Goal: Task Accomplishment & Management: Manage account settings

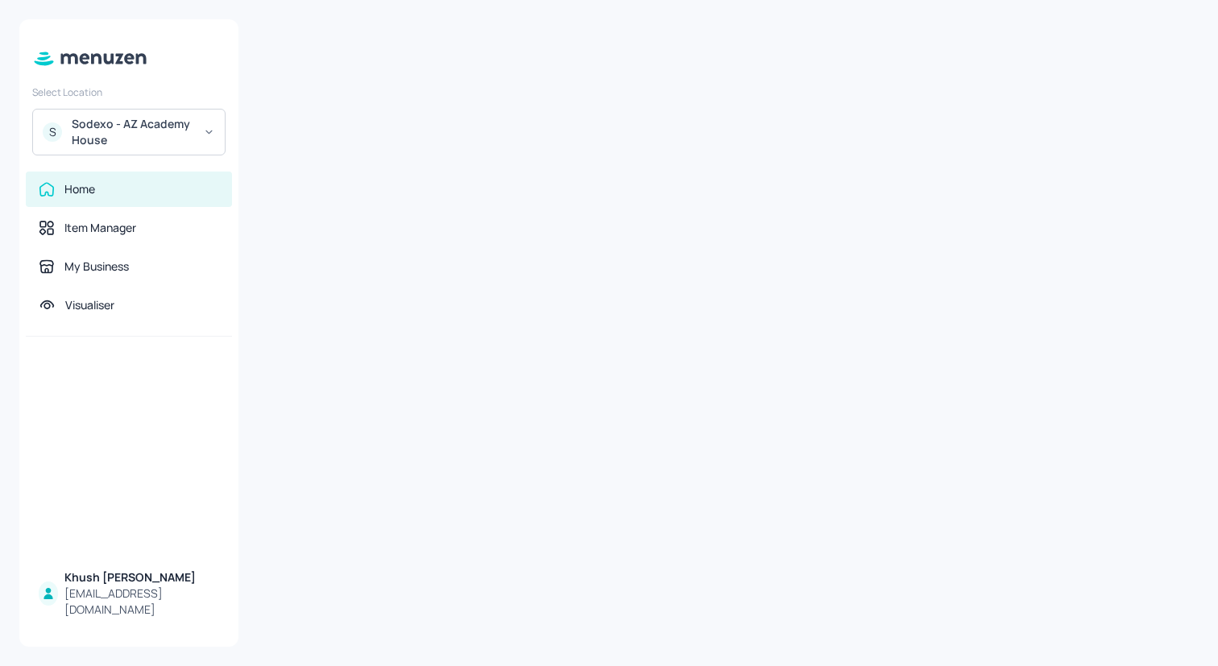
click at [212, 131] on icon at bounding box center [209, 131] width 12 height 11
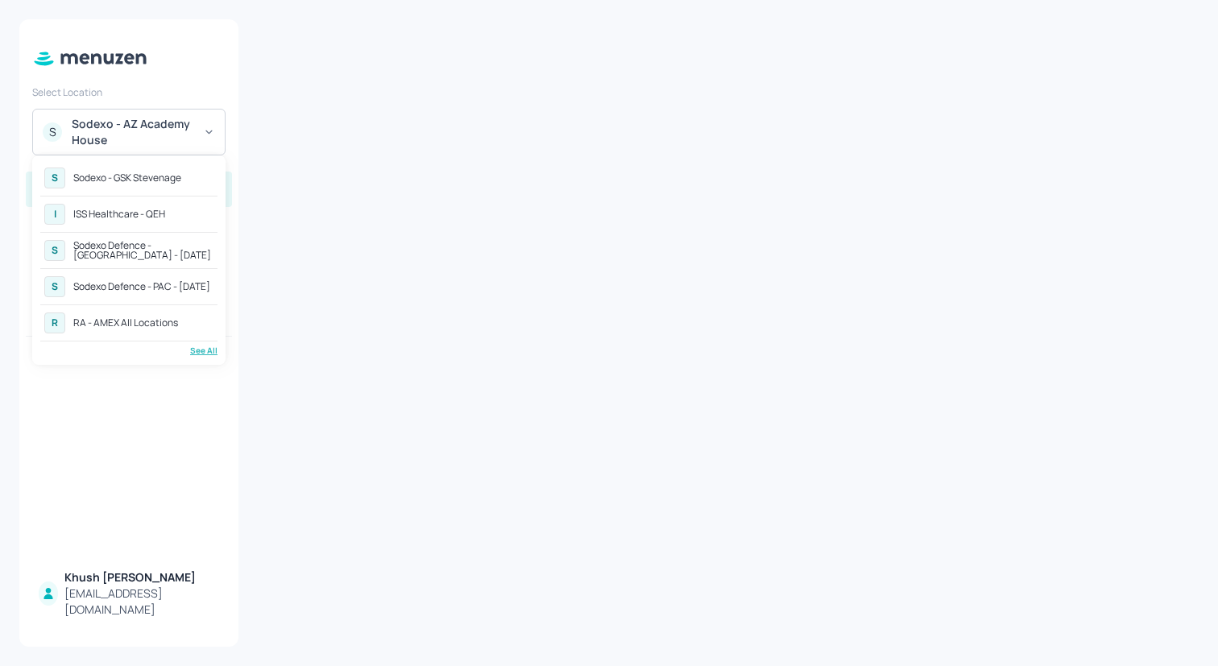
click at [199, 348] on div "See All" at bounding box center [128, 351] width 177 height 12
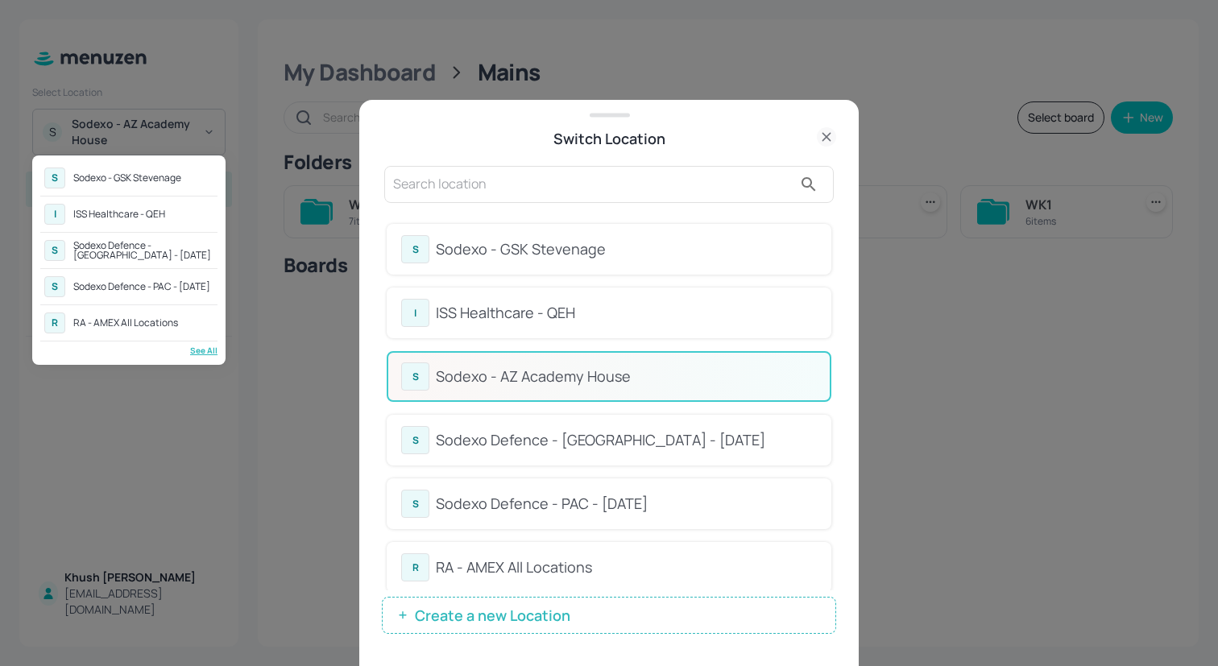
click at [833, 276] on div at bounding box center [609, 333] width 1218 height 666
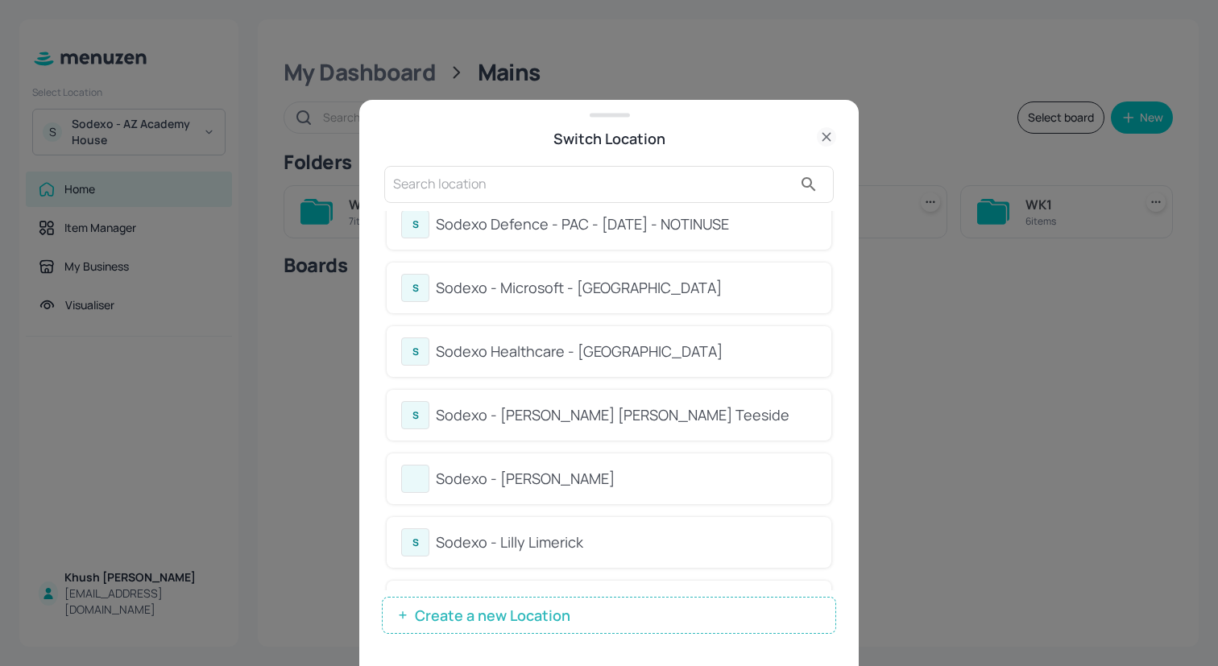
scroll to position [722, 0]
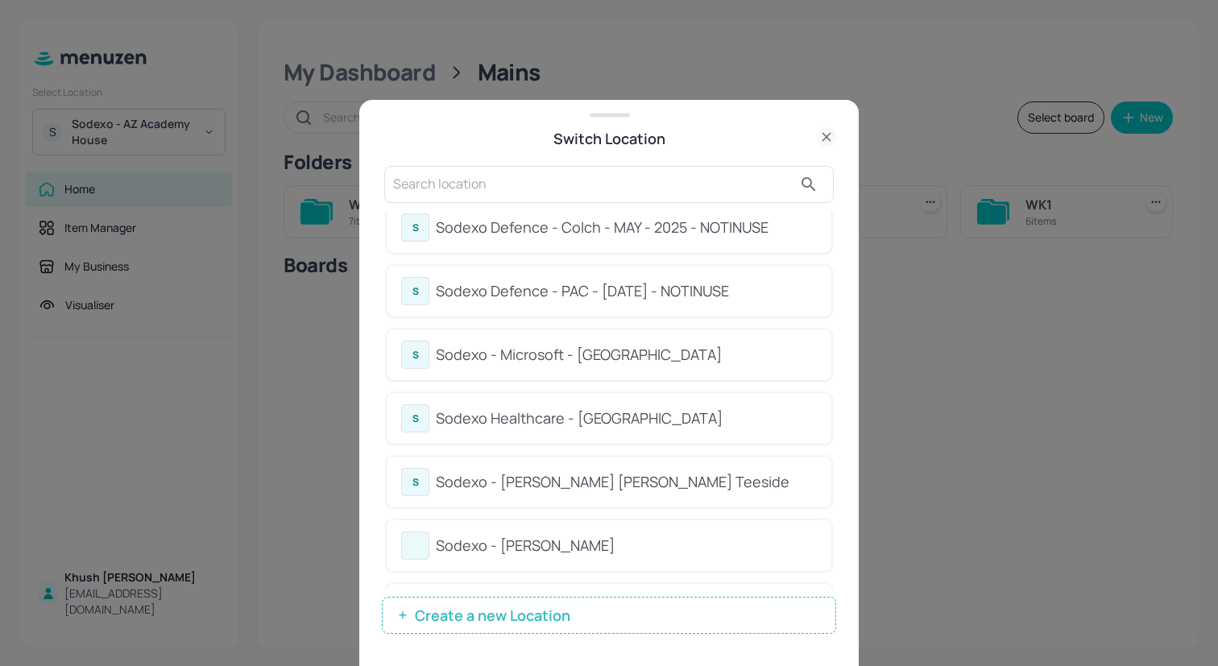
click at [772, 485] on div "Sodexo - [PERSON_NAME] [PERSON_NAME] Teeside" at bounding box center [626, 482] width 381 height 22
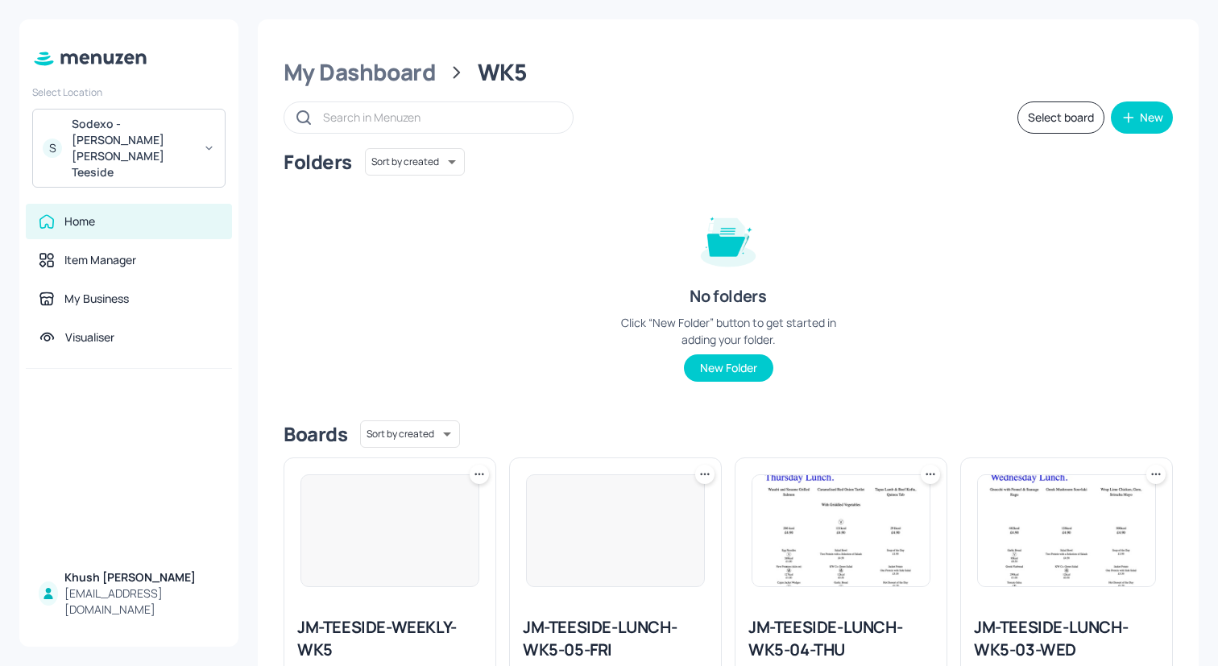
scroll to position [9, 0]
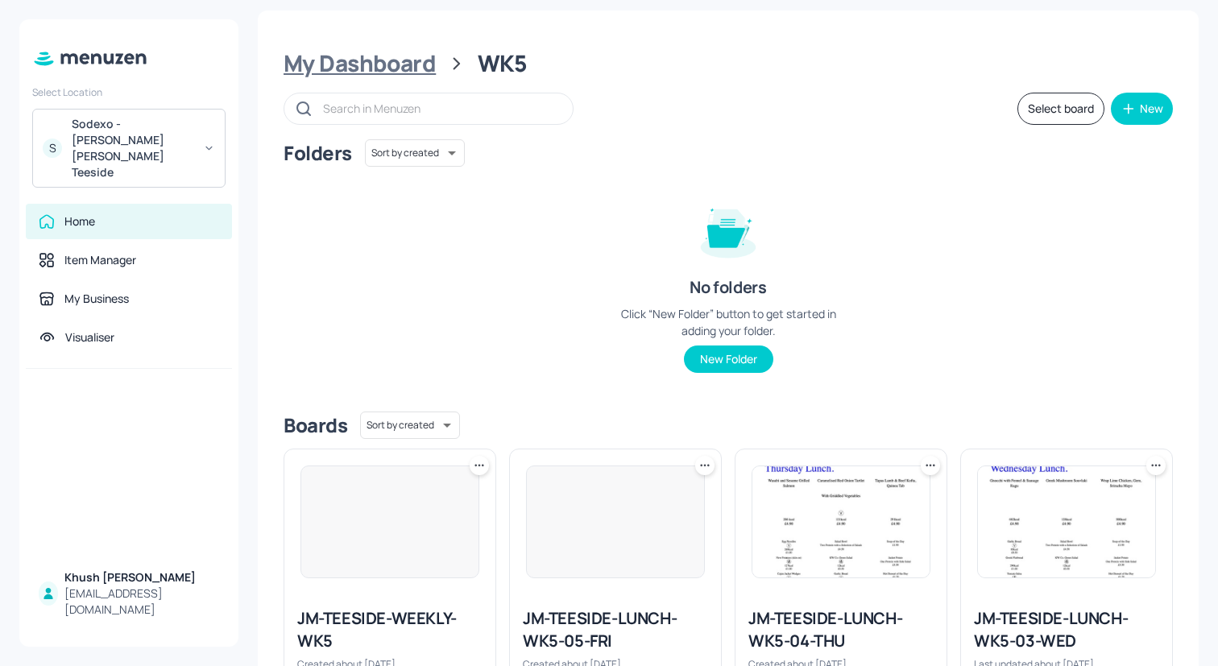
click at [411, 68] on div "My Dashboard" at bounding box center [360, 63] width 152 height 29
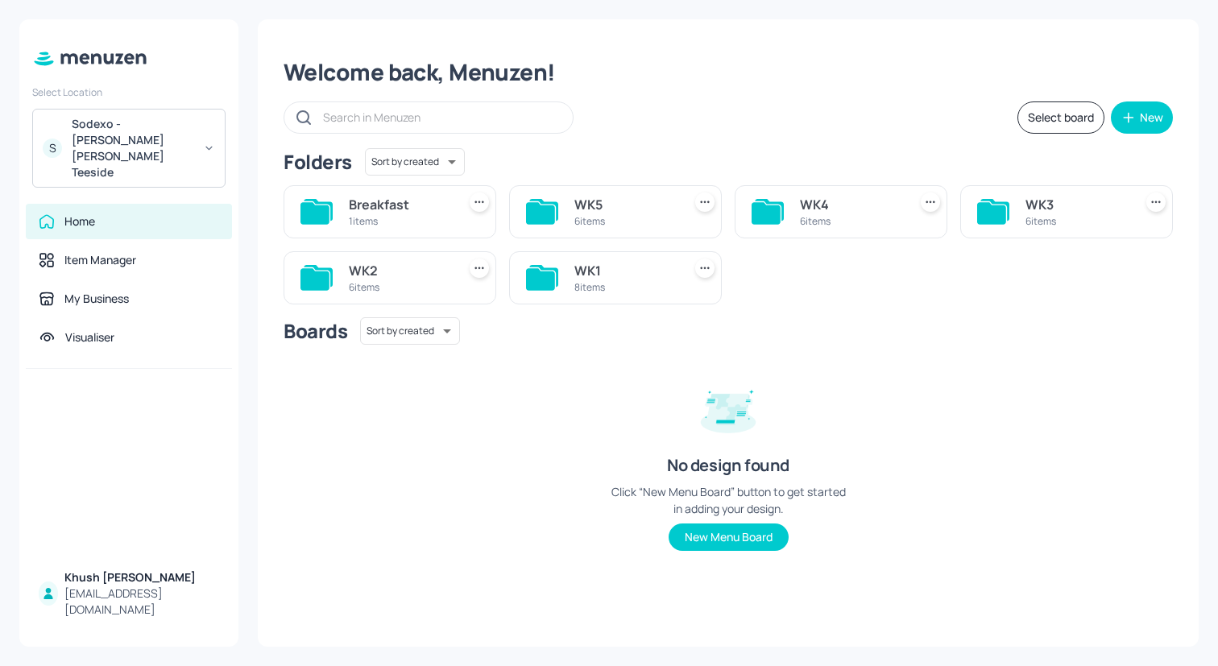
click at [362, 277] on div "WK2" at bounding box center [399, 270] width 101 height 19
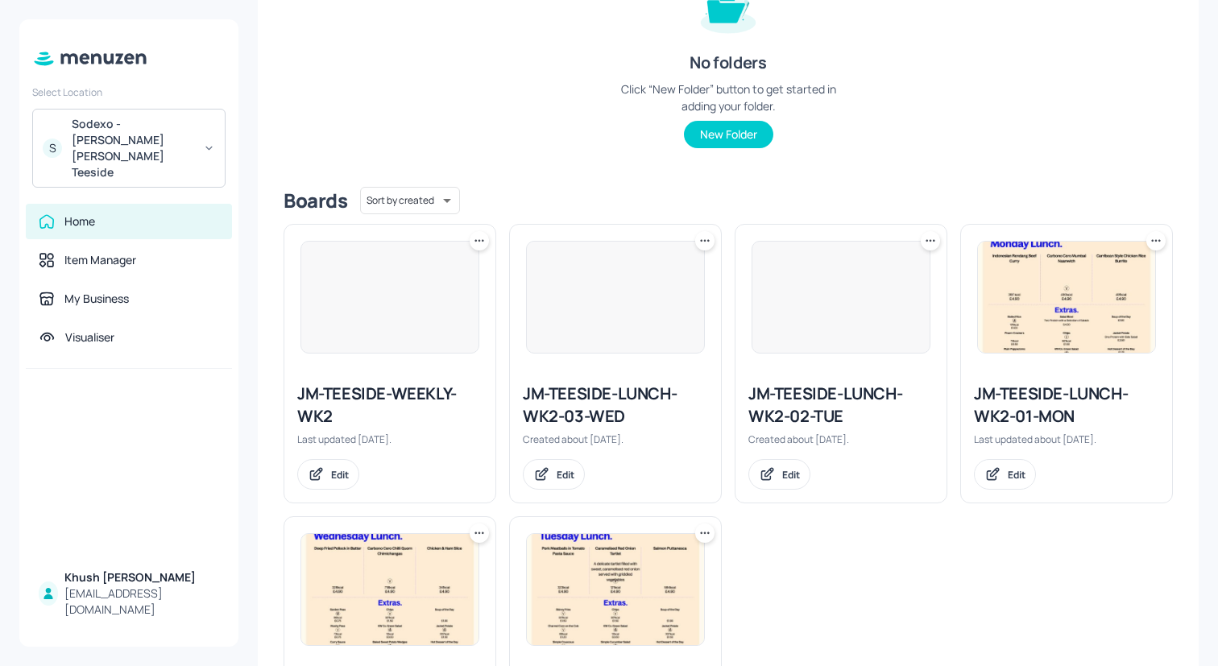
scroll to position [231, 0]
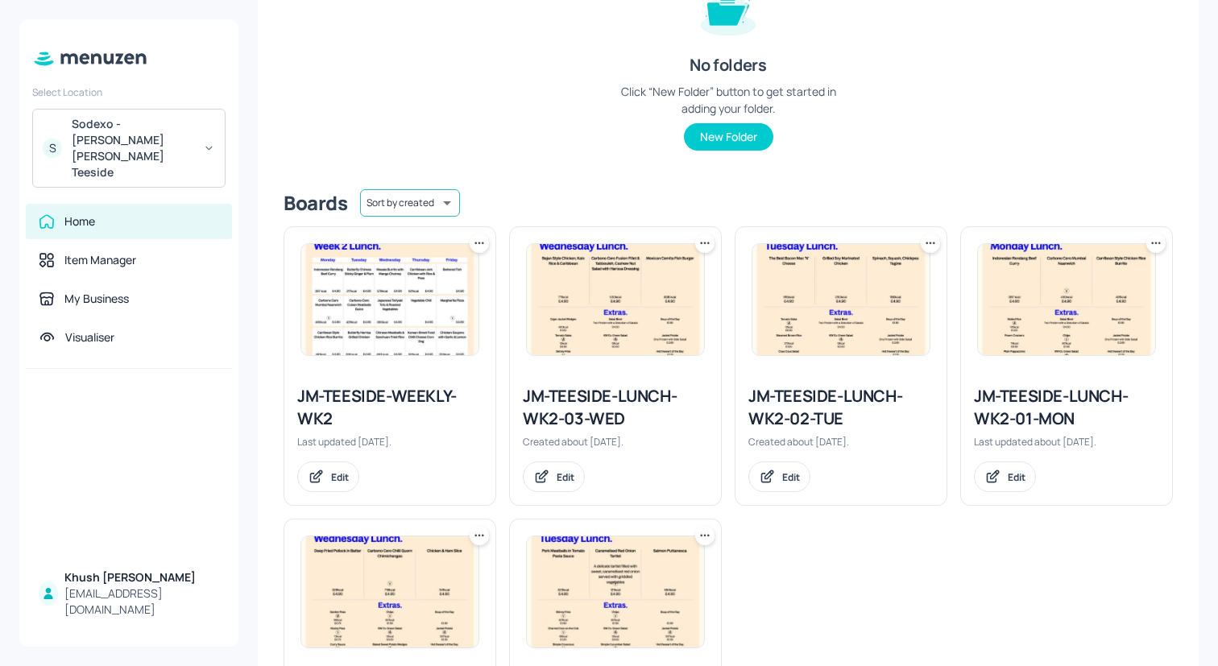
click at [407, 201] on body "Select Location S Sodexo - [PERSON_NAME] [PERSON_NAME] Teeside Home Item Manage…" at bounding box center [609, 333] width 1218 height 666
click at [415, 242] on li "Sort by name" at bounding box center [409, 236] width 130 height 29
type input "name"
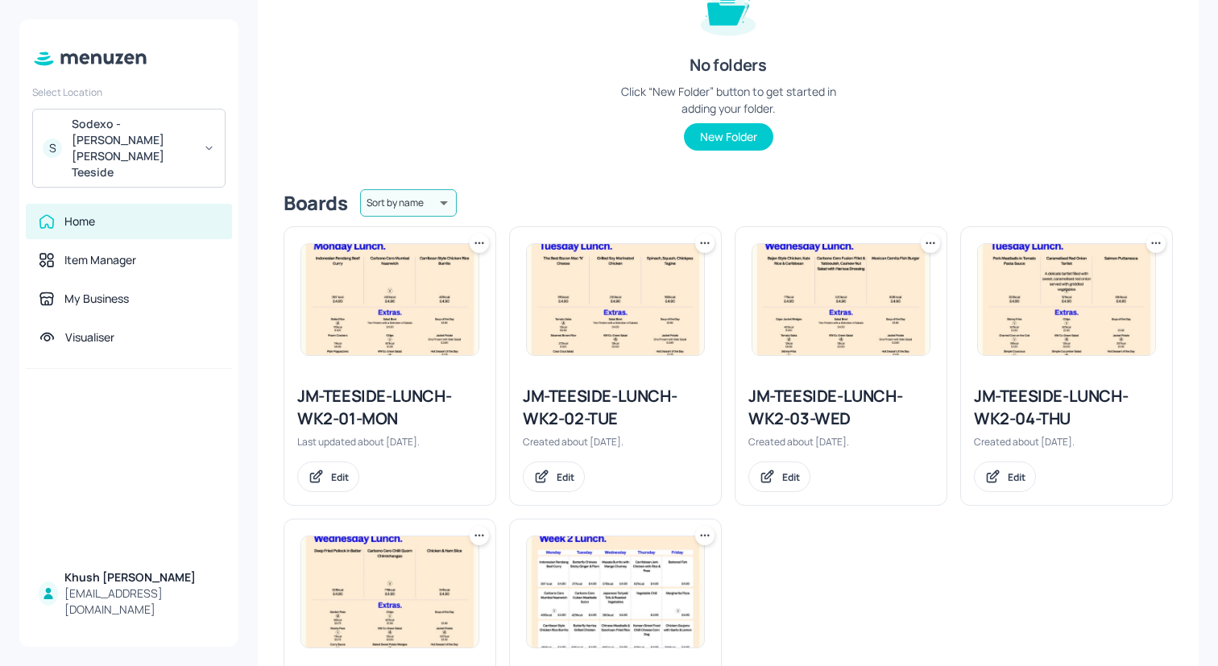
click at [405, 321] on img at bounding box center [389, 299] width 177 height 111
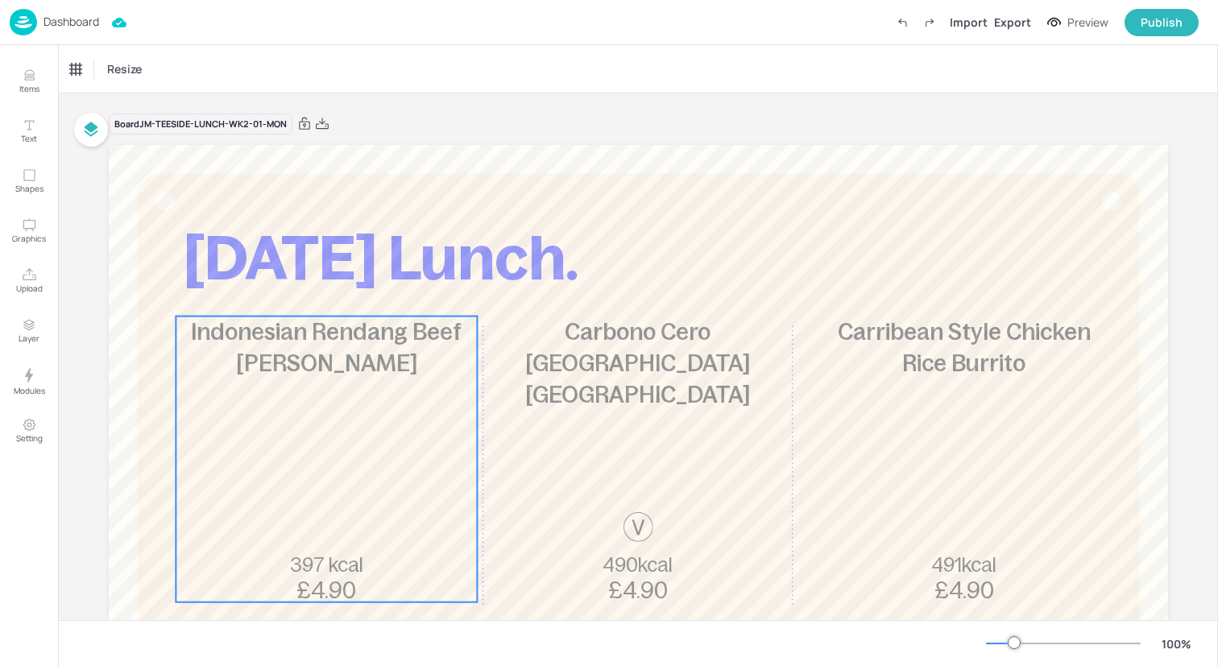
click at [288, 456] on div "Indonesian Rendang Beef [PERSON_NAME] 397 kcal £4.90" at bounding box center [326, 460] width 301 height 286
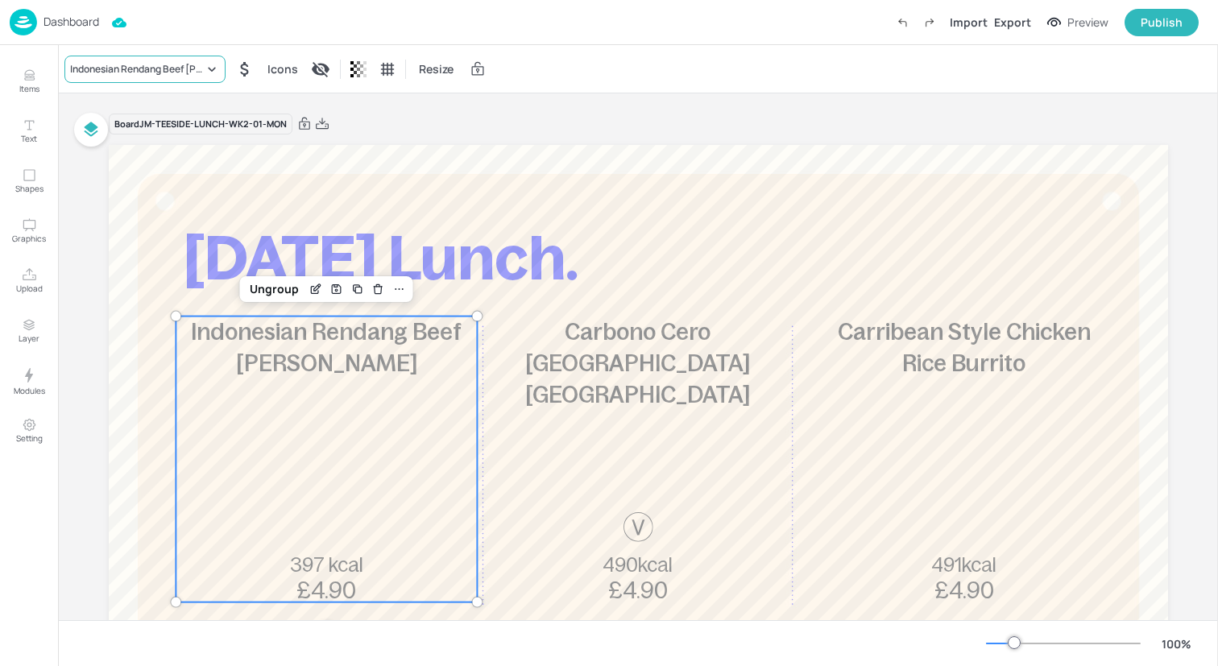
click at [181, 63] on div "Indonesian Rendang Beef [PERSON_NAME]" at bounding box center [137, 69] width 134 height 14
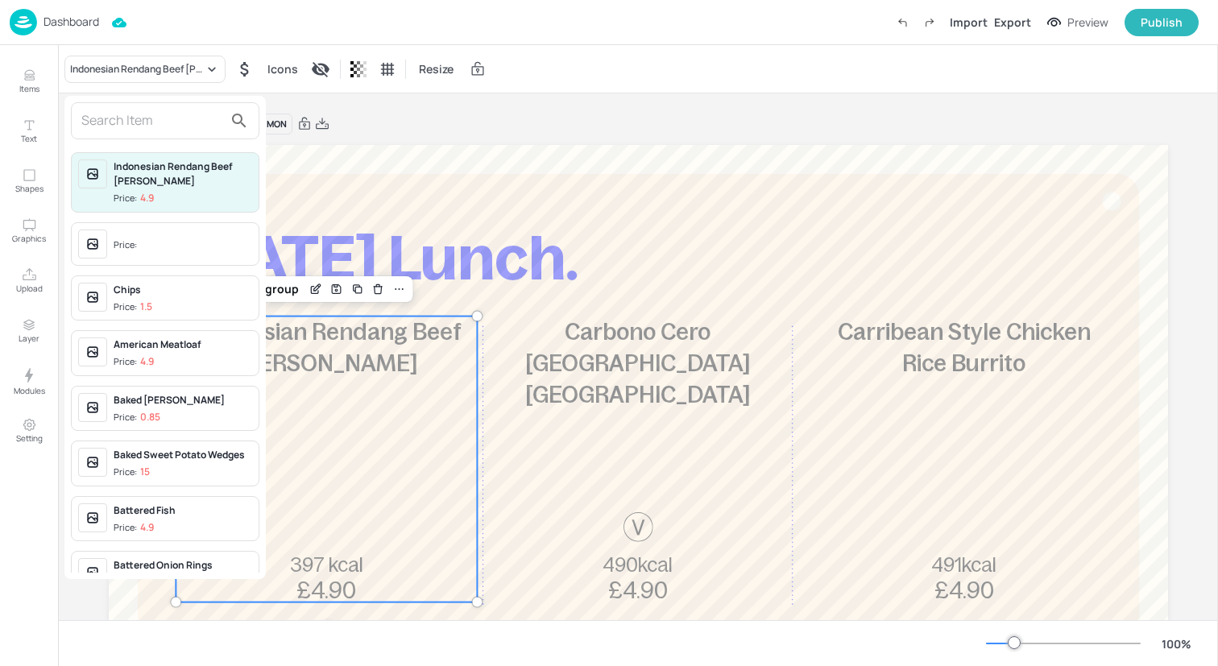
click at [174, 128] on input "text" at bounding box center [152, 121] width 142 height 26
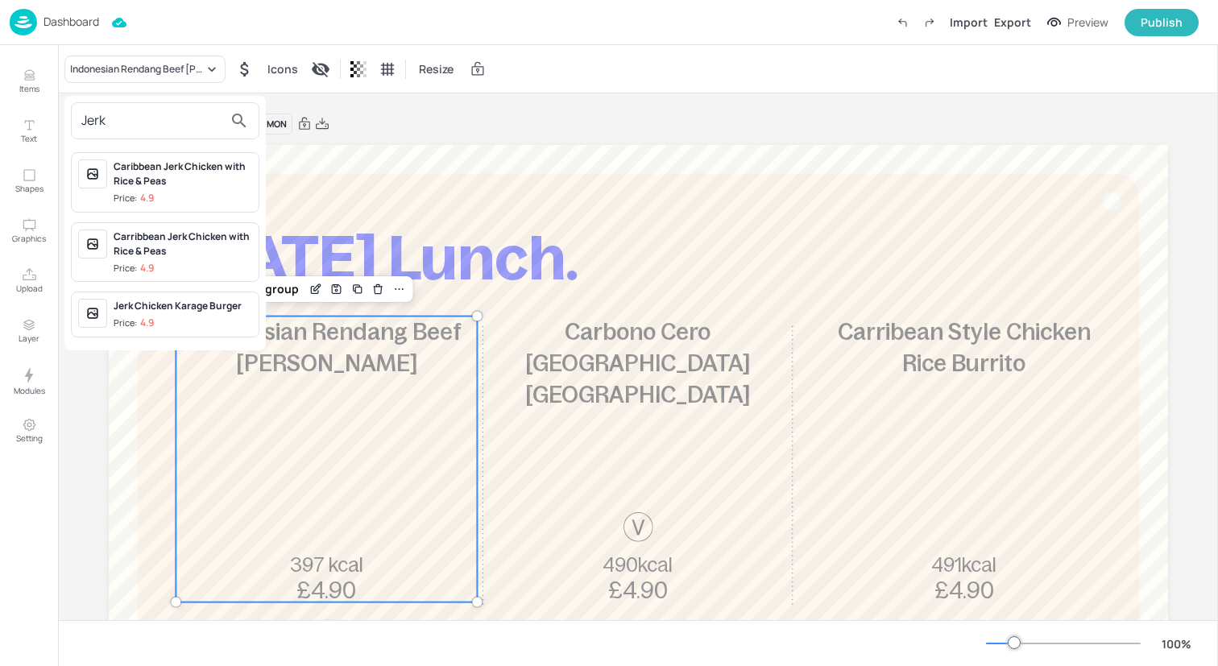
type input "Jerk"
click at [187, 308] on div "Jerk Chicken Karage Burger" at bounding box center [183, 306] width 139 height 14
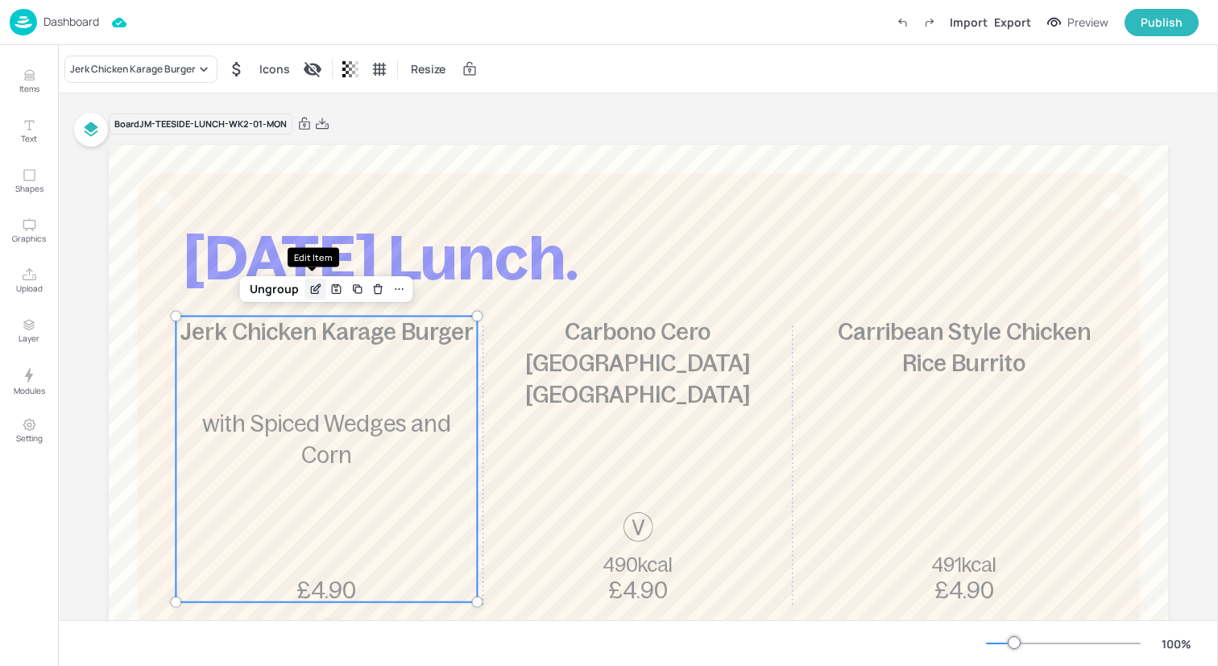
click at [313, 291] on icon "Edit Item" at bounding box center [315, 289] width 14 height 13
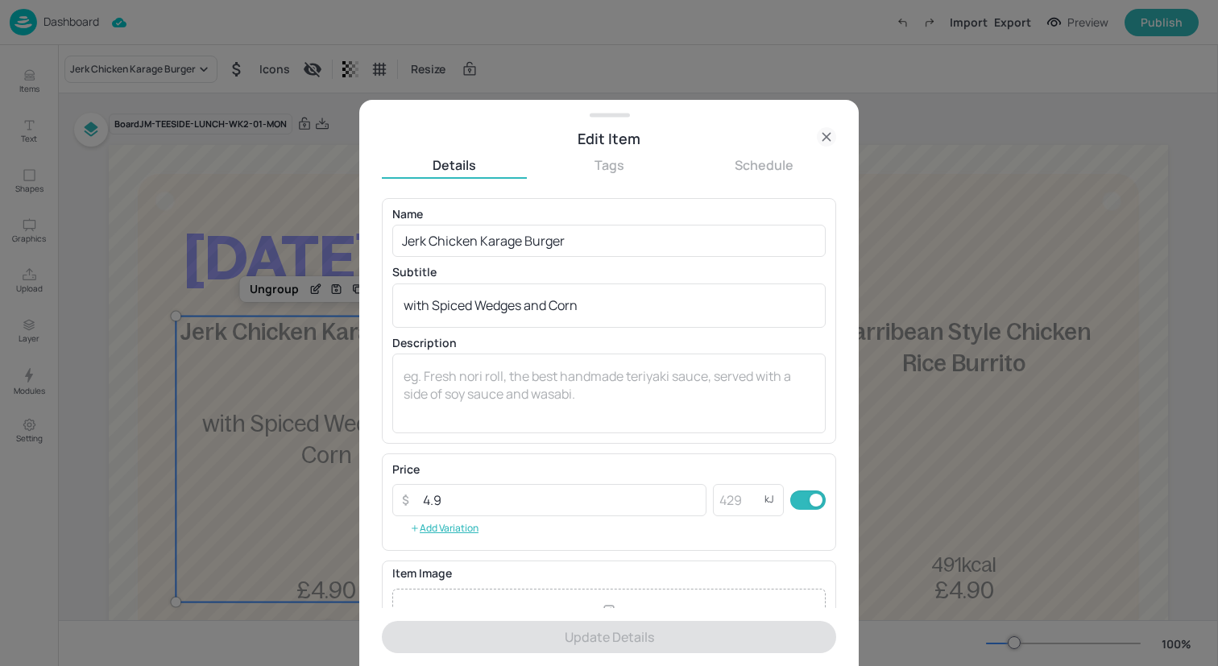
click at [826, 143] on icon at bounding box center [826, 136] width 19 height 19
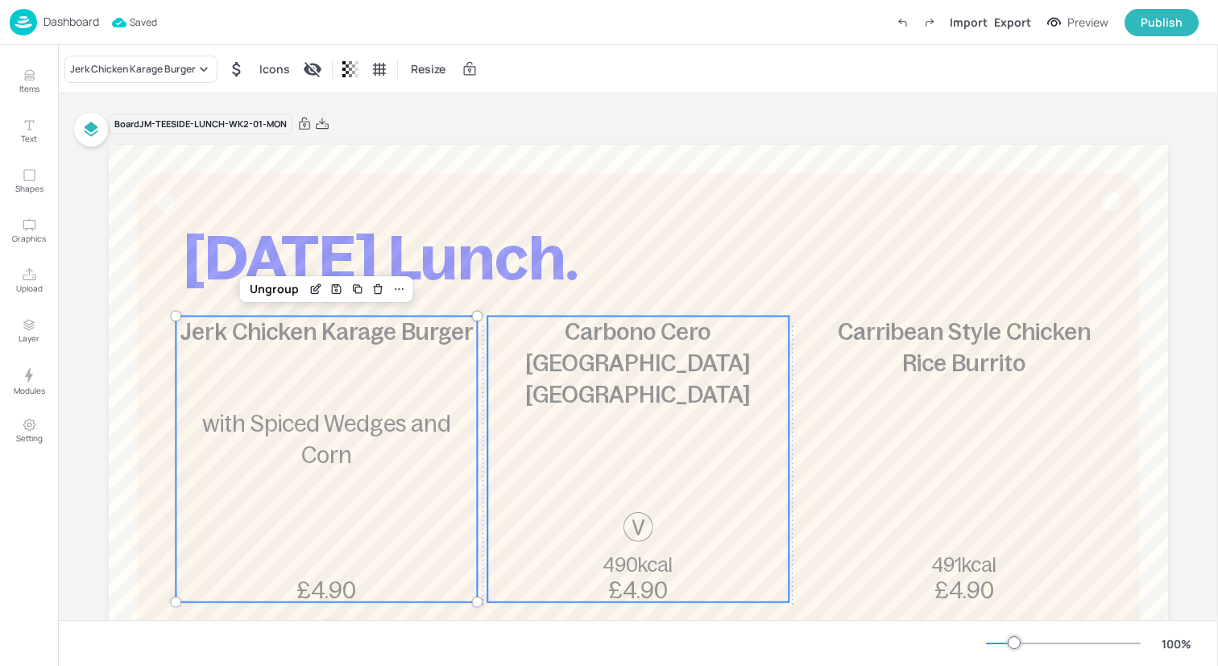
click at [631, 358] on span "Carbono Cero Mumbai Naanwich" at bounding box center [637, 363] width 225 height 89
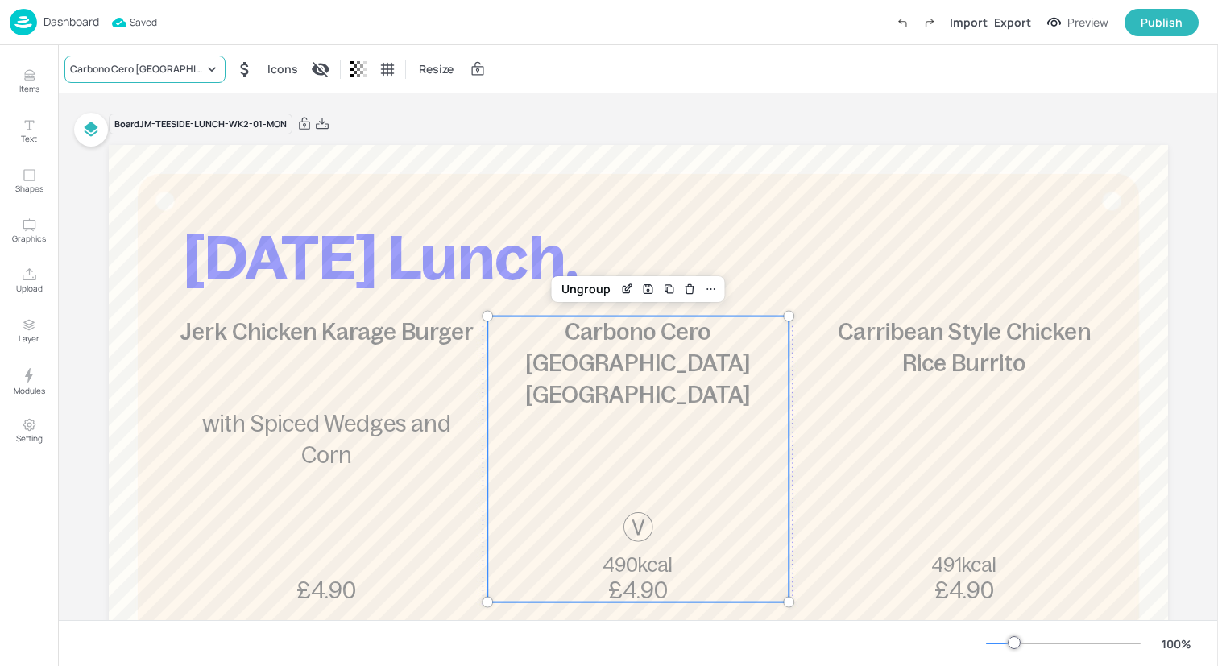
click at [185, 72] on div "Carbono Cero Mumbai Naanwich" at bounding box center [137, 69] width 134 height 14
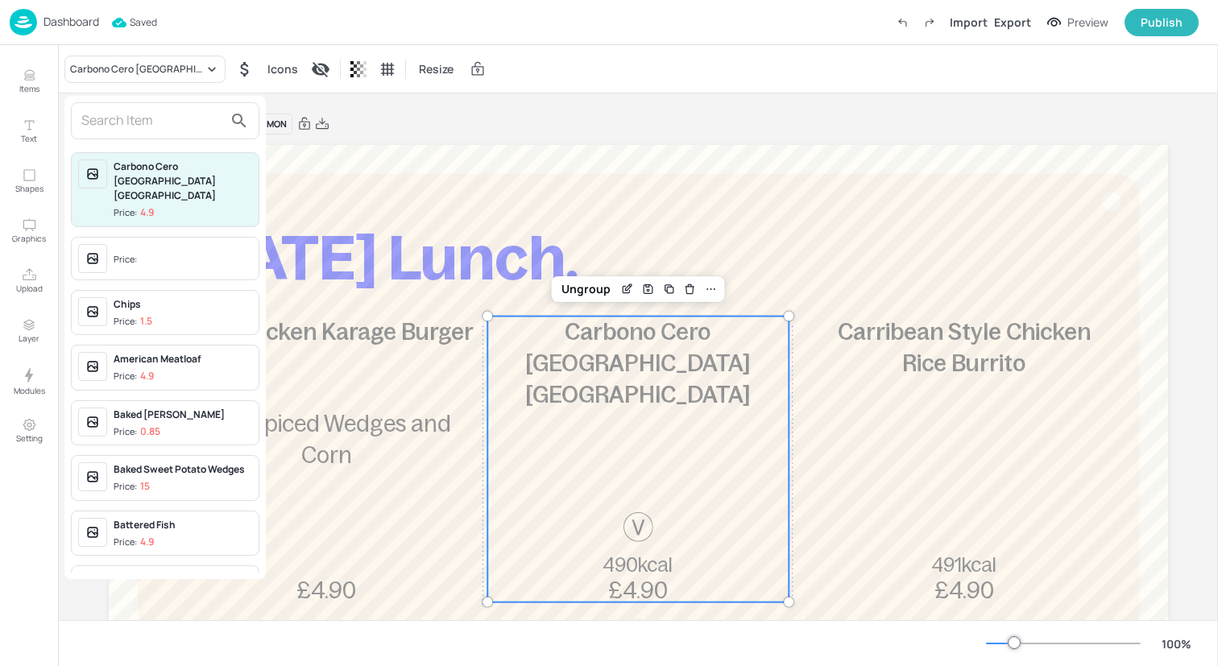
click at [178, 131] on input "text" at bounding box center [152, 121] width 142 height 26
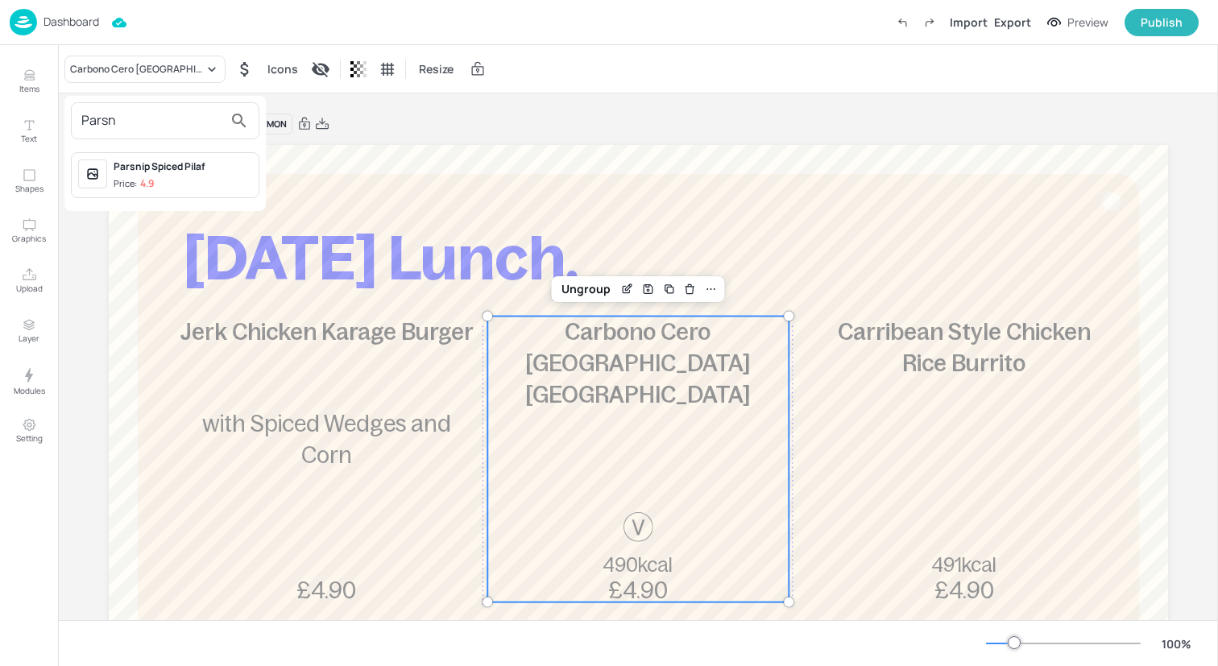
type input "Parsn"
click at [155, 178] on span "Price: 4.9" at bounding box center [183, 184] width 139 height 14
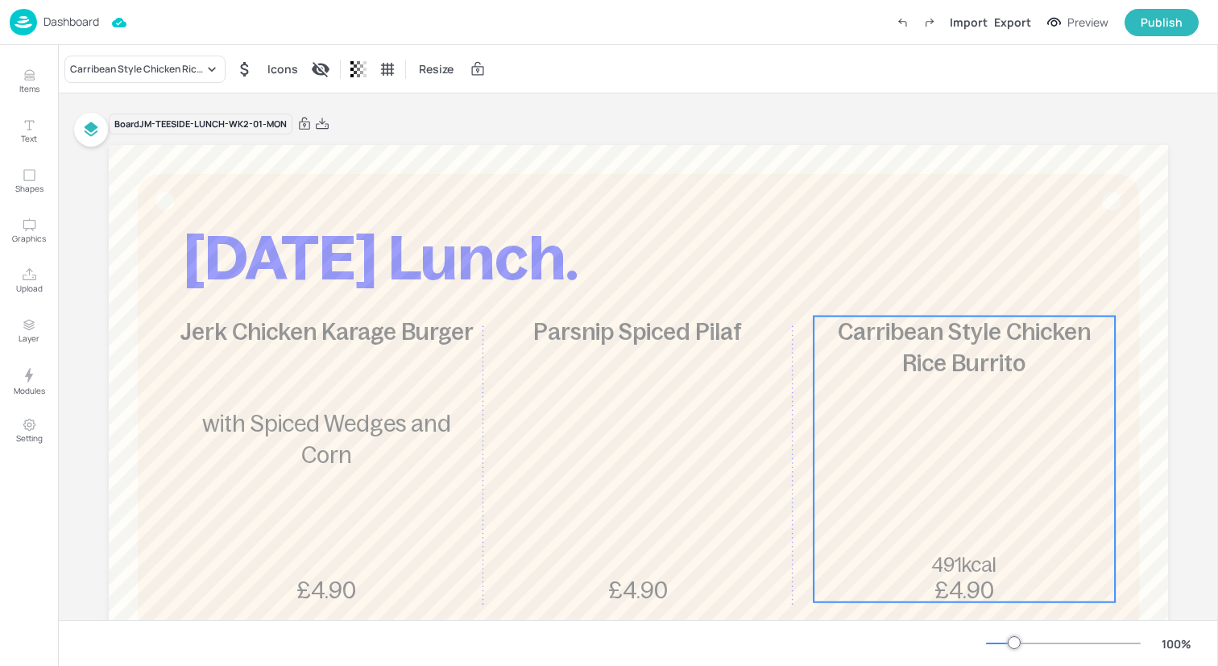
click at [959, 441] on div "Carribean Style Chicken Rice Burrito 491kcal £4.90" at bounding box center [963, 460] width 301 height 286
click at [179, 56] on div "Carribean Style Chicken Rice Burrito" at bounding box center [144, 69] width 161 height 27
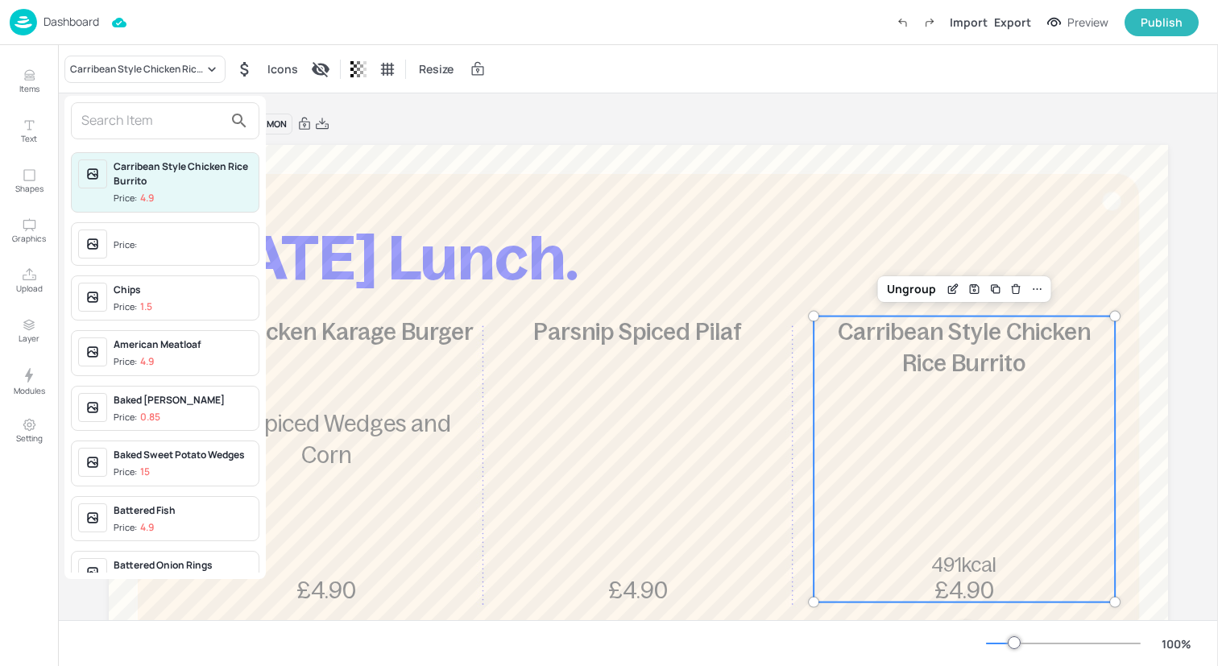
click at [178, 126] on input "text" at bounding box center [152, 121] width 142 height 26
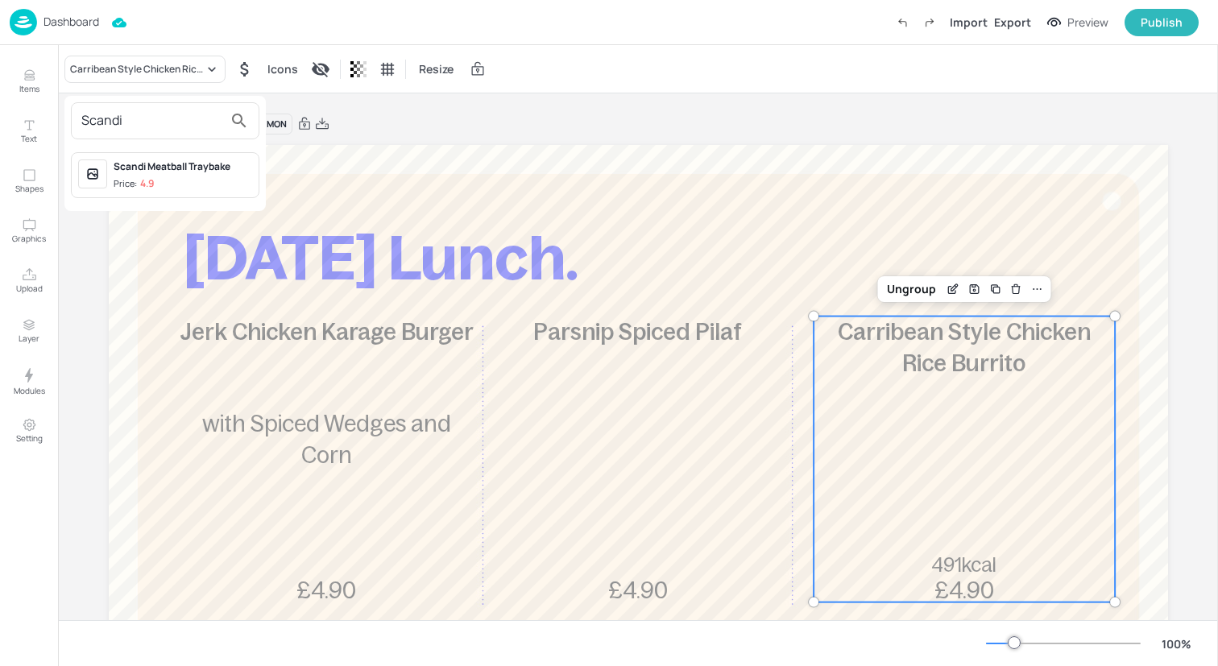
type input "Scandi"
click at [180, 175] on div "Scandi Meatball Traybake Price: 4.9" at bounding box center [183, 174] width 139 height 31
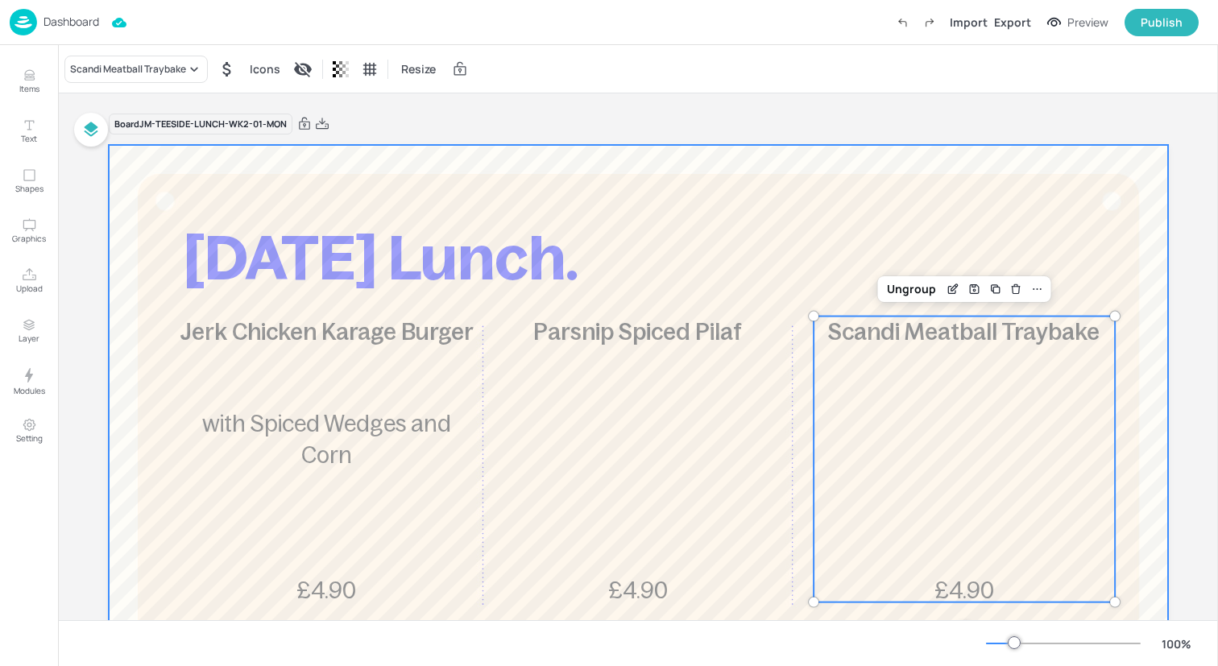
click at [846, 201] on div at bounding box center [638, 580] width 1059 height 870
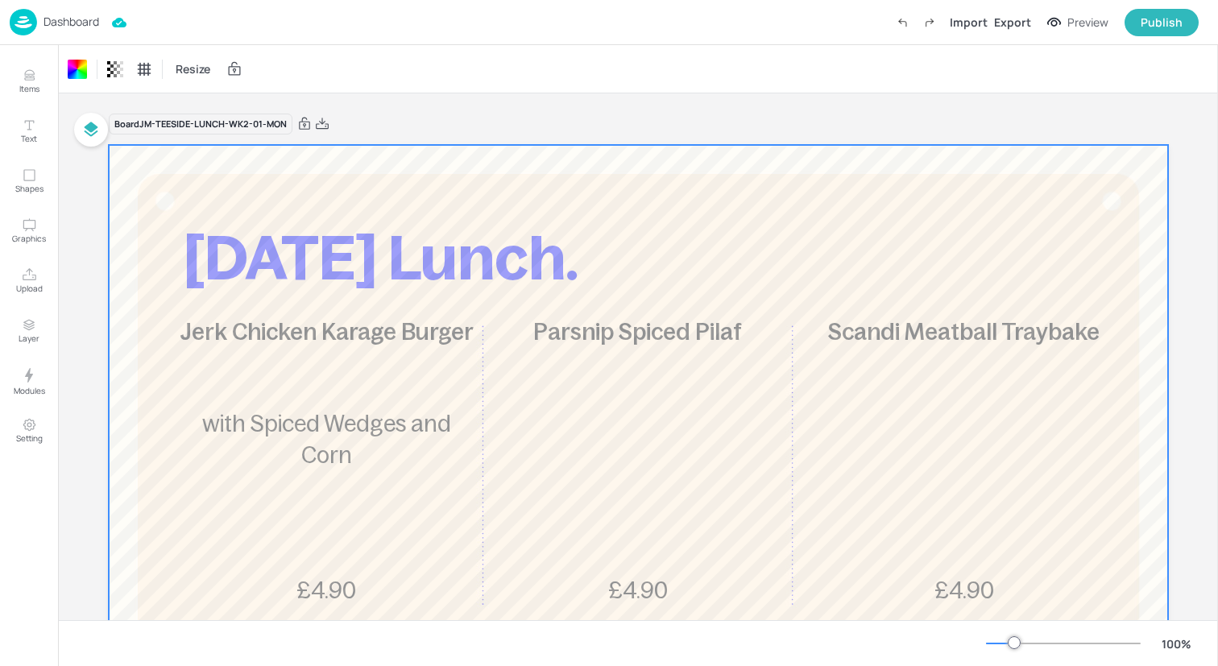
click at [26, 26] on img at bounding box center [23, 22] width 27 height 27
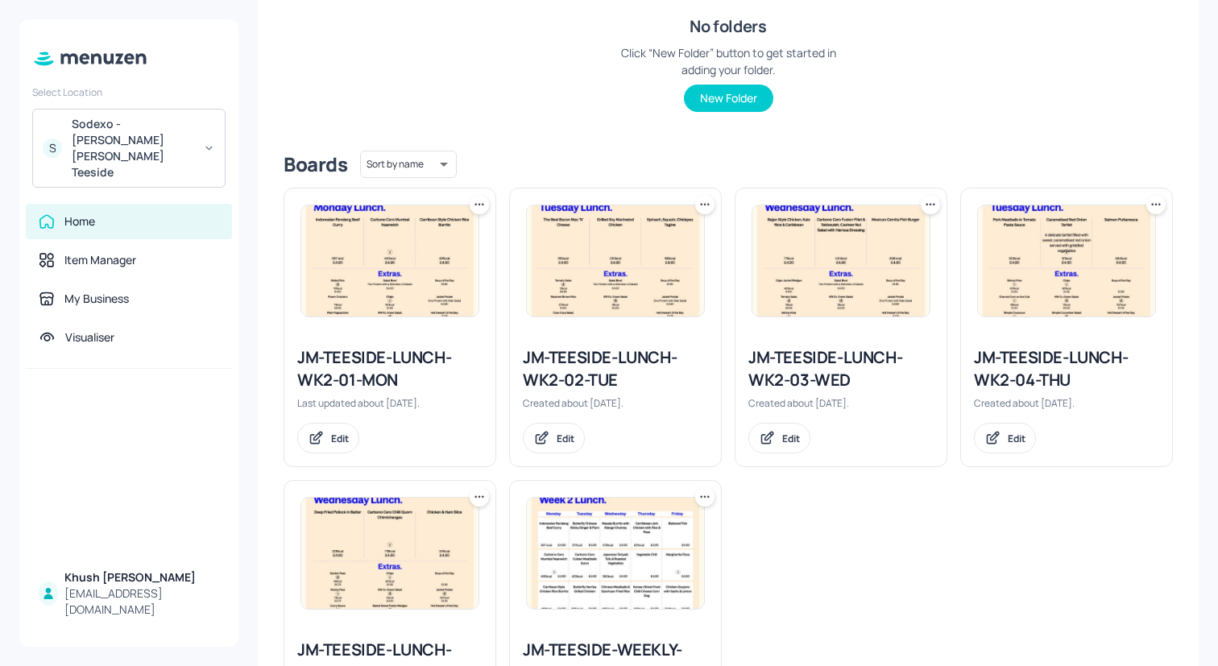
scroll to position [292, 0]
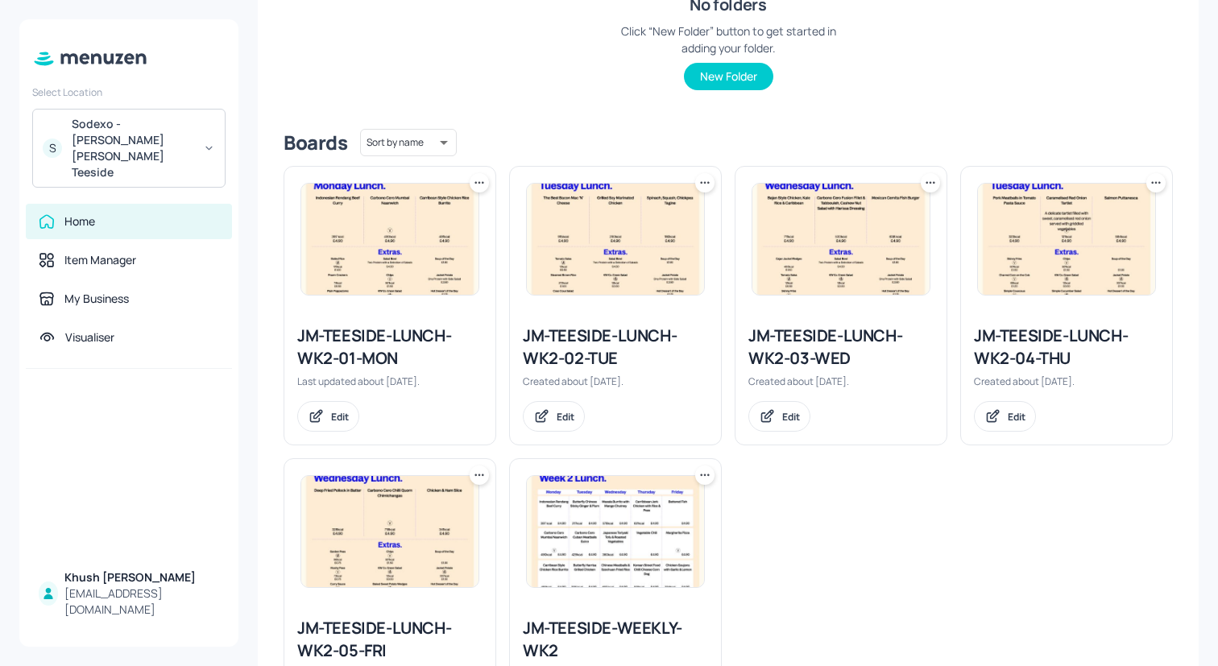
click at [591, 337] on div "JM-TEESIDE-LUNCH-WK2-02-TUE" at bounding box center [615, 347] width 185 height 45
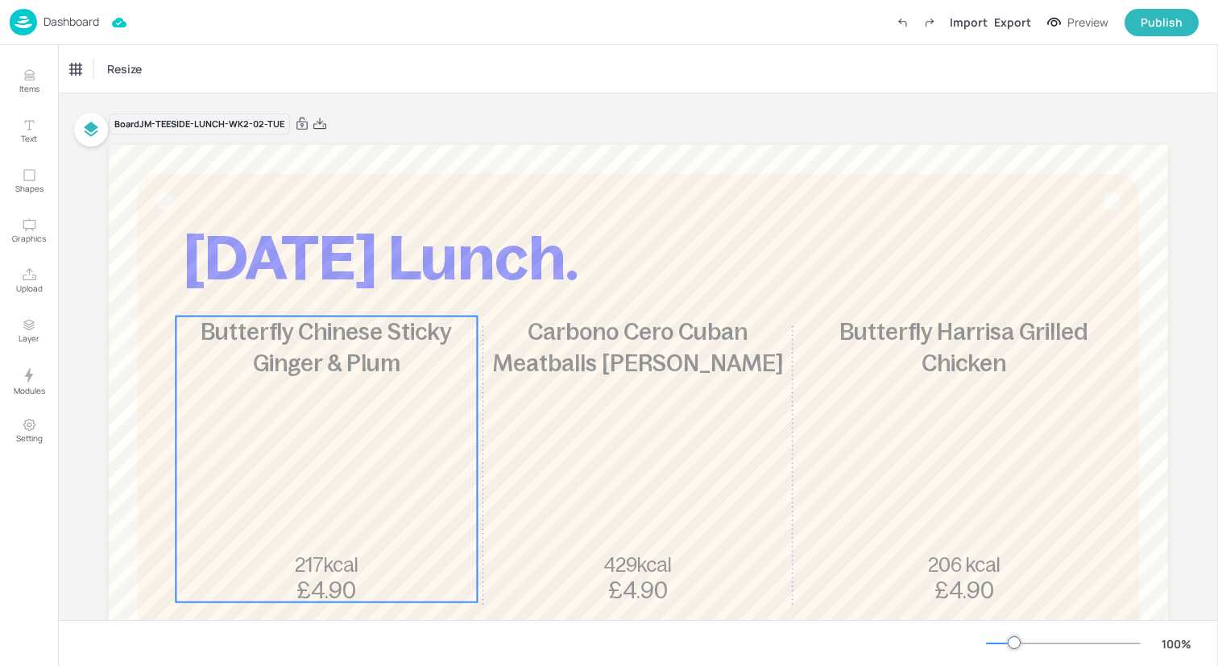
click at [340, 388] on div "Butterfly Chinese Sticky Ginger & Plum 217kcal £4.90" at bounding box center [326, 460] width 301 height 286
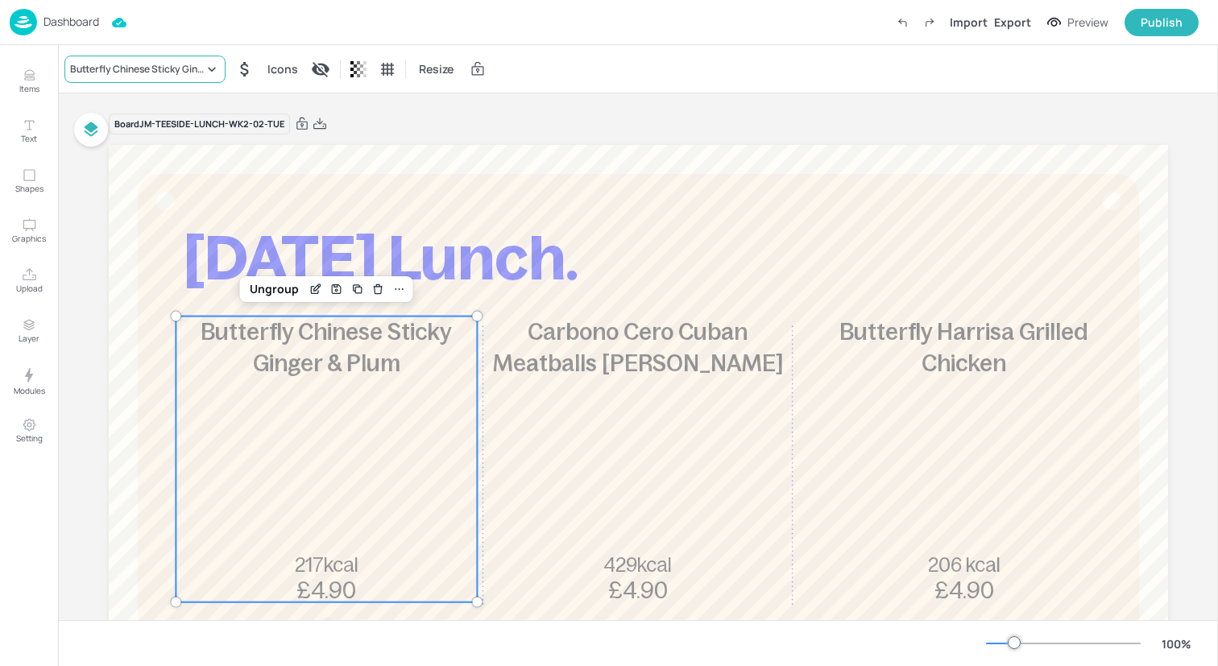
click at [207, 77] on div "Butterfly Chinese Sticky Ginger & Plum" at bounding box center [144, 69] width 161 height 27
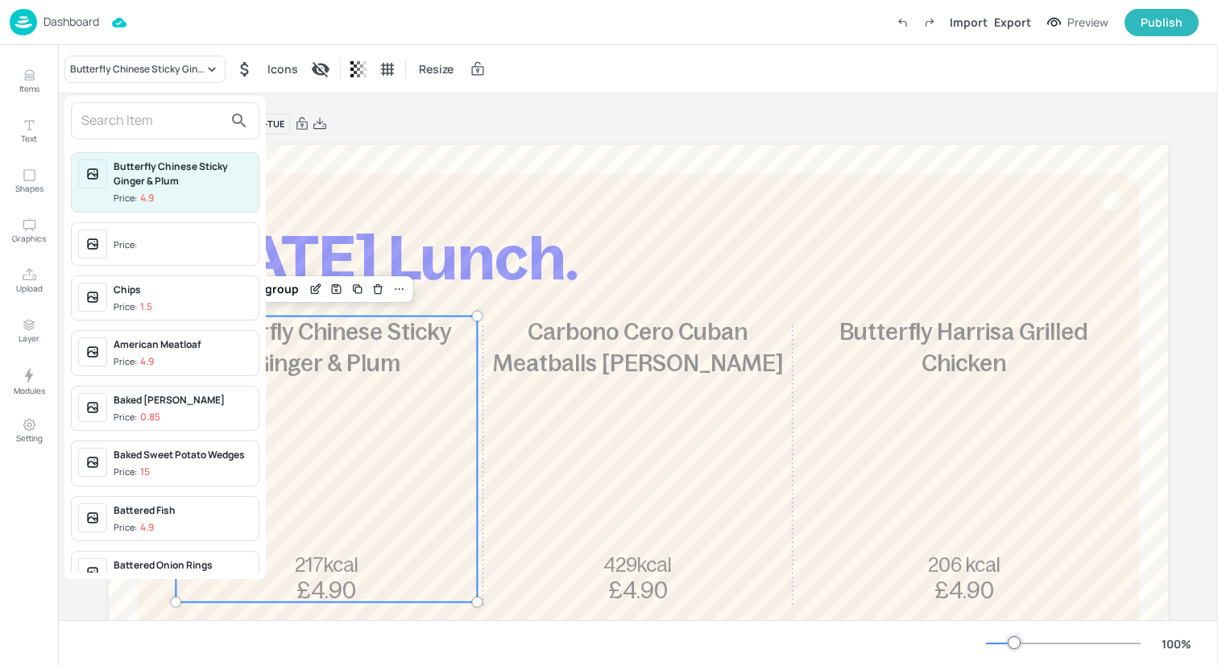
click at [200, 127] on input "text" at bounding box center [152, 121] width 142 height 26
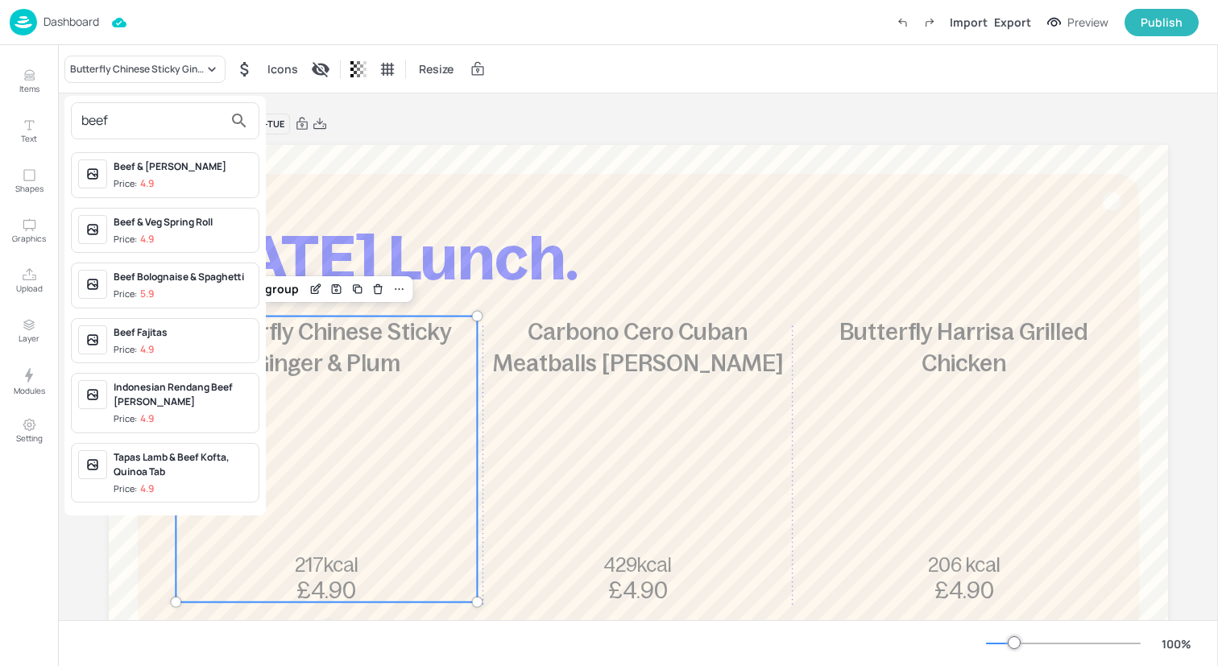
type input "beef"
click at [184, 176] on div "Beef & Lentil Lasagne Price: 4.9" at bounding box center [183, 174] width 139 height 31
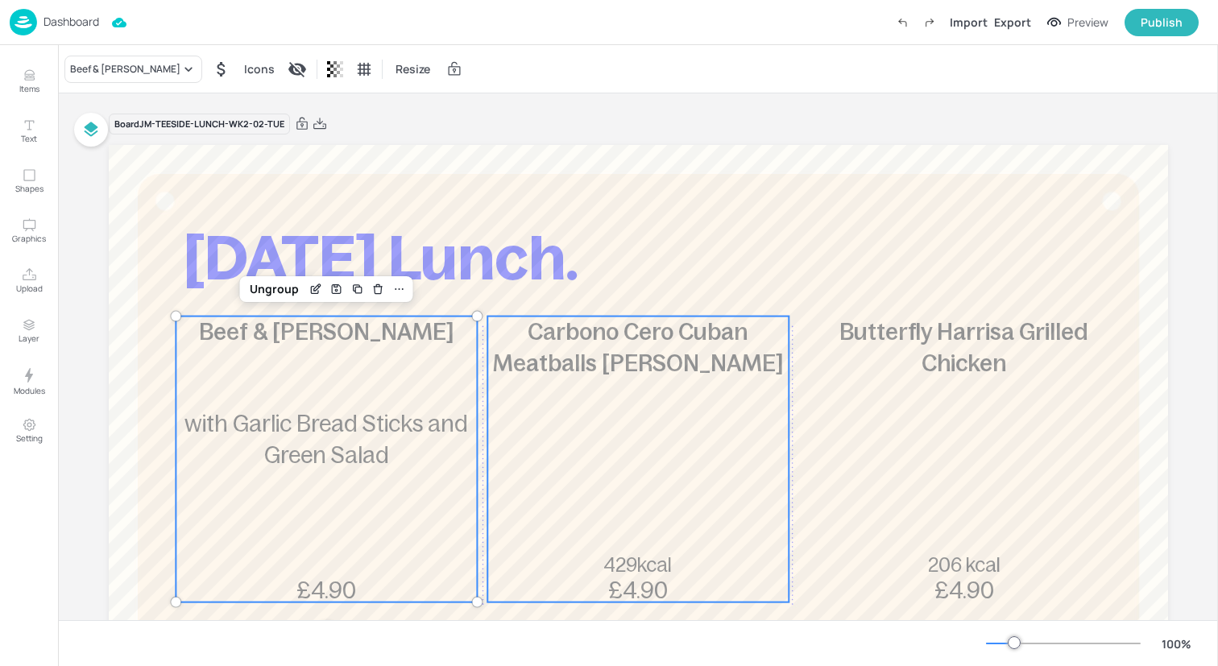
click at [639, 346] on p "Carbono Cero Cuban Meatballs Guico" at bounding box center [637, 348] width 301 height 63
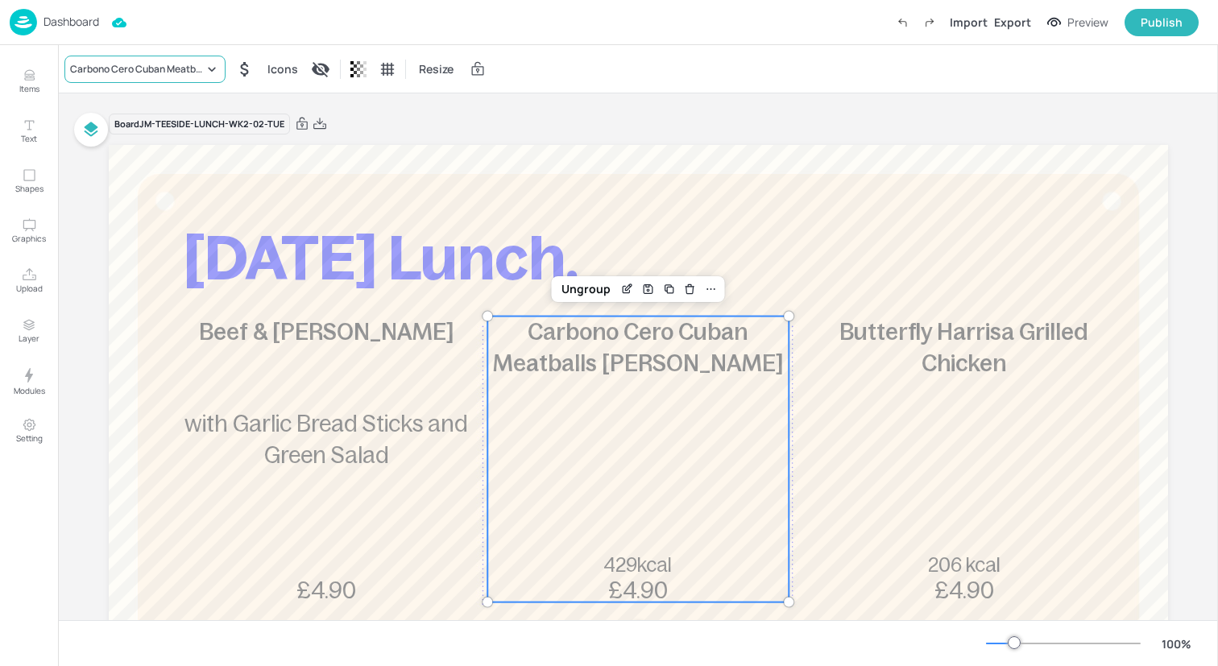
click at [139, 74] on div "Carbono Cero Cuban Meatballs Guico" at bounding box center [137, 69] width 134 height 14
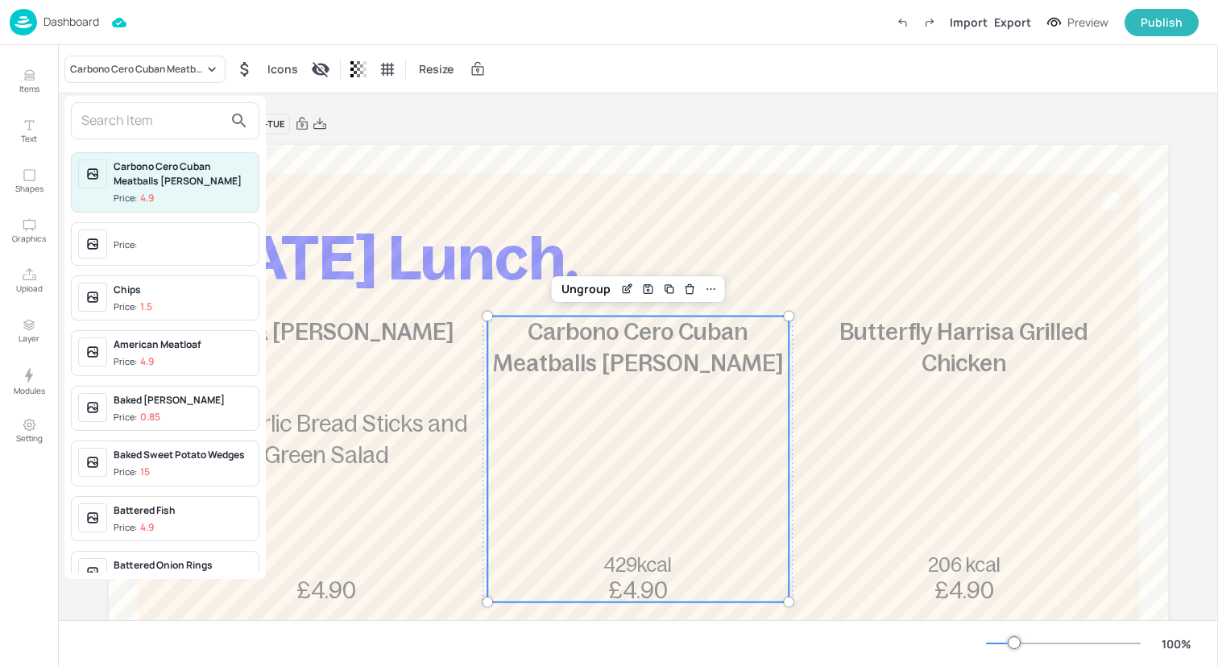
click at [155, 109] on input "text" at bounding box center [152, 121] width 142 height 26
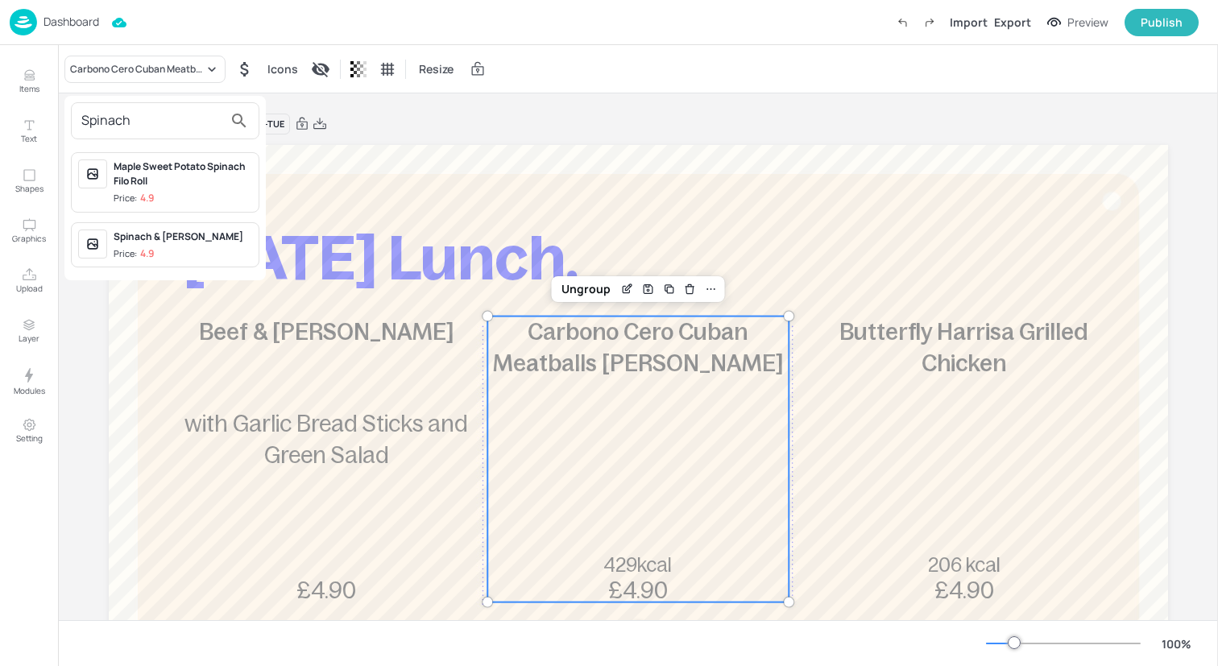
type input "Spinach"
click at [197, 234] on div "Spinach & [PERSON_NAME]" at bounding box center [183, 237] width 139 height 14
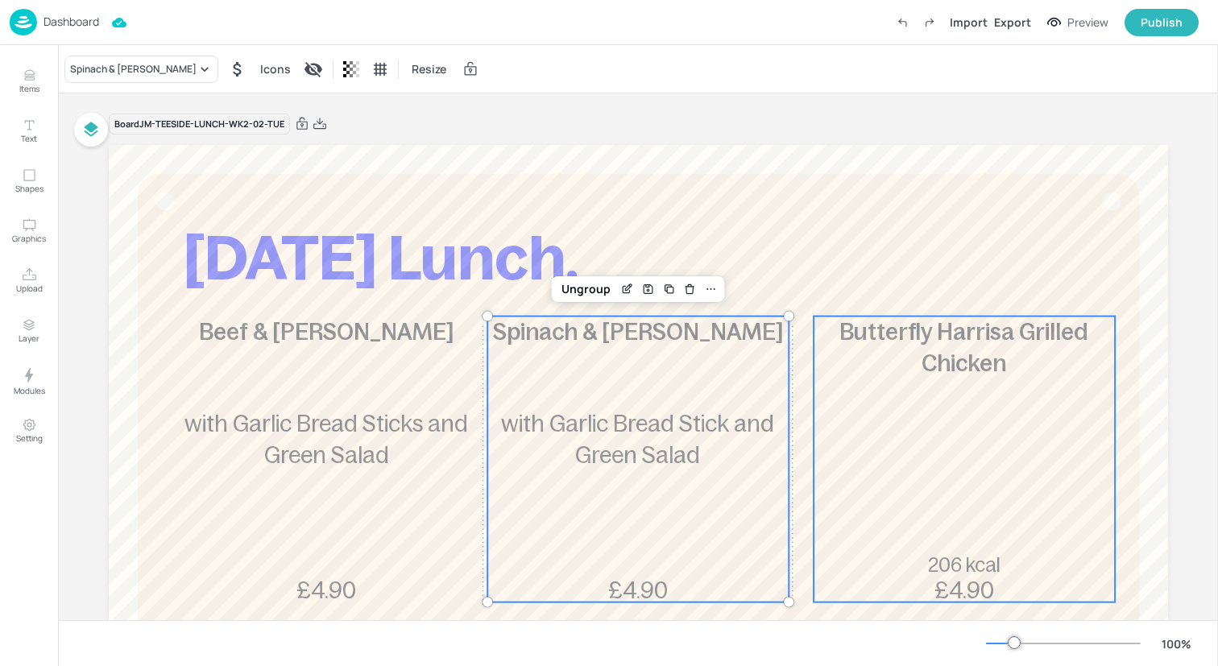
click at [949, 391] on div "Butterfly Harrisa Grilled Chicken 206 kcal £4.90" at bounding box center [963, 460] width 301 height 286
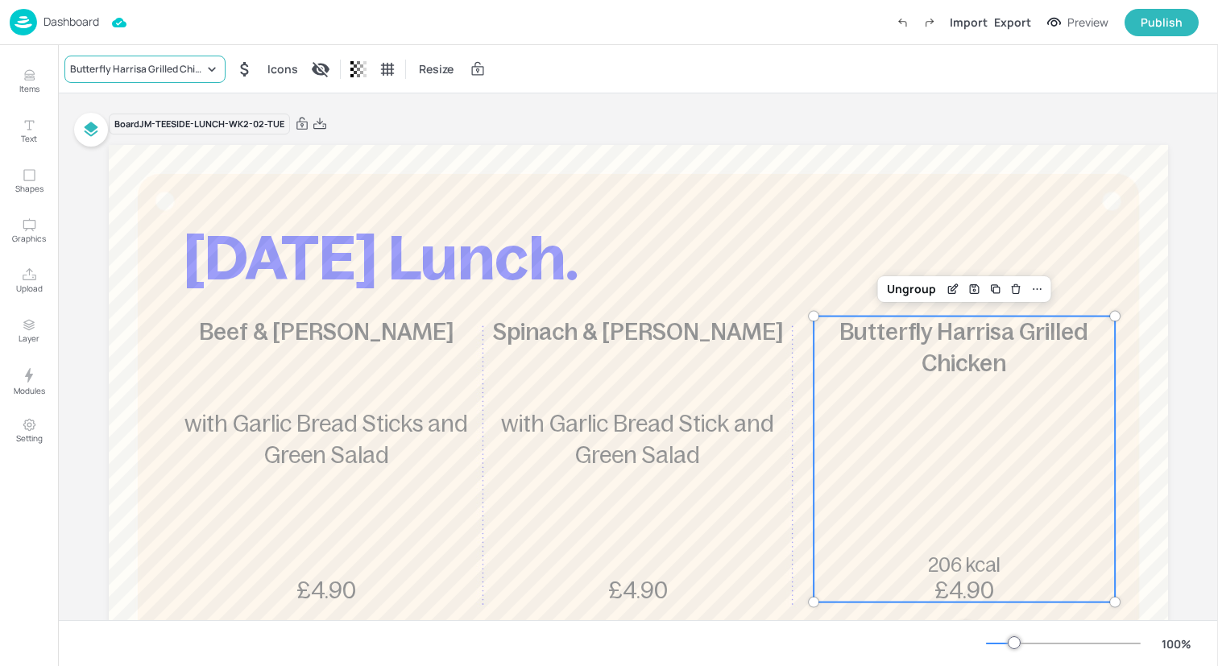
click at [159, 65] on div "Butterfly Harrisa Grilled Chicken" at bounding box center [137, 69] width 134 height 14
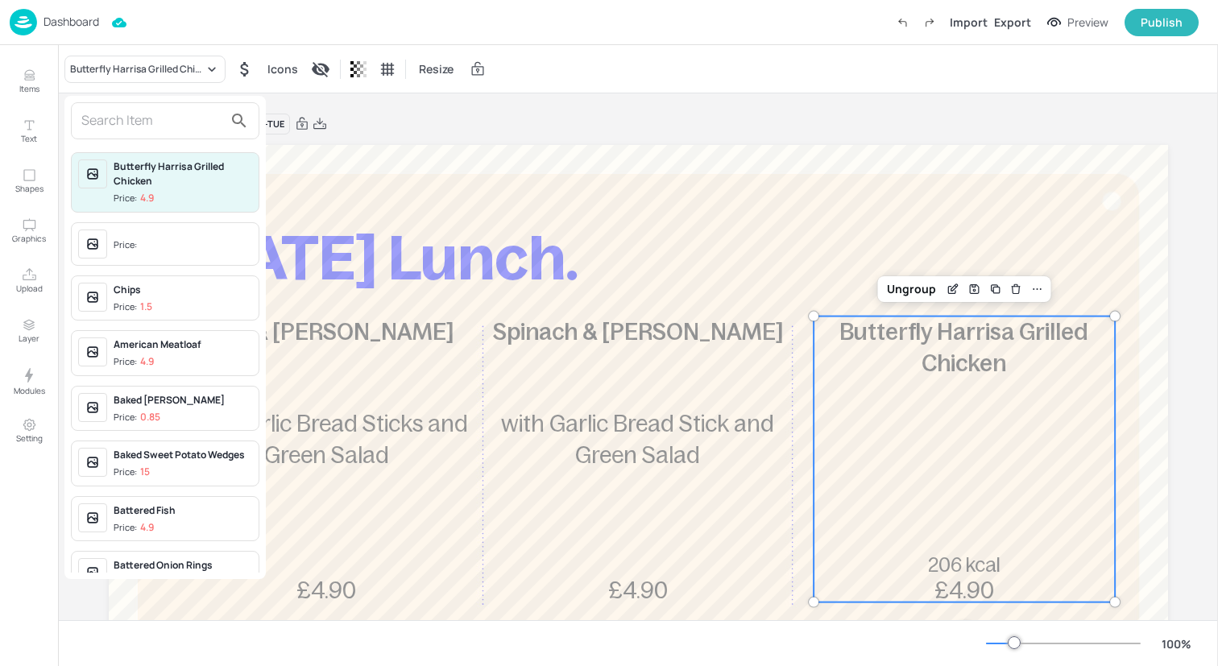
click at [161, 111] on input "text" at bounding box center [152, 121] width 142 height 26
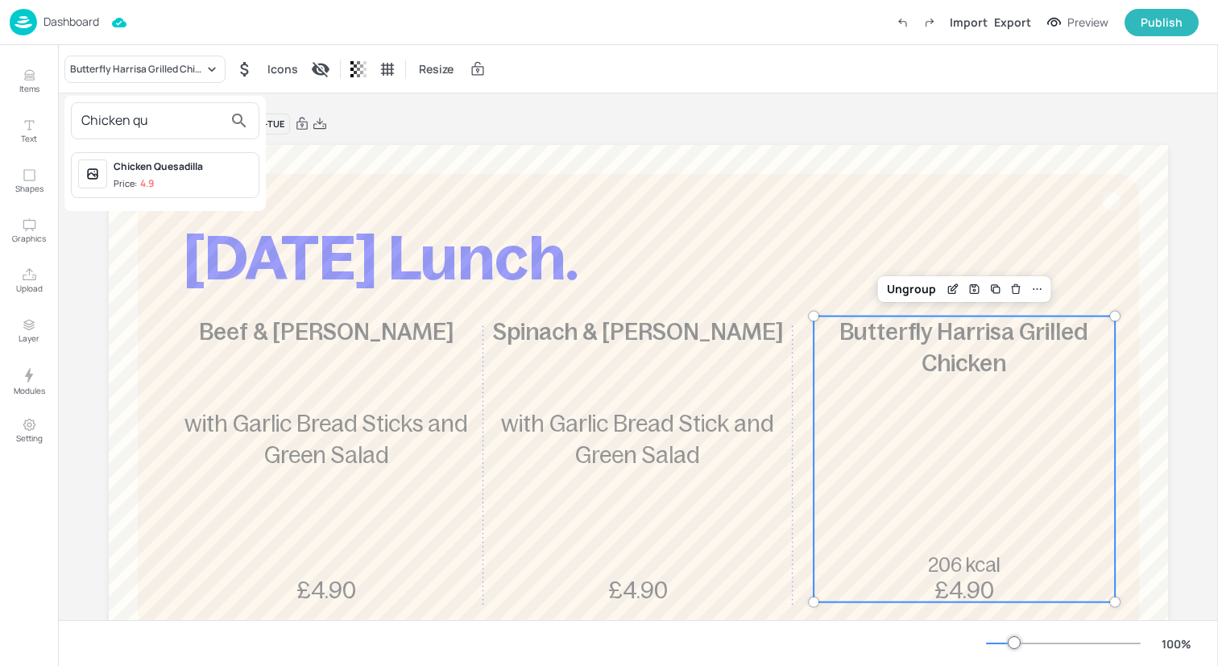
type input "Chicken qu"
click at [167, 160] on div "Chicken Quesadilla" at bounding box center [183, 166] width 139 height 14
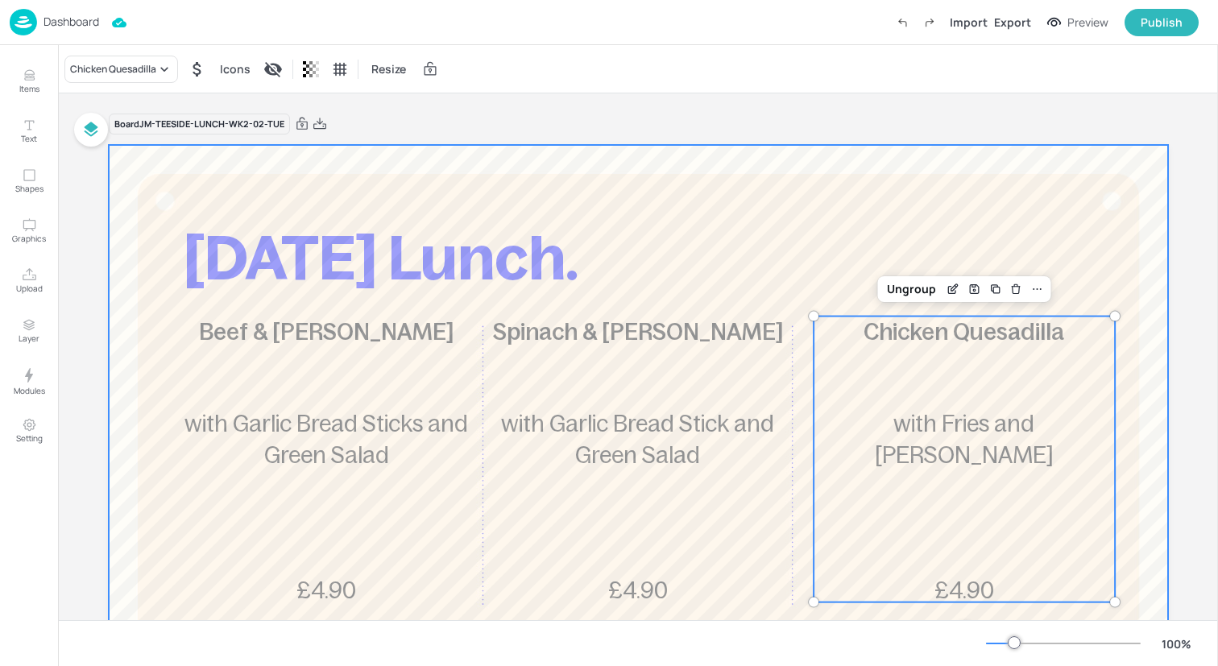
click at [397, 196] on div at bounding box center [638, 580] width 1059 height 870
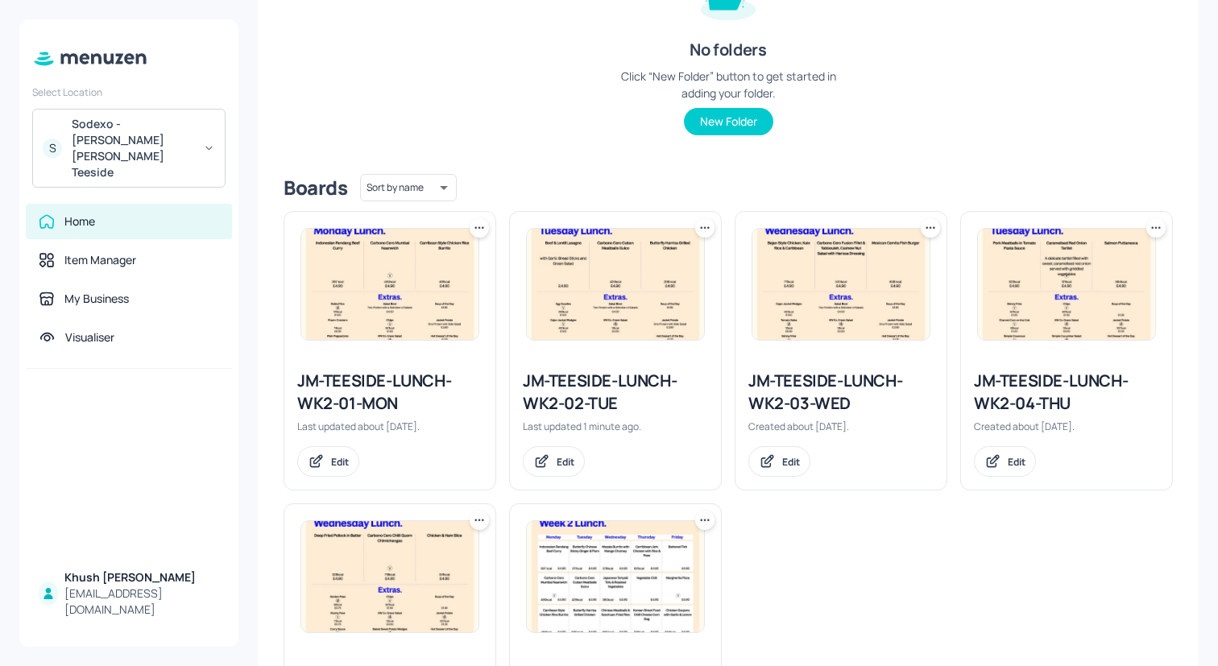
scroll to position [249, 0]
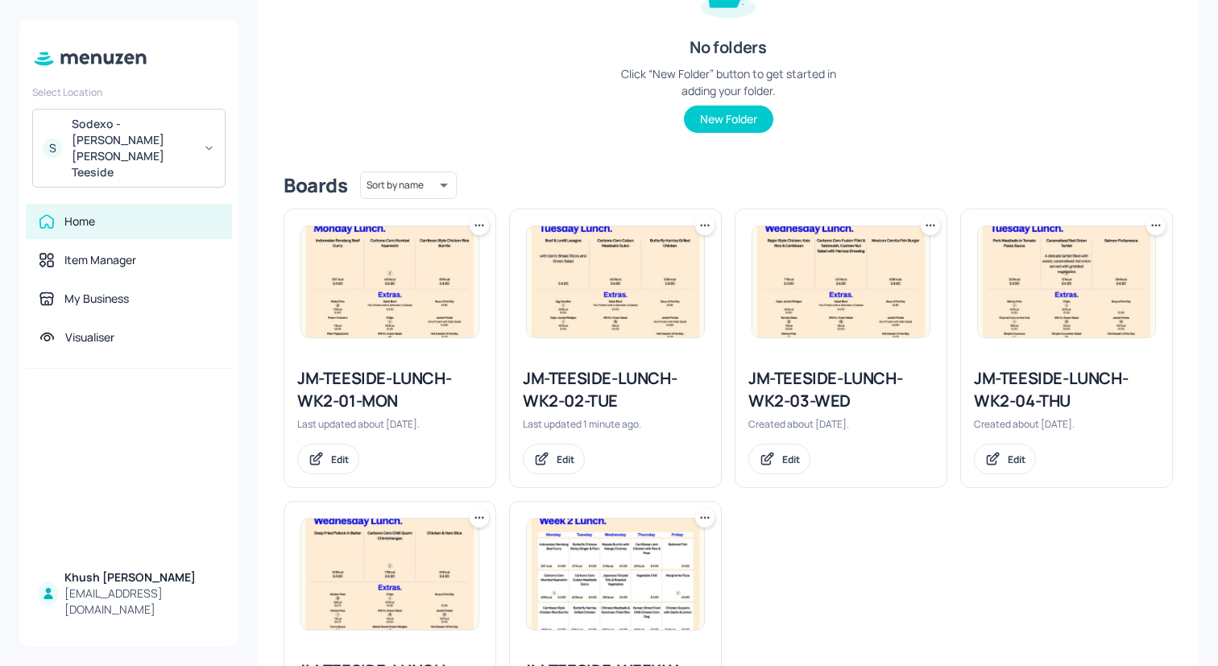
click at [834, 404] on div "JM-TEESIDE-LUNCH-WK2-03-WED" at bounding box center [840, 389] width 185 height 45
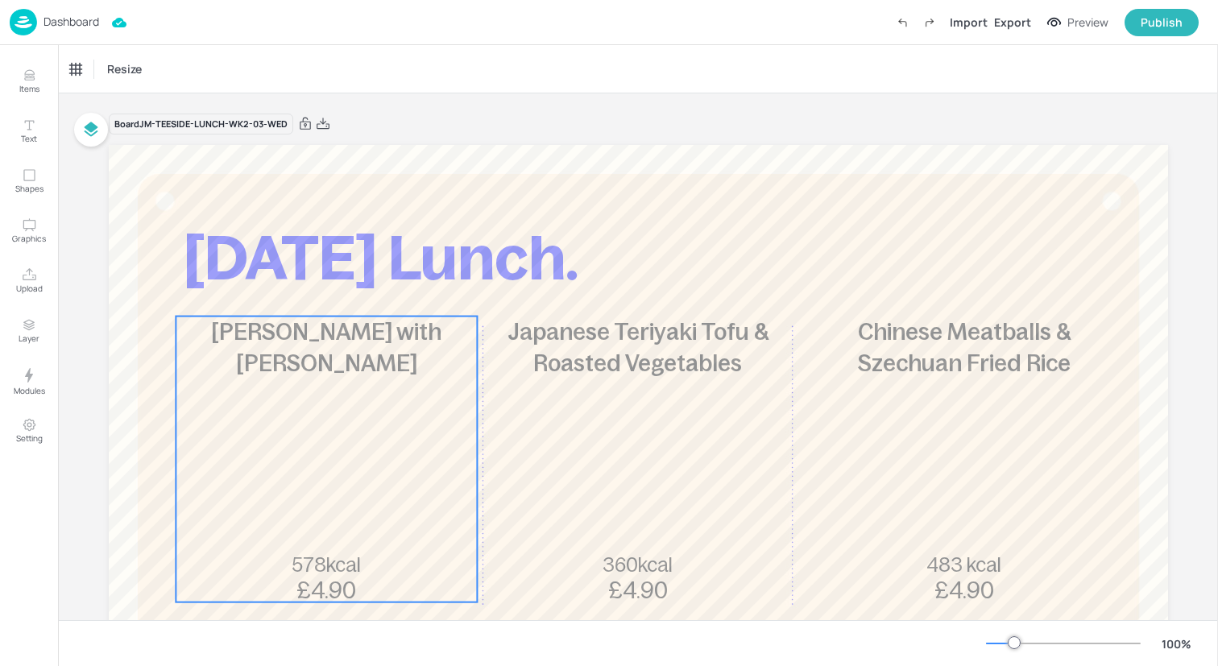
click at [248, 453] on div "Masala Burrito with Mango Chutney 578kcal £4.90" at bounding box center [326, 460] width 301 height 286
click at [180, 85] on div "Masala Burrito with Mango Chutney Icons Resize" at bounding box center [638, 69] width 1160 height 48
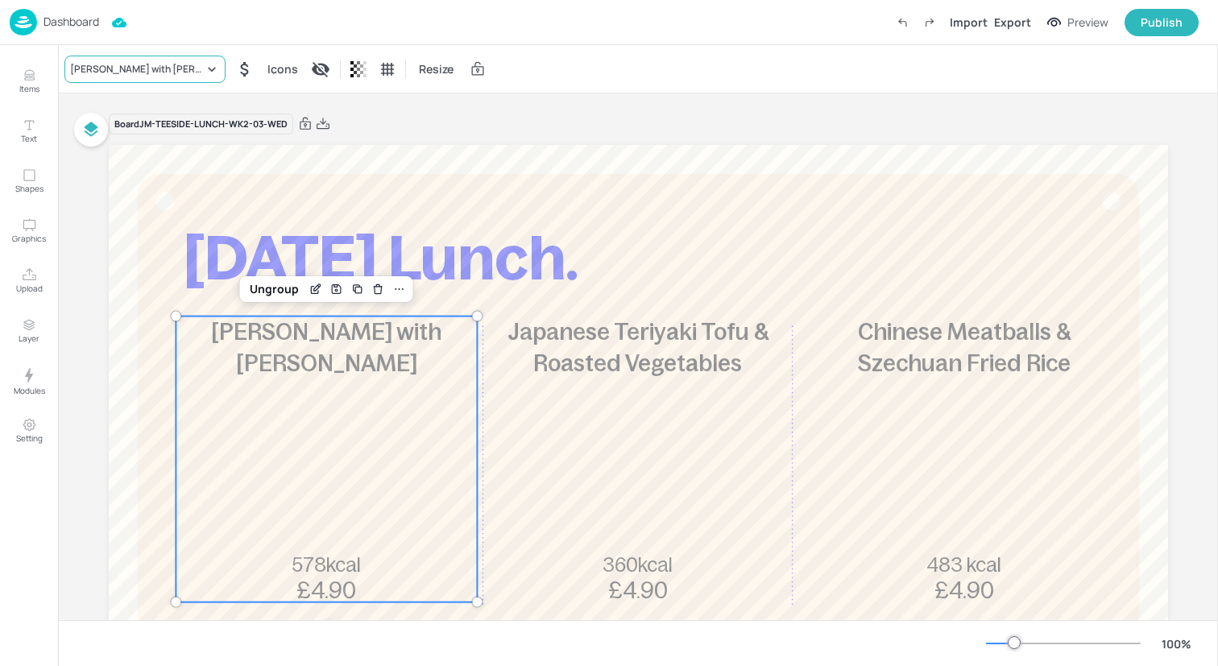
click at [180, 73] on div "Masala Burrito with Mango Chutney" at bounding box center [137, 69] width 134 height 14
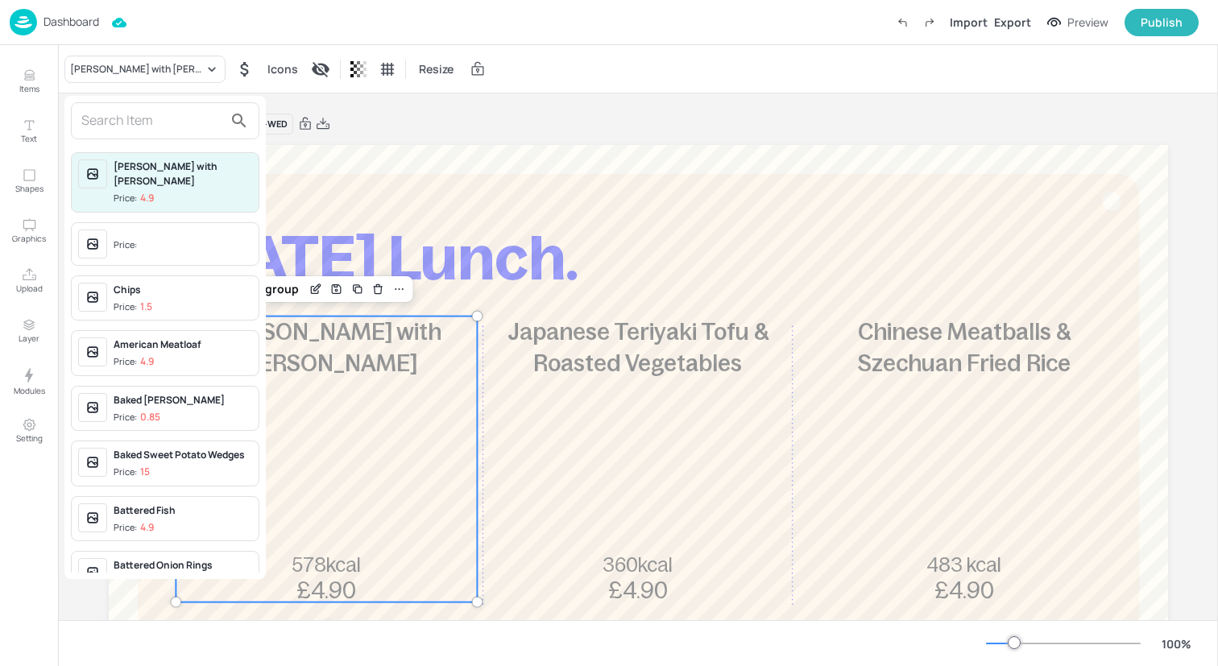
click at [180, 119] on input "text" at bounding box center [152, 121] width 142 height 26
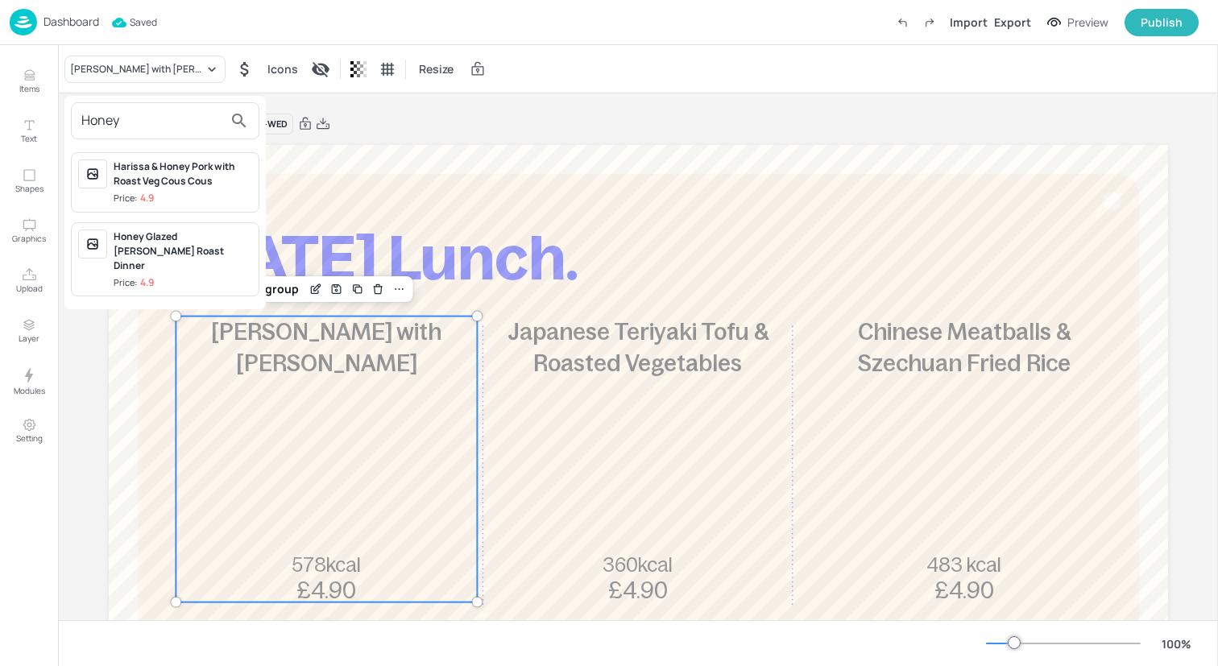
type input "Honey"
click at [211, 258] on div "Honey Glazed Gammon Roast Dinner" at bounding box center [183, 251] width 139 height 43
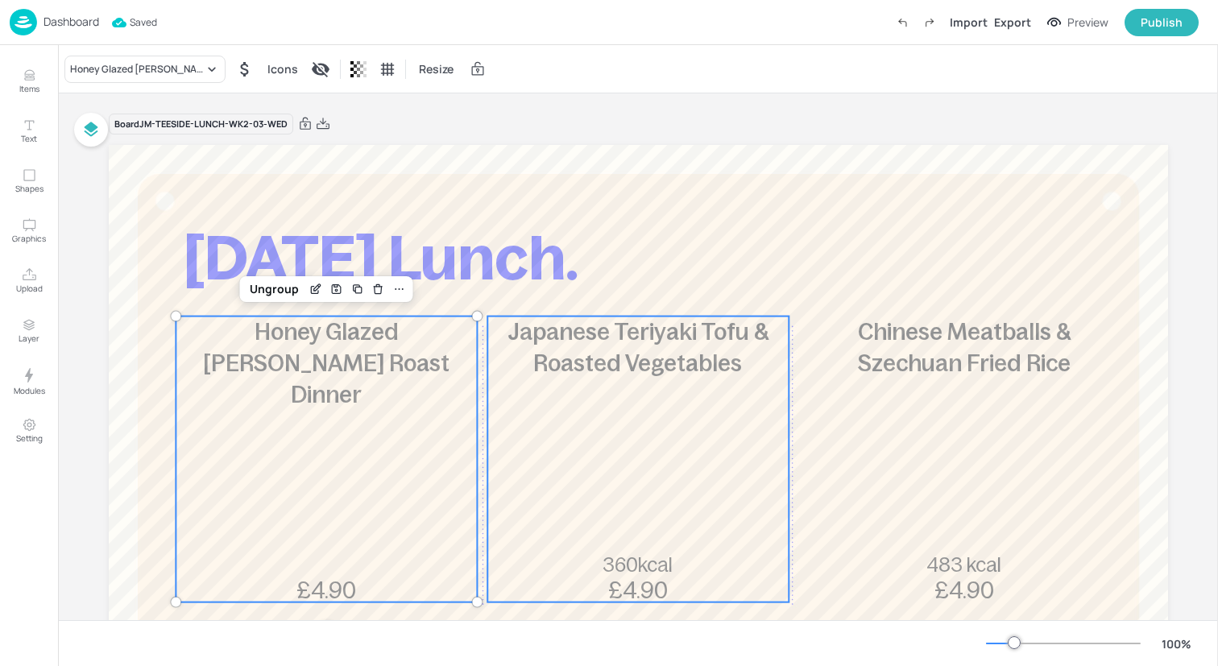
click at [553, 464] on div "Japanese Teriyaki Tofu & Roasted Vegetables 360kcal £4.90" at bounding box center [637, 460] width 301 height 286
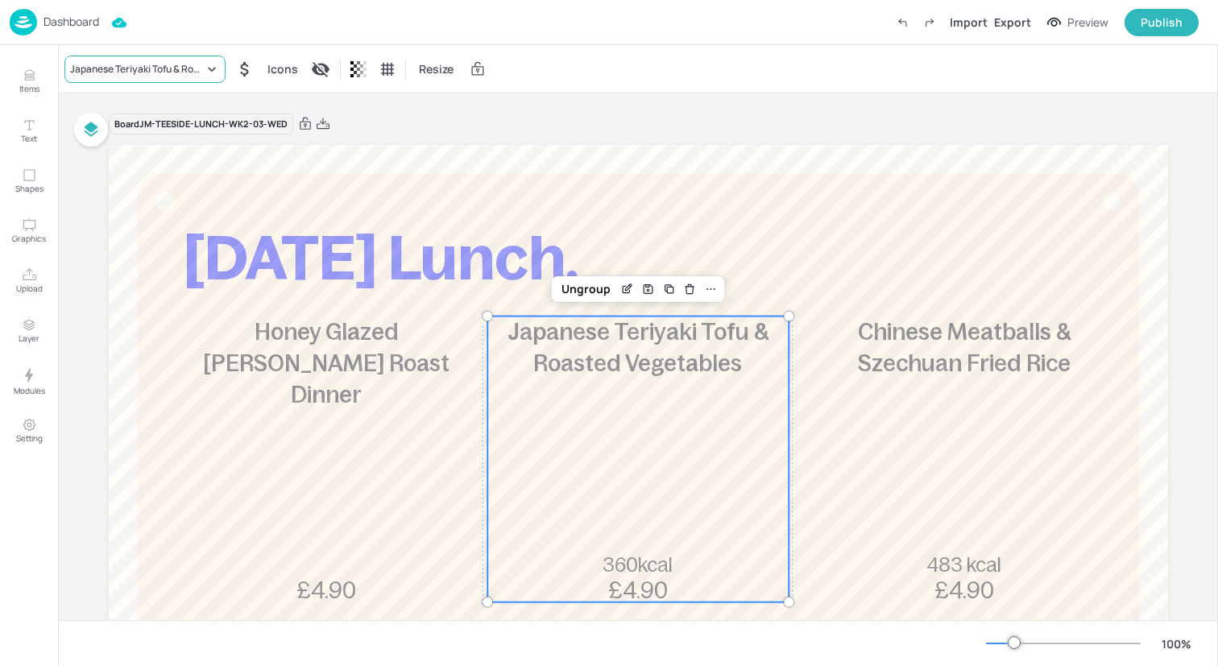
click at [197, 66] on div "Japanese Teriyaki Tofu & Roasted Vegetables" at bounding box center [137, 69] width 134 height 14
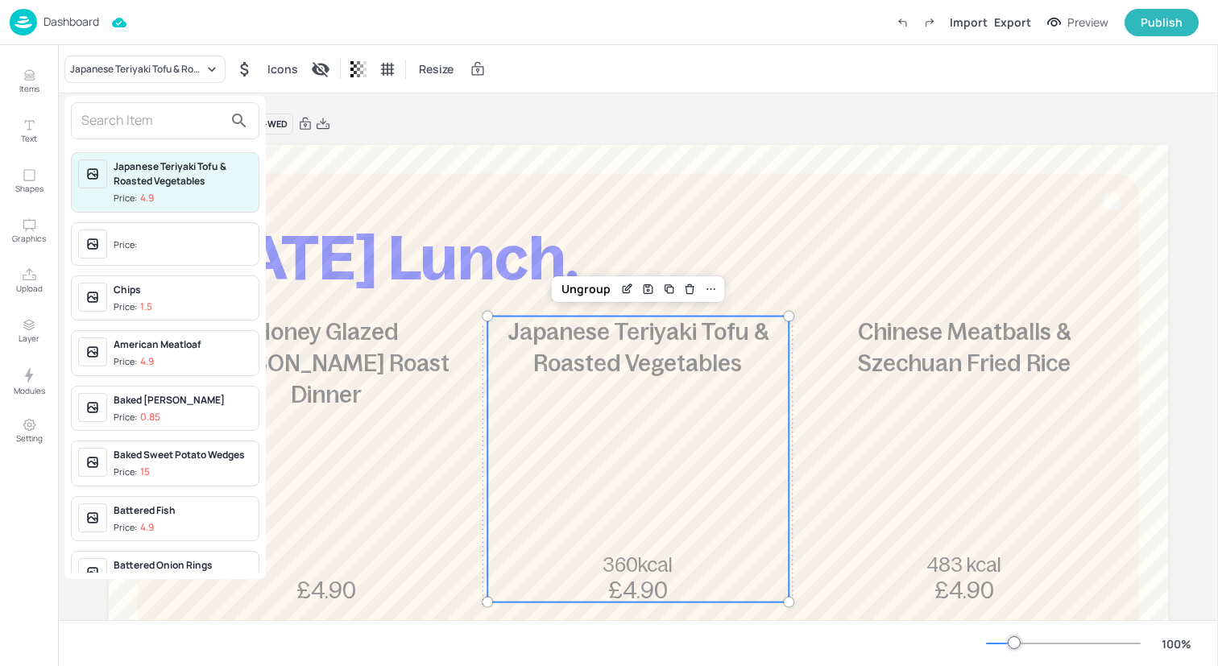
click at [198, 119] on input "text" at bounding box center [152, 121] width 142 height 26
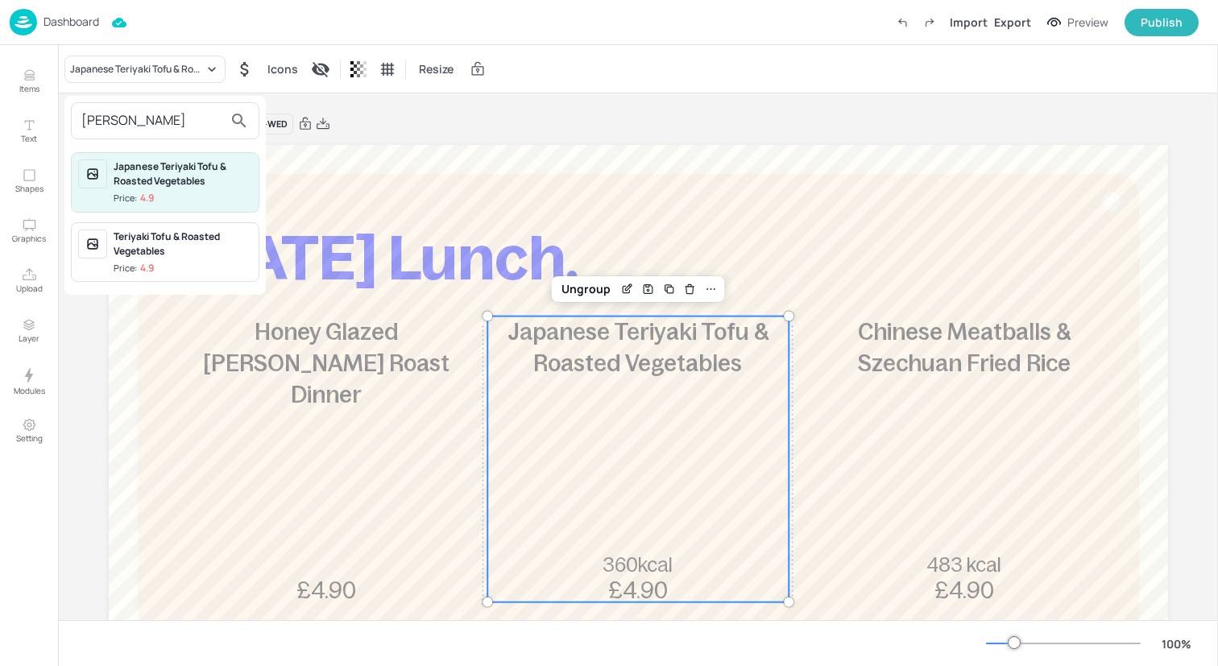
type input "Teri"
click at [201, 246] on div "Teriyaki Tofu & Roasted Vegetables" at bounding box center [183, 244] width 139 height 29
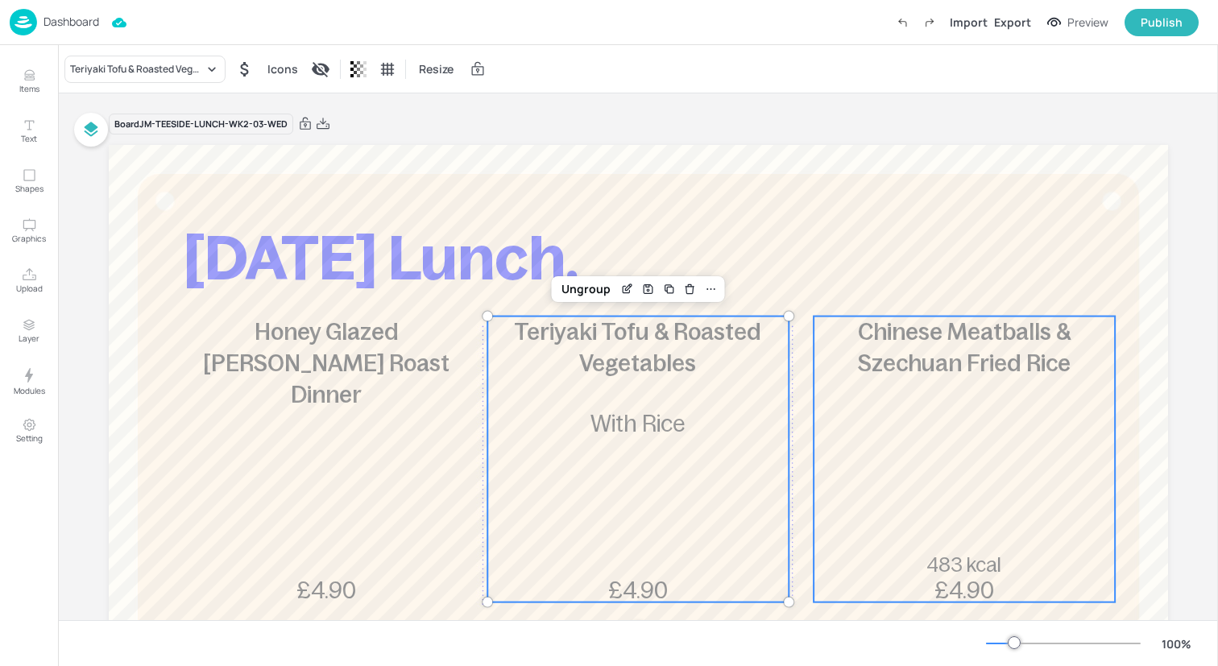
click at [995, 408] on div "Chinese Meatballs & Szechuan Fried Rice 483 kcal £4.90" at bounding box center [963, 460] width 301 height 286
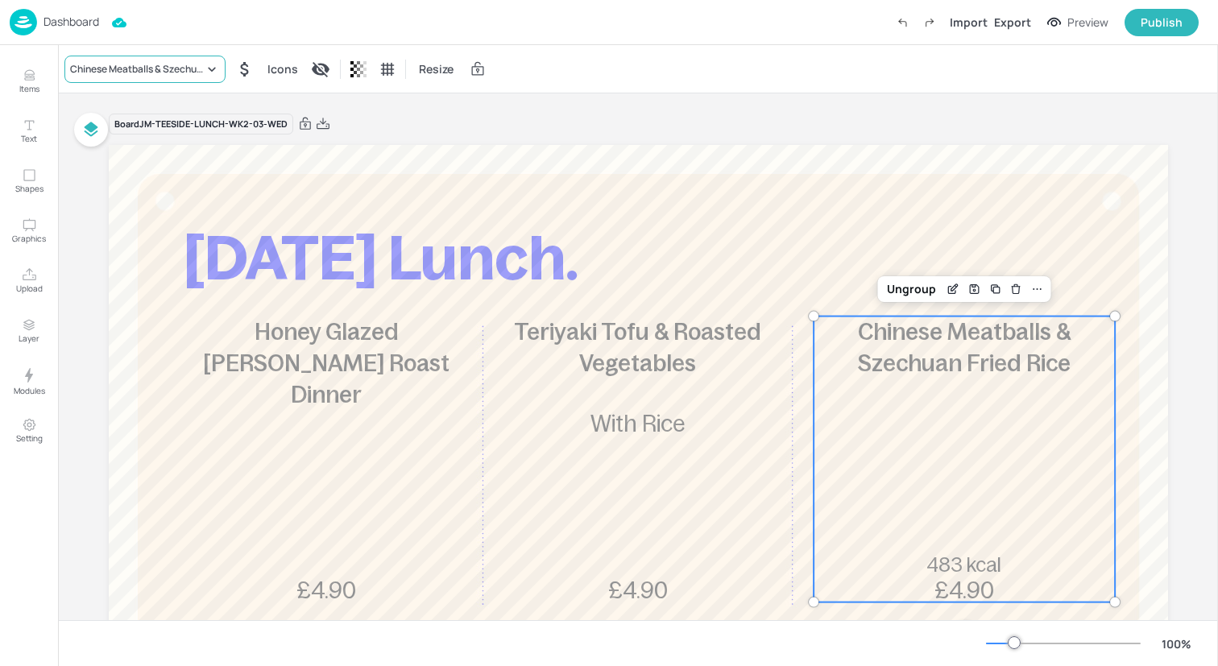
click at [183, 73] on div "Chinese Meatballs & Szechuan Fried Rice" at bounding box center [137, 69] width 134 height 14
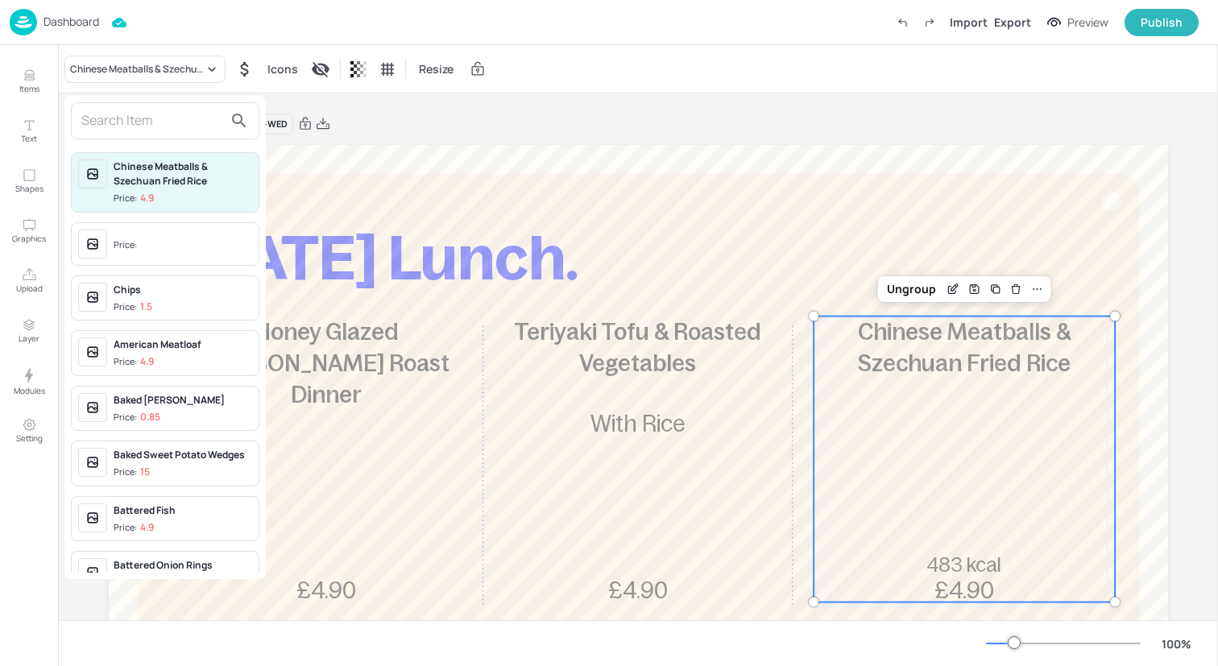
click at [183, 112] on input "text" at bounding box center [152, 121] width 142 height 26
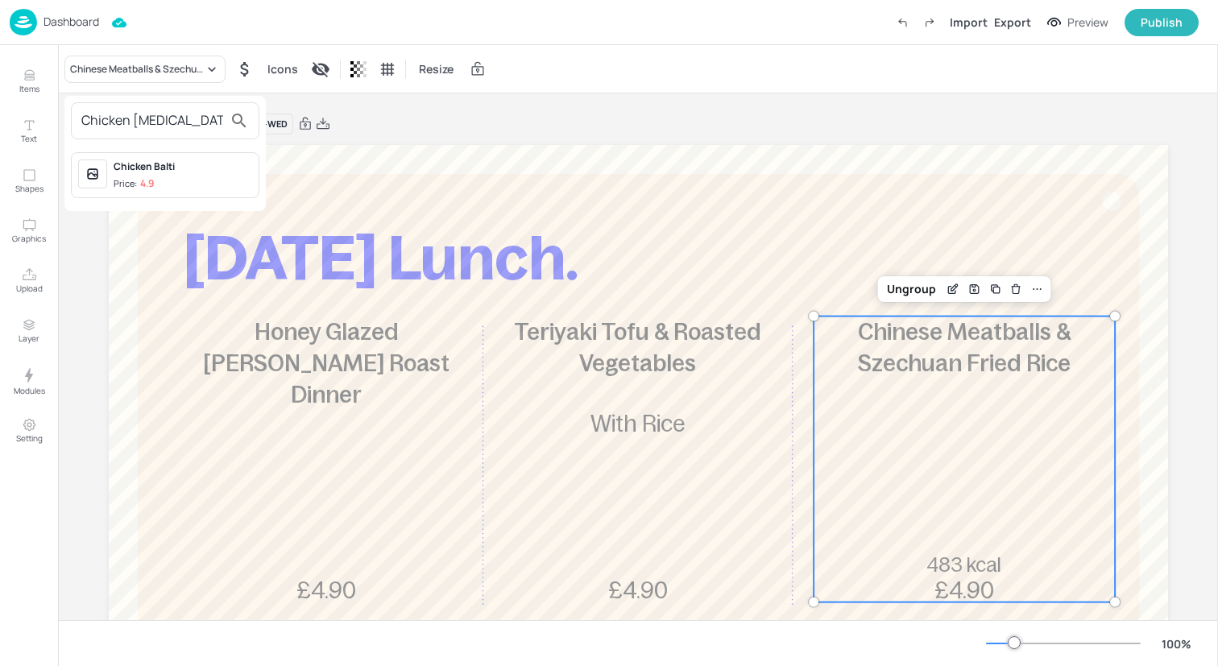
type input "Chicken bal"
click at [181, 188] on span "Price: 4.9" at bounding box center [183, 184] width 139 height 14
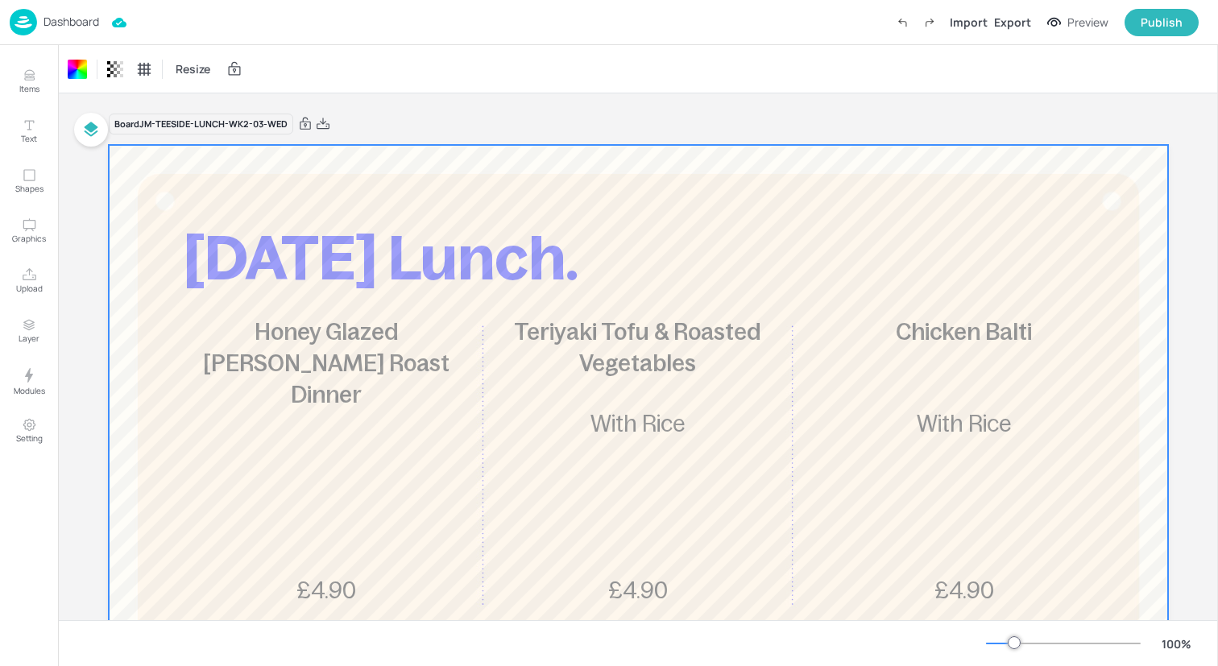
click at [335, 171] on div at bounding box center [638, 580] width 1059 height 870
click at [205, 12] on div "Dashboard Import Export Preview Publish" at bounding box center [604, 22] width 1189 height 44
click at [29, 20] on img at bounding box center [23, 22] width 27 height 27
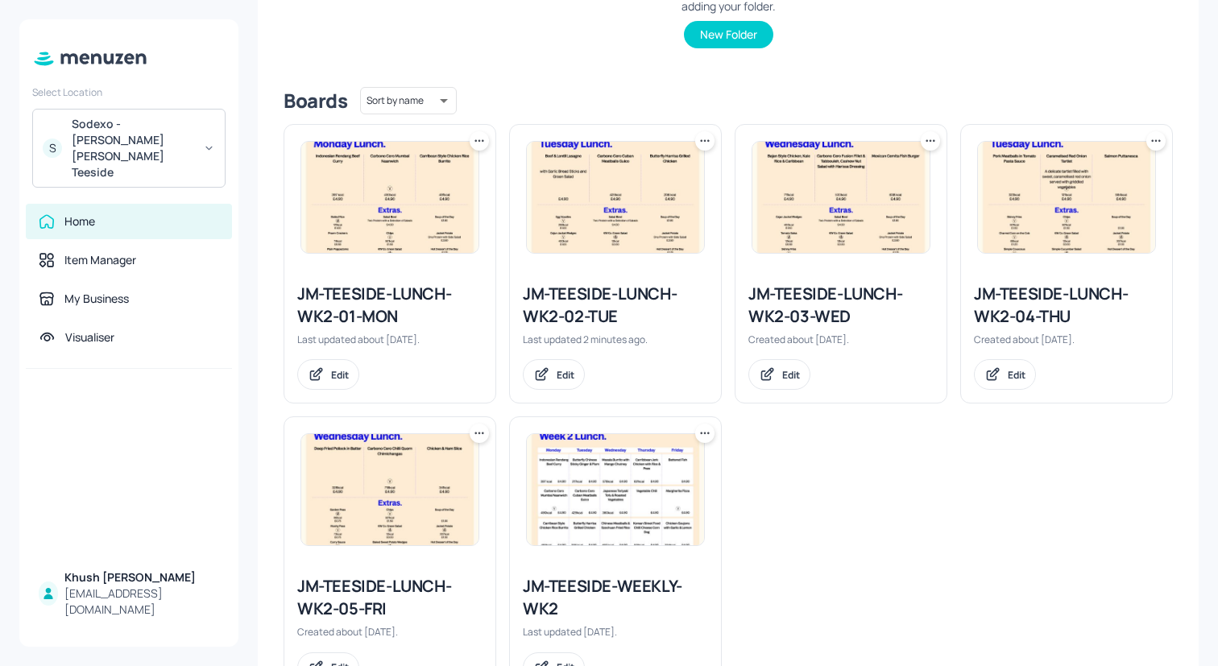
scroll to position [366, 0]
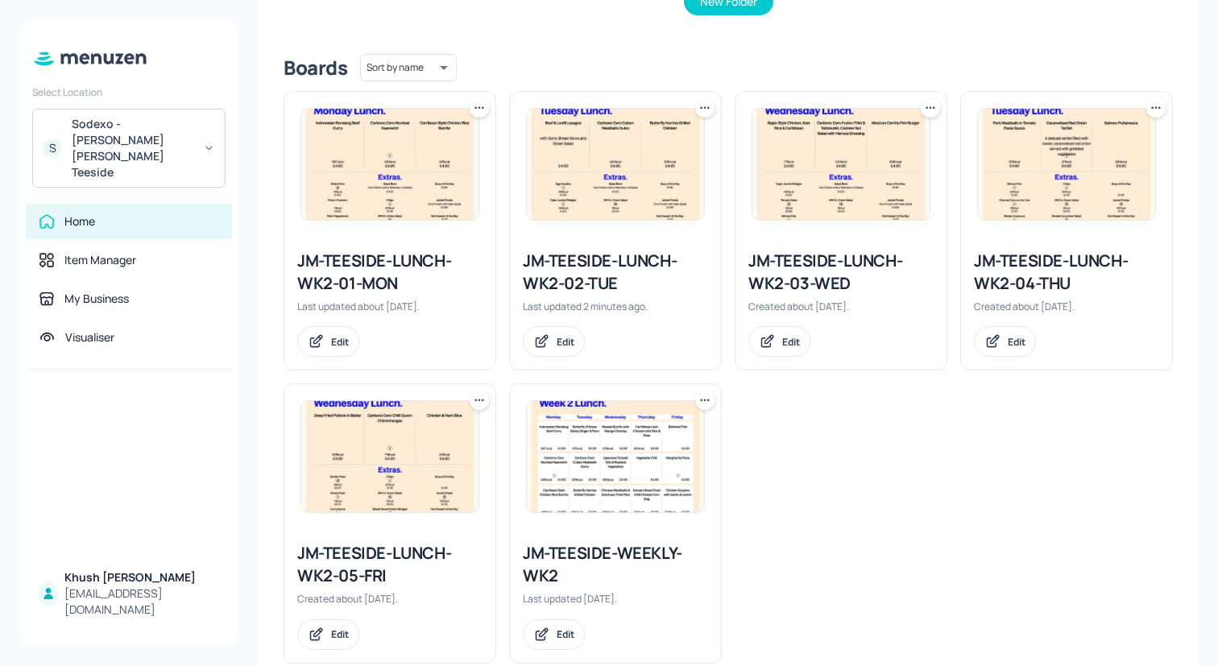
click at [1002, 287] on div "JM-TEESIDE-LUNCH-WK2-04-THU" at bounding box center [1066, 272] width 185 height 45
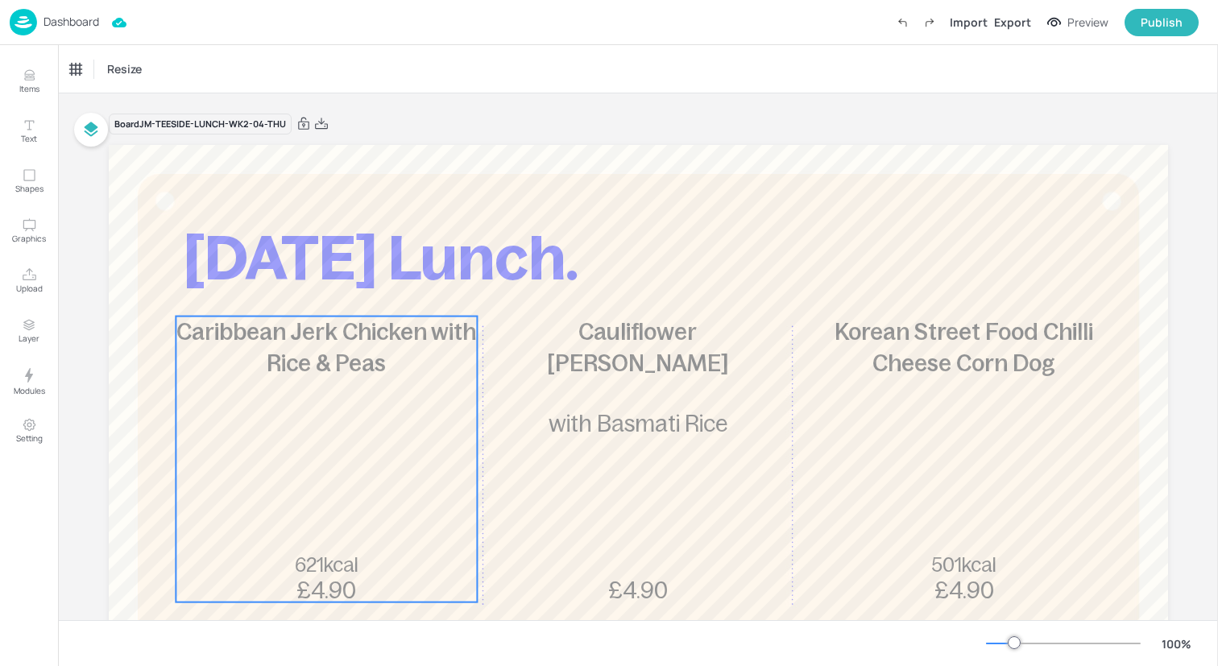
click at [355, 371] on span "Caribbean Jerk Chicken with Rice & Peas" at bounding box center [326, 347] width 300 height 57
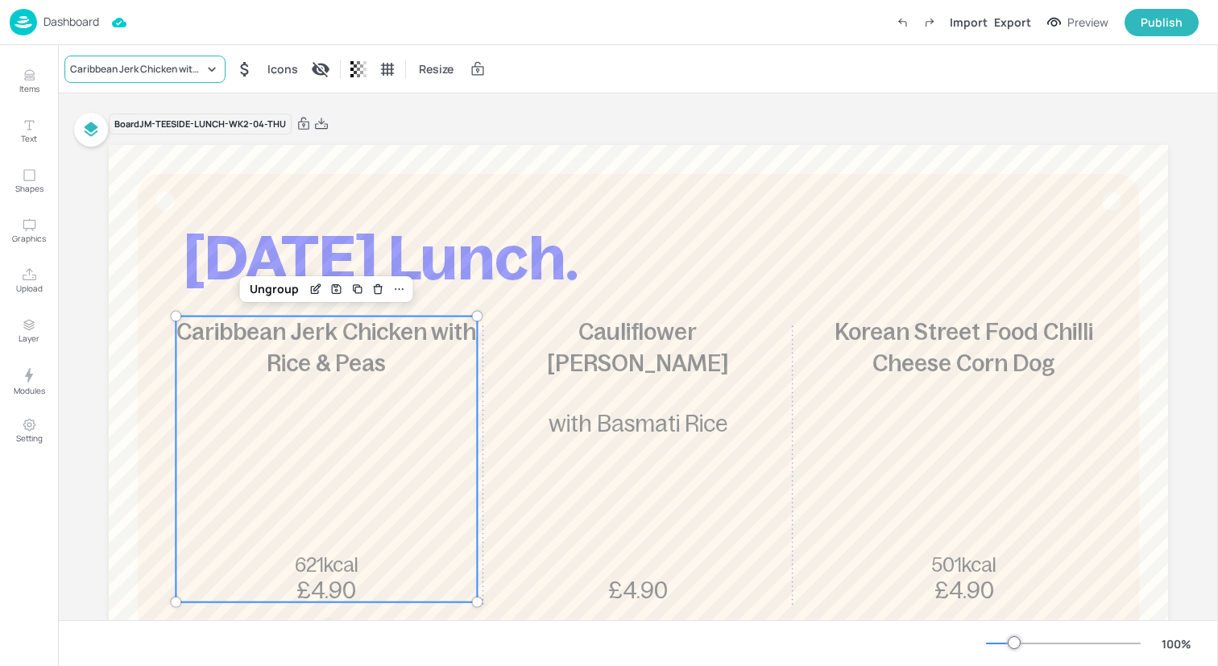
click at [180, 64] on div "Caribbean Jerk Chicken with Rice & Peas" at bounding box center [137, 69] width 134 height 14
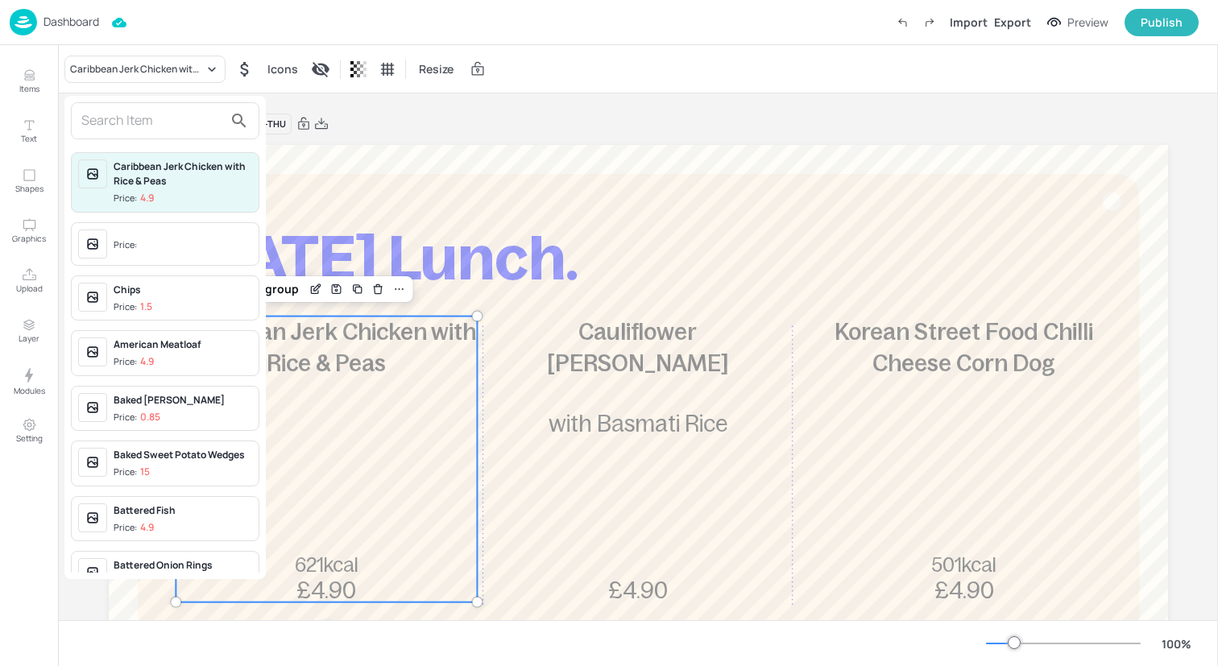
click at [172, 120] on input "text" at bounding box center [152, 121] width 142 height 26
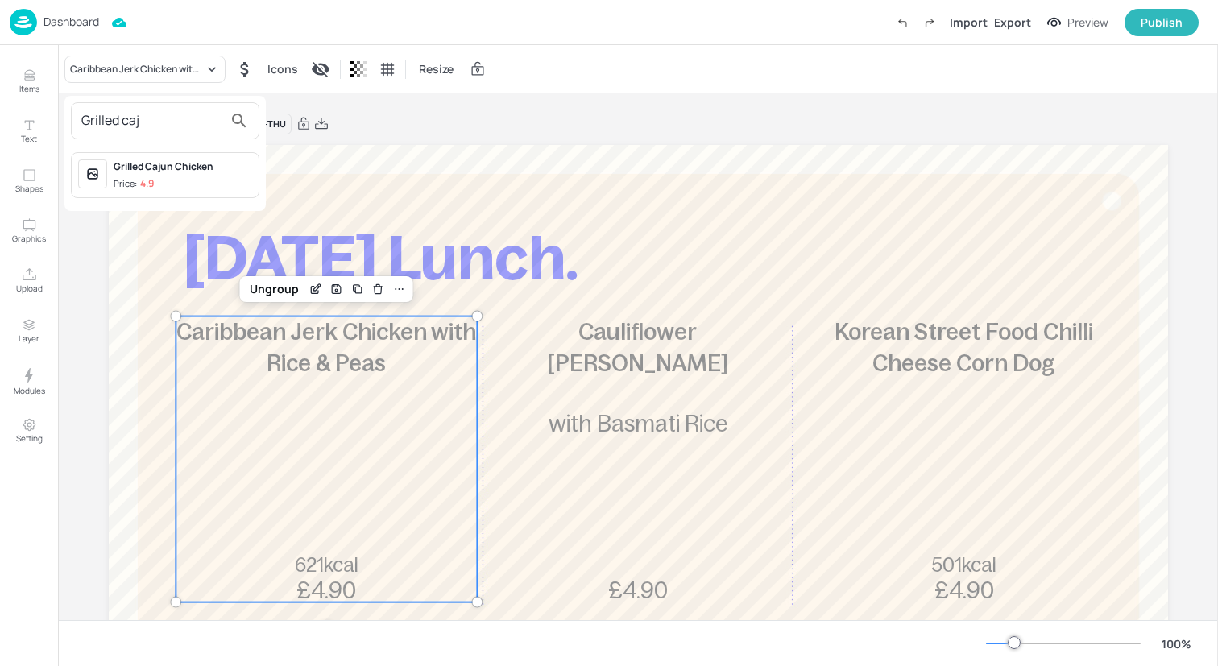
type input "Grilled caj"
click at [162, 177] on span "Price: 4.9" at bounding box center [183, 184] width 139 height 14
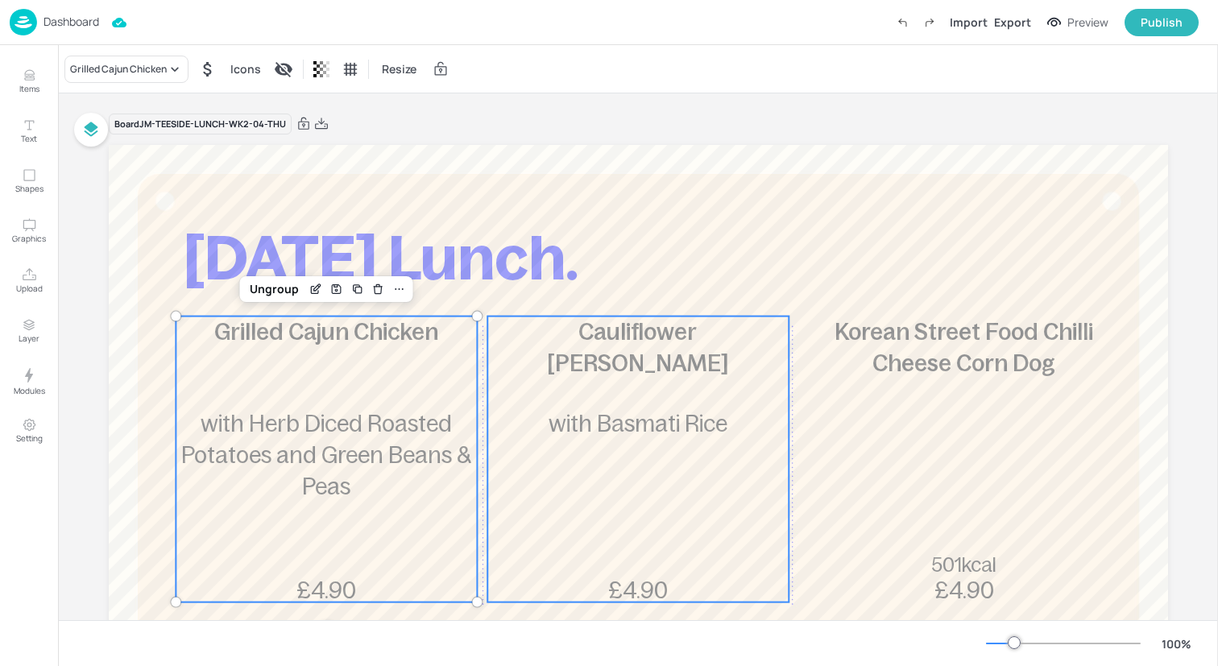
click at [682, 460] on div "Cauliflower Katsu Curry £4.90 with Basmati Rice" at bounding box center [637, 460] width 301 height 286
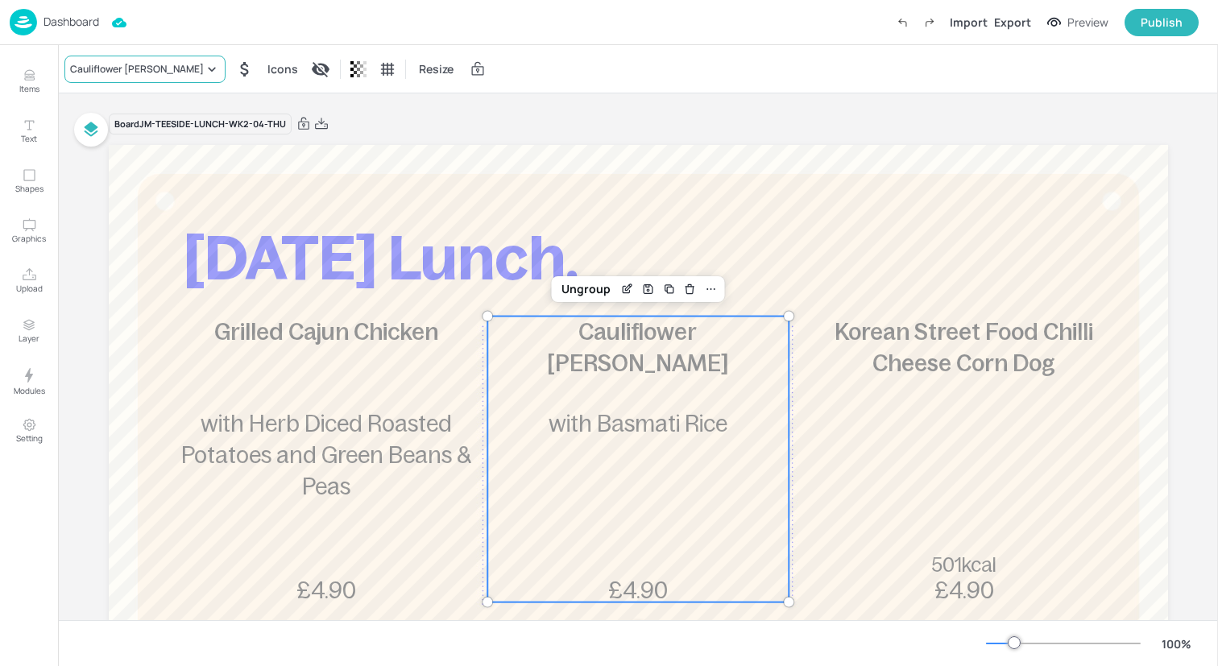
click at [204, 76] on icon at bounding box center [212, 69] width 16 height 16
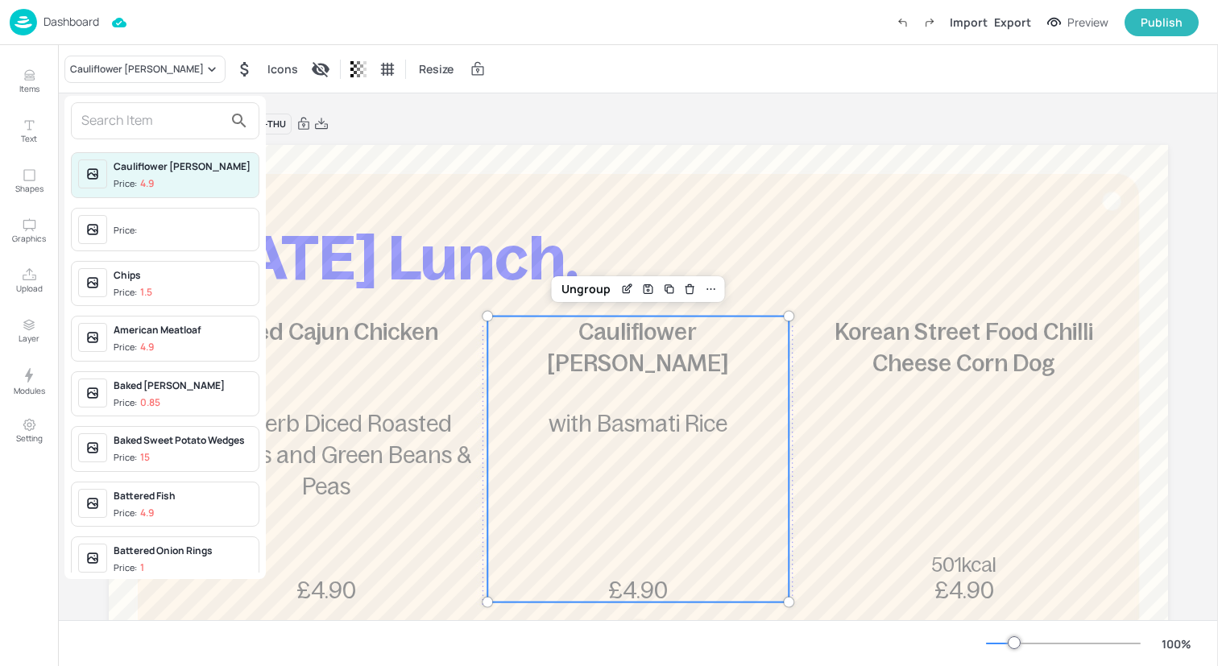
click at [180, 114] on input "text" at bounding box center [152, 121] width 142 height 26
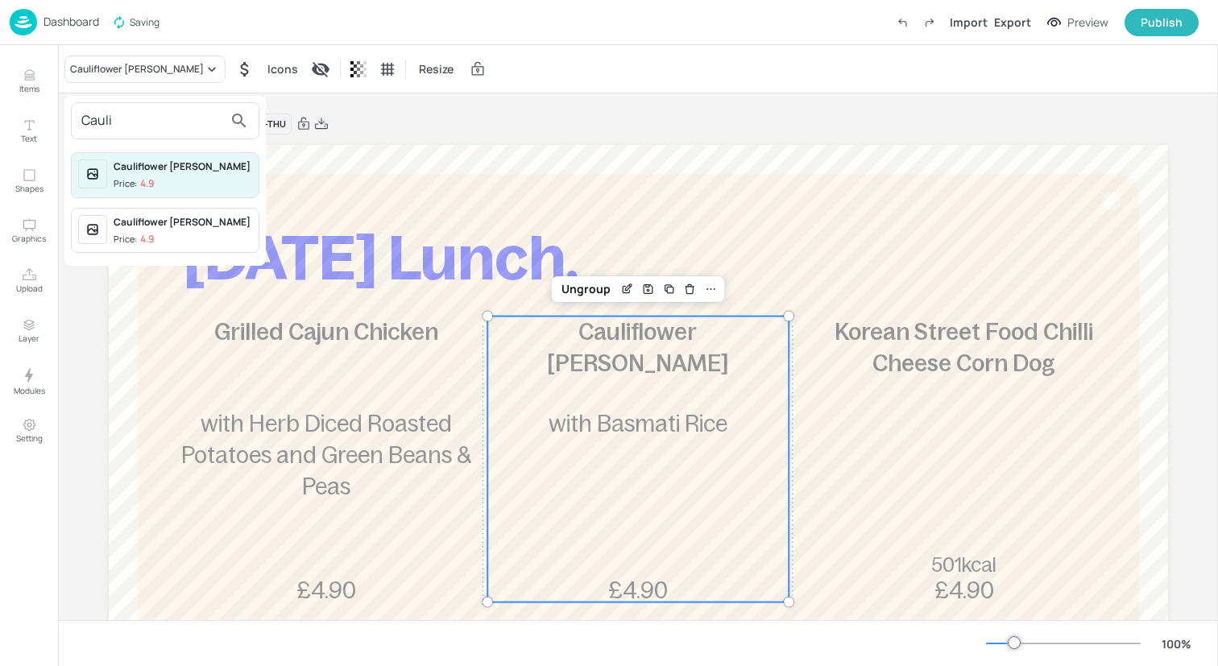
type input "Cauli"
click at [177, 169] on div "Cauliflower Katsu Curry" at bounding box center [183, 166] width 139 height 14
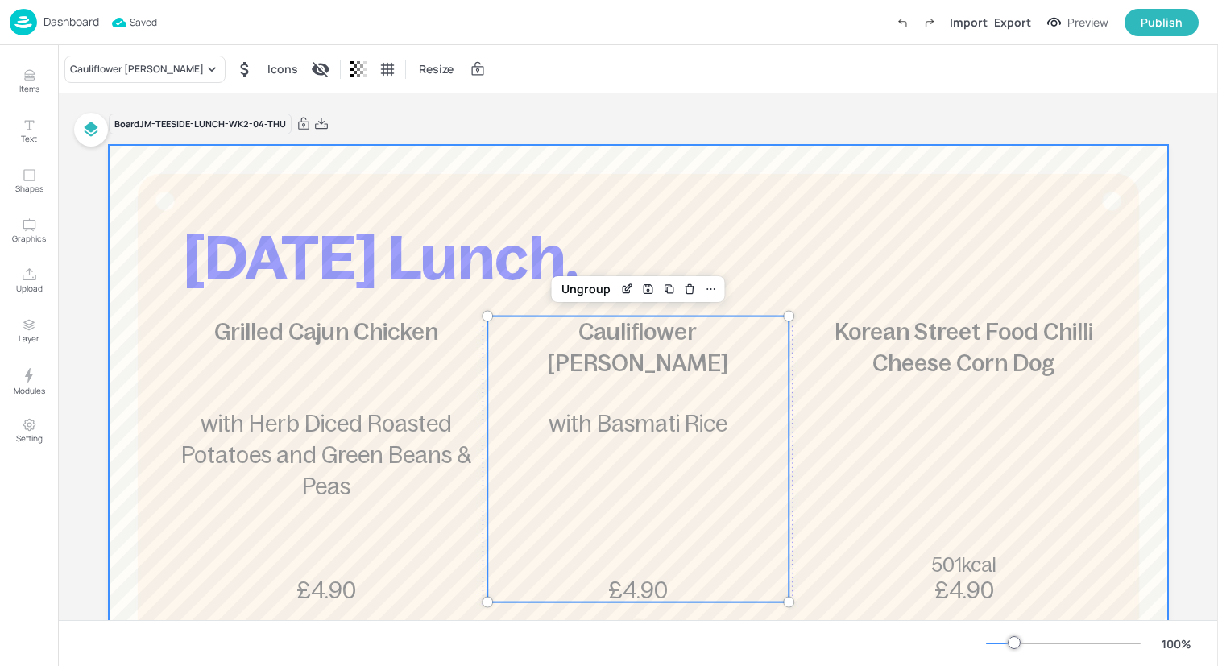
click at [1112, 486] on div at bounding box center [638, 580] width 1059 height 870
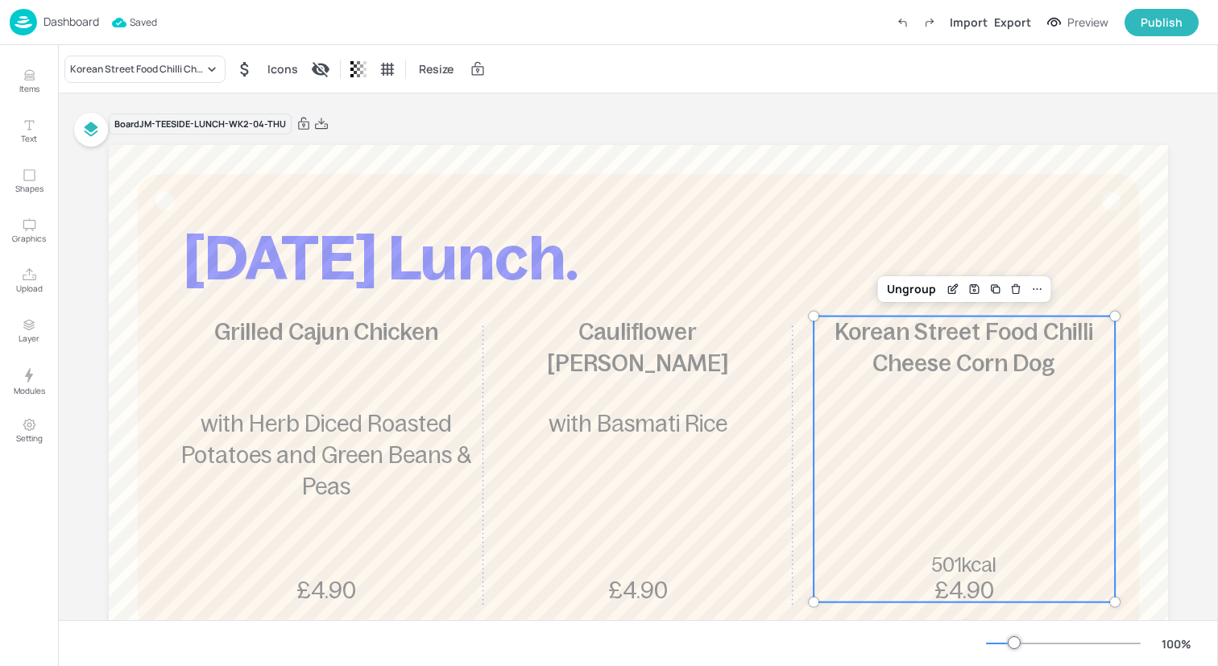
click at [1020, 458] on div "Korean Street Food Chilli Cheese Corn Dog 501kcal £4.90" at bounding box center [963, 460] width 301 height 286
click at [198, 69] on div "Korean Street Food Chilli Cheese Corn Dog" at bounding box center [137, 69] width 134 height 14
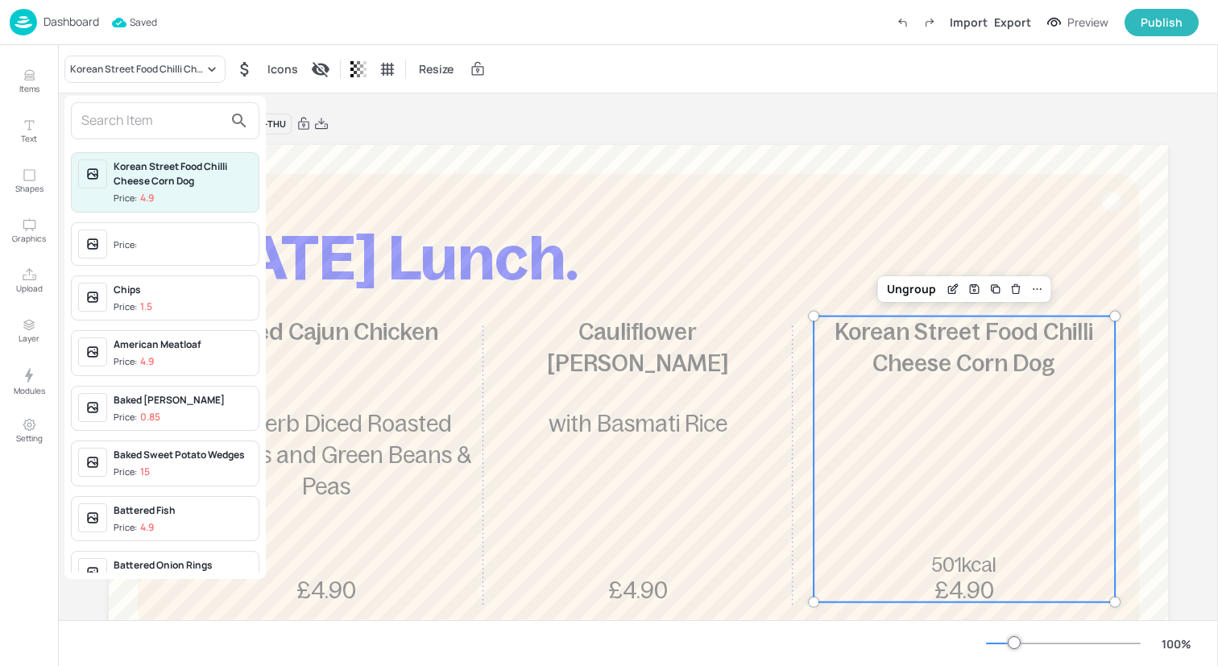
click at [198, 121] on input "text" at bounding box center [152, 121] width 142 height 26
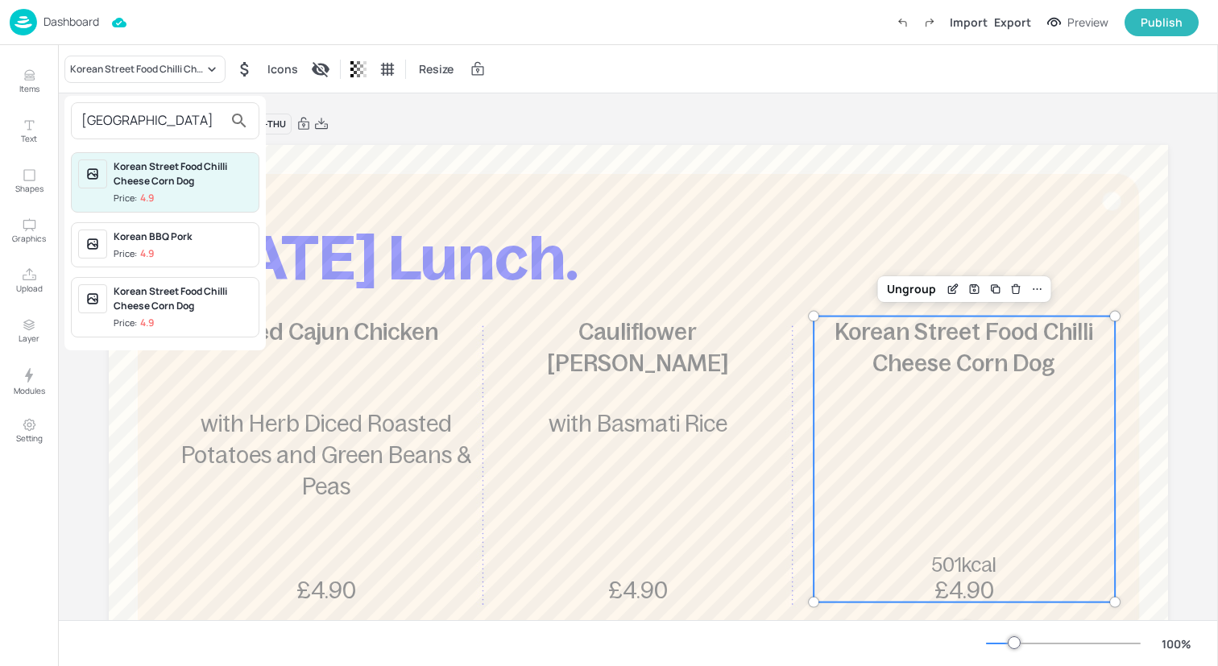
type input "Korea"
click at [214, 236] on div "Korean BBQ Pork" at bounding box center [183, 237] width 139 height 14
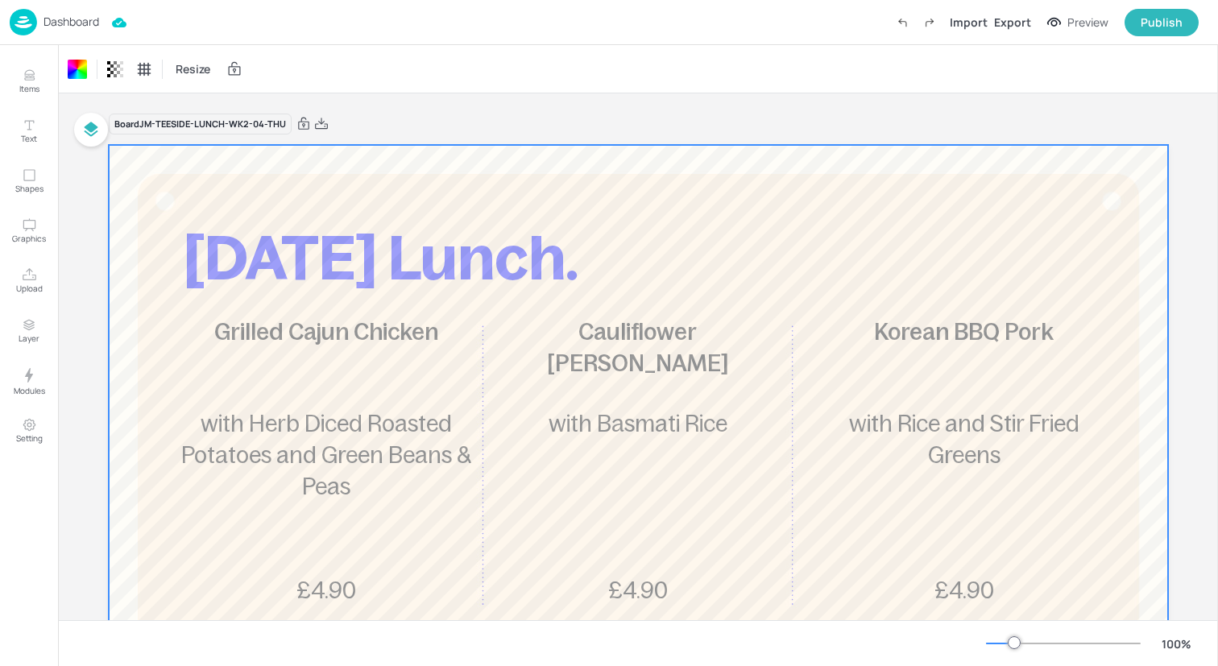
click at [18, 17] on img at bounding box center [23, 22] width 27 height 27
click at [21, 19] on img at bounding box center [23, 22] width 27 height 27
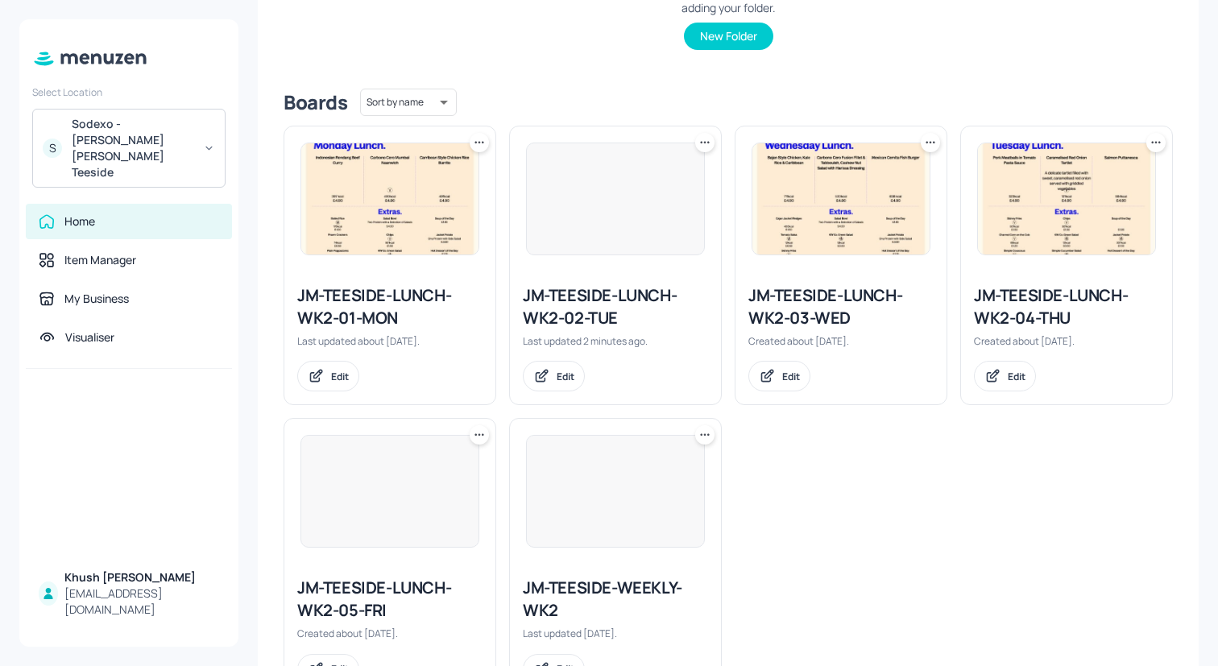
scroll to position [402, 0]
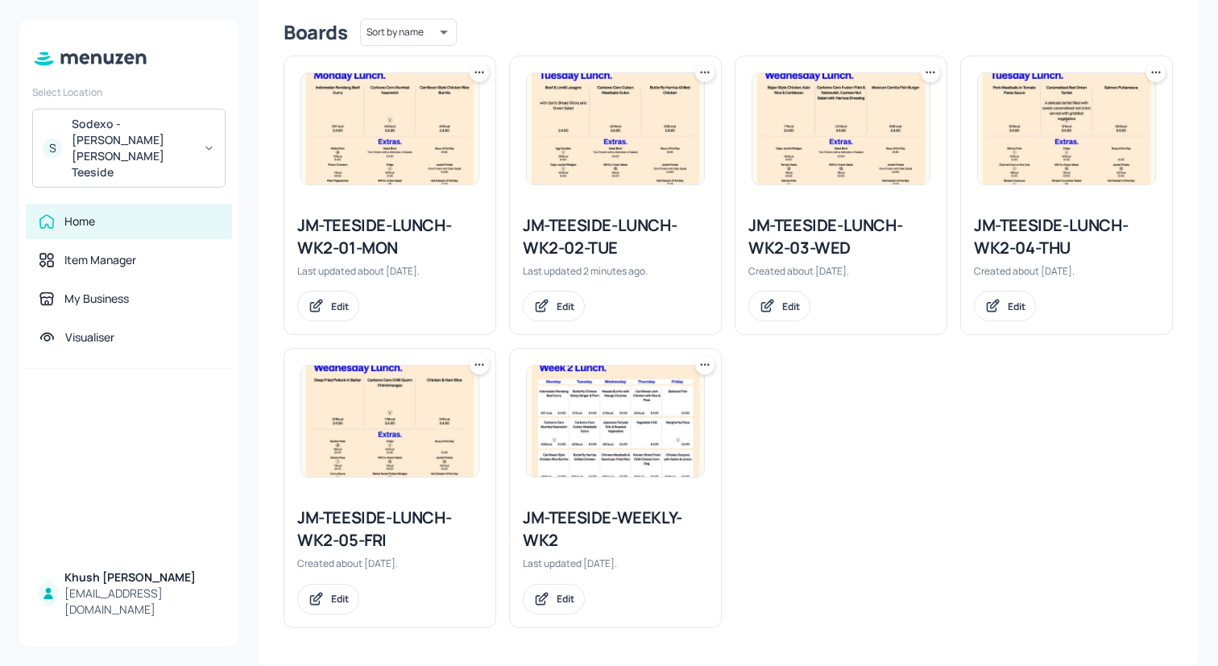
click at [363, 521] on div "JM-TEESIDE-LUNCH-WK2-05-FRI" at bounding box center [389, 529] width 185 height 45
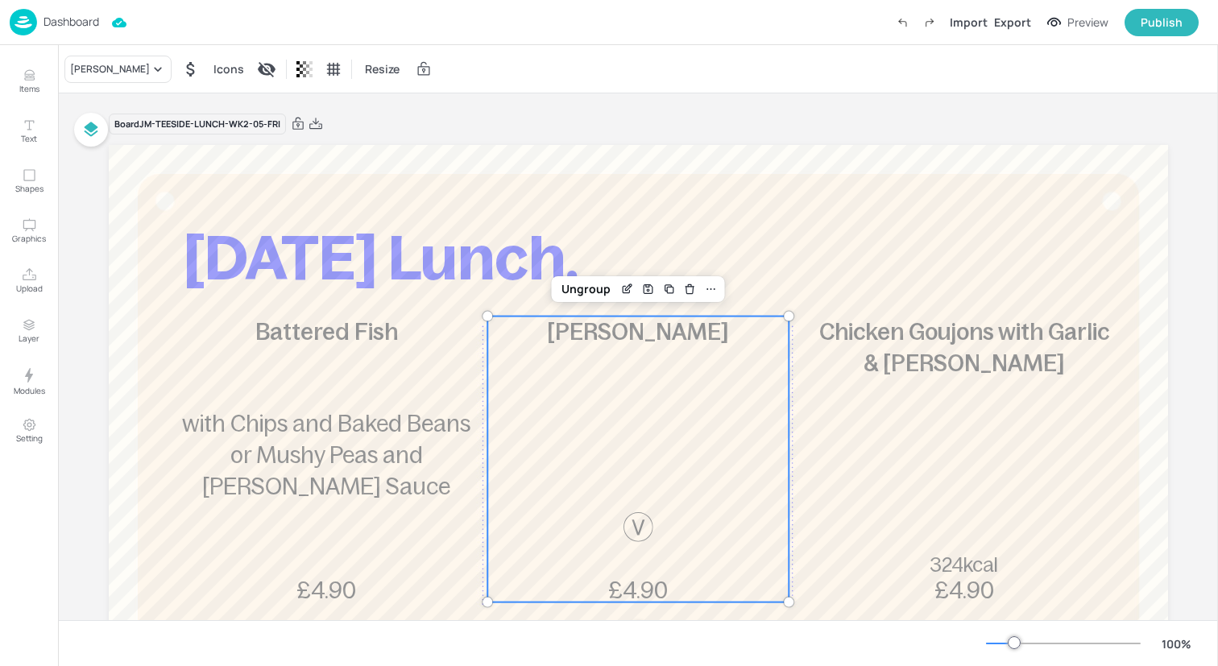
click at [702, 375] on div "Margherita Pizza £4.90" at bounding box center [637, 460] width 301 height 286
click at [118, 66] on div "Margherita Pizza" at bounding box center [110, 69] width 80 height 14
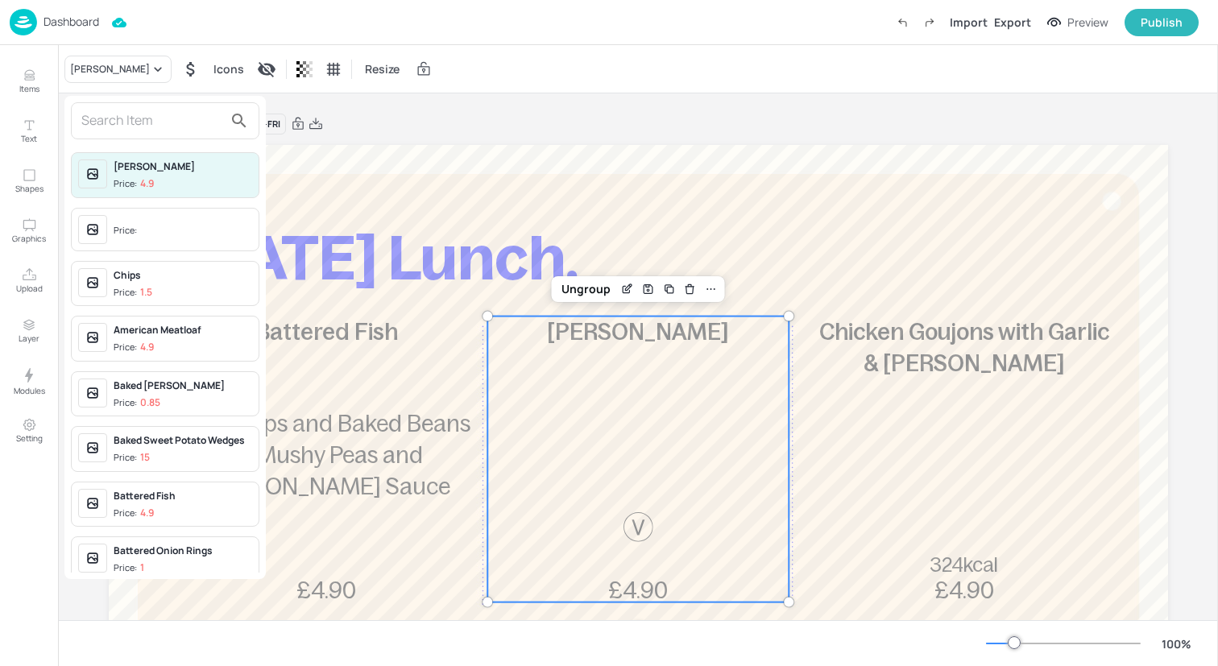
click at [129, 116] on input "text" at bounding box center [152, 121] width 142 height 26
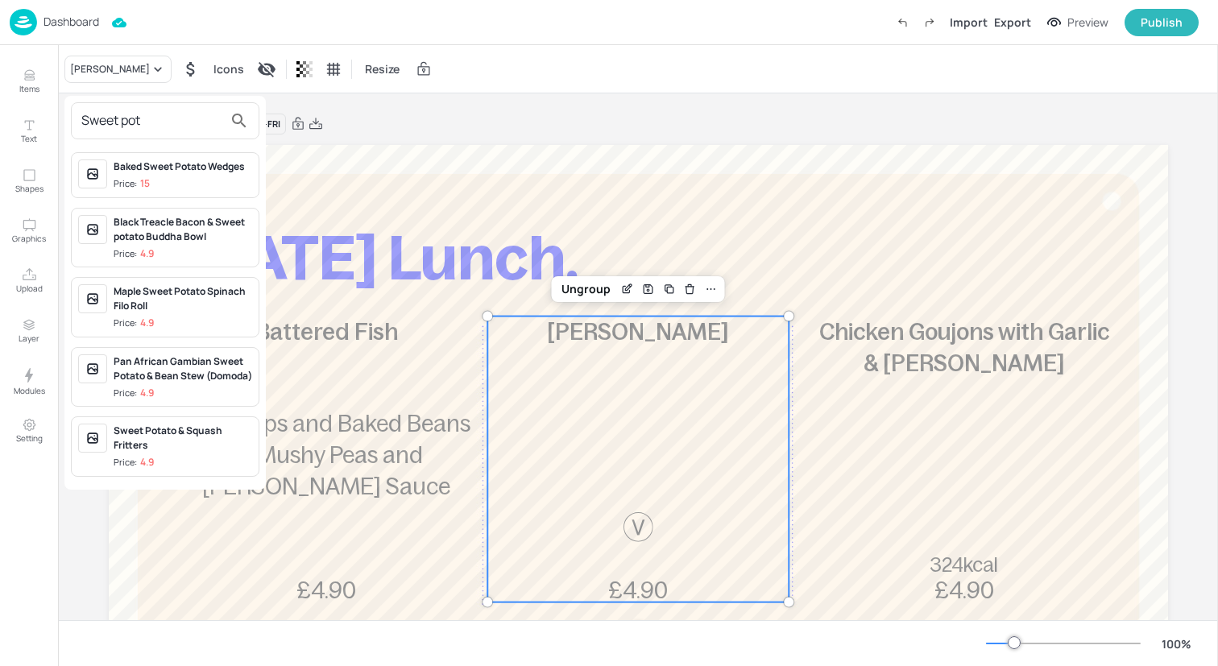
type input "Sweet pot"
click at [202, 453] on div "Sweet Potato & Squash Fritters" at bounding box center [183, 438] width 139 height 29
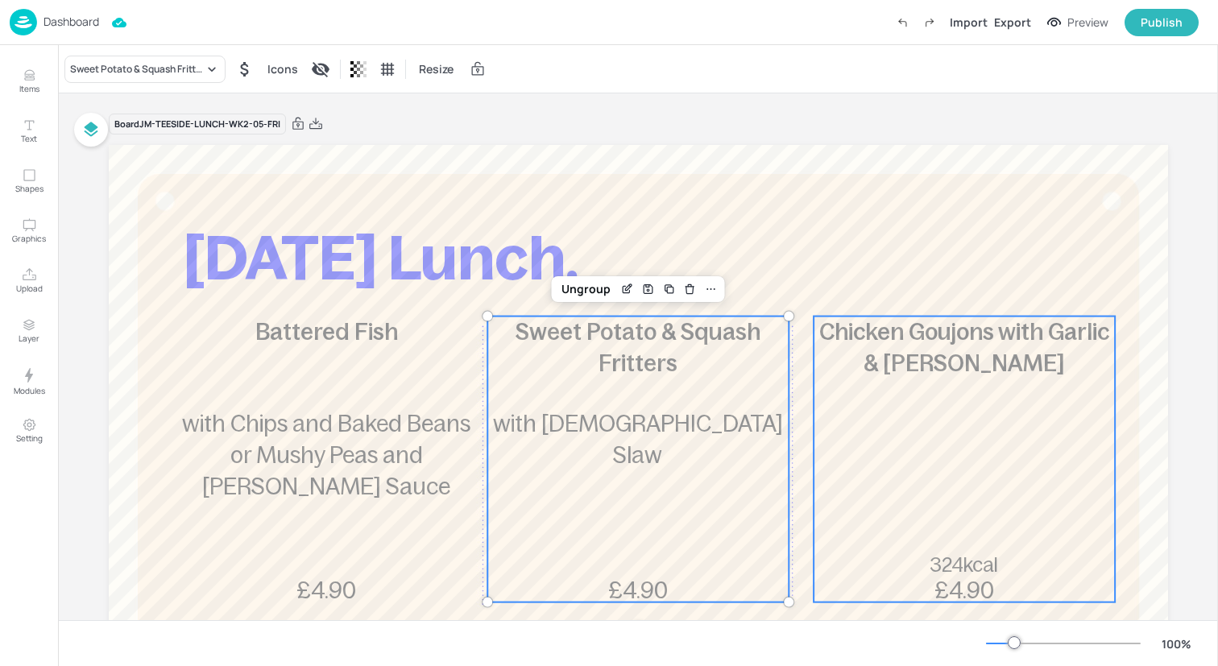
click at [900, 486] on div "Chicken Goujons with Garlic & Lemon 324kcal £4.90" at bounding box center [963, 460] width 301 height 286
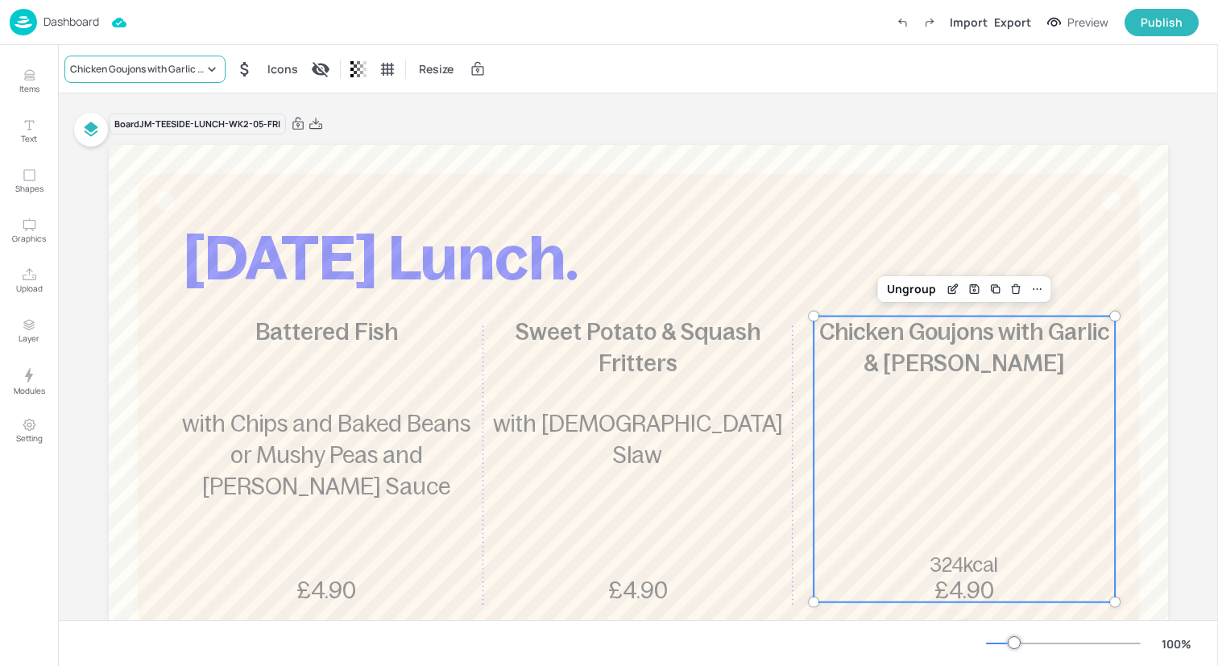
click at [204, 72] on icon at bounding box center [212, 69] width 16 height 16
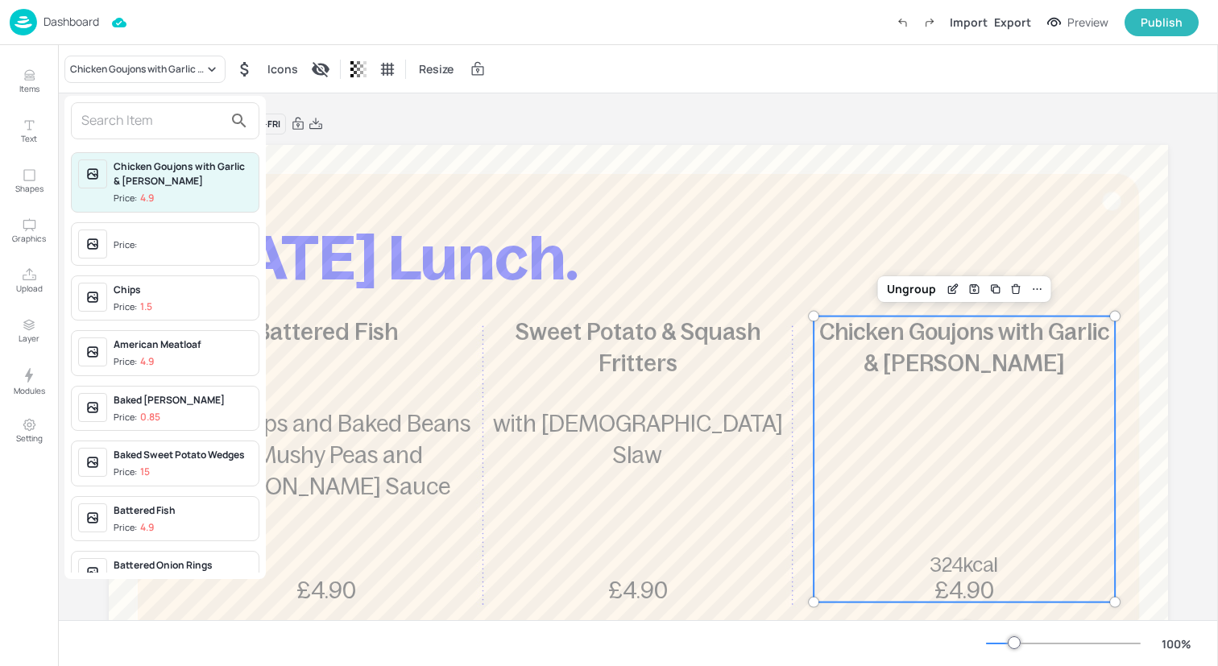
click at [192, 117] on input "text" at bounding box center [152, 121] width 142 height 26
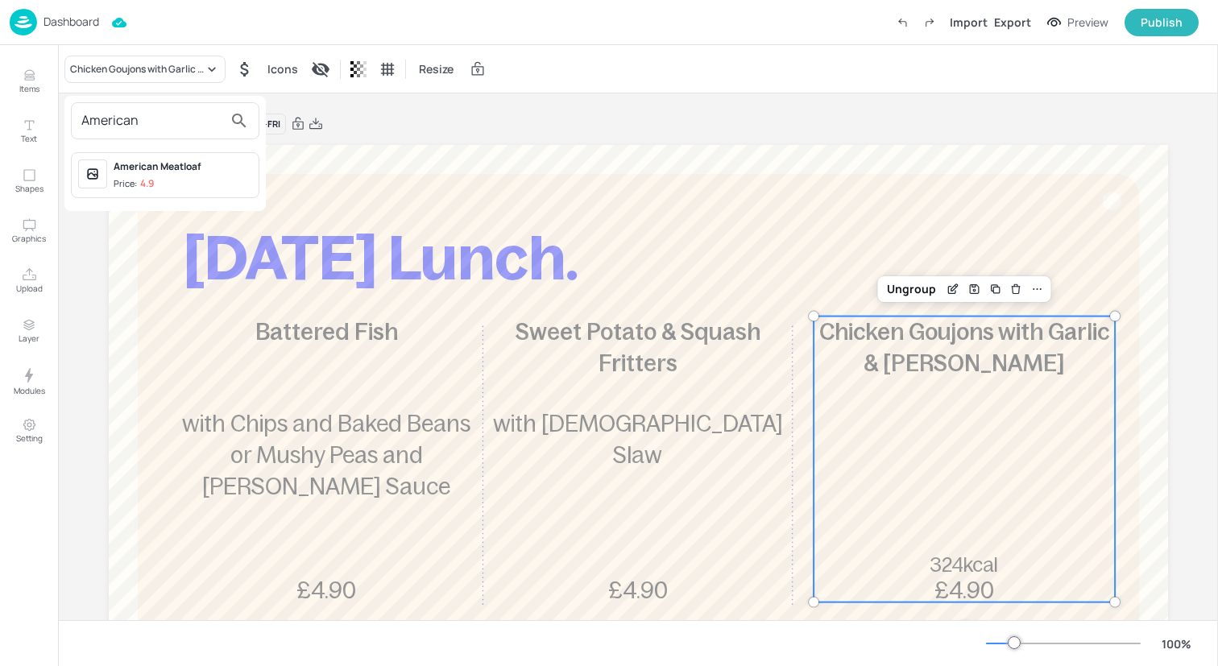
type input "American"
click at [190, 166] on div "American Meatloaf" at bounding box center [183, 166] width 139 height 14
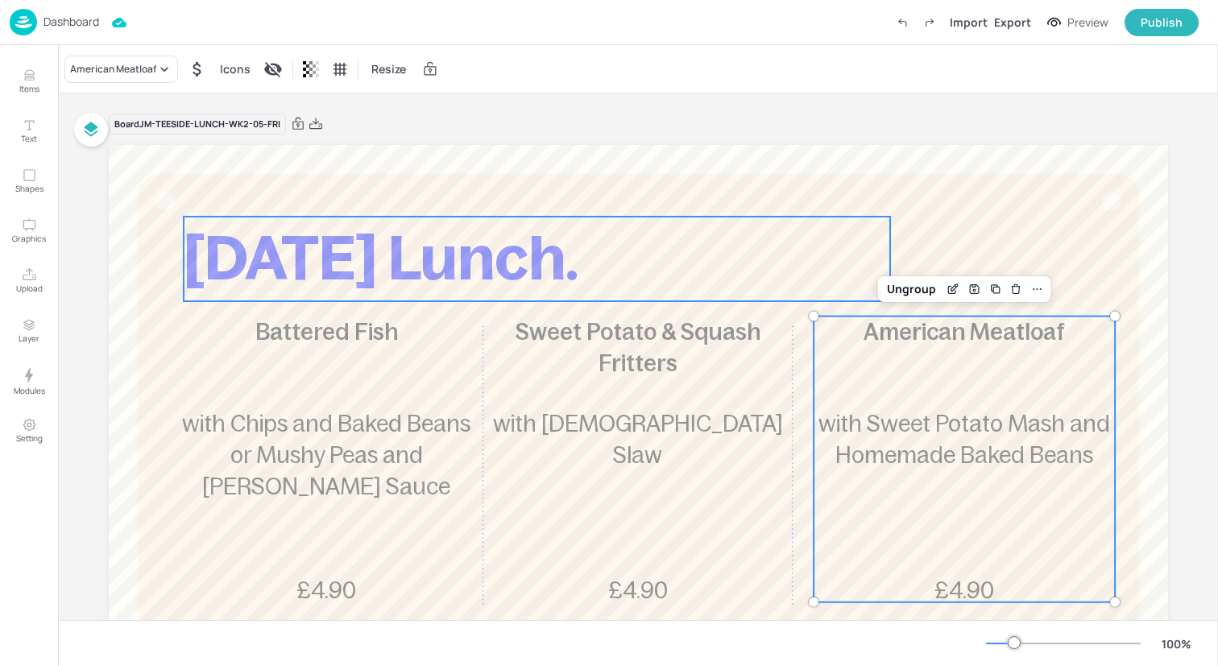
click at [627, 227] on p "Friday Lunch." at bounding box center [537, 259] width 706 height 85
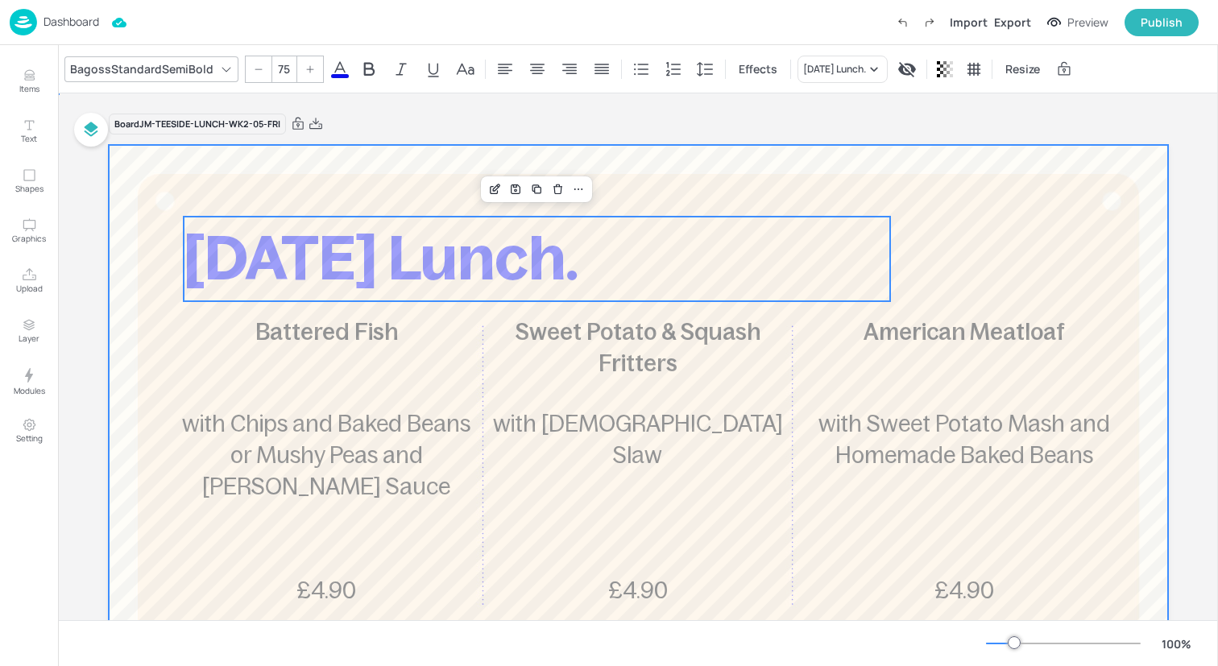
click at [623, 168] on div at bounding box center [638, 580] width 1059 height 870
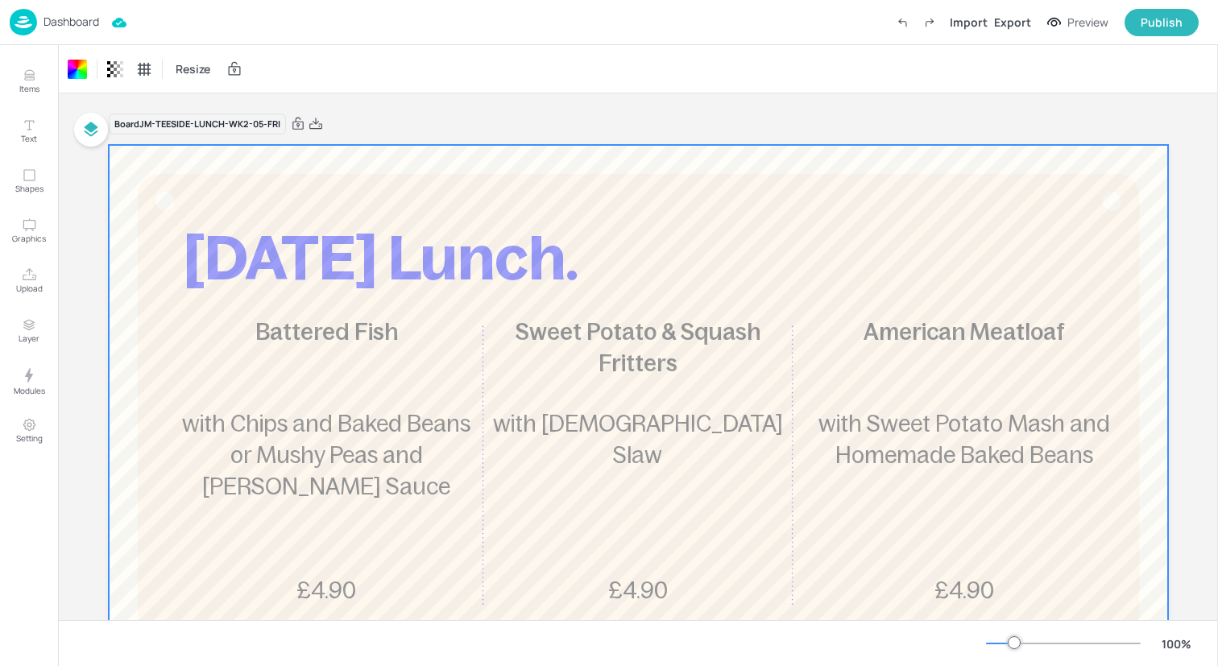
click at [25, 23] on img at bounding box center [23, 22] width 27 height 27
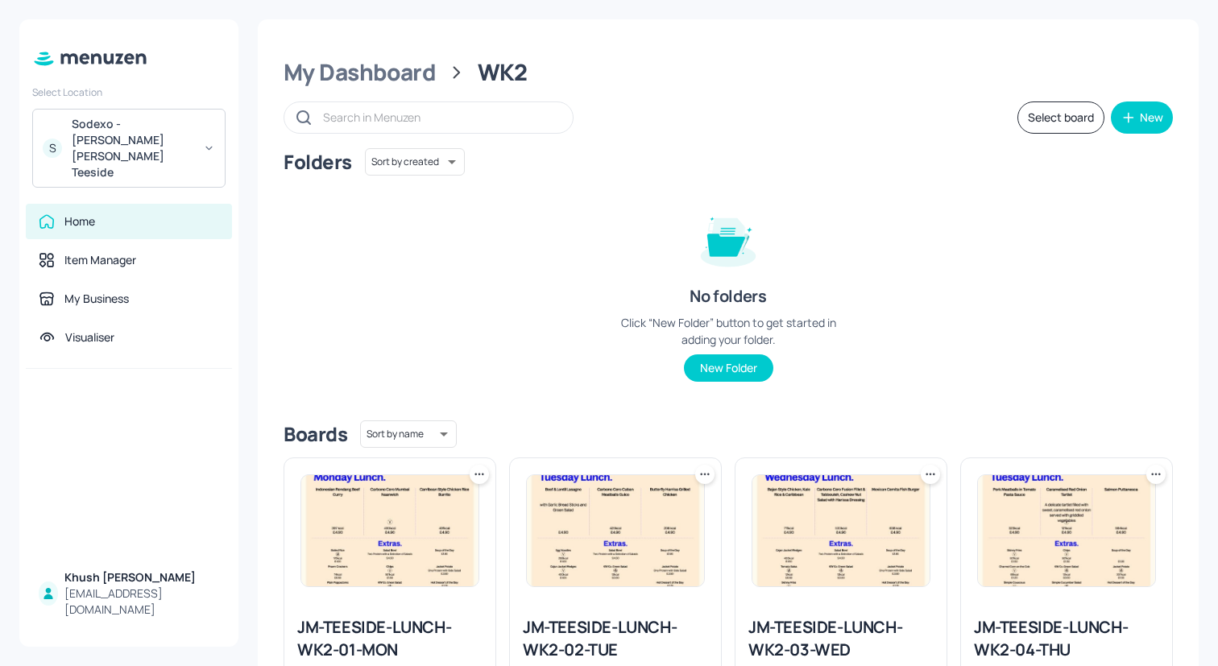
click at [386, 561] on img at bounding box center [389, 530] width 177 height 111
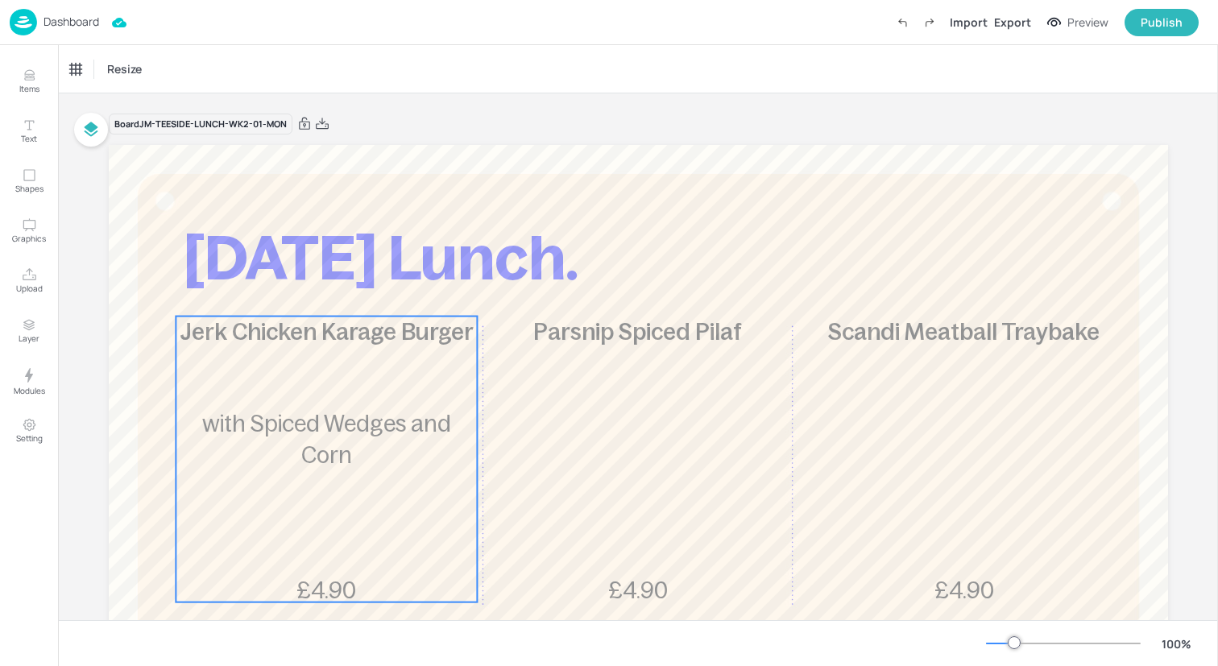
click at [362, 472] on div "Jerk Chicken Karage Burger £4.90 with Spiced Wedges and Corn" at bounding box center [326, 460] width 301 height 286
click at [181, 68] on div "Jerk Chicken Karage Burger" at bounding box center [133, 69] width 126 height 14
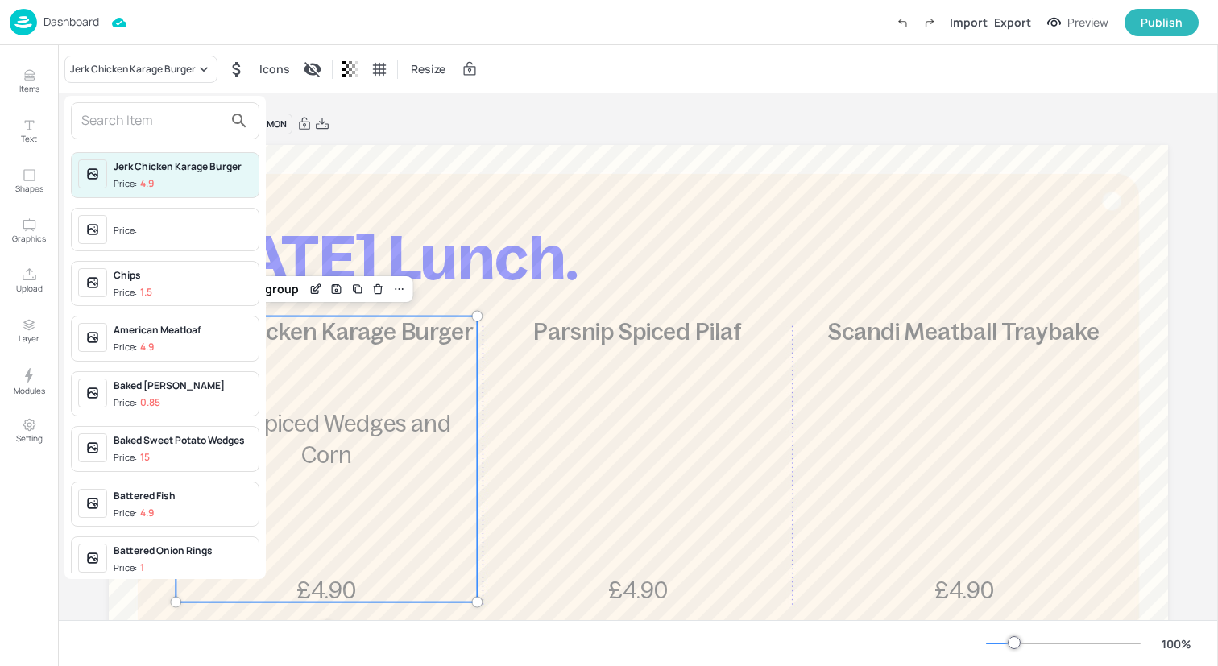
click at [180, 122] on input "text" at bounding box center [152, 121] width 142 height 26
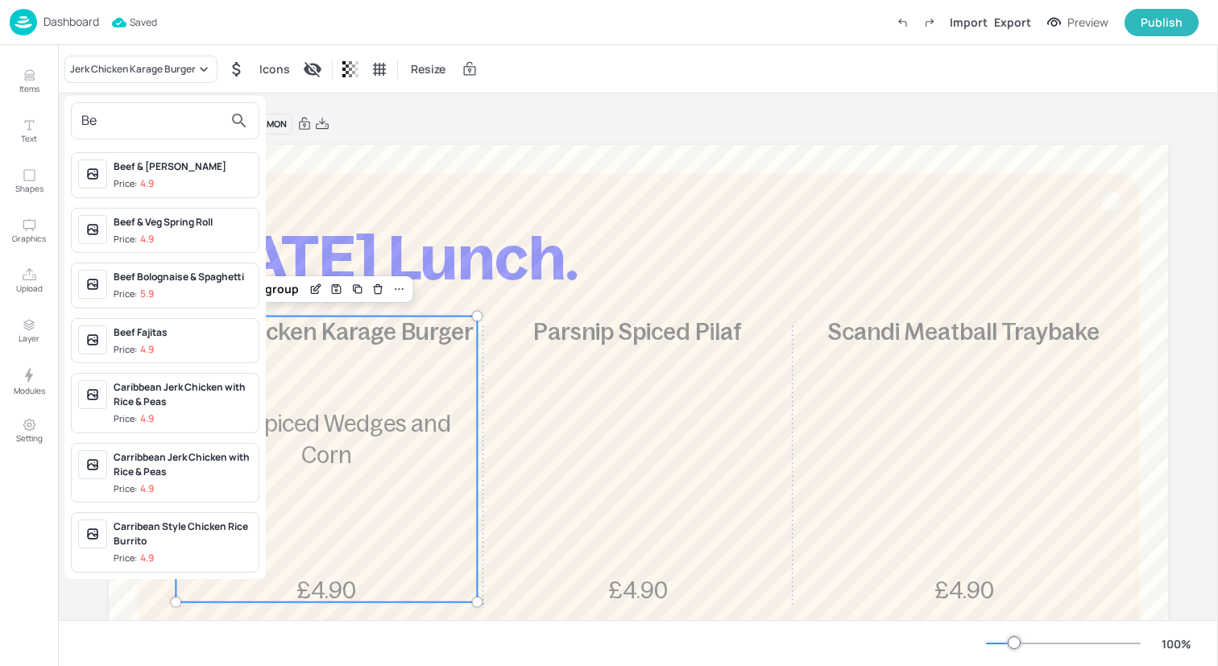
type input "B"
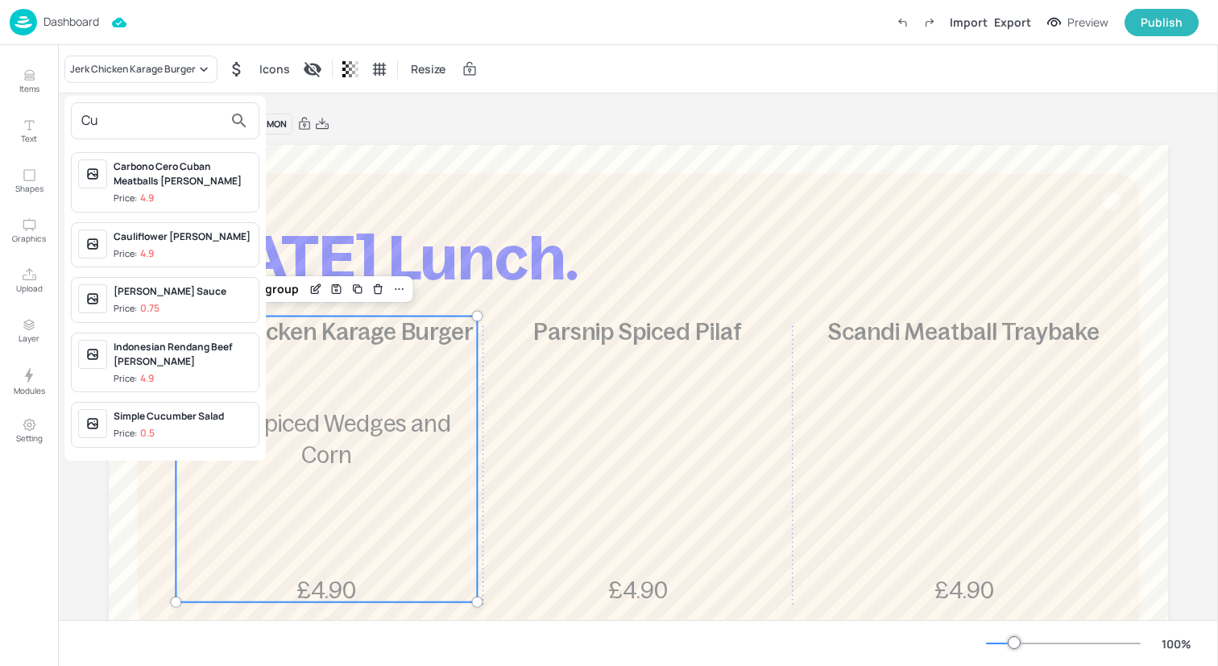
type input "C"
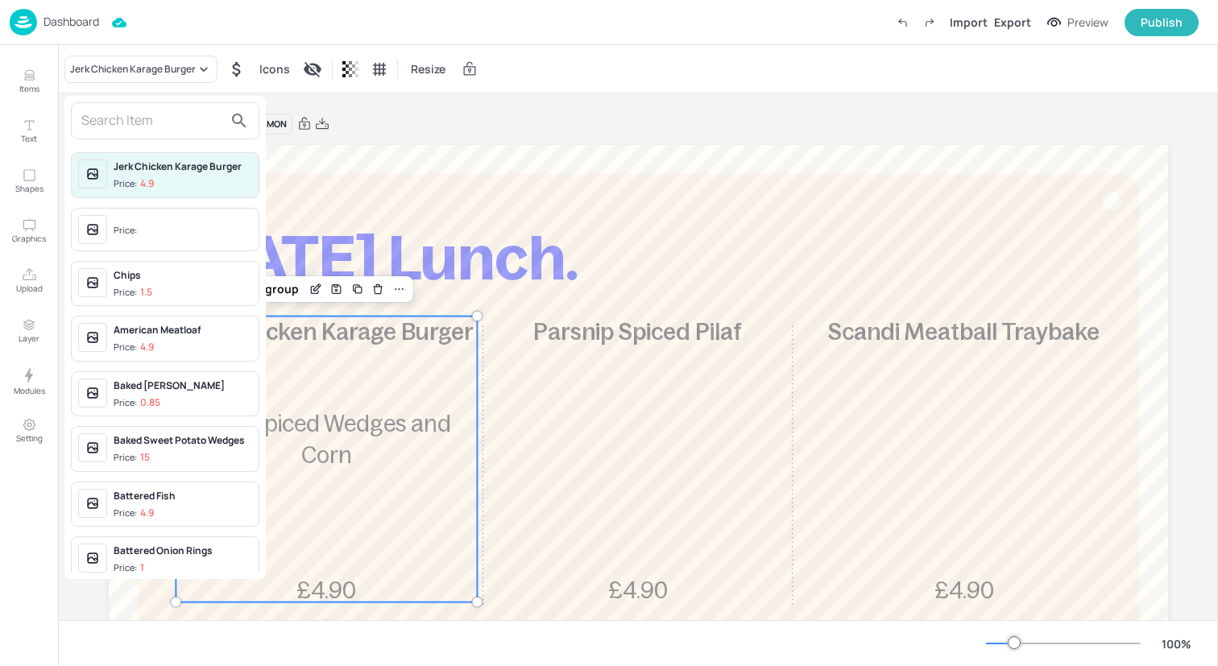
click at [18, 84] on div at bounding box center [609, 333] width 1218 height 666
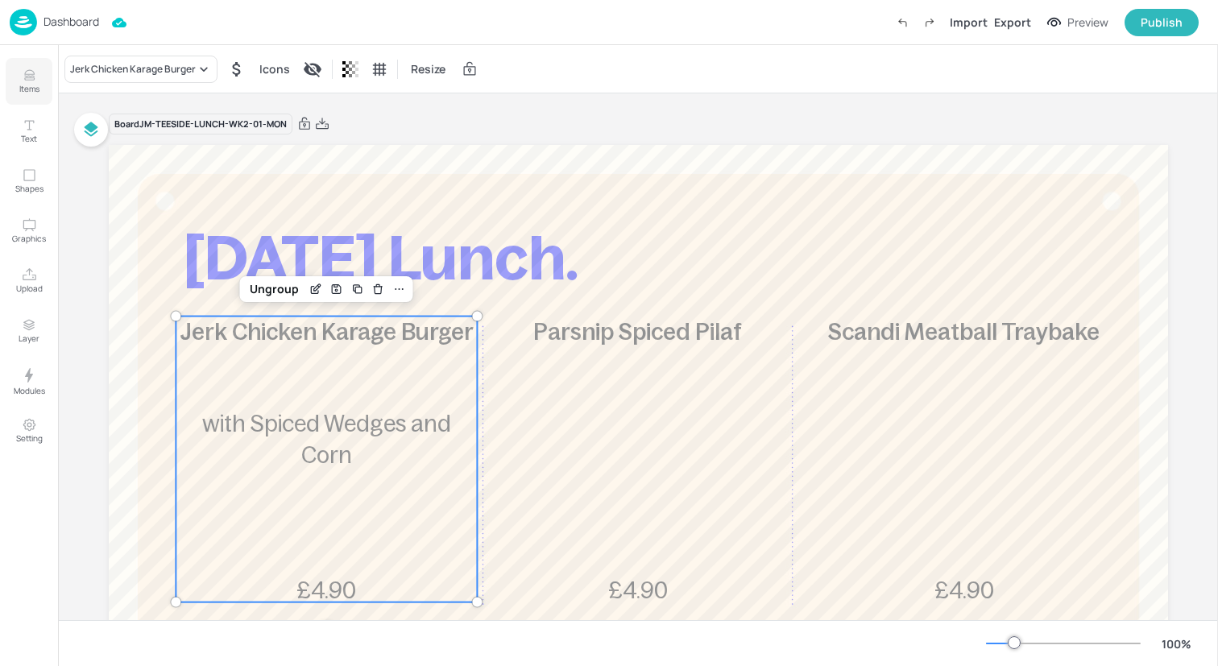
click at [30, 78] on icon "Items" at bounding box center [29, 79] width 10 height 2
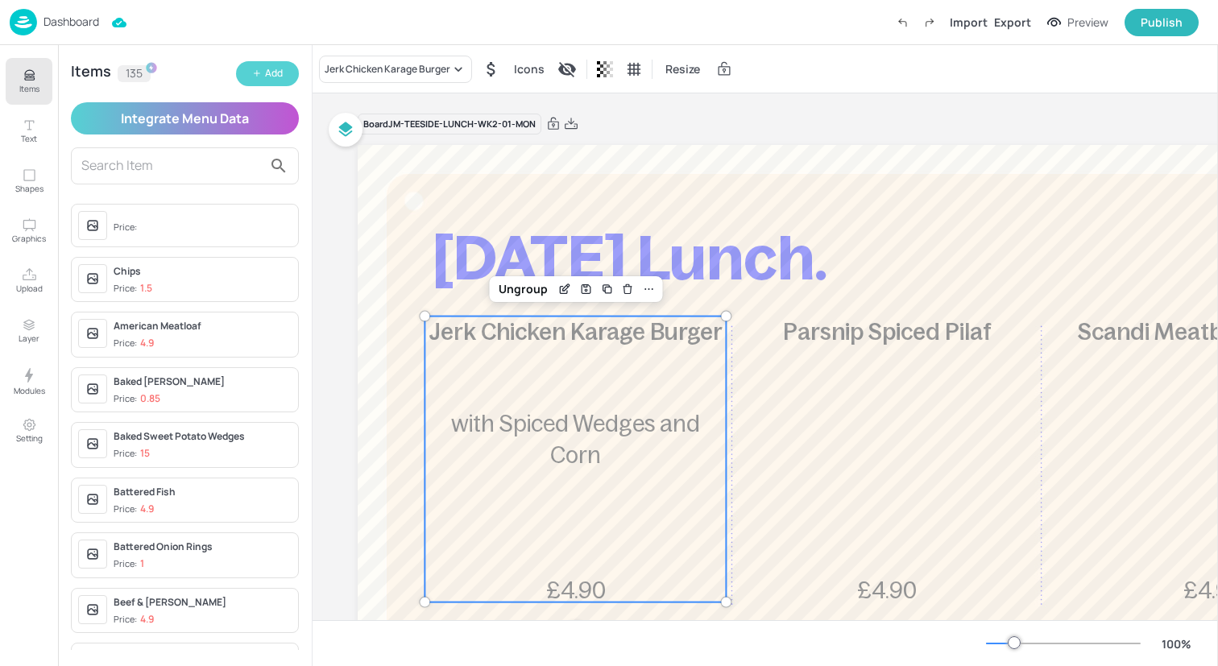
click at [255, 75] on icon "button" at bounding box center [257, 73] width 10 height 10
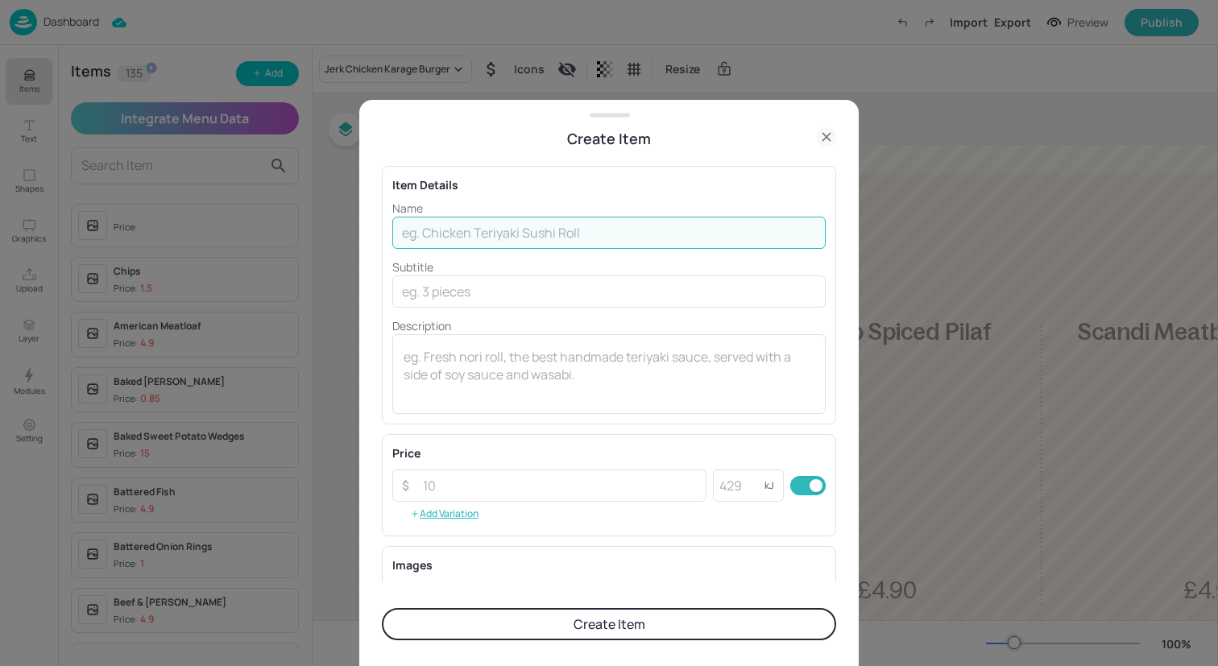
click at [478, 234] on input "text" at bounding box center [608, 233] width 433 height 32
drag, startPoint x: 731, startPoint y: 234, endPoint x: 534, endPoint y: 237, distance: 196.5
click at [534, 237] on input "Cumberland Sausage with Mash and Onion Gravy" at bounding box center [608, 233] width 433 height 32
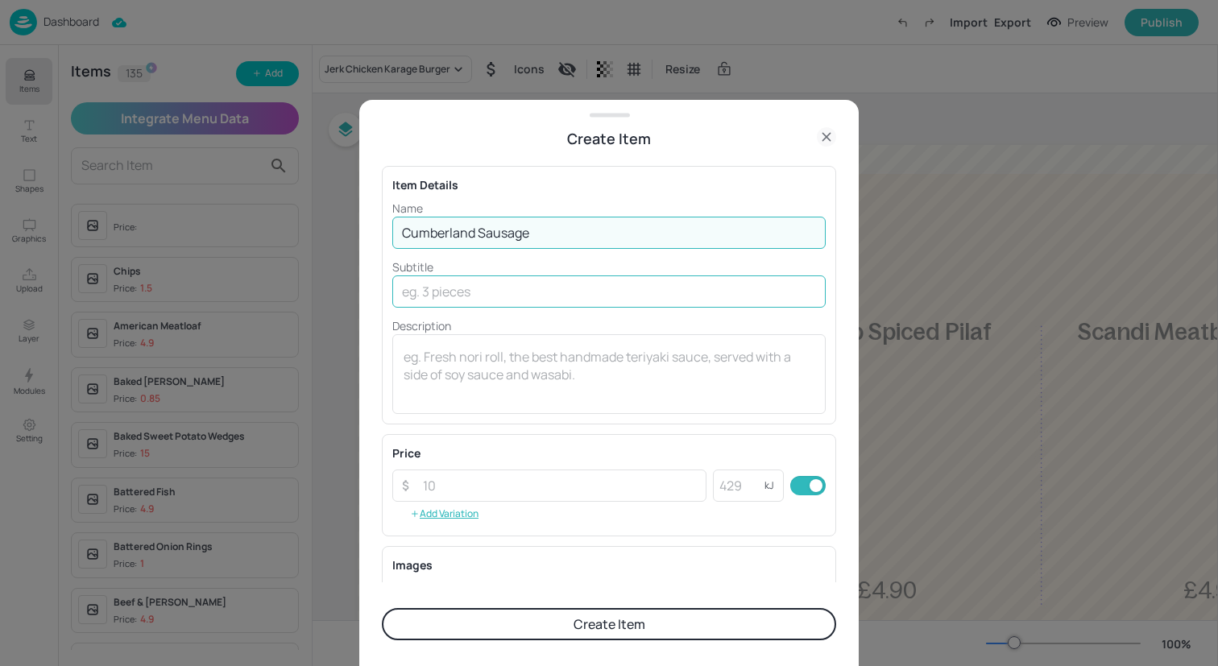
type input "Cumberland Sausage"
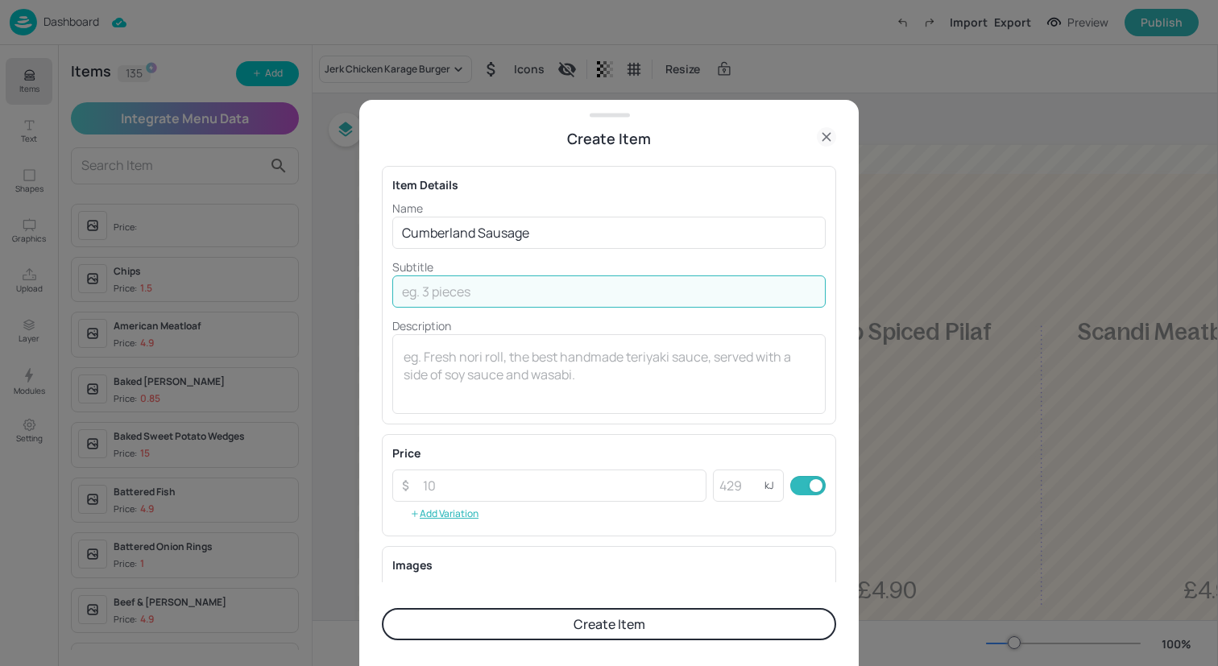
click at [519, 289] on input "text" at bounding box center [608, 291] width 433 height 32
paste input "with Mash and Onion Gravy"
type input "with Mash and Onion Gravy"
click at [503, 486] on input "number" at bounding box center [559, 486] width 293 height 32
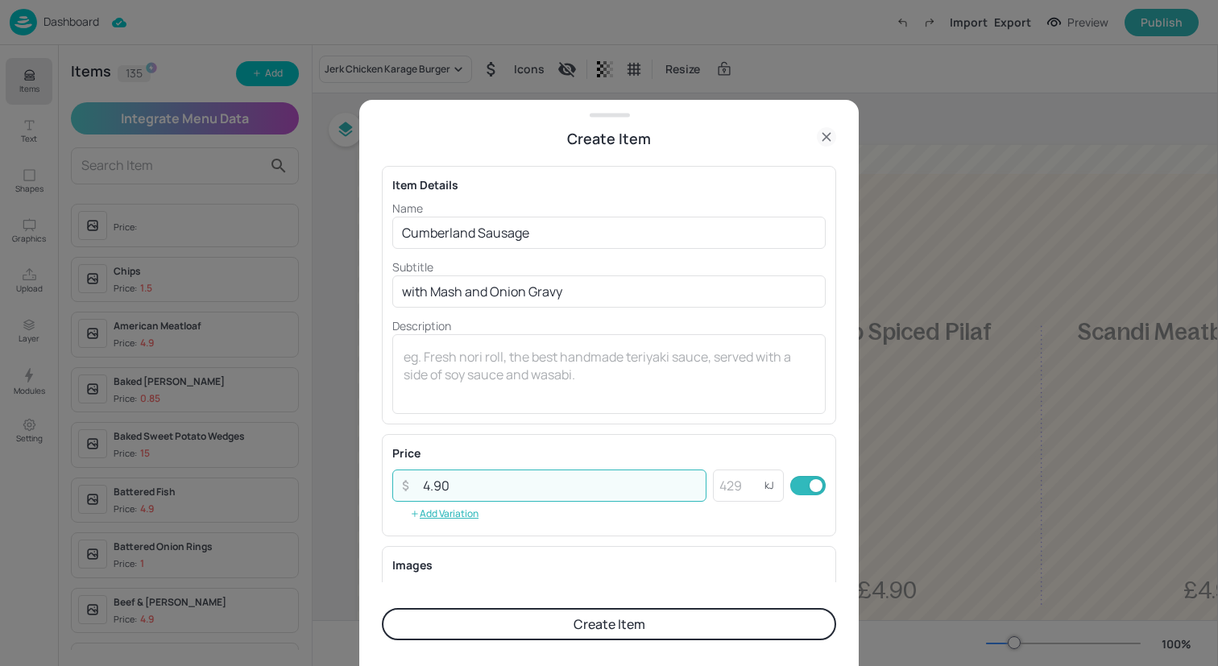
type input "4.90"
click at [548, 623] on button "Create Item" at bounding box center [609, 624] width 454 height 32
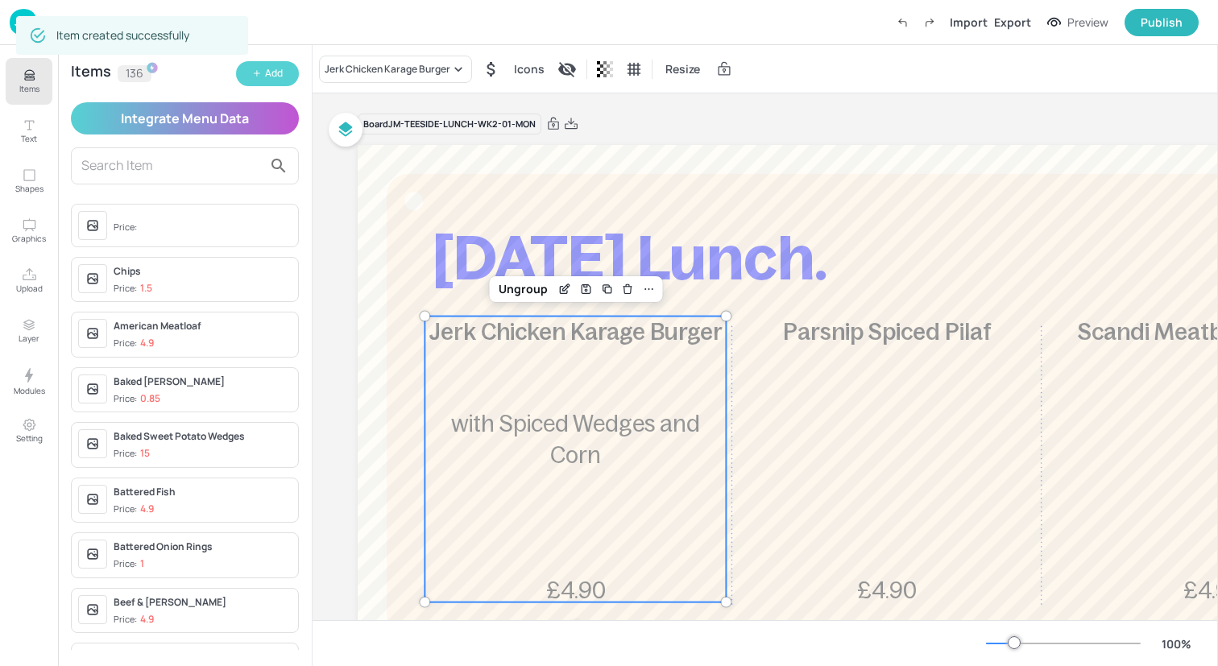
click at [257, 69] on icon "button" at bounding box center [257, 73] width 10 height 10
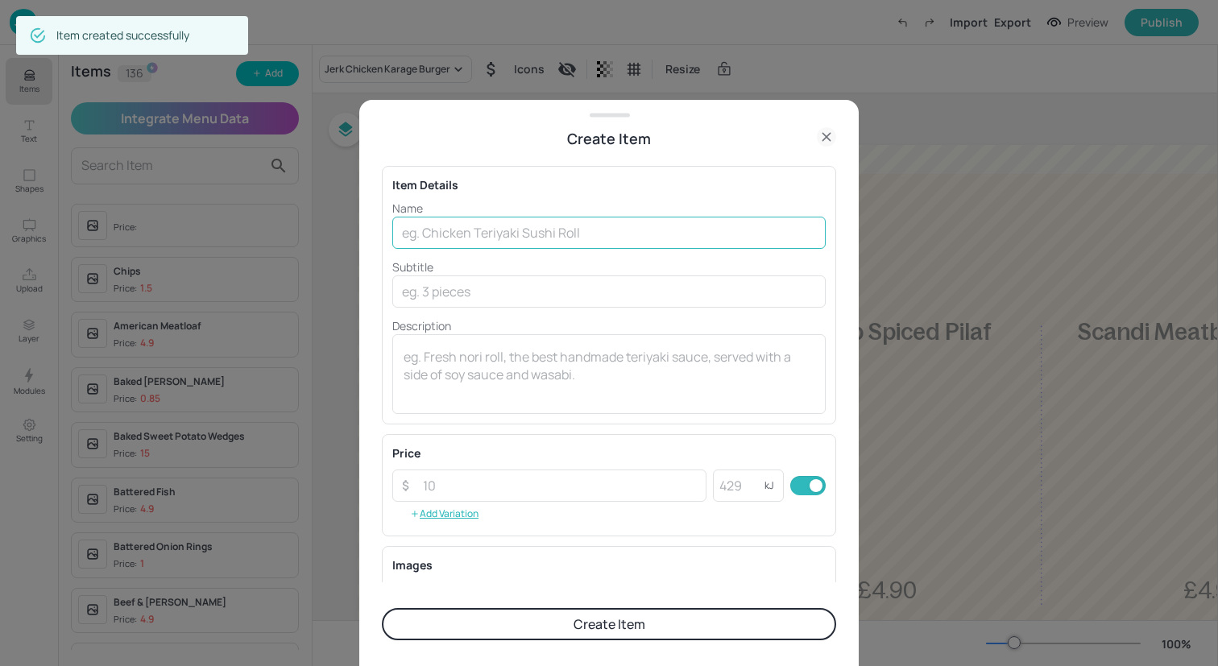
click at [428, 233] on input "text" at bounding box center [608, 233] width 433 height 32
paste input "Vegetable Rogan Josh with Rice and Naan"
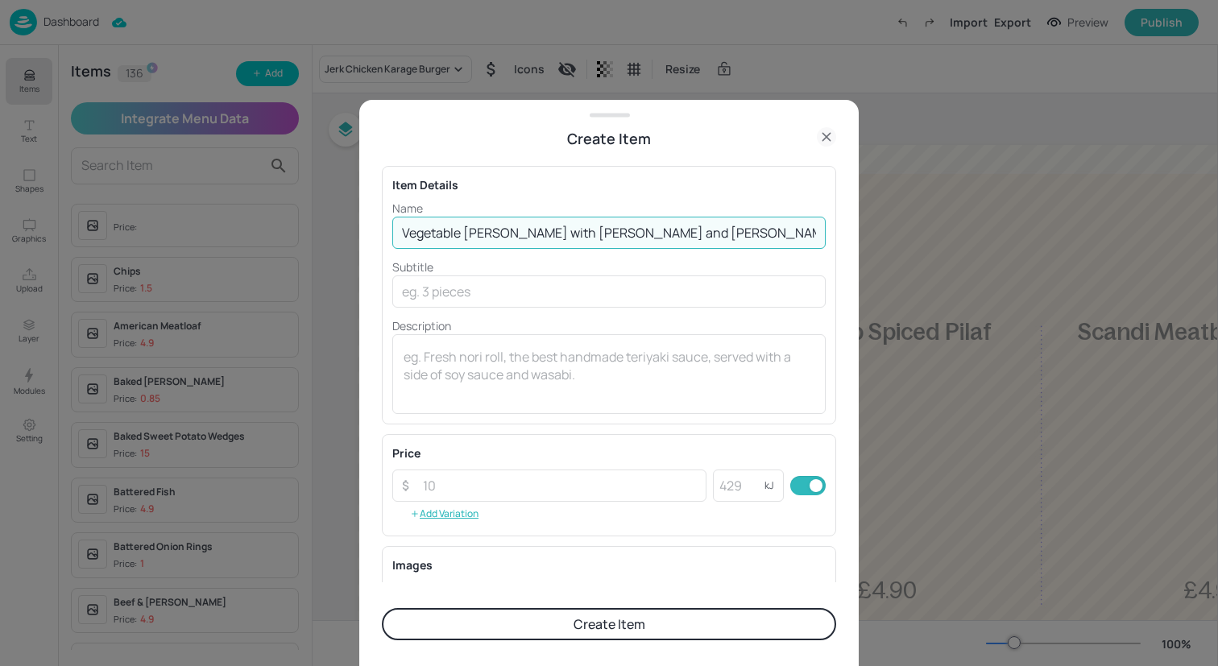
drag, startPoint x: 665, startPoint y: 227, endPoint x: 538, endPoint y: 230, distance: 127.3
click at [538, 230] on input "Vegetable Rogan Josh with Rice and Naan" at bounding box center [608, 233] width 433 height 32
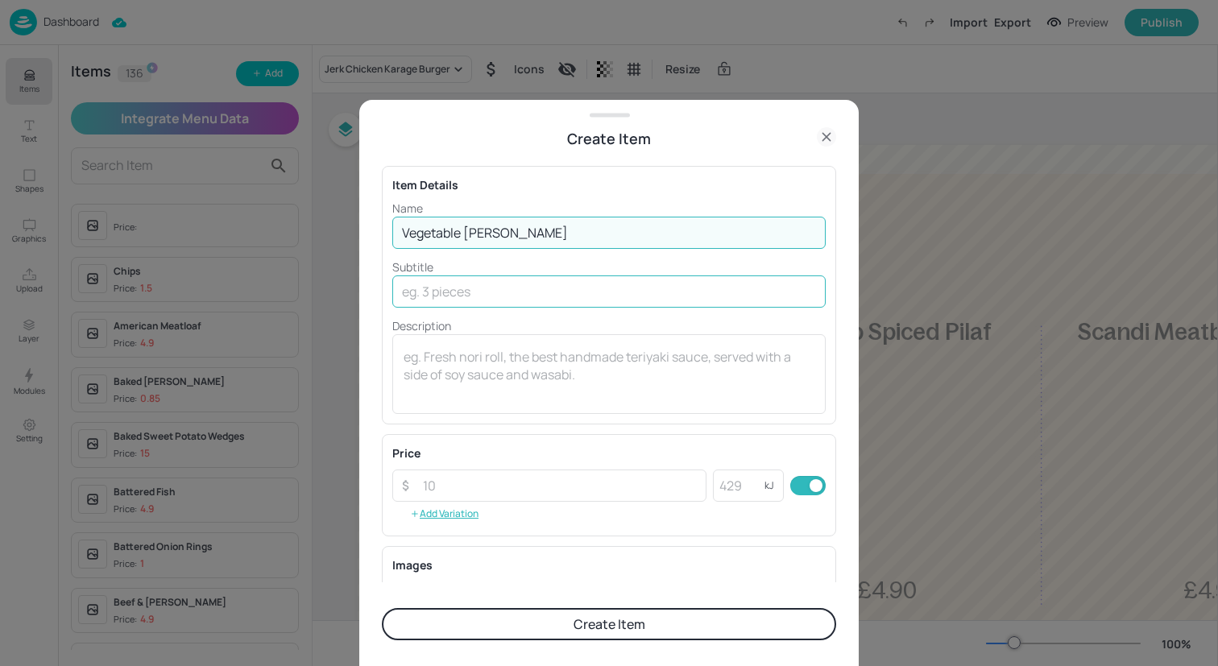
type input "Vegetable Rogan Josh"
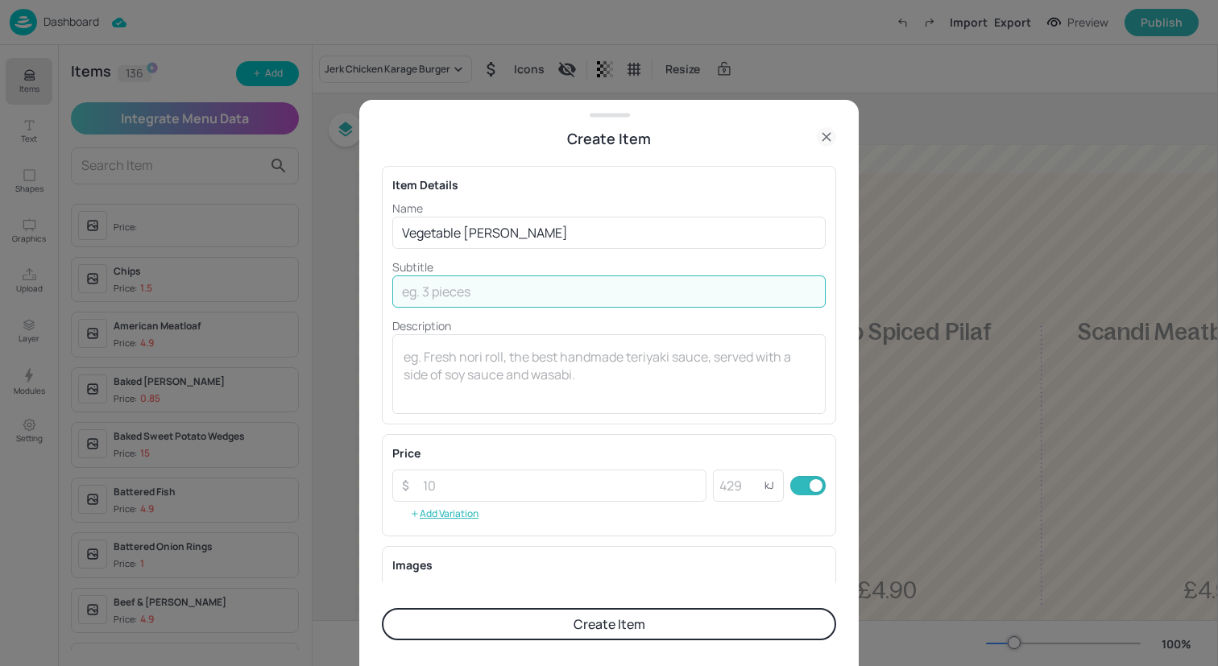
click at [559, 297] on input "text" at bounding box center [608, 291] width 433 height 32
paste input "with Rice and Naan"
type input "with Rice and Naan"
click at [558, 491] on input "number" at bounding box center [559, 486] width 293 height 32
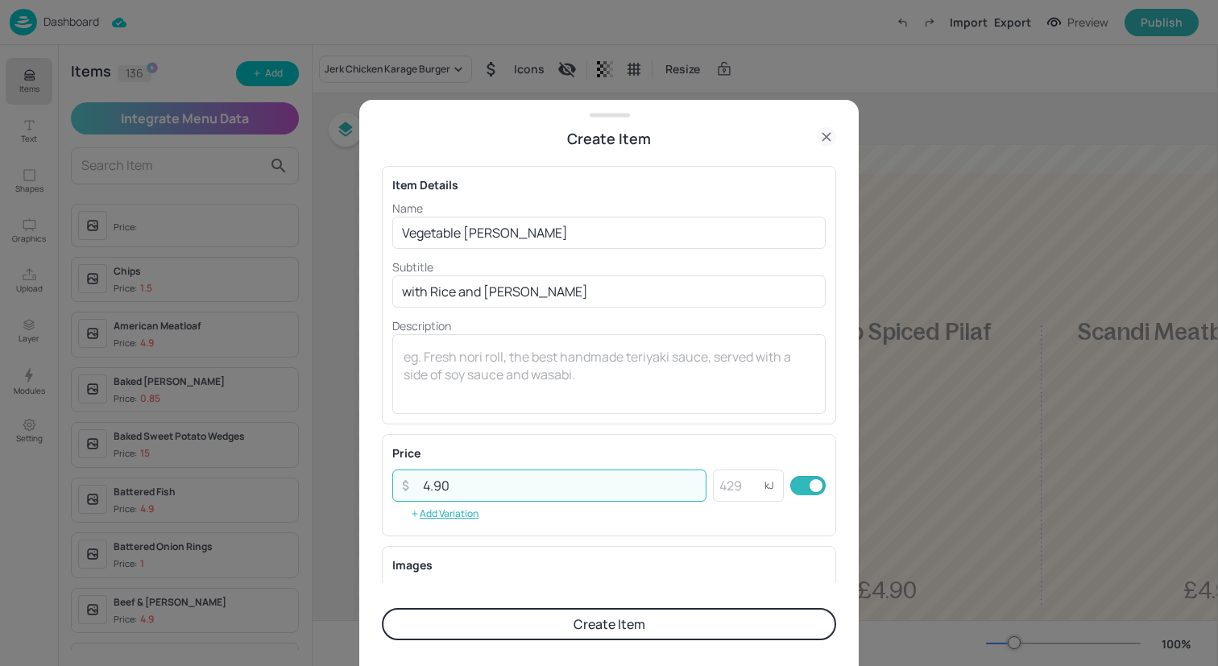
type input "4.90"
click at [586, 624] on button "Create Item" at bounding box center [609, 624] width 454 height 32
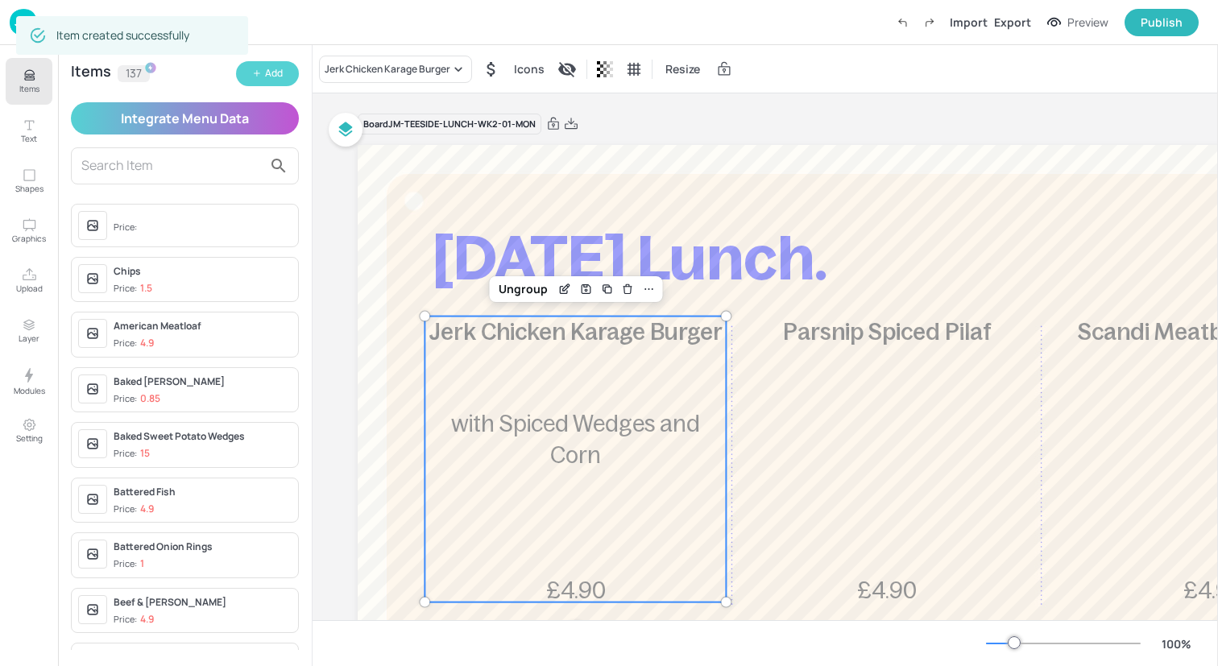
click at [275, 68] on div "Add" at bounding box center [274, 73] width 18 height 15
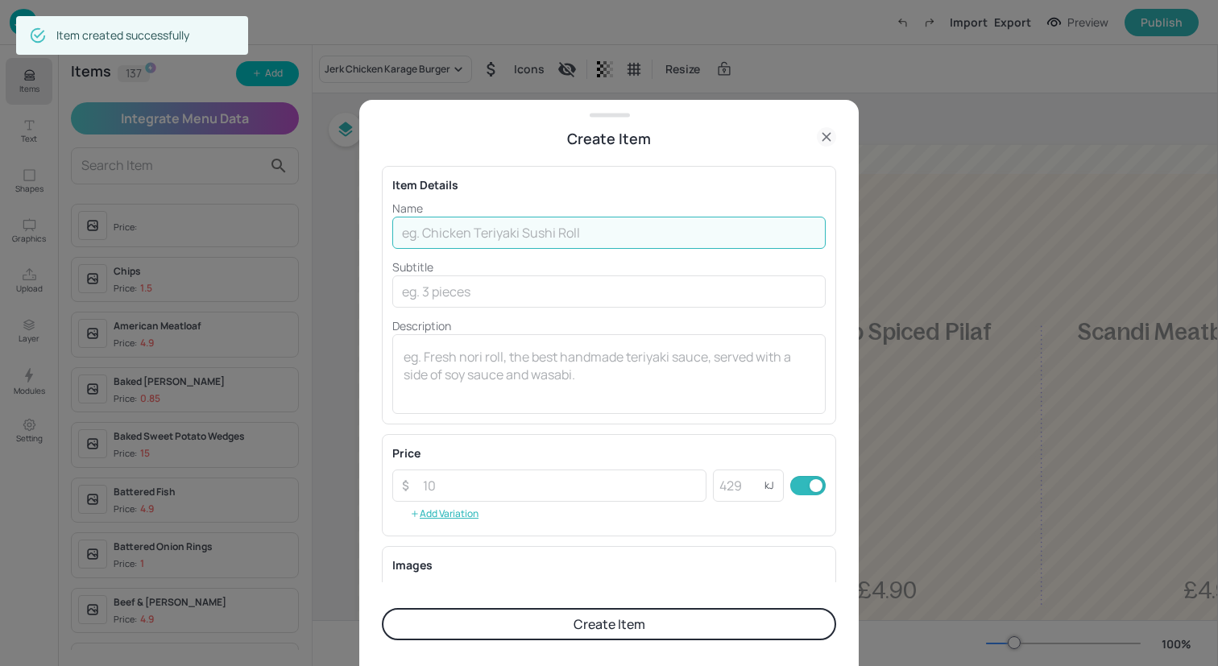
click at [544, 240] on input "text" at bounding box center [608, 233] width 433 height 32
paste input "Thai Green Chicken Curry with Rice and Crackers"
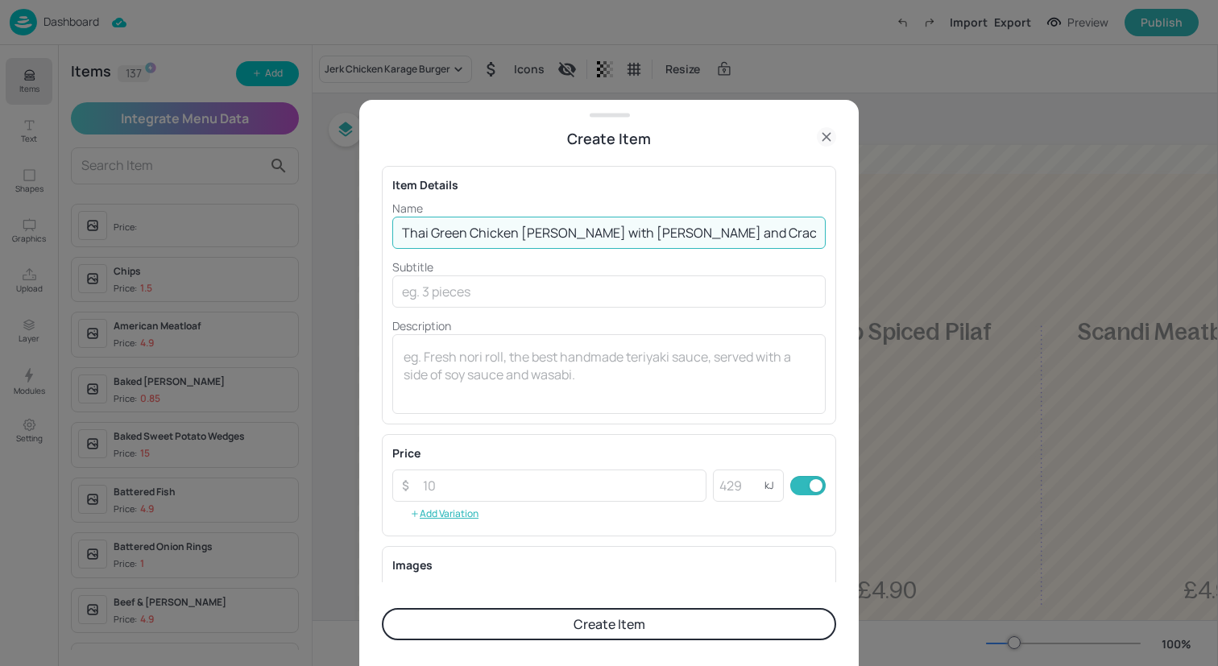
drag, startPoint x: 706, startPoint y: 244, endPoint x: 557, endPoint y: 237, distance: 148.4
click at [557, 237] on input "Thai Green Chicken Curry with Rice and Crackers" at bounding box center [608, 233] width 433 height 32
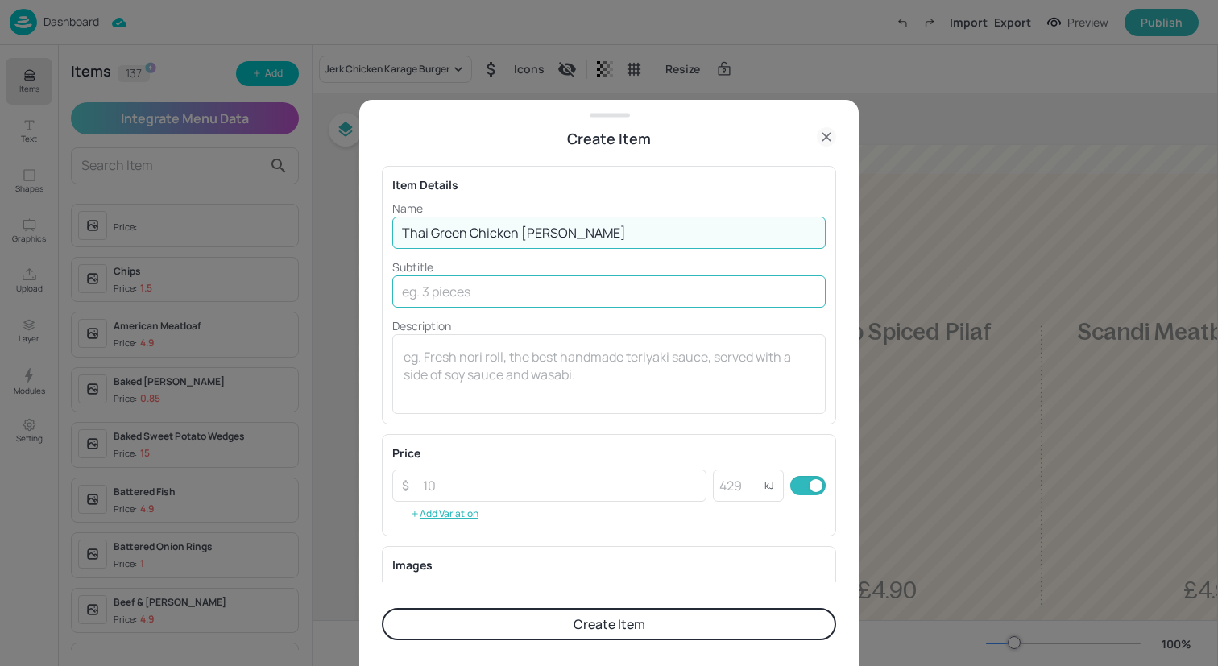
type input "Thai Green Chicken Curry"
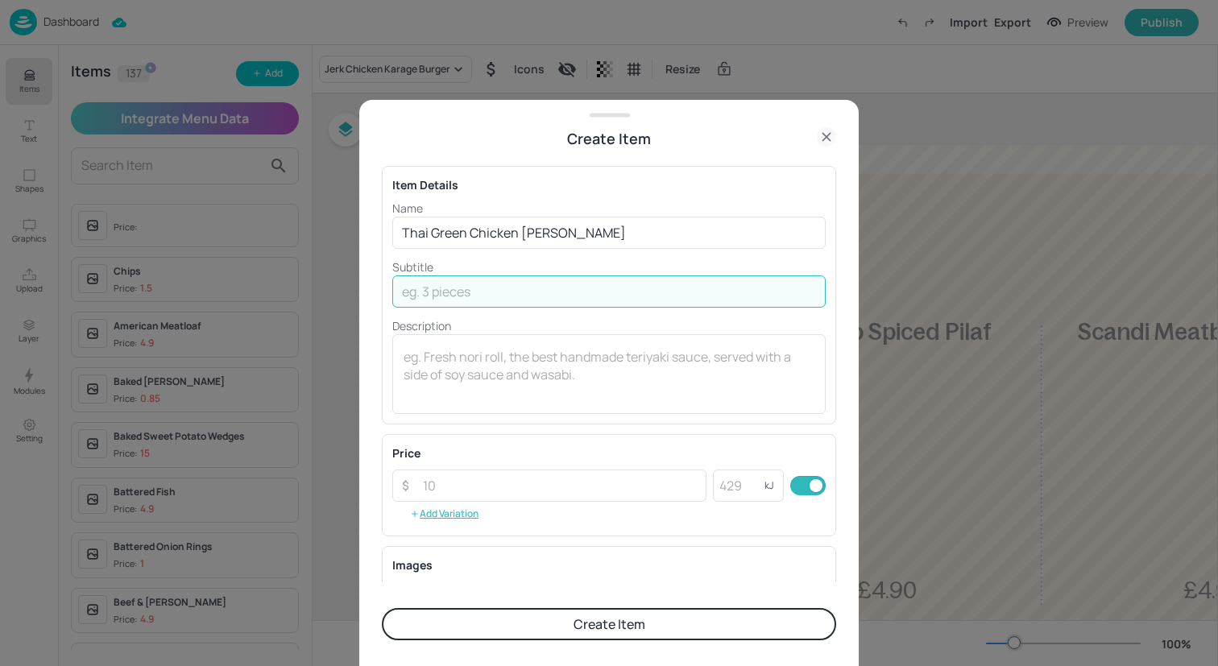
click at [560, 280] on input "text" at bounding box center [608, 291] width 433 height 32
paste input "with Rice and Crackers"
type input "with Rice and Crackers"
click at [554, 490] on input "number" at bounding box center [559, 486] width 293 height 32
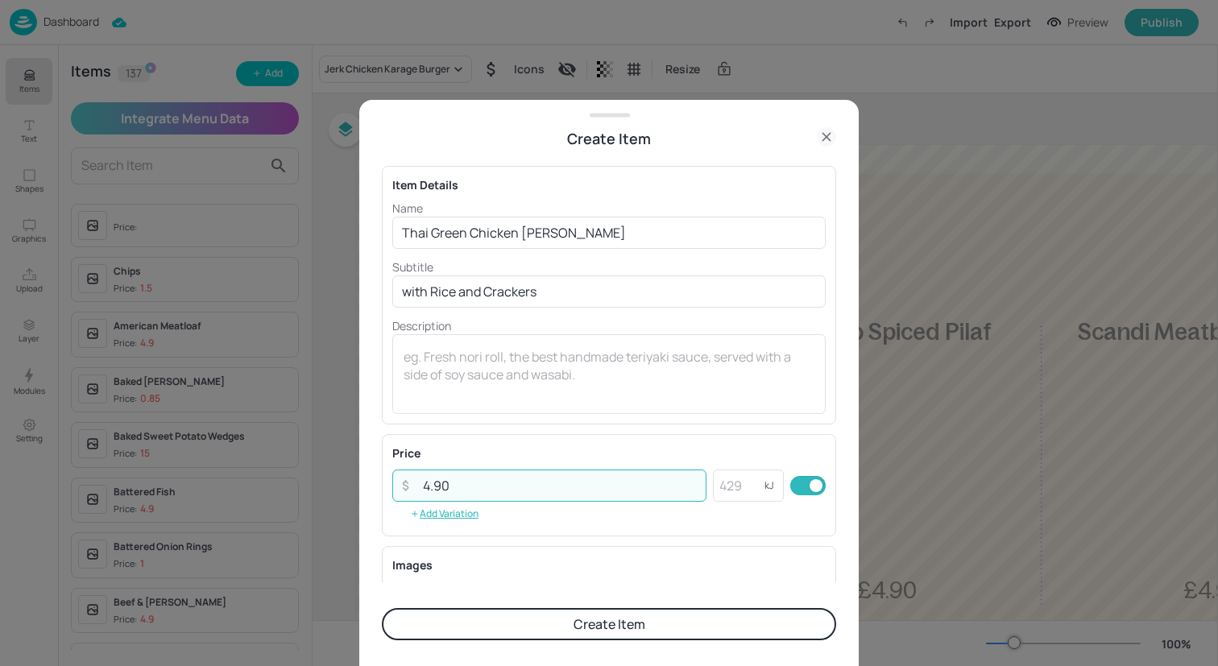
type input "4.90"
click at [616, 628] on button "Create Item" at bounding box center [609, 624] width 454 height 32
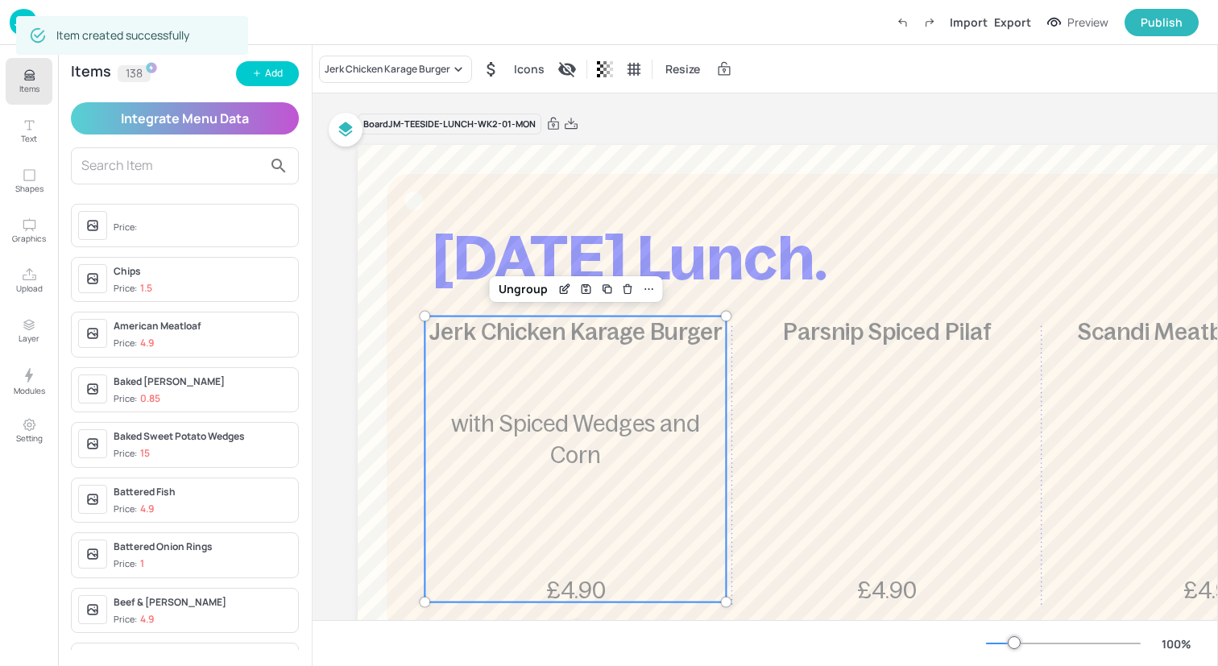
click at [541, 444] on div "Jerk Chicken Karage Burger £4.90 with Spiced Wedges and Corn" at bounding box center [574, 460] width 301 height 286
click at [413, 68] on div "Jerk Chicken Karage Burger" at bounding box center [388, 69] width 126 height 14
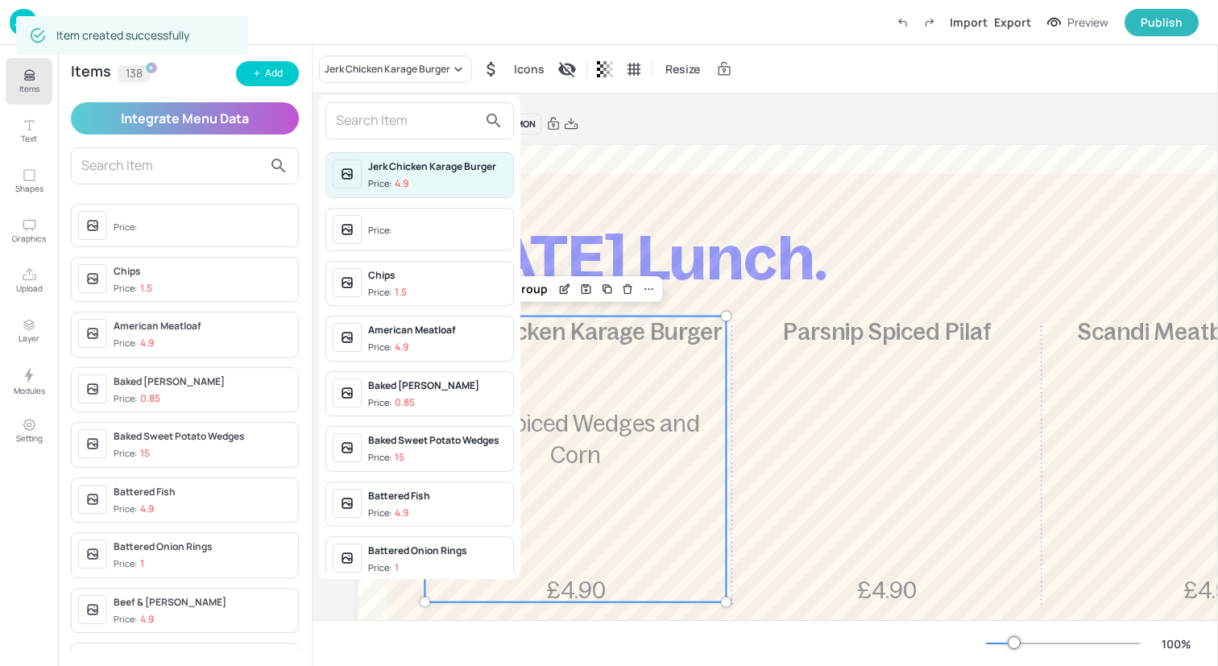
click at [413, 111] on input "text" at bounding box center [407, 121] width 142 height 26
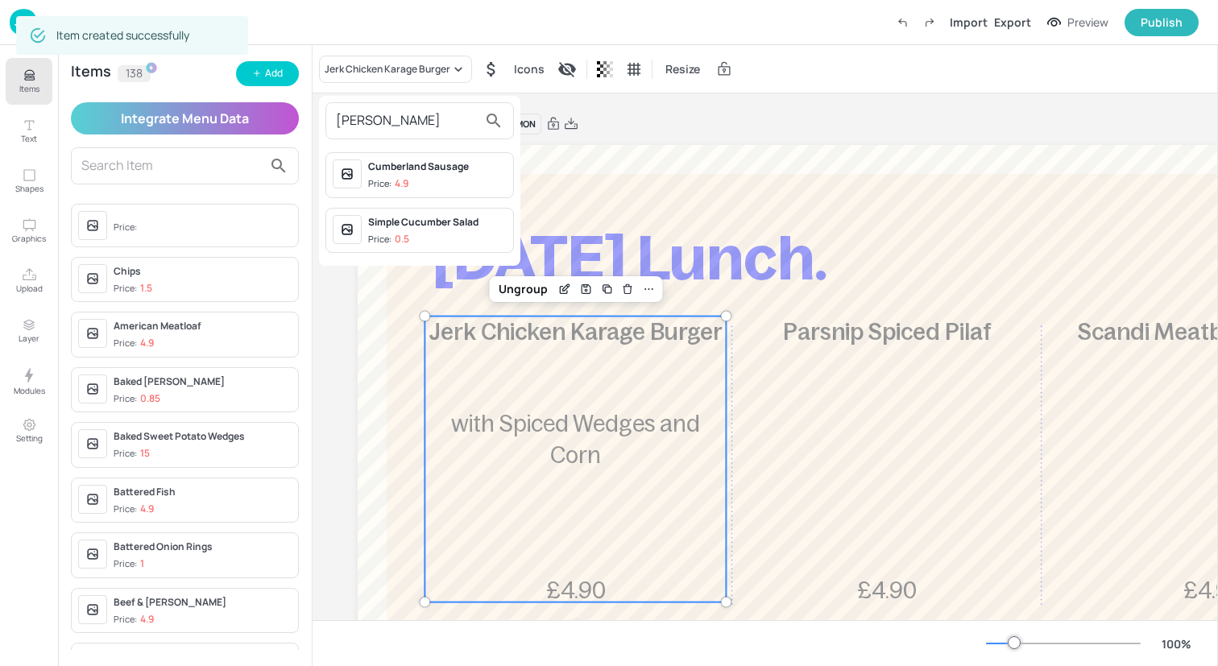
type input "Cumber"
click at [427, 165] on div "Cumberland Sausage" at bounding box center [437, 166] width 139 height 14
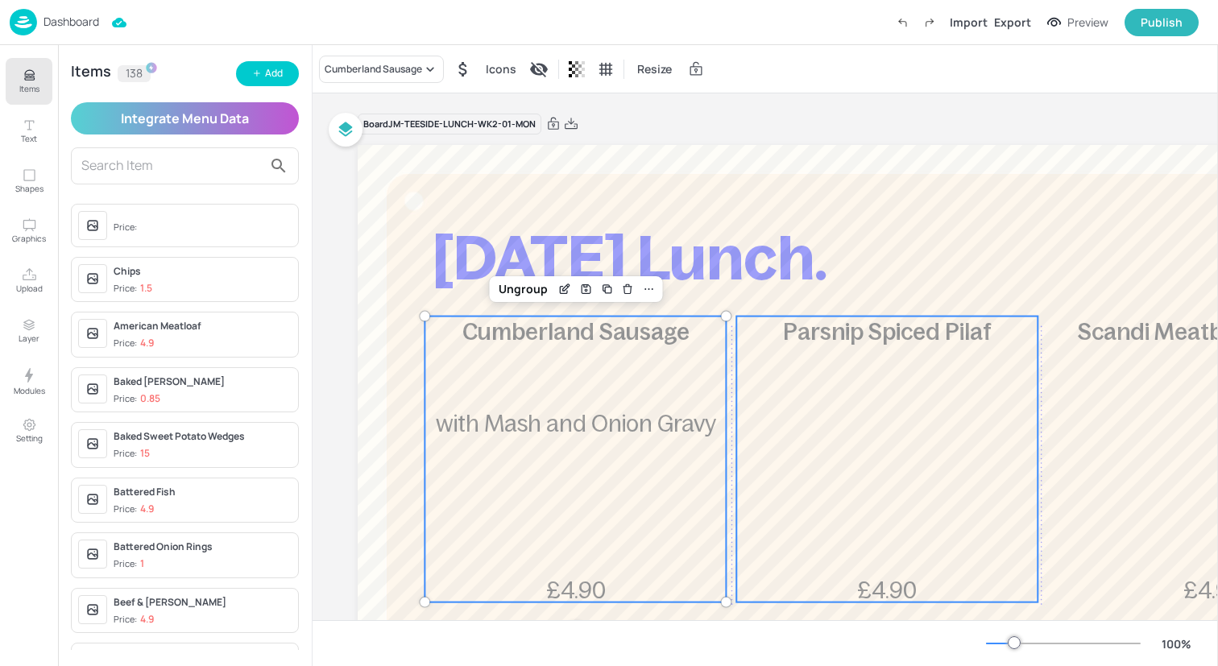
click at [820, 415] on div "Parsnip Spiced Pilaf £4.90" at bounding box center [886, 460] width 301 height 286
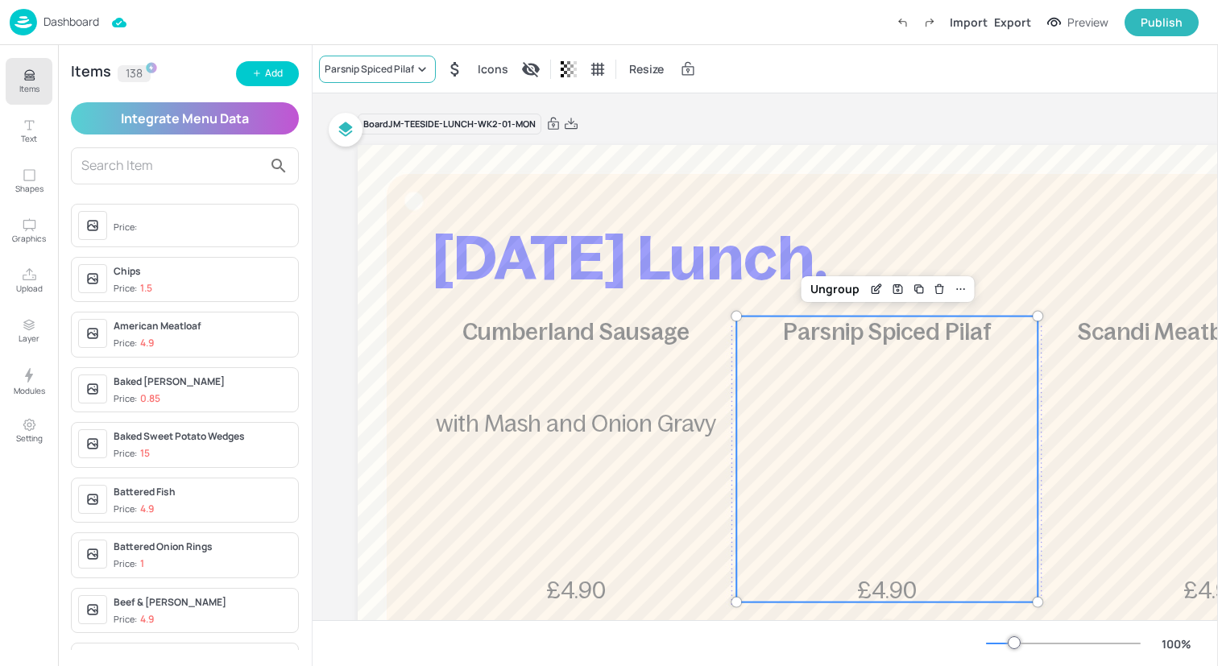
click at [415, 75] on icon at bounding box center [422, 69] width 16 height 16
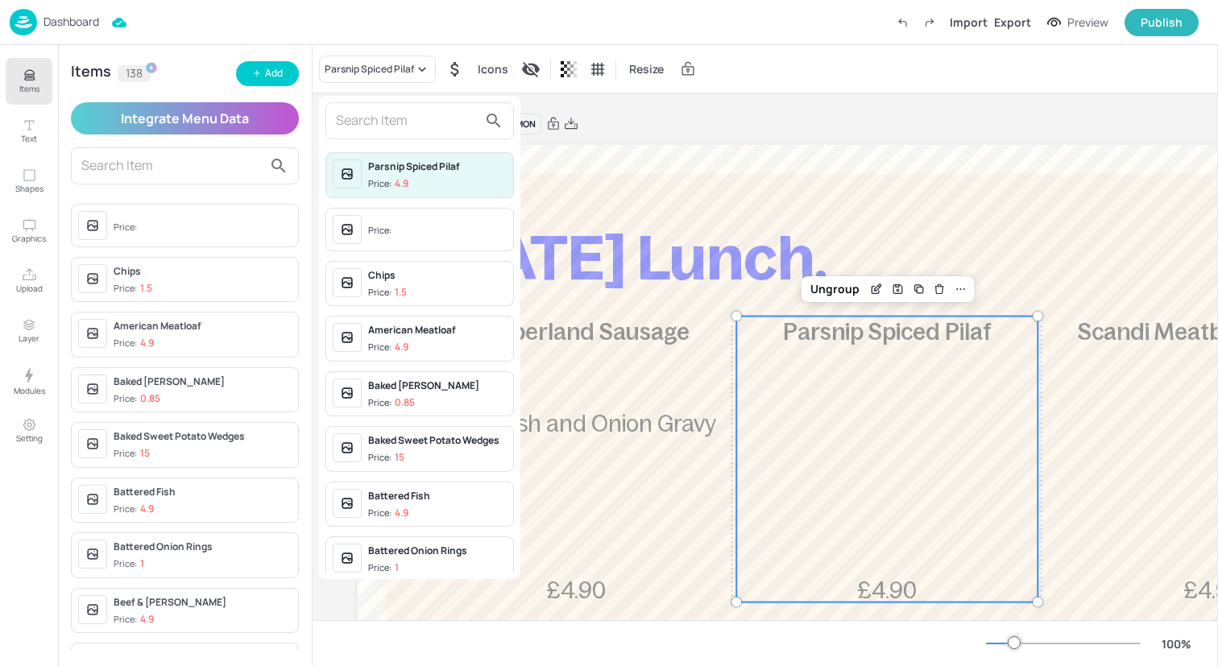
click at [418, 121] on input "text" at bounding box center [407, 121] width 142 height 26
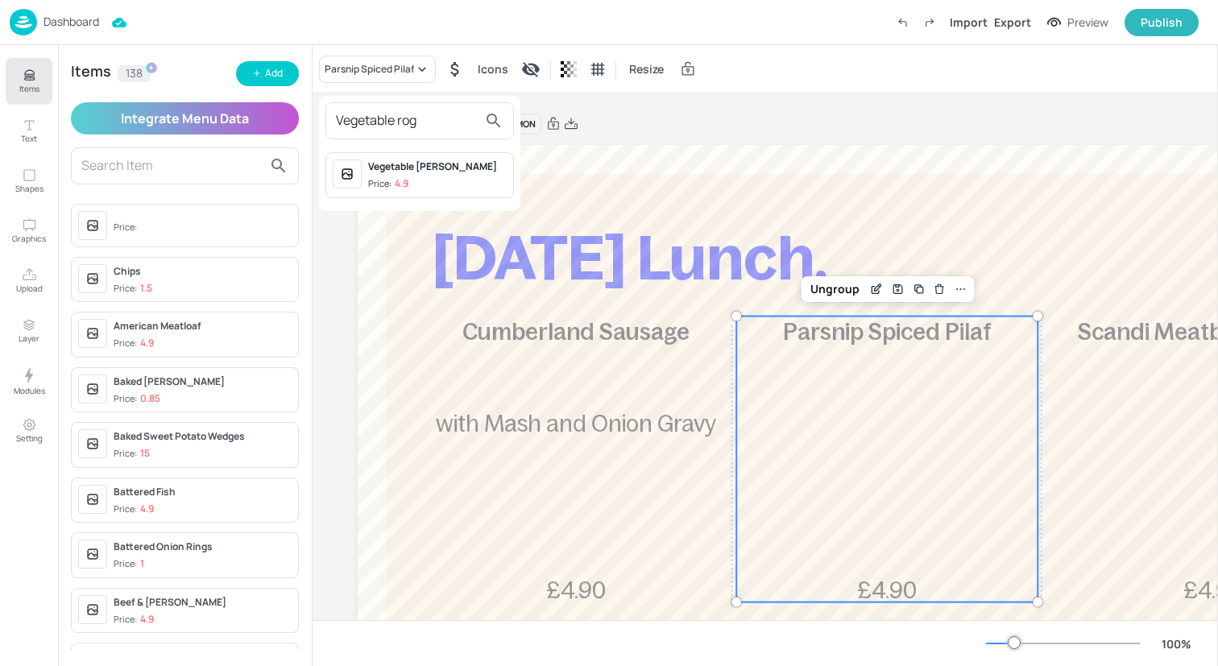
type input "Vegetable rog"
click at [429, 172] on div "Vegetable Rogan Josh" at bounding box center [437, 166] width 139 height 14
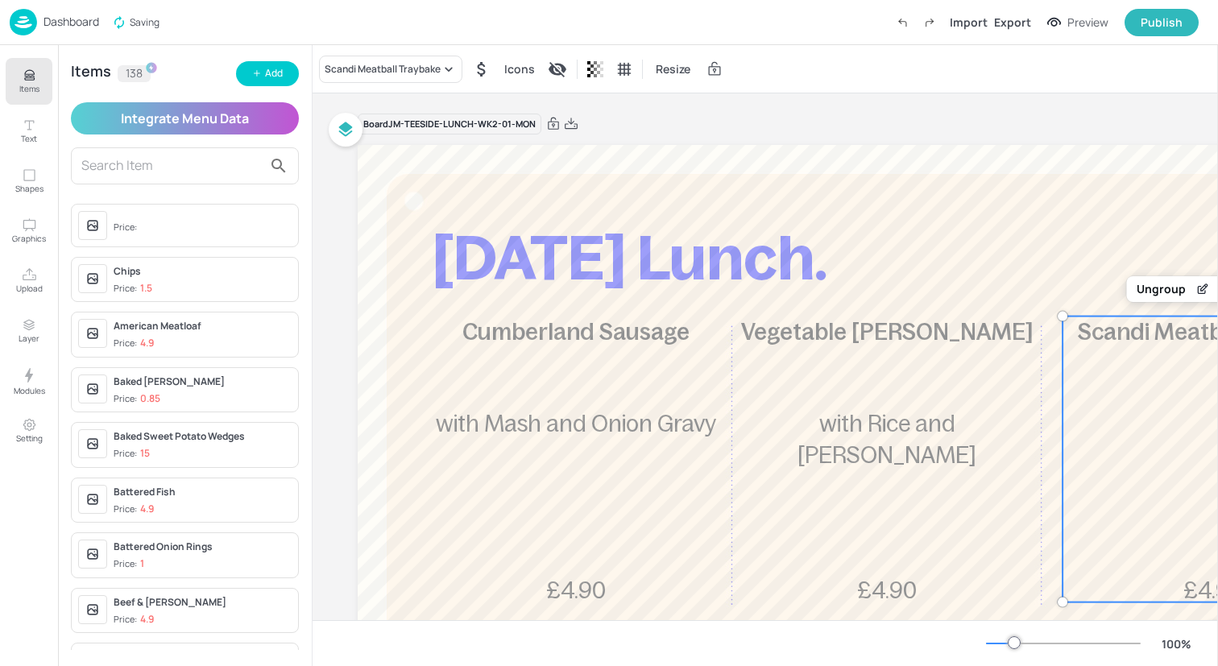
click at [1204, 450] on div "Scandi Meatball Traybake £4.90" at bounding box center [1212, 460] width 301 height 286
click at [426, 73] on div "Scandi Meatball Traybake" at bounding box center [383, 69] width 116 height 14
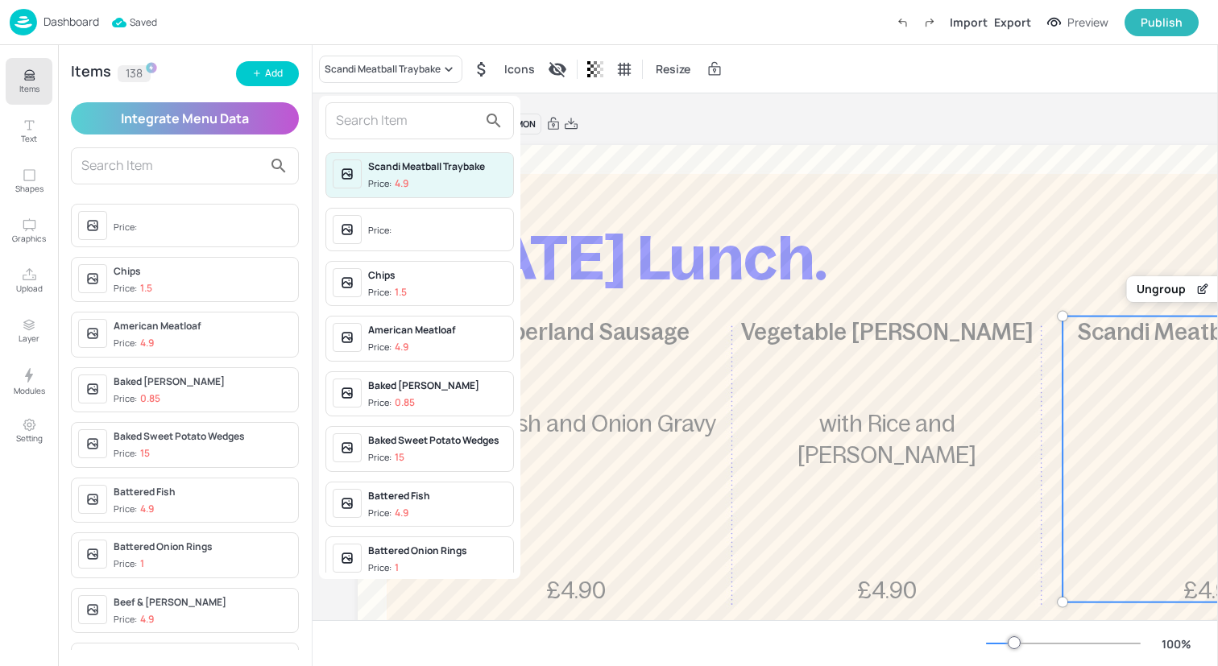
click at [418, 130] on input "text" at bounding box center [407, 121] width 142 height 26
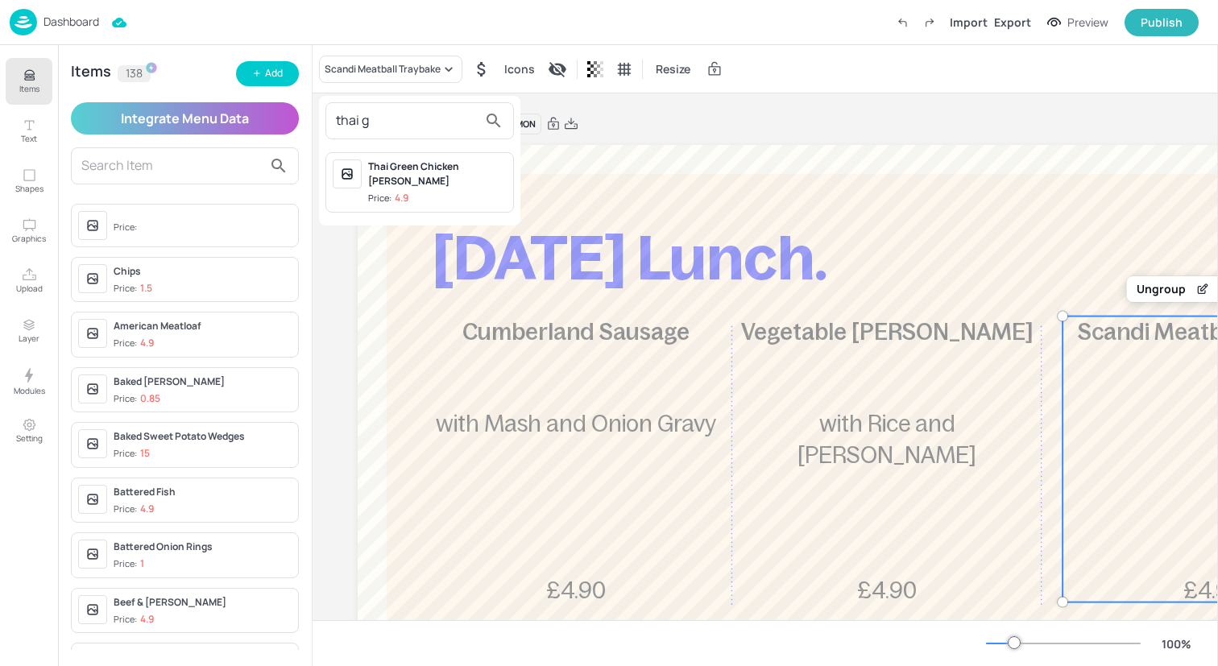
type input "thai g"
click at [432, 172] on div "Thai Green Chicken Curry" at bounding box center [437, 173] width 139 height 29
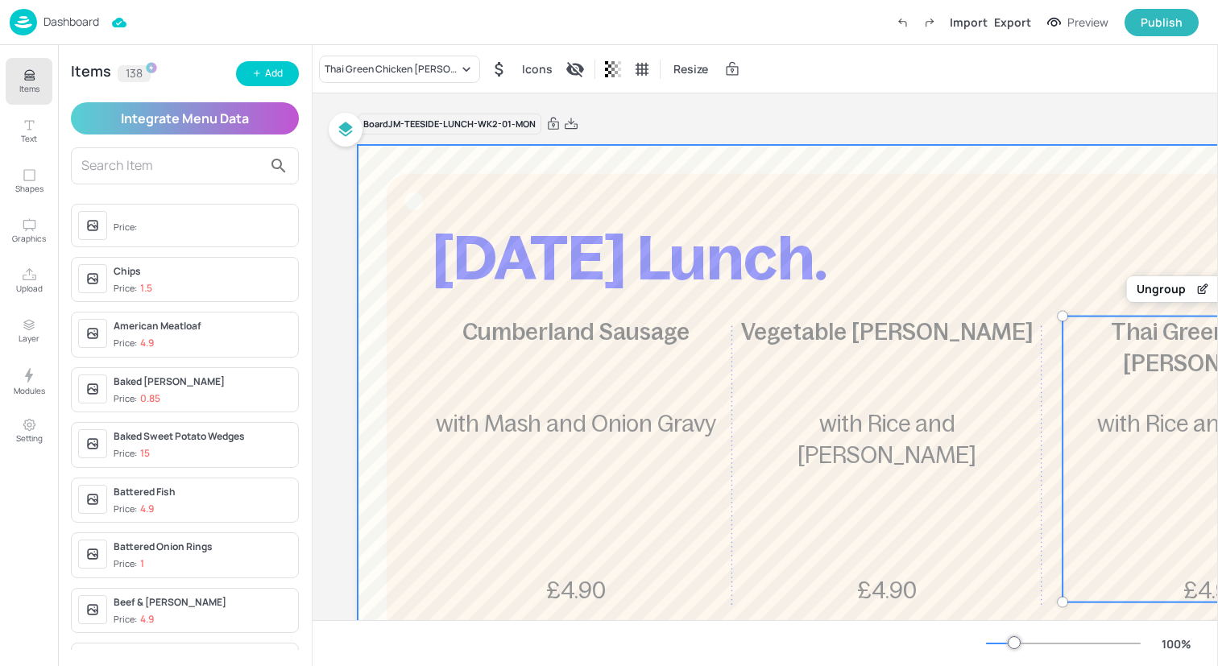
click at [491, 187] on div at bounding box center [887, 580] width 1059 height 870
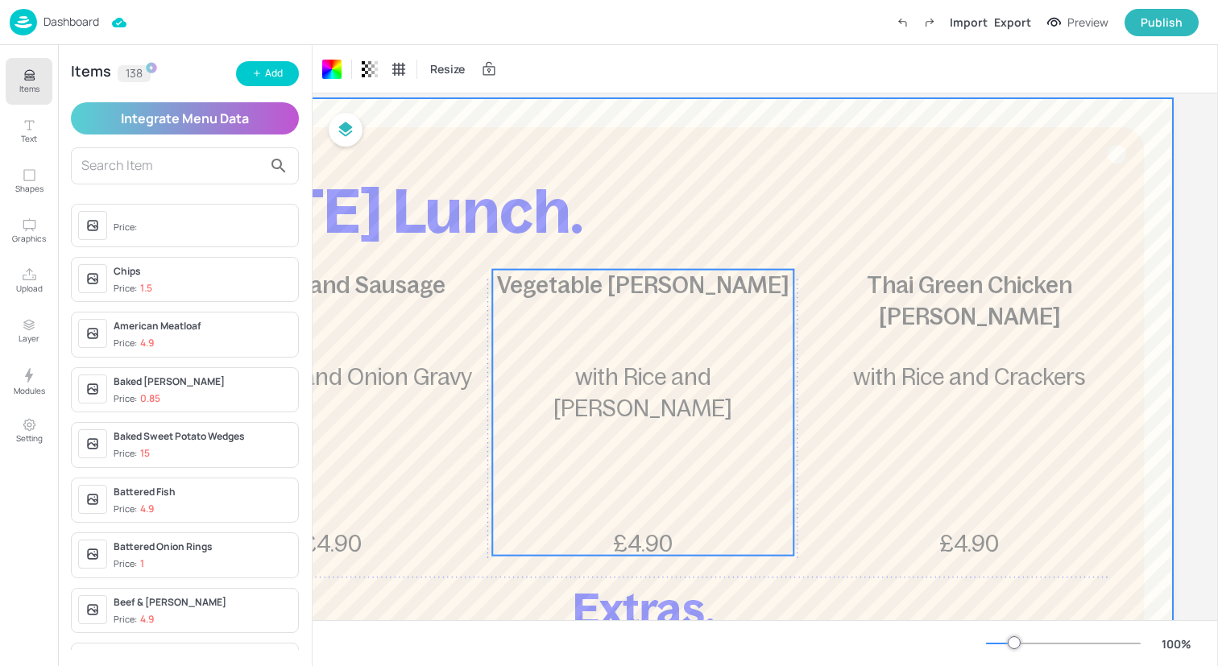
scroll to position [47, 0]
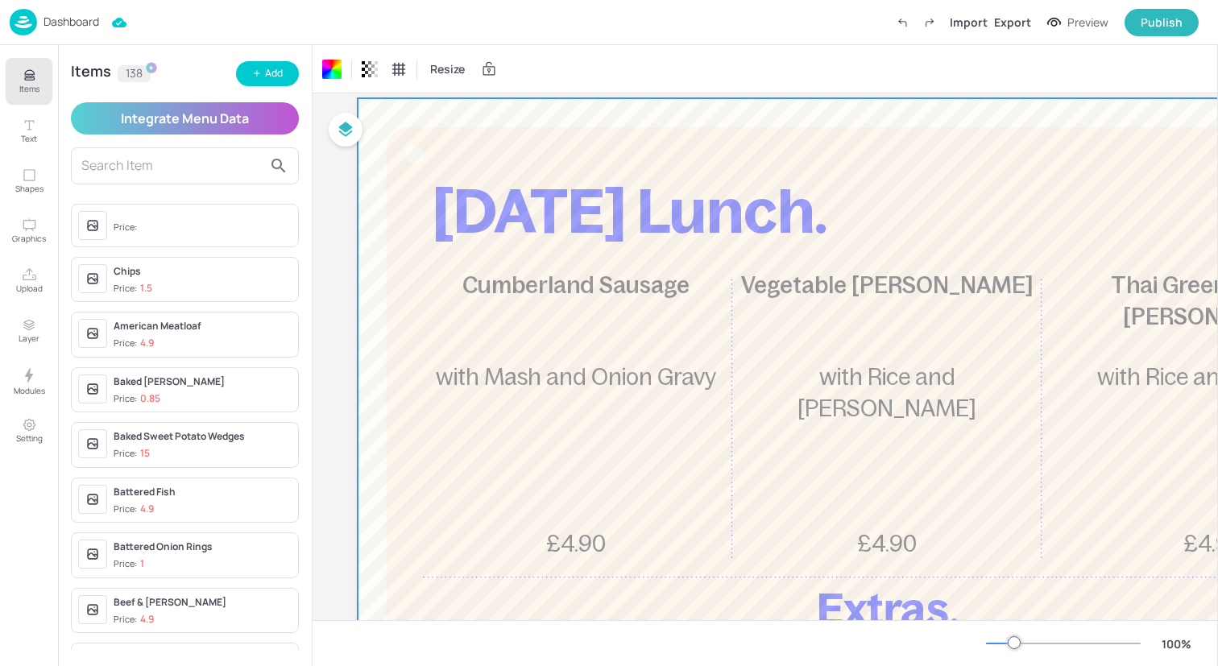
click at [27, 68] on icon "Items" at bounding box center [29, 75] width 15 height 15
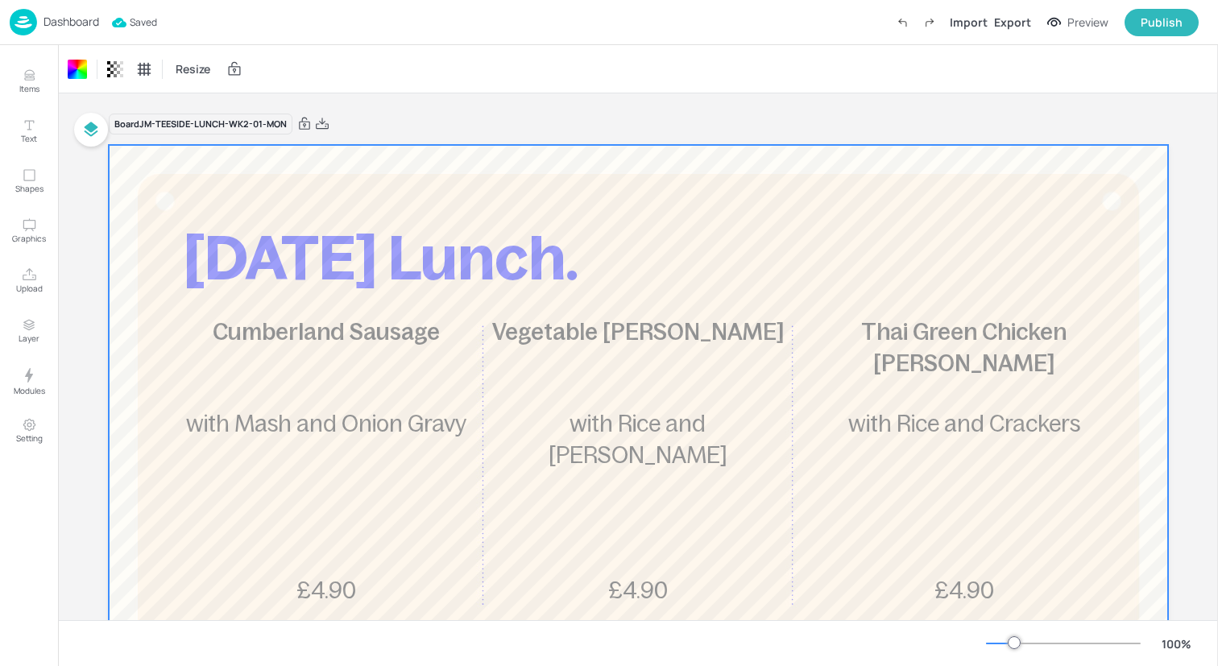
click at [23, 23] on img at bounding box center [23, 22] width 27 height 27
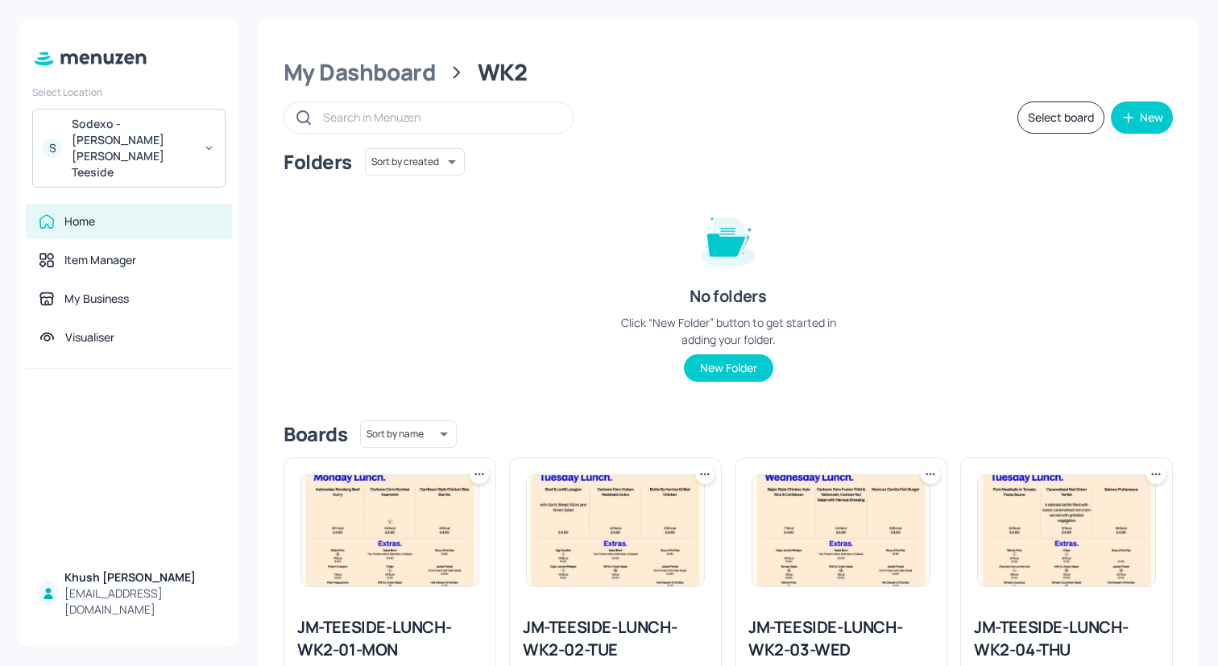
click at [567, 541] on img at bounding box center [615, 530] width 177 height 111
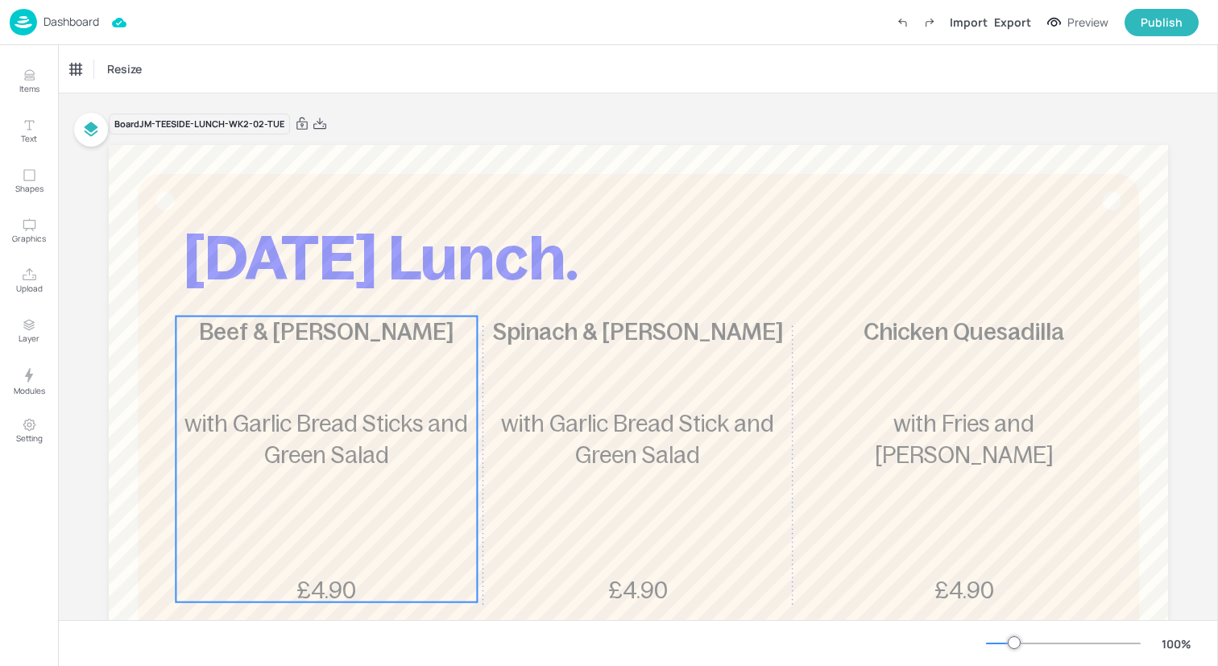
click at [324, 434] on span "with Garlic Bread Sticks and Green Salad" at bounding box center [326, 439] width 284 height 57
click at [132, 50] on div "Beef & Lentil Lasagne Icons Resize" at bounding box center [638, 69] width 1160 height 48
click at [132, 59] on div "Beef & [PERSON_NAME]" at bounding box center [133, 69] width 138 height 27
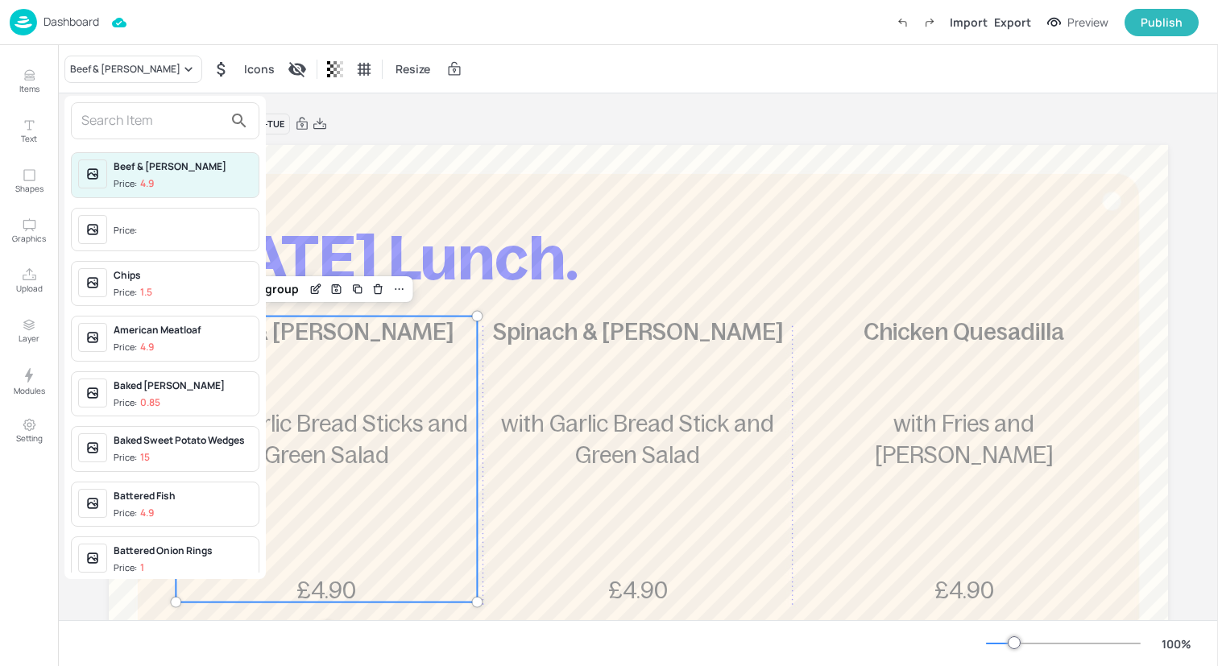
click at [136, 106] on div at bounding box center [165, 120] width 188 height 37
click at [143, 118] on input "text" at bounding box center [152, 121] width 142 height 26
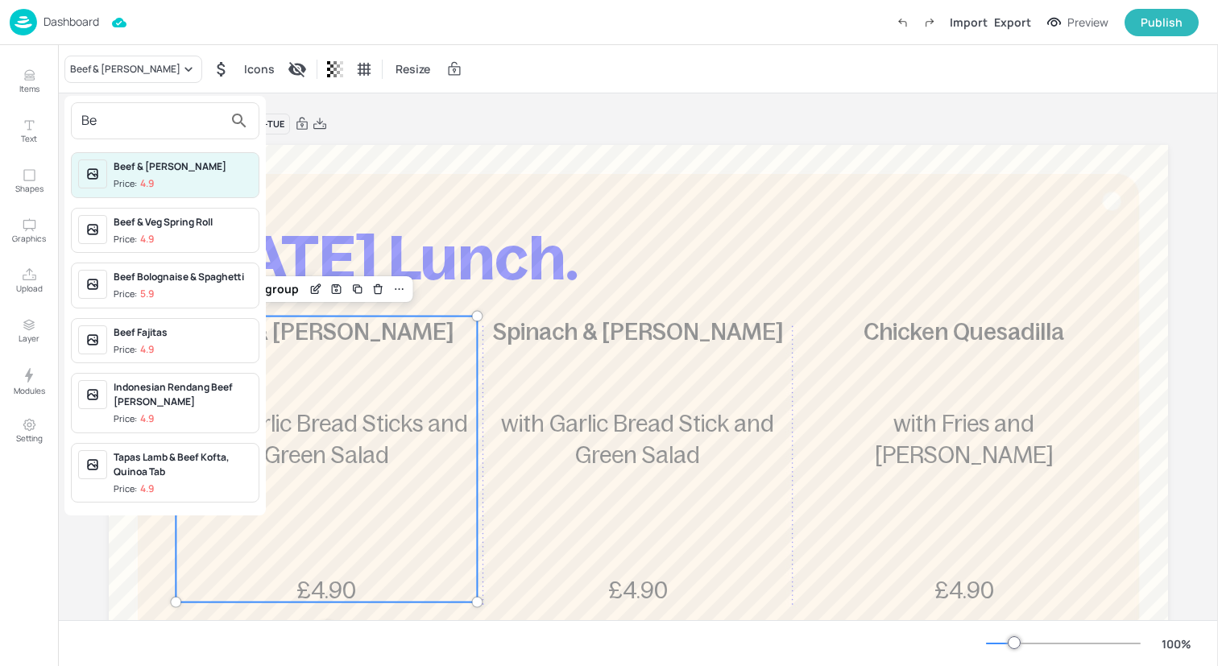
type input "B"
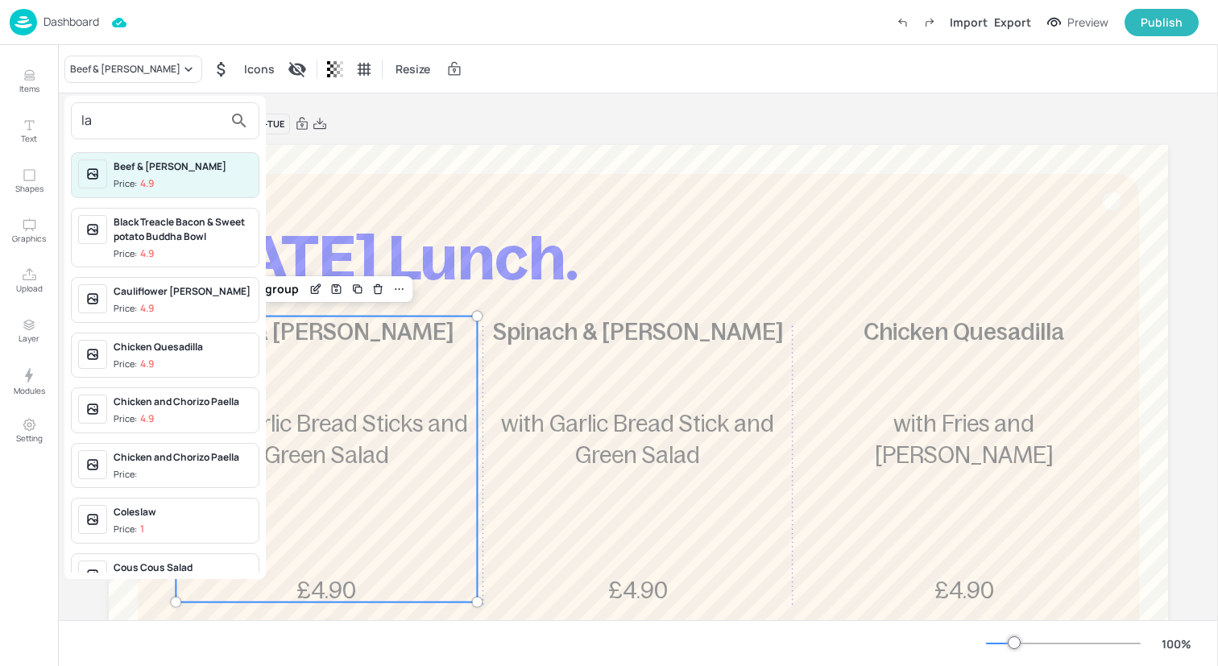
type input "l"
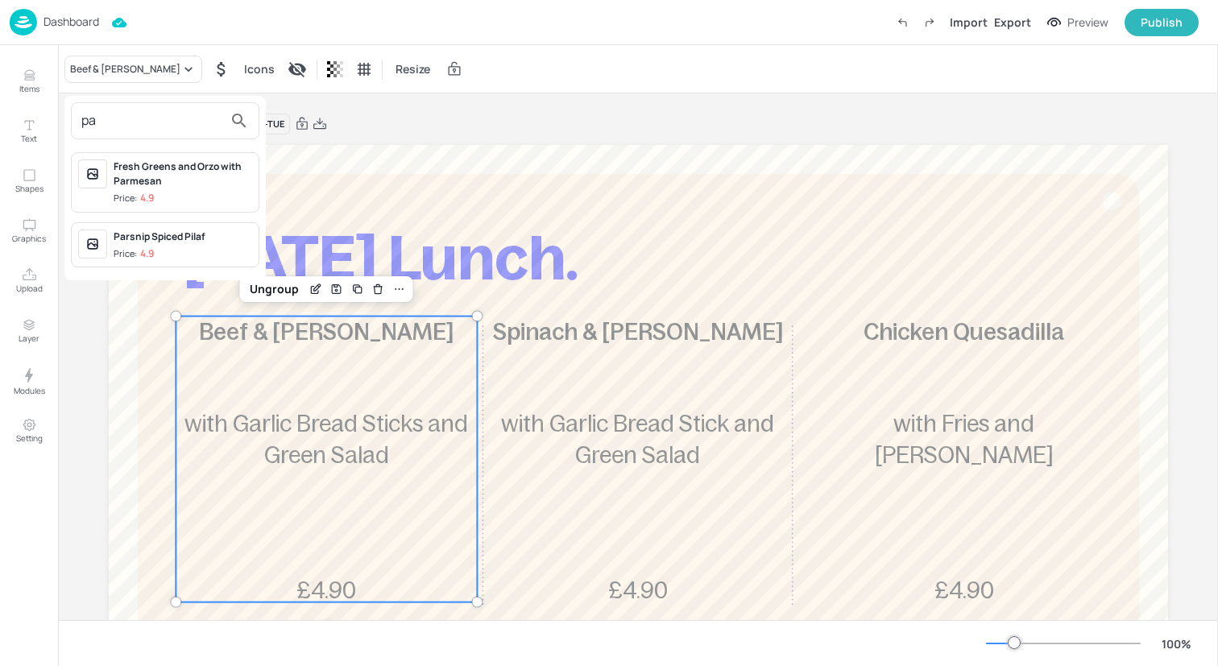
type input "p"
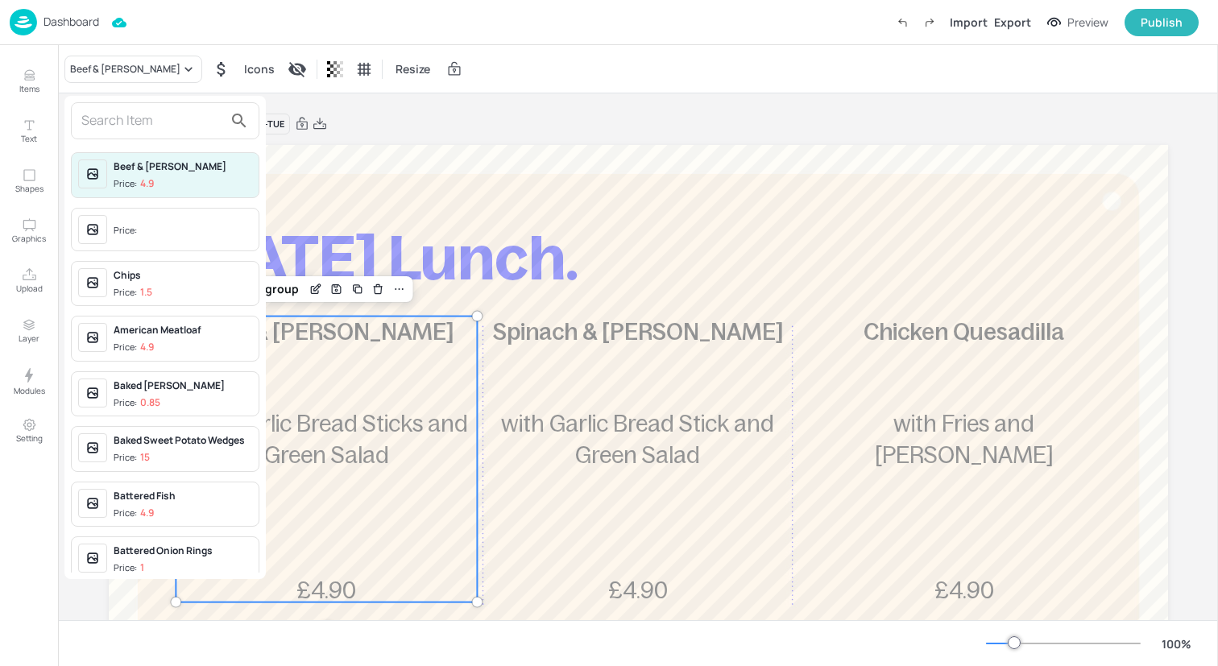
click at [23, 77] on div at bounding box center [609, 333] width 1218 height 666
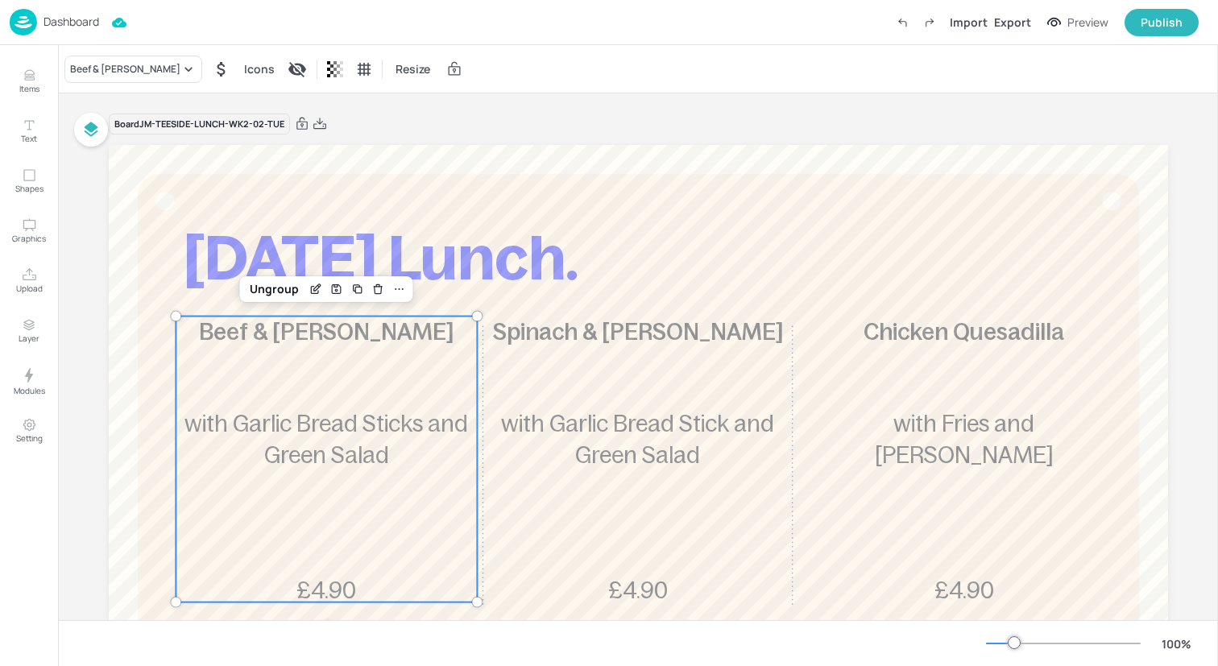
click at [23, 77] on div at bounding box center [609, 333] width 1218 height 666
click at [23, 77] on icon "Items" at bounding box center [29, 75] width 15 height 15
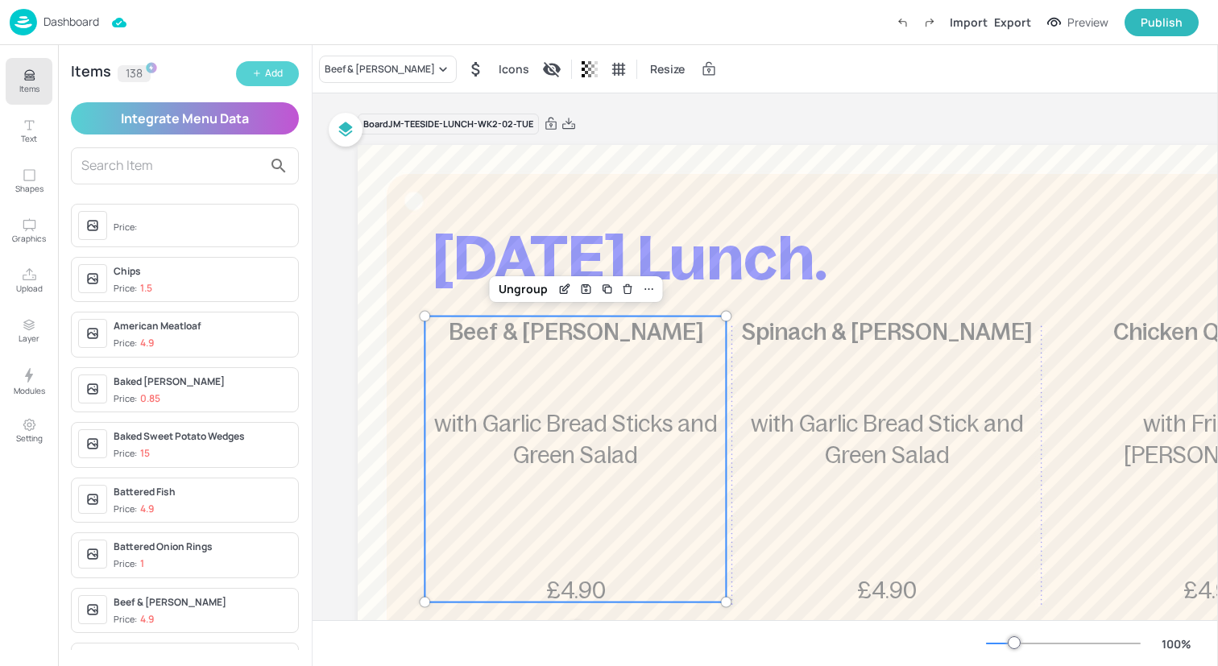
click at [280, 69] on div "Add" at bounding box center [274, 73] width 18 height 15
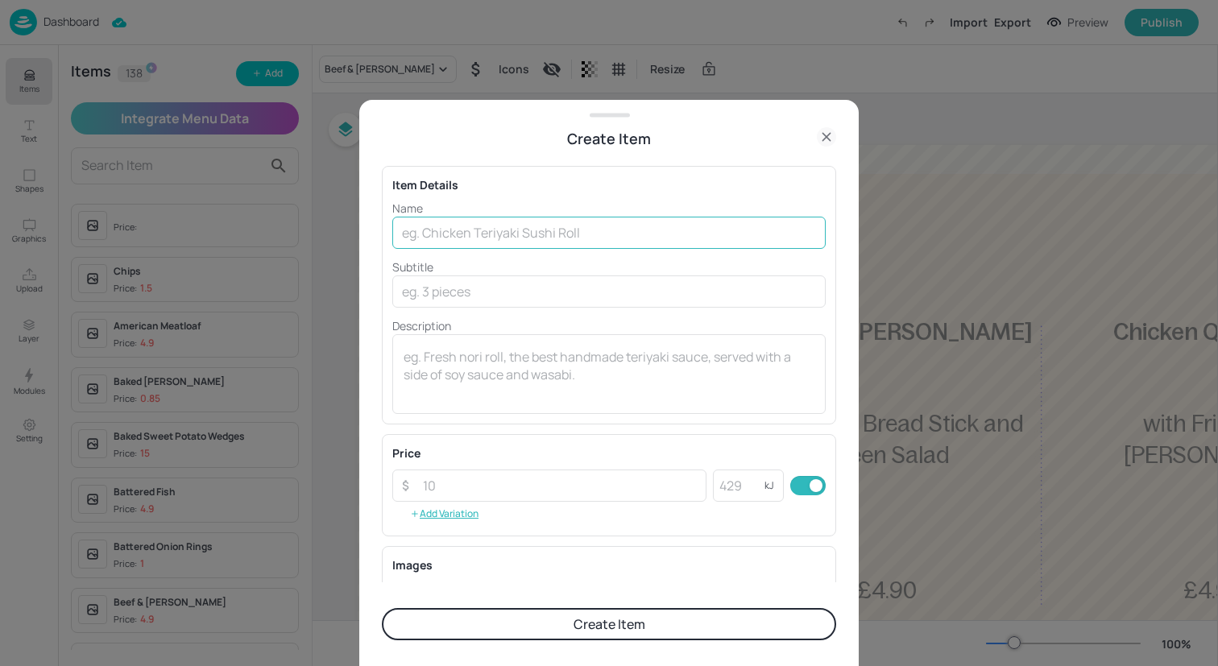
click at [511, 236] on input "text" at bounding box center [608, 233] width 433 height 32
paste input "Beef Stew with Dumplings and Honey Roast Carrots"
drag, startPoint x: 741, startPoint y: 238, endPoint x: 466, endPoint y: 241, distance: 274.7
click at [466, 241] on input "Beef Stew with Dumplings and Honey Roast Carrots" at bounding box center [608, 233] width 433 height 32
type input "Beef Stew"
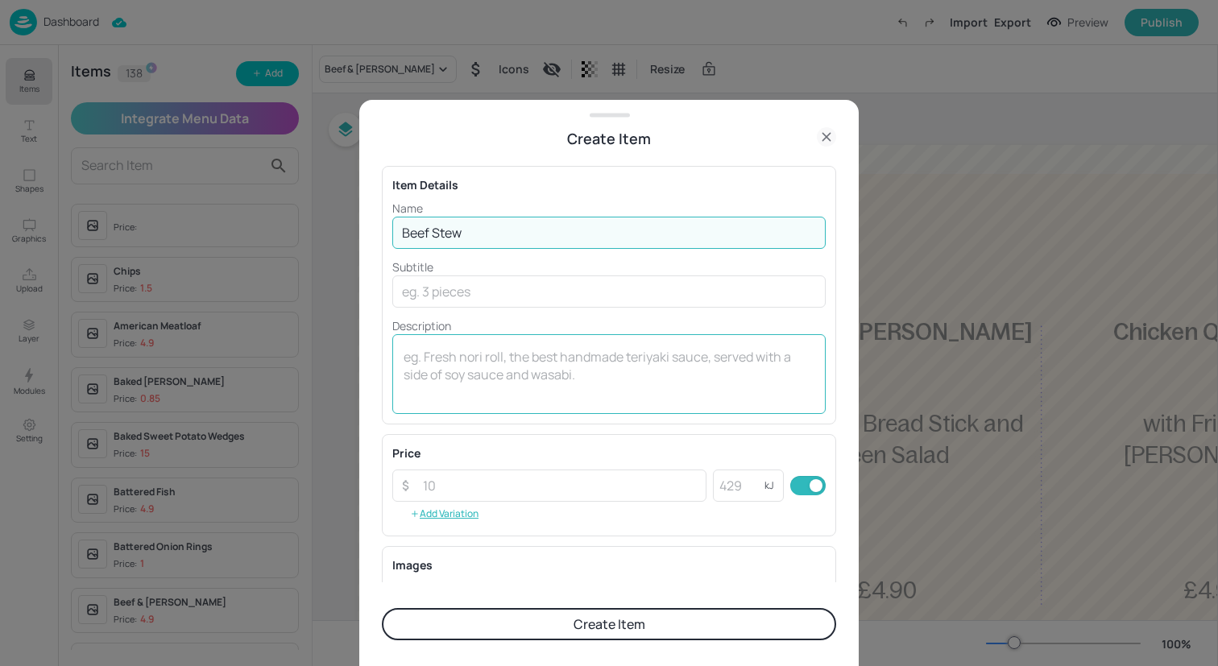
click at [511, 350] on textarea at bounding box center [609, 374] width 411 height 53
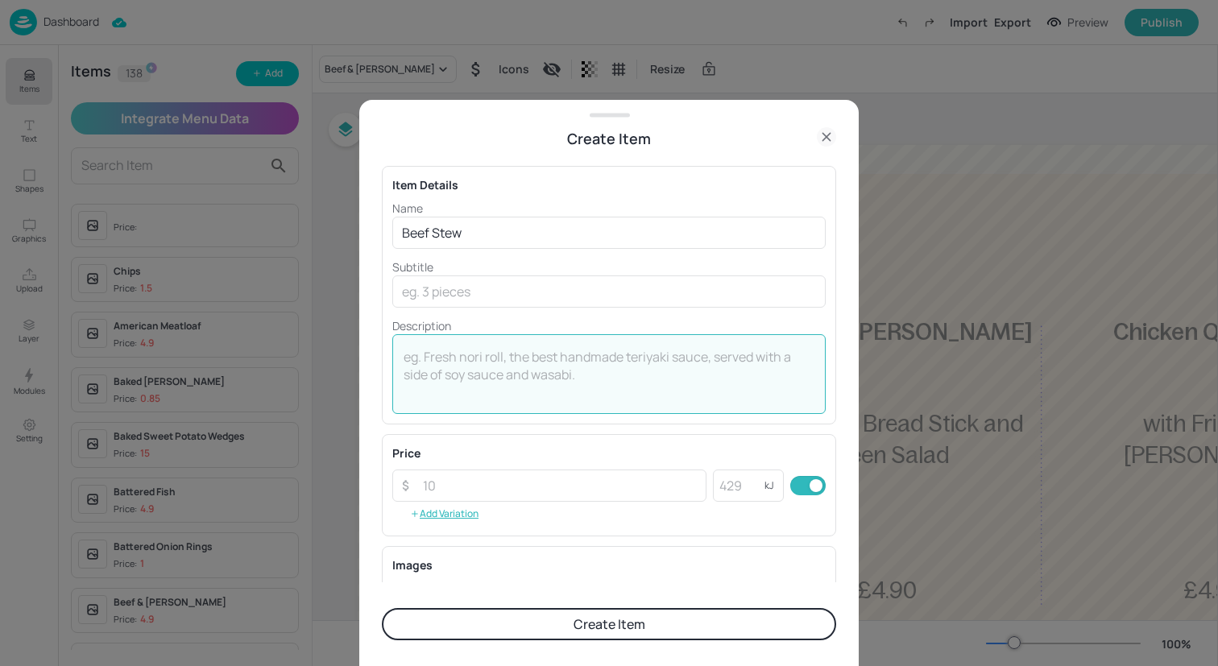
paste textarea "with Dumplings and Honey Roast Carrots"
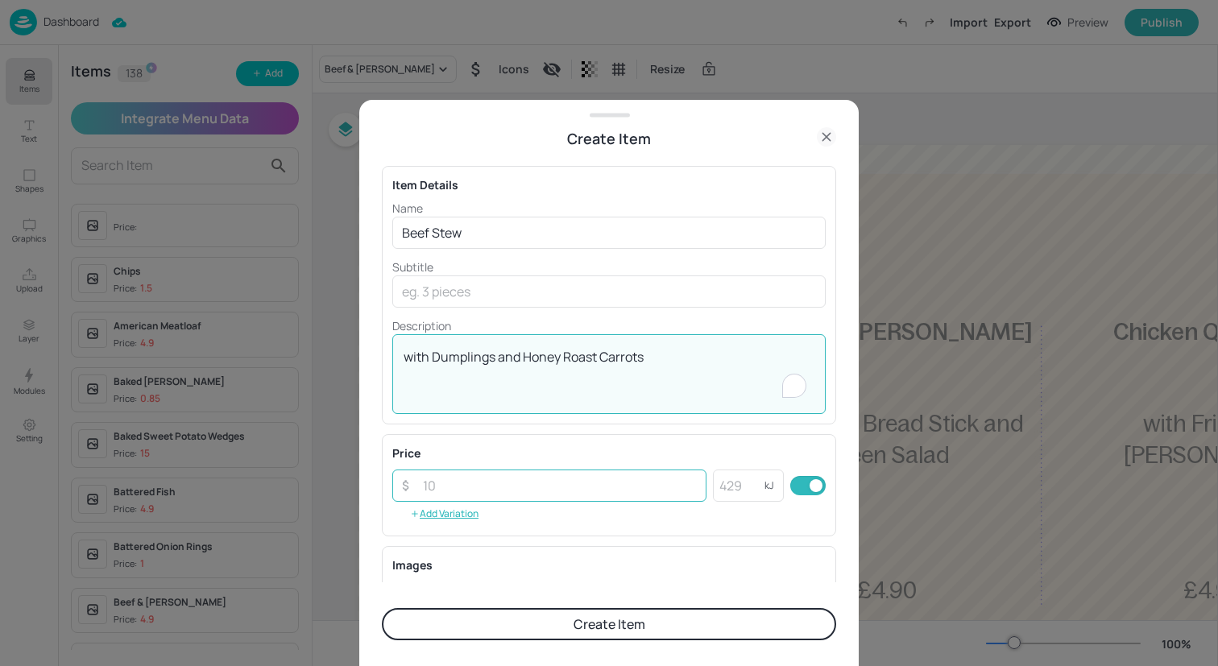
type textarea "with Dumplings and Honey Roast Carrots"
click at [516, 482] on input "number" at bounding box center [559, 486] width 293 height 32
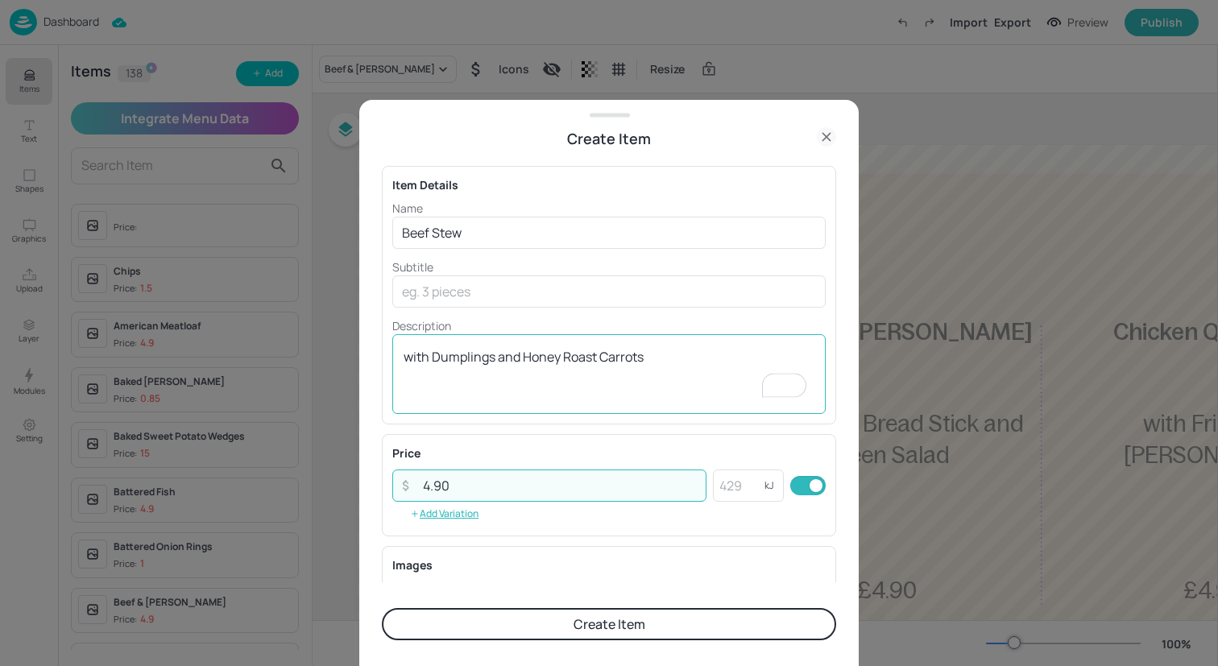
type input "4.90"
drag, startPoint x: 572, startPoint y: 403, endPoint x: 426, endPoint y: 354, distance: 153.8
click at [426, 354] on div "with Dumplings and Honey Roast Carrots x ​" at bounding box center [608, 374] width 433 height 80
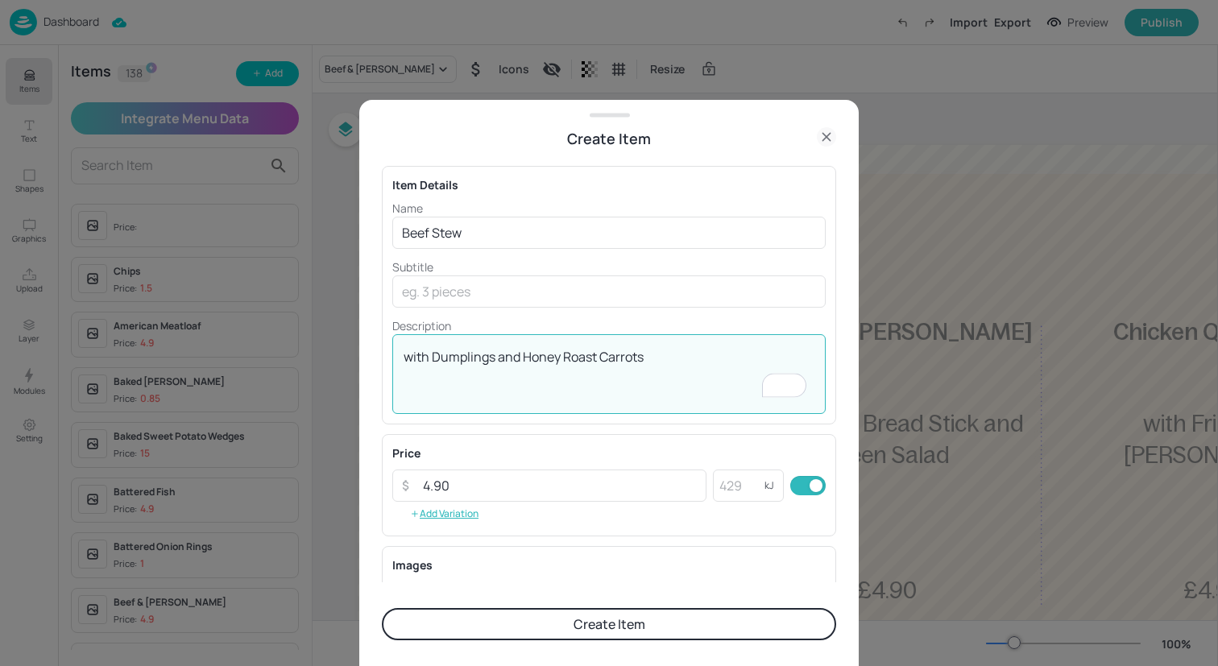
drag, startPoint x: 676, startPoint y: 355, endPoint x: 376, endPoint y: 354, distance: 299.6
click at [376, 354] on div "Create Item Item Details Name Beef Stew ​ Subtitle ​ Description with Dumplings…" at bounding box center [608, 383] width 499 height 566
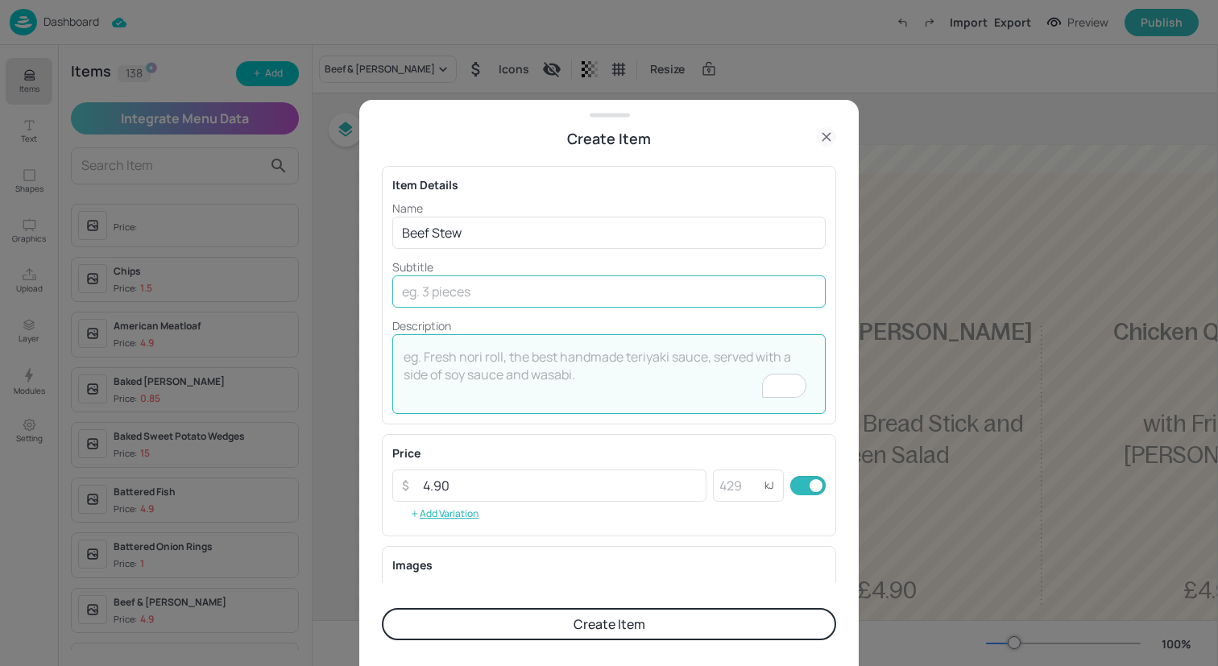
click at [478, 294] on input "text" at bounding box center [608, 291] width 433 height 32
paste input "with Dumplings and Honey Roast Carrots"
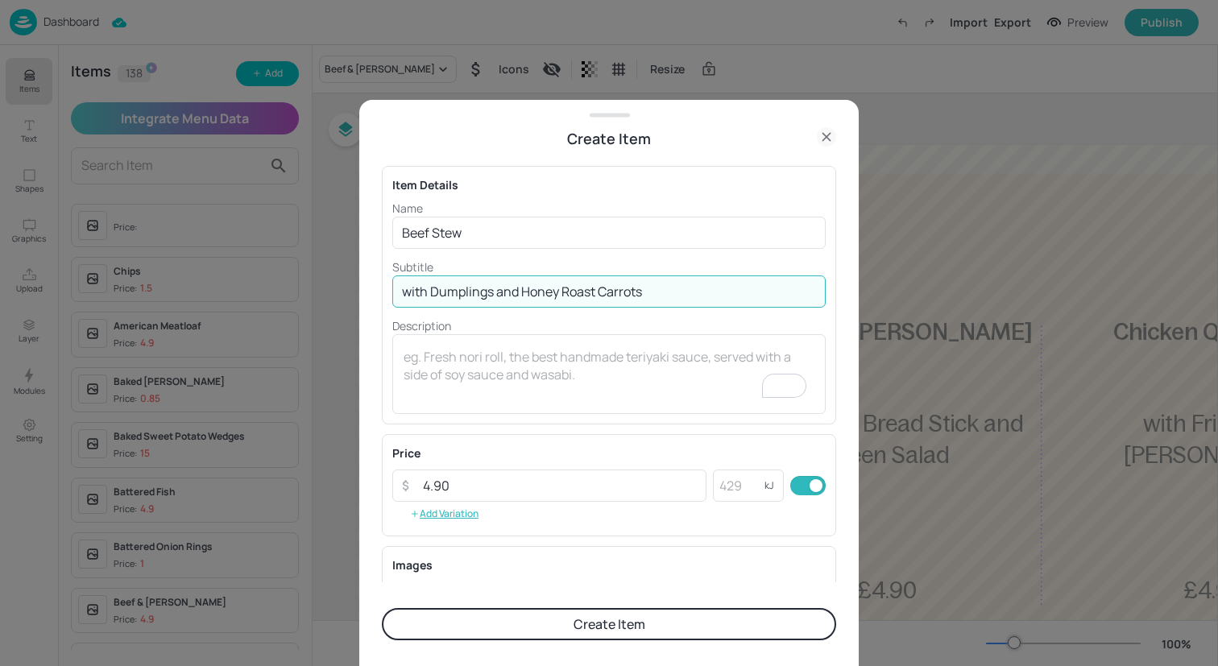
type input "with Dumplings and Honey Roast Carrots"
click at [581, 619] on button "Create Item" at bounding box center [609, 624] width 454 height 32
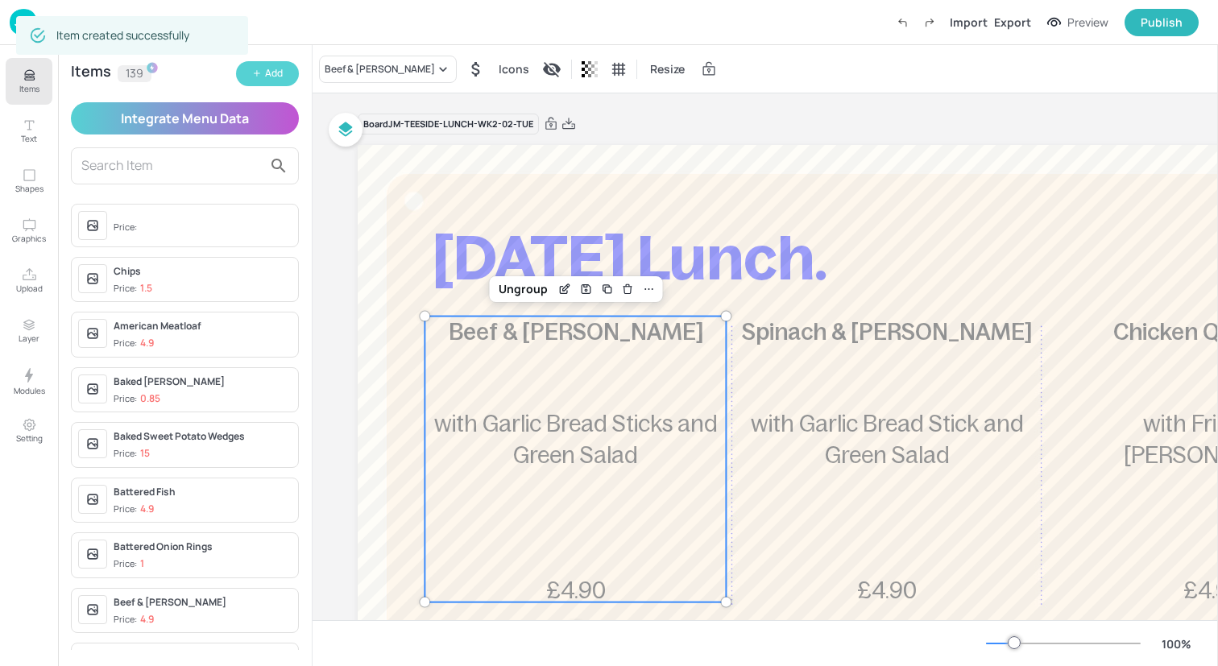
click at [270, 81] on div "Add" at bounding box center [274, 73] width 18 height 15
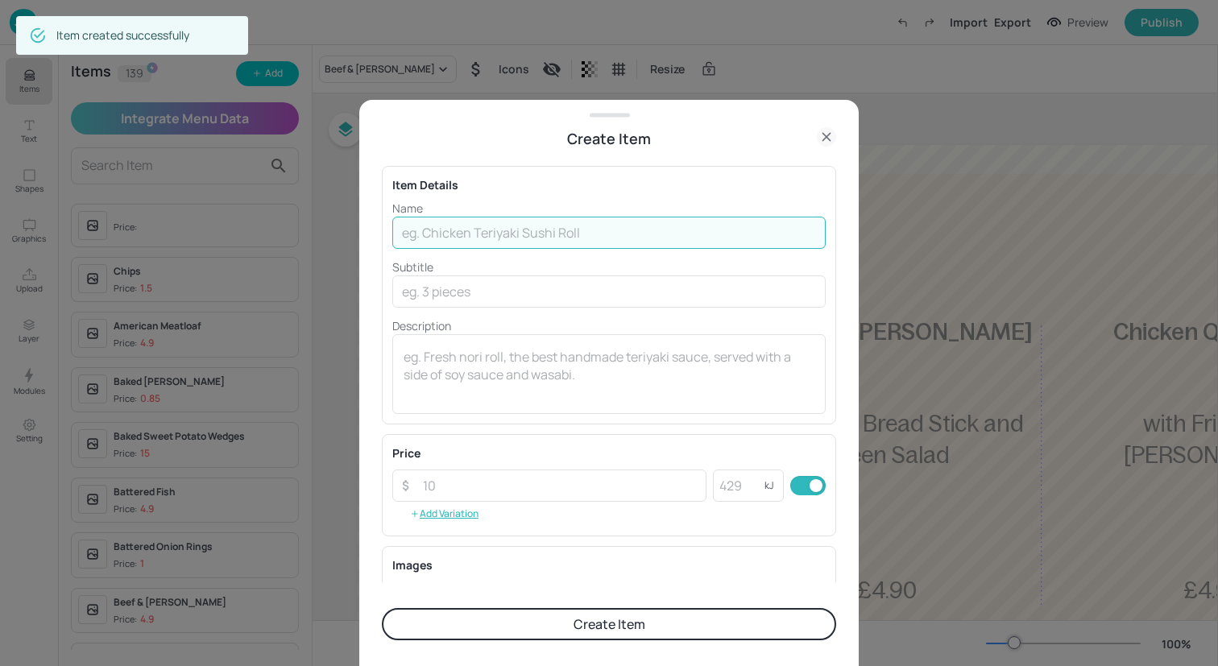
click at [452, 230] on input "text" at bounding box center [608, 233] width 433 height 32
paste input "Vegetable Lasagne with Garlic Bread"
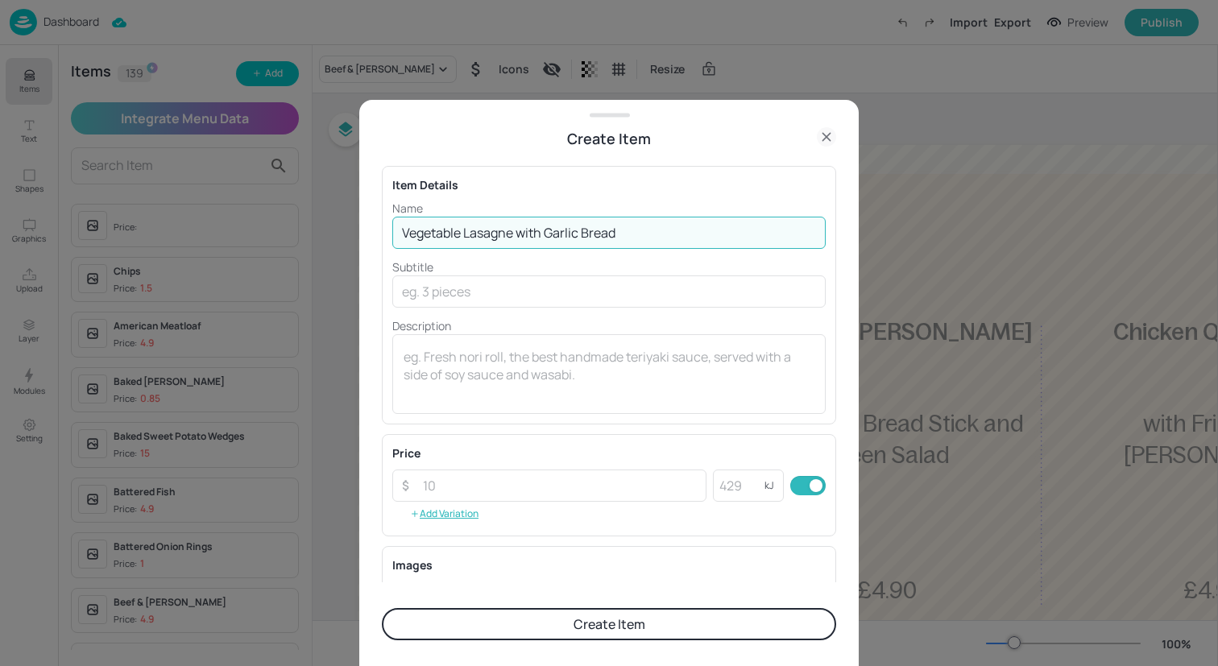
drag, startPoint x: 634, startPoint y: 236, endPoint x: 519, endPoint y: 237, distance: 114.4
click at [519, 237] on input "Vegetable Lasagne with Garlic Bread" at bounding box center [608, 233] width 433 height 32
type input "Vegetable Lasagne"
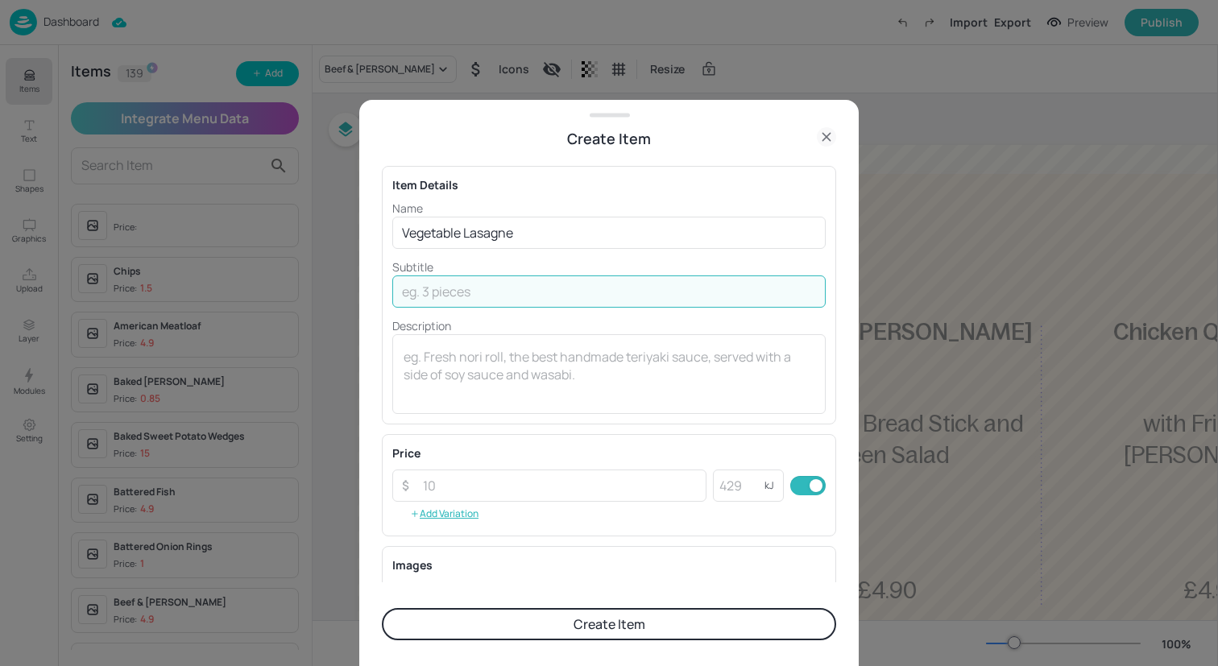
click at [553, 287] on input "text" at bounding box center [608, 291] width 433 height 32
paste input "with Garlic Bread"
type input "with Garlic Bread"
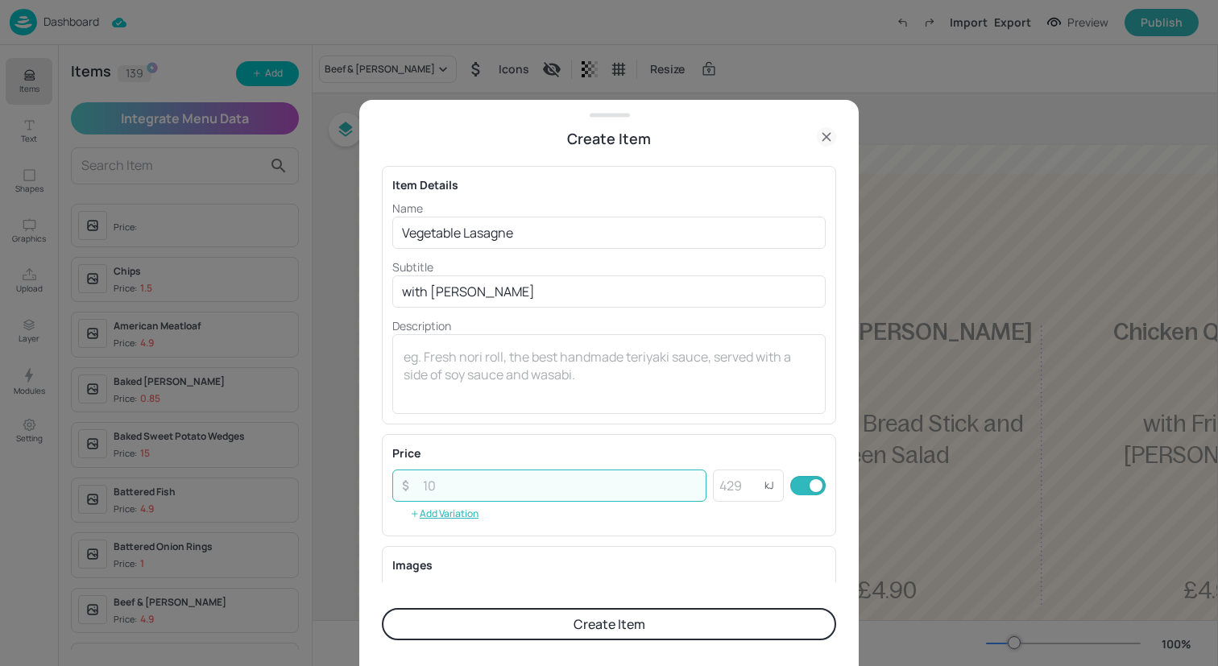
click at [544, 476] on input "number" at bounding box center [559, 486] width 293 height 32
type input "4.90"
click at [624, 620] on button "Create Item" at bounding box center [609, 624] width 454 height 32
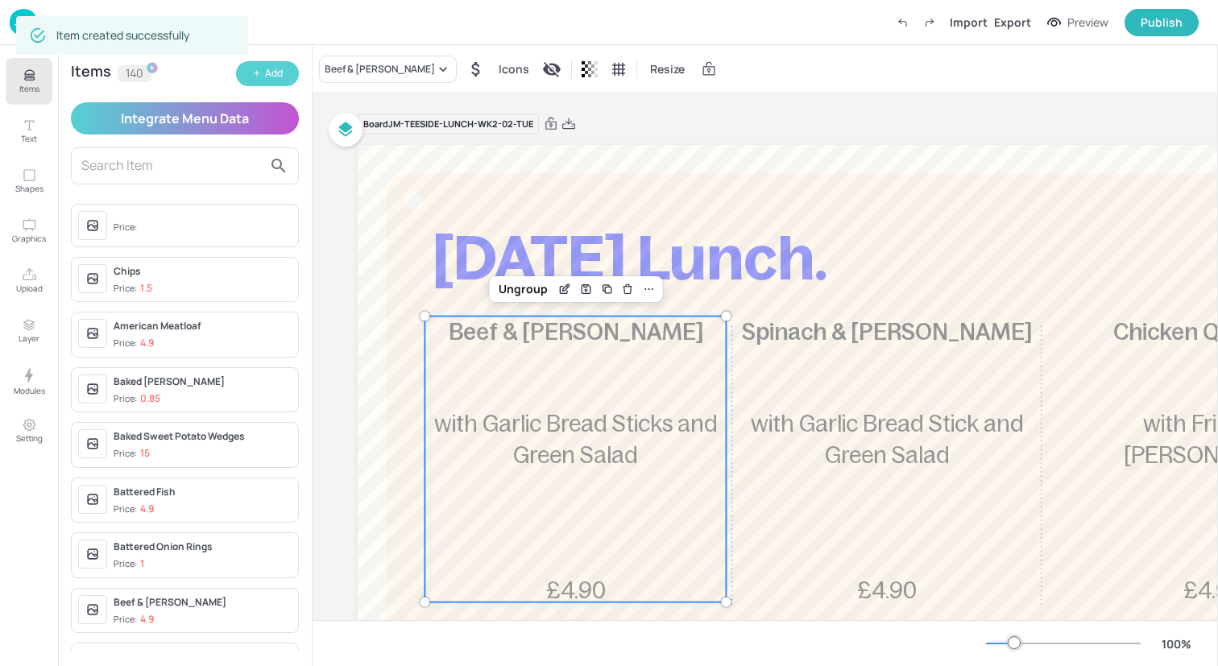
click at [263, 79] on button "Add" at bounding box center [267, 73] width 63 height 25
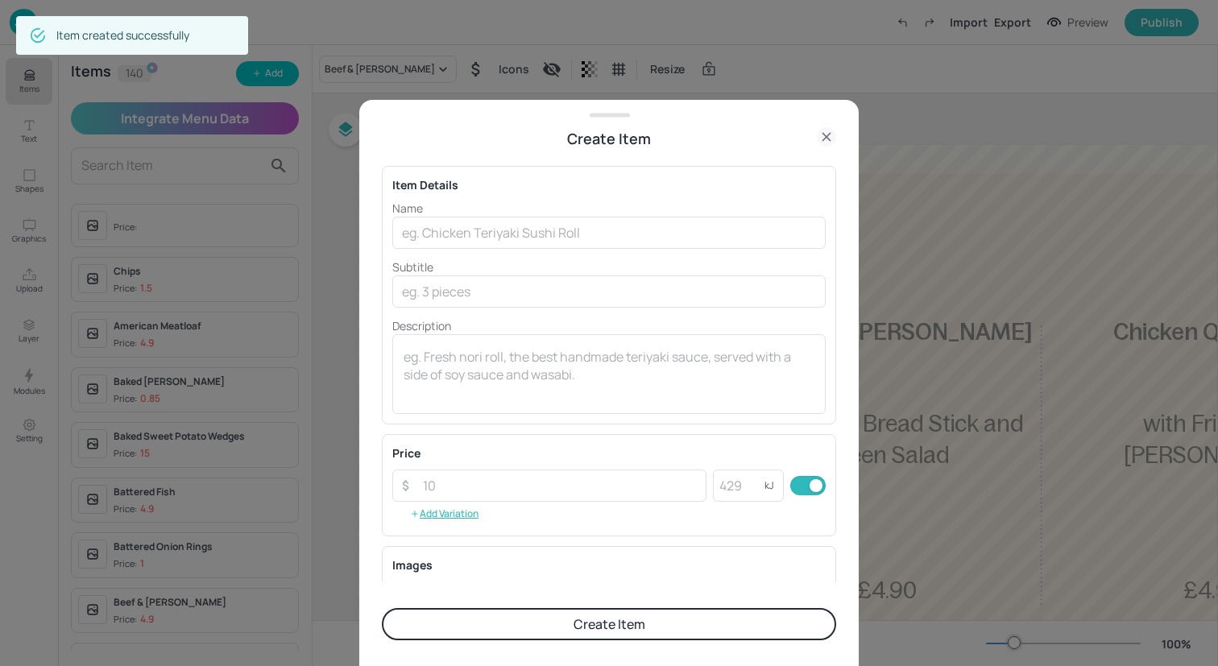
click at [478, 251] on div "Name ​ Subtitle ​ Description x ​" at bounding box center [608, 307] width 433 height 214
click at [487, 228] on input "text" at bounding box center [608, 233] width 433 height 32
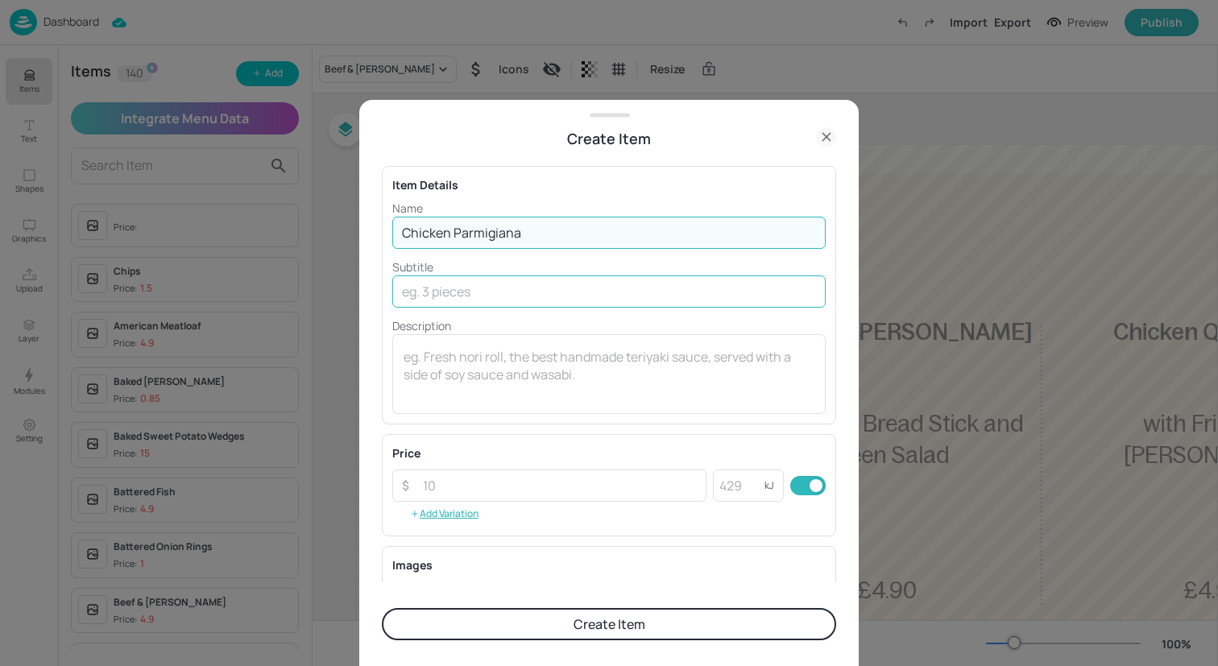
type input "Chicken Parmigiana"
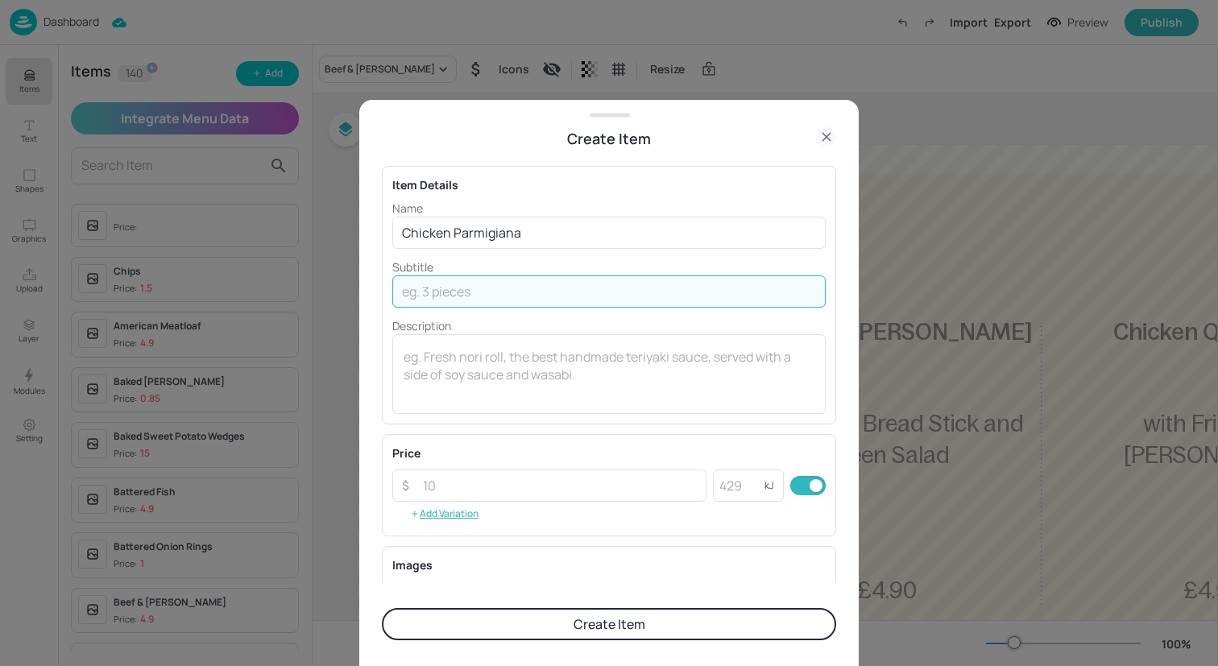
click at [551, 290] on input "text" at bounding box center [608, 291] width 433 height 32
type input "With Garlic Bread"
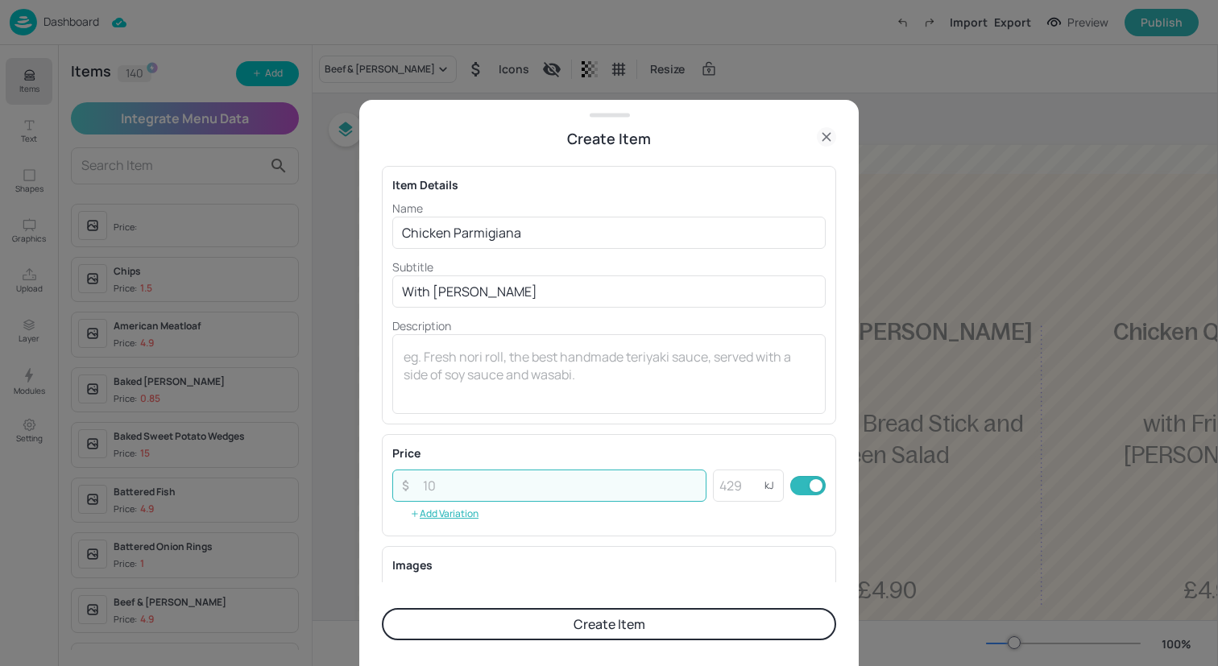
click at [569, 489] on input "number" at bounding box center [559, 486] width 293 height 32
type input "4.90"
click at [610, 622] on button "Create Item" at bounding box center [609, 624] width 454 height 32
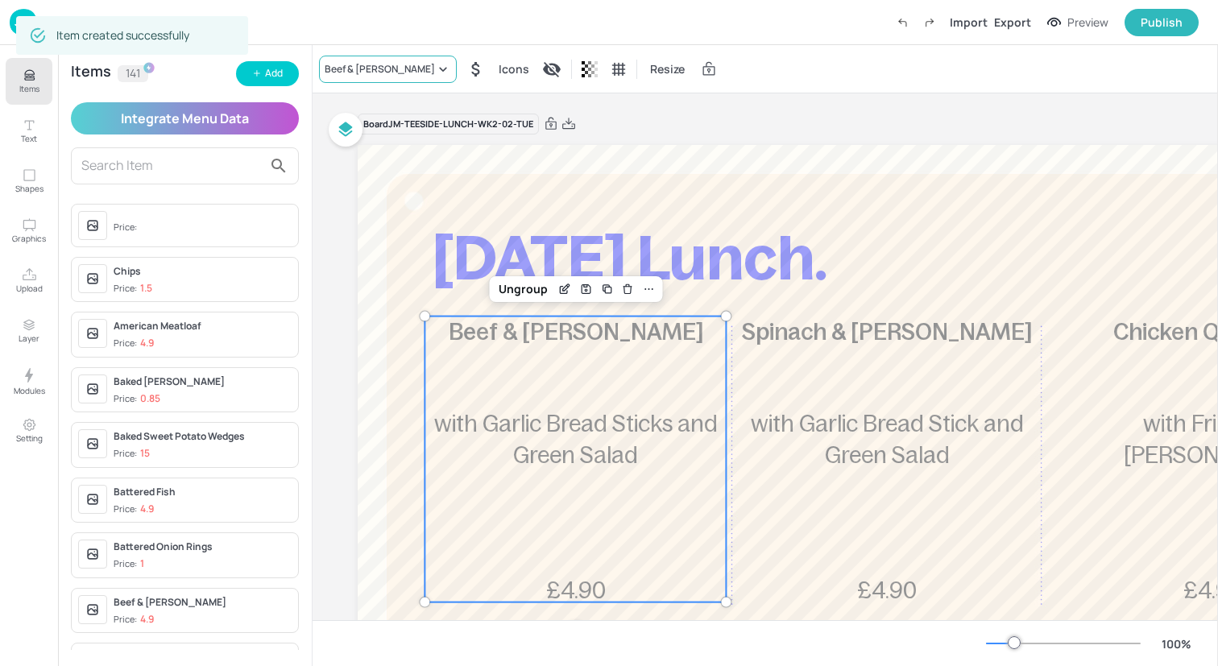
click at [414, 74] on div "Beef & [PERSON_NAME]" at bounding box center [380, 69] width 110 height 14
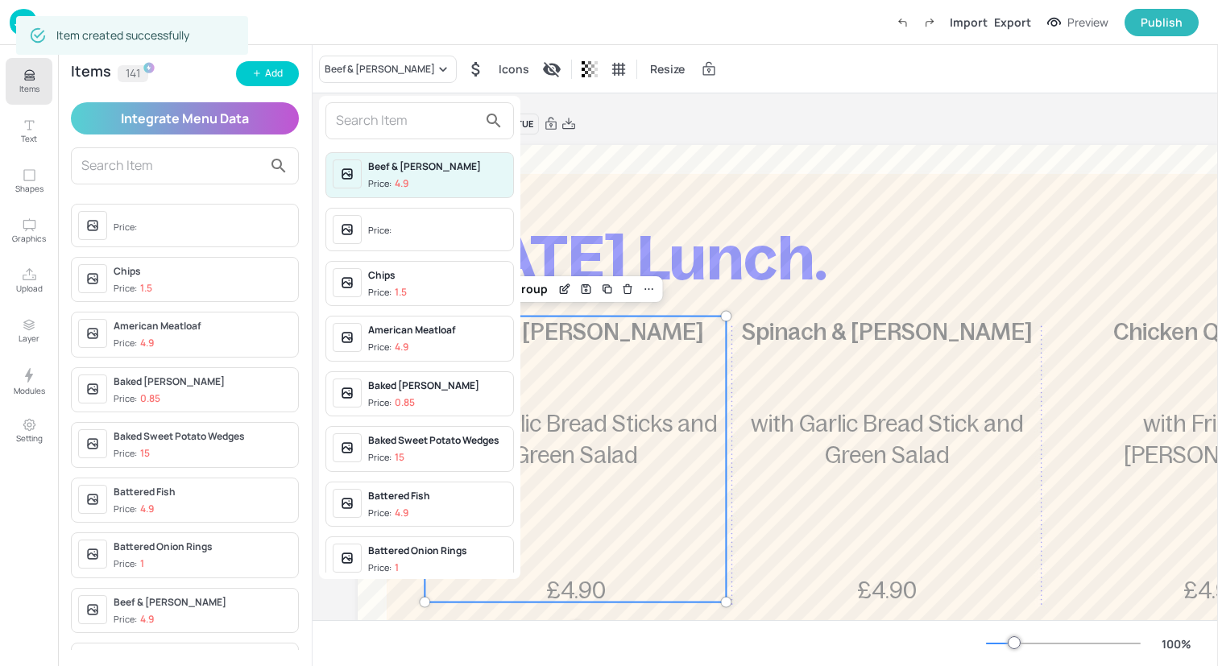
click at [408, 118] on input "text" at bounding box center [407, 121] width 142 height 26
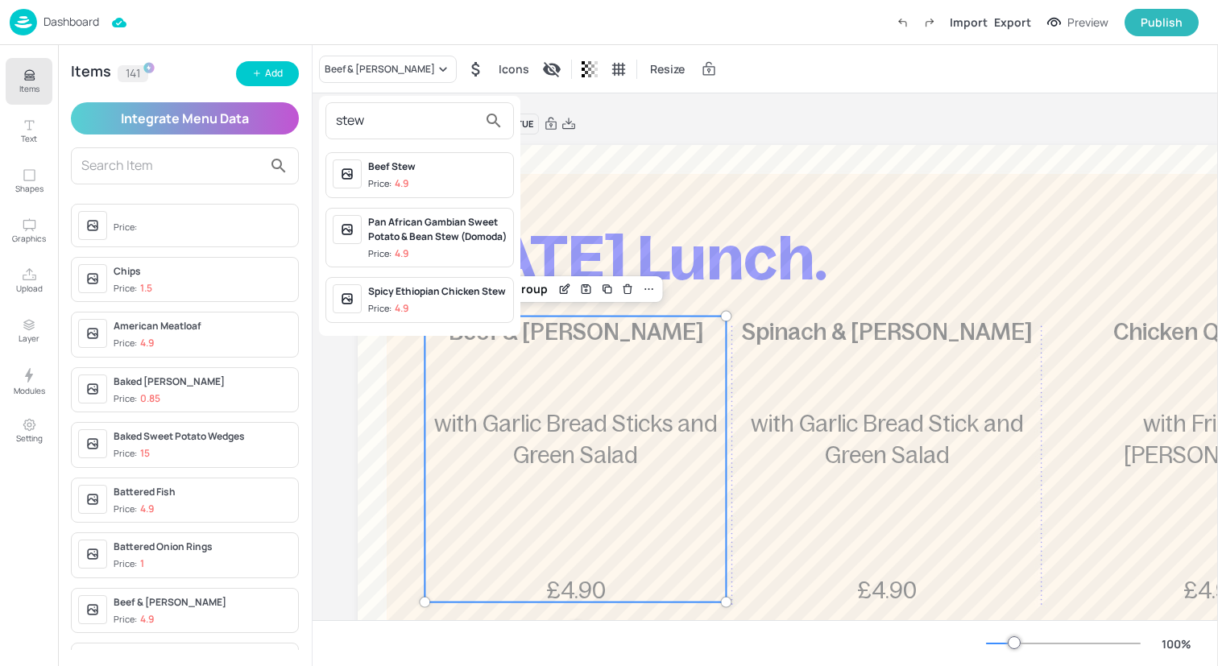
type input "stew"
click at [441, 176] on div "Beef Stew Price: 4.9" at bounding box center [437, 174] width 139 height 31
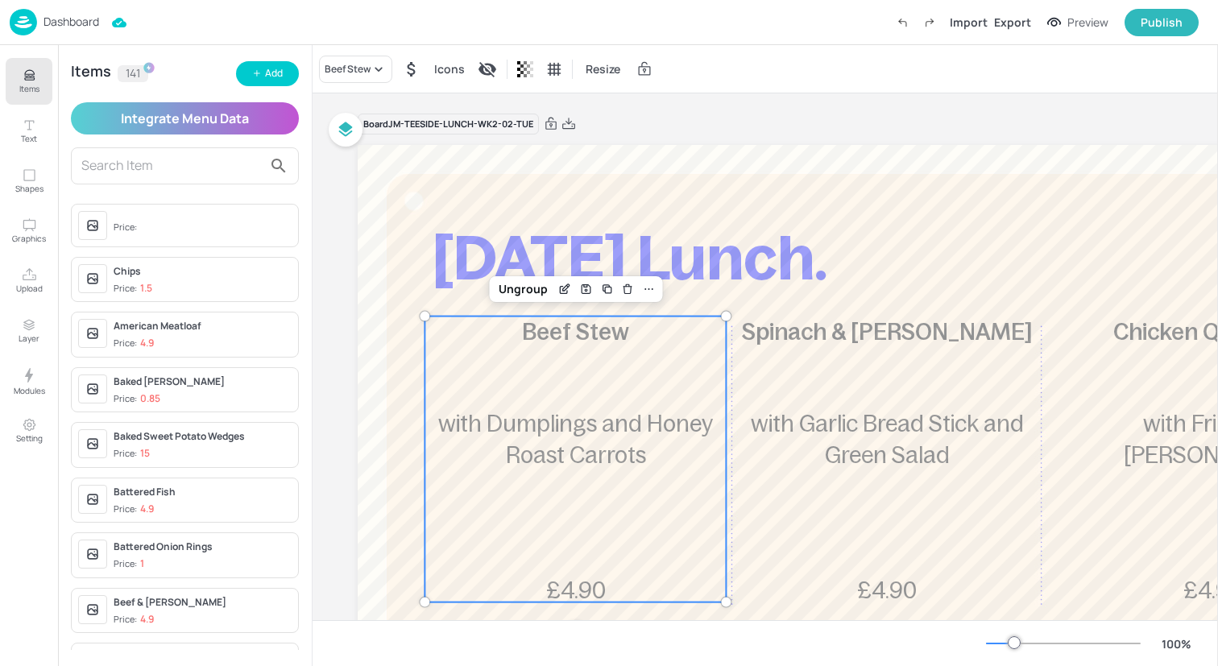
click at [820, 419] on span "with Garlic Bread Stick and Green Salad" at bounding box center [887, 439] width 273 height 57
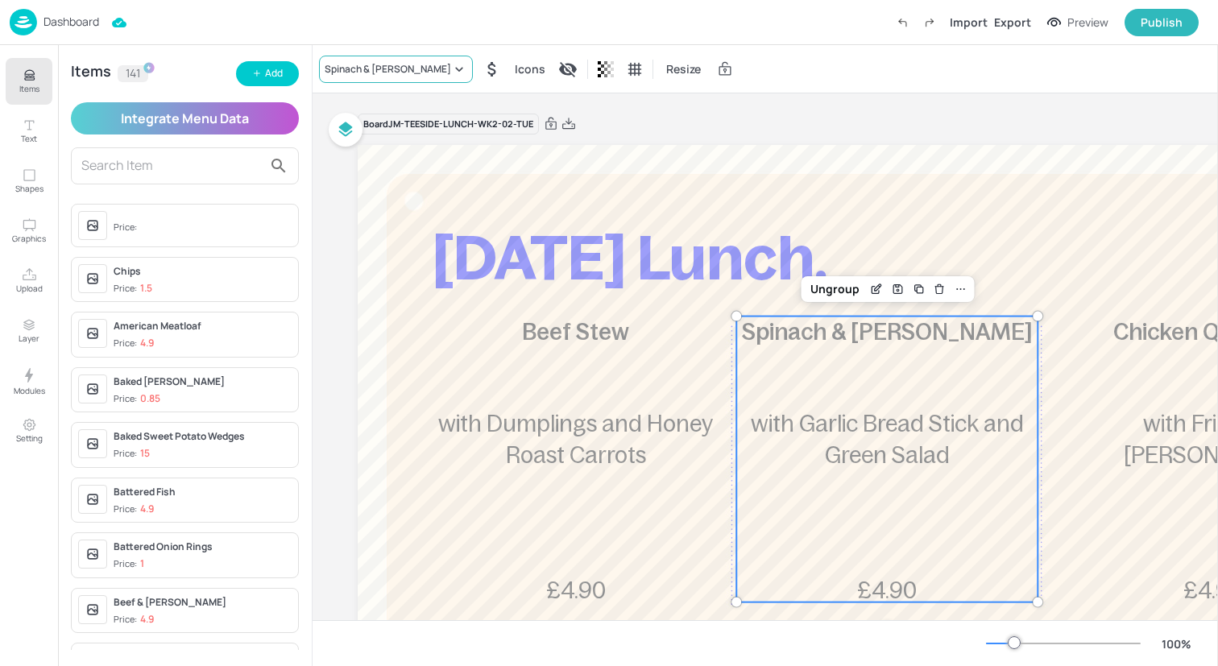
click at [443, 65] on div "Spinach & [PERSON_NAME]" at bounding box center [388, 69] width 126 height 14
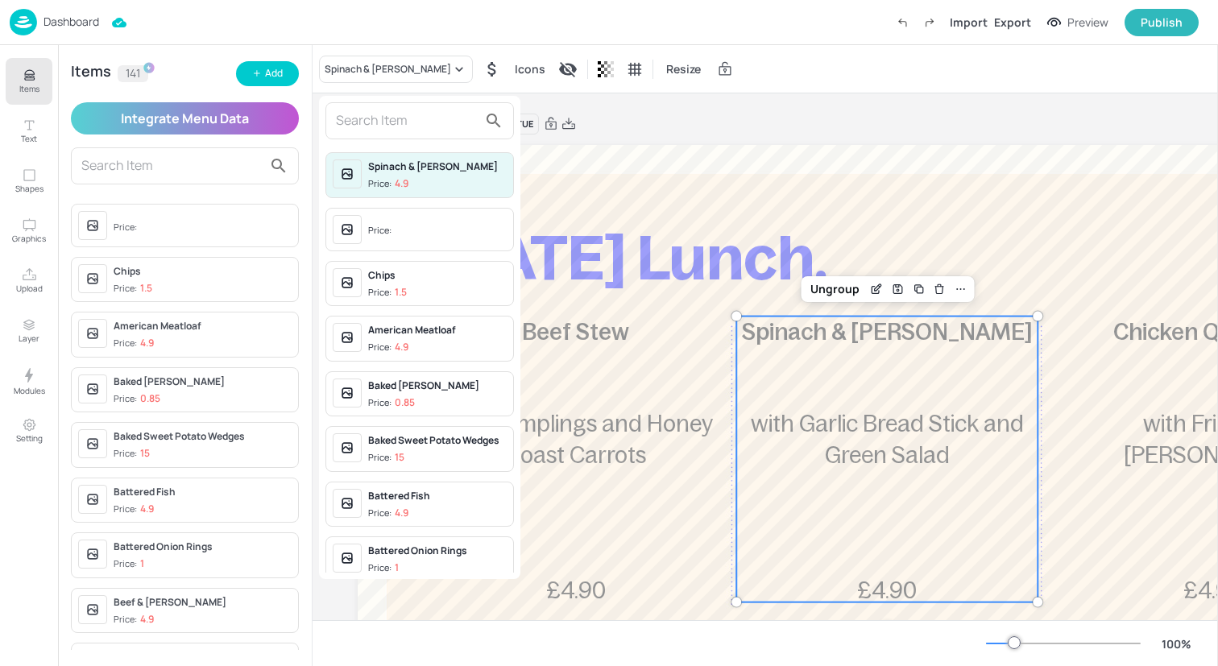
click at [441, 122] on input "text" at bounding box center [407, 121] width 142 height 26
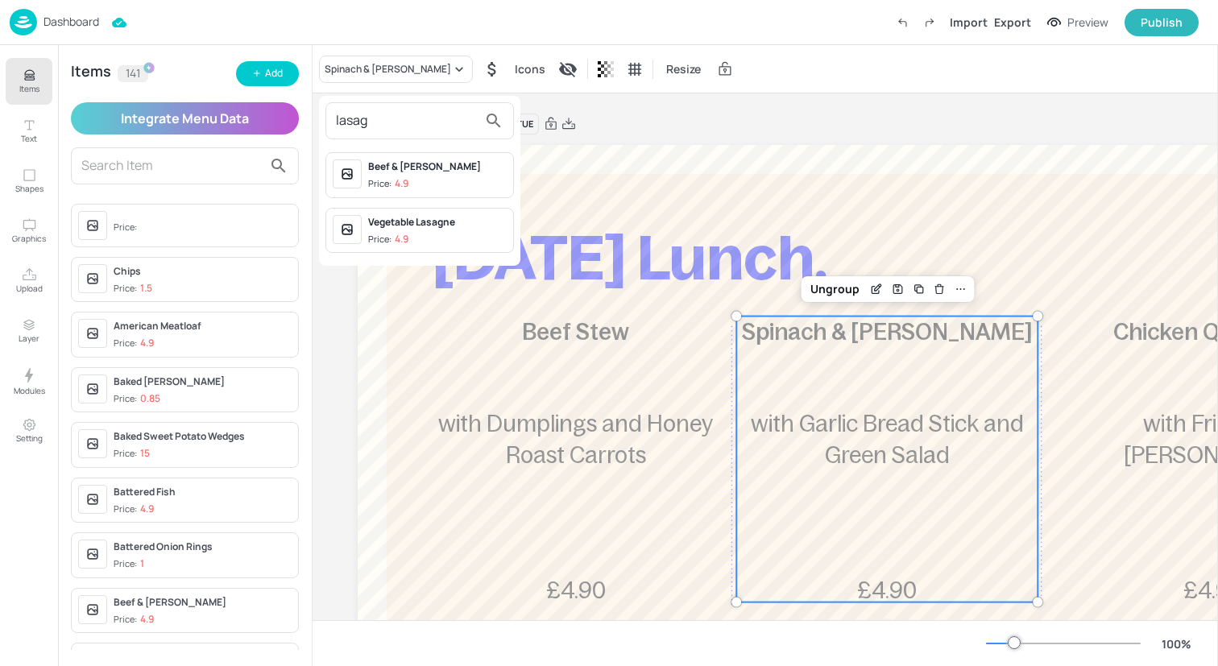
type input "lasag"
click at [469, 226] on div "Vegetable Lasagne" at bounding box center [437, 222] width 139 height 14
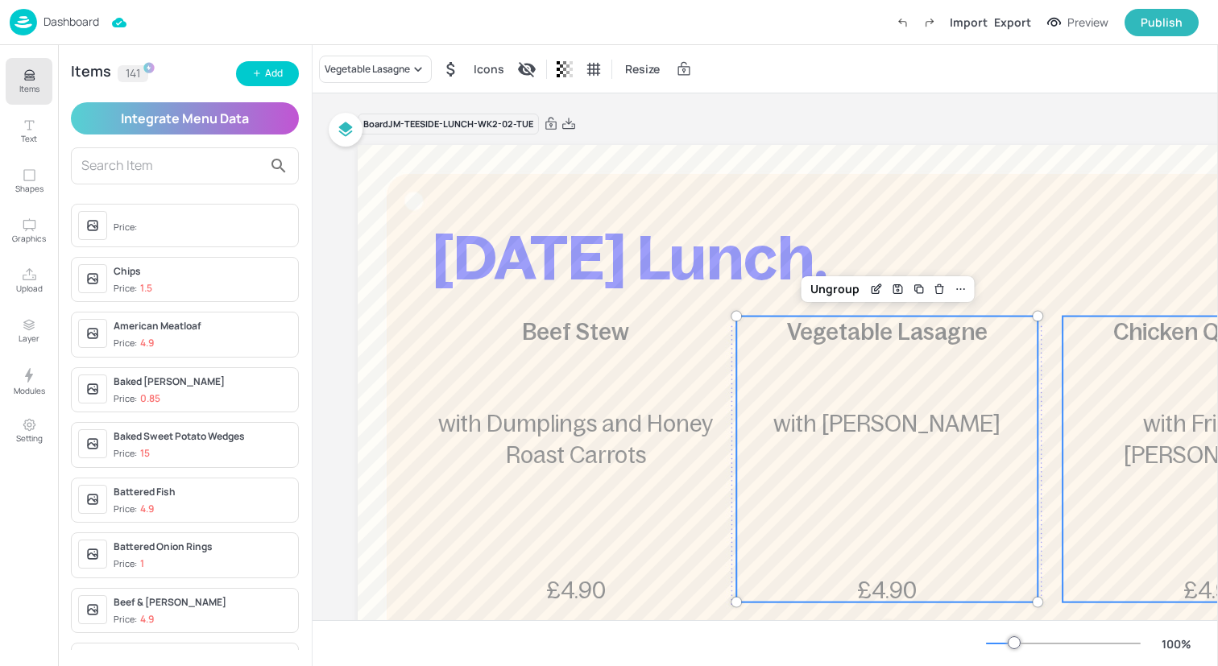
click at [1154, 509] on div "Chicken Quesadilla £4.90 with Fries and Charred Corn Salsa" at bounding box center [1212, 460] width 301 height 286
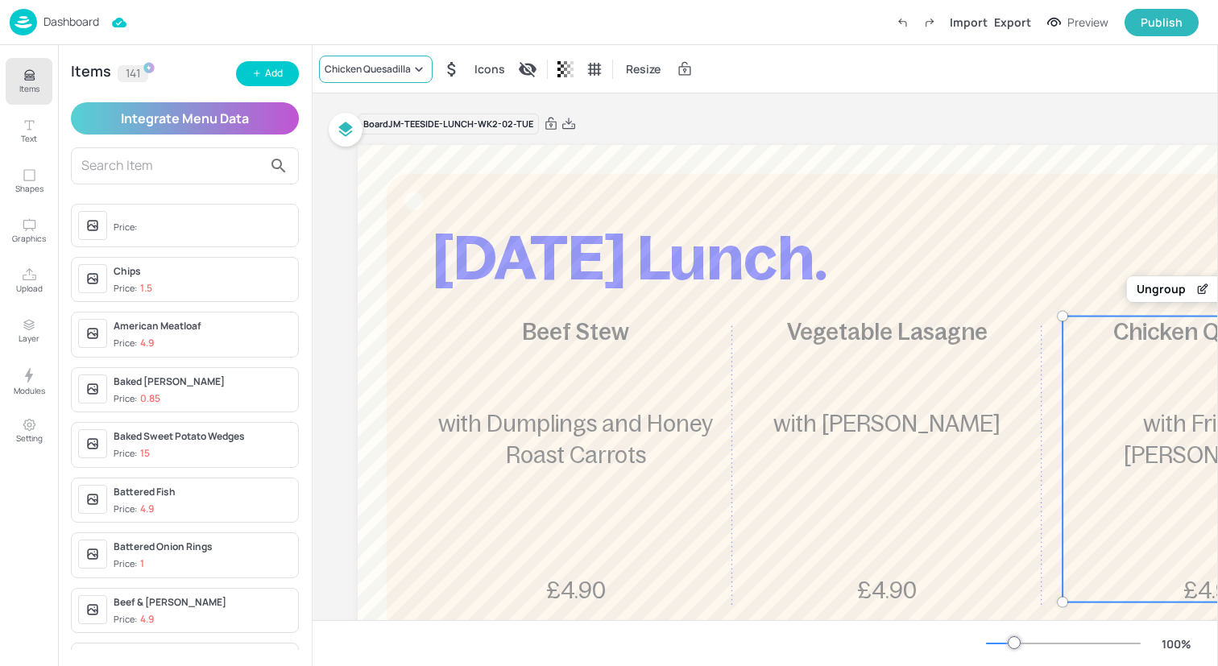
click at [409, 78] on div "Chicken Quesadilla" at bounding box center [376, 69] width 114 height 27
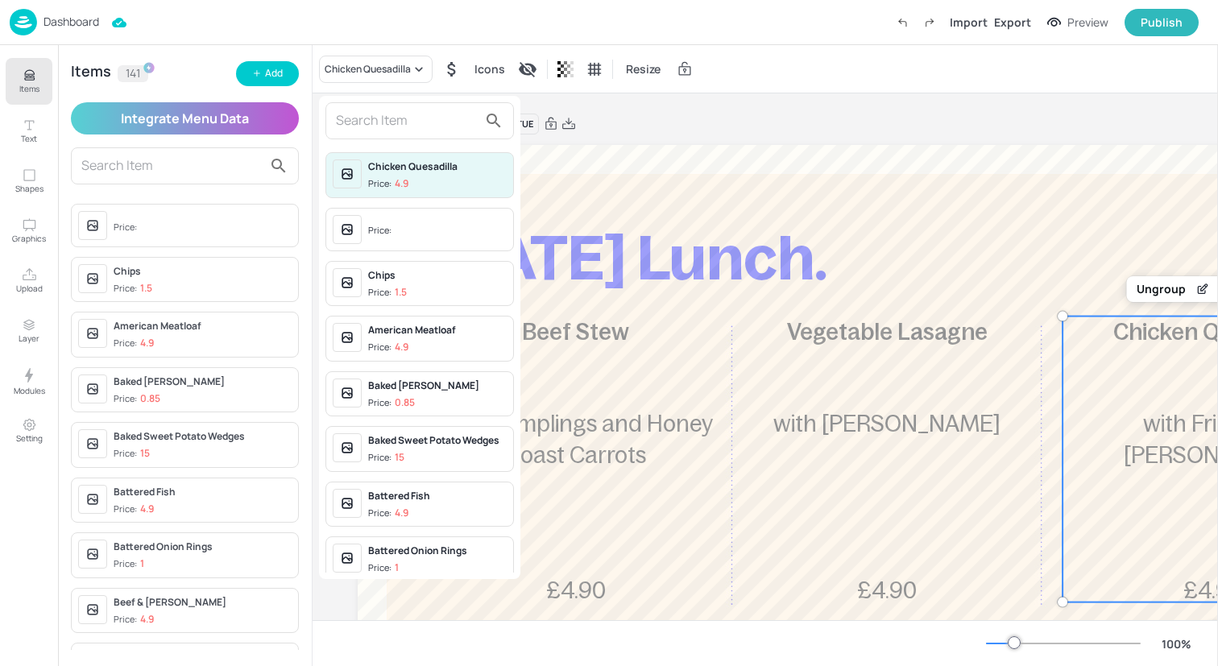
click at [409, 111] on input "text" at bounding box center [407, 121] width 142 height 26
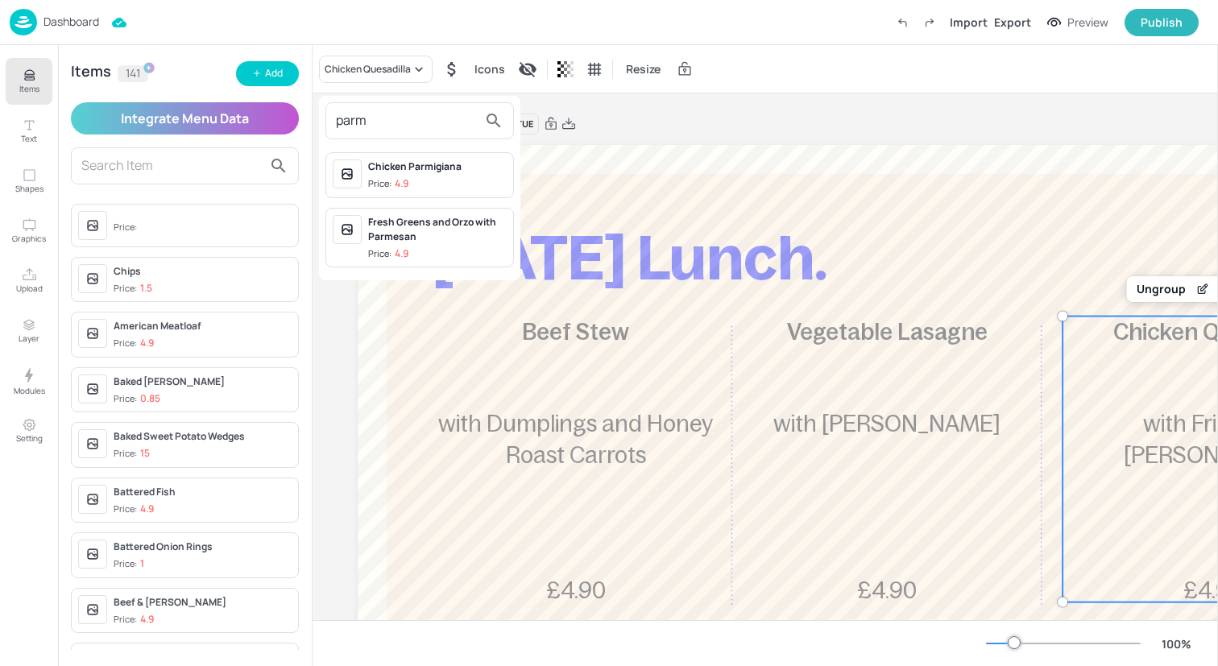
type input "parm"
click at [442, 185] on span "Price: 4.9" at bounding box center [437, 184] width 139 height 14
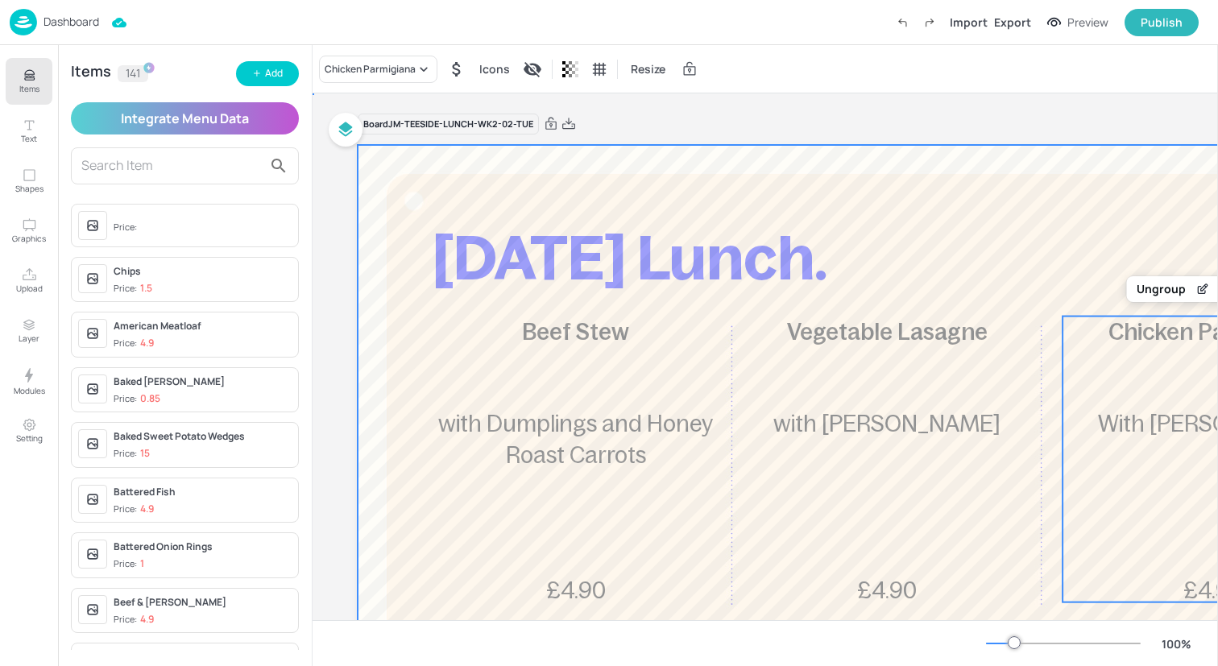
click at [495, 176] on div at bounding box center [887, 580] width 1059 height 870
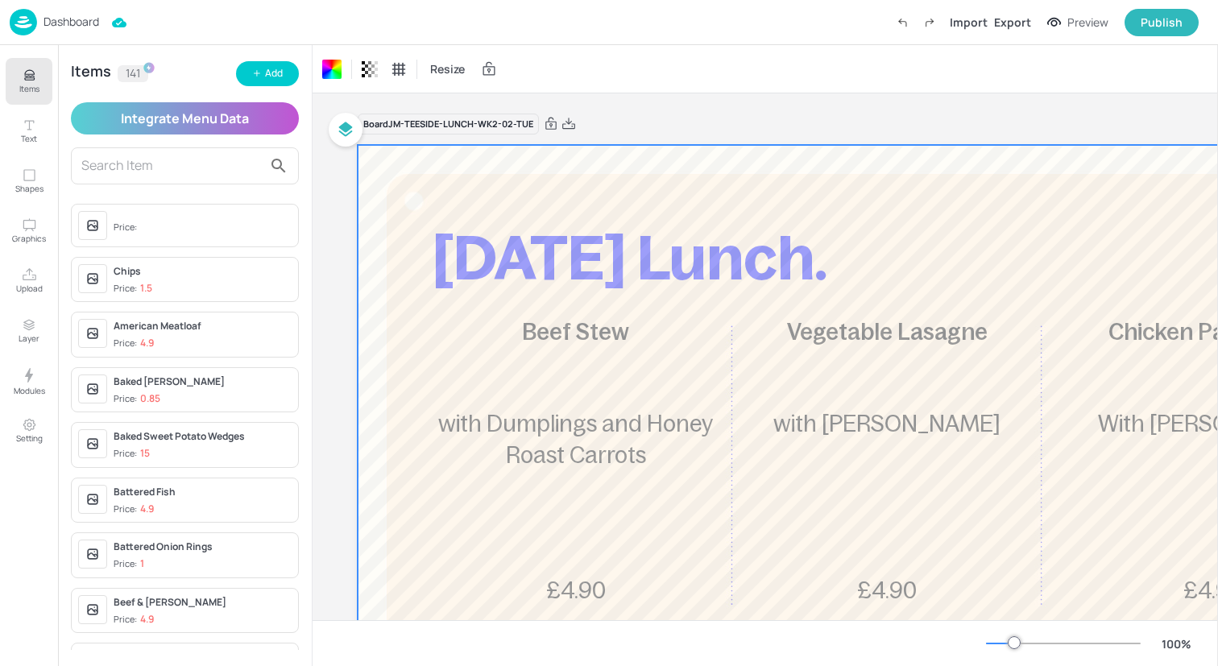
click at [31, 80] on icon "Items" at bounding box center [29, 79] width 10 height 2
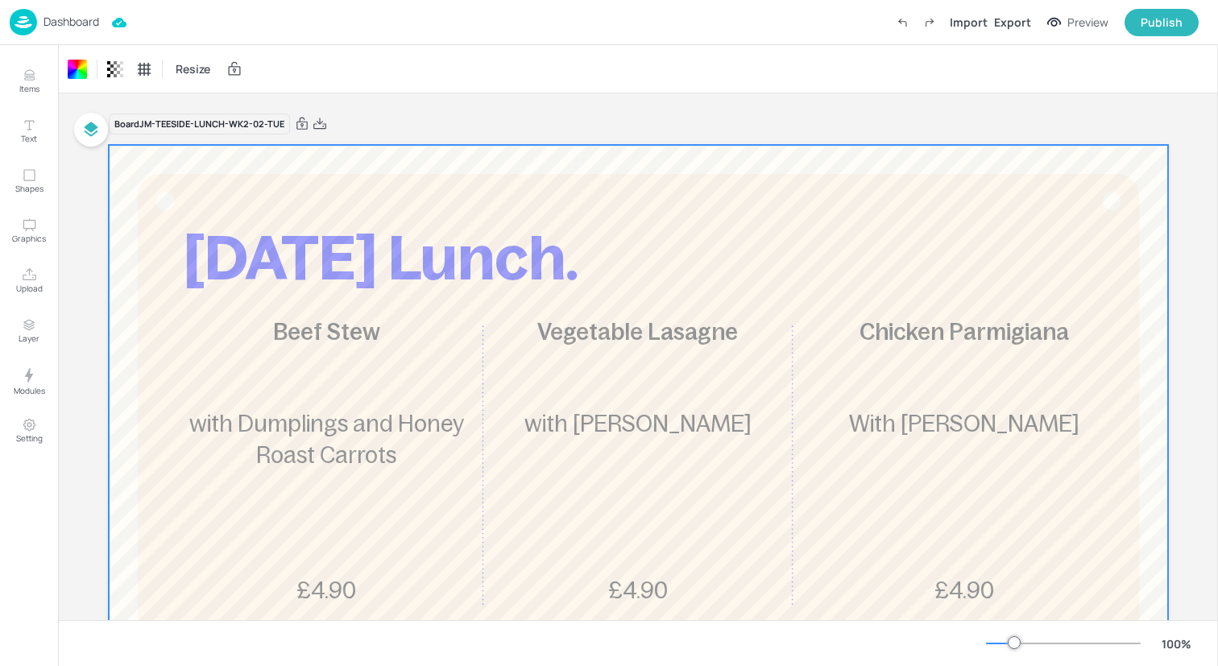
click at [320, 188] on div at bounding box center [638, 580] width 1059 height 870
click at [21, 21] on img at bounding box center [23, 22] width 27 height 27
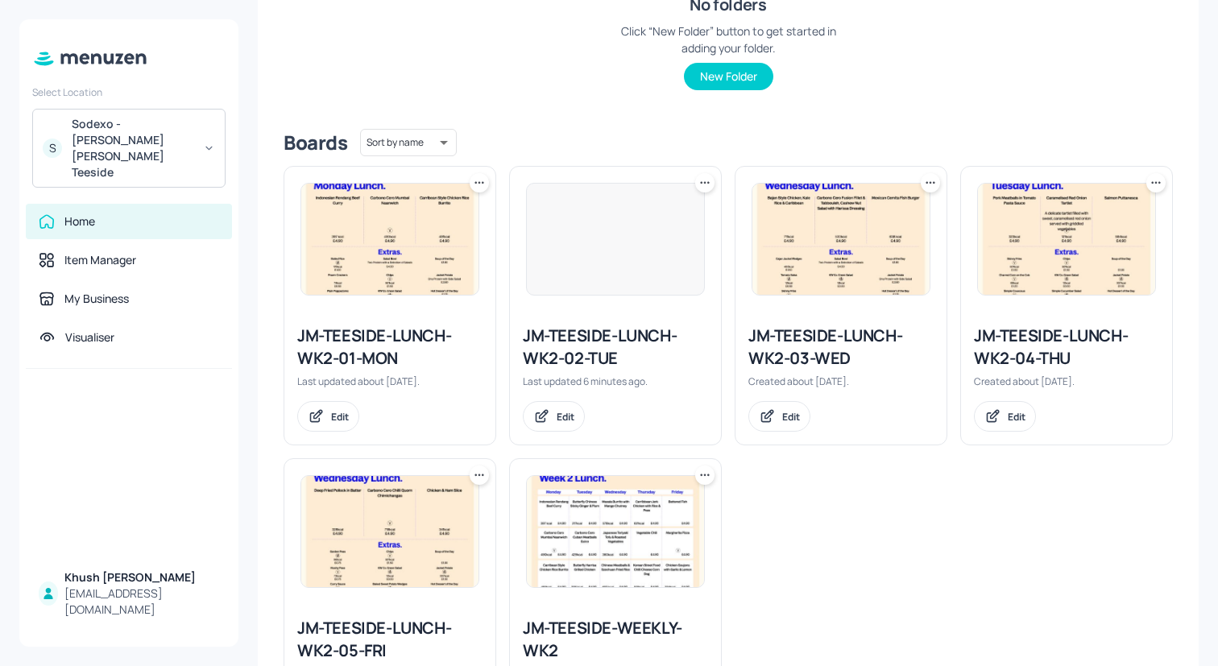
scroll to position [329, 0]
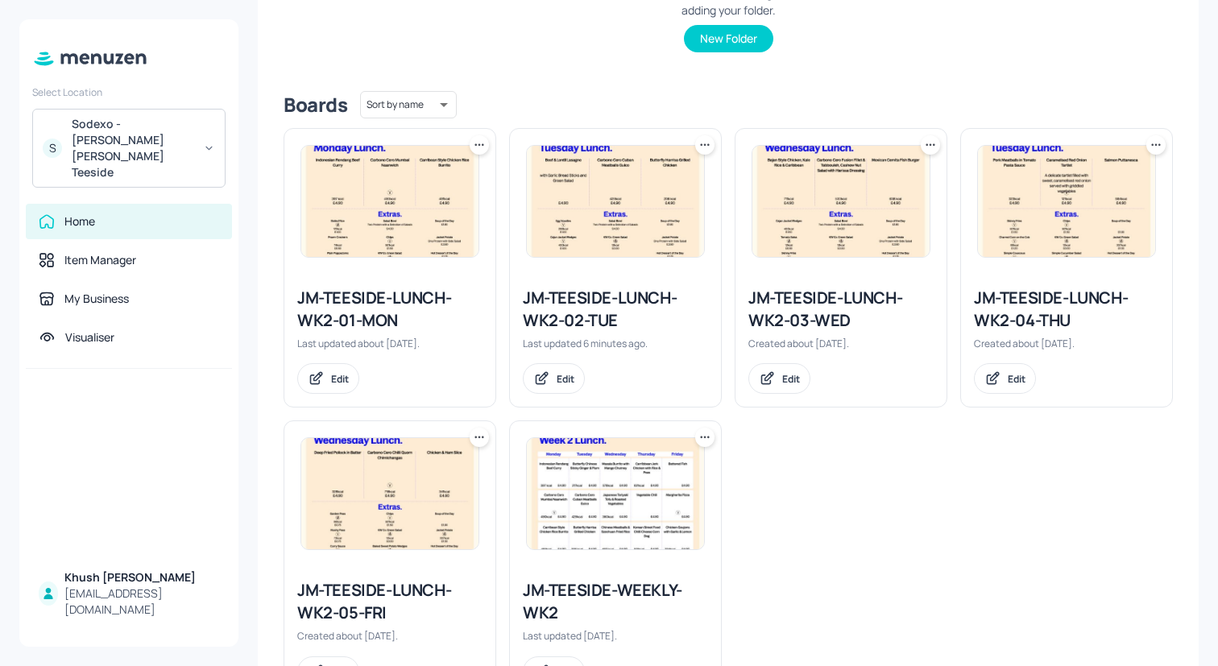
click at [803, 306] on div "JM-TEESIDE-LUNCH-WK2-03-WED" at bounding box center [840, 309] width 185 height 45
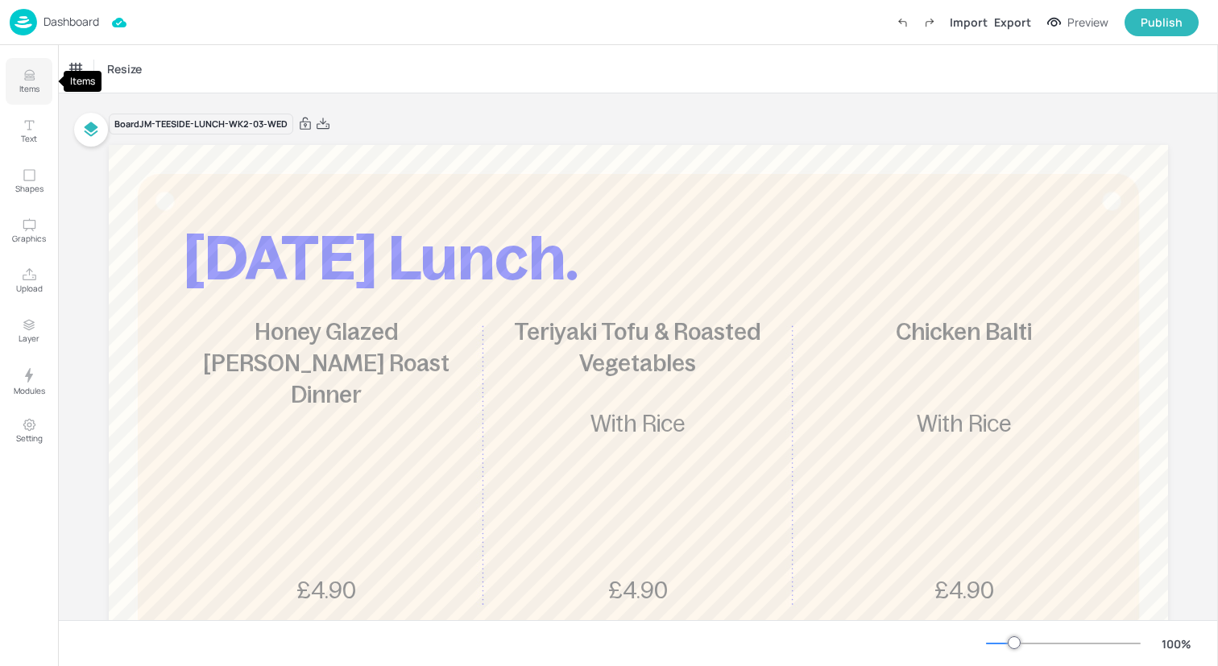
click at [22, 87] on p "Items" at bounding box center [29, 88] width 20 height 11
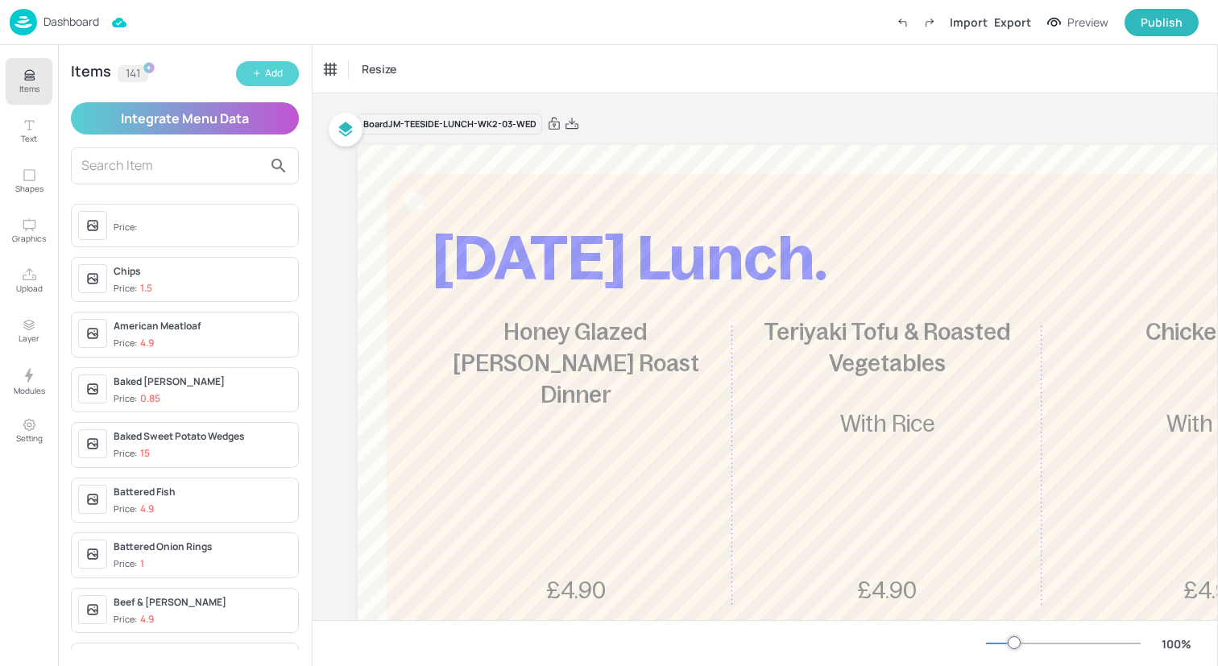
click at [265, 69] on div "Add" at bounding box center [274, 73] width 18 height 15
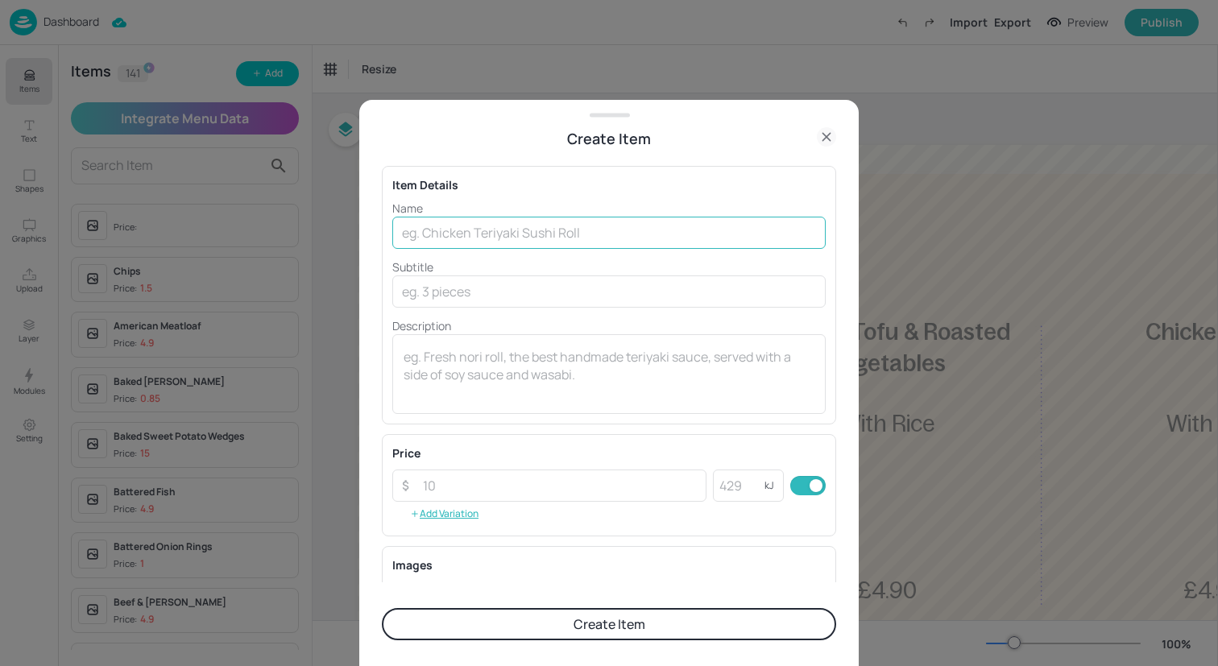
click at [690, 239] on input "text" at bounding box center [608, 233] width 433 height 32
type input "Roast Chicken Breast"
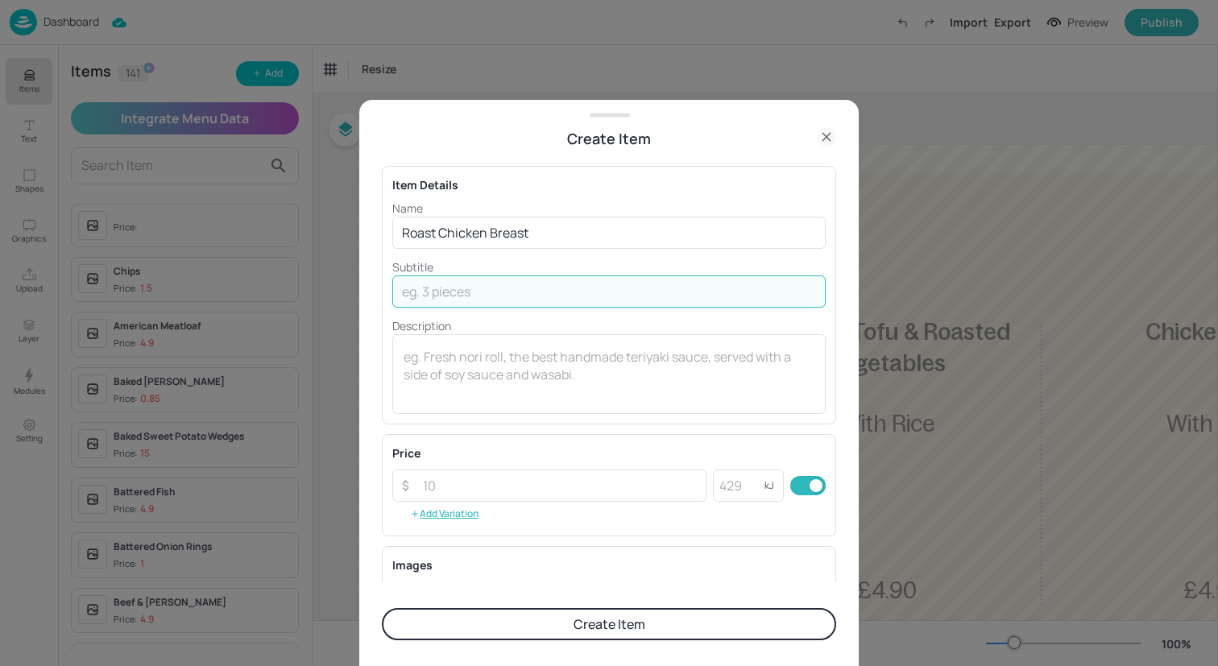
click at [467, 296] on input "text" at bounding box center [608, 291] width 433 height 32
paste input "with Stuffing, Gravy, Roast Potatoes and Peas"
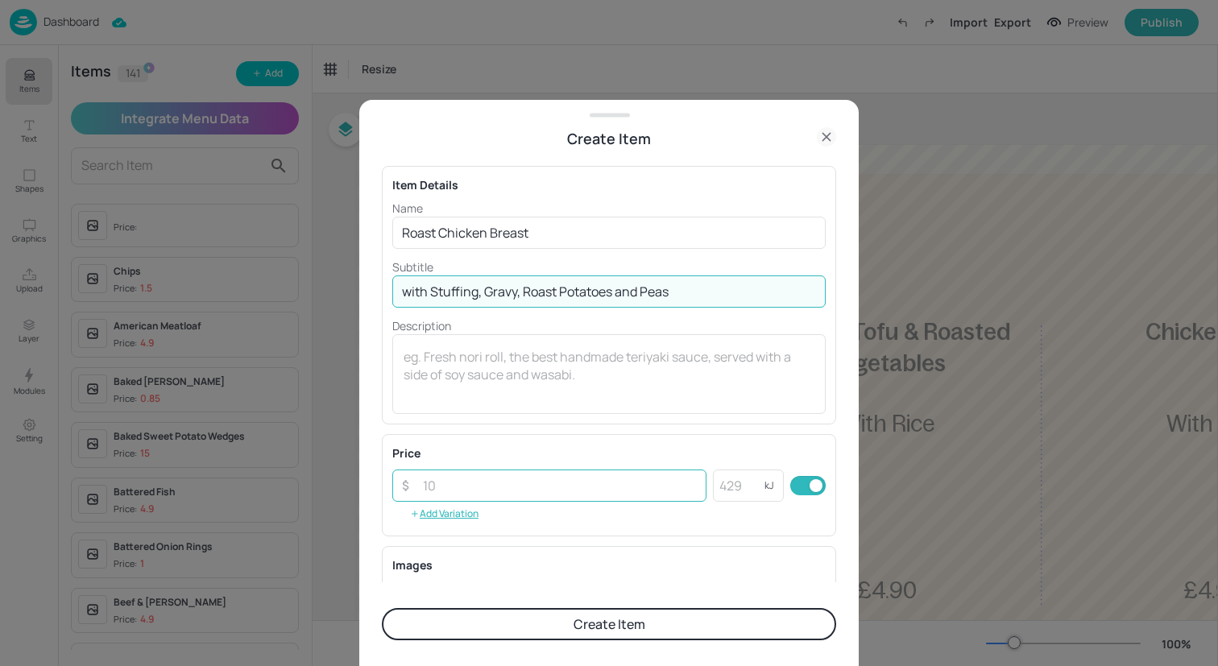
type input "with Stuffing, Gravy, Roast Potatoes and Peas"
click at [528, 497] on input "number" at bounding box center [559, 486] width 293 height 32
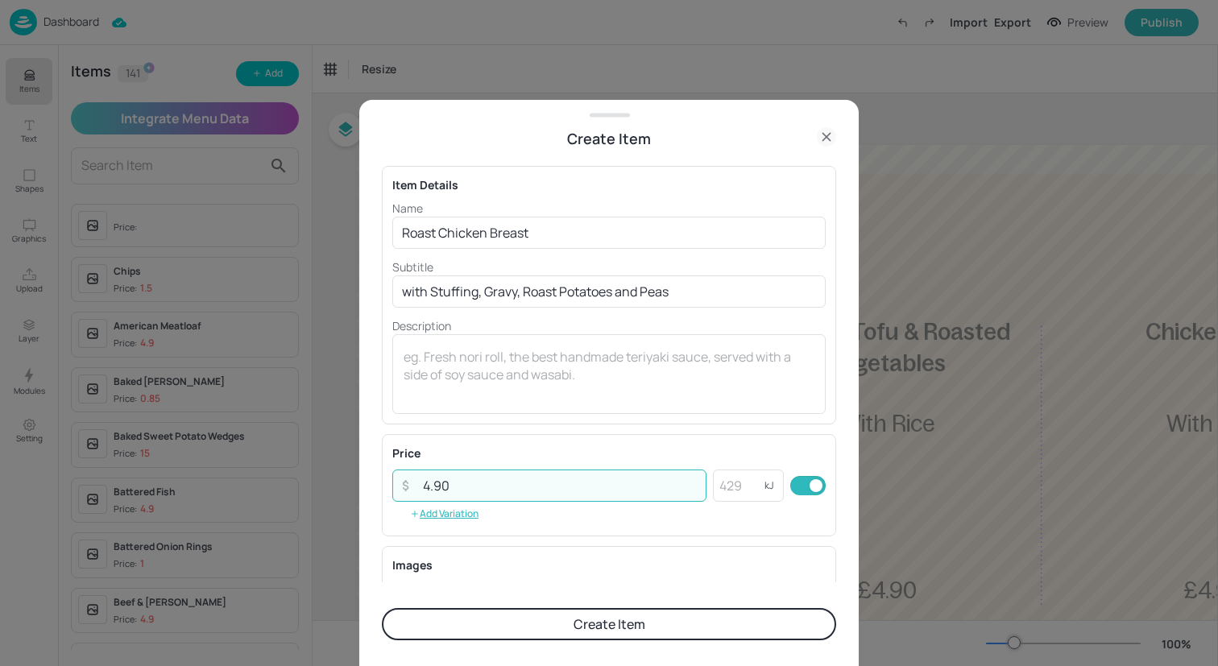
type input "4.90"
click at [571, 626] on button "Create Item" at bounding box center [609, 624] width 454 height 32
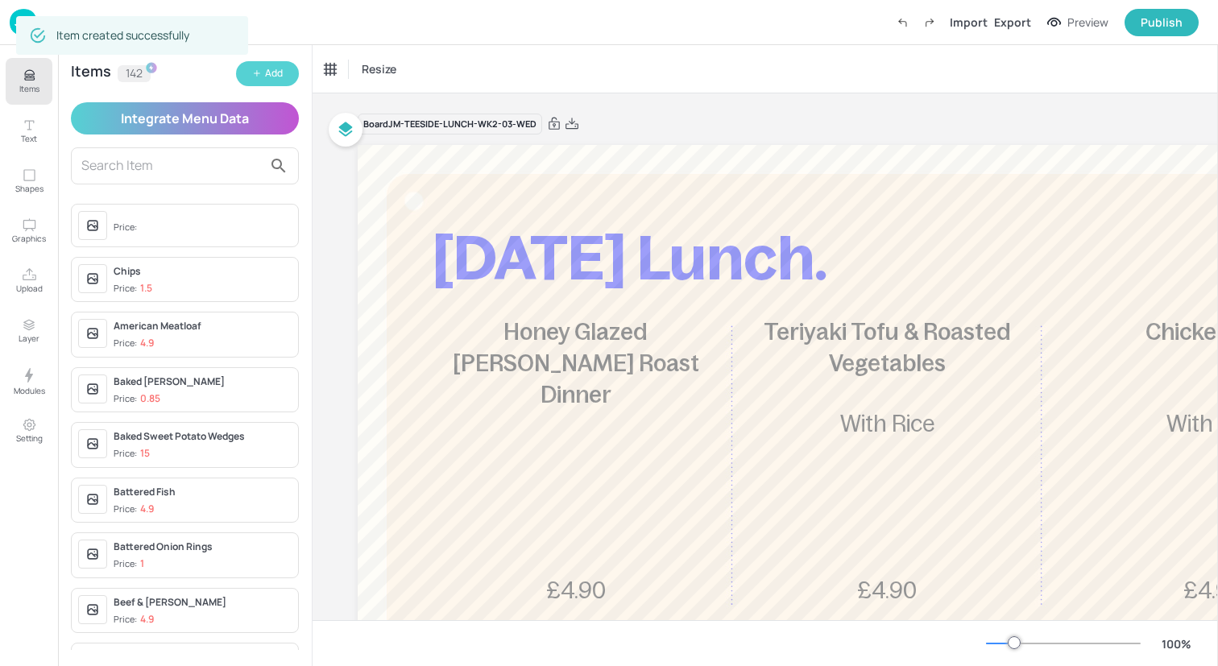
click at [269, 76] on div "Add" at bounding box center [274, 73] width 18 height 15
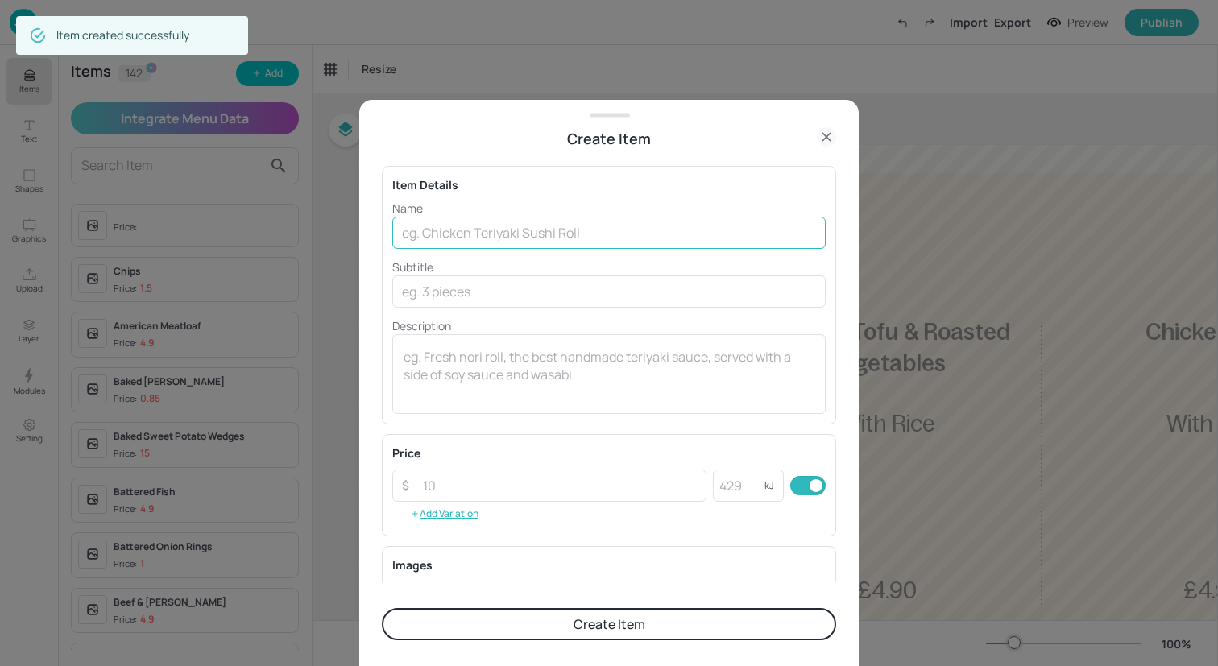
click at [541, 238] on input "text" at bounding box center [608, 233] width 433 height 32
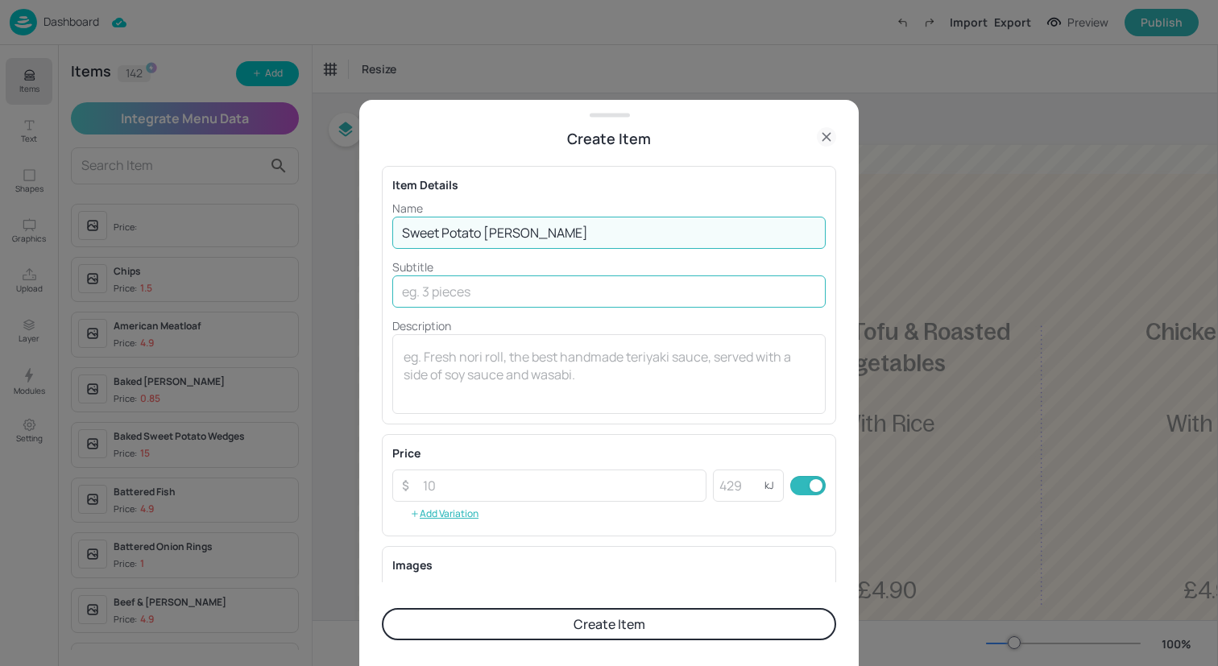
type input "Sweet Potato Katsu Curry"
click at [626, 303] on input "text" at bounding box center [608, 291] width 433 height 32
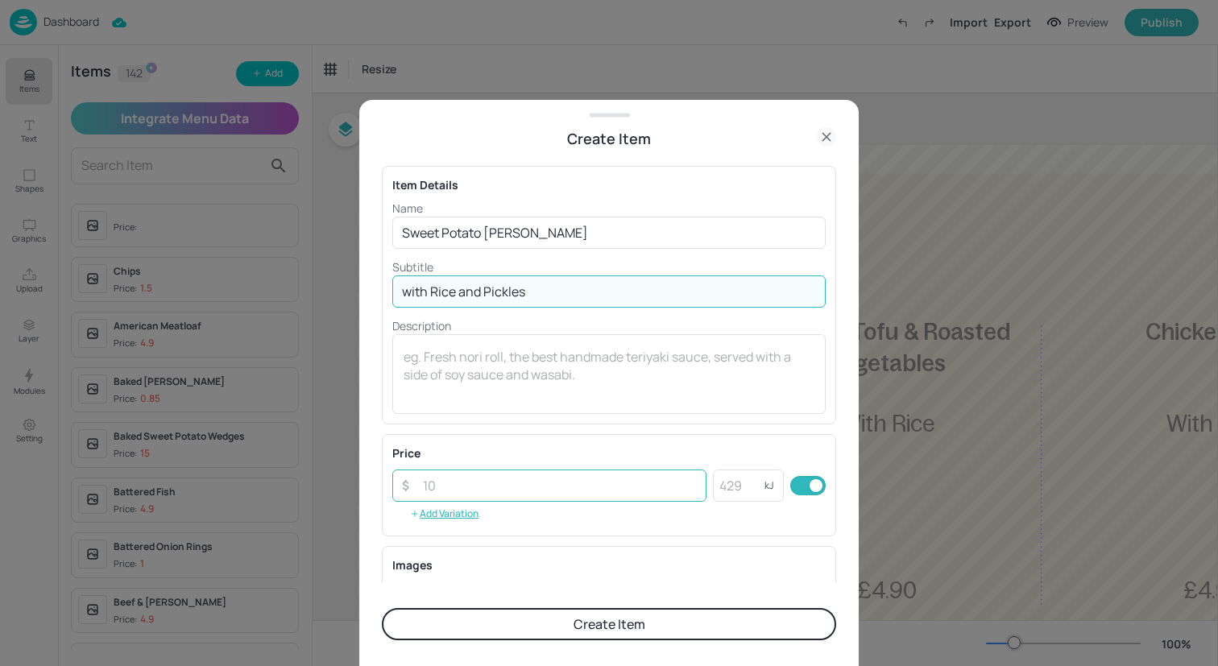
type input "with Rice and Pickles"
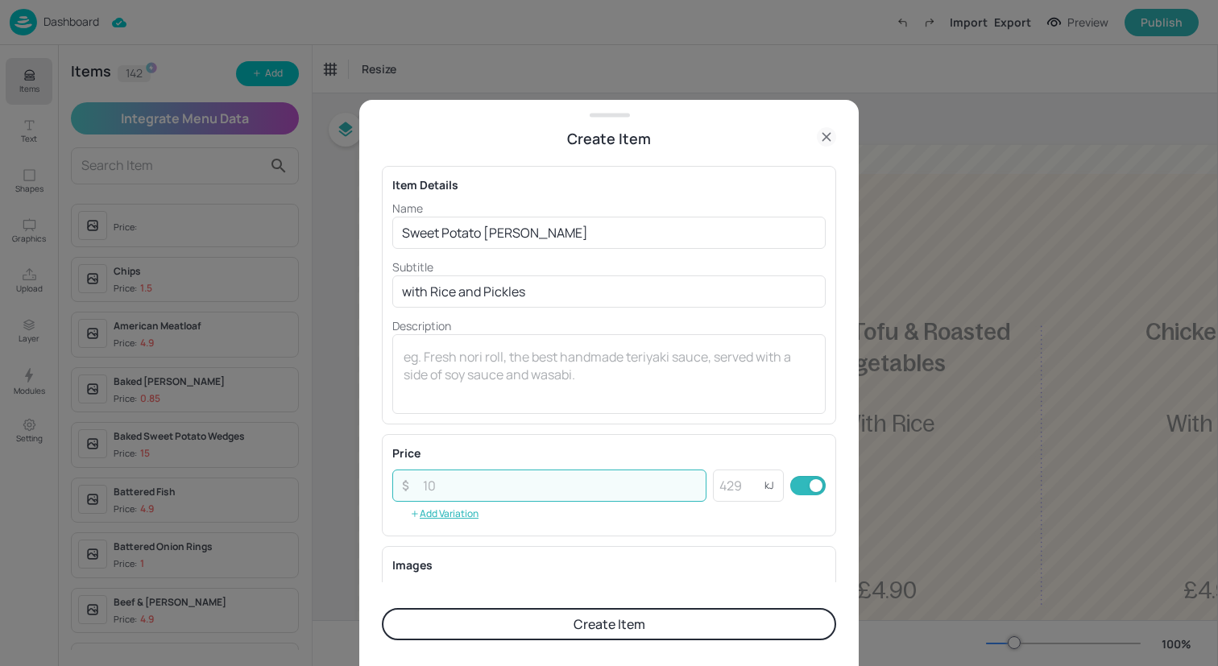
click at [532, 477] on input "number" at bounding box center [559, 486] width 293 height 32
type input "4.90"
click at [561, 616] on button "Create Item" at bounding box center [609, 624] width 454 height 32
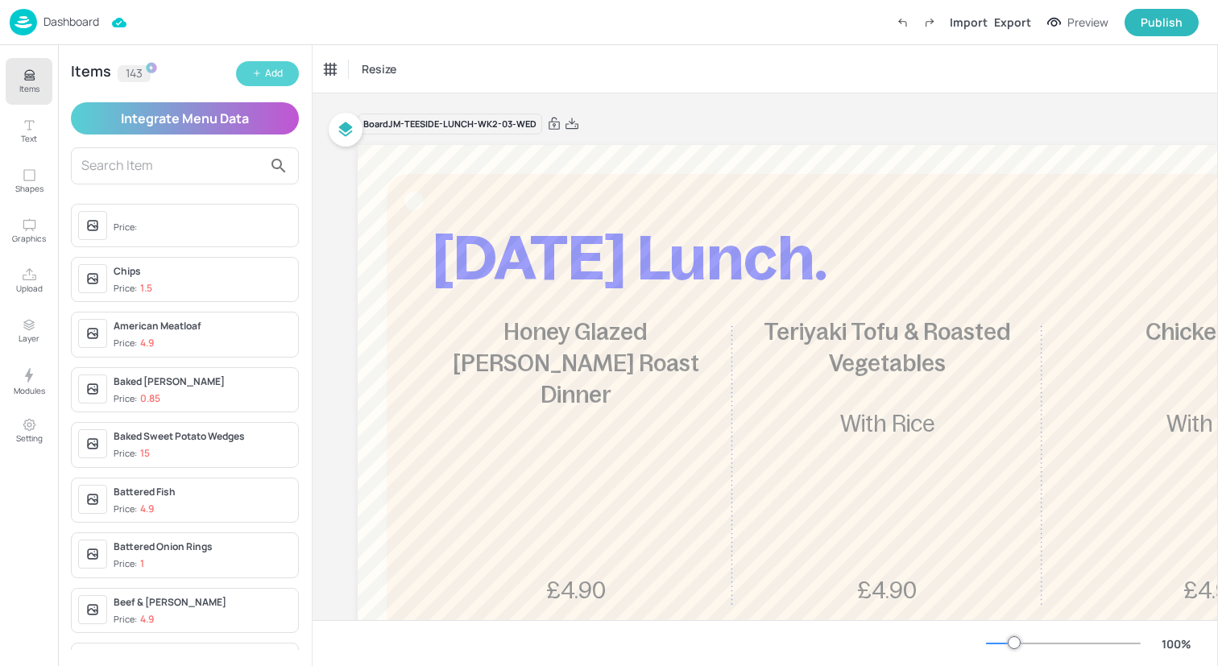
click at [280, 70] on div "Add" at bounding box center [274, 73] width 18 height 15
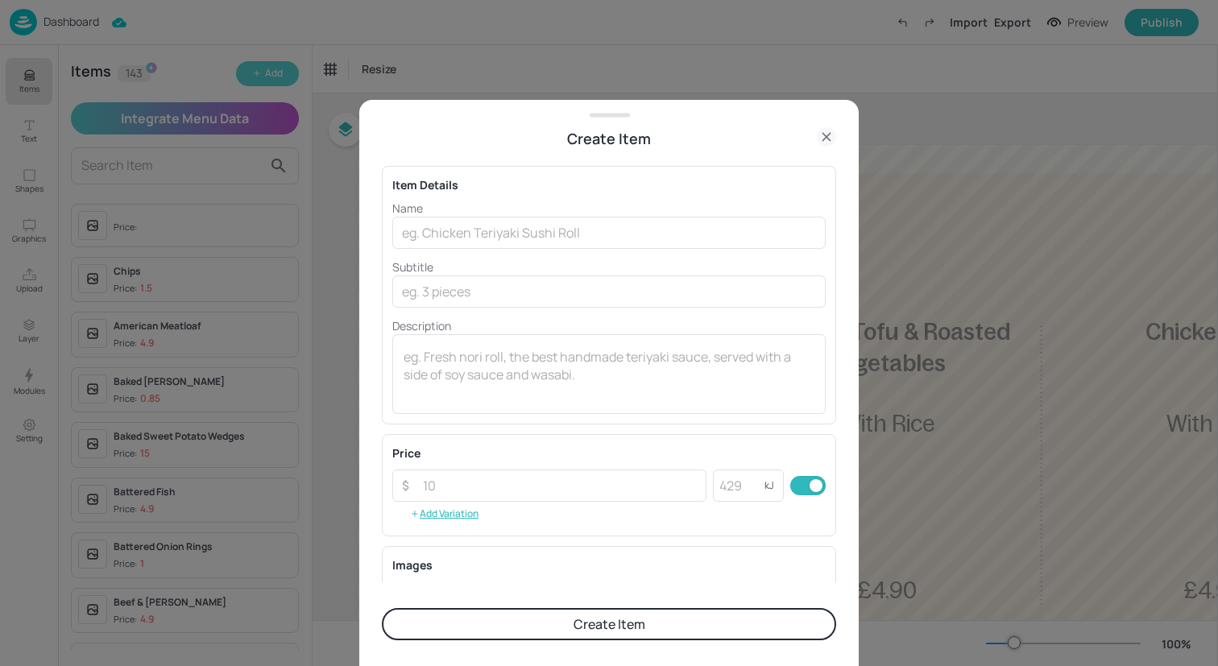
click at [280, 70] on div at bounding box center [609, 333] width 1218 height 666
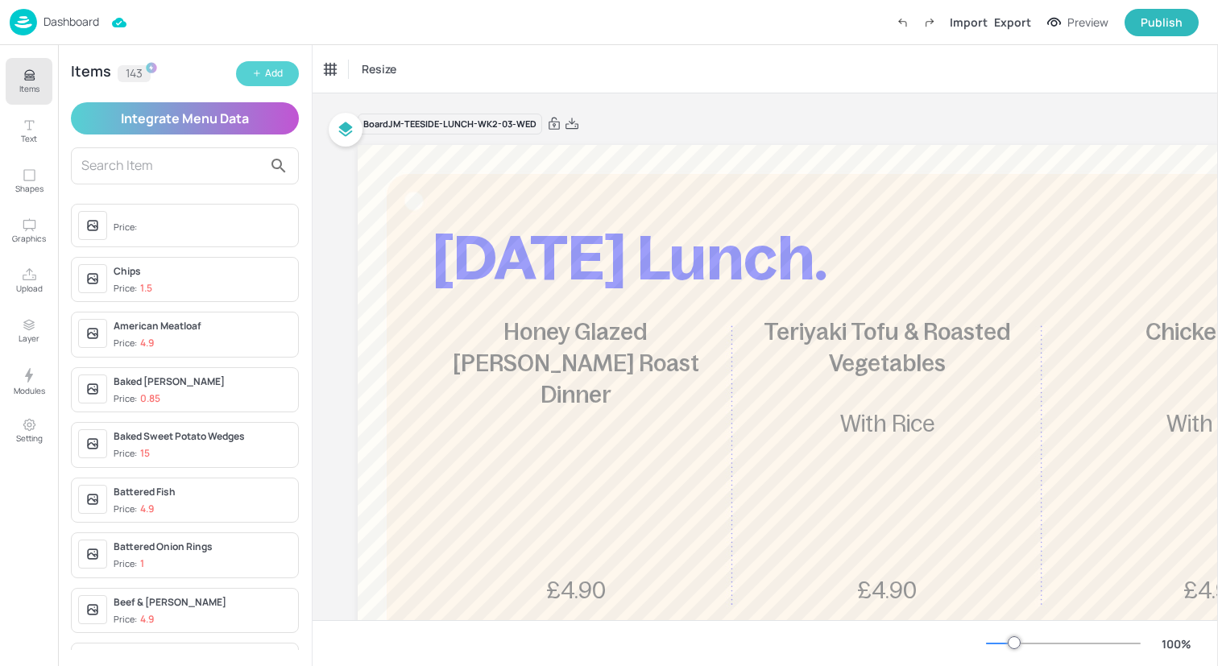
click at [265, 75] on div "Add" at bounding box center [274, 73] width 18 height 15
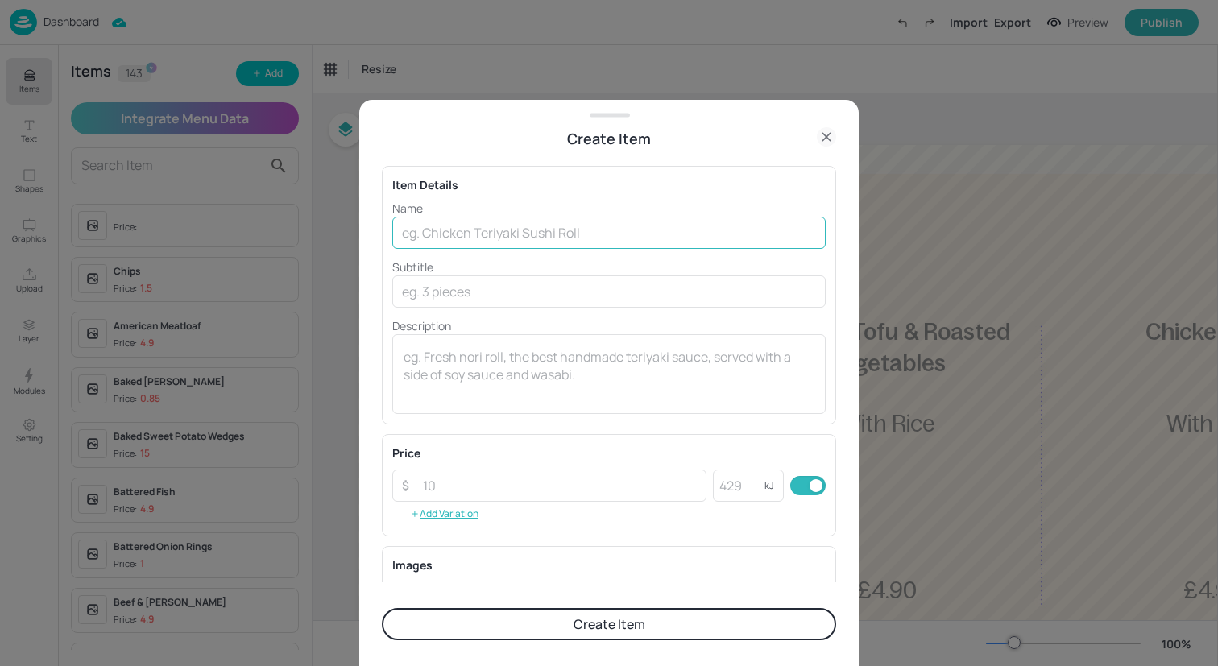
click at [532, 234] on input "text" at bounding box center [608, 233] width 433 height 32
paste input "Spicy Beef & Pepperoni Pizza"
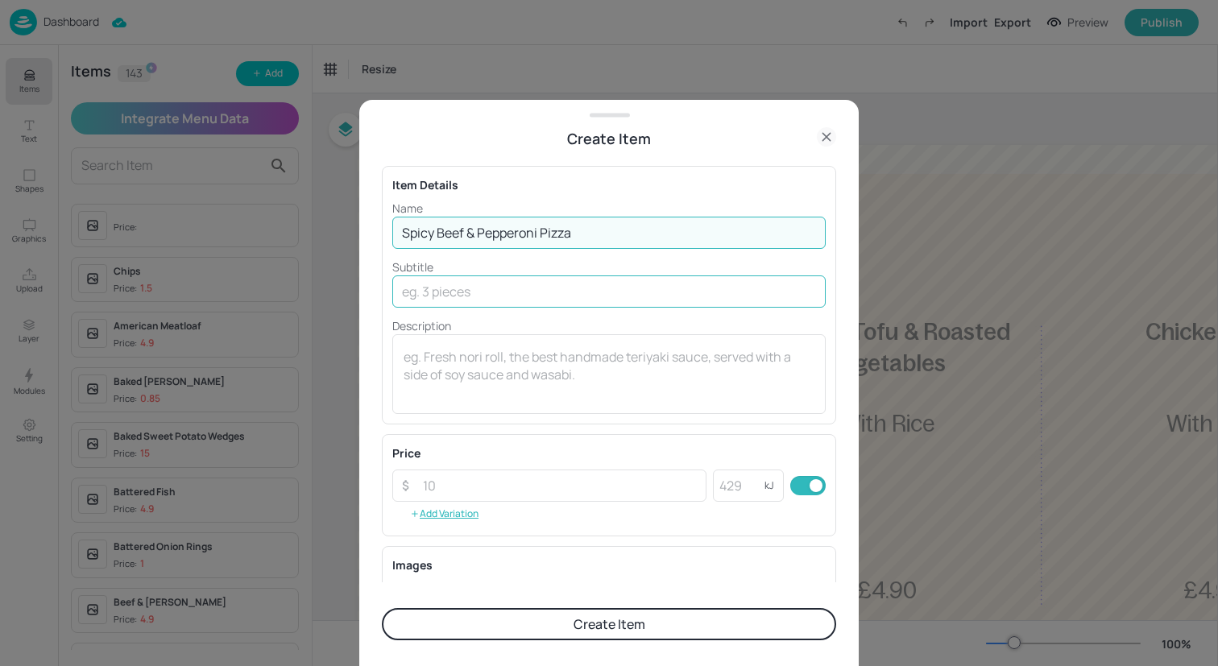
type input "Spicy Beef & Pepperoni Pizza"
click at [533, 286] on input "text" at bounding box center [608, 291] width 433 height 32
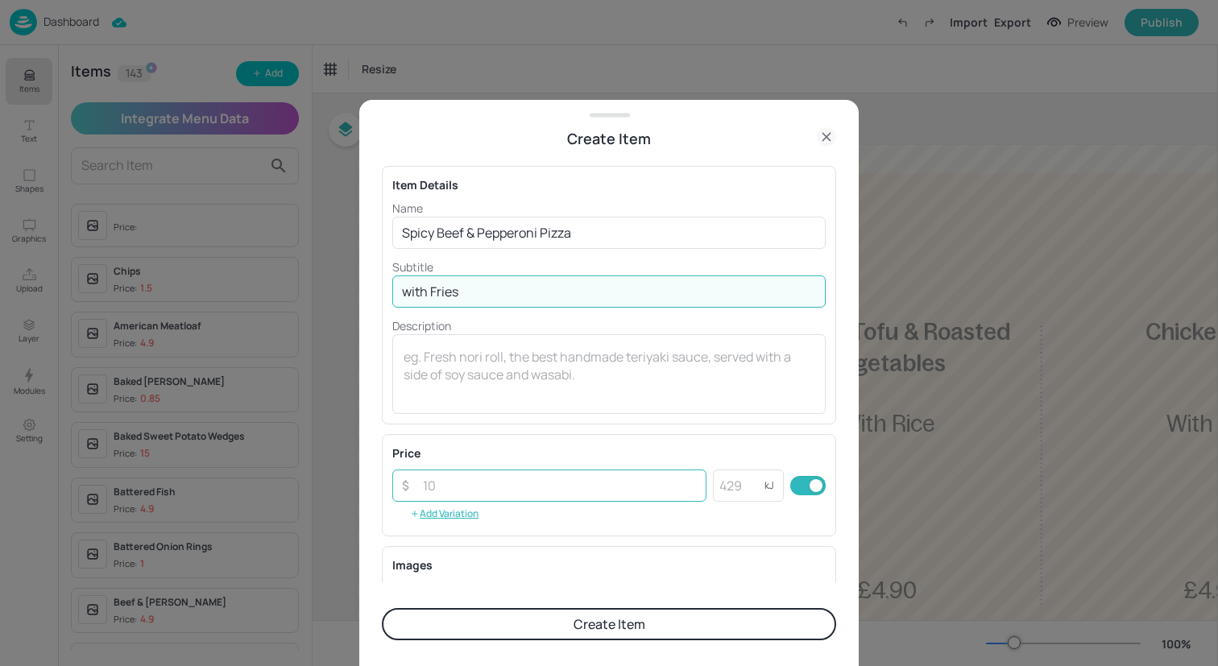
type input "with Fries"
click at [548, 490] on input "number" at bounding box center [559, 486] width 293 height 32
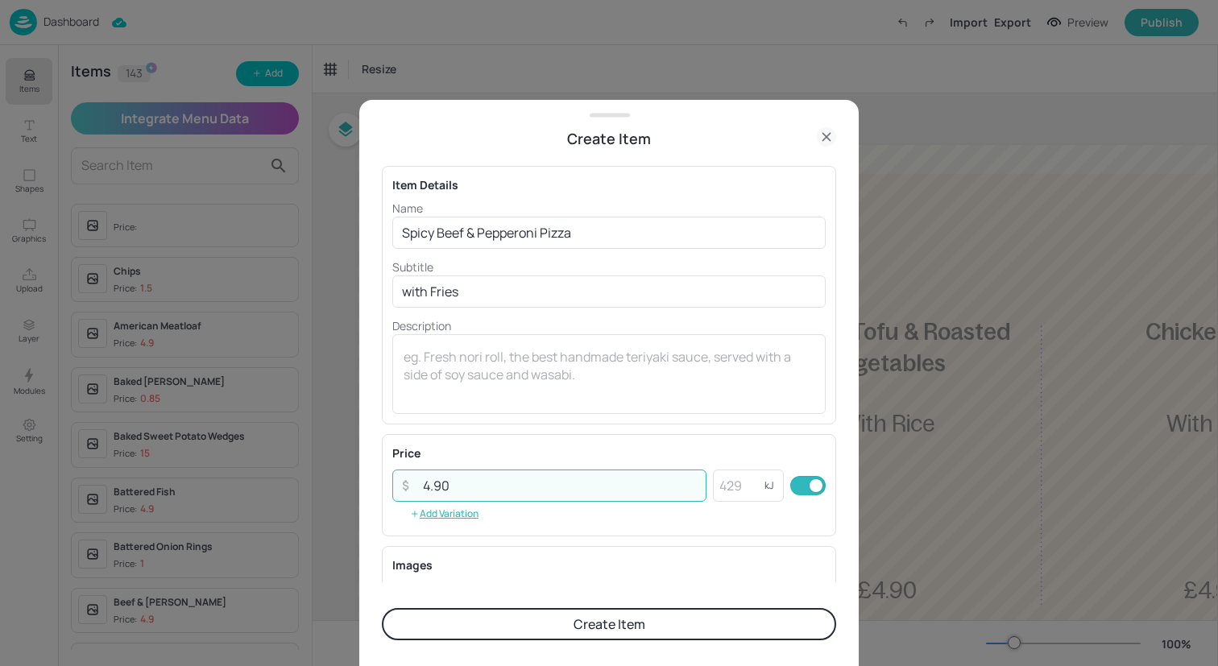
type input "4.90"
click at [604, 634] on button "Create Item" at bounding box center [609, 624] width 454 height 32
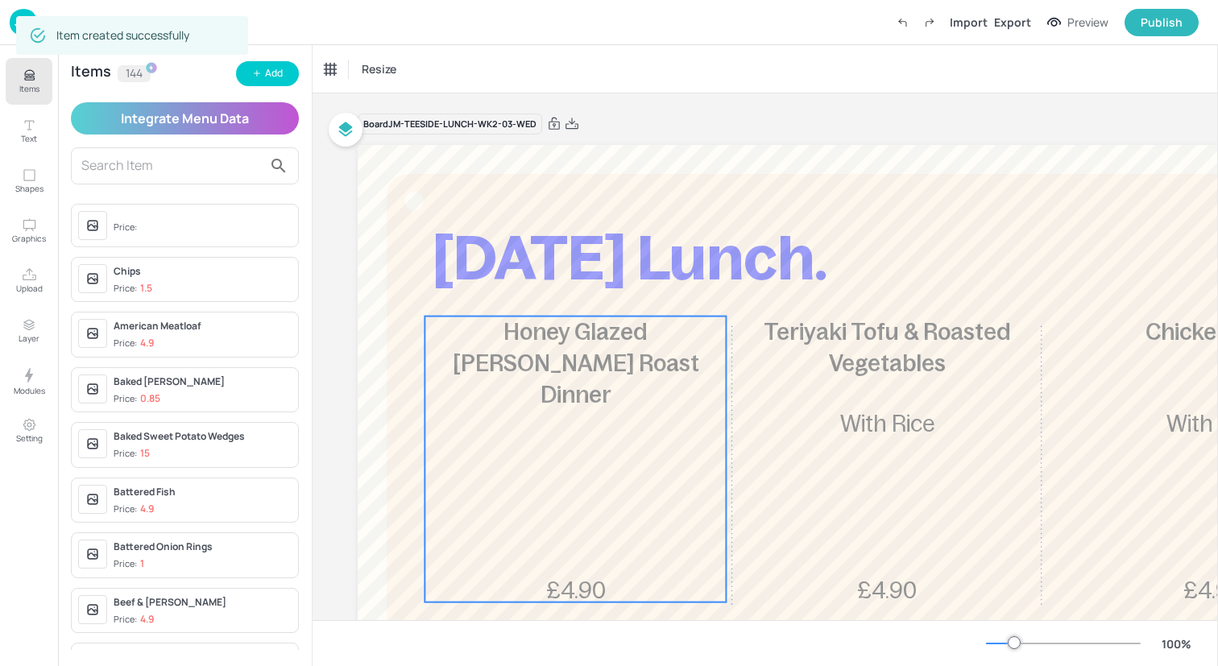
click at [598, 496] on div "Honey Glazed Gammon Roast Dinner £4.90" at bounding box center [574, 460] width 301 height 286
click at [434, 70] on div "Honey Glazed Gammon Roast Dinner" at bounding box center [392, 69] width 134 height 14
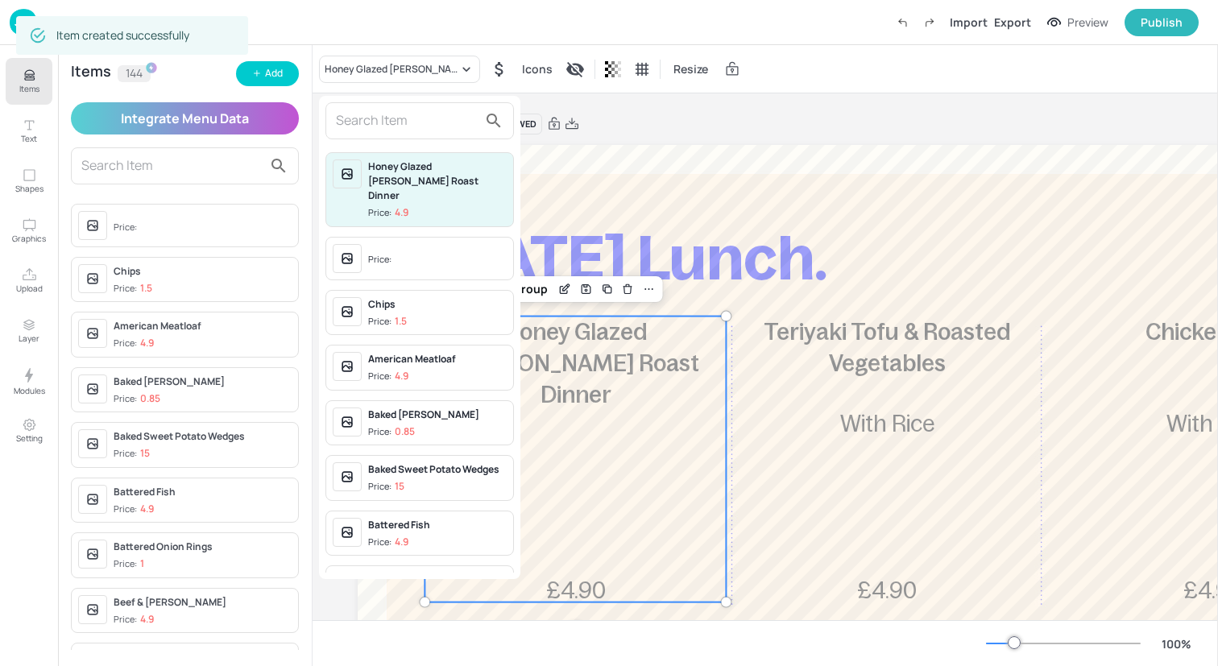
click at [433, 119] on input "text" at bounding box center [407, 121] width 142 height 26
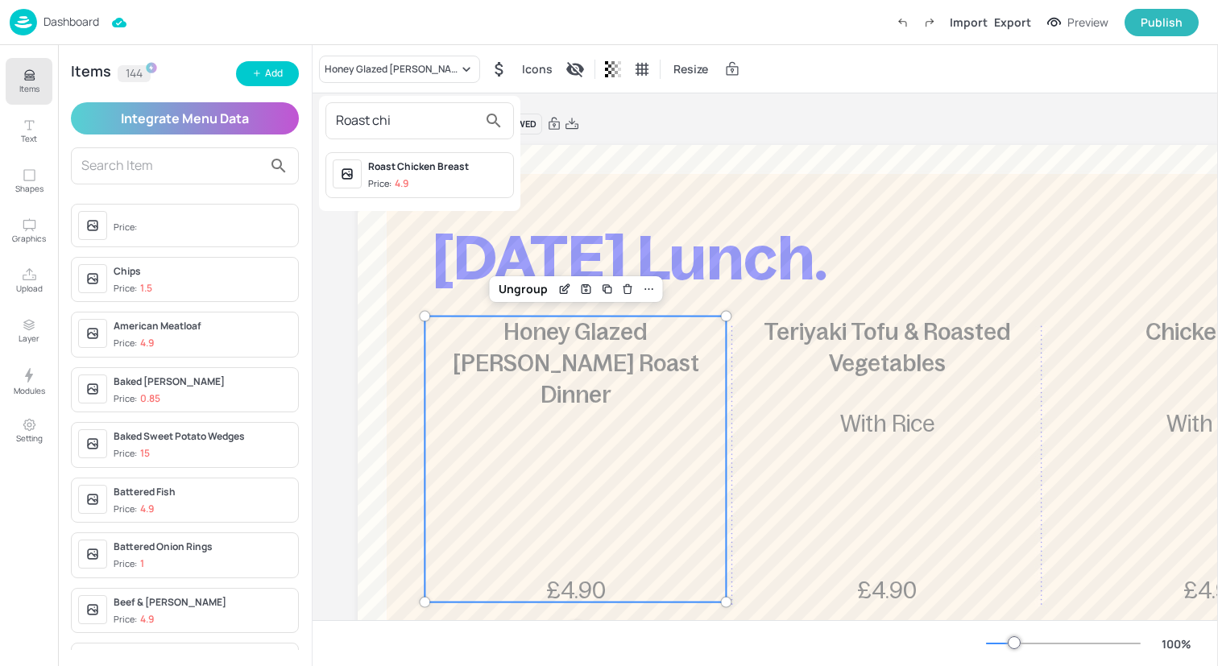
type input "Roast chi"
click at [426, 191] on div "Roast Chicken Breast Price: 4.9" at bounding box center [419, 175] width 188 height 46
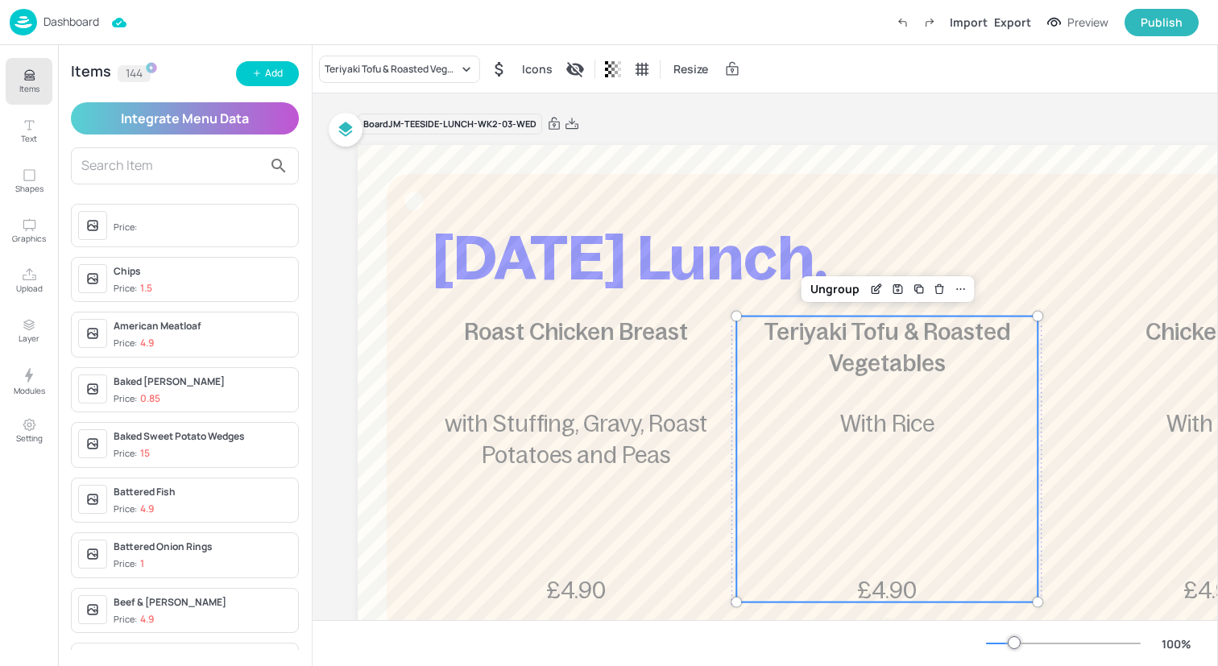
click at [810, 436] on p "With Rice" at bounding box center [887, 423] width 301 height 31
click at [428, 65] on div "Teriyaki Tofu & Roasted Vegetables" at bounding box center [392, 69] width 134 height 14
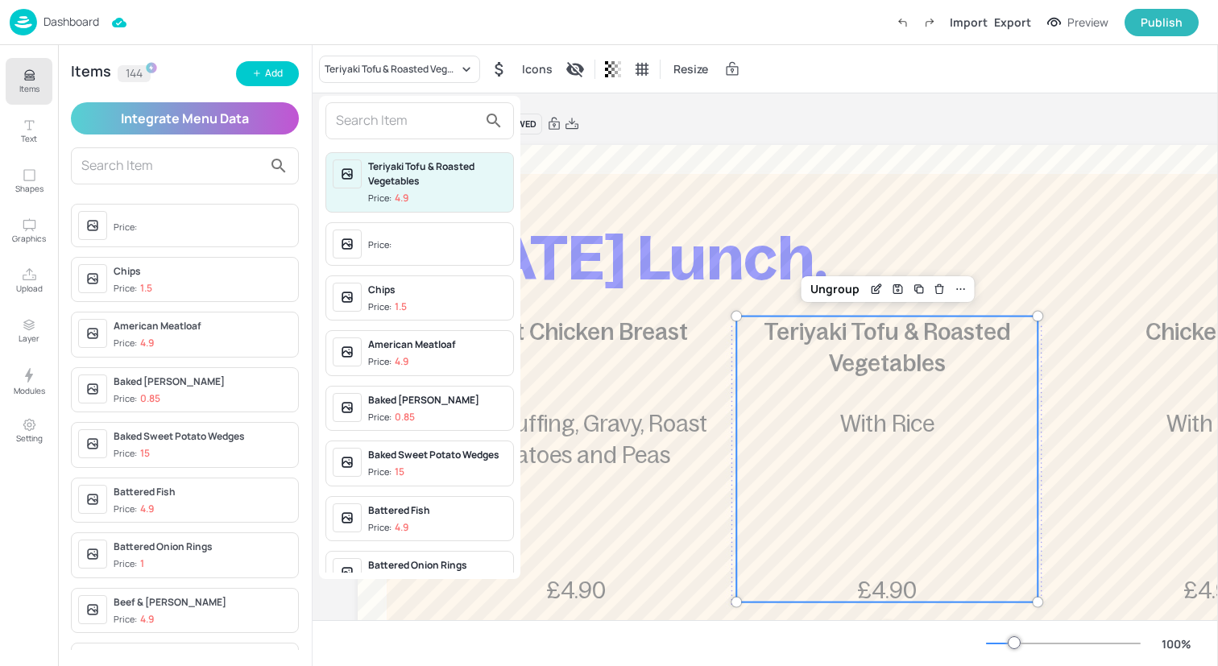
click at [427, 114] on input "text" at bounding box center [407, 121] width 142 height 26
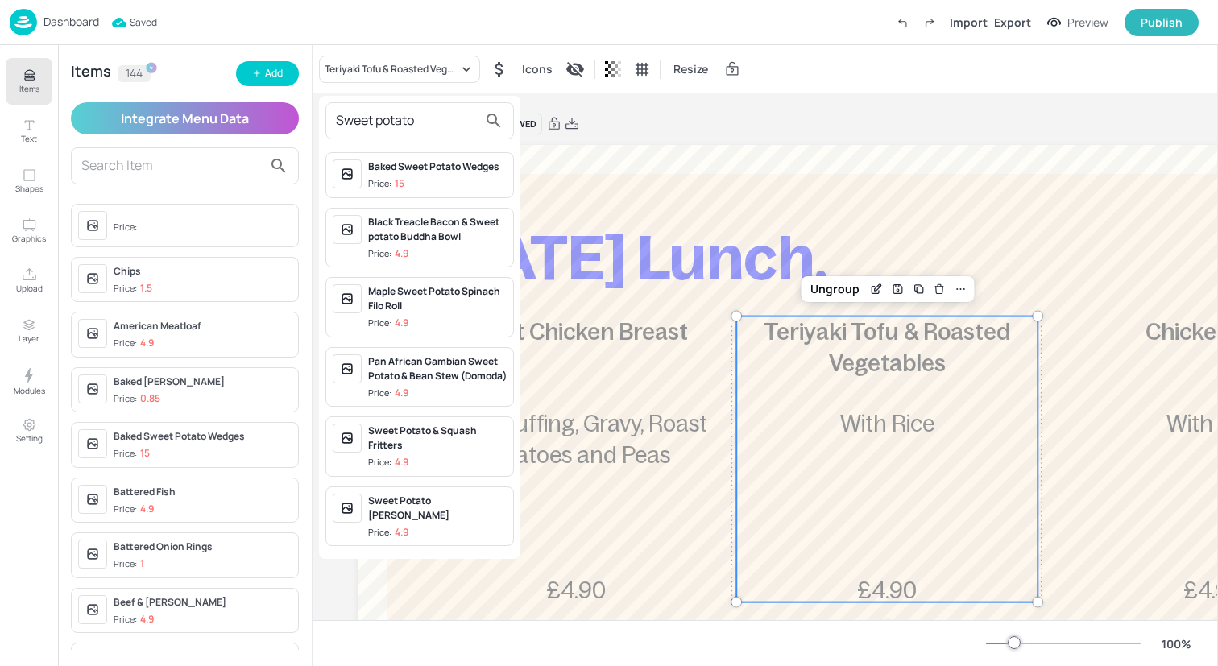
type input "Sweet potato"
click at [437, 169] on div "Baked Sweet Potato Wedges" at bounding box center [437, 166] width 139 height 14
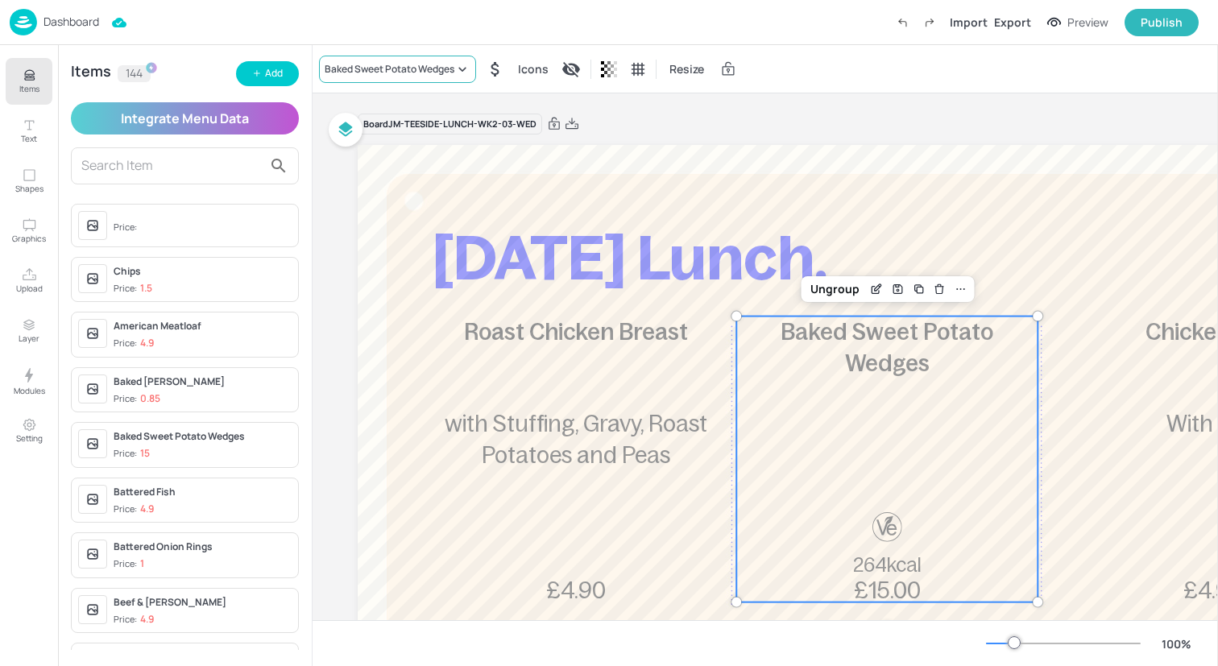
click at [419, 79] on div "Baked Sweet Potato Wedges" at bounding box center [397, 69] width 157 height 27
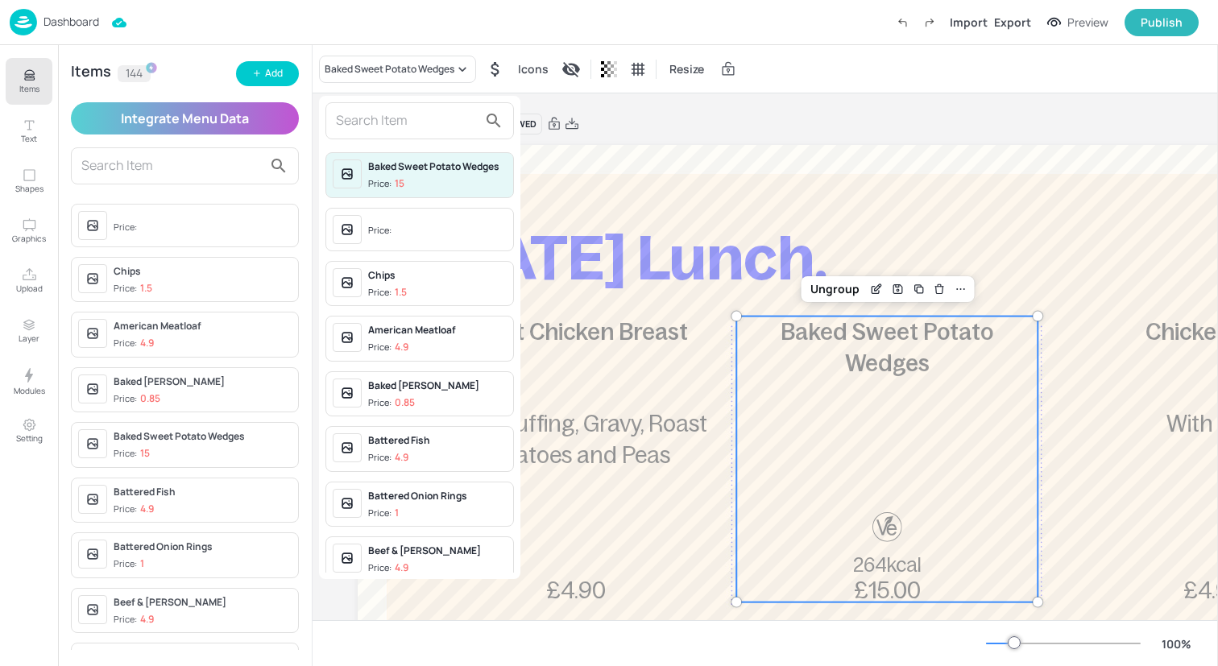
click at [419, 122] on input "text" at bounding box center [407, 121] width 142 height 26
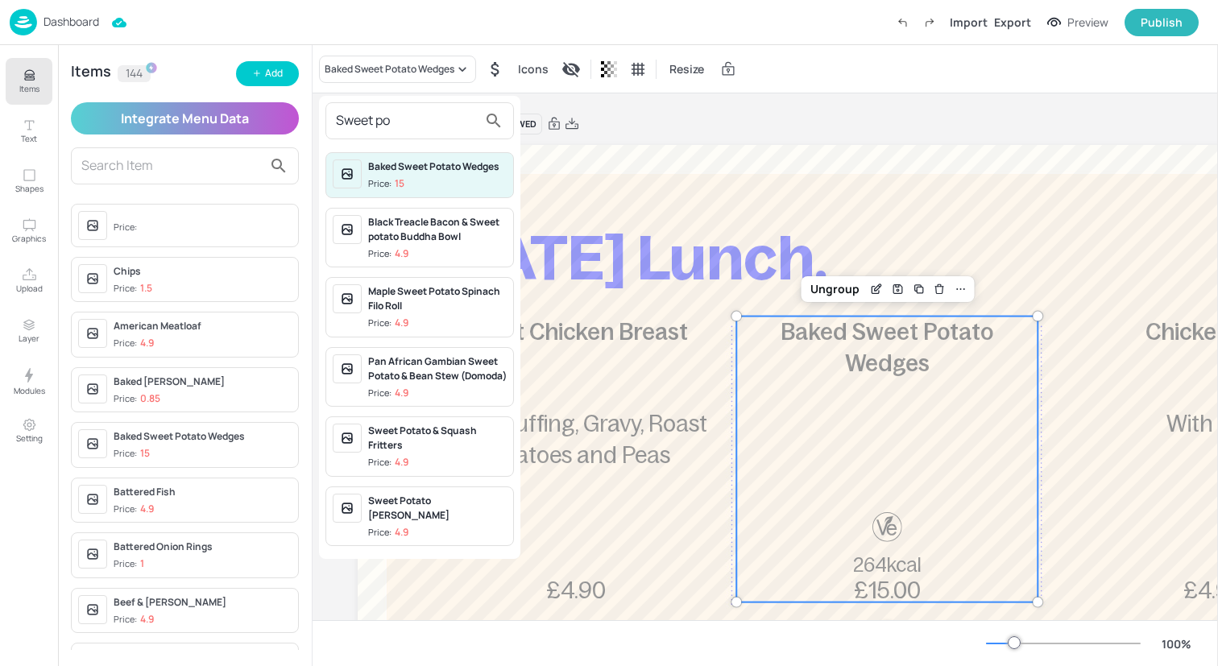
type input "Sweet po"
click at [467, 518] on div "Sweet Potato Katsu Curry" at bounding box center [437, 508] width 139 height 29
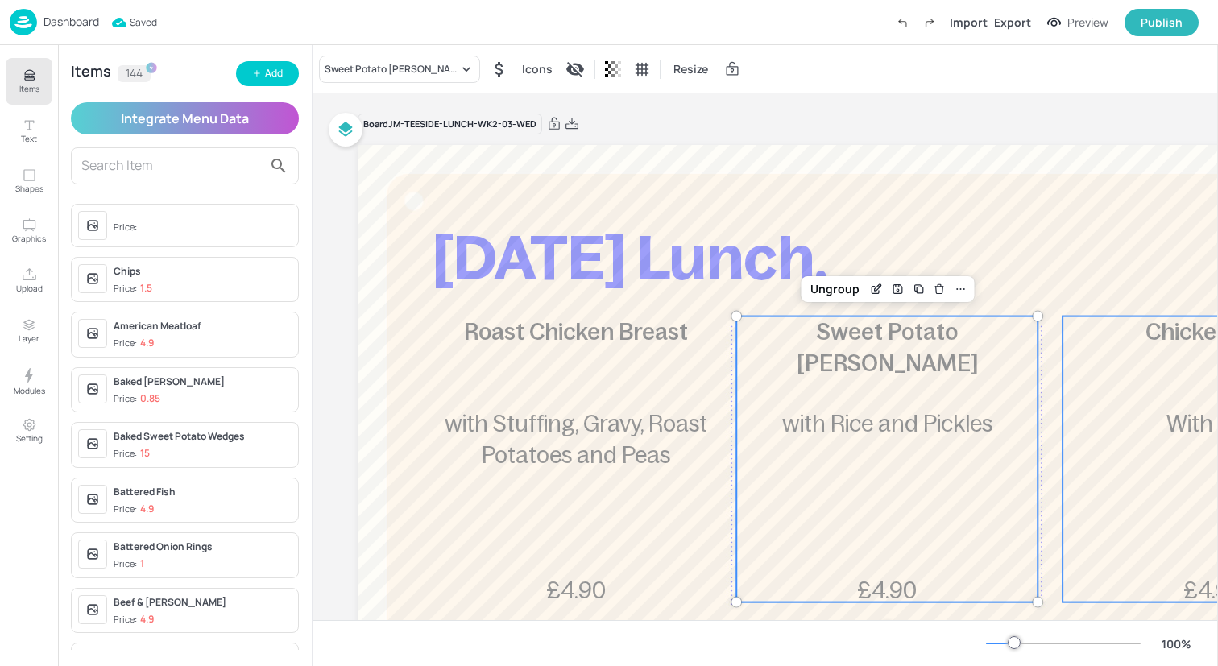
click at [1157, 496] on div "Chicken Balti £4.90 With Rice" at bounding box center [1212, 460] width 301 height 286
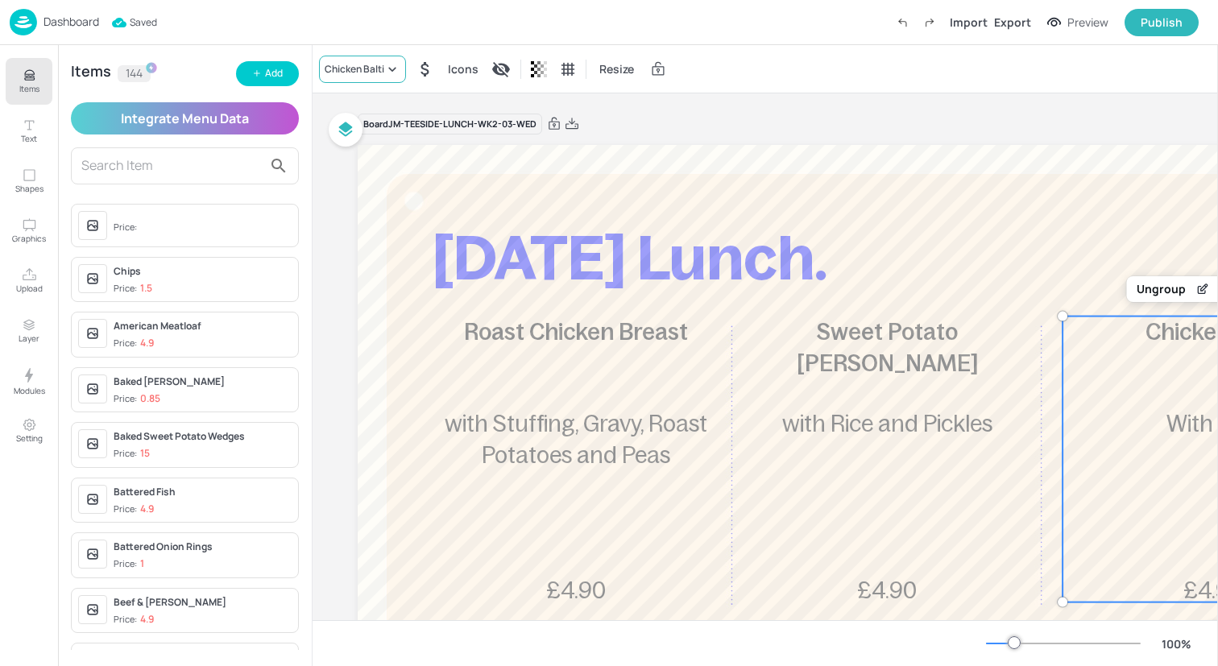
click at [354, 67] on div "Chicken Balti" at bounding box center [355, 69] width 60 height 14
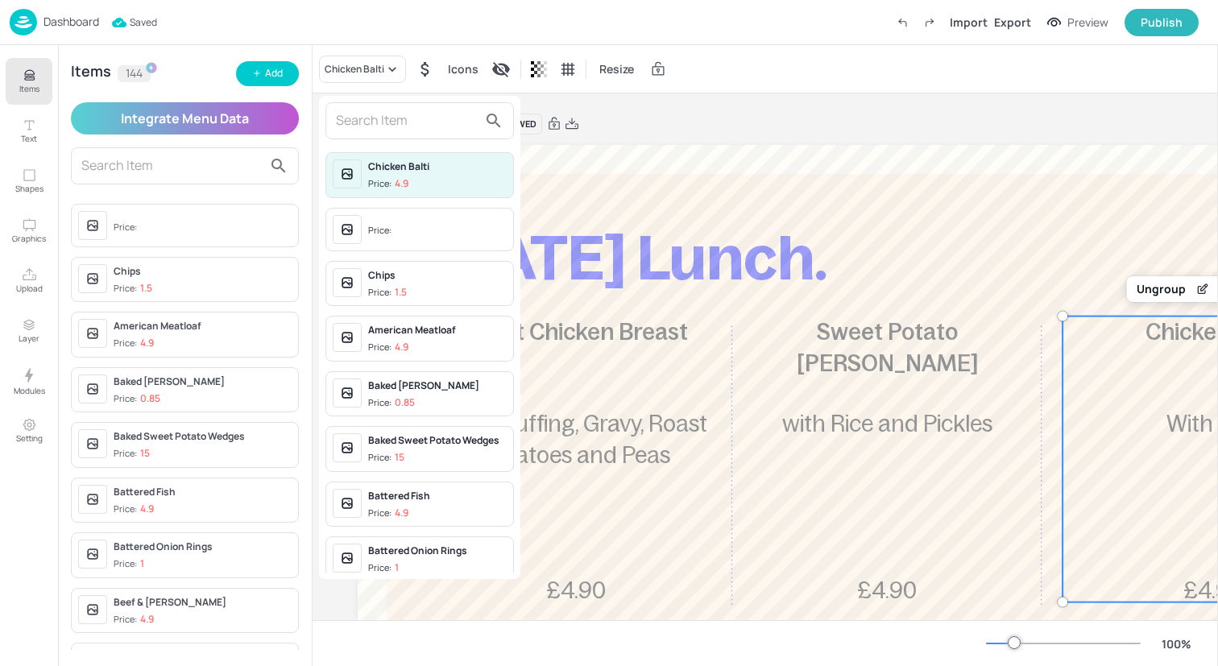
click at [378, 126] on input "text" at bounding box center [407, 121] width 142 height 26
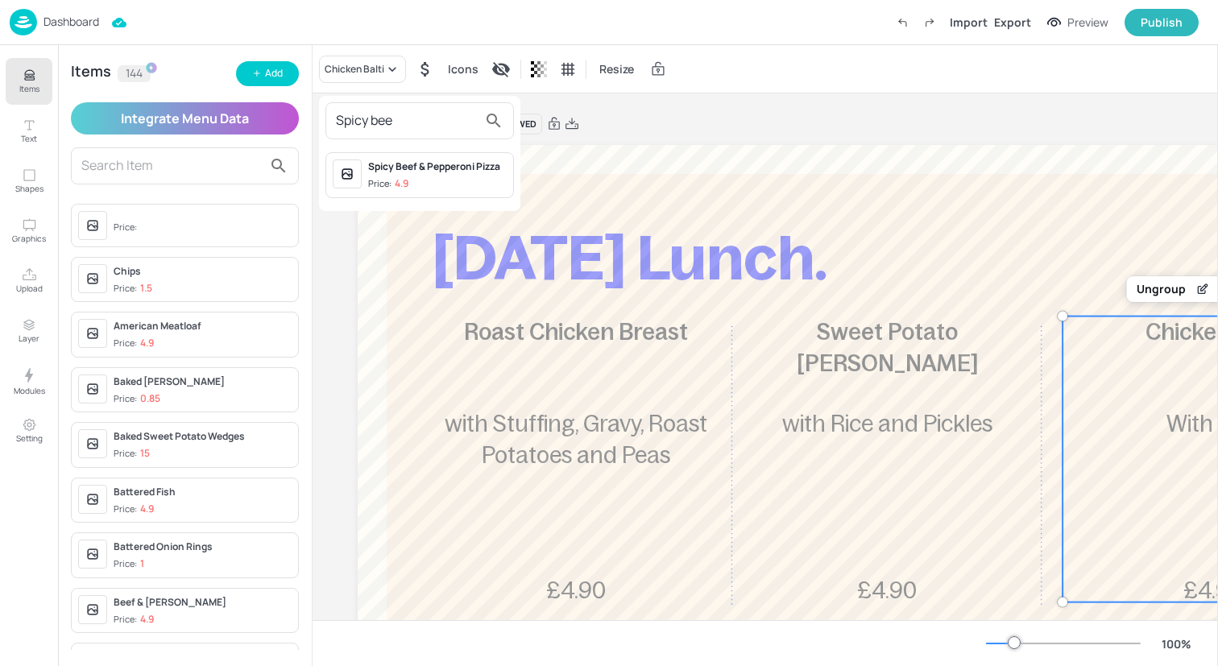
type input "Spicy bee"
click at [399, 170] on div "Spicy Beef & Pepperoni Pizza" at bounding box center [437, 166] width 139 height 14
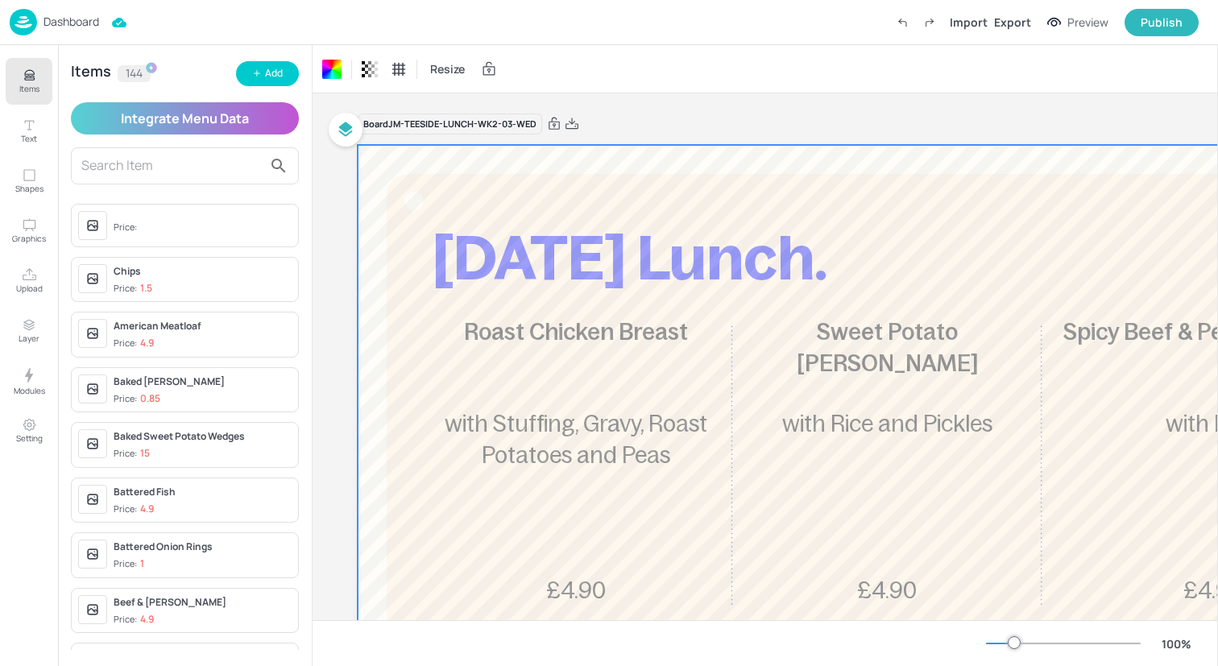
click at [18, 22] on img at bounding box center [23, 22] width 27 height 27
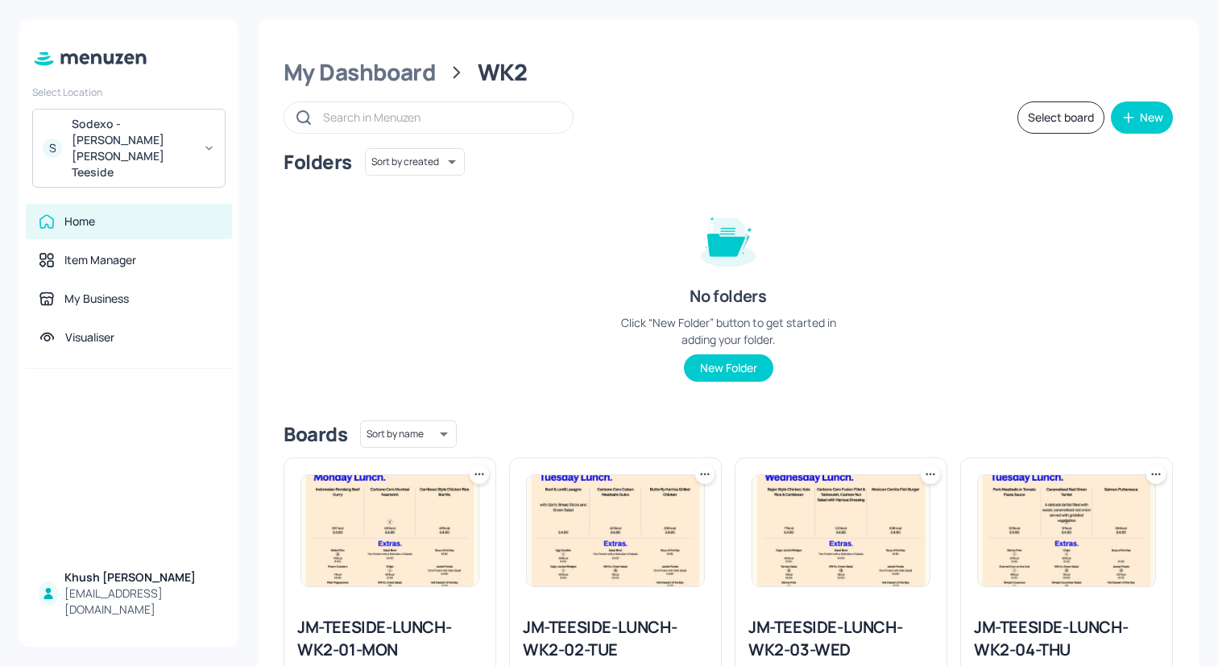
click at [1044, 571] on img at bounding box center [1066, 530] width 177 height 111
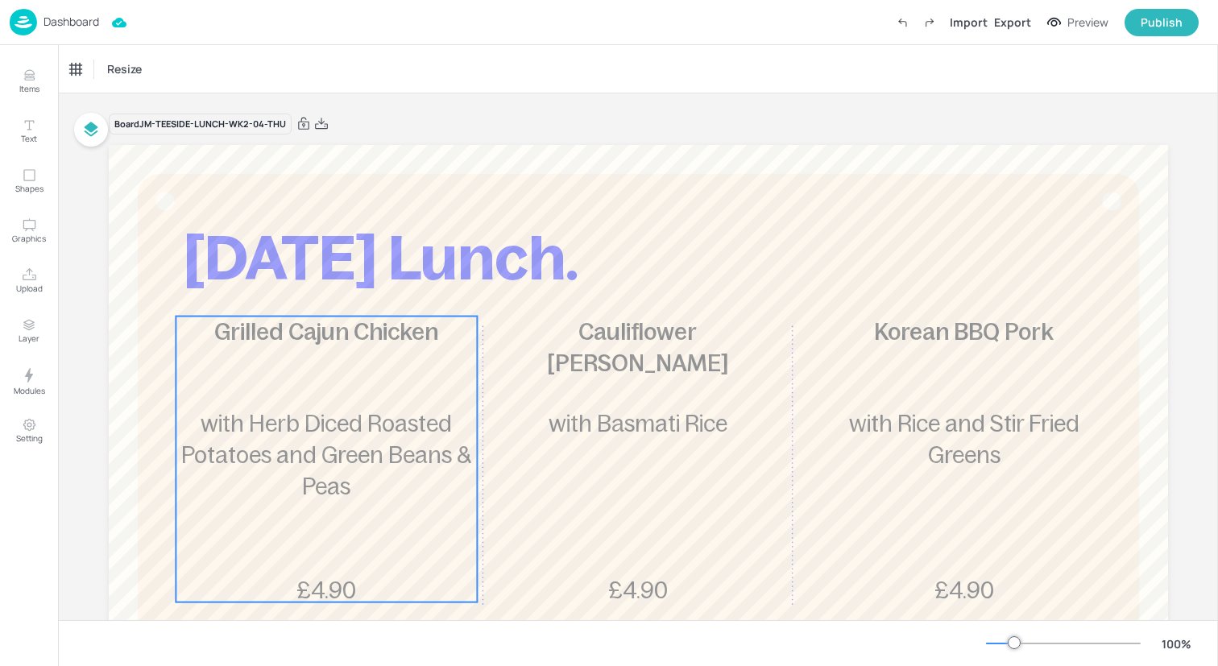
click at [319, 404] on div "Grilled Cajun Chicken £4.90 with Herb Diced Roasted Potatoes and Green Beans & …" at bounding box center [326, 460] width 301 height 286
click at [39, 75] on button "Items" at bounding box center [29, 81] width 47 height 47
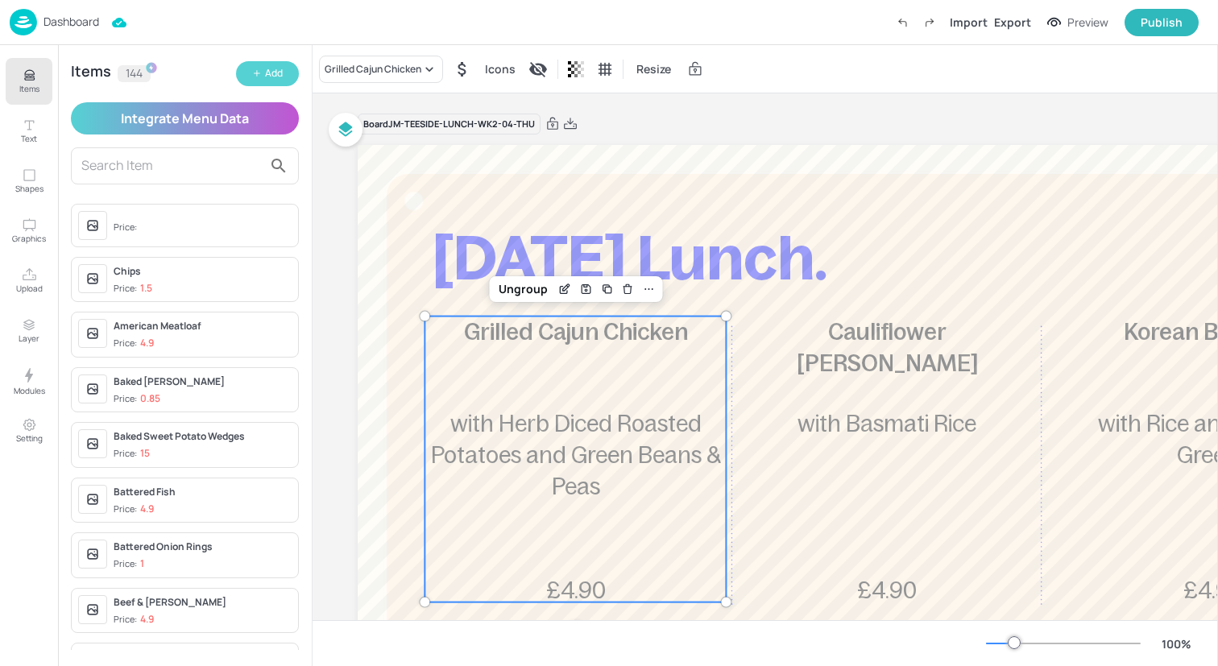
click at [269, 64] on button "Add" at bounding box center [267, 73] width 63 height 25
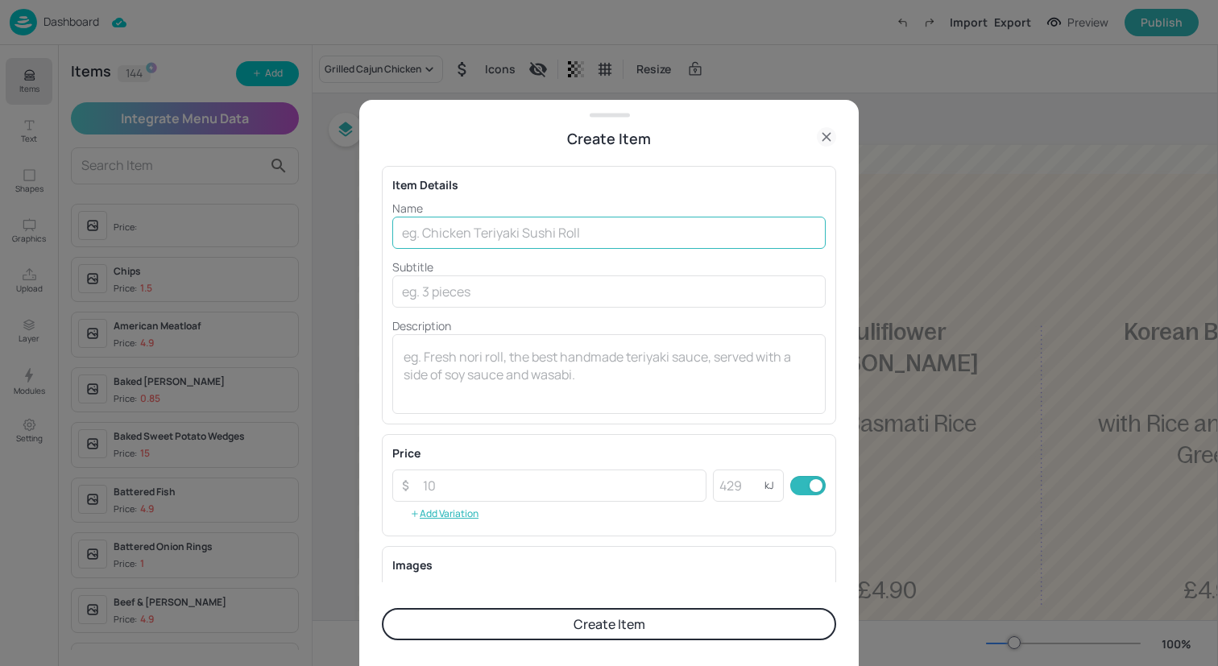
click at [467, 237] on input "text" at bounding box center [608, 233] width 433 height 32
paste input "Wasabi & Sesame Grilled Salmon"
type input "Wasabi & Sesame Grilled Salmon"
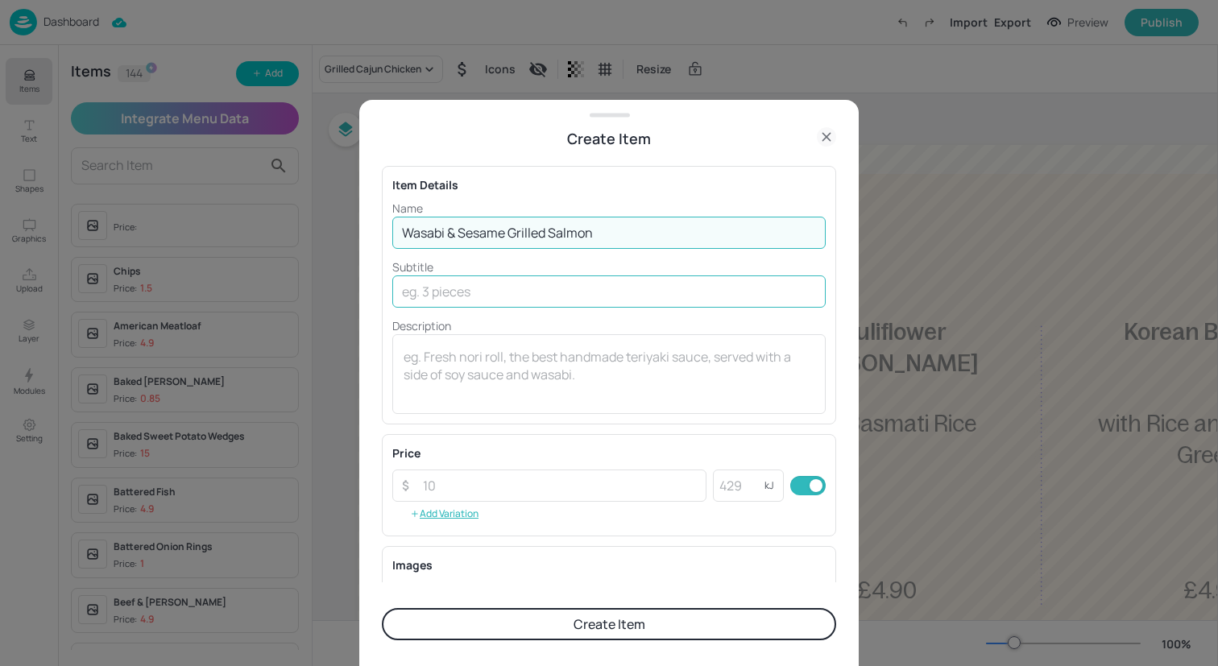
click at [434, 291] on input "text" at bounding box center [608, 291] width 433 height 32
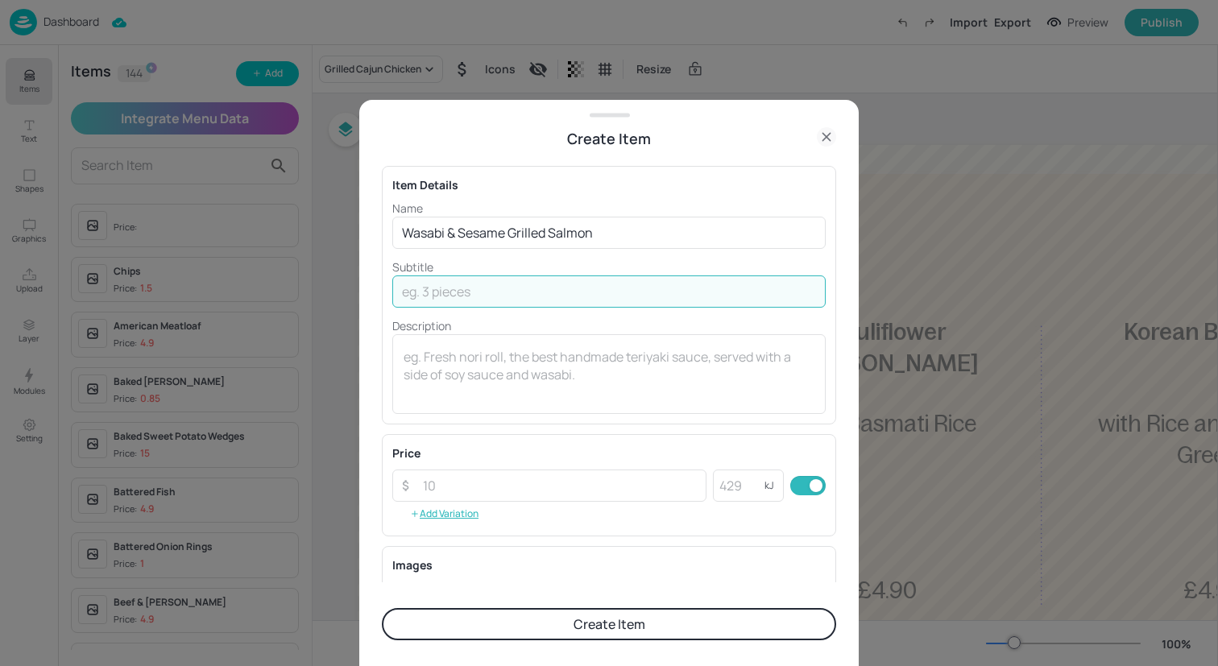
click at [434, 291] on input "text" at bounding box center [608, 291] width 433 height 32
paste input "with Japanese Rice and Veg"
type input "with Japanese Rice and Veg"
click at [524, 499] on input "number" at bounding box center [559, 486] width 293 height 32
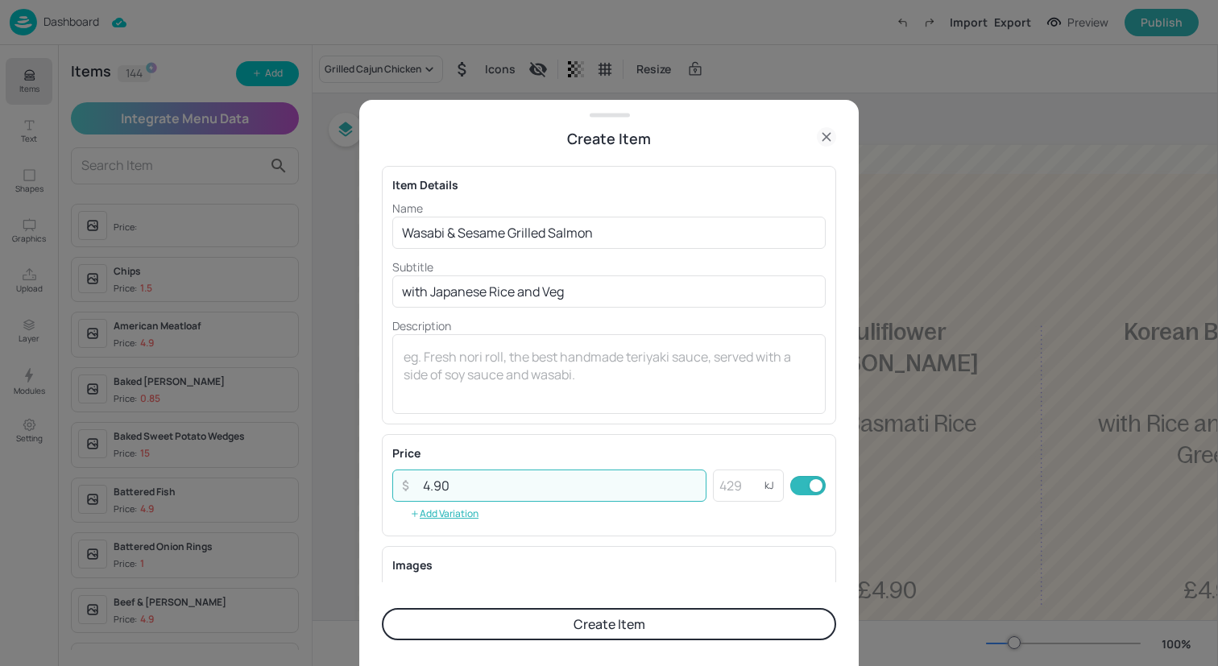
type input "4.90"
click at [627, 611] on button "Create Item" at bounding box center [609, 624] width 454 height 32
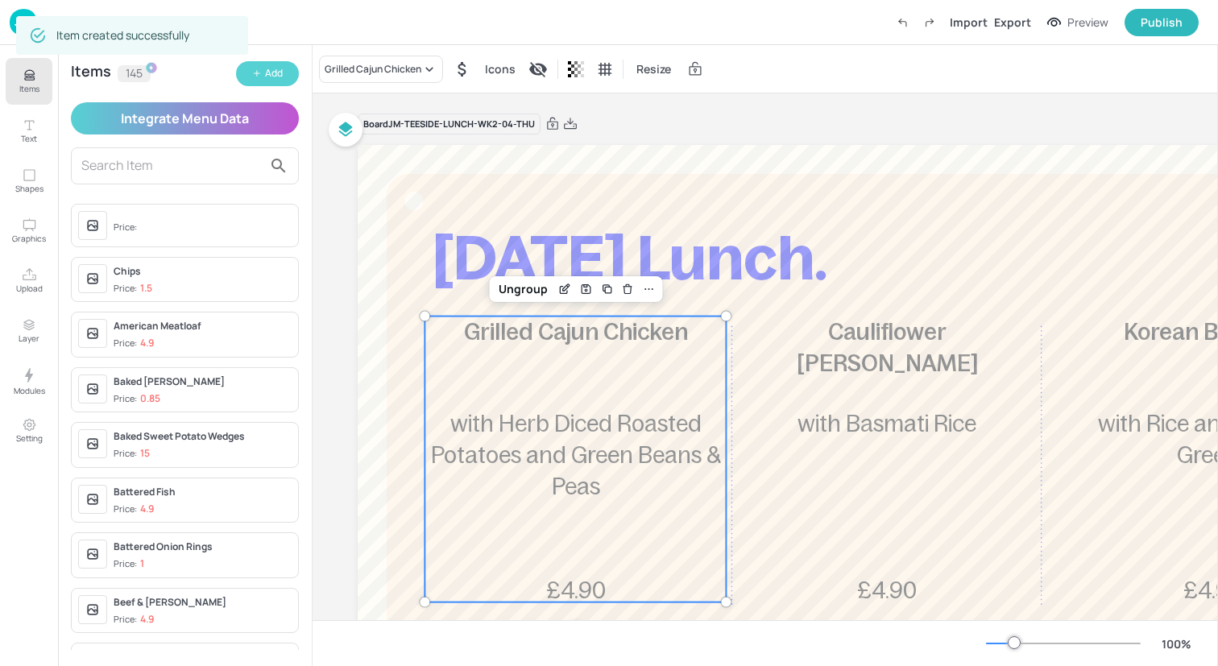
click at [260, 76] on icon "button" at bounding box center [257, 73] width 10 height 10
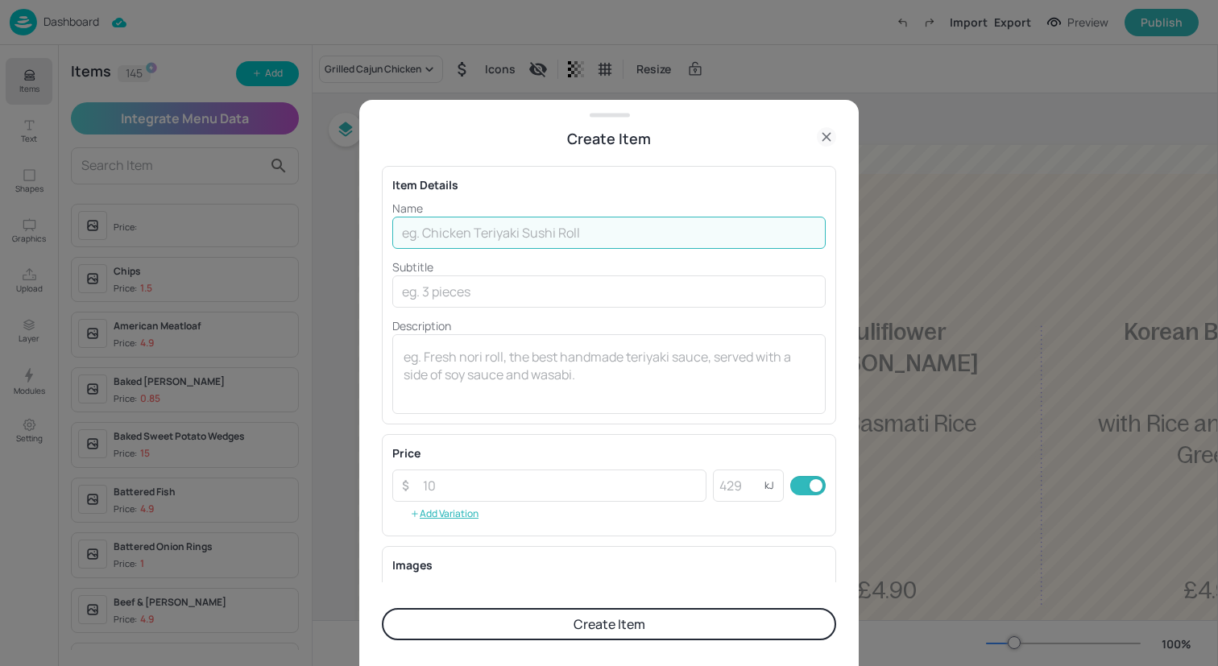
click at [584, 228] on input "text" at bounding box center [608, 233] width 433 height 32
paste input "Swede, potato, Cheese and Onion Pie"
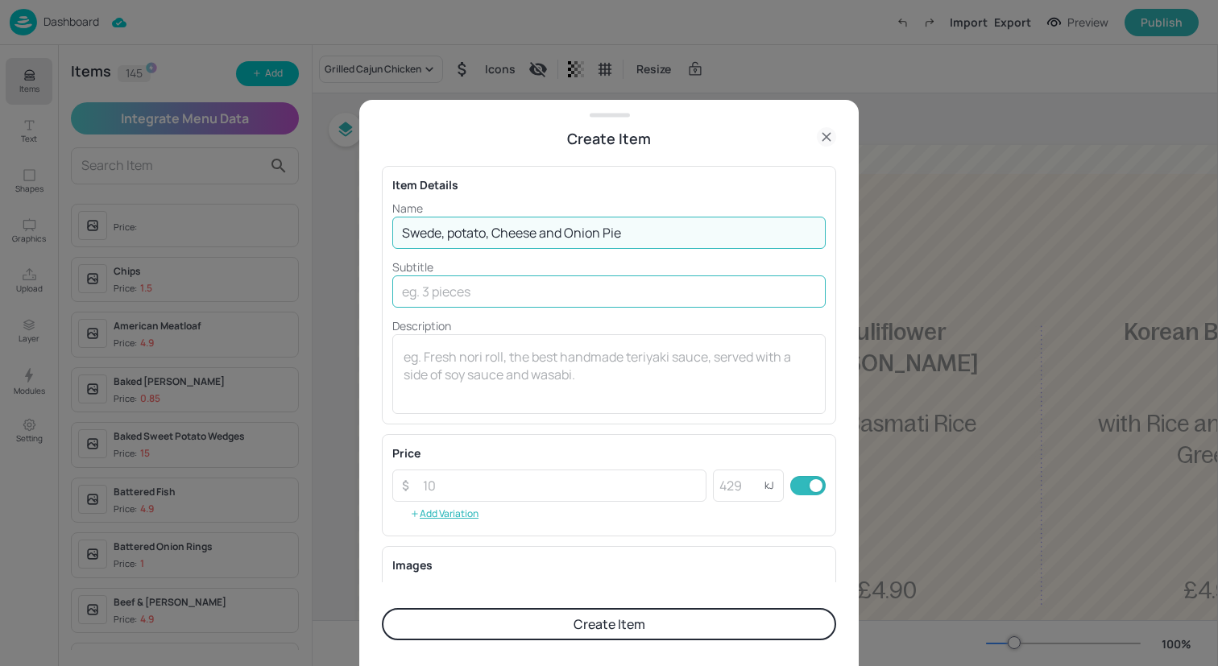
type input "Swede, potato, Cheese and Onion Pie"
click at [575, 302] on input "text" at bounding box center [608, 291] width 433 height 32
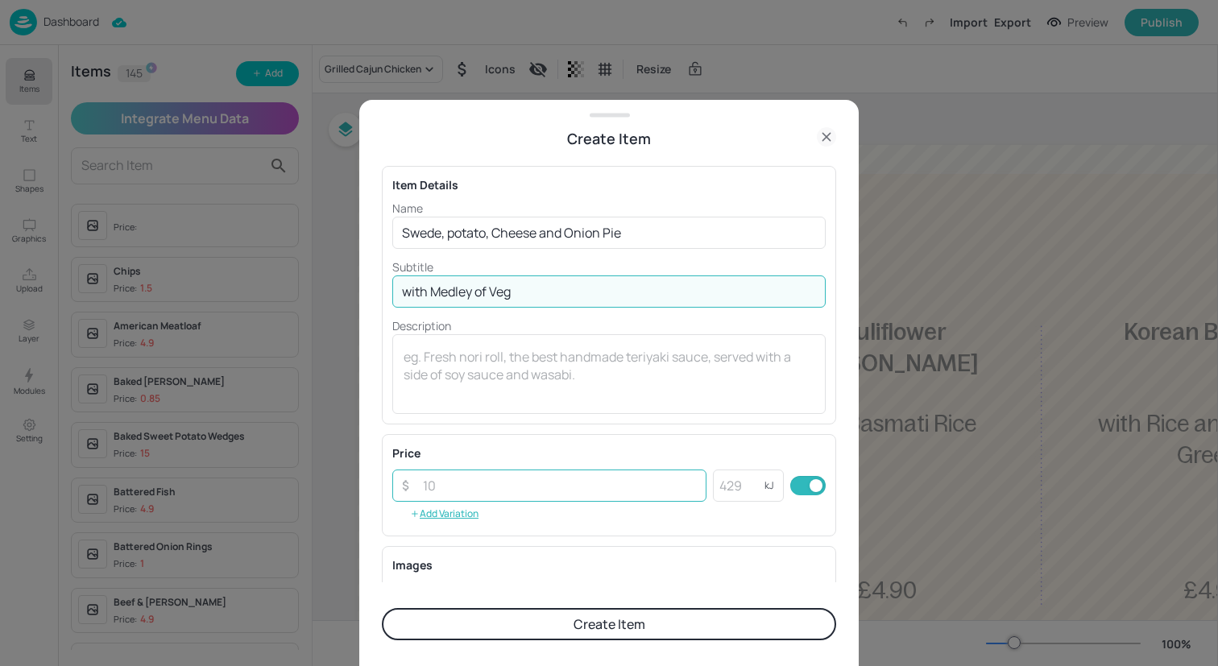
type input "with Medley of Veg"
click at [597, 488] on input "number" at bounding box center [559, 486] width 293 height 32
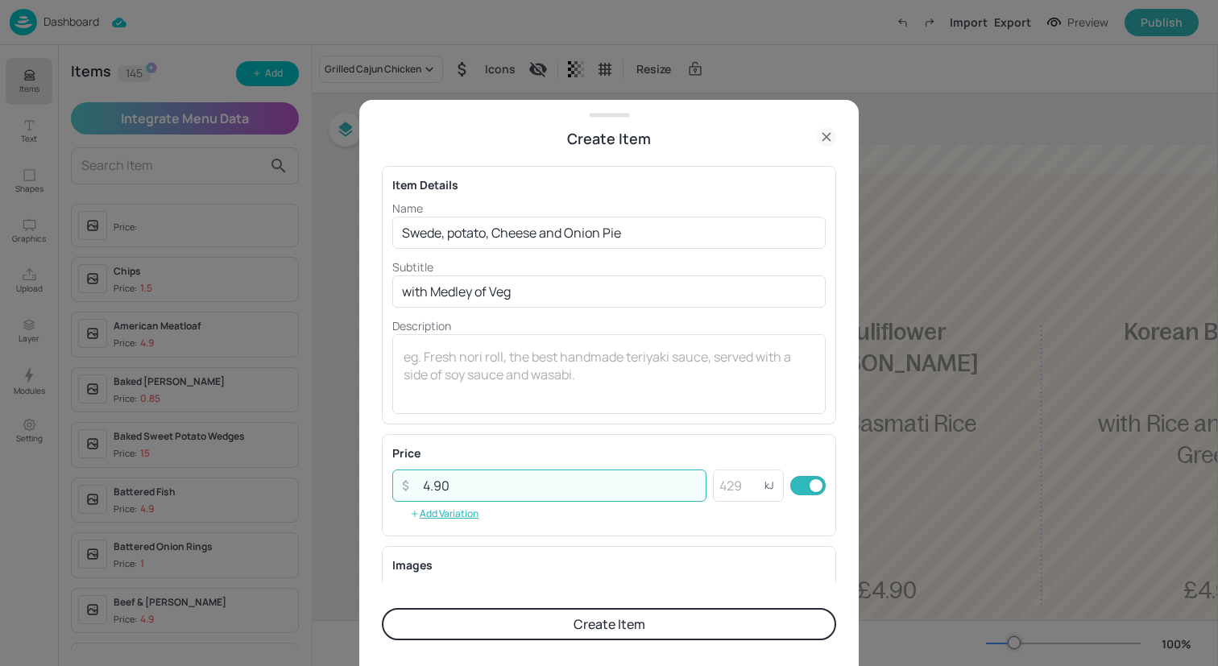
type input "4.90"
click at [616, 627] on button "Create Item" at bounding box center [609, 624] width 454 height 32
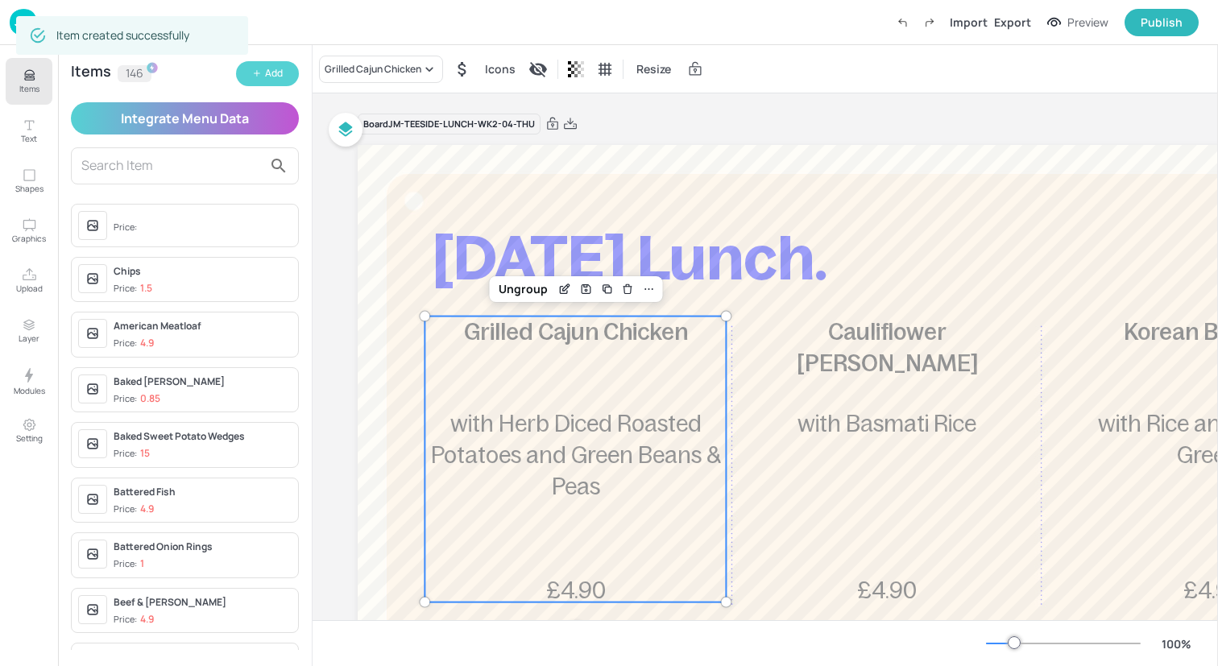
click at [262, 71] on button "Add" at bounding box center [267, 73] width 63 height 25
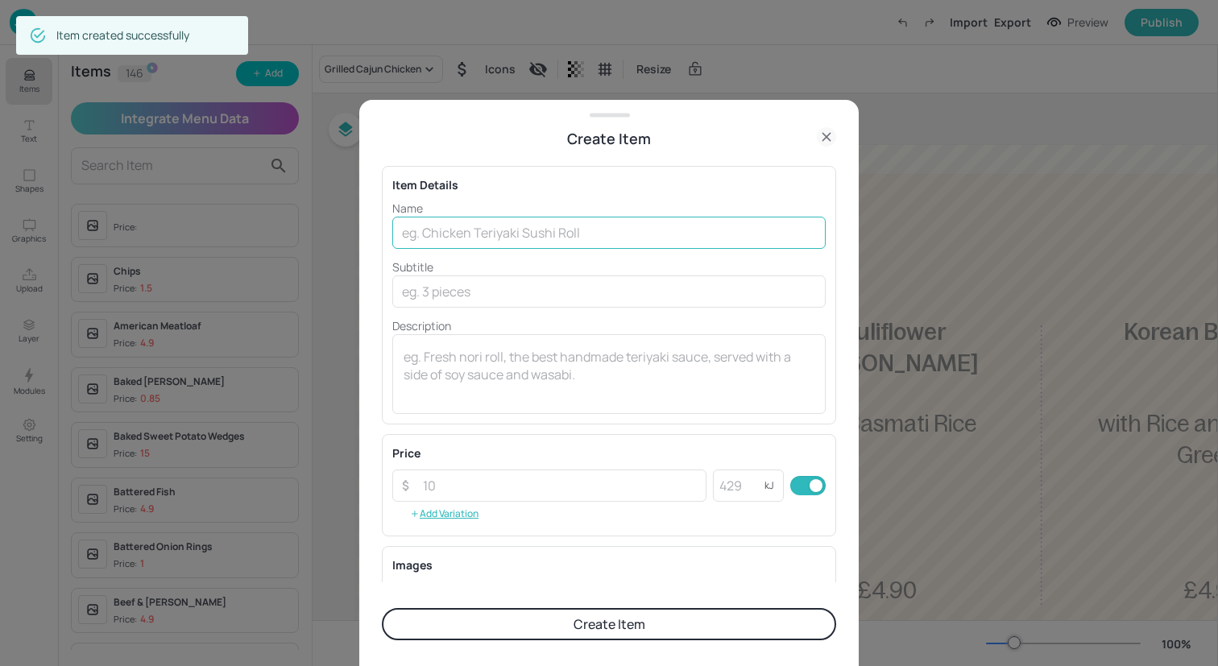
click at [550, 237] on input "text" at bounding box center [608, 233] width 433 height 32
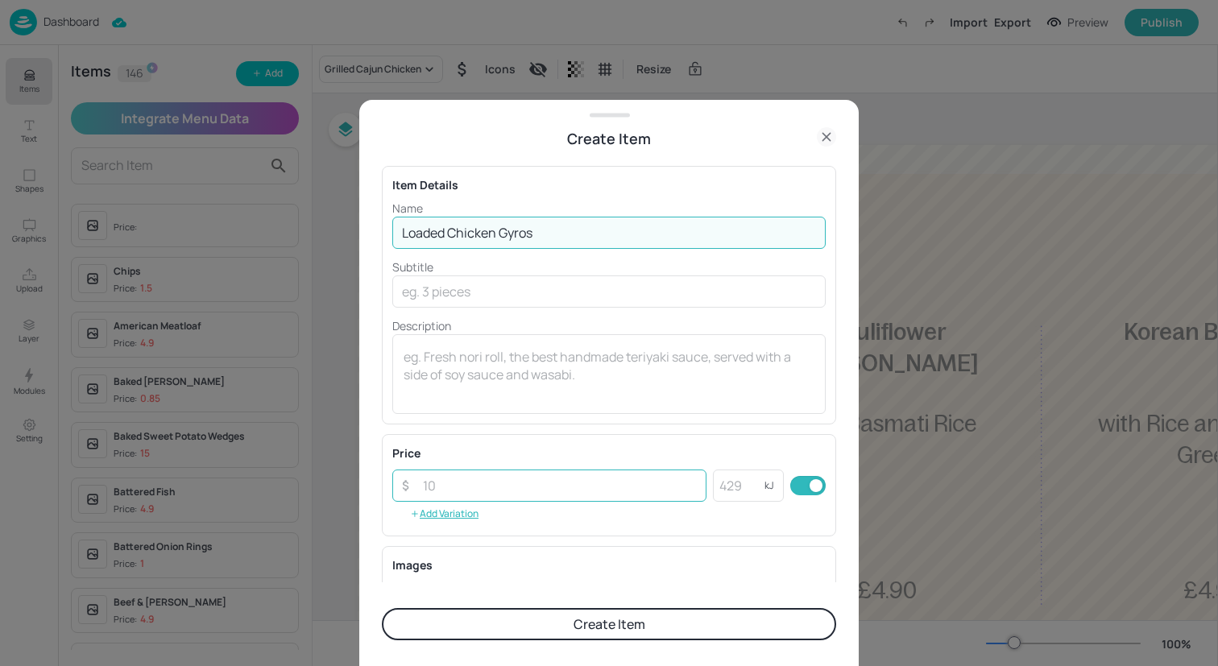
type input "Loaded Chicken Gyros"
click at [569, 491] on input "number" at bounding box center [559, 486] width 293 height 32
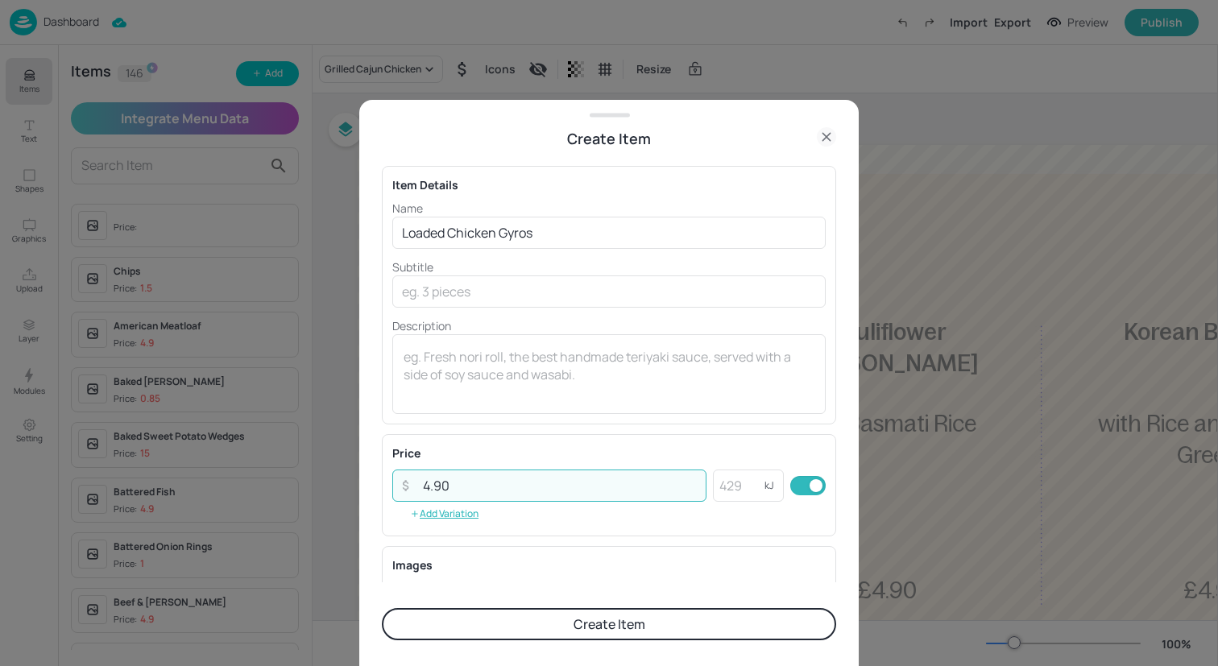
type input "4.90"
click at [615, 635] on button "Create Item" at bounding box center [609, 624] width 454 height 32
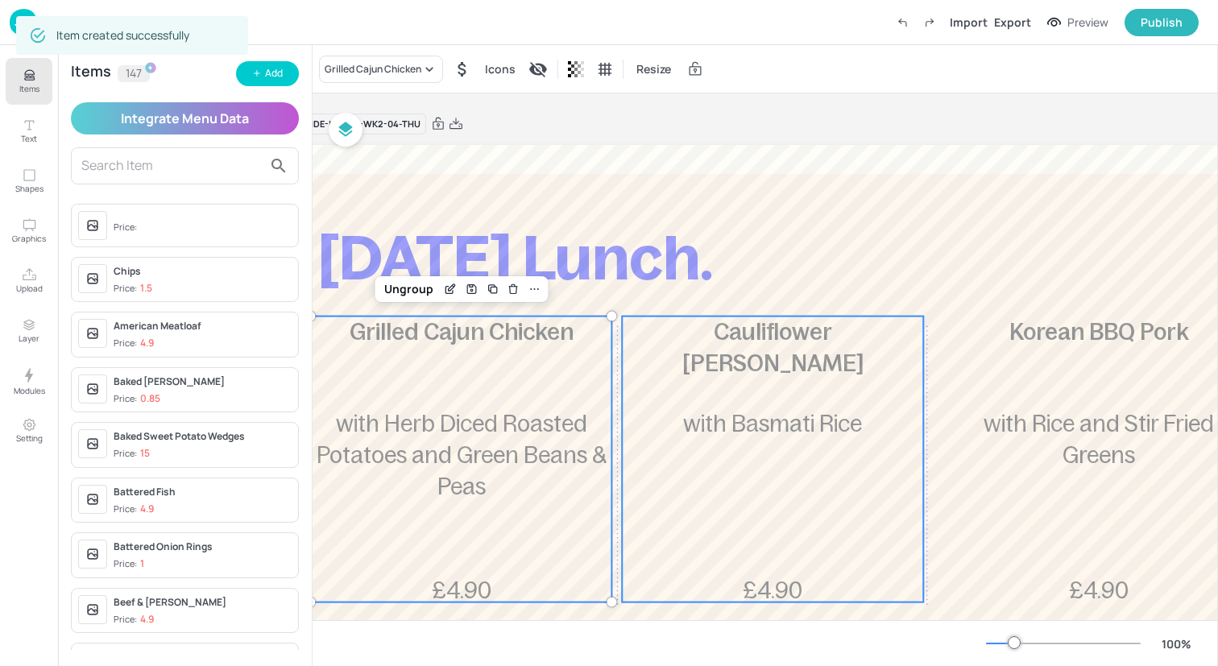
scroll to position [0, 249]
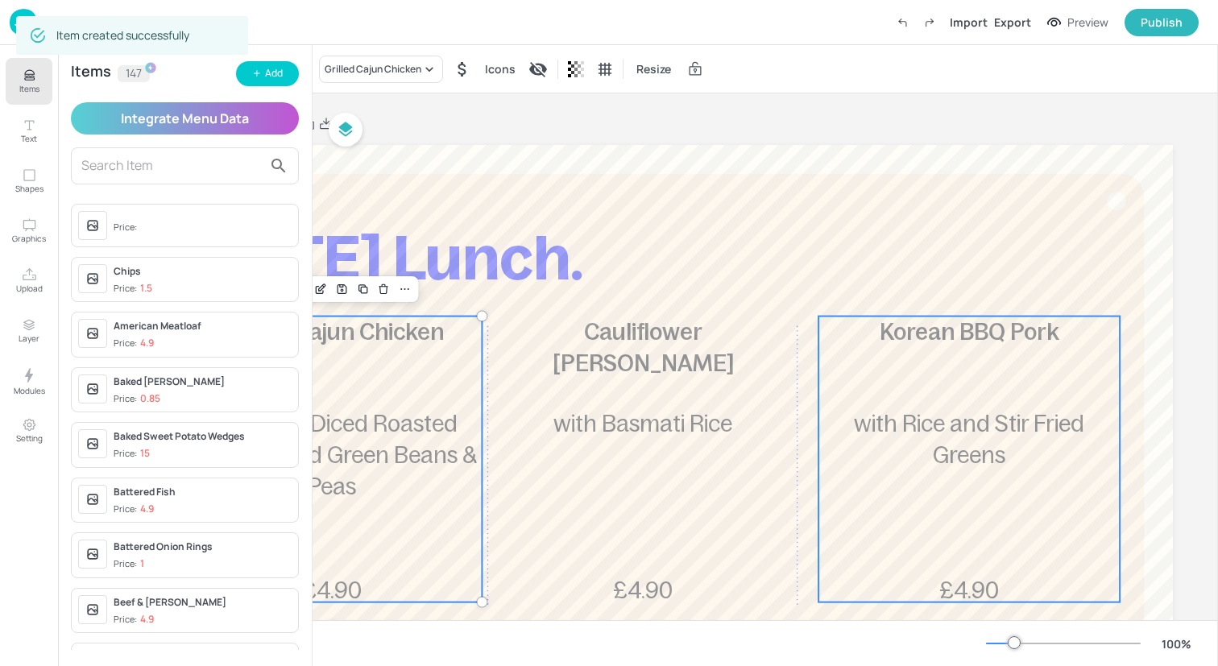
click at [928, 418] on span "with Rice and Stir Fried Greens" at bounding box center [969, 439] width 230 height 57
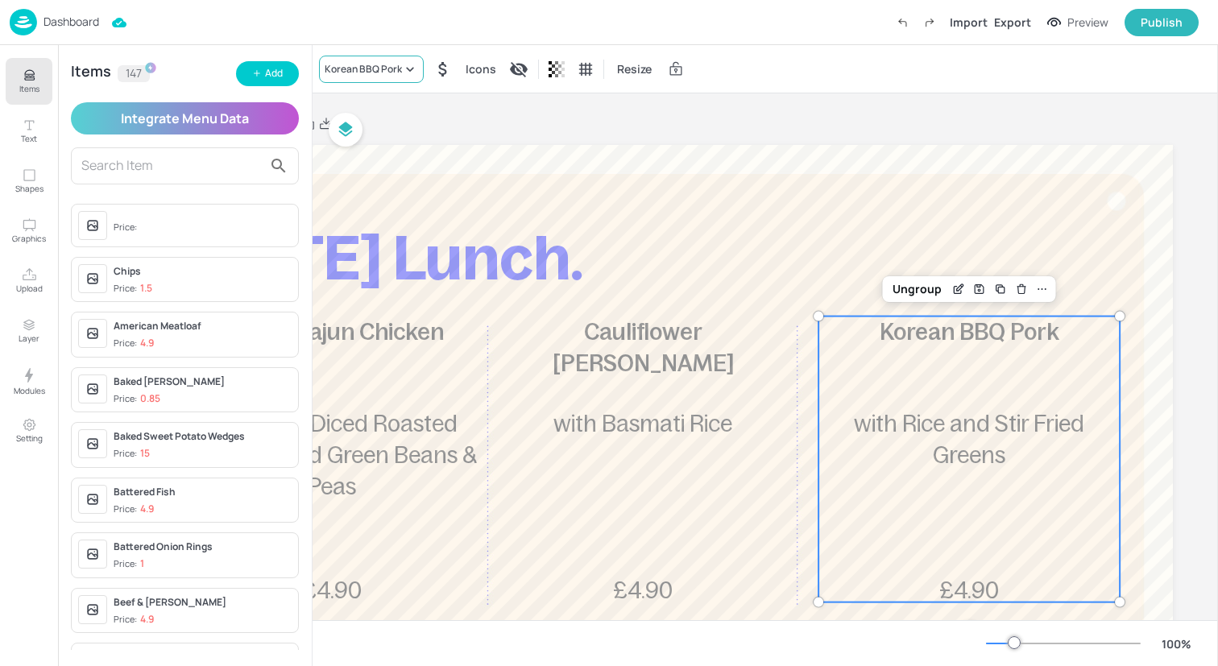
click at [397, 80] on div "Korean BBQ Pork" at bounding box center [371, 69] width 105 height 27
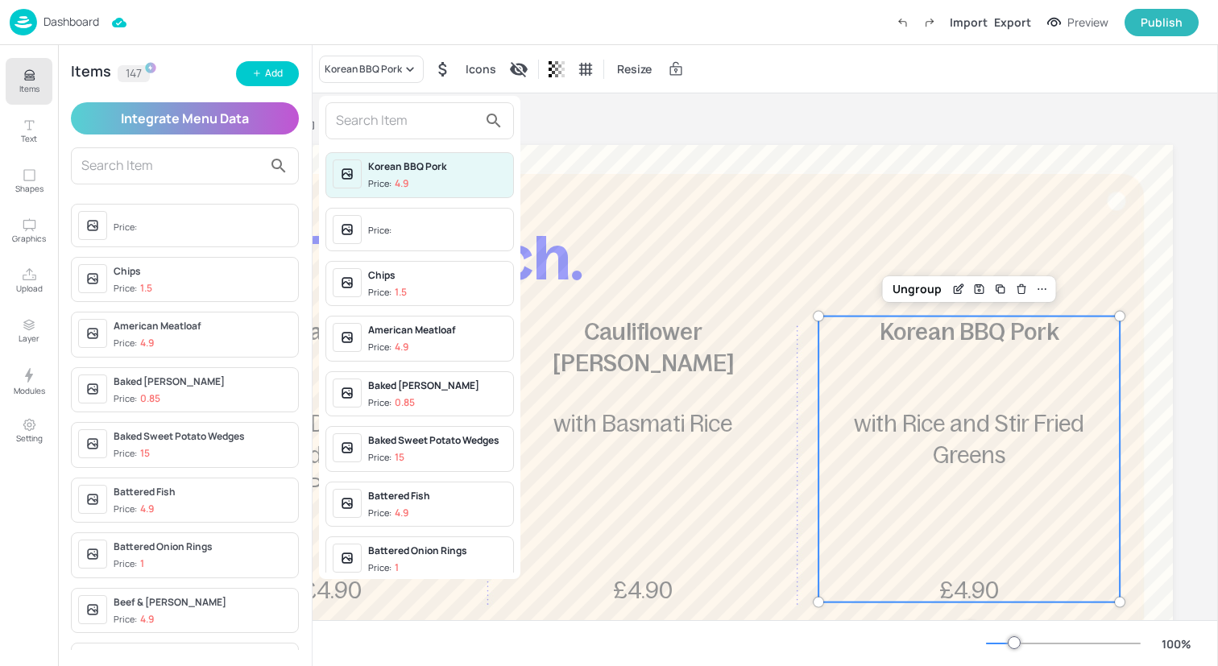
click at [395, 129] on input "text" at bounding box center [407, 121] width 142 height 26
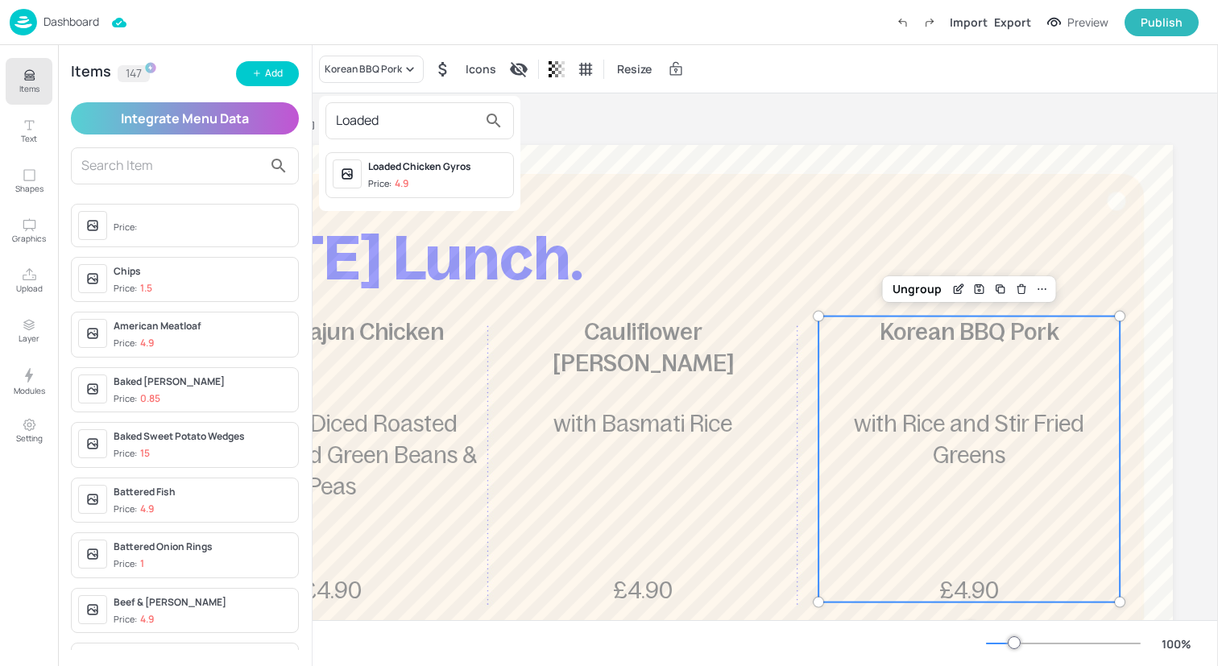
type input "Loaded"
click at [399, 166] on div "Loaded Chicken Gyros" at bounding box center [437, 166] width 139 height 14
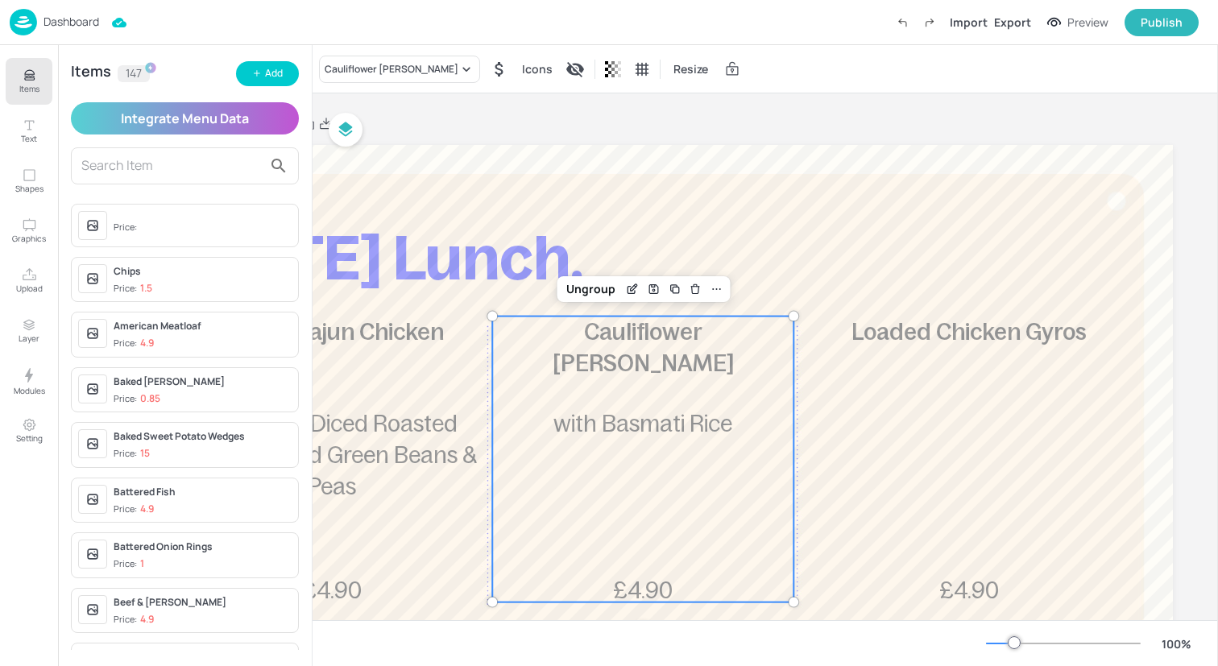
click at [574, 408] on p "with Basmati Rice" at bounding box center [643, 423] width 301 height 31
click at [406, 69] on div "Cauliflower Katsu Curry" at bounding box center [392, 69] width 134 height 14
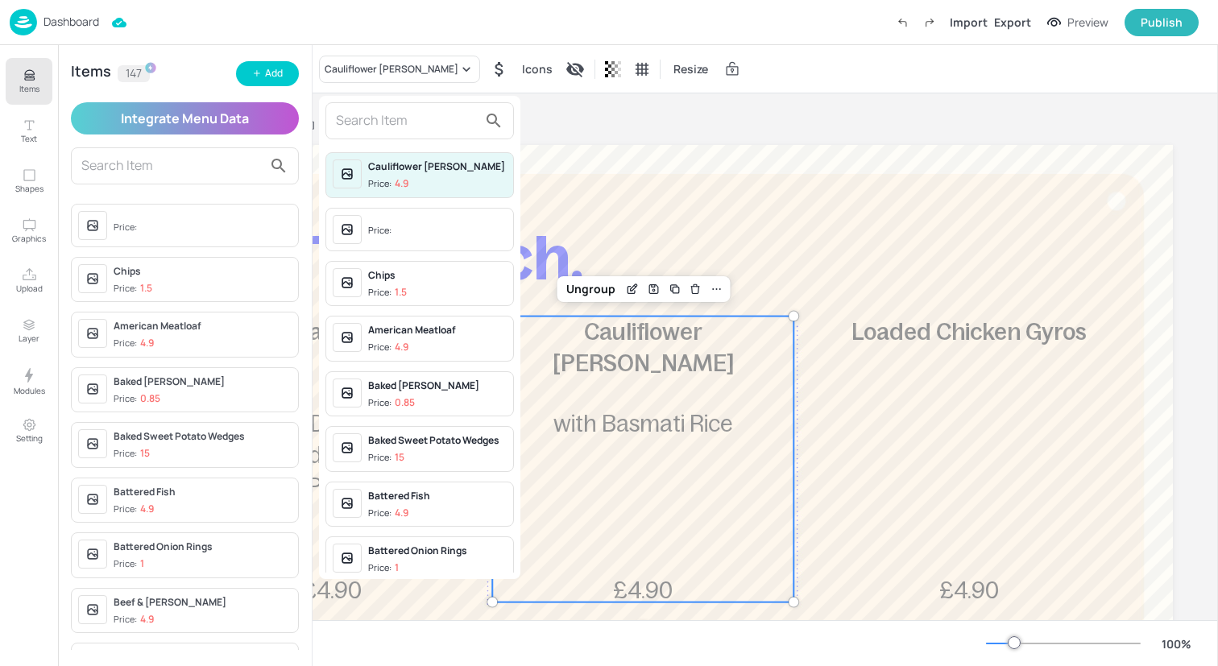
click at [415, 123] on input "text" at bounding box center [407, 121] width 142 height 26
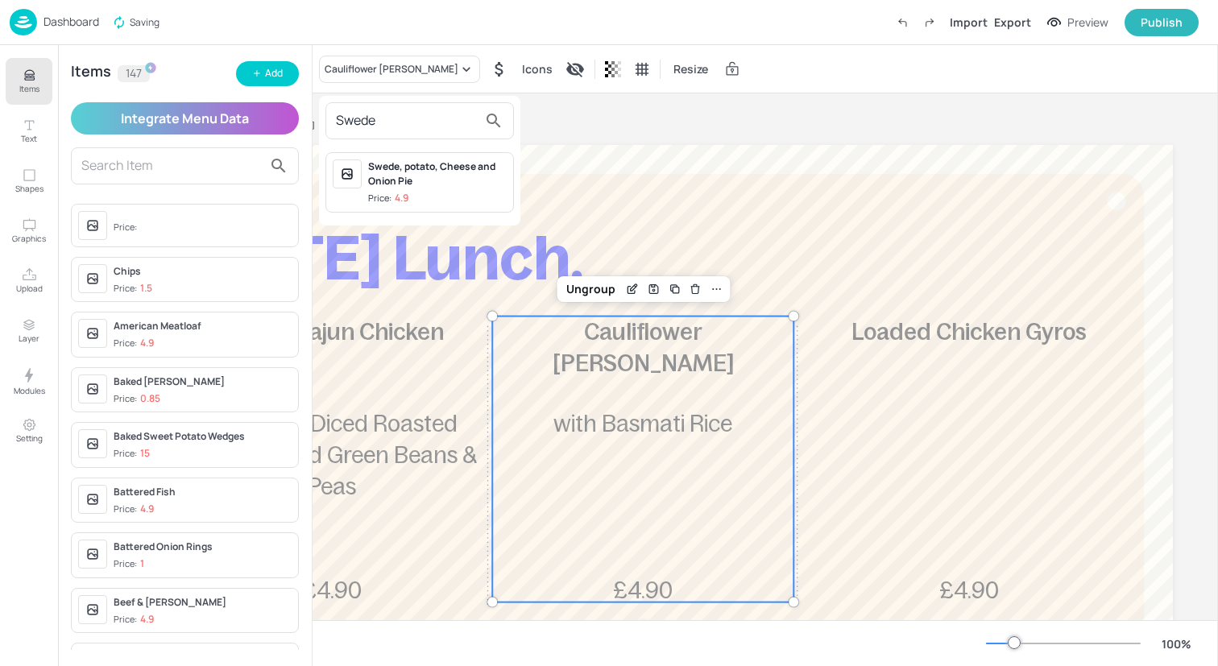
type input "Swede"
click at [429, 178] on div "Swede, potato, Cheese and Onion Pie" at bounding box center [437, 173] width 139 height 29
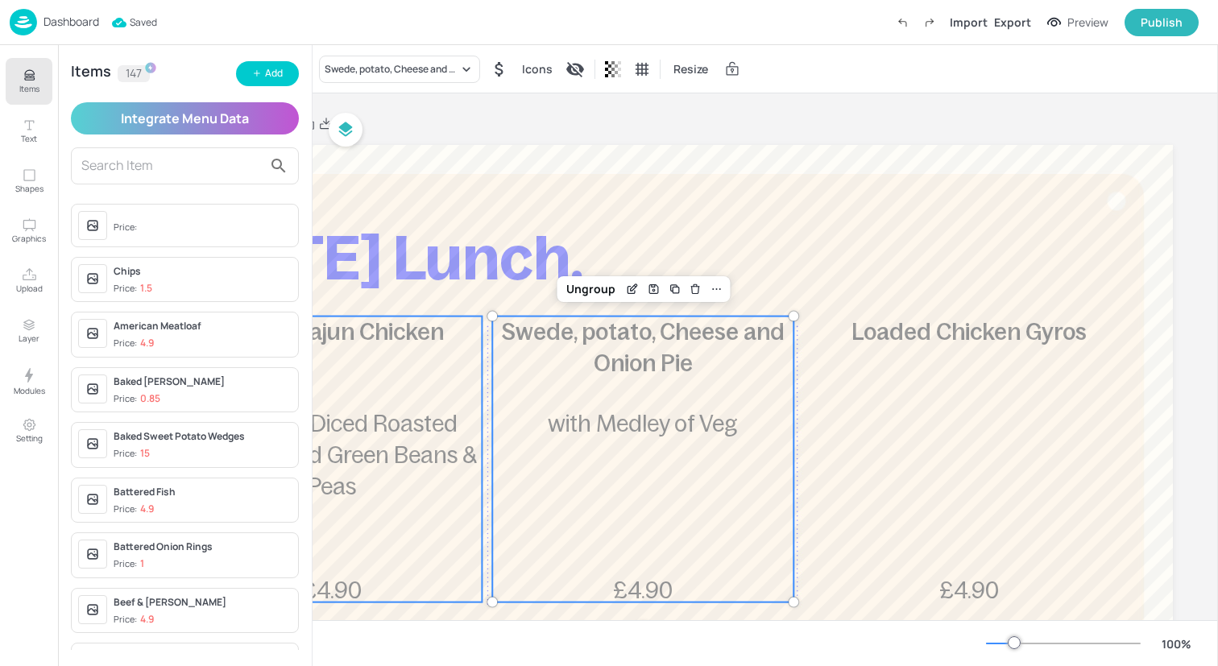
click at [441, 412] on span "with Herb Diced Roasted Potatoes and Green Beans & Peas" at bounding box center [332, 455] width 290 height 89
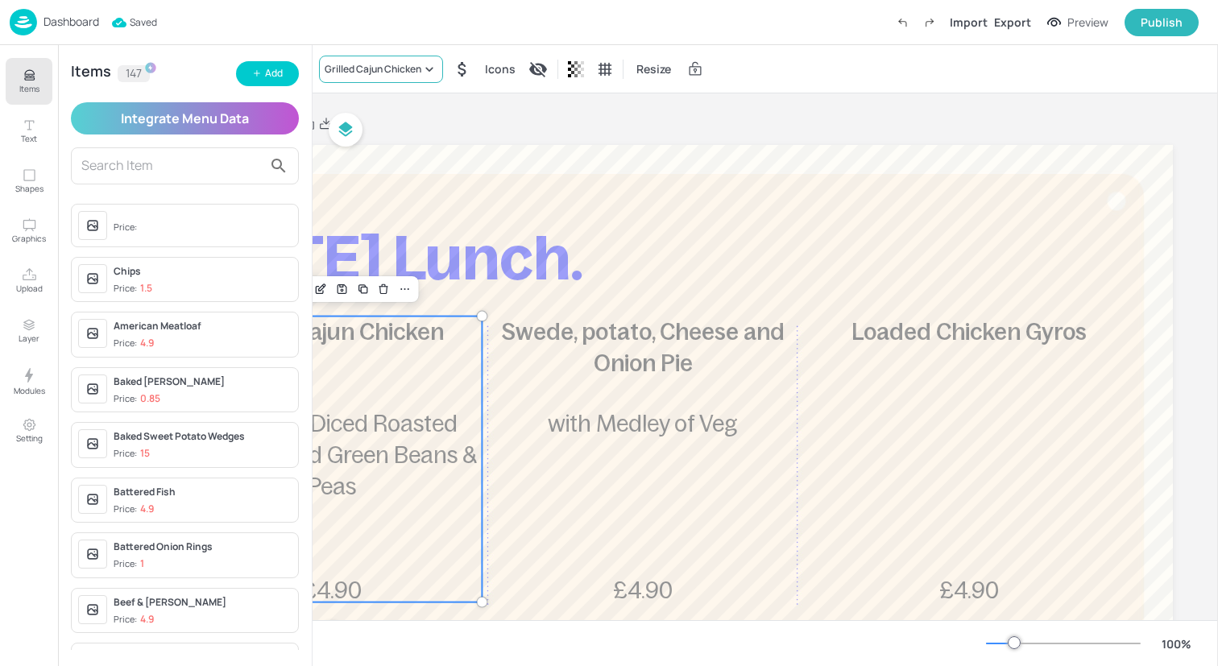
click at [394, 71] on div "Grilled Cajun Chicken" at bounding box center [373, 69] width 97 height 14
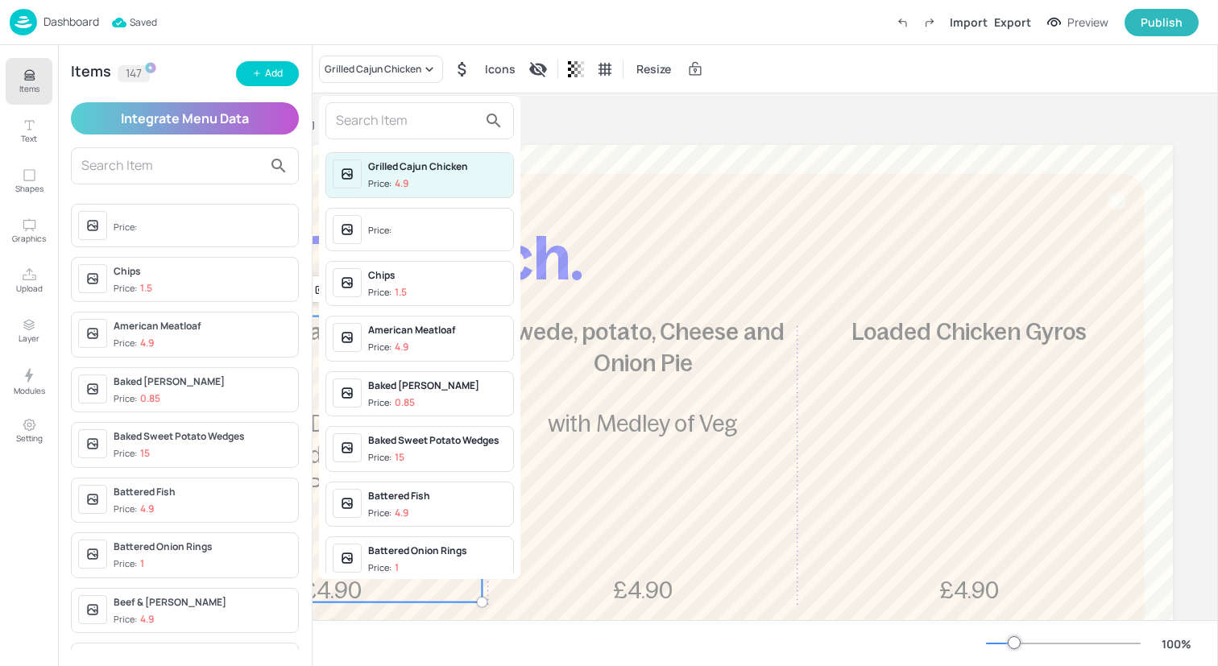
click at [395, 120] on input "text" at bounding box center [407, 121] width 142 height 26
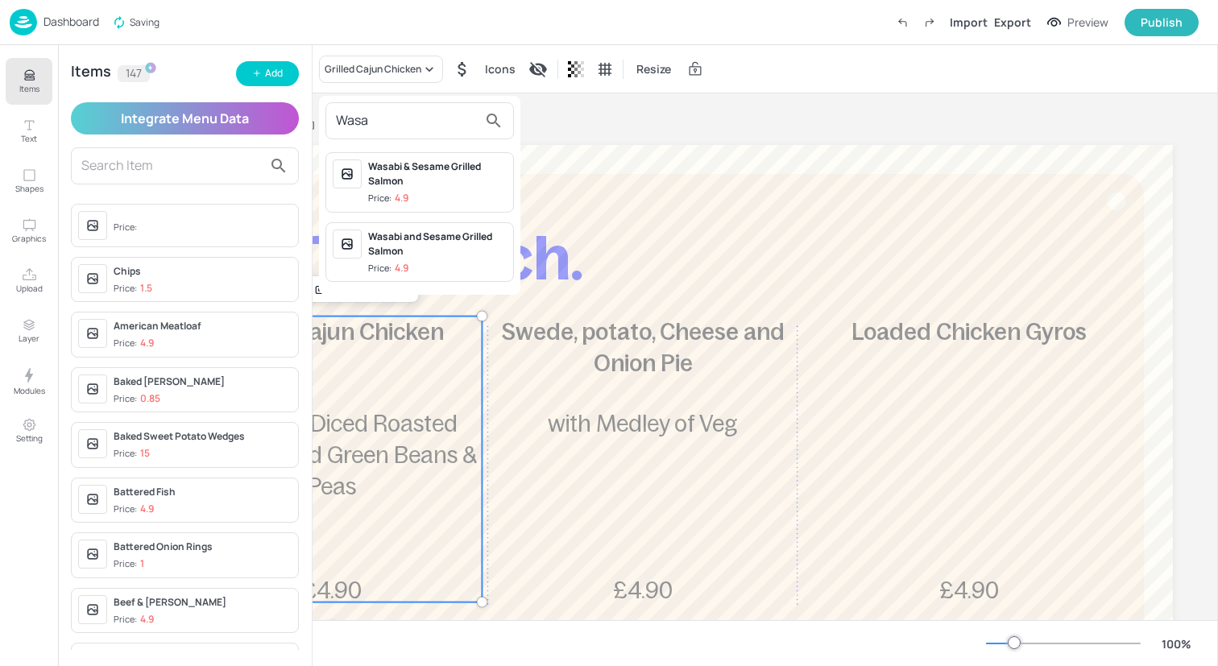
type input "Wasa"
click at [432, 185] on div "Wasabi & Sesame Grilled Salmon" at bounding box center [437, 173] width 139 height 29
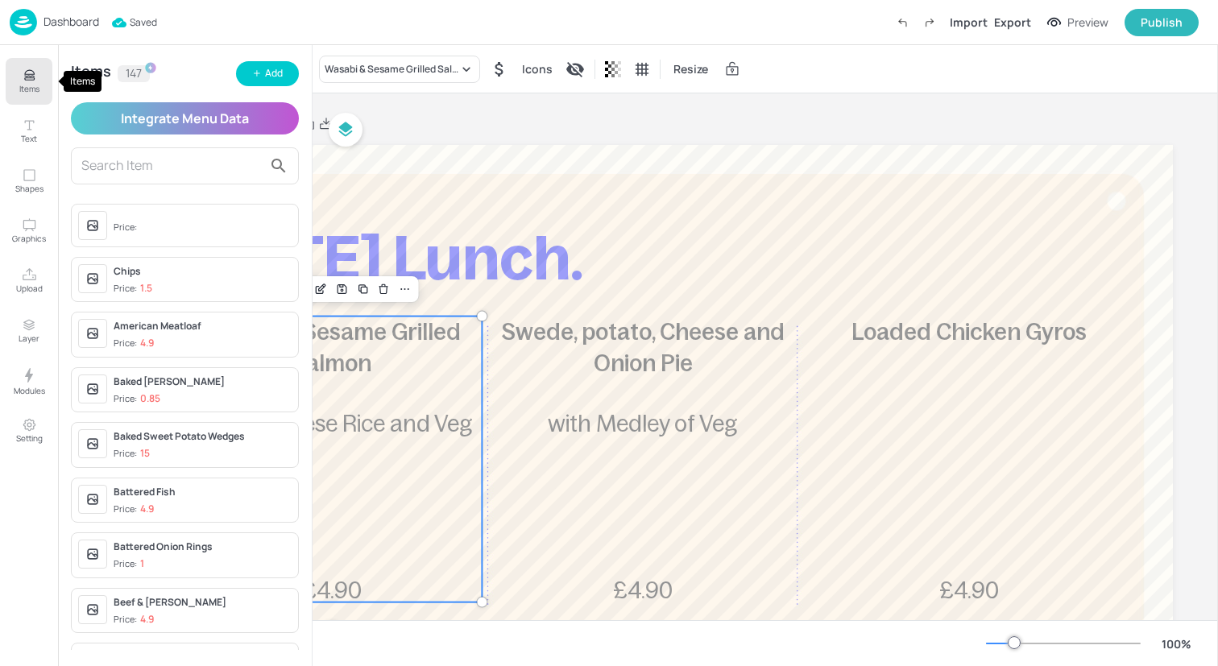
click at [32, 74] on icon "Items" at bounding box center [29, 72] width 10 height 4
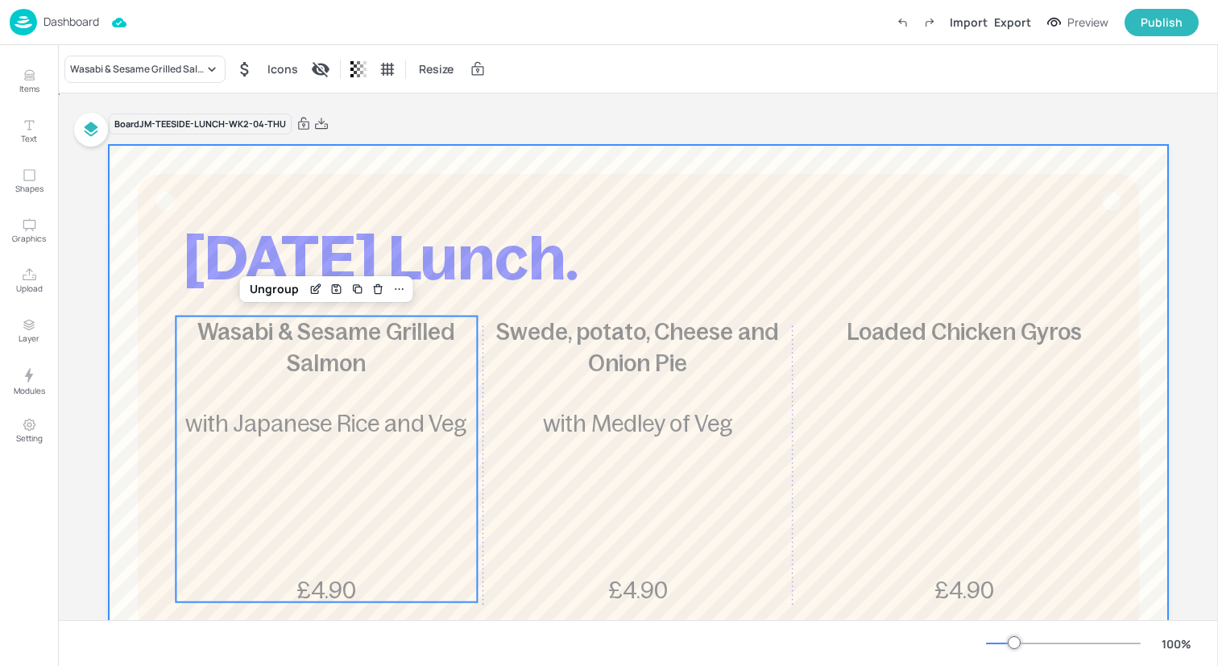
click at [359, 171] on div at bounding box center [638, 580] width 1059 height 870
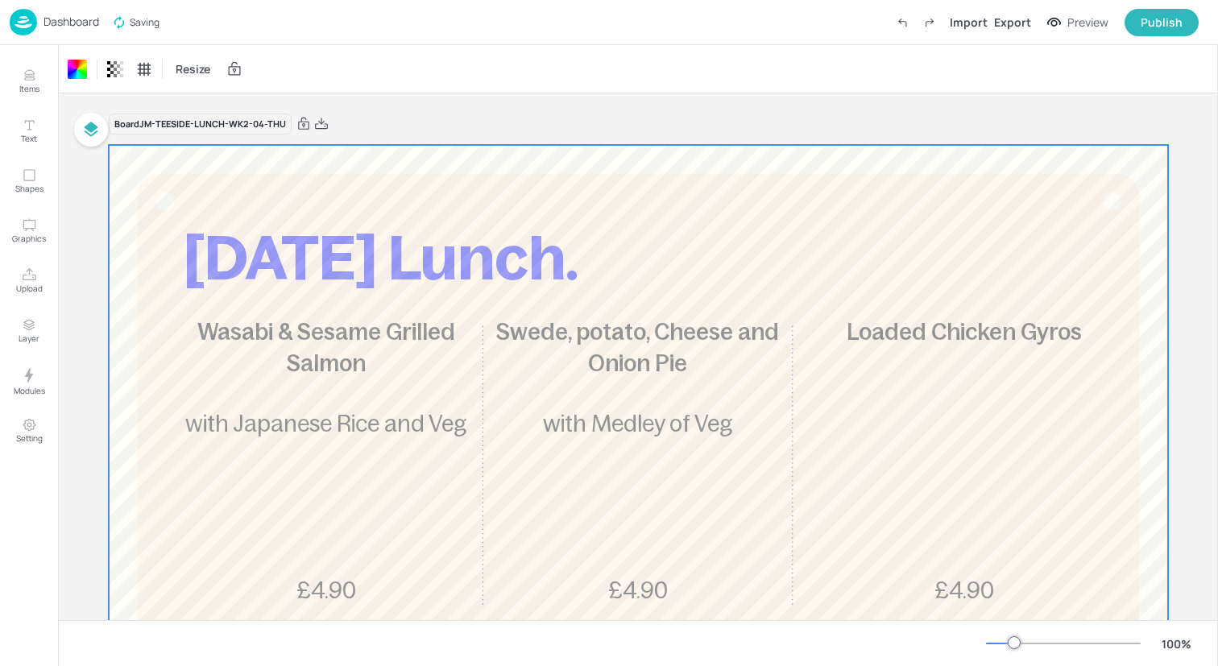
click at [23, 24] on img at bounding box center [23, 22] width 27 height 27
click at [34, 19] on img at bounding box center [23, 22] width 27 height 27
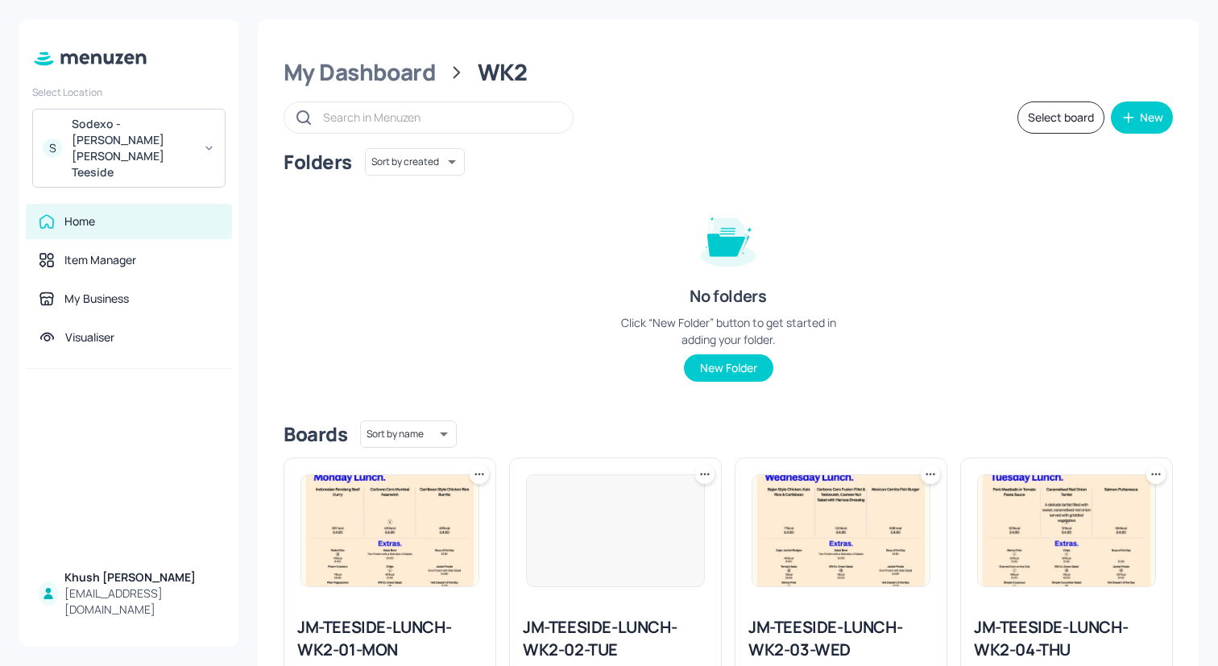
scroll to position [402, 0]
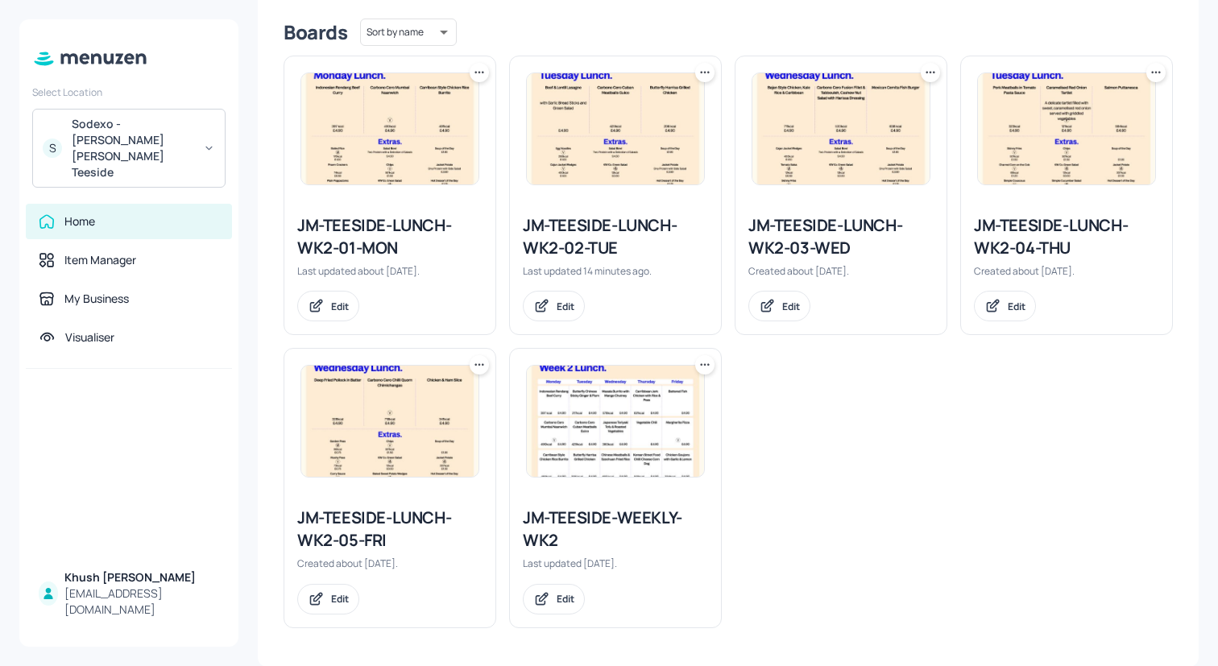
click at [458, 426] on img at bounding box center [389, 421] width 177 height 111
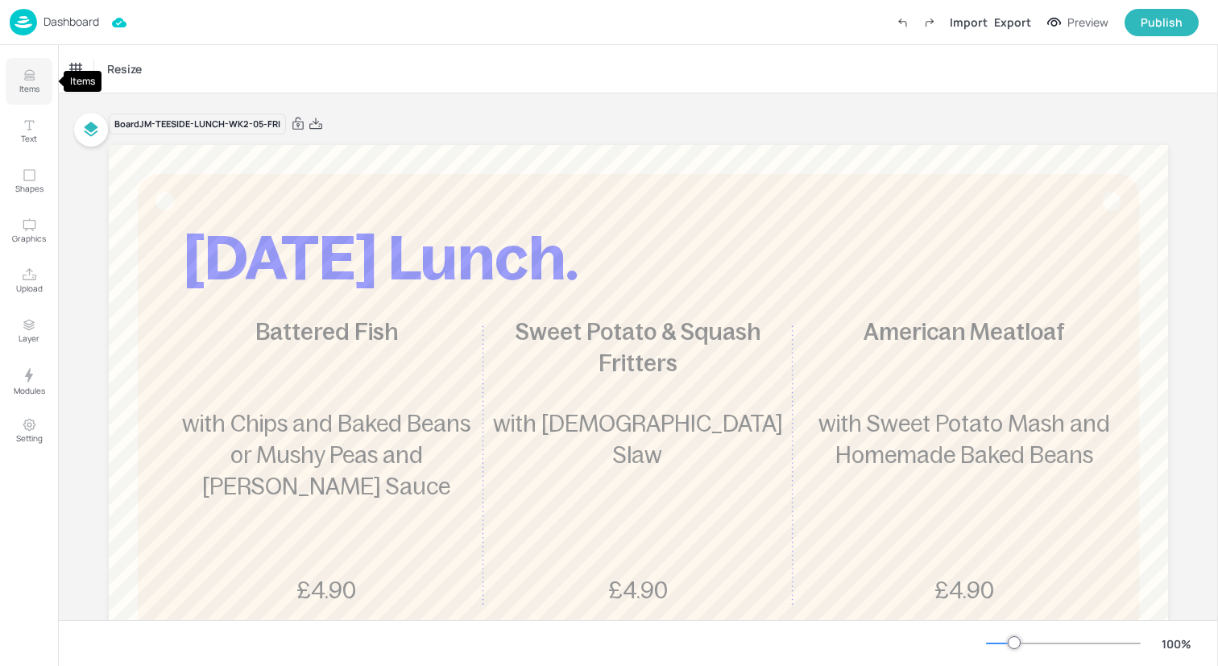
click at [24, 80] on icon "Items" at bounding box center [29, 79] width 10 height 2
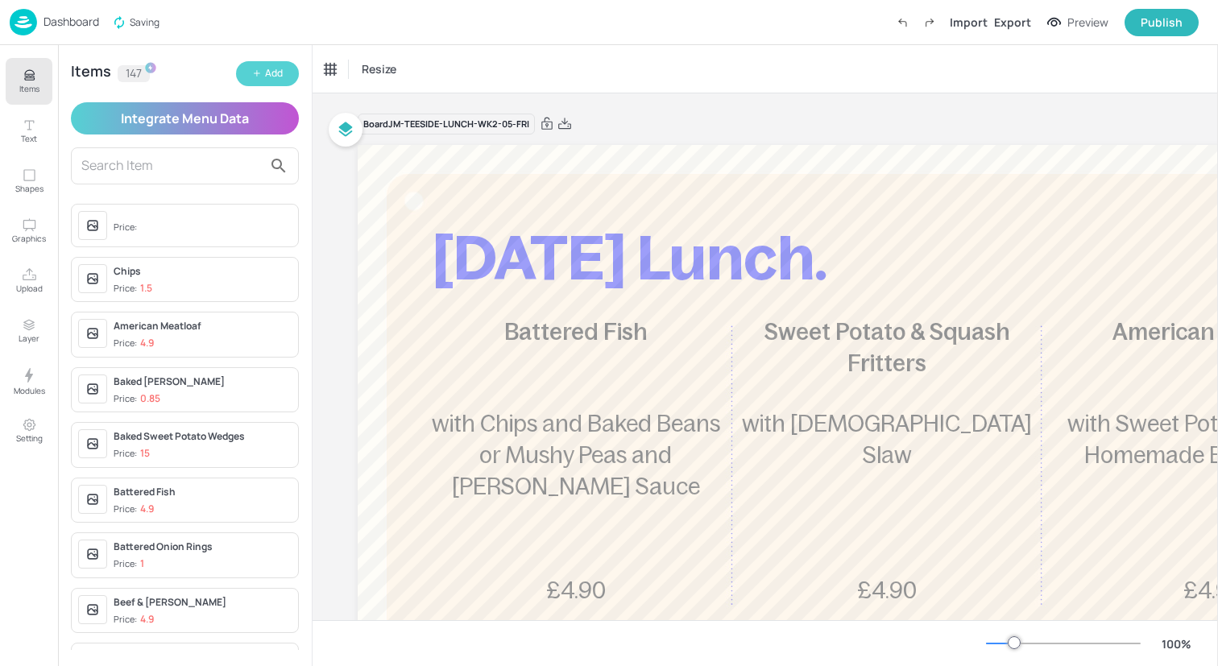
click at [271, 81] on button "Add" at bounding box center [267, 73] width 63 height 25
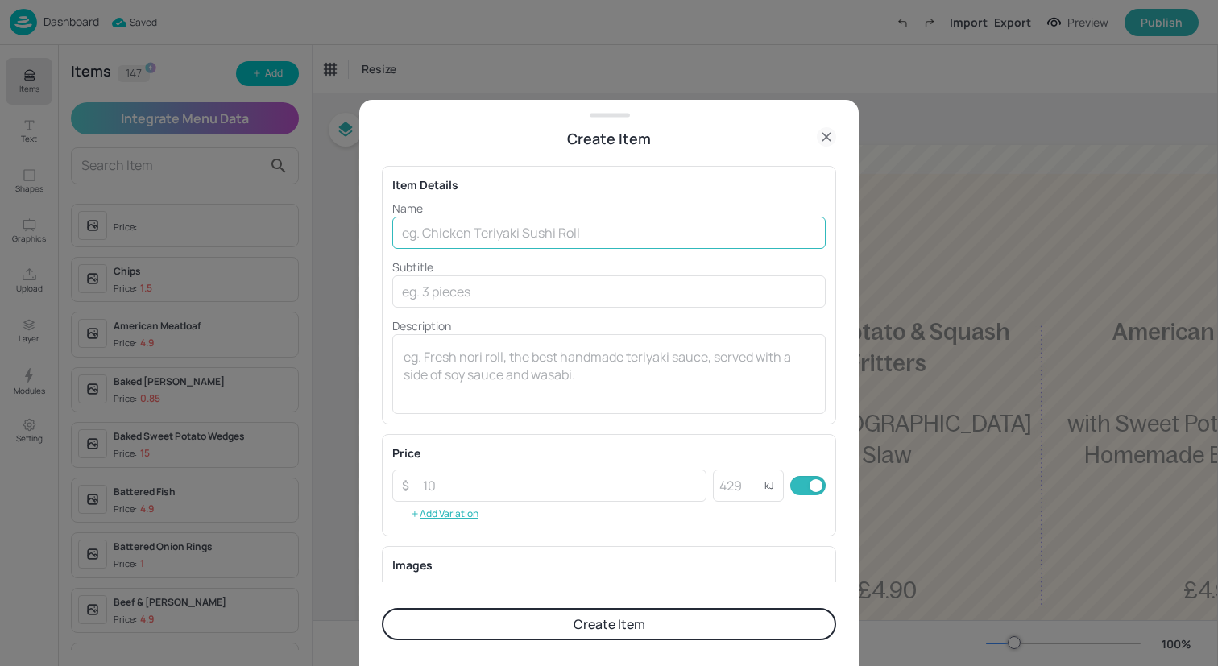
click at [500, 233] on input "text" at bounding box center [608, 233] width 433 height 32
type input "Chickpea & Aubergine Korma"
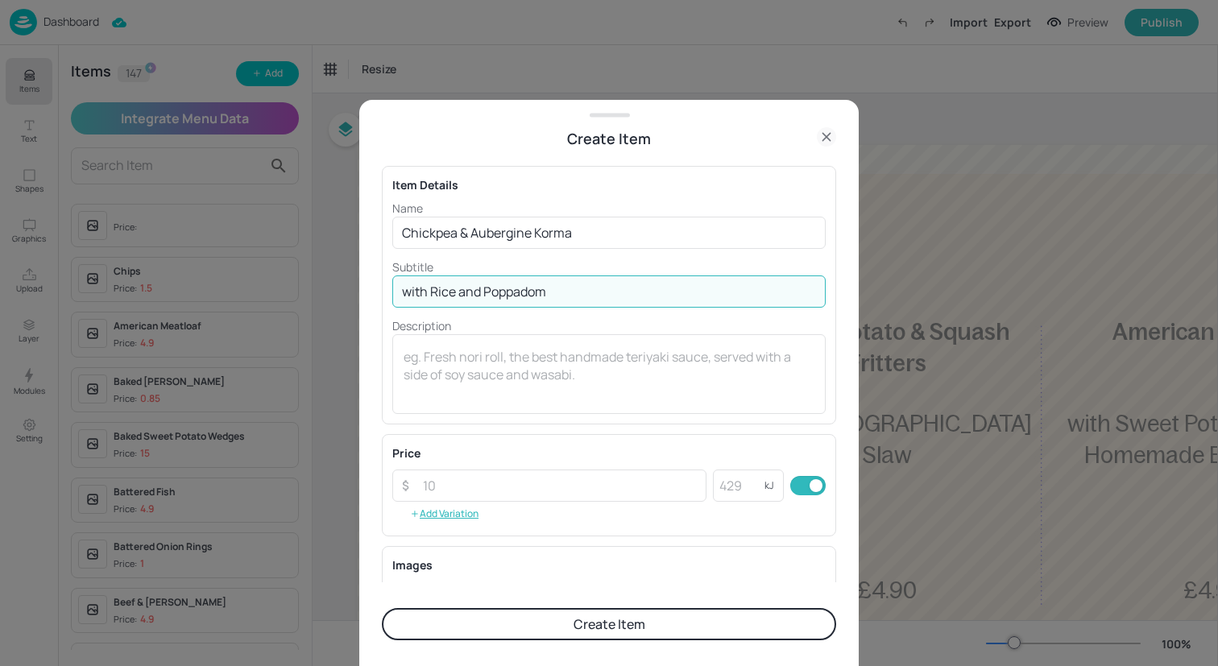
type input "with Rice and Poppadom"
click at [540, 468] on div "Price ​ ​ kJ ​ Add Variation" at bounding box center [608, 485] width 433 height 81
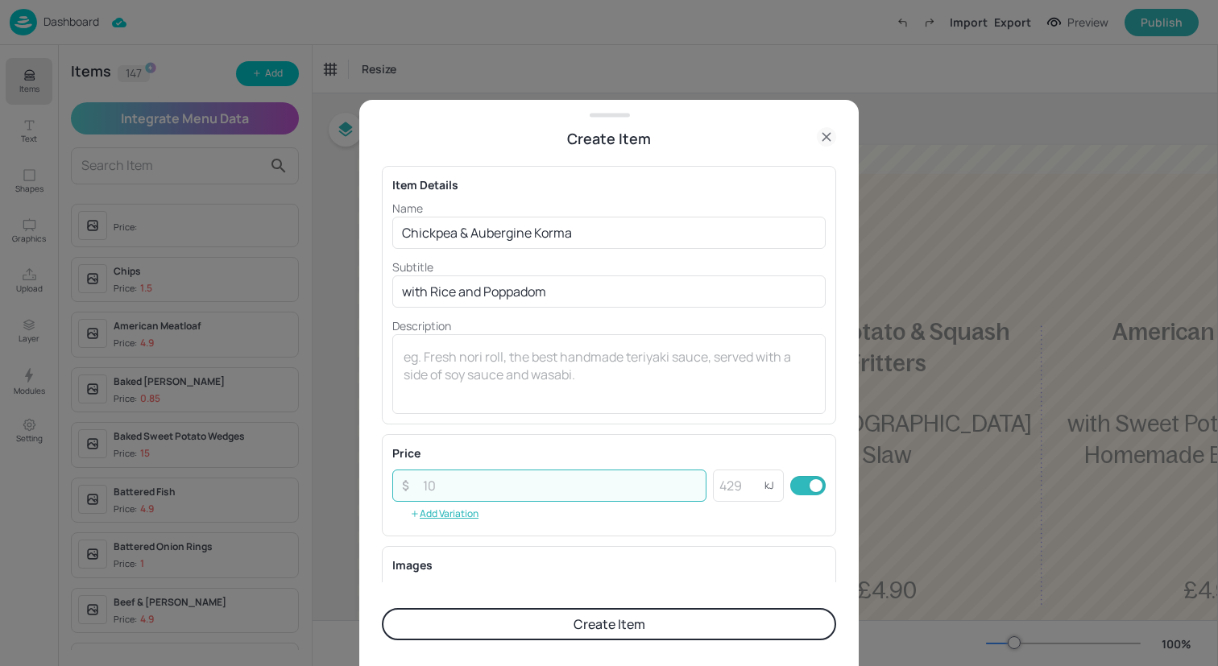
click at [540, 486] on input "number" at bounding box center [559, 486] width 293 height 32
type input "4.90"
click at [571, 631] on button "Create Item" at bounding box center [609, 624] width 454 height 32
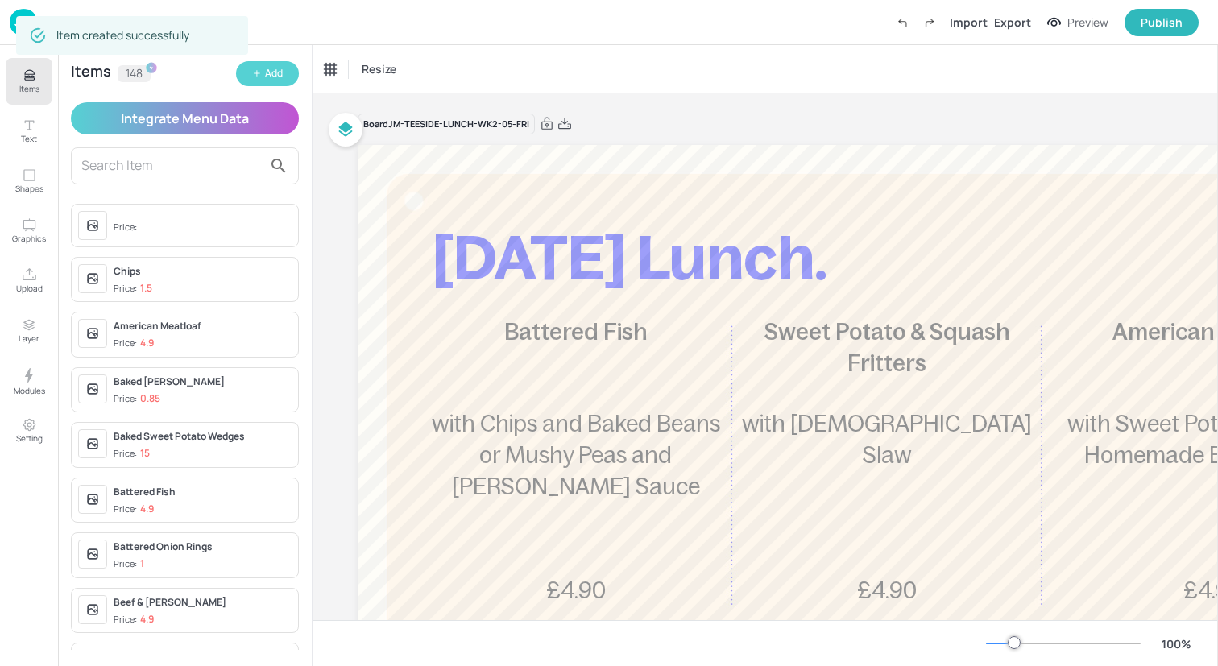
click at [252, 73] on icon "button" at bounding box center [257, 73] width 10 height 10
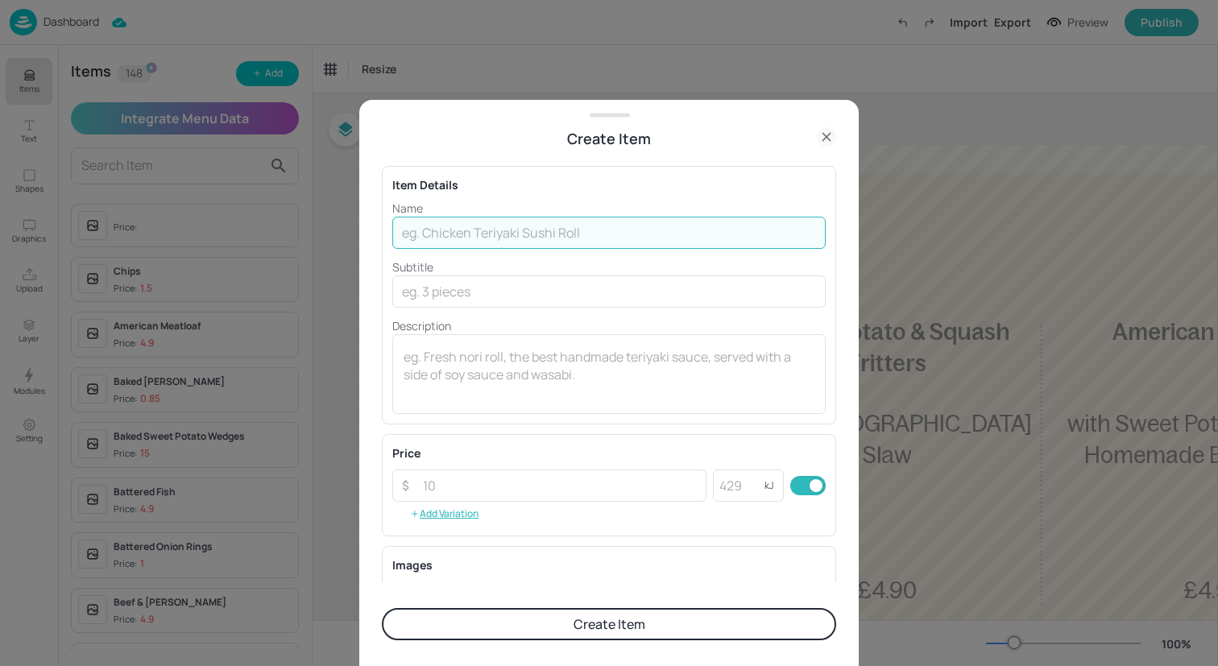
click at [620, 236] on input "text" at bounding box center [608, 233] width 433 height 32
type input "Jumbo Battered Sausage"
click at [610, 478] on input "number" at bounding box center [559, 486] width 293 height 32
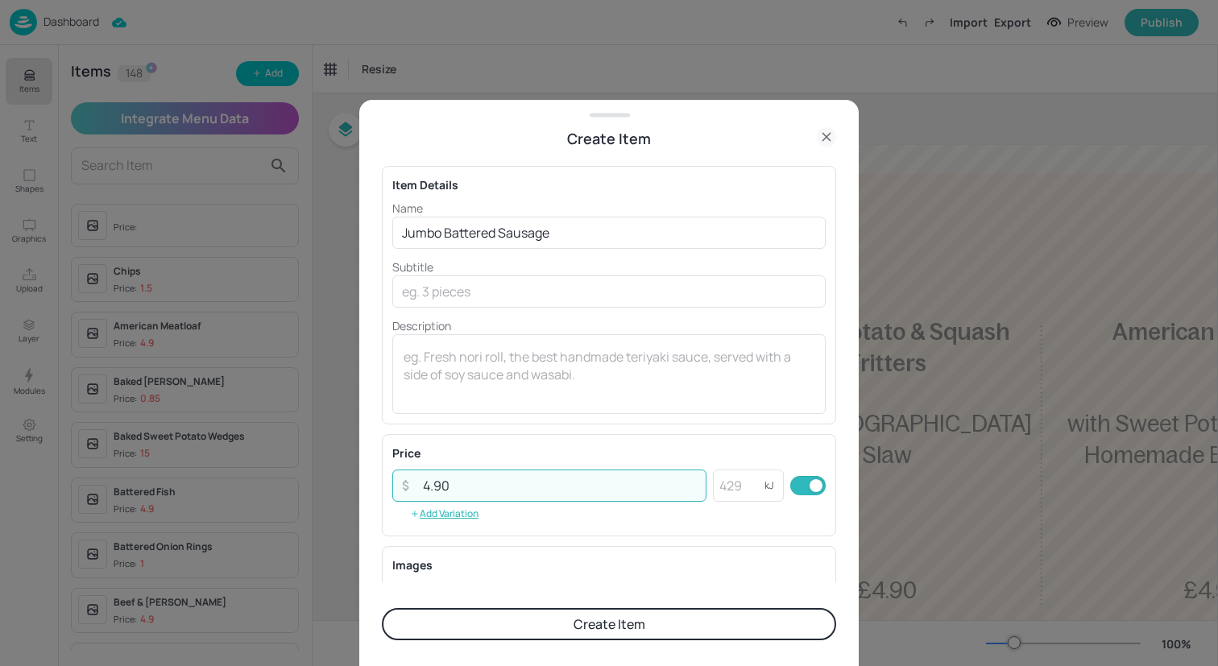
type input "4.90"
click at [626, 625] on button "Create Item" at bounding box center [609, 624] width 454 height 32
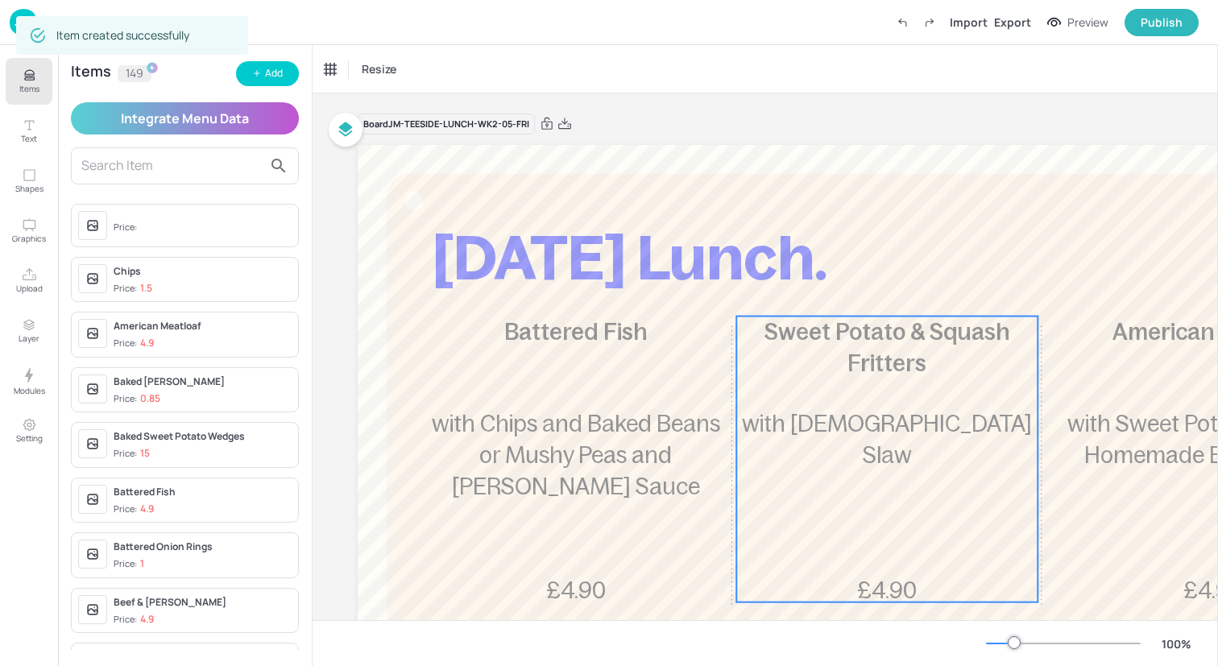
click at [893, 333] on span "Sweet Potato & Squash Fritters" at bounding box center [886, 347] width 245 height 57
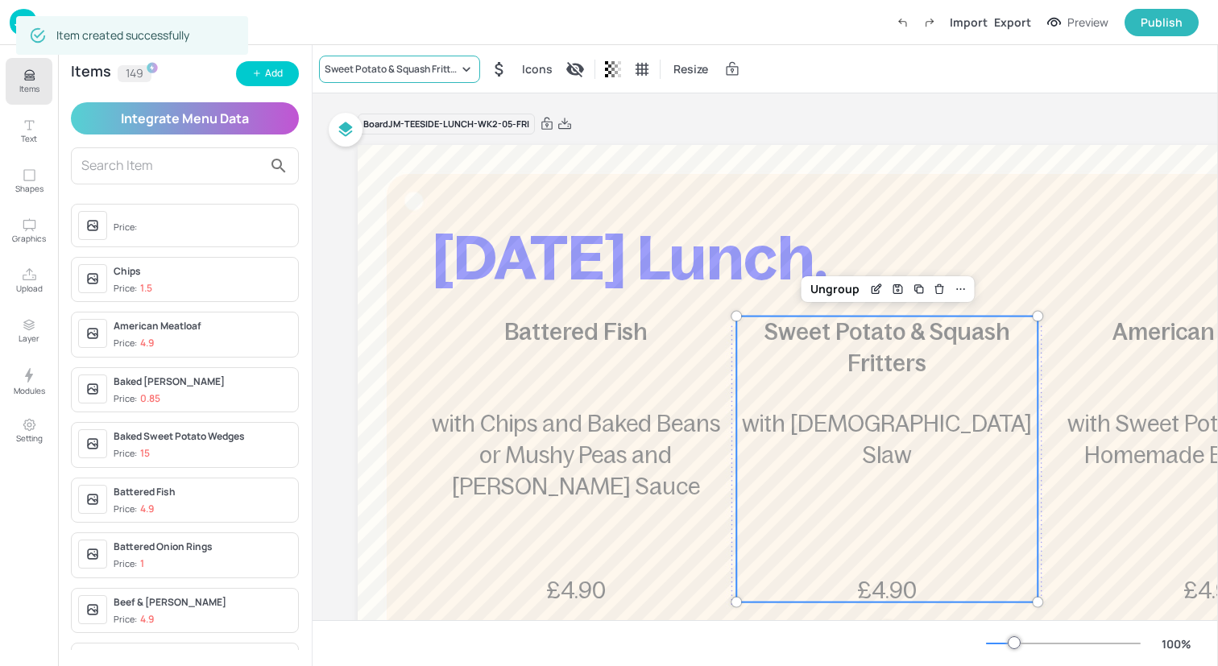
click at [466, 69] on icon at bounding box center [466, 69] width 16 height 16
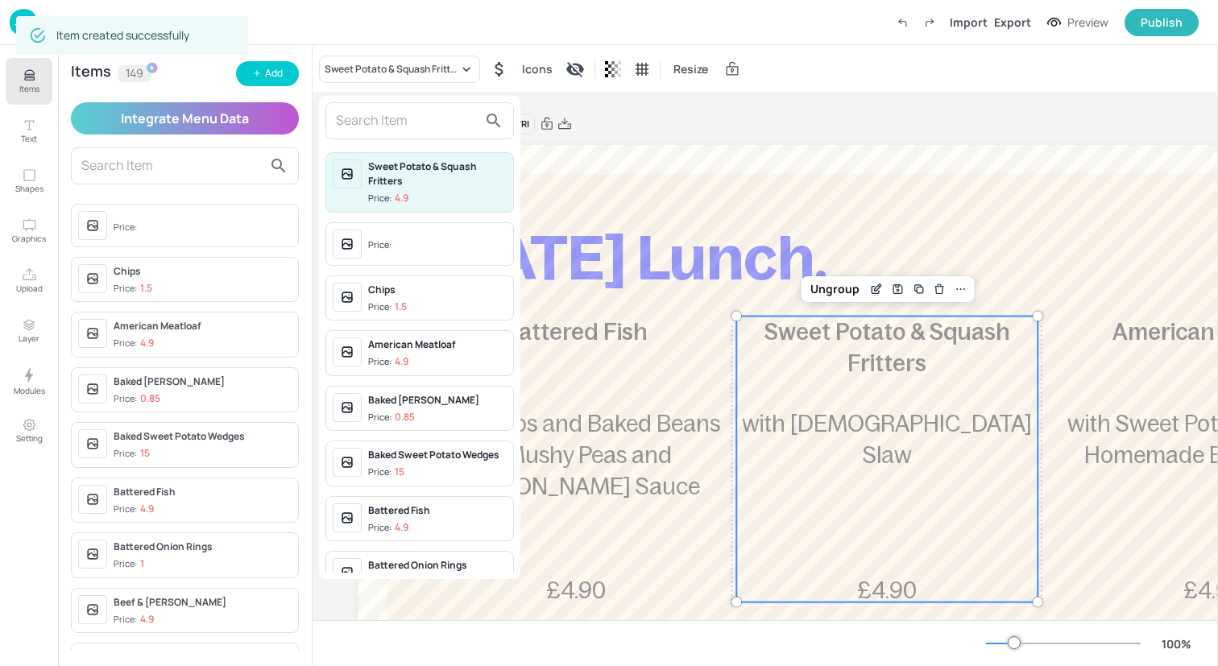
click at [465, 117] on input "text" at bounding box center [407, 121] width 142 height 26
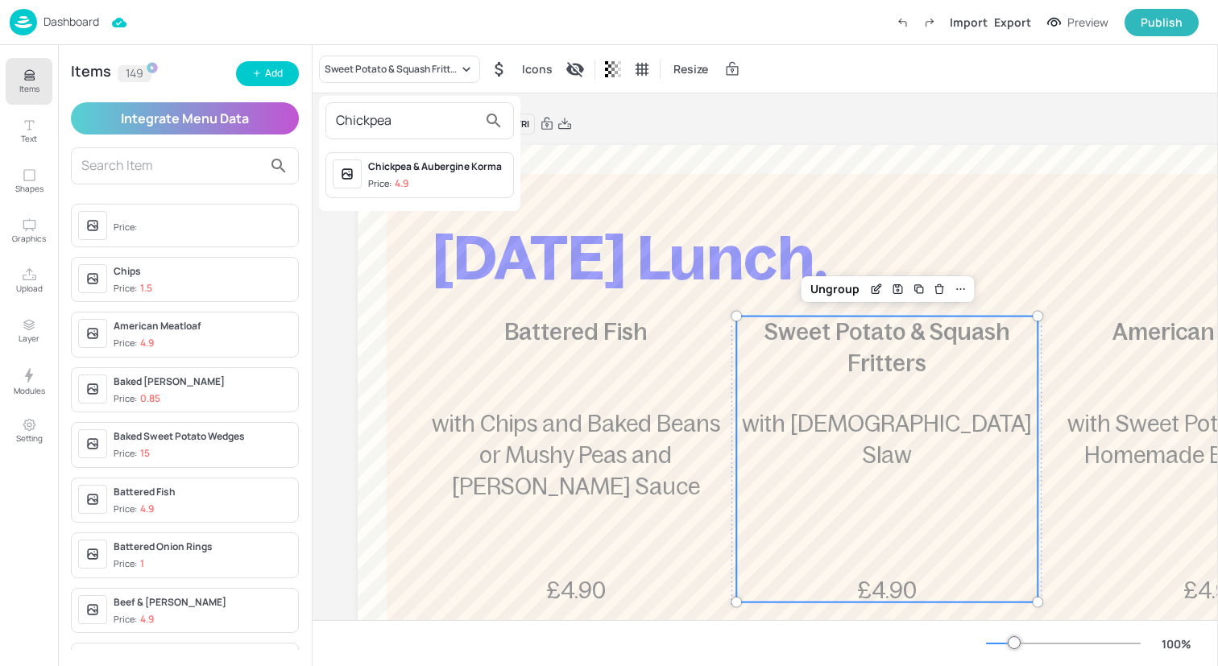
type input "Chickpea"
click at [474, 180] on span "Price: 4.9" at bounding box center [437, 184] width 139 height 14
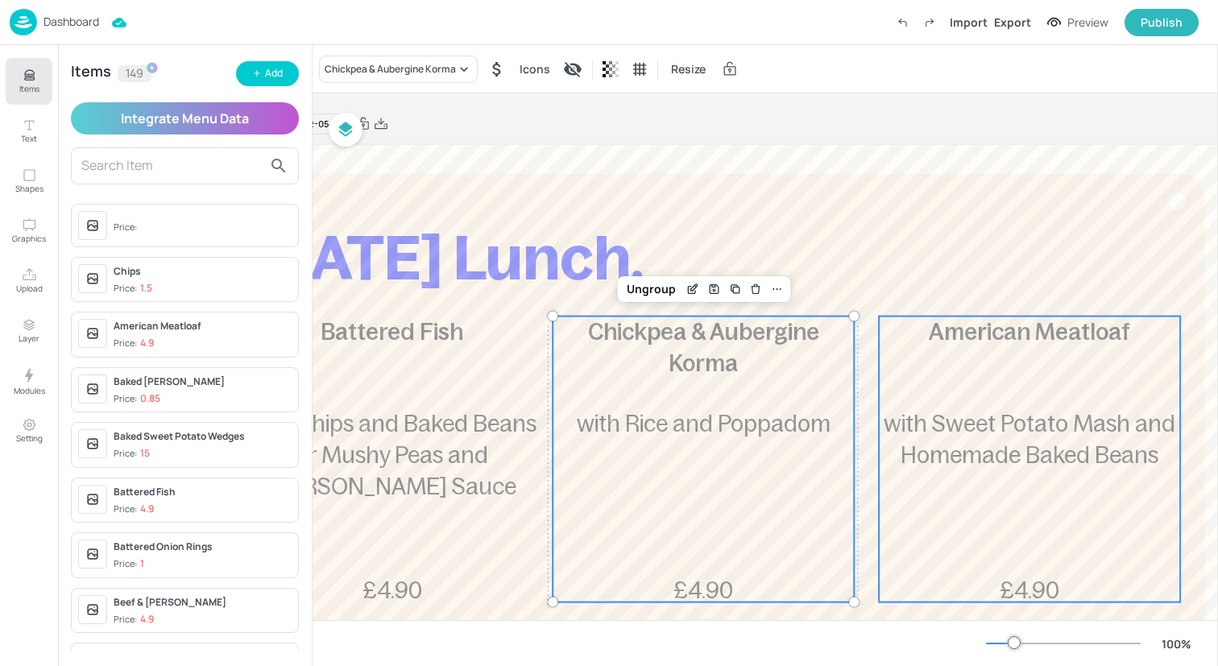
scroll to position [0, 249]
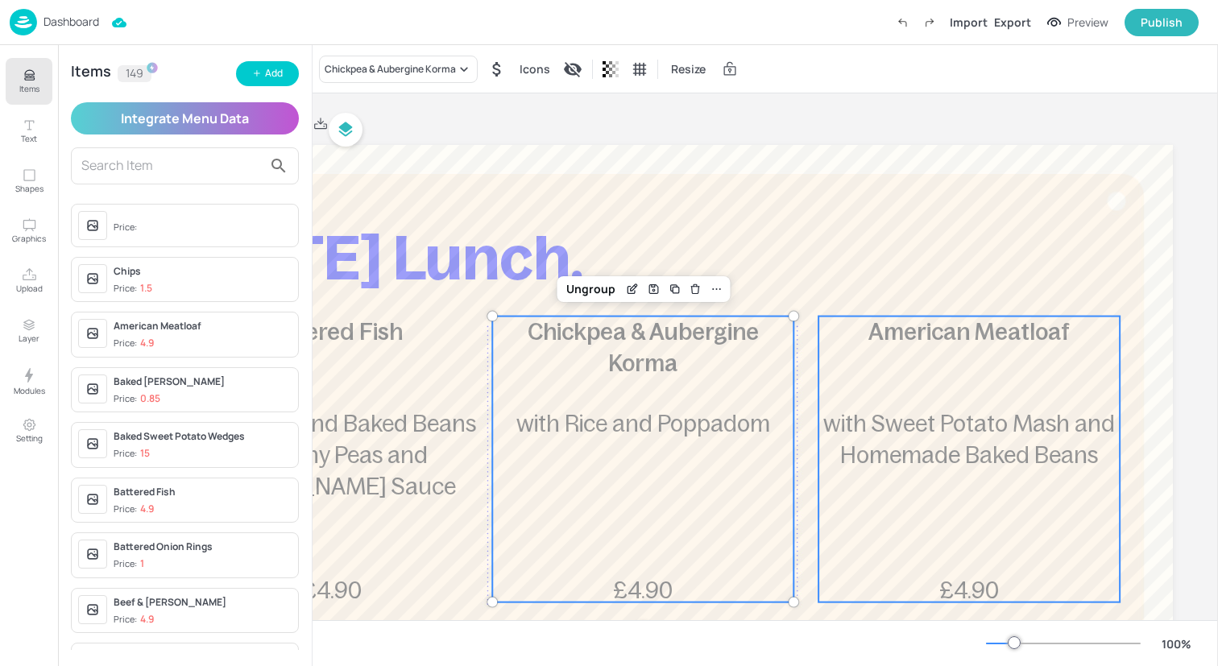
click at [968, 453] on span "with Sweet Potato Mash and Homemade Baked Beans" at bounding box center [969, 439] width 292 height 57
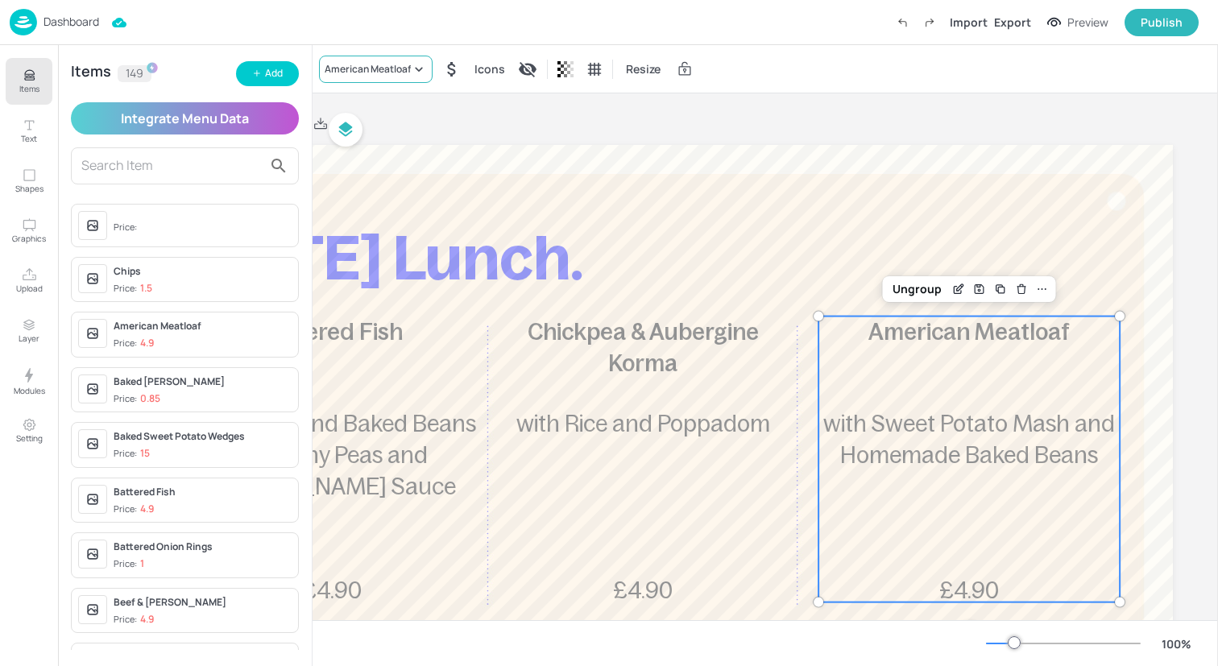
click at [382, 56] on div "American Meatloaf" at bounding box center [376, 69] width 114 height 27
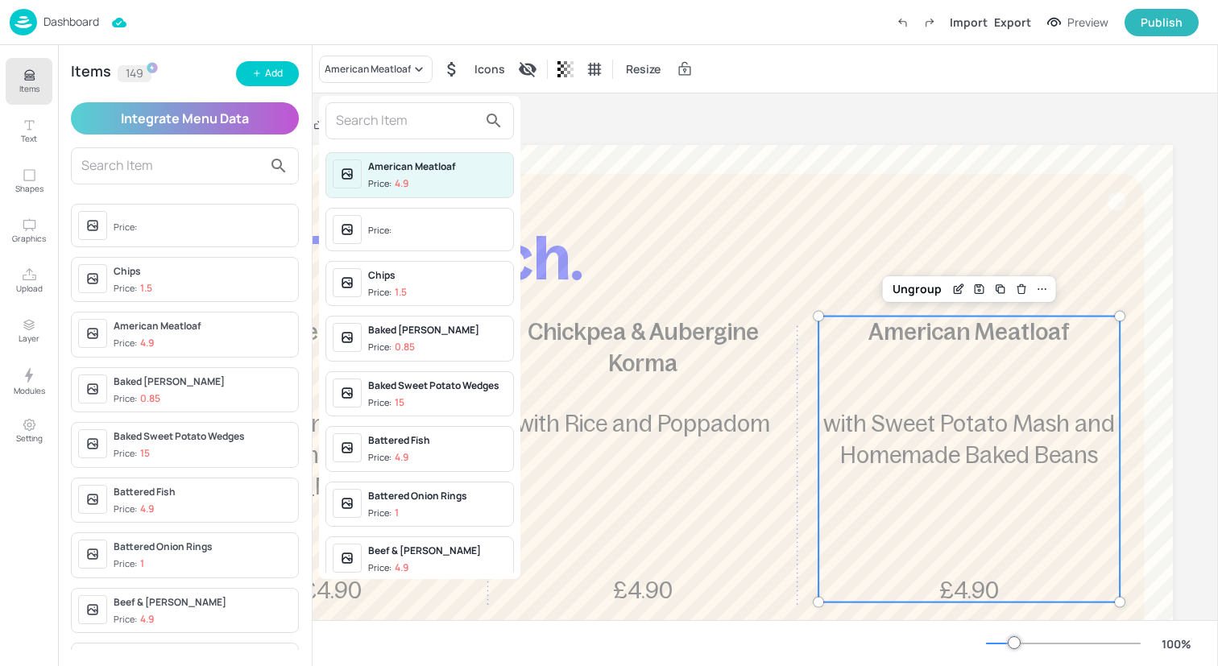
click at [387, 116] on input "text" at bounding box center [407, 121] width 142 height 26
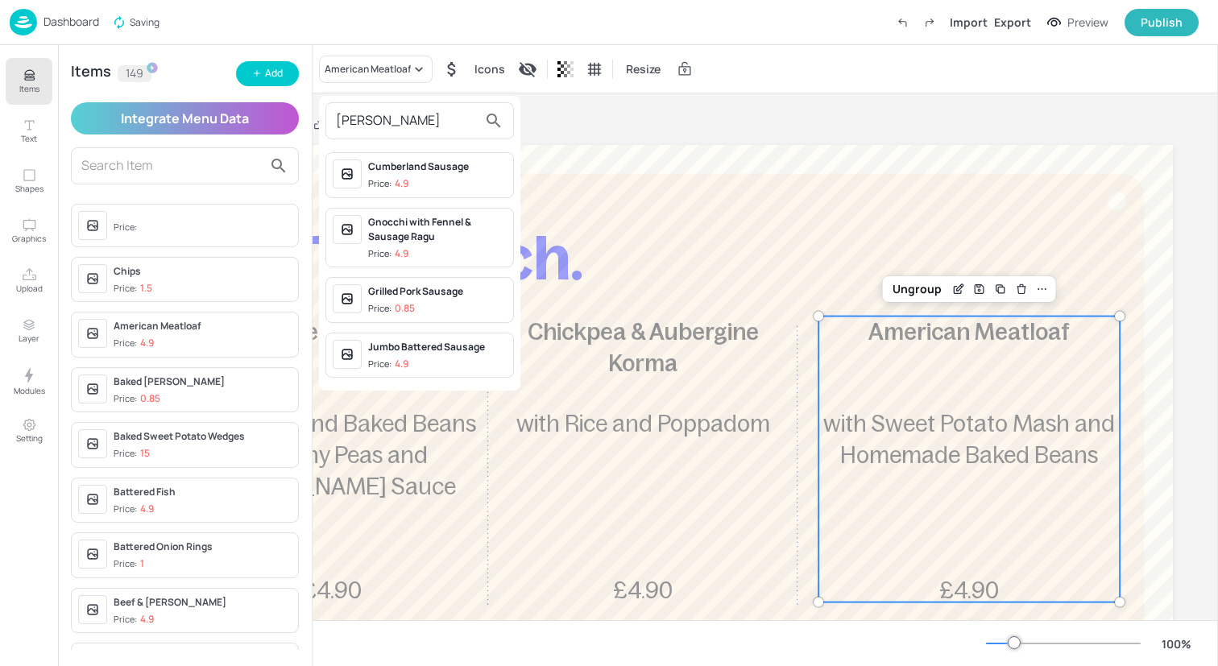
type input "sausa"
click at [420, 345] on div "Jumbo Battered Sausage" at bounding box center [437, 347] width 139 height 14
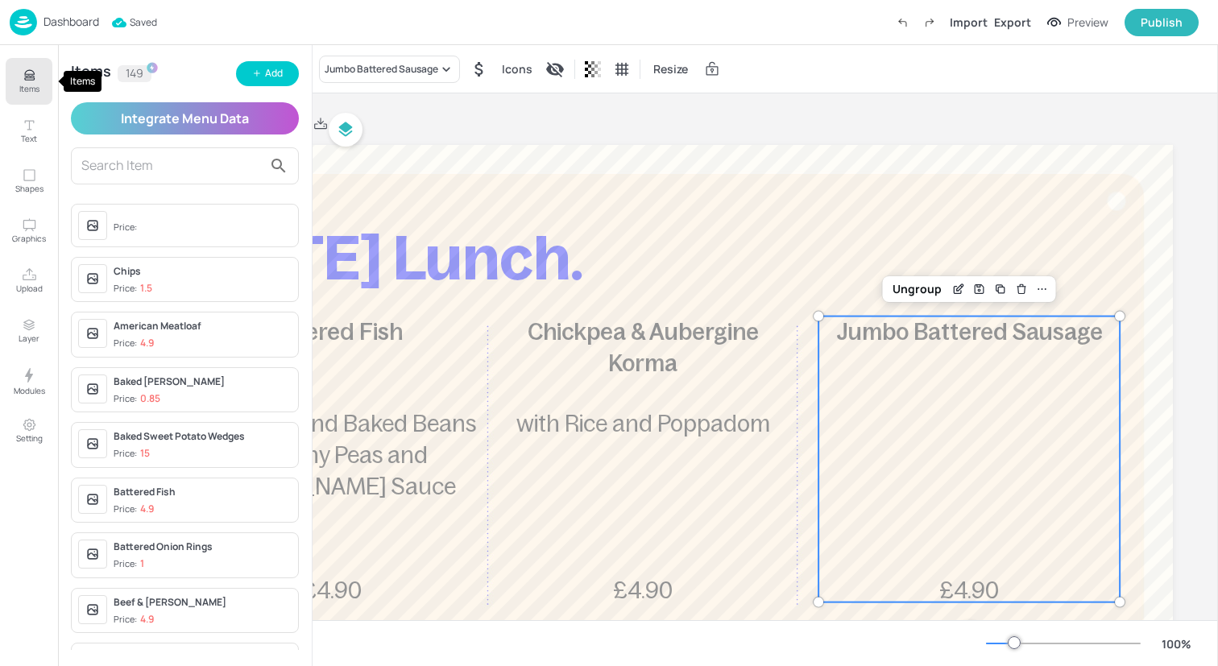
click at [29, 65] on button "Items" at bounding box center [29, 81] width 47 height 47
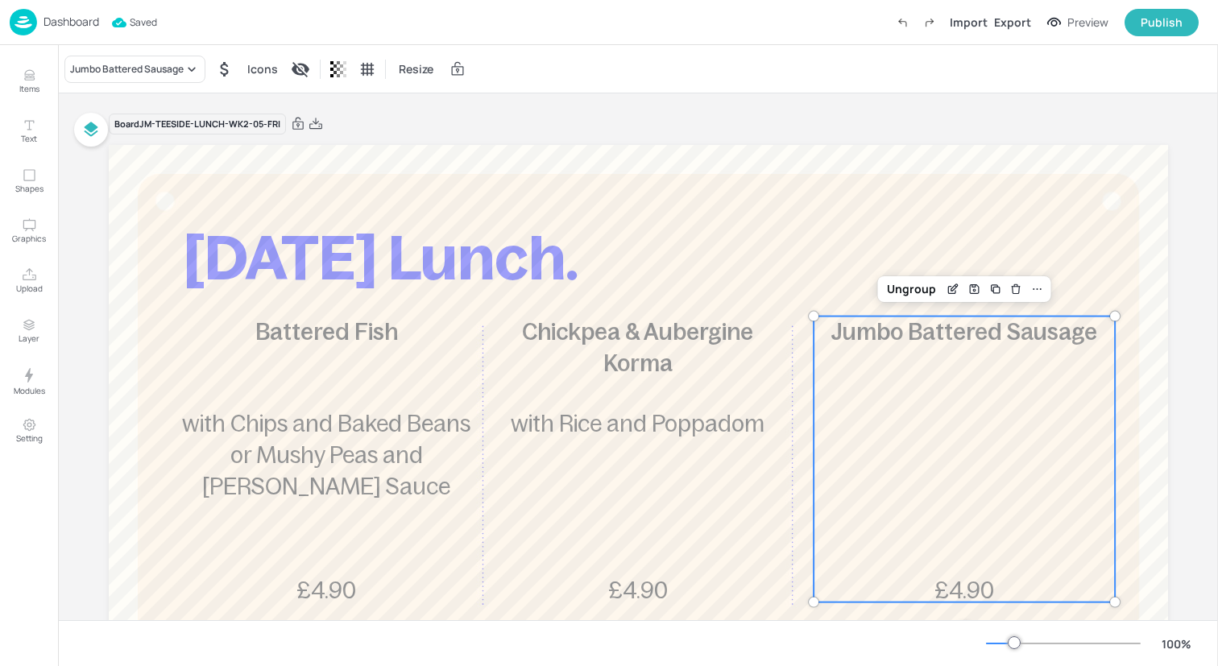
click at [424, 95] on div "Board JM-TEESIDE-LUNCH-WK2-05-FRI Friday Lunch. Battered Fish £4.90 with Chips …" at bounding box center [638, 574] width 1059 height 962
click at [351, 21] on div "Dashboard Saved Import Export Preview Publish" at bounding box center [604, 22] width 1189 height 44
click at [18, 18] on img at bounding box center [23, 22] width 27 height 27
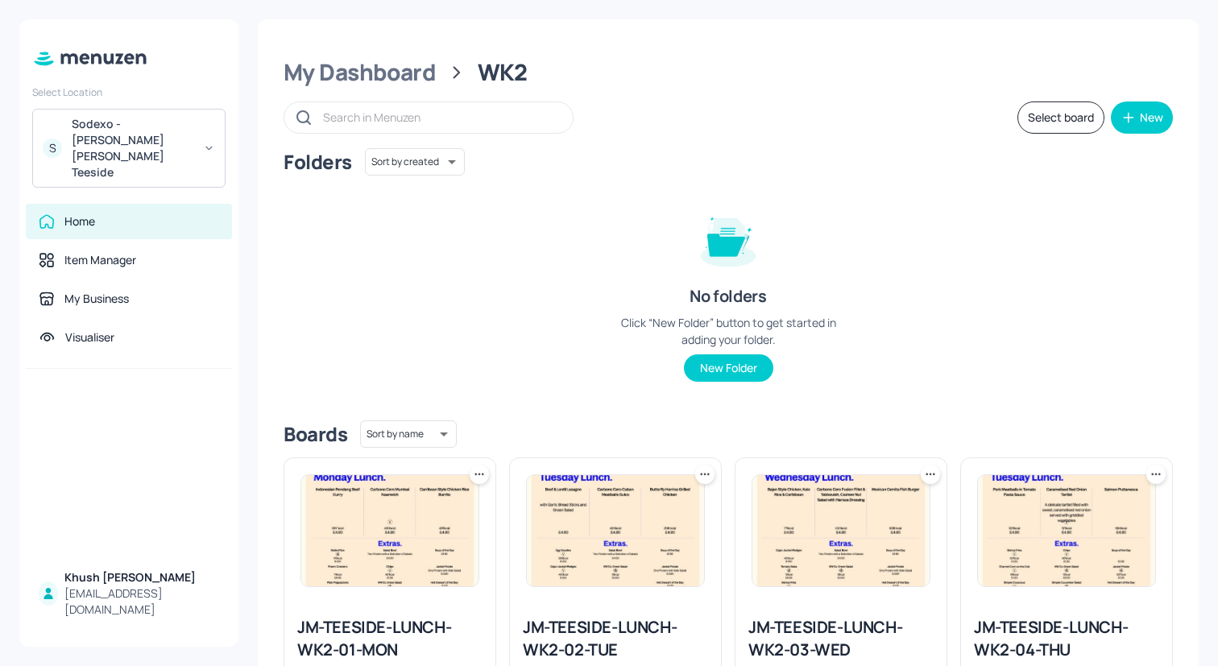
scroll to position [402, 0]
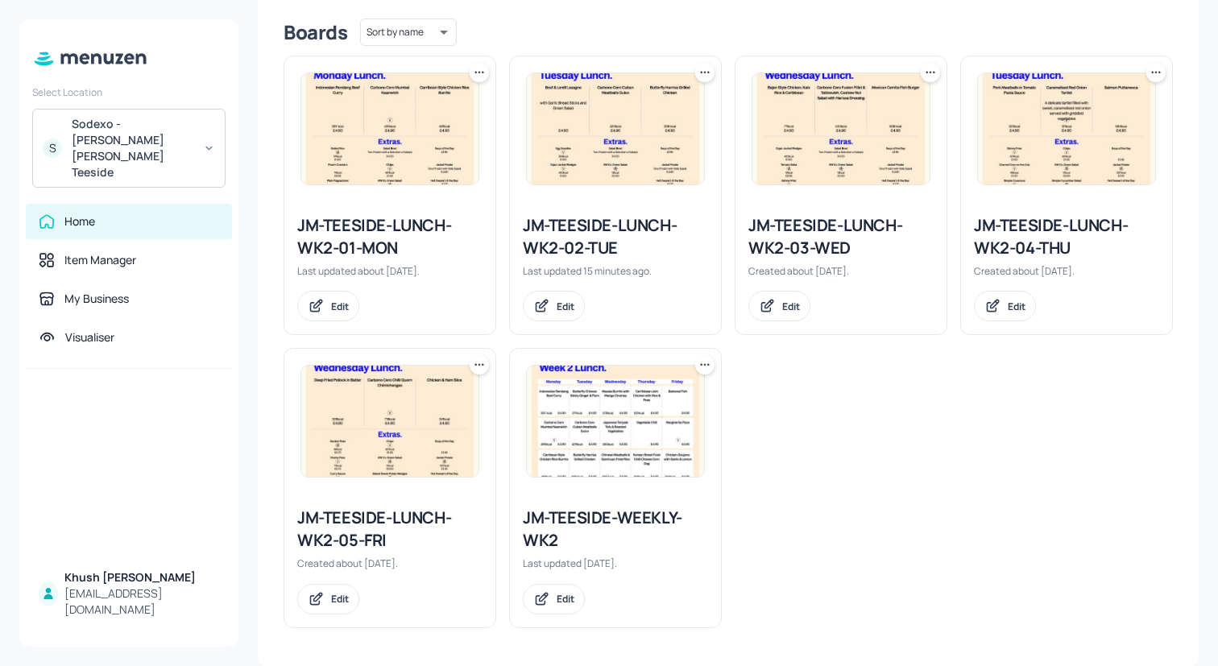
click at [577, 400] on img at bounding box center [615, 421] width 177 height 111
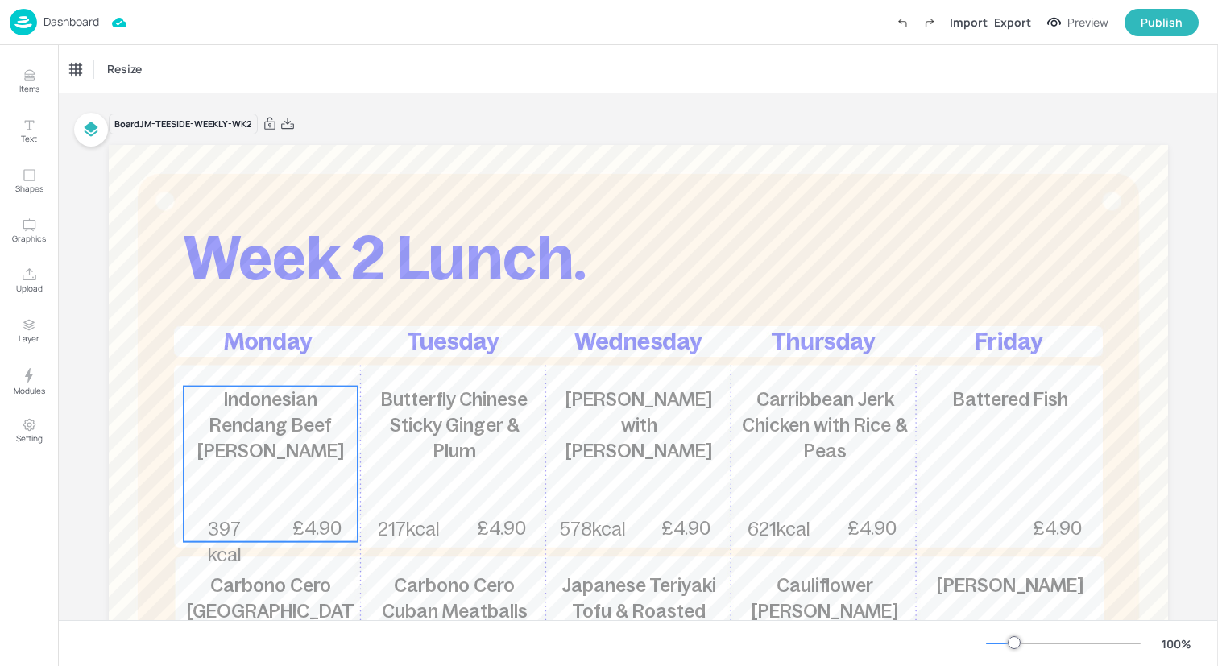
click at [232, 456] on div "Indonesian Rendang Beef Curry 397 kcal £4.90" at bounding box center [271, 464] width 174 height 155
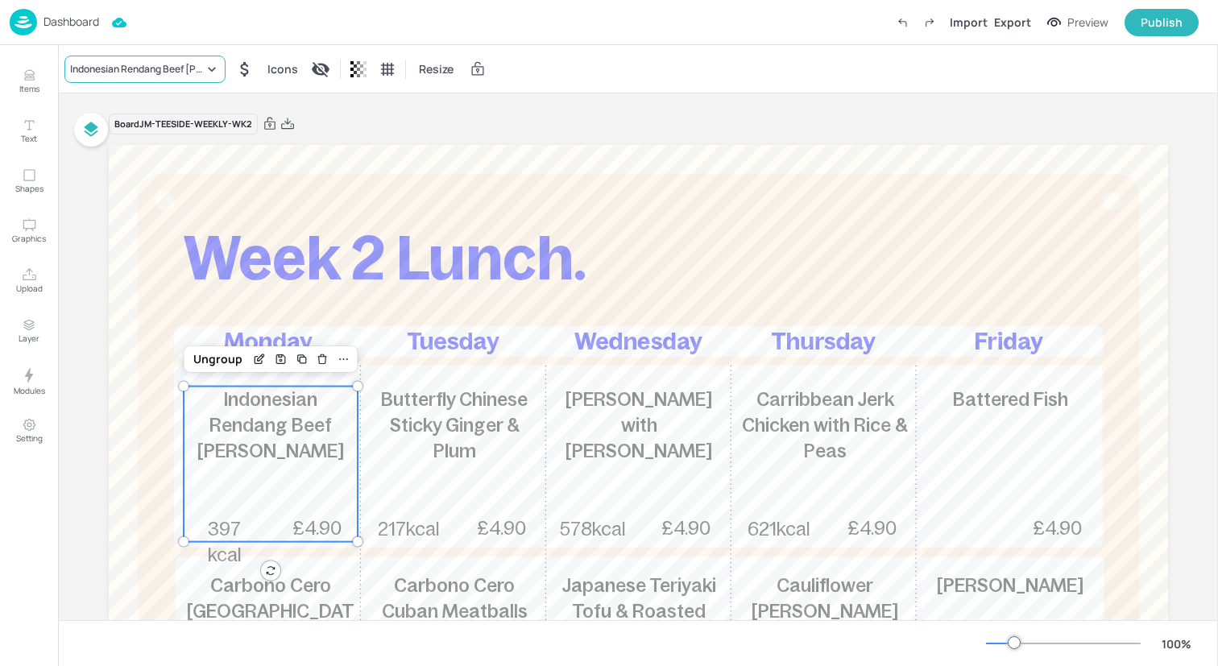
click at [170, 72] on div "Indonesian Rendang Beef Curry" at bounding box center [137, 69] width 134 height 14
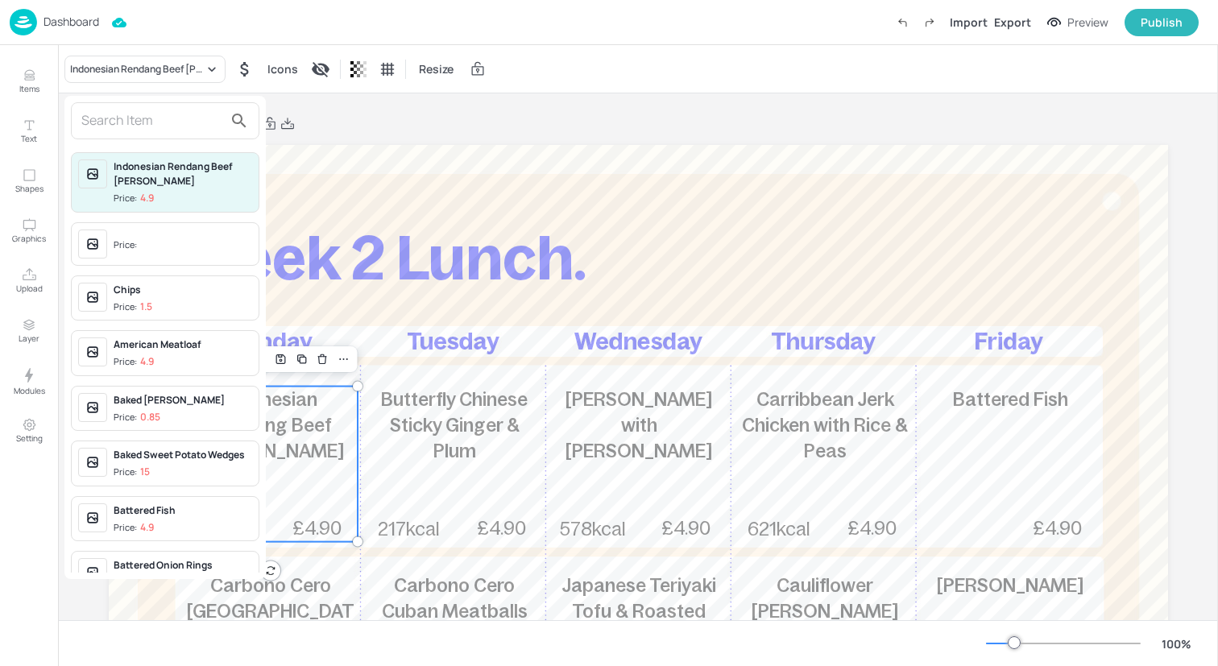
click at [171, 123] on input "text" at bounding box center [152, 121] width 142 height 26
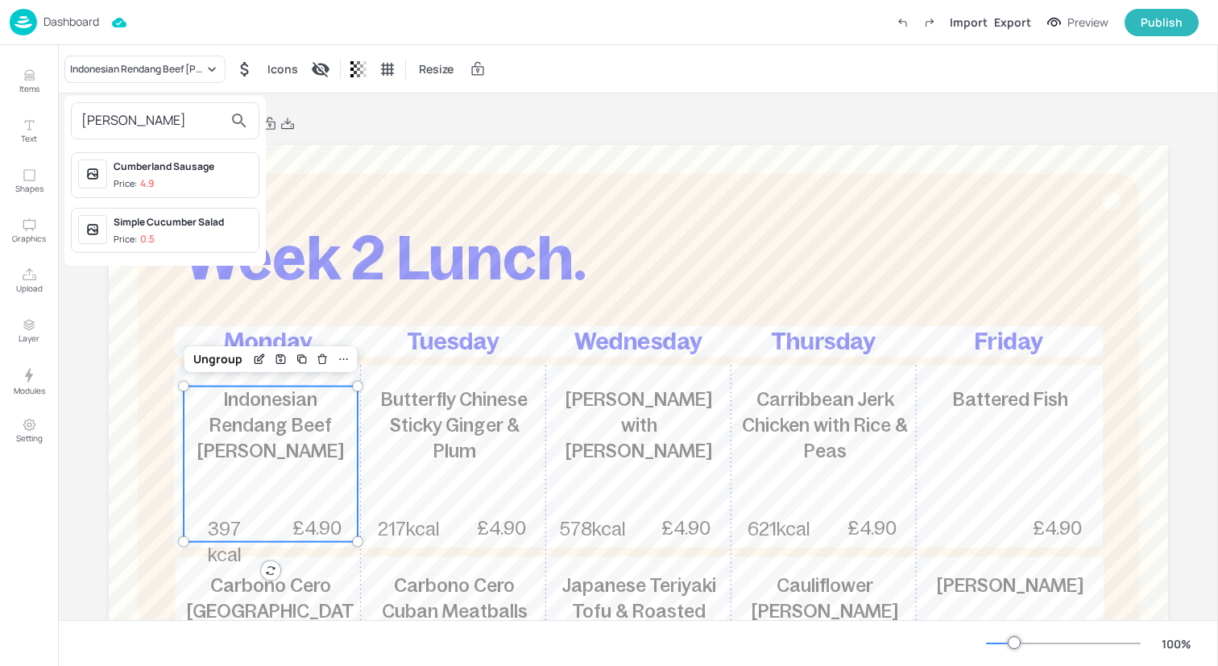
type input "cumber"
click at [192, 170] on div "Cumberland Sausage" at bounding box center [183, 166] width 139 height 14
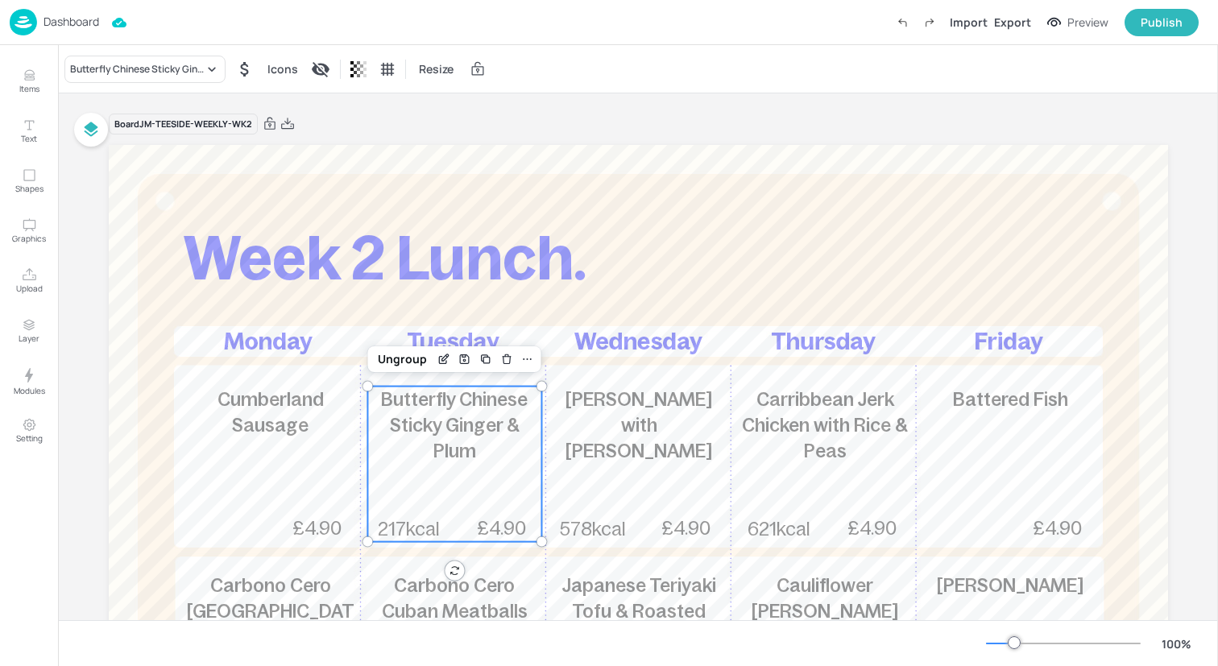
click at [391, 435] on p "Butterfly Chinese Sticky Ginger & Plum" at bounding box center [454, 426] width 174 height 78
click at [174, 53] on div "Butterfly Chinese Sticky Ginger & Plum Icons Resize" at bounding box center [638, 69] width 1160 height 48
click at [213, 73] on icon at bounding box center [212, 69] width 16 height 16
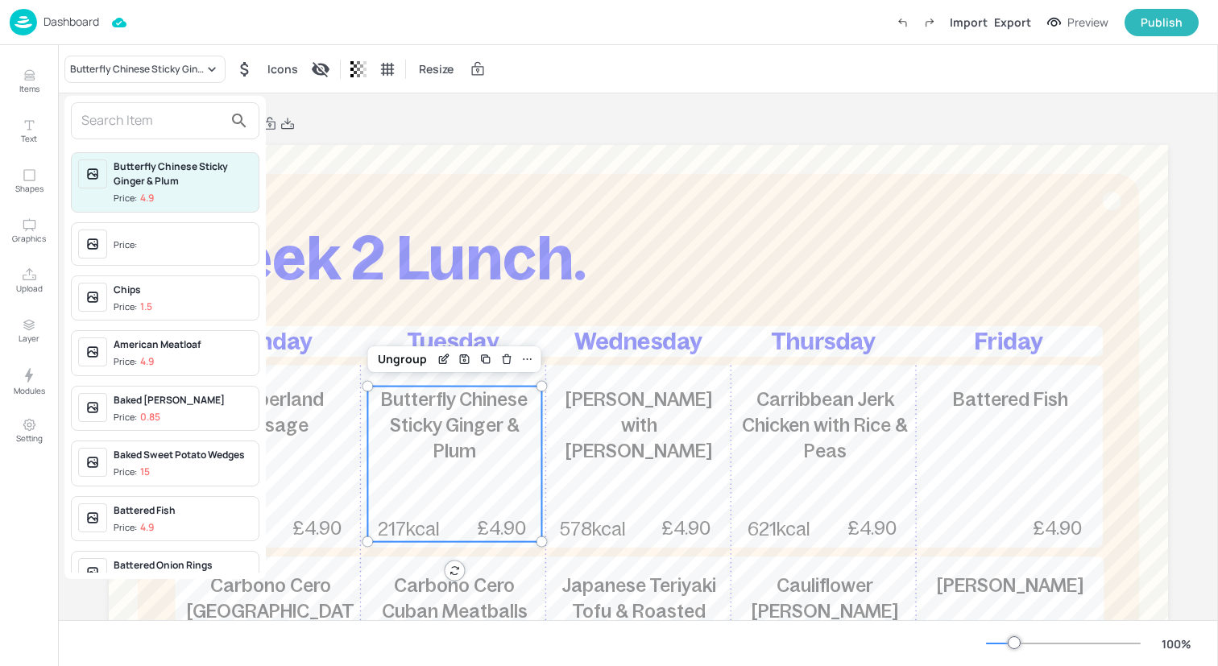
click at [202, 116] on input "text" at bounding box center [152, 121] width 142 height 26
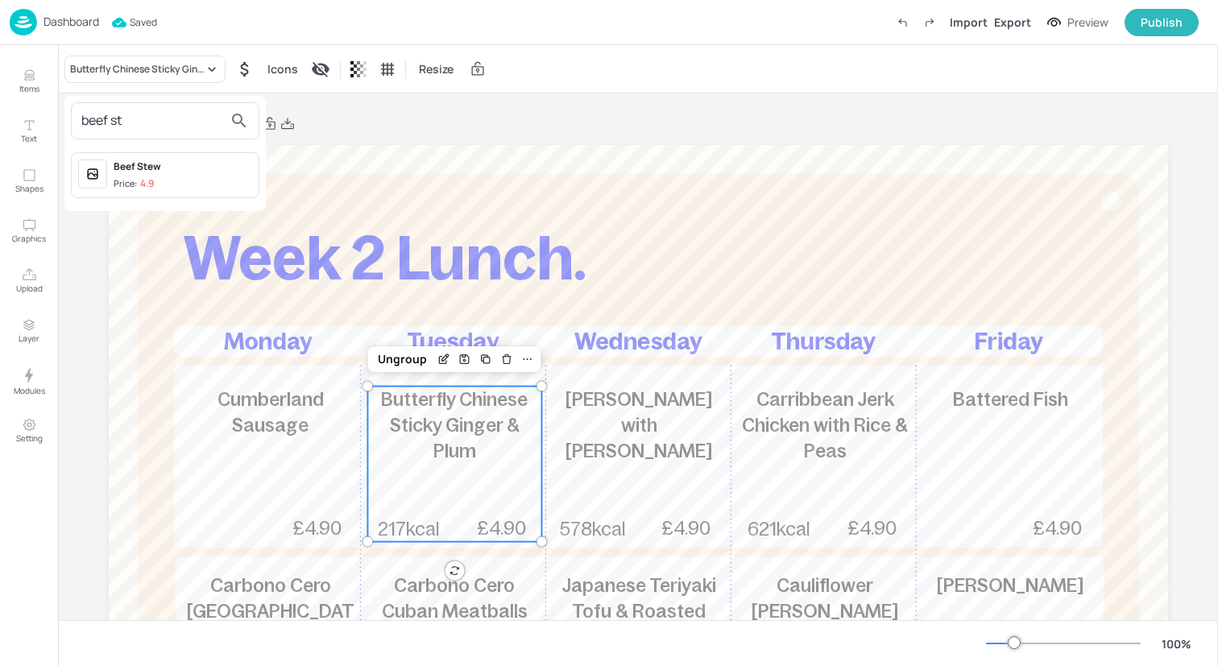
type input "beef st"
click at [234, 187] on span "Price: 4.9" at bounding box center [183, 184] width 139 height 14
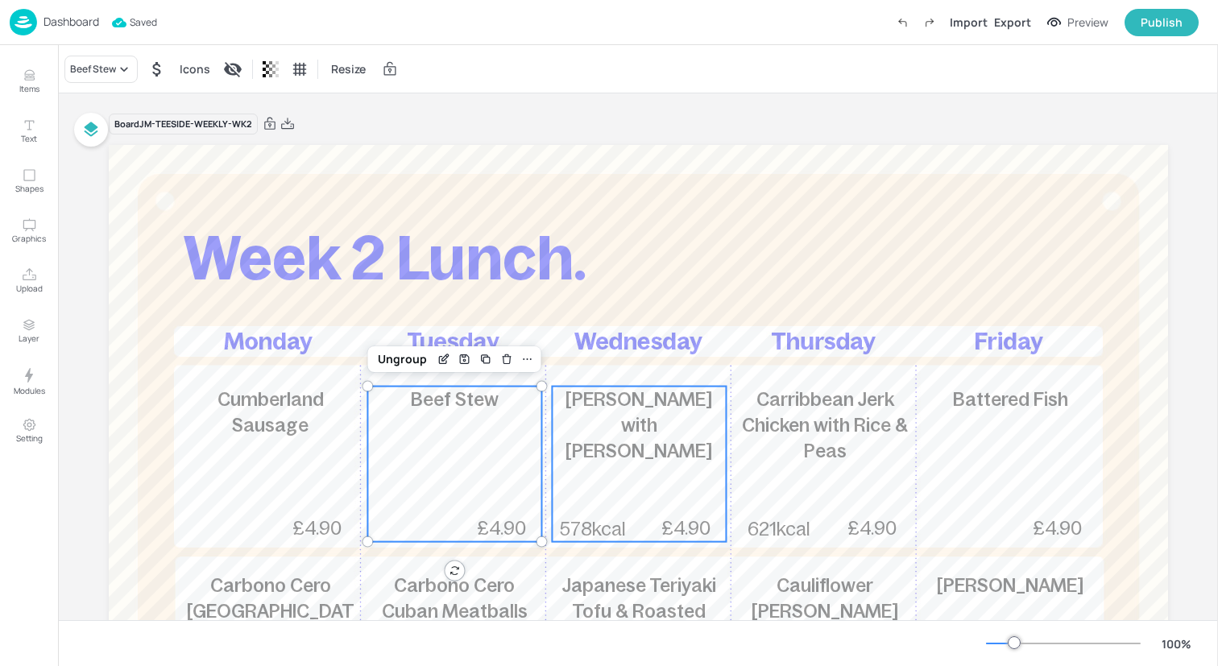
click at [644, 431] on span "Masala Burrito with Mango Chutney" at bounding box center [638, 425] width 147 height 72
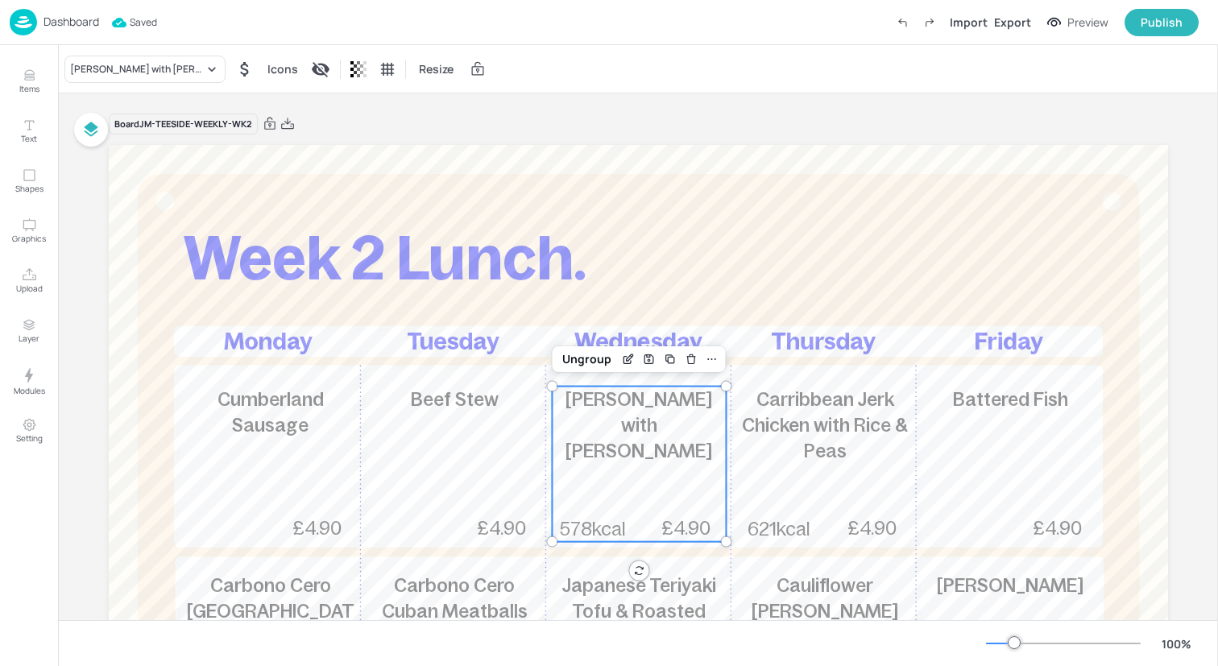
click at [176, 85] on div "Masala Burrito with Mango Chutney Icons Resize" at bounding box center [638, 69] width 1160 height 48
click at [176, 80] on div "Masala Burrito with Mango Chutney" at bounding box center [144, 69] width 161 height 27
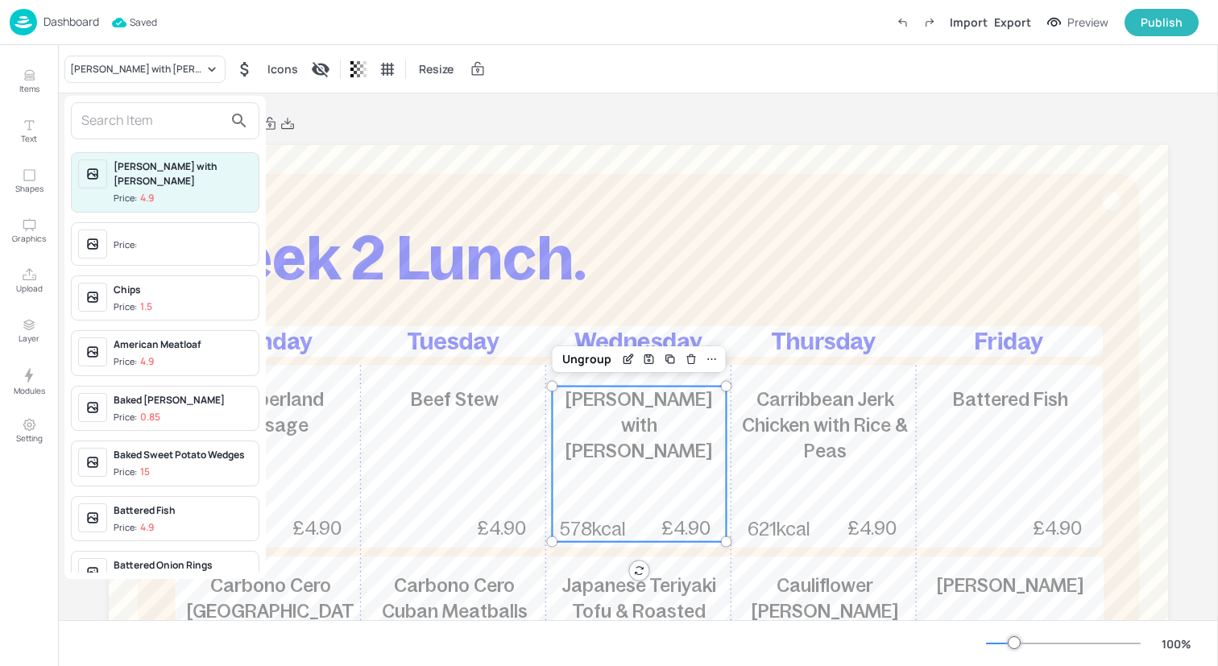
click at [175, 122] on input "text" at bounding box center [152, 121] width 142 height 26
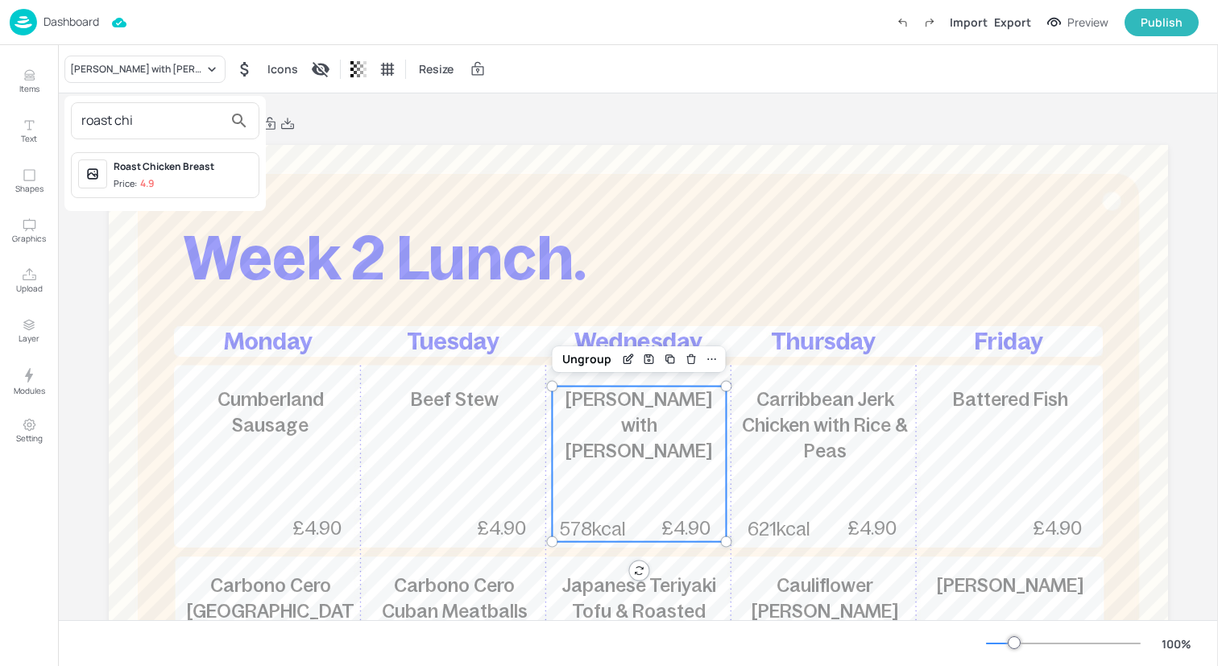
type input "roast chi"
click at [184, 182] on span "Price: 4.9" at bounding box center [183, 184] width 139 height 14
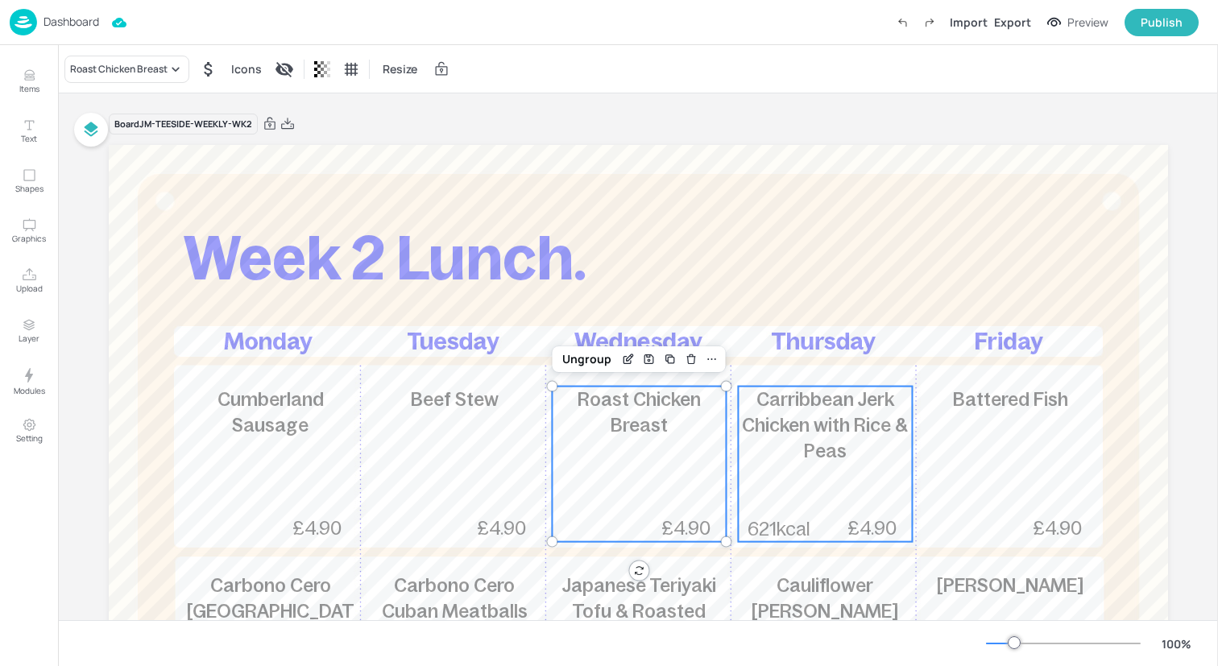
click at [871, 524] on span "£4.90" at bounding box center [871, 528] width 49 height 21
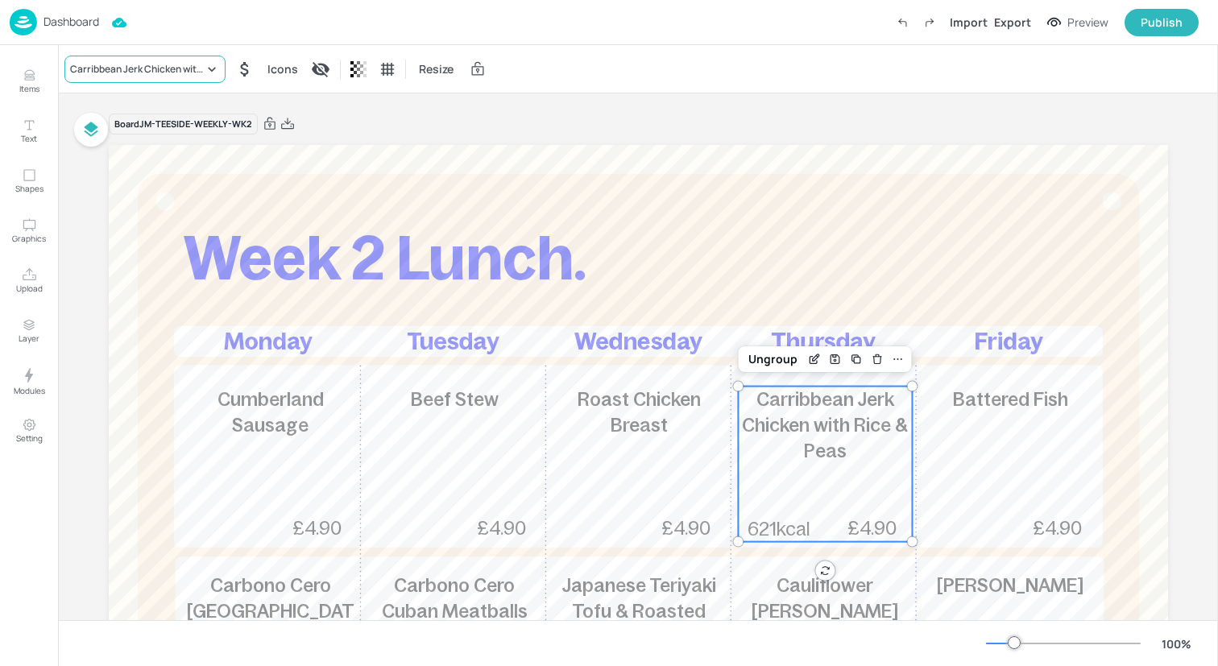
click at [187, 58] on div "Carribbean Jerk Chicken with Rice & Peas" at bounding box center [144, 69] width 161 height 27
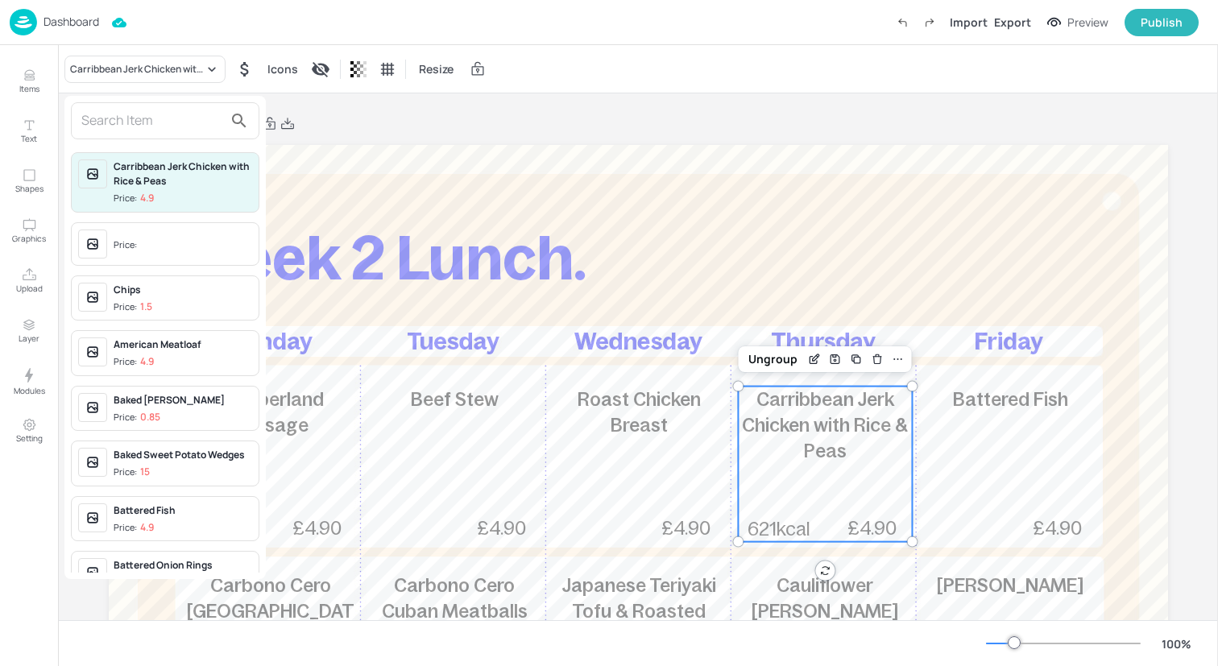
click at [185, 120] on input "text" at bounding box center [152, 121] width 142 height 26
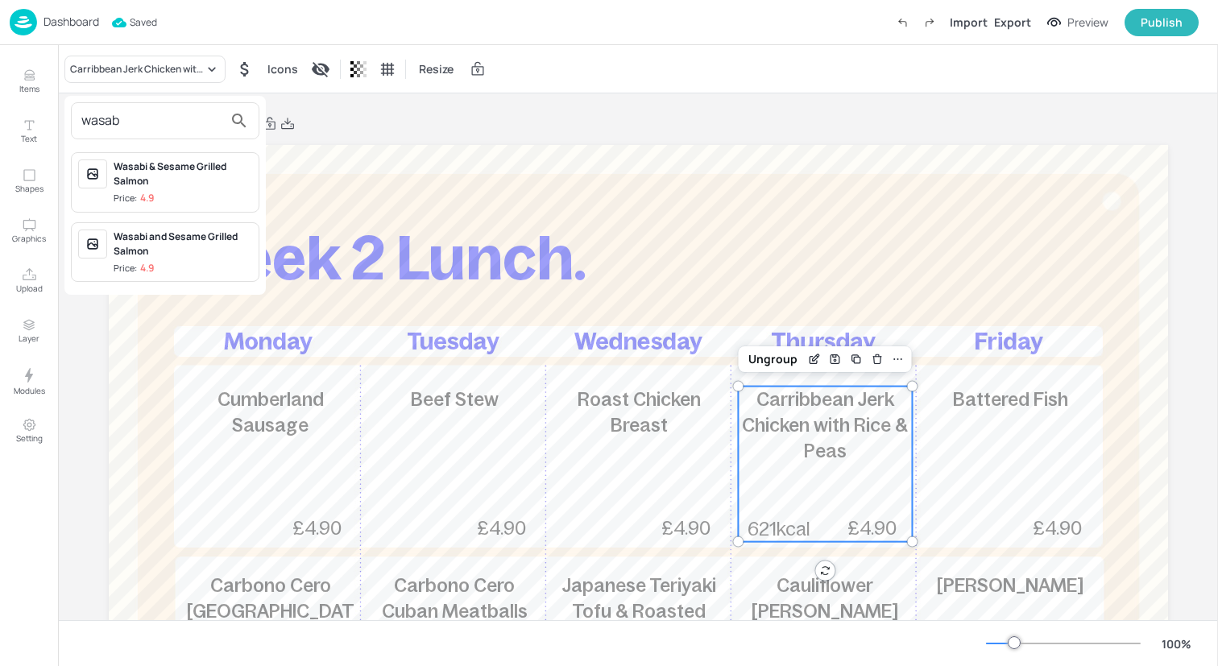
type input "wasab"
click at [200, 184] on div "Wasabi & Sesame Grilled Salmon" at bounding box center [183, 173] width 139 height 29
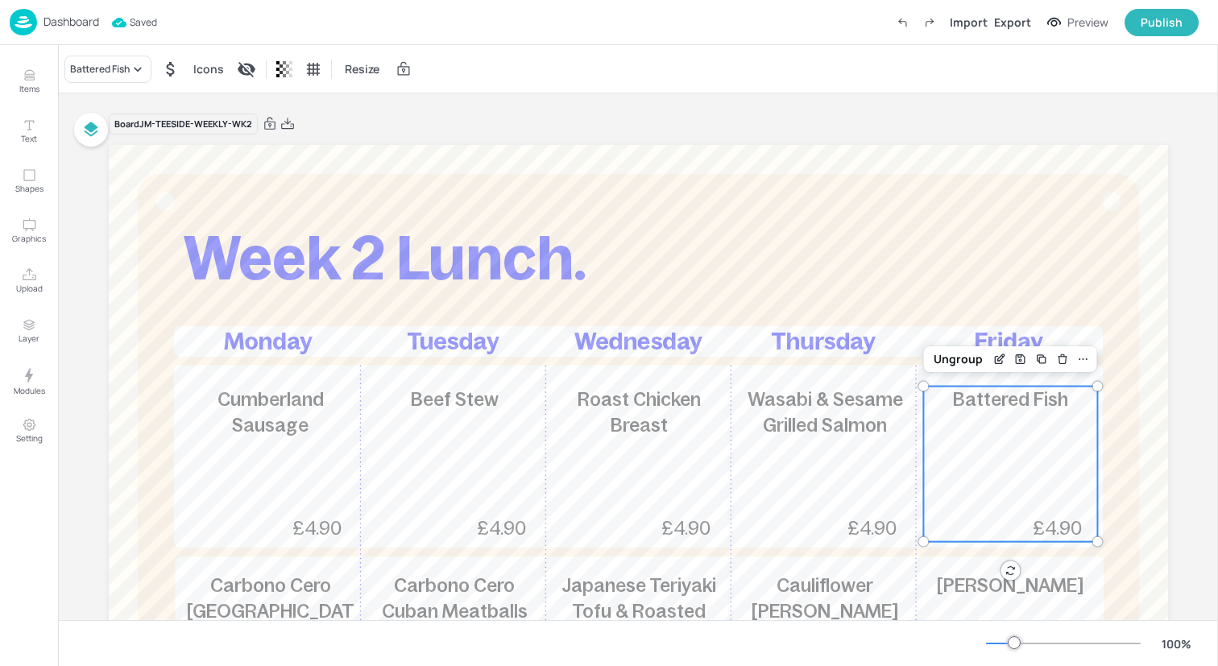
click at [1024, 457] on div "Battered Fish £4.90" at bounding box center [1010, 464] width 174 height 155
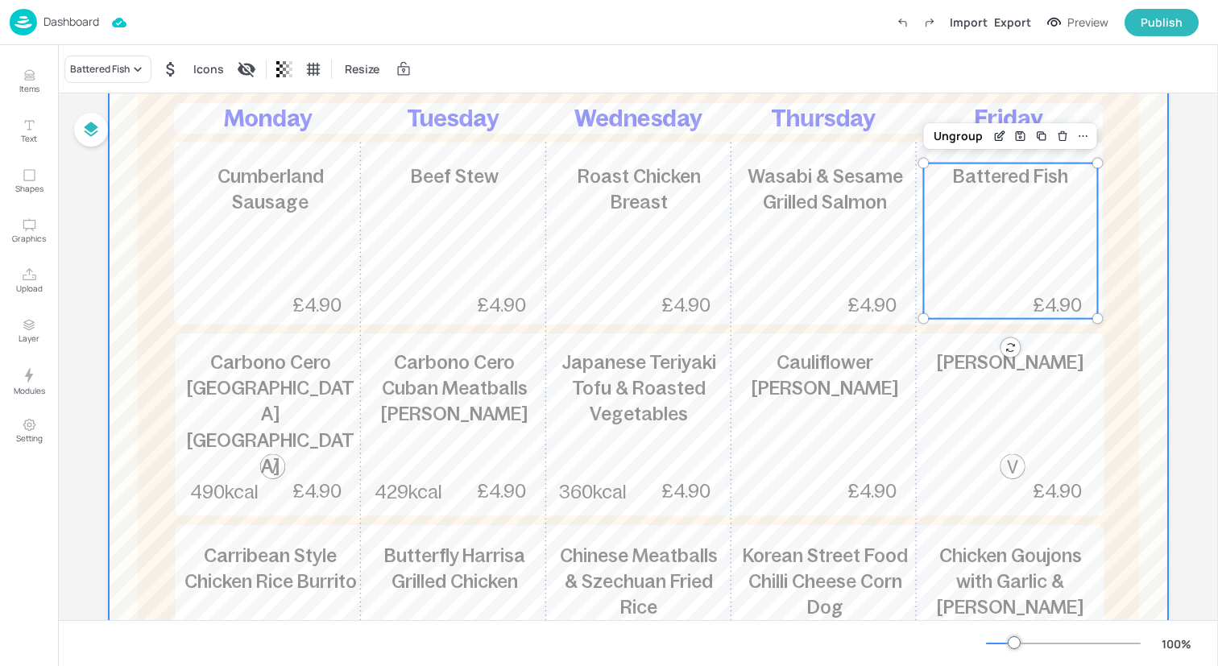
scroll to position [252, 0]
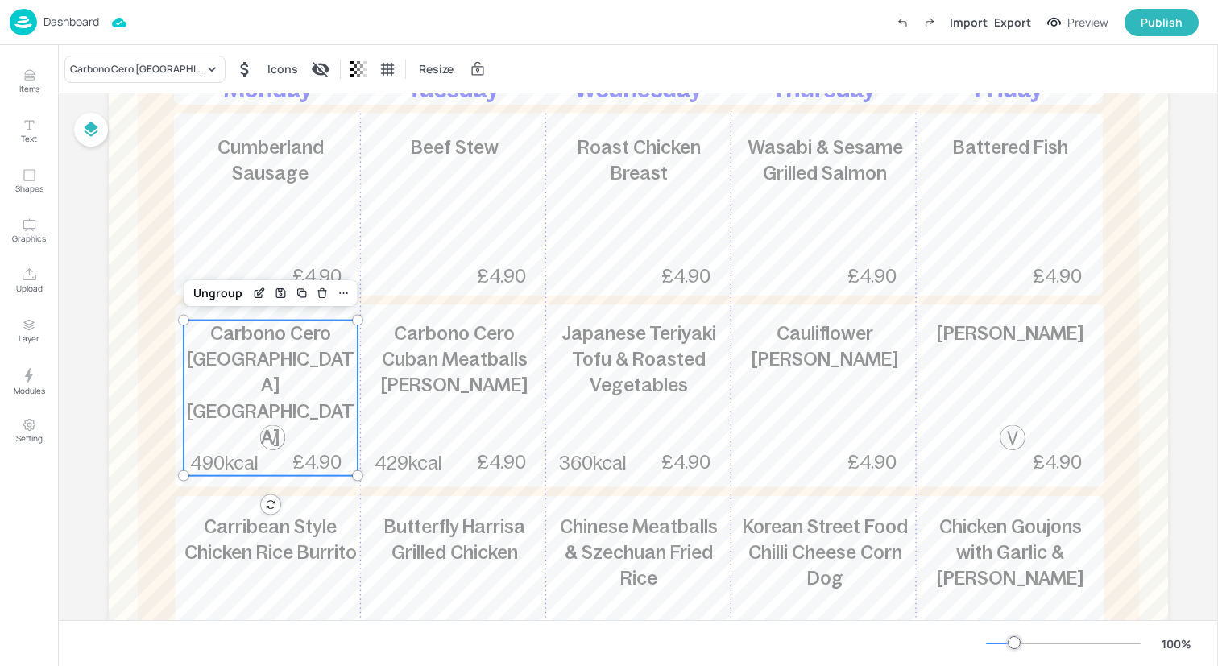
click at [305, 389] on div "Carbono Cero Mumbai Naanwich 490kcal £4.90" at bounding box center [271, 398] width 174 height 155
click at [195, 76] on div "Carbono Cero Mumbai Naanwich" at bounding box center [144, 69] width 161 height 27
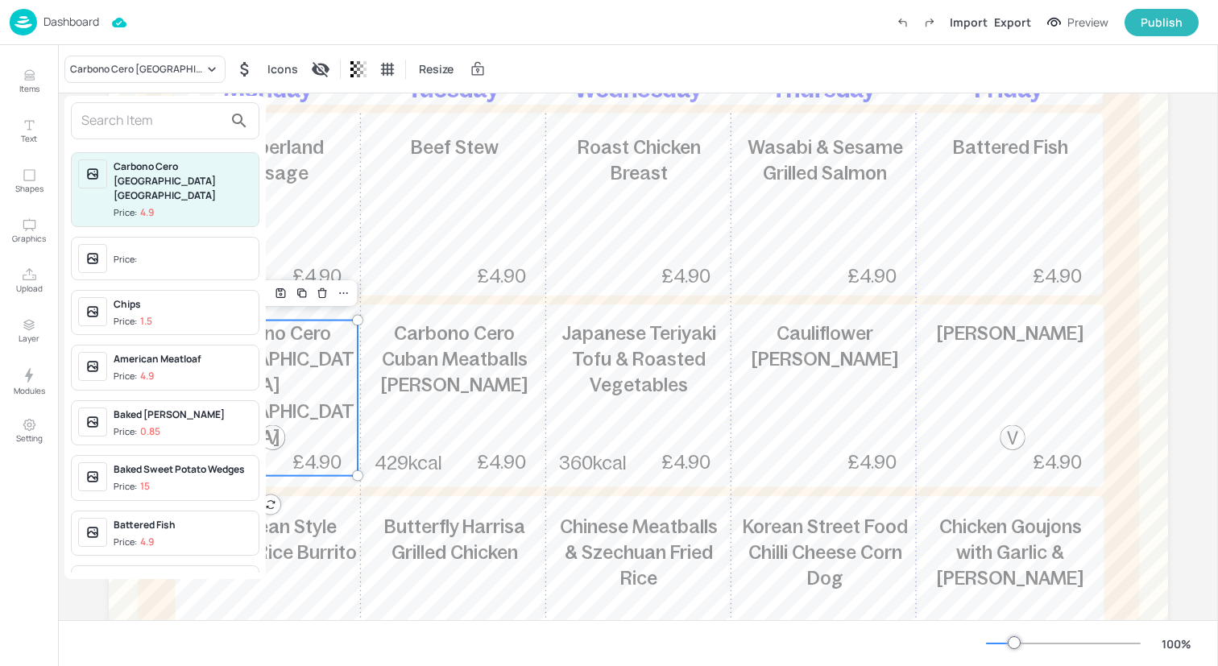
click at [179, 128] on input "text" at bounding box center [152, 121] width 142 height 26
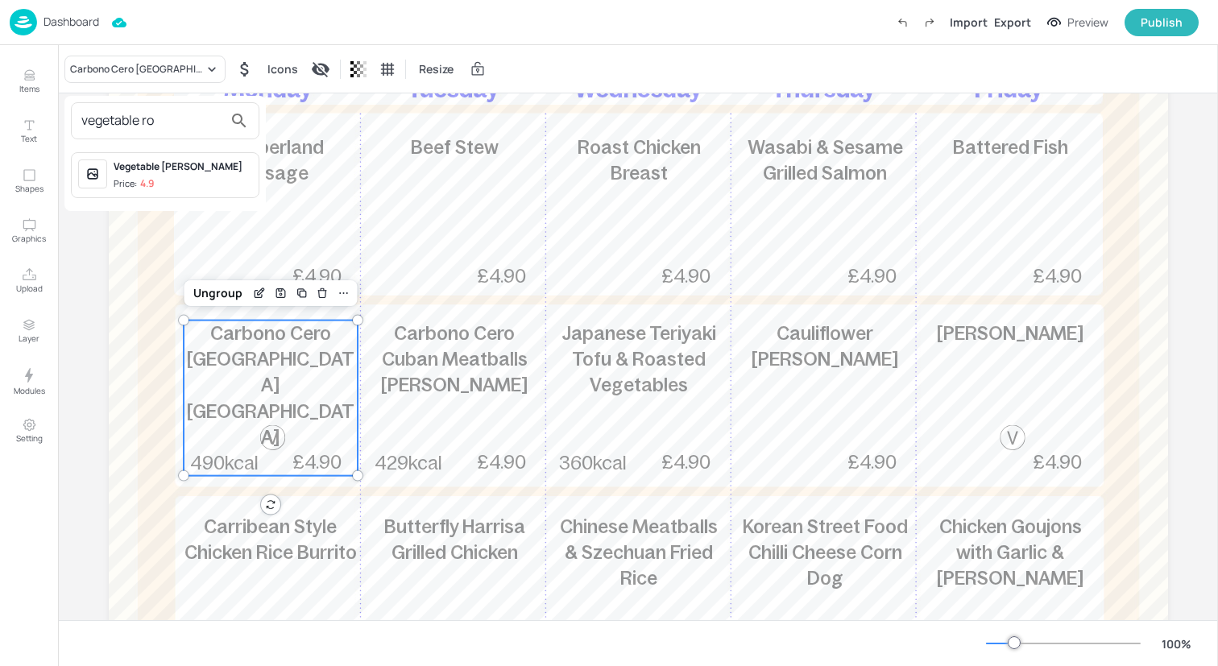
type input "vegetable ro"
click at [164, 178] on span "Price: 4.9" at bounding box center [183, 184] width 139 height 14
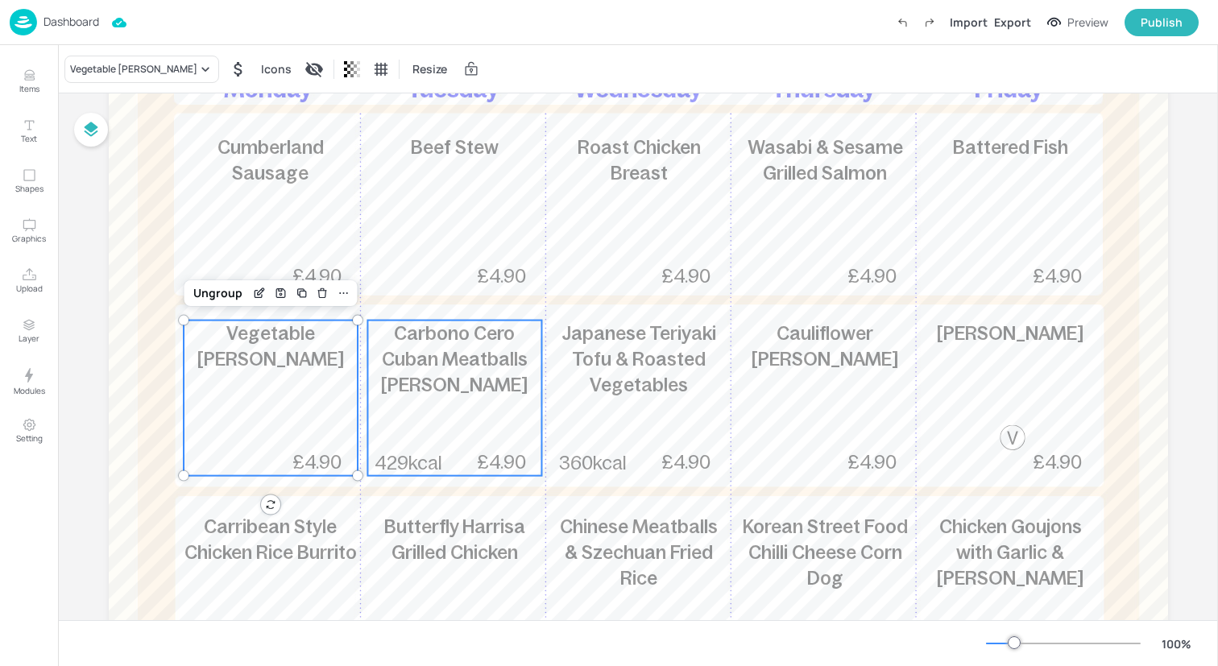
click at [403, 347] on p "Carbono Cero Cuban Meatballs Guico" at bounding box center [454, 360] width 174 height 78
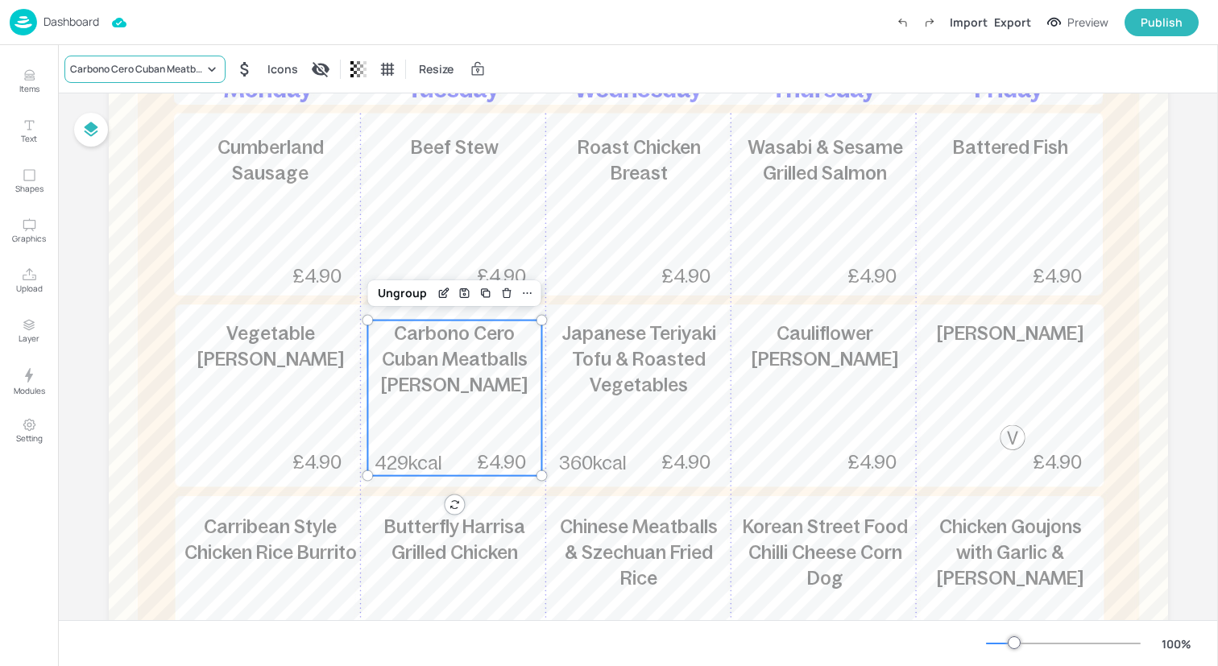
click at [188, 71] on div "Carbono Cero Cuban Meatballs Guico" at bounding box center [137, 69] width 134 height 14
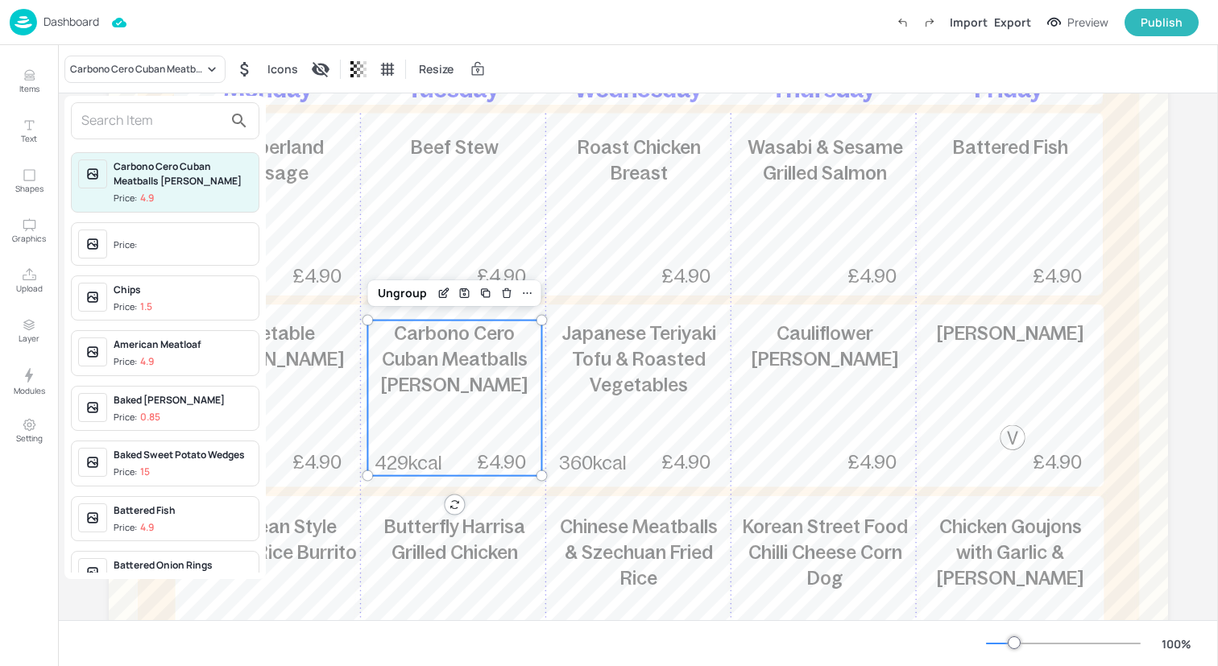
click at [156, 137] on div at bounding box center [165, 120] width 188 height 37
click at [156, 131] on input "text" at bounding box center [152, 121] width 142 height 26
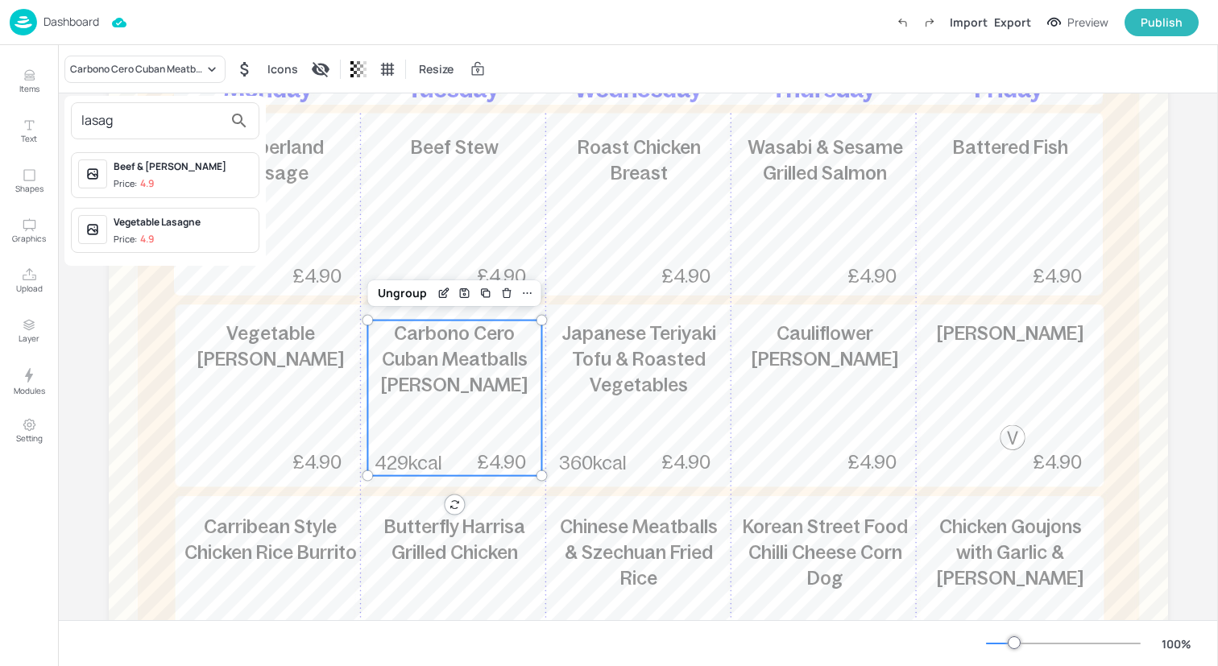
type input "lasag"
click at [161, 239] on span "Price: 4.9" at bounding box center [183, 240] width 139 height 14
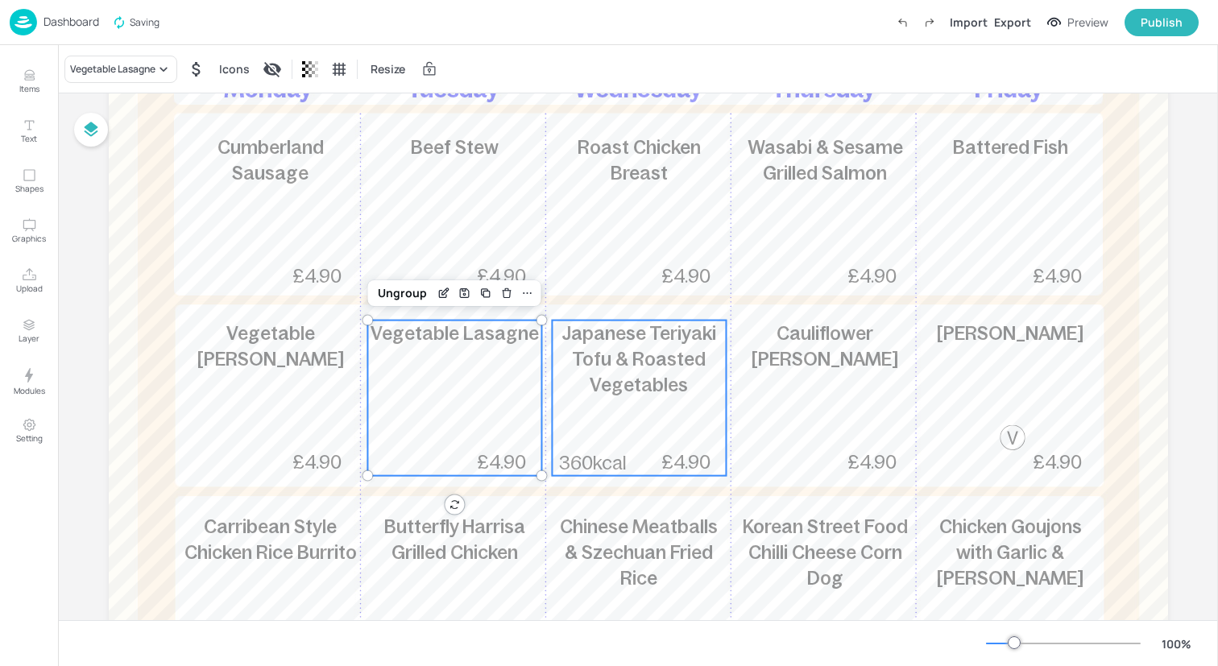
click at [596, 385] on span "Japanese Teriyaki Tofu & Roasted Vegetables" at bounding box center [638, 359] width 155 height 72
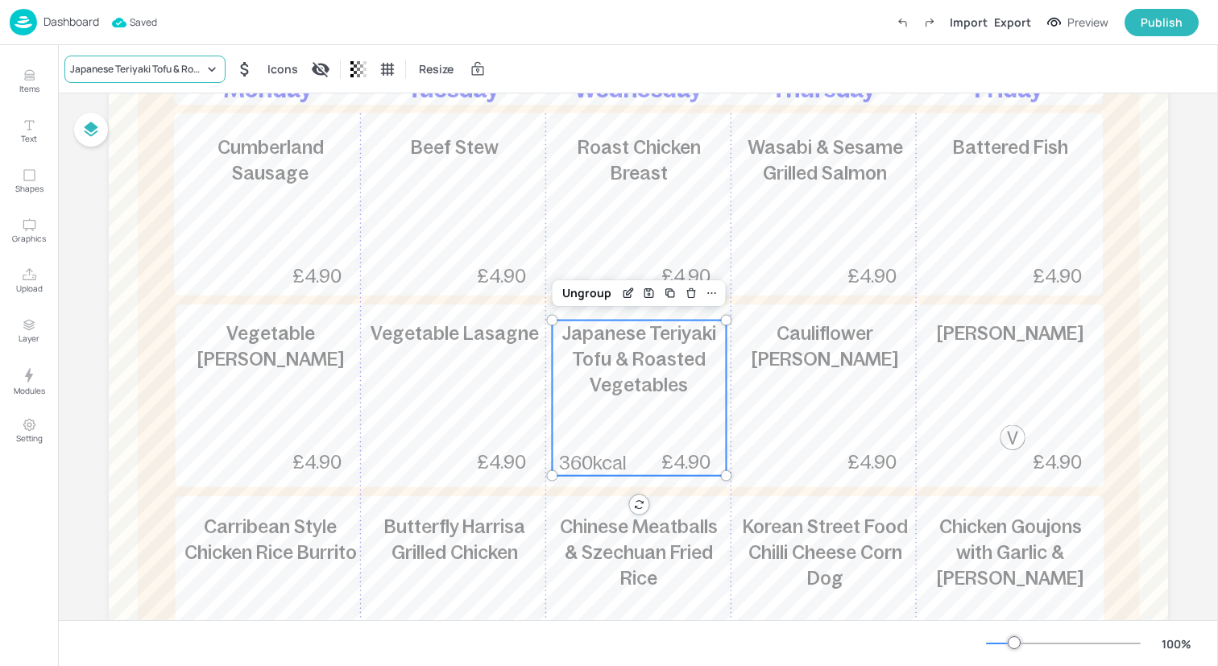
click at [186, 70] on div "Japanese Teriyaki Tofu & Roasted Vegetables" at bounding box center [137, 69] width 134 height 14
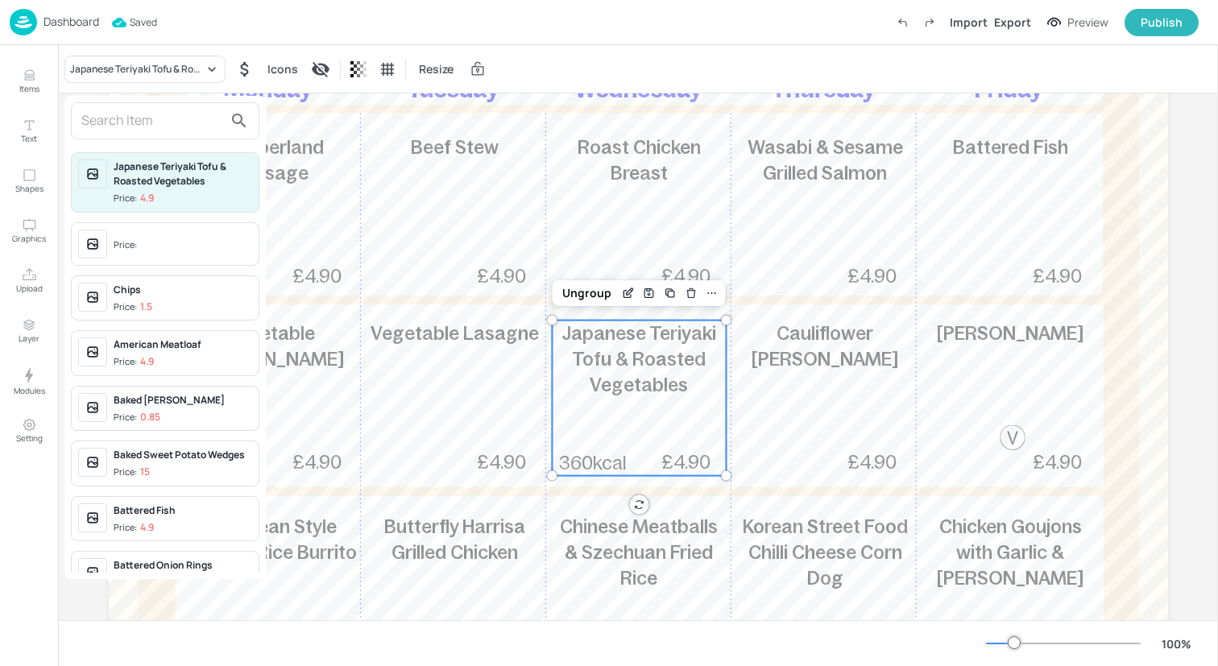
click at [153, 129] on input "text" at bounding box center [152, 121] width 142 height 26
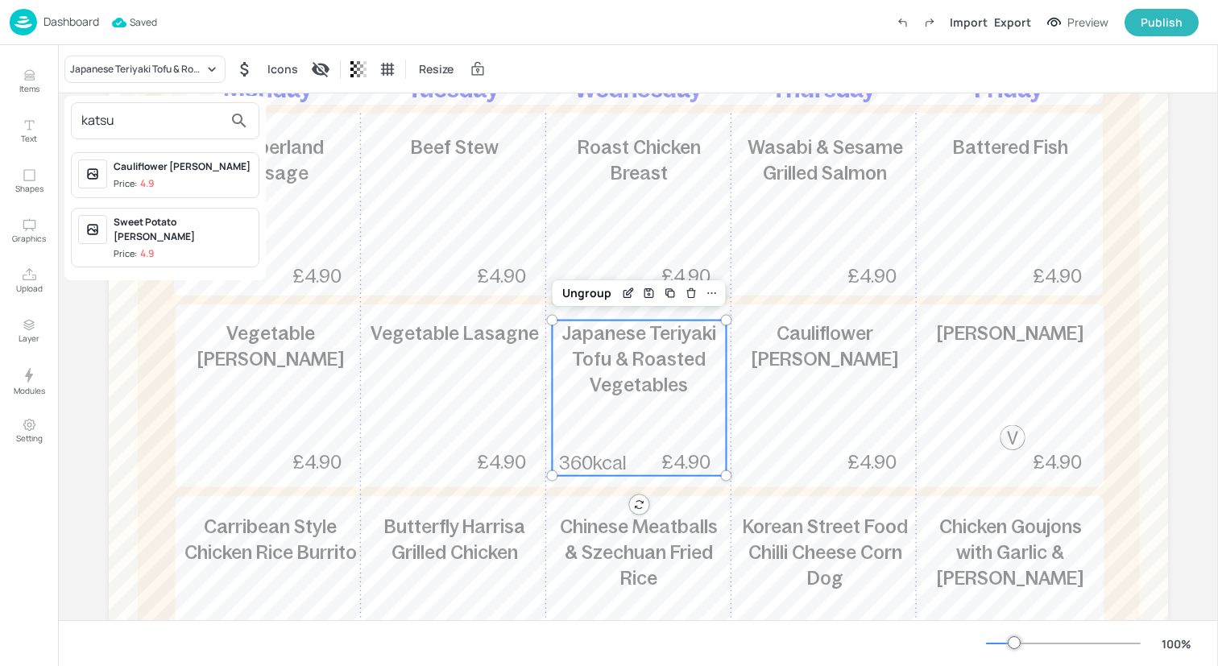
type input "katsu"
click at [184, 247] on span "Price: 4.9" at bounding box center [183, 254] width 139 height 14
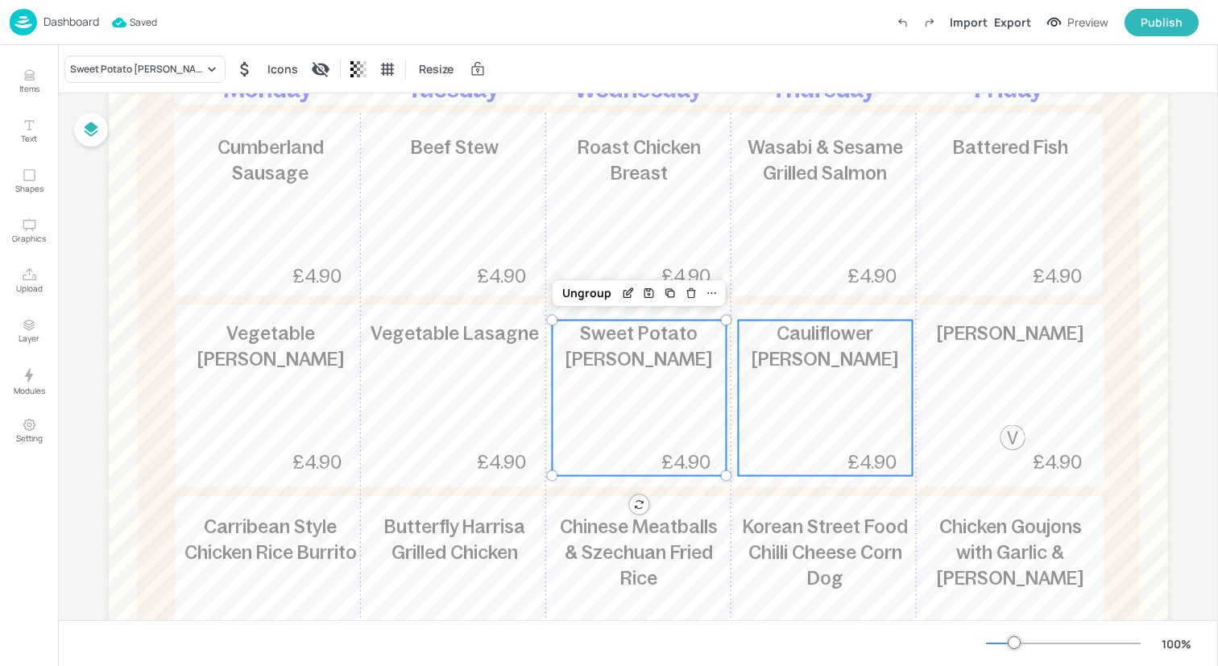
click at [767, 424] on div "Cauliflower Katsu Curry £4.90" at bounding box center [825, 398] width 174 height 155
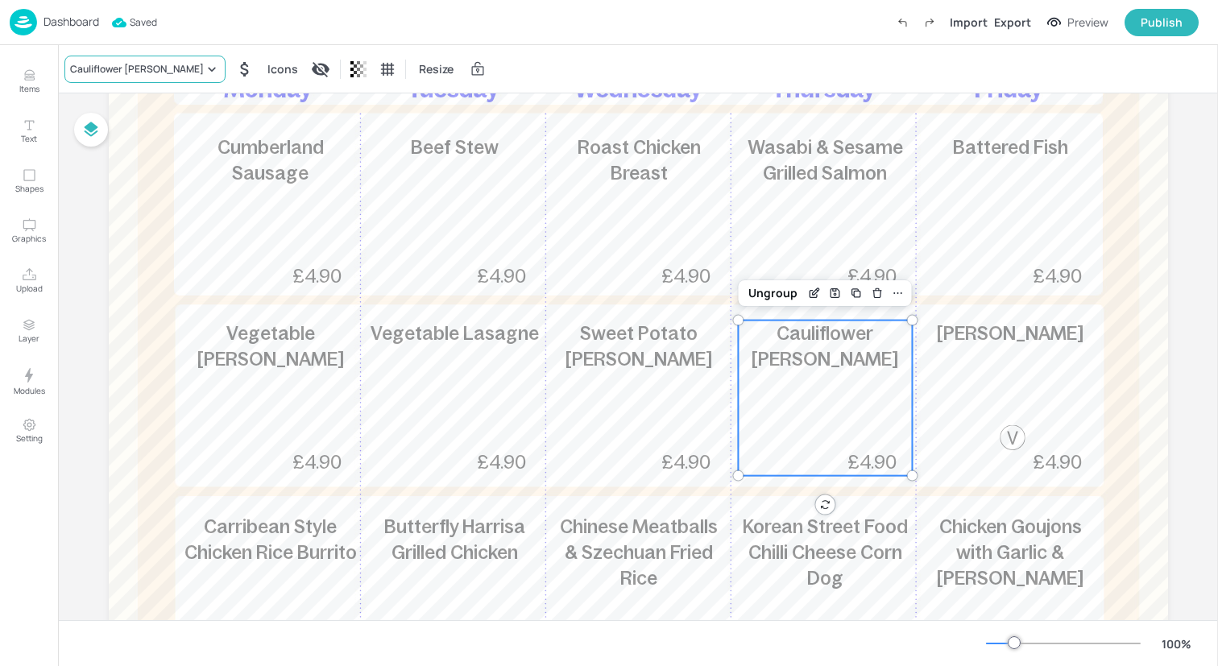
click at [172, 72] on div "Cauliflower Katsu Curry" at bounding box center [137, 69] width 134 height 14
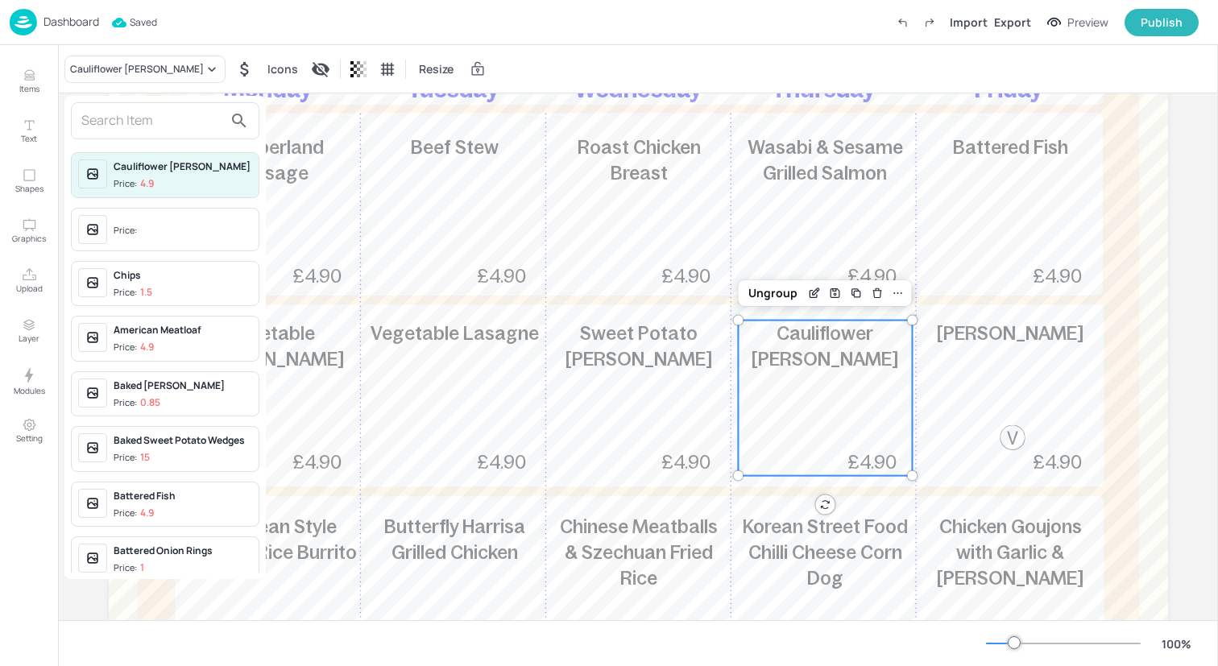
click at [155, 106] on div at bounding box center [165, 120] width 188 height 37
click at [155, 118] on input "text" at bounding box center [152, 121] width 142 height 26
click at [416, 380] on div at bounding box center [609, 333] width 1218 height 666
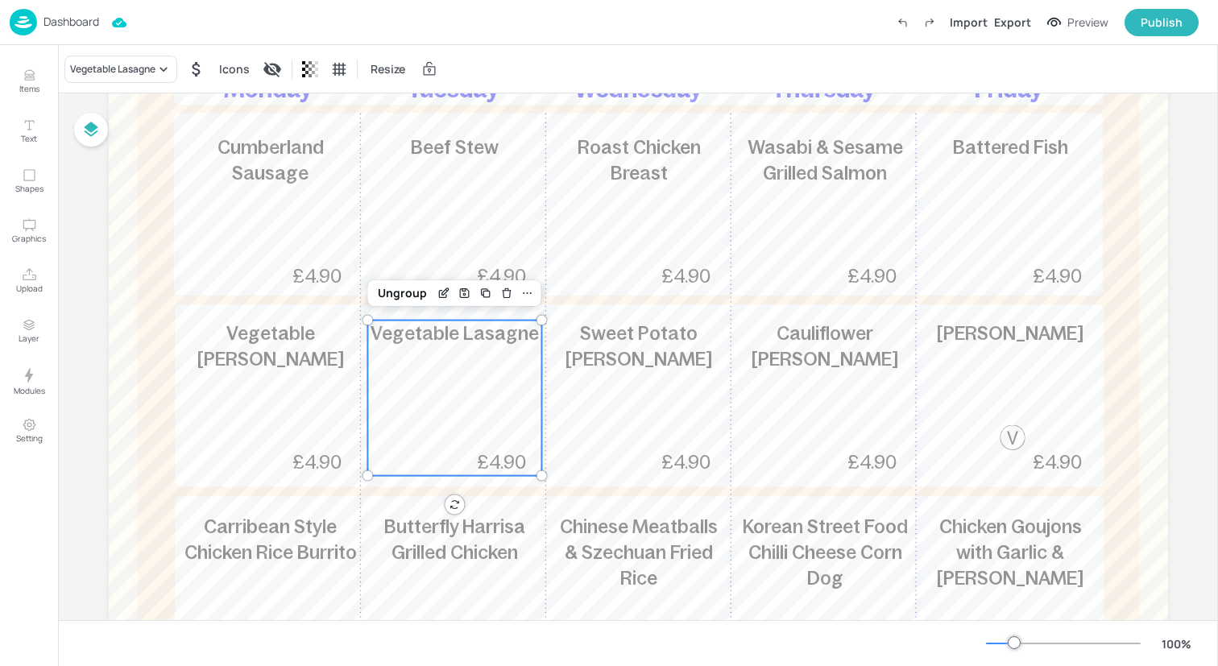
click at [429, 375] on div "Vegetable Lasagne £4.90" at bounding box center [454, 398] width 174 height 155
click at [155, 64] on div "Vegetable Lasagne" at bounding box center [112, 69] width 85 height 14
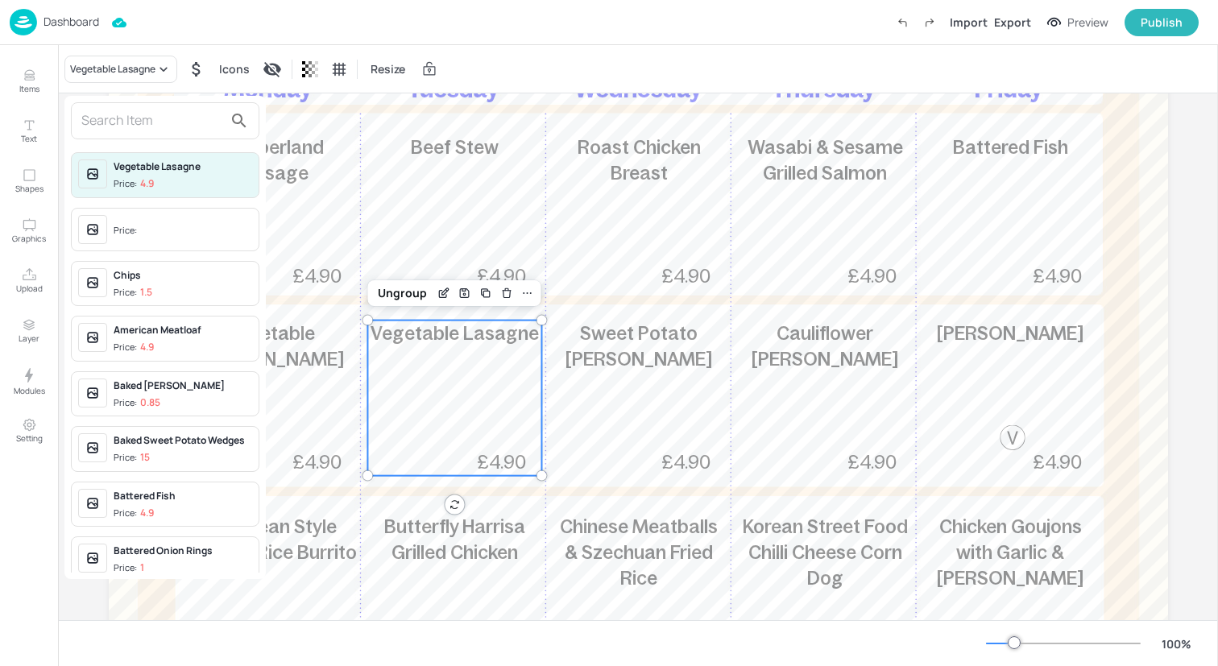
click at [659, 415] on div at bounding box center [609, 333] width 1218 height 666
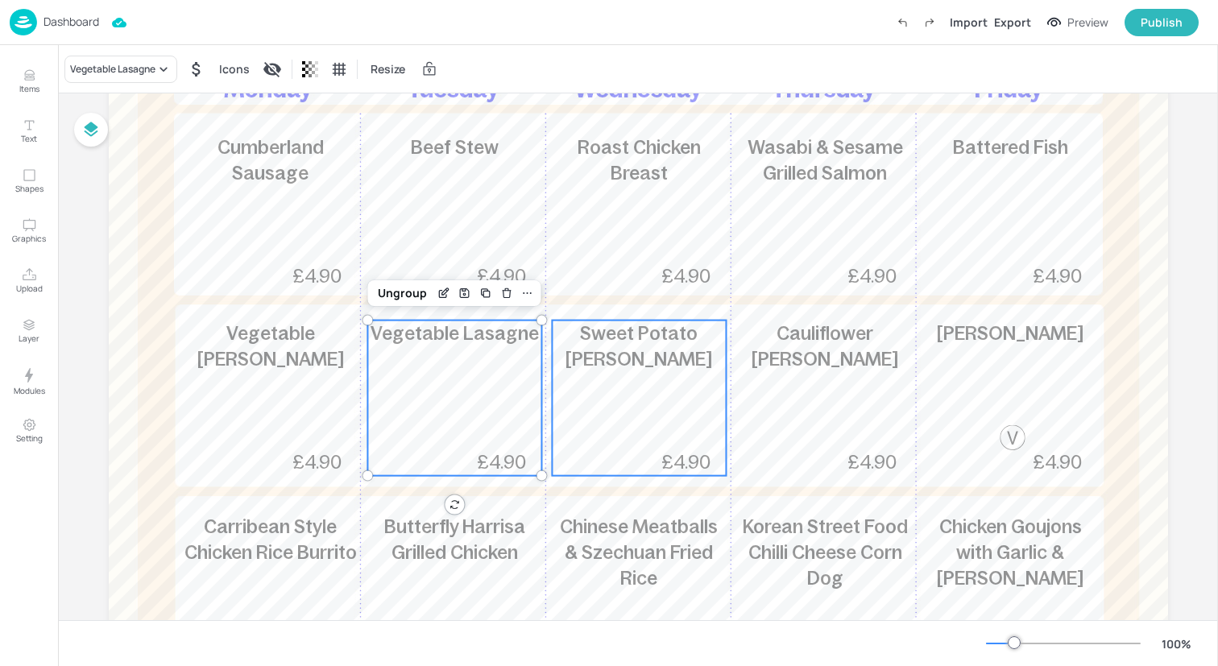
click at [641, 379] on div "Sweet Potato Katsu Curry £4.90" at bounding box center [639, 398] width 174 height 155
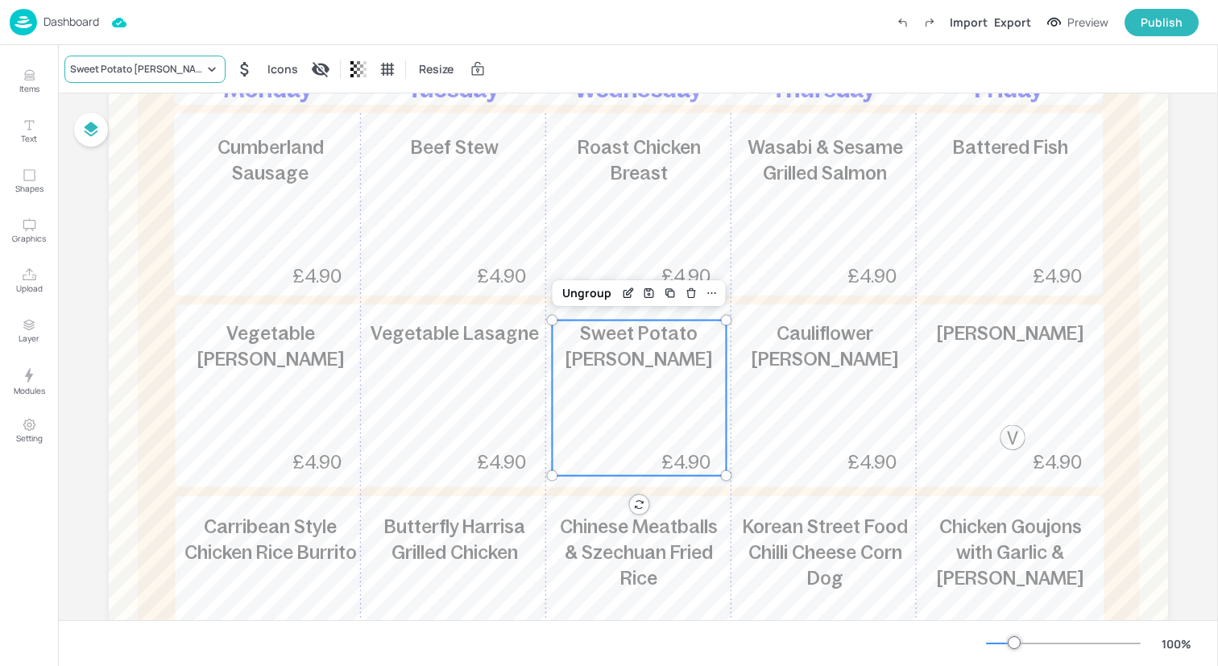
click at [160, 62] on div "Sweet Potato Katsu Curry" at bounding box center [137, 69] width 134 height 14
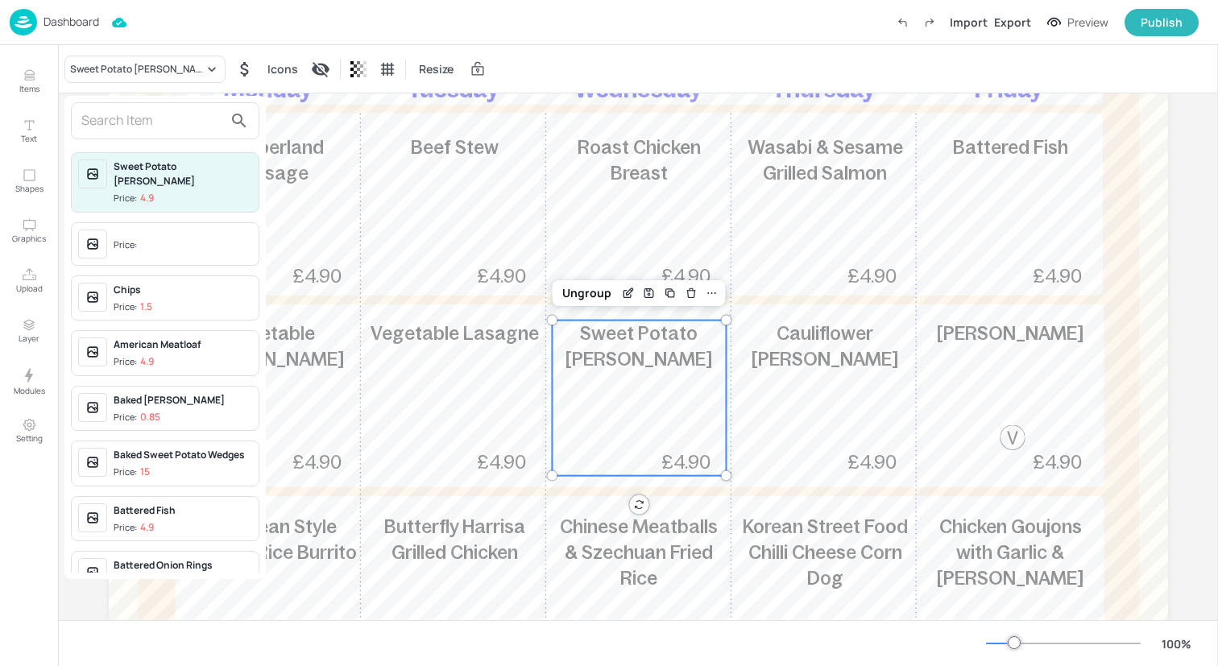
click at [170, 118] on input "text" at bounding box center [152, 121] width 142 height 26
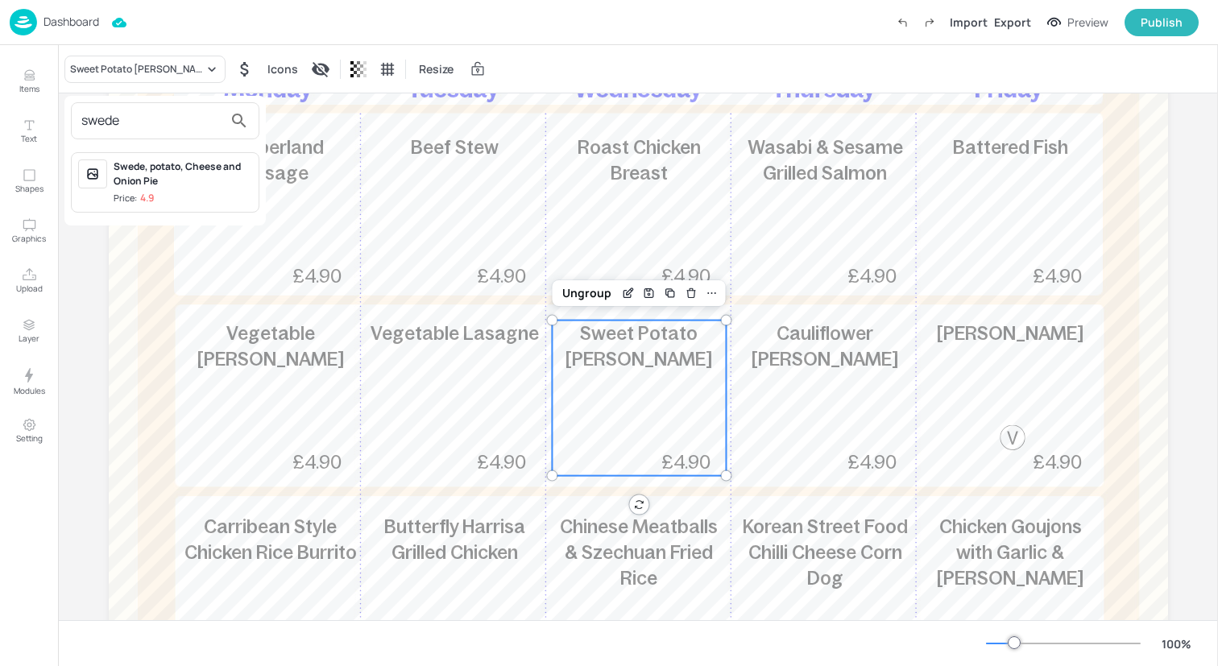
type input "swede"
click at [198, 196] on span "Price: 4.9" at bounding box center [183, 199] width 139 height 14
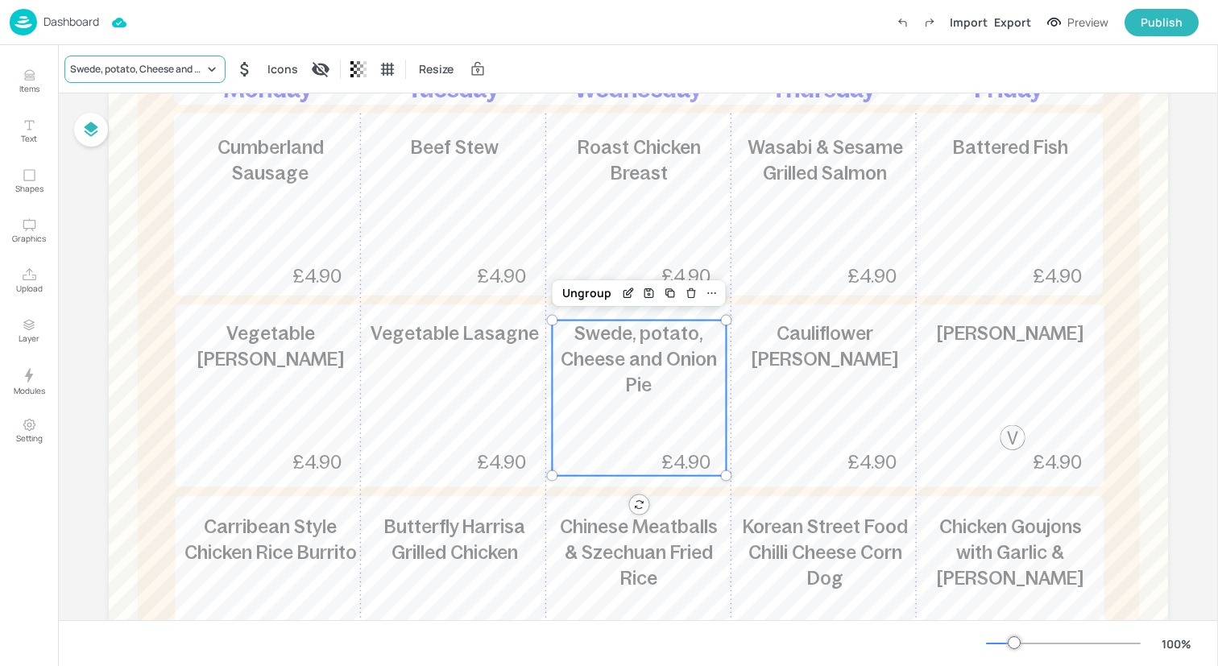
click at [158, 68] on div "Swede, potato, Cheese and Onion Pie" at bounding box center [137, 69] width 134 height 14
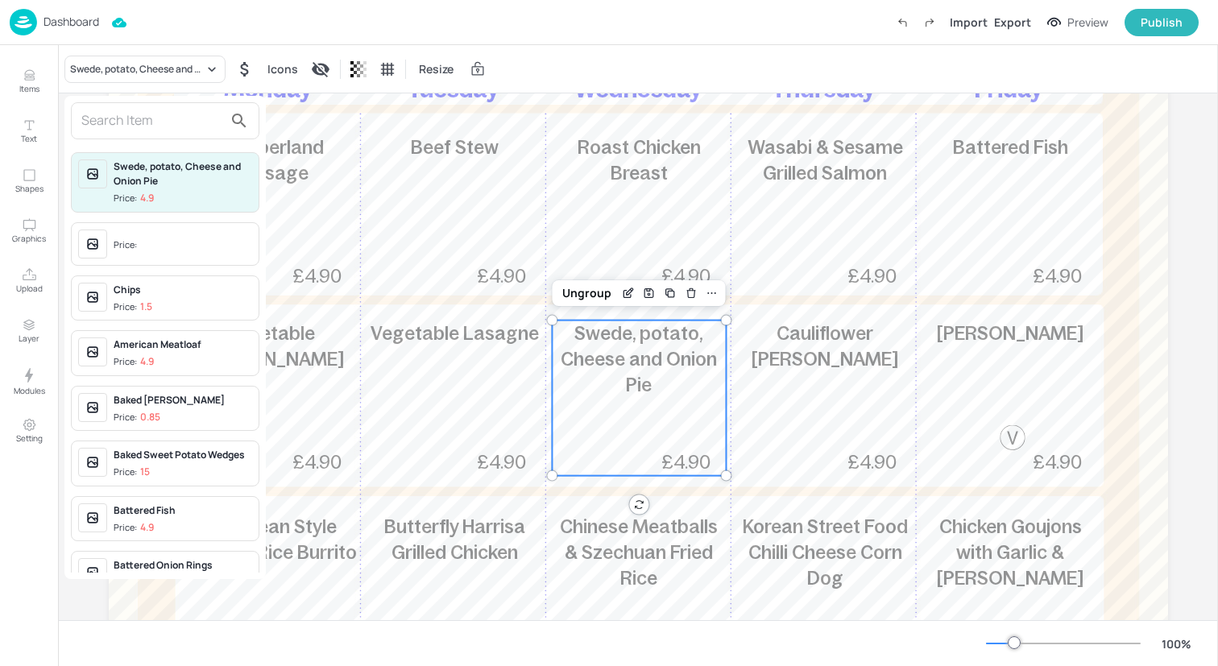
click at [166, 113] on input "text" at bounding box center [152, 121] width 142 height 26
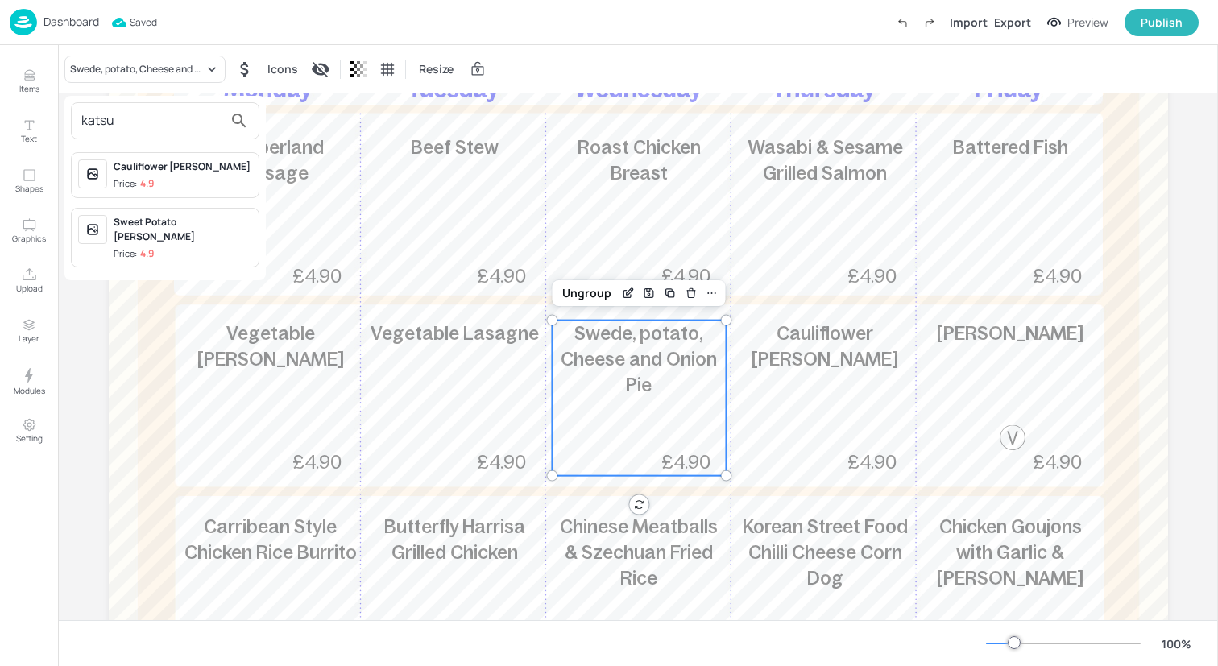
type input "katsu"
click at [194, 247] on span "Price: 4.9" at bounding box center [183, 254] width 139 height 14
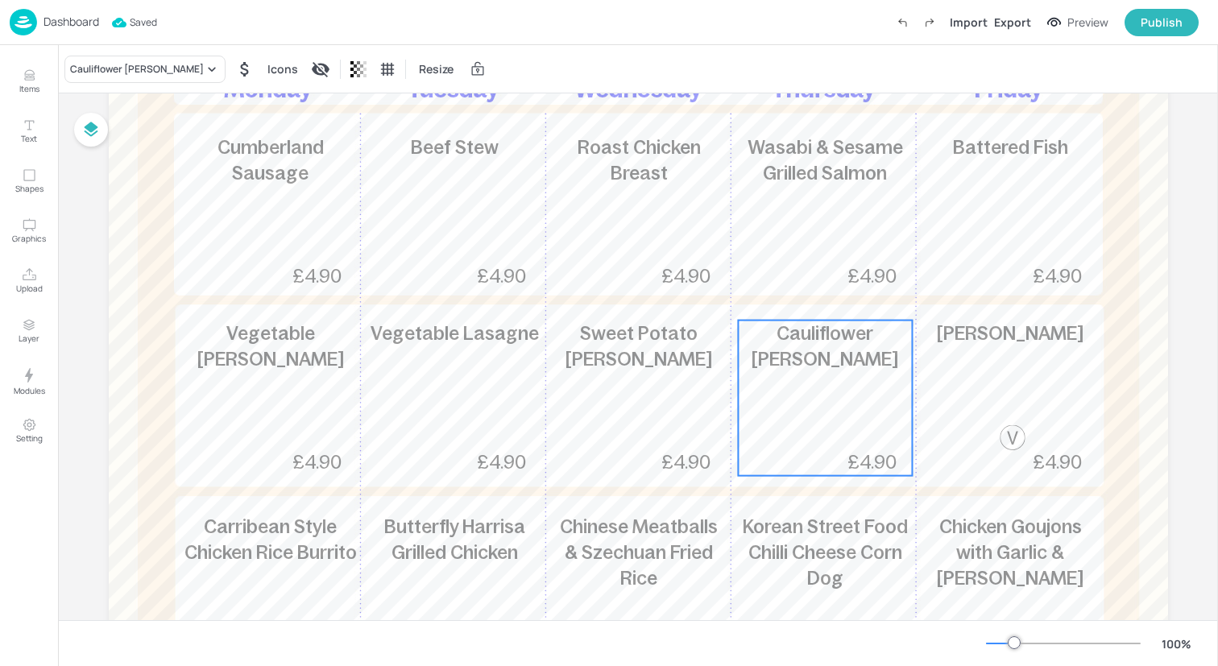
click at [853, 435] on div "Cauliflower Katsu Curry £4.90" at bounding box center [825, 398] width 174 height 155
click at [121, 68] on div "Cauliflower Katsu Curry" at bounding box center [137, 69] width 134 height 14
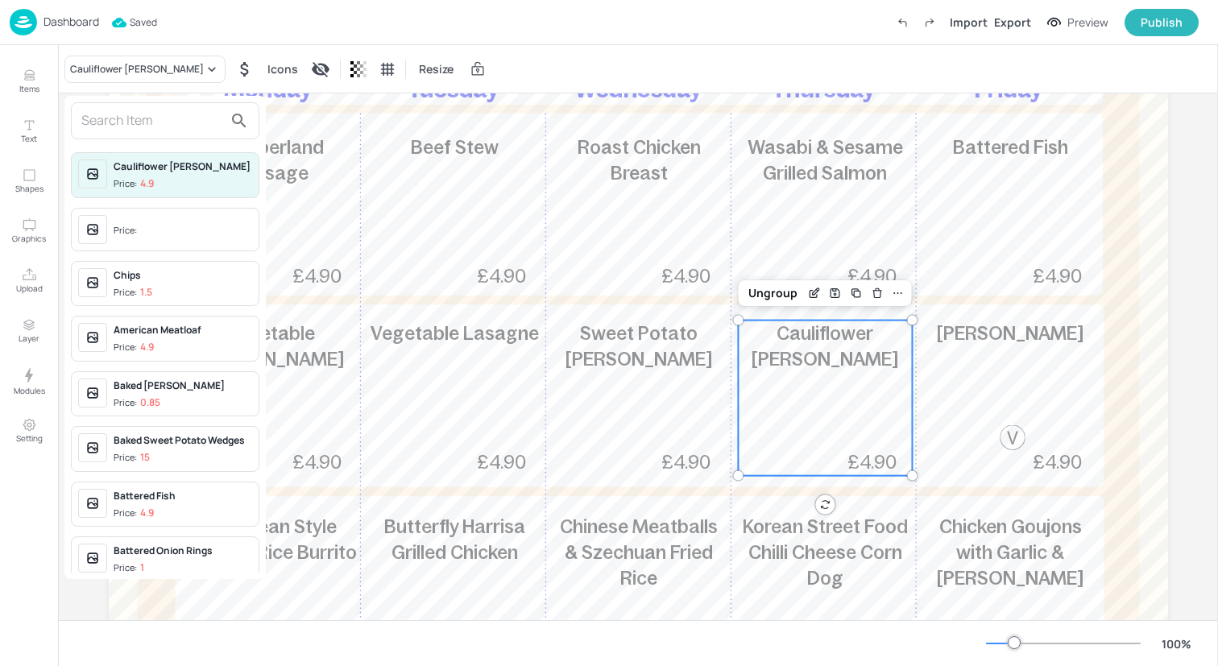
click at [137, 119] on input "text" at bounding box center [152, 121] width 142 height 26
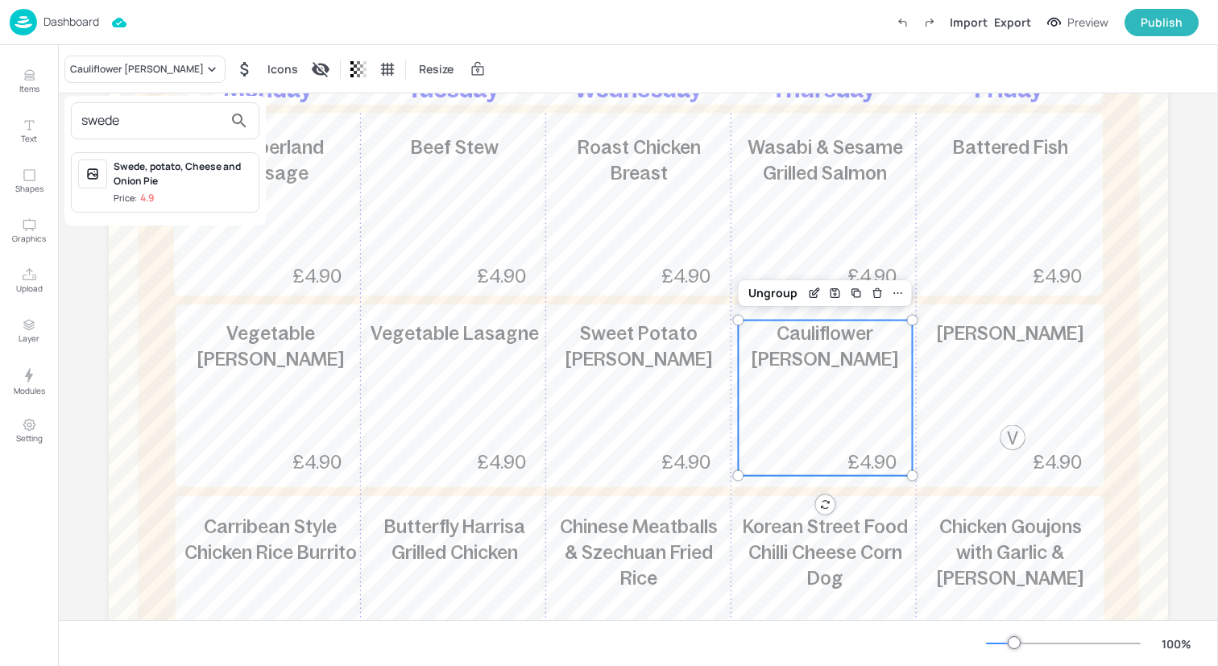
type input "swede"
click at [198, 179] on div "Swede, potato, Cheese and Onion Pie" at bounding box center [183, 173] width 139 height 29
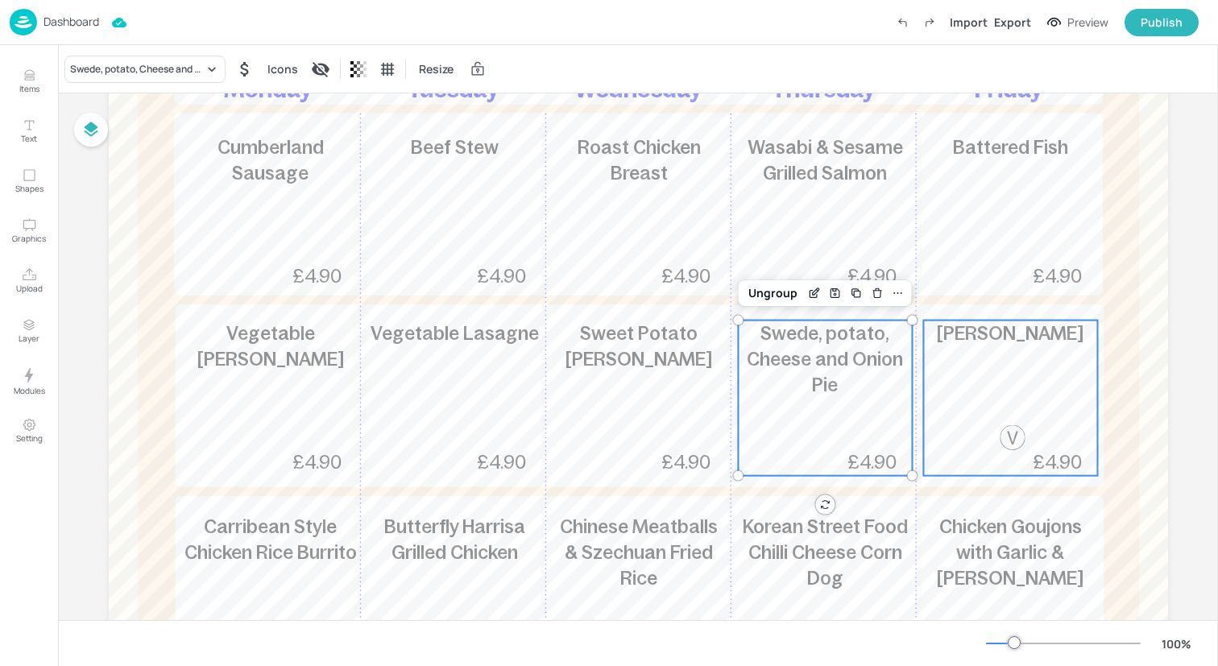
click at [982, 355] on div "Margherita Pizza £4.90" at bounding box center [1010, 398] width 174 height 155
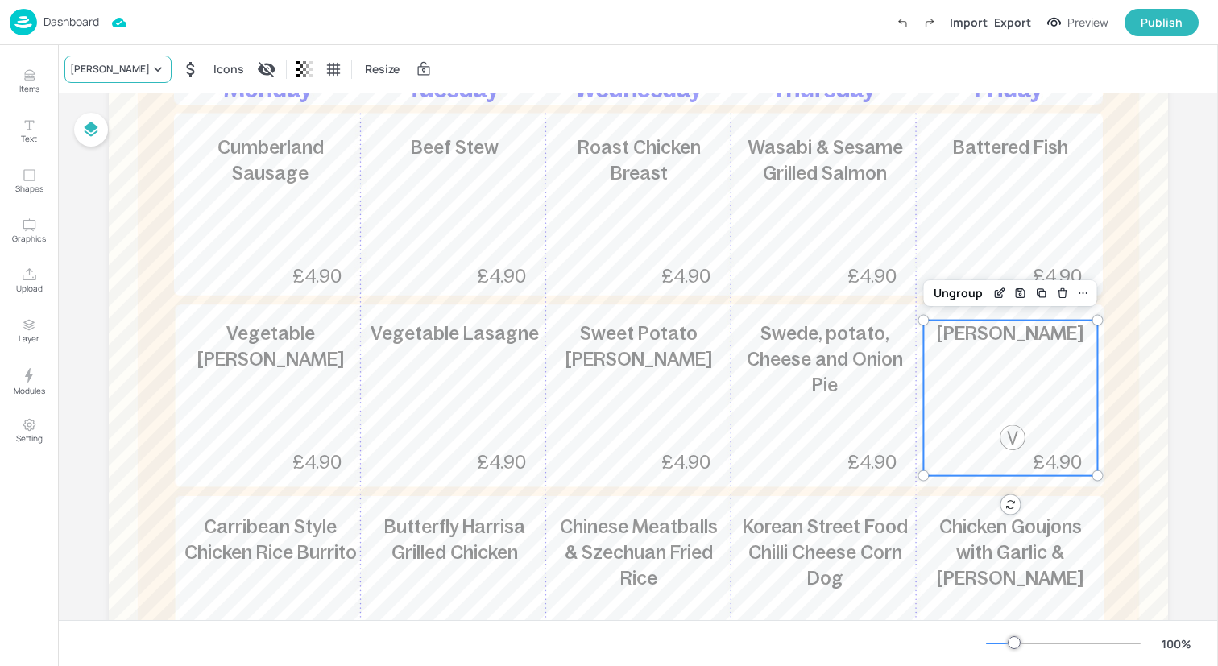
click at [139, 71] on div "Margherita Pizza" at bounding box center [110, 69] width 80 height 14
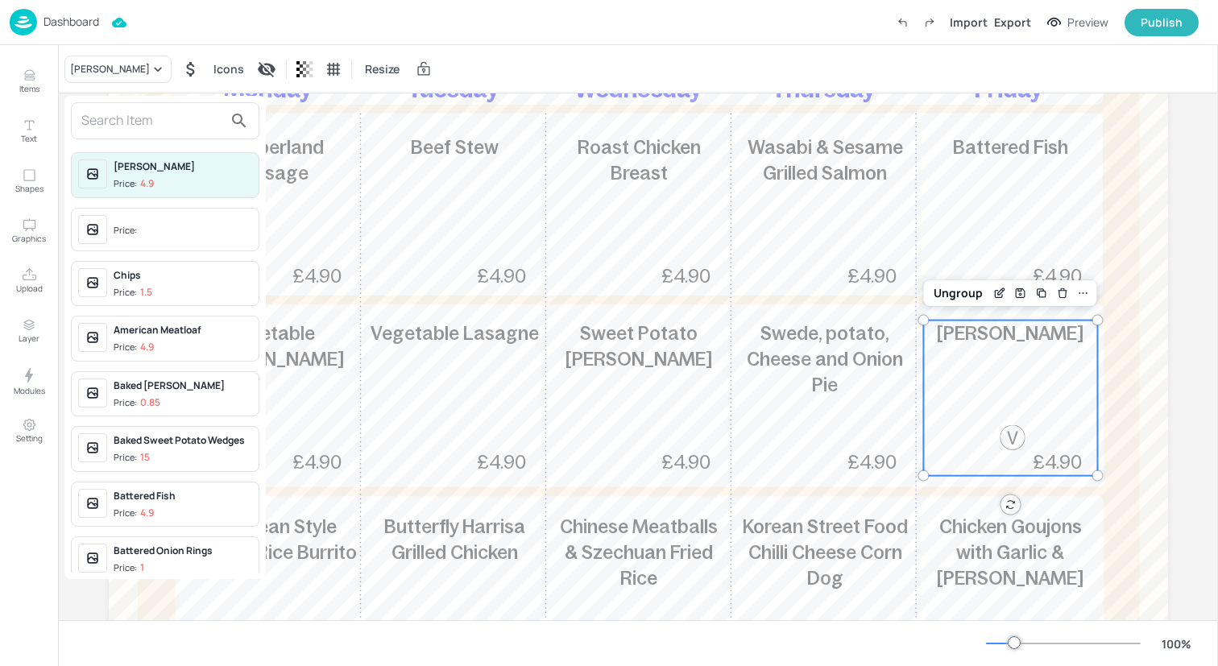
click at [143, 115] on input "text" at bounding box center [152, 121] width 142 height 26
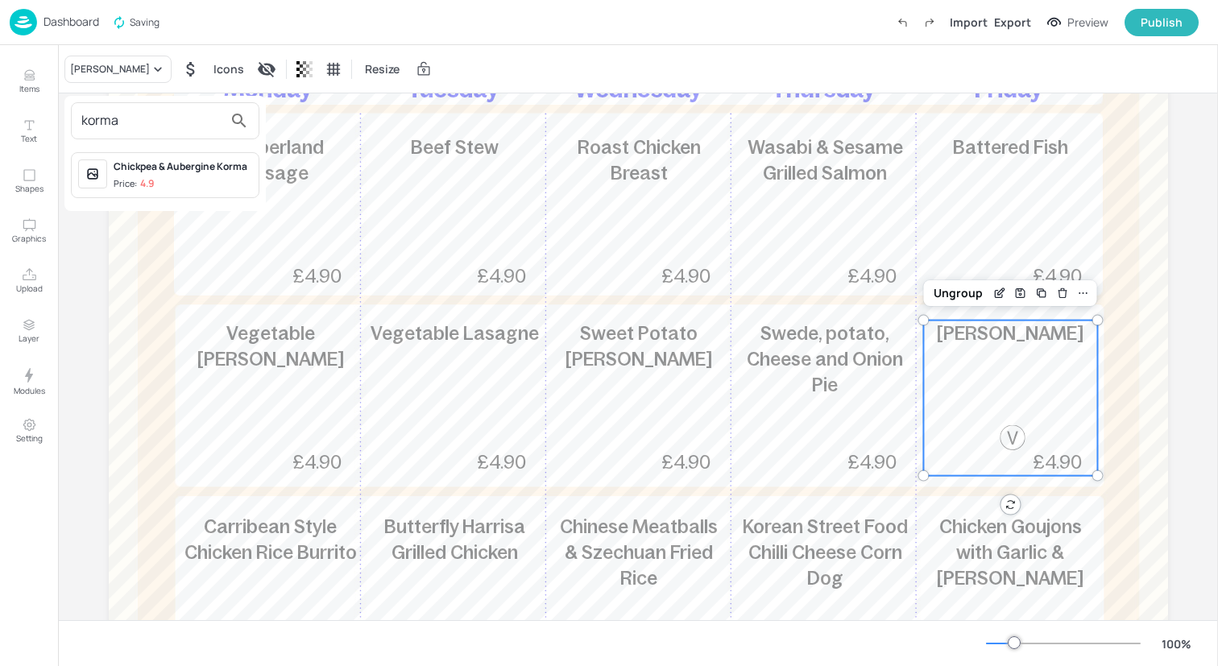
type input "korma"
click at [171, 175] on div "Chickpea & Aubergine Korma Price: 4.9" at bounding box center [183, 174] width 139 height 31
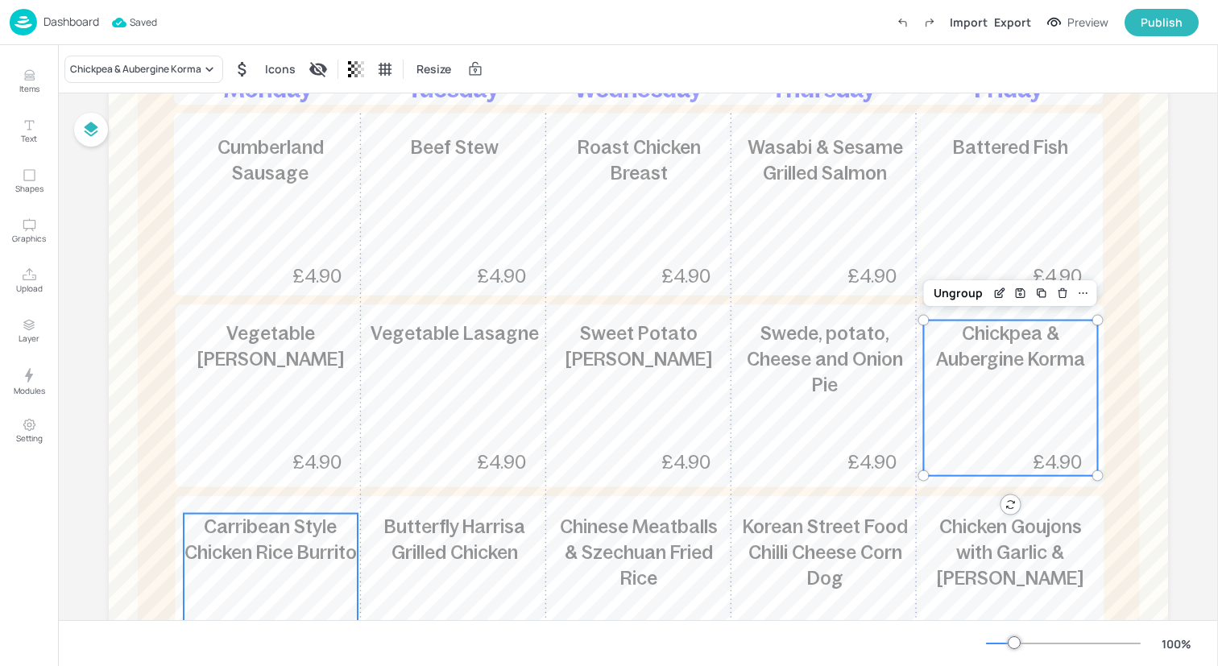
click at [294, 572] on div "Carribean Style Chicken Rice Burrito 491kcal £4.90" at bounding box center [271, 591] width 174 height 155
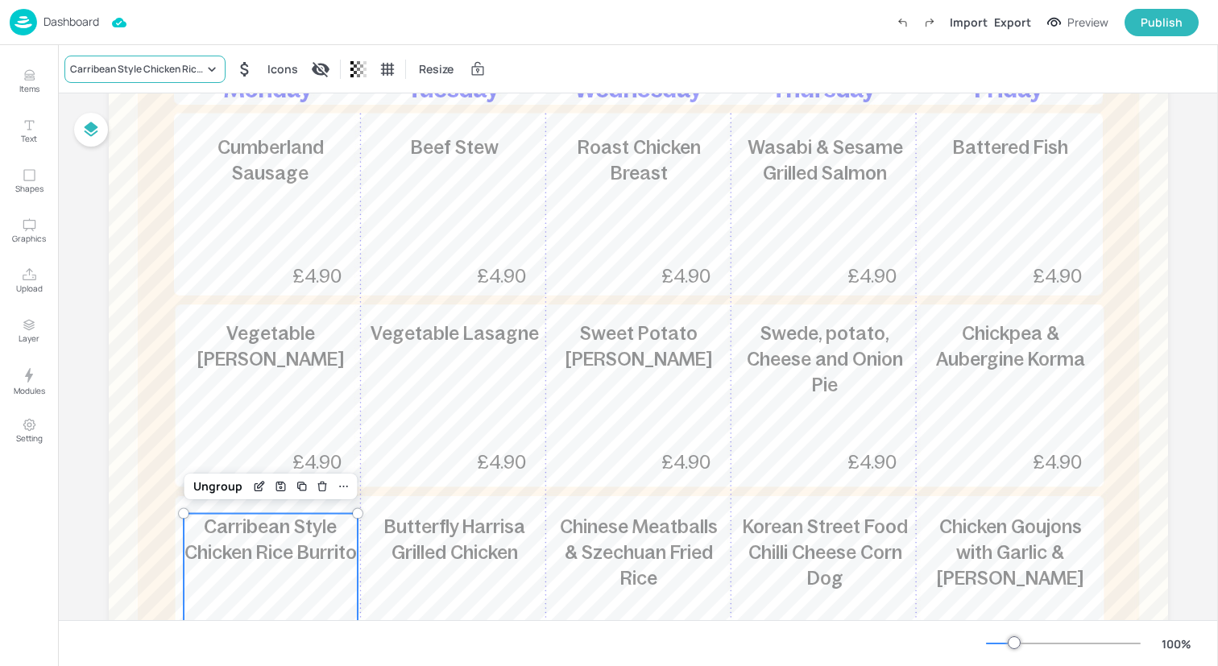
click at [180, 67] on div "Carribean Style Chicken Rice Burrito" at bounding box center [137, 69] width 134 height 14
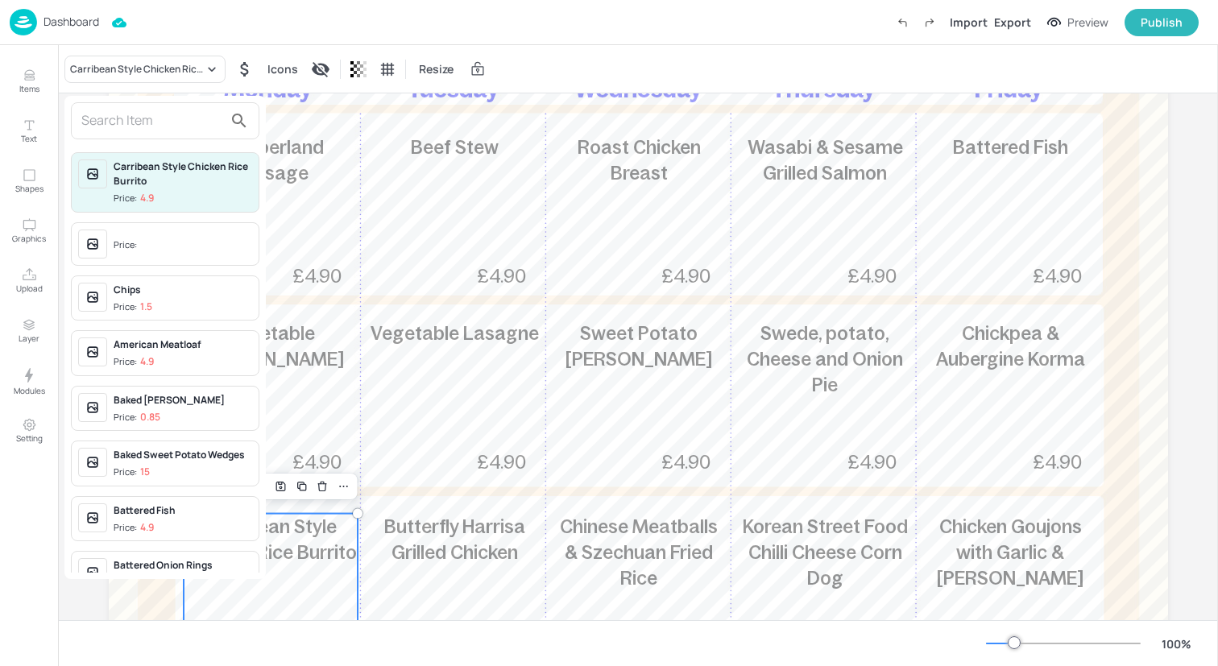
click at [432, 542] on div at bounding box center [609, 333] width 1218 height 666
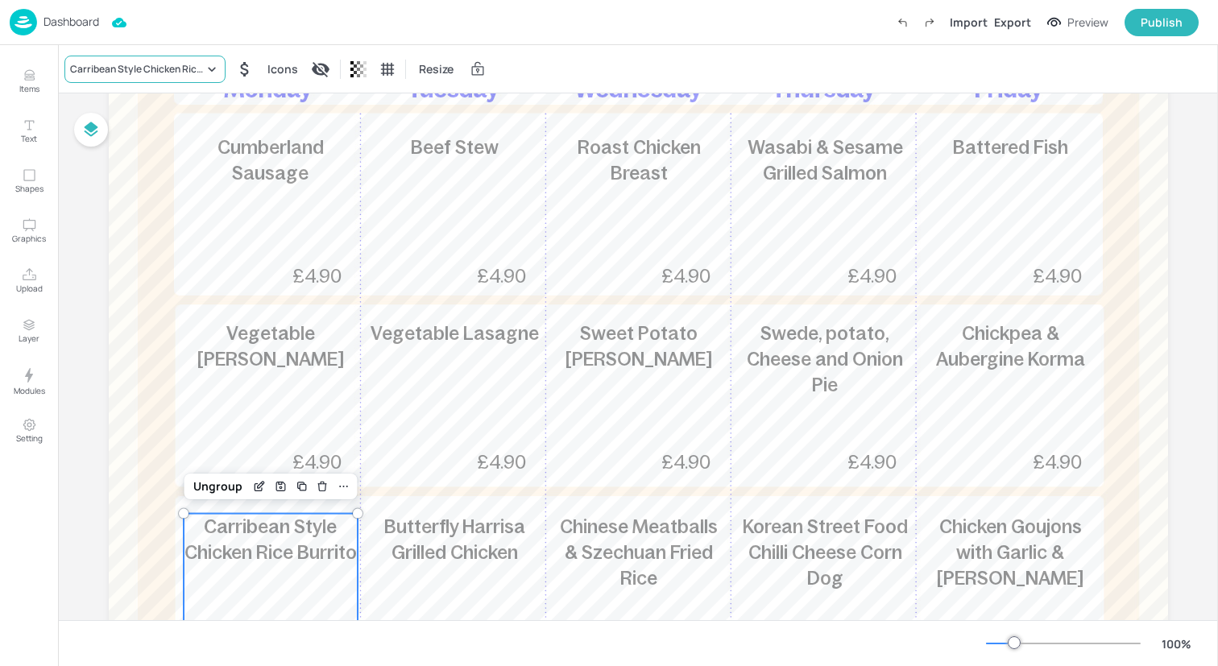
click at [169, 60] on div "Carribean Style Chicken Rice Burrito" at bounding box center [144, 69] width 161 height 27
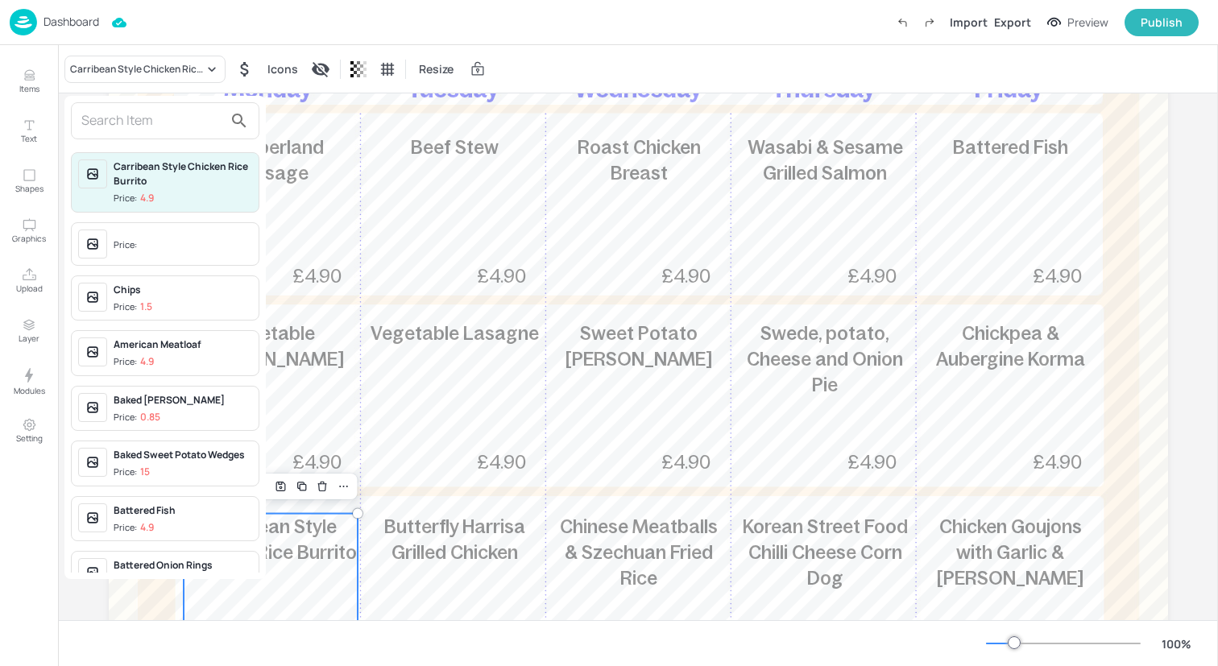
click at [176, 112] on input "text" at bounding box center [152, 121] width 142 height 26
type input "v"
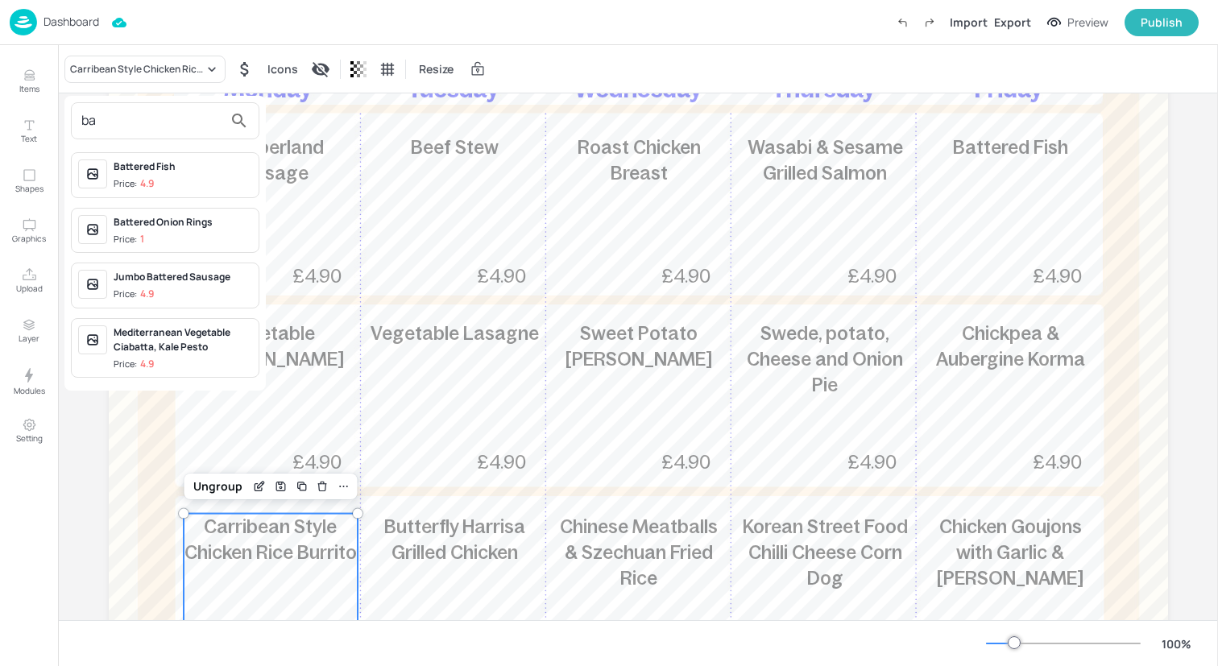
type input "b"
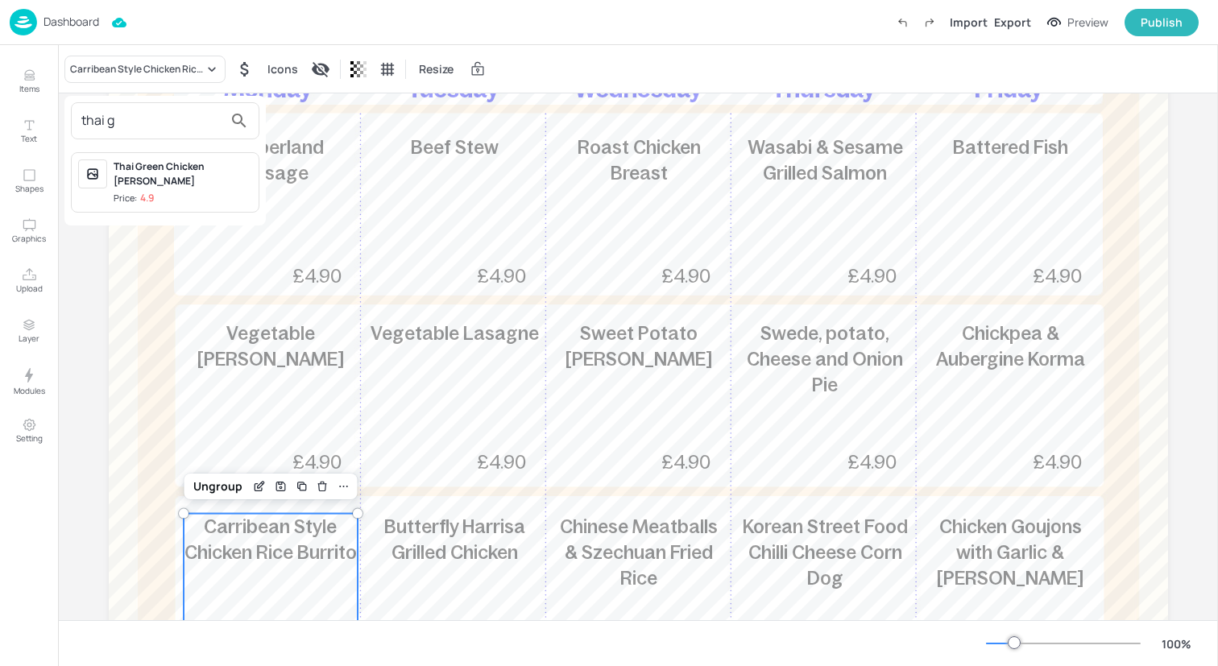
type input "thai g"
click at [184, 163] on div "Thai Green Chicken Curry" at bounding box center [183, 173] width 139 height 29
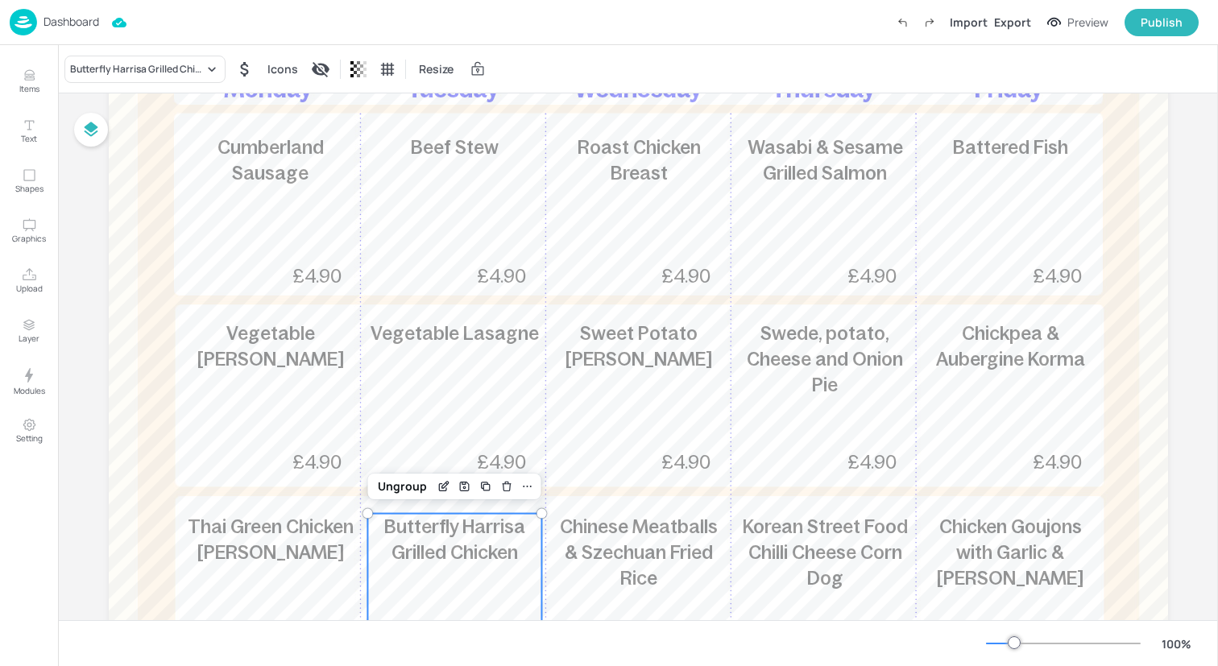
click at [423, 542] on span "Butterfly Harrisa Grilled Chicken" at bounding box center [454, 539] width 141 height 47
click at [144, 68] on div "Butterfly Harrisa Grilled Chicken" at bounding box center [137, 69] width 134 height 14
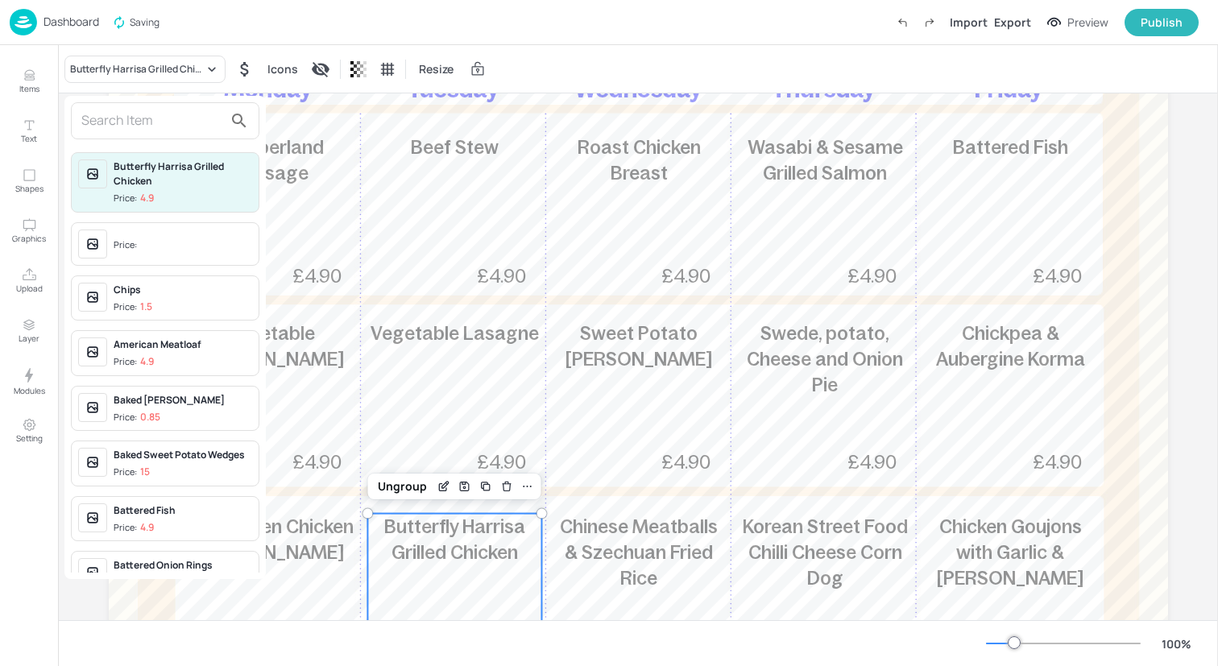
click at [159, 120] on input "text" at bounding box center [152, 121] width 142 height 26
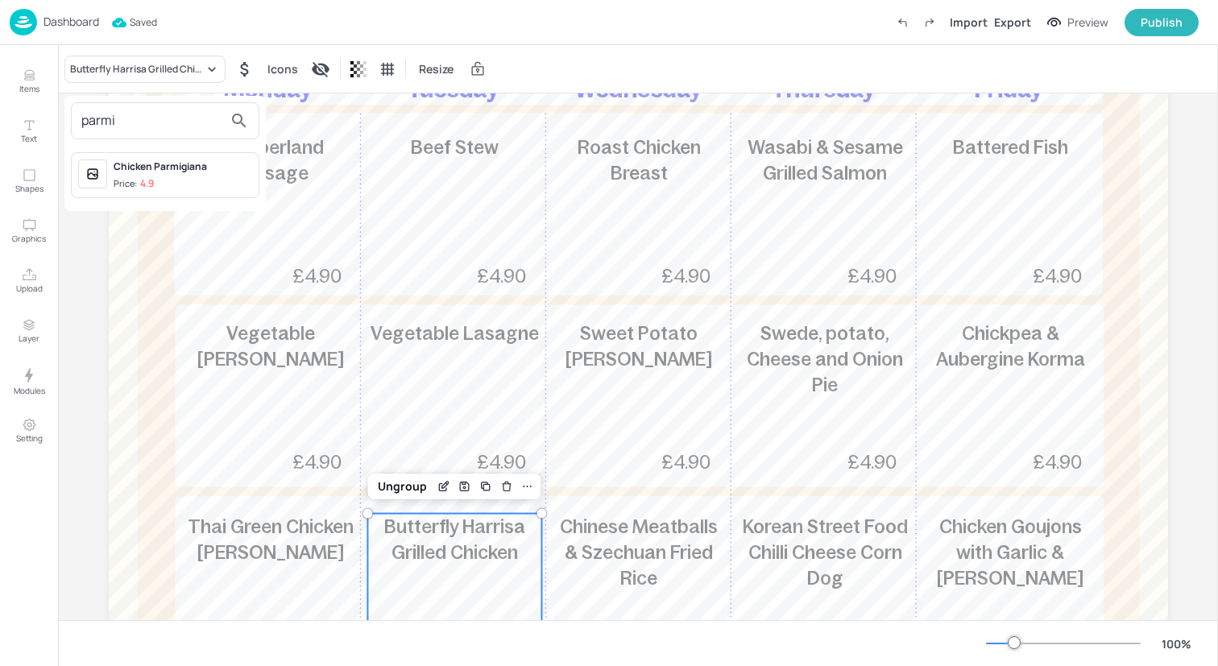
type input "parmi"
click at [162, 163] on div "Chicken Parmigiana" at bounding box center [183, 166] width 139 height 14
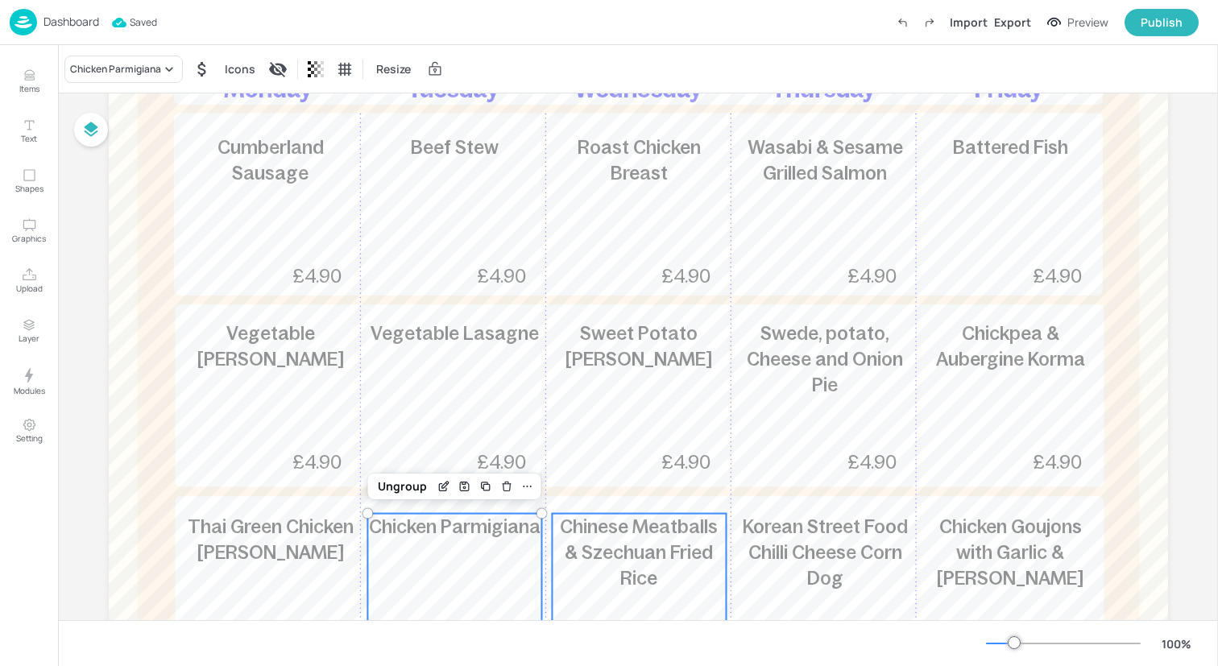
click at [619, 588] on div "Chinese Meatballs & Szechuan Fried Rice 483 kcal £4.90" at bounding box center [639, 591] width 174 height 155
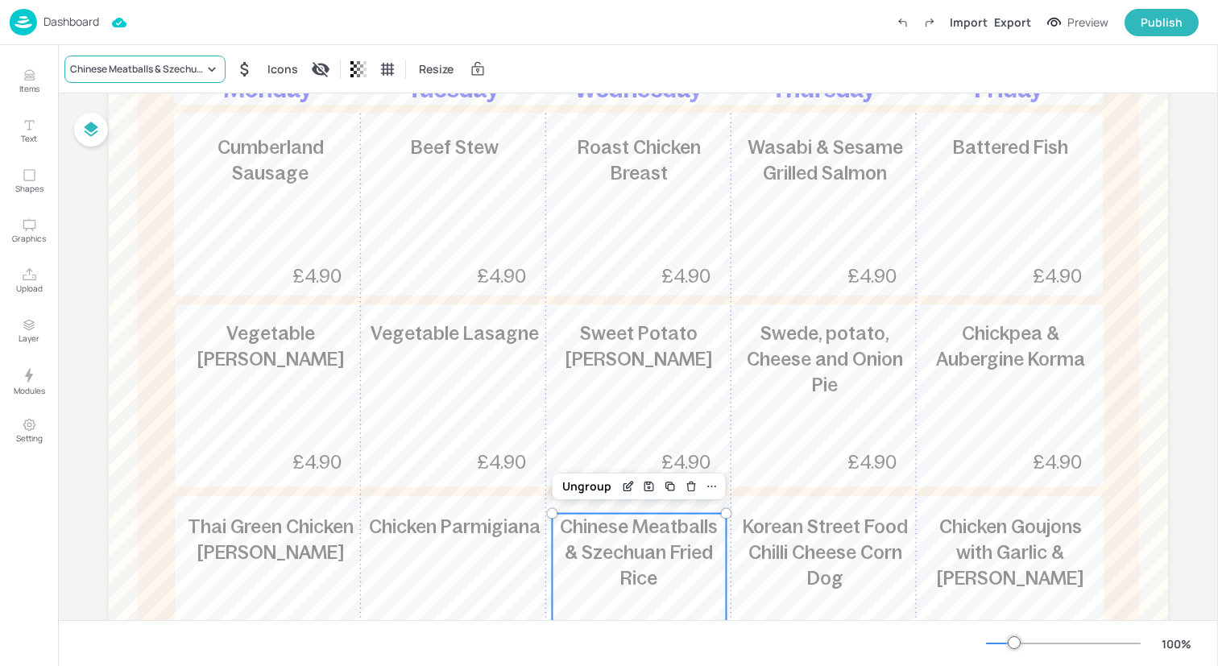
click at [155, 69] on div "Chinese Meatballs & Szechuan Fried Rice" at bounding box center [137, 69] width 134 height 14
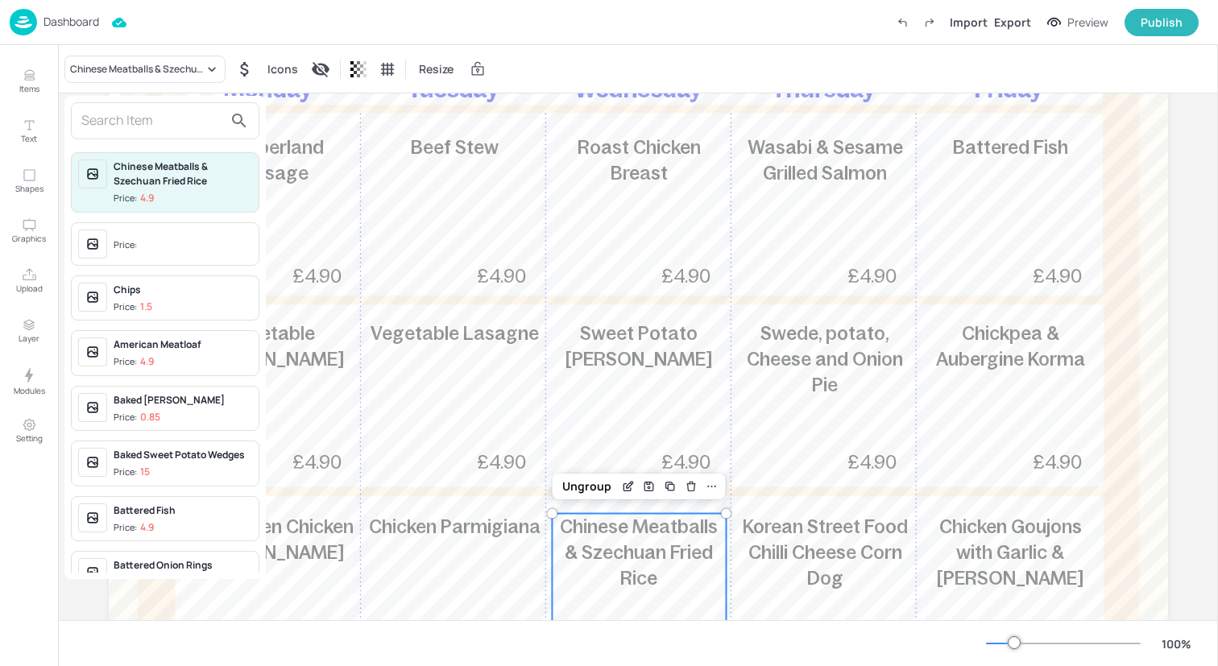
click at [151, 116] on input "text" at bounding box center [152, 121] width 142 height 26
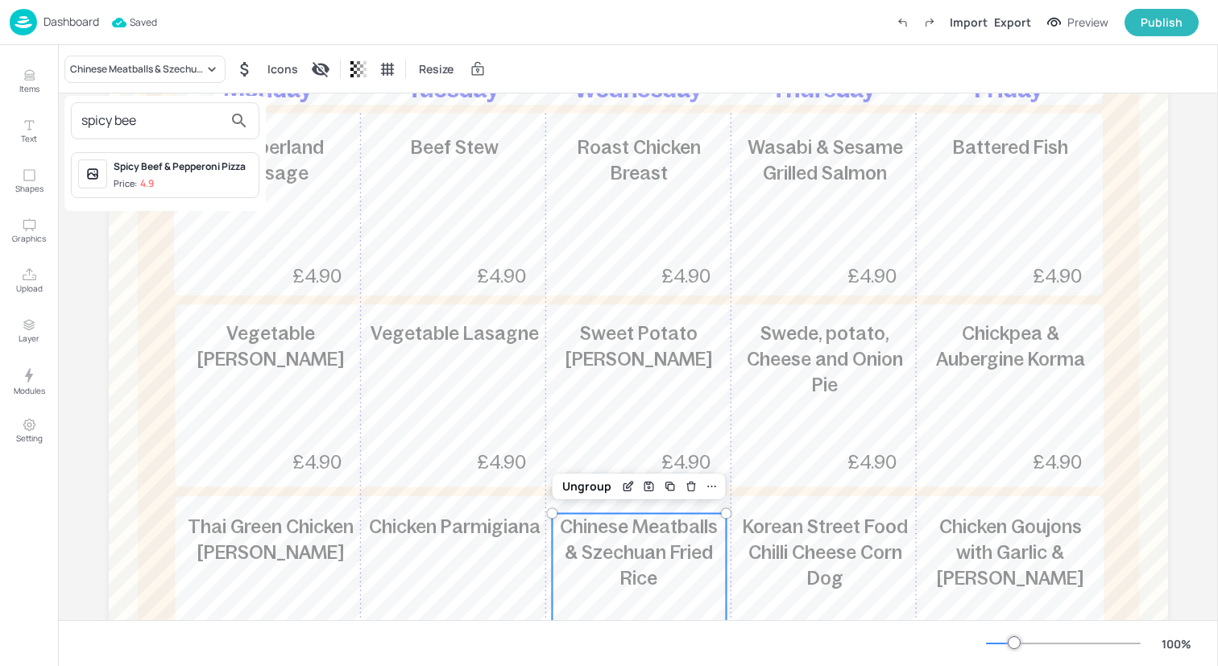
type input "spicy bee"
click at [163, 167] on div "Spicy Beef & Pepperoni Pizza" at bounding box center [183, 166] width 139 height 14
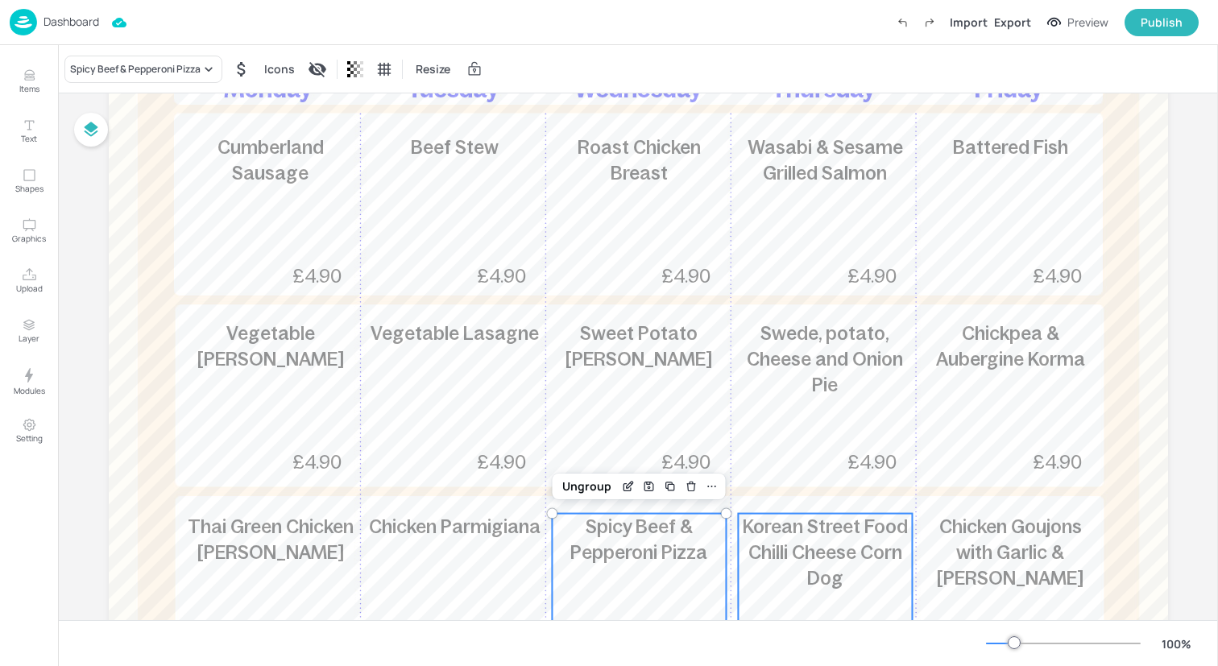
click at [897, 610] on div "Korean Street Food Chilli Cheese Corn Dog 501kcal £4.90" at bounding box center [825, 591] width 174 height 155
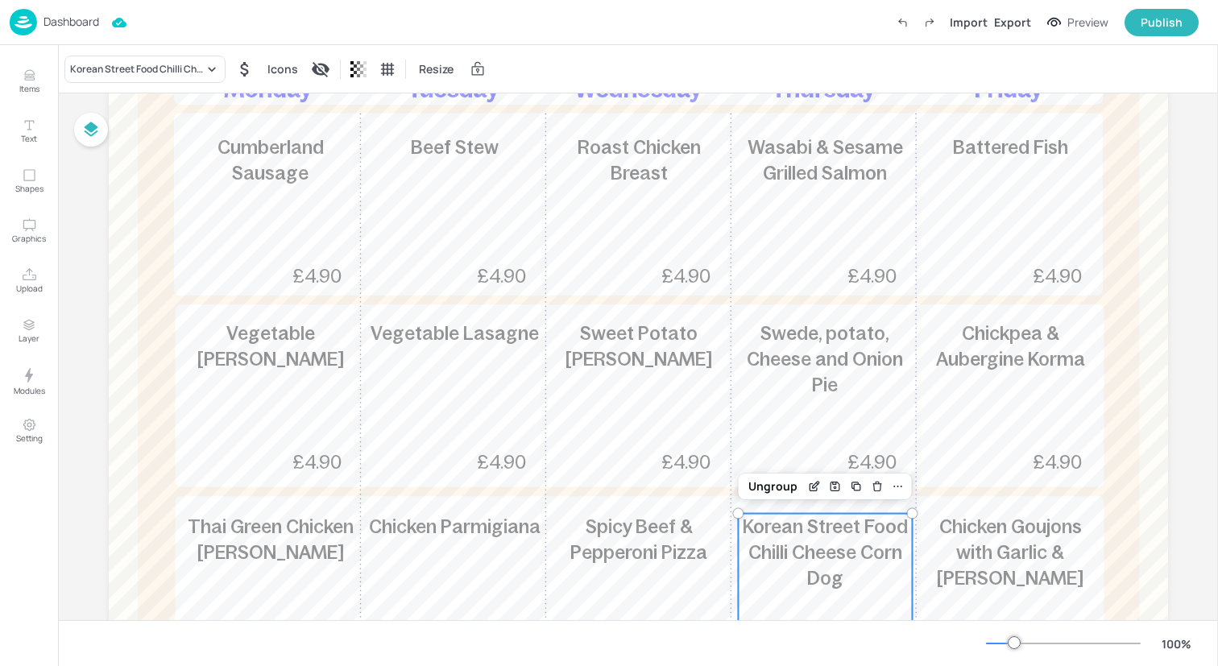
click at [846, 549] on span "Korean Street Food Chilli Cheese Corn Dog" at bounding box center [825, 552] width 165 height 72
click at [174, 60] on div "Korean Street Food Chilli Cheese Corn Dog" at bounding box center [144, 69] width 161 height 27
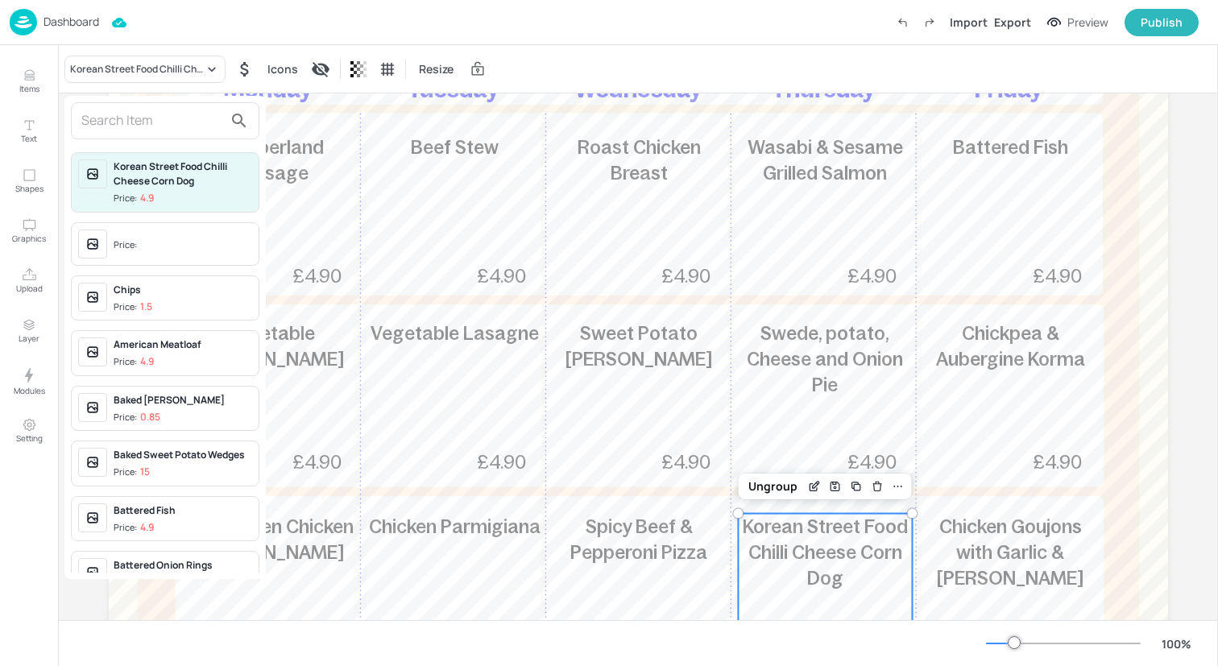
click at [167, 123] on input "text" at bounding box center [152, 121] width 142 height 26
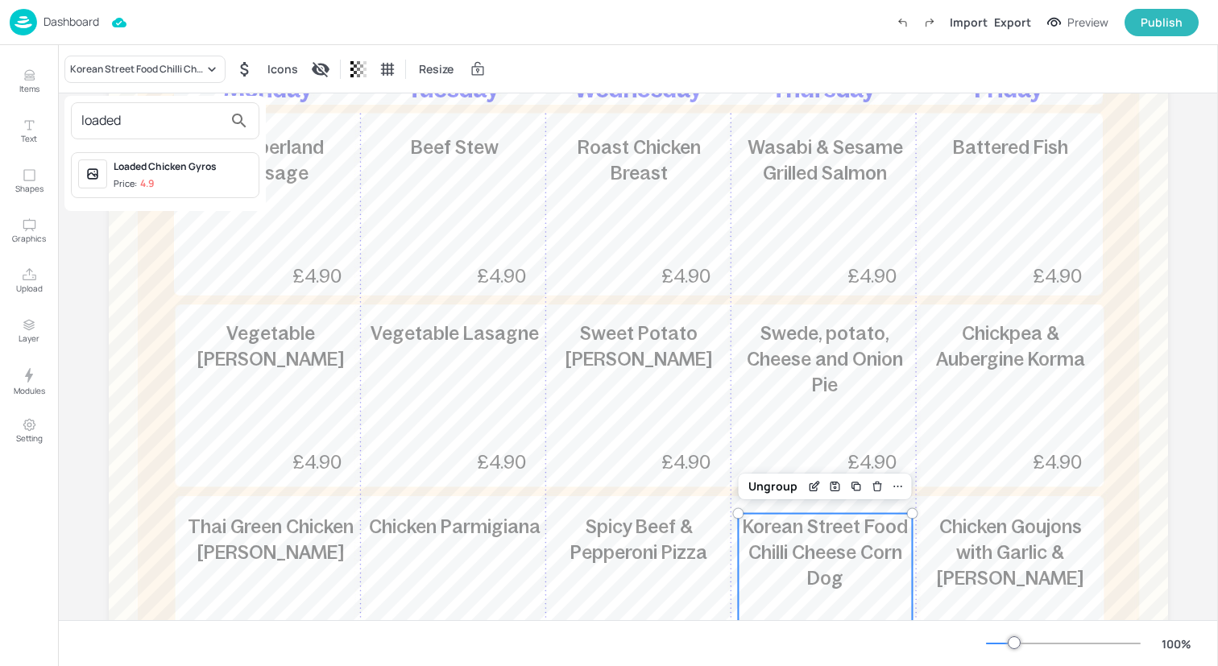
type input "loaded"
click at [187, 182] on span "Price: 4.9" at bounding box center [183, 184] width 139 height 14
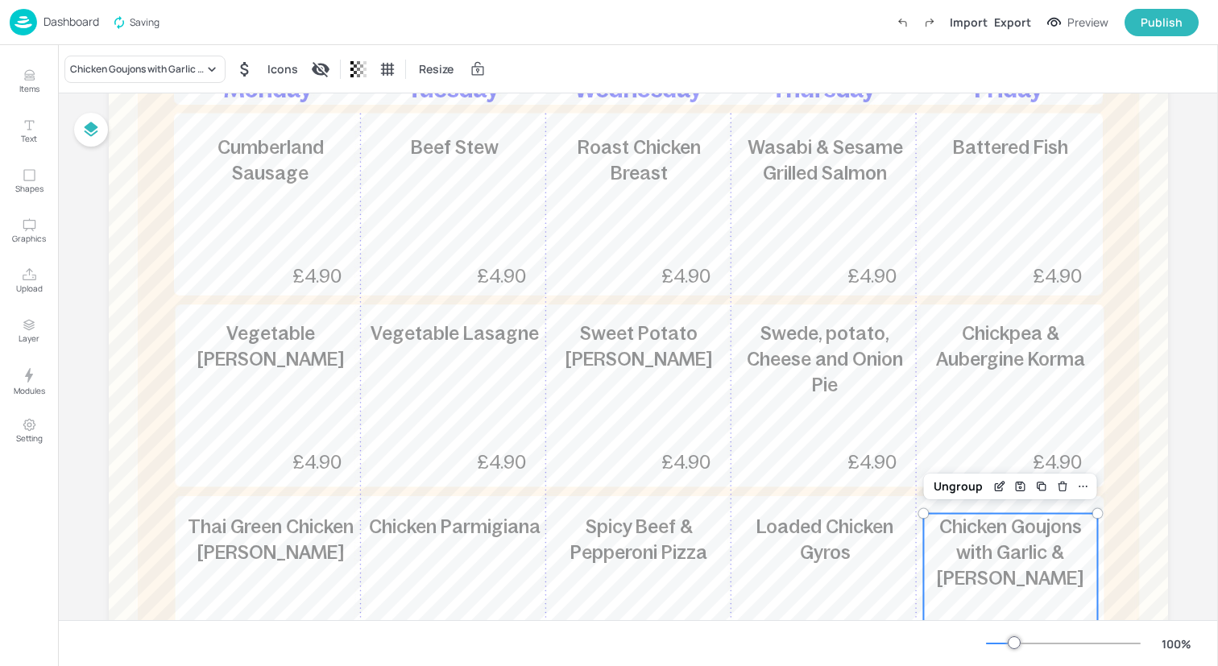
click at [1008, 558] on span "Chicken Goujons with Garlic & Lemon" at bounding box center [1010, 552] width 147 height 72
click at [170, 75] on div "Chicken Goujons with Garlic & Lemon" at bounding box center [137, 69] width 134 height 14
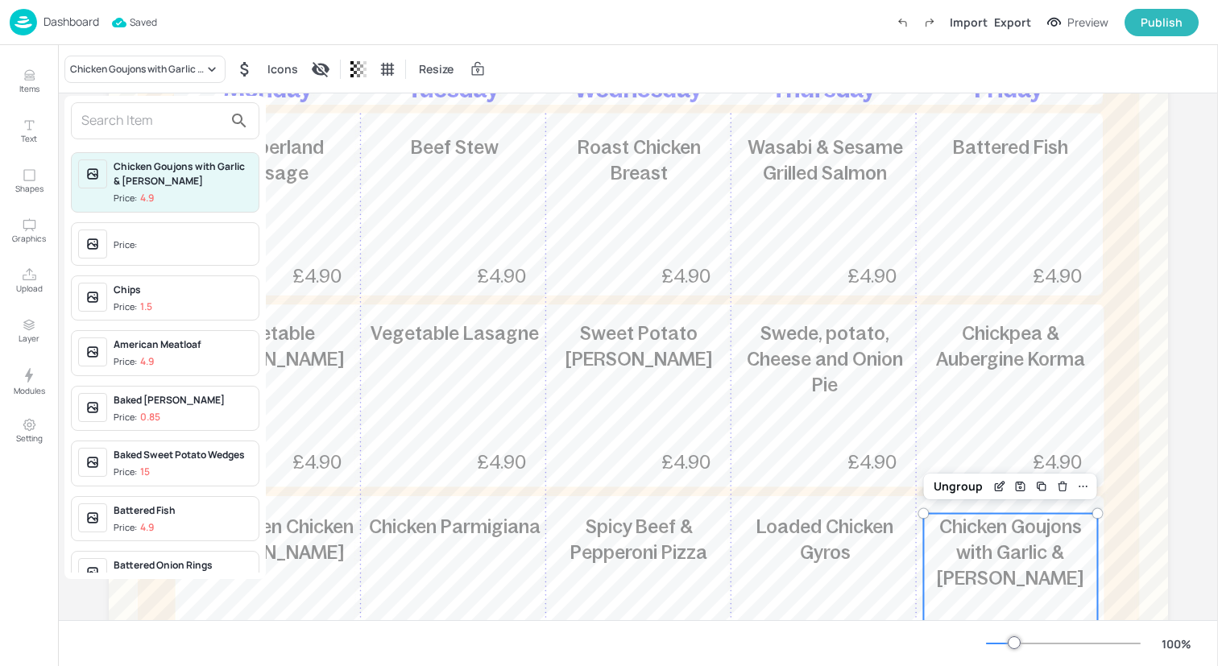
click at [161, 123] on input "text" at bounding box center [152, 121] width 142 height 26
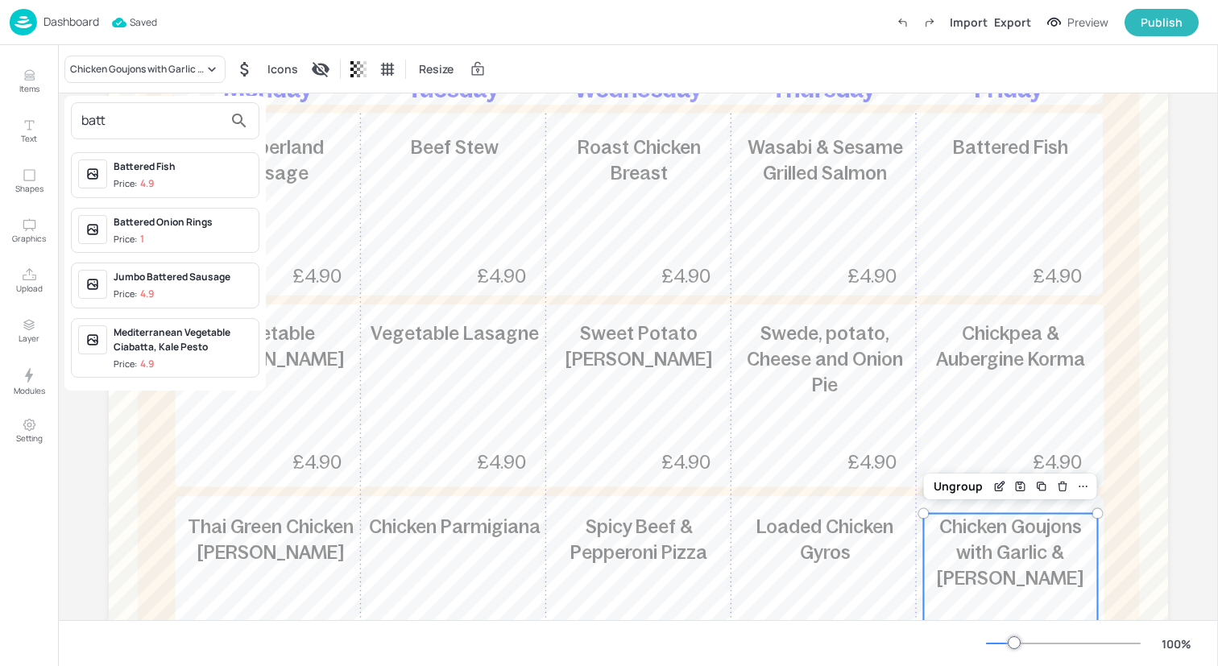
type input "batt"
click at [213, 279] on div "Jumbo Battered Sausage" at bounding box center [183, 277] width 139 height 14
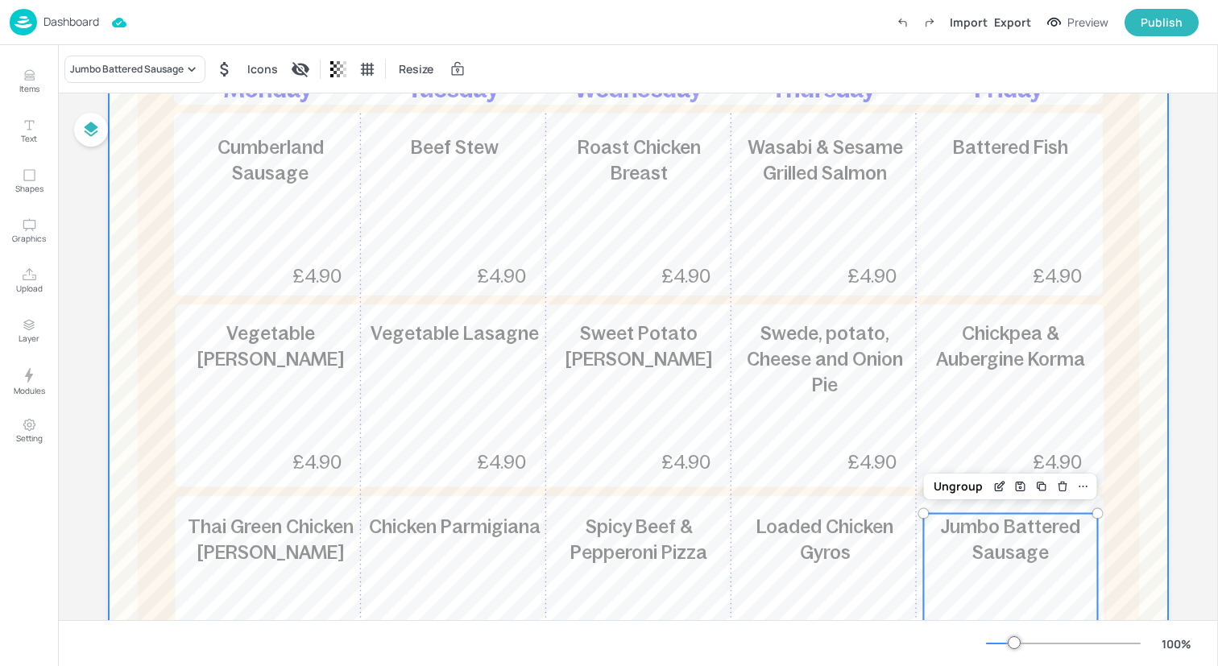
click at [135, 457] on div at bounding box center [638, 328] width 1059 height 870
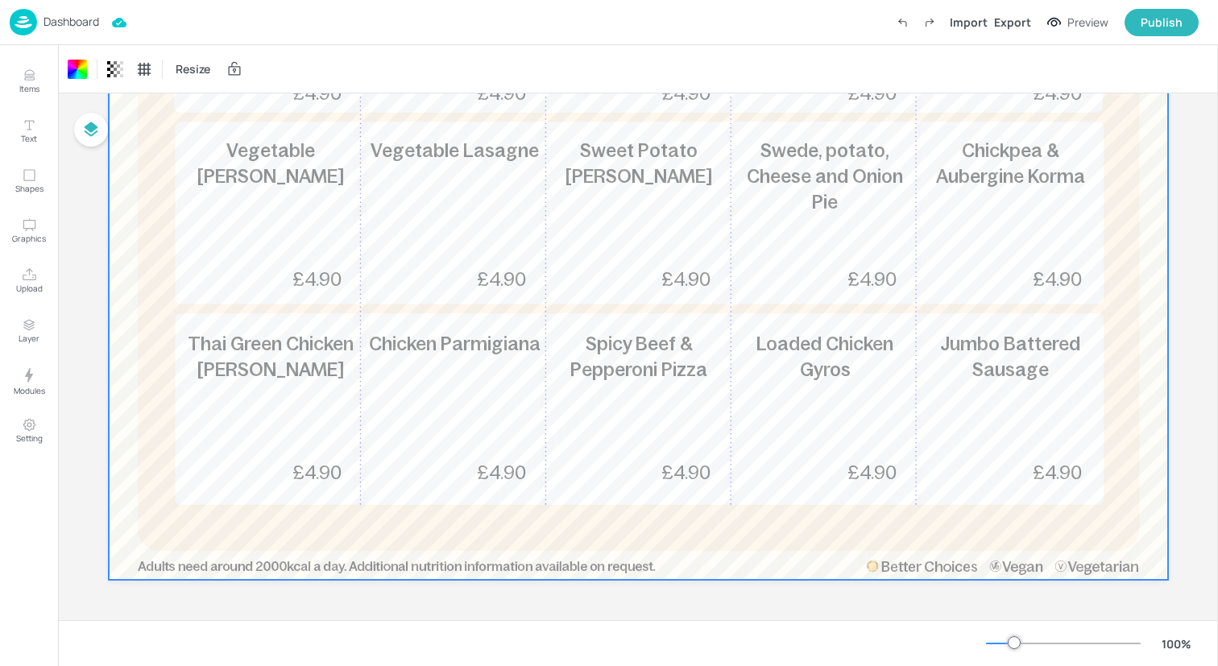
scroll to position [0, 0]
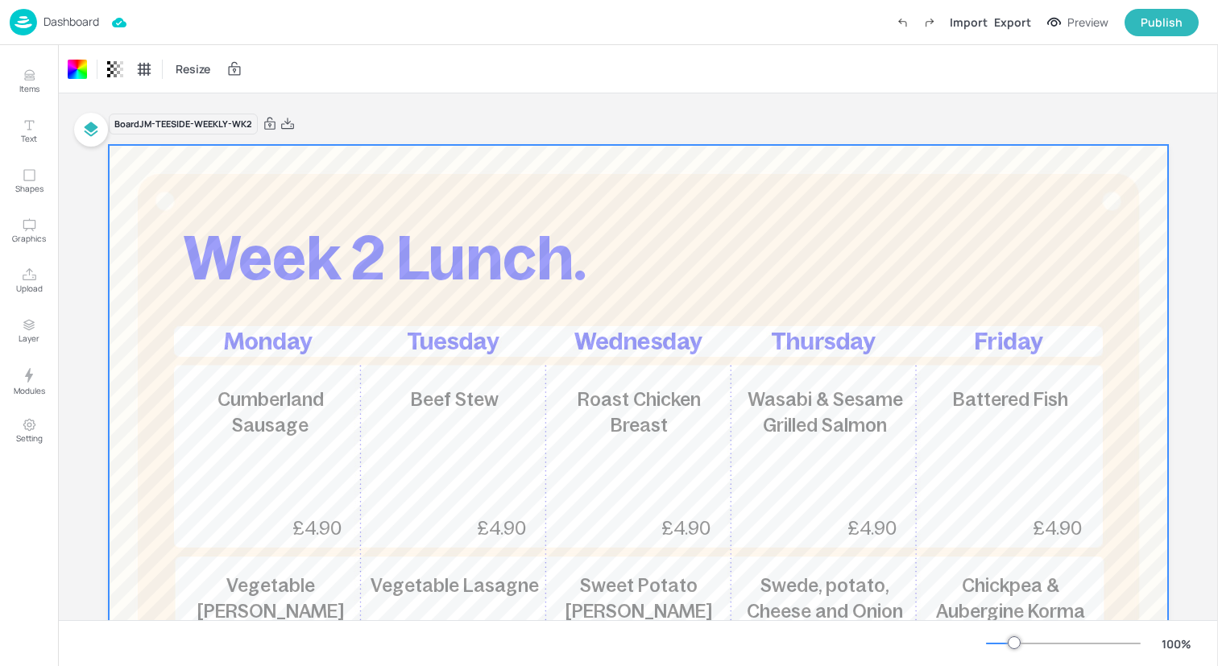
click at [27, 21] on img at bounding box center [23, 22] width 27 height 27
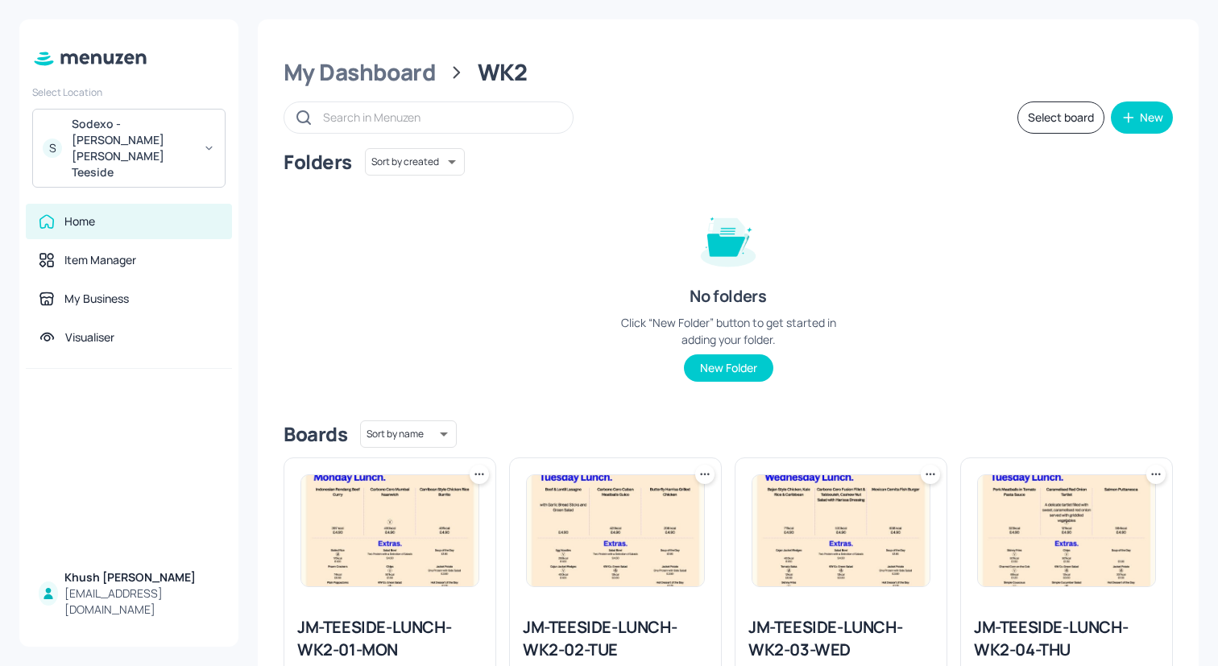
scroll to position [402, 0]
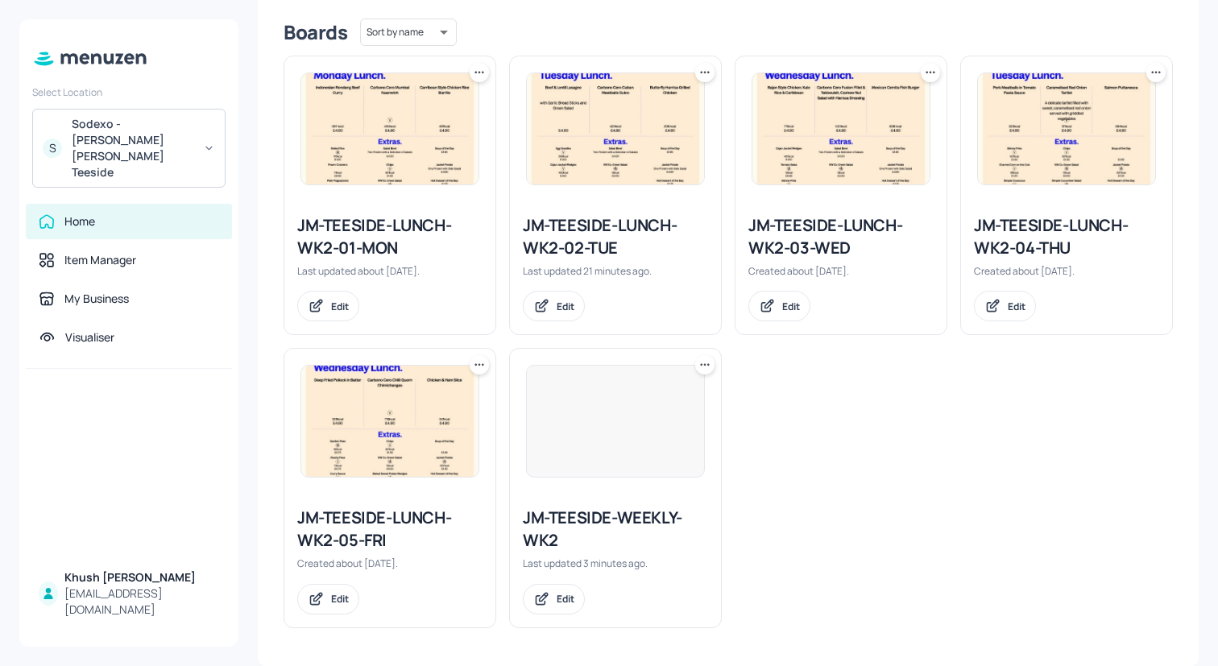
click at [706, 365] on icon at bounding box center [705, 365] width 16 height 16
click at [635, 455] on div "Move" at bounding box center [641, 452] width 129 height 27
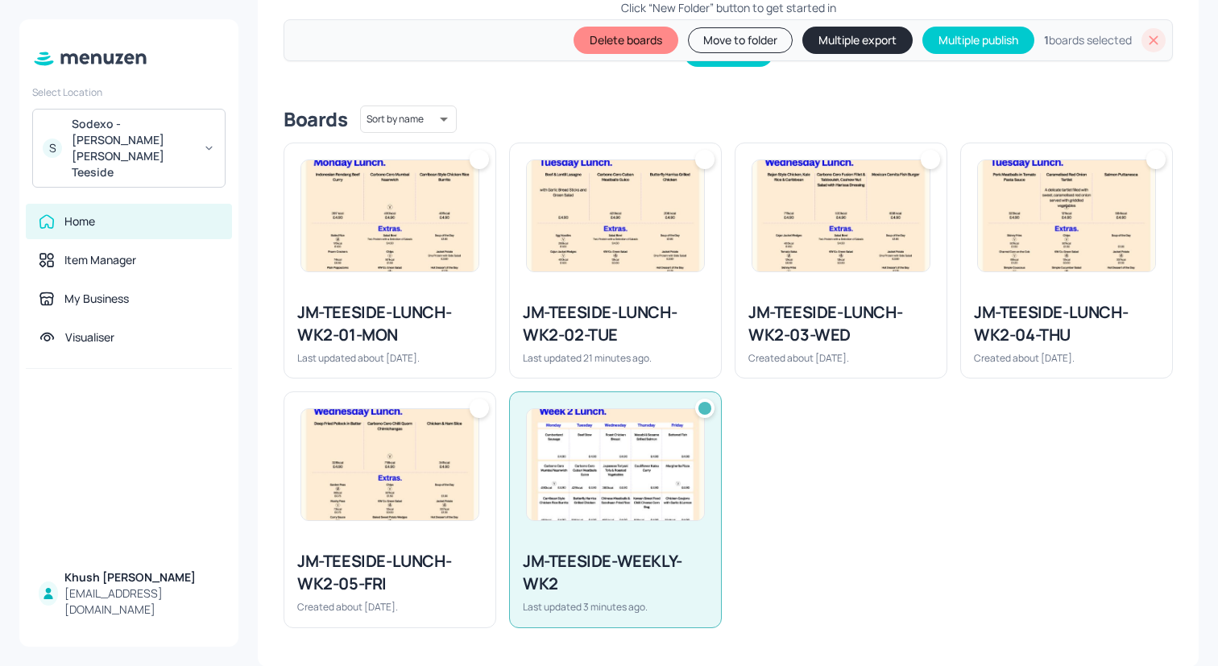
click at [440, 456] on img at bounding box center [389, 464] width 177 height 111
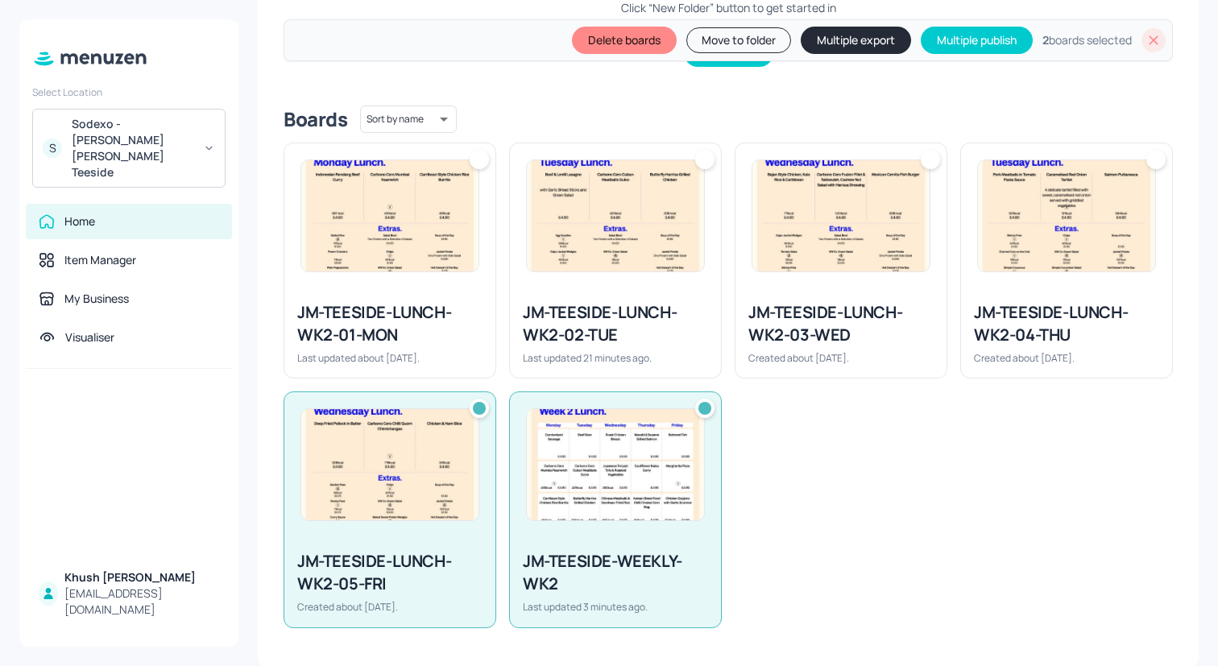
click at [1000, 316] on div "JM-TEESIDE-LUNCH-WK2-04-THU" at bounding box center [1066, 323] width 185 height 45
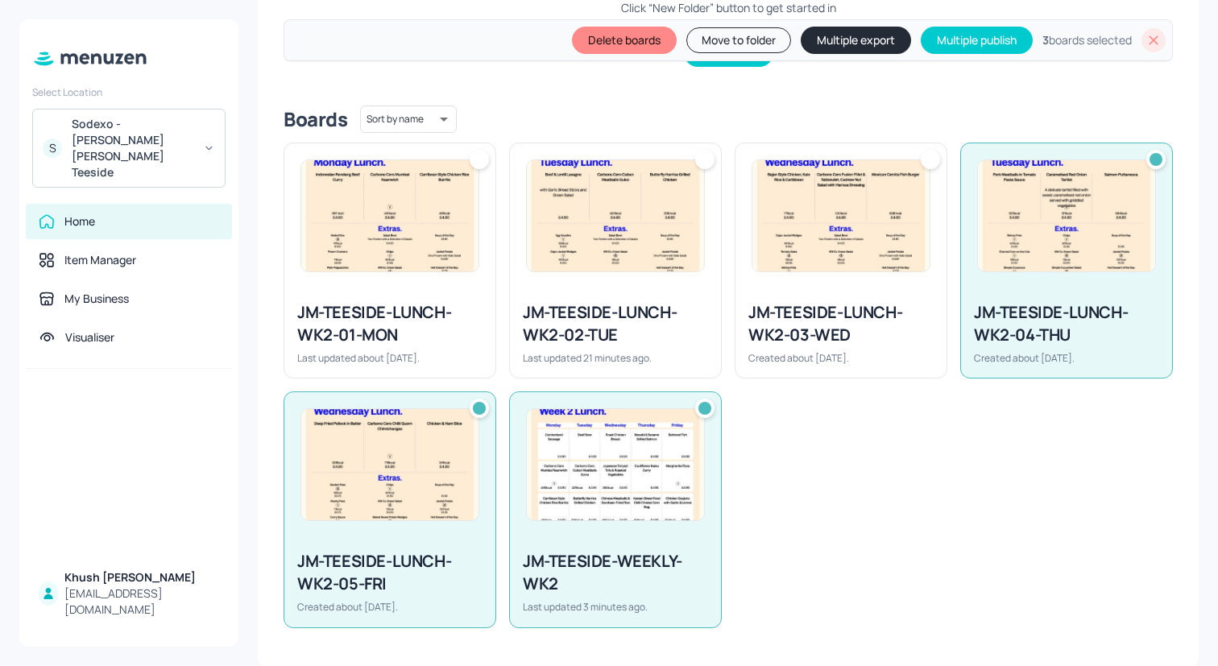
click at [803, 289] on div "JM-TEESIDE-LUNCH-WK2-03-WED Created about 1 month ago." at bounding box center [840, 332] width 211 height 89
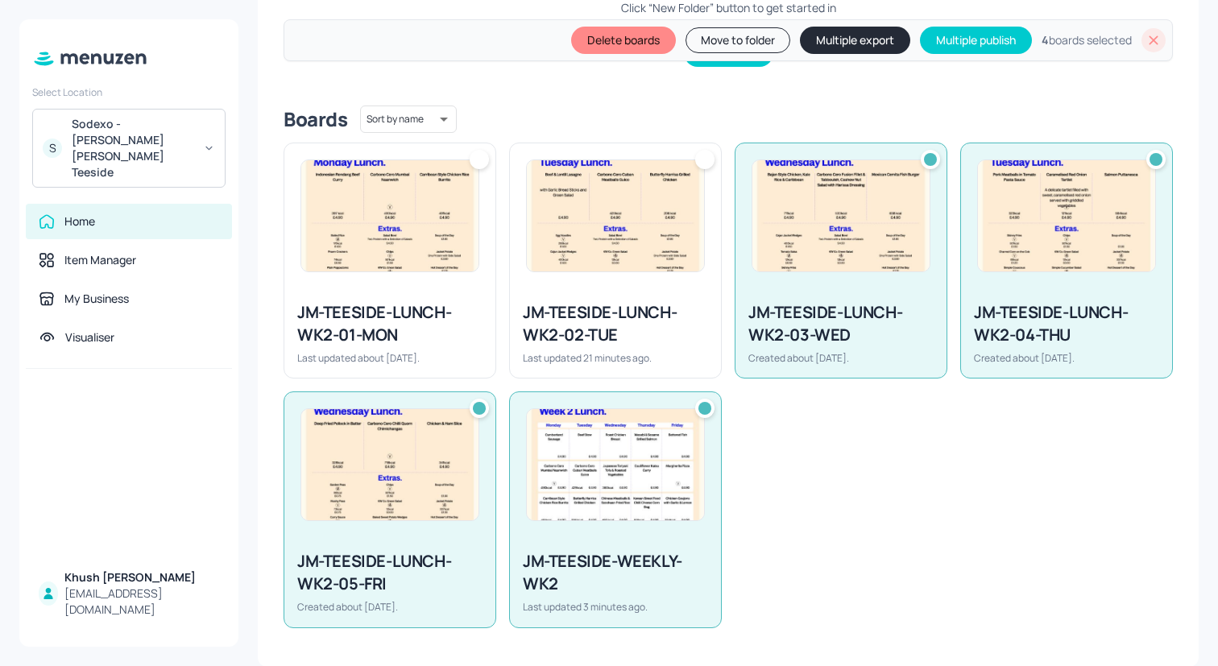
click at [664, 289] on div "JM-TEESIDE-LUNCH-WK2-02-TUE Last updated 21 minutes ago." at bounding box center [615, 332] width 211 height 89
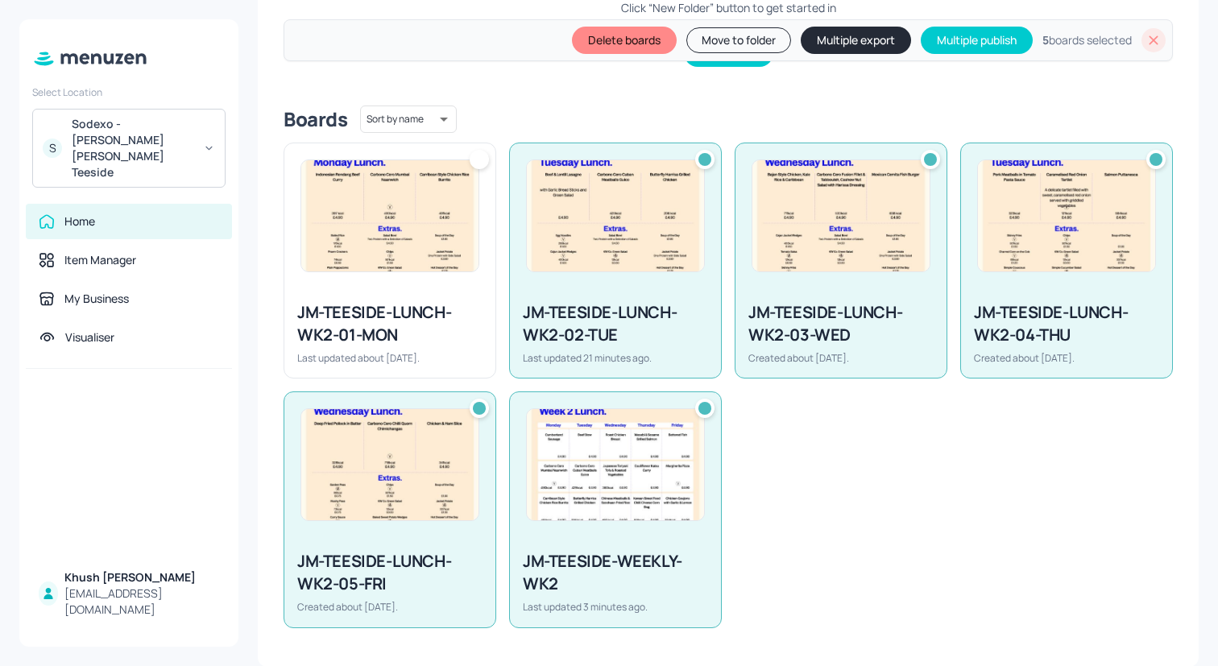
click at [471, 289] on div "JM-TEESIDE-LUNCH-WK2-01-MON Last updated about 1 month ago." at bounding box center [389, 332] width 211 height 89
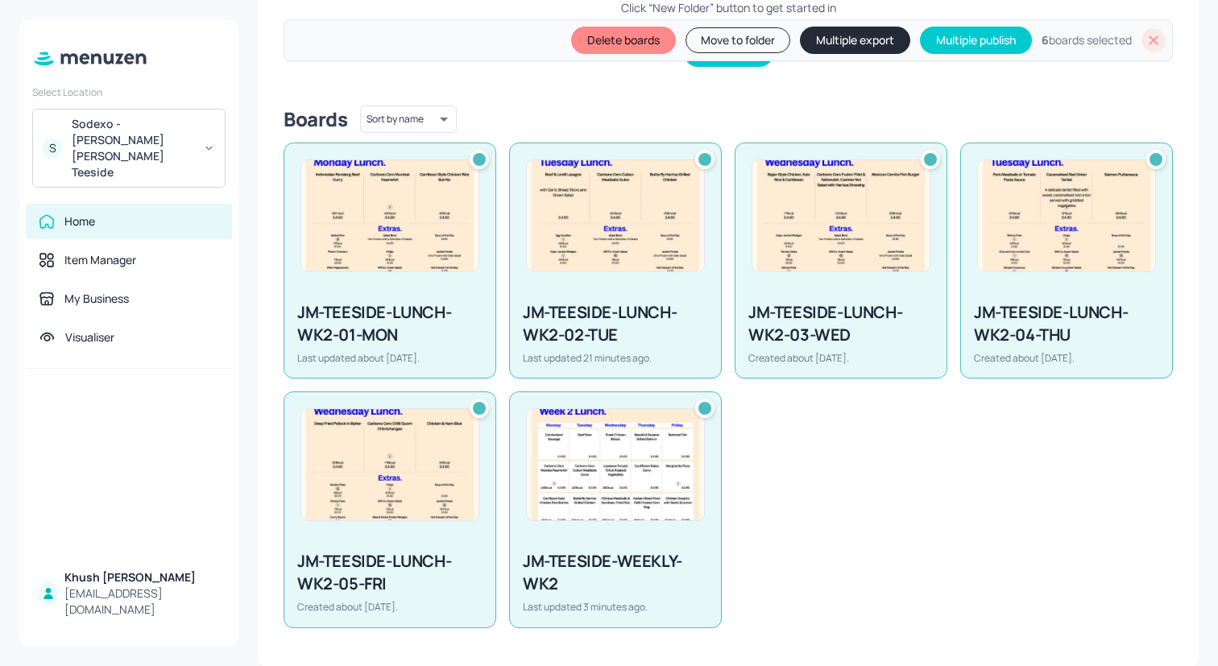
click at [871, 37] on button "Multiple export" at bounding box center [855, 40] width 110 height 27
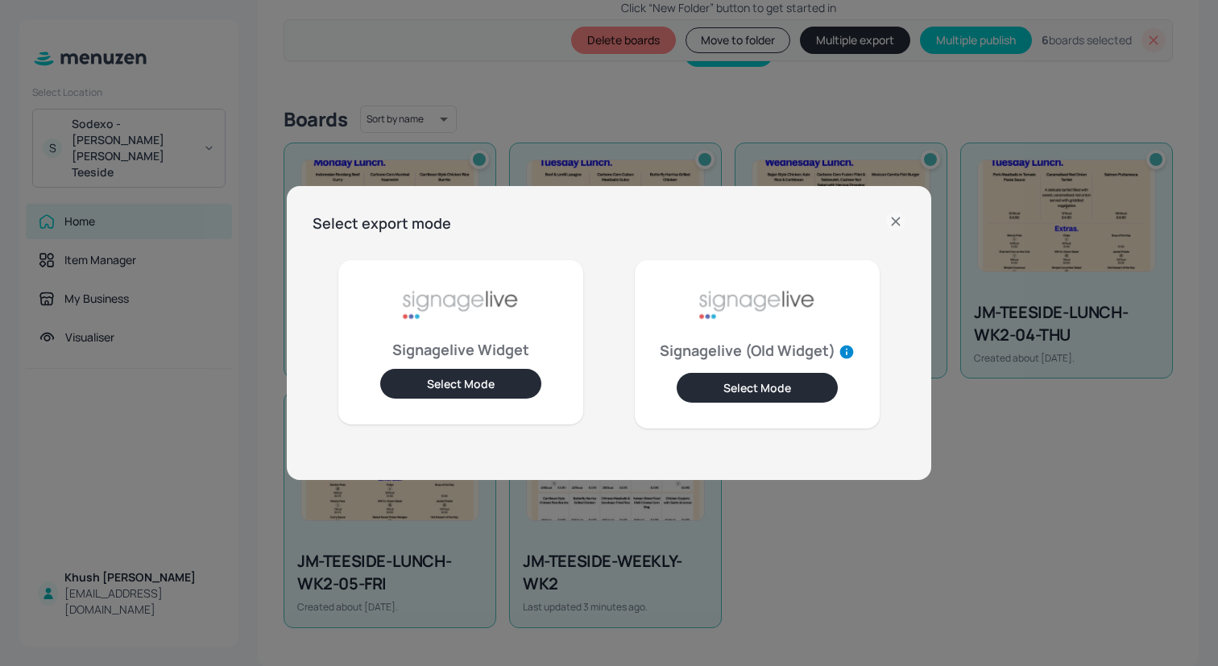
click at [495, 387] on button "Select Mode" at bounding box center [460, 384] width 161 height 30
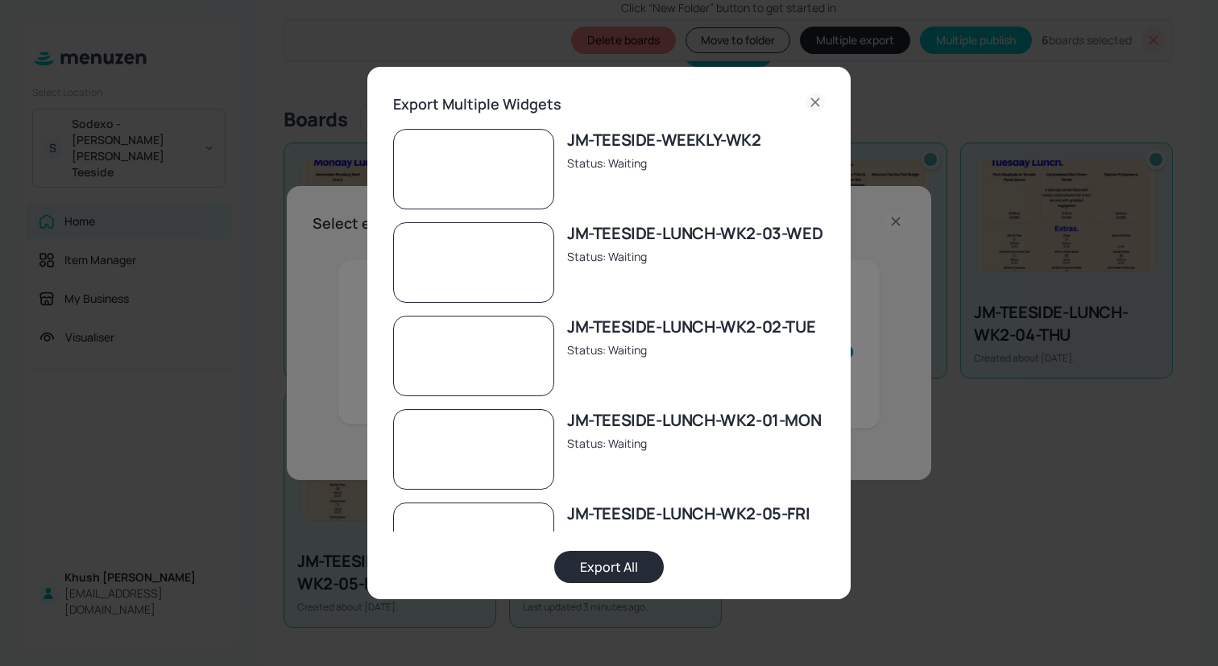
click at [592, 565] on button "Export All" at bounding box center [609, 567] width 110 height 32
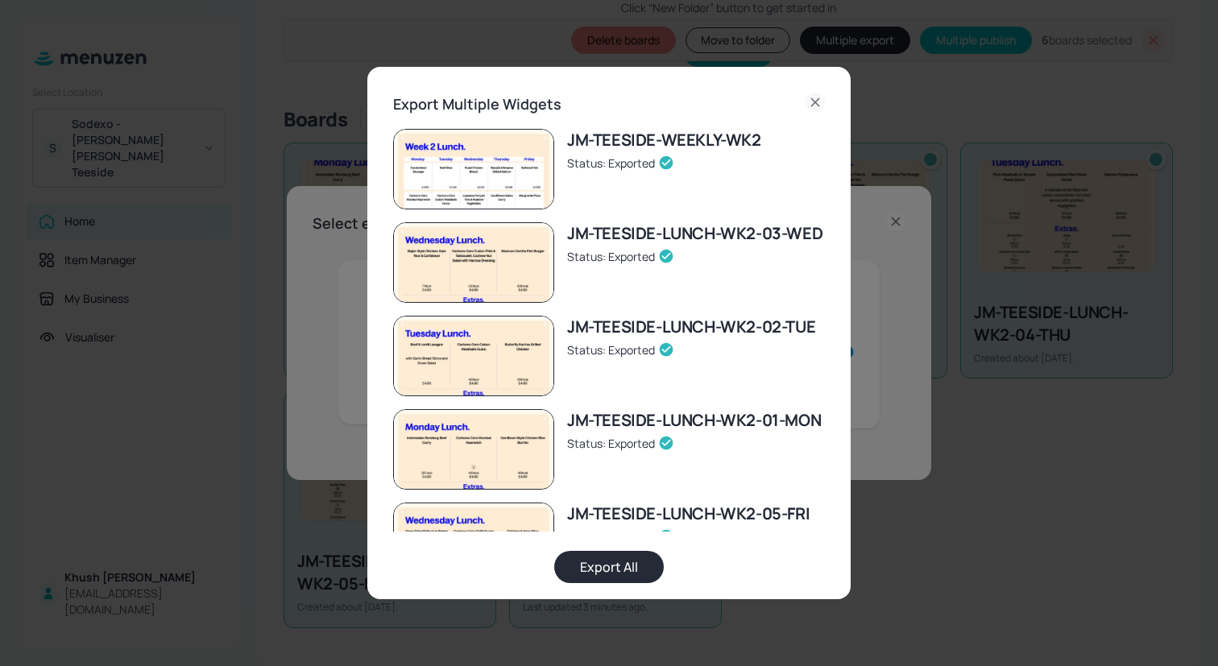
click at [805, 100] on icon at bounding box center [814, 102] width 19 height 19
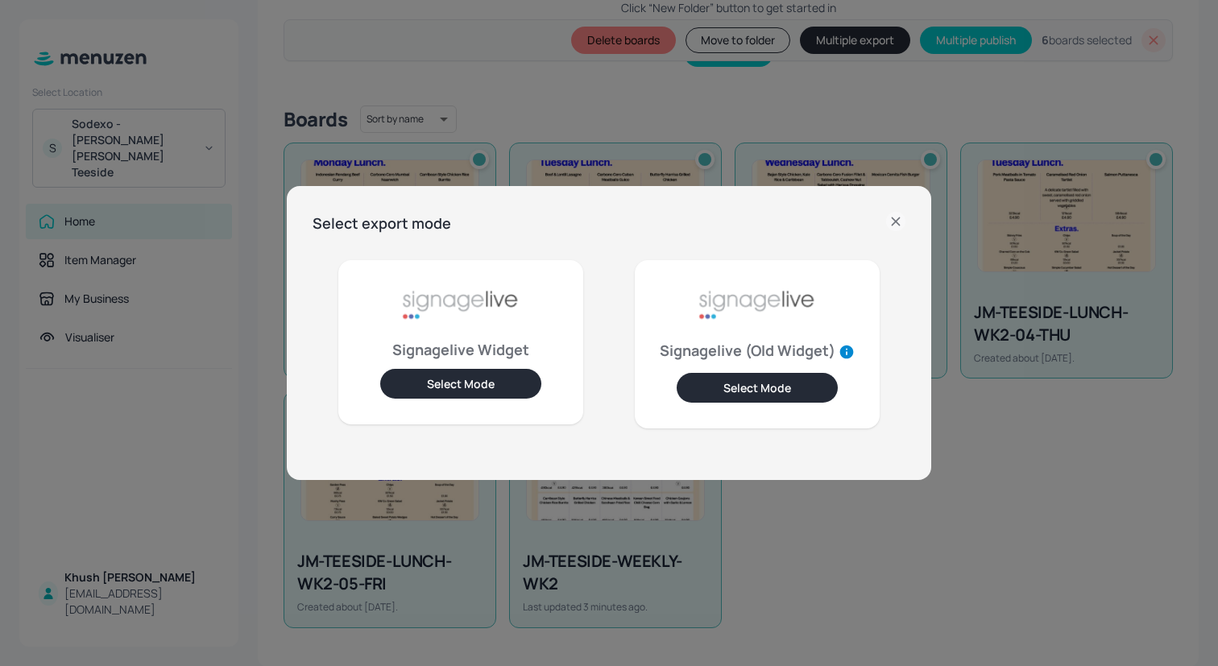
click at [899, 221] on icon at bounding box center [895, 221] width 19 height 19
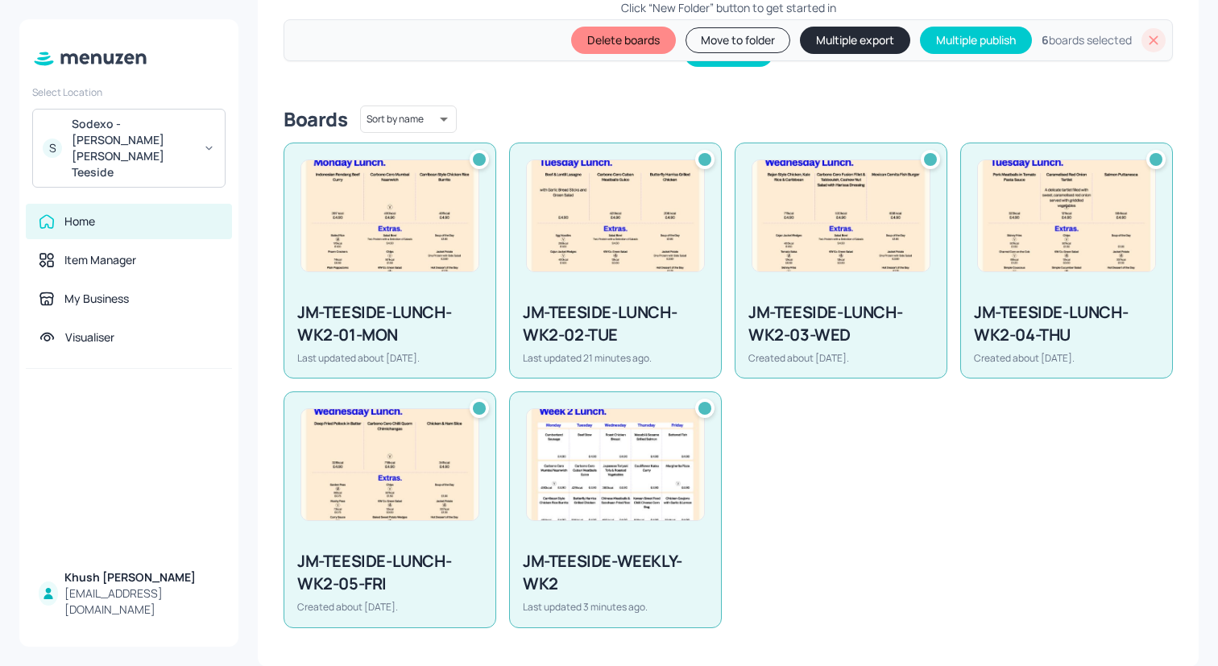
click at [1145, 38] on icon at bounding box center [1153, 40] width 16 height 16
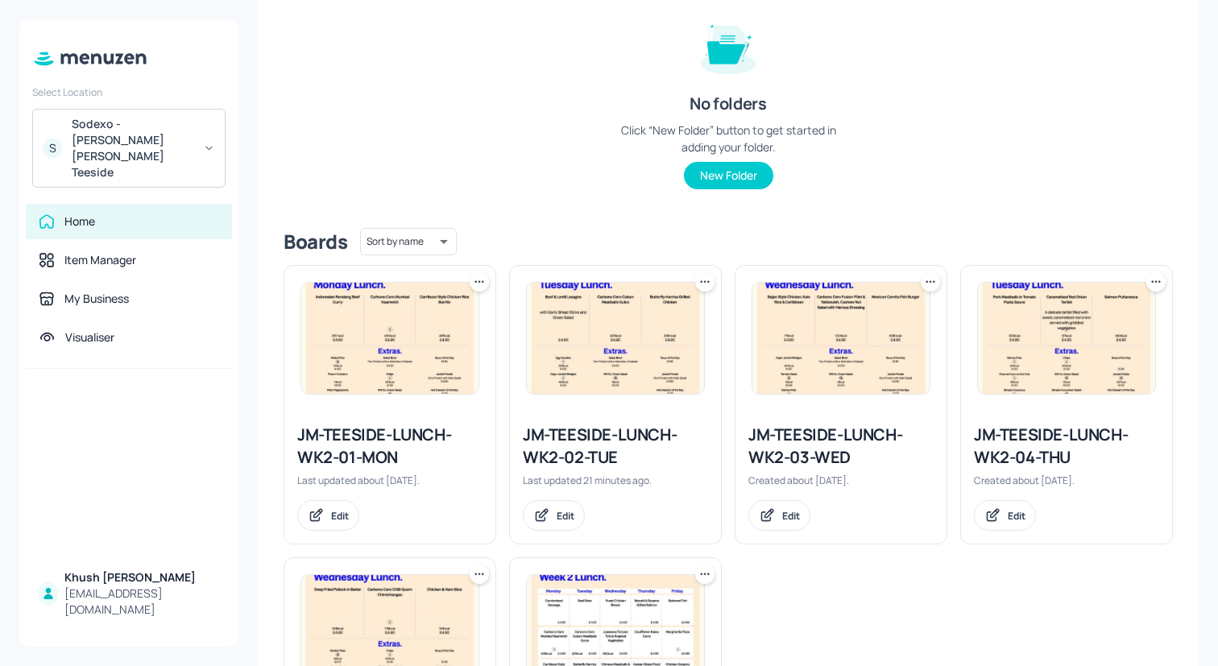
scroll to position [0, 0]
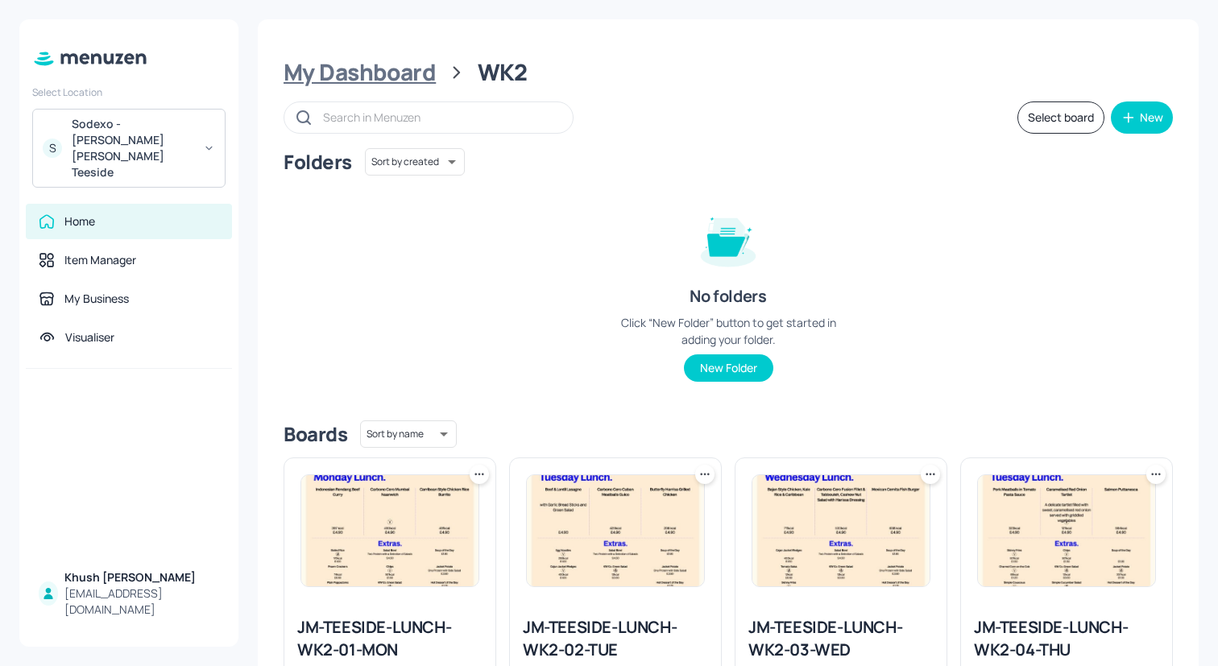
click at [304, 70] on div "My Dashboard" at bounding box center [360, 72] width 152 height 29
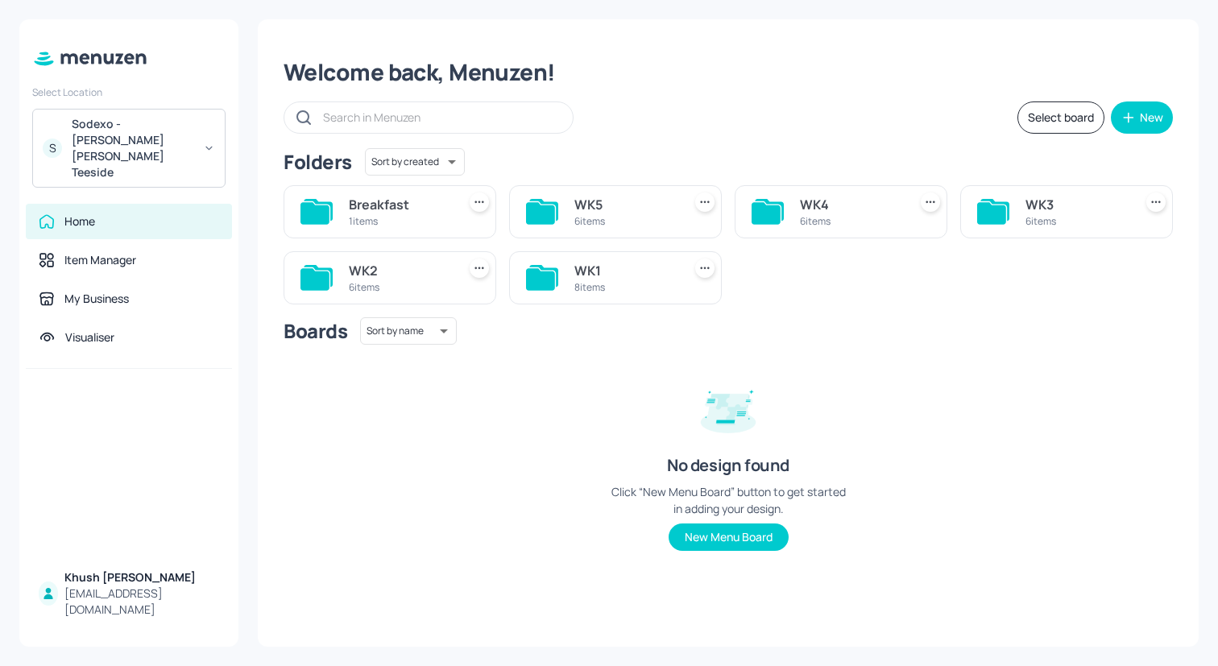
click at [1066, 211] on div "WK3" at bounding box center [1075, 204] width 101 height 19
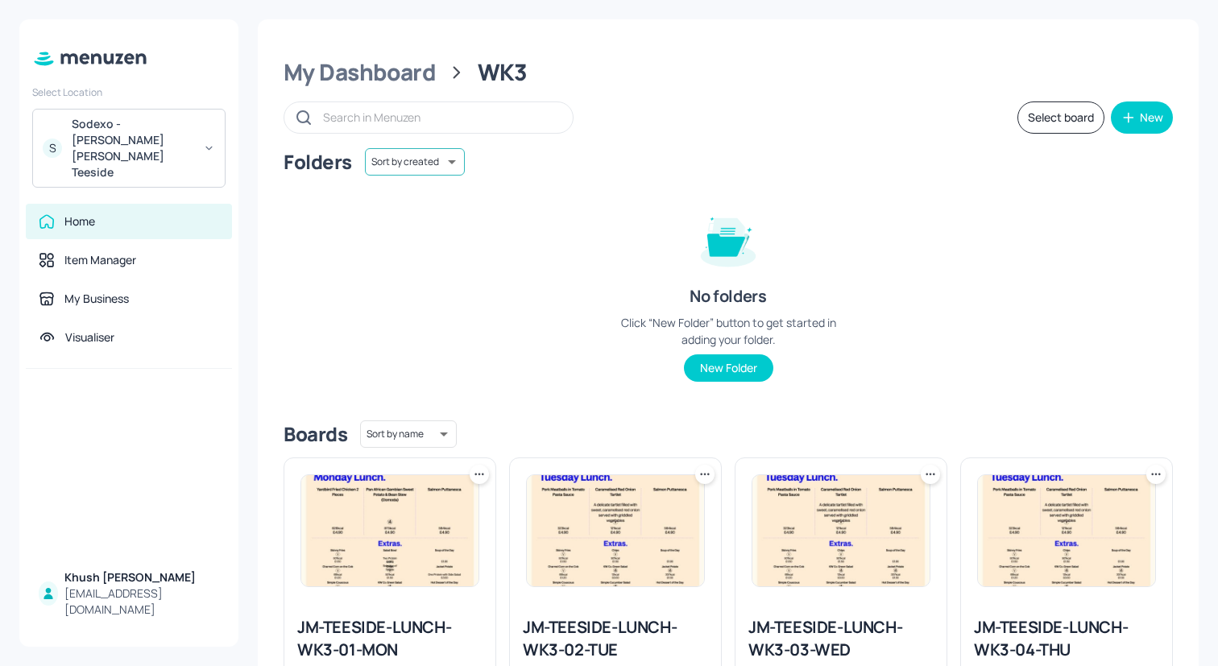
click at [432, 170] on body "Select Location S Sodexo - Johnson Matthey Teeside Home Item Manager My Busines…" at bounding box center [609, 333] width 1218 height 666
click at [429, 191] on li "Sort by name" at bounding box center [412, 196] width 115 height 29
type input "name"
click at [383, 539] on img at bounding box center [389, 530] width 177 height 111
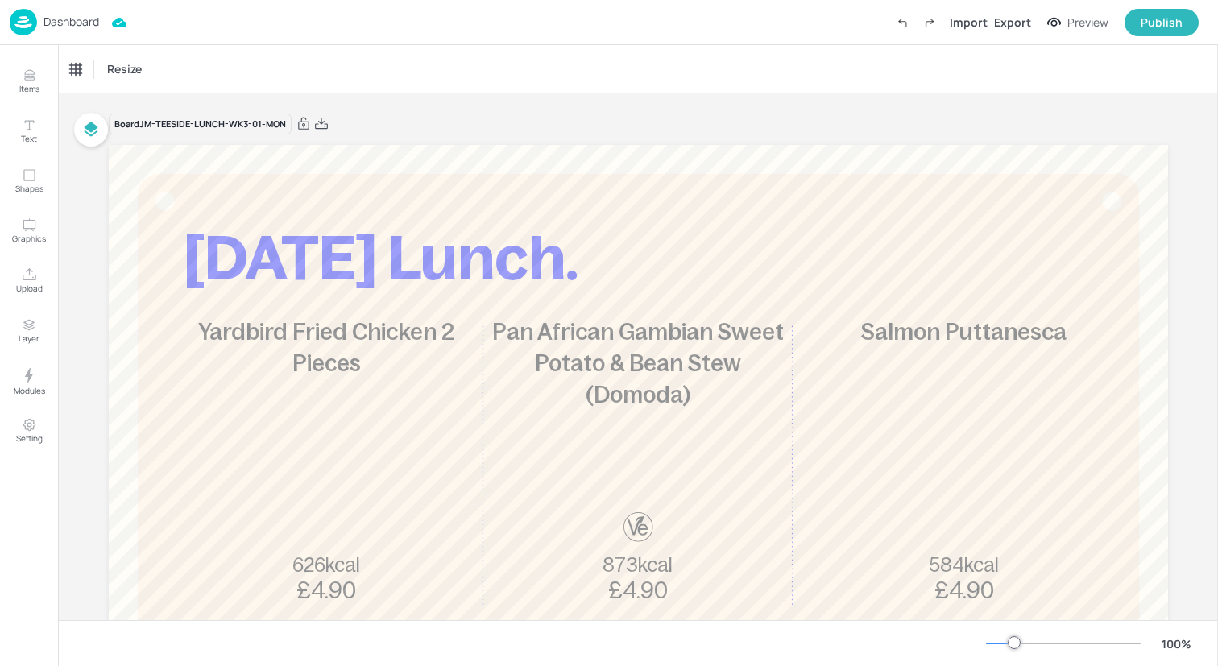
click at [359, 627] on div "100 %" at bounding box center [638, 643] width 1160 height 46
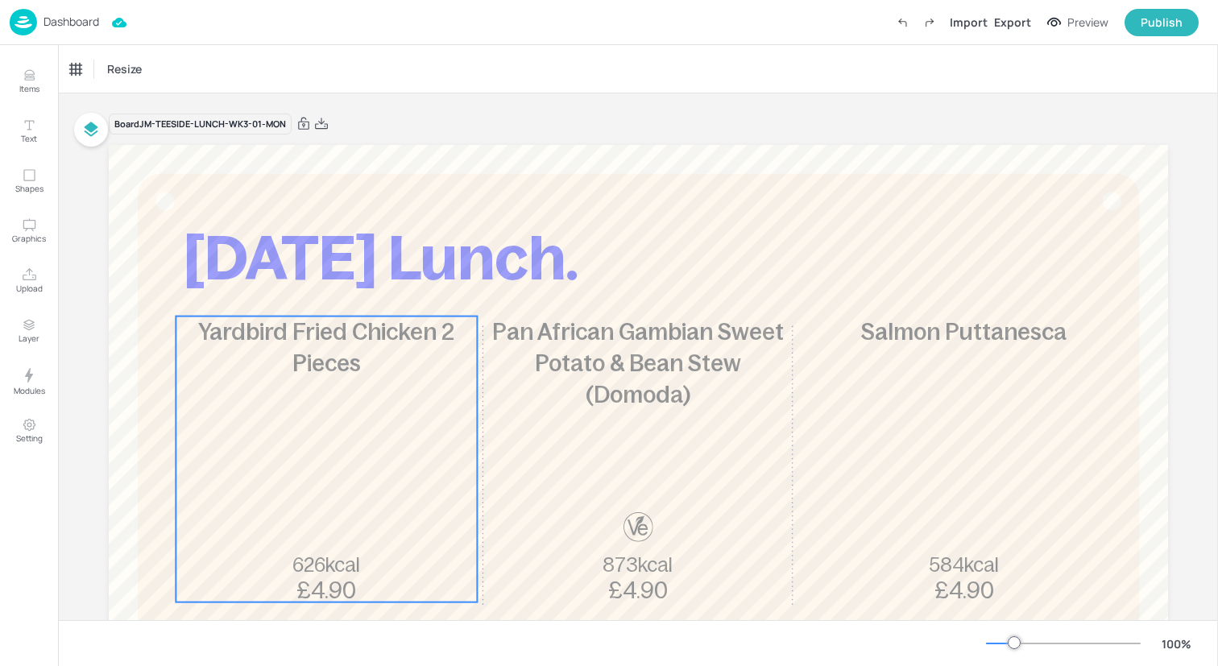
click at [357, 496] on div "Yardbird Fried Chicken 2 Pieces 626kcal £4.90" at bounding box center [326, 460] width 301 height 286
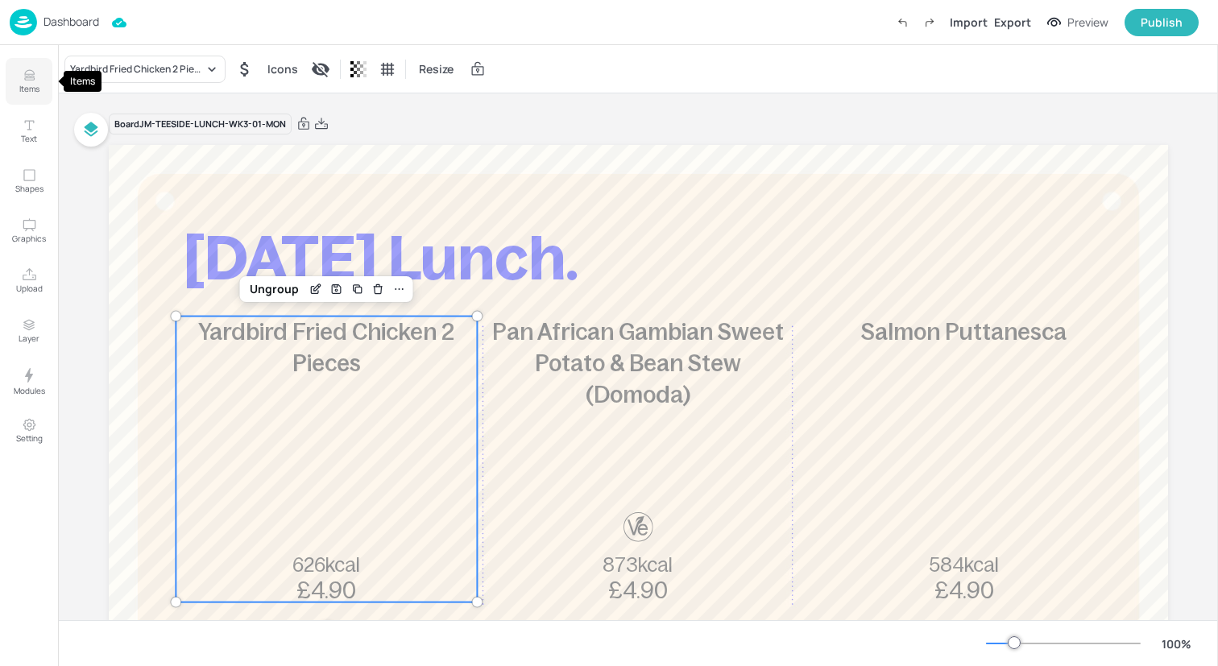
click at [32, 81] on icon "Items" at bounding box center [29, 75] width 15 height 15
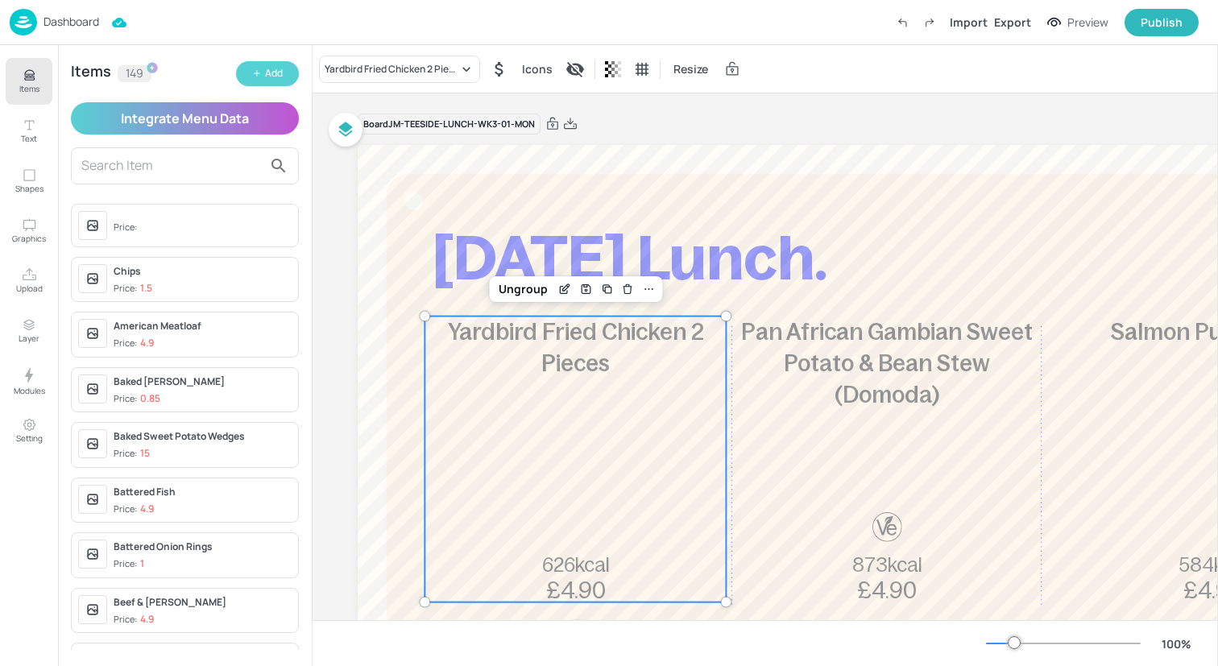
click at [279, 79] on div "Add" at bounding box center [274, 73] width 18 height 15
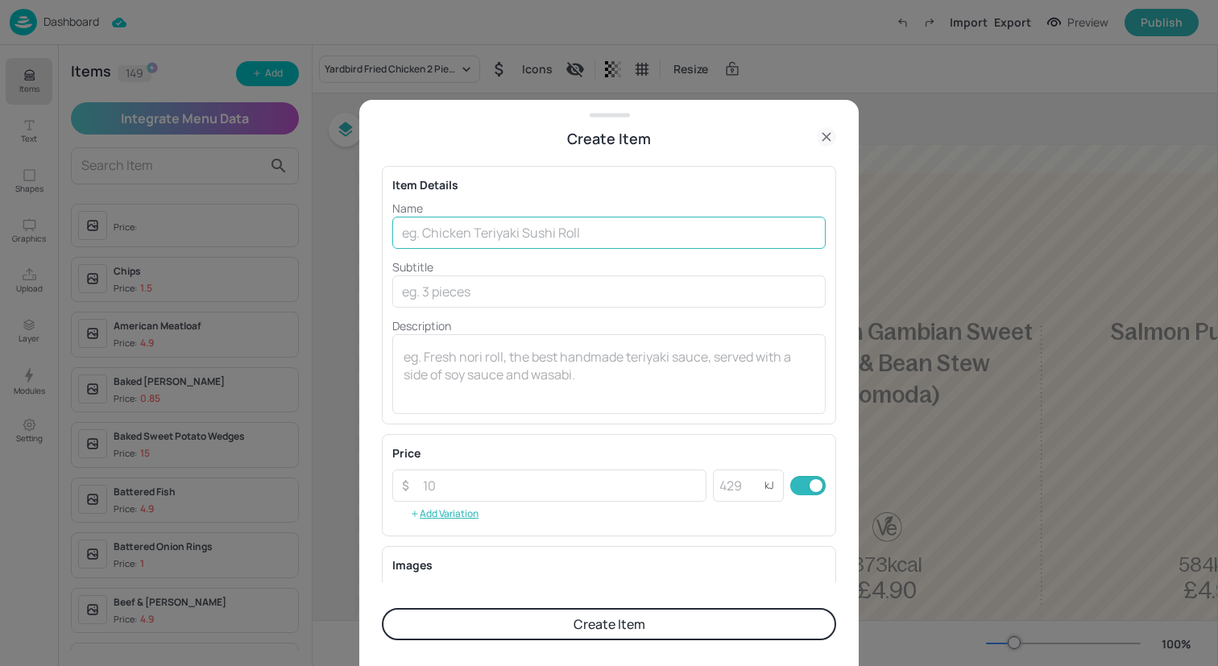
click at [597, 229] on input "text" at bounding box center [608, 233] width 433 height 32
paste input "Spanish Paprika Pork Meatballs"
type input "Spanish Paprika Pork Meatballs"
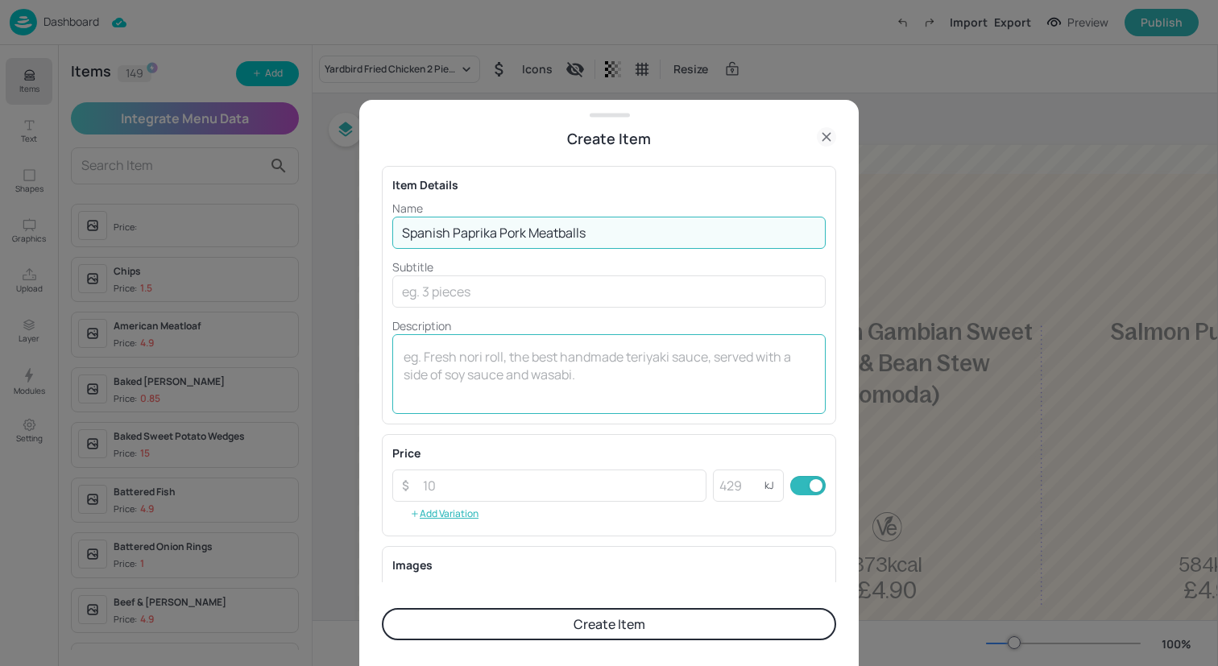
click at [557, 379] on textarea at bounding box center [609, 374] width 411 height 53
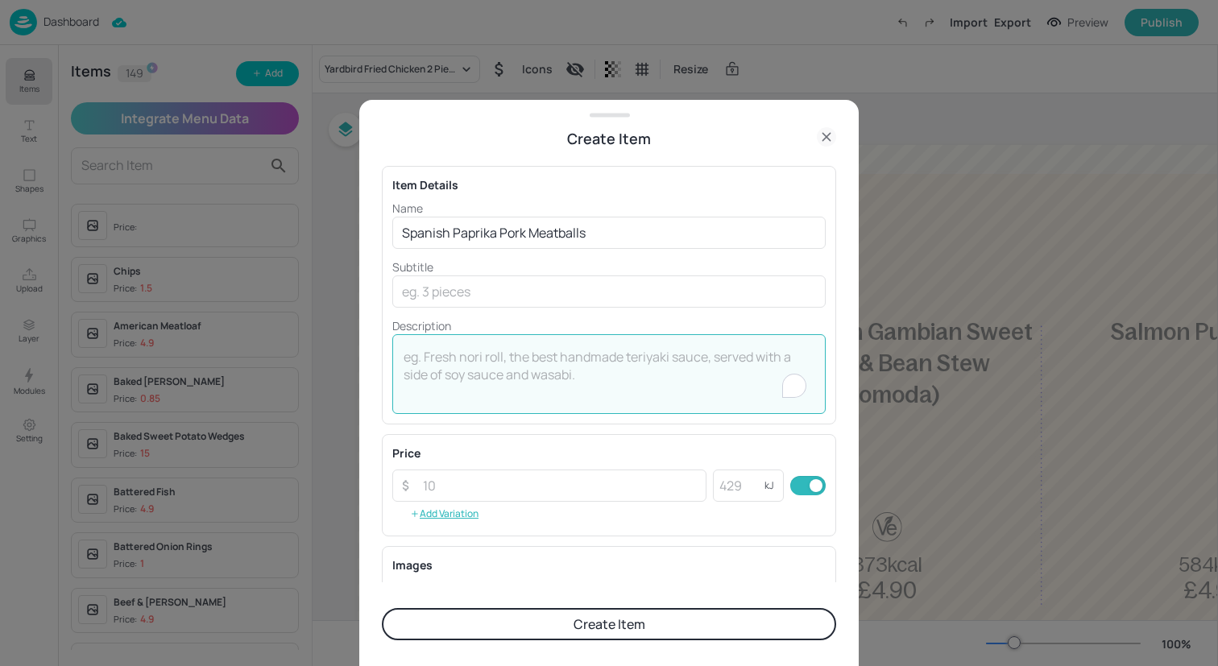
paste textarea "with Patatas Bravas"
type textarea "with Patatas Bravas"
drag, startPoint x: 562, startPoint y: 361, endPoint x: 375, endPoint y: 362, distance: 187.7
click at [375, 362] on div "Create Item Item Details Name Spanish Paprika Pork Meatballs ​ Subtitle ​ Descr…" at bounding box center [608, 383] width 499 height 566
click at [437, 308] on div "Name Spanish Paprika Pork Meatballs ​ Subtitle ​ Description x ​" at bounding box center [608, 307] width 433 height 214
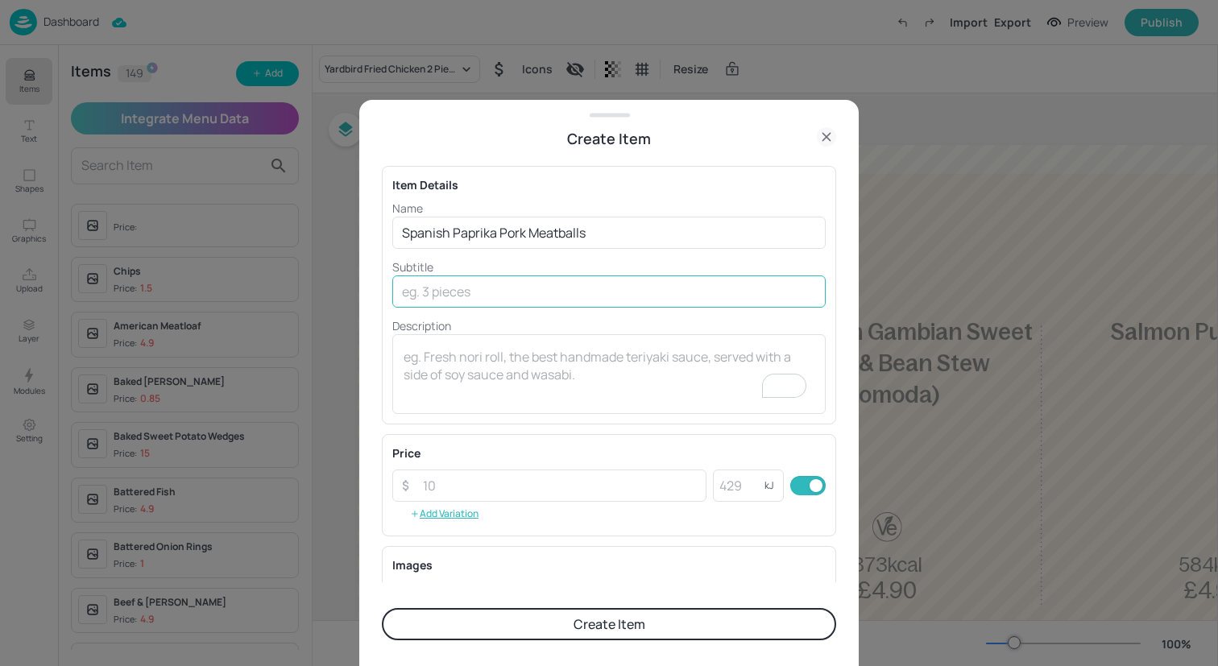
click at [446, 302] on input "text" at bounding box center [608, 291] width 433 height 32
paste input "with Patatas Bravas"
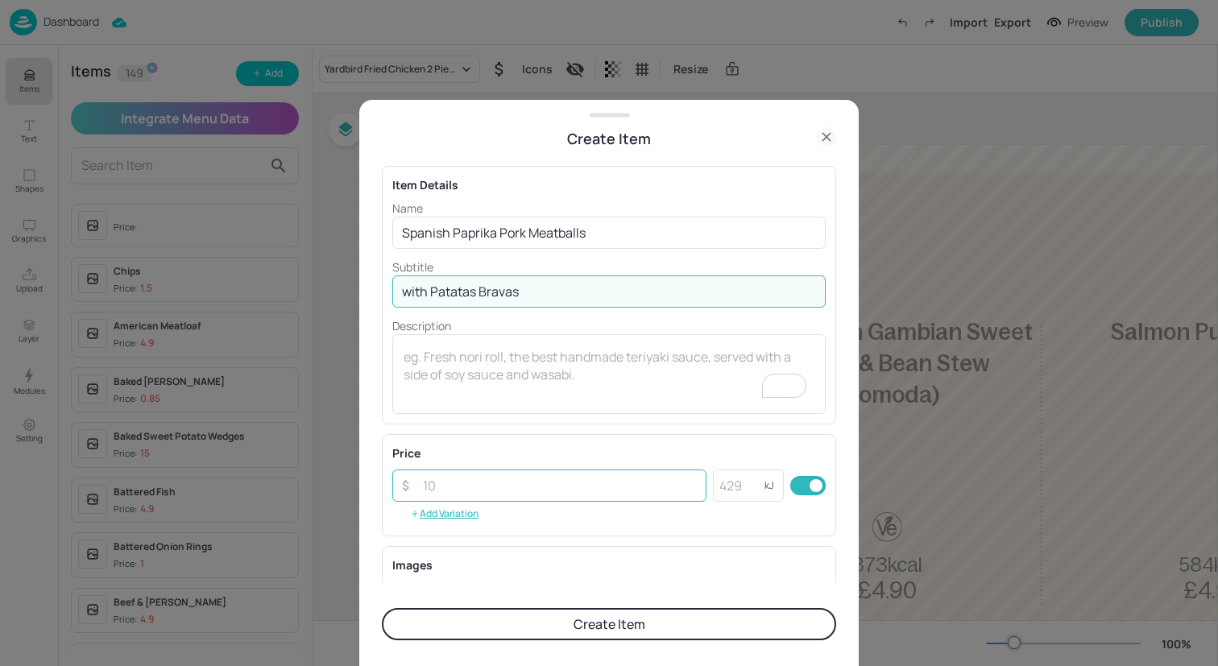
type input "with Patatas Bravas"
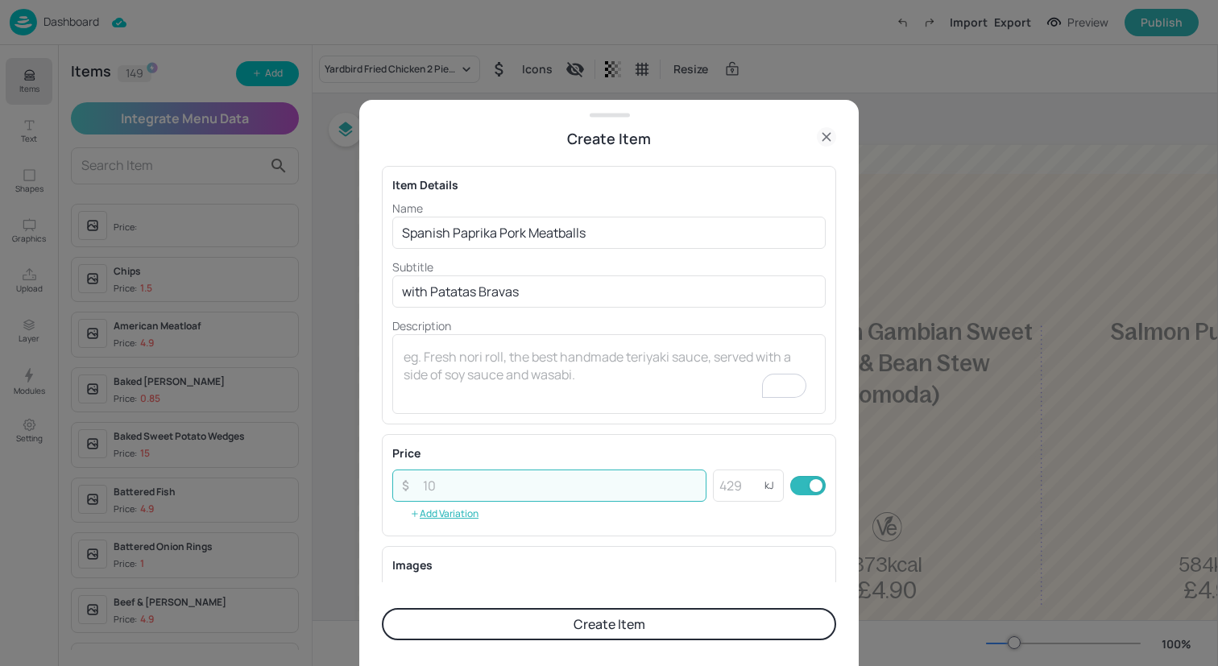
click at [528, 480] on input "number" at bounding box center [559, 486] width 293 height 32
type input "4.90"
click at [577, 614] on button "Create Item" at bounding box center [609, 624] width 454 height 32
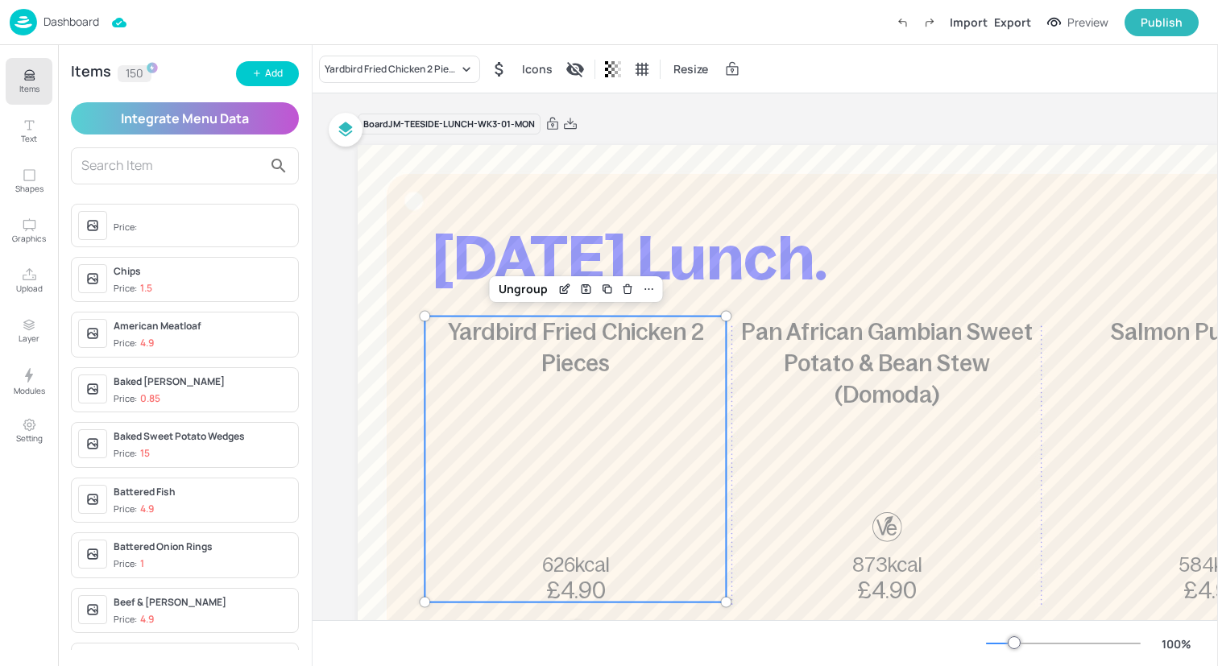
click at [483, 389] on div "Yardbird Fried Chicken 2 Pieces 626kcal £4.90" at bounding box center [574, 460] width 301 height 286
click at [375, 73] on div "Yardbird Fried Chicken 2 Pieces" at bounding box center [392, 69] width 134 height 14
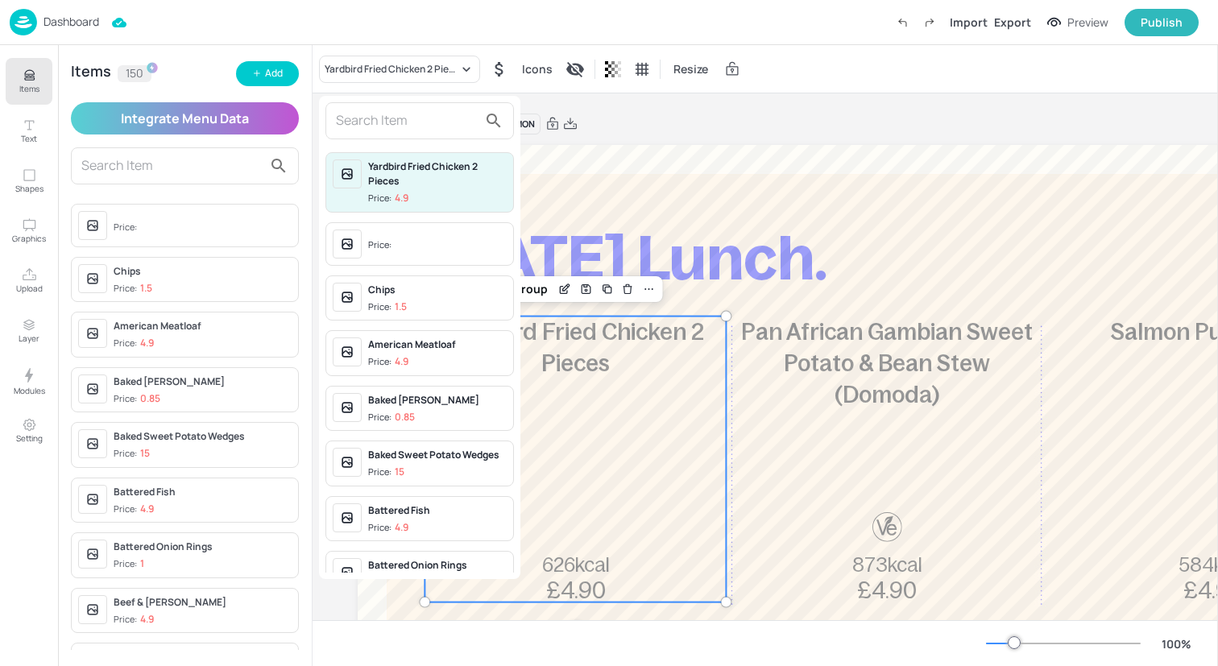
click at [378, 118] on input "text" at bounding box center [407, 121] width 142 height 26
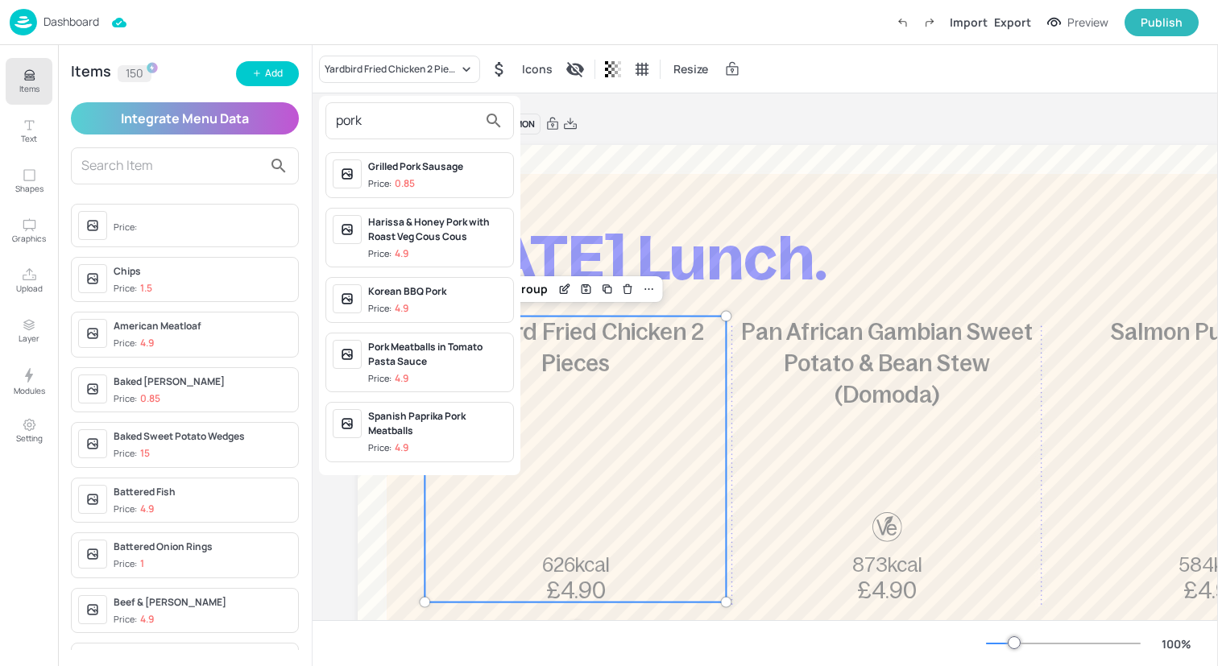
type input "pork"
click at [456, 431] on div "Spanish Paprika Pork Meatballs" at bounding box center [437, 423] width 139 height 29
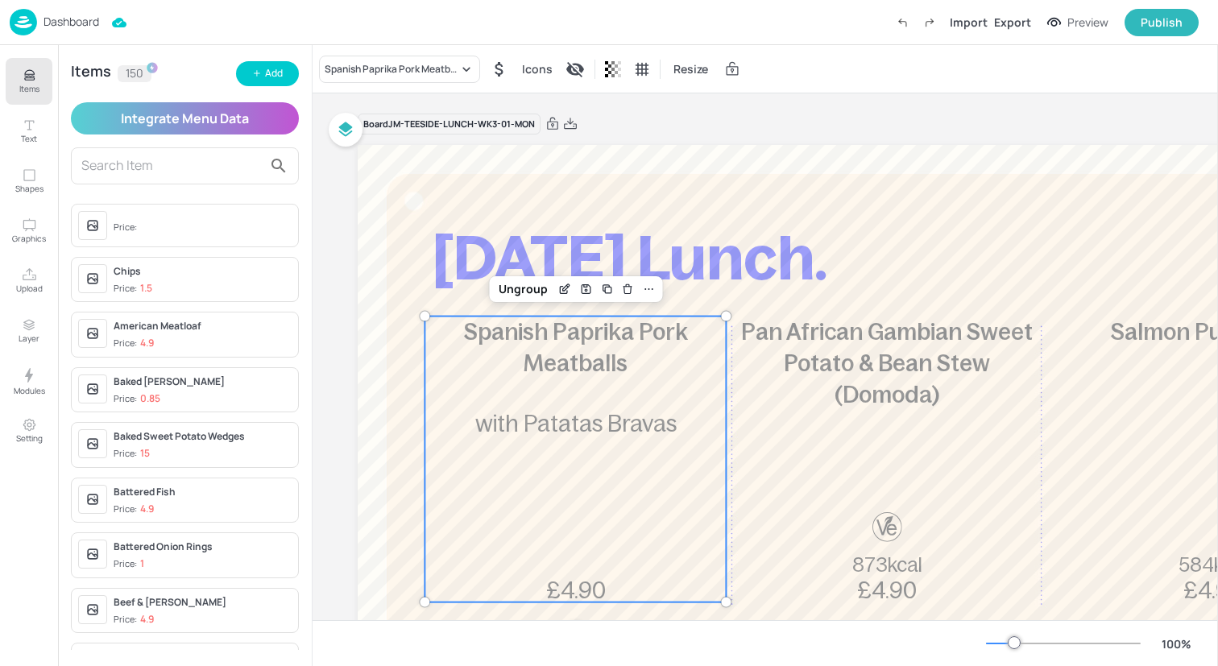
click at [960, 431] on div "Pan African Gambian Sweet Potato & Bean Stew (Domoda) 873kcal £4.90" at bounding box center [886, 460] width 301 height 286
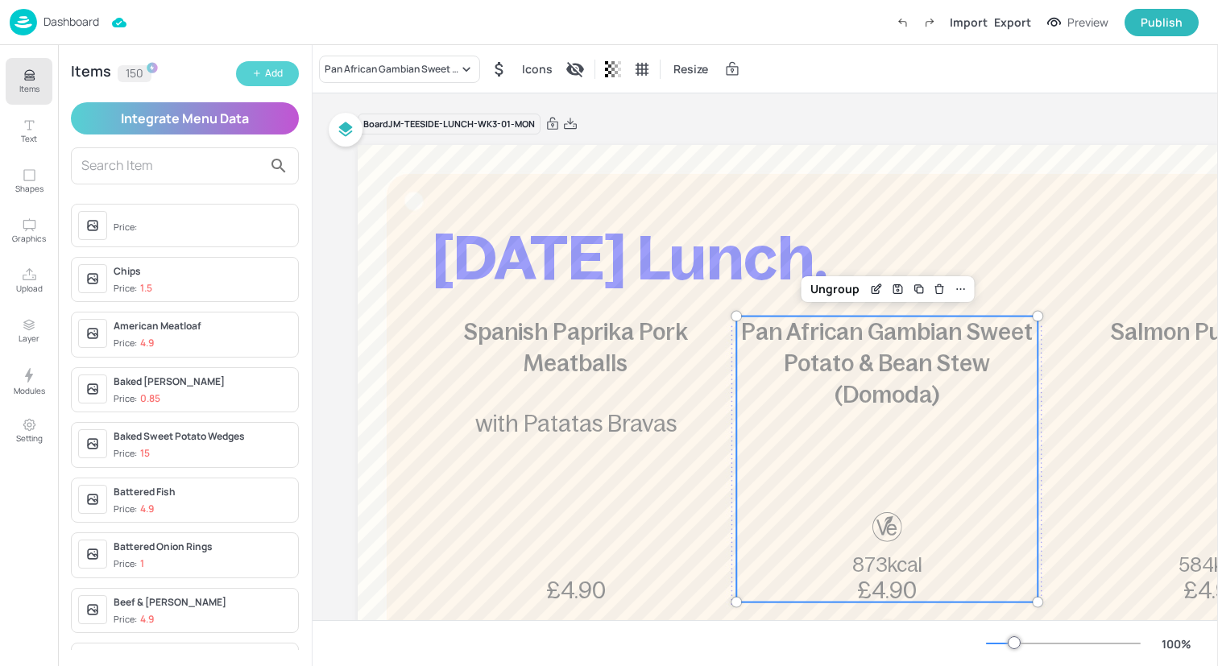
click at [255, 82] on button "Add" at bounding box center [267, 73] width 63 height 25
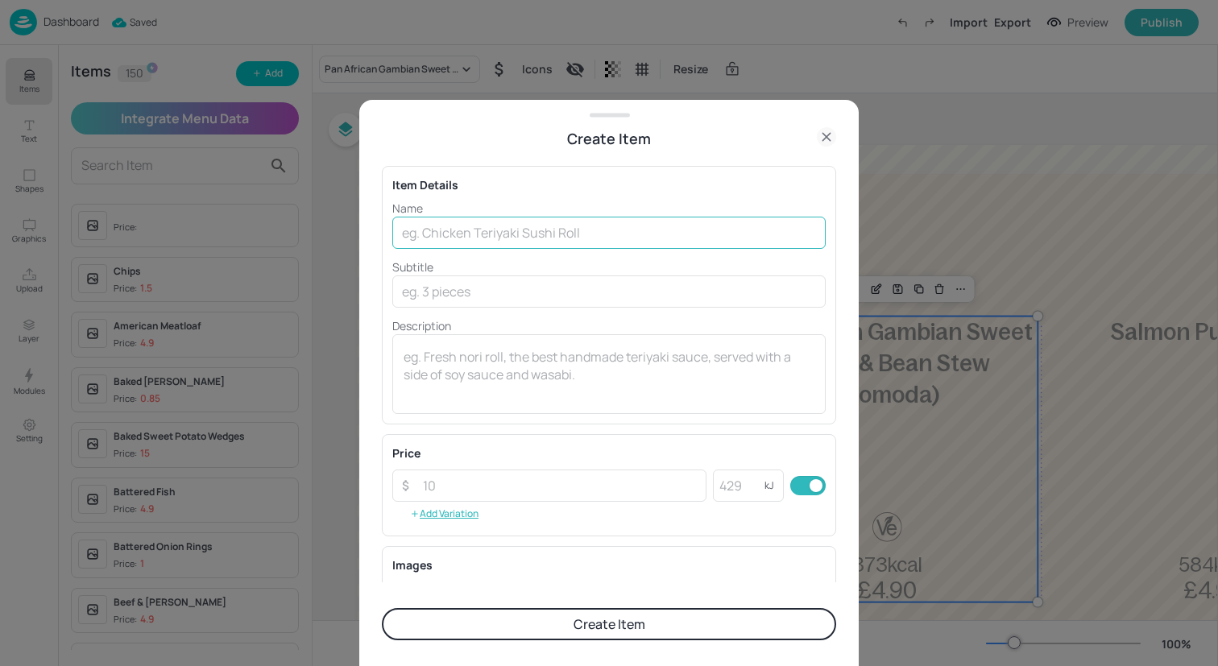
click at [482, 230] on input "text" at bounding box center [608, 233] width 433 height 32
paste input "Indonesian Rendang with Pickles and Grains"
drag, startPoint x: 675, startPoint y: 232, endPoint x: 528, endPoint y: 234, distance: 146.6
click at [528, 234] on input "Indonesian Rendang with Pickles and Grains" at bounding box center [608, 233] width 433 height 32
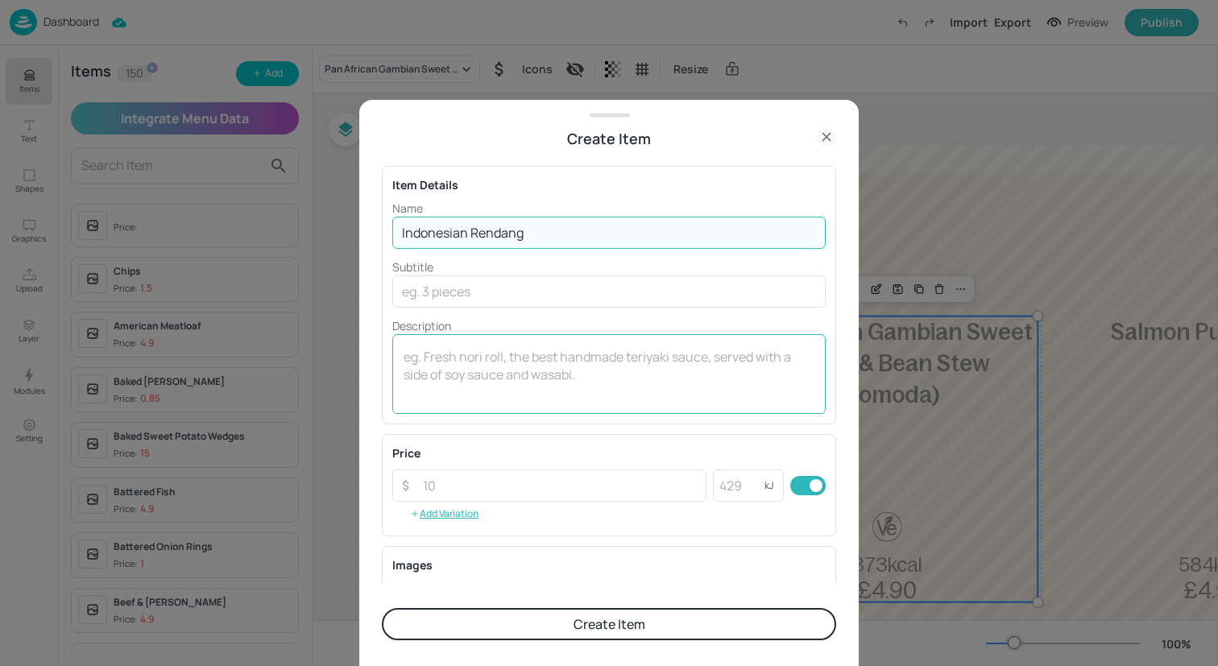
type input "Indonesian Rendang"
click at [592, 370] on textarea at bounding box center [609, 374] width 411 height 53
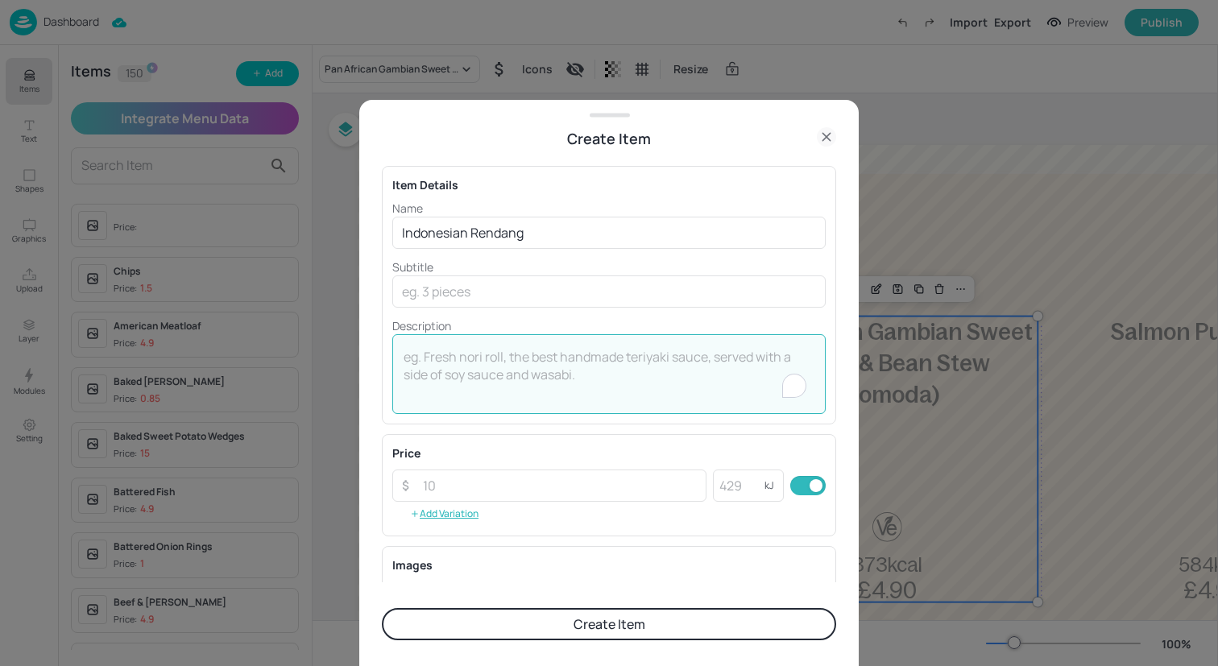
paste textarea "with Pickles and Grains"
type textarea "with Pickles and Grains"
drag, startPoint x: 584, startPoint y: 362, endPoint x: 371, endPoint y: 356, distance: 212.7
click at [371, 356] on div "Create Item Item Details Name Indonesian Rendang ​ Subtitle ​ Description with …" at bounding box center [608, 383] width 499 height 566
click at [440, 286] on input "text" at bounding box center [608, 291] width 433 height 32
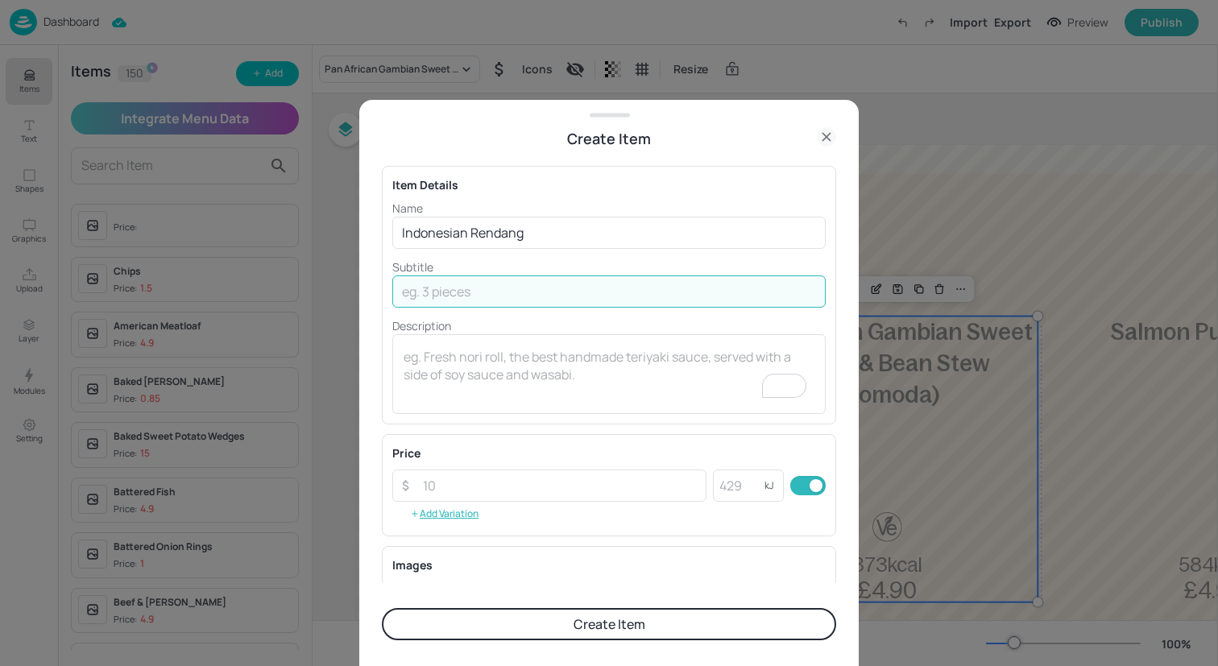
paste input "with Pickles and Grains"
type input "with Pickles and Grains"
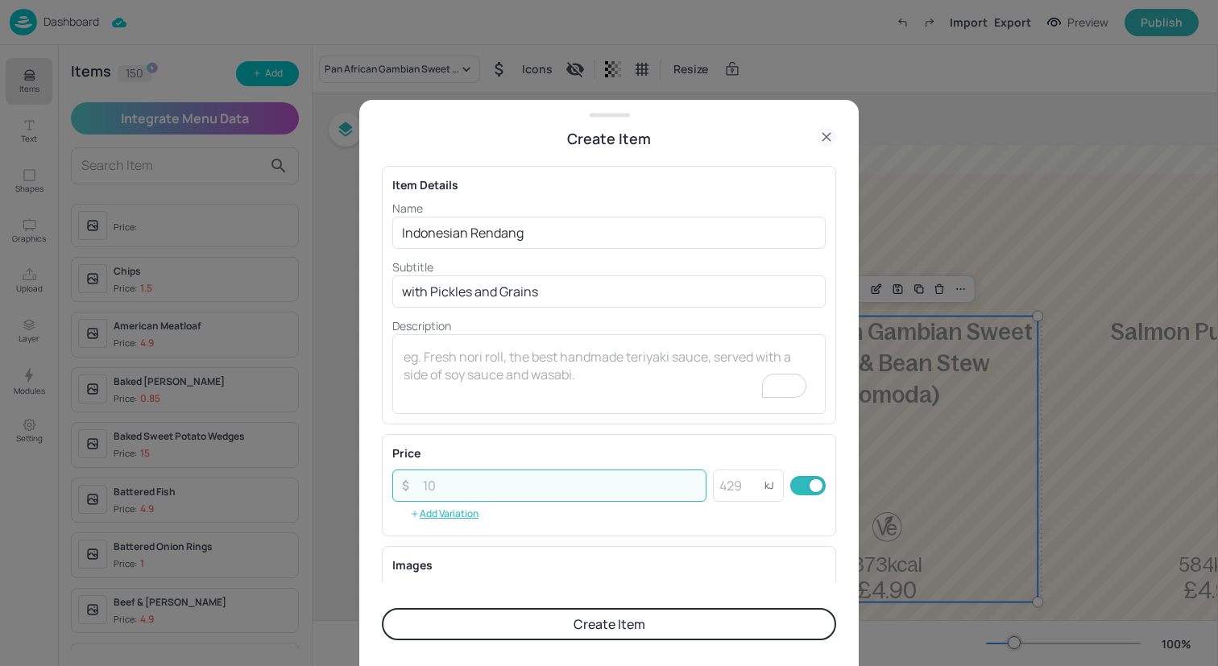
click at [523, 487] on input "number" at bounding box center [559, 486] width 293 height 32
type input "4.90"
click at [573, 629] on button "Create Item" at bounding box center [609, 624] width 454 height 32
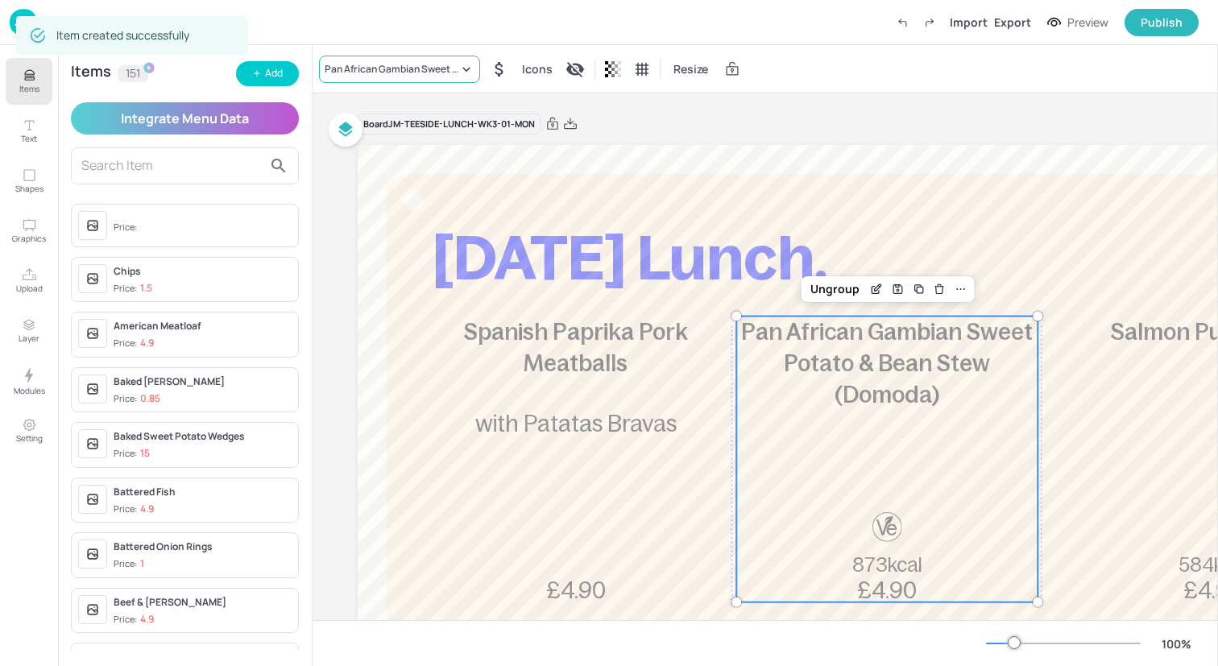
click at [384, 72] on div "Pan African Gambian Sweet Potato & Bean Stew (Domoda)" at bounding box center [392, 69] width 134 height 14
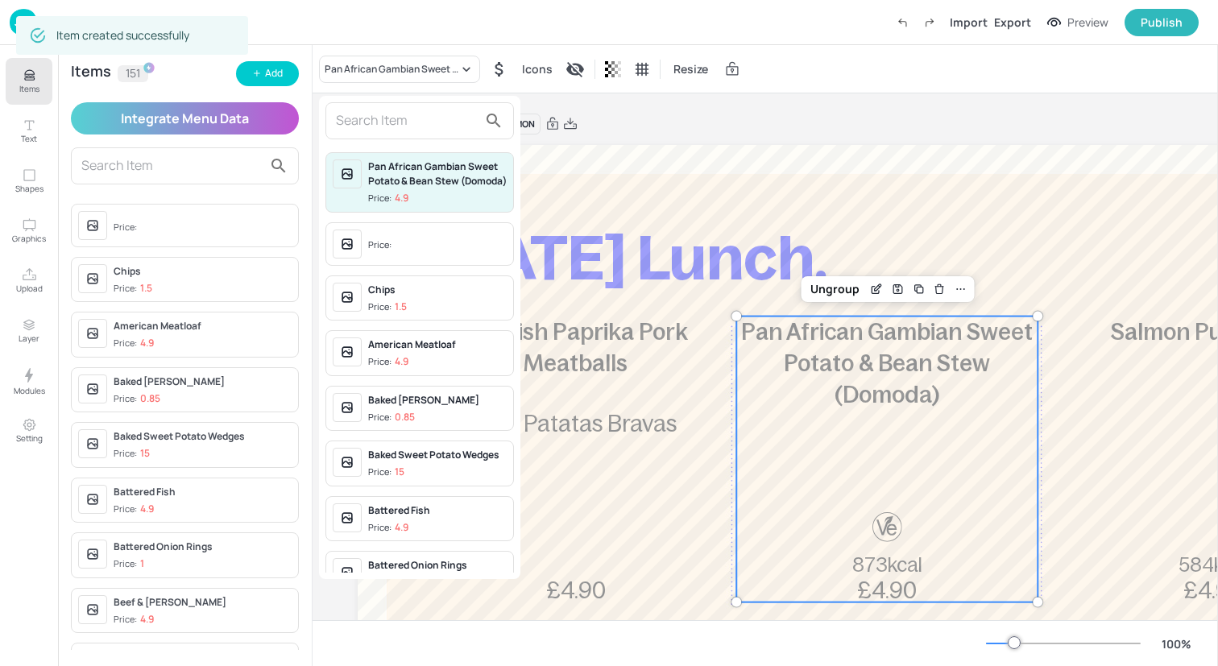
click at [387, 123] on input "text" at bounding box center [407, 121] width 142 height 26
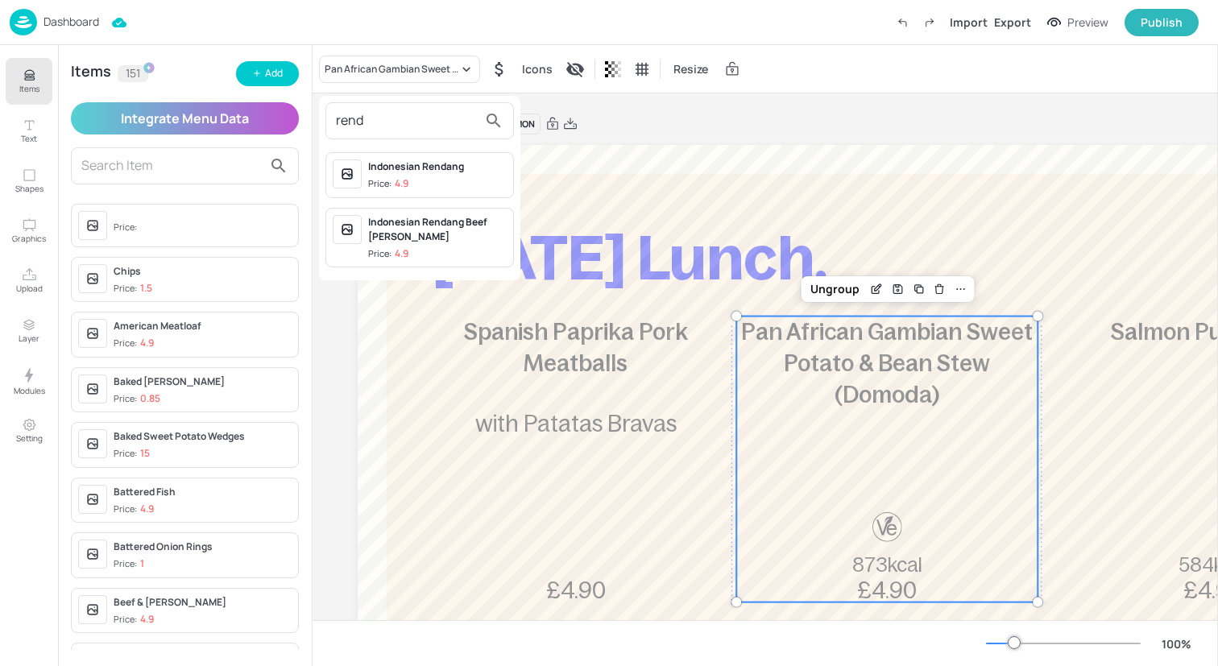
type input "rend"
click at [415, 177] on span "Price: 4.9" at bounding box center [437, 184] width 139 height 14
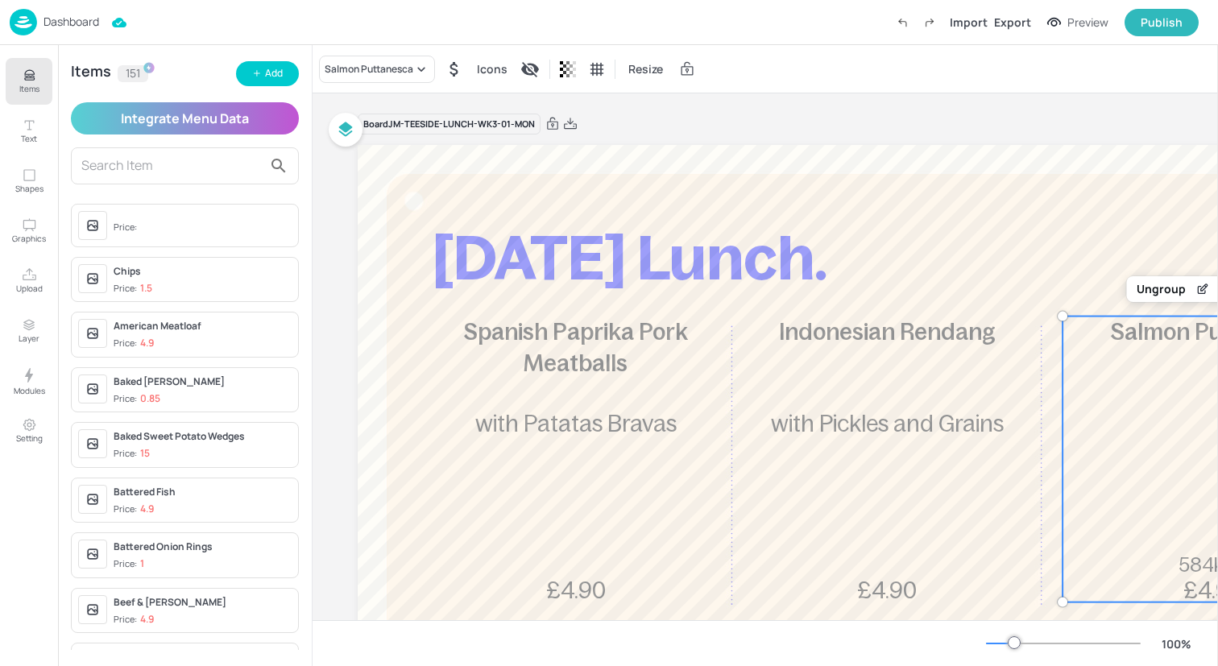
click at [1156, 371] on div "Salmon Puttanesca 584kcal £4.90" at bounding box center [1212, 460] width 301 height 286
click at [262, 68] on button "Add" at bounding box center [267, 73] width 63 height 25
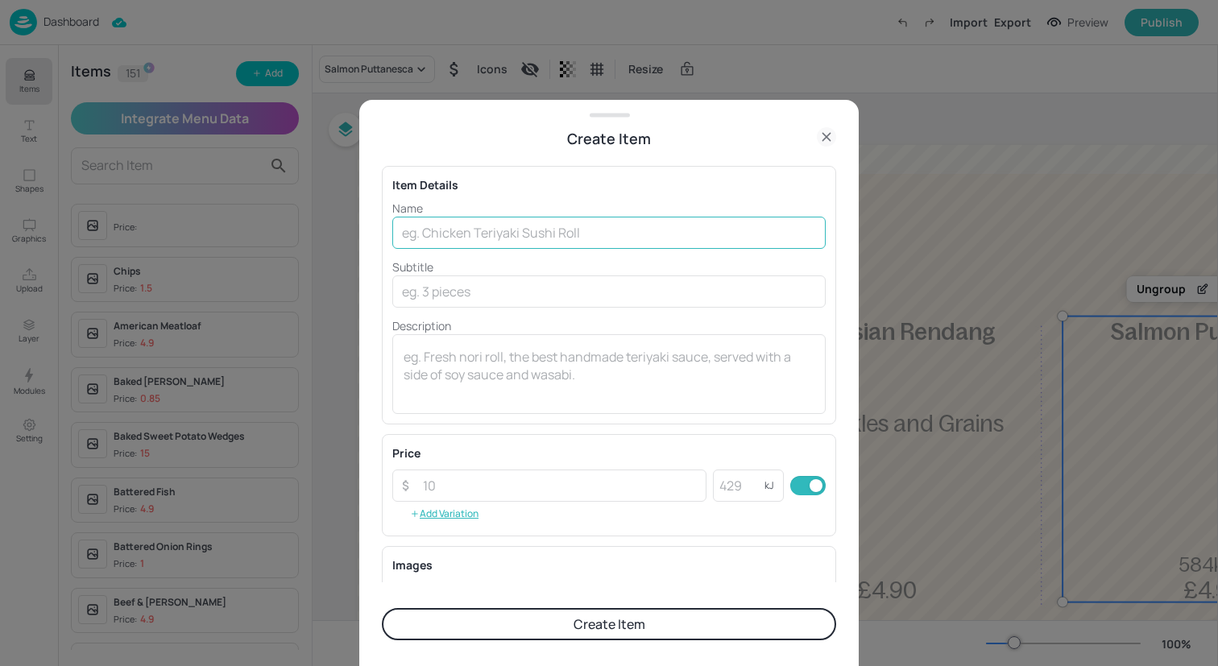
click at [573, 233] on input "text" at bounding box center [608, 233] width 433 height 32
paste input "Uygur Lemon Pepper Chicken Wrap with Fries"
drag, startPoint x: 698, startPoint y: 232, endPoint x: 615, endPoint y: 236, distance: 83.1
click at [616, 237] on input "Uygur Lemon Pepper Chicken Wrap with Fries" at bounding box center [608, 233] width 433 height 32
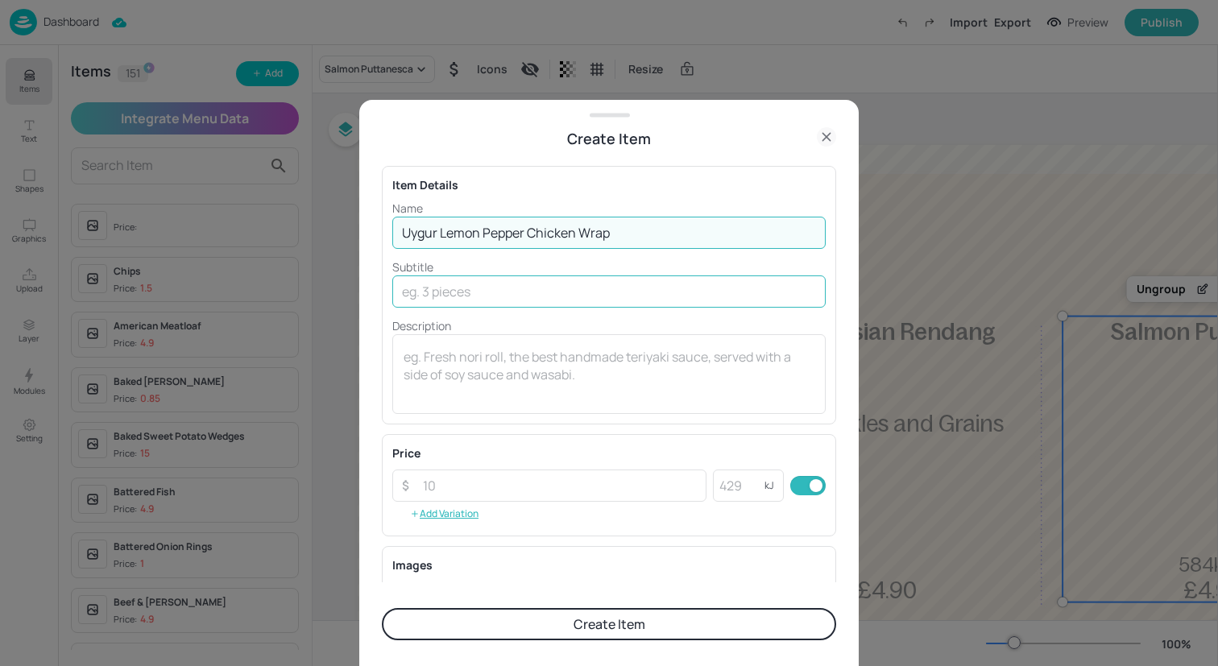
type input "Uygur Lemon Pepper Chicken Wrap"
click at [643, 296] on input "text" at bounding box center [608, 291] width 433 height 32
paste input "with Fries"
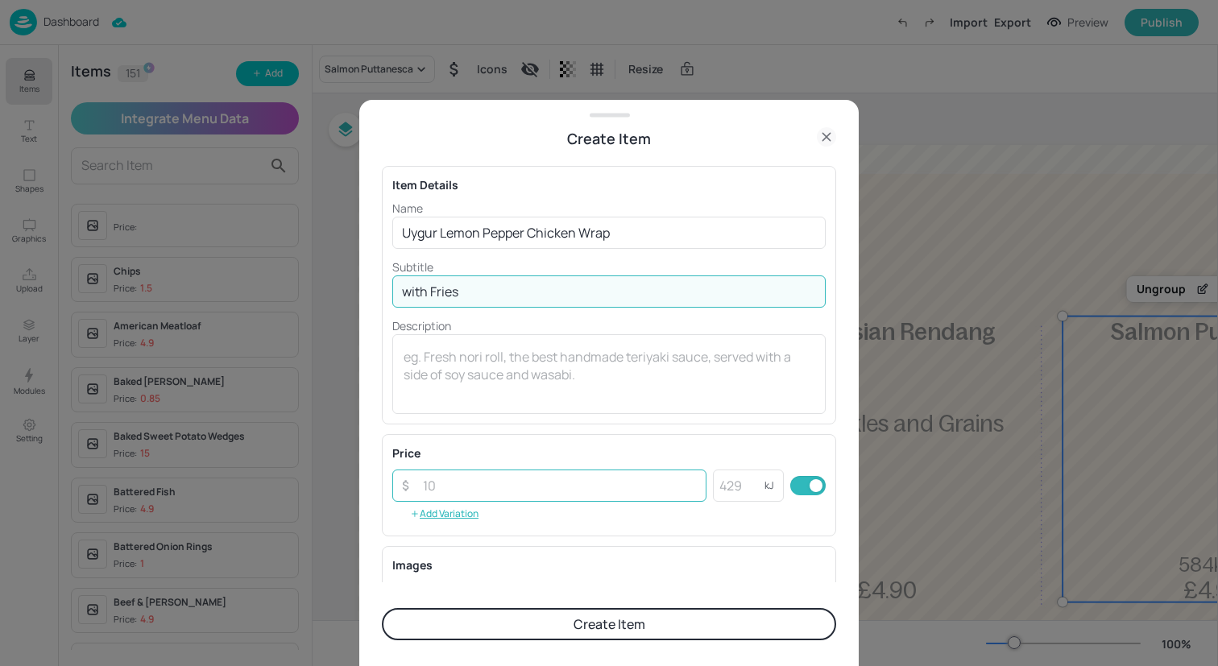
type input "with Fries"
click at [585, 477] on input "number" at bounding box center [559, 486] width 293 height 32
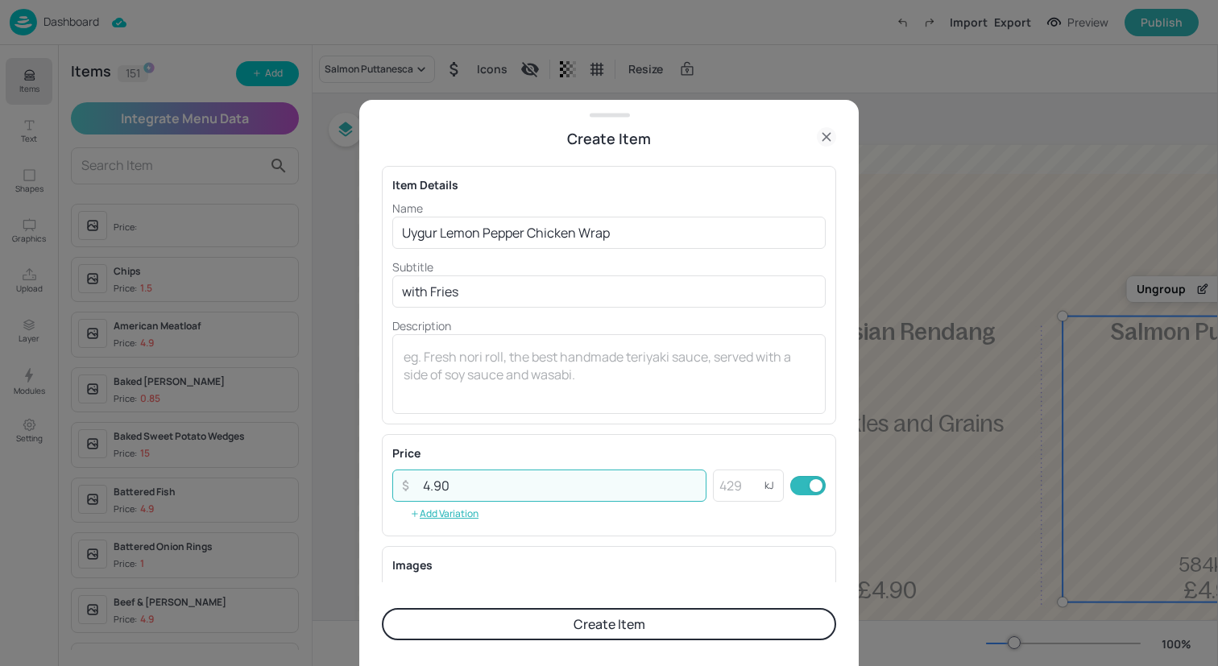
type input "4.90"
click at [602, 628] on button "Create Item" at bounding box center [609, 624] width 454 height 32
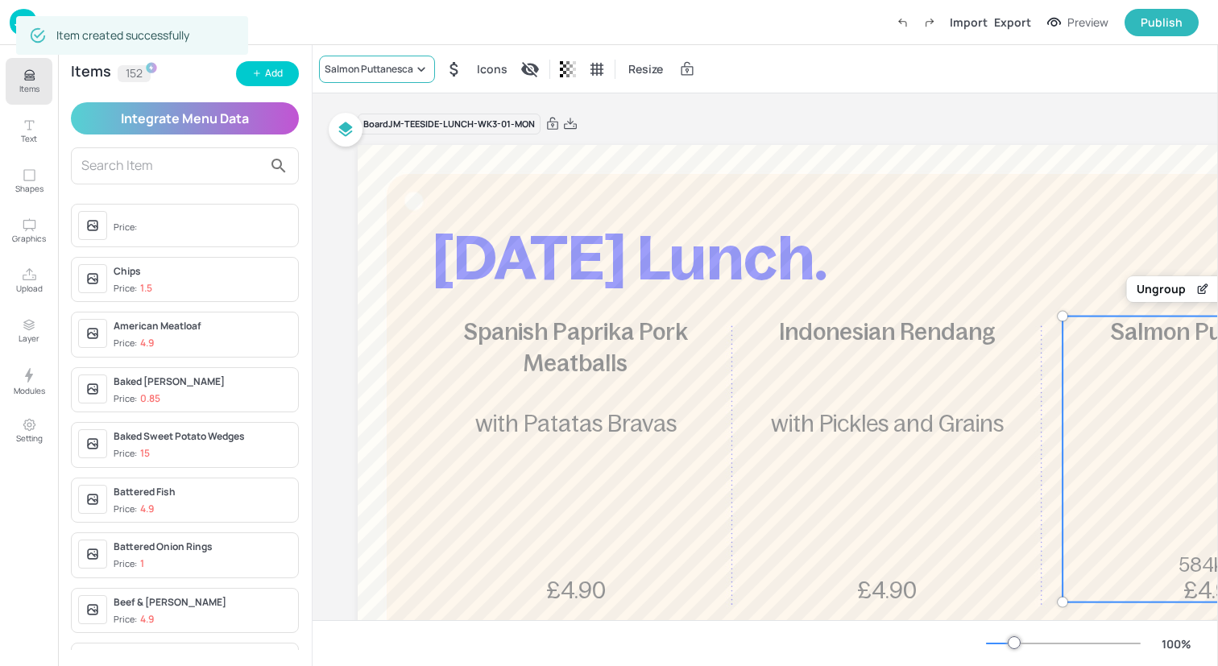
click at [394, 63] on div "Salmon Puttanesca" at bounding box center [369, 69] width 89 height 14
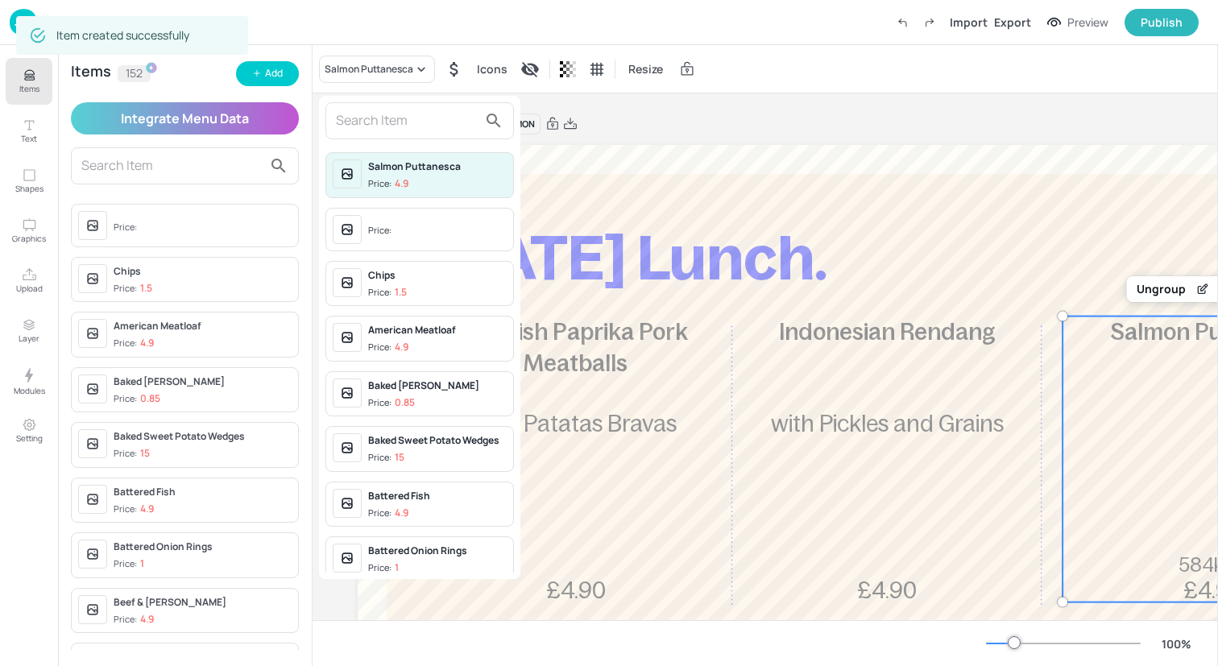
click at [393, 115] on input "text" at bounding box center [407, 121] width 142 height 26
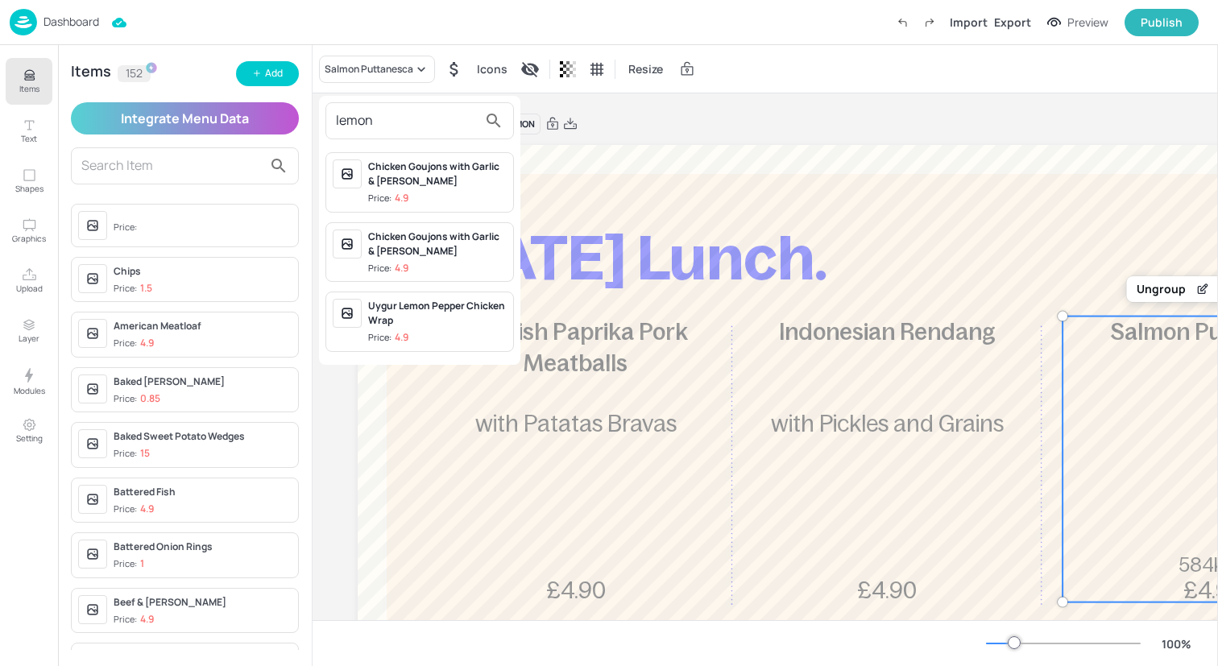
type input "lemon"
click at [424, 311] on div "Uygur Lemon Pepper Chicken Wrap" at bounding box center [437, 313] width 139 height 29
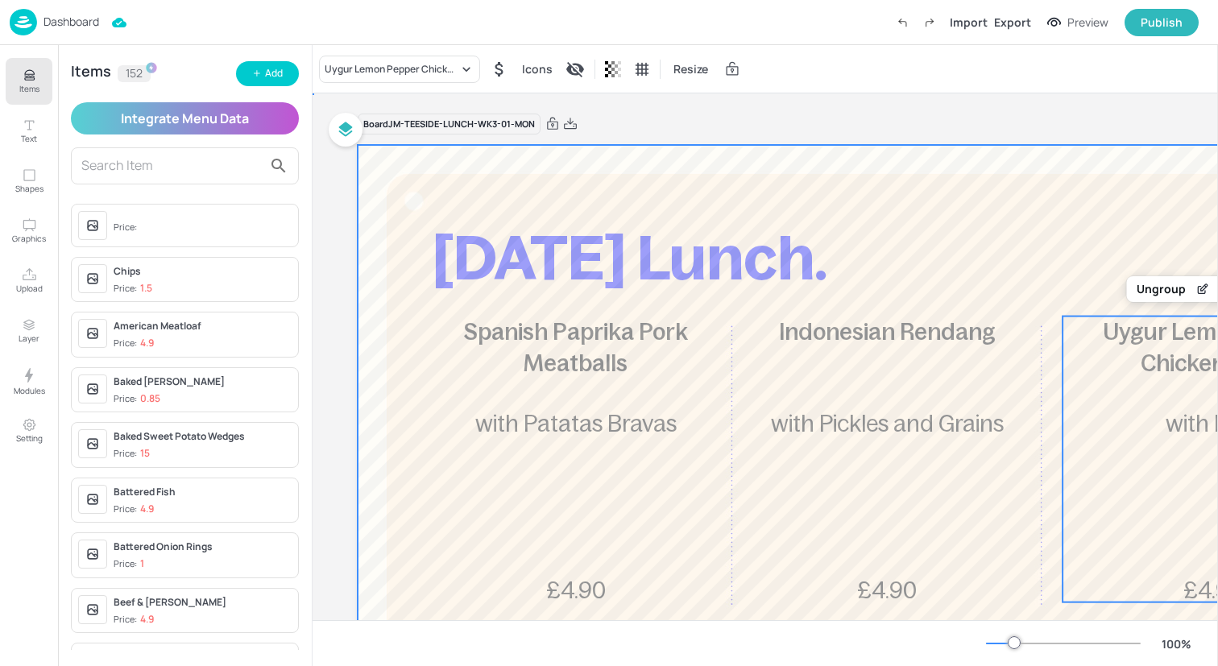
click at [478, 196] on div at bounding box center [887, 580] width 1059 height 870
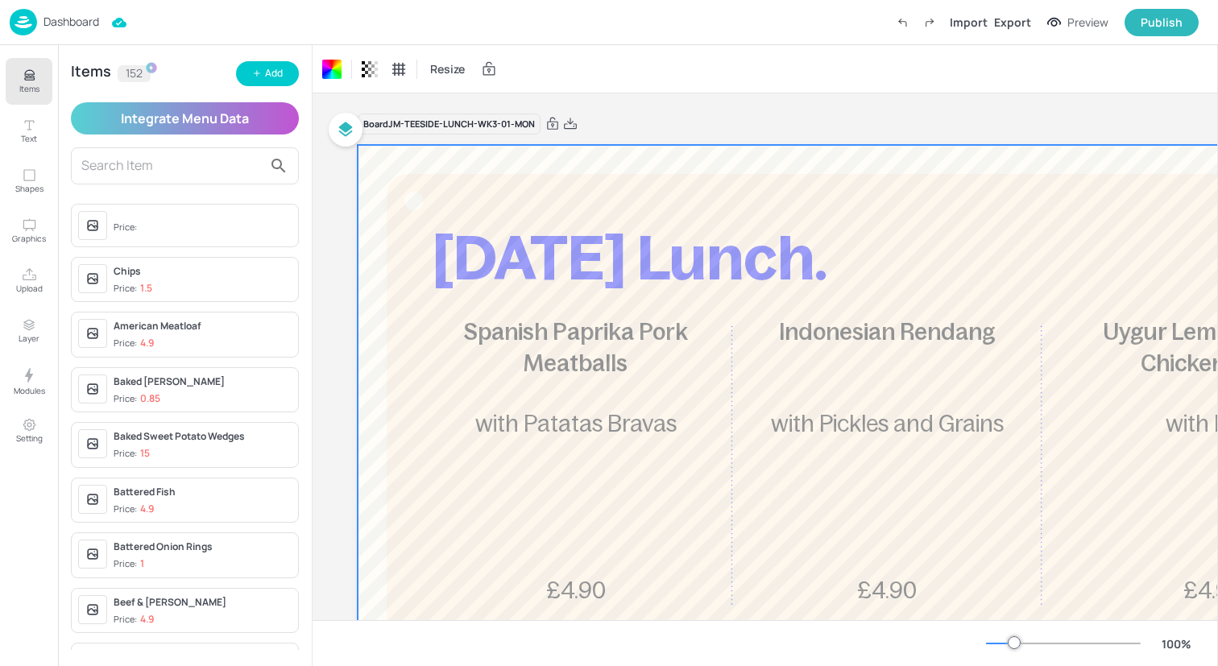
click at [28, 18] on img at bounding box center [23, 22] width 27 height 27
click at [22, 75] on icon "Items" at bounding box center [29, 75] width 15 height 15
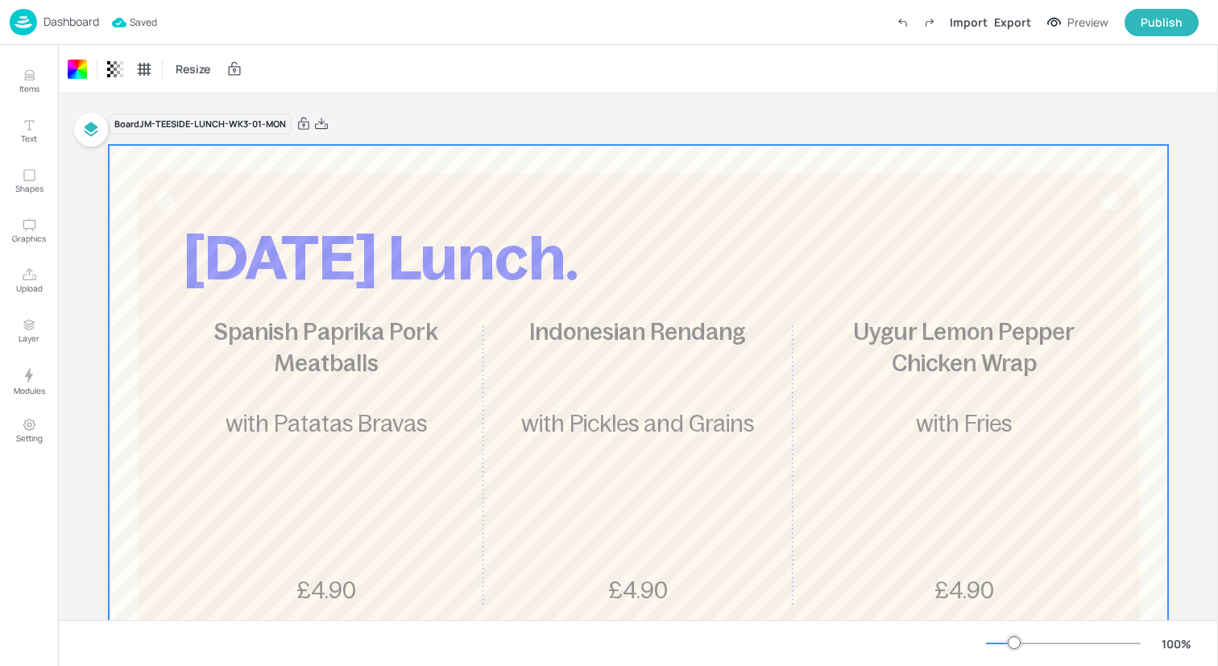
click at [21, 15] on img at bounding box center [23, 22] width 27 height 27
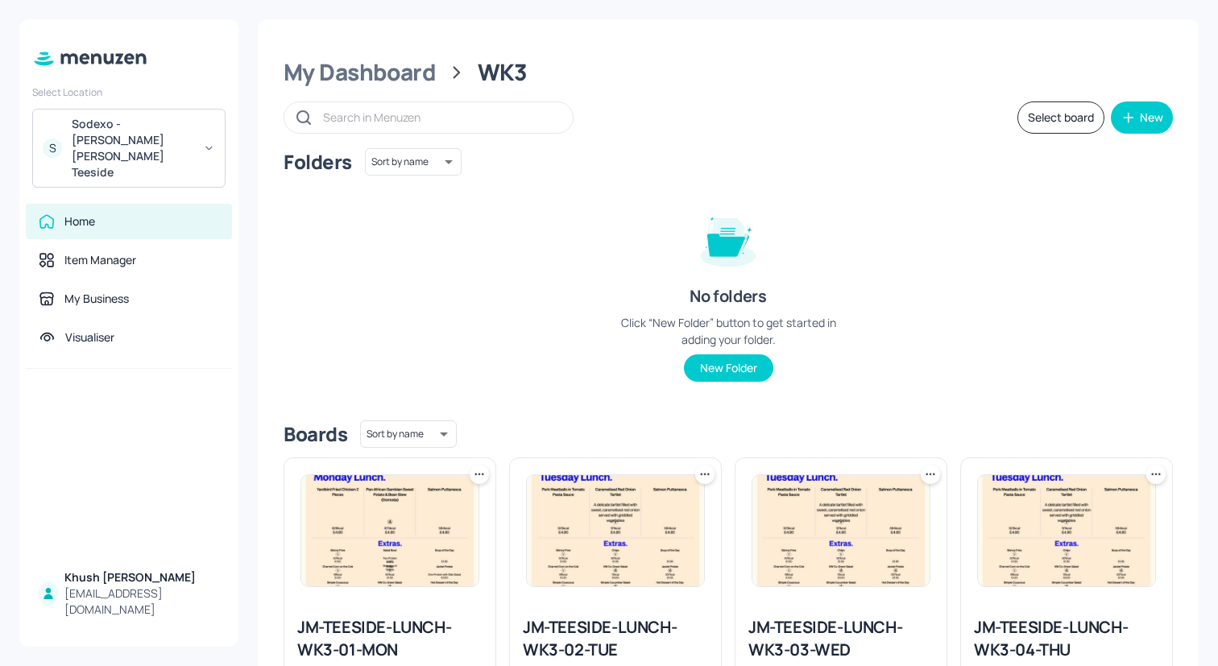
click at [626, 548] on img at bounding box center [615, 530] width 177 height 111
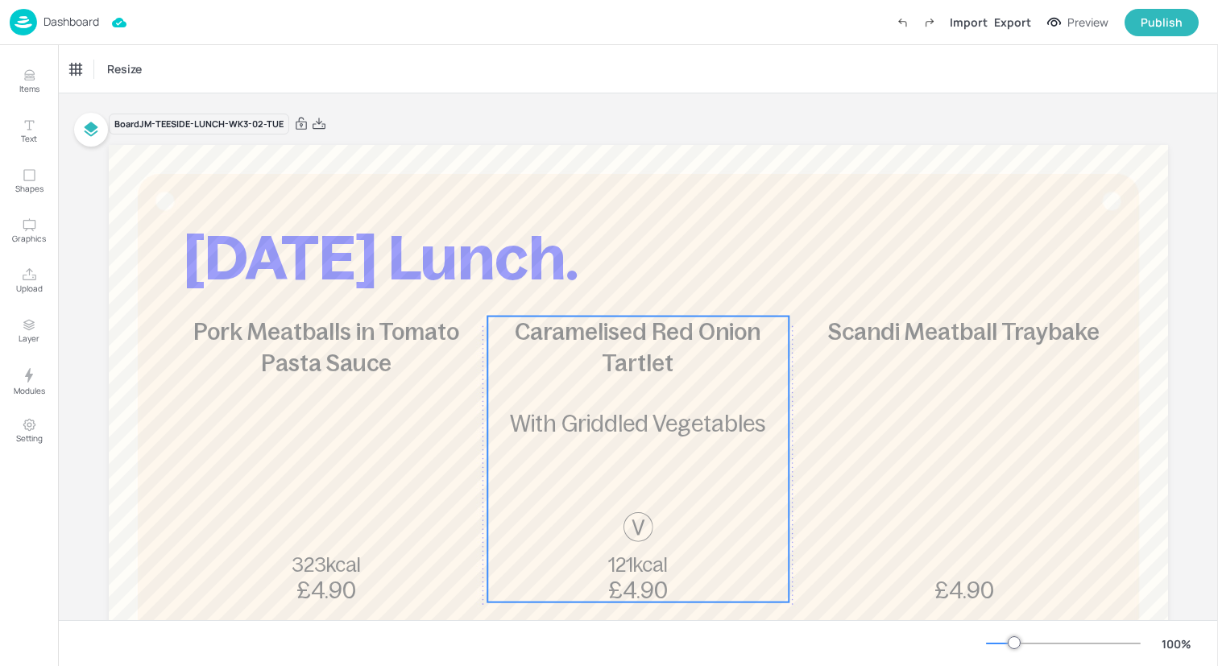
click at [626, 548] on div at bounding box center [638, 536] width 50 height 48
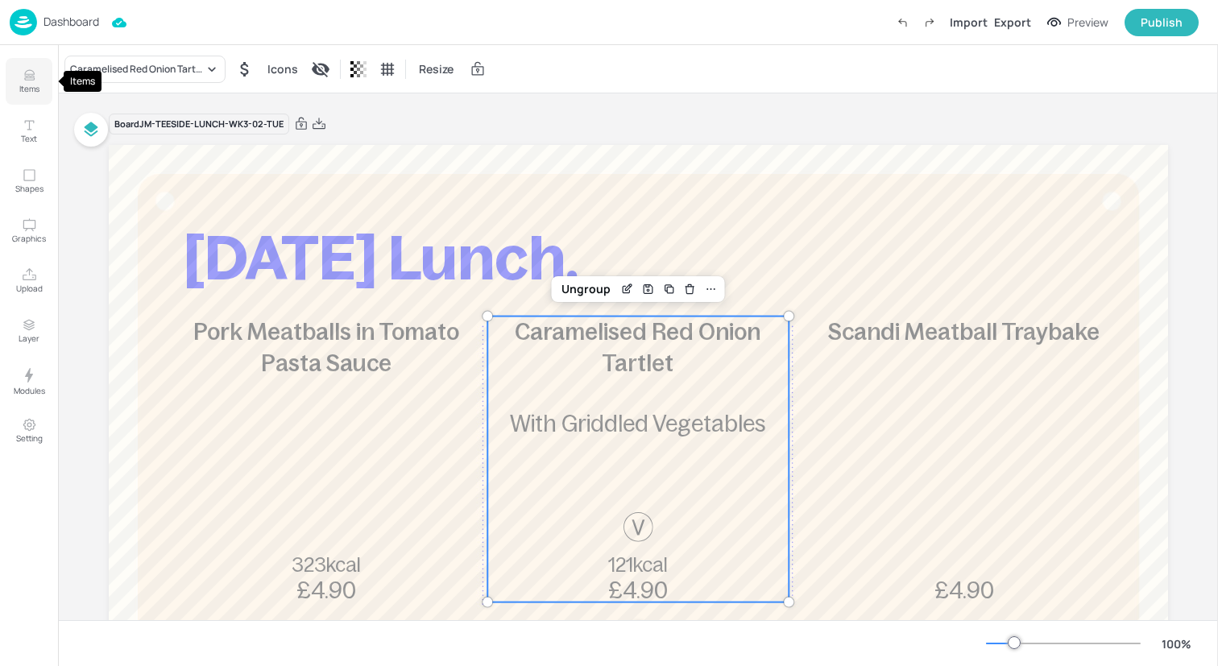
click at [10, 90] on button "Items" at bounding box center [29, 81] width 47 height 47
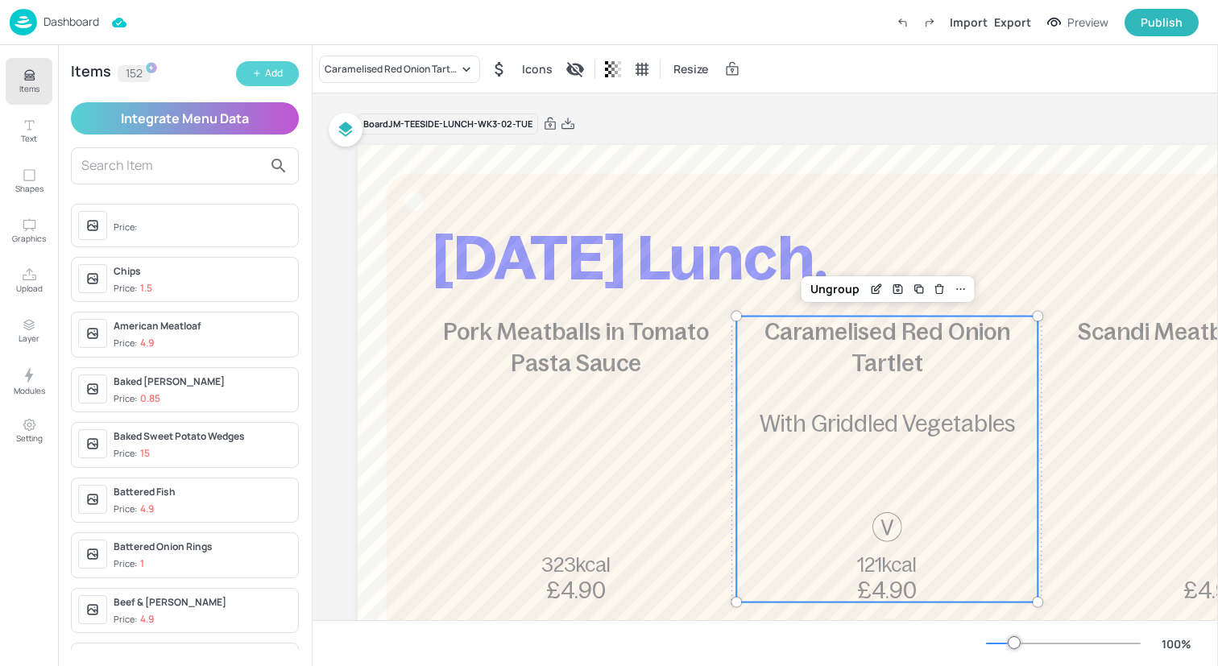
click at [274, 75] on div "Add" at bounding box center [274, 73] width 18 height 15
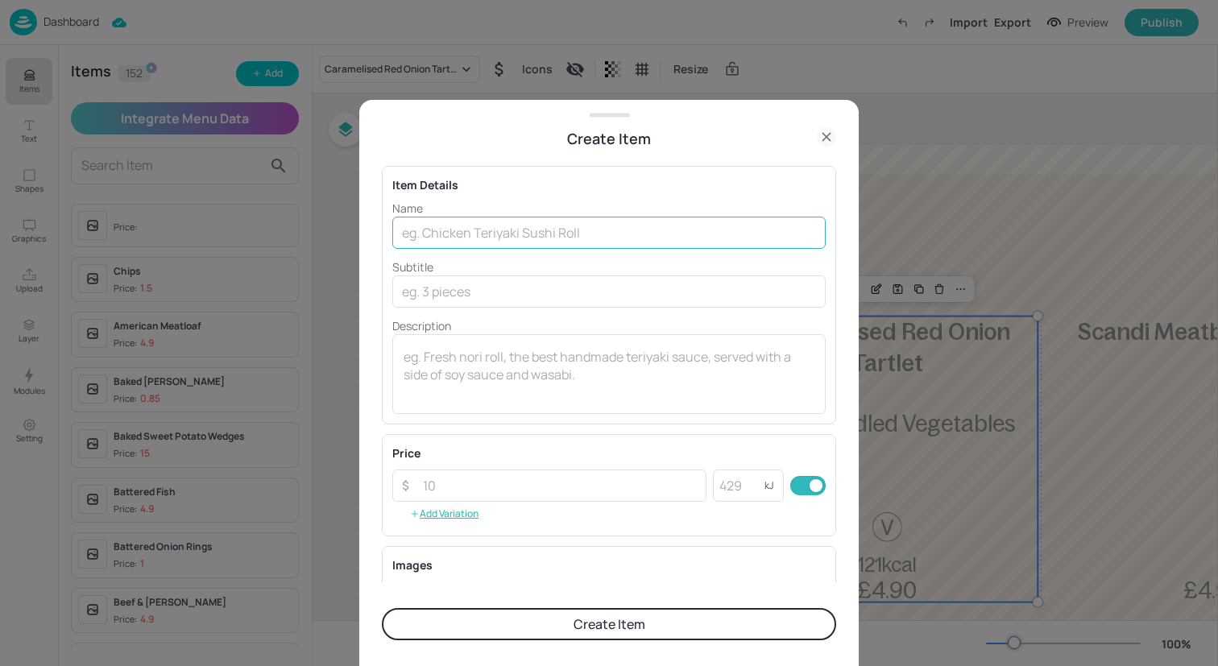
click at [547, 229] on input "text" at bounding box center [608, 233] width 433 height 32
paste input "Hoi Sin Beef Chow Mein with Prawn Crackers"
drag, startPoint x: 687, startPoint y: 235, endPoint x: 546, endPoint y: 235, distance: 140.9
click at [546, 235] on input "Hoi Sin Beef Chow Mein with Prawn Crackers" at bounding box center [608, 233] width 433 height 32
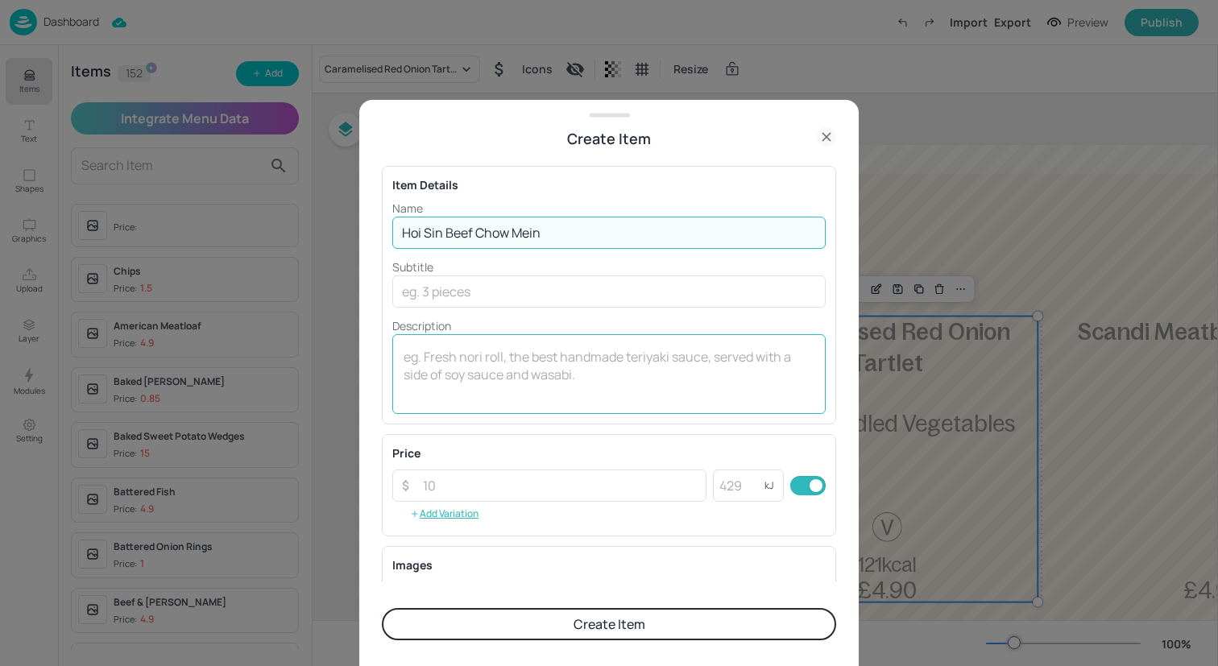
type input "Hoi Sin Beef Chow Mein"
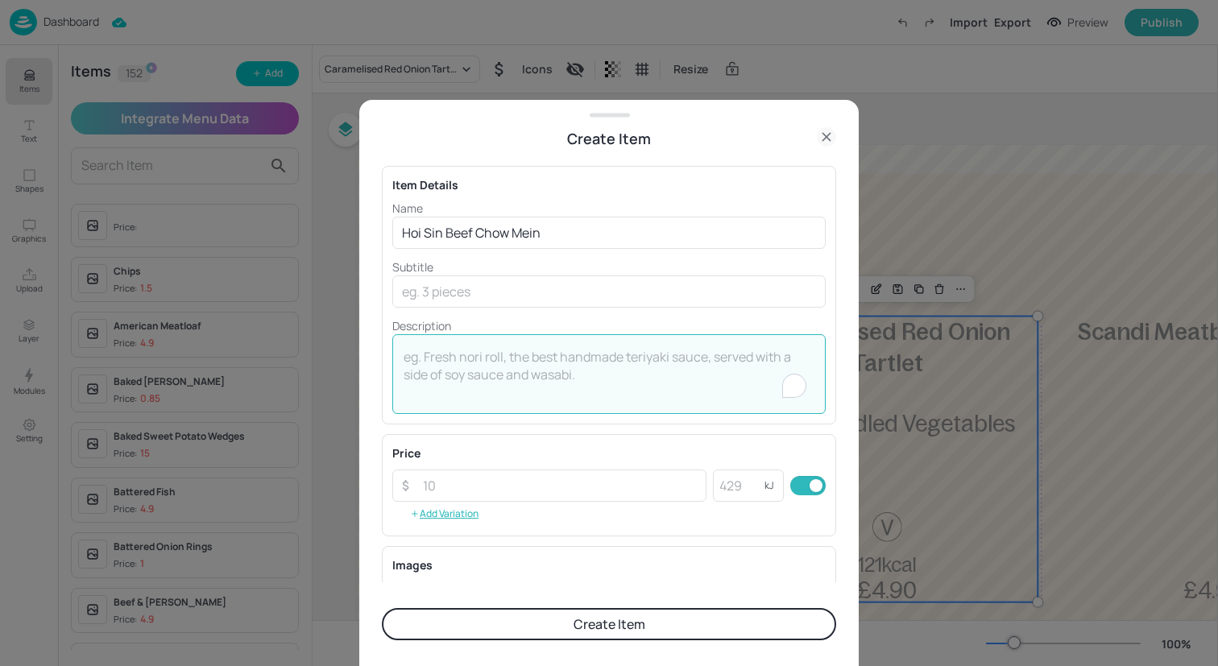
click at [607, 367] on textarea "To enrich screen reader interactions, please activate Accessibility in Grammarl…" at bounding box center [609, 374] width 411 height 53
paste textarea "with Prawn Crackers"
type textarea "with Prawn Crackers"
drag, startPoint x: 606, startPoint y: 367, endPoint x: 360, endPoint y: 347, distance: 247.3
click at [360, 347] on div "Create Item Item Details Name Hoi Sin Beef Chow Mein ​ Subtitle ​ Description w…" at bounding box center [608, 383] width 499 height 566
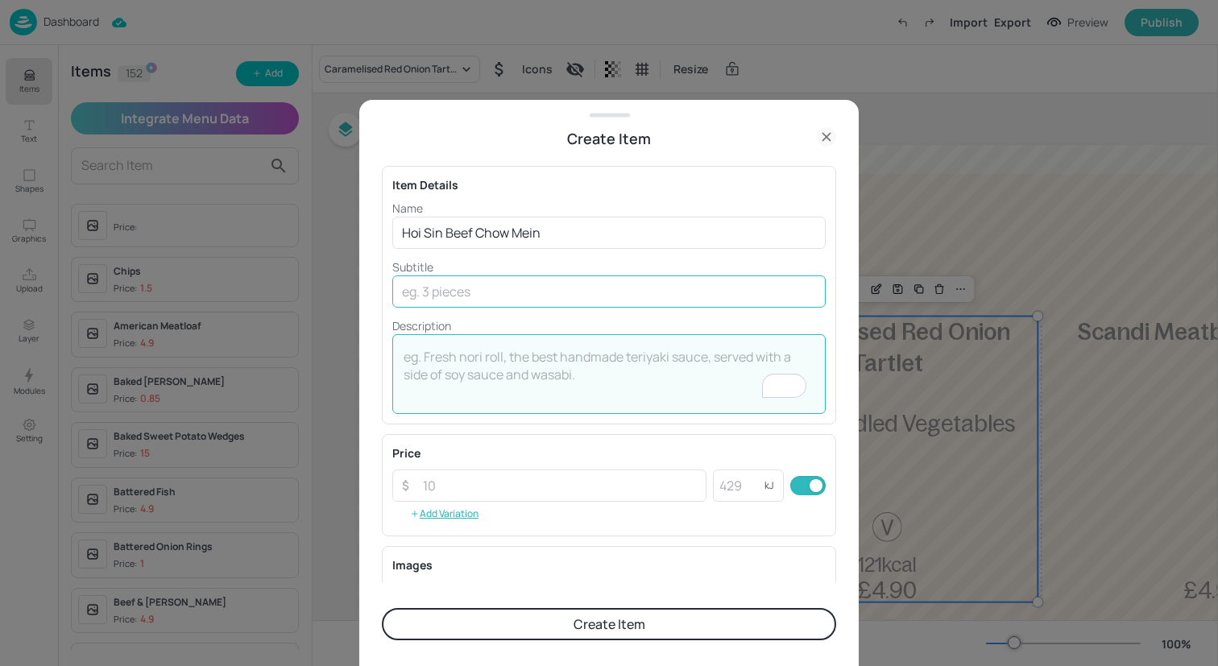
click at [439, 300] on input "text" at bounding box center [608, 291] width 433 height 32
paste input "with Prawn Crackers"
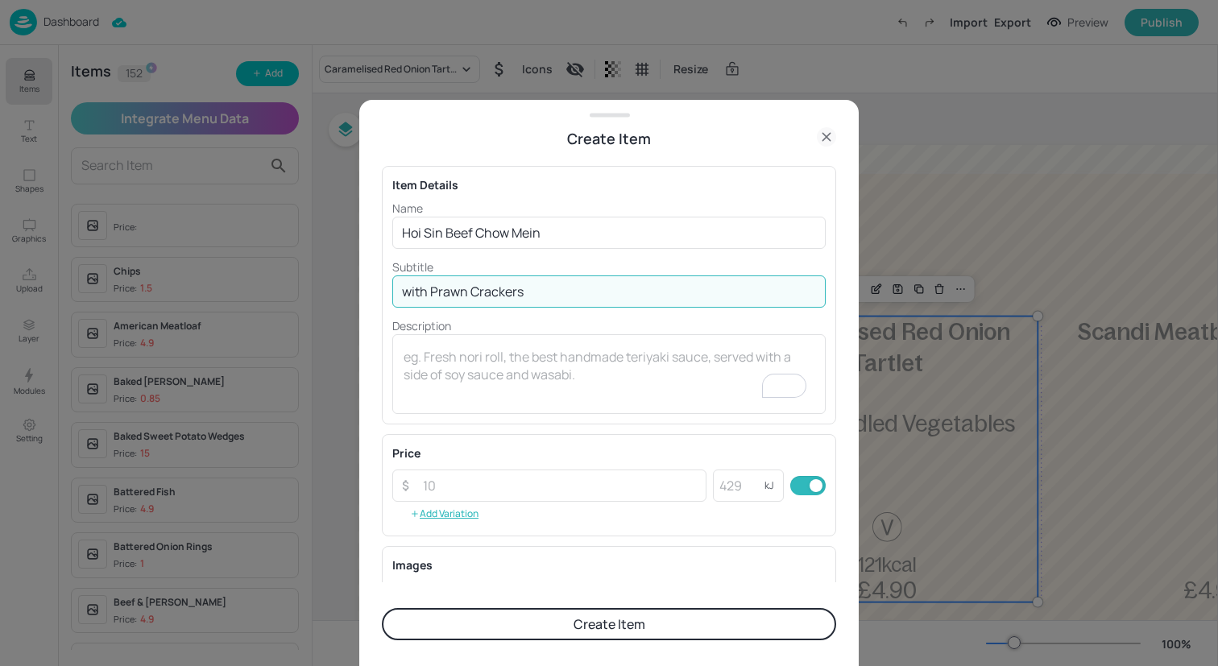
type input "with Prawn Crackers"
click at [505, 478] on input "number" at bounding box center [559, 486] width 293 height 32
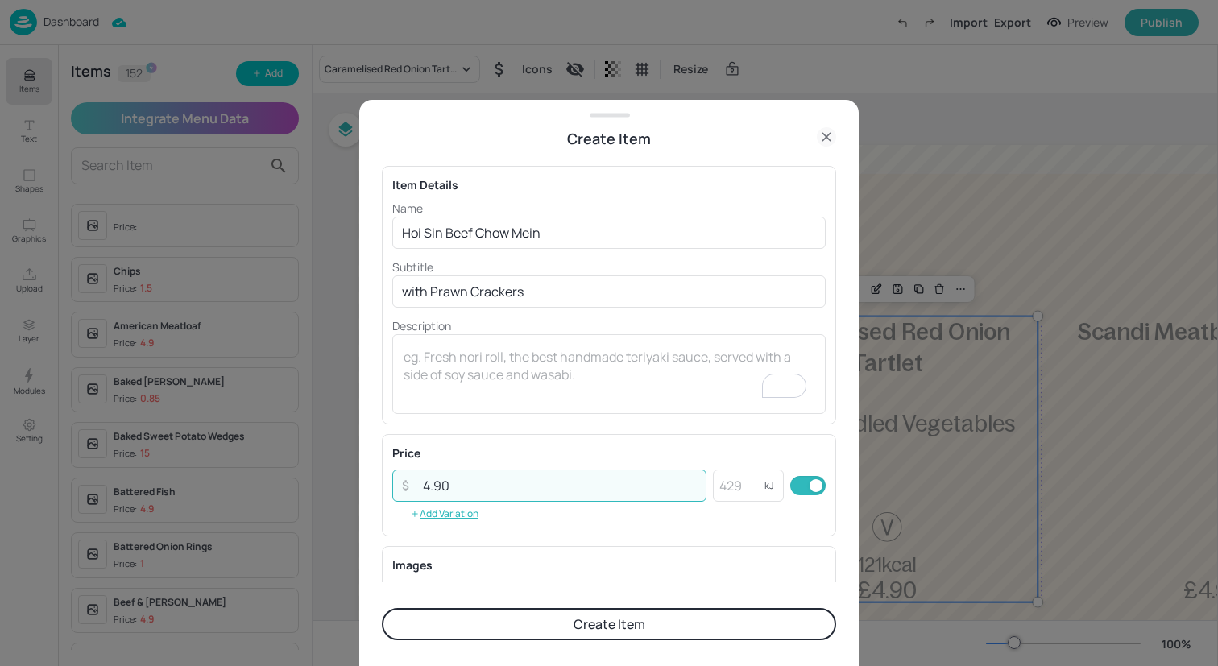
type input "4.90"
click at [577, 625] on button "Create Item" at bounding box center [609, 624] width 454 height 32
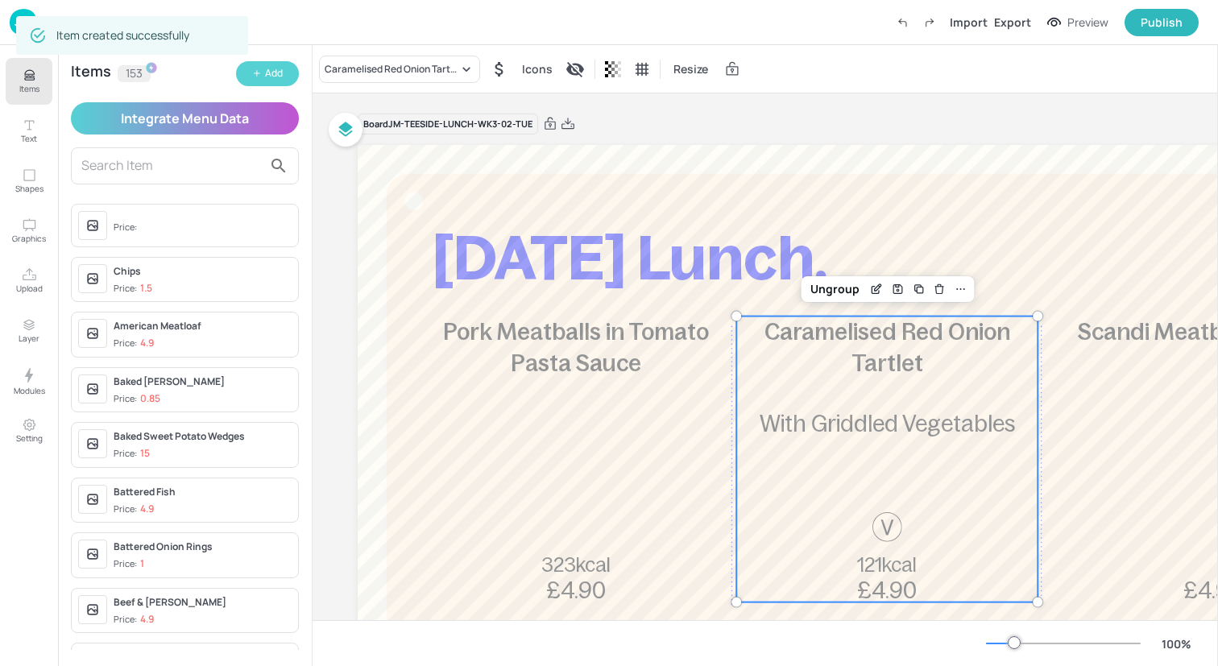
click at [267, 77] on div "Add" at bounding box center [274, 73] width 18 height 15
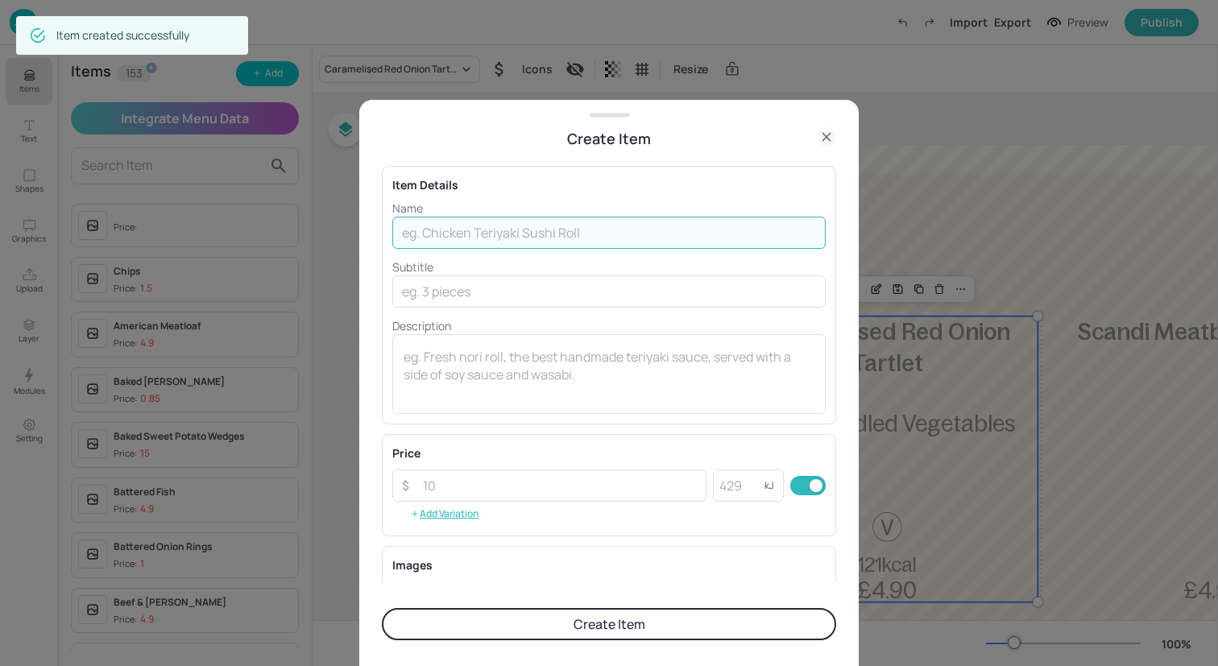
click at [549, 236] on input "text" at bounding box center [608, 233] width 433 height 32
paste input "Sweet & Sour Quorn Noodles"
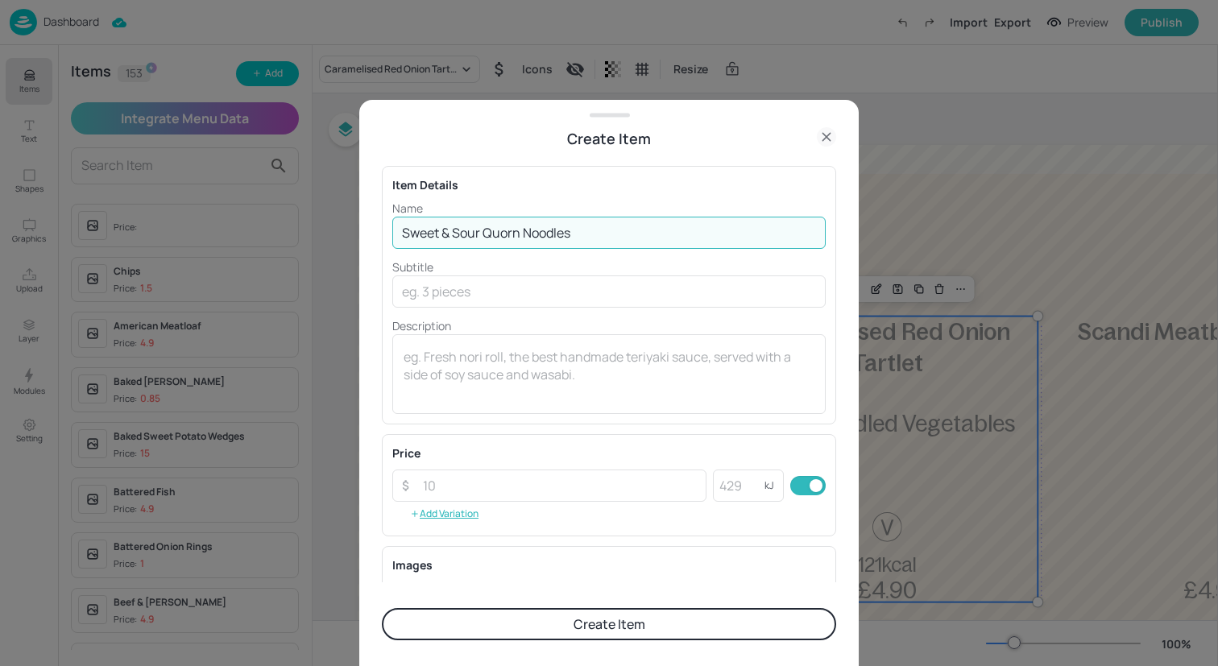
drag, startPoint x: 609, startPoint y: 235, endPoint x: 590, endPoint y: 234, distance: 19.4
click at [590, 234] on input "Sweet & Sour Quorn Noodles" at bounding box center [608, 233] width 433 height 32
type input "Sweet & Sour Quorn Noodles"
click at [555, 490] on input "number" at bounding box center [559, 486] width 293 height 32
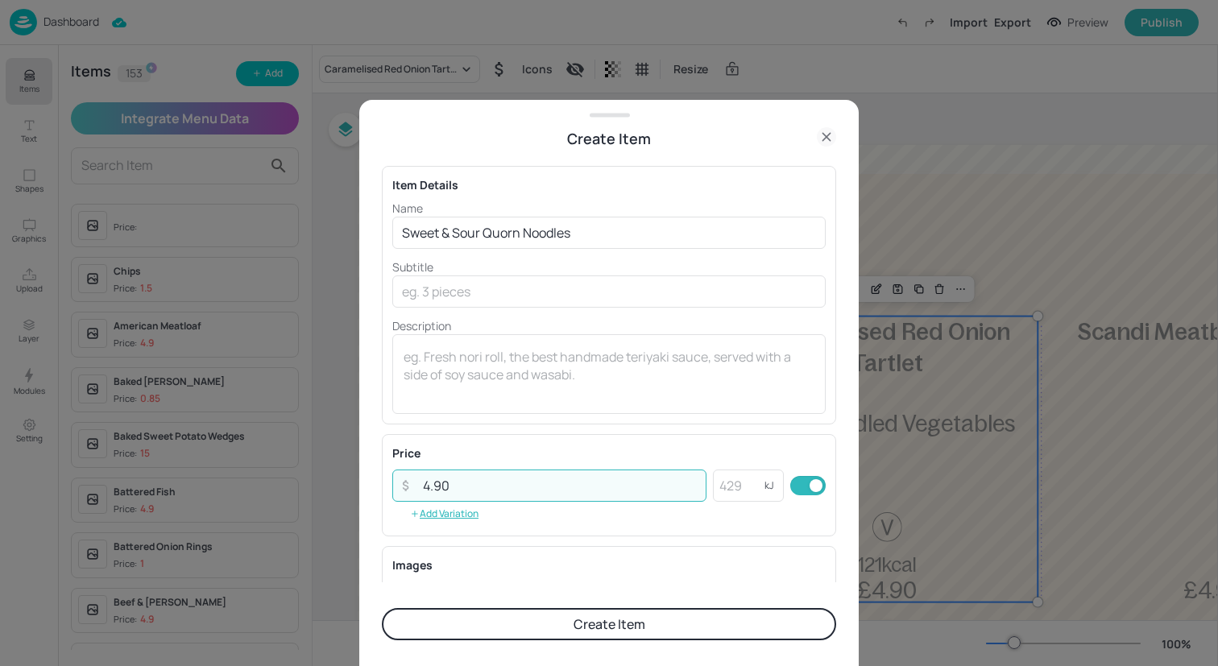
type input "4.90"
click at [619, 623] on button "Create Item" at bounding box center [609, 624] width 454 height 32
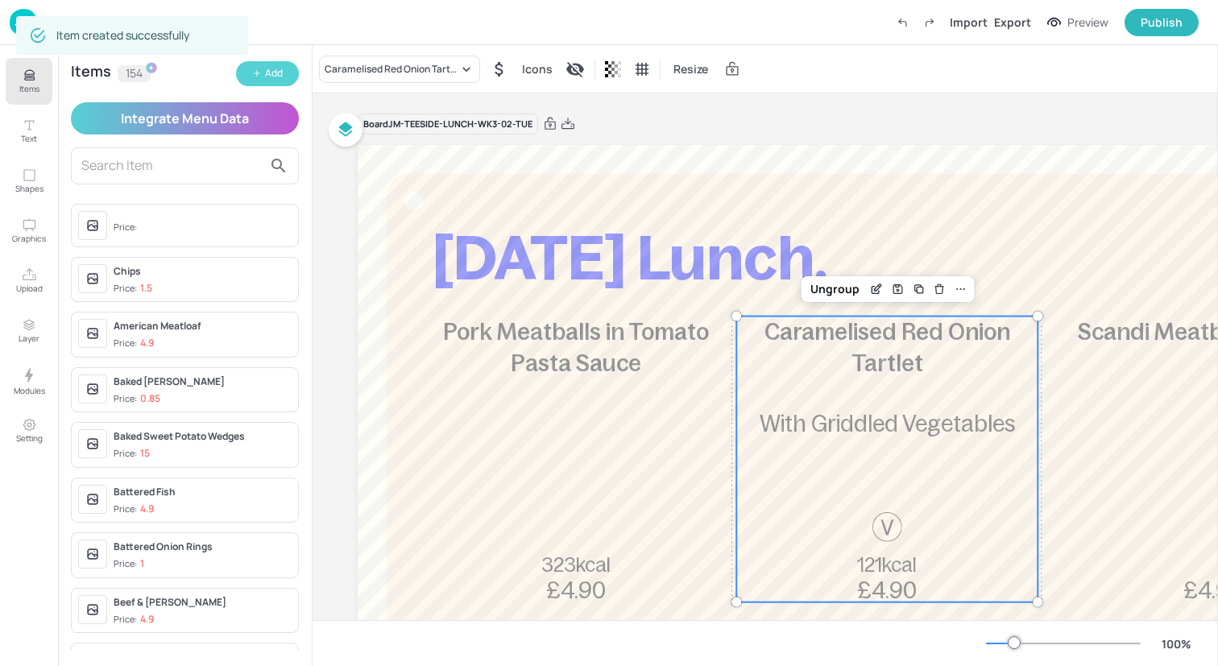
click at [269, 77] on div "Add" at bounding box center [274, 73] width 18 height 15
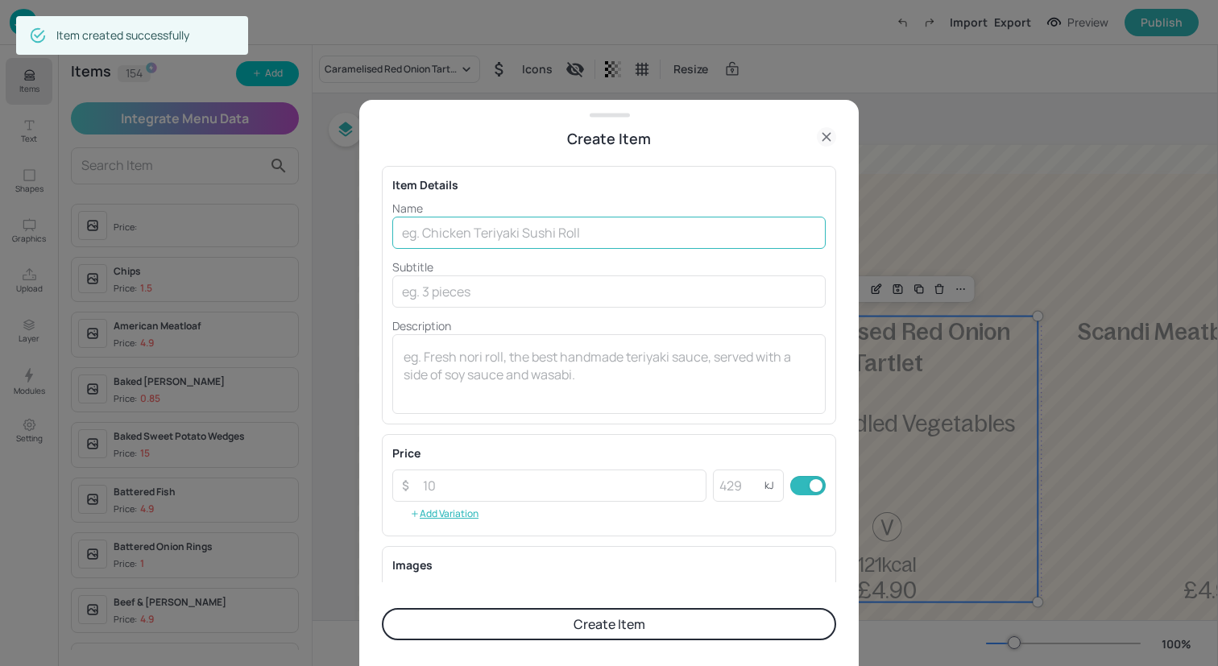
click at [437, 235] on input "text" at bounding box center [608, 233] width 433 height 32
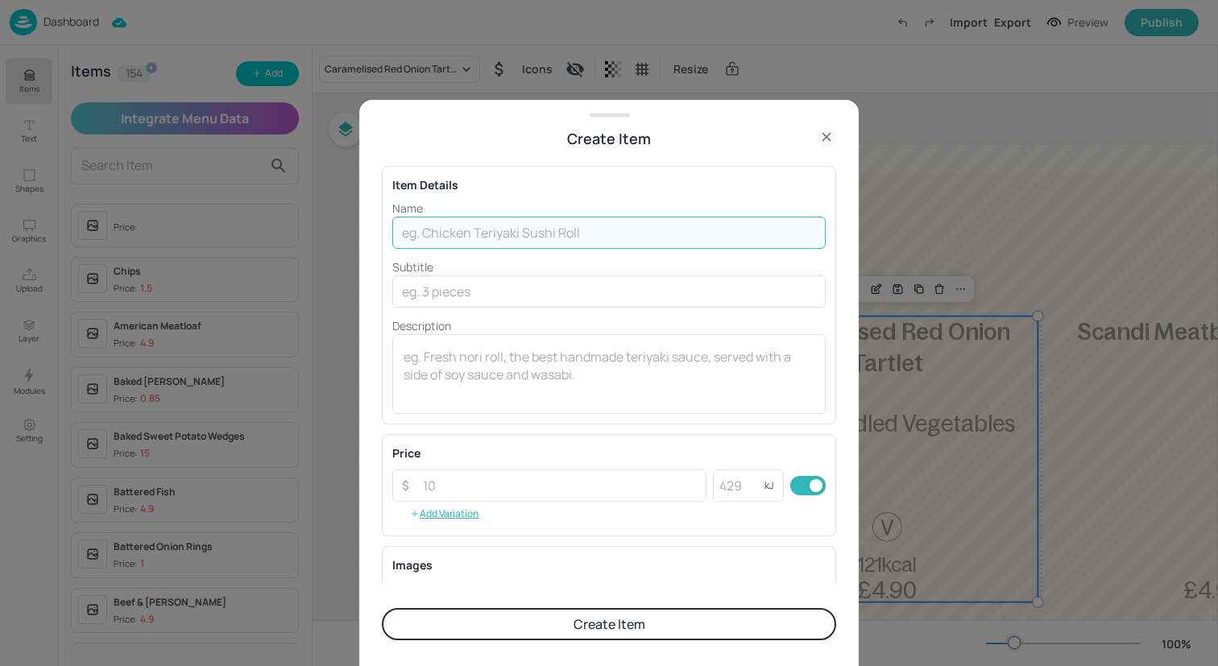
paste input "Breaded Haddock with Cheesy Mash and Homemade Baked Beans"
drag, startPoint x: 801, startPoint y: 230, endPoint x: 511, endPoint y: 234, distance: 290.0
click at [511, 234] on input "Breaded Haddock with Cheesy Mash and Homemade Baked Beans" at bounding box center [608, 233] width 433 height 32
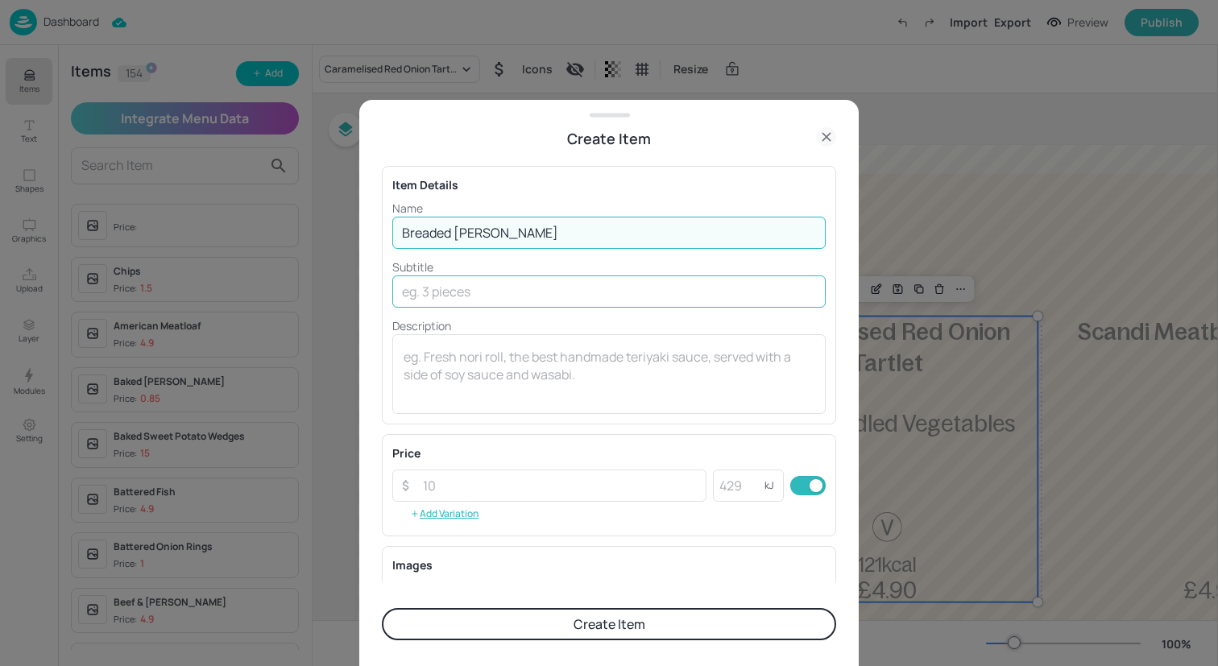
type input "Breaded Haddock"
click at [540, 288] on input "text" at bounding box center [608, 291] width 433 height 32
paste input "with Cheesy Mash and Homemade Baked Beans"
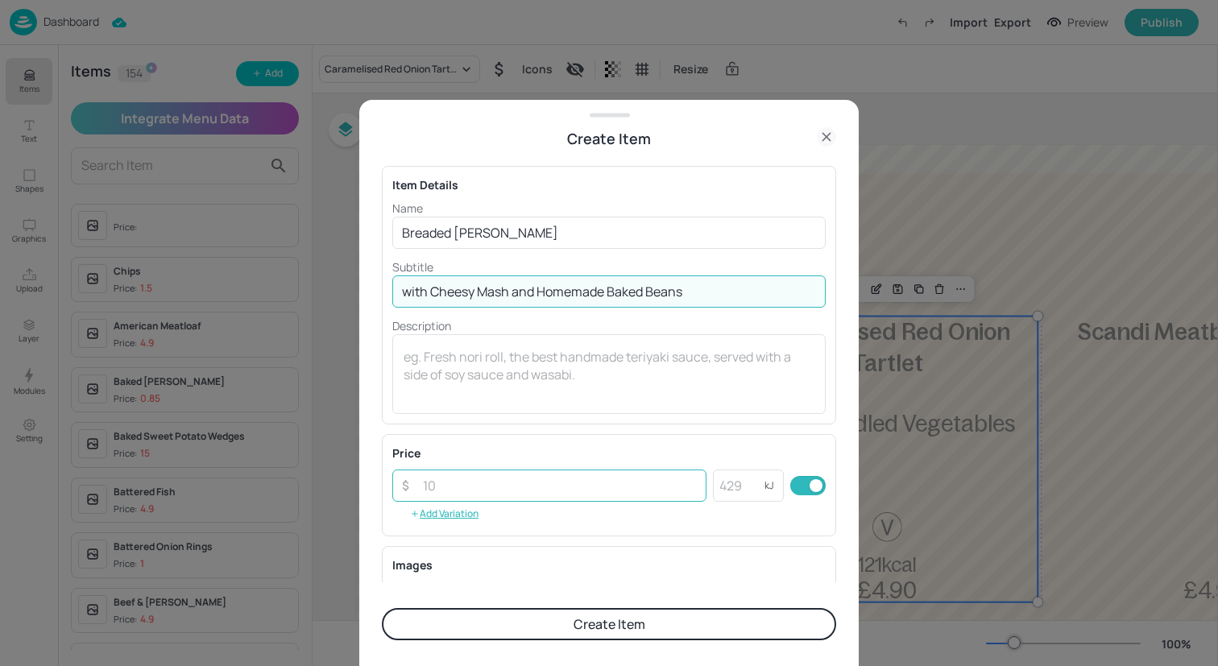
type input "with Cheesy Mash and Homemade Baked Beans"
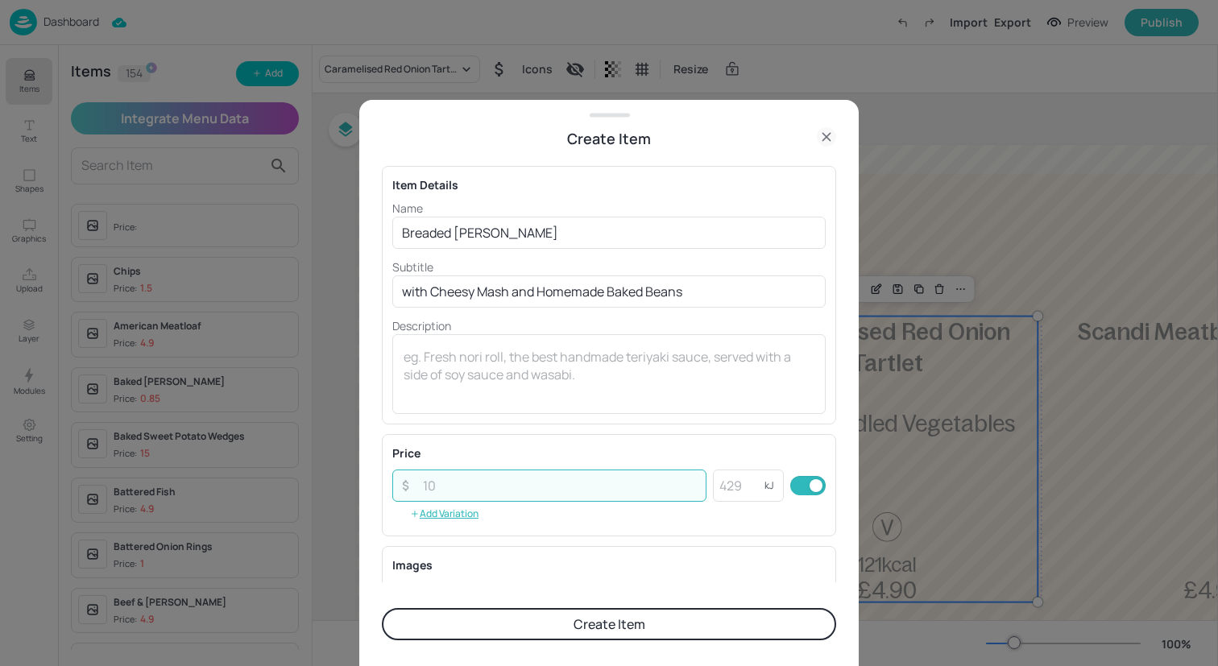
click at [531, 484] on input "number" at bounding box center [559, 486] width 293 height 32
type input "4.90"
click at [561, 613] on button "Create Item" at bounding box center [609, 624] width 454 height 32
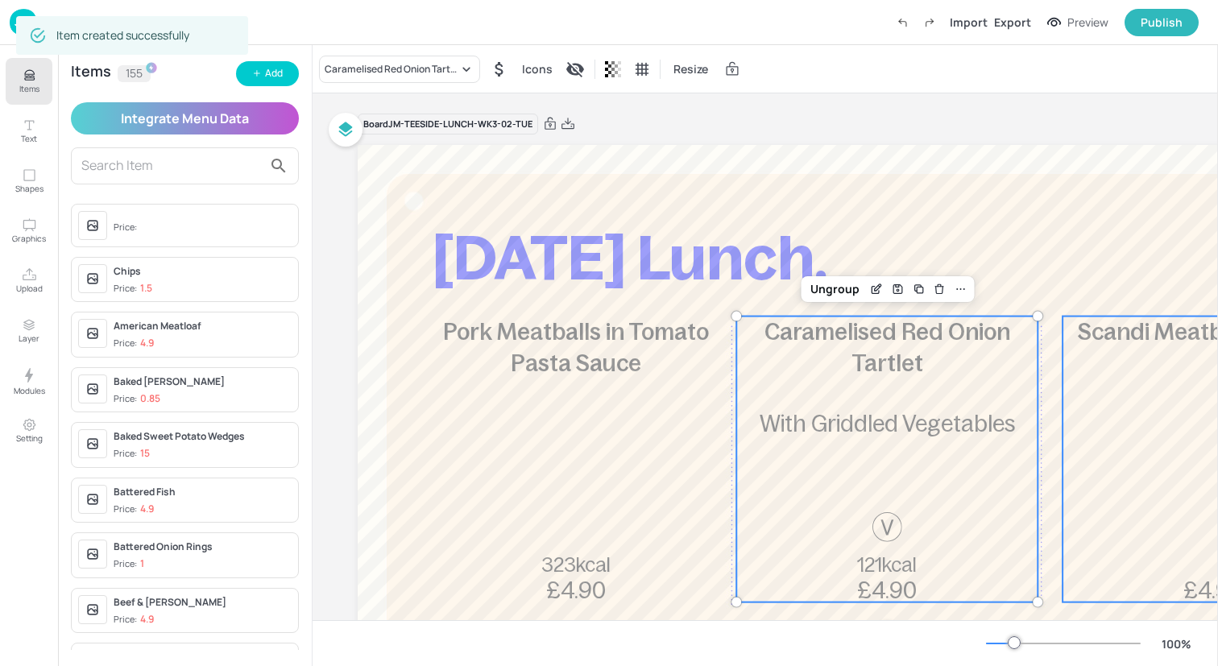
click at [1154, 358] on div "Scandi Meatball Traybake £4.90" at bounding box center [1212, 460] width 301 height 286
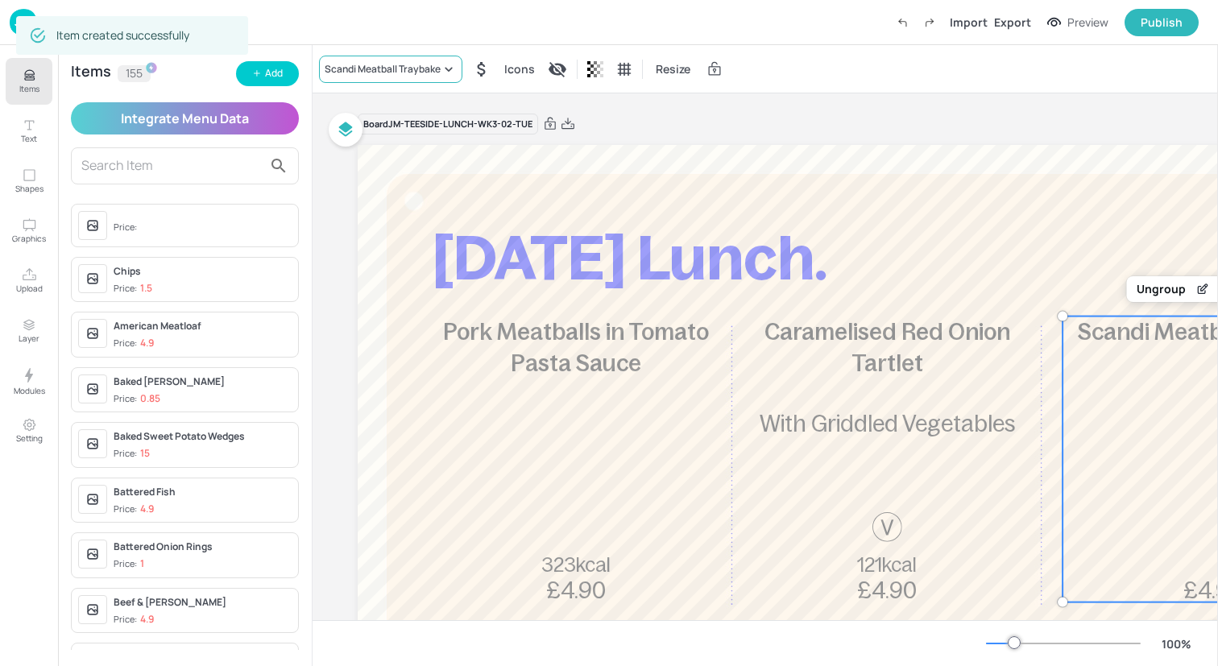
click at [437, 64] on div "Scandi Meatball Traybake" at bounding box center [383, 69] width 116 height 14
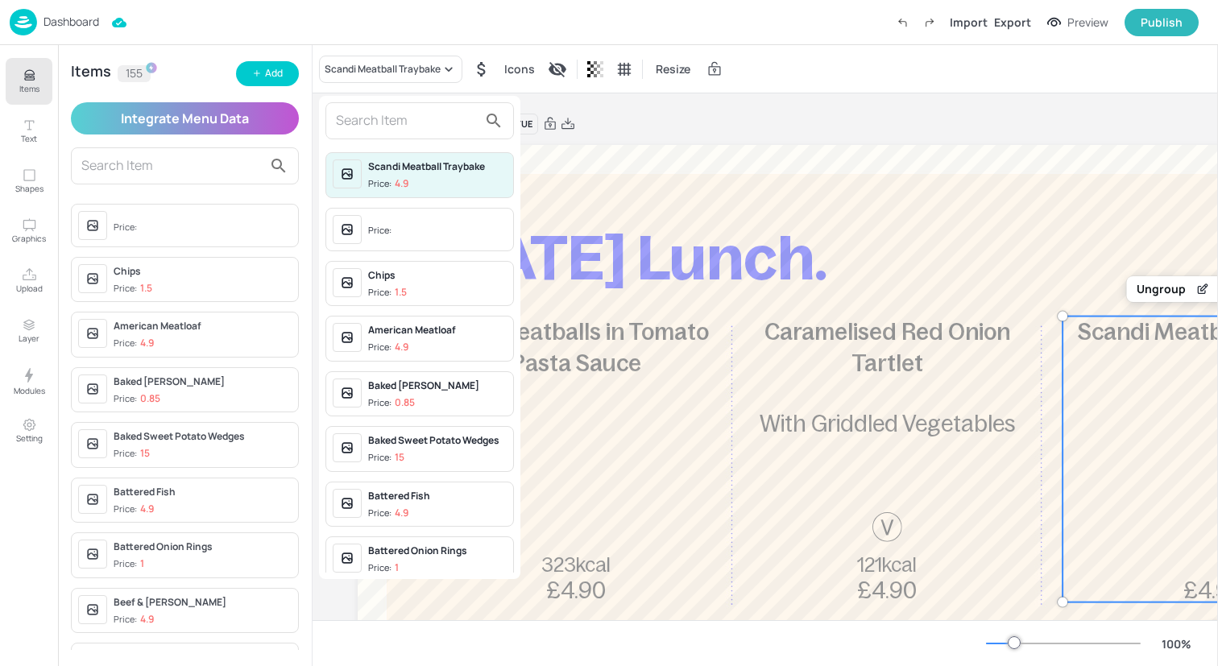
click at [417, 127] on input "text" at bounding box center [407, 121] width 142 height 26
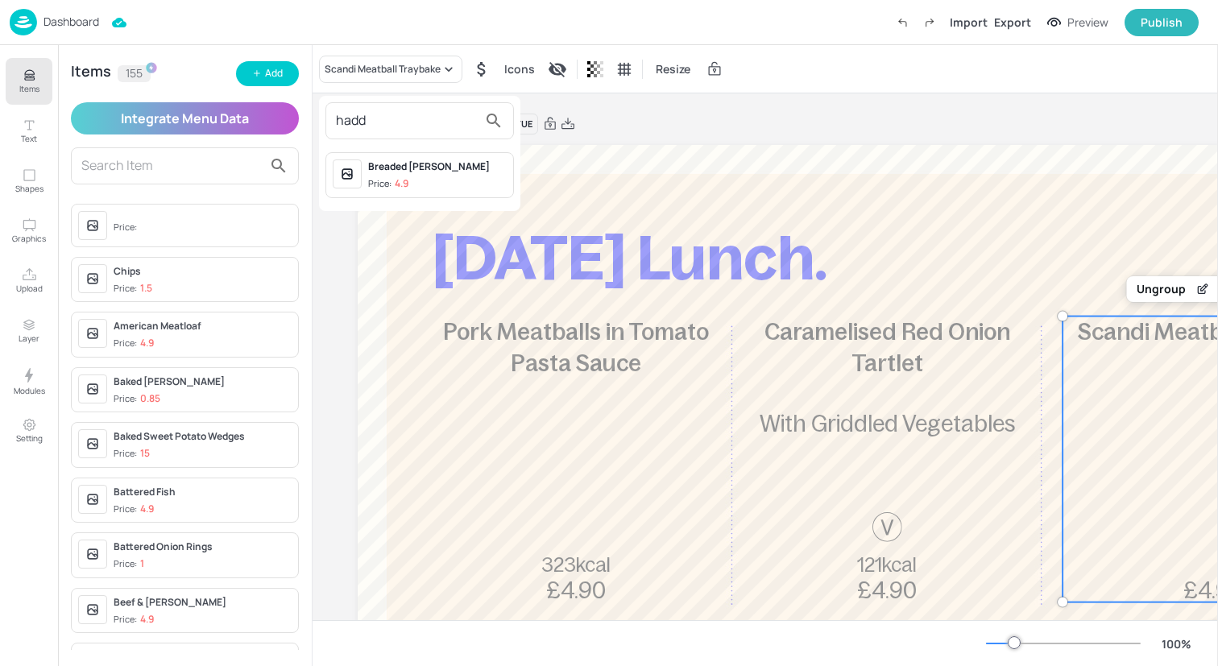
type input "hadd"
click at [433, 174] on div "Breaded Haddock Price: 4.9" at bounding box center [437, 174] width 139 height 31
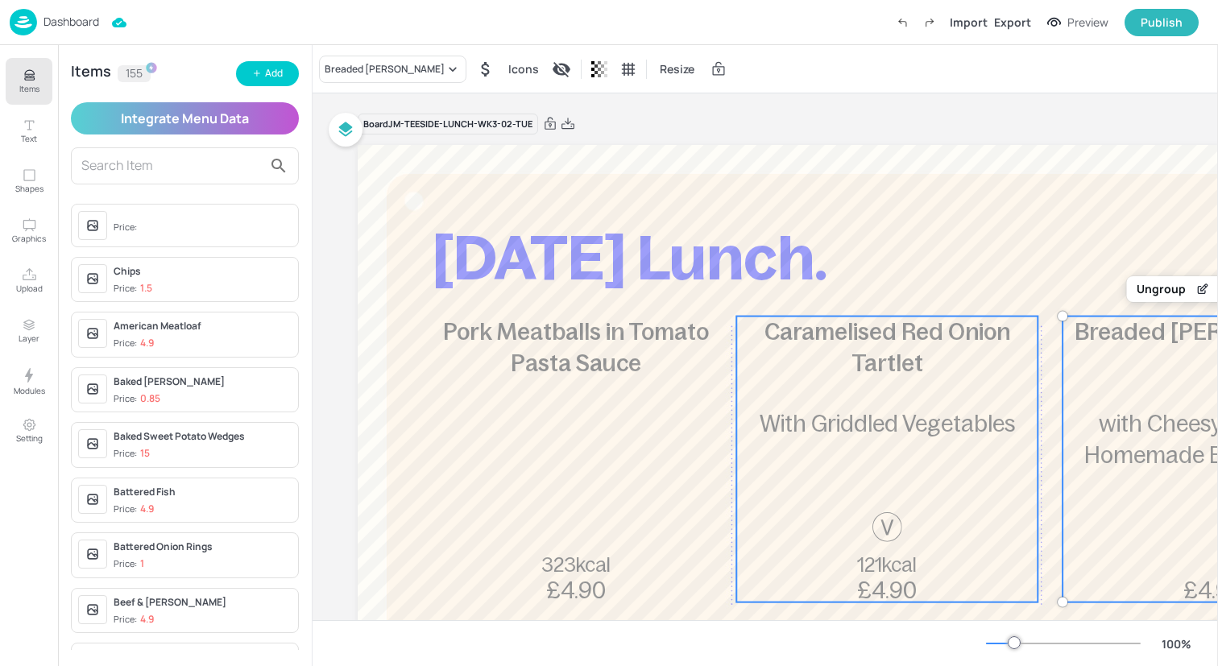
click at [779, 397] on div "Caramelised Red Onion Tartlet 121kcal £4.90 With Griddled Vegetables" at bounding box center [886, 460] width 301 height 286
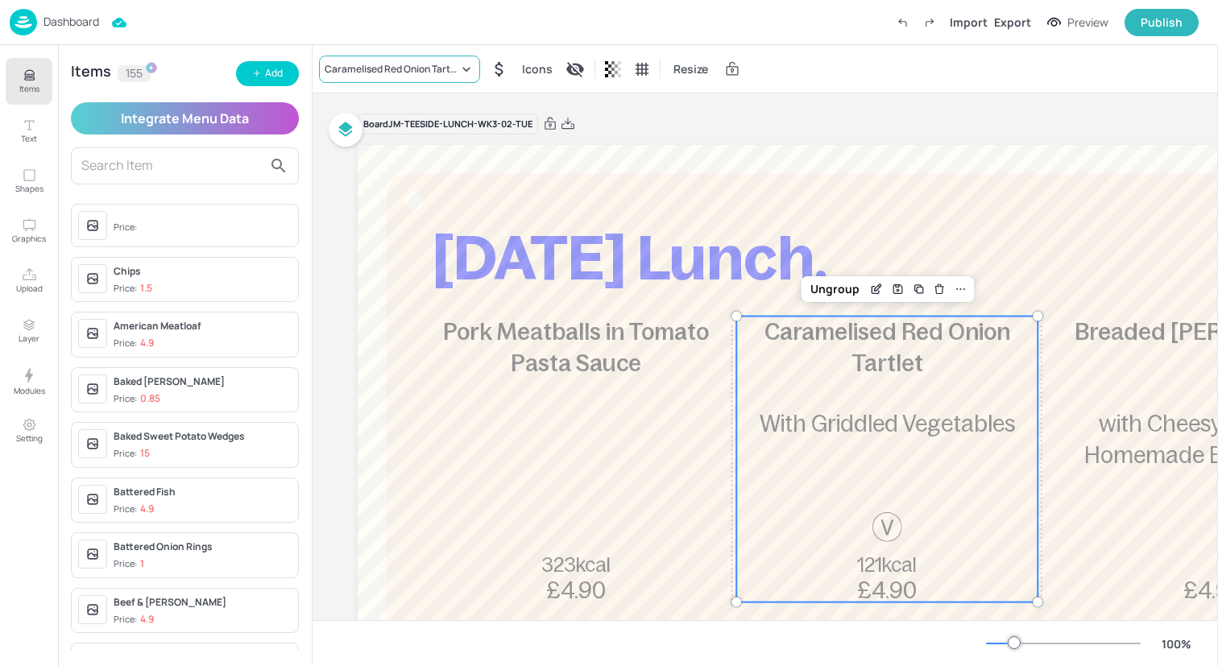
click at [435, 72] on div "Caramelised Red Onion Tartlet" at bounding box center [392, 69] width 134 height 14
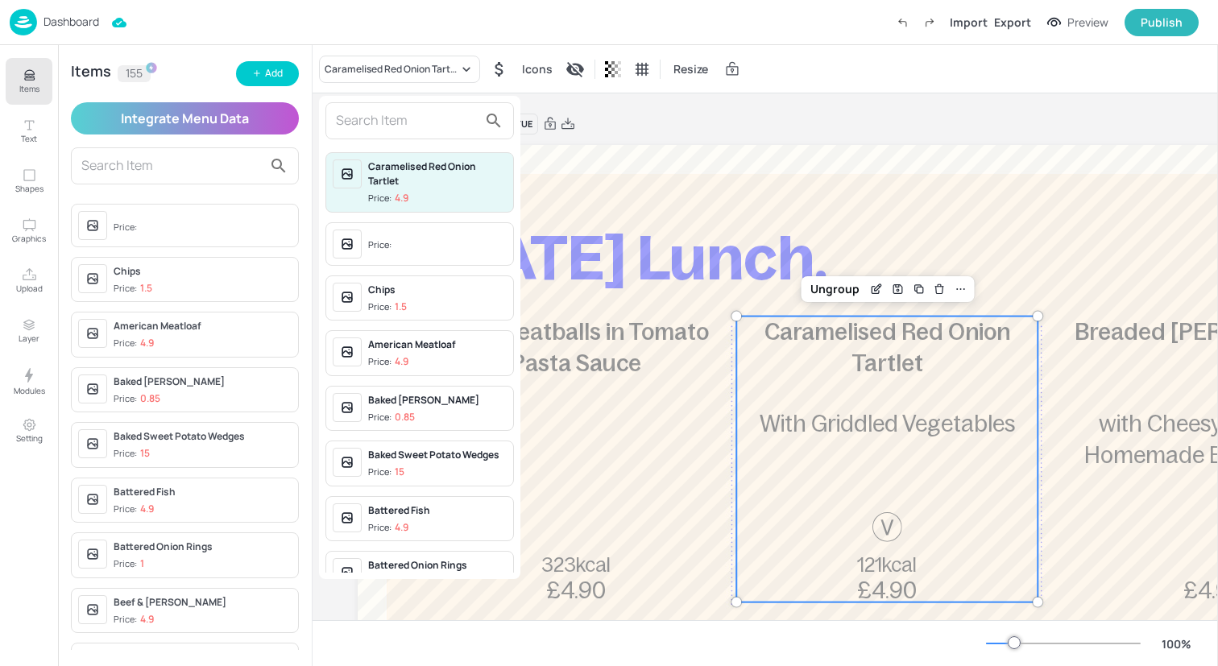
click at [428, 116] on input "text" at bounding box center [407, 121] width 142 height 26
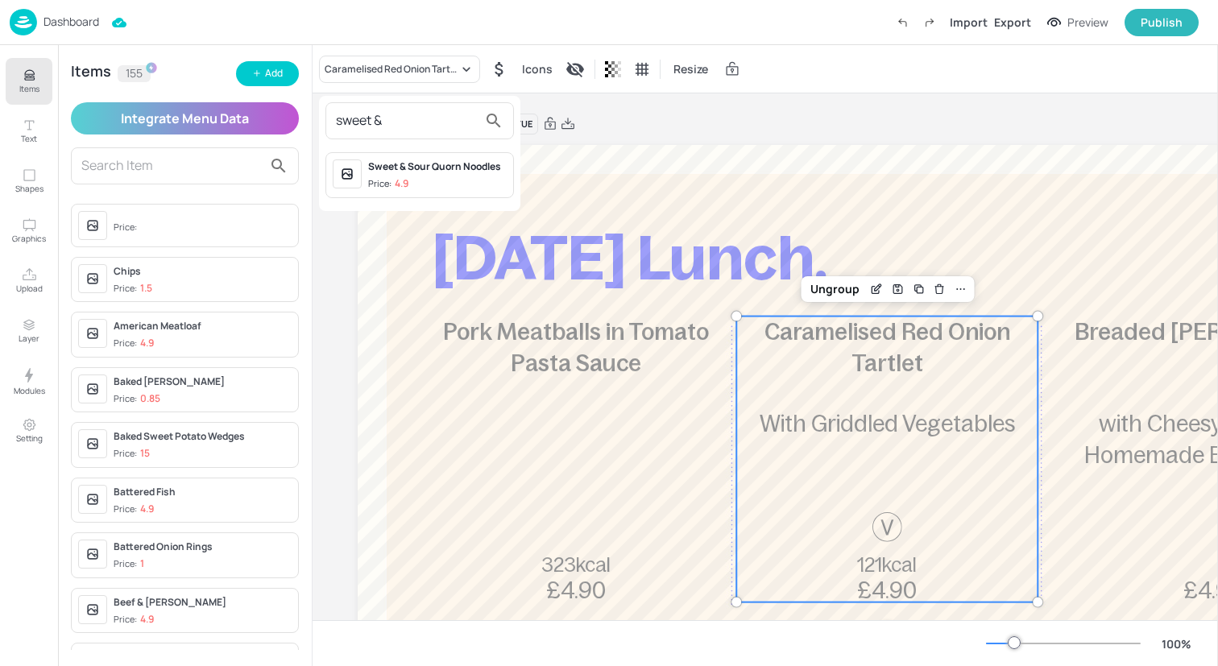
type input "sweet &"
click at [460, 166] on div "Sweet & Sour Quorn Noodles" at bounding box center [437, 166] width 139 height 14
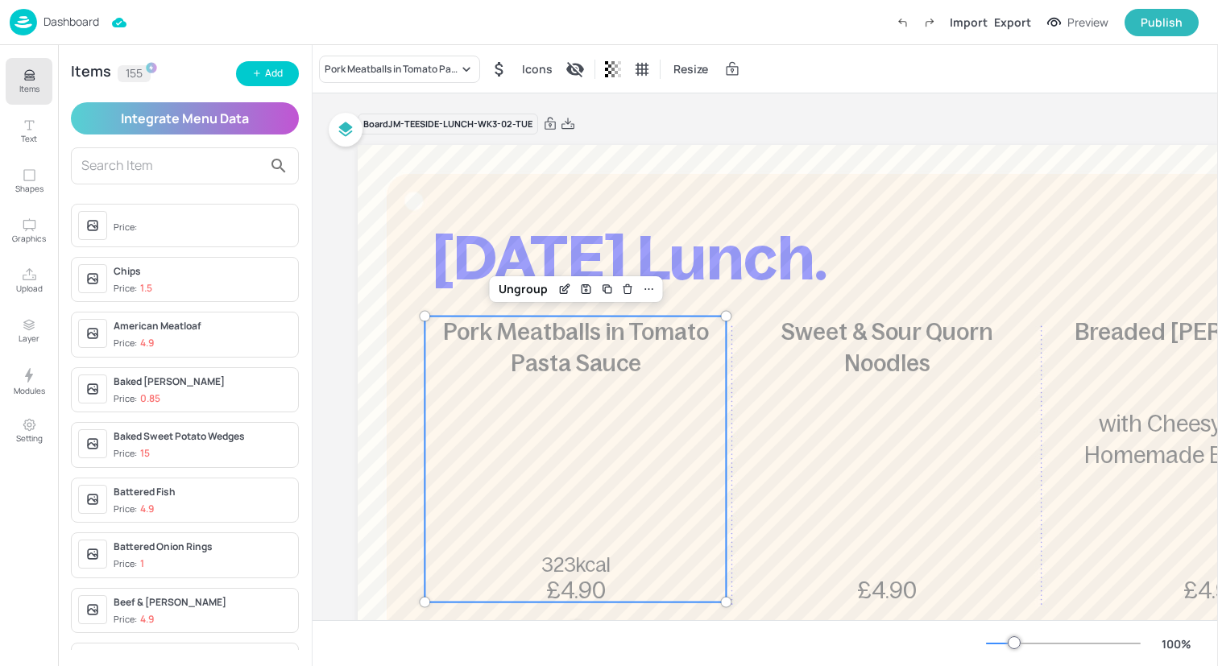
click at [538, 383] on div "Pork Meatballs in Tomato Pasta Sauce 323kcal £4.90" at bounding box center [574, 460] width 301 height 286
click at [449, 68] on div "Pork Meatballs in Tomato Pasta Sauce" at bounding box center [392, 69] width 134 height 14
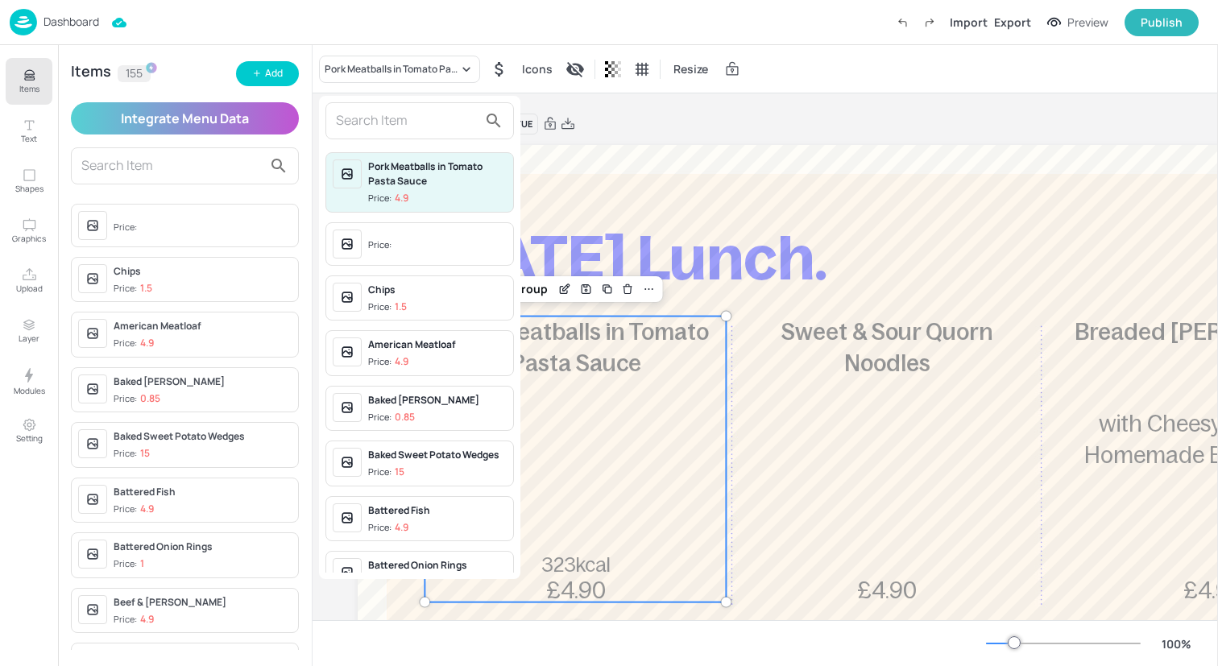
click at [443, 121] on input "text" at bounding box center [407, 121] width 142 height 26
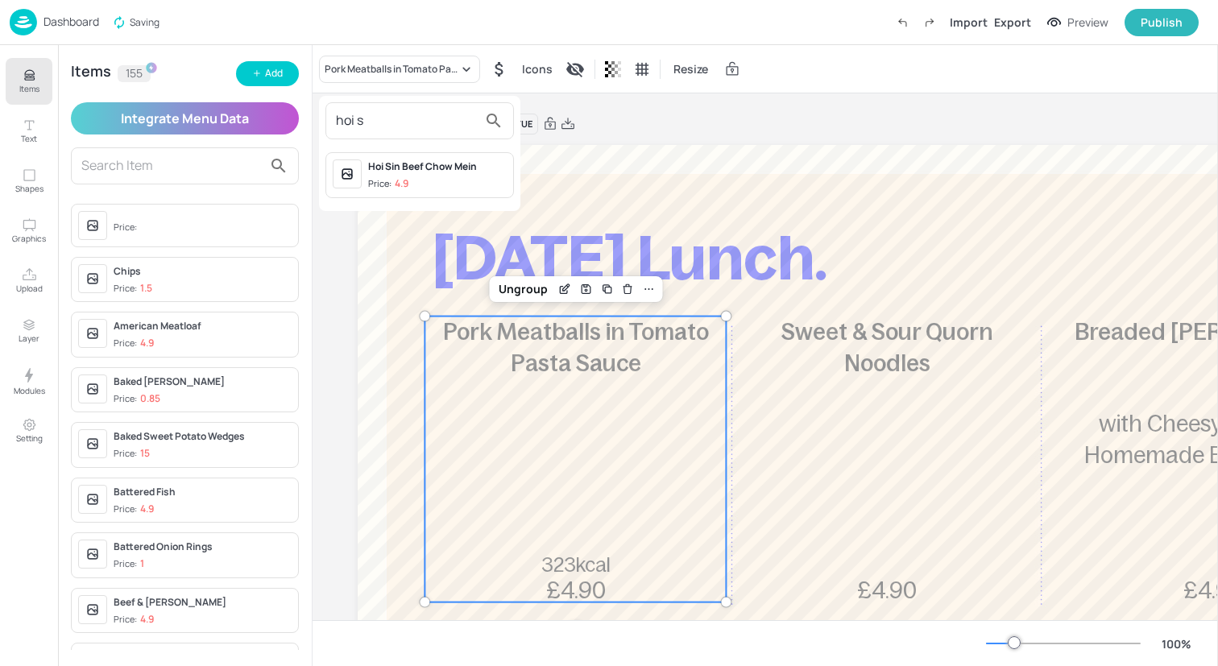
type input "hoi s"
click at [456, 174] on div "Hoi Sin Beef Chow Mein Price: 4.9" at bounding box center [437, 174] width 139 height 31
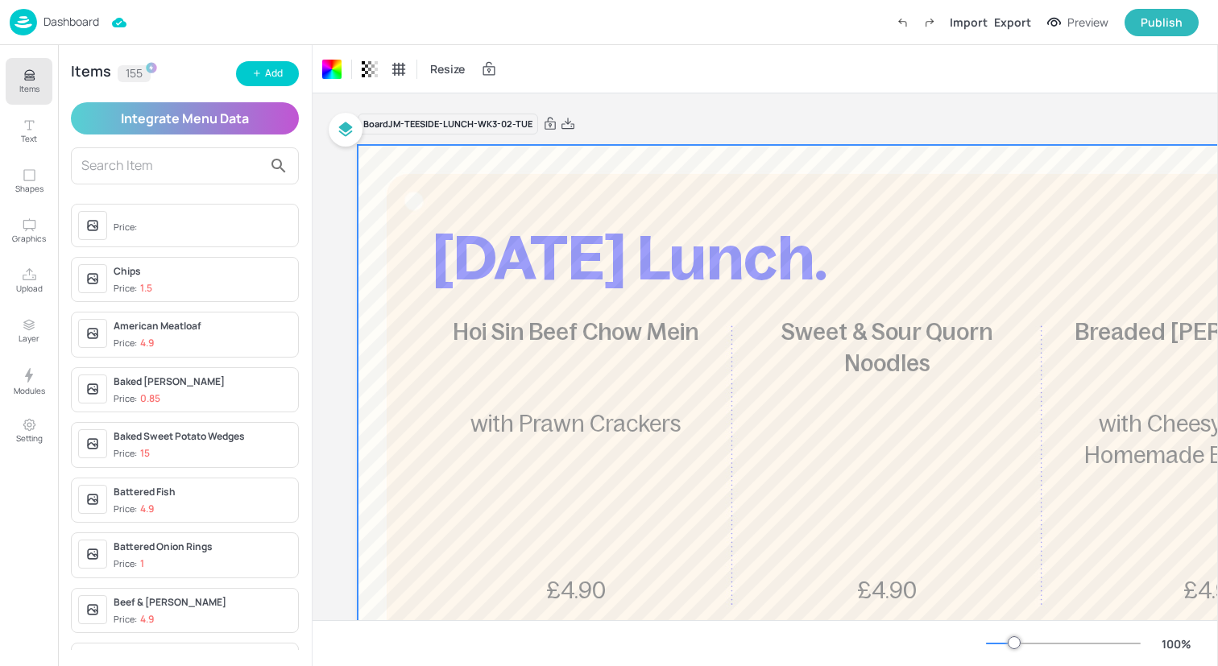
click at [27, 23] on img at bounding box center [23, 22] width 27 height 27
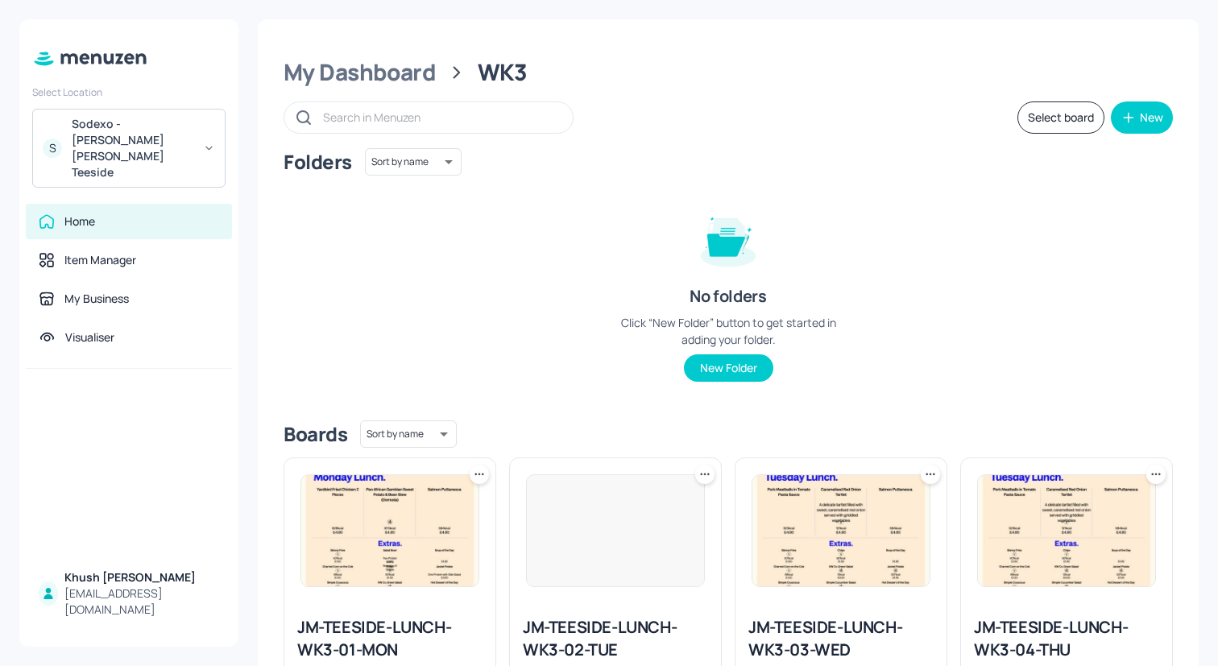
click at [867, 549] on img at bounding box center [840, 530] width 177 height 111
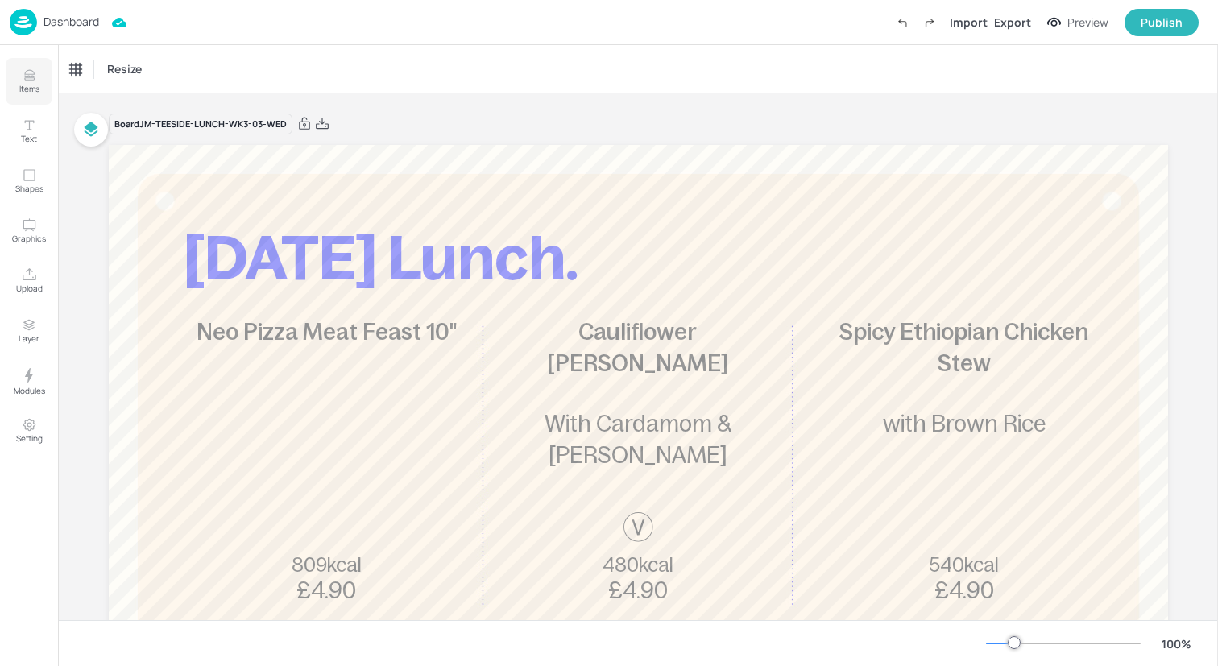
click at [35, 72] on icon "Items" at bounding box center [29, 75] width 15 height 15
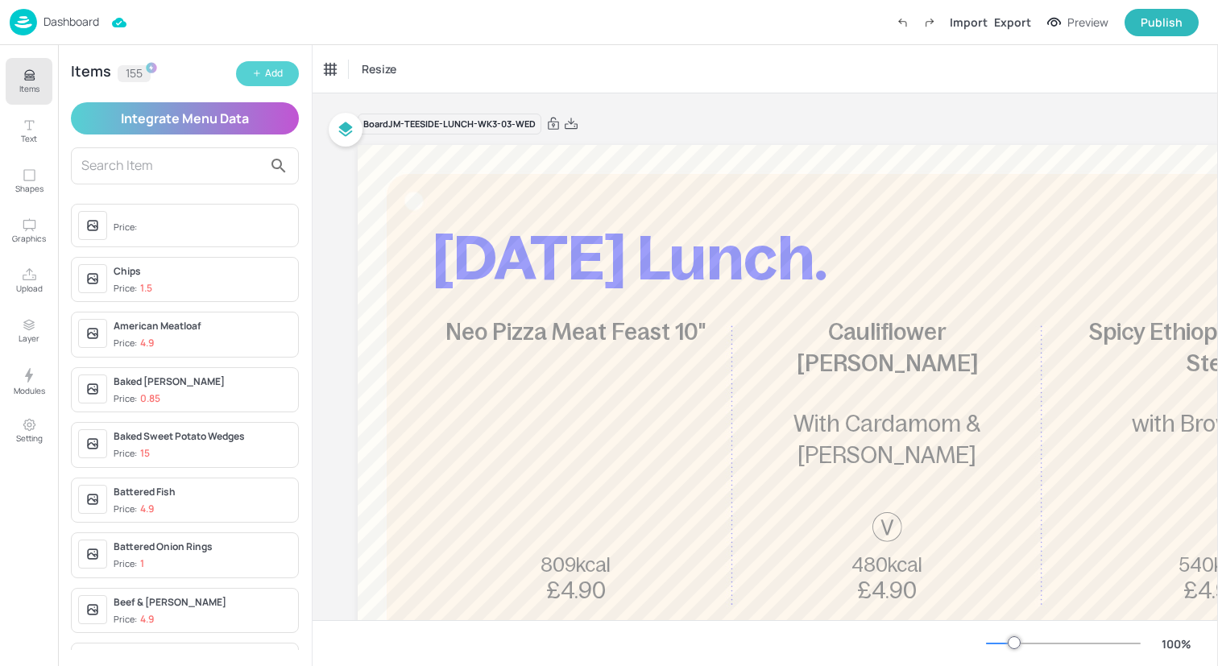
click at [276, 70] on div "Add" at bounding box center [274, 73] width 18 height 15
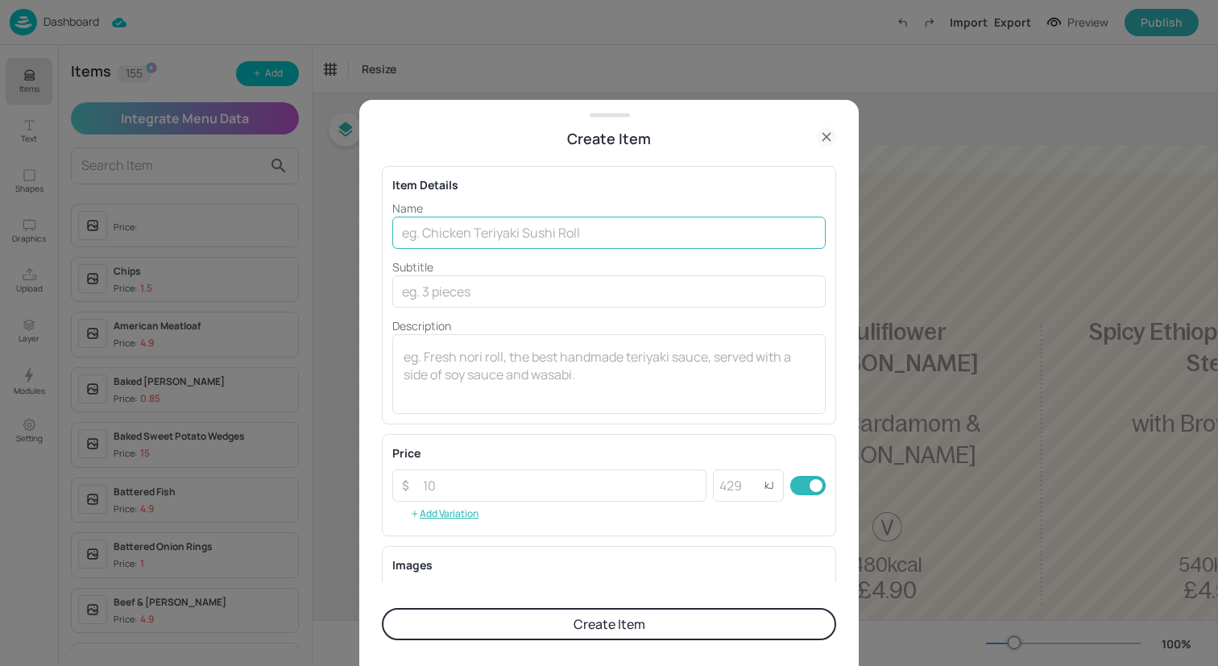
click at [461, 217] on input "text" at bounding box center [608, 233] width 433 height 32
paste input "Roast Pork with Braised Swede, Kale & Mustard Mash"
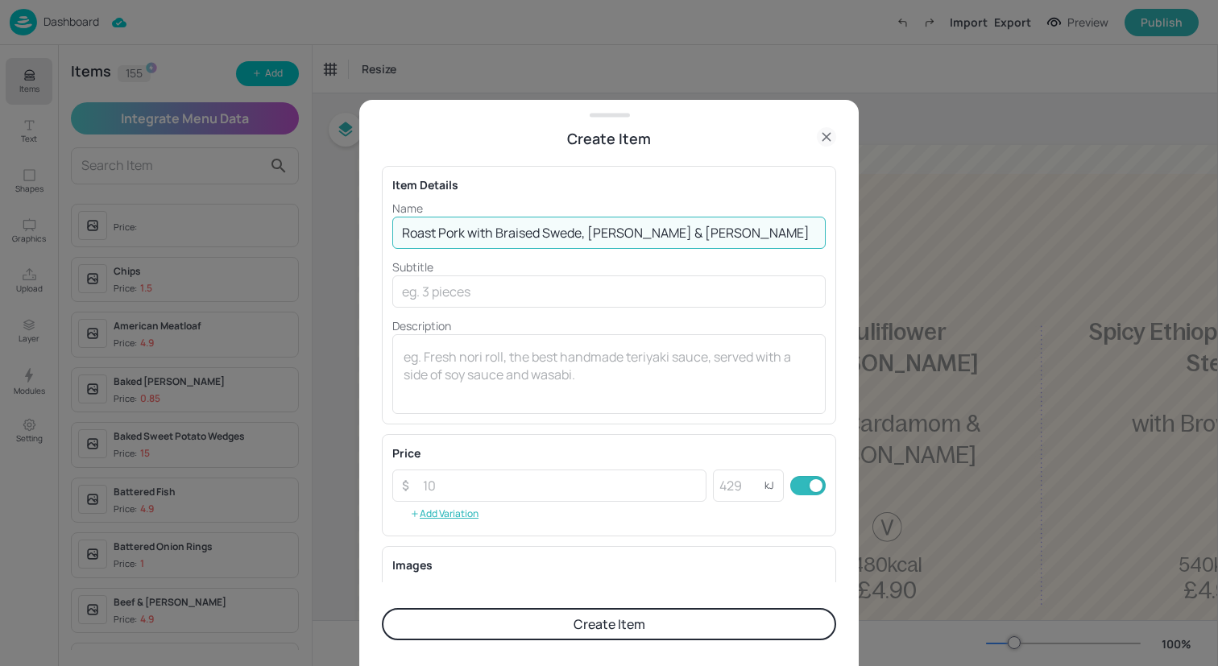
drag, startPoint x: 723, startPoint y: 232, endPoint x: 471, endPoint y: 232, distance: 252.1
click at [471, 232] on input "Roast Pork with Braised Swede, Kale & Mustard Mash" at bounding box center [608, 233] width 433 height 32
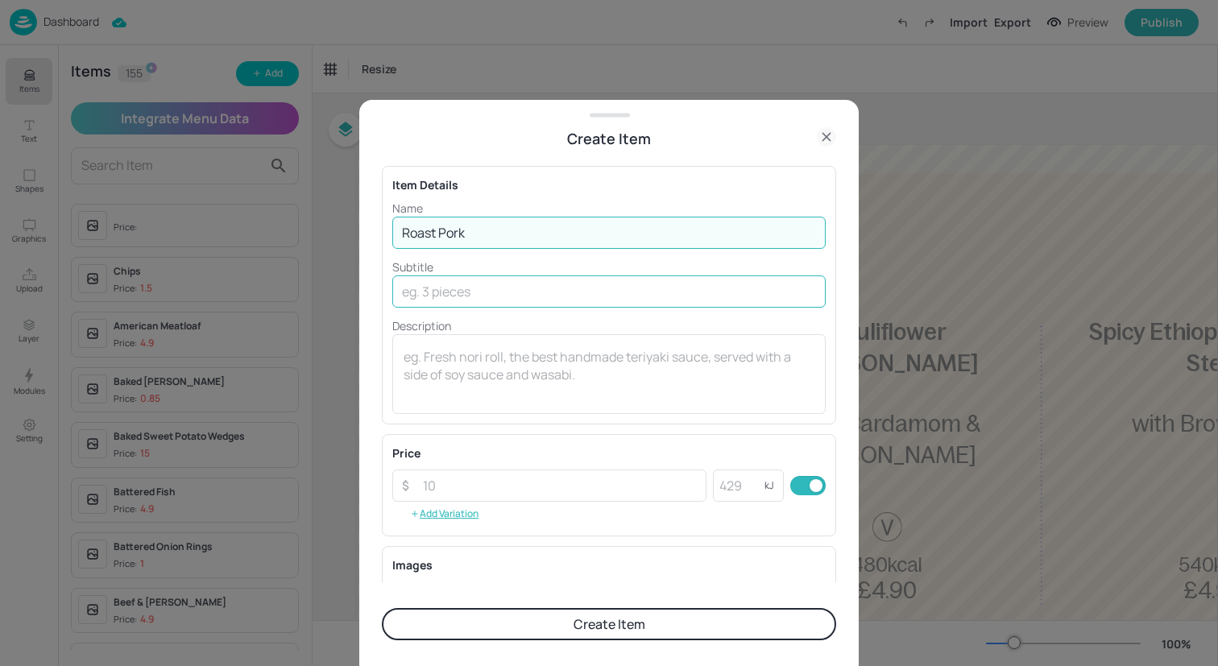
type input "Roast Pork"
click at [495, 279] on input "text" at bounding box center [608, 291] width 433 height 32
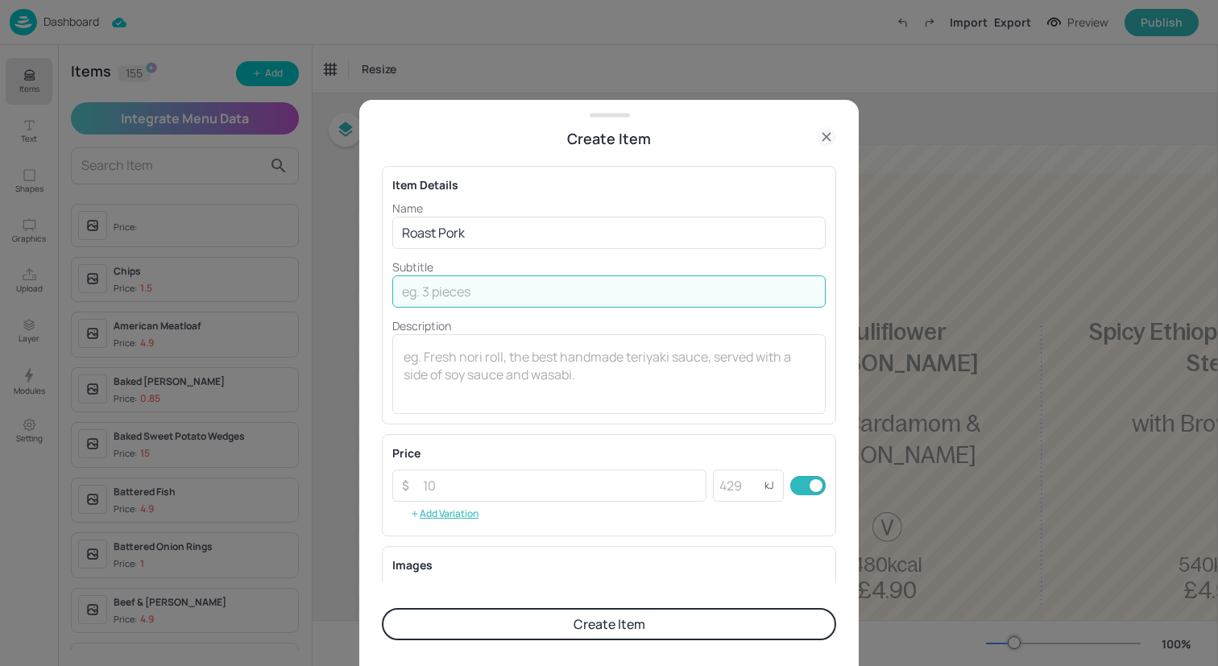
paste input "with Braised Swede, Kale & Mustard Mash"
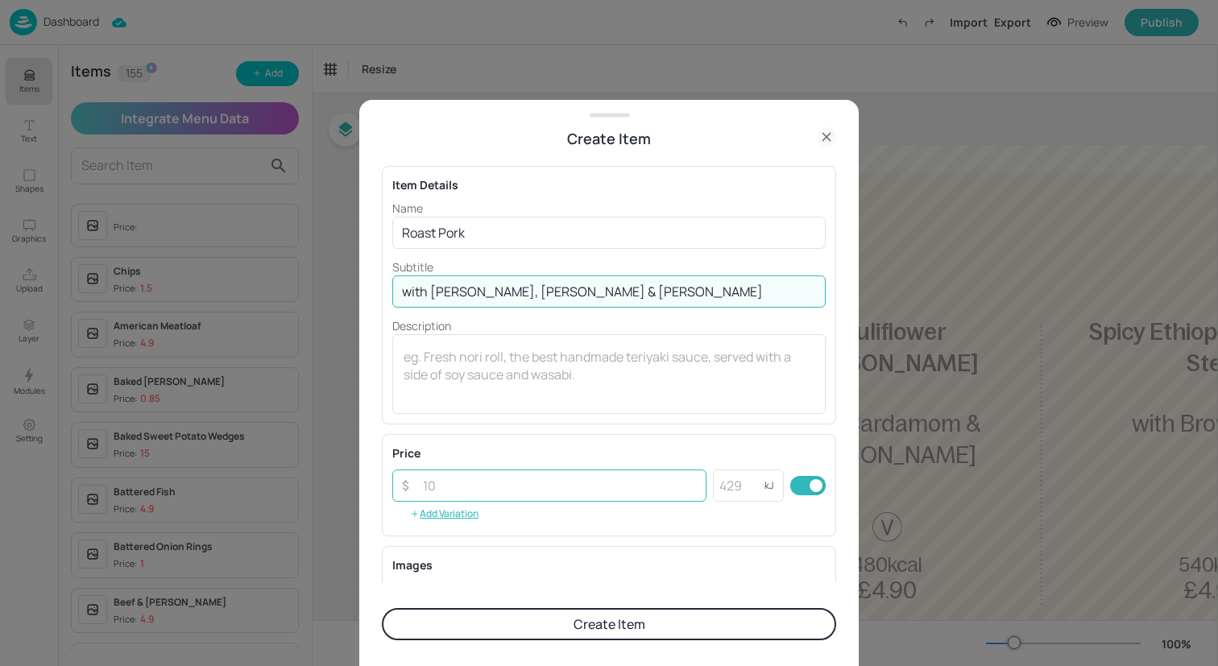
type input "with Braised Swede, Kale & Mustard Mash"
click at [517, 483] on input "number" at bounding box center [559, 486] width 293 height 32
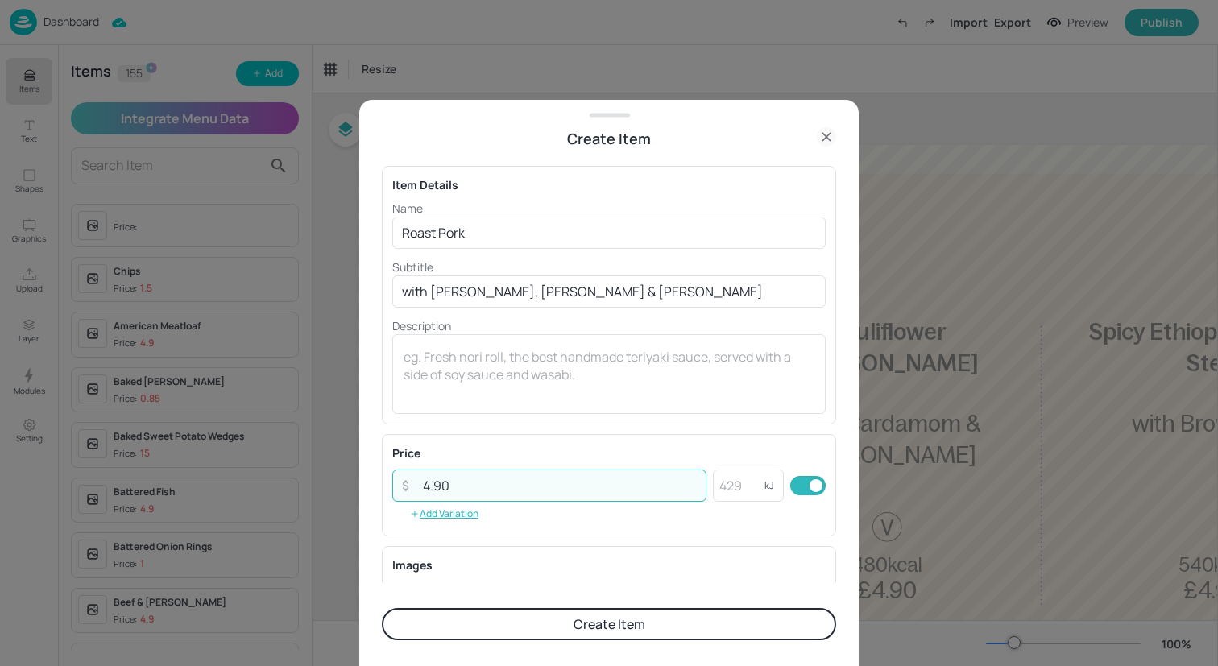
type input "4.90"
click at [524, 621] on button "Create Item" at bounding box center [609, 624] width 454 height 32
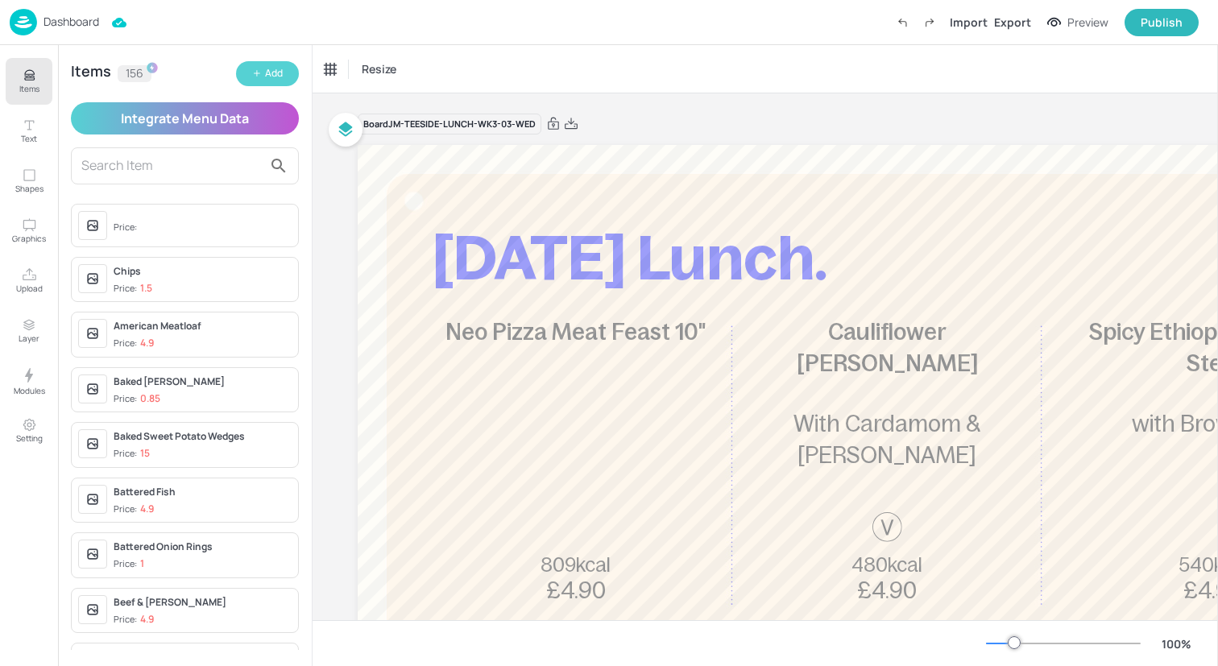
click at [267, 75] on div "Add" at bounding box center [274, 73] width 18 height 15
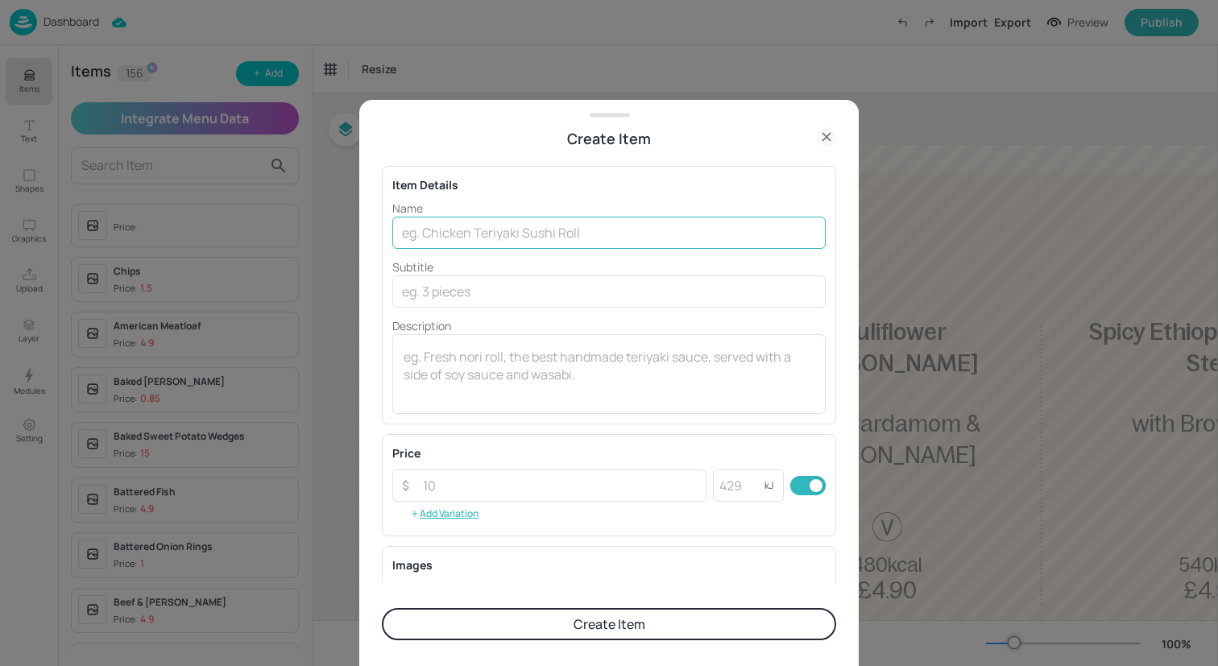
click at [519, 229] on input "text" at bounding box center [608, 233] width 433 height 32
paste input "with Braised Swede, Kale & Mustard Mash"
type input "with Braised Swede, Kale & Mustard Mash"
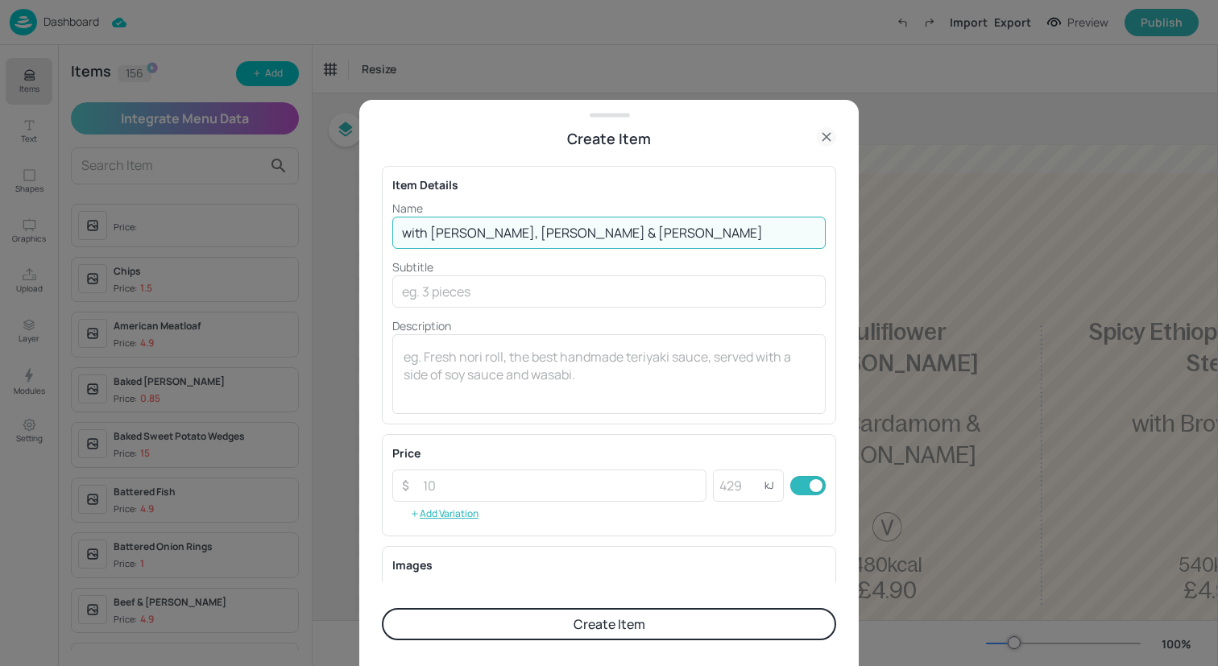
drag, startPoint x: 662, startPoint y: 234, endPoint x: 335, endPoint y: 234, distance: 327.0
click at [335, 234] on div "Create Item Item Details Name with Braised Swede, Kale & Mustard Mash ​ Subtitl…" at bounding box center [609, 333] width 1218 height 666
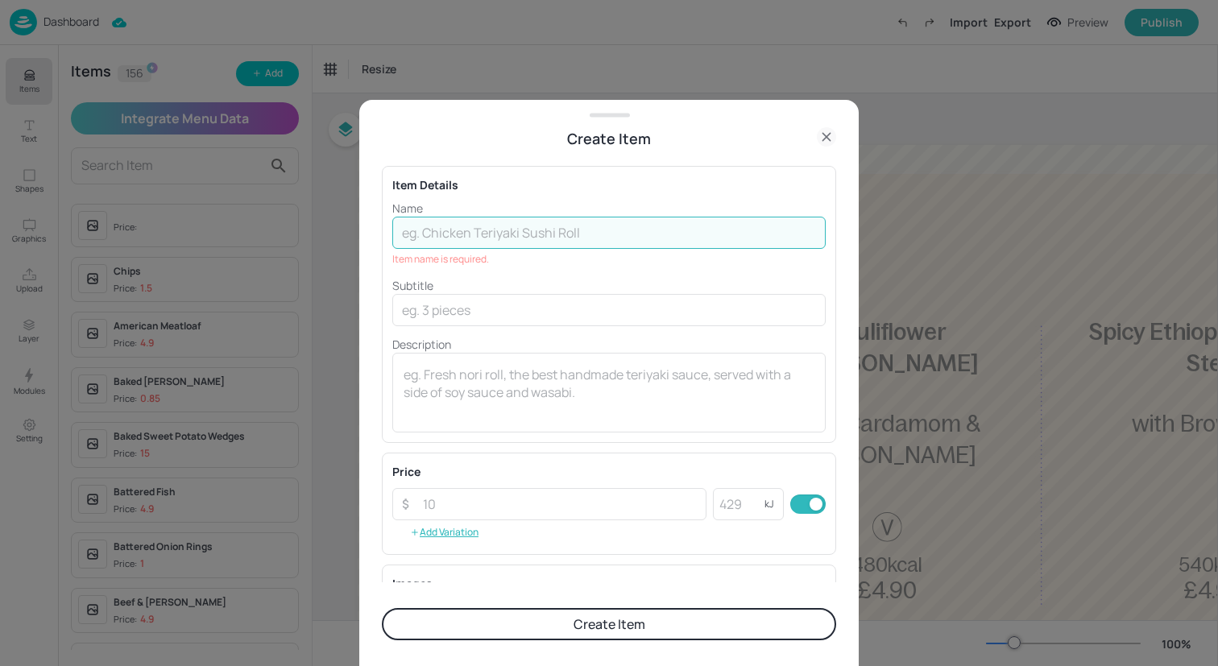
click at [824, 138] on icon at bounding box center [826, 136] width 19 height 19
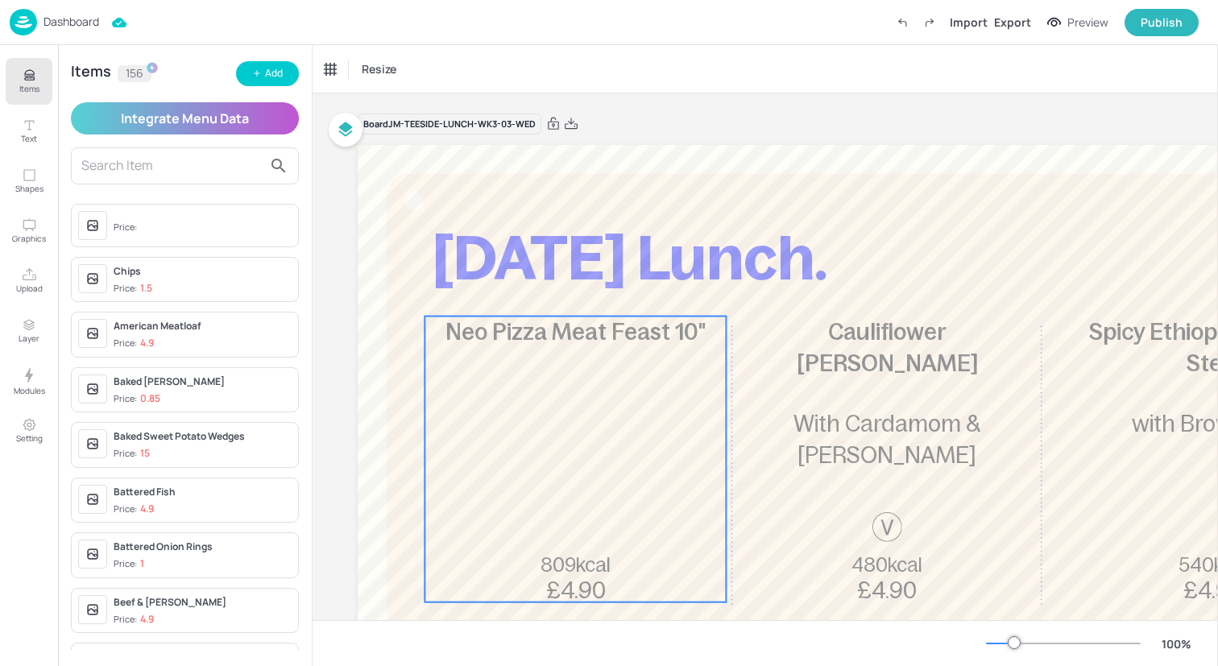
click at [485, 350] on div "Neo Pizza Meat Feast 10" 809kcal £4.90" at bounding box center [574, 460] width 301 height 286
click at [435, 67] on div "Neo Pizza Meat Feast 10"" at bounding box center [380, 69] width 111 height 14
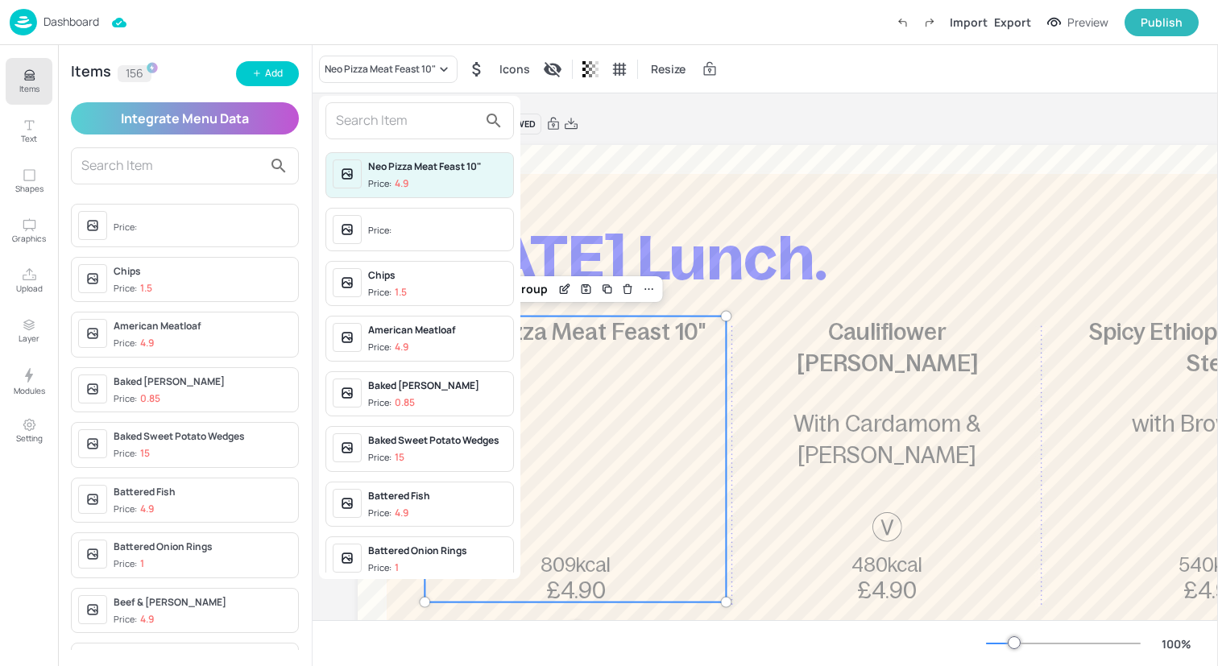
click at [432, 125] on input "text" at bounding box center [407, 121] width 142 height 26
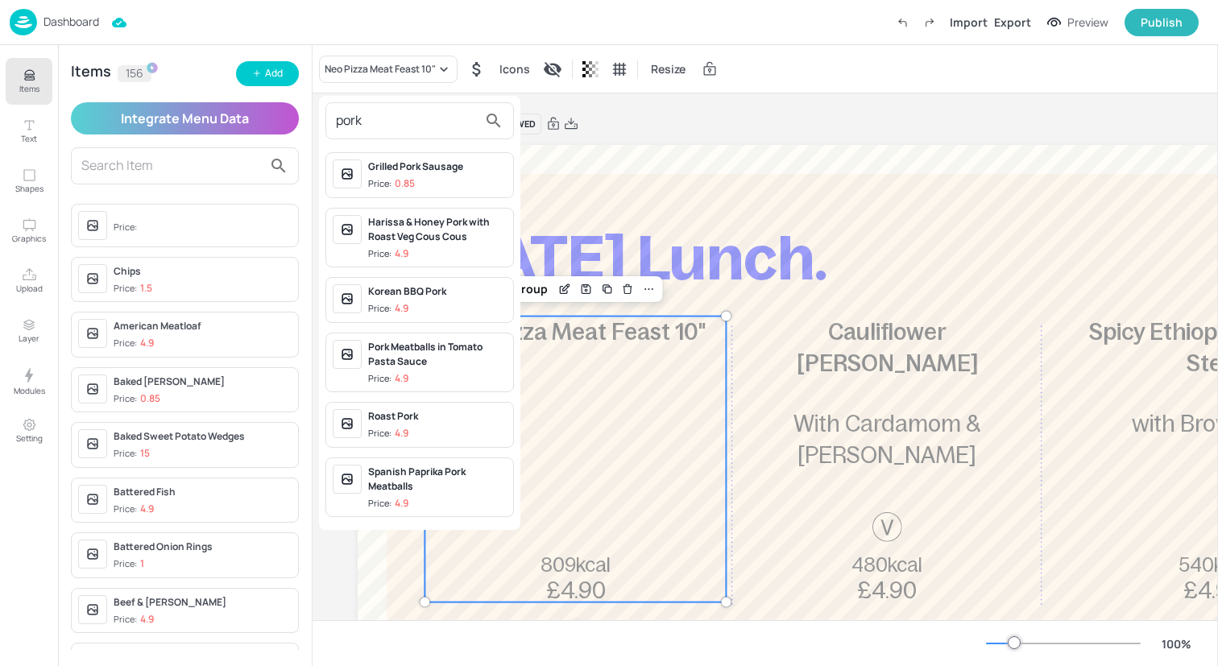
type input "pork"
click at [425, 428] on span "Price: 4.9" at bounding box center [437, 434] width 139 height 14
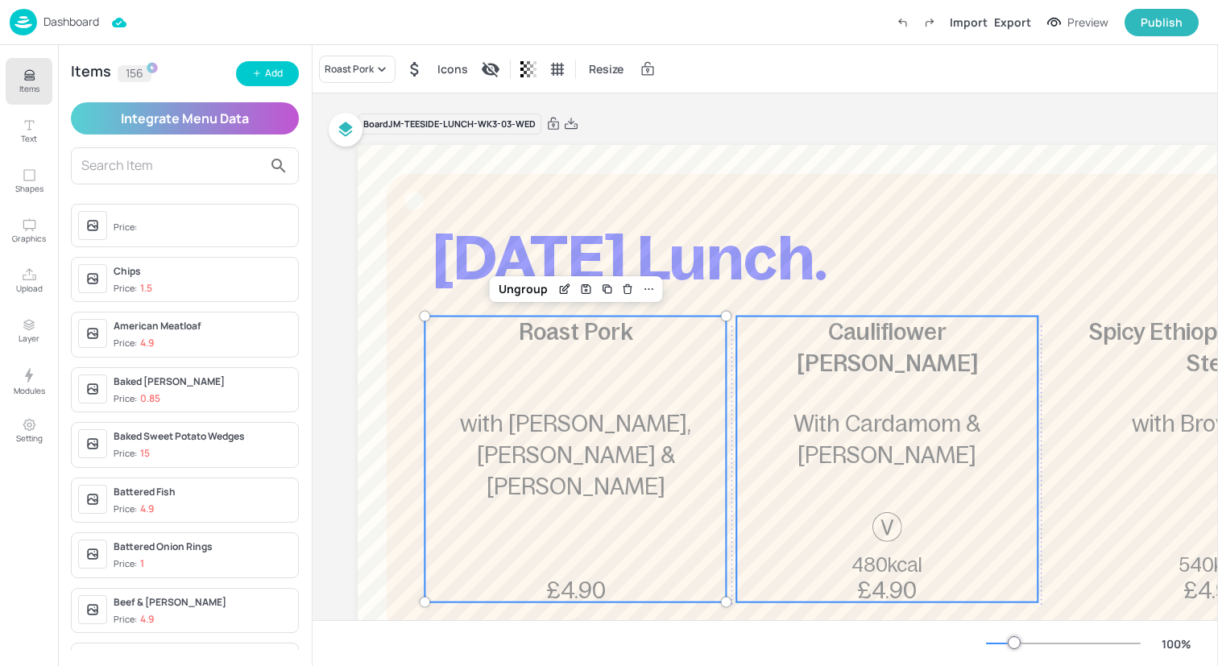
click at [797, 457] on div "Cauliflower Tikka Masala 480kcal £4.90 With Cardamom & Kale Rice" at bounding box center [886, 460] width 301 height 286
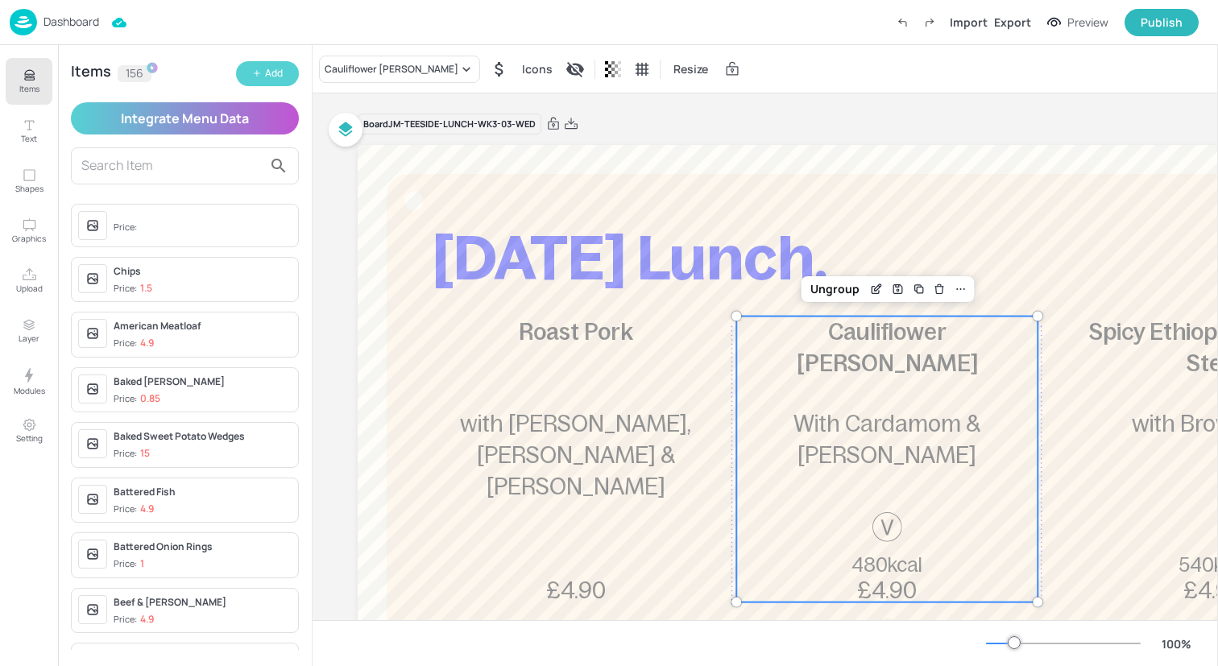
click at [276, 73] on div "Add" at bounding box center [274, 73] width 18 height 15
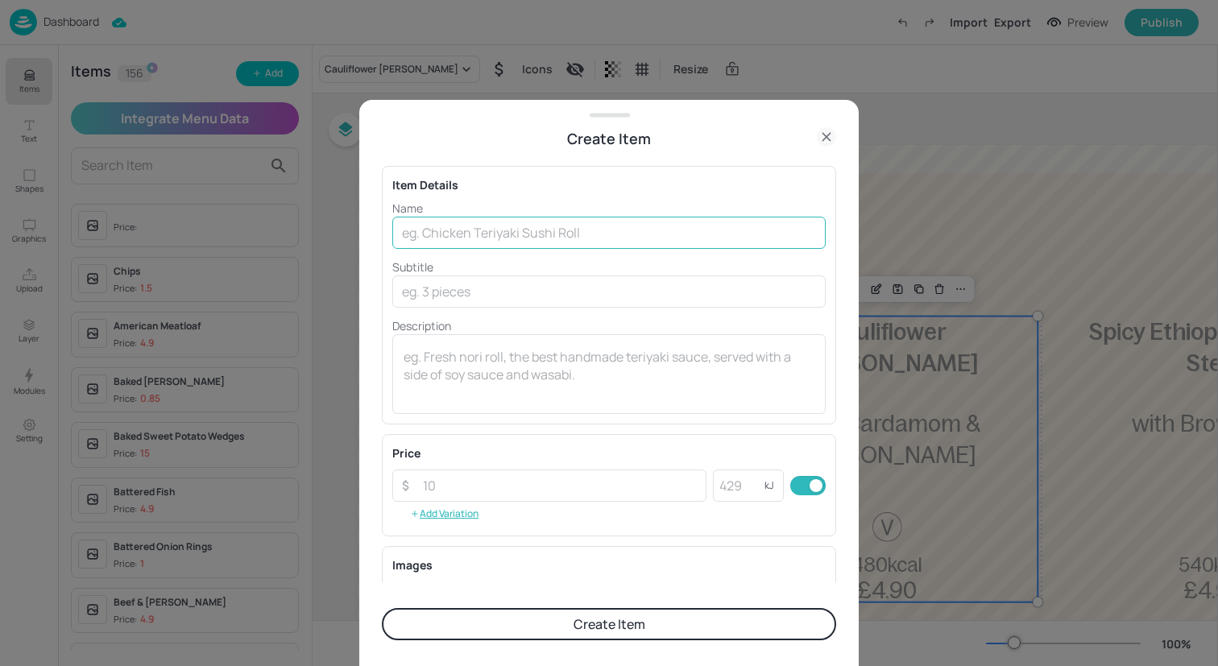
click at [426, 238] on input "text" at bounding box center [608, 233] width 433 height 32
type input "Squash"
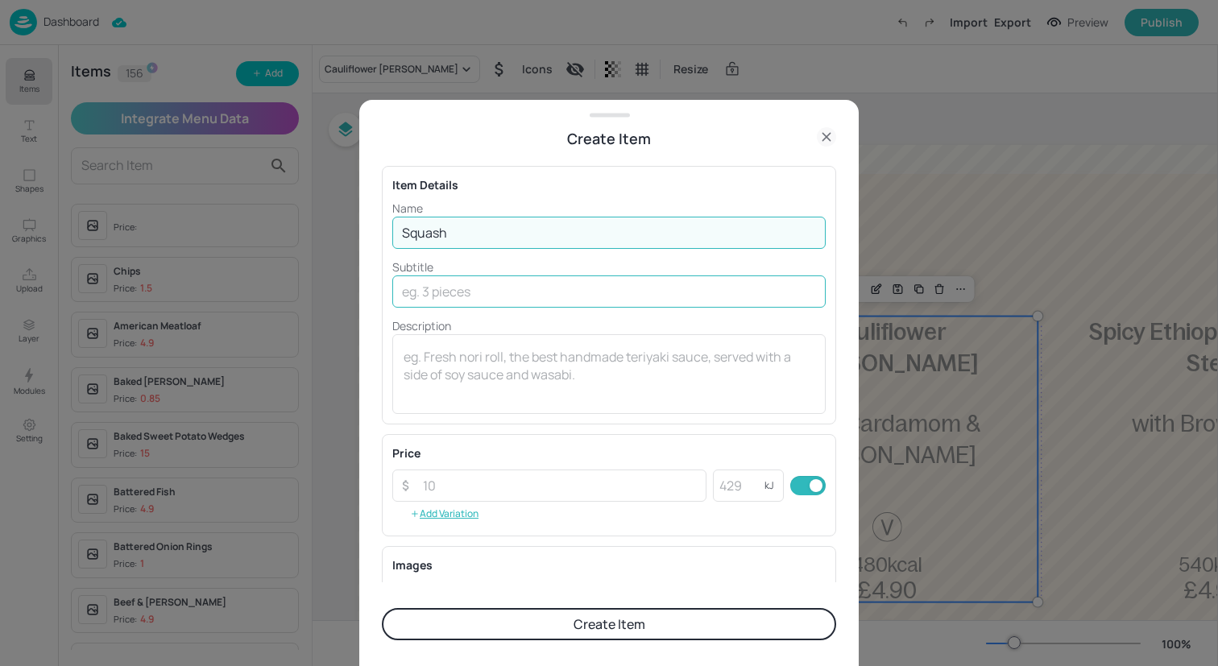
click at [486, 285] on input "text" at bounding box center [608, 291] width 433 height 32
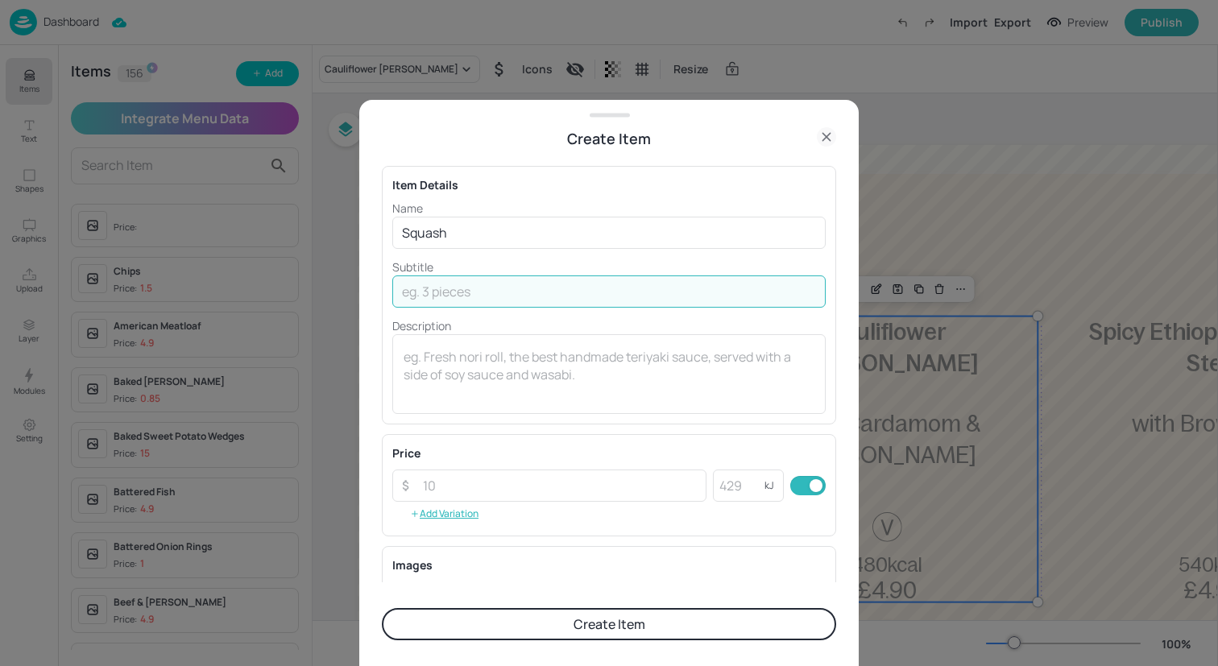
paste input "& Spinach Lasagne with Green Salad"
drag, startPoint x: 512, startPoint y: 292, endPoint x: 386, endPoint y: 293, distance: 126.5
click at [386, 293] on div "Item Details Name Squash ​ Subtitle & Spinach Lasagne with Green Salad ​ Descri…" at bounding box center [609, 295] width 454 height 259
type input "with Green Salad"
click at [482, 238] on input "Squash" at bounding box center [608, 233] width 433 height 32
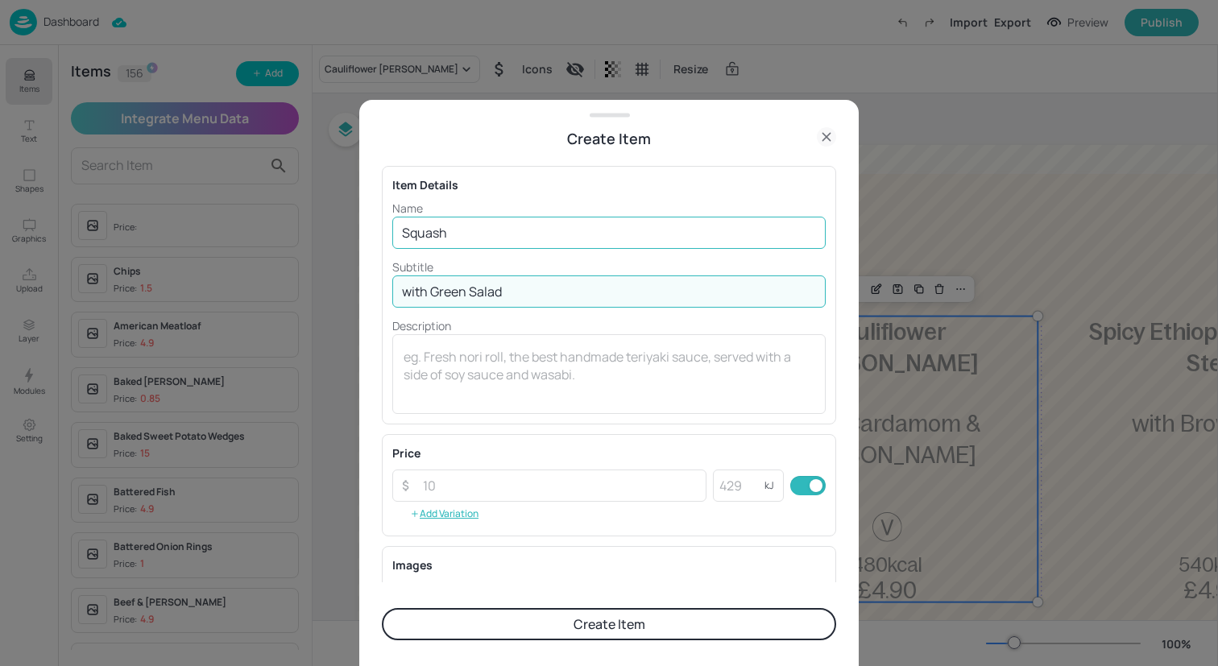
paste input "& Spinach Lasagne"
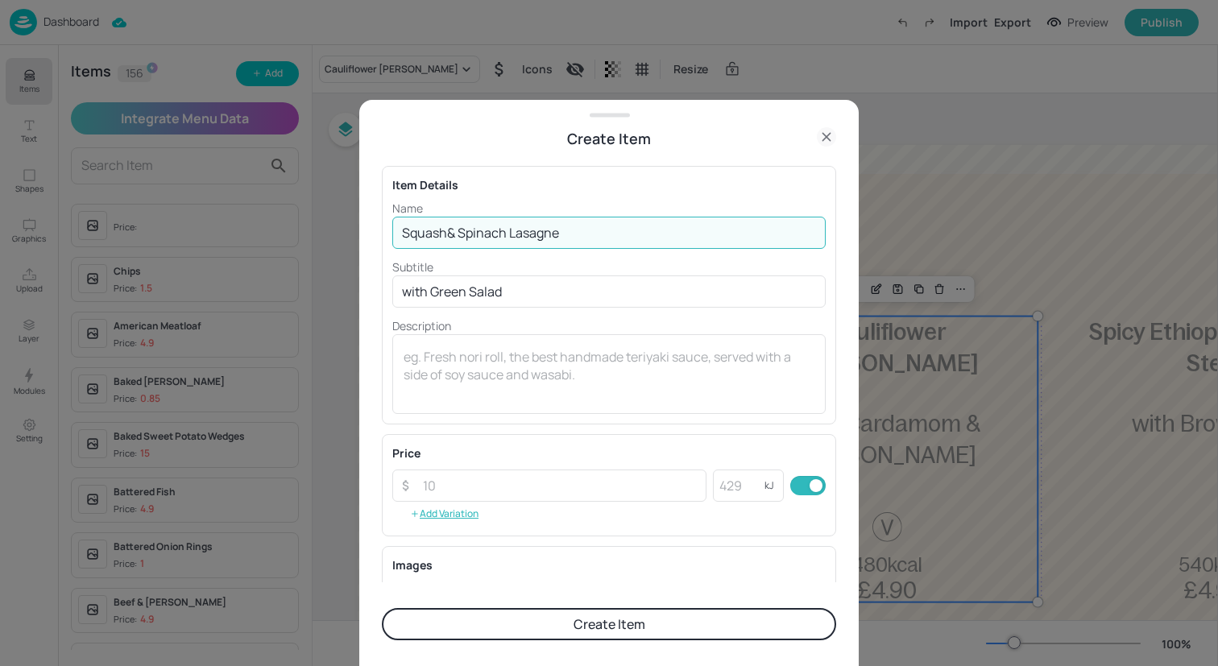
click at [446, 234] on input "Squash& Spinach Lasagne" at bounding box center [608, 233] width 433 height 32
type input "Squash & Spinach Lasagne"
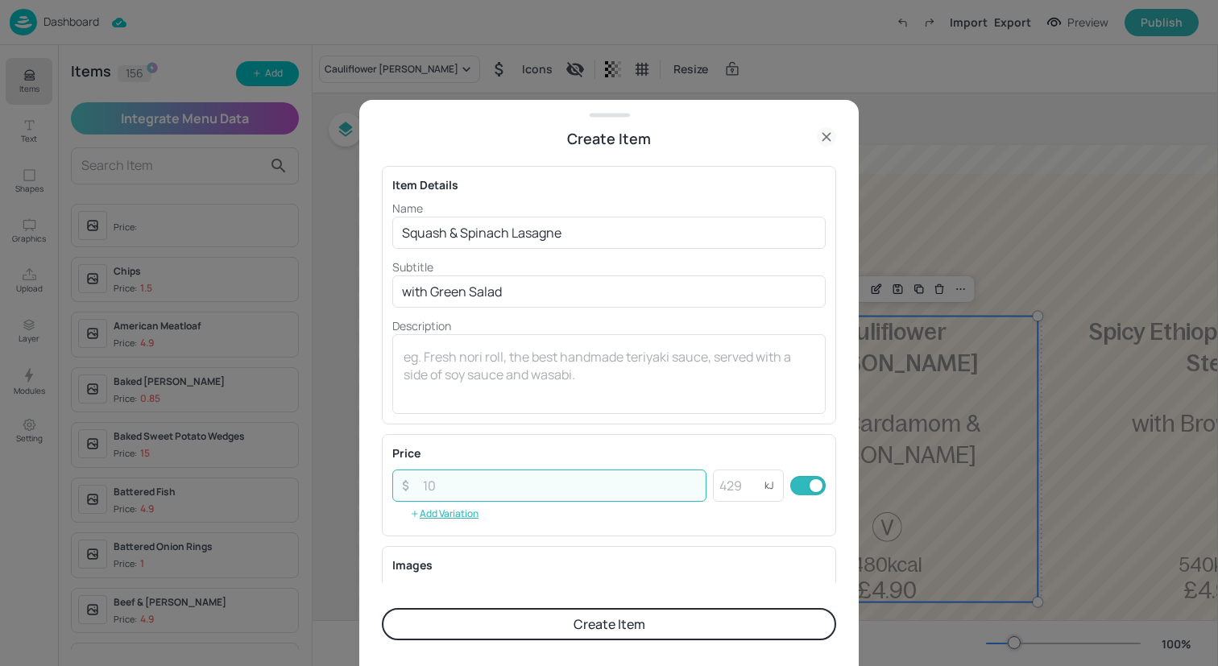
click at [483, 486] on input "number" at bounding box center [559, 486] width 293 height 32
type input "4.90"
click at [540, 623] on button "Create Item" at bounding box center [609, 624] width 454 height 32
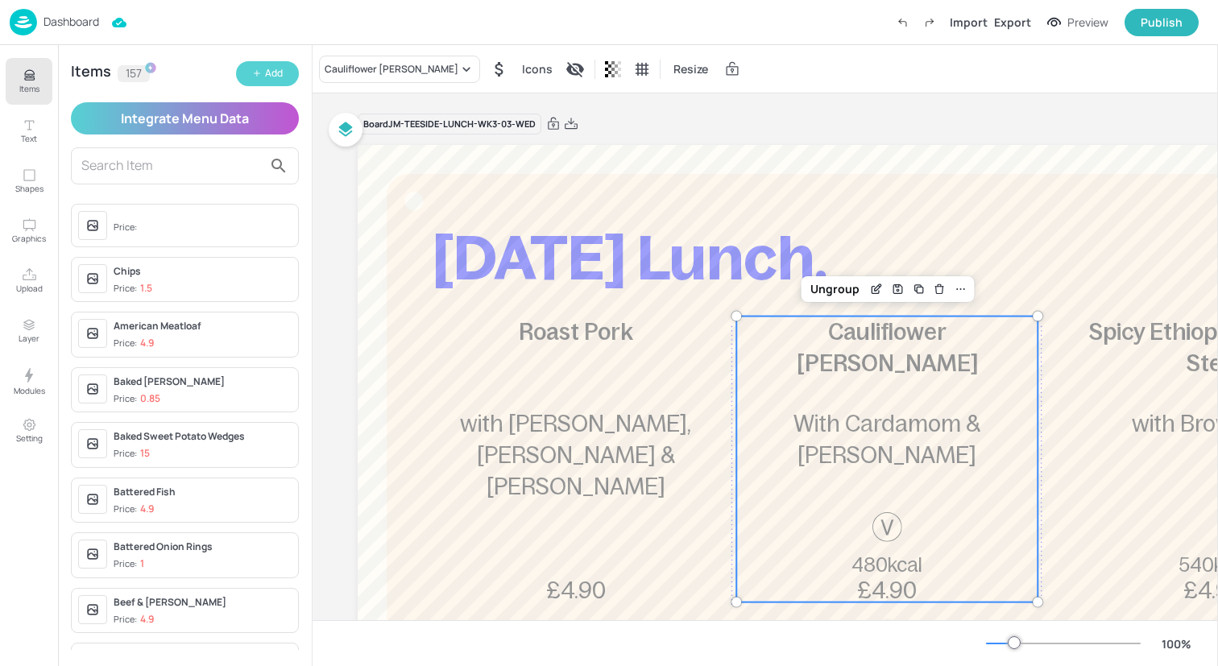
click at [262, 78] on button "Add" at bounding box center [267, 73] width 63 height 25
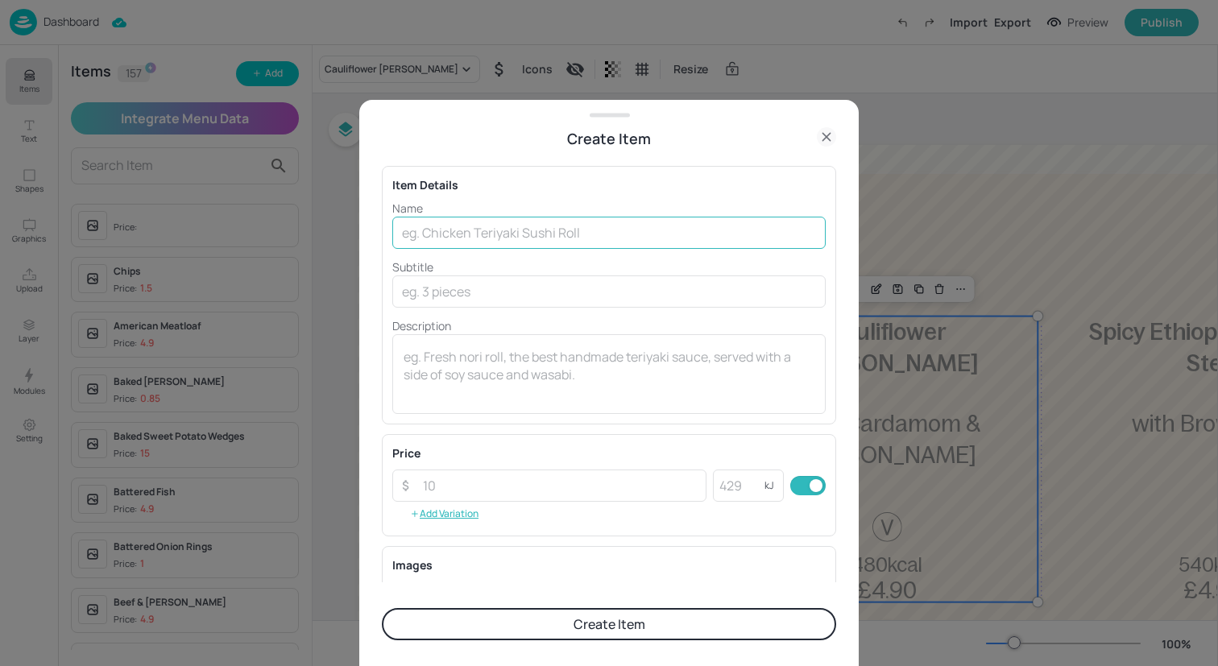
click at [504, 242] on input "text" at bounding box center [608, 233] width 433 height 32
paste input "Japanese Style Chicken Burger with Salt & Pepper Potato Wedges"
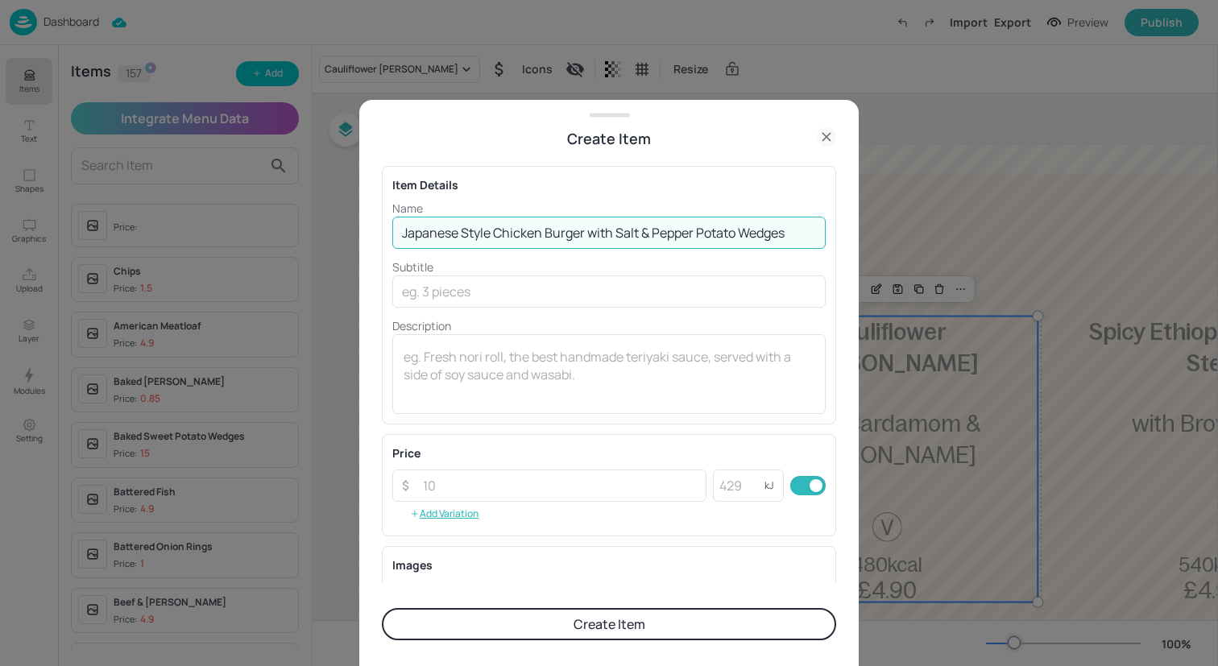
drag, startPoint x: 794, startPoint y: 235, endPoint x: 590, endPoint y: 238, distance: 203.8
click at [590, 238] on input "Japanese Style Chicken Burger with Salt & Pepper Potato Wedges" at bounding box center [608, 233] width 433 height 32
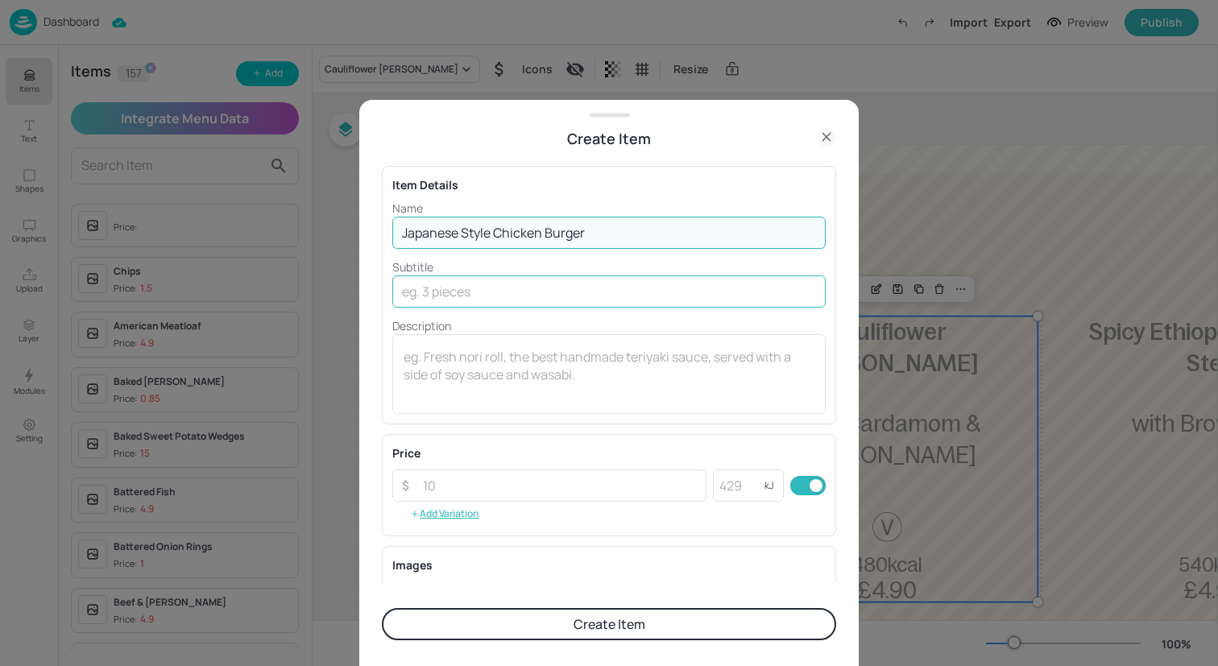
type input "Japanese Style Chicken Burger"
click at [597, 289] on input "text" at bounding box center [608, 291] width 433 height 32
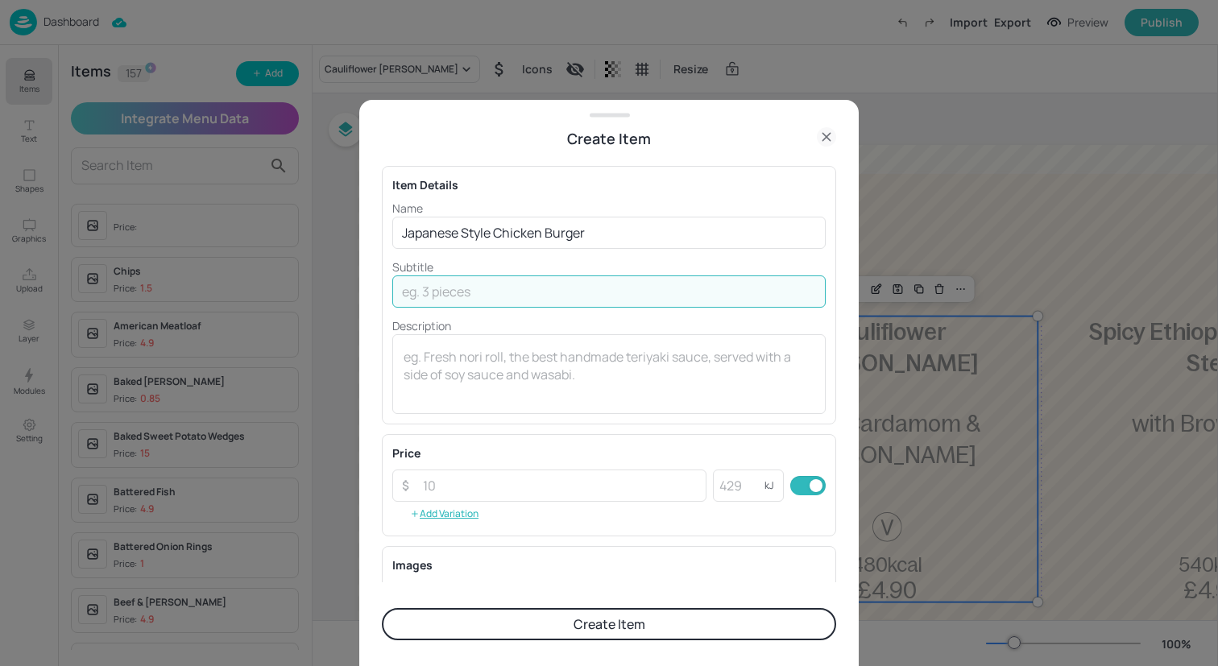
paste input "with Salt & Pepper Potato Wedges"
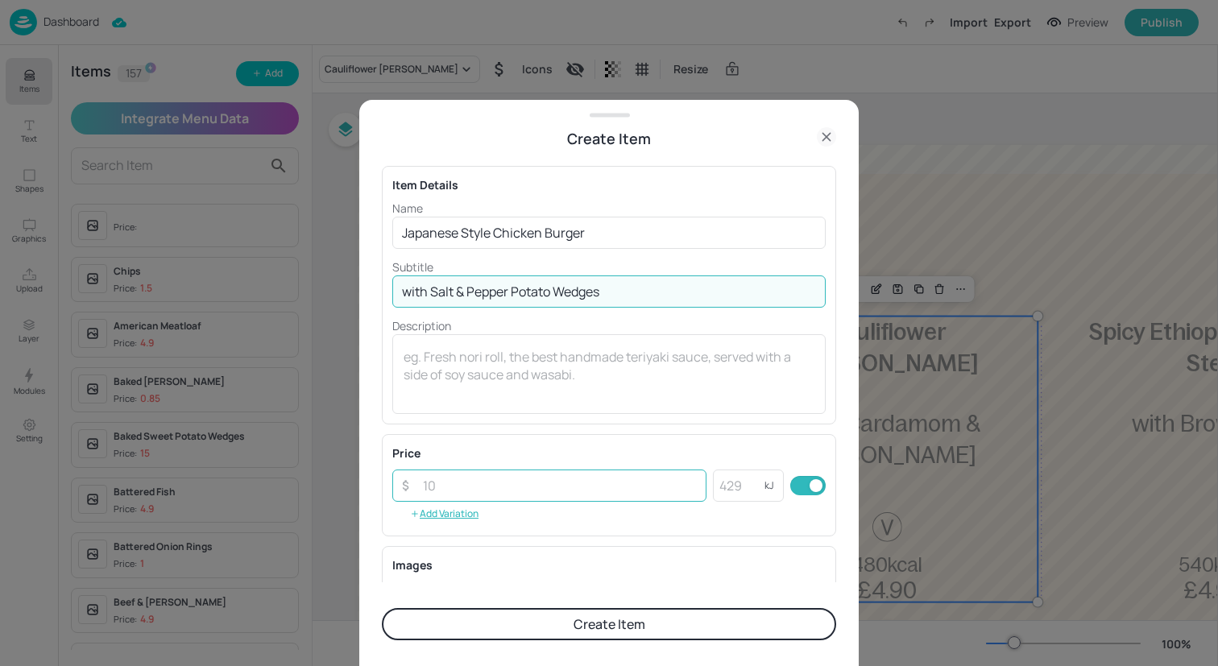
type input "with Salt & Pepper Potato Wedges"
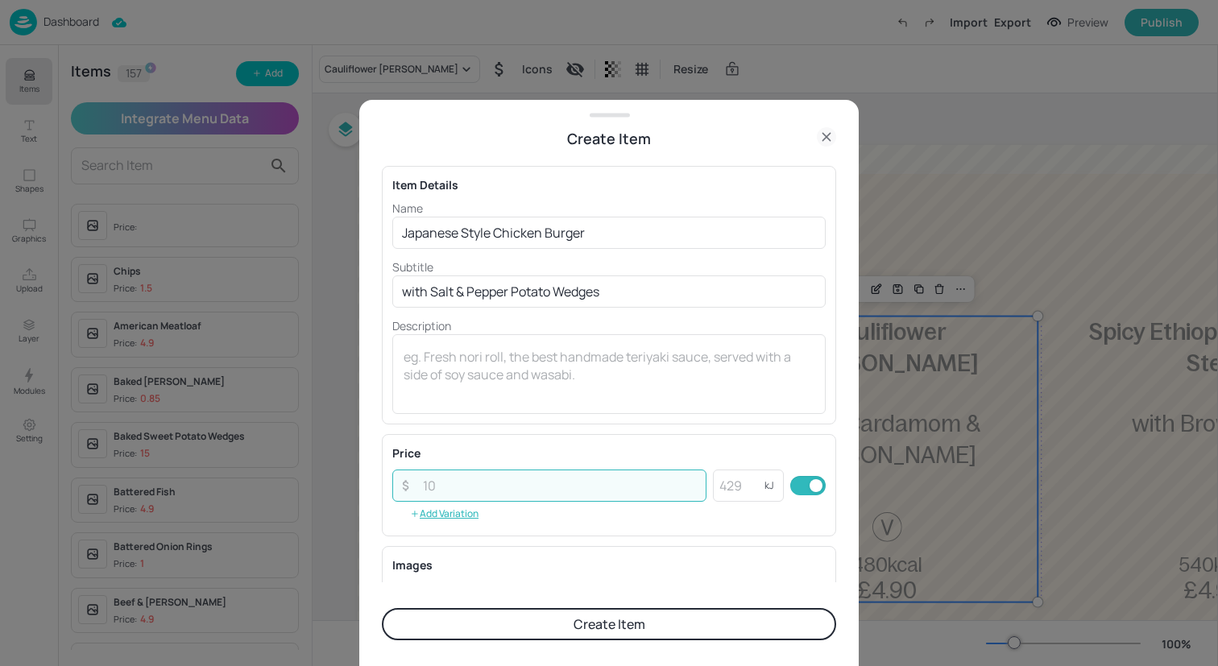
click at [570, 495] on input "number" at bounding box center [559, 486] width 293 height 32
type input "4.90"
click at [636, 627] on button "Create Item" at bounding box center [609, 624] width 454 height 32
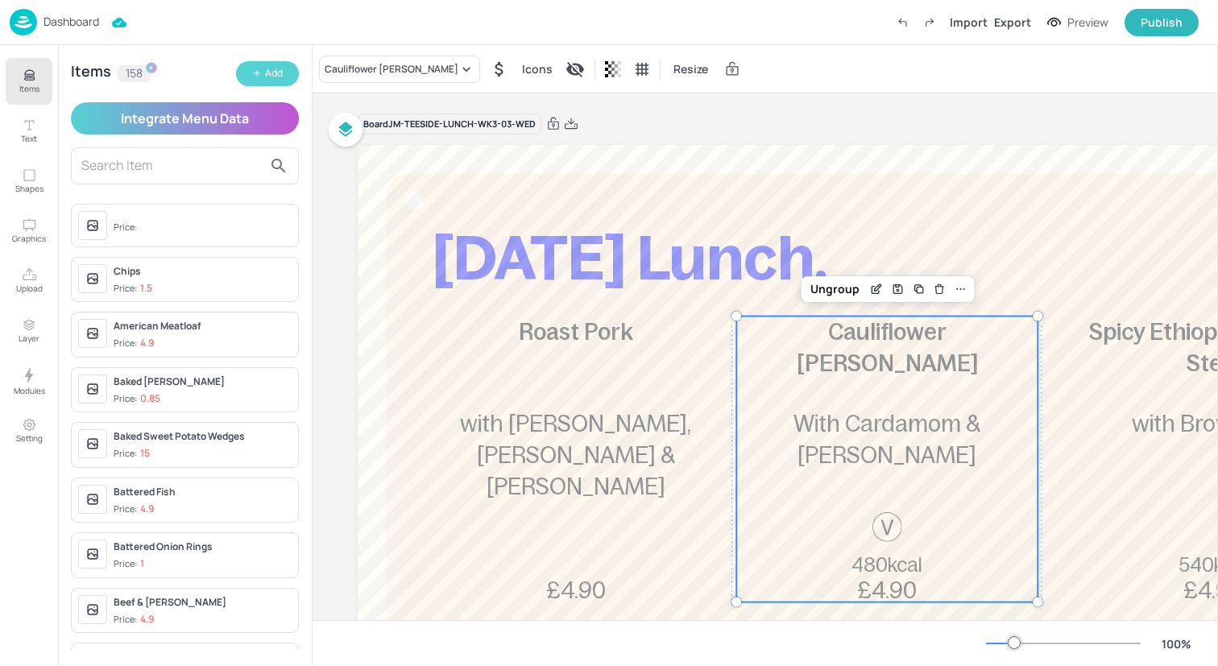
click at [267, 72] on div "Add" at bounding box center [274, 73] width 18 height 15
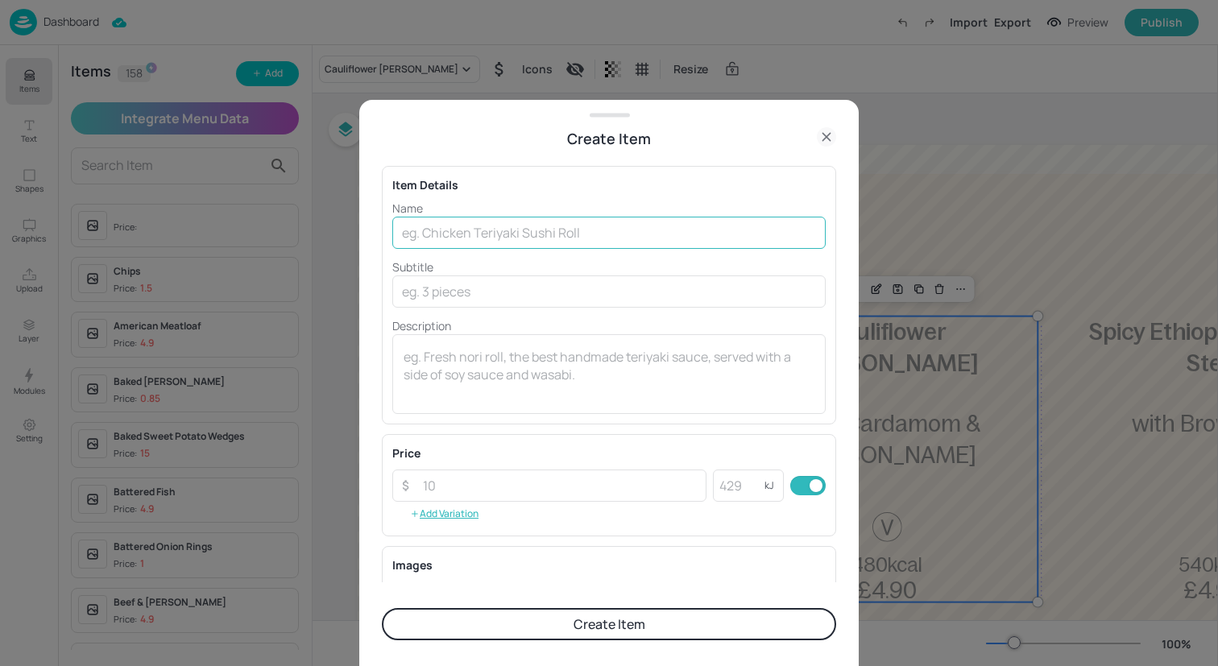
click at [451, 229] on input "text" at bounding box center [608, 233] width 433 height 32
type input "Squash"
click at [831, 136] on icon at bounding box center [826, 136] width 19 height 19
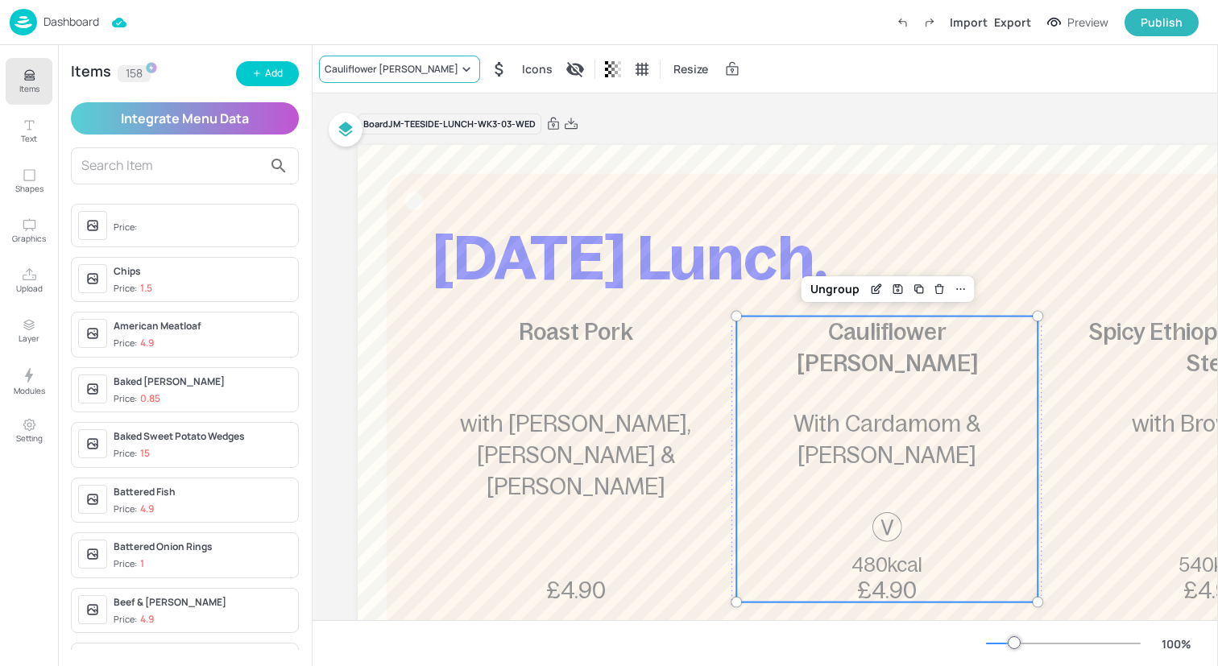
click at [380, 70] on div "Cauliflower [PERSON_NAME]" at bounding box center [392, 69] width 134 height 14
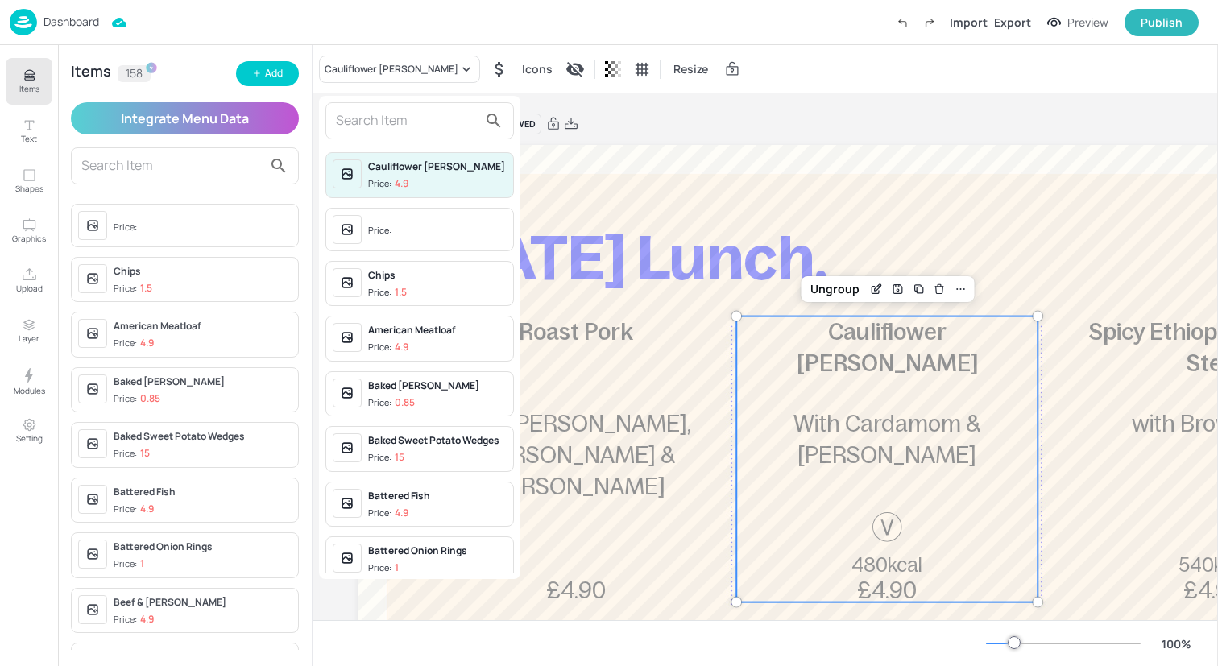
click at [382, 134] on div at bounding box center [419, 120] width 188 height 37
click at [381, 120] on input "text" at bounding box center [407, 121] width 142 height 26
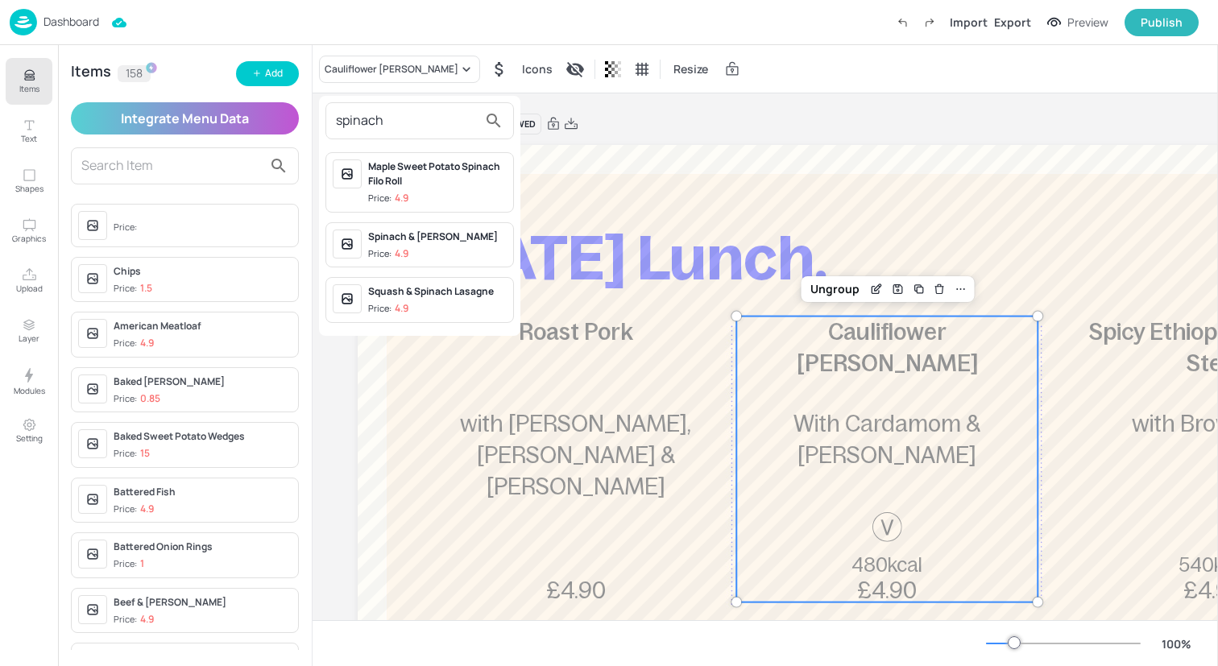
type input "spinach"
click at [433, 305] on span "Price: 4.9" at bounding box center [437, 309] width 139 height 14
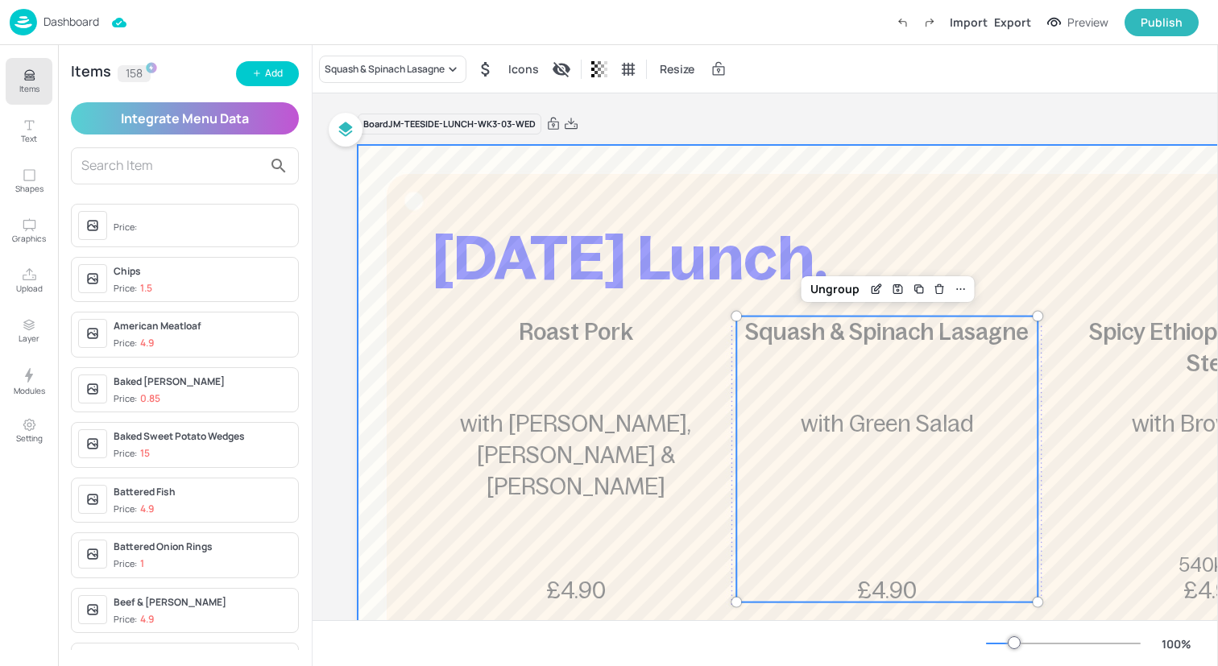
click at [1063, 392] on div "Spicy Ethiopian Chicken Stew 540kcal £4.90 with Brown Rice" at bounding box center [1212, 460] width 301 height 286
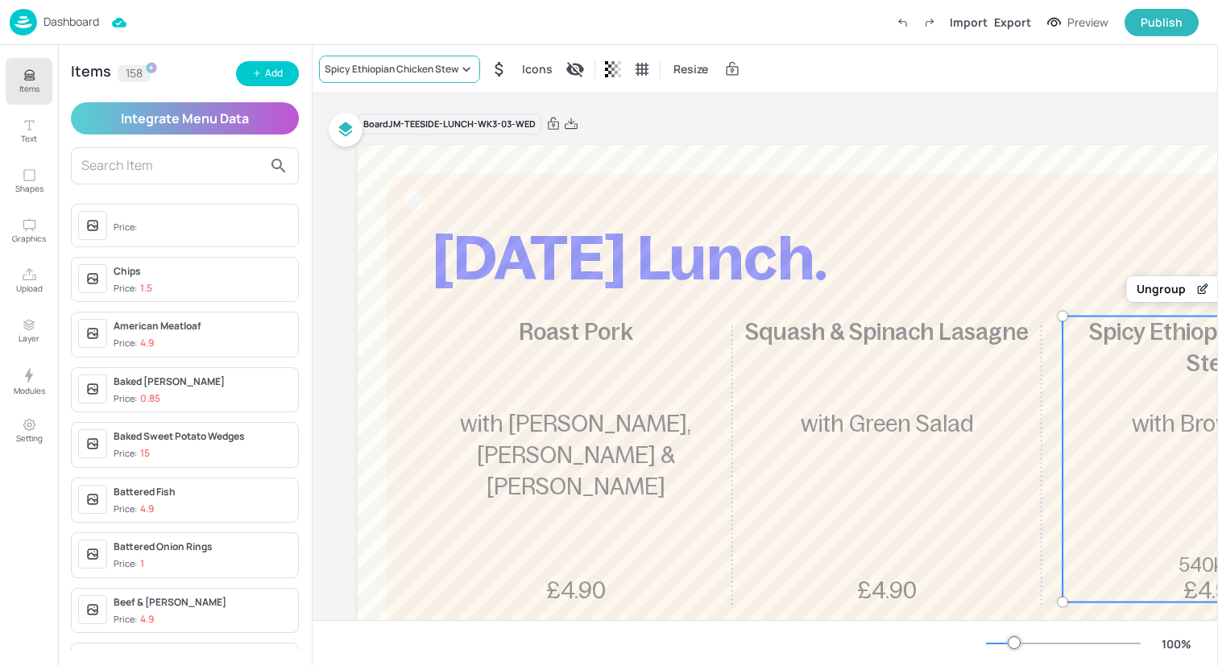
click at [433, 76] on div "Spicy Ethiopian Chicken Stew" at bounding box center [392, 69] width 134 height 14
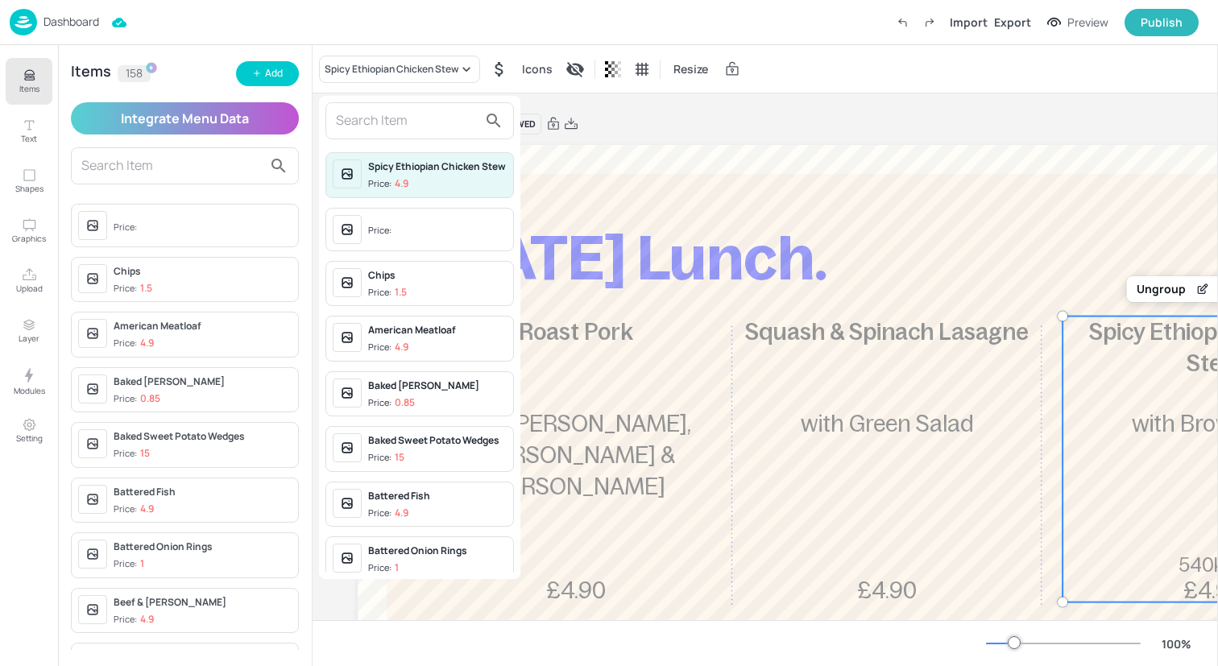
click at [422, 118] on input "text" at bounding box center [407, 121] width 142 height 26
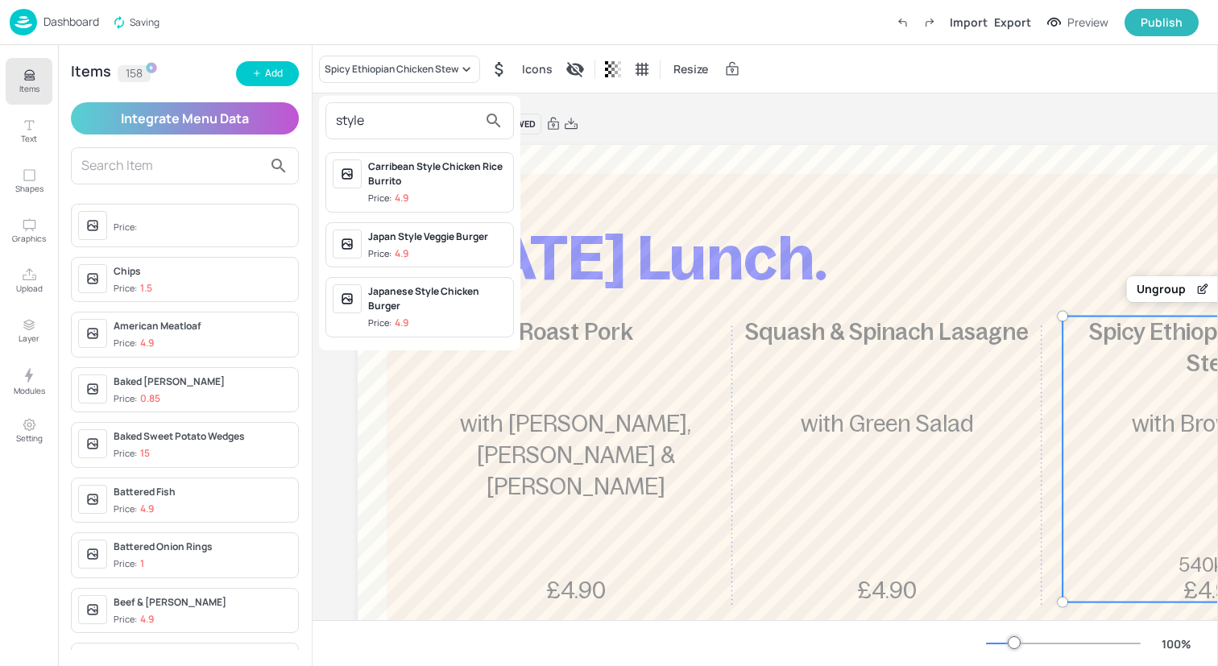
type input "style"
click at [449, 306] on div "Japanese Style Chicken Burger" at bounding box center [437, 298] width 139 height 29
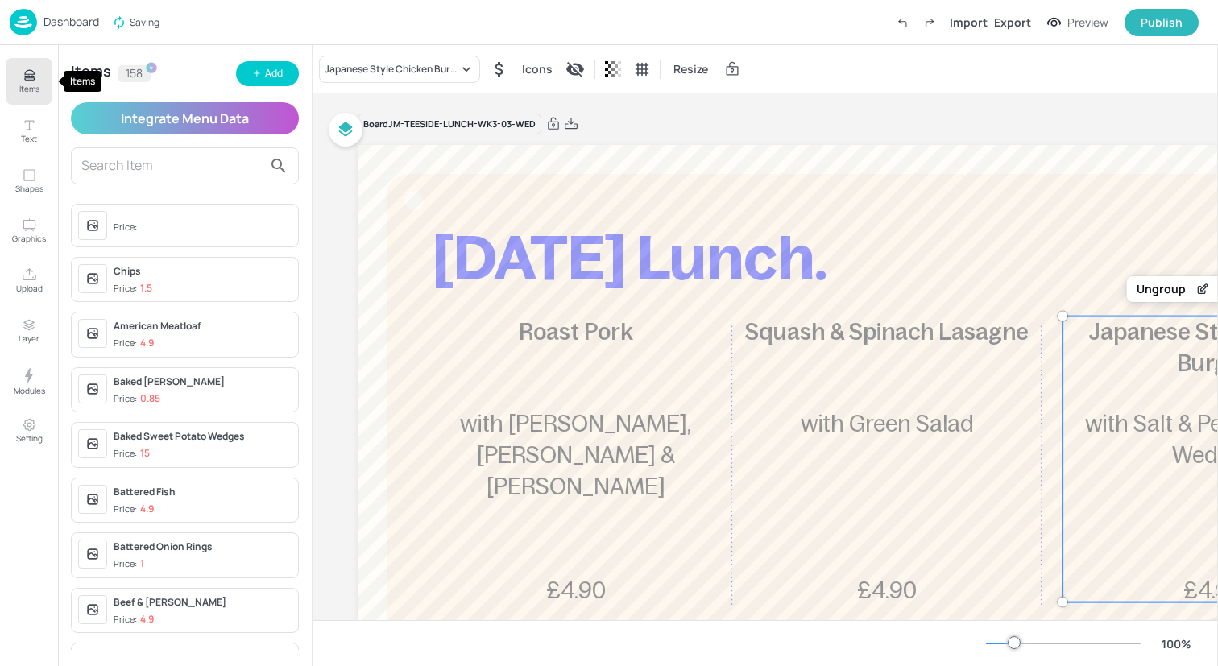
click at [41, 75] on button "Items" at bounding box center [29, 81] width 47 height 47
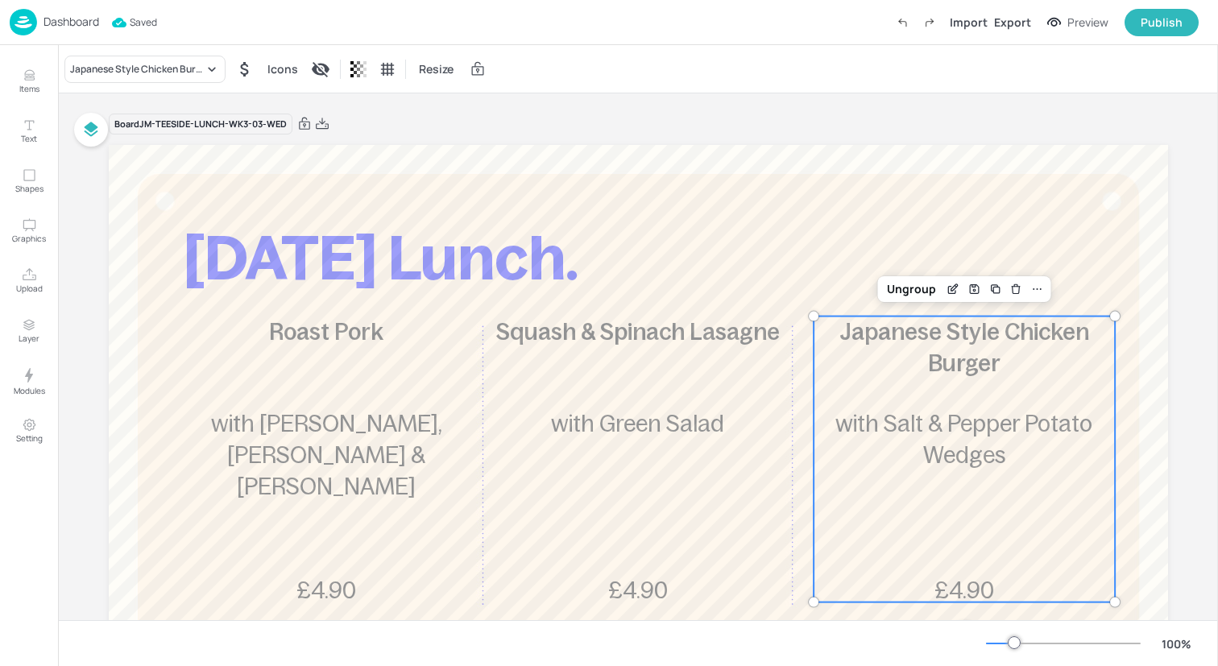
click at [23, 22] on img at bounding box center [23, 22] width 27 height 27
click at [207, 30] on div "Dashboard Saved Import Export Preview Publish" at bounding box center [604, 22] width 1189 height 44
click at [23, 20] on img at bounding box center [23, 22] width 27 height 27
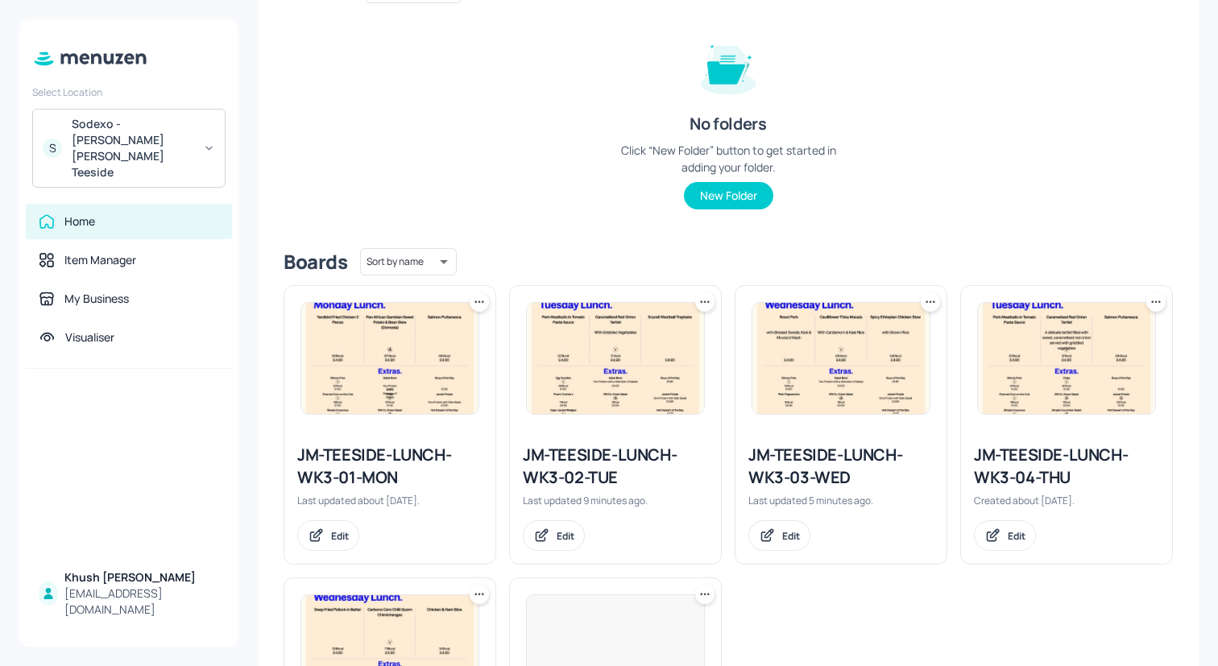
scroll to position [211, 0]
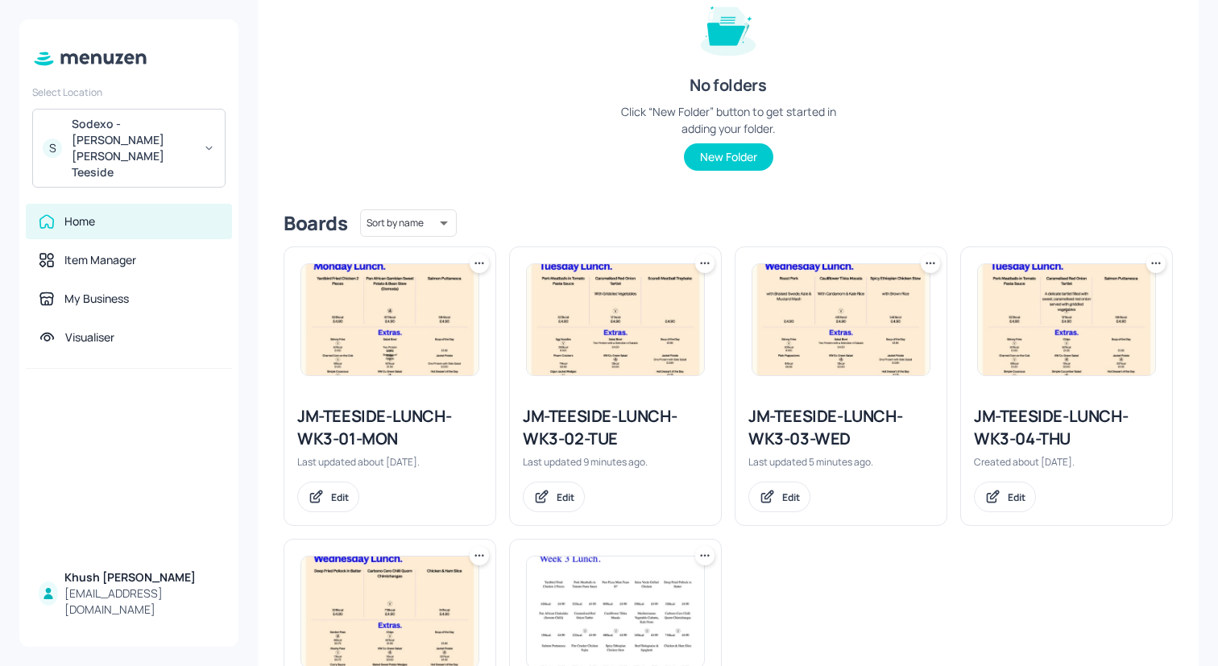
click at [1025, 325] on img at bounding box center [1066, 319] width 177 height 111
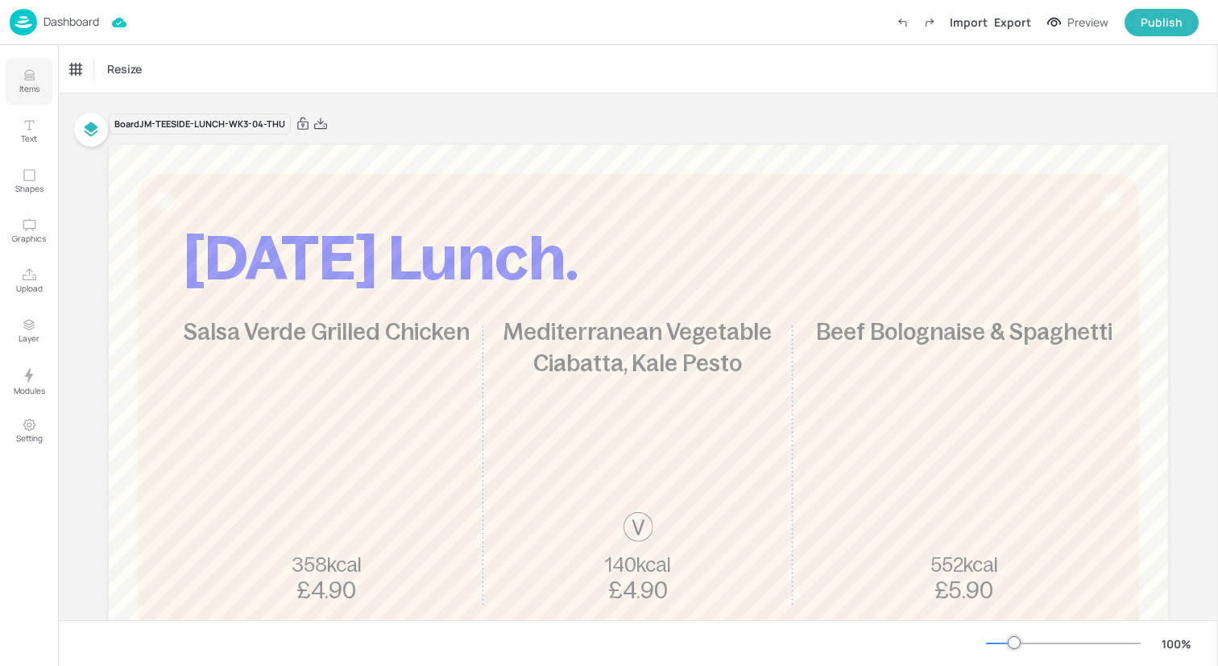
click at [31, 85] on p "Items" at bounding box center [29, 88] width 20 height 11
click at [32, 79] on icon "Items" at bounding box center [29, 75] width 15 height 15
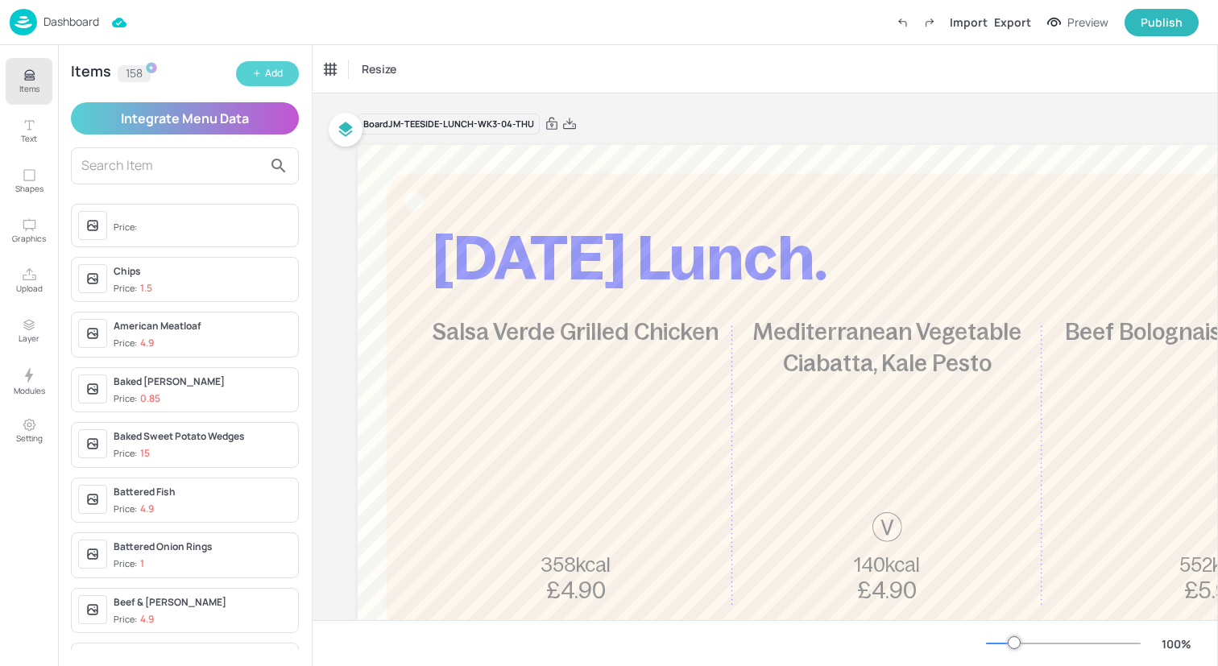
click at [262, 71] on button "Add" at bounding box center [267, 73] width 63 height 25
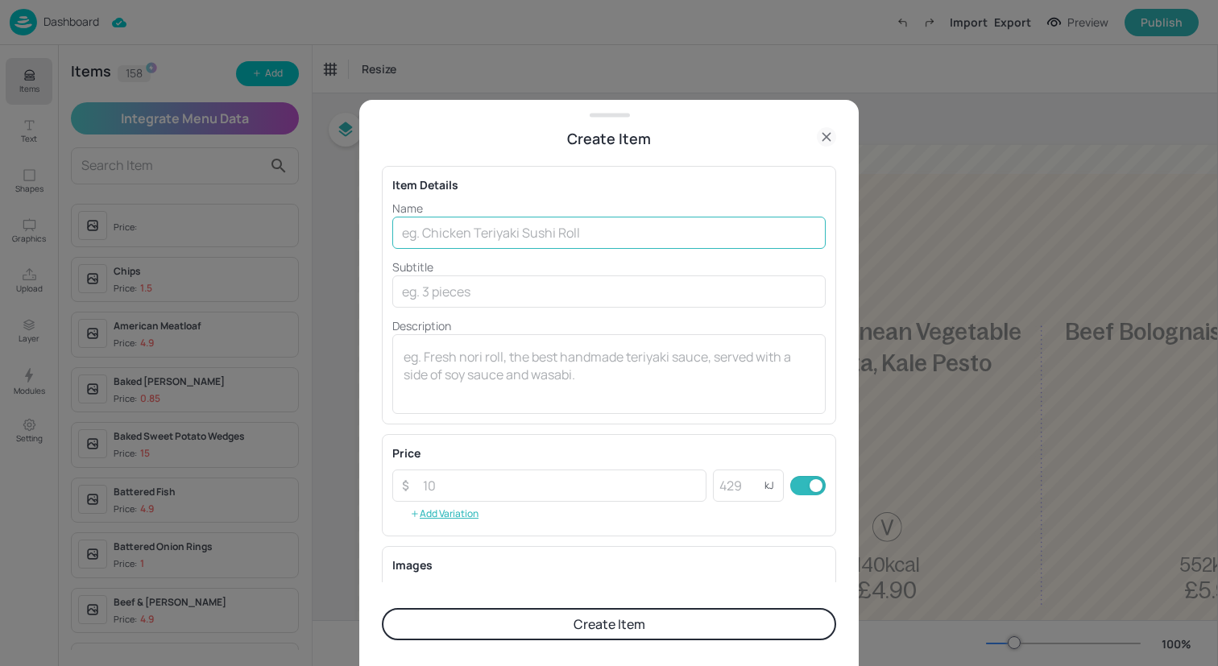
click at [466, 231] on input "text" at bounding box center [608, 233] width 433 height 32
paste input "Tuscan Style Chicken Pasta Bake with Green Salad"
drag, startPoint x: 725, startPoint y: 234, endPoint x: 599, endPoint y: 233, distance: 125.6
click at [599, 233] on input "Tuscan Style Chicken Pasta Bake with Green Salad" at bounding box center [608, 233] width 433 height 32
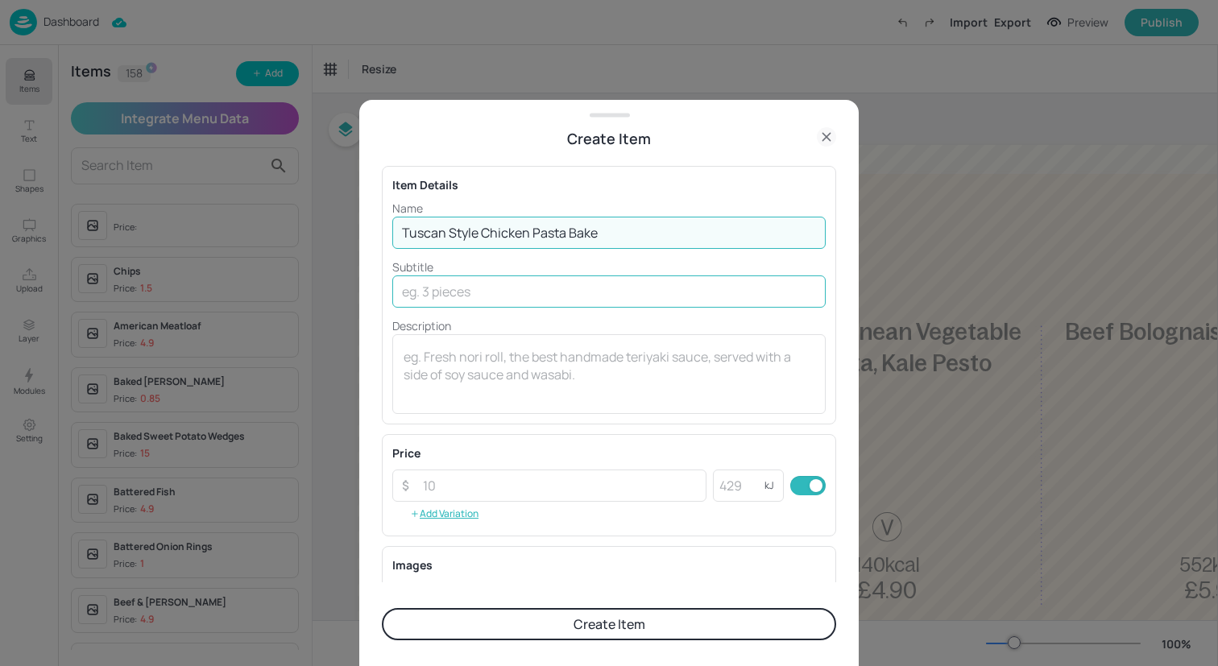
type input "Tuscan Style Chicken Pasta Bake"
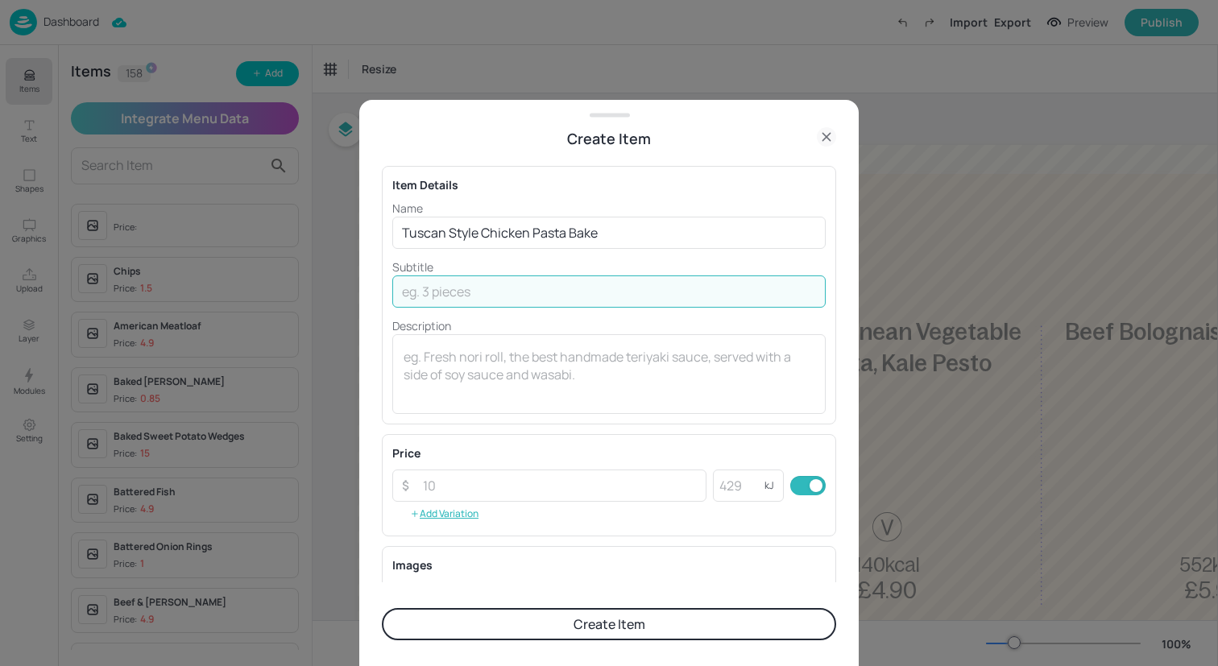
click at [601, 296] on input "text" at bounding box center [608, 291] width 433 height 32
paste input "with Green Salad"
type input "with Green Salad"
click at [575, 484] on input "number" at bounding box center [559, 486] width 293 height 32
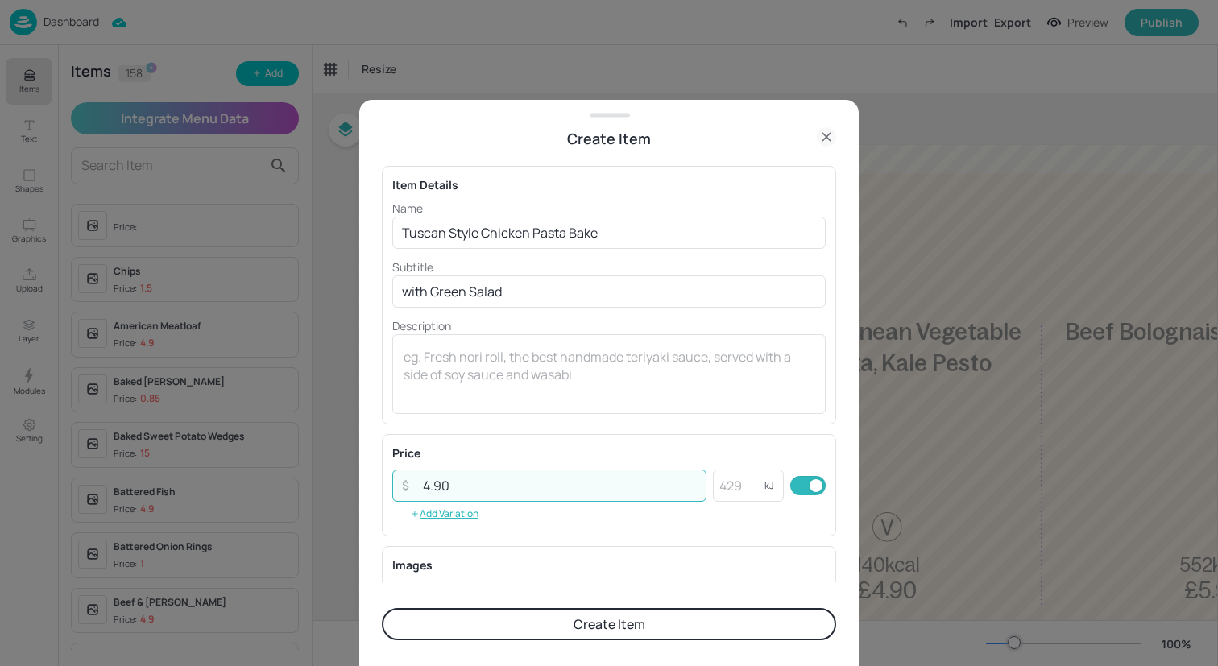
type input "4.90"
click at [598, 626] on button "Create Item" at bounding box center [609, 624] width 454 height 32
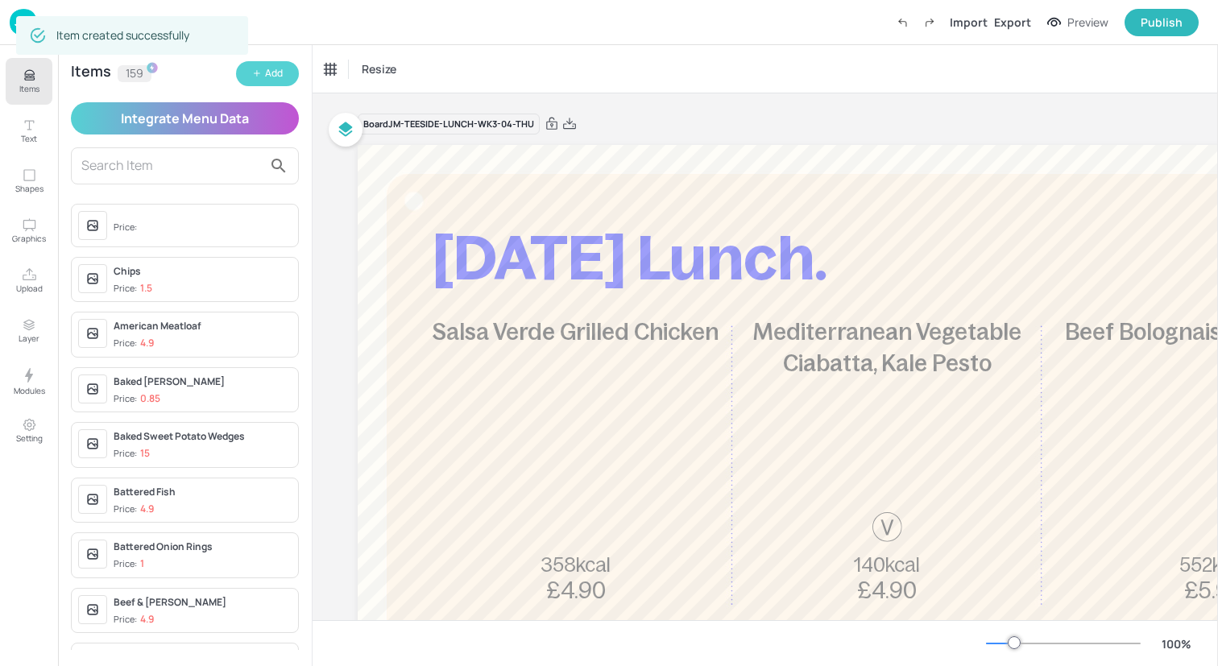
click at [271, 76] on div "Add" at bounding box center [274, 73] width 18 height 15
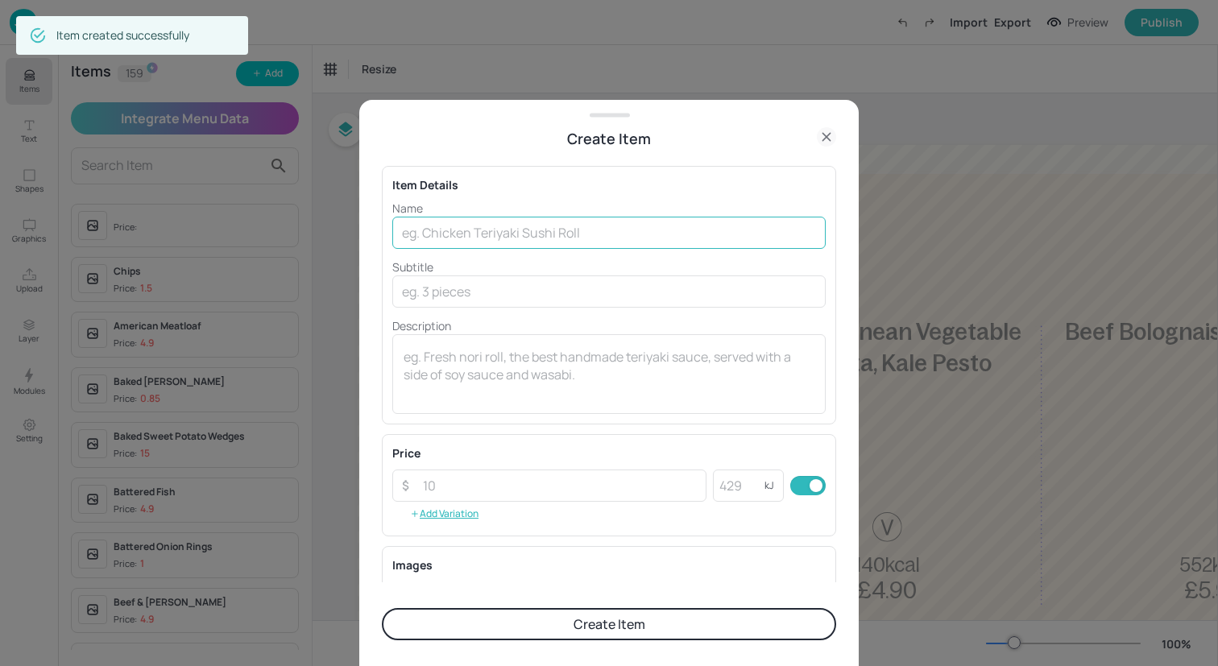
click at [490, 230] on input "text" at bounding box center [608, 233] width 433 height 32
paste input "Onion Bhaji Burger with Masala Fries"
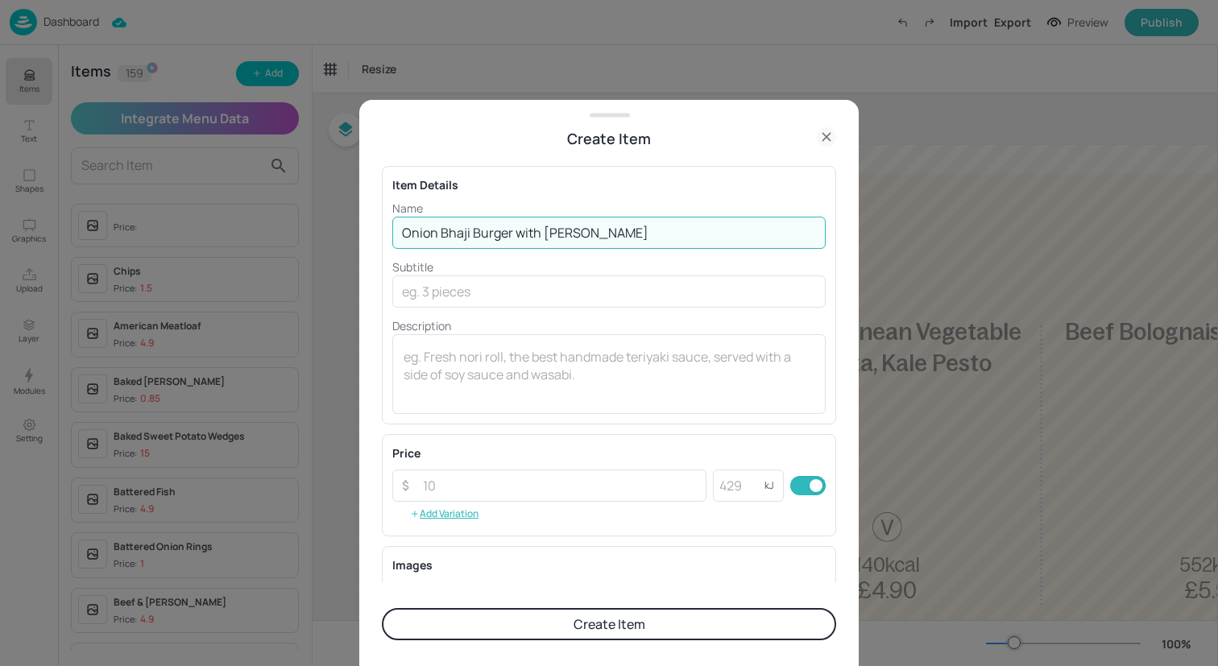
drag, startPoint x: 684, startPoint y: 236, endPoint x: 515, endPoint y: 236, distance: 169.1
click at [515, 236] on input "Onion Bhaji Burger with Masala Fries" at bounding box center [608, 233] width 433 height 32
type input "Onion Bhaji Burger"
paste input "with Masala Fries"
click at [528, 293] on input "text" at bounding box center [608, 291] width 433 height 32
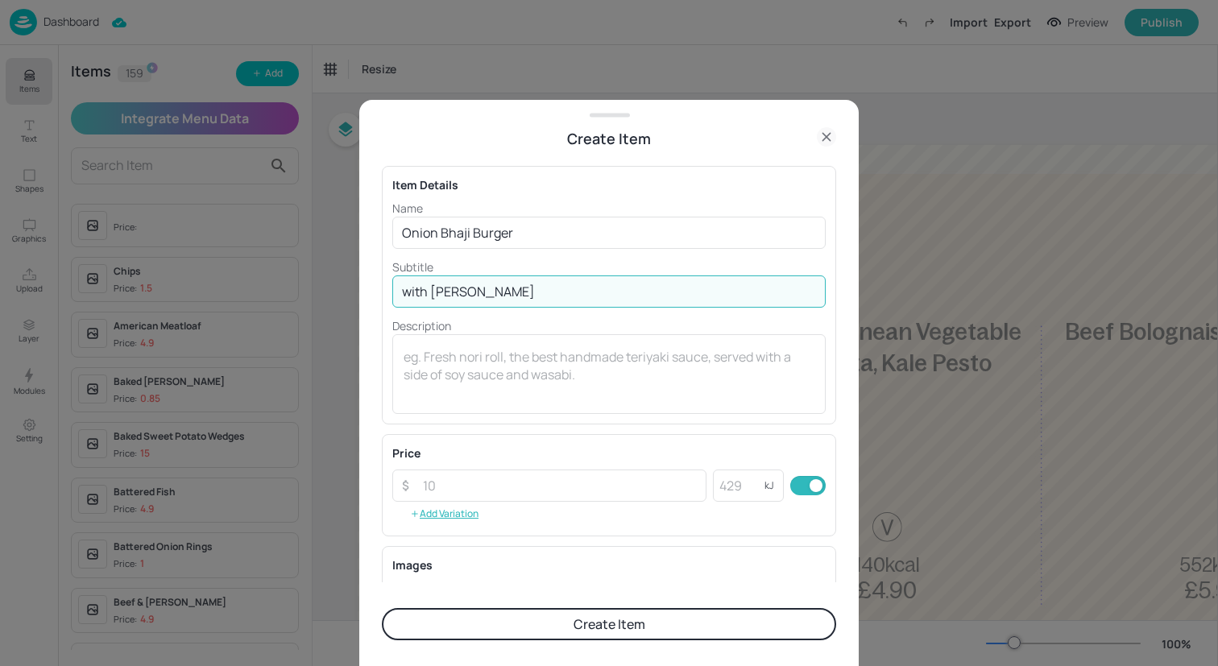
type input "with Masala Fries"
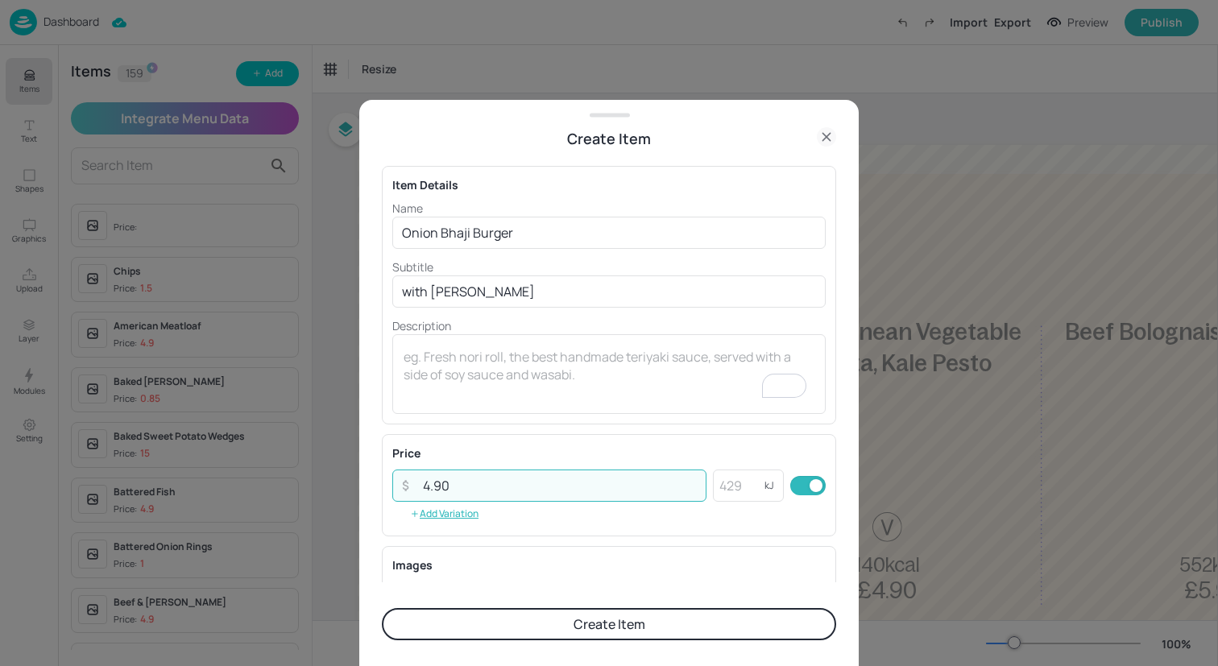
type input "4.90"
click at [552, 625] on button "Create Item" at bounding box center [609, 624] width 454 height 32
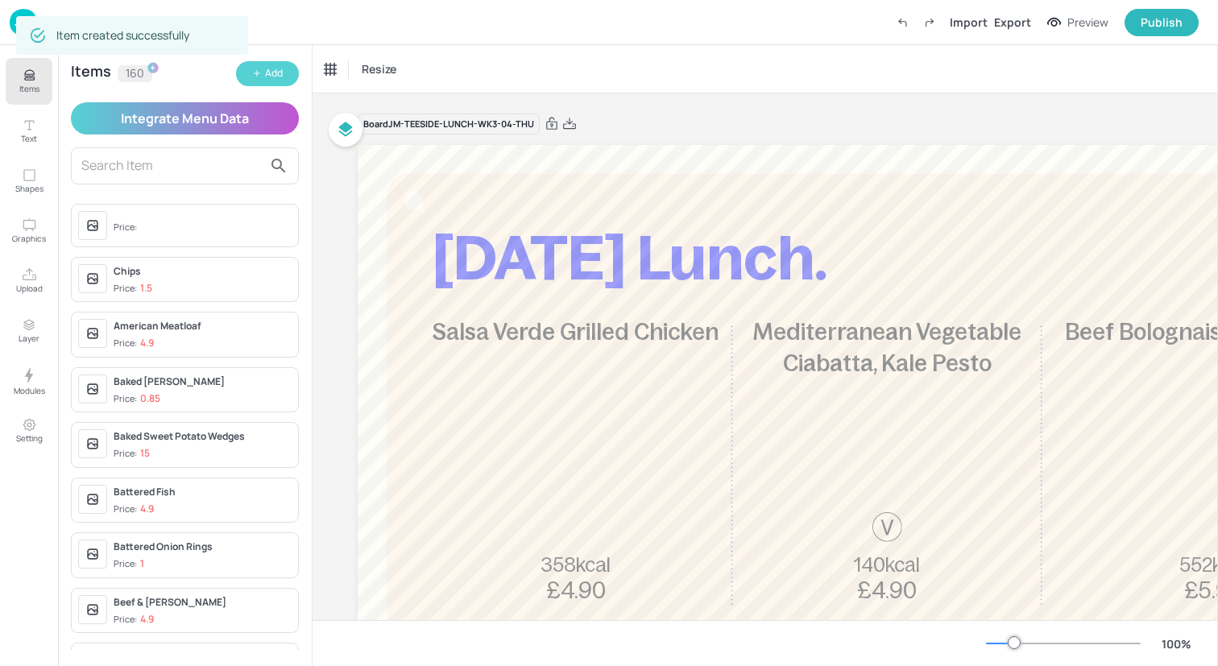
click at [264, 70] on button "Add" at bounding box center [267, 73] width 63 height 25
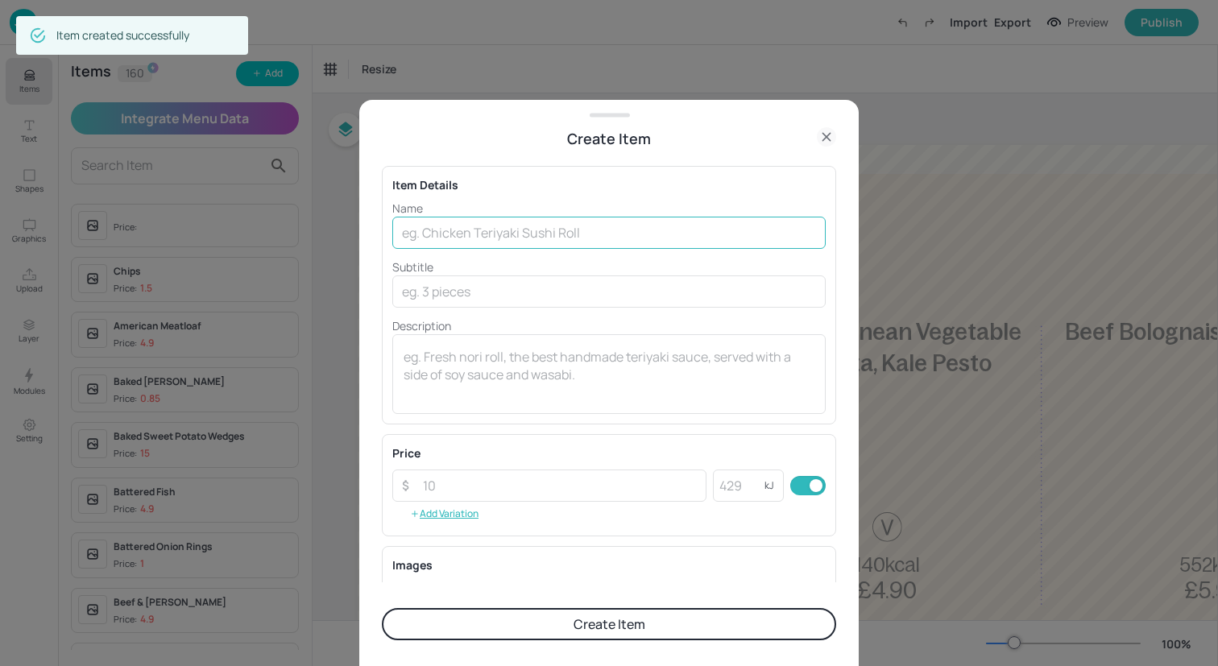
click at [540, 230] on input "text" at bounding box center [608, 233] width 433 height 32
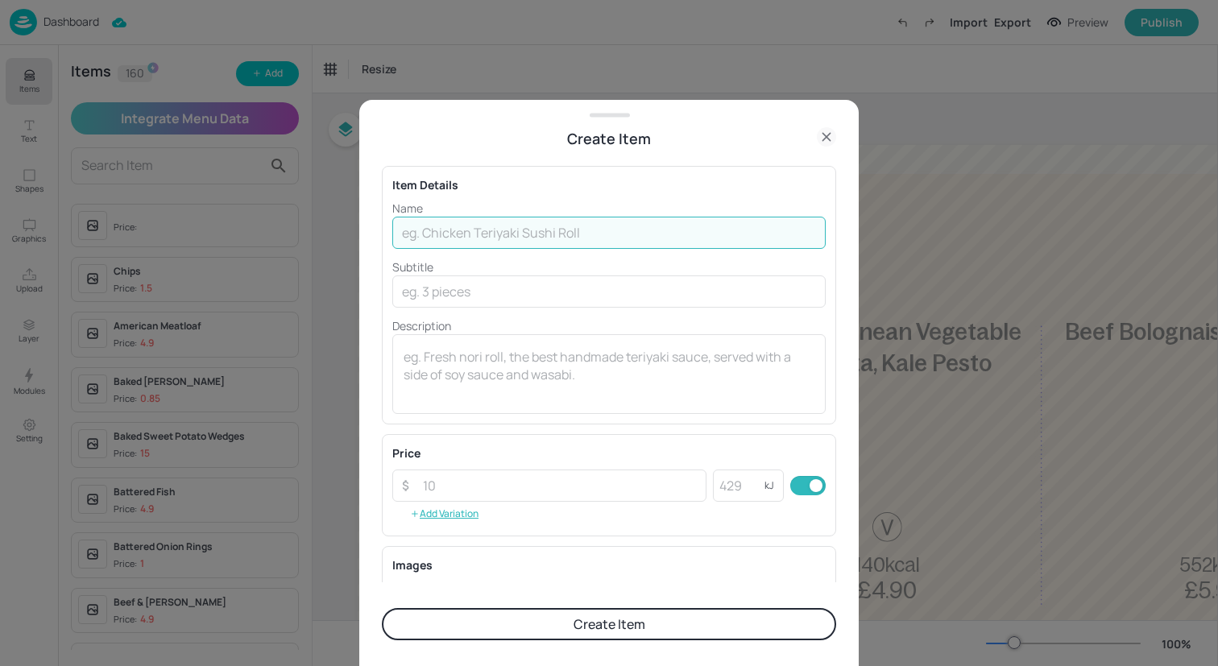
paste input "Jalfrezi Lamb Bun with Masala Fries"
drag, startPoint x: 618, startPoint y: 234, endPoint x: 512, endPoint y: 233, distance: 105.5
click at [512, 233] on input "Jalfrezi Lamb Bun with Masala Fries" at bounding box center [608, 233] width 433 height 32
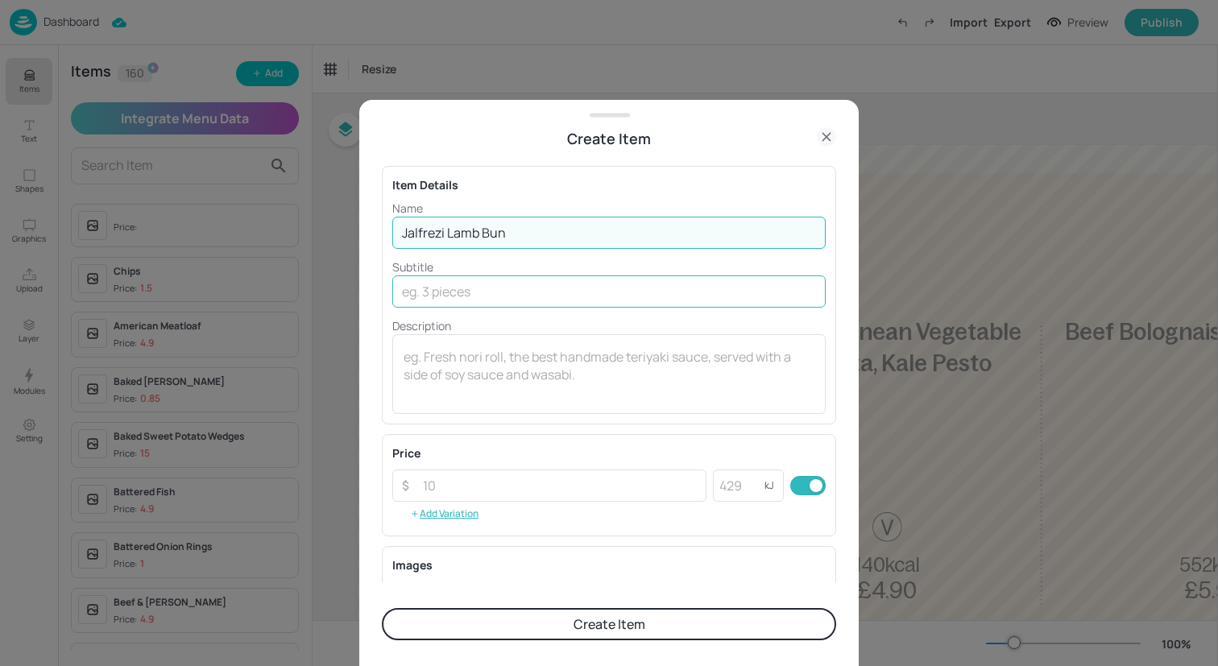
type input "Jalfrezi Lamb Bun"
click at [543, 304] on input "text" at bounding box center [608, 291] width 433 height 32
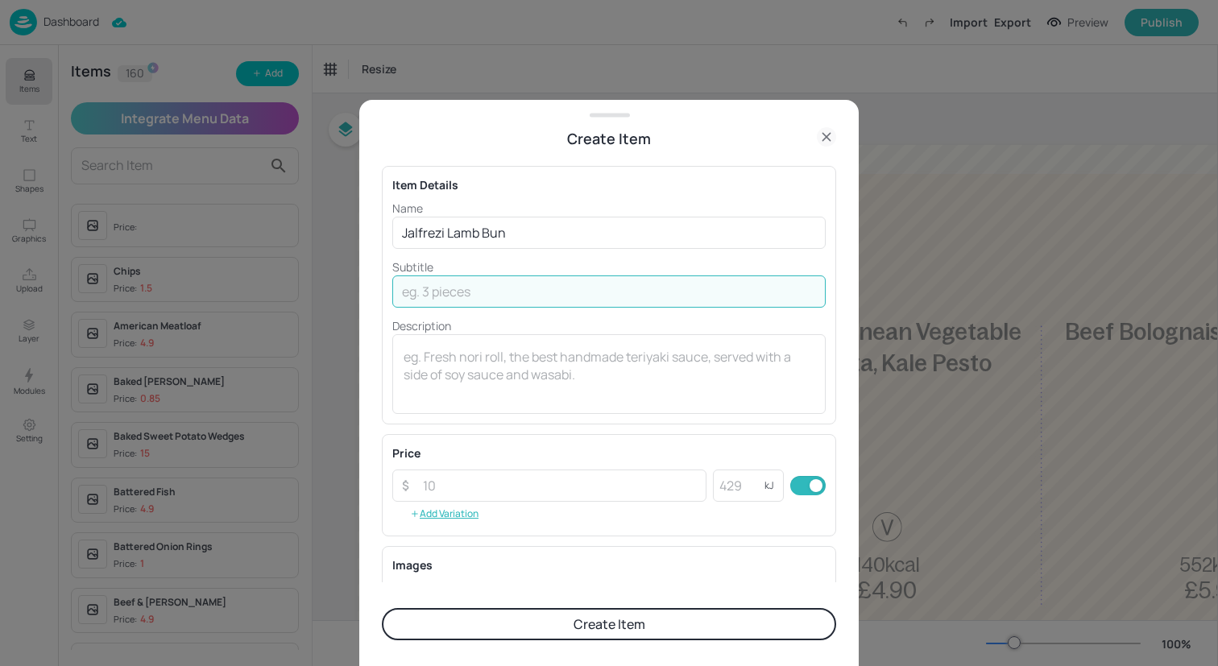
paste input "with Masala Fries"
type input "with Masala Fries"
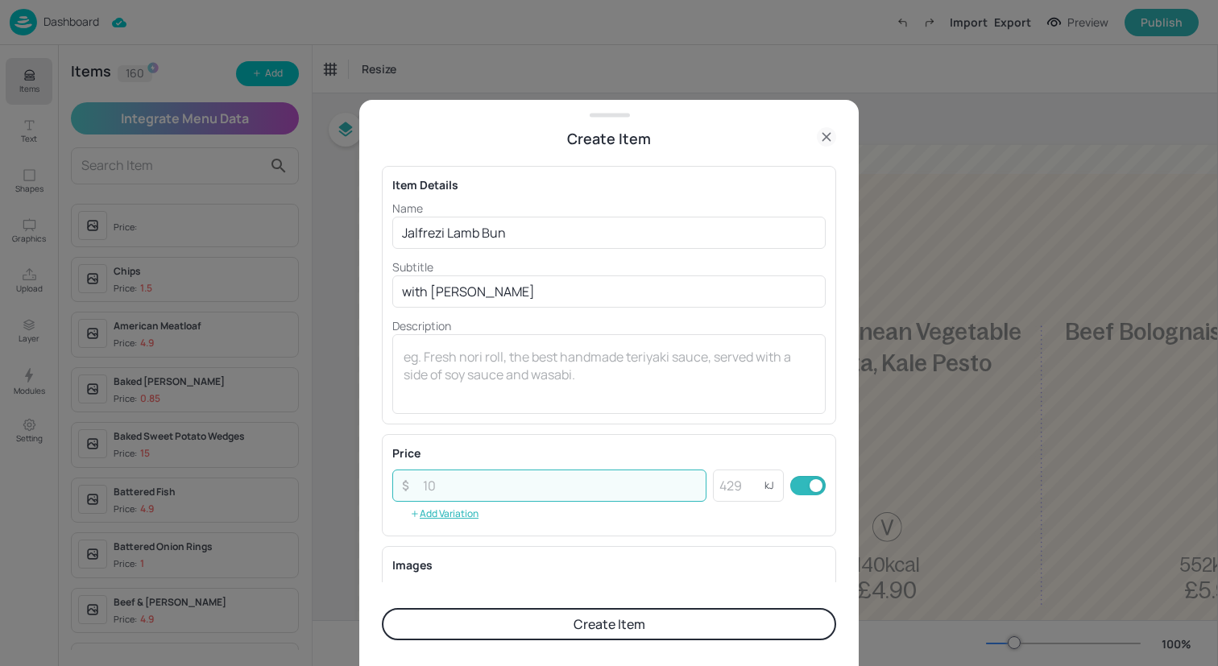
click at [514, 486] on input "number" at bounding box center [559, 486] width 293 height 32
type input "4.90"
click at [546, 623] on button "Create Item" at bounding box center [609, 624] width 454 height 32
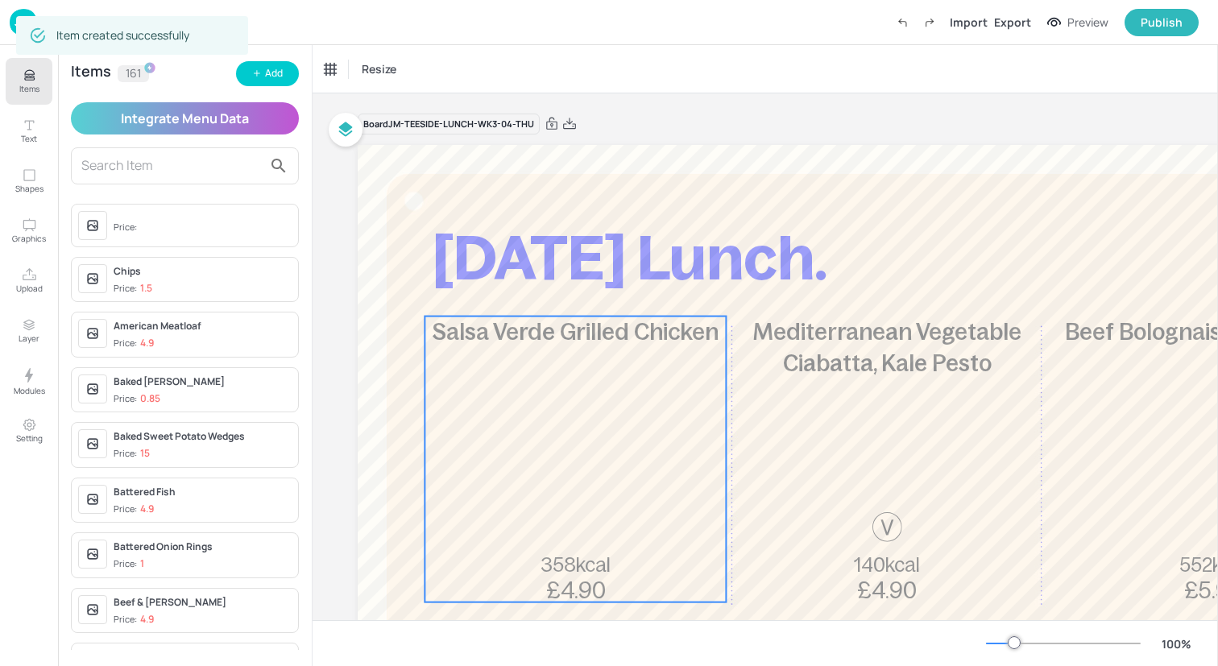
click at [633, 440] on div "Salsa Verde Grilled Chicken 358kcal £4.90" at bounding box center [574, 460] width 301 height 286
click at [390, 70] on div "Salsa Verde Grilled Chicken" at bounding box center [386, 69] width 123 height 14
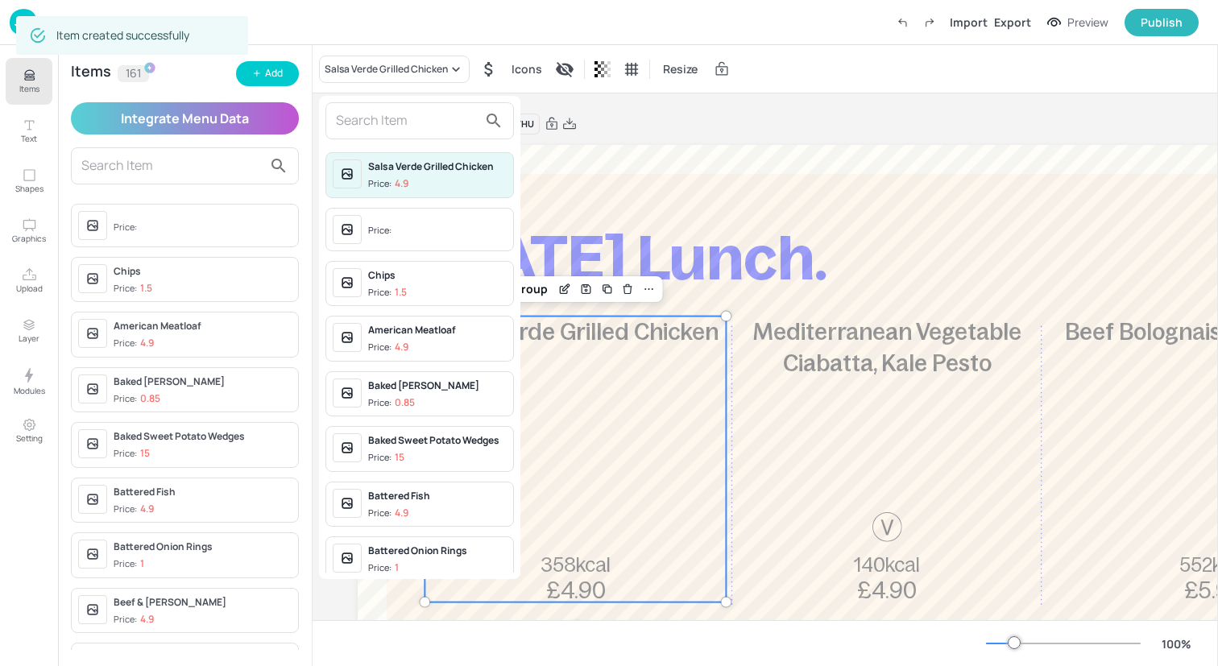
click at [390, 113] on input "text" at bounding box center [407, 121] width 142 height 26
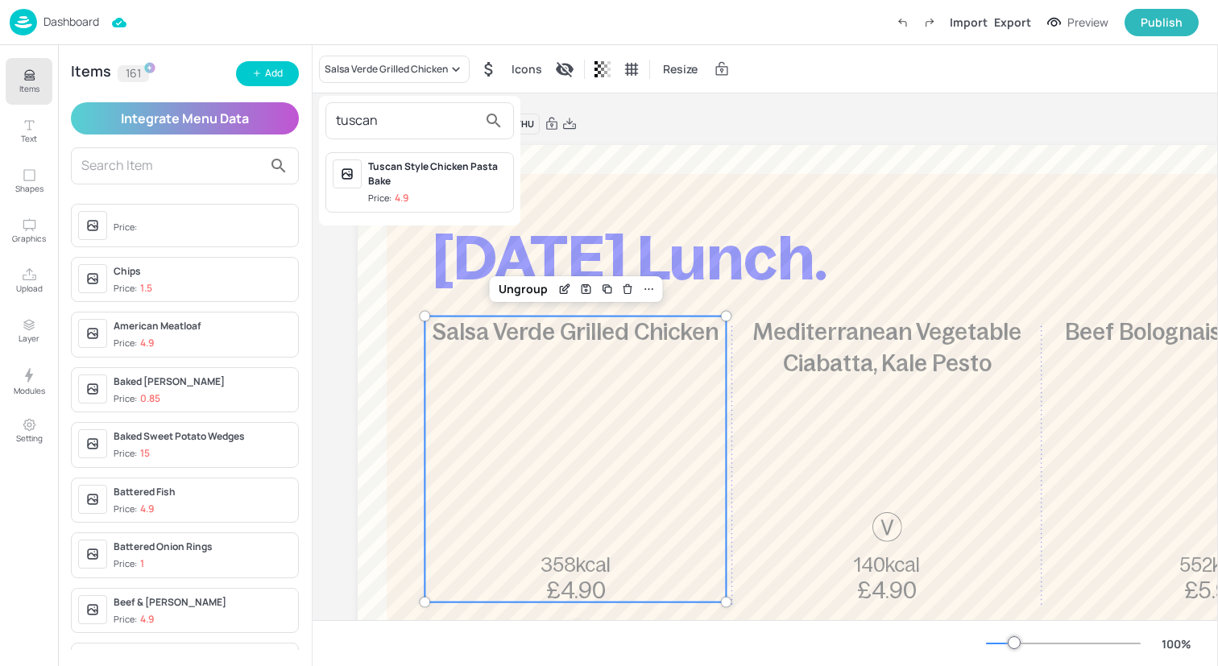
type input "tuscan"
click at [441, 200] on span "Price: 4.9" at bounding box center [437, 199] width 139 height 14
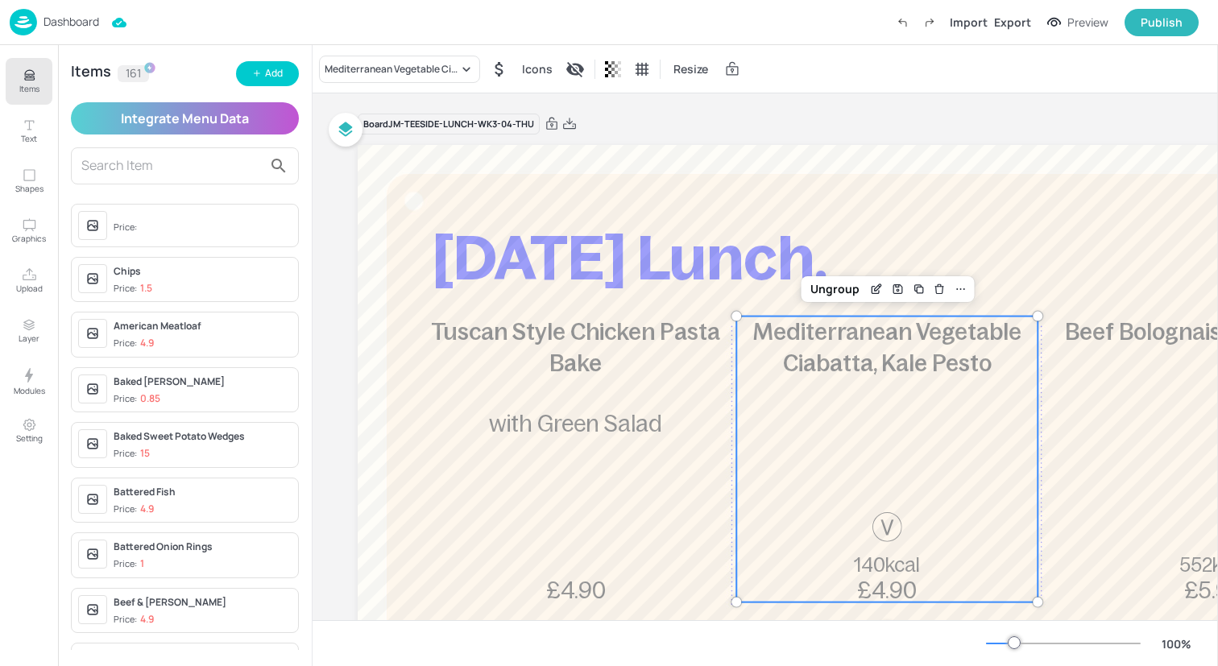
click at [858, 445] on div "Mediterranean Vegetable Ciabatta, Kale Pesto 140kcal £4.90" at bounding box center [886, 460] width 301 height 286
click at [411, 69] on div "Mediterranean Vegetable Ciabatta, Kale Pesto" at bounding box center [392, 69] width 134 height 14
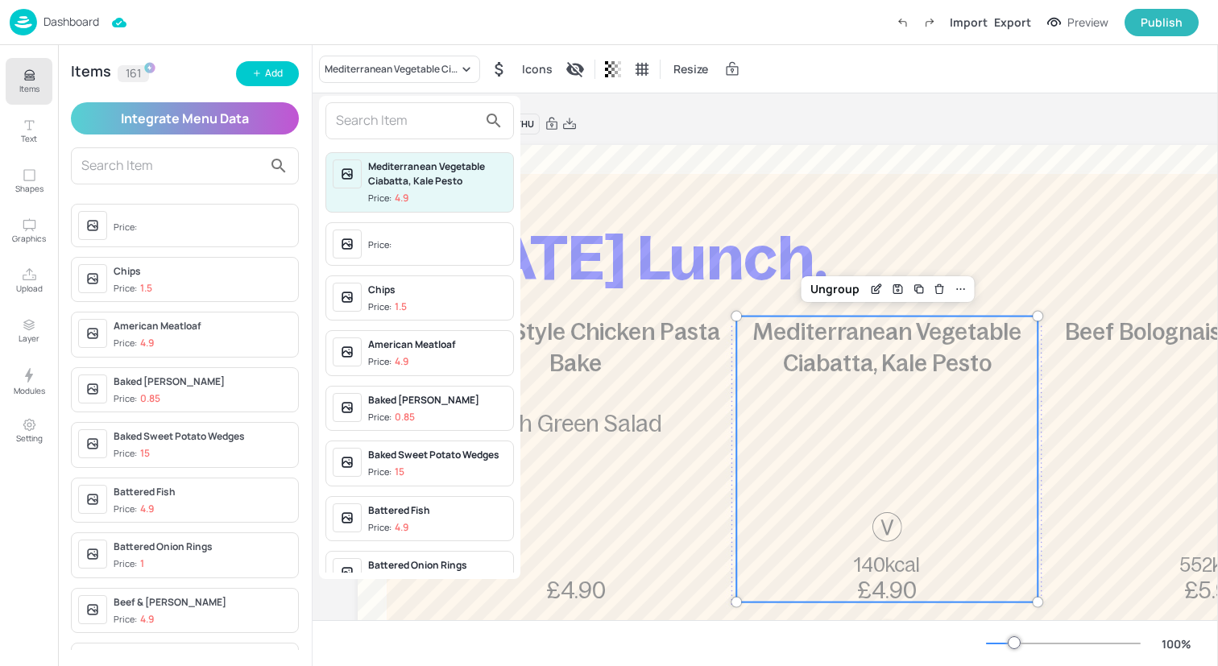
click at [411, 132] on input "text" at bounding box center [407, 121] width 142 height 26
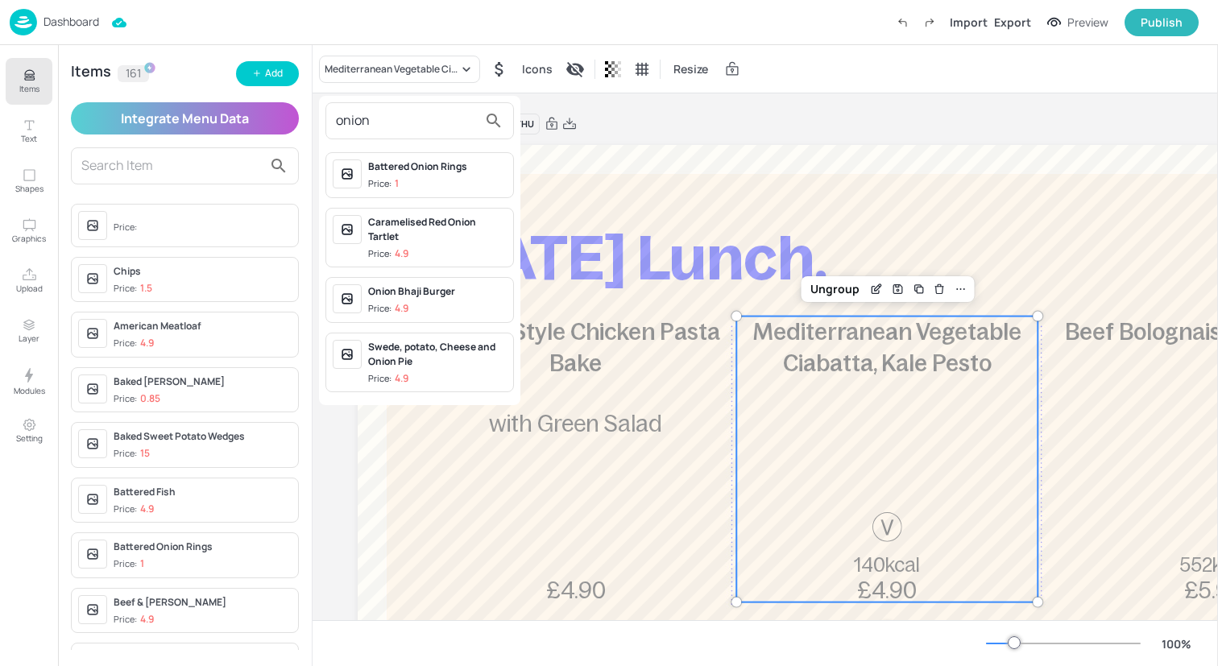
type input "onion"
click at [447, 311] on span "Price: 4.9" at bounding box center [437, 309] width 139 height 14
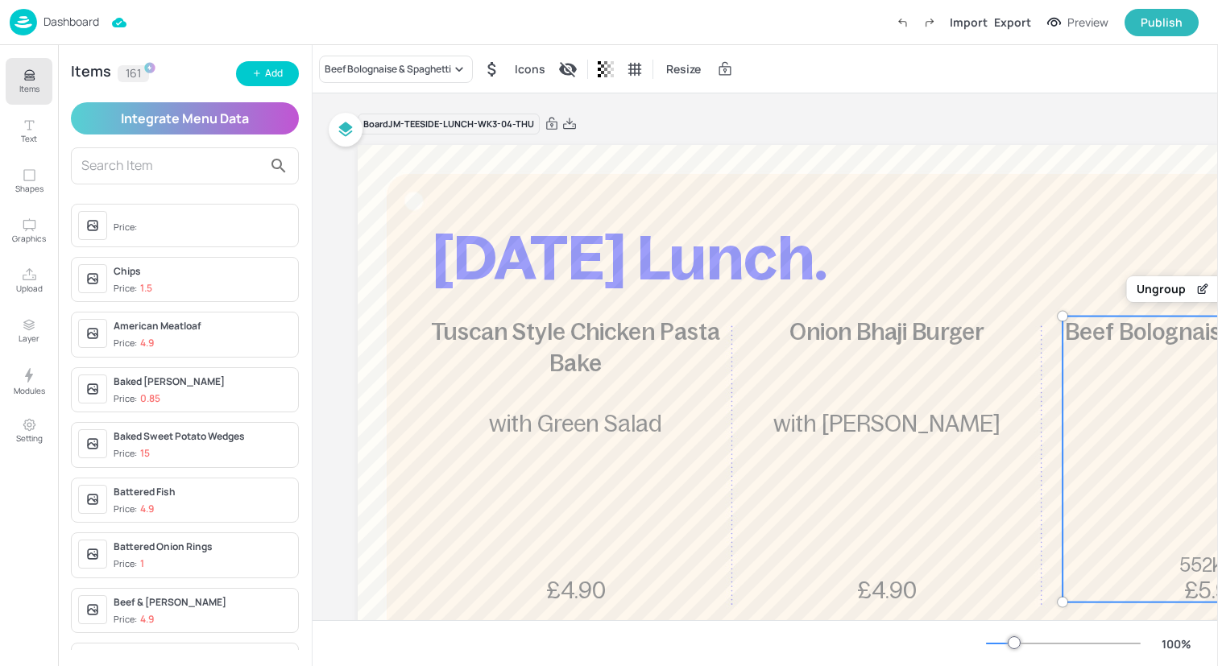
click at [1089, 425] on div "Beef Bolognaise & Spaghetti 552kcal £5.90" at bounding box center [1212, 460] width 301 height 286
click at [426, 70] on div "Beef Bolognaise & Spaghetti" at bounding box center [388, 69] width 126 height 14
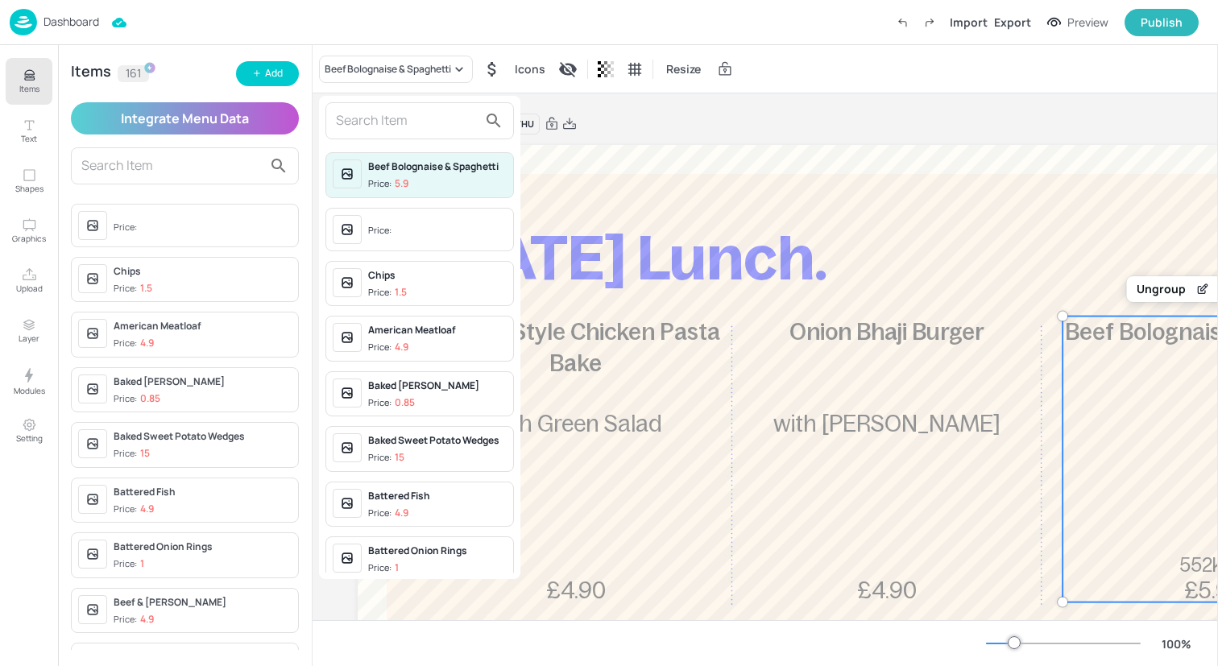
click at [420, 122] on input "text" at bounding box center [407, 121] width 142 height 26
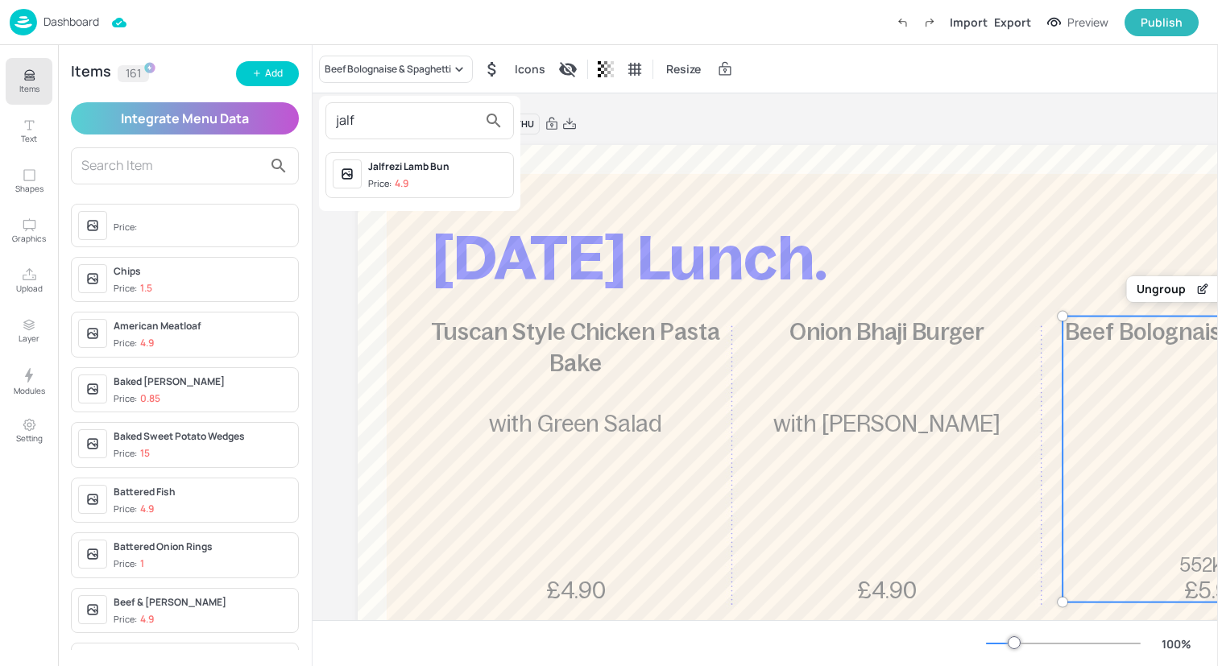
type input "jalf"
click at [445, 166] on div "Jalfrezi Lamb Bun" at bounding box center [437, 166] width 139 height 14
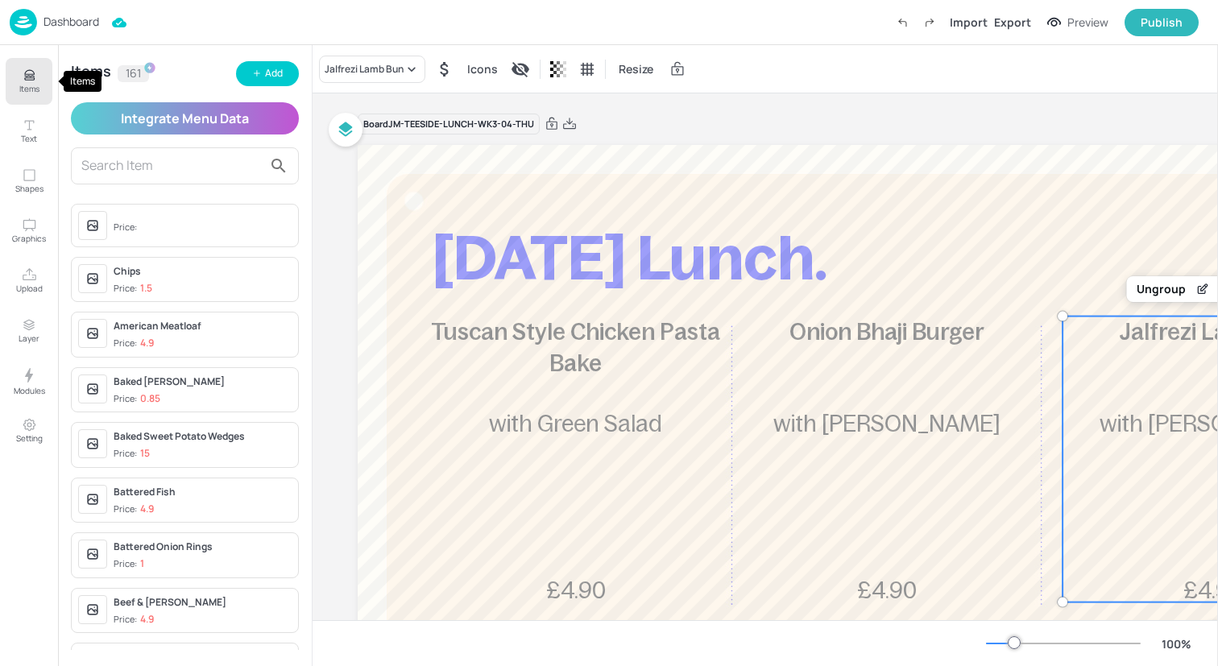
click at [20, 72] on button "Items" at bounding box center [29, 81] width 47 height 47
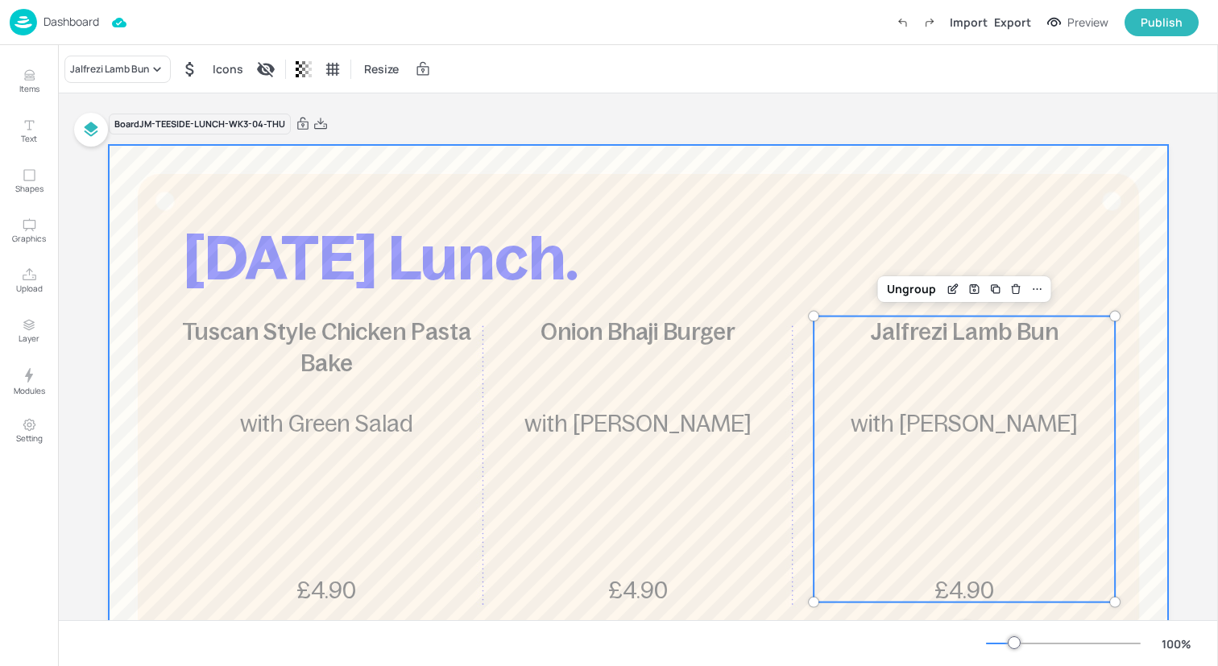
click at [639, 189] on div at bounding box center [638, 580] width 1059 height 870
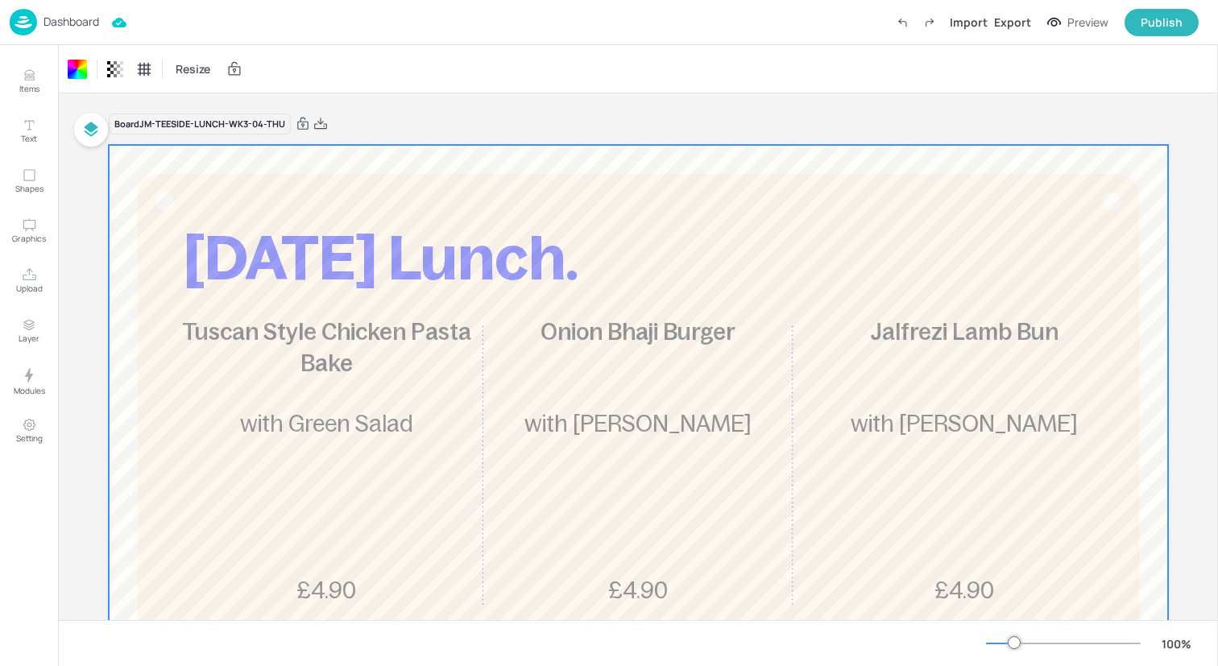
click at [25, 19] on img at bounding box center [23, 22] width 27 height 27
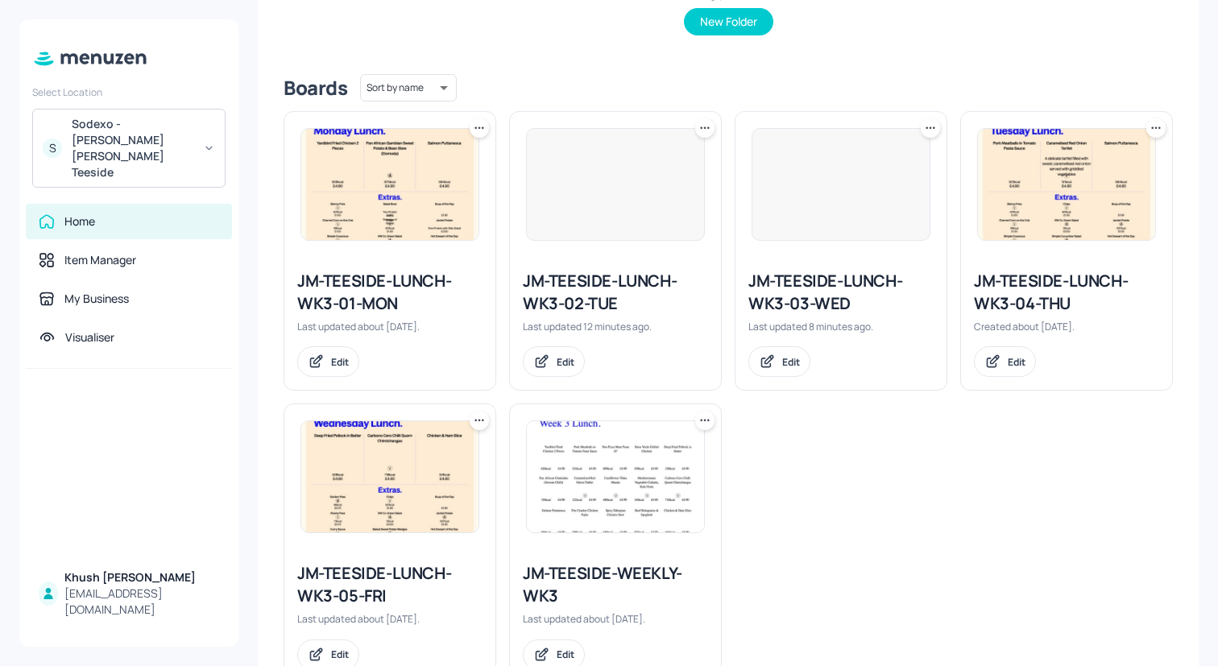
scroll to position [402, 0]
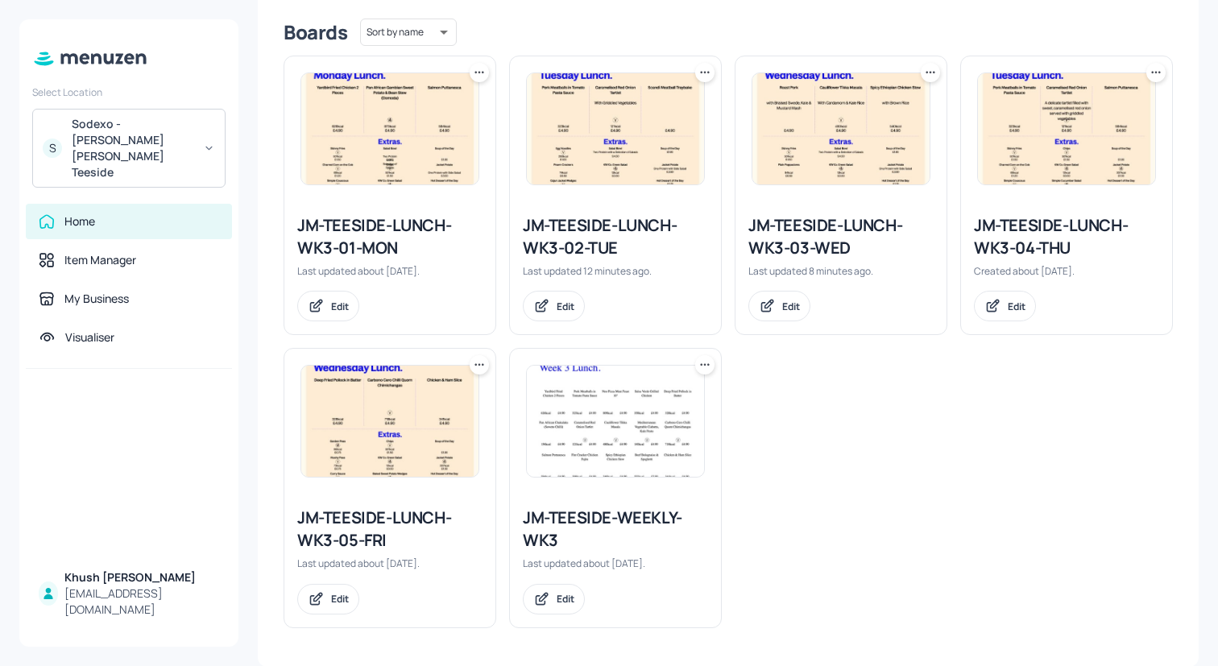
click at [402, 424] on img at bounding box center [389, 421] width 177 height 111
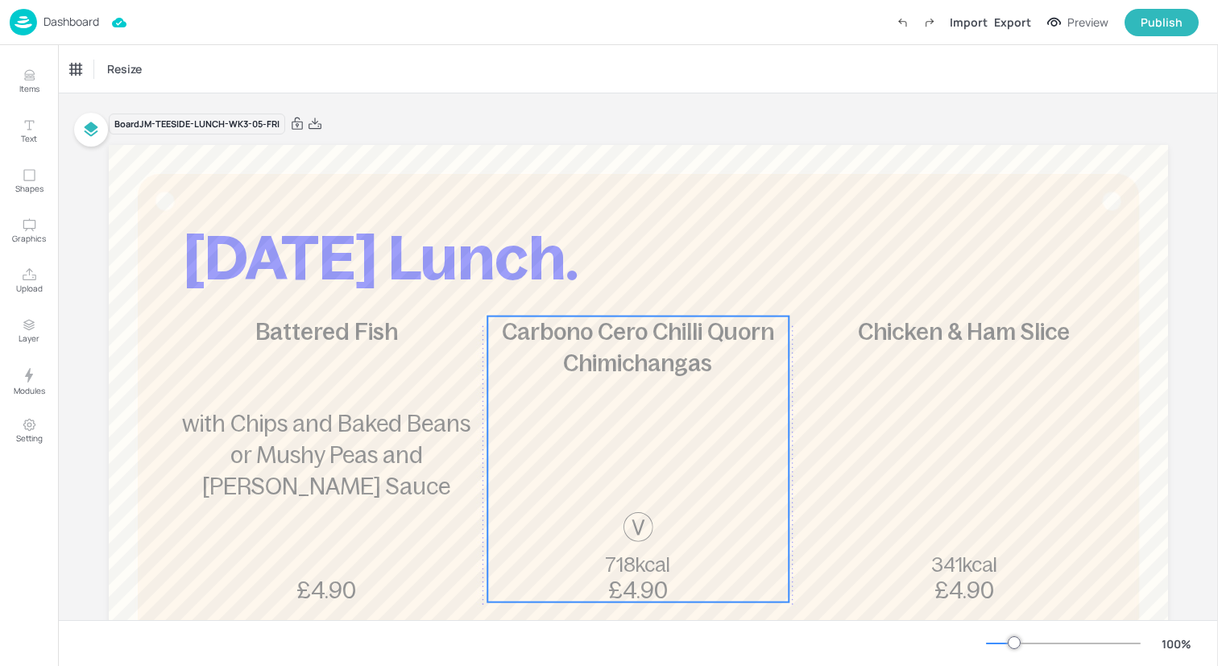
click at [554, 381] on div "Carbono Cero Chilli Quorn Chimichangas 718kcal £4.90" at bounding box center [637, 460] width 301 height 286
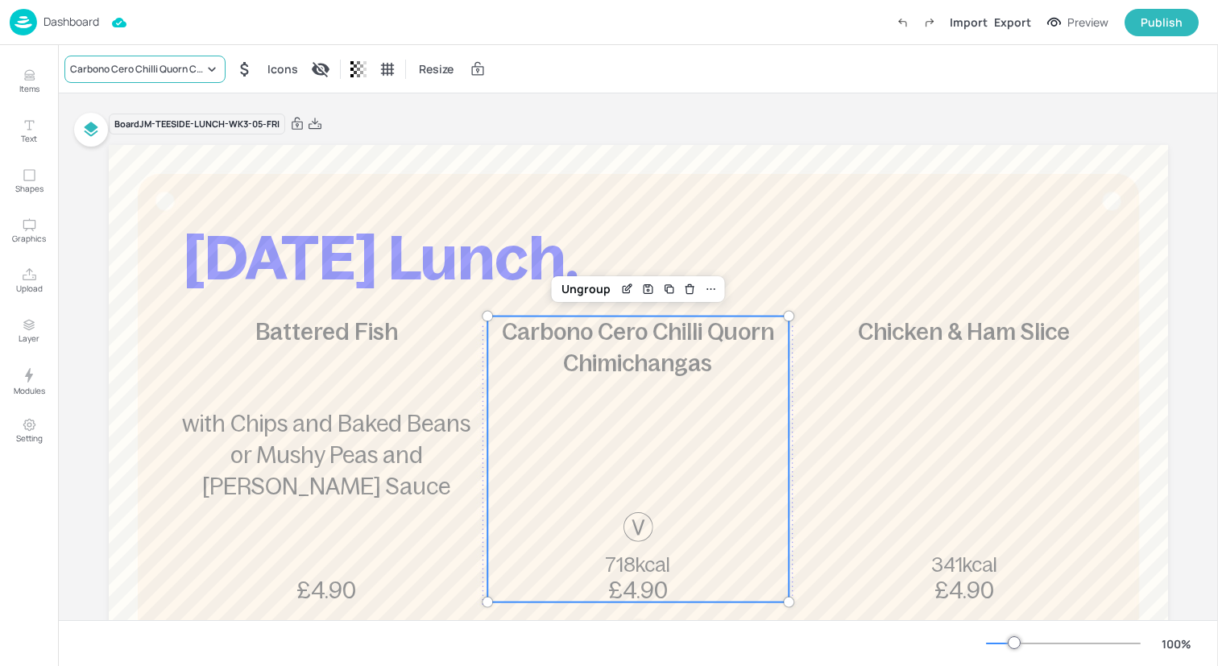
click at [180, 63] on div "Carbono Cero Chilli Quorn Chimichangas" at bounding box center [137, 69] width 134 height 14
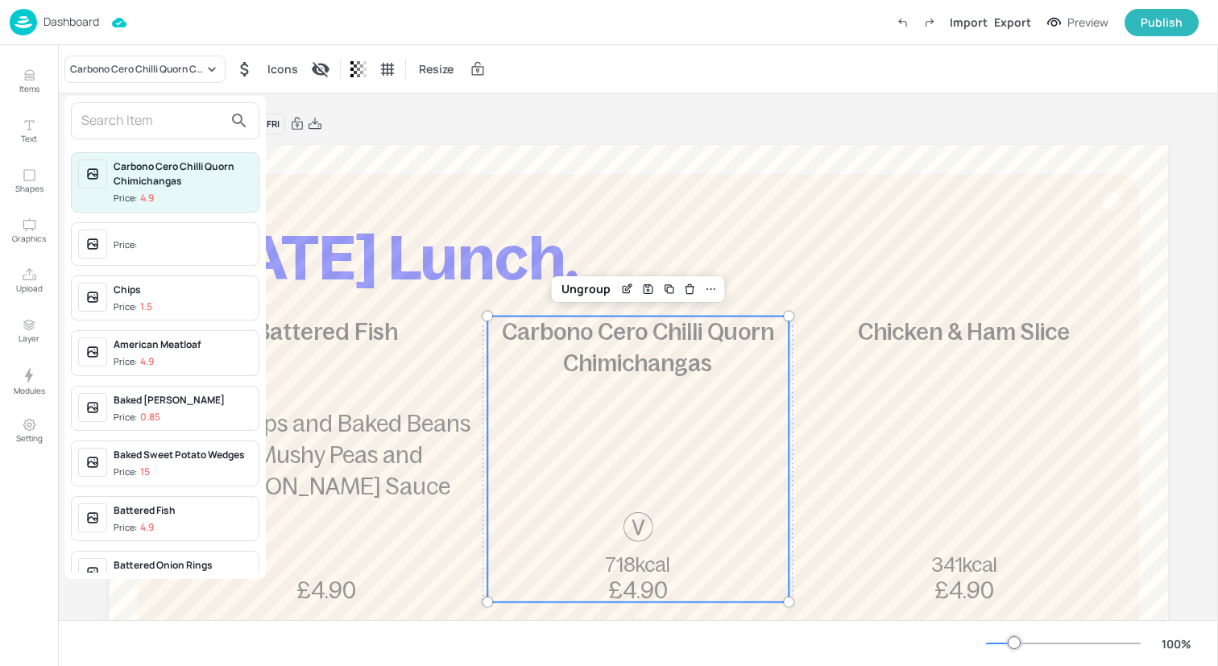
click at [172, 113] on input "text" at bounding box center [152, 121] width 142 height 26
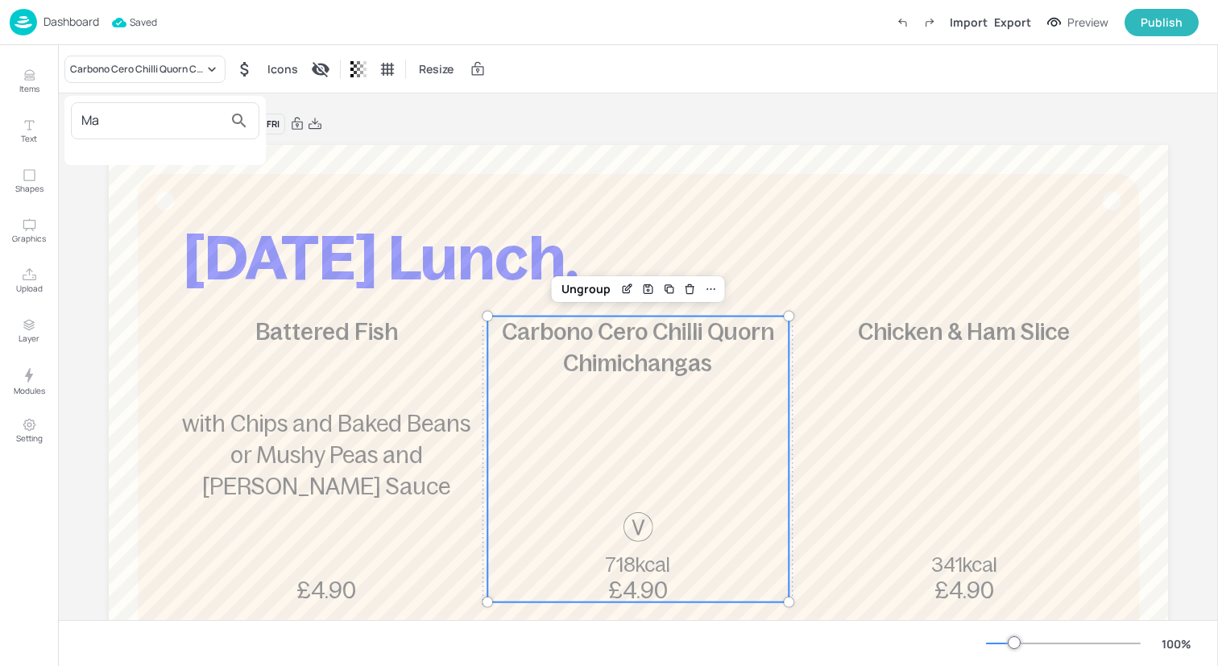
type input "M"
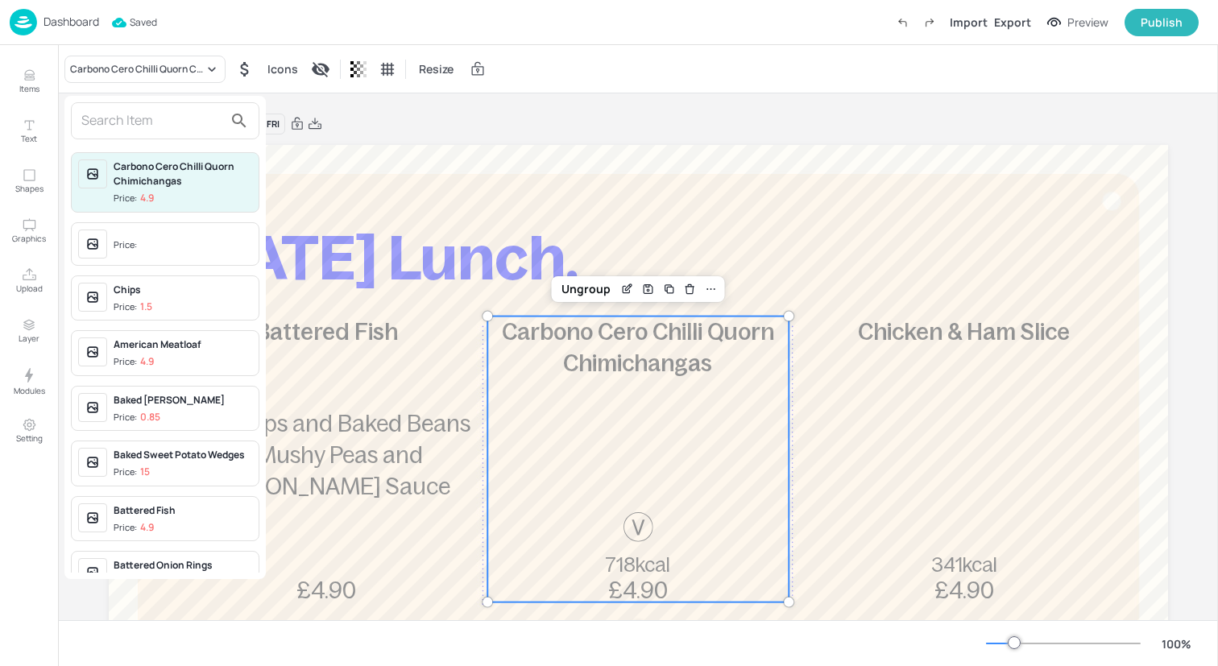
click at [32, 71] on div at bounding box center [609, 333] width 1218 height 666
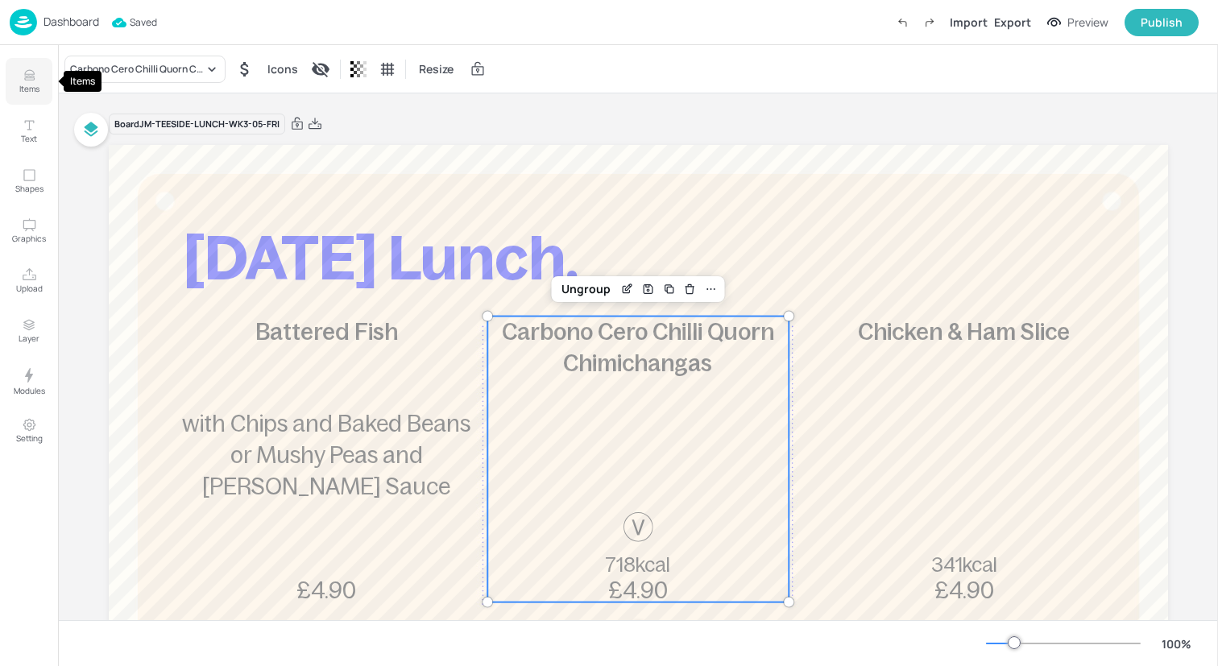
click at [31, 76] on icon "Items" at bounding box center [29, 76] width 10 height 1
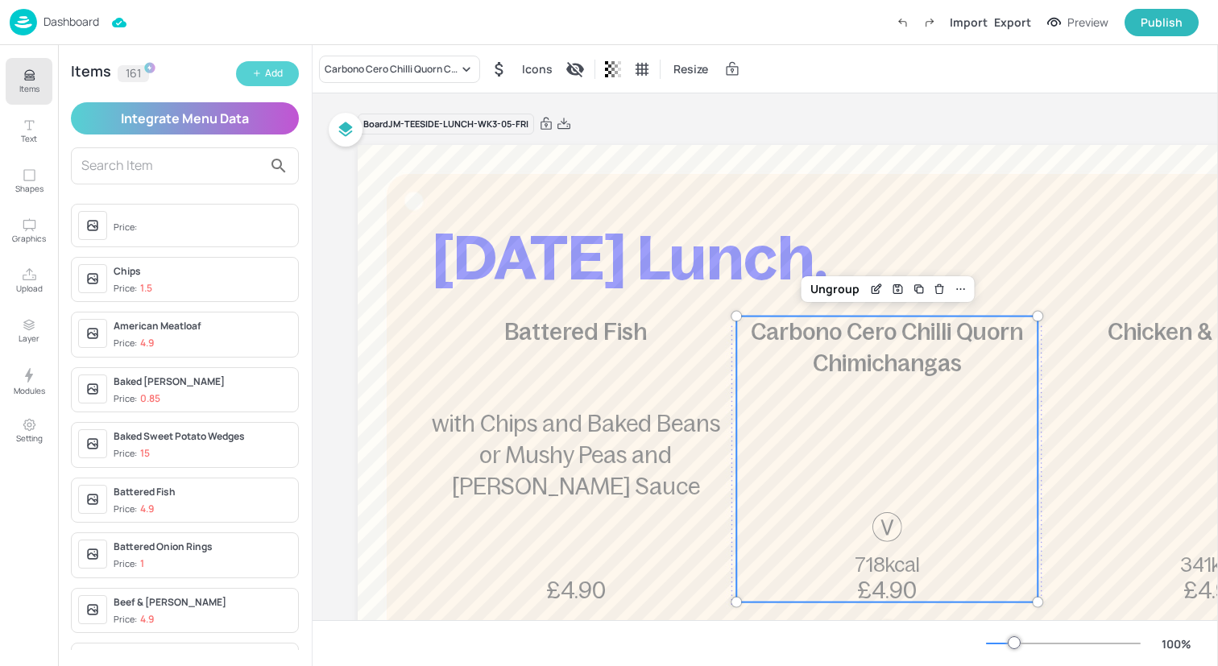
click at [265, 73] on div "Add" at bounding box center [274, 73] width 18 height 15
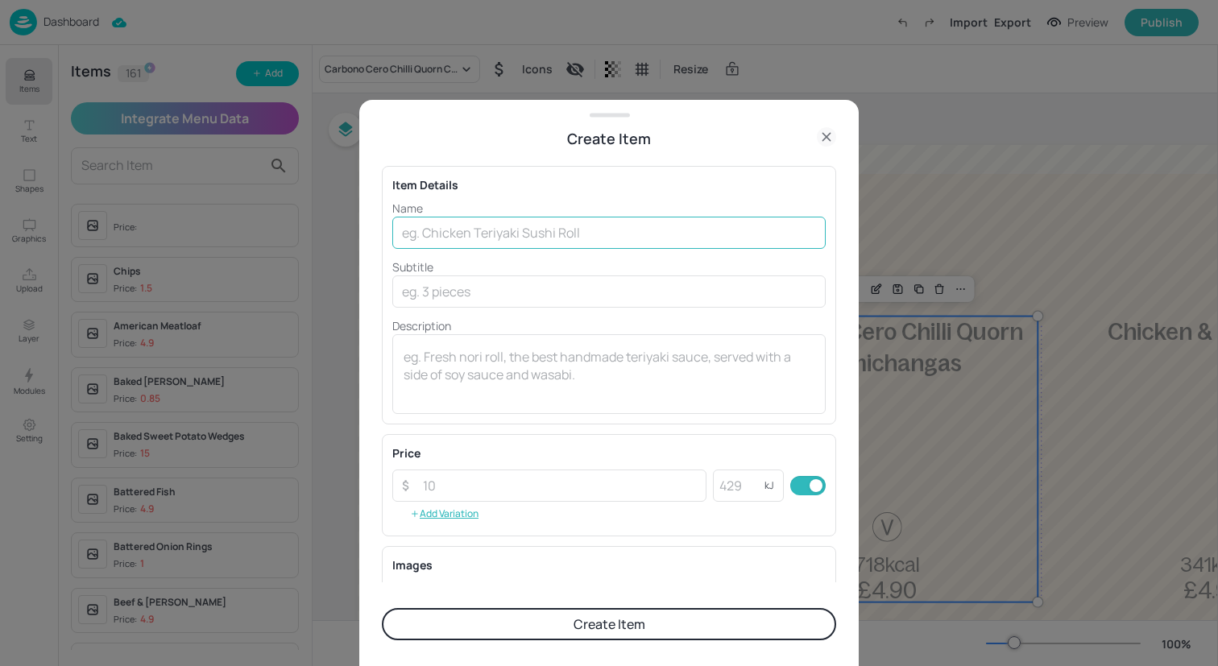
click at [461, 241] on input "text" at bounding box center [608, 233] width 433 height 32
paste input "Mac'N'Cheese with Chips and Baked Beans or Mushy Peas"
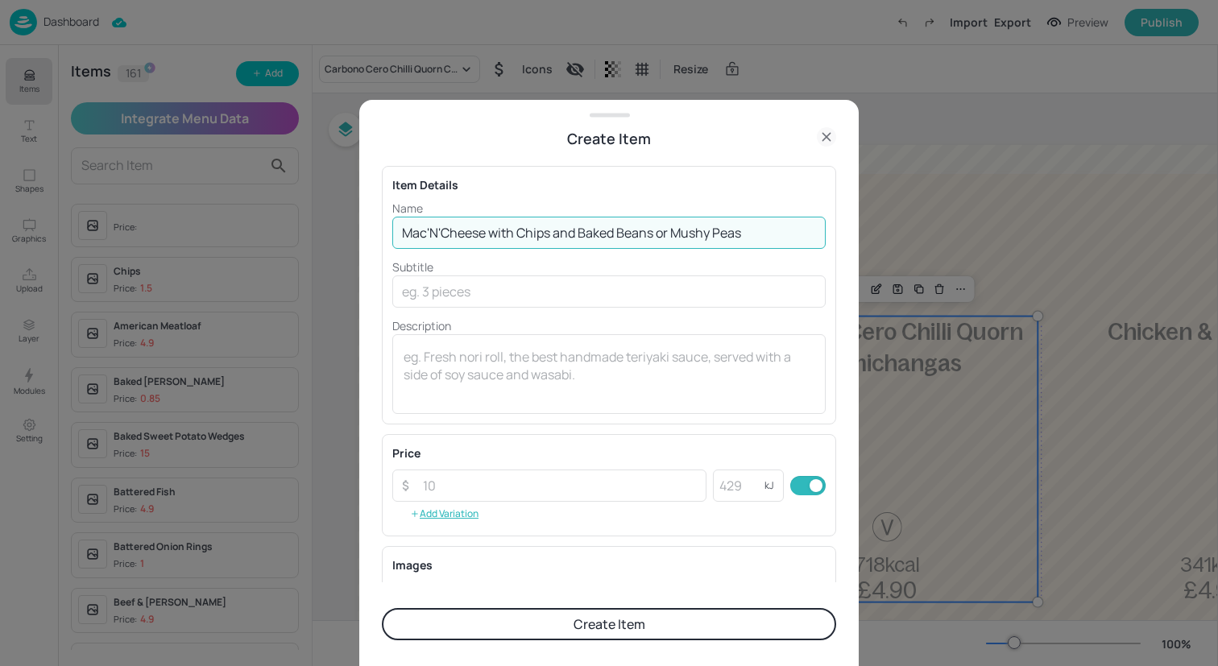
drag, startPoint x: 763, startPoint y: 235, endPoint x: 557, endPoint y: 238, distance: 205.4
click at [557, 238] on input "Mac'N'Cheese with Chips and Baked Beans or Mushy Peas" at bounding box center [608, 233] width 433 height 32
type input "Mac'N'Cheese with Chips"
click at [519, 370] on textarea at bounding box center [609, 374] width 411 height 53
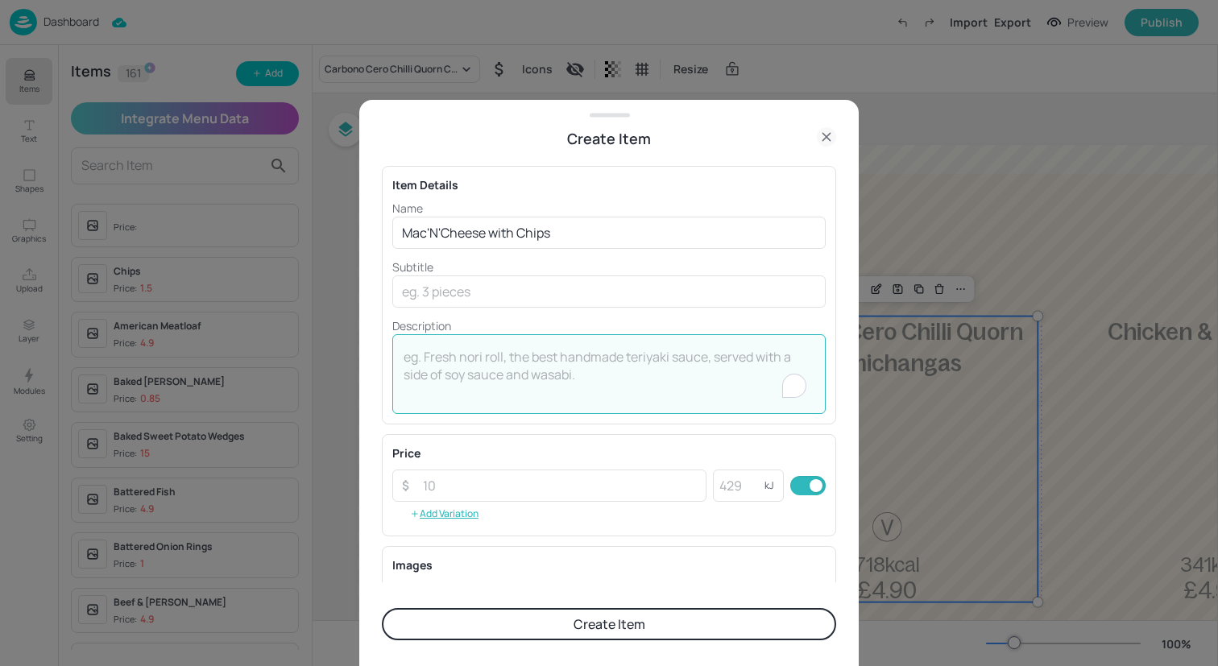
paste textarea "and Baked Beans or Mushy Peas"
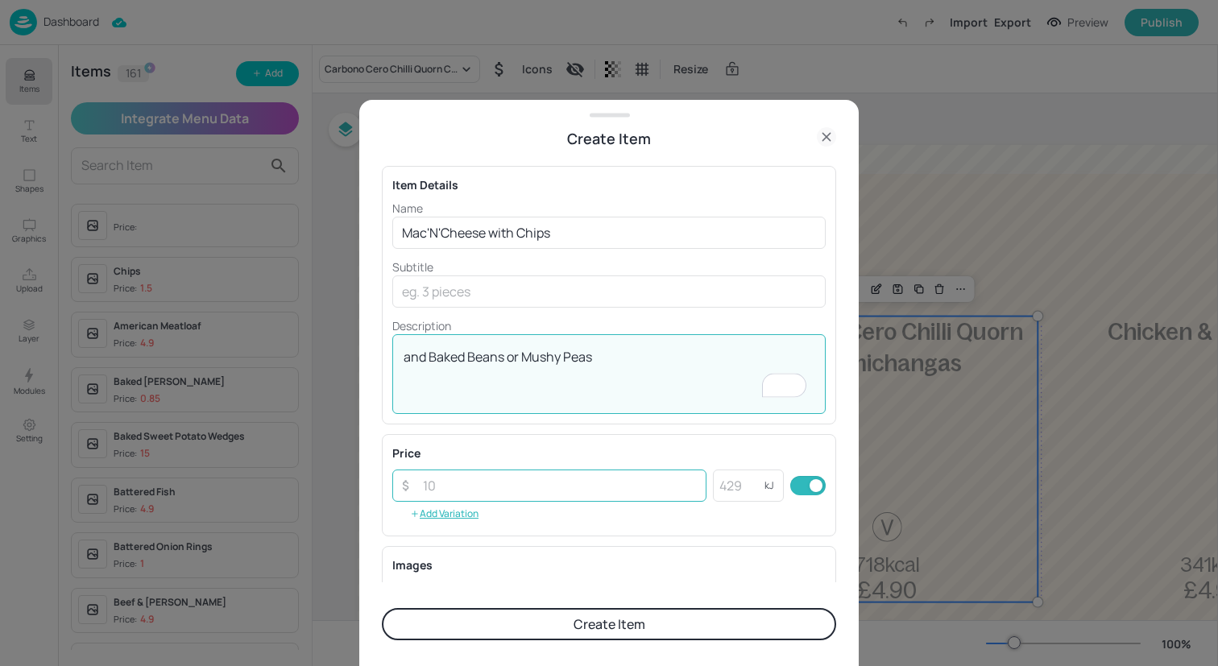
type textarea "and Baked Beans or Mushy Peas"
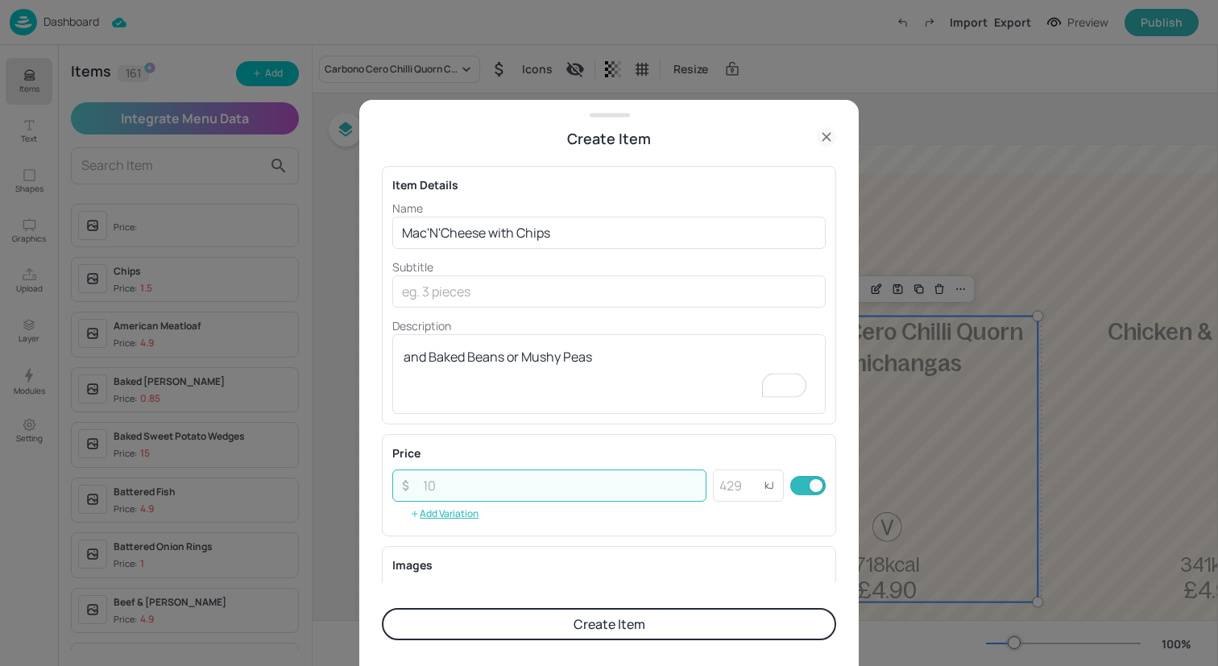
click at [517, 486] on input "number" at bounding box center [559, 486] width 293 height 32
type input "4.90"
click at [589, 623] on button "Create Item" at bounding box center [609, 624] width 454 height 32
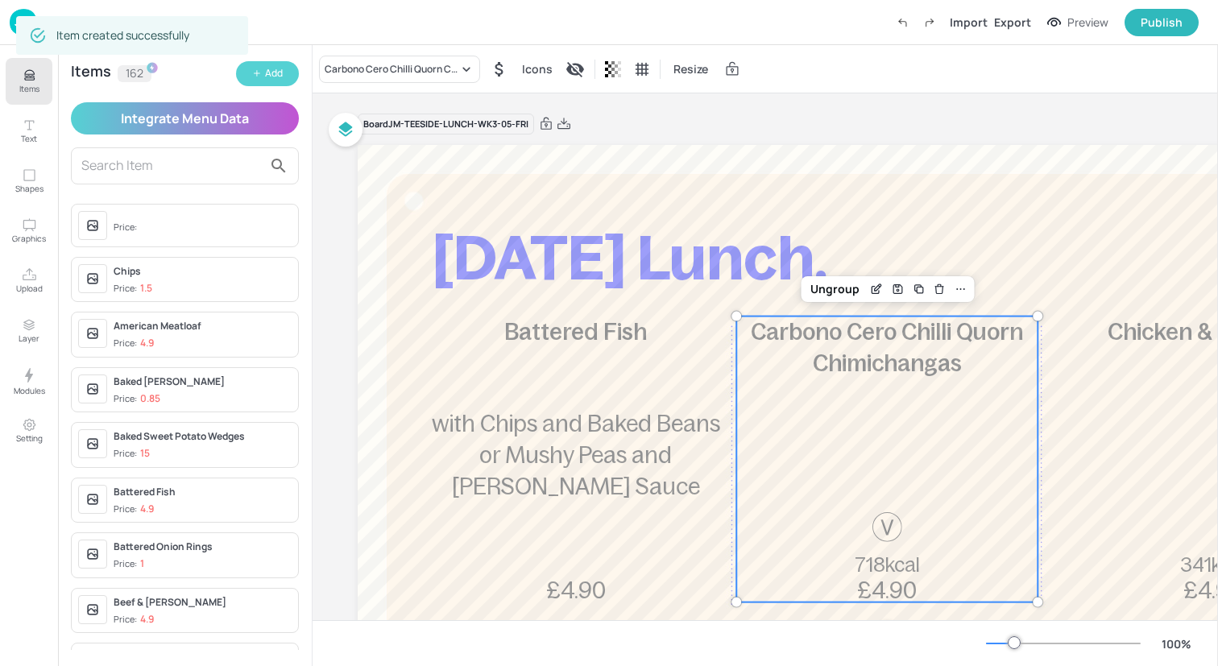
click at [275, 77] on div "Add" at bounding box center [274, 73] width 18 height 15
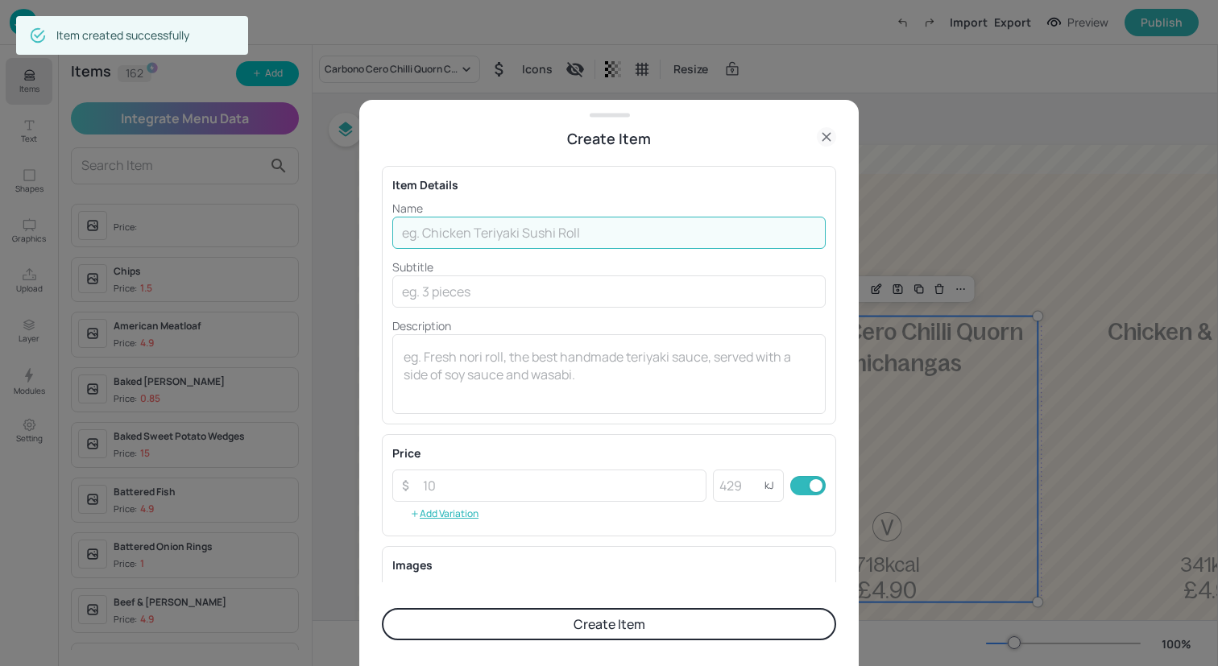
click at [477, 236] on input "text" at bounding box center [608, 233] width 433 height 32
paste input "Steak Slice with Chips and Baked Beans or Mushy Peas"
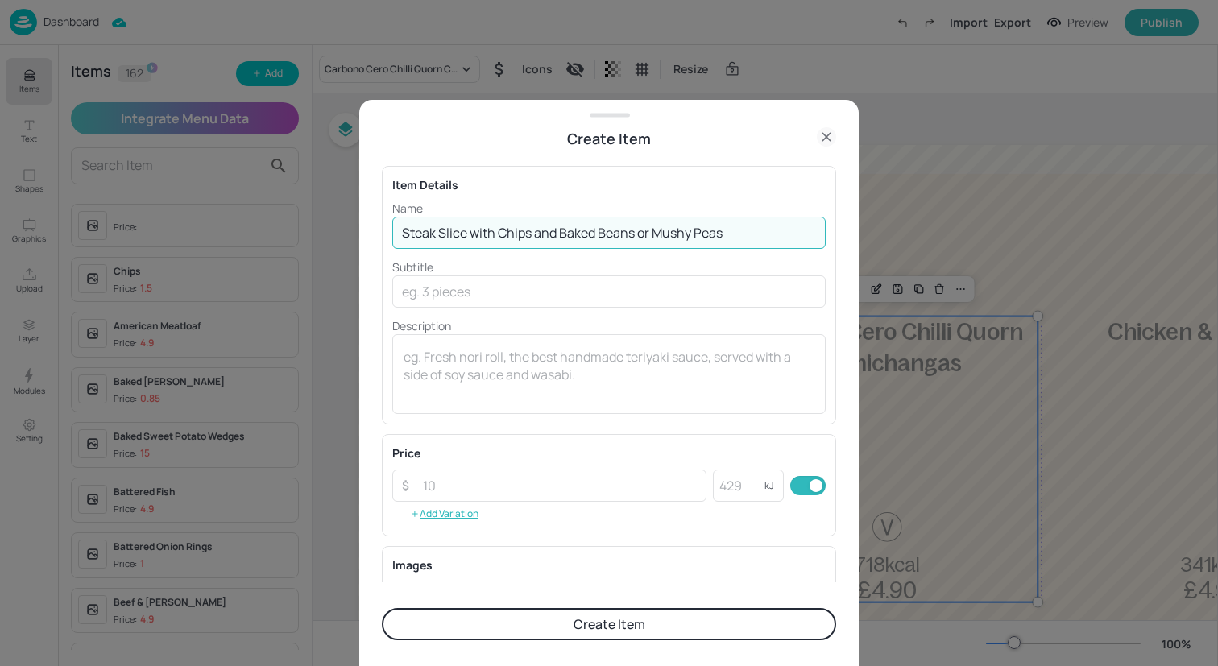
drag, startPoint x: 751, startPoint y: 234, endPoint x: 536, endPoint y: 234, distance: 215.9
click at [536, 234] on input "Steak Slice with Chips and Baked Beans or Mushy Peas" at bounding box center [608, 233] width 433 height 32
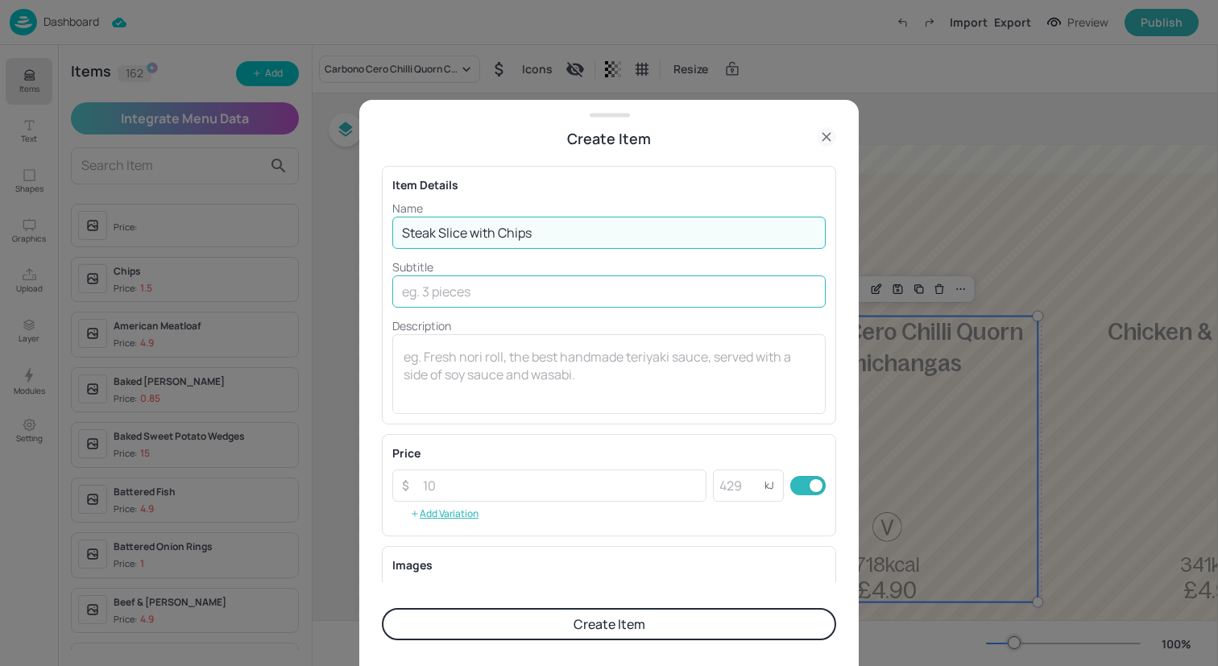
type input "Steak Slice with Chips"
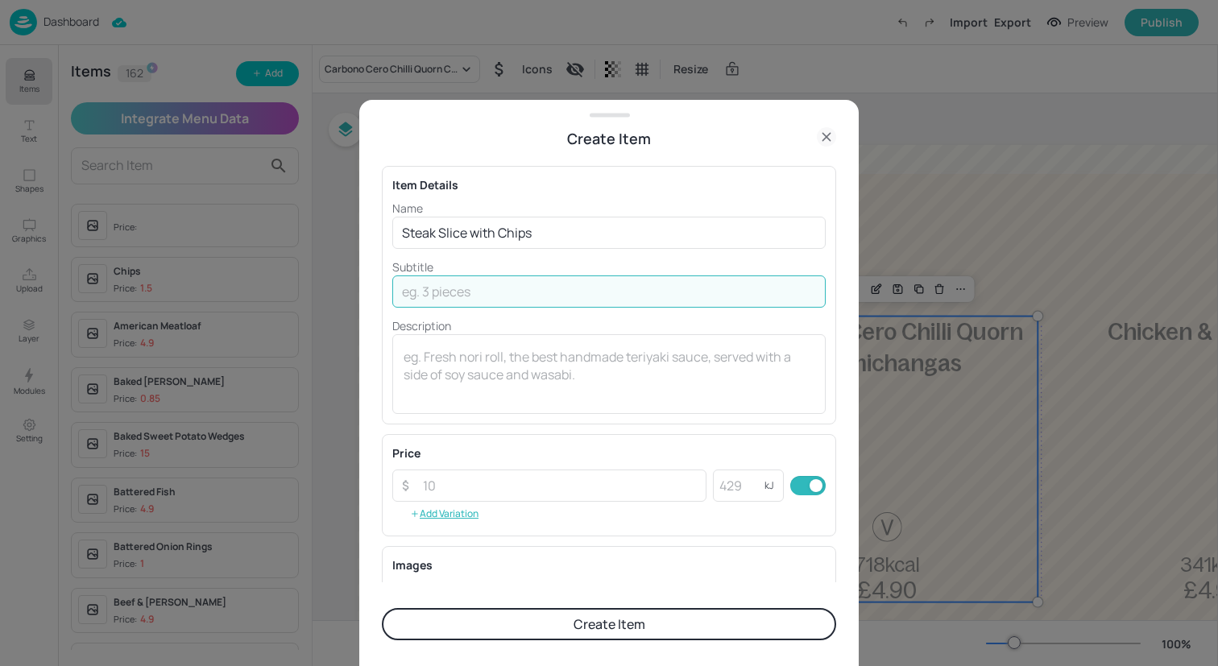
click at [558, 289] on input "text" at bounding box center [608, 291] width 433 height 32
paste input "and Baked Beans or Mushy Peas"
type input "and Baked Beans or Mushy Peas"
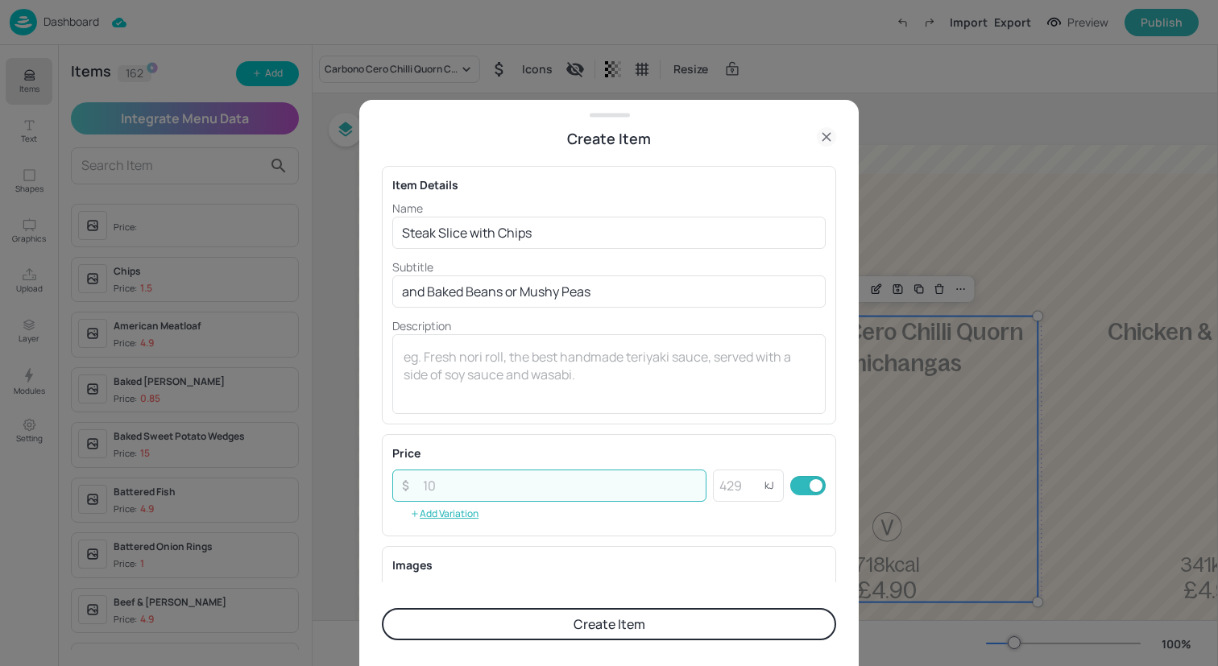
click at [553, 492] on input "number" at bounding box center [559, 486] width 293 height 32
type input "4.90"
click at [594, 627] on button "Create Item" at bounding box center [609, 624] width 454 height 32
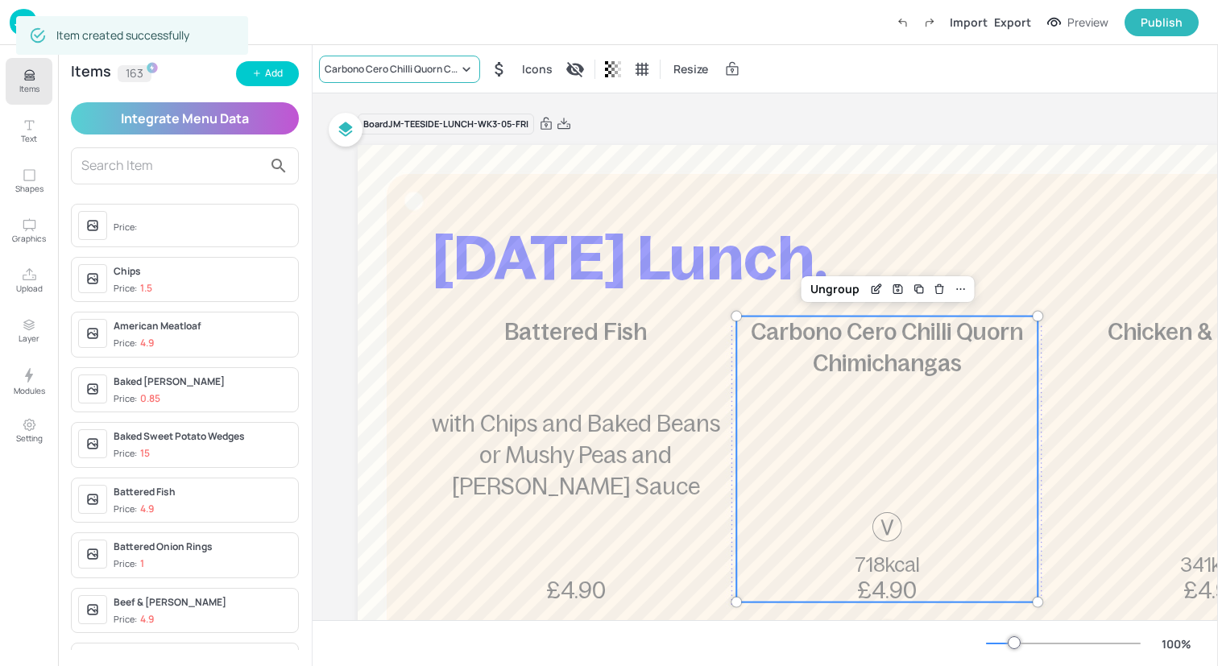
click at [358, 68] on div "Carbono Cero Chilli Quorn Chimichangas" at bounding box center [392, 69] width 134 height 14
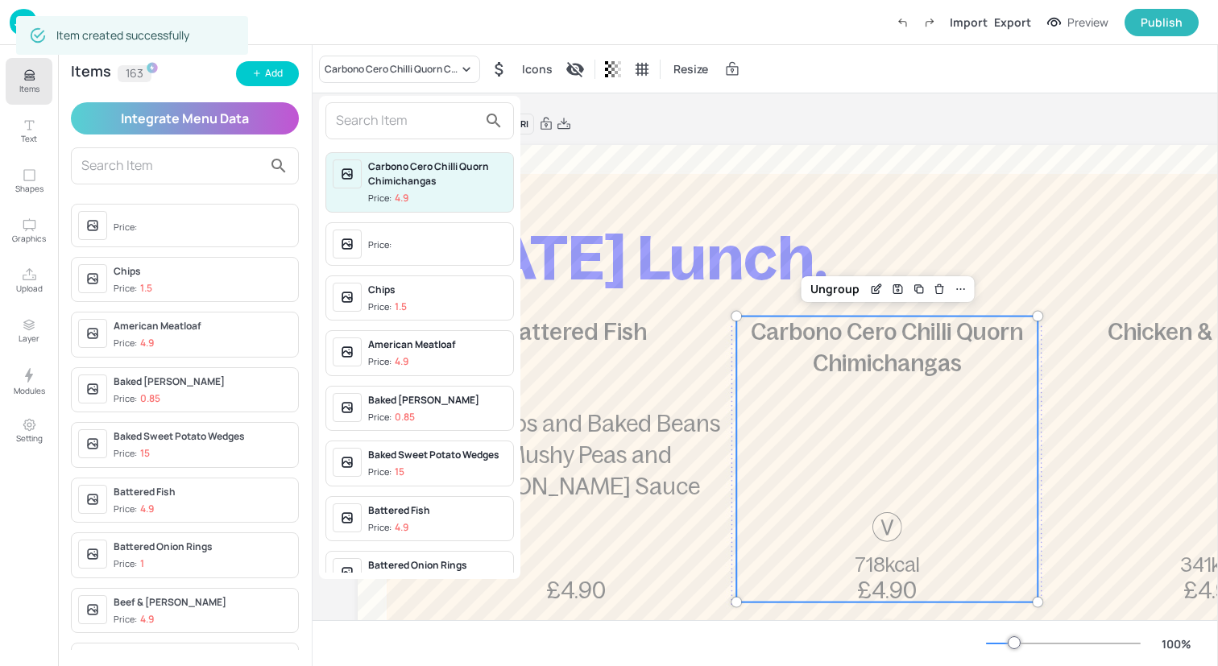
click at [386, 118] on input "text" at bounding box center [407, 121] width 142 height 26
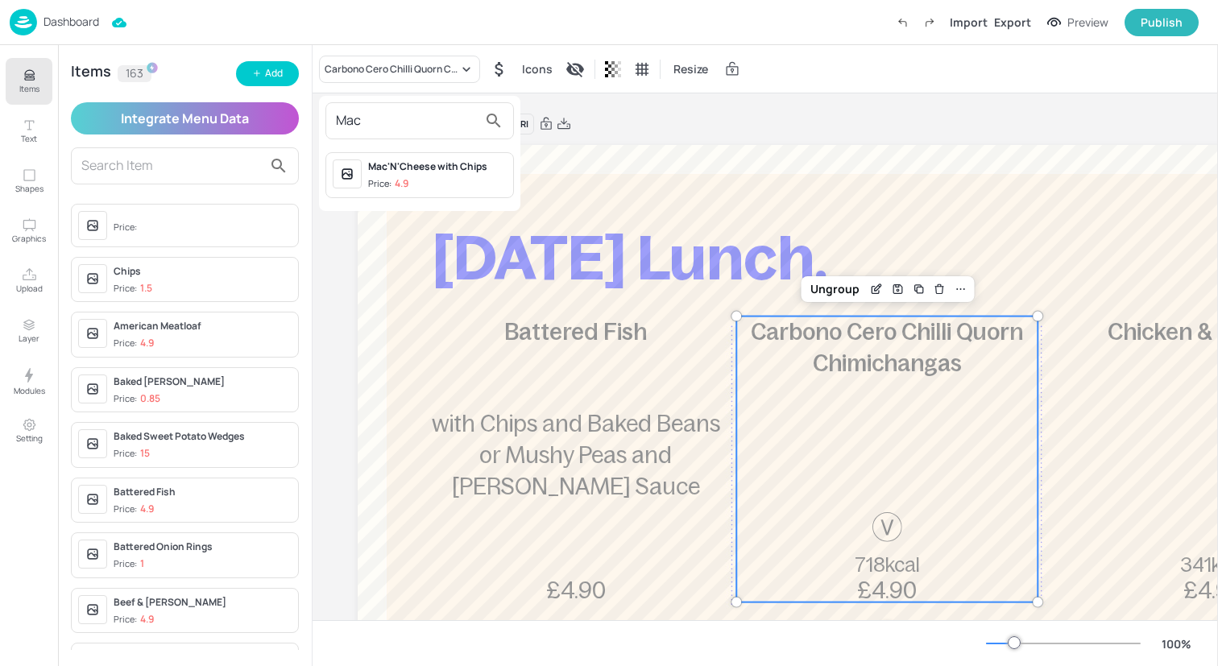
type input "Mac"
click at [423, 180] on span "Price: 4.9" at bounding box center [437, 184] width 139 height 14
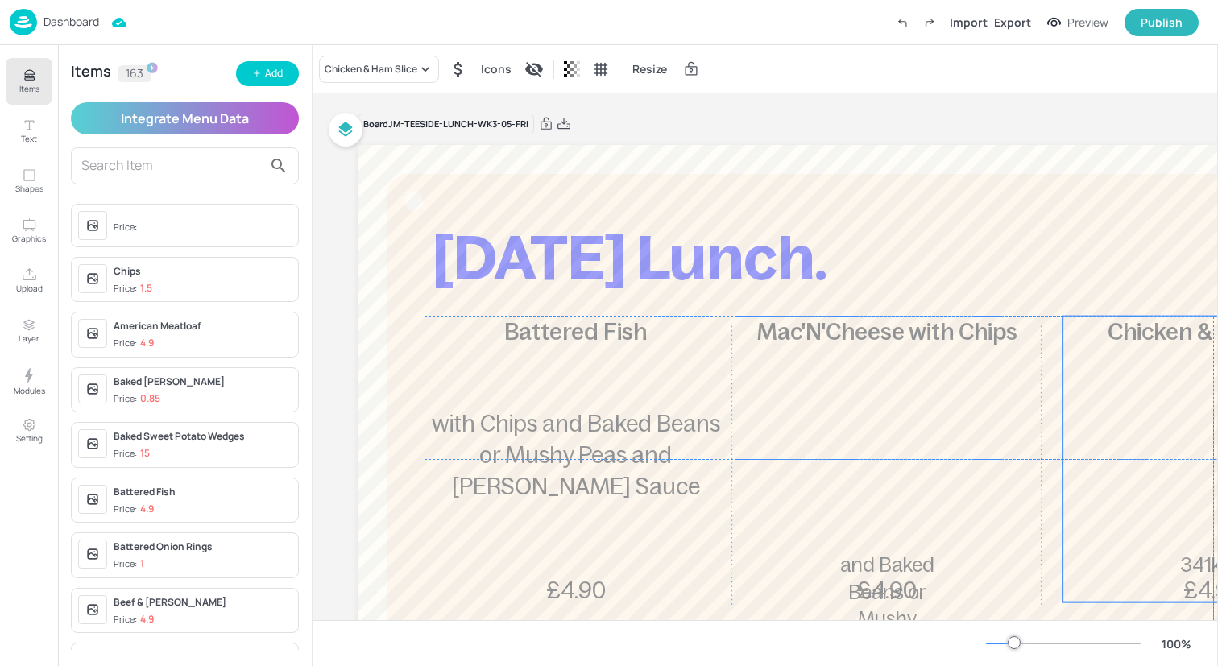
click at [1099, 463] on div "Chicken & Ham Slice 341kcal £4.90" at bounding box center [1212, 460] width 301 height 286
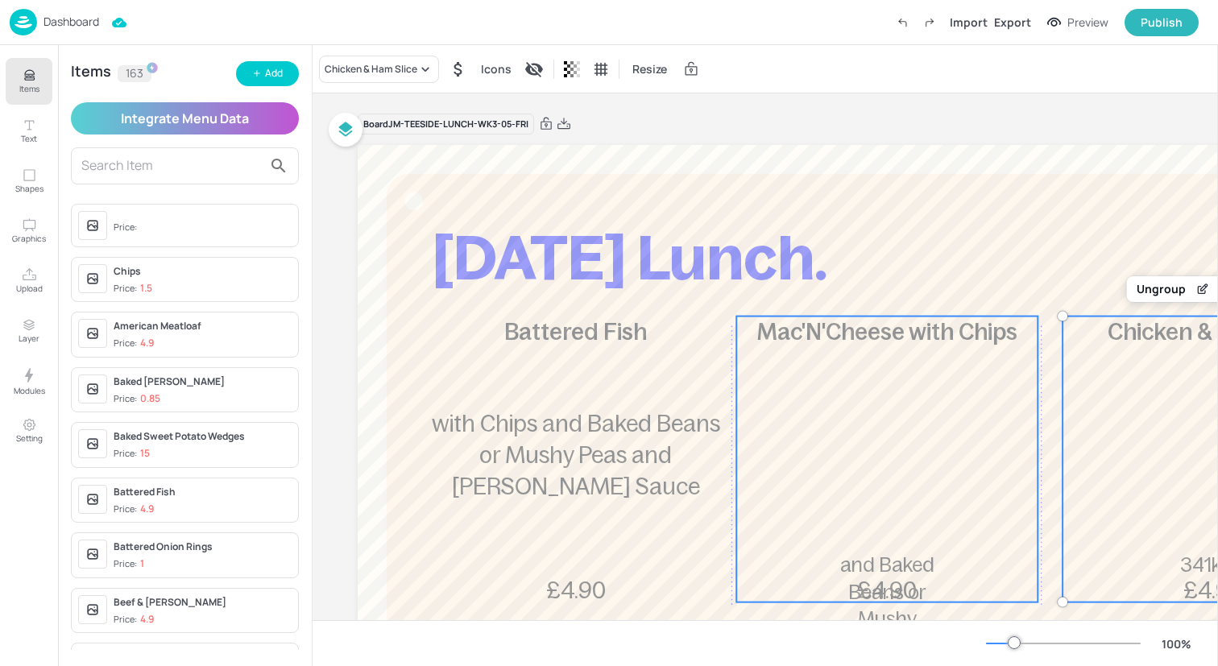
click at [838, 398] on div "Mac'N'Cheese with Chips and Baked Beans or Mushy Peas £4.90" at bounding box center [886, 460] width 301 height 286
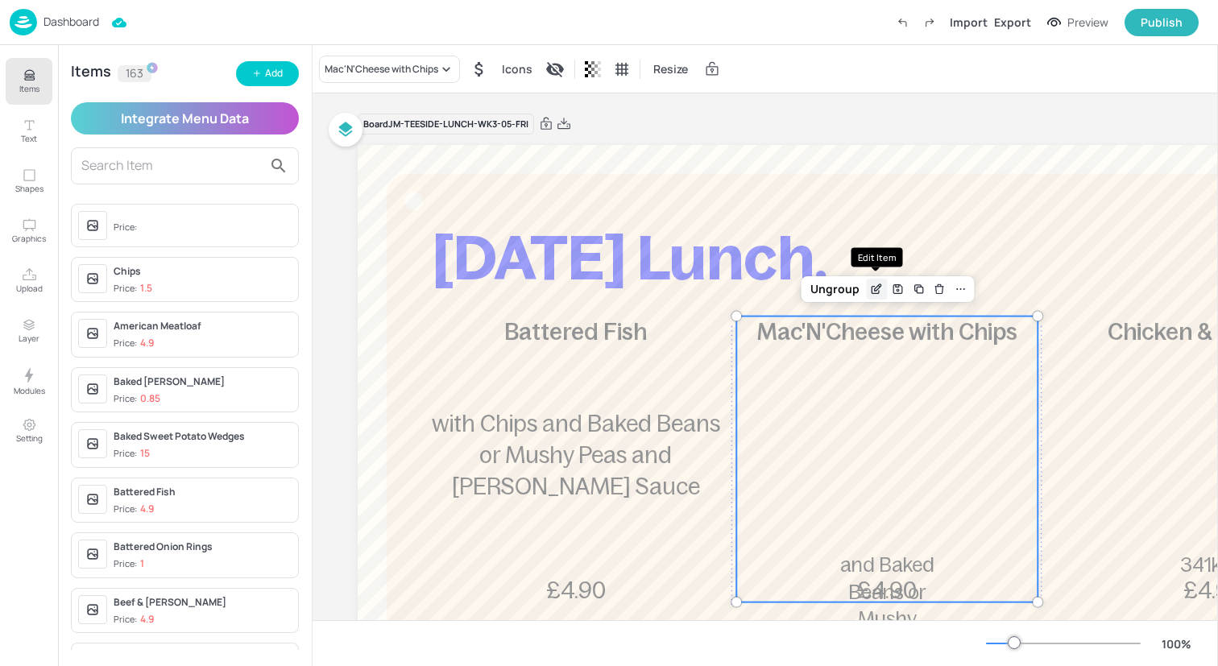
click at [875, 292] on icon "Edit Item" at bounding box center [877, 289] width 14 height 13
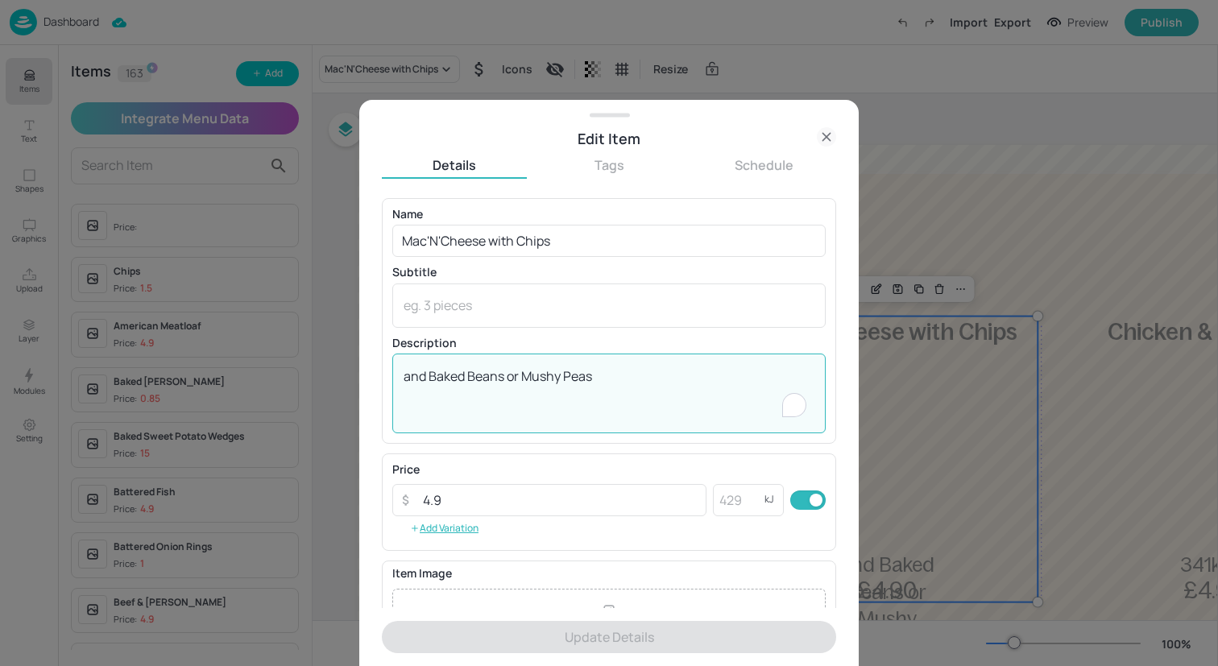
drag, startPoint x: 650, startPoint y: 375, endPoint x: 367, endPoint y: 374, distance: 282.7
click at [367, 374] on div "Edit Item Details Tags Schedule Name Mac'N'Cheese with Chips ​ Subtitle x ​ Des…" at bounding box center [608, 383] width 499 height 566
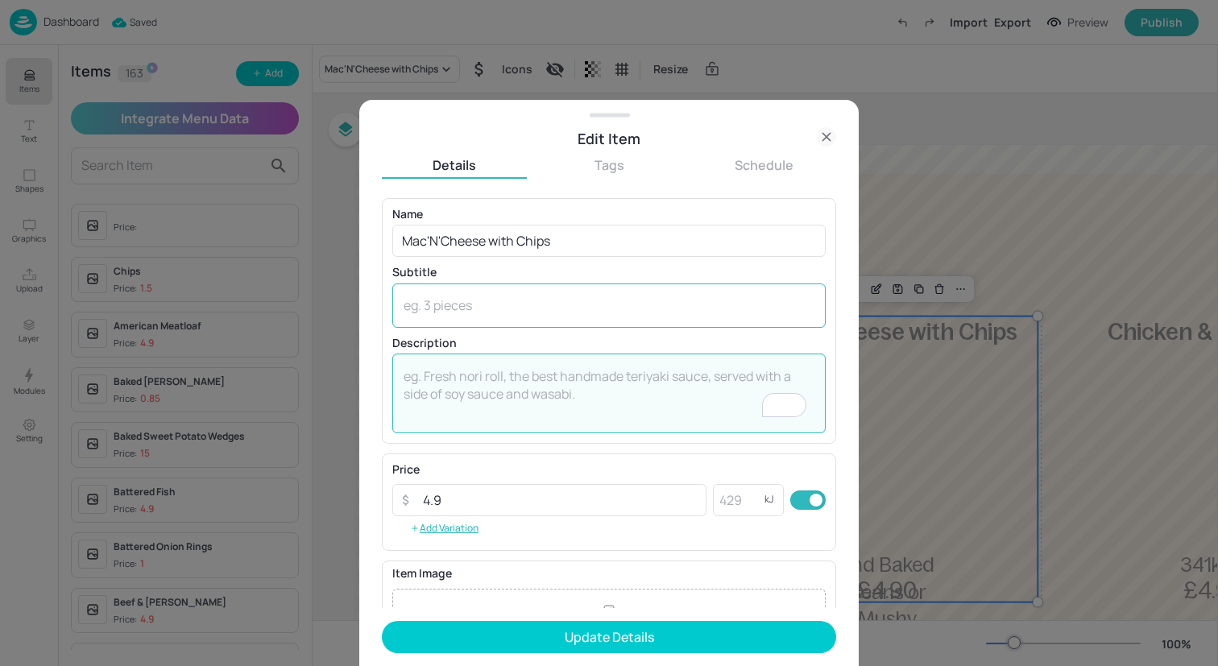
click at [444, 321] on div "x ​" at bounding box center [608, 306] width 433 height 44
paste textarea "and Baked Beans or Mushy Peas"
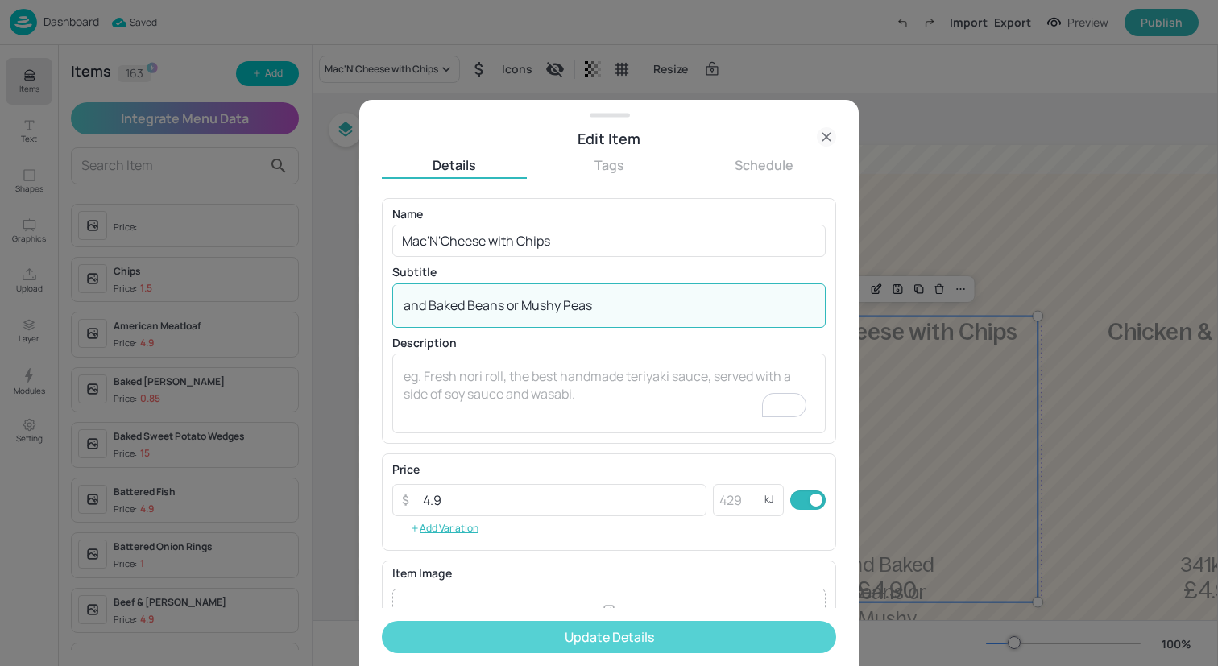
type textarea "and Baked Beans or Mushy Peas"
click at [601, 642] on button "Update Details" at bounding box center [609, 637] width 454 height 32
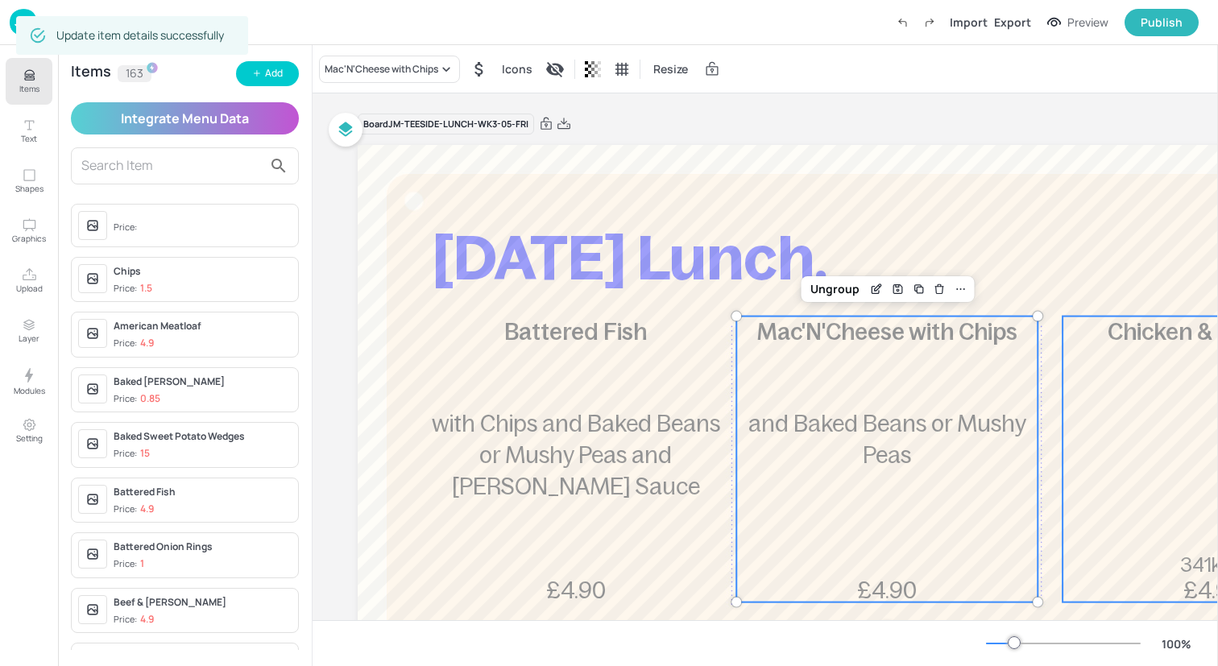
click at [1108, 472] on div "Chicken & Ham Slice 341kcal £4.90" at bounding box center [1212, 460] width 301 height 286
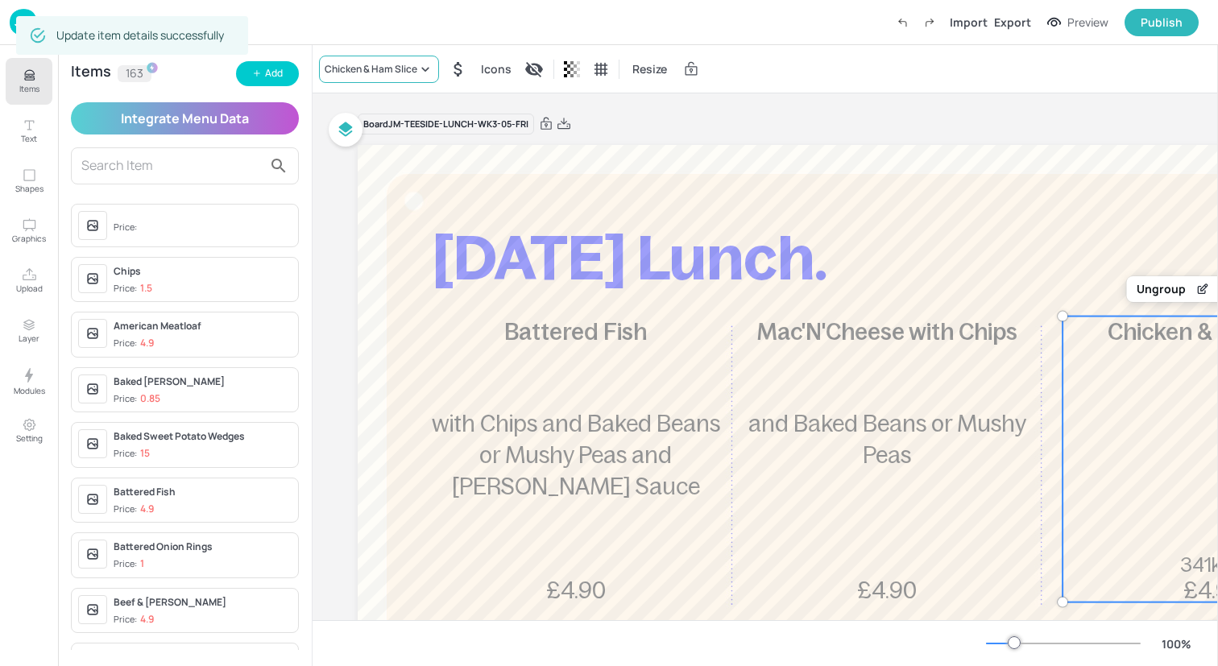
click at [409, 62] on div "Chicken & Ham Slice" at bounding box center [371, 69] width 93 height 14
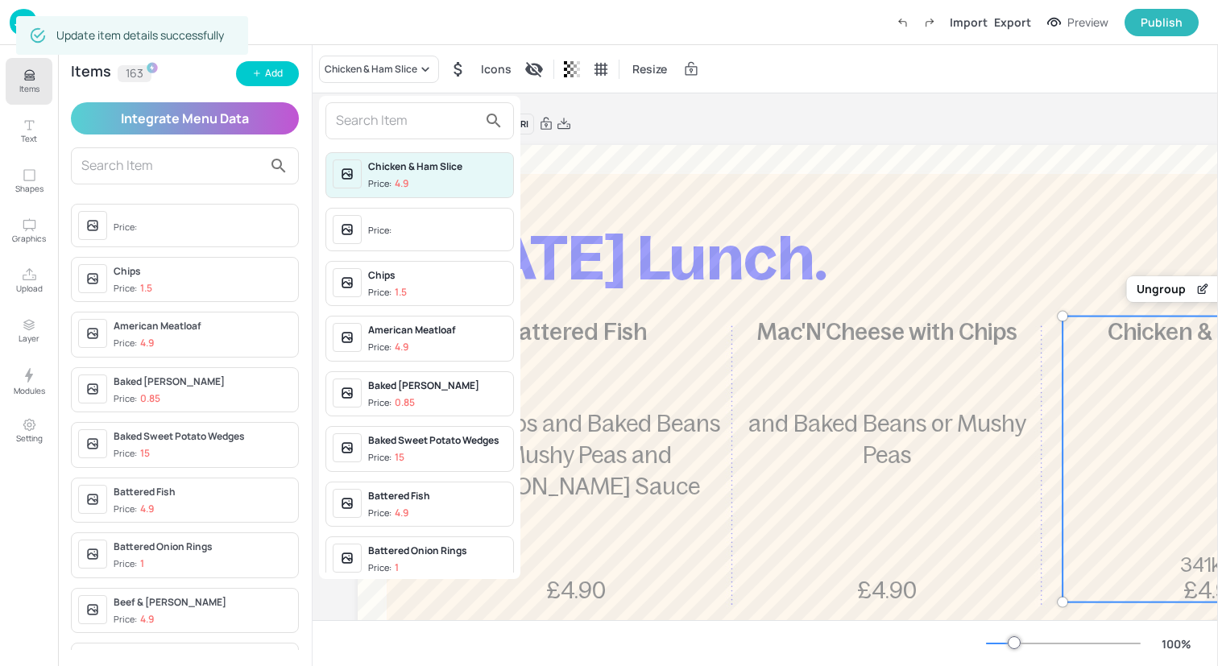
click at [409, 112] on input "text" at bounding box center [407, 121] width 142 height 26
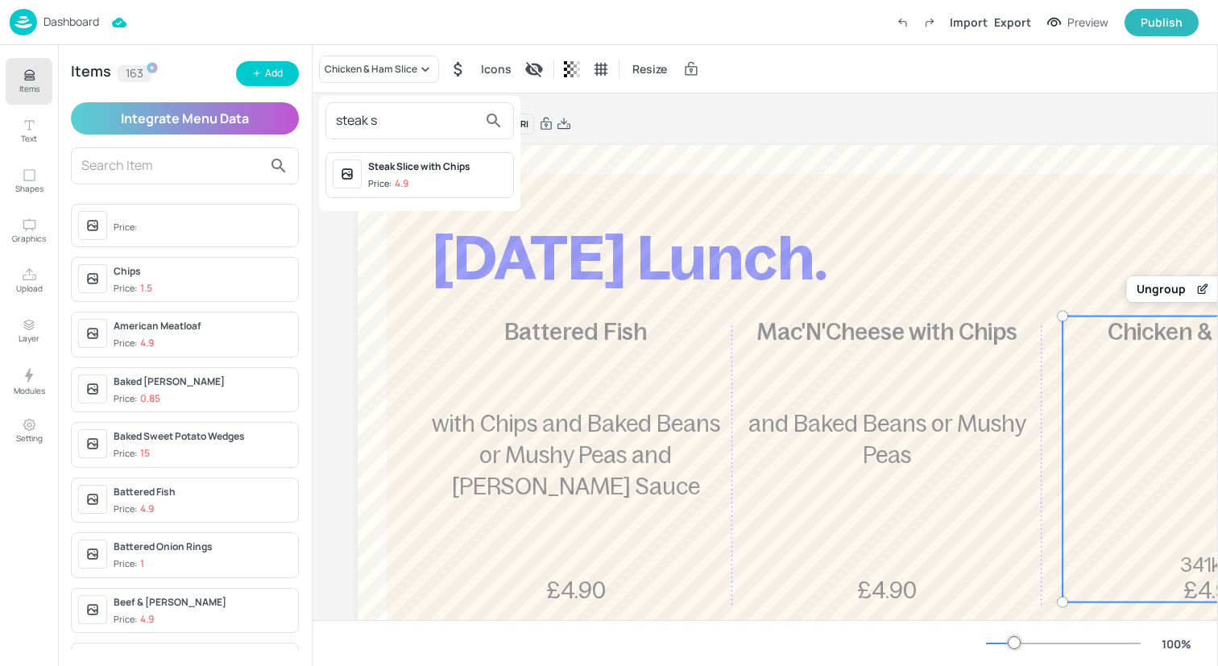
type input "steak s"
click at [407, 179] on p "4.9" at bounding box center [402, 183] width 14 height 11
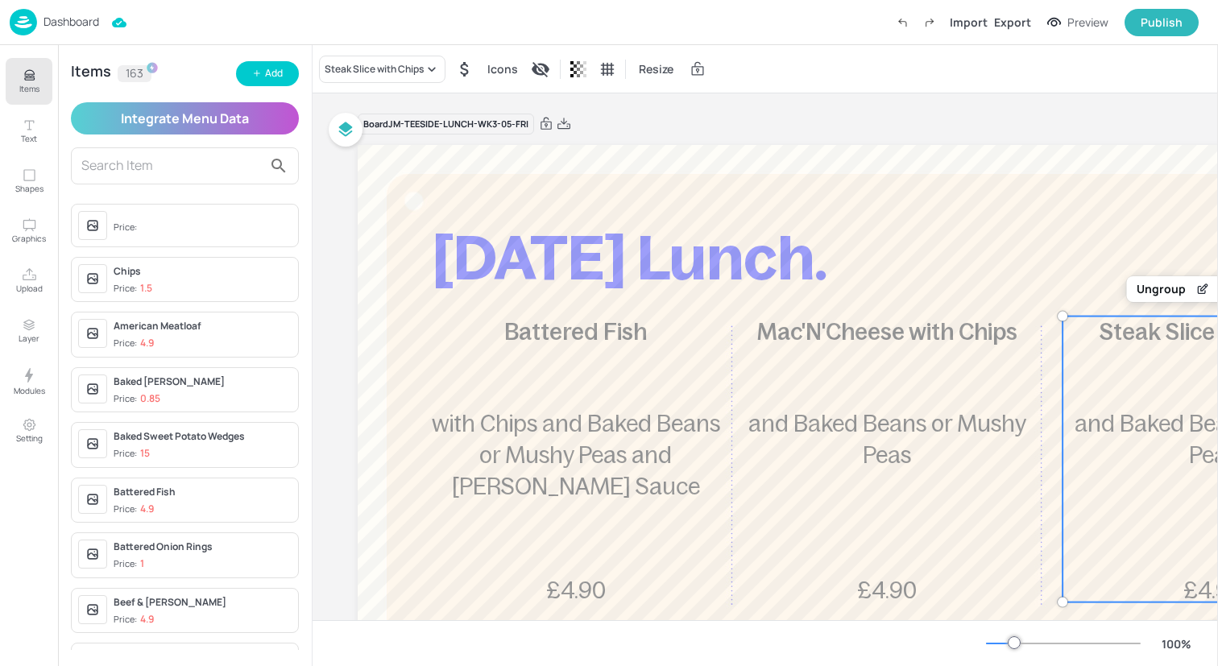
click at [20, 80] on button "Items" at bounding box center [29, 81] width 47 height 47
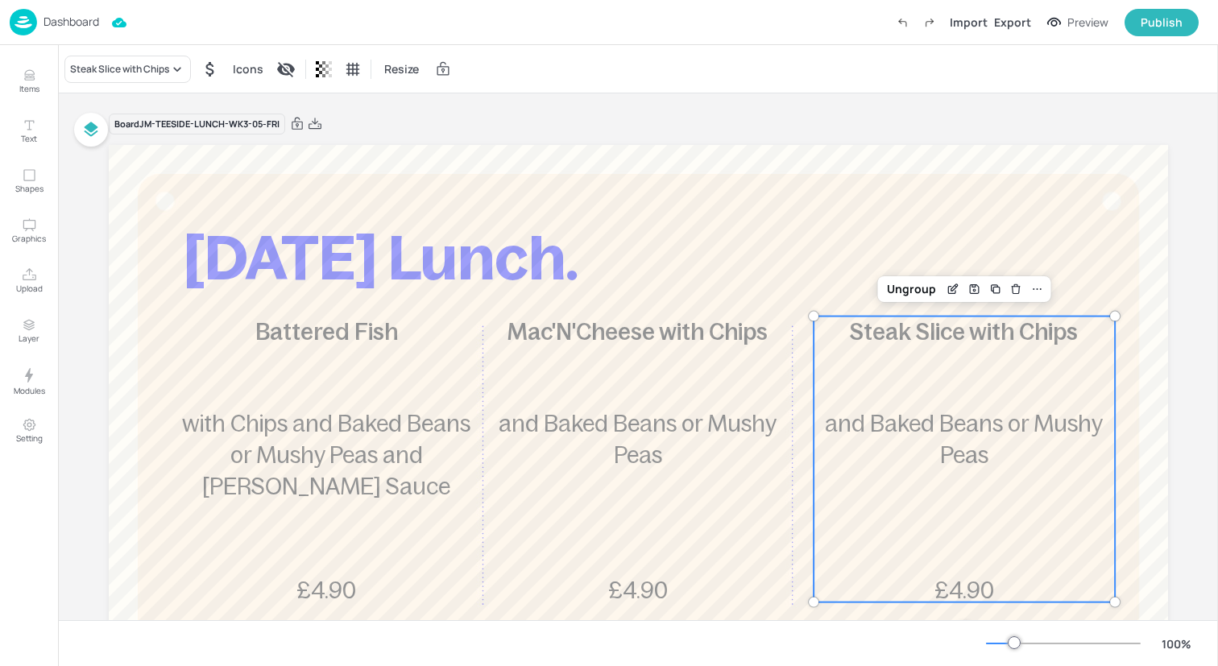
click at [173, 22] on div "Dashboard Import Export Preview Publish" at bounding box center [604, 22] width 1189 height 44
click at [27, 18] on img at bounding box center [23, 22] width 27 height 27
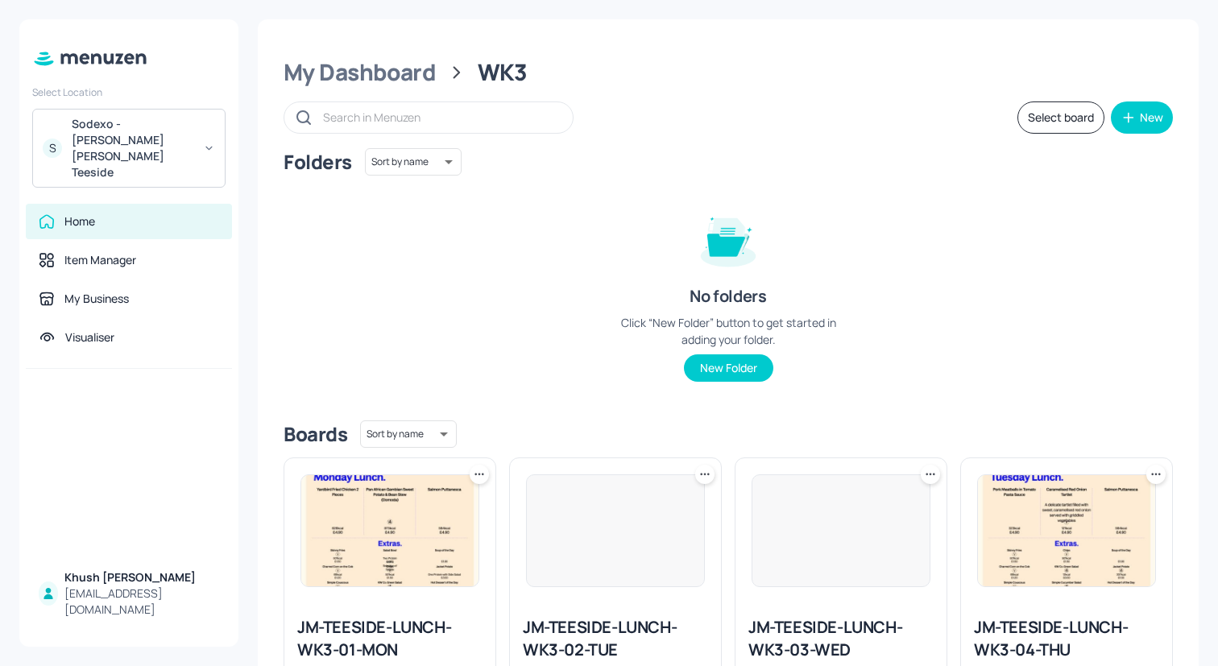
scroll to position [402, 0]
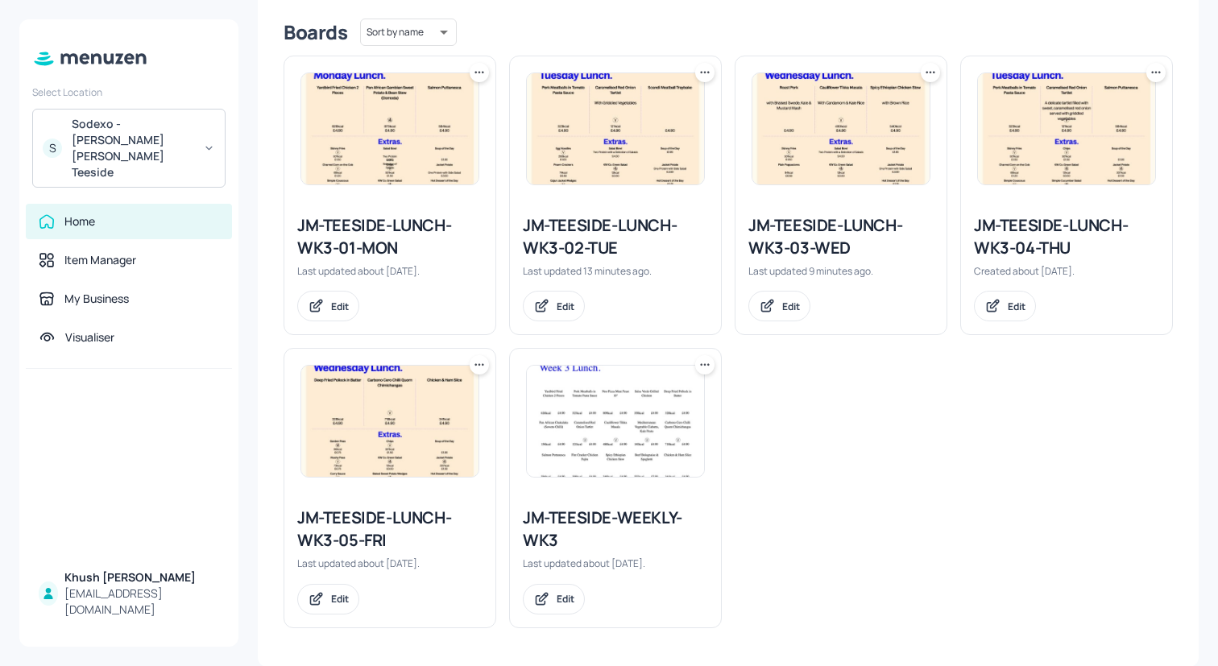
click at [622, 445] on img at bounding box center [615, 421] width 177 height 111
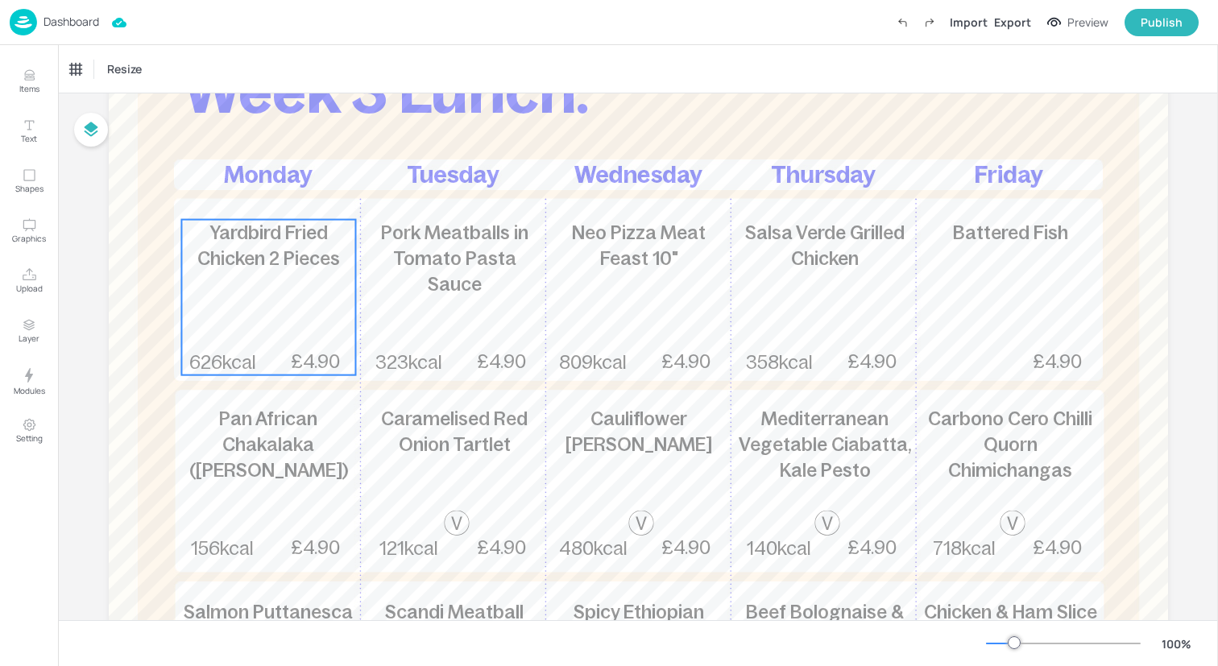
scroll to position [168, 0]
click at [255, 309] on div "Yardbird Fried Chicken 2 Pieces 626kcal £4.90" at bounding box center [268, 295] width 174 height 155
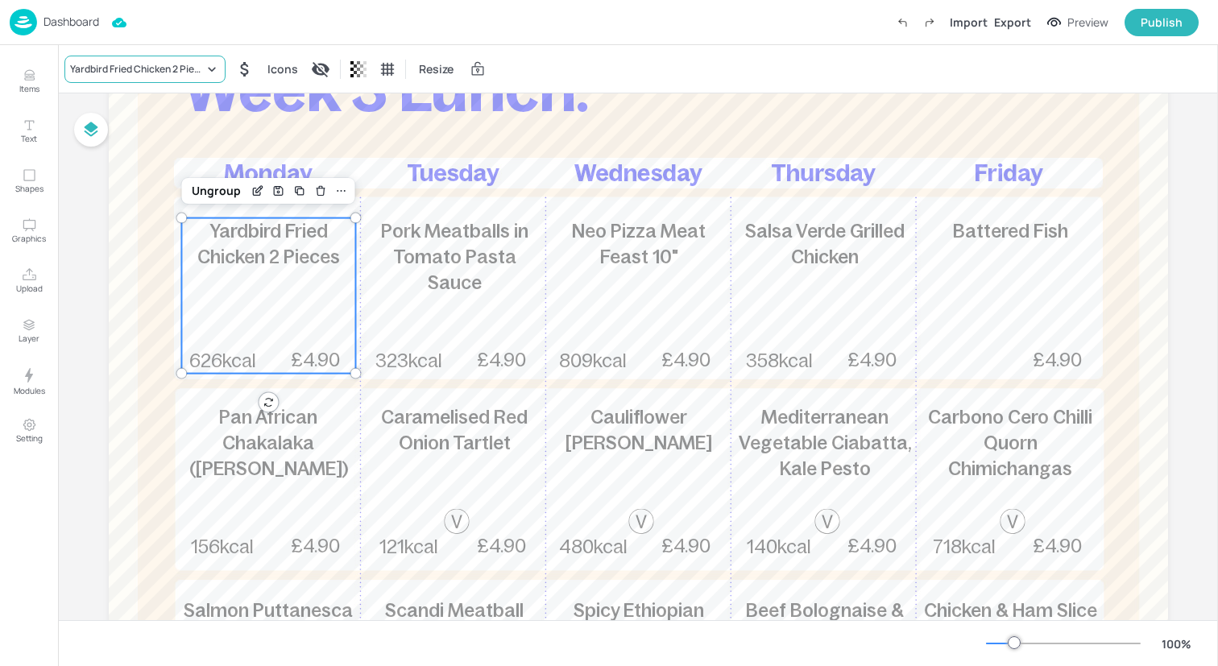
click at [172, 73] on div "Yardbird Fried Chicken 2 Pieces" at bounding box center [137, 69] width 134 height 14
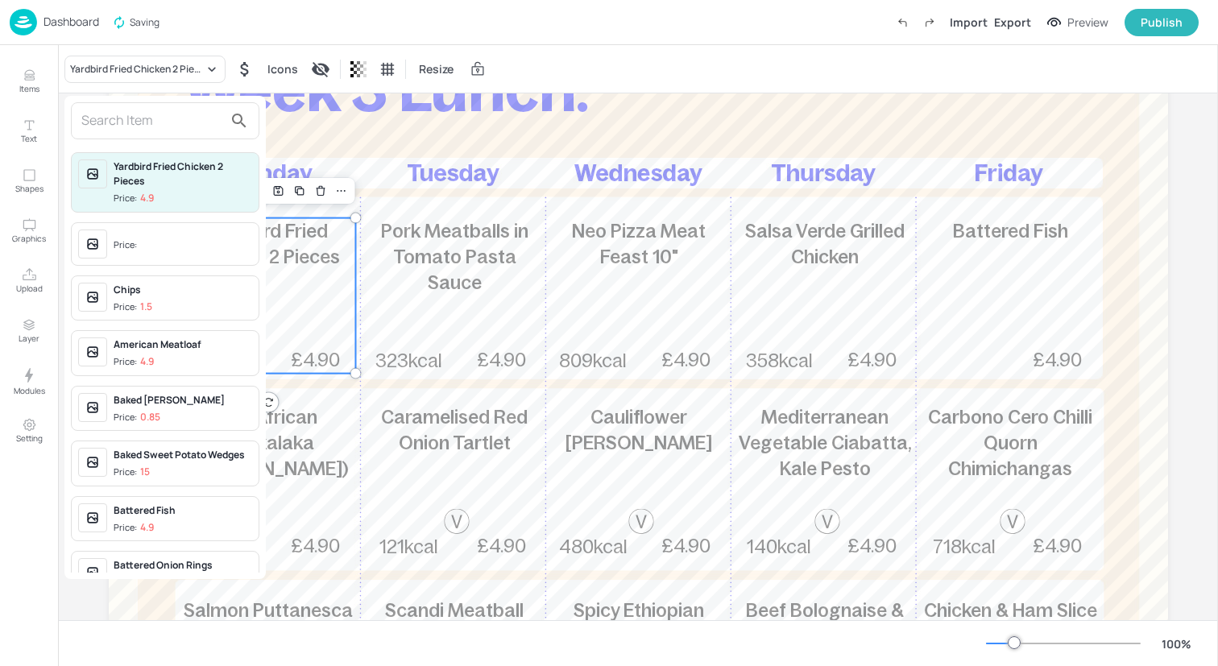
click at [171, 122] on input "text" at bounding box center [152, 121] width 142 height 26
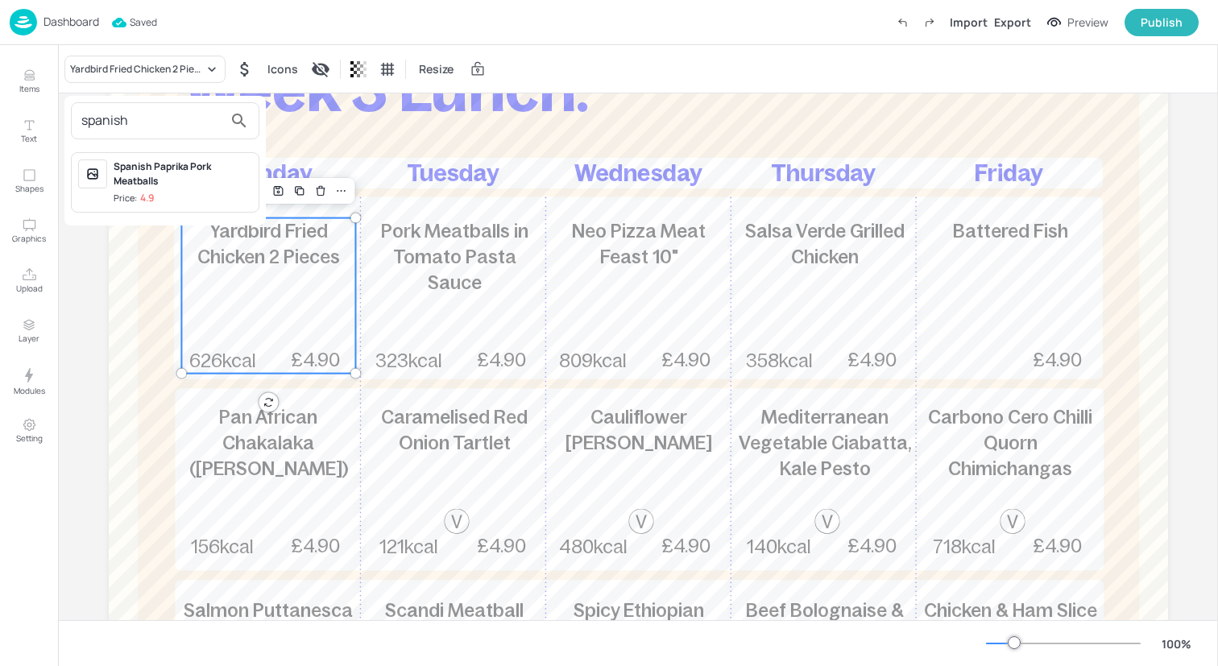
type input "spanish"
click at [174, 169] on div "Spanish Paprika Pork Meatballs" at bounding box center [183, 173] width 139 height 29
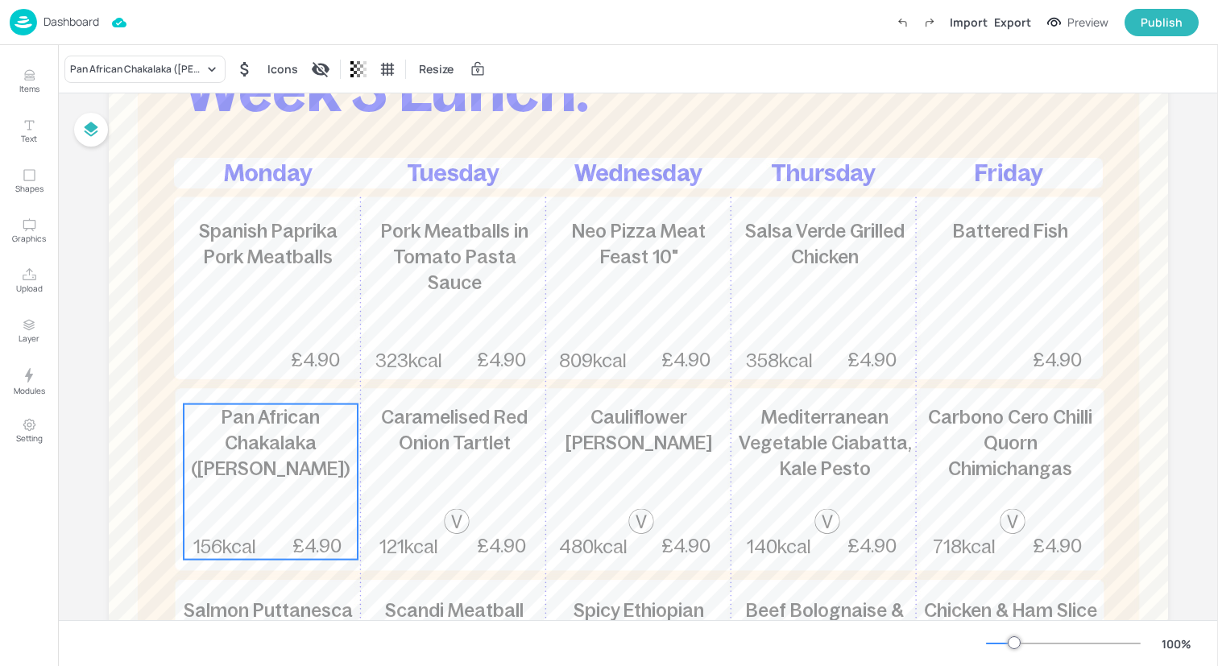
click at [279, 475] on span "Pan African Chakalaka (Soweto Chilli)" at bounding box center [270, 443] width 159 height 72
click at [175, 73] on div "Pan African Chakalaka (Soweto Chilli)" at bounding box center [137, 69] width 134 height 14
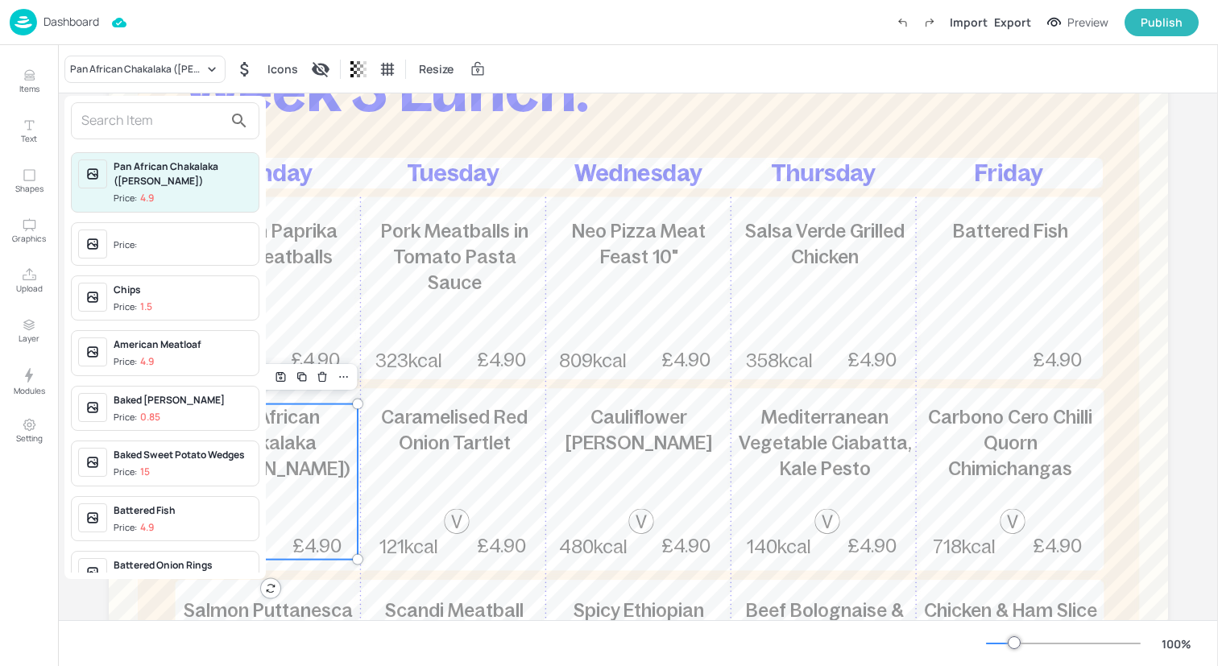
click at [174, 123] on input "text" at bounding box center [152, 121] width 142 height 26
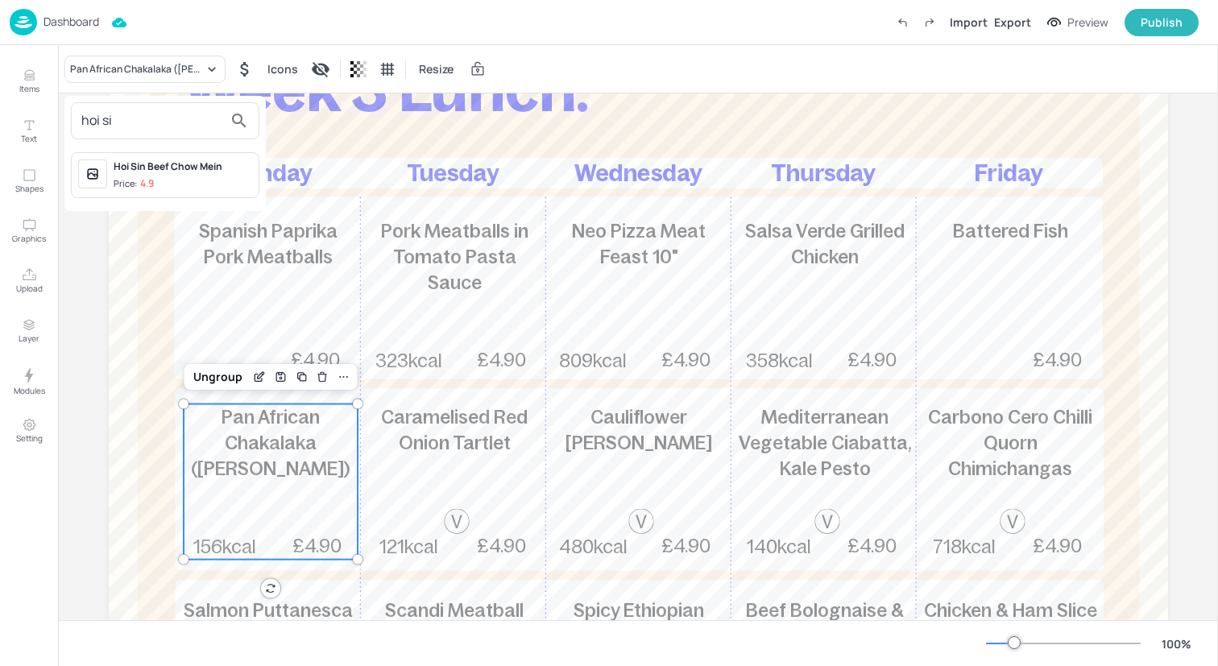
type input "hoi si"
click at [210, 188] on span "Price: 4.9" at bounding box center [183, 184] width 139 height 14
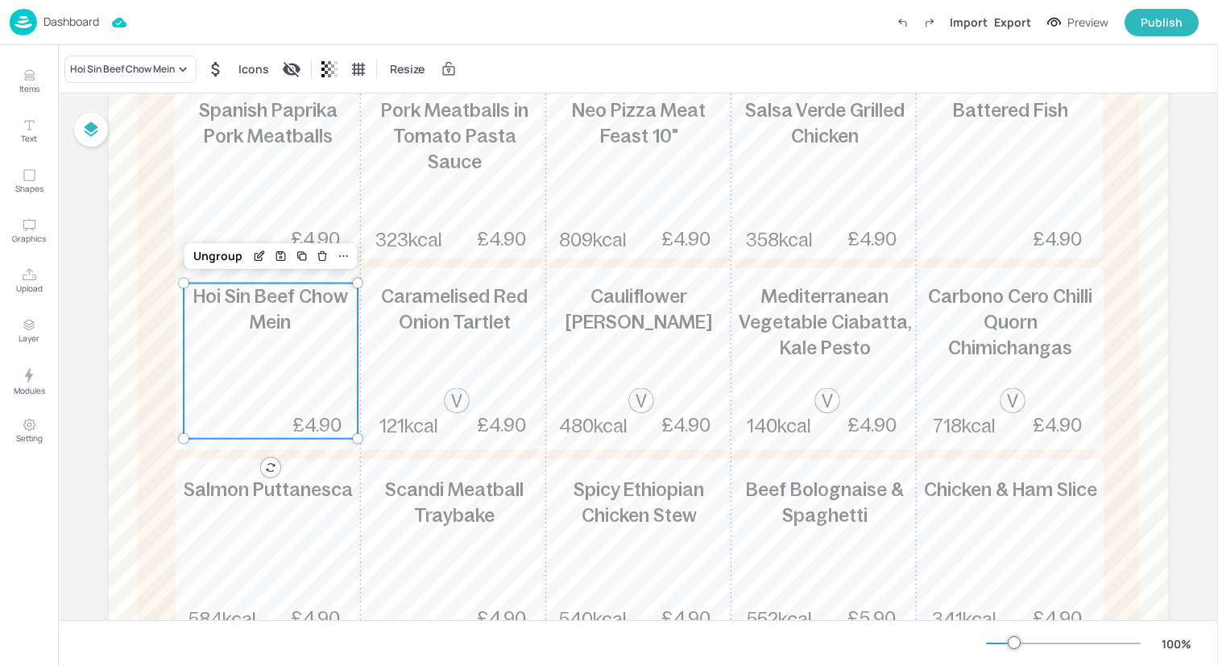
scroll to position [300, 0]
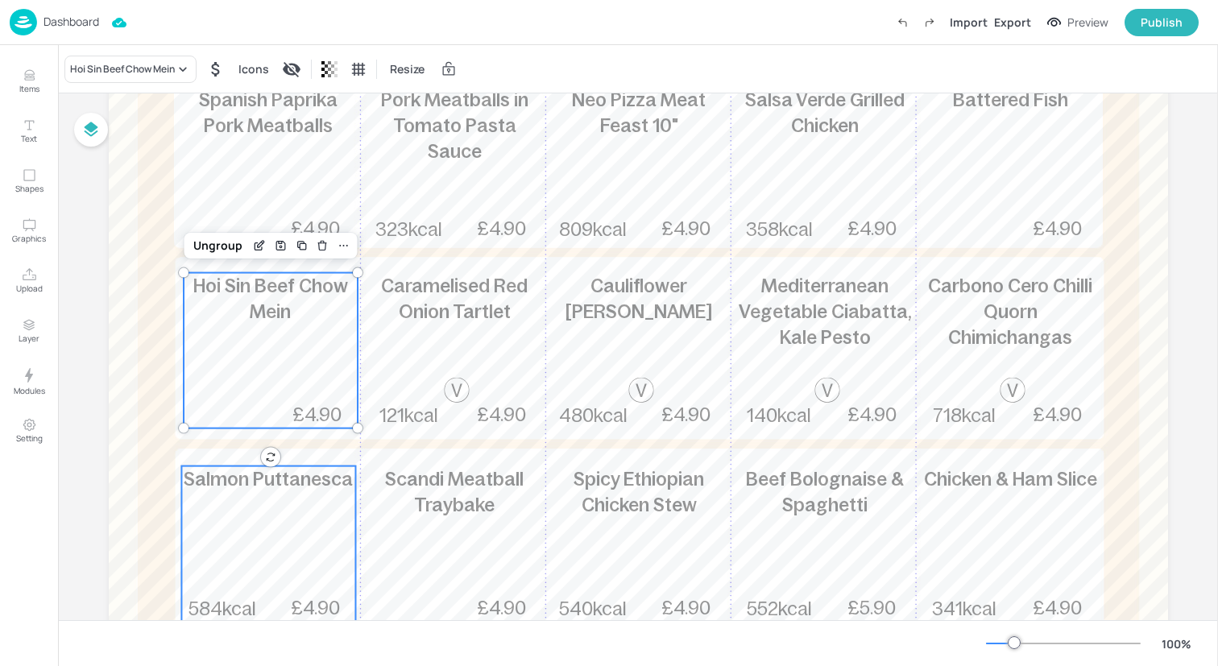
click at [283, 506] on div "Salmon Puttanesca 584kcal £4.90" at bounding box center [268, 543] width 174 height 155
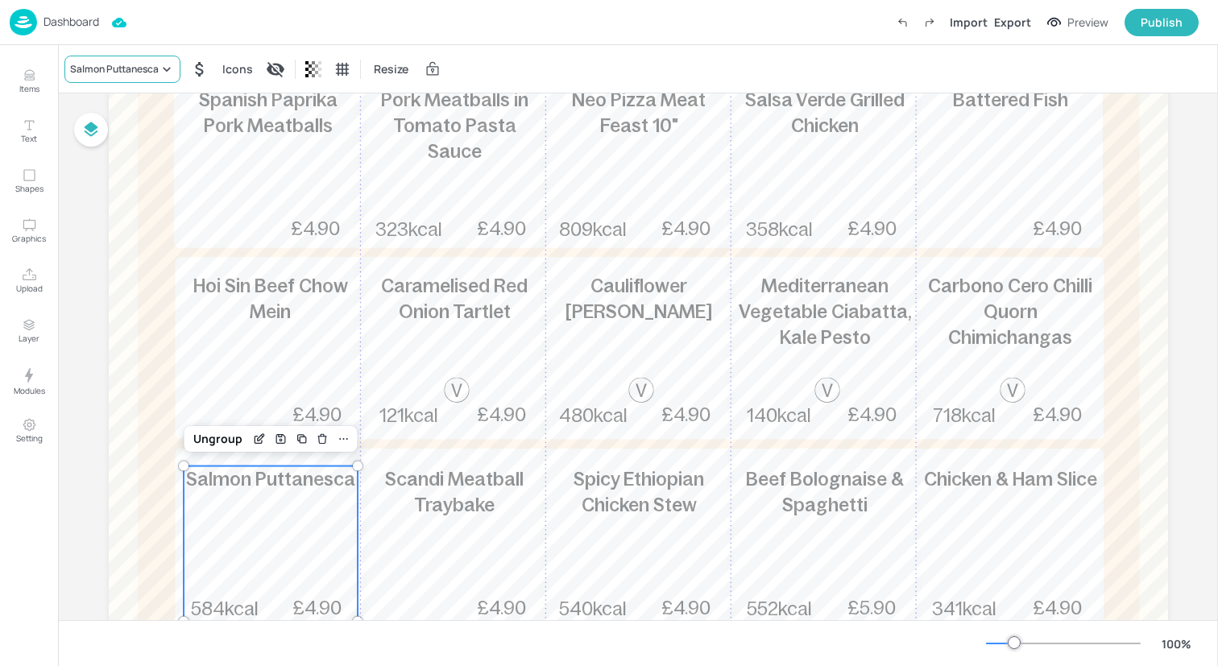
click at [135, 68] on div "Salmon Puttanesca" at bounding box center [114, 69] width 89 height 14
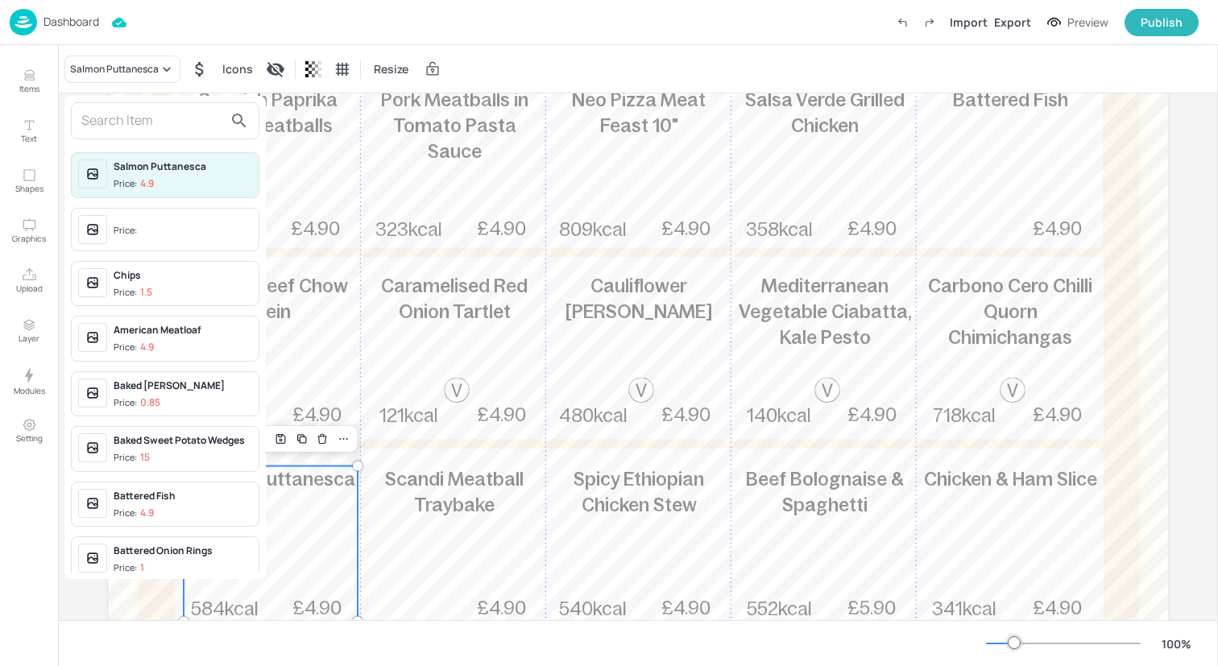
click at [139, 114] on input "text" at bounding box center [152, 121] width 142 height 26
click at [340, 240] on div at bounding box center [609, 333] width 1218 height 666
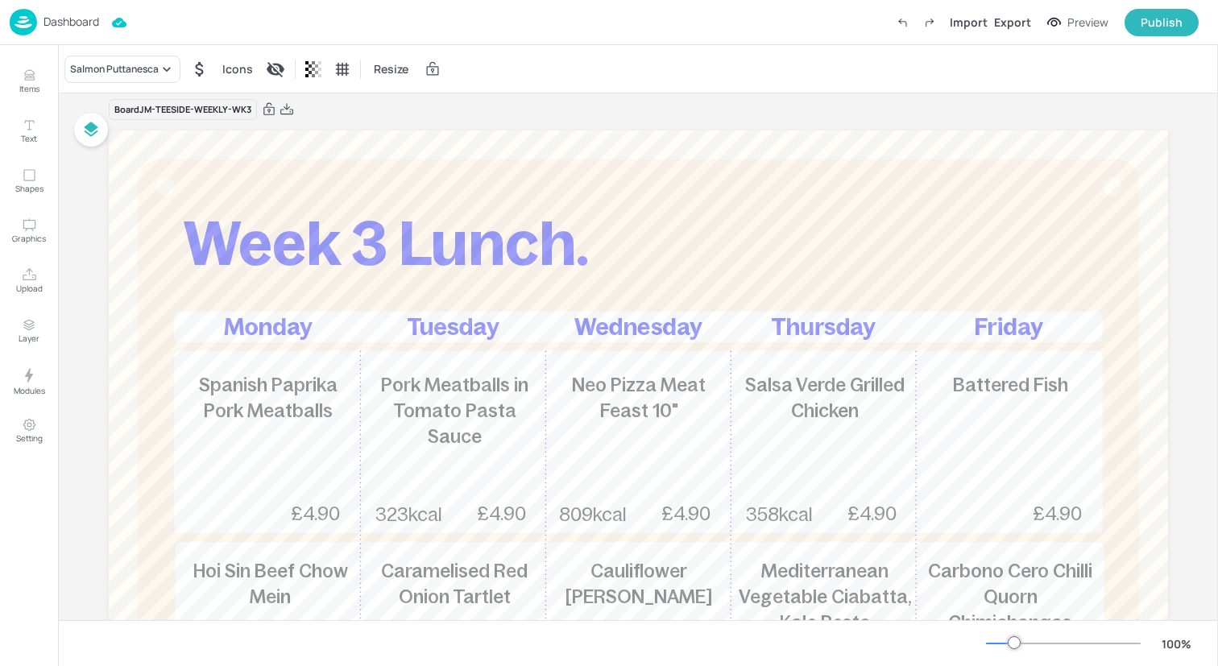
scroll to position [0, 0]
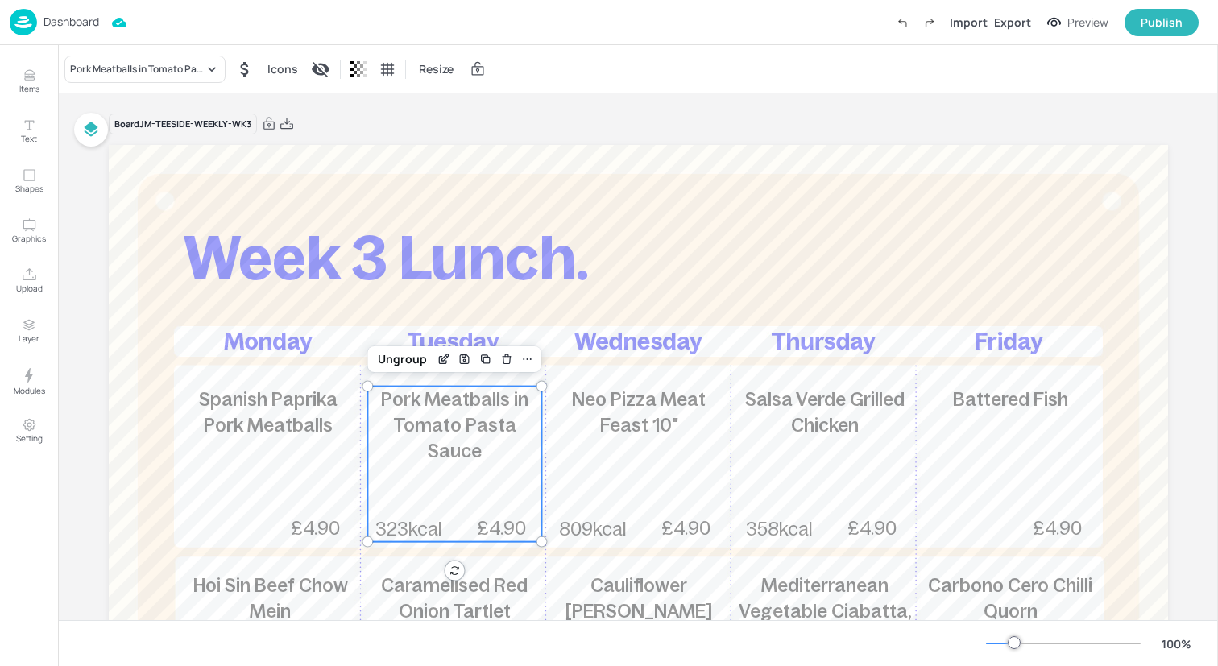
click at [434, 451] on div "Pork Meatballs in Tomato Pasta Sauce 323kcal £4.90" at bounding box center [454, 464] width 174 height 155
click at [158, 81] on div "Pork Meatballs in Tomato Pasta Sauce" at bounding box center [144, 69] width 161 height 27
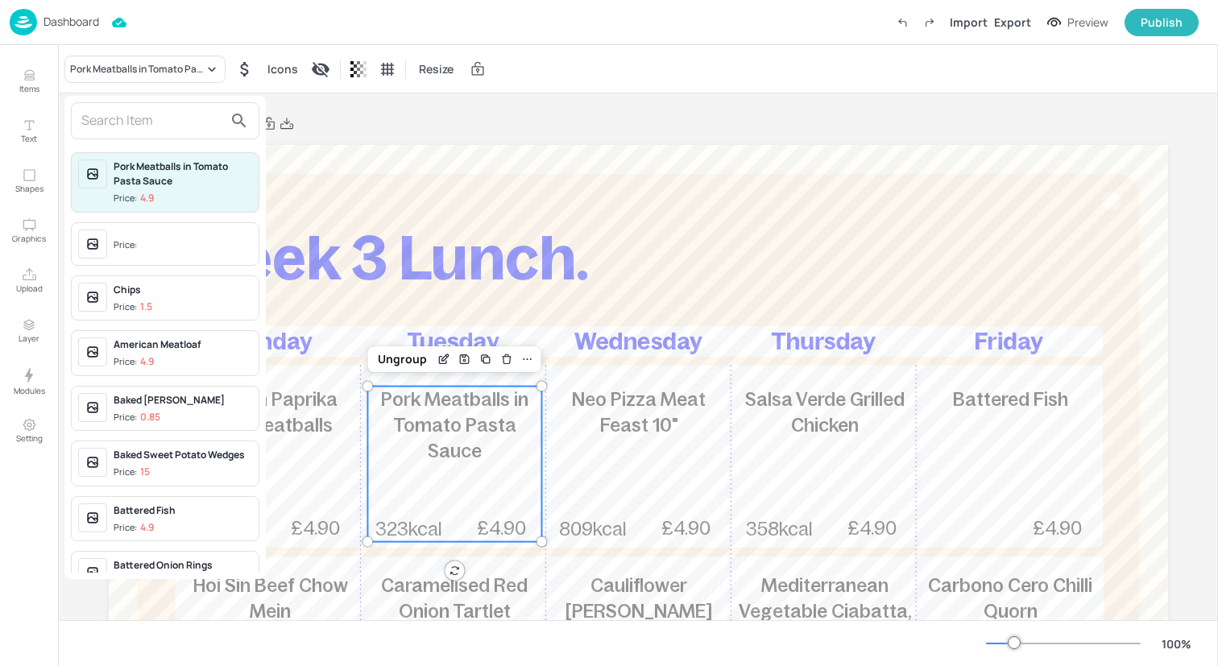
click at [157, 122] on input "text" at bounding box center [152, 121] width 142 height 26
type input "j"
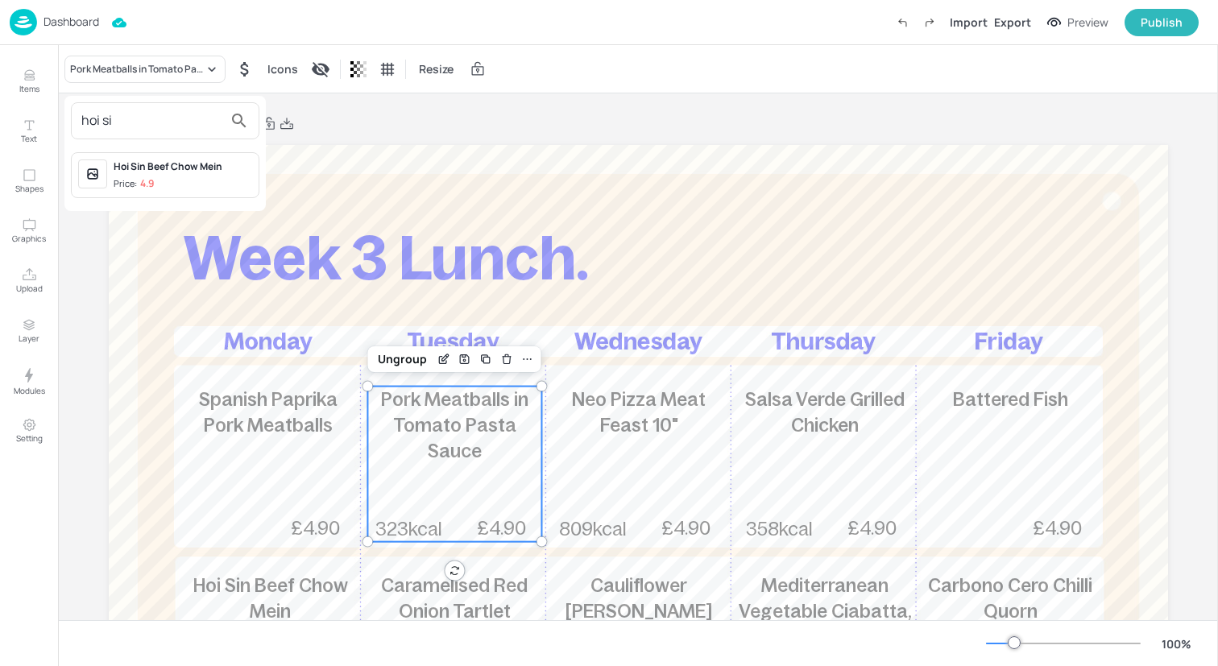
type input "hoi si"
click at [174, 165] on div "Hoi Sin Beef Chow Mein" at bounding box center [183, 166] width 139 height 14
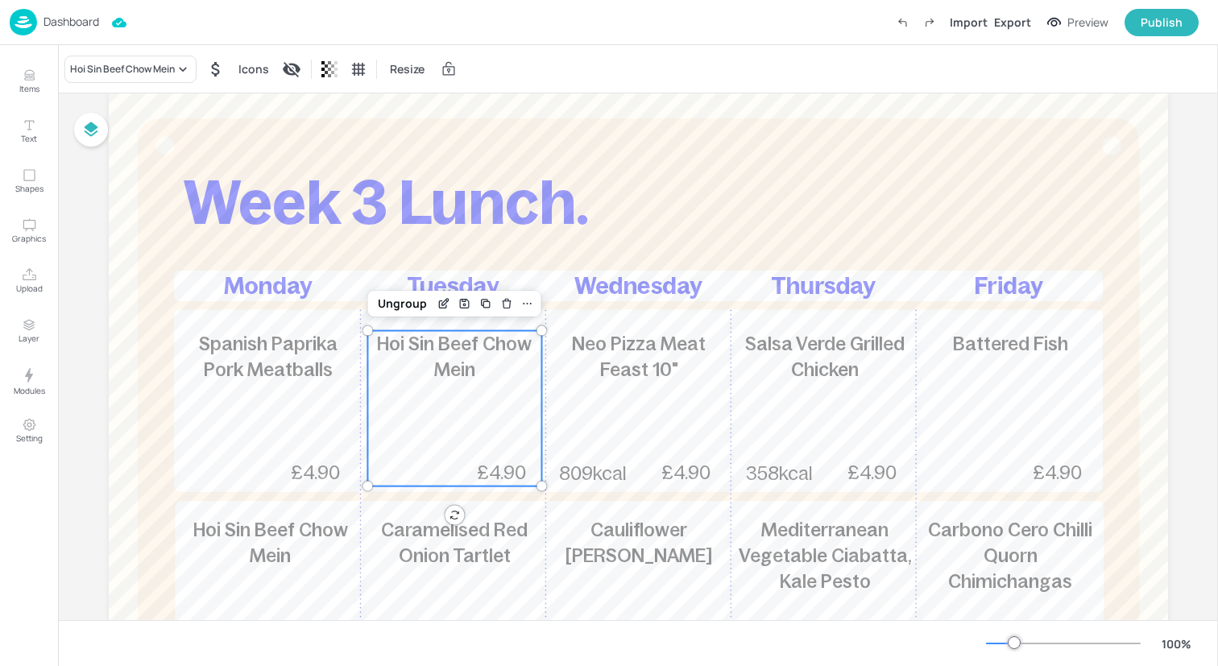
scroll to position [77, 0]
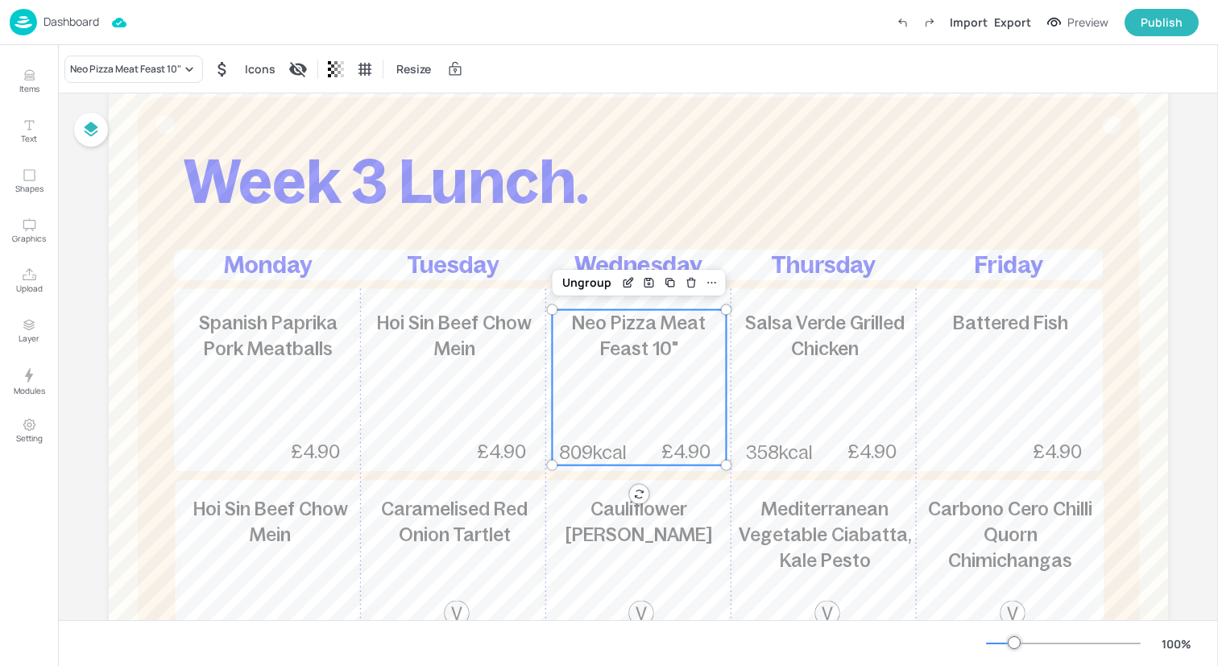
click at [622, 394] on div "Neo Pizza Meat Feast 10" 809kcal £4.90" at bounding box center [639, 387] width 174 height 155
click at [159, 64] on div "Neo Pizza Meat Feast 10"" at bounding box center [125, 69] width 111 height 14
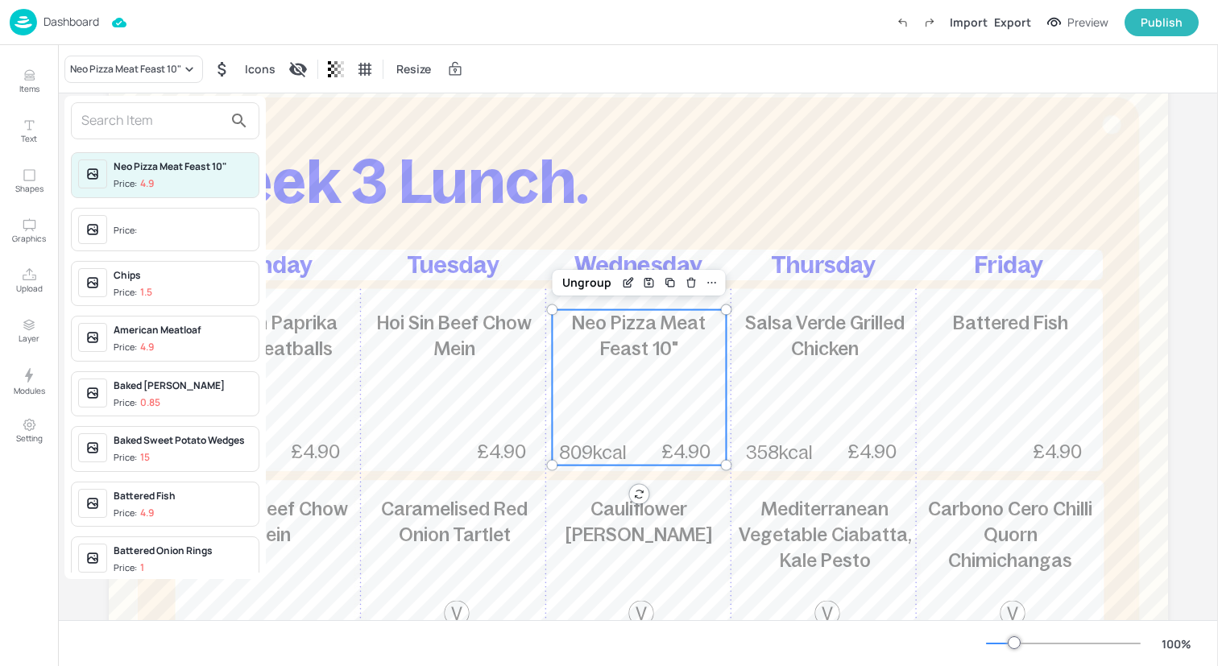
click at [150, 126] on input "text" at bounding box center [152, 121] width 142 height 26
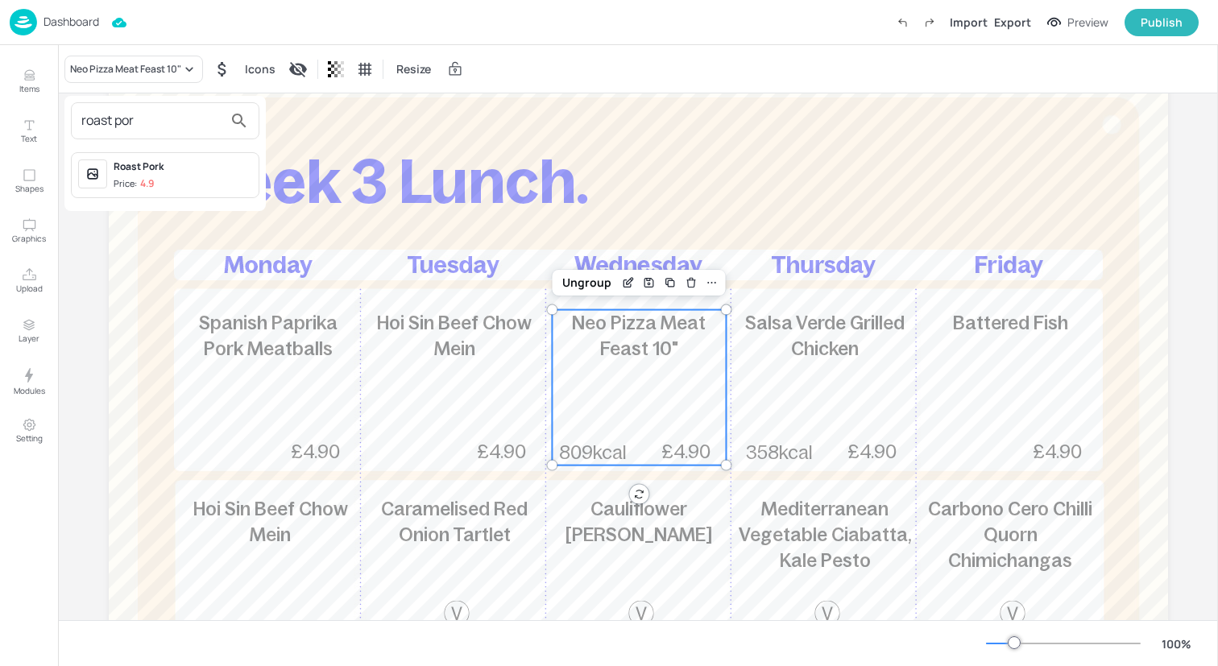
type input "roast por"
click at [176, 176] on div "Roast Pork Price: 4.9" at bounding box center [183, 174] width 139 height 31
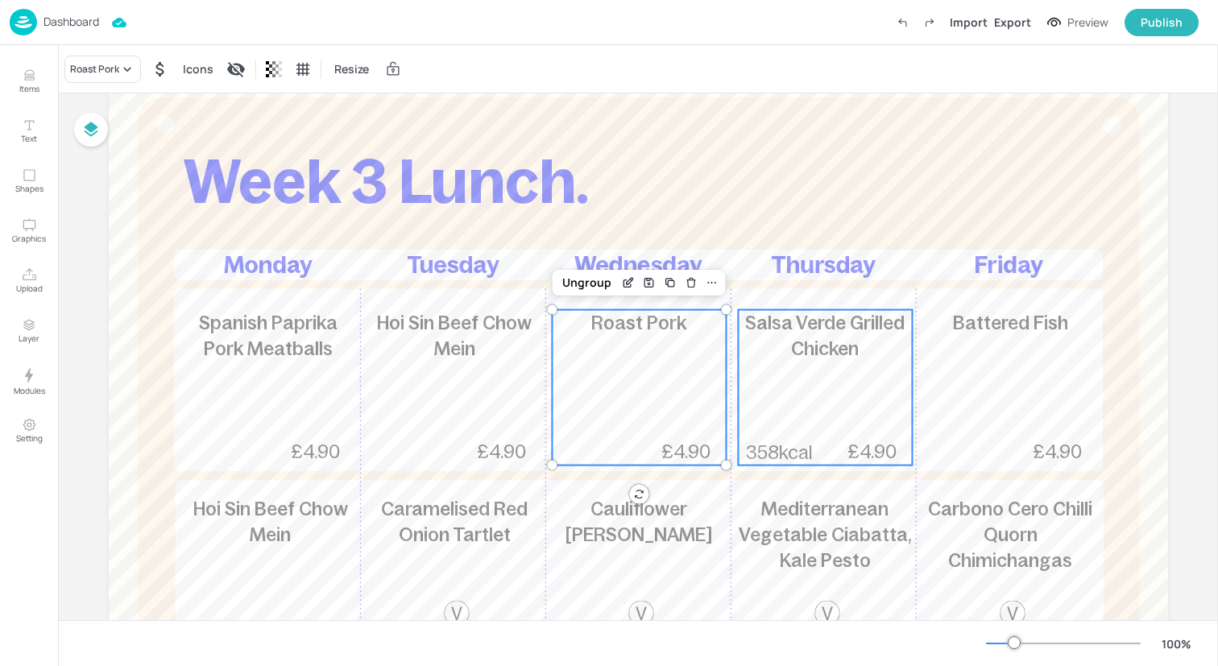
click at [778, 383] on div "Salsa Verde Grilled Chicken 358kcal £4.90" at bounding box center [825, 387] width 174 height 155
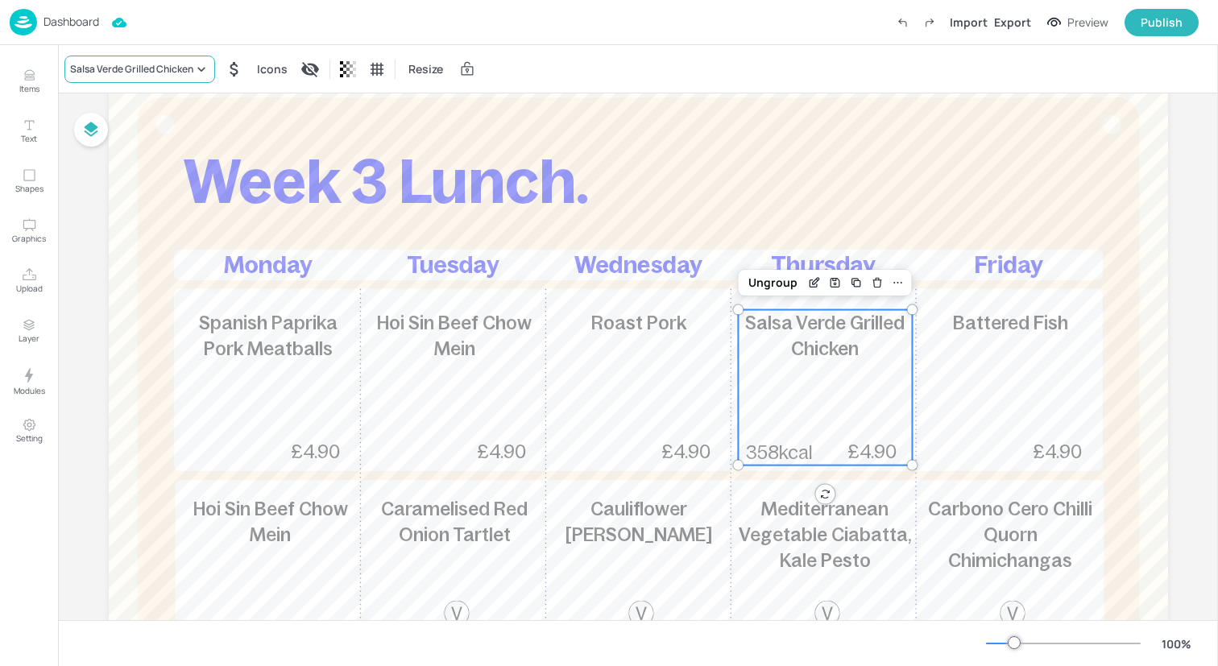
click at [176, 68] on div "Salsa Verde Grilled Chicken" at bounding box center [131, 69] width 123 height 14
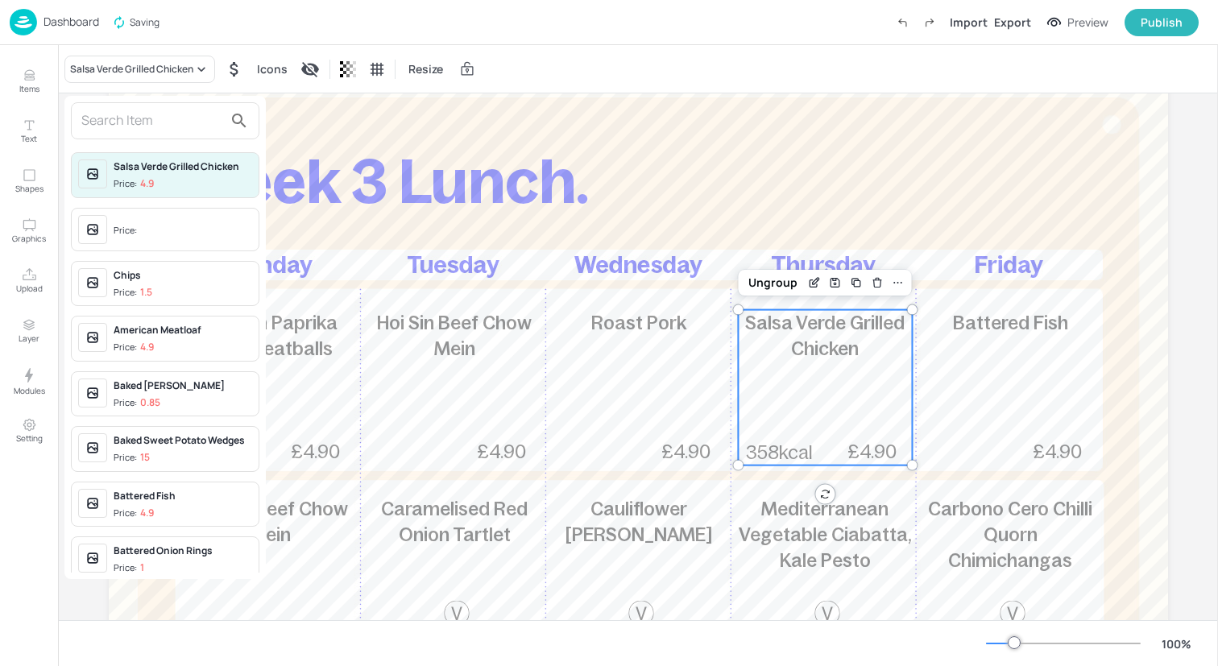
click at [164, 122] on input "text" at bounding box center [152, 121] width 142 height 26
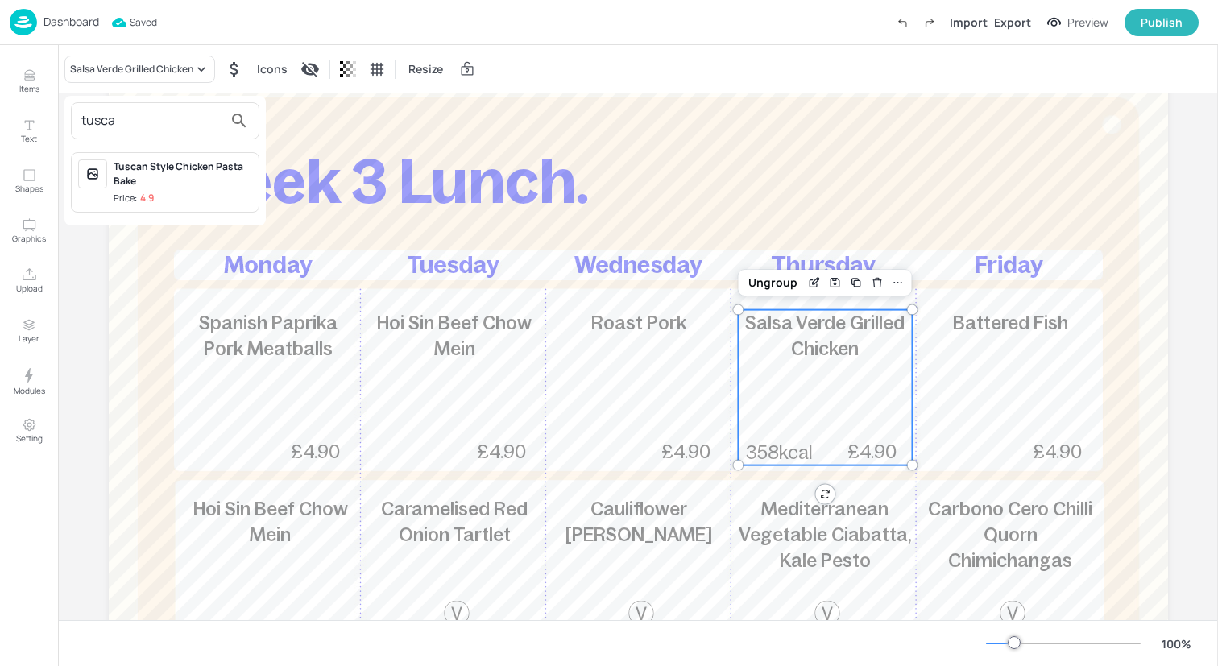
type input "tusca"
click at [180, 172] on div "Tuscan Style Chicken Pasta Bake" at bounding box center [183, 173] width 139 height 29
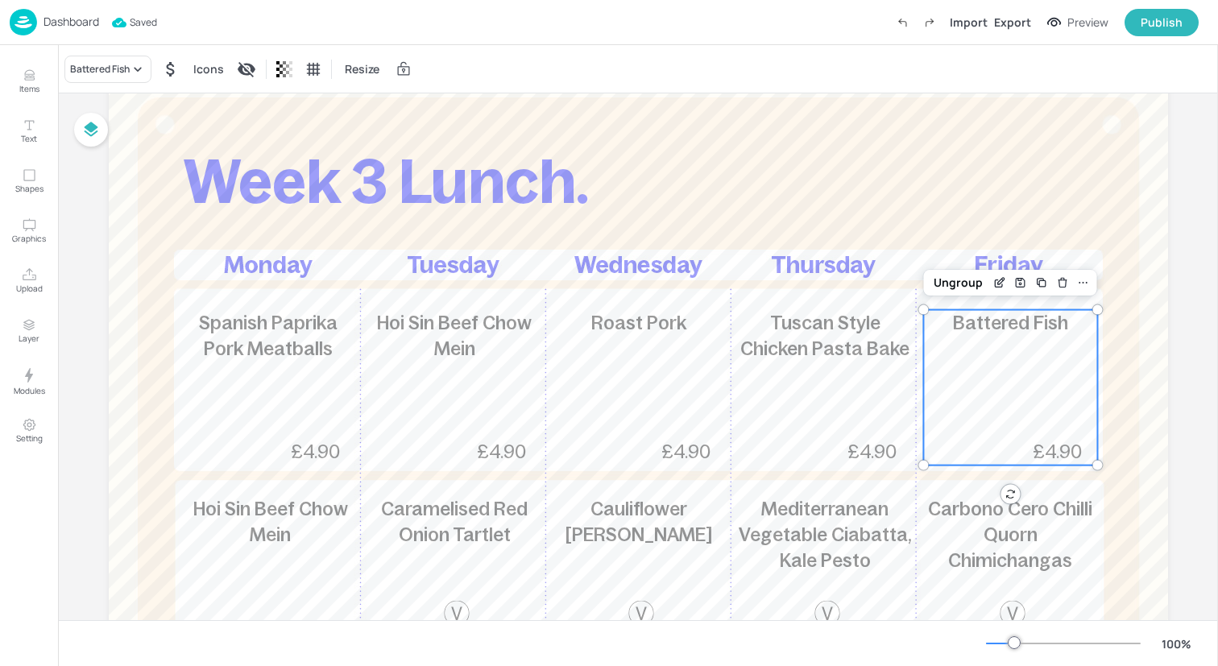
click at [1025, 391] on div "Battered Fish £4.90" at bounding box center [1010, 387] width 174 height 155
click at [284, 553] on div "Hoi Sin Beef Chow Mein £4.90" at bounding box center [271, 573] width 174 height 155
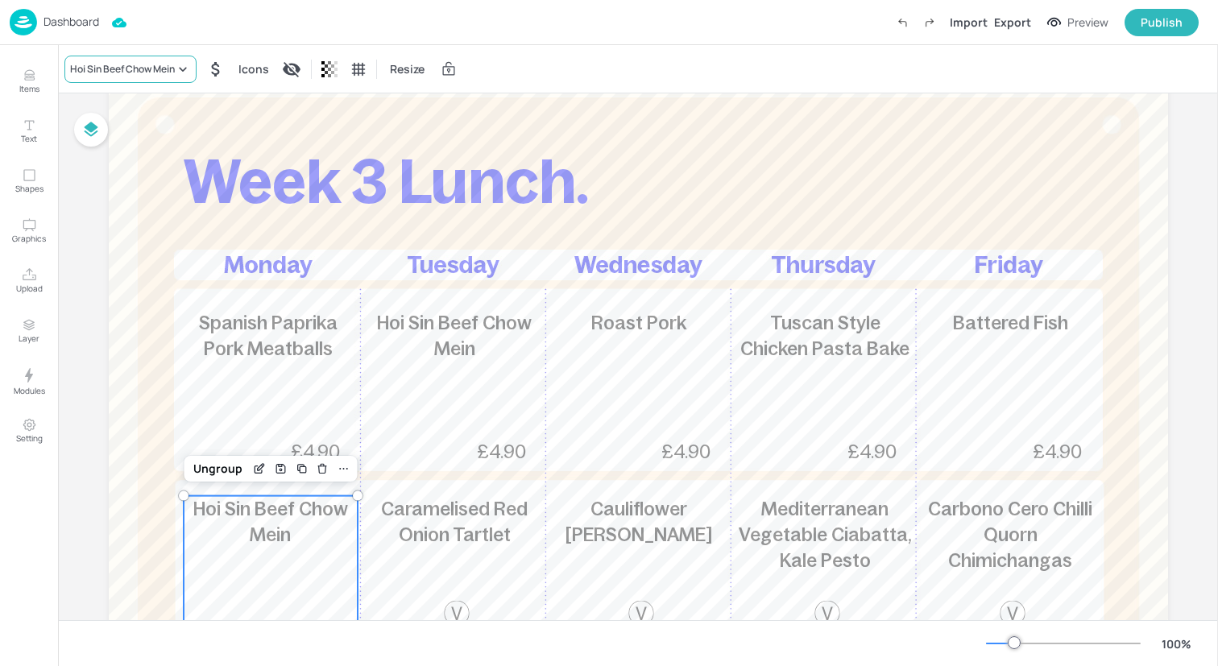
click at [127, 73] on div "Hoi Sin Beef Chow Mein" at bounding box center [122, 69] width 105 height 14
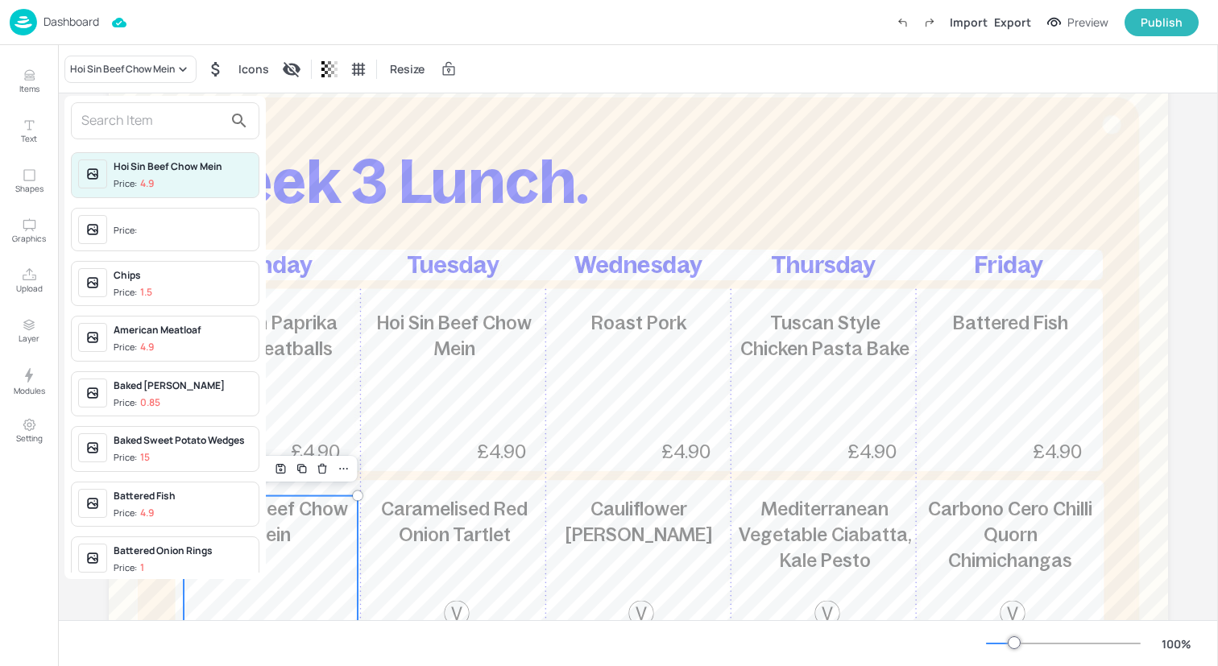
click at [139, 120] on input "text" at bounding box center [152, 121] width 142 height 26
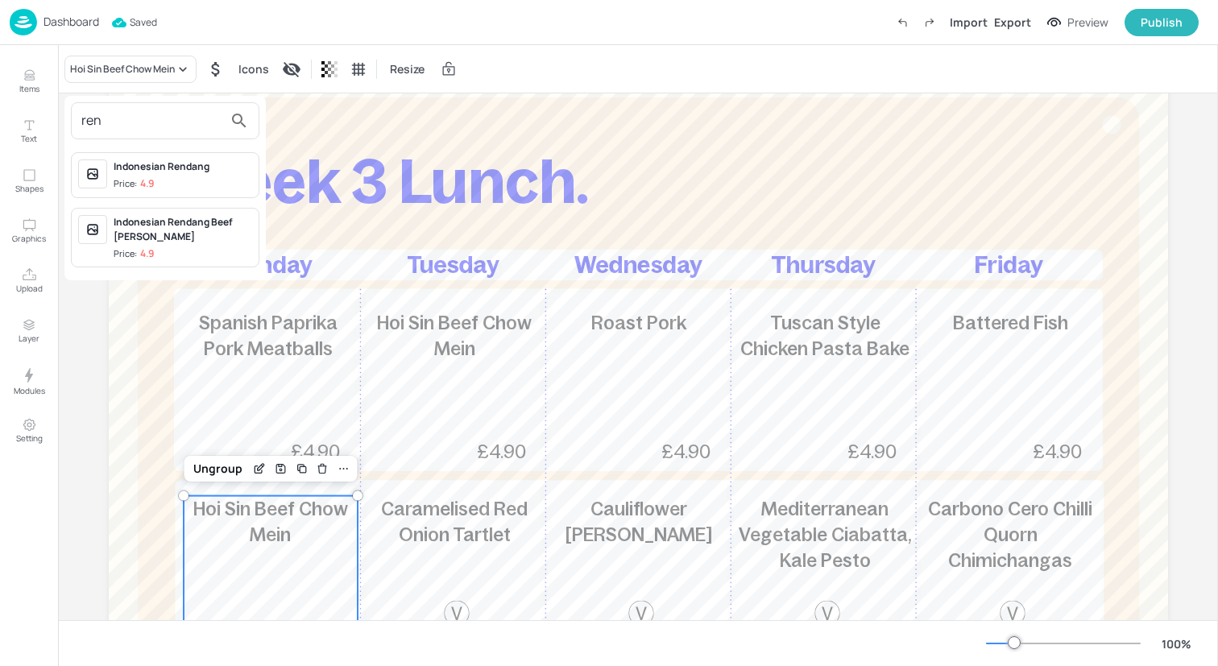
type input "ren"
click at [168, 178] on span "Price: 4.9" at bounding box center [183, 184] width 139 height 14
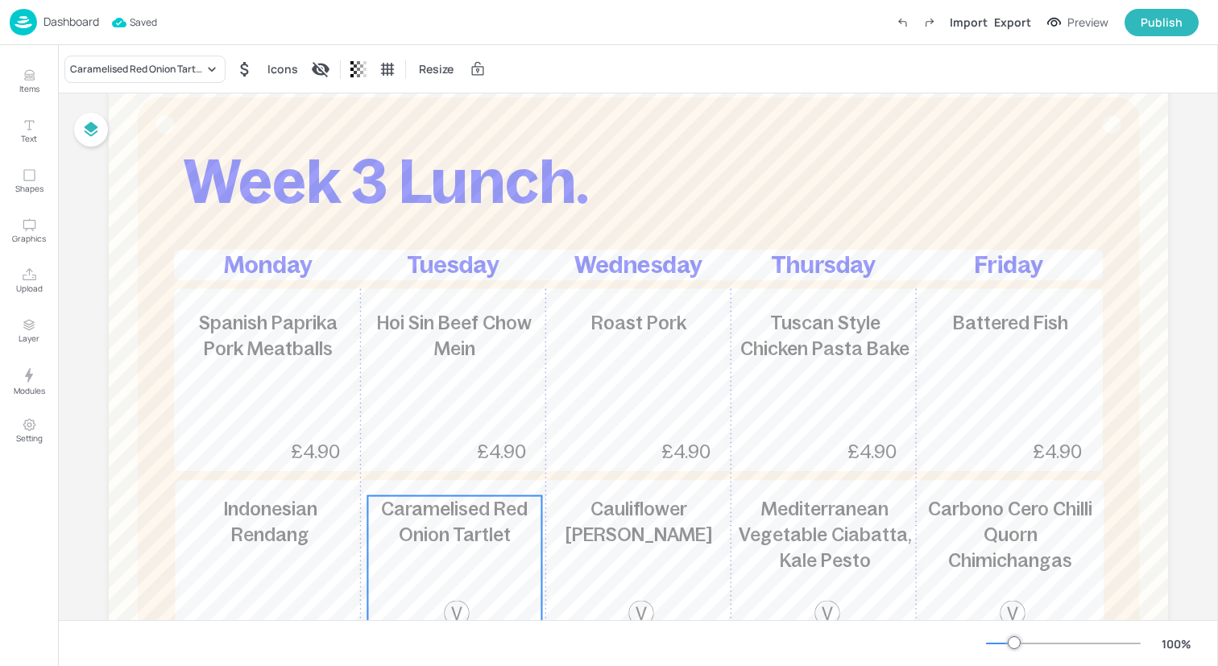
click at [411, 520] on p "Caramelised Red Onion Tartlet" at bounding box center [454, 522] width 174 height 52
click at [202, 72] on div "Caramelised Red Onion Tartlet" at bounding box center [137, 69] width 134 height 14
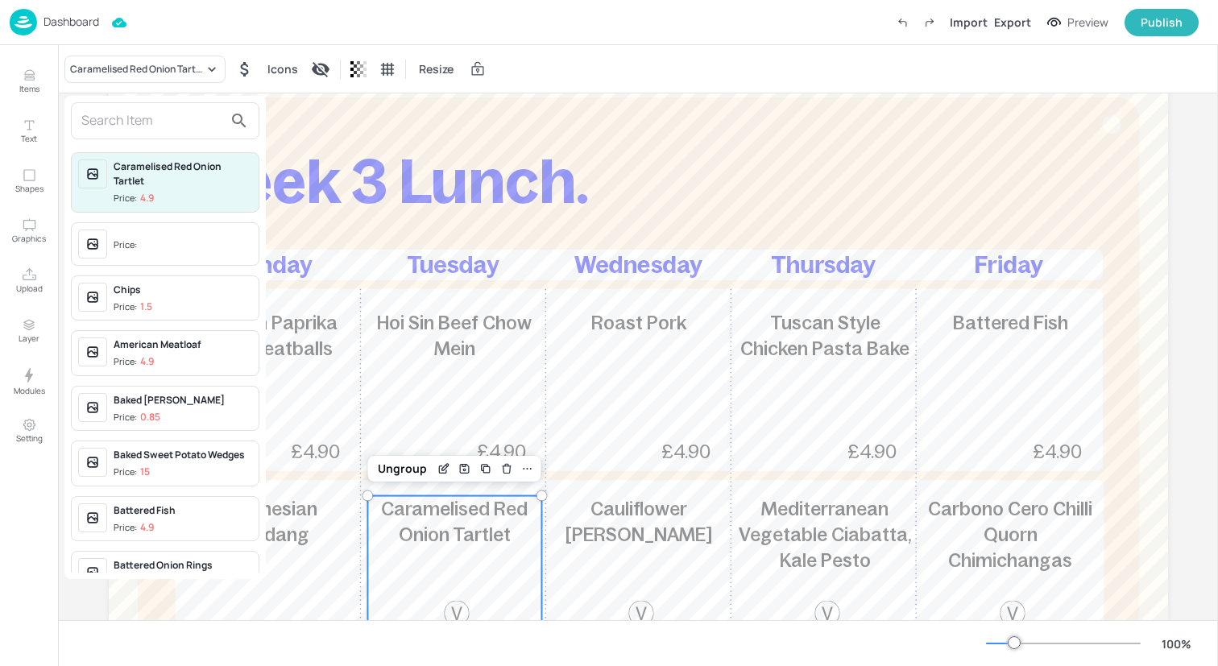
click at [195, 126] on input "text" at bounding box center [152, 121] width 142 height 26
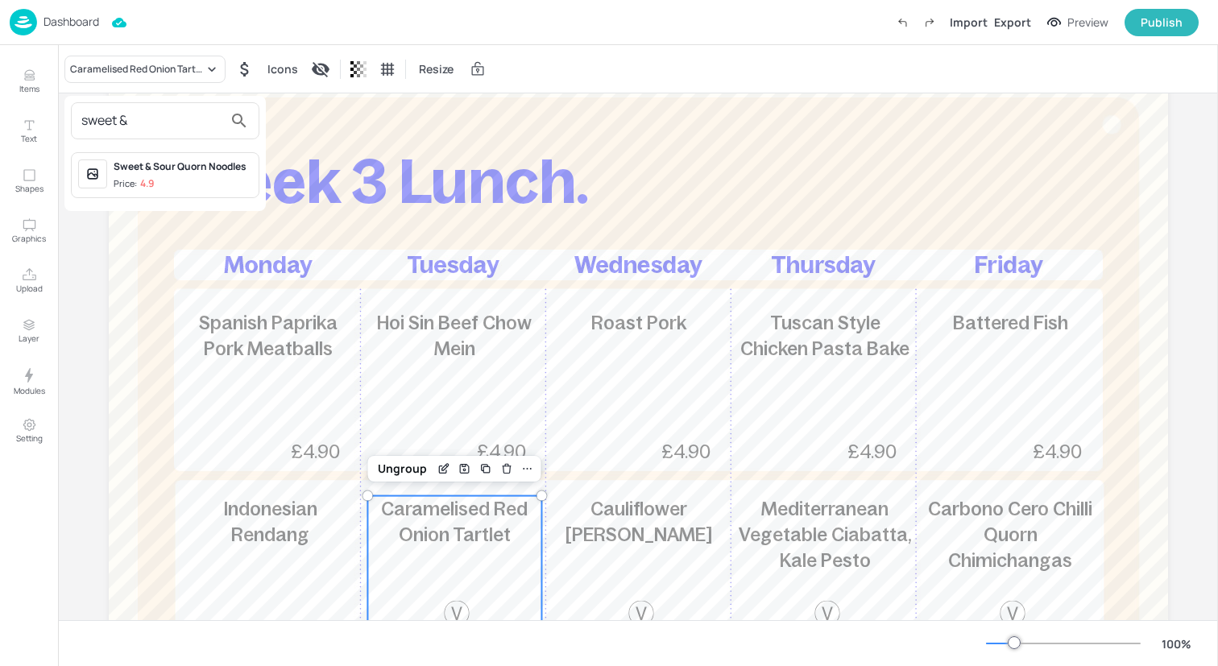
type input "sweet &"
click at [210, 172] on div "Sweet & Sour Quorn Noodles" at bounding box center [183, 166] width 139 height 14
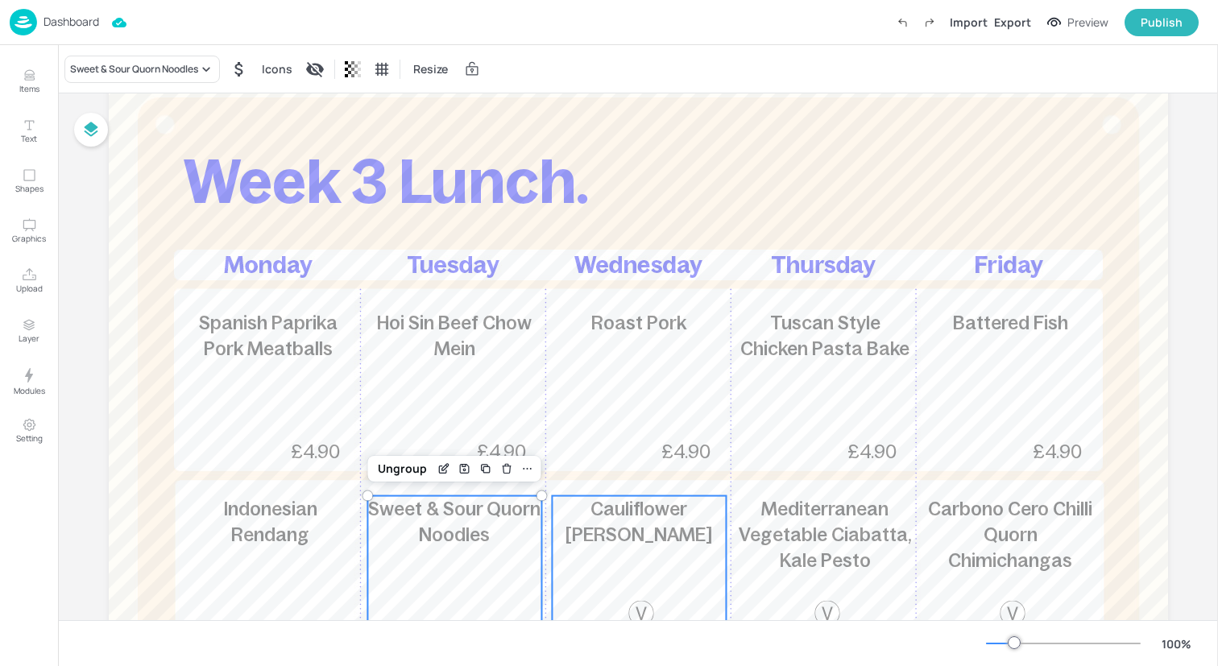
click at [620, 565] on div "Cauliflower Tikka Masala 480kcal £4.90" at bounding box center [639, 573] width 174 height 155
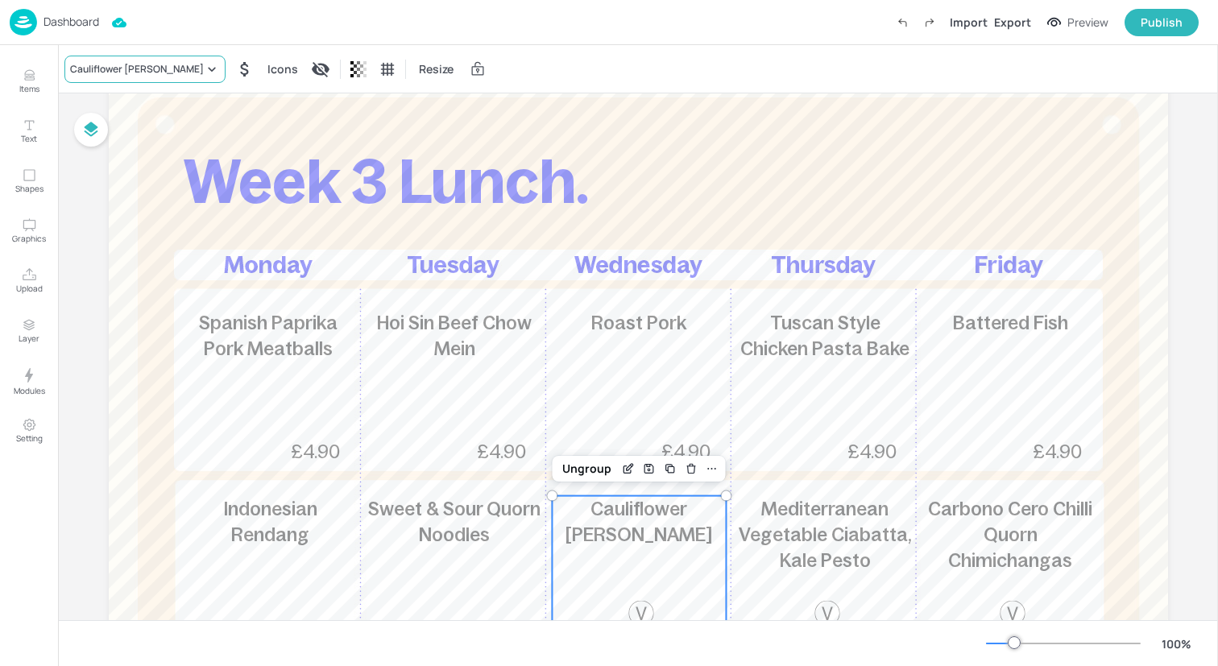
click at [158, 64] on div "Cauliflower [PERSON_NAME]" at bounding box center [137, 69] width 134 height 14
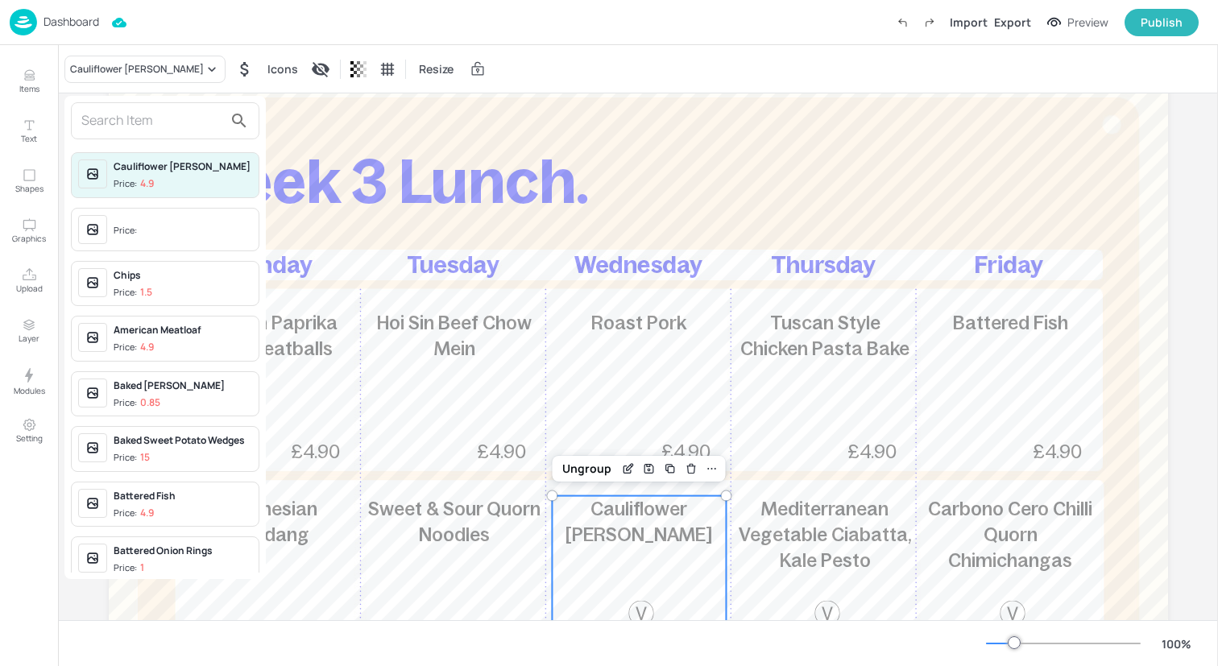
click at [160, 120] on input "text" at bounding box center [152, 121] width 142 height 26
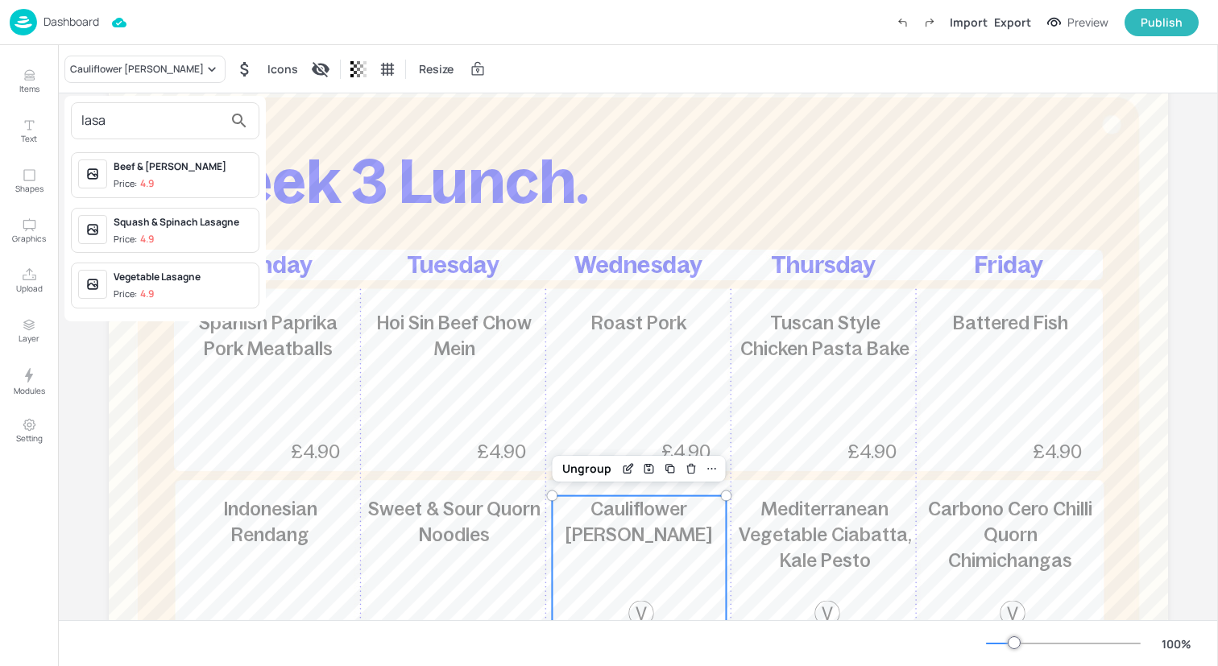
type input "lasa"
click at [171, 228] on div "Squash & Spinach Lasagne" at bounding box center [183, 222] width 139 height 14
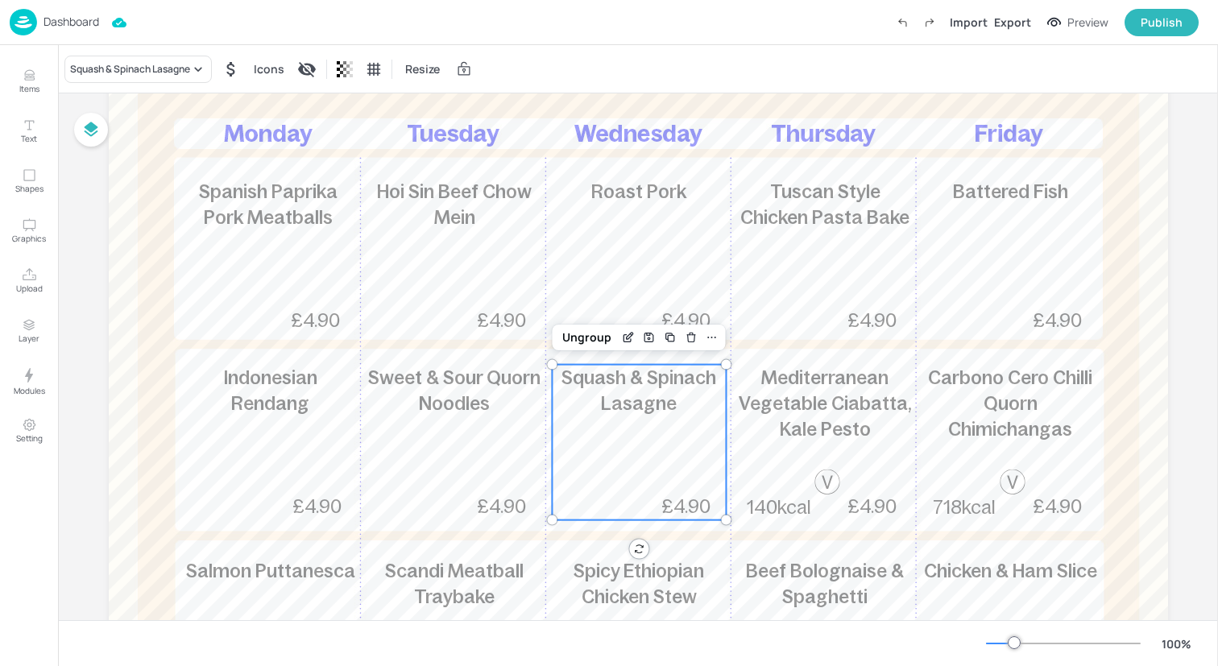
scroll to position [308, 0]
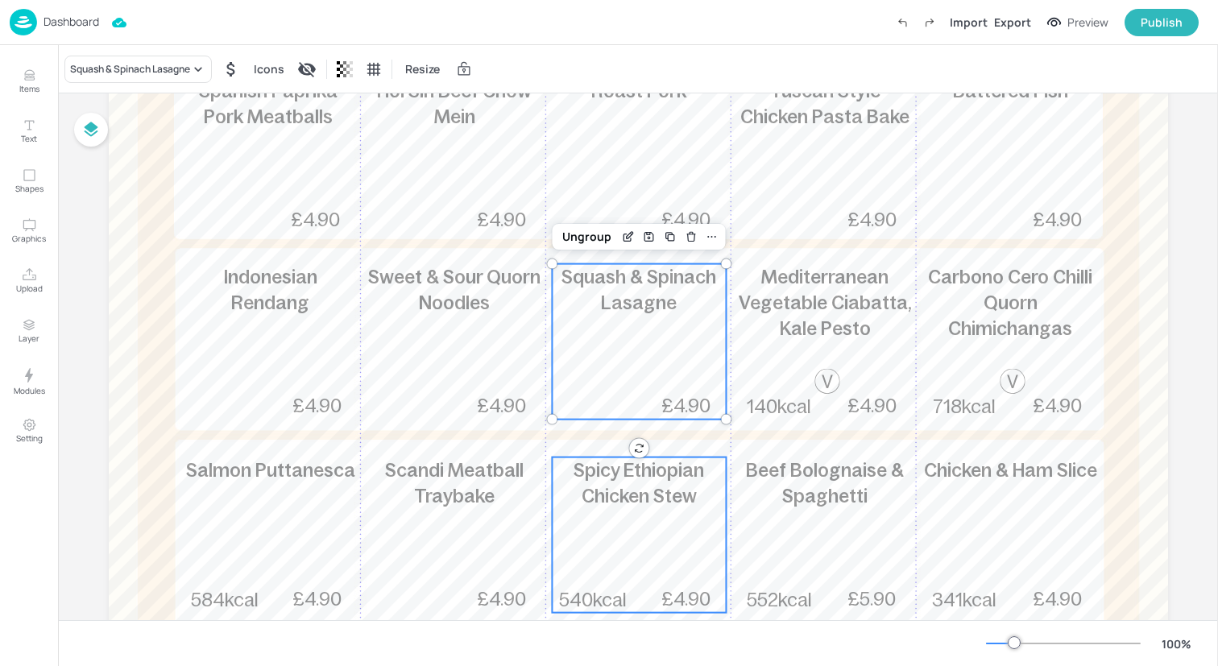
click at [639, 537] on div "Spicy Ethiopian Chicken Stew 540kcal £4.90" at bounding box center [639, 534] width 174 height 155
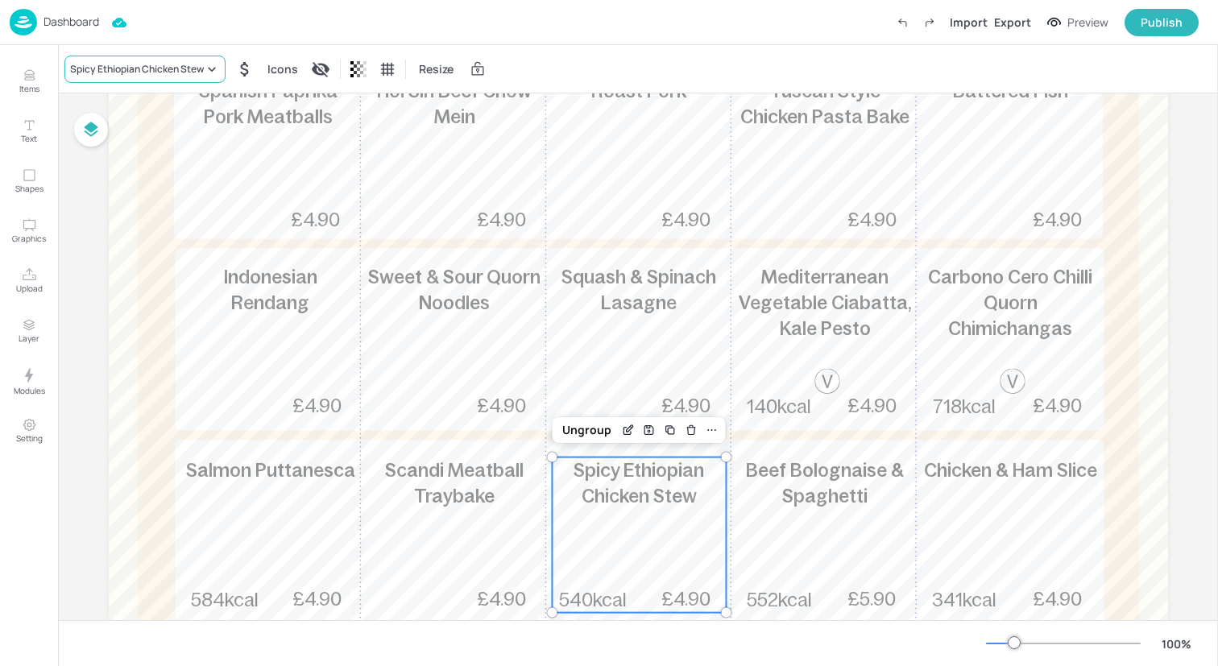
click at [137, 68] on div "Spicy Ethiopian Chicken Stew" at bounding box center [137, 69] width 134 height 14
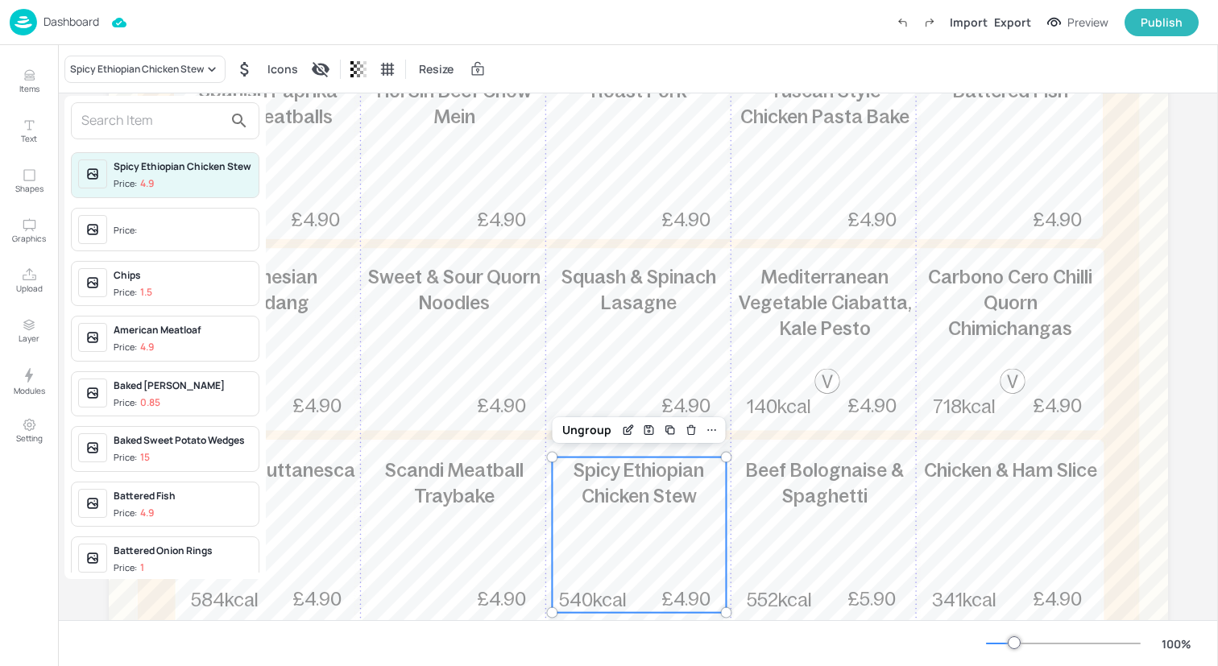
click at [163, 126] on input "text" at bounding box center [152, 121] width 142 height 26
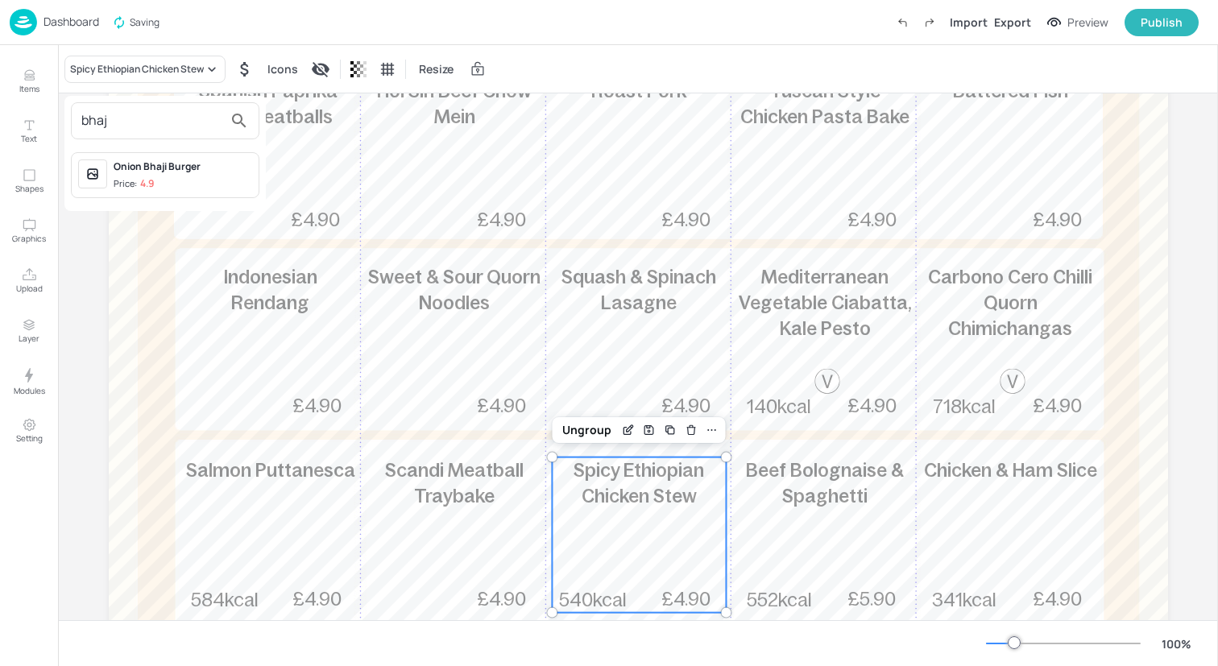
type input "bhaj"
click at [185, 172] on div "Onion Bhaji Burger" at bounding box center [183, 166] width 139 height 14
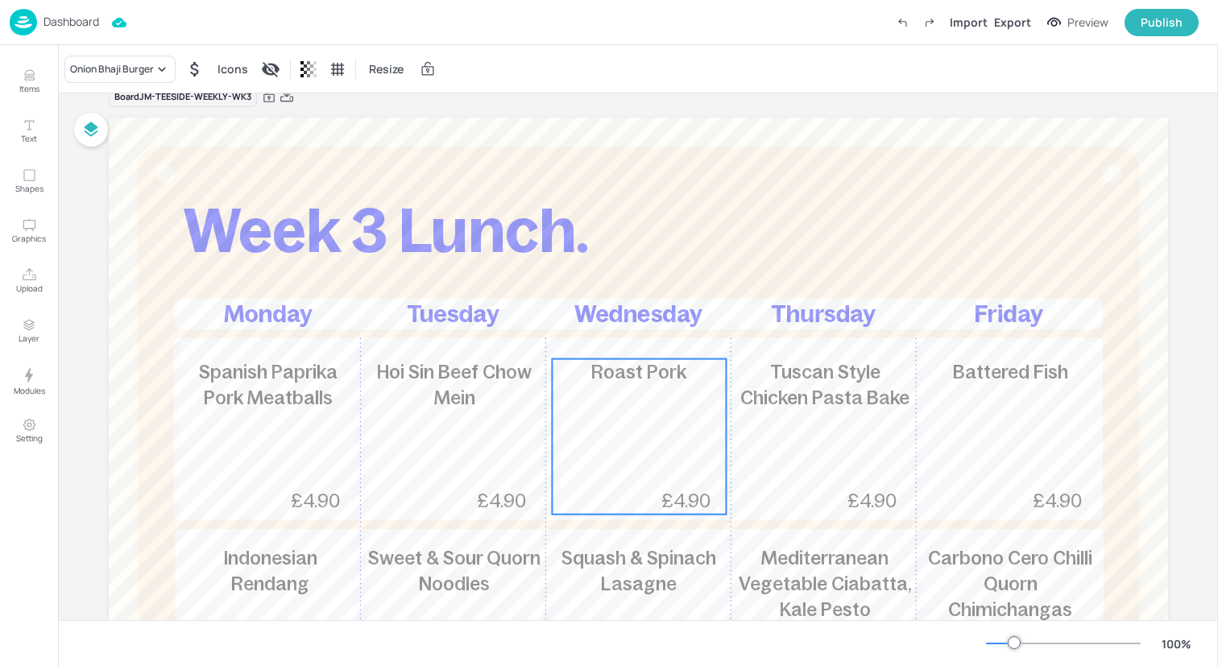
scroll to position [24, 0]
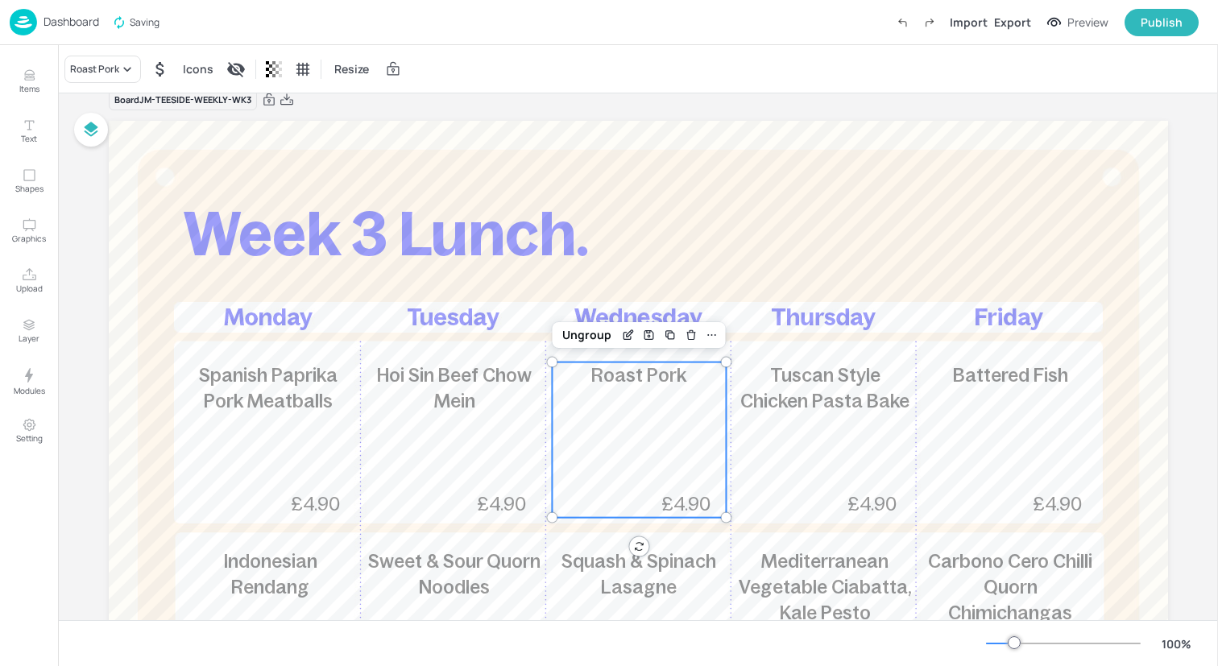
click at [645, 439] on div "Roast Pork £4.90" at bounding box center [639, 439] width 174 height 155
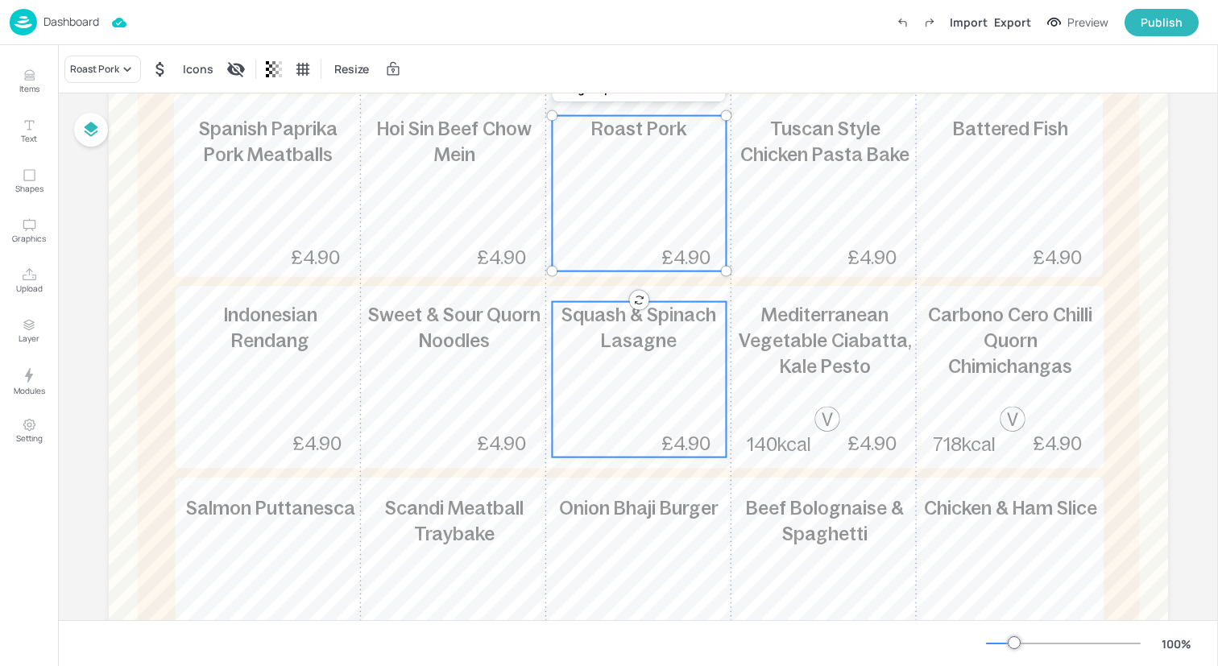
scroll to position [349, 0]
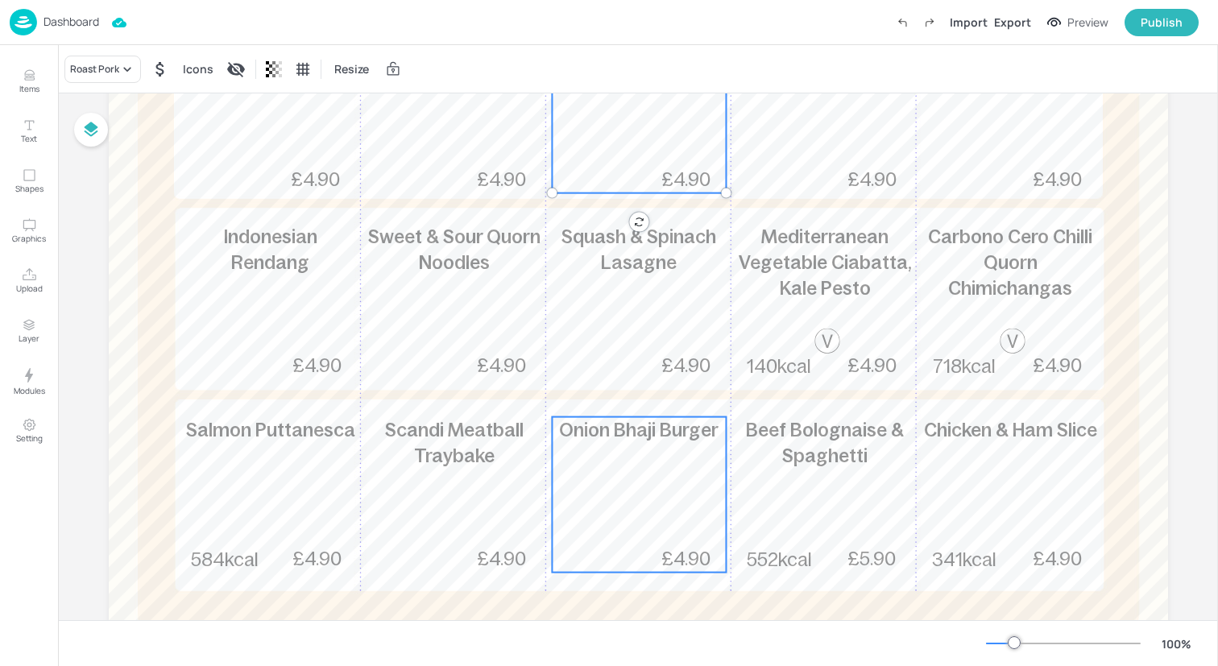
click at [634, 519] on div "Onion Bhaji Burger £4.90" at bounding box center [639, 494] width 174 height 155
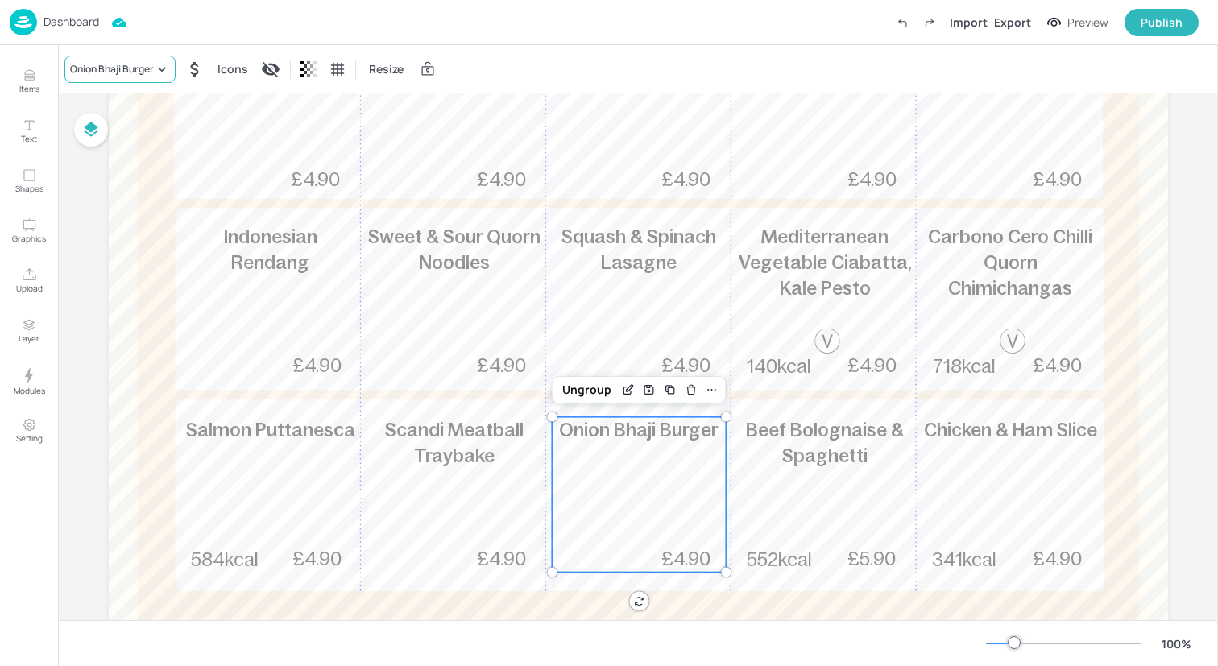
click at [160, 67] on icon at bounding box center [162, 69] width 16 height 16
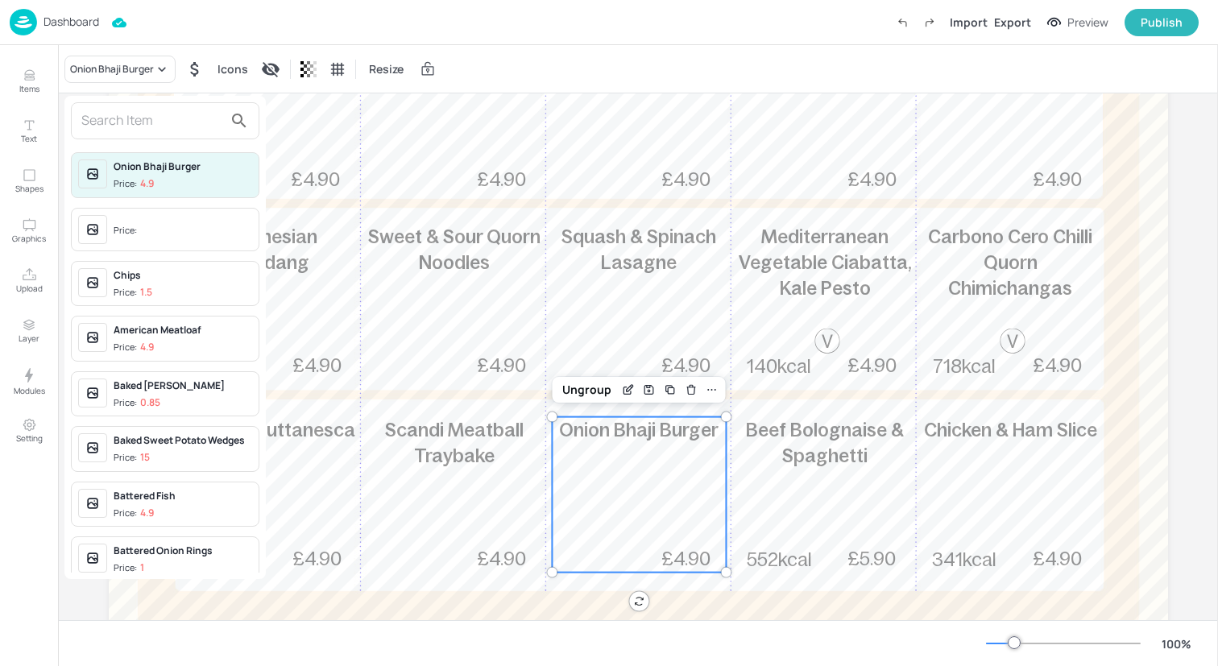
click at [176, 122] on input "text" at bounding box center [152, 121] width 142 height 26
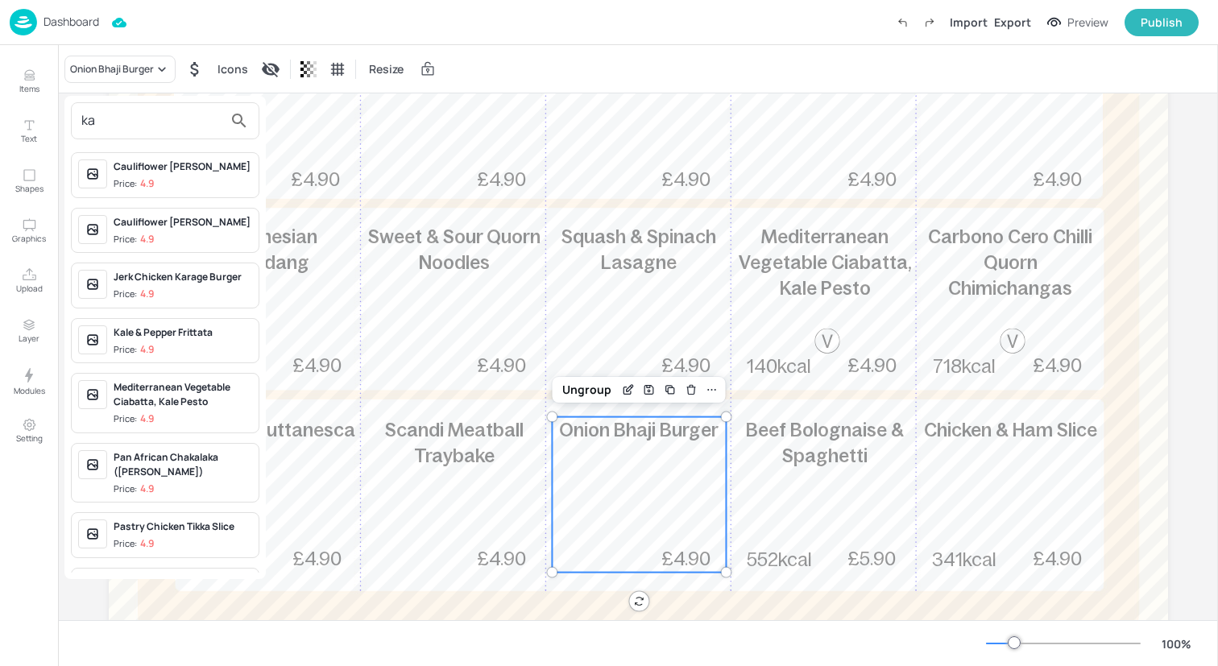
type input "k"
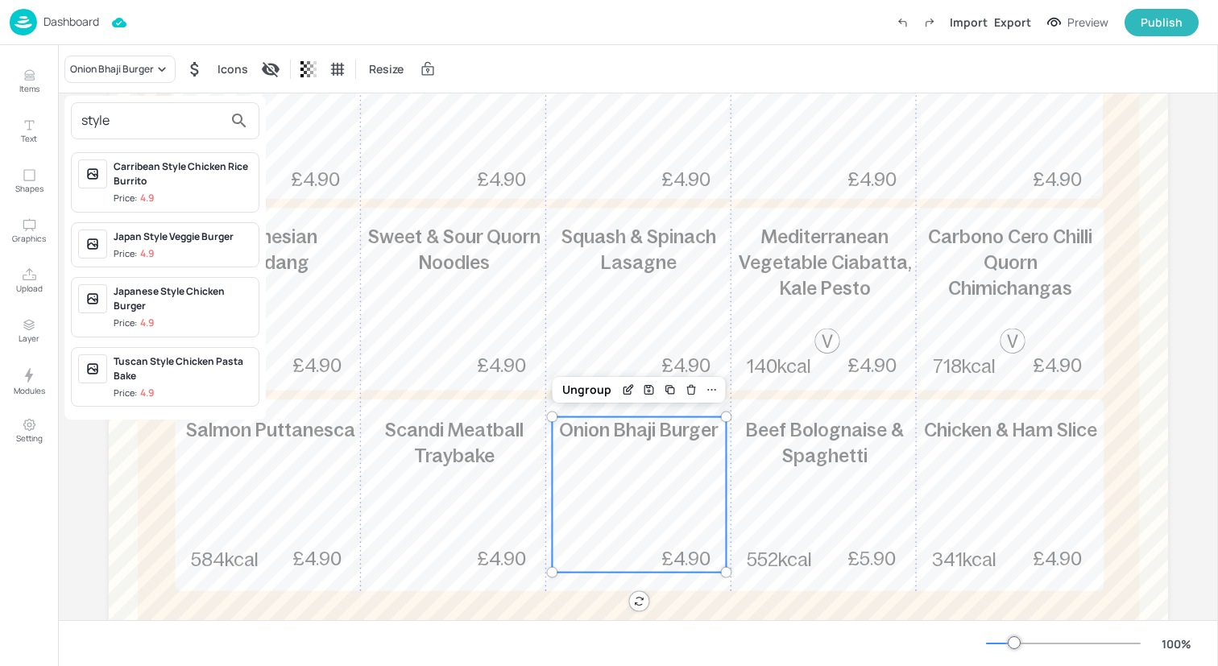
type input "style"
click at [222, 304] on div "Japanese Style Chicken Burger" at bounding box center [183, 298] width 139 height 29
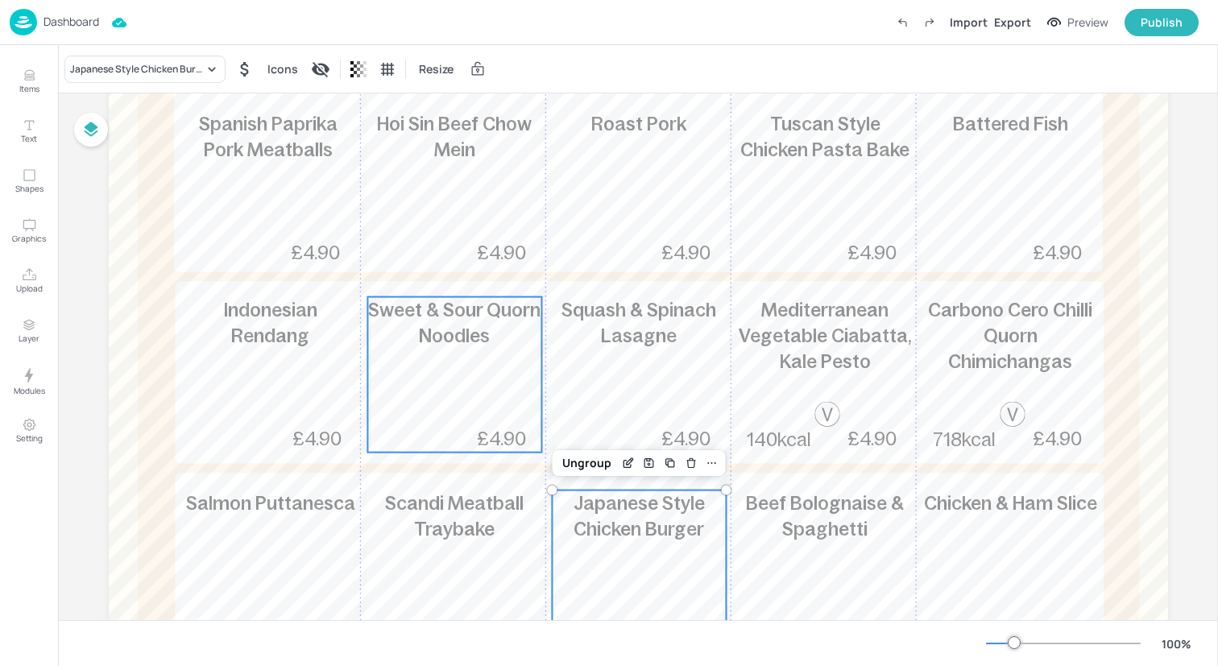
scroll to position [244, 0]
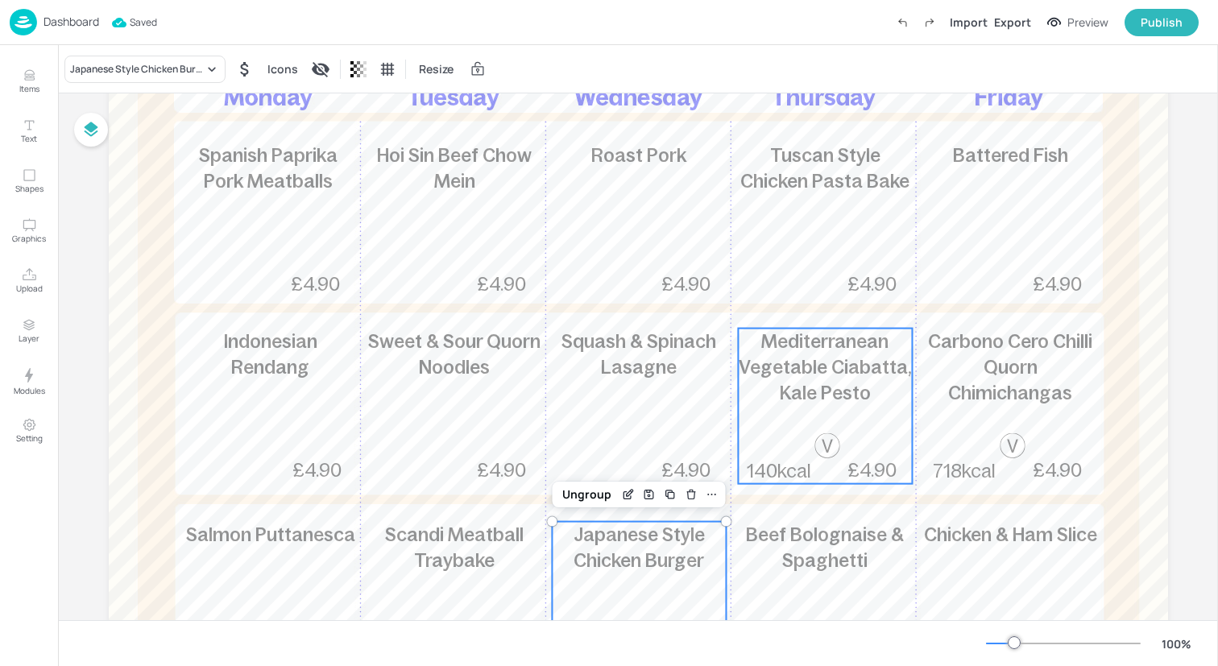
click at [819, 387] on span "Mediterranean Vegetable Ciabatta, Kale Pesto" at bounding box center [825, 367] width 173 height 72
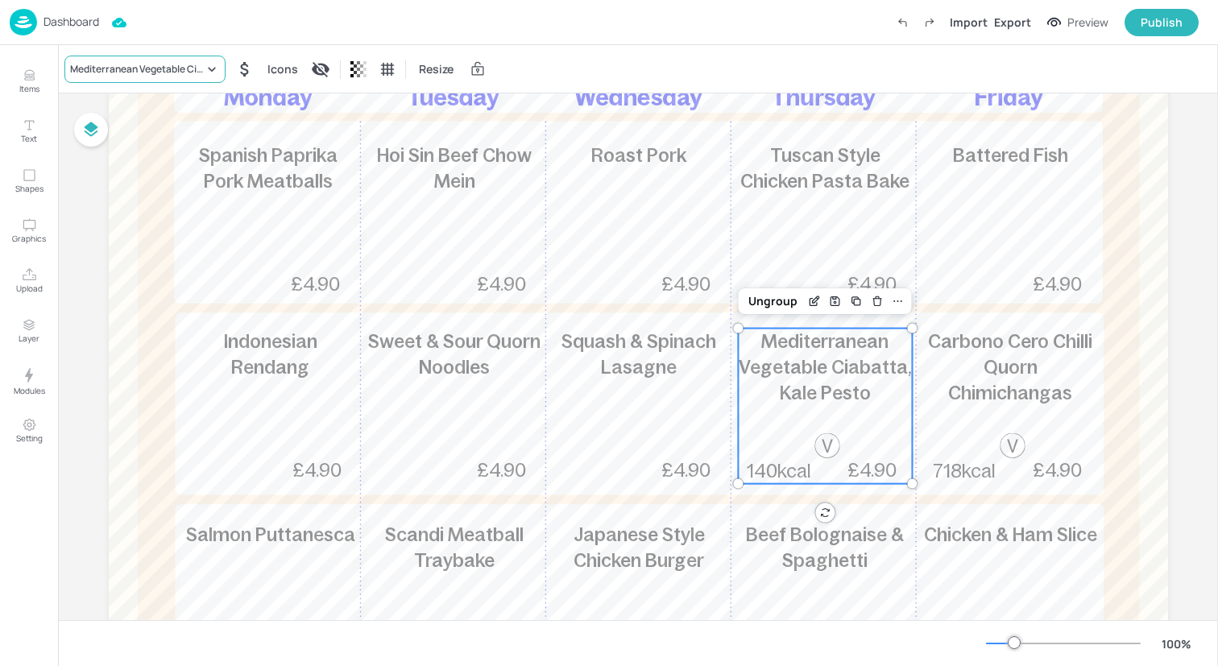
click at [172, 56] on div "Mediterranean Vegetable Ciabatta, Kale Pesto" at bounding box center [144, 69] width 161 height 27
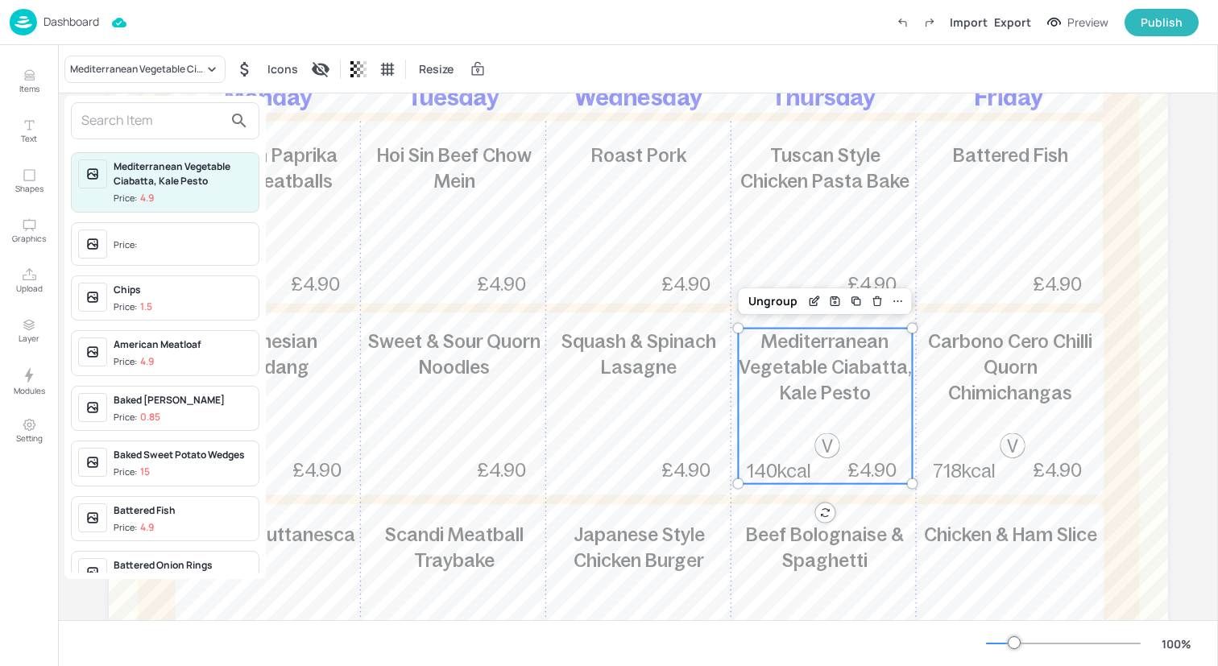
click at [176, 131] on input "text" at bounding box center [152, 121] width 142 height 26
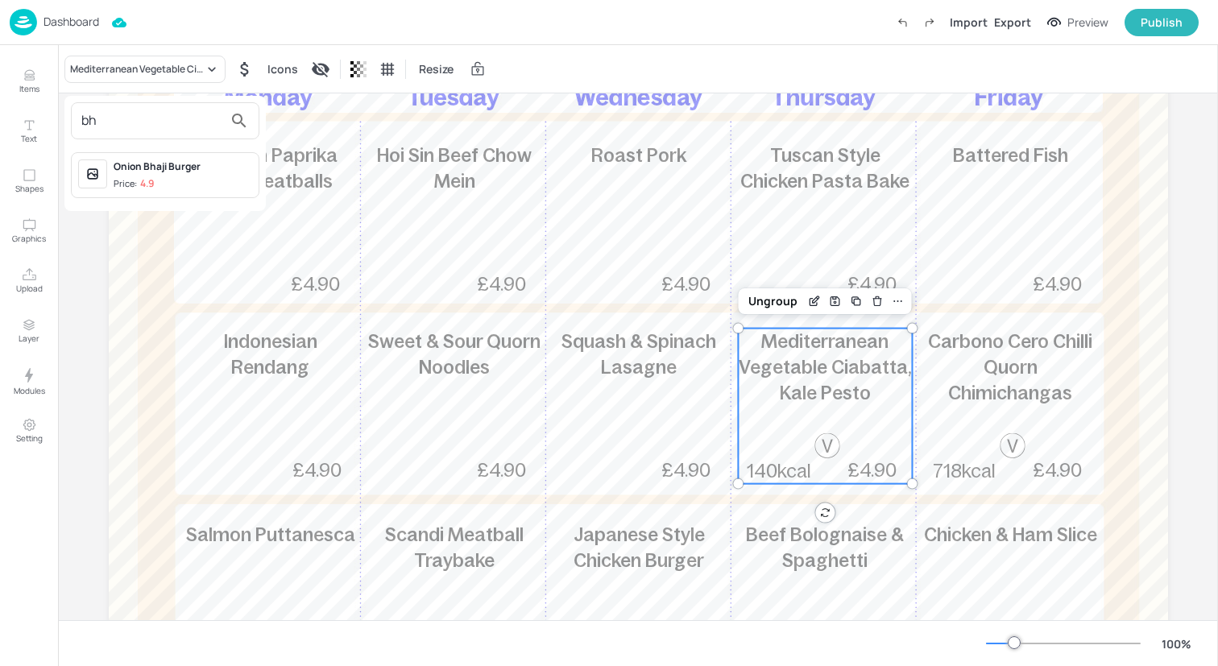
type input "bh"
click at [190, 162] on div "Onion Bhaji Burger" at bounding box center [183, 166] width 139 height 14
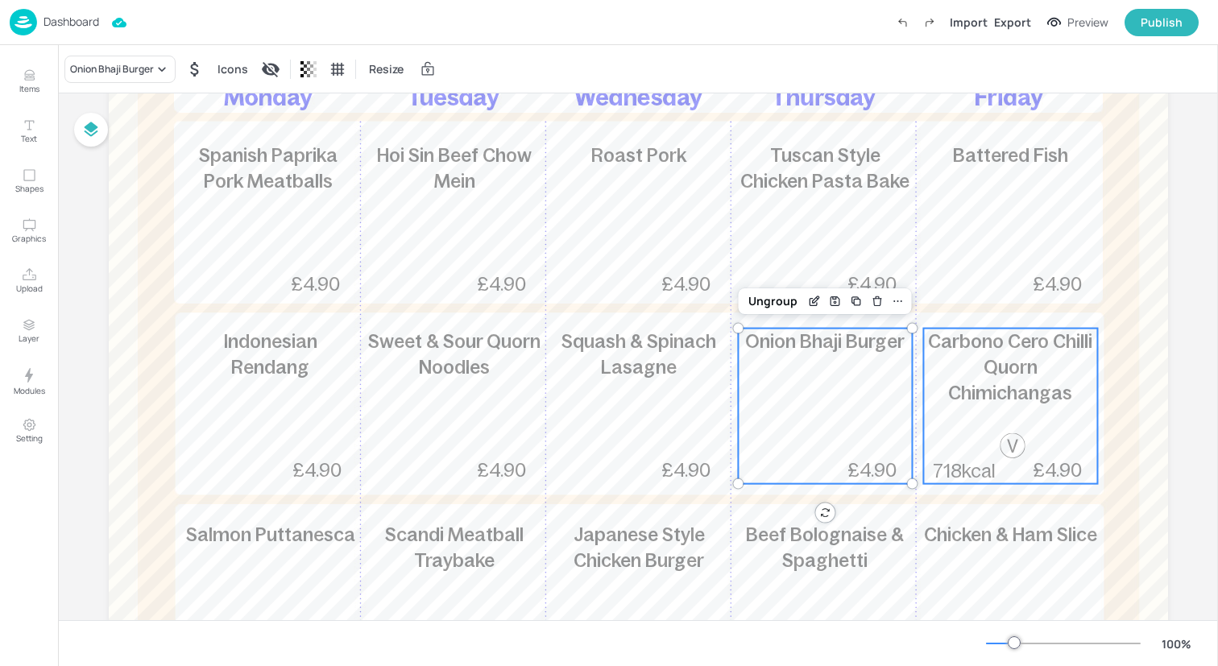
click at [1002, 354] on p "Carbono Cero Chilli Quorn Chimichangas" at bounding box center [1010, 368] width 174 height 78
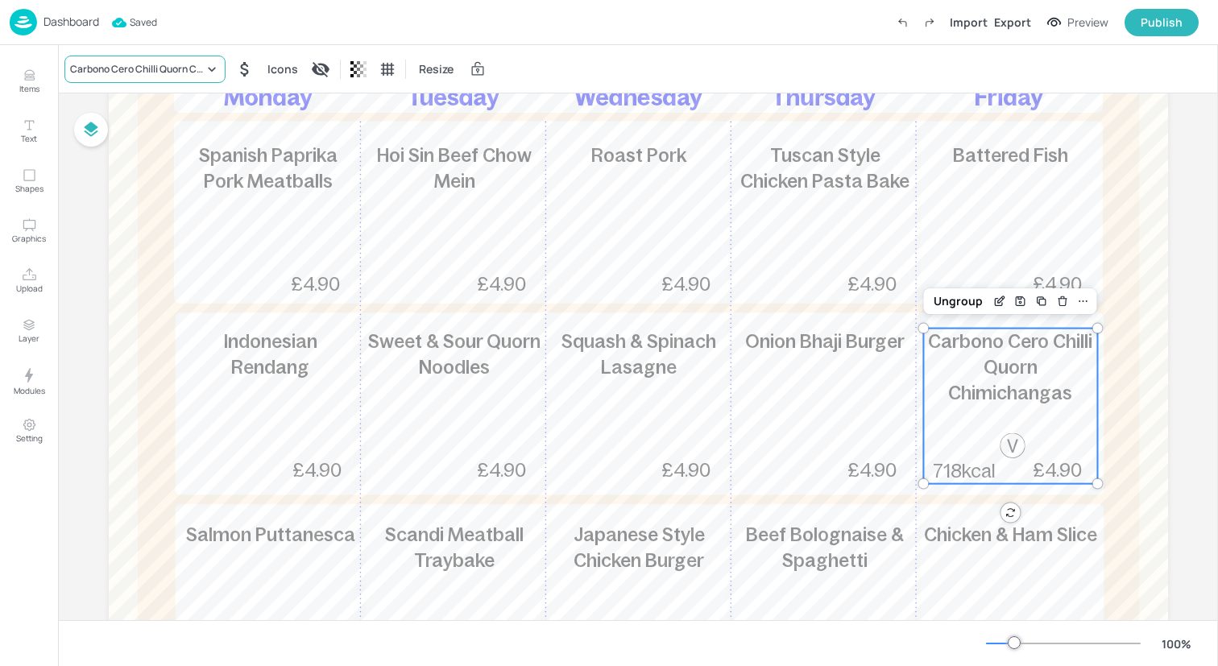
click at [194, 62] on div "Carbono Cero Chilli Quorn Chimichangas" at bounding box center [137, 69] width 134 height 14
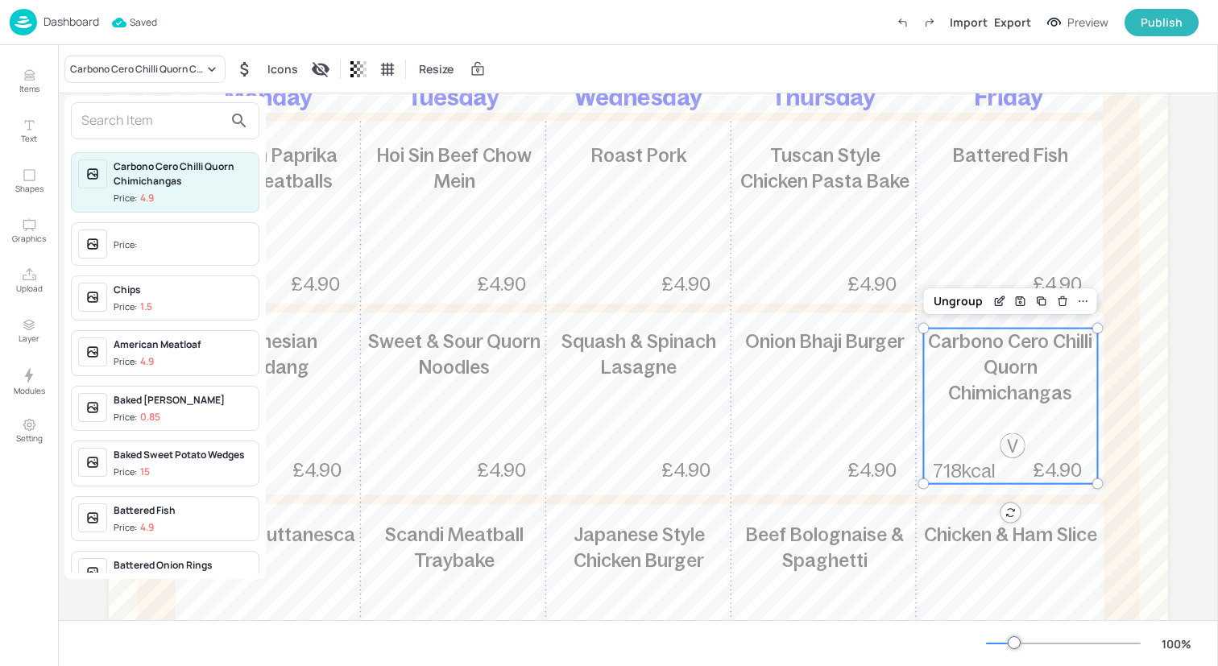
click at [191, 131] on input "text" at bounding box center [152, 121] width 142 height 26
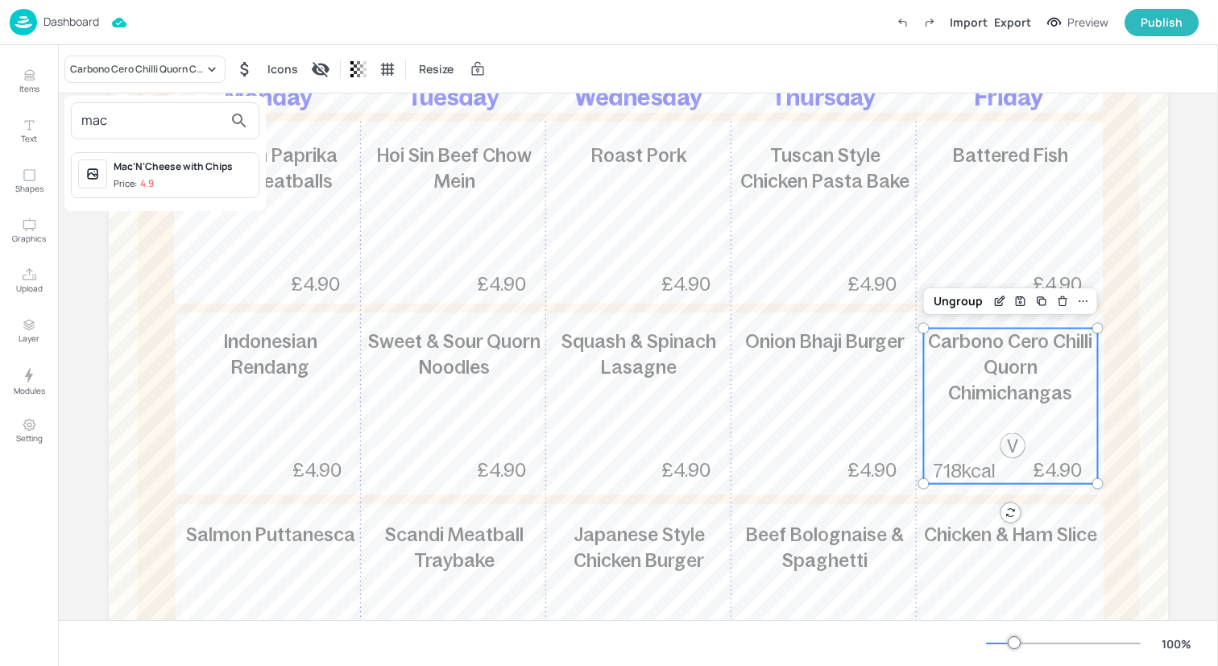
type input "mac"
click at [198, 177] on span "Price: 4.9" at bounding box center [183, 184] width 139 height 14
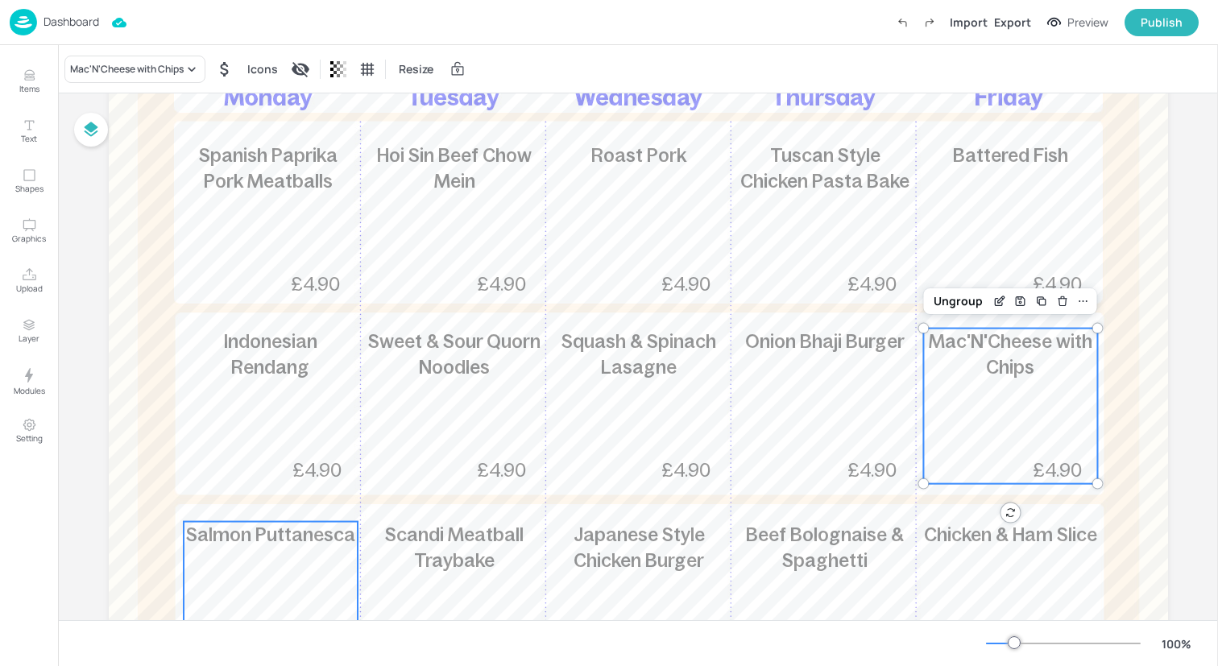
click at [316, 558] on div "Salmon Puttanesca 584kcal £4.90" at bounding box center [271, 599] width 174 height 155
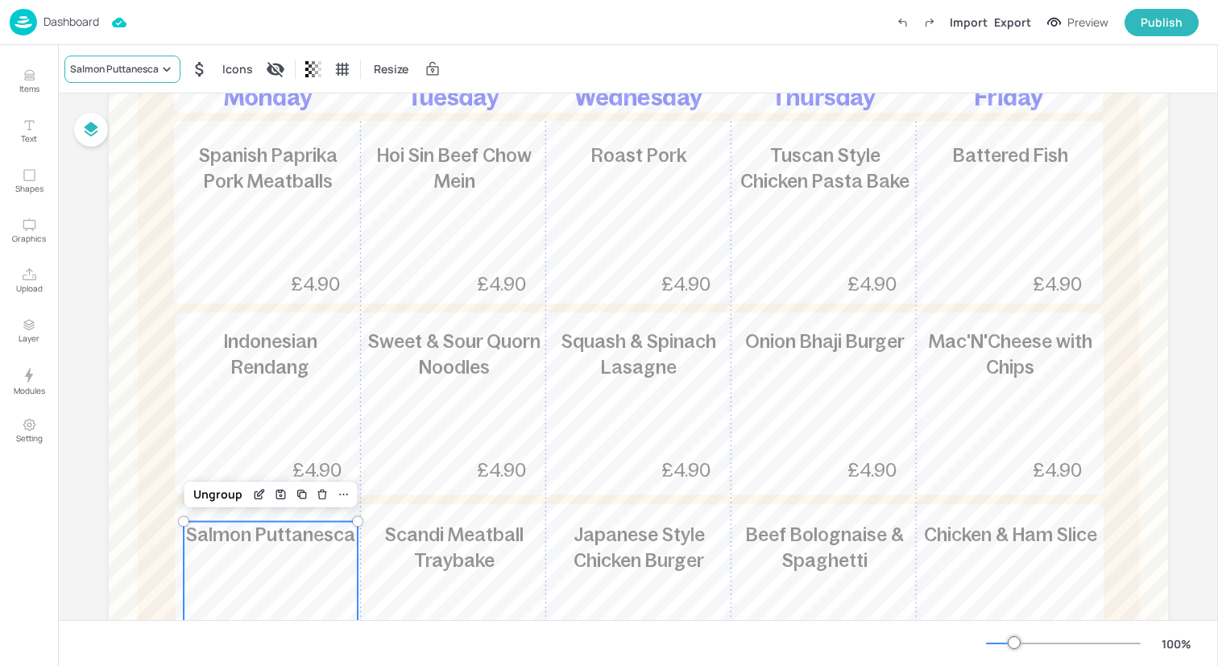
click at [145, 68] on div "Salmon Puttanesca" at bounding box center [114, 69] width 89 height 14
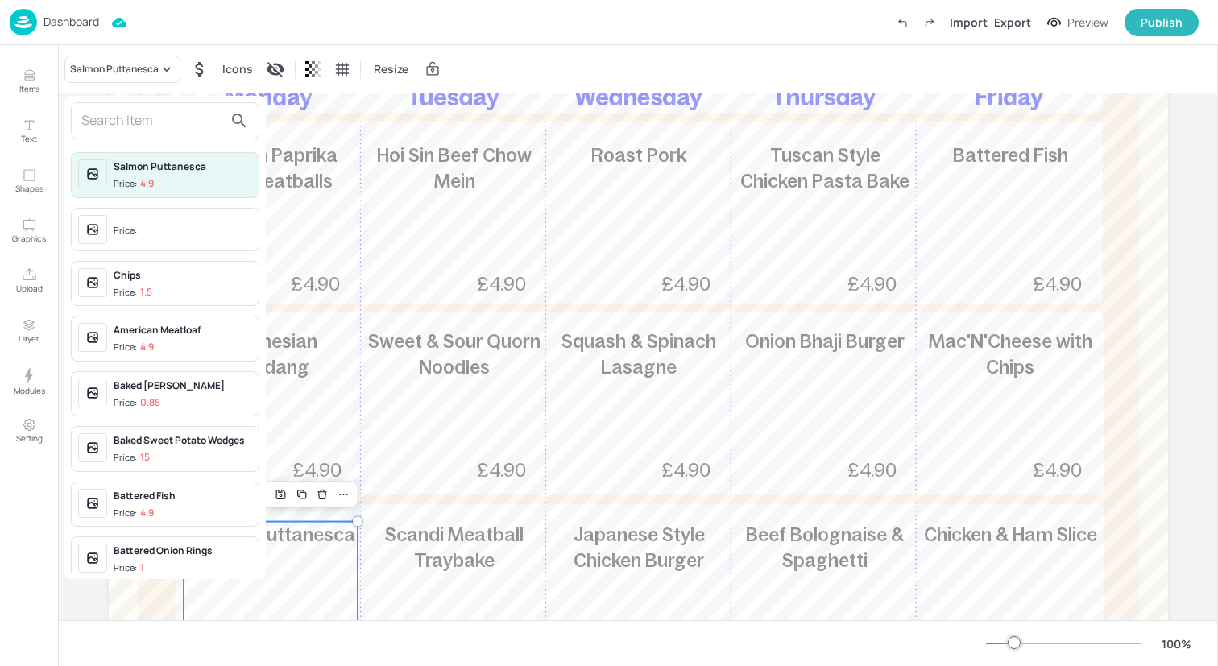
click at [147, 117] on input "text" at bounding box center [152, 121] width 142 height 26
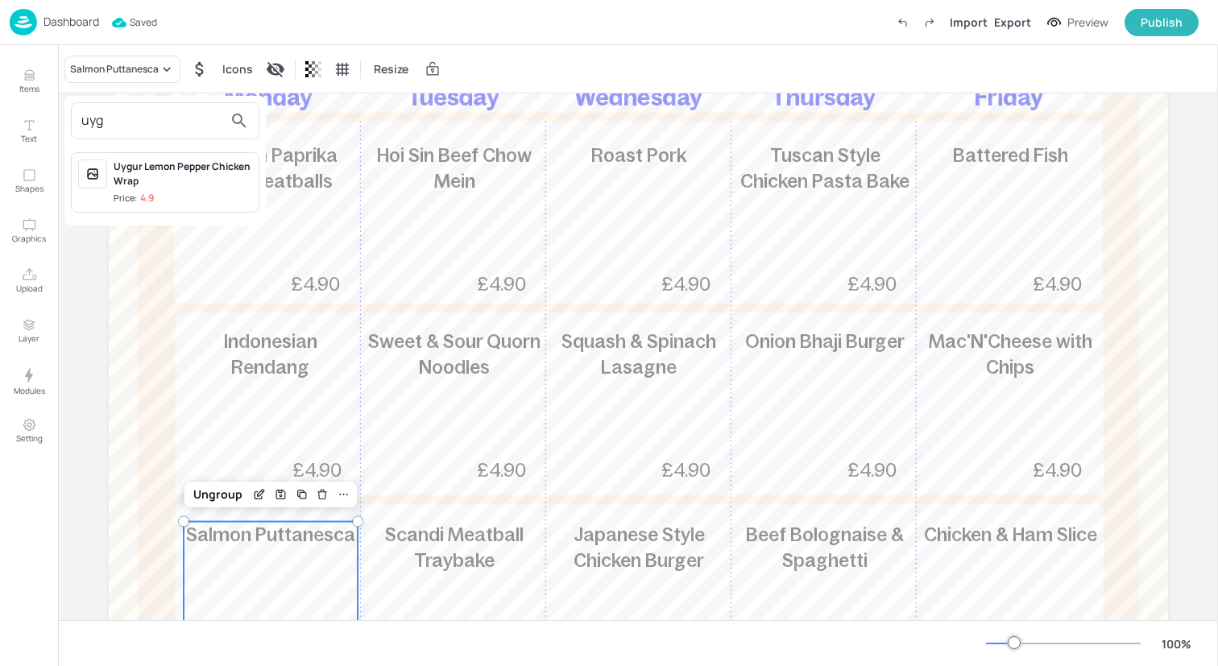
type input "uyg"
click at [162, 164] on div "Uygur Lemon Pepper Chicken Wrap" at bounding box center [183, 173] width 139 height 29
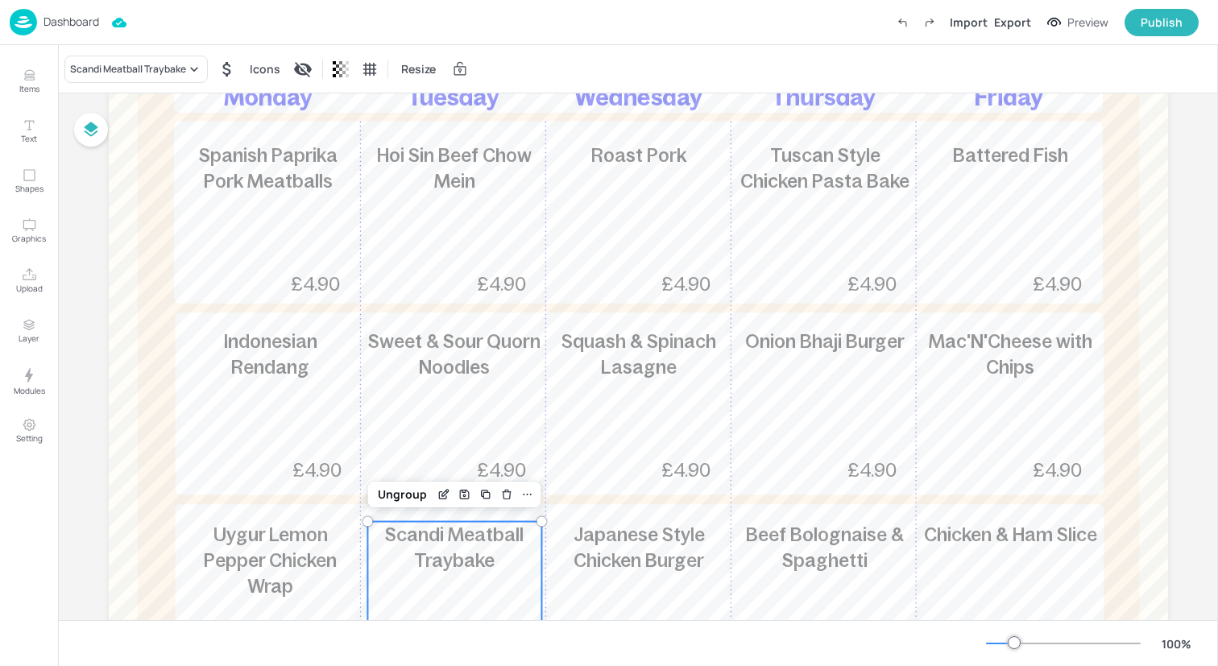
click at [474, 598] on div "Scandi Meatball Traybake £4.90" at bounding box center [454, 599] width 174 height 155
click at [194, 71] on icon at bounding box center [194, 69] width 16 height 16
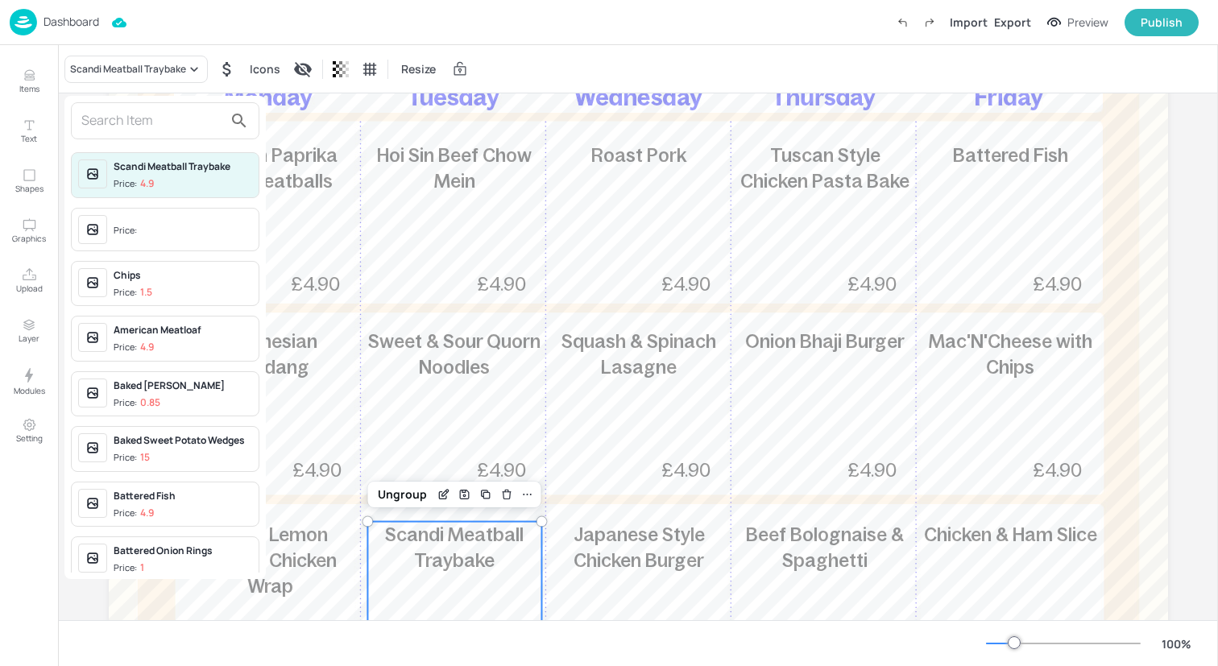
click at [187, 117] on input "text" at bounding box center [152, 121] width 142 height 26
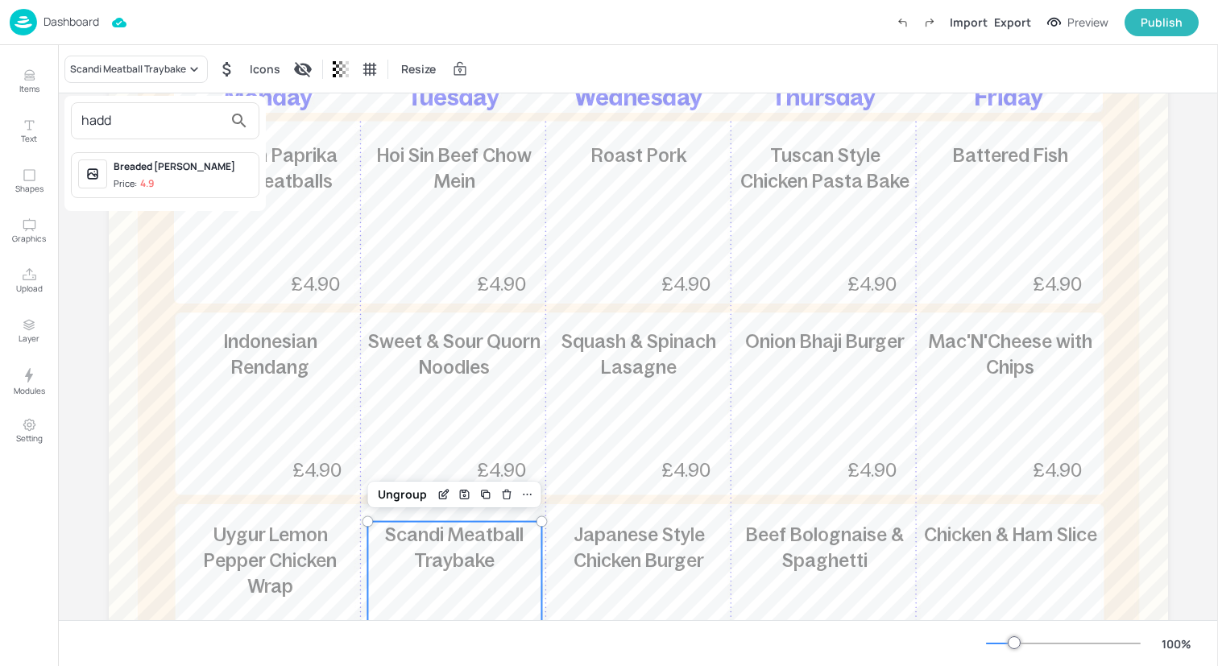
type input "hadd"
click at [188, 184] on span "Price: 4.9" at bounding box center [183, 184] width 139 height 14
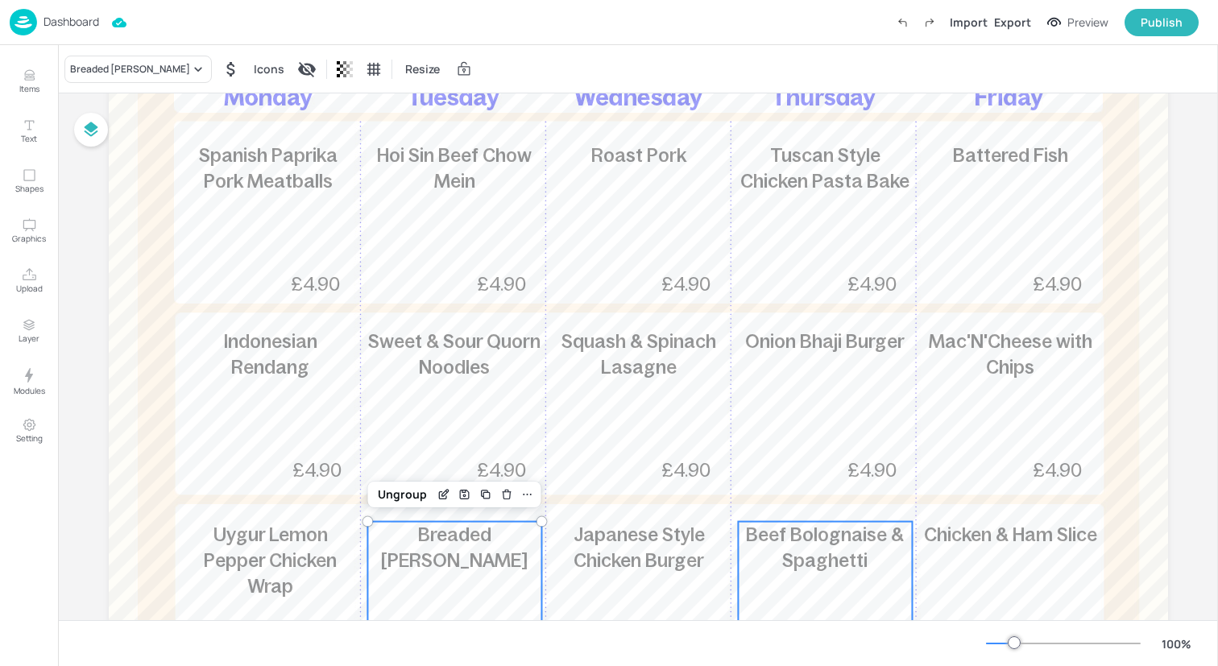
click at [828, 557] on span "Beef Bolognaise & Spaghetti" at bounding box center [825, 547] width 158 height 47
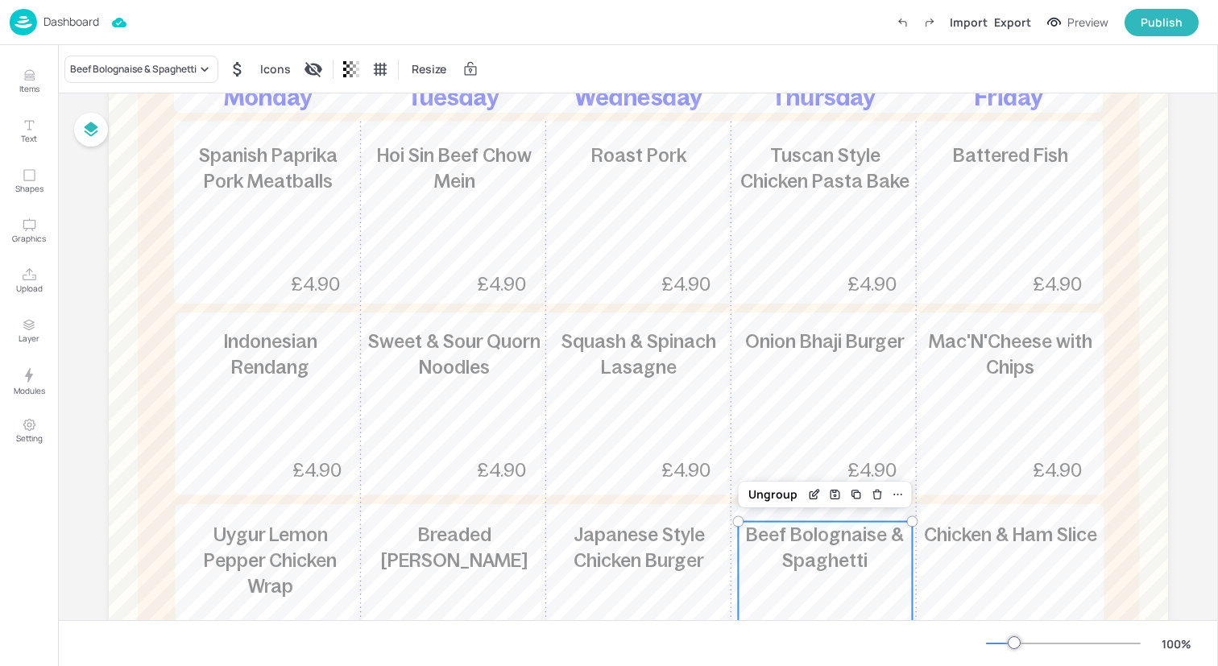
click at [174, 83] on div "Beef Bolognaise & Spaghetti Icons Resize" at bounding box center [638, 69] width 1160 height 48
click at [174, 71] on div "Beef Bolognaise & Spaghetti" at bounding box center [133, 69] width 126 height 14
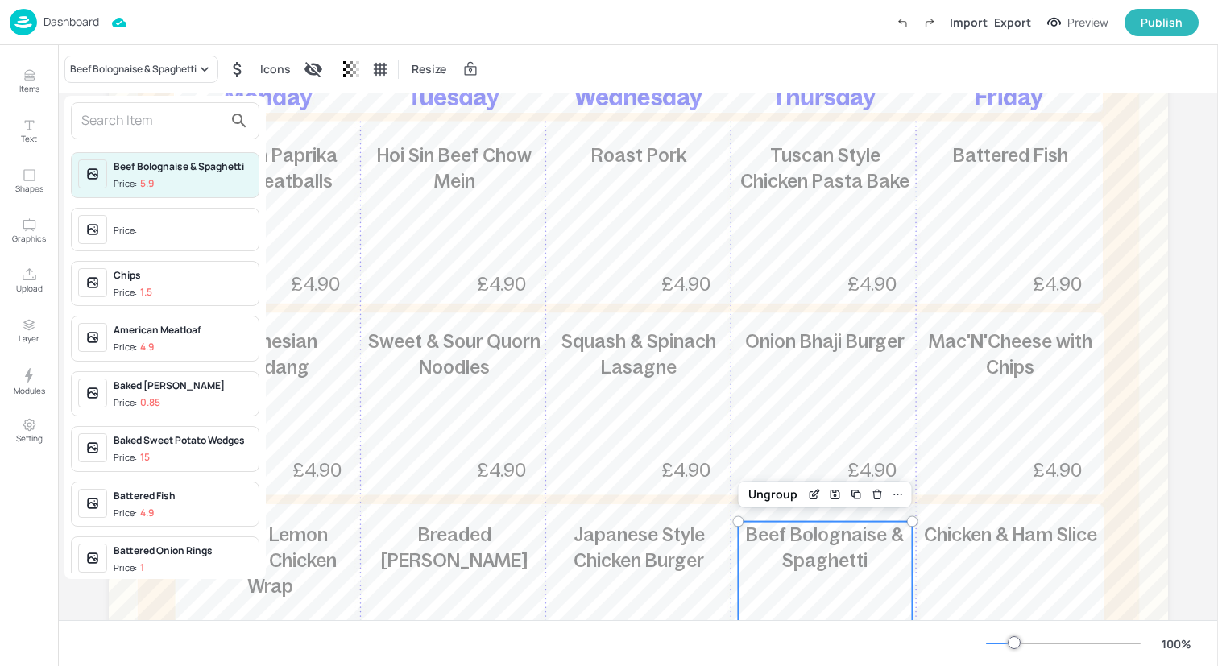
click at [166, 111] on input "text" at bounding box center [152, 121] width 142 height 26
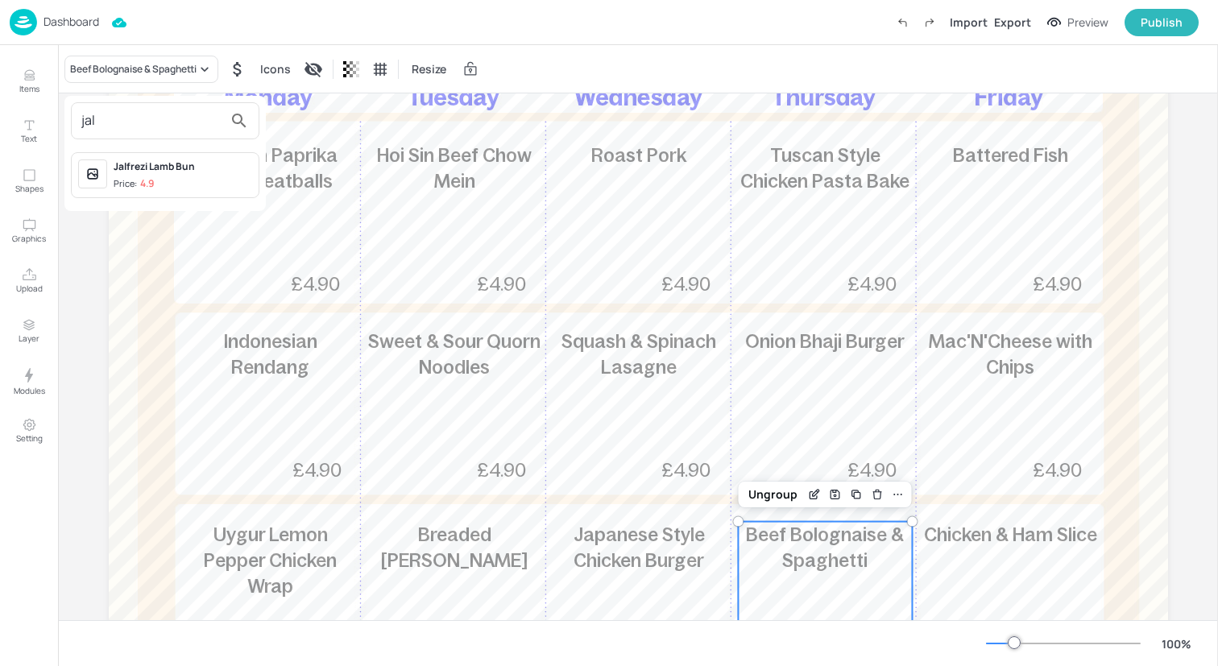
type input "jal"
click at [180, 191] on div "Jalfrezi Lamb Bun Price: 4.9" at bounding box center [165, 175] width 188 height 46
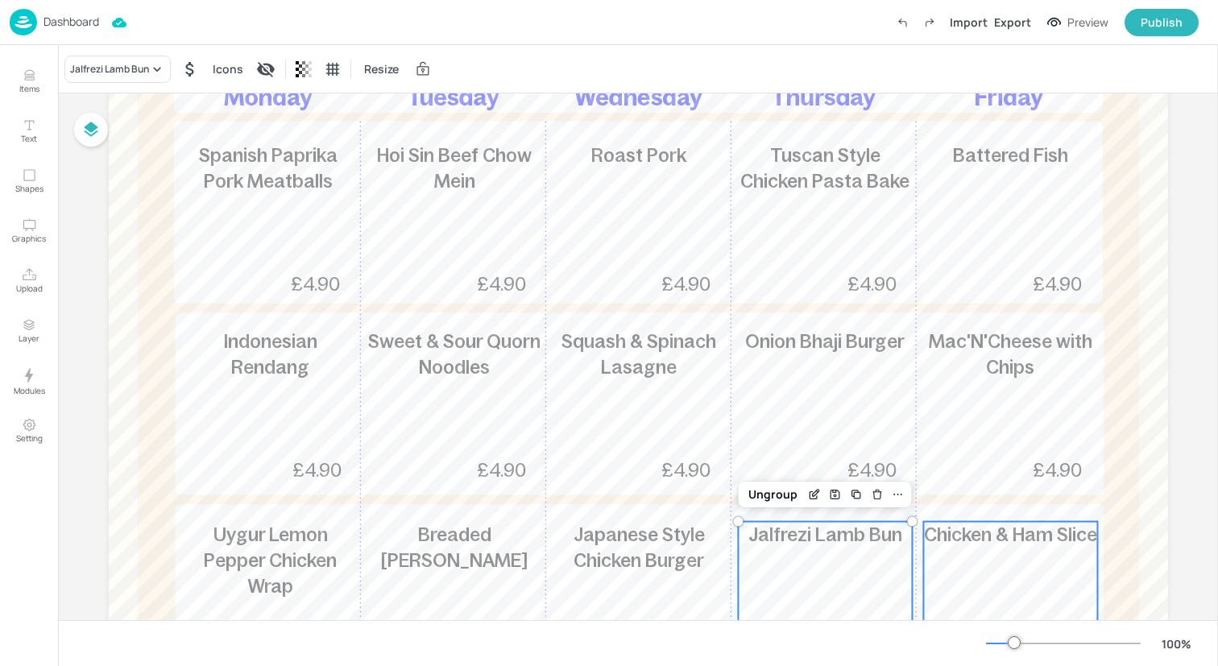
click at [1033, 571] on div "Chicken & Ham Slice 341kcal £4.90" at bounding box center [1010, 599] width 174 height 155
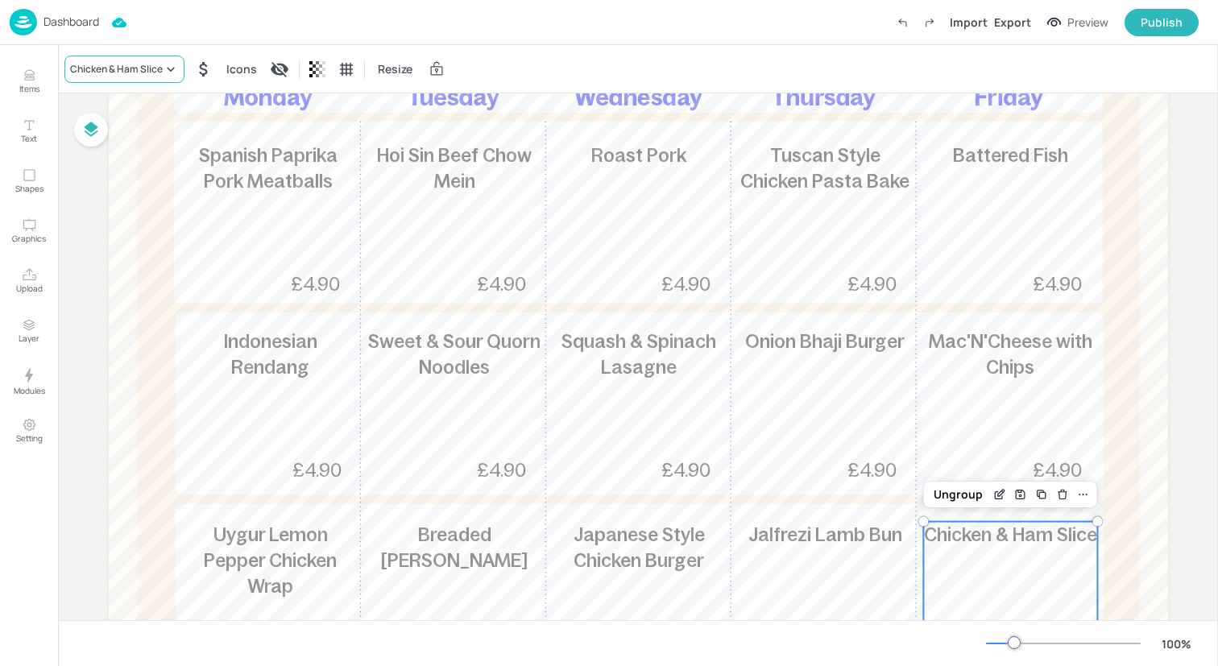
click at [142, 66] on div "Chicken & Ham Slice" at bounding box center [116, 69] width 93 height 14
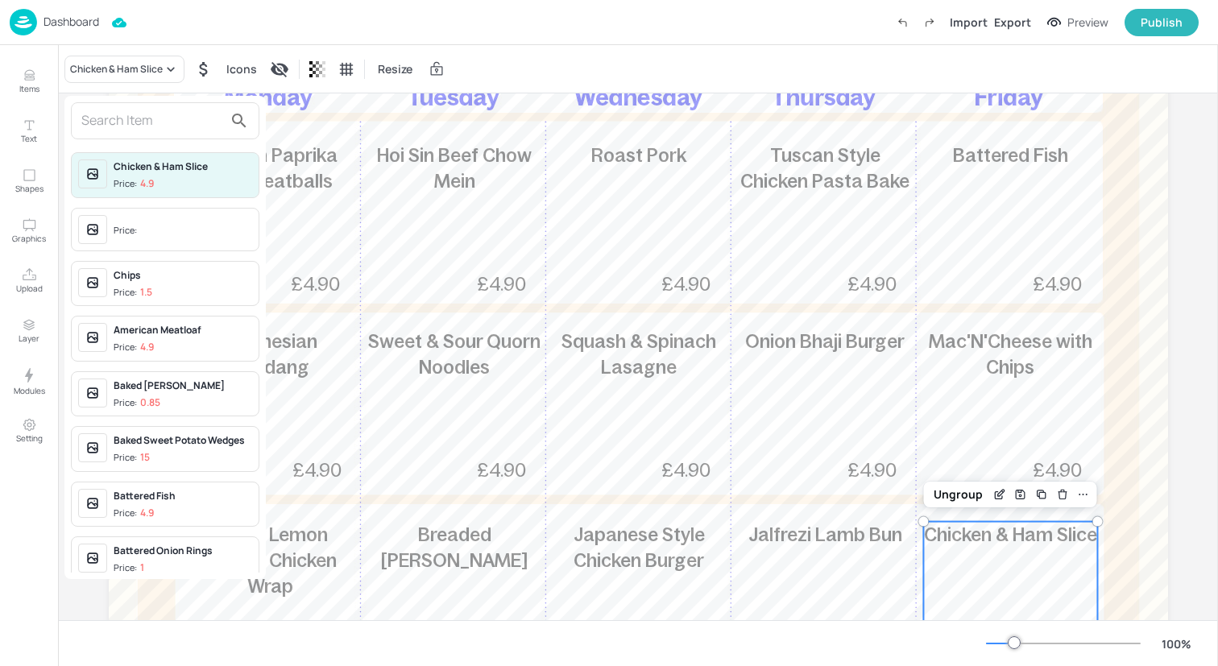
click at [141, 126] on input "text" at bounding box center [152, 121] width 142 height 26
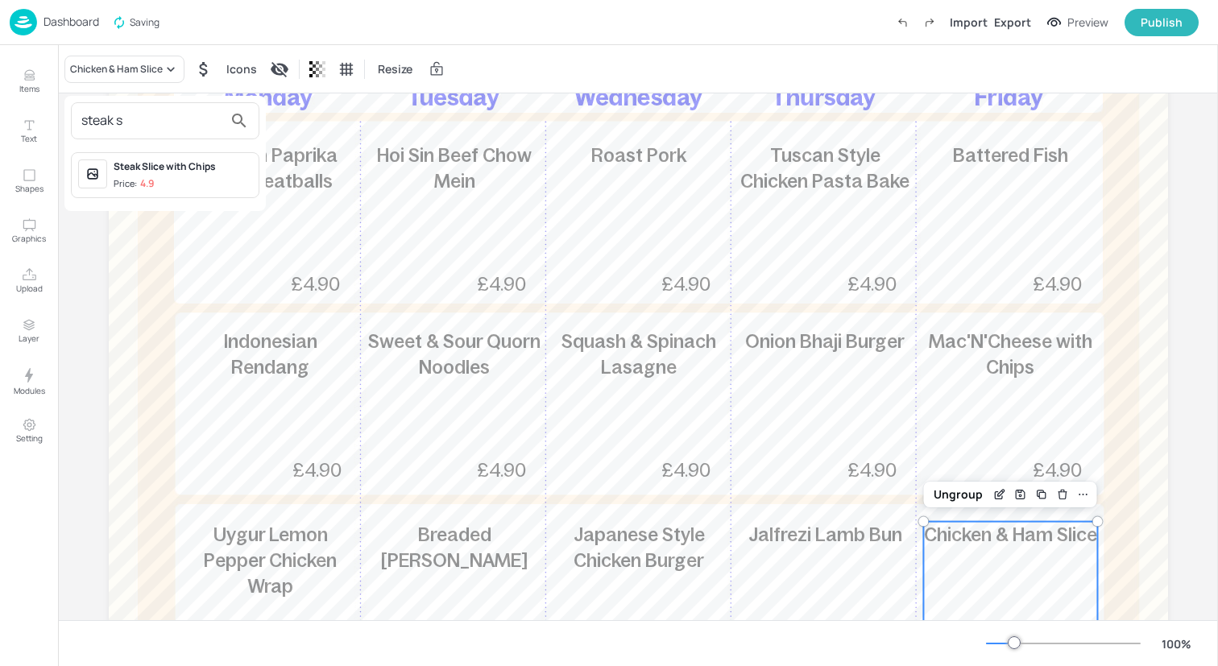
type input "steak s"
click at [159, 175] on div "Steak Slice with Chips Price: 4.9" at bounding box center [183, 174] width 139 height 31
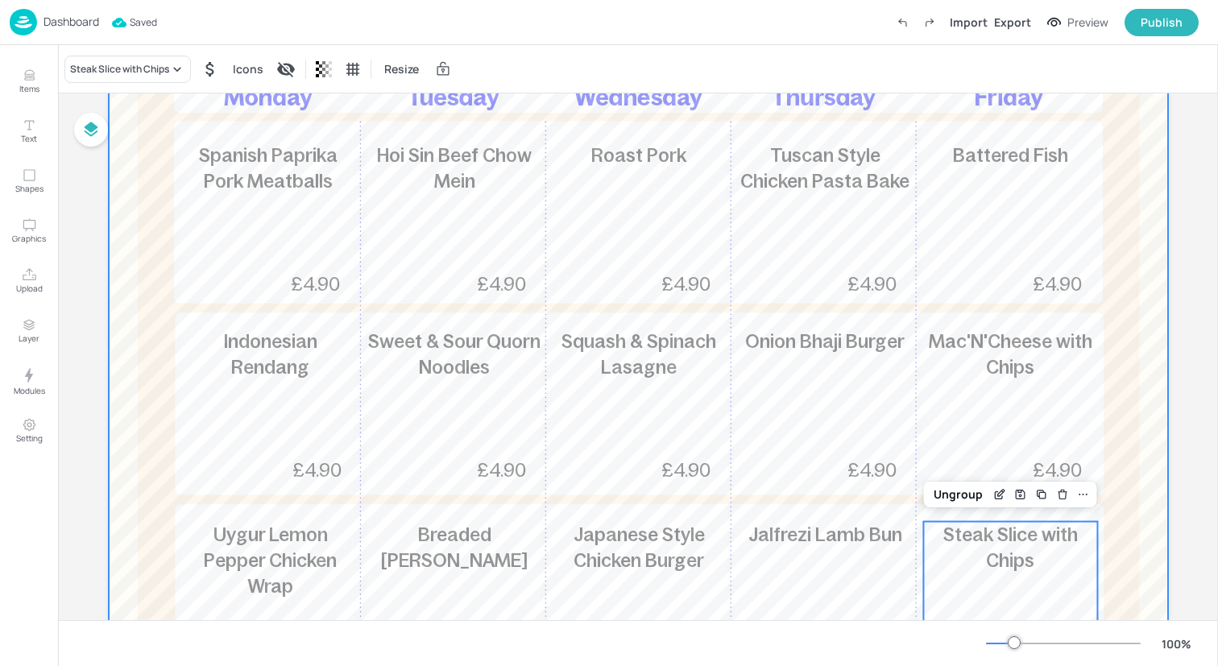
click at [140, 321] on div at bounding box center [638, 336] width 1059 height 870
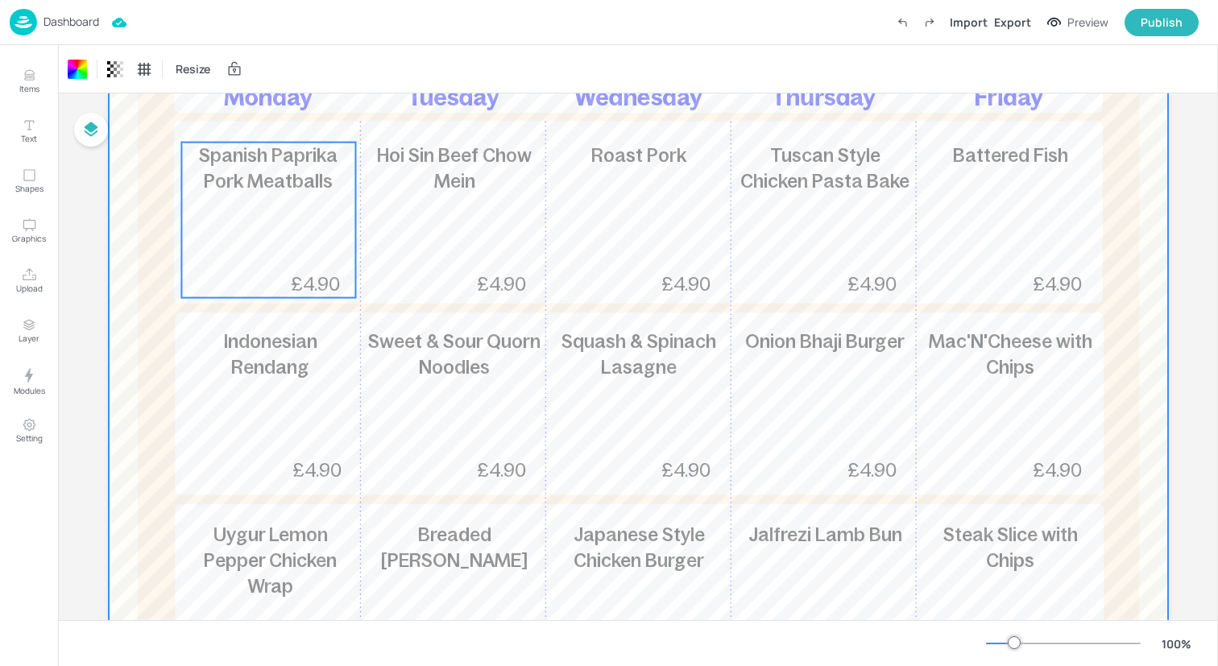
scroll to position [0, 0]
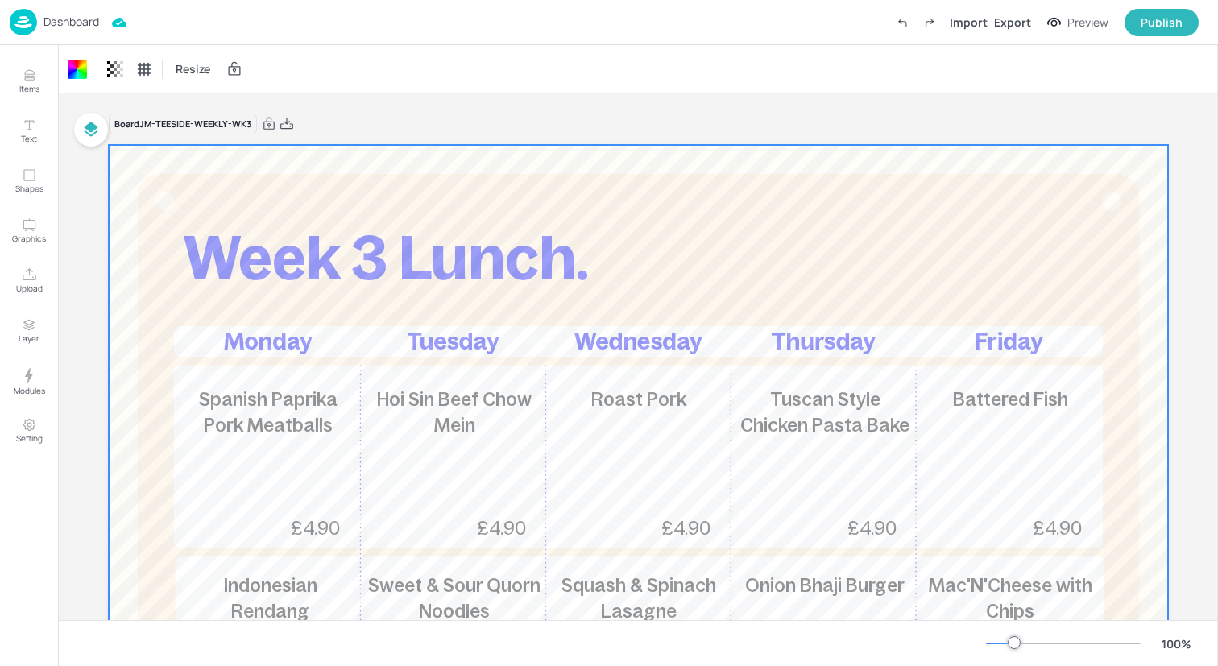
click at [18, 16] on img at bounding box center [23, 22] width 27 height 27
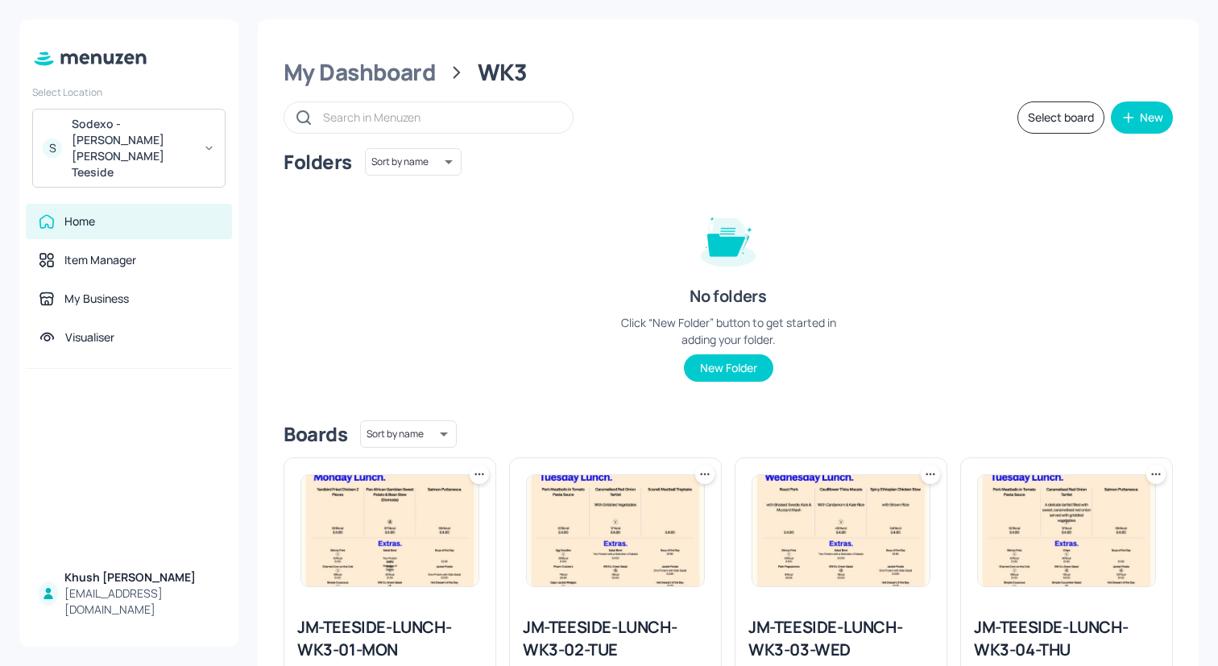
click at [483, 472] on icon at bounding box center [479, 474] width 16 height 16
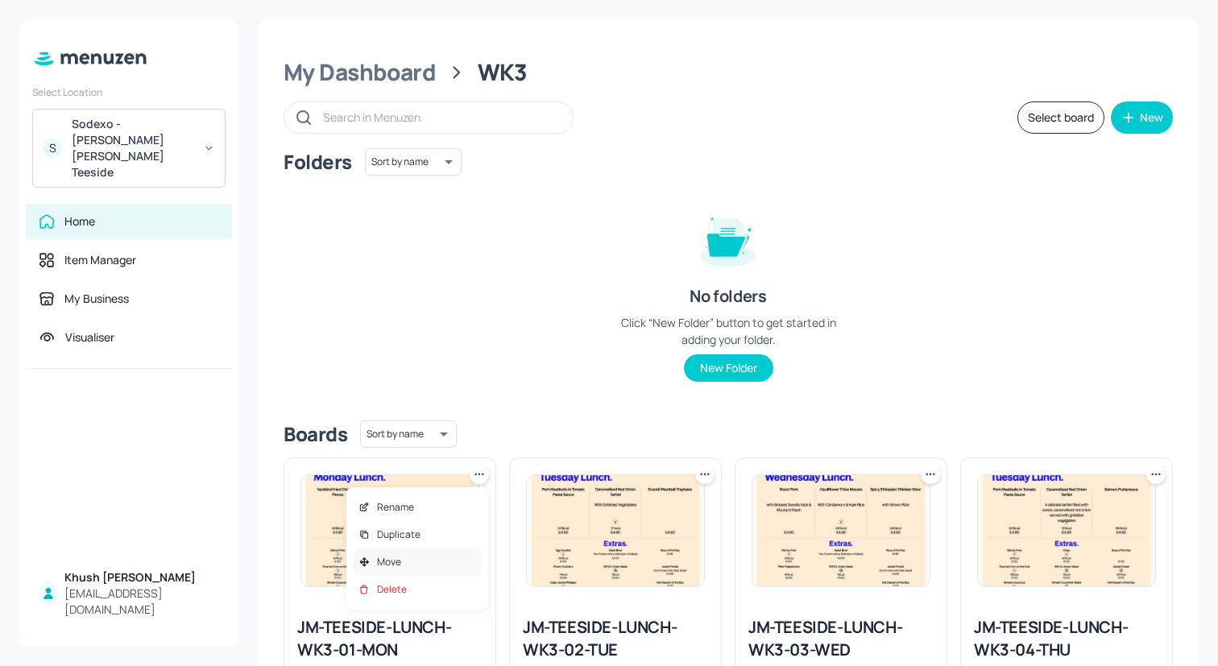
click at [438, 558] on div "Move" at bounding box center [417, 561] width 129 height 27
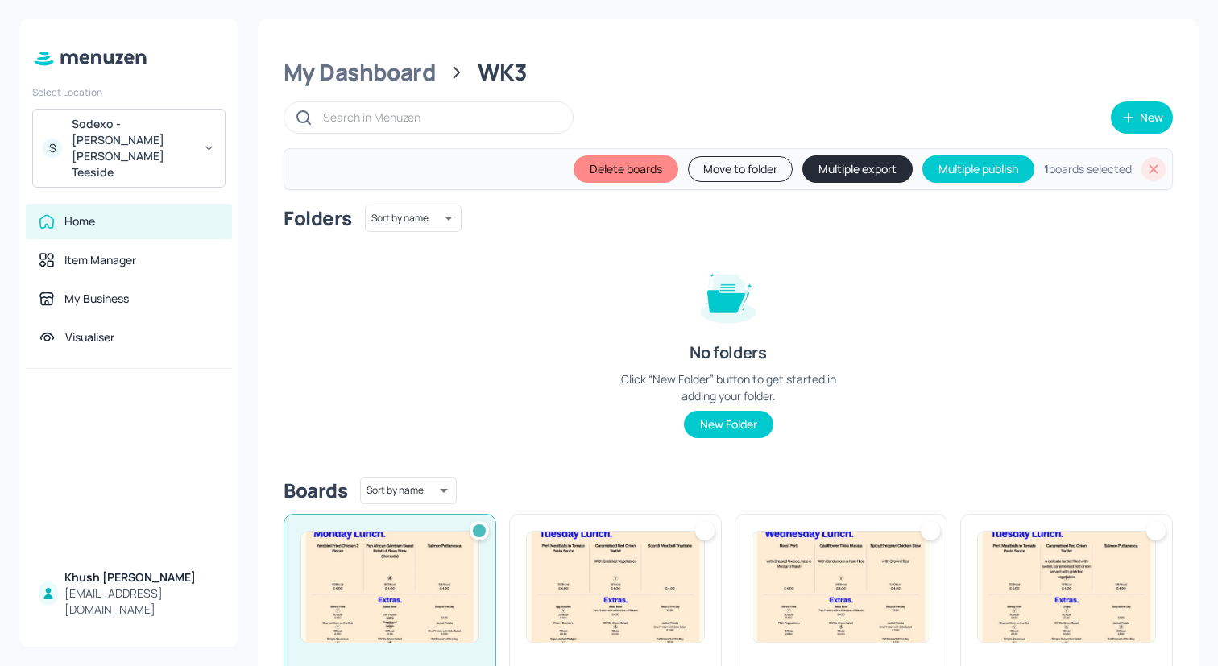
click at [652, 565] on img at bounding box center [615, 587] width 177 height 111
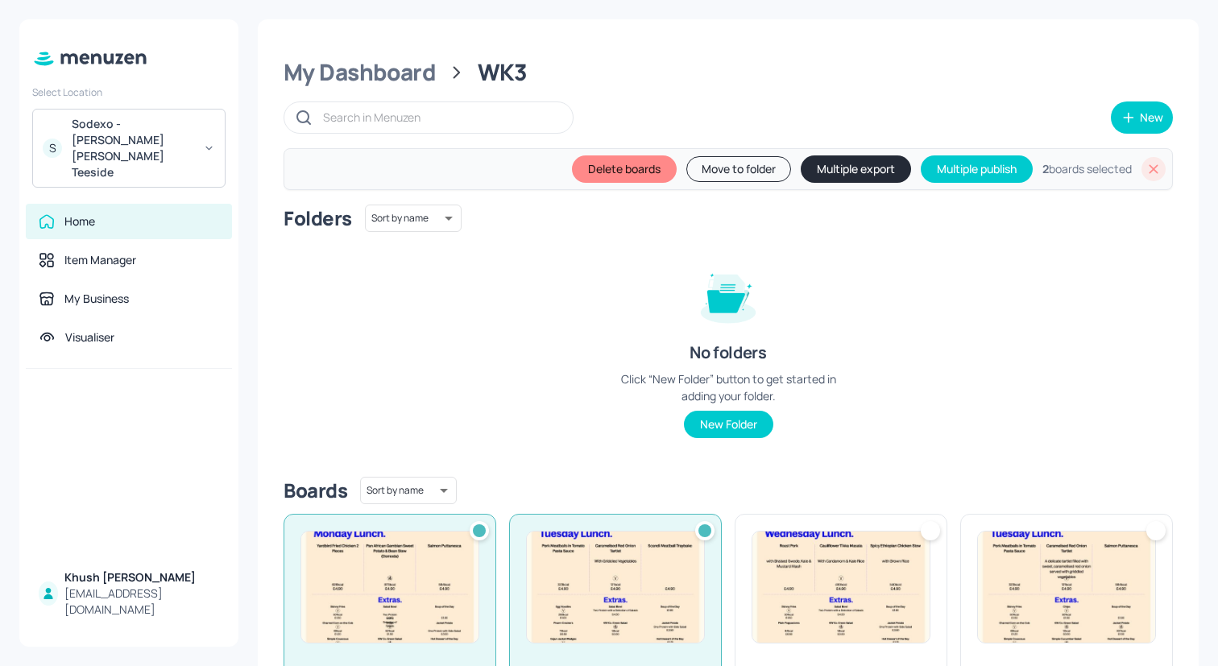
click at [799, 583] on img at bounding box center [840, 587] width 177 height 111
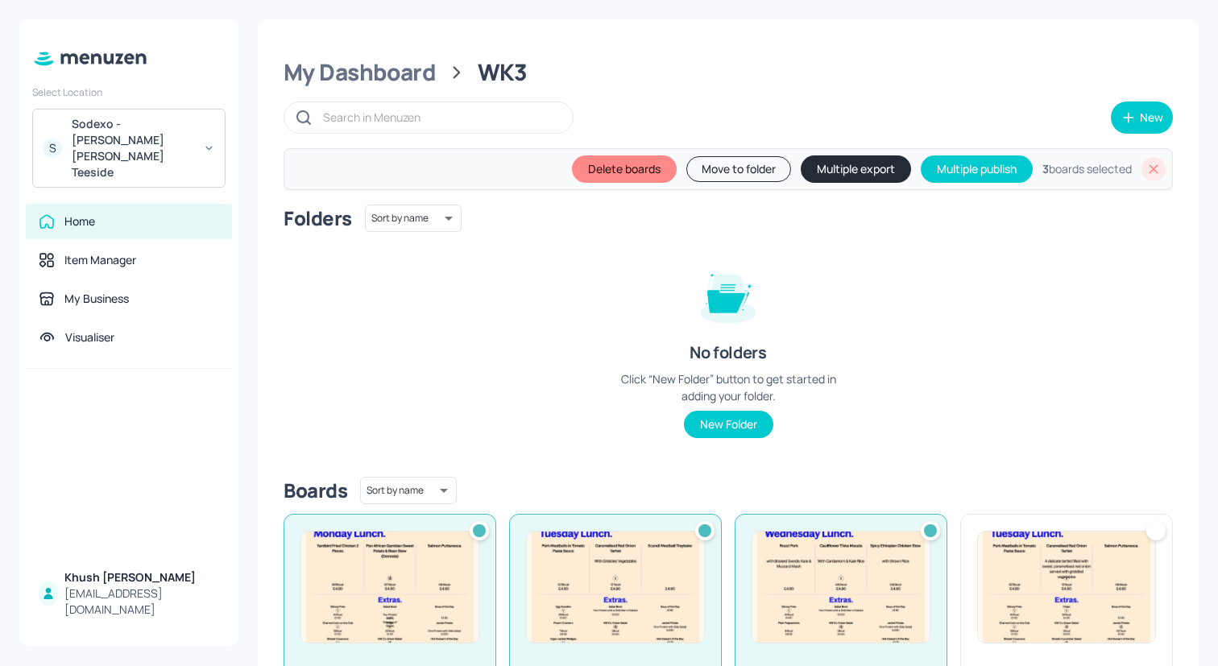
click at [1037, 583] on img at bounding box center [1066, 587] width 177 height 111
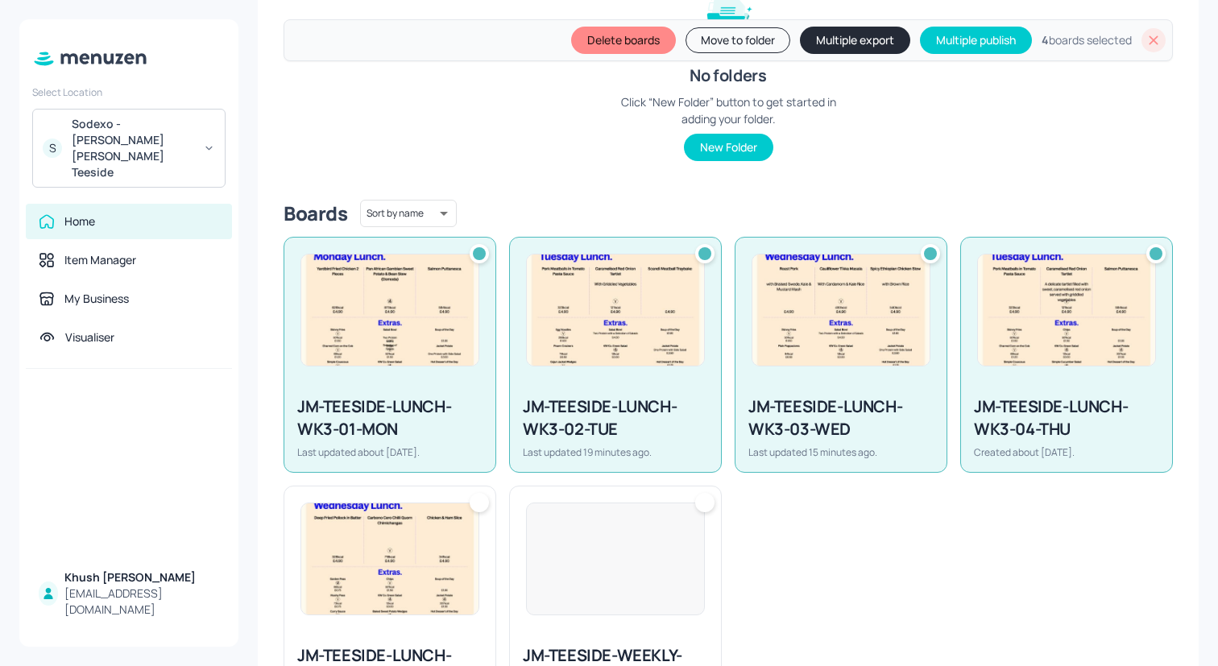
scroll to position [326, 0]
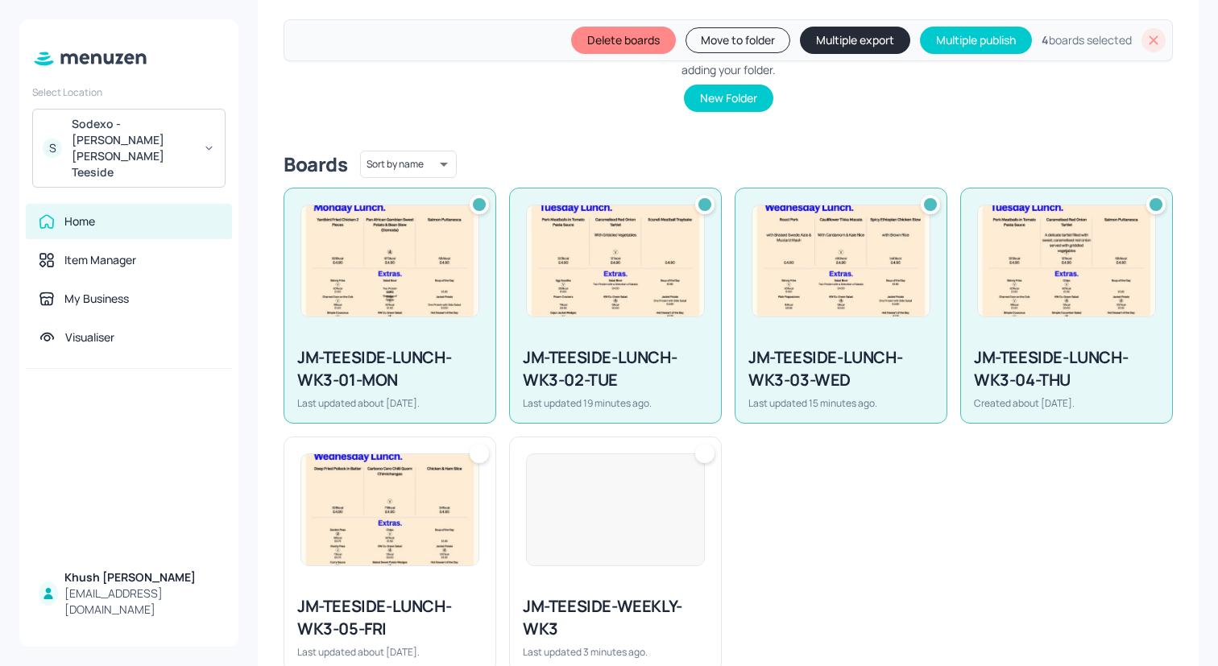
click at [363, 507] on img at bounding box center [389, 509] width 177 height 111
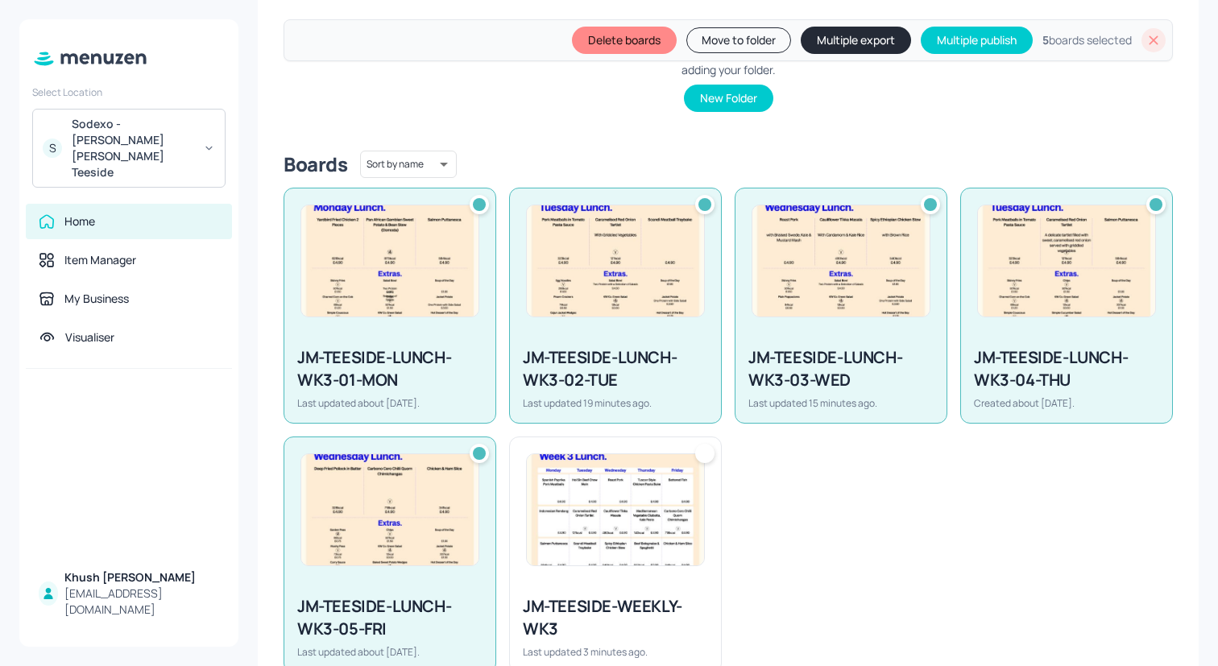
click at [546, 505] on img at bounding box center [615, 509] width 177 height 111
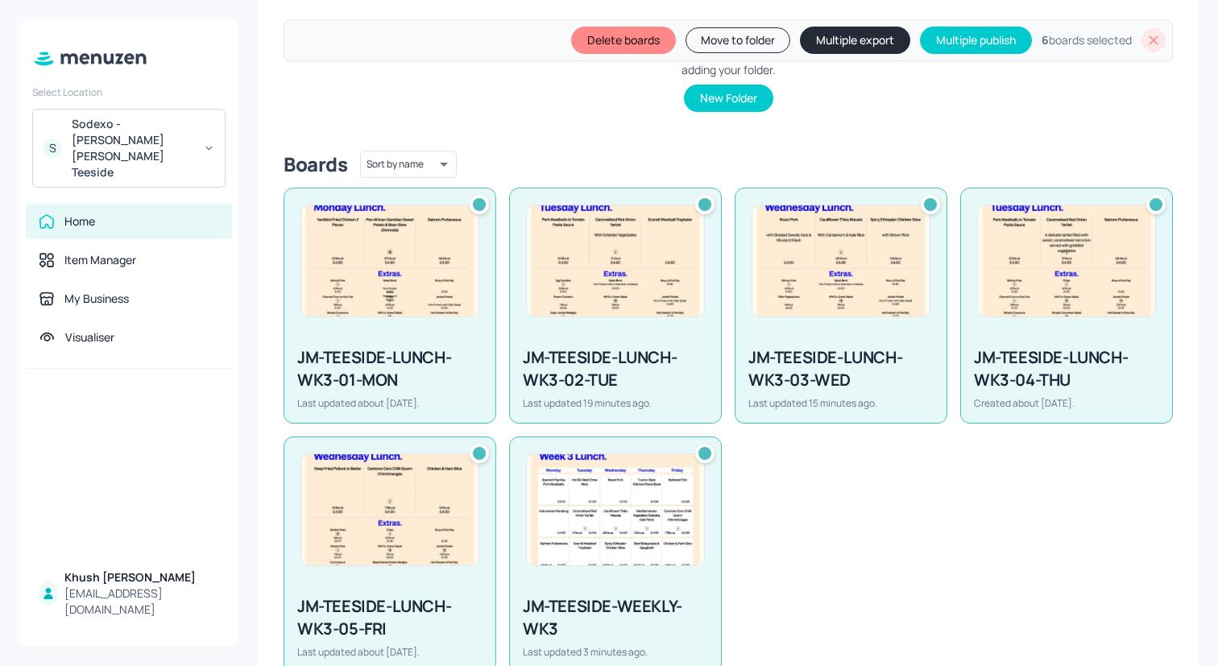
click at [811, 40] on button "Multiple export" at bounding box center [855, 40] width 110 height 27
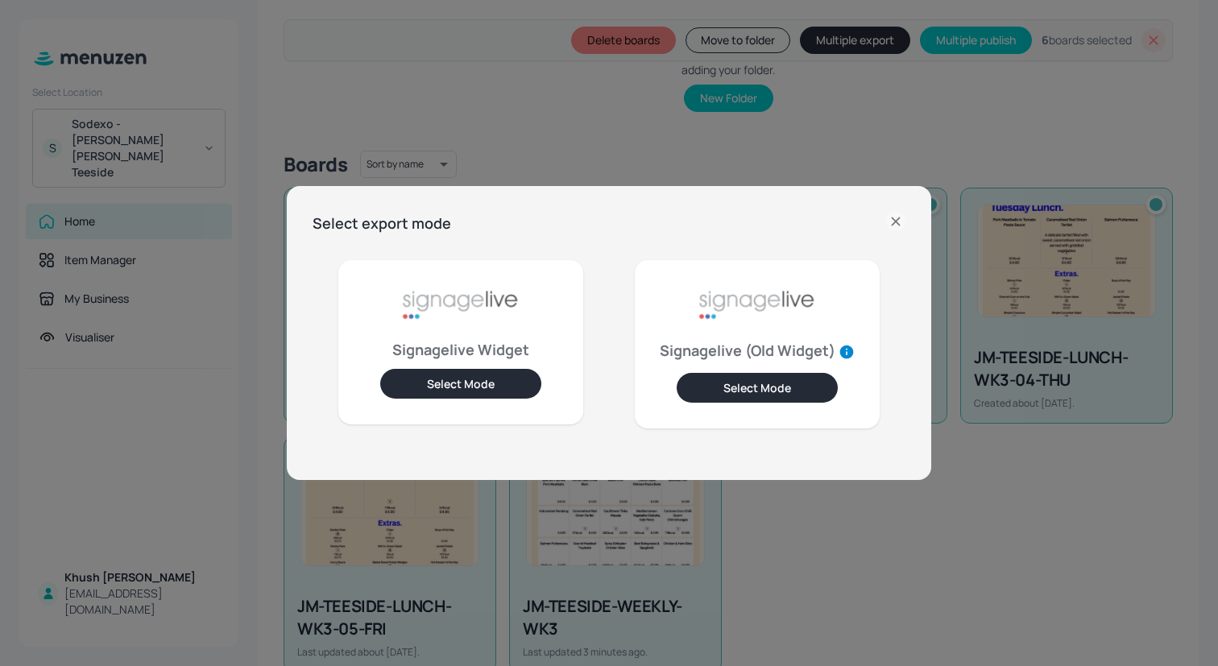
click at [454, 375] on button "Select Mode" at bounding box center [460, 384] width 161 height 30
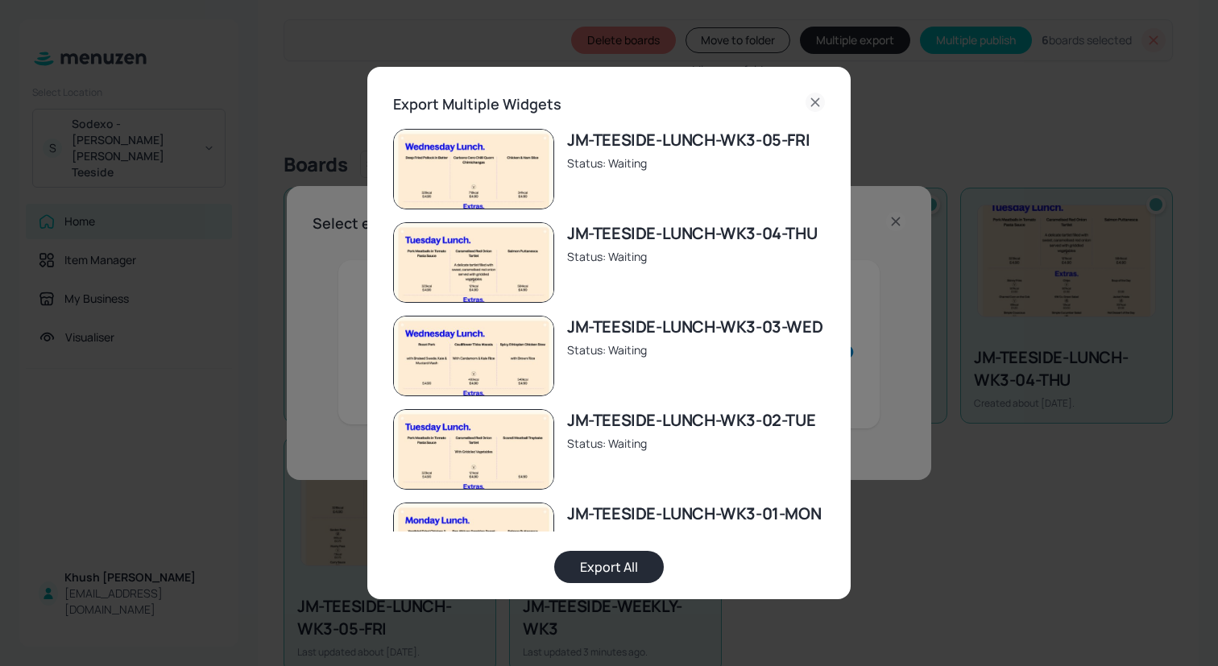
click at [573, 562] on button "Export All" at bounding box center [609, 567] width 110 height 32
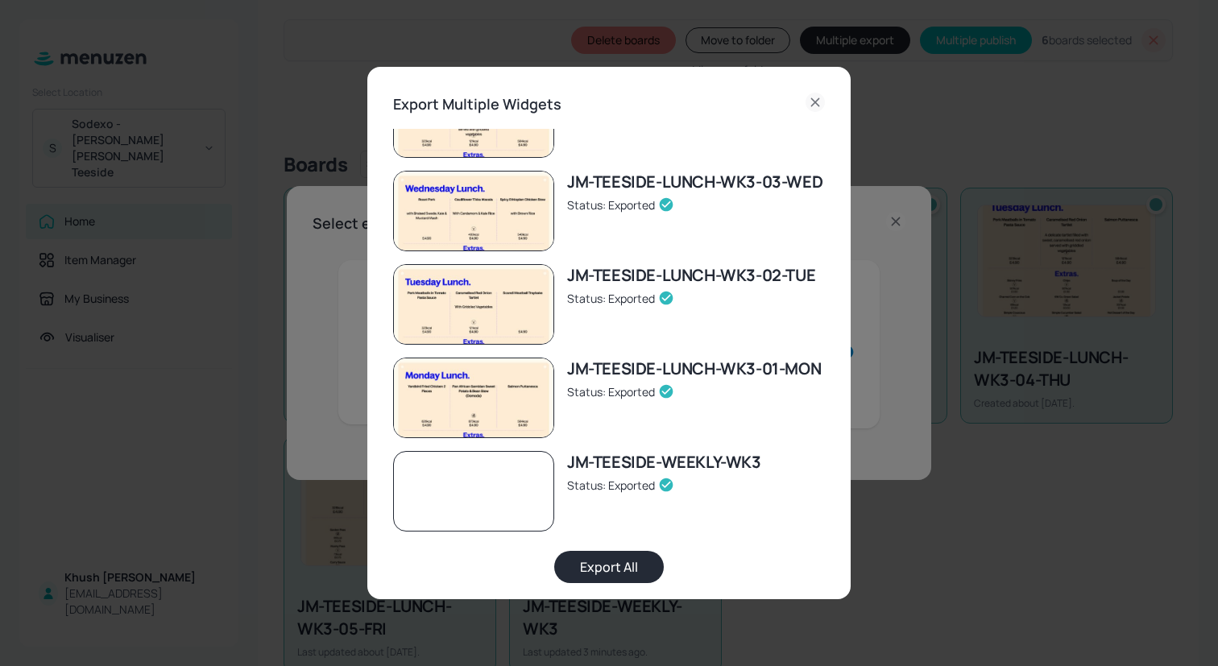
click at [420, 23] on div "Export Multiple Widgets JM-TEESIDE-LUNCH-WK3-05-FRI Status: Exported JM-TEESIDE…" at bounding box center [609, 333] width 1218 height 666
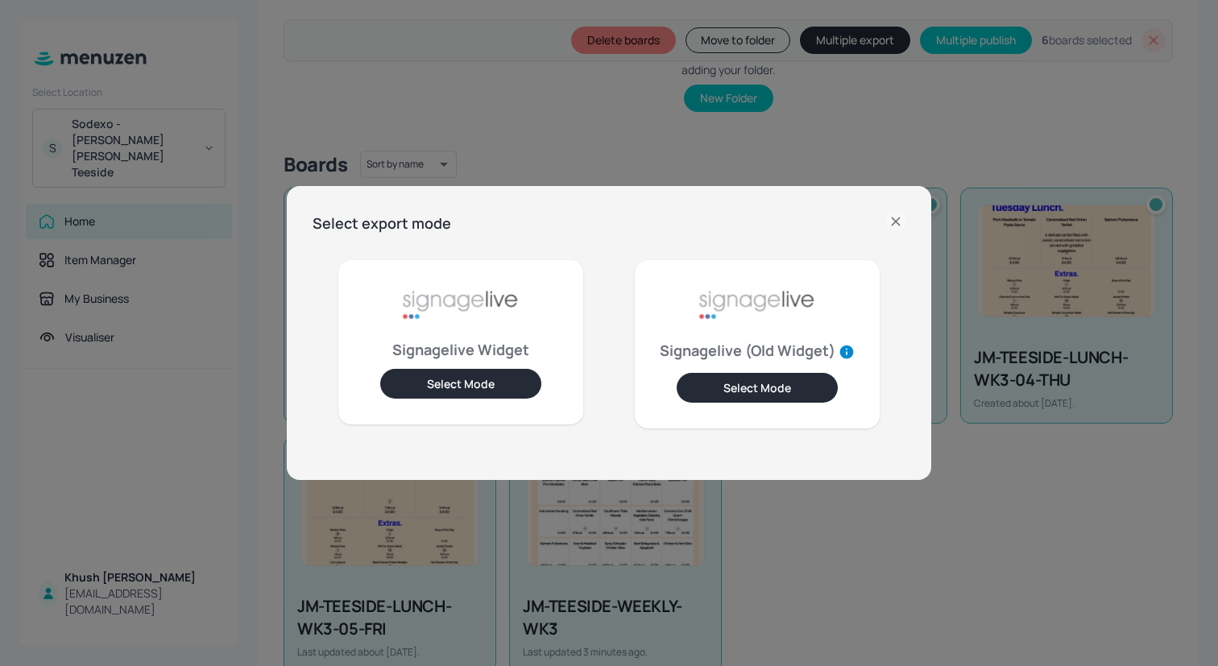
click at [896, 221] on icon at bounding box center [895, 220] width 7 height 7
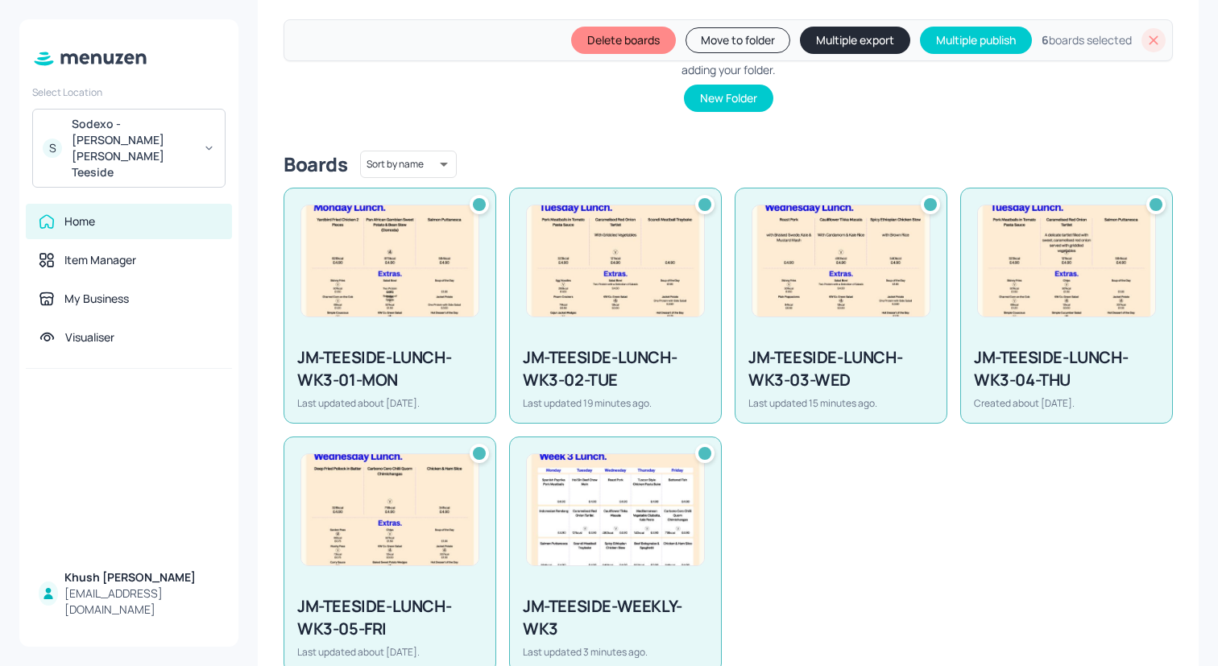
click at [1147, 36] on icon at bounding box center [1153, 40] width 16 height 16
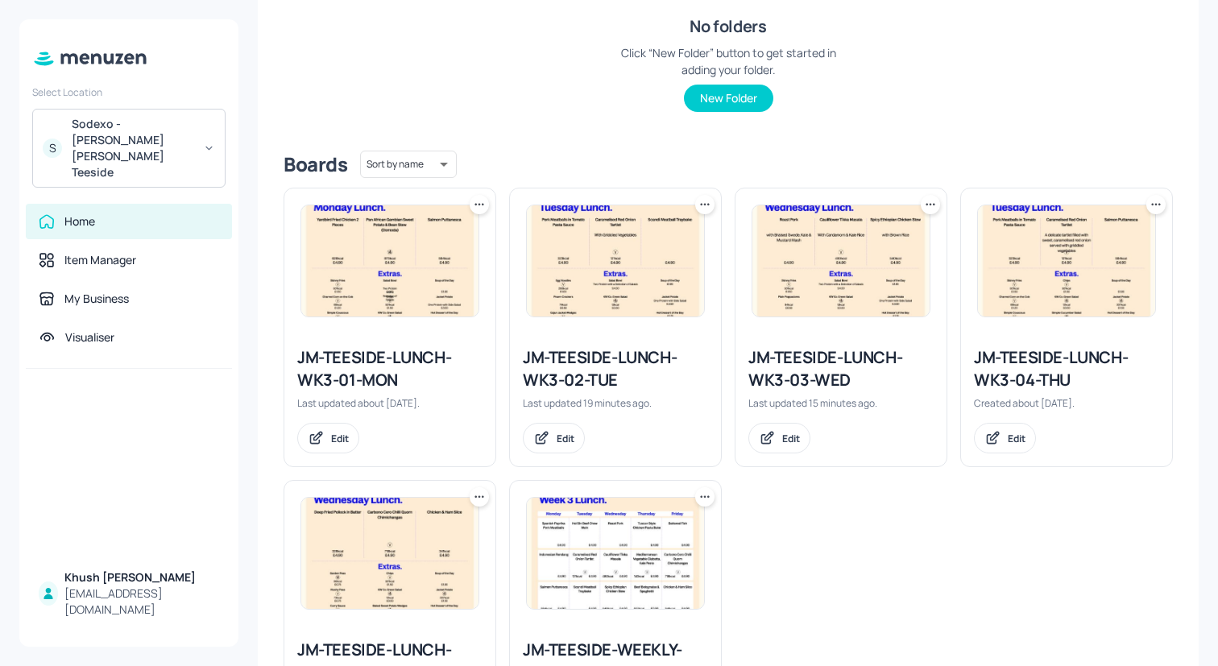
scroll to position [0, 0]
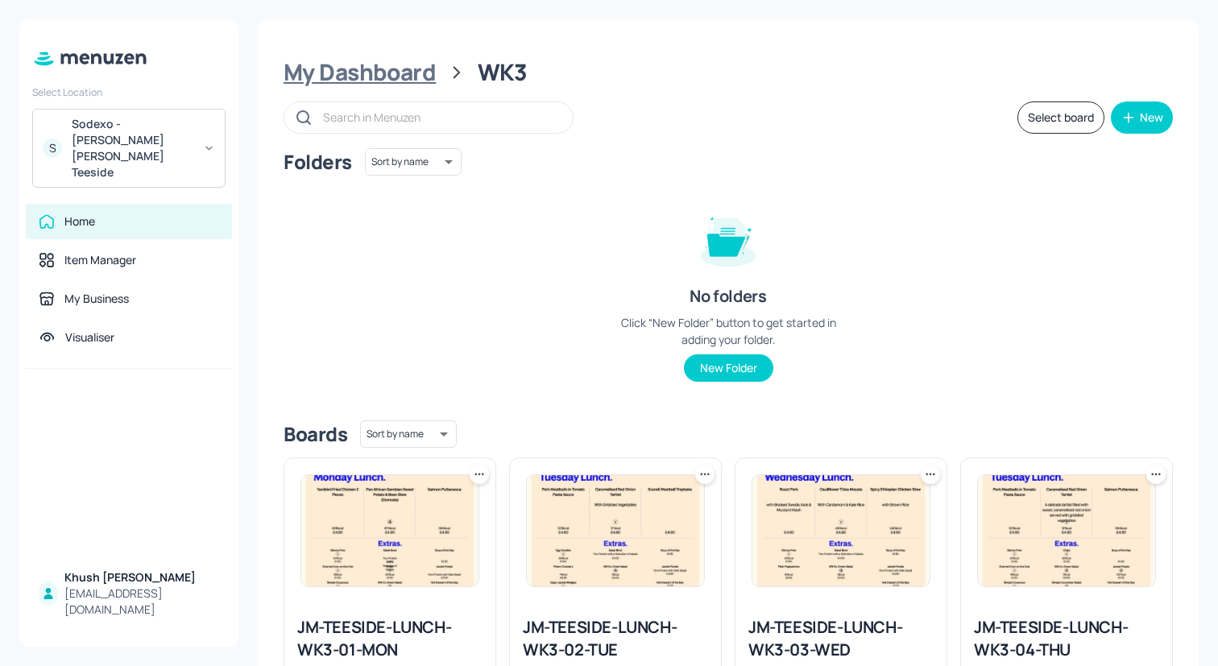
click at [387, 72] on div "My Dashboard" at bounding box center [360, 72] width 152 height 29
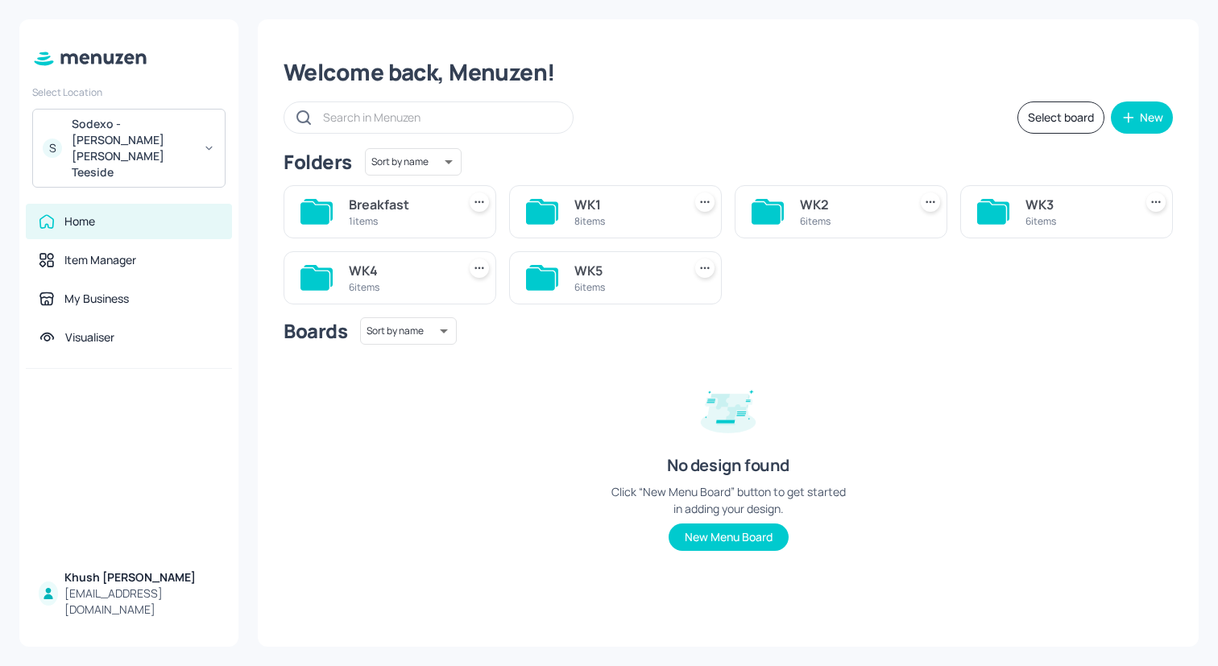
click at [362, 274] on div "WK4" at bounding box center [399, 270] width 101 height 19
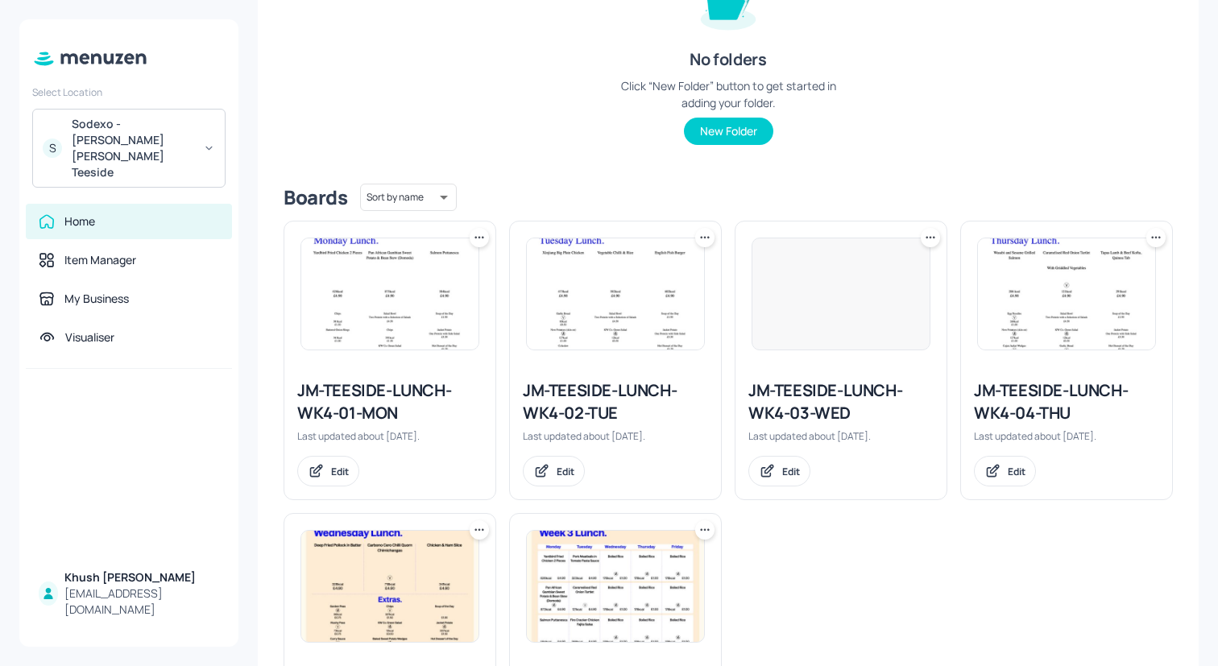
scroll to position [245, 0]
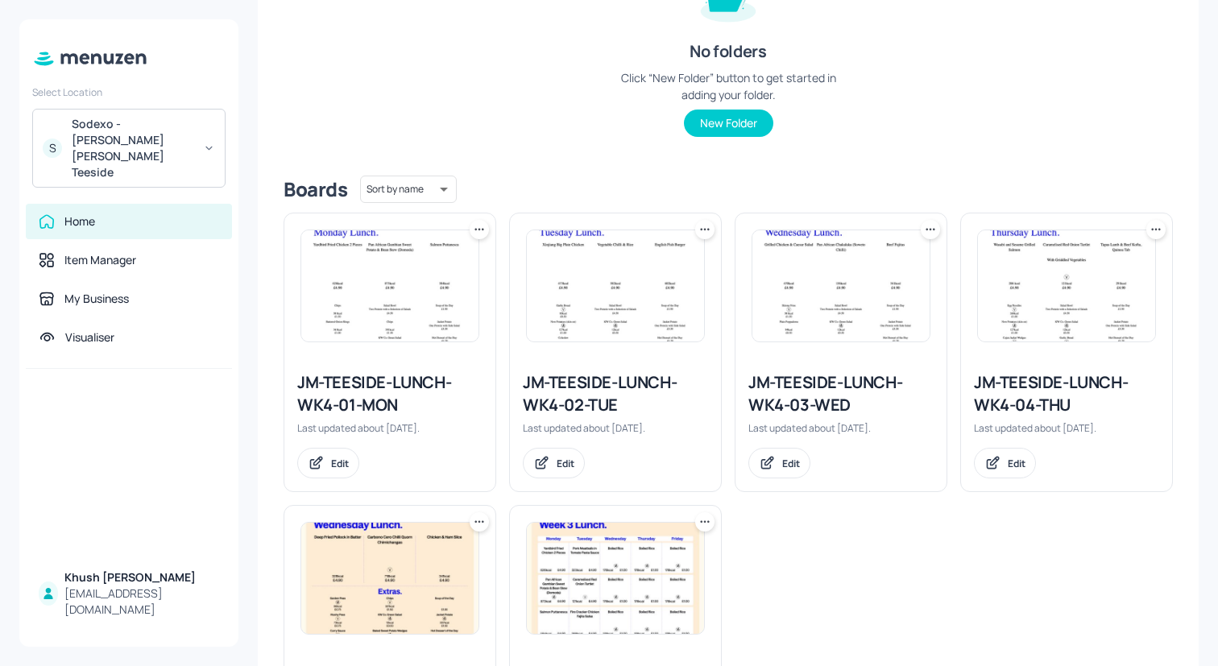
click at [433, 322] on img at bounding box center [389, 285] width 177 height 111
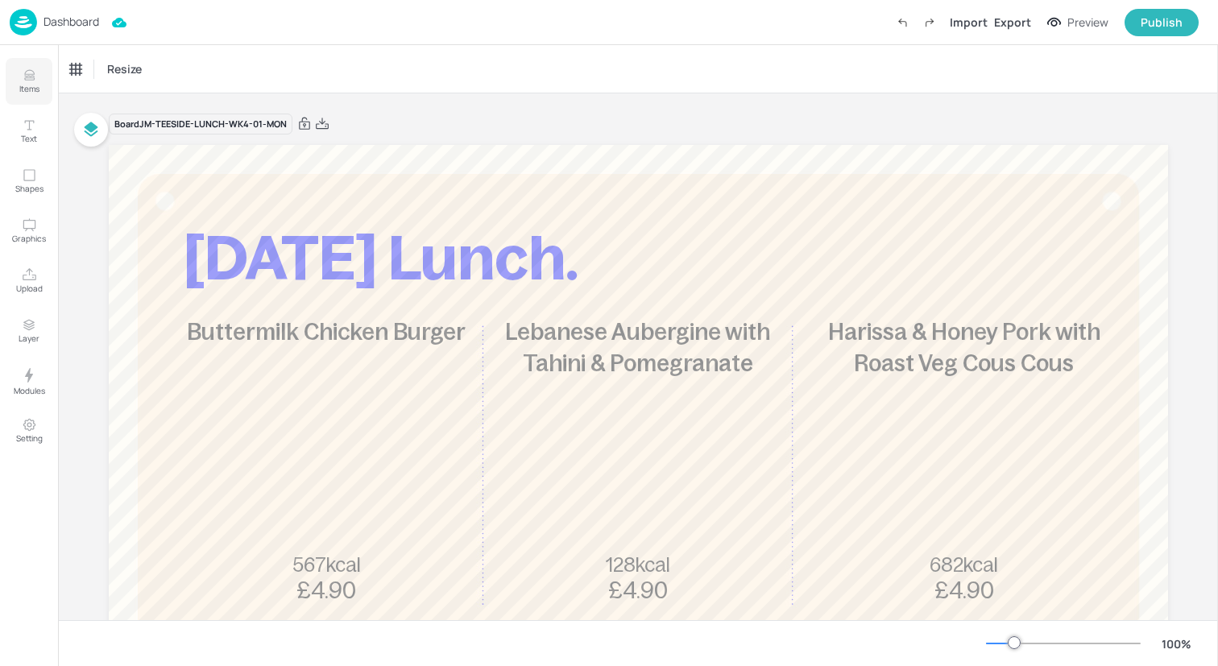
click at [39, 85] on button "Items" at bounding box center [29, 81] width 47 height 47
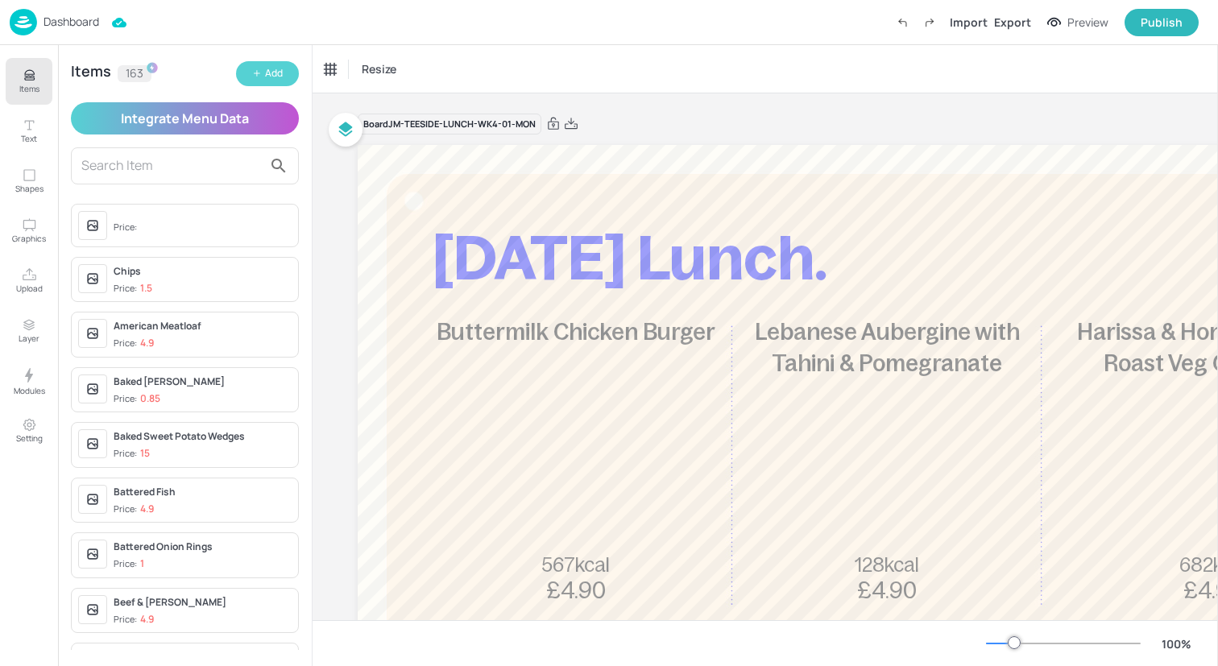
click at [252, 82] on button "Add" at bounding box center [267, 73] width 63 height 25
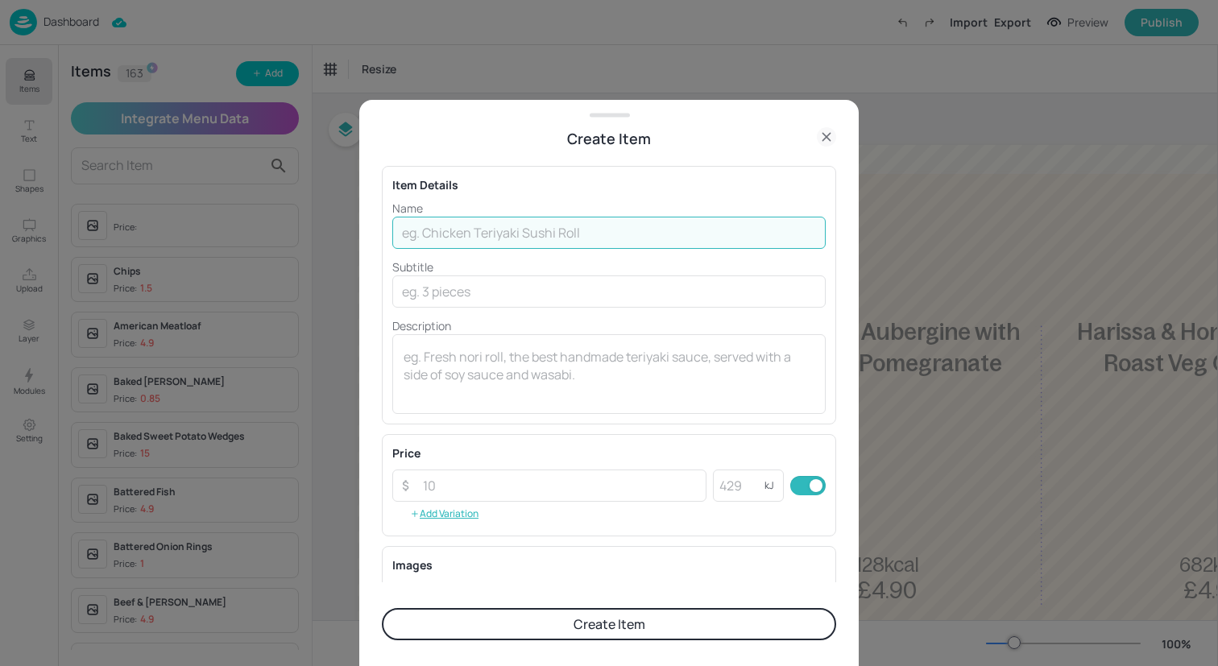
click at [556, 233] on input "text" at bounding box center [608, 233] width 433 height 32
paste input "Cottage Pie with Peas and Carrots"
drag, startPoint x: 631, startPoint y: 233, endPoint x: 475, endPoint y: 233, distance: 156.2
click at [475, 233] on input "Cottage Pie with Peas and Carrots" at bounding box center [608, 233] width 433 height 32
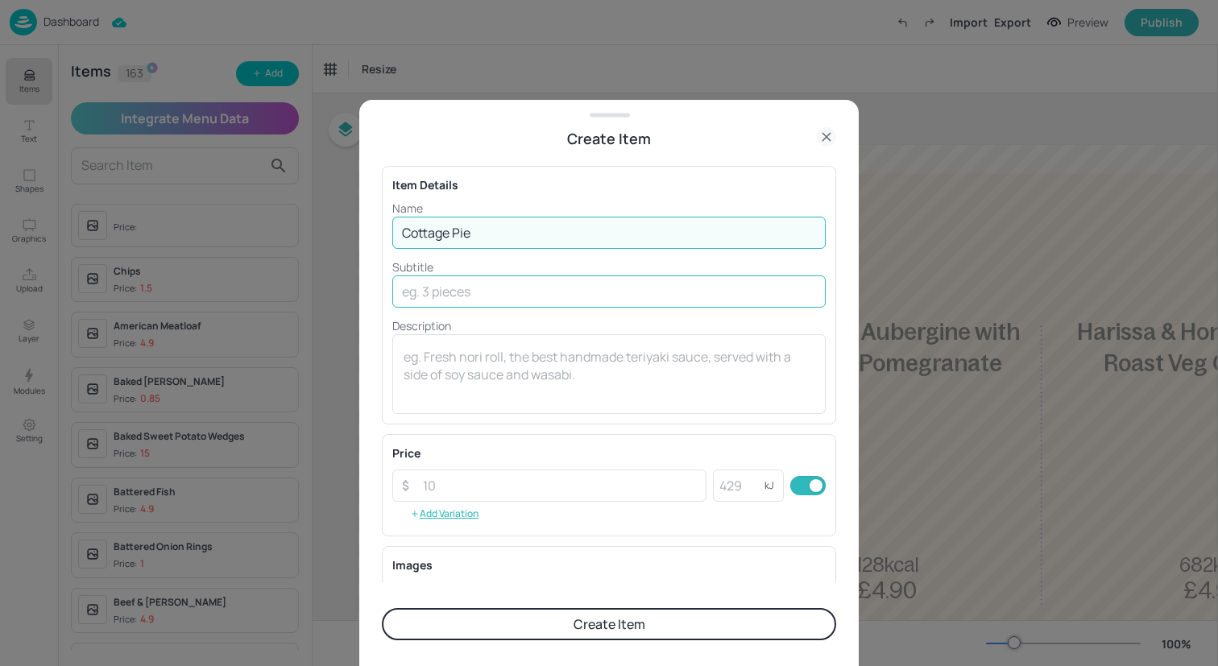
type input "Cottage Pie"
click at [481, 288] on input "text" at bounding box center [608, 291] width 433 height 32
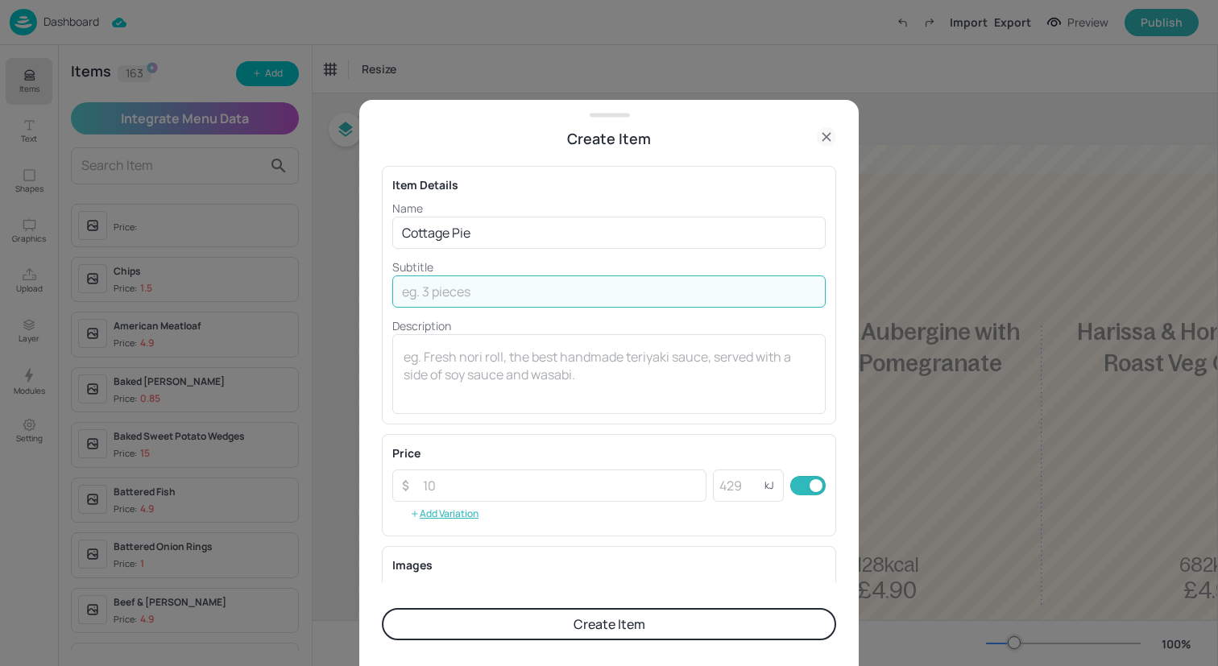
paste input "with Peas and Carrots"
type input "with Peas and Carrots"
click at [495, 494] on input "number" at bounding box center [559, 486] width 293 height 32
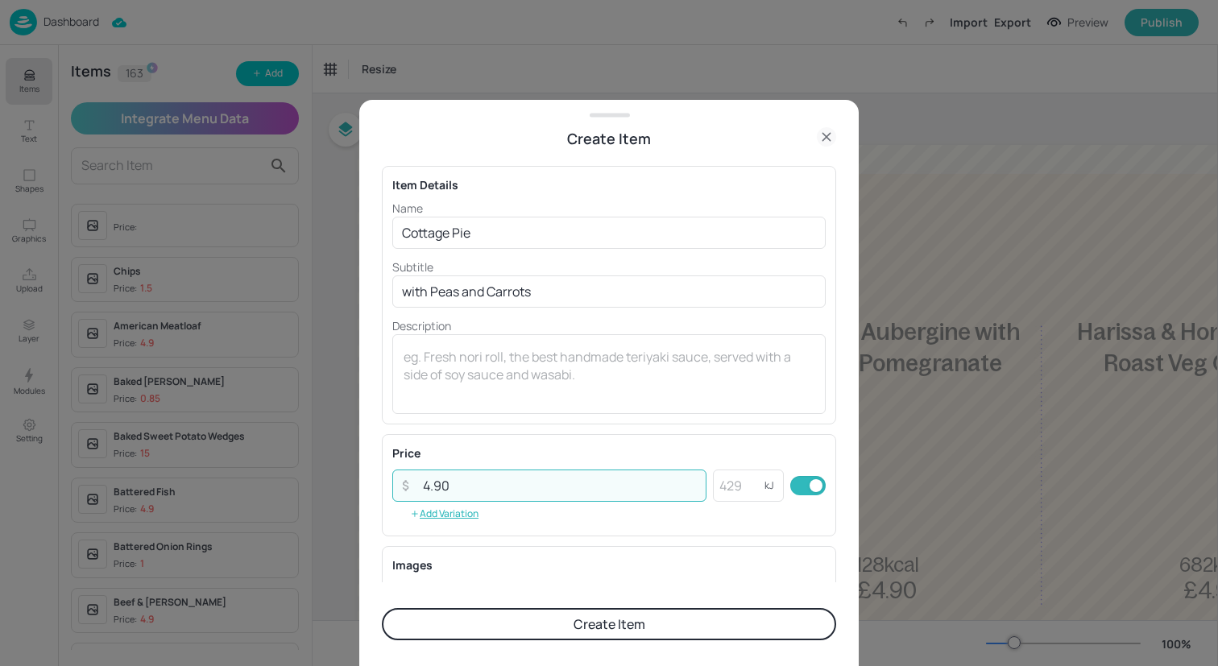
type input "4.90"
click at [565, 627] on button "Create Item" at bounding box center [609, 624] width 454 height 32
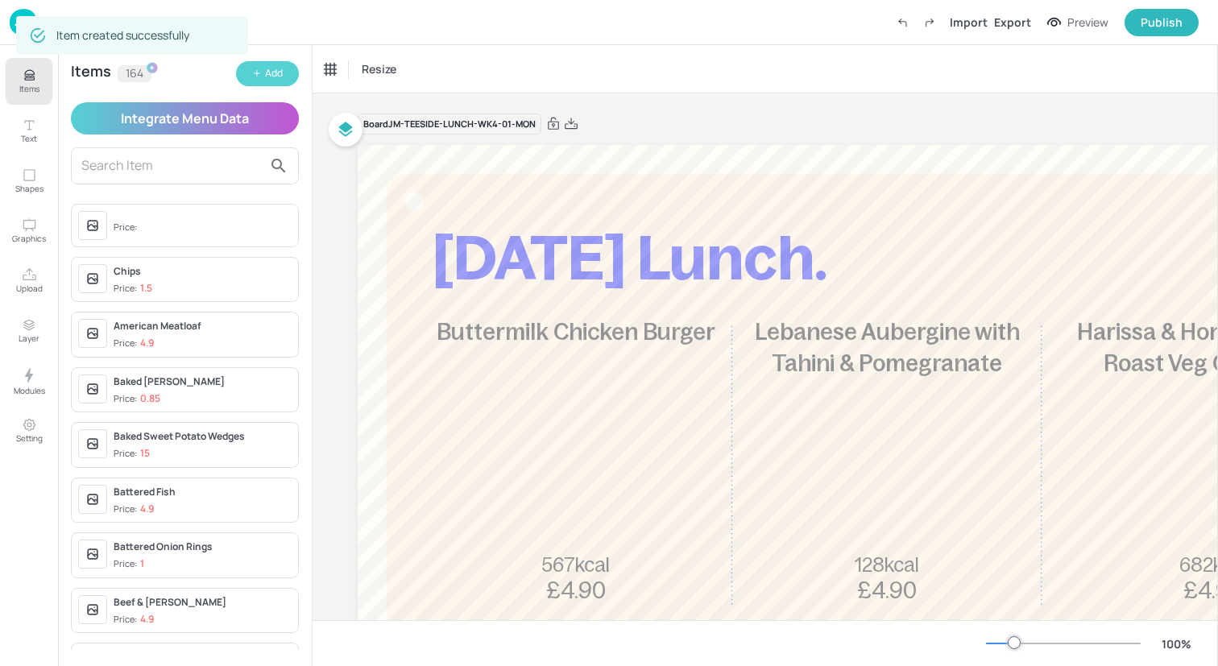
click at [267, 69] on div "Add" at bounding box center [274, 73] width 18 height 15
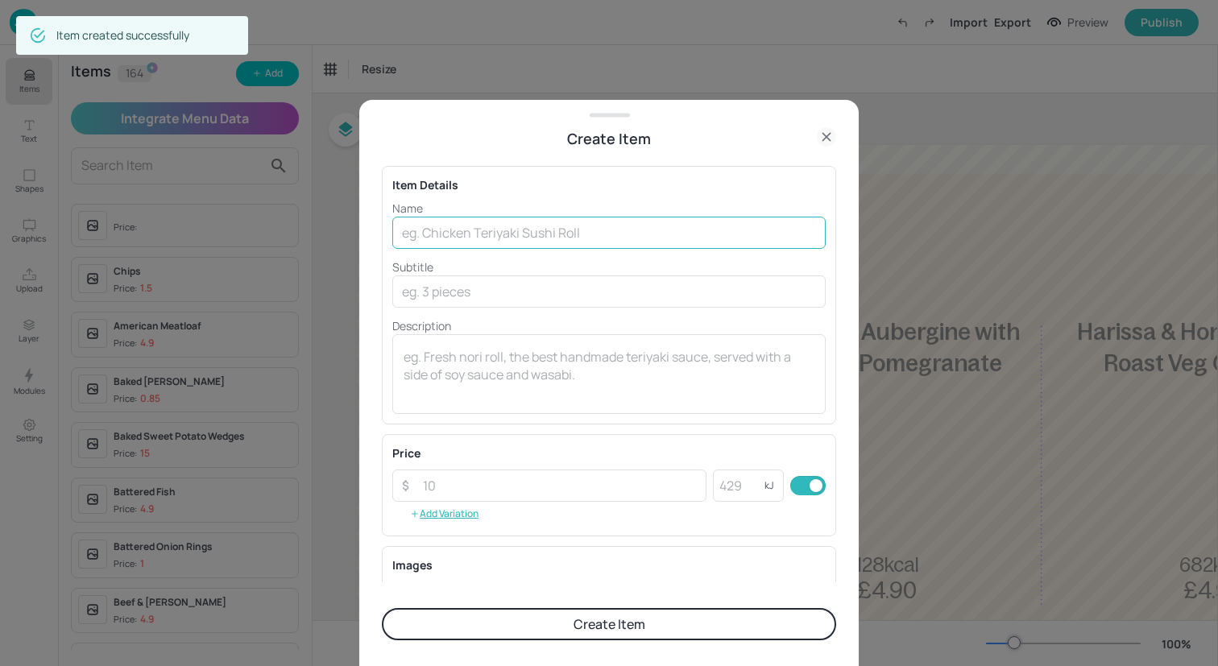
click at [504, 225] on input "text" at bounding box center [608, 233] width 433 height 32
paste input "Spicy Pepper and Kidney Bean Burrito with Spicy potato Wedges"
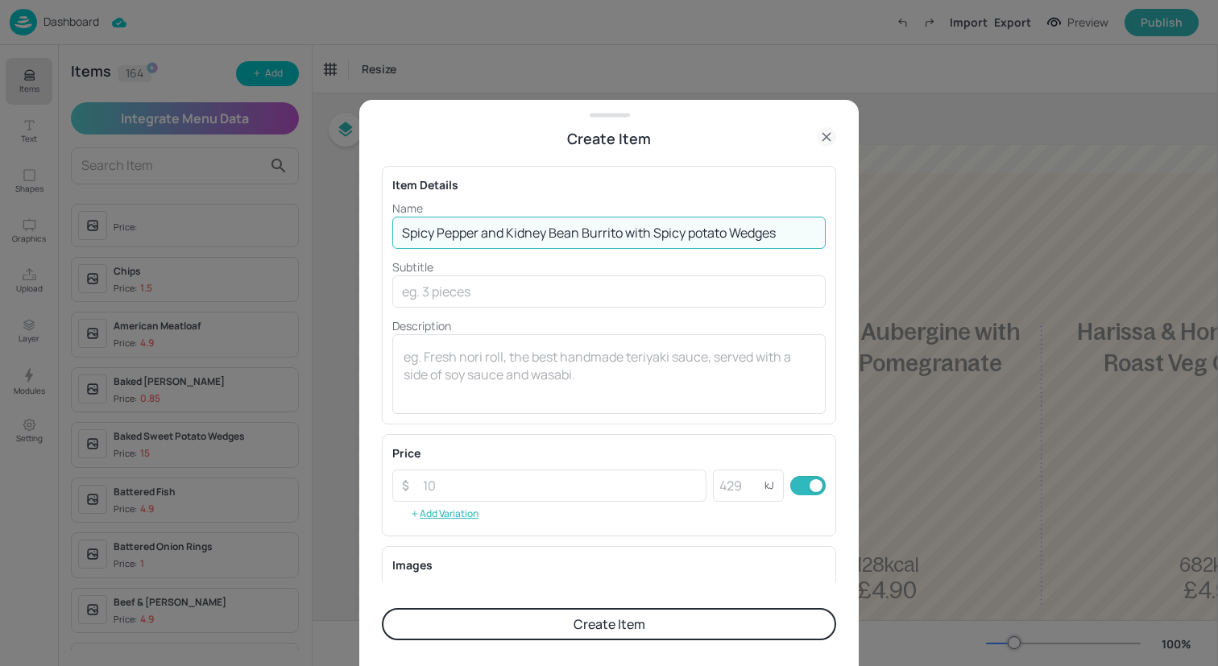
drag, startPoint x: 793, startPoint y: 234, endPoint x: 629, endPoint y: 236, distance: 163.5
click at [629, 236] on input "Spicy Pepper and Kidney Bean Burrito with Spicy potato Wedges" at bounding box center [608, 233] width 433 height 32
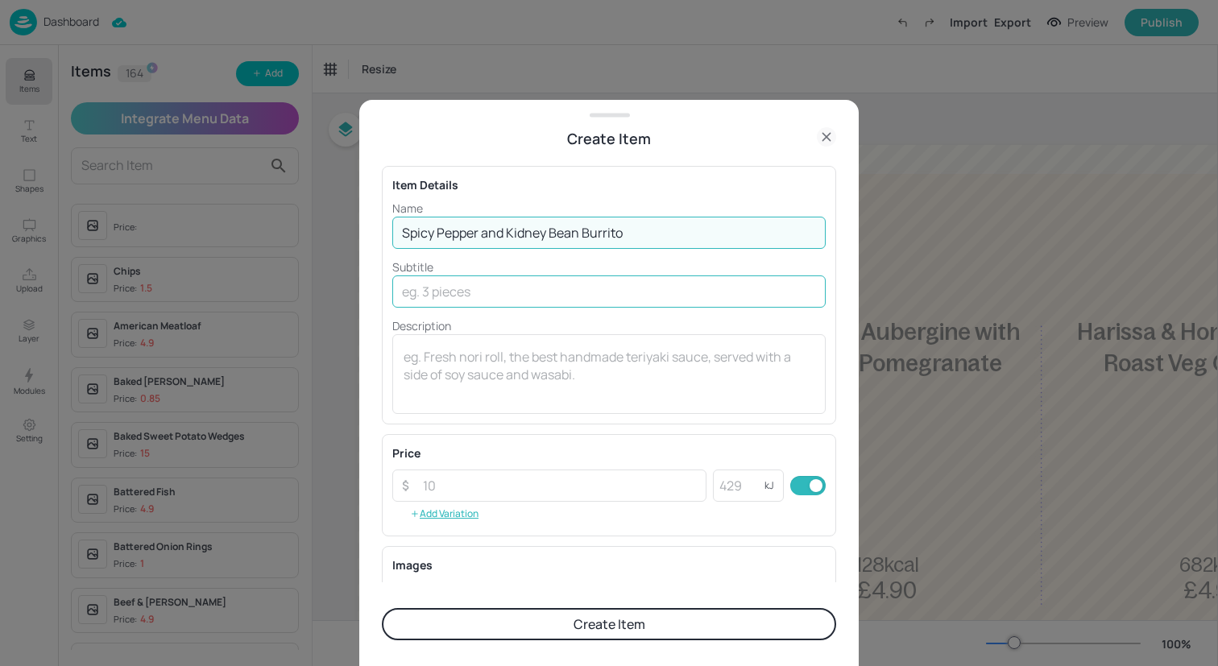
type input "Spicy Pepper and Kidney Bean Burrito"
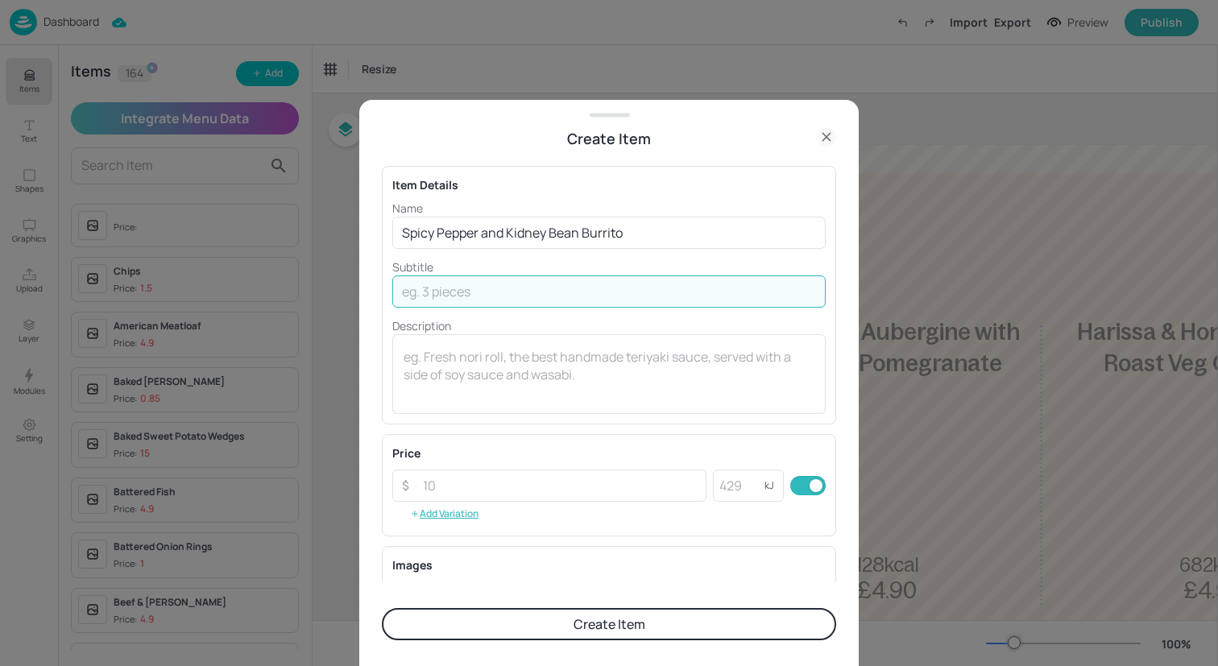
click at [612, 301] on input "text" at bounding box center [608, 291] width 433 height 32
paste input "with Spicy potato Wedges"
type input "with Spicy potato Wedges"
click at [537, 486] on input "number" at bounding box center [559, 486] width 293 height 32
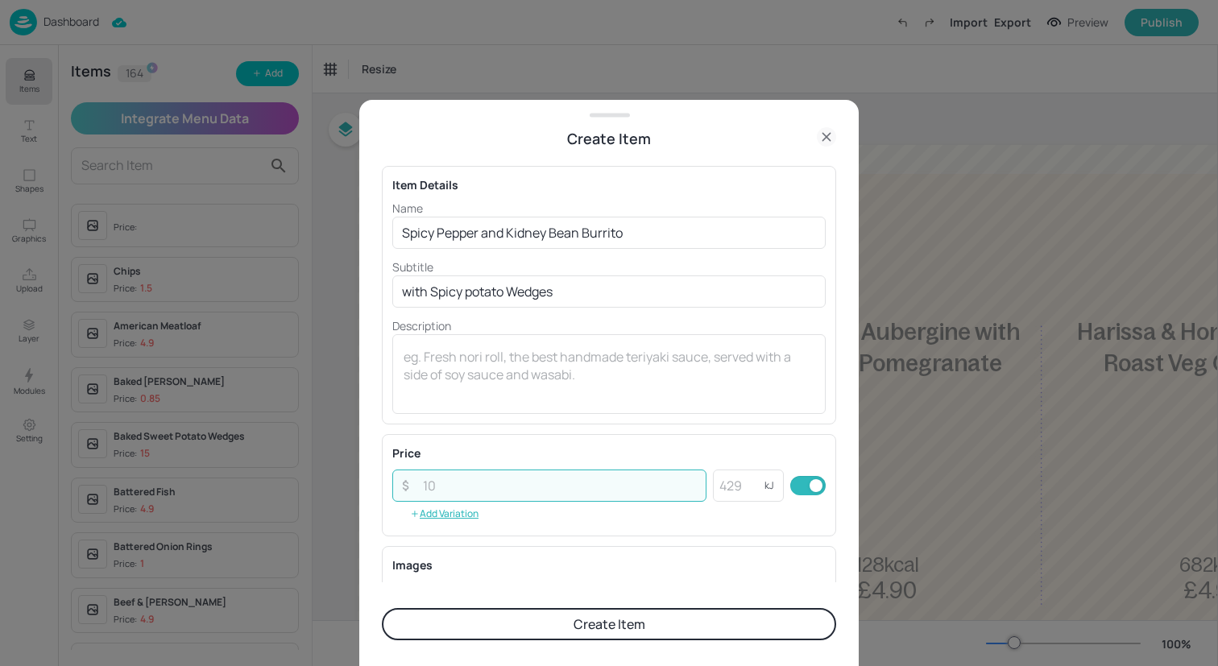
click at [537, 486] on input "number" at bounding box center [559, 486] width 293 height 32
type input "4.90"
click at [582, 628] on button "Create Item" at bounding box center [609, 624] width 454 height 32
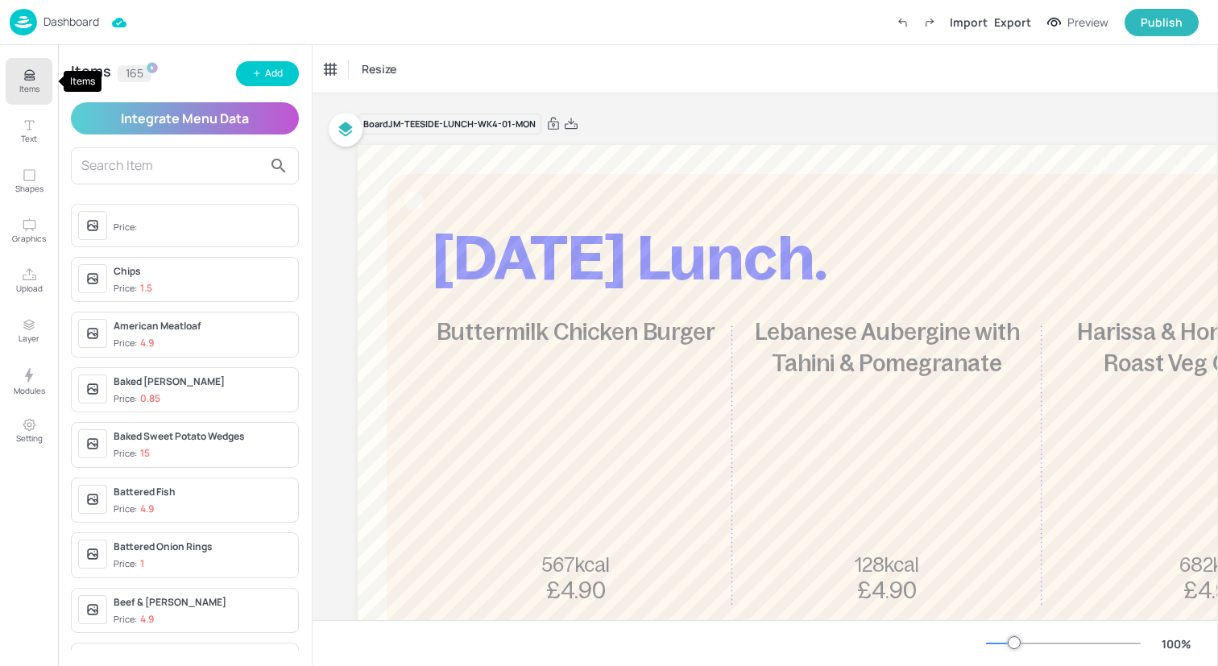
click at [25, 83] on p "Items" at bounding box center [29, 88] width 20 height 11
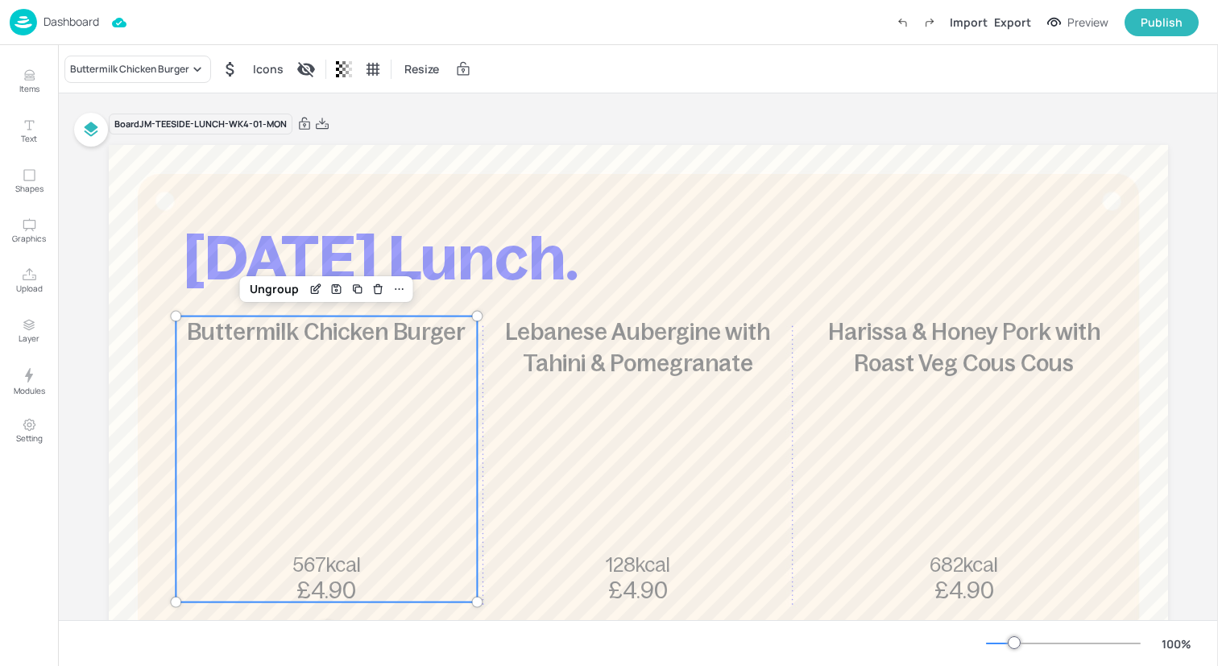
click at [401, 376] on div "Buttermilk Chicken Burger 567kcal £4.90" at bounding box center [326, 460] width 301 height 286
click at [176, 57] on div "Buttermilk Chicken Burger" at bounding box center [137, 69] width 147 height 27
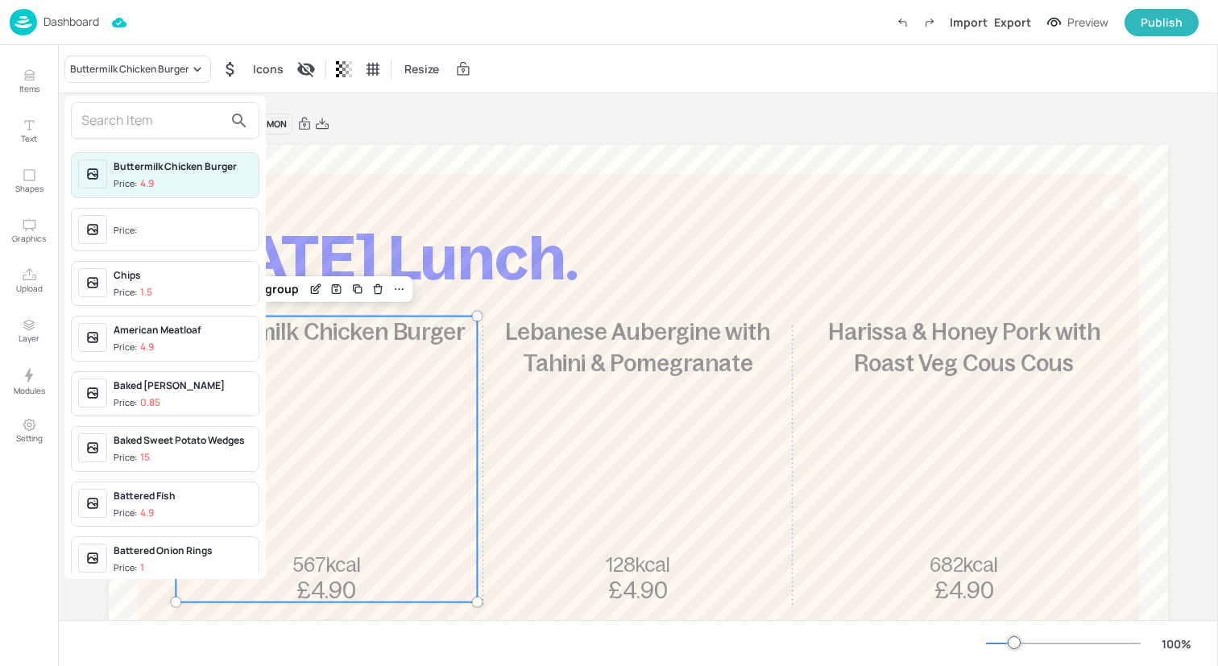
click at [175, 118] on input "text" at bounding box center [152, 121] width 142 height 26
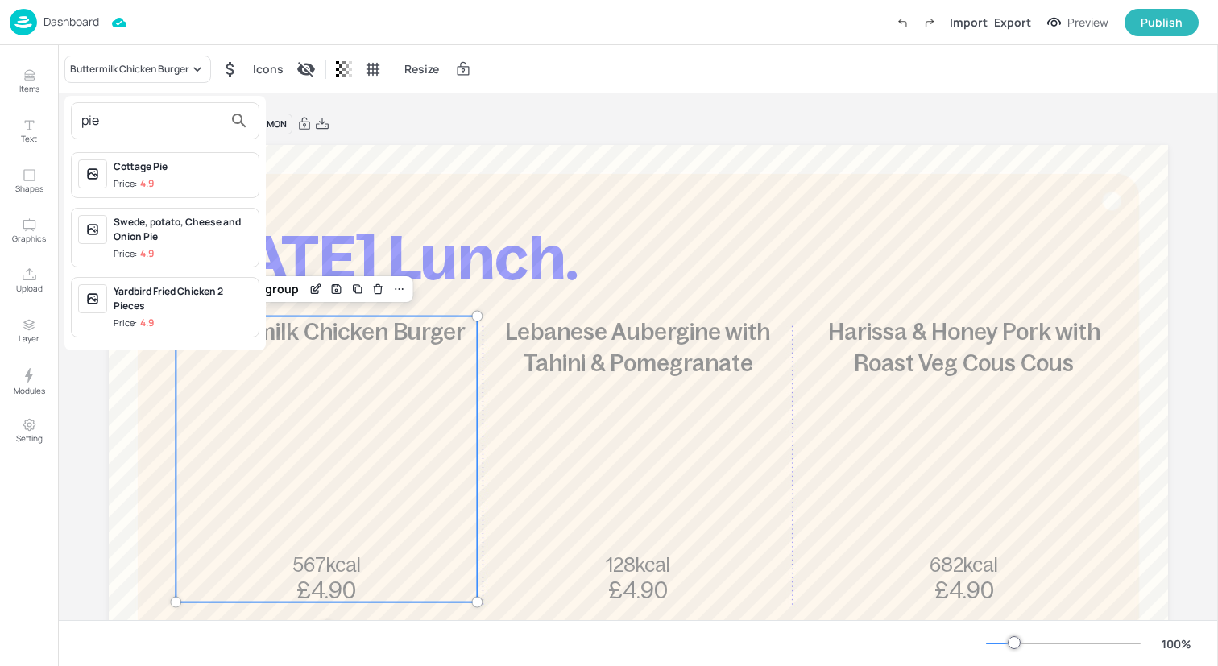
type input "pie"
click at [201, 166] on div "Cottage Pie" at bounding box center [183, 166] width 139 height 14
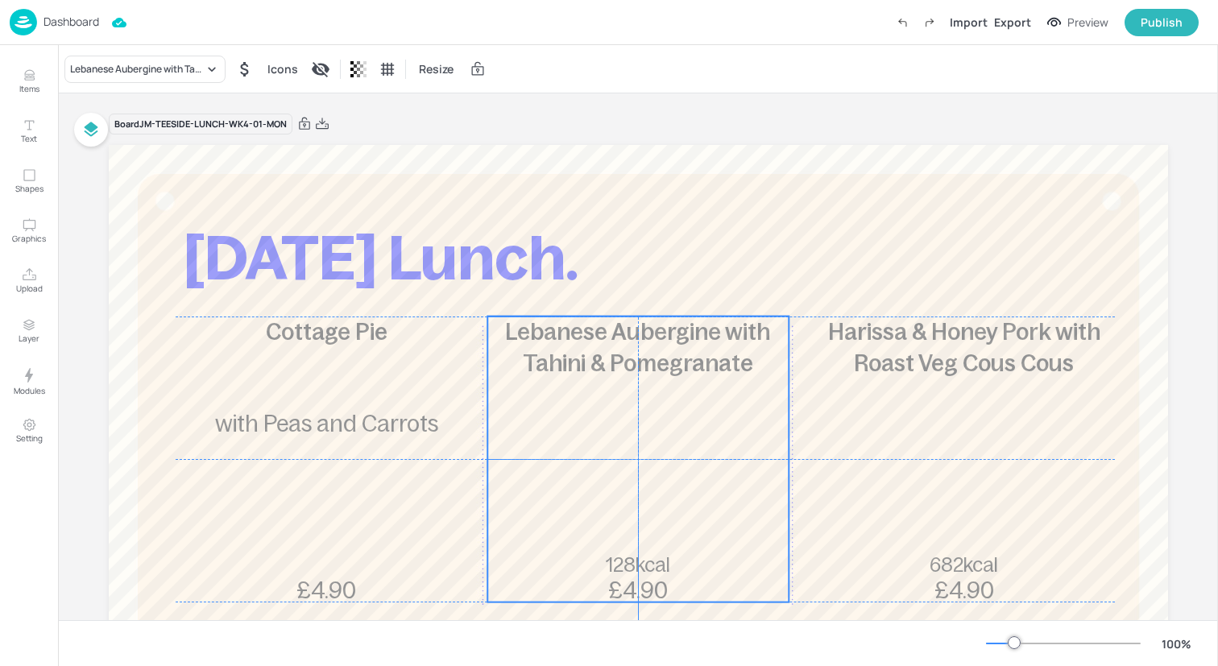
click at [585, 416] on div "Lebanese Aubergine with Tahini & Pomegranate 128kcal £4.90" at bounding box center [637, 460] width 301 height 286
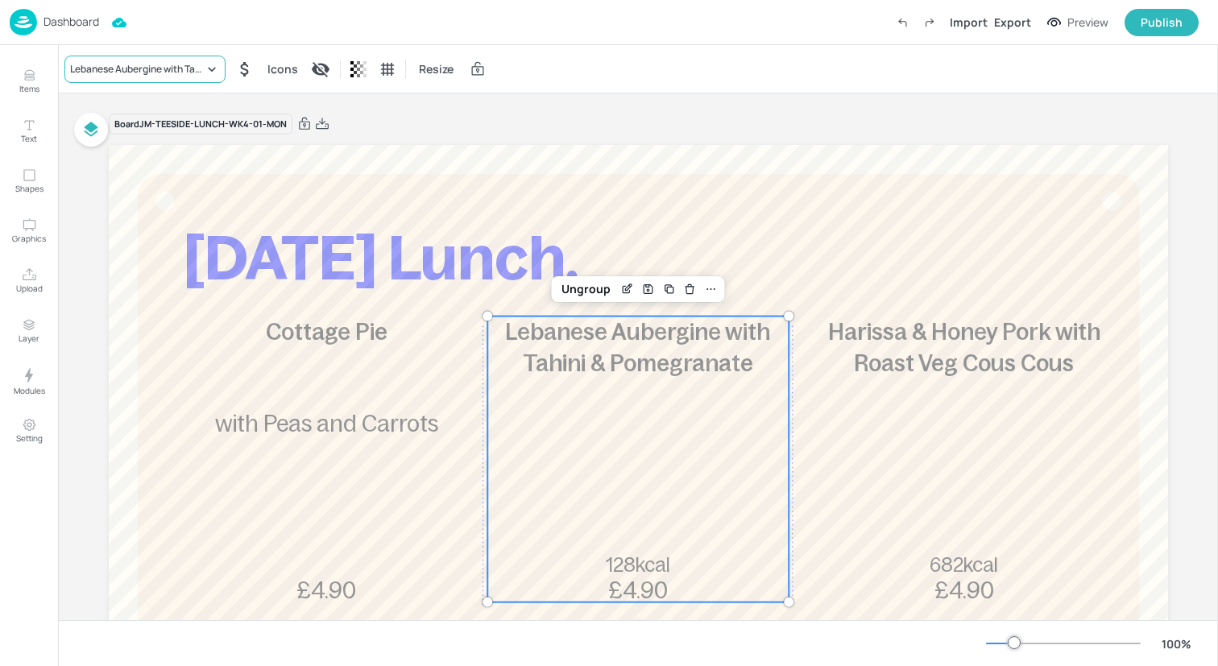
click at [164, 68] on div "Lebanese Aubergine with Tahini & Pomegranate" at bounding box center [137, 69] width 134 height 14
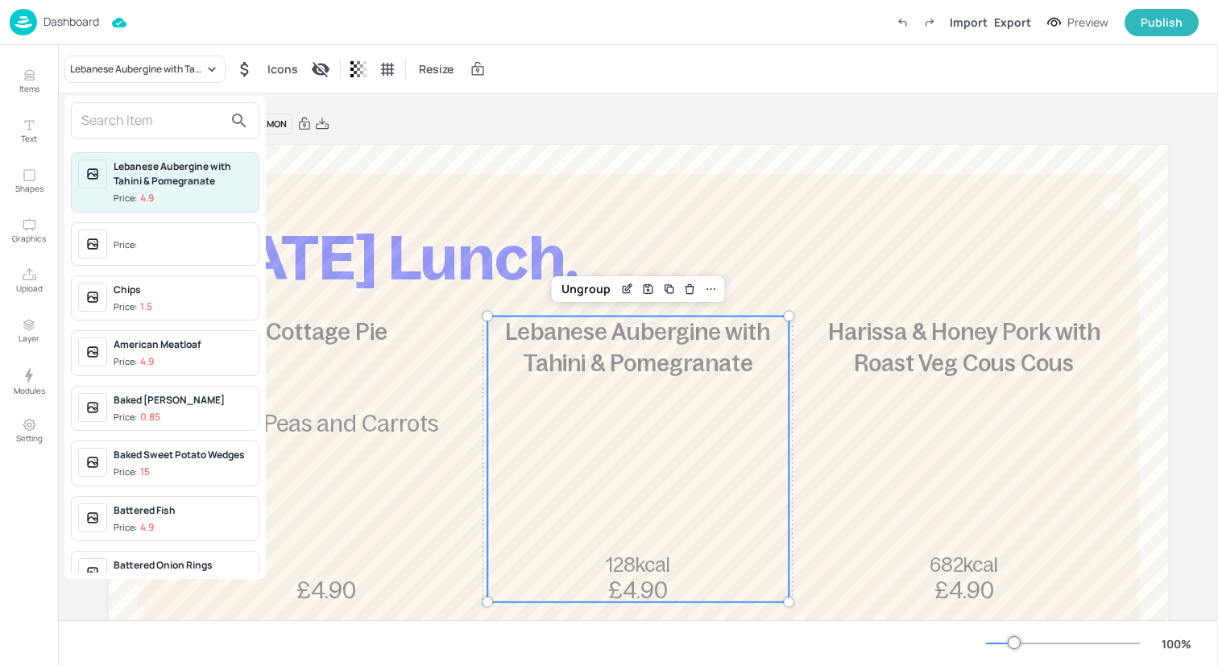
click at [186, 130] on input "text" at bounding box center [152, 121] width 142 height 26
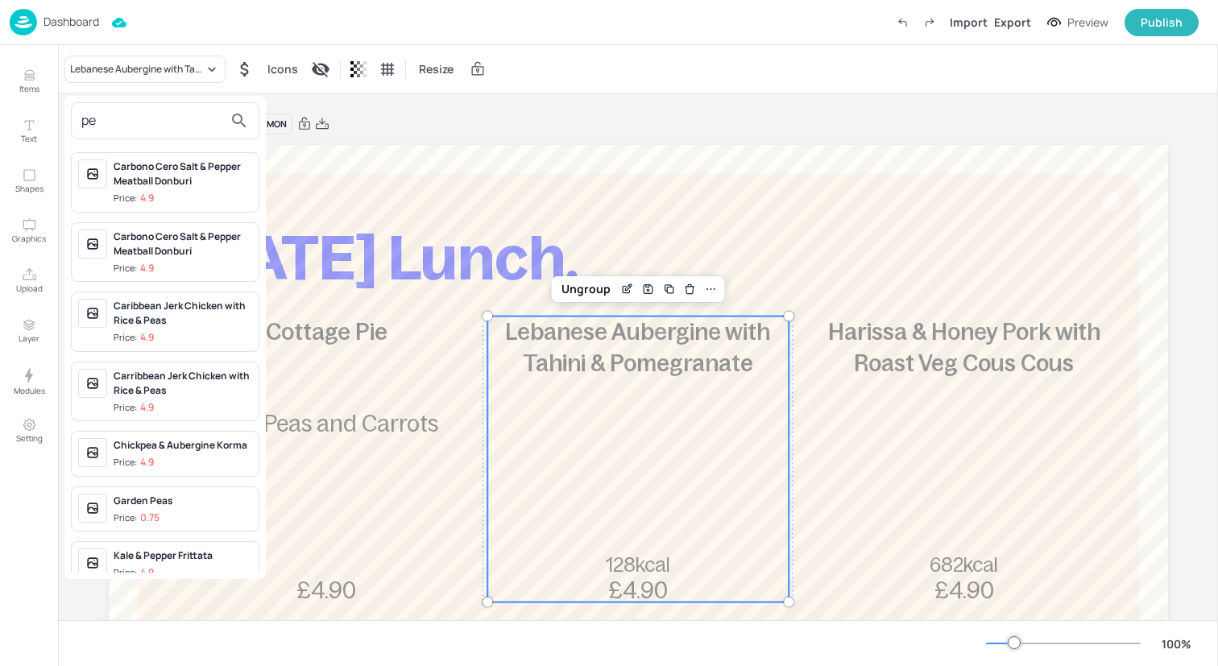
type input "p"
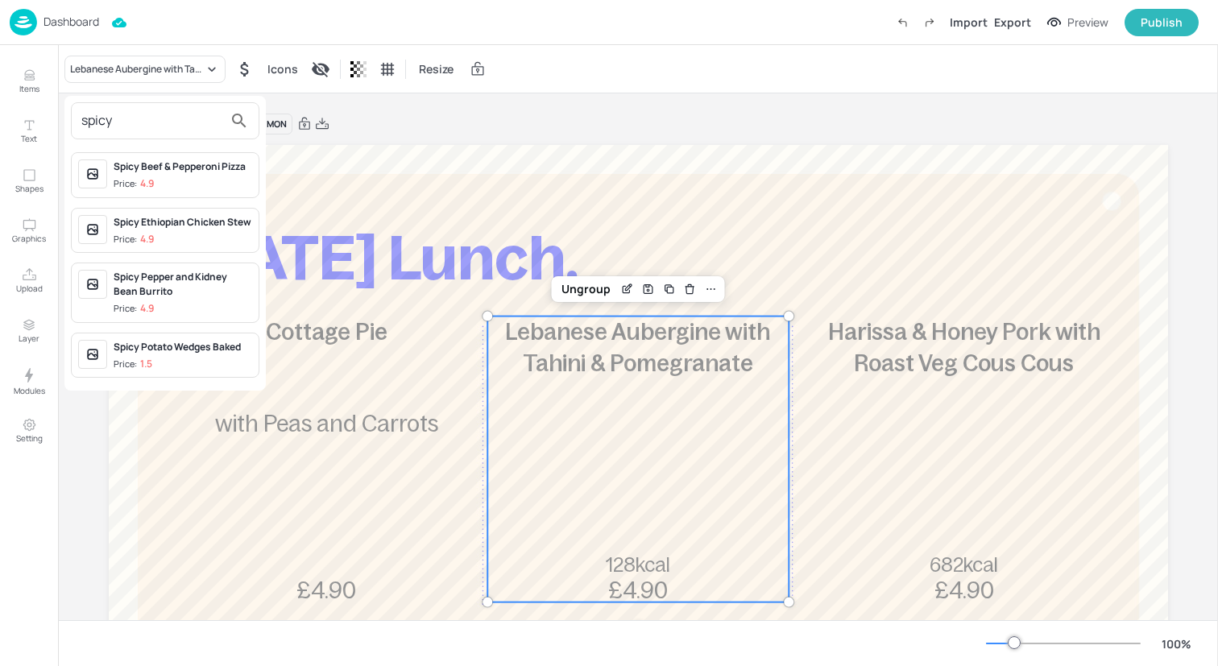
type input "spicy"
click at [192, 296] on div "Spicy Pepper and Kidney Bean Burrito" at bounding box center [183, 284] width 139 height 29
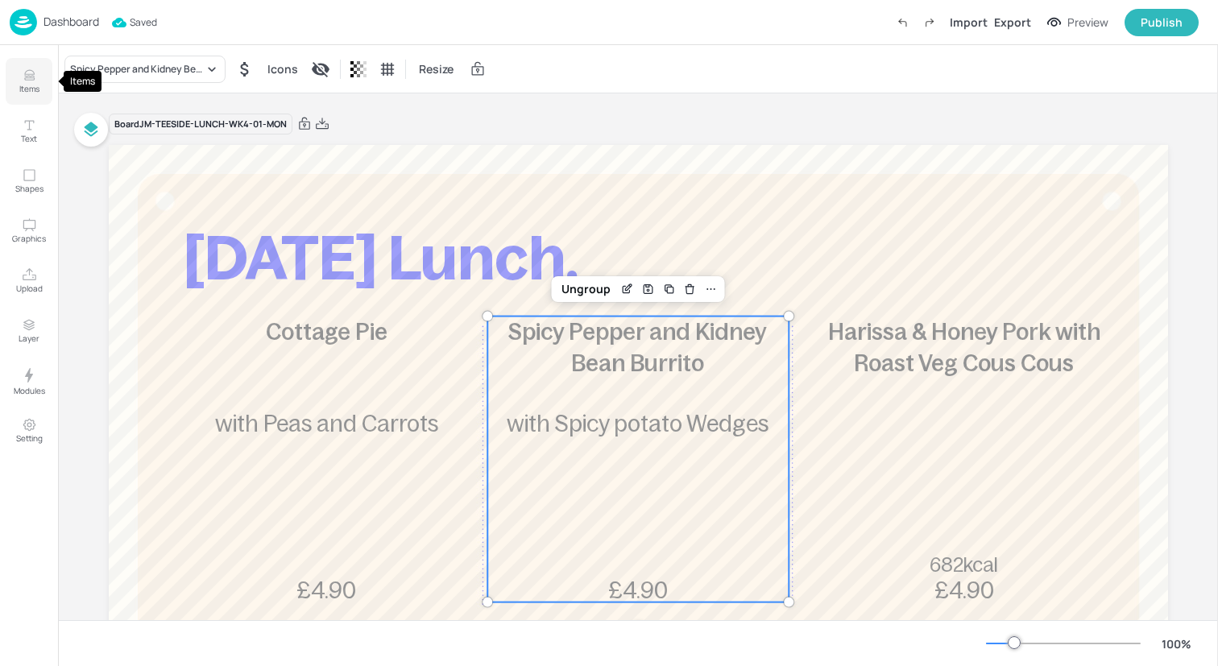
click at [28, 80] on icon "Items" at bounding box center [29, 79] width 10 height 2
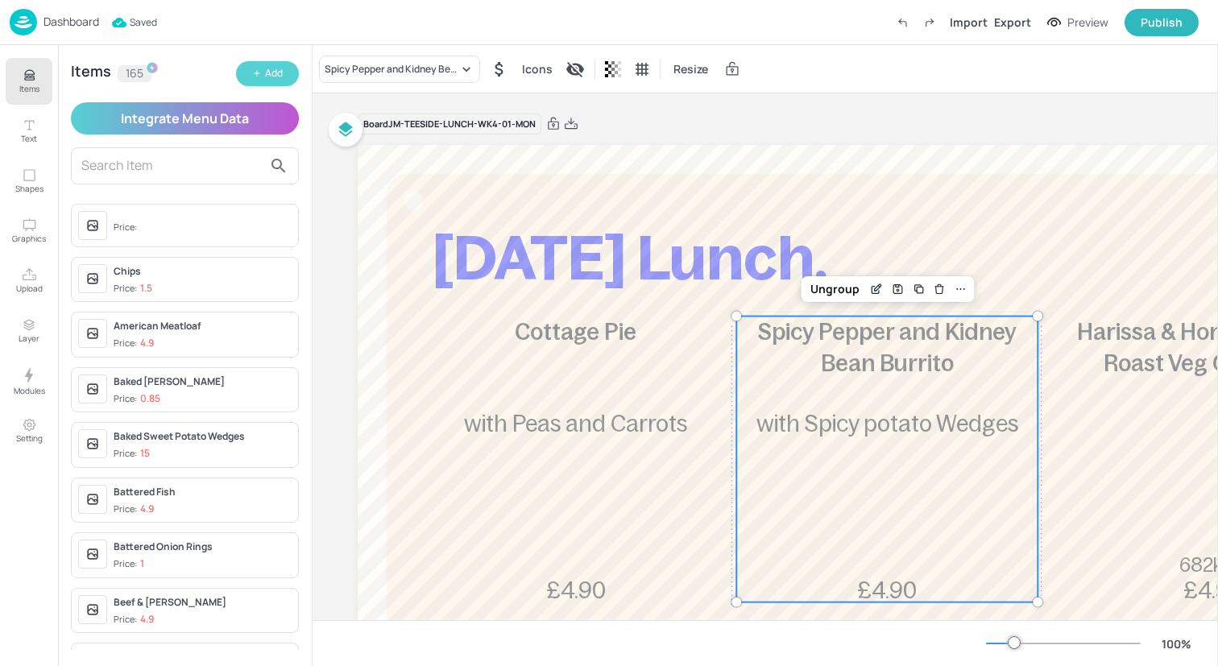
click at [259, 68] on icon "button" at bounding box center [257, 73] width 10 height 10
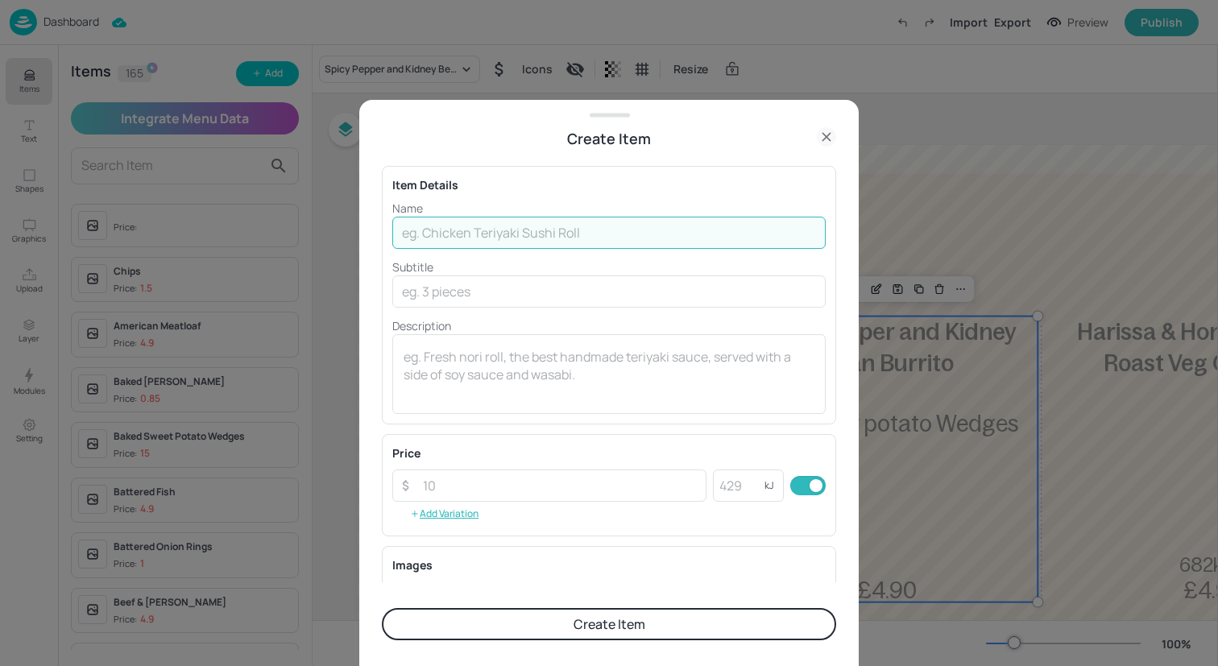
click at [475, 238] on input "text" at bounding box center [608, 233] width 433 height 32
type input "Chicken Tikka Masala"
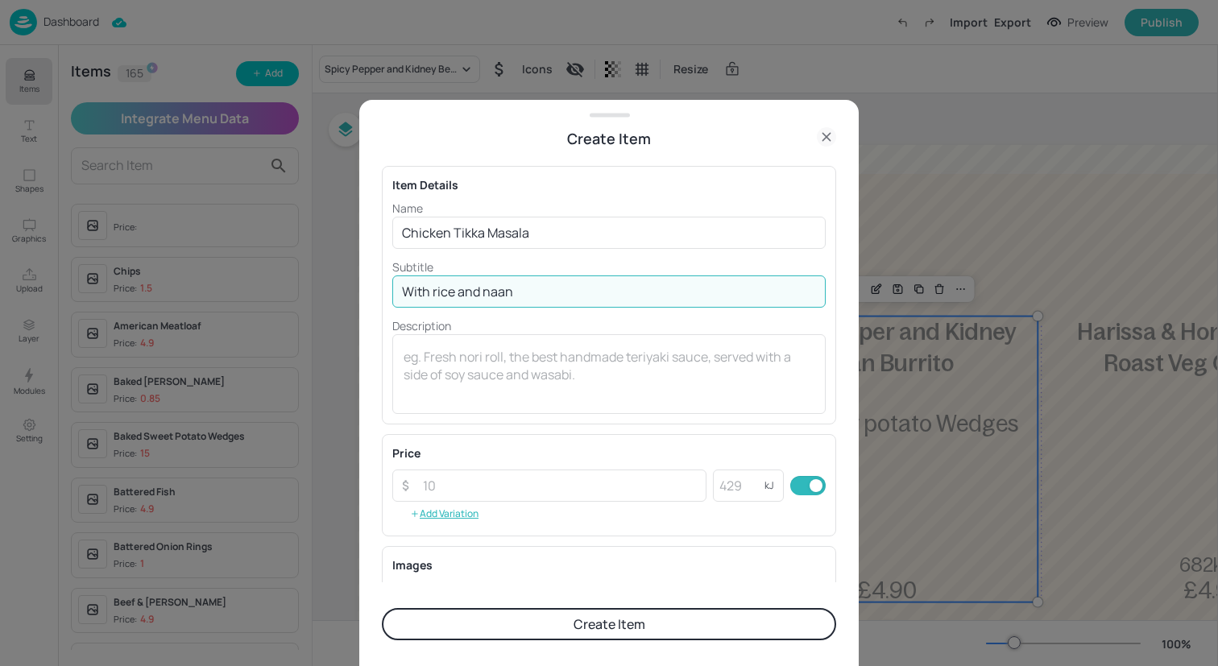
type input "With rice and naan"
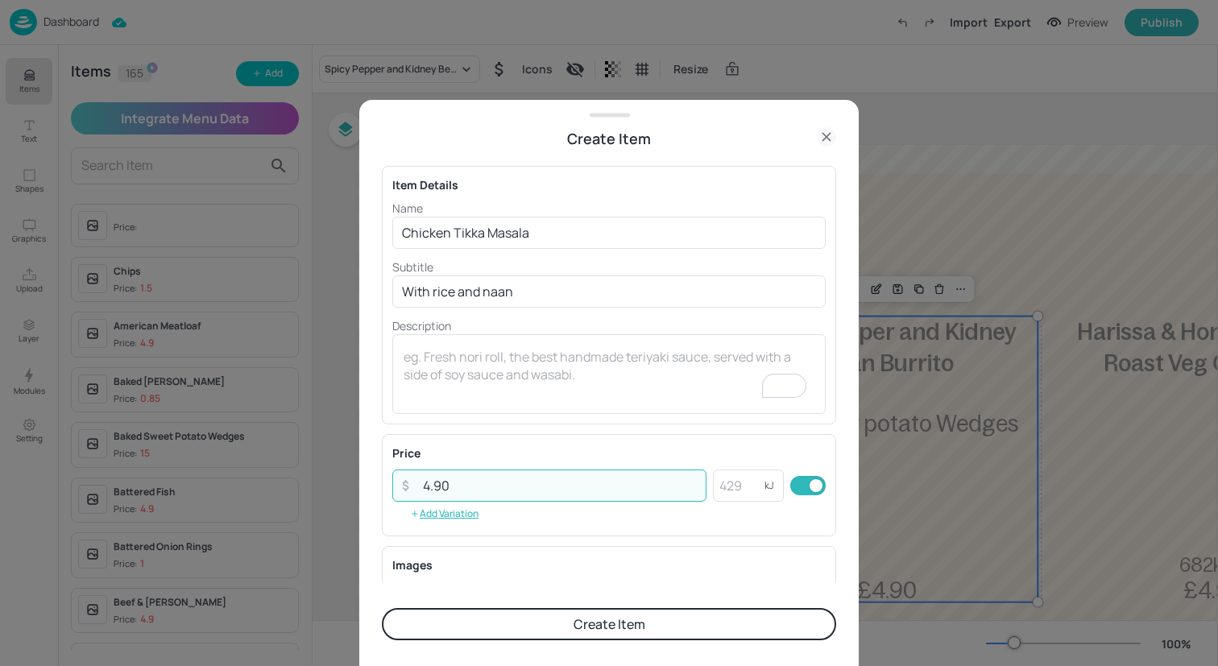
type input "4.90"
click at [610, 619] on button "Create Item" at bounding box center [609, 624] width 454 height 32
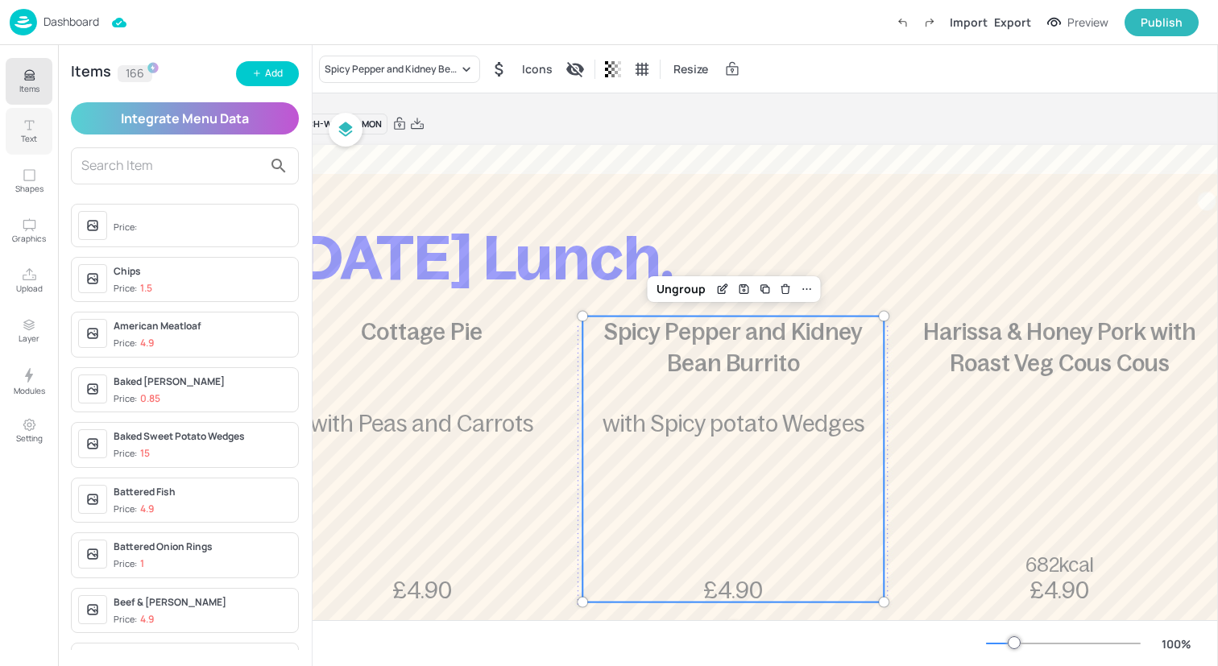
scroll to position [0, 249]
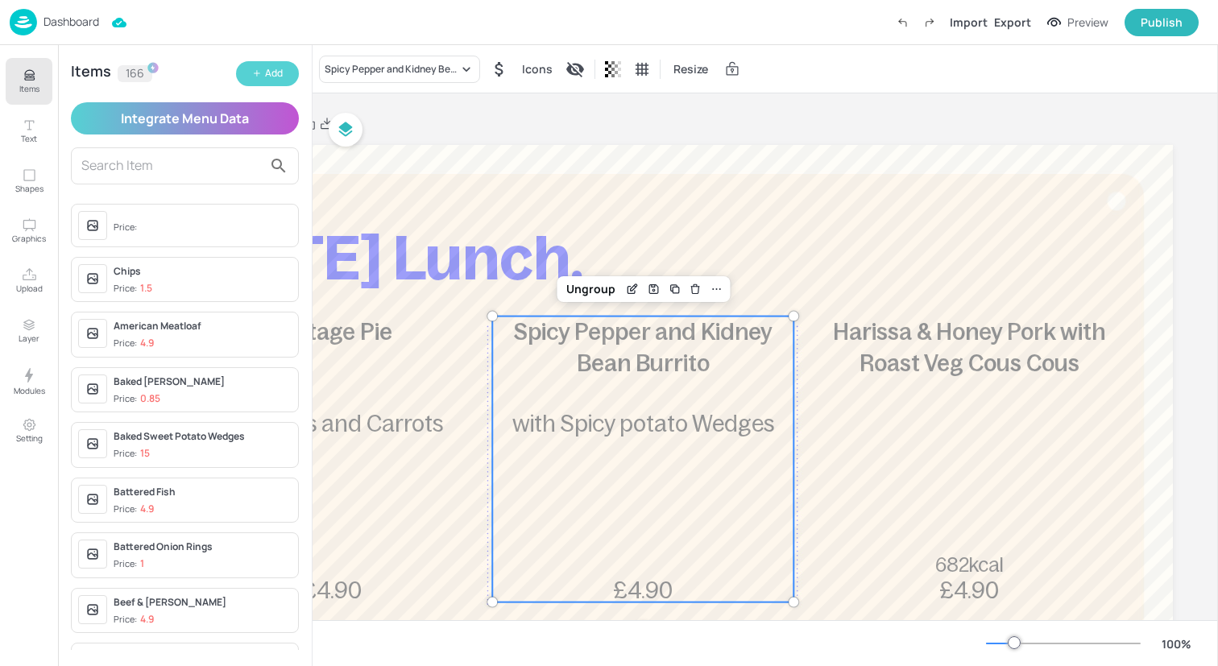
click at [262, 72] on button "Add" at bounding box center [267, 73] width 63 height 25
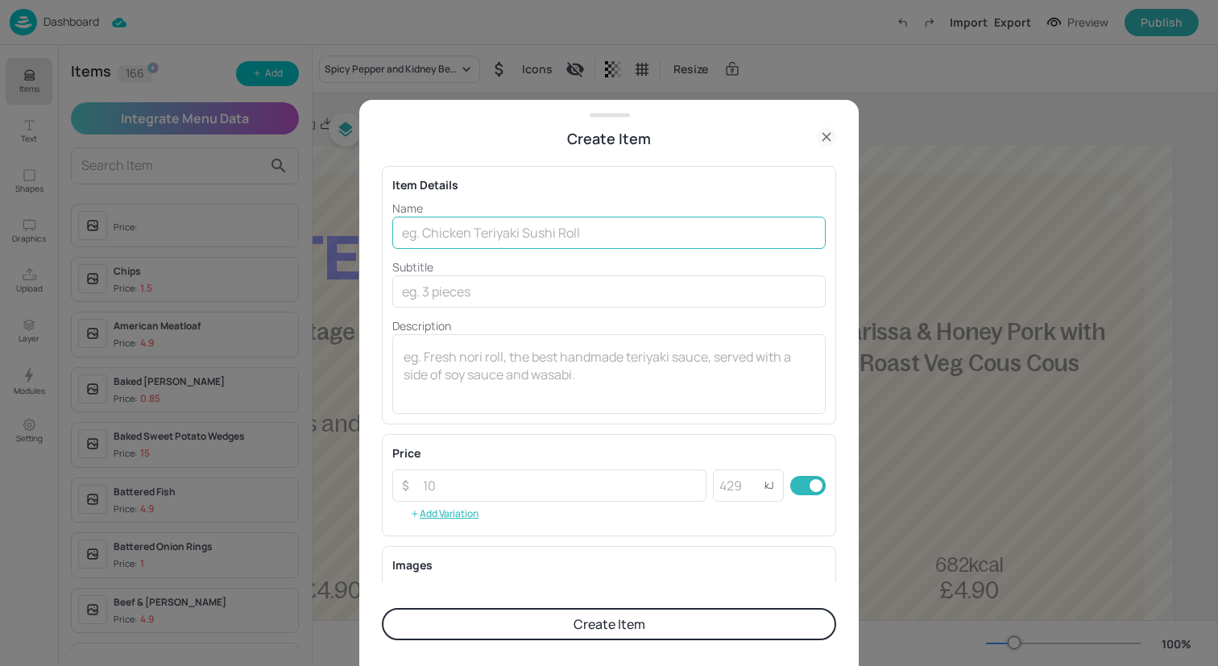
click at [473, 229] on input "text" at bounding box center [608, 233] width 433 height 32
type input "Chicken Tikka Masala"
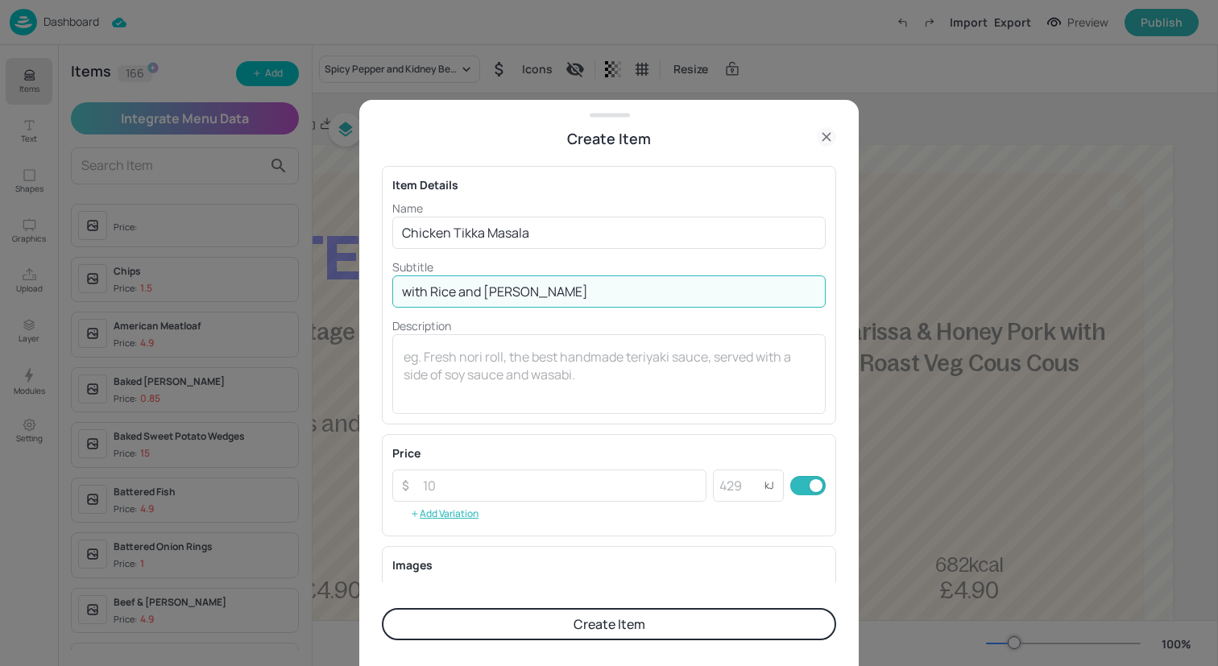
type input "with Rice and Naan"
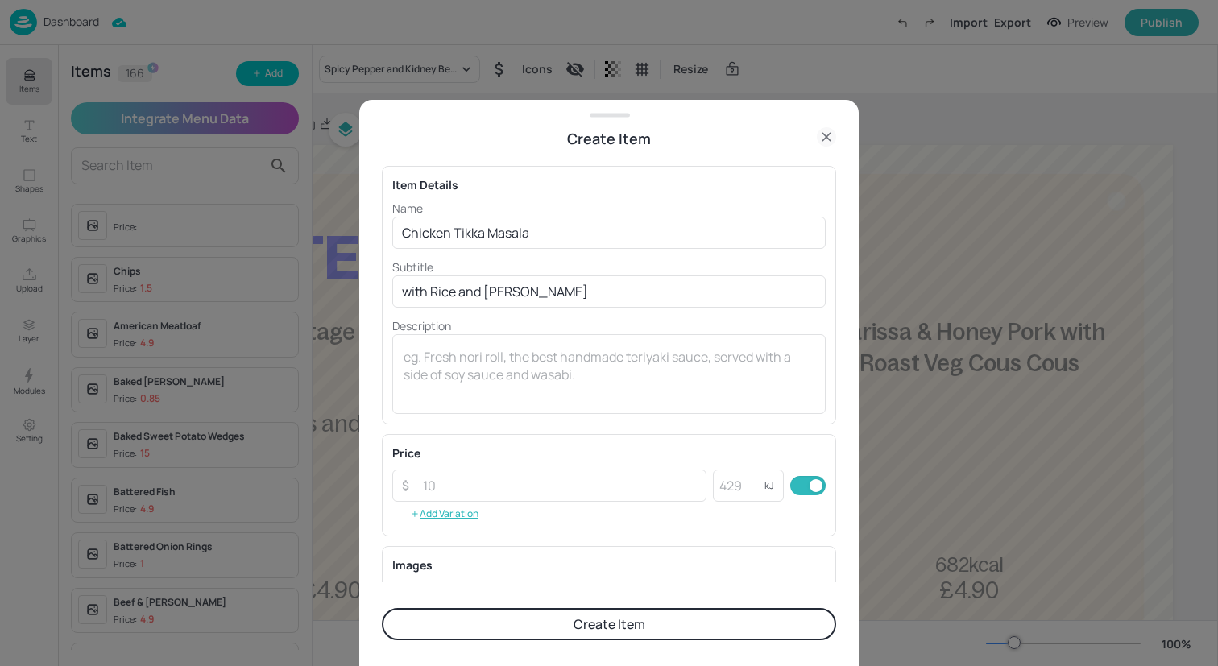
click at [580, 628] on button "Create Item" at bounding box center [609, 624] width 454 height 32
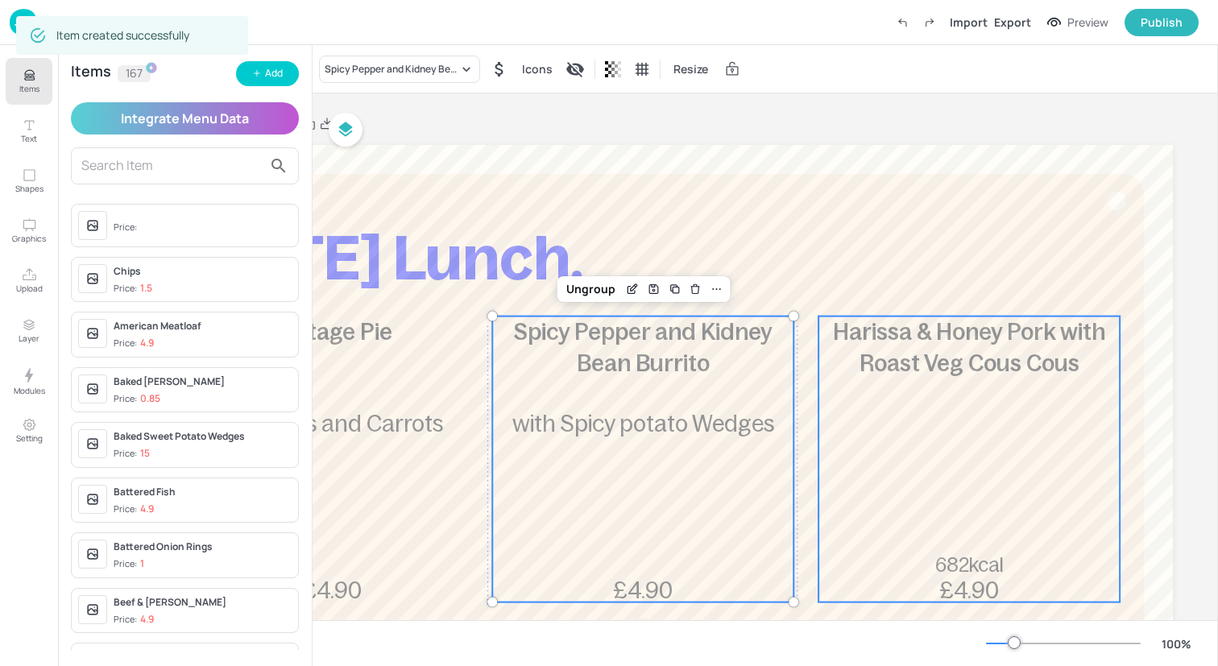
click at [958, 406] on div "Harissa & Honey Pork with Roast Veg Cous Cous 682kcal £4.90" at bounding box center [968, 460] width 301 height 286
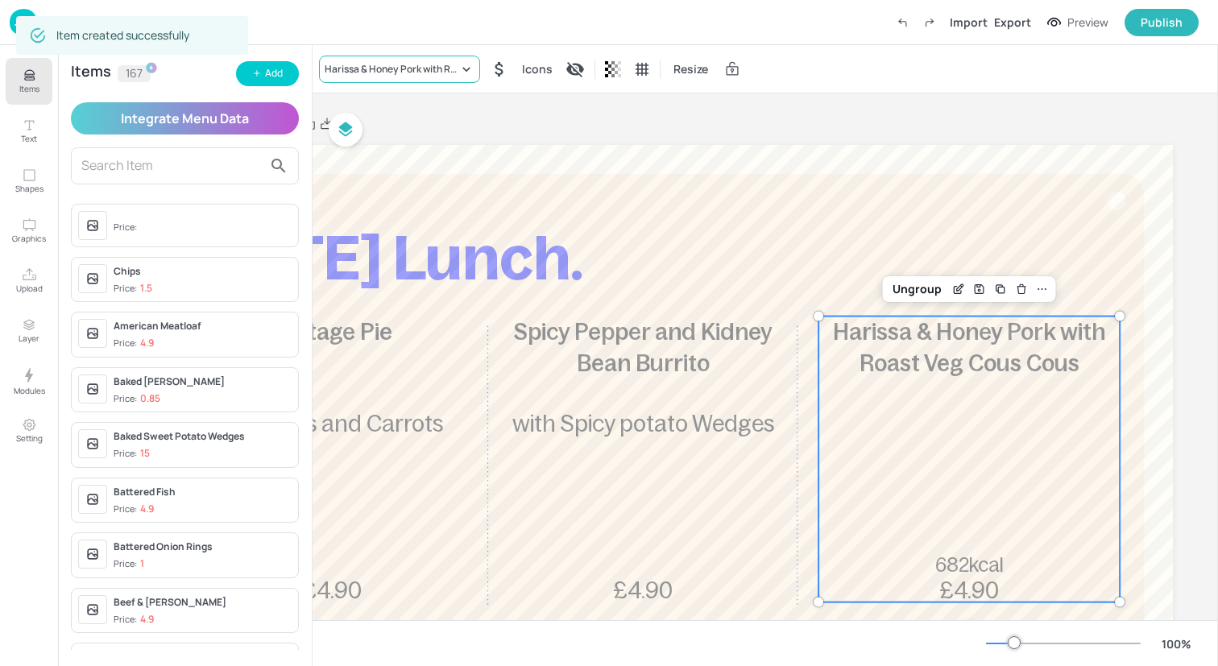
click at [390, 71] on div "Harissa & Honey Pork with Roast Veg Cous Cous" at bounding box center [392, 69] width 134 height 14
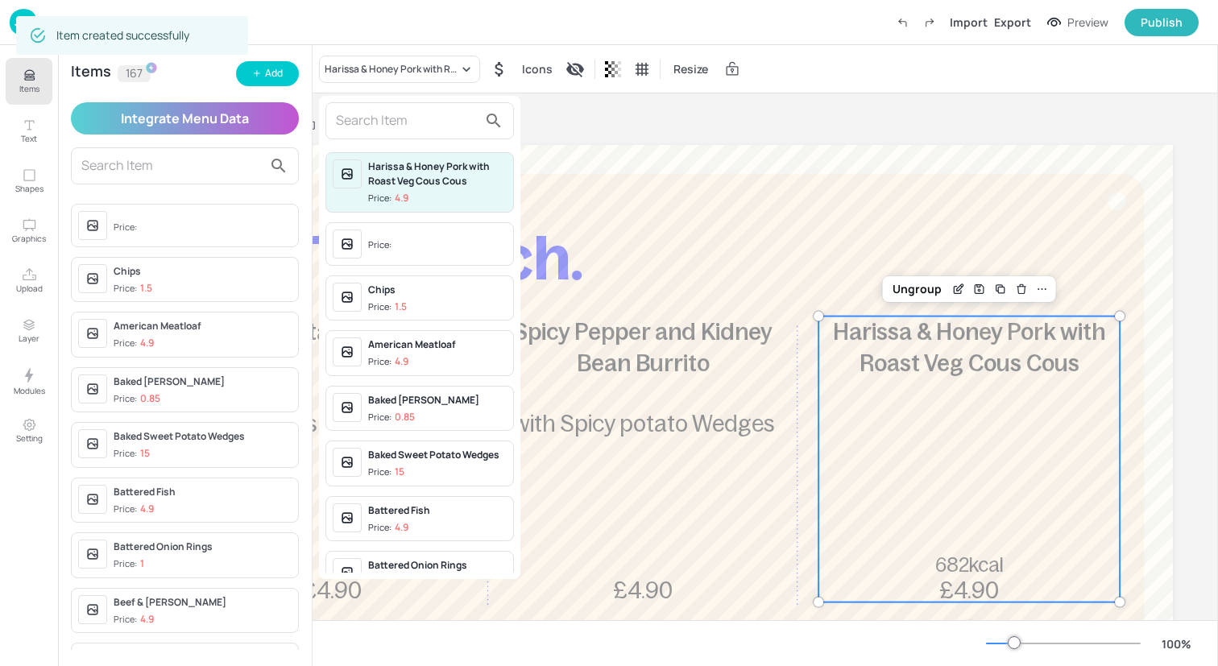
click at [406, 117] on input "text" at bounding box center [407, 121] width 142 height 26
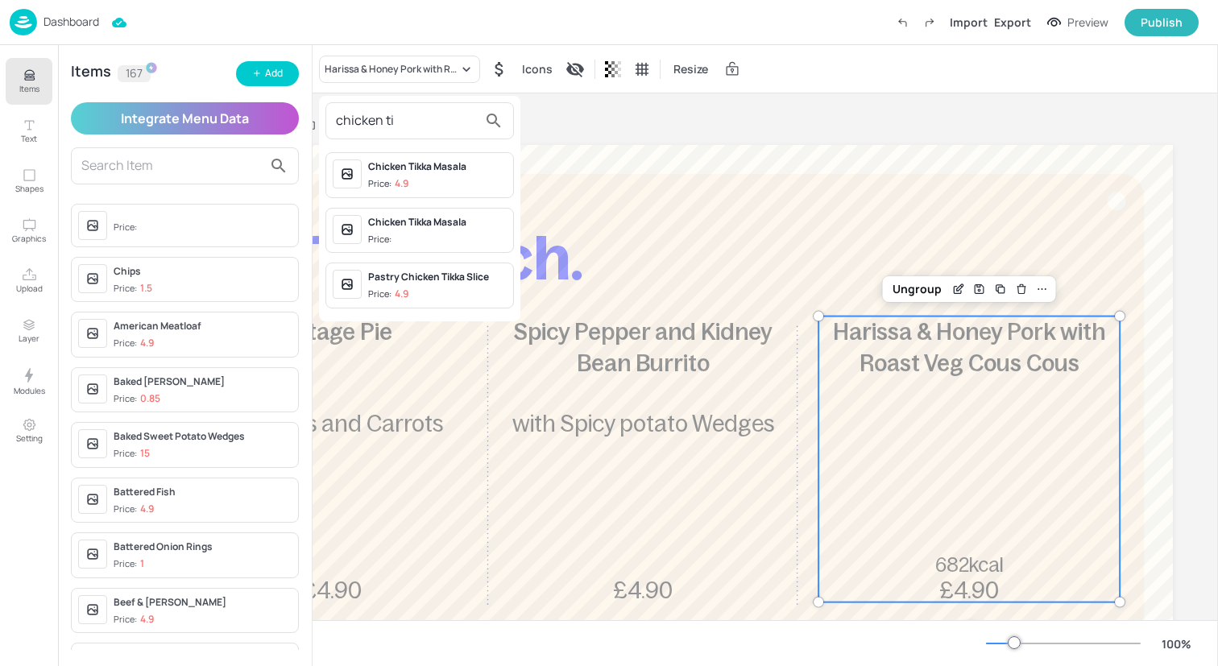
type input "chicken ti"
click at [430, 178] on span "Price: 4.9" at bounding box center [437, 184] width 139 height 14
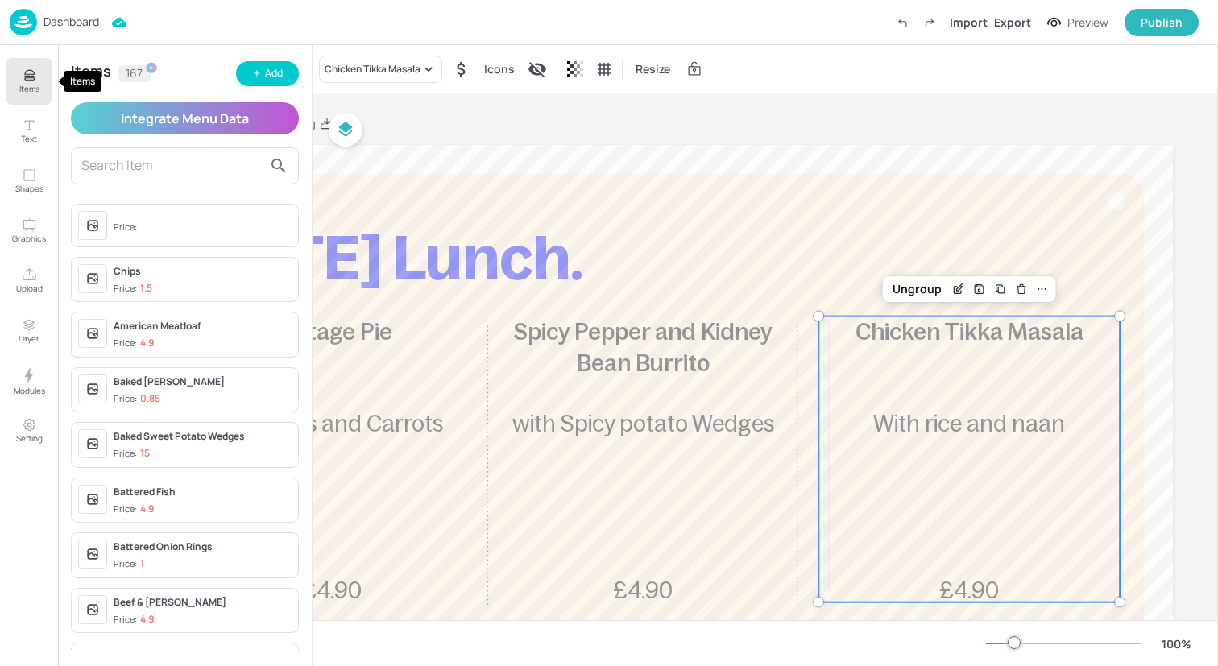
click at [29, 76] on icon "Items" at bounding box center [29, 76] width 10 height 1
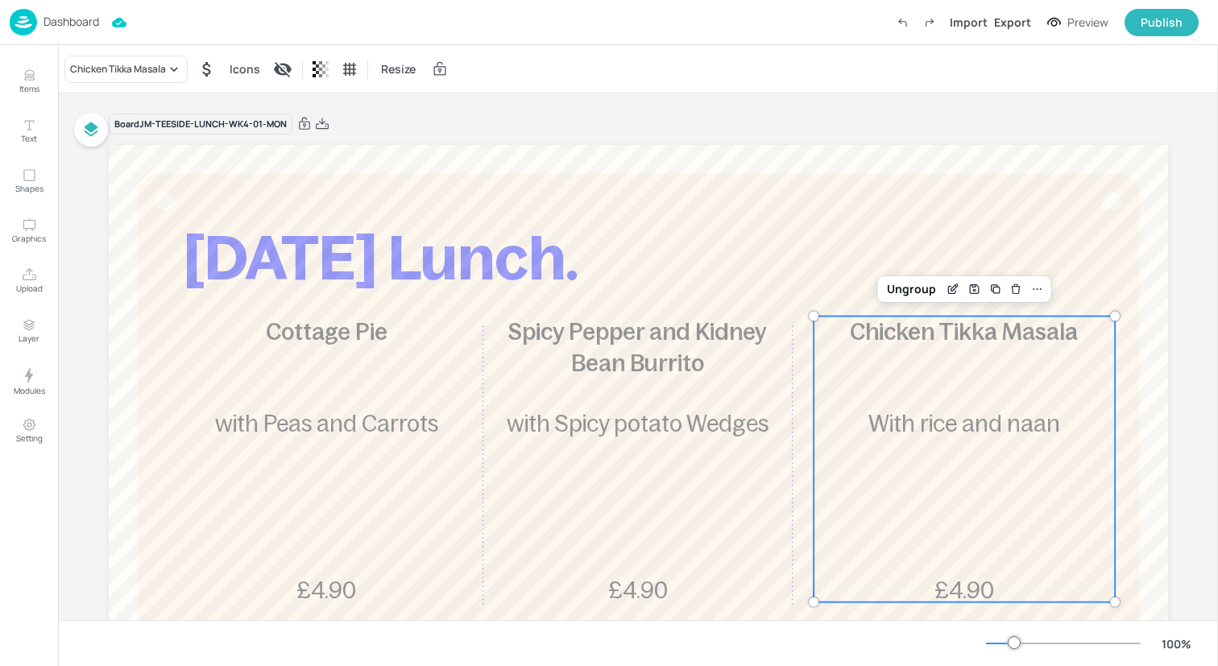
click at [19, 17] on img at bounding box center [23, 22] width 27 height 27
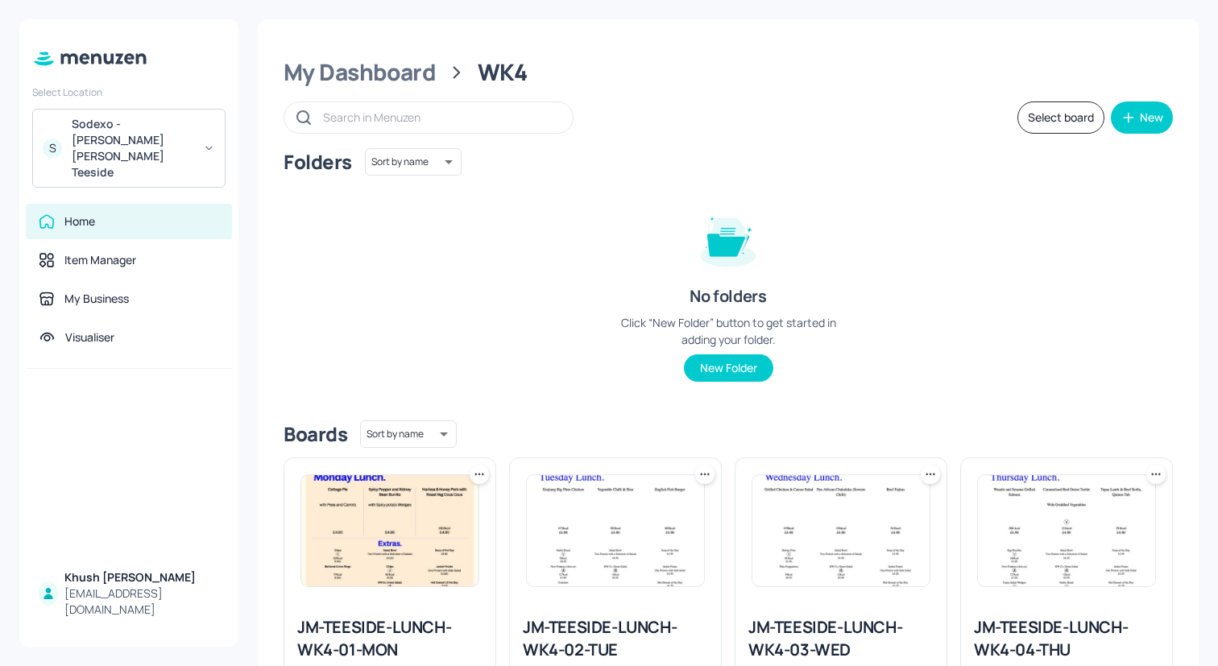
click at [575, 506] on img at bounding box center [615, 530] width 177 height 111
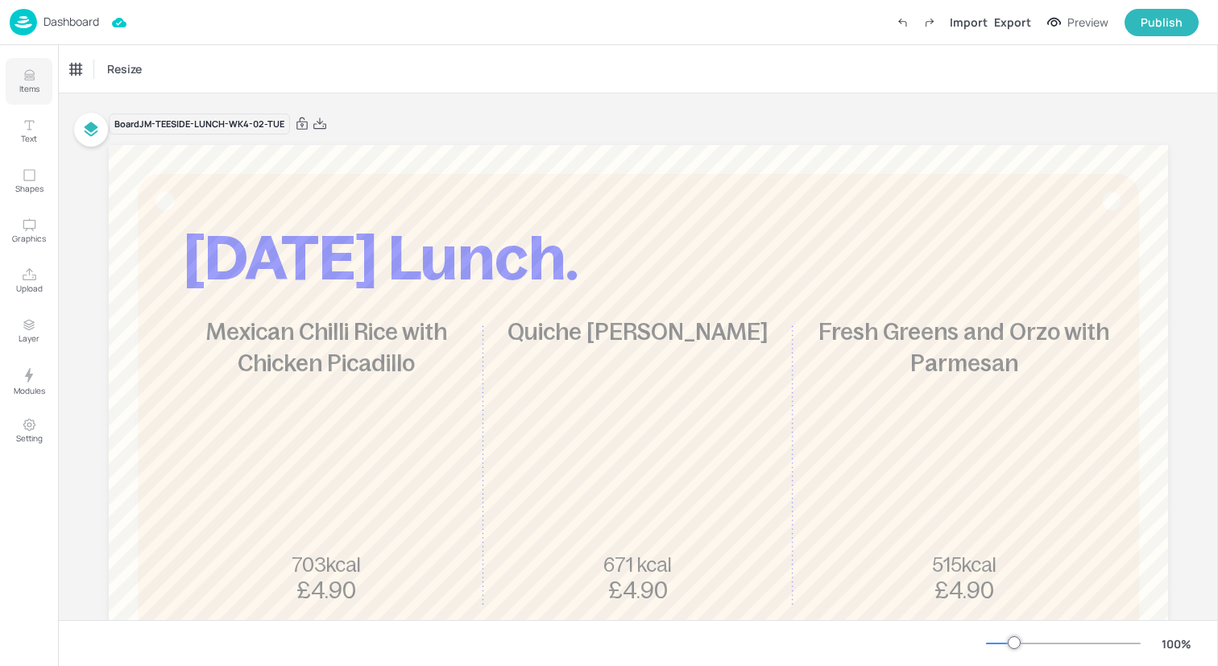
click at [24, 73] on icon "Items" at bounding box center [29, 72] width 10 height 4
click at [23, 74] on icon "Items" at bounding box center [29, 75] width 15 height 15
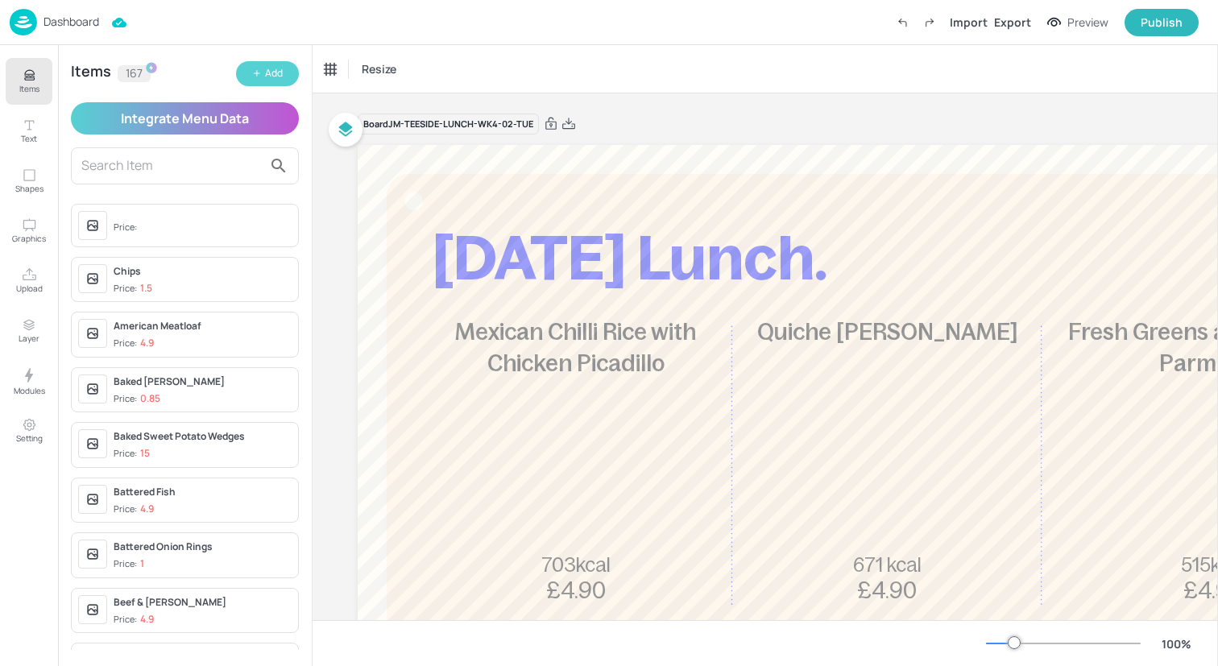
click at [286, 72] on button "Add" at bounding box center [267, 73] width 63 height 25
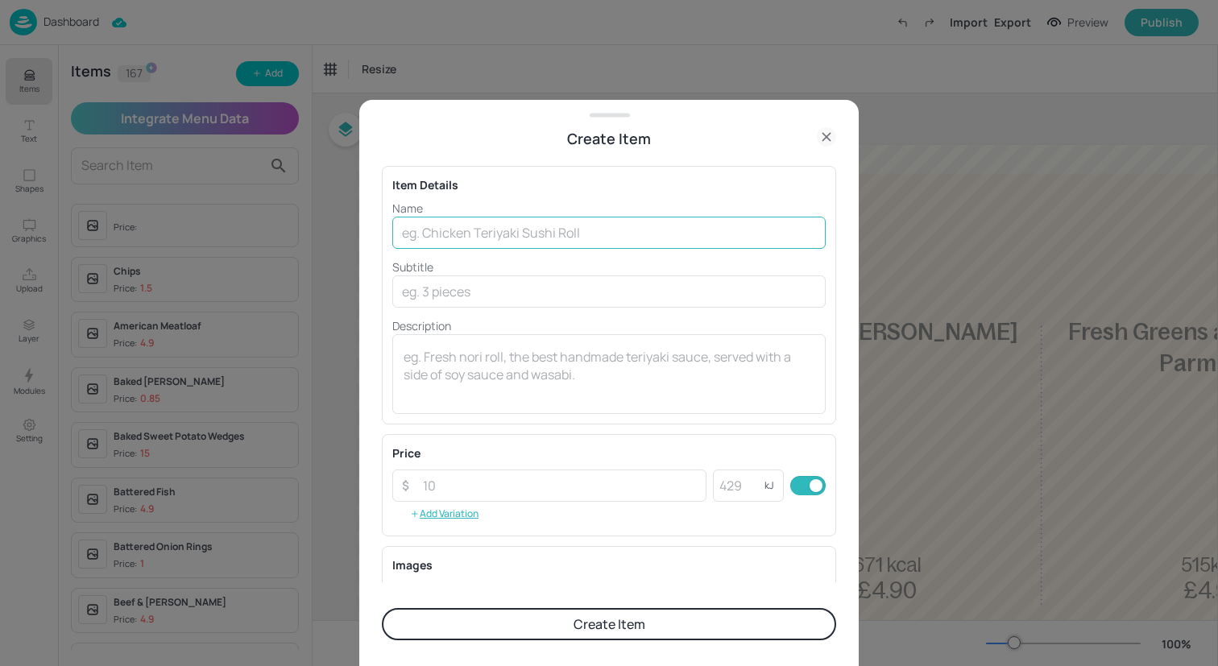
click at [496, 234] on input "text" at bounding box center [608, 233] width 433 height 32
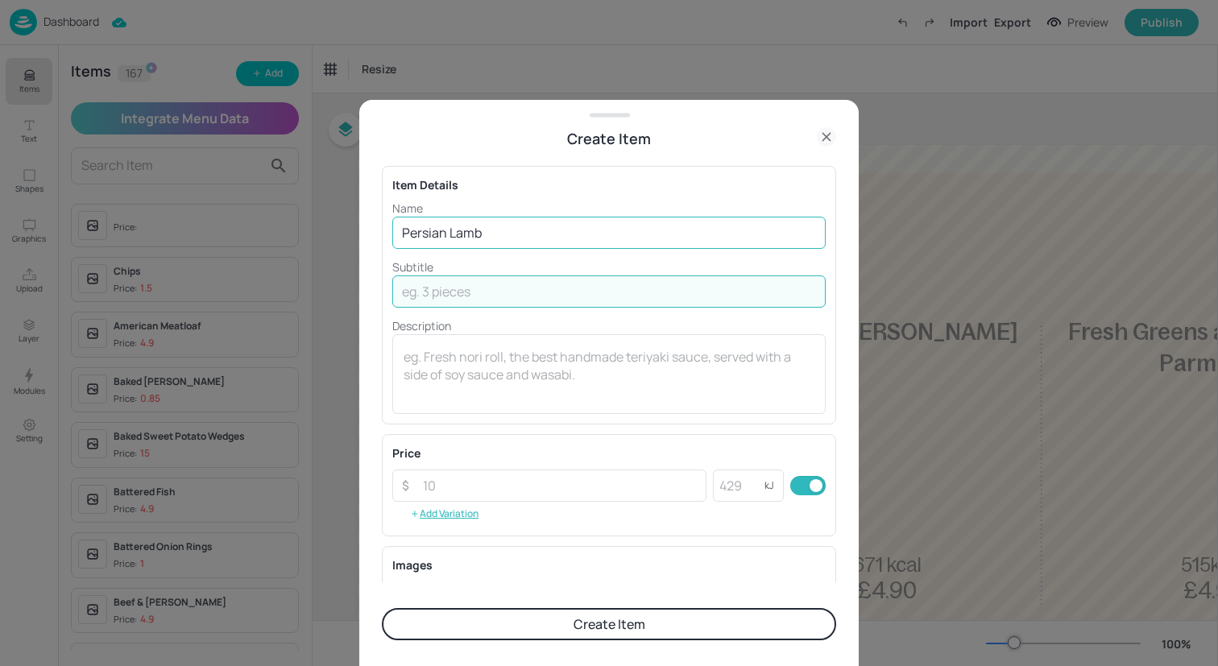
paste input "with Spiced Cous Cous"
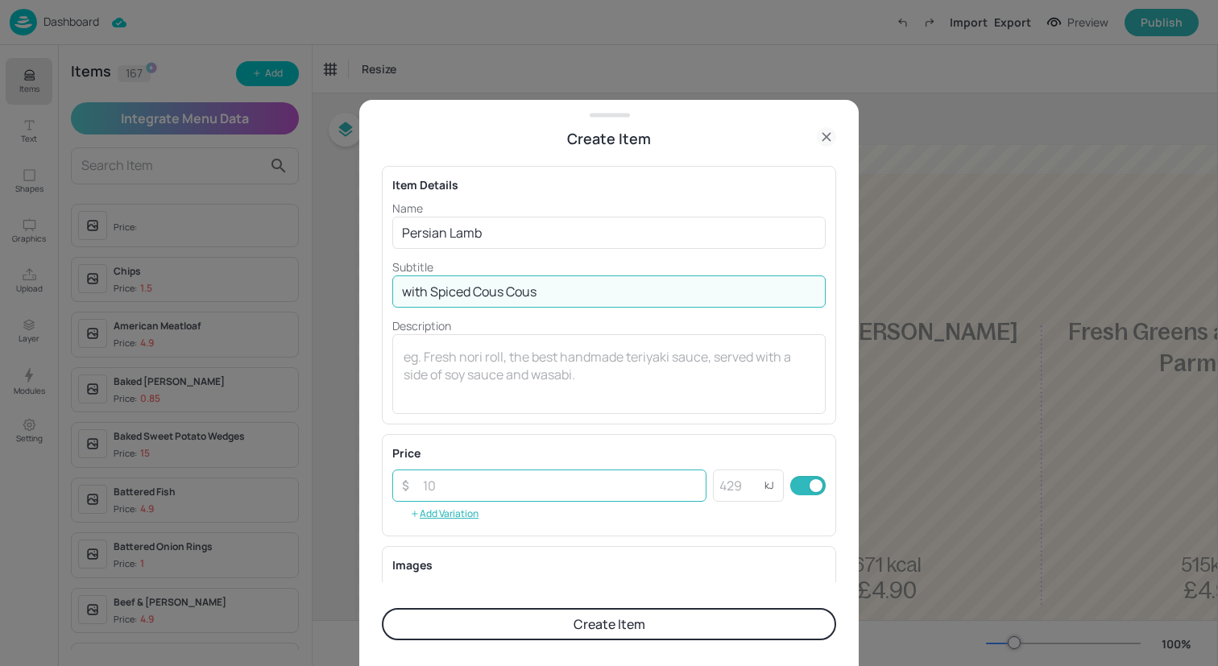
click at [511, 488] on input "number" at bounding box center [559, 486] width 293 height 32
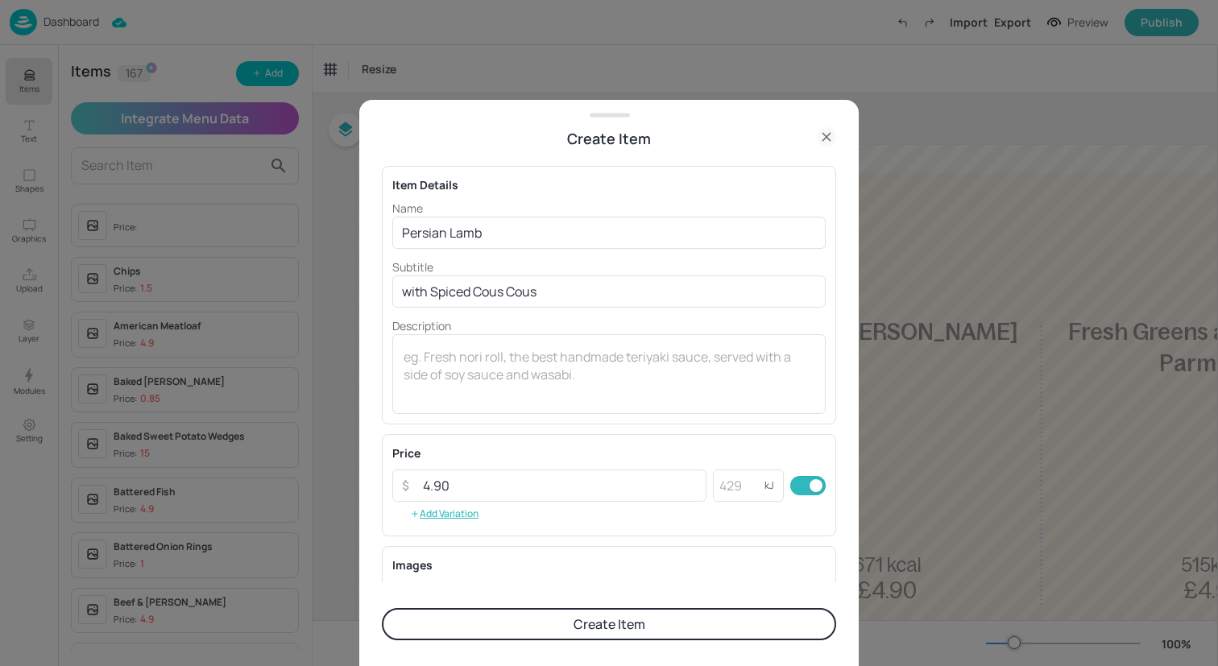
click at [566, 635] on button "Create Item" at bounding box center [609, 624] width 454 height 32
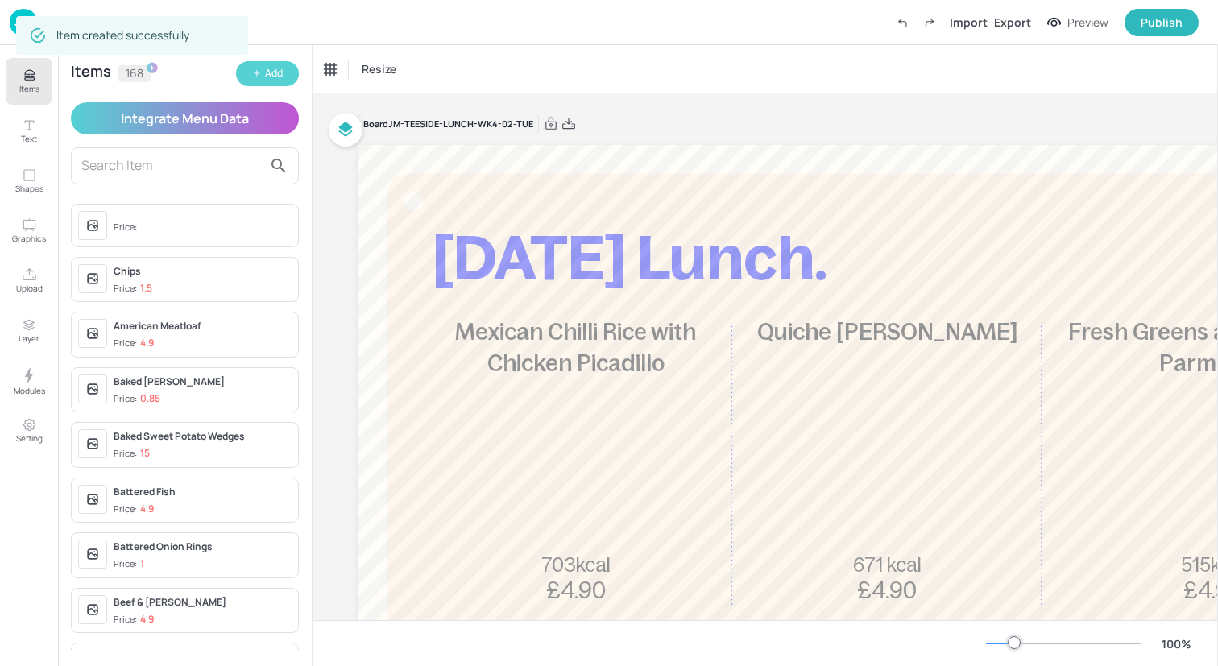
click at [277, 64] on button "Add" at bounding box center [267, 73] width 63 height 25
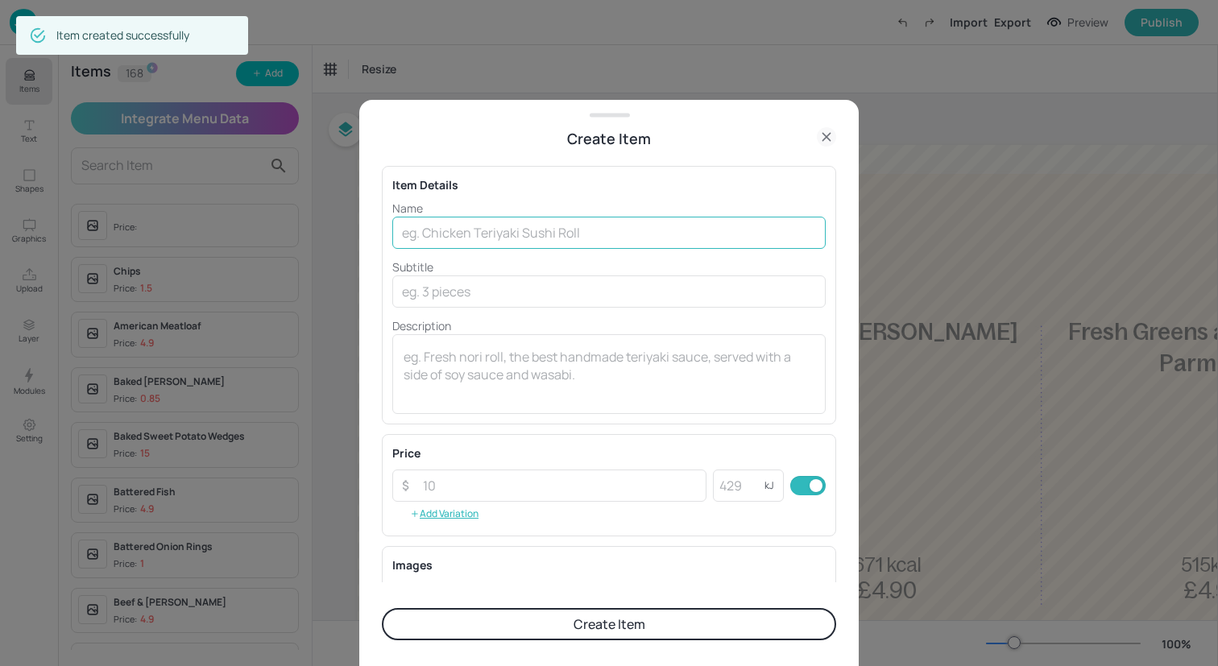
click at [501, 224] on input "text" at bounding box center [608, 233] width 433 height 32
paste input "Beetroot Bourguignon with herb Mash"
drag, startPoint x: 637, startPoint y: 233, endPoint x: 540, endPoint y: 232, distance: 96.7
click at [540, 232] on input "Beetroot Bourguignon with herb Mash" at bounding box center [608, 233] width 433 height 32
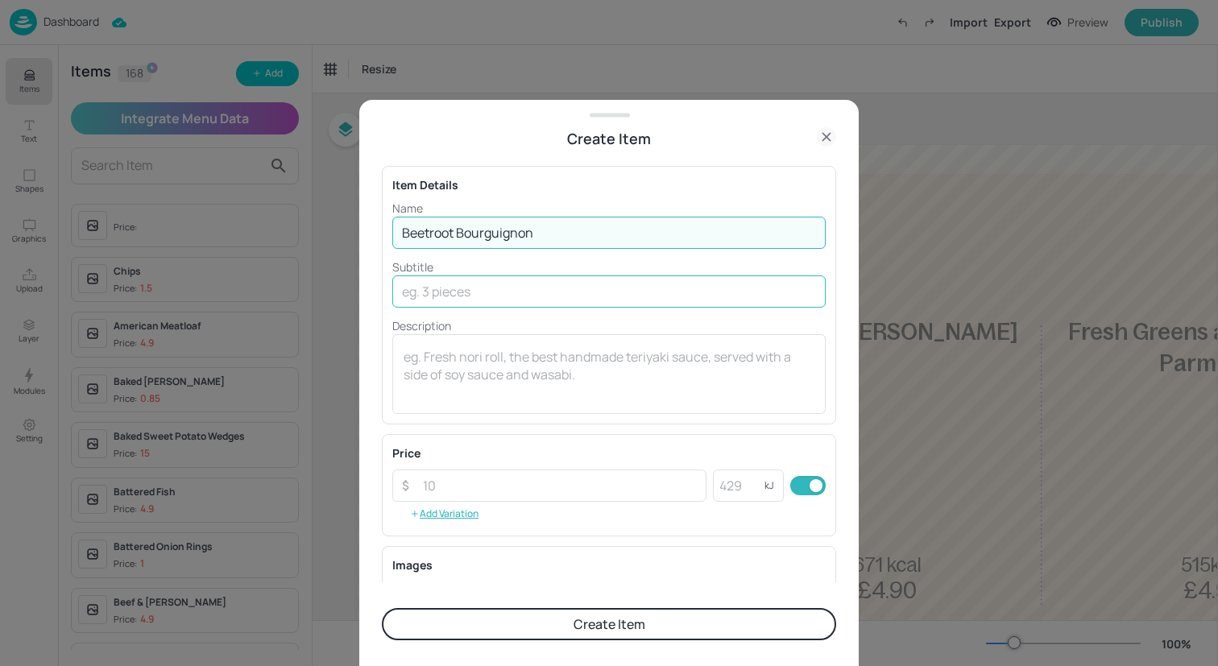
click at [547, 279] on input "text" at bounding box center [608, 291] width 433 height 32
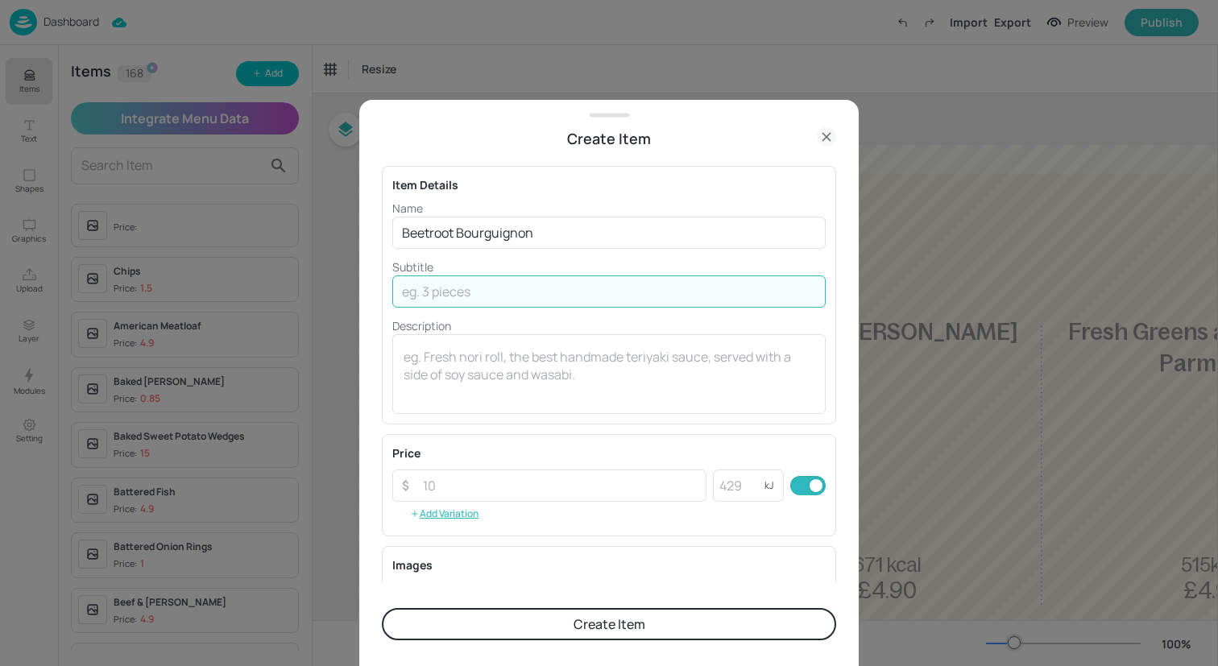
paste input "with herb Mash"
click at [524, 490] on input "number" at bounding box center [559, 486] width 293 height 32
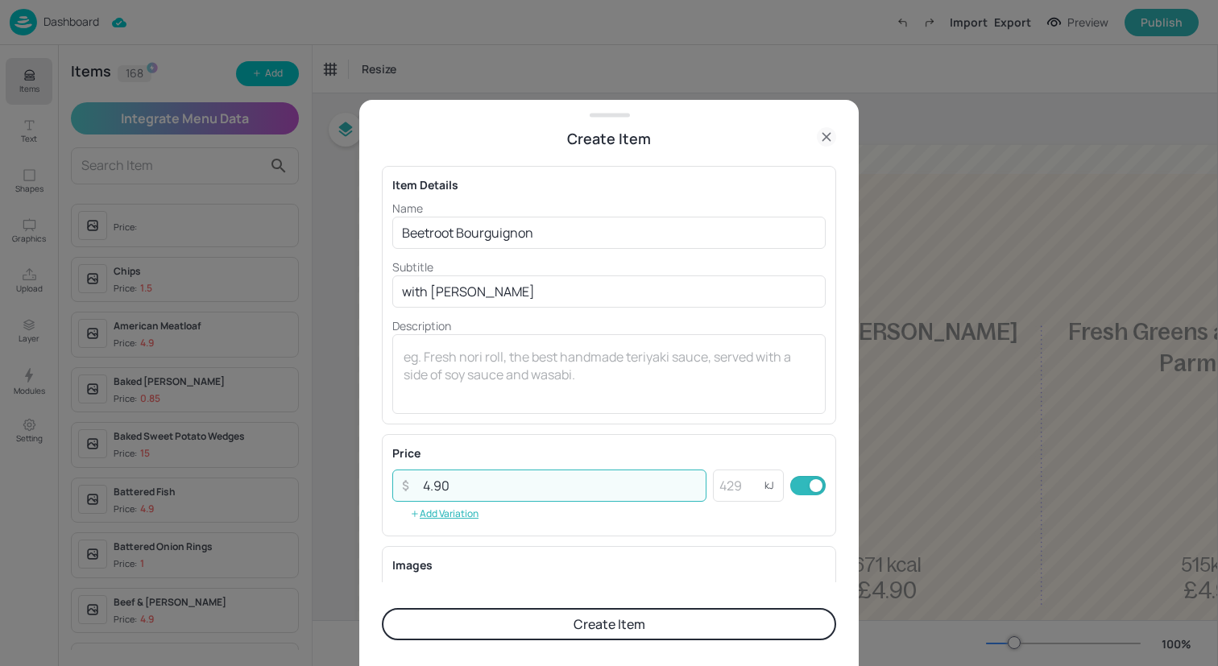
click at [567, 635] on button "Create Item" at bounding box center [609, 624] width 454 height 32
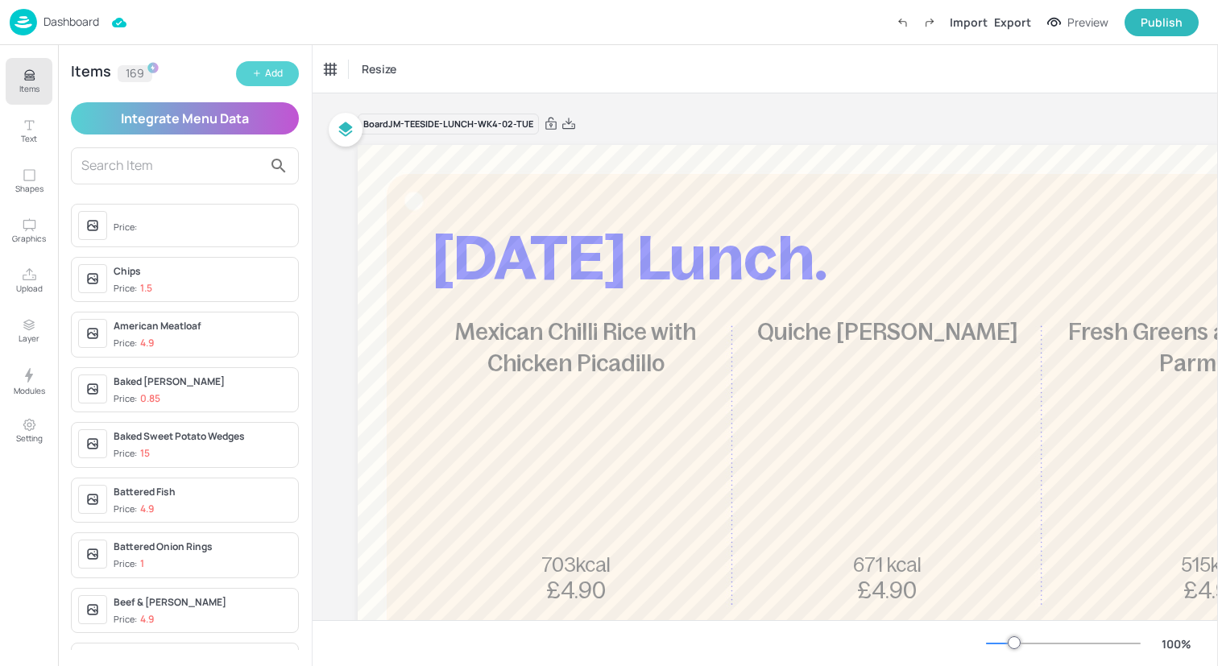
click at [285, 69] on button "Add" at bounding box center [267, 73] width 63 height 25
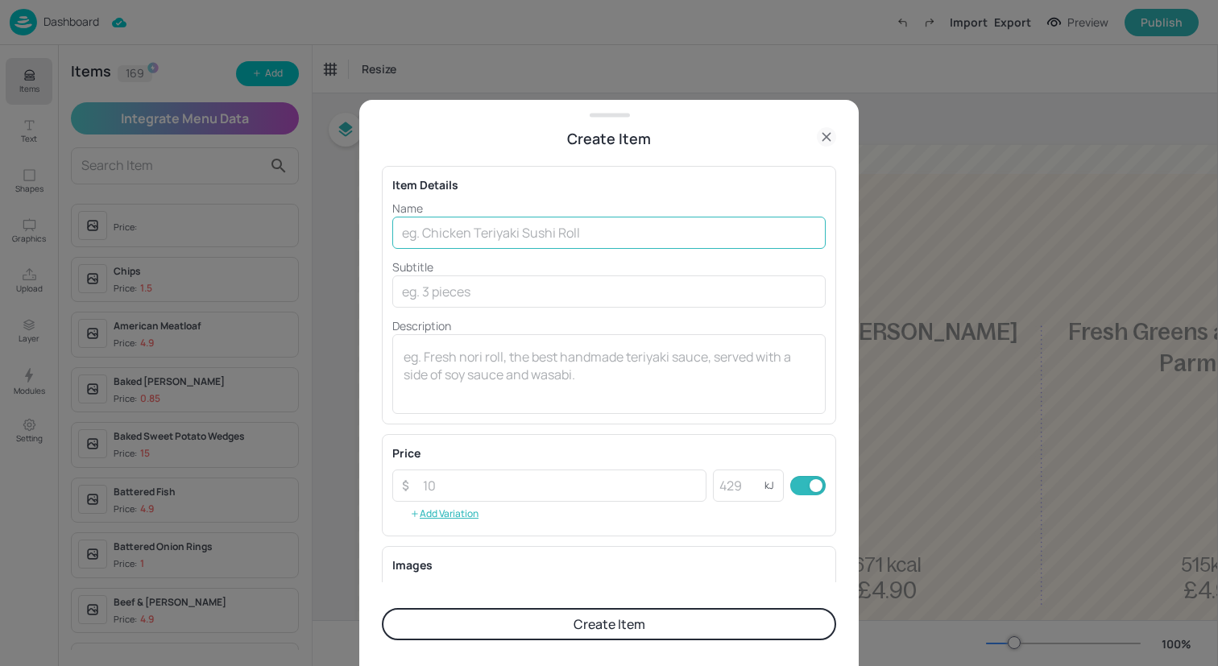
click at [490, 232] on input "text" at bounding box center [608, 233] width 433 height 32
paste input "Korean Pork Burger with Chips and Onion Rings"
drag, startPoint x: 685, startPoint y: 235, endPoint x: 518, endPoint y: 229, distance: 166.8
click at [518, 229] on input "Korean Pork Burger with Chips and Onion Rings" at bounding box center [608, 233] width 433 height 32
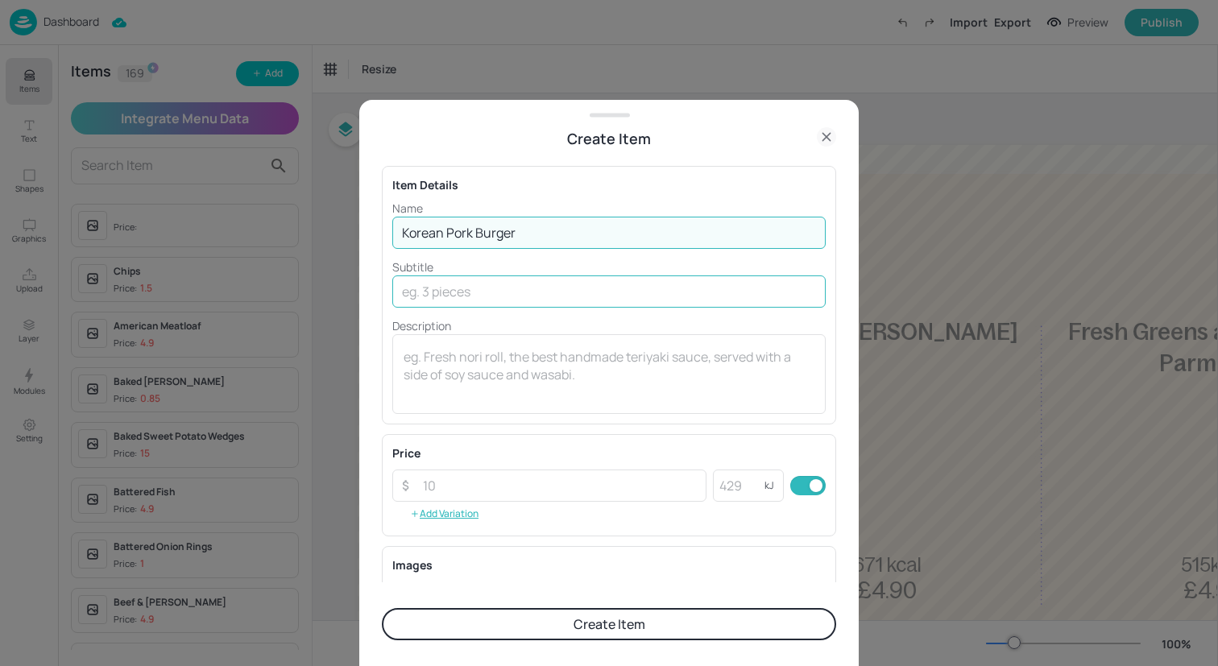
click at [544, 298] on input "text" at bounding box center [608, 291] width 433 height 32
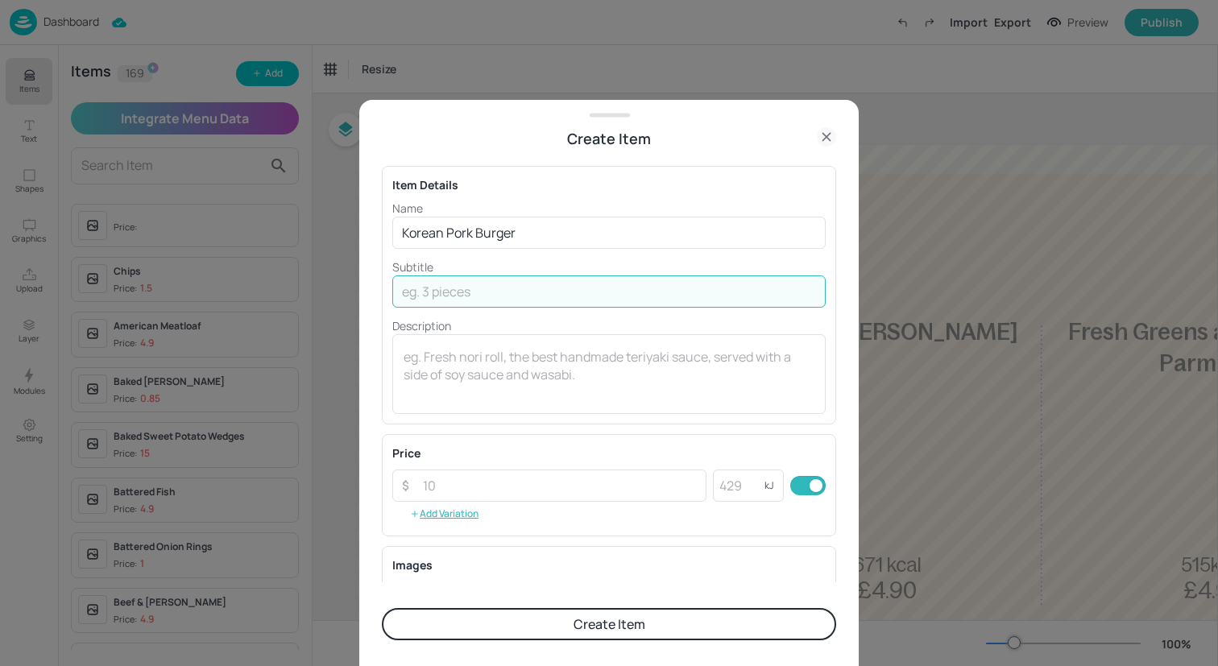
paste input "with Chips and Onion Rings"
click at [552, 479] on input "number" at bounding box center [559, 486] width 293 height 32
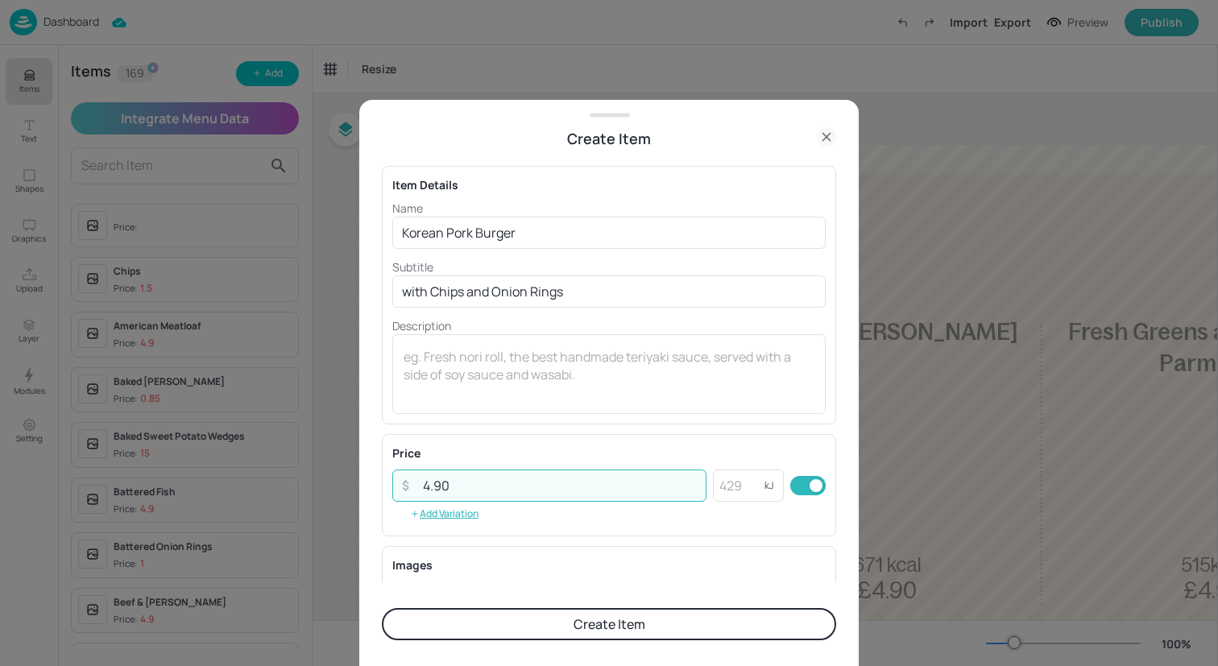
click at [589, 621] on button "Create Item" at bounding box center [609, 624] width 454 height 32
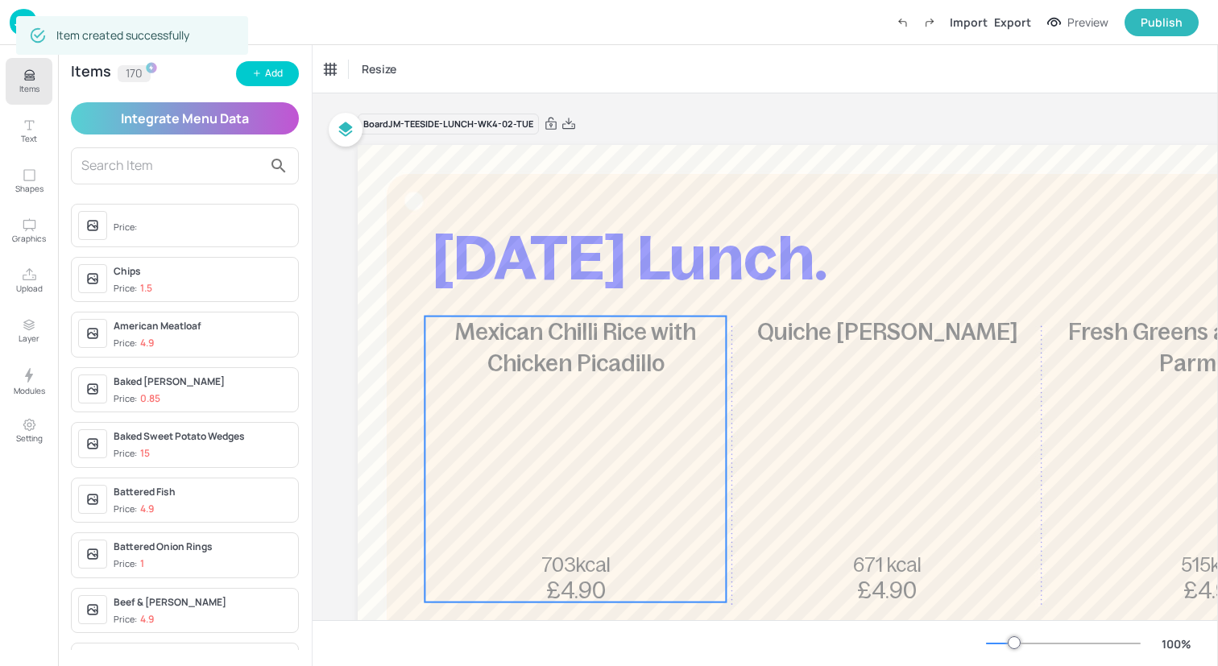
click at [572, 401] on div "Mexican Chilli Rice with Chicken Picadillo 703kcal £4.90" at bounding box center [574, 460] width 301 height 286
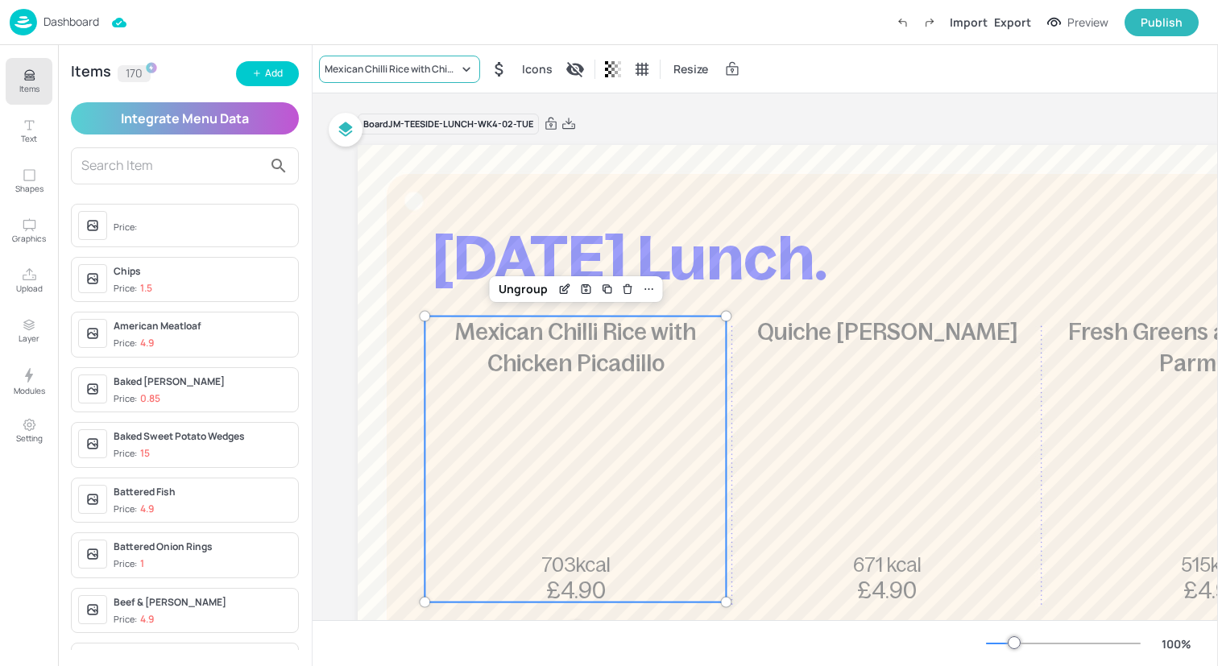
click at [394, 75] on div "Mexican Chilli Rice with Chicken Picadillo" at bounding box center [392, 69] width 134 height 14
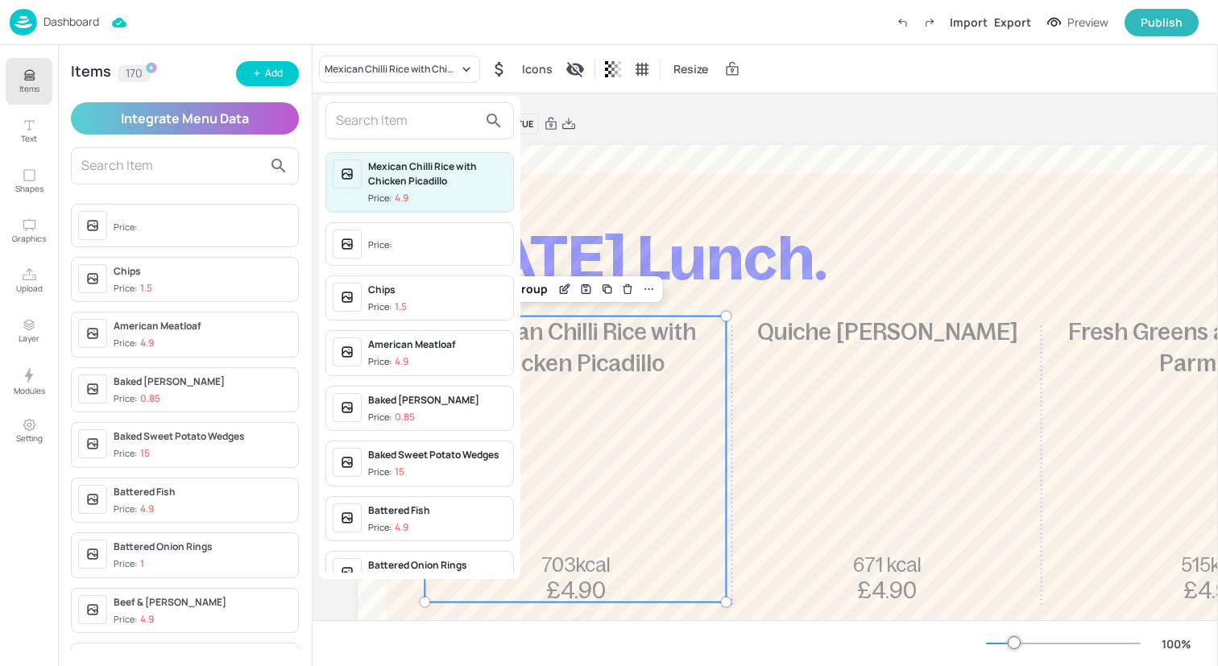
click at [439, 125] on input "text" at bounding box center [407, 121] width 142 height 26
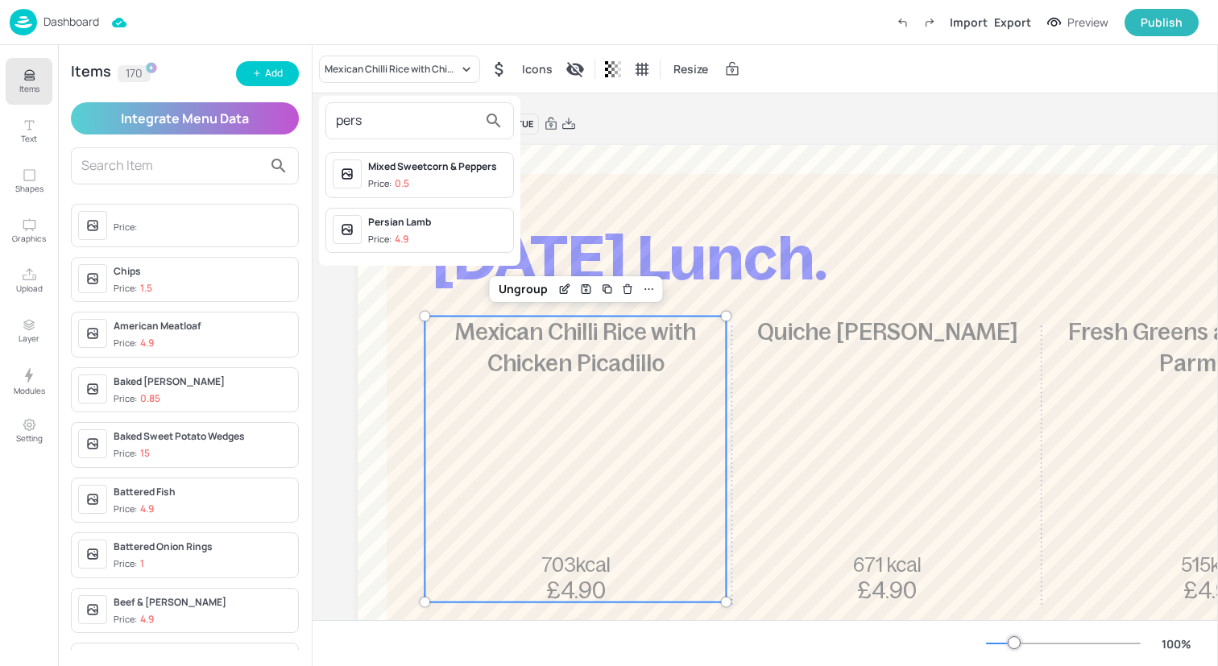
click at [458, 213] on div "Persian Lamb Price: 4.9" at bounding box center [419, 231] width 188 height 46
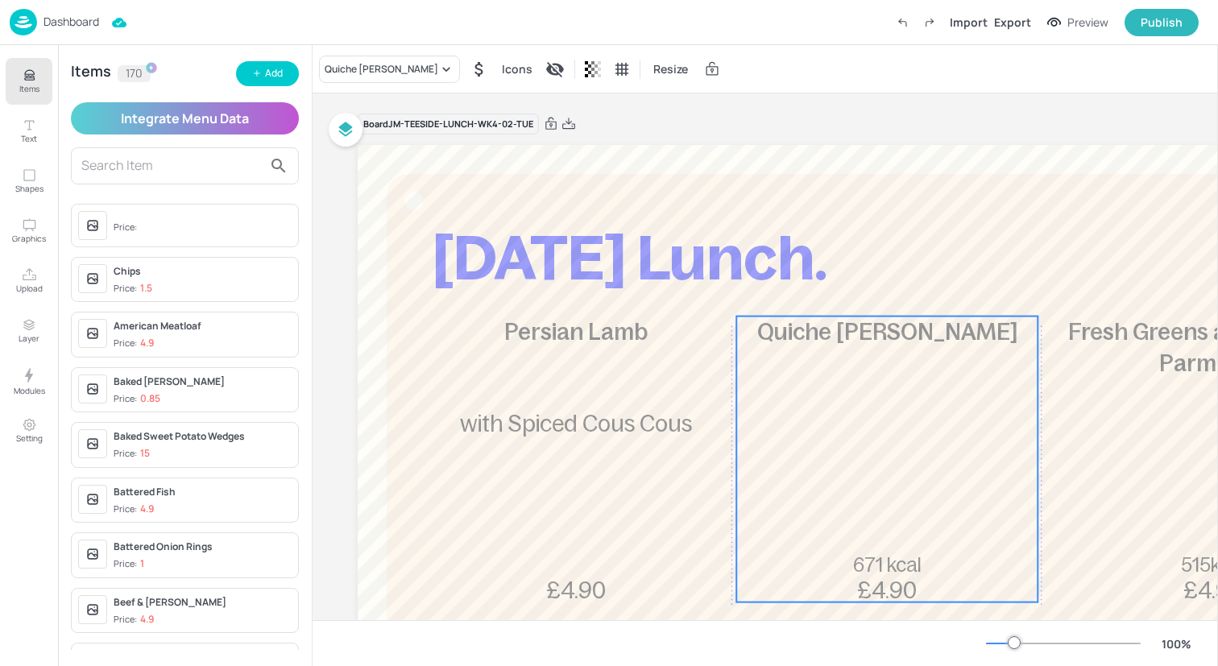
click at [788, 443] on div "Quiche Lorraine 671 kcal £4.90" at bounding box center [886, 460] width 301 height 286
click at [362, 63] on div "Quiche Lorraine" at bounding box center [382, 69] width 114 height 14
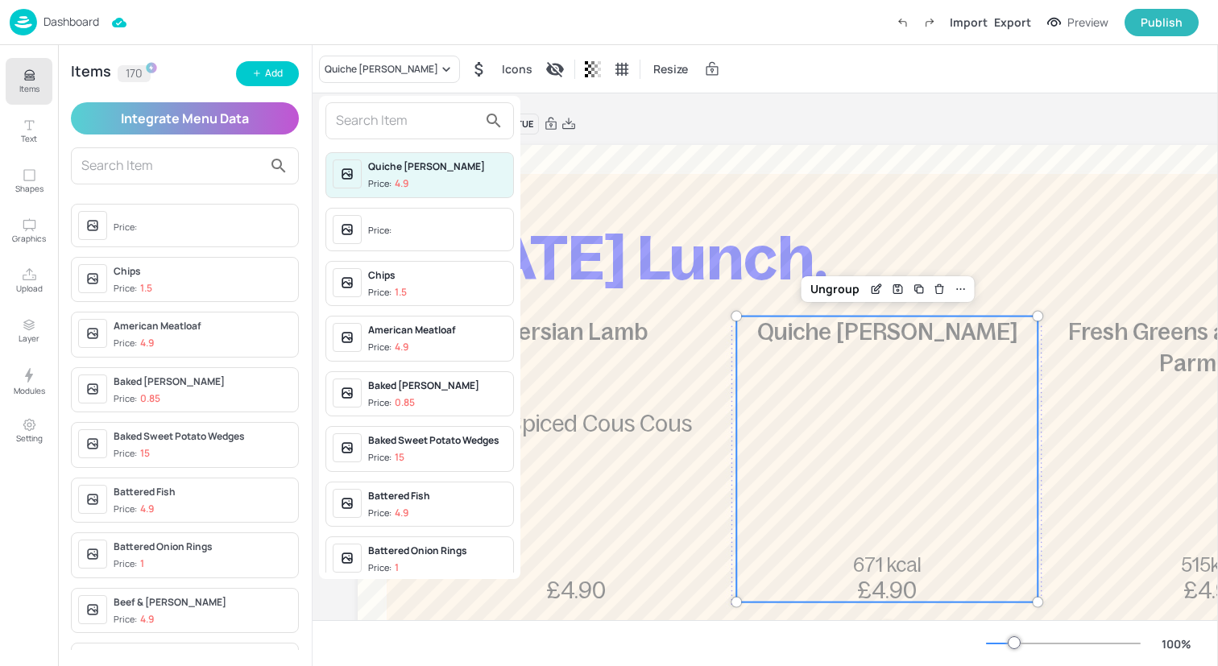
click at [362, 121] on input "text" at bounding box center [407, 121] width 142 height 26
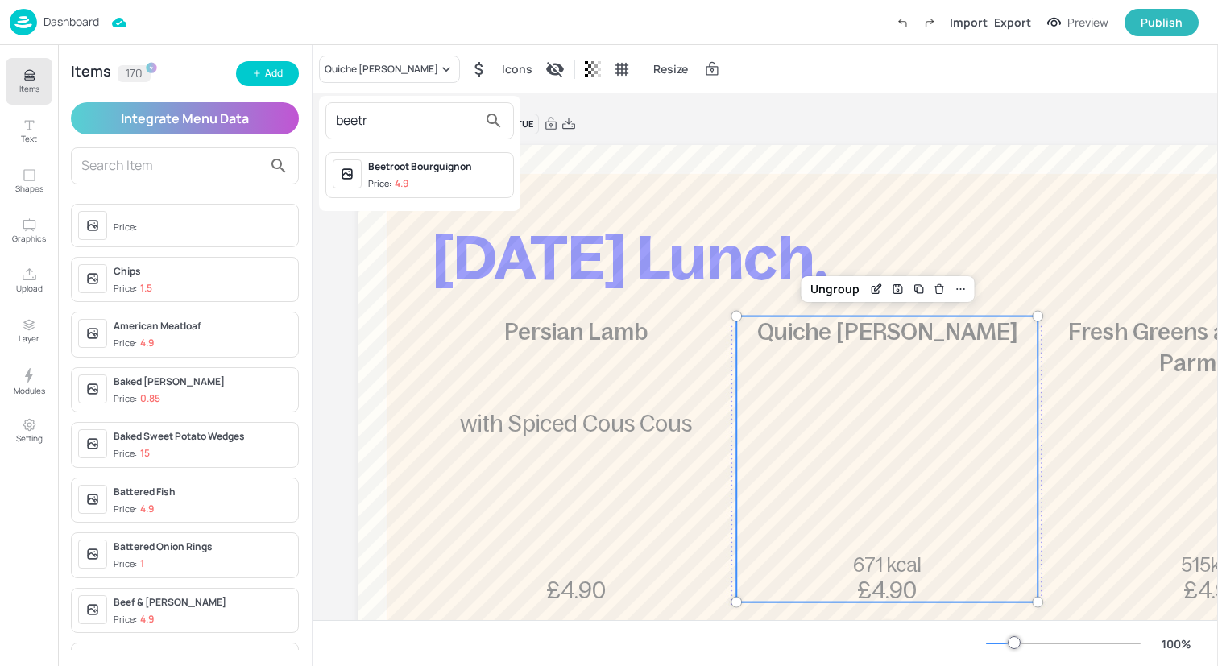
click at [392, 169] on div "Beetroot Bourguignon" at bounding box center [437, 166] width 139 height 14
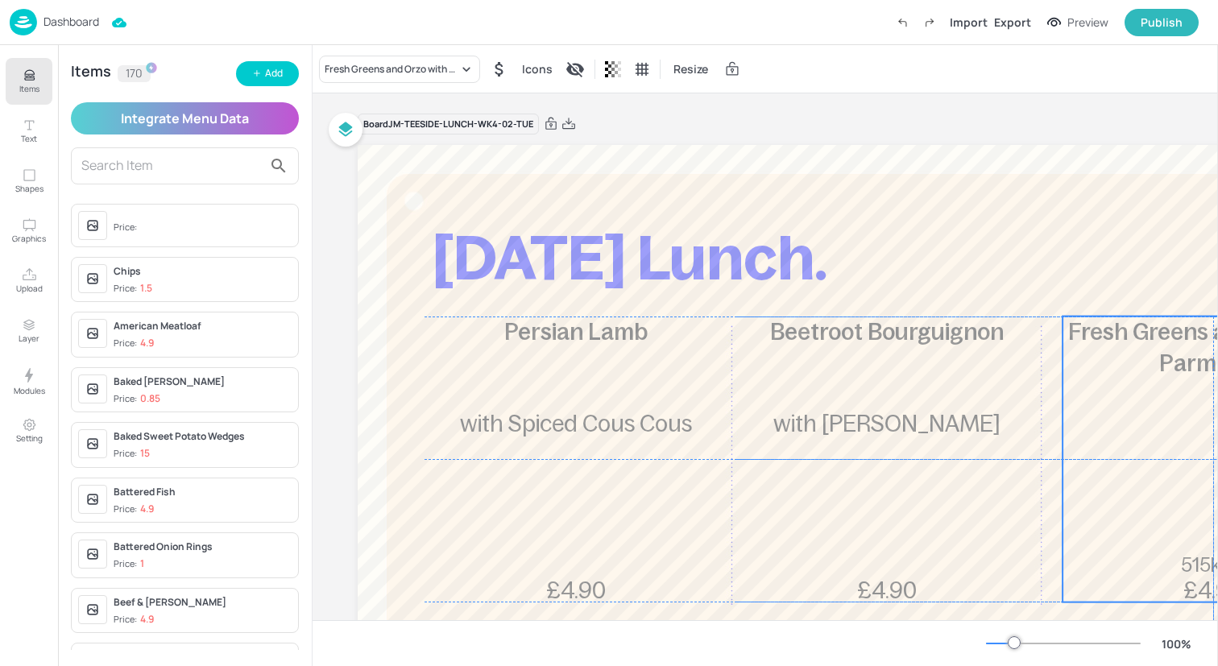
click at [1081, 451] on div "Fresh Greens and Orzo with Parmesan 515kcal £4.90" at bounding box center [1212, 460] width 301 height 286
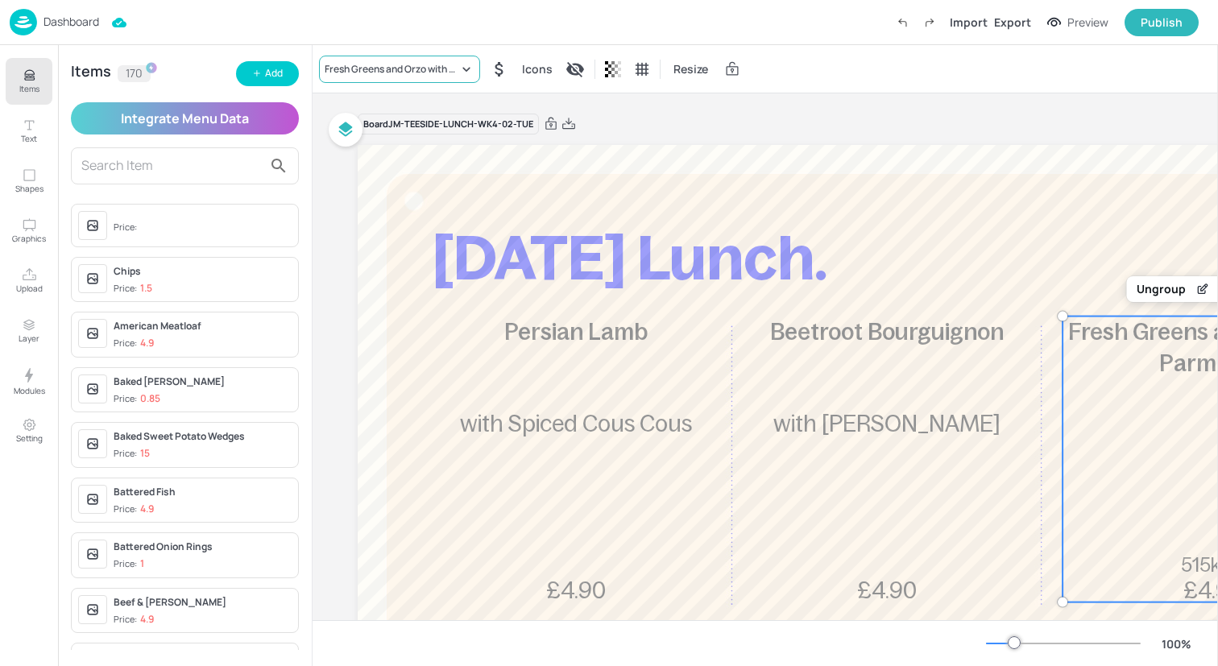
click at [383, 72] on div "Fresh Greens and Orzo with Parmesan" at bounding box center [392, 69] width 134 height 14
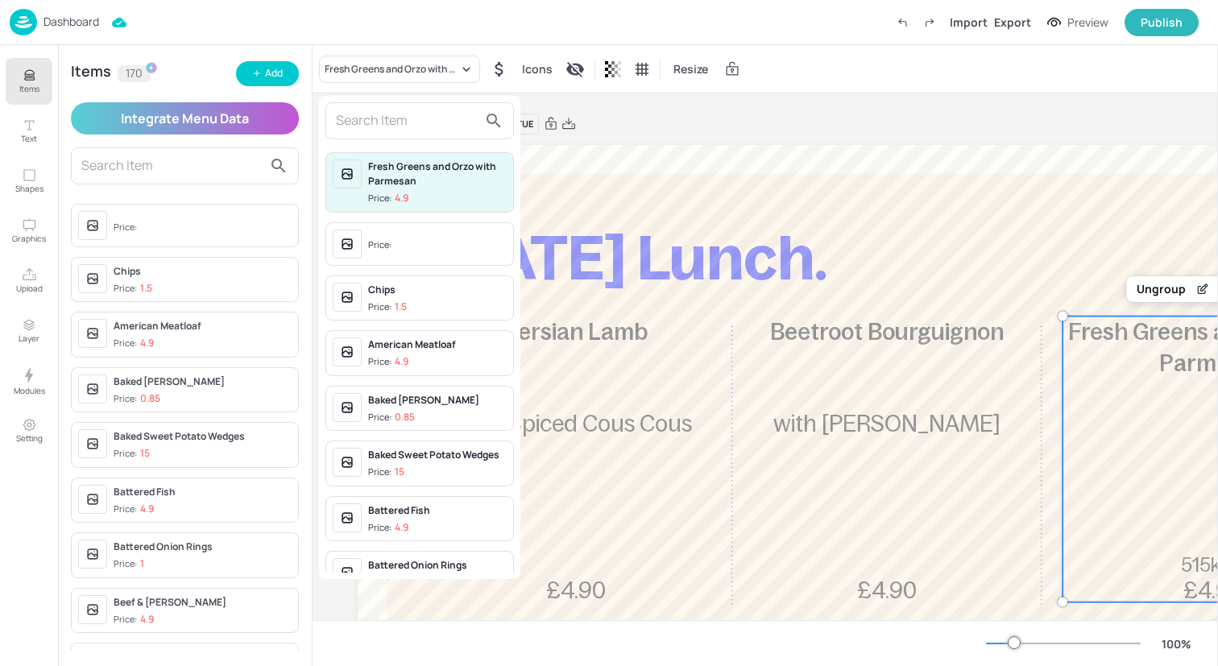
click at [394, 119] on input "text" at bounding box center [407, 121] width 142 height 26
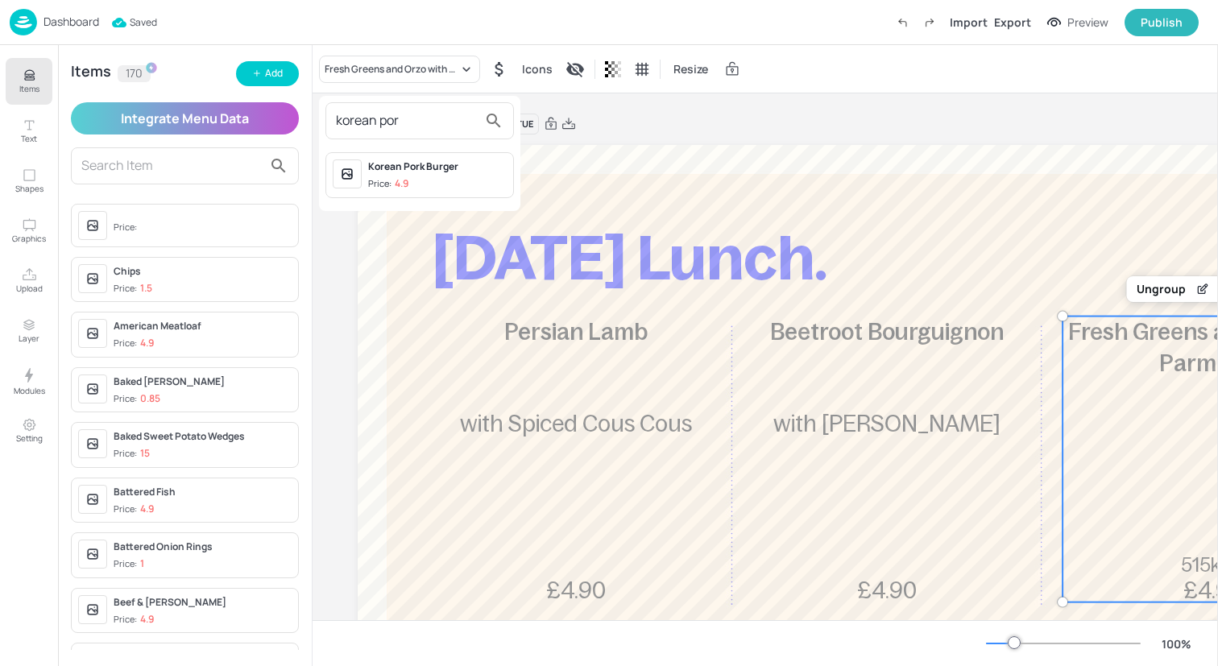
click at [436, 192] on div "Korean Pork Burger Price: 4.9" at bounding box center [419, 175] width 188 height 46
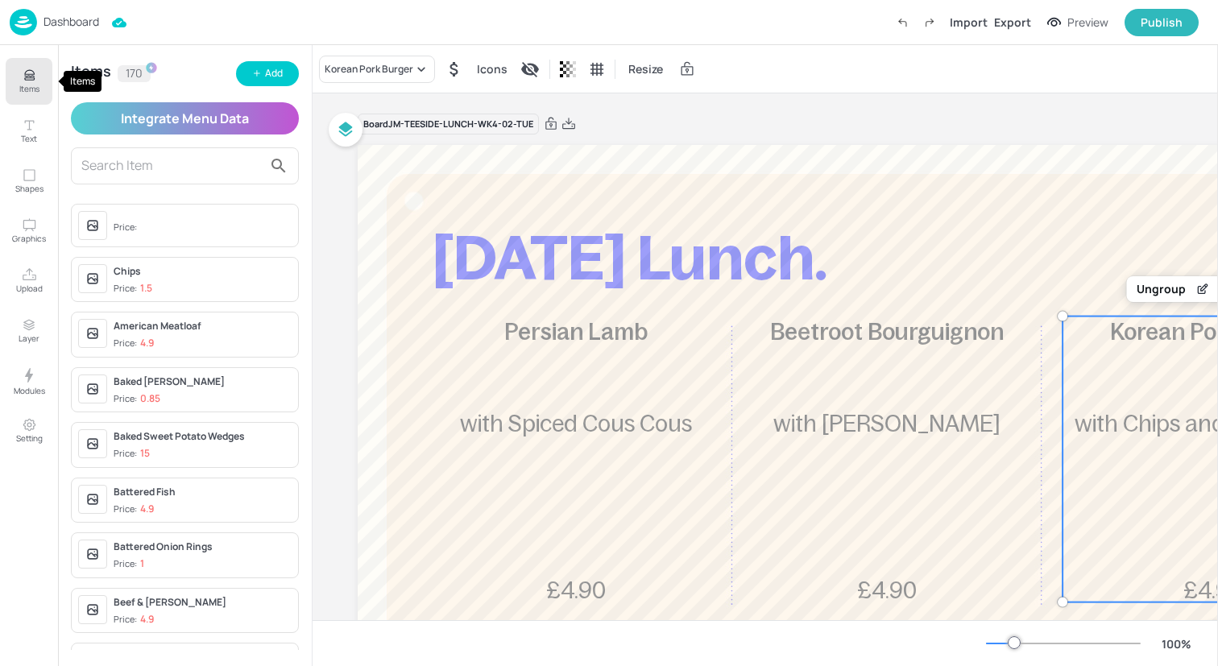
click at [39, 85] on button "Items" at bounding box center [29, 81] width 47 height 47
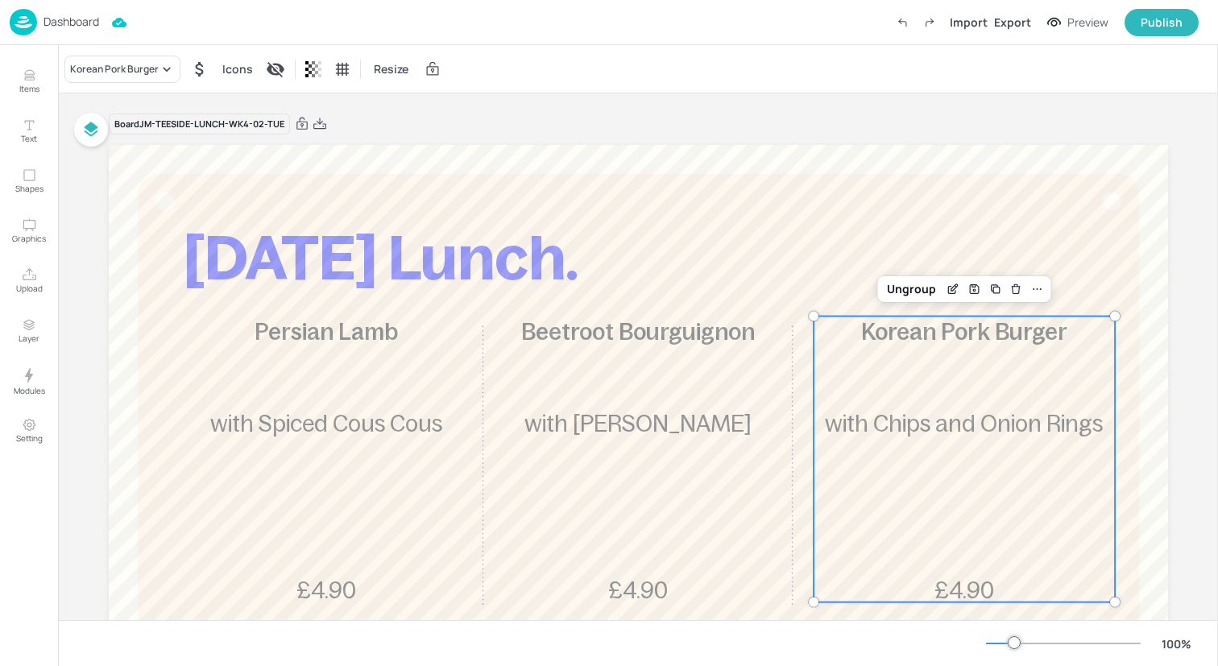
click at [23, 22] on img at bounding box center [23, 22] width 27 height 27
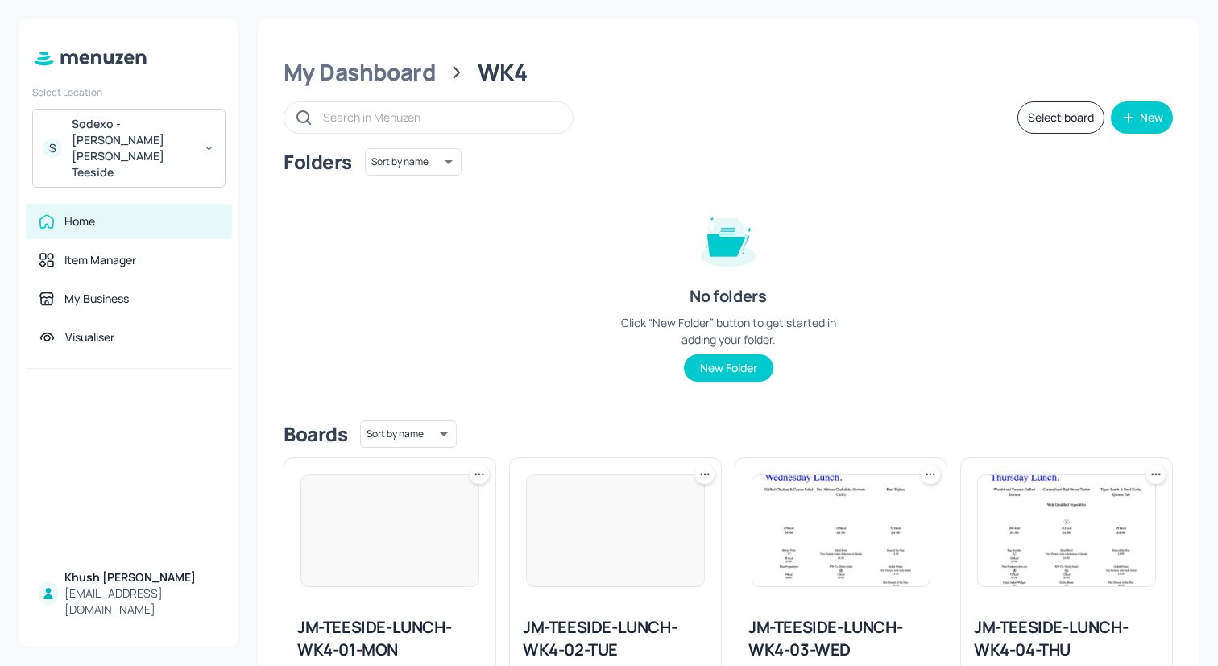
click at [819, 548] on img at bounding box center [840, 530] width 177 height 111
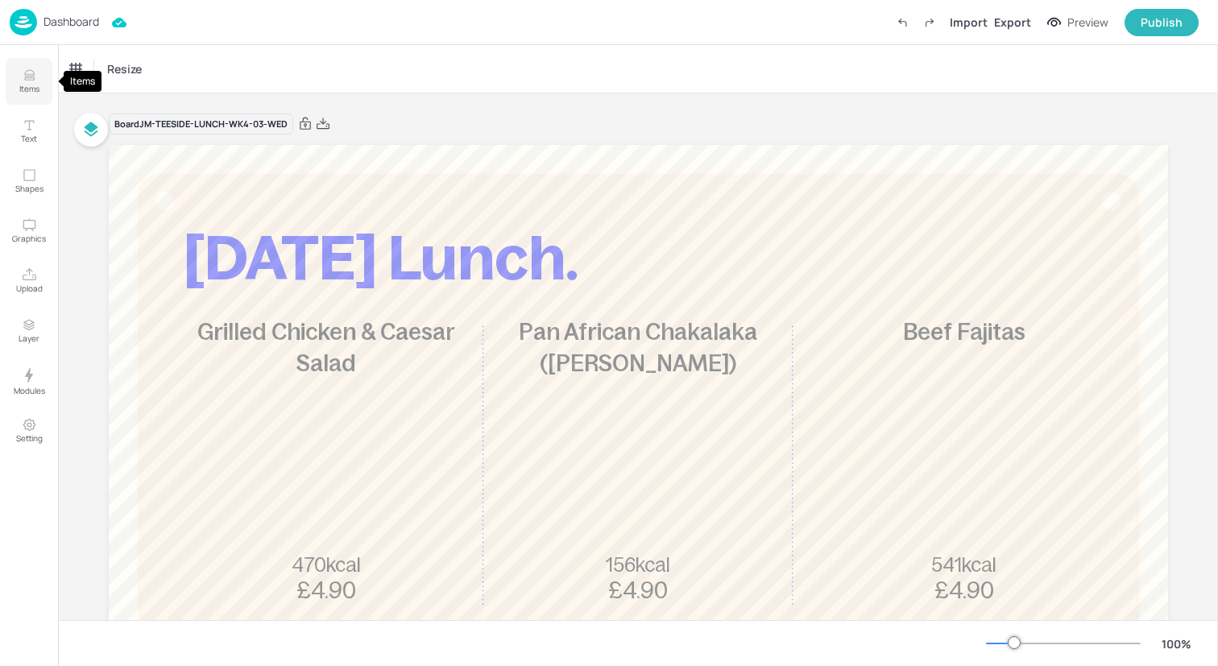
click at [23, 77] on icon "Items" at bounding box center [29, 75] width 15 height 15
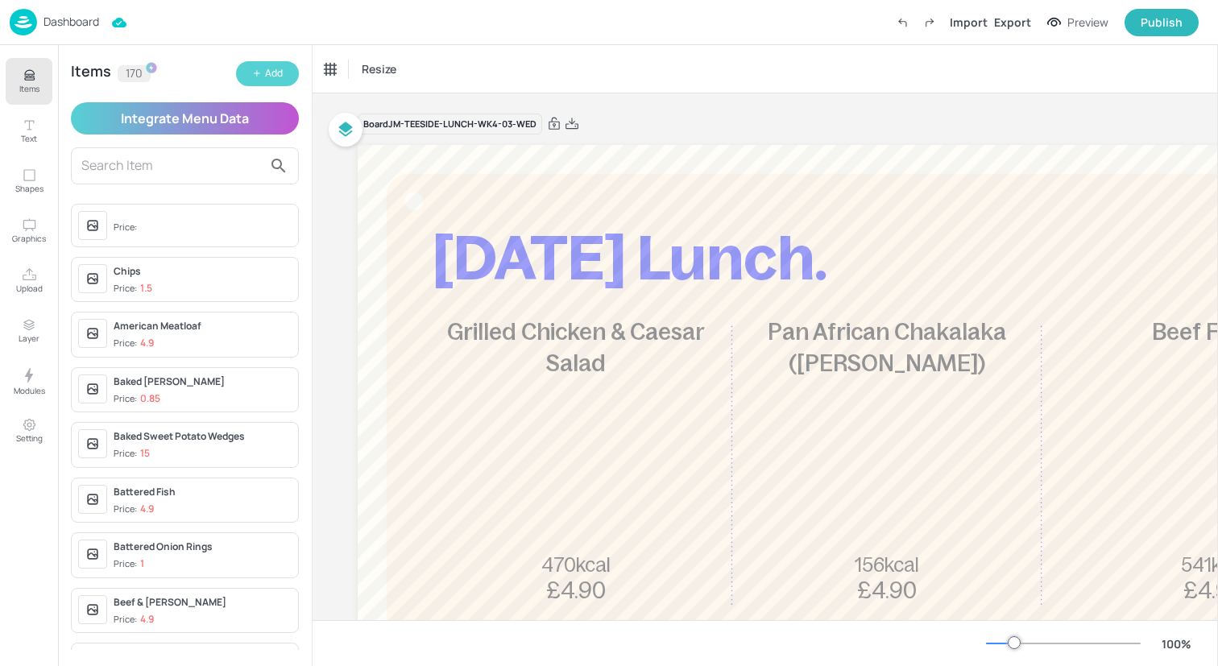
click at [259, 68] on icon "button" at bounding box center [257, 73] width 10 height 10
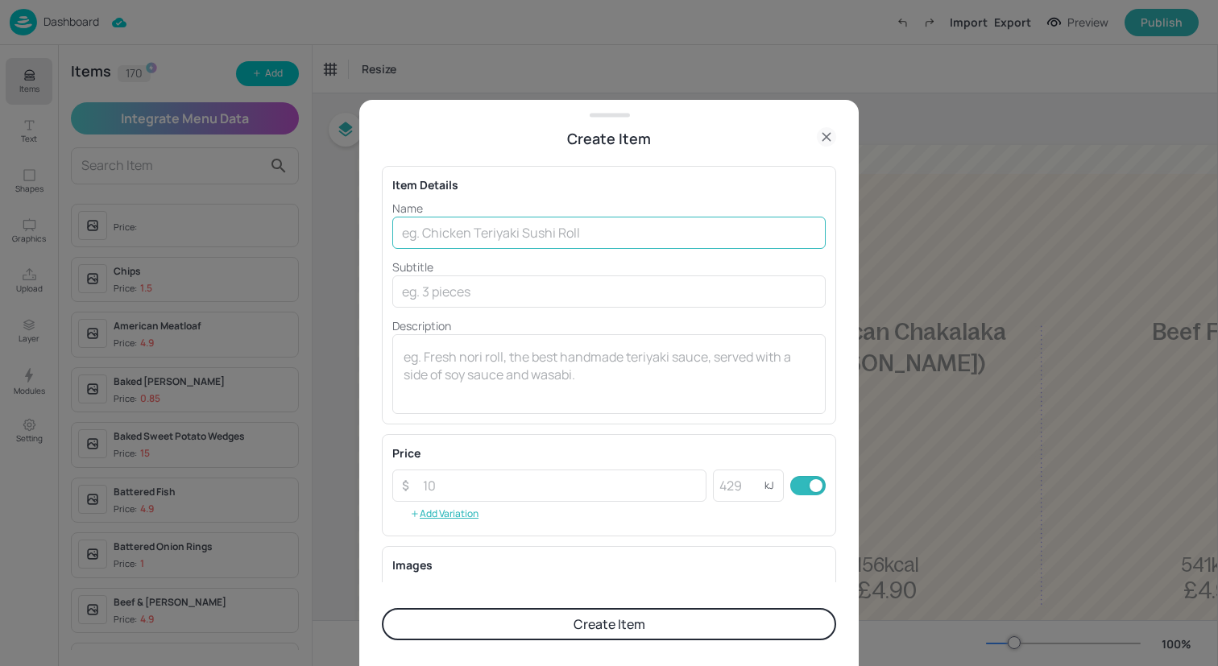
click at [449, 229] on input "text" at bounding box center [608, 233] width 433 height 32
paste input "Liege Style Meatballs with Creamy Leek Mashed Potatoes"
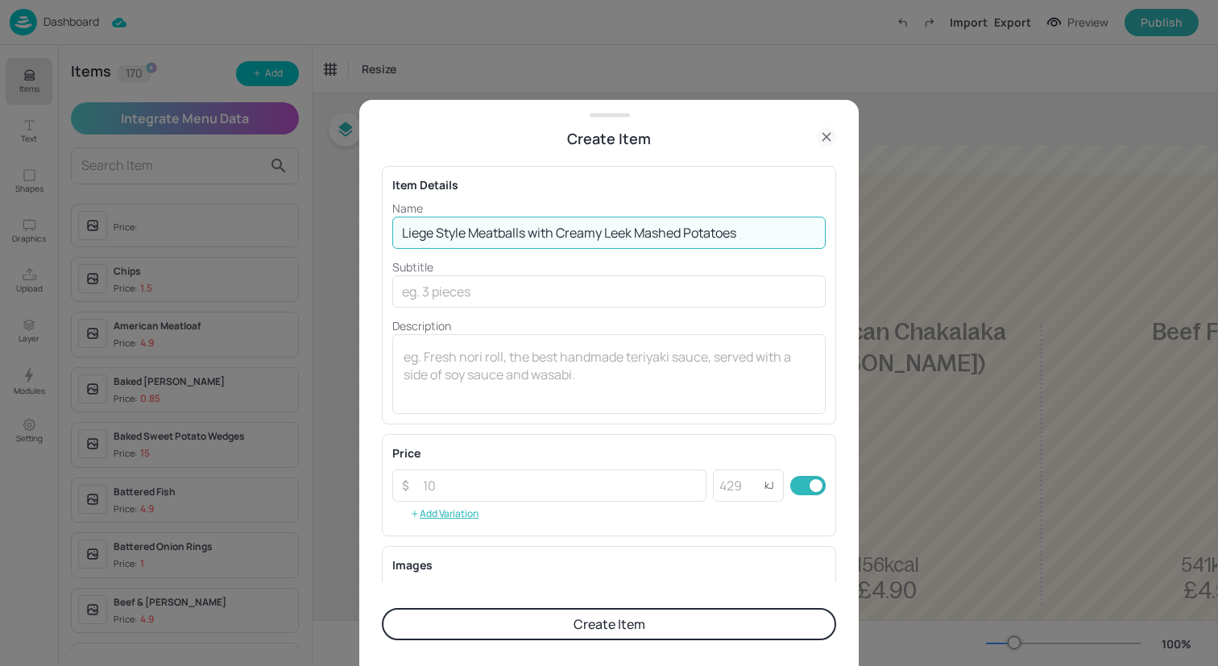
drag, startPoint x: 759, startPoint y: 234, endPoint x: 533, endPoint y: 235, distance: 225.5
click at [532, 235] on input "Liege Style Meatballs with Creamy Leek Mashed Potatoes" at bounding box center [608, 233] width 433 height 32
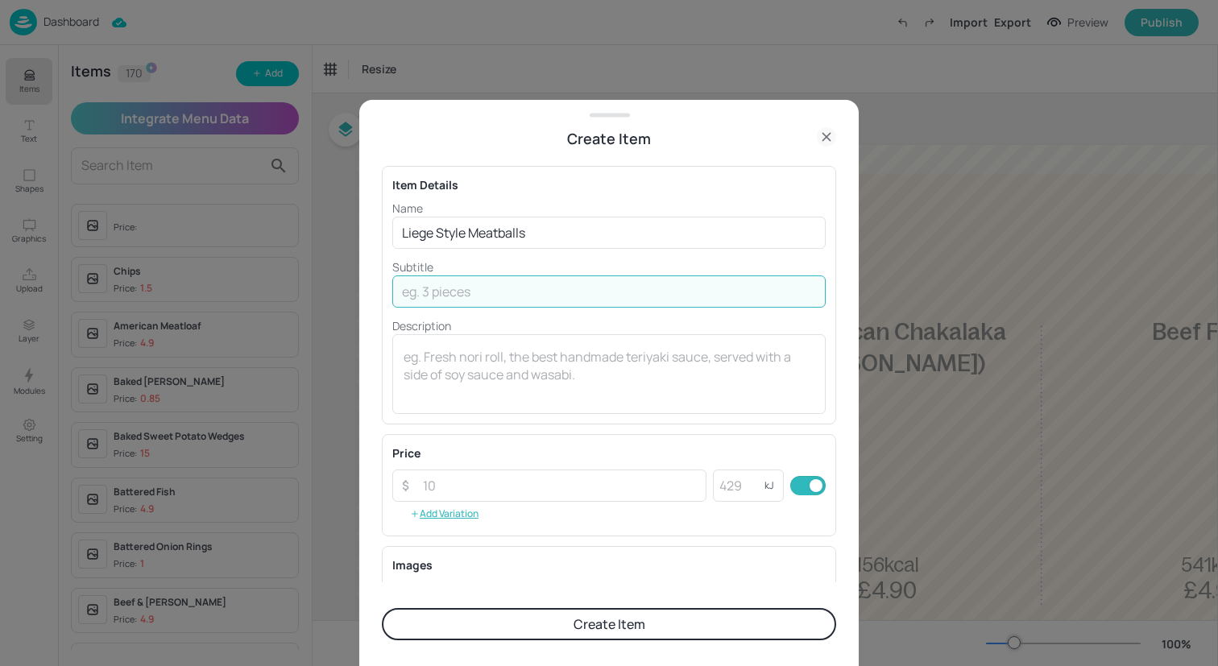
click at [548, 294] on input "text" at bounding box center [608, 291] width 433 height 32
paste input "with Creamy Leek Mashed Potatoes"
click at [548, 474] on input "number" at bounding box center [559, 486] width 293 height 32
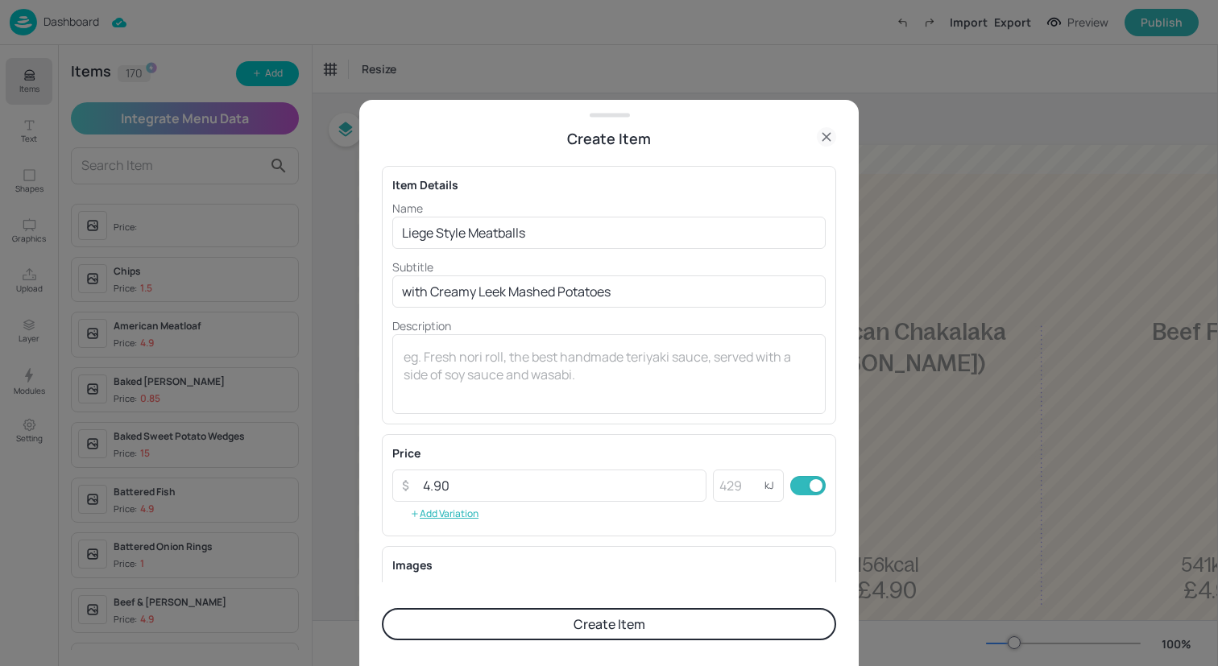
click at [565, 626] on button "Create Item" at bounding box center [609, 624] width 454 height 32
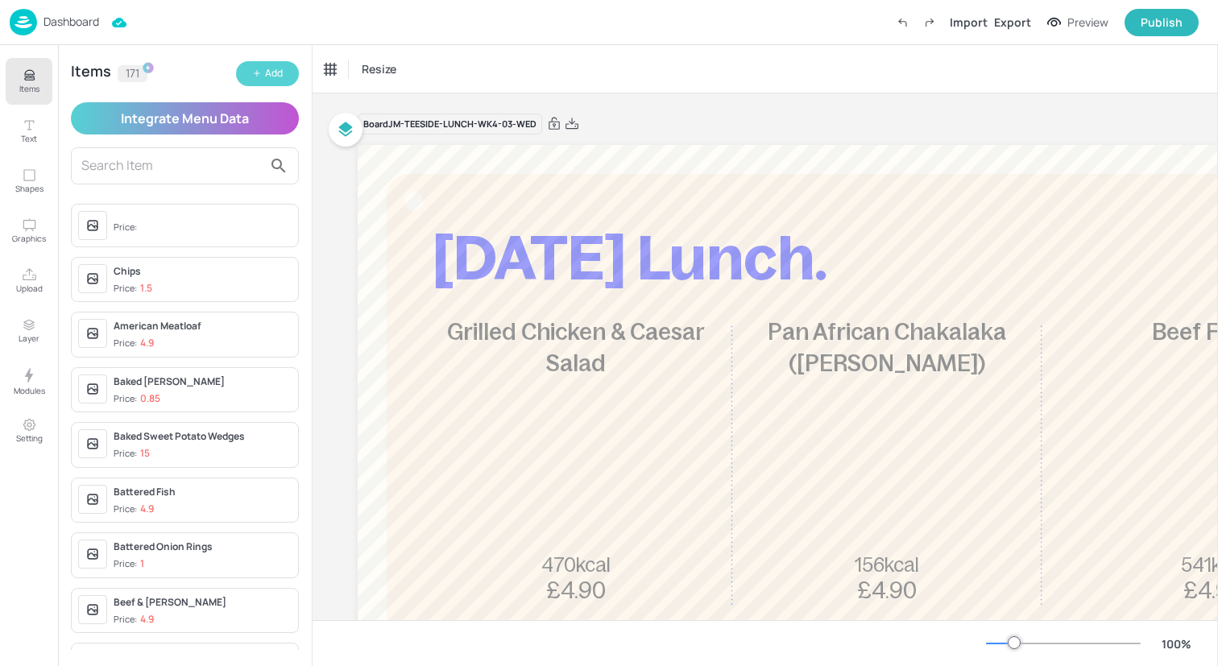
click at [266, 70] on div "Add" at bounding box center [274, 73] width 18 height 15
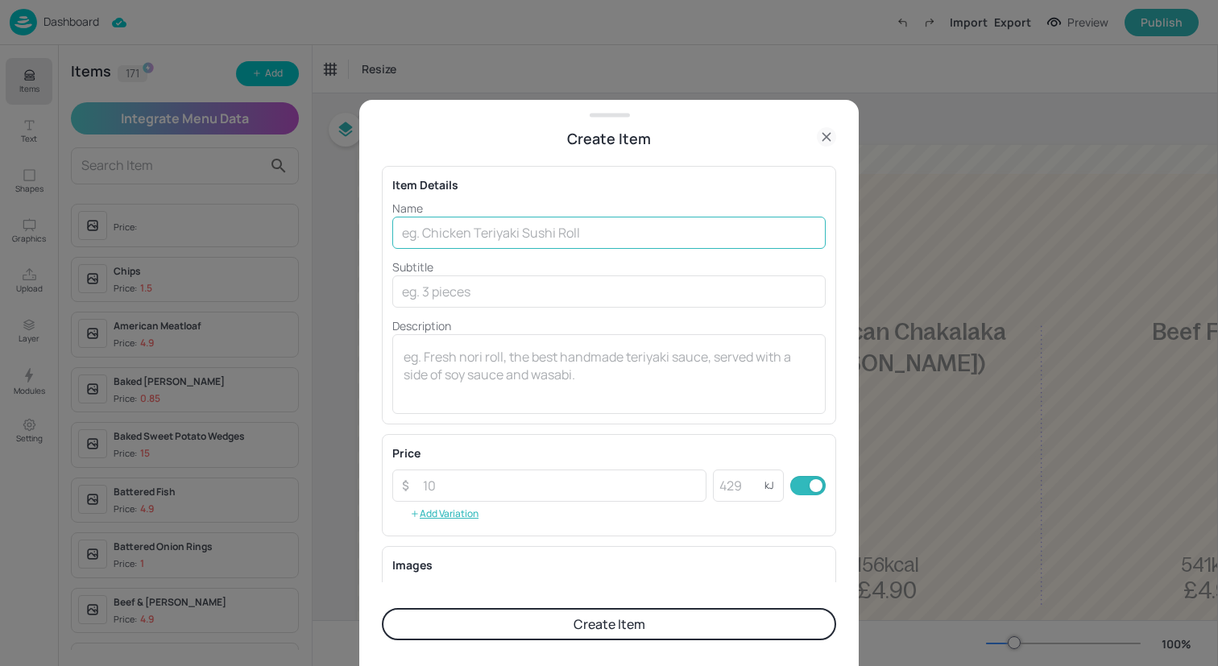
click at [475, 242] on input "text" at bounding box center [608, 233] width 433 height 32
paste input "Quorn Burger Glazed Pineapple with Fries and Jamaican Slaw"
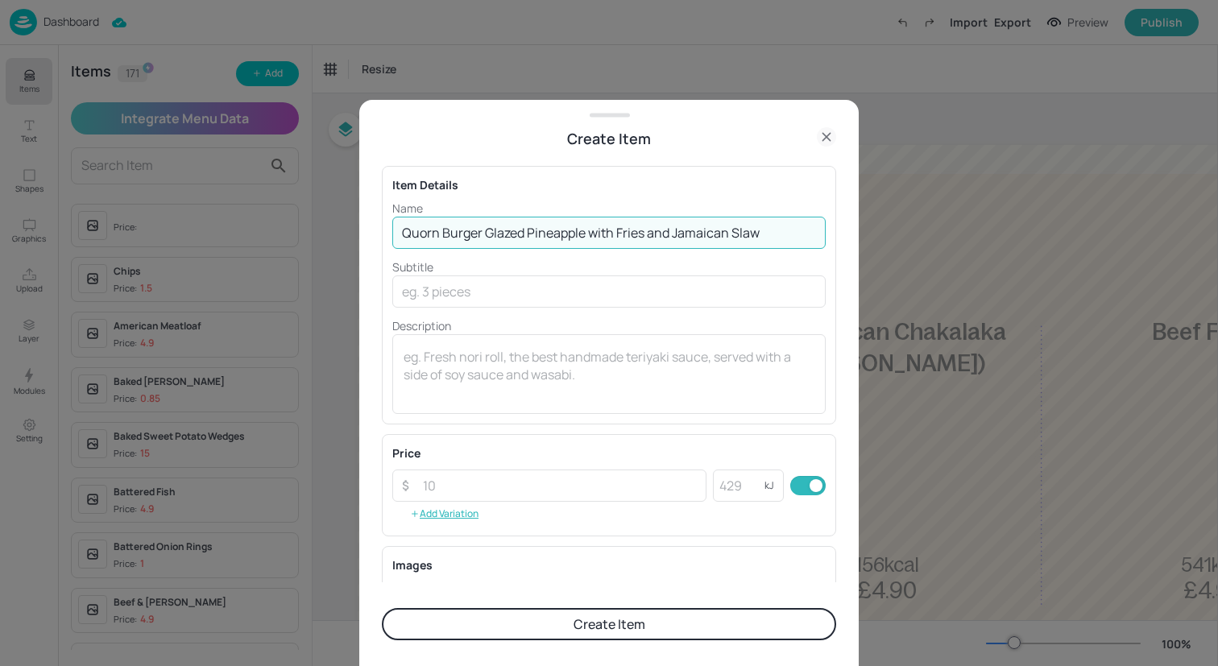
drag, startPoint x: 776, startPoint y: 230, endPoint x: 588, endPoint y: 230, distance: 188.5
click at [588, 230] on input "Quorn Burger Glazed Pineapple with Fries and Jamaican Slaw" at bounding box center [608, 233] width 433 height 32
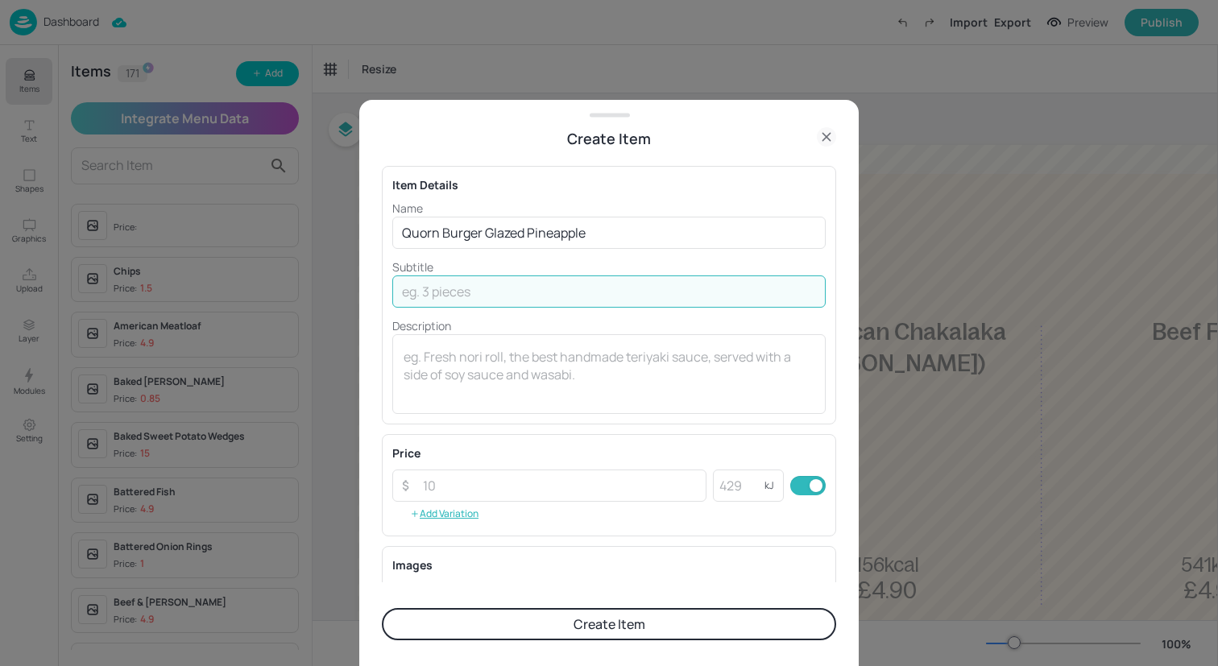
click at [542, 304] on input "text" at bounding box center [608, 291] width 433 height 32
paste input "with Fries and Jamaican Slaw"
click at [555, 488] on input "number" at bounding box center [559, 486] width 293 height 32
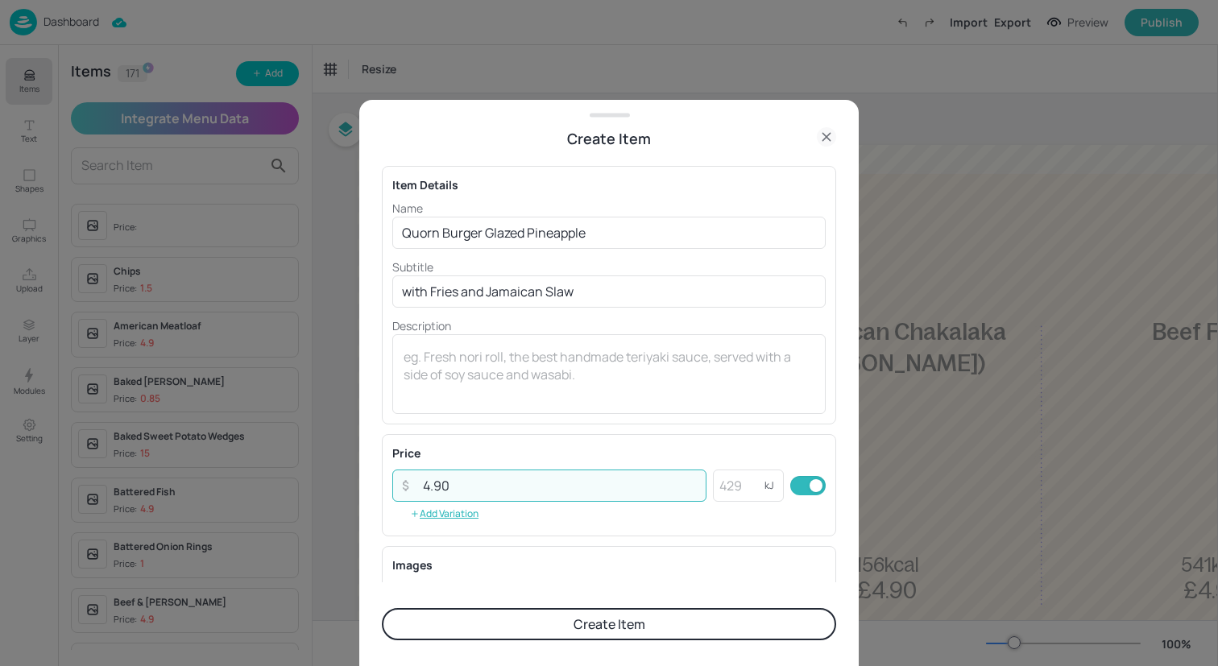
click at [575, 630] on button "Create Item" at bounding box center [609, 624] width 454 height 32
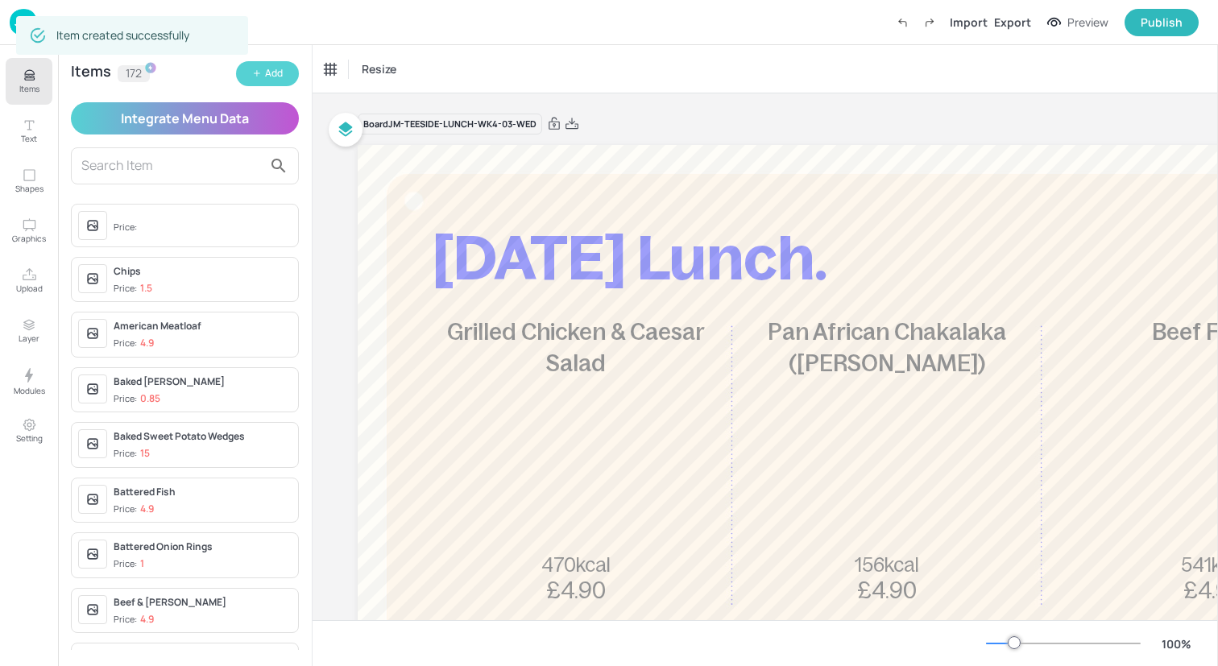
click at [257, 72] on icon "button" at bounding box center [257, 73] width 10 height 10
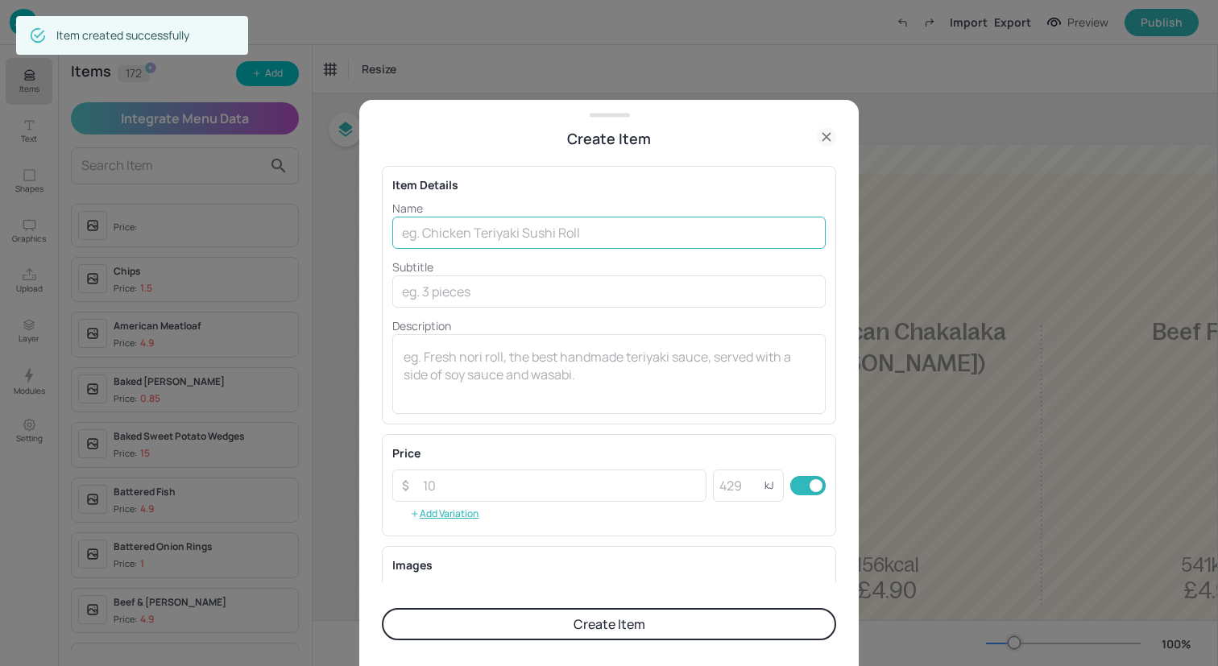
click at [519, 239] on input "text" at bounding box center [608, 233] width 433 height 32
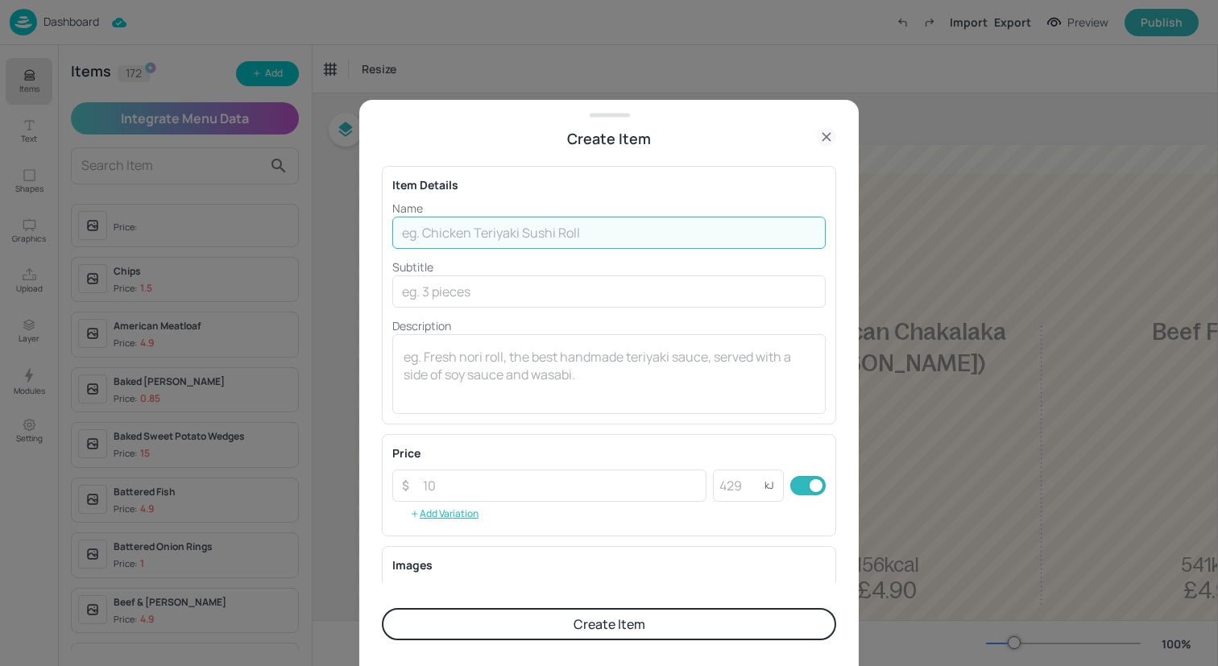
paste input "Amritsari Fish Fry Pakora with Bombay Aloo and Tomato Salad"
drag, startPoint x: 789, startPoint y: 240, endPoint x: 548, endPoint y: 238, distance: 240.8
click at [548, 238] on input "Amritsari Fish Fry Pakora with Bombay Aloo and Tomato Salad" at bounding box center [608, 233] width 433 height 32
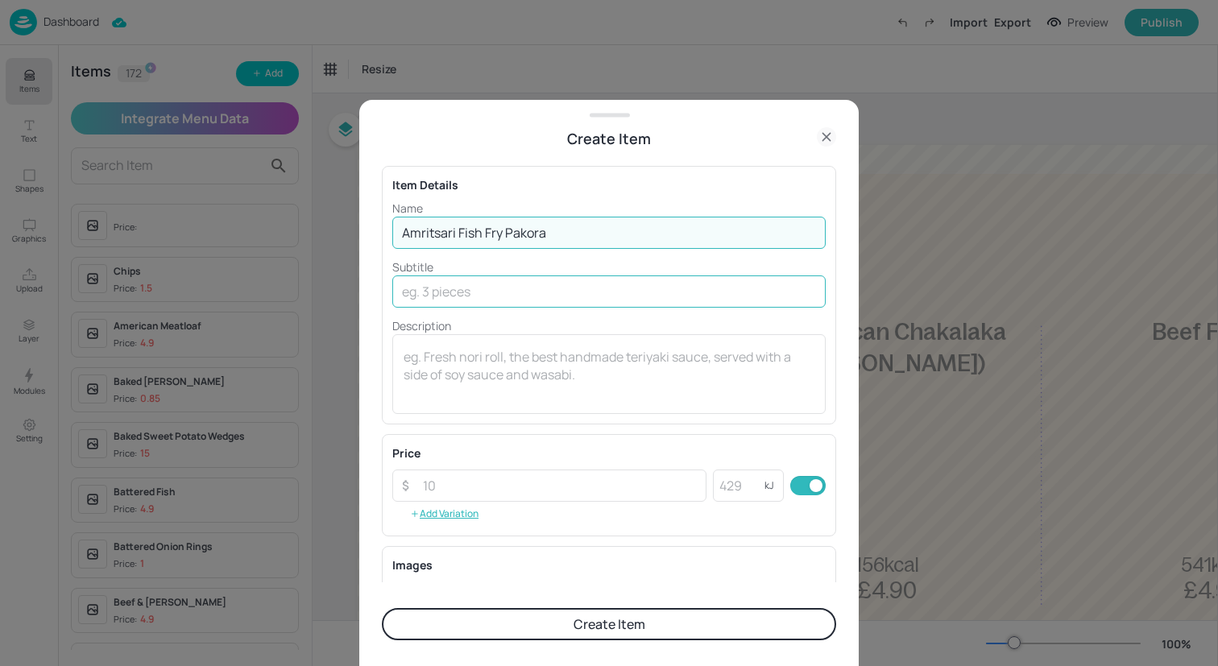
click at [556, 297] on input "text" at bounding box center [608, 291] width 433 height 32
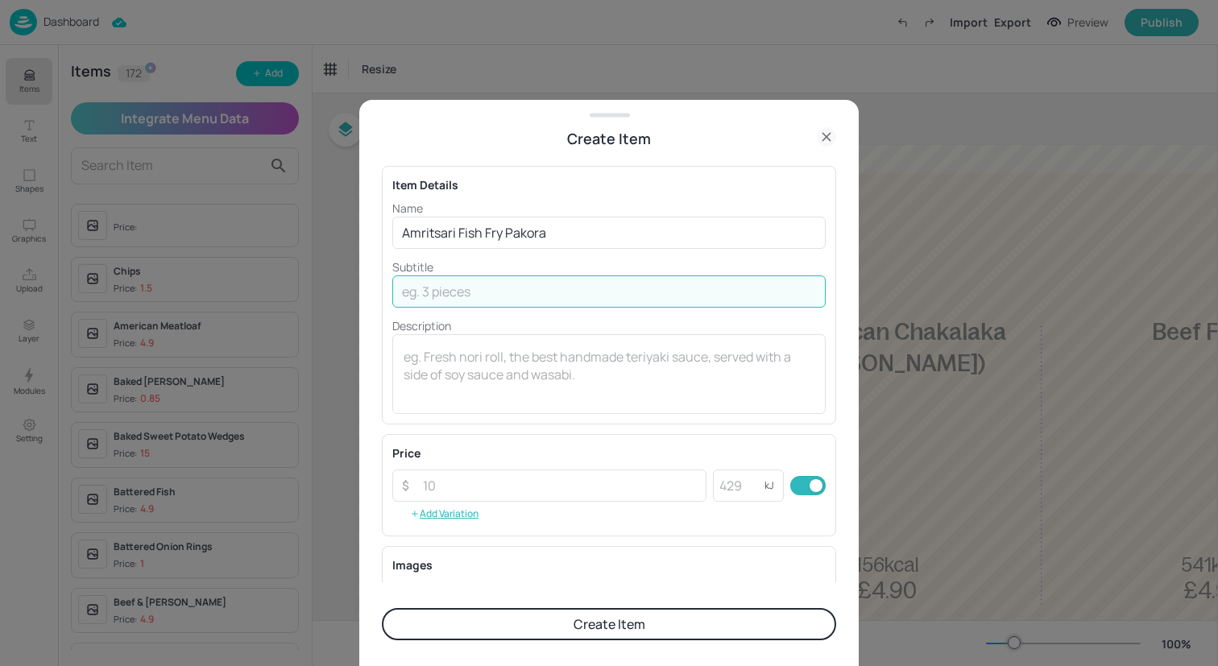
paste input "with Bombay Aloo and Tomato Salad"
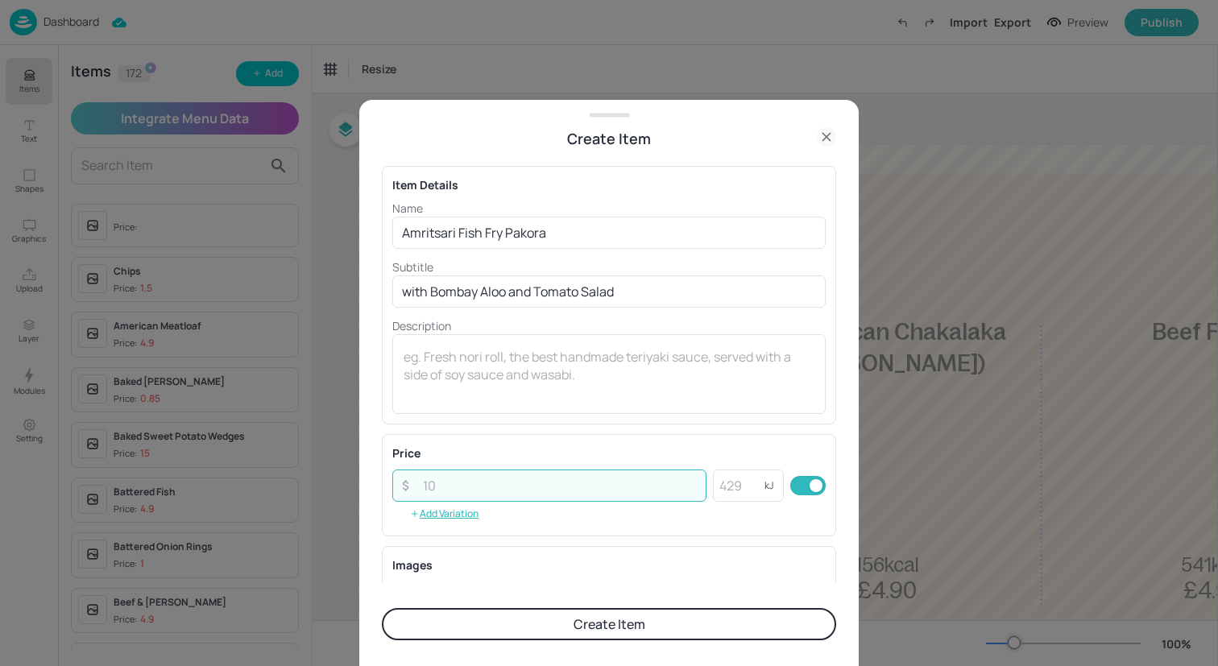
click at [526, 491] on input "number" at bounding box center [559, 486] width 293 height 32
click at [557, 621] on button "Create Item" at bounding box center [609, 624] width 454 height 32
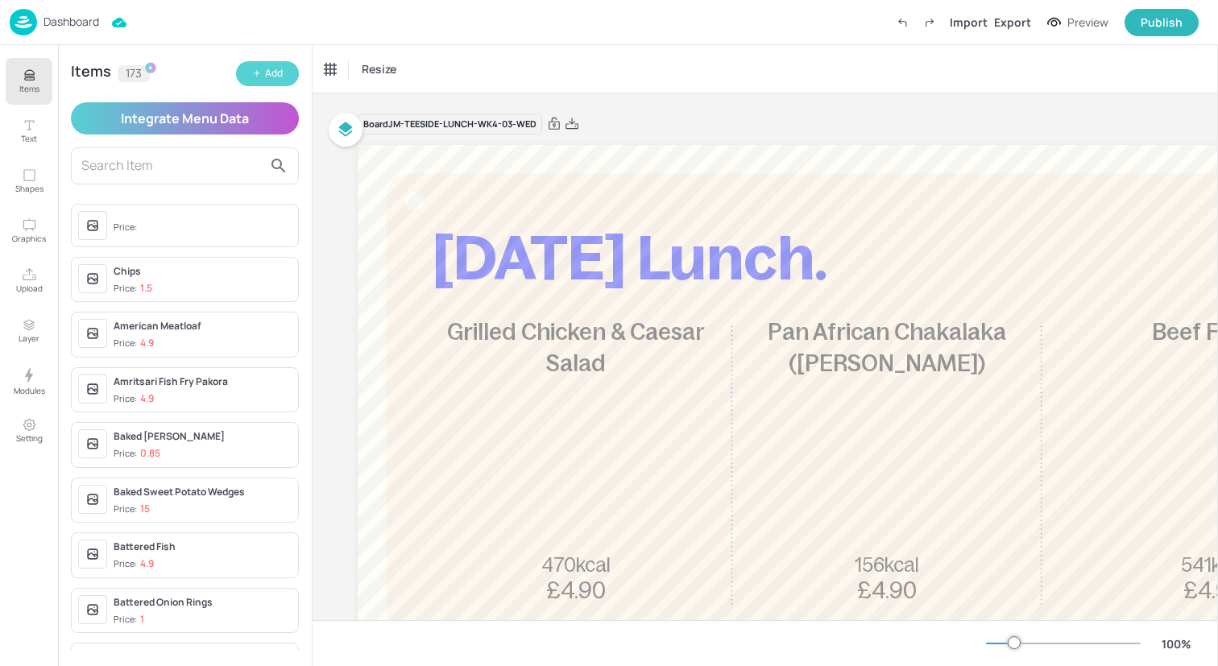
click at [268, 68] on div "Add" at bounding box center [274, 73] width 18 height 15
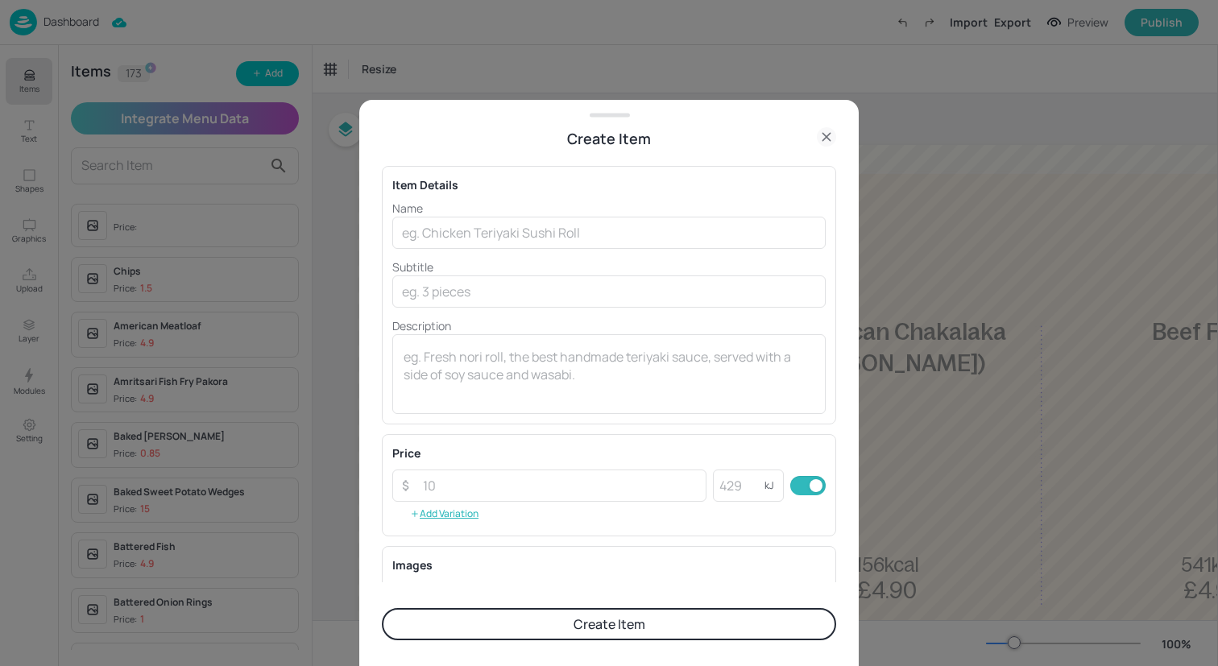
click at [830, 138] on icon at bounding box center [826, 136] width 19 height 19
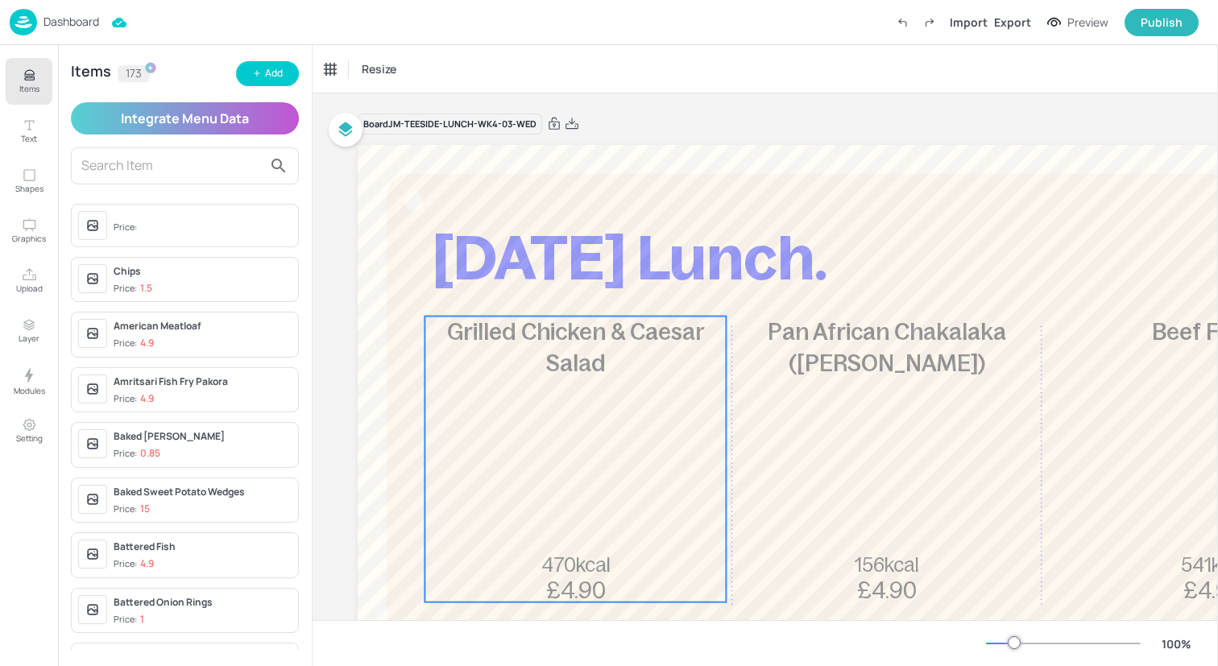
click at [614, 400] on div "Grilled Chicken & Caesar Salad 470kcal £4.90" at bounding box center [574, 460] width 301 height 286
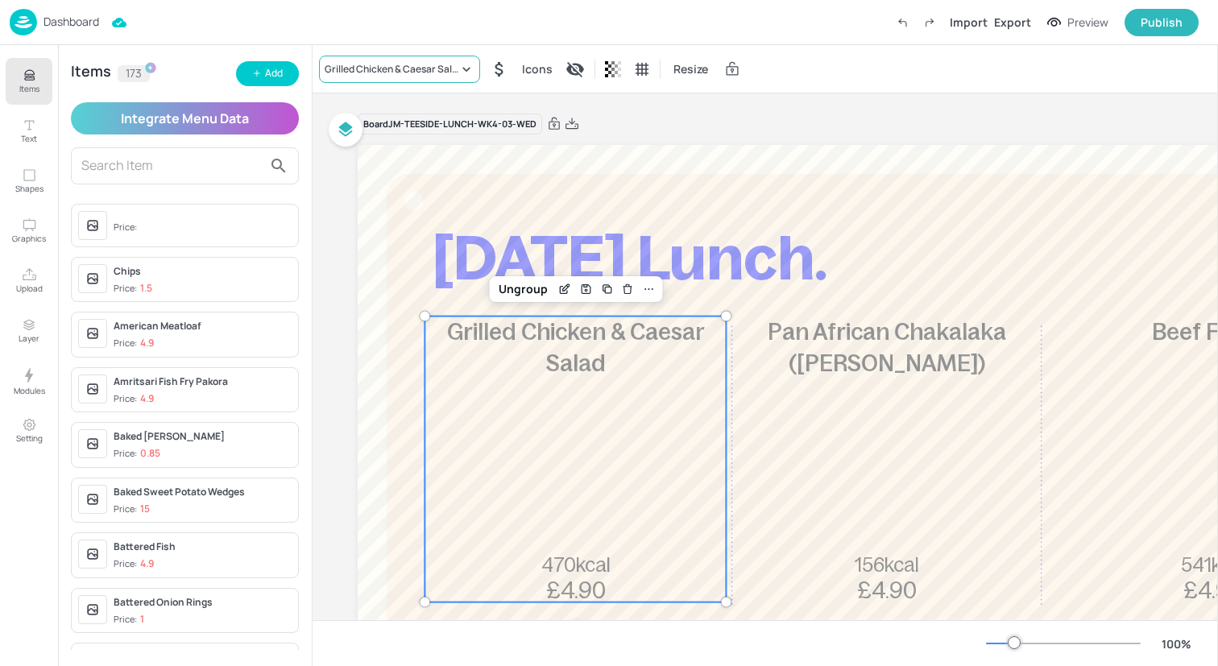
click at [456, 75] on div "Grilled Chicken & Caesar Salad" at bounding box center [392, 69] width 134 height 14
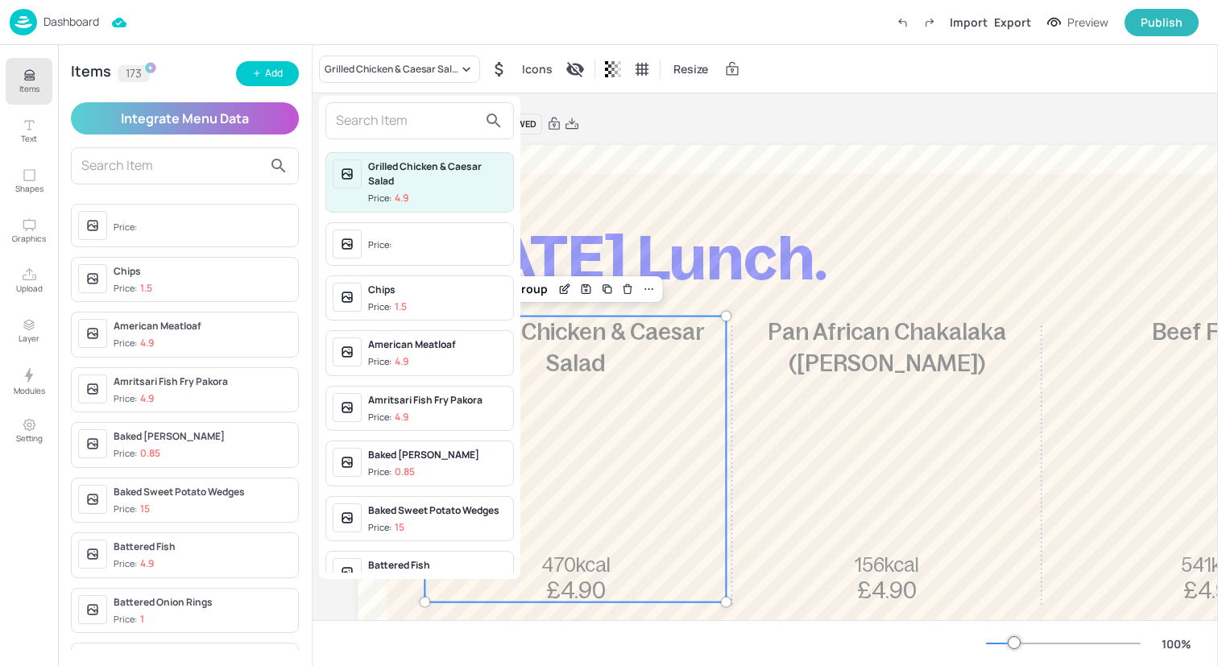
click at [433, 122] on input "text" at bounding box center [407, 121] width 142 height 26
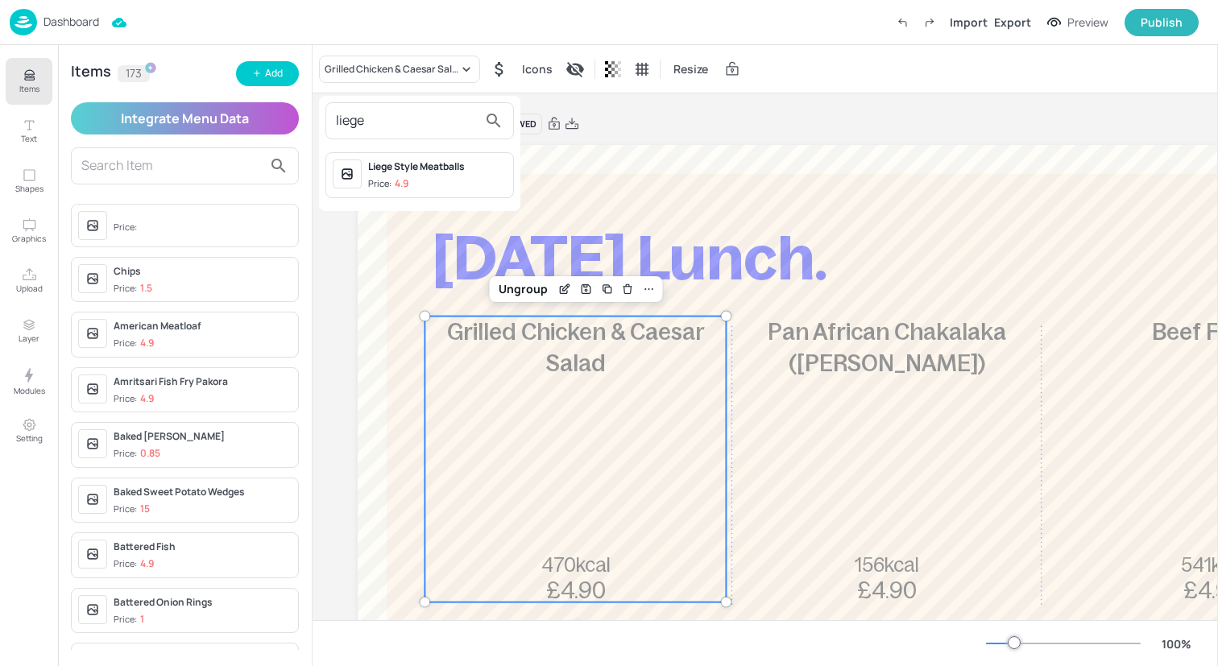
click at [443, 176] on div "Liege Style Meatballs Price: 4.9" at bounding box center [437, 174] width 139 height 31
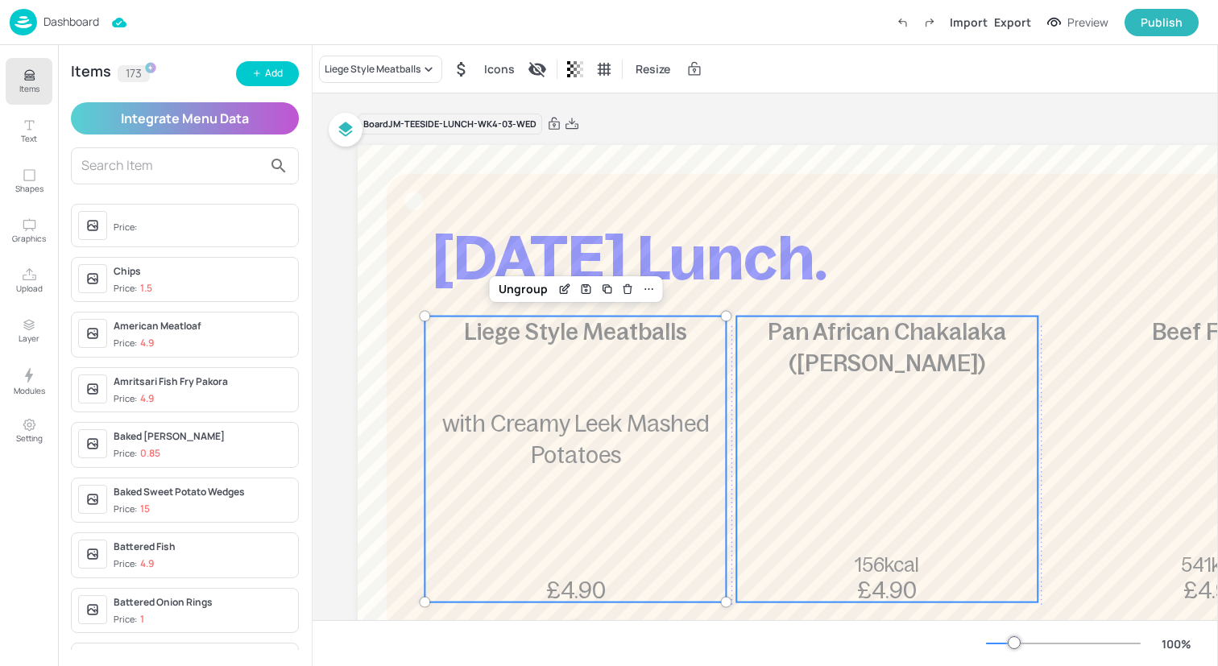
click at [845, 433] on div "Pan African Chakalaka (Soweto Chilli) 156kcal £4.90" at bounding box center [886, 460] width 301 height 286
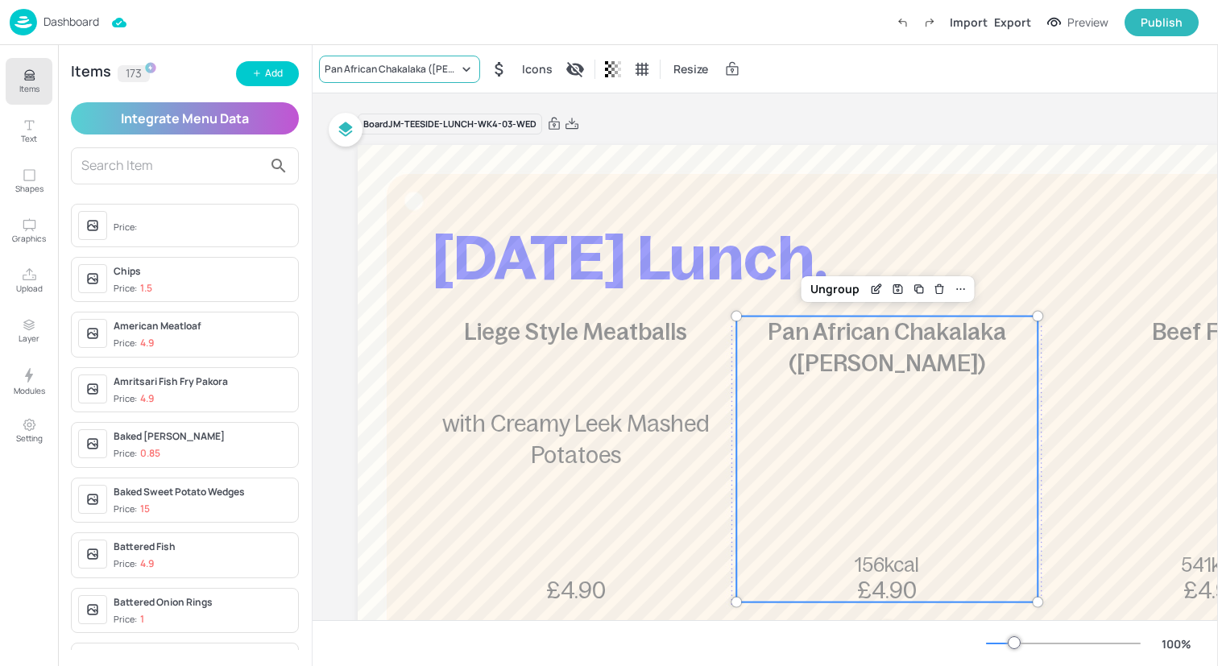
click at [369, 60] on div "Pan African Chakalaka (Soweto Chilli)" at bounding box center [399, 69] width 161 height 27
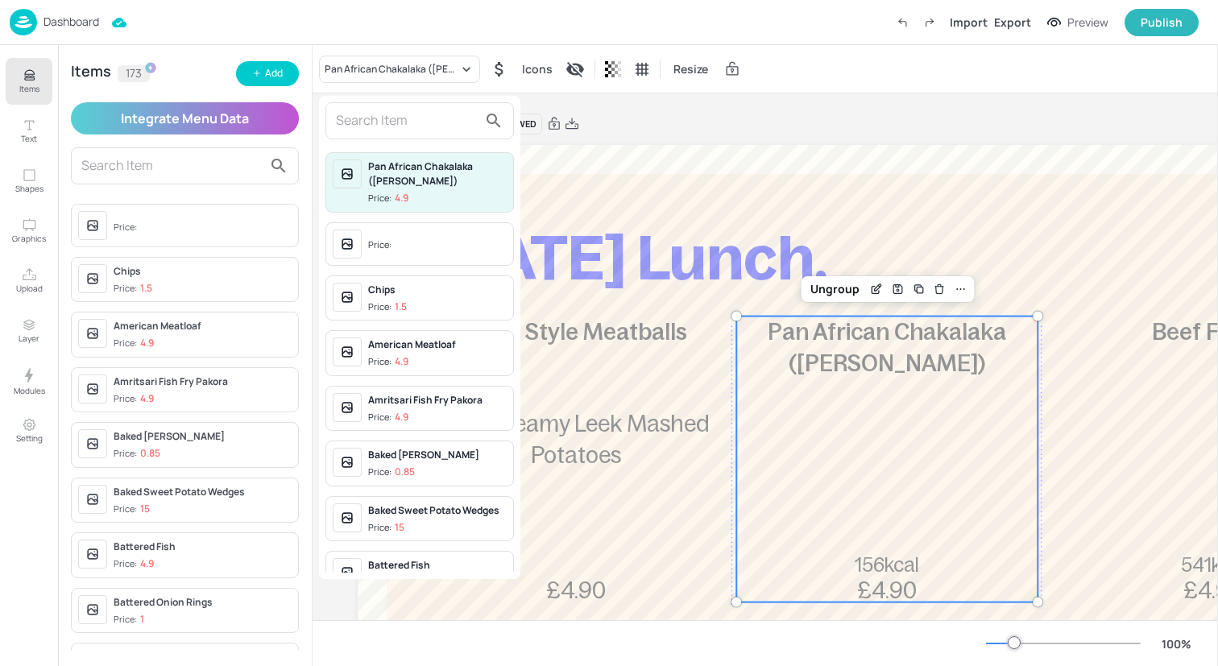
click at [382, 125] on input "text" at bounding box center [407, 121] width 142 height 26
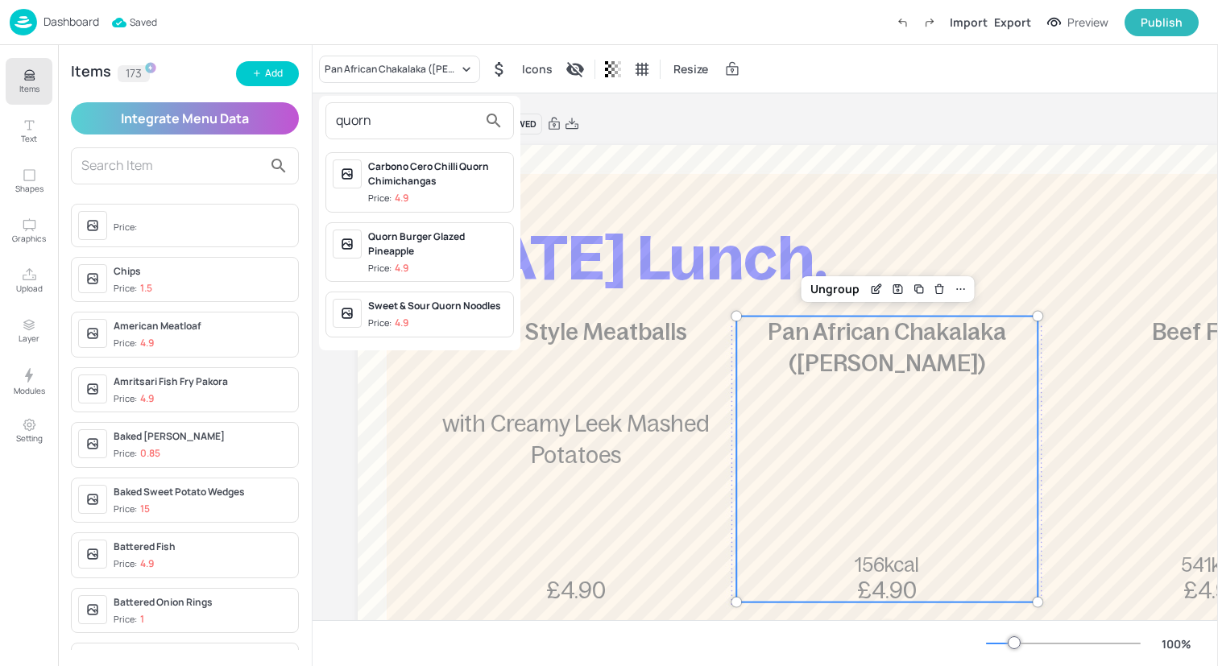
click at [419, 247] on div "Quorn Burger Glazed Pineapple" at bounding box center [437, 244] width 139 height 29
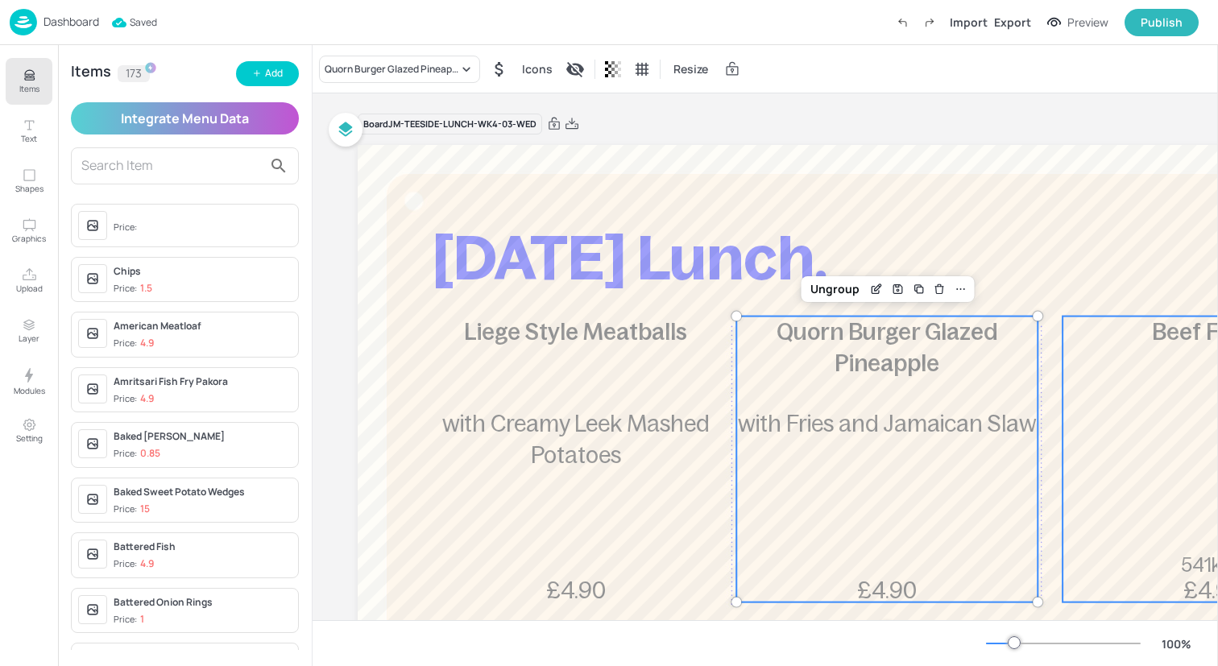
click at [1143, 400] on div "Beef Fajitas 541kcal £4.90" at bounding box center [1212, 460] width 301 height 286
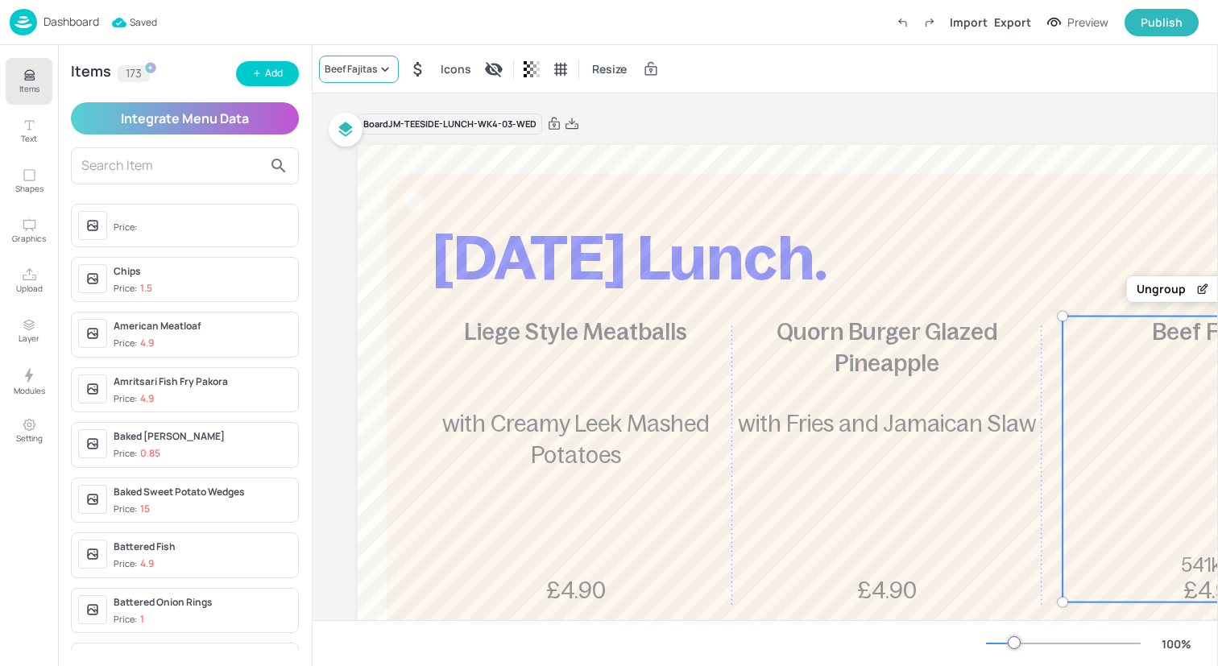
click at [383, 68] on icon at bounding box center [384, 69] width 7 height 4
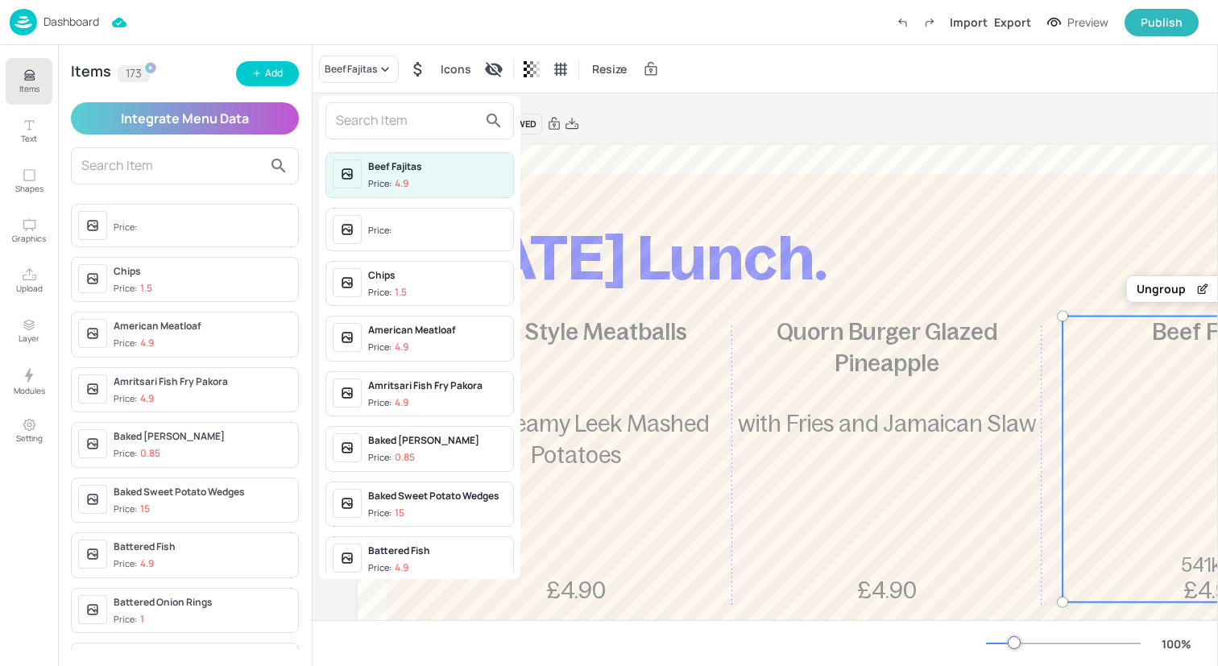
click at [388, 129] on input "text" at bounding box center [407, 121] width 142 height 26
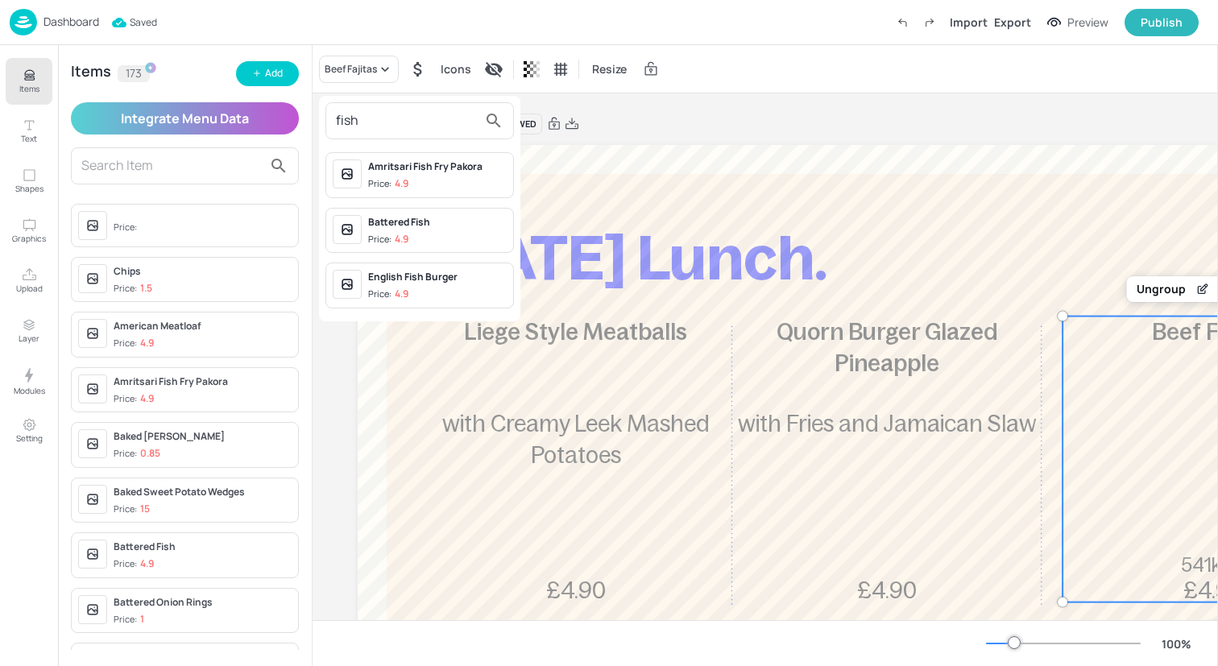
click at [432, 178] on span "Price: 4.9" at bounding box center [437, 184] width 139 height 14
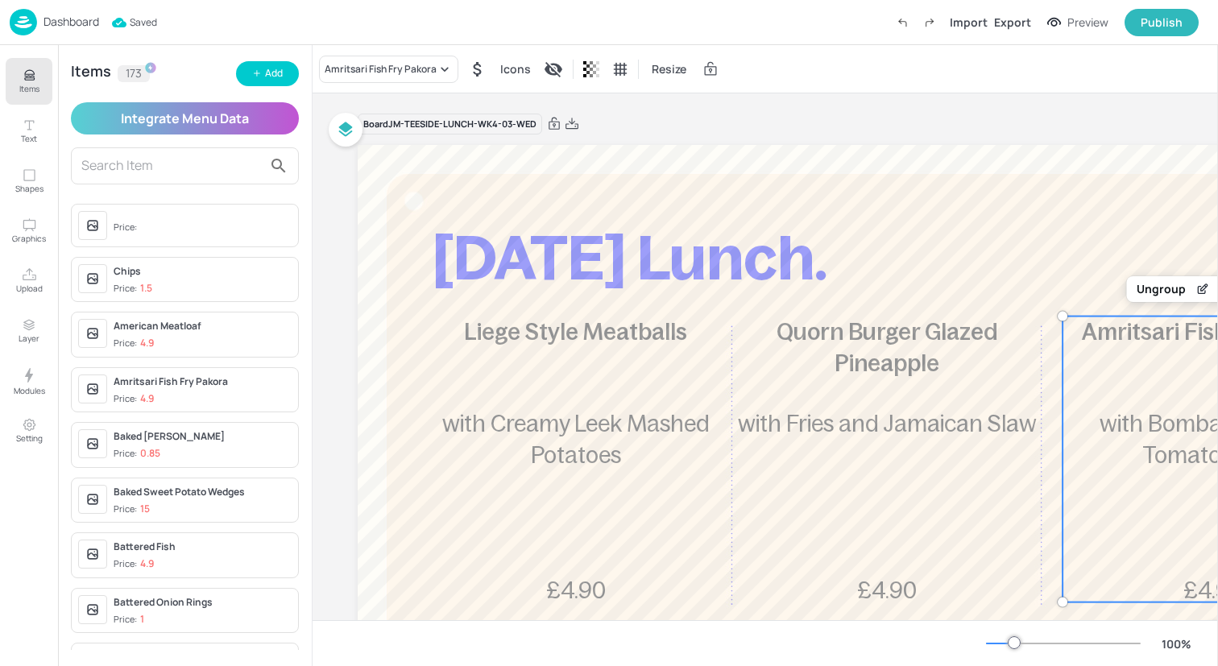
click at [36, 80] on icon "Items" at bounding box center [29, 75] width 15 height 15
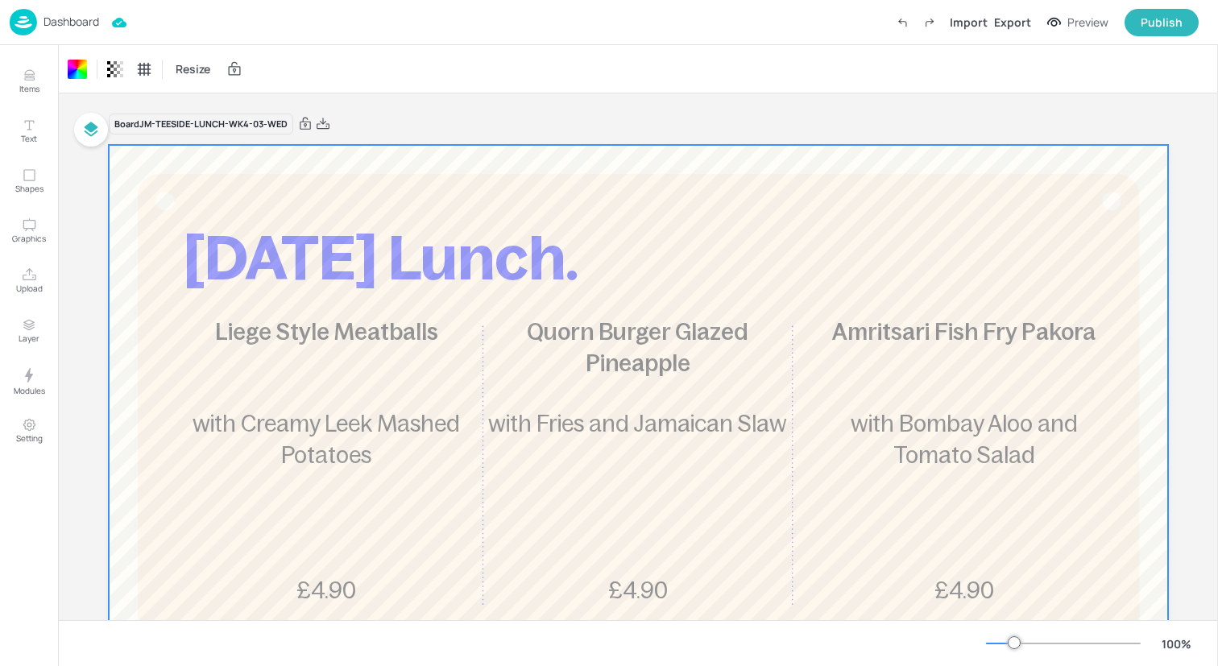
click at [155, 10] on div "Dashboard Import Export Preview Publish" at bounding box center [604, 22] width 1189 height 44
click at [21, 26] on img at bounding box center [23, 22] width 27 height 27
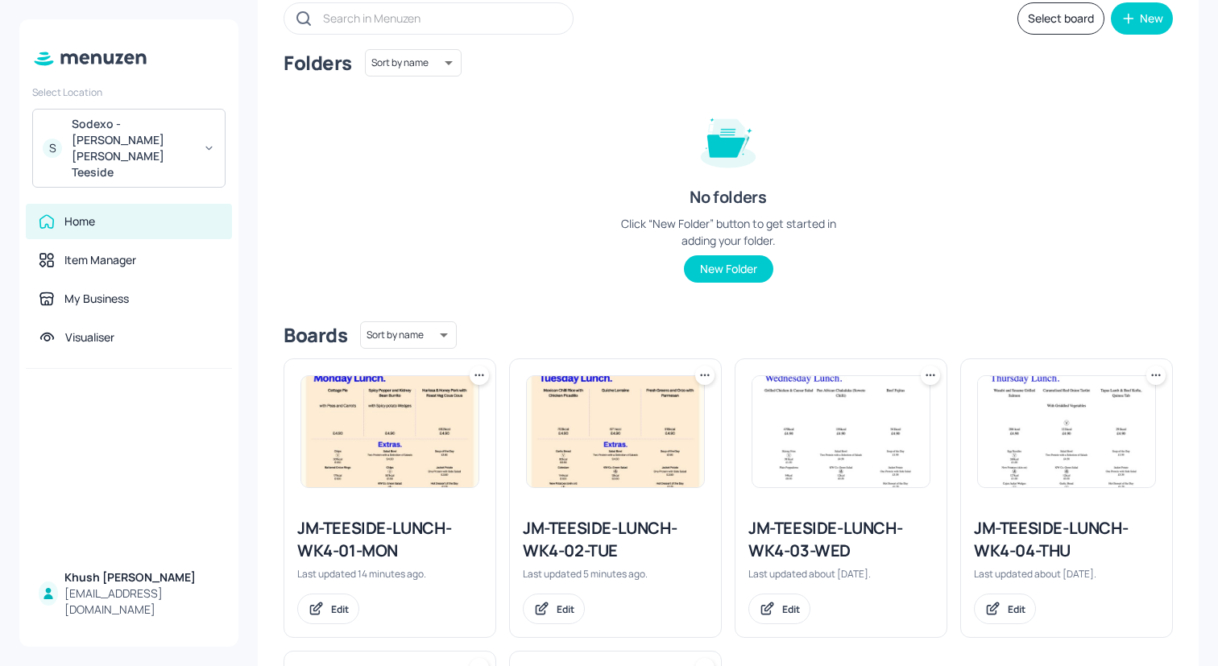
scroll to position [120, 0]
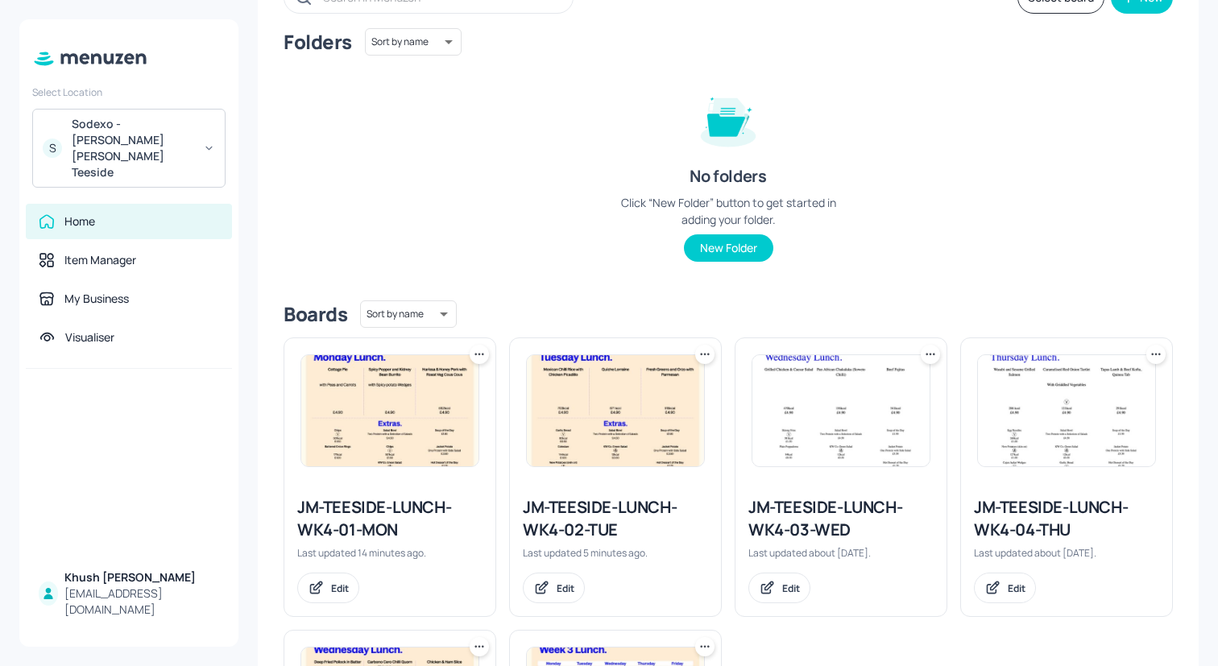
click at [1020, 515] on div "JM-TEESIDE-LUNCH-WK4-04-THU" at bounding box center [1066, 518] width 185 height 45
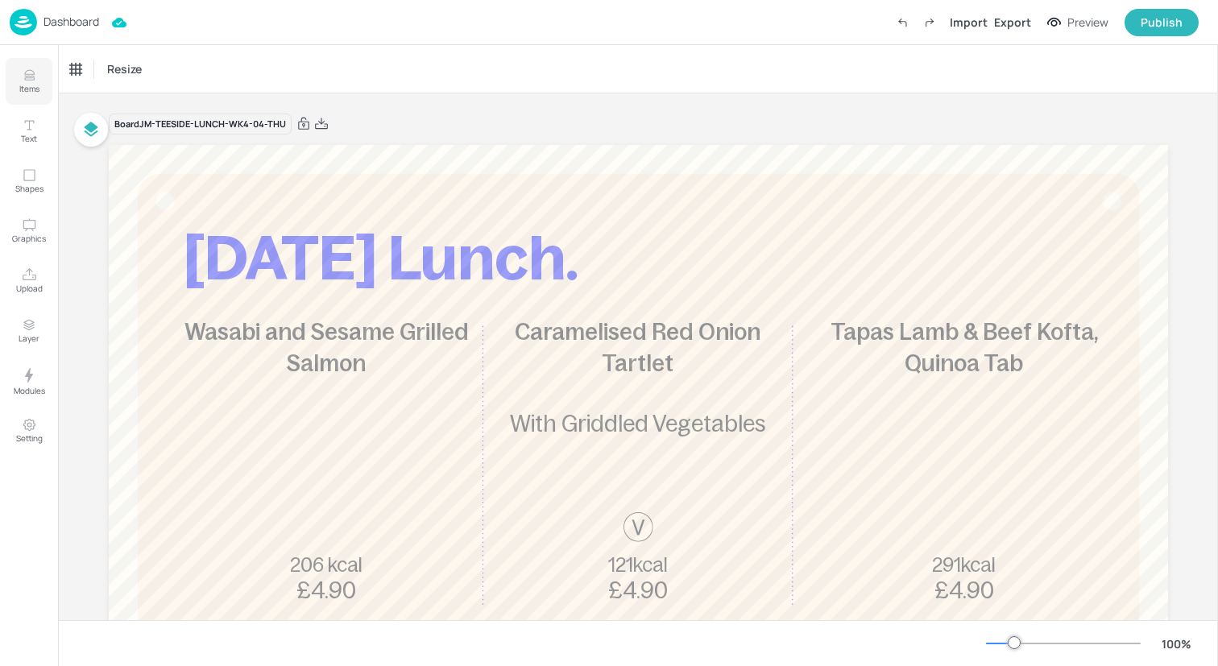
click at [35, 75] on icon "Items" at bounding box center [29, 75] width 15 height 15
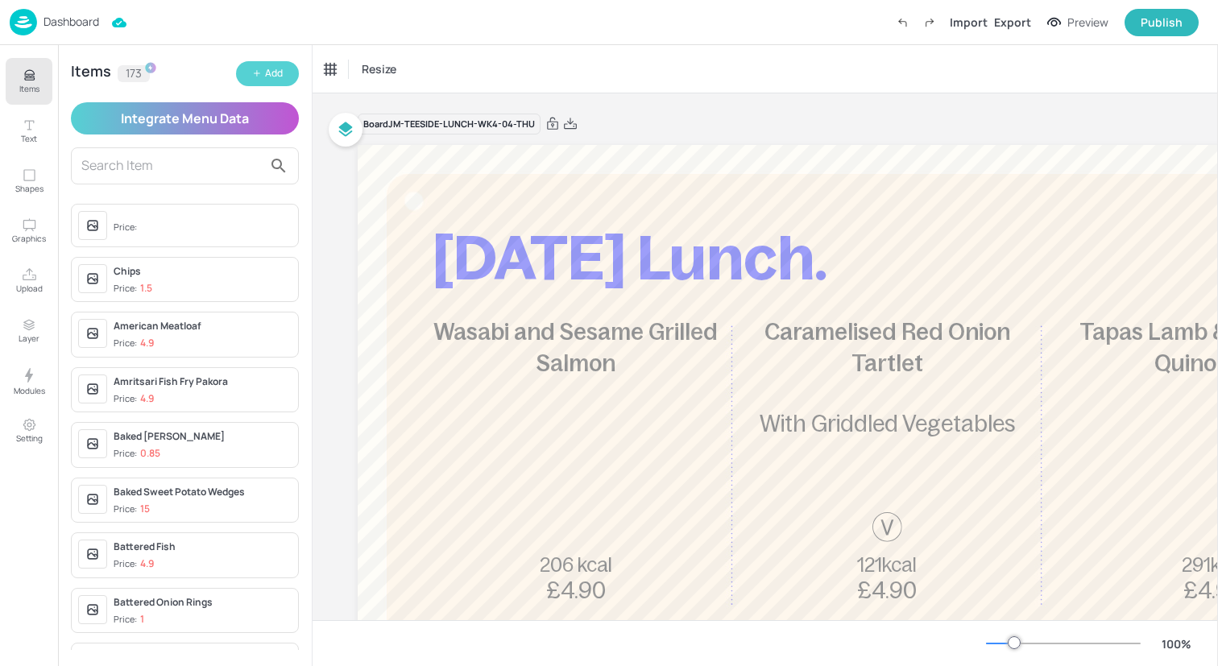
click at [255, 73] on icon "button" at bounding box center [258, 73] width 6 height 0
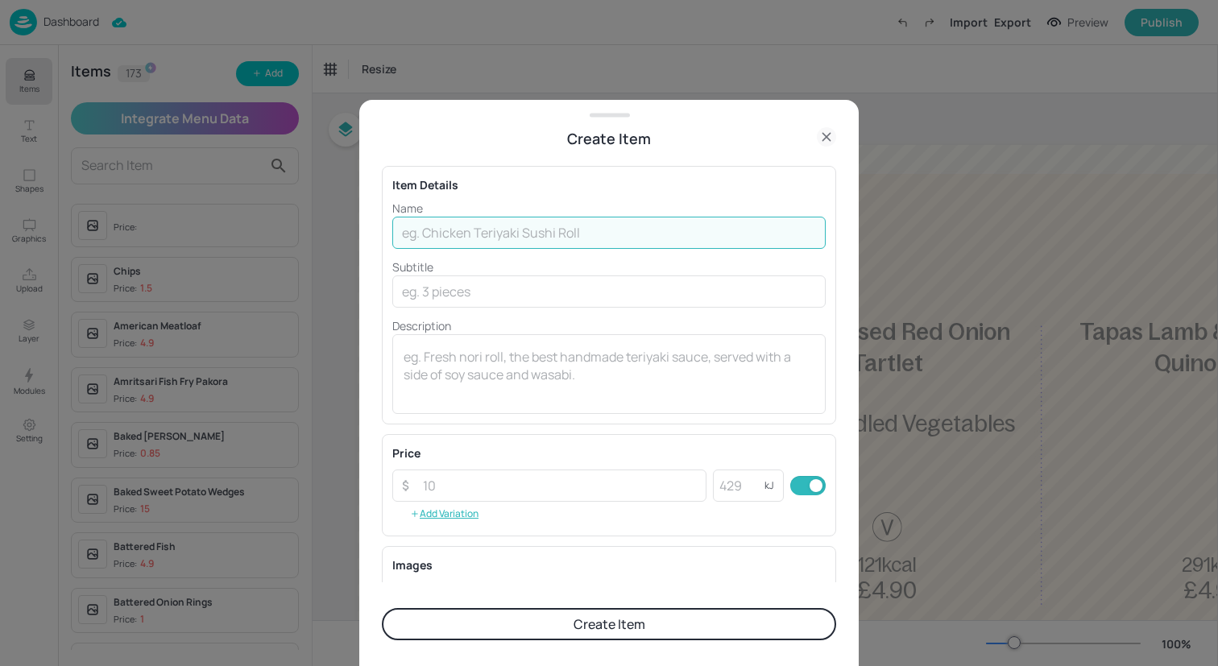
click at [531, 228] on input "text" at bounding box center [608, 233] width 433 height 32
paste input "Beef & Pepper Rogan Josh with Rice and Naan"
drag, startPoint x: 681, startPoint y: 235, endPoint x: 564, endPoint y: 231, distance: 116.9
click at [564, 231] on input "Beef & Pepper Rogan Josh with Rice and Naan" at bounding box center [608, 233] width 433 height 32
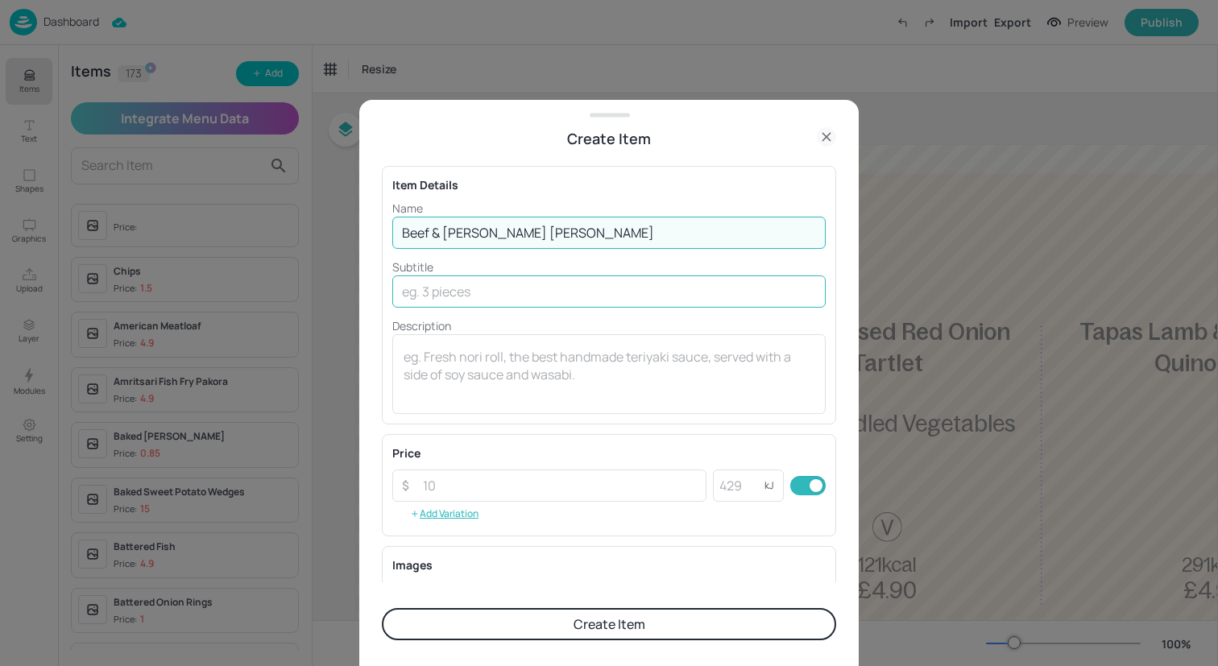
click at [569, 292] on input "text" at bounding box center [608, 291] width 433 height 32
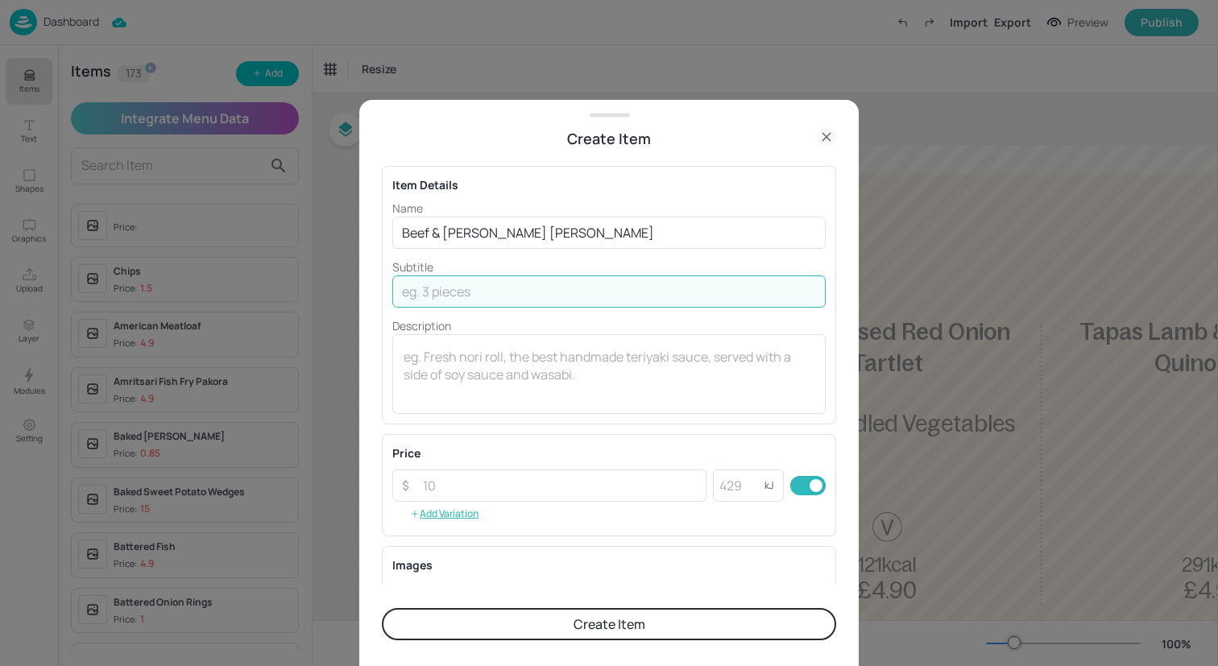
paste input "with Rice and Naan"
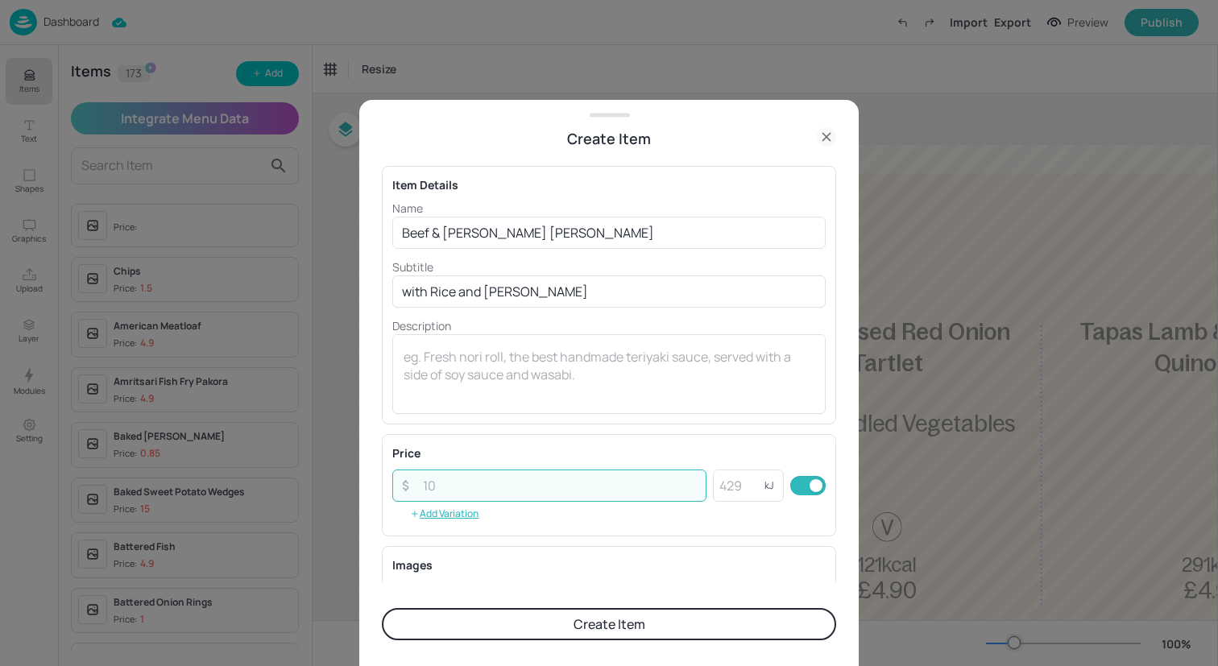
click at [544, 478] on input "number" at bounding box center [559, 486] width 293 height 32
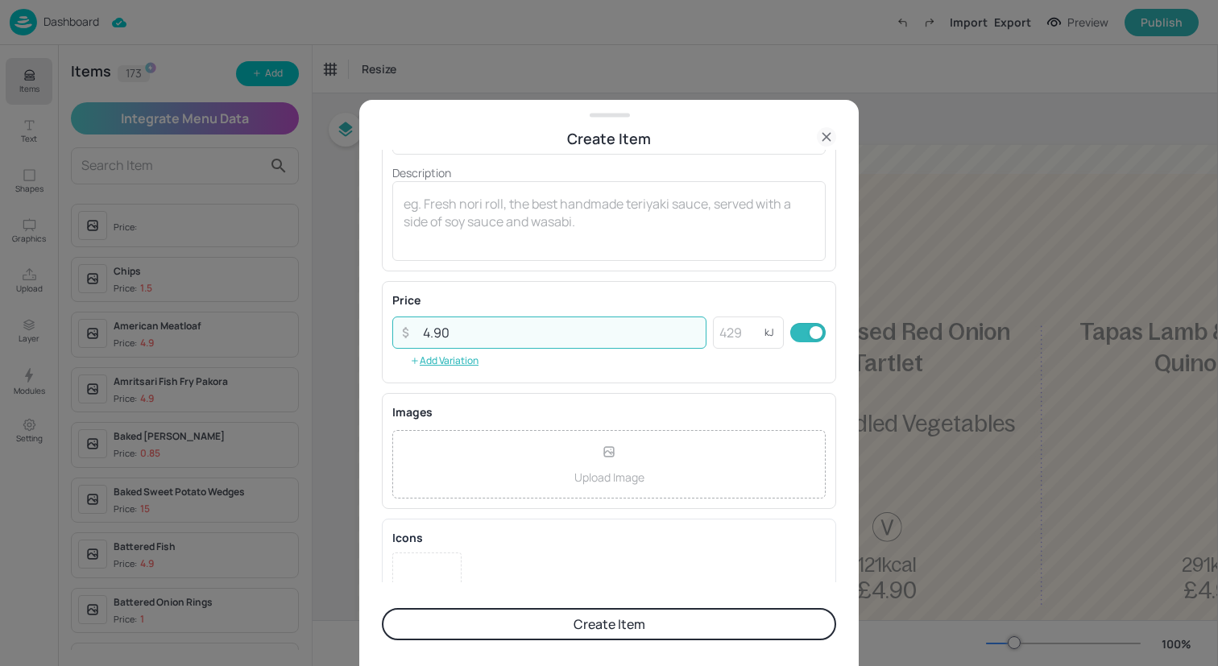
scroll to position [169, 0]
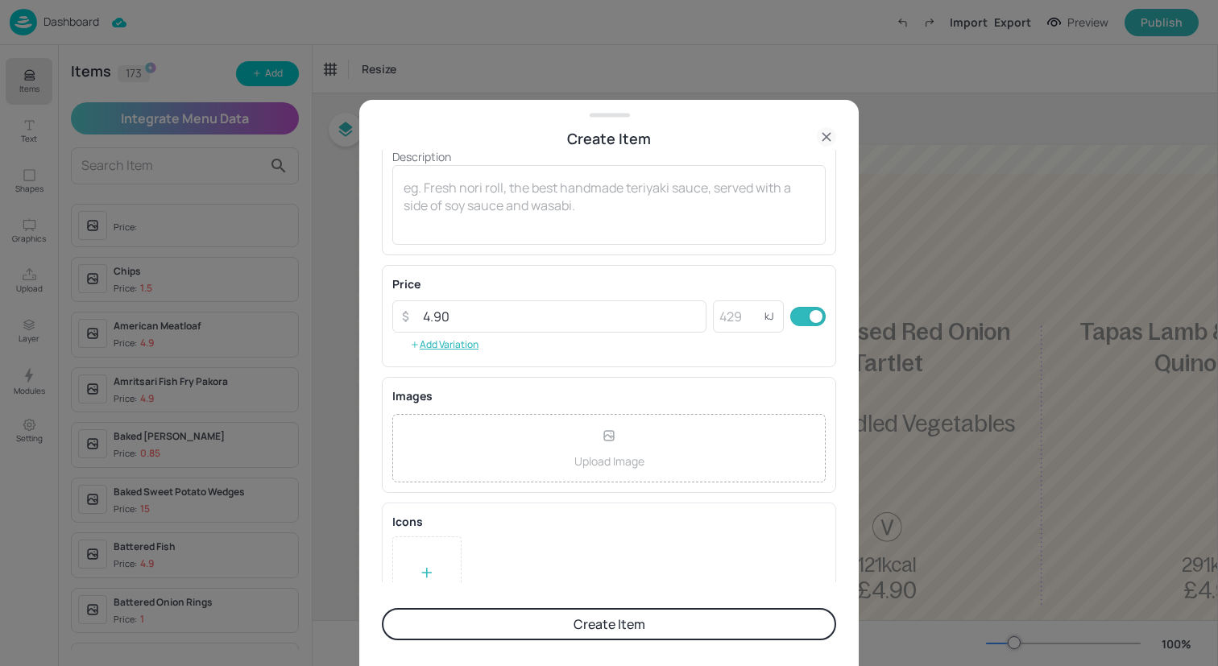
click at [590, 628] on button "Create Item" at bounding box center [609, 624] width 454 height 32
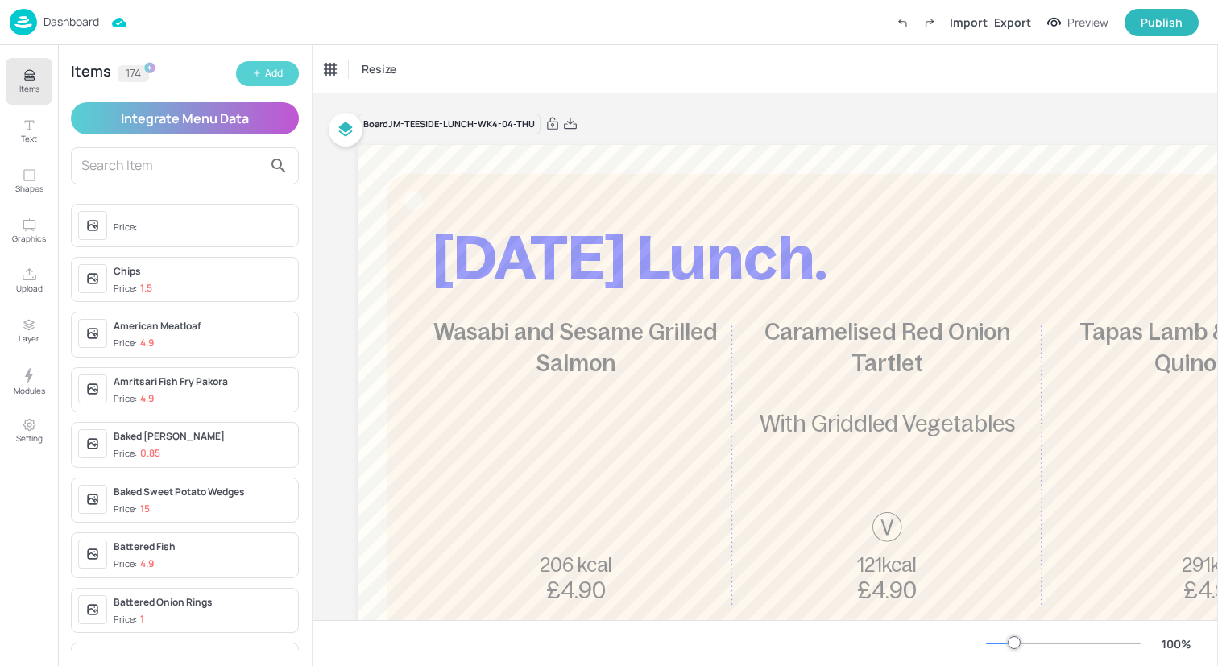
click at [244, 68] on button "Add" at bounding box center [267, 73] width 63 height 25
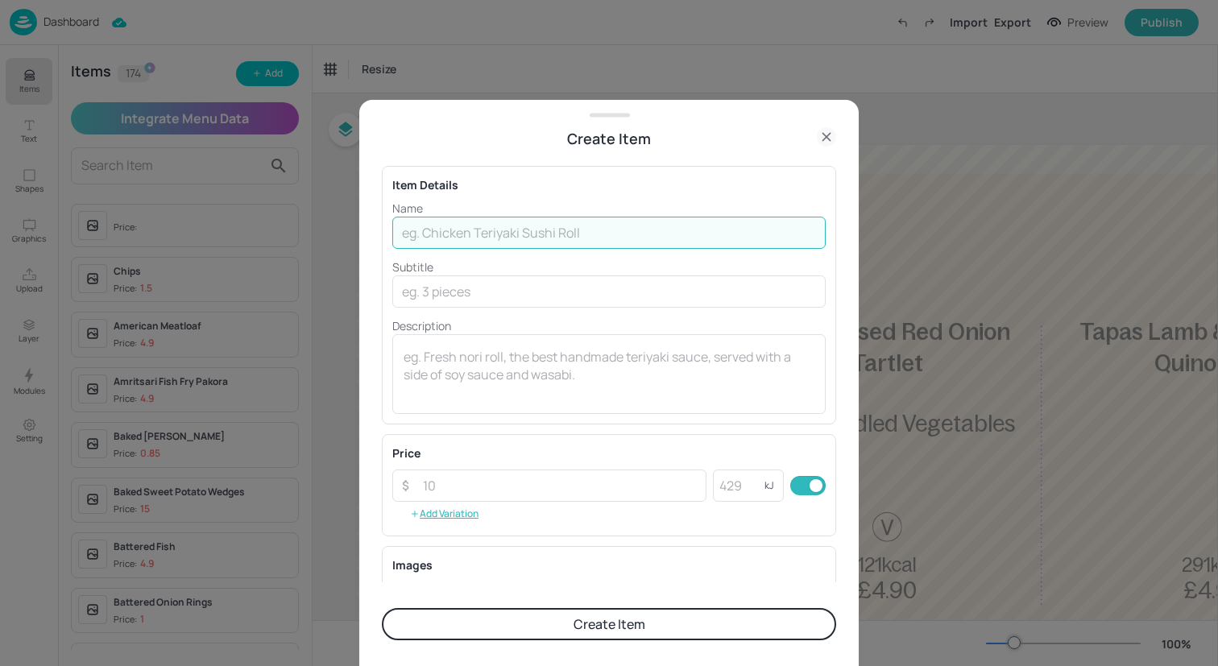
click at [482, 236] on input "text" at bounding box center [608, 233] width 433 height 32
paste input "Butternut & Black Bean Chilli with Rice and Tortilla Chips"
drag, startPoint x: 740, startPoint y: 232, endPoint x: 575, endPoint y: 230, distance: 165.1
click at [575, 230] on input "Butternut & Black Bean Chilli with Rice and Tortilla Chips" at bounding box center [608, 233] width 433 height 32
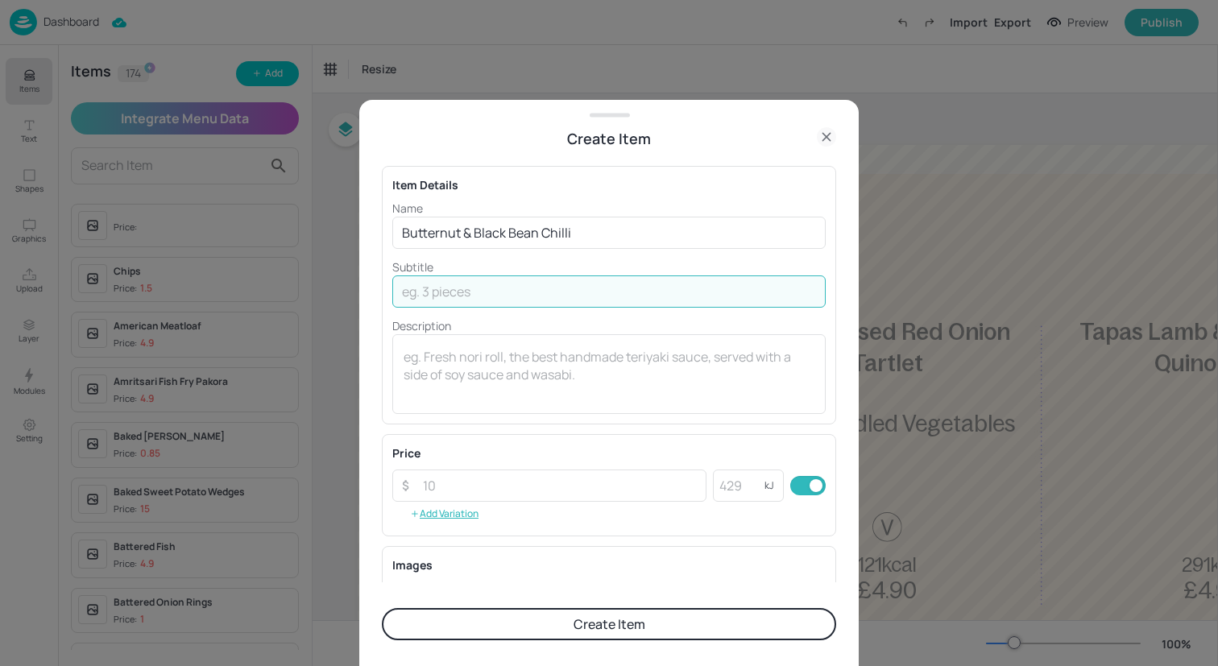
click at [561, 285] on input "text" at bounding box center [608, 291] width 433 height 32
paste input "with Rice and Tortilla Chips"
click at [551, 499] on input "number" at bounding box center [559, 486] width 293 height 32
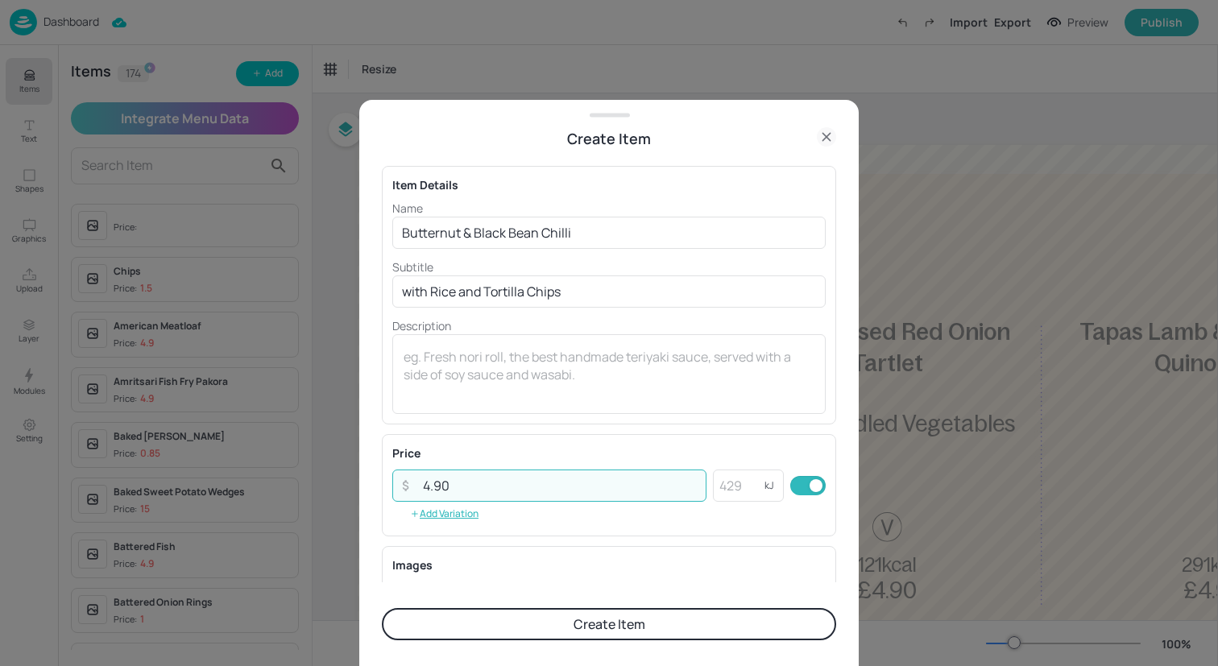
click at [685, 623] on button "Create Item" at bounding box center [609, 624] width 454 height 32
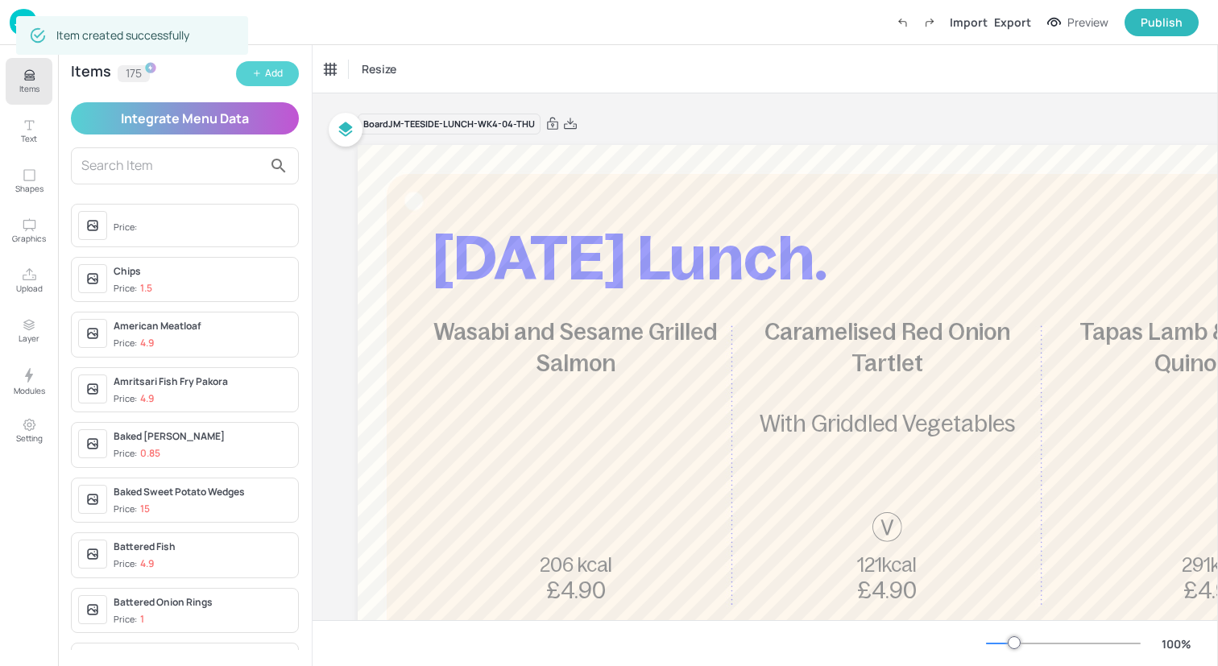
click at [275, 72] on div "Add" at bounding box center [274, 73] width 18 height 15
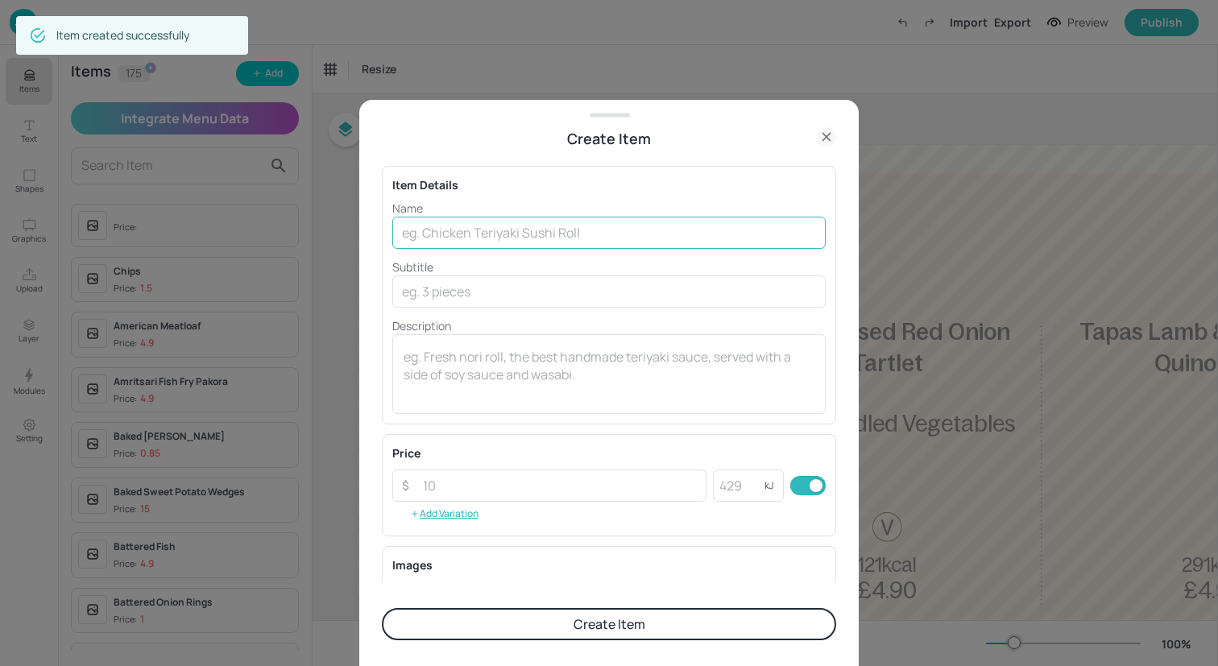
click at [601, 236] on input "text" at bounding box center [608, 233] width 433 height 32
paste input "Lemon & Thyme Roast Chicken with Roasted New Potatoes and Ratatouille"
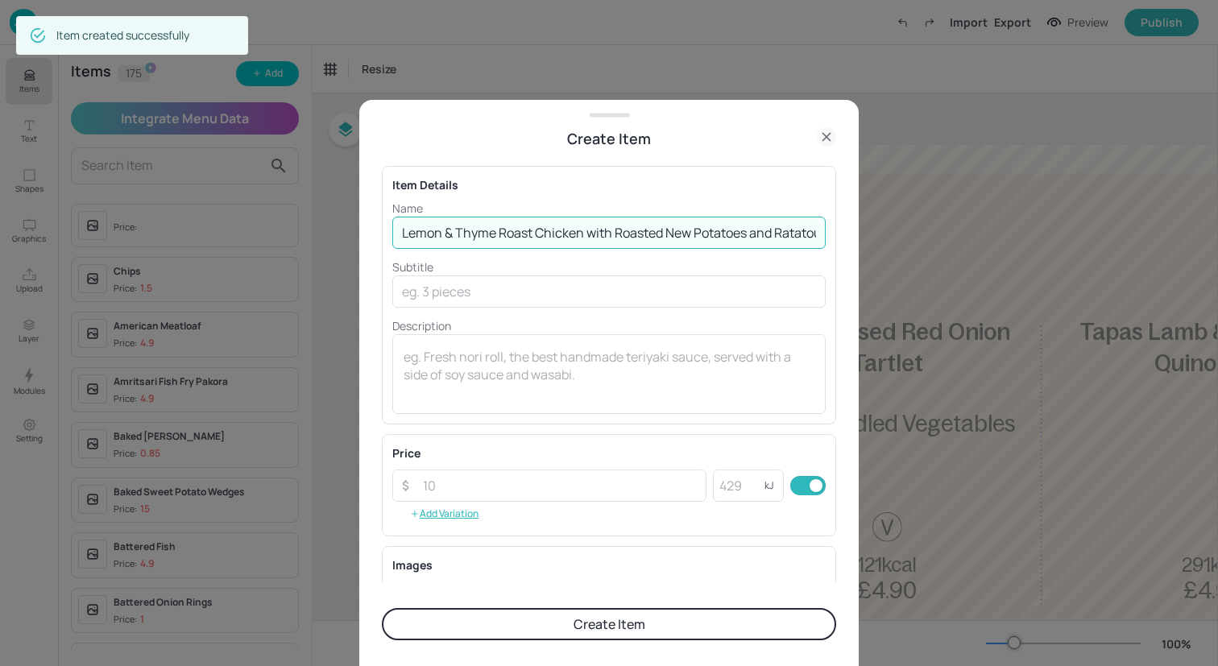
scroll to position [0, 31]
drag, startPoint x: 814, startPoint y: 234, endPoint x: 559, endPoint y: 238, distance: 255.3
click at [559, 238] on input "Lemon & Thyme Roast Chicken with Roasted New Potatoes and Ratatouille" at bounding box center [608, 233] width 433 height 32
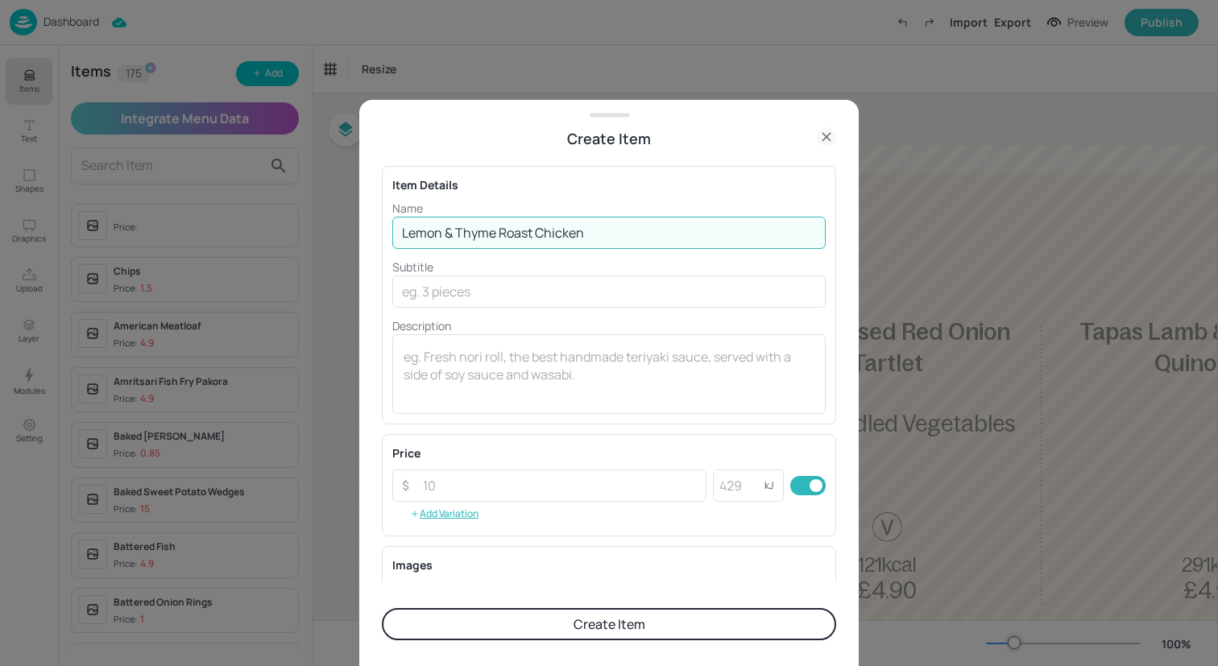
scroll to position [0, 0]
click at [594, 300] on input "text" at bounding box center [608, 291] width 433 height 32
paste input "with Roasted New Potatoes and Ratatouille"
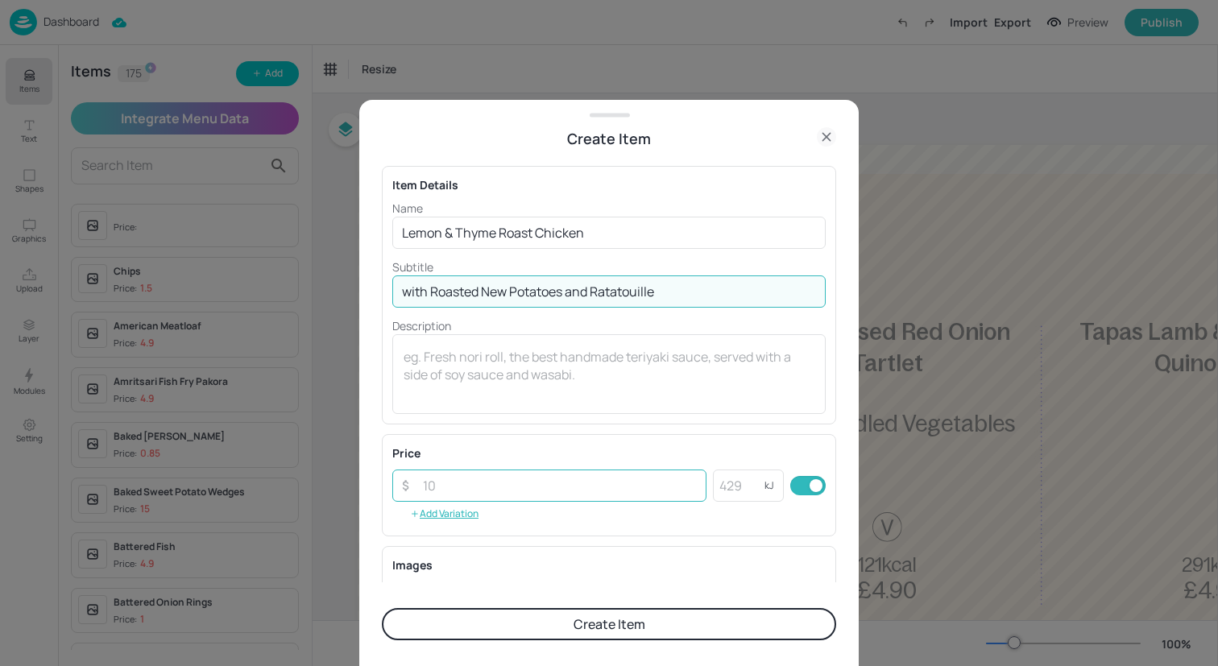
click at [599, 482] on input "number" at bounding box center [559, 486] width 293 height 32
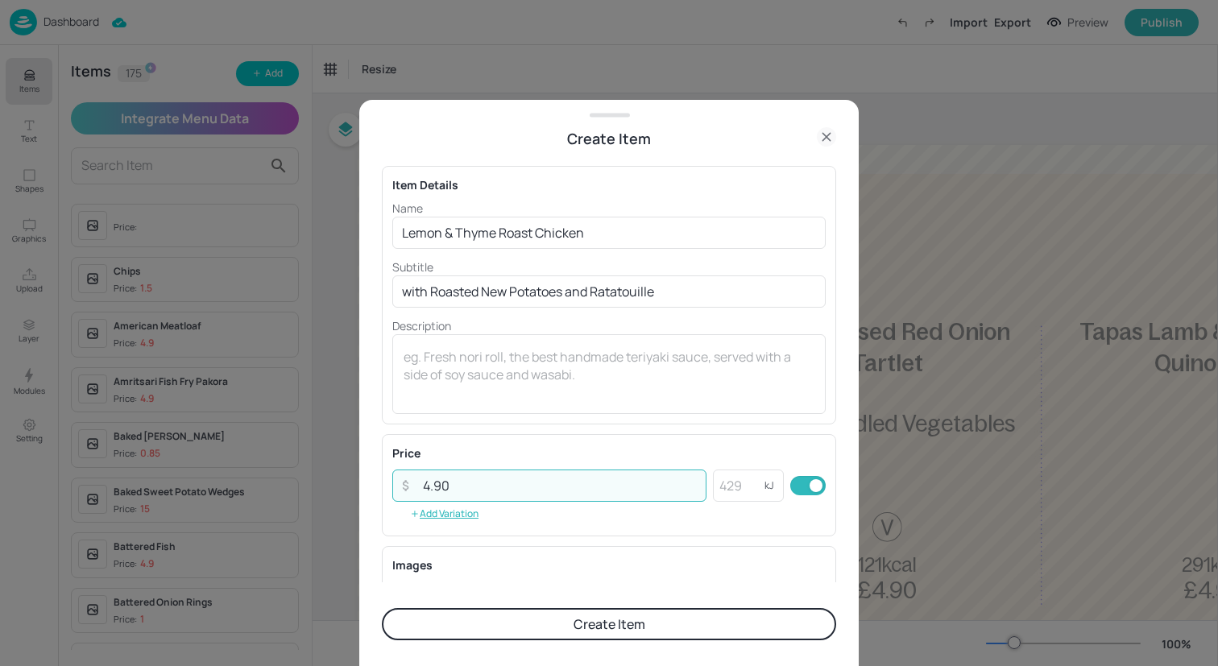
click at [632, 623] on button "Create Item" at bounding box center [609, 624] width 454 height 32
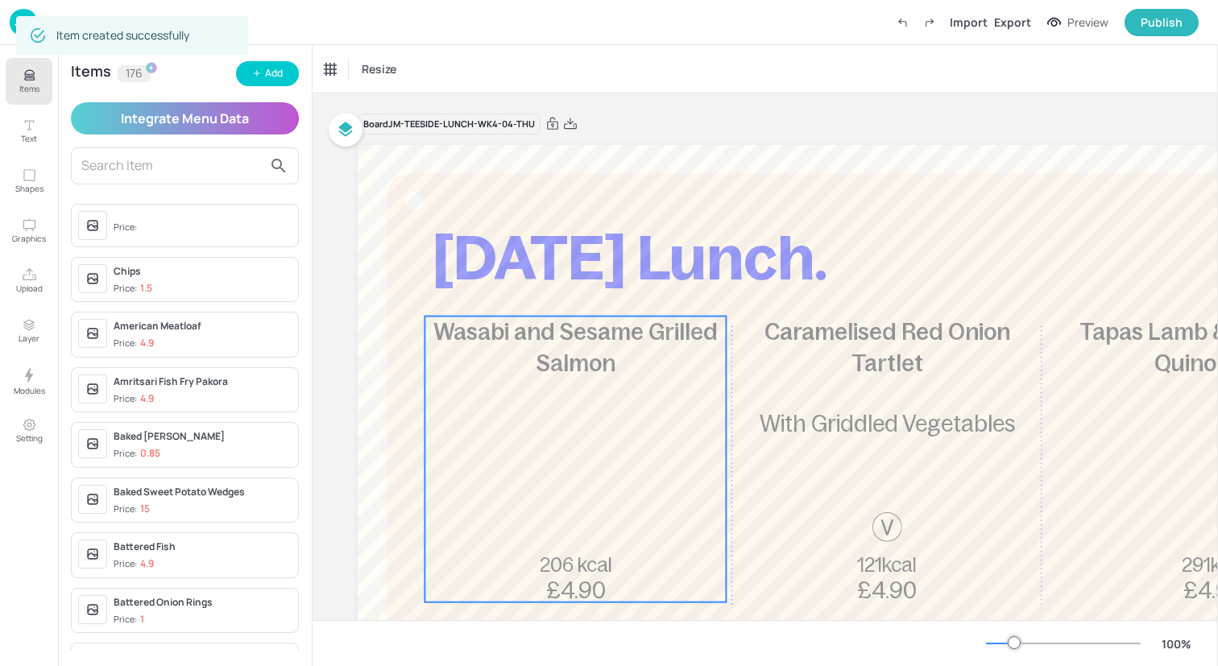
click at [545, 377] on p "Wasabi and Sesame Grilled Salmon" at bounding box center [574, 348] width 301 height 63
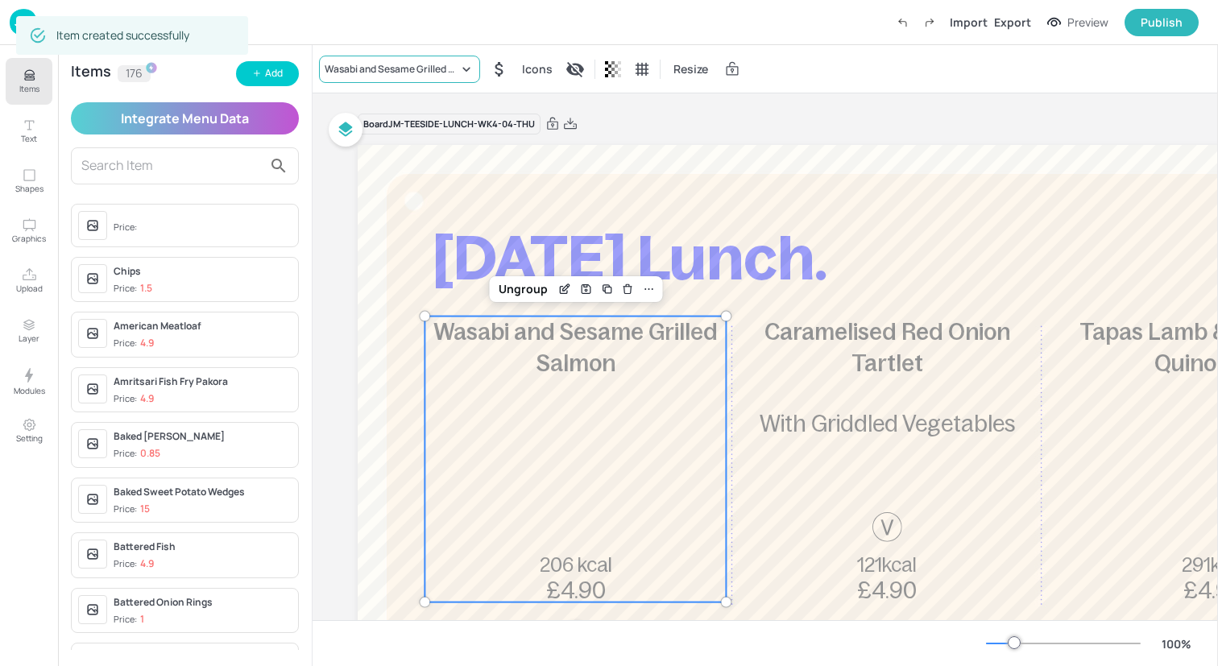
click at [373, 68] on div "Wasabi and Sesame Grilled Salmon" at bounding box center [392, 69] width 134 height 14
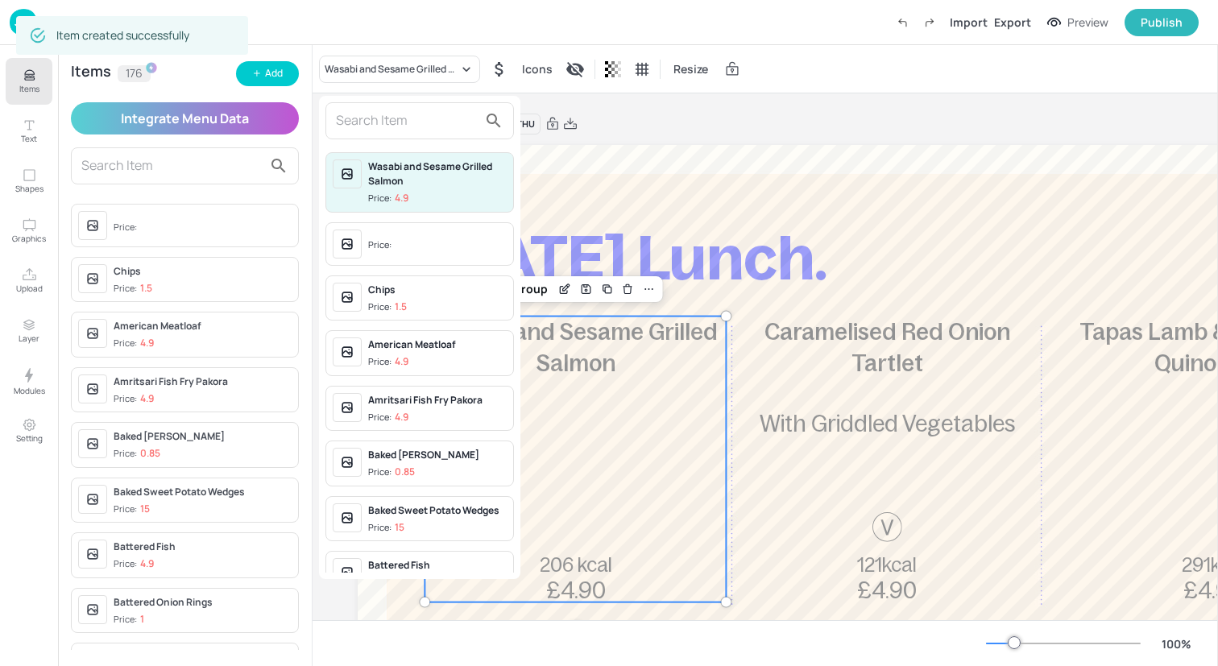
click at [387, 122] on input "text" at bounding box center [407, 121] width 142 height 26
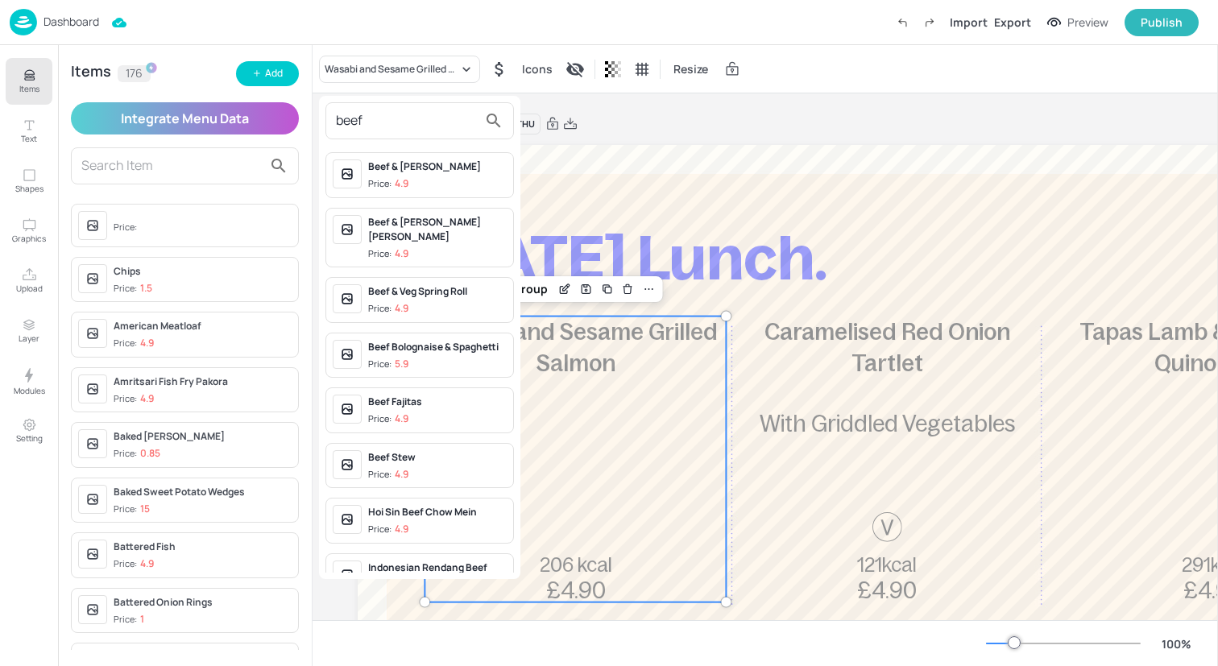
click at [442, 247] on span "Price: 4.9" at bounding box center [437, 254] width 139 height 14
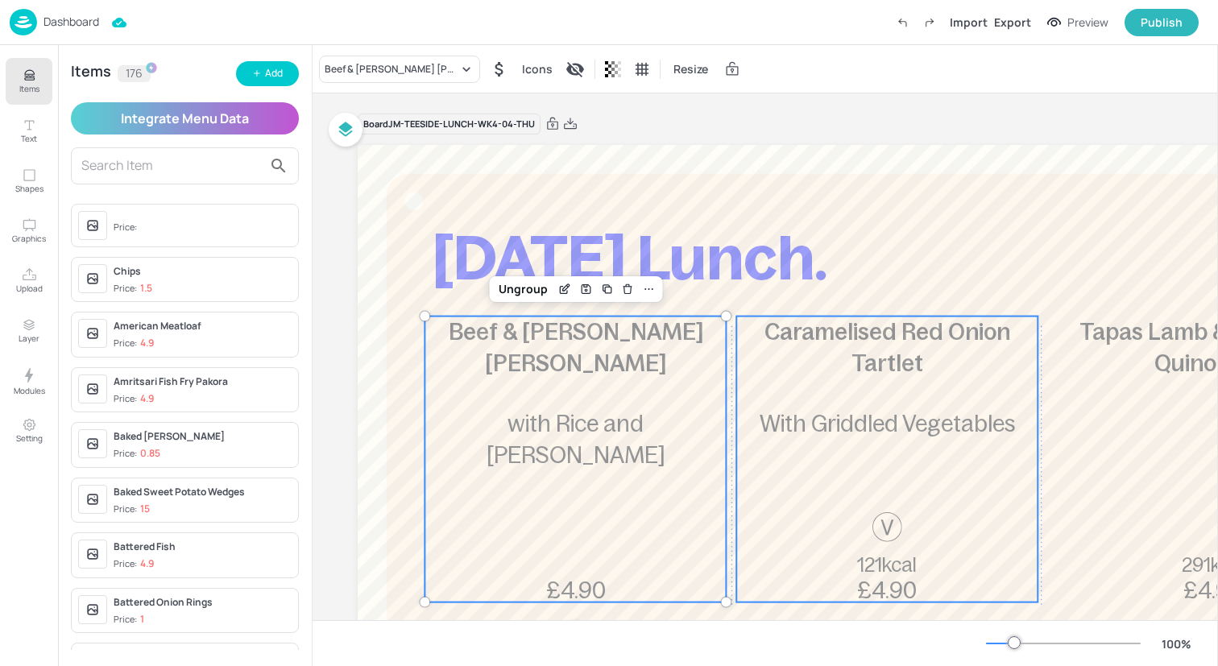
click at [842, 439] on p "With Griddled Vegetables" at bounding box center [887, 423] width 301 height 31
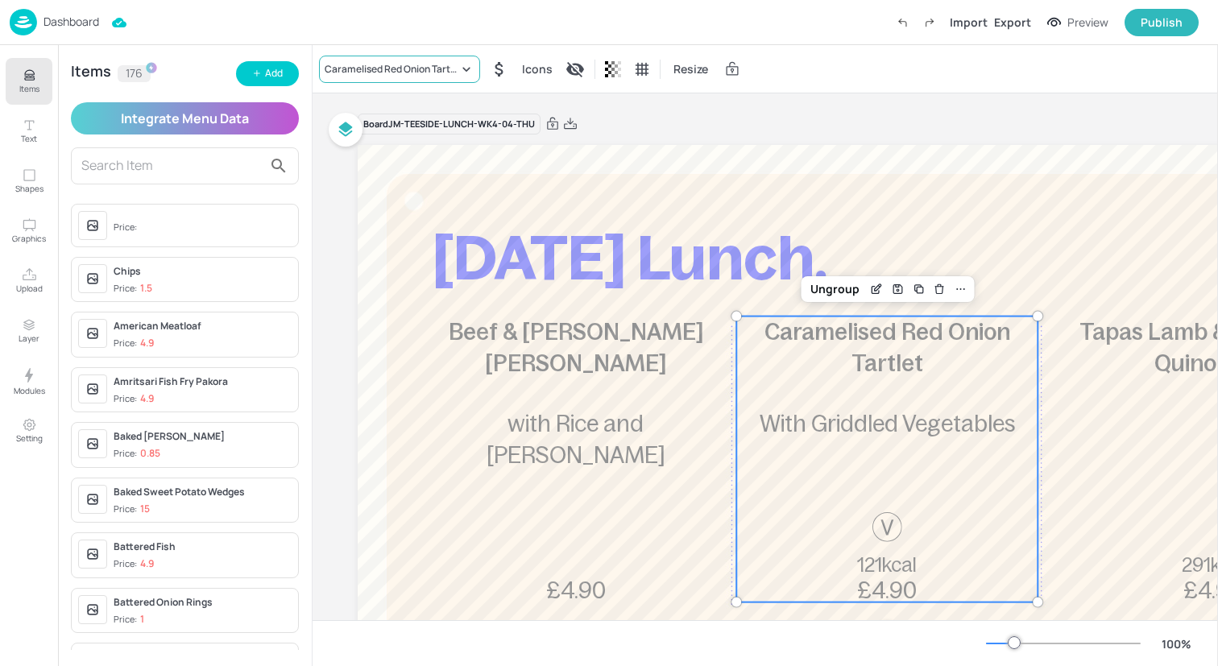
click at [447, 76] on div "Caramelised Red Onion Tartlet" at bounding box center [399, 69] width 161 height 27
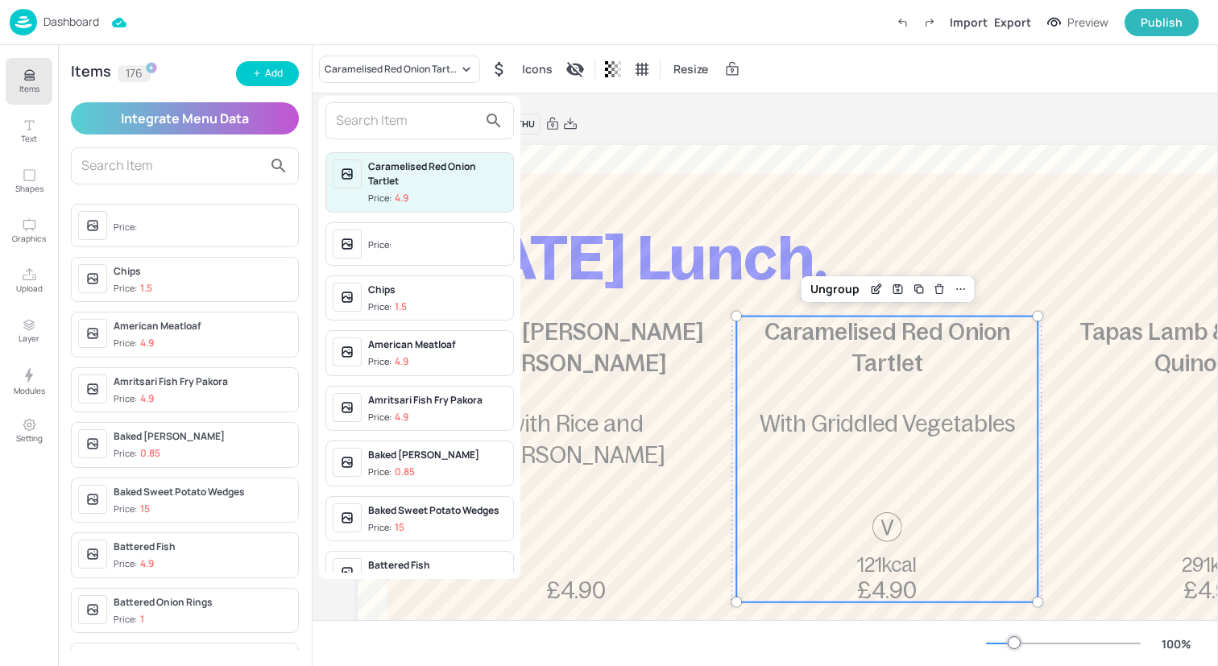
click at [426, 121] on input "text" at bounding box center [407, 121] width 142 height 26
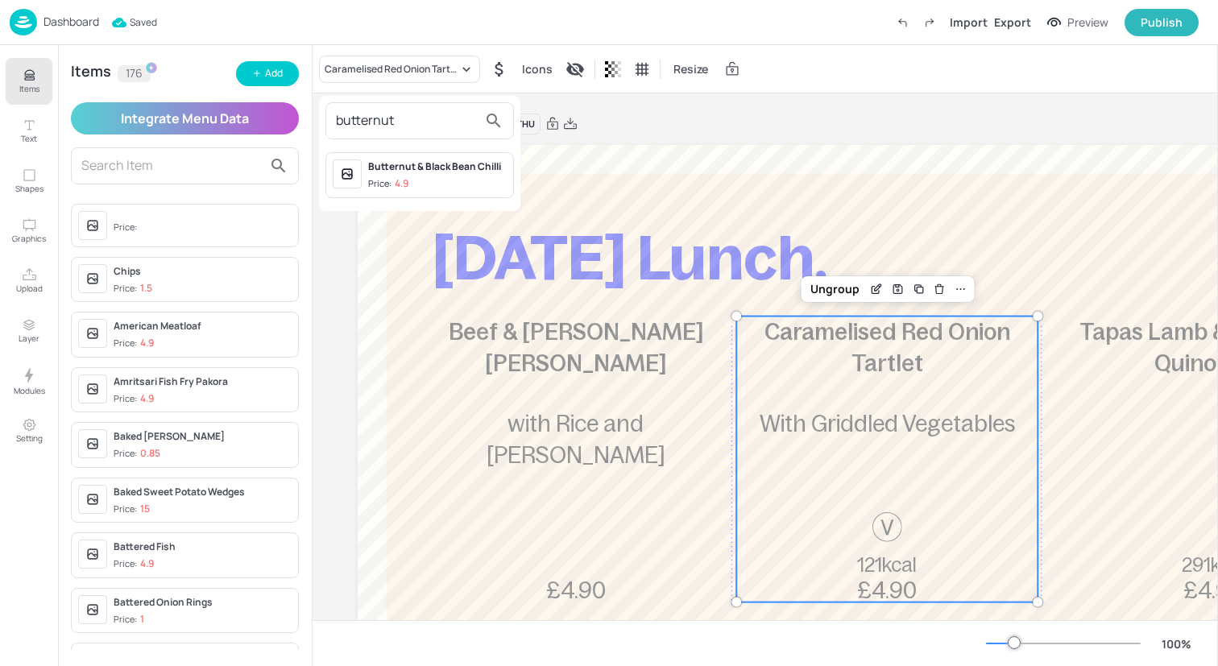
click at [470, 169] on div "Butternut & Black Bean Chilli" at bounding box center [437, 166] width 139 height 14
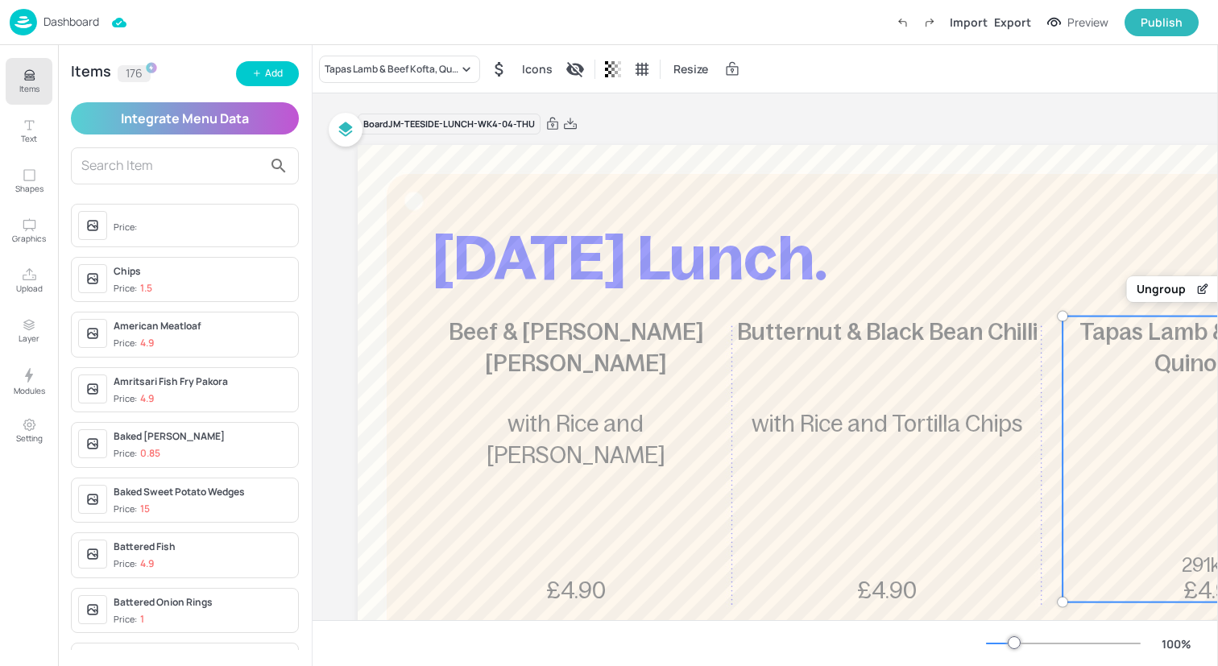
click at [1079, 386] on div "Tapas Lamb & Beef Kofta, Quinoa Tab 291kcal £4.90" at bounding box center [1212, 460] width 301 height 286
click at [456, 78] on div "Tapas Lamb & Beef Kofta, Quinoa Tab" at bounding box center [399, 69] width 161 height 27
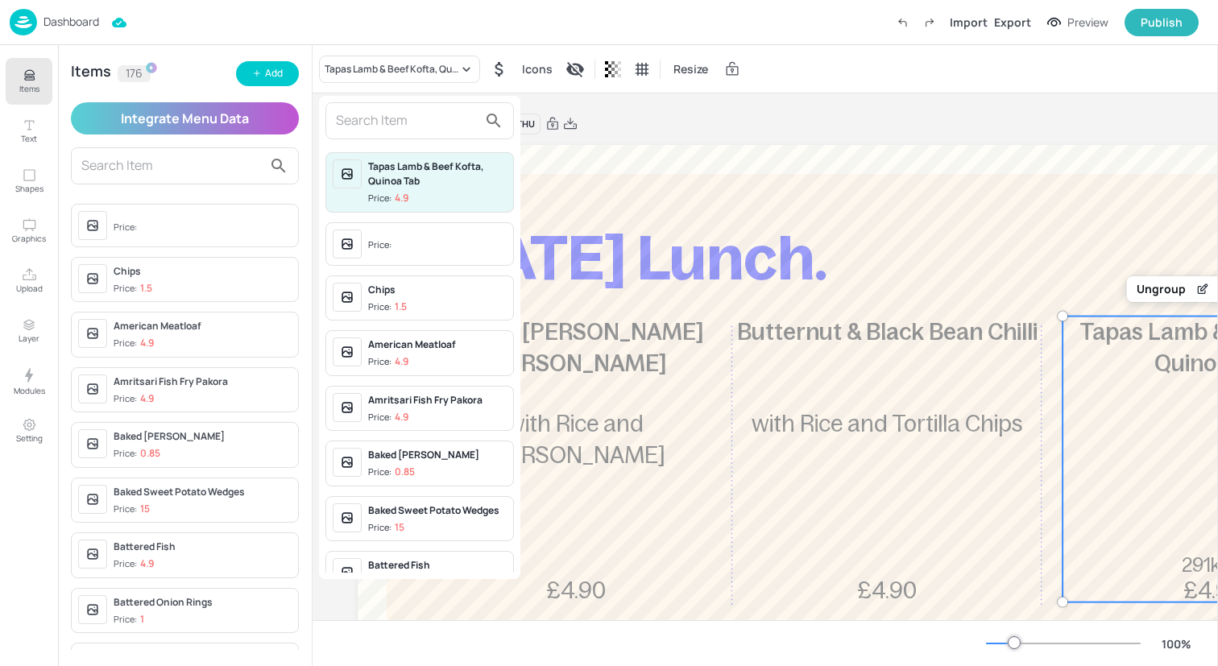
click at [425, 111] on input "text" at bounding box center [407, 121] width 142 height 26
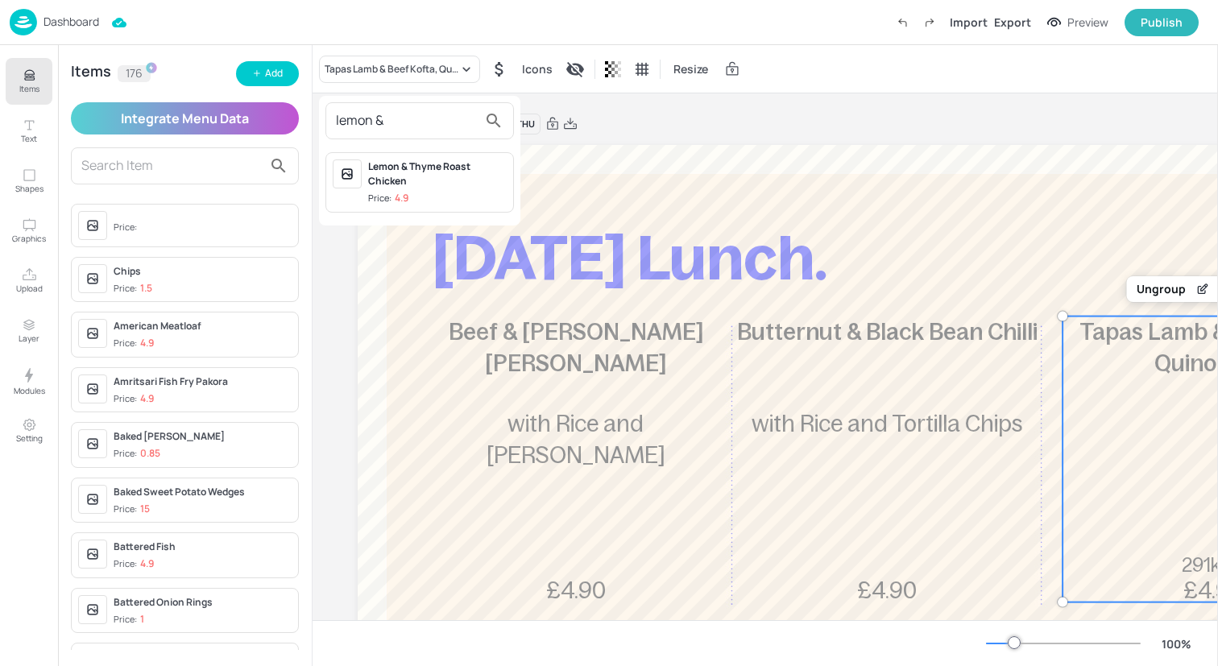
click at [434, 172] on div "Lemon & Thyme Roast Chicken" at bounding box center [437, 173] width 139 height 29
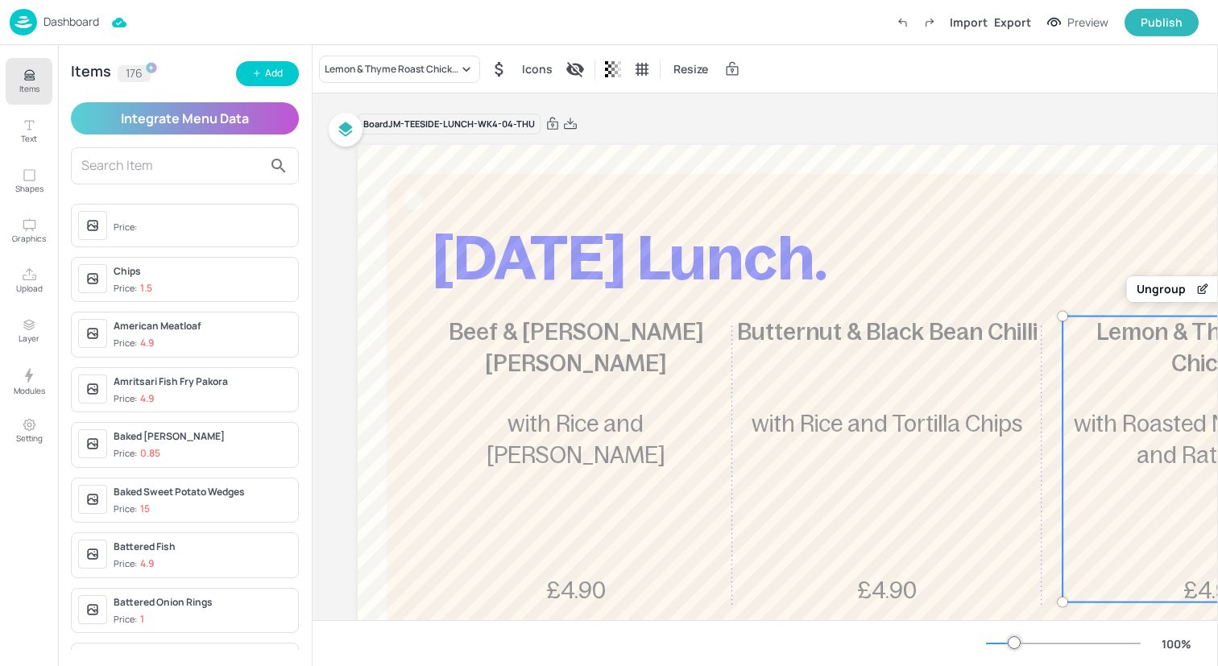
click at [25, 22] on img at bounding box center [23, 22] width 27 height 27
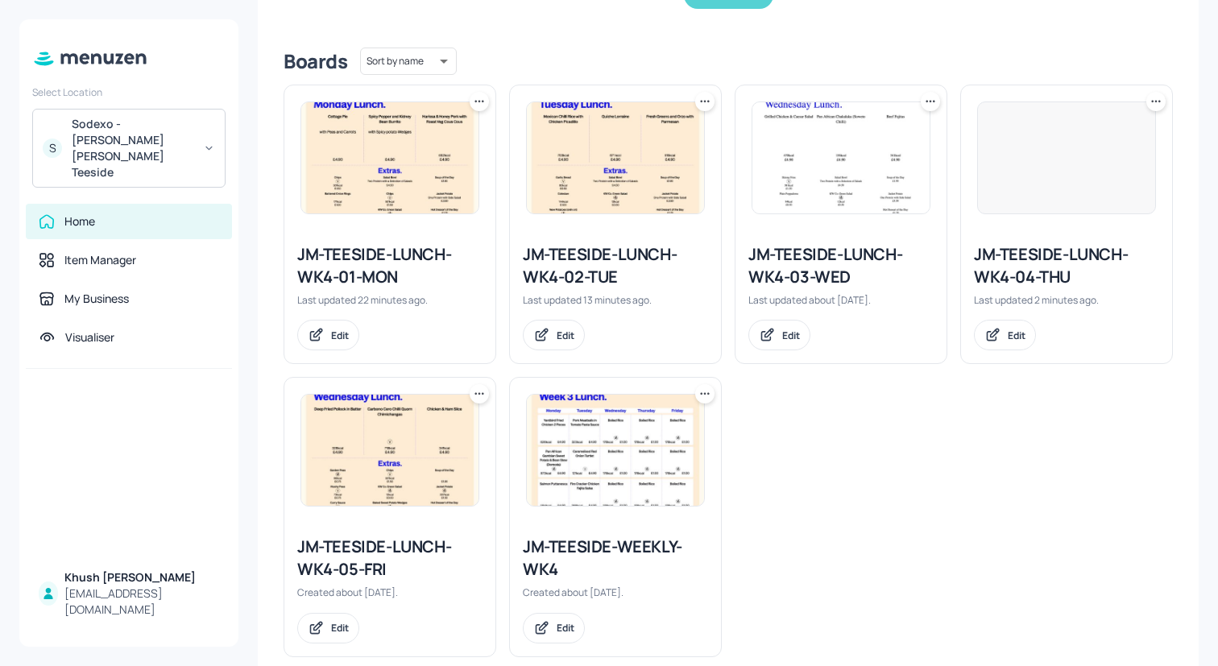
scroll to position [402, 0]
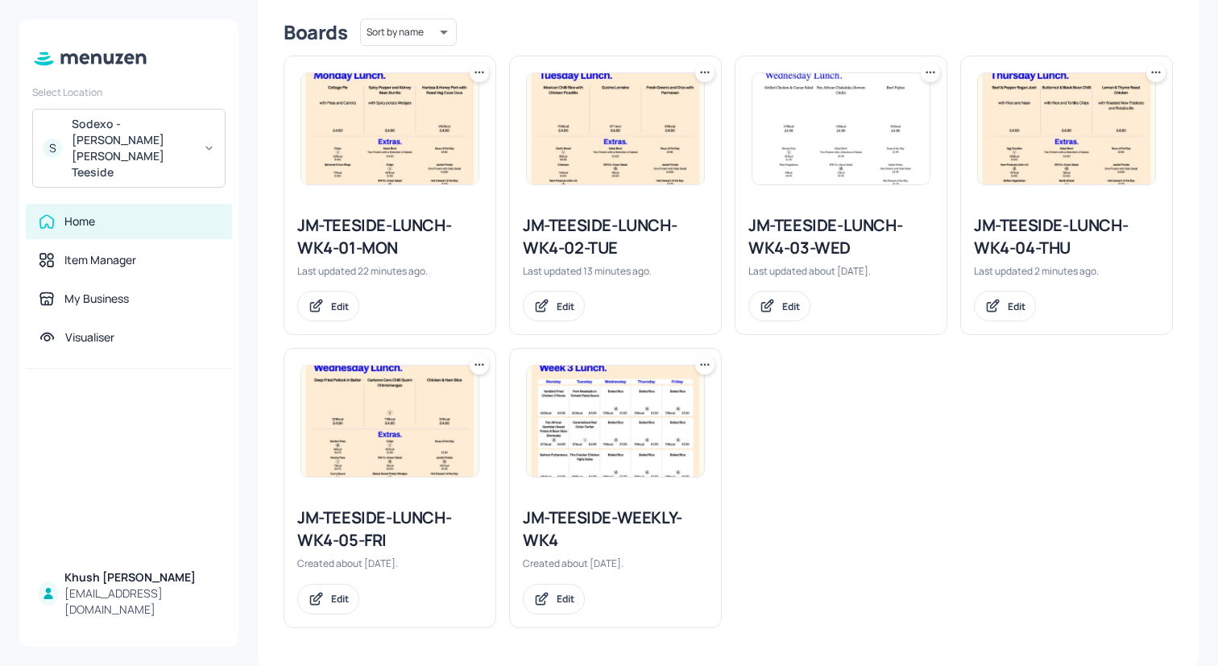
click at [410, 441] on img at bounding box center [389, 421] width 177 height 111
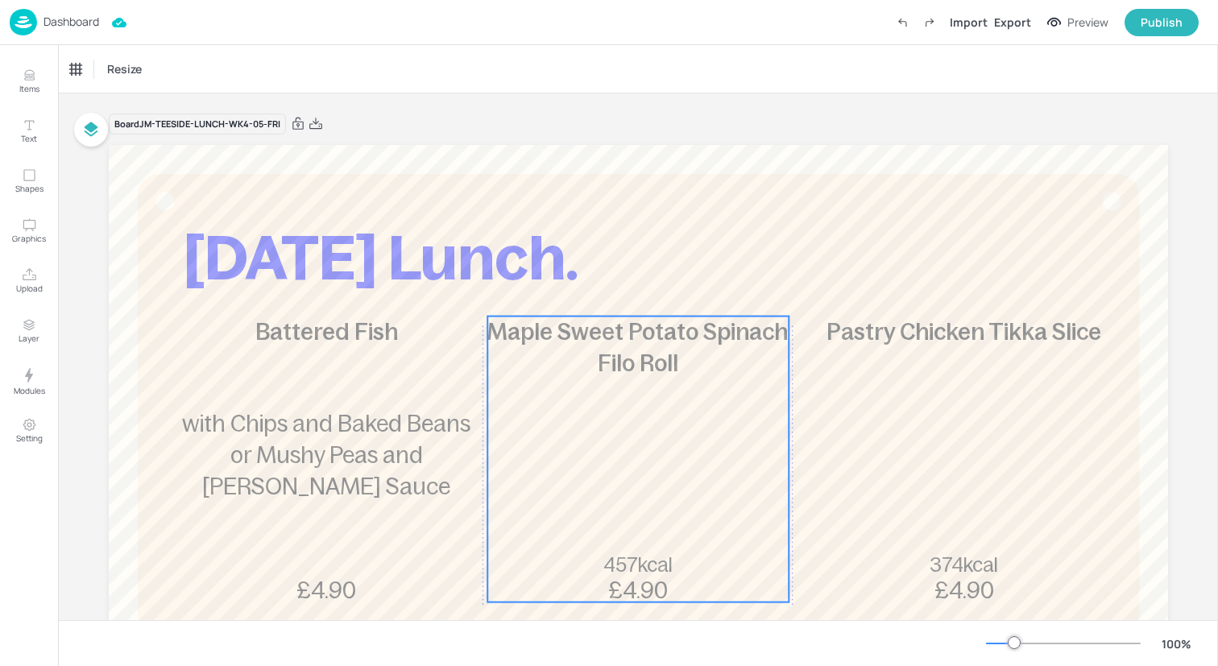
click at [636, 395] on div "Maple Sweet Potato Spinach Filo Roll 457kcal £4.90" at bounding box center [637, 460] width 301 height 286
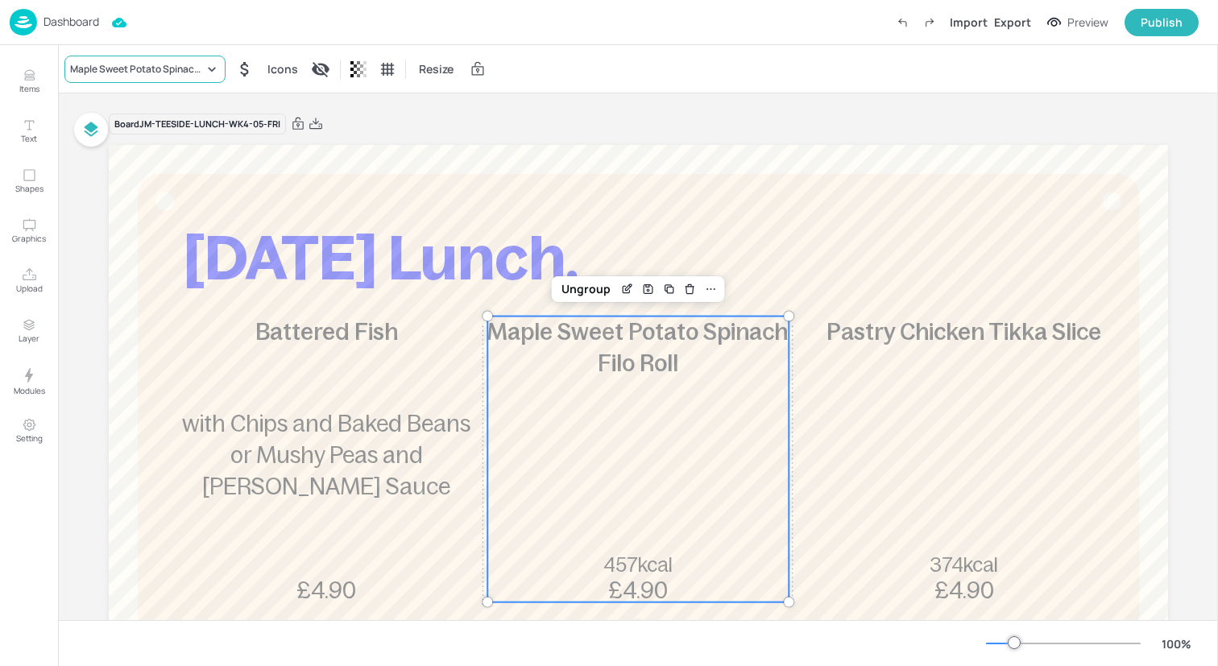
click at [174, 69] on div "Maple Sweet Potato Spinach Filo Roll" at bounding box center [137, 69] width 134 height 14
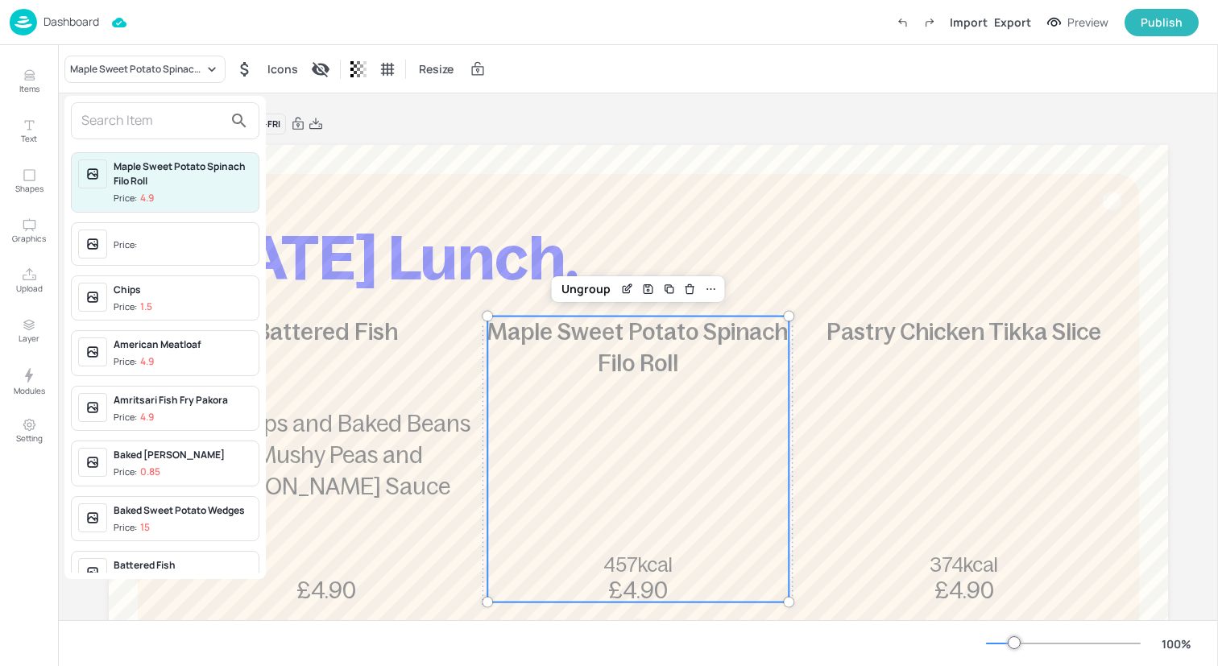
click at [185, 125] on input "text" at bounding box center [152, 121] width 142 height 26
click at [32, 77] on div at bounding box center [609, 333] width 1218 height 666
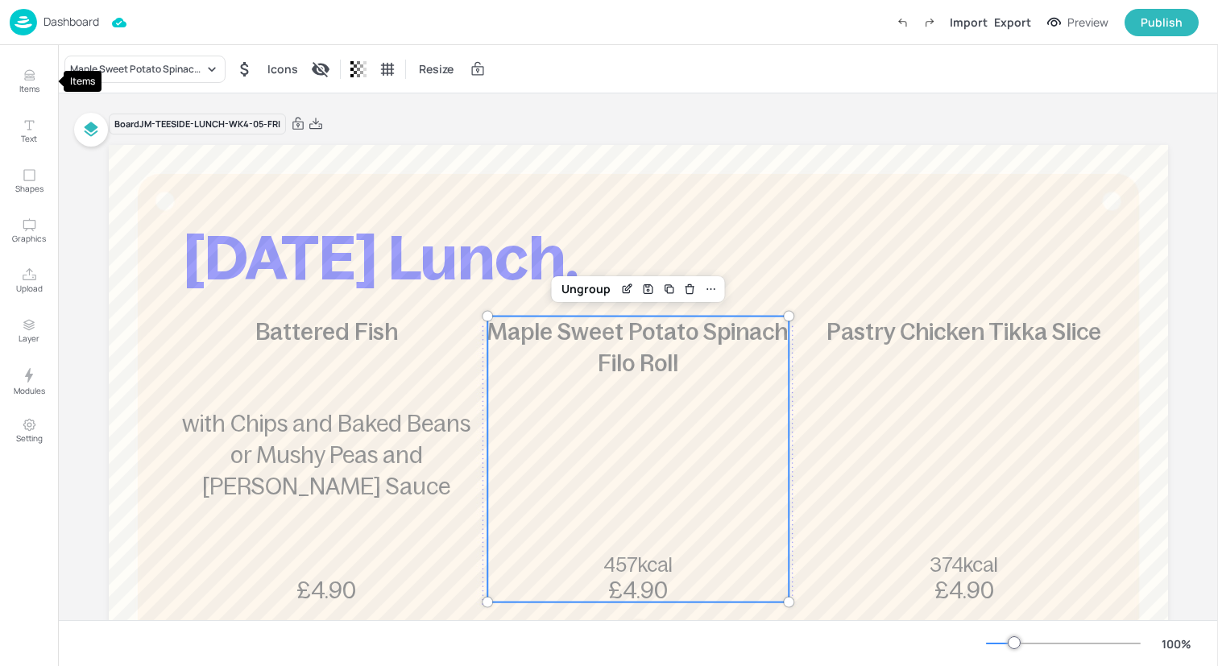
click at [27, 77] on icon "Items" at bounding box center [29, 75] width 15 height 15
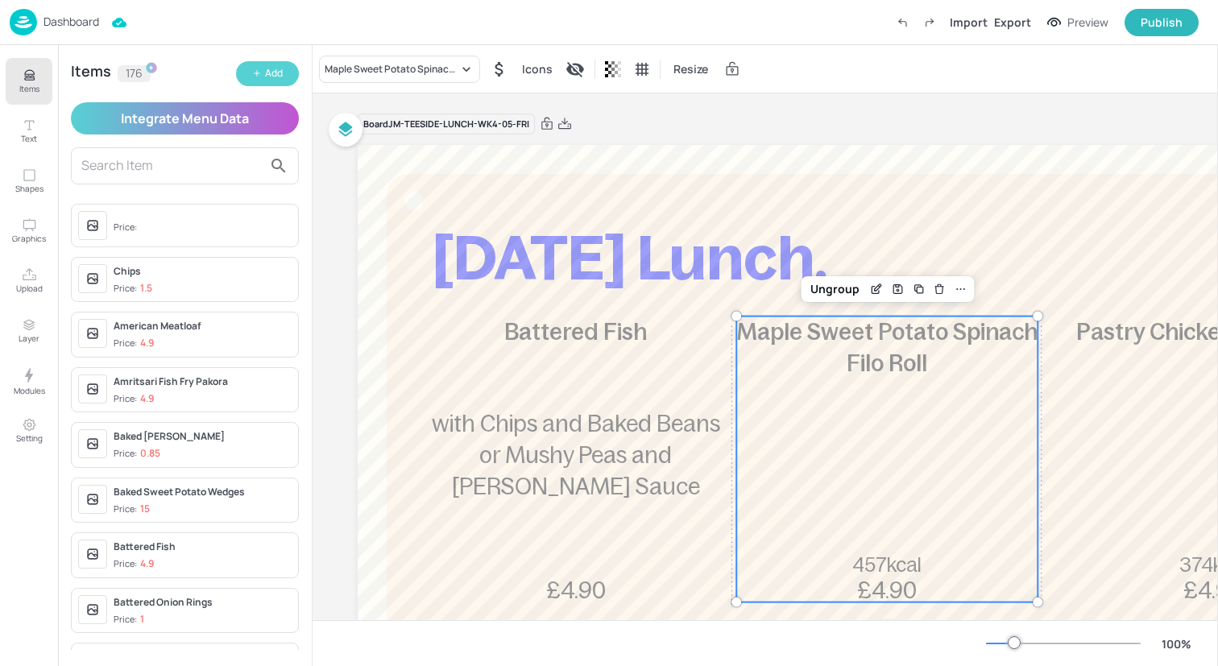
click at [261, 61] on button "Add" at bounding box center [267, 73] width 63 height 25
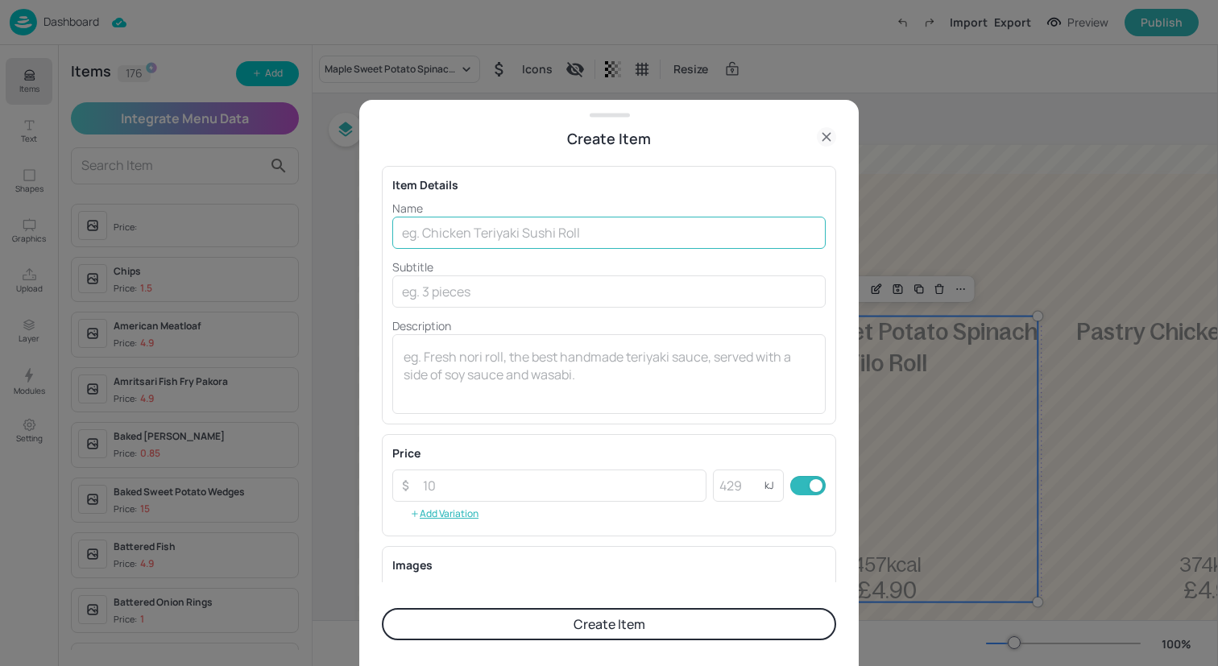
click at [503, 238] on input "text" at bounding box center [608, 233] width 433 height 32
paste input "Chipotle Mushroom Tacos with Lime Rice"
drag, startPoint x: 689, startPoint y: 227, endPoint x: 562, endPoint y: 232, distance: 127.3
click at [562, 232] on input "Chipotle Mushroom Tacos with Lime Rice" at bounding box center [608, 233] width 433 height 32
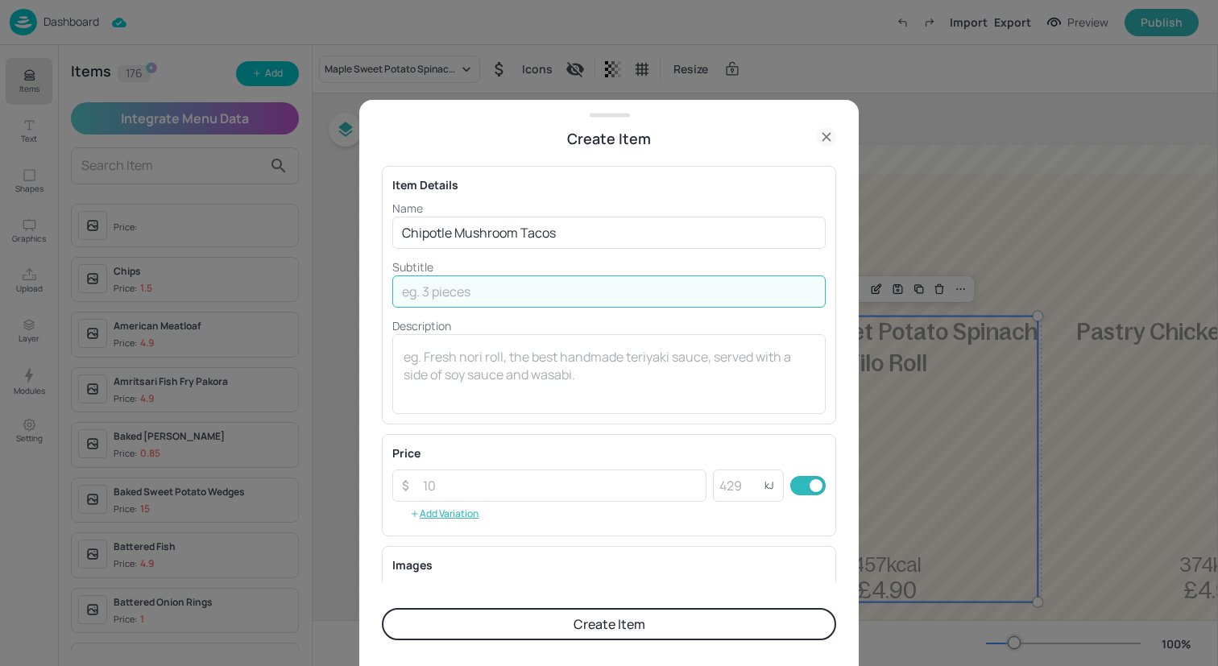
click at [541, 291] on input "text" at bounding box center [608, 291] width 433 height 32
paste input "with Lime Rice"
click at [540, 485] on input "number" at bounding box center [559, 486] width 293 height 32
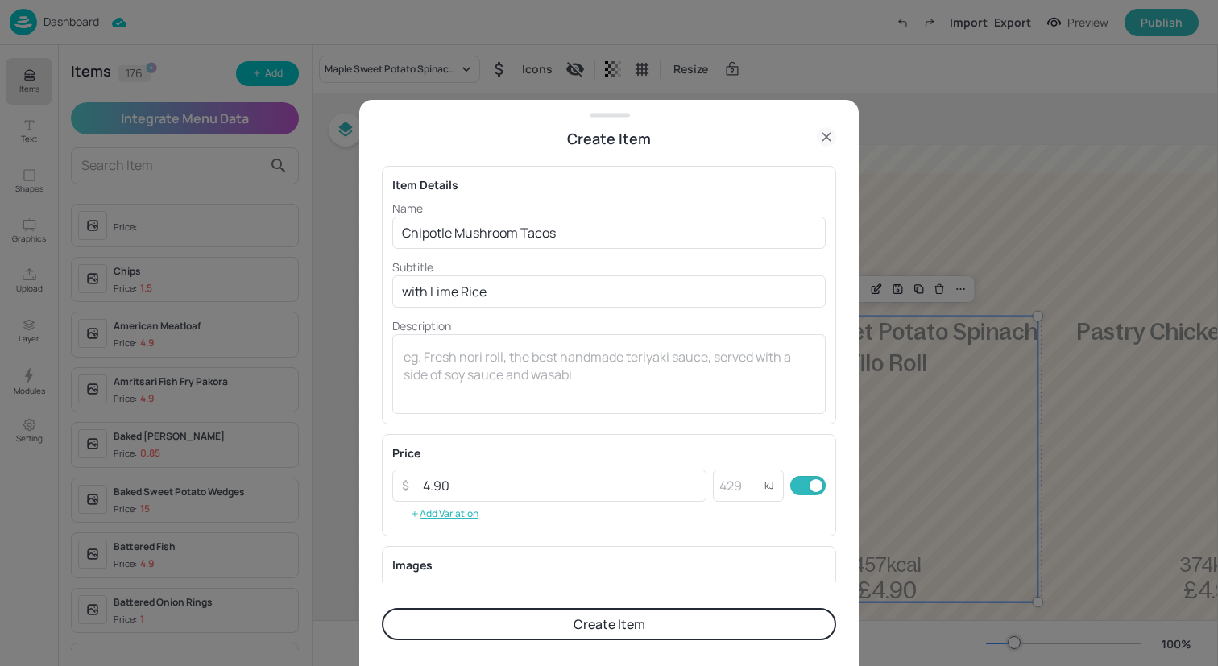
click at [571, 632] on button "Create Item" at bounding box center [609, 624] width 454 height 32
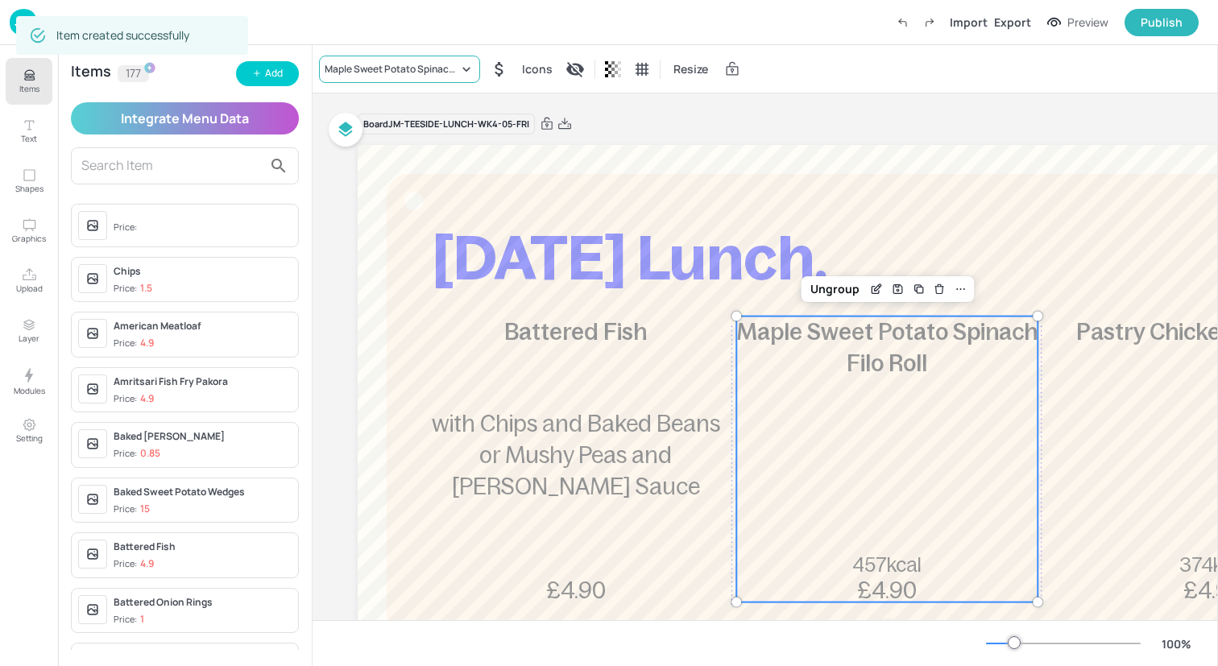
click at [442, 71] on div "Maple Sweet Potato Spinach Filo Roll" at bounding box center [392, 69] width 134 height 14
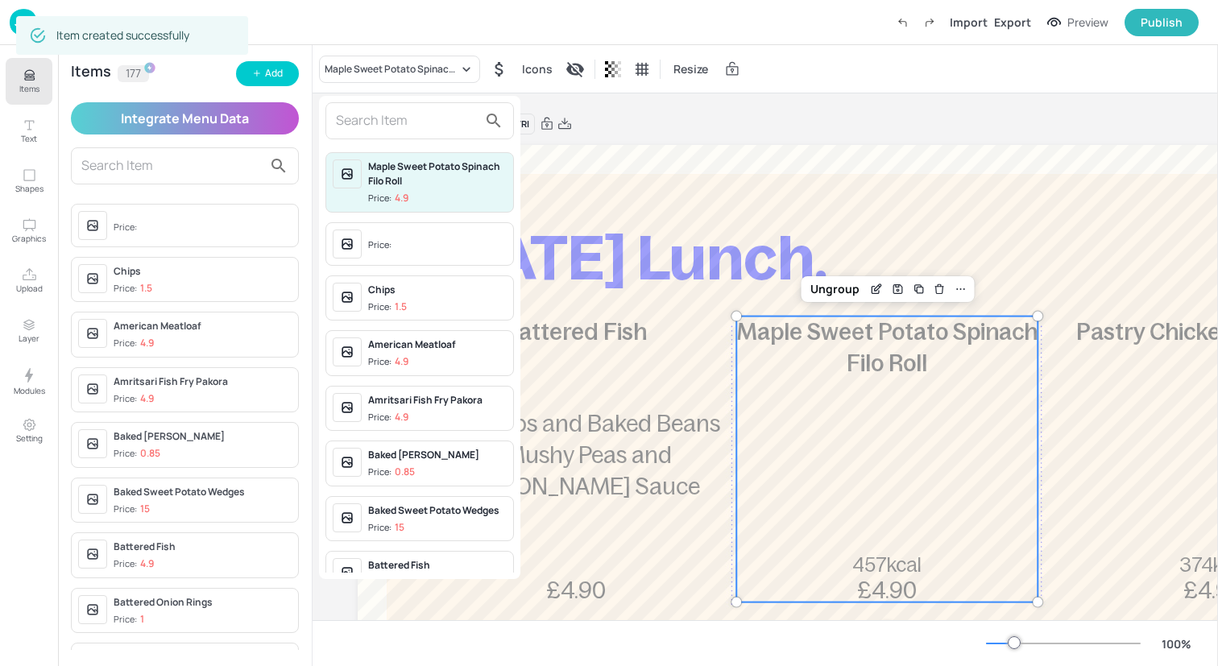
click at [429, 126] on input "text" at bounding box center [407, 121] width 142 height 26
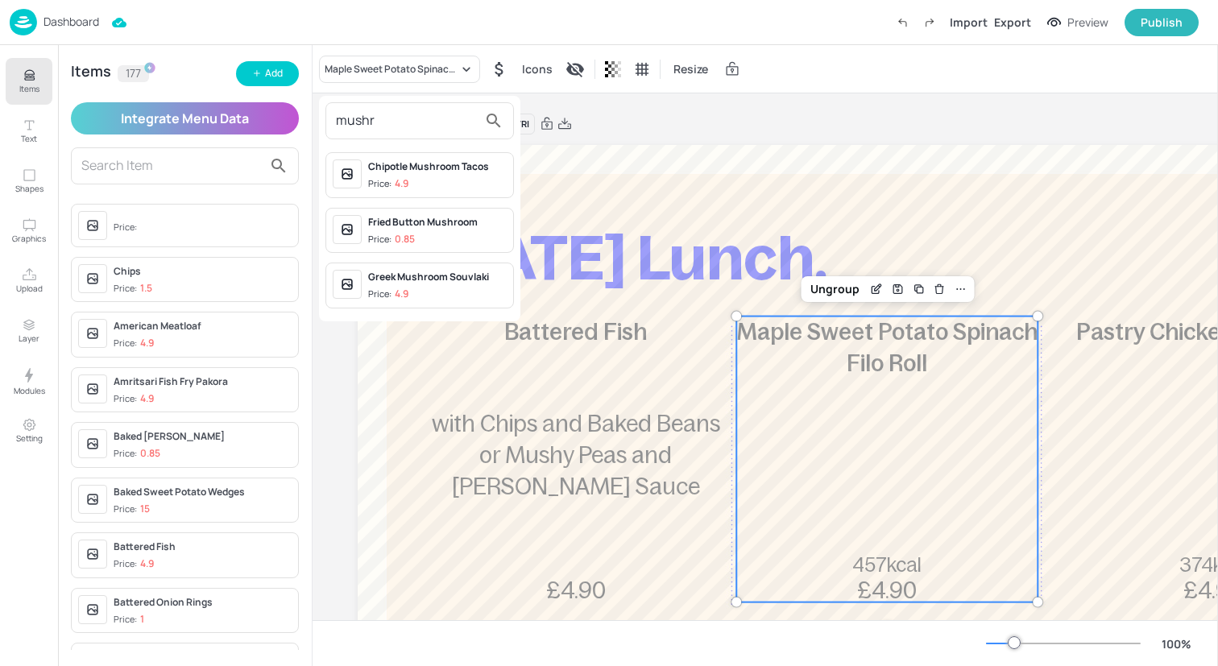
click at [474, 170] on div "Chipotle Mushroom Tacos" at bounding box center [437, 166] width 139 height 14
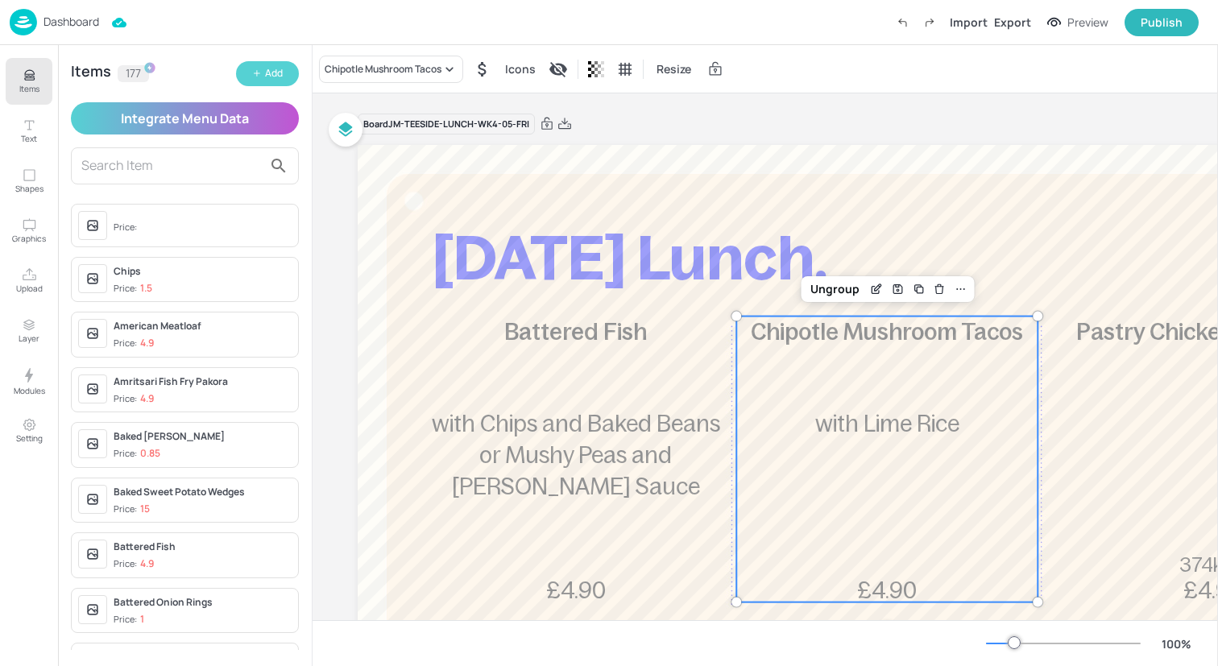
click at [277, 77] on div "Add" at bounding box center [274, 73] width 18 height 15
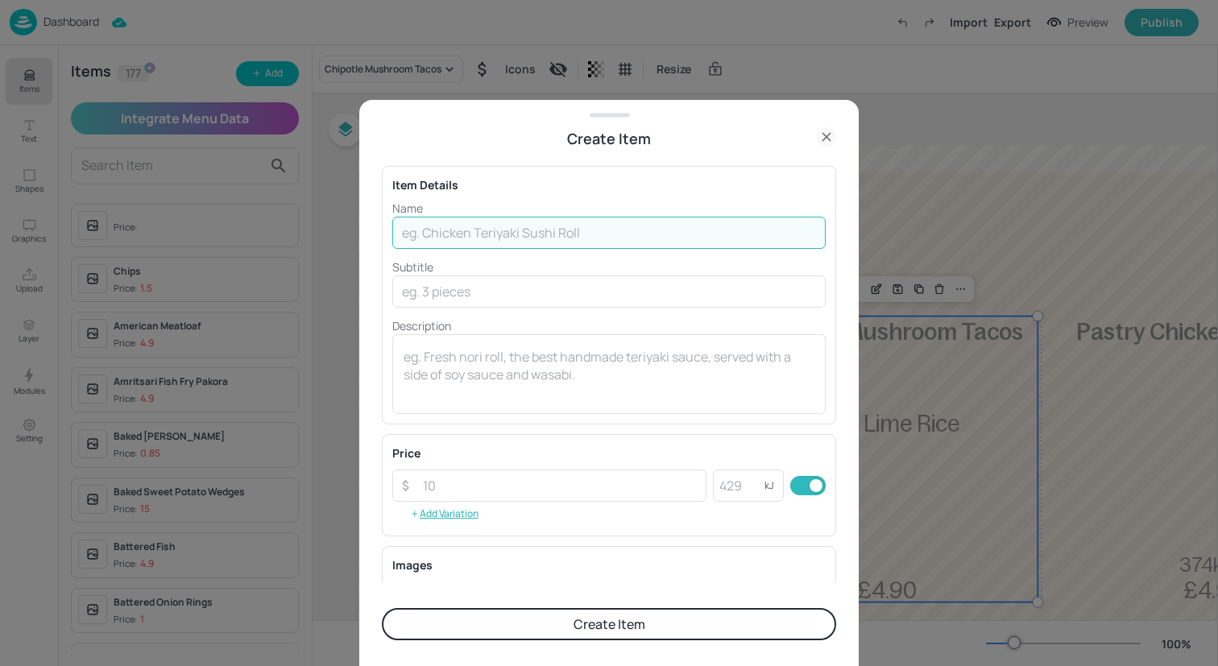
click at [439, 235] on input "text" at bounding box center [608, 233] width 433 height 32
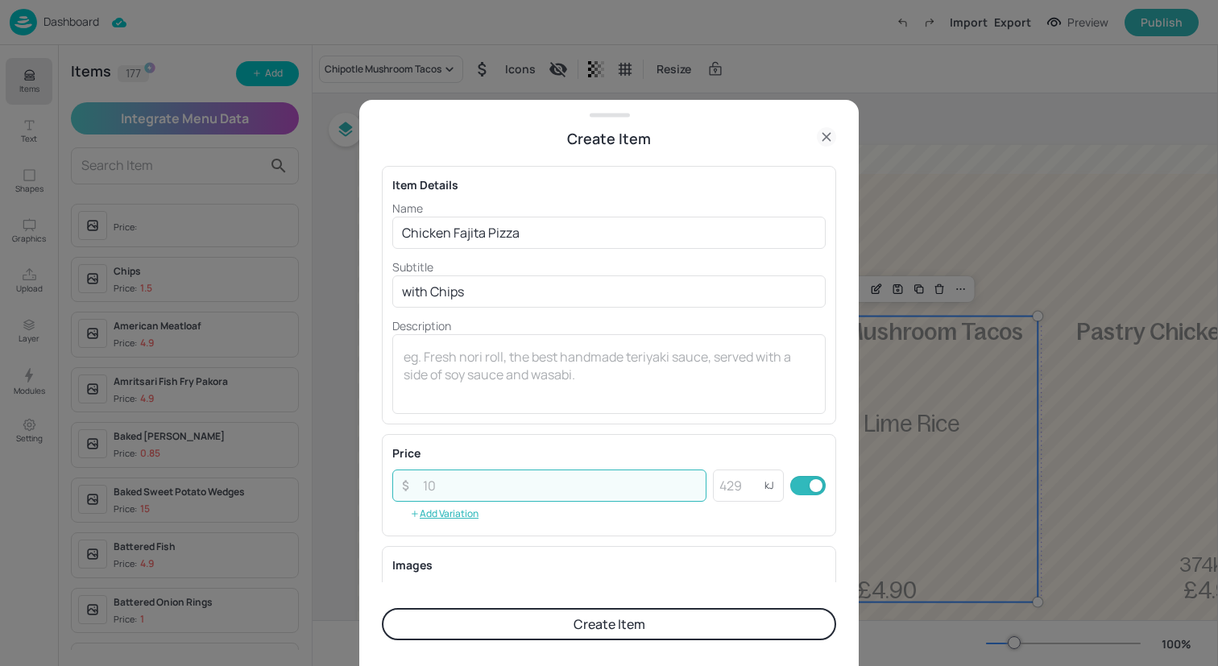
click at [521, 483] on input "number" at bounding box center [559, 486] width 293 height 32
click at [528, 638] on button "Create Item" at bounding box center [609, 624] width 454 height 32
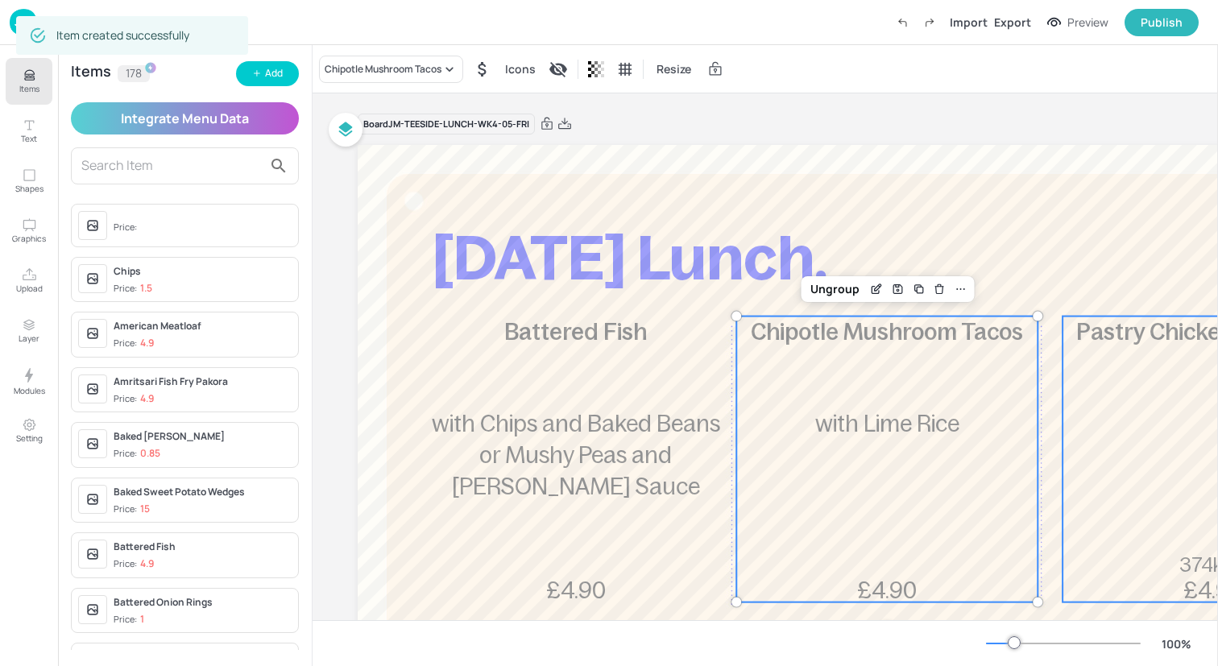
click at [1130, 441] on div "Pastry Chicken Tikka Slice 374kcal £4.90" at bounding box center [1212, 460] width 301 height 286
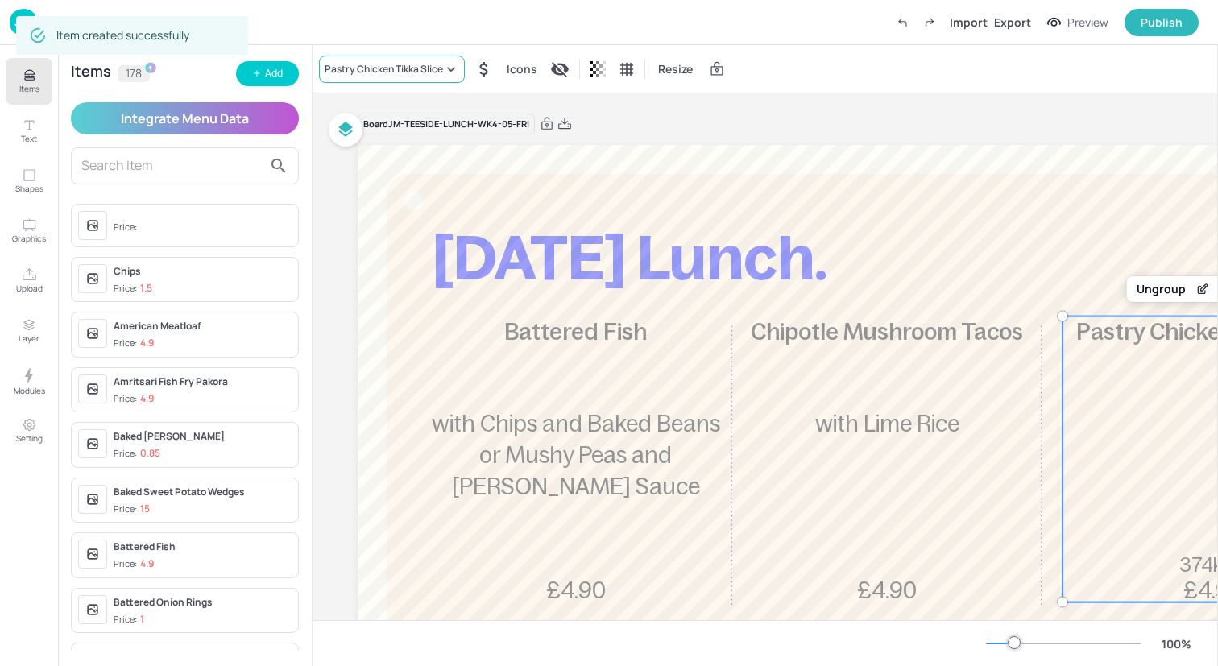
click at [416, 56] on div "Pastry Chicken Tikka Slice" at bounding box center [392, 69] width 146 height 27
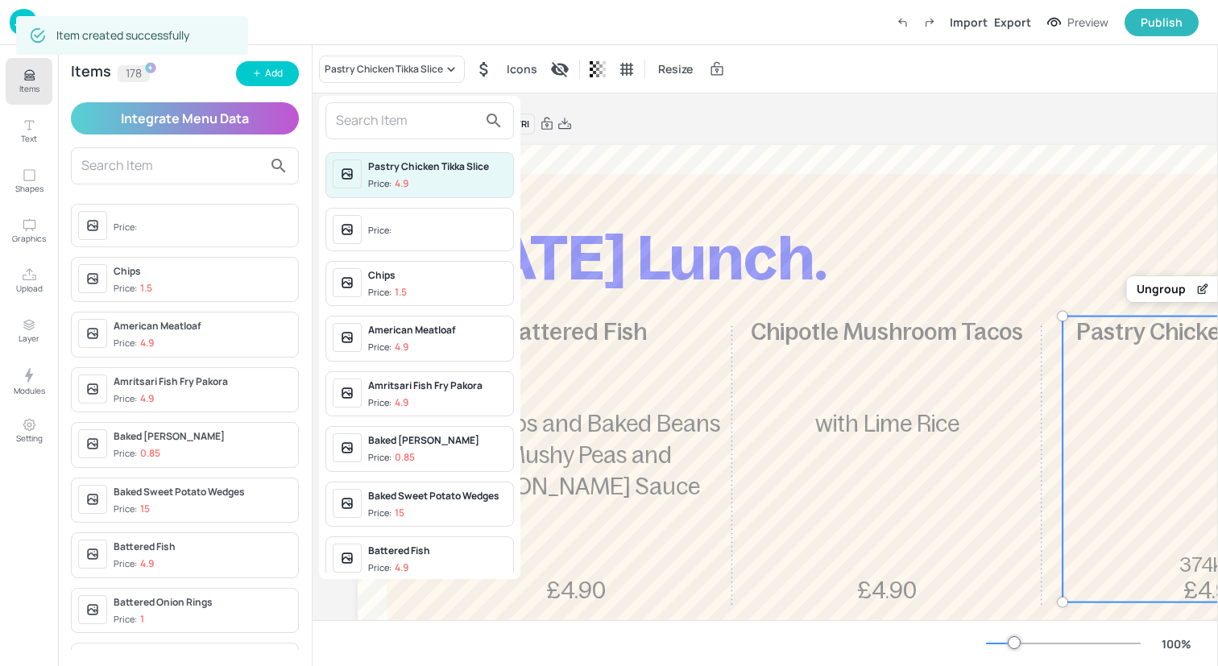
click at [408, 117] on input "text" at bounding box center [407, 121] width 142 height 26
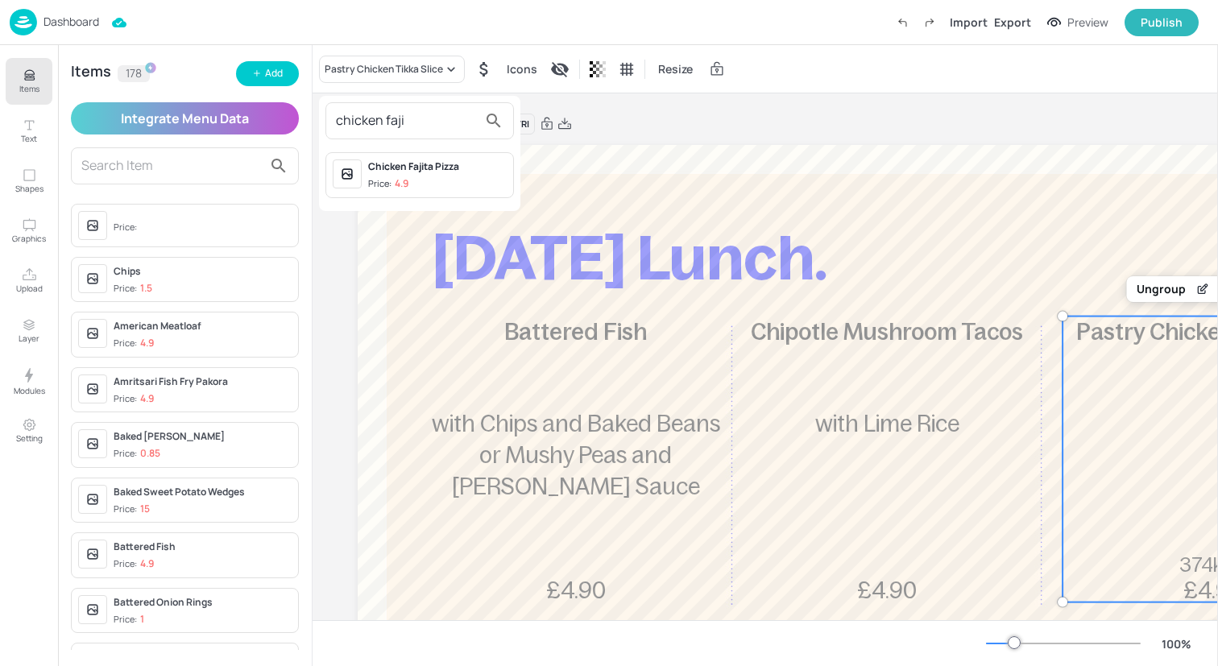
click at [416, 162] on div "Chicken Fajita Pizza" at bounding box center [437, 166] width 139 height 14
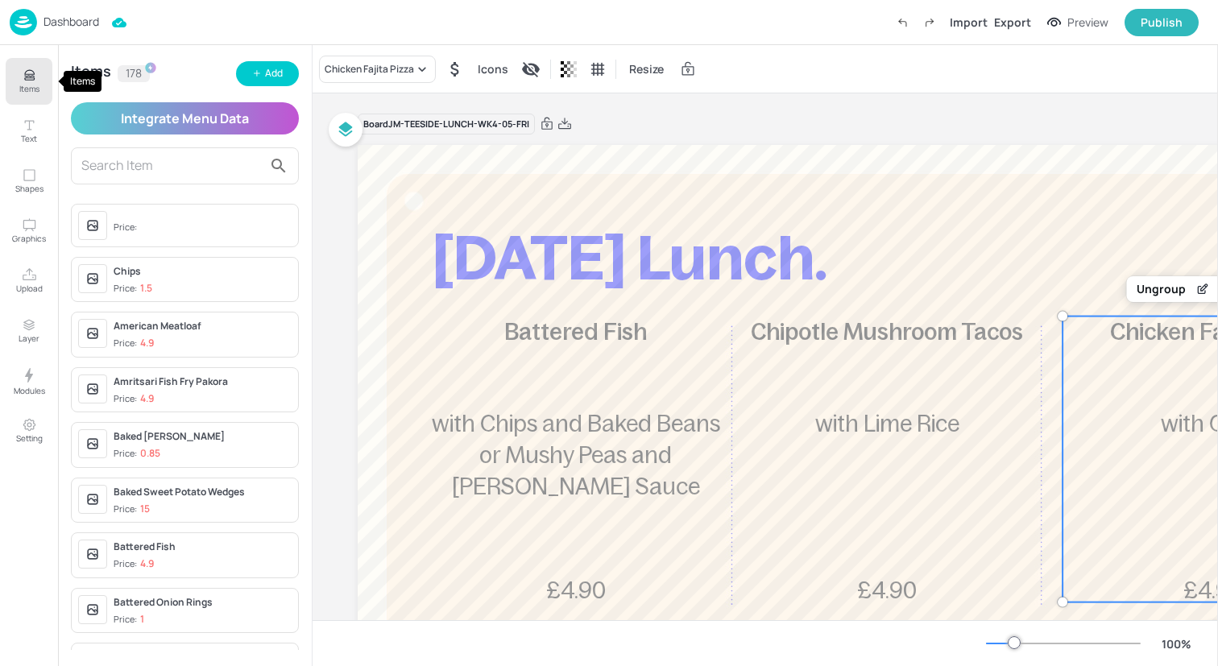
click at [27, 69] on icon "Items" at bounding box center [29, 75] width 15 height 15
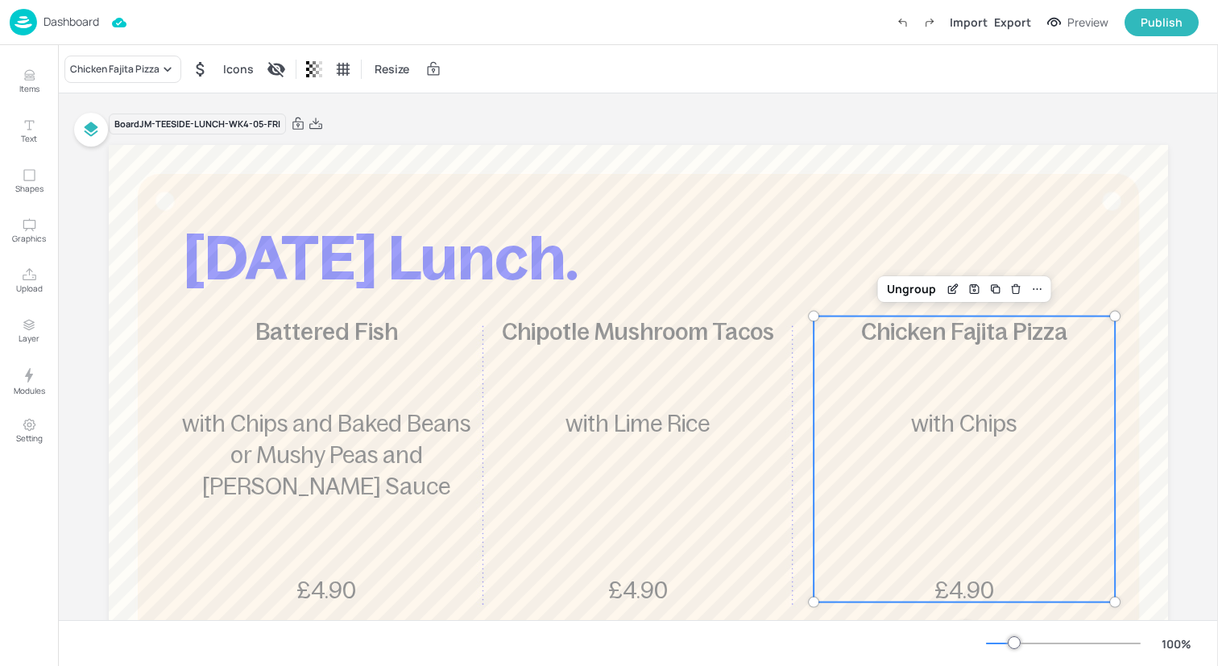
click at [19, 21] on img at bounding box center [23, 22] width 27 height 27
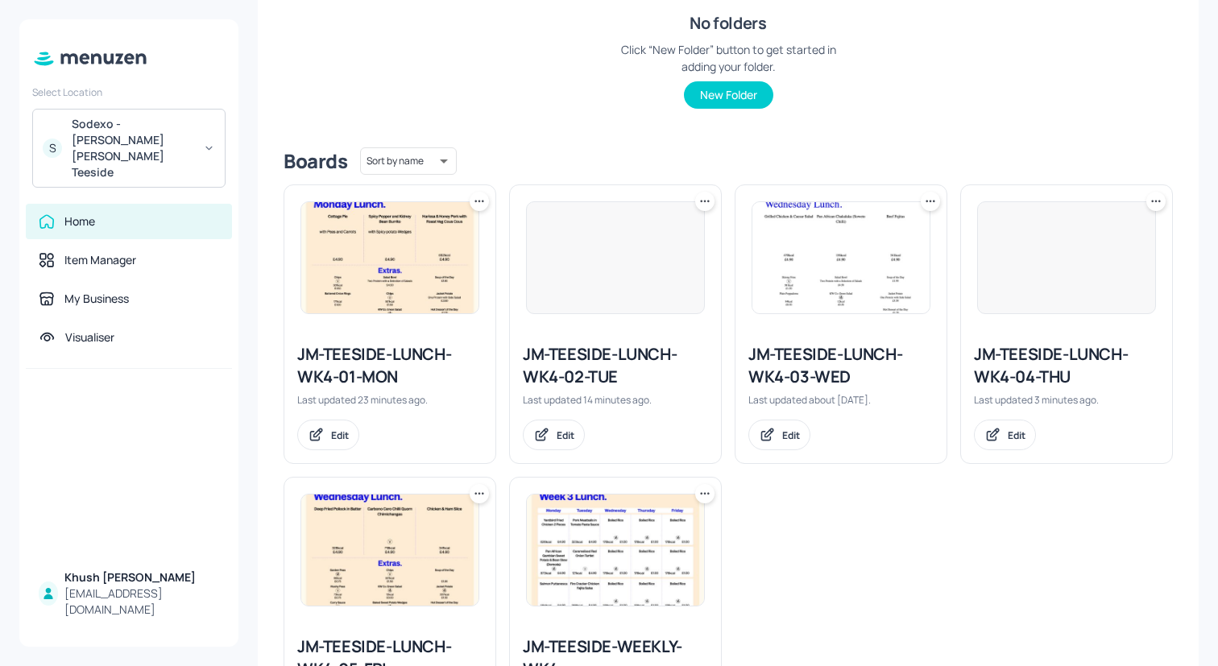
scroll to position [402, 0]
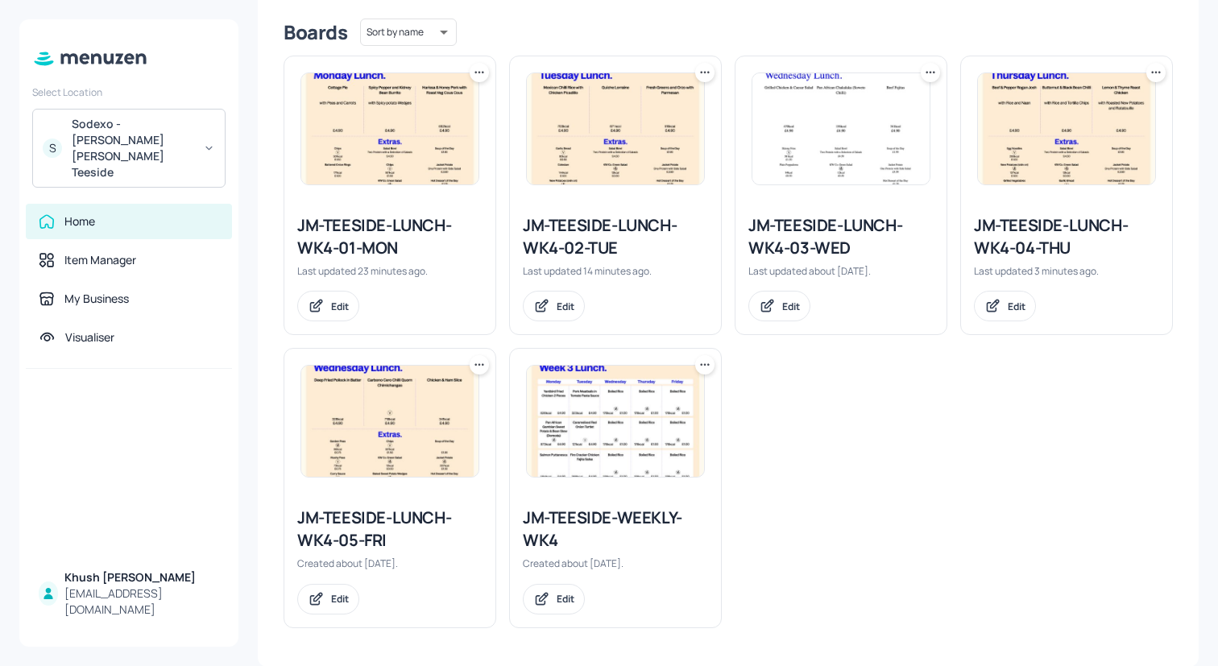
click at [579, 449] on img at bounding box center [615, 421] width 177 height 111
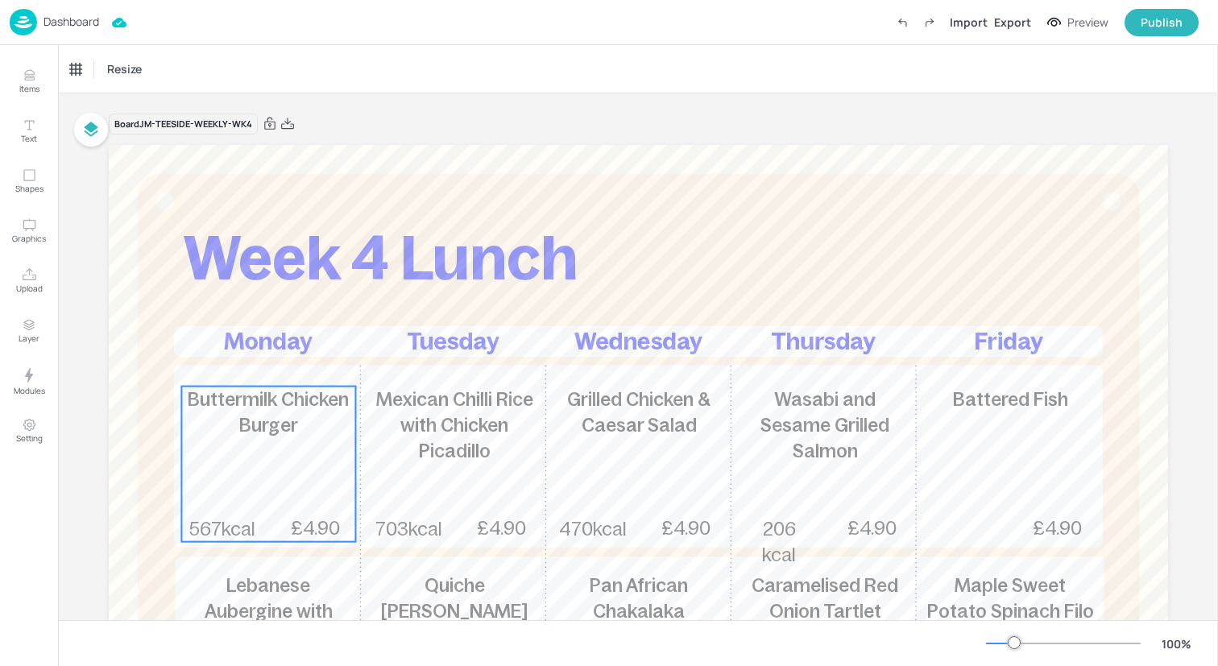
click at [293, 436] on p "Buttermilk Chicken Burger" at bounding box center [268, 413] width 174 height 52
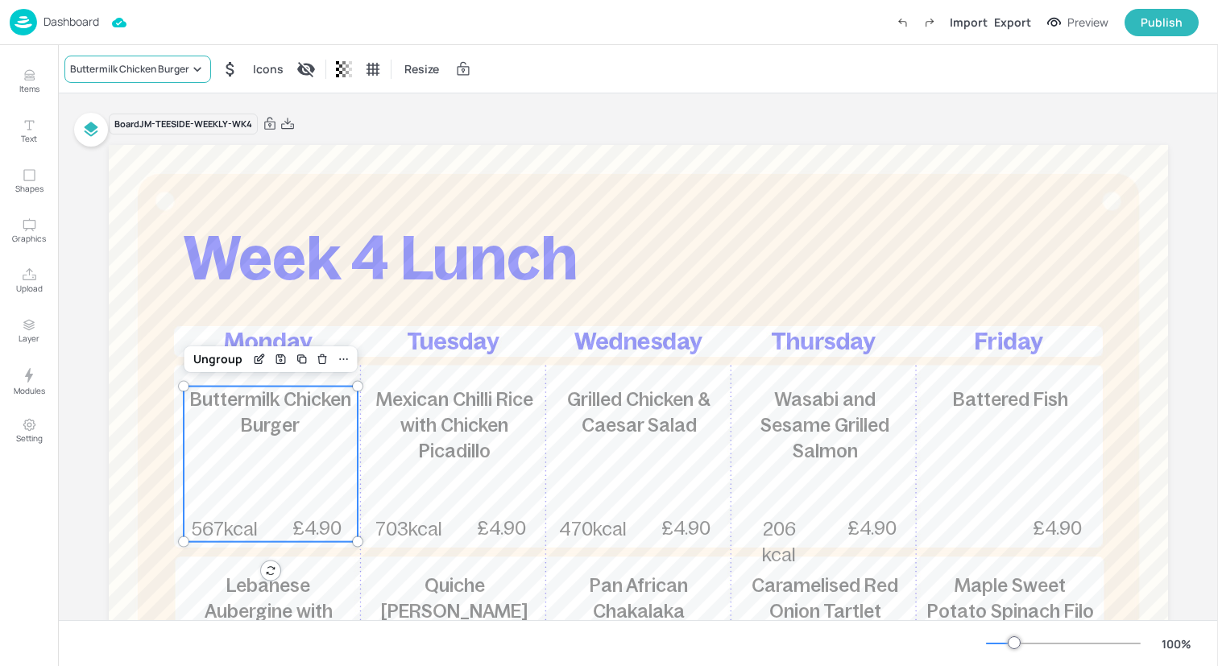
click at [192, 65] on icon at bounding box center [197, 69] width 16 height 16
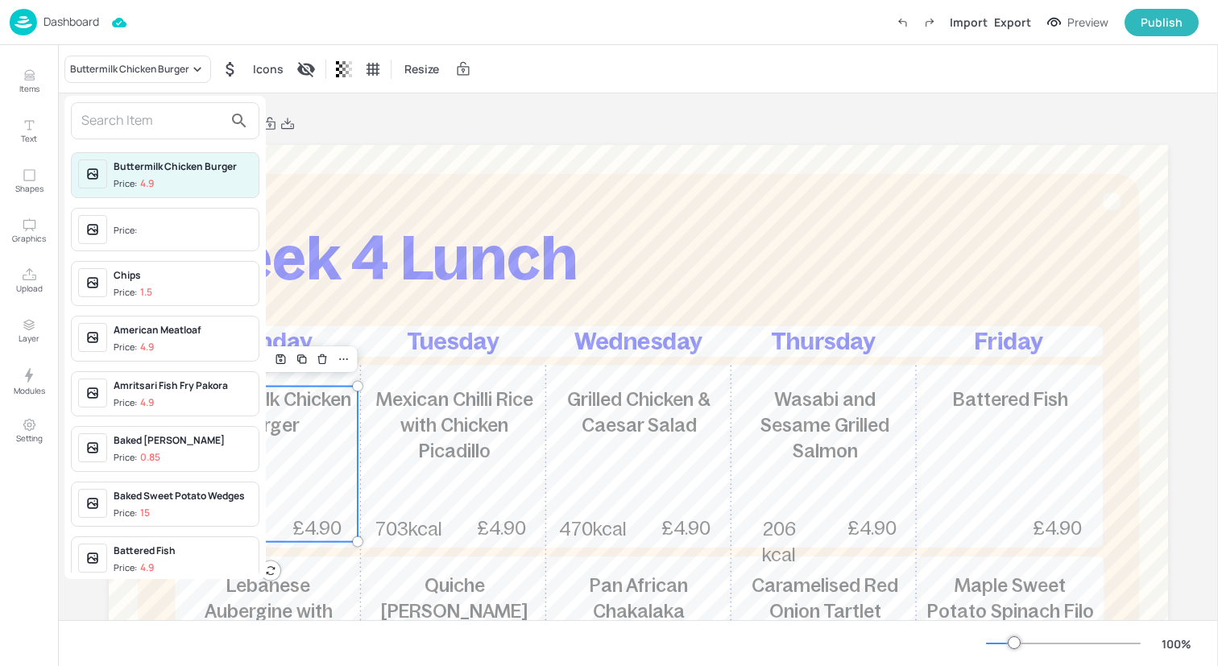
click at [180, 122] on input "text" at bounding box center [152, 121] width 142 height 26
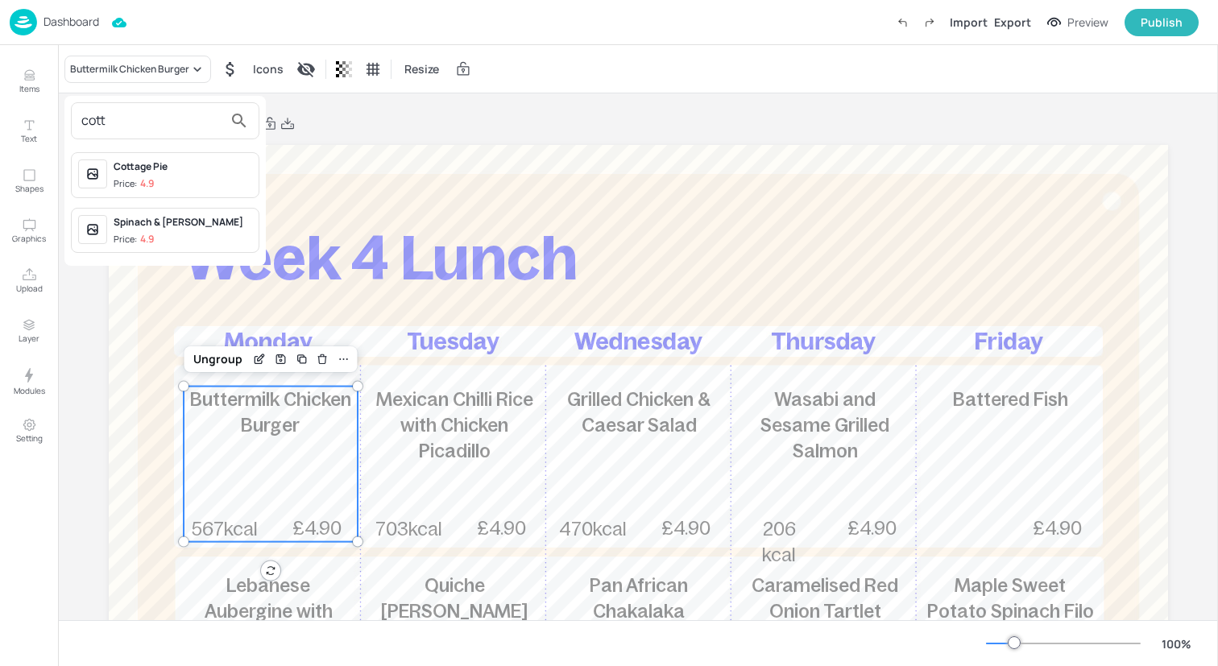
click at [189, 168] on div "Cottage Pie" at bounding box center [183, 166] width 139 height 14
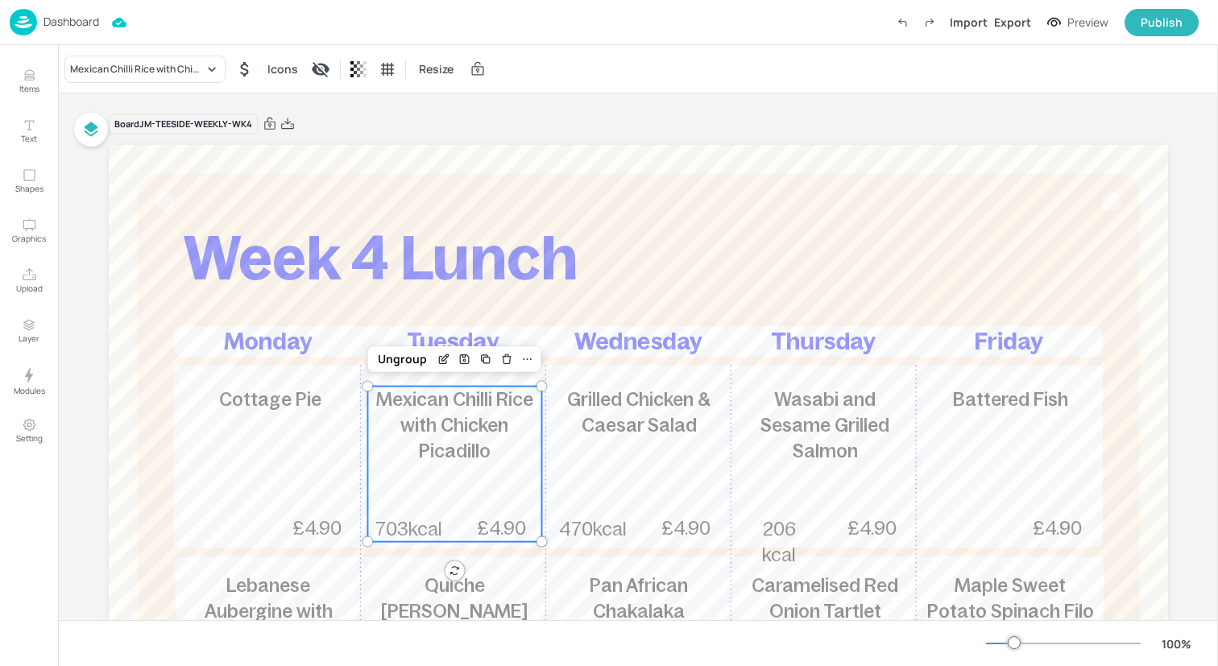
click at [449, 436] on p "Mexican Chilli Rice with Chicken Picadillo" at bounding box center [454, 426] width 174 height 78
click at [207, 72] on icon at bounding box center [212, 69] width 16 height 16
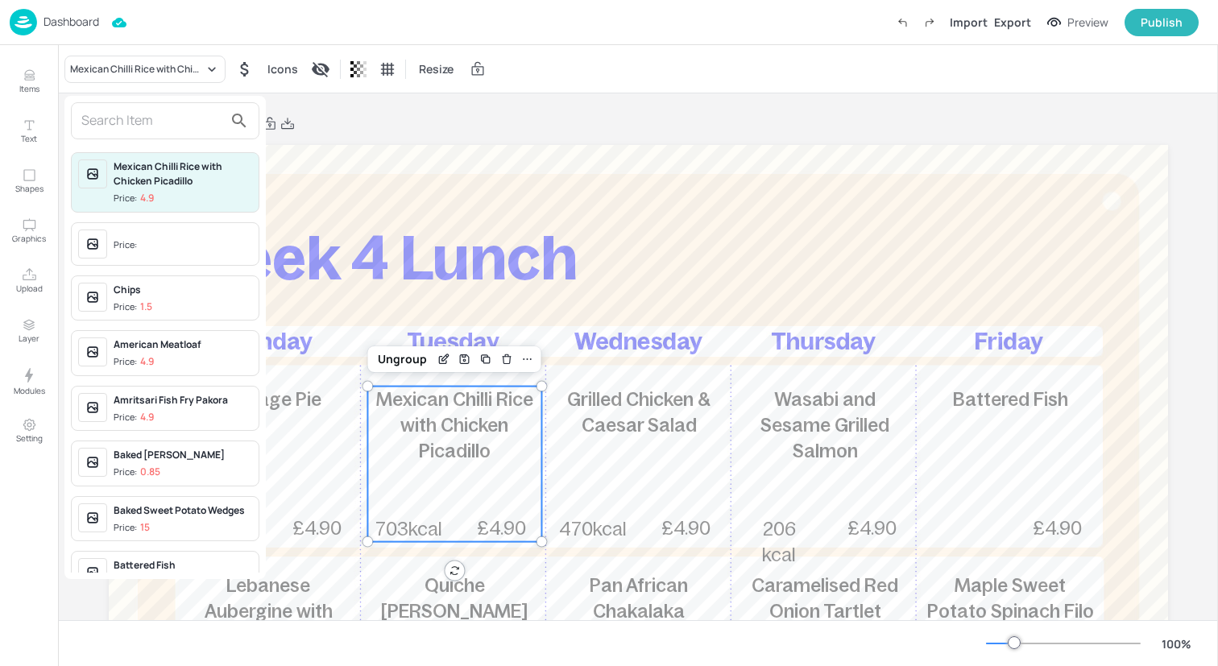
click at [200, 126] on input "text" at bounding box center [152, 121] width 142 height 26
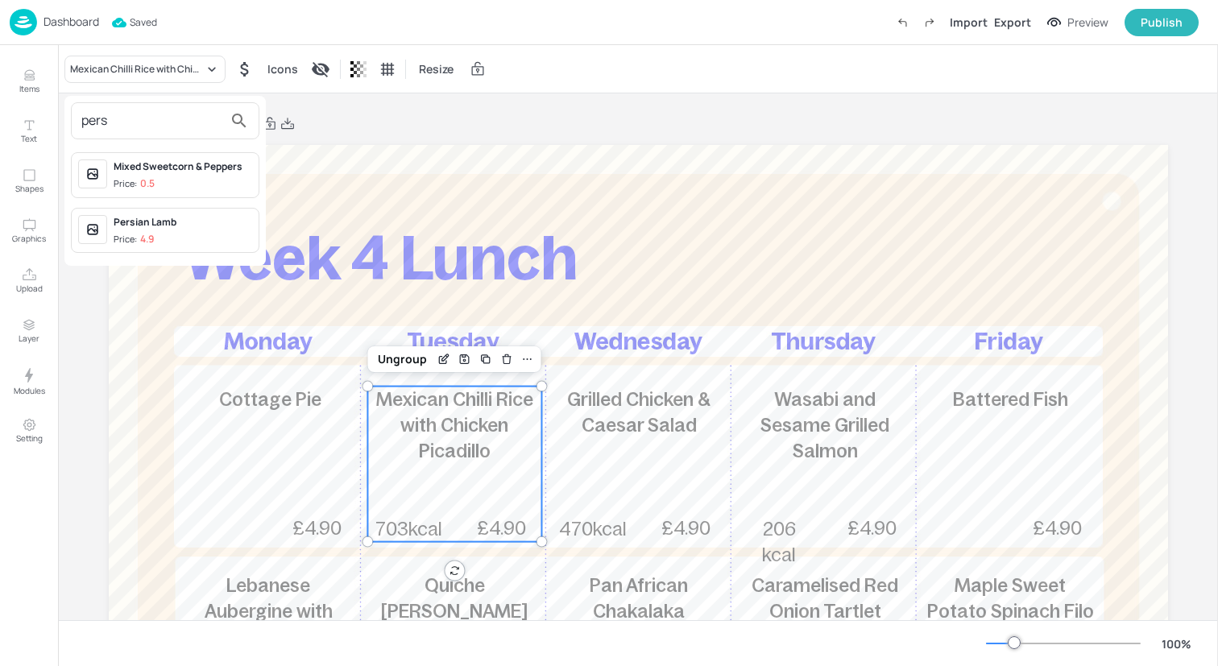
click at [214, 228] on div "Persian Lamb" at bounding box center [183, 222] width 139 height 14
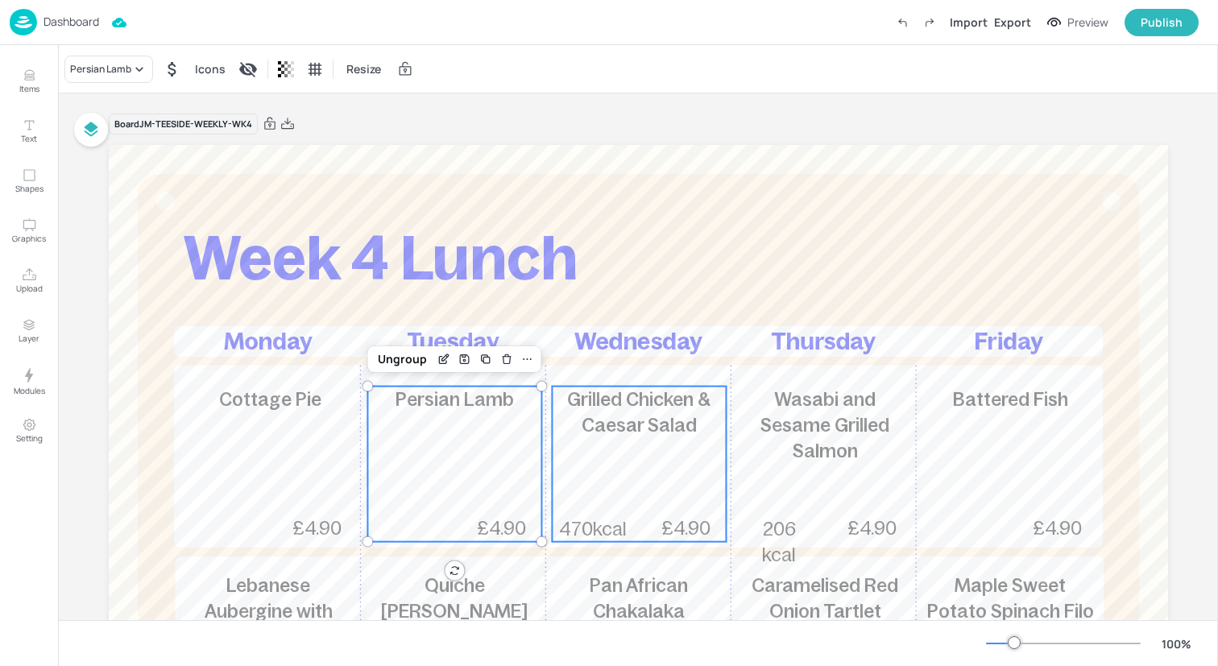
click at [687, 473] on div "Grilled Chicken & Caesar Salad 470kcal £4.90" at bounding box center [639, 464] width 174 height 155
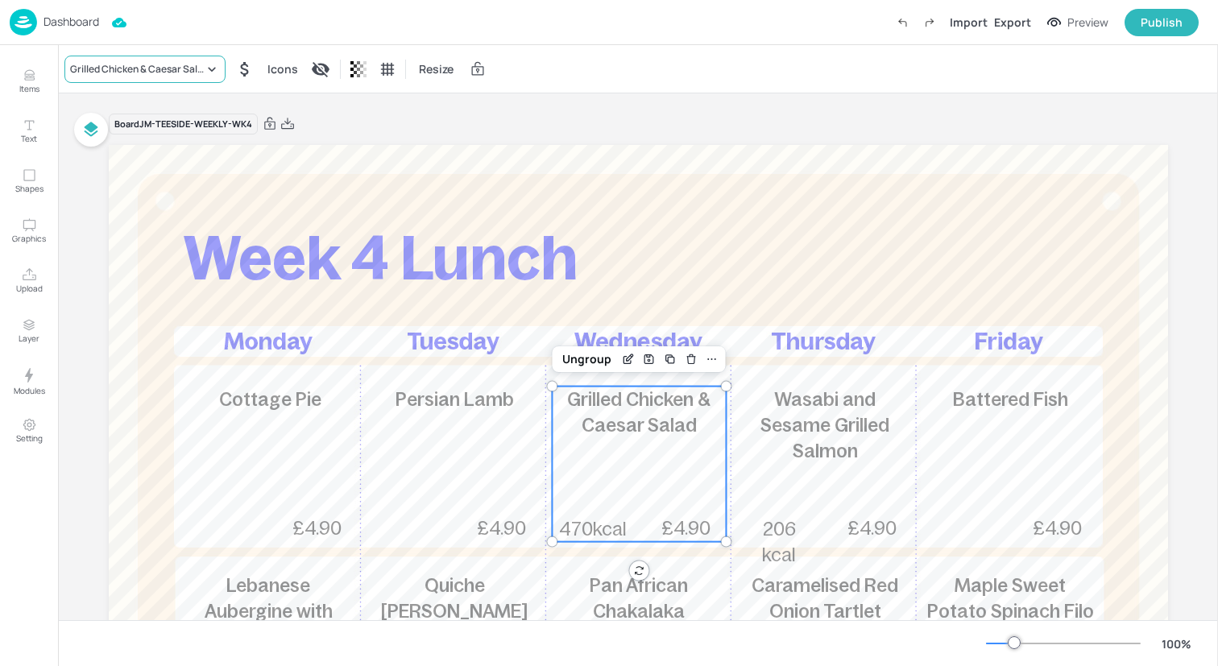
click at [212, 77] on div "Grilled Chicken & Caesar Salad" at bounding box center [144, 69] width 161 height 27
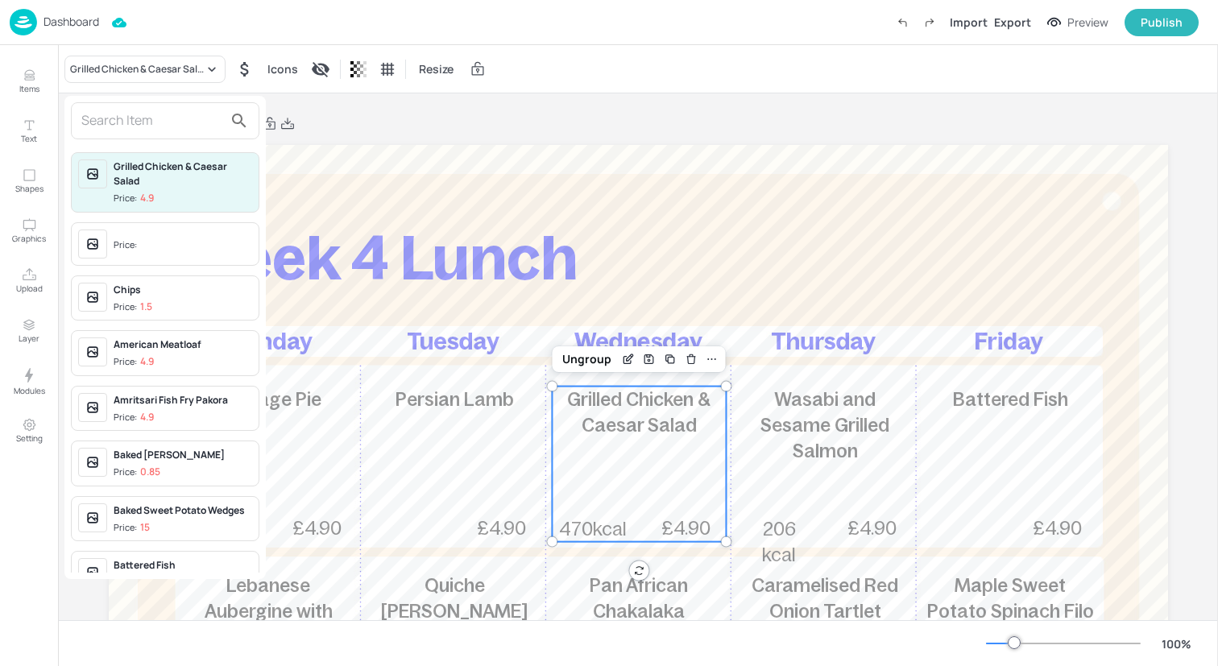
click at [197, 122] on input "text" at bounding box center [152, 121] width 142 height 26
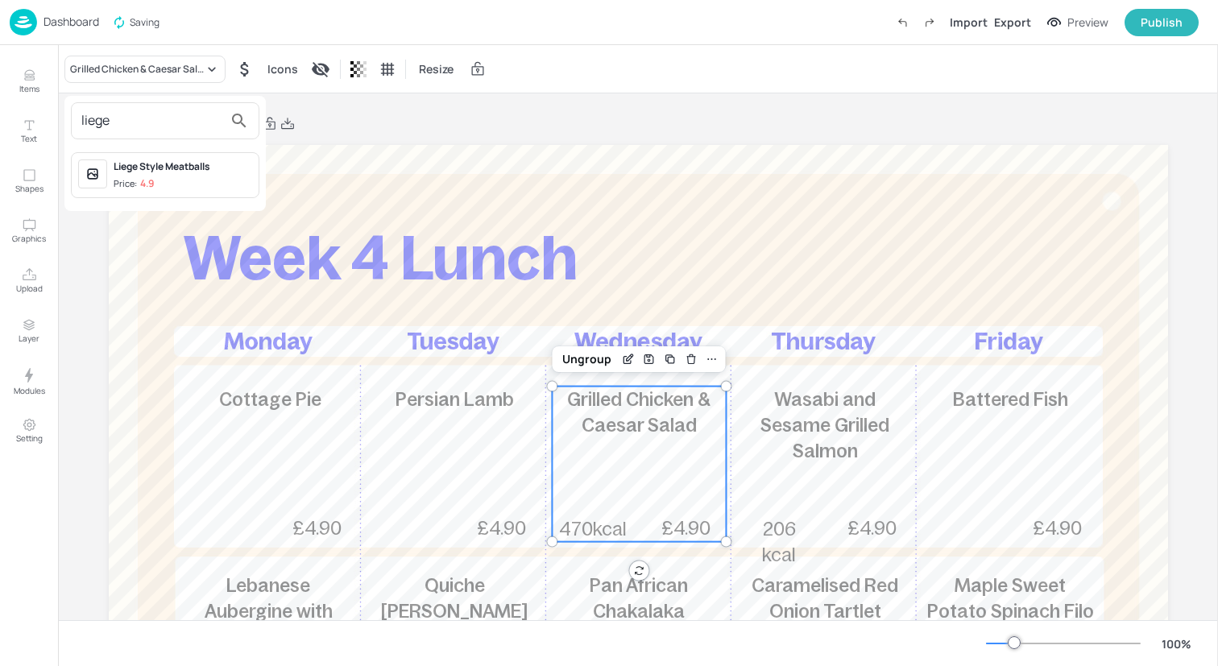
click at [205, 175] on div "Liege Style Meatballs Price: 4.9" at bounding box center [183, 174] width 139 height 31
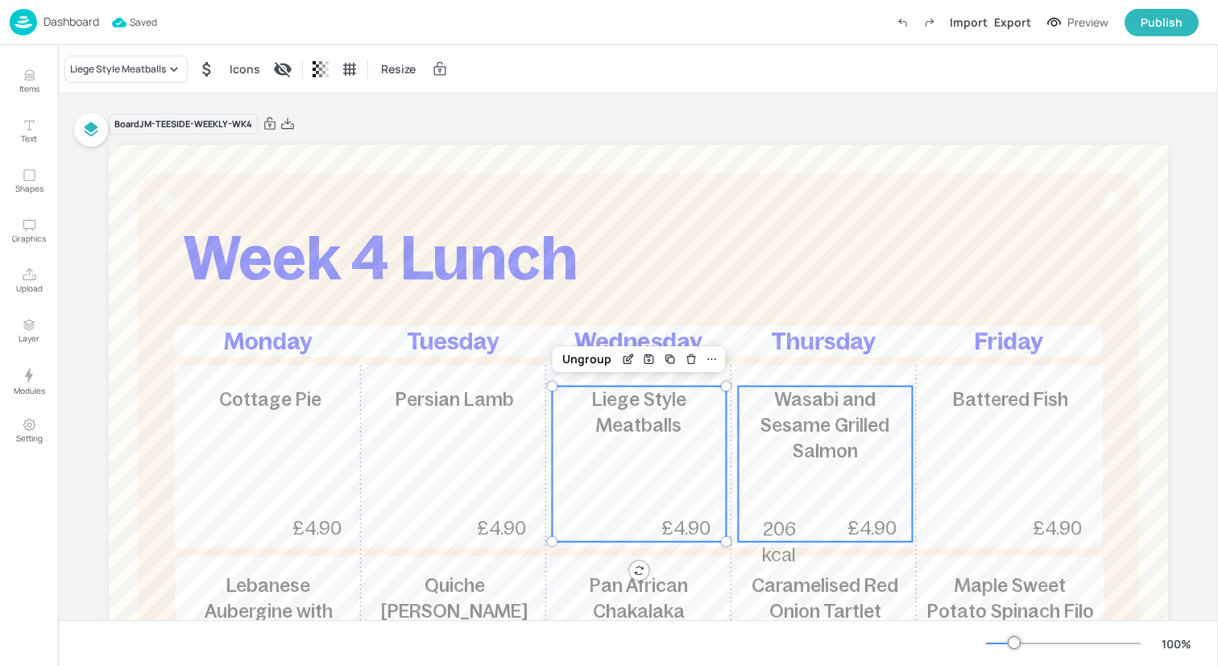
click at [777, 412] on p "Wasabi and Sesame Grilled Salmon" at bounding box center [825, 426] width 174 height 78
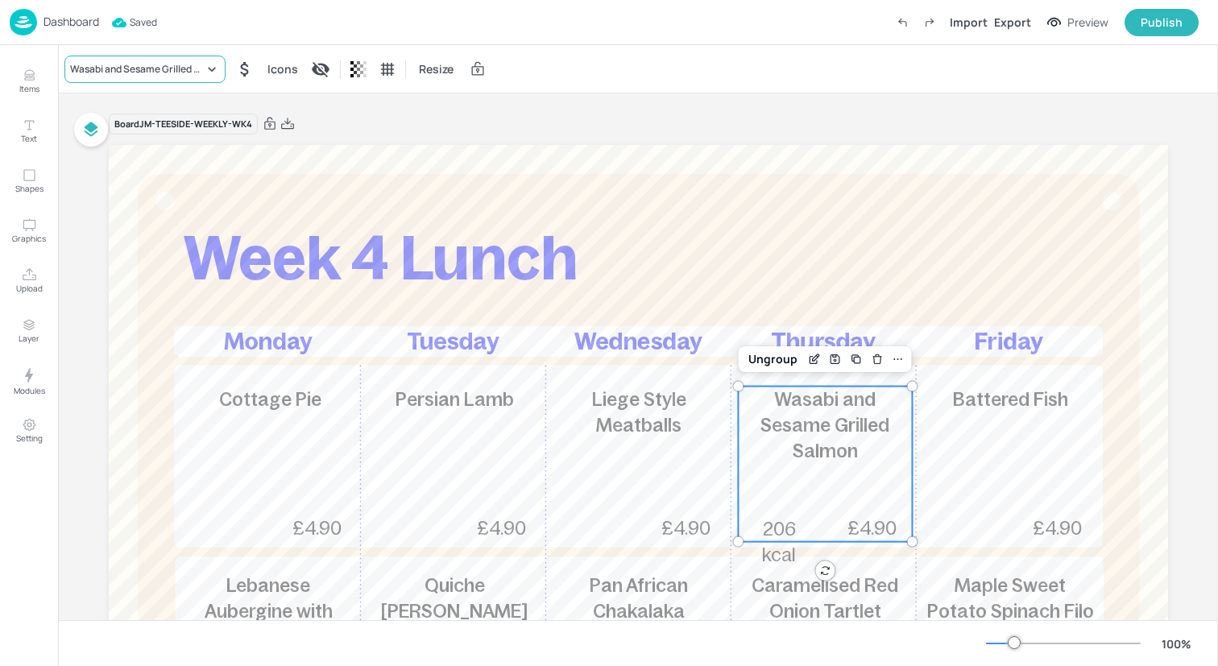
click at [187, 74] on div "Wasabi and Sesame Grilled Salmon" at bounding box center [137, 69] width 134 height 14
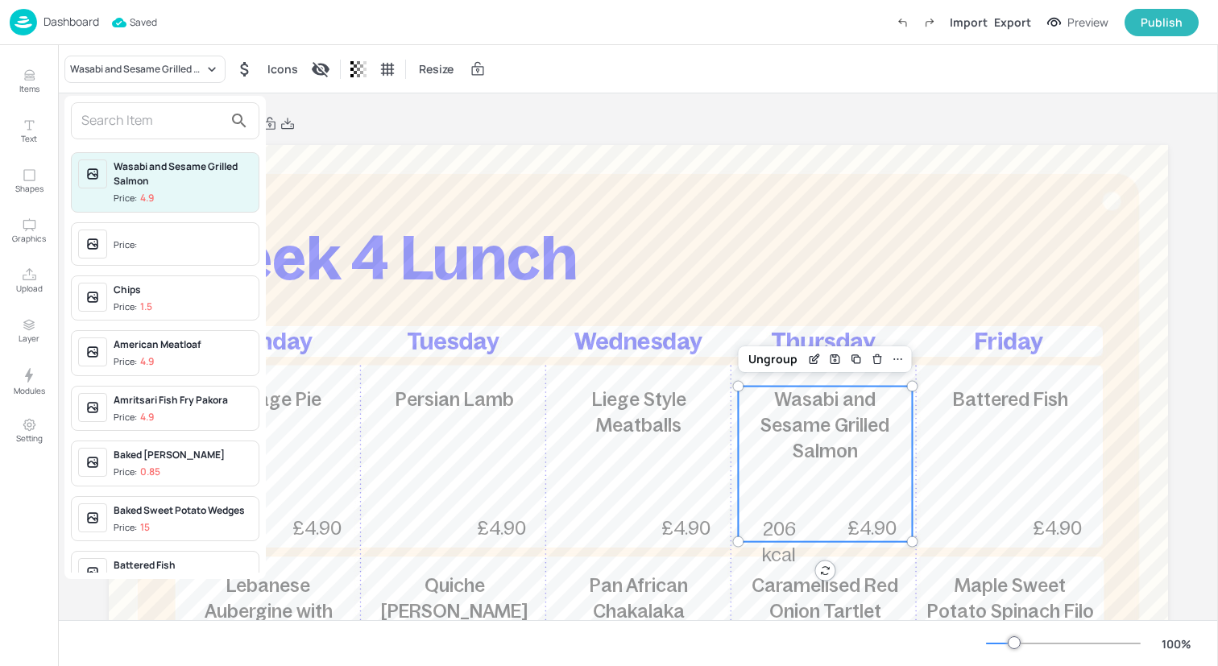
click at [160, 127] on input "text" at bounding box center [152, 121] width 142 height 26
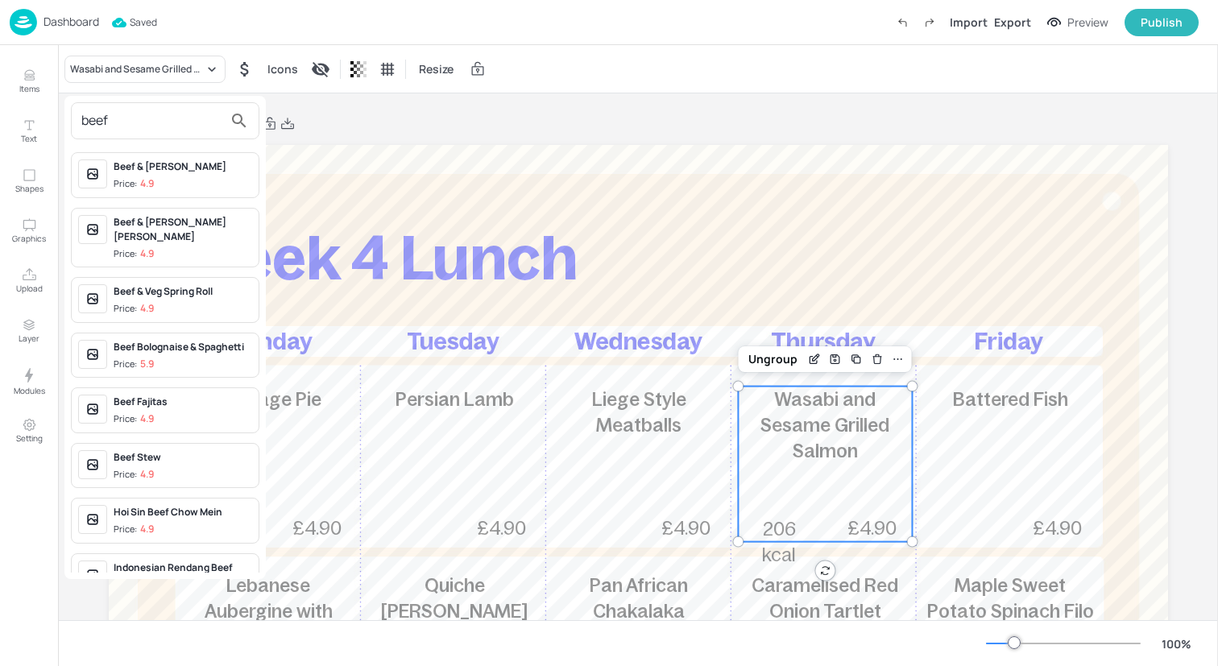
click at [176, 247] on span "Price: 4.9" at bounding box center [183, 254] width 139 height 14
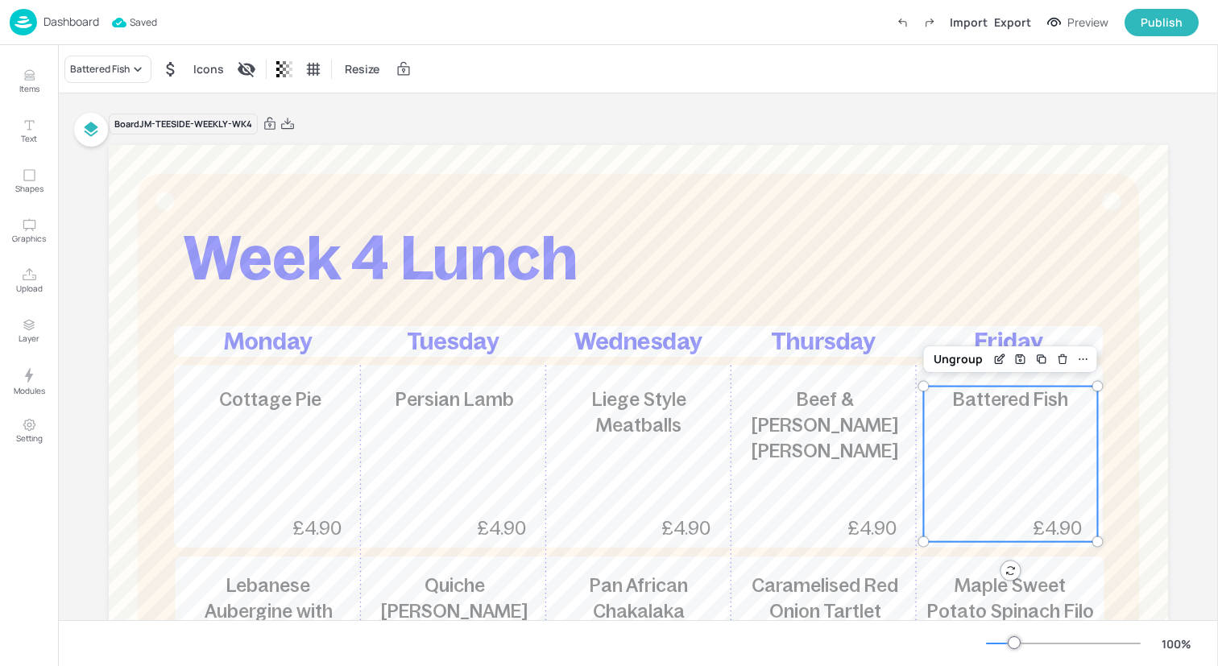
click at [945, 438] on div "Battered Fish £4.90" at bounding box center [1010, 464] width 174 height 155
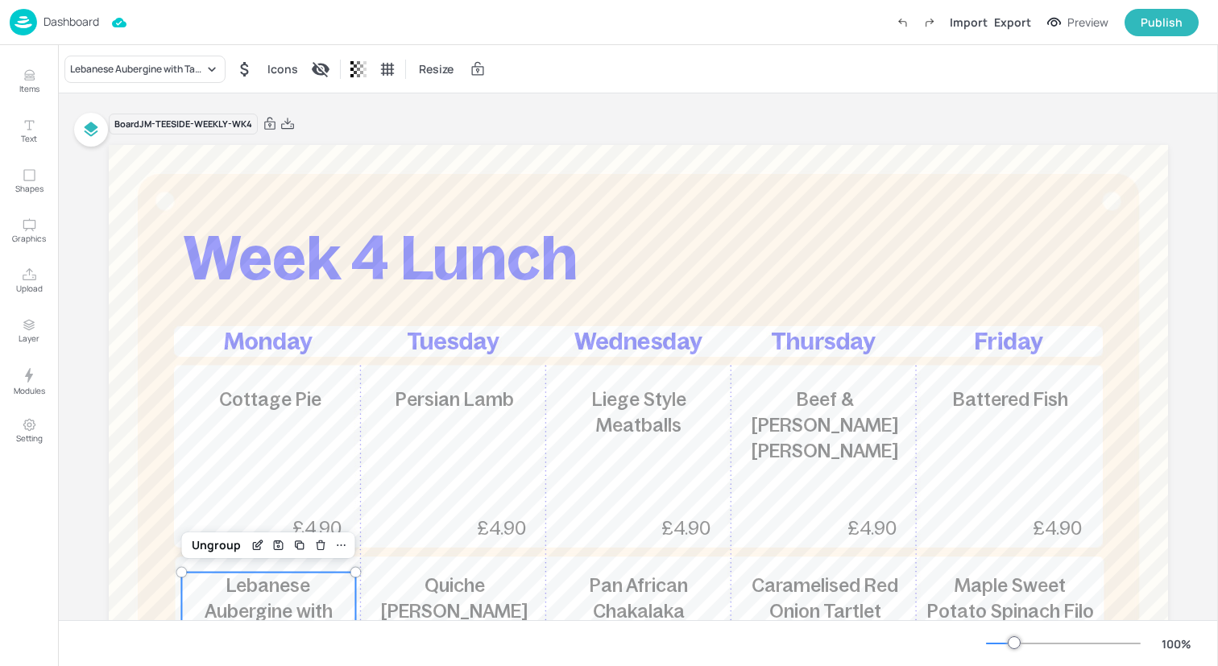
click at [293, 600] on span "Lebanese Aubergine with Tahini & Pomegranate" at bounding box center [269, 624] width 128 height 99
click at [155, 69] on div "Lebanese Aubergine with Tahini & Pomegranate" at bounding box center [137, 69] width 134 height 14
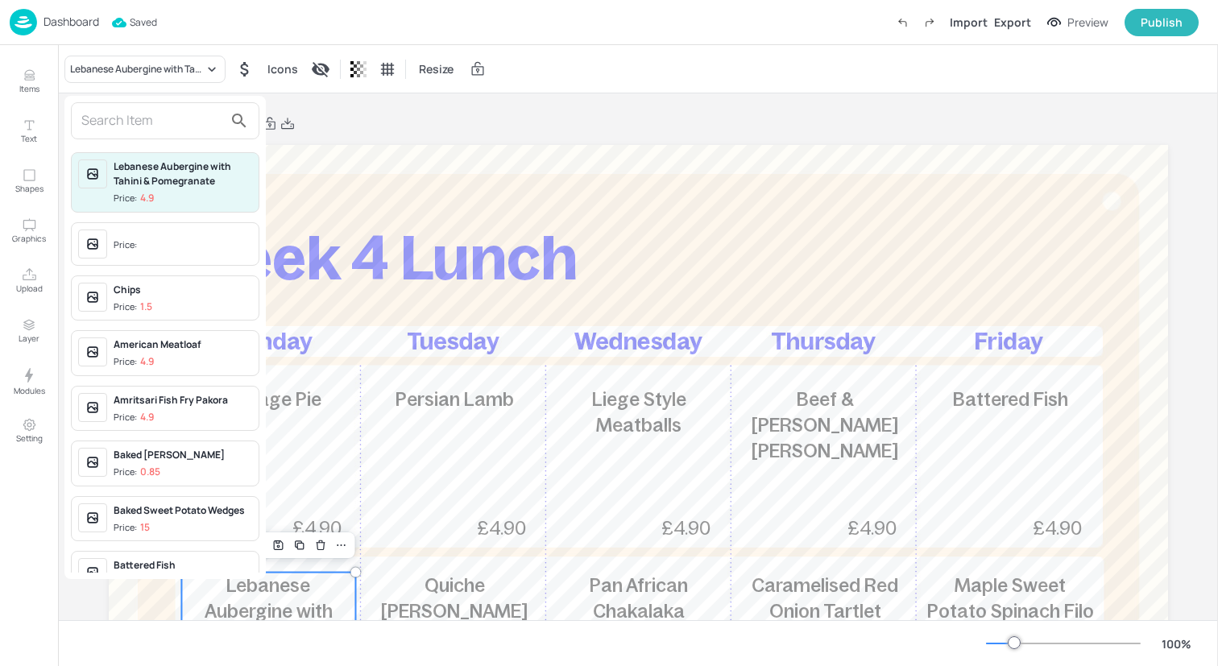
click at [175, 126] on input "text" at bounding box center [152, 121] width 142 height 26
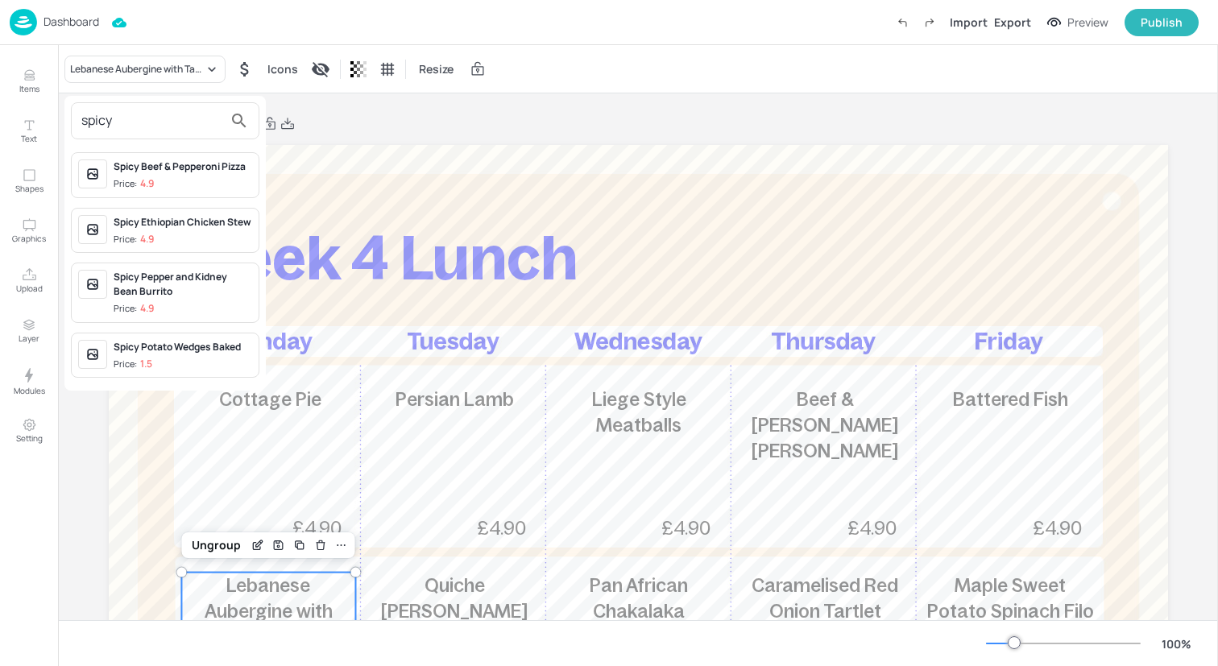
click at [184, 288] on div "Spicy Pepper and Kidney Bean Burrito" at bounding box center [183, 284] width 139 height 29
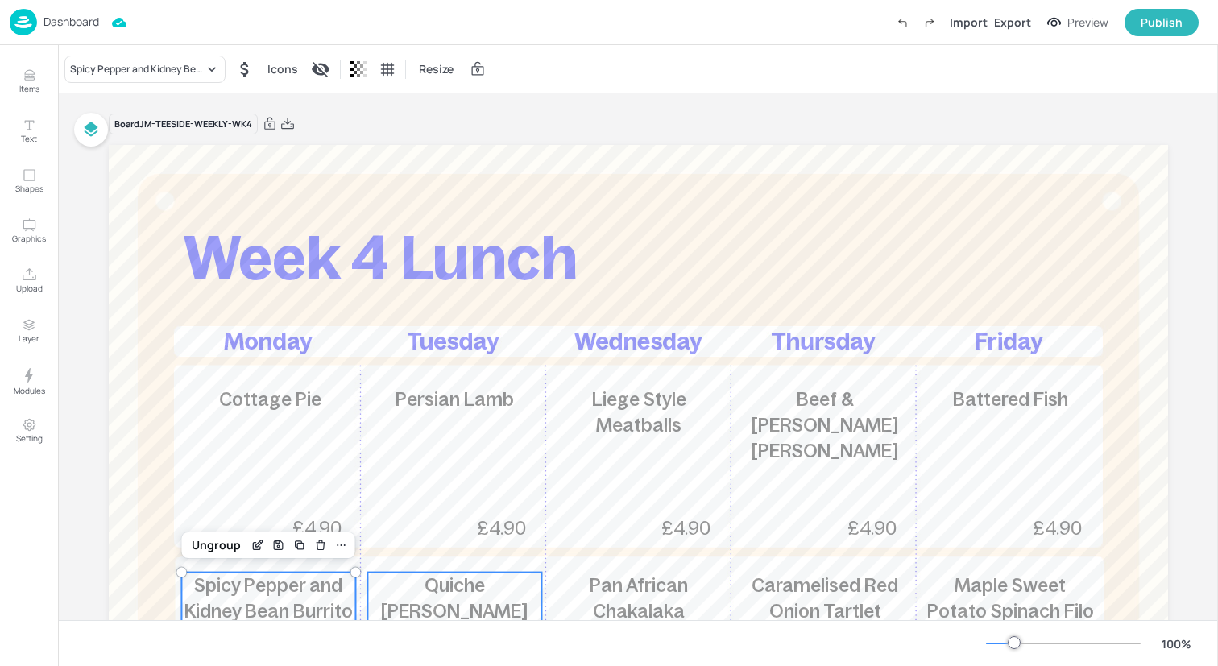
click at [439, 594] on span "Quiche Lorraine" at bounding box center [454, 598] width 147 height 47
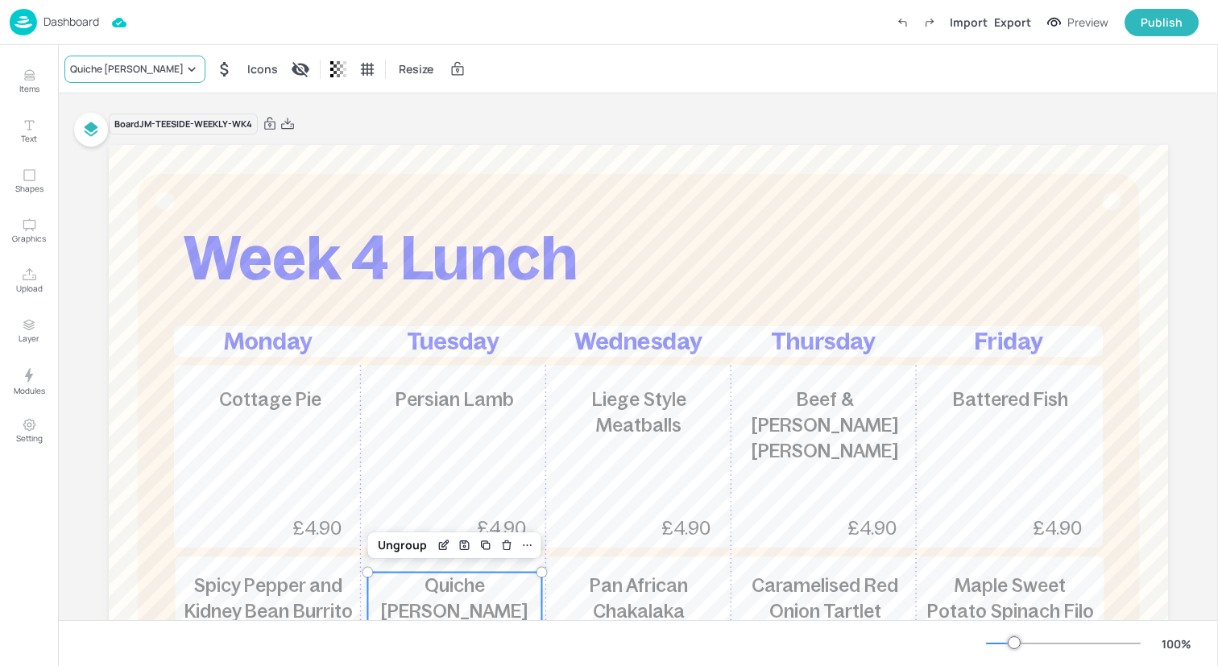
click at [184, 66] on icon at bounding box center [192, 69] width 16 height 16
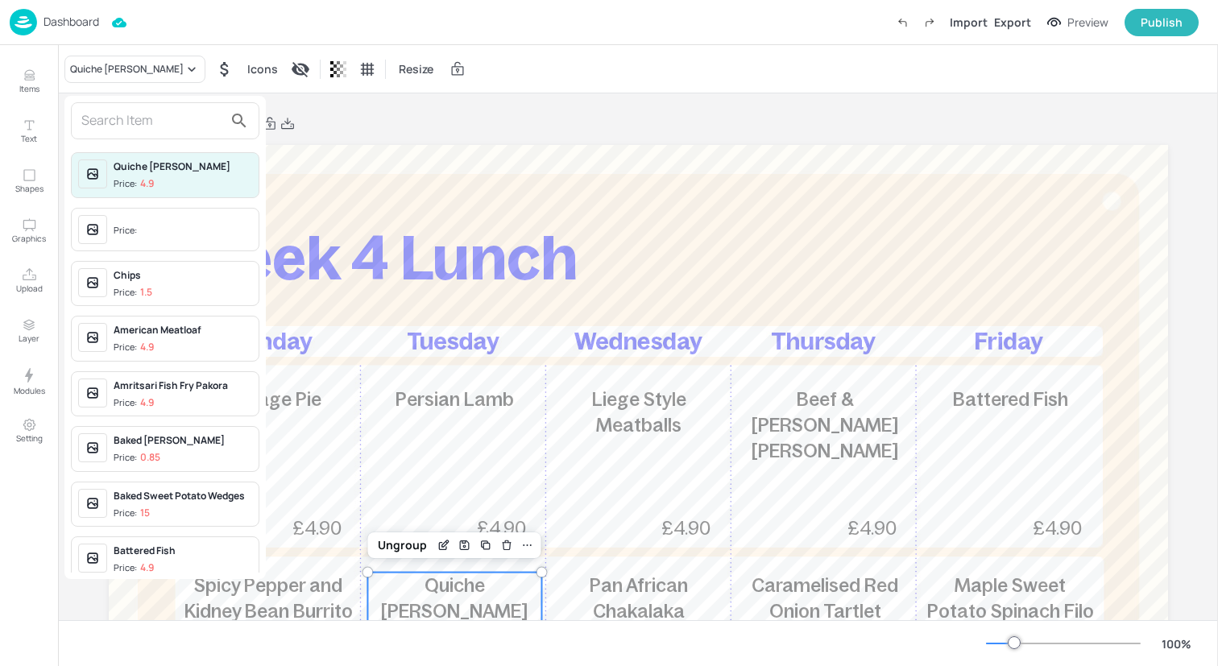
click at [147, 118] on input "text" at bounding box center [152, 121] width 142 height 26
click at [147, 120] on input "text" at bounding box center [152, 121] width 142 height 26
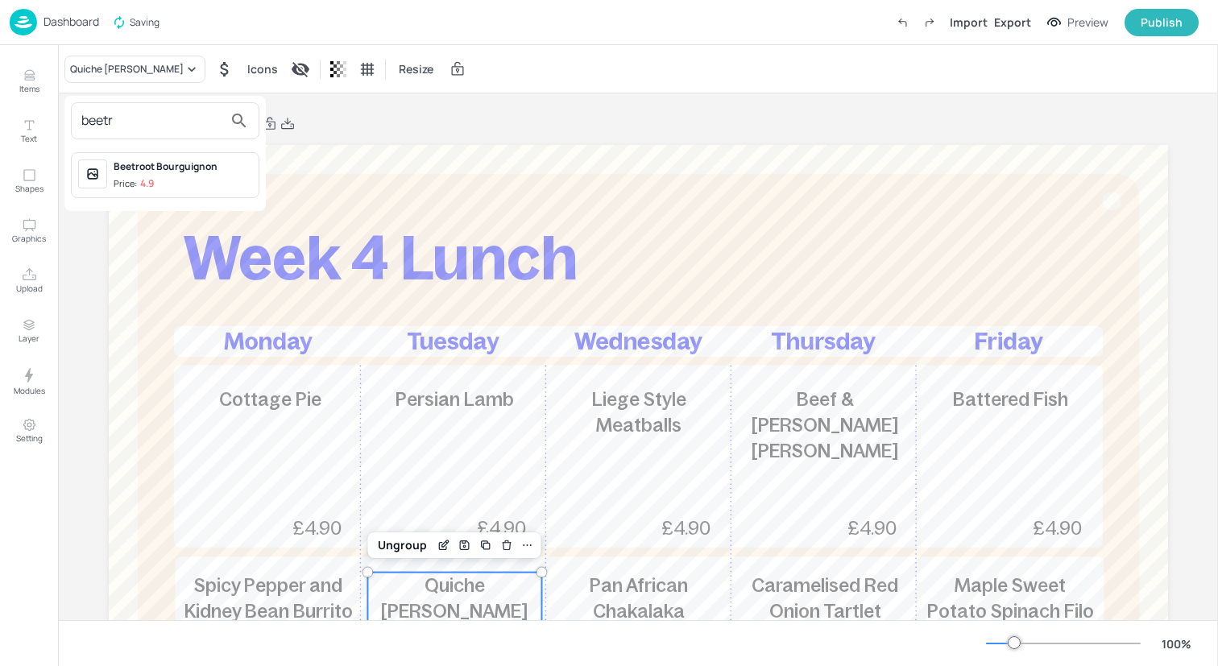
click at [178, 176] on div "Beetroot Bourguignon Price: 4.9" at bounding box center [183, 174] width 139 height 31
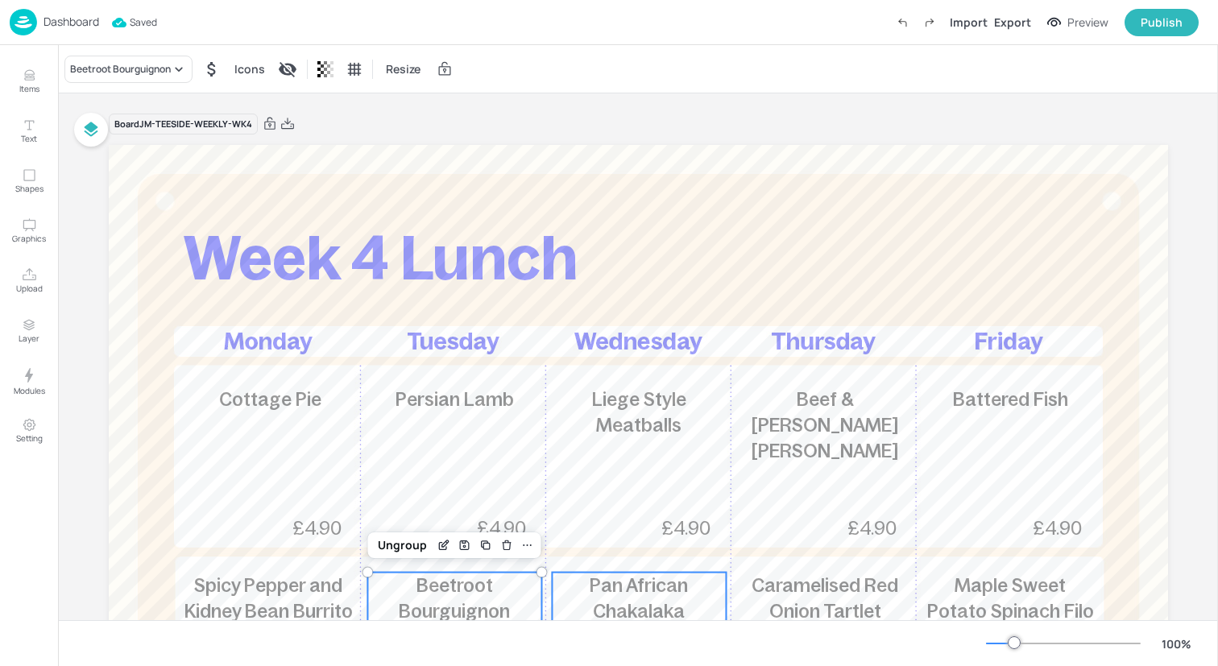
click at [648, 586] on span "Pan African Chakalaka (Soweto Chilli)" at bounding box center [639, 611] width 159 height 72
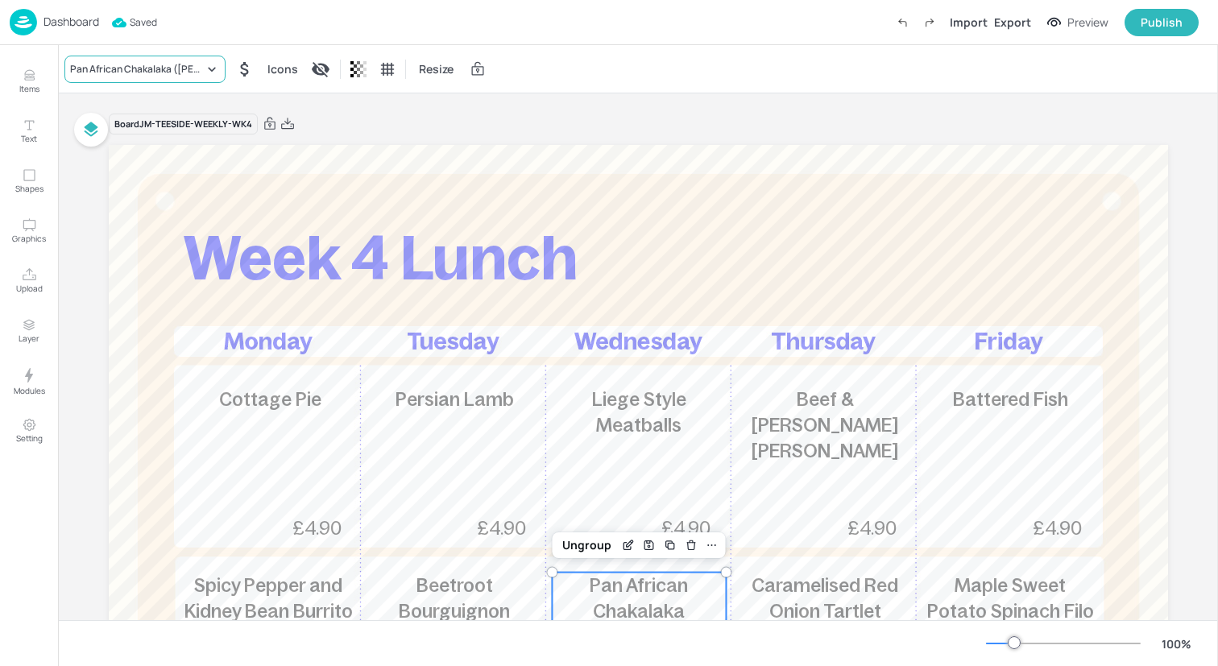
click at [176, 60] on div "Pan African Chakalaka (Soweto Chilli)" at bounding box center [144, 69] width 161 height 27
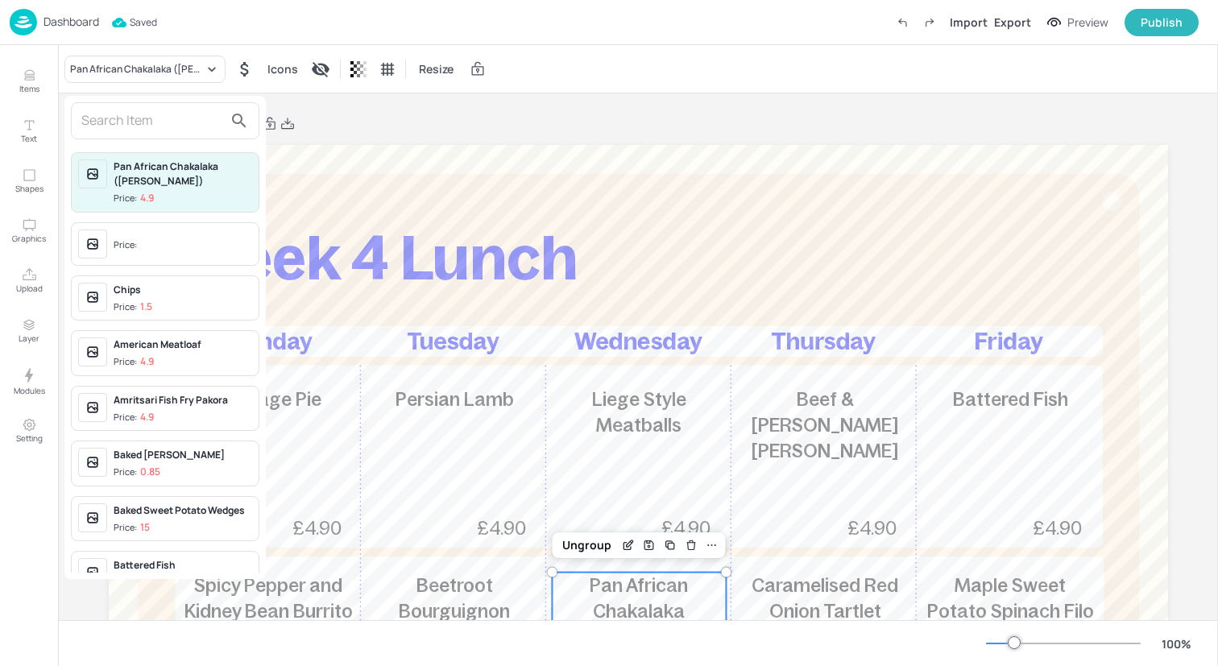
click at [172, 124] on input "text" at bounding box center [152, 121] width 142 height 26
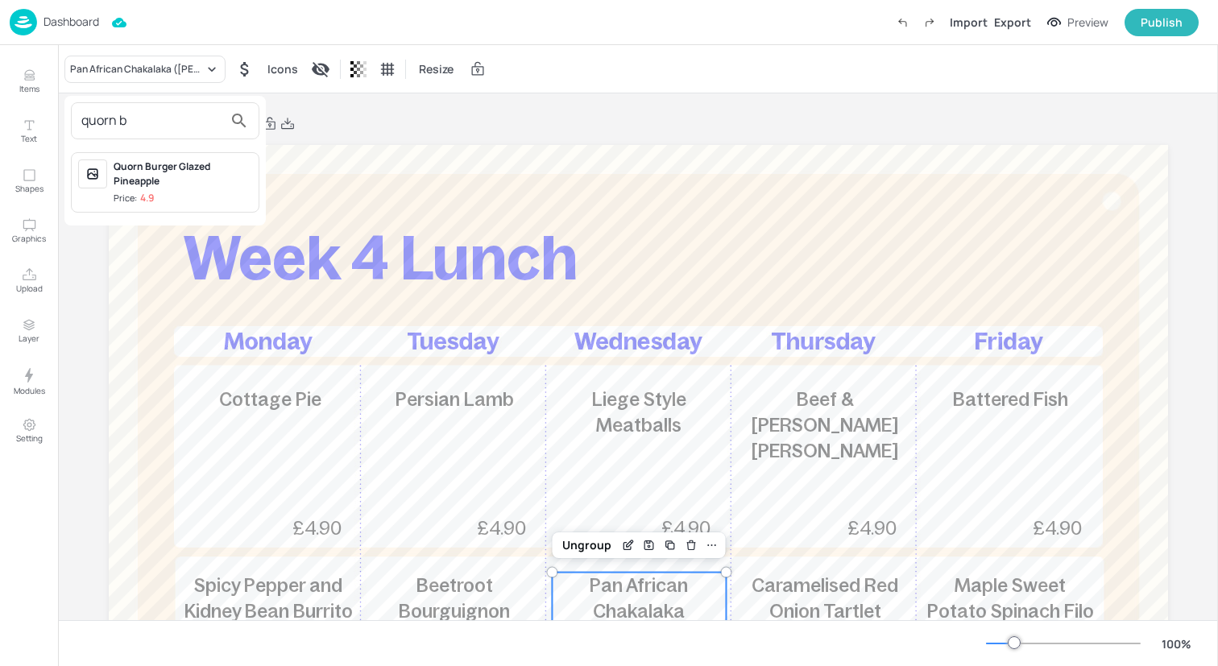
click at [169, 180] on div "Quorn Burger Glazed Pineapple" at bounding box center [183, 173] width 139 height 29
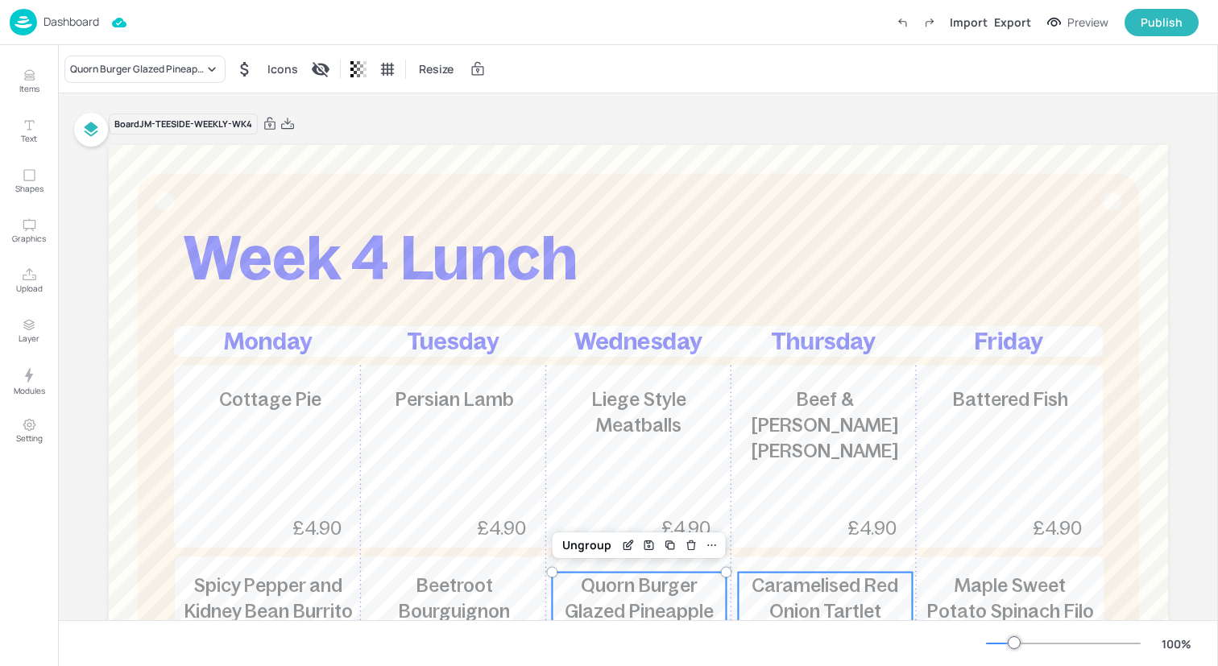
click at [816, 614] on span "Caramelised Red Onion Tartlet" at bounding box center [824, 598] width 147 height 47
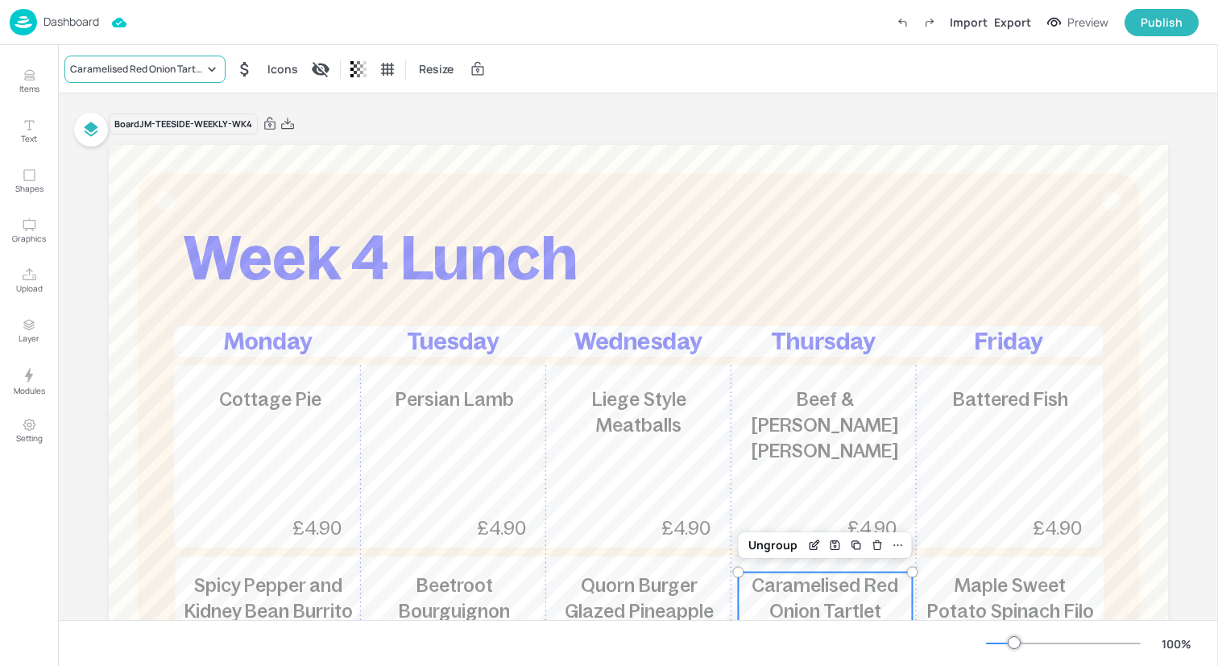
click at [120, 72] on div "Caramelised Red Onion Tartlet" at bounding box center [137, 69] width 134 height 14
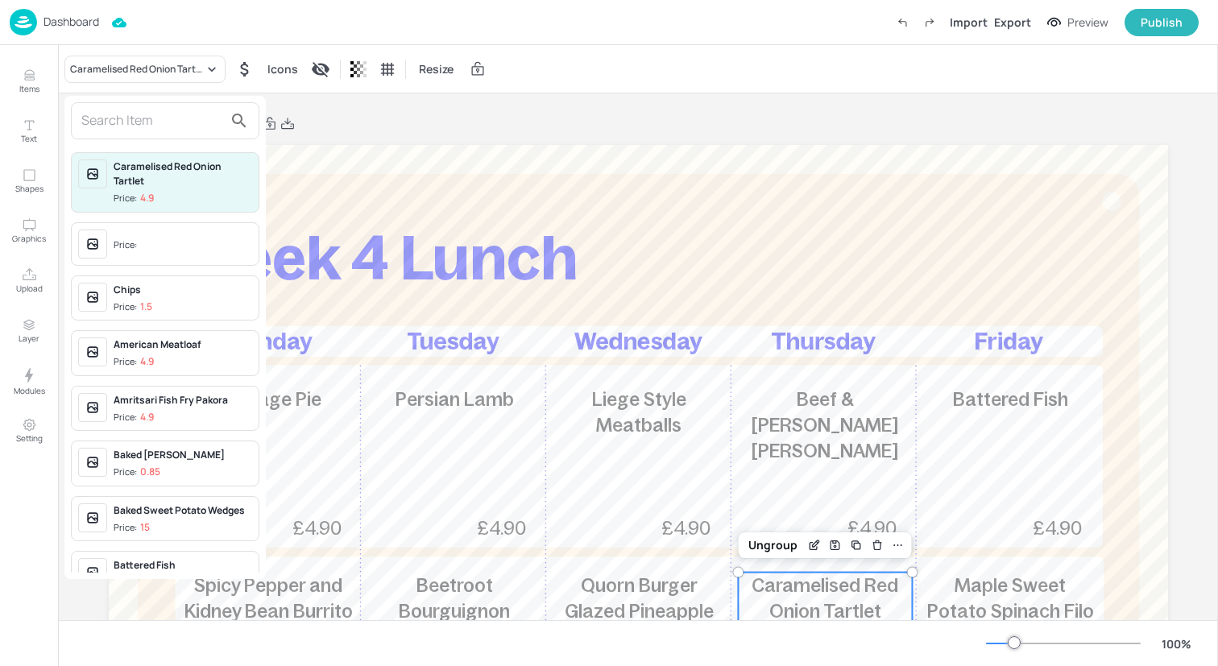
click at [147, 135] on div at bounding box center [165, 120] width 188 height 37
click at [147, 128] on input "text" at bounding box center [152, 121] width 142 height 26
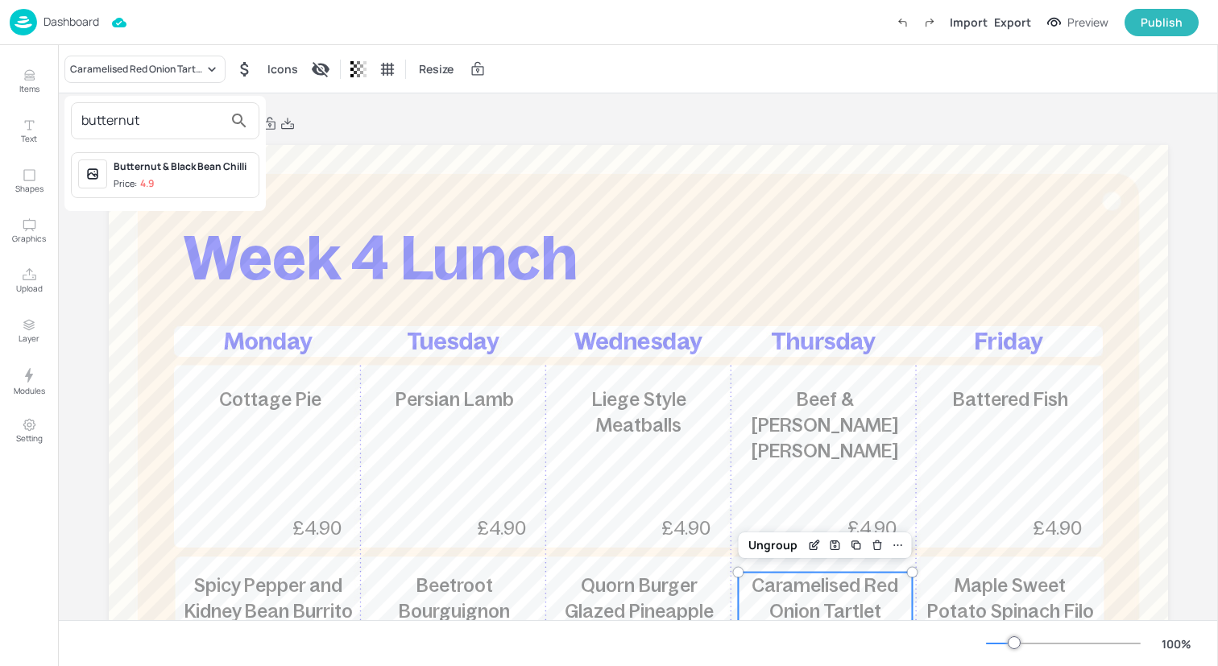
click at [121, 163] on div "Butternut & Black Bean Chilli" at bounding box center [183, 166] width 139 height 14
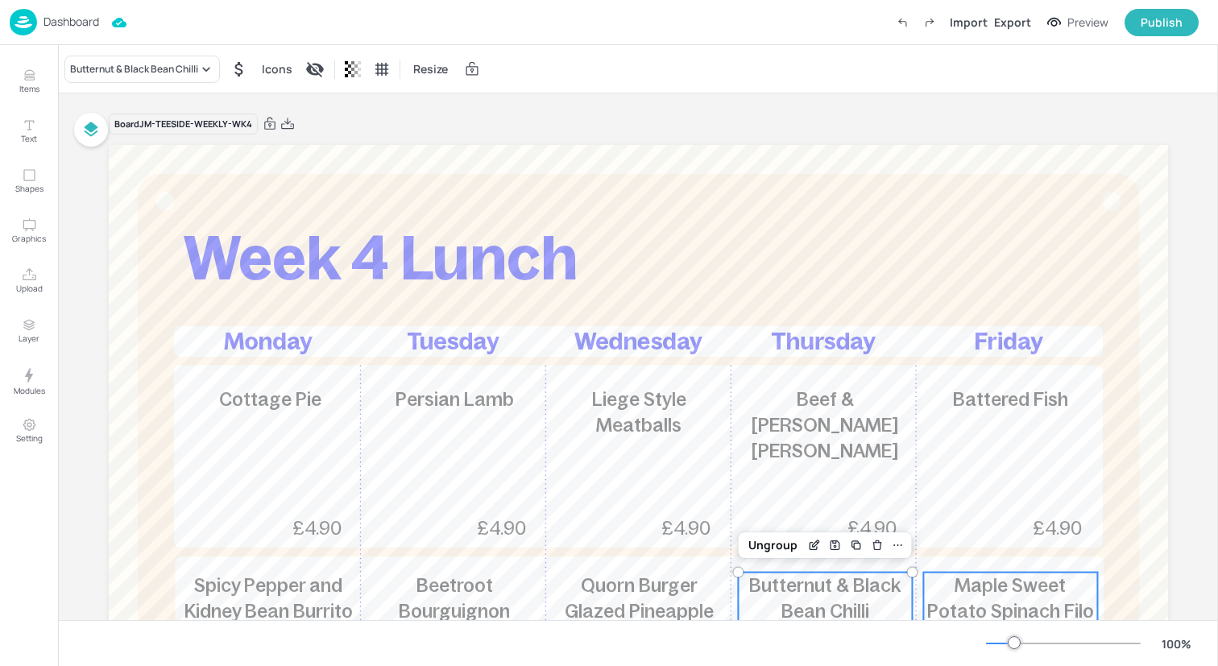
click at [978, 591] on span "Maple Sweet Potato Spinach Filo Roll" at bounding box center [1010, 611] width 167 height 72
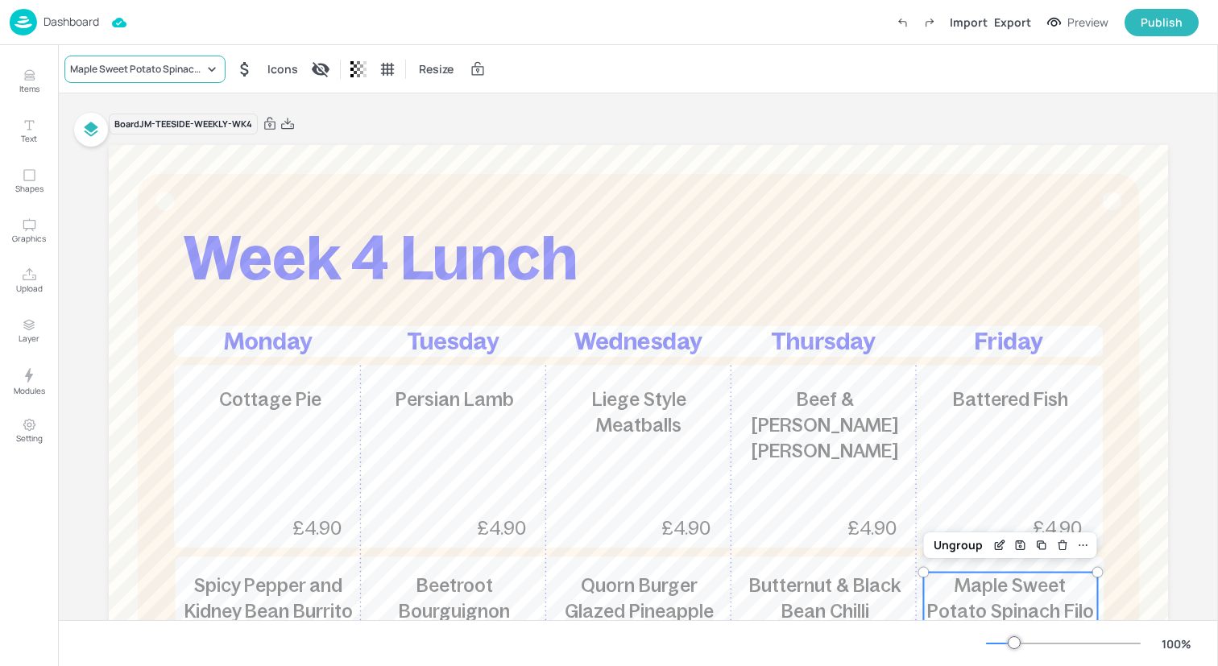
click at [172, 60] on div "Maple Sweet Potato Spinach Filo Roll" at bounding box center [144, 69] width 161 height 27
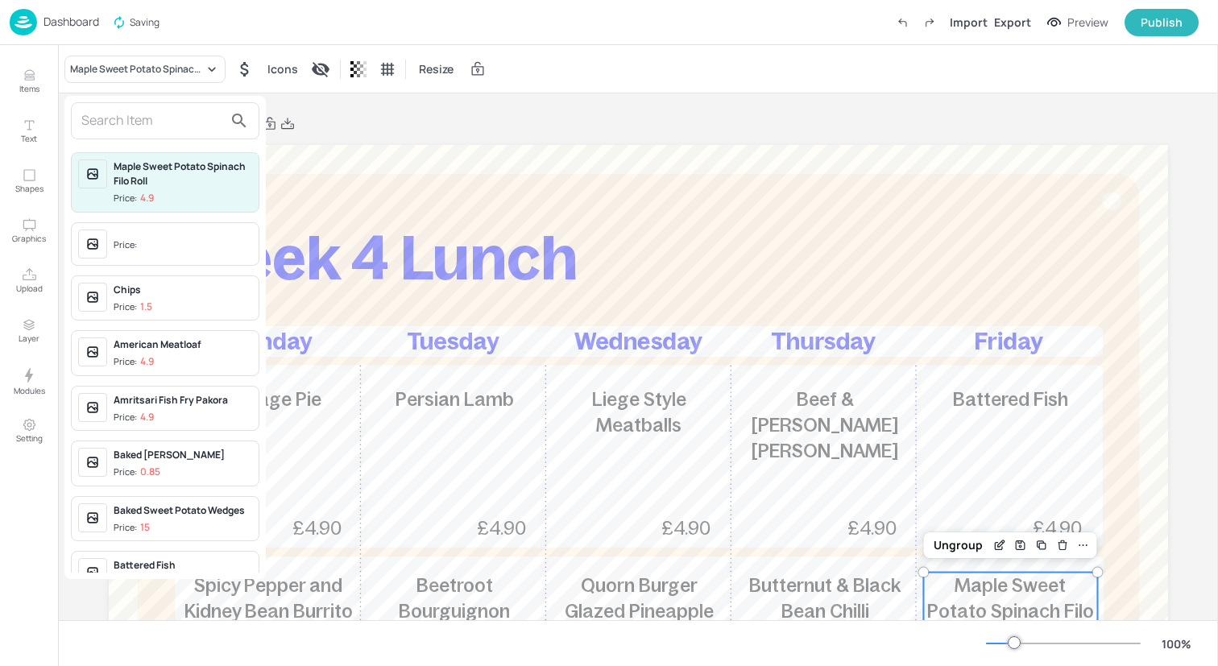
click at [170, 130] on input "text" at bounding box center [152, 121] width 142 height 26
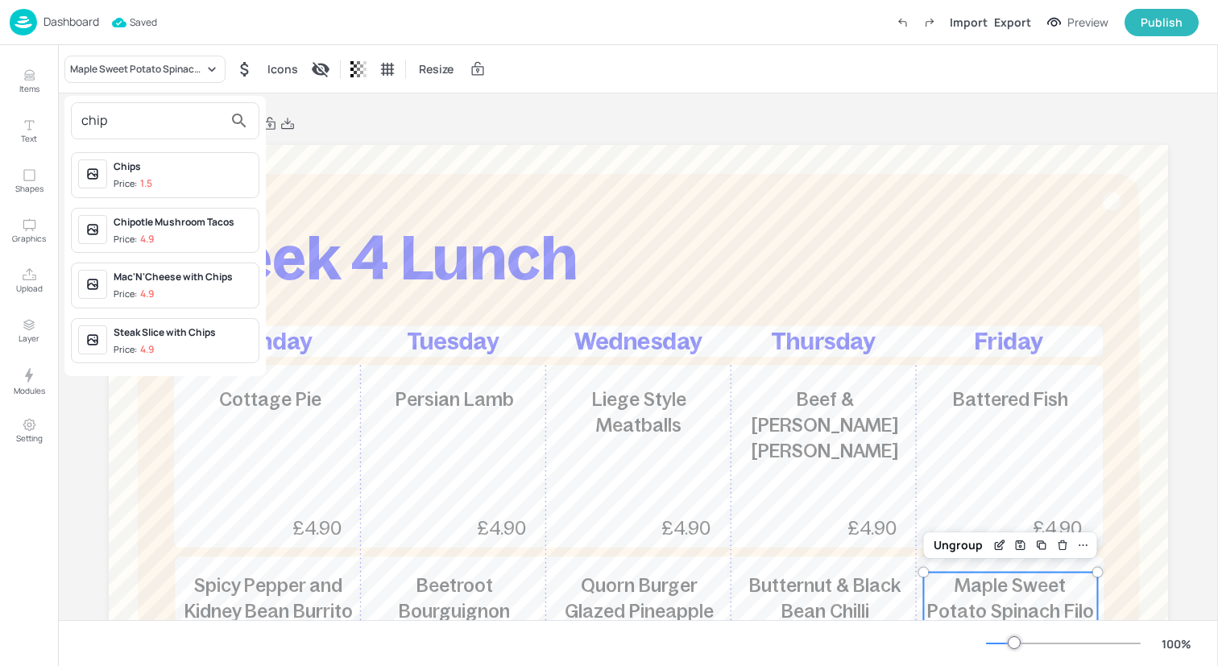
click at [192, 224] on div "Chipotle Mushroom Tacos" at bounding box center [183, 222] width 139 height 14
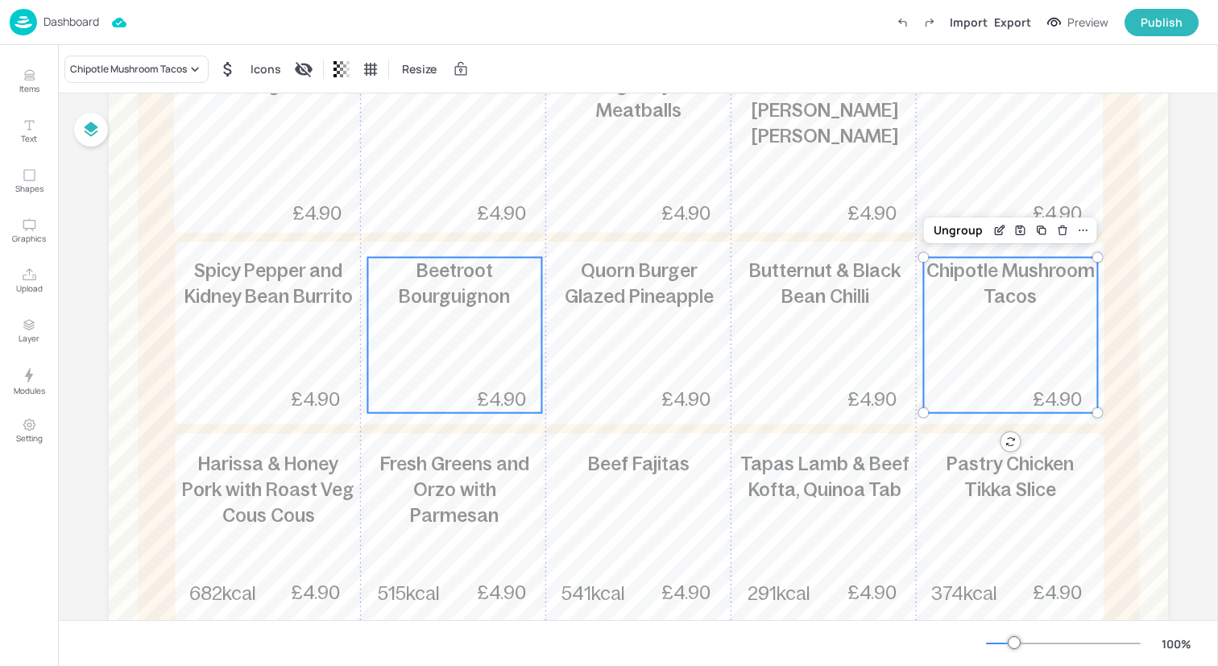
scroll to position [336, 0]
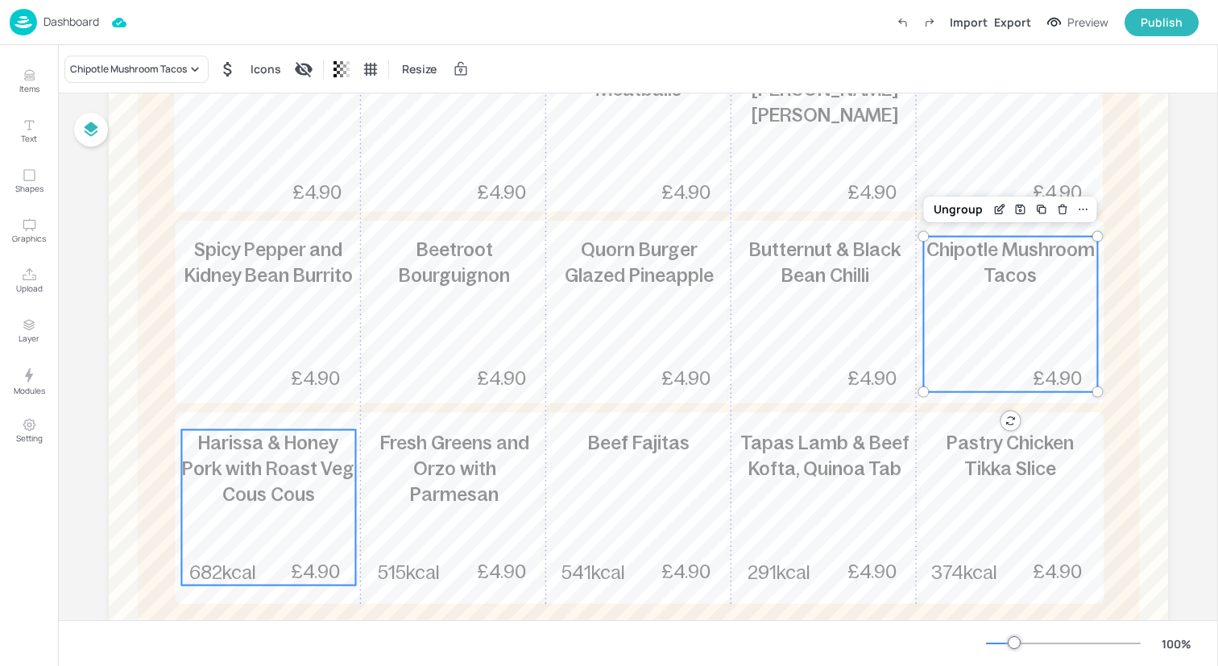
click at [278, 525] on div "Harissa & Honey Pork with Roast Veg Cous Cous 682kcal £4.90" at bounding box center [268, 507] width 174 height 155
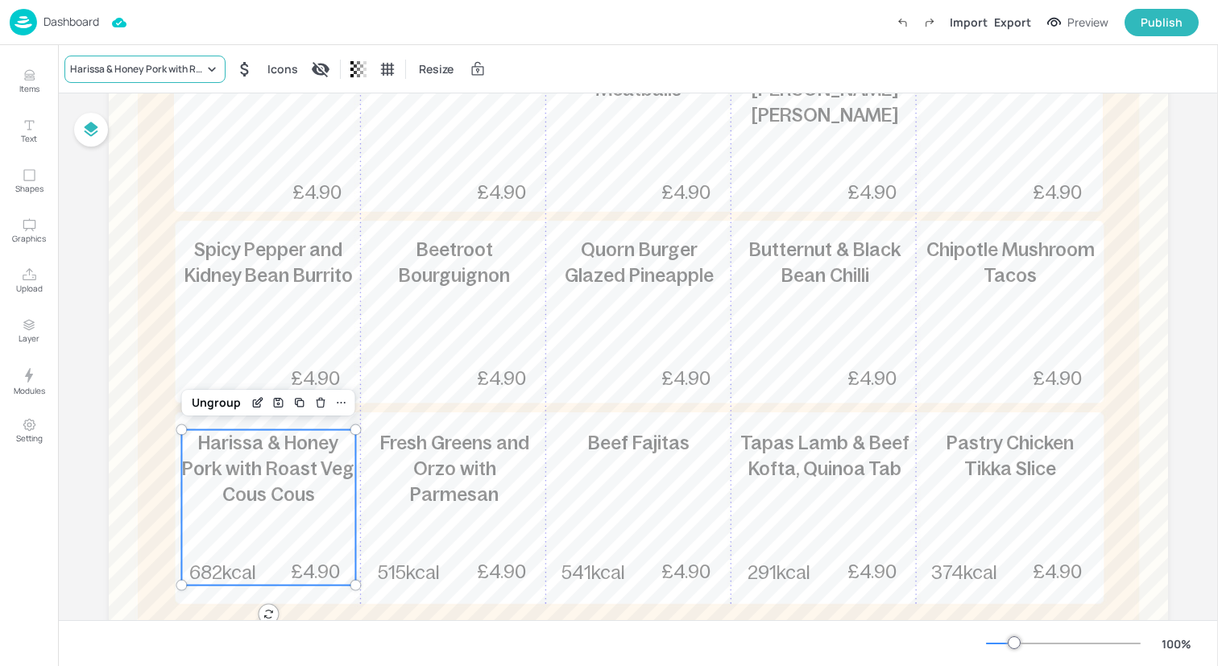
click at [175, 67] on div "Harissa & Honey Pork with Roast Veg Cous Cous" at bounding box center [137, 69] width 134 height 14
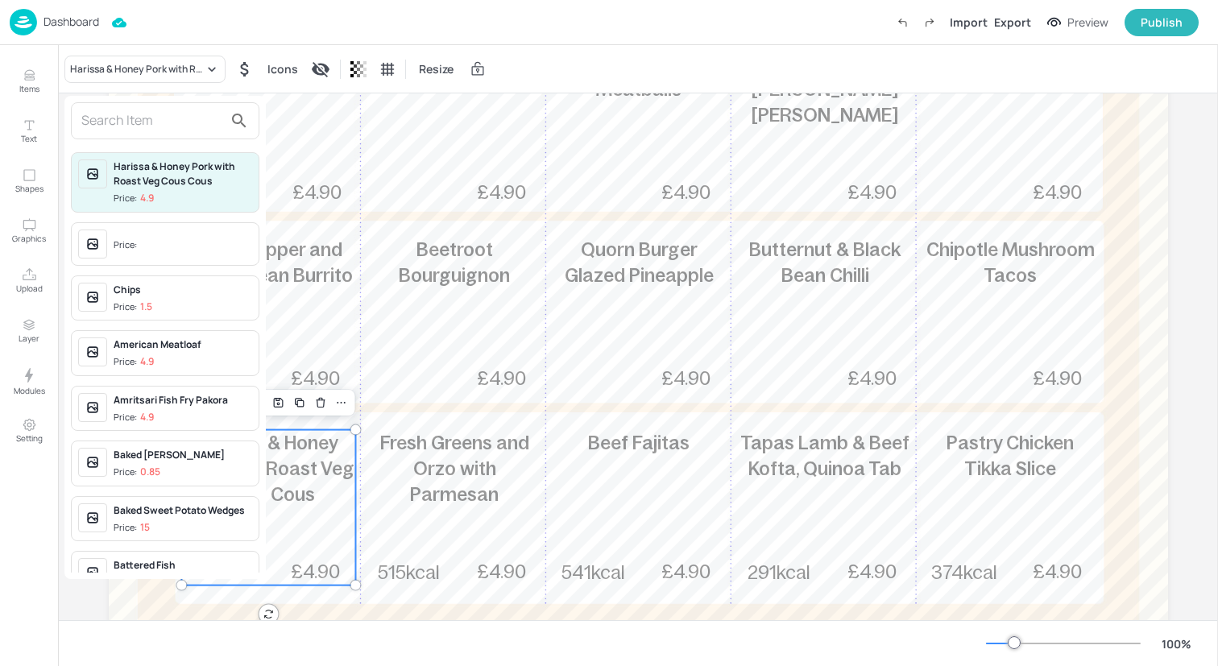
click at [167, 120] on input "text" at bounding box center [152, 121] width 142 height 26
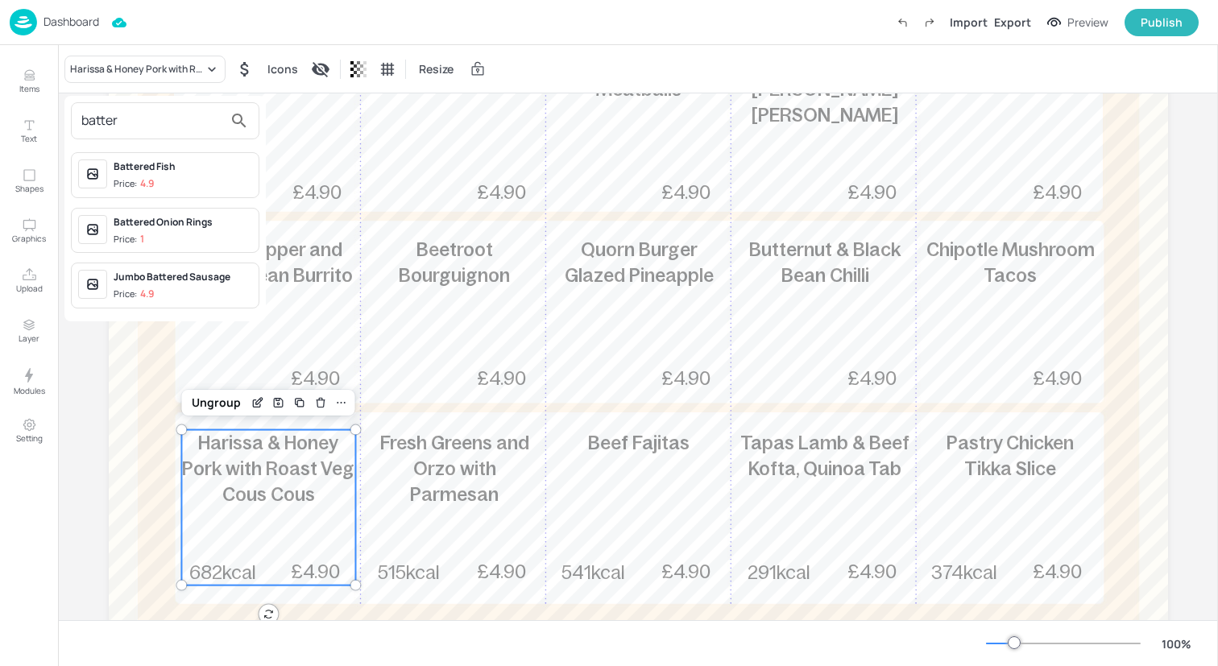
drag, startPoint x: 157, startPoint y: 118, endPoint x: 11, endPoint y: 118, distance: 145.8
click at [11, 118] on div "batter Battered Fish Price: 4.9 Battered Onion Rings Price: 1 Jumbo Battered Sa…" at bounding box center [609, 336] width 1218 height 660
click at [126, 172] on div "Chicken Tikka Masala" at bounding box center [183, 166] width 139 height 14
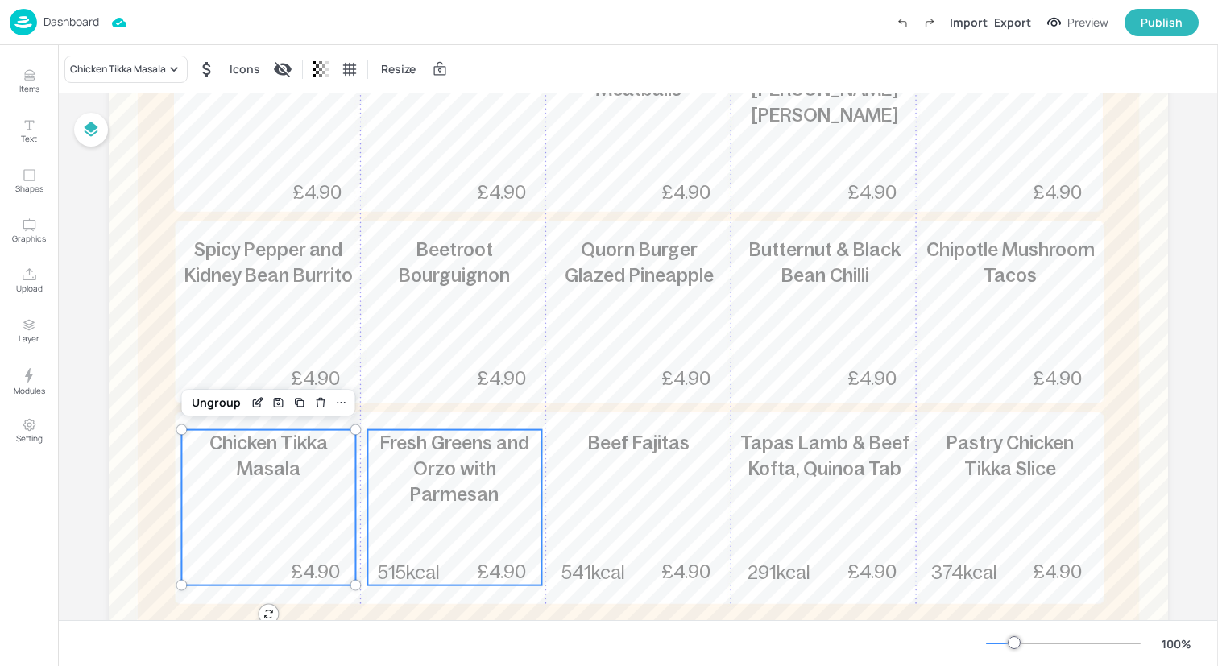
click at [443, 547] on div "Fresh Greens and Orzo with Parmesan 515kcal £4.90" at bounding box center [454, 507] width 174 height 155
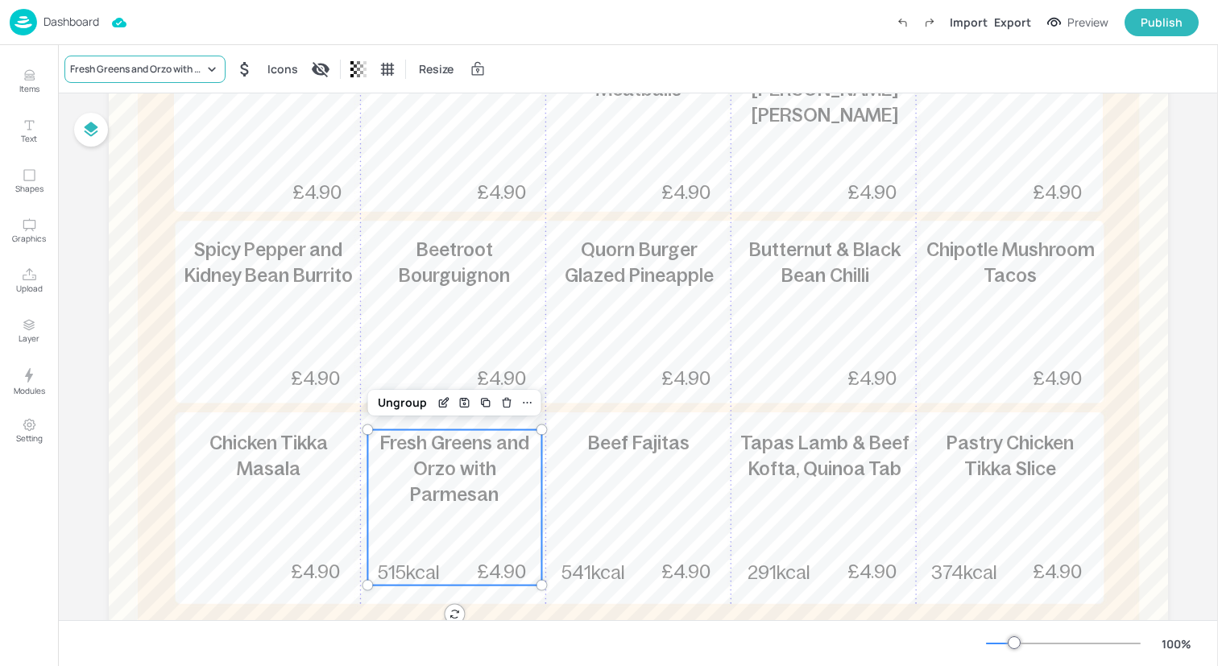
click at [188, 71] on div "Fresh Greens and Orzo with Parmesan" at bounding box center [137, 69] width 134 height 14
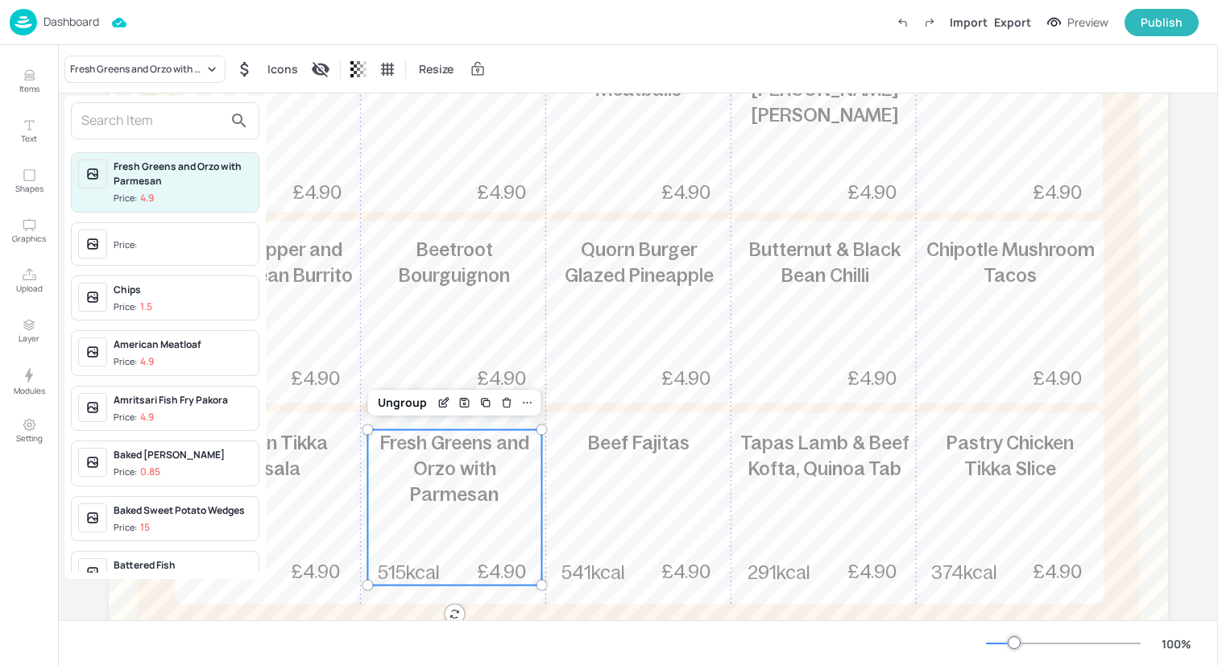
click at [168, 123] on input "text" at bounding box center [152, 121] width 142 height 26
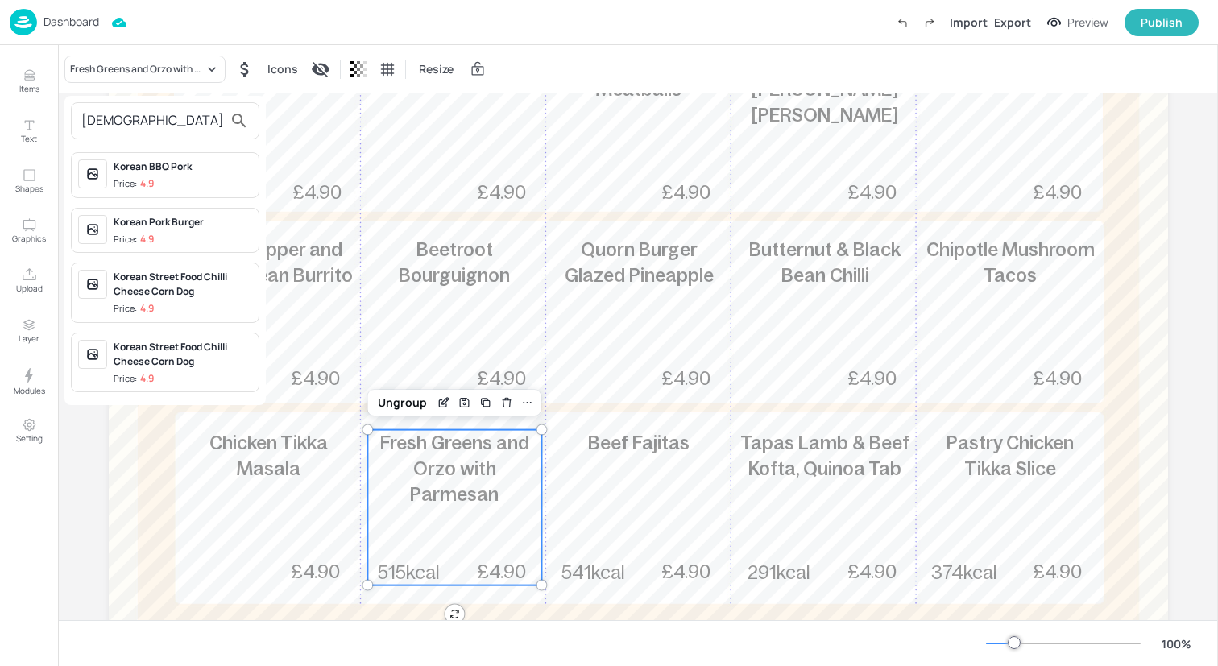
click at [188, 229] on div "Korean Pork Burger" at bounding box center [183, 222] width 139 height 14
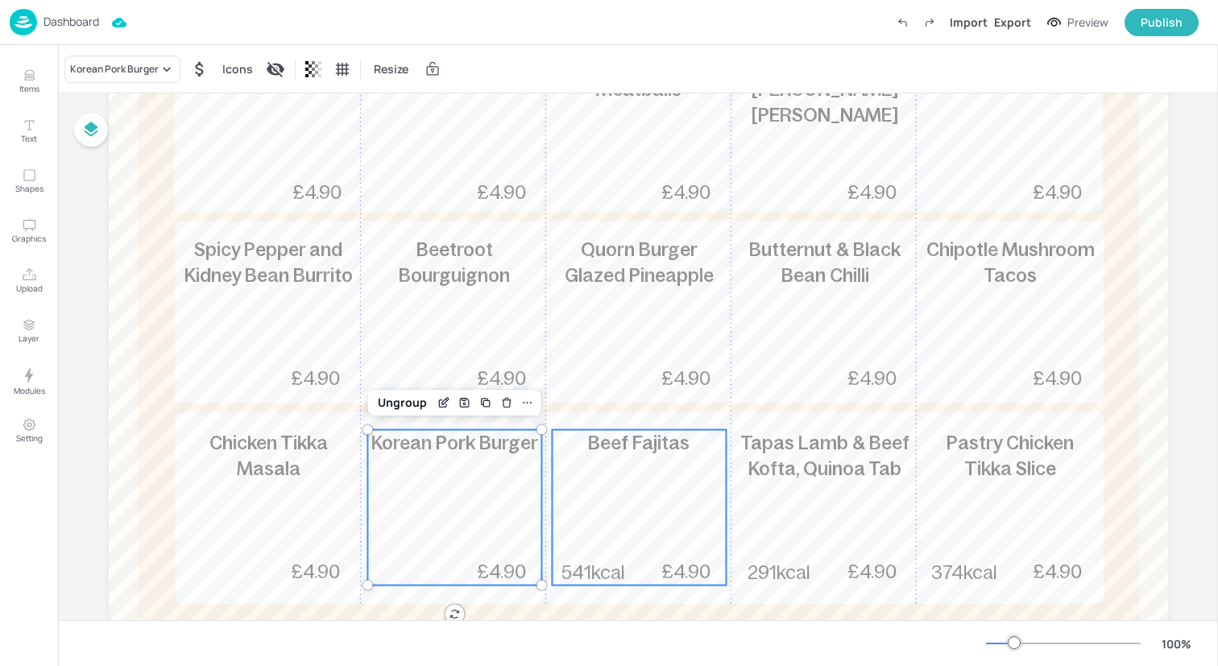
click at [597, 506] on div "Beef Fajitas 541kcal £4.90" at bounding box center [639, 507] width 174 height 155
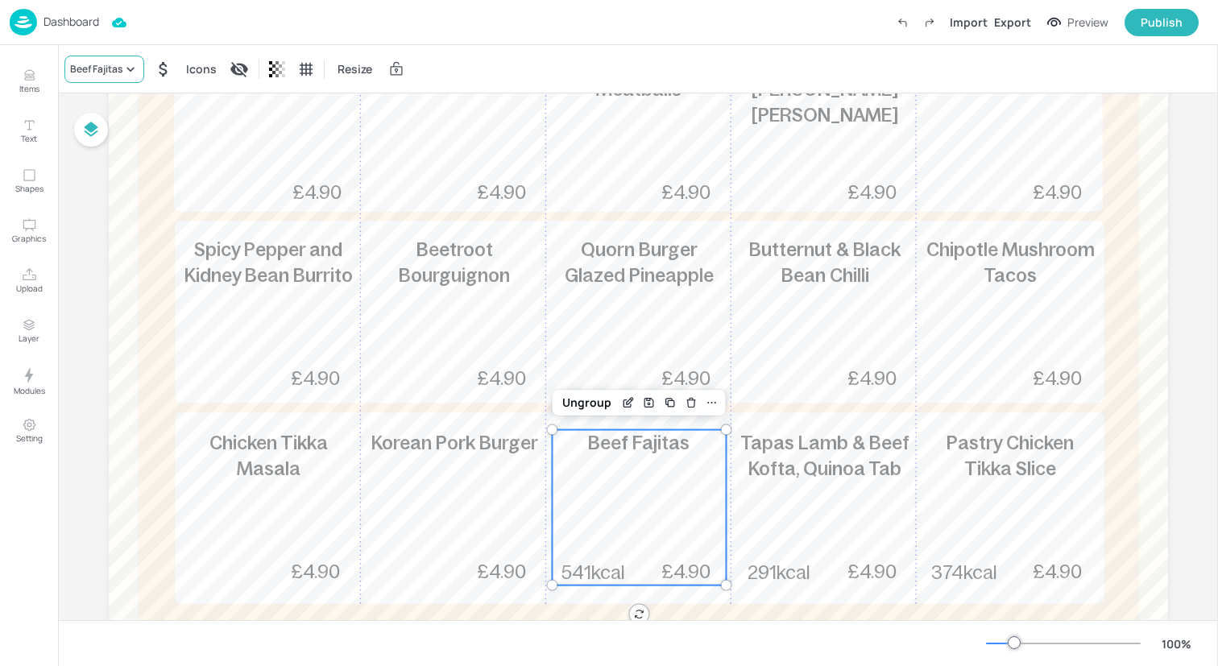
click at [130, 74] on icon at bounding box center [130, 69] width 16 height 16
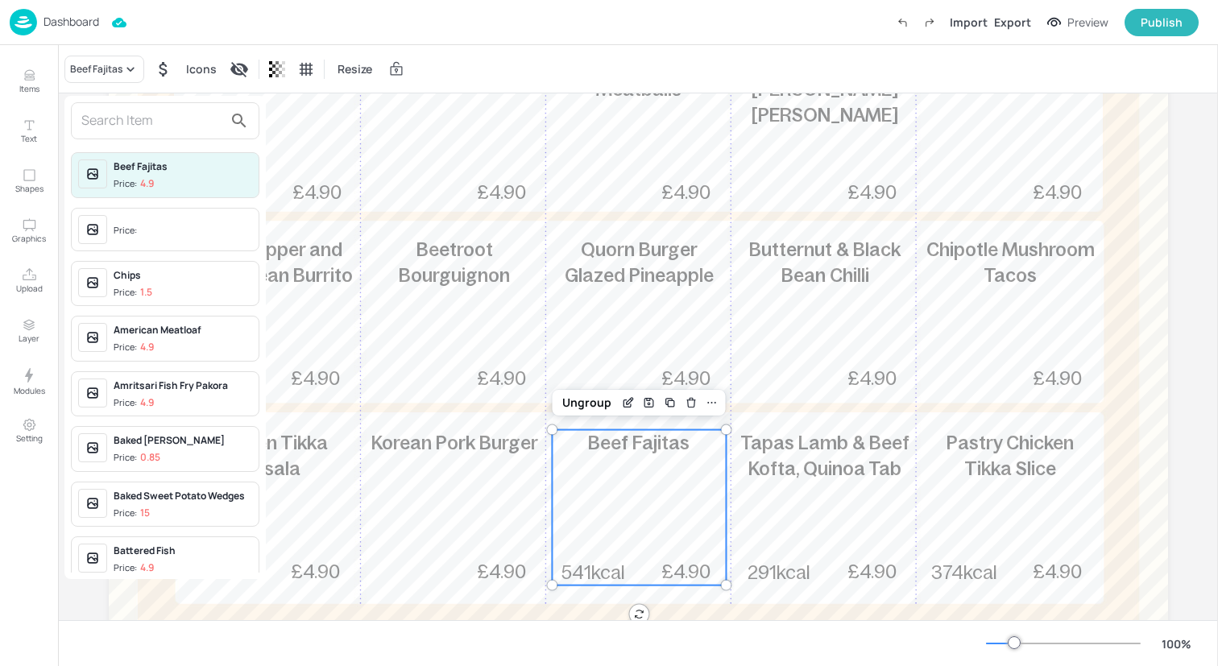
click at [122, 126] on input "text" at bounding box center [152, 121] width 142 height 26
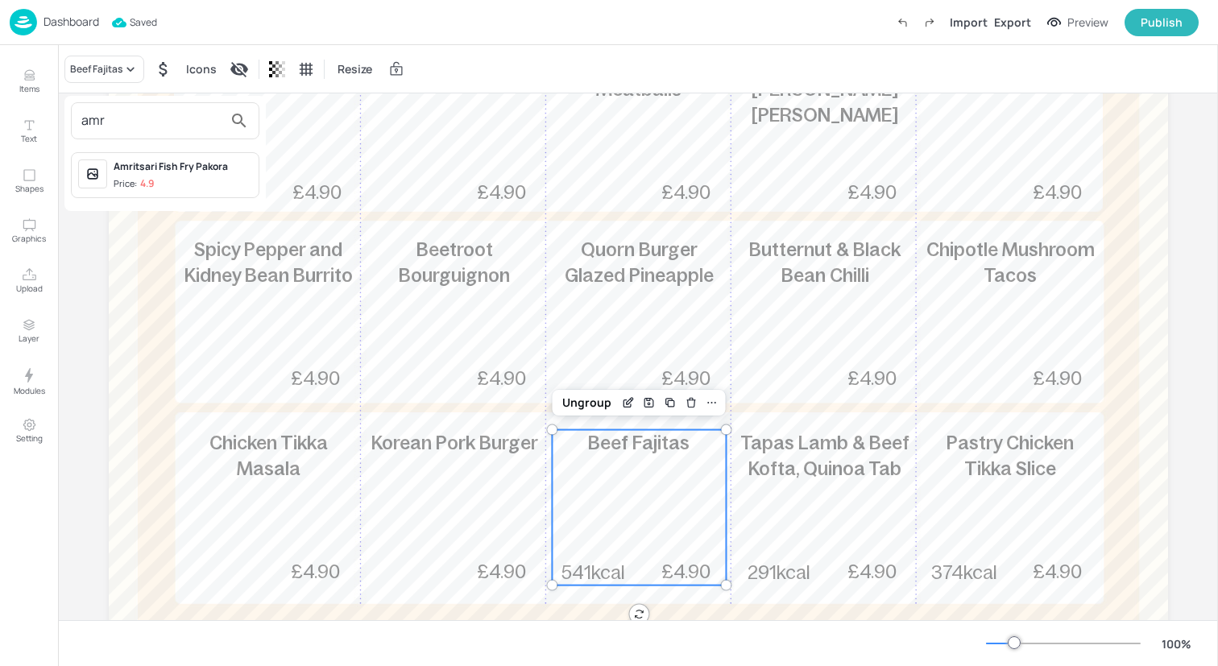
click at [122, 172] on div "Amritsari Fish Fry Pakora" at bounding box center [183, 166] width 139 height 14
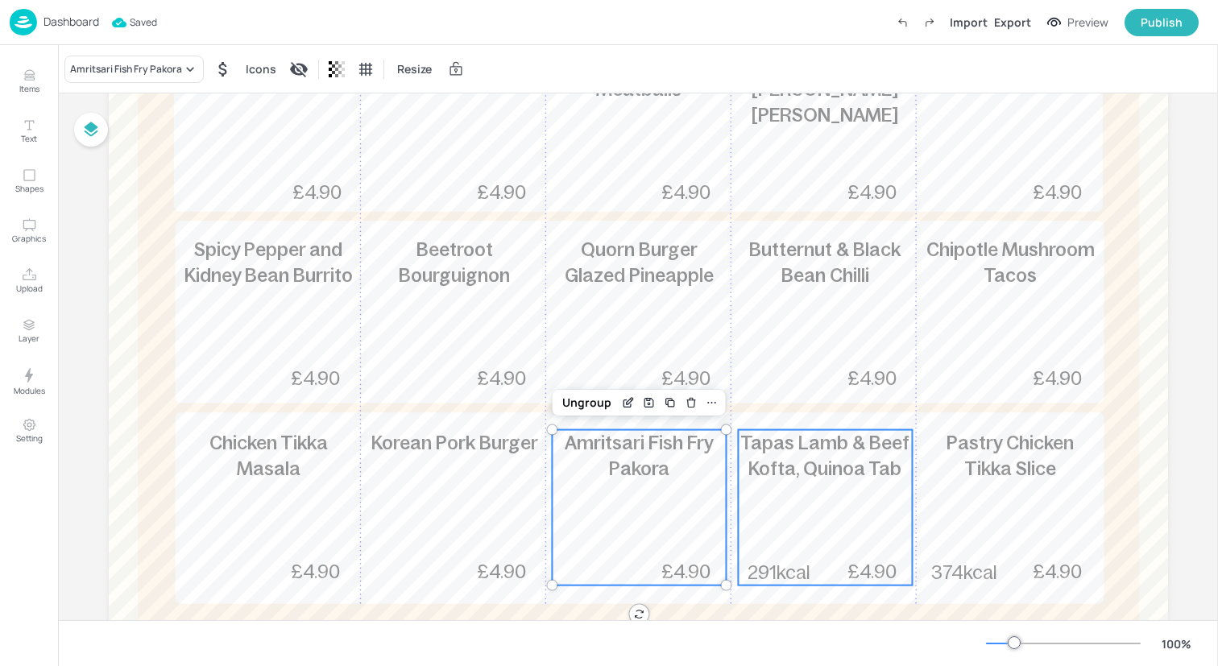
click at [836, 538] on div "Tapas Lamb & Beef Kofta, Quinoa Tab 291kcal £4.90" at bounding box center [825, 507] width 174 height 155
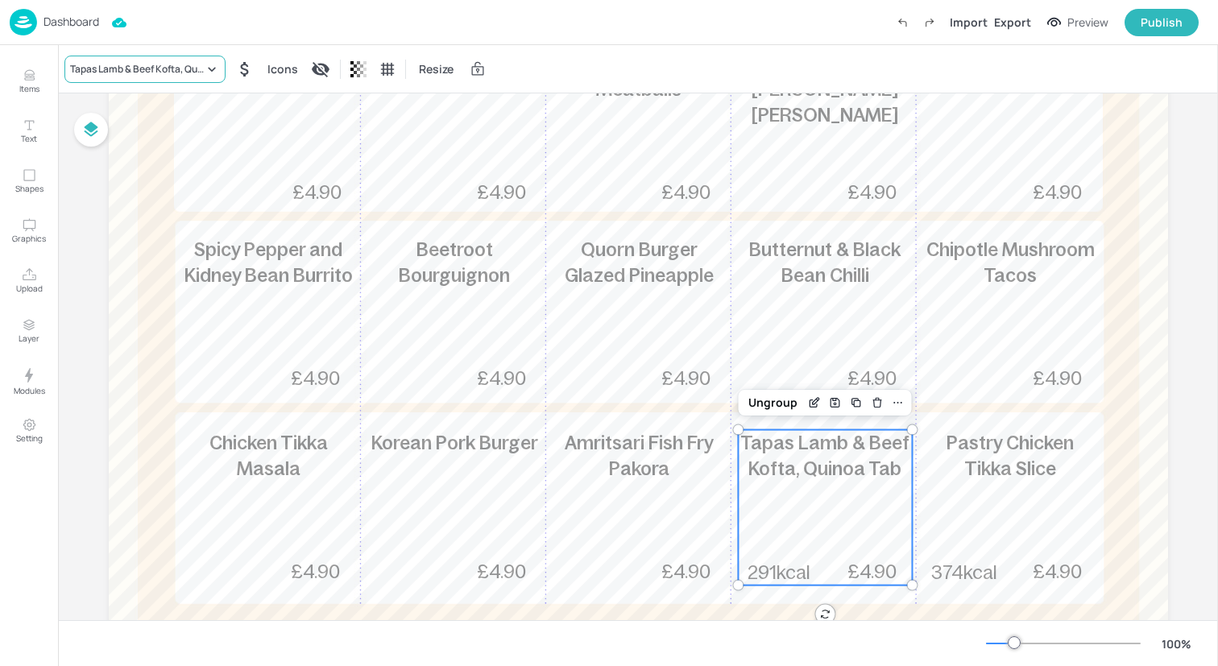
click at [209, 68] on icon at bounding box center [211, 69] width 7 height 4
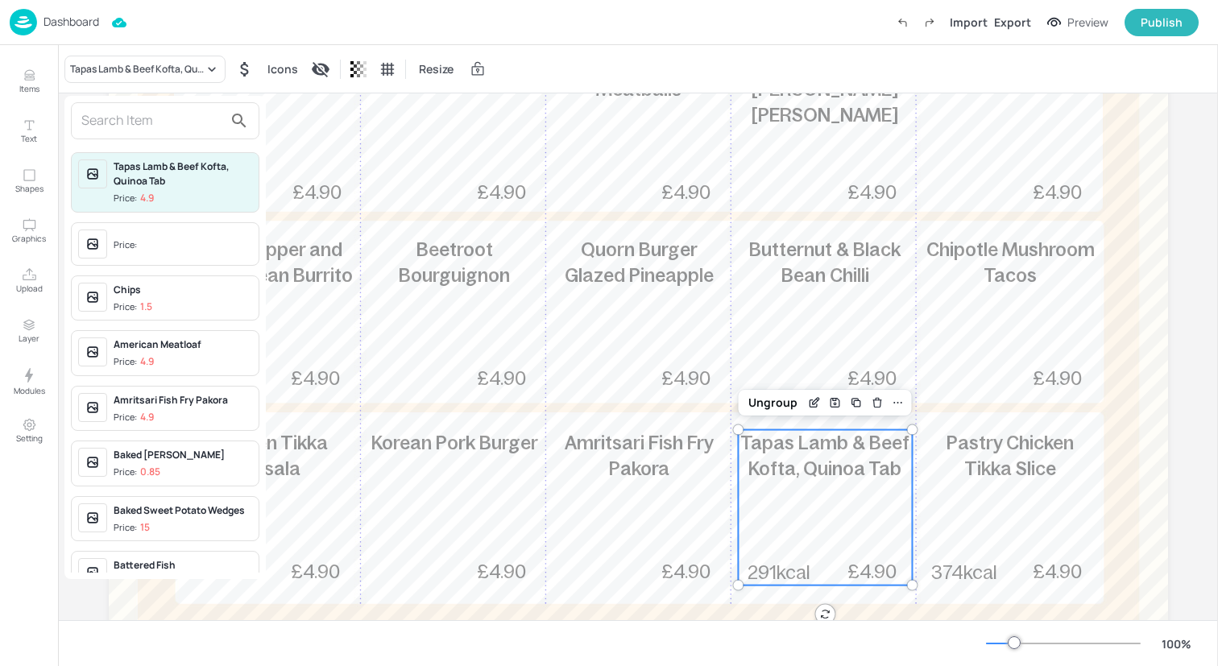
click at [182, 121] on input "text" at bounding box center [152, 121] width 142 height 26
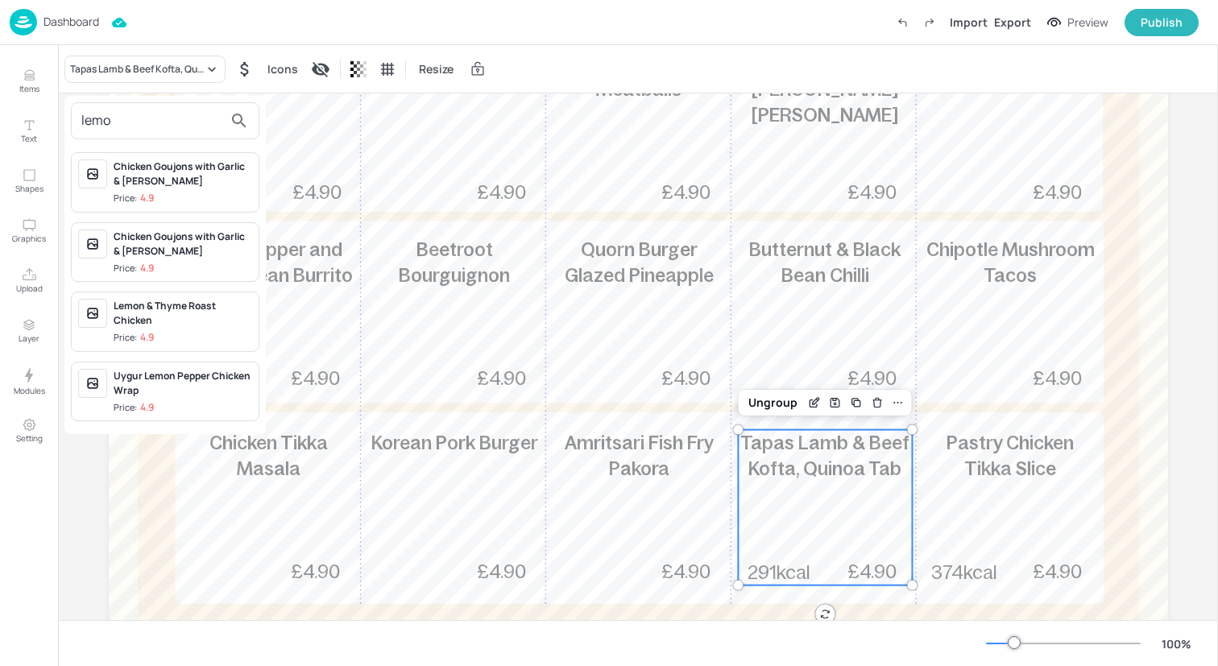
click at [207, 318] on div "Lemon & Thyme Roast Chicken" at bounding box center [183, 313] width 139 height 29
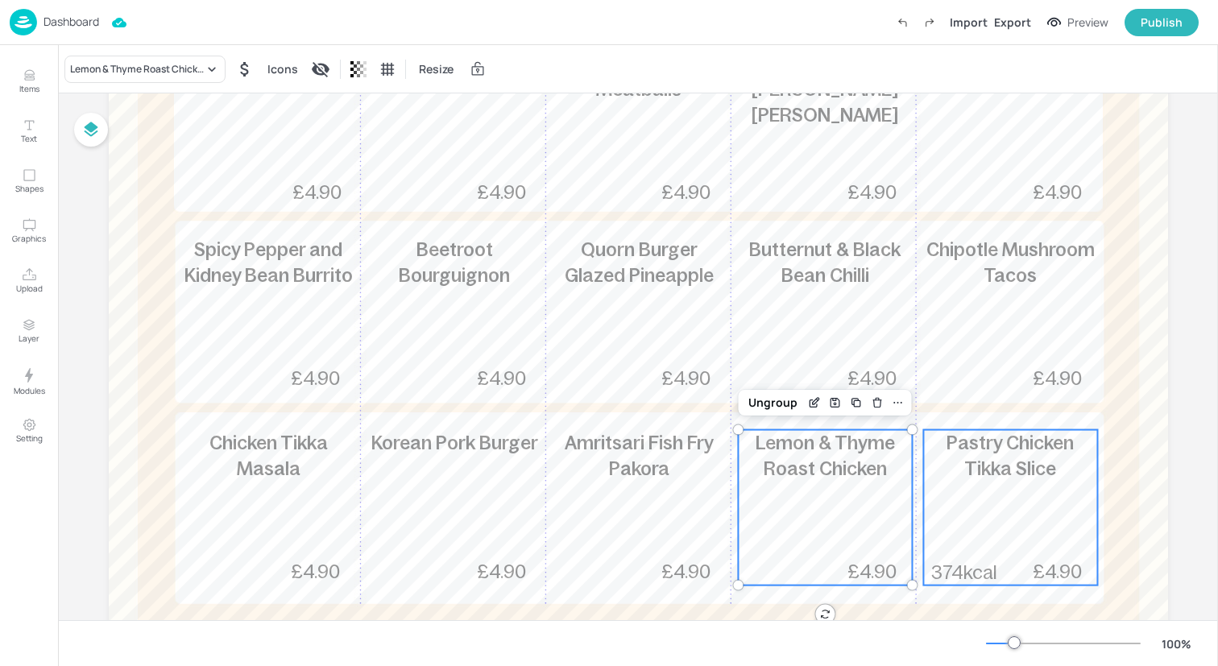
click at [1020, 480] on p "Pastry Chicken Tikka Slice" at bounding box center [1010, 456] width 174 height 52
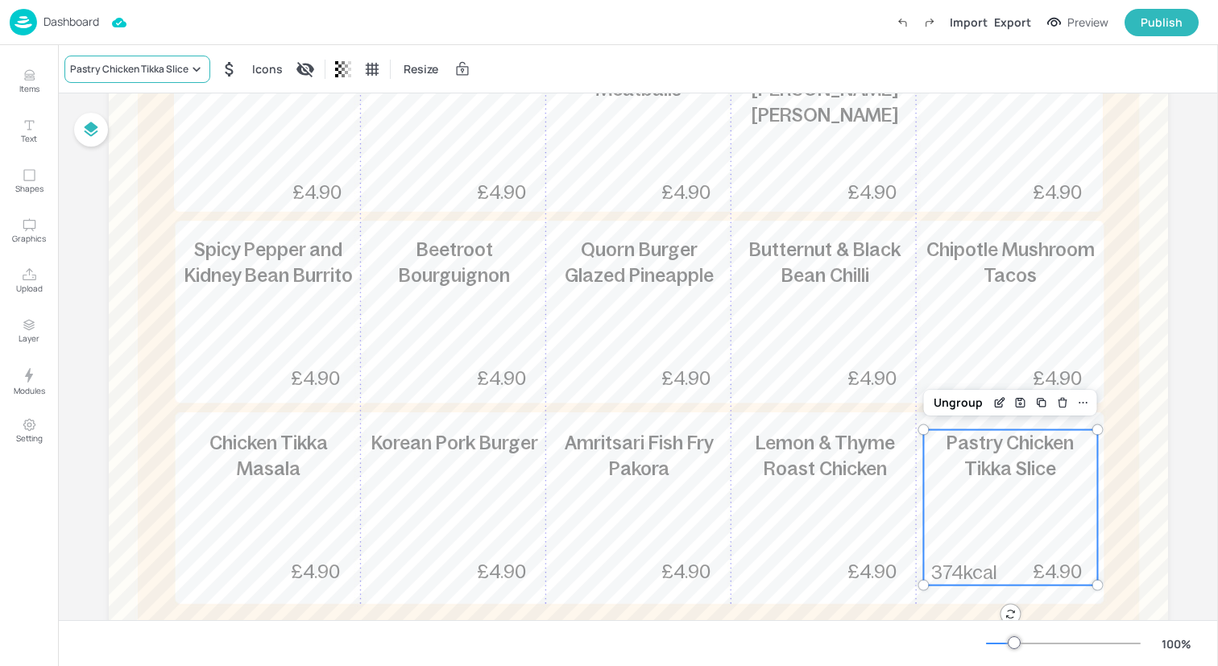
click at [189, 64] on icon at bounding box center [196, 69] width 16 height 16
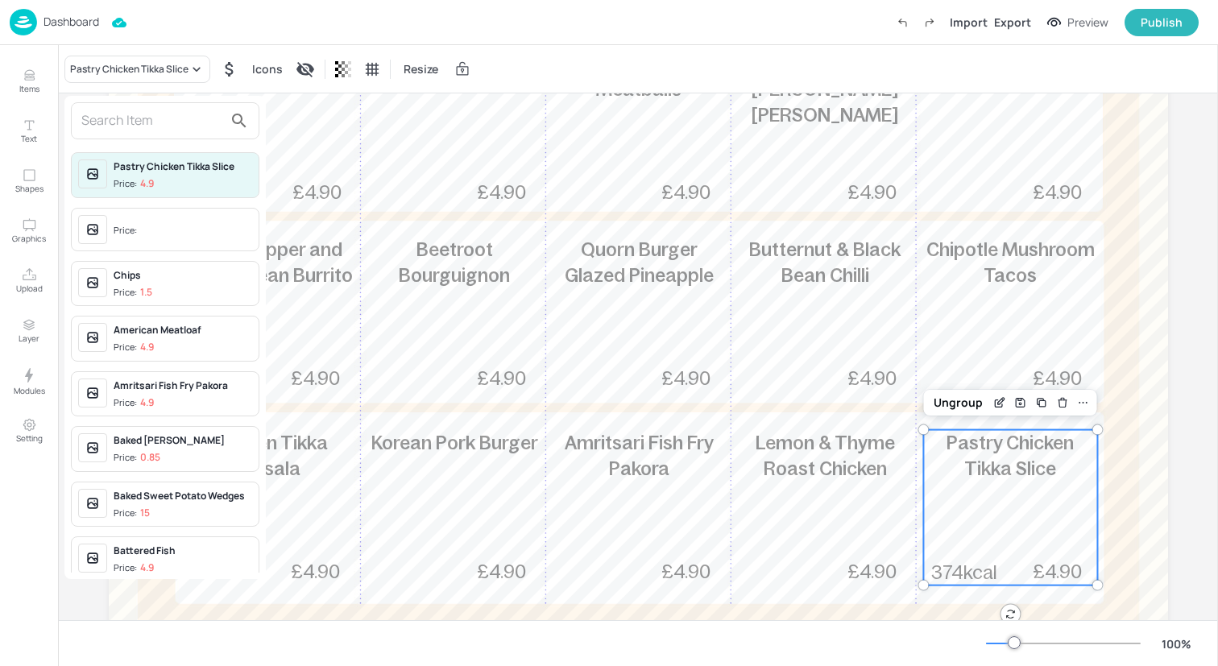
click at [185, 126] on input "text" at bounding box center [152, 121] width 142 height 26
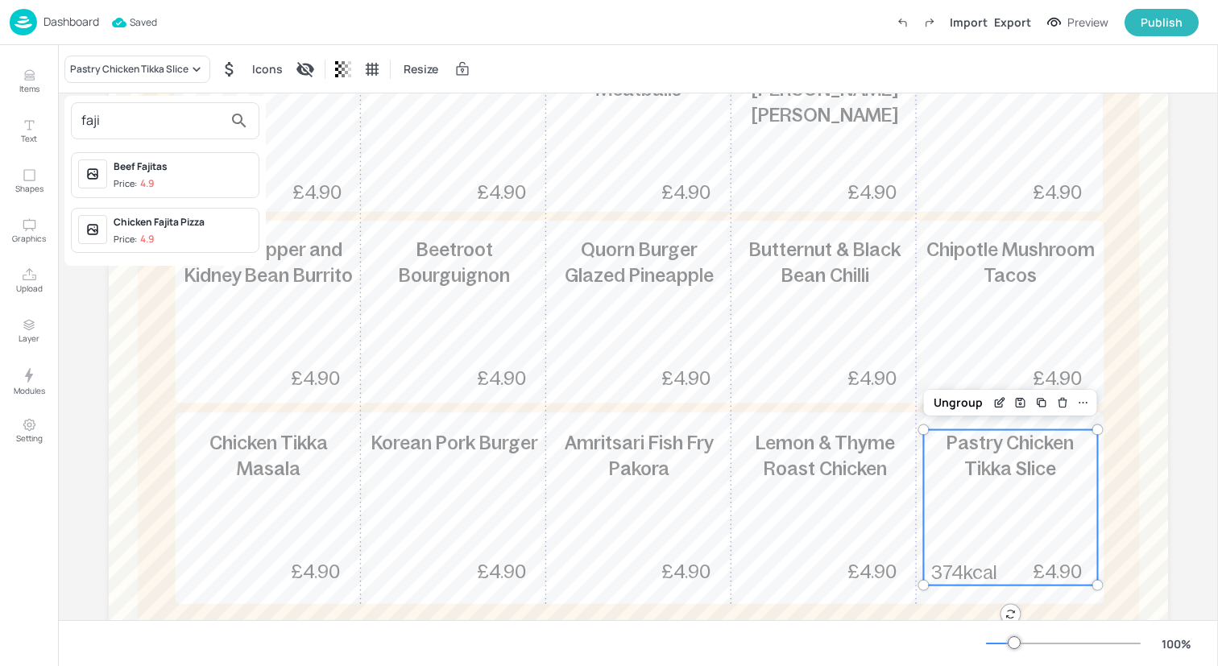
click at [198, 246] on div "Chicken Fajita Pizza Price: 4.9" at bounding box center [165, 231] width 188 height 46
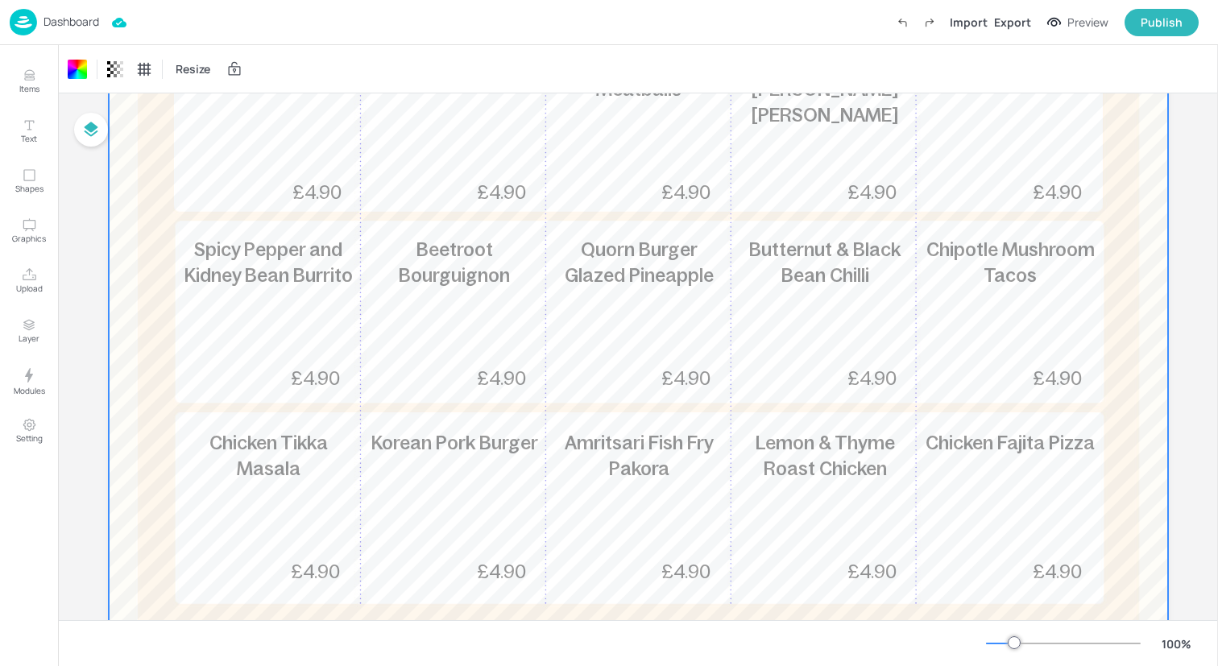
scroll to position [0, 0]
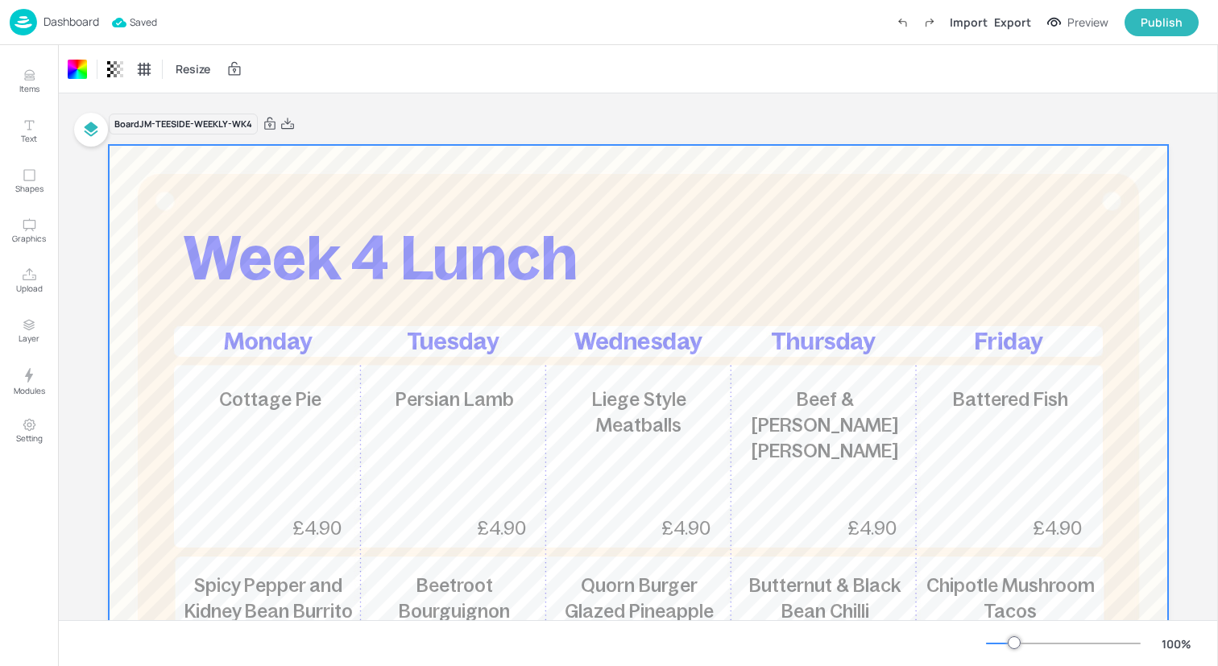
click at [16, 19] on img at bounding box center [23, 22] width 27 height 27
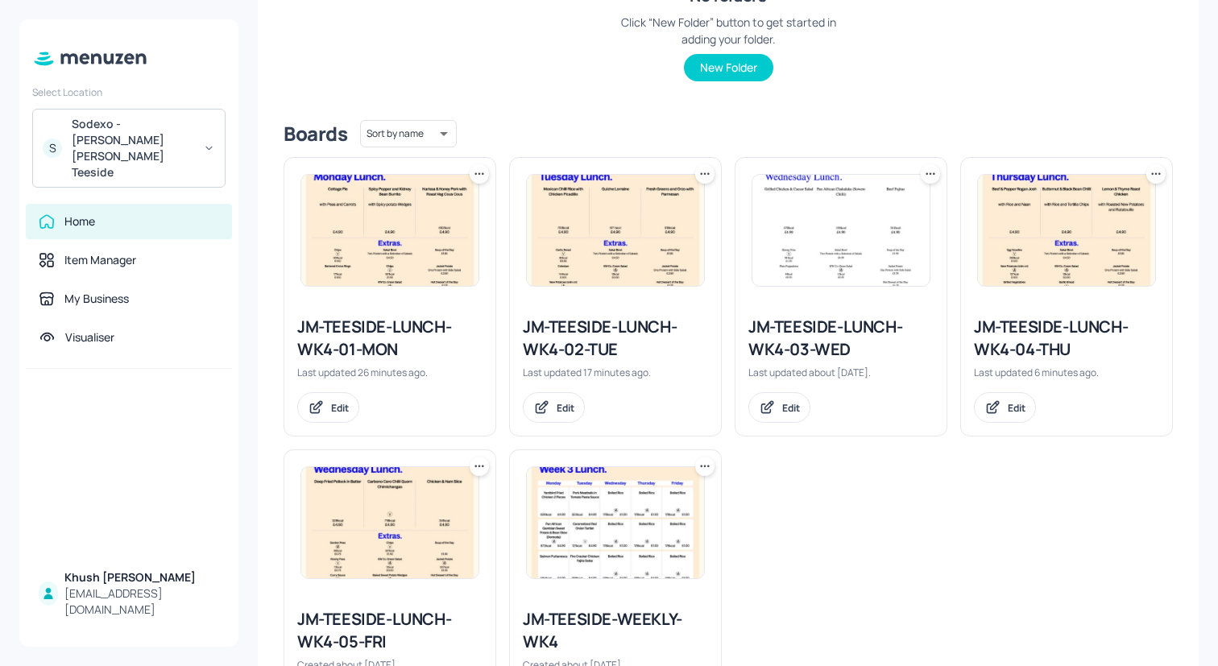
scroll to position [299, 0]
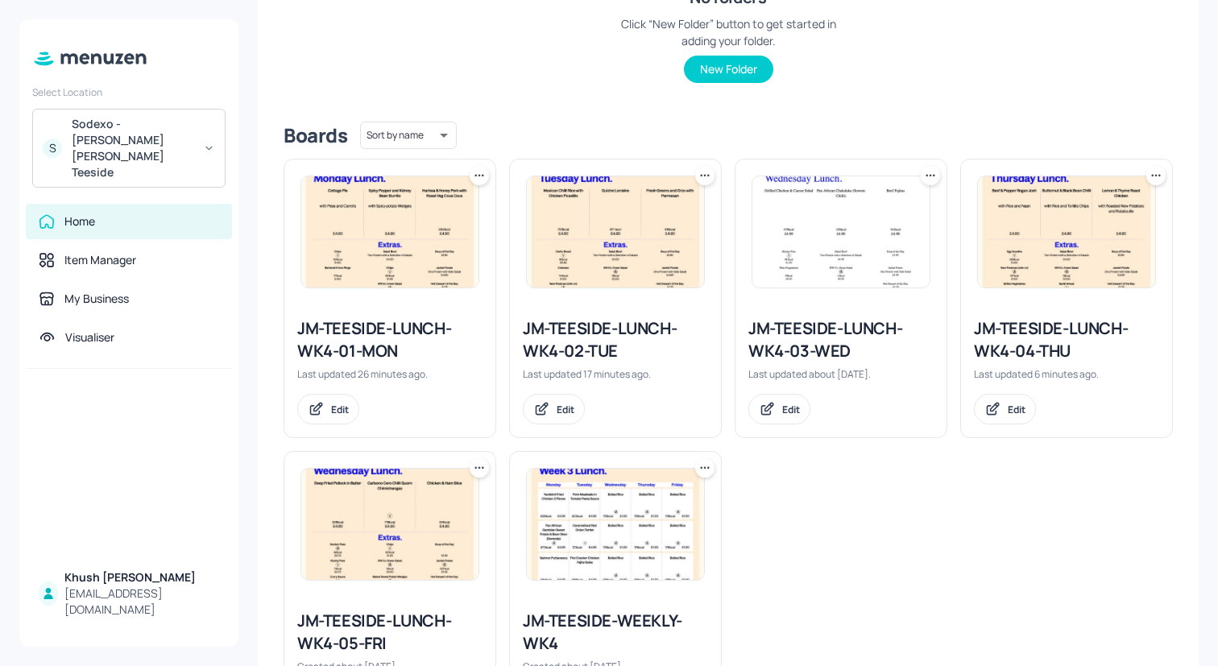
click at [479, 173] on icon at bounding box center [479, 176] width 16 height 16
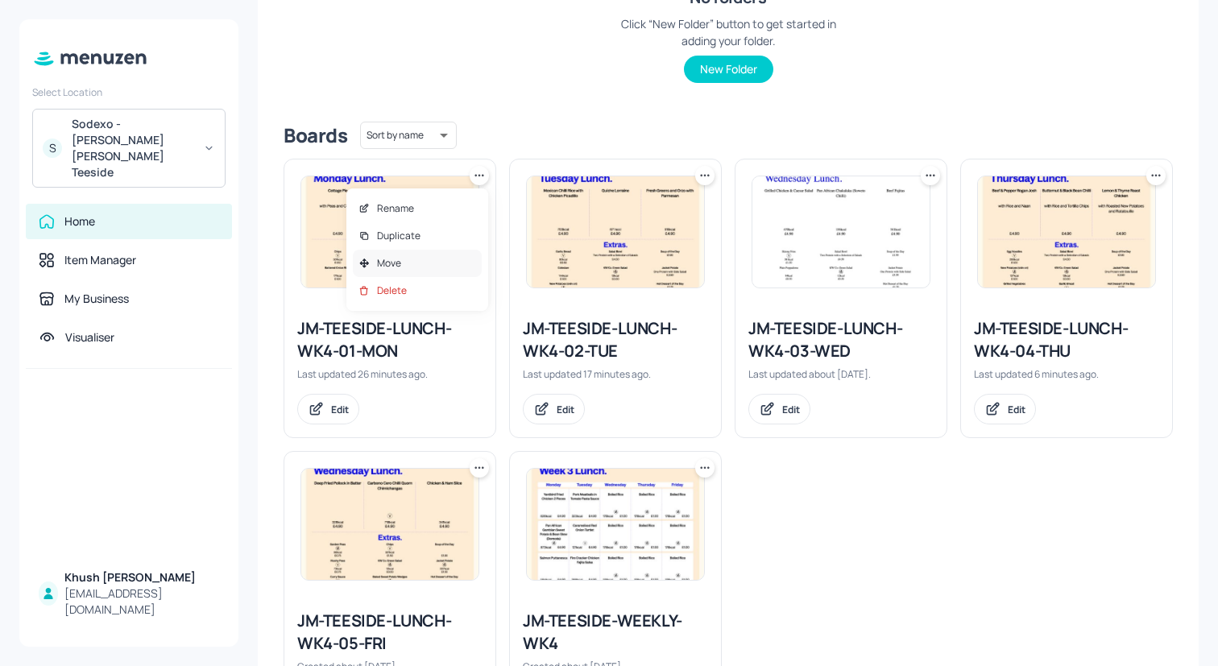
click at [446, 265] on div "Move" at bounding box center [417, 263] width 129 height 27
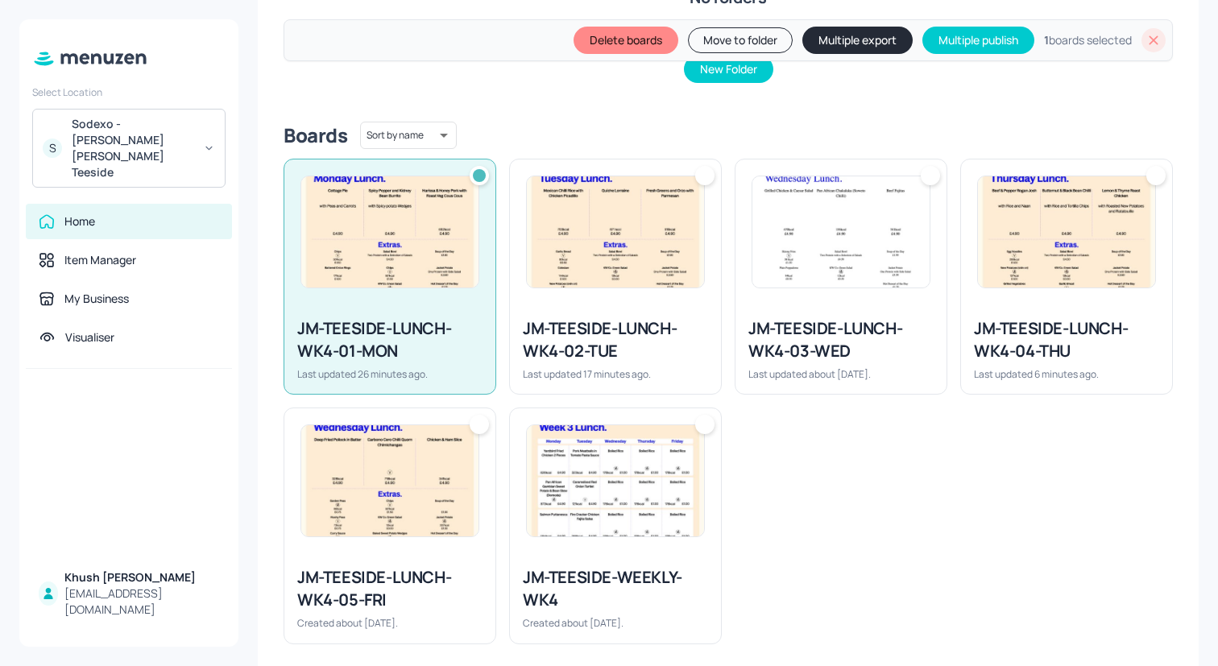
click at [623, 275] on img at bounding box center [615, 231] width 177 height 111
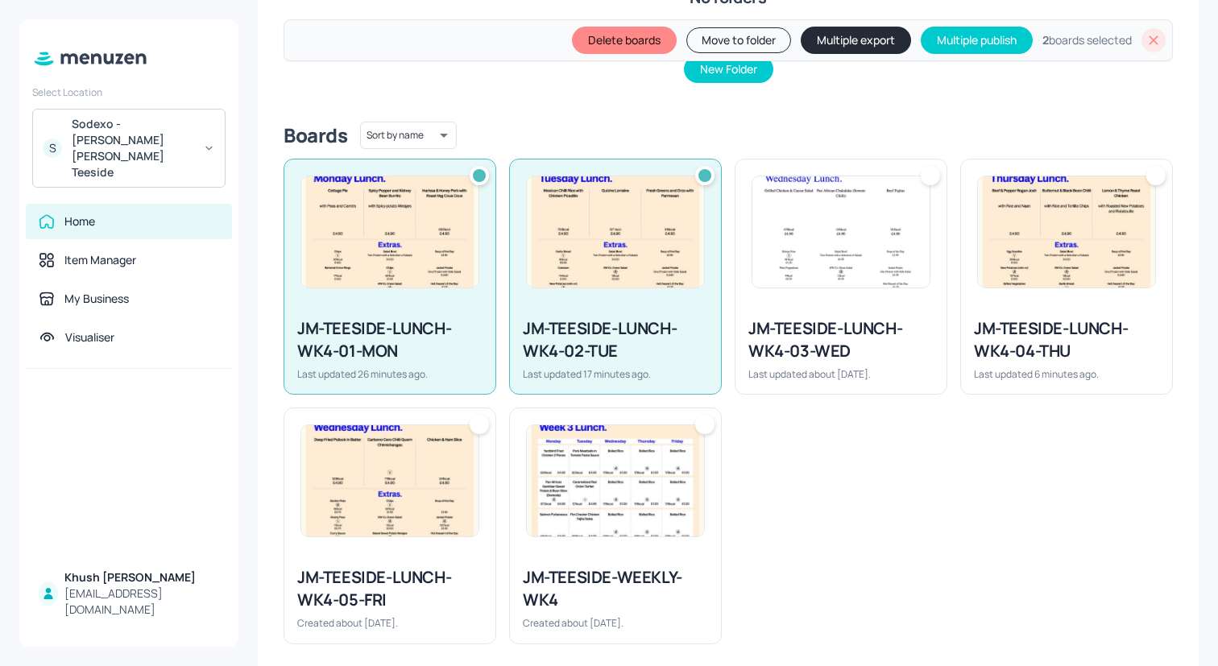
click at [901, 275] on img at bounding box center [840, 231] width 177 height 111
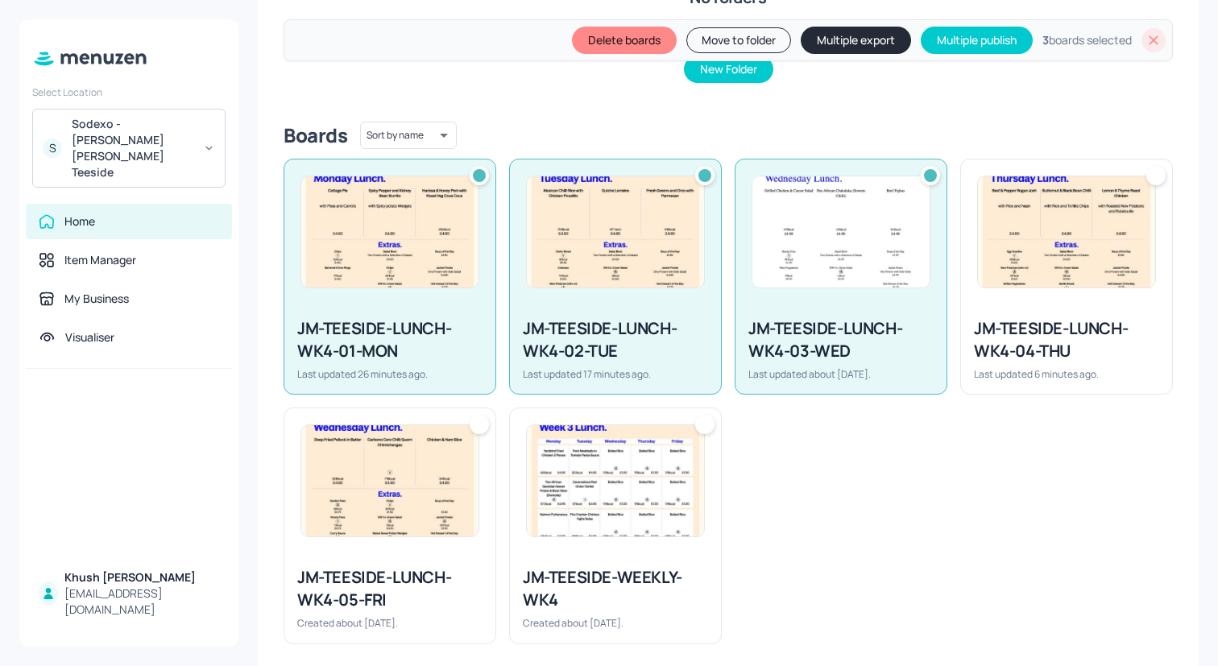
click at [1043, 275] on img at bounding box center [1066, 231] width 177 height 111
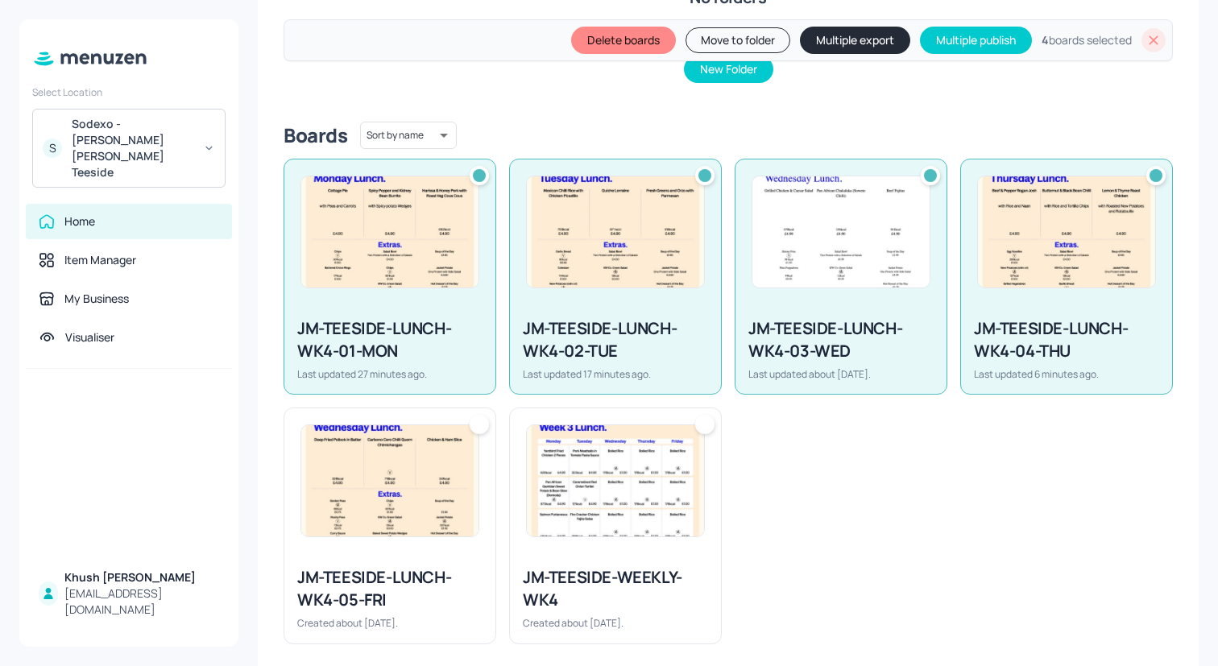
click at [370, 468] on img at bounding box center [389, 480] width 177 height 111
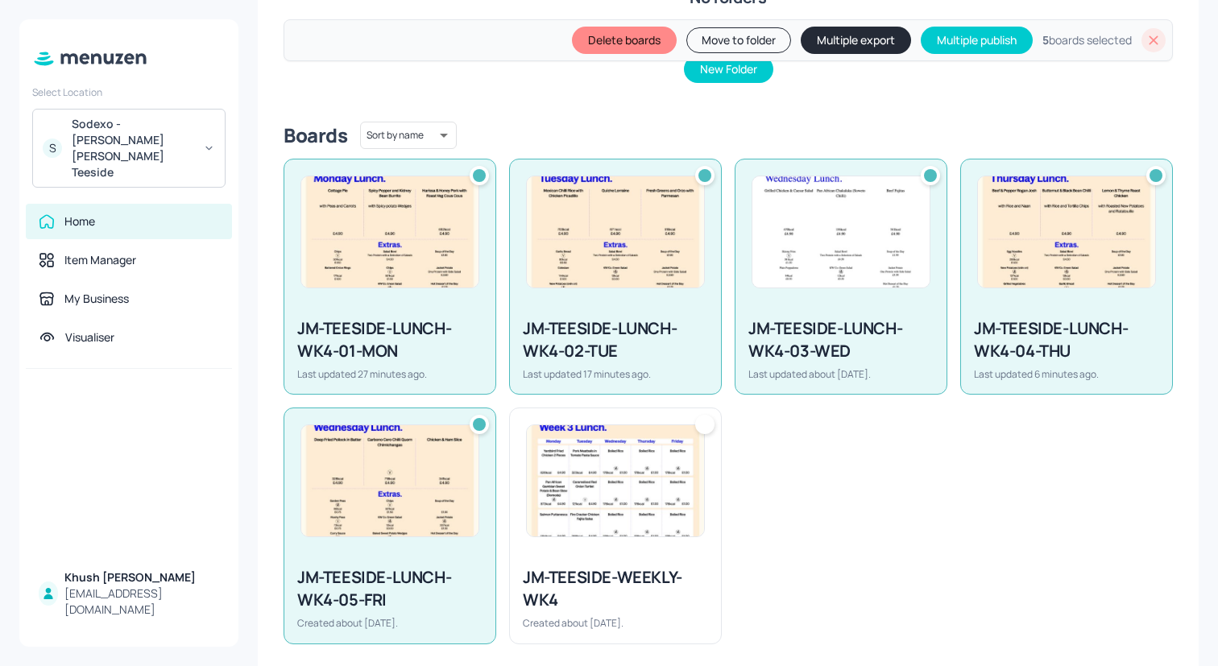
click at [581, 473] on img at bounding box center [615, 480] width 177 height 111
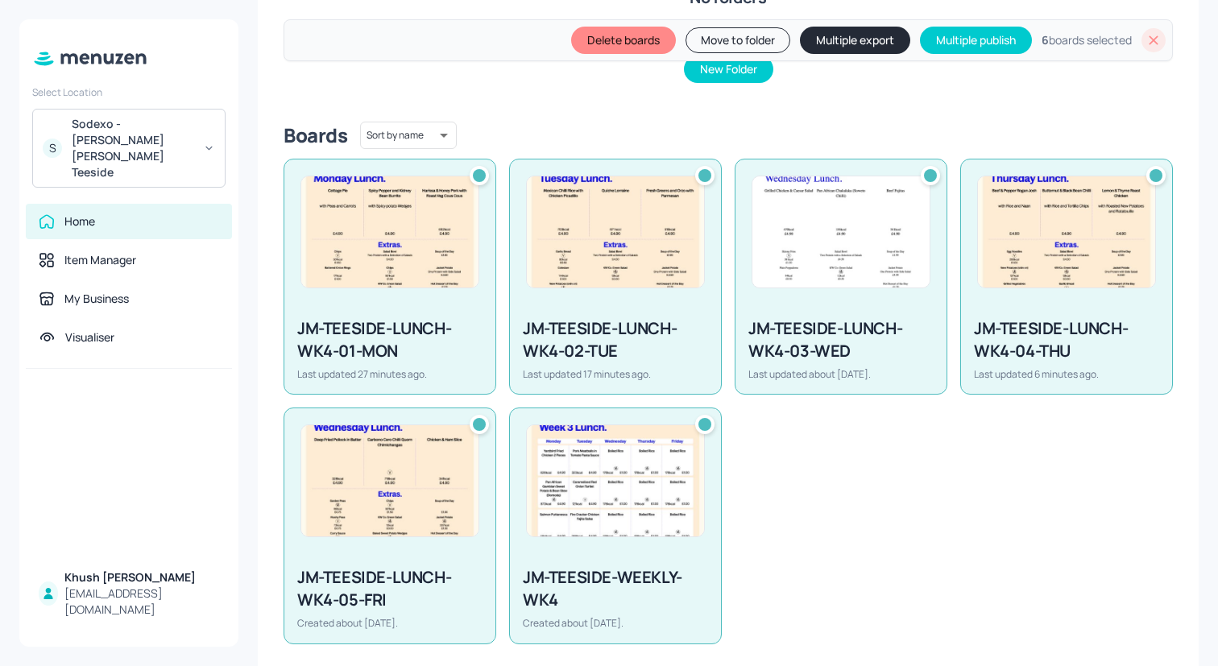
click at [834, 38] on button "Multiple export" at bounding box center [855, 40] width 110 height 27
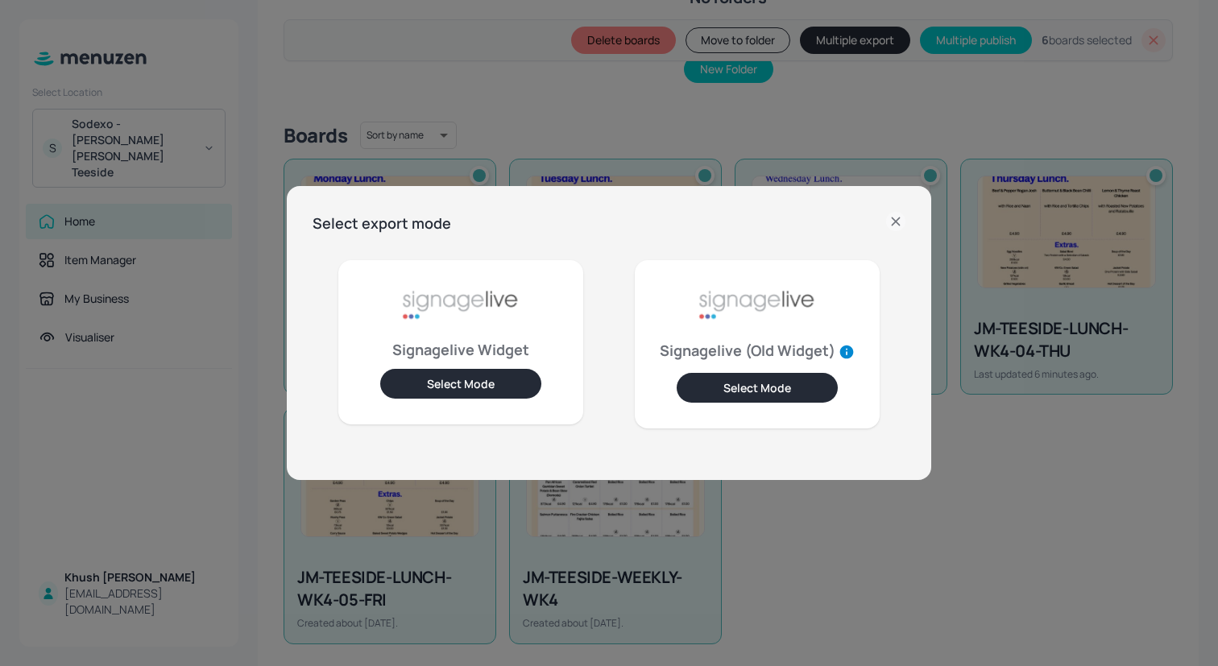
click at [475, 379] on button "Select Mode" at bounding box center [460, 384] width 161 height 30
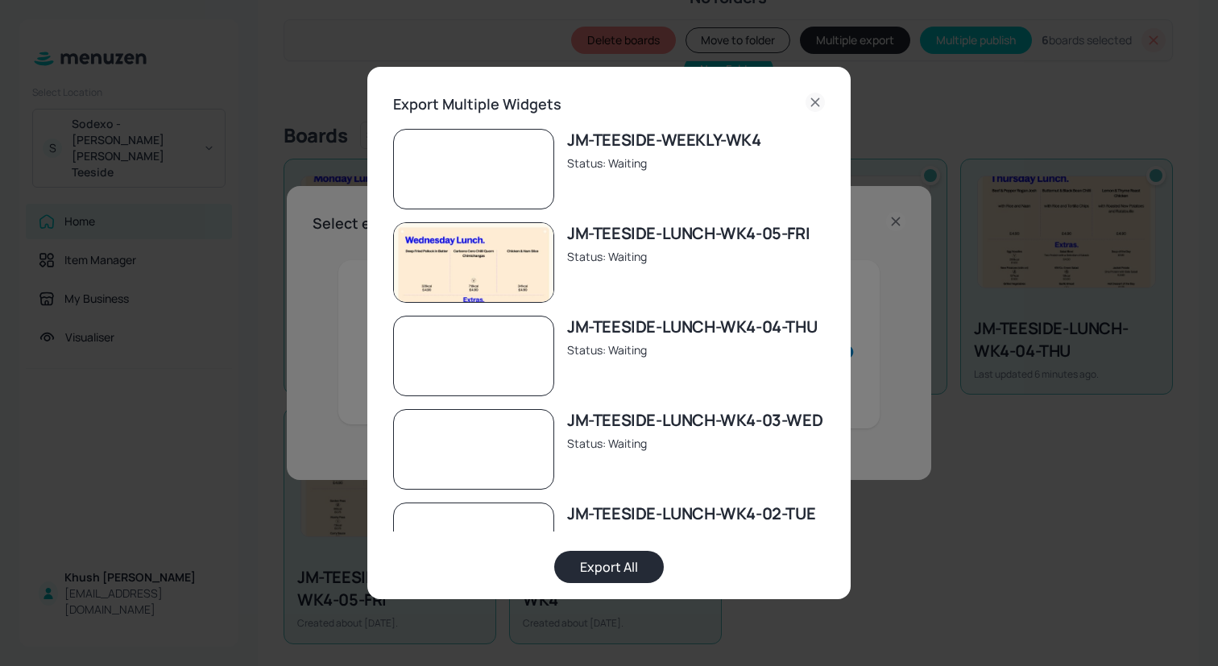
click at [594, 555] on button "Export All" at bounding box center [609, 567] width 110 height 32
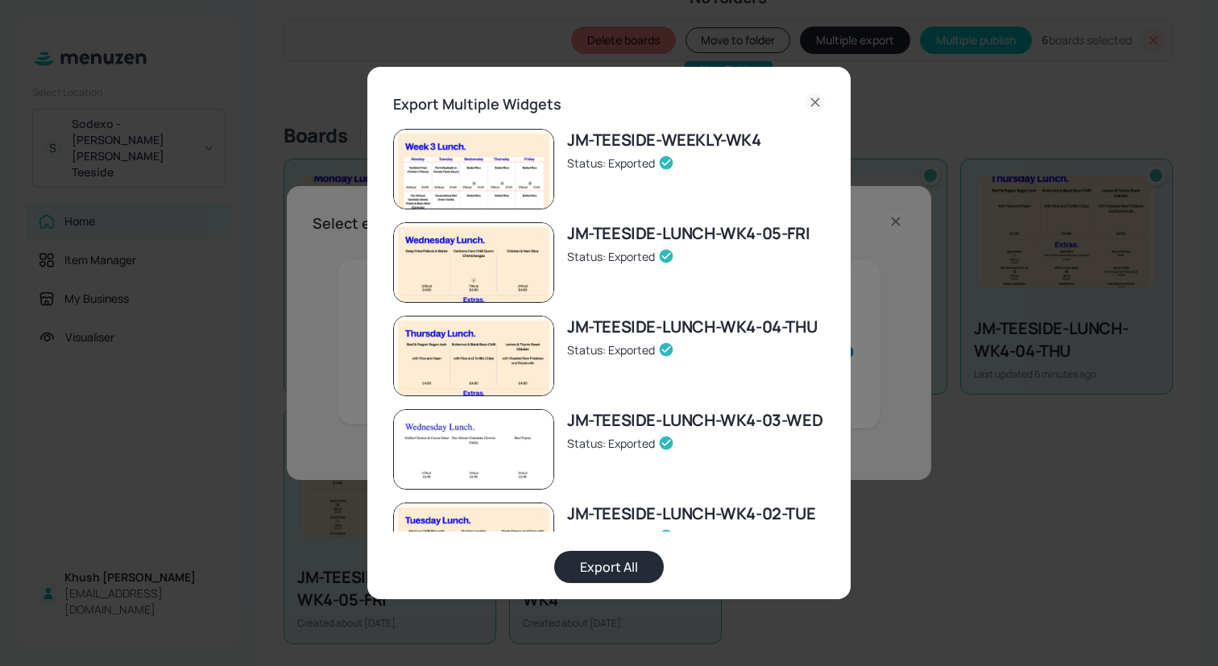
click at [996, 481] on div "Export Multiple Widgets JM-TEESIDE-WEEKLY-WK4 Status: Exported JM-TEESIDE-LUNCH…" at bounding box center [609, 333] width 1218 height 666
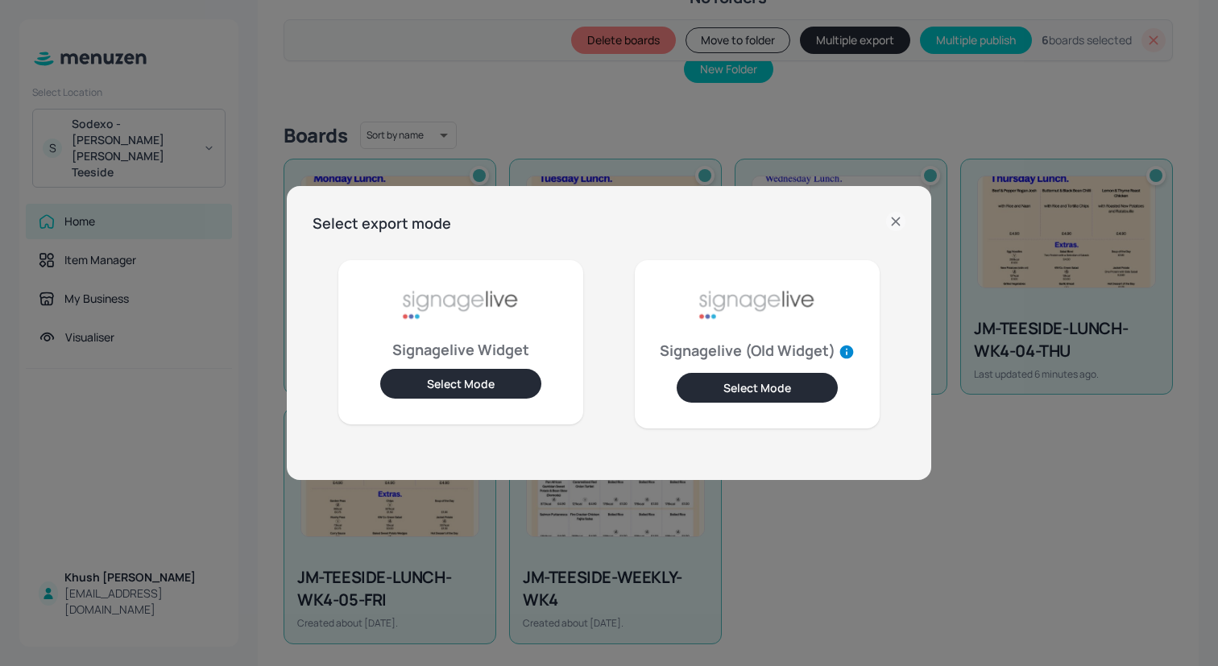
click at [897, 213] on icon at bounding box center [895, 221] width 19 height 19
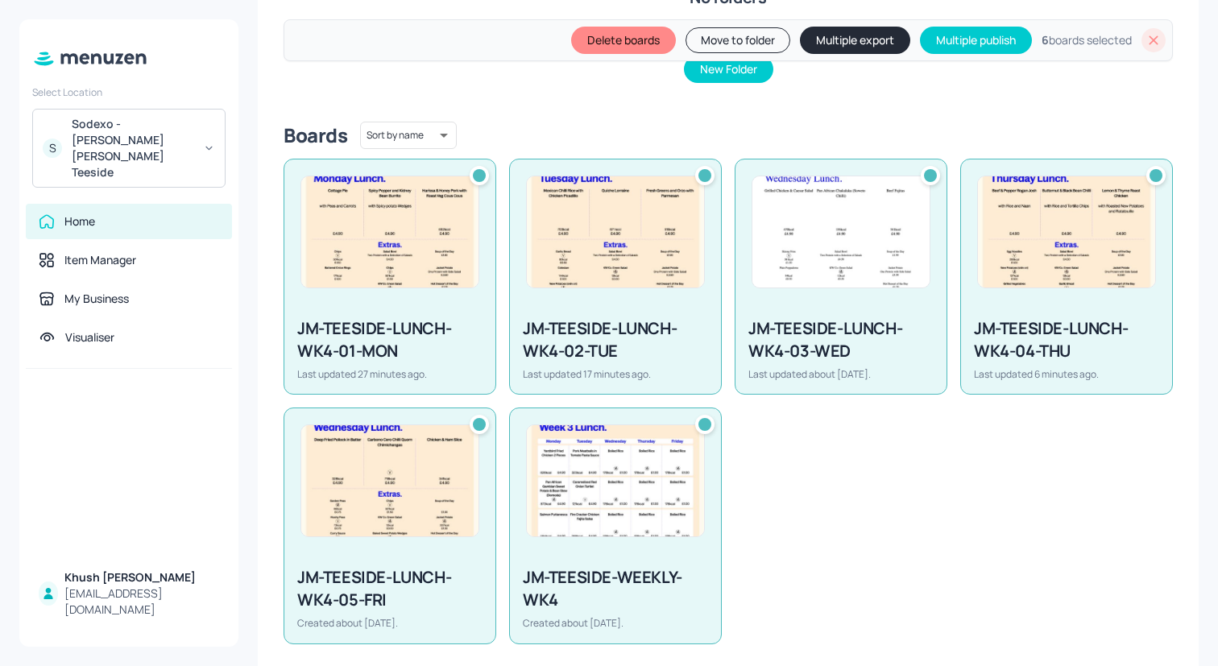
click at [1149, 32] on icon at bounding box center [1153, 40] width 16 height 16
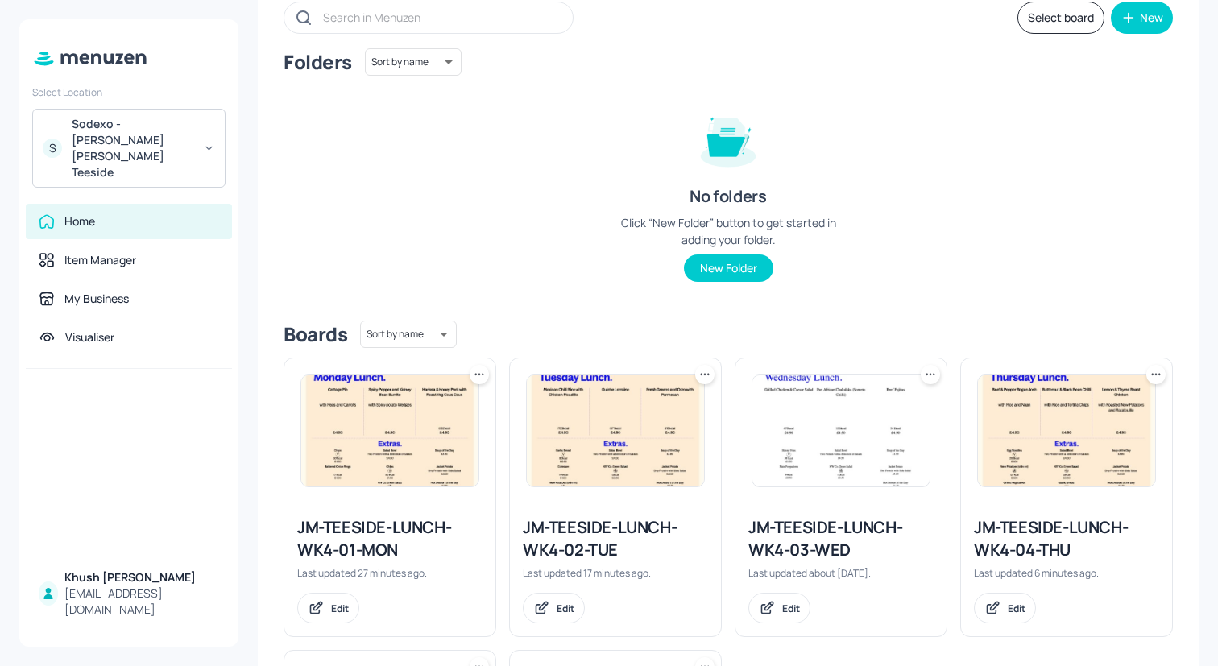
scroll to position [0, 0]
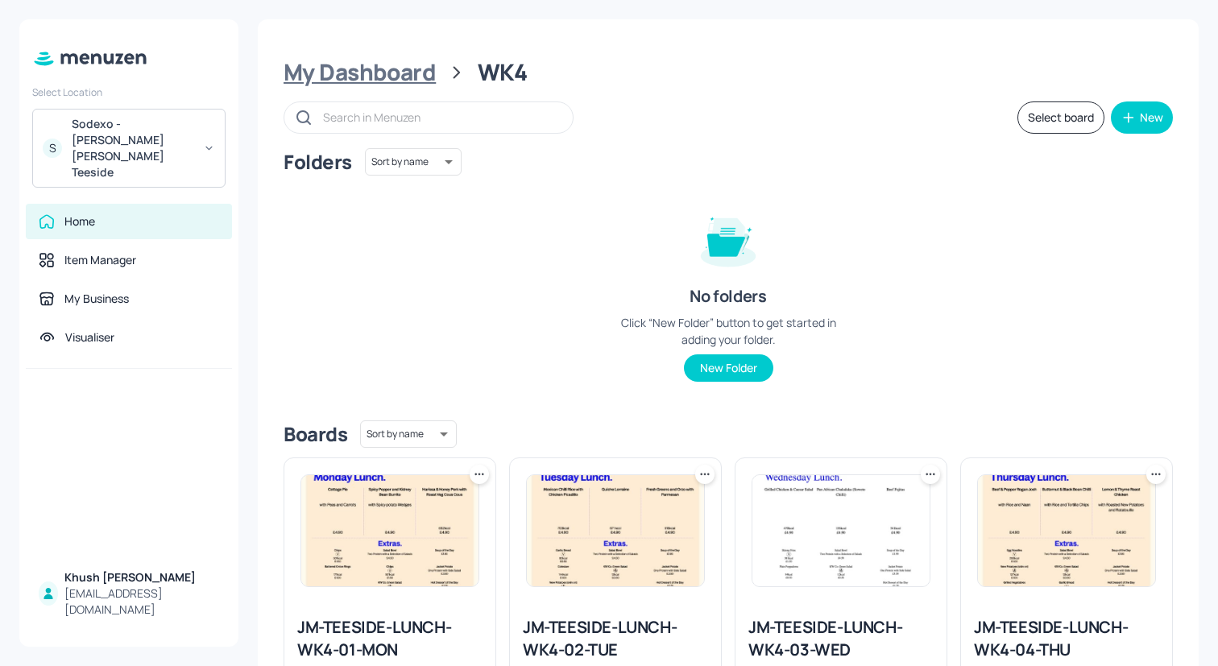
click at [404, 82] on div "My Dashboard" at bounding box center [360, 72] width 152 height 29
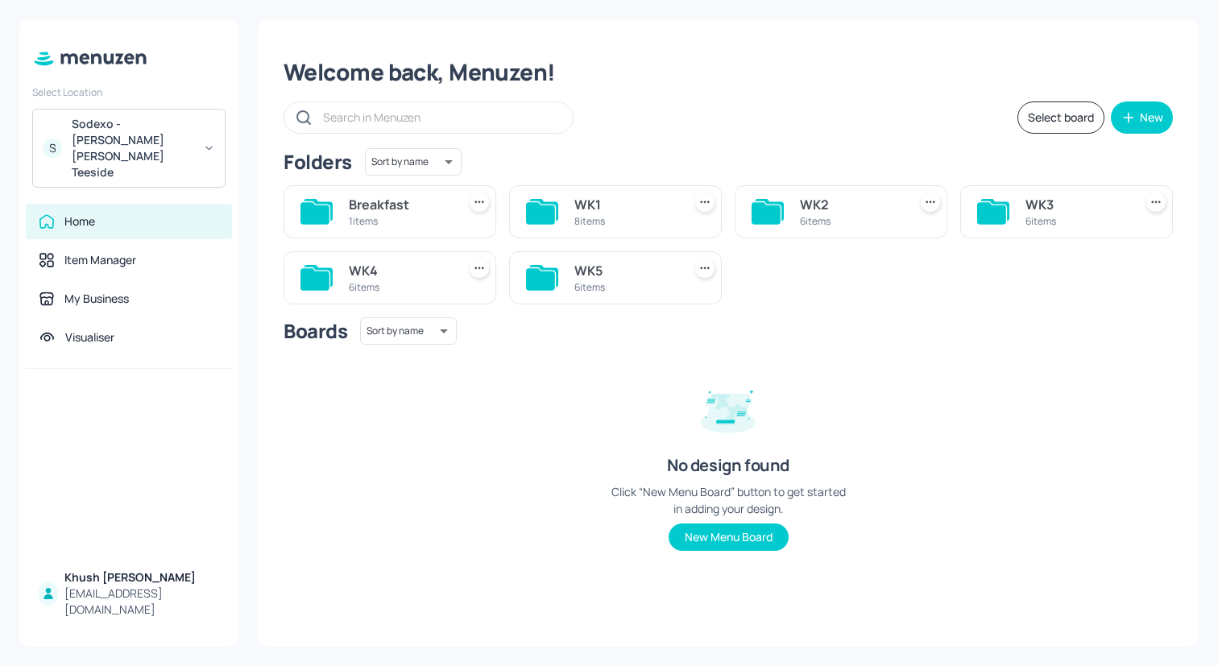
click at [560, 271] on div "WK5 6 items" at bounding box center [615, 277] width 213 height 53
click at [598, 271] on div "WK5" at bounding box center [624, 270] width 101 height 19
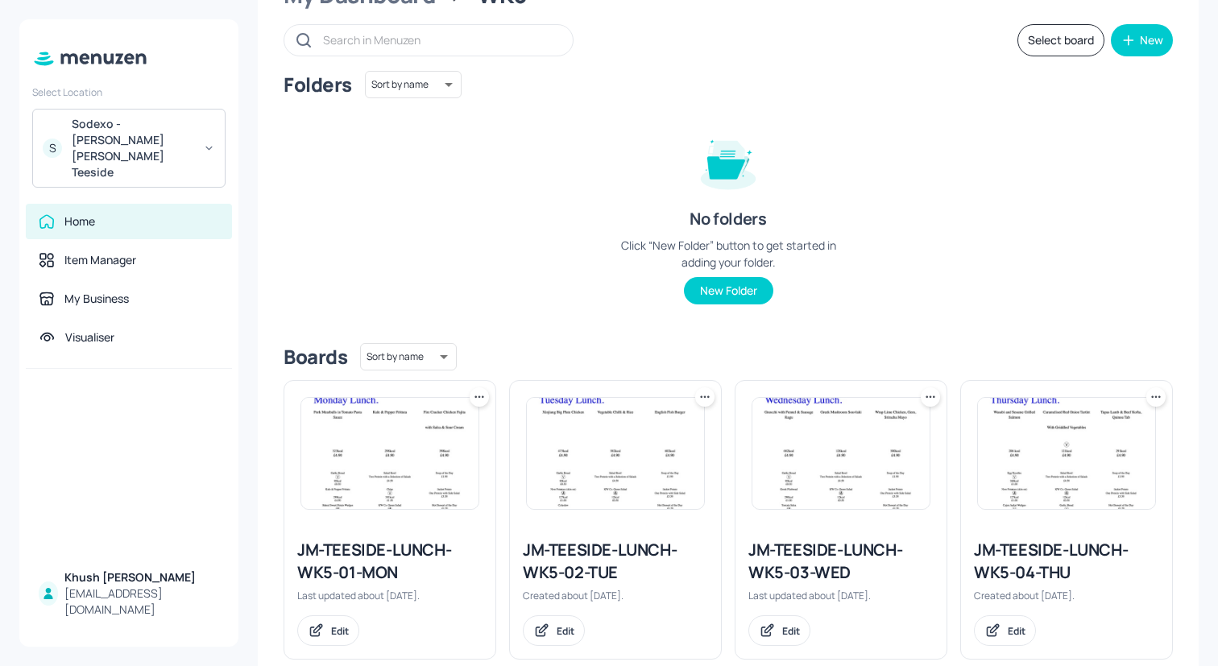
scroll to position [97, 0]
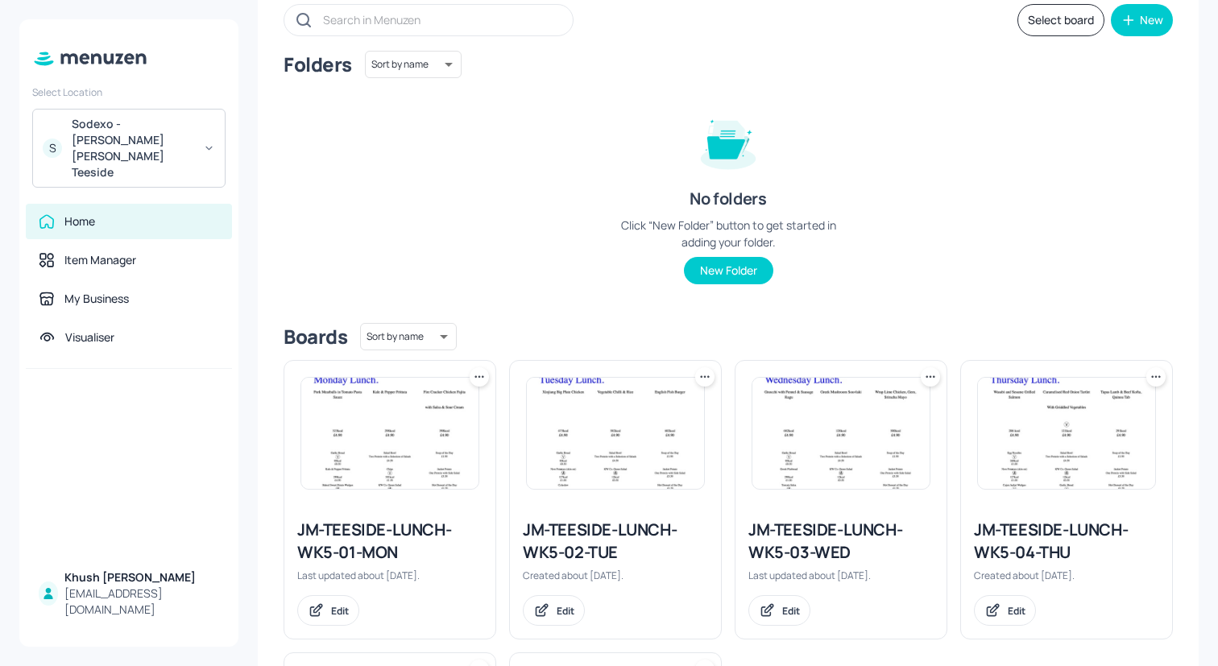
click at [419, 456] on img at bounding box center [389, 433] width 177 height 111
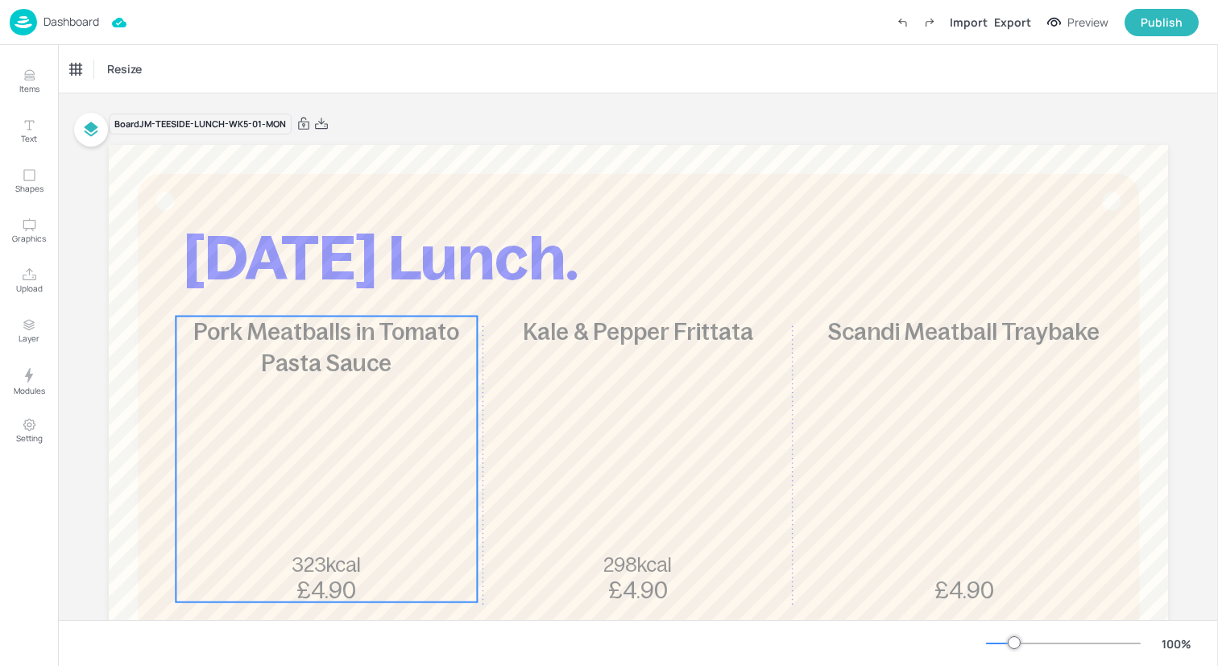
click at [304, 364] on span "Pork Meatballs in Tomato Pasta Sauce" at bounding box center [326, 347] width 266 height 57
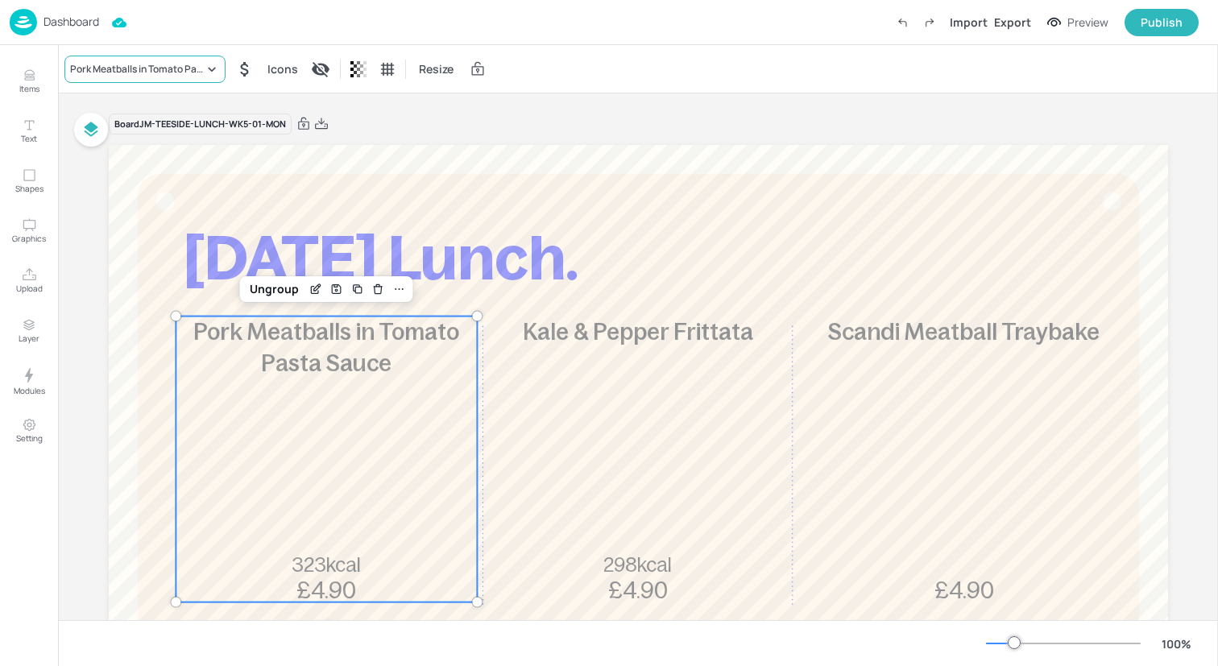
click at [143, 58] on div "Pork Meatballs in Tomato Pasta Sauce" at bounding box center [144, 69] width 161 height 27
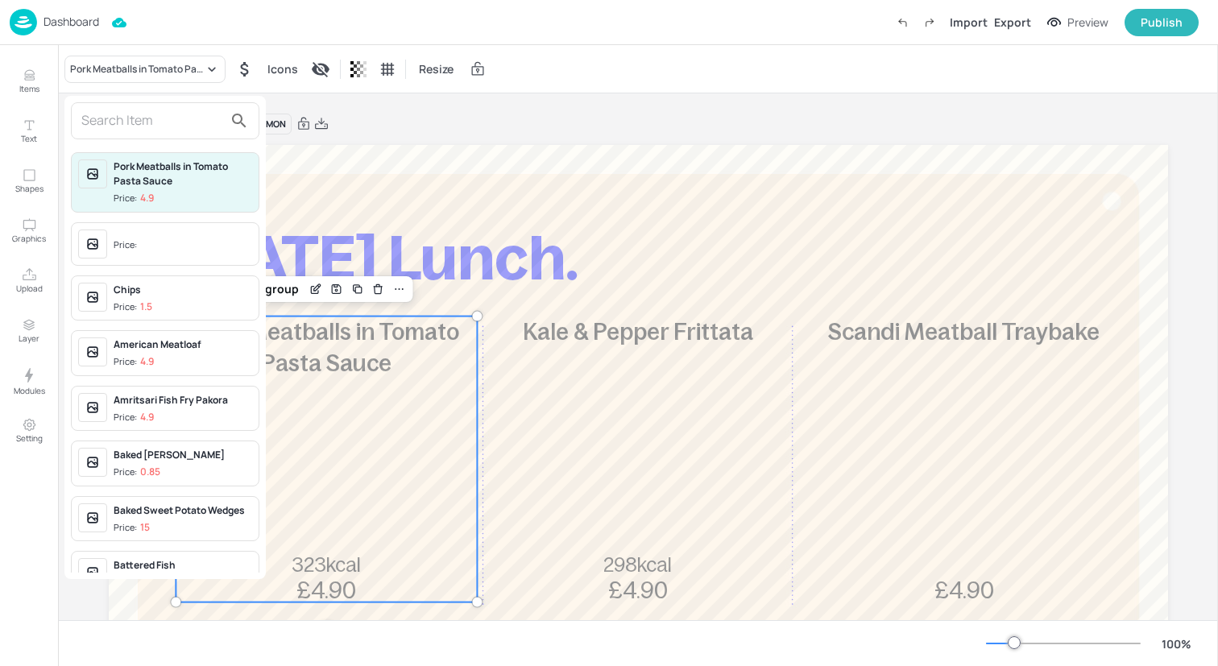
click at [143, 125] on input "text" at bounding box center [152, 121] width 142 height 26
click at [22, 97] on div at bounding box center [609, 333] width 1218 height 666
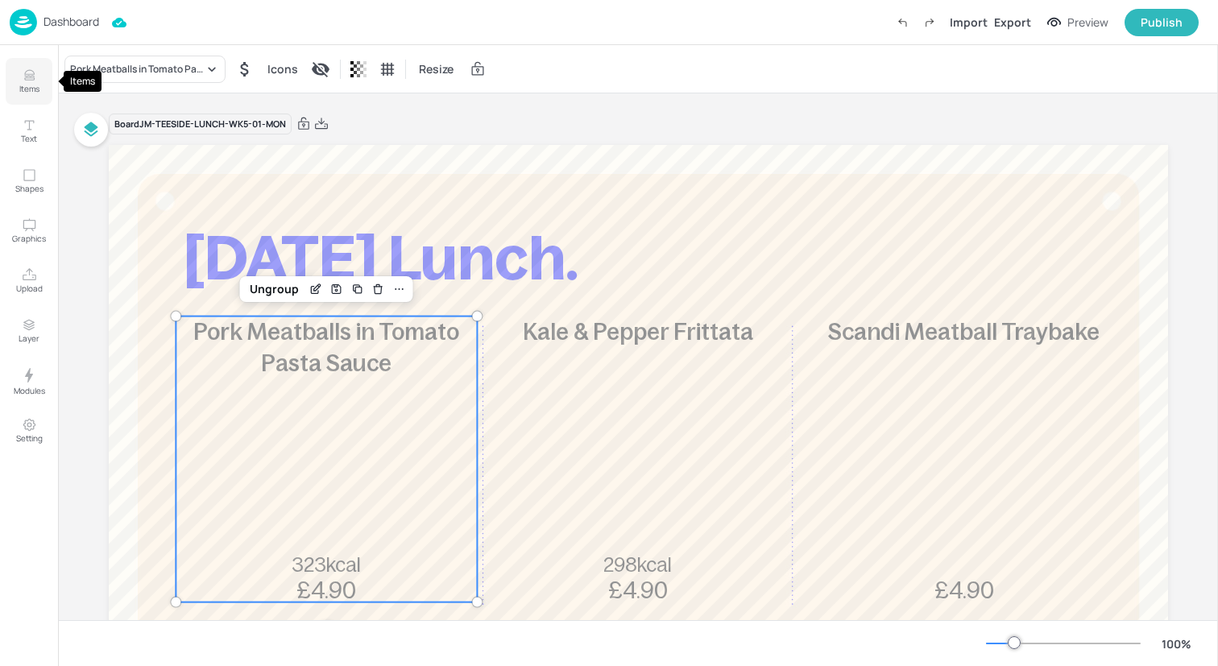
click at [31, 74] on icon "Items" at bounding box center [29, 72] width 10 height 4
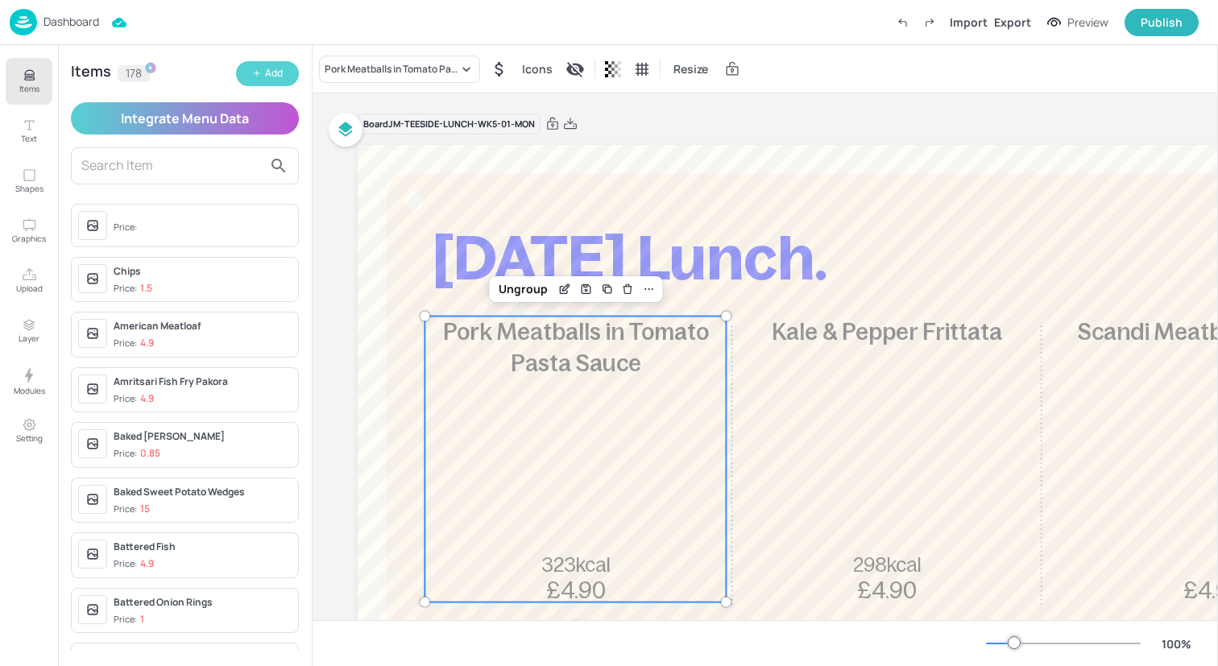
click at [274, 74] on div "Add" at bounding box center [274, 73] width 18 height 15
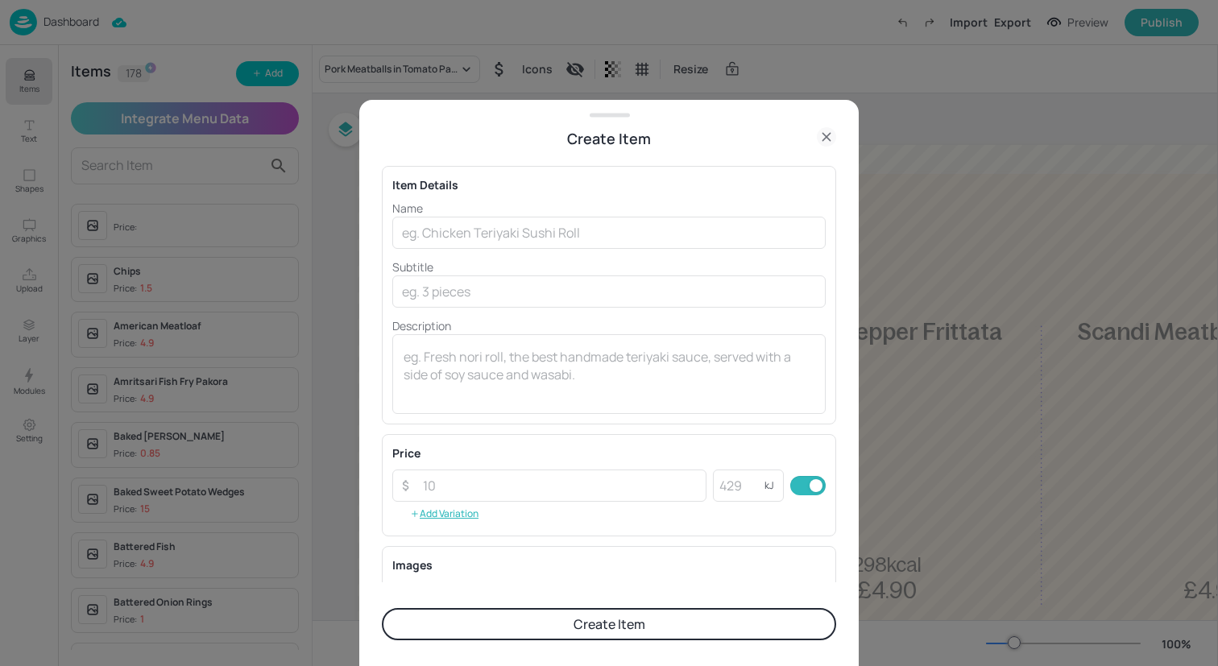
click at [447, 250] on div "Name ​ Subtitle ​ Description x ​" at bounding box center [608, 307] width 433 height 214
click at [448, 235] on input "text" at bounding box center [608, 233] width 433 height 32
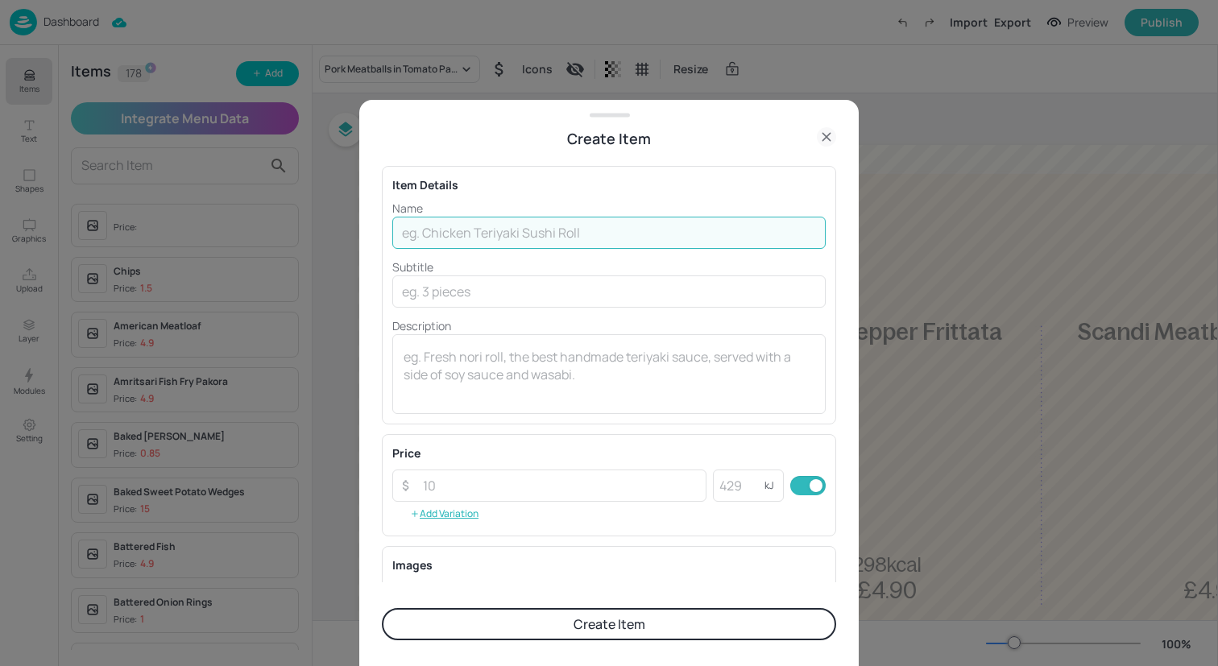
paste input "Chilli Con Carne with Rice and Tortilla Chips"
drag, startPoint x: 677, startPoint y: 232, endPoint x: 502, endPoint y: 231, distance: 175.6
click at [502, 231] on input "Chilli Con Carne with Rice and Tortilla Chips" at bounding box center [608, 233] width 433 height 32
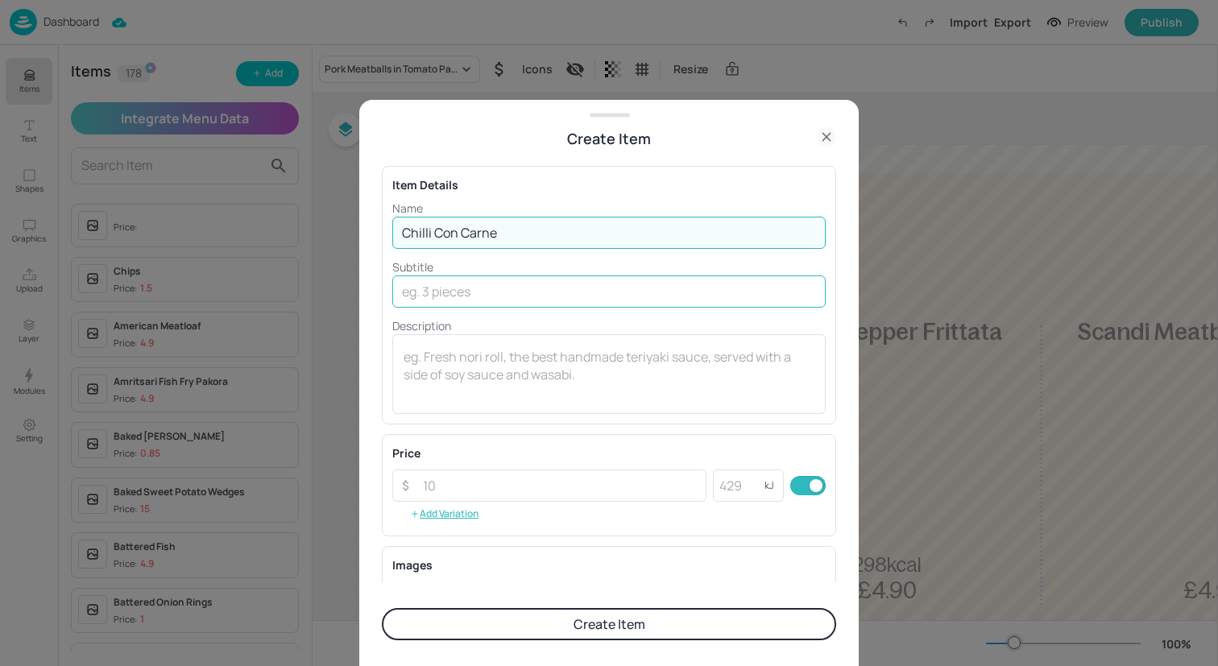
click at [512, 296] on input "text" at bounding box center [608, 291] width 433 height 32
paste input "with Rice and Tortilla Chips"
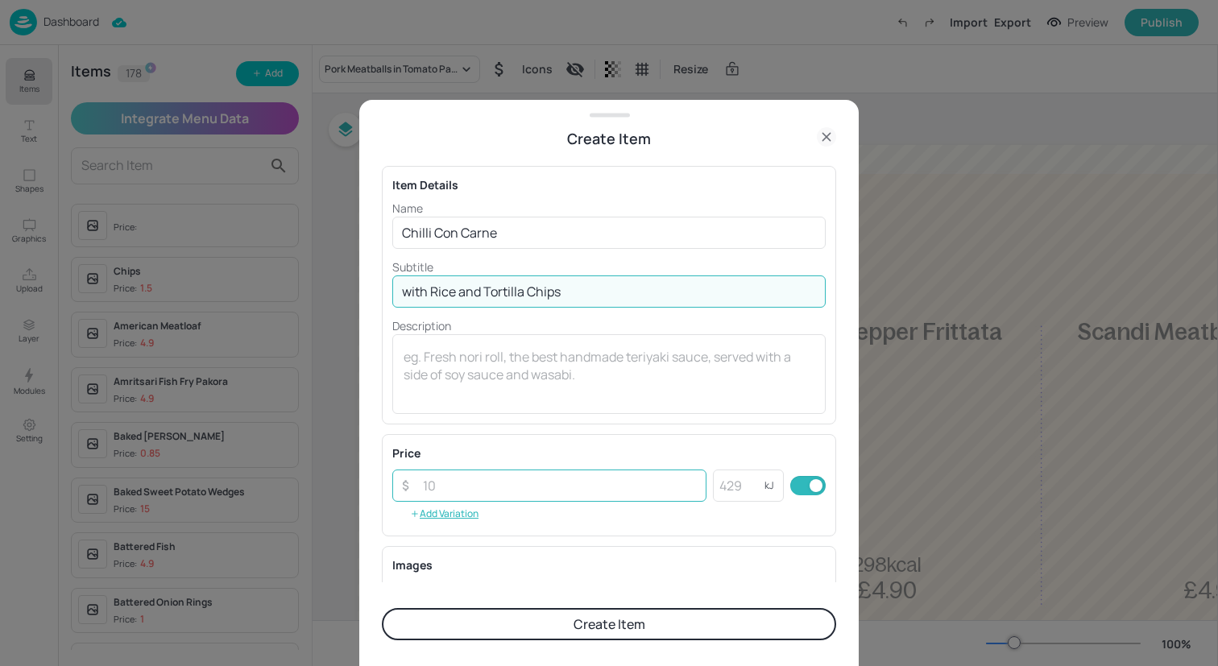
click at [538, 496] on input "number" at bounding box center [559, 486] width 293 height 32
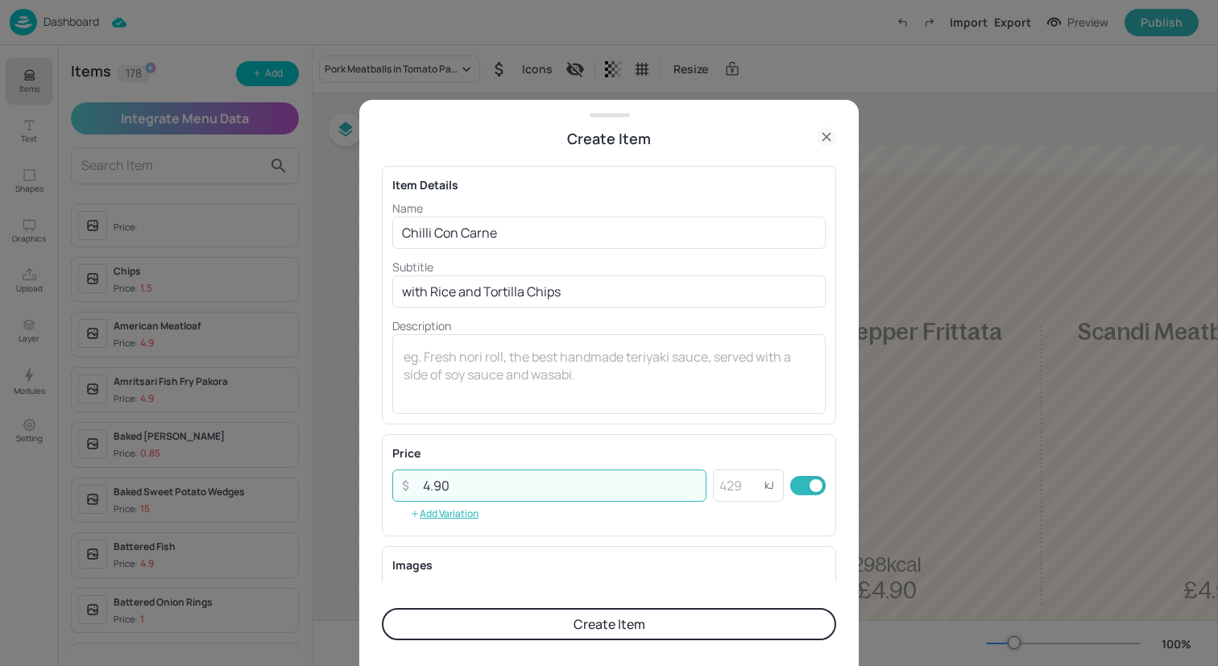
click at [584, 619] on button "Create Item" at bounding box center [609, 624] width 454 height 32
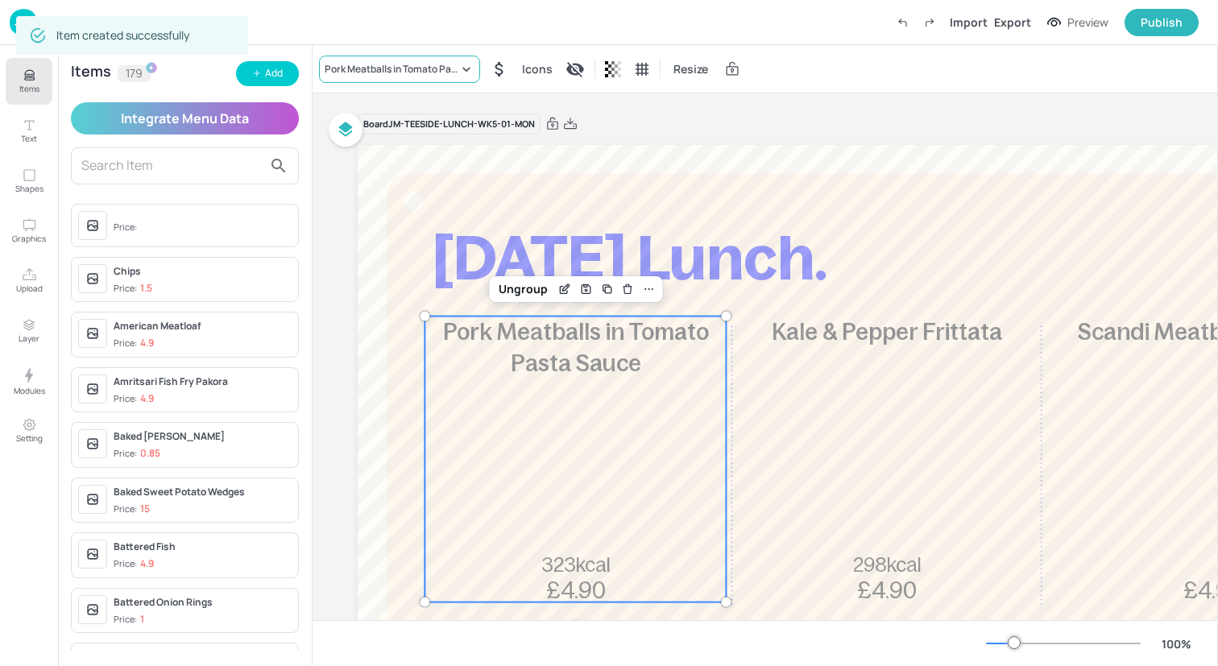
click at [421, 76] on div "Pork Meatballs in Tomato Pasta Sauce" at bounding box center [399, 69] width 161 height 27
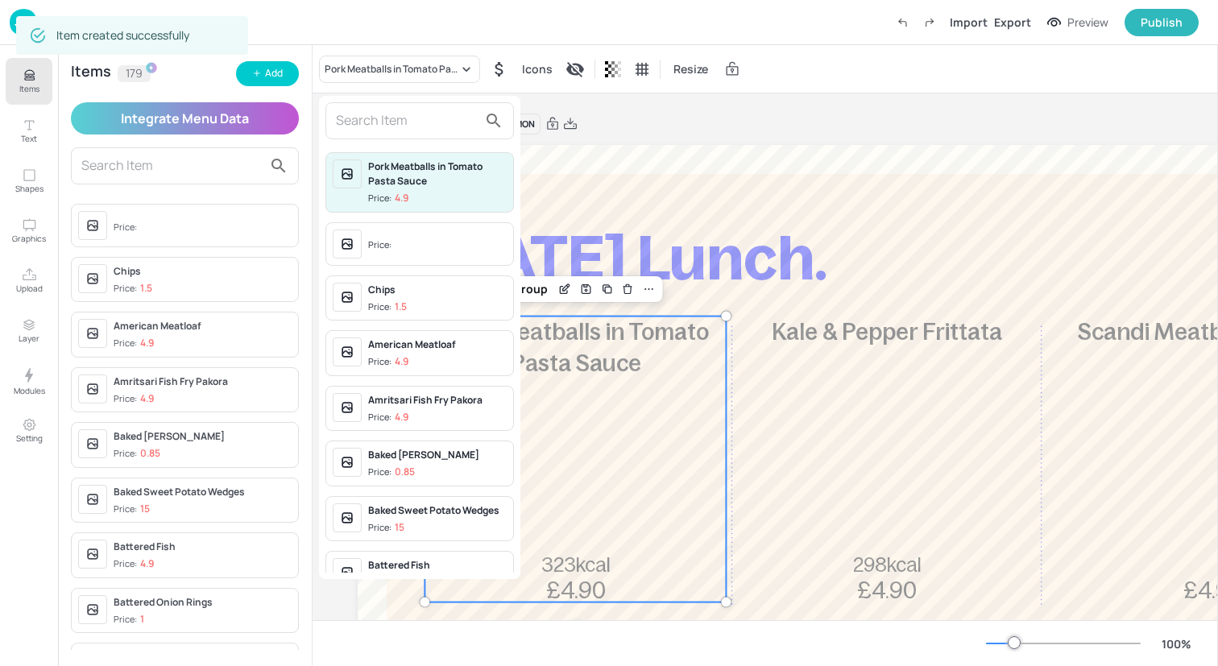
click at [420, 117] on input "text" at bounding box center [407, 121] width 142 height 26
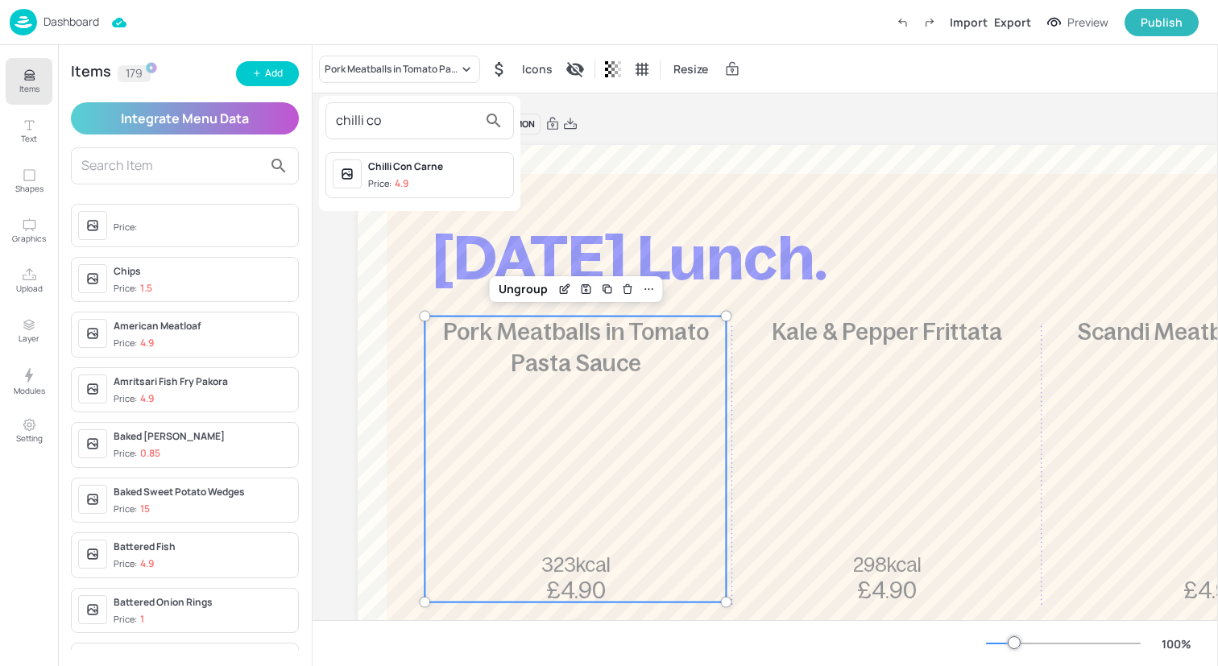
click at [438, 174] on div "Chilli Con Carne Price: 4.9" at bounding box center [437, 174] width 139 height 31
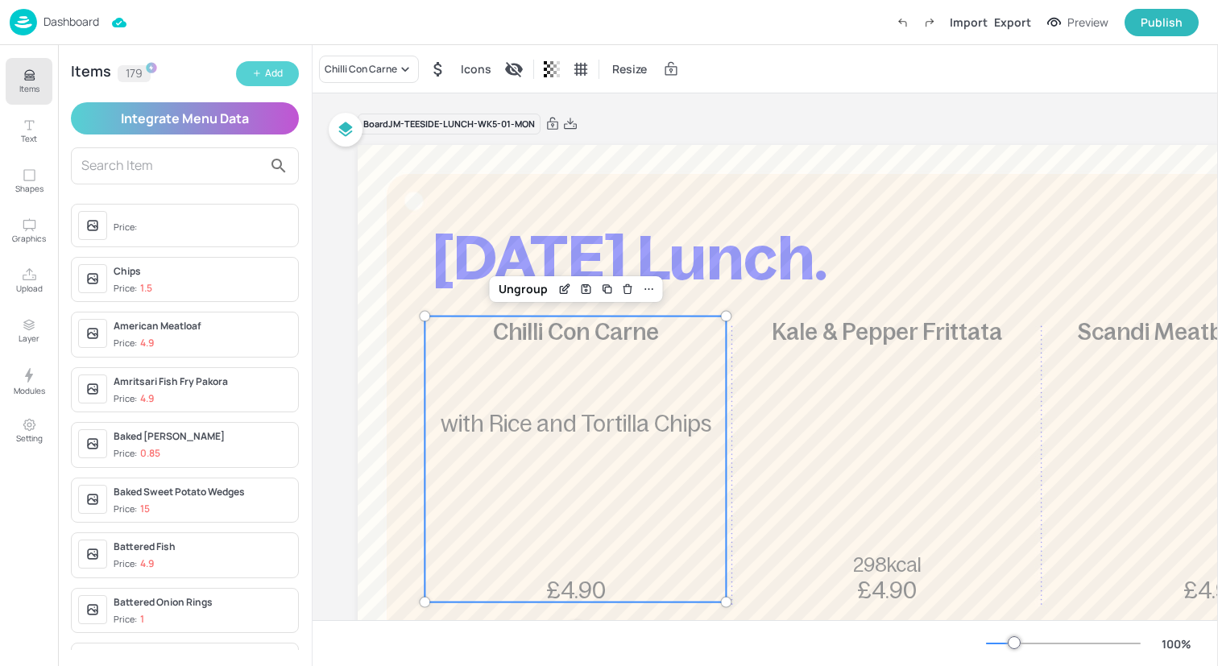
click at [265, 70] on div "Add" at bounding box center [274, 73] width 18 height 15
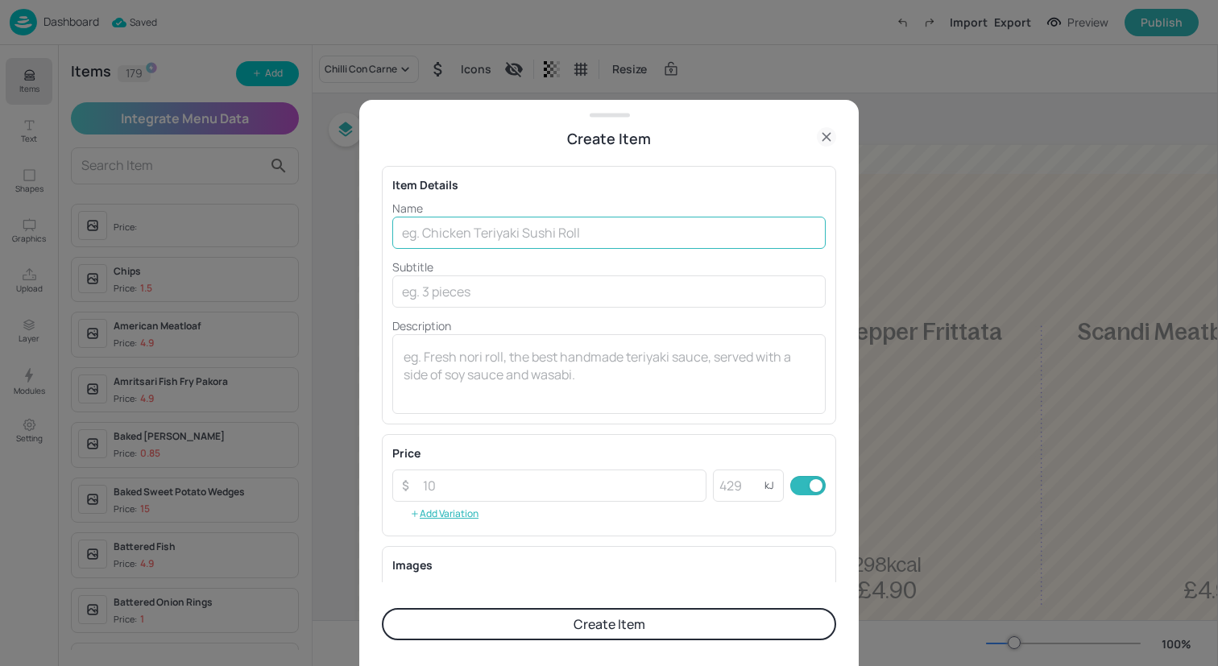
click at [481, 230] on input "text" at bounding box center [608, 233] width 433 height 32
paste input "Greek Courgette Fritters with Salad, Potatoes and Tzatziki"
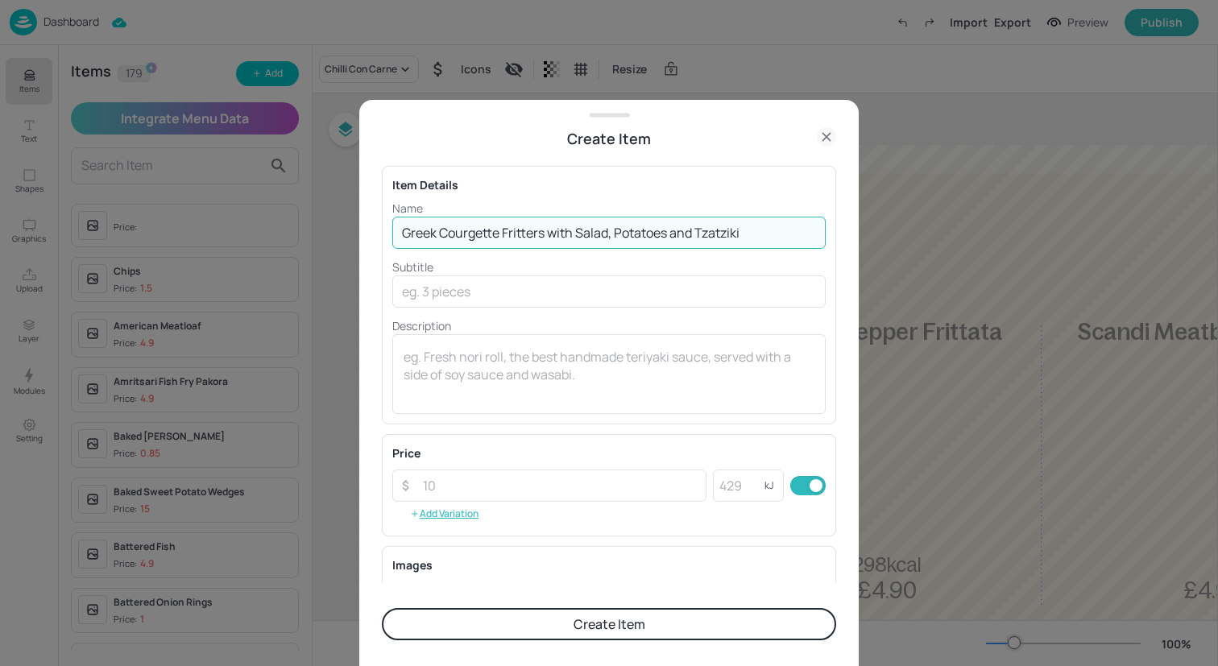
drag, startPoint x: 747, startPoint y: 230, endPoint x: 550, endPoint y: 232, distance: 196.5
click at [550, 233] on input "Greek Courgette Fritters with Salad, Potatoes and Tzatziki" at bounding box center [608, 233] width 433 height 32
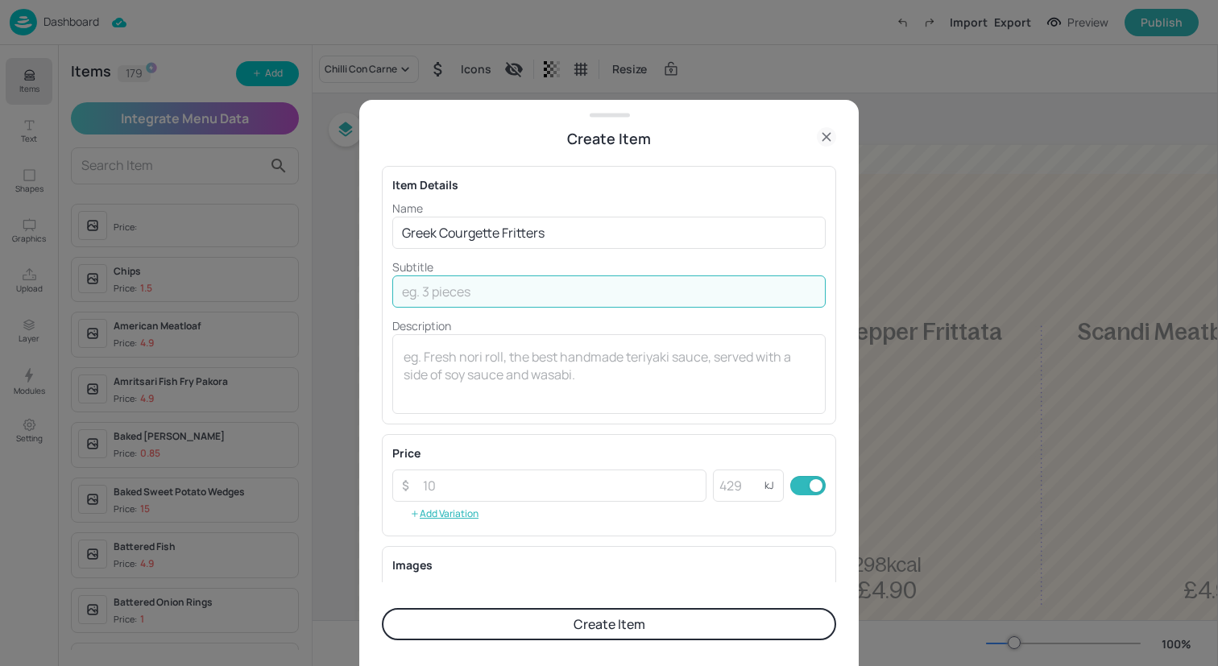
click at [562, 286] on input "text" at bounding box center [608, 291] width 433 height 32
paste input "with Salad, Potatoes and Tzatziki"
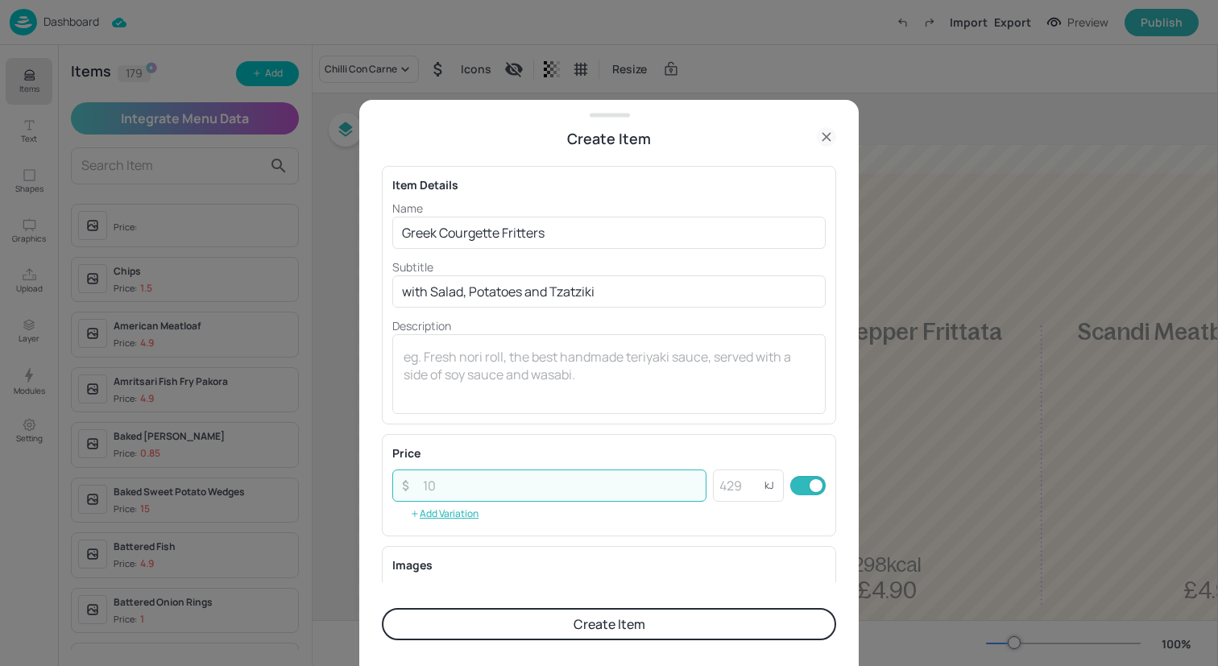
click at [544, 480] on input "number" at bounding box center [559, 486] width 293 height 32
click at [591, 622] on button "Create Item" at bounding box center [609, 624] width 454 height 32
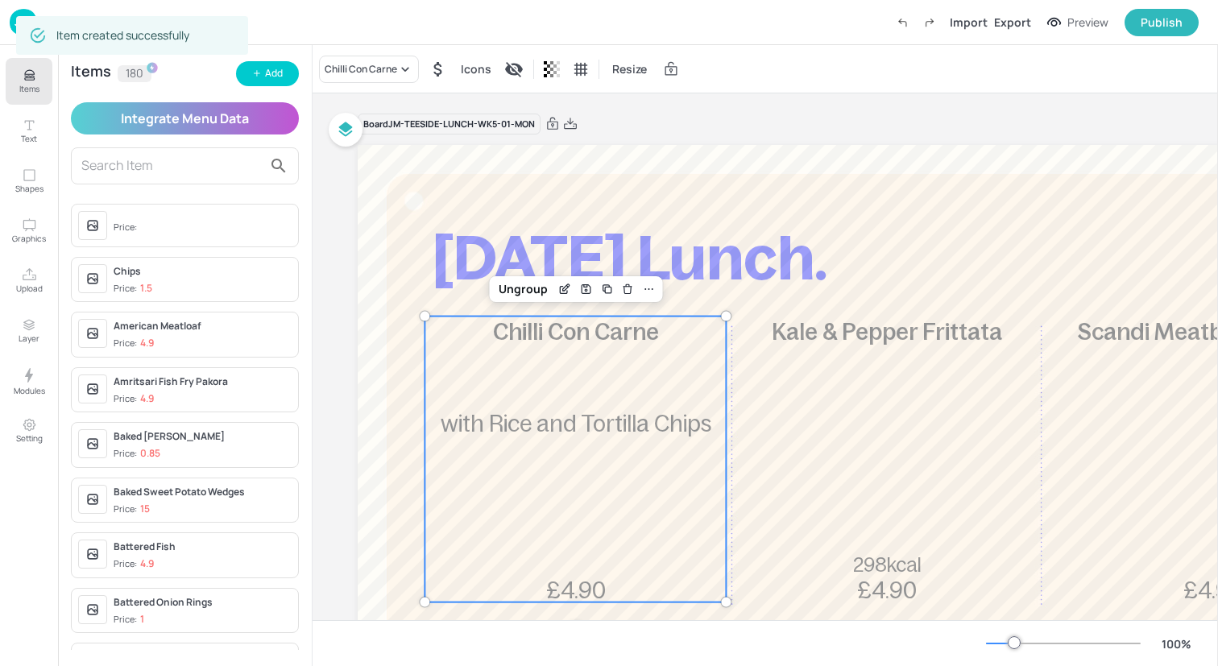
click at [899, 403] on div "Kale & Pepper Frittata 298kcal £4.90" at bounding box center [886, 460] width 301 height 286
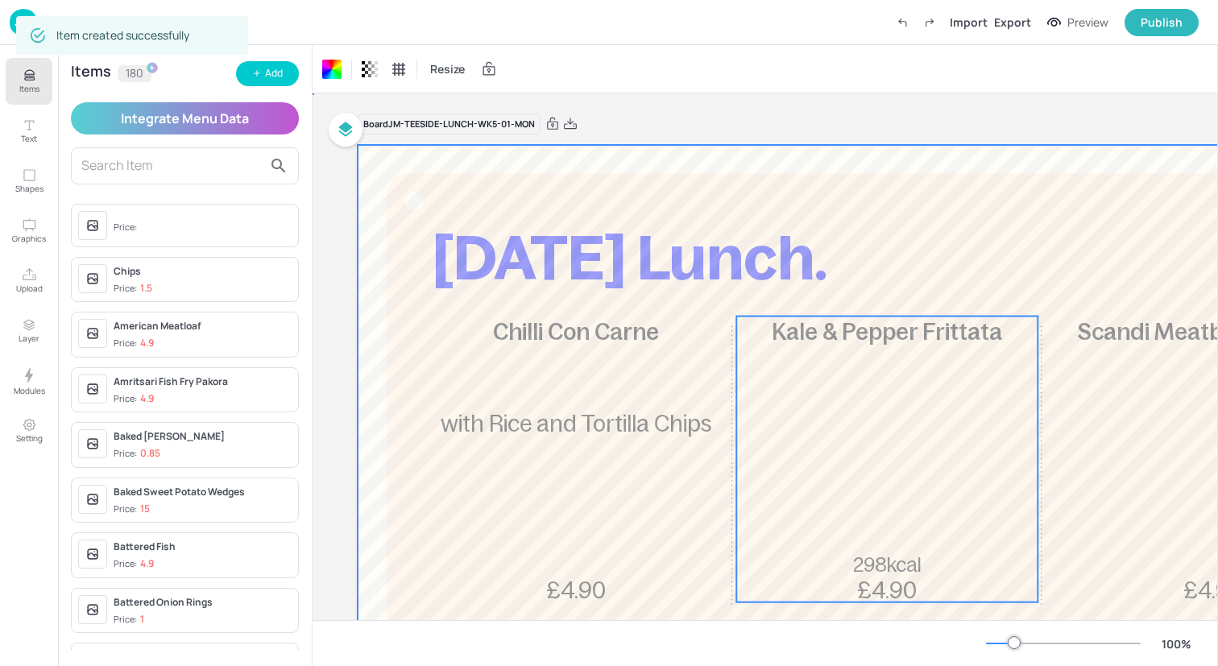
click at [899, 403] on div "Kale & Pepper Frittata 298kcal £4.90" at bounding box center [886, 460] width 301 height 286
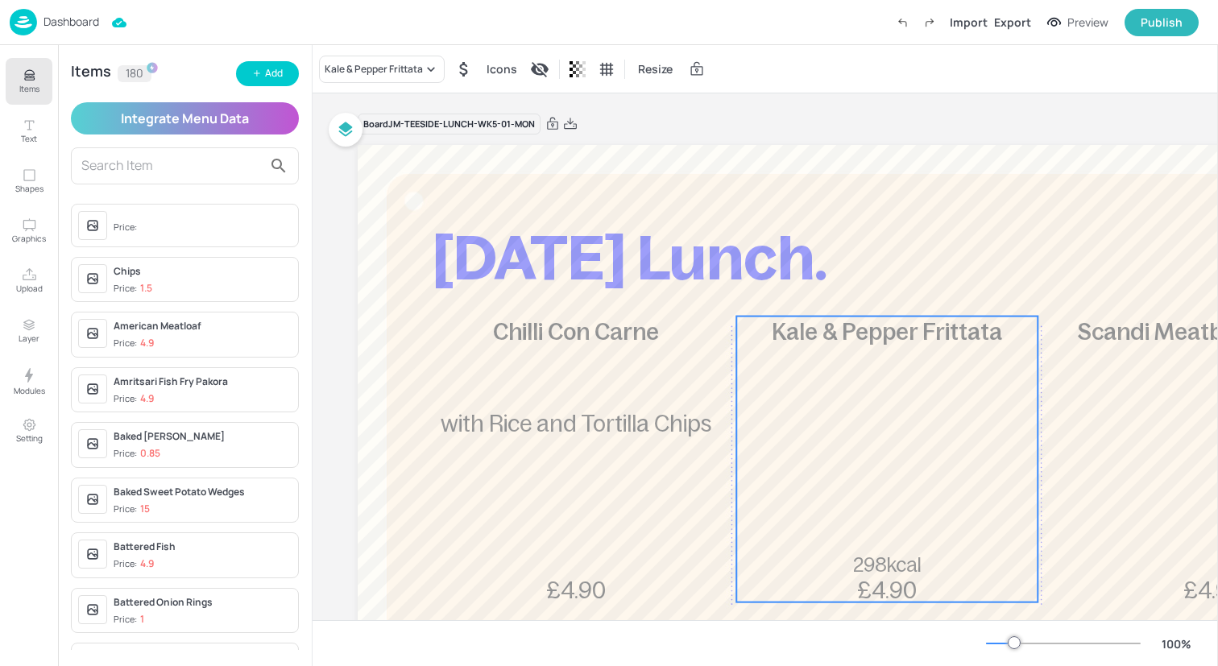
click at [886, 416] on div "Kale & Pepper Frittata 298kcal £4.90" at bounding box center [886, 460] width 301 height 286
click at [402, 73] on div "Kale & Pepper Frittata" at bounding box center [374, 69] width 98 height 14
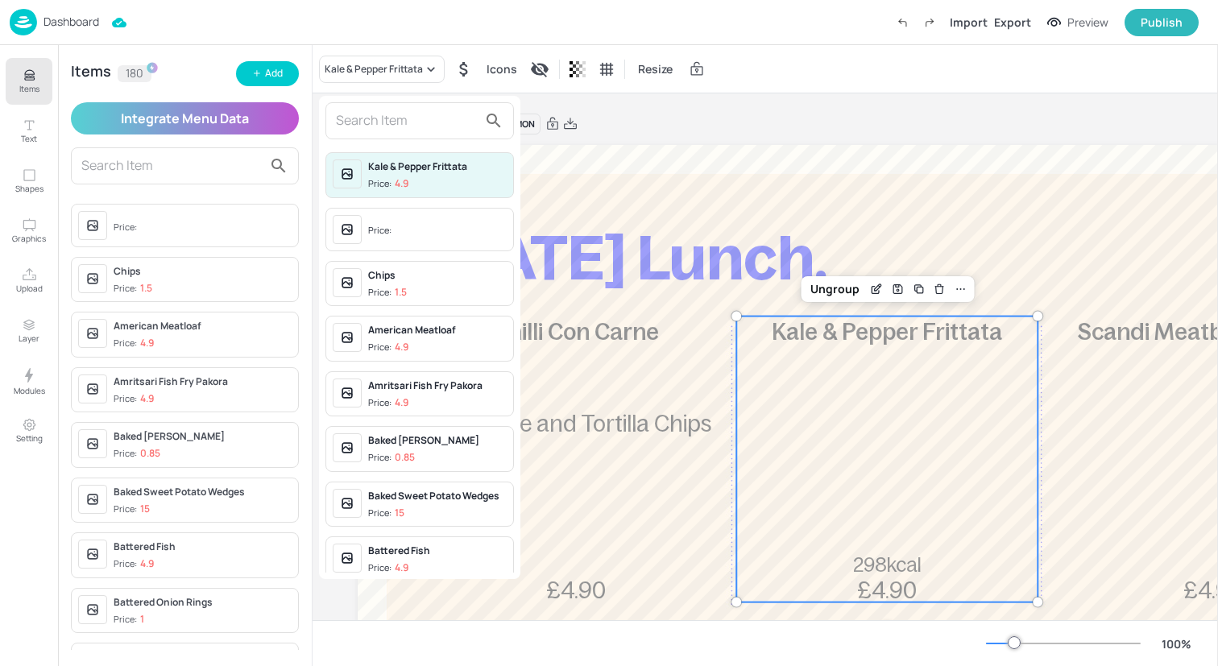
click at [399, 132] on input "text" at bounding box center [407, 121] width 142 height 26
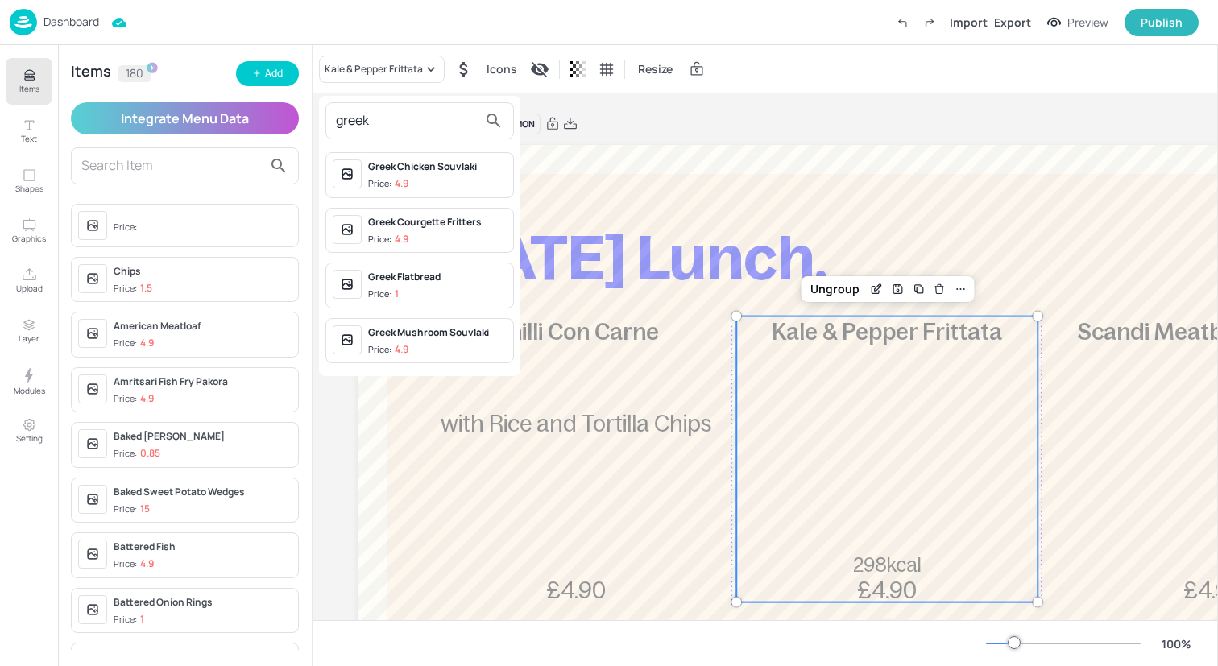
click at [450, 240] on span "Price: 4.9" at bounding box center [437, 240] width 139 height 14
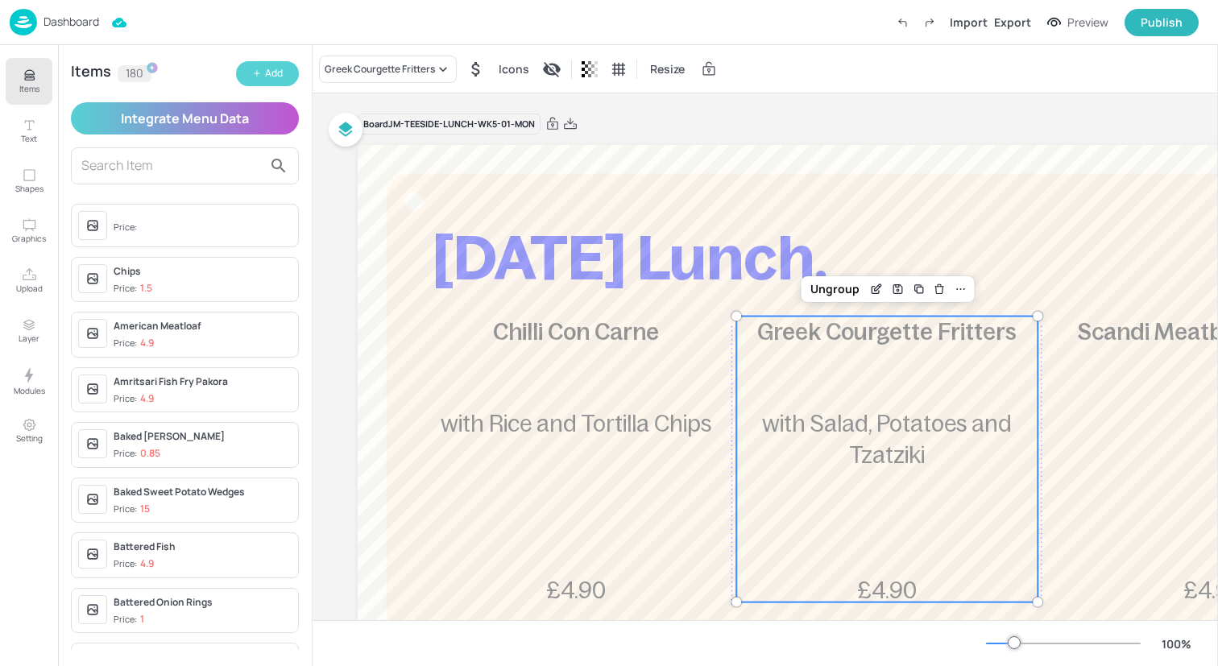
click at [249, 75] on button "Add" at bounding box center [267, 73] width 63 height 25
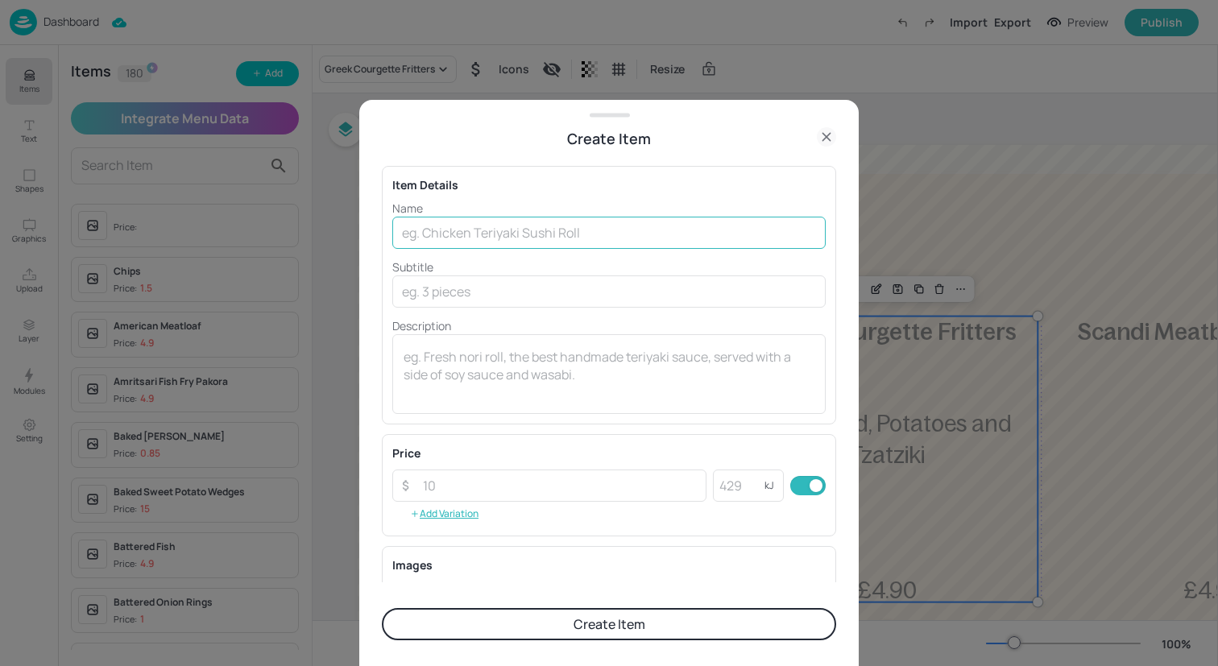
click at [522, 232] on input "text" at bounding box center [608, 233] width 433 height 32
paste input "Chicken Pesto with Khobez Bread, Salad and Diced Potatoes"
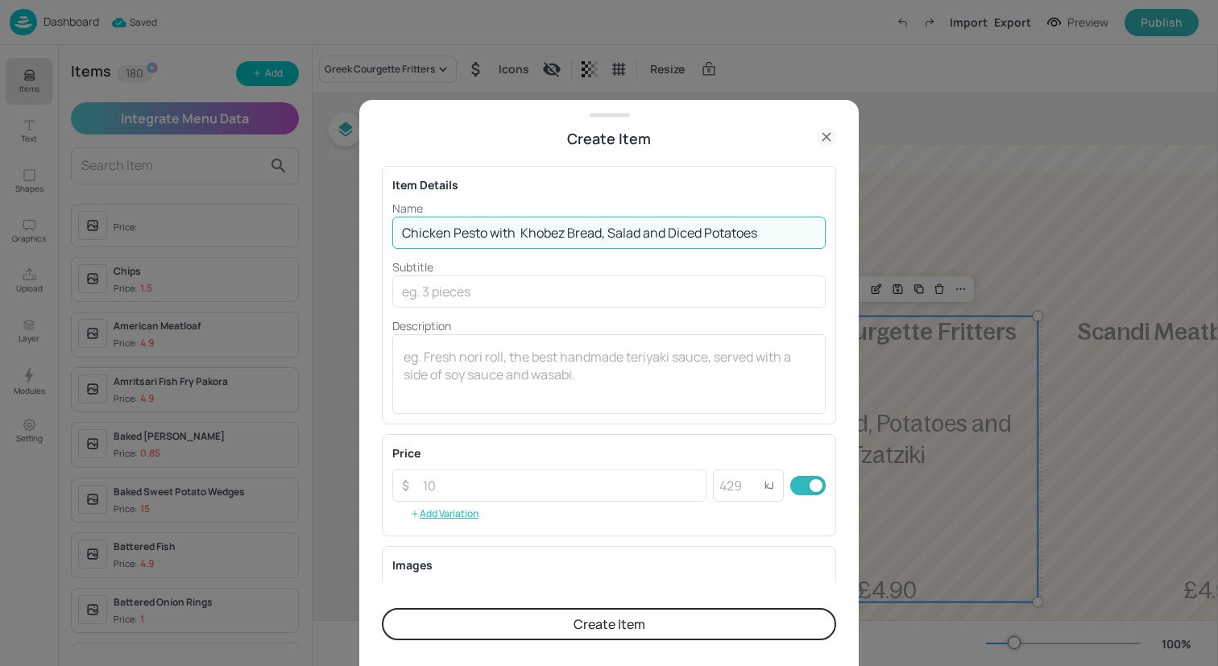
drag, startPoint x: 762, startPoint y: 240, endPoint x: 491, endPoint y: 239, distance: 270.6
click at [491, 239] on input "Chicken Pesto with Khobez Bread, Salad and Diced Potatoes" at bounding box center [608, 233] width 433 height 32
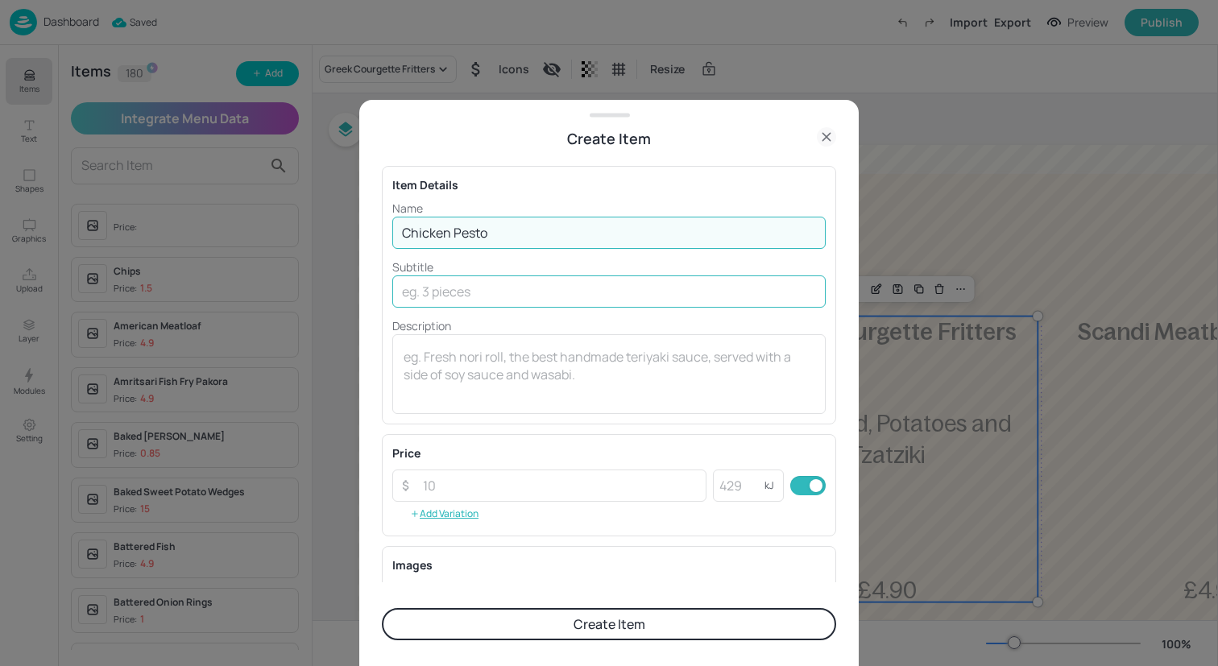
click at [512, 292] on input "text" at bounding box center [608, 291] width 433 height 32
paste input "with Khobez Bread, Salad and Diced Potatoes"
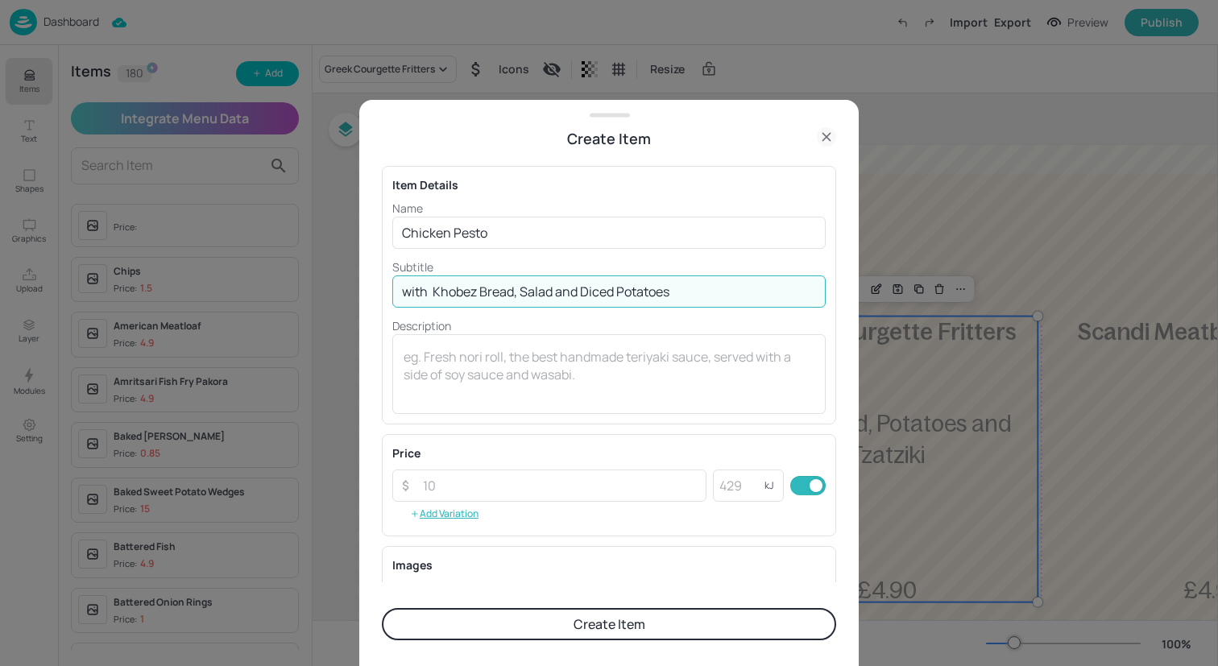
click at [431, 287] on input "with Khobez Bread, Salad and Diced Potatoes" at bounding box center [608, 291] width 433 height 32
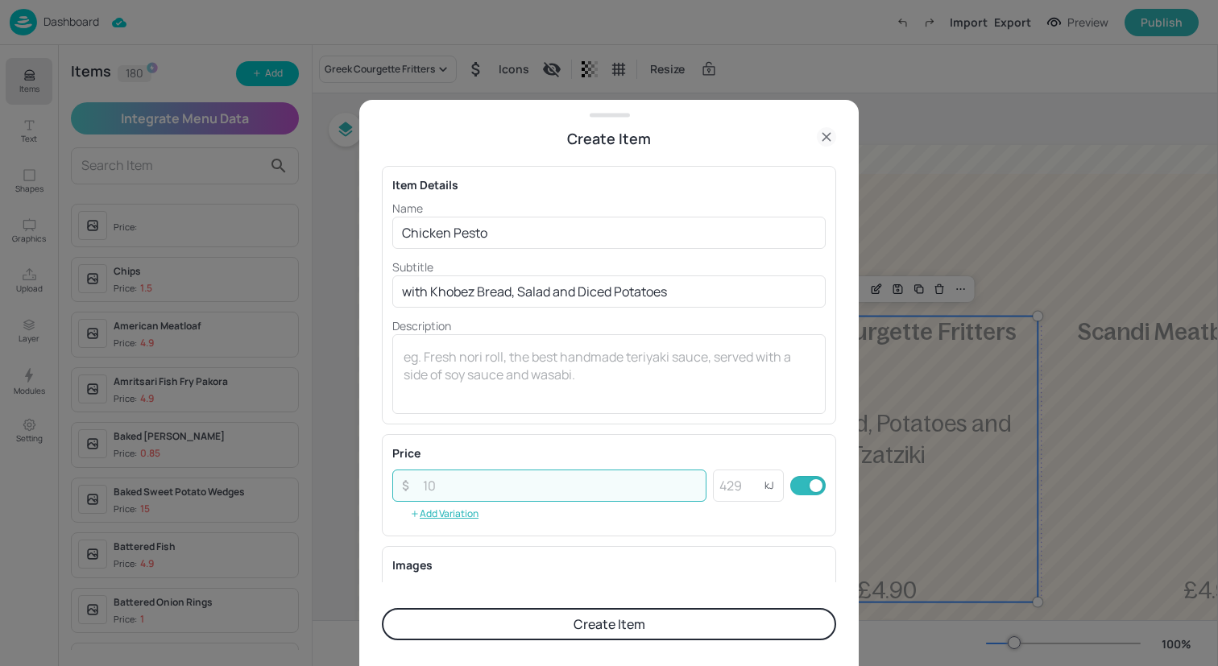
click at [491, 482] on input "number" at bounding box center [559, 486] width 293 height 32
click at [565, 627] on button "Create Item" at bounding box center [609, 624] width 454 height 32
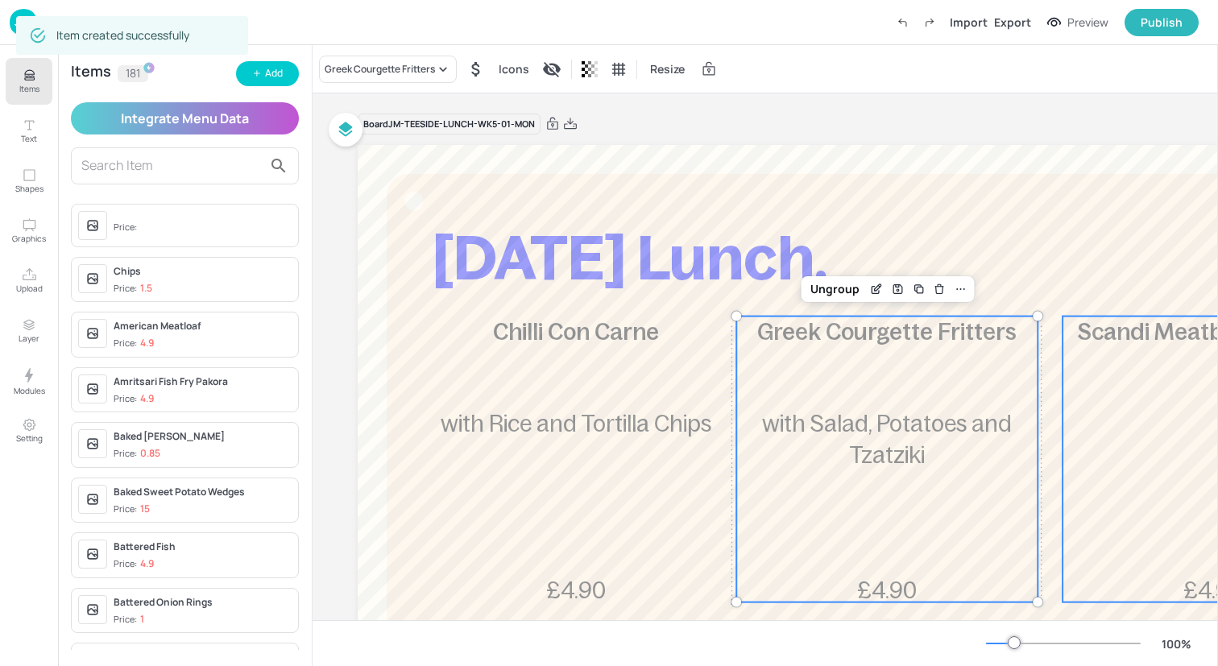
click at [1123, 412] on div "Scandi Meatball Traybake £4.90" at bounding box center [1212, 460] width 301 height 286
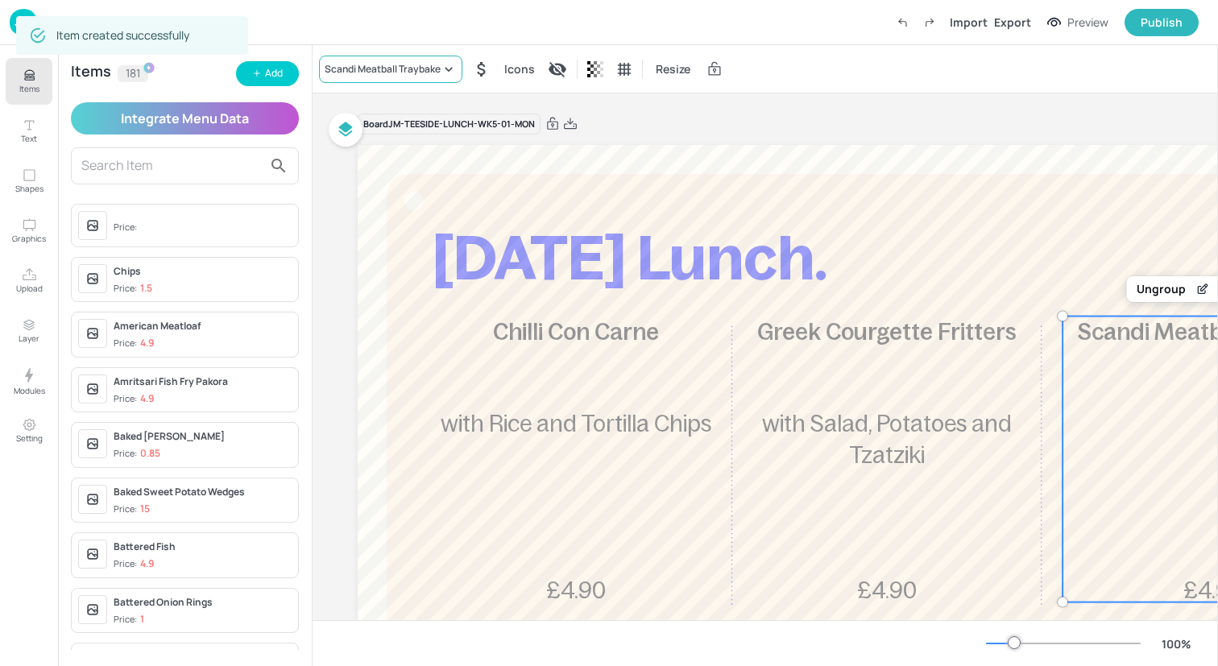
click at [452, 73] on icon at bounding box center [449, 69] width 16 height 16
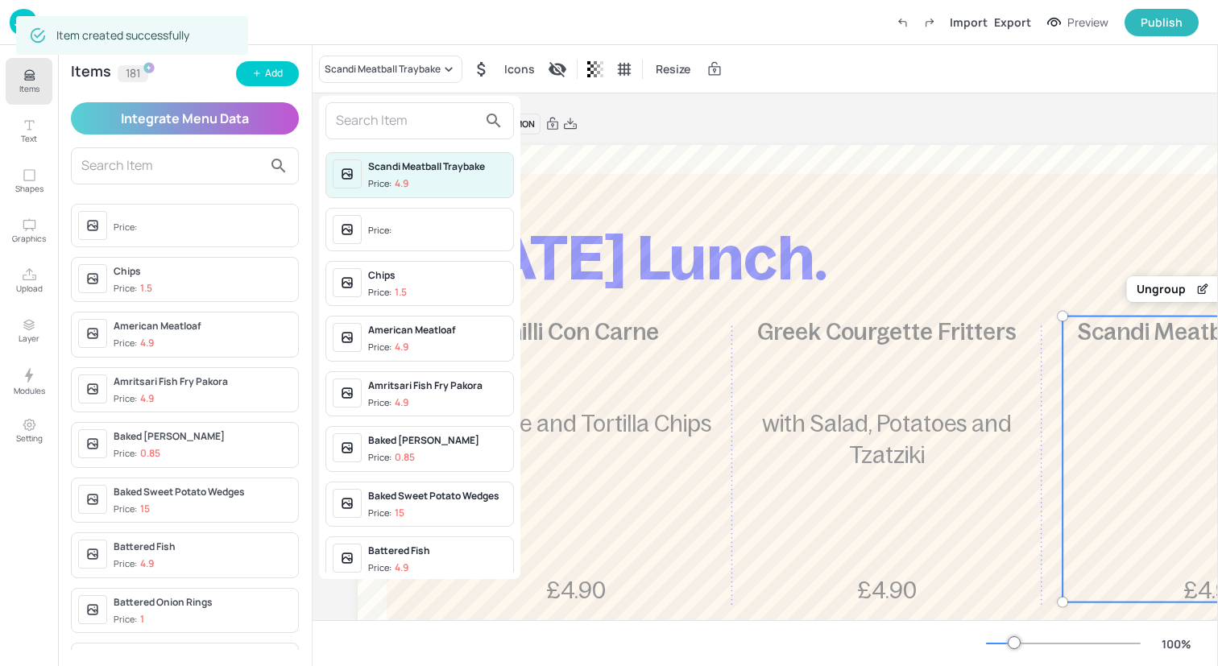
click at [429, 123] on input "text" at bounding box center [407, 121] width 142 height 26
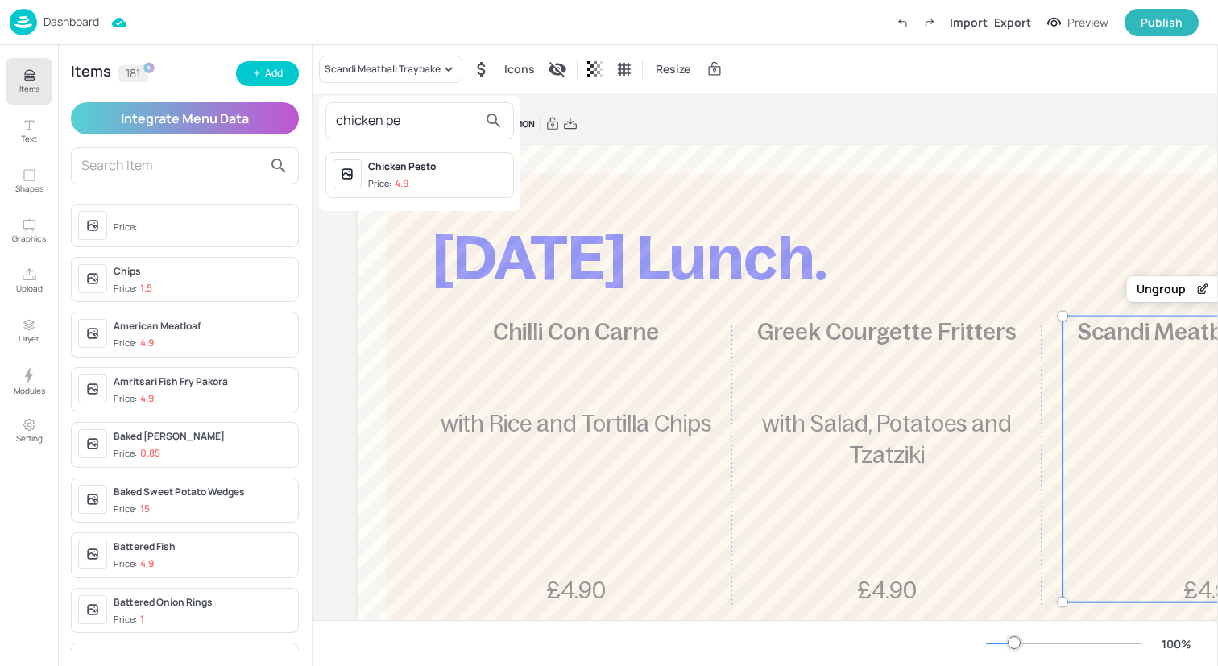
click at [449, 172] on div "Chicken Pesto" at bounding box center [437, 166] width 139 height 14
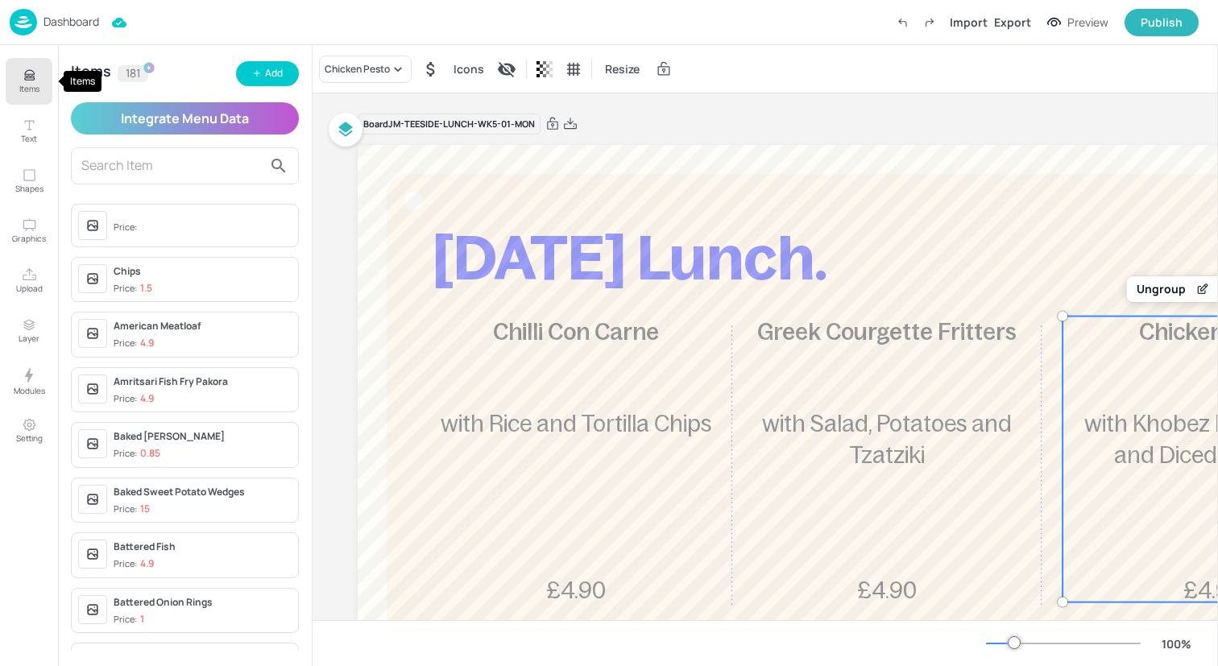
click at [29, 58] on button "Items" at bounding box center [29, 81] width 47 height 47
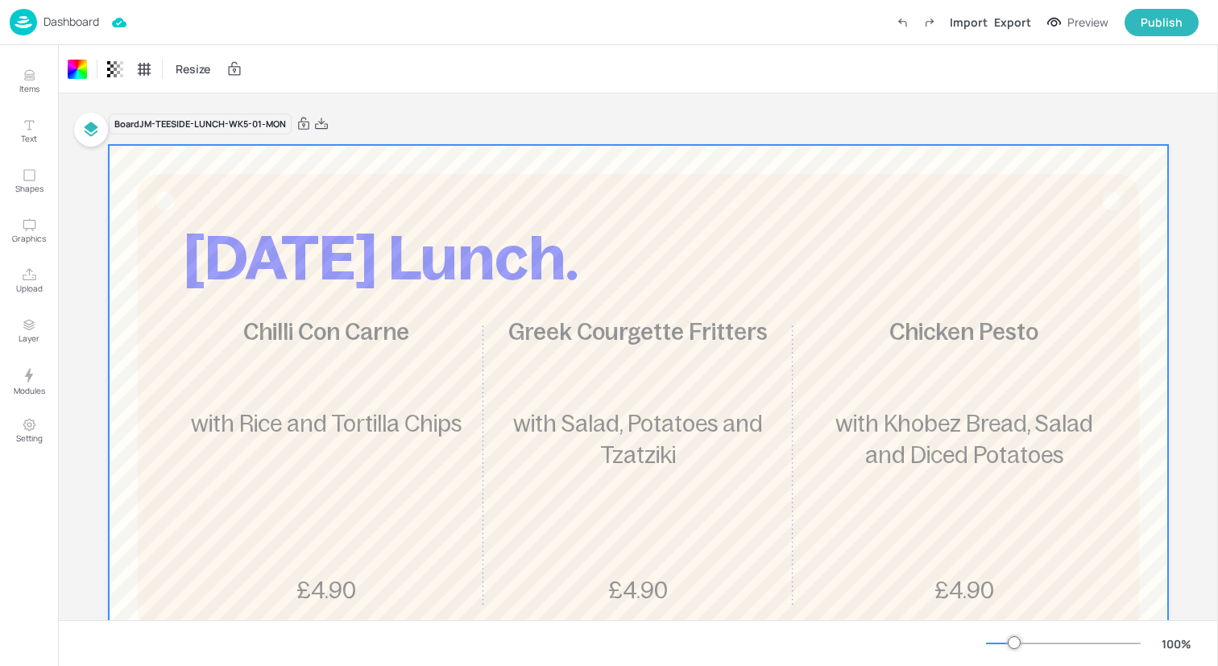
click at [168, 19] on div "Dashboard Import Export Preview Publish" at bounding box center [604, 22] width 1189 height 44
click at [21, 23] on img at bounding box center [23, 22] width 27 height 27
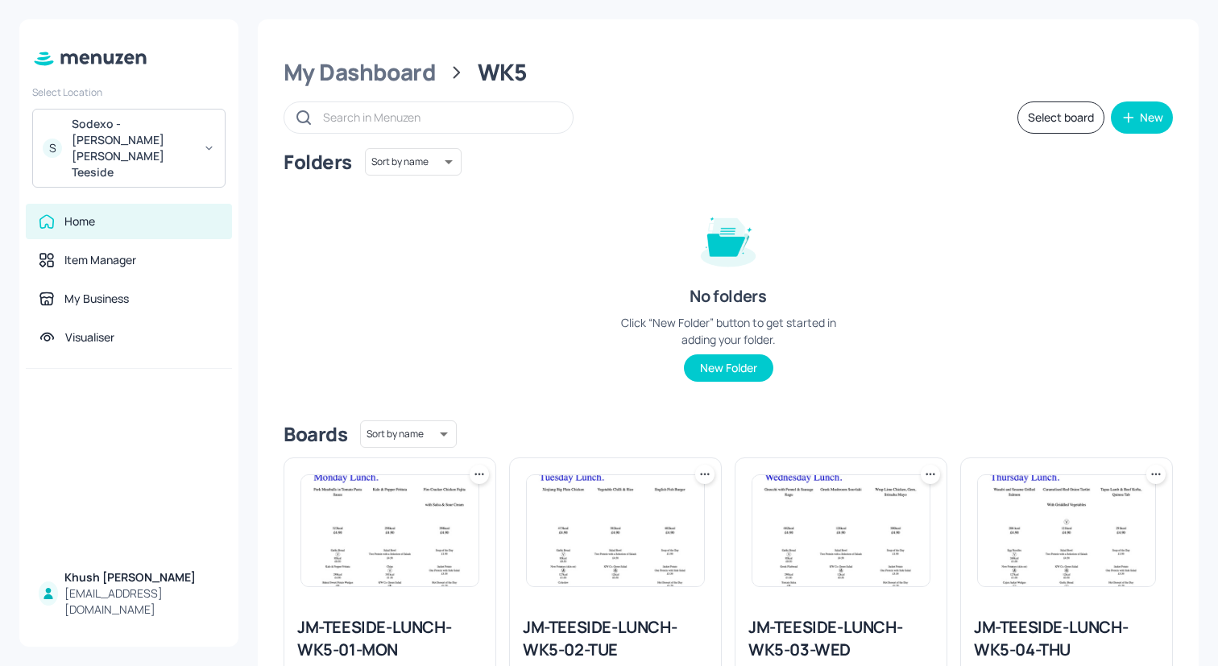
click at [364, 540] on img at bounding box center [389, 530] width 177 height 111
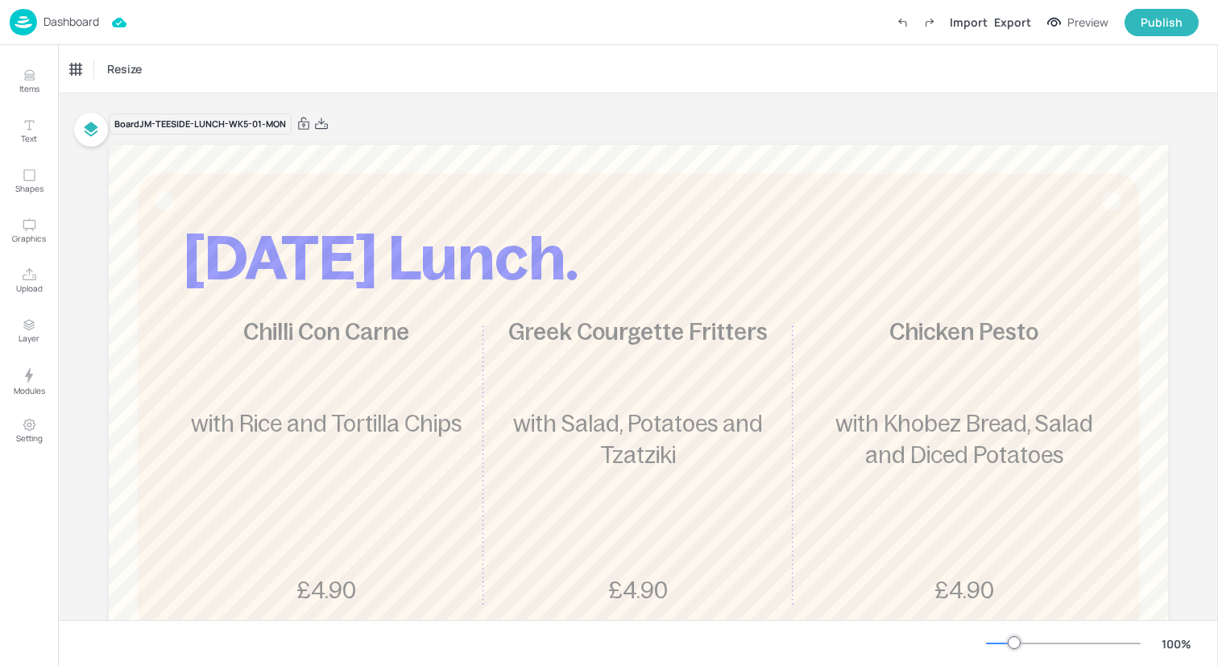
click at [27, 19] on img at bounding box center [23, 22] width 27 height 27
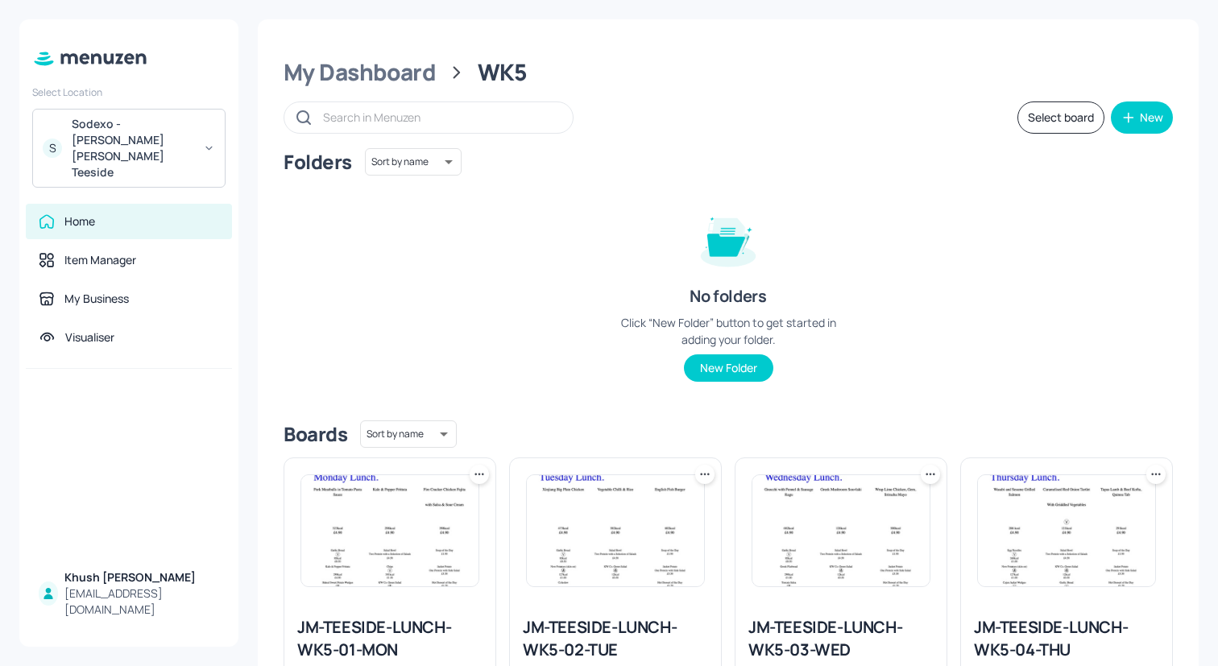
click at [636, 475] on img at bounding box center [615, 530] width 177 height 111
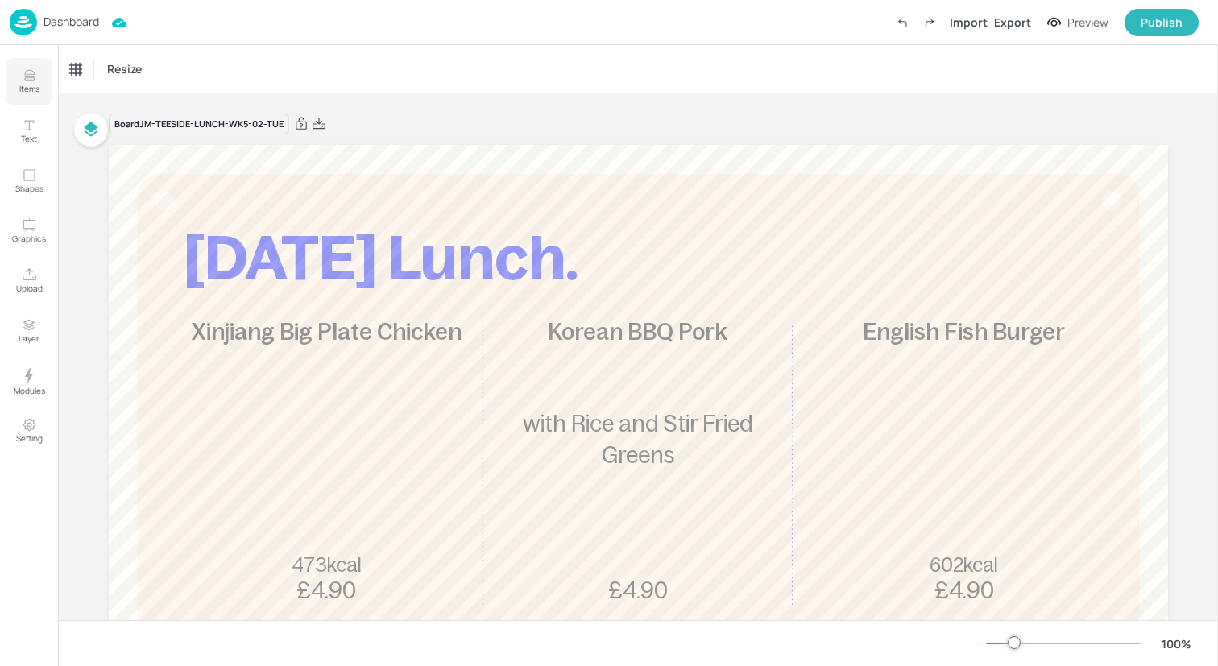
click at [23, 80] on icon "Items" at bounding box center [29, 75] width 15 height 15
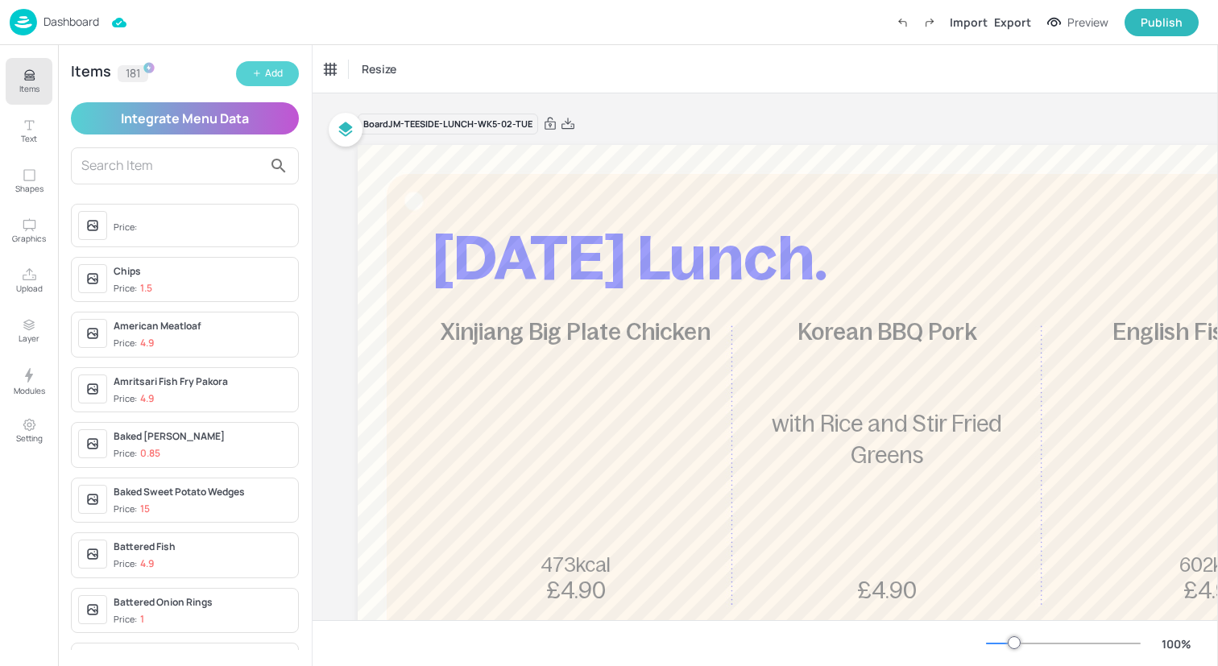
click at [270, 79] on div "Add" at bounding box center [274, 73] width 18 height 15
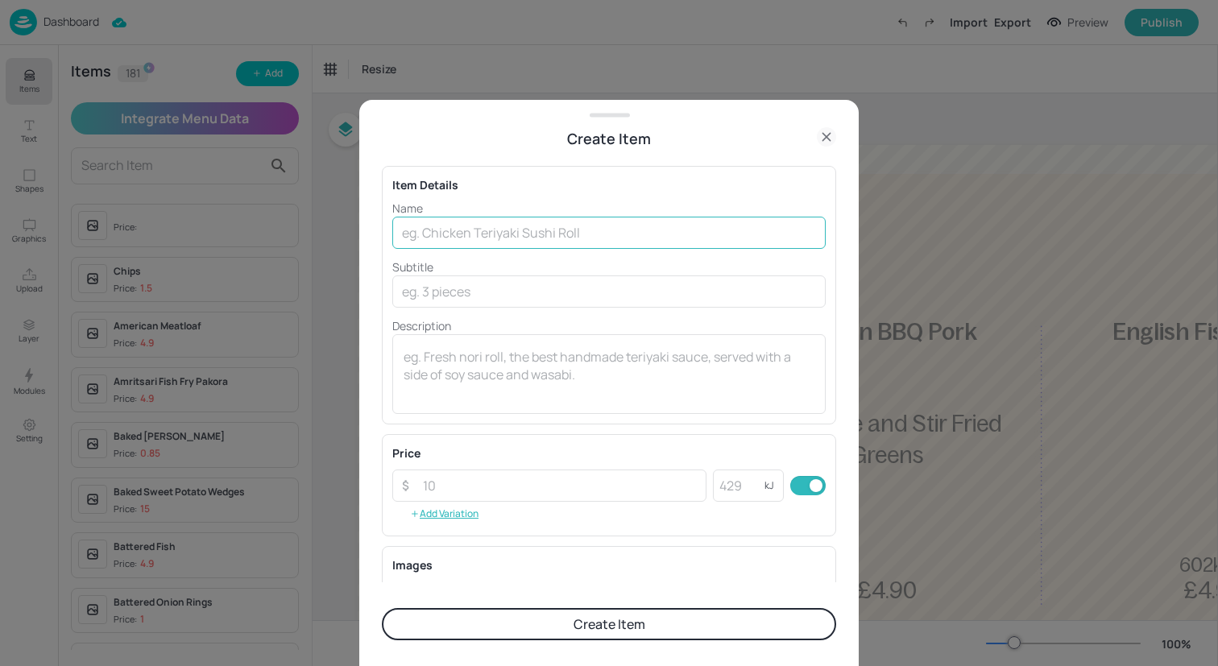
click at [504, 229] on input "text" at bounding box center [608, 233] width 433 height 32
paste input "Sweet & Sour Chicken with Rice and Crackers"
click at [693, 234] on input "Sweet & Sour Chicken with Rice and Crackers" at bounding box center [608, 233] width 433 height 32
drag, startPoint x: 693, startPoint y: 234, endPoint x: 535, endPoint y: 233, distance: 157.9
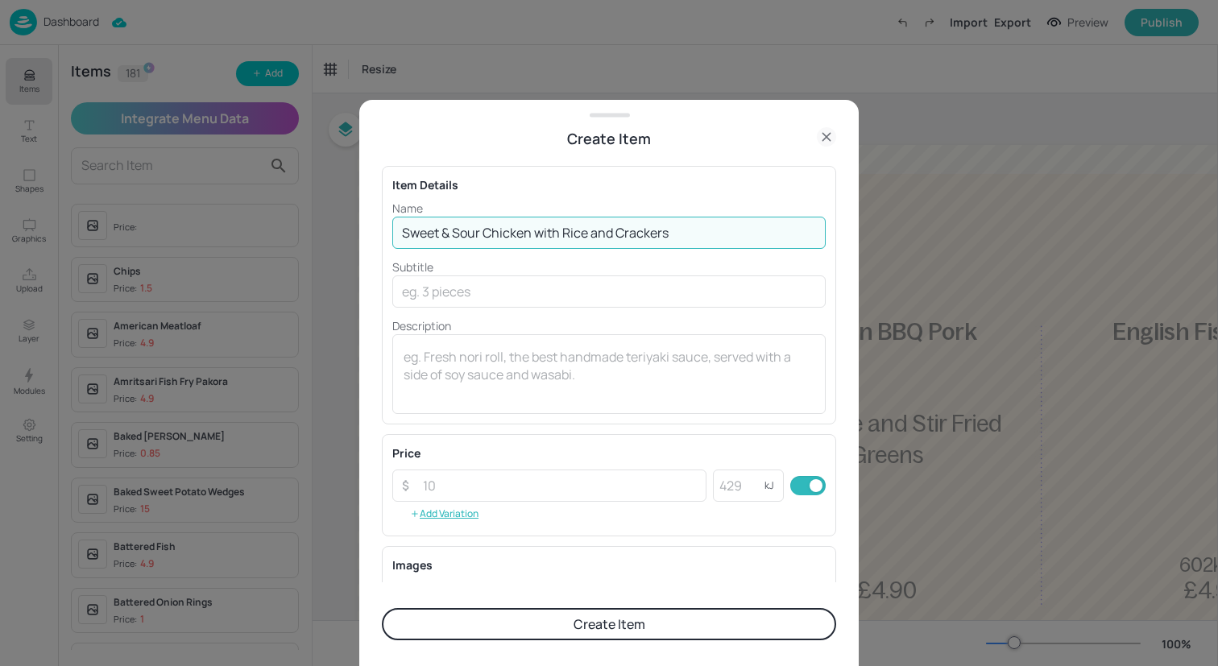
click at [535, 233] on input "Sweet & Sour Chicken with Rice and Crackers" at bounding box center [608, 233] width 433 height 32
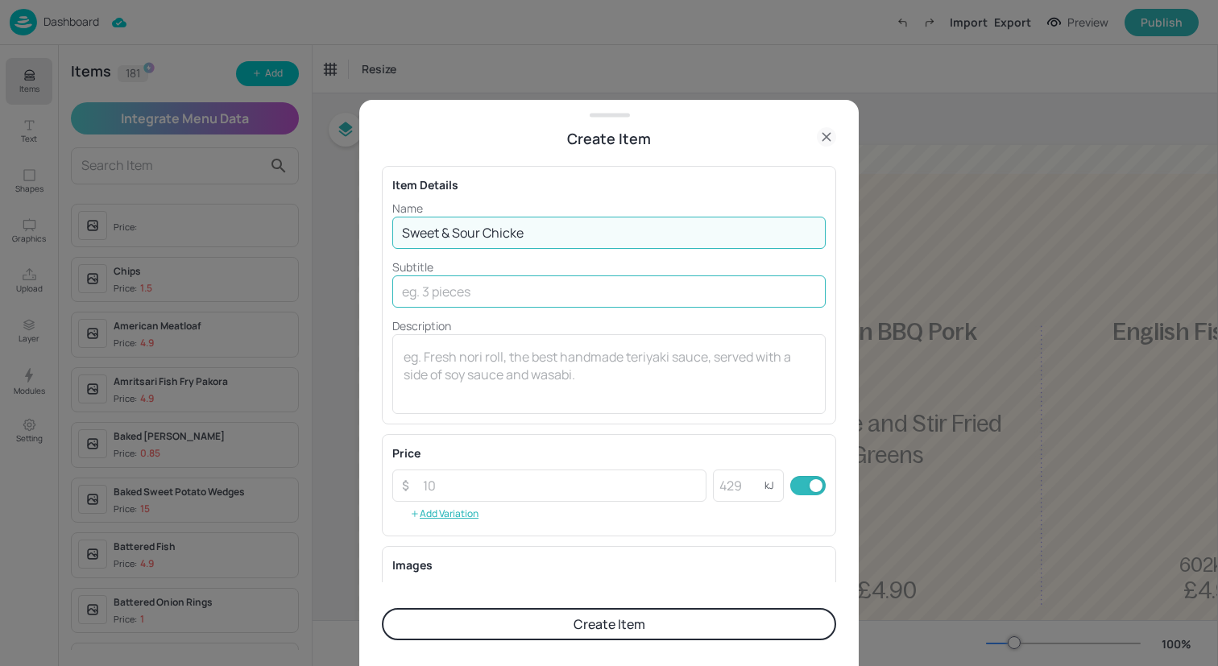
type input "Sweet & Sour Chicke"
click at [565, 302] on input "text" at bounding box center [608, 291] width 433 height 32
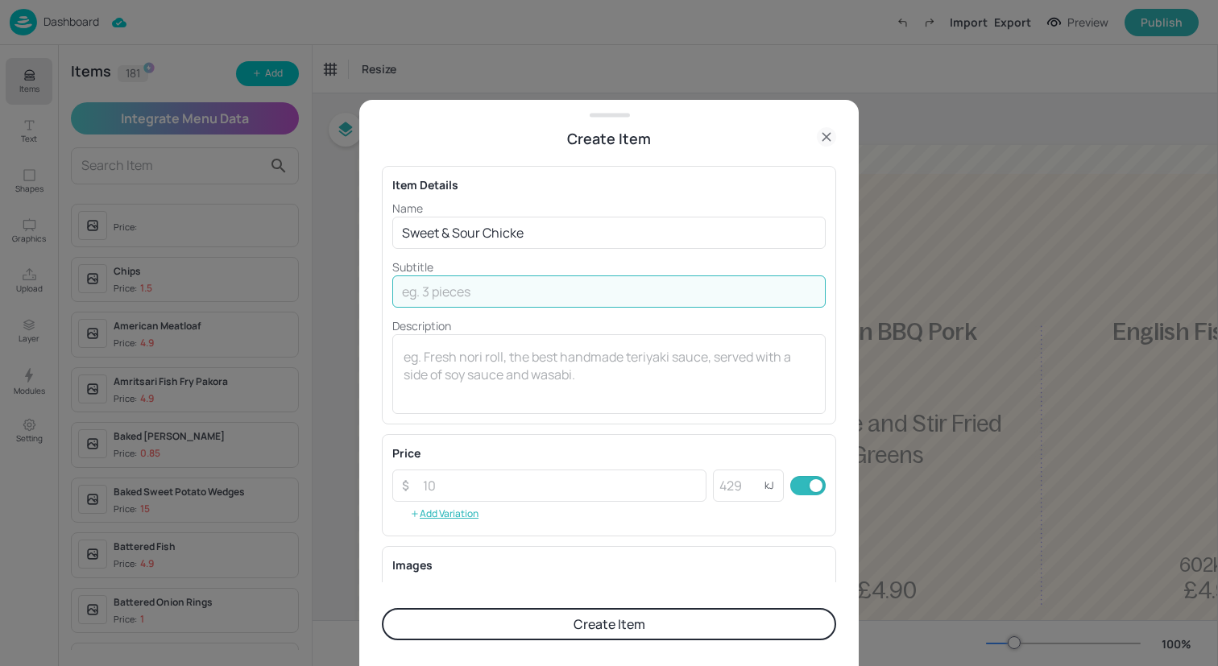
paste input "with Rice and Crackers"
type input "with Rice and Crackers"
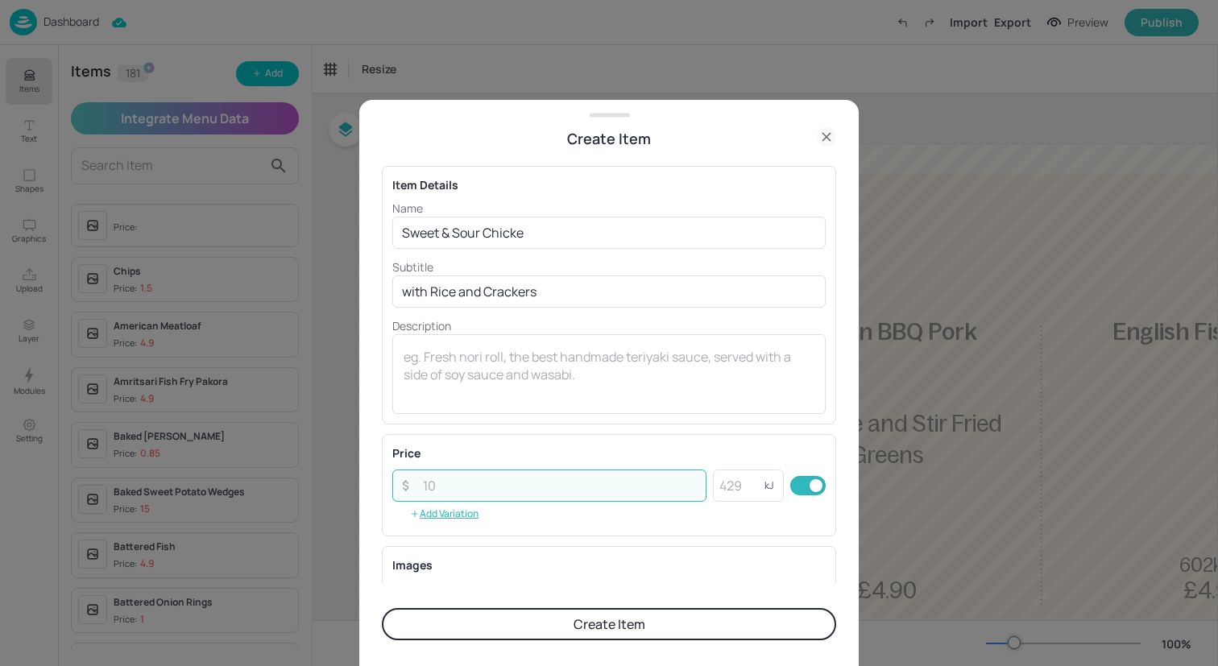
click at [548, 499] on input "number" at bounding box center [559, 486] width 293 height 32
type input "4.90"
click at [571, 623] on button "Create Item" at bounding box center [609, 624] width 454 height 32
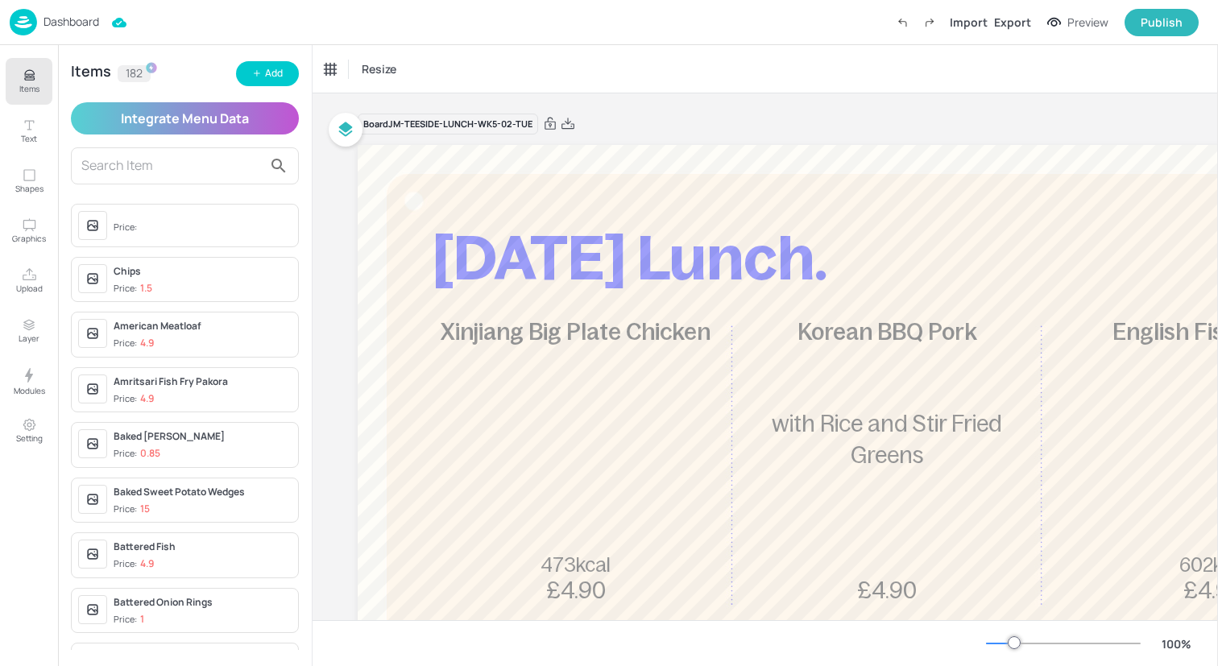
click at [263, 60] on div "Items 182 Add Integrate Menu Data Price: Chips Price: 1.5 American Meatloaf Pri…" at bounding box center [185, 355] width 254 height 621
click at [263, 63] on button "Add" at bounding box center [267, 73] width 63 height 25
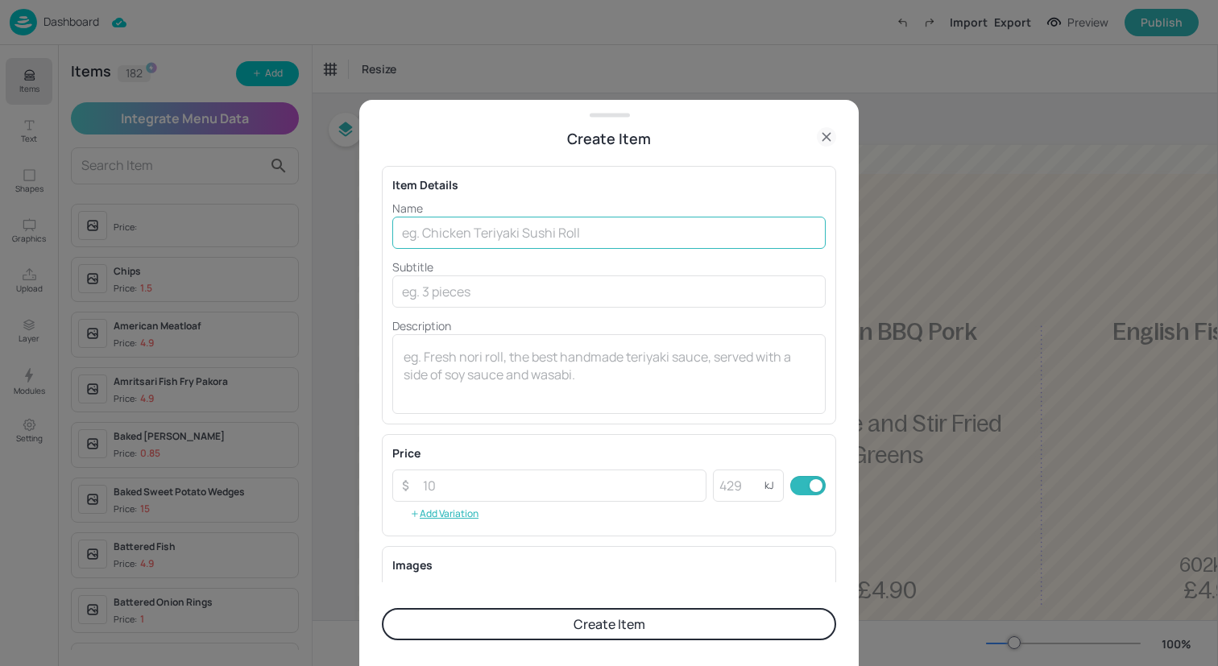
click at [631, 237] on input "text" at bounding box center [608, 233] width 433 height 32
paste input "Three Grain Caramelised Onion and Walnut Pilaf"
type input "Three Grain Caramelised Onion and Walnut Pilaf"
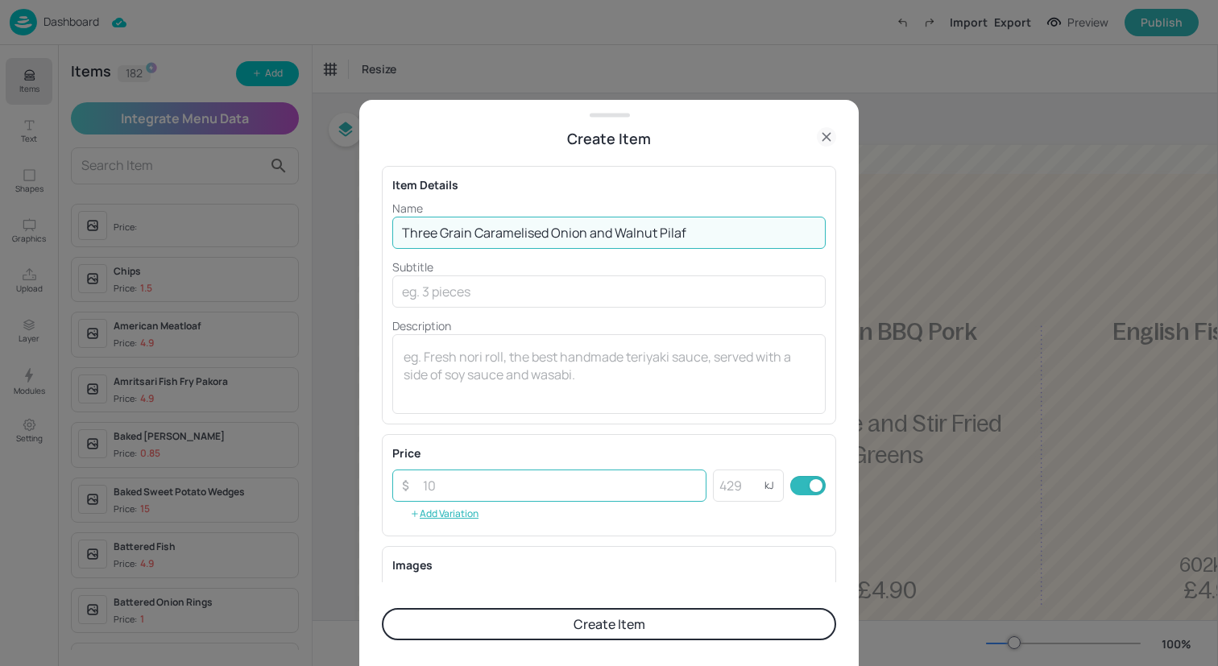
click at [542, 482] on input "number" at bounding box center [559, 486] width 293 height 32
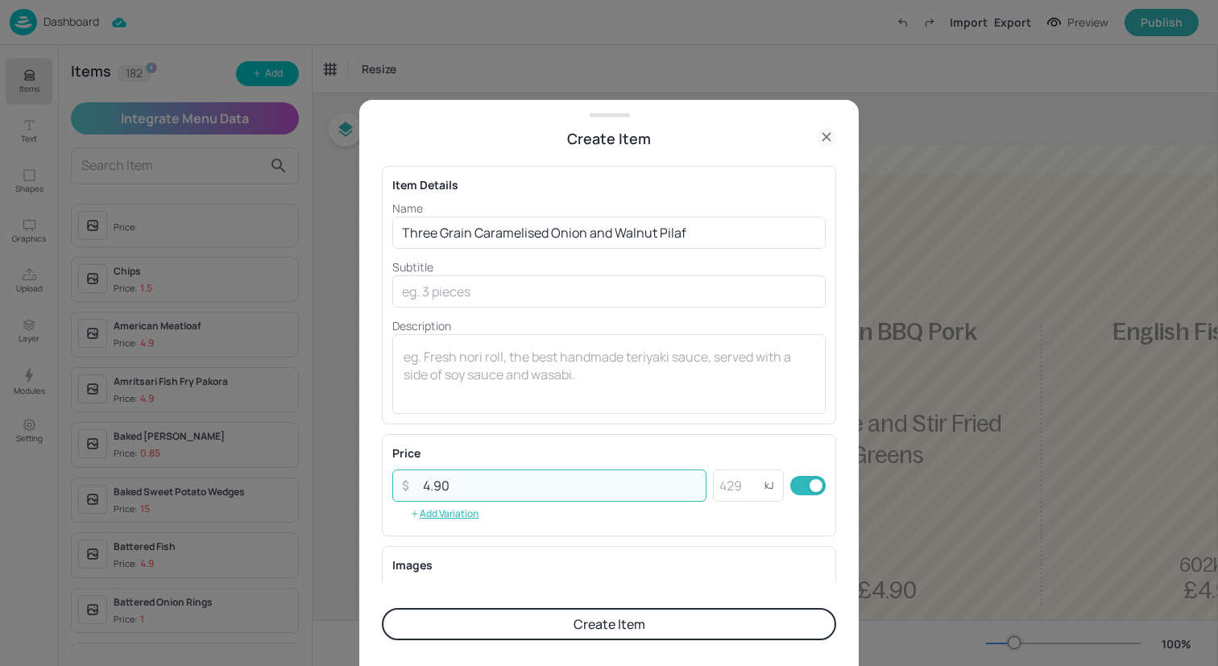
type input "4.90"
click at [563, 625] on button "Create Item" at bounding box center [609, 624] width 454 height 32
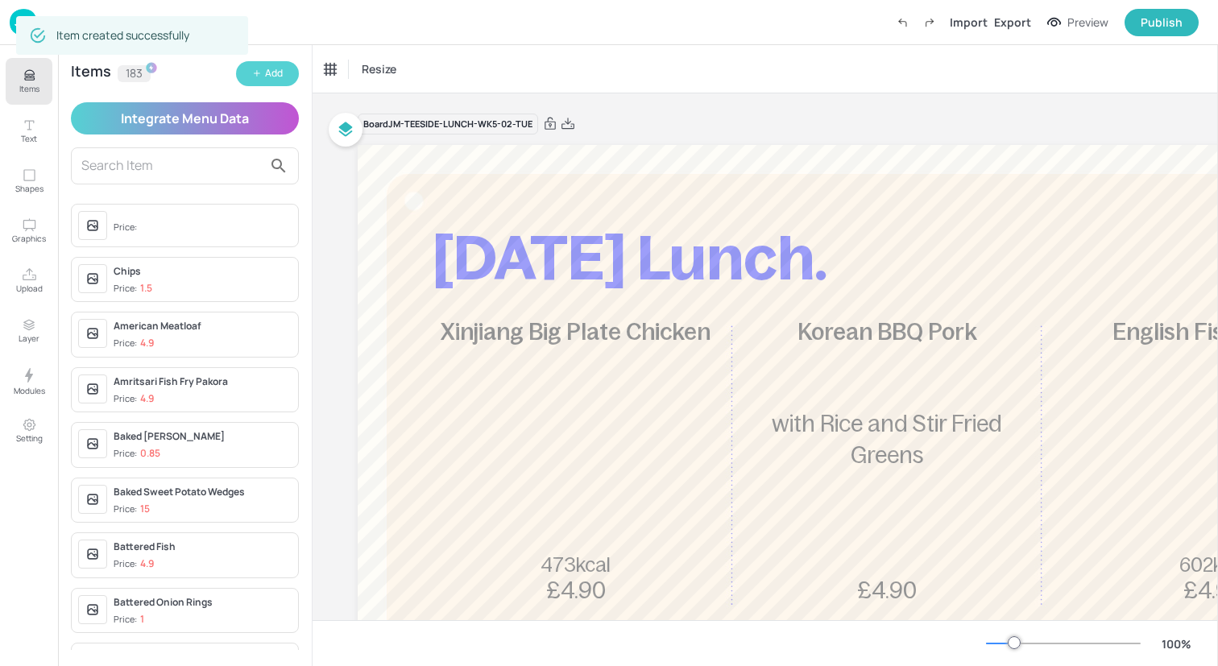
click at [260, 72] on icon "button" at bounding box center [257, 73] width 10 height 10
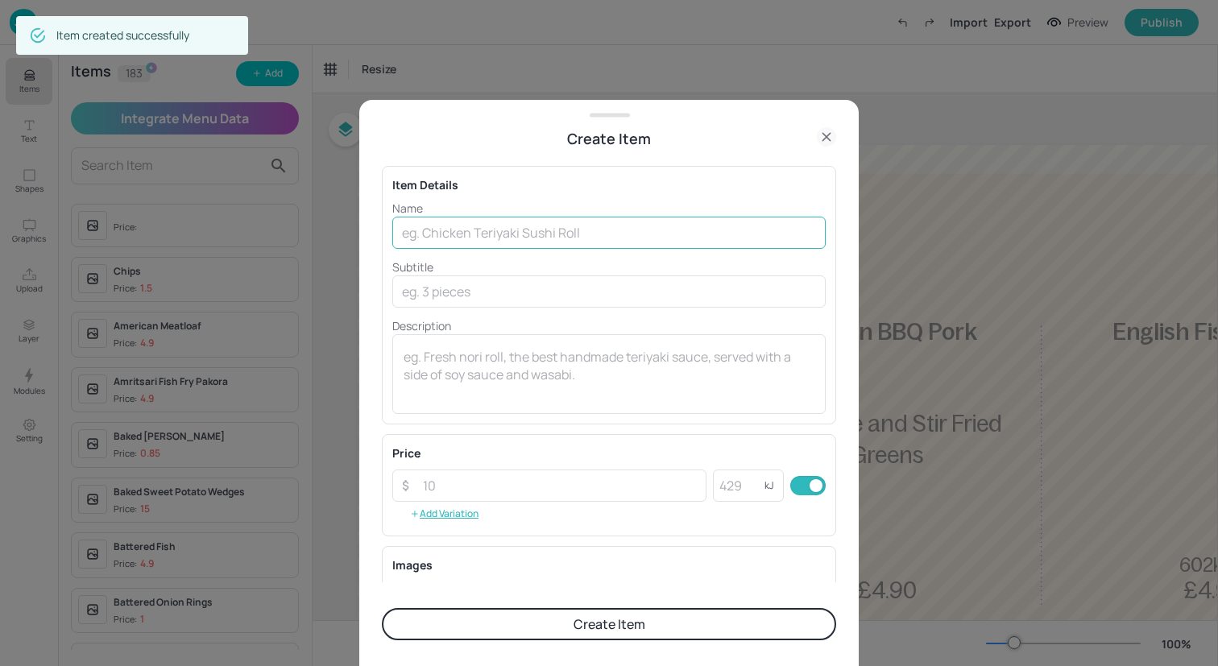
click at [428, 234] on input "text" at bounding box center [608, 233] width 433 height 32
paste input "Chicken Pesto with Khobez Bread, Salad and Diced Potatoes Louisiana Beef & Chee…"
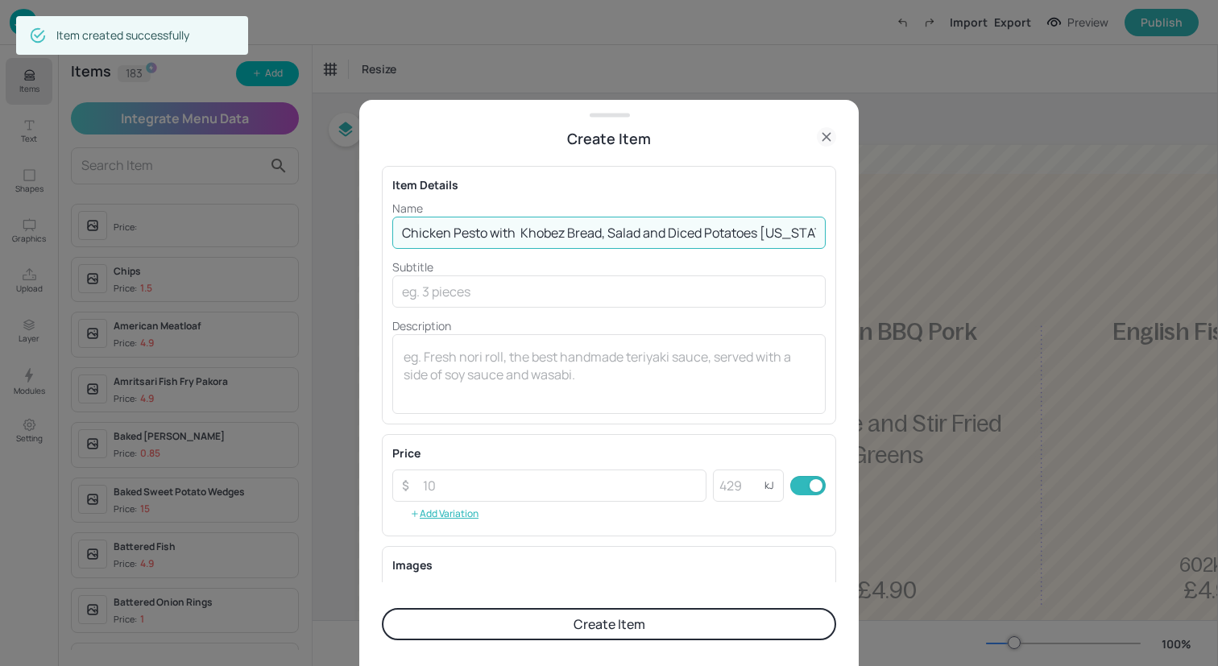
scroll to position [0, 298]
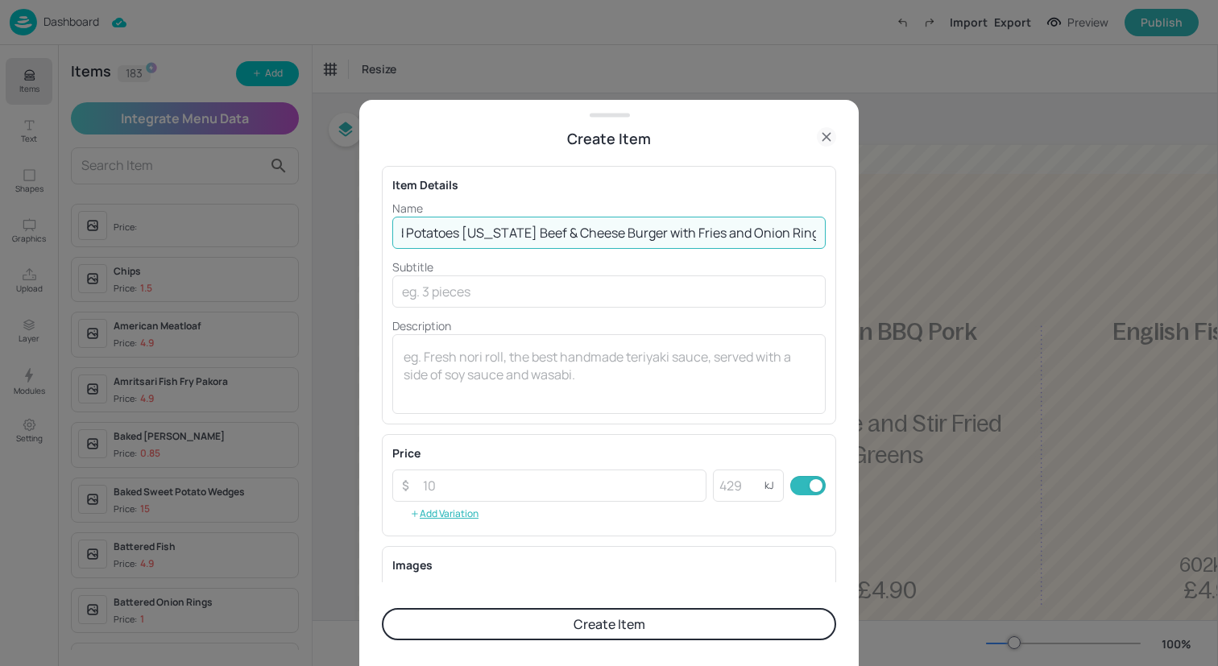
drag, startPoint x: 813, startPoint y: 234, endPoint x: 658, endPoint y: 234, distance: 154.6
click at [658, 234] on input "Chicken Pesto with Khobez Bread, Salad and Diced Potatoes Louisiana Beef & Chee…" at bounding box center [608, 233] width 433 height 32
type input "Chicken Pesto with Khobez Bread, Salad and Diced Potatoes Louisiana Beef & Chee…"
drag, startPoint x: 814, startPoint y: 236, endPoint x: 306, endPoint y: 246, distance: 508.3
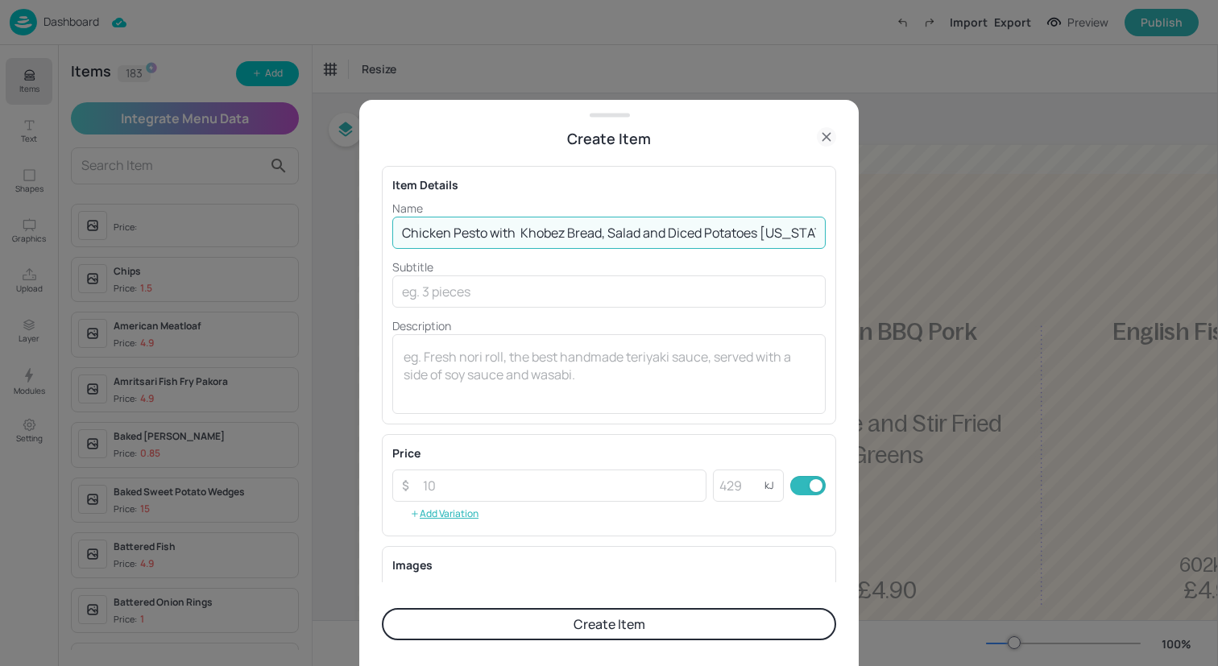
click at [305, 246] on div "Create Item Item Details Name Chicken Pesto with Khobez Bread, Salad and Diced …" at bounding box center [609, 333] width 1218 height 666
drag, startPoint x: 405, startPoint y: 228, endPoint x: 1116, endPoint y: 240, distance: 711.3
click at [1116, 240] on div "Create Item Item Details Name Chicken Pesto with Khobez Bread, Salad and Diced …" at bounding box center [609, 333] width 1218 height 666
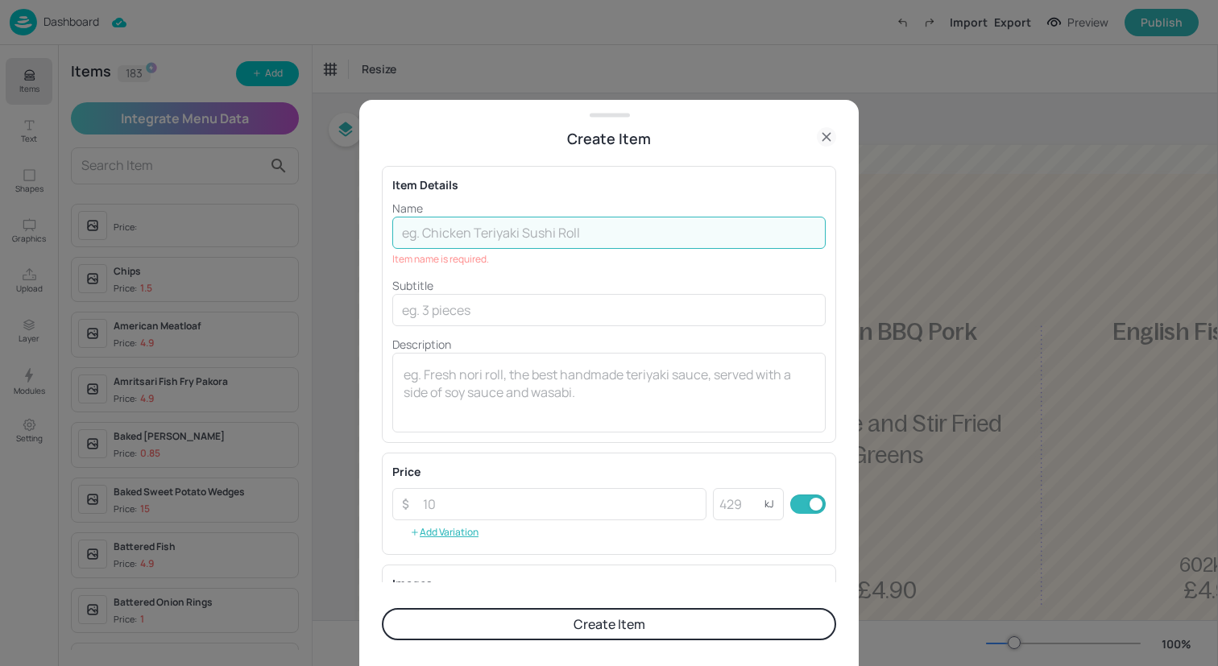
scroll to position [0, 0]
paste input "Louisiana Beef & Cheese Burger with Fries and Onion Rings"
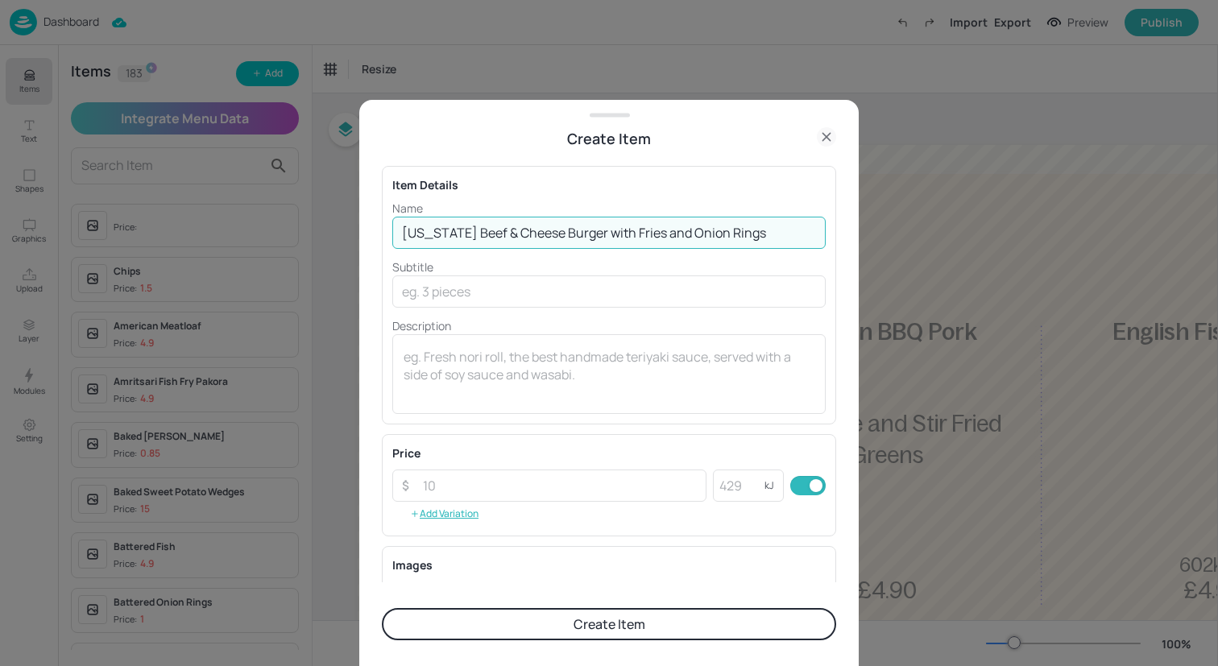
drag, startPoint x: 751, startPoint y: 230, endPoint x: 595, endPoint y: 227, distance: 155.5
click at [595, 227] on input "Louisiana Beef & Cheese Burger with Fries and Onion Rings" at bounding box center [608, 233] width 433 height 32
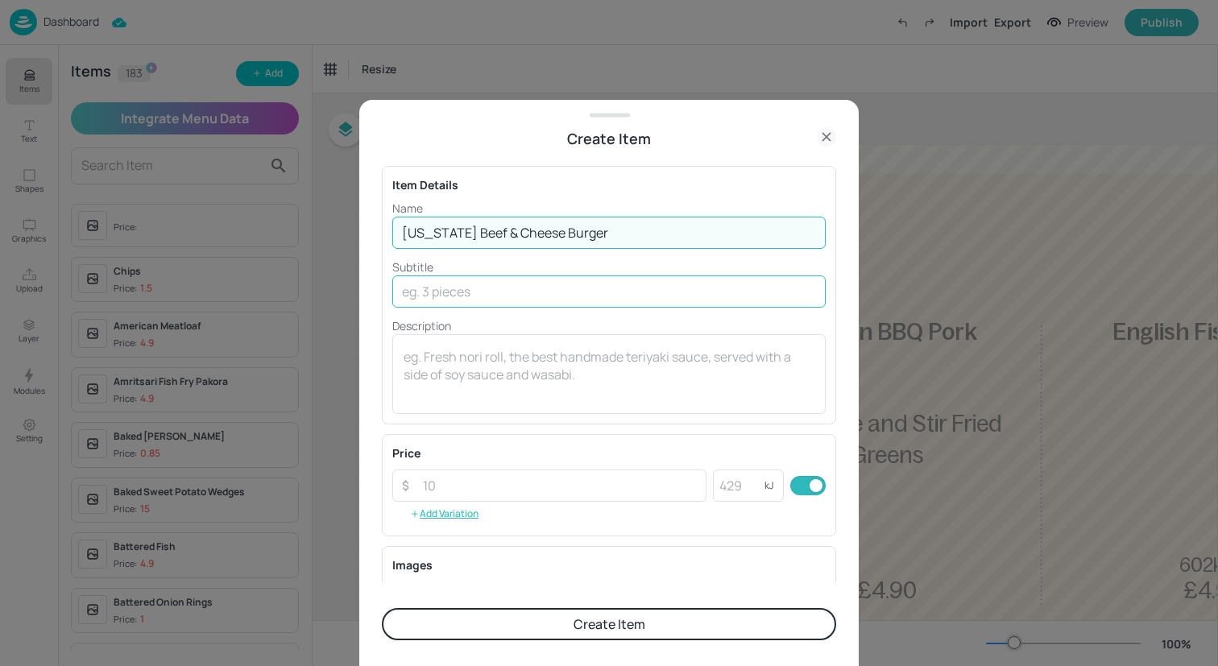
type input "Louisiana Beef & Cheese Burger"
click at [617, 289] on input "text" at bounding box center [608, 291] width 433 height 32
paste input "with Fries and Onion Rings"
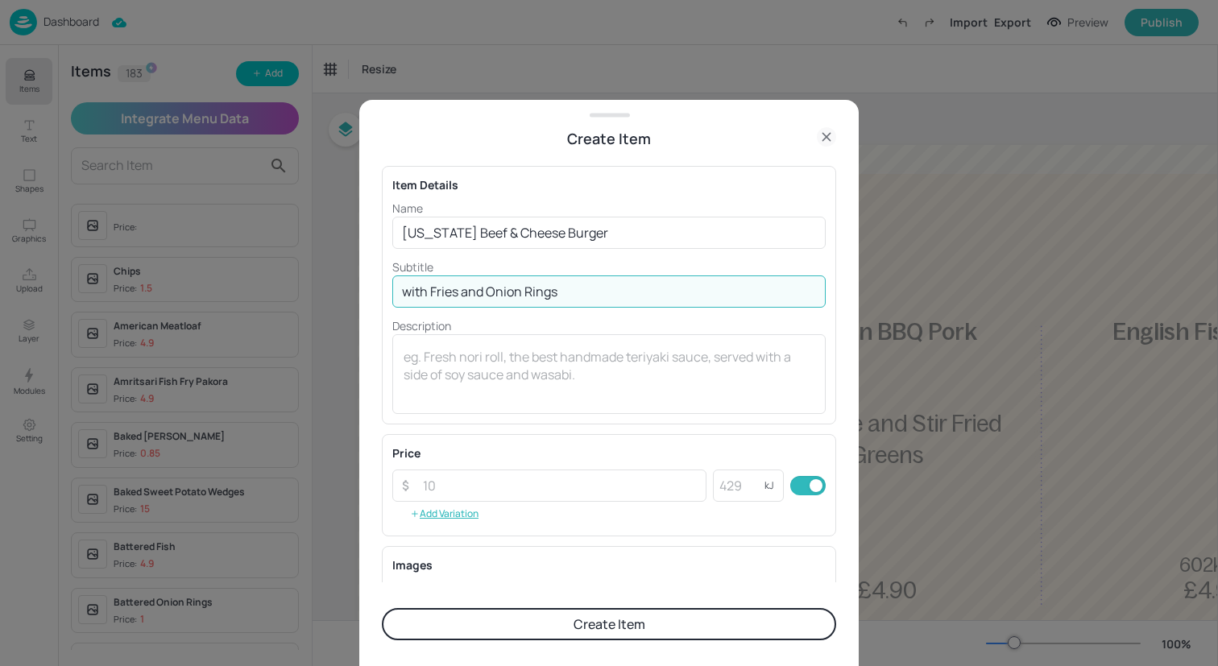
type input "with Fries and Onion Rings"
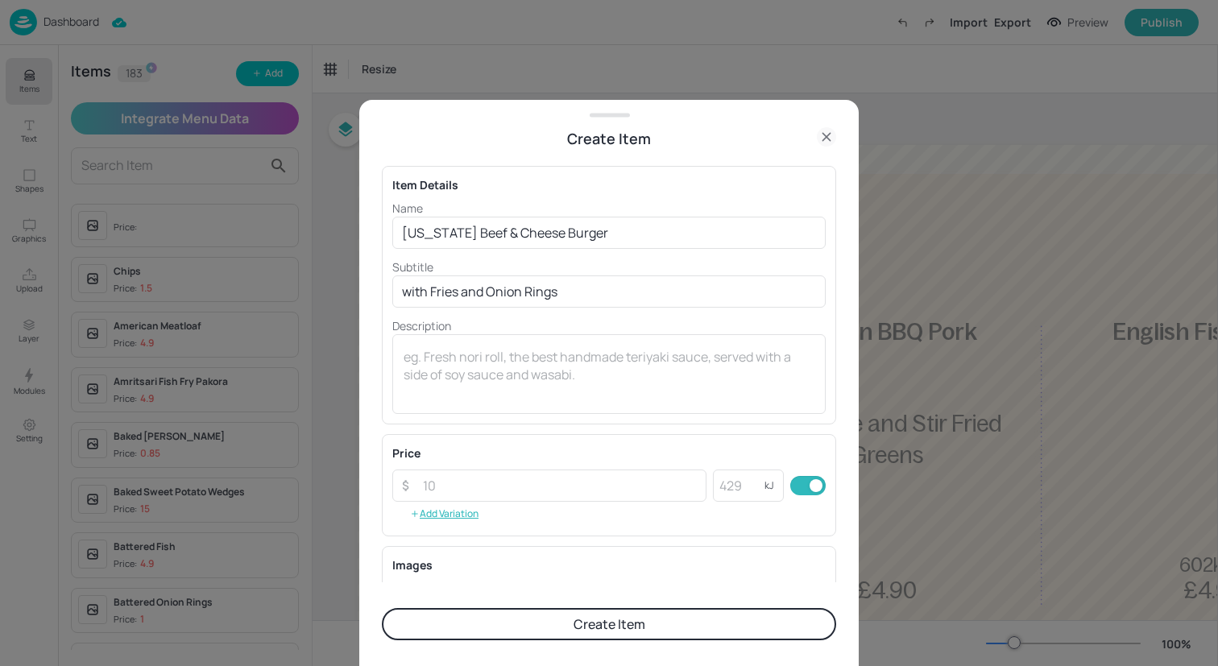
click at [572, 506] on div "Price ​ ​ kJ ​ Add Variation" at bounding box center [608, 485] width 433 height 81
click at [572, 493] on input "number" at bounding box center [559, 486] width 293 height 32
type input "4.90"
click at [578, 629] on button "Create Item" at bounding box center [609, 624] width 454 height 32
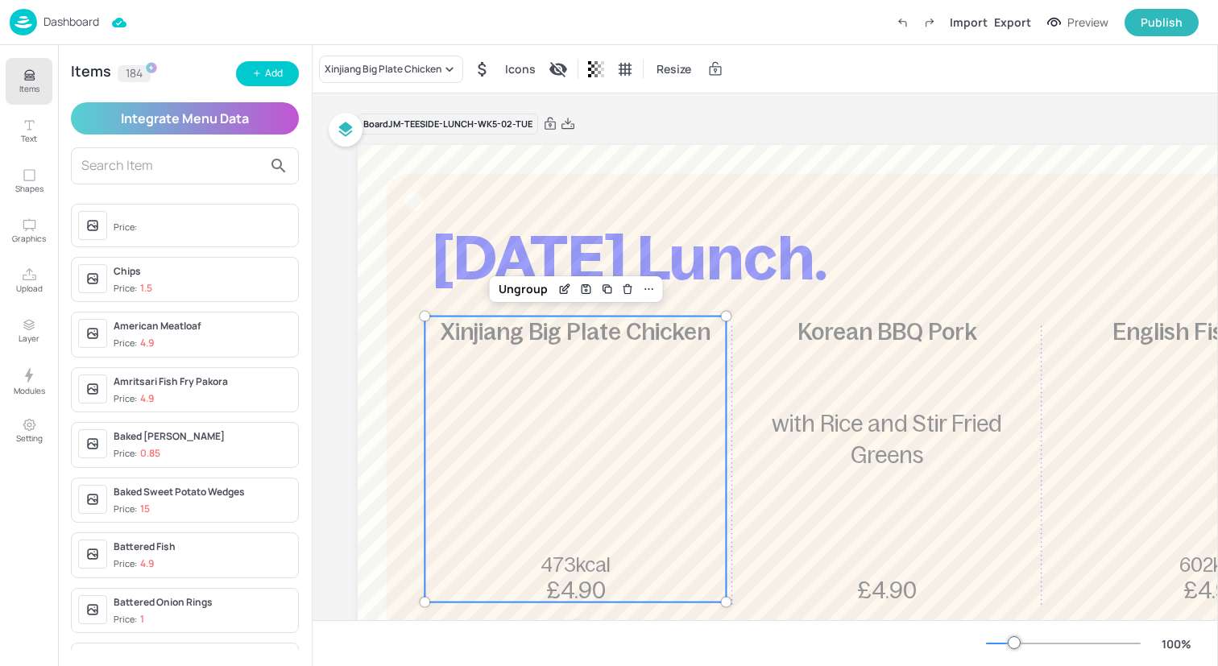
click at [511, 331] on span "Xinjiang Big Plate Chicken" at bounding box center [576, 332] width 270 height 26
click at [348, 72] on div "Xinjiang Big Plate Chicken" at bounding box center [383, 69] width 117 height 14
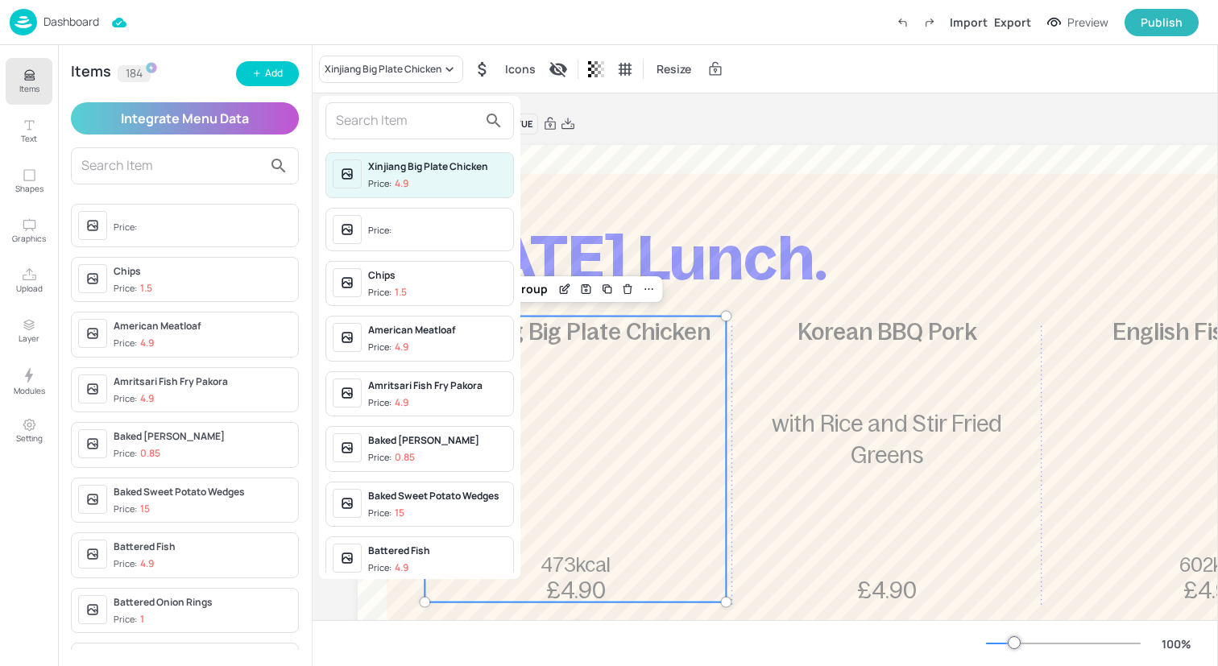
click at [362, 115] on input "text" at bounding box center [407, 121] width 142 height 26
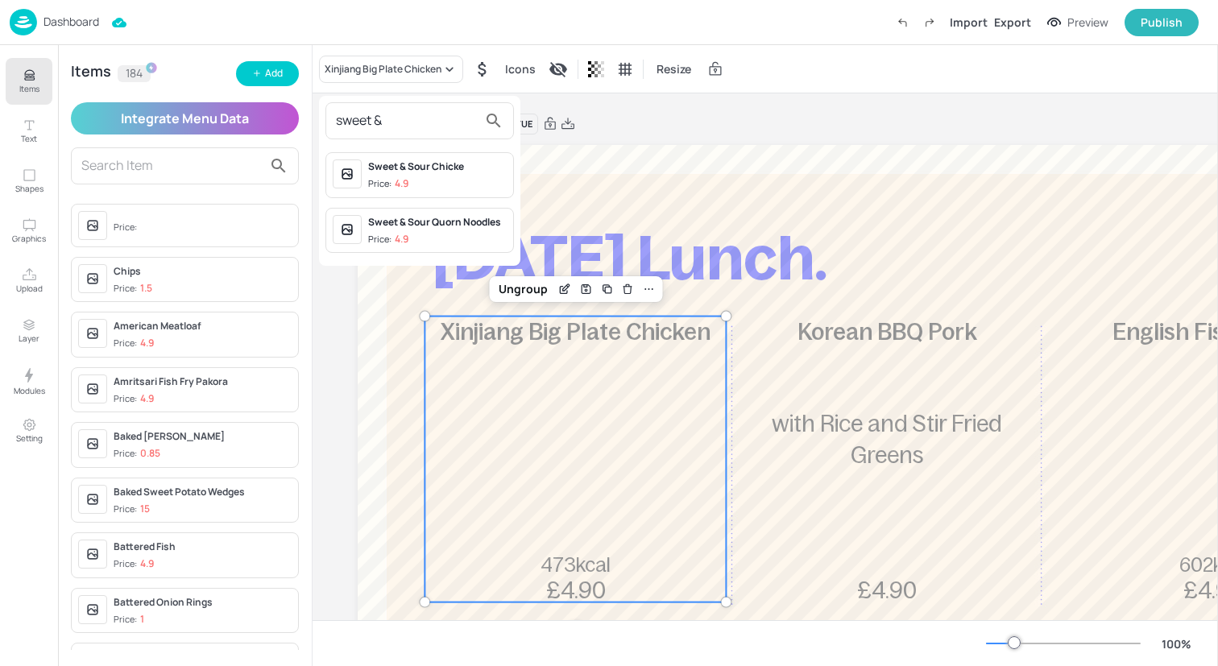
type input "sweet &"
click at [386, 178] on div "Price: 4.9" at bounding box center [388, 184] width 40 height 14
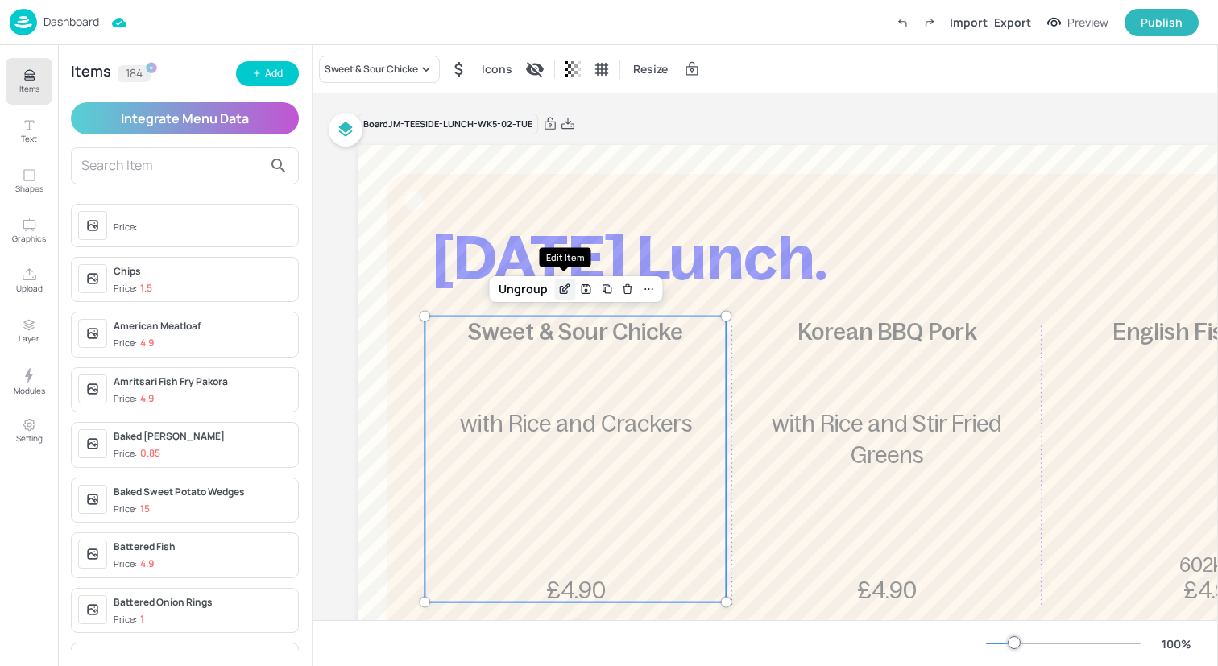
click at [564, 292] on icon "Edit Item" at bounding box center [563, 289] width 7 height 7
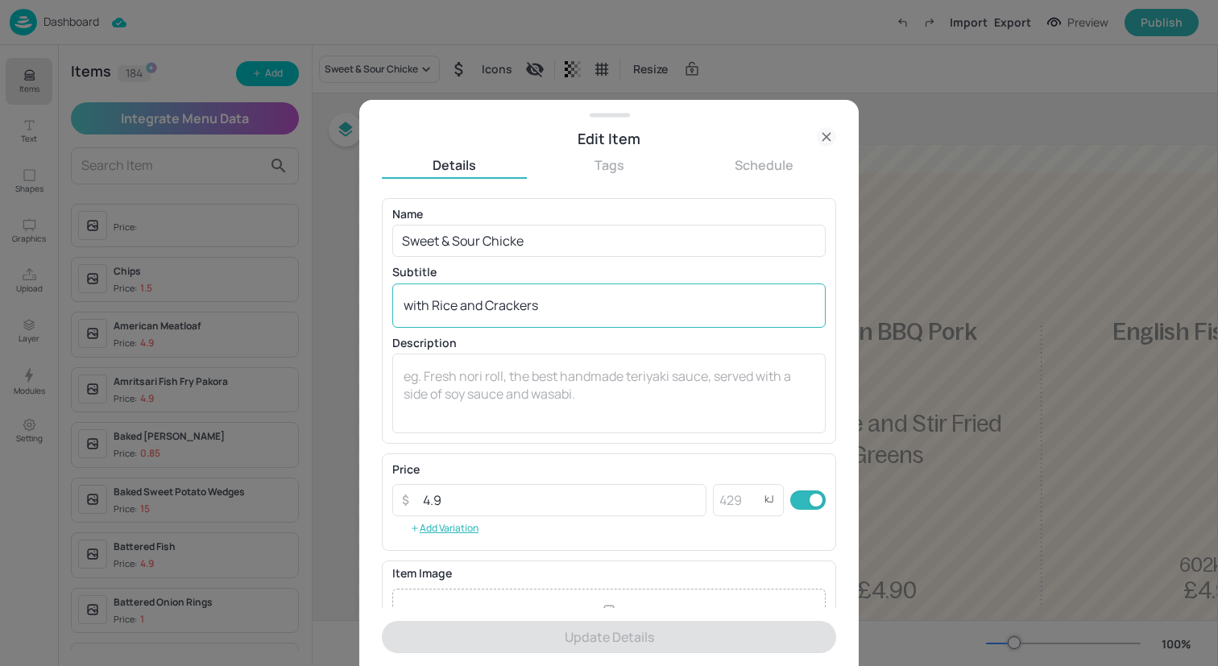
click at [563, 295] on div "with Rice and Crackers x ​" at bounding box center [608, 306] width 433 height 44
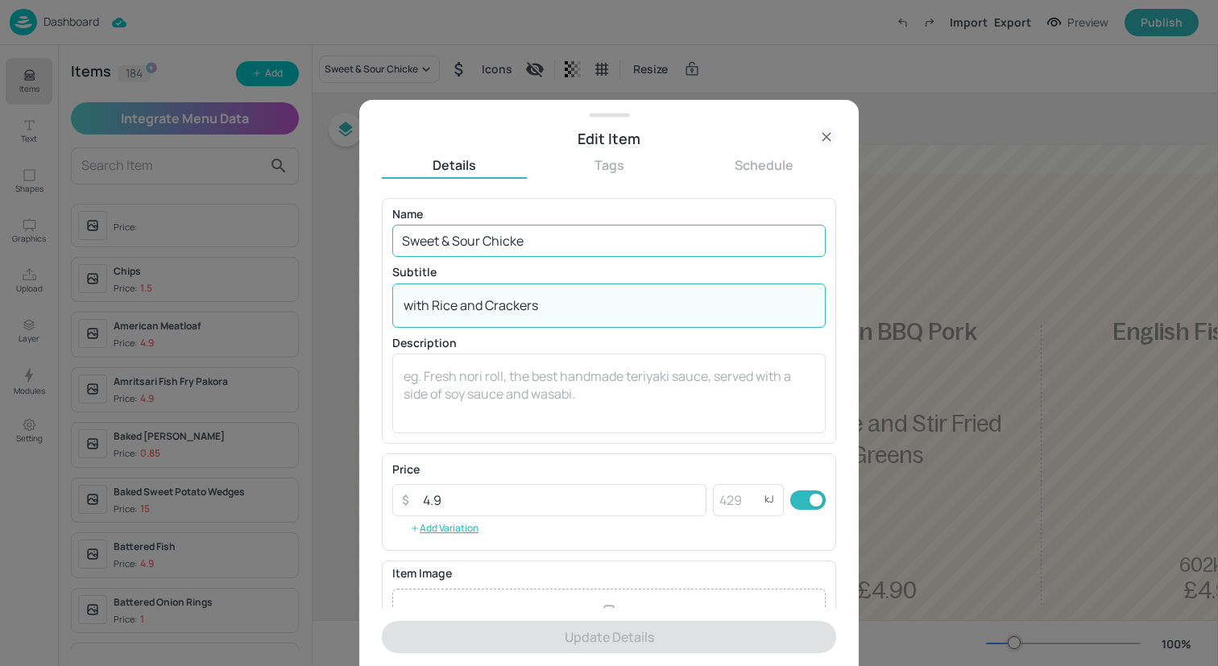
click at [563, 232] on input "Sweet & Sour Chicke" at bounding box center [608, 241] width 433 height 32
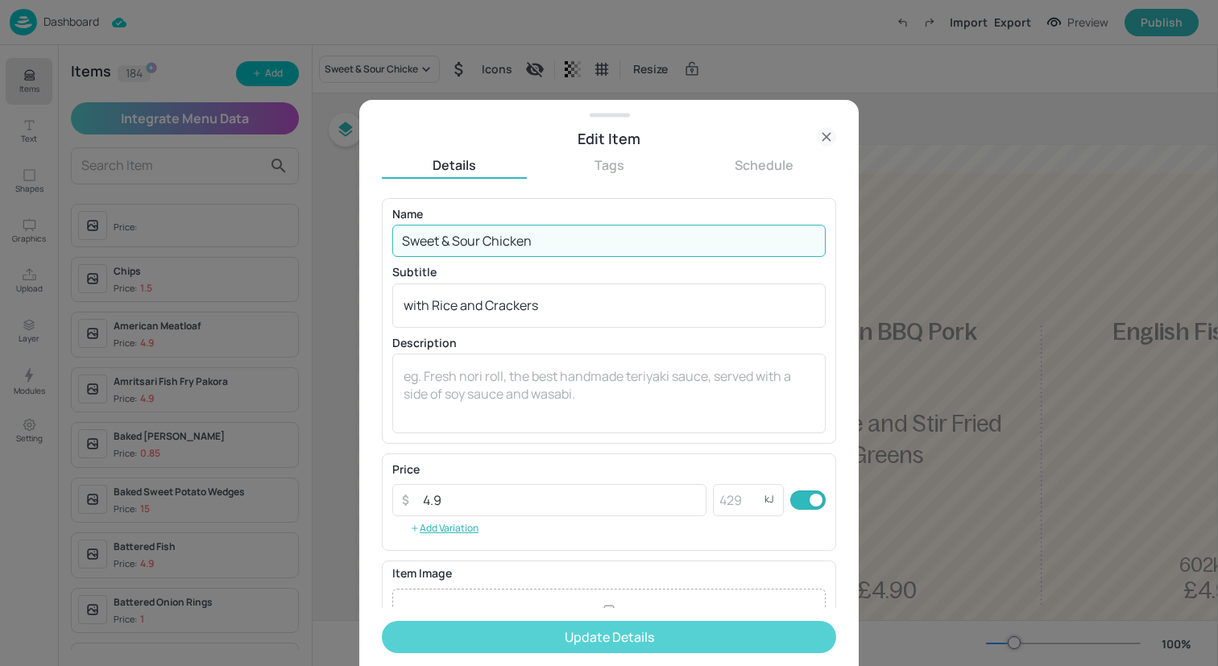
type input "Sweet & Sour Chicken"
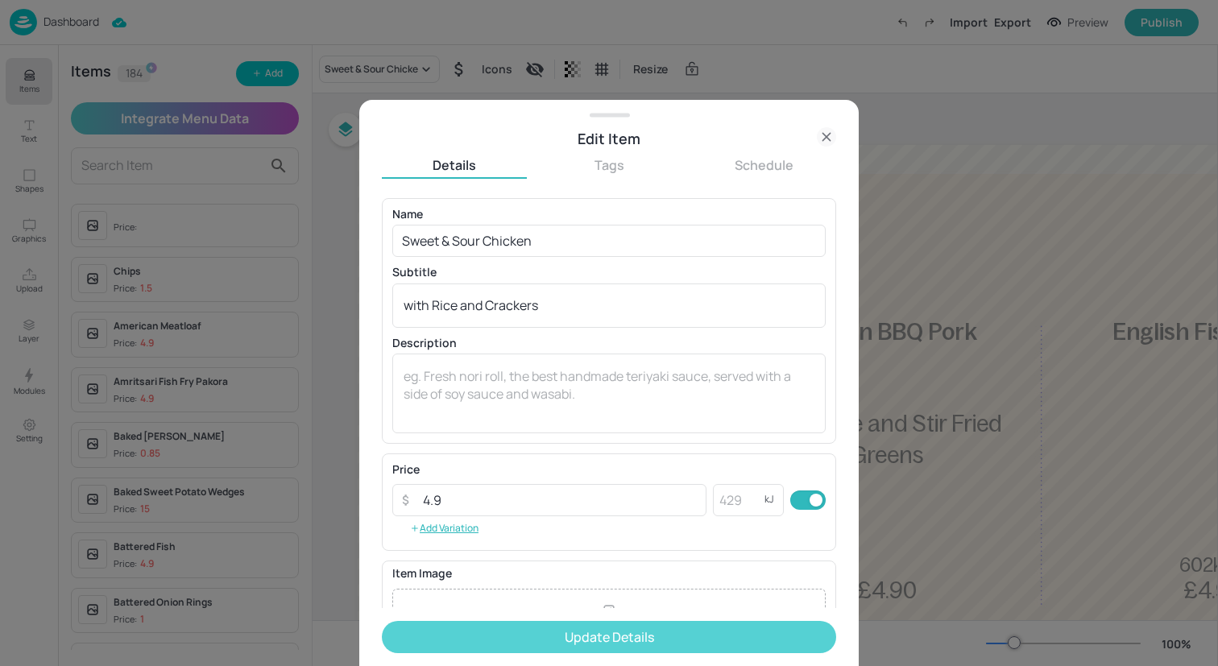
click at [565, 625] on button "Update Details" at bounding box center [609, 637] width 454 height 32
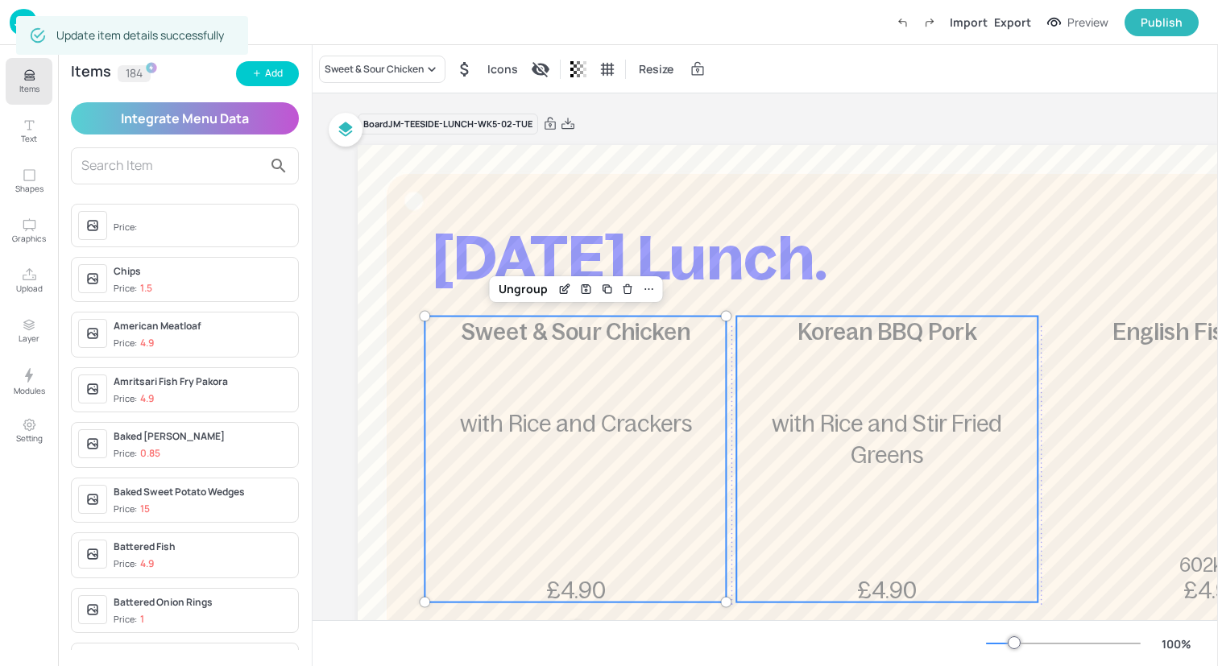
click at [929, 424] on span "with Rice and Stir Fried Greens" at bounding box center [887, 439] width 230 height 57
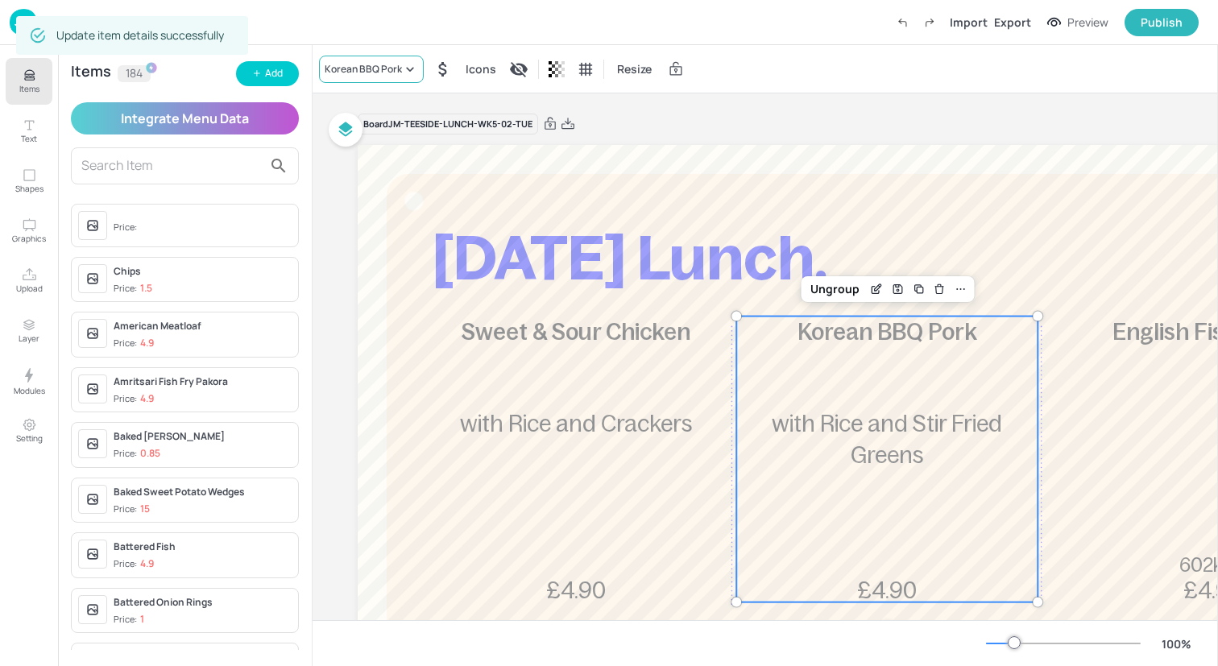
click at [388, 74] on div "Korean BBQ Pork" at bounding box center [363, 69] width 77 height 14
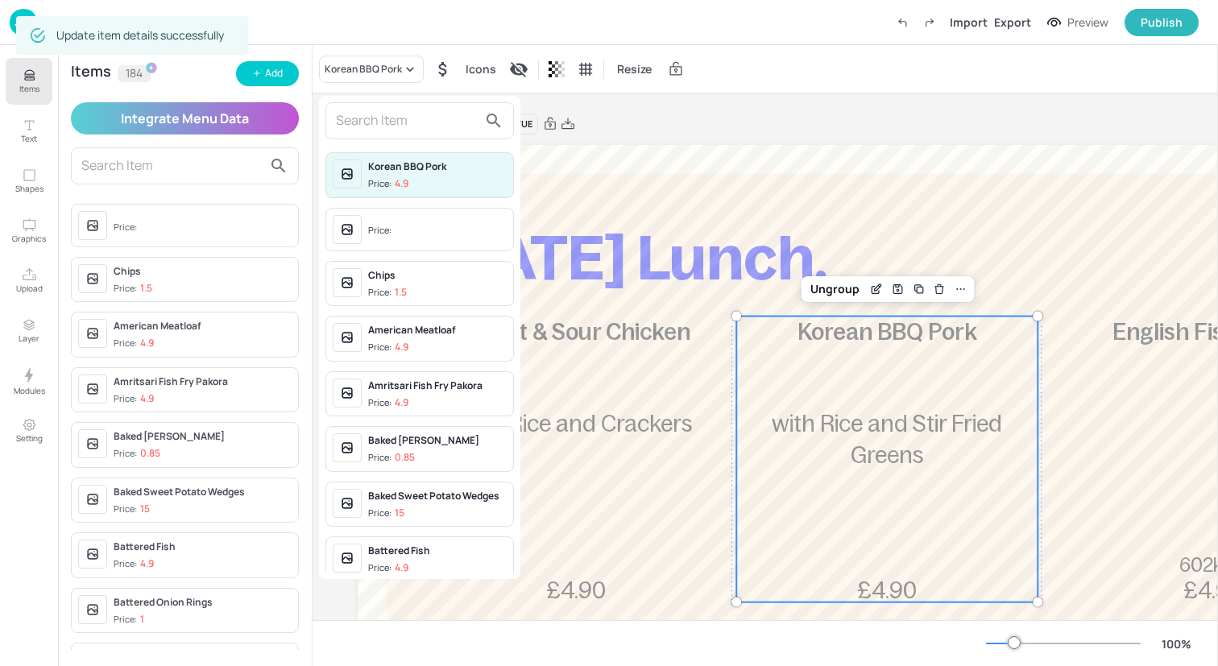
click at [388, 122] on input "text" at bounding box center [407, 121] width 142 height 26
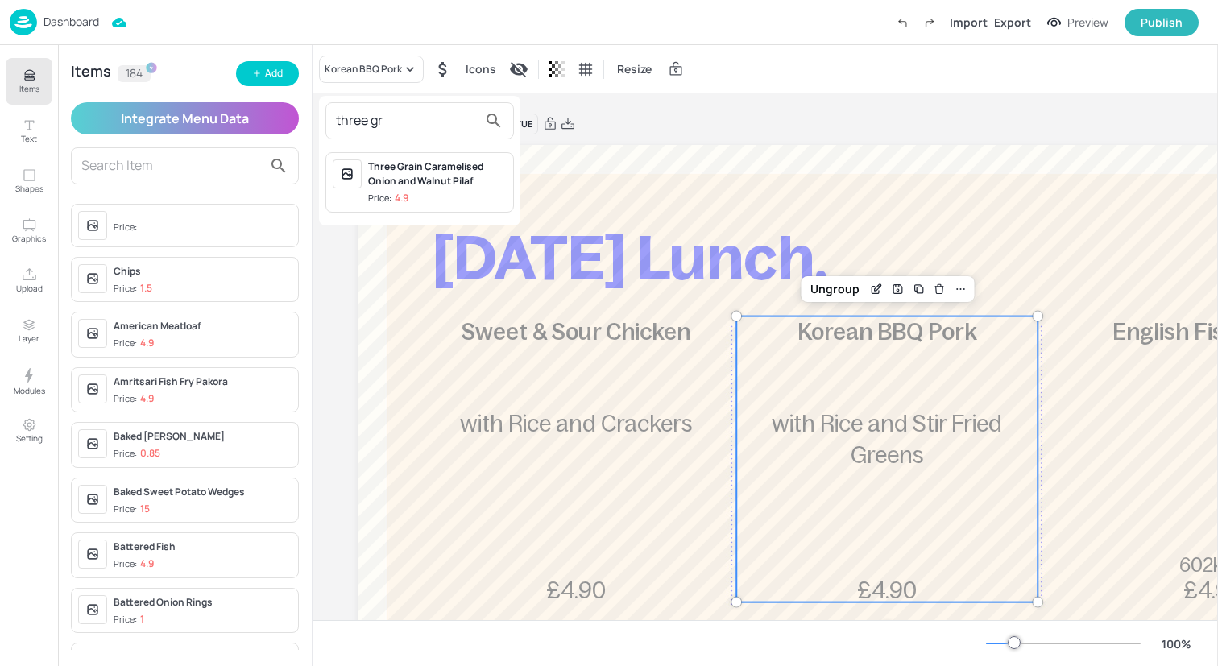
type input "three gr"
click at [424, 193] on span "Price: 4.9" at bounding box center [437, 199] width 139 height 14
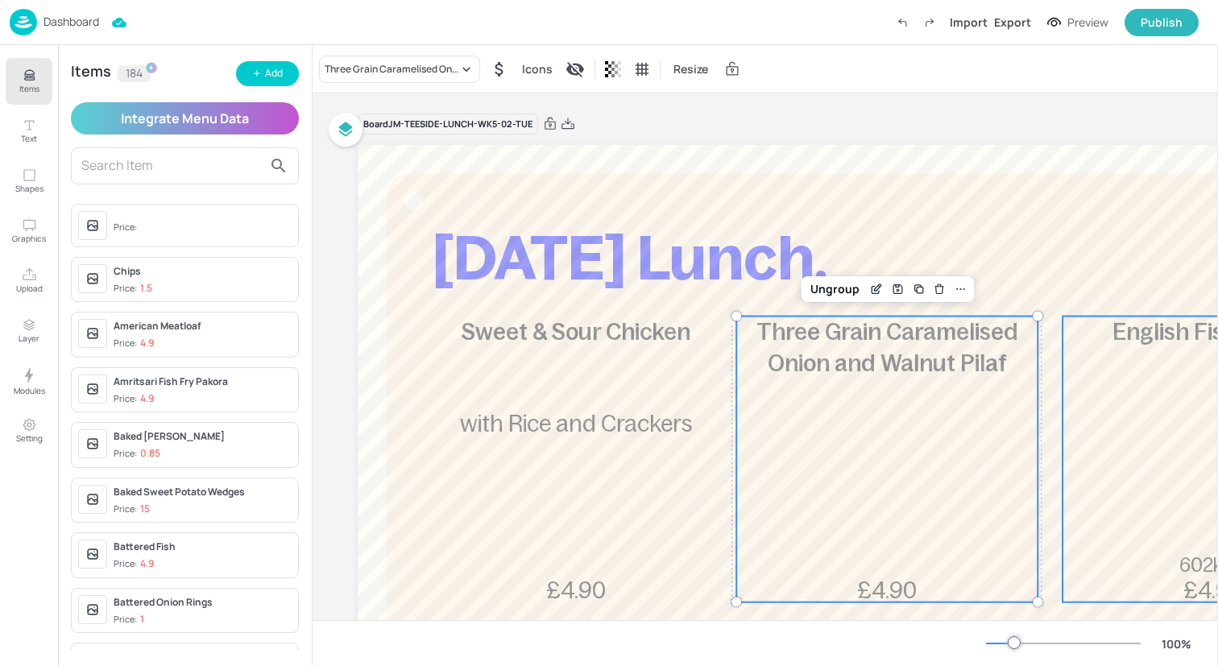
click at [1178, 416] on div "English Fish Burger 602kcal £4.90" at bounding box center [1212, 460] width 301 height 286
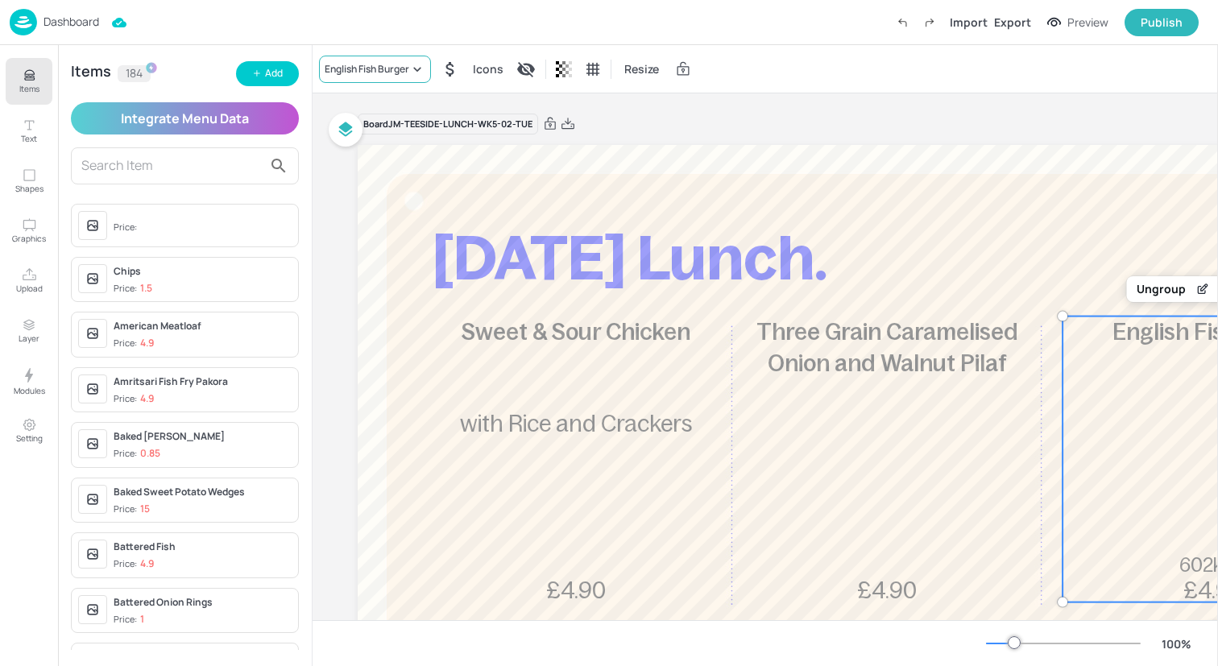
click at [343, 77] on div "English Fish Burger" at bounding box center [375, 69] width 112 height 27
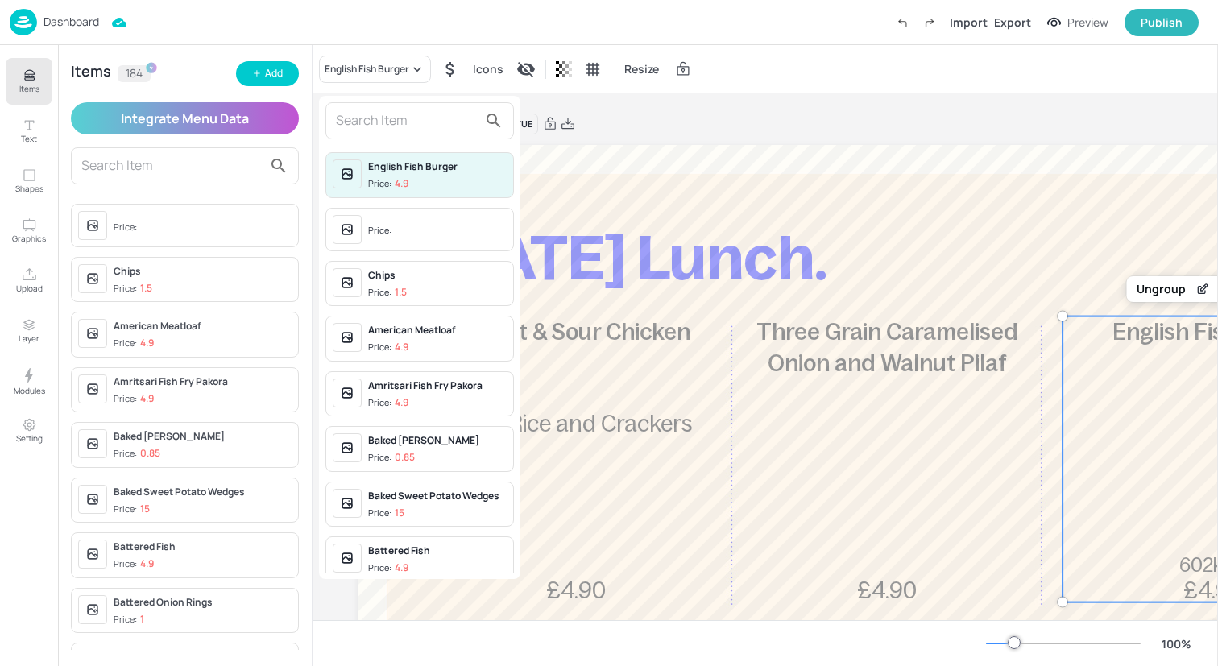
click at [362, 124] on input "text" at bounding box center [407, 121] width 142 height 26
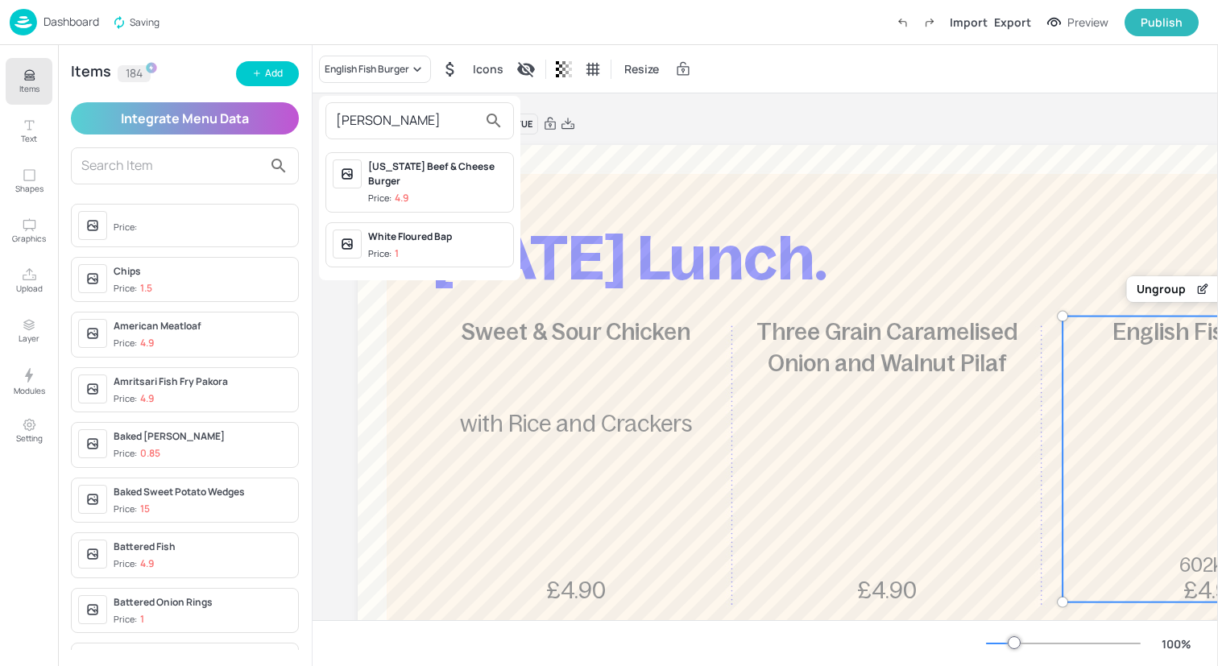
type input "lou"
click at [389, 178] on div "Louisiana Beef & Cheese Burger" at bounding box center [437, 173] width 139 height 29
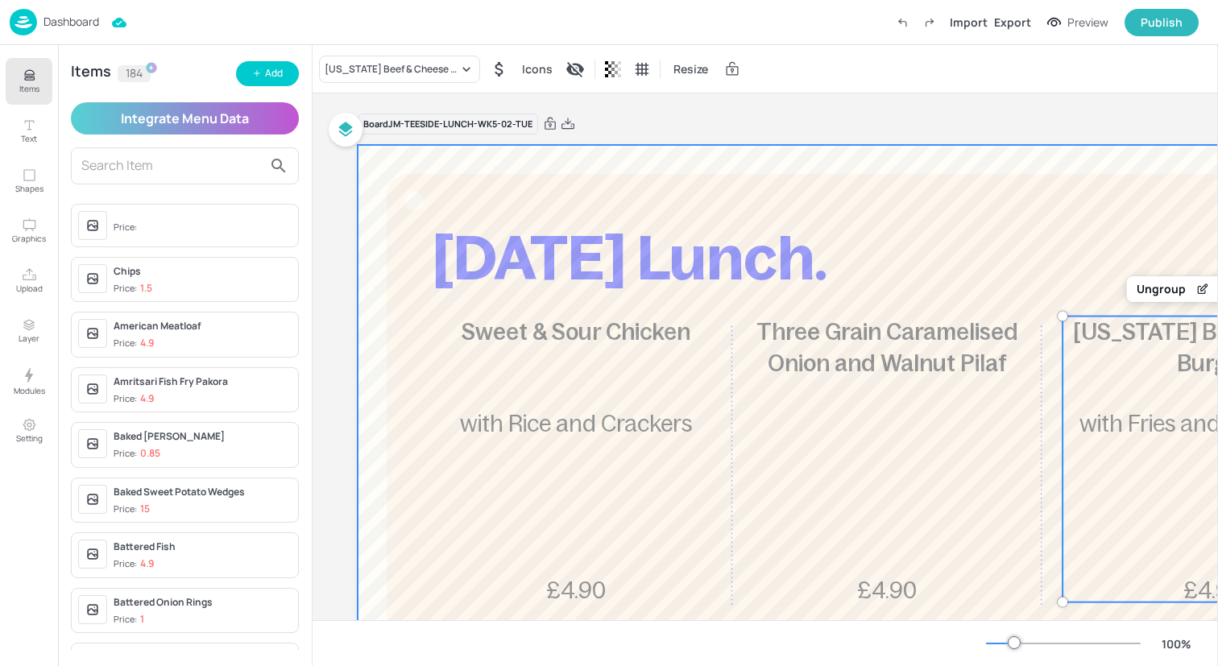
click at [481, 183] on div at bounding box center [887, 580] width 1059 height 870
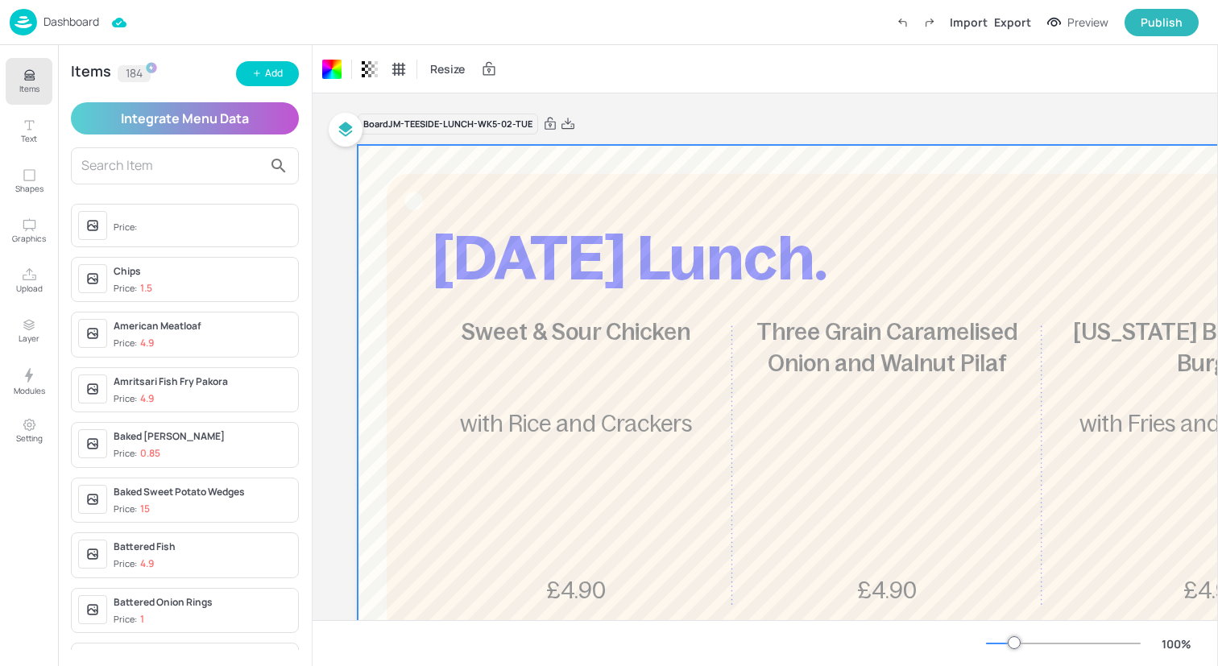
click at [26, 19] on img at bounding box center [23, 22] width 27 height 27
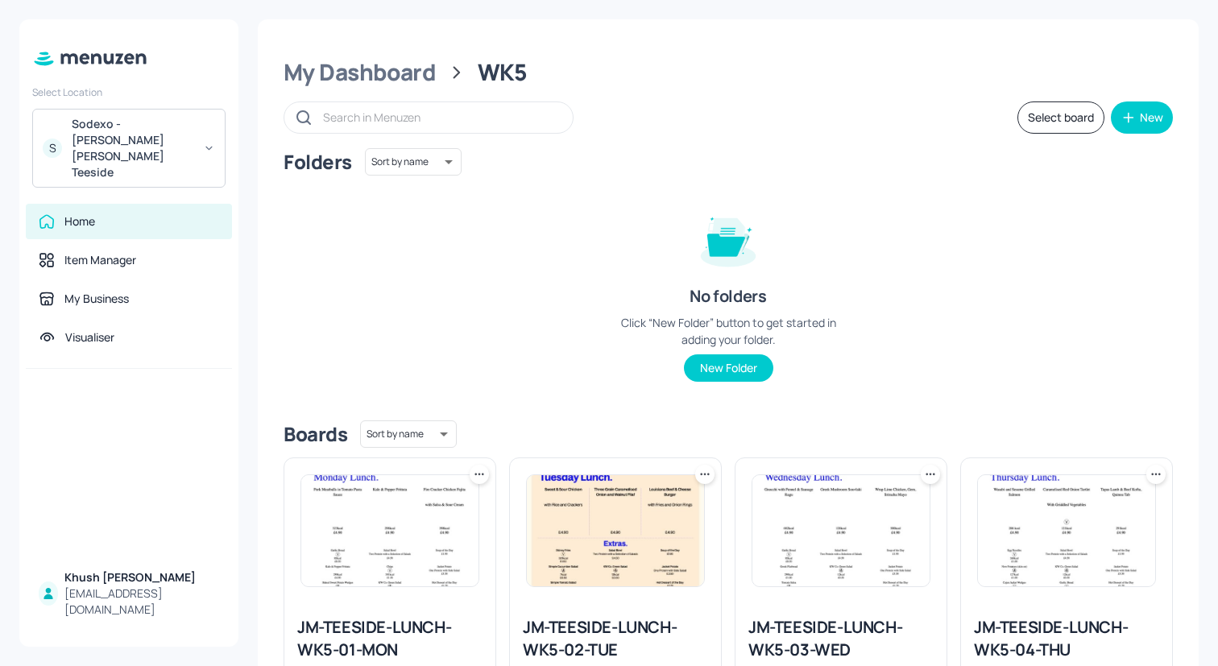
click at [836, 534] on img at bounding box center [840, 530] width 177 height 111
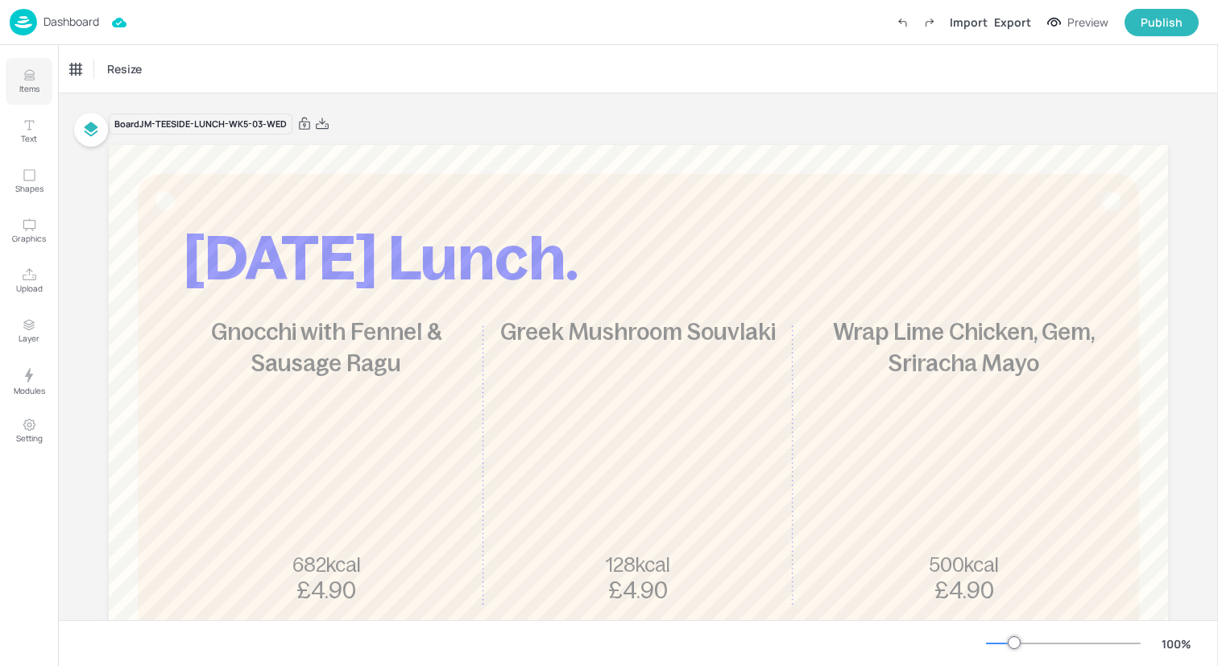
click at [28, 83] on p "Items" at bounding box center [29, 88] width 20 height 11
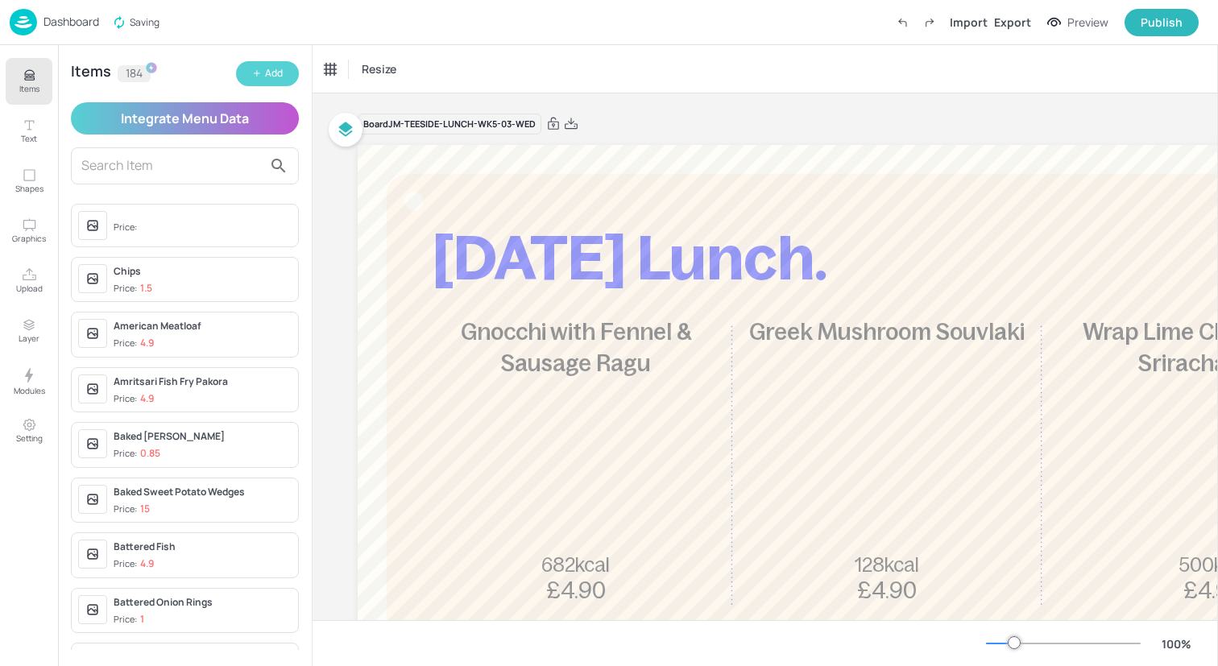
click at [258, 78] on button "Add" at bounding box center [267, 73] width 63 height 25
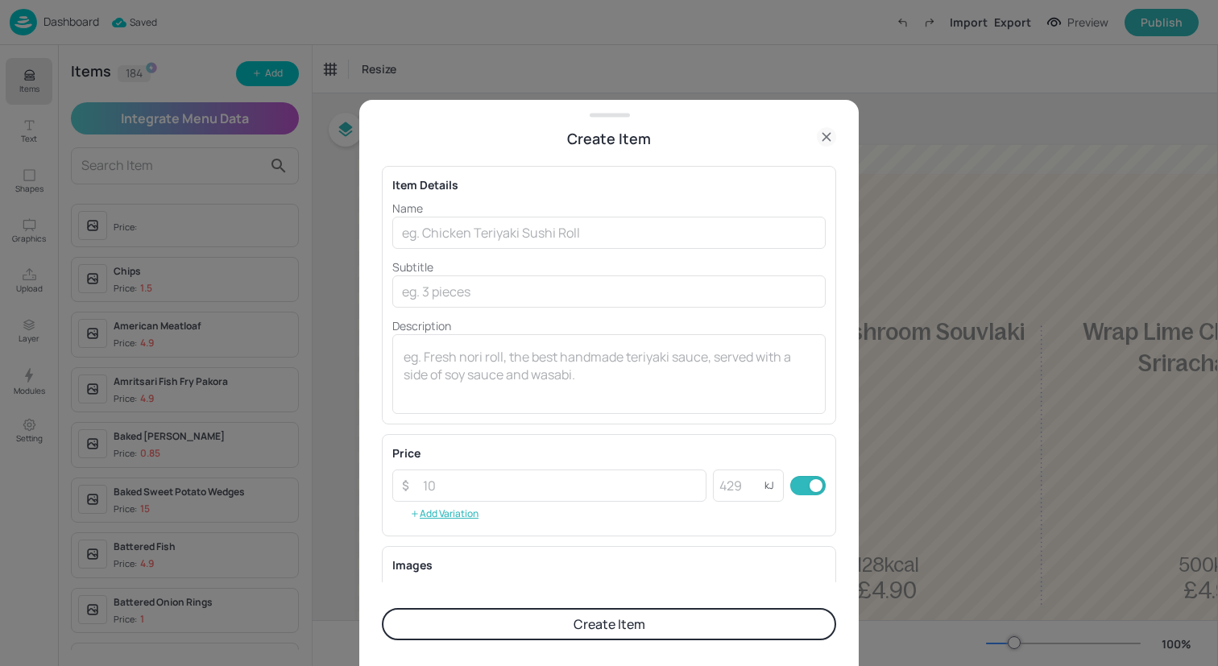
click at [480, 249] on div "Name ​ Subtitle ​ Description x ​" at bounding box center [608, 307] width 433 height 214
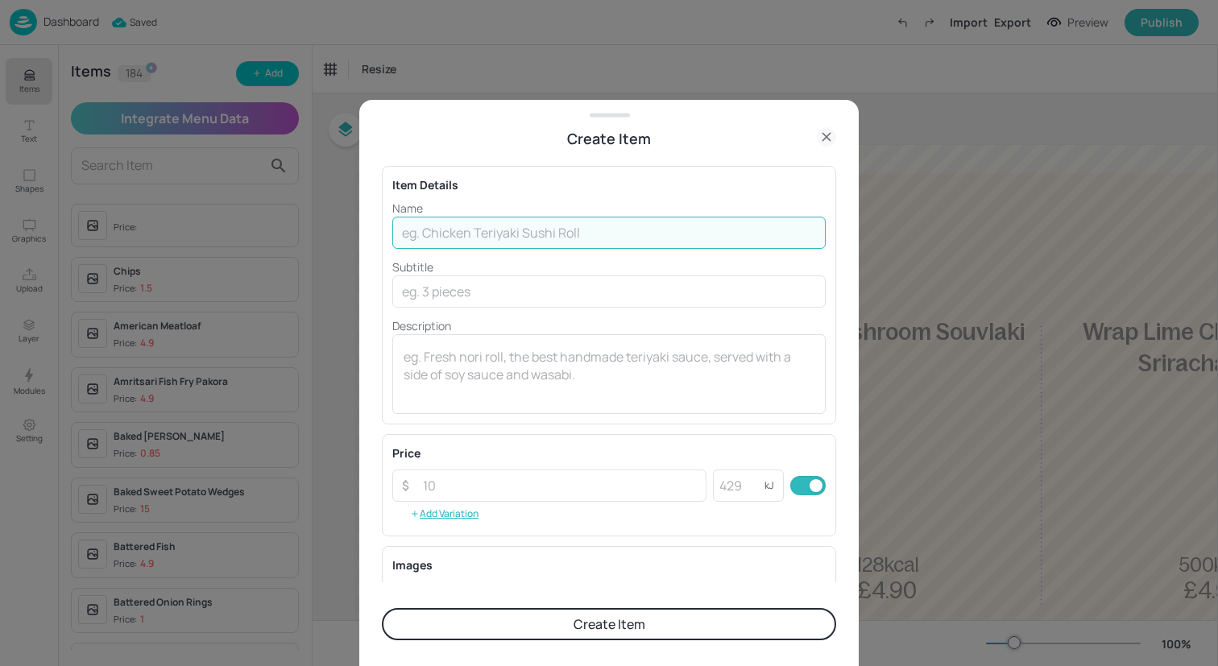
click at [494, 238] on input "text" at bounding box center [608, 233] width 433 height 32
paste input "Tandoori Chicken Leg with Rice and Fresh Mint Salsa"
drag, startPoint x: 726, startPoint y: 238, endPoint x: 533, endPoint y: 238, distance: 192.5
click at [533, 238] on input "Tandoori Chicken Leg with Rice and Fresh Mint Salsa" at bounding box center [608, 233] width 433 height 32
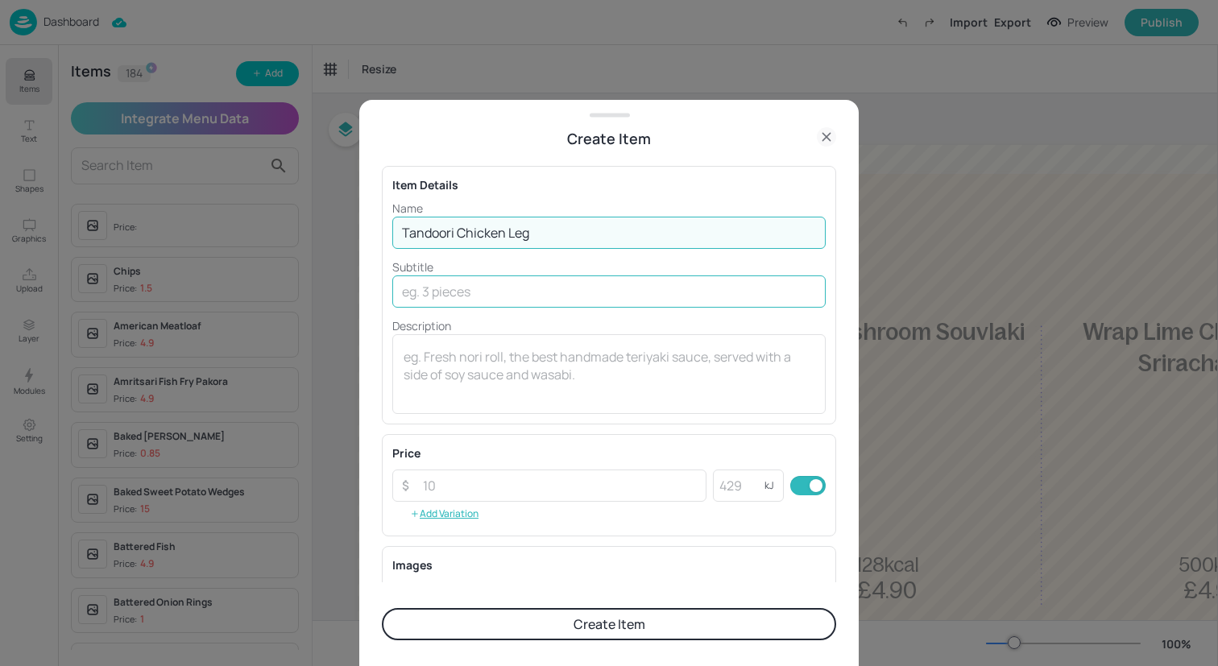
type input "Tandoori Chicken Leg"
click at [572, 293] on input "text" at bounding box center [608, 291] width 433 height 32
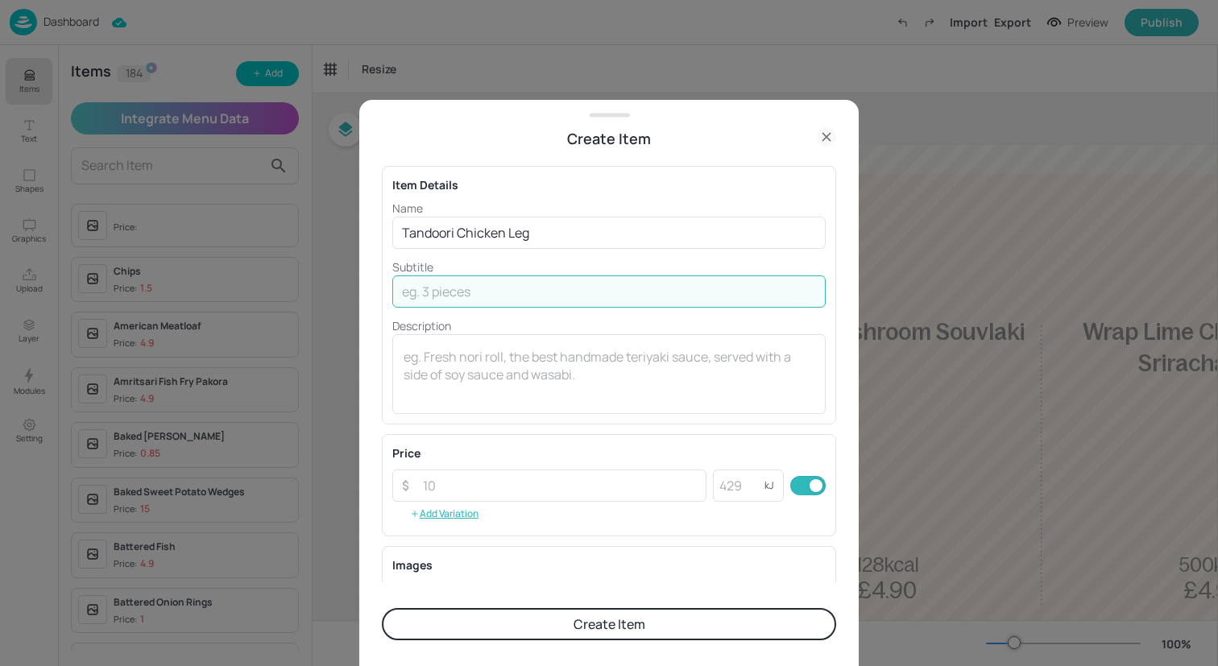
paste input "with Rice and Fresh Mint Salsa"
type input "with Rice and Fresh Mint Salsa"
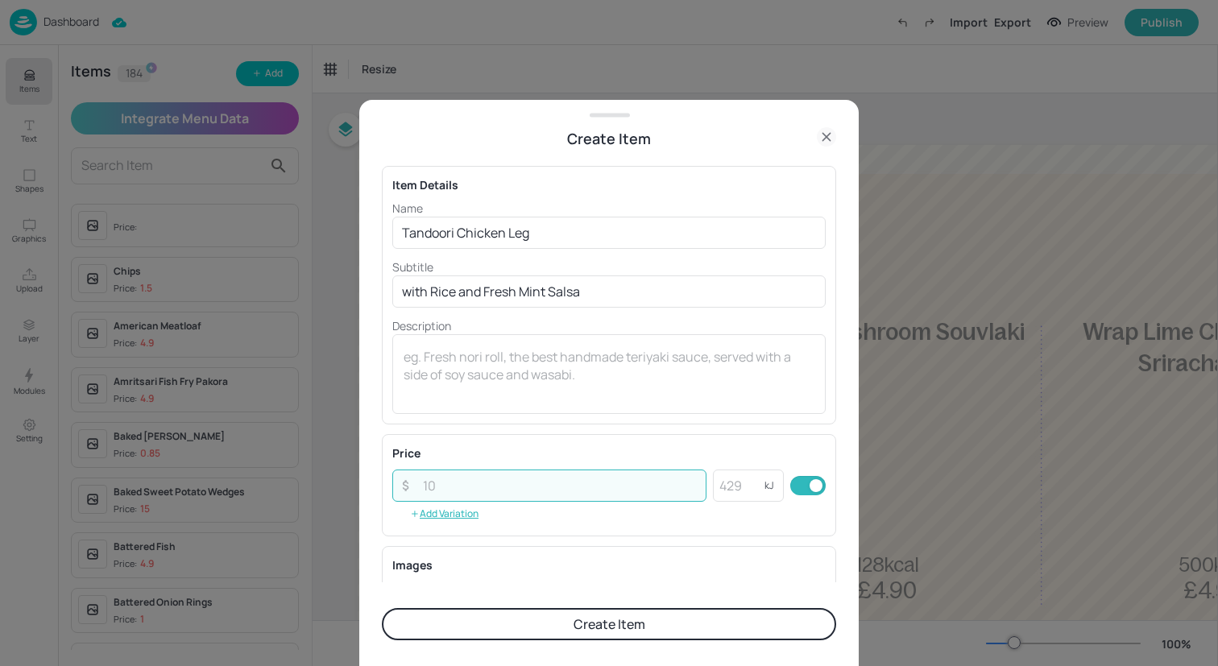
click at [572, 482] on input "number" at bounding box center [559, 486] width 293 height 32
type input "4.90"
click at [601, 630] on button "Create Item" at bounding box center [609, 624] width 454 height 32
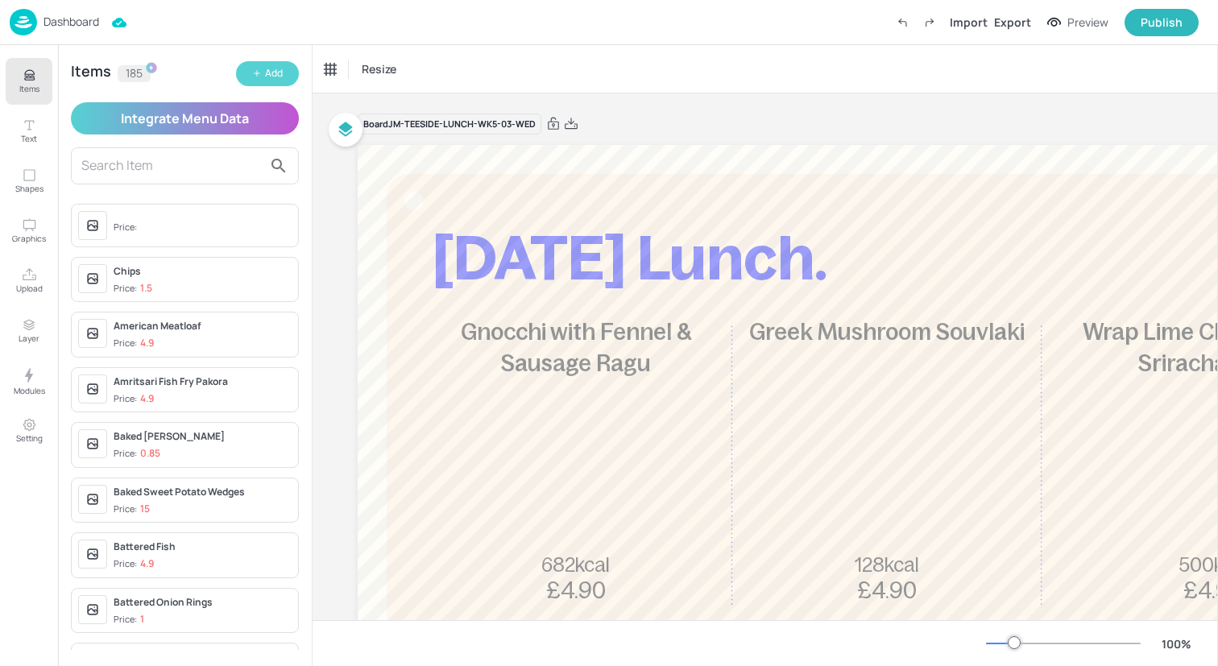
click at [259, 68] on button "Add" at bounding box center [267, 73] width 63 height 25
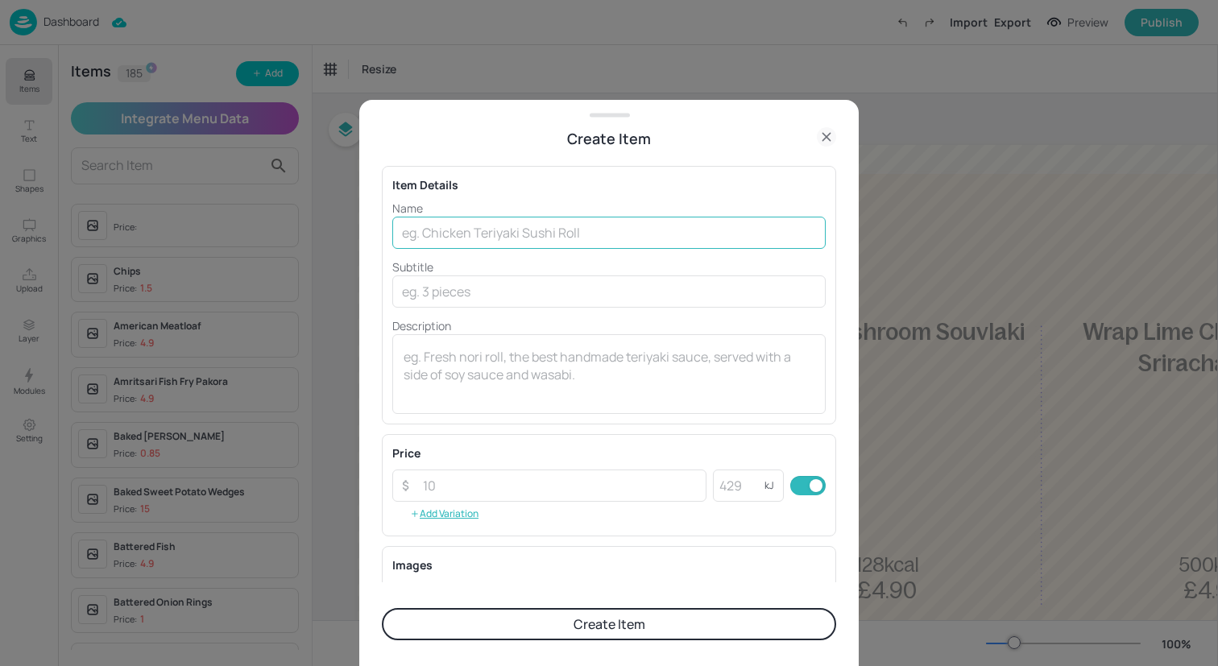
click at [537, 242] on input "text" at bounding box center [608, 233] width 433 height 32
paste input "Japanese Style Veggie Burger with Sweet potato Wedges"
click at [705, 236] on input "Japanese Style Veggie Burger with Sweet potato Wedges" at bounding box center [608, 233] width 433 height 32
drag, startPoint x: 755, startPoint y: 236, endPoint x: 583, endPoint y: 236, distance: 172.4
click at [583, 236] on input "Japanese Style Veggie Burger with Sweet potato Wedges" at bounding box center [608, 233] width 433 height 32
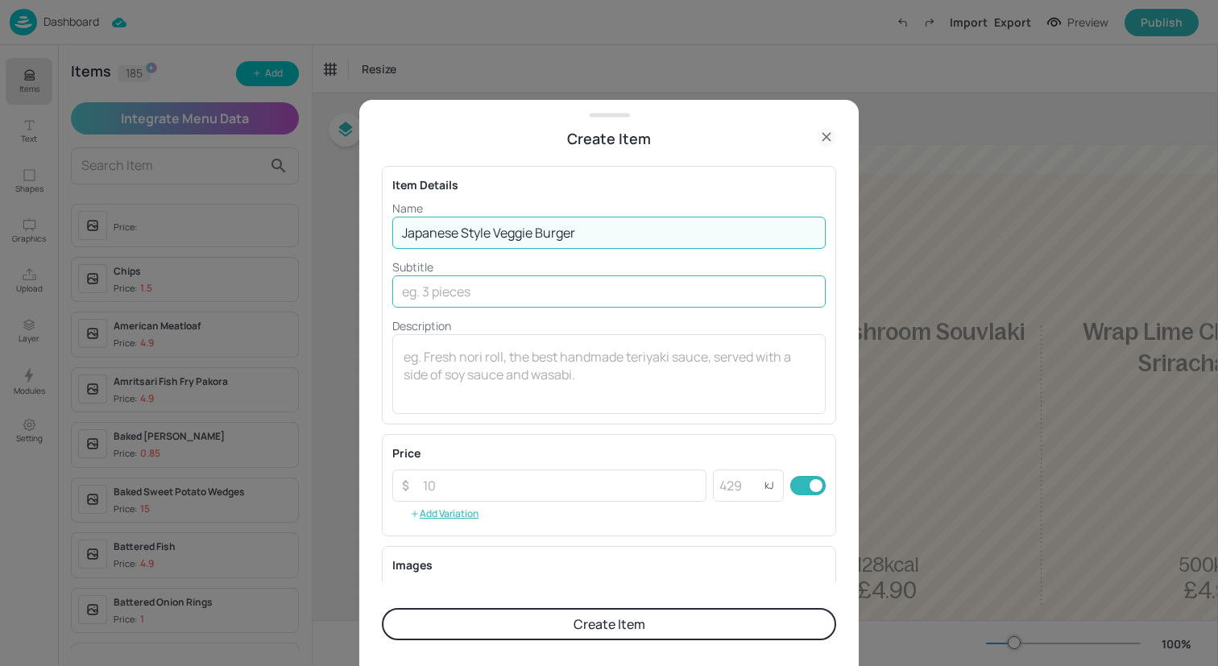
type input "Japanese Style Veggie Burger"
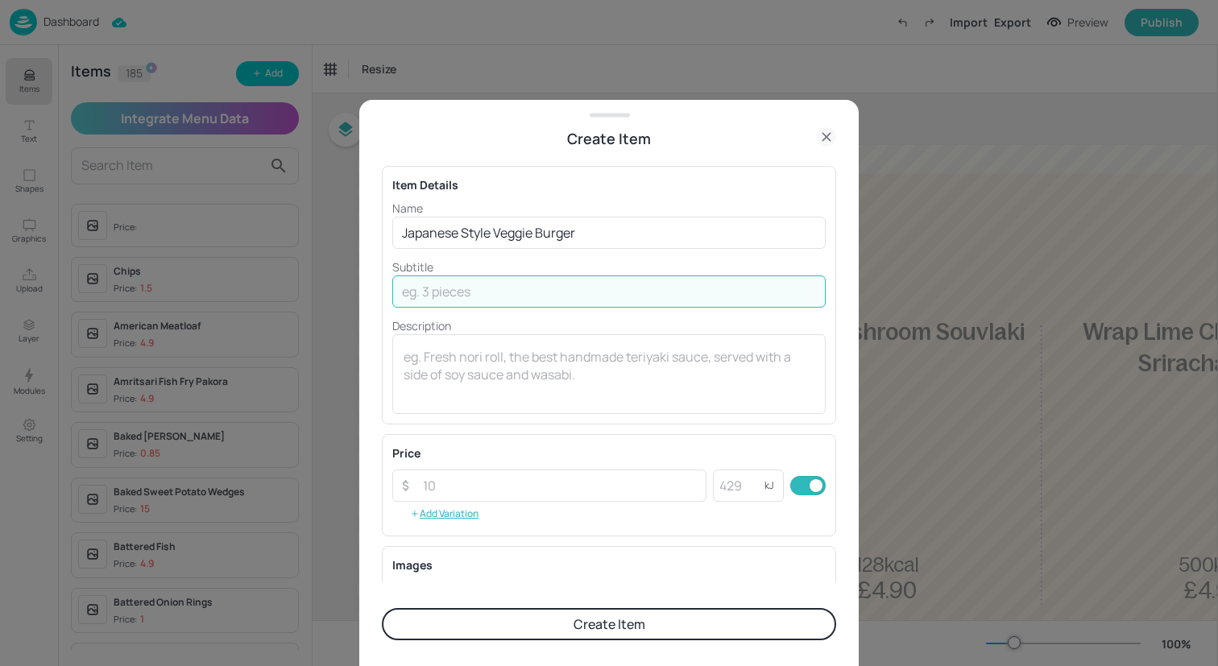
click at [601, 295] on input "text" at bounding box center [608, 291] width 433 height 32
paste input "with Sweet potato Wedges"
type input "with Sweet potato Wedges"
click at [573, 486] on input "number" at bounding box center [559, 486] width 293 height 32
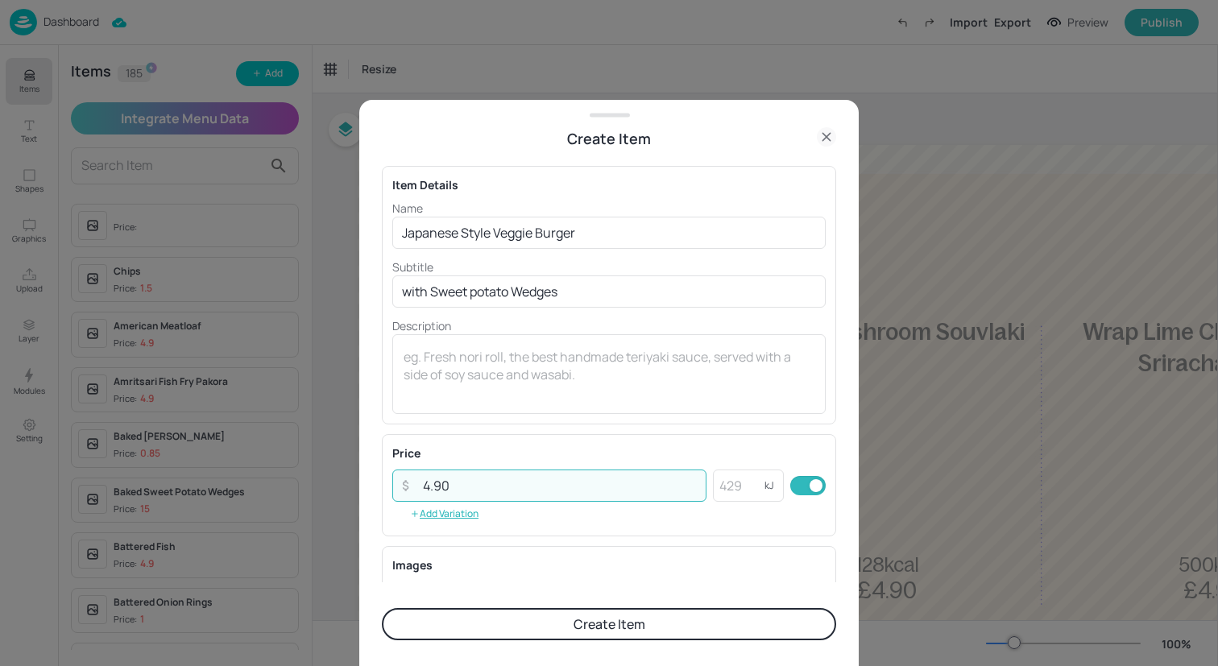
type input "4.90"
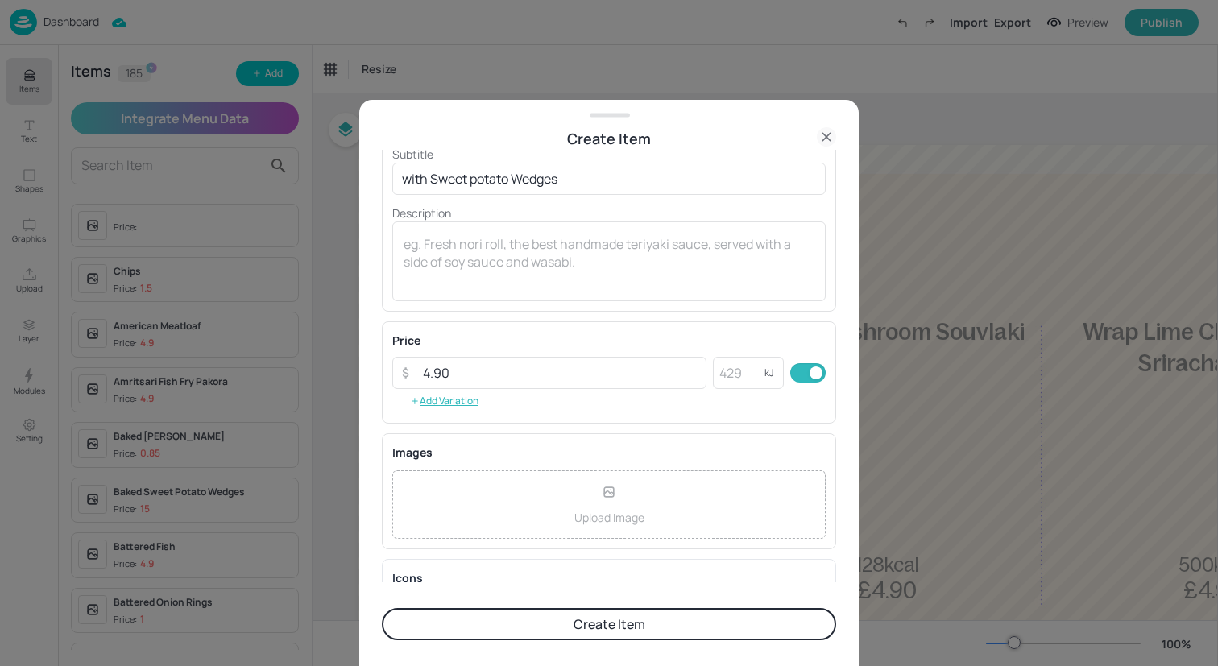
scroll to position [114, 0]
click at [610, 625] on button "Create Item" at bounding box center [609, 624] width 454 height 32
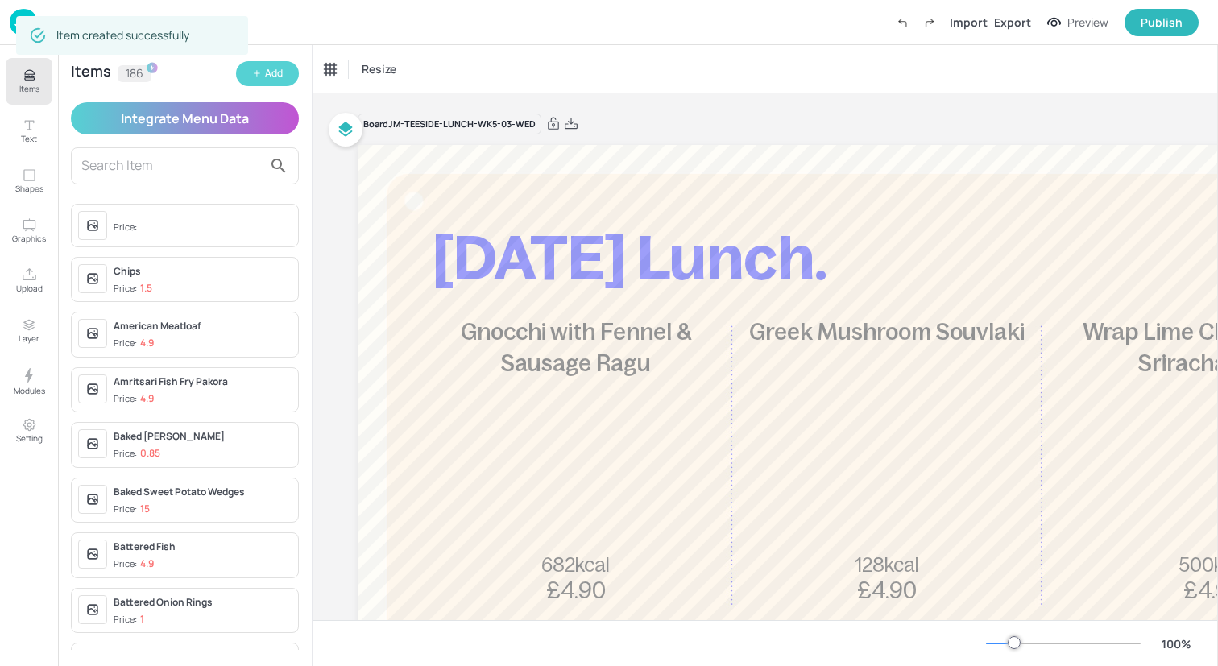
click at [271, 70] on div "Add" at bounding box center [274, 73] width 18 height 15
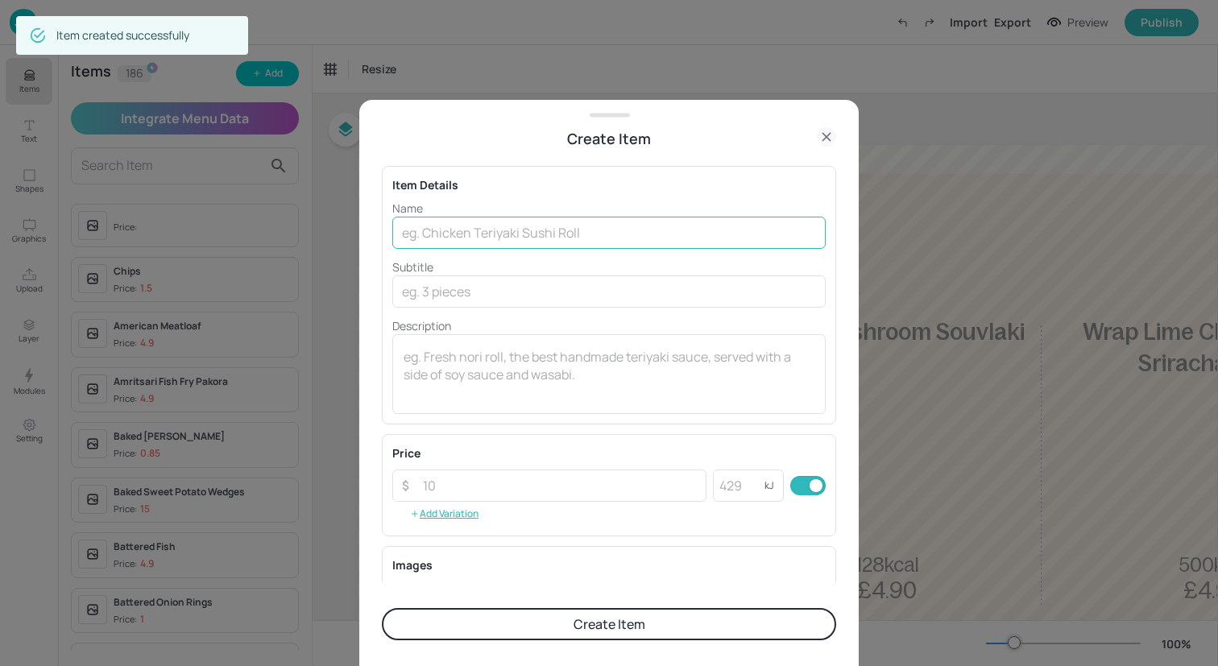
click at [441, 230] on input "text" at bounding box center [608, 233] width 433 height 32
paste input "Shepherds Pie with Peas & Carrots"
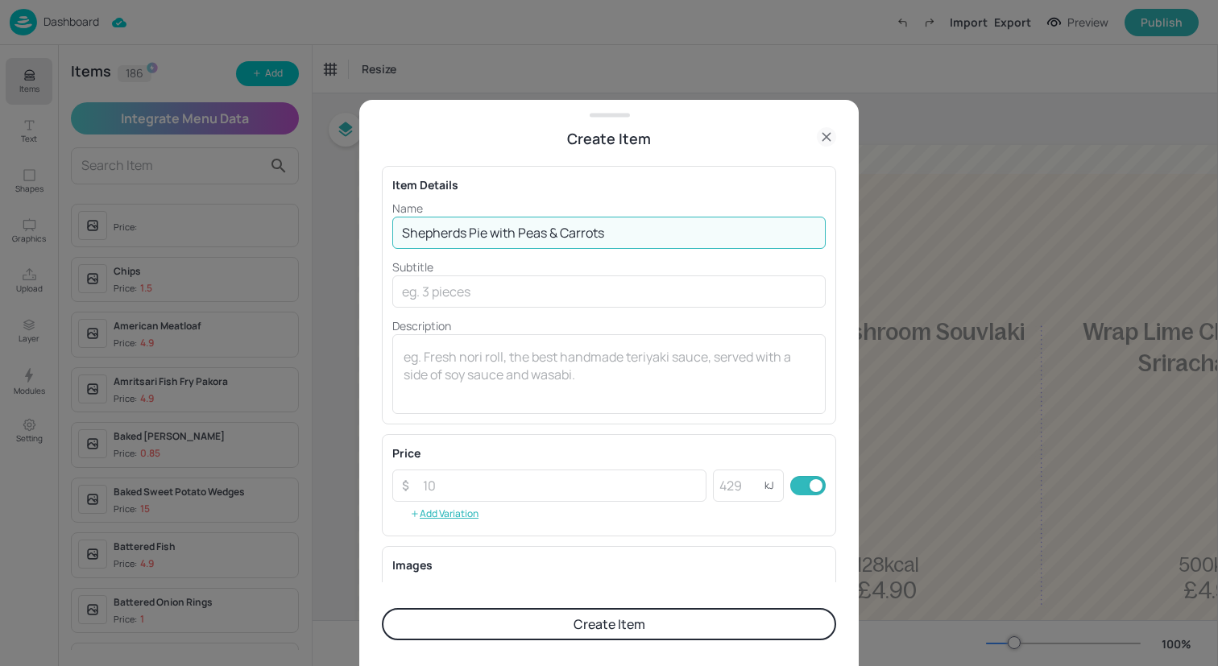
drag, startPoint x: 692, startPoint y: 241, endPoint x: 493, endPoint y: 239, distance: 198.9
click at [493, 239] on input "Shepherds Pie with Peas & Carrots" at bounding box center [608, 233] width 433 height 32
type input "Shepherds Pie"
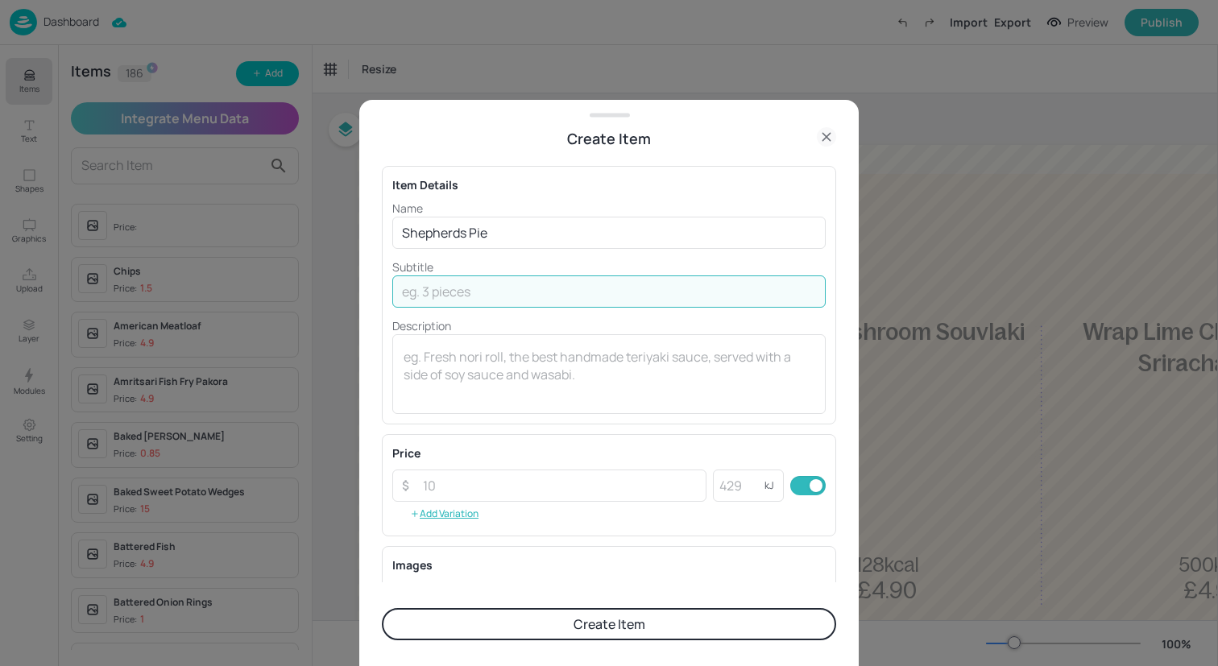
click at [528, 292] on input "text" at bounding box center [608, 291] width 433 height 32
paste input "with Peas & Carrots"
type input "with Peas & Carrots"
click at [536, 488] on input "number" at bounding box center [559, 486] width 293 height 32
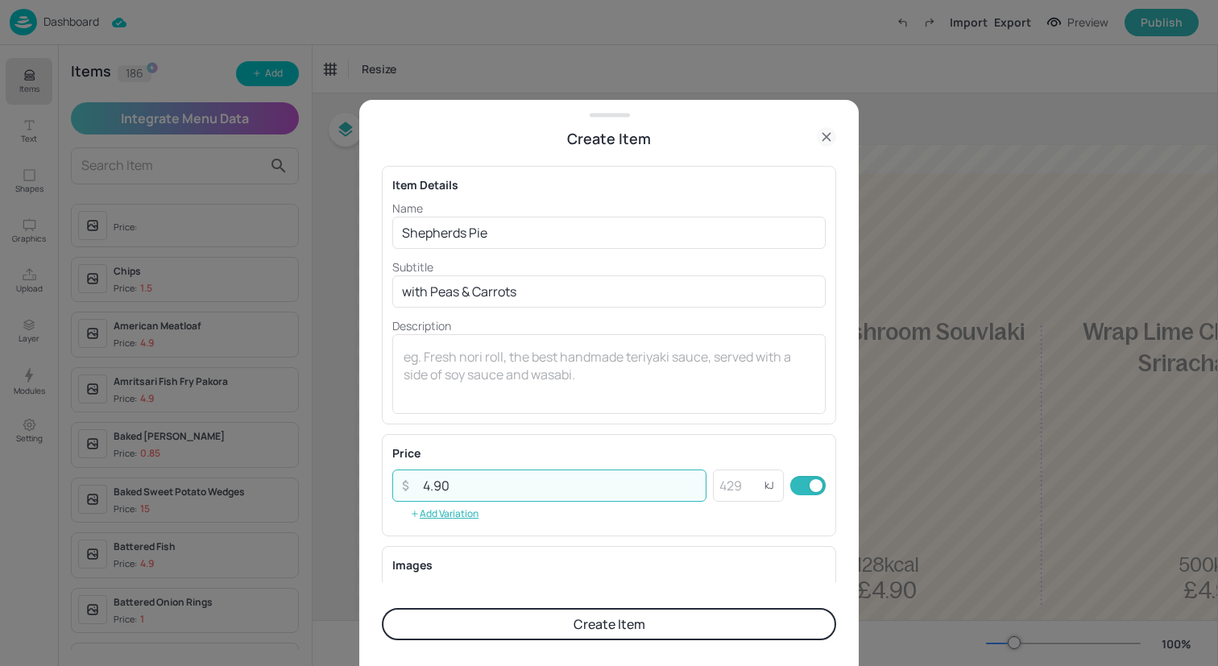
type input "4.90"
click at [584, 642] on form "Item Details Name Shepherds Pie ​ Subtitle with Peas & Carrots ​ Description x …" at bounding box center [609, 408] width 454 height 516
click at [591, 630] on button "Create Item" at bounding box center [609, 624] width 454 height 32
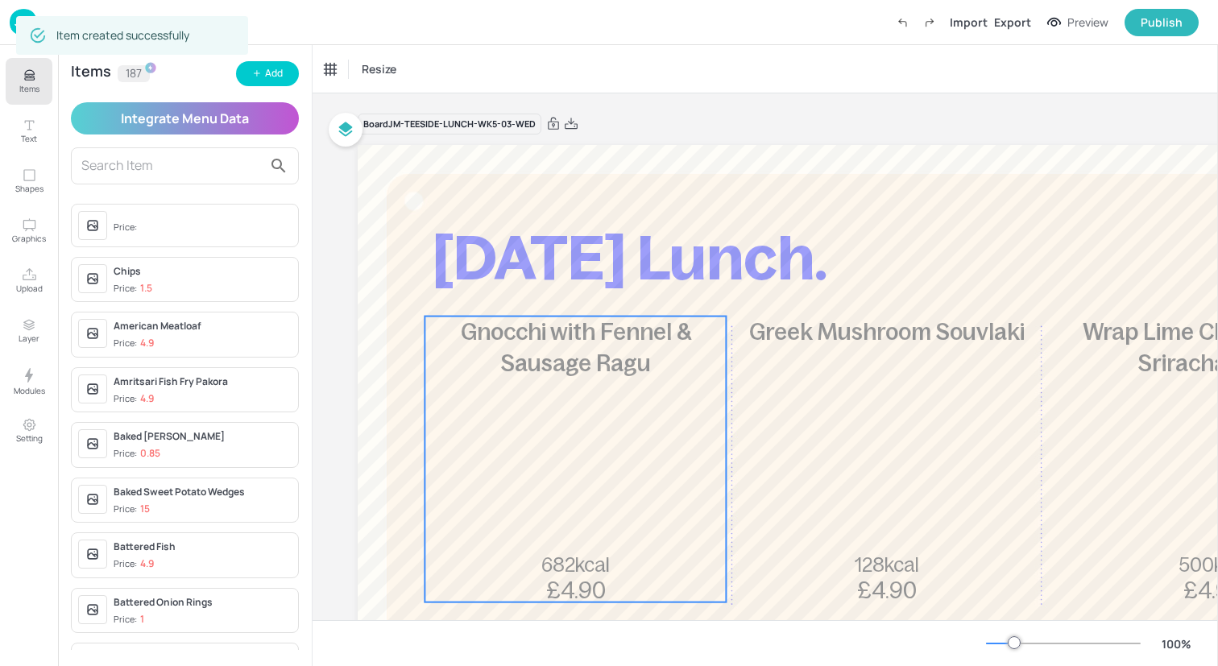
click at [573, 424] on div "Gnocchi with Fennel & Sausage Ragu 682kcal £4.90" at bounding box center [574, 460] width 301 height 286
click at [364, 70] on div "Gnocchi with Fennel & Sausage Ragu" at bounding box center [392, 69] width 134 height 14
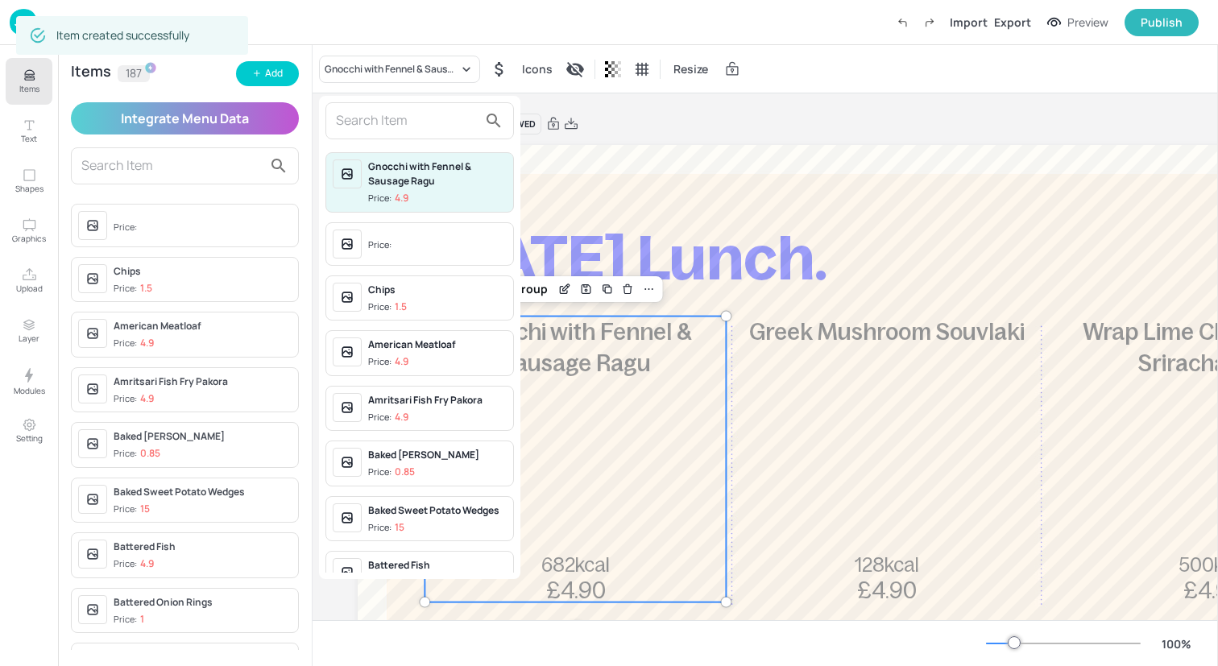
click at [374, 114] on input "text" at bounding box center [407, 121] width 142 height 26
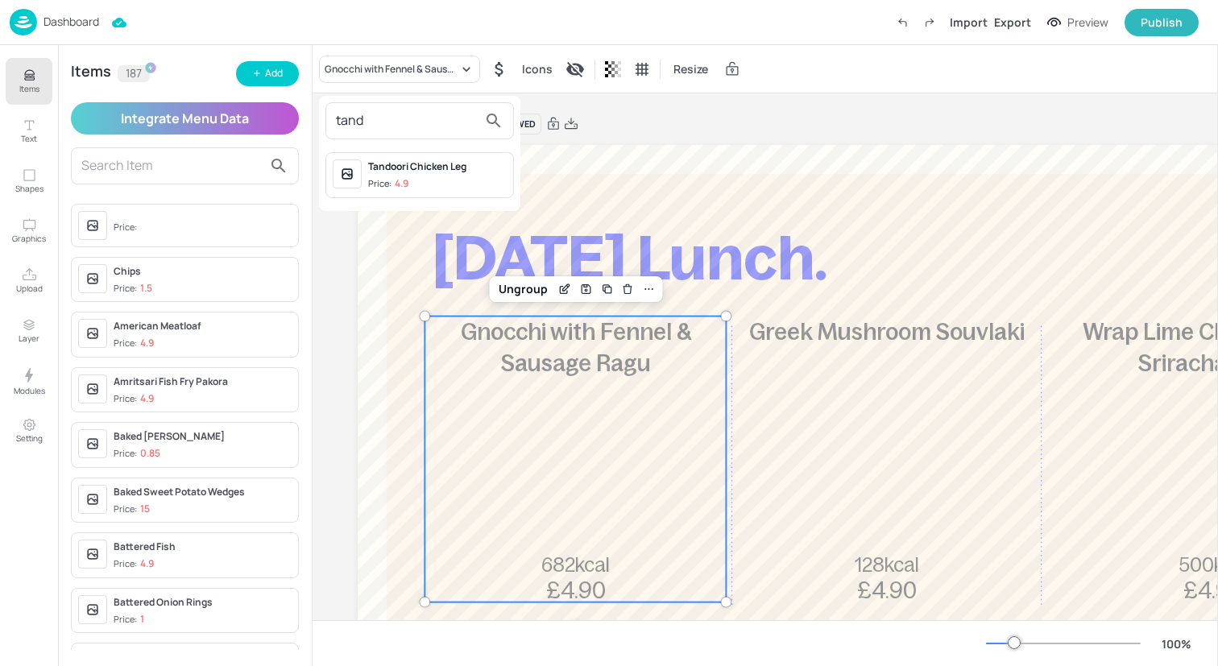
type input "tand"
click at [402, 171] on div "Tandoori Chicken Leg" at bounding box center [437, 166] width 139 height 14
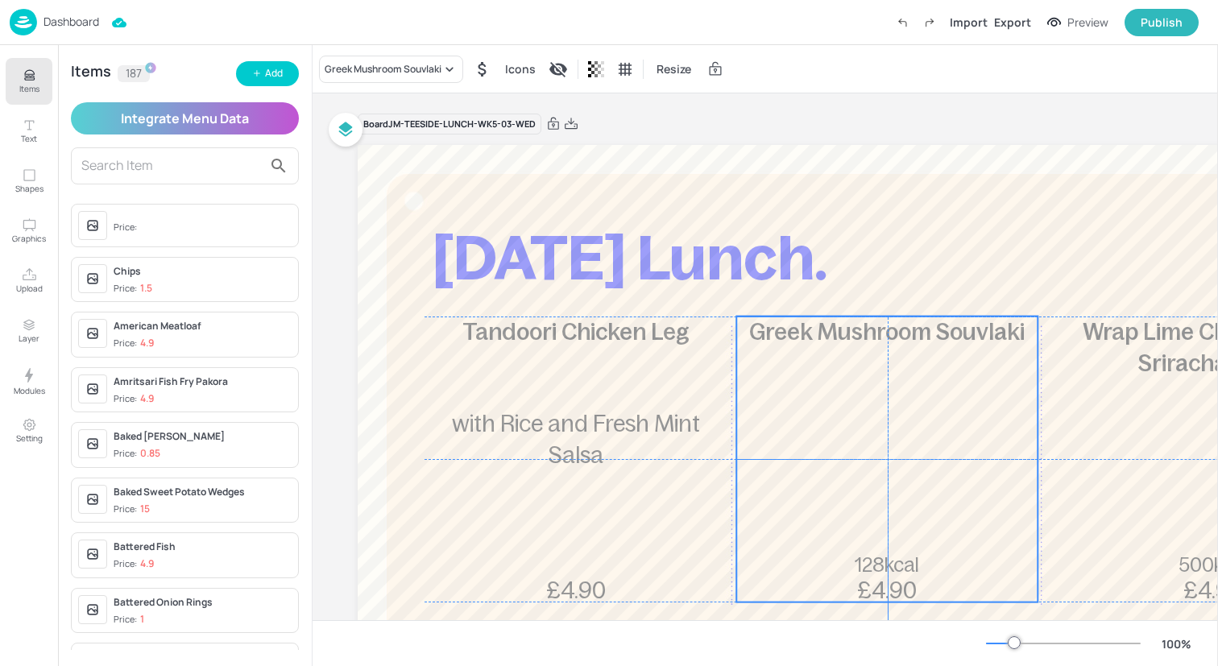
click at [925, 452] on div "Greek Mushroom Souvlaki 128kcal £4.90" at bounding box center [886, 460] width 301 height 286
click at [428, 68] on div "Greek Mushroom Souvlaki" at bounding box center [383, 69] width 117 height 14
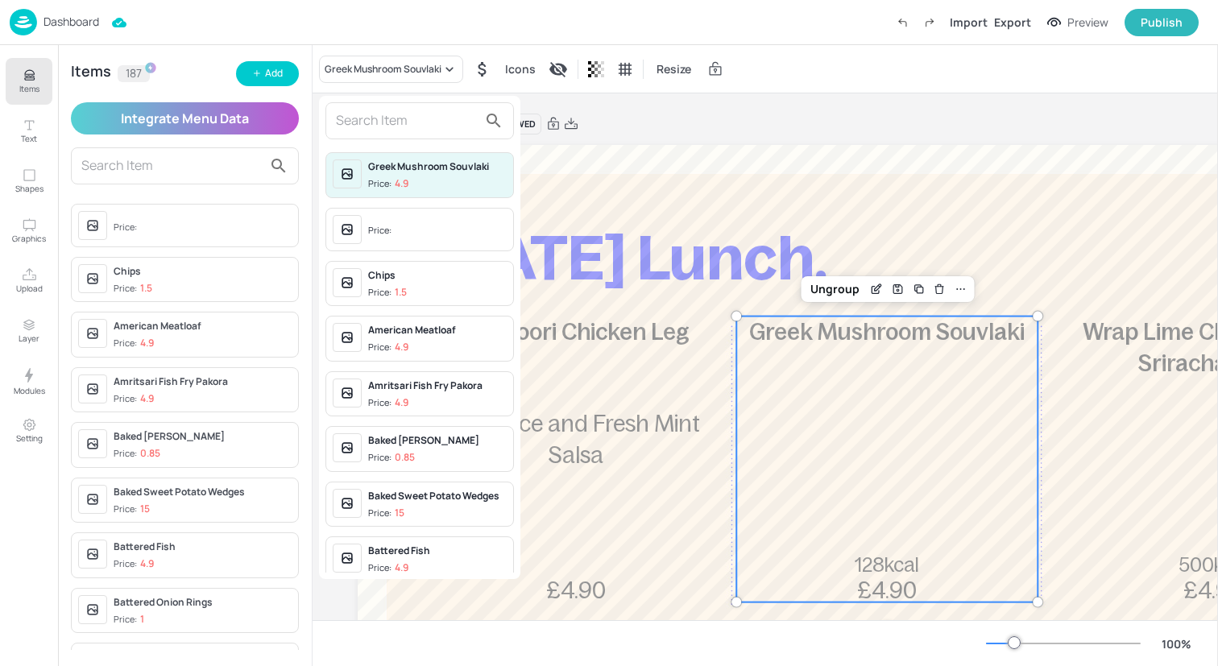
click at [423, 122] on input "text" at bounding box center [407, 121] width 142 height 26
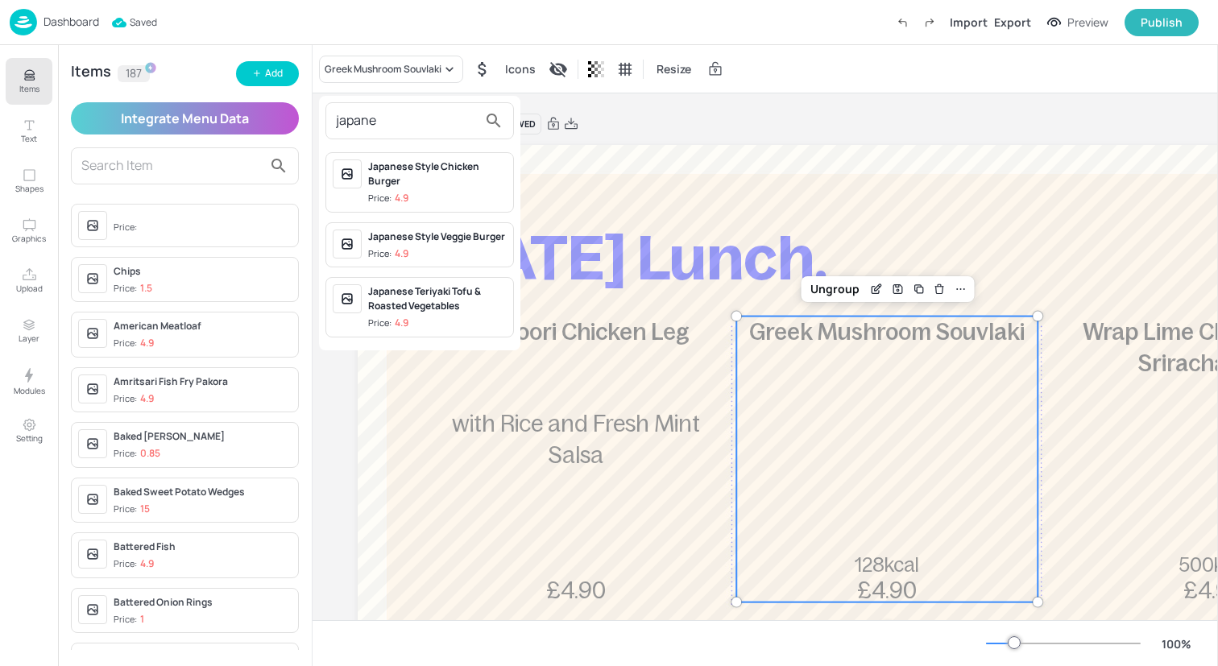
type input "japane"
click at [451, 241] on div "Japanese Style Veggie Burger" at bounding box center [437, 237] width 139 height 14
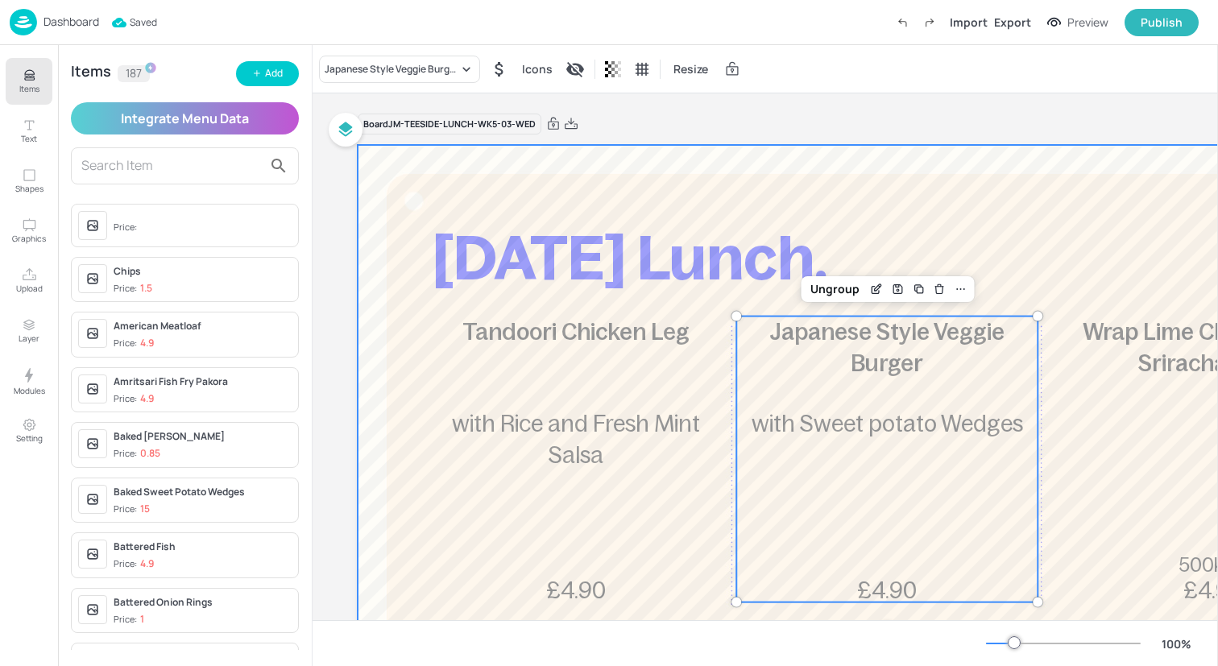
click at [1067, 417] on div "Wrap Lime Chicken, Gem, Sriracha Mayo 500kcal £4.90" at bounding box center [1212, 460] width 301 height 286
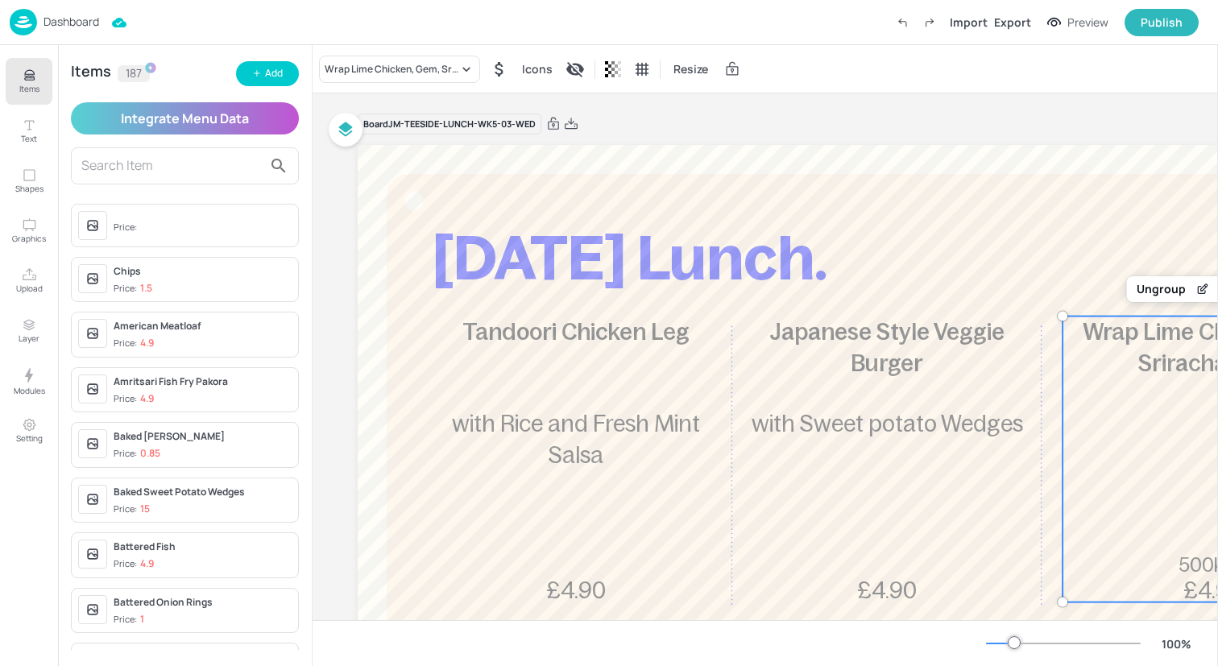
click at [437, 90] on div "Wrap Lime Chicken, Gem, Sriracha Mayo Icons Resize" at bounding box center [764, 69] width 905 height 48
click at [437, 69] on div "Wrap Lime Chicken, Gem, Sriracha Mayo" at bounding box center [392, 69] width 134 height 14
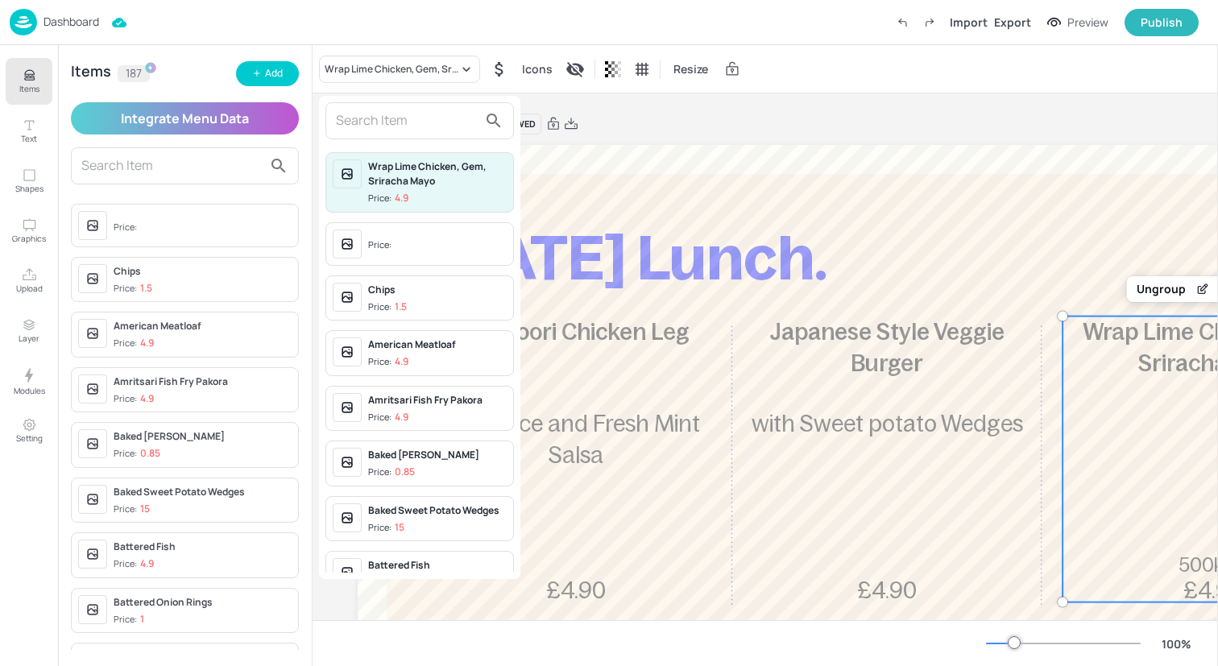
click at [437, 118] on input "text" at bounding box center [407, 121] width 142 height 26
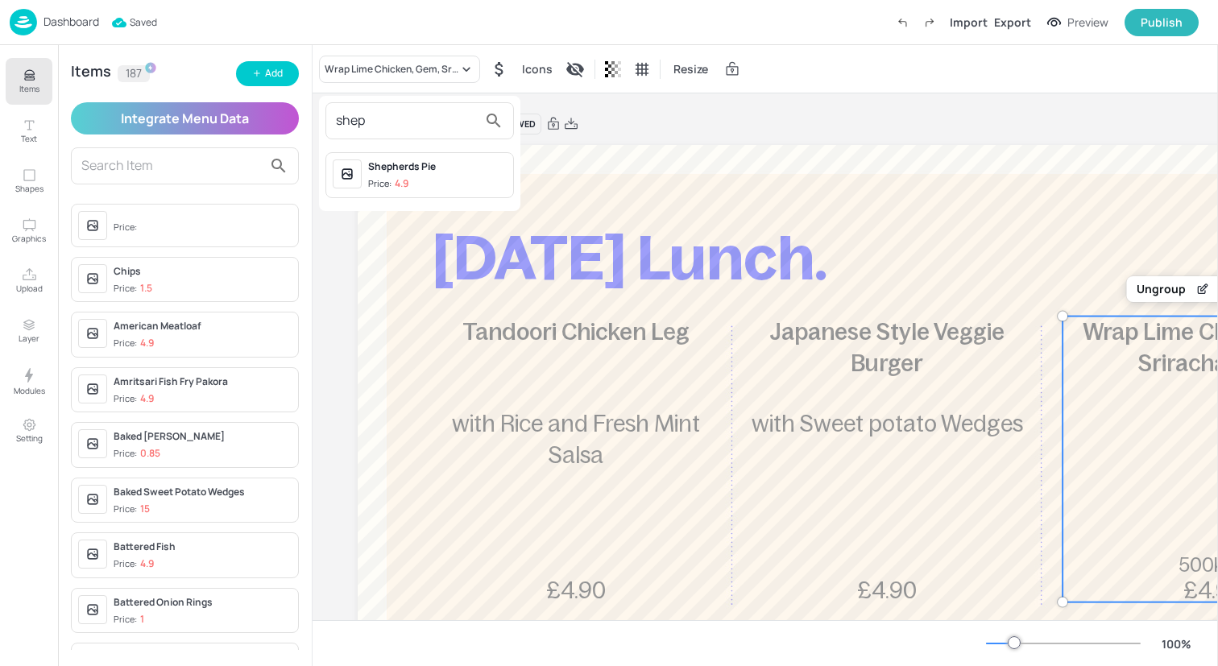
type input "shep"
click at [438, 151] on div "Shepherds Pie Price: 4.9" at bounding box center [419, 175] width 201 height 59
click at [438, 166] on div "Shepherds Pie" at bounding box center [437, 166] width 139 height 14
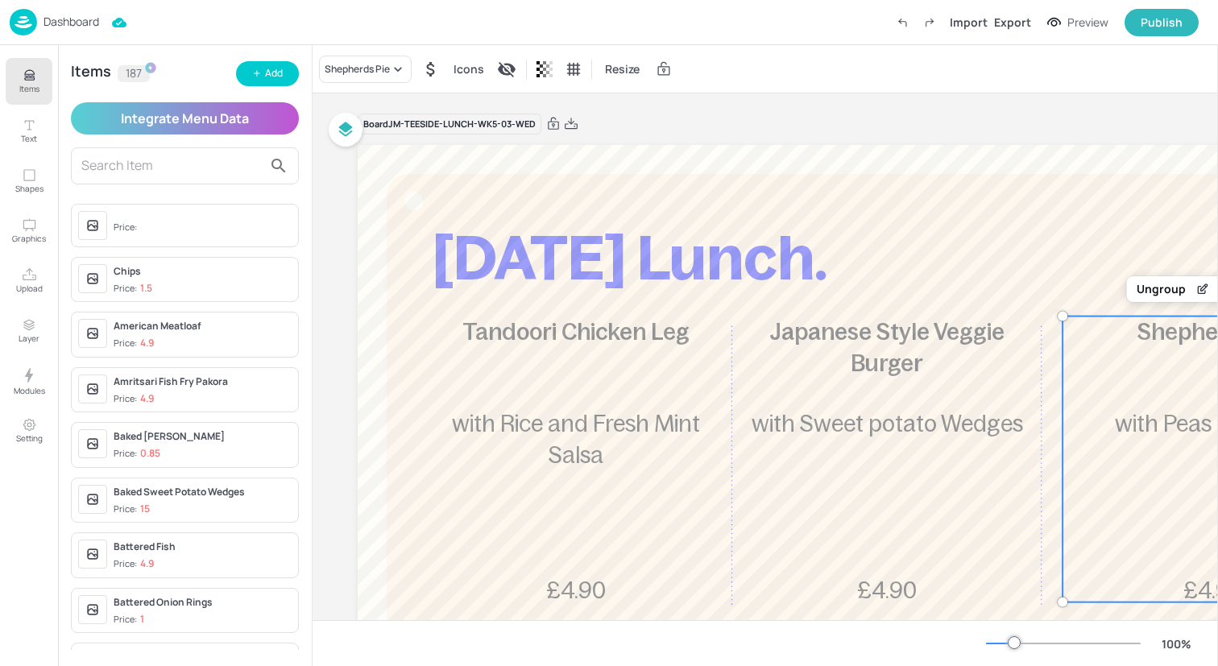
click at [27, 21] on img at bounding box center [23, 22] width 27 height 27
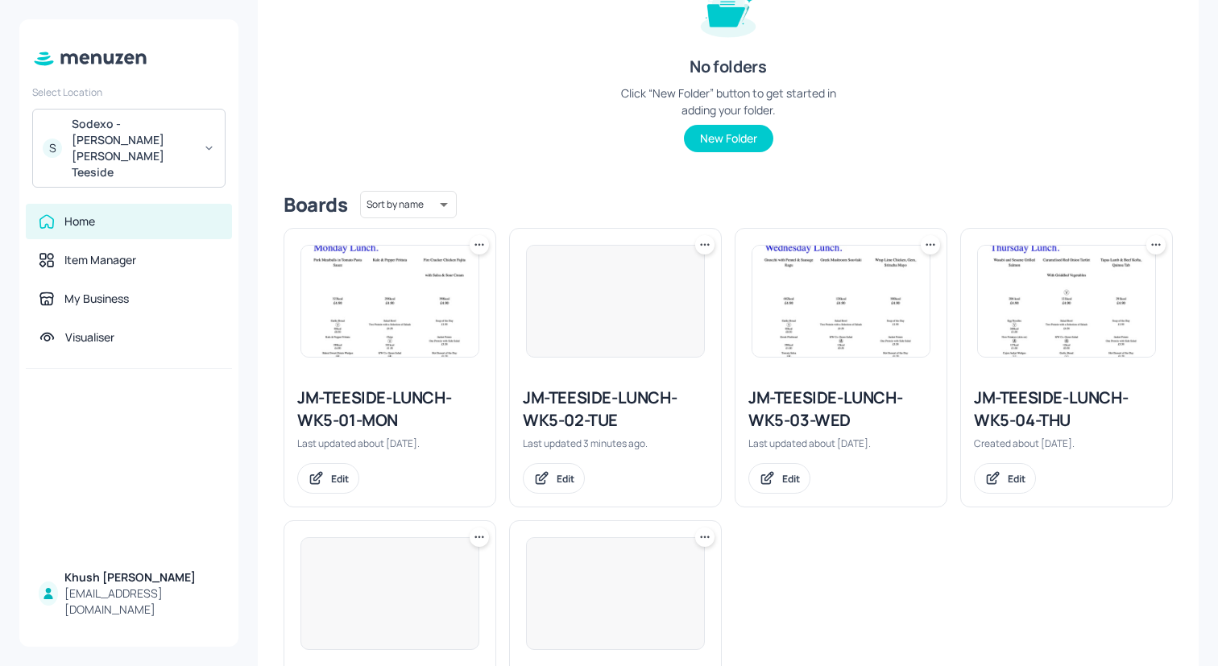
scroll to position [402, 0]
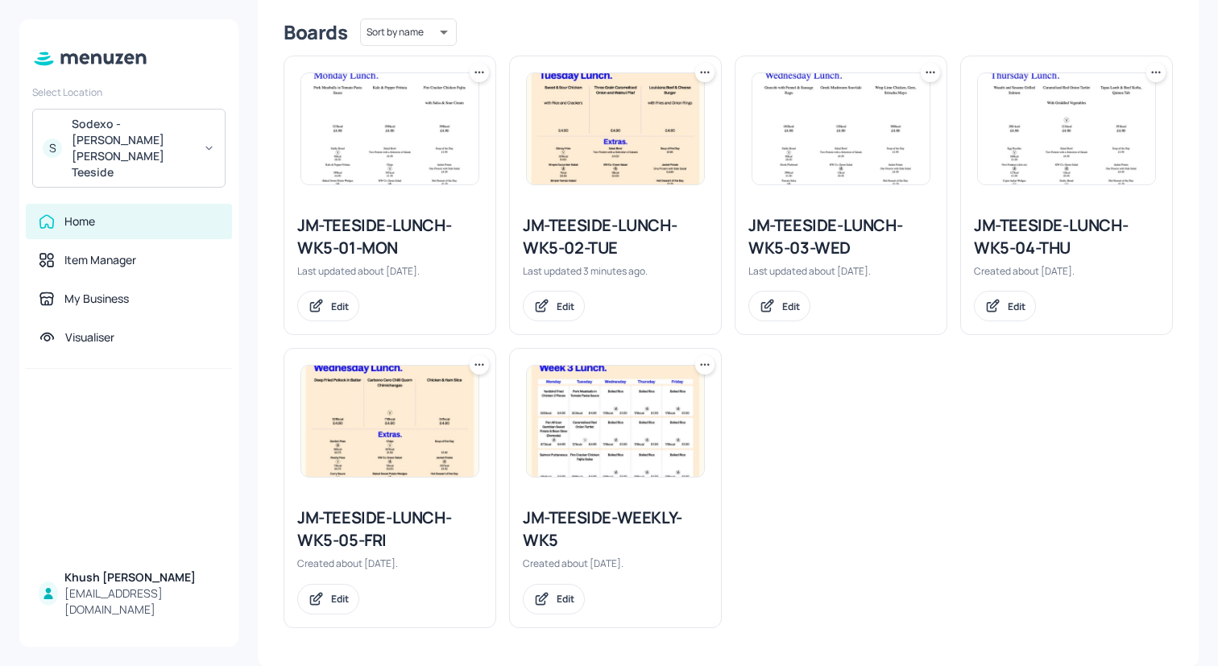
click at [1021, 229] on div "JM-TEESIDE-LUNCH-WK5-04-THU" at bounding box center [1066, 236] width 185 height 45
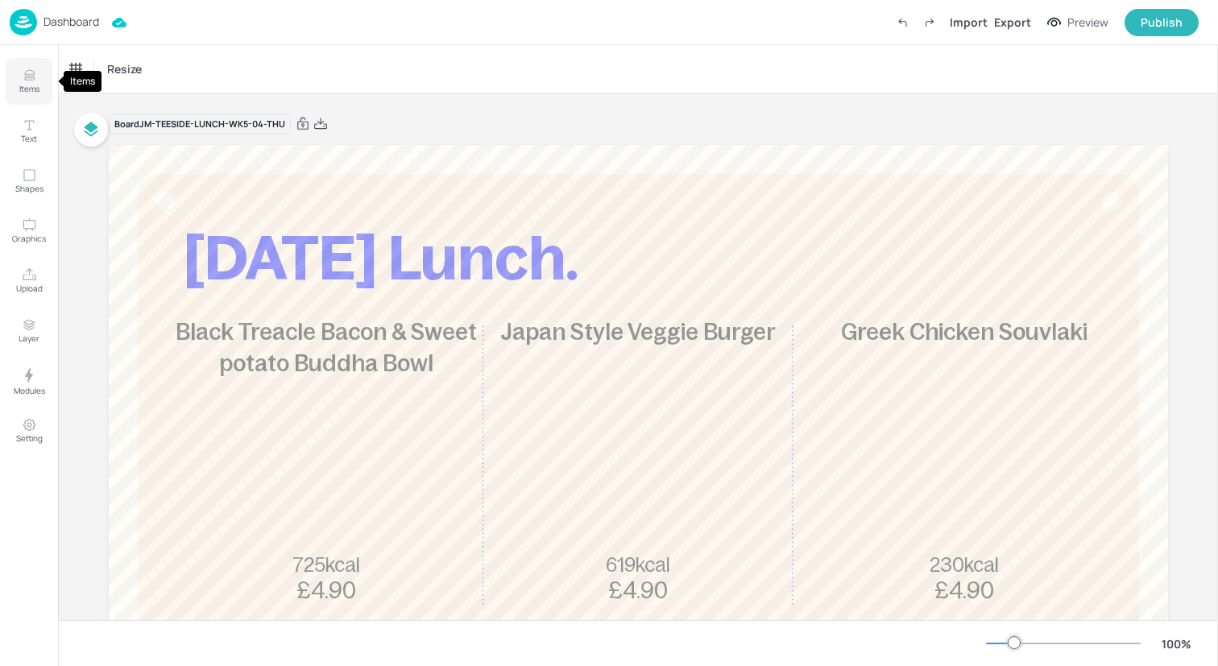
click at [30, 82] on icon "Items" at bounding box center [29, 75] width 15 height 15
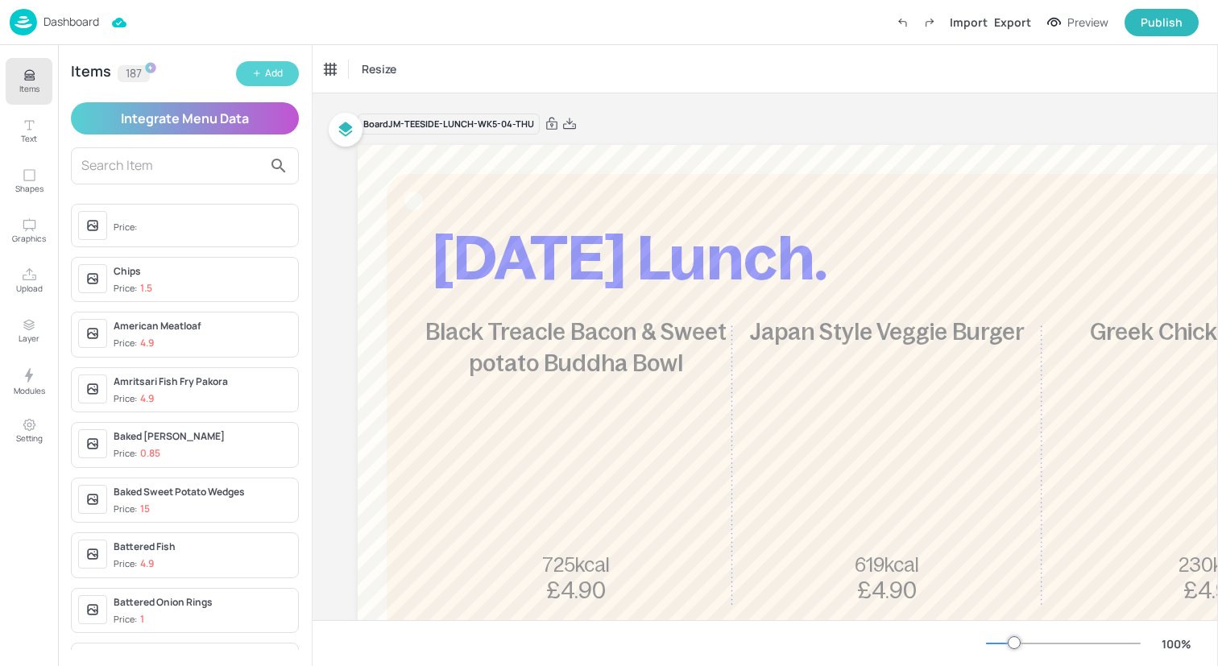
click at [269, 73] on div "Add" at bounding box center [274, 73] width 18 height 15
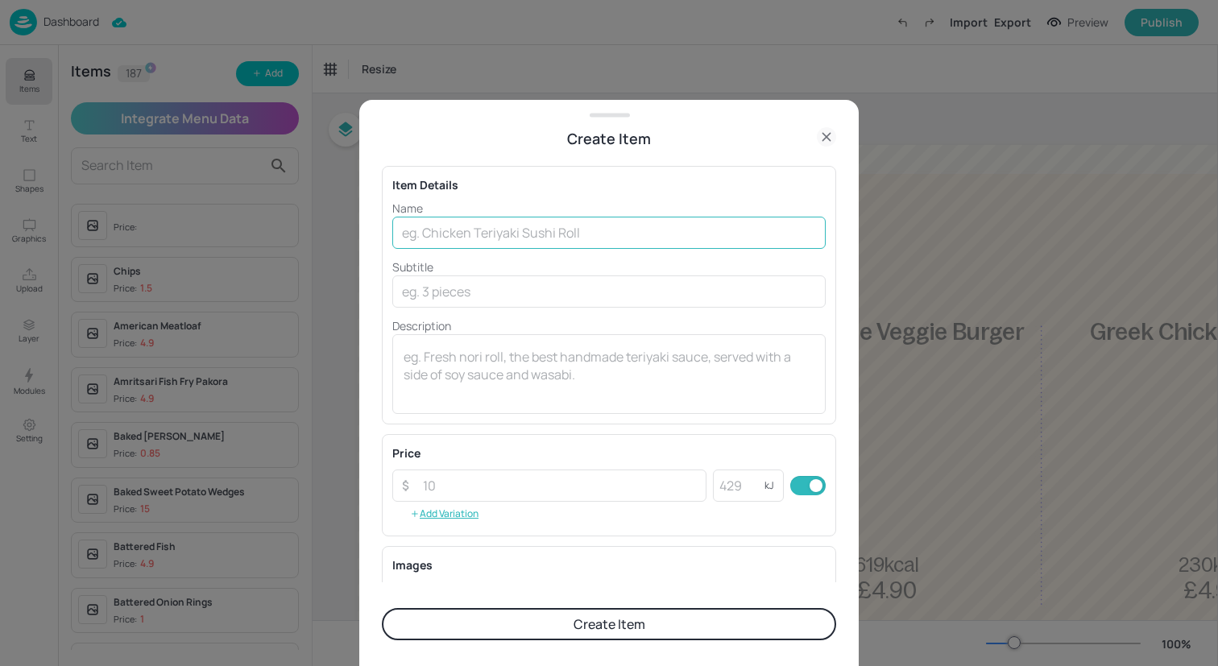
click at [527, 235] on input "text" at bounding box center [608, 233] width 433 height 32
paste input "Roast pork Shoulder with Mash and Herbed Carrots"
drag, startPoint x: 710, startPoint y: 233, endPoint x: 526, endPoint y: 232, distance: 183.6
click at [526, 232] on input "Roast pork Shoulder with Mash and Herbed Carrots" at bounding box center [608, 233] width 433 height 32
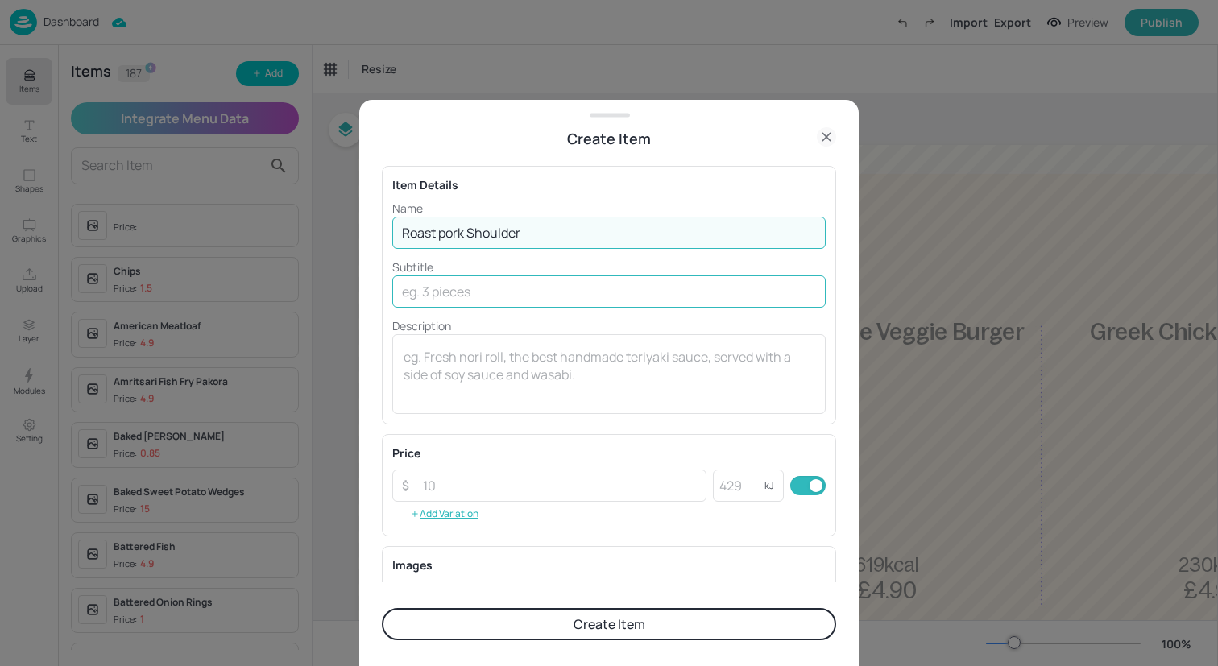
type input "Roast pork Shoulder"
click at [549, 298] on input "text" at bounding box center [608, 291] width 433 height 32
paste input "with Mash and Herbed Carrots"
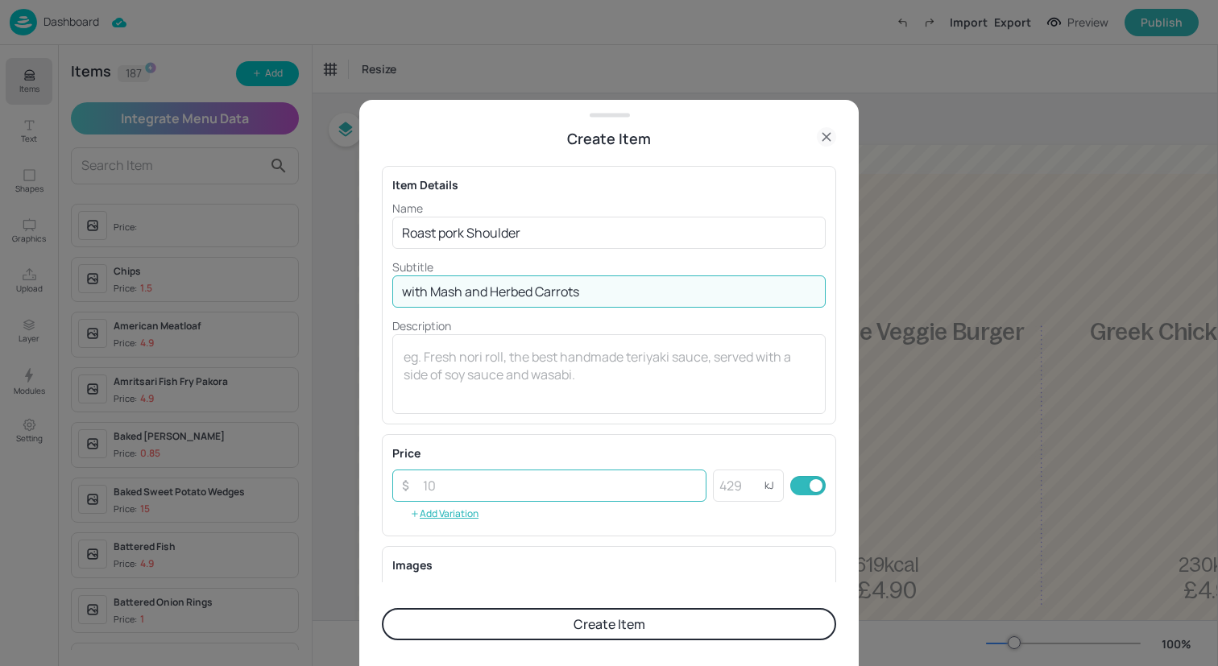
type input "with Mash and Herbed Carrots"
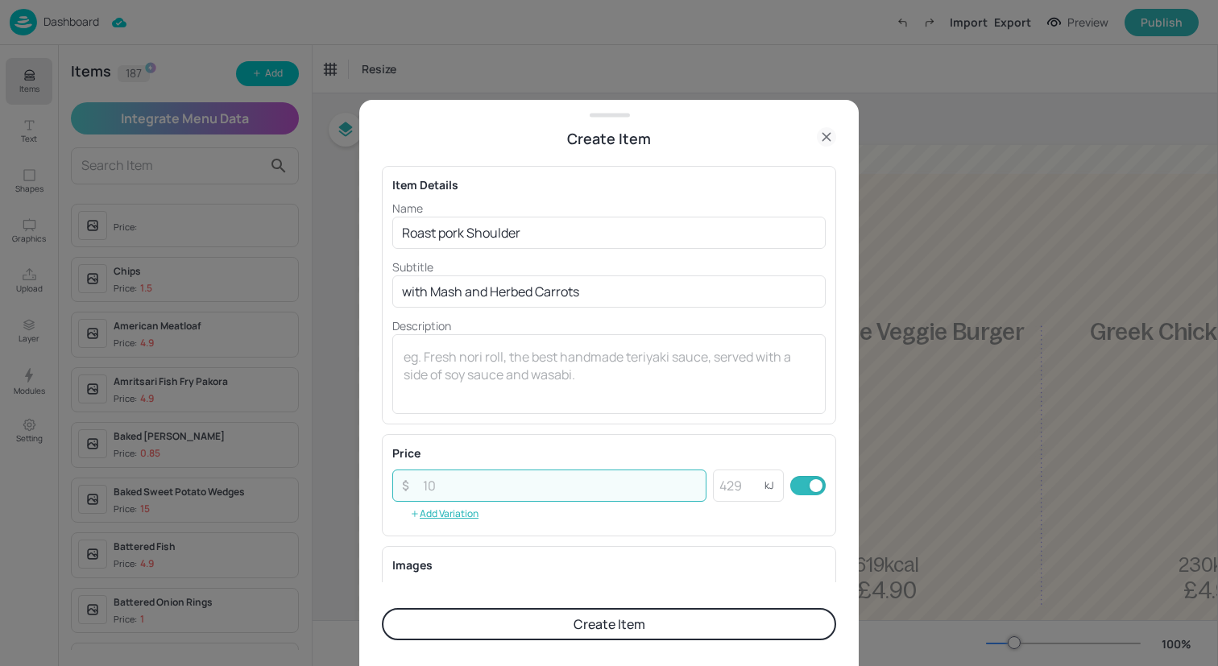
click at [545, 499] on input "number" at bounding box center [559, 486] width 293 height 32
type input "4.90"
click at [596, 622] on button "Create Item" at bounding box center [609, 624] width 454 height 32
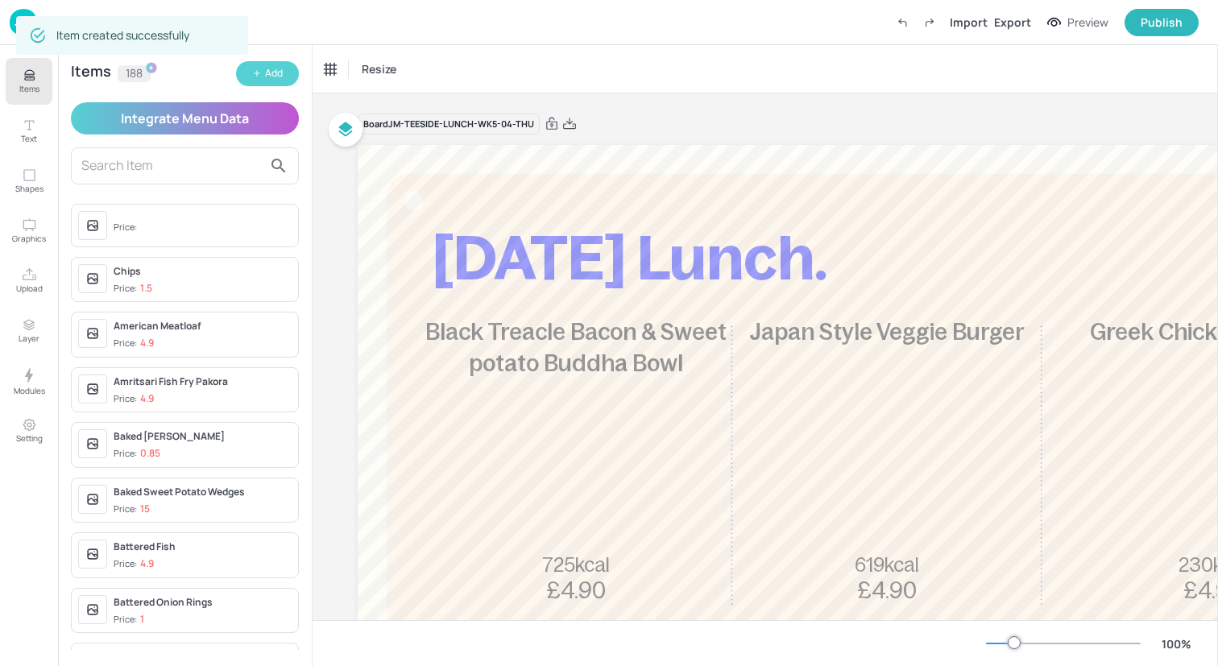
click at [274, 80] on div "Add" at bounding box center [274, 73] width 18 height 15
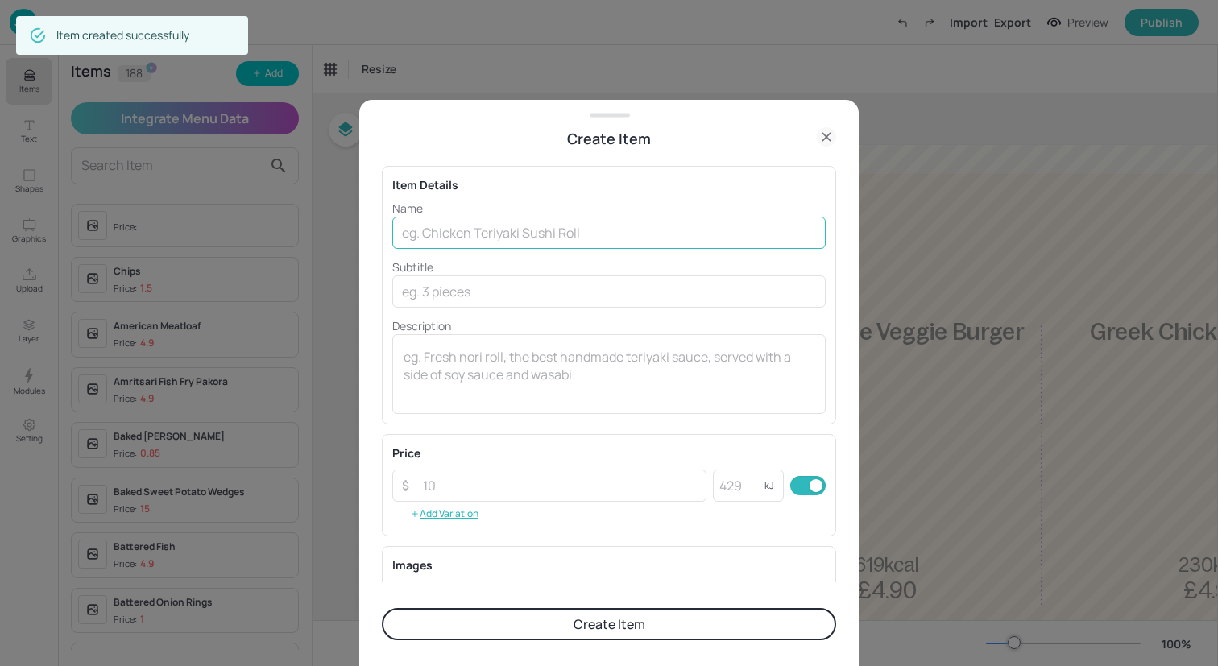
click at [468, 233] on input "text" at bounding box center [608, 233] width 433 height 32
paste input "Baked Aubergine Parmigiana with Green Salad"
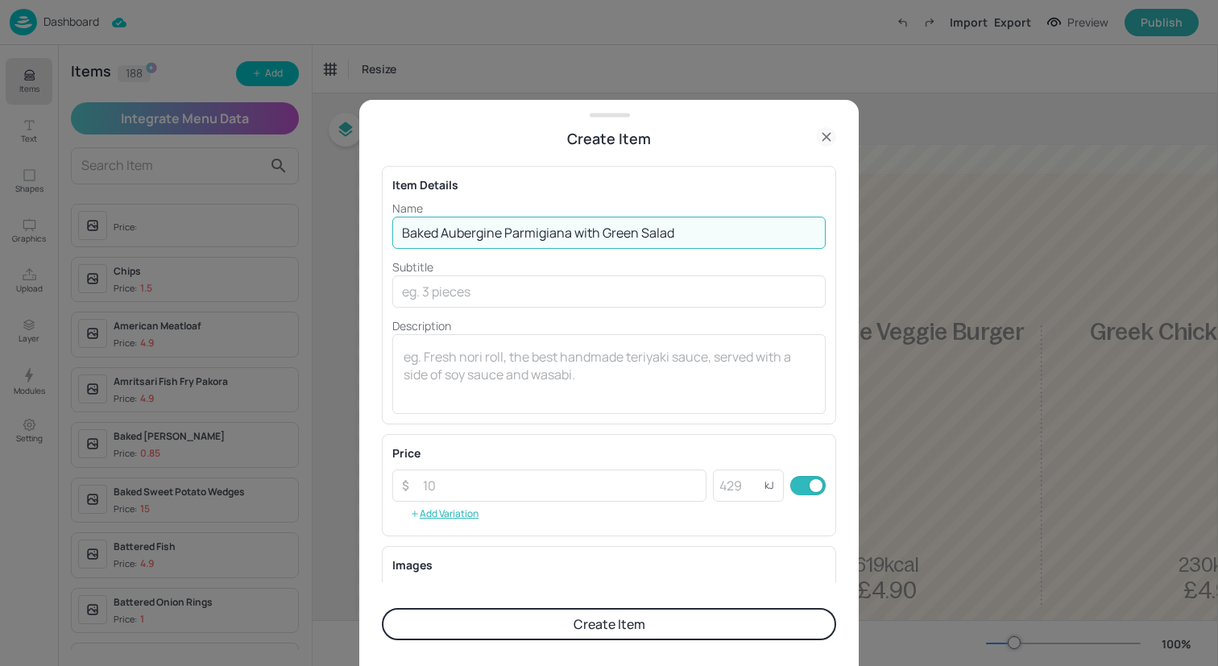
drag, startPoint x: 733, startPoint y: 235, endPoint x: 575, endPoint y: 237, distance: 157.9
click at [576, 237] on input "Baked Aubergine Parmigiana with Green Salad" at bounding box center [608, 233] width 433 height 32
type input "Baked Aubergine Parmigiana"
click at [589, 294] on input "text" at bounding box center [608, 291] width 433 height 32
paste input "with Green Salad"
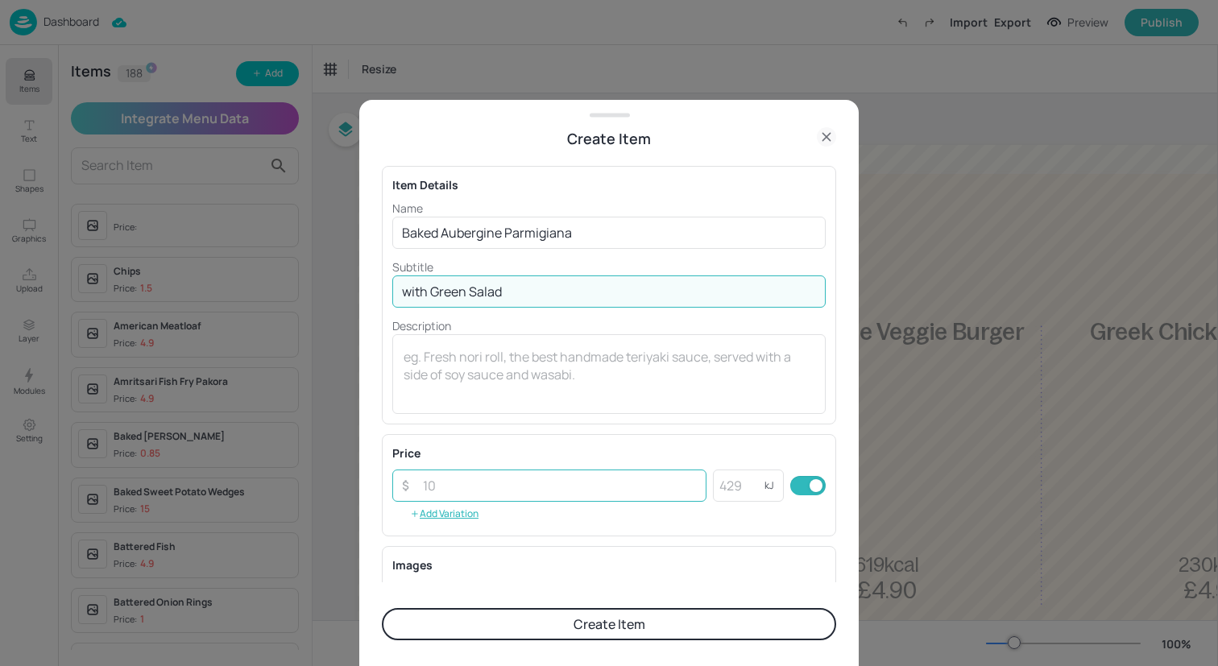
type input "with Green Salad"
click at [574, 483] on input "number" at bounding box center [559, 486] width 293 height 32
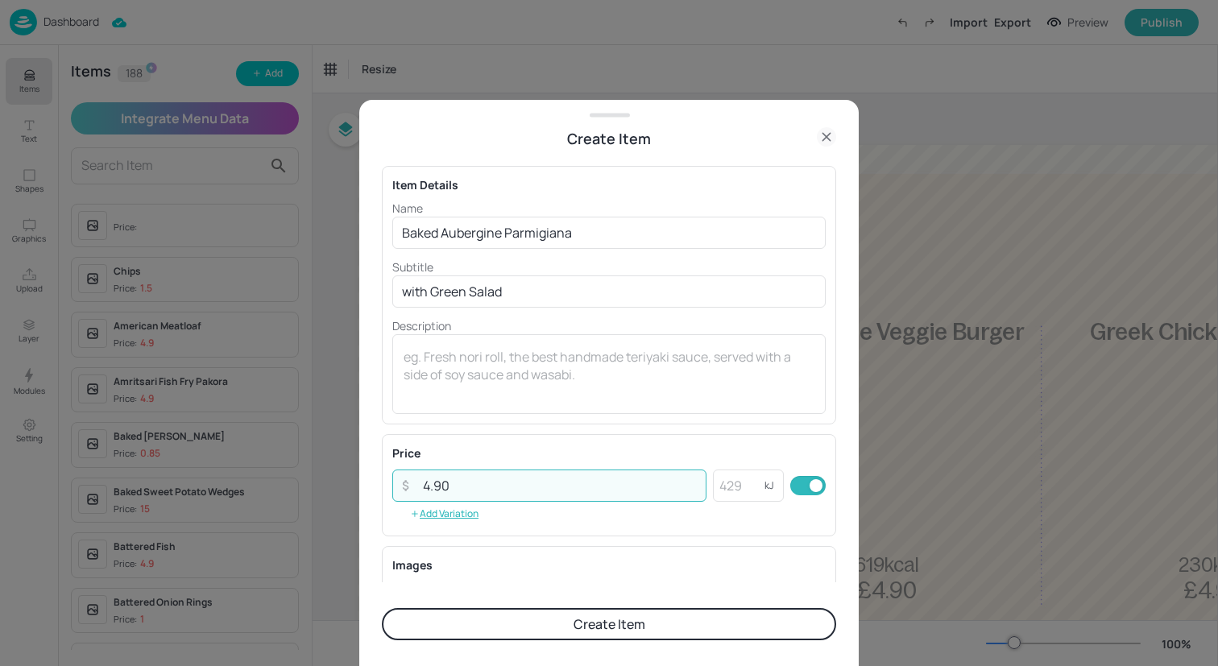
type input "4.90"
click at [578, 623] on button "Create Item" at bounding box center [609, 624] width 454 height 32
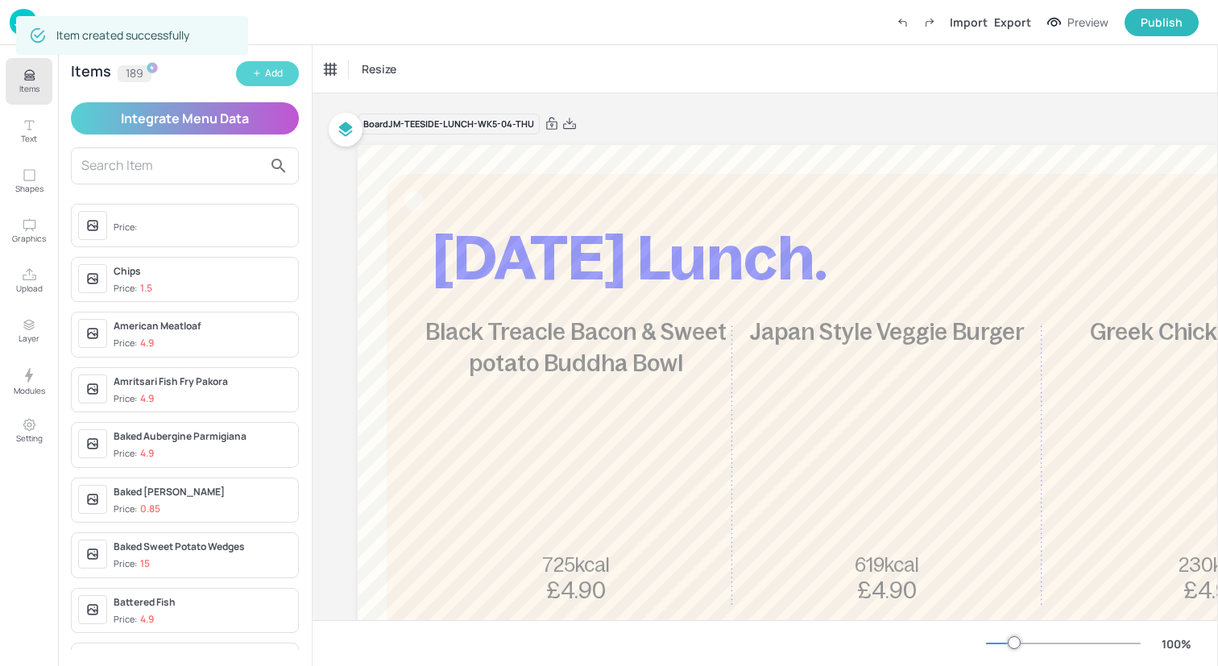
click at [257, 75] on icon "button" at bounding box center [257, 74] width 0 height 6
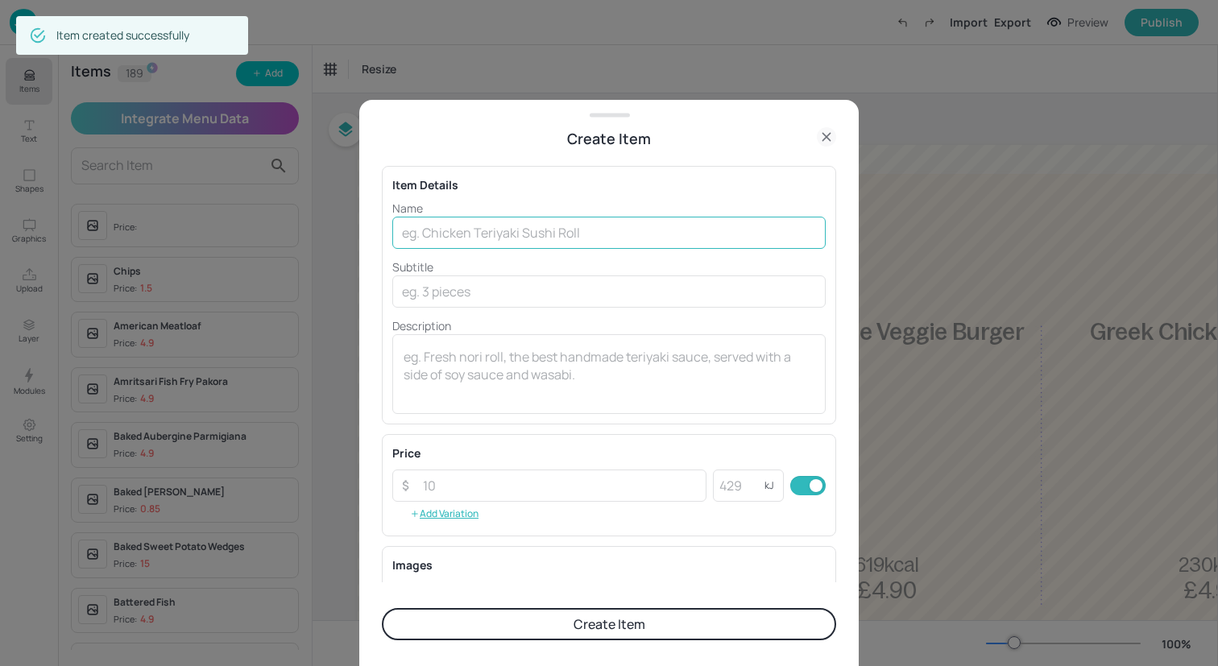
click at [535, 243] on input "text" at bounding box center [608, 233] width 433 height 32
paste input "Mexican Spiced Beef & Beans with Peri Peri Rice"
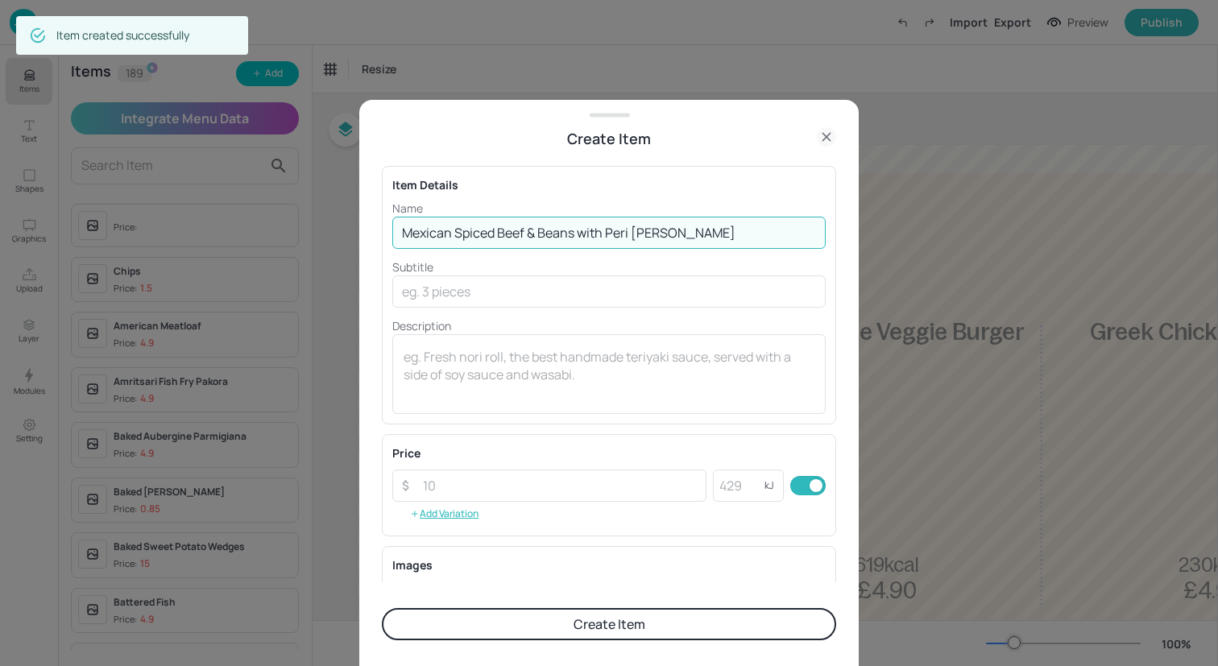
drag, startPoint x: 754, startPoint y: 233, endPoint x: 582, endPoint y: 234, distance: 172.4
click at [582, 234] on input "Mexican Spiced Beef & Beans with Peri Peri Rice" at bounding box center [608, 233] width 433 height 32
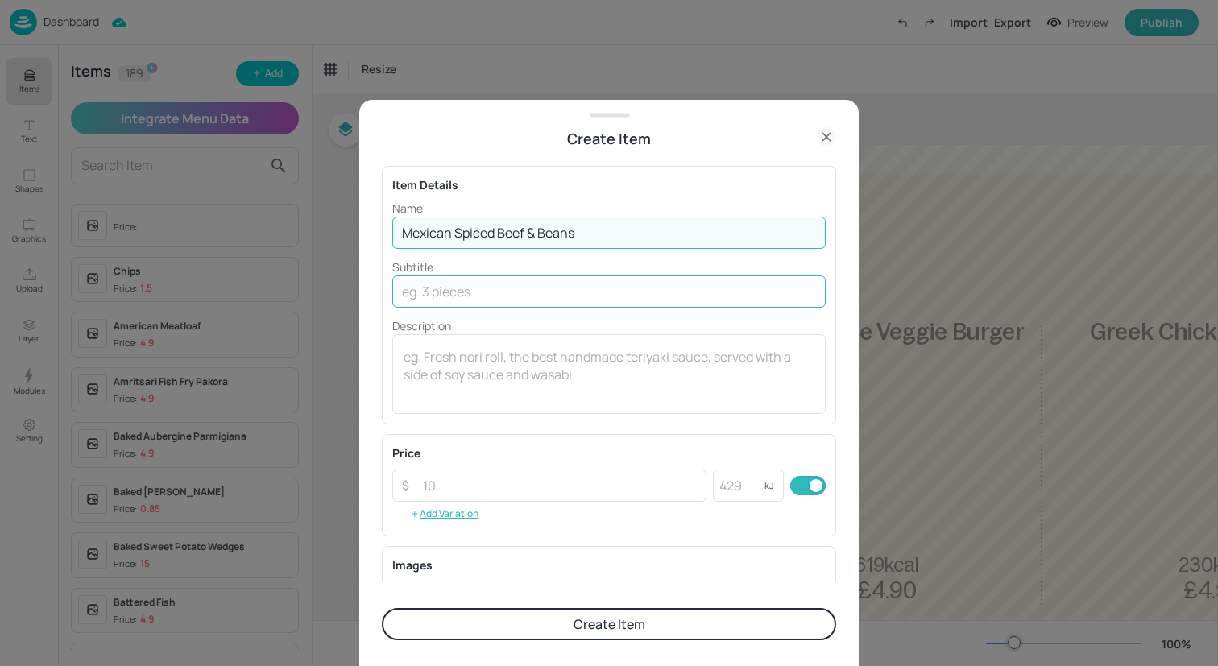
type input "Mexican Spiced Beef & Beans"
click at [612, 288] on input "text" at bounding box center [608, 291] width 433 height 32
paste input "with Peri Peri Rice"
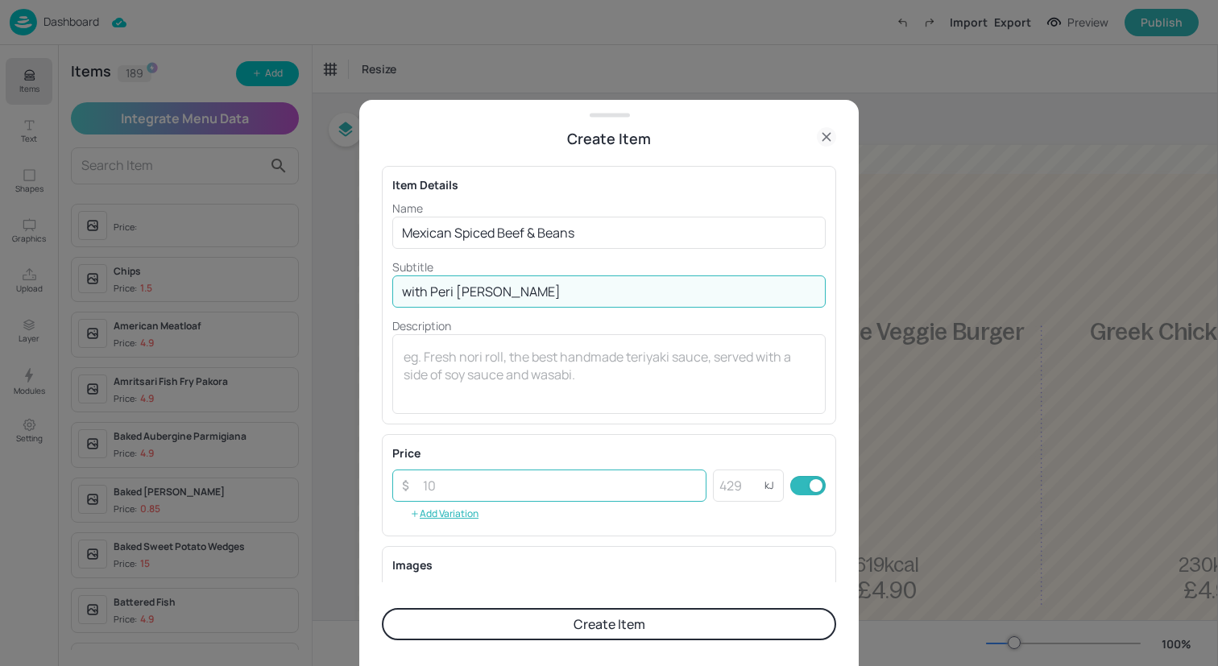
type input "with Peri Peri Rice"
click at [578, 485] on input "number" at bounding box center [559, 486] width 293 height 32
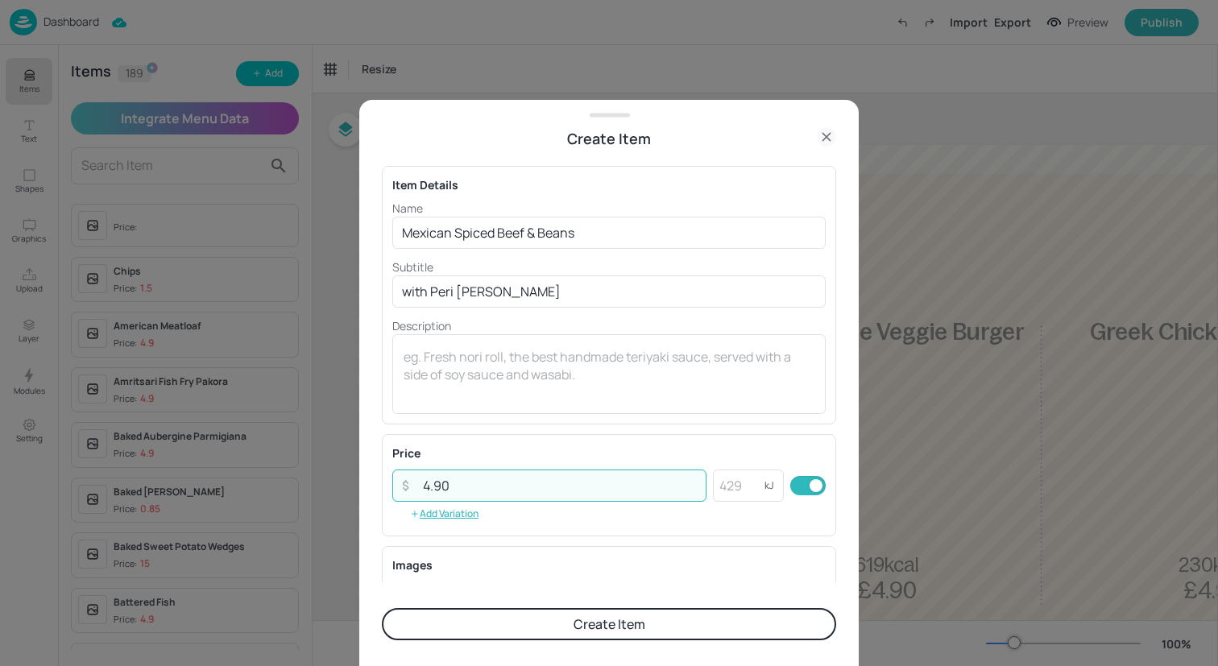
type input "4.90"
click at [575, 627] on button "Create Item" at bounding box center [609, 624] width 454 height 32
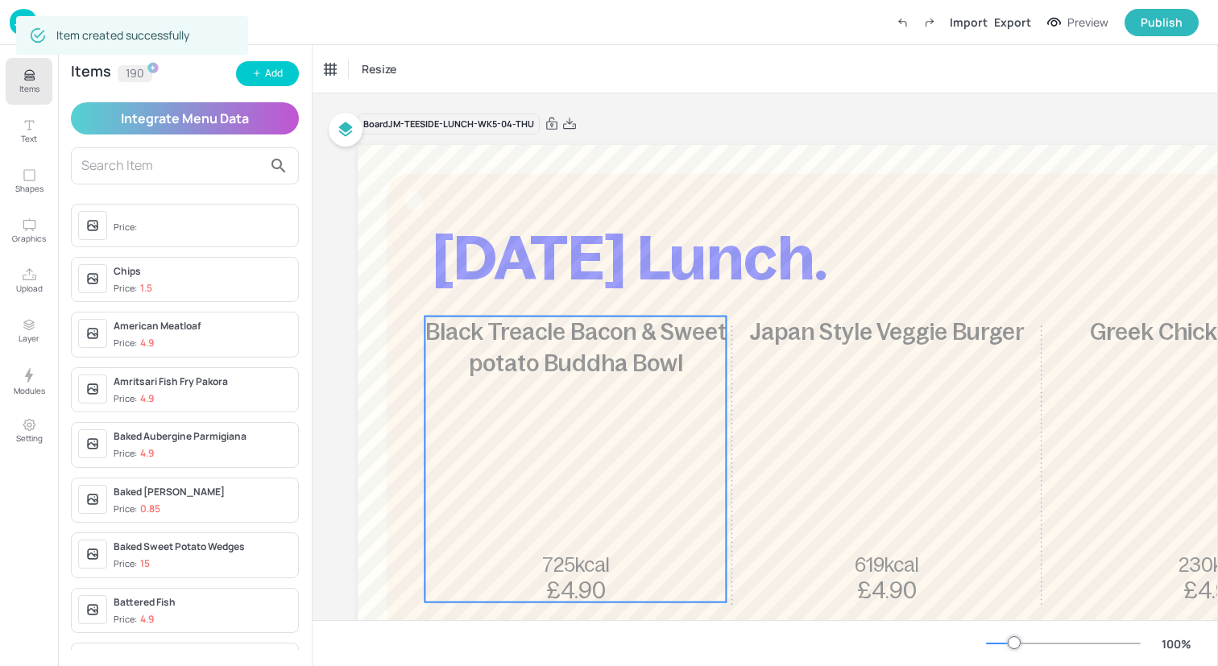
click at [576, 445] on div "Black Treacle Bacon & Sweet potato Buddha Bowl 725kcal £4.90" at bounding box center [574, 460] width 301 height 286
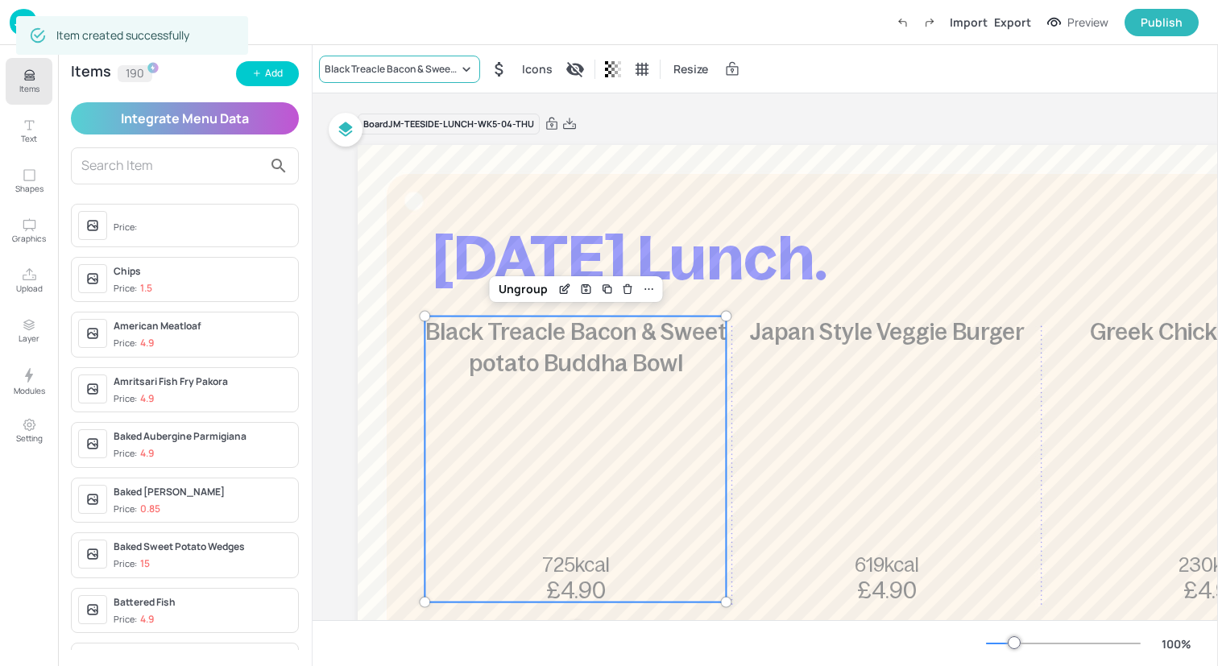
click at [409, 74] on div "Black Treacle Bacon & Sweet potato Buddha Bowl" at bounding box center [392, 69] width 134 height 14
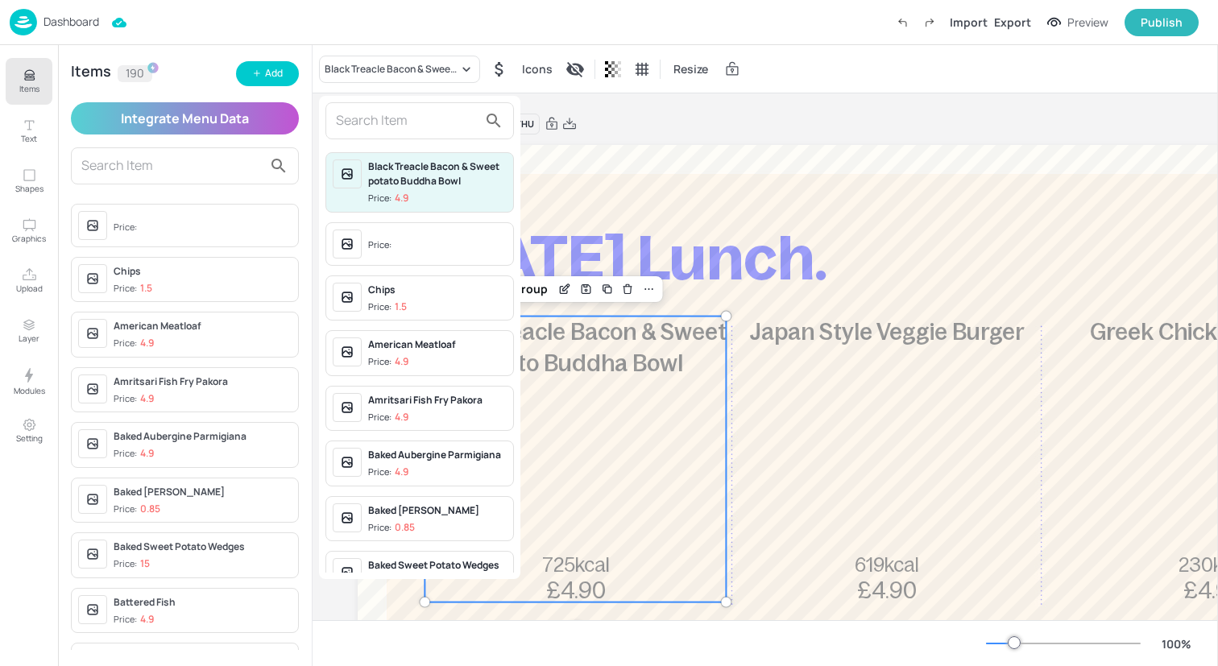
click at [407, 122] on input "text" at bounding box center [407, 121] width 142 height 26
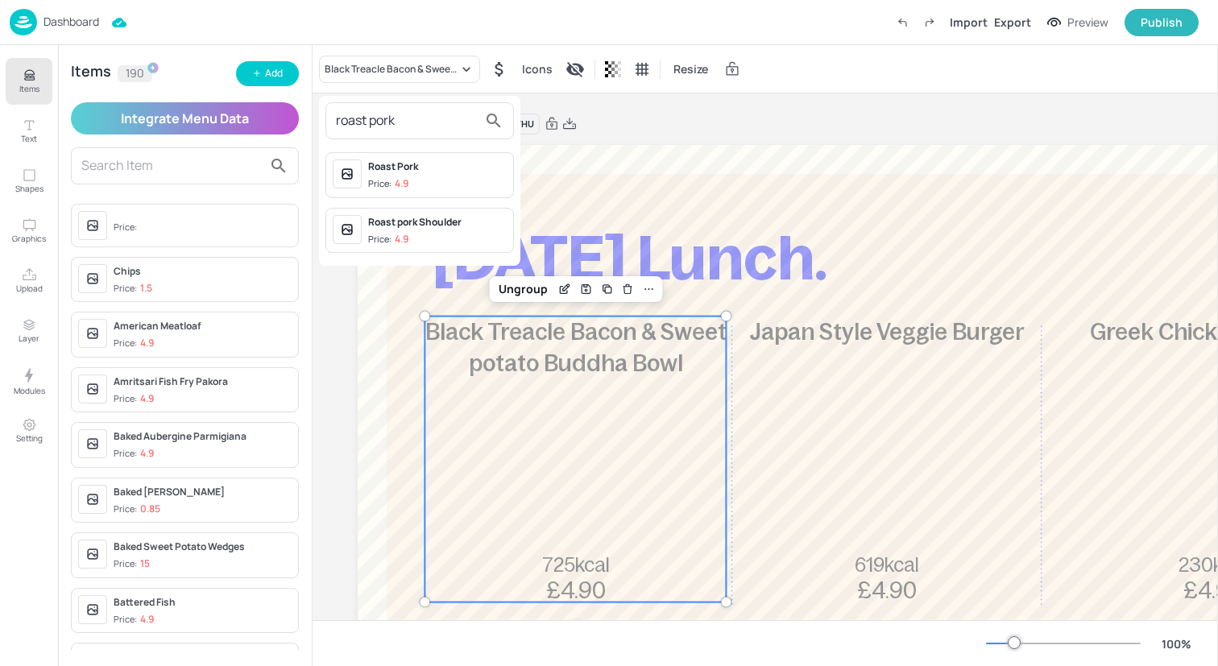
type input "roast pork"
click at [442, 230] on div "Roast pork Shoulder Price: 4.9" at bounding box center [437, 230] width 139 height 31
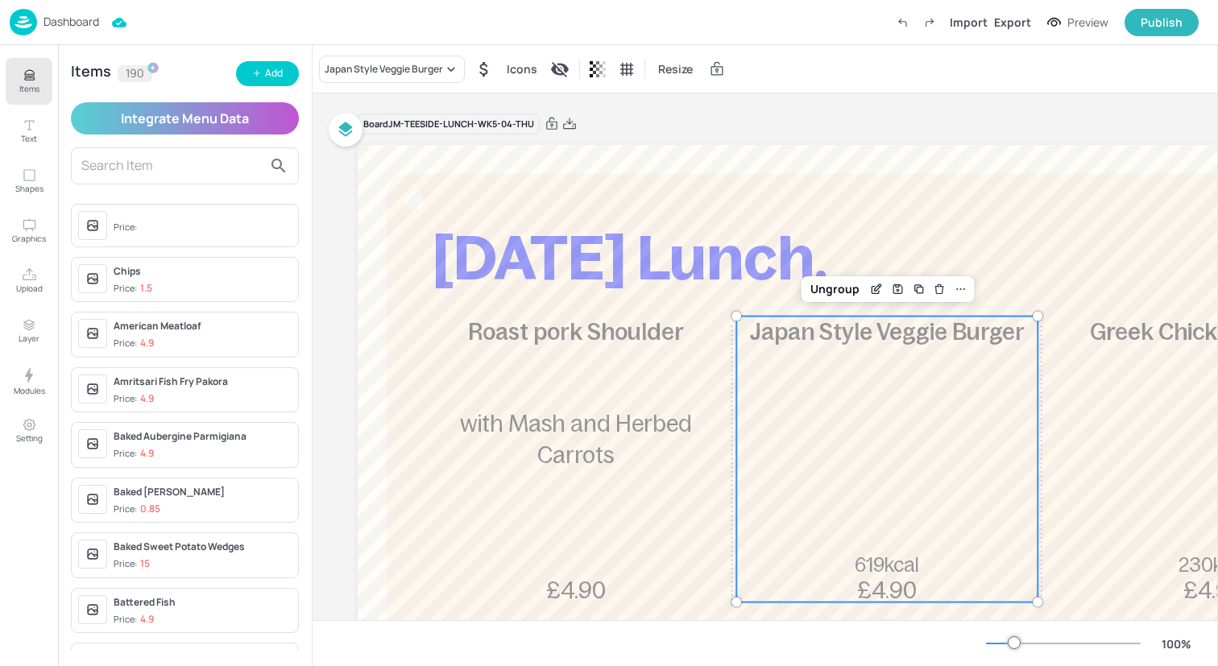
click at [834, 474] on div "Japan Style Veggie Burger 619kcal £4.90" at bounding box center [886, 460] width 301 height 286
click at [407, 66] on div "Japan Style Veggie Burger" at bounding box center [384, 69] width 118 height 14
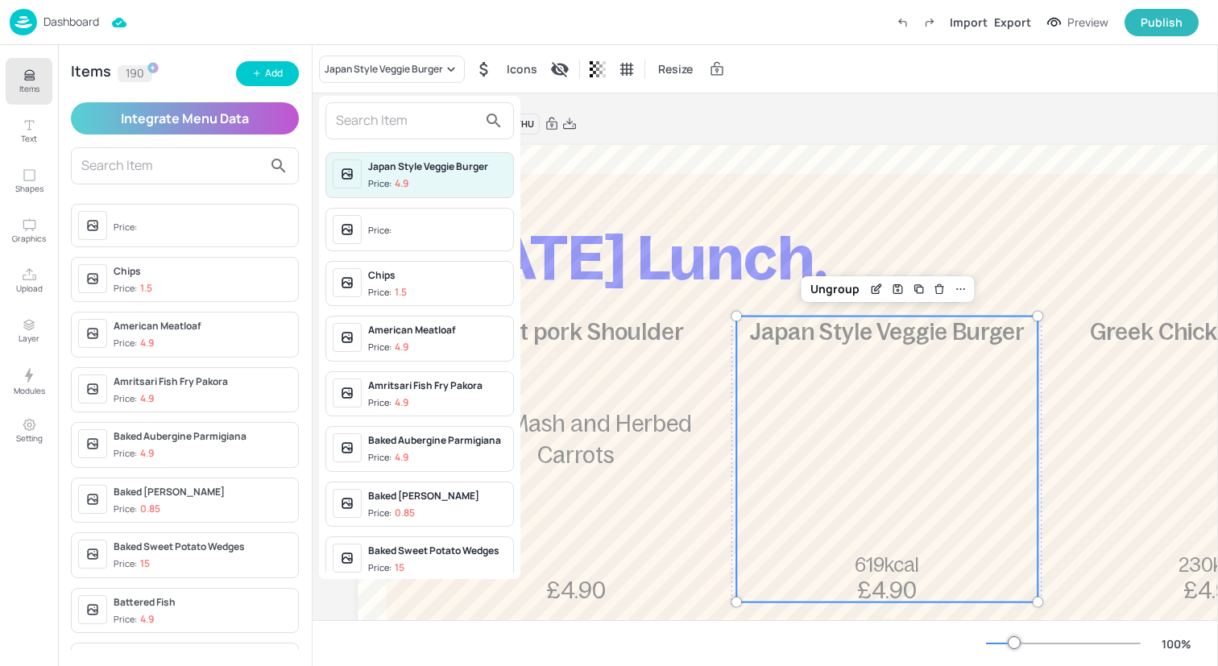
click at [408, 118] on input "text" at bounding box center [407, 121] width 142 height 26
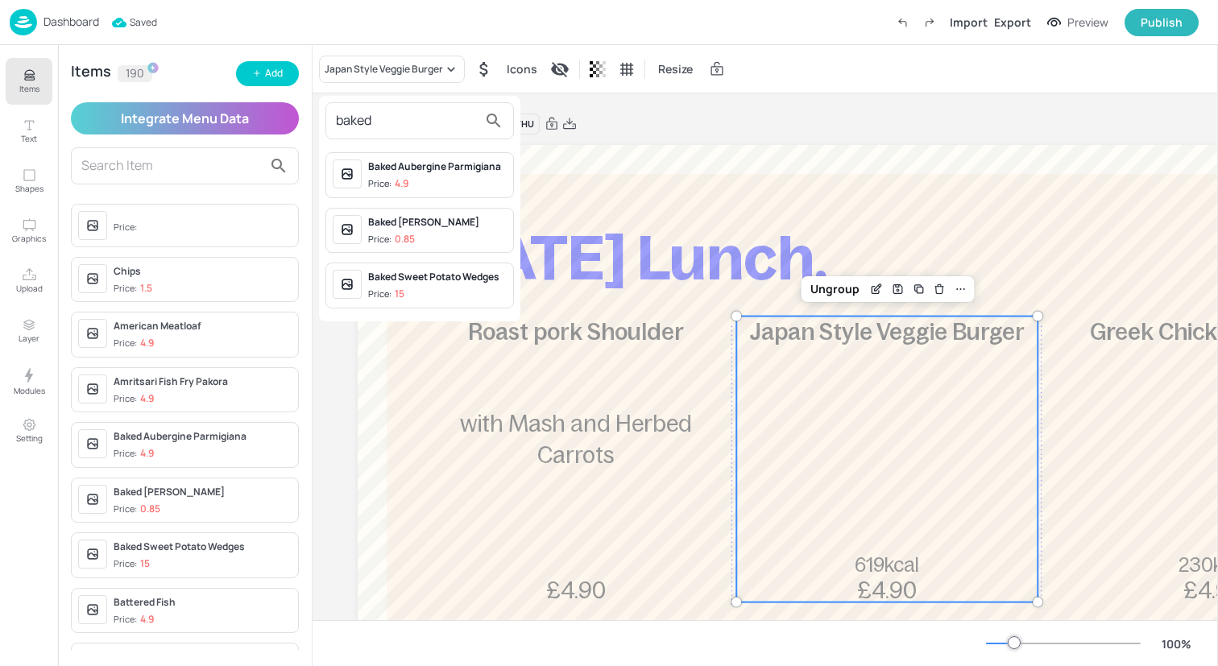
type input "baked"
click at [464, 164] on div "Baked Aubergine Parmigiana" at bounding box center [437, 166] width 139 height 14
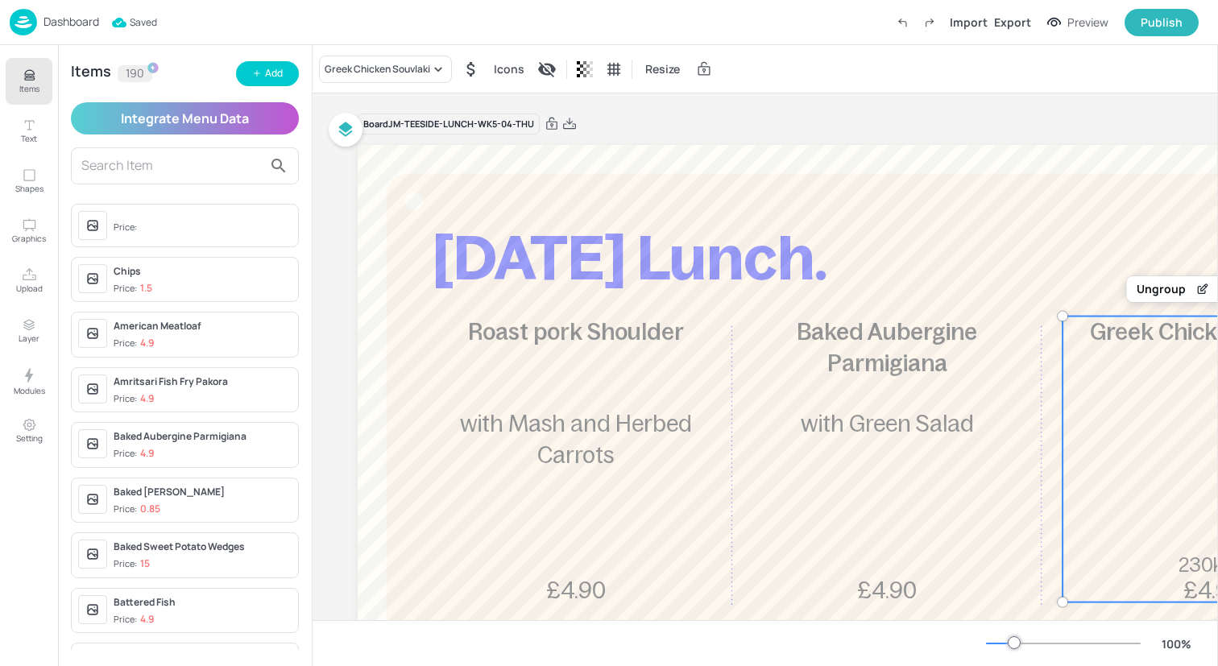
click at [1143, 463] on div "Greek Chicken Souvlaki 230kcal £4.90" at bounding box center [1212, 460] width 301 height 286
click at [423, 56] on div "Greek Chicken Souvlaki" at bounding box center [385, 69] width 133 height 27
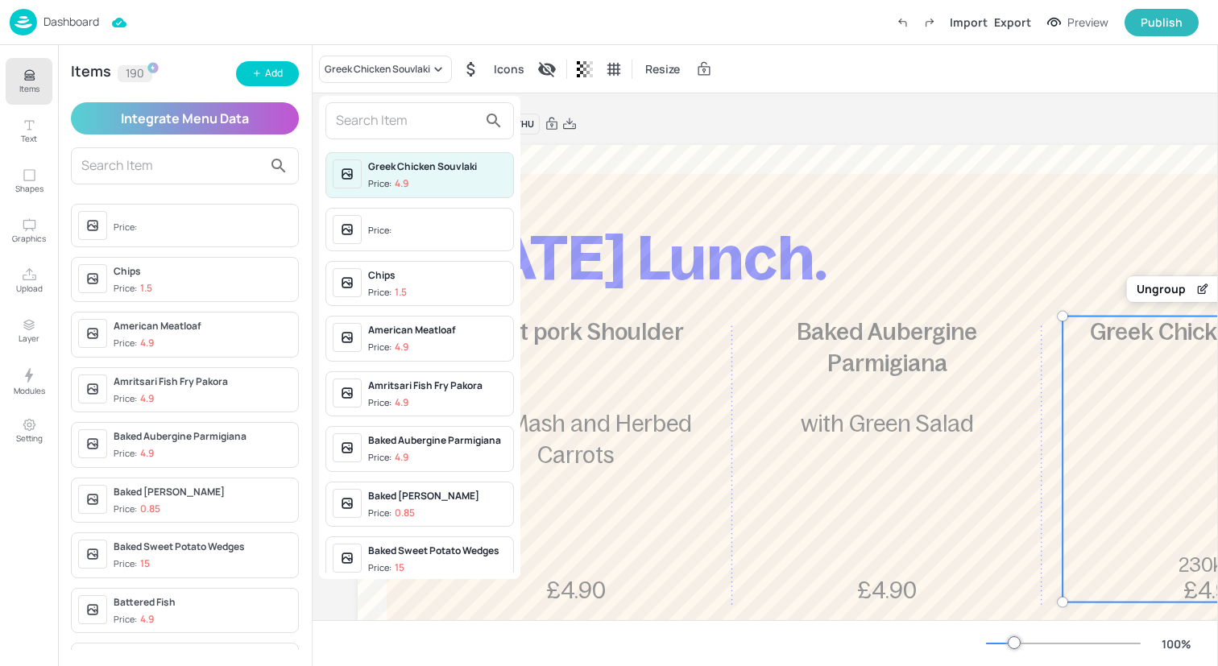
click at [416, 140] on div "Greek Chicken Souvlaki Price: 4.9 Price: Chips Price: 1.5 American Meatloaf Pri…" at bounding box center [419, 337] width 201 height 483
click at [417, 130] on input "text" at bounding box center [407, 121] width 142 height 26
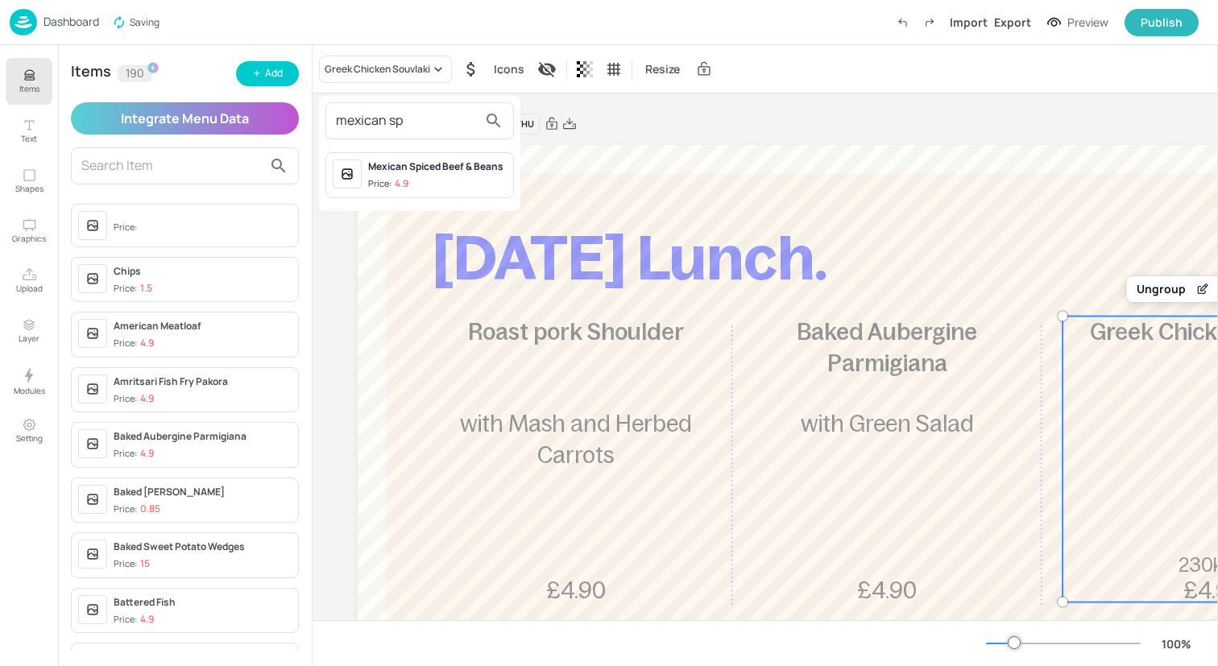
type input "mexican sp"
click at [433, 179] on span "Price: 4.9" at bounding box center [437, 184] width 139 height 14
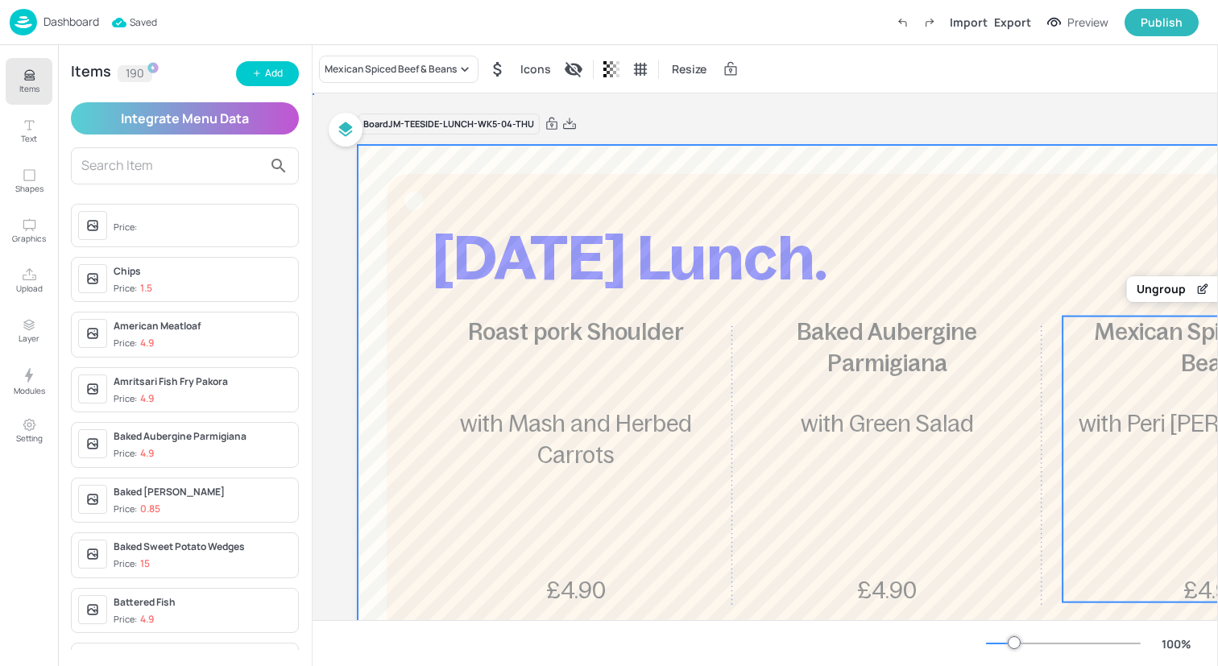
click at [427, 172] on div at bounding box center [887, 580] width 1059 height 870
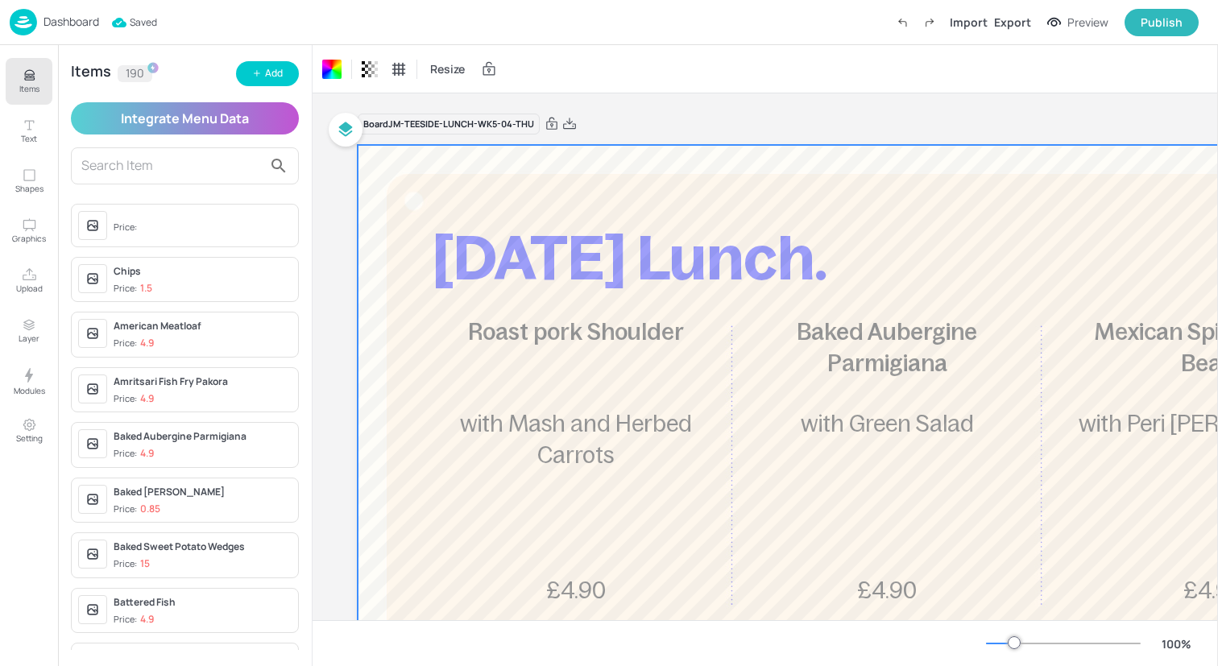
click at [19, 26] on img at bounding box center [23, 22] width 27 height 27
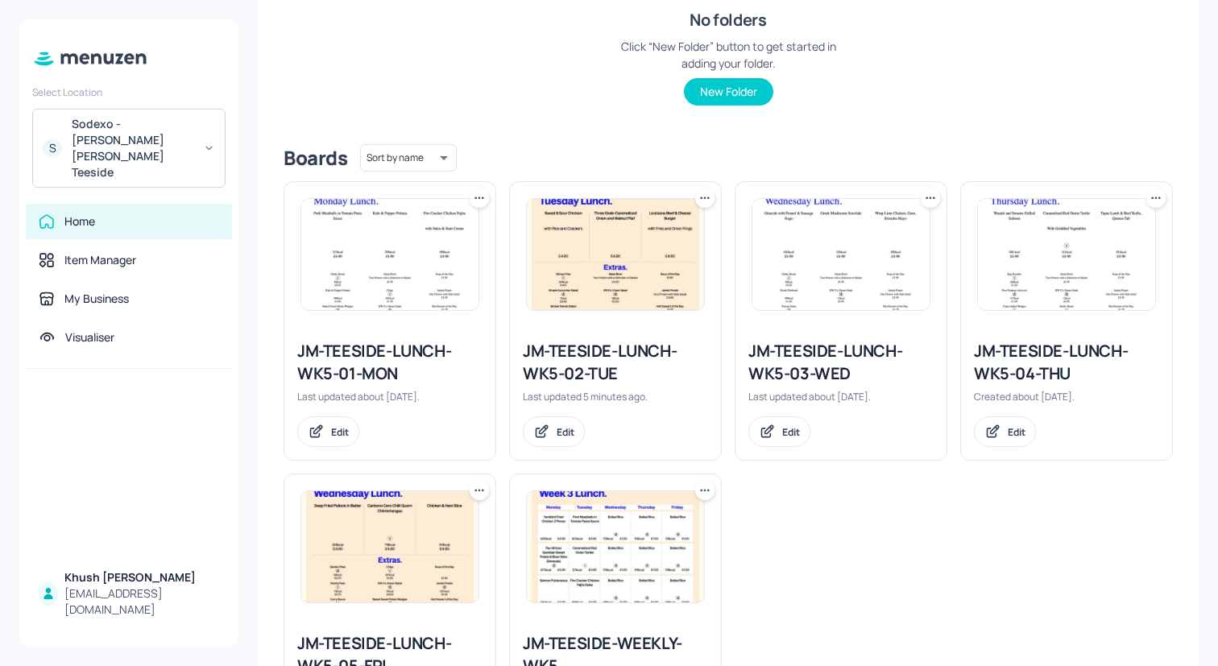
scroll to position [284, 0]
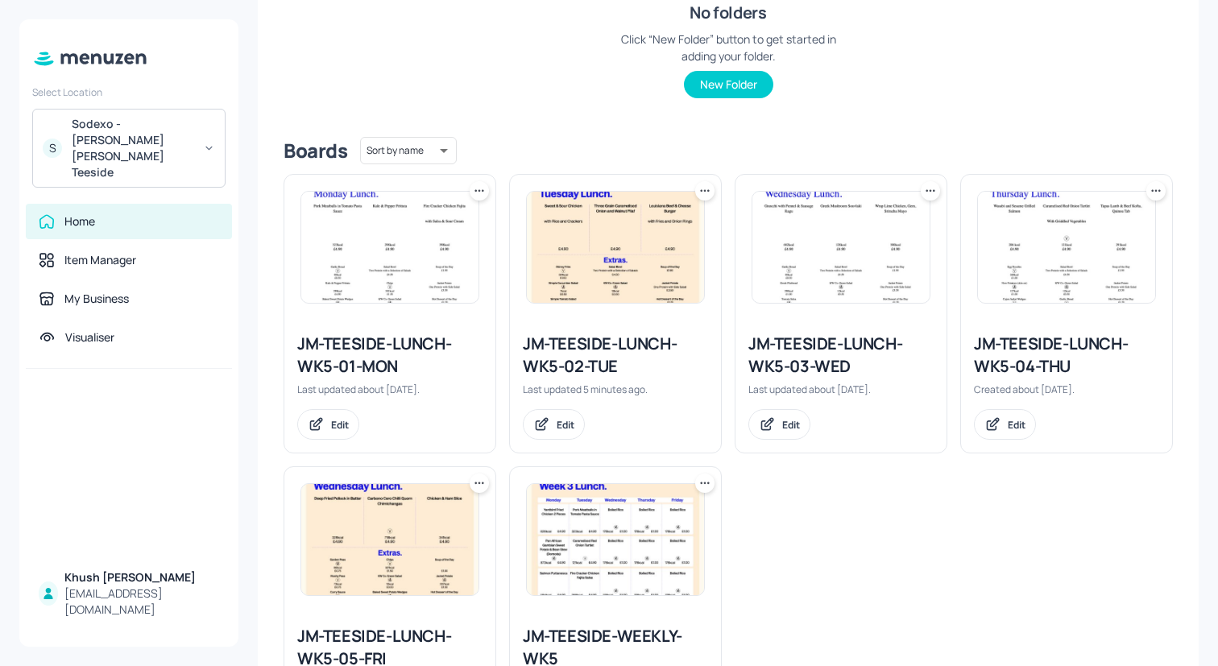
click at [442, 540] on img at bounding box center [389, 539] width 177 height 111
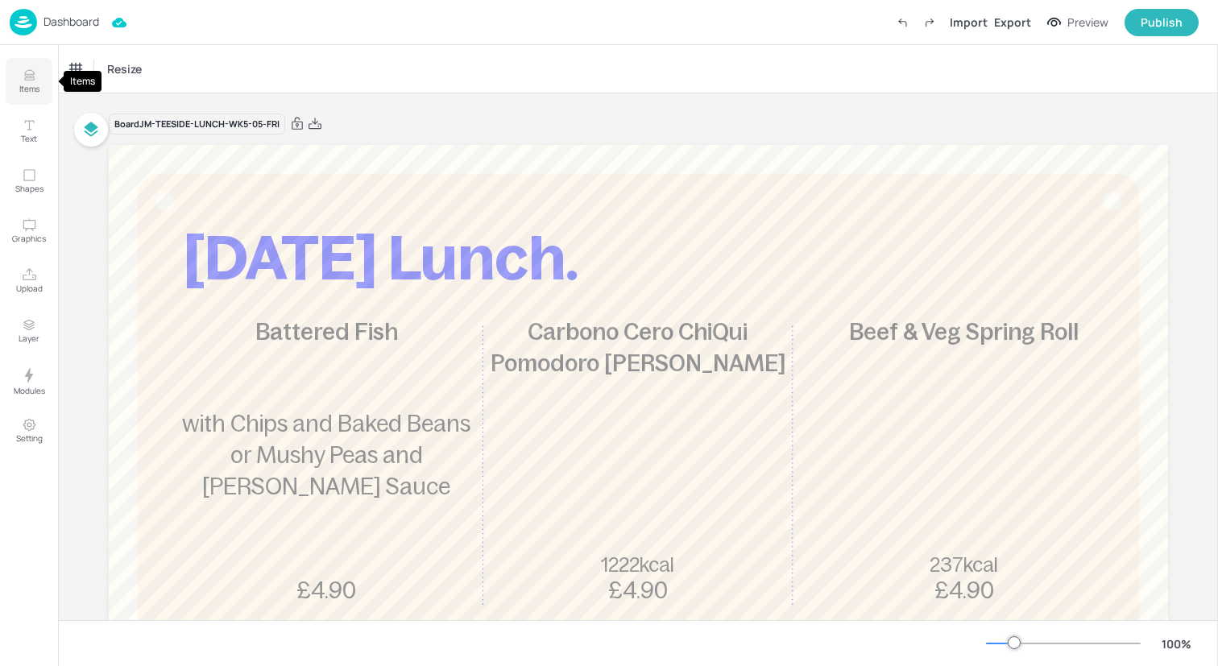
click at [33, 85] on p "Items" at bounding box center [29, 88] width 20 height 11
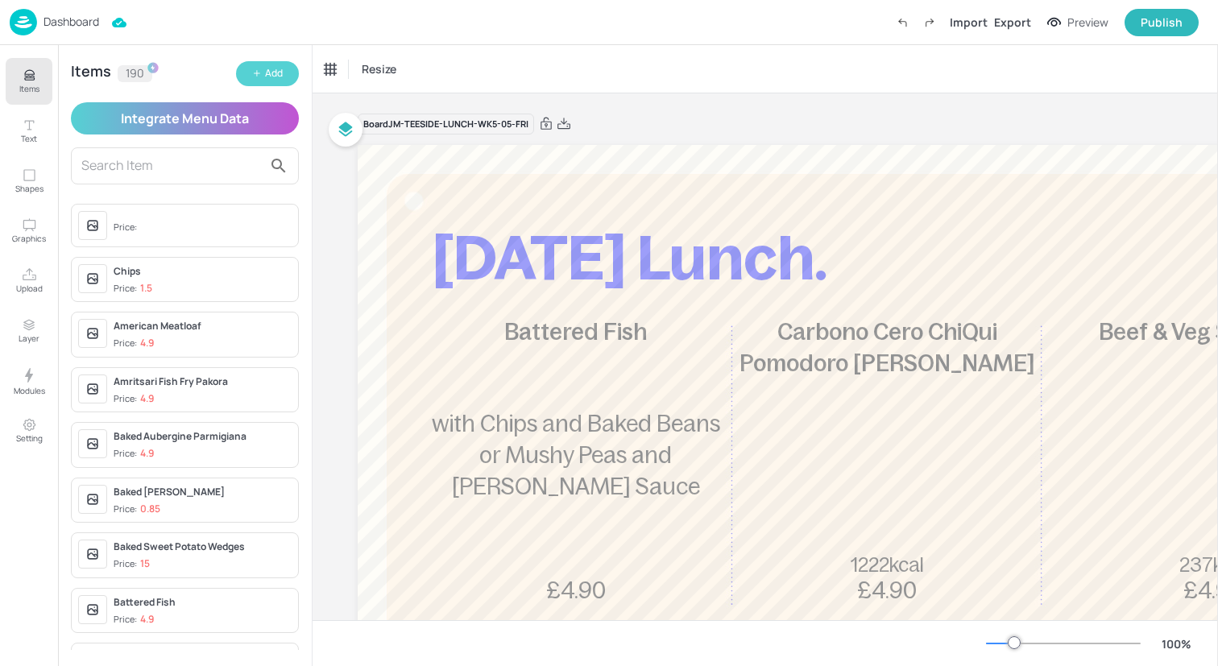
click at [261, 65] on button "Add" at bounding box center [267, 73] width 63 height 25
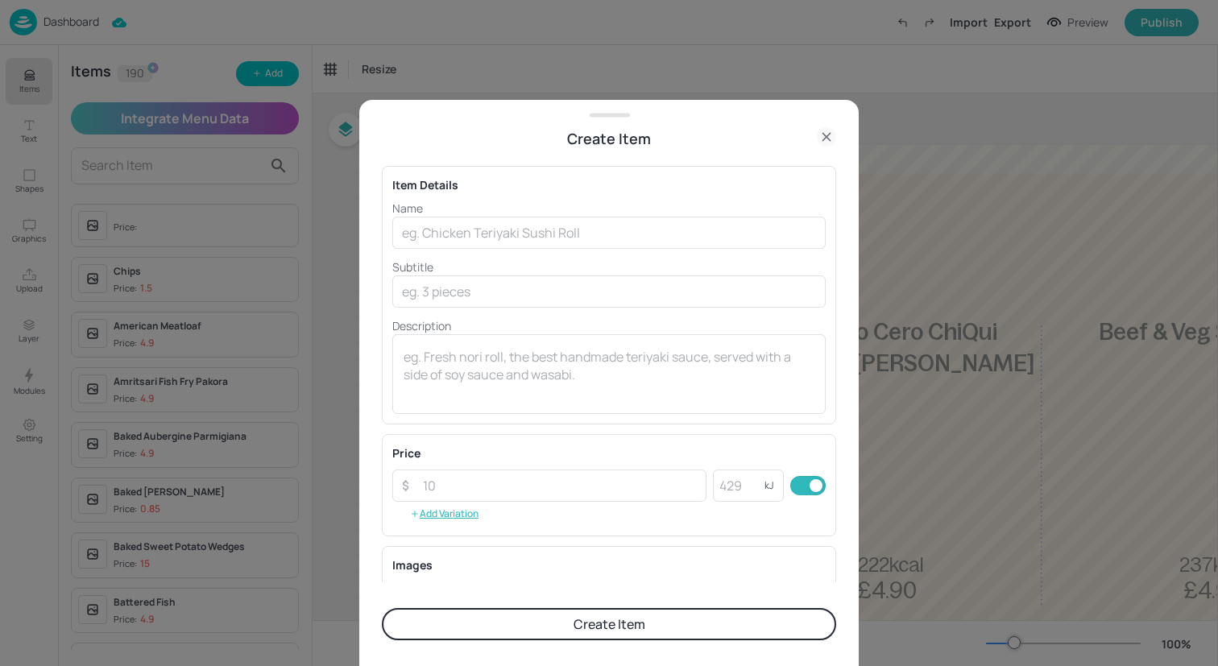
click at [435, 213] on p "Name" at bounding box center [608, 208] width 433 height 17
click at [439, 222] on input "text" at bounding box center [608, 233] width 433 height 32
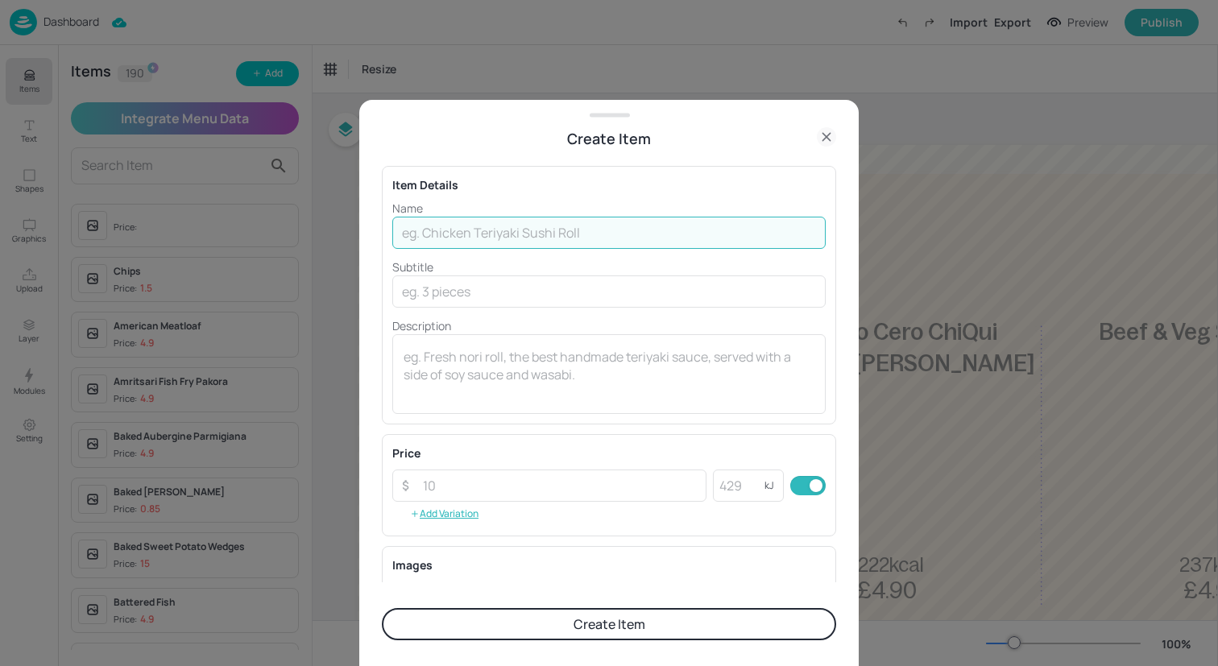
paste input "Vegetable Samosas with Rice and Curry Sauce"
drag, startPoint x: 710, startPoint y: 234, endPoint x: 525, endPoint y: 234, distance: 184.4
click at [525, 234] on input "Vegetable Samosas with Rice and Curry Sauce" at bounding box center [608, 233] width 433 height 32
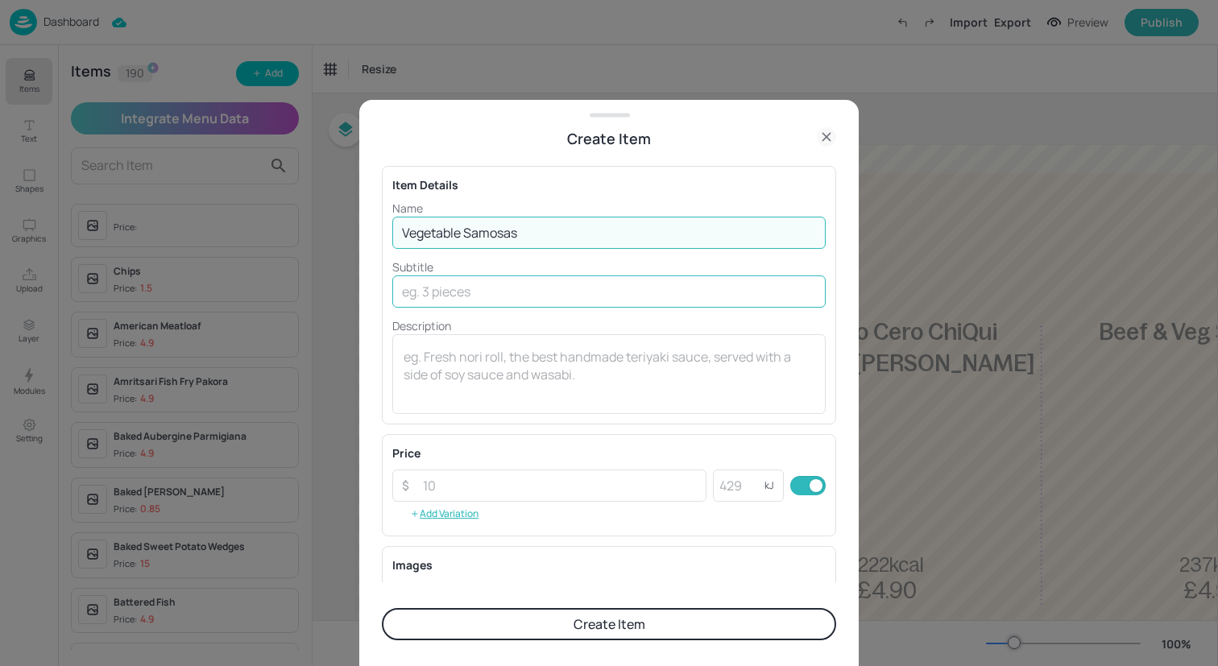
type input "Vegetable Samosas"
click at [546, 297] on input "text" at bounding box center [608, 291] width 433 height 32
paste input "with Rice and Curry Sauce"
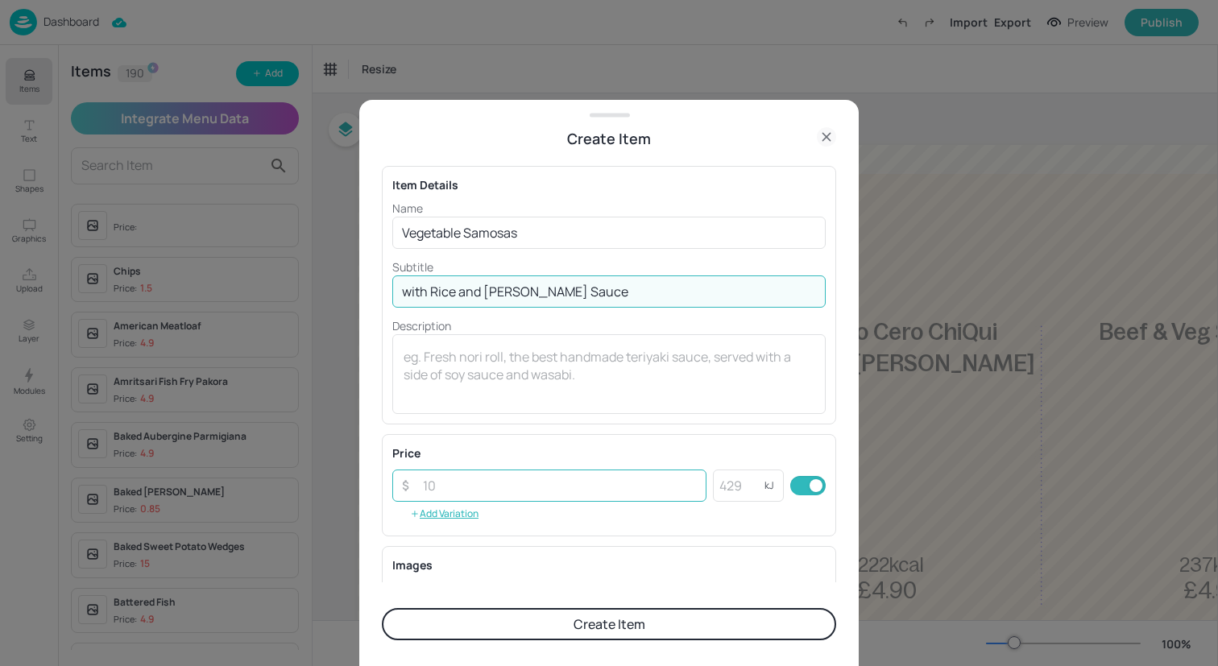
type input "with Rice and Curry Sauce"
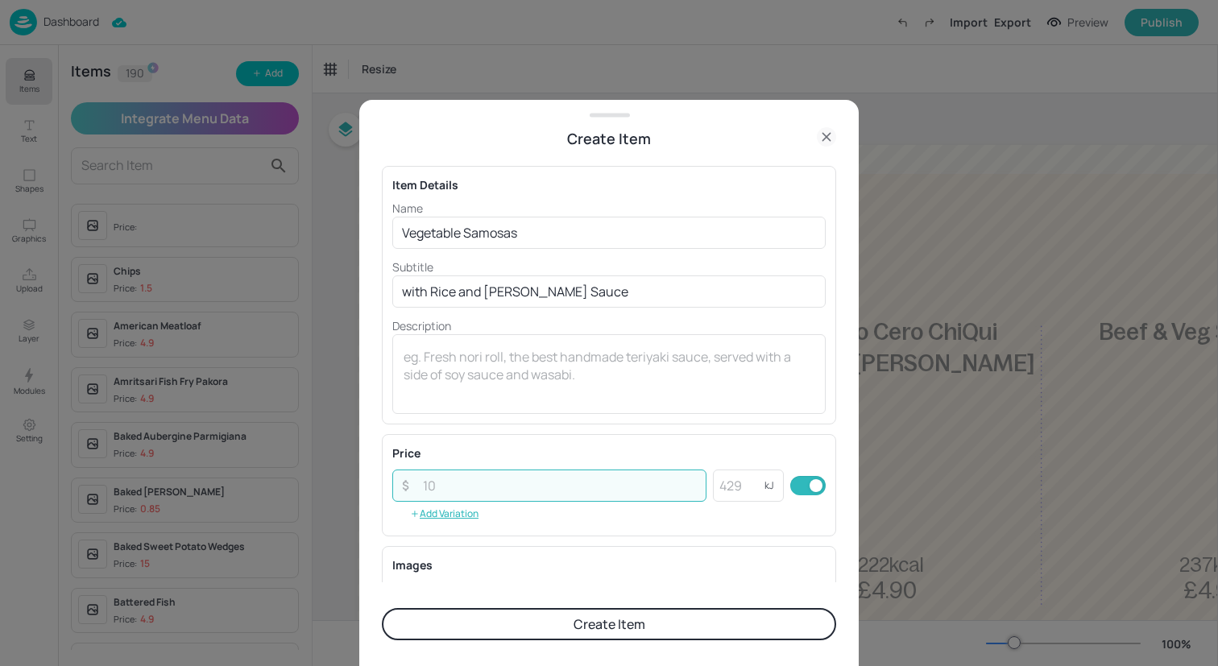
click at [532, 498] on input "number" at bounding box center [559, 486] width 293 height 32
type input "4.90"
click at [547, 616] on button "Create Item" at bounding box center [609, 624] width 454 height 32
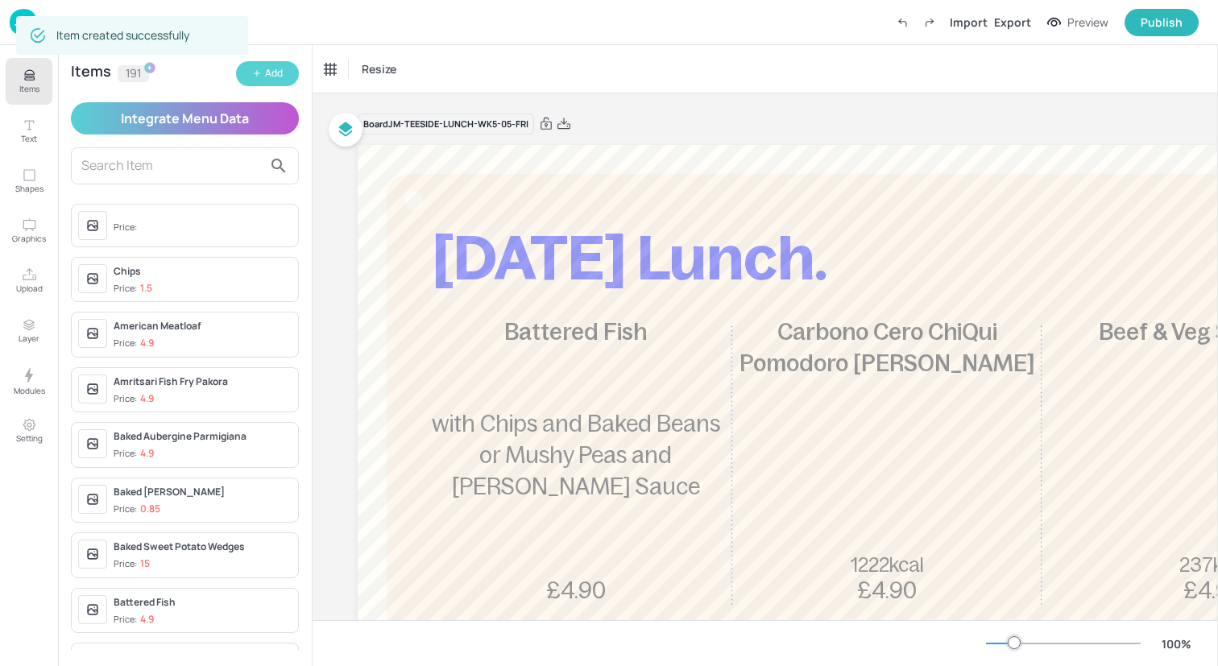
click at [279, 82] on button "Add" at bounding box center [267, 73] width 63 height 25
click at [281, 71] on div "Add" at bounding box center [274, 73] width 18 height 15
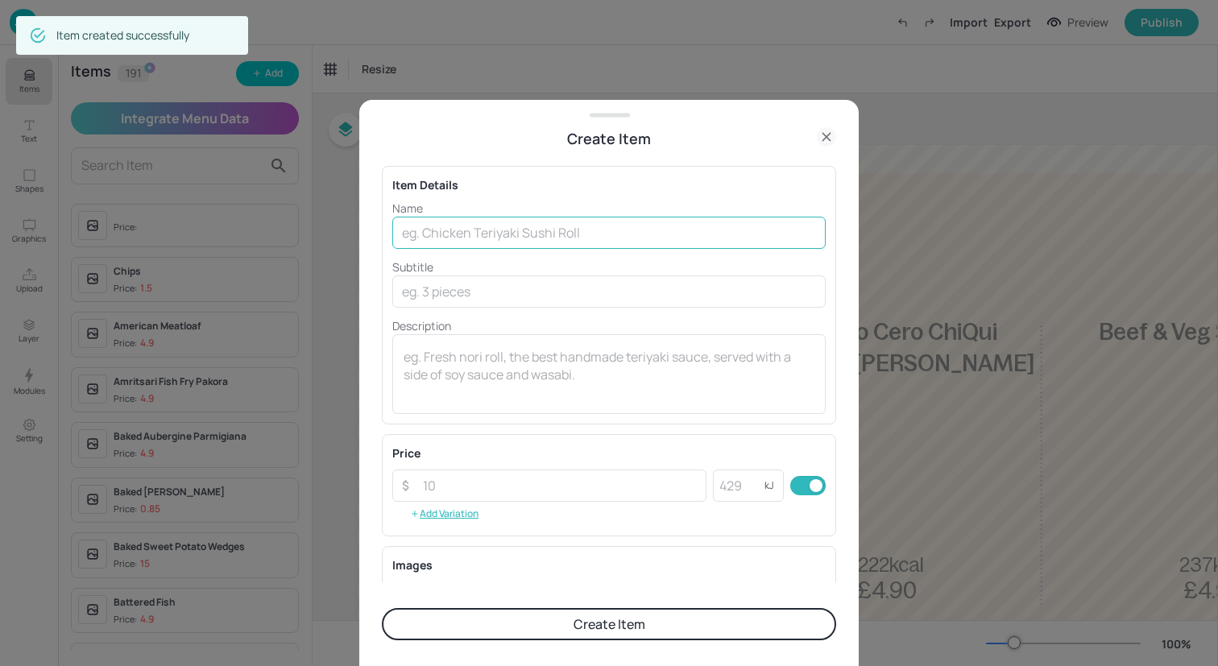
click at [460, 242] on input "text" at bounding box center [608, 233] width 433 height 32
paste input "Chicken Goujons with Chips and Onion Rings"
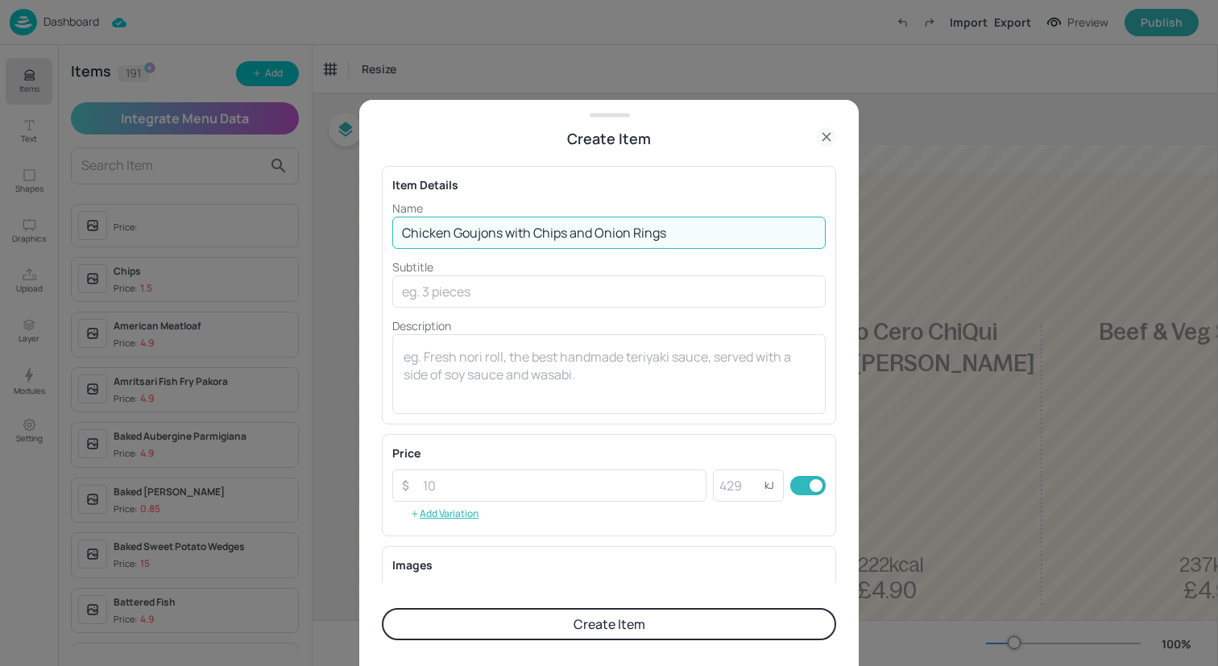
drag, startPoint x: 715, startPoint y: 237, endPoint x: 506, endPoint y: 237, distance: 209.4
click at [506, 237] on input "Chicken Goujons with Chips and Onion Rings" at bounding box center [608, 233] width 433 height 32
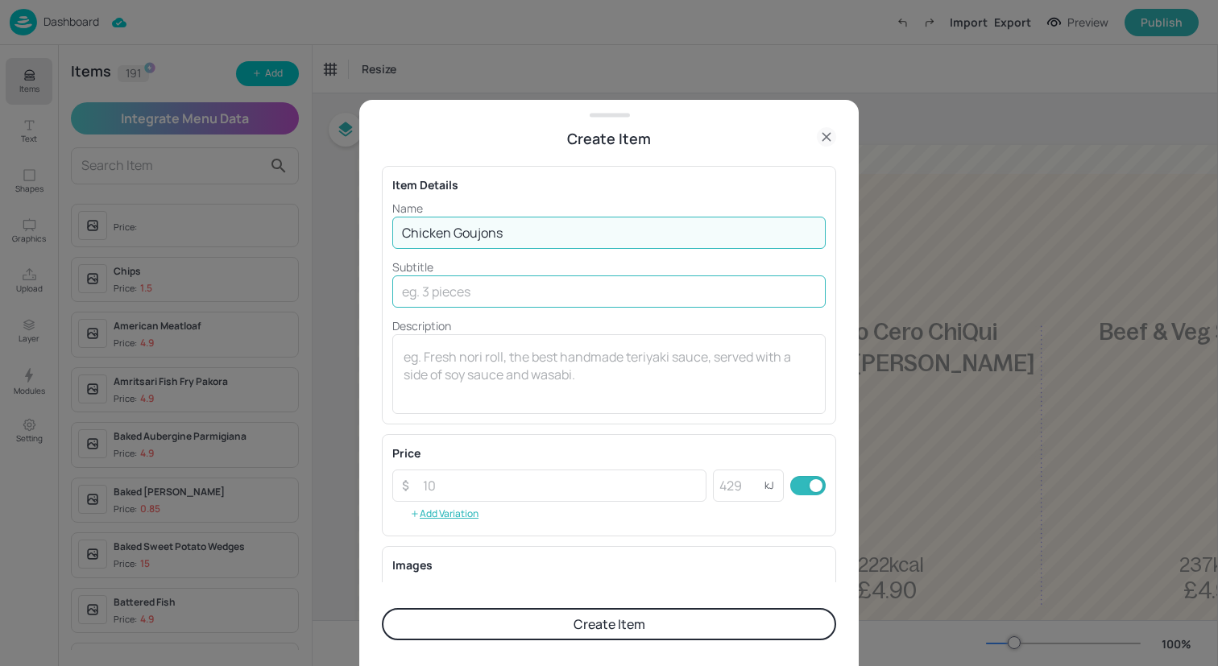
type input "Chicken Goujons"
click at [561, 288] on input "text" at bounding box center [608, 291] width 433 height 32
paste input "with Chips and Onion Rings"
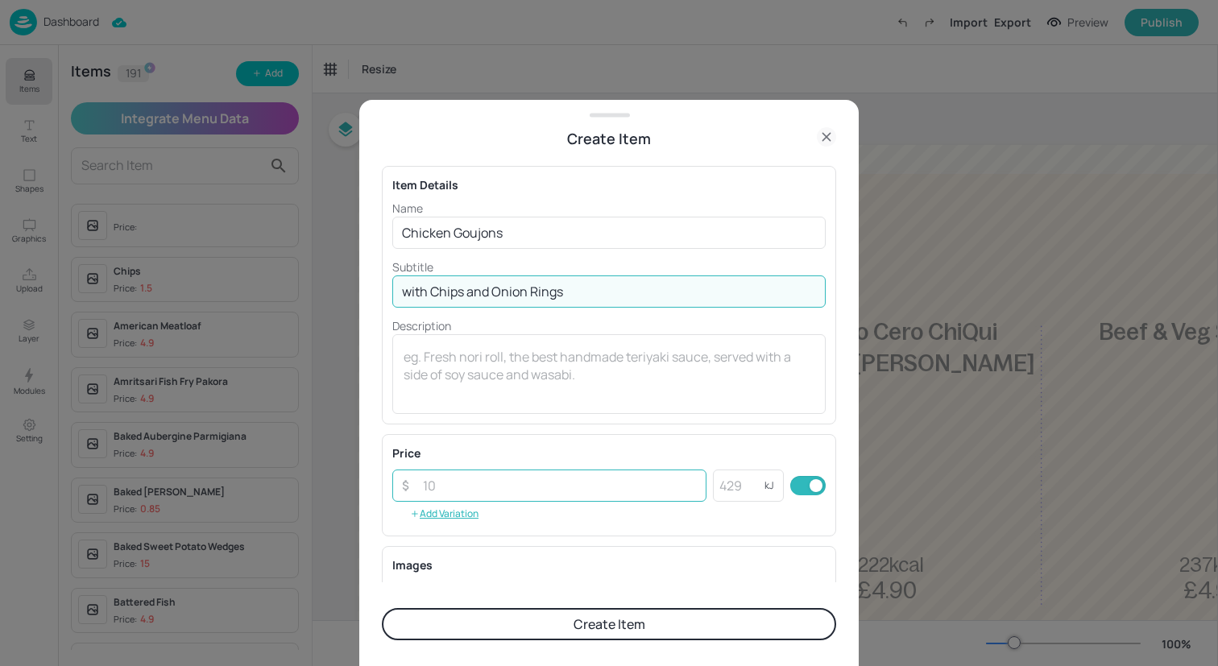
type input "with Chips and Onion Rings"
click at [553, 486] on input "number" at bounding box center [559, 486] width 293 height 32
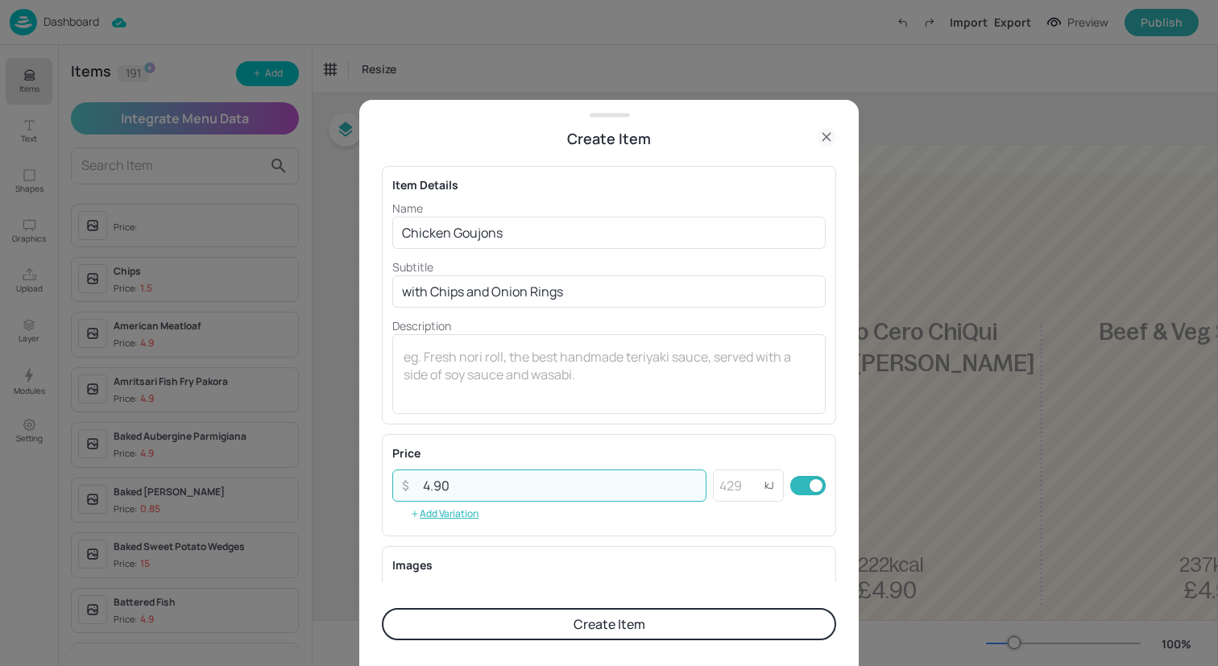
type input "4.90"
click at [577, 634] on button "Create Item" at bounding box center [609, 624] width 454 height 32
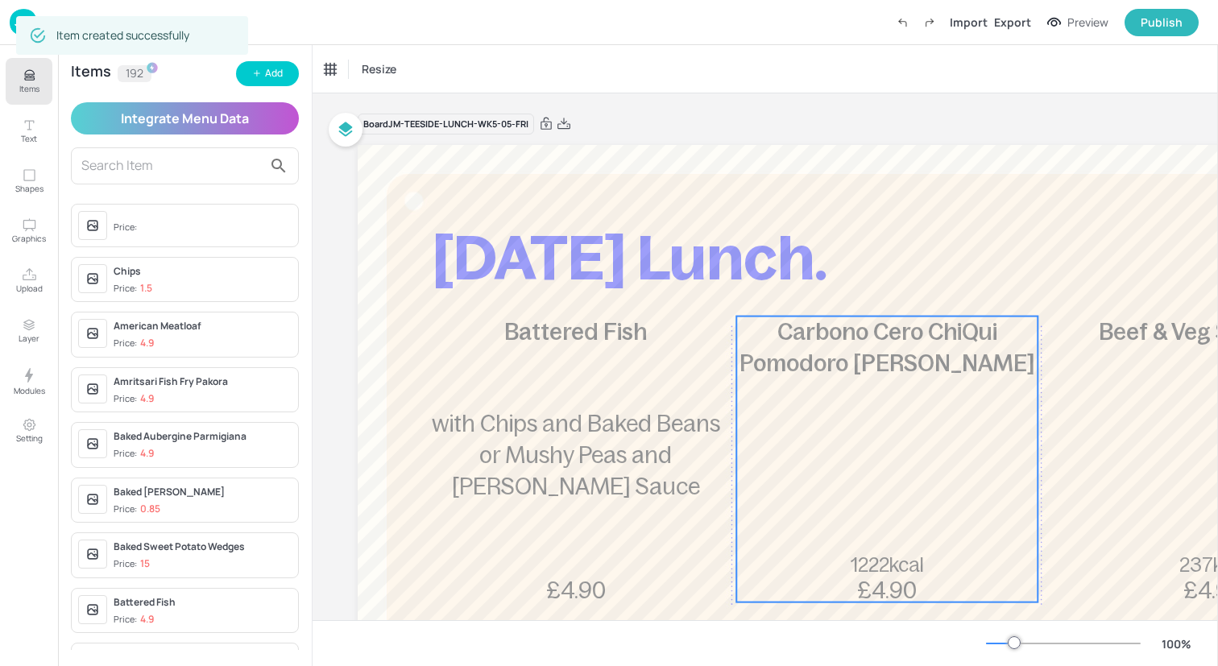
click at [1008, 415] on div "Carbono Cero ChiQui Pomodoro Pugliese 1222kcal £4.90" at bounding box center [886, 460] width 301 height 286
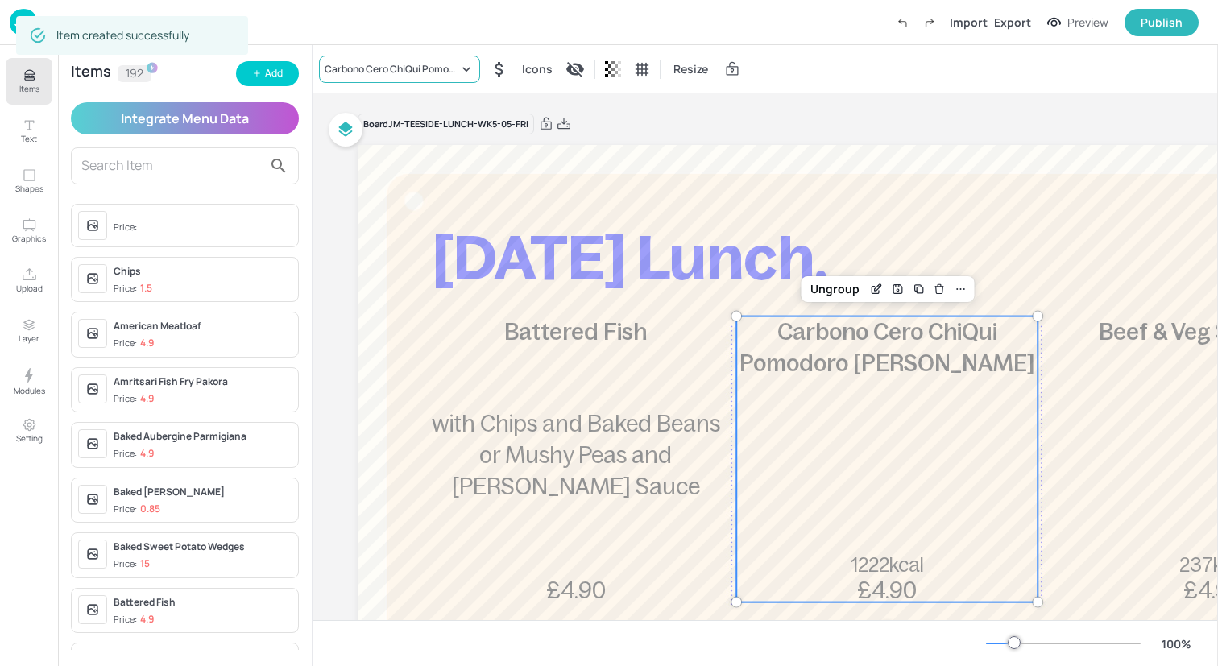
click at [451, 71] on div "Carbono Cero ChiQui Pomodoro Pugliese" at bounding box center [392, 69] width 134 height 14
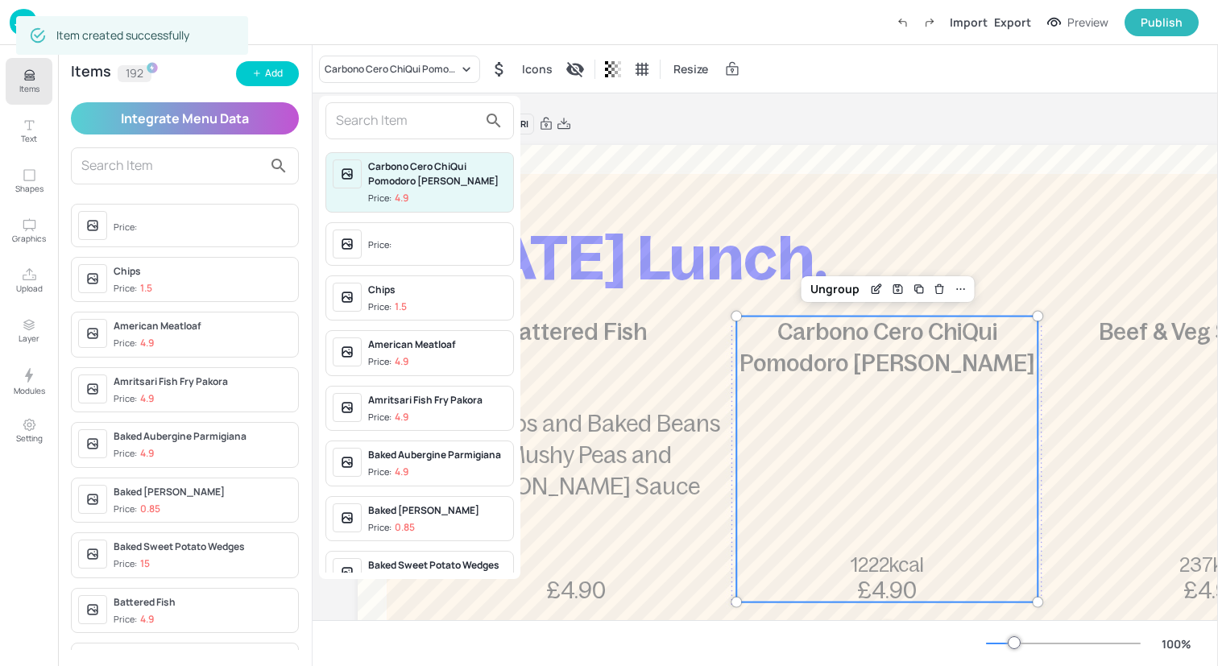
click at [432, 118] on input "text" at bounding box center [407, 121] width 142 height 26
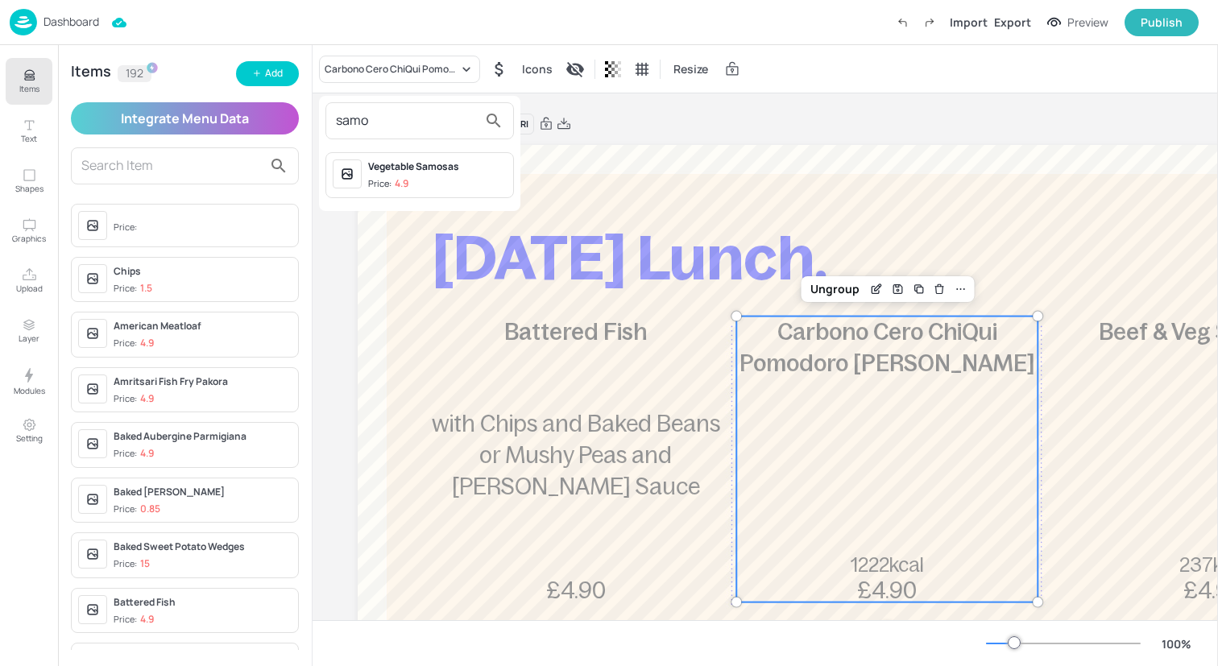
type input "samo"
click at [449, 179] on span "Price: 4.9" at bounding box center [437, 184] width 139 height 14
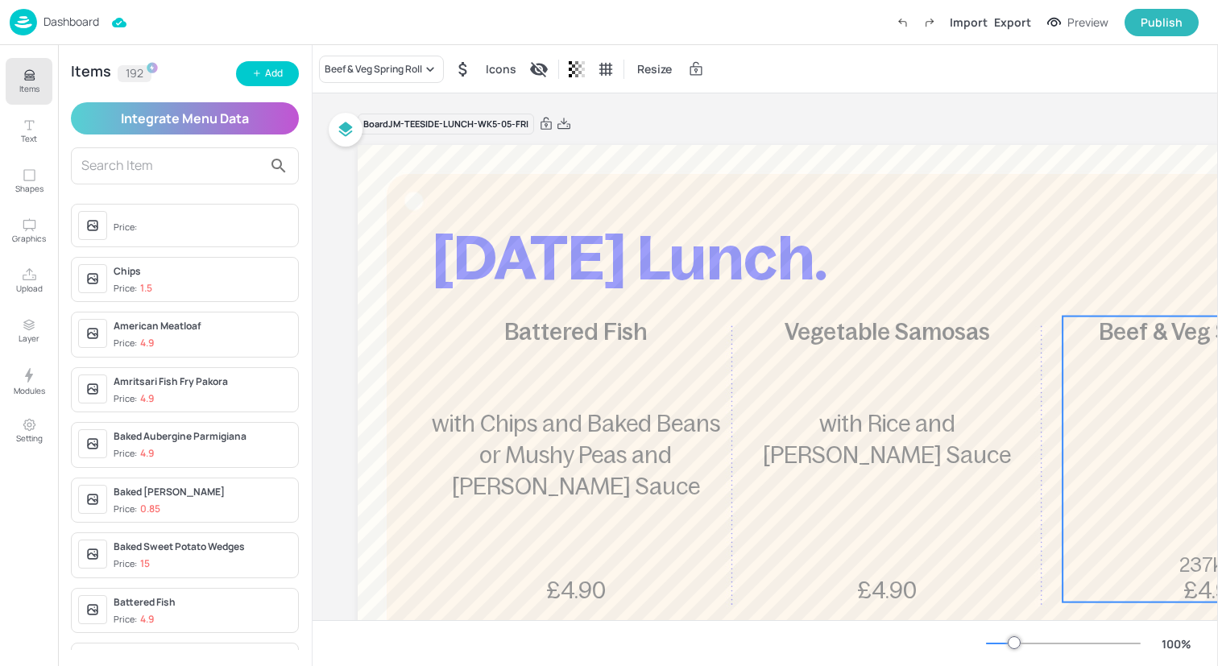
click at [1092, 396] on div "Beef & Veg Spring Roll 237kcal £4.90" at bounding box center [1212, 460] width 301 height 286
click at [422, 72] on div "Beef & Veg Spring Roll" at bounding box center [373, 69] width 97 height 14
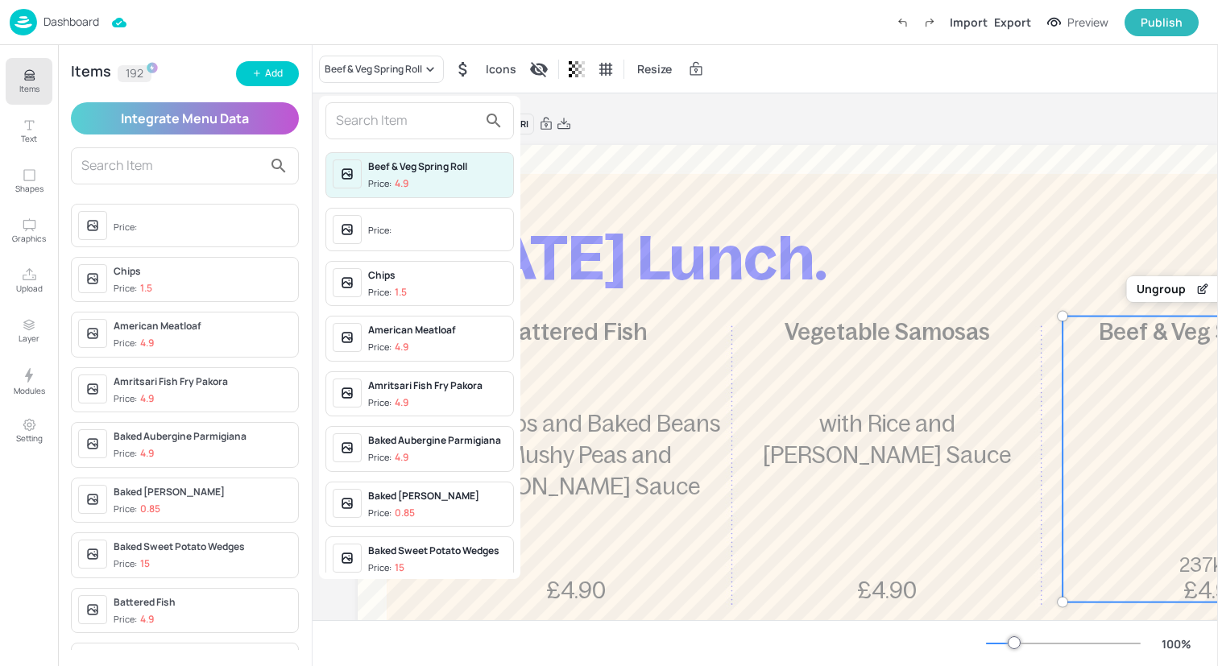
click at [416, 126] on input "text" at bounding box center [407, 121] width 142 height 26
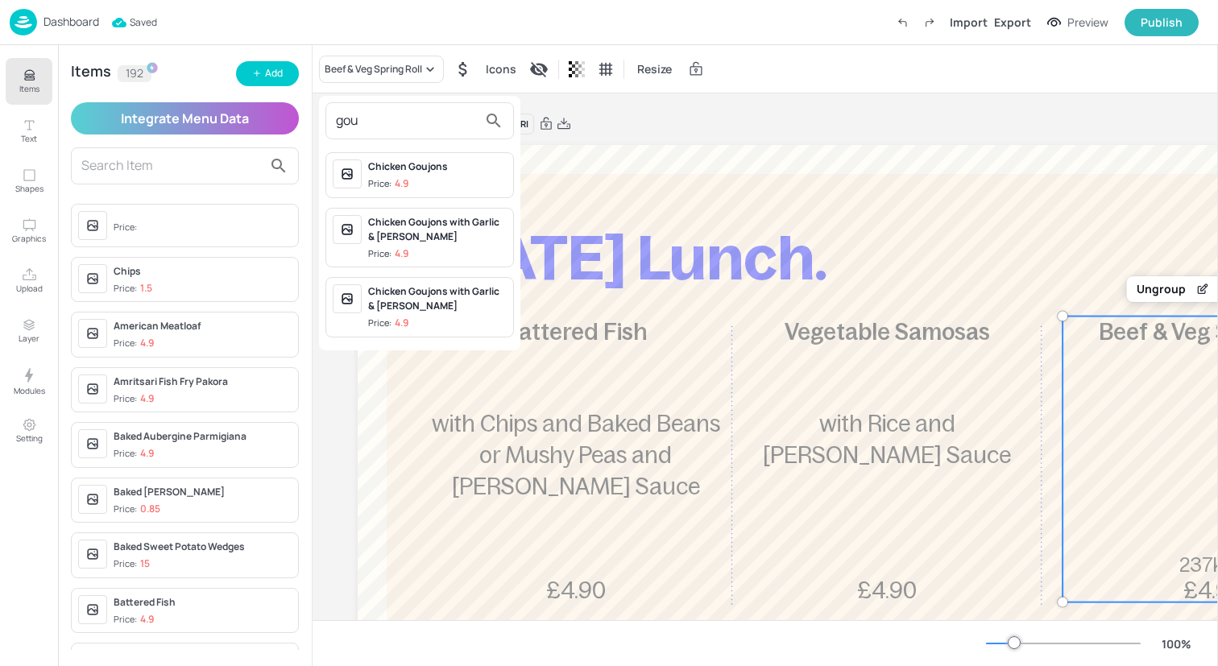
type input "gou"
click at [420, 172] on div "Chicken Goujons" at bounding box center [437, 166] width 139 height 14
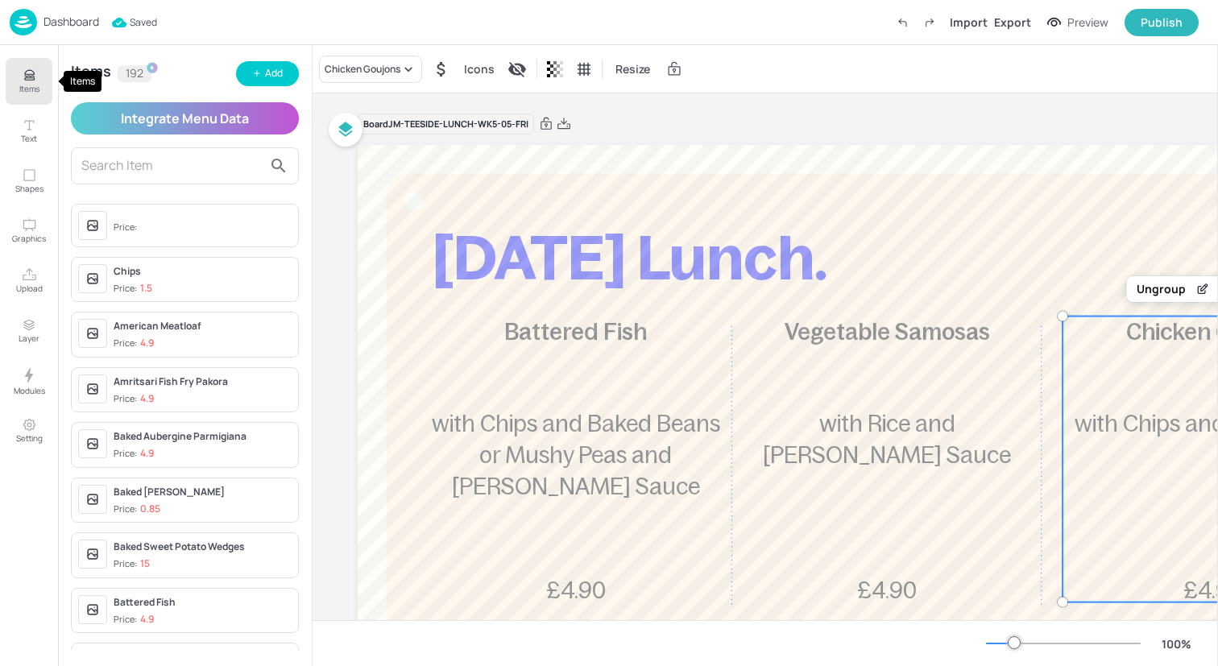
click at [41, 85] on button "Items" at bounding box center [29, 81] width 47 height 47
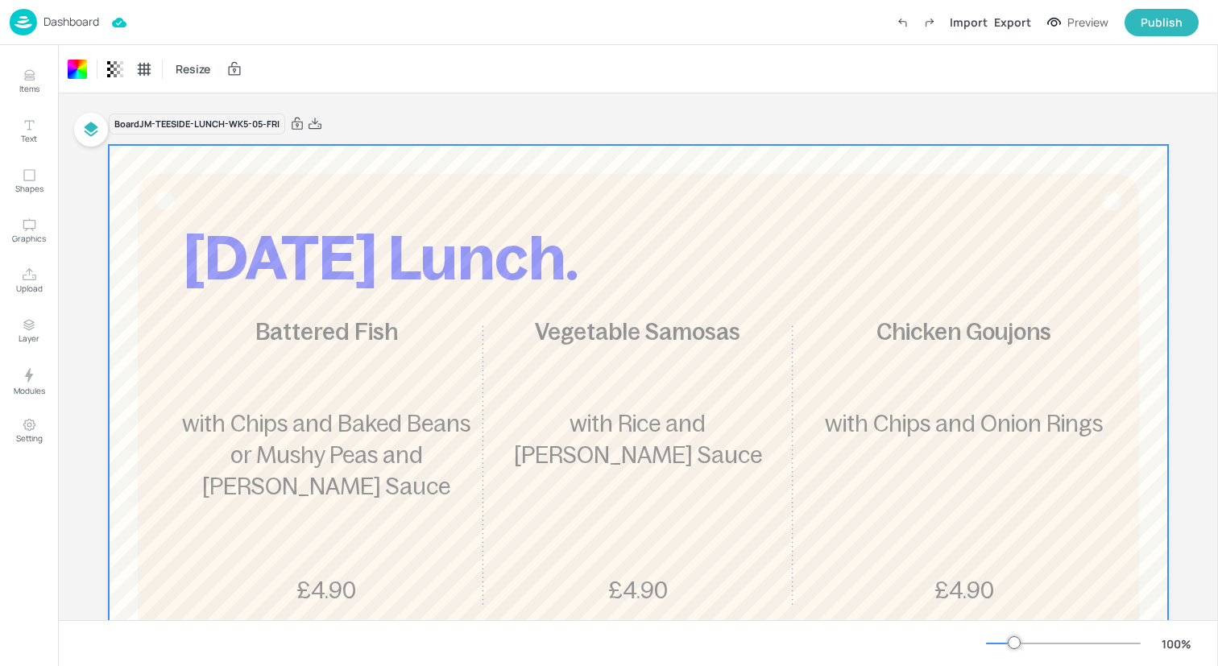
click at [15, 15] on img at bounding box center [23, 22] width 27 height 27
click at [35, 25] on img at bounding box center [23, 22] width 27 height 27
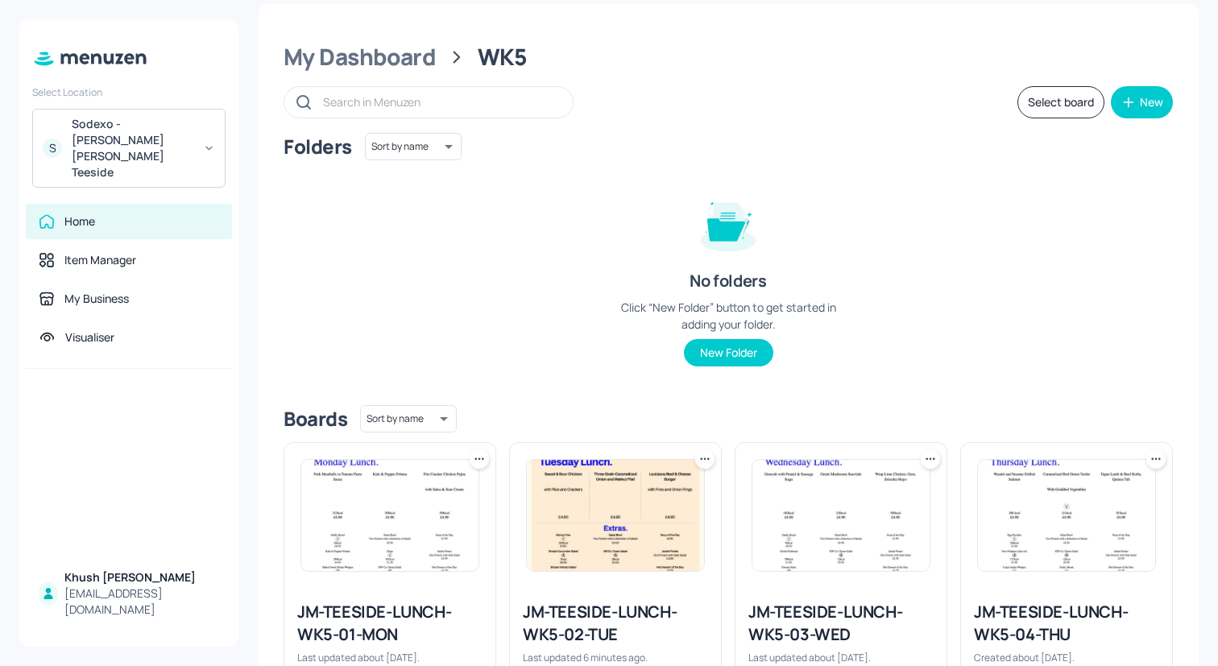
scroll to position [402, 0]
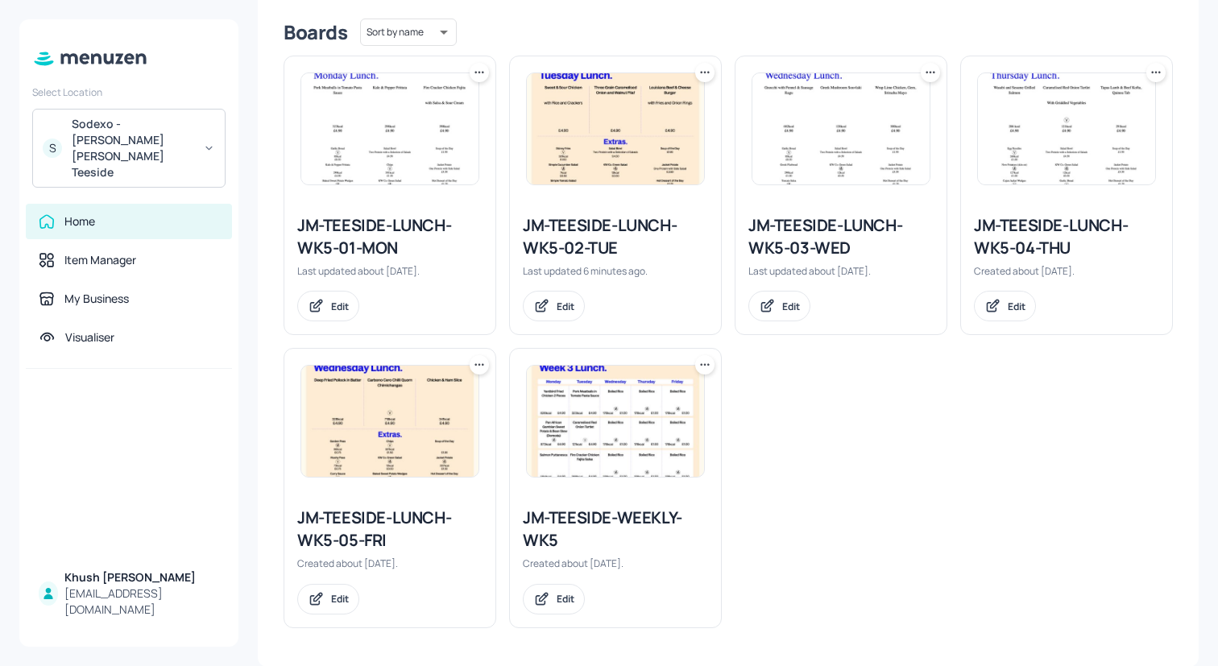
click at [626, 437] on img at bounding box center [615, 421] width 177 height 111
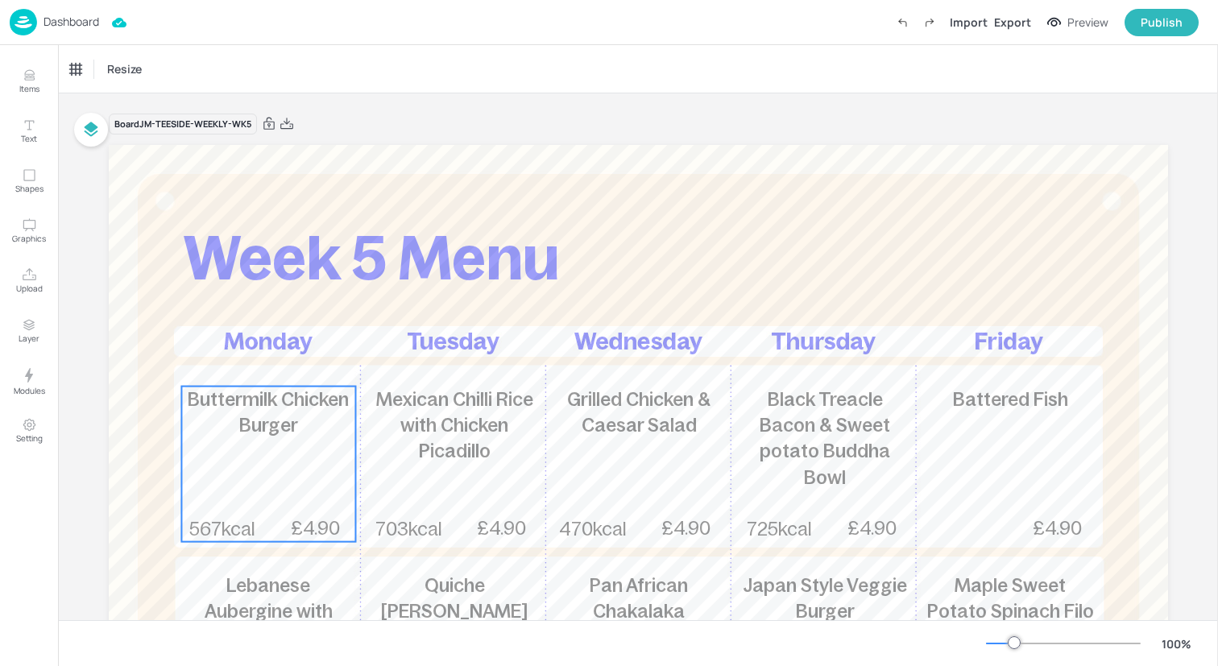
click at [291, 435] on span "Buttermilk Chicken Burger" at bounding box center [268, 412] width 161 height 47
click at [175, 77] on div "Buttermilk Chicken Burger" at bounding box center [137, 69] width 147 height 27
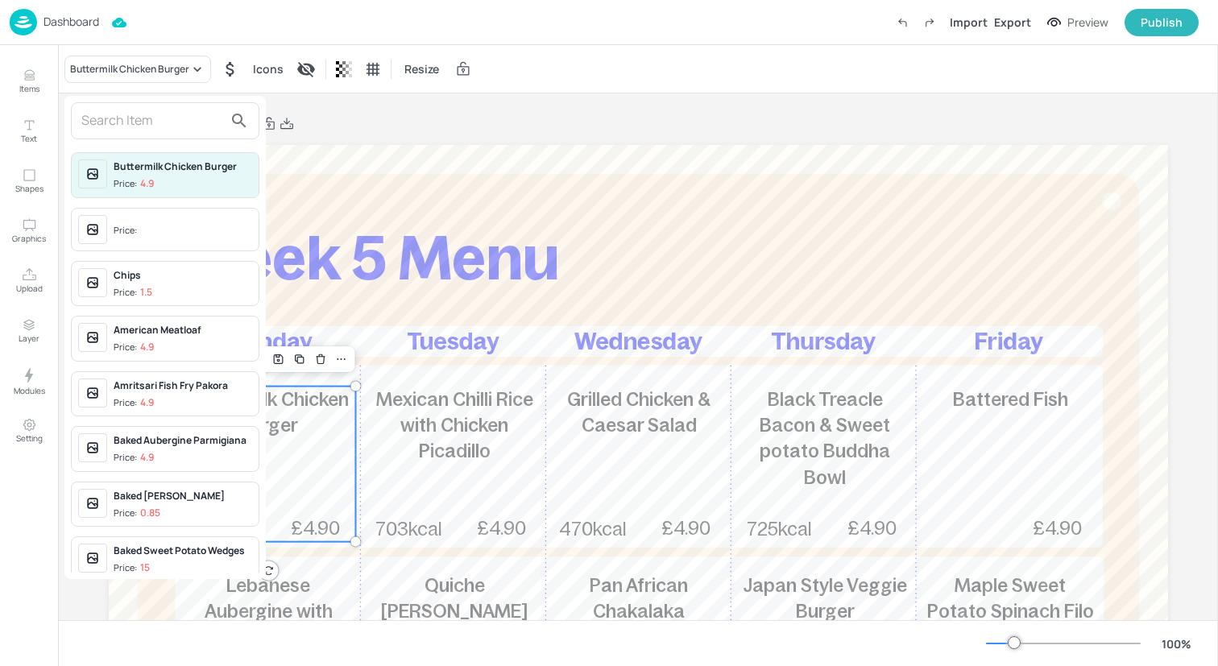
click at [172, 126] on input "text" at bounding box center [152, 121] width 142 height 26
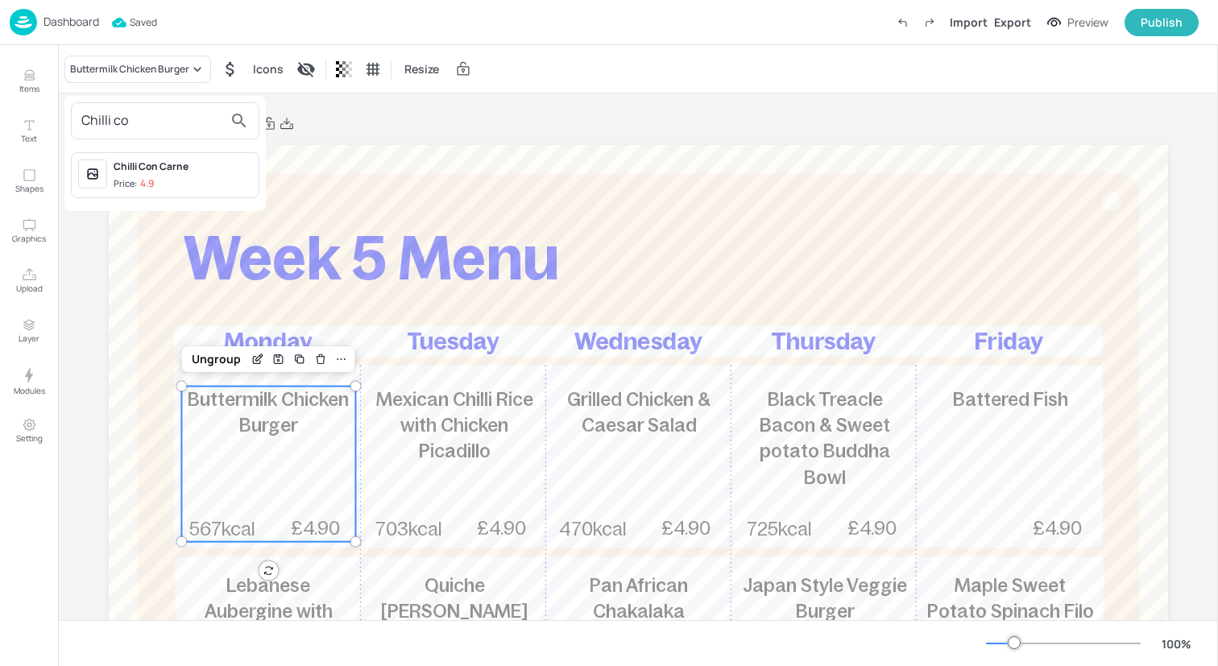
type input "Chilli co"
click at [184, 171] on div "Chilli Con Carne" at bounding box center [183, 166] width 139 height 14
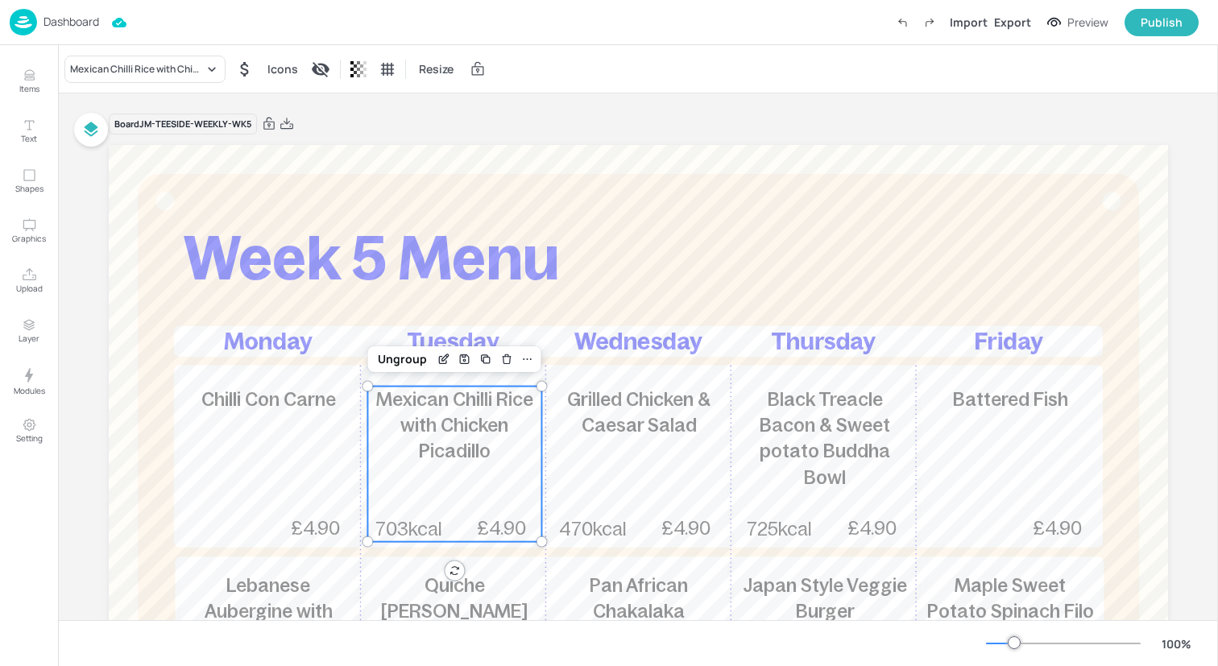
click at [440, 478] on div "Mexican Chilli Rice with Chicken Picadillo 703kcal £4.90" at bounding box center [454, 464] width 174 height 155
click at [202, 66] on div "Mexican Chilli Rice with Chicken Picadillo" at bounding box center [137, 69] width 134 height 14
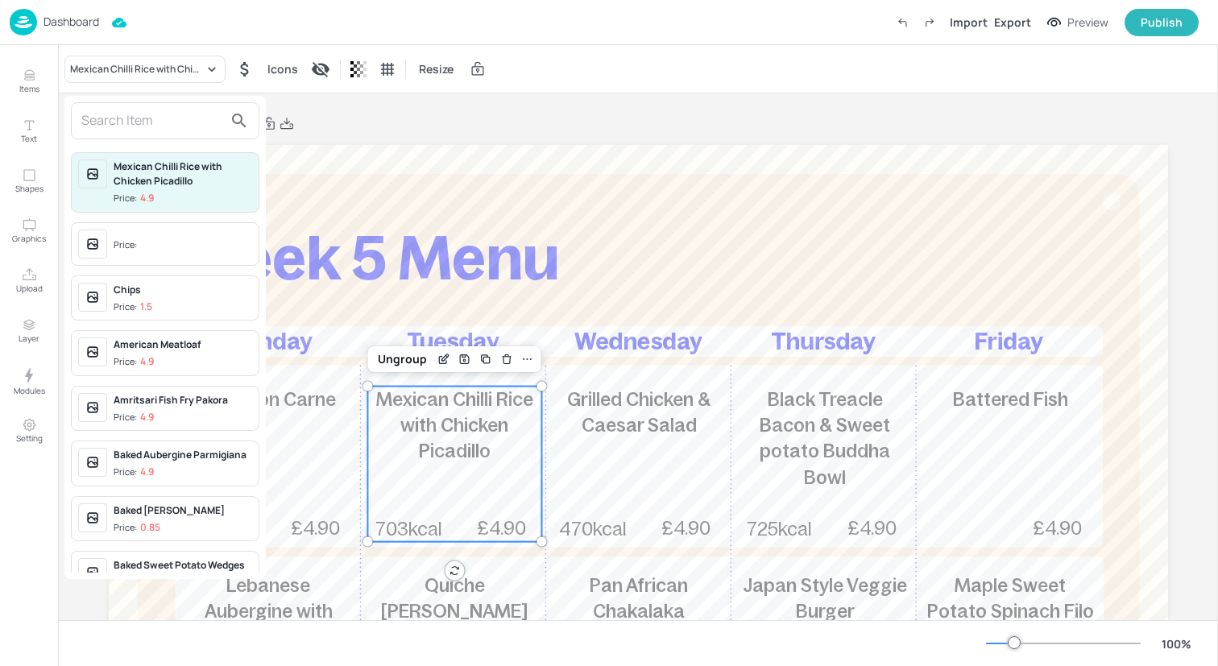
click at [171, 125] on input "text" at bounding box center [152, 121] width 142 height 26
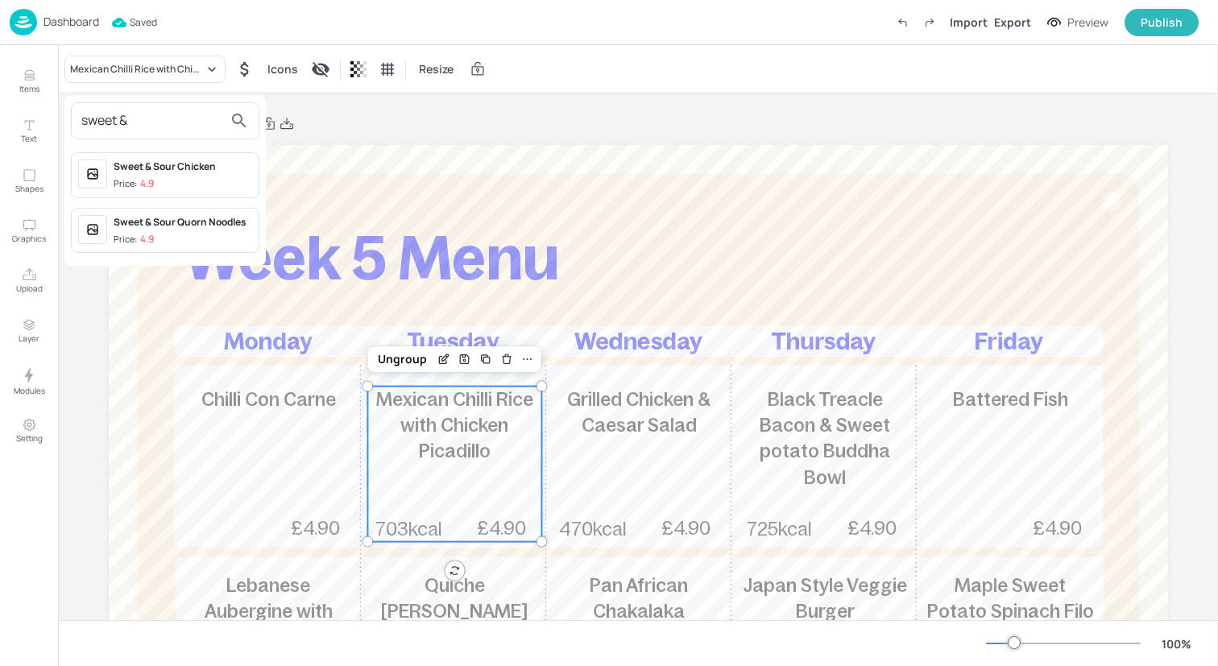
type input "sweet &"
click at [172, 178] on span "Price: 4.9" at bounding box center [183, 184] width 139 height 14
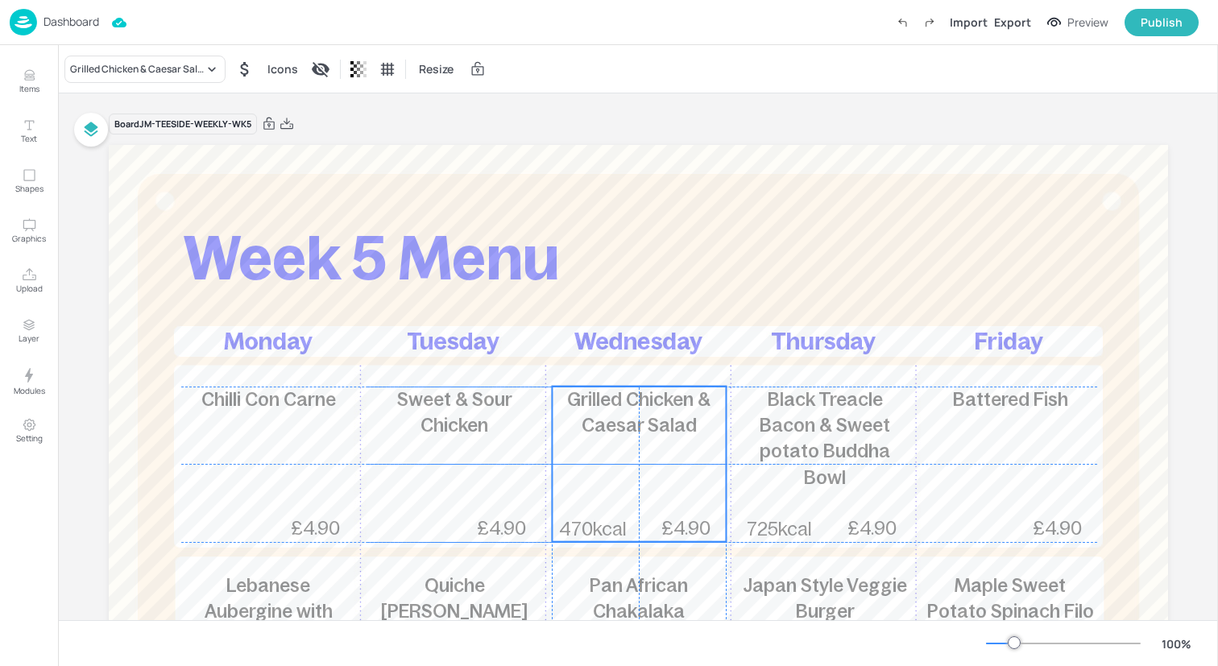
click at [599, 478] on div "Grilled Chicken & Caesar Salad 470kcal £4.90" at bounding box center [639, 464] width 174 height 155
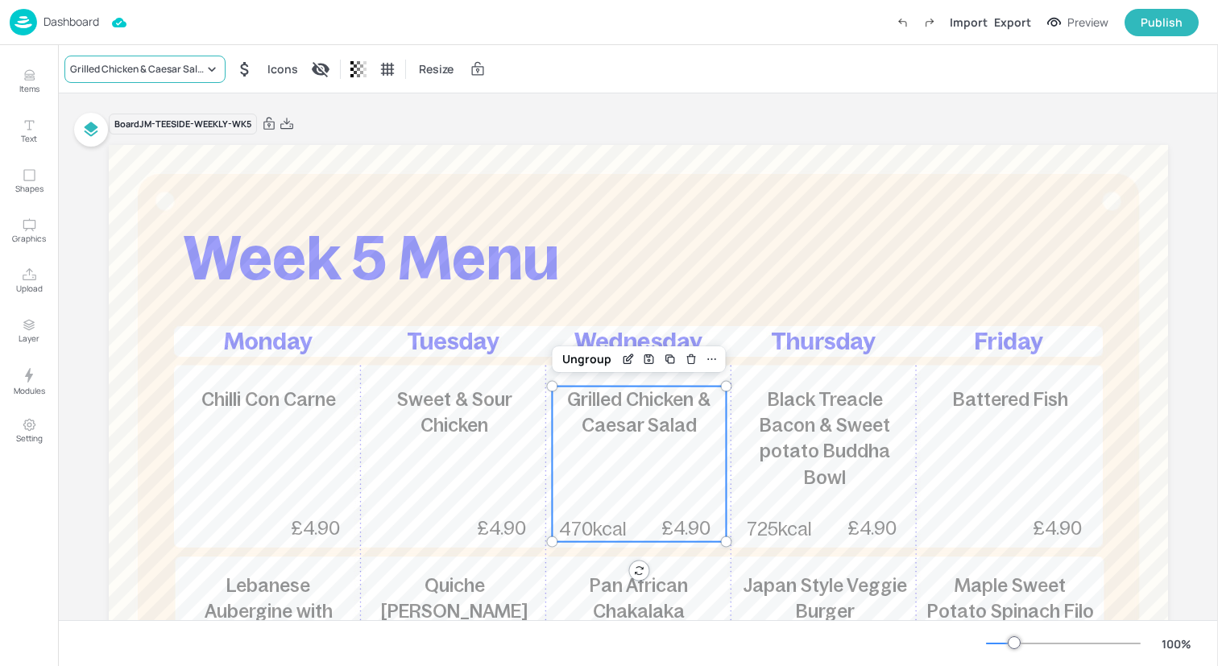
click at [170, 68] on div "Grilled Chicken & Caesar Salad" at bounding box center [137, 69] width 134 height 14
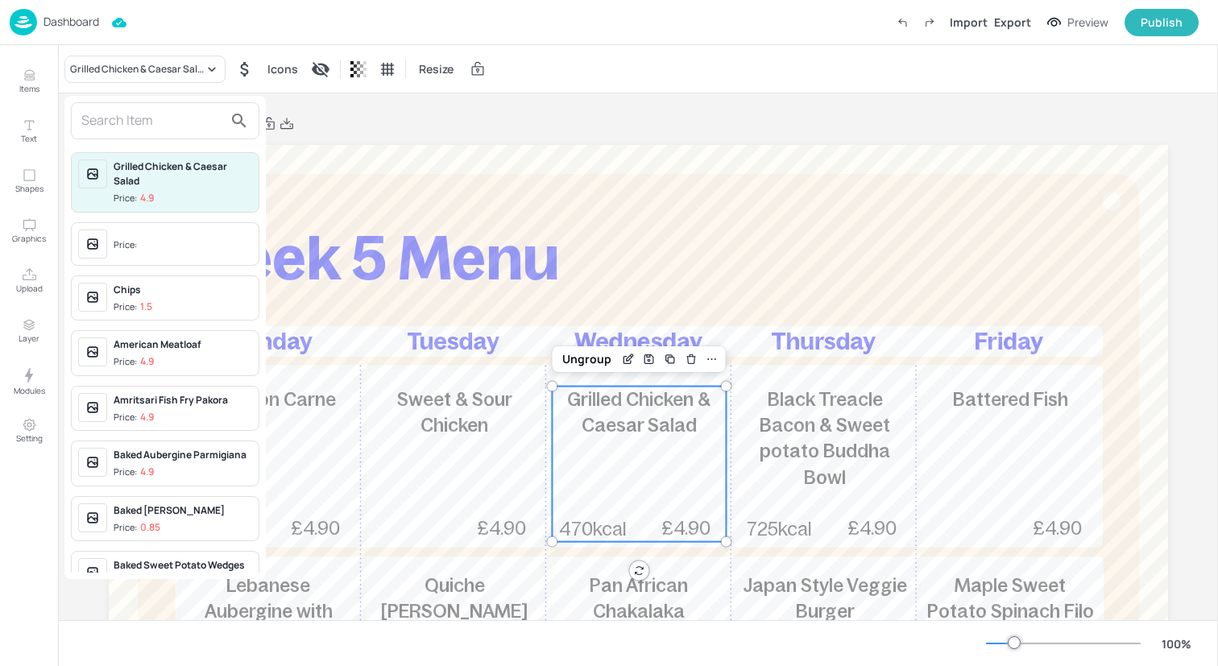
click at [170, 121] on input "text" at bounding box center [152, 121] width 142 height 26
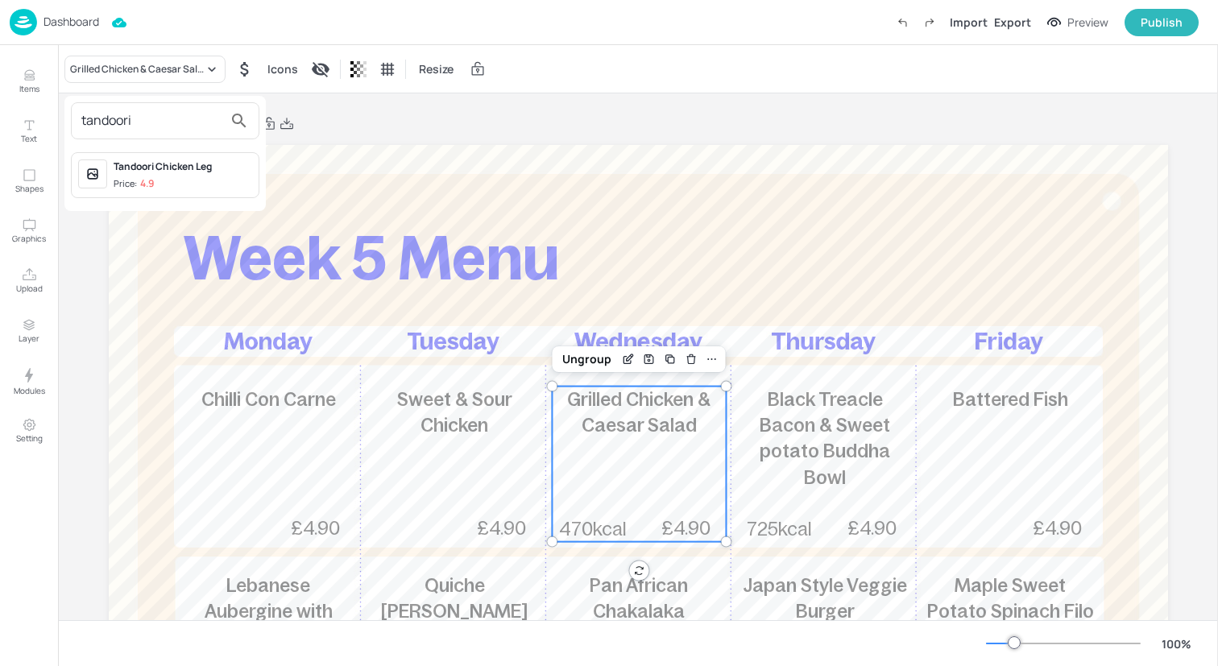
type input "tandoori"
click at [168, 154] on div "Tandoori Chicken Leg Price: 4.9" at bounding box center [165, 175] width 188 height 46
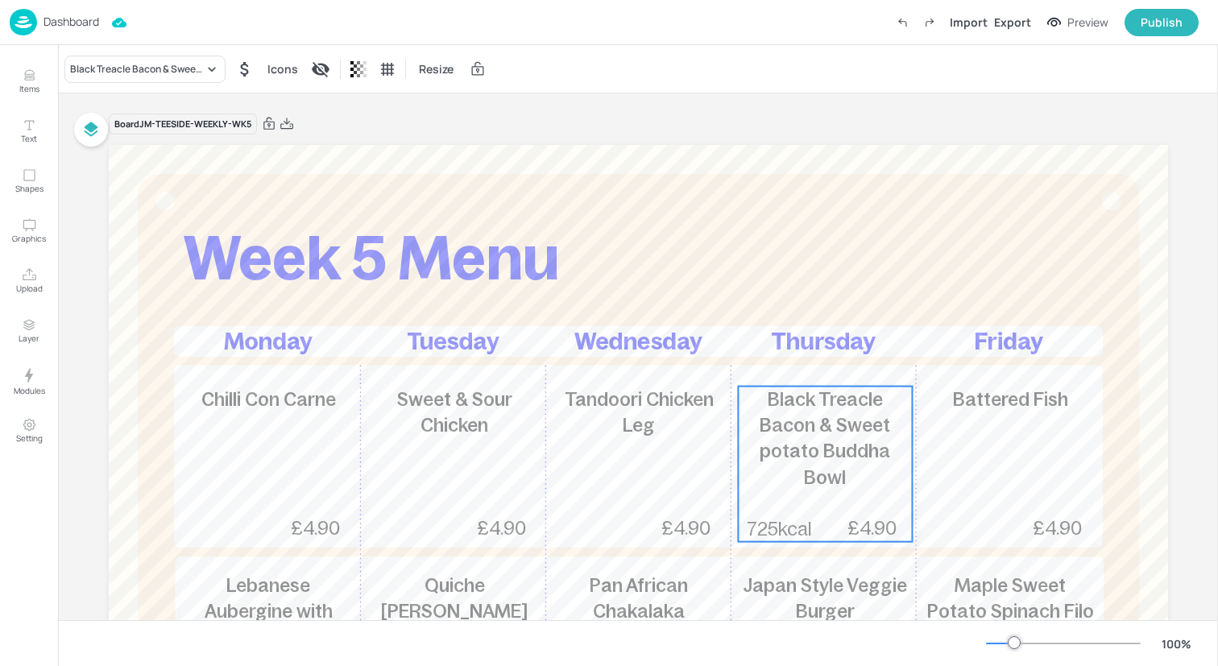
click at [834, 459] on span "Black Treacle Bacon & Sweet potato Buddha Bowl" at bounding box center [824, 438] width 130 height 99
click at [176, 72] on div "Black Treacle Bacon & Sweet potato Buddha Bowl" at bounding box center [137, 69] width 134 height 14
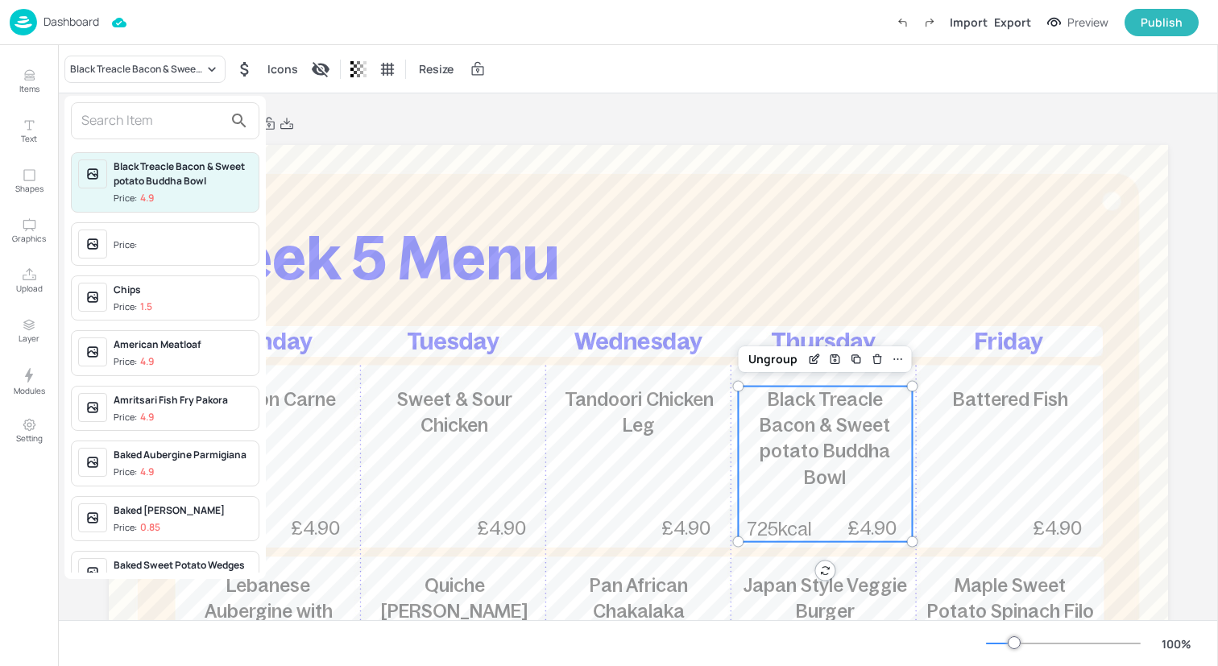
click at [167, 121] on input "text" at bounding box center [152, 121] width 142 height 26
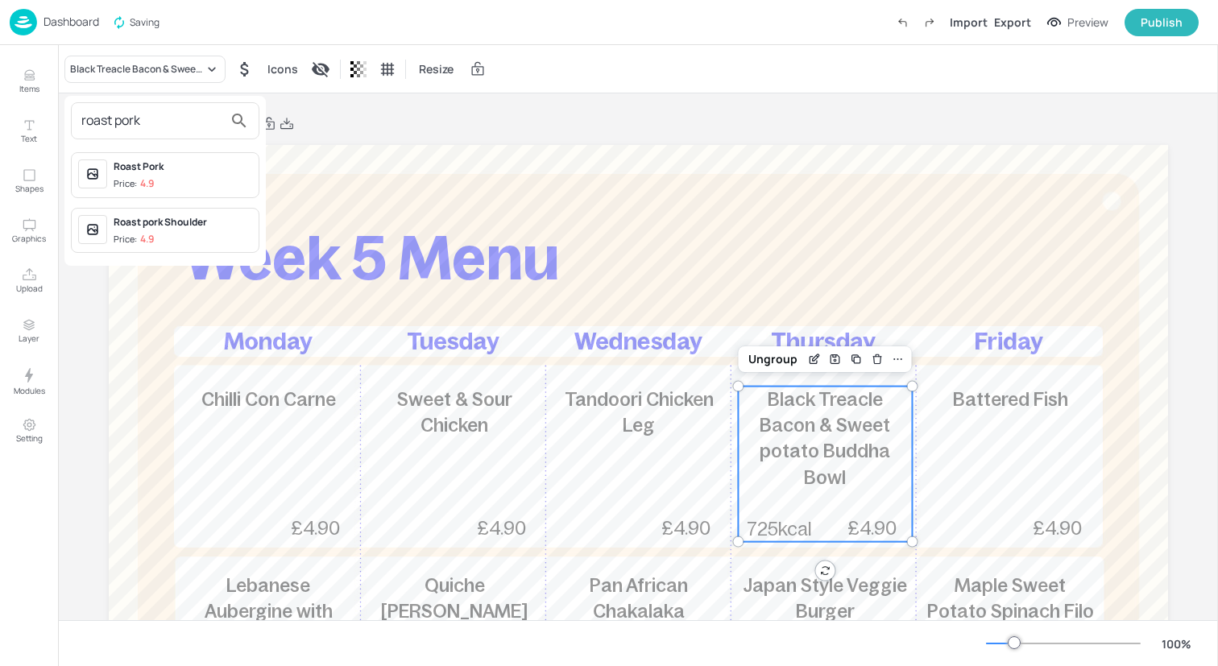
type input "roast pork"
click at [171, 235] on span "Price: 4.9" at bounding box center [183, 240] width 139 height 14
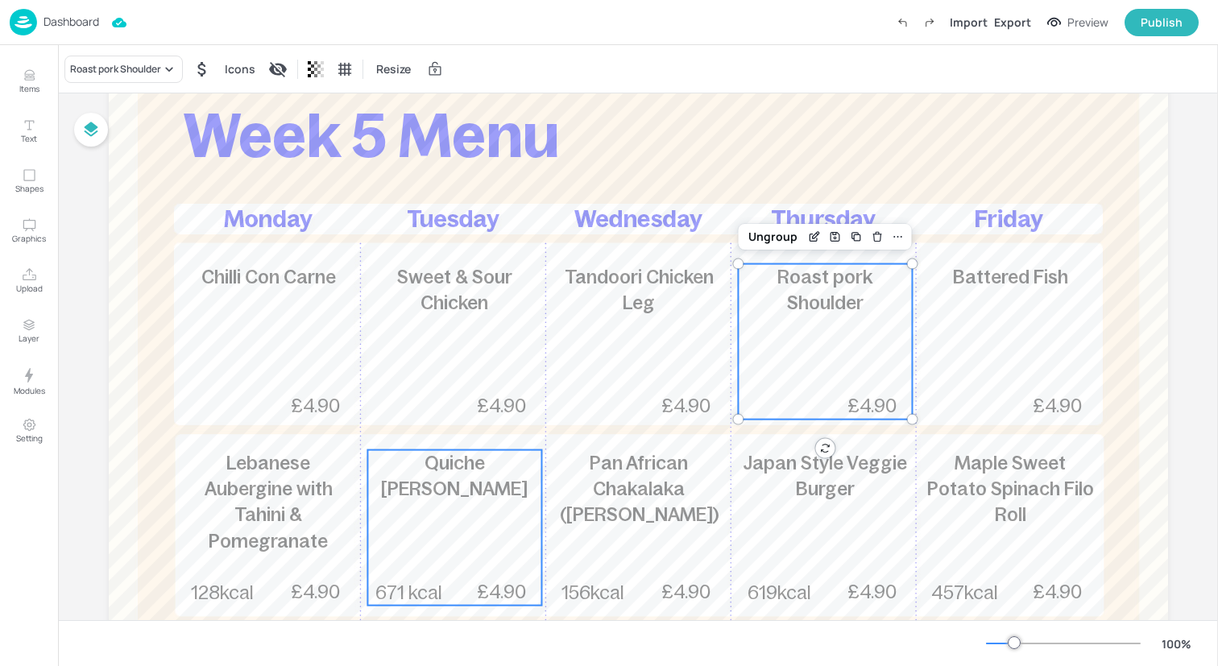
scroll to position [158, 0]
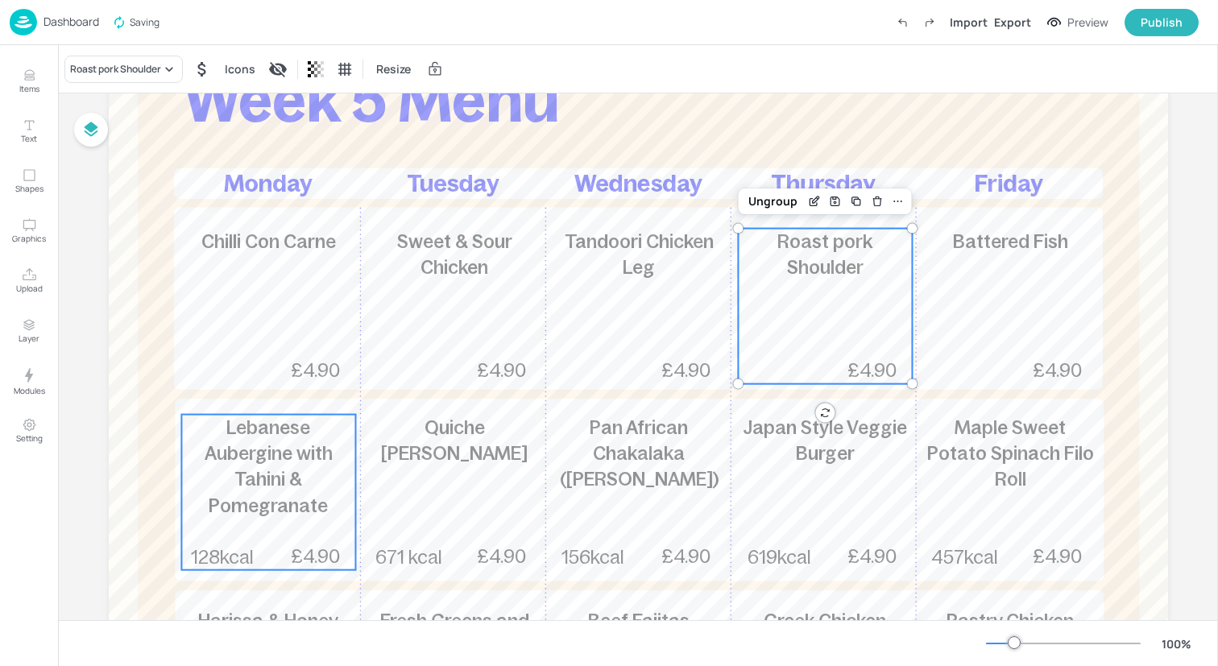
click at [308, 486] on span "Lebanese Aubergine with Tahini & Pomegranate" at bounding box center [269, 466] width 128 height 99
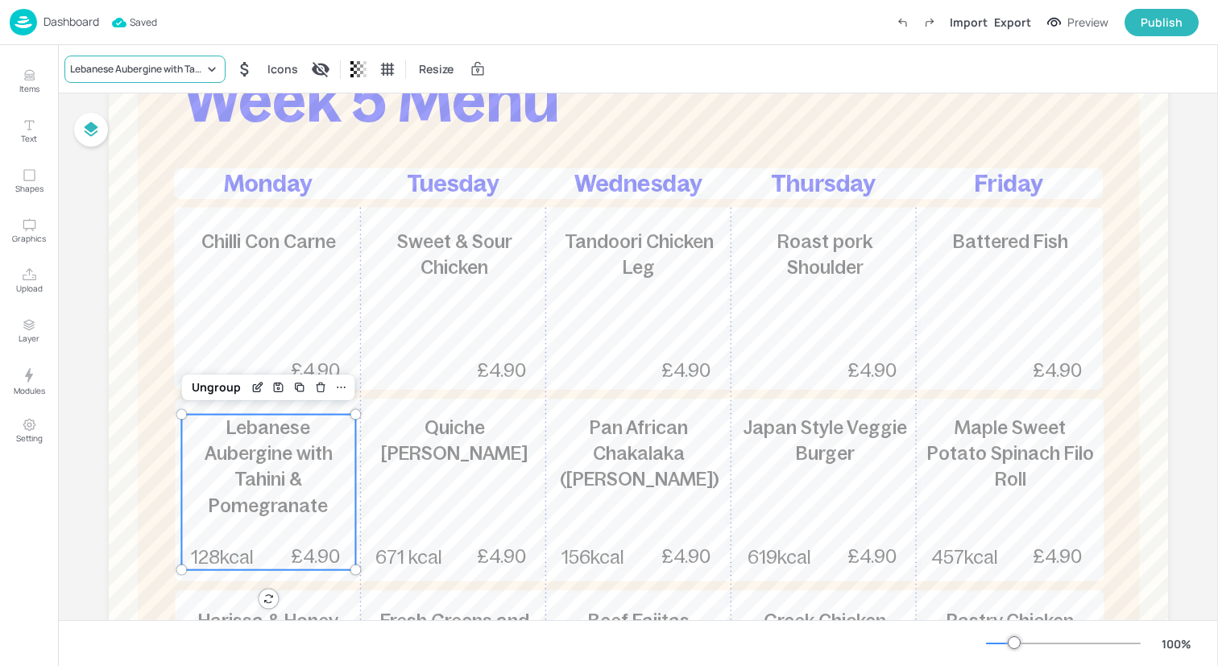
click at [190, 69] on div "Lebanese Aubergine with Tahini & Pomegranate" at bounding box center [137, 69] width 134 height 14
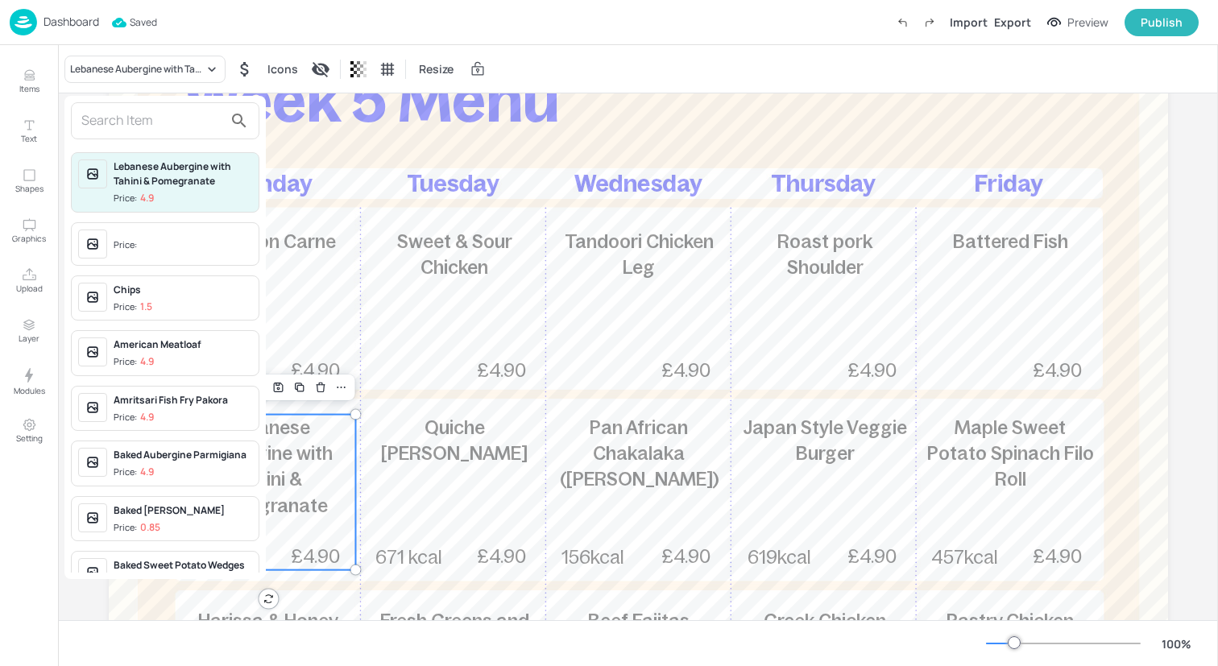
click at [174, 124] on input "text" at bounding box center [152, 121] width 142 height 26
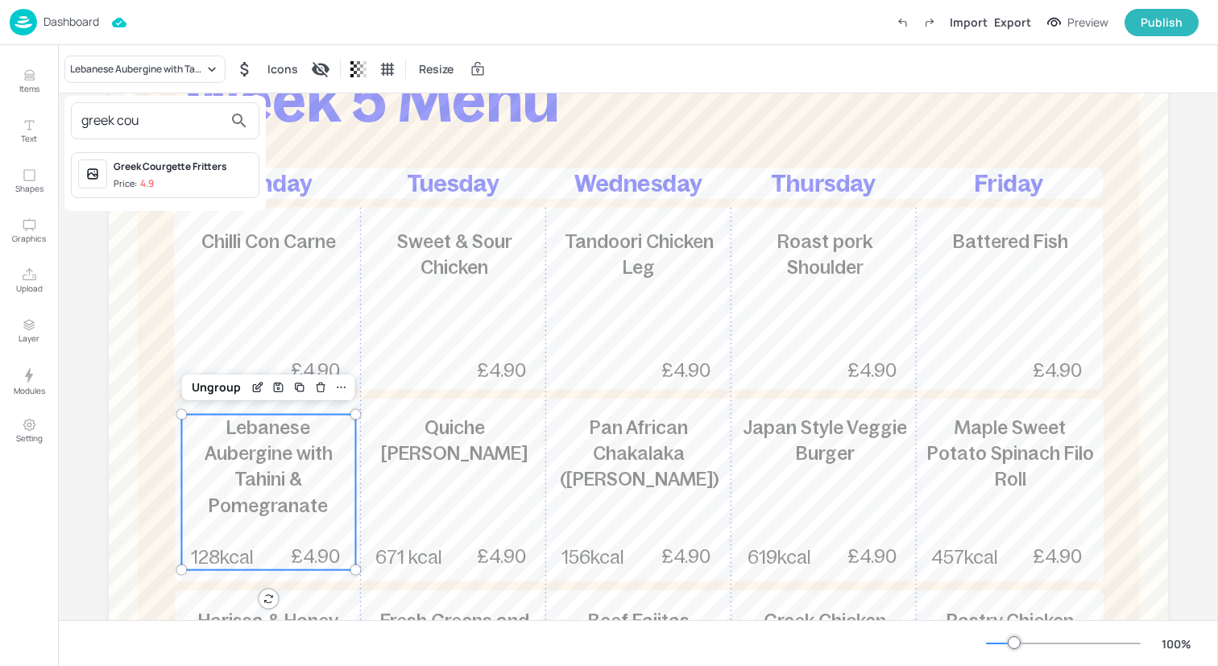
type input "greek cou"
click at [186, 172] on div "Greek Courgette Fritters" at bounding box center [183, 166] width 139 height 14
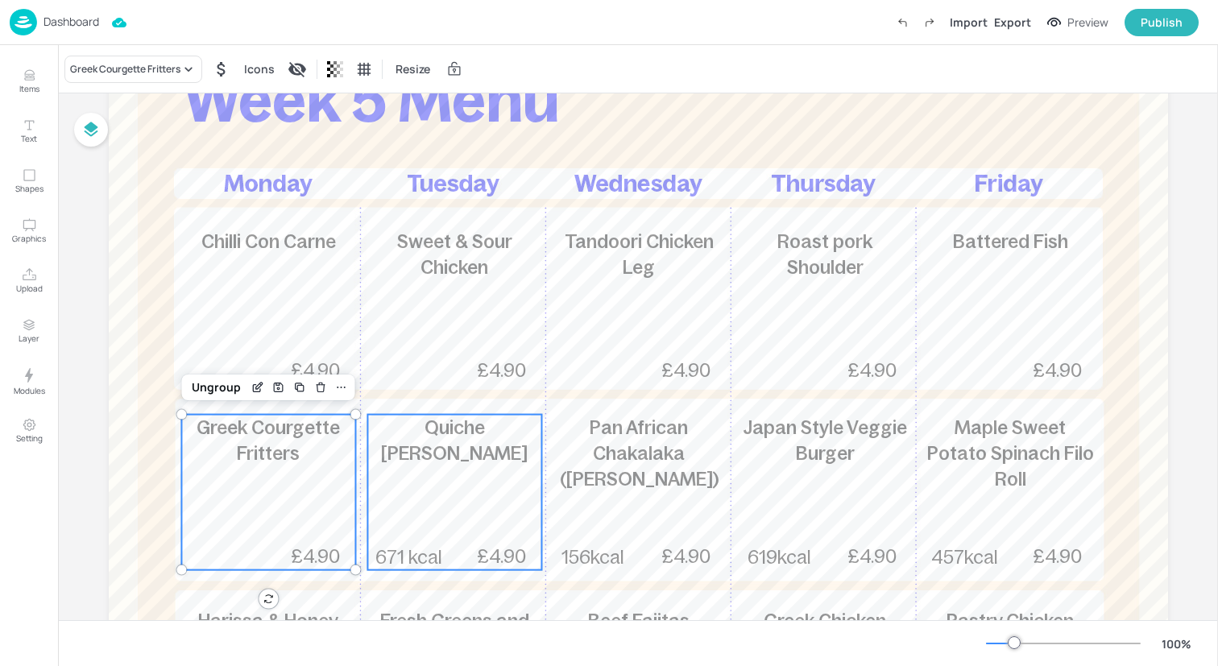
click at [419, 482] on div "Quiche Lorraine 671 kcal £4.90" at bounding box center [454, 492] width 174 height 155
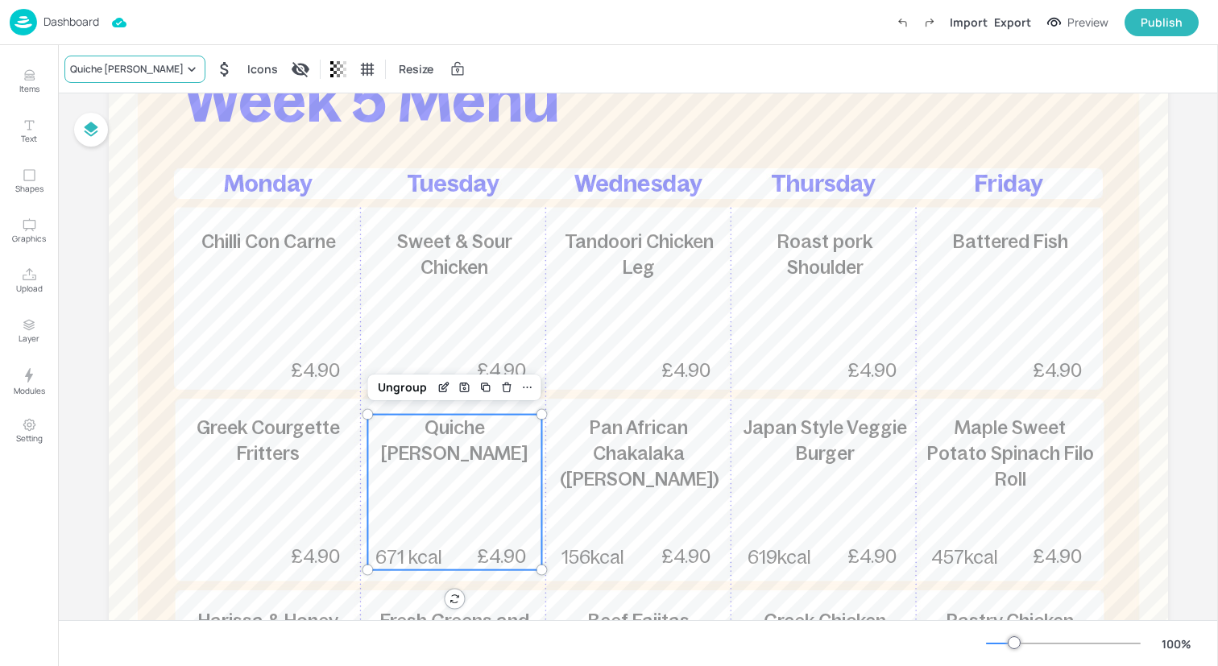
click at [137, 68] on div "Quiche Lorraine" at bounding box center [127, 69] width 114 height 14
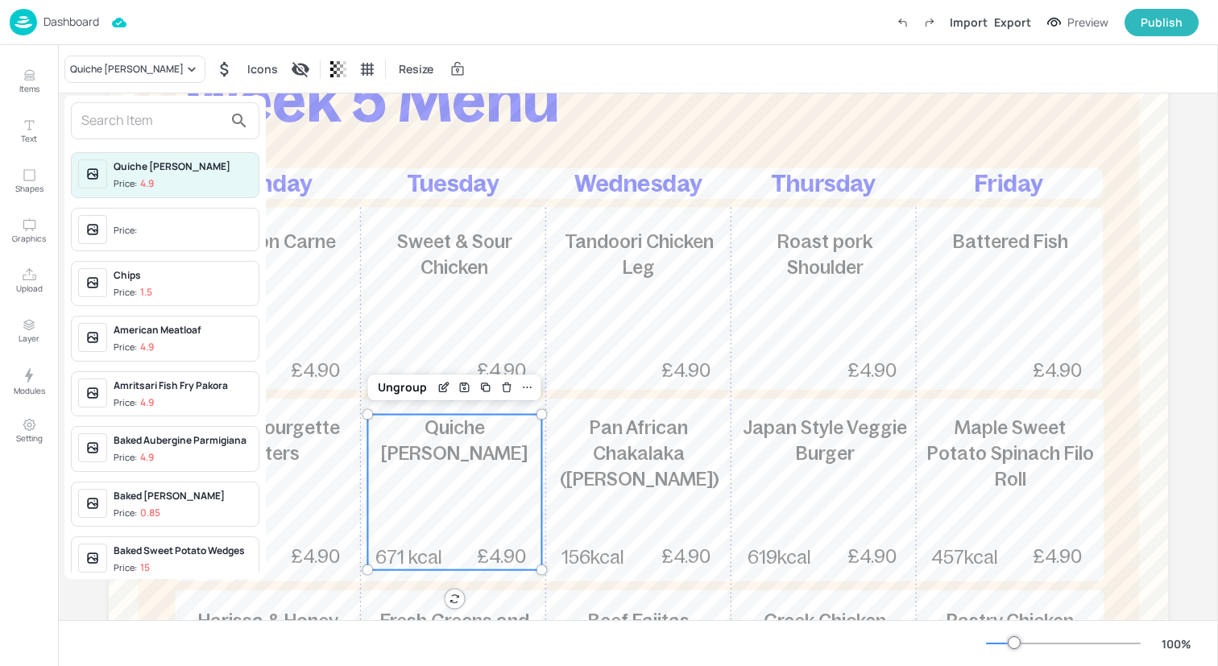
click at [142, 125] on input "text" at bounding box center [152, 121] width 142 height 26
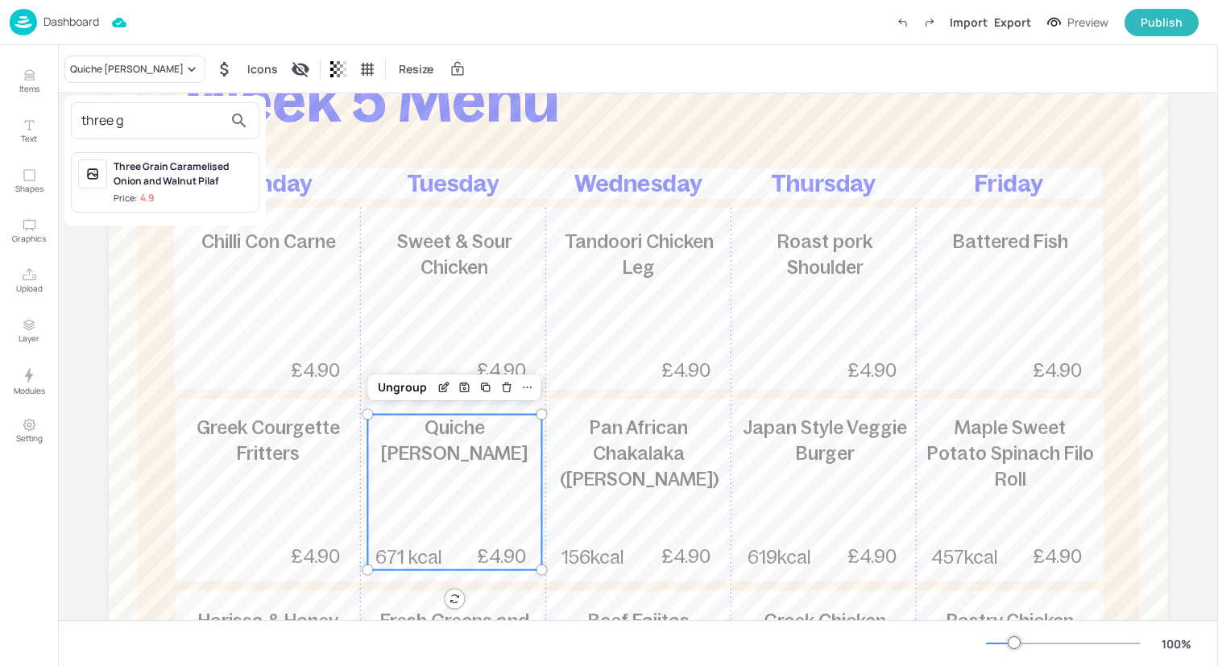
type input "three g"
click at [145, 170] on div "Three Grain Caramelised Onion and Walnut Pilaf" at bounding box center [183, 173] width 139 height 29
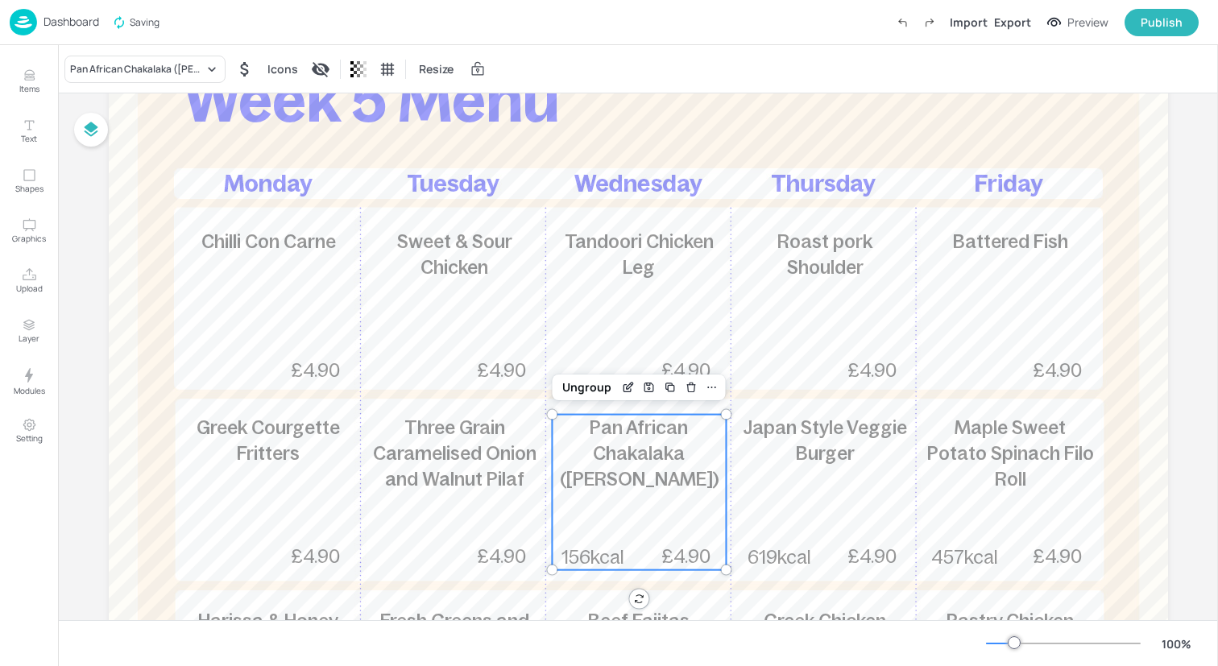
click at [648, 460] on span "Pan African Chakalaka (Soweto Chilli)" at bounding box center [639, 453] width 159 height 72
click at [193, 70] on div "Pan African Chakalaka (Soweto Chilli)" at bounding box center [137, 69] width 134 height 14
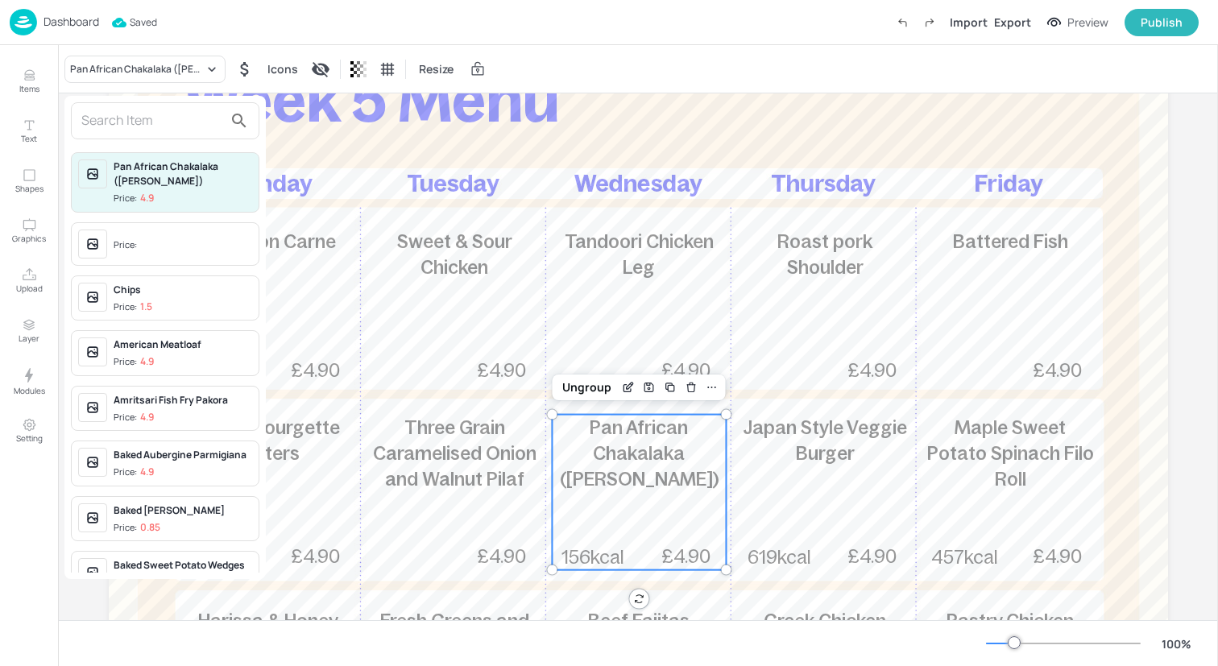
click at [192, 116] on input "text" at bounding box center [152, 121] width 142 height 26
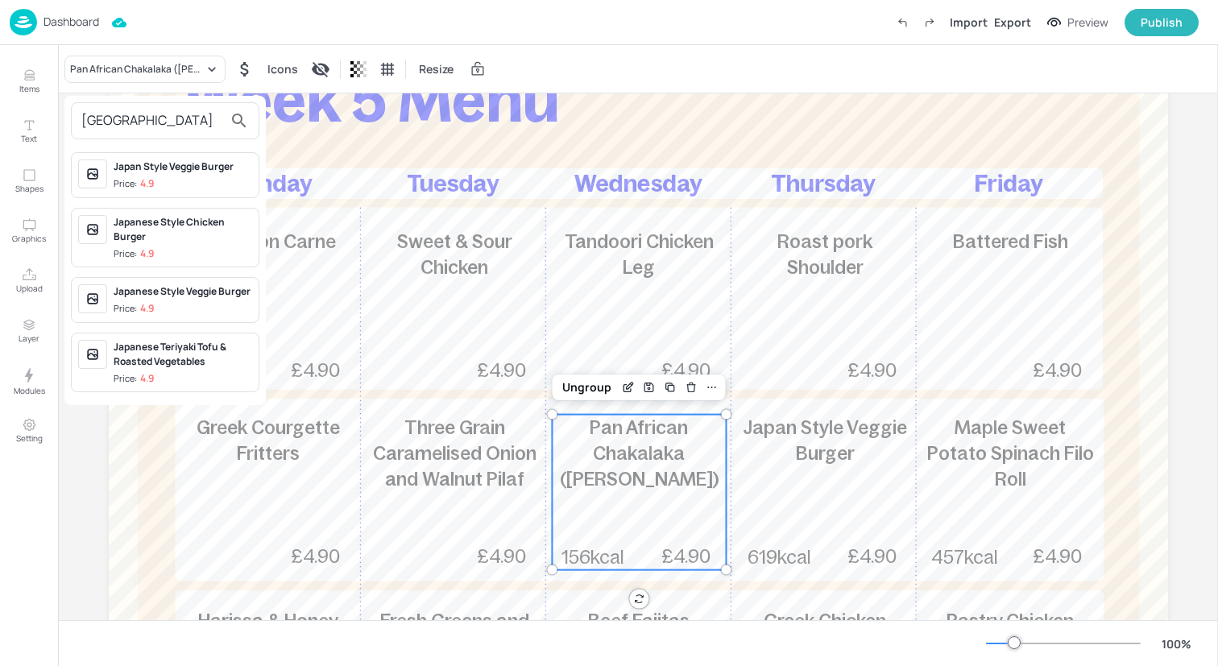
type input "japan"
click at [206, 177] on span "Price: 4.9" at bounding box center [183, 184] width 139 height 14
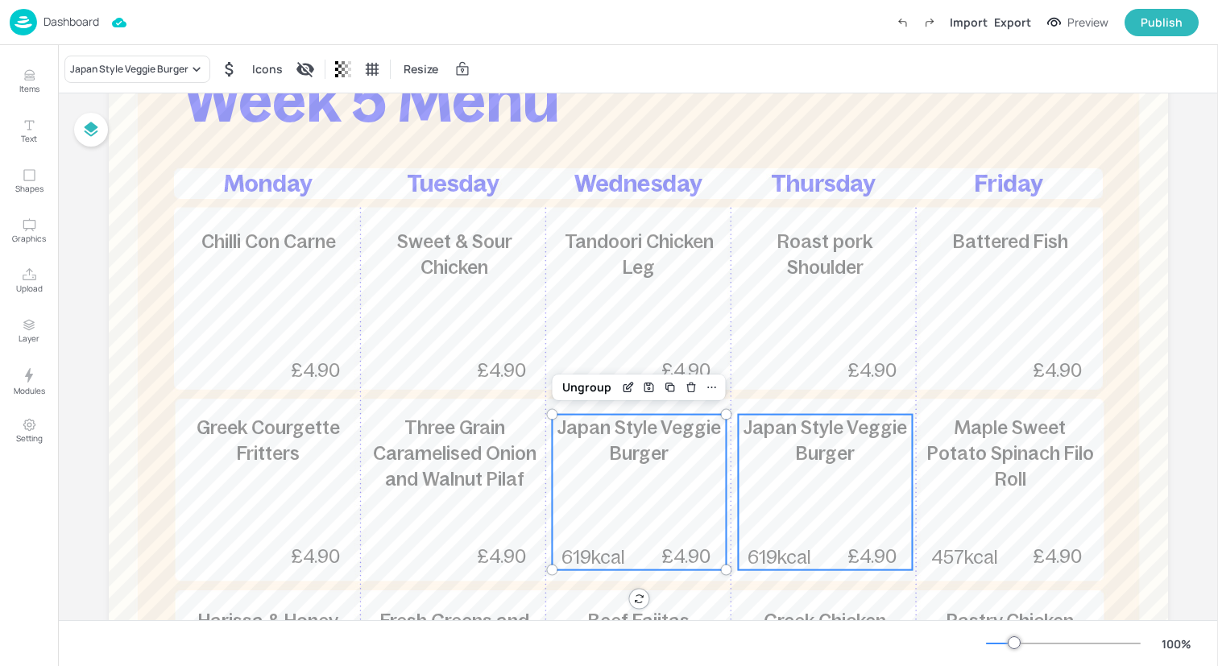
click at [799, 487] on div "Japan Style Veggie Burger 619kcal £4.90" at bounding box center [825, 492] width 174 height 155
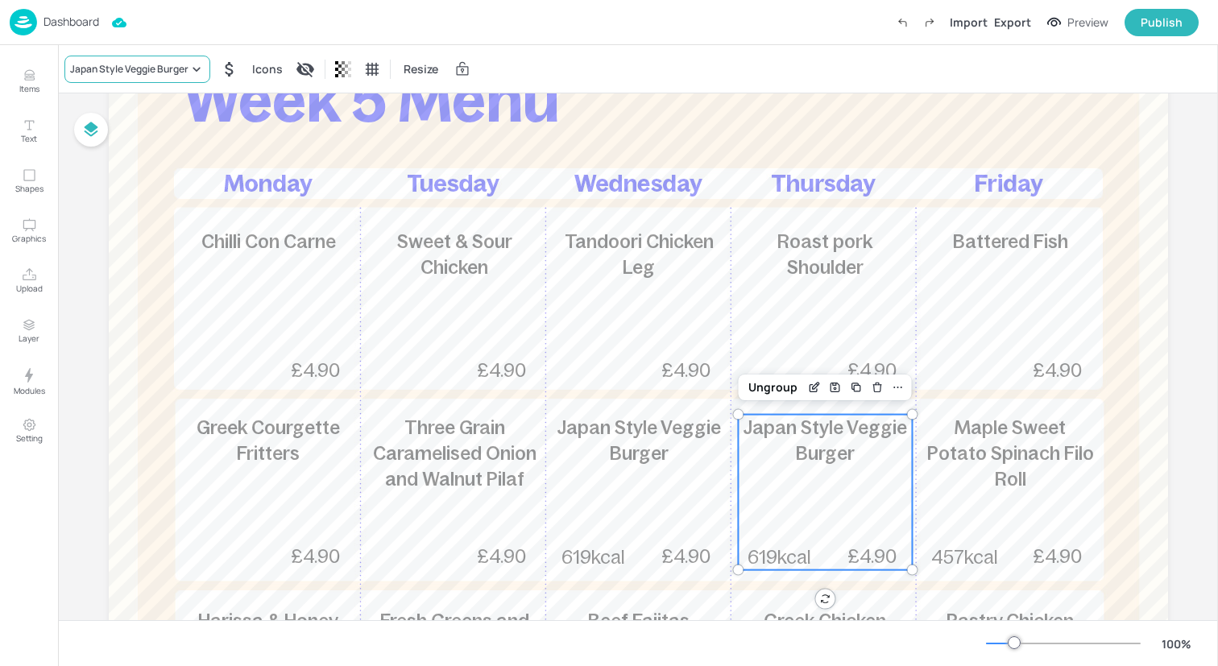
click at [184, 62] on div "Japan Style Veggie Burger" at bounding box center [129, 69] width 118 height 14
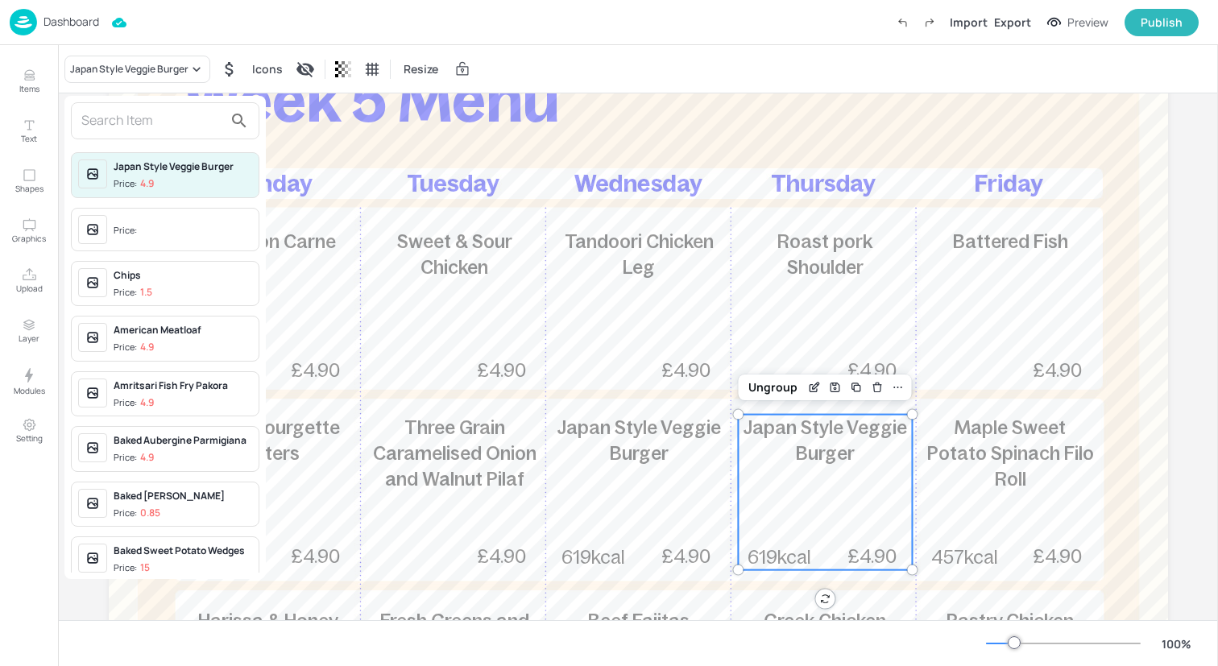
click at [163, 123] on input "text" at bounding box center [152, 121] width 142 height 26
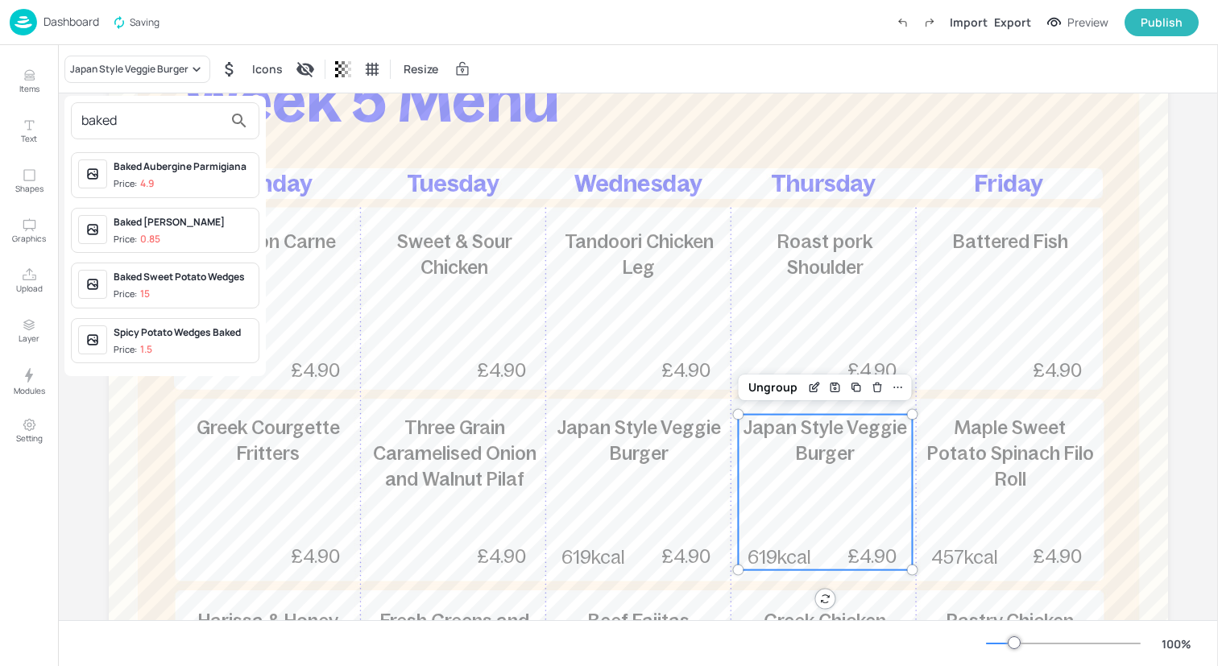
type input "baked"
click at [177, 181] on span "Price: 4.9" at bounding box center [183, 184] width 139 height 14
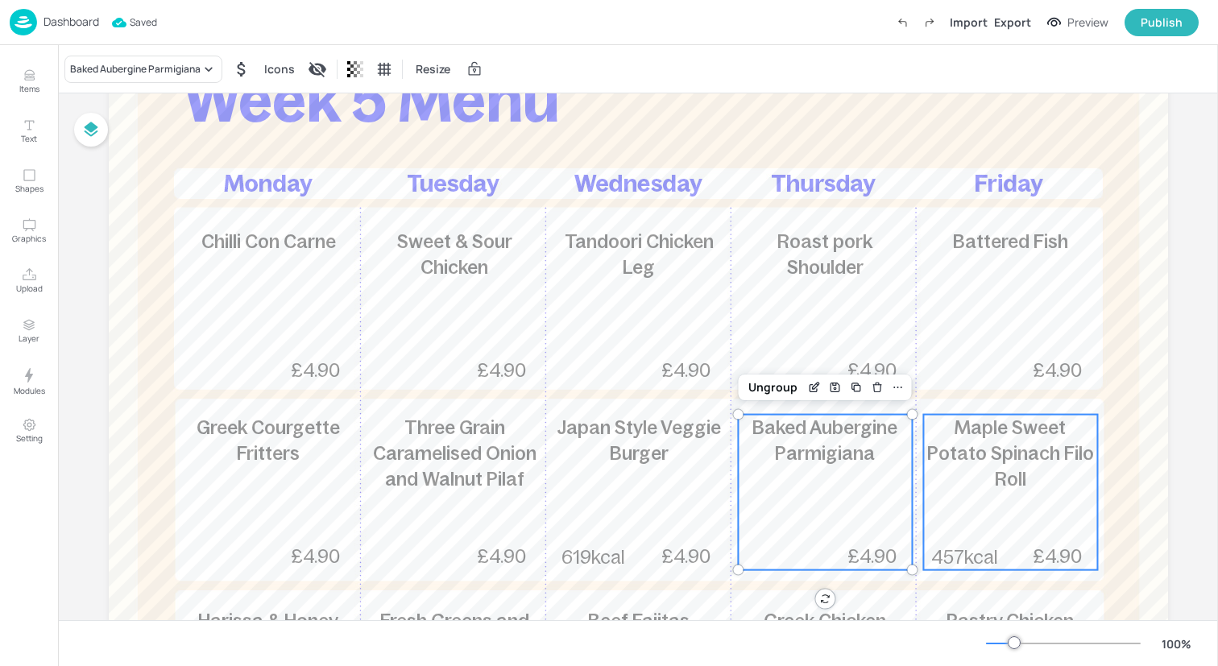
click at [980, 464] on p "Maple Sweet Potato Spinach Filo Roll" at bounding box center [1010, 454] width 174 height 78
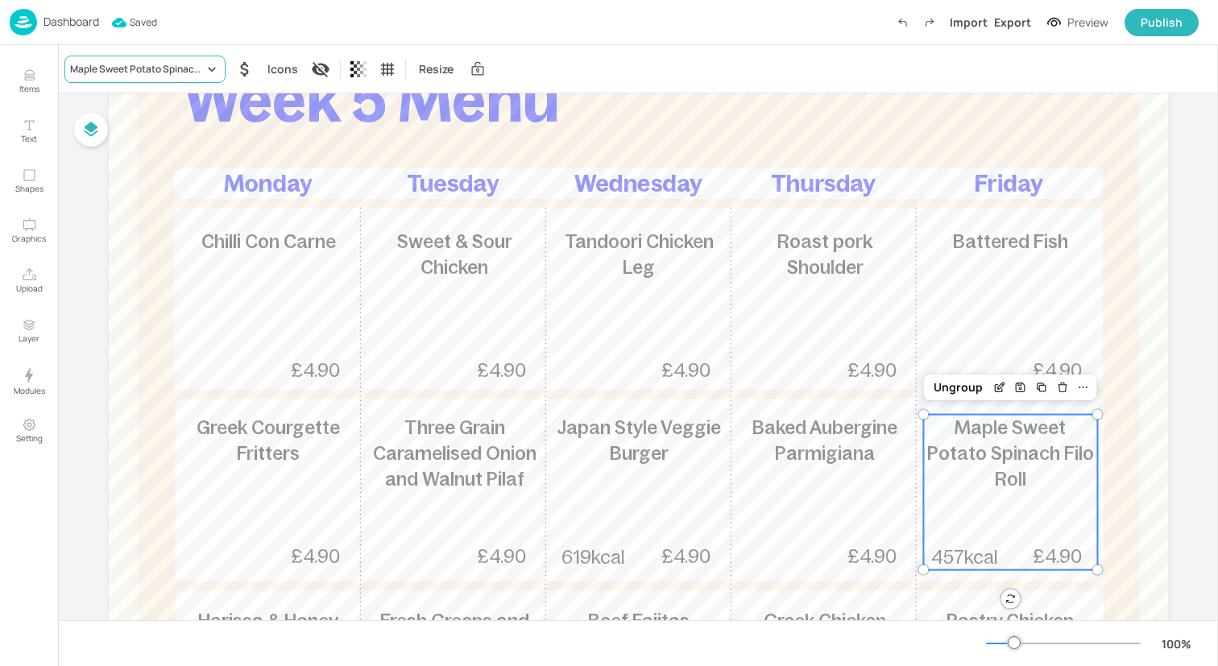
click at [153, 68] on div "Maple Sweet Potato Spinach Filo Roll" at bounding box center [137, 69] width 134 height 14
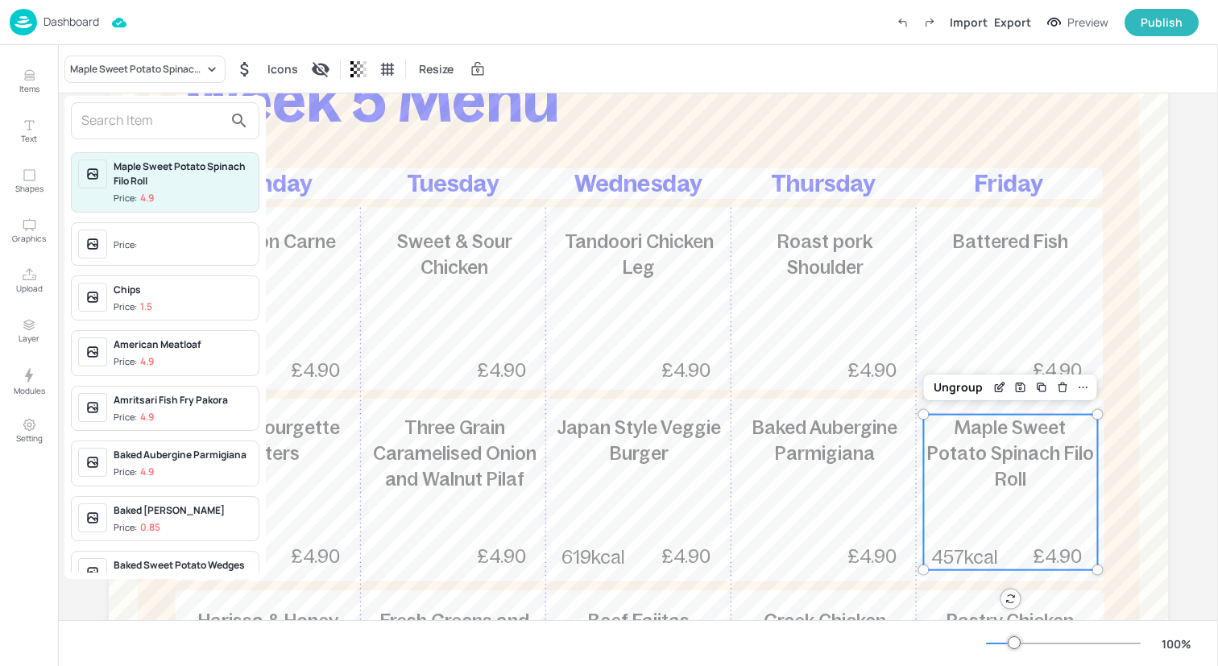
click at [152, 126] on input "text" at bounding box center [152, 121] width 142 height 26
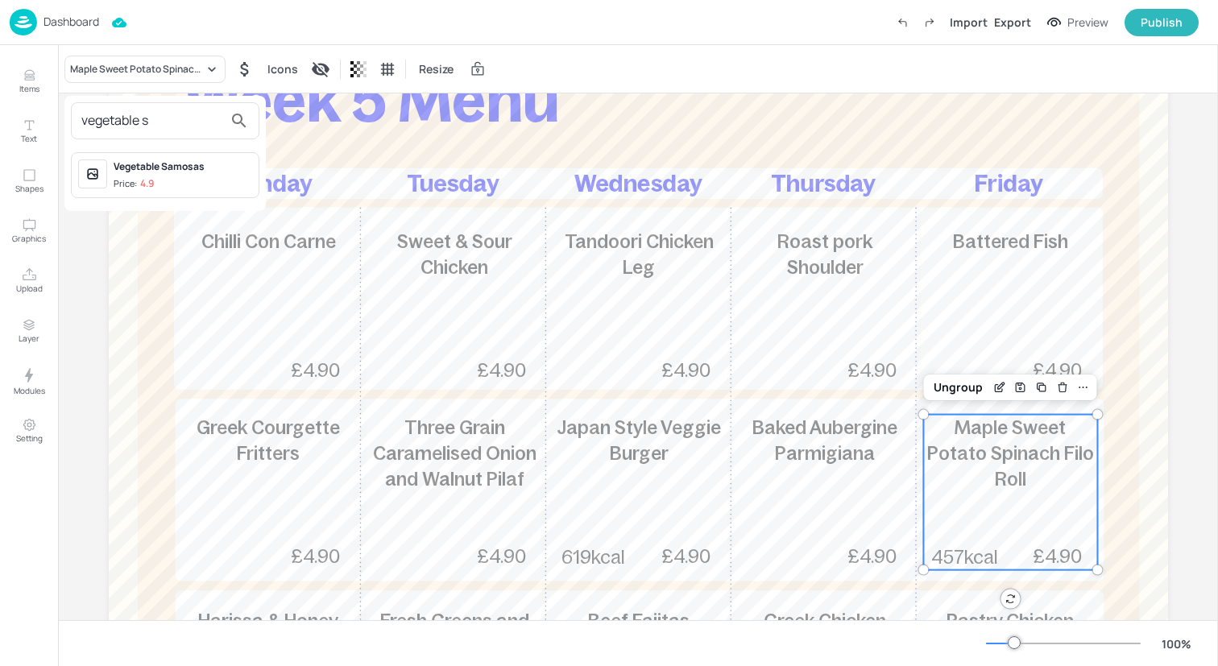
type input "vegetable s"
click at [155, 177] on span "Price: 4.9" at bounding box center [183, 184] width 139 height 14
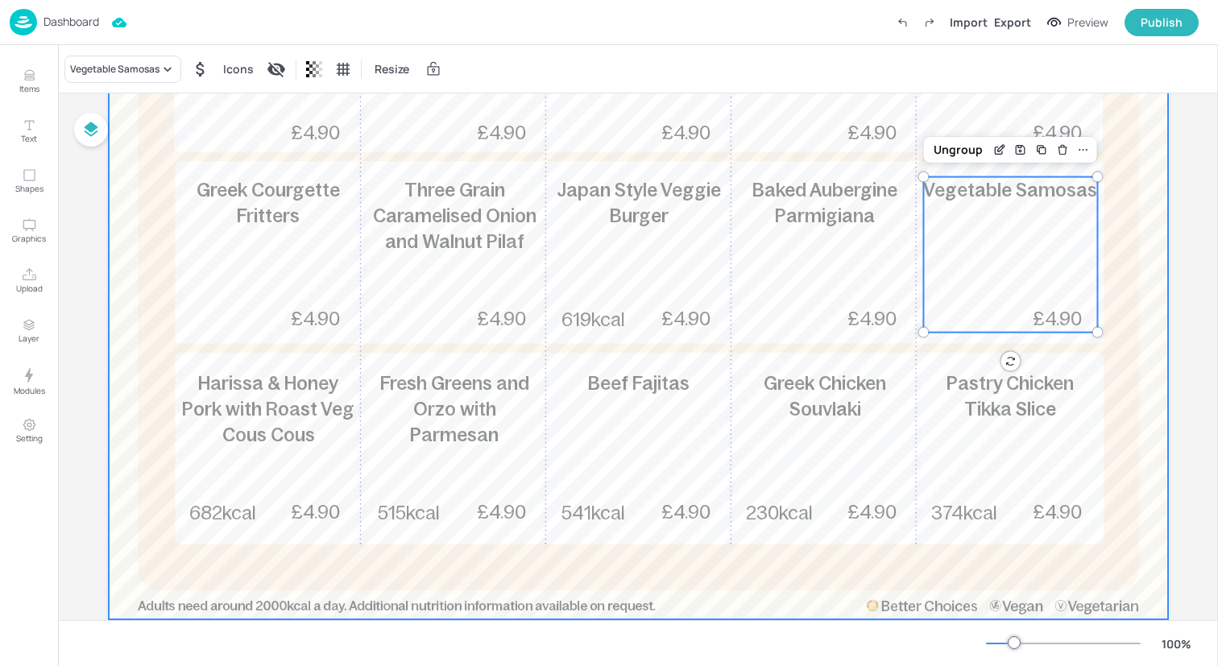
scroll to position [435, 0]
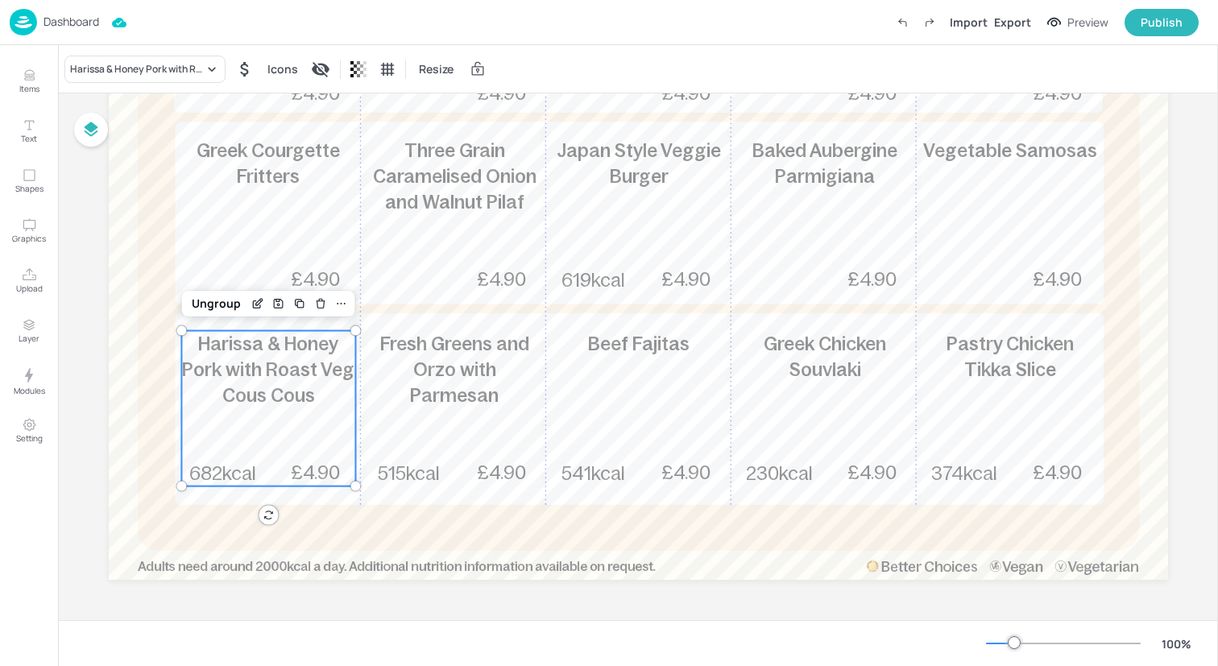
click at [292, 361] on span "Harissa & Honey Pork with Roast Veg Cous Cous" at bounding box center [268, 369] width 172 height 72
click at [181, 80] on div "Harissa & Honey Pork with Roast Veg Cous Cous" at bounding box center [144, 69] width 161 height 27
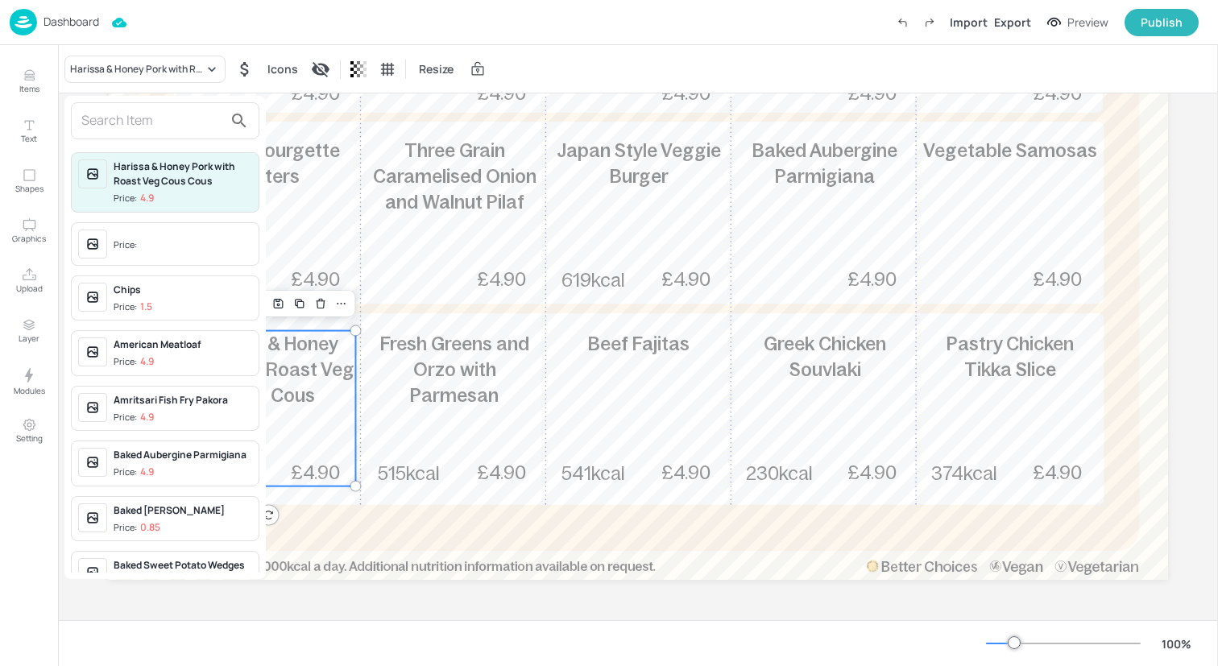
click at [159, 118] on input "text" at bounding box center [152, 121] width 142 height 26
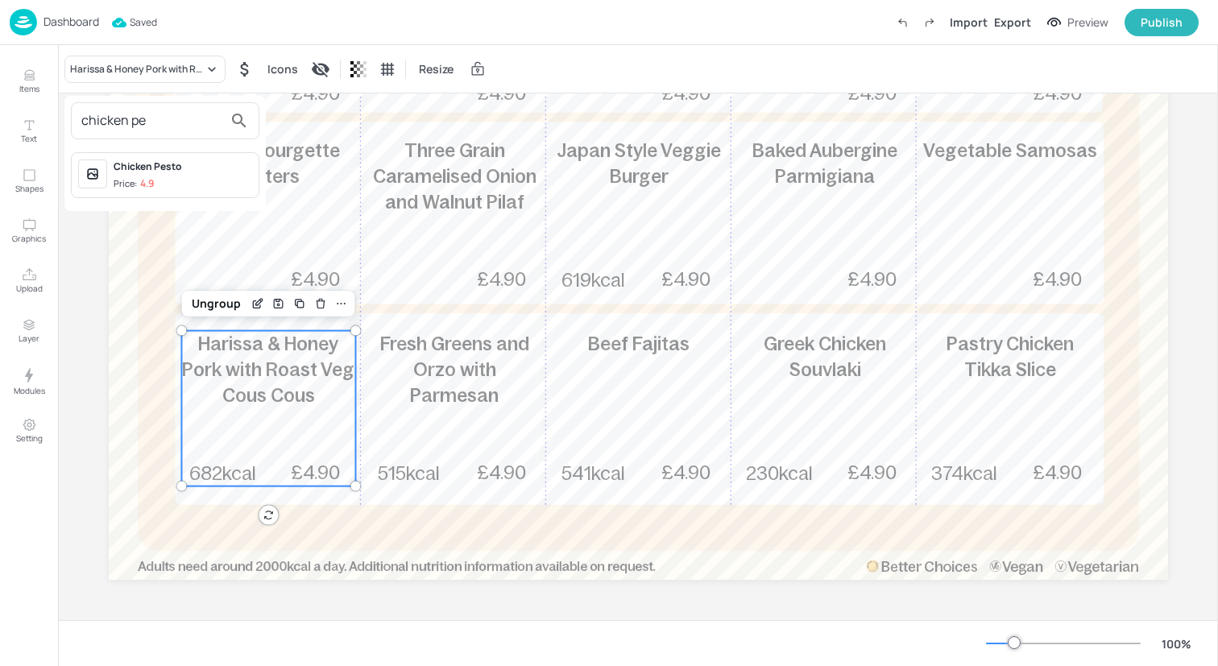
type input "chicken pe"
click at [172, 177] on span "Price: 4.9" at bounding box center [183, 184] width 139 height 14
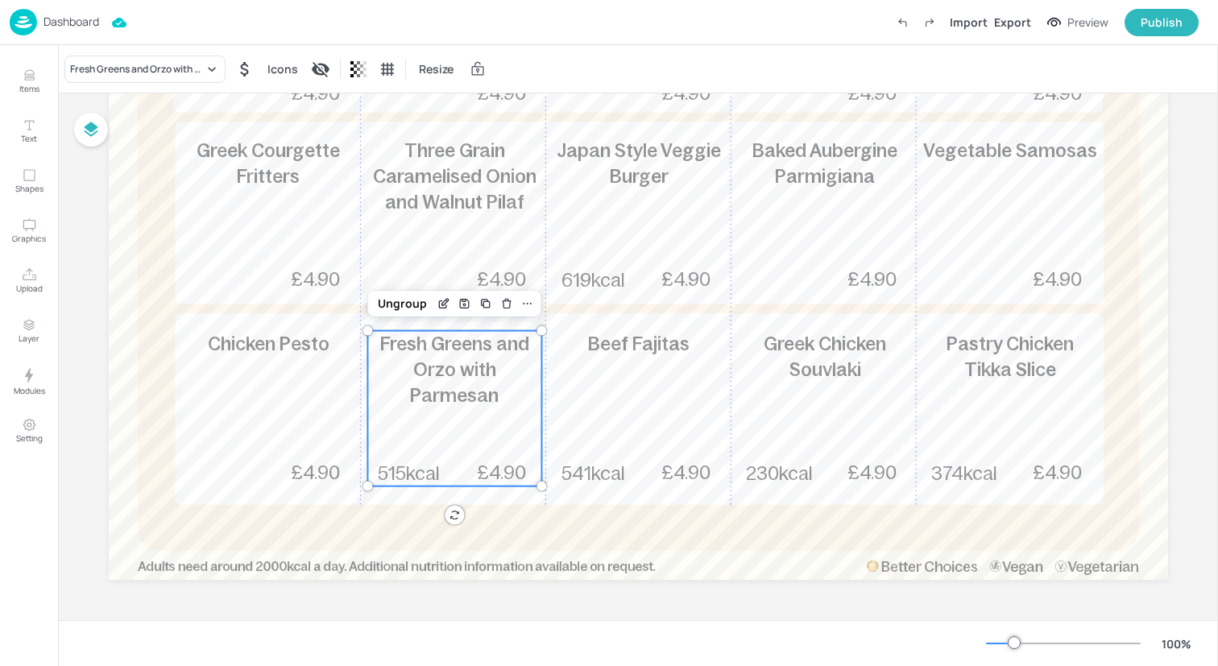
click at [474, 422] on div "Fresh Greens and Orzo with Parmesan 515kcal £4.90" at bounding box center [454, 408] width 174 height 155
click at [128, 62] on div "Fresh Greens and Orzo with Parmesan" at bounding box center [137, 69] width 134 height 14
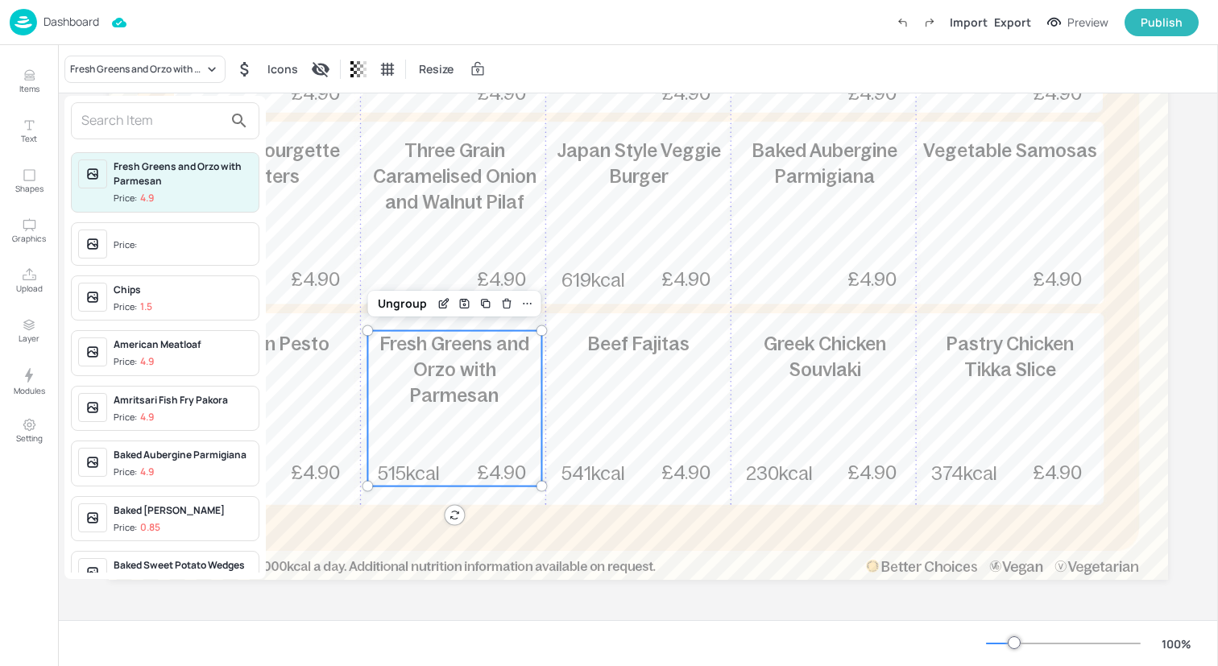
click at [141, 122] on input "text" at bounding box center [152, 121] width 142 height 26
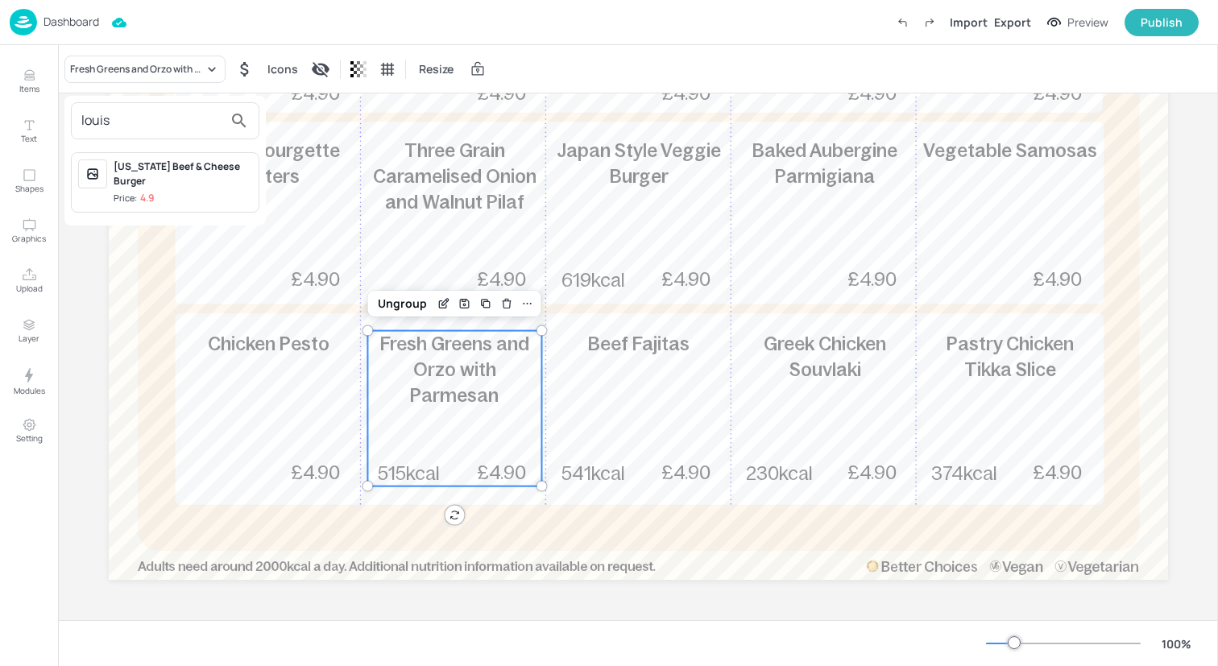
type input "louis"
click at [173, 188] on div "Louisiana Beef & Cheese Burger" at bounding box center [183, 173] width 139 height 29
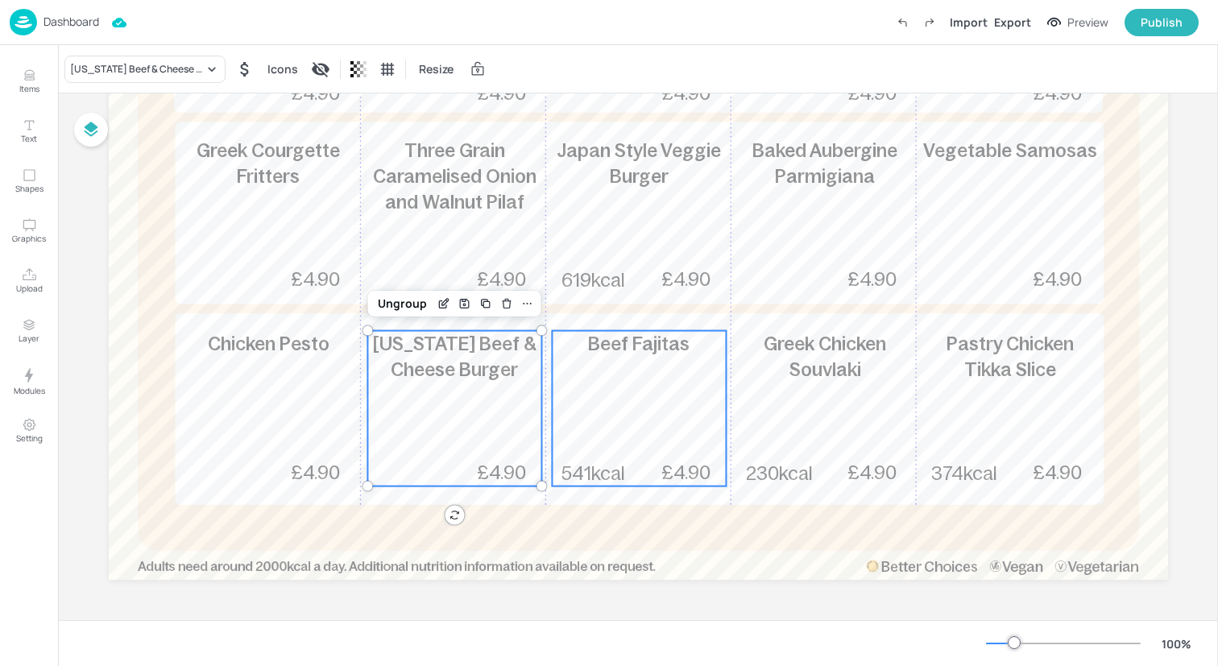
click at [651, 399] on div "Beef Fajitas 541kcal £4.90" at bounding box center [639, 408] width 174 height 155
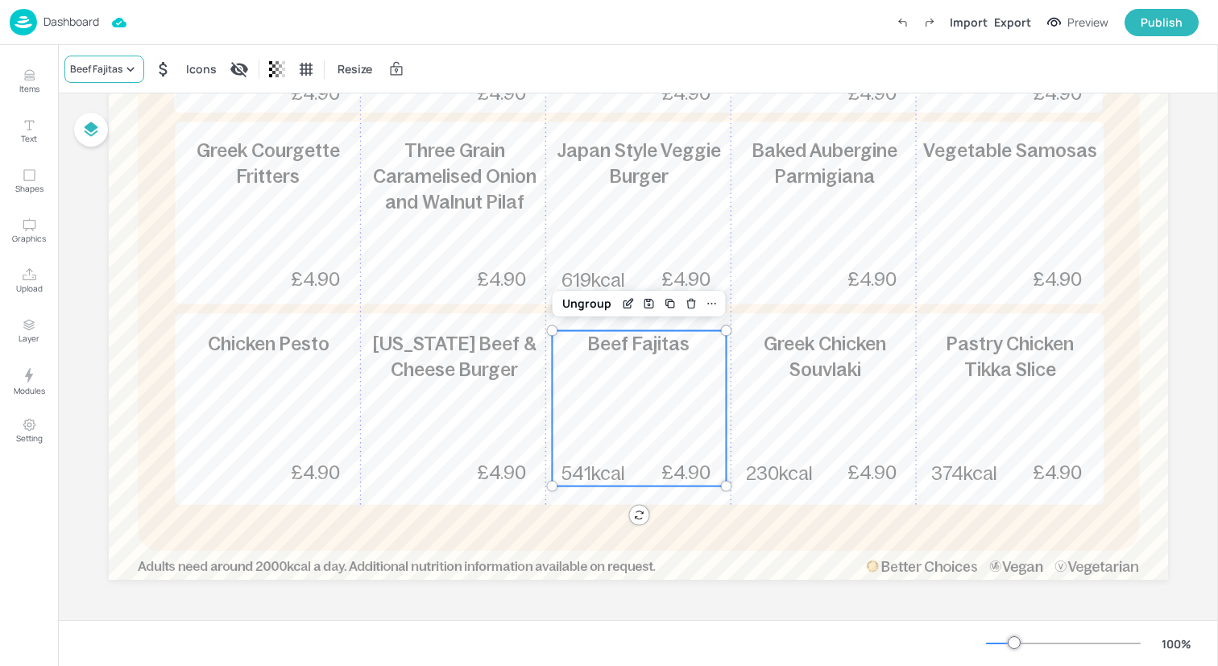
click at [116, 64] on div "Beef Fajitas" at bounding box center [96, 69] width 52 height 14
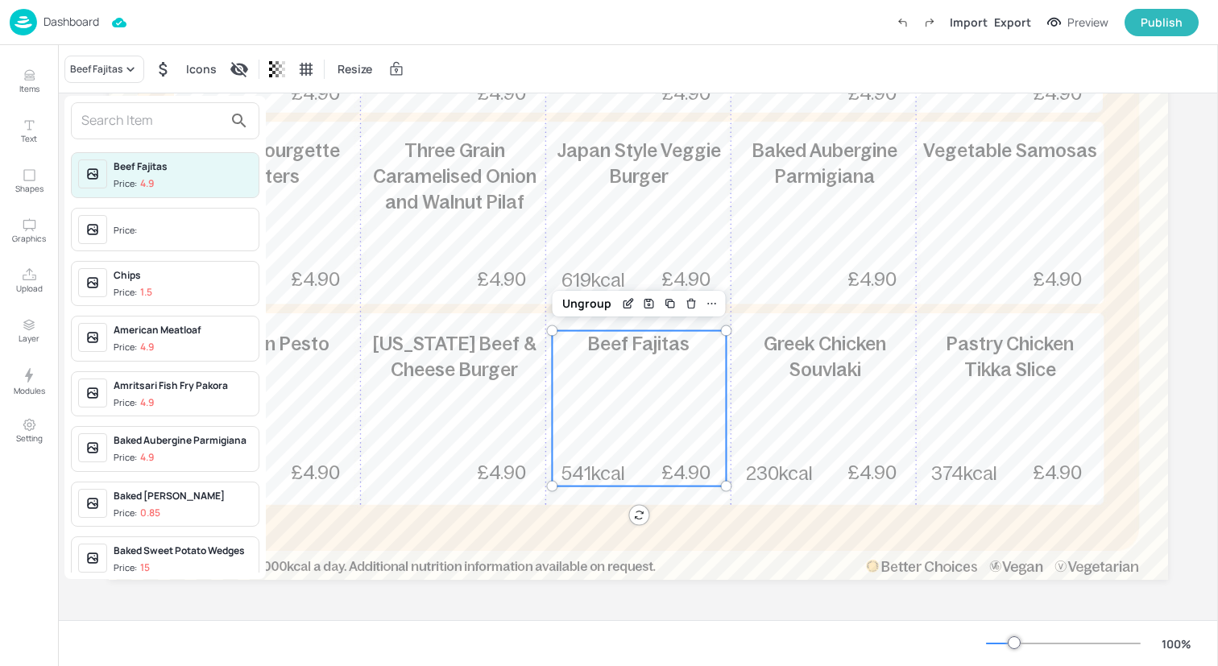
click at [121, 113] on input "text" at bounding box center [152, 121] width 142 height 26
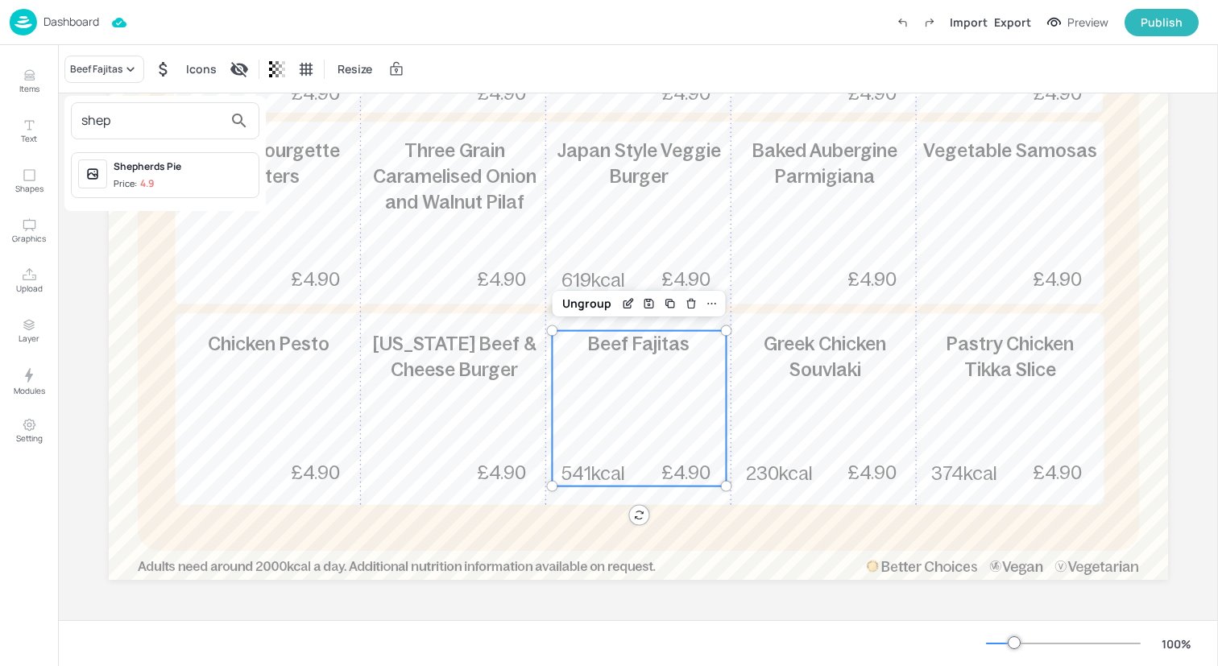
type input "shep"
click at [161, 179] on span "Price: 4.9" at bounding box center [183, 184] width 139 height 14
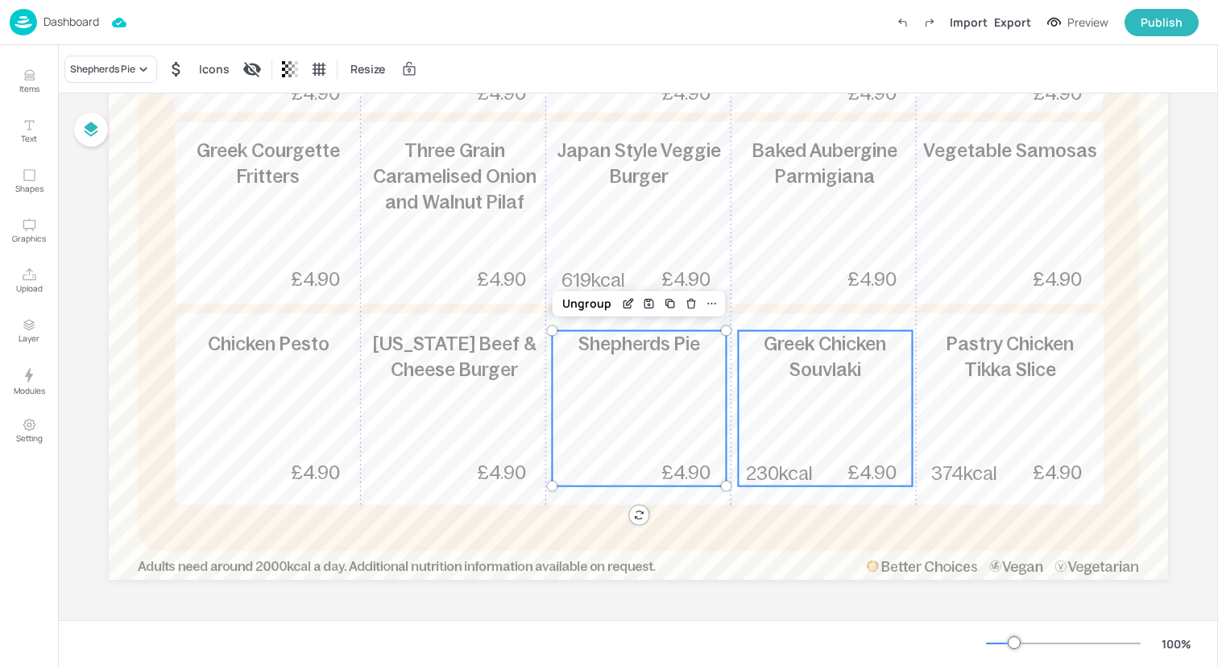
click at [780, 396] on div "Greek Chicken Souvlaki 230kcal £4.90" at bounding box center [825, 408] width 174 height 155
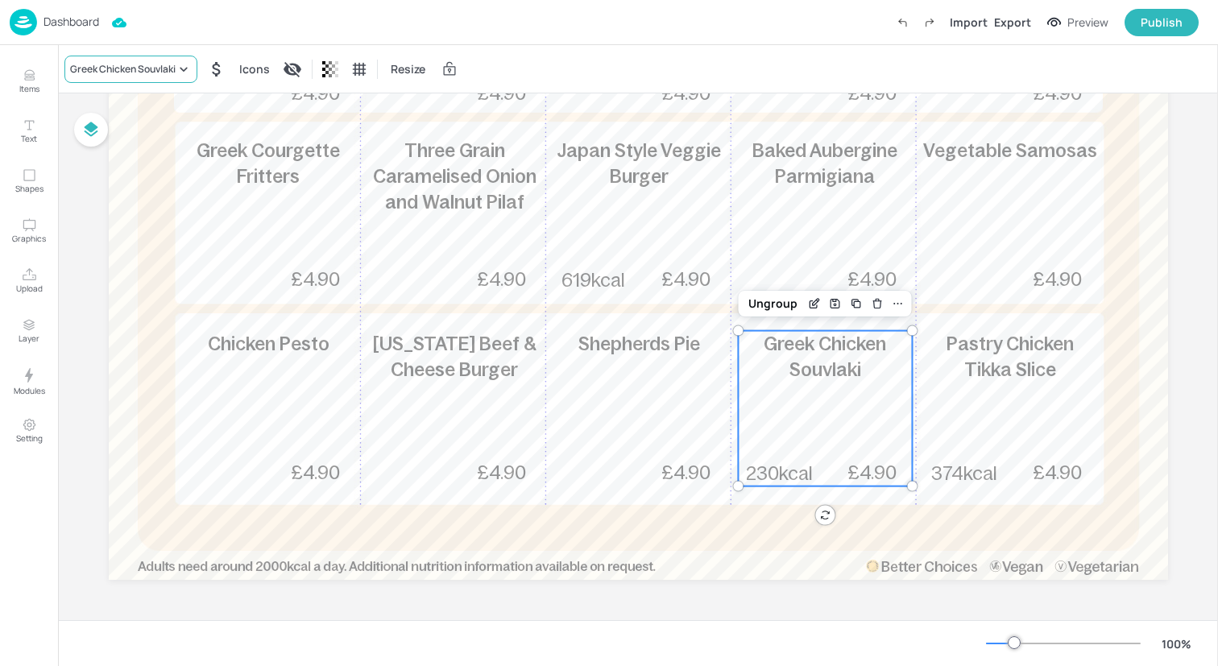
click at [176, 68] on div "Greek Chicken Souvlaki" at bounding box center [123, 69] width 106 height 14
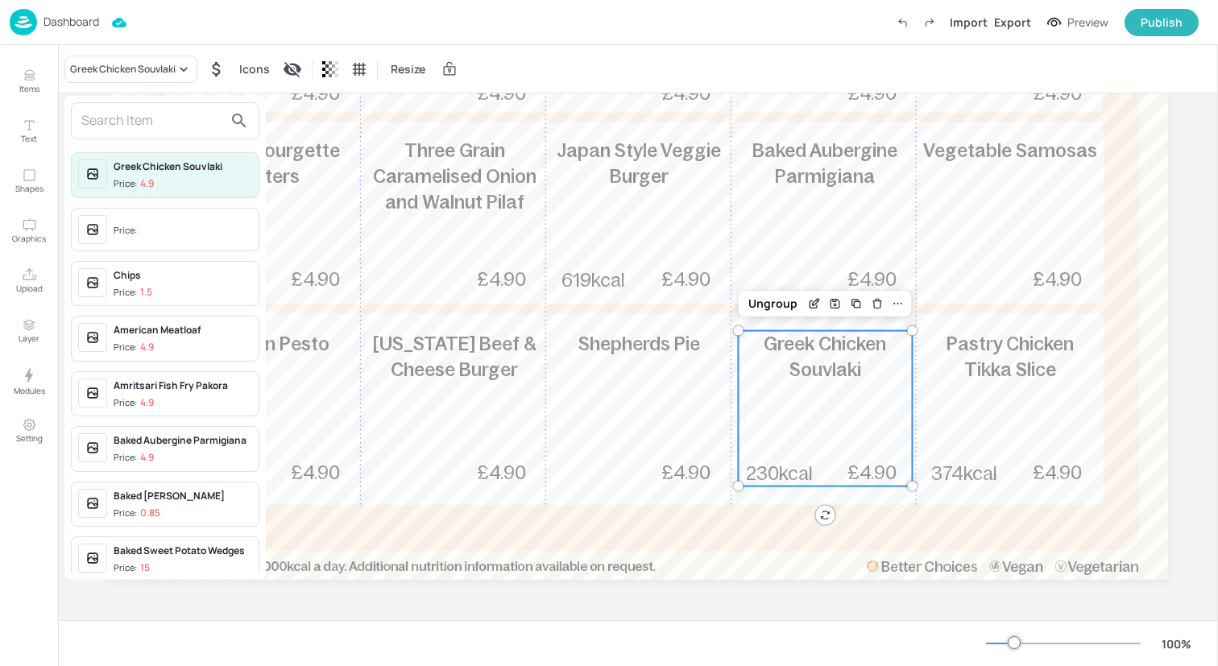
click at [171, 114] on input "text" at bounding box center [152, 121] width 142 height 26
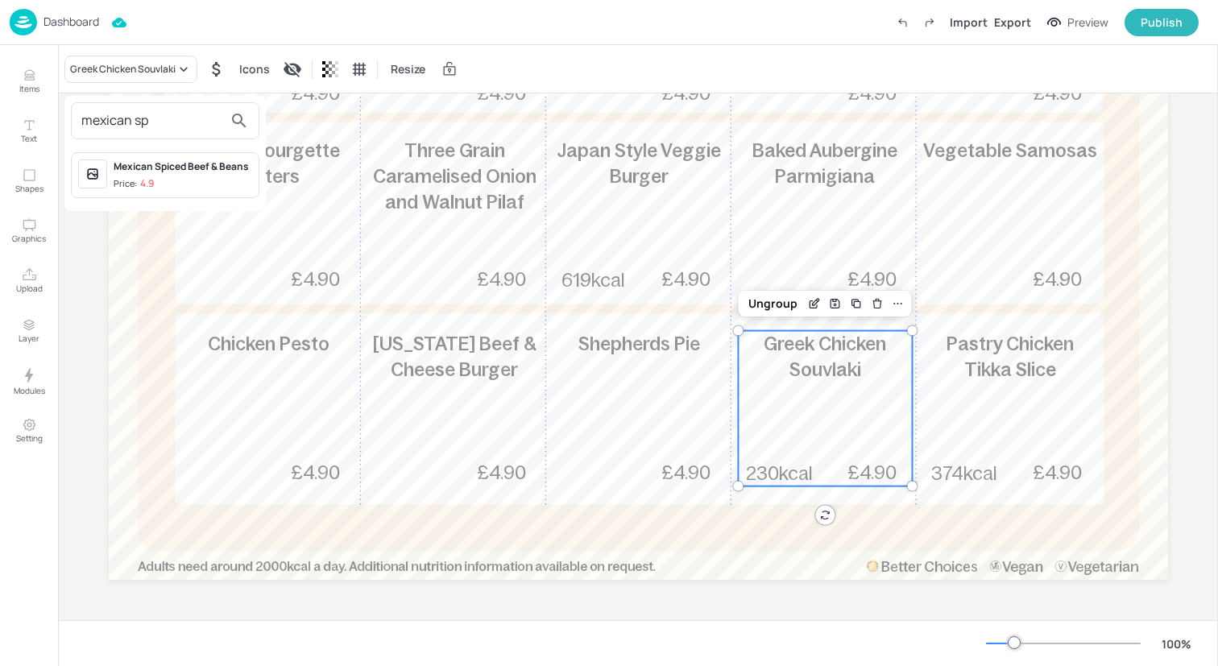
type input "mexican sp"
click at [180, 174] on div "Mexican Spiced Beef & Beans Price: 4.9" at bounding box center [183, 174] width 139 height 31
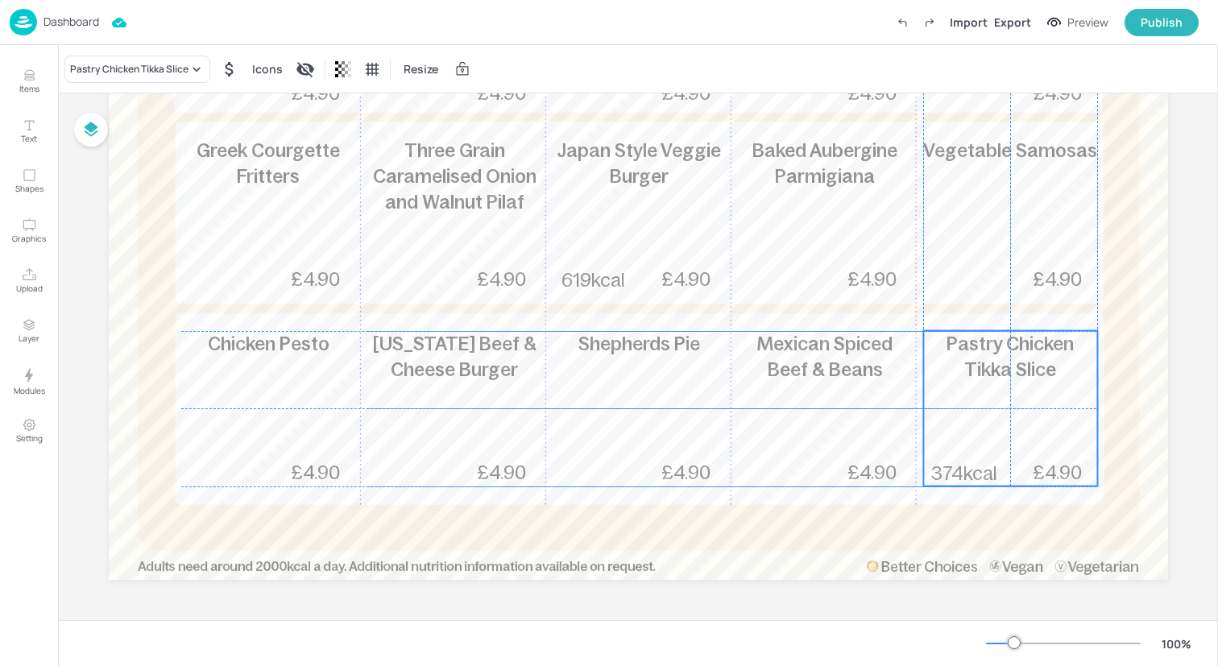
click at [1066, 453] on div "Pastry Chicken Tikka Slice 374kcal £4.90" at bounding box center [1010, 408] width 174 height 155
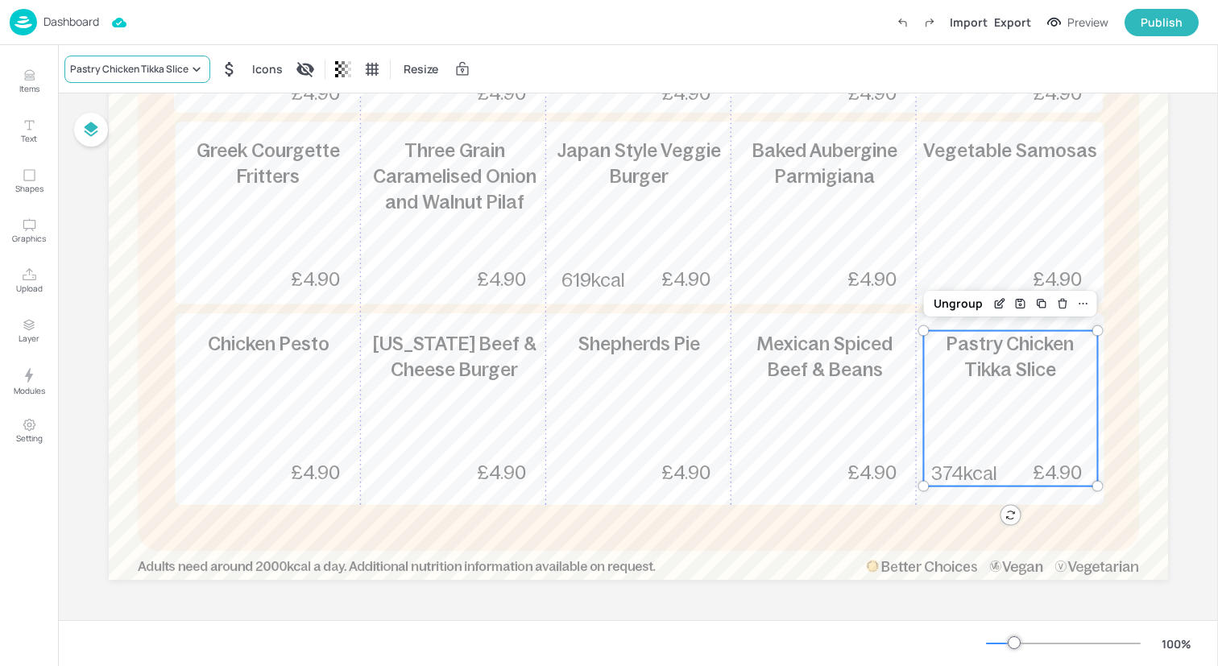
click at [183, 72] on div "Pastry Chicken Tikka Slice" at bounding box center [129, 69] width 118 height 14
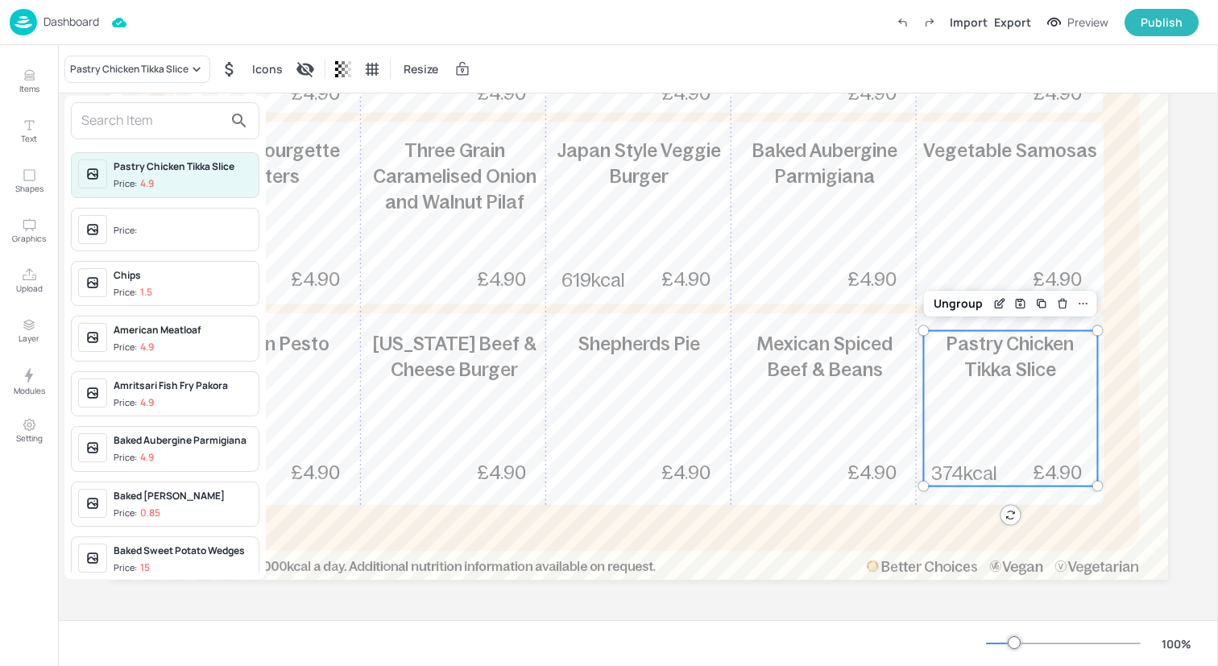
click at [179, 118] on input "text" at bounding box center [152, 121] width 142 height 26
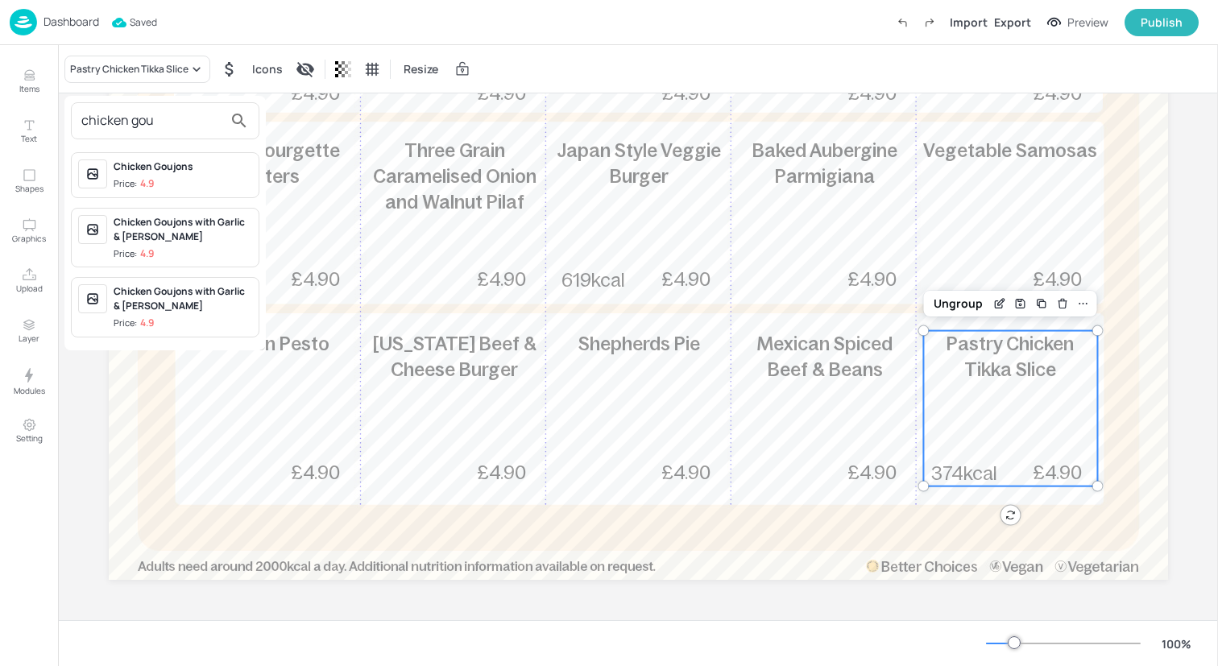
type input "chicken gou"
click at [197, 168] on div "Chicken Goujons" at bounding box center [183, 166] width 139 height 14
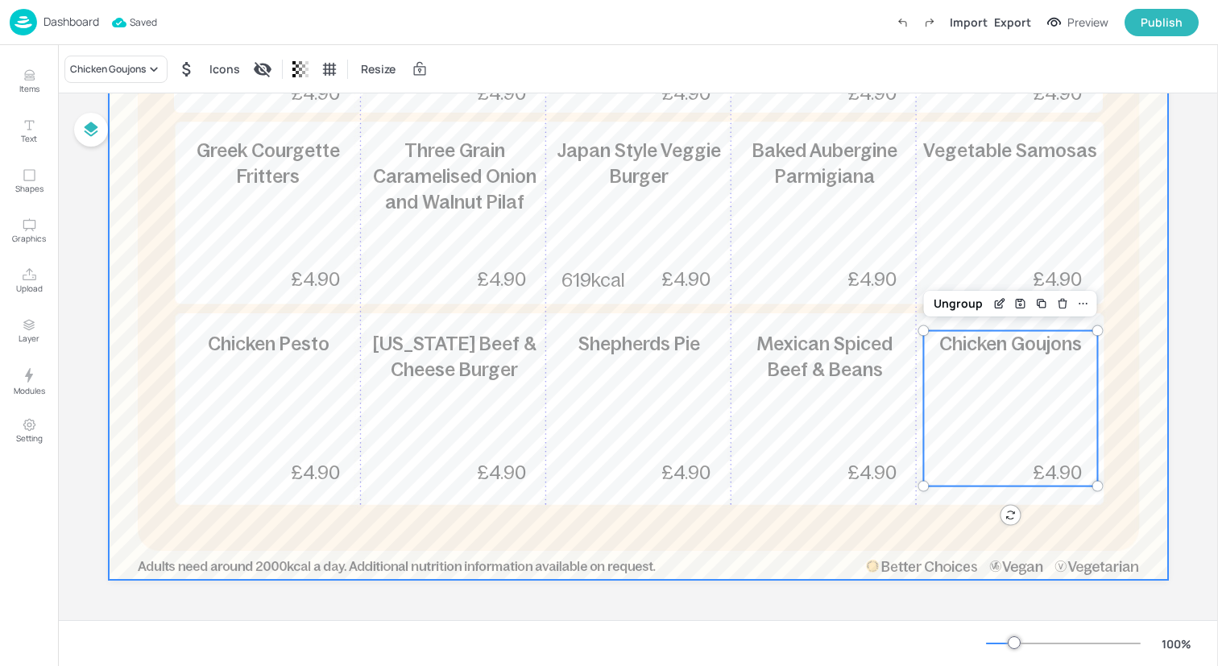
scroll to position [0, 0]
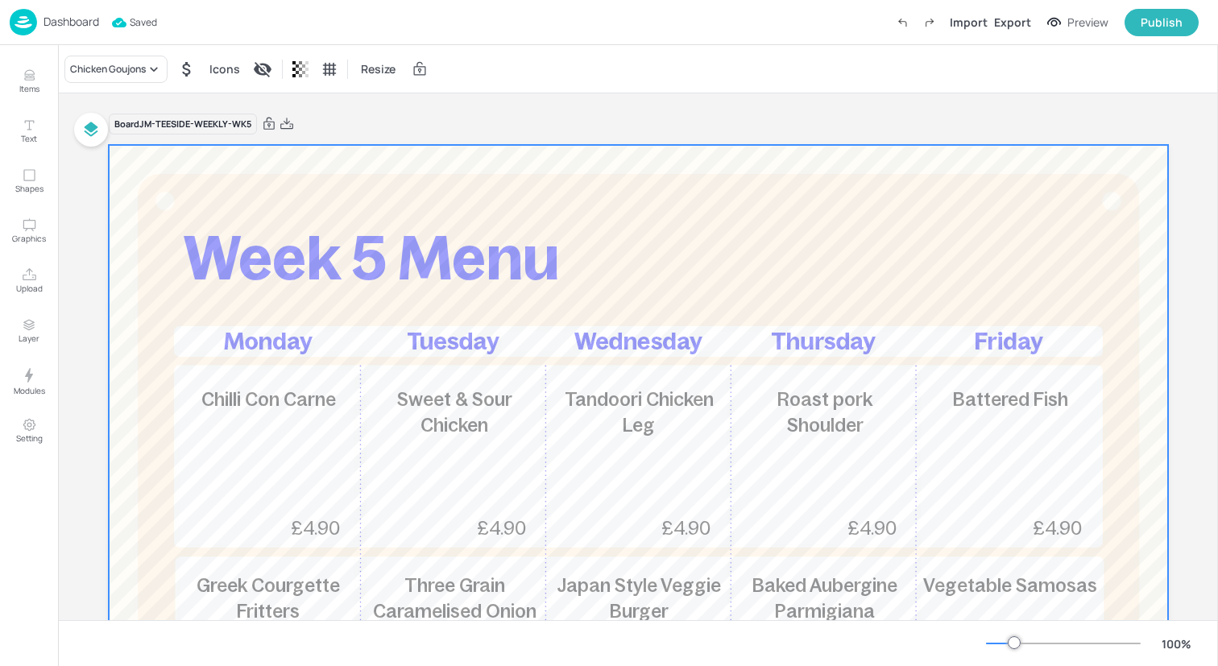
click at [188, 213] on div at bounding box center [638, 580] width 1059 height 870
click at [193, 20] on div "Dashboard Import Export Preview Publish" at bounding box center [604, 22] width 1189 height 44
click at [22, 19] on img at bounding box center [23, 22] width 27 height 27
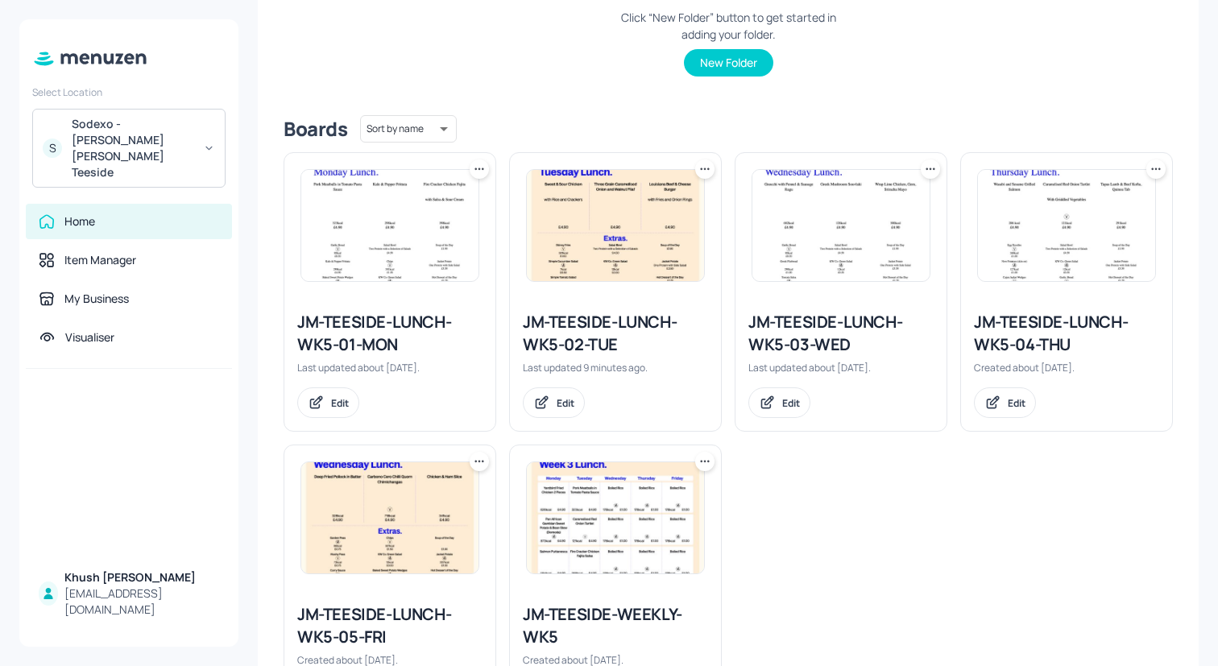
scroll to position [308, 0]
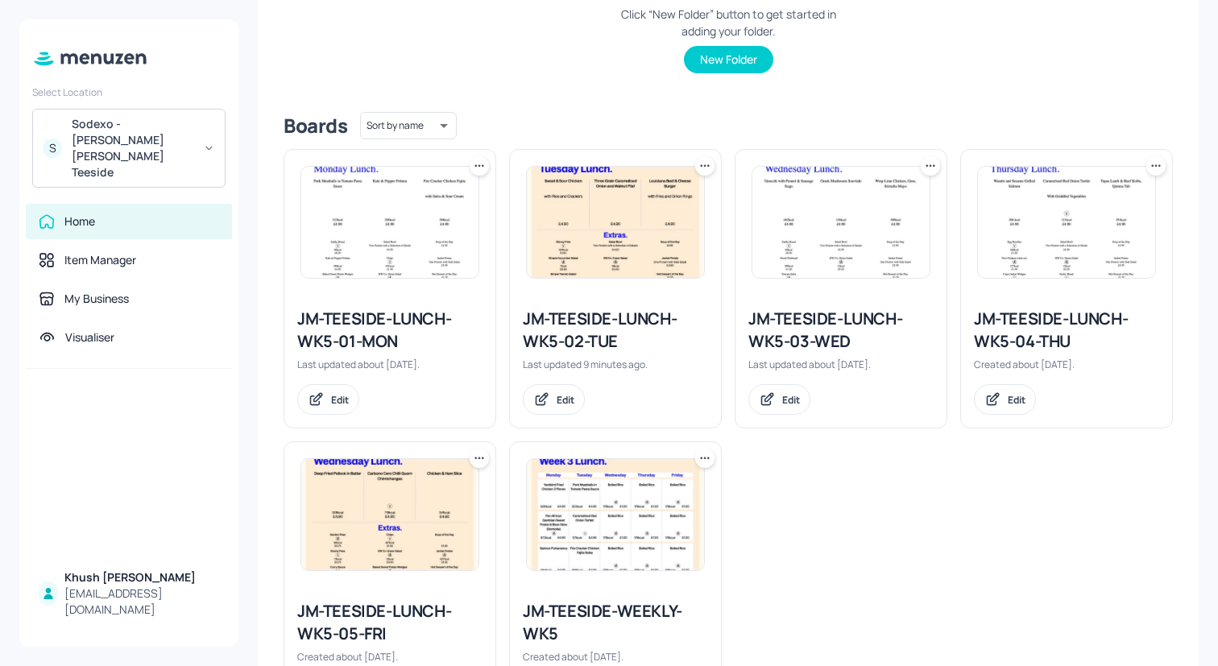
click at [476, 163] on icon at bounding box center [479, 166] width 16 height 16
click at [425, 255] on div "Move" at bounding box center [417, 253] width 129 height 27
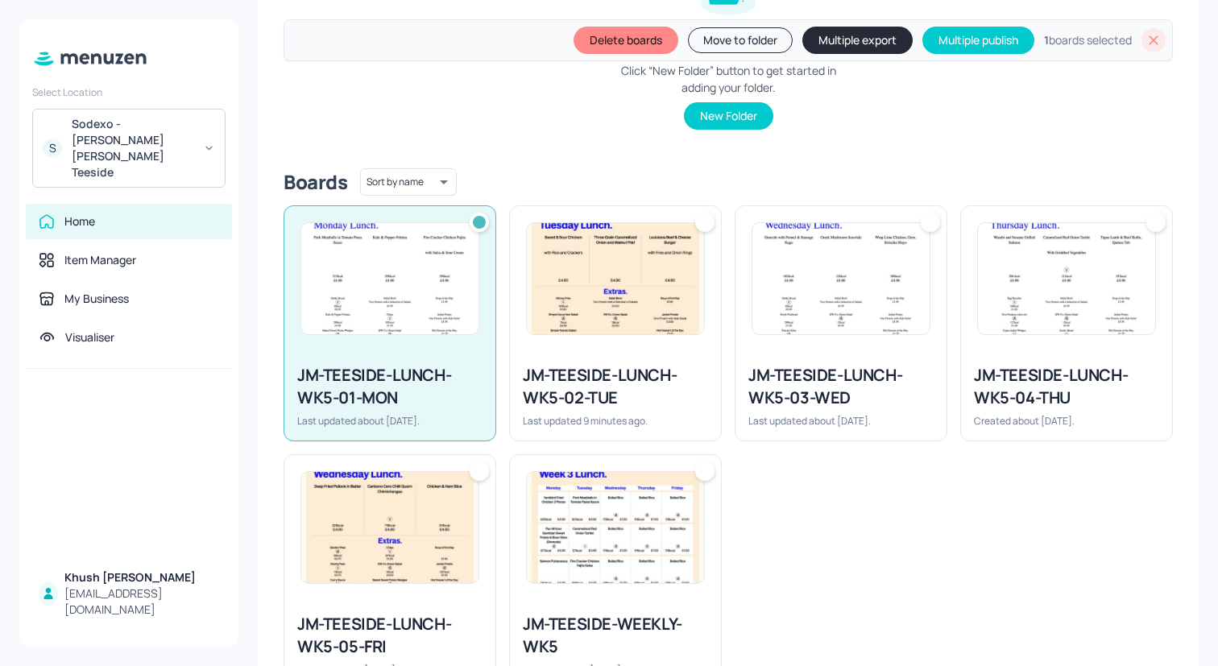
scroll to position [365, 0]
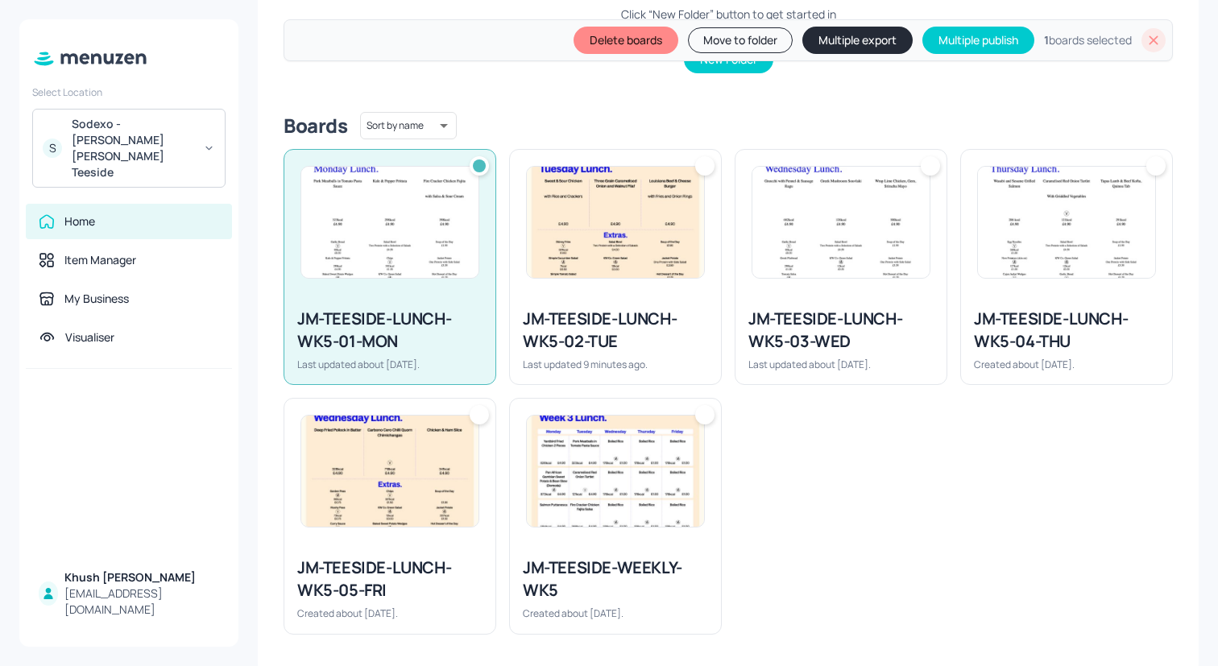
click at [574, 257] on img at bounding box center [615, 222] width 177 height 111
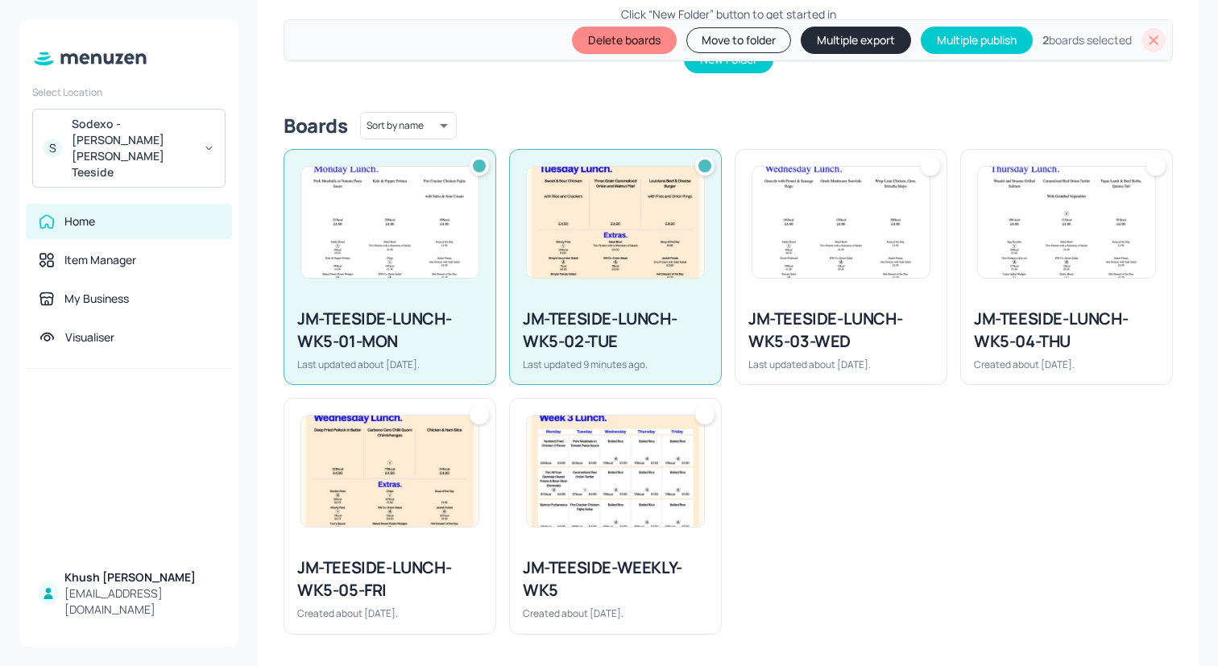
click at [850, 257] on img at bounding box center [840, 222] width 177 height 111
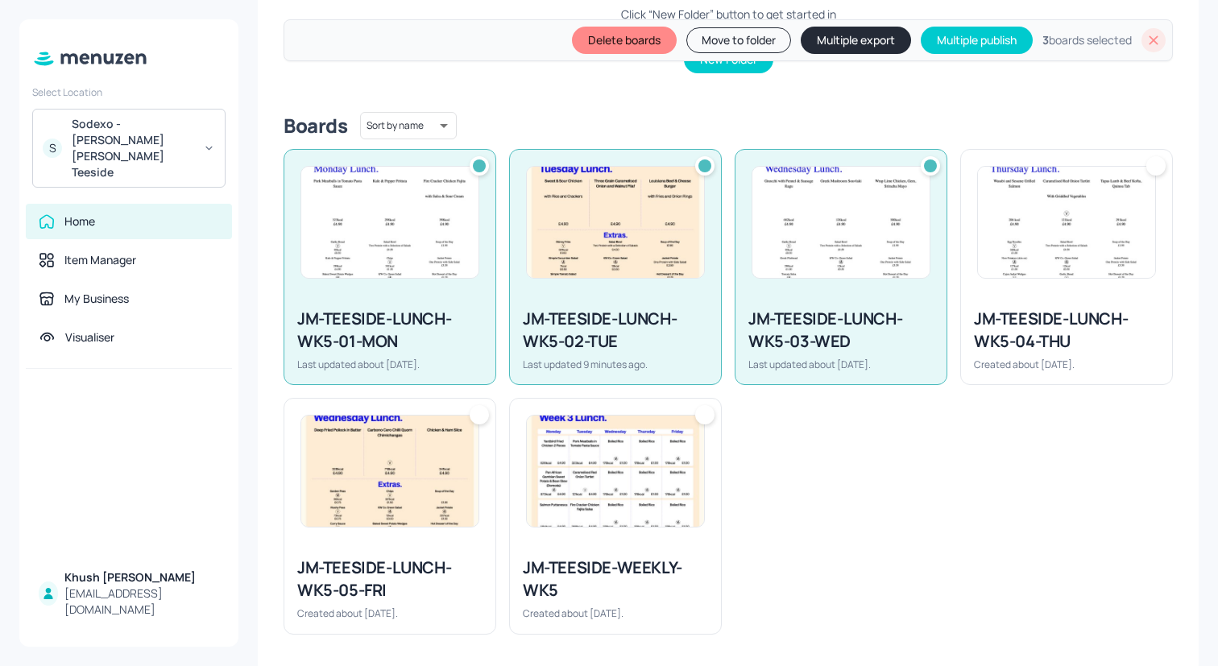
click at [1040, 257] on img at bounding box center [1066, 222] width 177 height 111
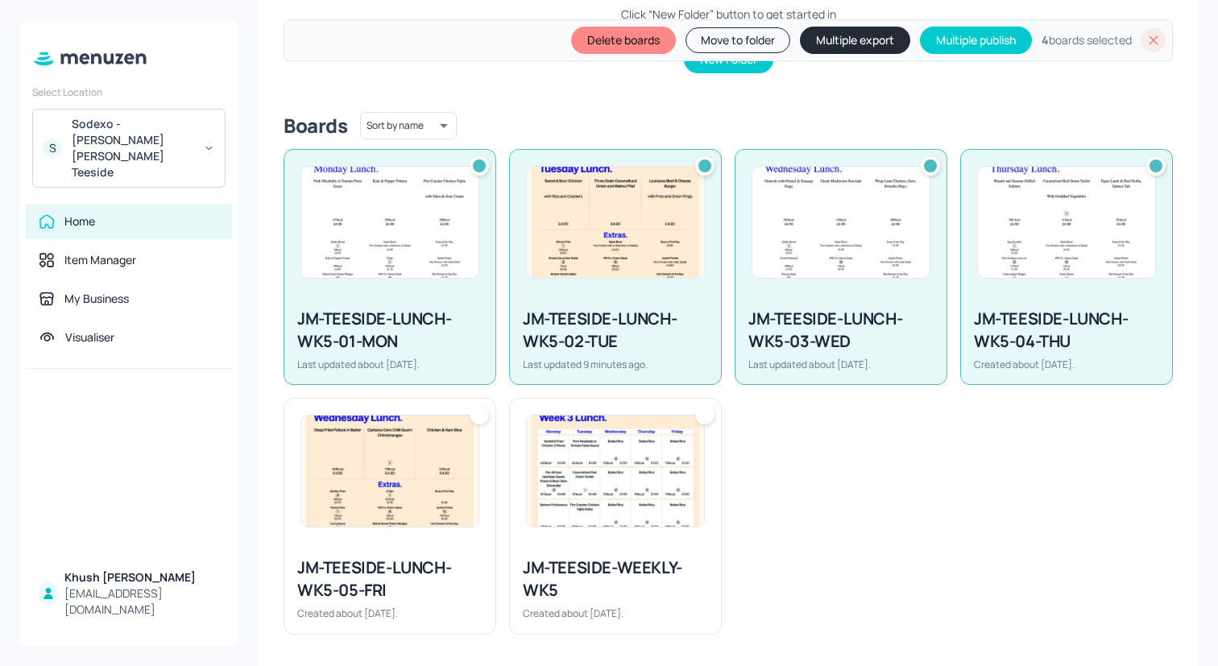
click at [379, 488] on img at bounding box center [389, 471] width 177 height 111
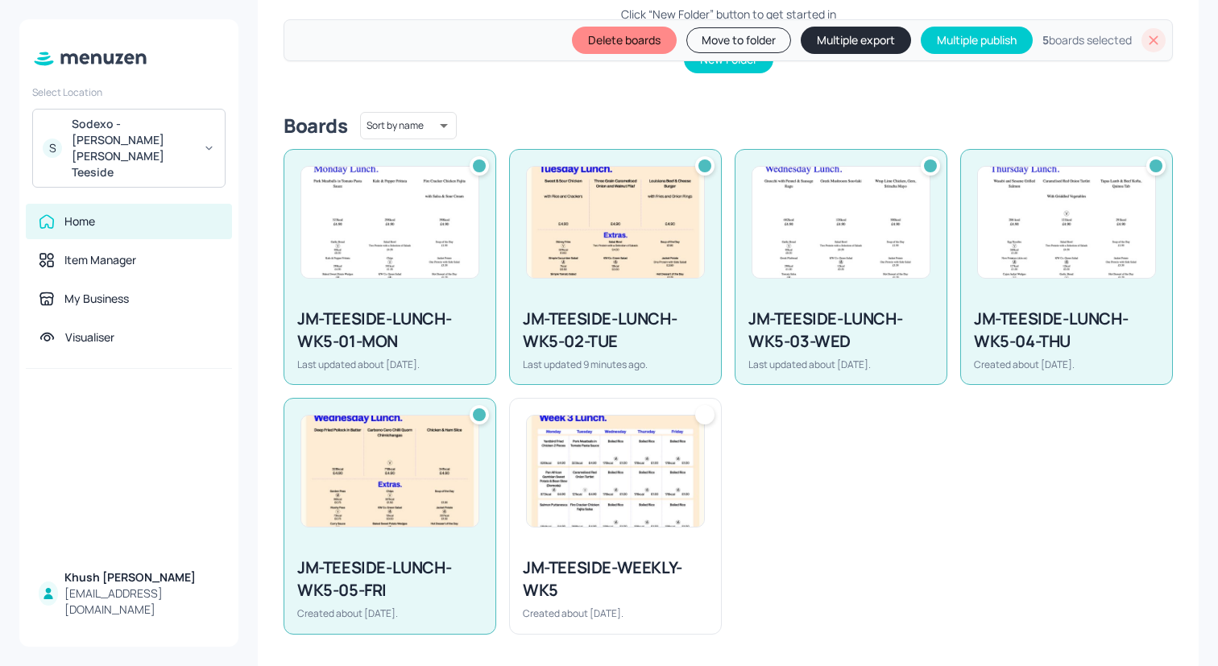
click at [668, 486] on img at bounding box center [615, 471] width 177 height 111
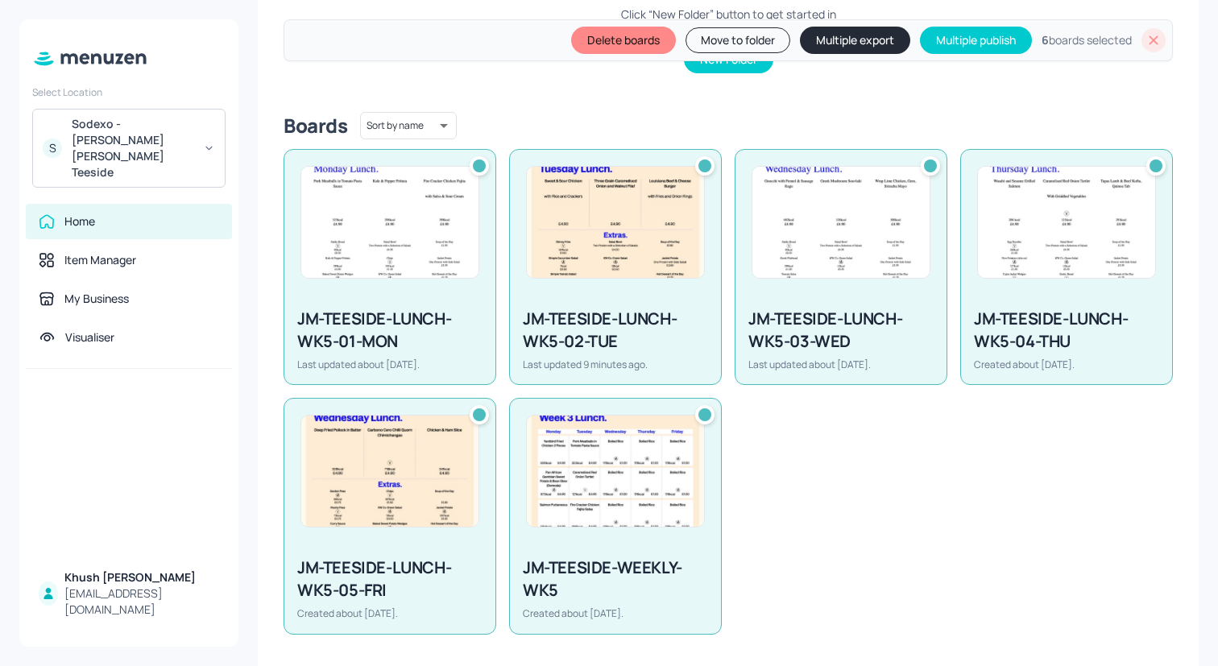
click at [843, 45] on button "Multiple export" at bounding box center [855, 40] width 110 height 27
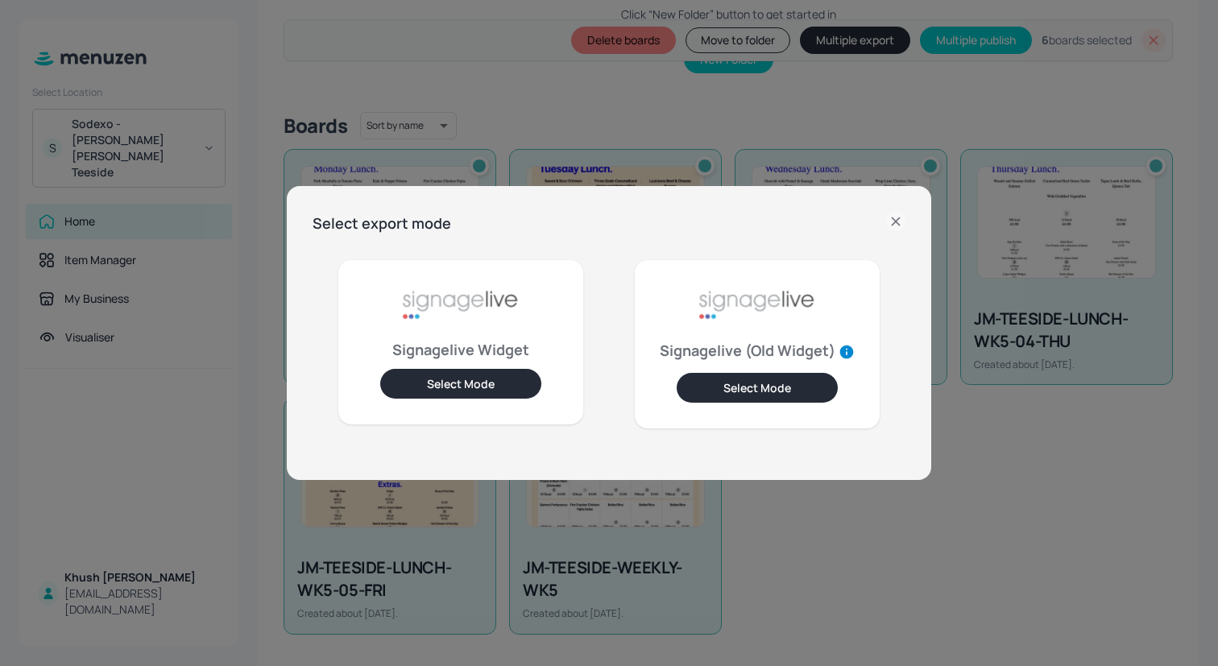
click at [470, 393] on button "Select Mode" at bounding box center [460, 384] width 161 height 30
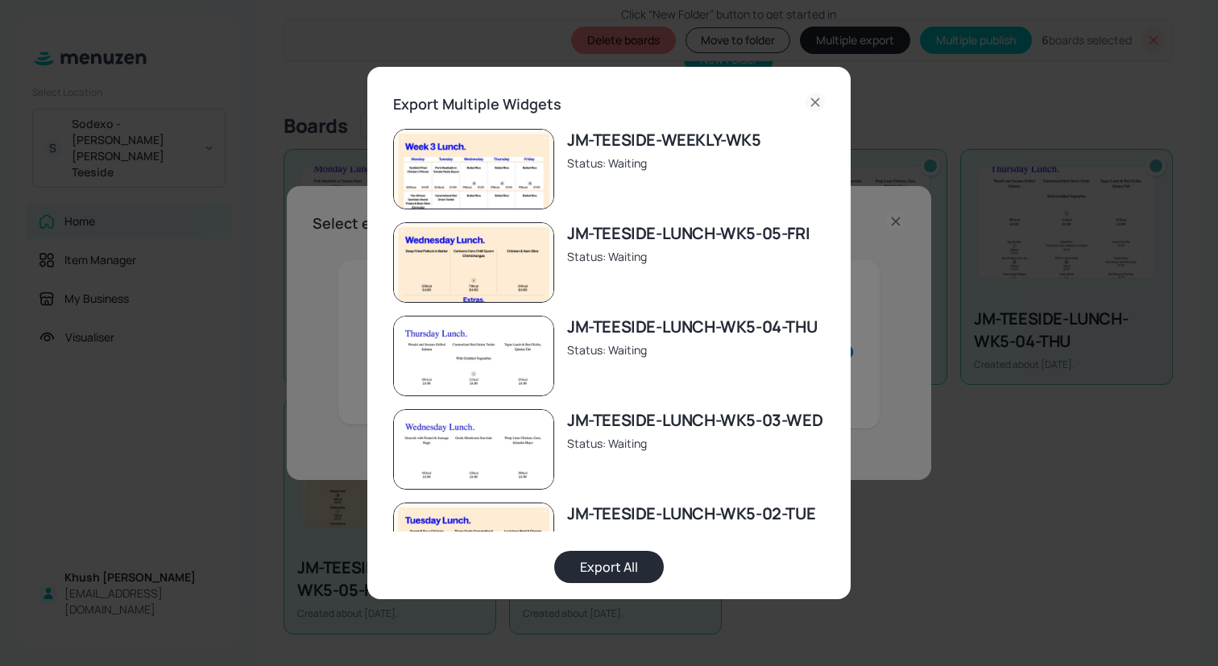
click at [611, 554] on button "Export All" at bounding box center [609, 567] width 110 height 32
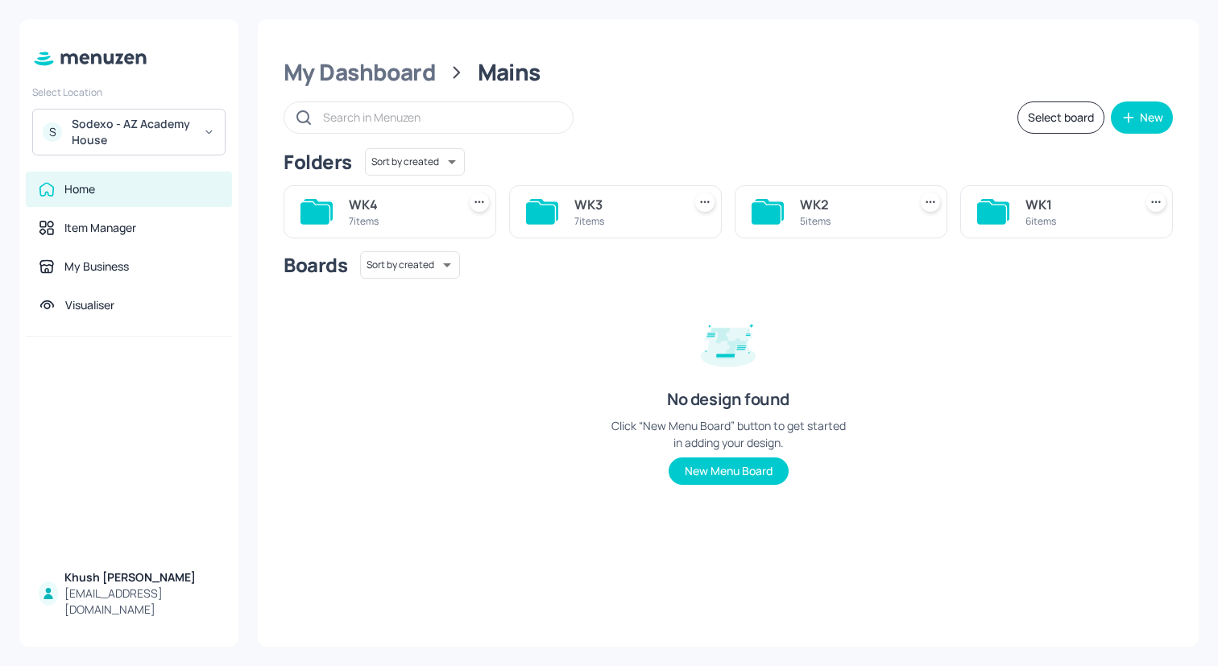
click at [189, 123] on div "Sodexo - AZ Academy House" at bounding box center [133, 132] width 122 height 32
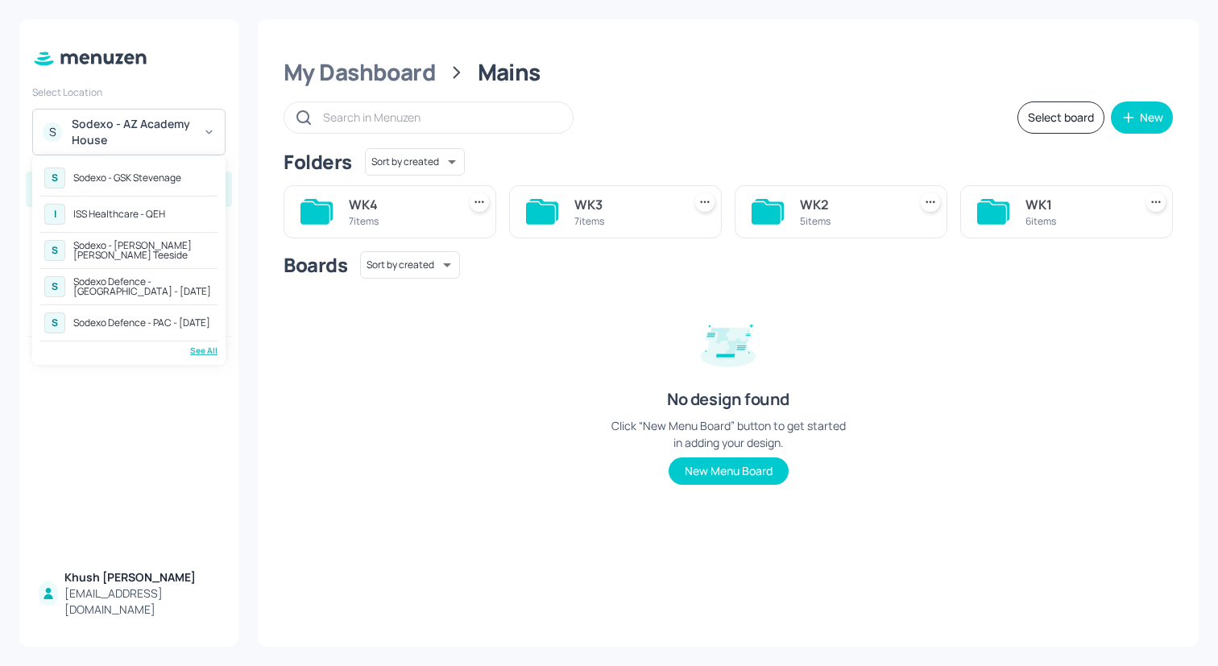
click at [207, 354] on div "See All" at bounding box center [128, 351] width 177 height 12
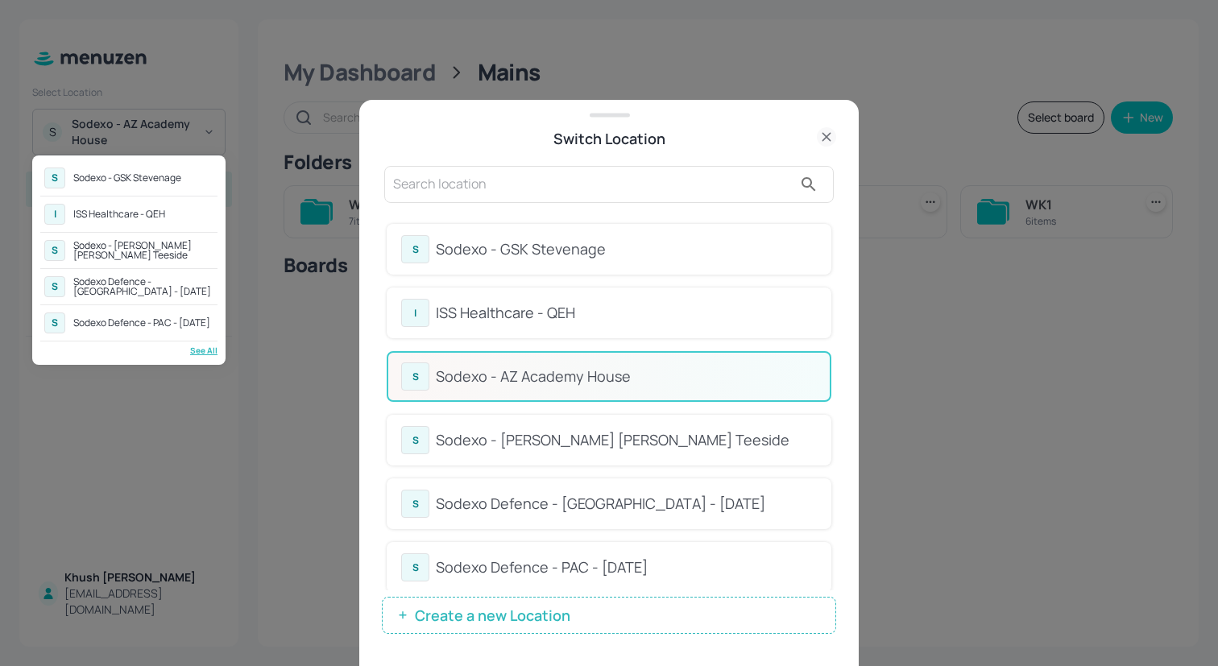
click at [839, 275] on div at bounding box center [609, 333] width 1218 height 666
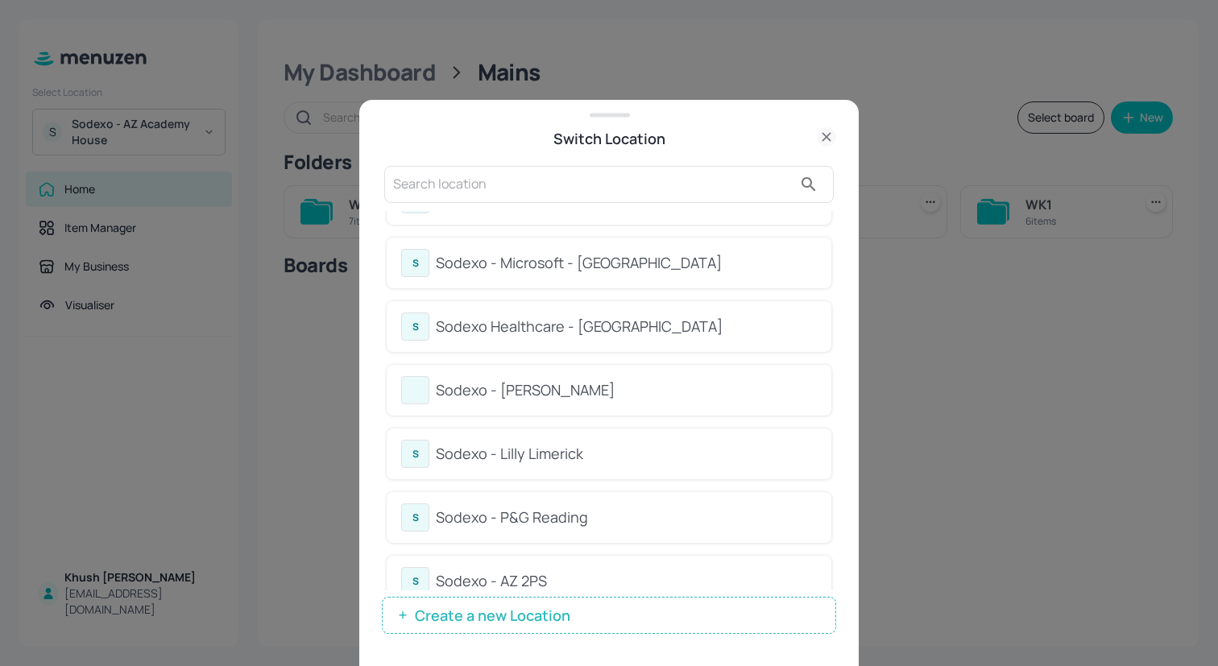
scroll to position [906, 0]
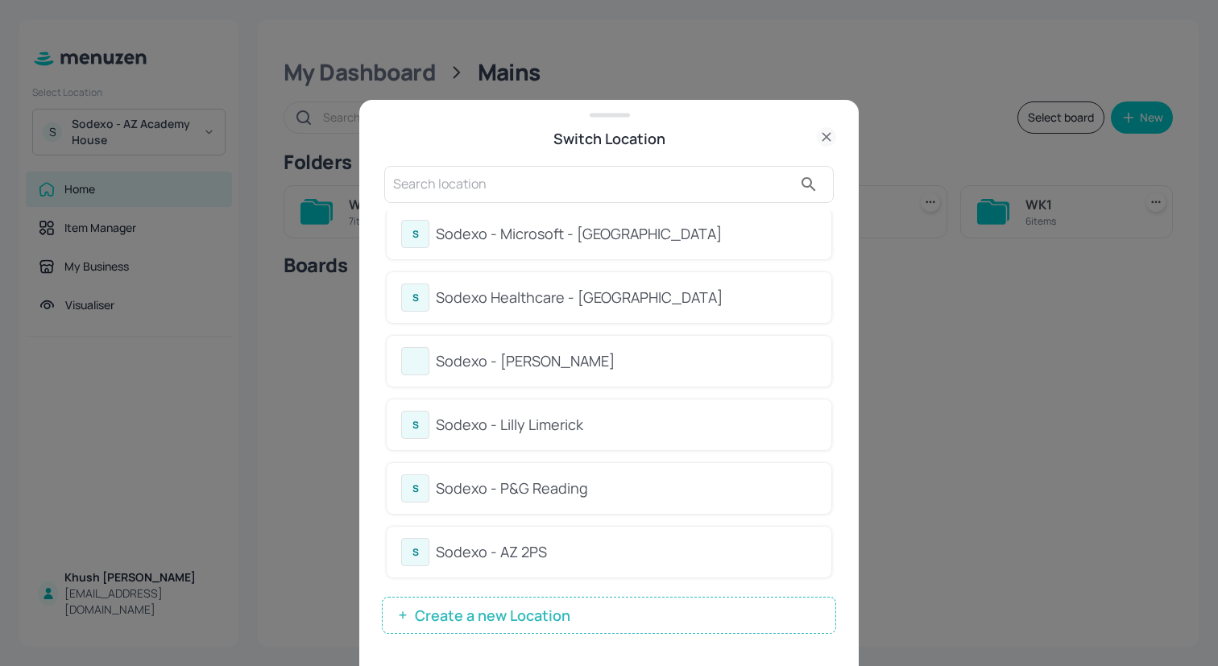
click at [686, 481] on div "Sodexo - P&G Reading" at bounding box center [626, 489] width 381 height 22
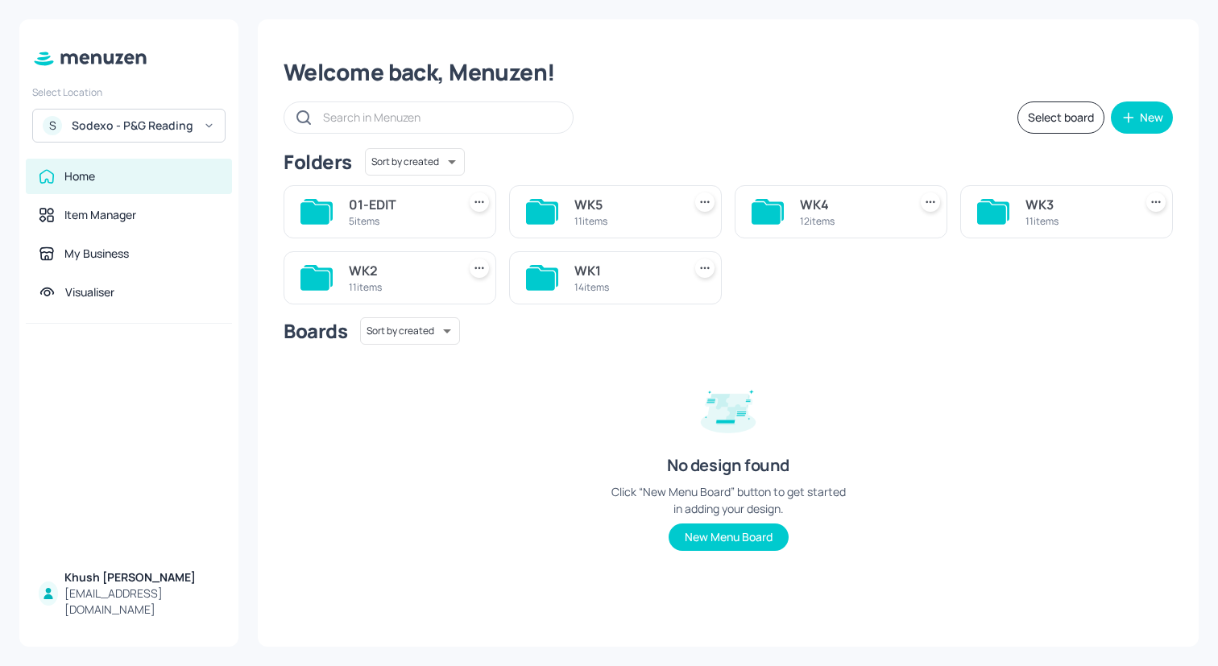
click at [350, 287] on div "11 items" at bounding box center [399, 287] width 101 height 14
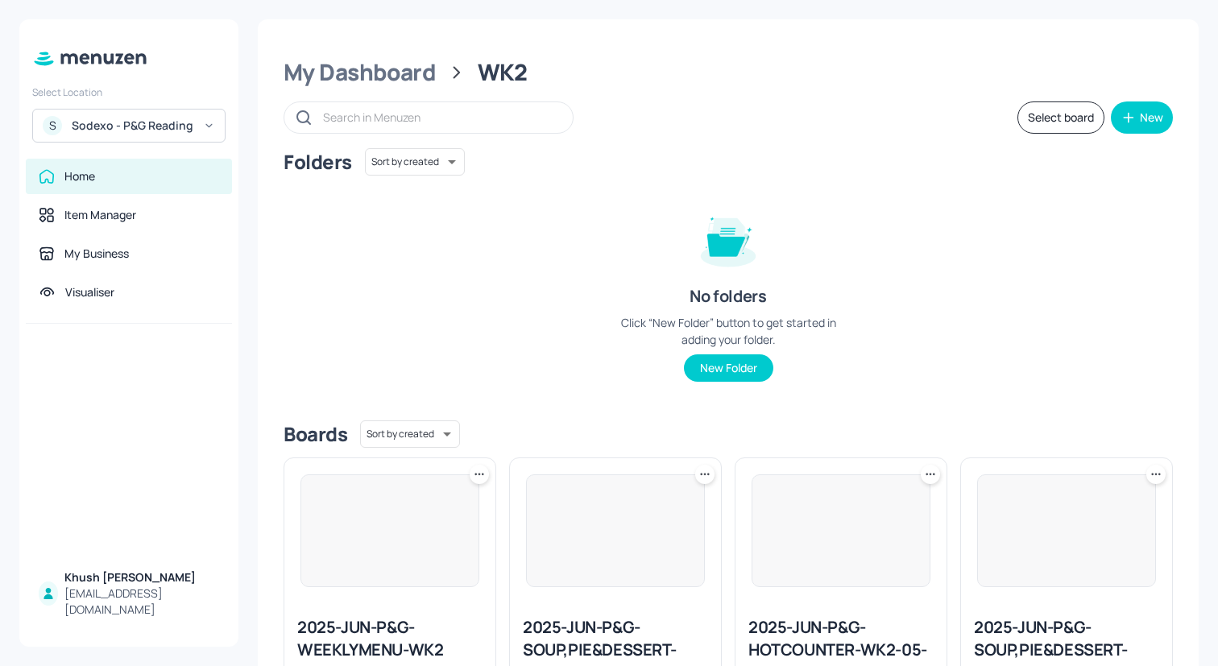
click at [368, 279] on div "Folders Sort by created id ​ No folders Click “New Folder” button to get starte…" at bounding box center [728, 277] width 889 height 259
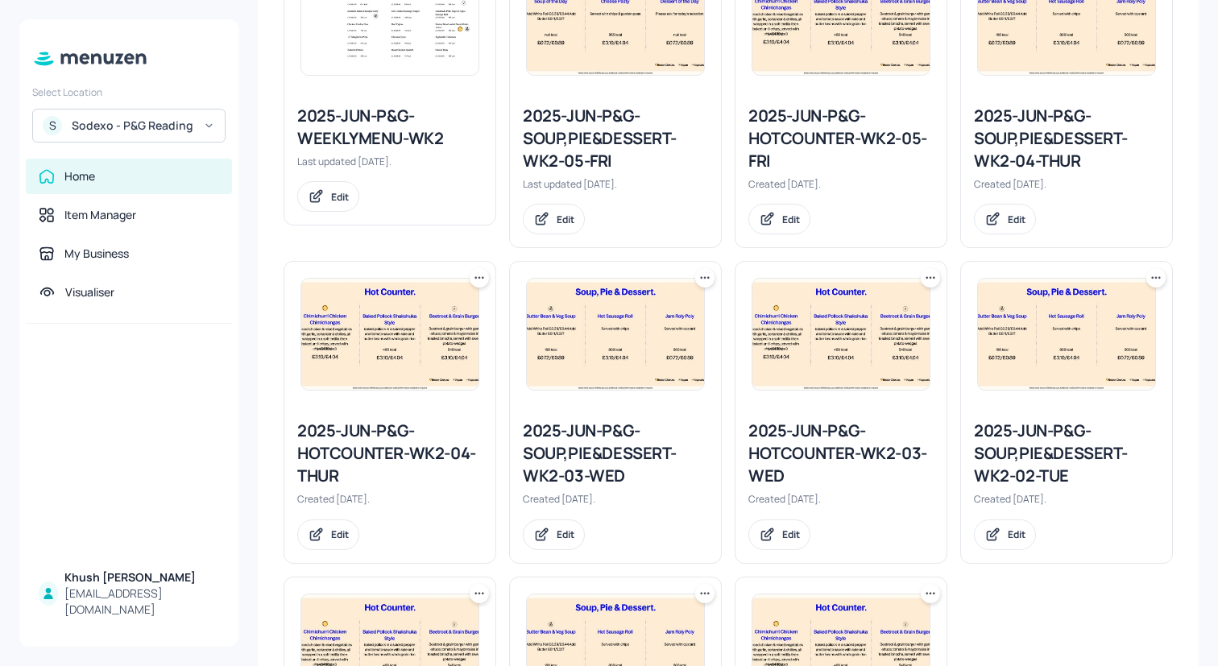
scroll to position [763, 0]
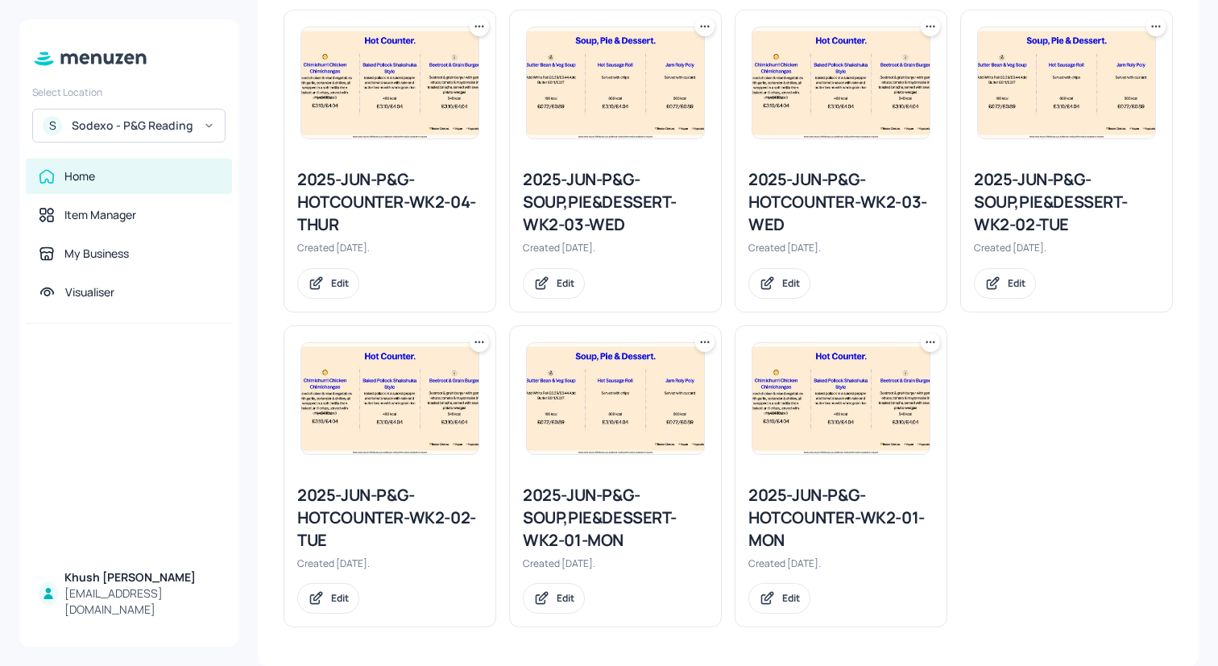
click at [586, 424] on img at bounding box center [615, 398] width 177 height 111
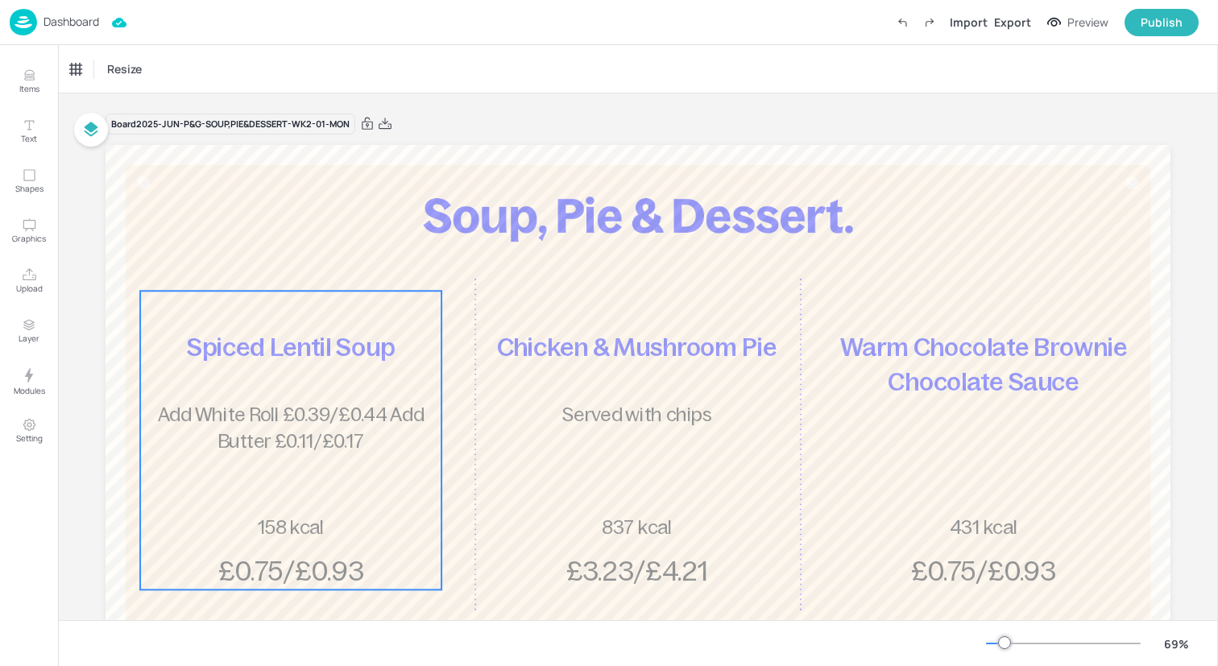
click at [288, 384] on div "Spiced Lentil Soup Add White Roll £0.39/£0.44 Add Butter £0.11/£0.17 £0.75/£0.9…" at bounding box center [290, 440] width 301 height 299
click at [115, 66] on div "Spiced Lentil Soup" at bounding box center [111, 69] width 83 height 14
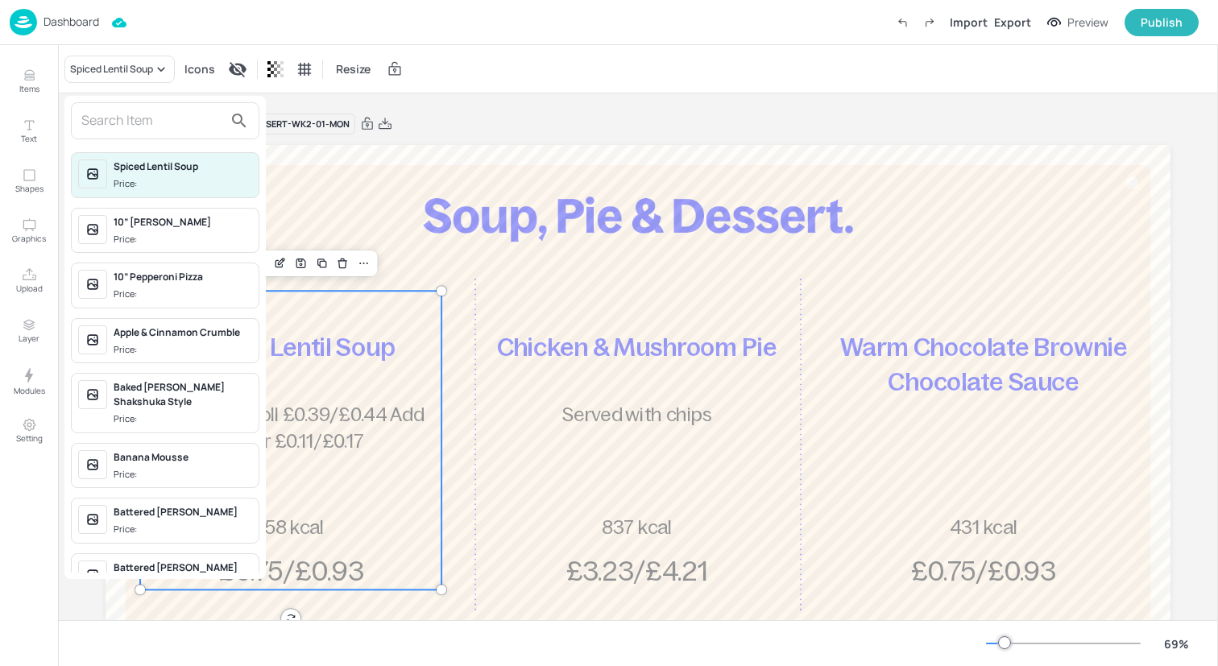
click at [127, 123] on input "text" at bounding box center [152, 121] width 142 height 26
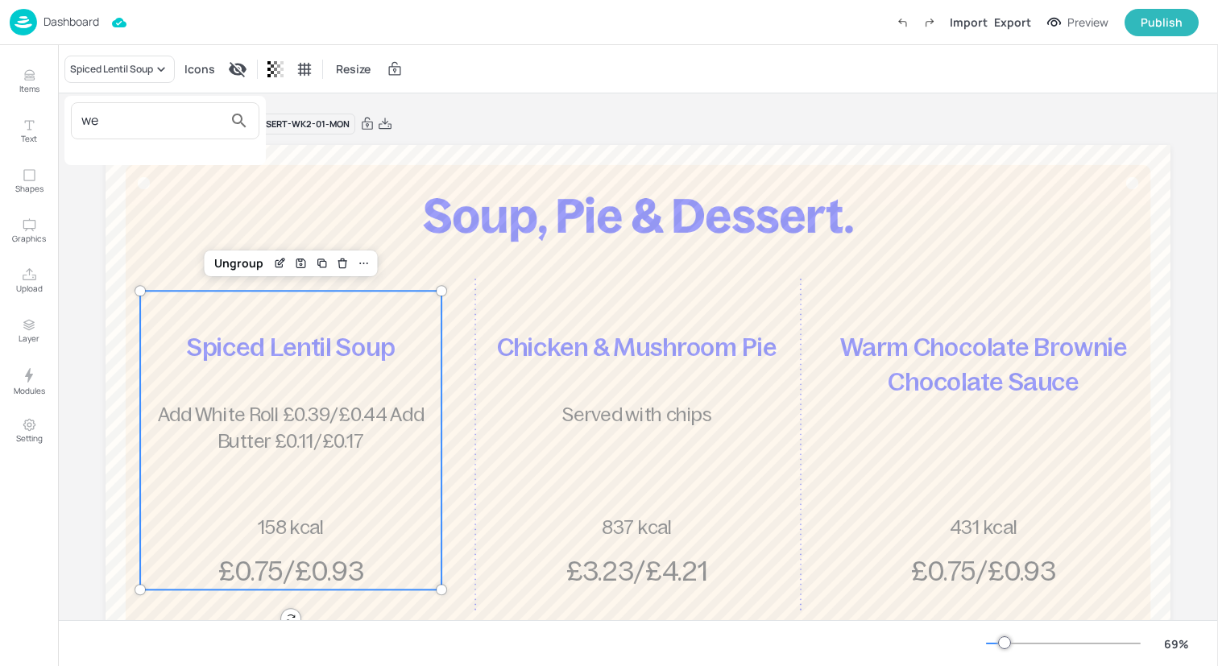
type input "w"
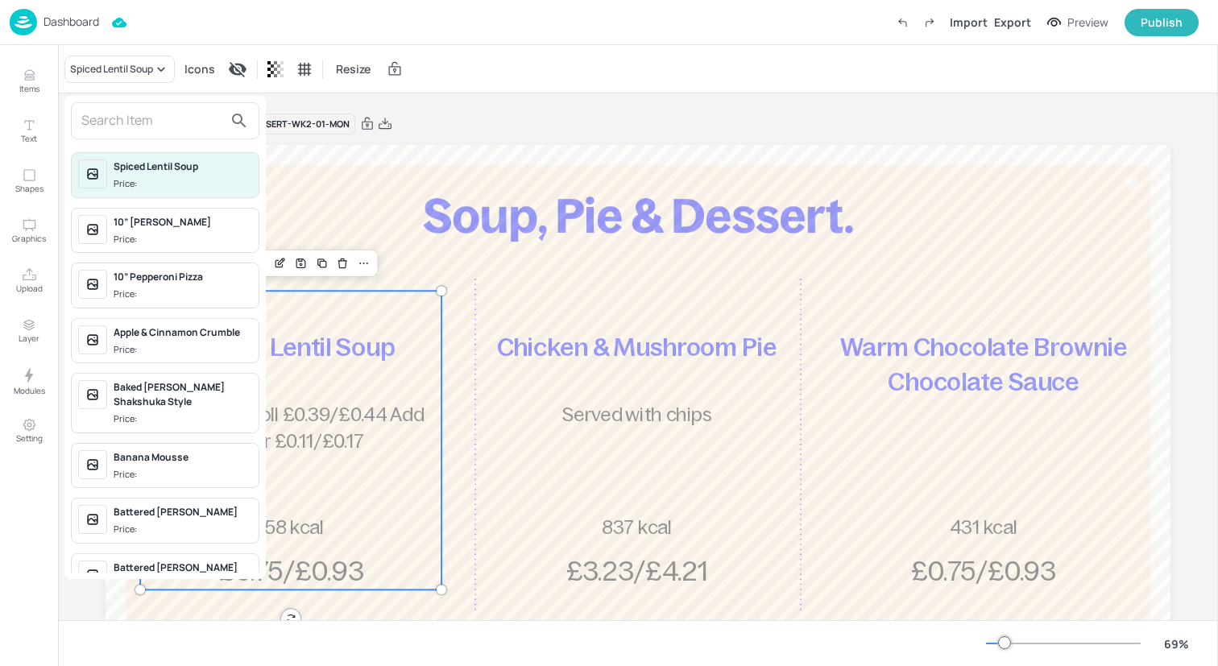
click at [32, 85] on div at bounding box center [609, 333] width 1218 height 666
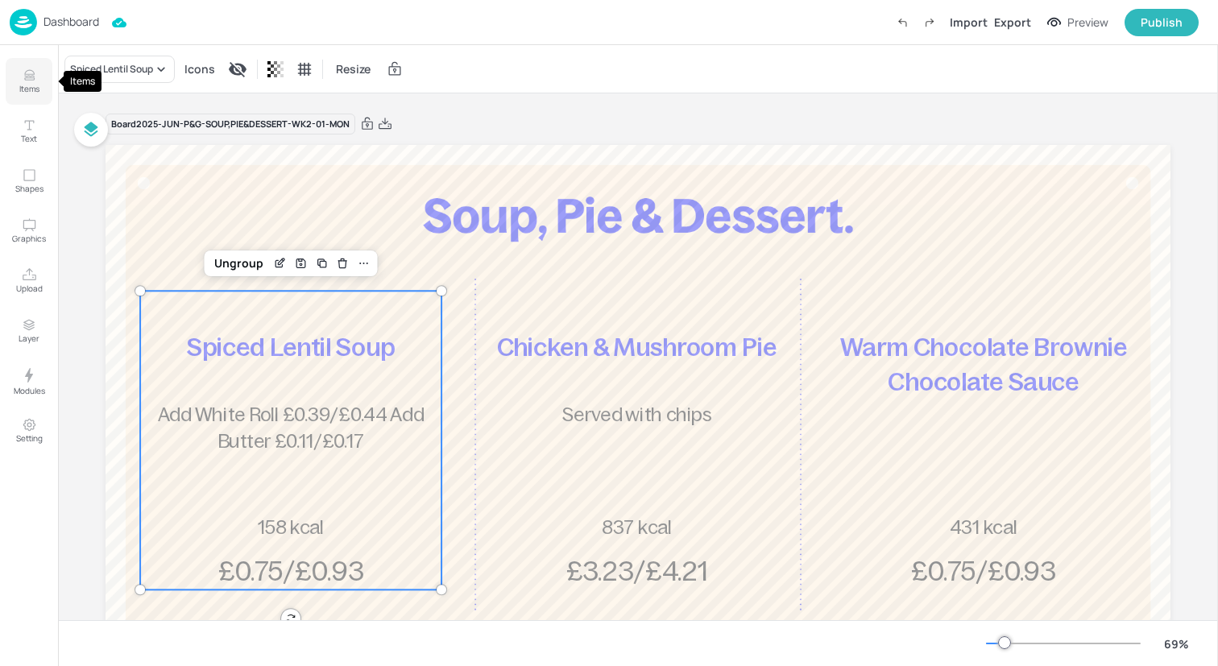
click at [31, 77] on icon "Items" at bounding box center [29, 76] width 10 height 1
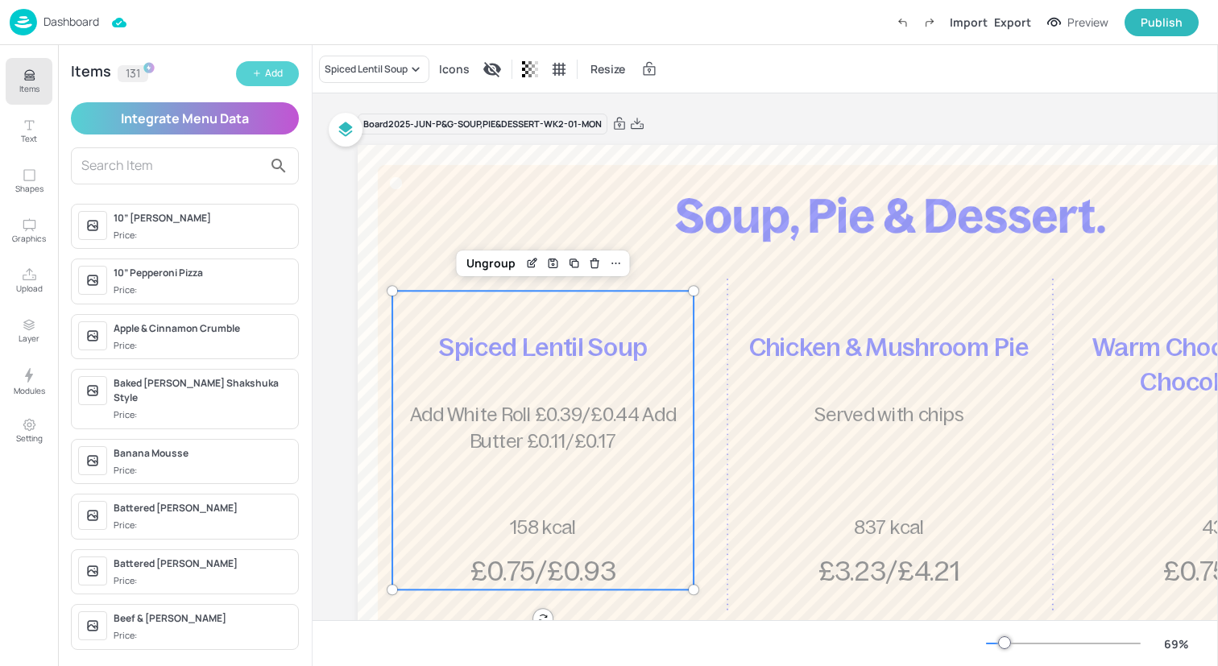
click at [265, 79] on div "Add" at bounding box center [274, 73] width 18 height 15
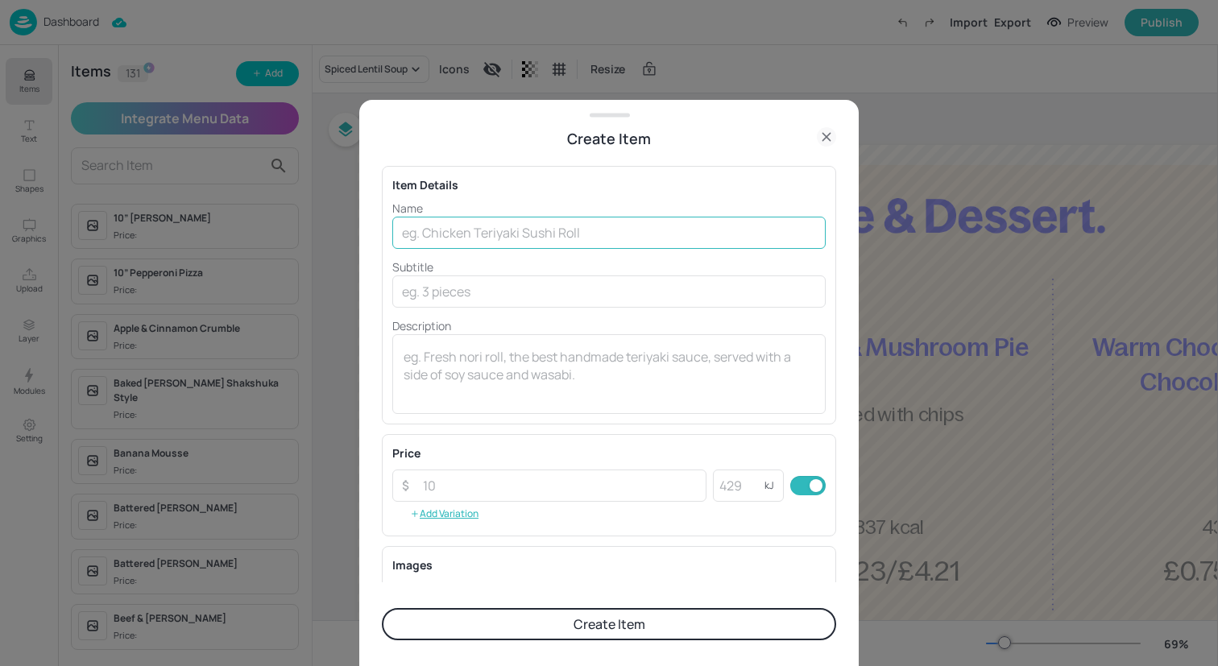
click at [467, 236] on input "text" at bounding box center [608, 233] width 433 height 32
type input "Welsh Style Burger"
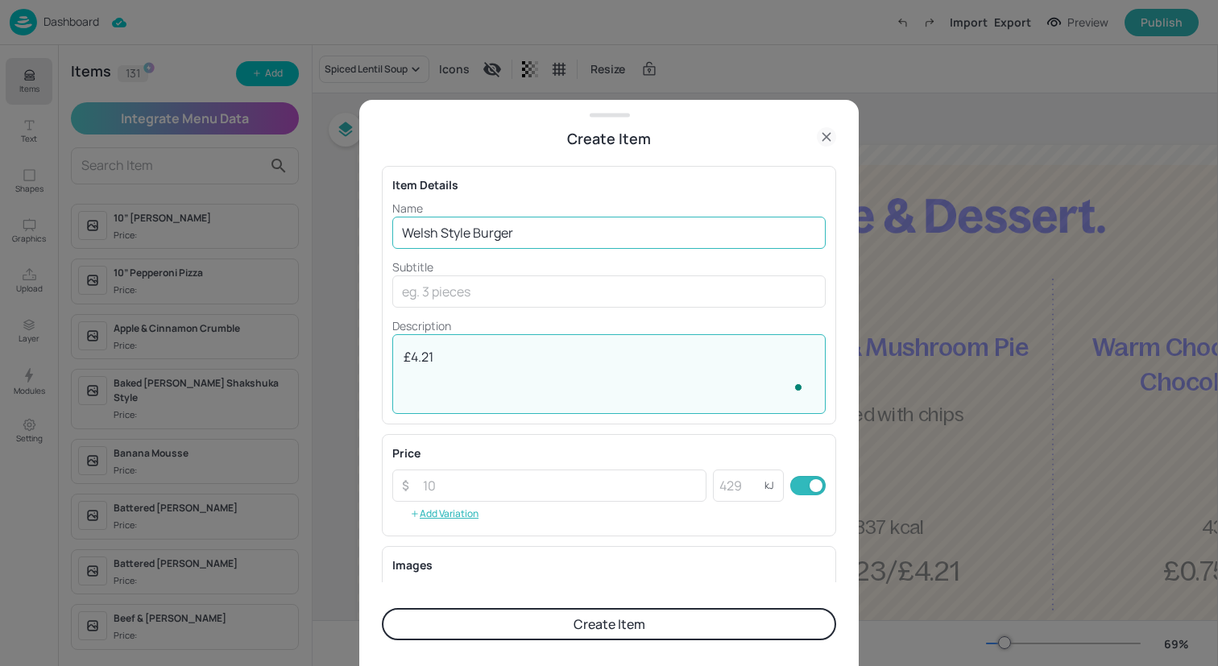
type textarea "£4.21"
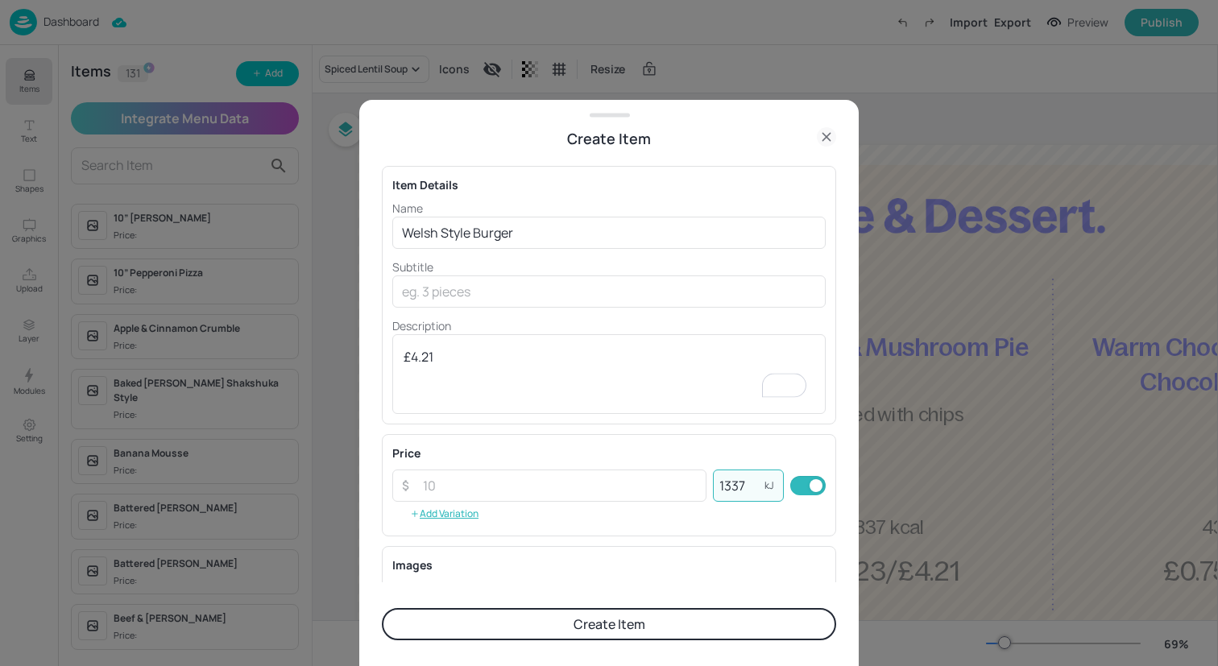
type input "1337"
click at [585, 615] on button "Create Item" at bounding box center [609, 624] width 454 height 32
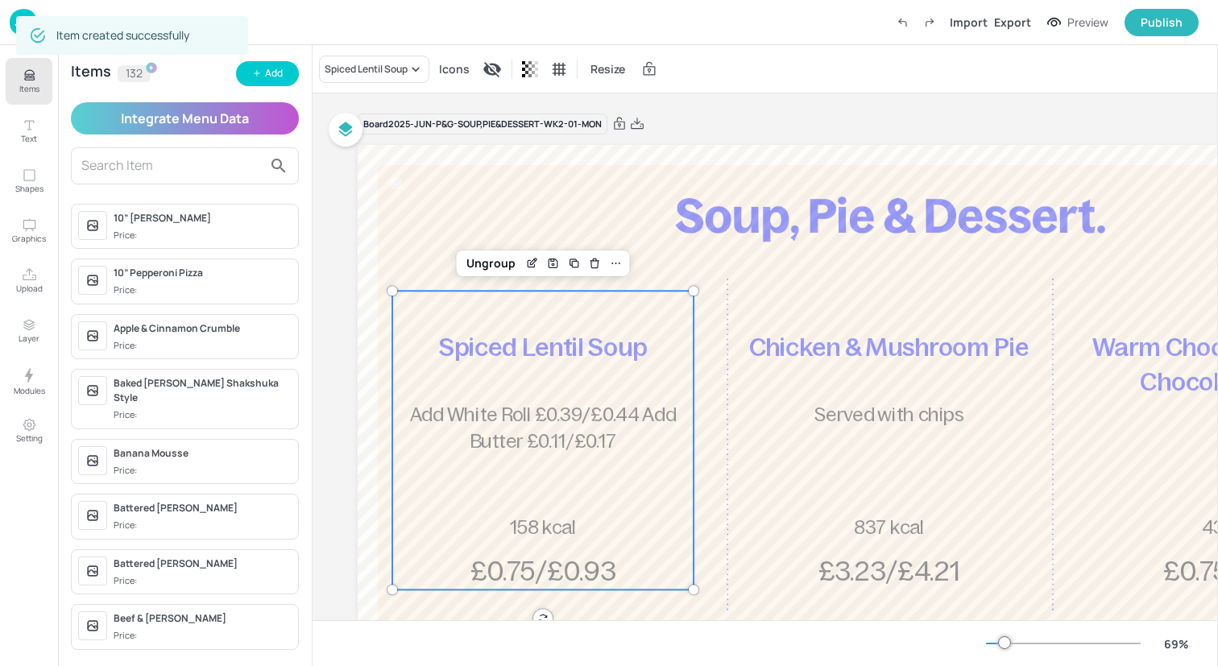
click at [555, 449] on span "Add White Roll £0.39/£0.44 Add Butter £0.11/£0.17" at bounding box center [543, 428] width 267 height 48
click at [405, 77] on div "Spiced Lentil Soup" at bounding box center [374, 69] width 110 height 27
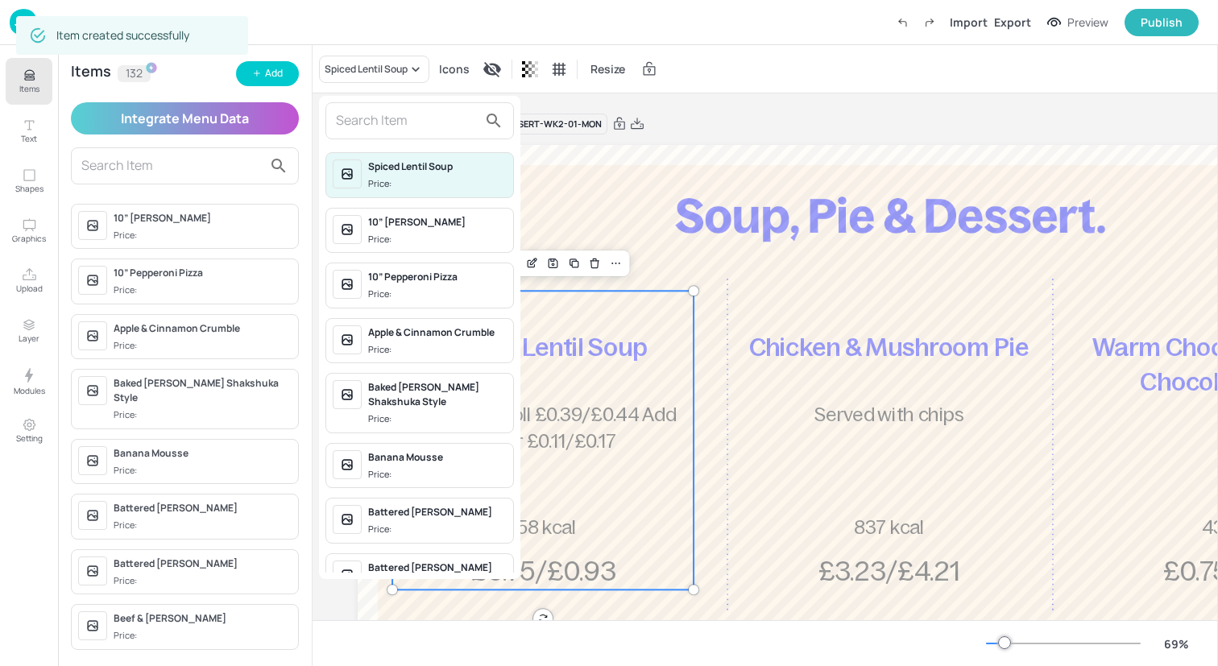
click at [405, 138] on div at bounding box center [419, 120] width 188 height 37
click at [405, 130] on input "text" at bounding box center [407, 121] width 142 height 26
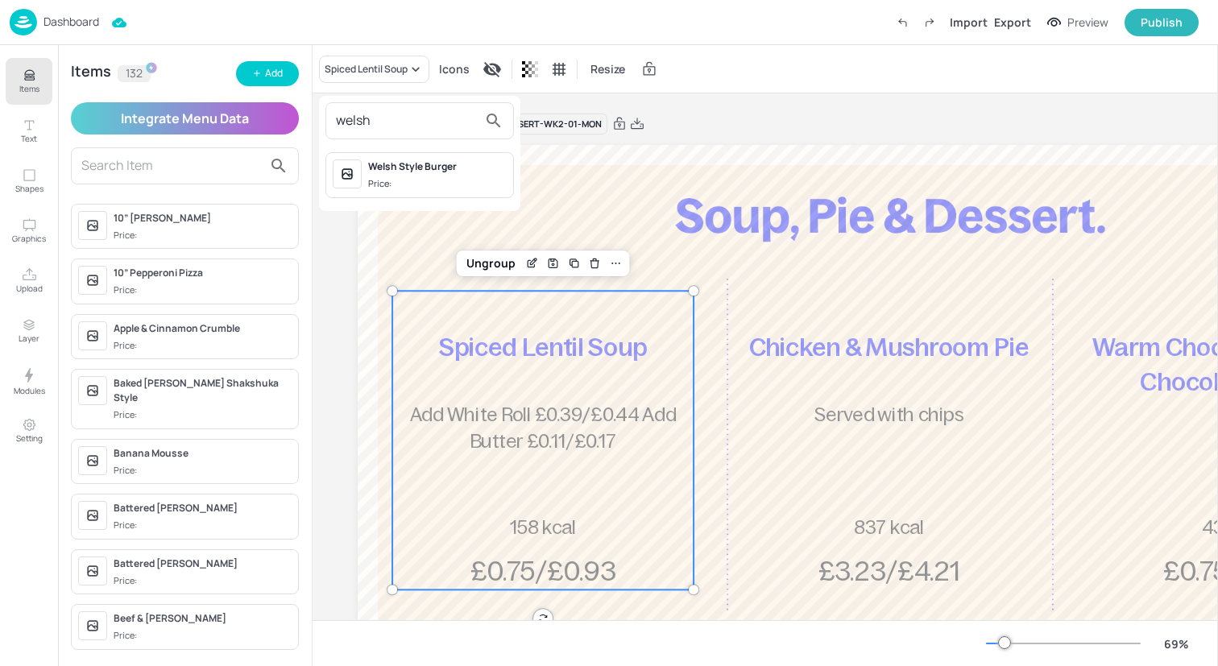
type input "welsh"
click at [436, 164] on div "Welsh Style Burger" at bounding box center [437, 166] width 139 height 14
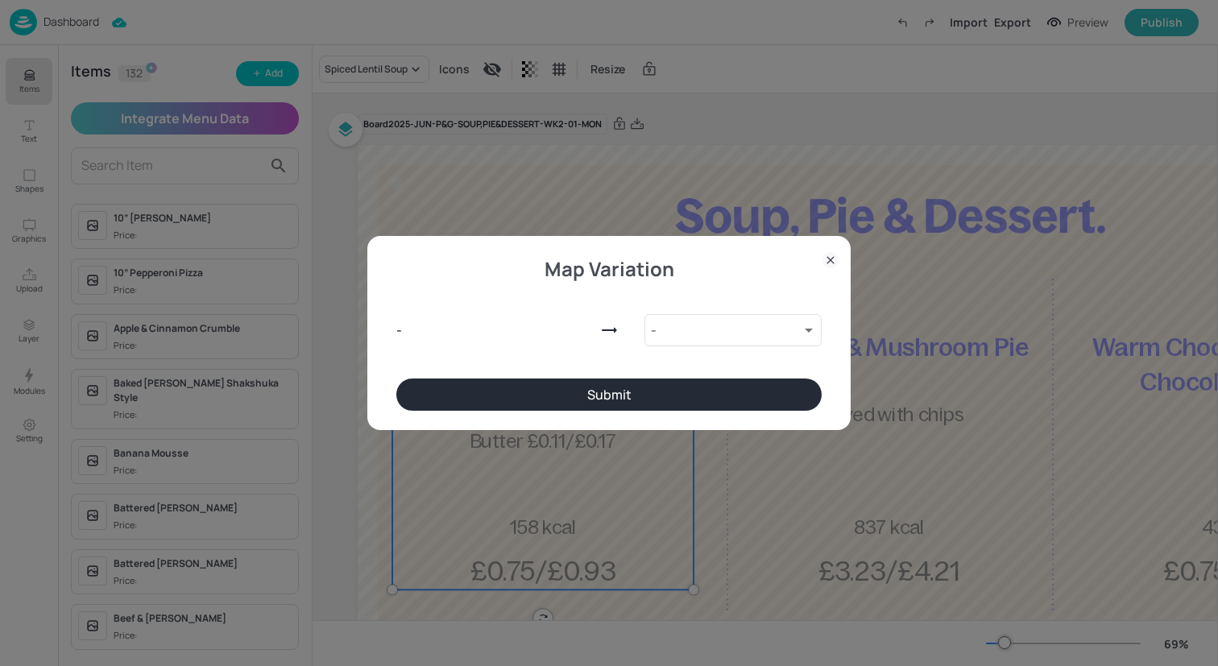
click at [614, 387] on button "Submit" at bounding box center [608, 395] width 425 height 32
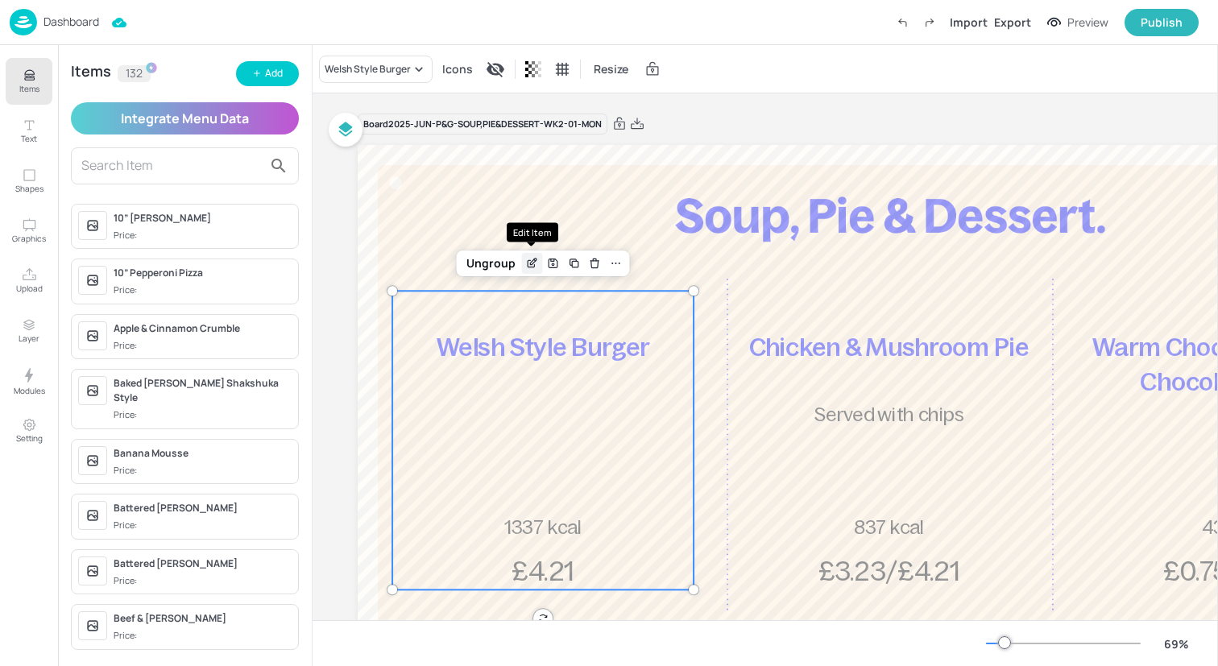
click at [528, 266] on icon "Edit Item" at bounding box center [531, 264] width 7 height 7
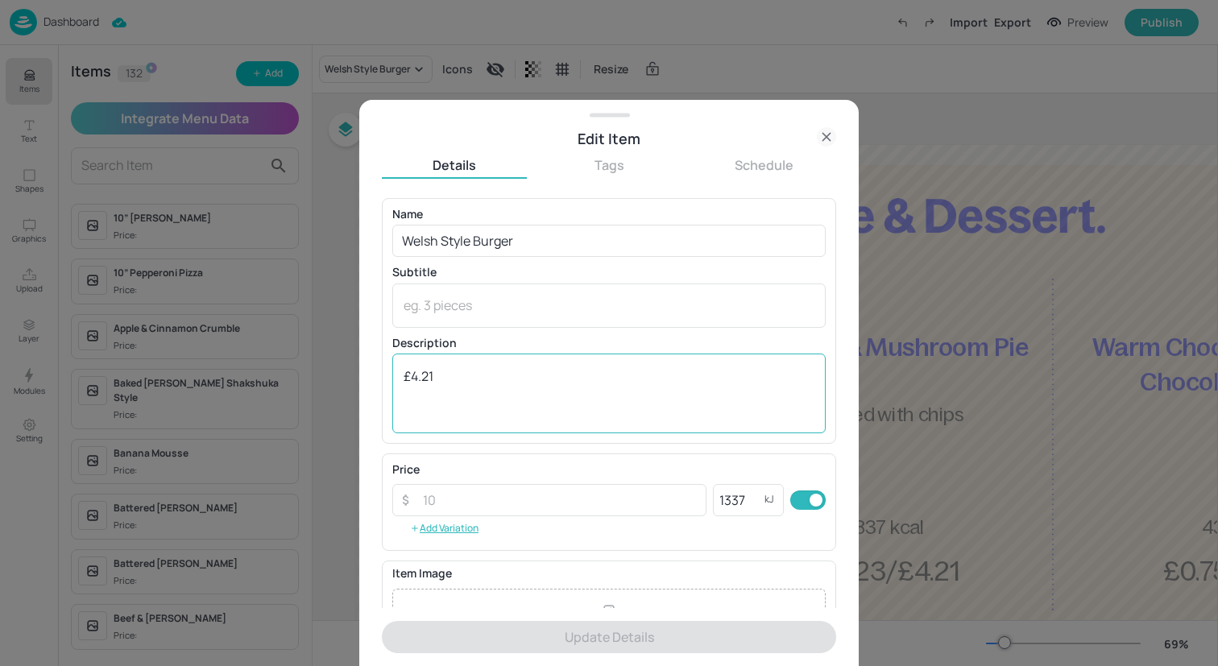
click at [402, 375] on div "£4.21 x ​" at bounding box center [608, 394] width 433 height 80
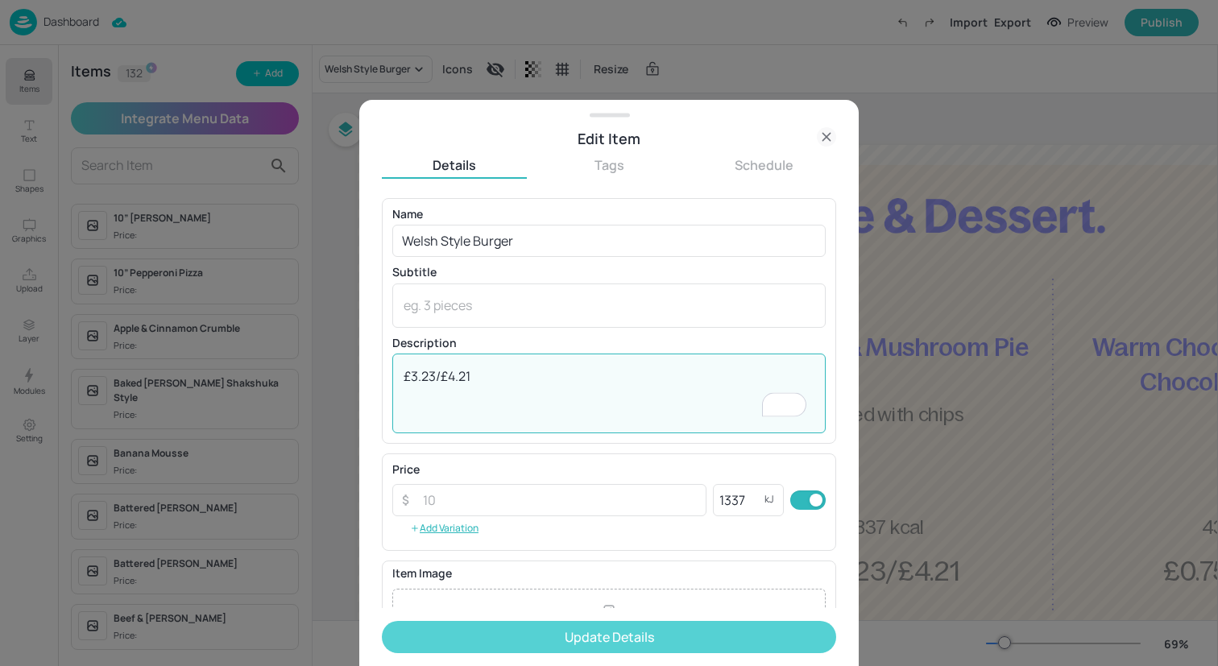
type textarea "£3.23/£4.21"
click at [614, 641] on button "Update Details" at bounding box center [609, 637] width 454 height 32
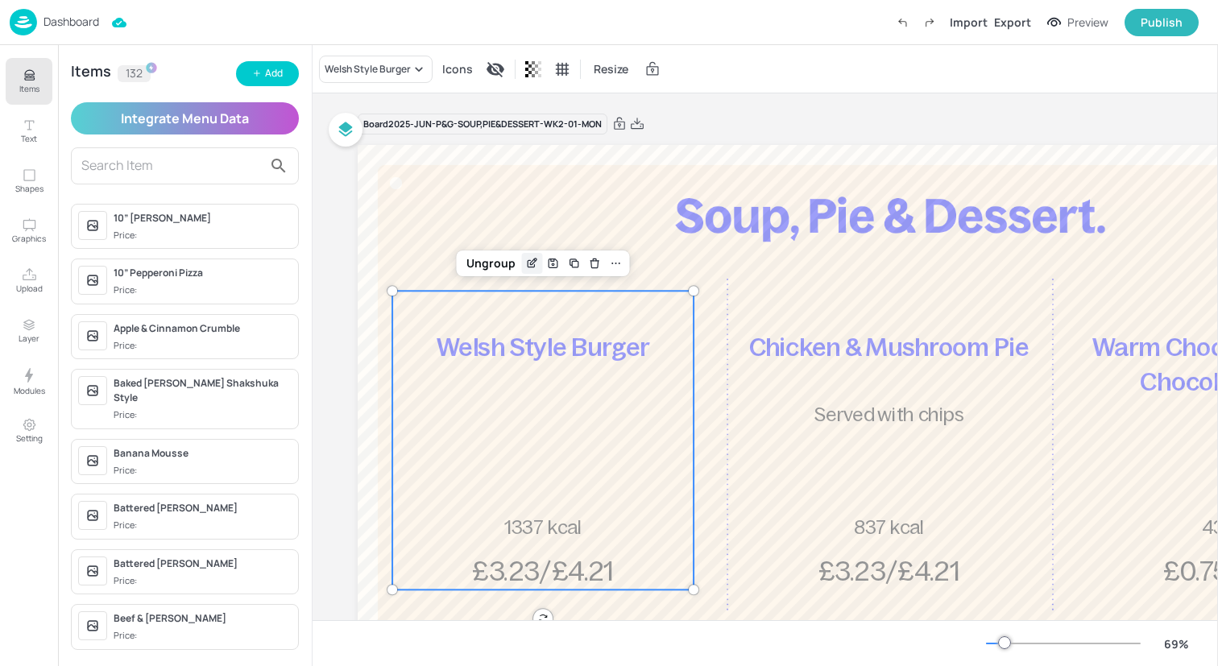
click at [528, 267] on icon "Edit Item" at bounding box center [531, 264] width 7 height 7
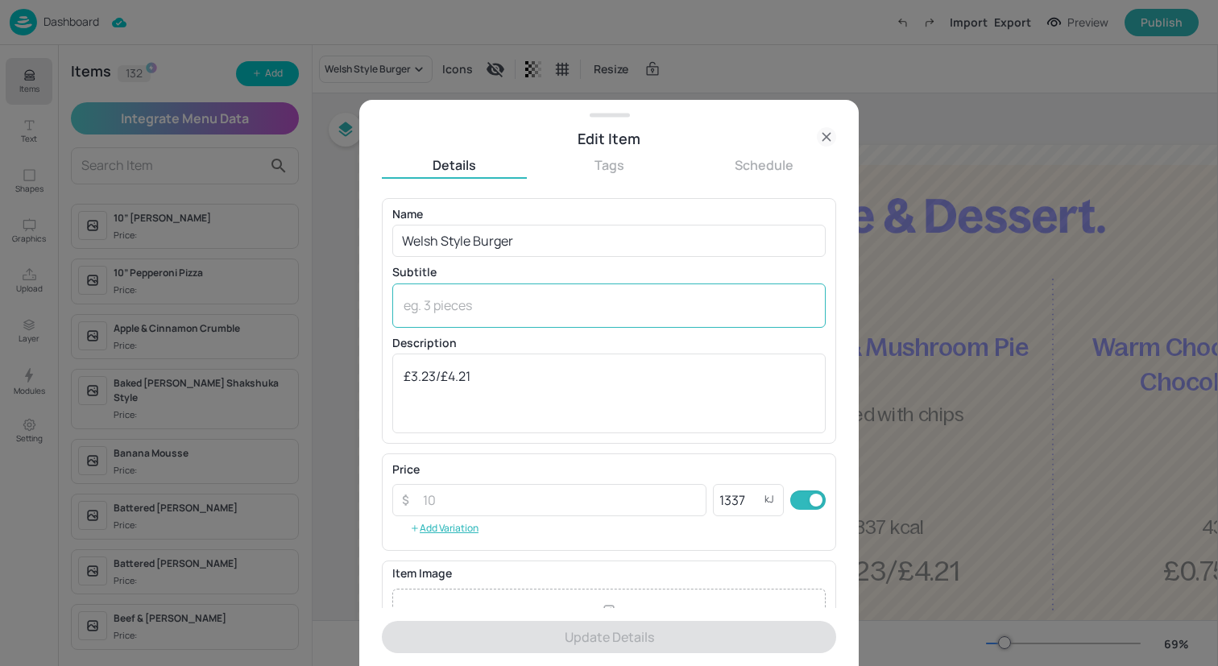
click at [553, 321] on div "x ​" at bounding box center [608, 306] width 433 height 44
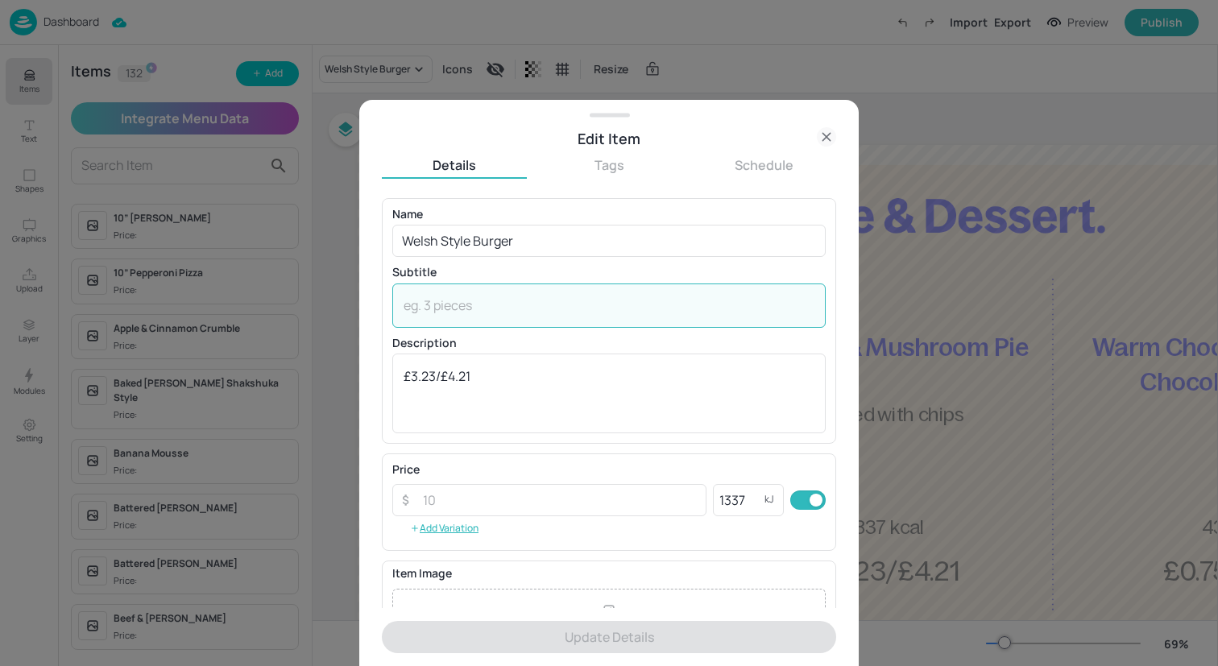
paste textarea "Welsh rarebit topped beef burger in a Brioche bun with Monterey jack cheese Sou…"
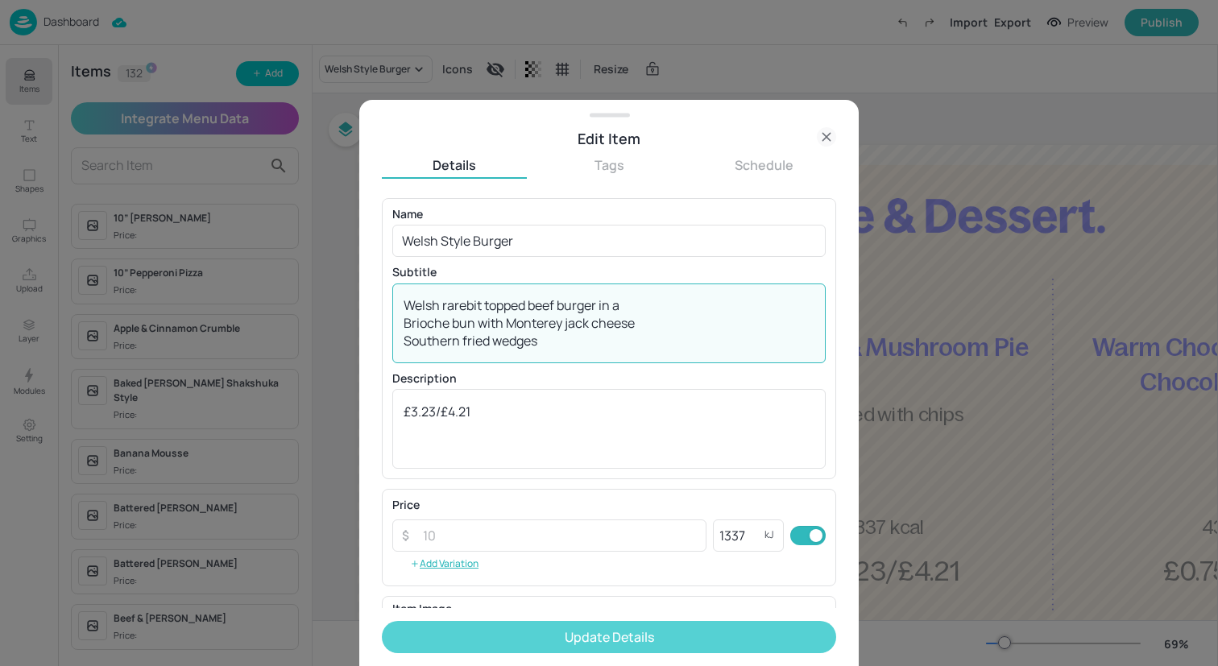
type textarea "Welsh rarebit topped beef burger in a Brioche bun with Monterey jack cheese Sou…"
click at [610, 641] on button "Update Details" at bounding box center [609, 637] width 454 height 32
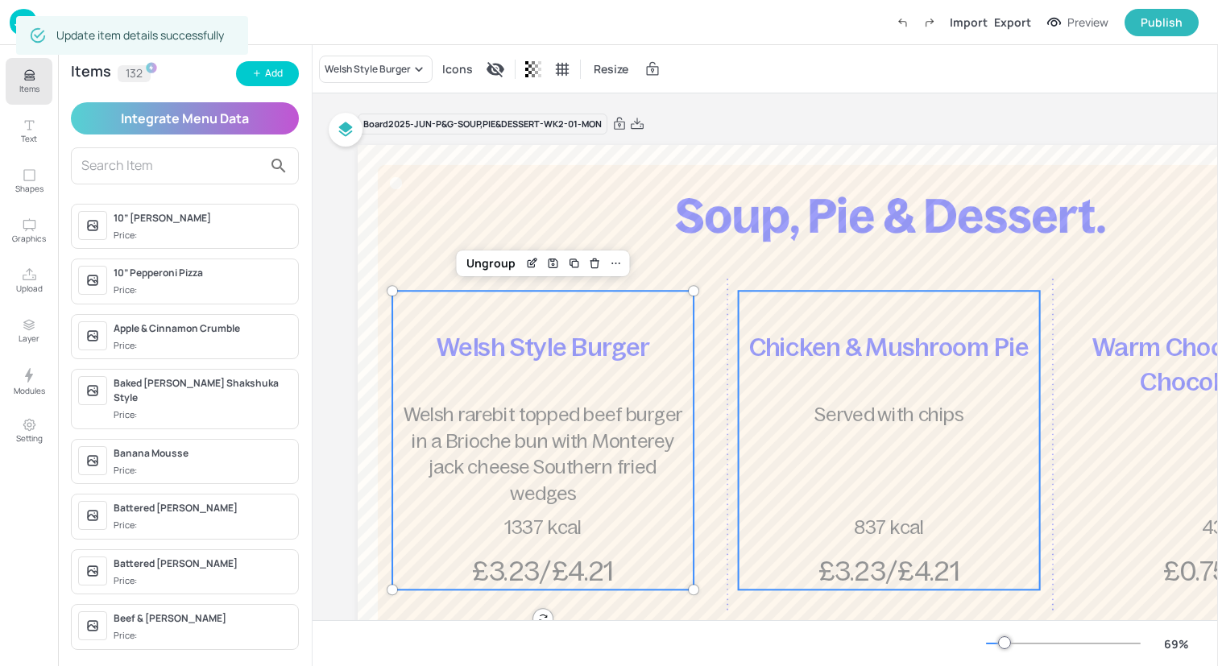
click at [828, 425] on p "Served with chips" at bounding box center [889, 415] width 292 height 27
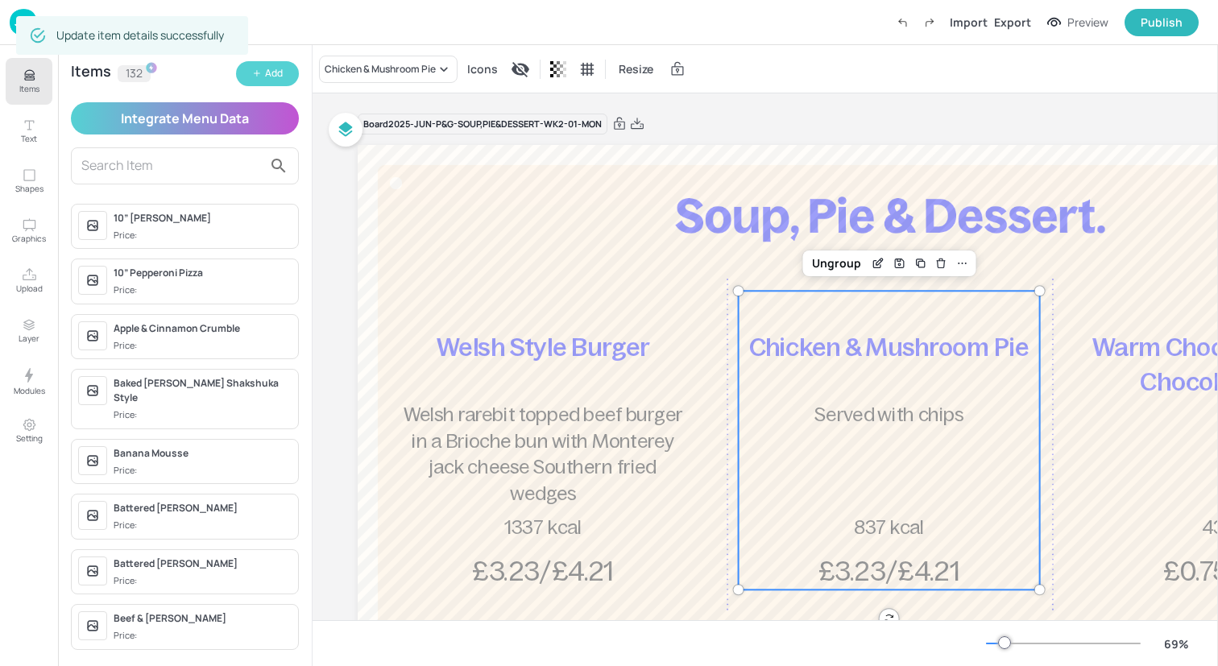
click at [260, 77] on icon "button" at bounding box center [257, 73] width 10 height 10
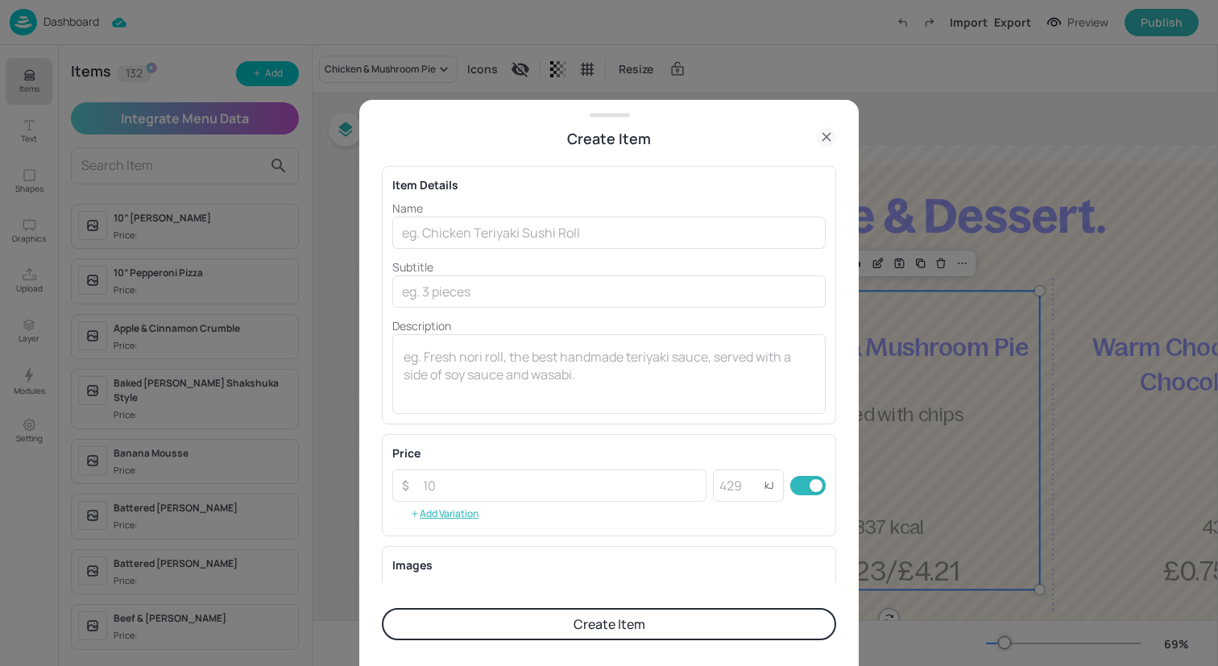
click at [445, 75] on div at bounding box center [609, 333] width 1218 height 666
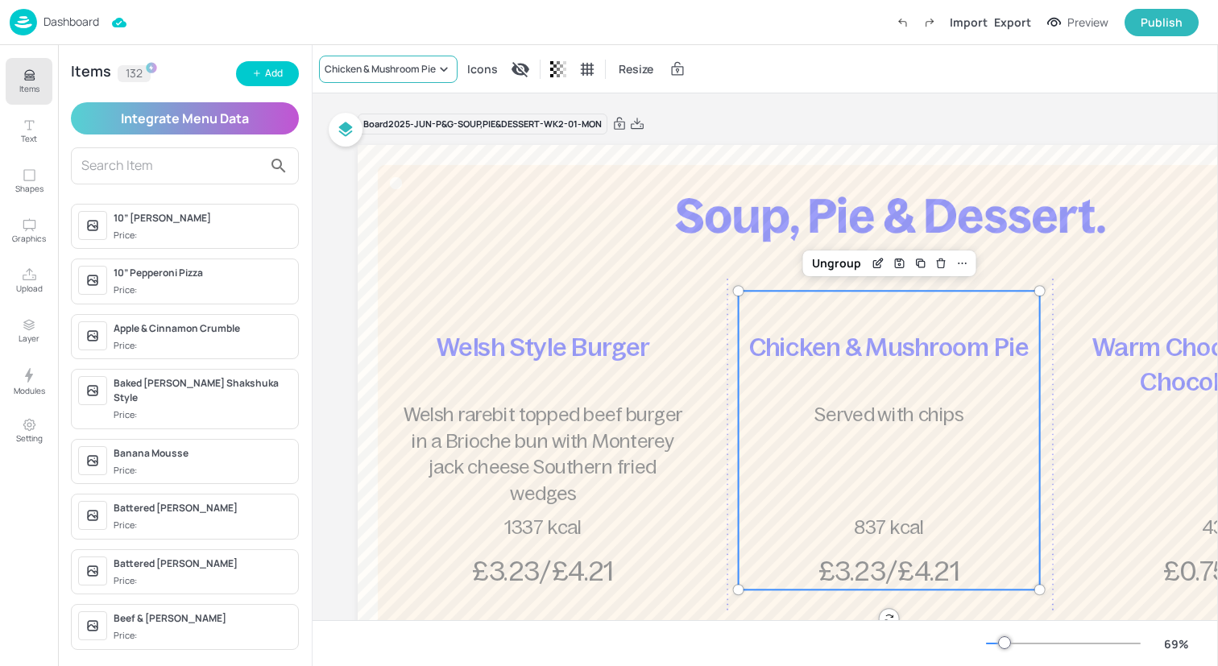
click at [406, 63] on div "Chicken & Mushroom Pie" at bounding box center [380, 69] width 111 height 14
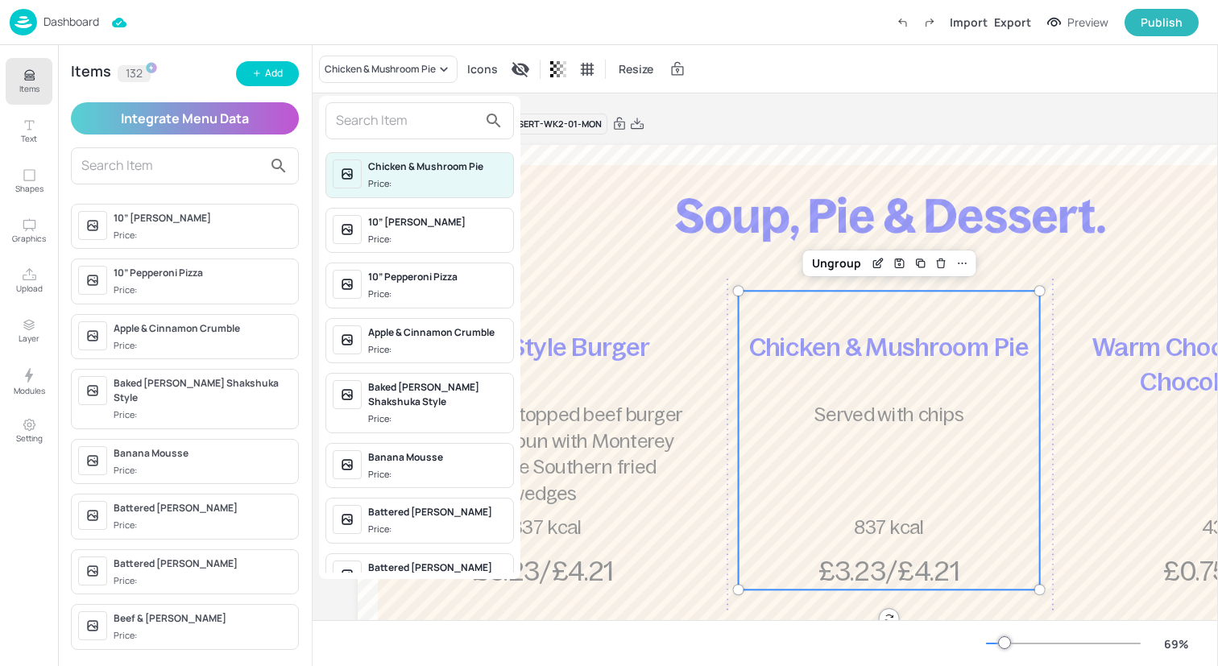
click at [422, 130] on input "text" at bounding box center [407, 121] width 142 height 26
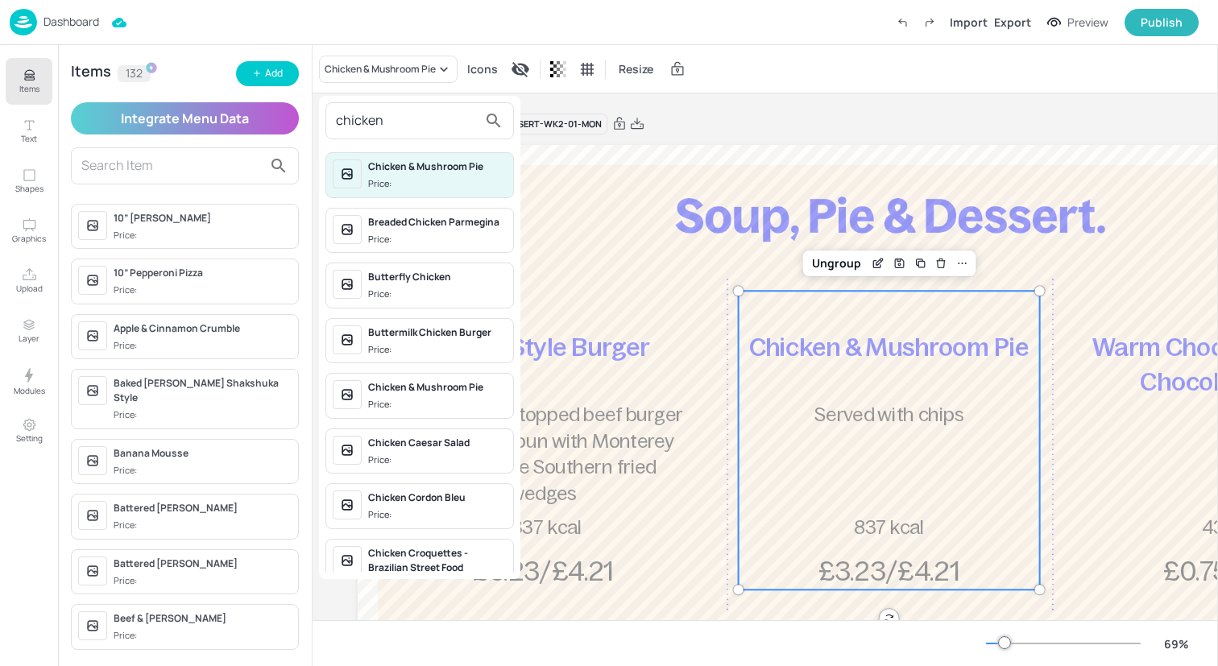
type input "chicken"
click at [455, 170] on div "Chicken & Mushroom Pie" at bounding box center [437, 166] width 139 height 14
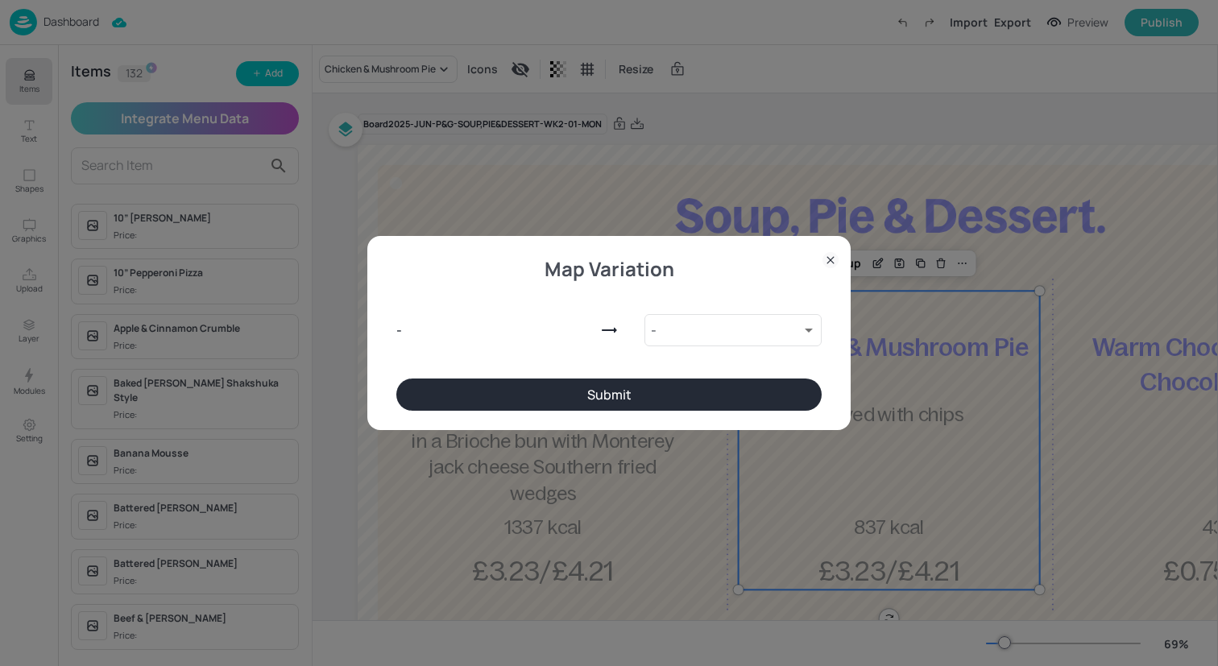
click at [826, 258] on icon at bounding box center [830, 260] width 16 height 16
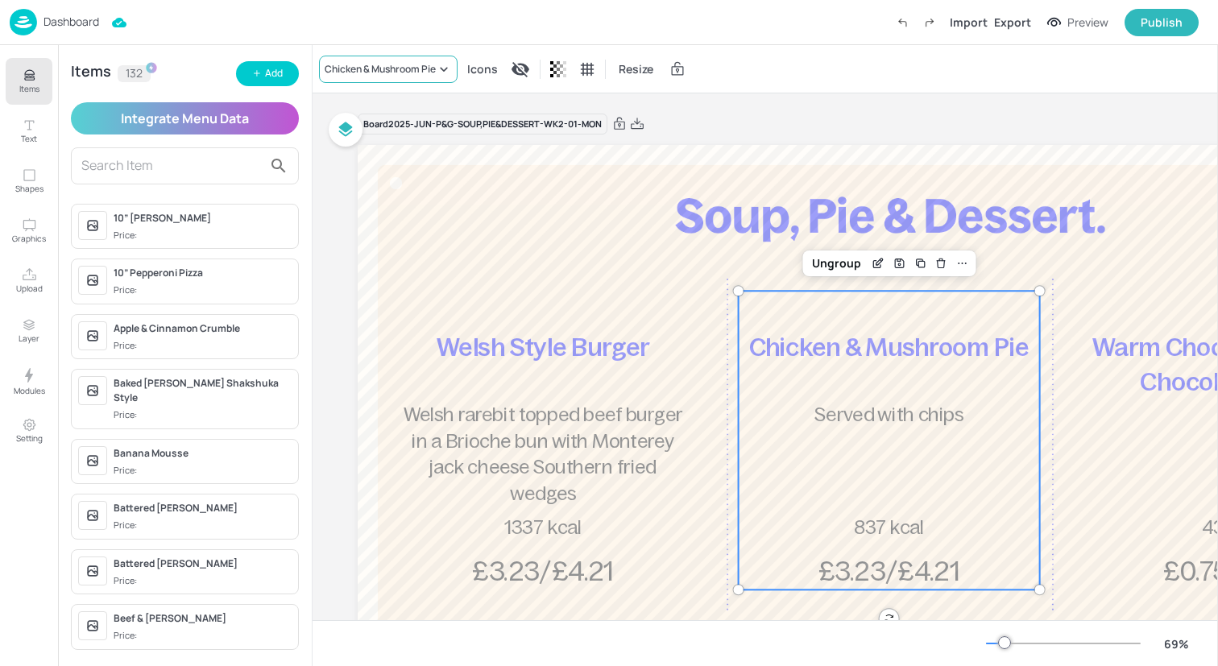
click at [429, 74] on div "Chicken & Mushroom Pie" at bounding box center [380, 69] width 111 height 14
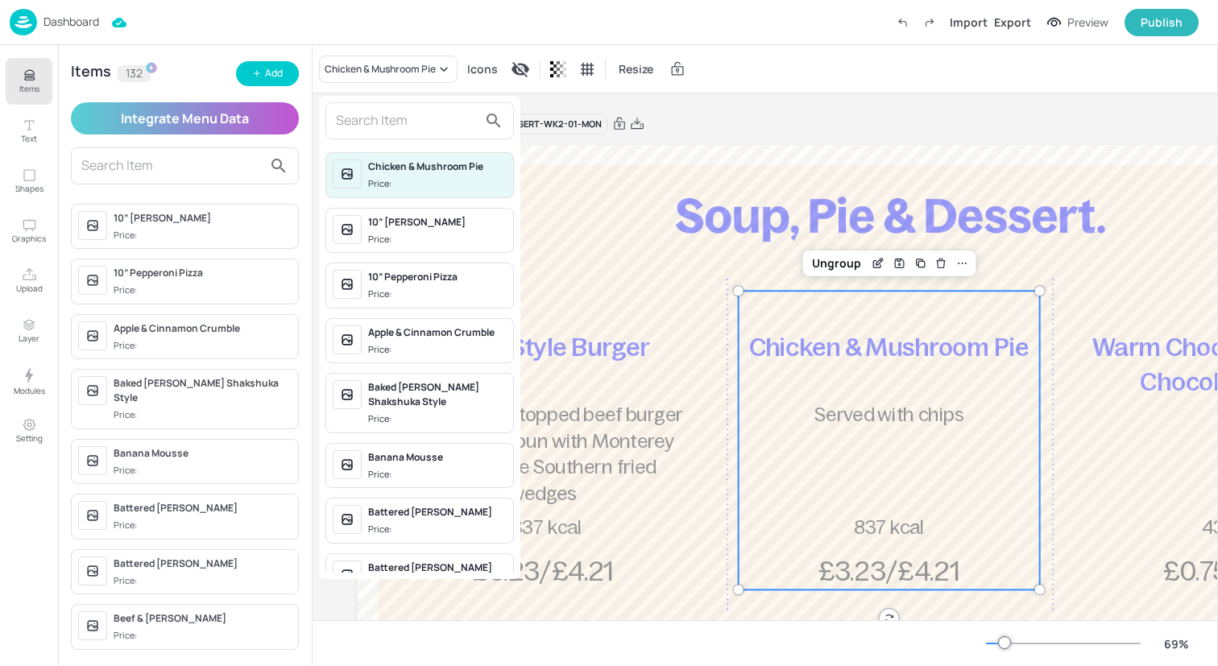
click at [428, 127] on input "text" at bounding box center [407, 121] width 142 height 26
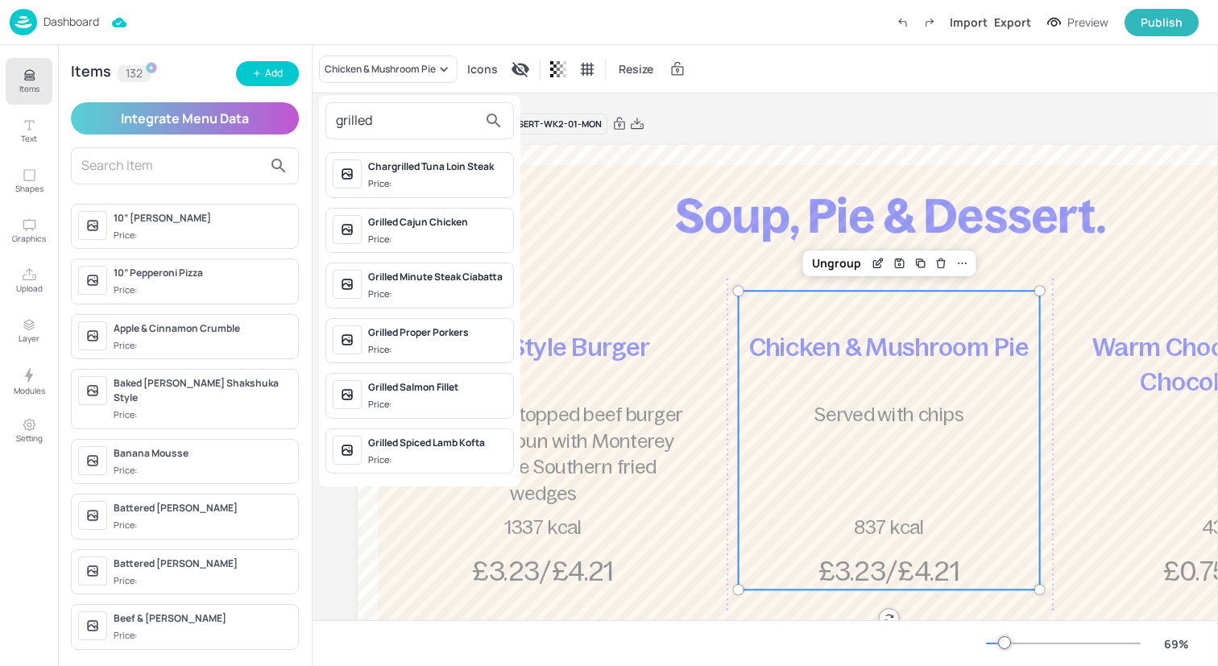
type input "grilled"
click at [414, 227] on div "Grilled Cajun Chicken" at bounding box center [437, 222] width 139 height 14
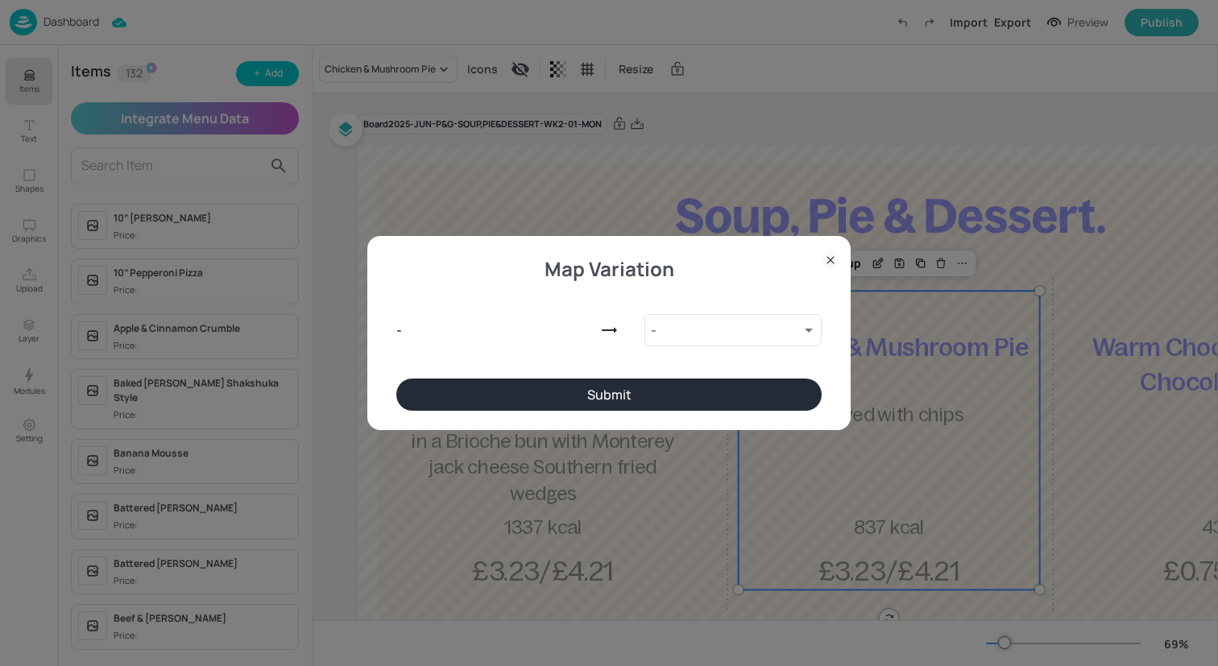
click at [565, 389] on button "Submit" at bounding box center [608, 395] width 425 height 32
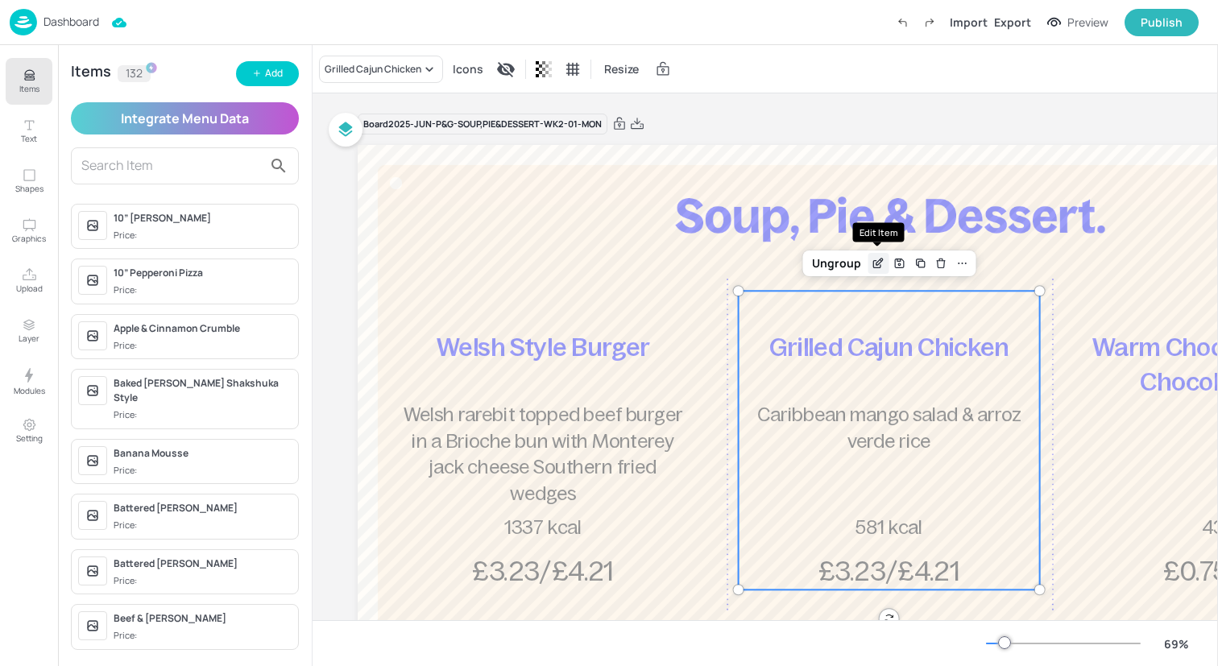
click at [871, 263] on icon "Edit Item" at bounding box center [878, 263] width 14 height 13
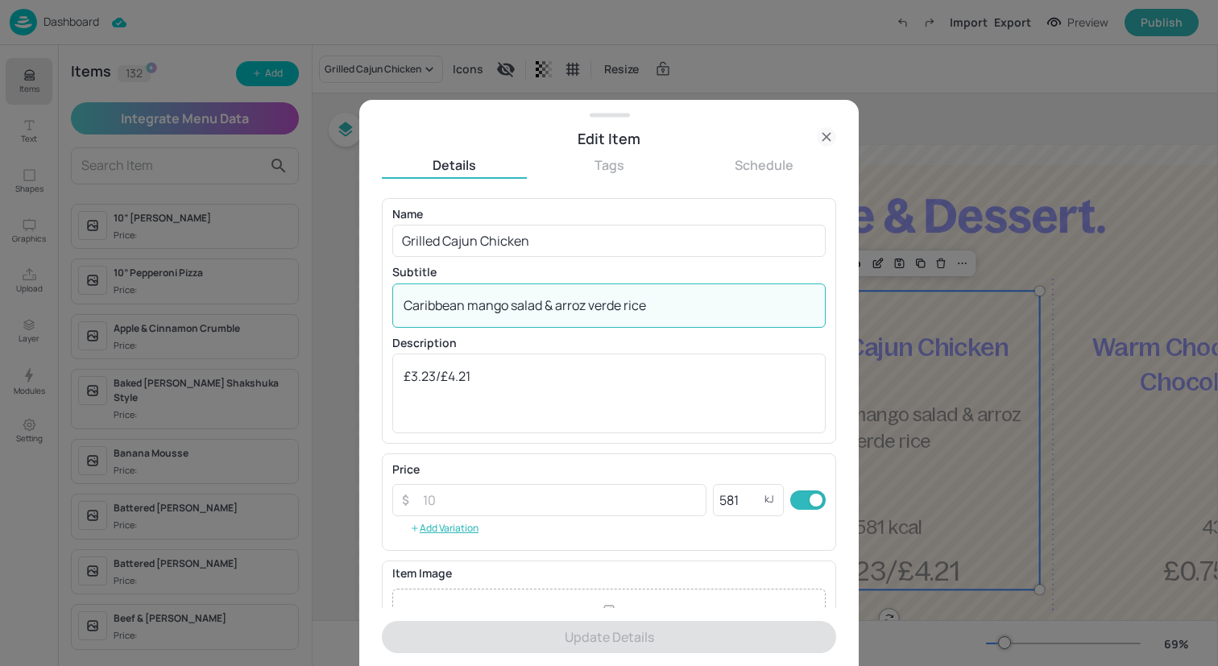
drag, startPoint x: 725, startPoint y: 310, endPoint x: 297, endPoint y: 296, distance: 427.9
click at [297, 296] on div "Edit Item Details Tags Schedule Name Grilled Cajun Chicken ​ Subtitle Caribbean…" at bounding box center [609, 333] width 1218 height 666
paste textarea "Served with beetroot, radish & orange Salad, southern fried wedges"
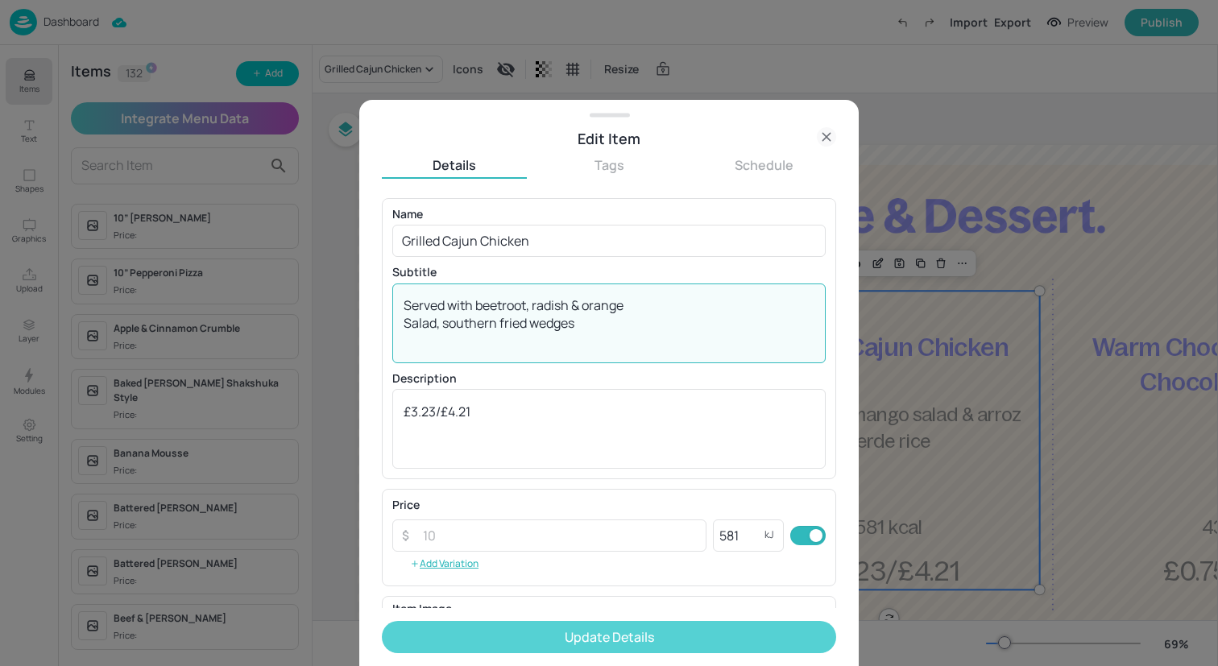
type textarea "Served with beetroot, radish & orange Salad, southern fried wedges"
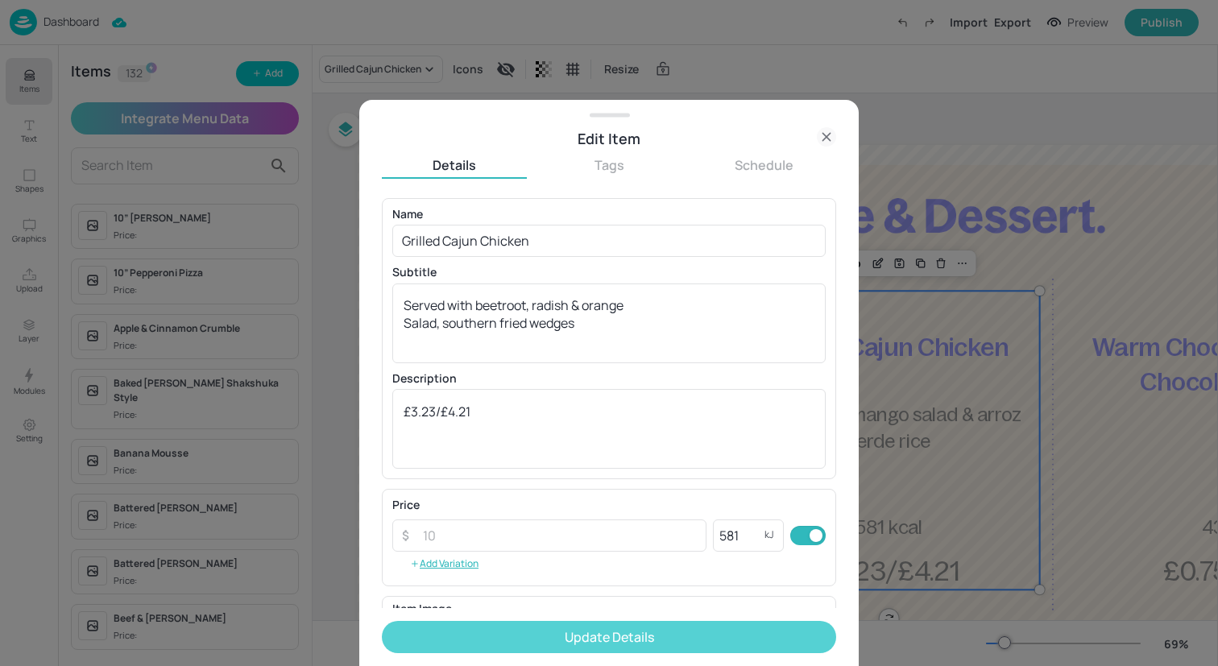
click at [476, 629] on button "Update Details" at bounding box center [609, 637] width 454 height 32
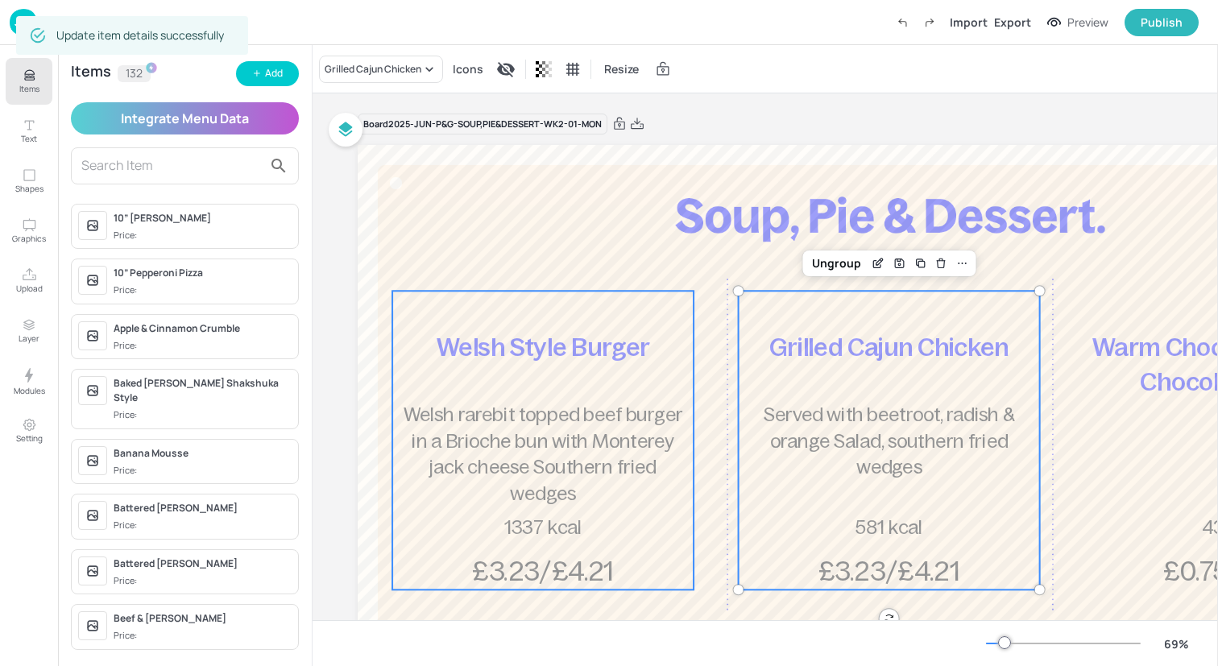
click at [437, 397] on div "Welsh Style Burger Welsh rarebit topped beef burger in a Brioche bun with Monte…" at bounding box center [542, 440] width 301 height 299
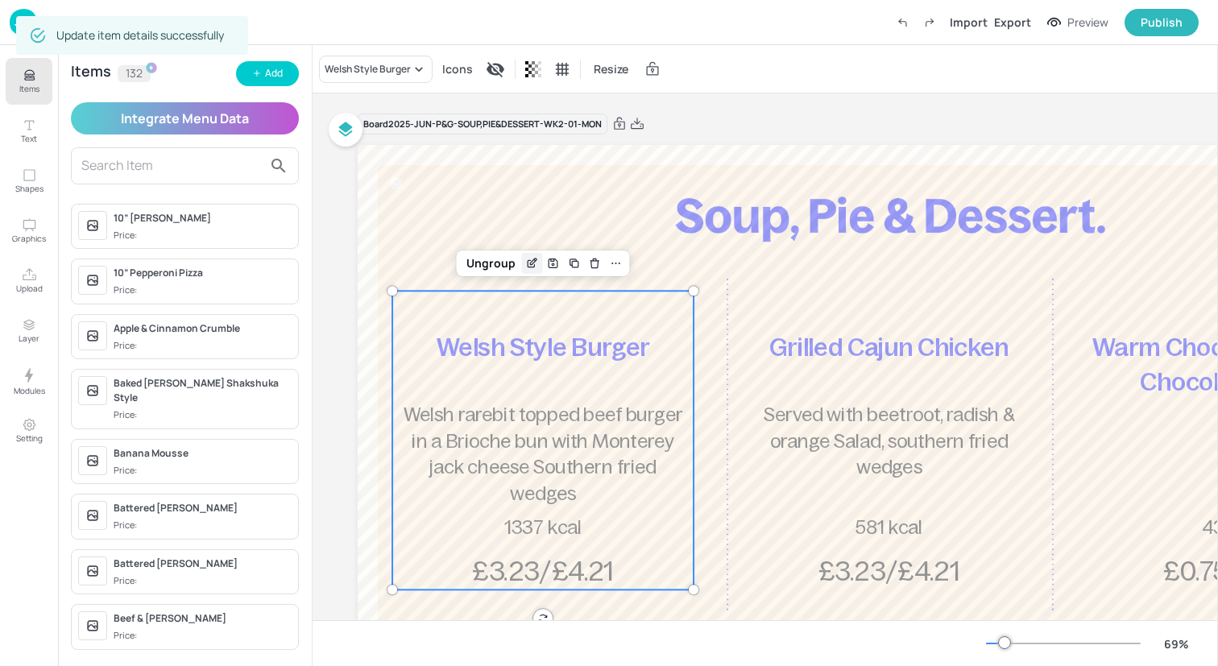
click at [536, 260] on icon "Edit Item" at bounding box center [532, 263] width 14 height 13
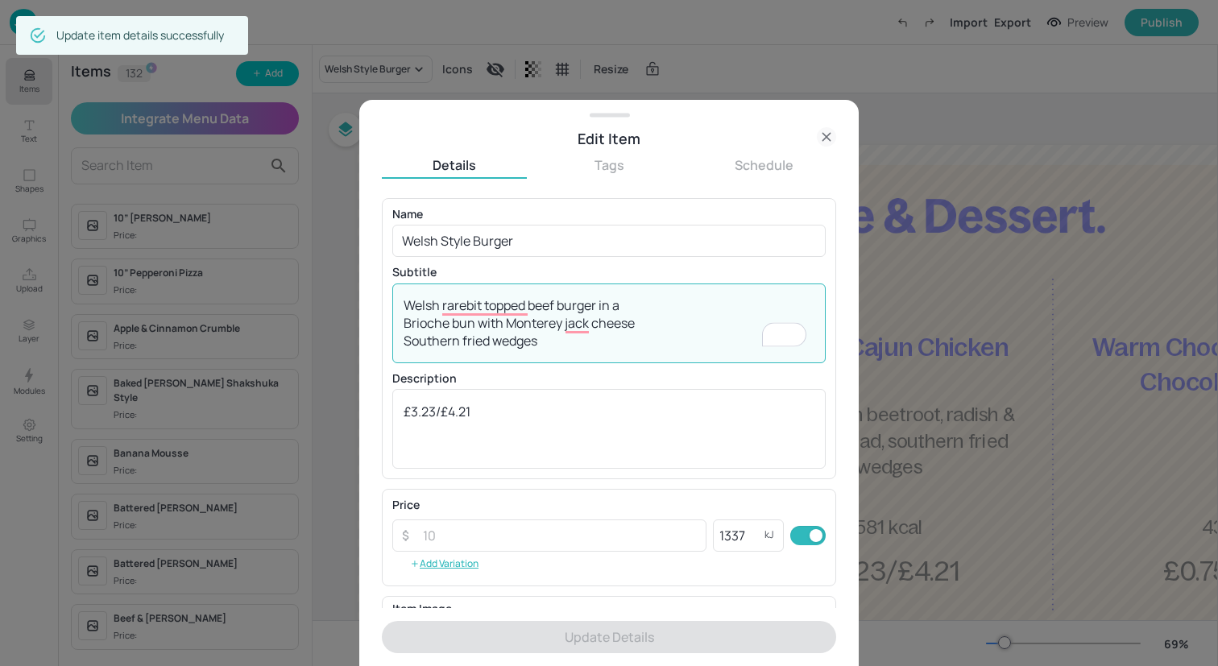
drag, startPoint x: 586, startPoint y: 349, endPoint x: 346, endPoint y: 272, distance: 252.7
click at [346, 271] on div "Edit Item Details Tags Schedule Name Welsh Style Burger ​ Subtitle Welsh rarebi…" at bounding box center [609, 333] width 1218 height 666
click at [826, 134] on icon at bounding box center [826, 136] width 19 height 19
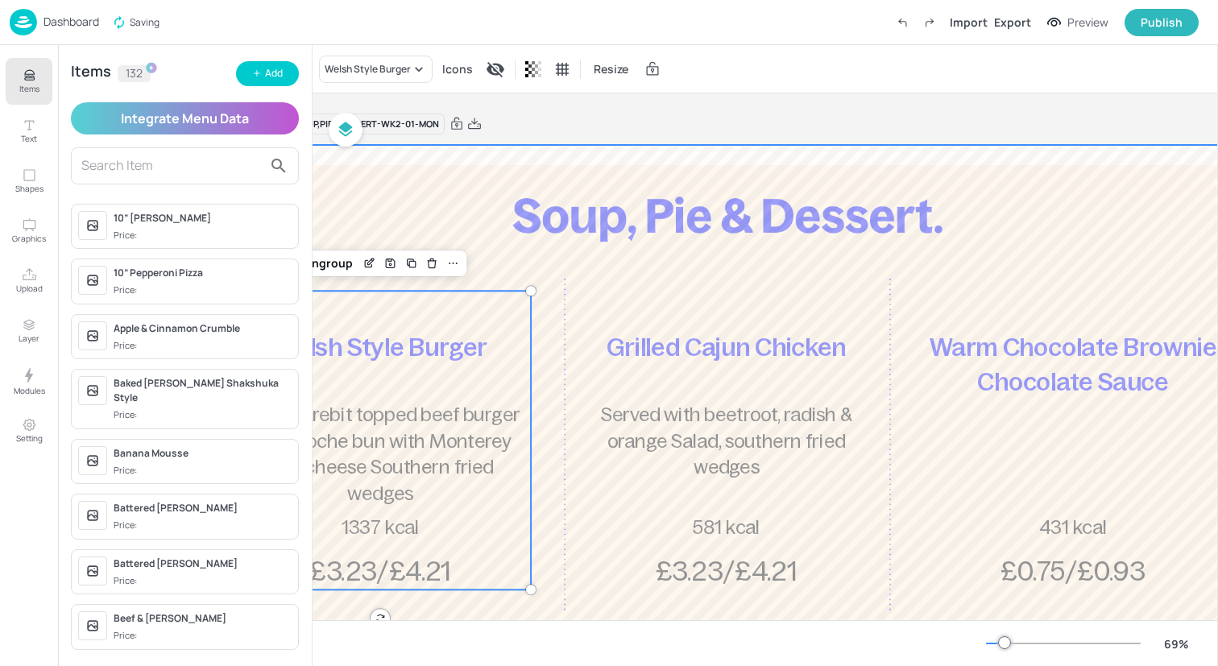
scroll to position [0, 255]
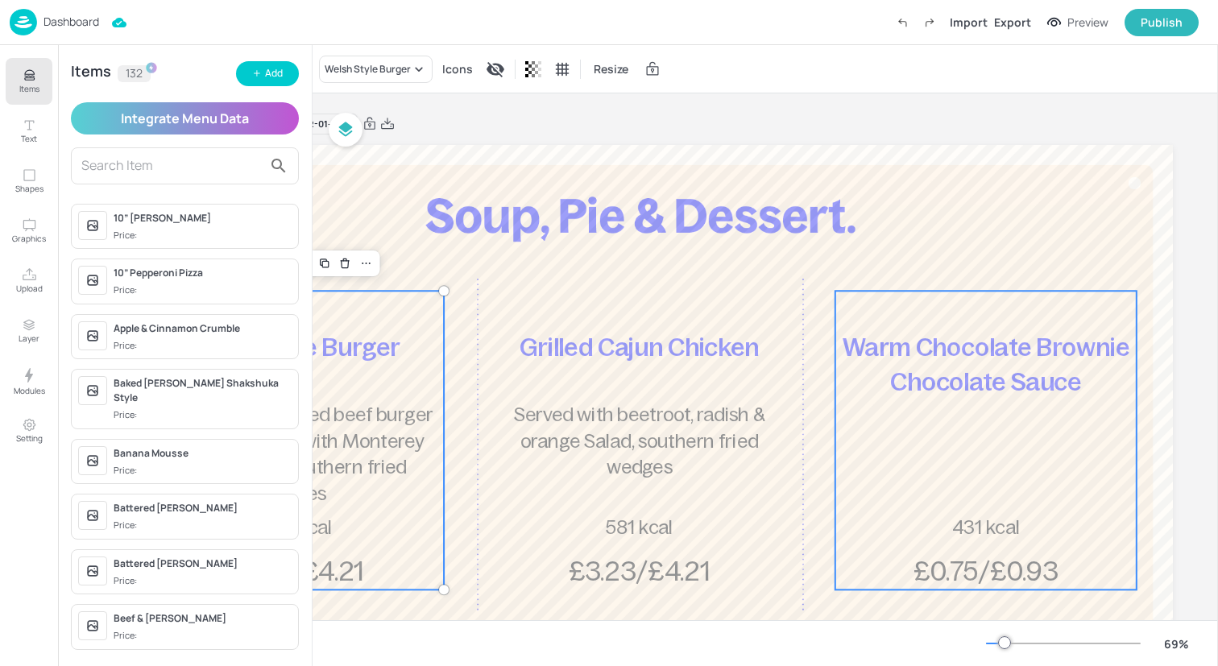
click at [956, 399] on p "Warm Chocolate Brownie Chocolate Sauce" at bounding box center [985, 364] width 301 height 70
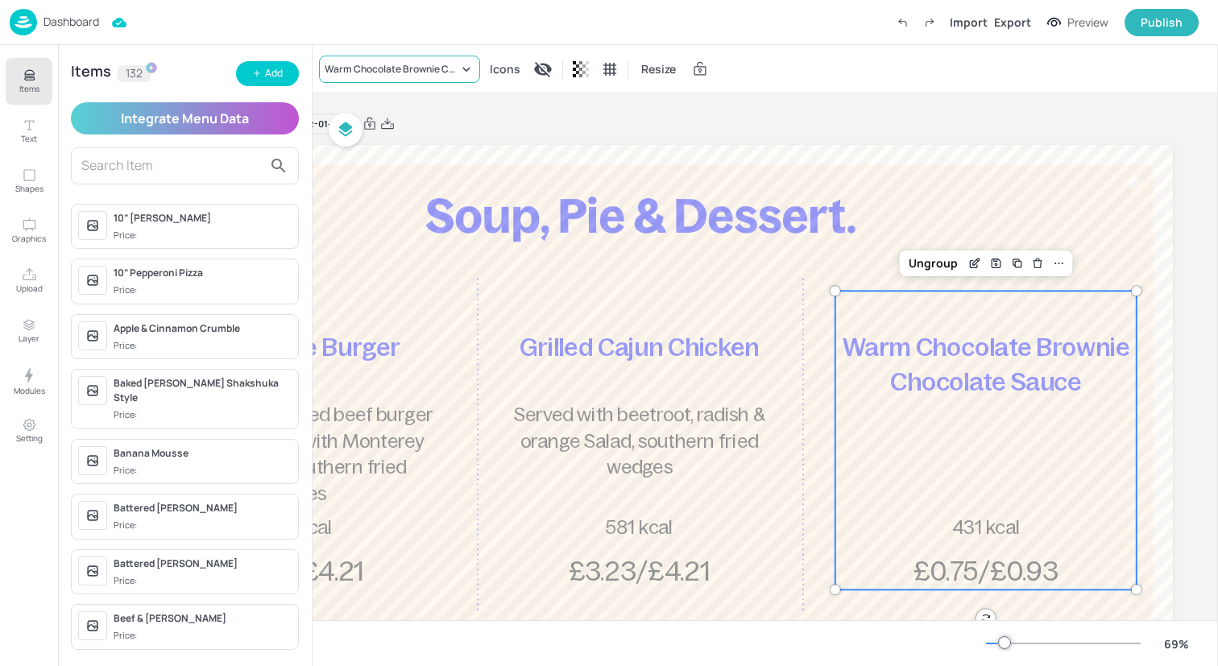
click at [387, 78] on div "Warm Chocolate Brownie Chocolate Sauce" at bounding box center [399, 69] width 161 height 27
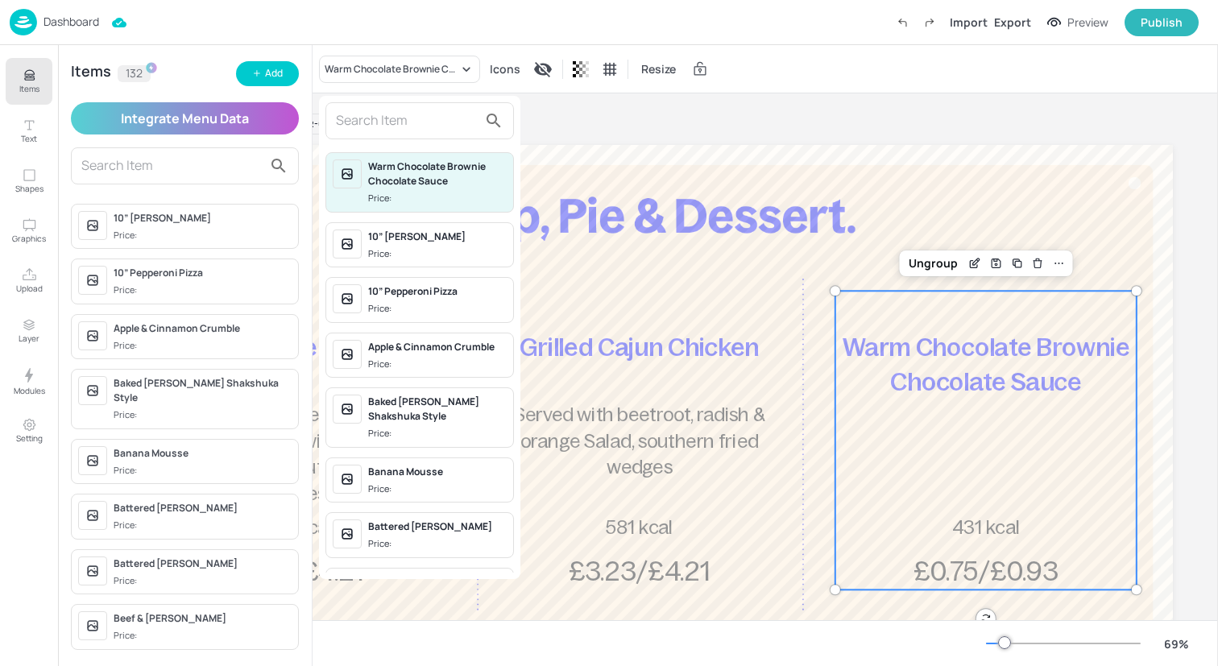
click at [387, 119] on input "text" at bounding box center [407, 121] width 142 height 26
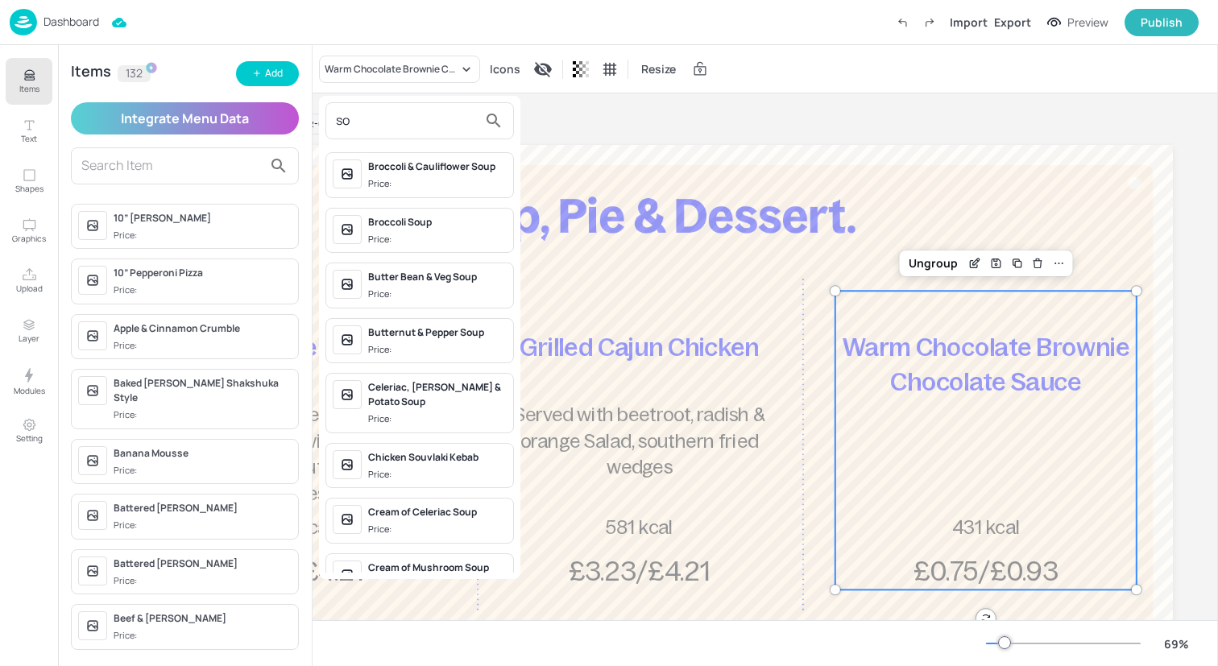
type input "s"
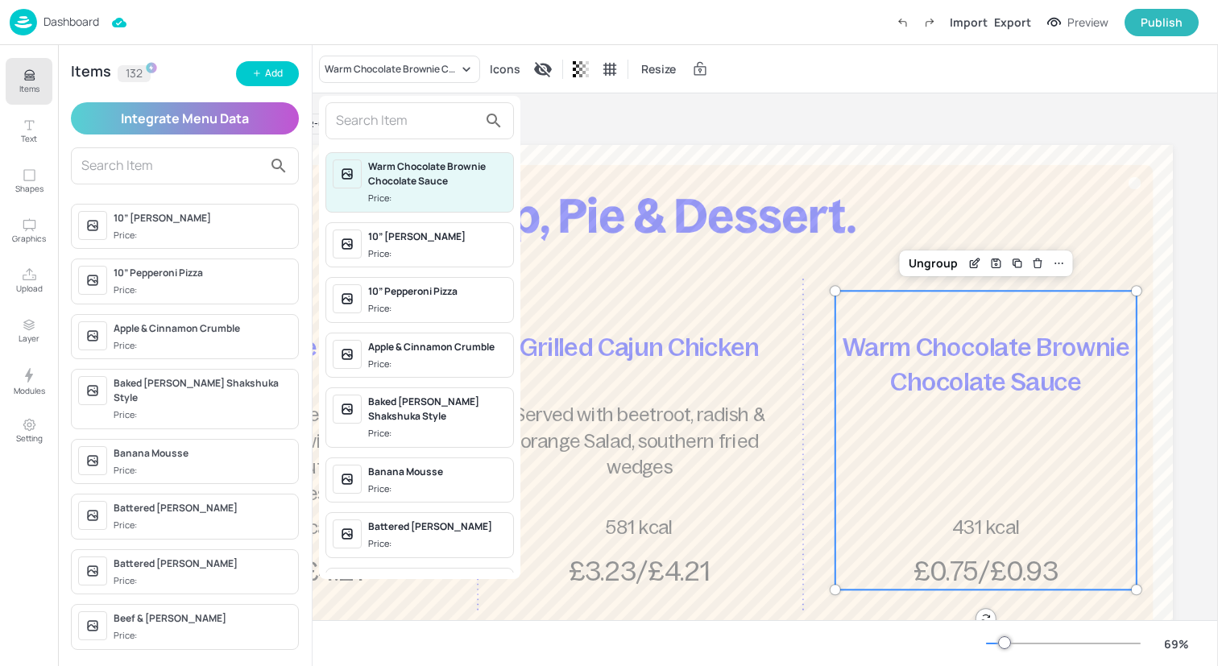
click at [277, 75] on div at bounding box center [609, 333] width 1218 height 666
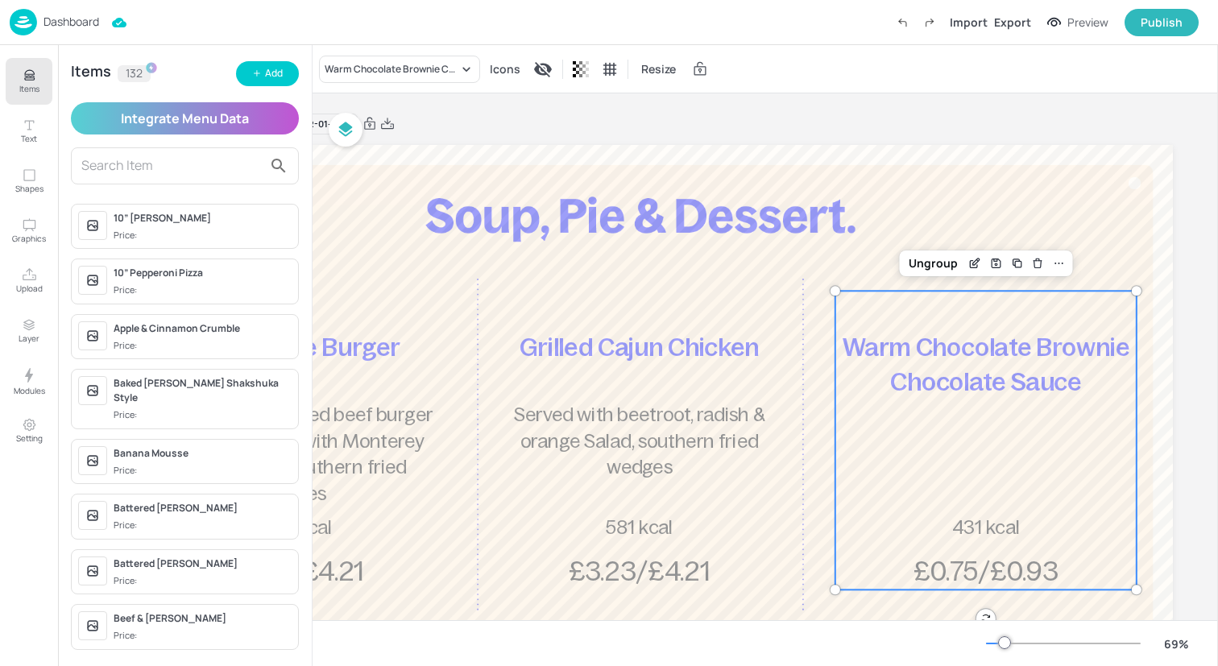
click at [266, 75] on div "Warm Chocolate Brownie Chocolate Sauce Price: 10” Margherita Pizza Price: 10” P…" at bounding box center [609, 336] width 1218 height 660
click at [266, 75] on div "Add" at bounding box center [274, 73] width 18 height 15
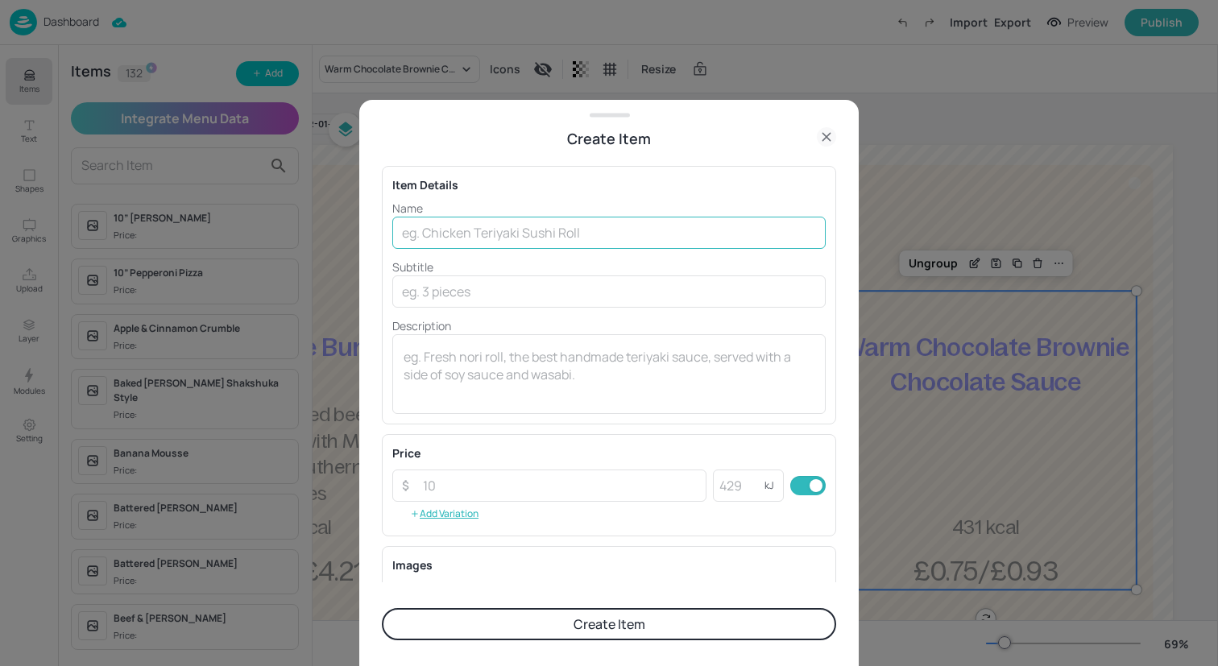
click at [637, 229] on input "text" at bounding box center [608, 233] width 433 height 32
type input "Soy Mushroom Burger"
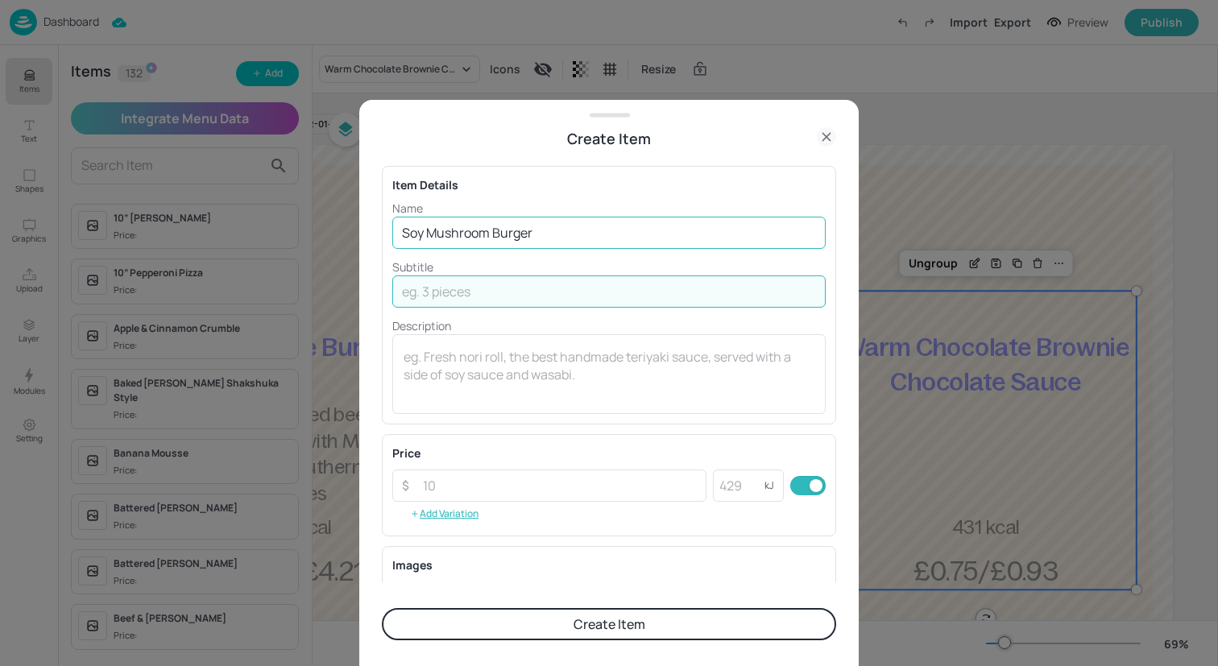
paste input "Soy marinated roast portabello mushroom Wholegrain mayo, caramelised onion in a…"
type input "Soy marinated roast portabello mushroom Wholegrain mayo, caramelised onion in a…"
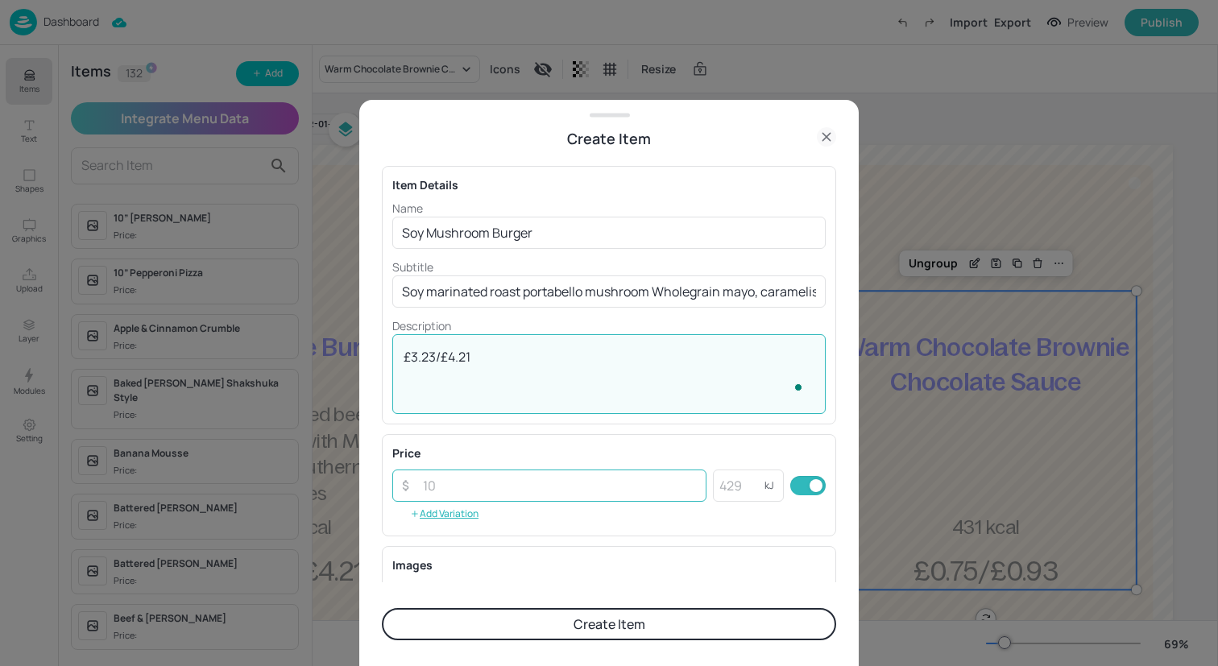
type textarea "£3.23/£4.21"
click at [619, 487] on input "number" at bounding box center [559, 486] width 293 height 32
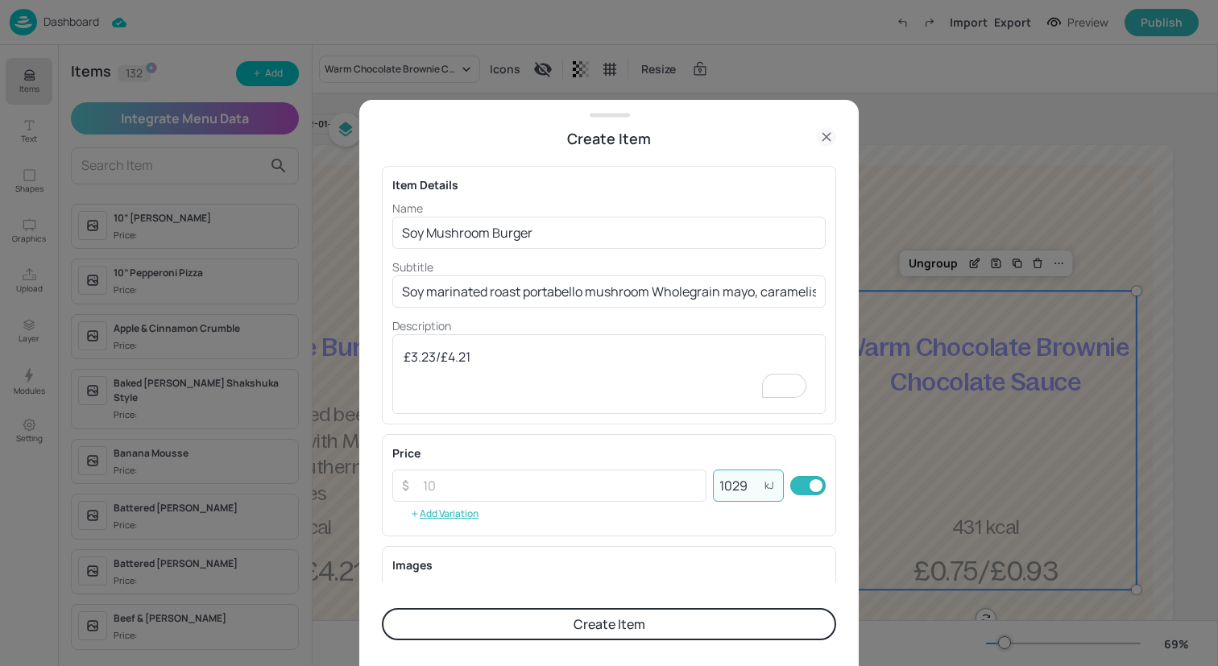
type input "1029"
click at [617, 630] on button "Create Item" at bounding box center [609, 624] width 454 height 32
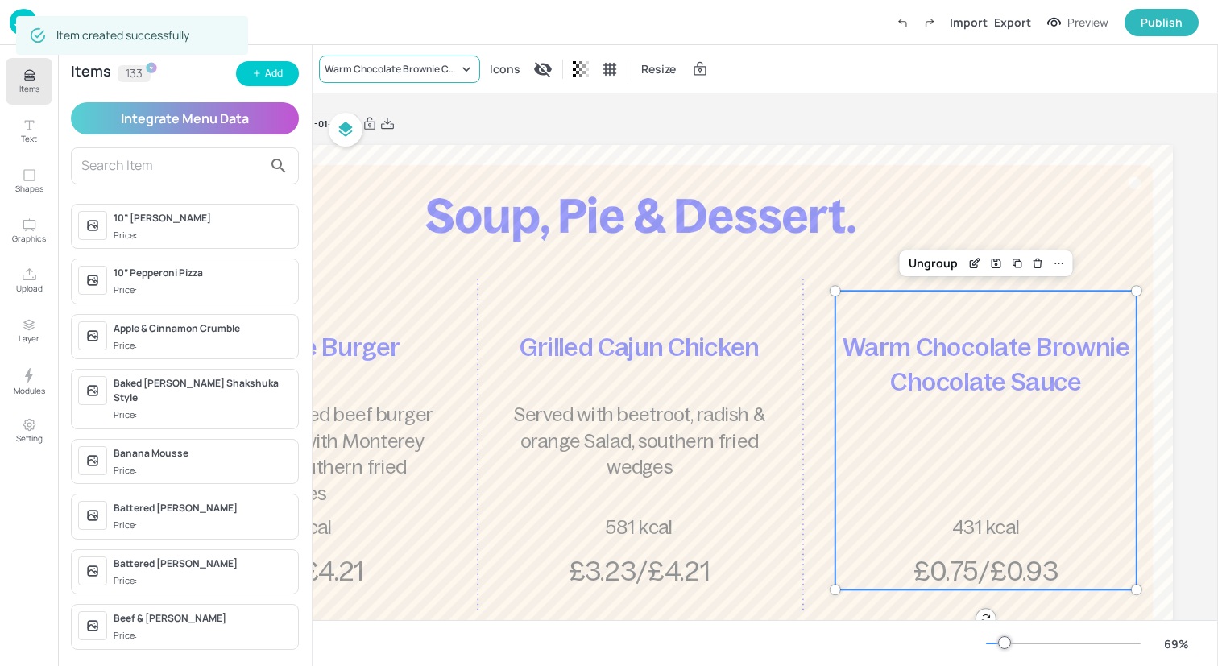
click at [412, 67] on div "Warm Chocolate Brownie Chocolate Sauce" at bounding box center [392, 69] width 134 height 14
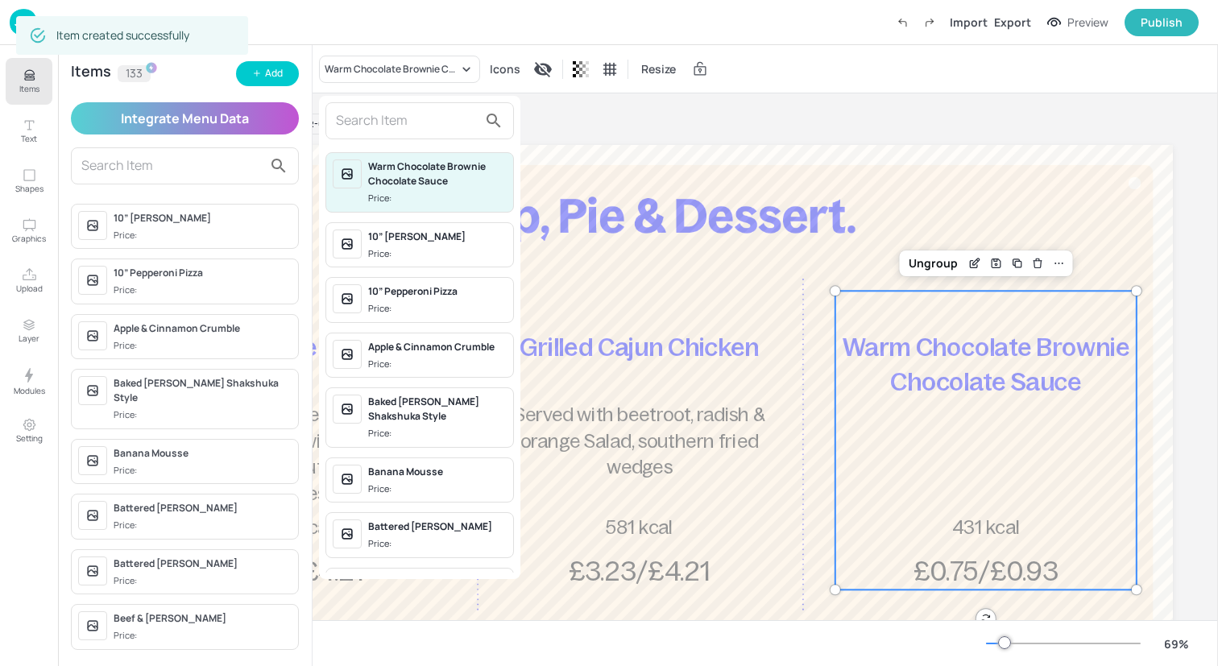
click at [413, 120] on input "text" at bounding box center [407, 121] width 142 height 26
type input "d"
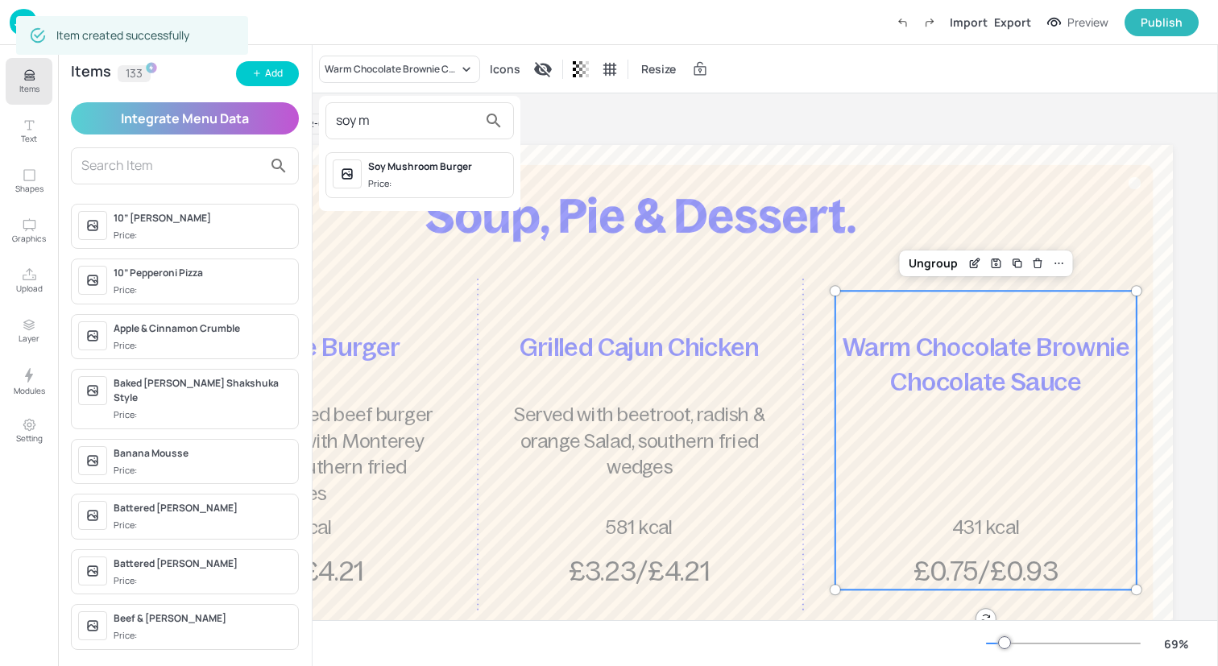
type input "soy m"
click at [404, 174] on div "Soy Mushroom Burger Price:" at bounding box center [437, 174] width 139 height 31
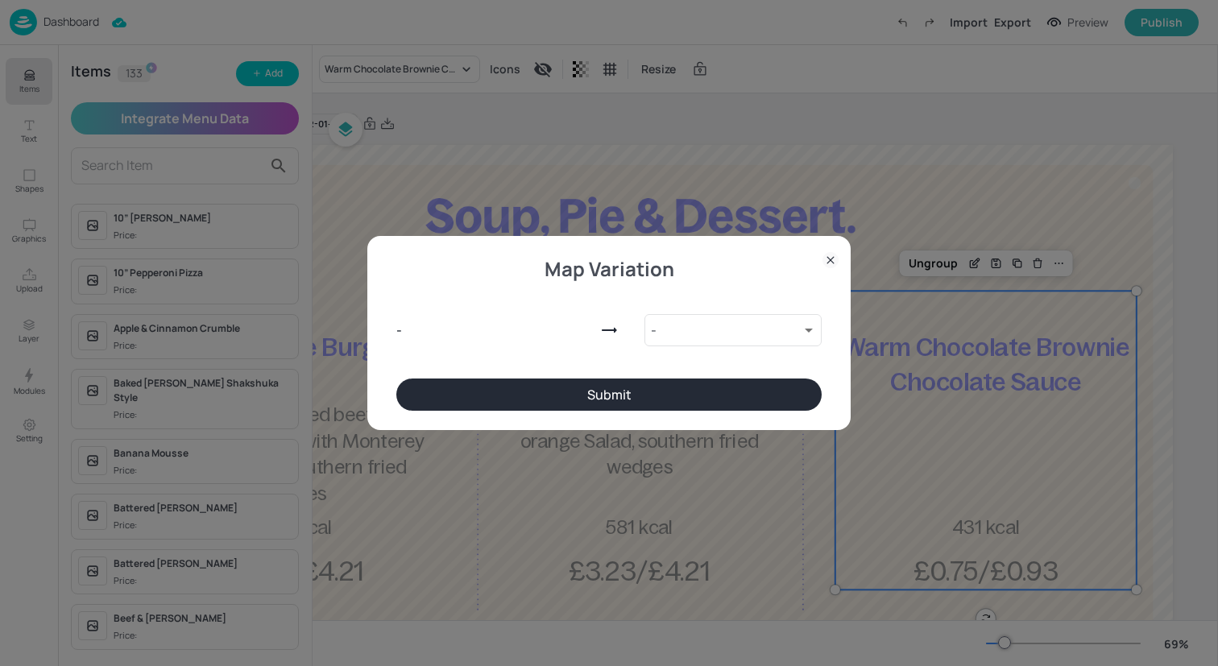
click at [562, 412] on div "Map Variation - - 9744196 ​ Submit" at bounding box center [608, 332] width 483 height 193
click at [565, 389] on button "Submit" at bounding box center [608, 395] width 425 height 32
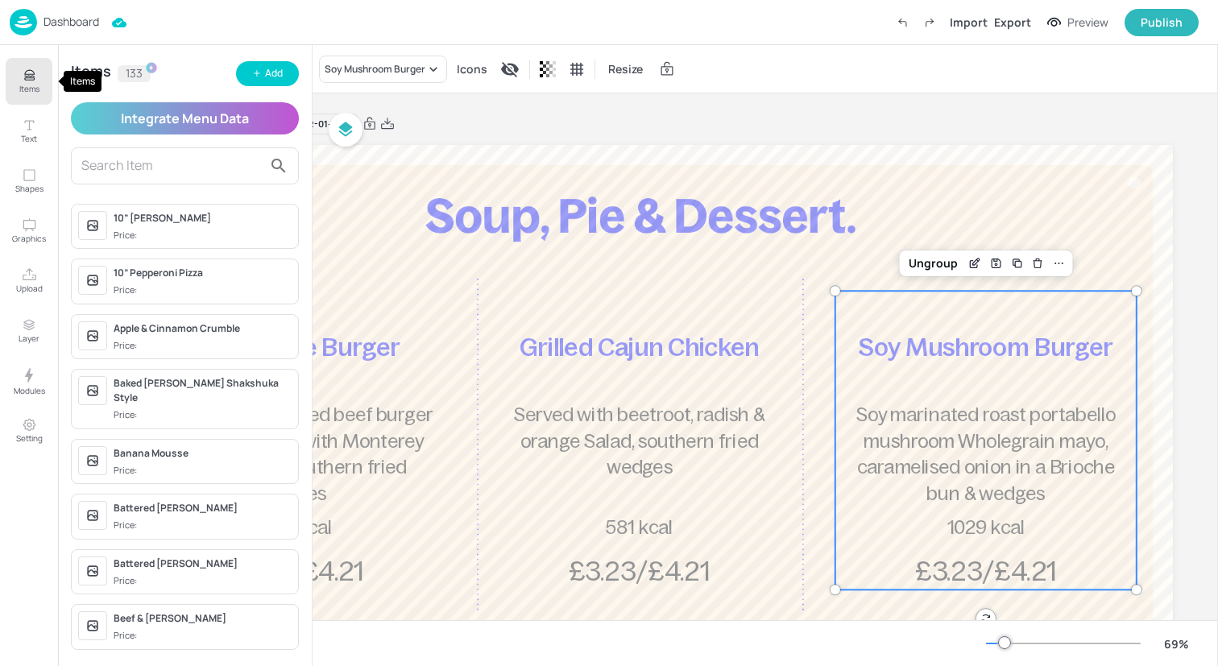
click at [15, 78] on button "Items" at bounding box center [29, 81] width 47 height 47
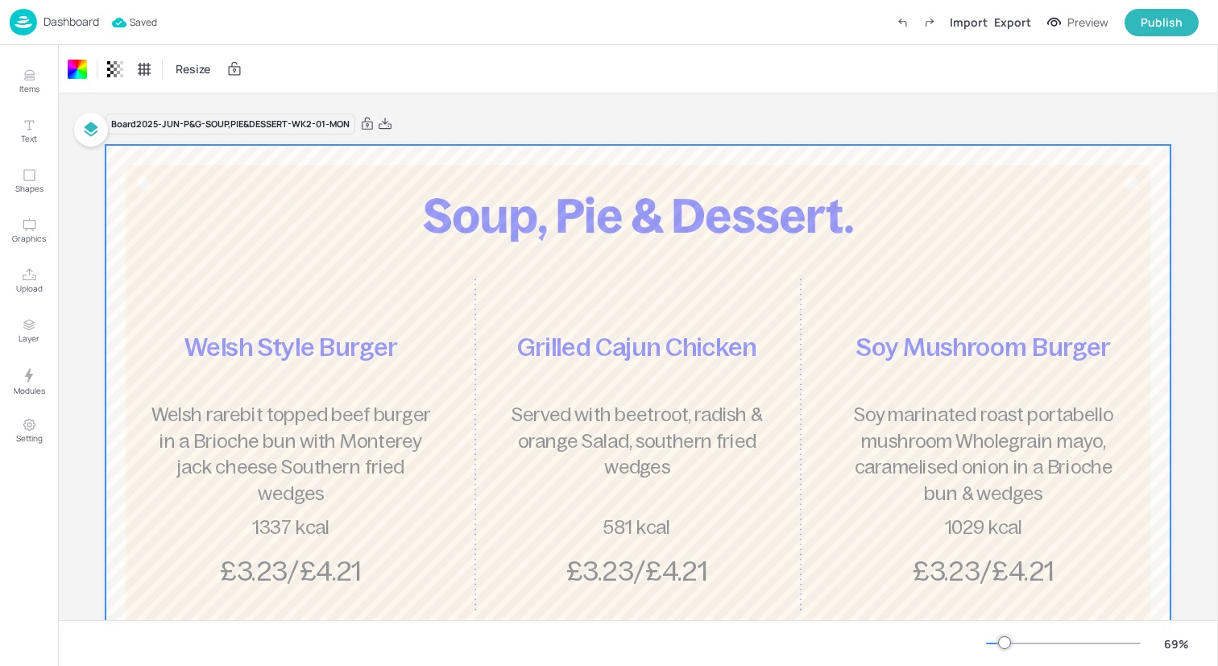
click at [23, 19] on img at bounding box center [23, 22] width 27 height 27
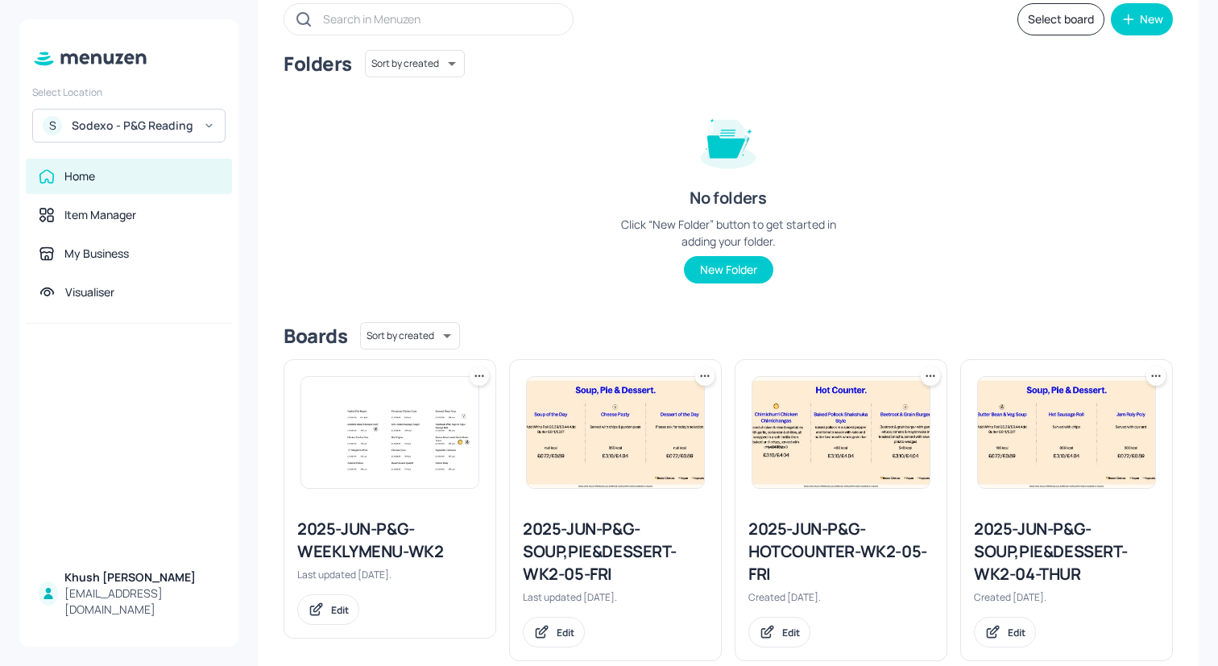
scroll to position [81, 0]
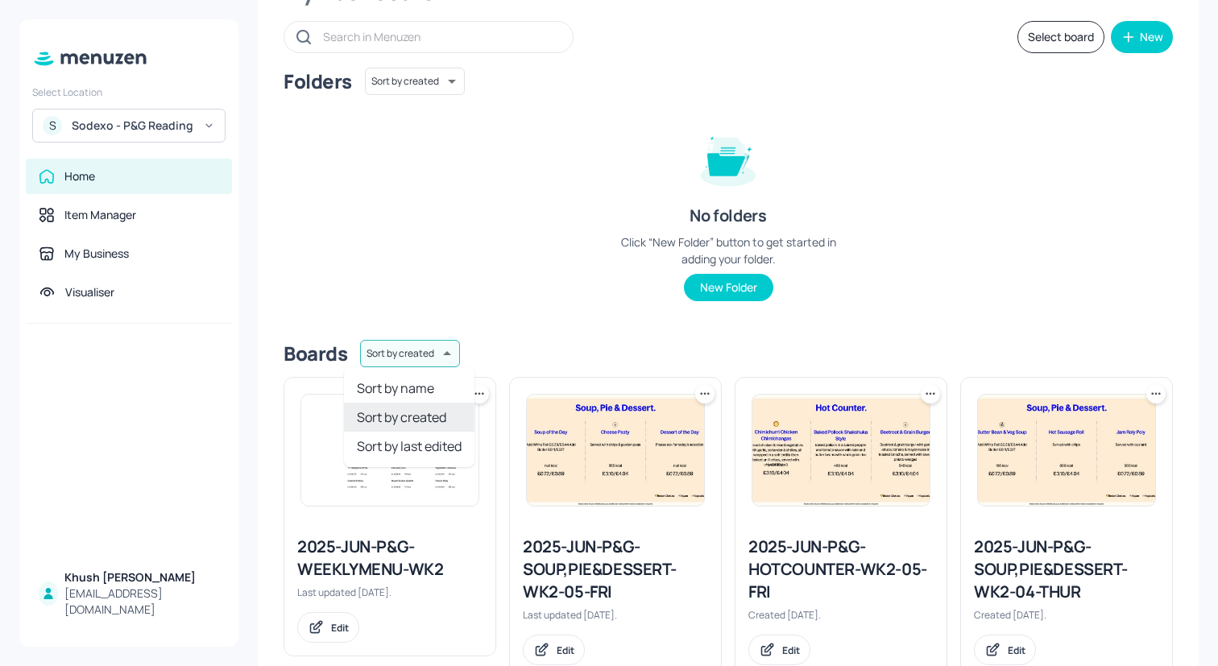
click at [408, 342] on body "Select Location S Sodexo - P&G Reading Home Item Manager My Business Visualiser…" at bounding box center [609, 333] width 1218 height 666
click at [414, 381] on li "Sort by name" at bounding box center [409, 388] width 130 height 29
type input "name"
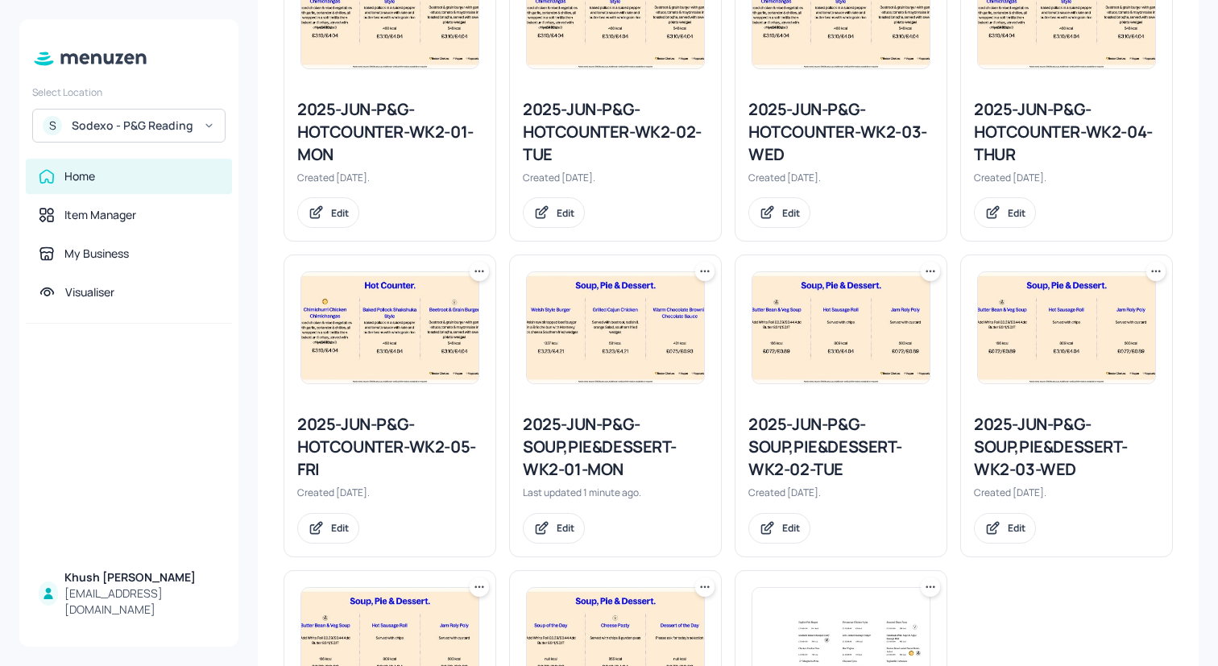
scroll to position [168, 0]
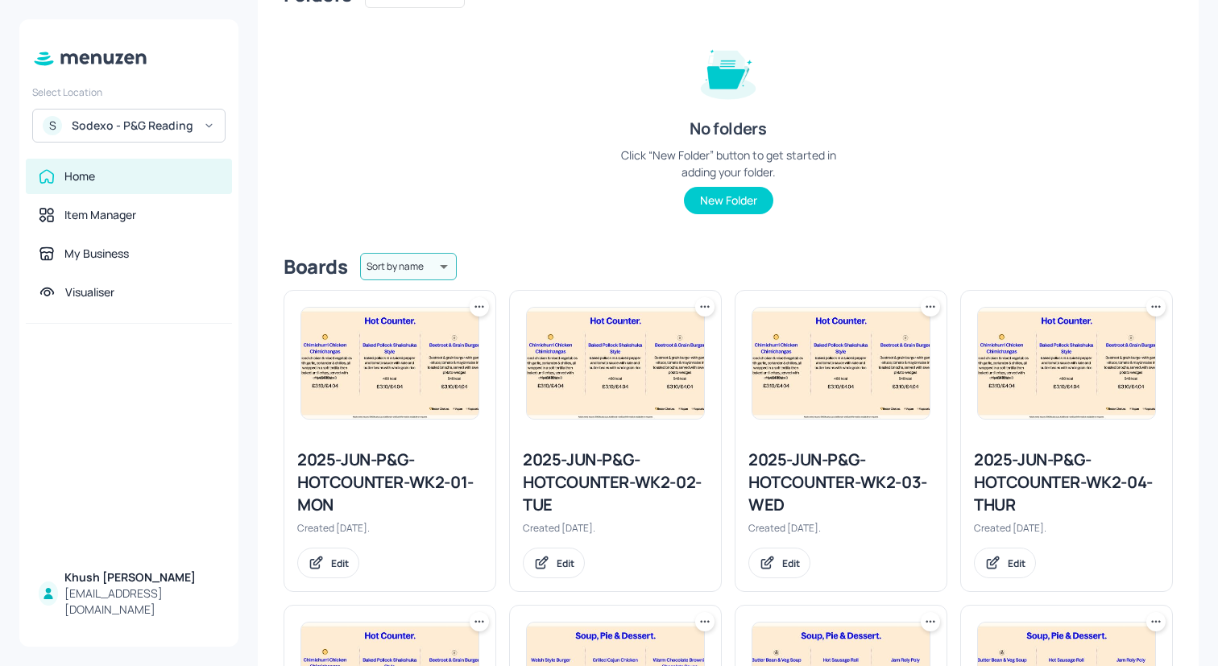
click at [603, 354] on img at bounding box center [615, 363] width 177 height 111
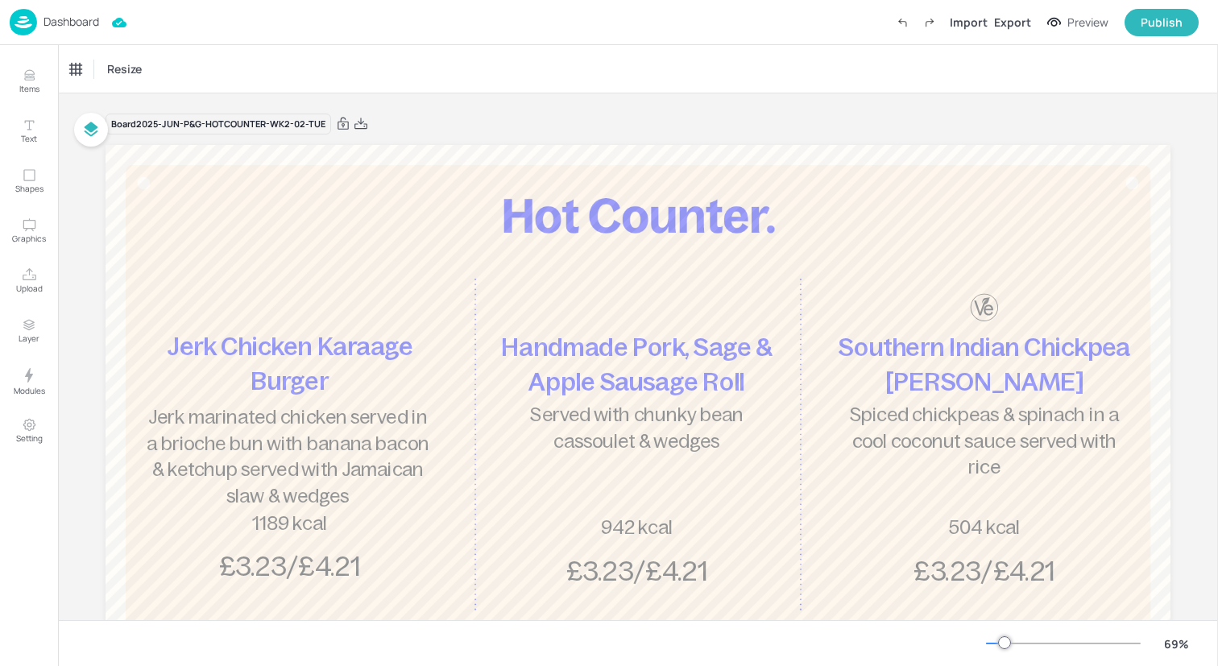
click at [255, 442] on span "Jerk marinated chicken served in a brioche bun with banana bacon & ketchup serv…" at bounding box center [288, 457] width 282 height 100
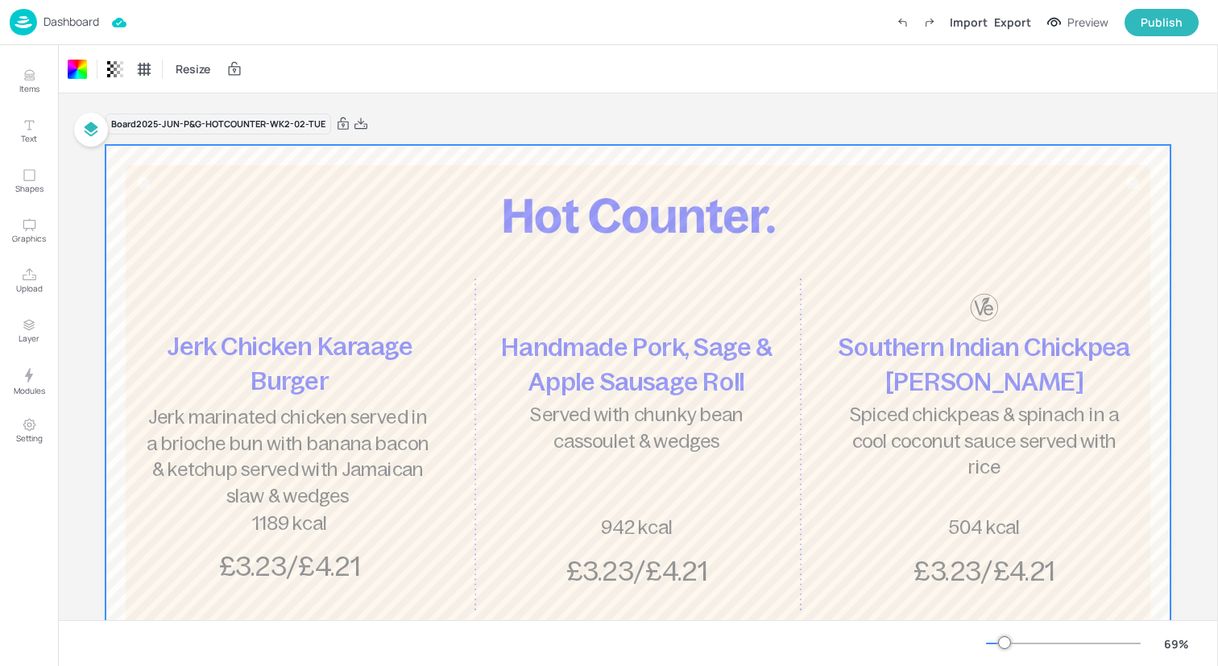
click at [214, 216] on div at bounding box center [638, 444] width 1065 height 599
click at [31, 77] on icon "Items" at bounding box center [29, 75] width 15 height 15
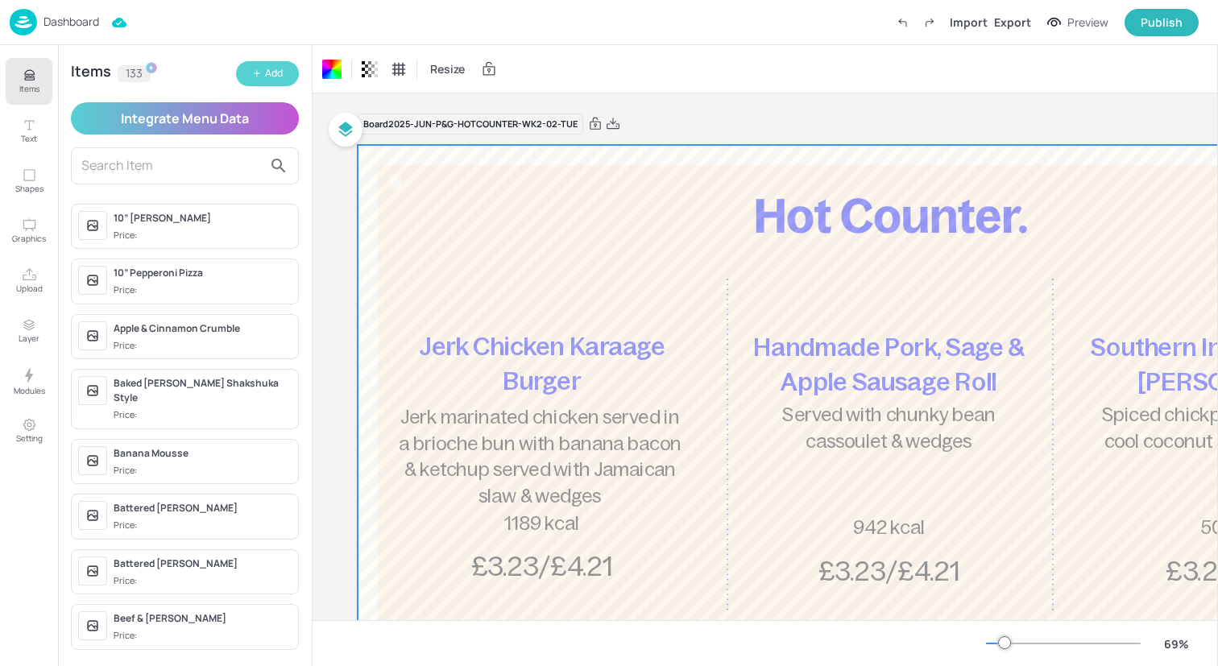
click at [284, 80] on button "Add" at bounding box center [267, 73] width 63 height 25
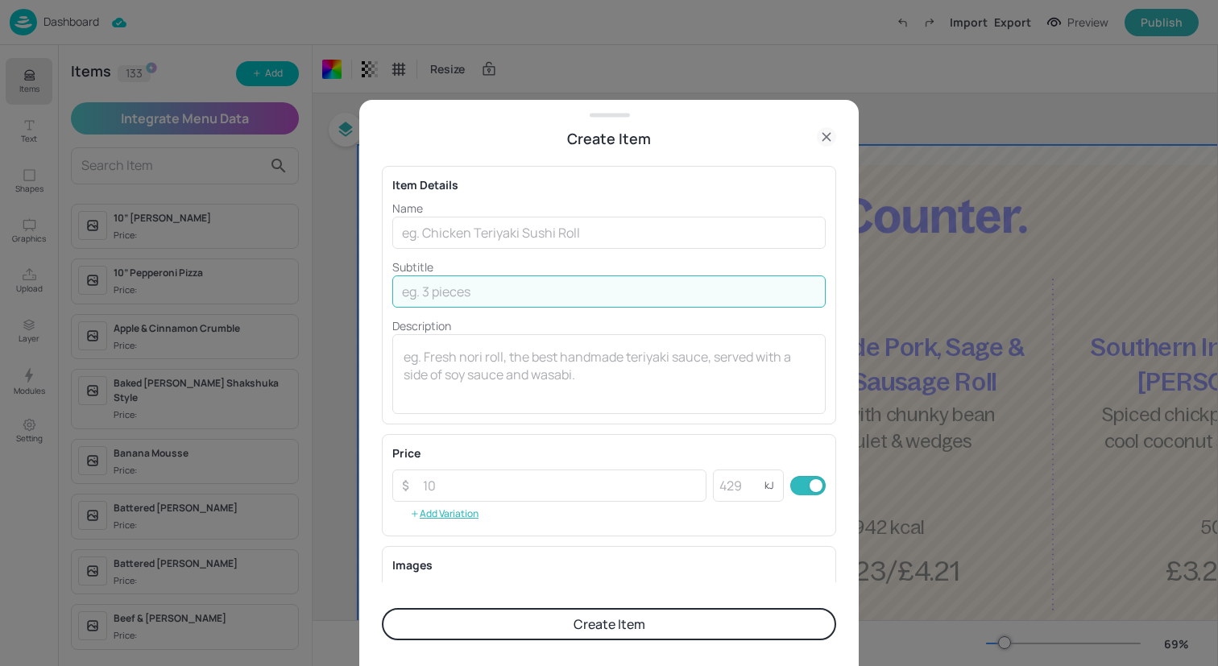
click at [524, 291] on input "text" at bounding box center [608, 291] width 433 height 32
paste input "Chicken thigh in a biryani sauce served With rice"
type input "Chicken thigh in a biryani sauce served With rice"
click at [428, 231] on input "text" at bounding box center [608, 233] width 433 height 32
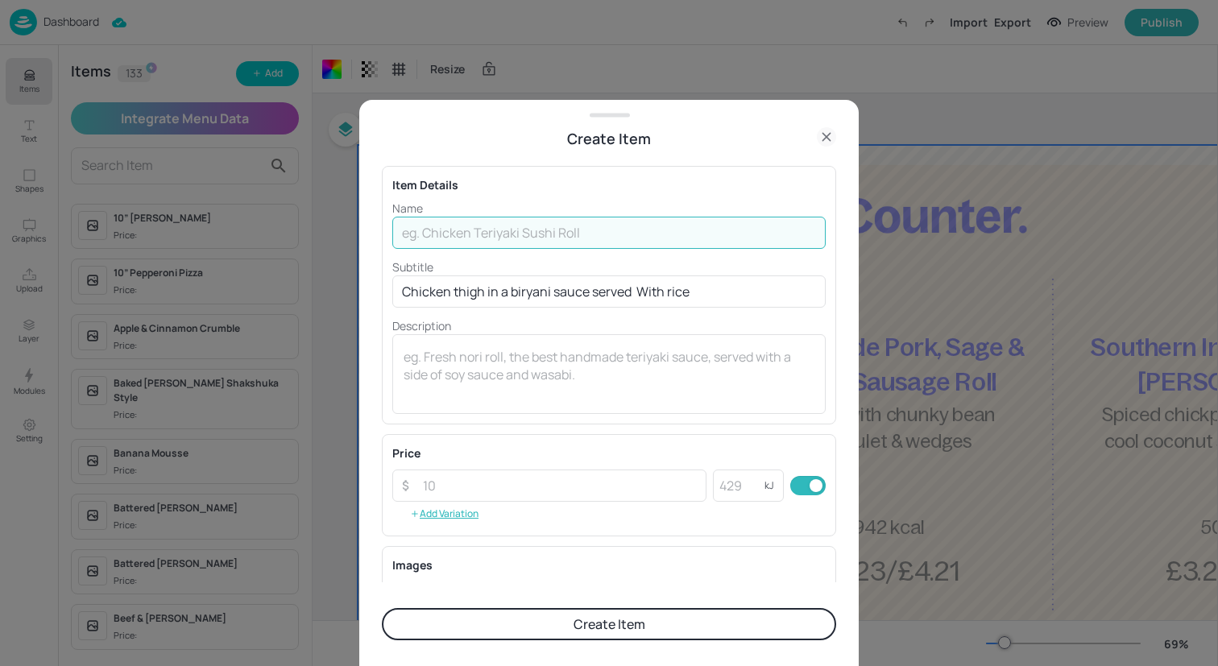
paste input "Chicken Biryani"
type input "Chicken Biryani"
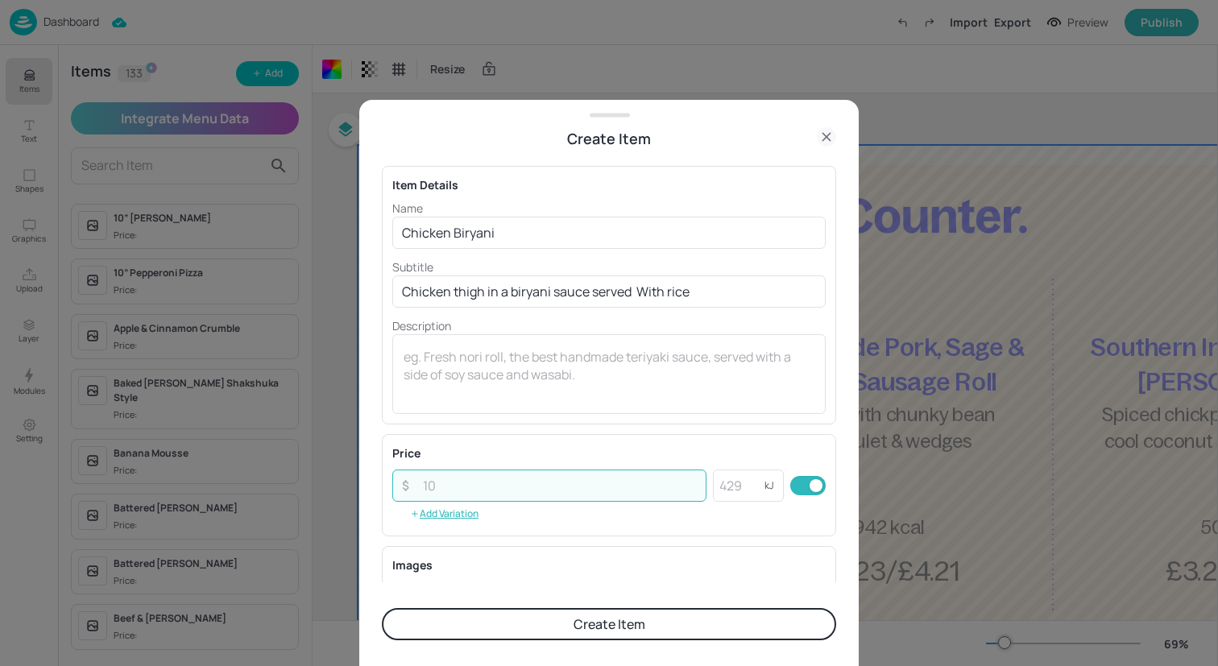
click at [495, 480] on input "number" at bounding box center [559, 486] width 293 height 32
click at [499, 366] on textarea at bounding box center [609, 374] width 411 height 53
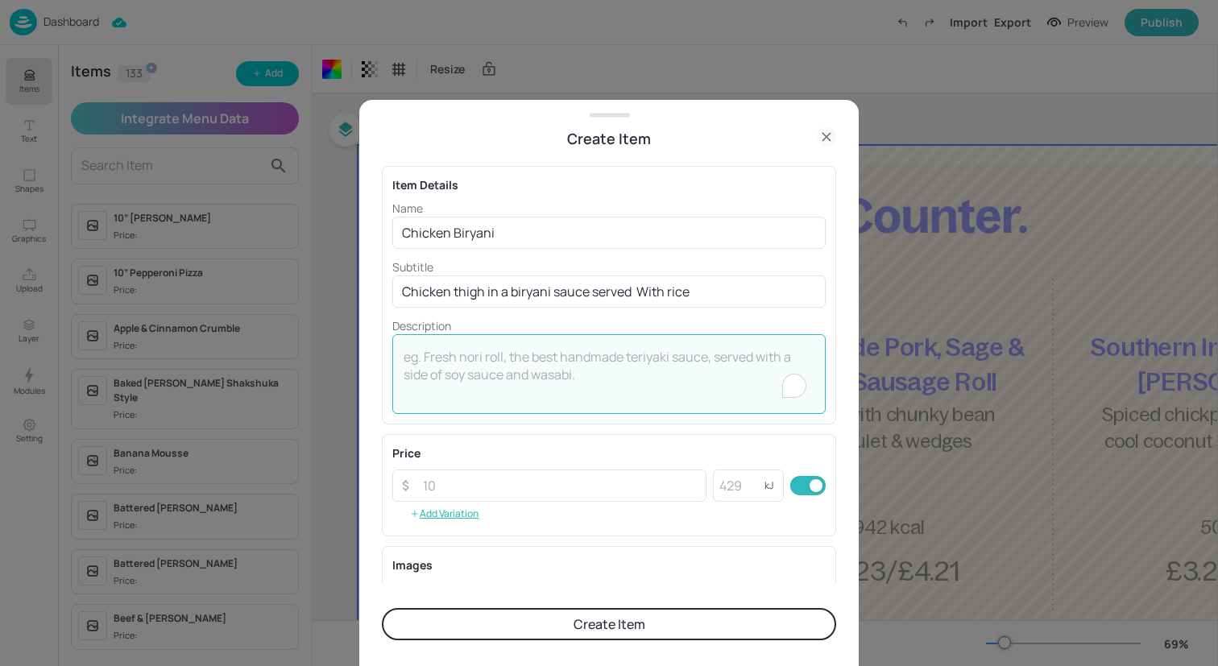
paste textarea "£3.23/£4.21"
type textarea "£3.23/£4.21"
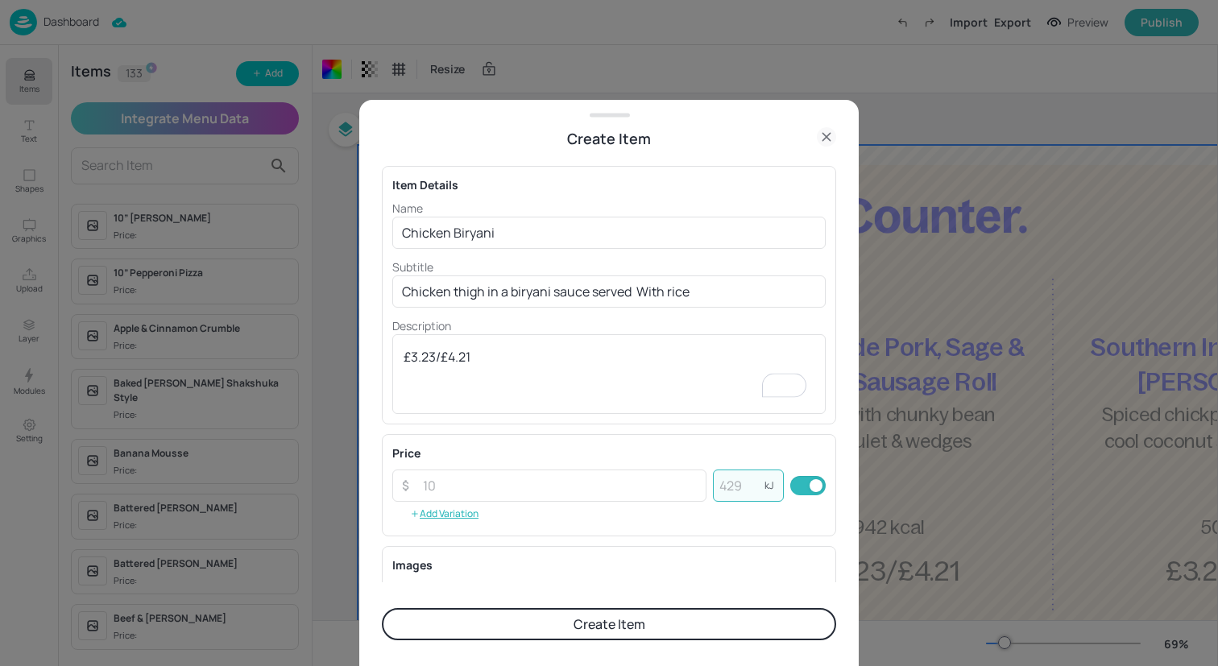
click at [743, 481] on input "number" at bounding box center [739, 486] width 52 height 32
type input "452"
click at [524, 480] on input "number" at bounding box center [559, 486] width 293 height 32
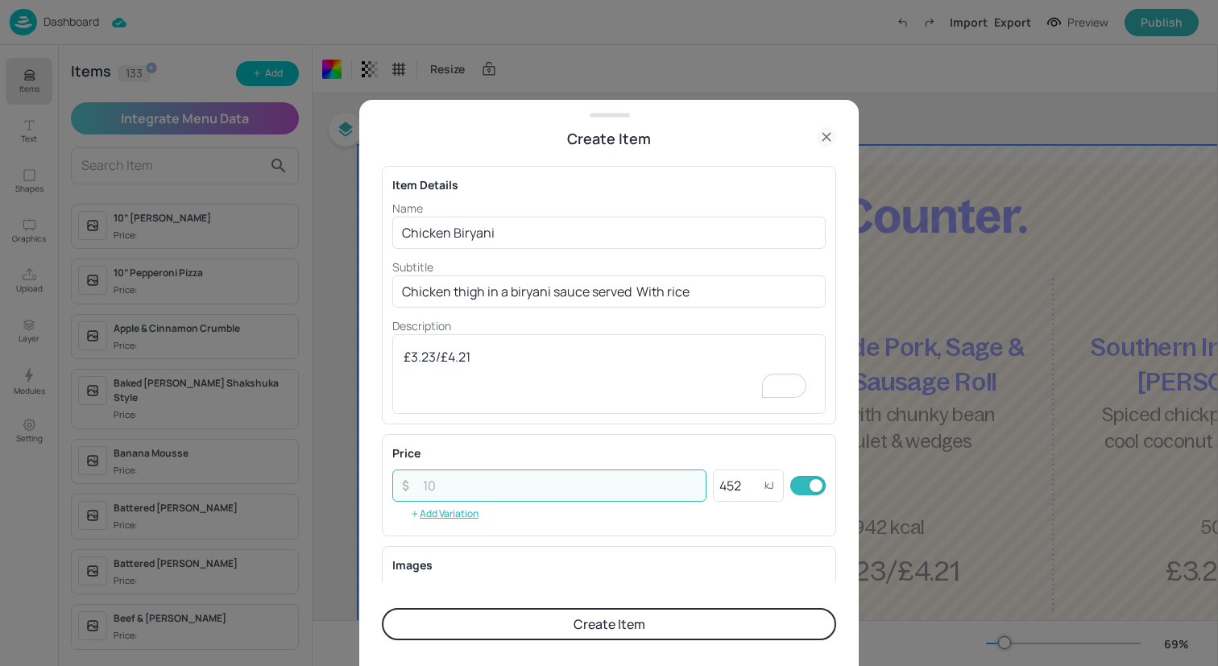
click at [602, 619] on button "Create Item" at bounding box center [609, 624] width 454 height 32
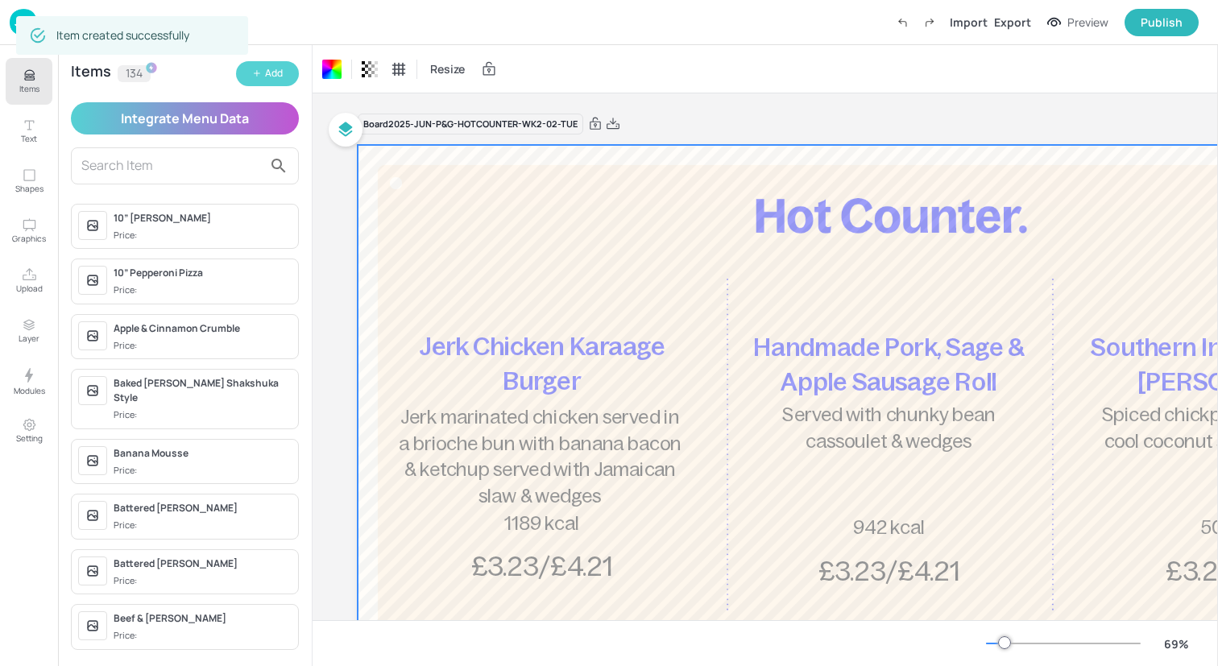
click at [263, 79] on button "Add" at bounding box center [267, 73] width 63 height 25
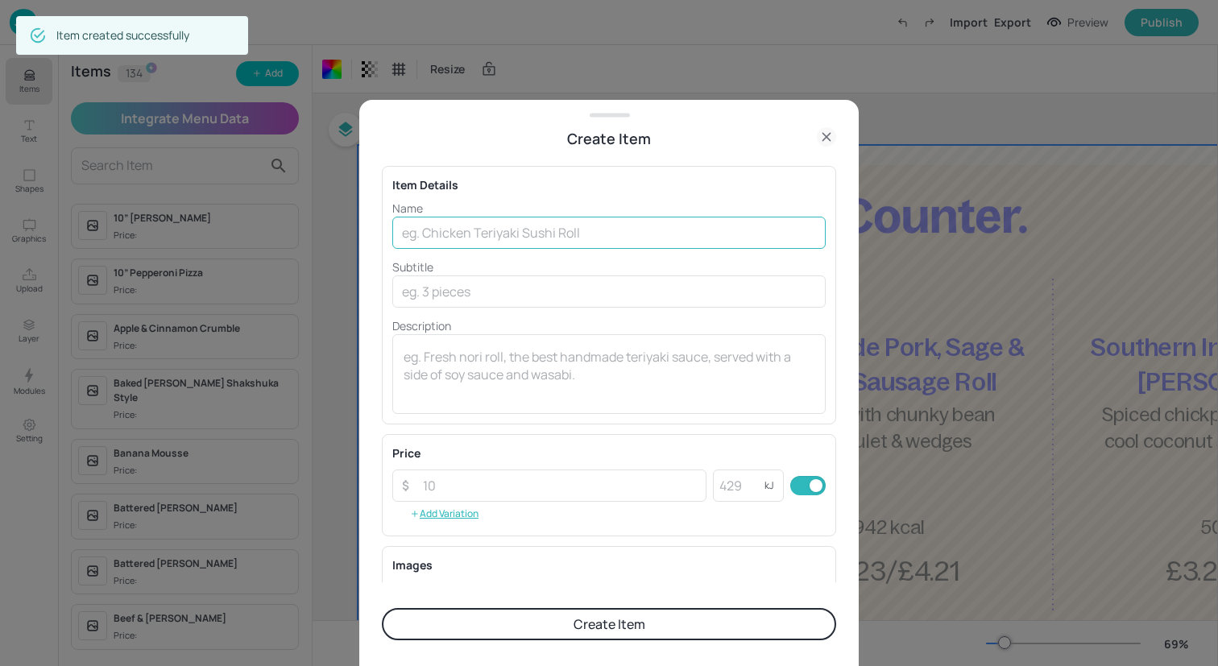
click at [482, 240] on input "text" at bounding box center [608, 233] width 433 height 32
paste input "Beef [PERSON_NAME]"
type input "Beef [PERSON_NAME]"
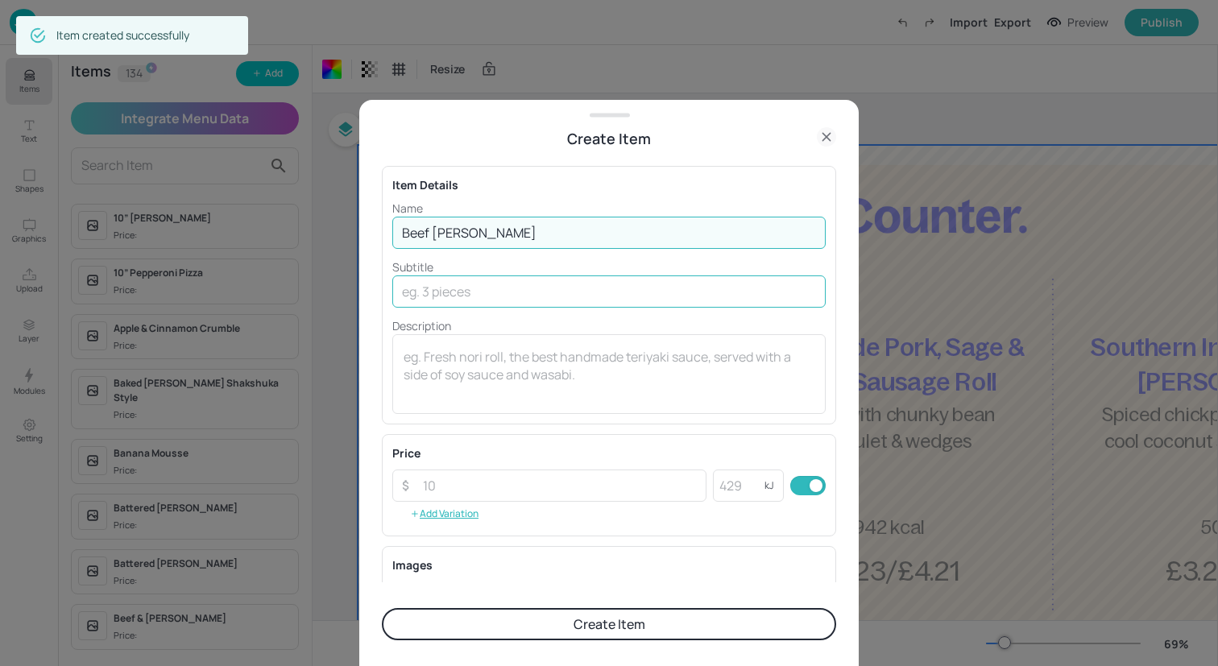
click at [541, 306] on input "text" at bounding box center [608, 291] width 433 height 32
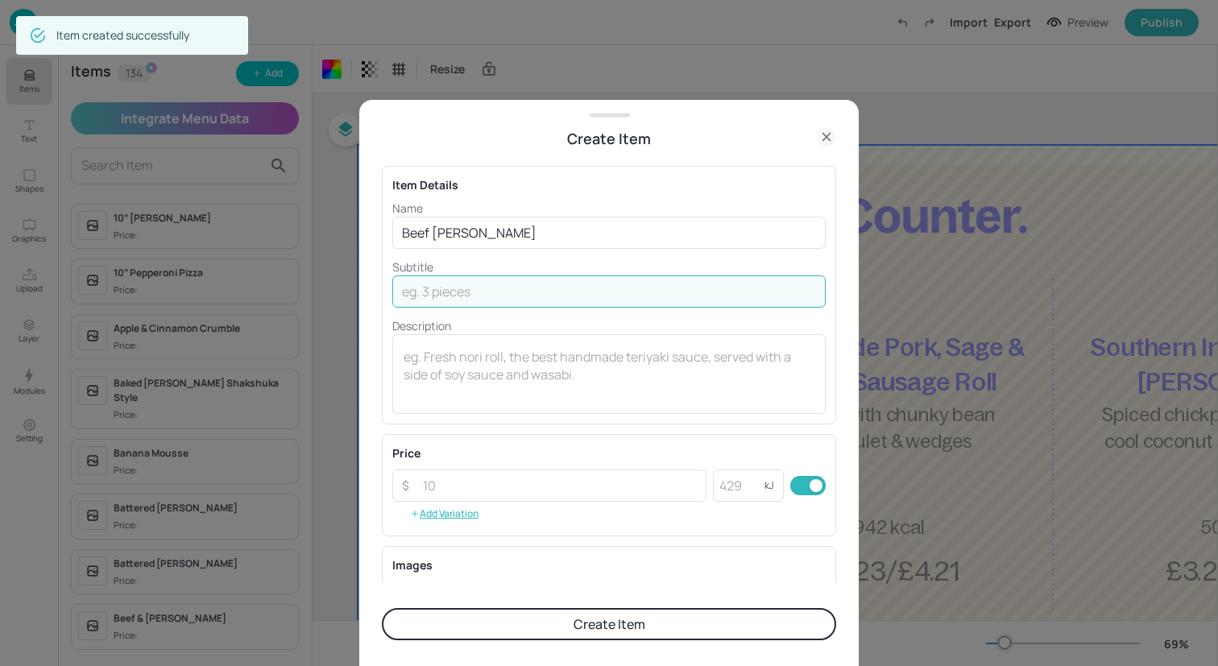
paste input "Diced [PERSON_NAME] of beef in a [PERSON_NAME] served with rice"
type input "Diced [PERSON_NAME] of beef in a [PERSON_NAME] served with rice"
click at [737, 479] on input "number" at bounding box center [739, 486] width 52 height 32
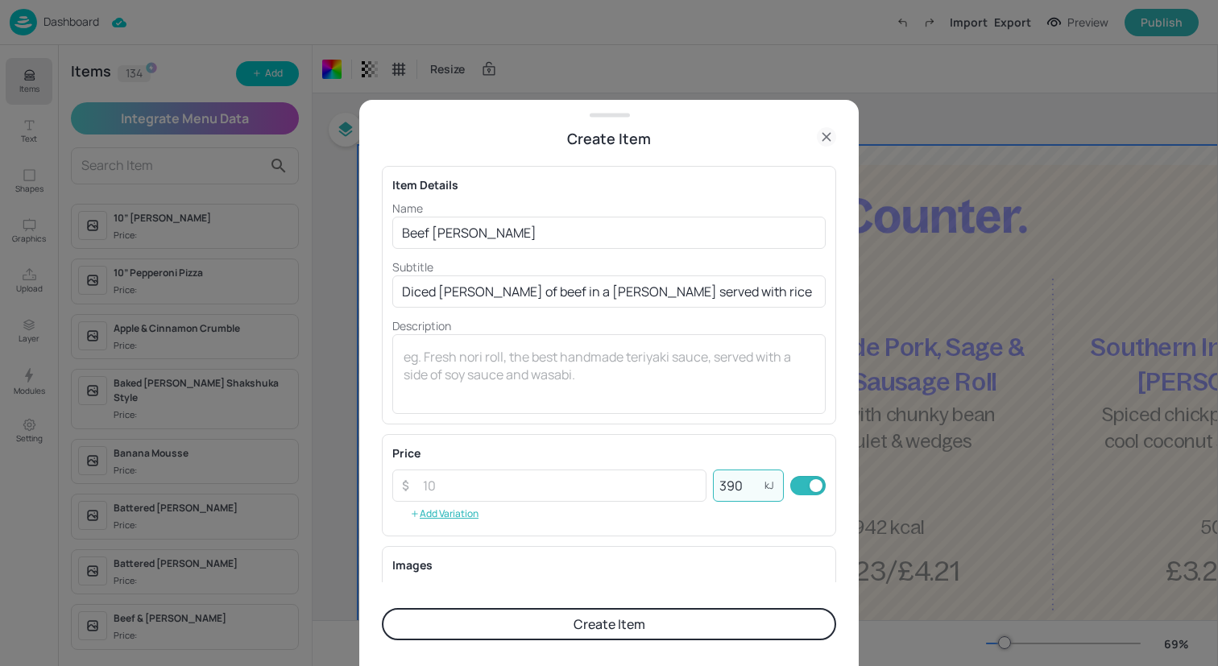
type input "390"
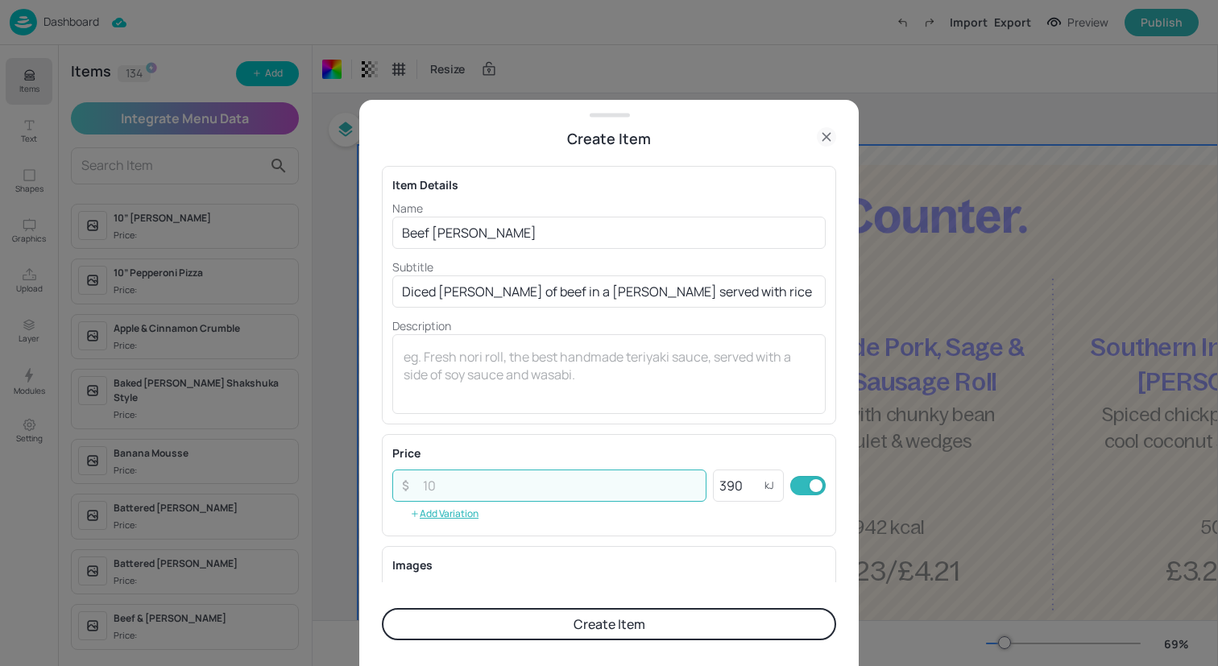
click at [534, 481] on input "number" at bounding box center [559, 486] width 293 height 32
paste input "3.23421"
type input "3.23421"
drag, startPoint x: 534, startPoint y: 481, endPoint x: 366, endPoint y: 480, distance: 167.5
click at [366, 480] on div "Create Item Item Details Name Beef [PERSON_NAME] ​ Subtitle Diced [PERSON_NAME]…" at bounding box center [608, 383] width 499 height 566
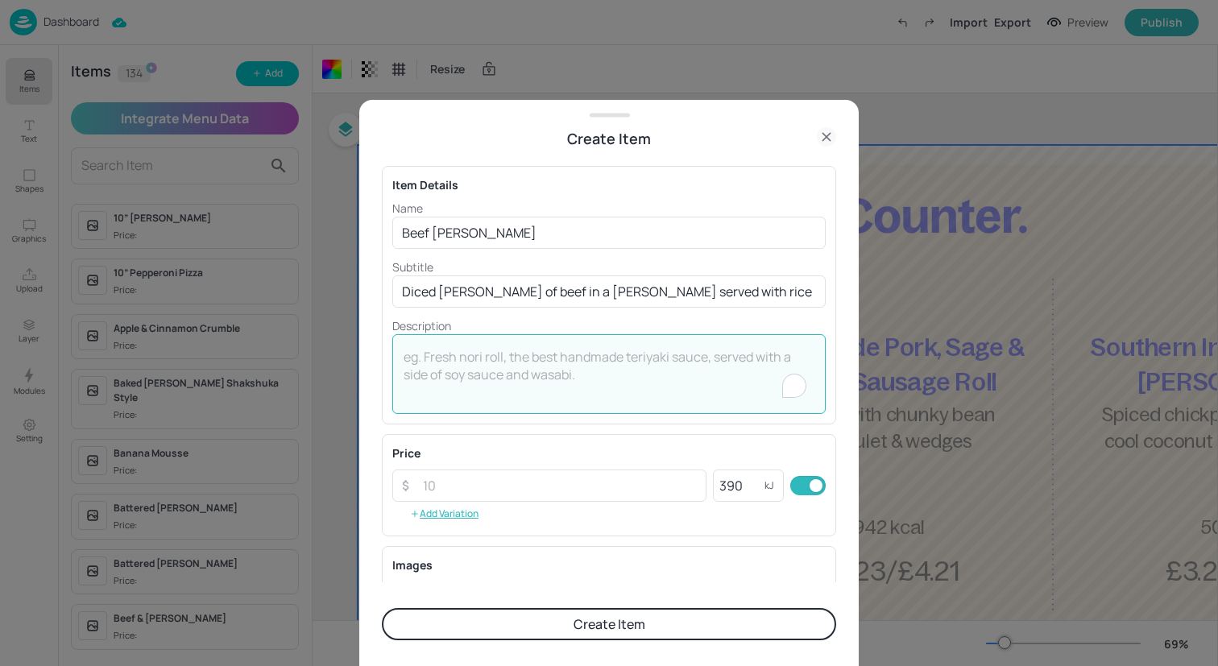
click at [535, 381] on textarea "To enrich screen reader interactions, please activate Accessibility in Grammarl…" at bounding box center [609, 374] width 411 height 53
paste textarea "£3.23/£4.21"
type textarea "£3.23/£4.21"
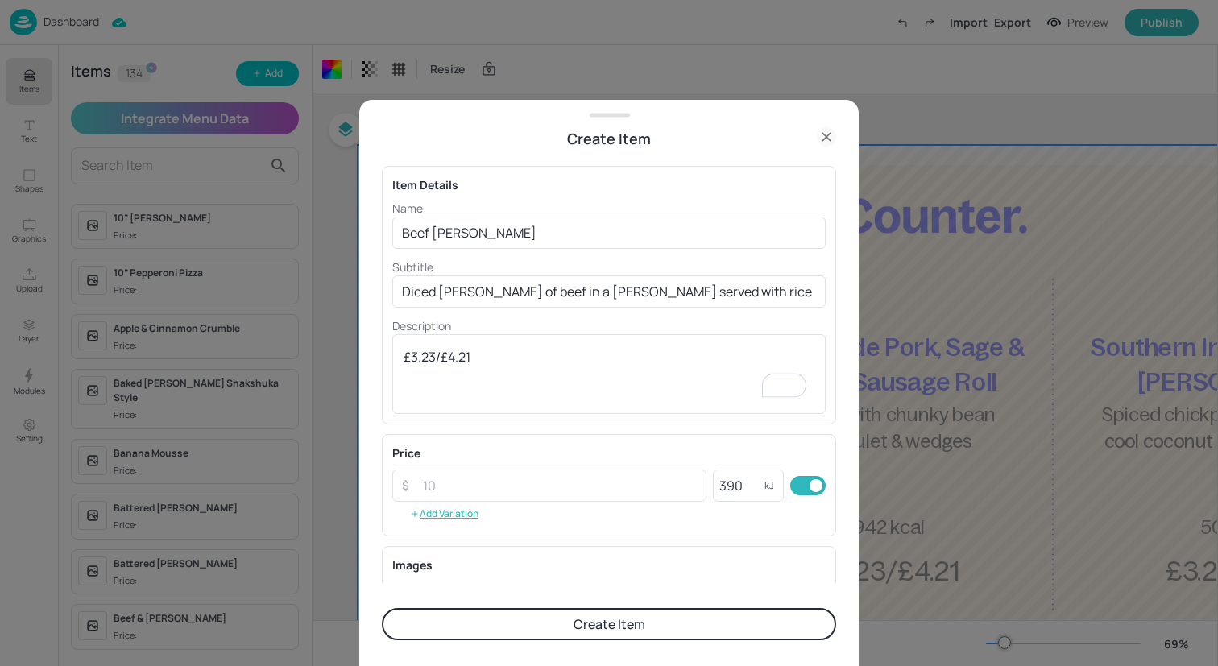
click at [540, 615] on button "Create Item" at bounding box center [609, 624] width 454 height 32
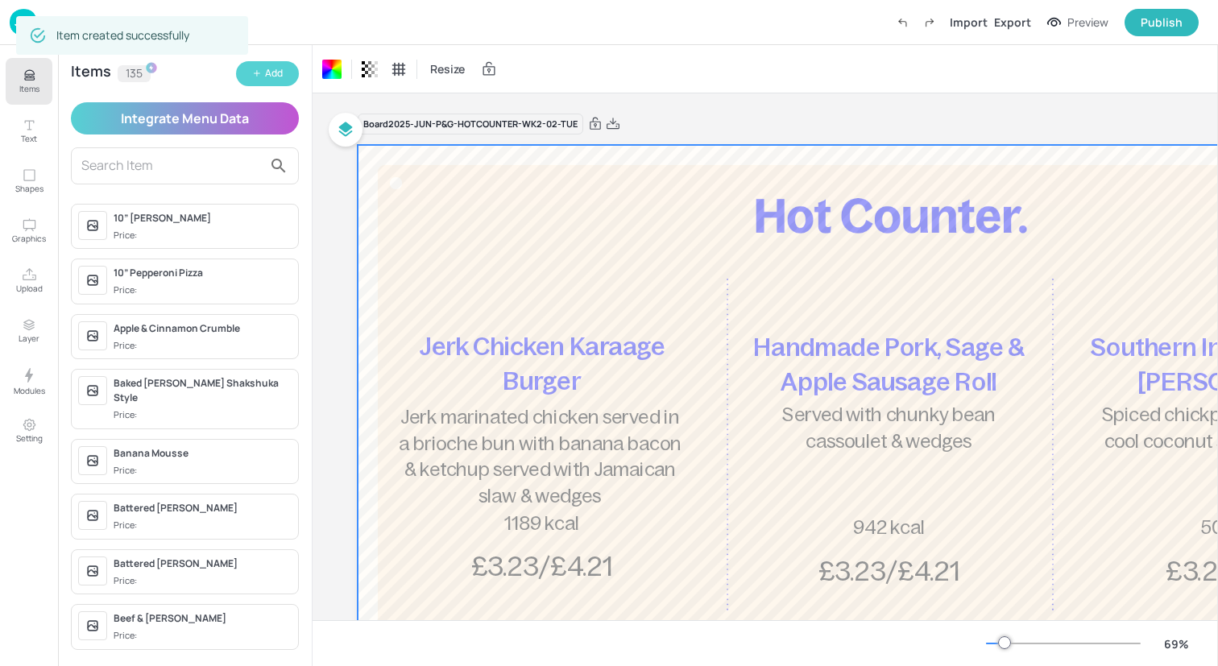
click at [277, 71] on div "Add" at bounding box center [274, 73] width 18 height 15
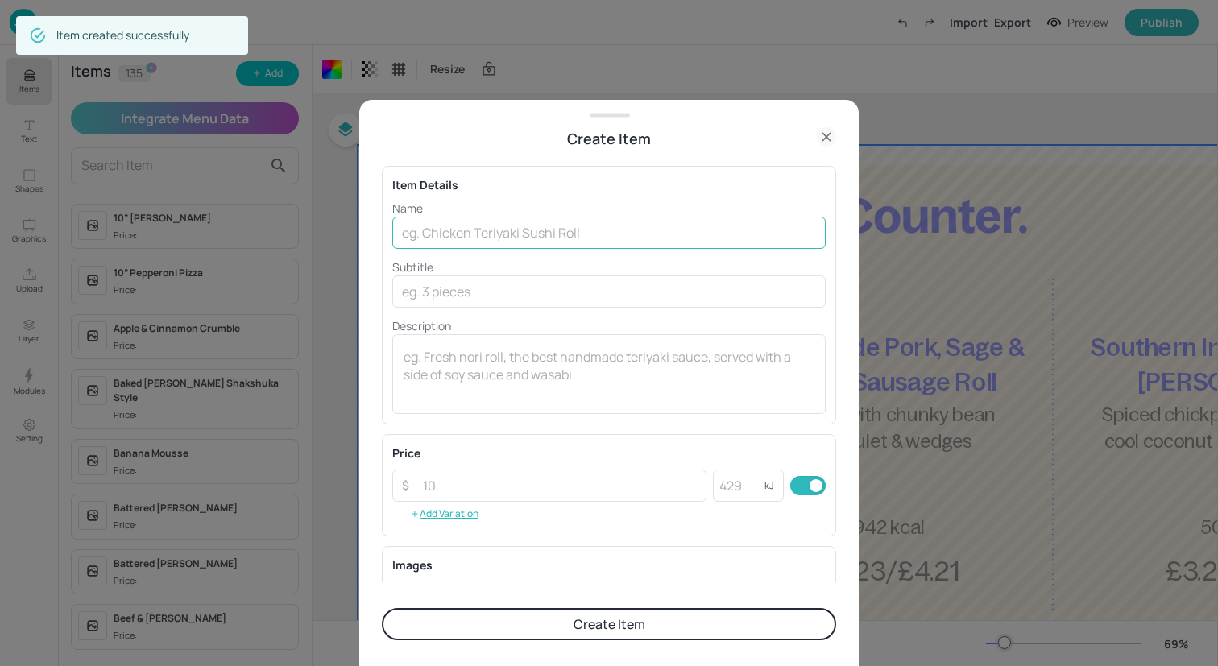
click at [478, 244] on input "text" at bounding box center [608, 233] width 433 height 32
paste input "Cauliflower [PERSON_NAME]"
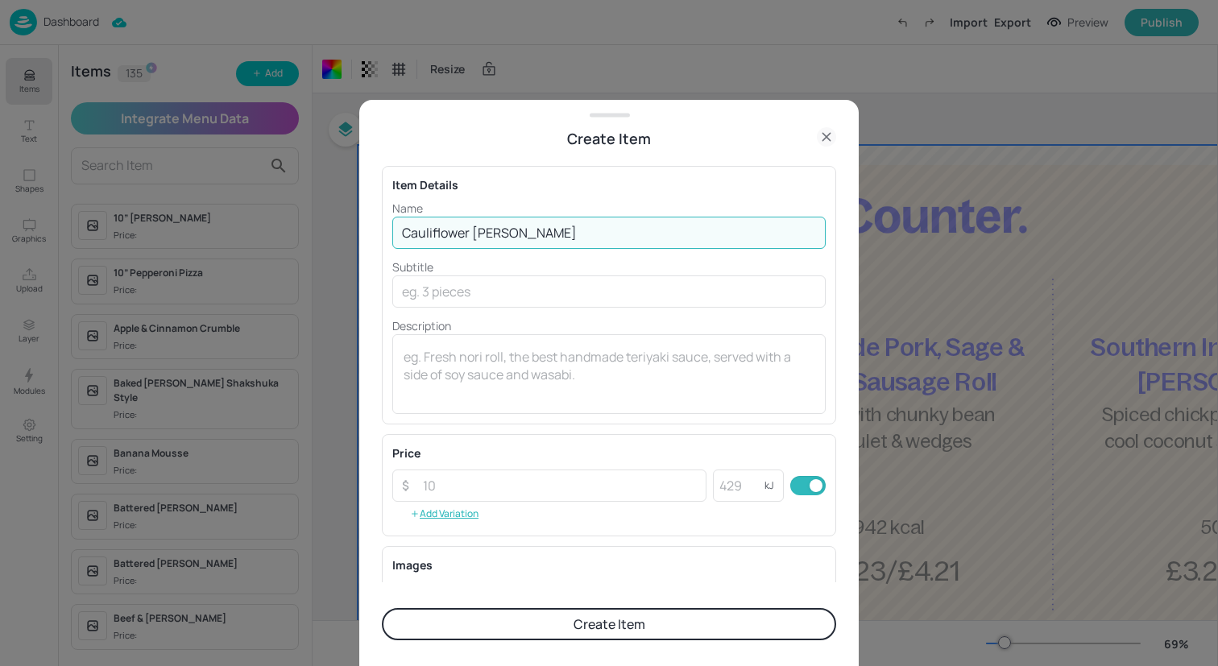
type input "Cauliflower [PERSON_NAME]"
click at [608, 280] on input "text" at bounding box center [608, 291] width 433 height 32
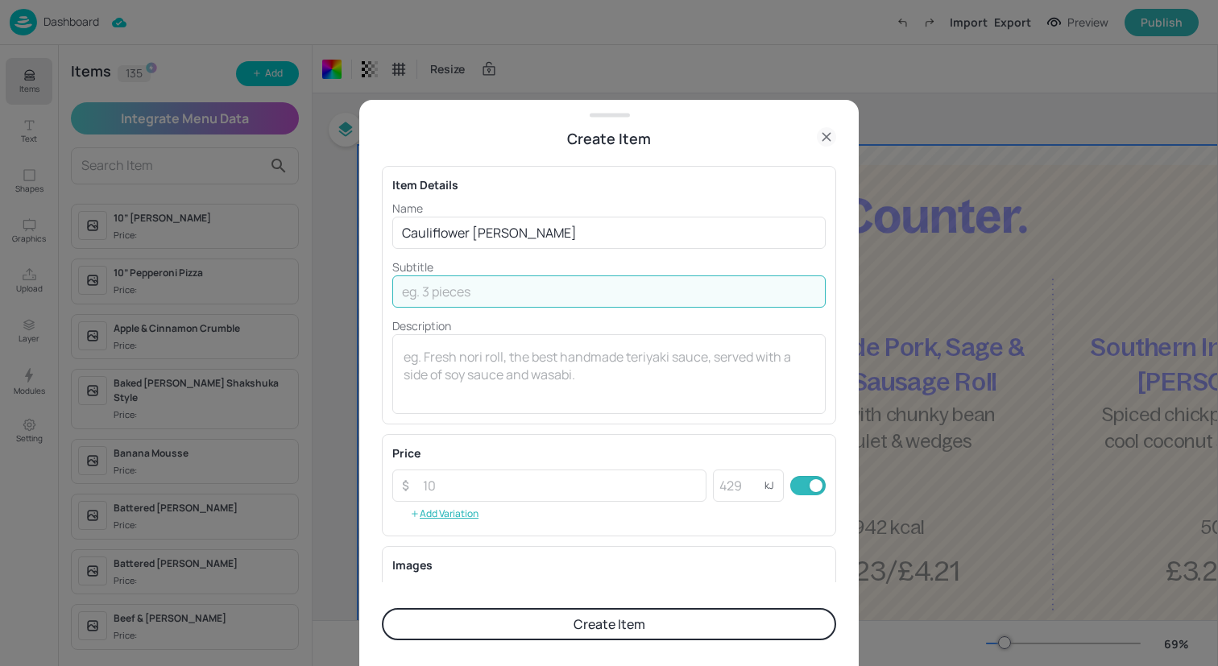
paste input "With chickpeas & lentils, served with rice"
type input "With chickpeas & lentils, served with rice"
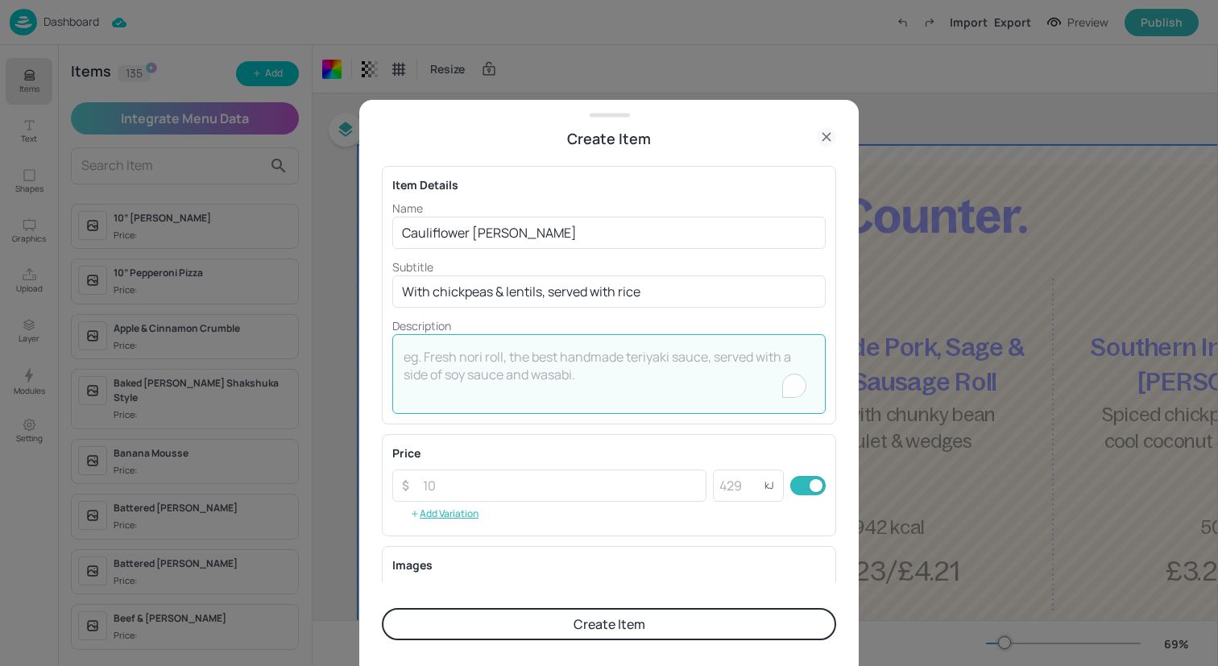
click at [608, 376] on textarea "To enrich screen reader interactions, please activate Accessibility in Grammarl…" at bounding box center [609, 374] width 411 height 53
type textarea "£3.23/£4.21"
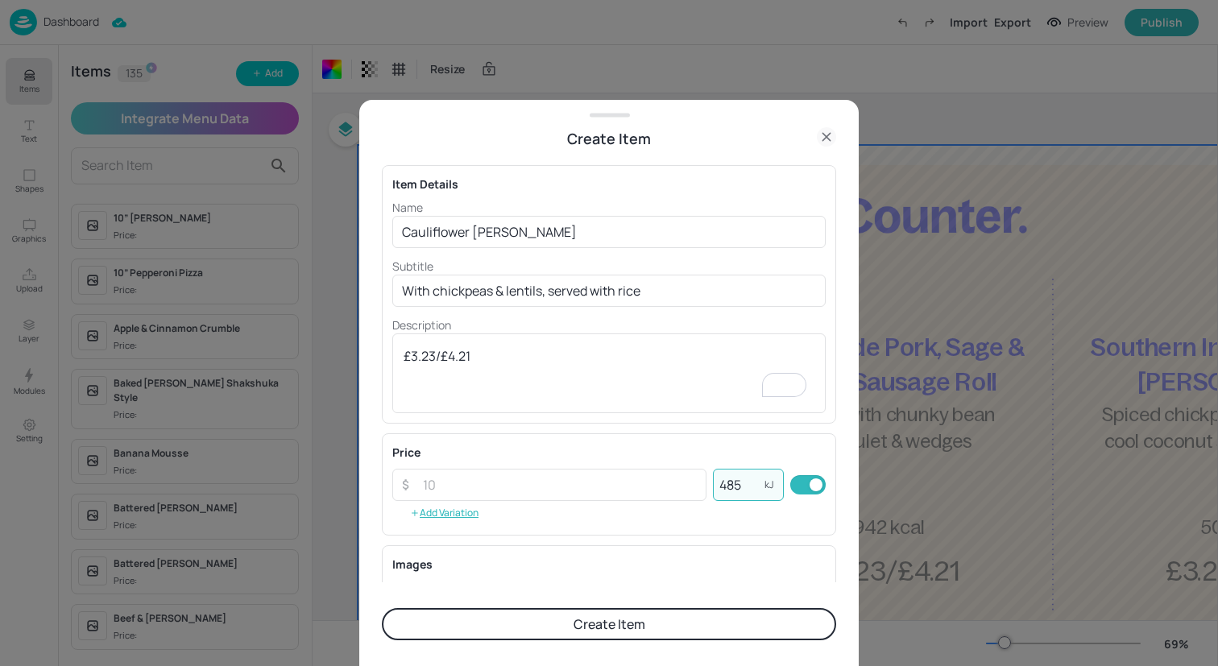
scroll to position [206, 0]
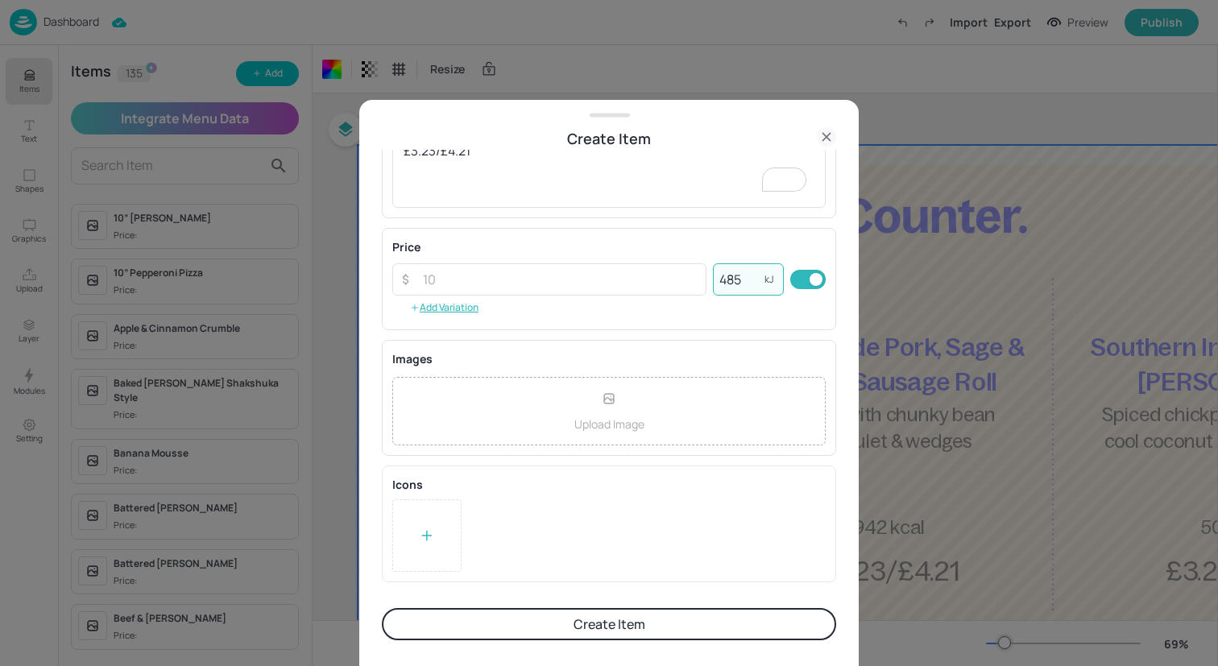
type input "485"
click at [435, 524] on div at bounding box center [426, 535] width 69 height 72
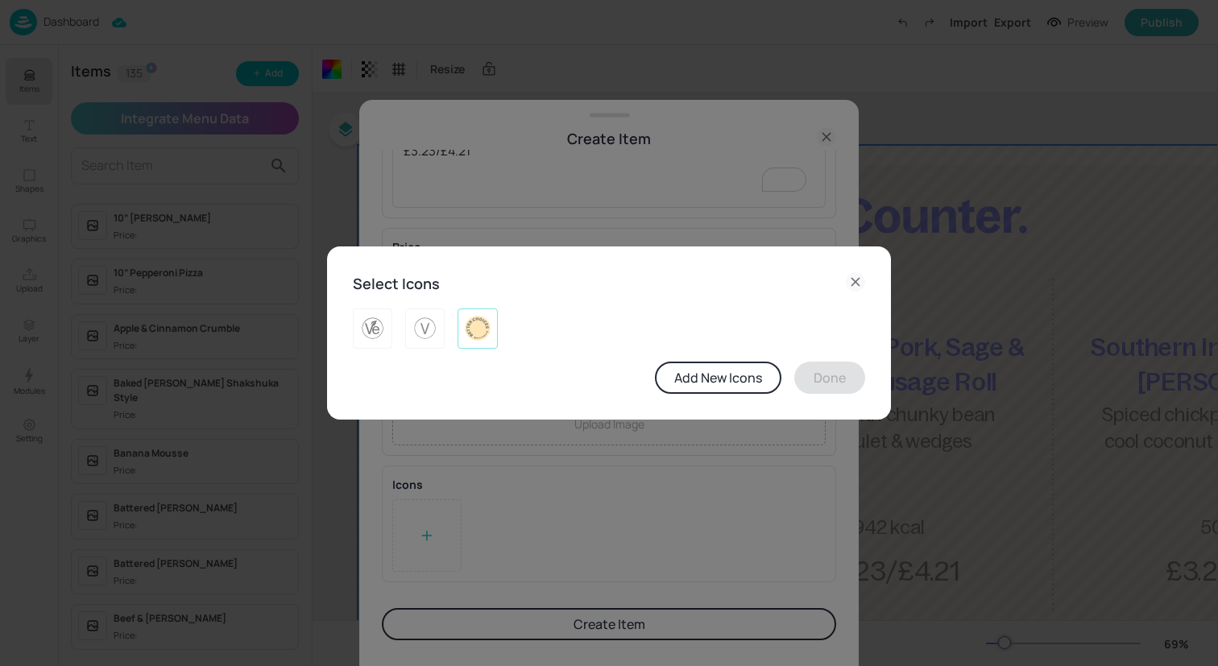
click at [486, 325] on img at bounding box center [477, 329] width 25 height 26
click at [834, 381] on button "Done" at bounding box center [829, 378] width 71 height 32
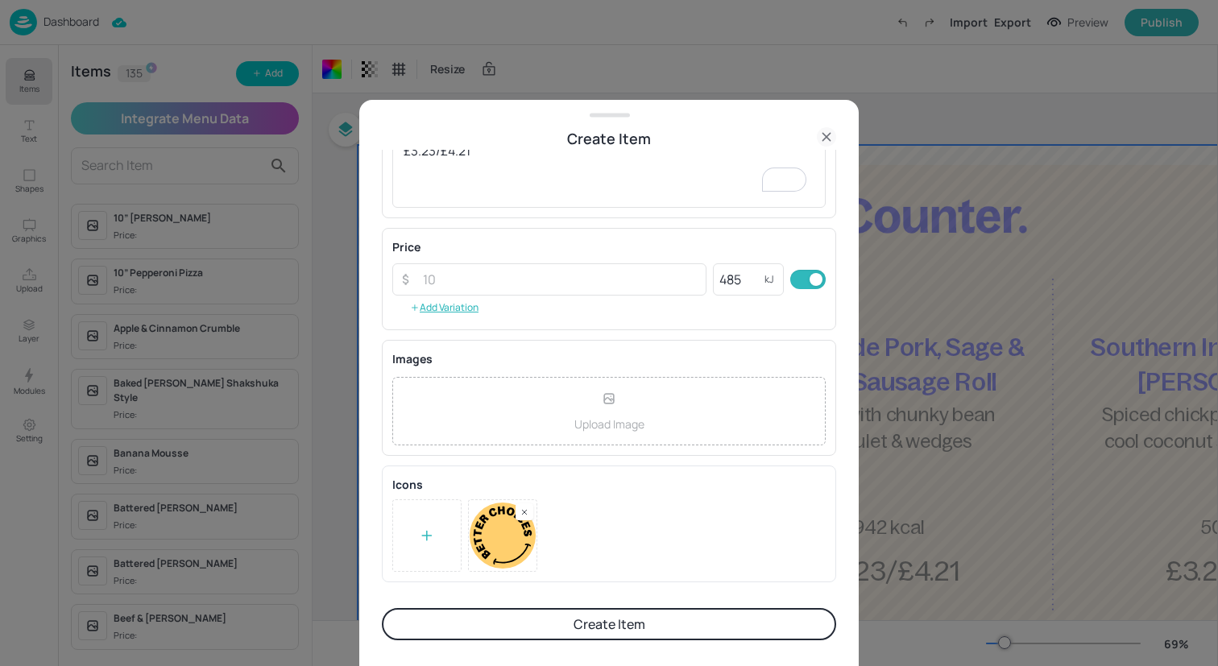
click at [602, 623] on button "Create Item" at bounding box center [609, 624] width 454 height 32
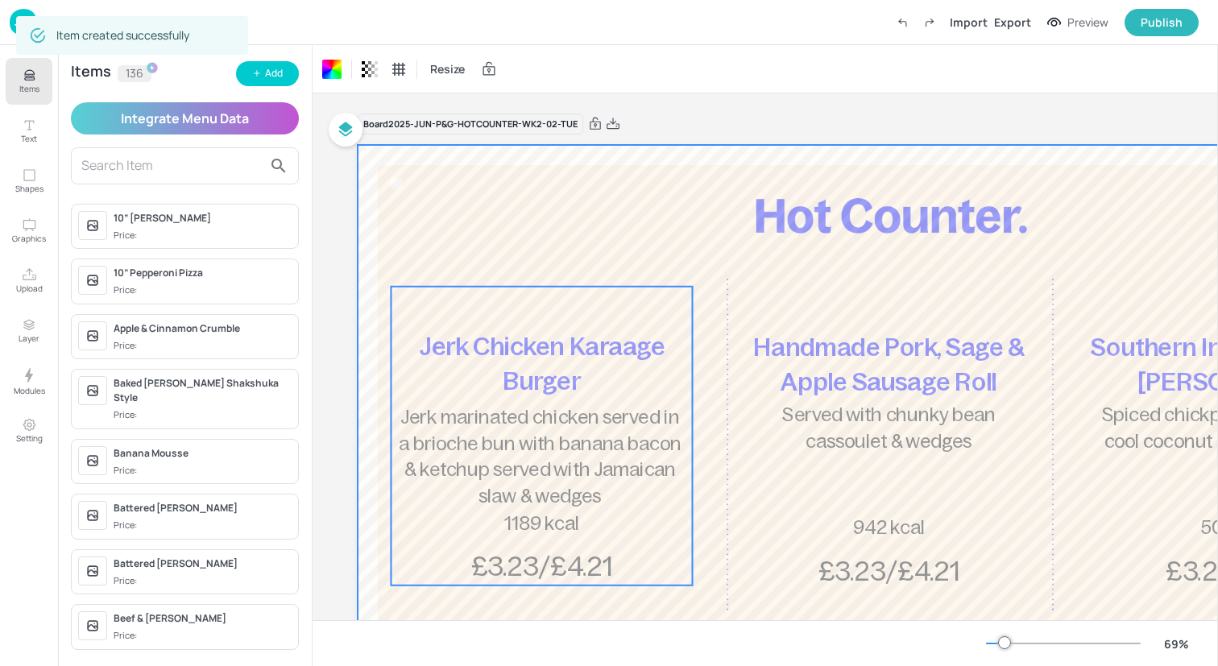
click at [591, 420] on span "Jerk marinated chicken served in a brioche bun with banana bacon & ketchup serv…" at bounding box center [540, 457] width 282 height 100
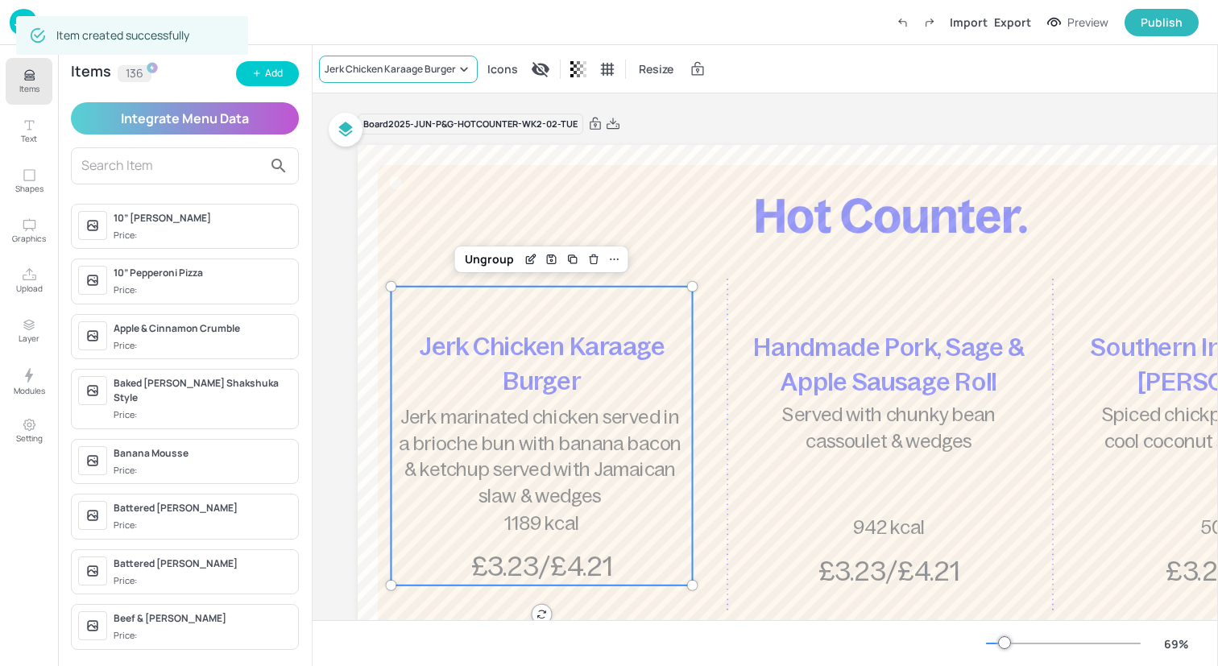
click at [343, 79] on div "Jerk Chicken Karaage Burger" at bounding box center [398, 69] width 159 height 27
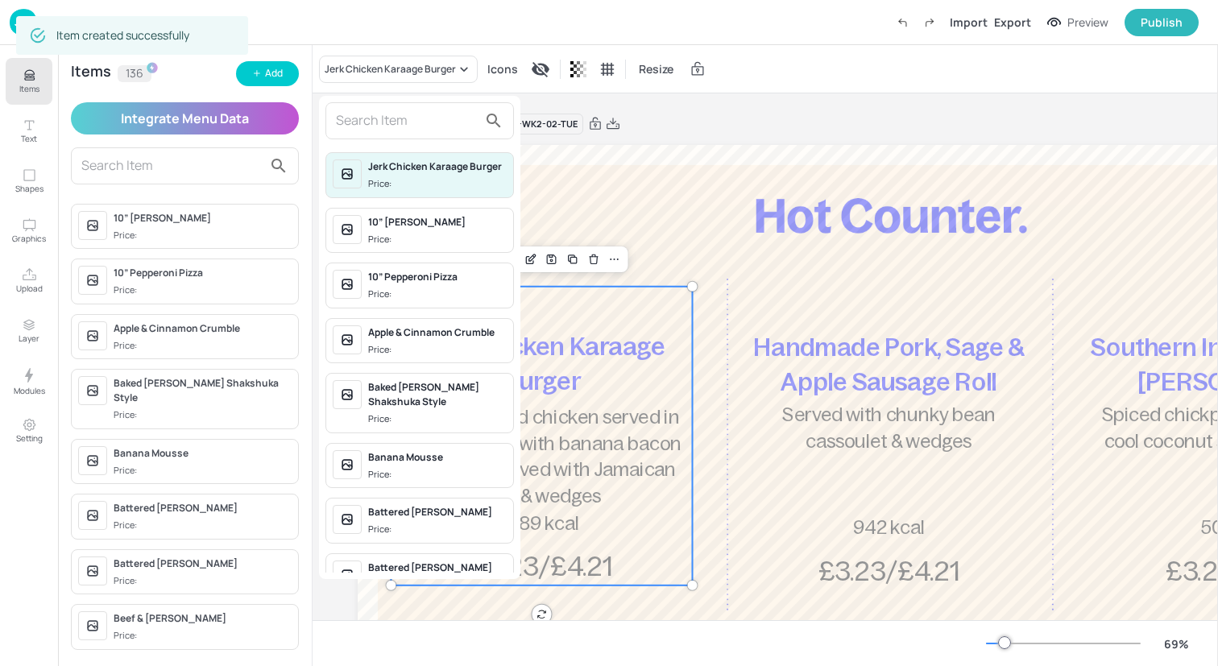
click at [376, 132] on input "text" at bounding box center [407, 121] width 142 height 26
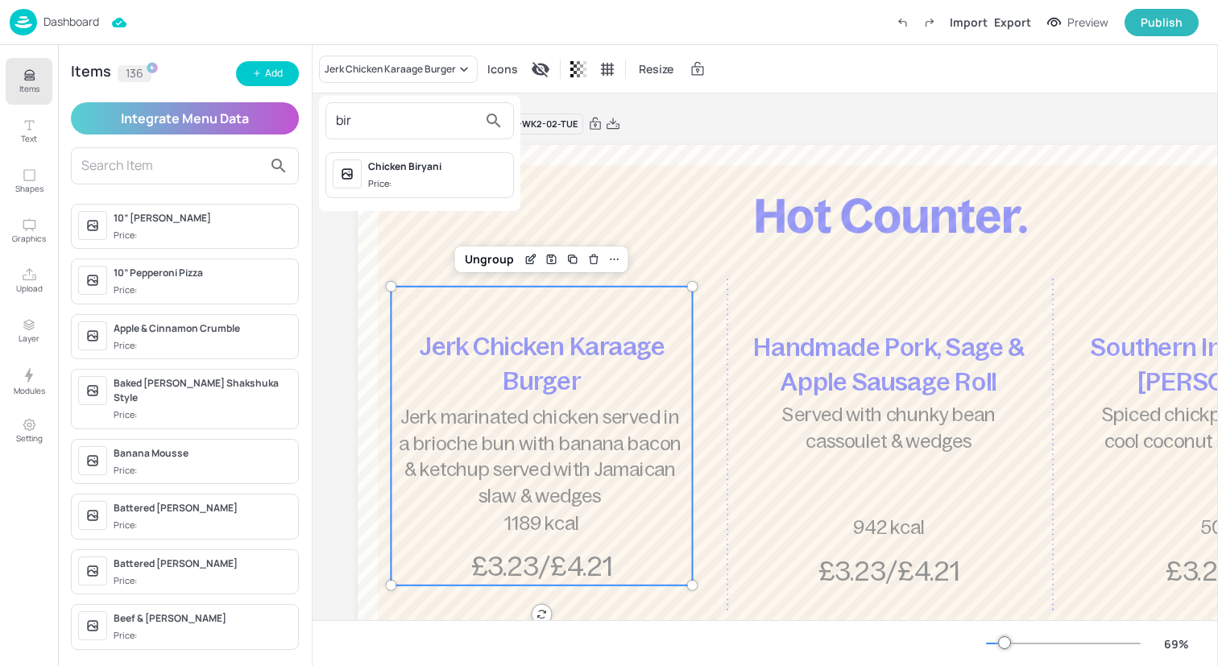
type input "bir"
click at [429, 177] on span "Price:" at bounding box center [437, 184] width 139 height 14
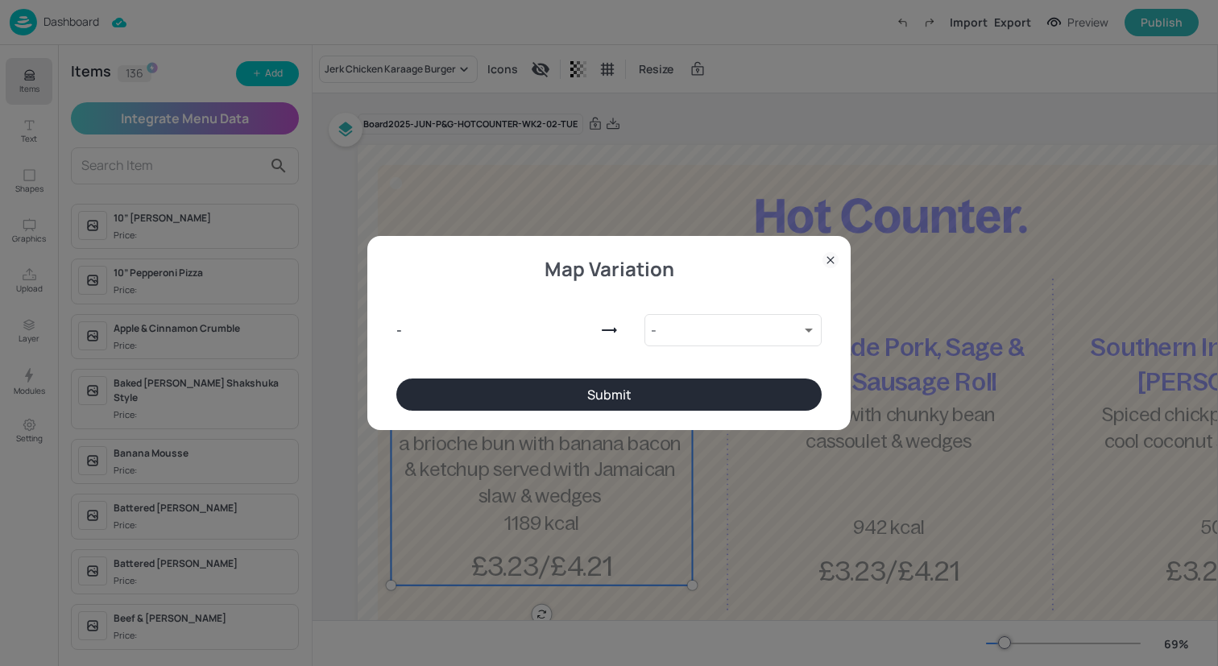
click at [629, 398] on button "Submit" at bounding box center [608, 395] width 425 height 32
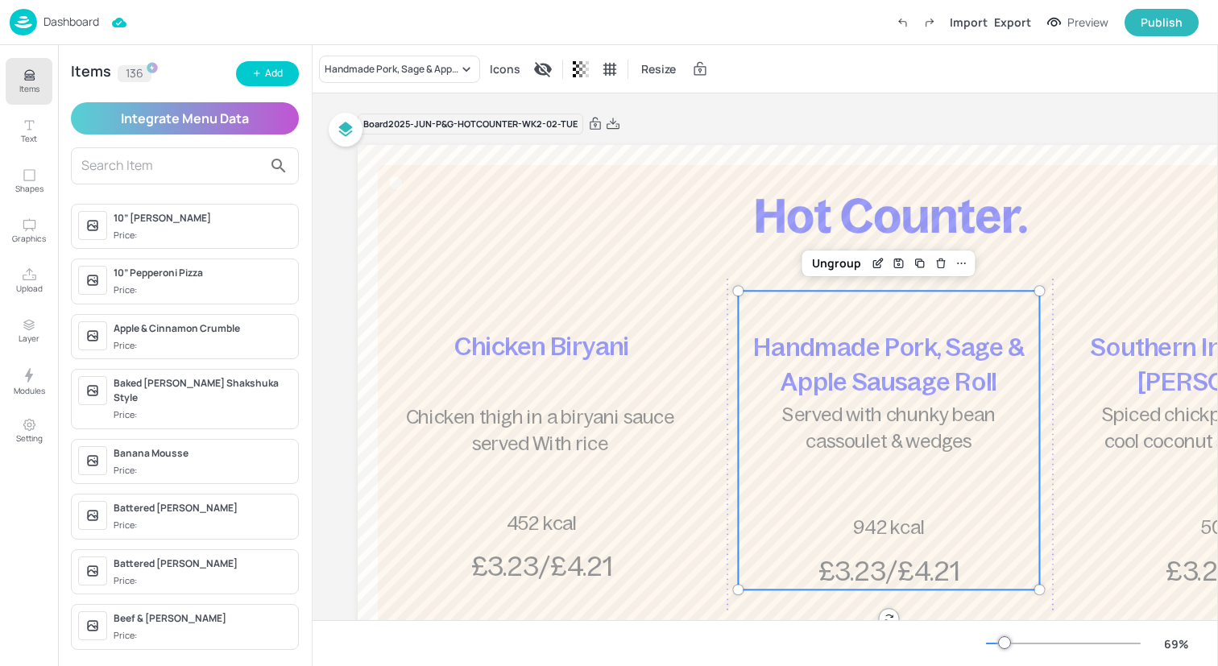
click at [921, 408] on span "Served with chunky bean cassoulet & wedges" at bounding box center [888, 428] width 213 height 48
click at [428, 54] on div "Handmade Pork, Sage & Apple Sausage Roll Icons Resize" at bounding box center [764, 69] width 905 height 48
click at [427, 77] on div "Handmade Pork, Sage & Apple Sausage Roll" at bounding box center [399, 69] width 161 height 27
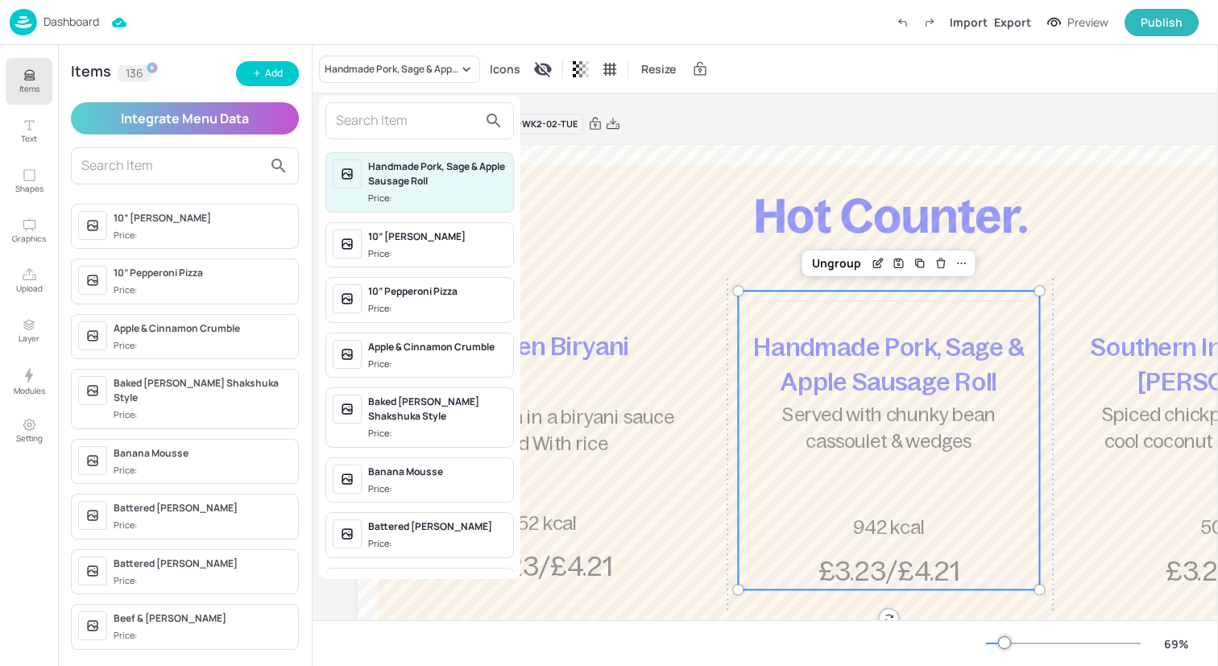
click at [426, 137] on div at bounding box center [419, 120] width 188 height 37
click at [426, 124] on input "text" at bounding box center [407, 121] width 142 height 26
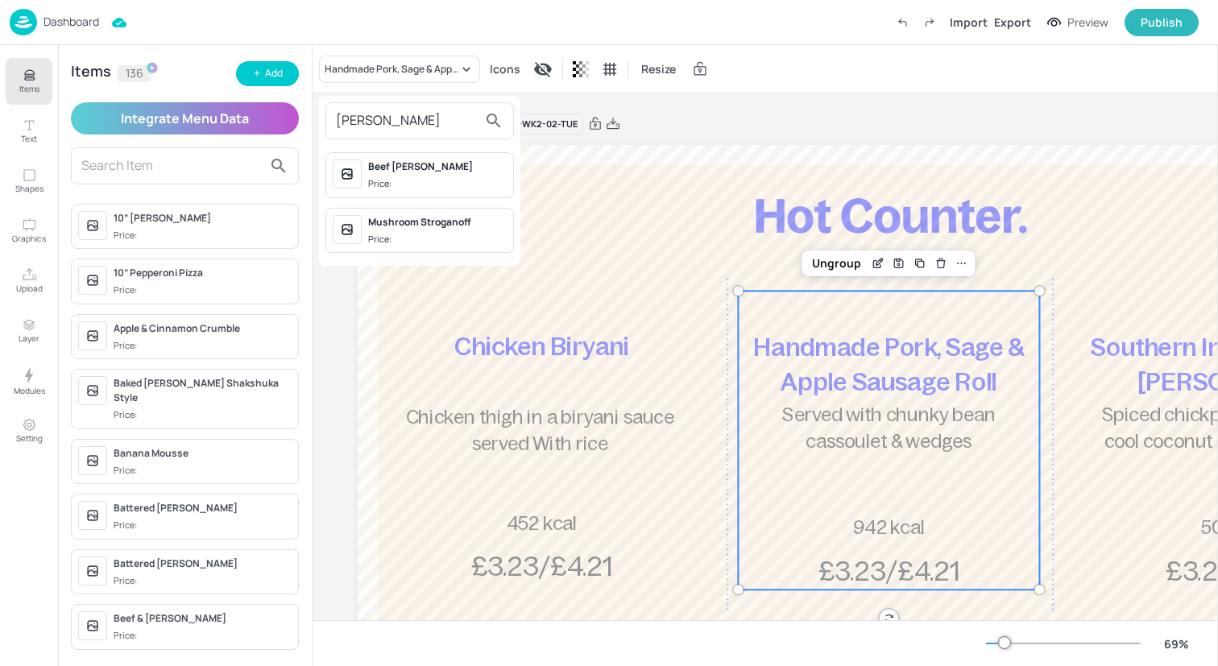
type input "[PERSON_NAME]"
click at [454, 176] on div "Beef [PERSON_NAME] [PERSON_NAME]:" at bounding box center [437, 174] width 139 height 31
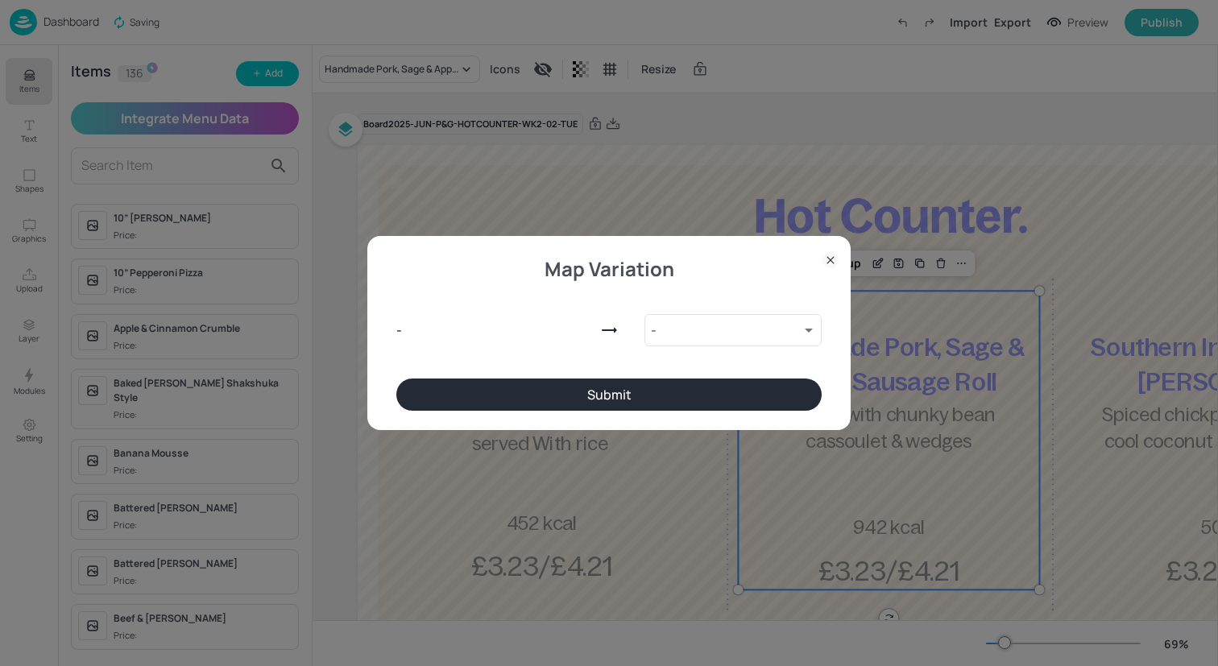
click at [746, 386] on button "Submit" at bounding box center [608, 395] width 425 height 32
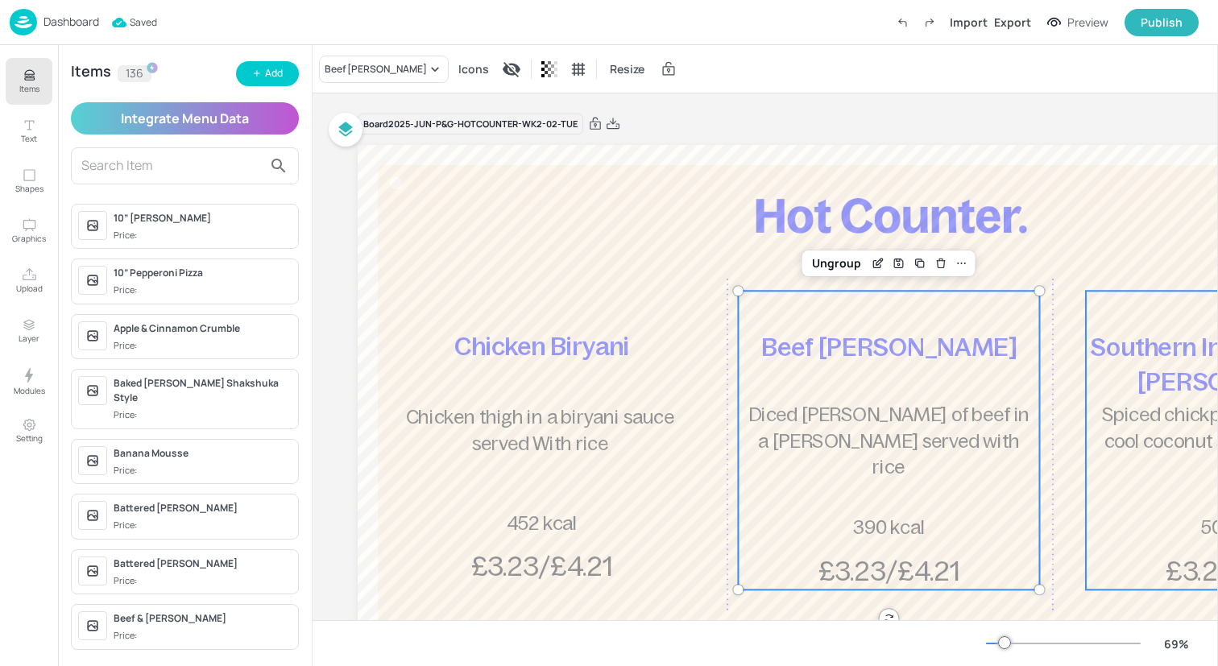
click at [1120, 425] on p "Spiced chickpeas & spinach in a cool coconut sauce served with rice" at bounding box center [1236, 441] width 292 height 79
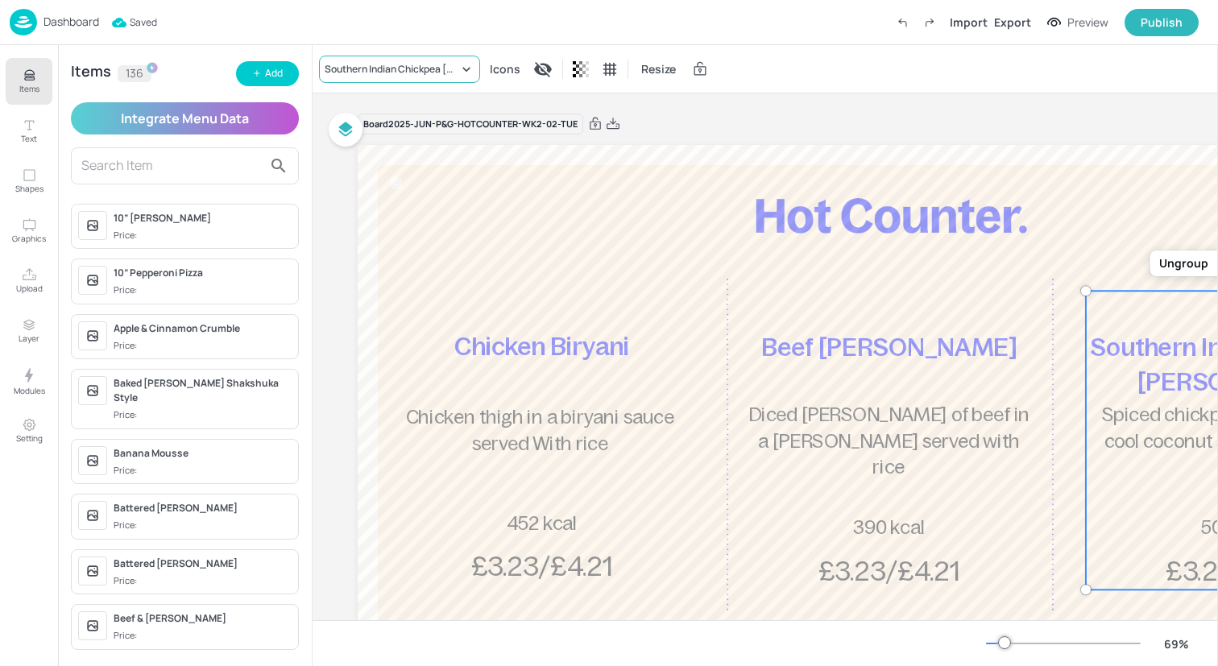
click at [382, 68] on div "Southern Indian Chickpea [PERSON_NAME]" at bounding box center [392, 69] width 134 height 14
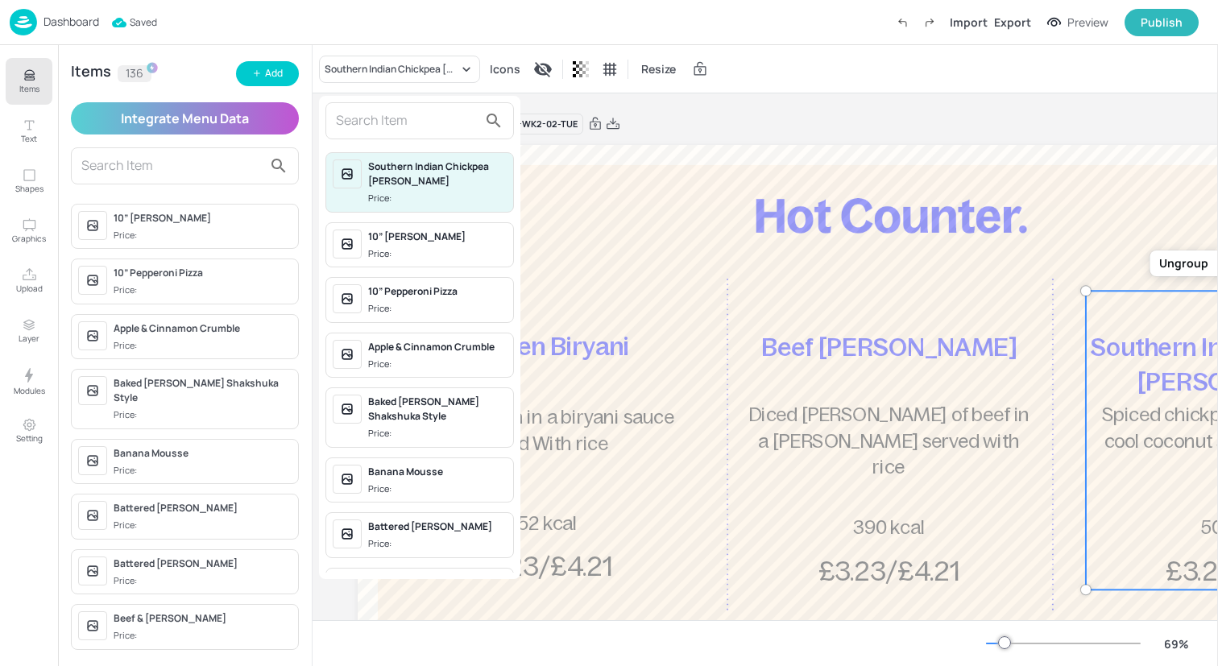
click at [416, 121] on input "text" at bounding box center [407, 121] width 142 height 26
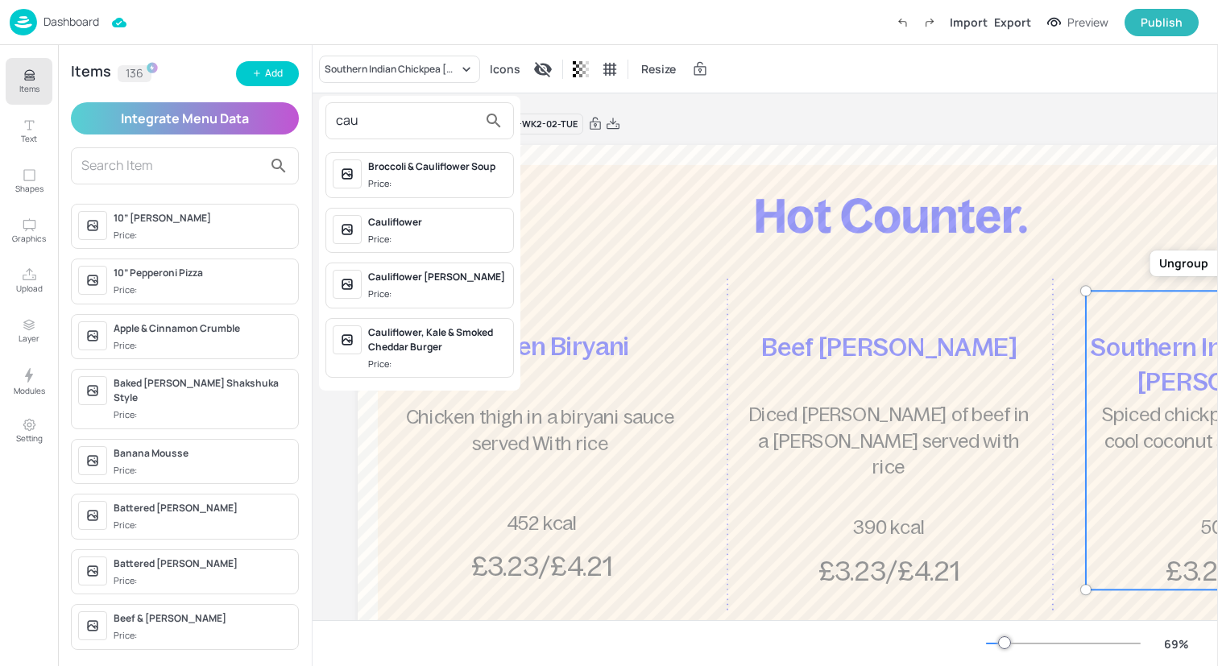
type input "cau"
click at [428, 278] on div "Cauliflower [PERSON_NAME]" at bounding box center [437, 277] width 139 height 14
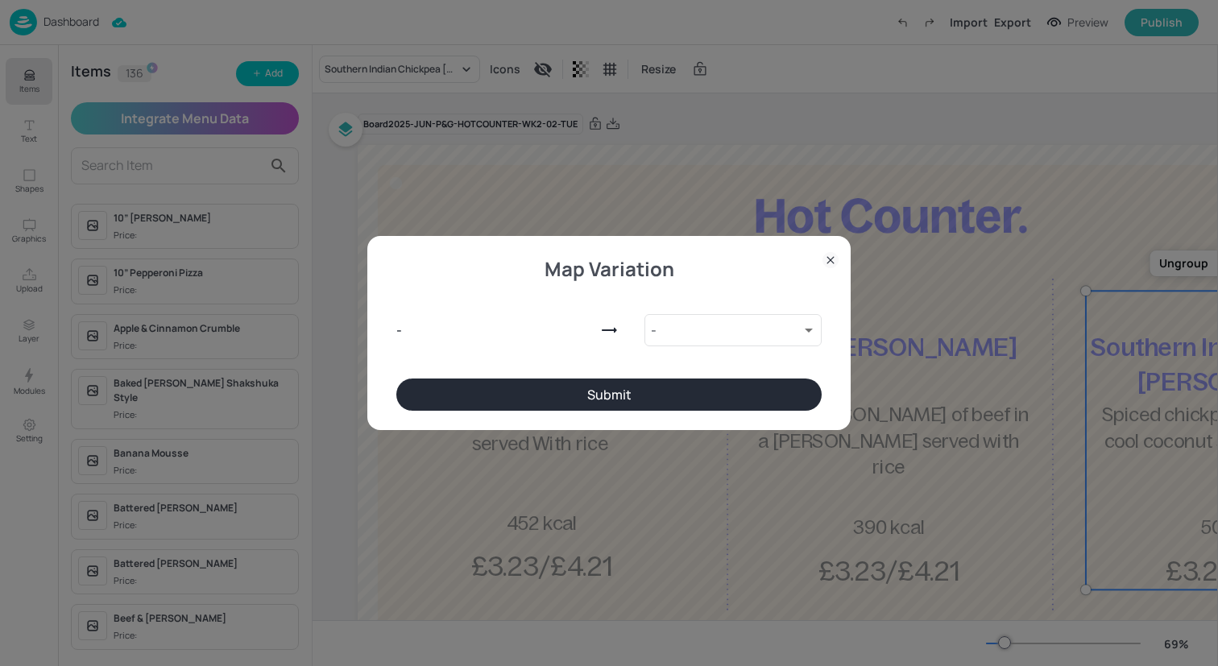
click at [685, 396] on button "Submit" at bounding box center [608, 395] width 425 height 32
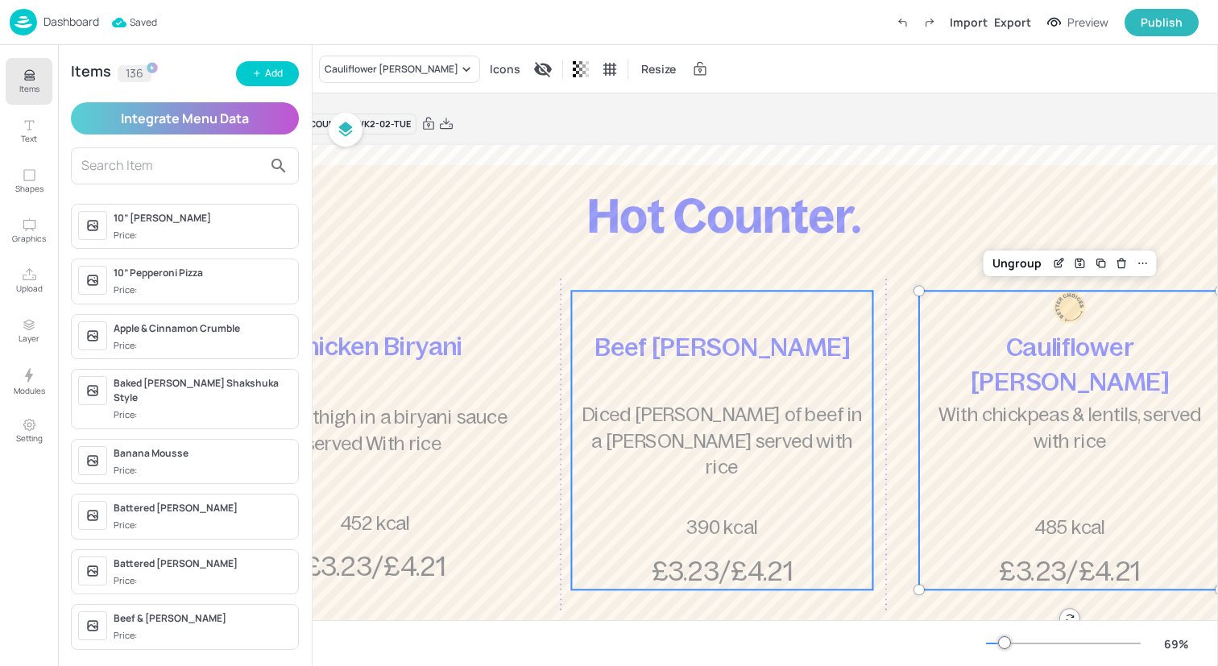
scroll to position [0, 136]
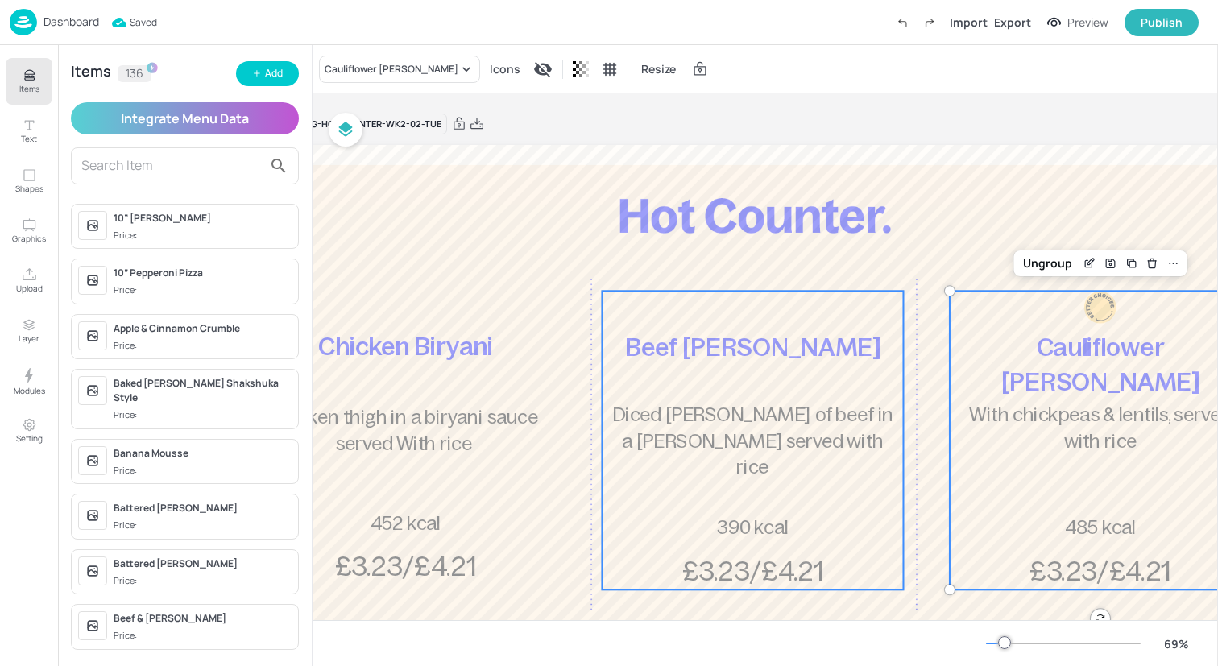
click at [779, 380] on div "Beef [PERSON_NAME] Diced [PERSON_NAME] of beef in a [PERSON_NAME] served with r…" at bounding box center [752, 440] width 301 height 299
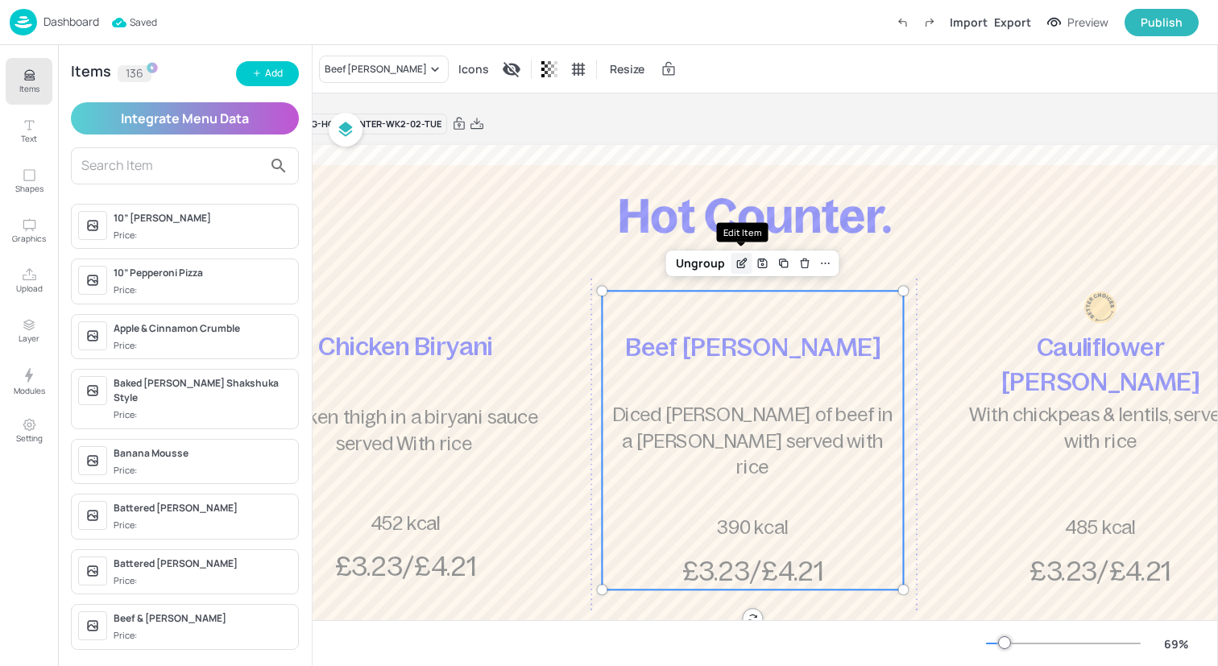
click at [735, 260] on icon "Edit Item" at bounding box center [742, 263] width 14 height 13
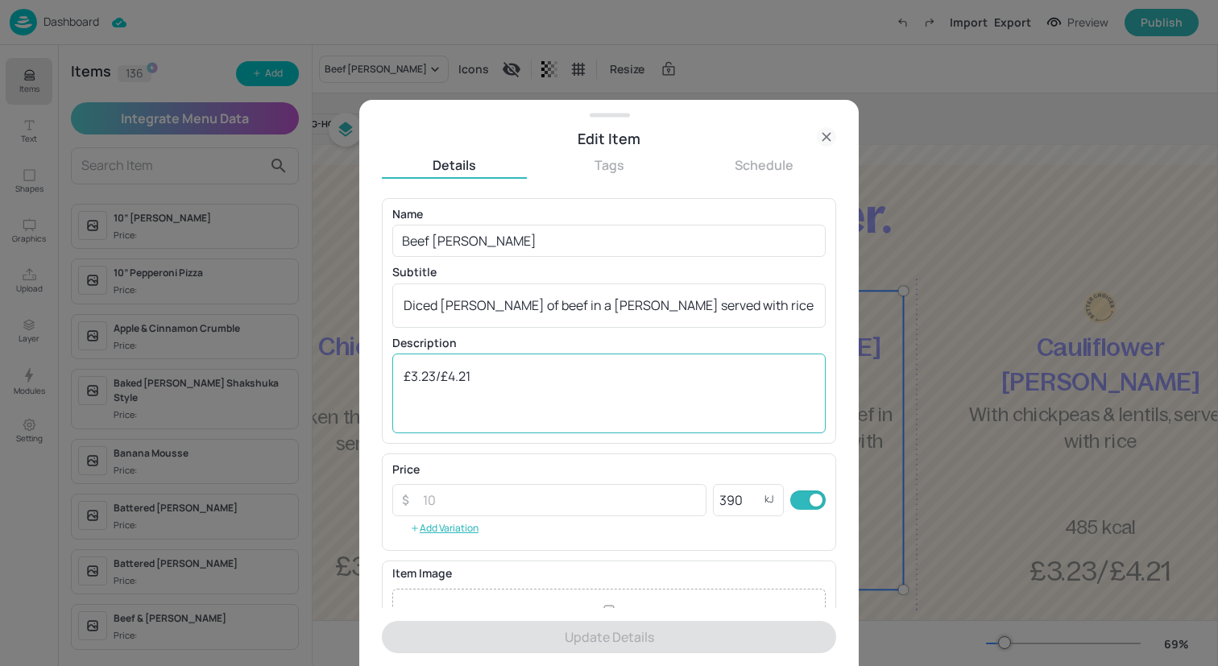
scroll to position [187, 0]
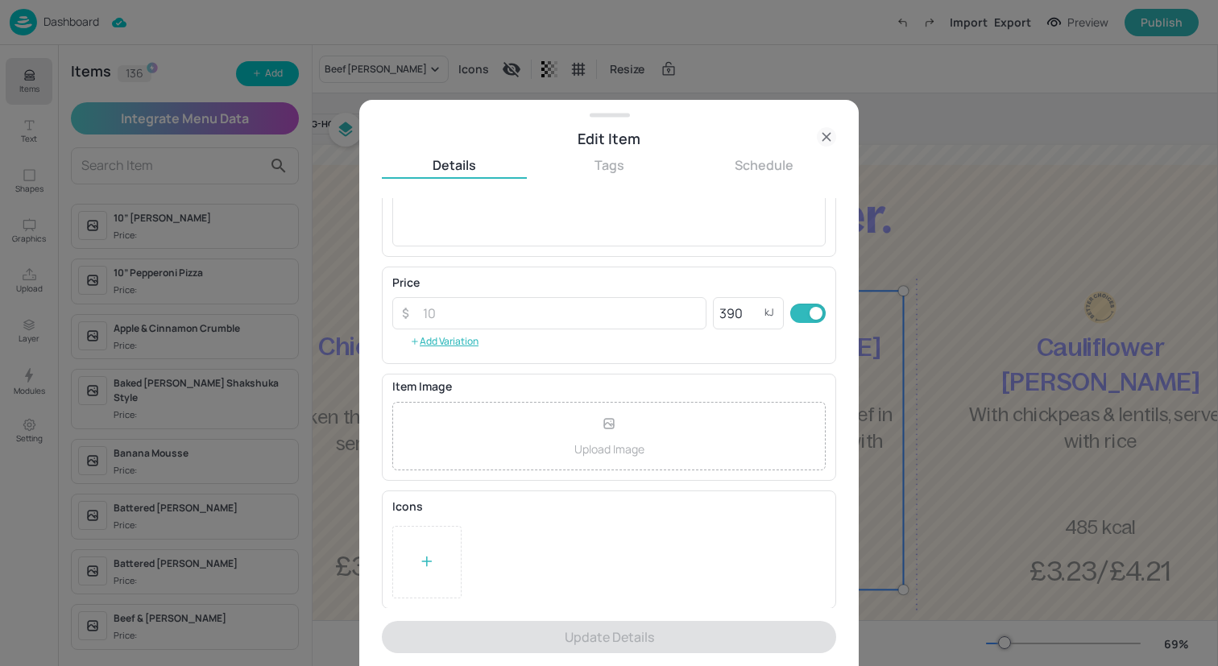
click at [431, 537] on div at bounding box center [426, 562] width 69 height 72
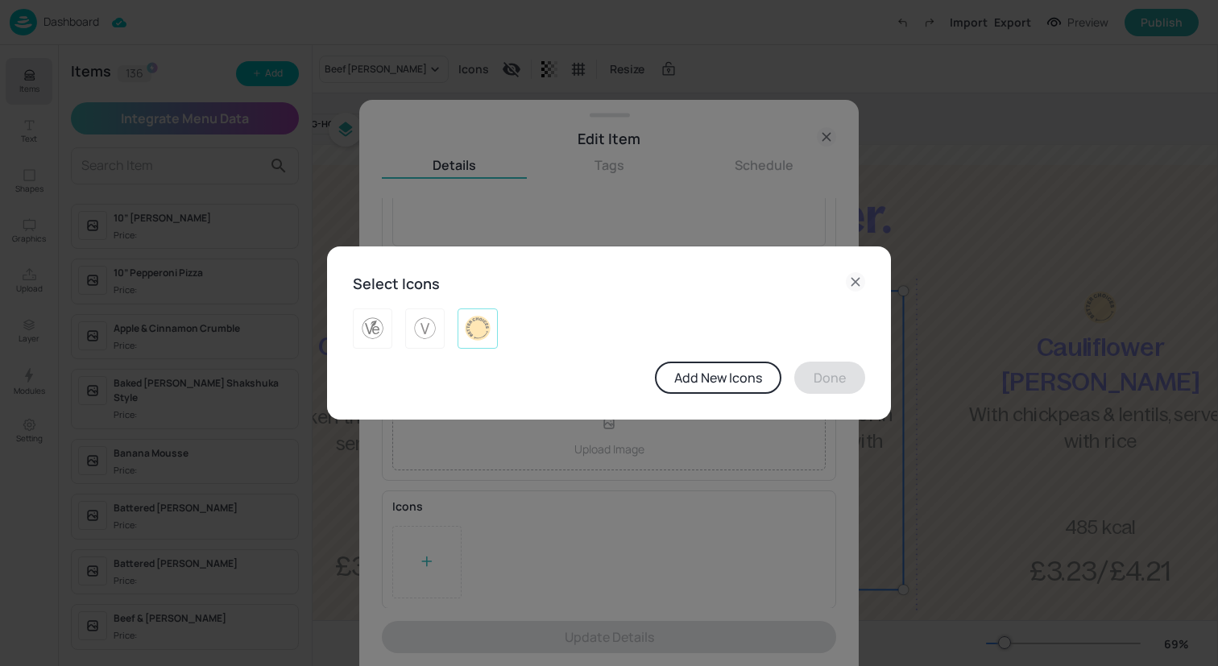
click at [478, 332] on img at bounding box center [477, 329] width 25 height 26
click at [844, 389] on button "Done" at bounding box center [829, 378] width 71 height 32
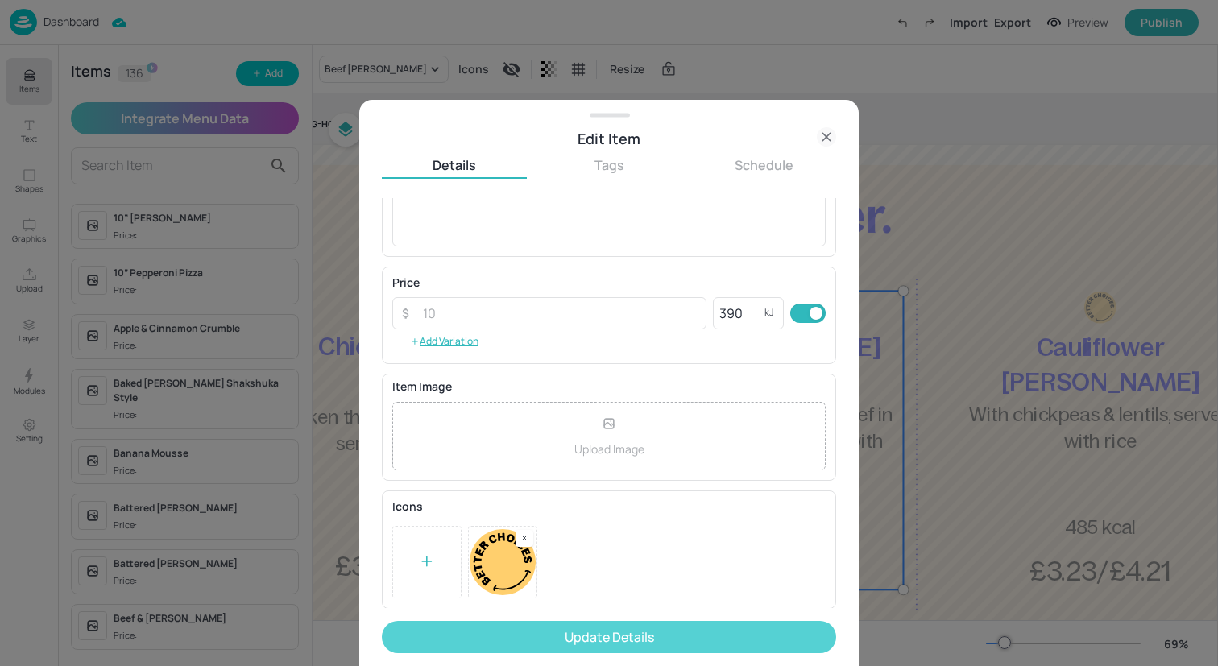
click at [706, 635] on button "Update Details" at bounding box center [609, 637] width 454 height 32
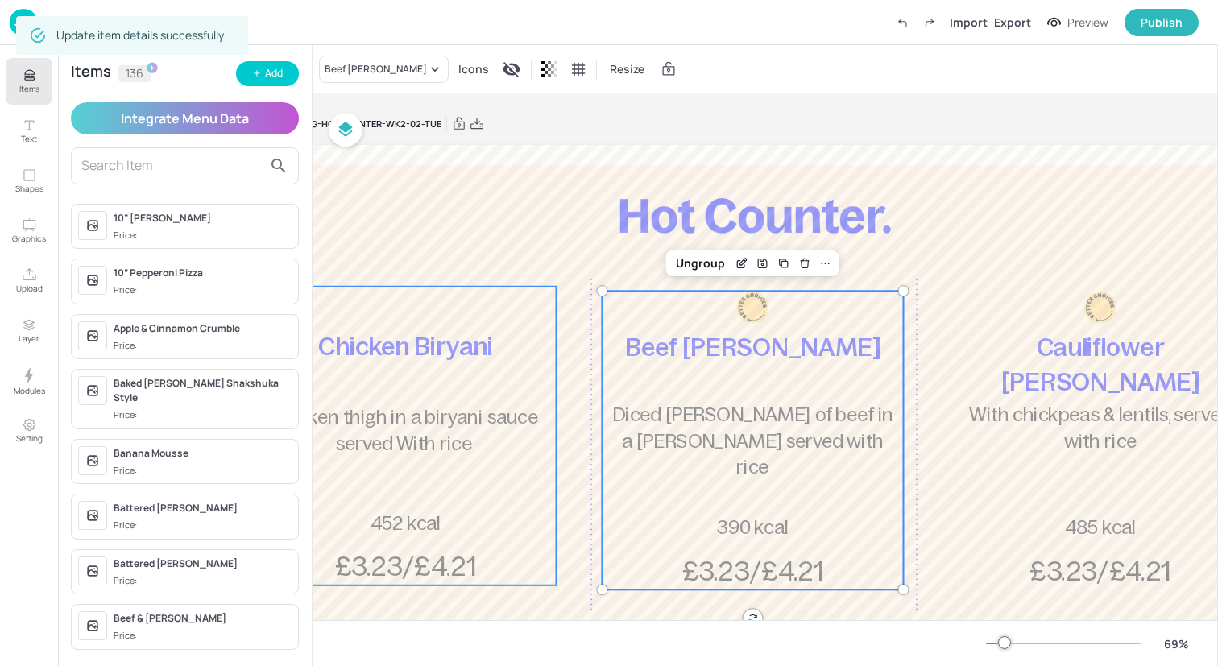
click at [524, 478] on div "Chicken Biryani Chicken thigh in a biryani sauce served With rice £3.23/£4.21 4…" at bounding box center [405, 436] width 301 height 299
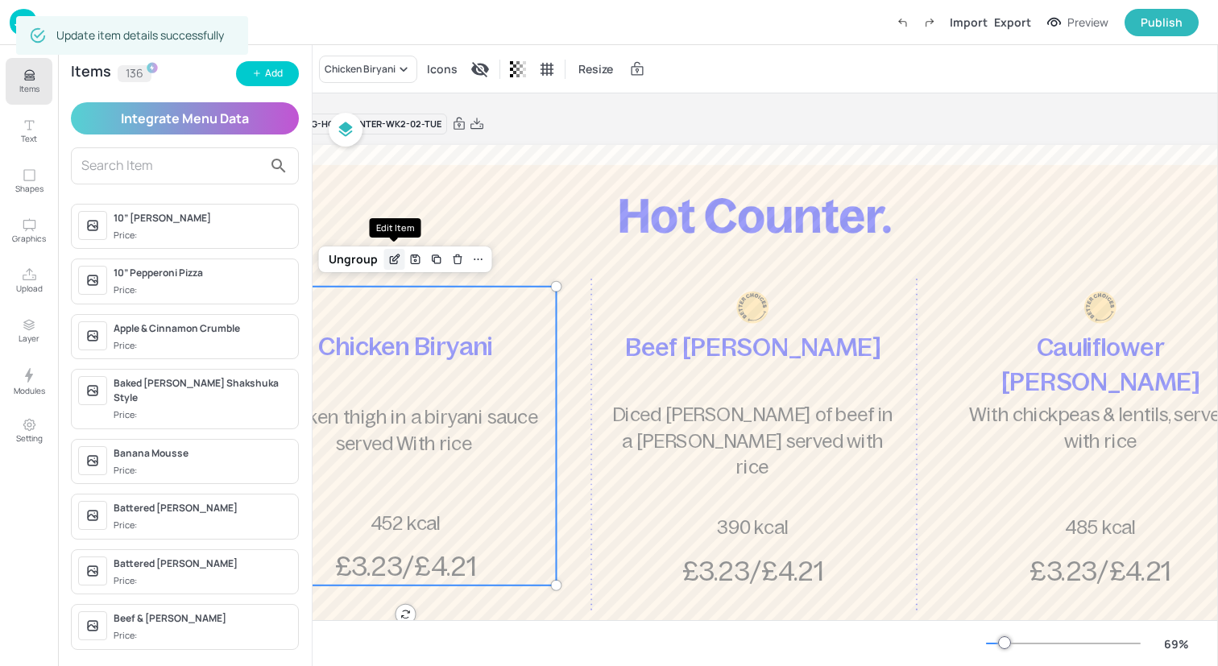
click at [390, 257] on icon "Edit Item" at bounding box center [393, 259] width 7 height 7
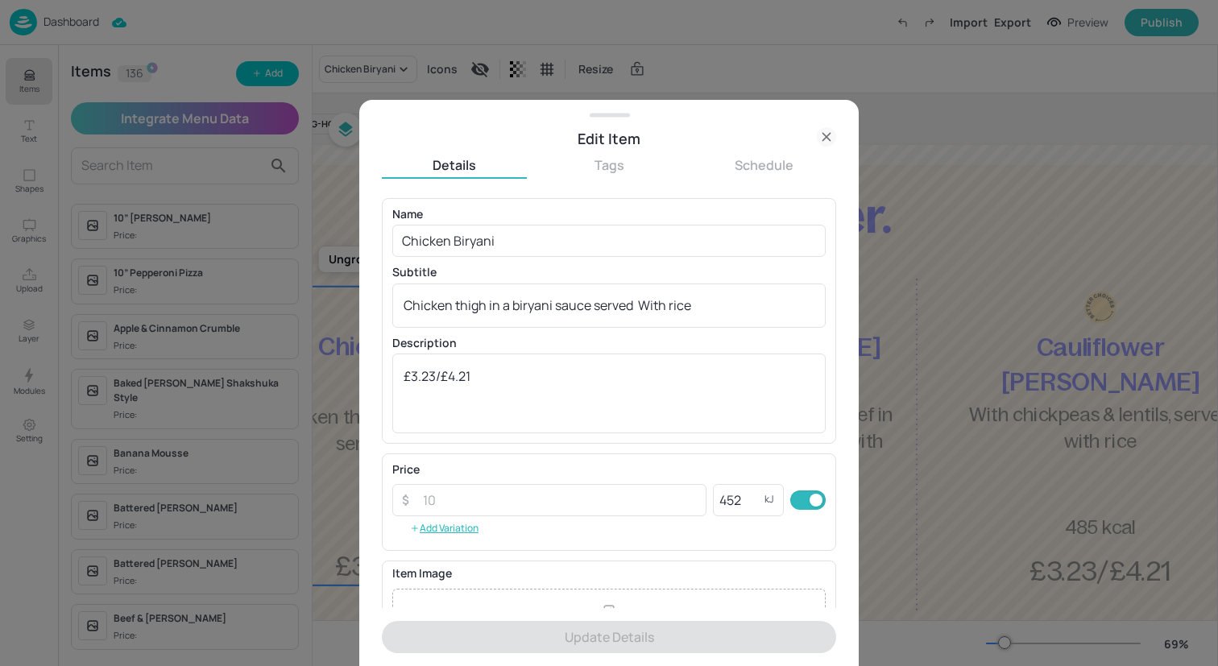
scroll to position [187, 0]
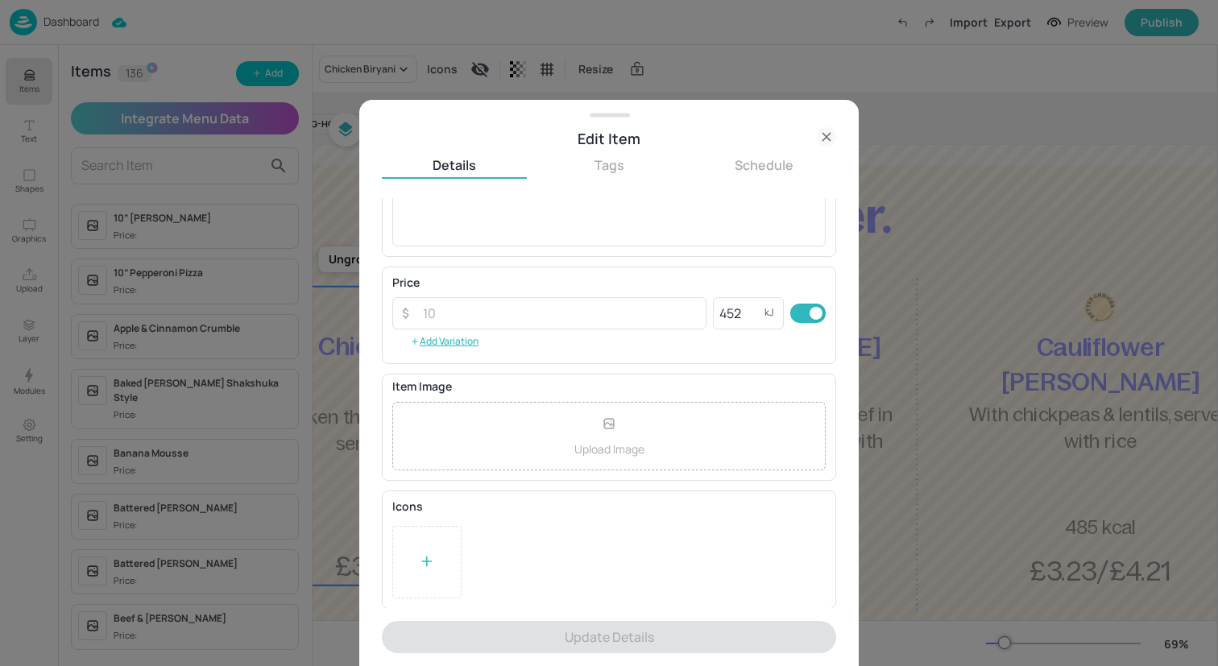
click at [441, 548] on div at bounding box center [426, 562] width 69 height 72
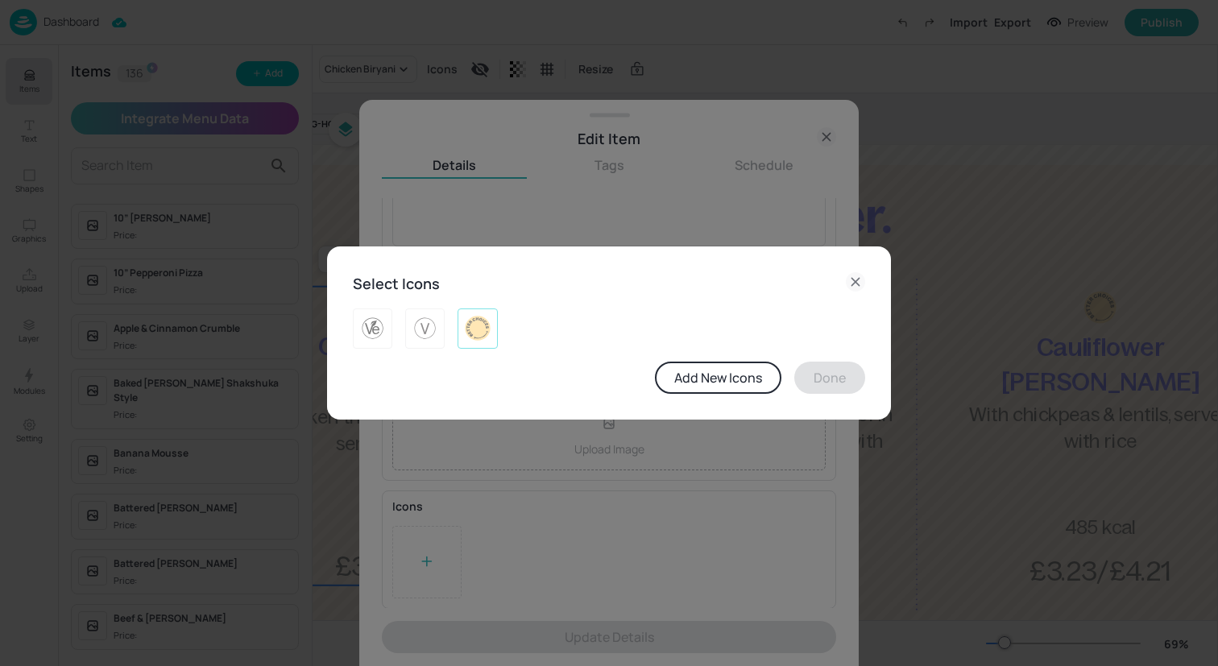
click at [489, 333] on img at bounding box center [477, 329] width 25 height 26
click at [833, 377] on button "Done" at bounding box center [829, 378] width 71 height 32
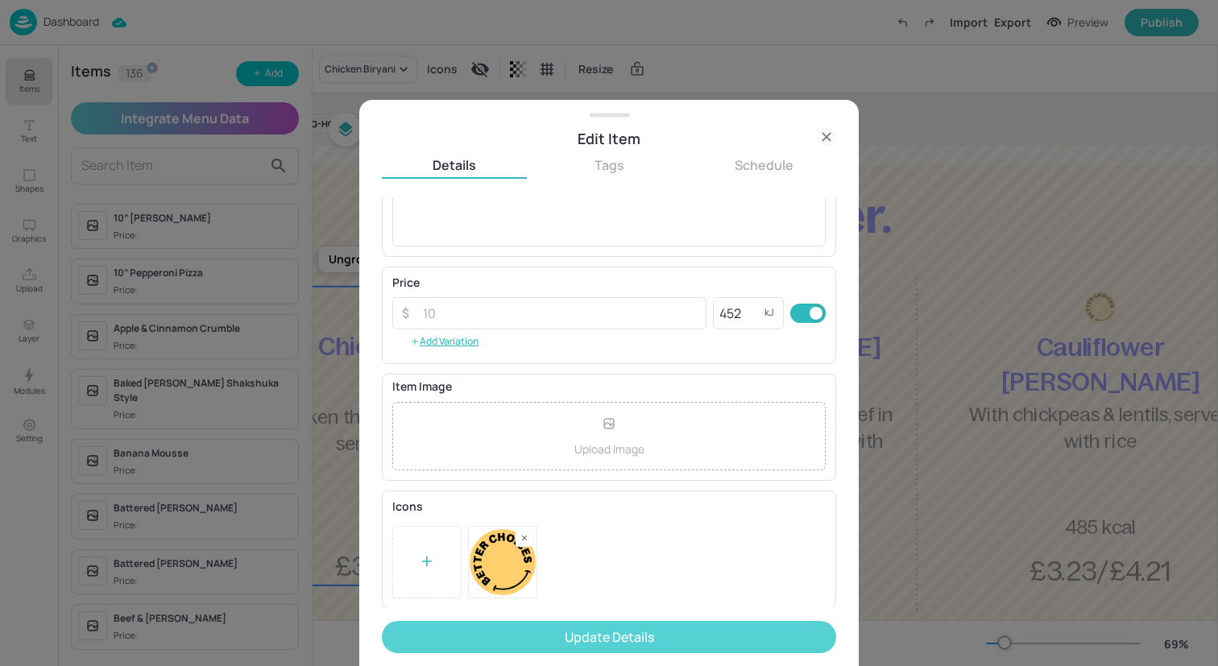
click at [693, 639] on button "Update Details" at bounding box center [609, 637] width 454 height 32
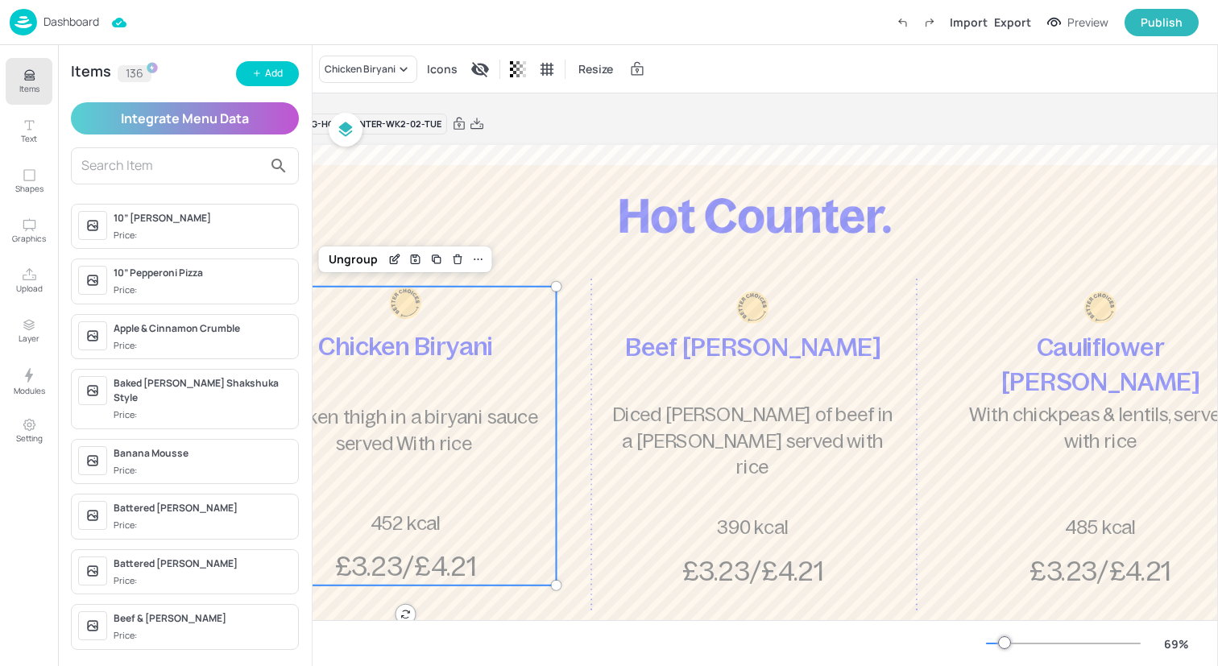
click at [32, 67] on button "Items" at bounding box center [29, 81] width 47 height 47
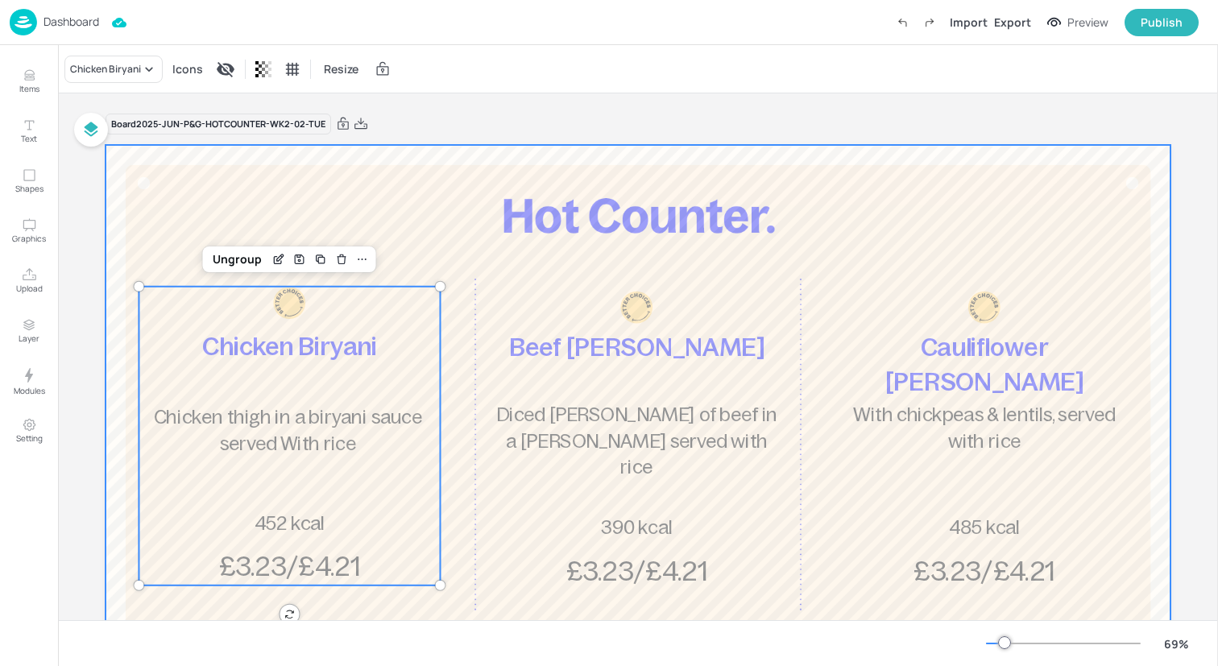
click at [260, 199] on div at bounding box center [638, 444] width 1065 height 599
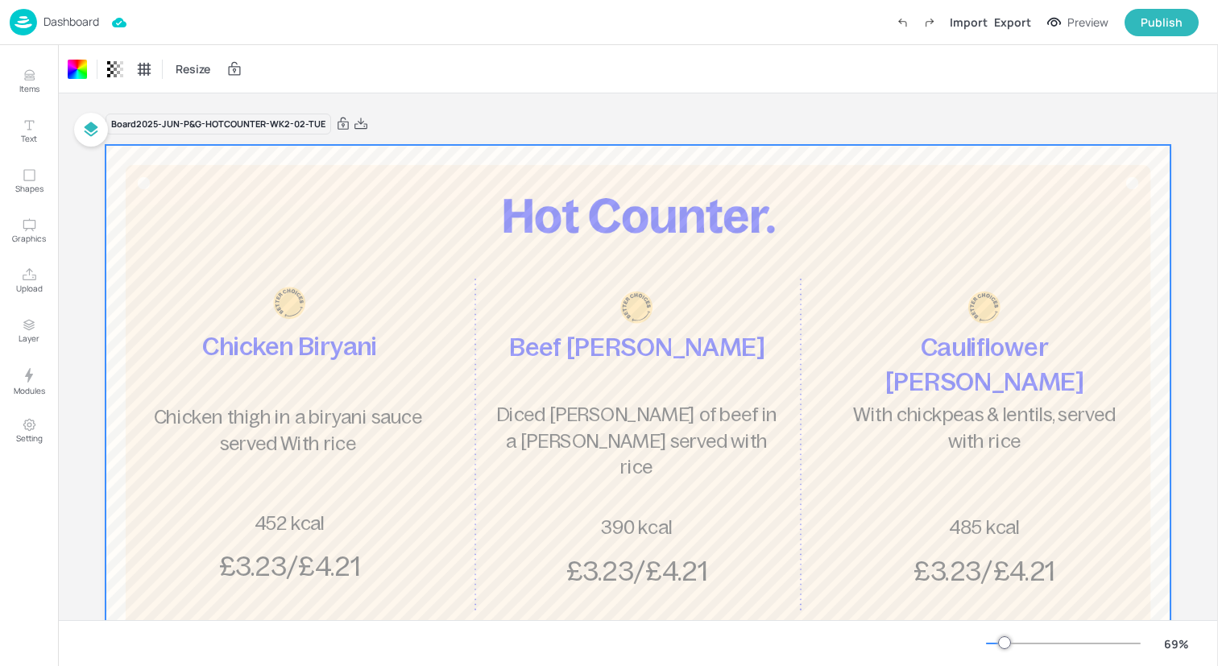
click at [22, 22] on img at bounding box center [23, 22] width 27 height 27
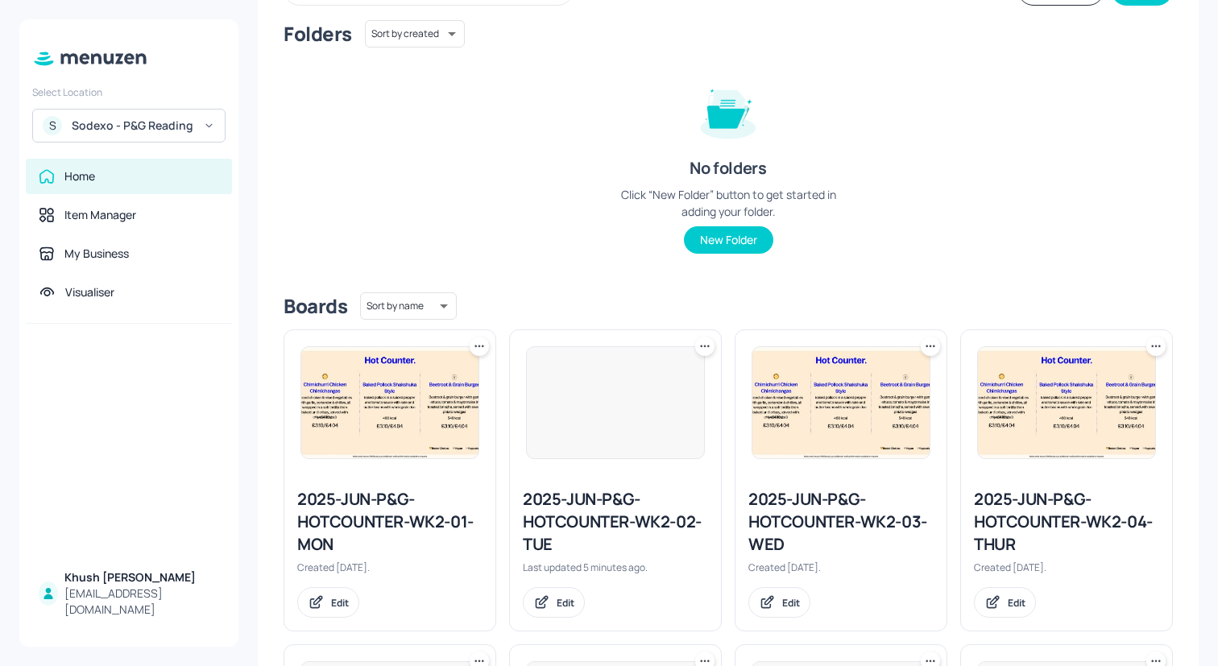
scroll to position [151, 0]
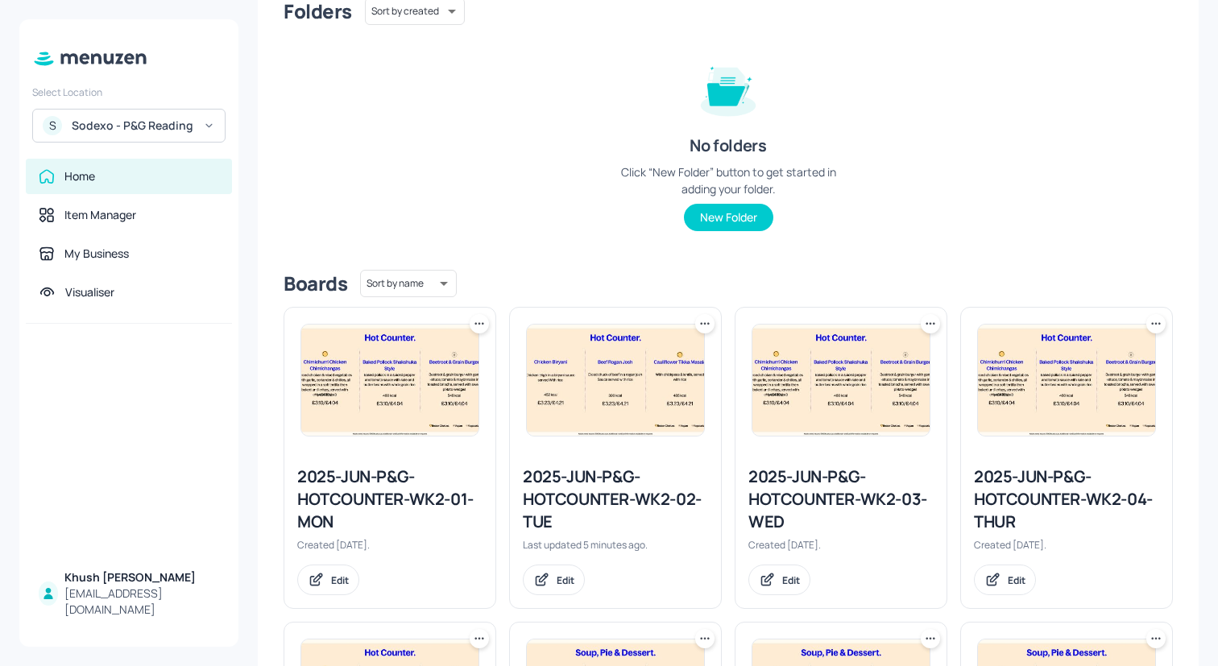
click at [821, 399] on img at bounding box center [840, 380] width 177 height 111
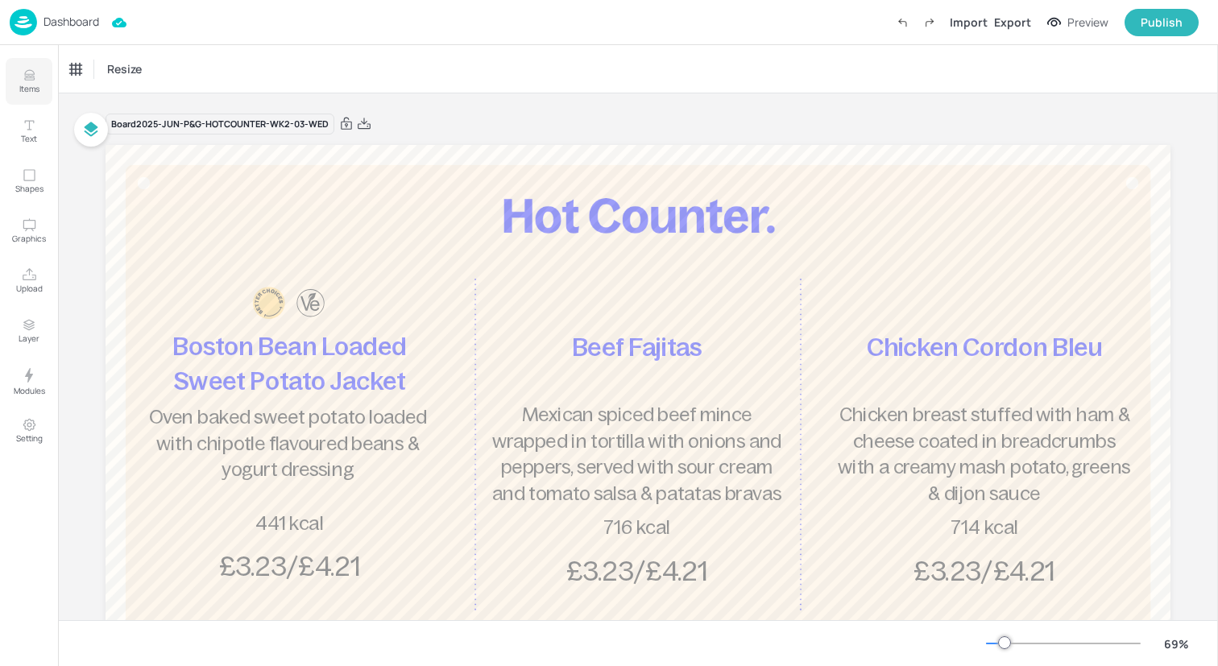
click at [28, 81] on icon "Items" at bounding box center [29, 75] width 15 height 15
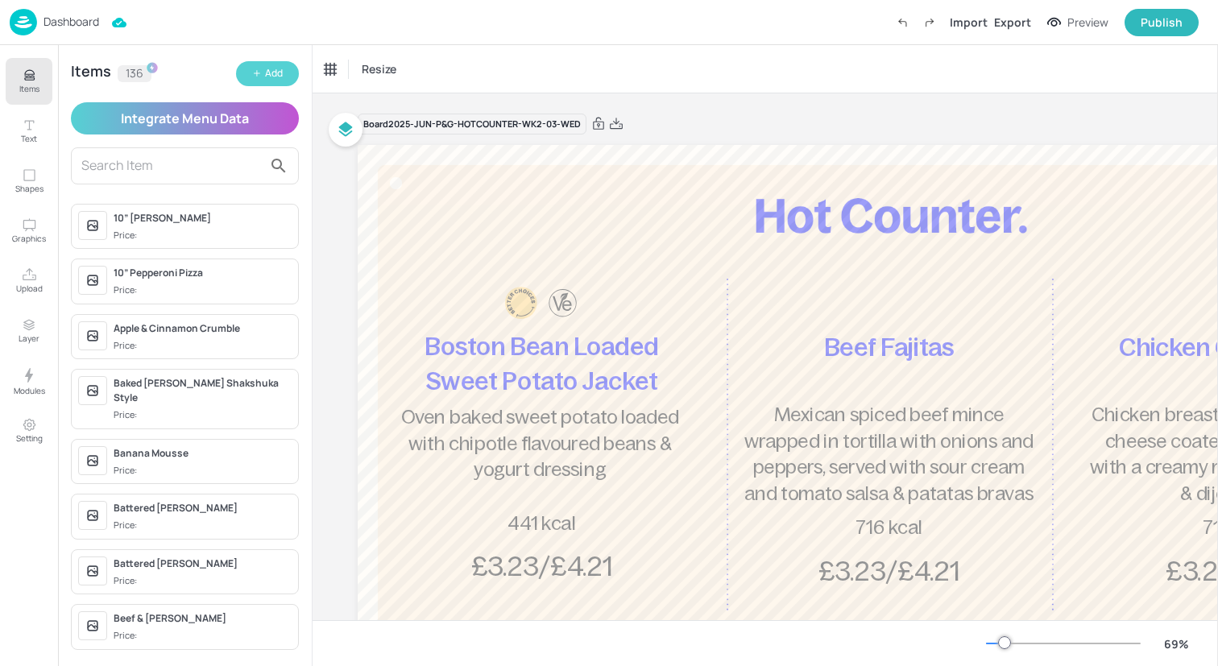
click at [262, 66] on button "Add" at bounding box center [267, 73] width 63 height 25
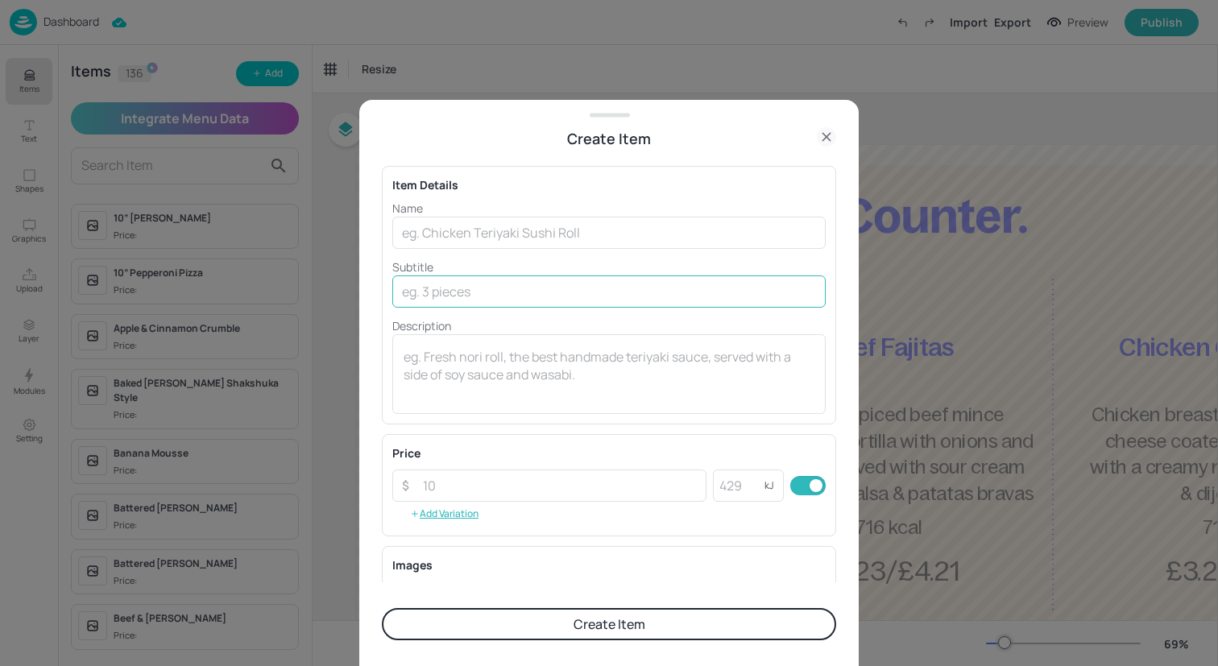
click at [487, 290] on input "text" at bounding box center [608, 291] width 433 height 32
paste input "Served with roast potatoes, vegetables & gravy"
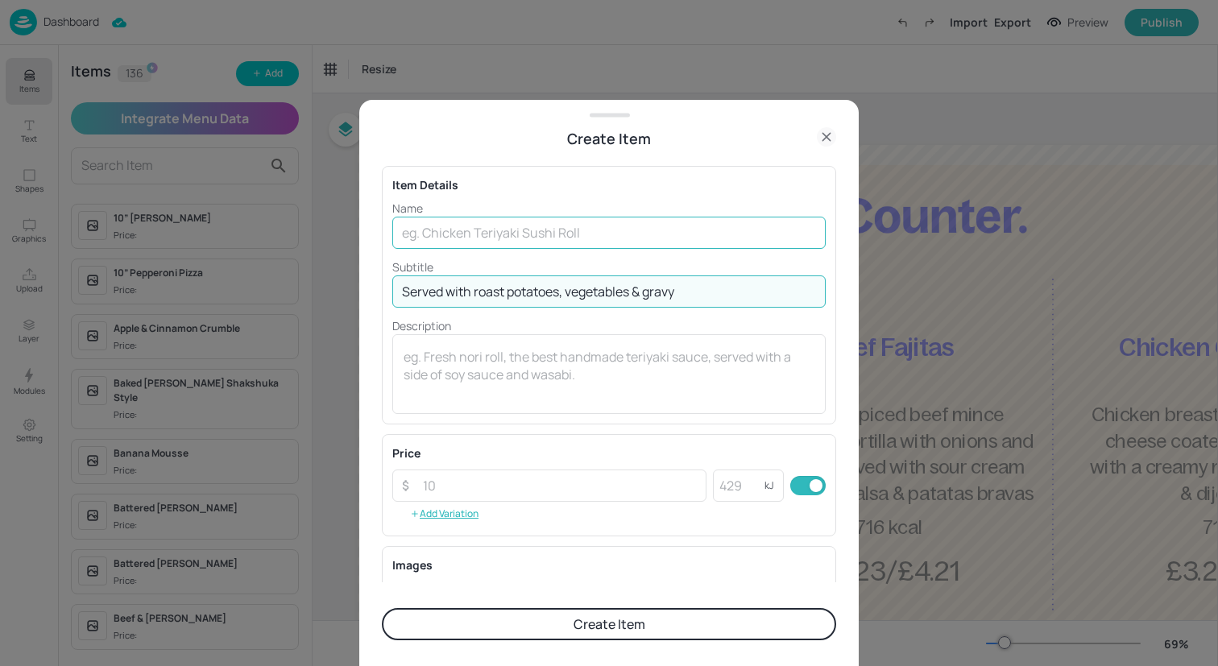
type input "Served with roast potatoes, vegetables & gravy"
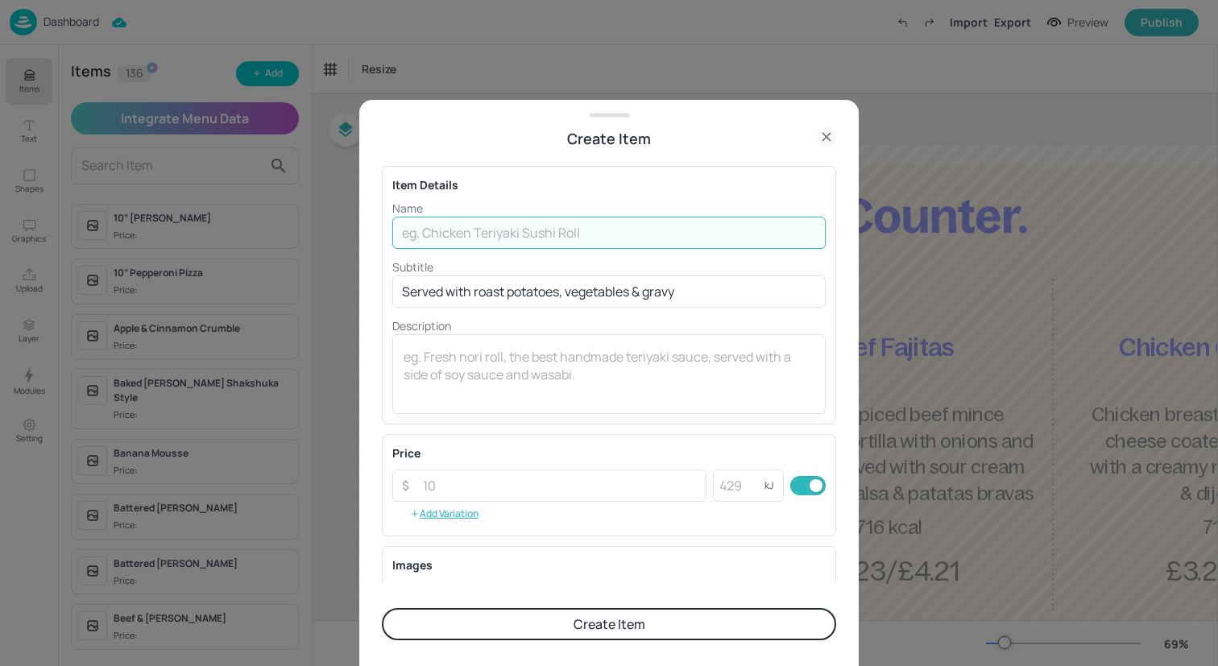
click at [523, 242] on input "text" at bounding box center [608, 233] width 433 height 32
type input "Roast Pork"
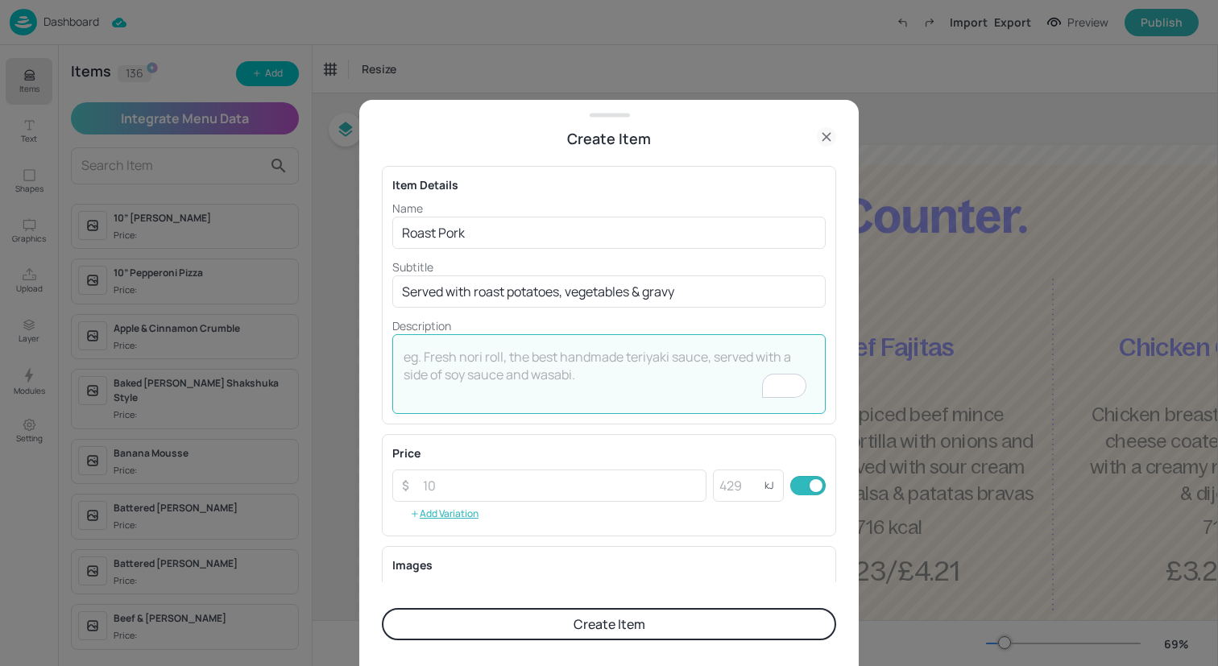
click at [644, 390] on textarea "To enrich screen reader interactions, please activate Accessibility in Grammarl…" at bounding box center [609, 374] width 411 height 53
type textarea "£3.23/£4.21"
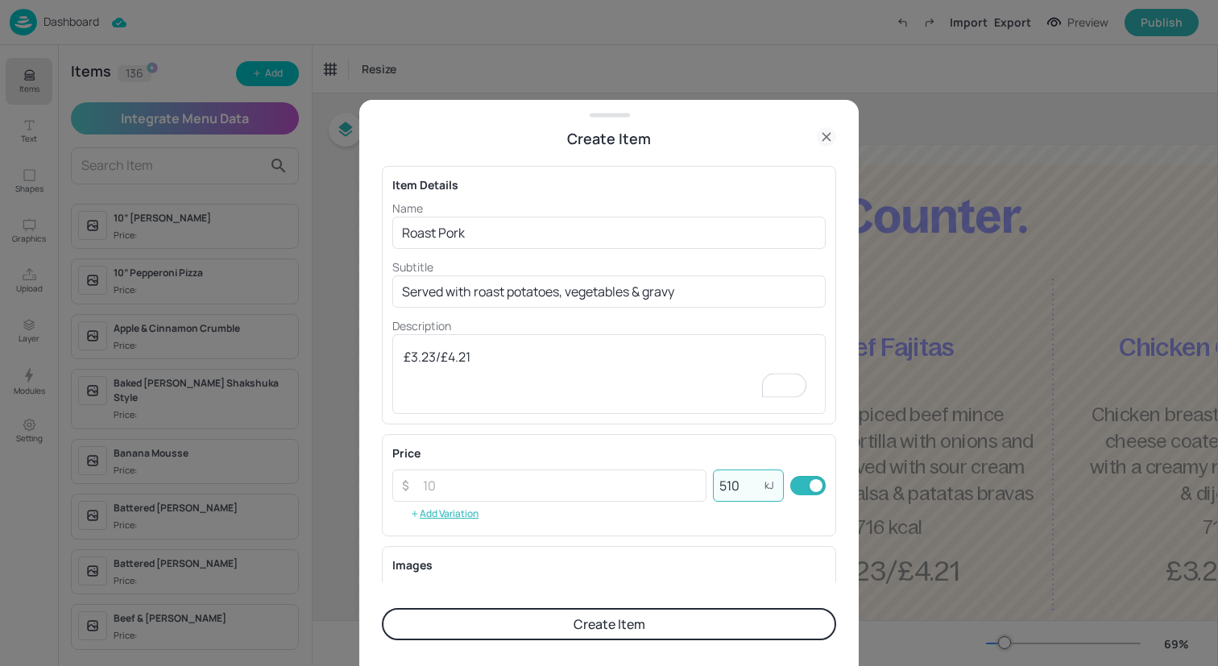
type input "510"
click at [623, 627] on button "Create Item" at bounding box center [609, 624] width 454 height 32
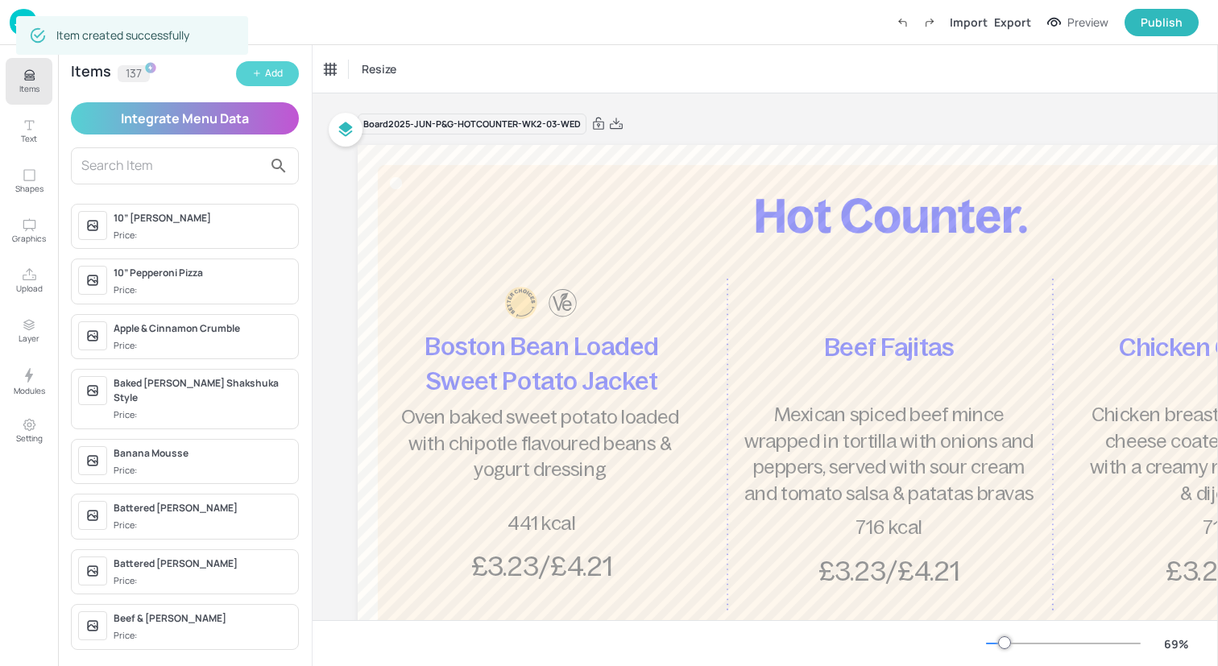
click at [274, 73] on div "Add" at bounding box center [274, 73] width 18 height 15
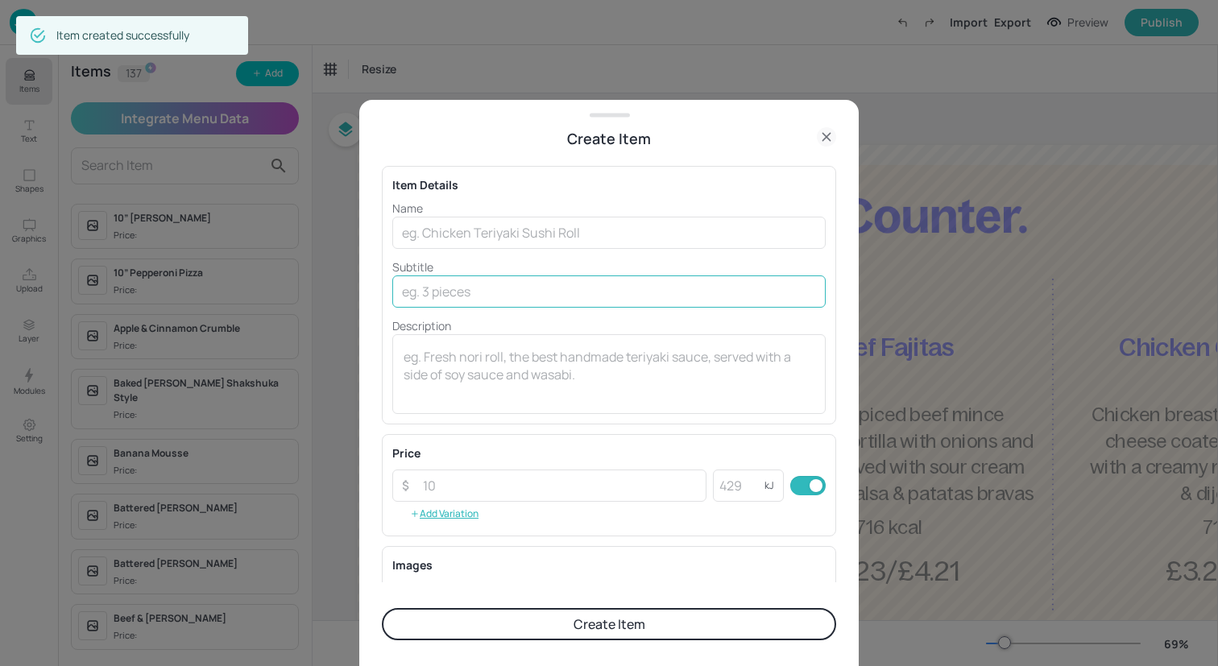
click at [548, 296] on input "text" at bounding box center [608, 291] width 433 height 32
paste input "Poached fish in a white sauce, topped with Mash, served with vegetables"
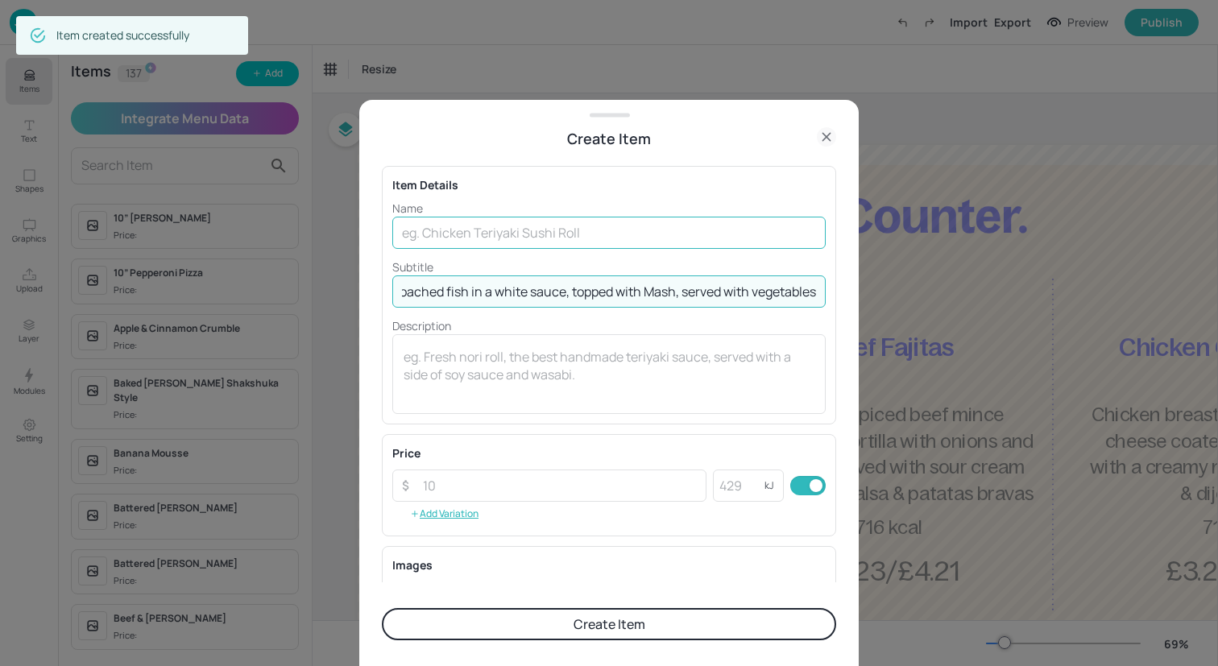
type input "Poached fish in a white sauce, topped with Mash, served with vegetables"
click at [556, 236] on input "text" at bounding box center [608, 233] width 433 height 32
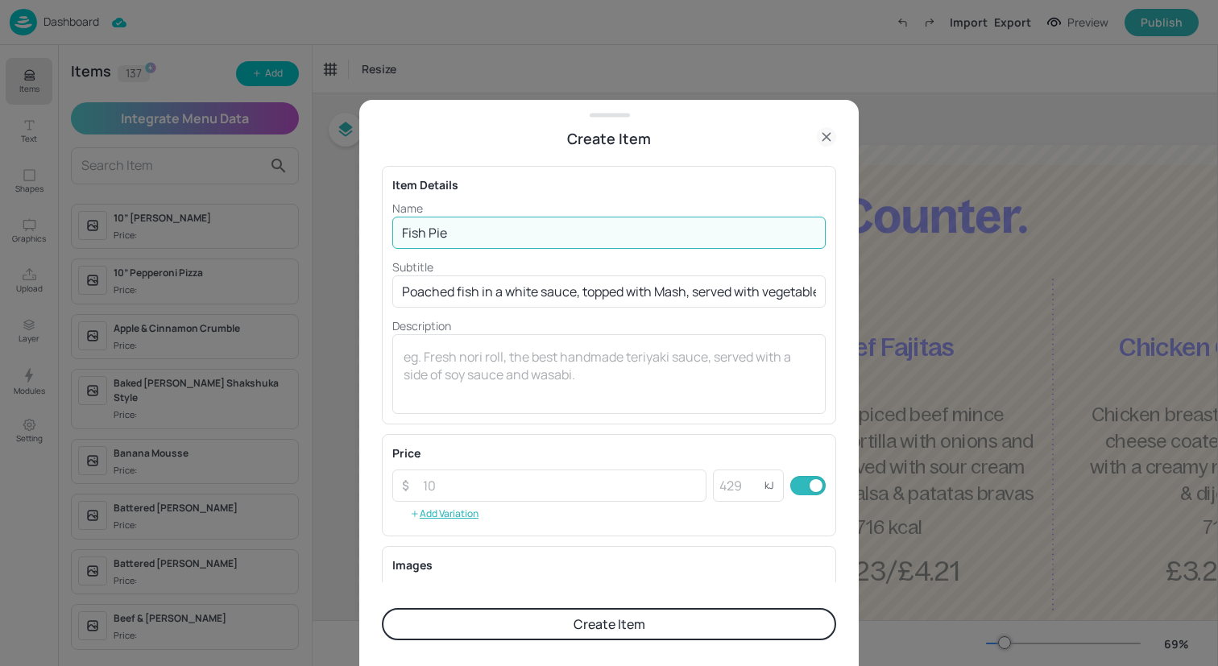
type input "Fish Pie"
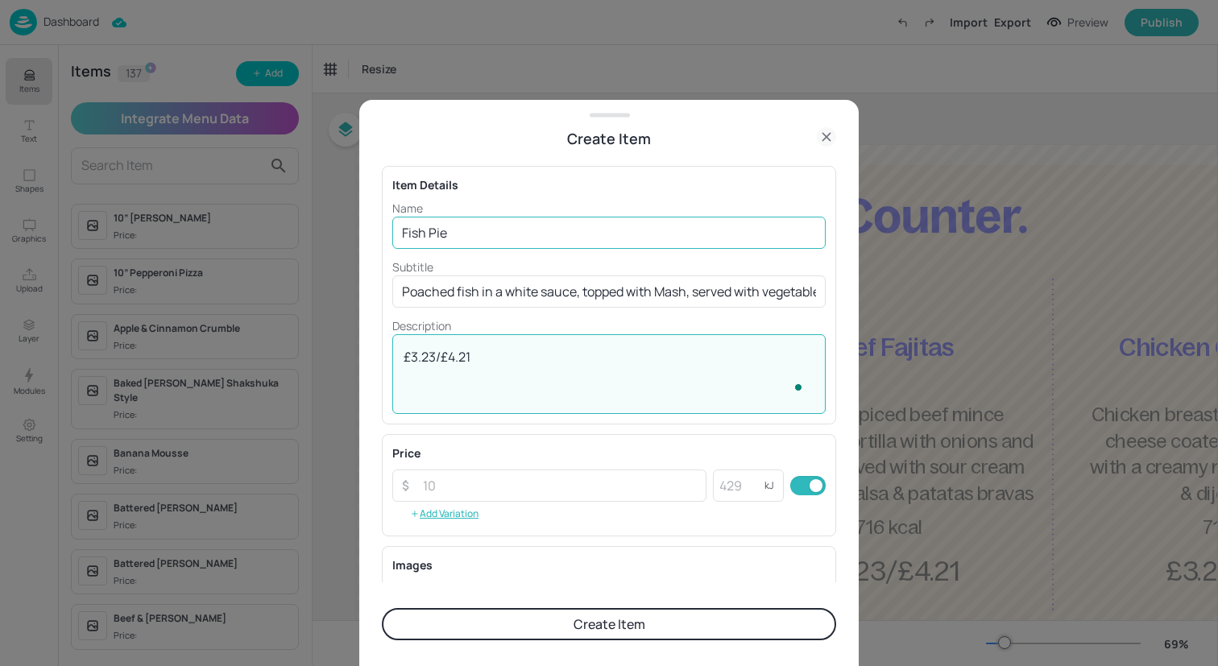
type textarea "£3.23/£4.21"
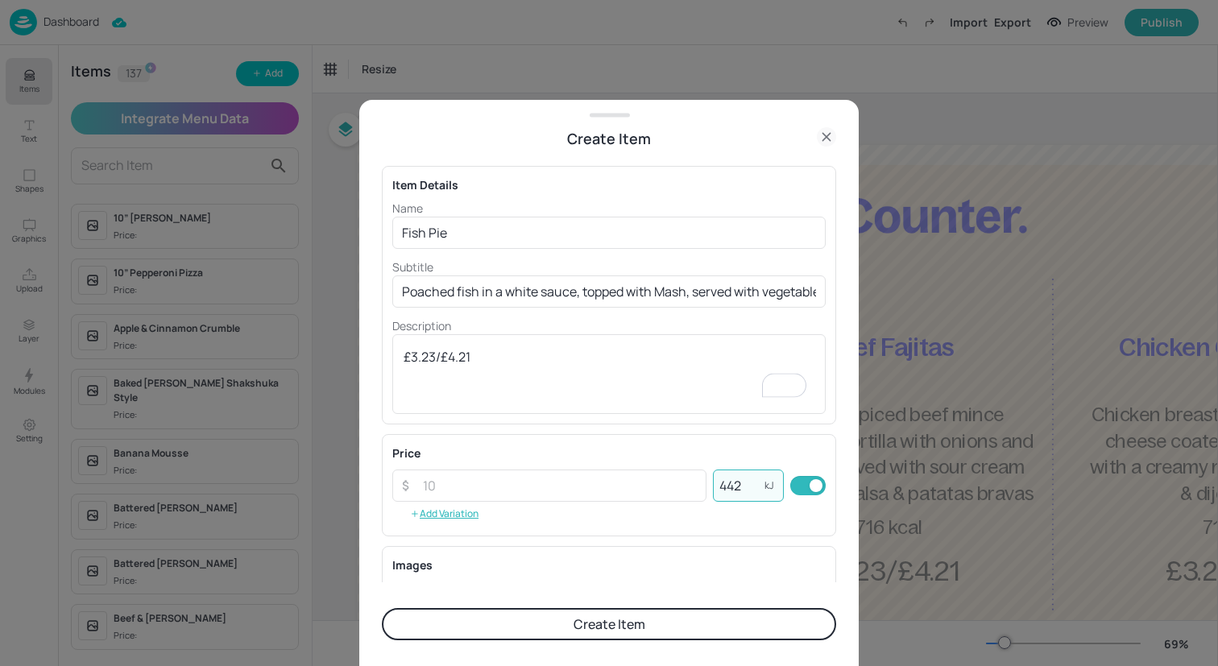
scroll to position [206, 0]
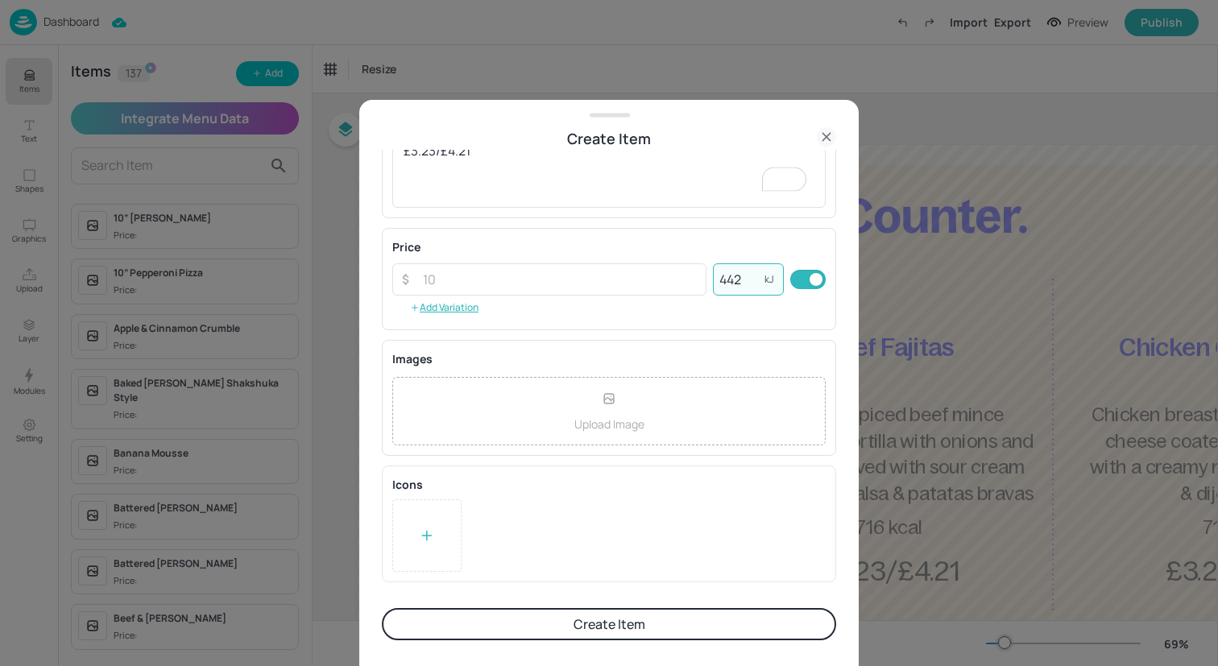
type input "442"
click at [424, 548] on div at bounding box center [426, 535] width 69 height 72
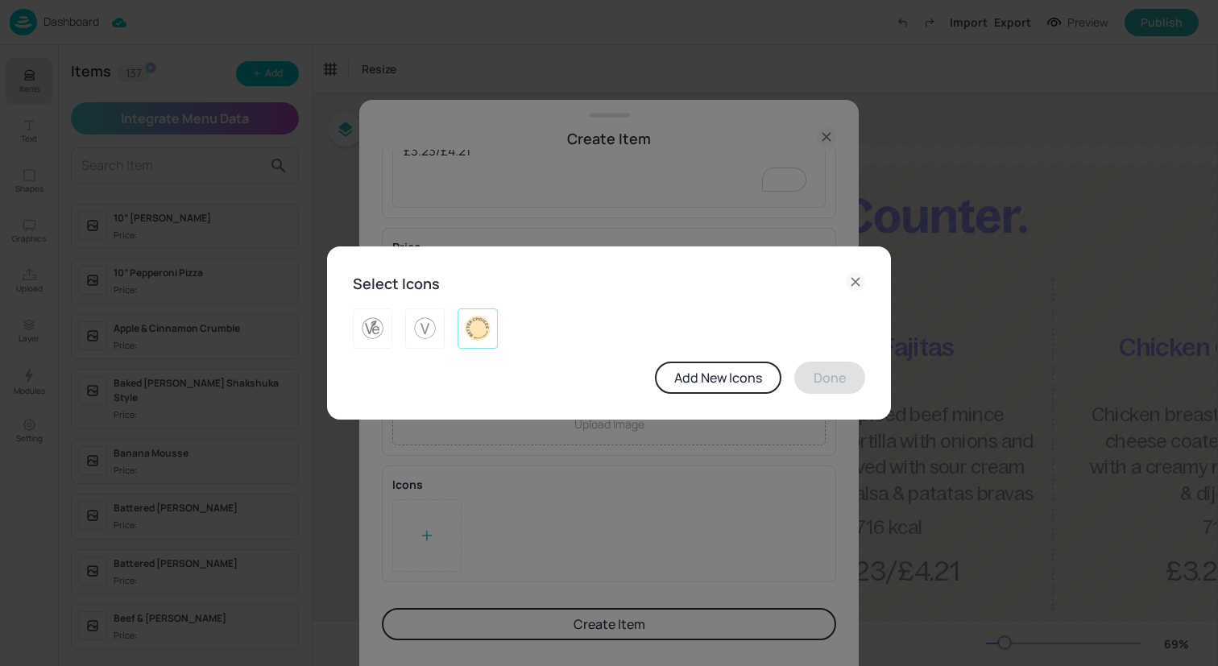
click at [479, 321] on img at bounding box center [477, 329] width 25 height 26
click at [812, 381] on button "Done" at bounding box center [829, 378] width 71 height 32
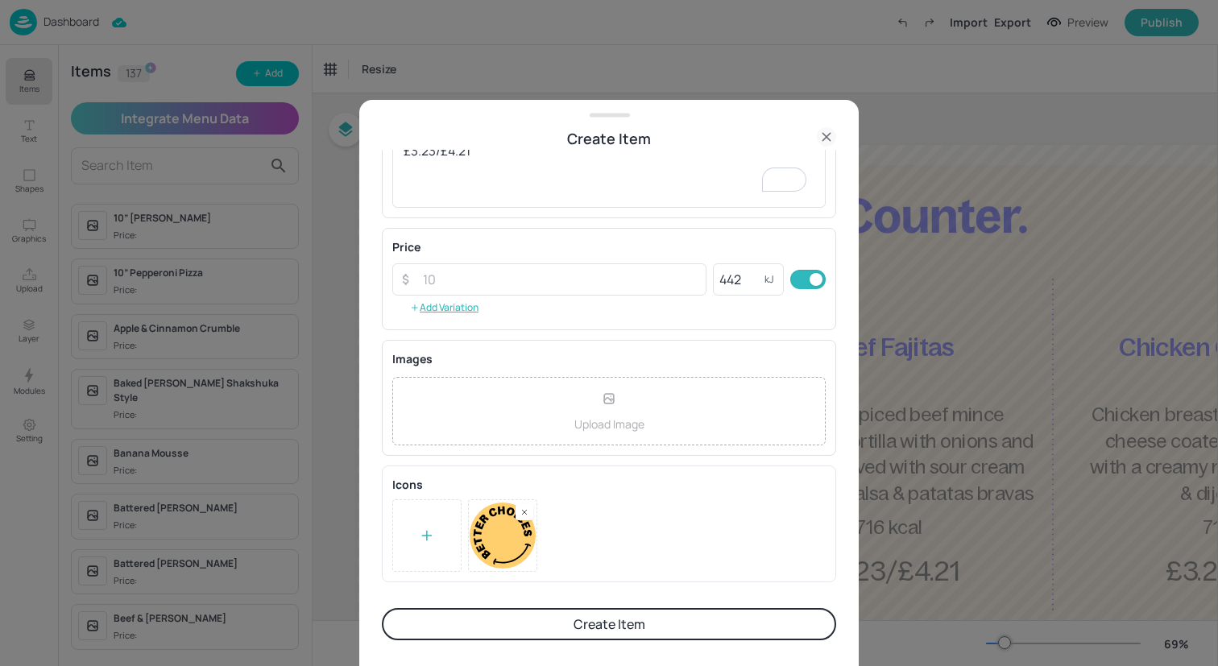
click at [639, 629] on button "Create Item" at bounding box center [609, 624] width 454 height 32
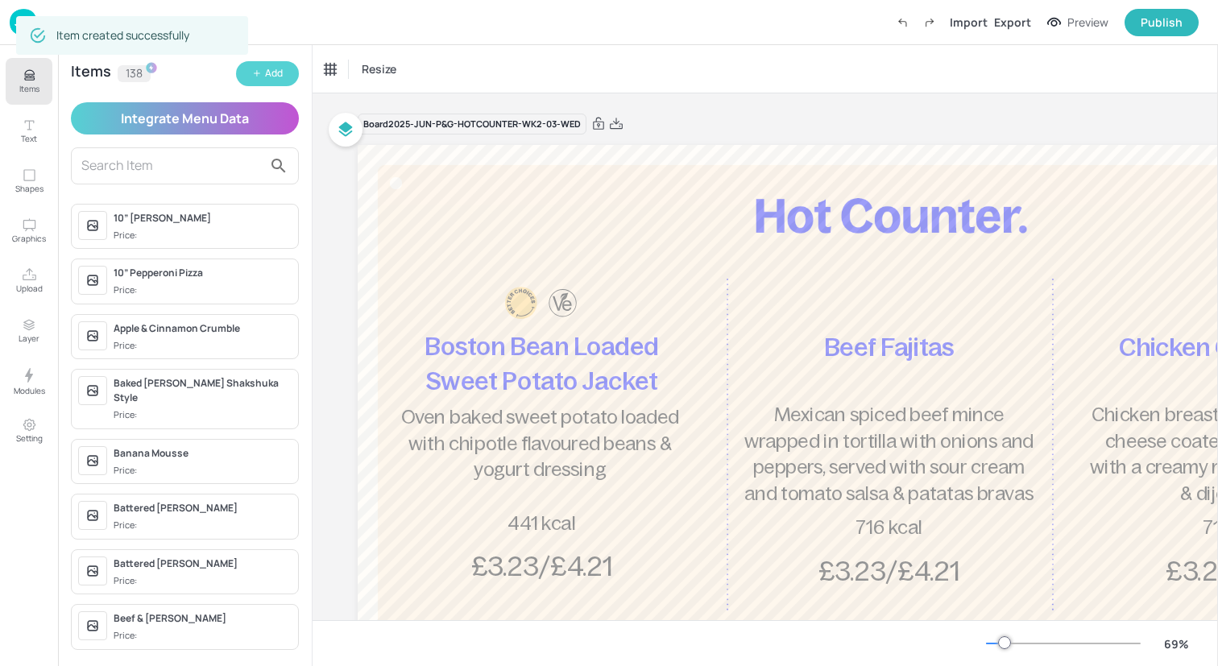
click at [264, 72] on button "Add" at bounding box center [267, 73] width 63 height 25
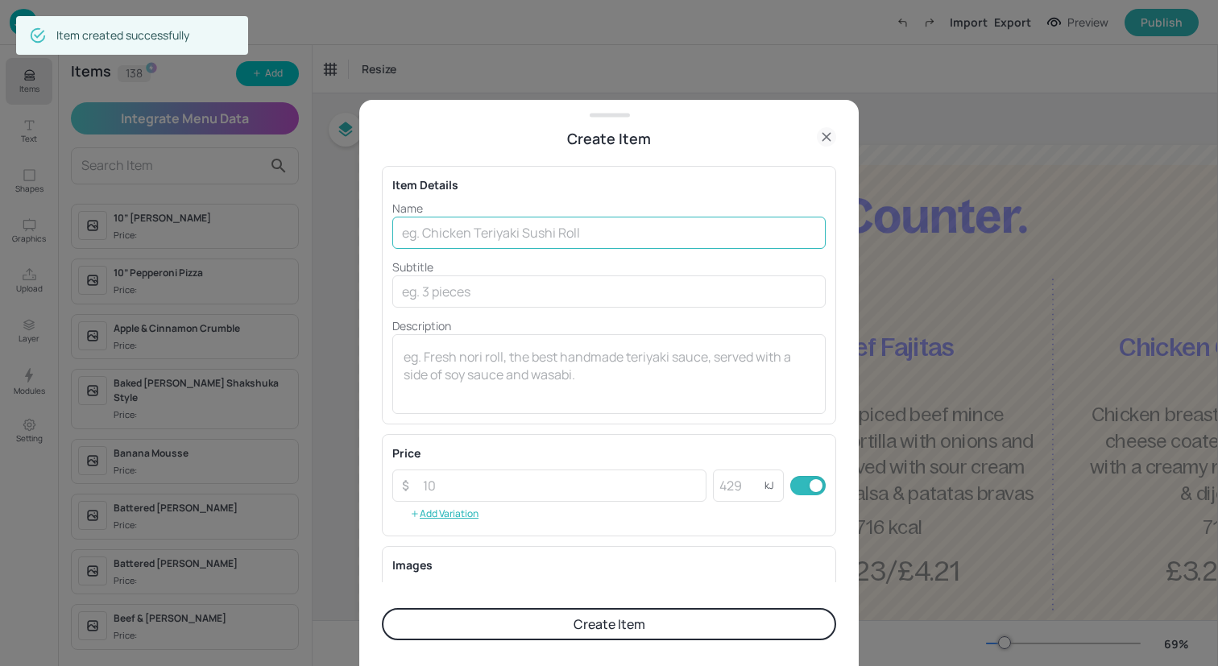
click at [593, 238] on input "text" at bounding box center [608, 233] width 433 height 32
paste input "Gnocchi with Celeriac"
type input "Gnocchi with Celeriac"
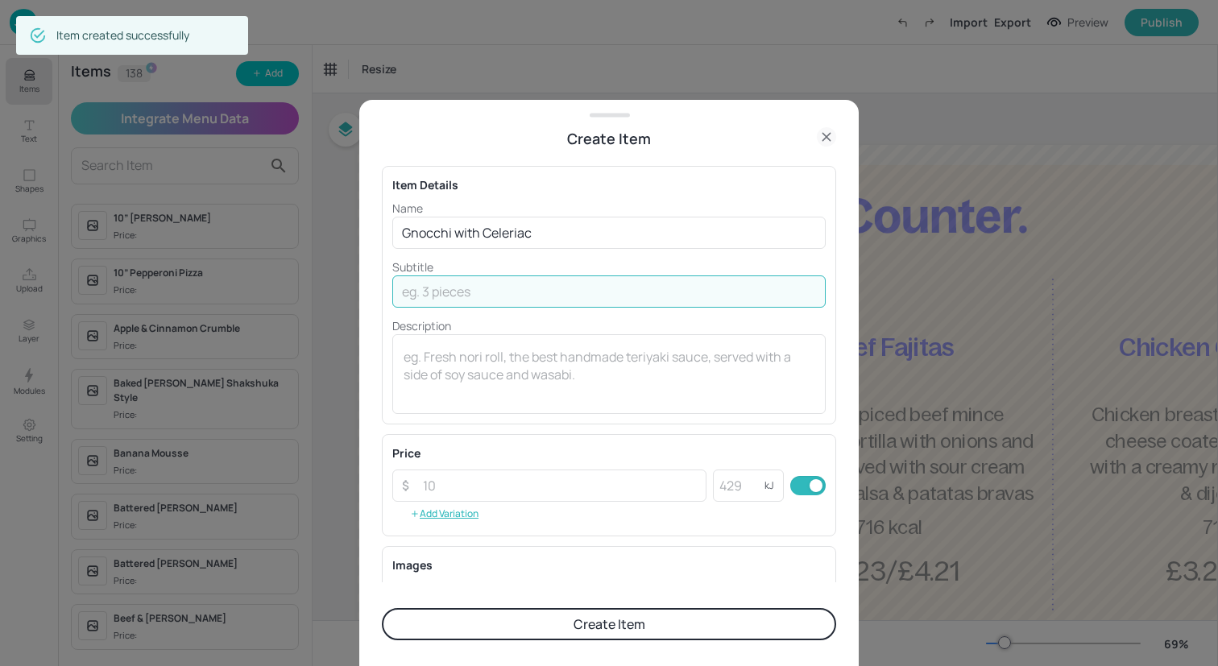
click at [524, 294] on input "text" at bounding box center [608, 291] width 433 height 32
paste input "Roasted beets, parsnip & cabbage Topped with parmesan, garlic bread"
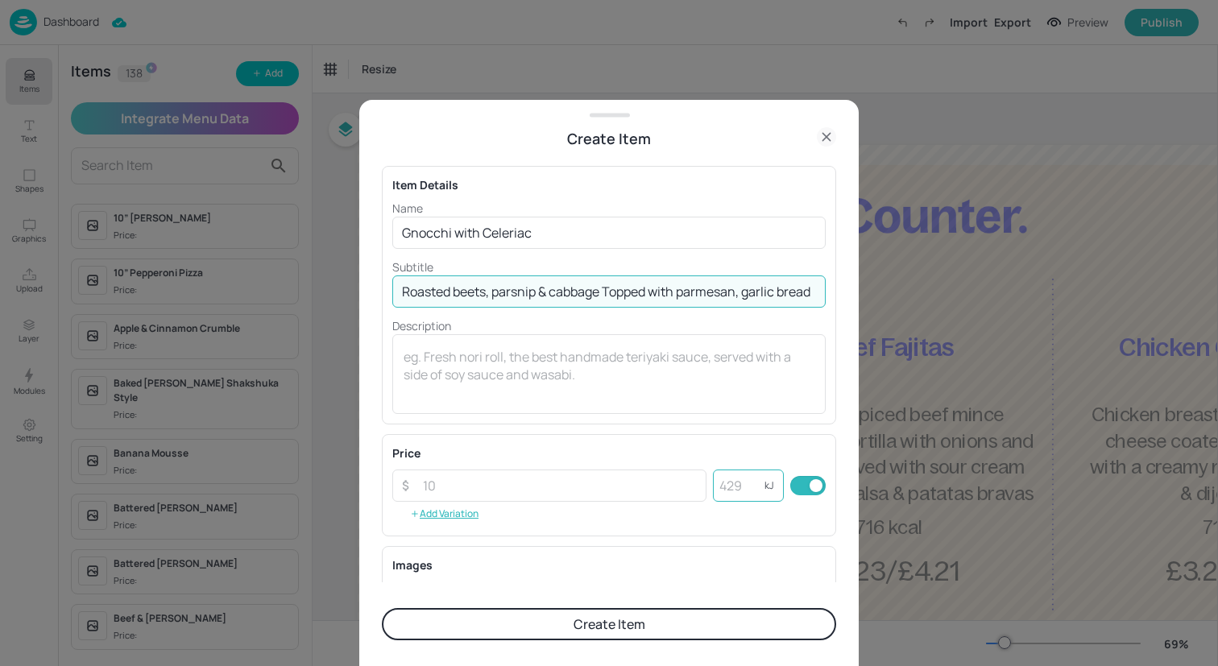
type input "Roasted beets, parsnip & cabbage Topped with parmesan, garlic bread"
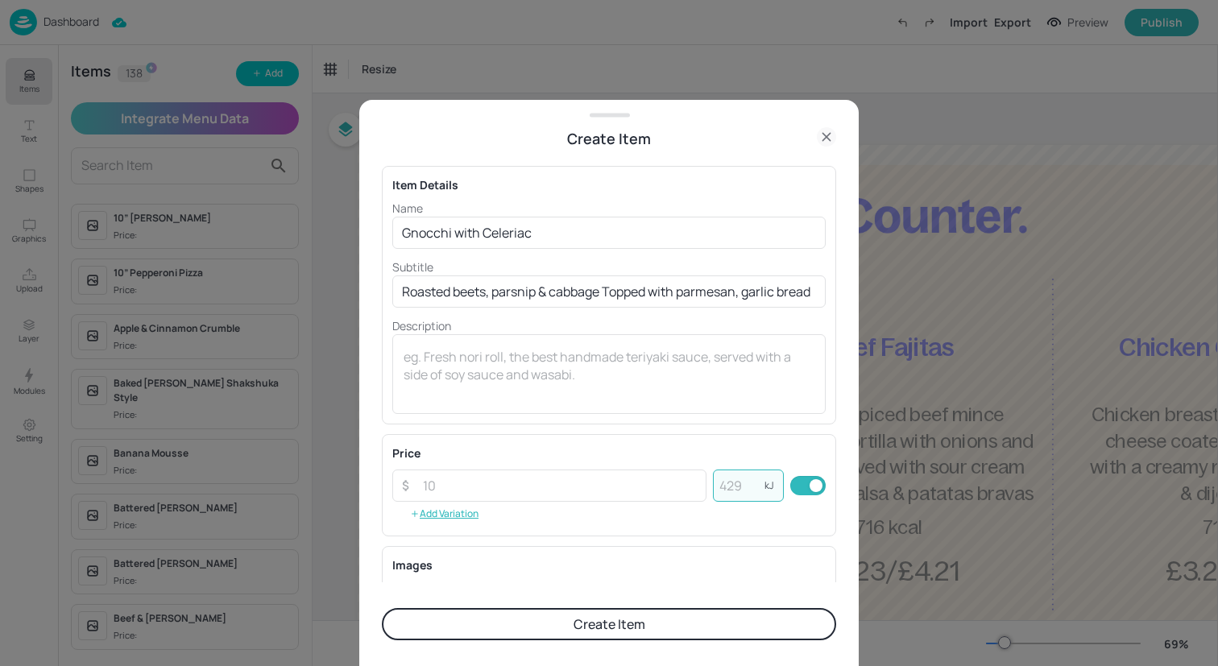
scroll to position [0, 0]
click at [714, 486] on input "number" at bounding box center [739, 486] width 52 height 32
type input "313"
click at [567, 373] on textarea at bounding box center [609, 374] width 411 height 53
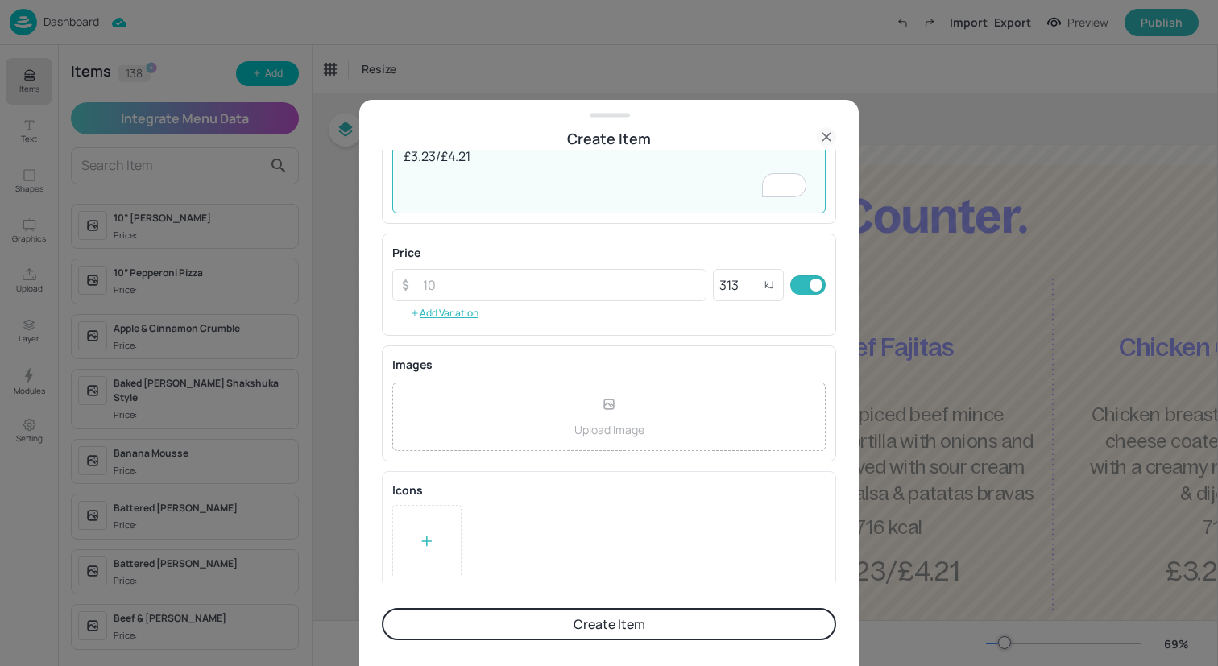
scroll to position [206, 0]
type textarea "£3.23/£4.21"
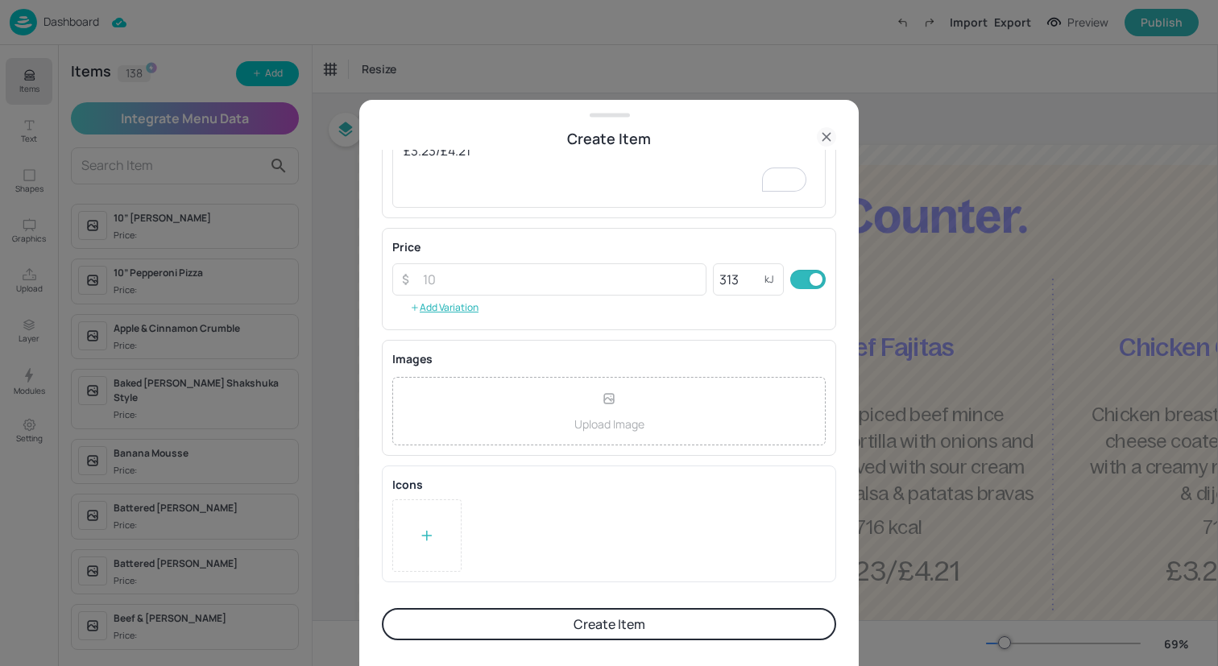
click at [445, 536] on div at bounding box center [426, 535] width 69 height 72
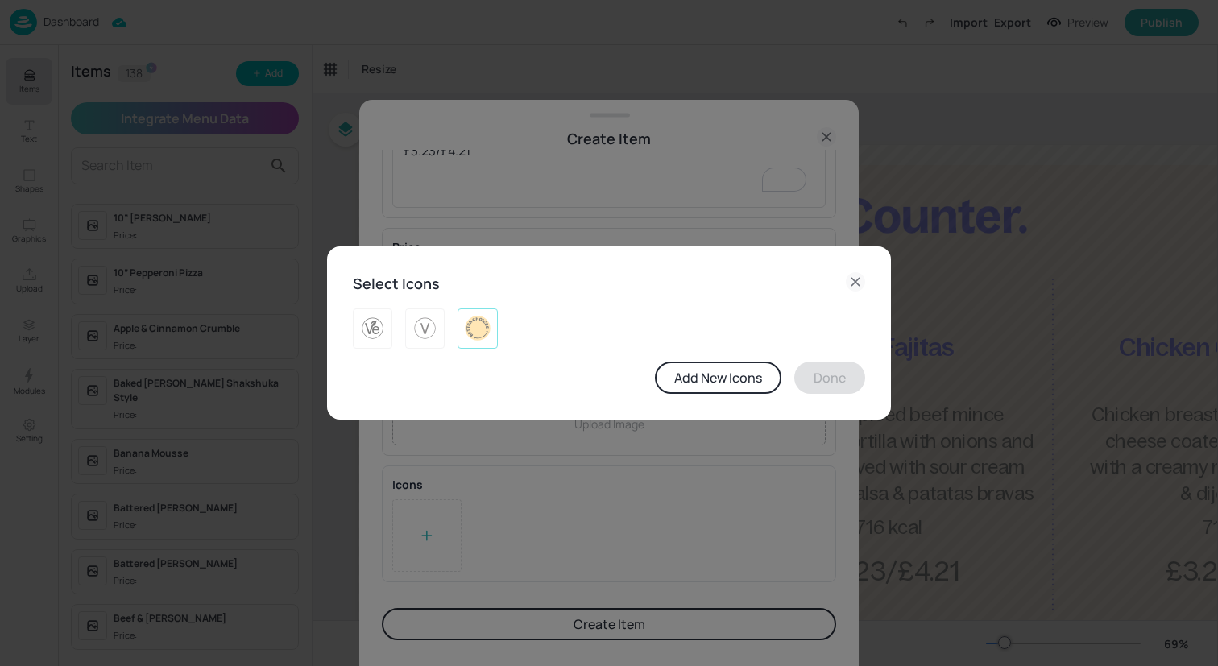
click at [488, 326] on img at bounding box center [477, 329] width 25 height 26
click at [838, 377] on button "Done" at bounding box center [829, 378] width 71 height 32
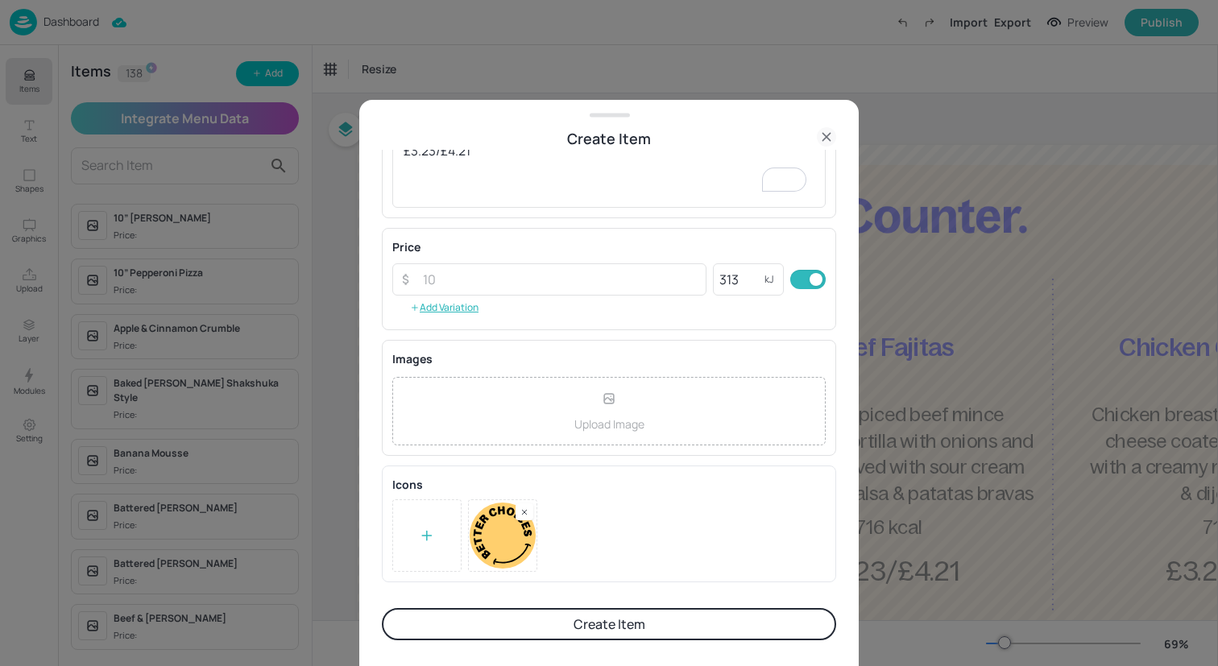
click at [644, 628] on button "Create Item" at bounding box center [609, 624] width 454 height 32
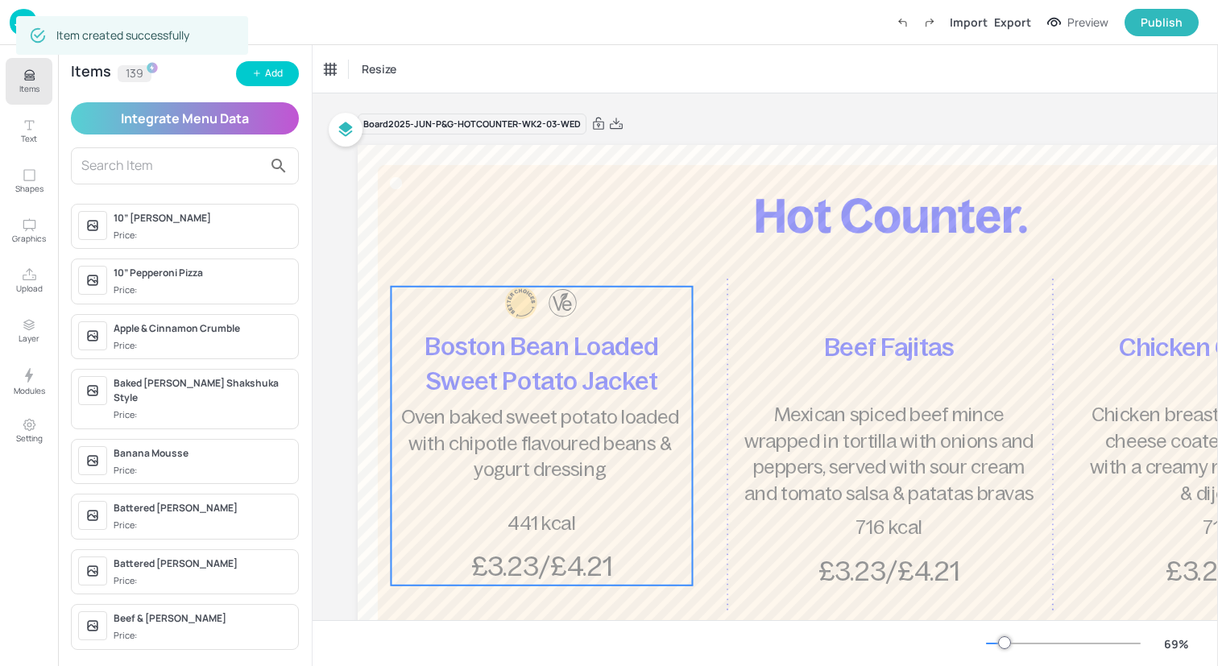
click at [626, 443] on span "Oven baked sweet potato loaded with chipotle flavoured beans & yogurt dressing" at bounding box center [539, 444] width 277 height 74
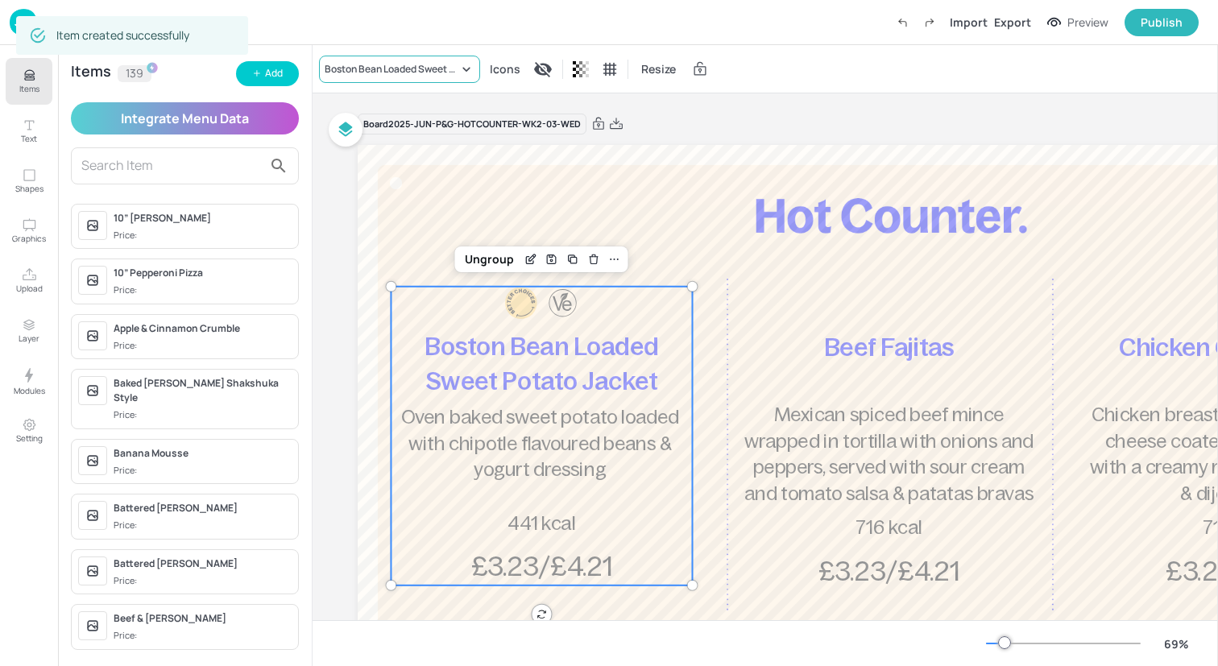
click at [415, 60] on div "Boston Bean Loaded Sweet Potato Jacket" at bounding box center [399, 69] width 161 height 27
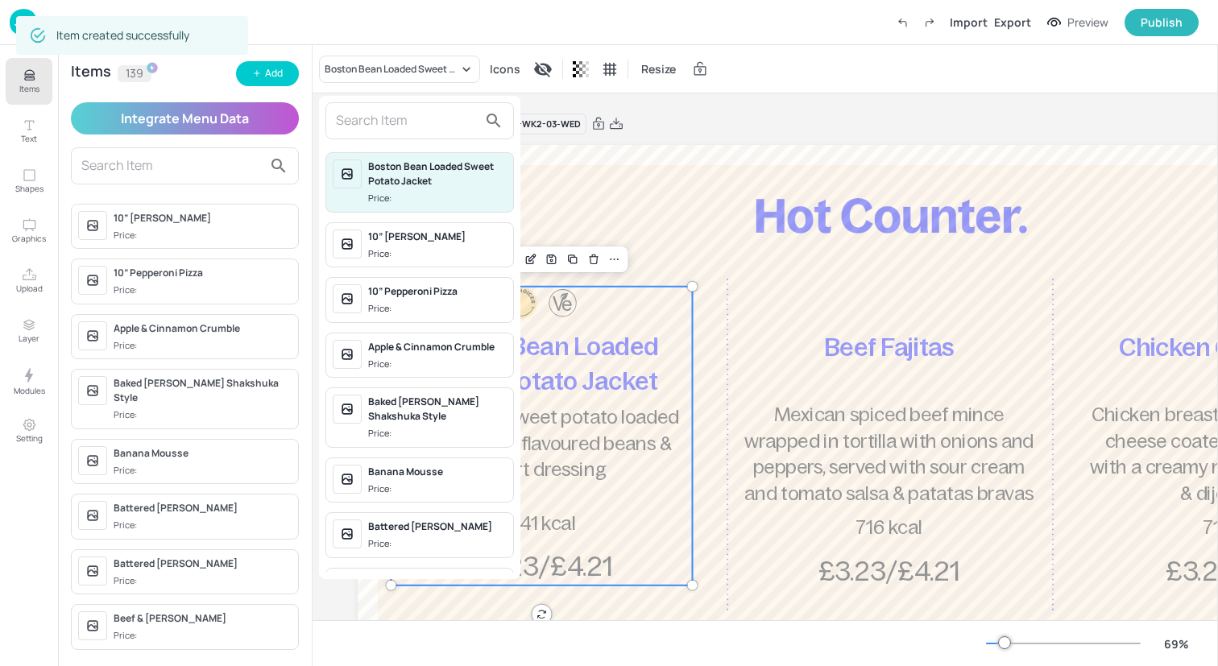
click at [416, 120] on input "text" at bounding box center [407, 121] width 142 height 26
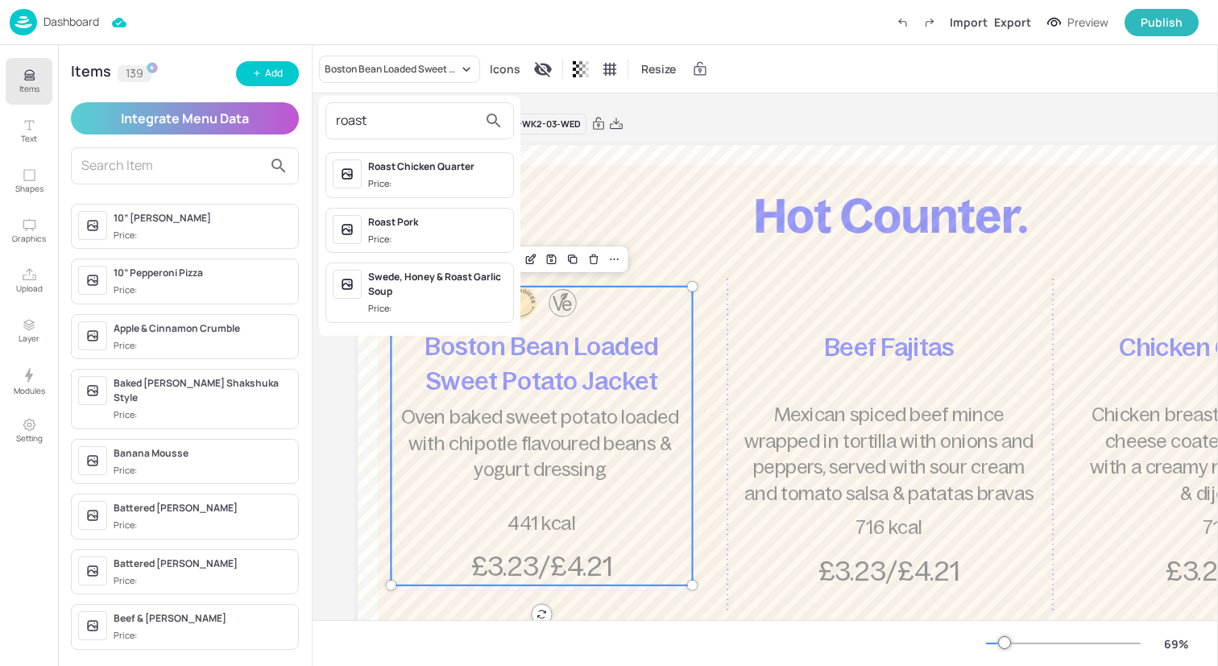
type input "roast"
click at [434, 224] on div "Roast Pork" at bounding box center [437, 222] width 139 height 14
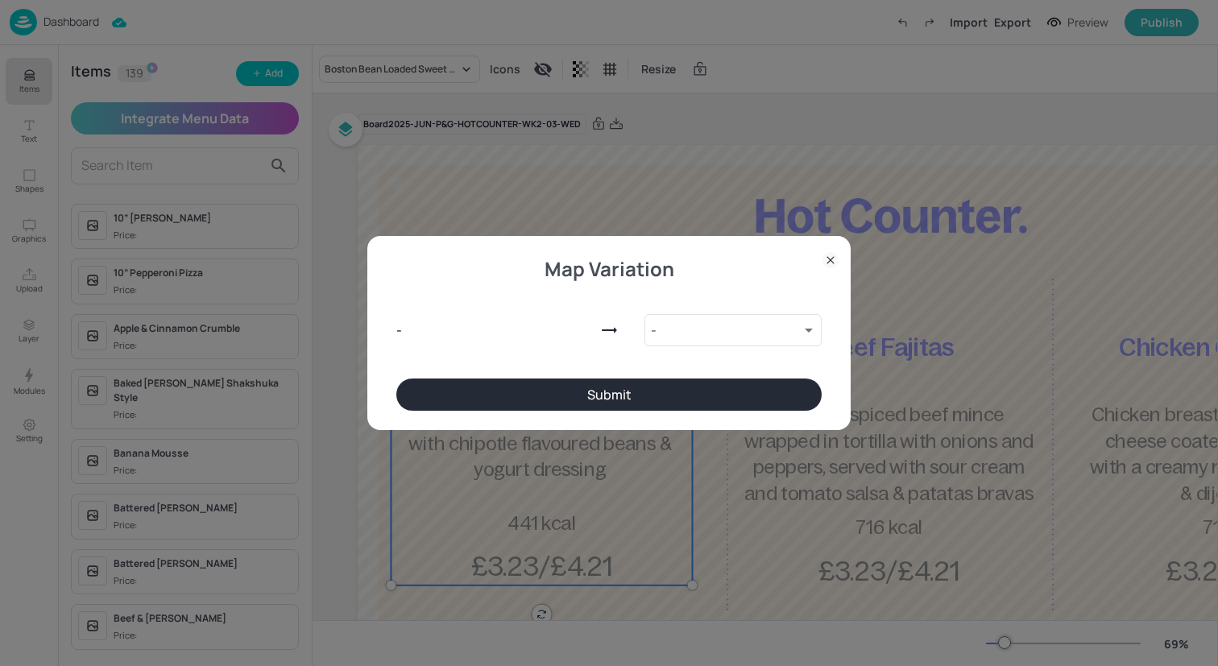
click at [695, 395] on button "Submit" at bounding box center [608, 395] width 425 height 32
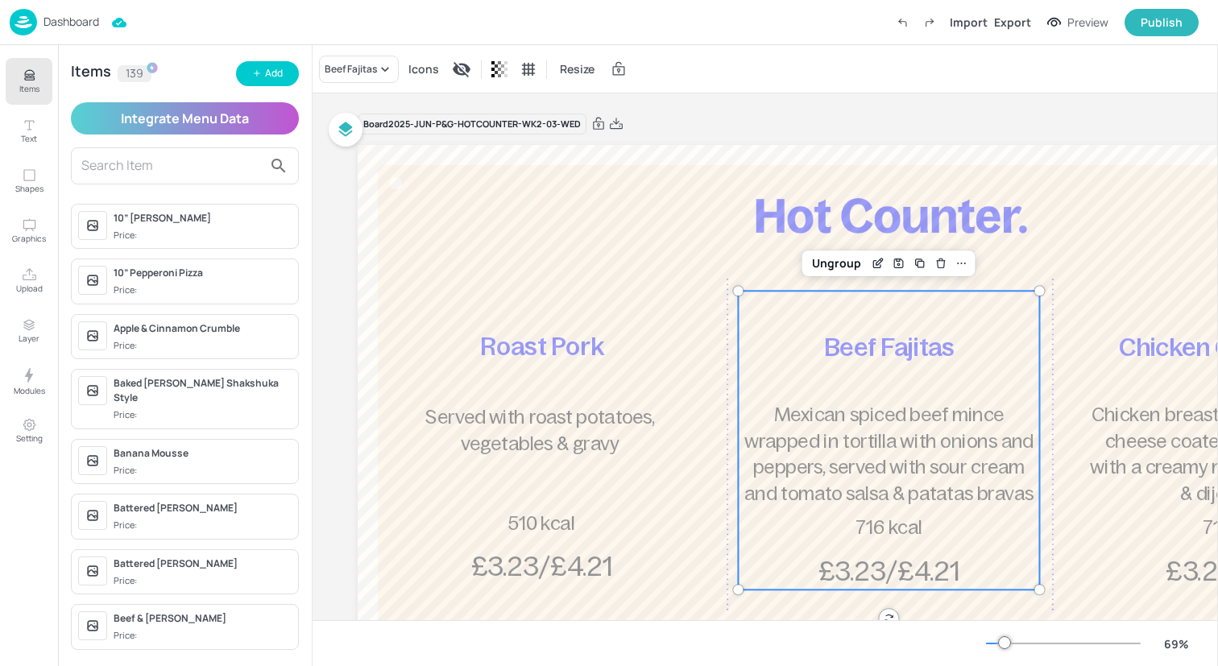
click at [888, 421] on span "Mexican spiced beef mince wrapped in tortilla with onions and peppers, served w…" at bounding box center [888, 454] width 289 height 100
click at [374, 69] on div "Beef Fajitas" at bounding box center [351, 69] width 52 height 14
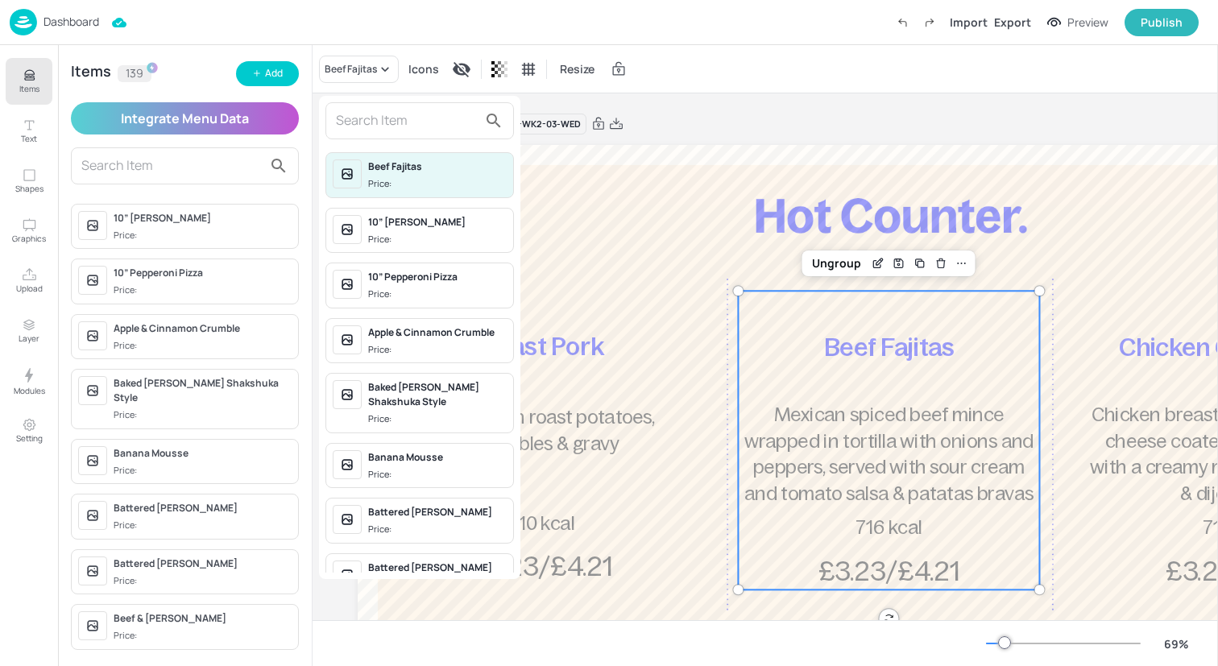
click at [377, 118] on input "text" at bounding box center [407, 121] width 142 height 26
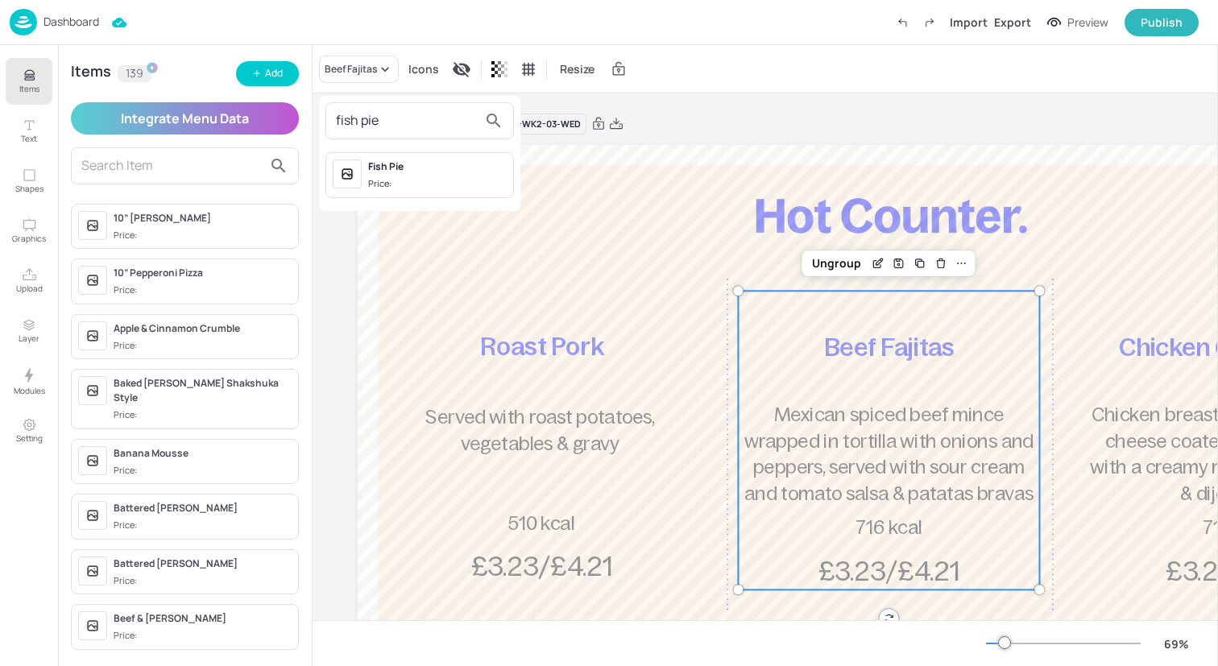
type input "fish pie"
click at [413, 176] on div "Fish Pie Price:" at bounding box center [437, 174] width 139 height 31
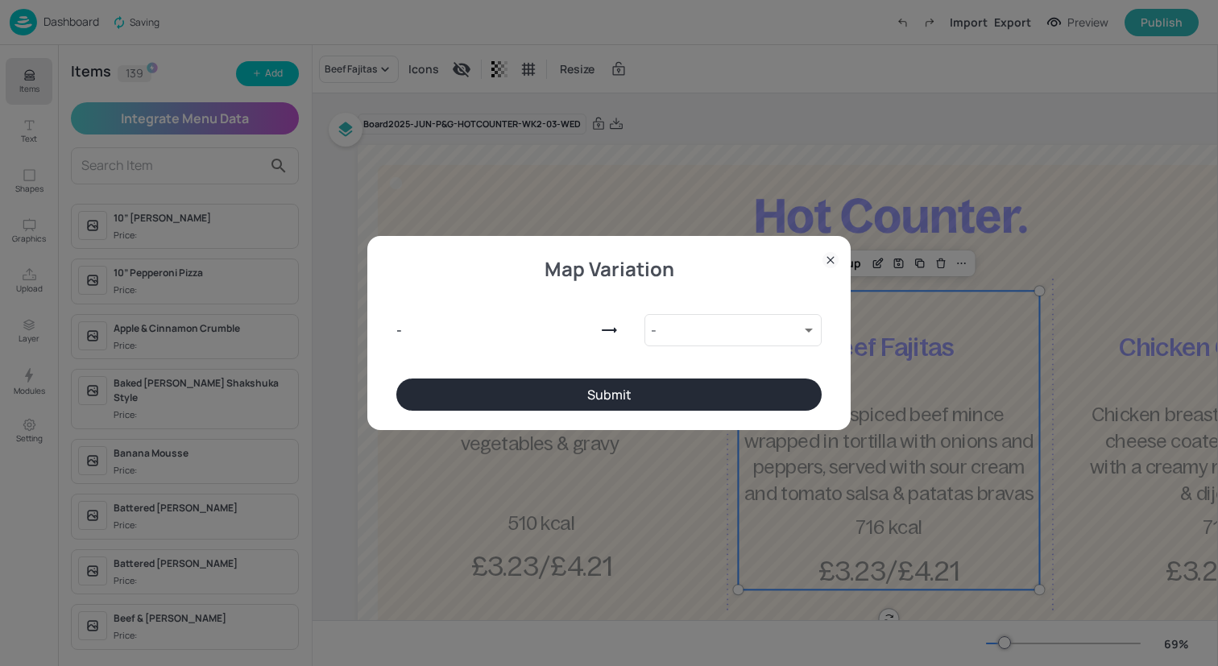
click at [659, 387] on button "Submit" at bounding box center [608, 395] width 425 height 32
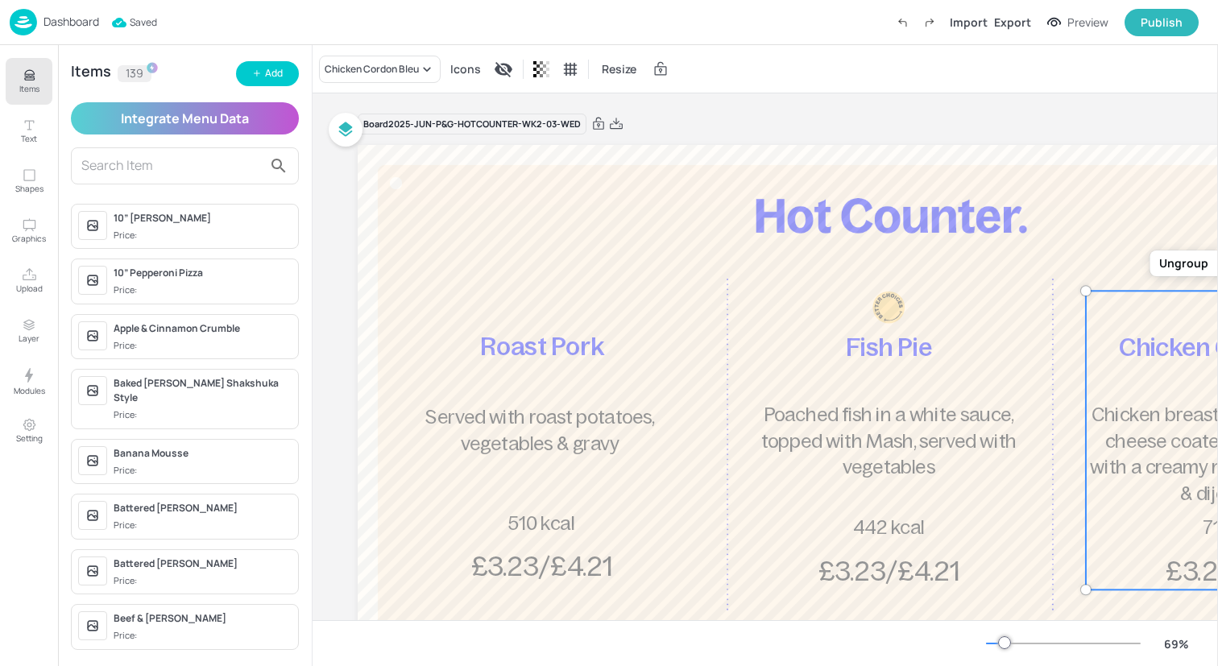
click at [1163, 392] on div "Chicken Cordon Bleu Chicken breast stuffed with ham & cheese coated in breadcru…" at bounding box center [1236, 440] width 301 height 299
click at [375, 65] on div "Chicken Cordon Bleu" at bounding box center [372, 69] width 94 height 14
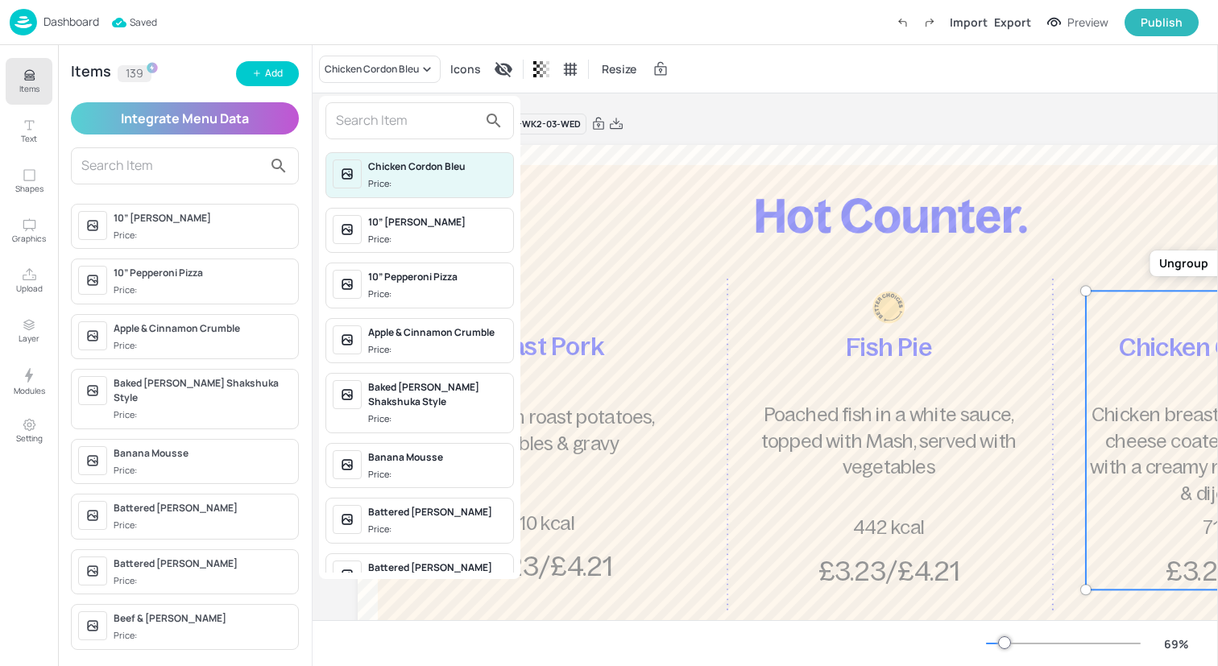
click at [399, 117] on input "text" at bounding box center [407, 121] width 142 height 26
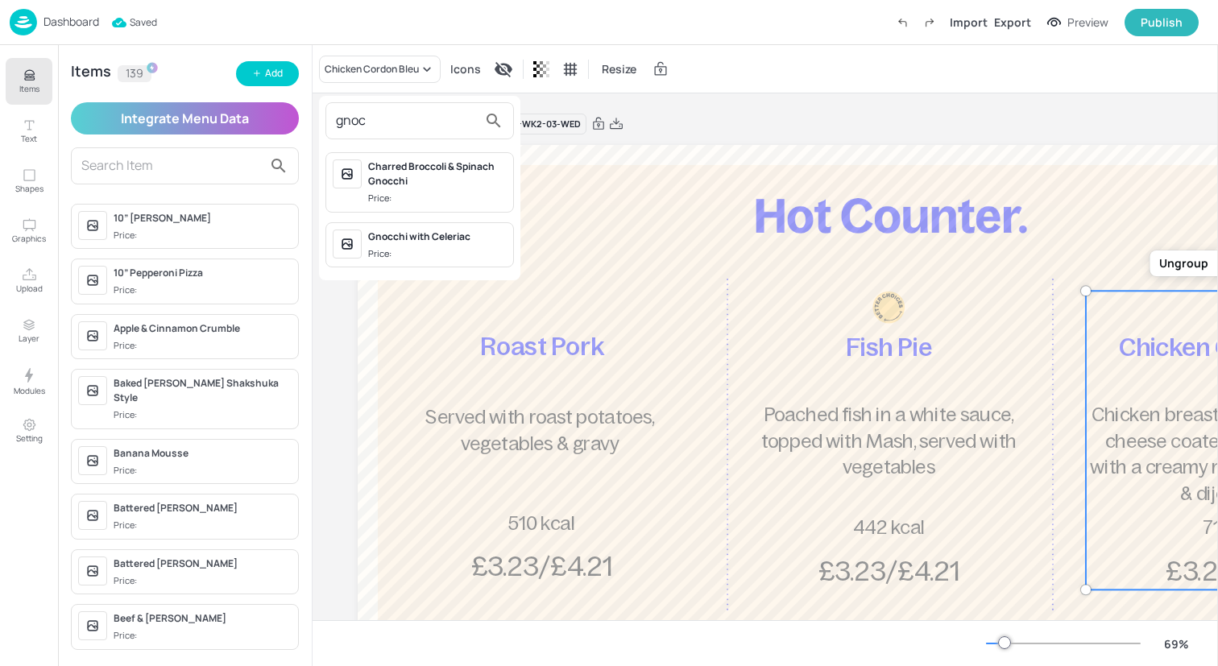
type input "gnoc"
click at [457, 248] on span "Price:" at bounding box center [437, 254] width 139 height 14
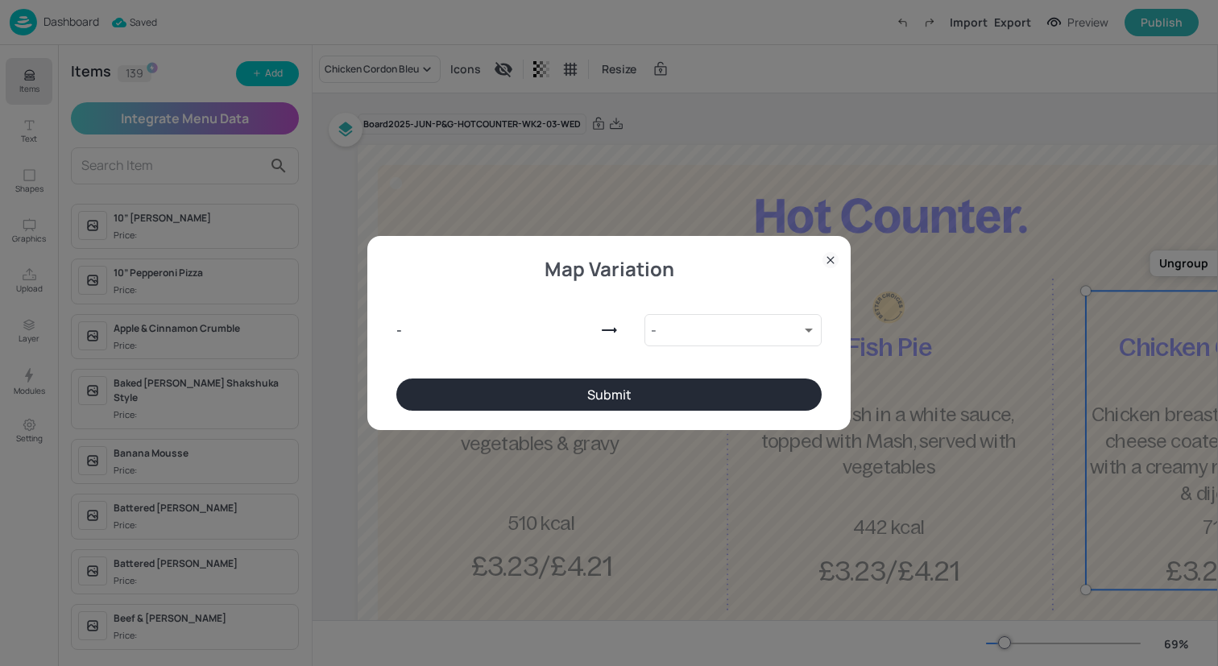
click at [635, 412] on div "Map Variation - - 9744202 ​ Submit" at bounding box center [608, 332] width 483 height 193
click at [635, 399] on button "Submit" at bounding box center [608, 395] width 425 height 32
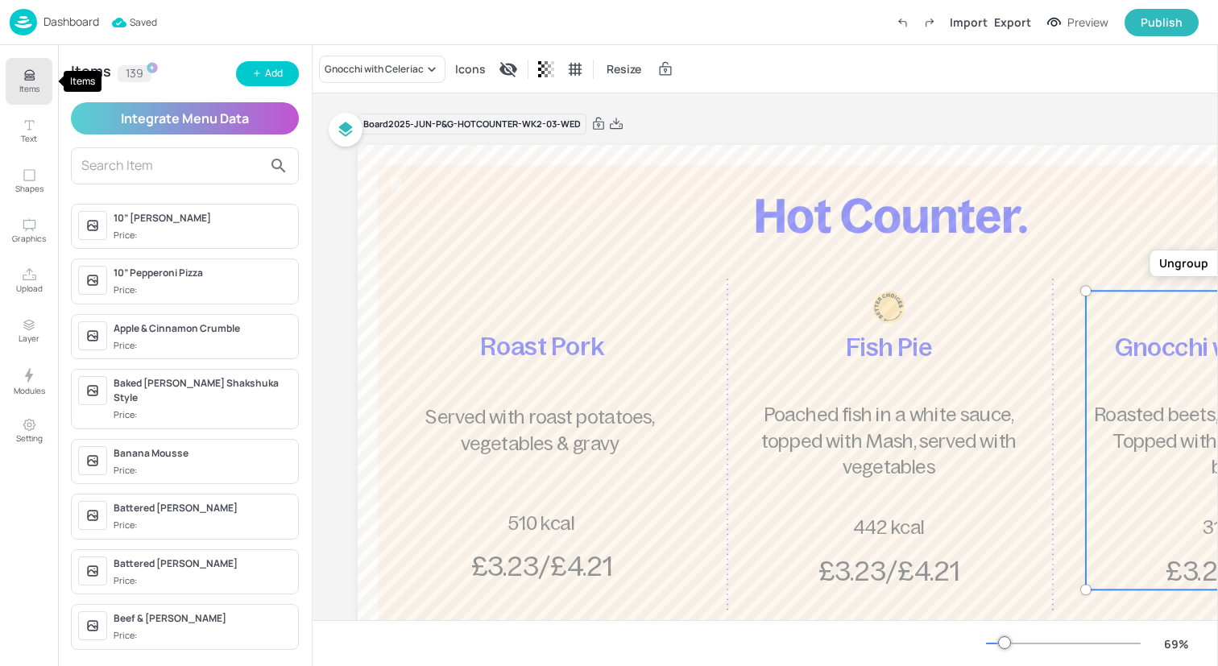
click at [32, 85] on p "Items" at bounding box center [29, 88] width 20 height 11
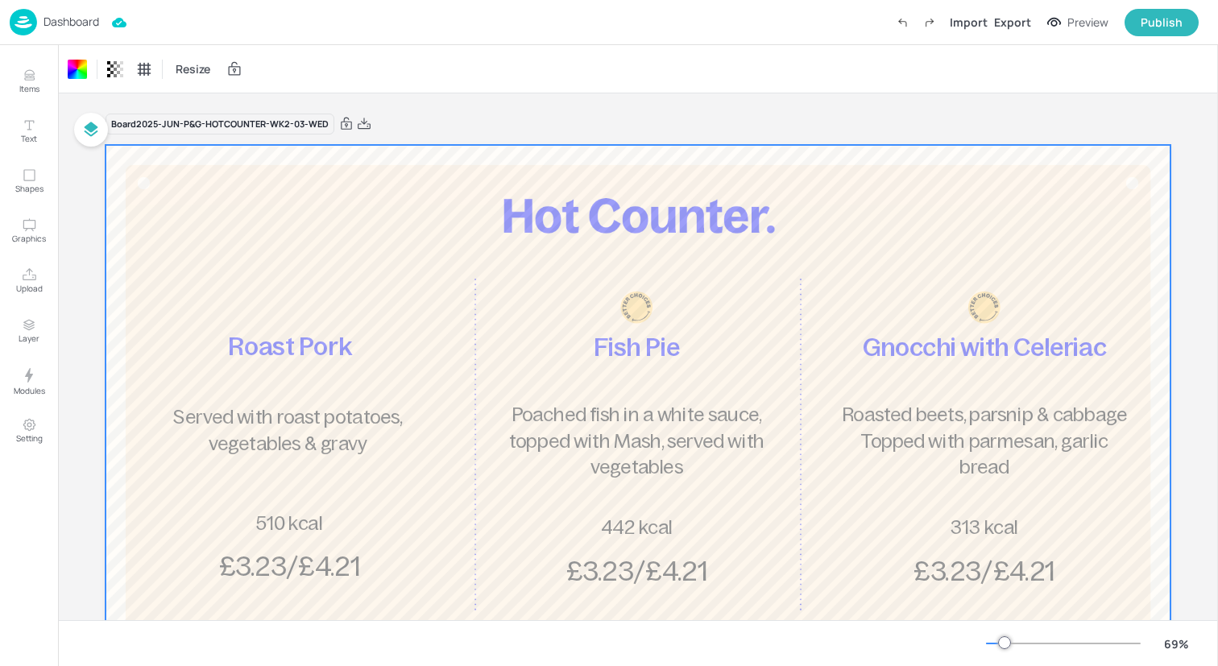
click at [203, 20] on div "Dashboard Import Export Preview Publish" at bounding box center [604, 22] width 1189 height 44
click at [28, 21] on img at bounding box center [23, 22] width 27 height 27
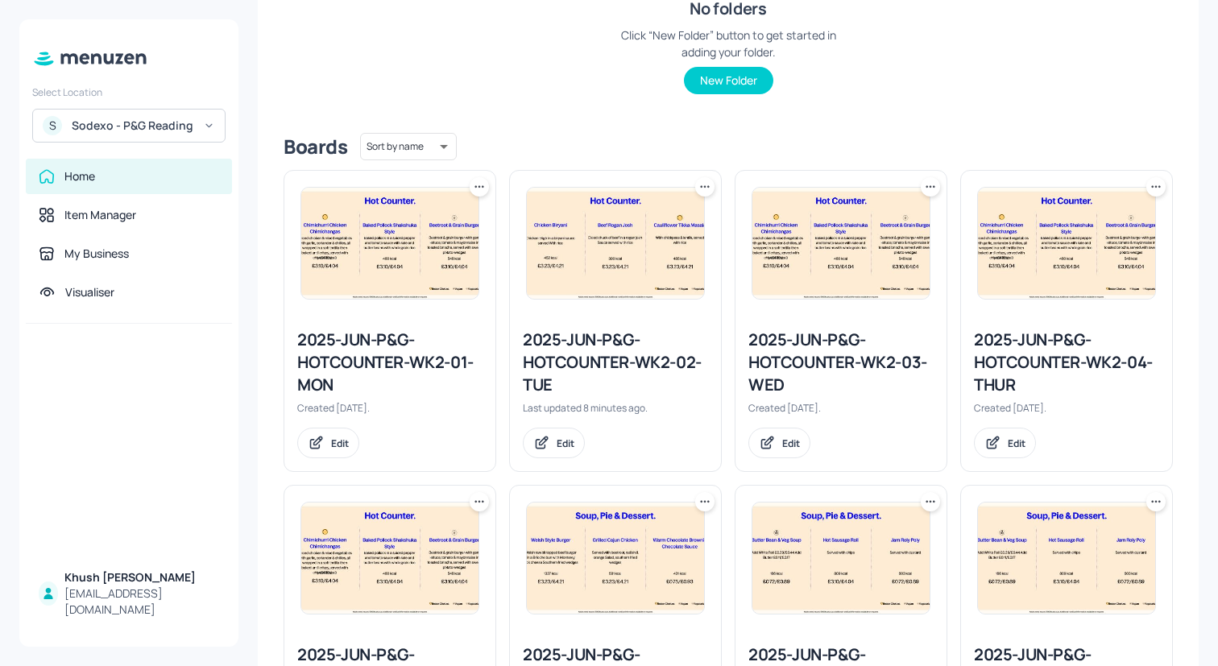
scroll to position [296, 0]
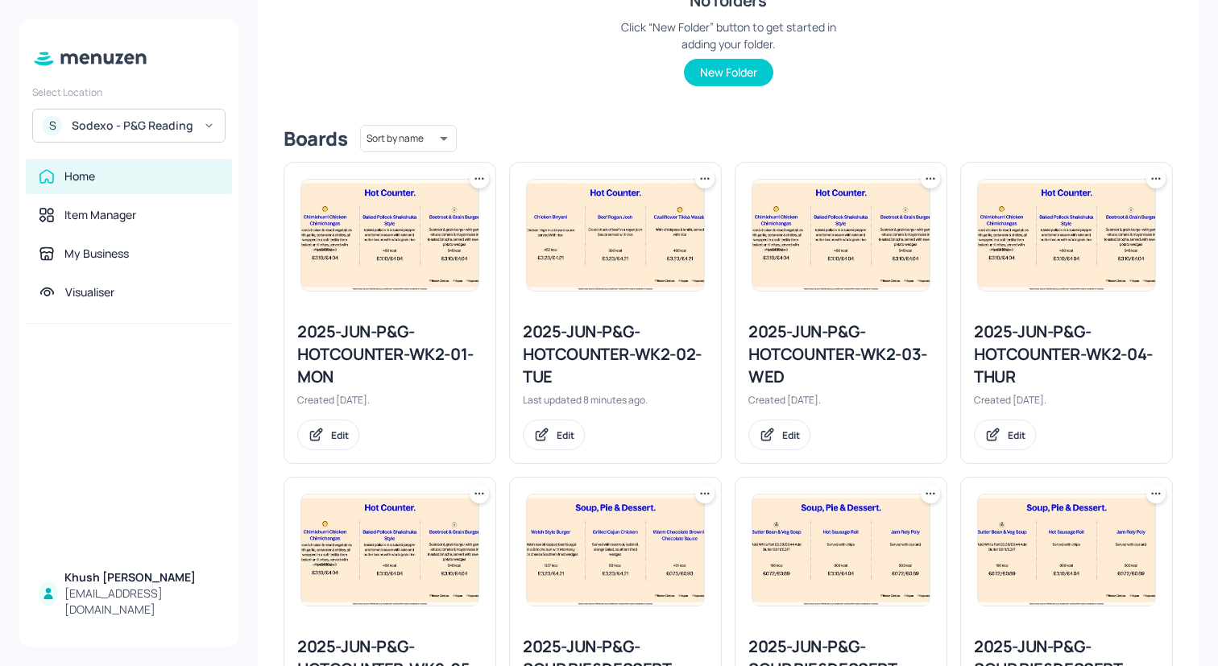
click at [1015, 289] on img at bounding box center [1066, 235] width 177 height 111
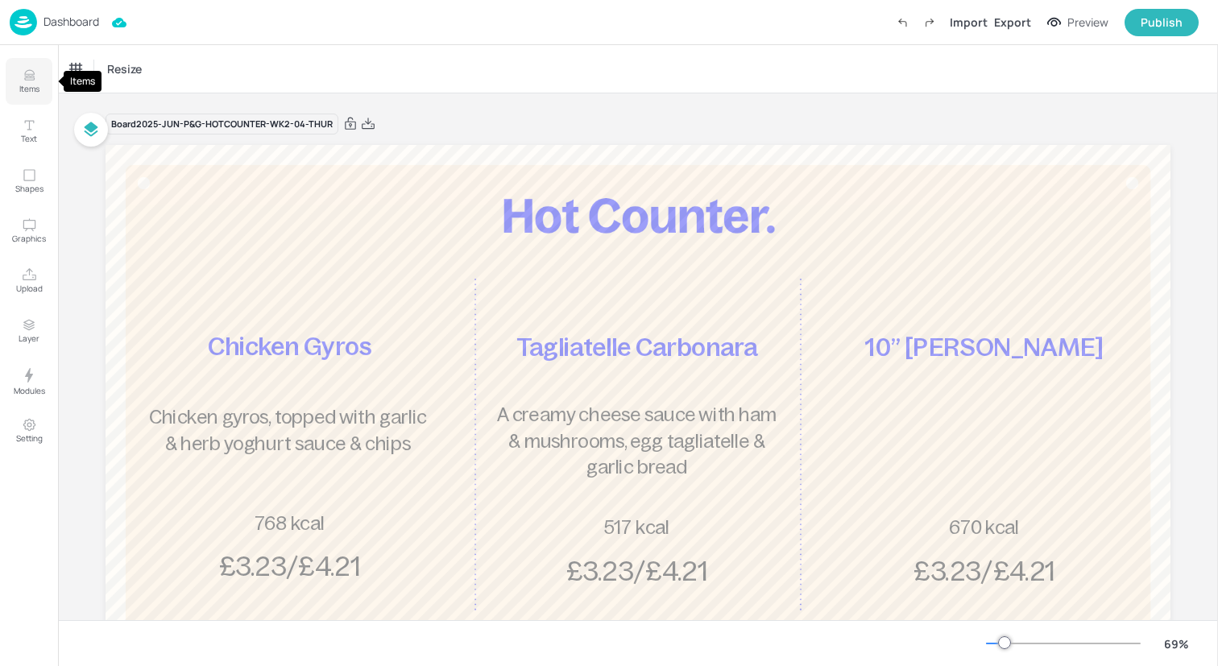
click at [45, 72] on button "Items" at bounding box center [29, 81] width 47 height 47
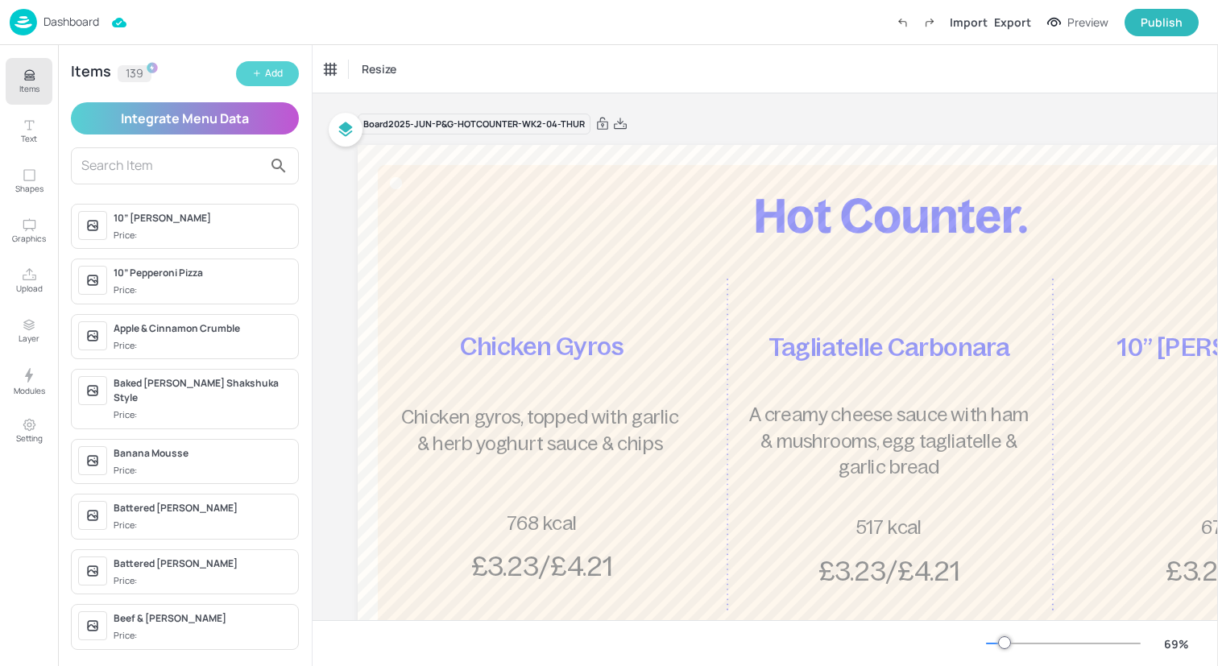
click at [263, 75] on button "Add" at bounding box center [267, 73] width 63 height 25
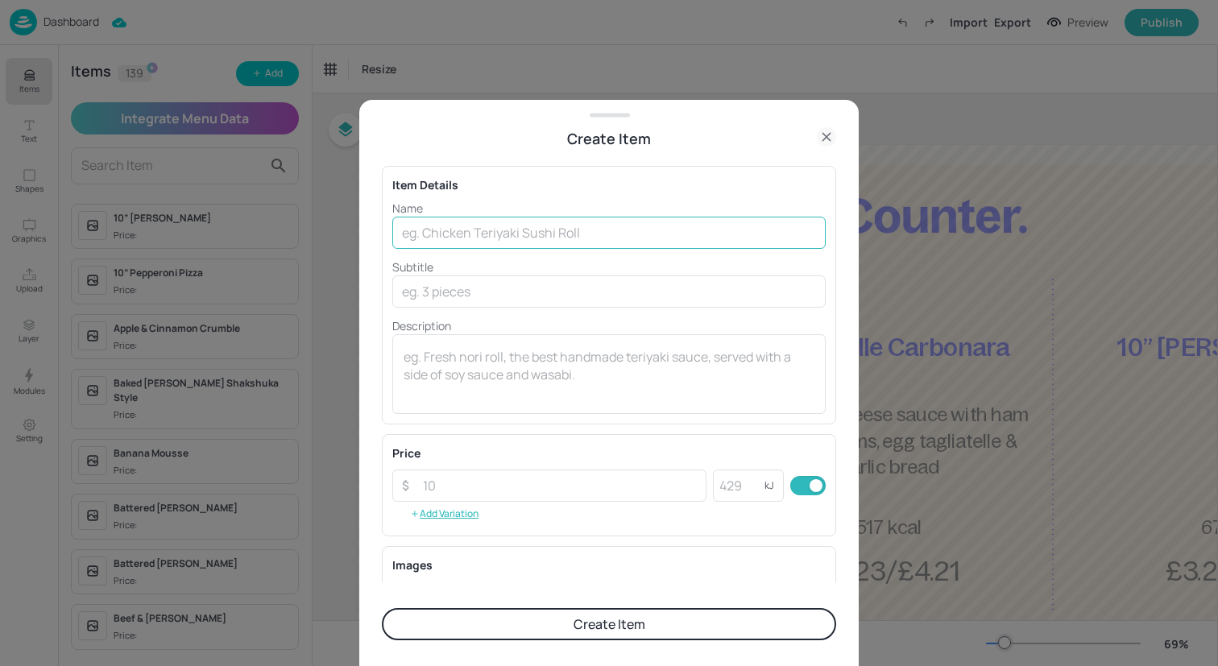
click at [453, 224] on input "text" at bounding box center [608, 233] width 433 height 32
paste input "Beef & [PERSON_NAME]"
type input "Beef & [PERSON_NAME]"
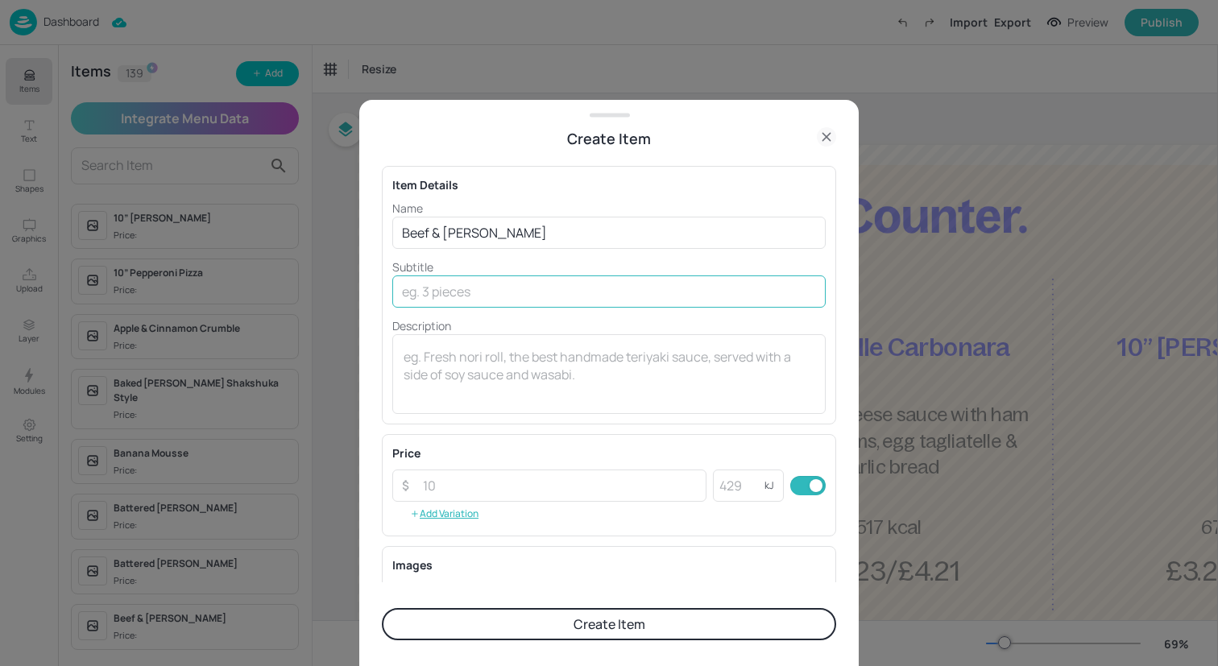
click at [436, 283] on input "text" at bounding box center [608, 291] width 433 height 32
paste input "Oven baked with mixed salad & Garlic bread"
type input "Oven baked with mixed salad & Garlic bread"
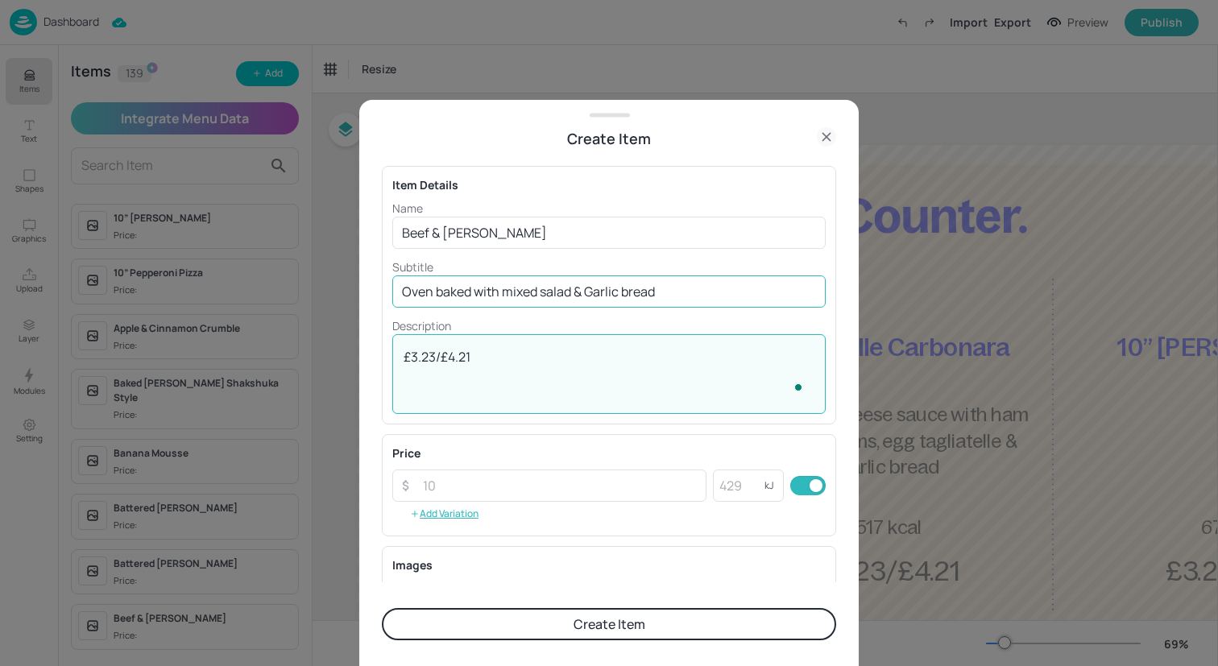
type textarea "£3.23/£4.21"
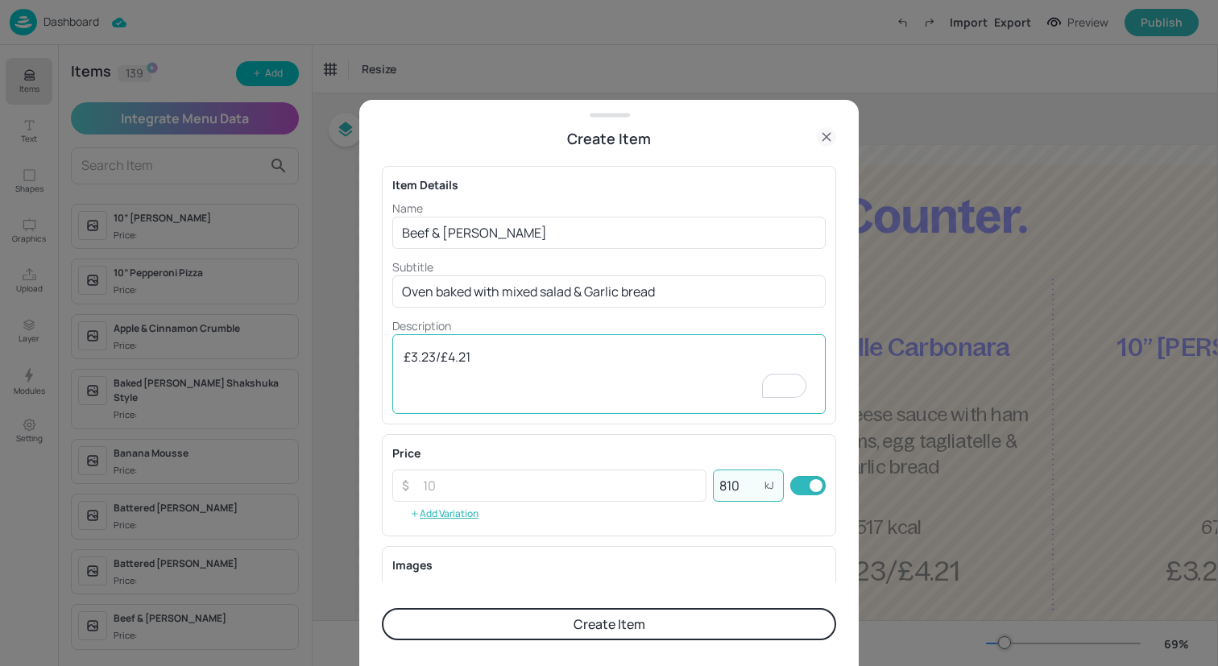
scroll to position [206, 0]
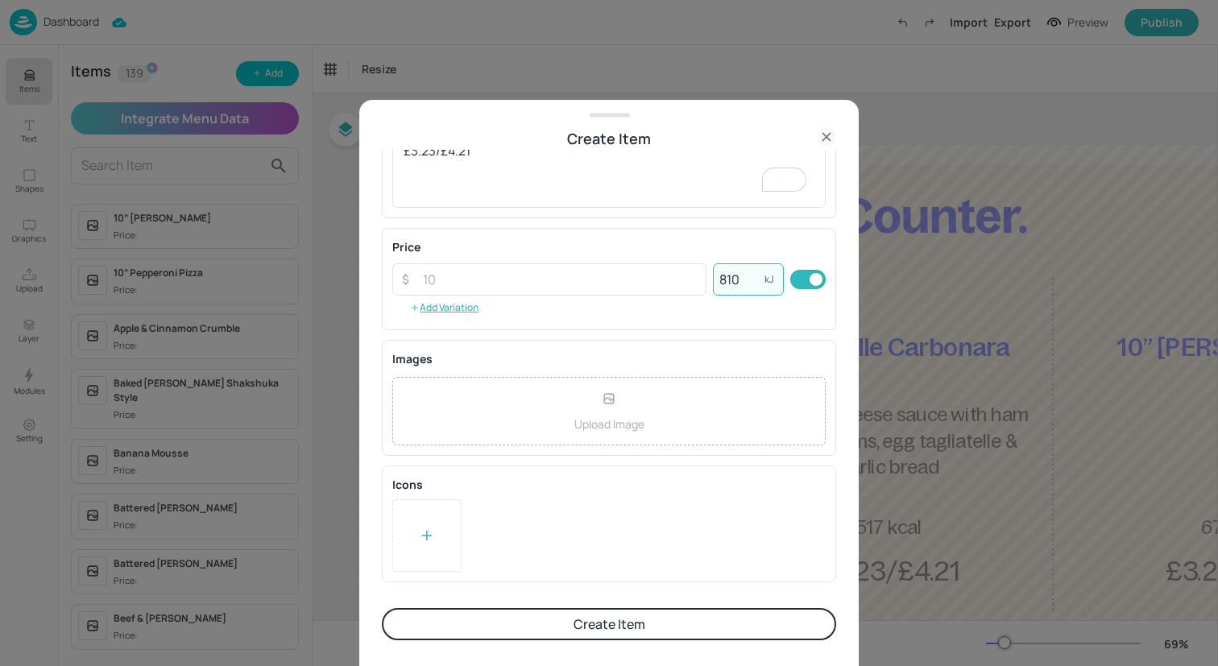
type input "810"
click at [426, 576] on div "Icons To pick up a draggable item, press the space bar. While dragging, use the…" at bounding box center [609, 524] width 454 height 117
click at [425, 530] on icon at bounding box center [427, 536] width 16 height 16
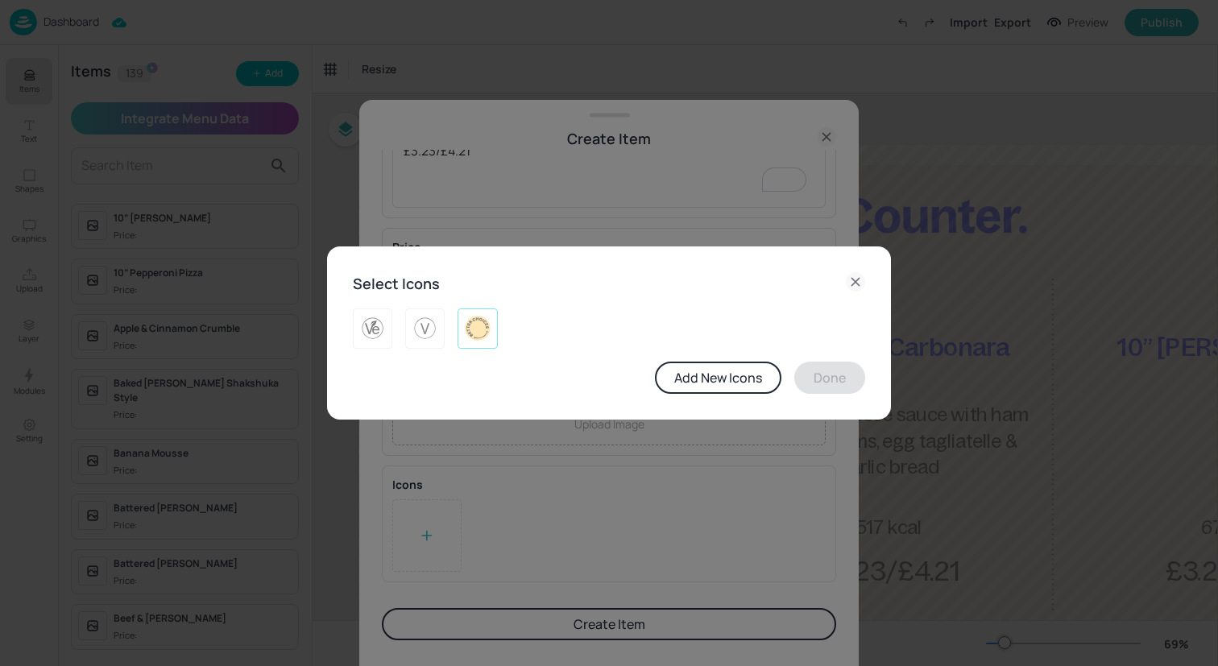
click at [475, 334] on img at bounding box center [477, 329] width 25 height 26
click at [851, 372] on button "Done" at bounding box center [829, 378] width 71 height 32
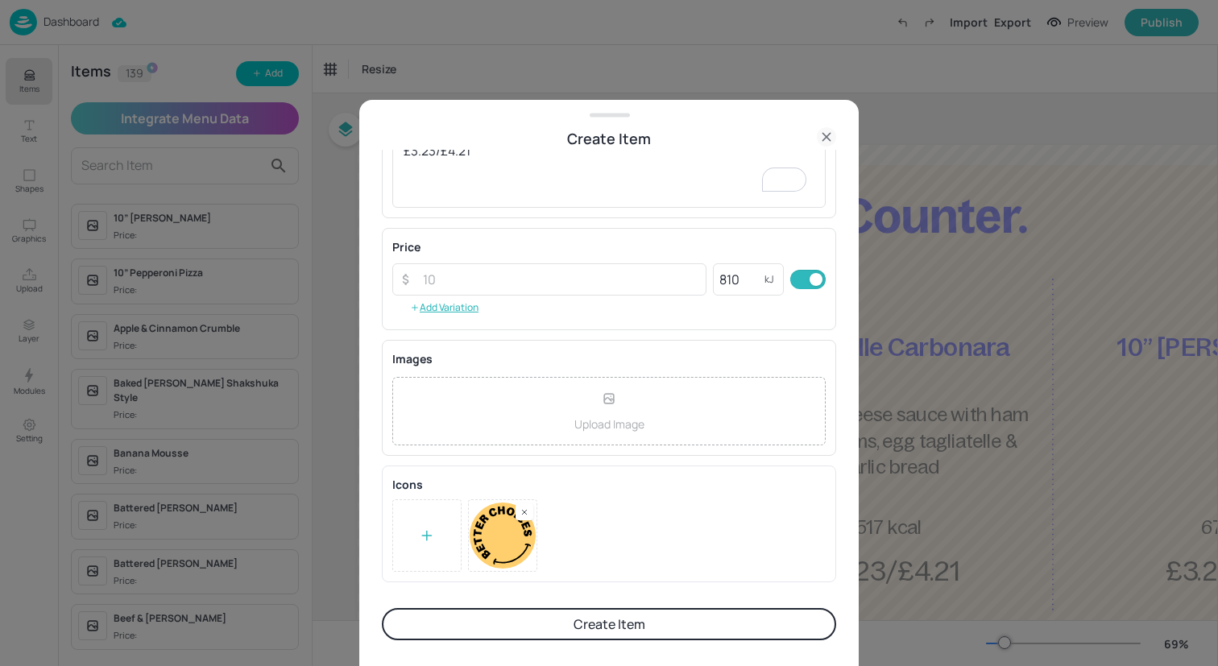
click at [614, 619] on button "Create Item" at bounding box center [609, 624] width 454 height 32
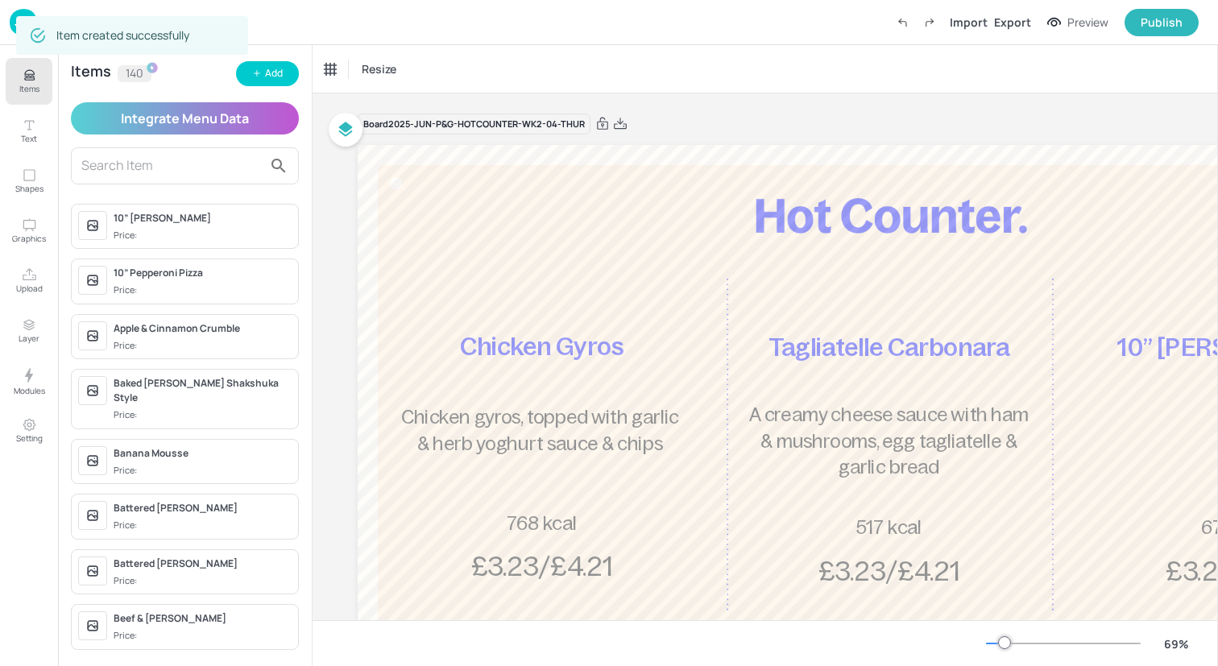
click at [247, 79] on button "Add" at bounding box center [267, 73] width 63 height 25
click at [270, 73] on div "Add" at bounding box center [274, 73] width 18 height 15
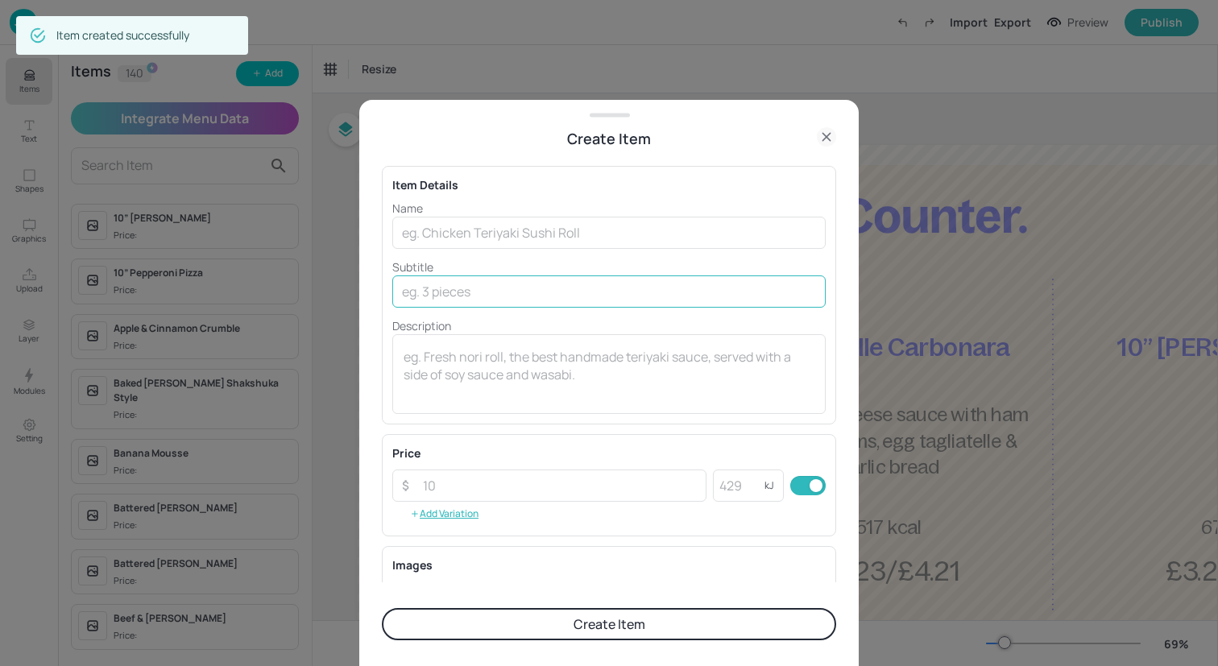
click at [470, 275] on input "text" at bounding box center [608, 291] width 433 height 32
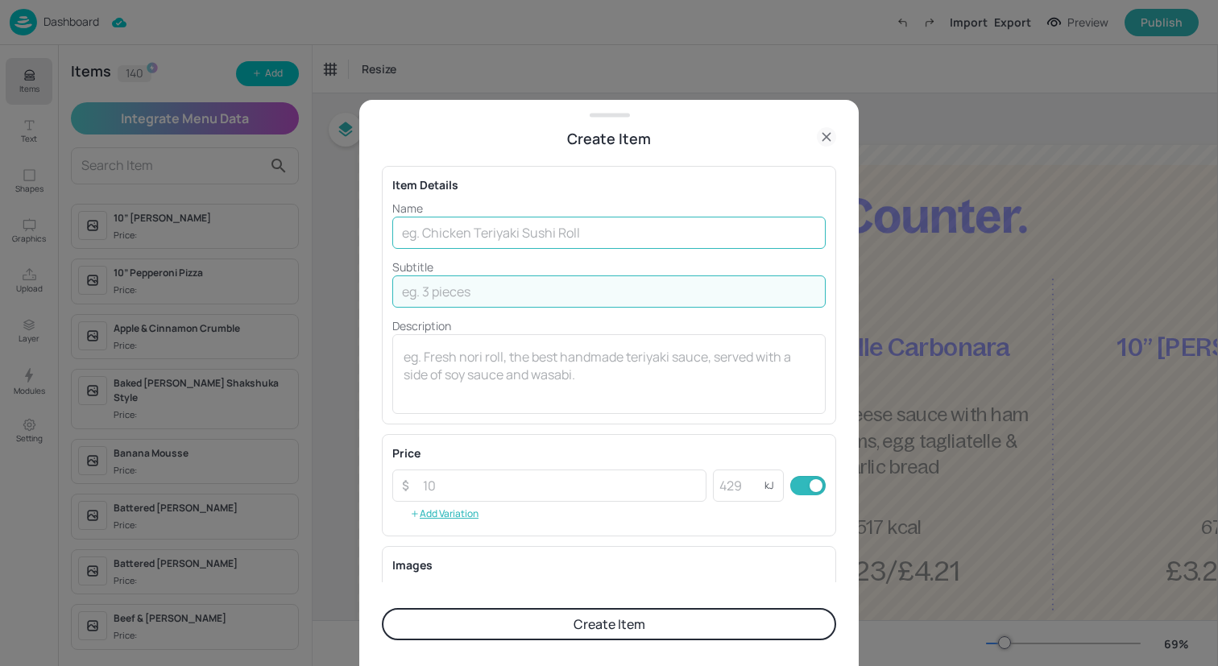
paste input "Penne pasta with a creamy chicken & Mushroom sauce, mixed salad & garlic bread"
type input "Penne pasta with a creamy chicken & Mushroom sauce, mixed salad & garlic bread"
click at [493, 233] on input "text" at bounding box center [608, 233] width 433 height 32
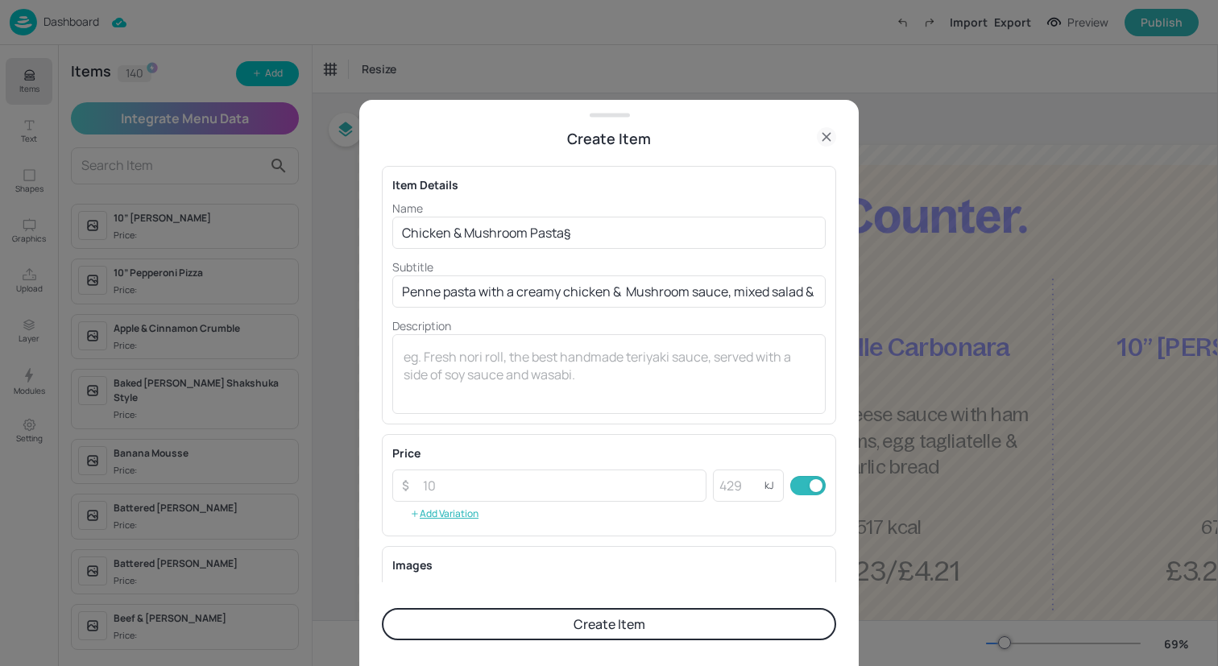
click at [631, 214] on p "Name" at bounding box center [608, 208] width 433 height 17
click at [631, 239] on input "Chicken & Mushroom Pasta§" at bounding box center [608, 233] width 433 height 32
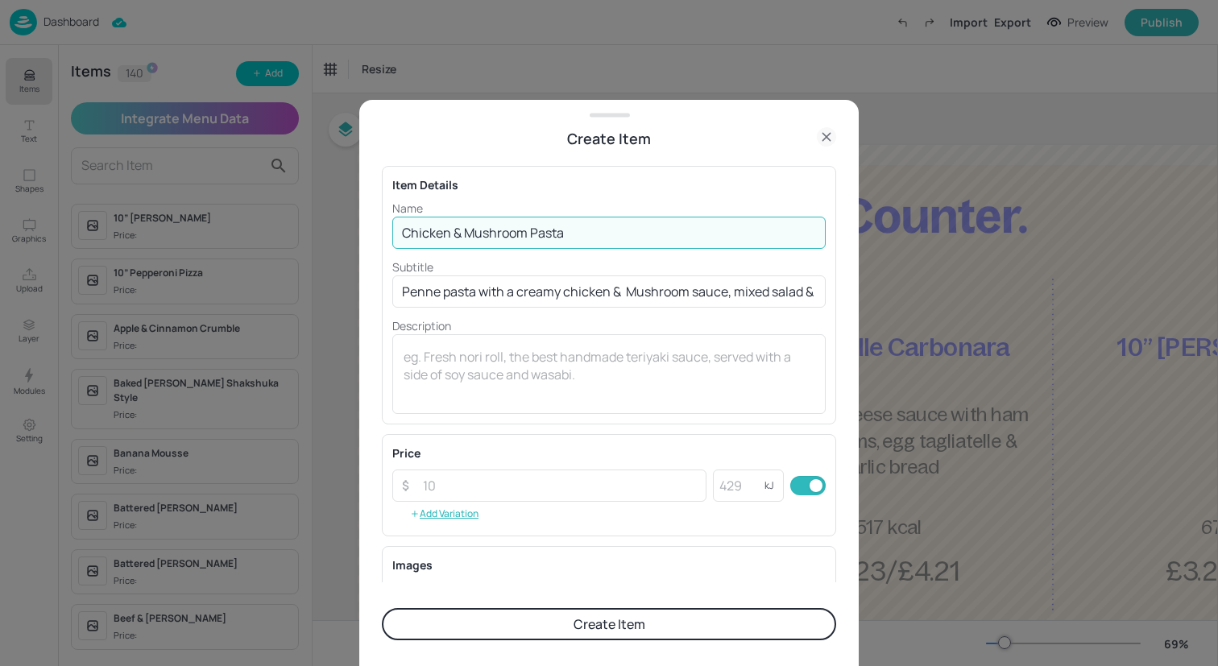
type input "Chicken & Mushroom Pasta"
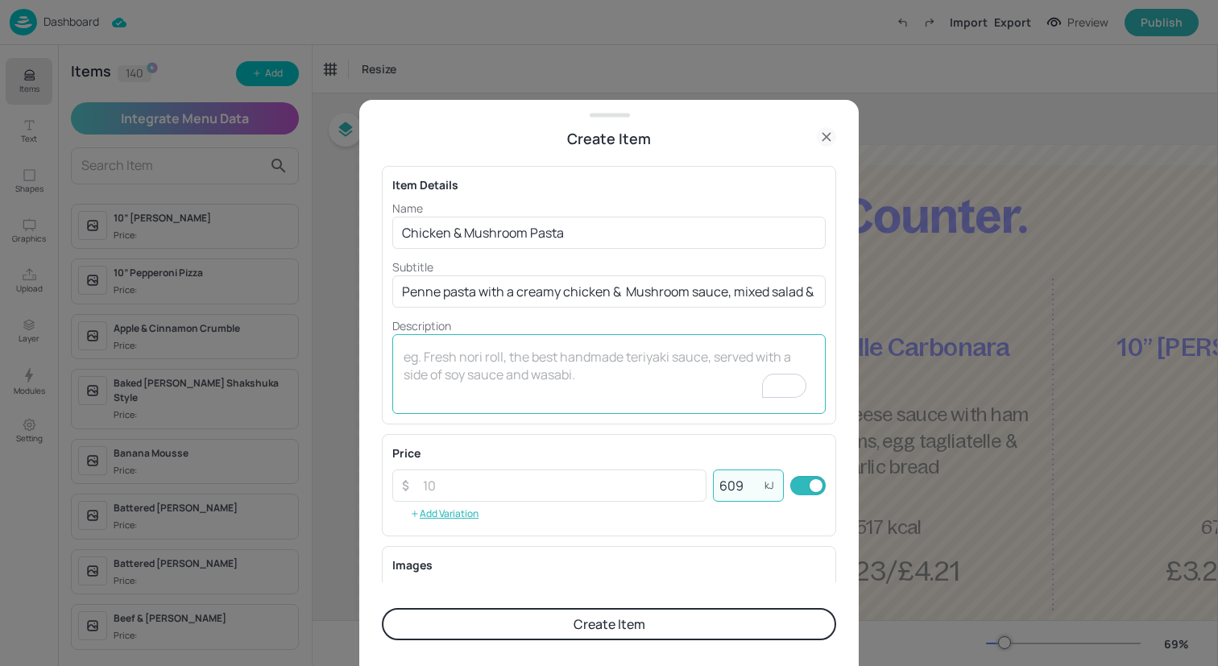
type input "609"
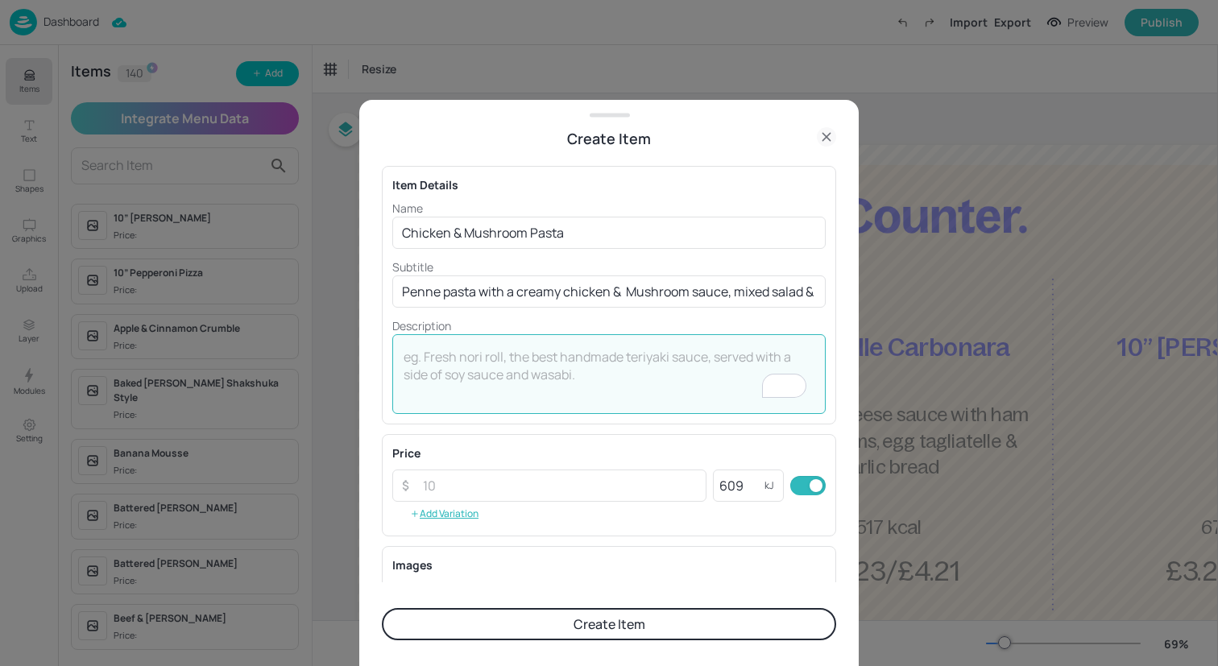
click at [573, 362] on textarea "To enrich screen reader interactions, please activate Accessibility in Grammarl…" at bounding box center [609, 374] width 411 height 53
type textarea "£3.23/£4.21"
click at [599, 626] on button "Create Item" at bounding box center [609, 624] width 454 height 32
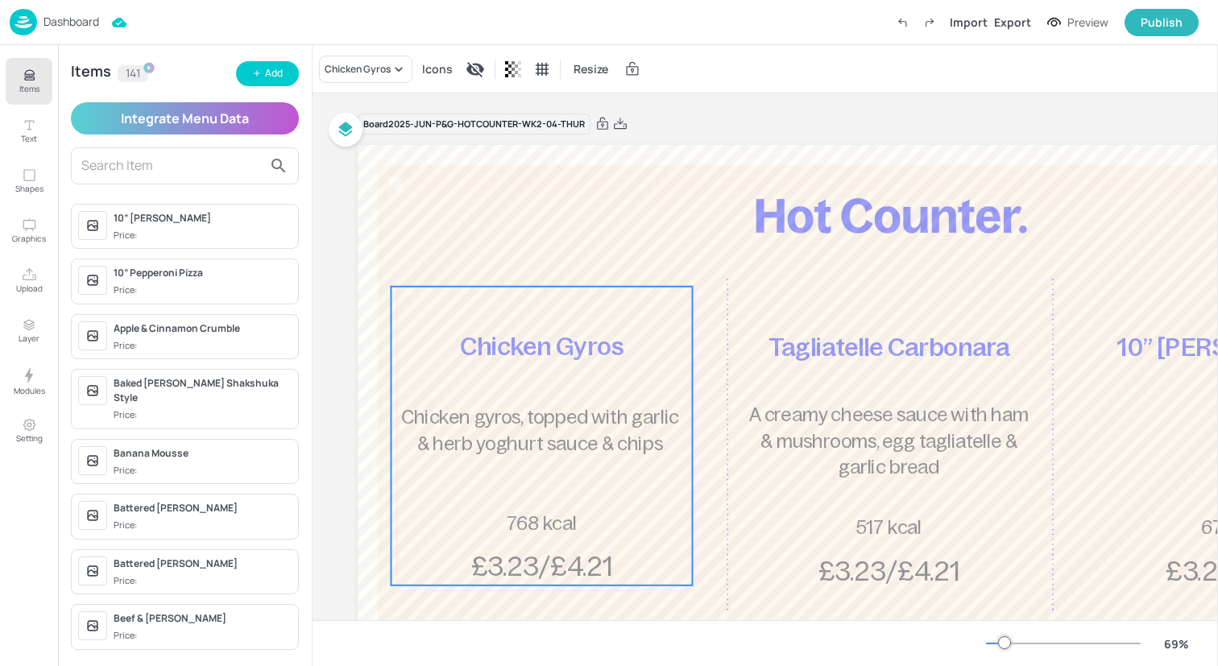
click at [595, 393] on div "Chicken Gyros Chicken gyros, topped with garlic & herb yoghurt sauce & chips £3…" at bounding box center [541, 436] width 301 height 299
click at [356, 53] on div "Chicken Gyros Icons Resize" at bounding box center [764, 69] width 905 height 48
click at [356, 67] on div "Chicken Gyros" at bounding box center [358, 69] width 66 height 14
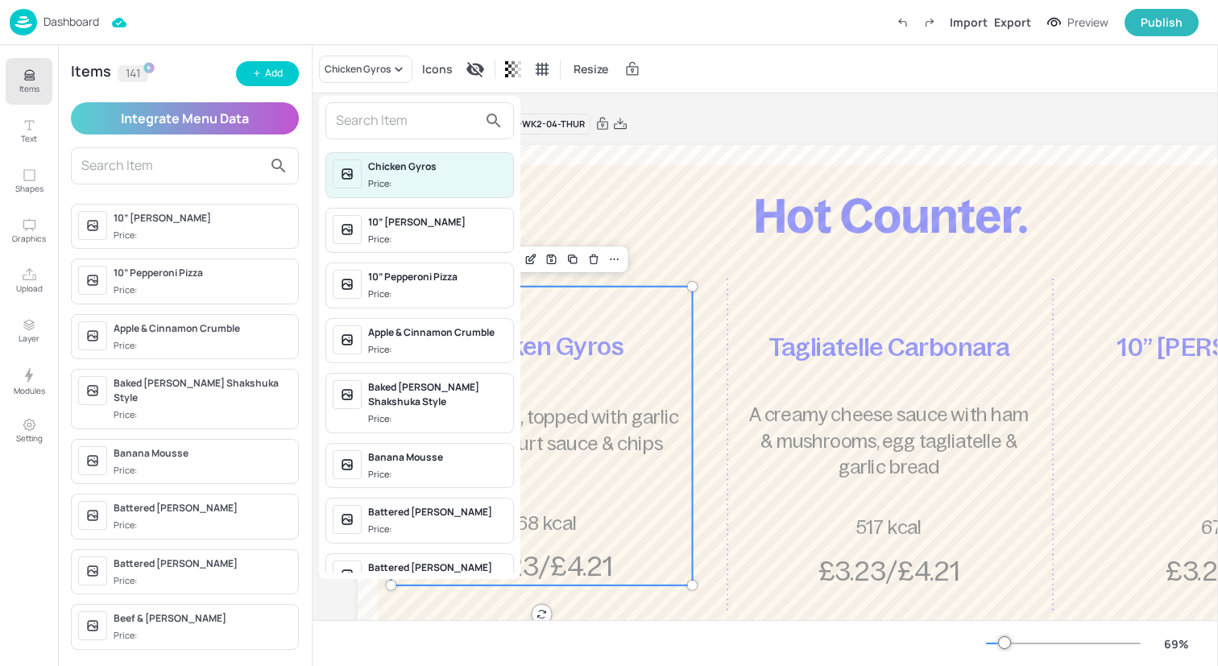
click at [370, 118] on input "text" at bounding box center [407, 121] width 142 height 26
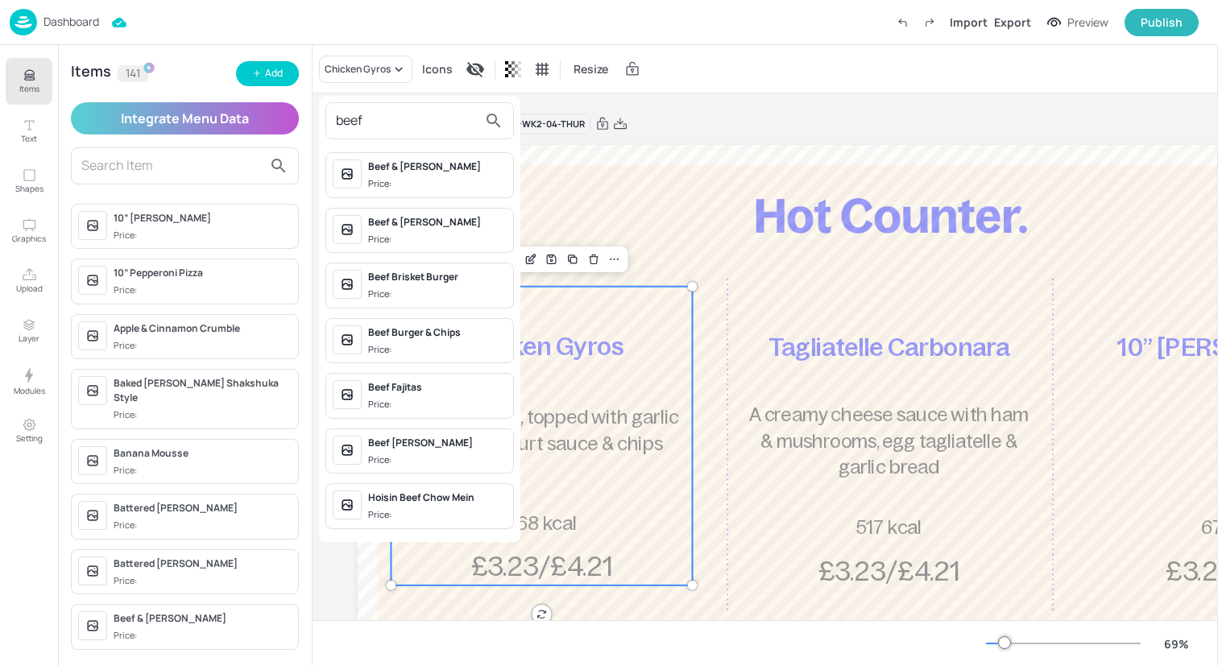
type input "beef"
click at [392, 172] on div "Beef & [PERSON_NAME]" at bounding box center [437, 166] width 139 height 14
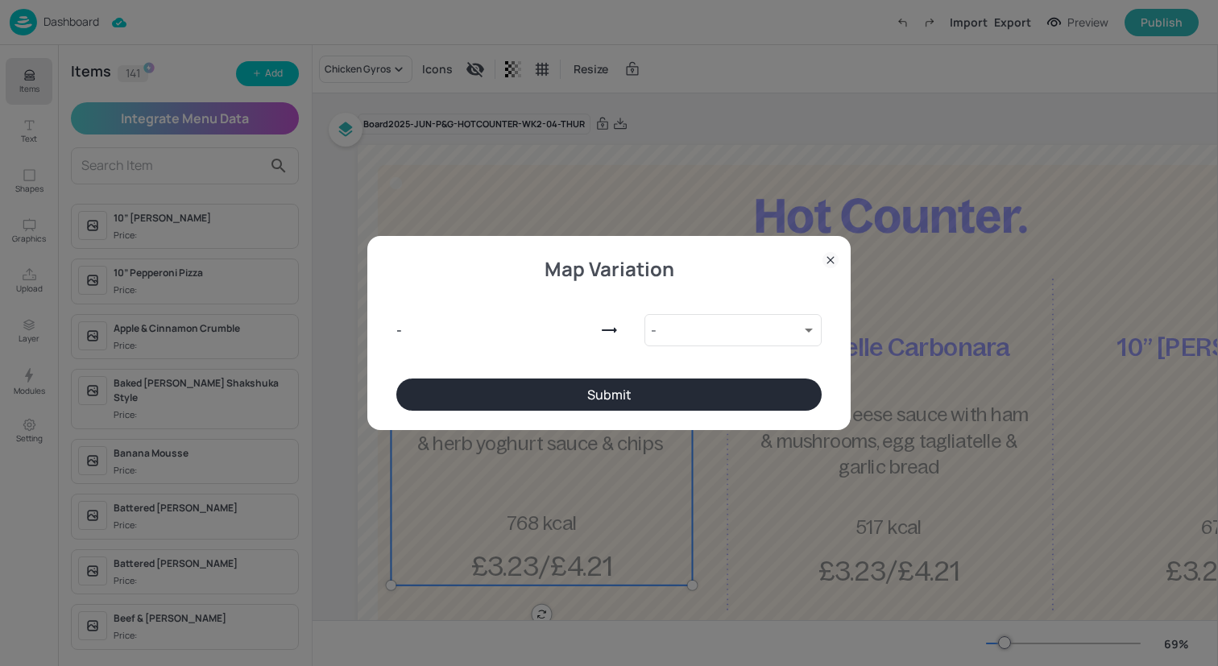
click at [590, 391] on button "Submit" at bounding box center [608, 395] width 425 height 32
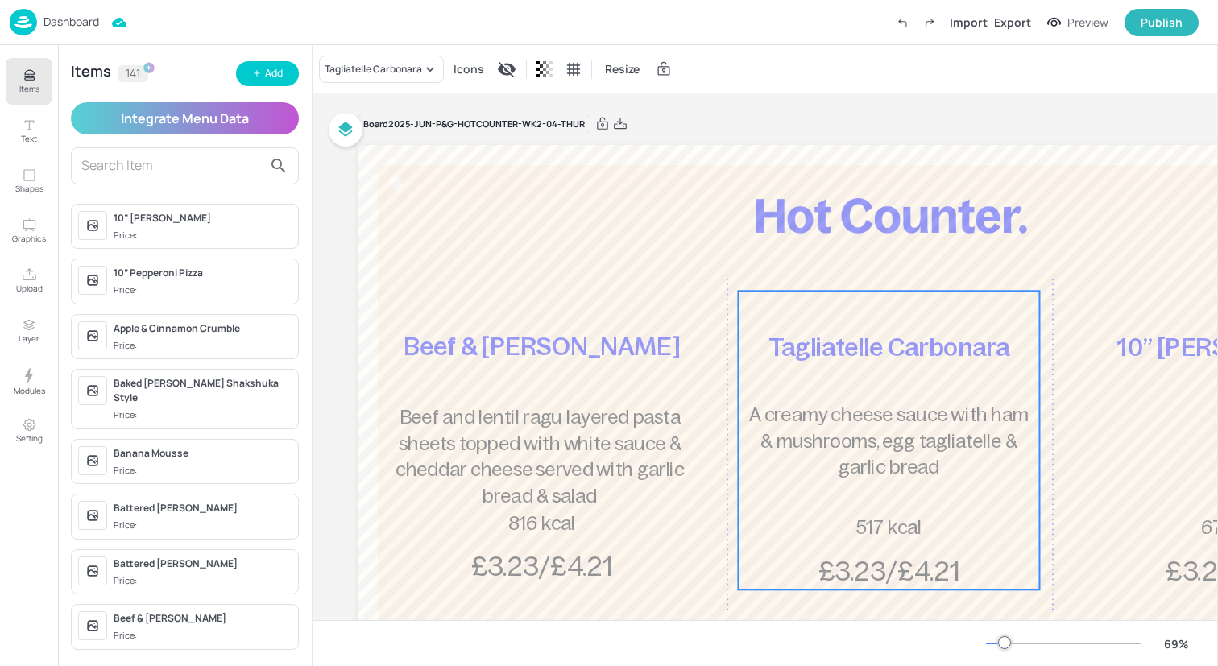
click at [871, 428] on p "A creamy cheese sauce with ham & mushrooms, egg tagliatelle & garlic bread" at bounding box center [889, 441] width 292 height 79
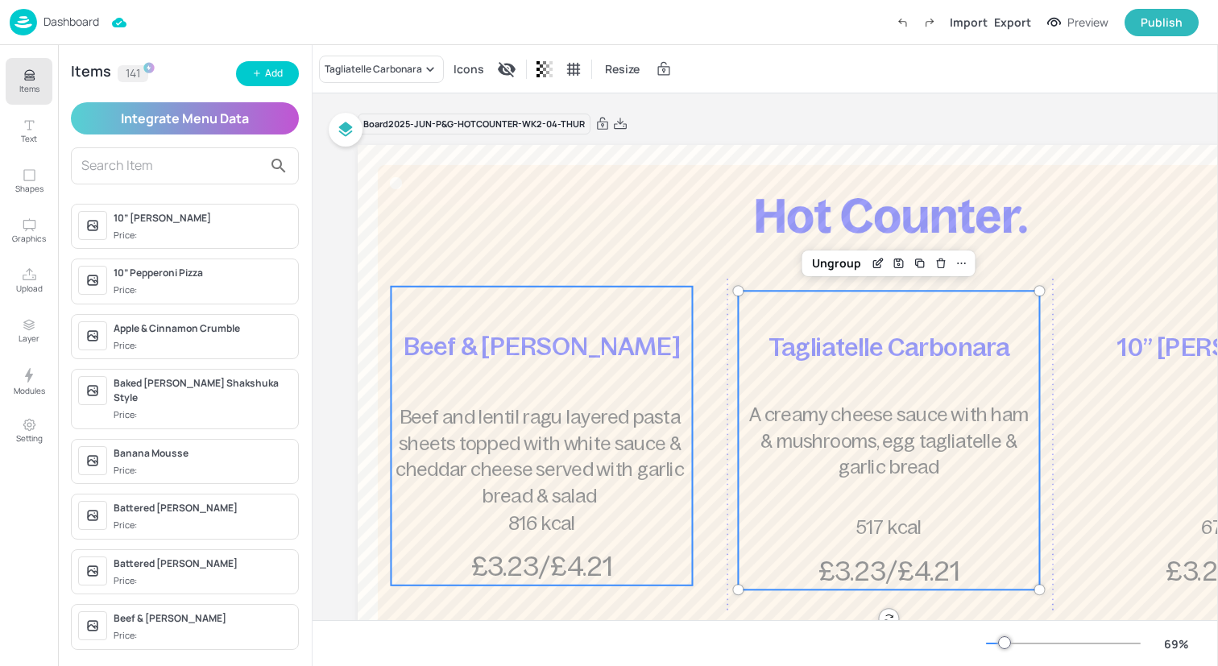
click at [467, 377] on div "Beef & Lentil Lasagna Beef and lentil ragu layered pasta sheets topped with whi…" at bounding box center [541, 436] width 301 height 299
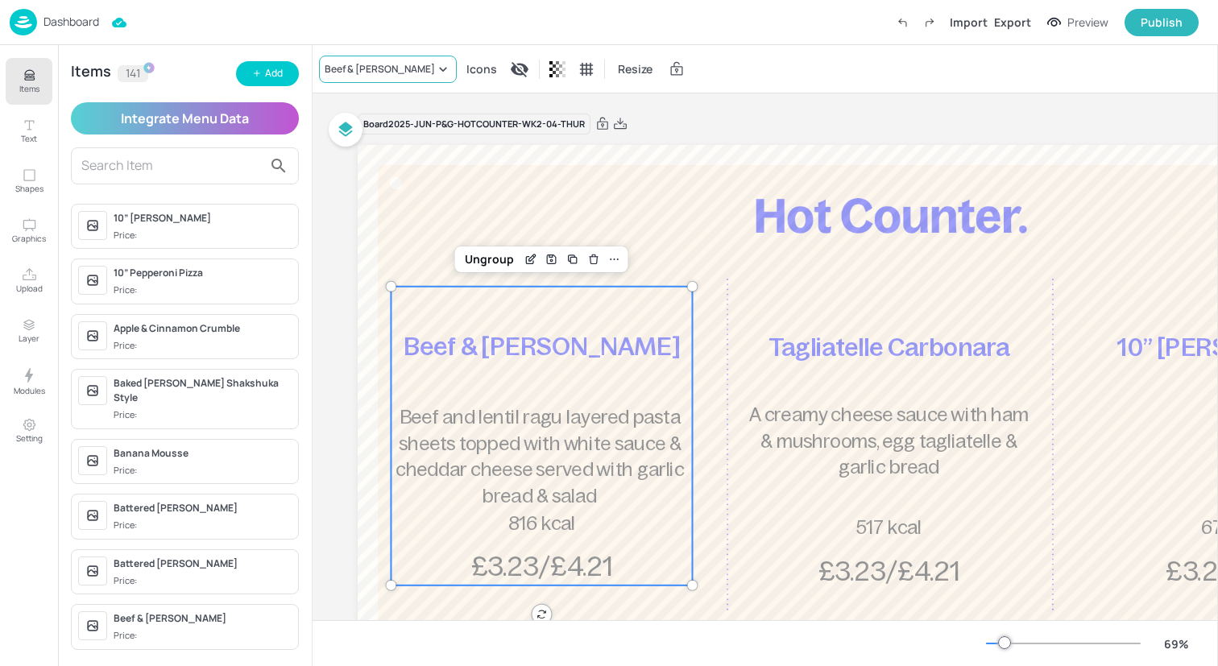
click at [391, 77] on div "Beef & [PERSON_NAME]" at bounding box center [388, 69] width 138 height 27
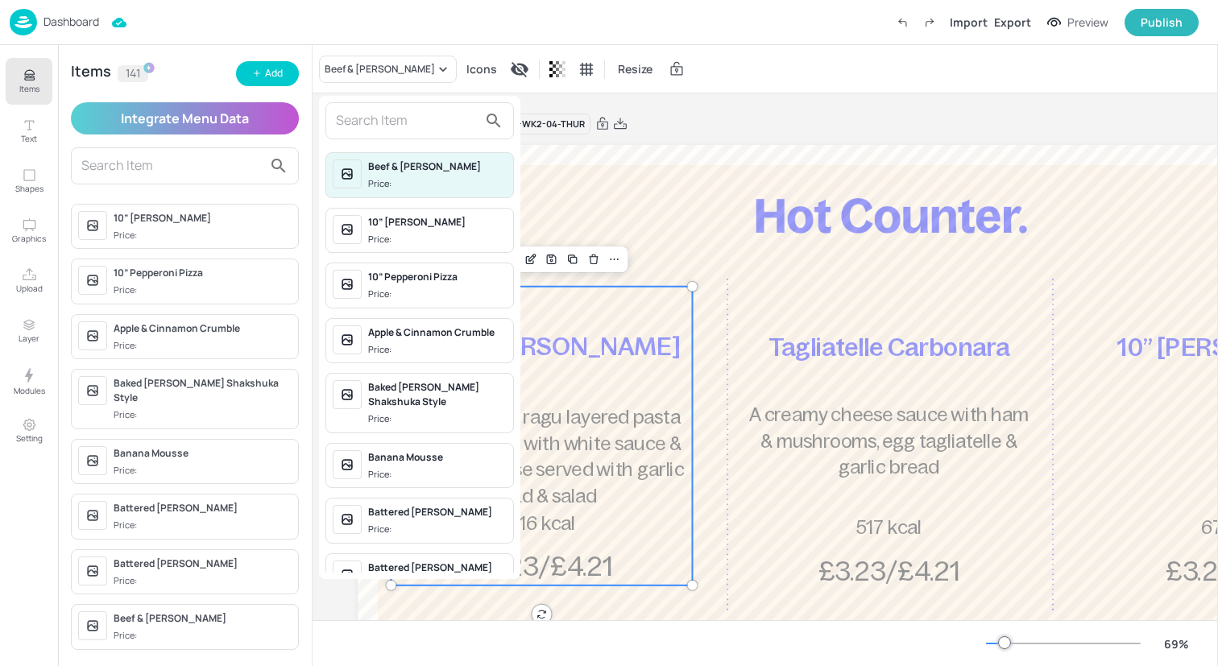
click at [416, 128] on input "text" at bounding box center [407, 121] width 142 height 26
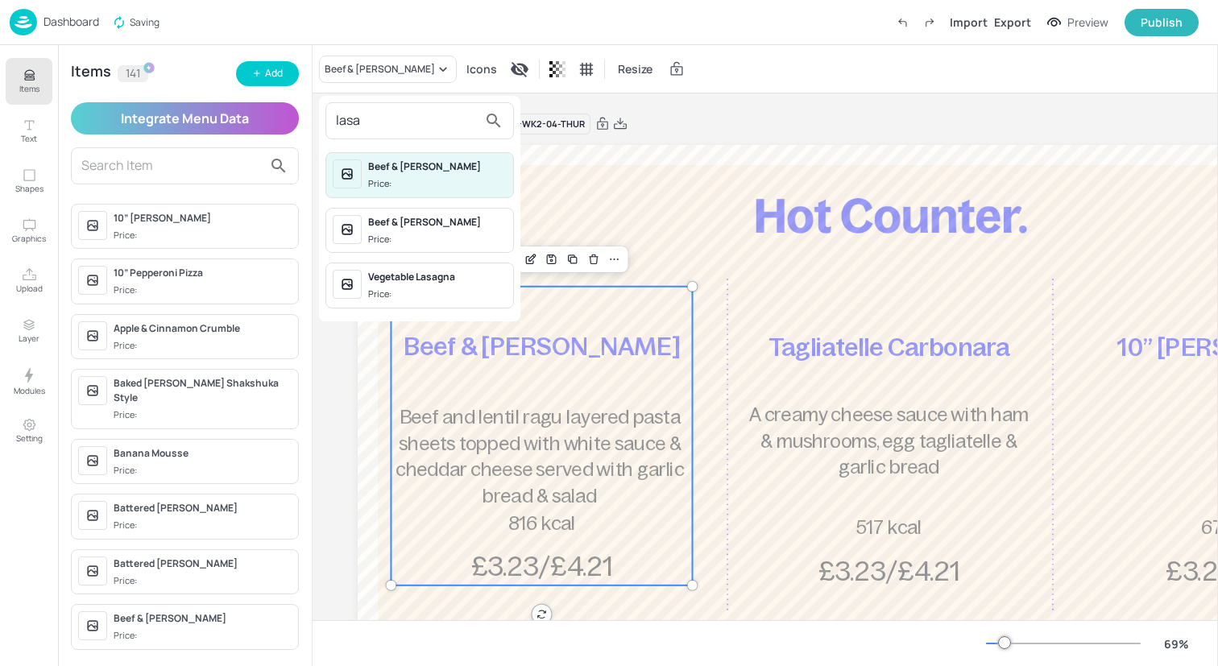
type input "lasa"
click at [434, 222] on div "Beef & [PERSON_NAME]" at bounding box center [437, 222] width 139 height 14
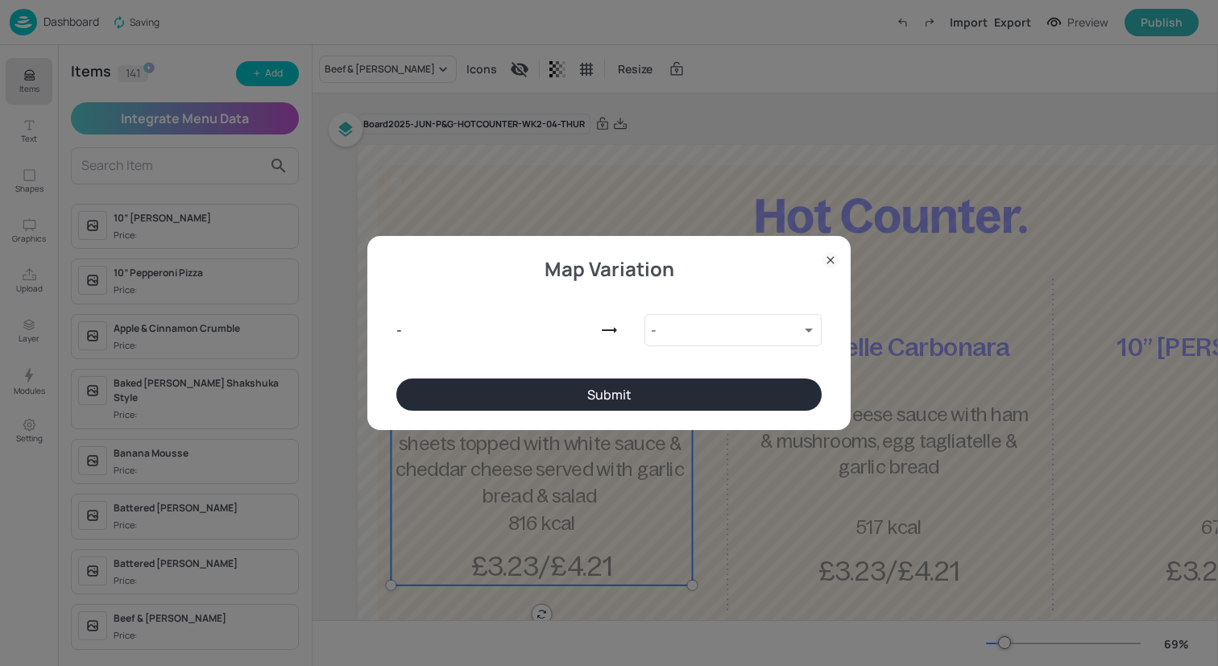
click at [585, 387] on button "Submit" at bounding box center [608, 395] width 425 height 32
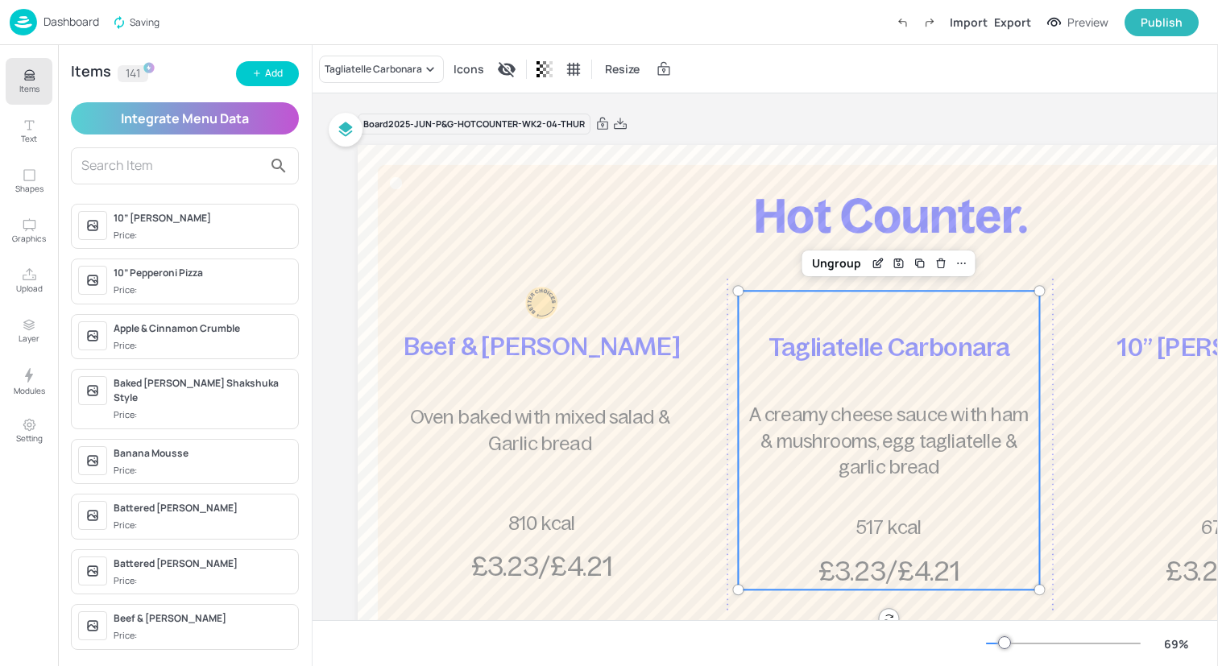
click at [837, 420] on span "A creamy cheese sauce with ham & mushrooms, egg tagliatelle & garlic bread" at bounding box center [889, 441] width 280 height 74
click at [384, 56] on div "Tagliatelle Carbonara" at bounding box center [381, 69] width 125 height 27
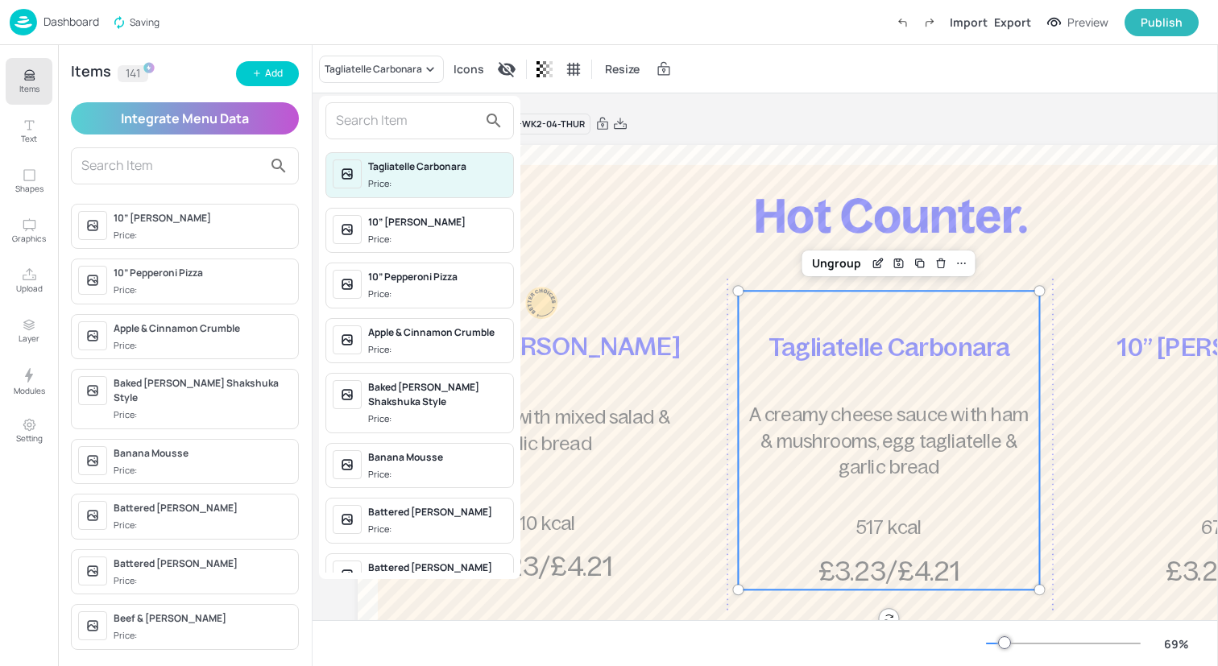
click at [379, 79] on div at bounding box center [609, 333] width 1218 height 666
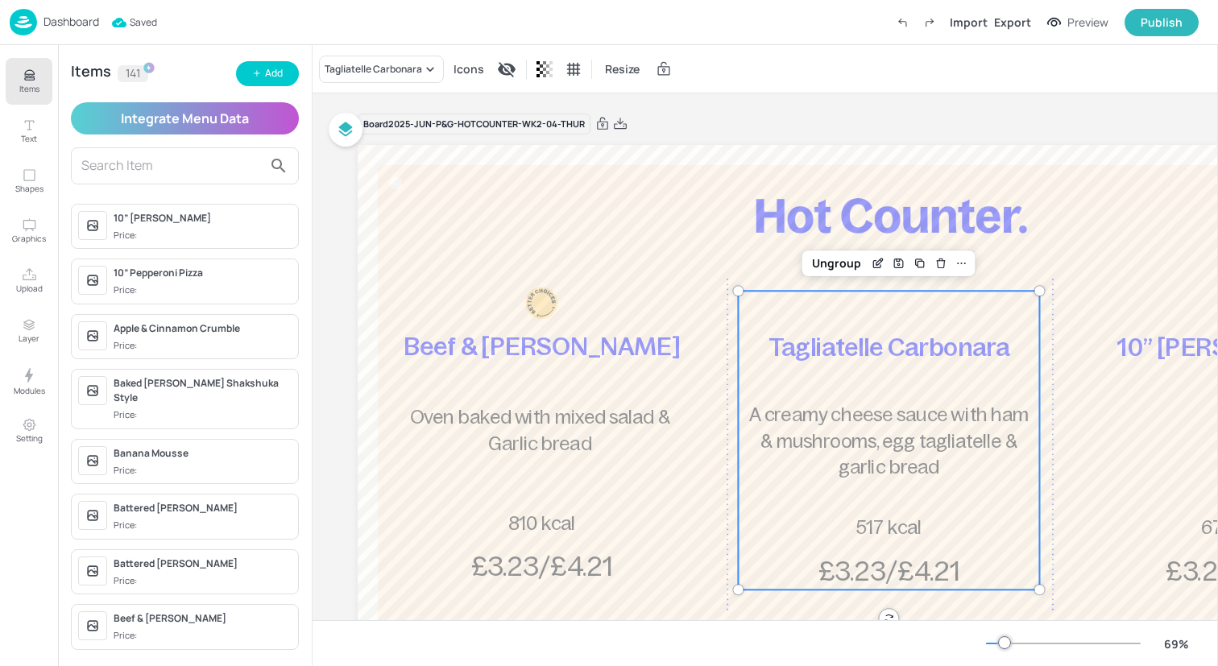
click at [386, 89] on div "Tagliatelle Carbonara Icons Resize" at bounding box center [764, 69] width 905 height 48
click at [383, 77] on div "Tagliatelle Carbonara" at bounding box center [381, 69] width 125 height 27
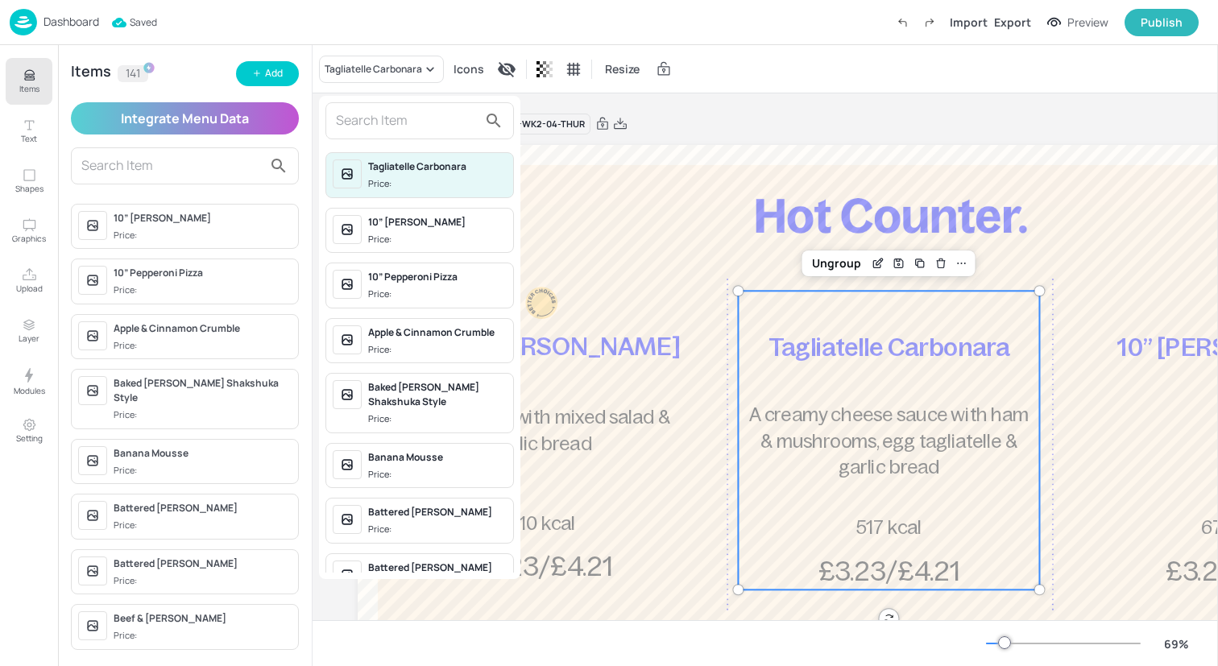
click at [383, 108] on input "text" at bounding box center [407, 121] width 142 height 26
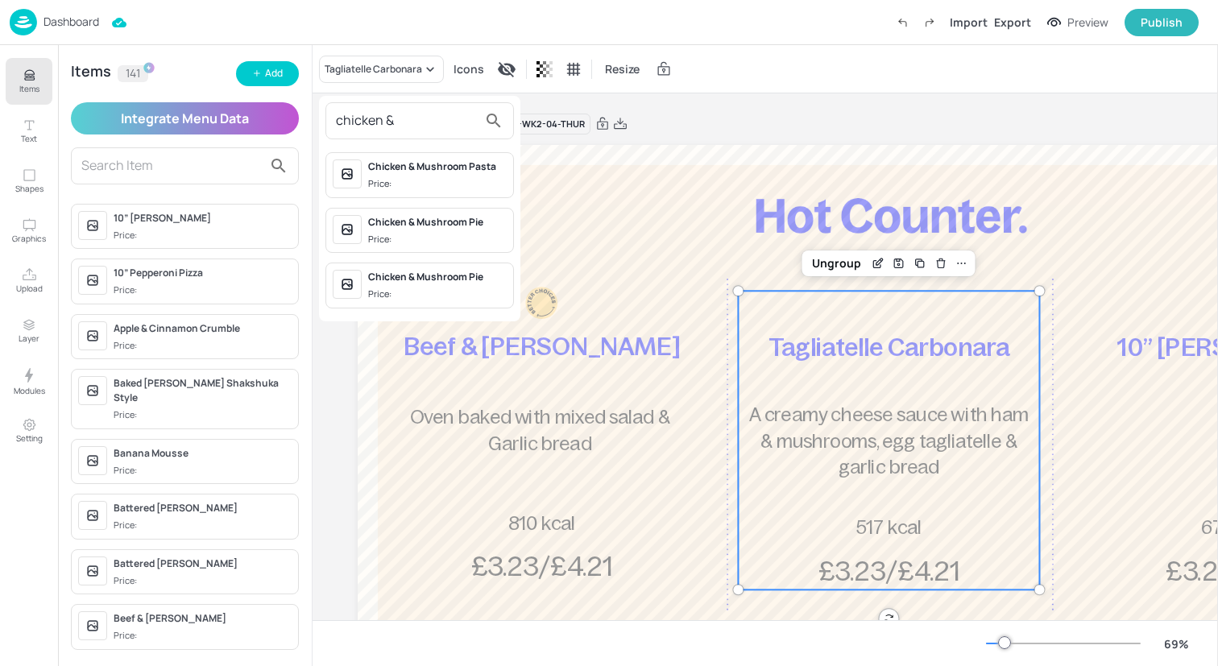
type input "chicken &"
click at [397, 172] on div "Chicken & Mushroom Pasta" at bounding box center [437, 166] width 139 height 14
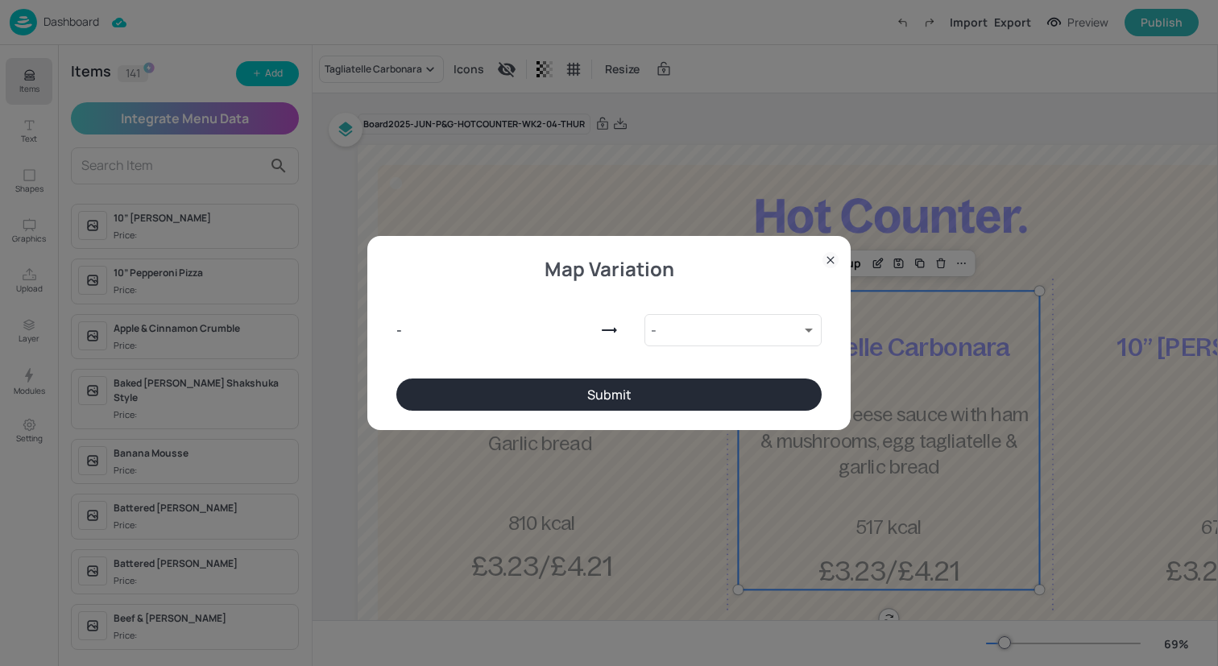
click at [633, 397] on button "Submit" at bounding box center [608, 395] width 425 height 32
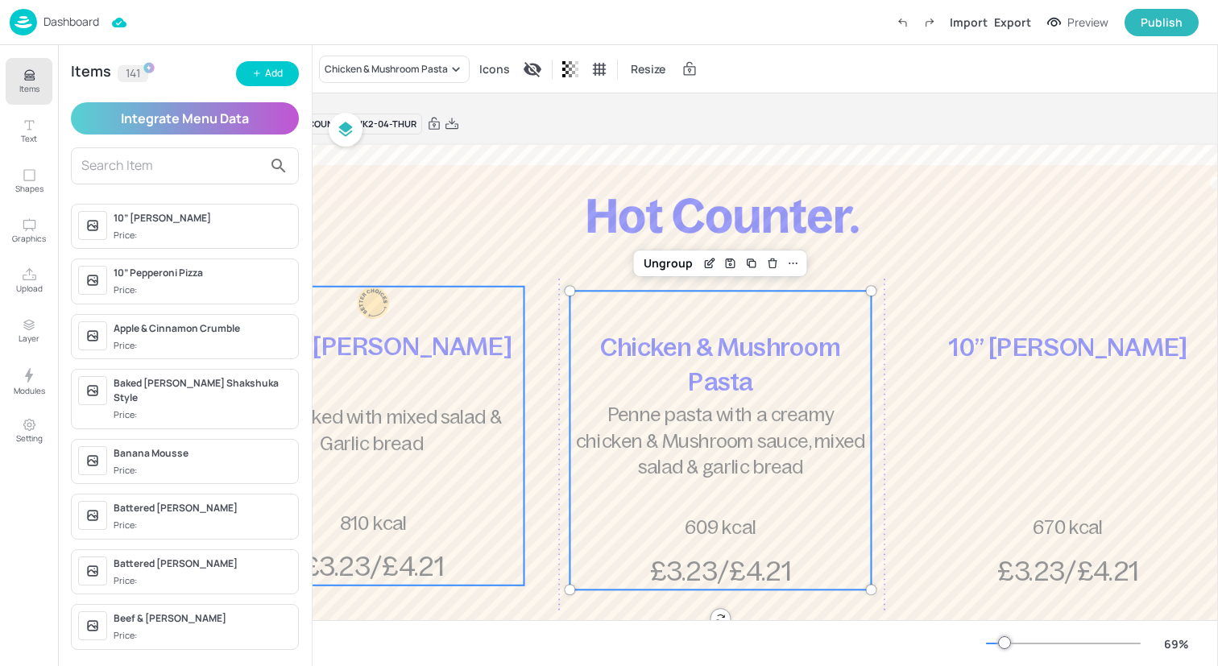
scroll to position [0, 255]
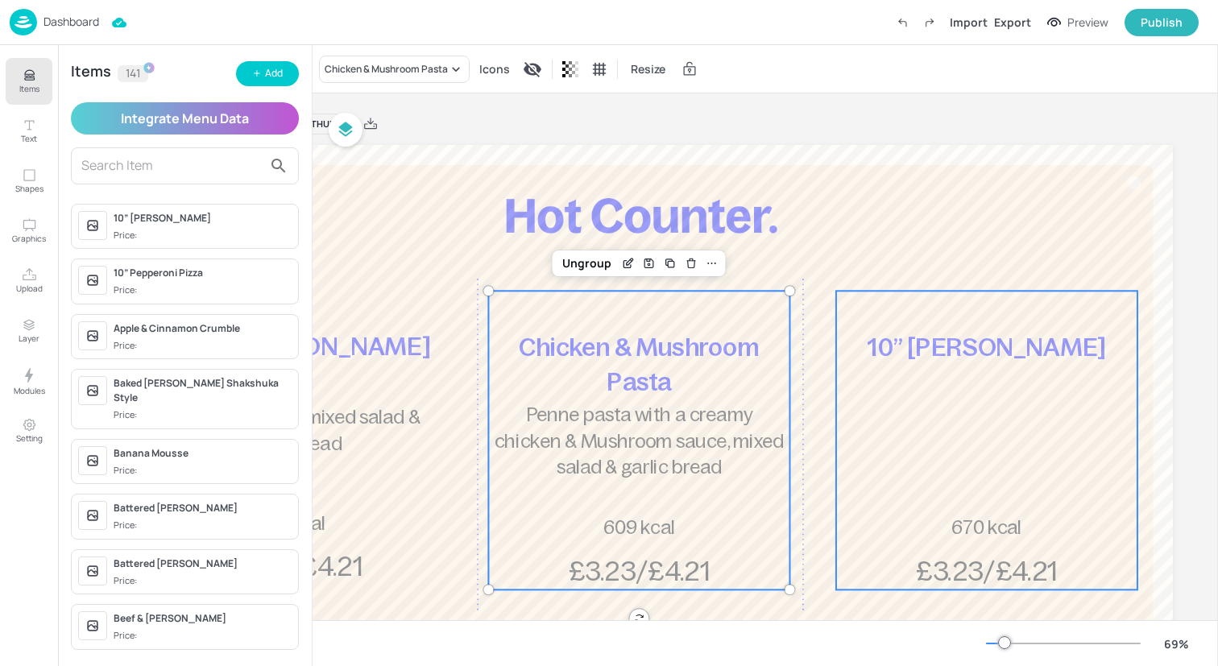
click at [908, 405] on div "10” [PERSON_NAME] £3.23/£4.21 670 kcal" at bounding box center [986, 440] width 301 height 299
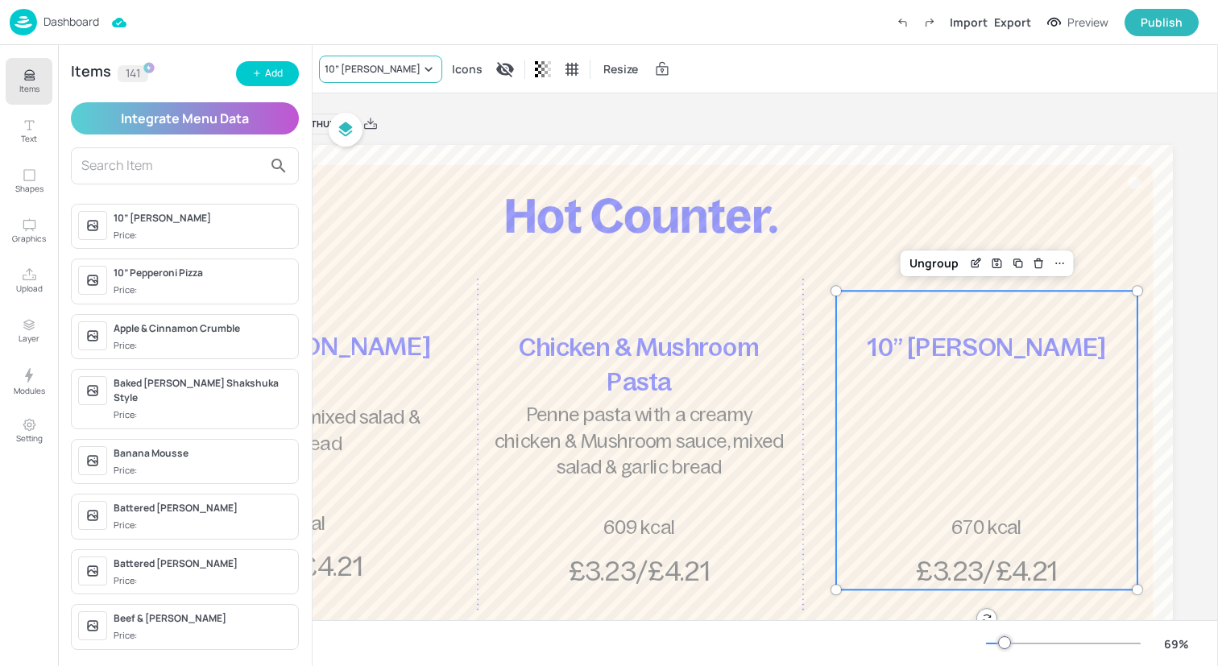
click at [412, 77] on div "10” [PERSON_NAME]" at bounding box center [380, 69] width 123 height 27
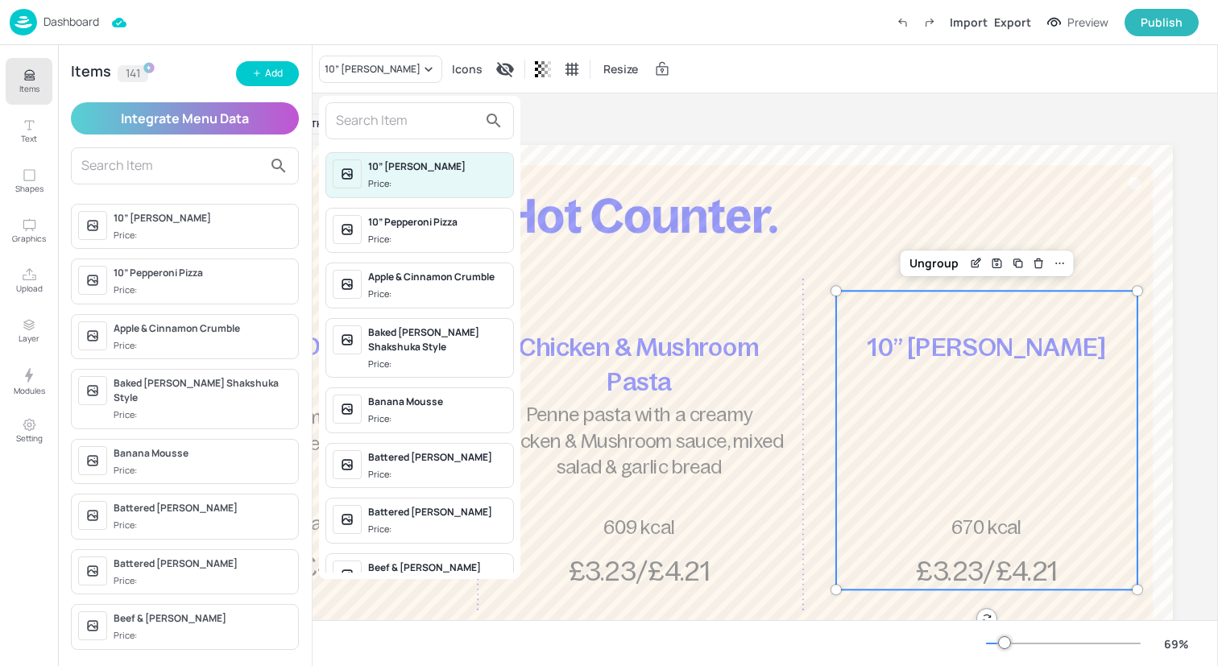
click at [412, 114] on input "text" at bounding box center [407, 121] width 142 height 26
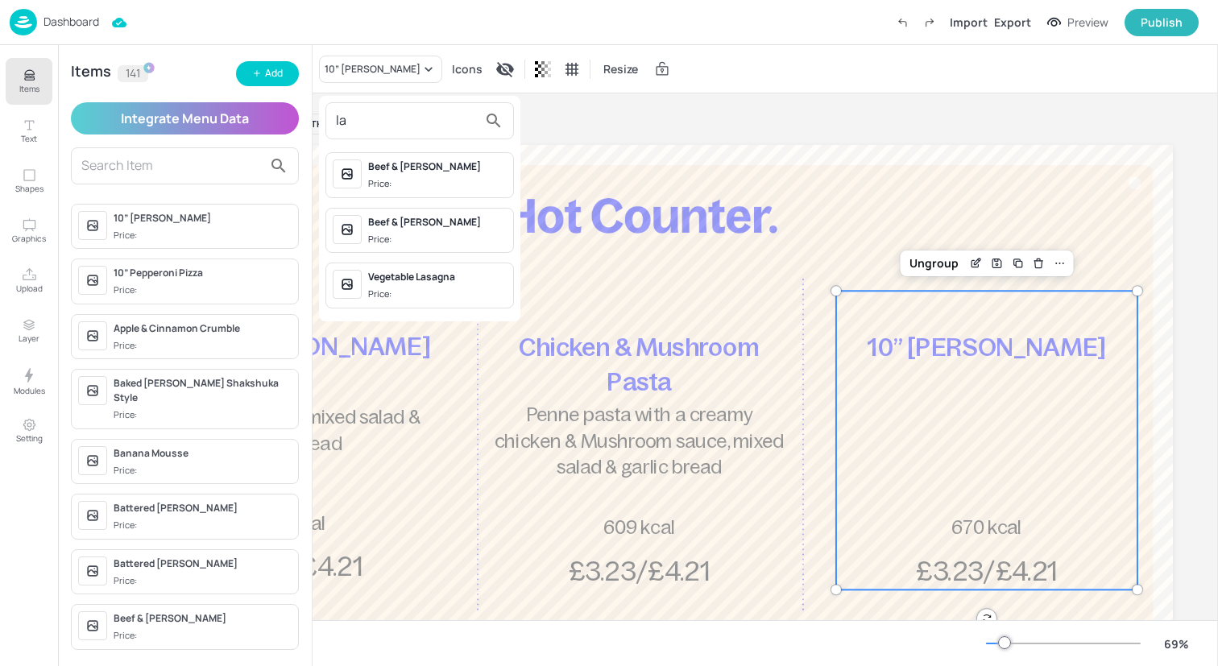
type input "l"
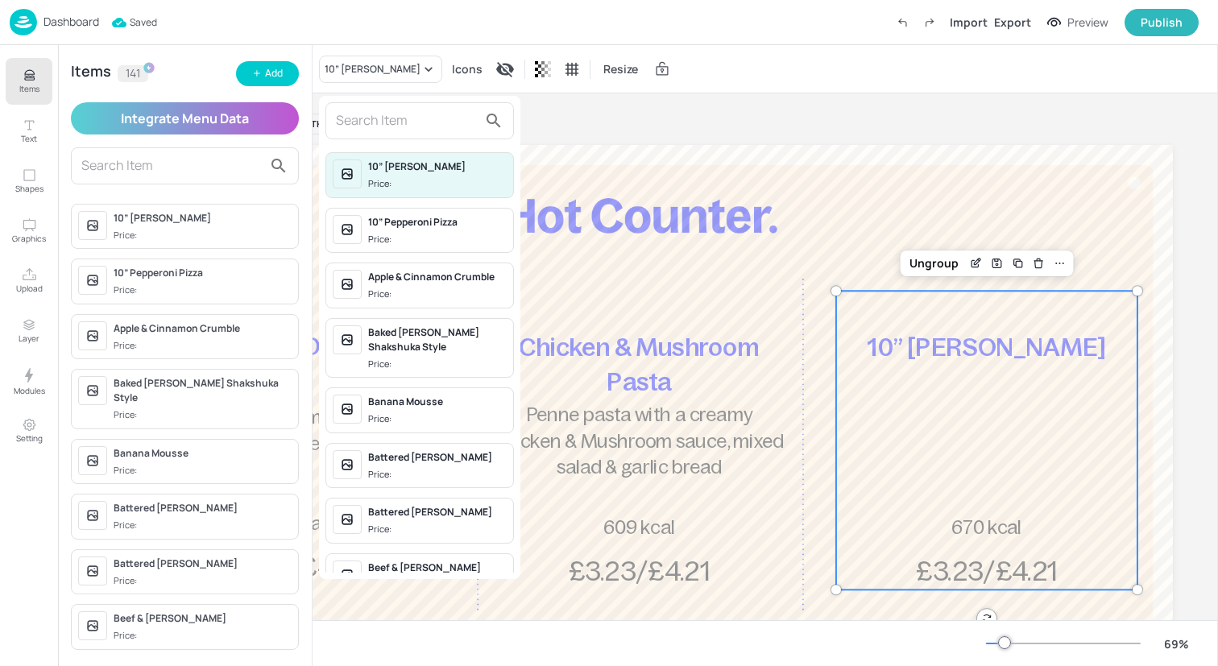
click at [268, 75] on div at bounding box center [609, 333] width 1218 height 666
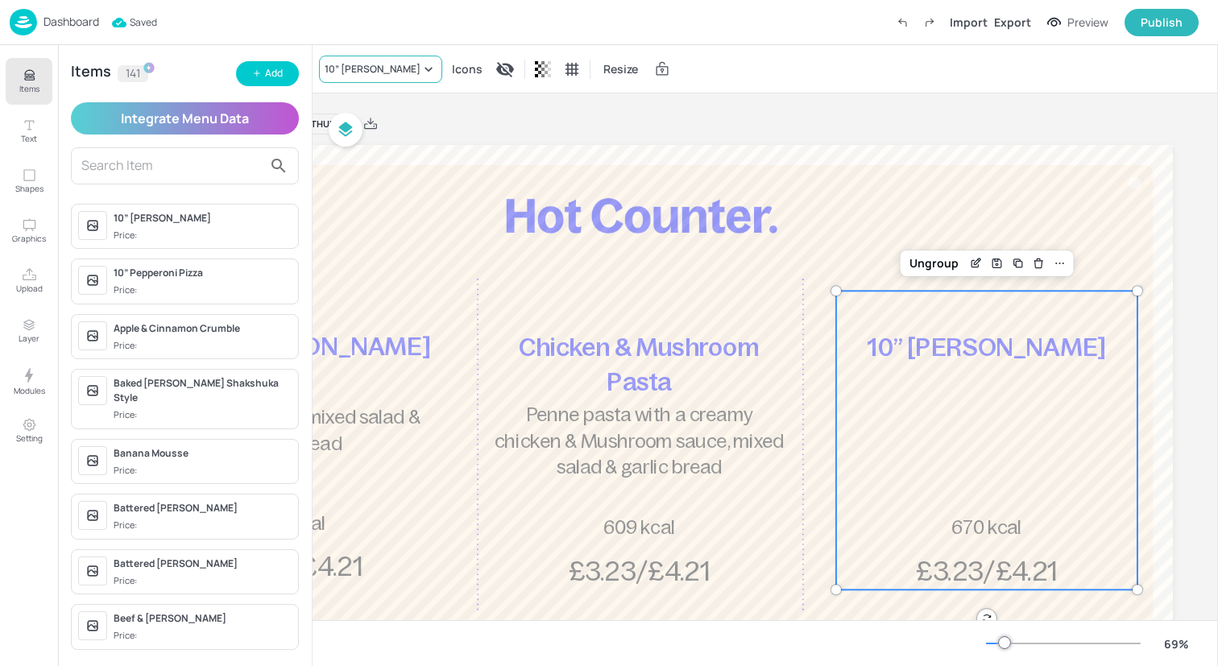
click at [365, 62] on div "10” [PERSON_NAME]" at bounding box center [373, 69] width 96 height 14
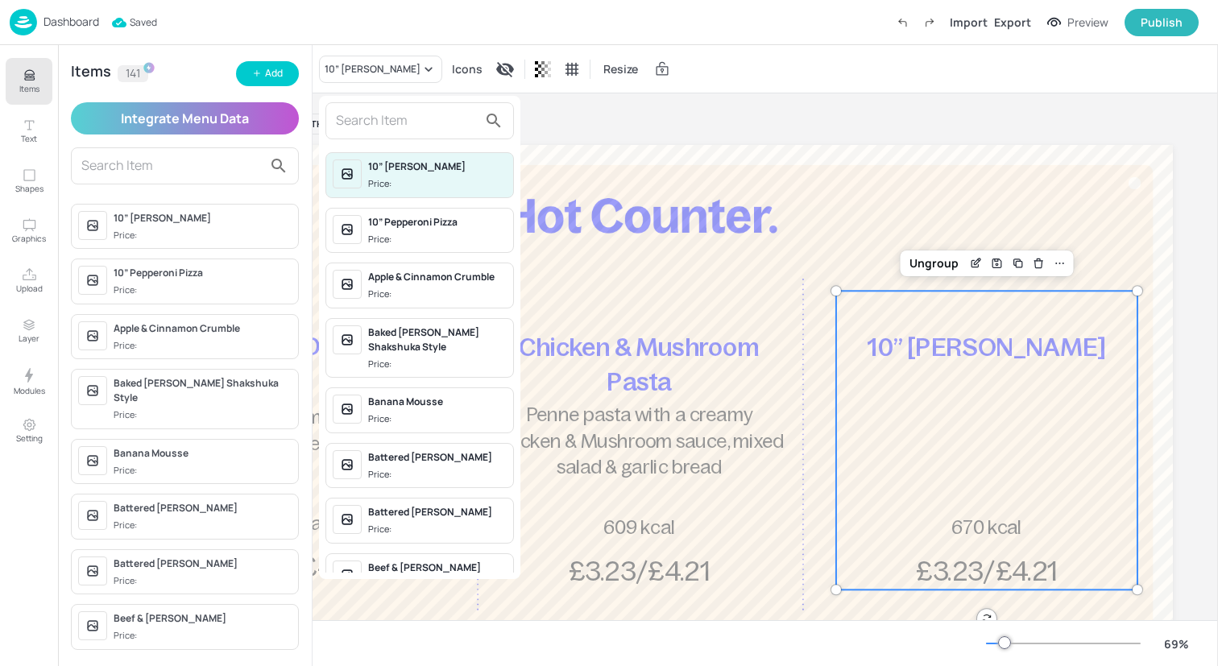
click at [366, 120] on input "text" at bounding box center [407, 121] width 142 height 26
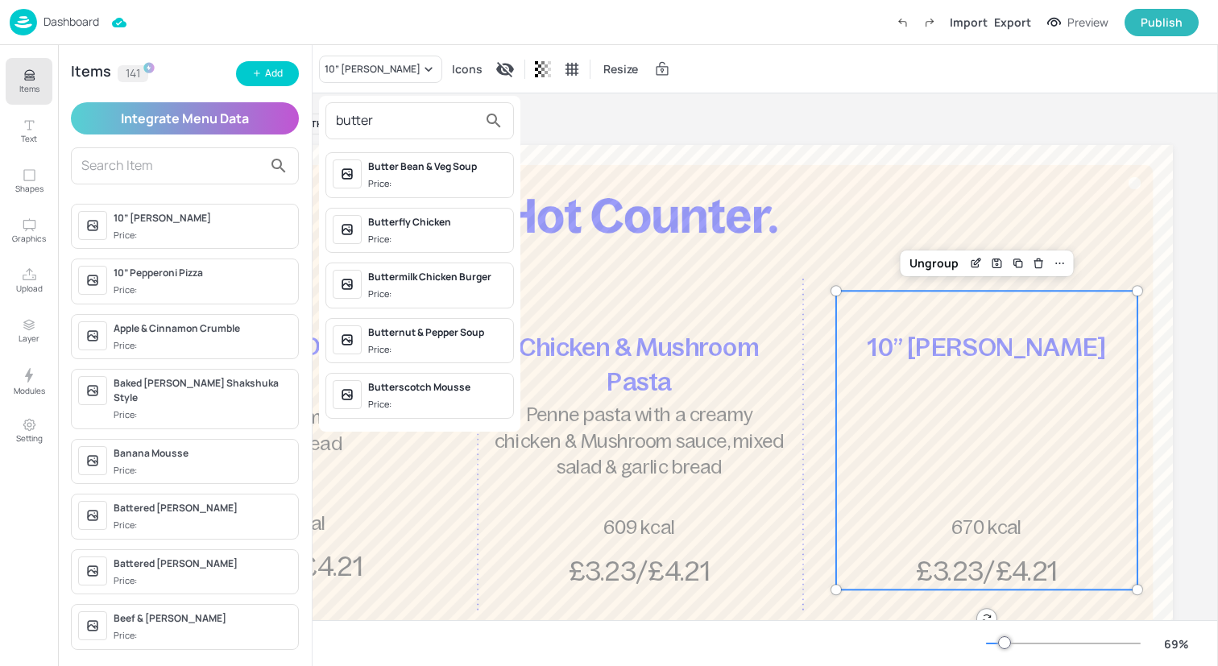
type input "butter"
click at [263, 74] on div at bounding box center [609, 333] width 1218 height 666
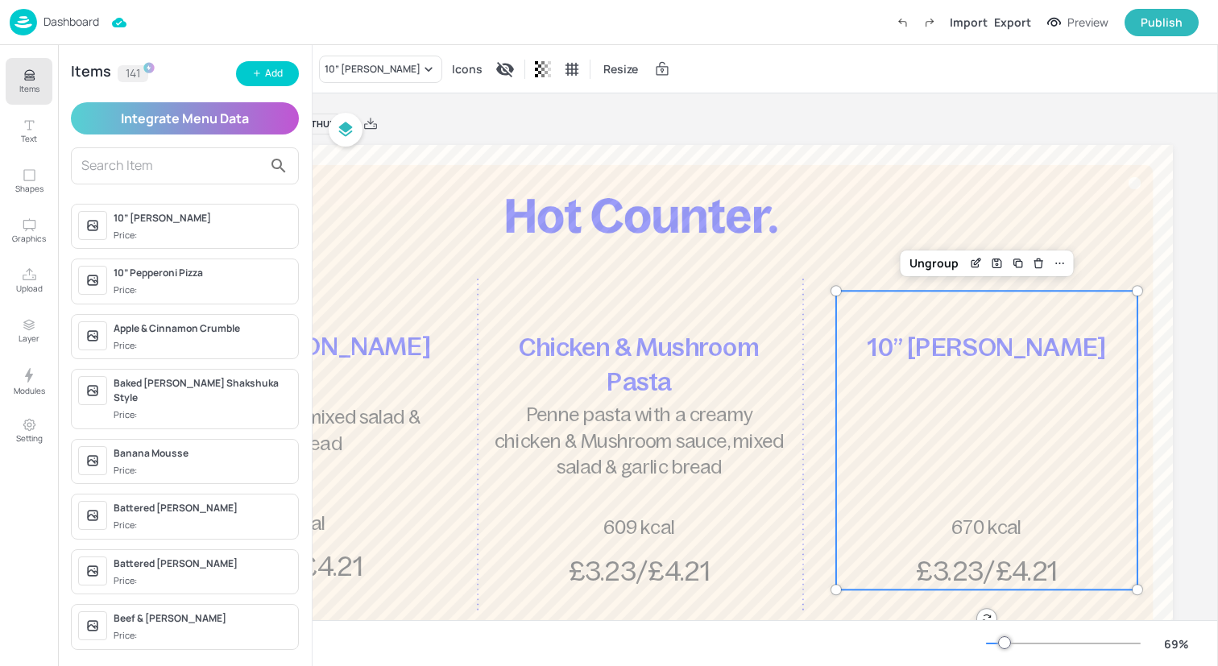
click at [252, 73] on icon "button" at bounding box center [257, 73] width 10 height 10
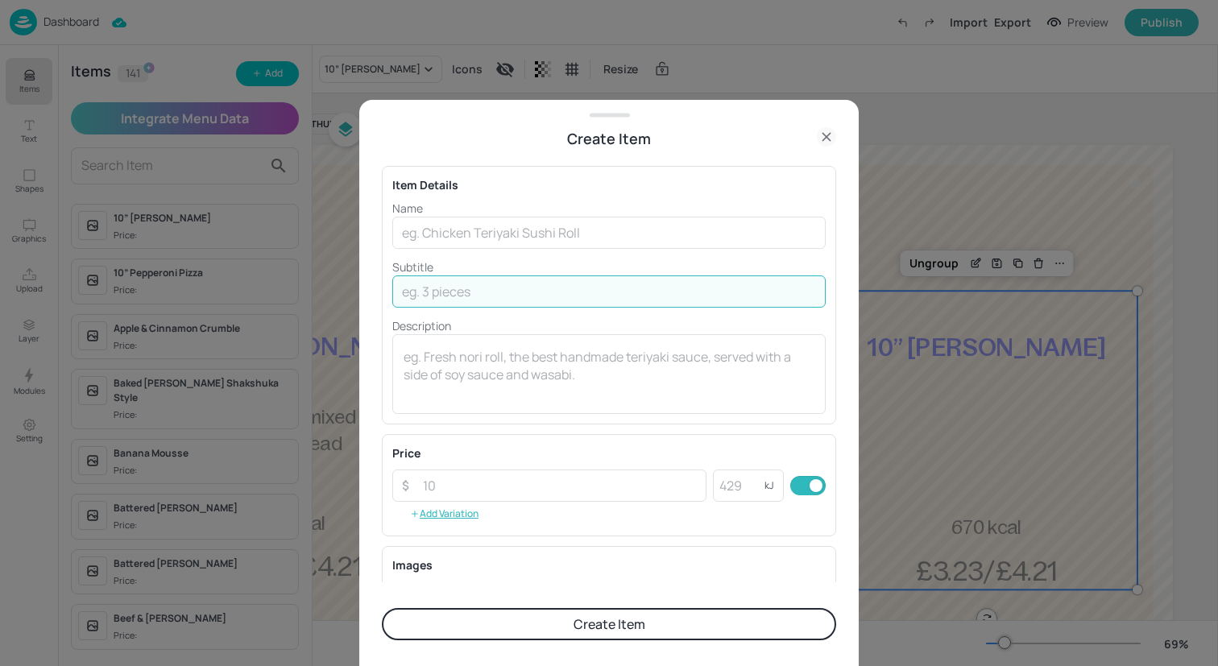
click at [524, 294] on input "text" at bounding box center [608, 291] width 433 height 32
paste input "Roasted butternut & spinach layered Lasagne, mixed salad & garlic bread"
type input "Roasted butternut & spinach layered Lasagne, mixed salad & garlic bread"
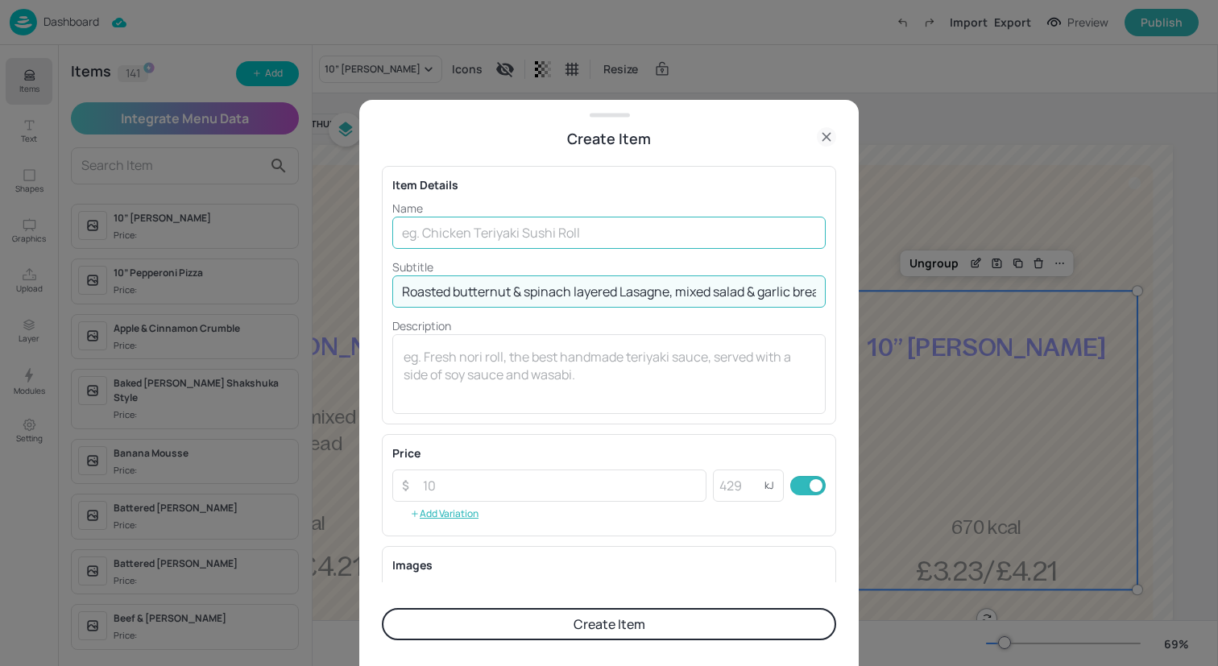
click at [518, 235] on input "text" at bounding box center [608, 233] width 433 height 32
paste input "Butternut & Spinach Lasagne"
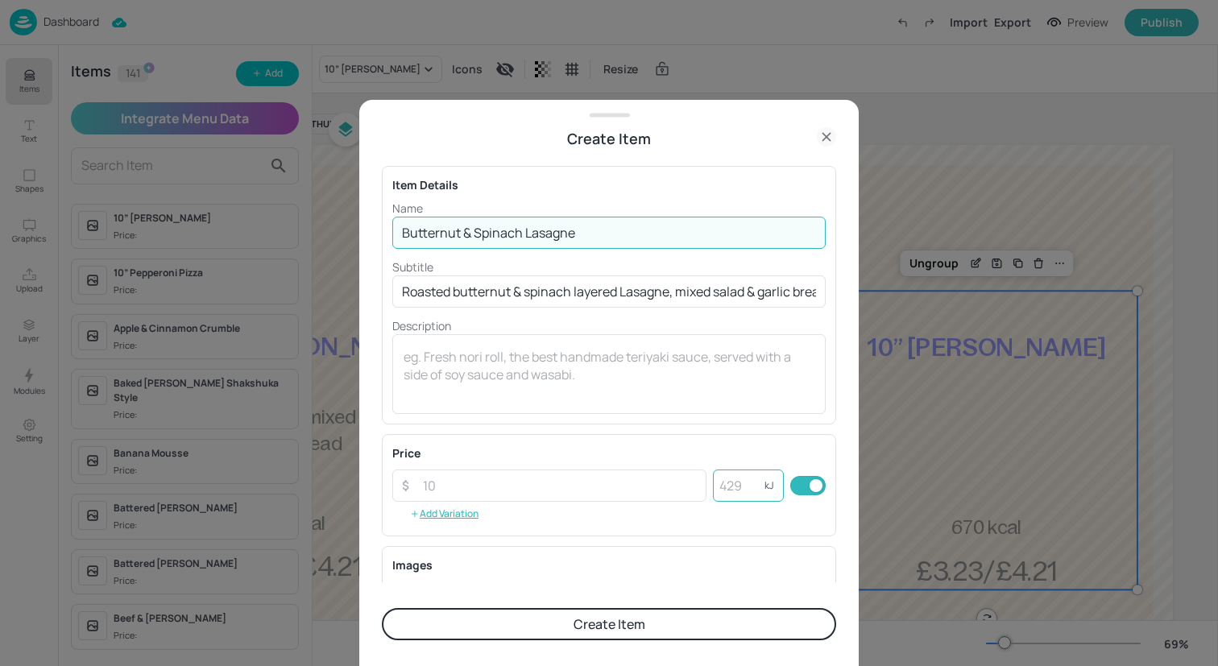
type input "Butternut & Spinach Lasagne"
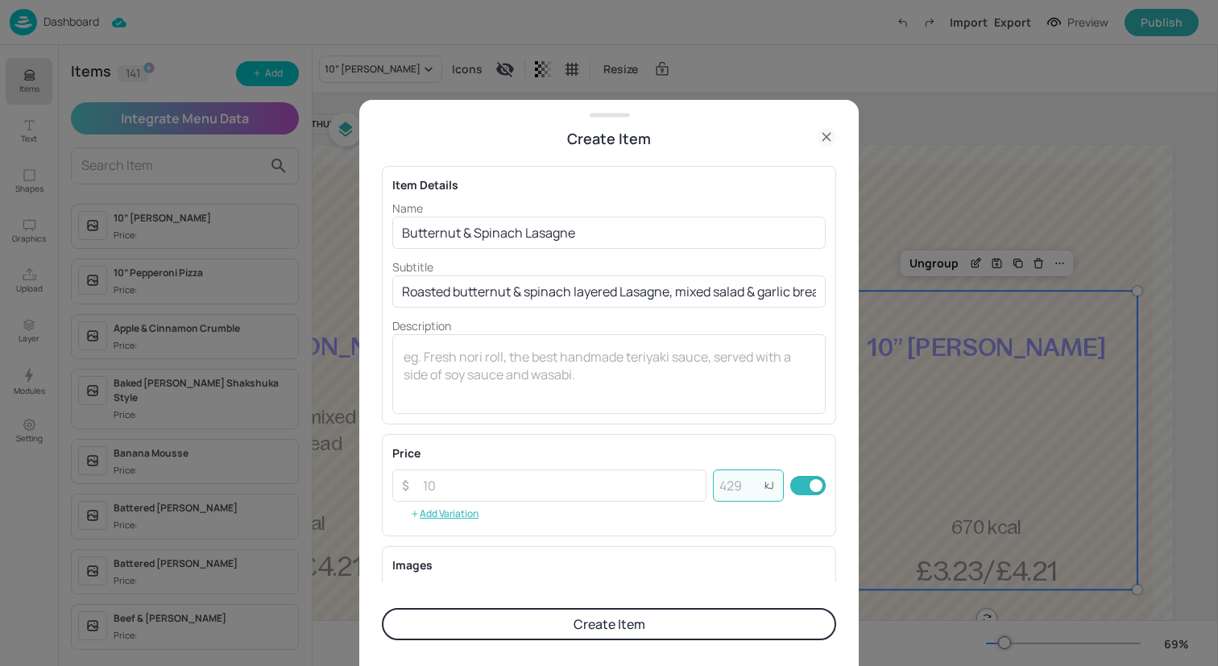
click at [751, 492] on input "number" at bounding box center [739, 486] width 52 height 32
type input "631"
click at [483, 350] on textarea at bounding box center [609, 374] width 411 height 53
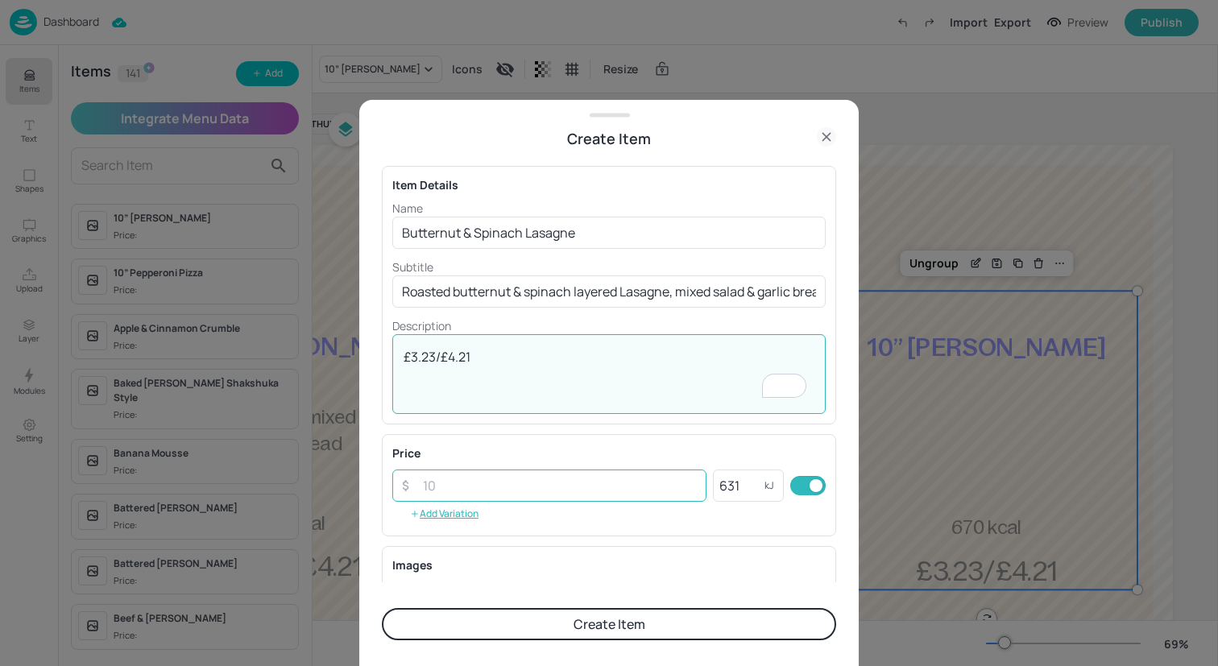
type textarea "£3.23/£4.21"
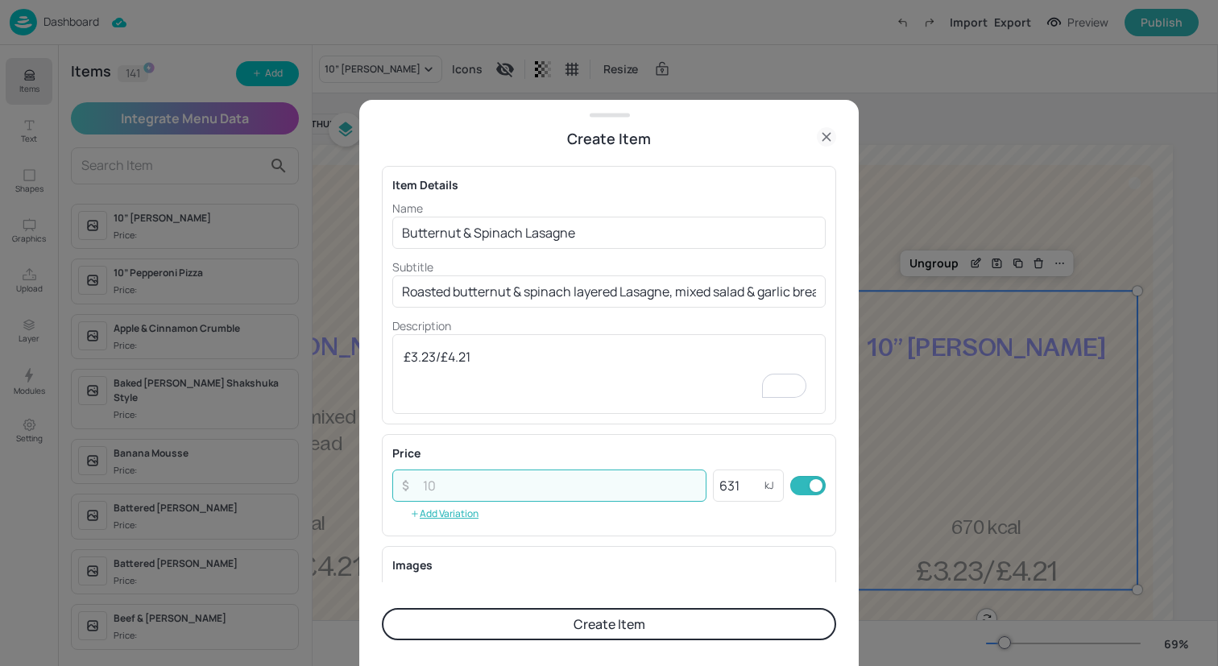
click at [461, 488] on input "number" at bounding box center [559, 486] width 293 height 32
click at [598, 556] on div "Images Upload Image To pick up a draggable item, press the space bar. While dra…" at bounding box center [609, 604] width 454 height 116
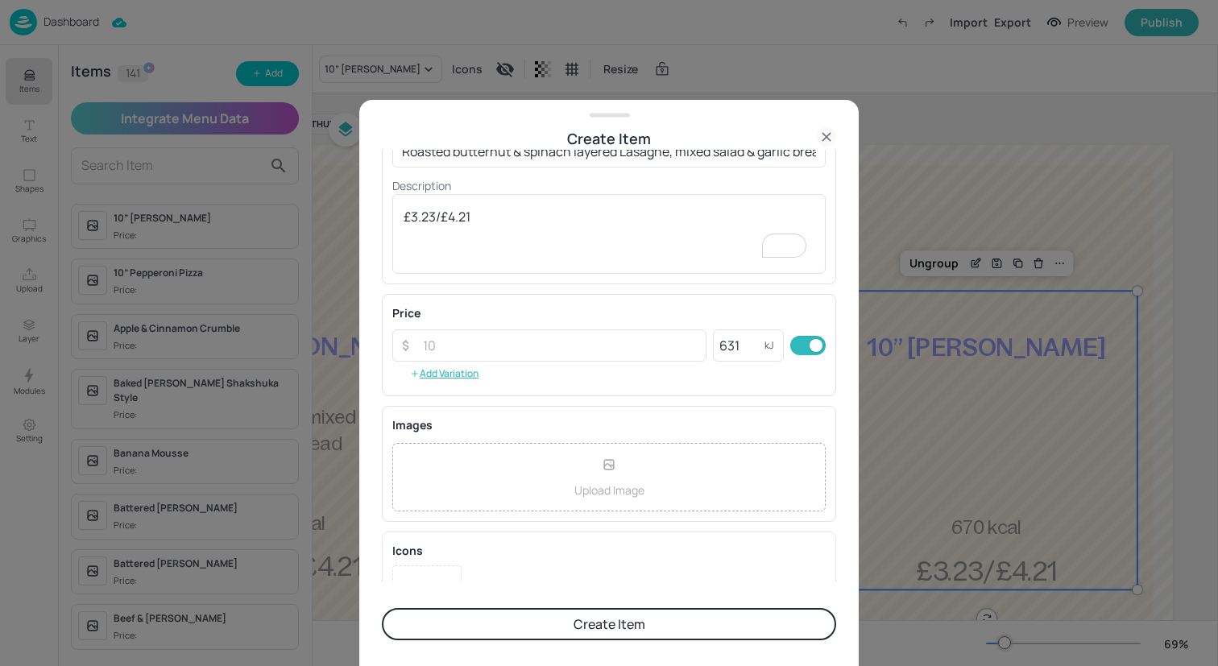
scroll to position [143, 0]
click at [623, 621] on button "Create Item" at bounding box center [609, 624] width 454 height 32
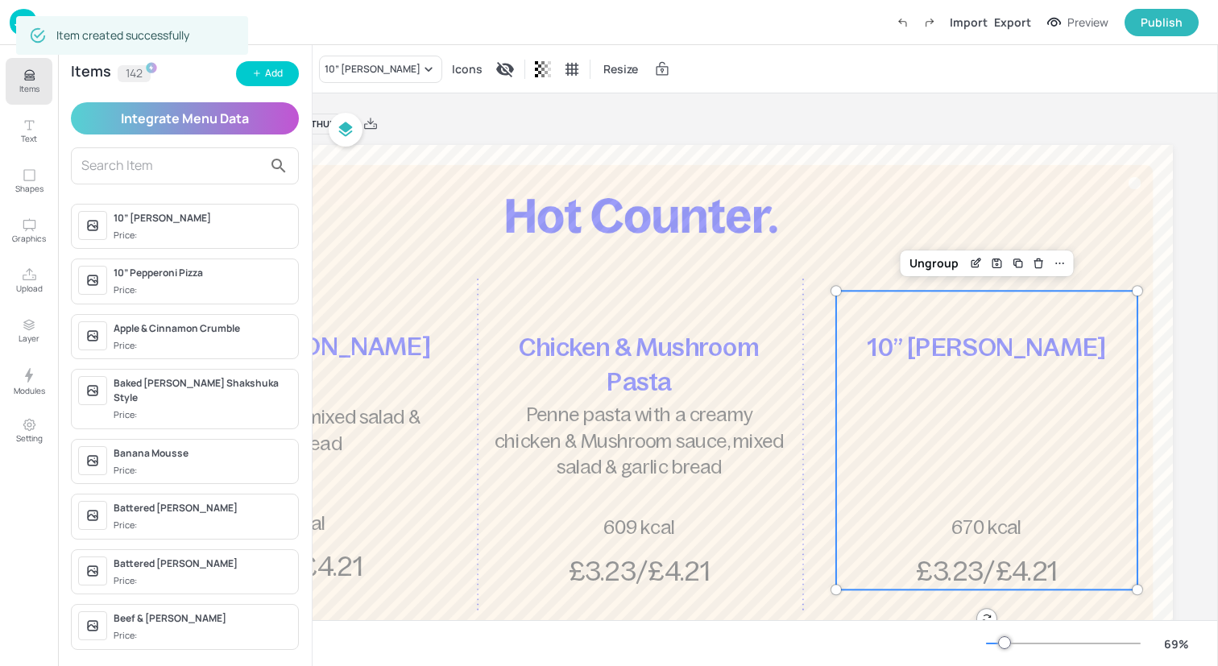
click at [955, 412] on div "10” [PERSON_NAME] £3.23/£4.21 670 kcal" at bounding box center [986, 440] width 301 height 299
click at [367, 68] on div "10” [PERSON_NAME]" at bounding box center [373, 69] width 96 height 14
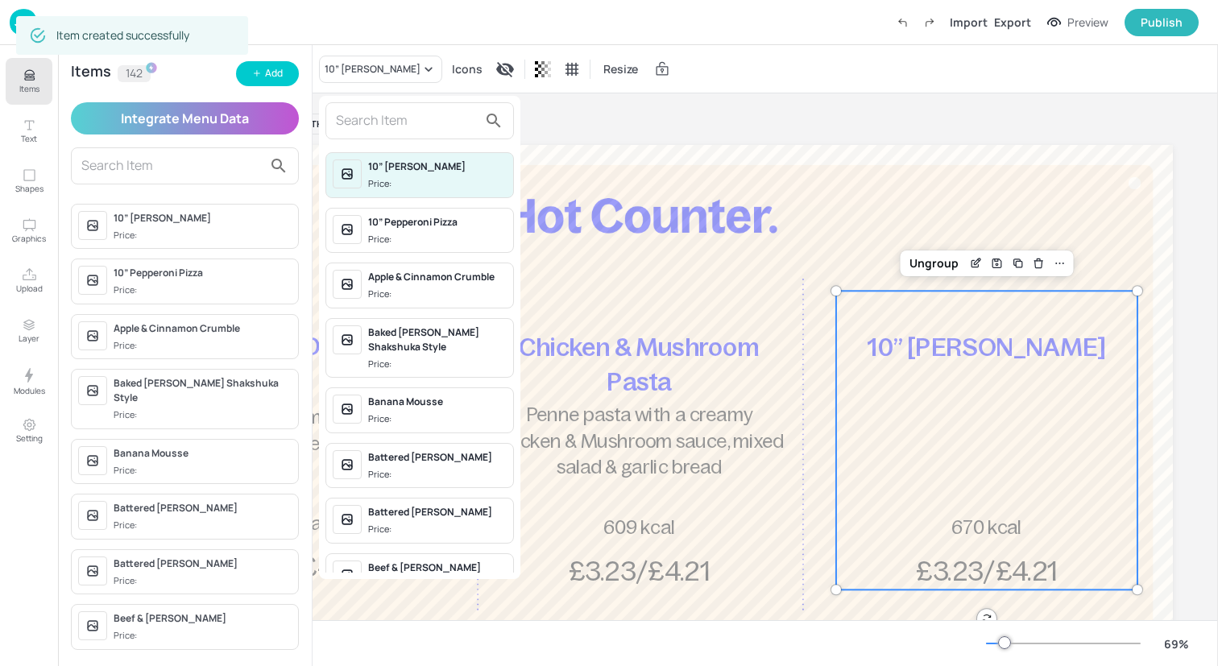
click at [375, 120] on input "text" at bounding box center [407, 121] width 142 height 26
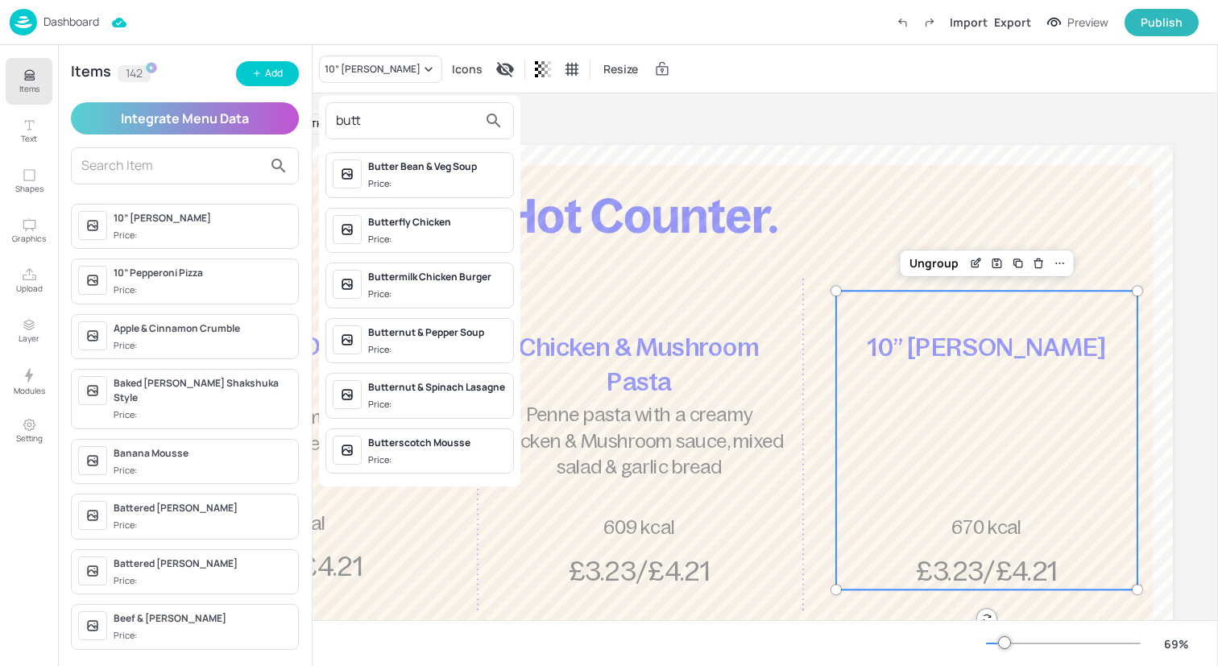
type input "butt"
click at [448, 395] on div "Butternut & Spinach Lasagne Price:" at bounding box center [437, 395] width 139 height 31
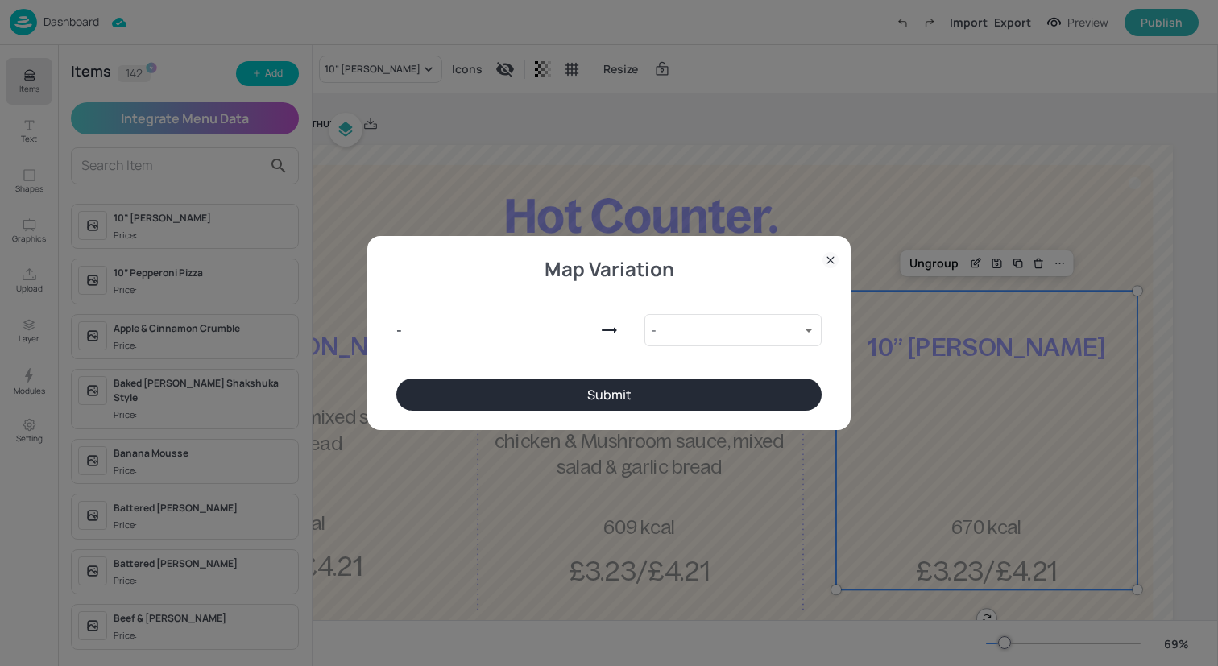
click at [485, 395] on button "Submit" at bounding box center [608, 395] width 425 height 32
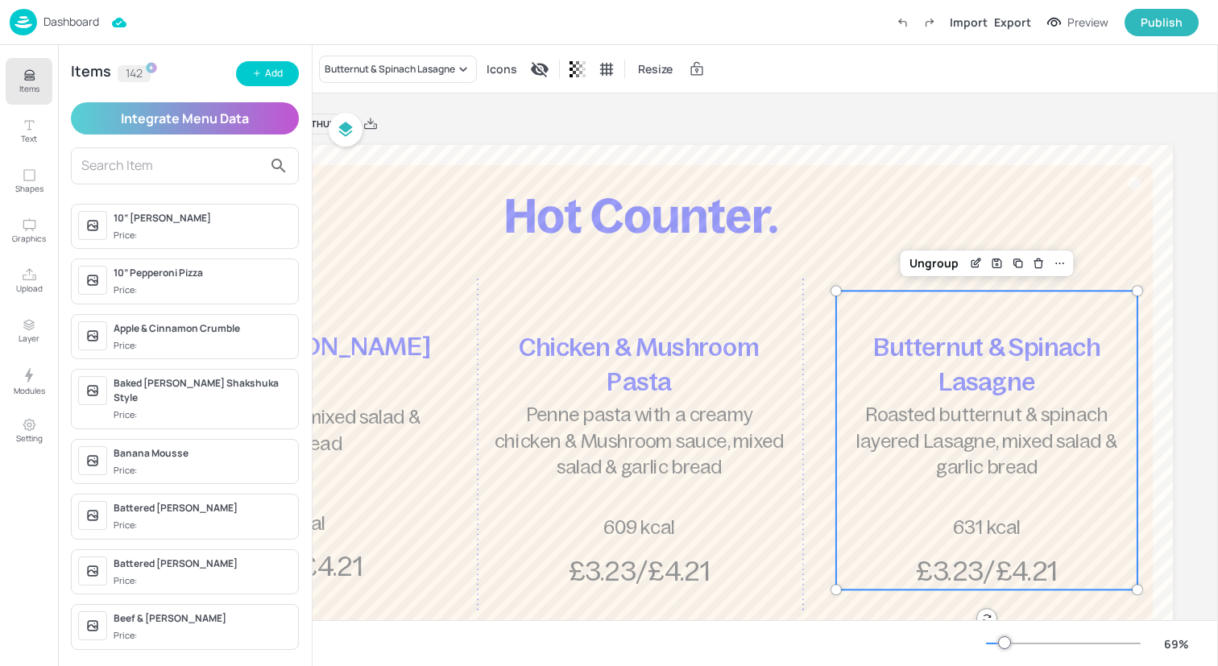
click at [30, 78] on icon "Items" at bounding box center [29, 75] width 15 height 15
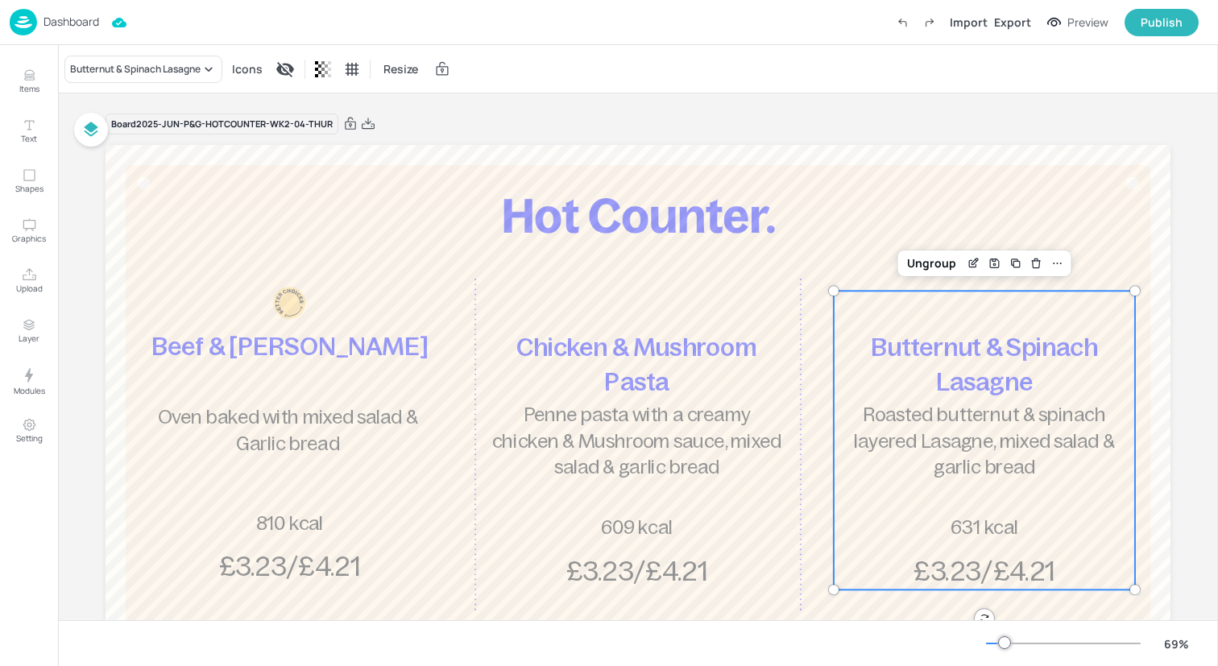
click at [188, 19] on div "Dashboard Import Export Preview Publish" at bounding box center [604, 22] width 1189 height 44
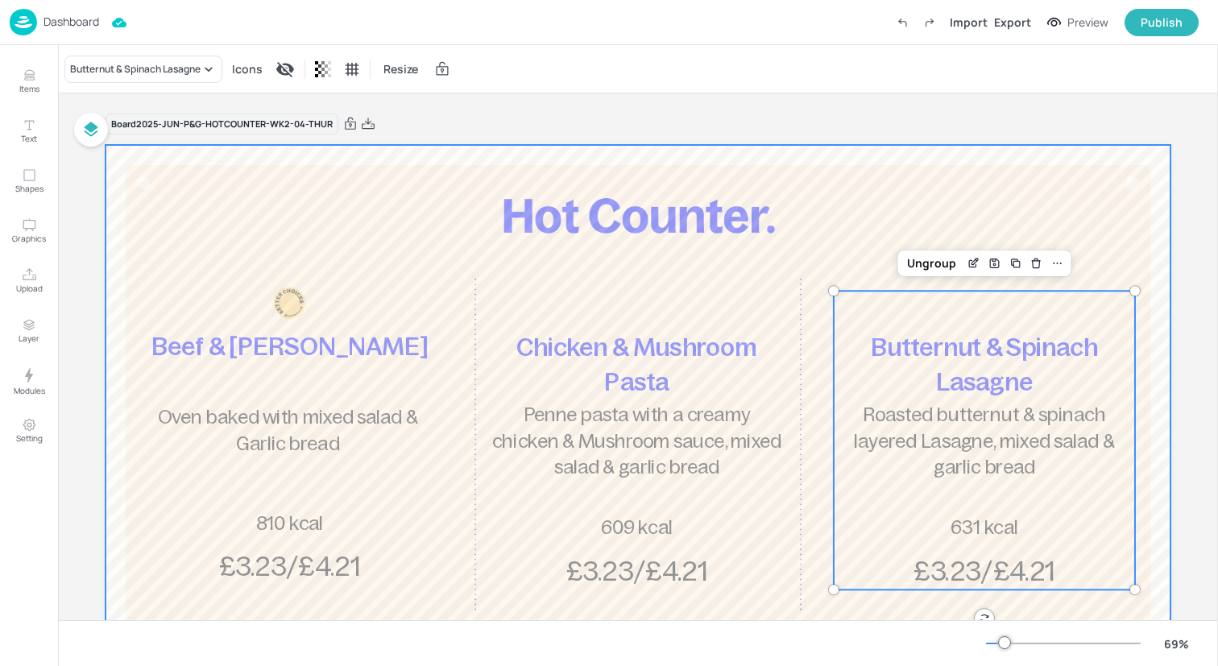
click at [230, 182] on div at bounding box center [638, 444] width 1065 height 599
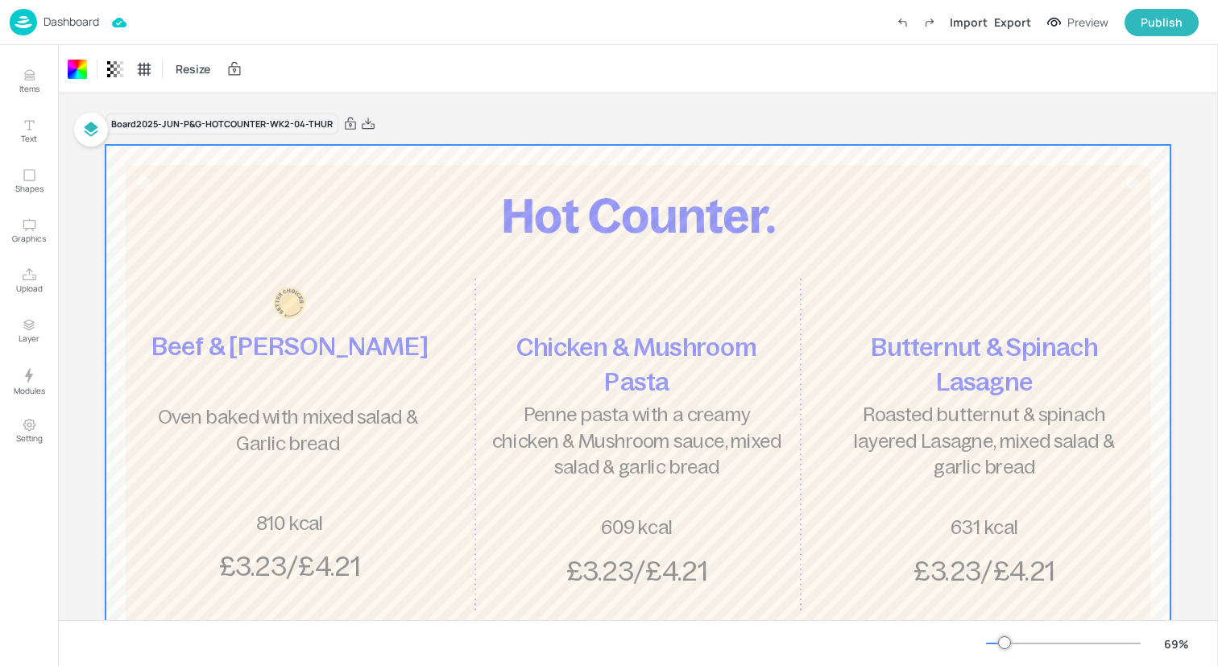
click at [209, 31] on div "Dashboard Import Export Preview Publish" at bounding box center [604, 22] width 1189 height 44
click at [23, 24] on img at bounding box center [23, 22] width 27 height 27
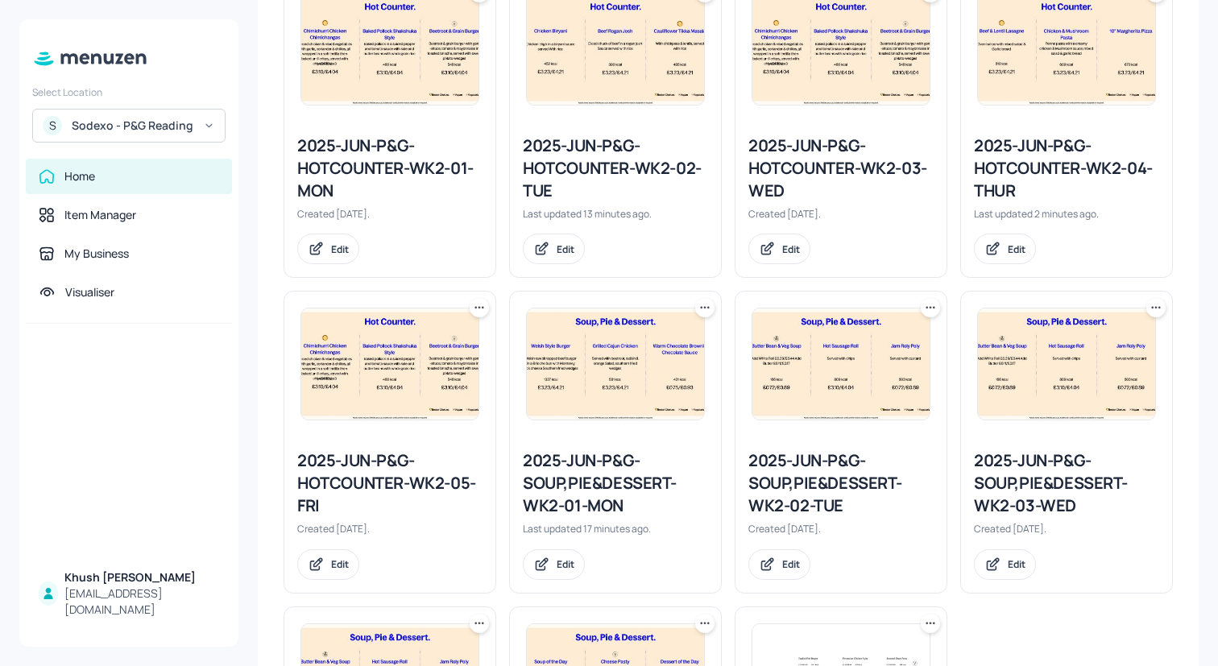
scroll to position [495, 0]
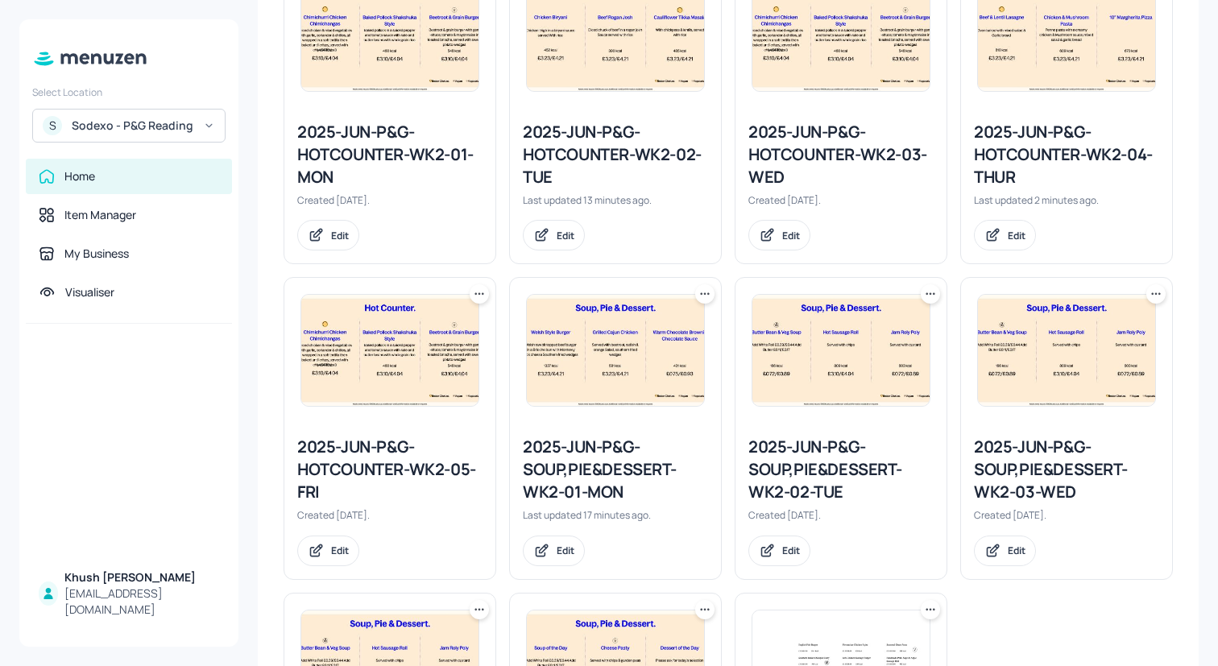
click at [412, 376] on img at bounding box center [389, 350] width 177 height 111
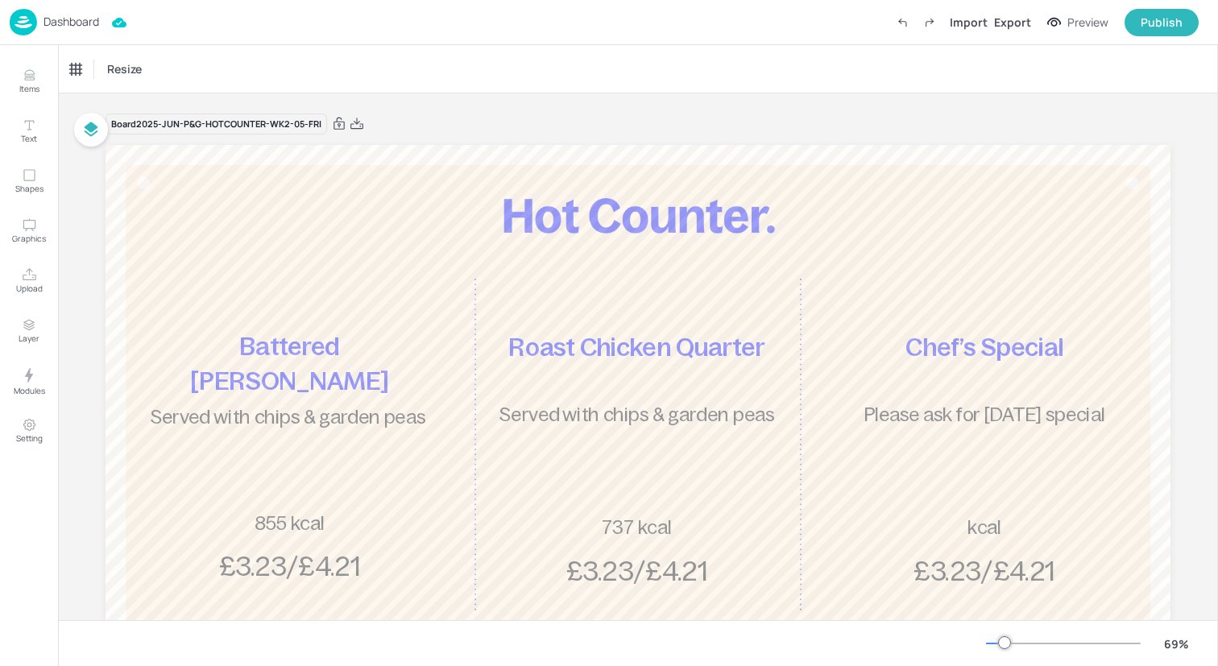
click at [20, 24] on img at bounding box center [23, 22] width 27 height 27
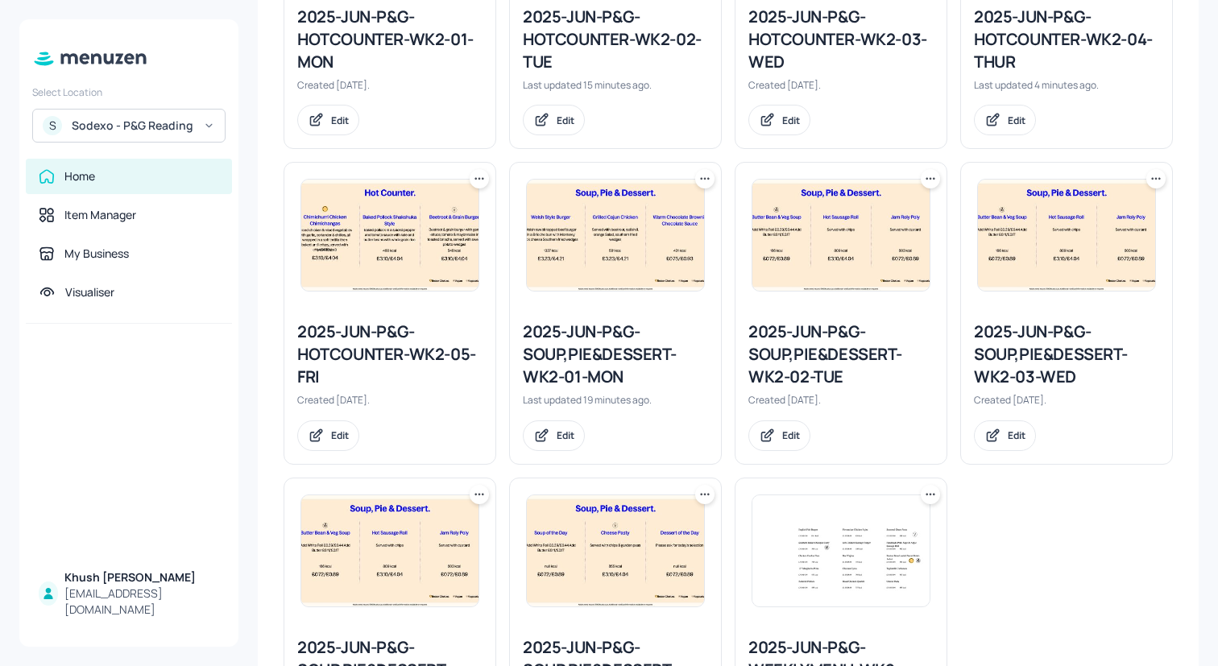
scroll to position [628, 0]
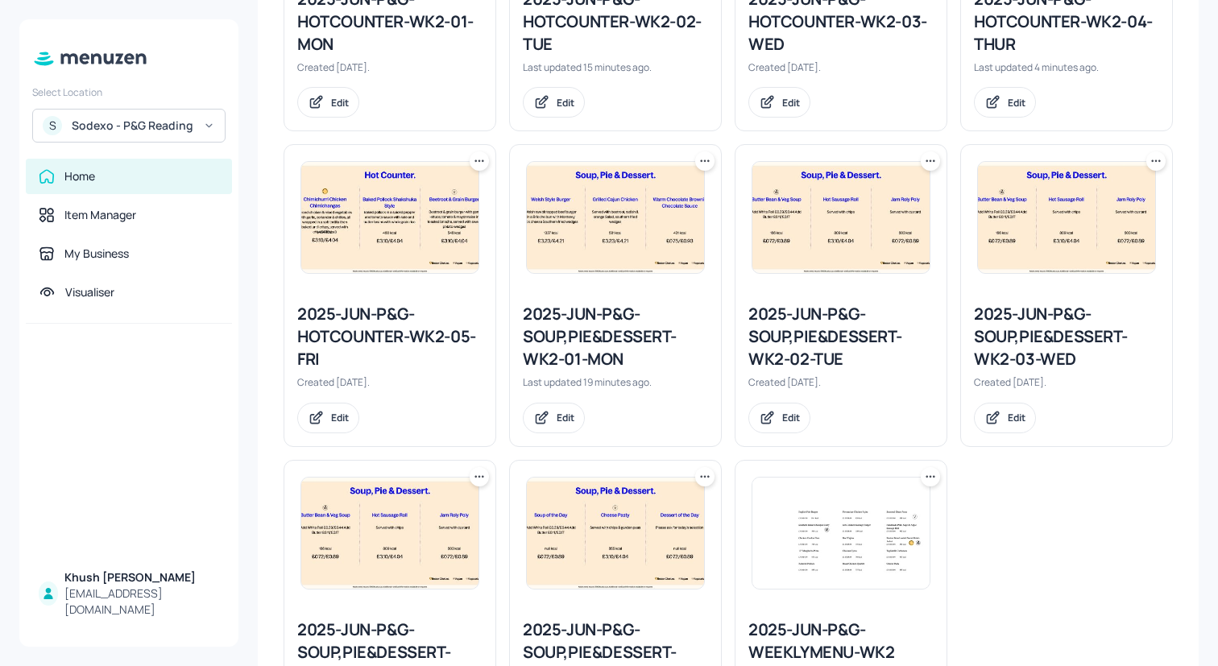
click at [576, 339] on div "2025-JUN-P&G-SOUP,PIE&DESSERT-WK2-01-MON" at bounding box center [615, 337] width 185 height 68
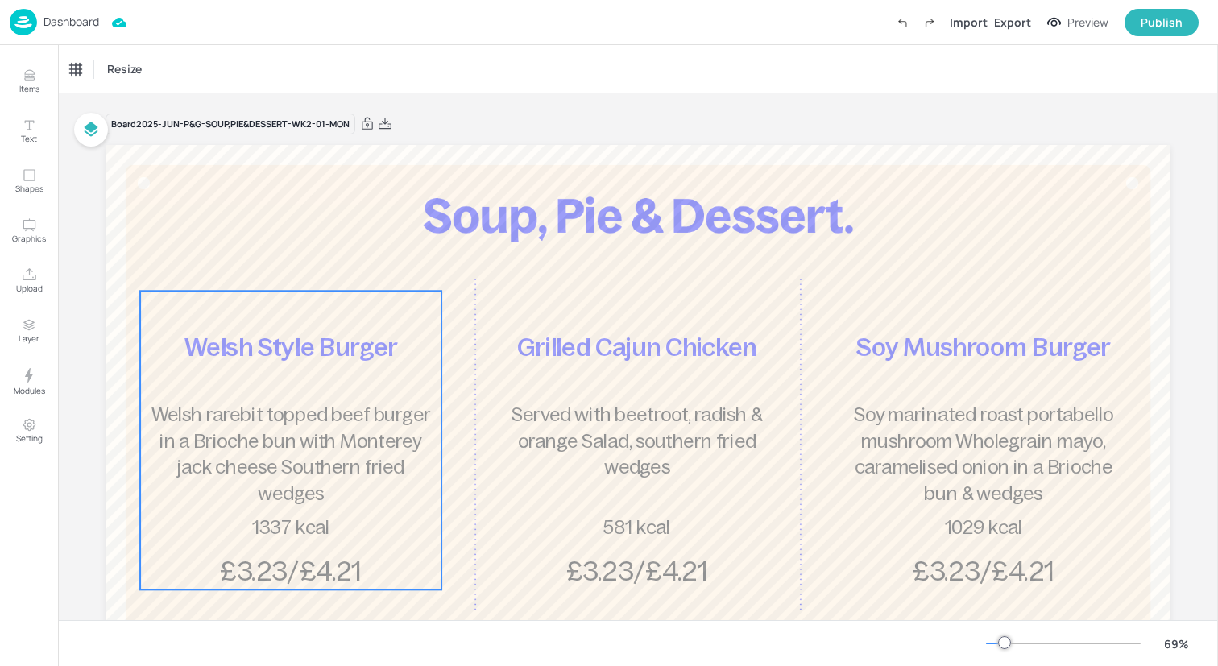
click at [313, 371] on div "Welsh Style Burger Welsh rarebit topped beef burger in a Brioche bun with Monte…" at bounding box center [290, 440] width 301 height 299
click at [147, 66] on div "Welsh Style Burger" at bounding box center [113, 69] width 86 height 14
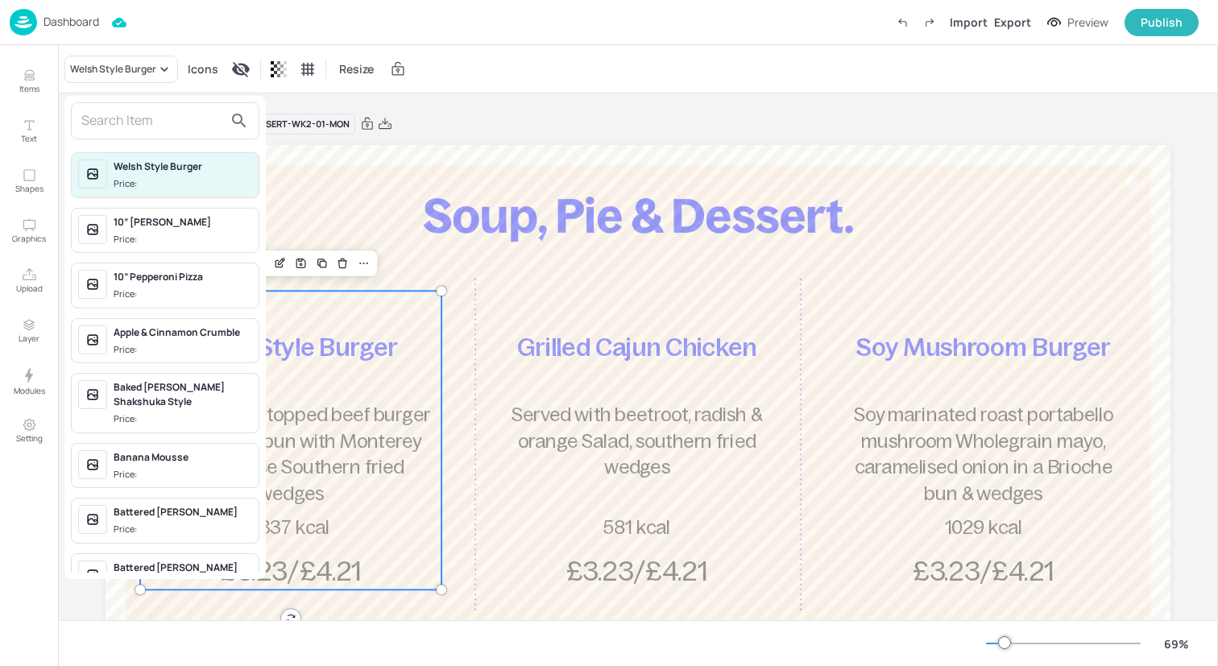
click at [147, 122] on input "text" at bounding box center [152, 121] width 142 height 26
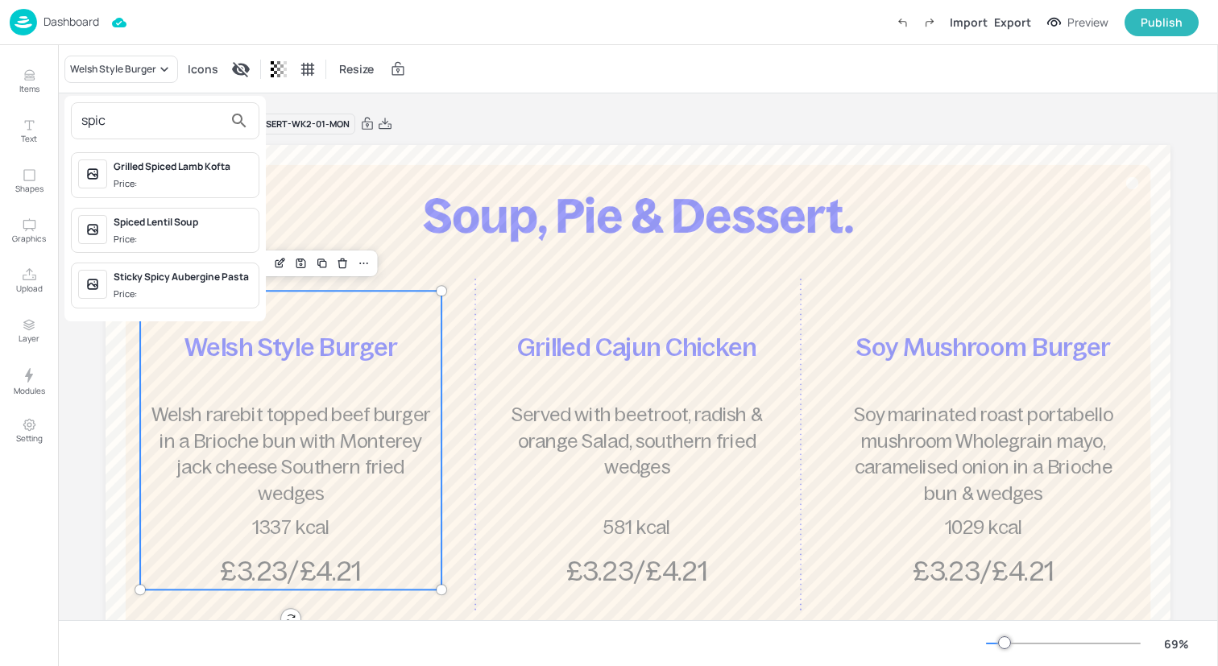
type input "spic"
click at [155, 226] on div "Spiced Lentil Soup" at bounding box center [183, 222] width 139 height 14
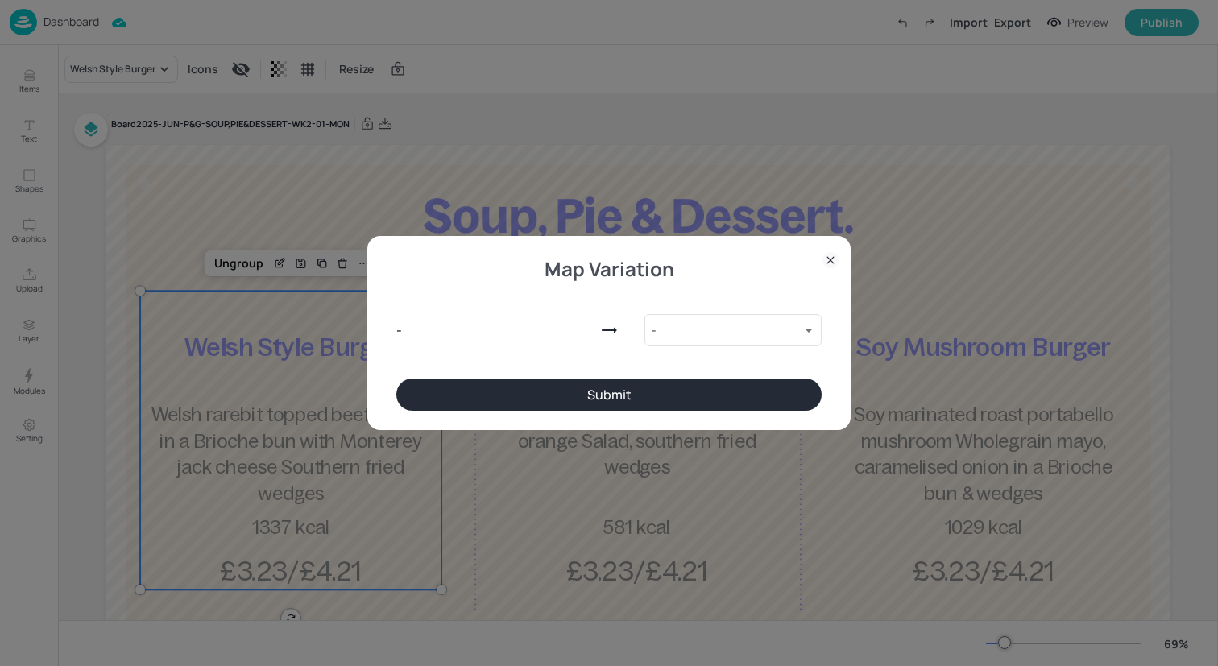
click at [507, 403] on button "Submit" at bounding box center [608, 395] width 425 height 32
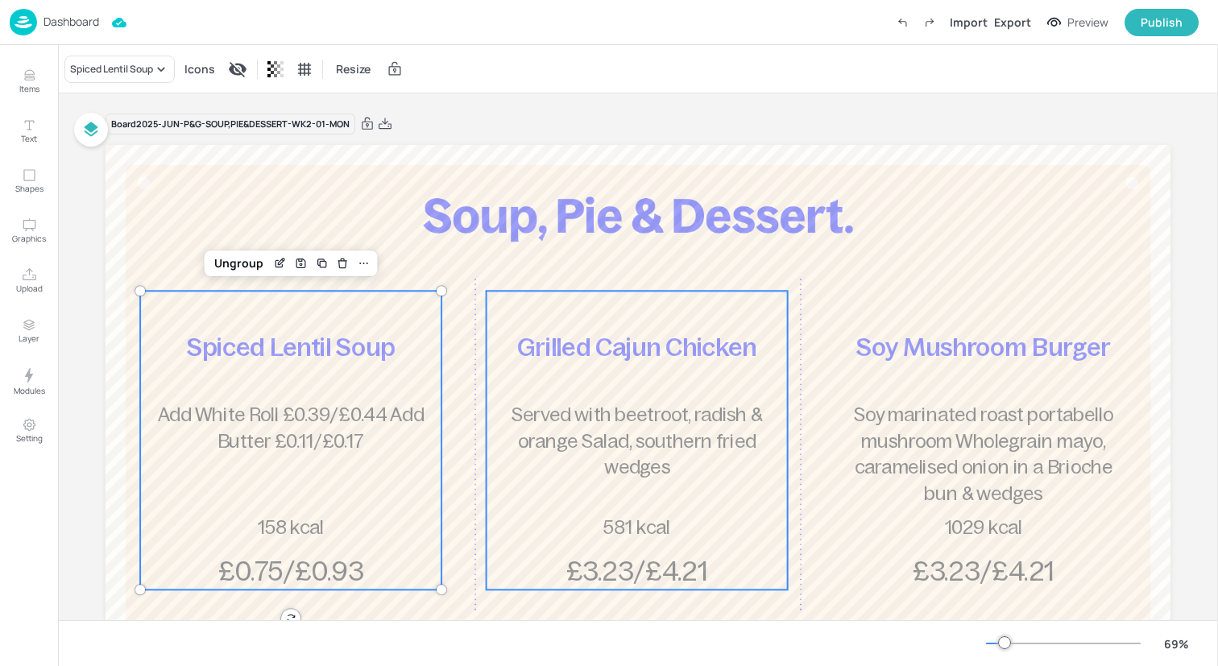
click at [532, 403] on p "Served with beetroot, radish & orange Salad, southern fried wedges" at bounding box center [636, 441] width 292 height 79
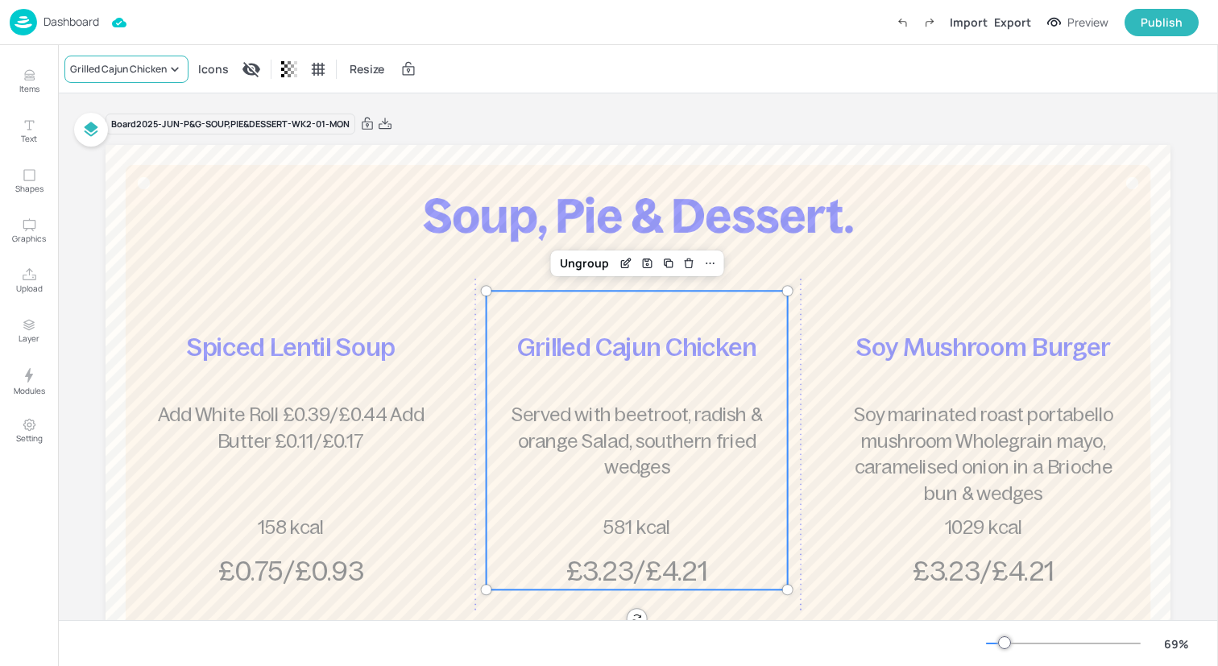
click at [113, 56] on div "Grilled Cajun Chicken" at bounding box center [126, 69] width 124 height 27
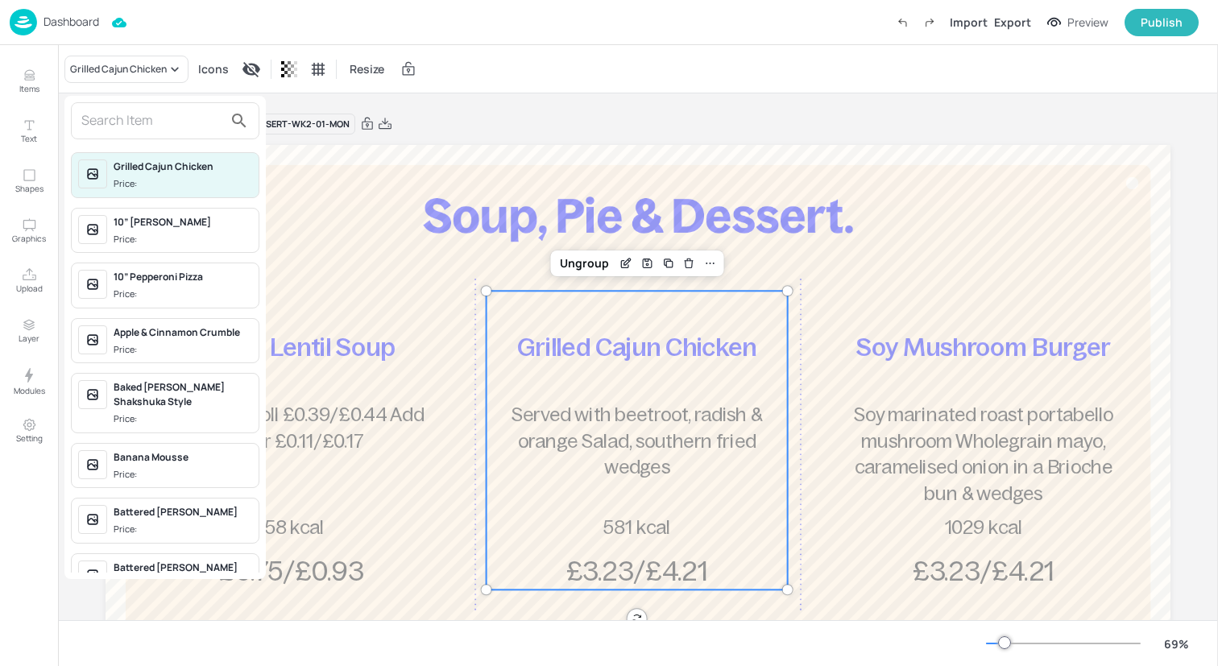
click at [133, 116] on input "text" at bounding box center [152, 121] width 142 height 26
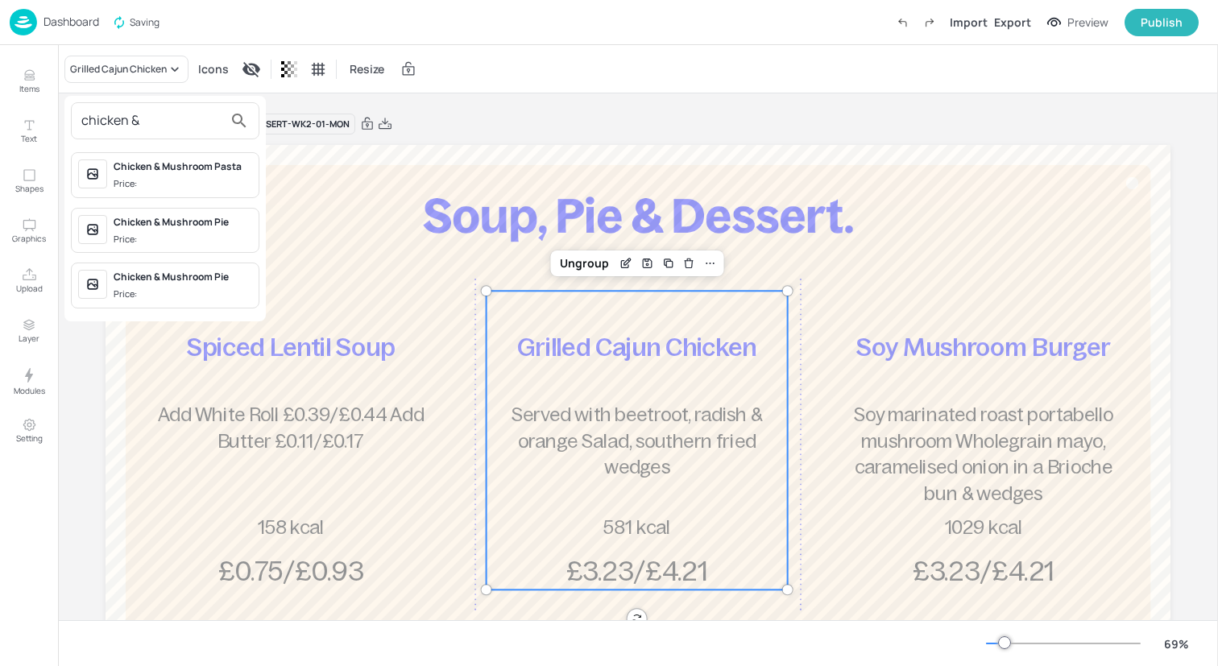
type input "chicken &"
click at [146, 228] on div "Chicken & Mushroom Pie" at bounding box center [183, 222] width 139 height 14
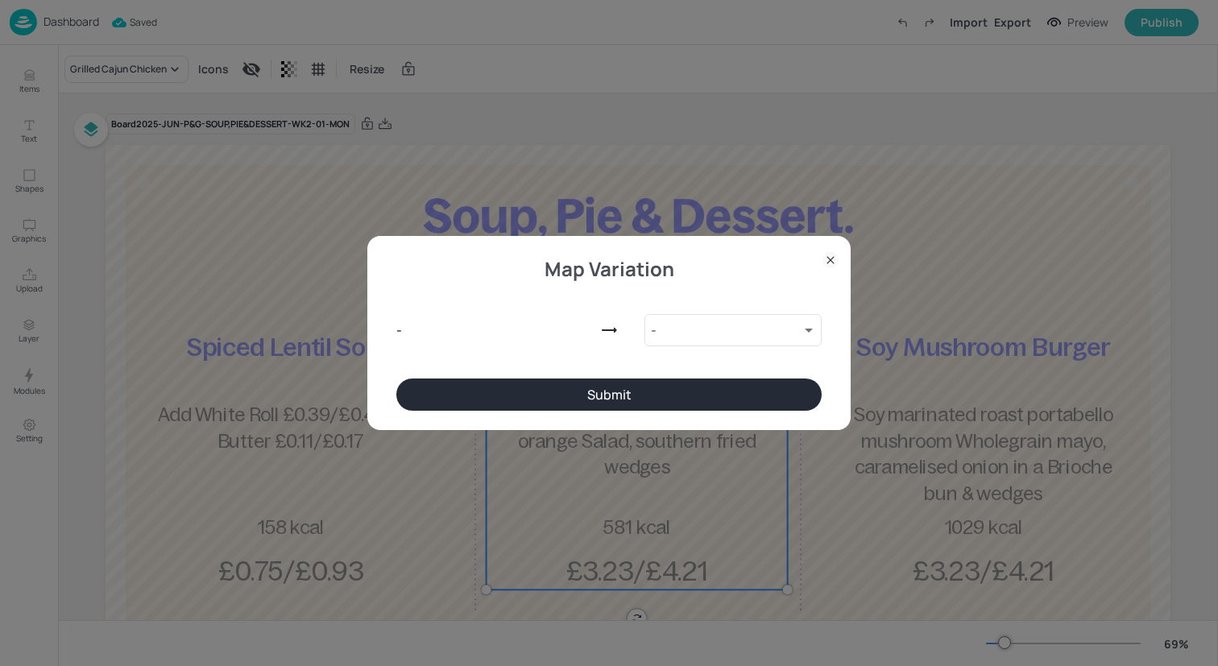
click at [435, 386] on button "Submit" at bounding box center [608, 395] width 425 height 32
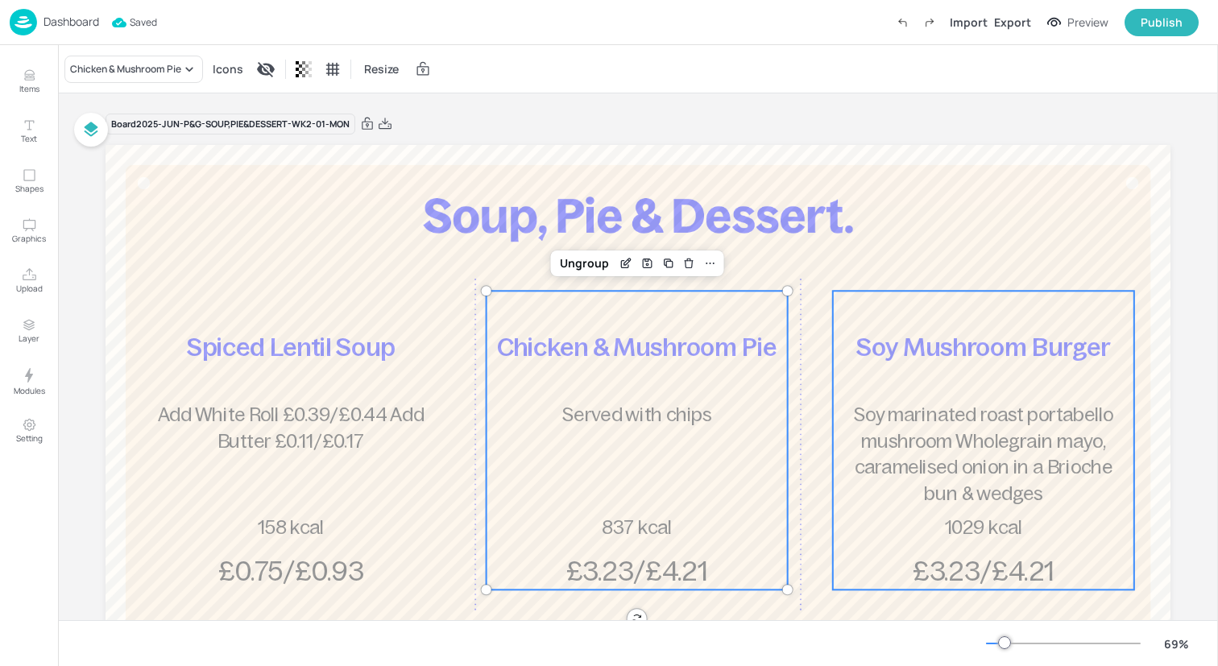
click at [913, 418] on span "Soy marinated roast portabello mushroom Wholegrain mayo, caramelised onion in a…" at bounding box center [983, 454] width 259 height 100
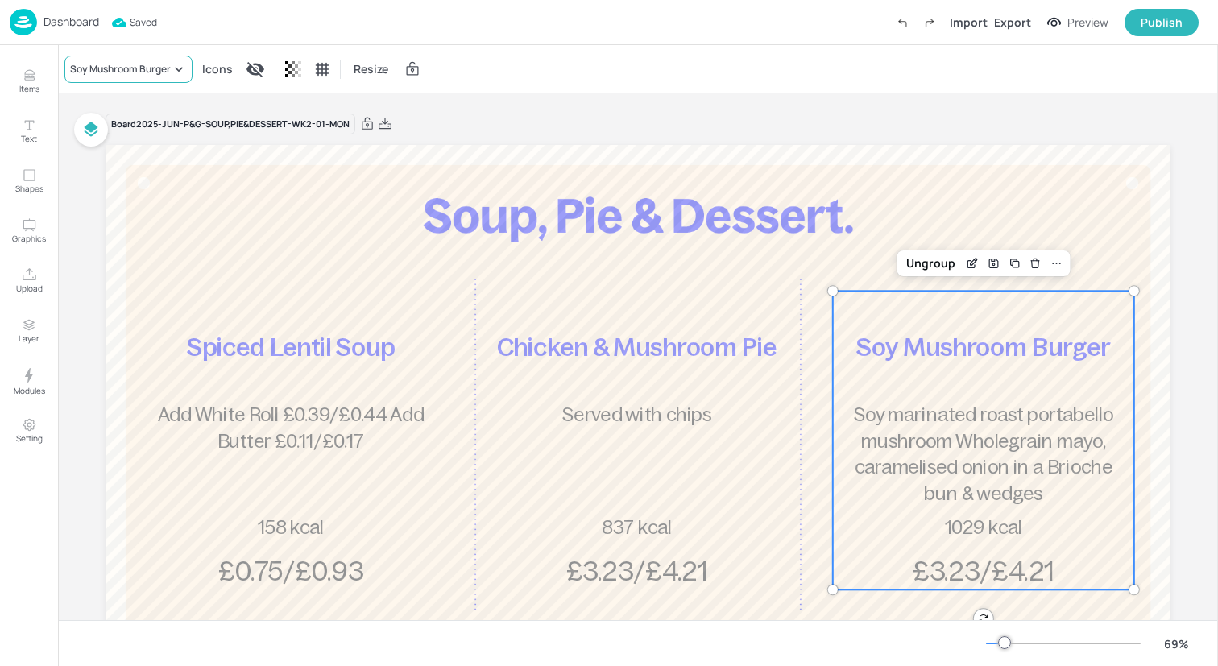
click at [156, 77] on div "Soy Mushroom Burger" at bounding box center [128, 69] width 128 height 27
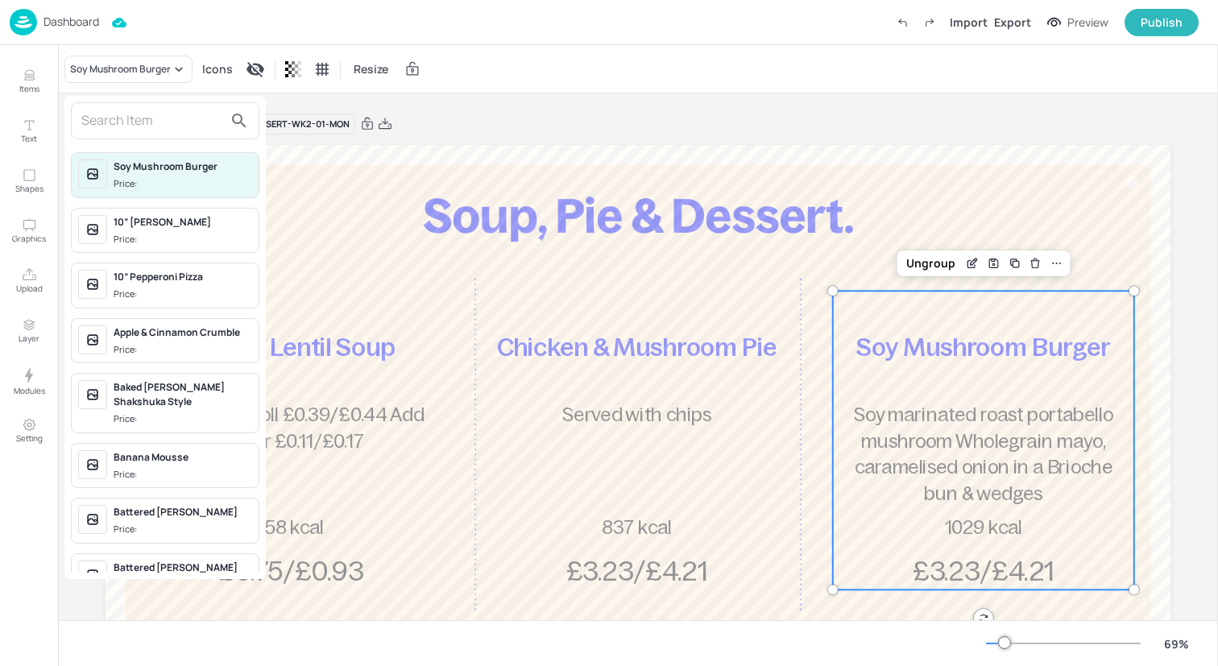
click at [155, 108] on input "text" at bounding box center [152, 121] width 142 height 26
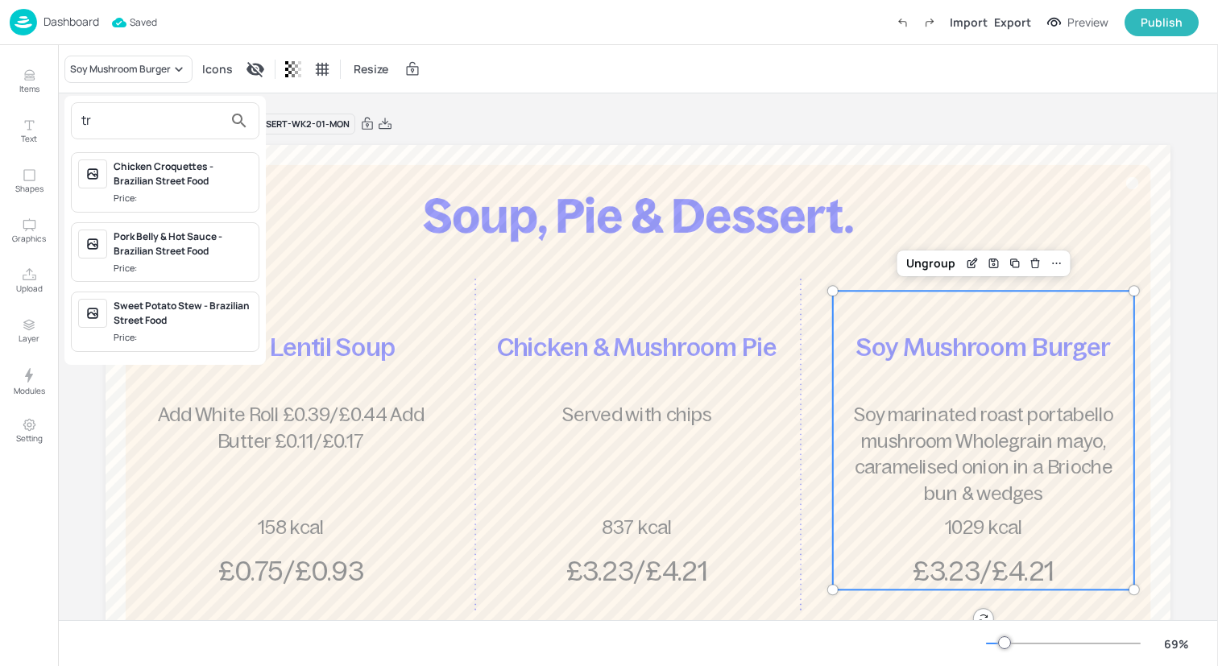
type input "t"
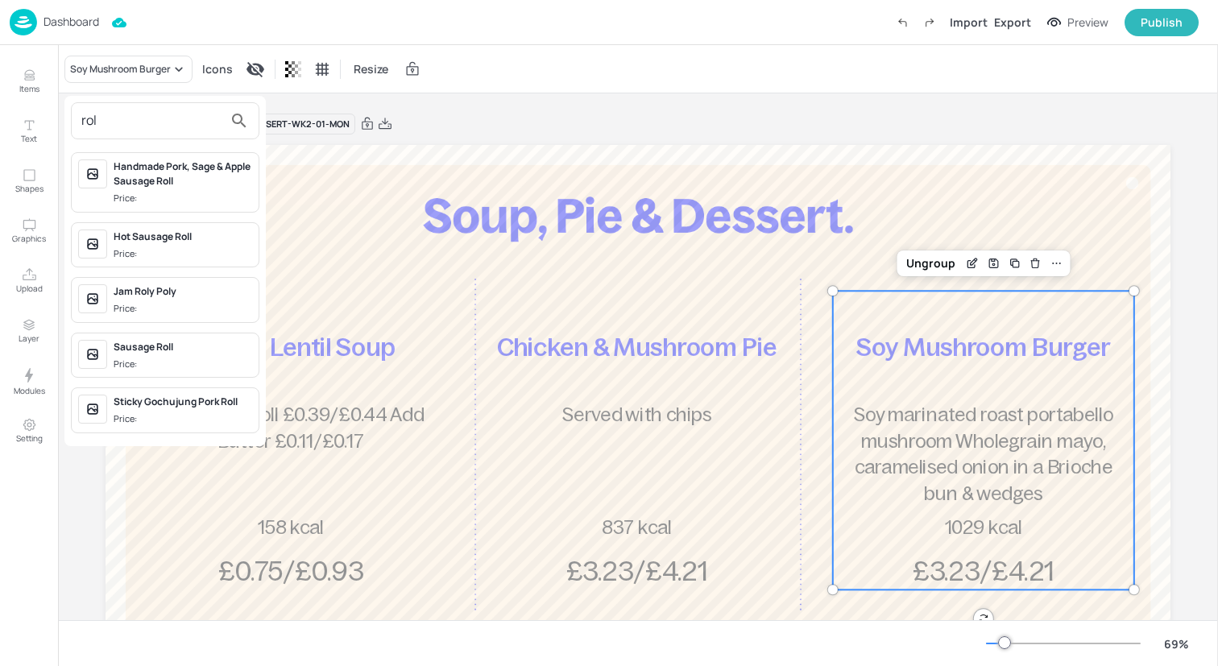
type input "rol"
click at [28, 64] on div at bounding box center [609, 333] width 1218 height 666
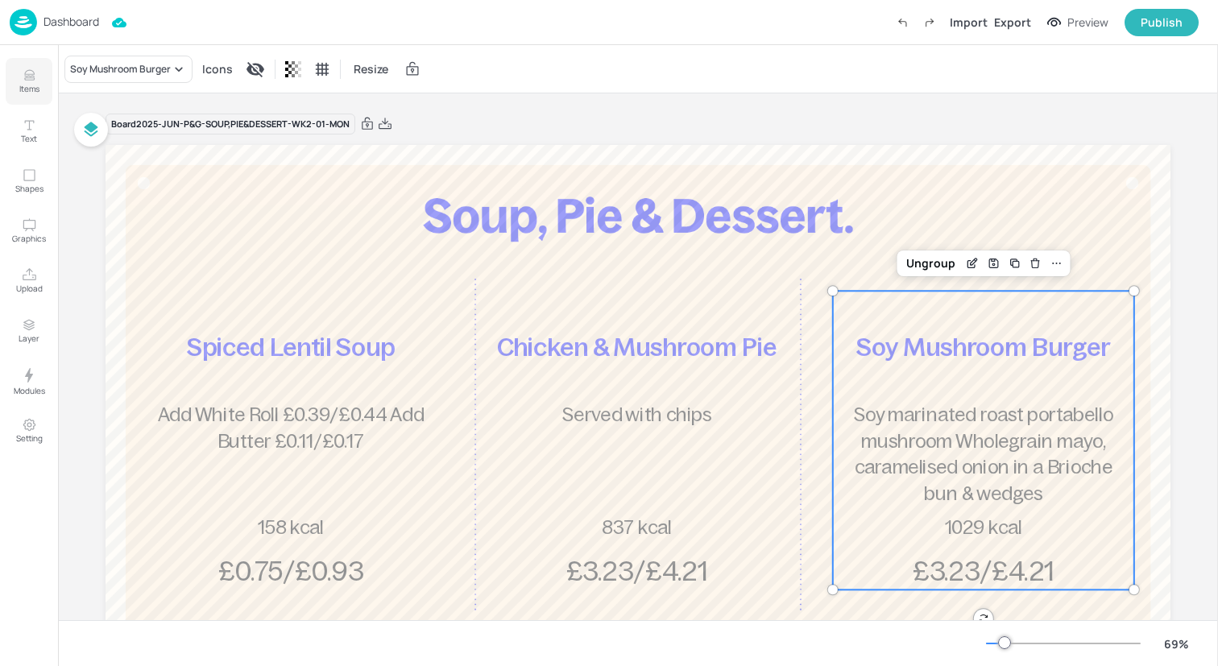
click at [23, 67] on button "Items" at bounding box center [29, 81] width 47 height 47
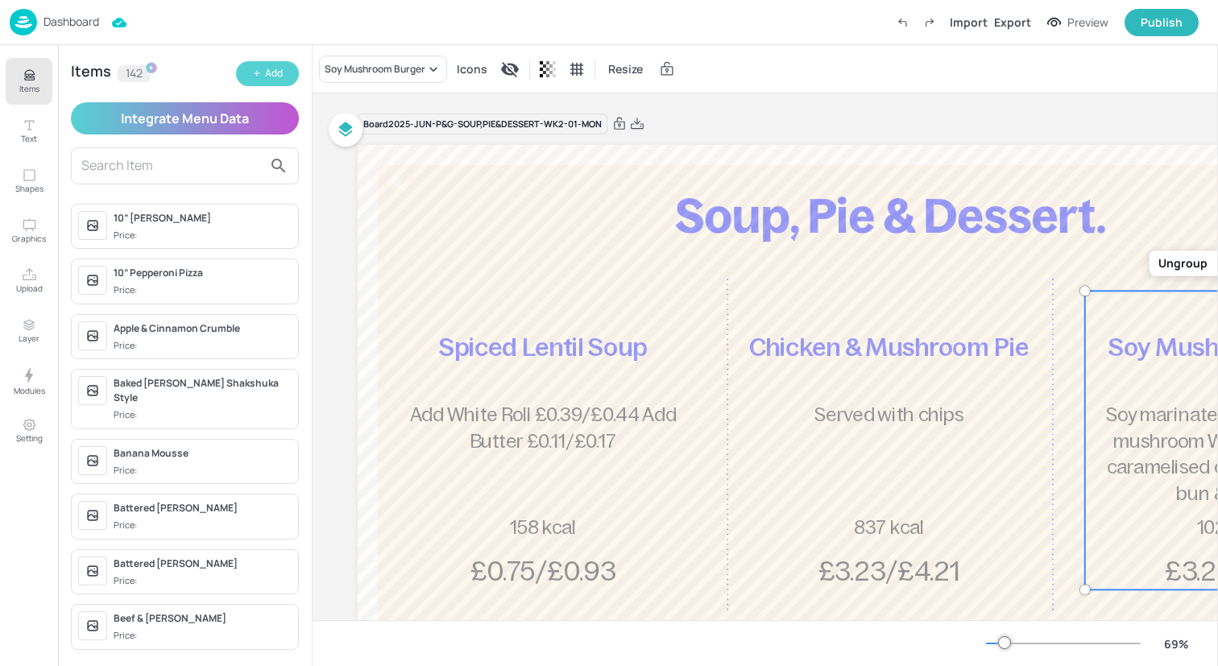
click at [269, 71] on div "Add" at bounding box center [274, 73] width 18 height 15
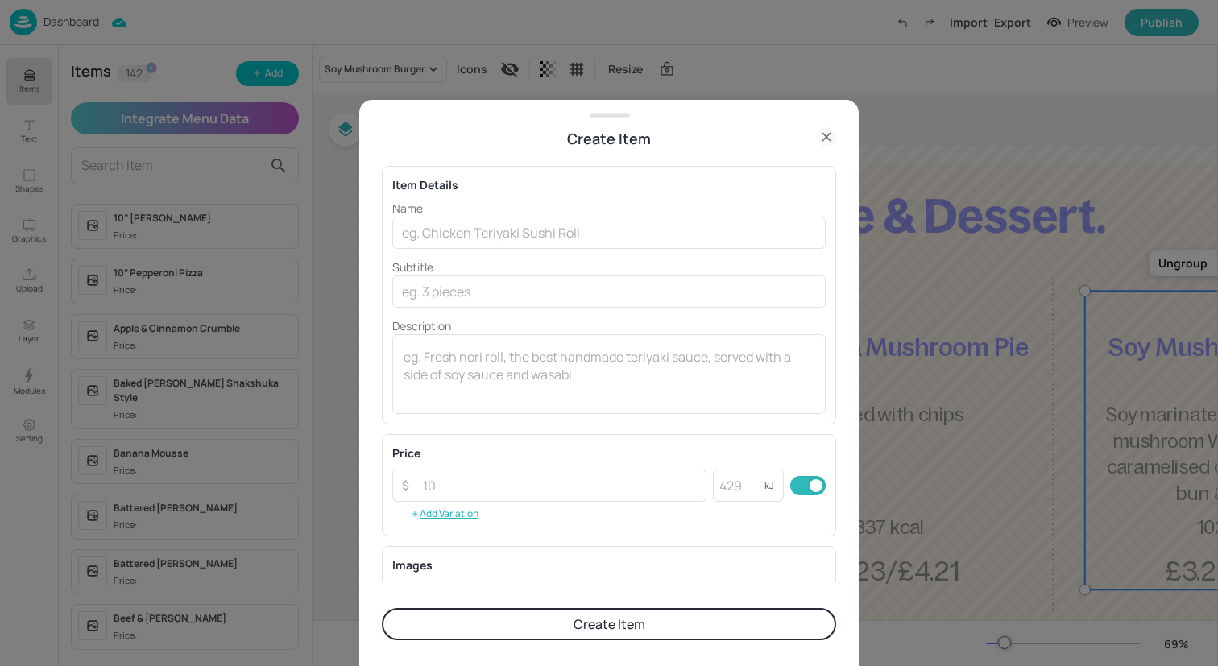
click at [478, 252] on div "Name ​ Subtitle ​ Description x ​" at bounding box center [608, 307] width 433 height 214
click at [478, 247] on input "text" at bounding box center [608, 233] width 433 height 32
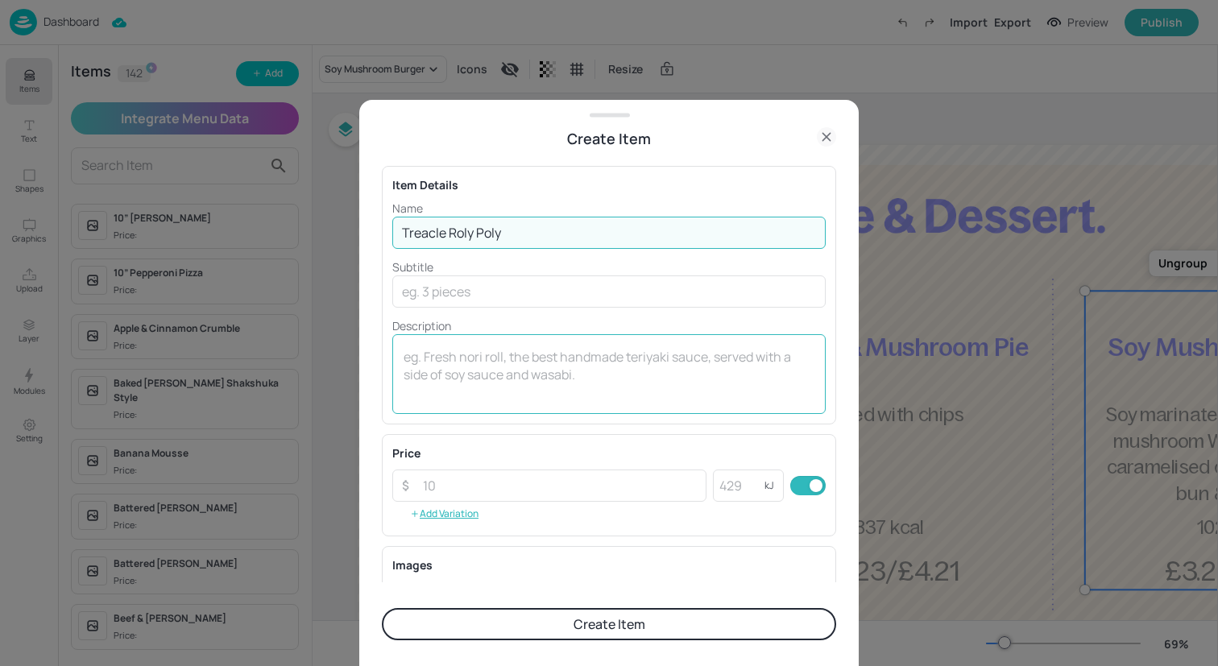
type input "Treacle Roly Poly"
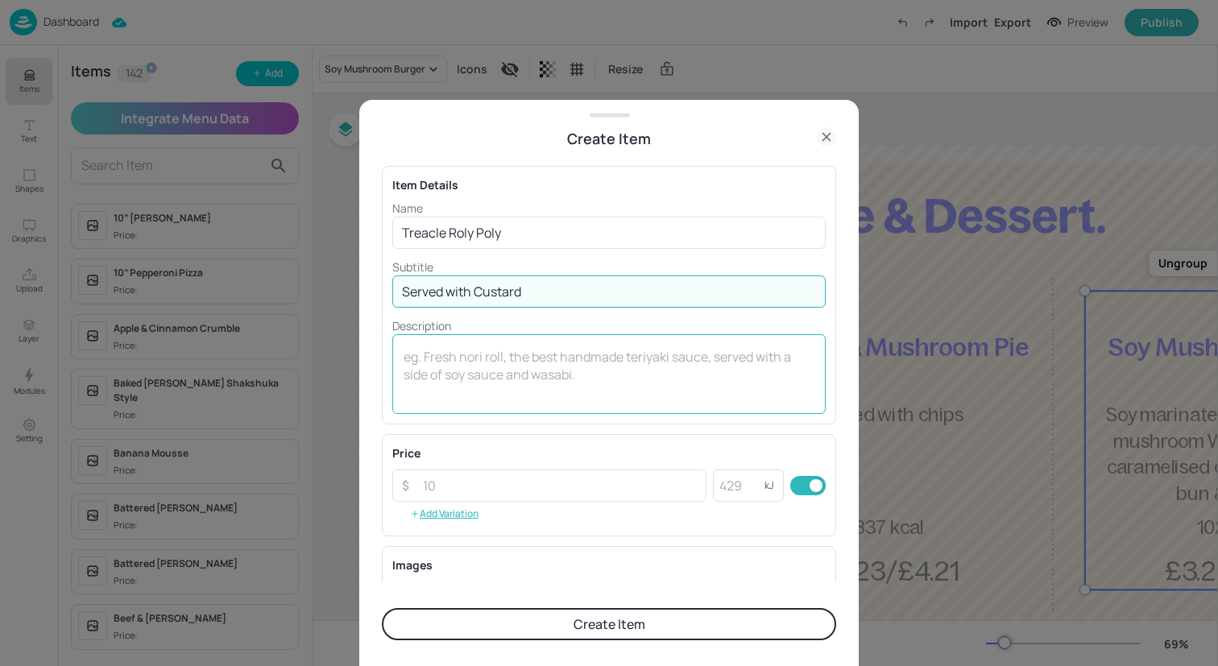
type input "Served with Custard"
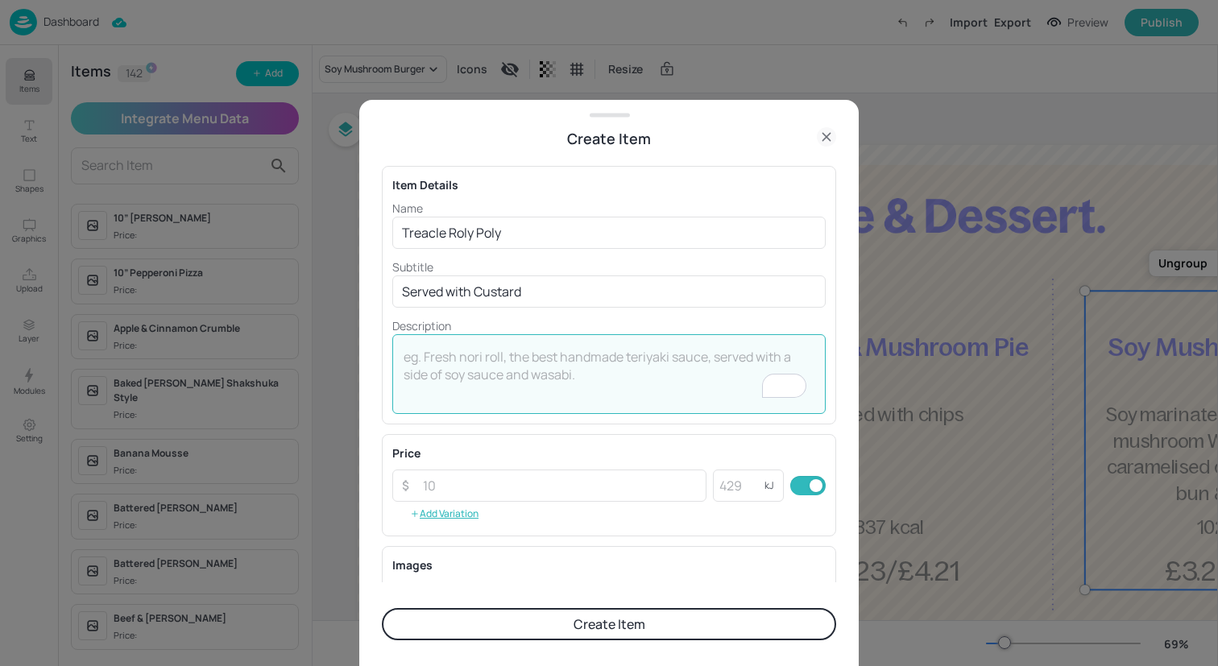
click at [574, 356] on textarea "To enrich screen reader interactions, please activate Accessibility in Grammarl…" at bounding box center [609, 374] width 411 height 53
type textarea "£0.75/£0.93"
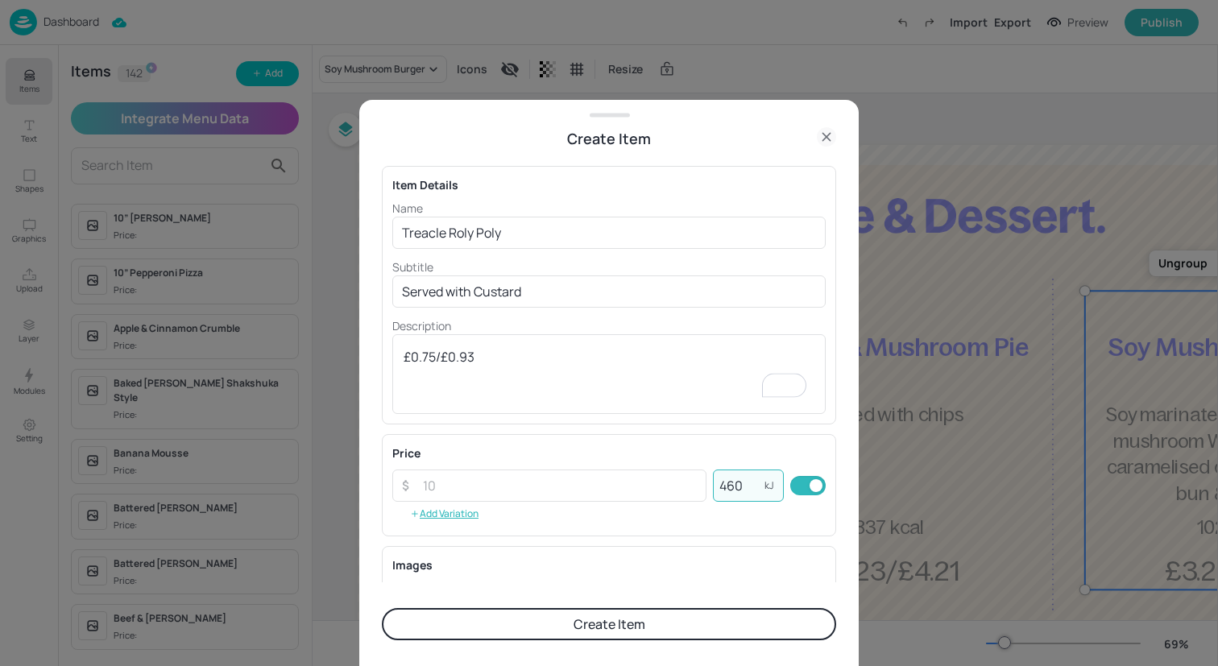
type input "460"
click at [607, 626] on button "Create Item" at bounding box center [609, 624] width 454 height 32
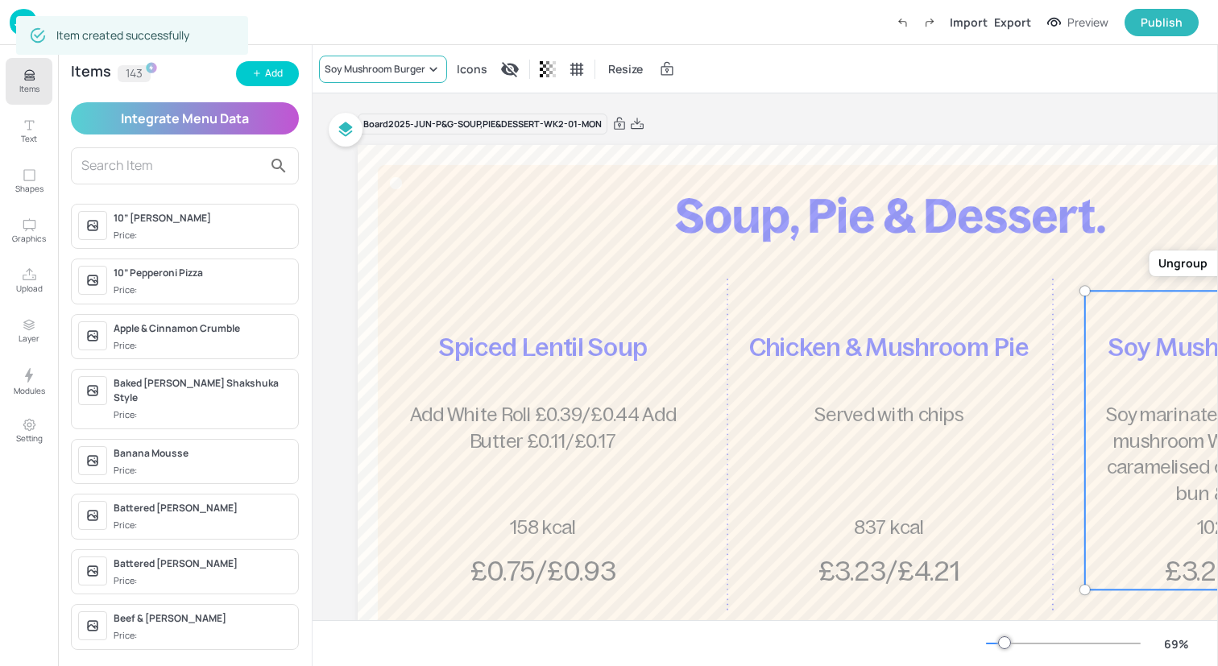
click at [358, 68] on div "Soy Mushroom Burger" at bounding box center [375, 69] width 101 height 14
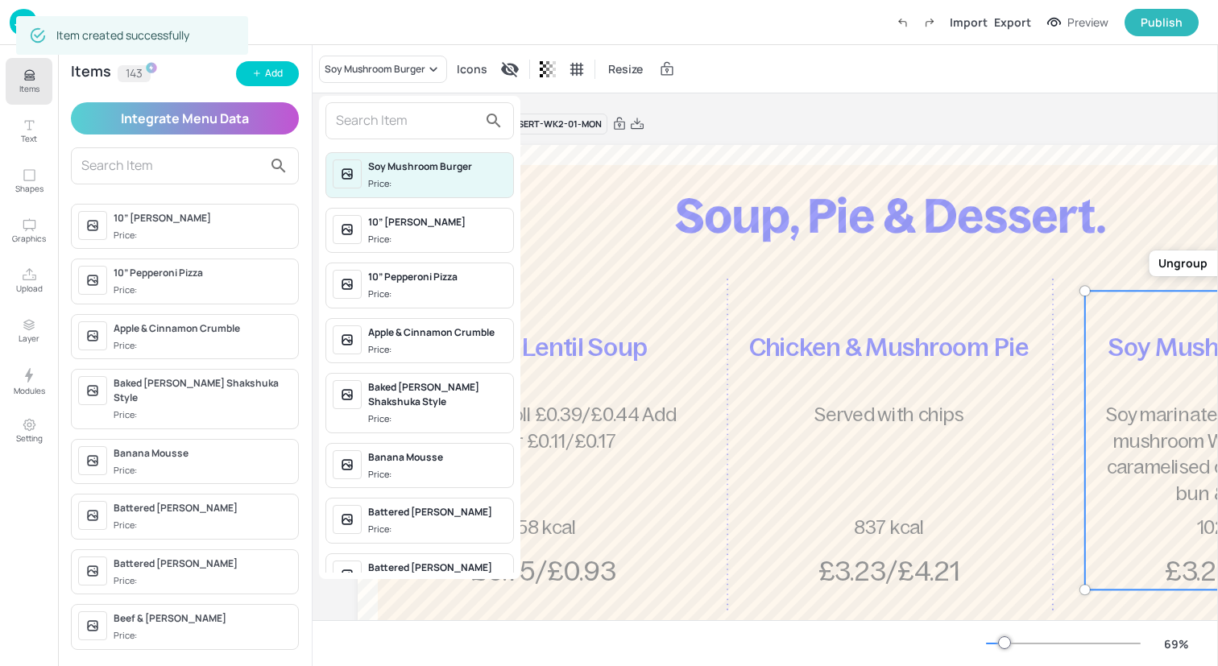
click at [373, 118] on input "text" at bounding box center [407, 121] width 142 height 26
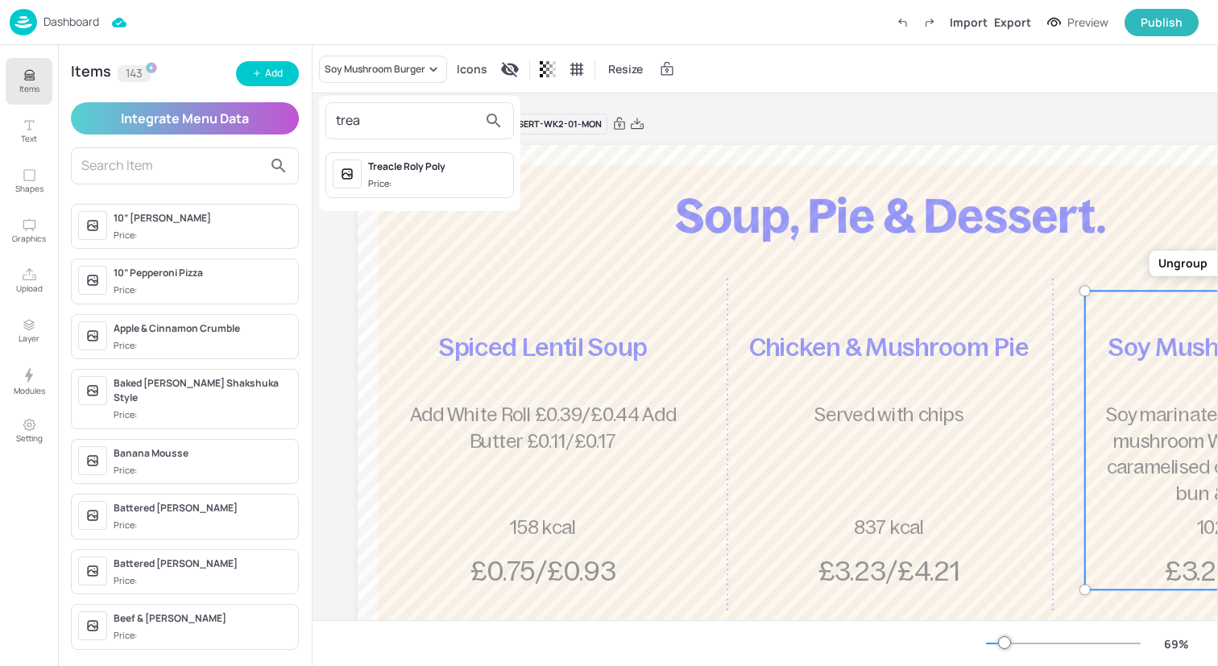
type input "trea"
click at [410, 167] on div "Treacle Roly Poly" at bounding box center [437, 166] width 139 height 14
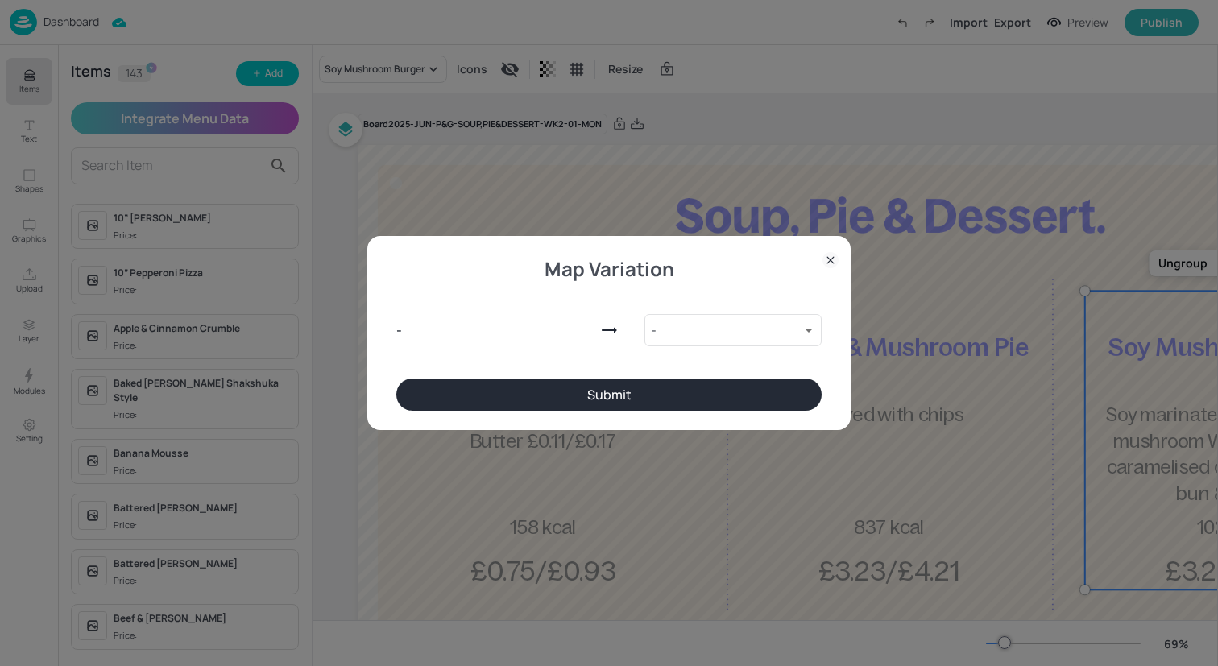
click at [474, 390] on button "Submit" at bounding box center [608, 395] width 425 height 32
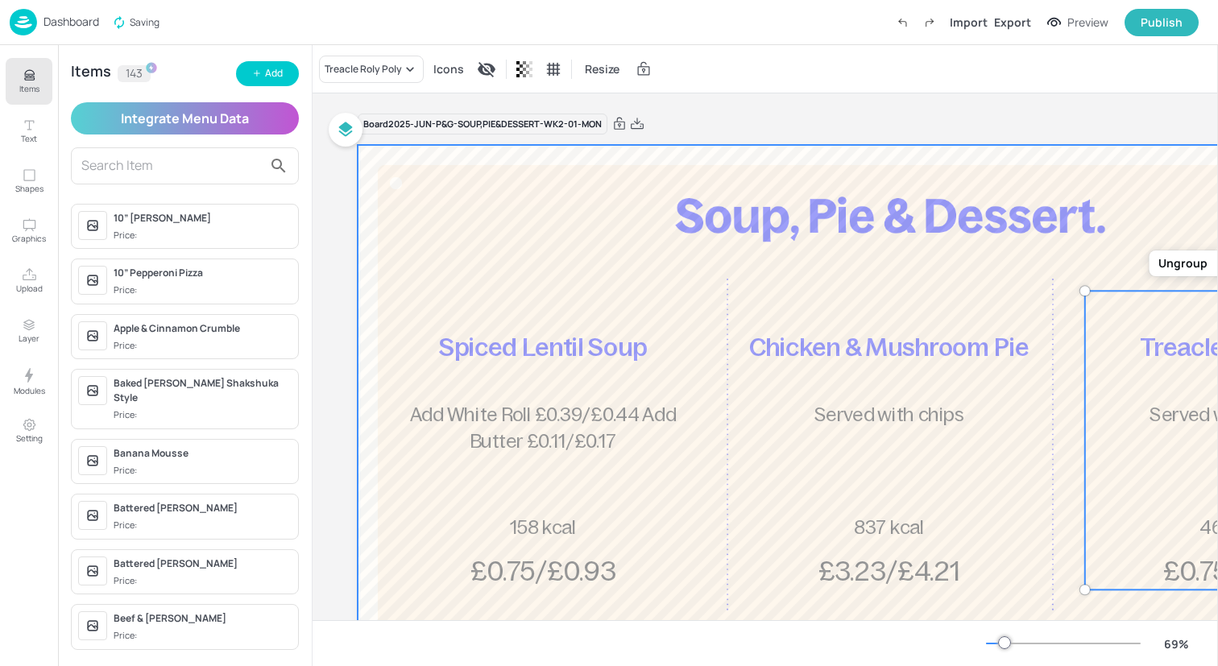
click at [554, 203] on div at bounding box center [890, 444] width 1065 height 599
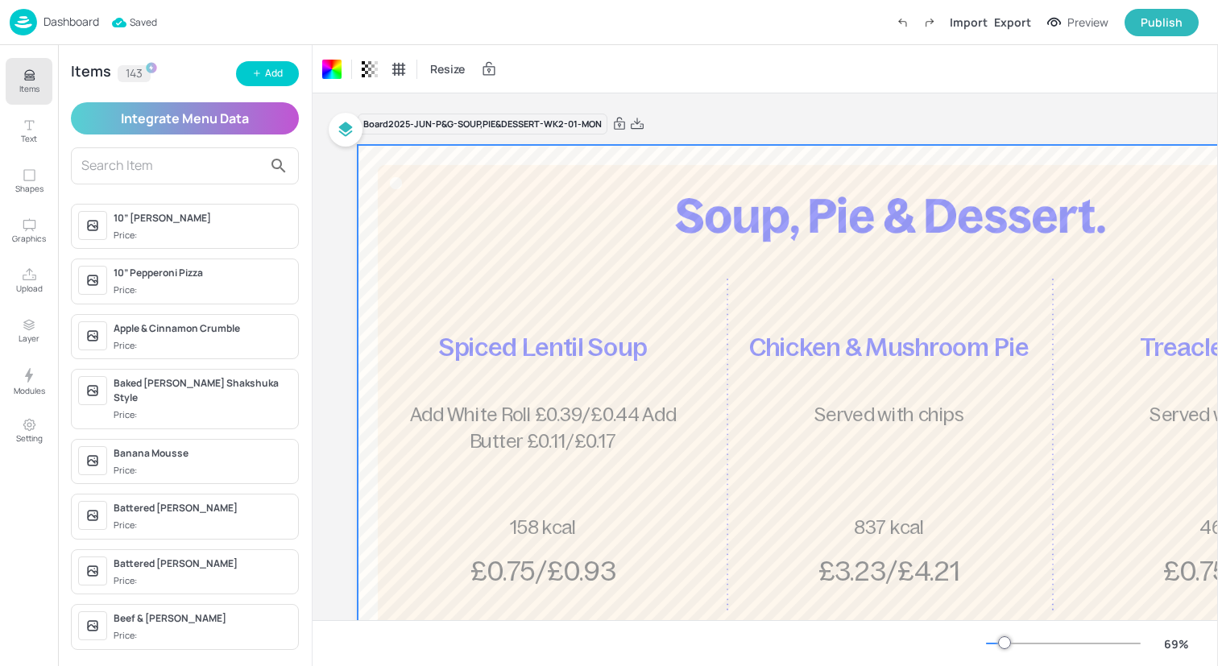
click at [31, 14] on img at bounding box center [23, 22] width 27 height 27
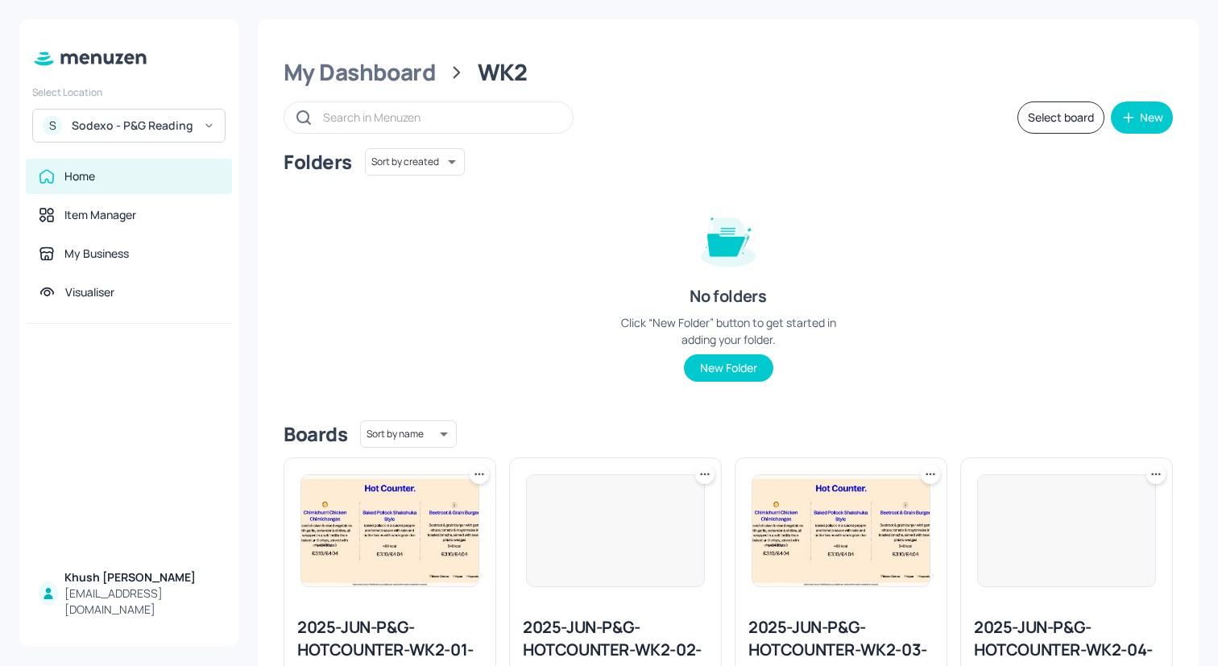
scroll to position [139, 0]
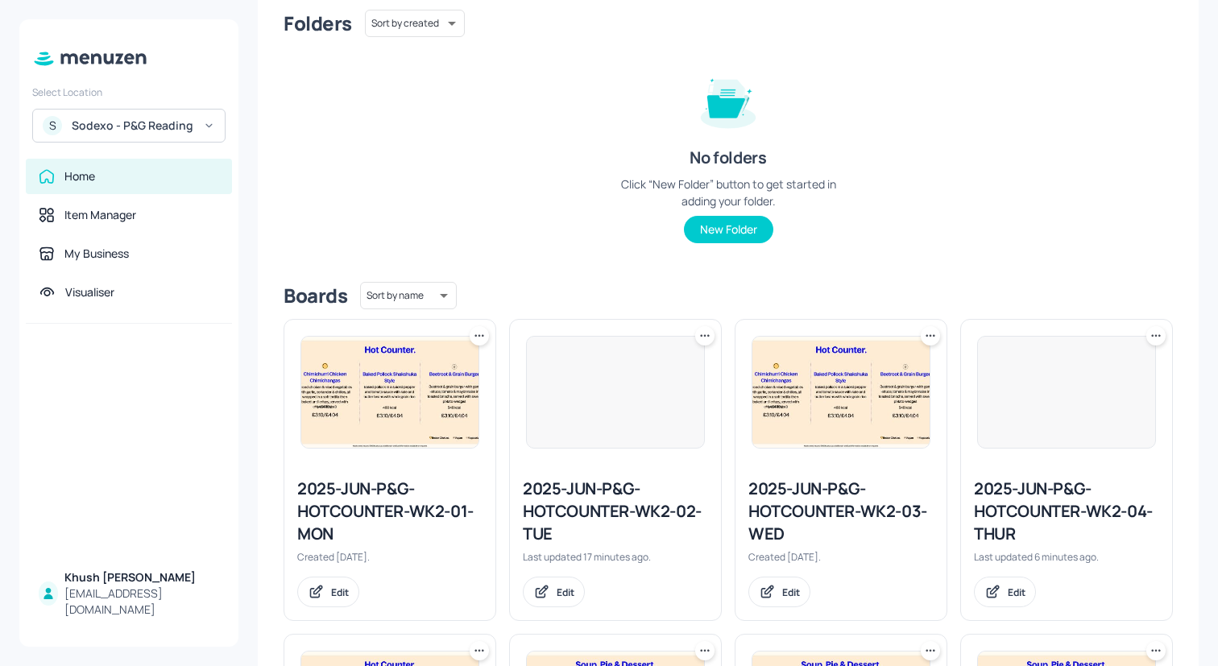
click at [374, 413] on img at bounding box center [389, 392] width 177 height 111
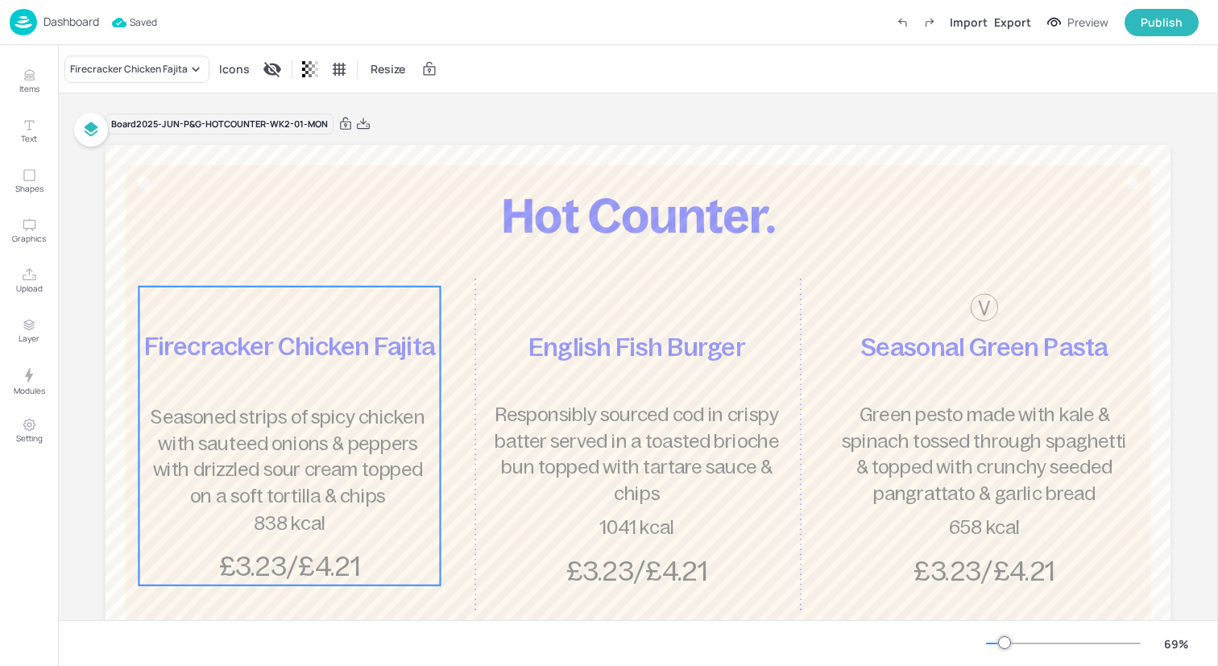
click at [329, 372] on div "Firecracker Chicken Fajita Seasoned strips of spicy chicken with sauteed onions…" at bounding box center [289, 436] width 301 height 299
click at [159, 72] on div "Firecracker Chicken Fajita" at bounding box center [129, 69] width 118 height 14
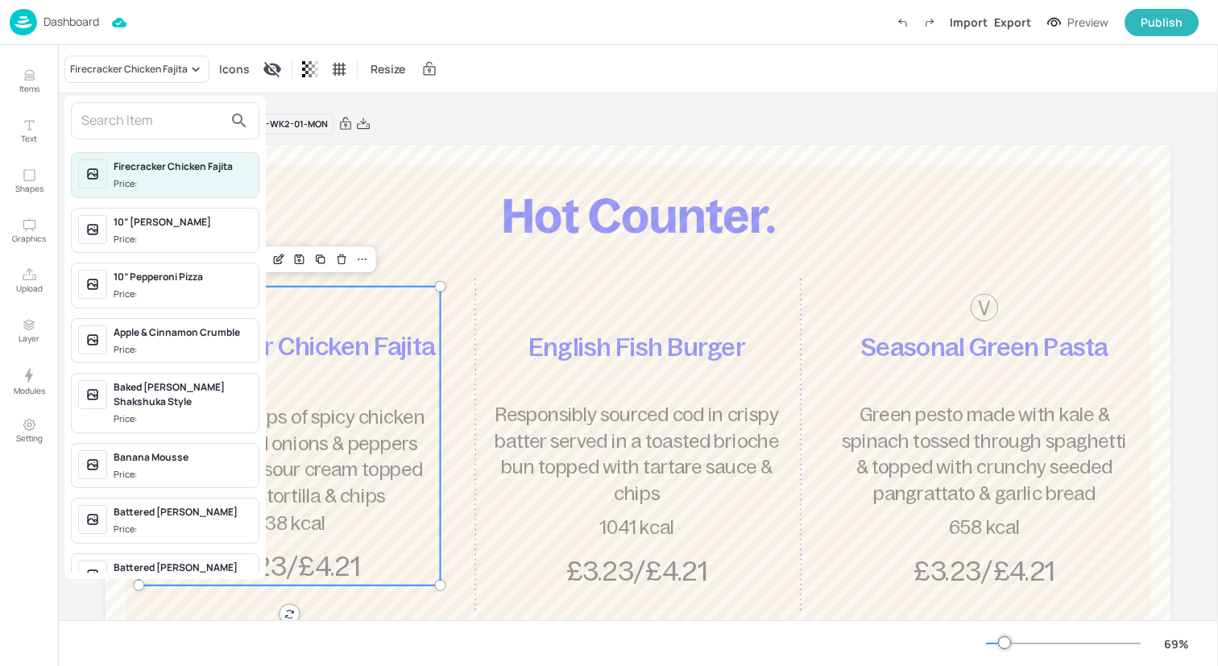
click at [159, 132] on input "text" at bounding box center [152, 121] width 142 height 26
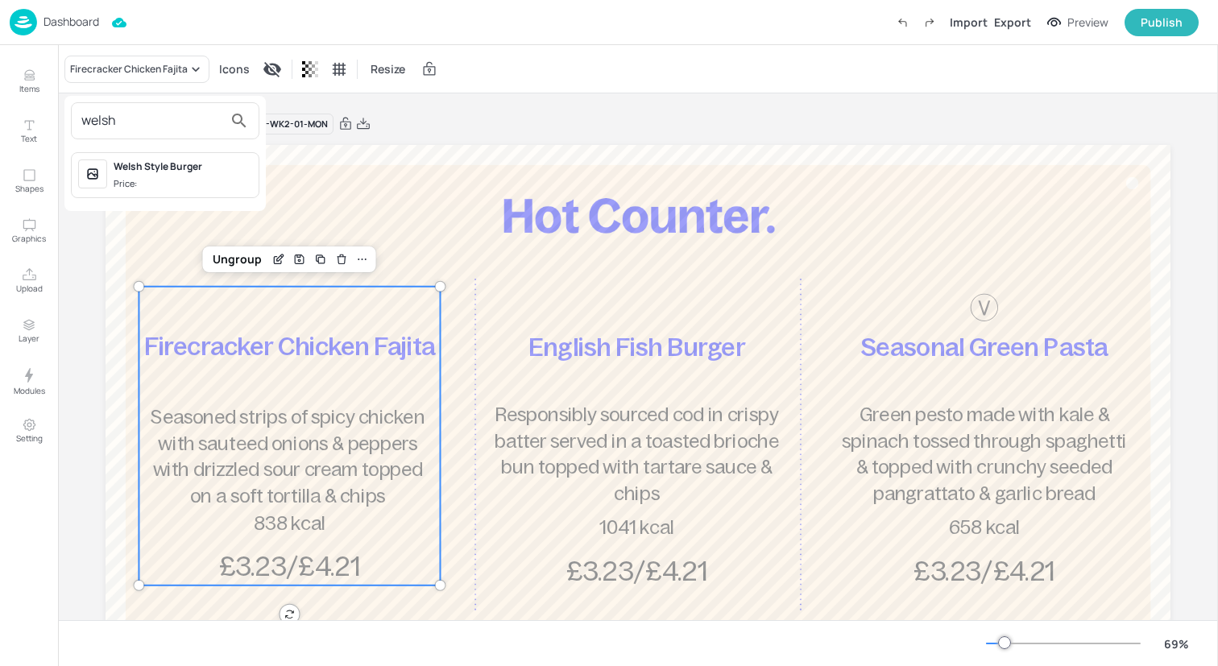
type input "welsh"
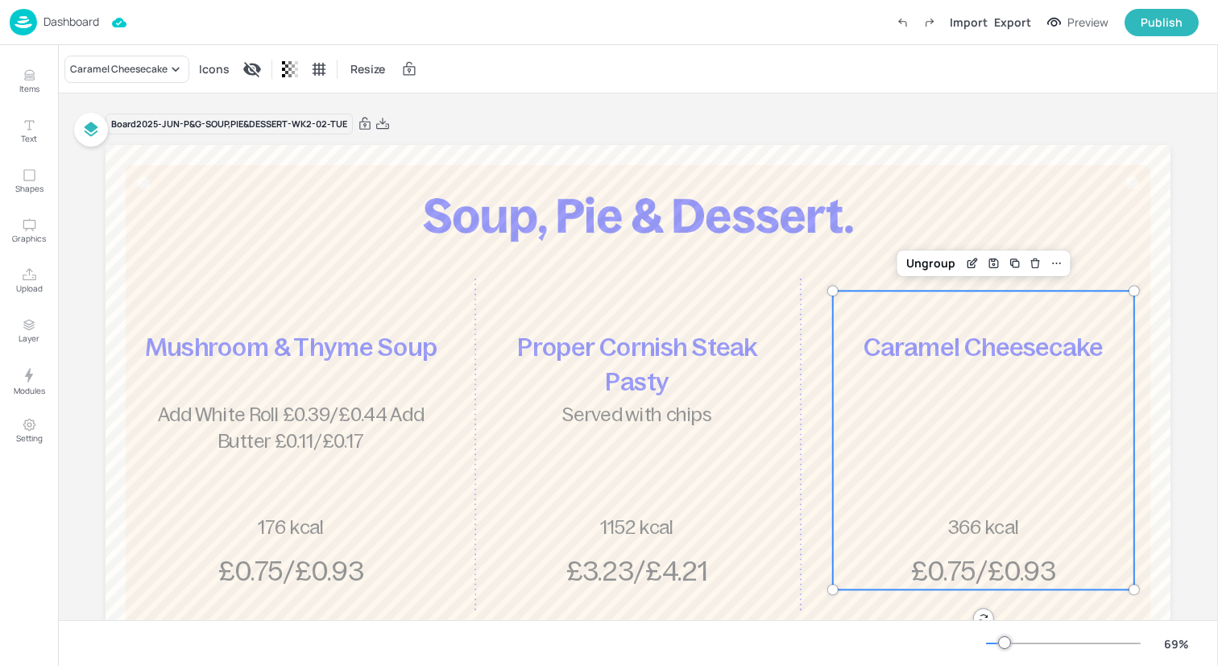
click at [30, 77] on icon "Items" at bounding box center [29, 75] width 15 height 15
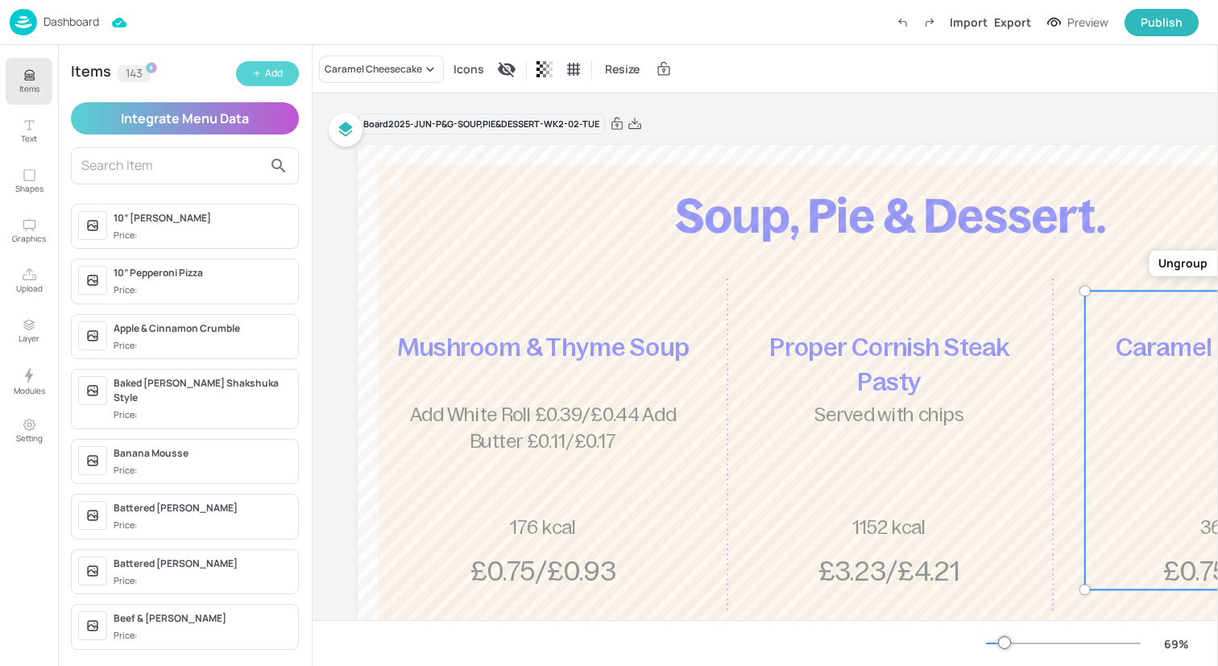
click at [260, 64] on button "Add" at bounding box center [267, 73] width 63 height 25
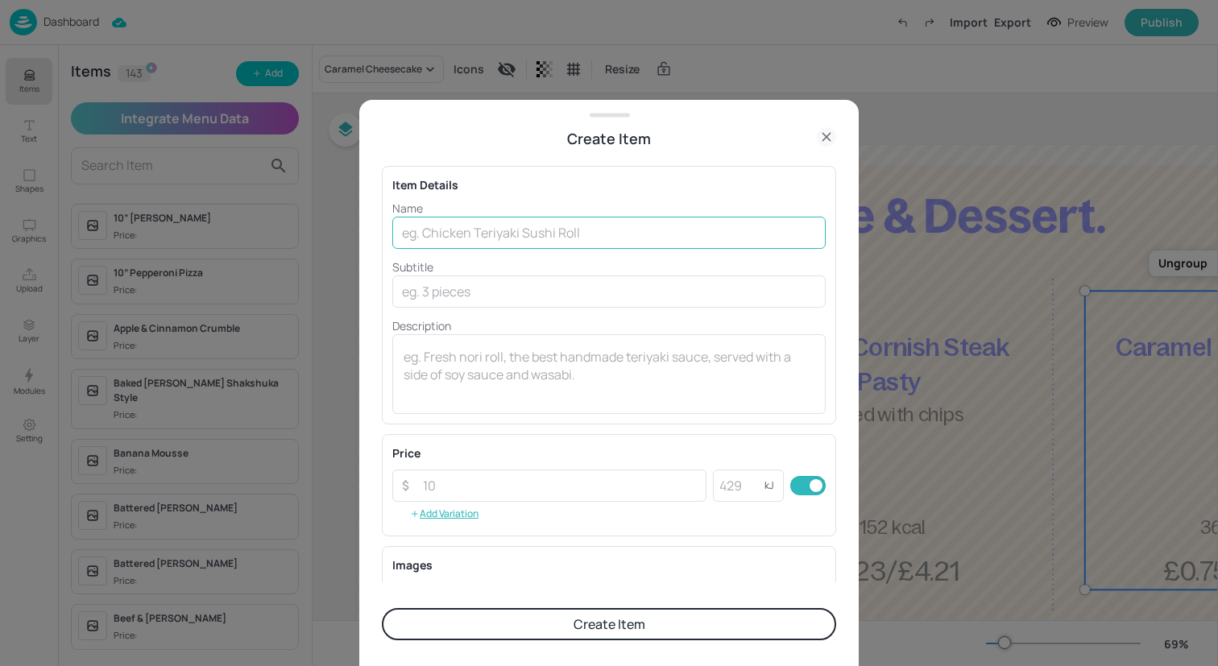
click at [455, 233] on input "text" at bounding box center [608, 233] width 433 height 32
type input "Apple & Banana Crumble"
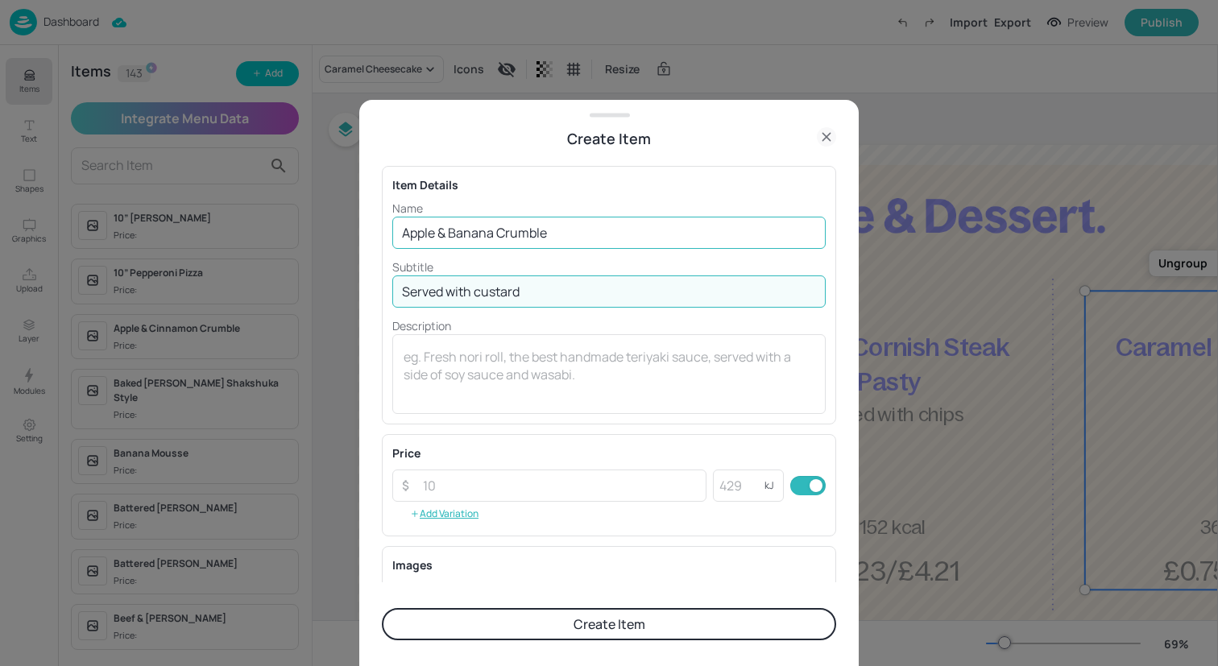
type input "Served with custard"
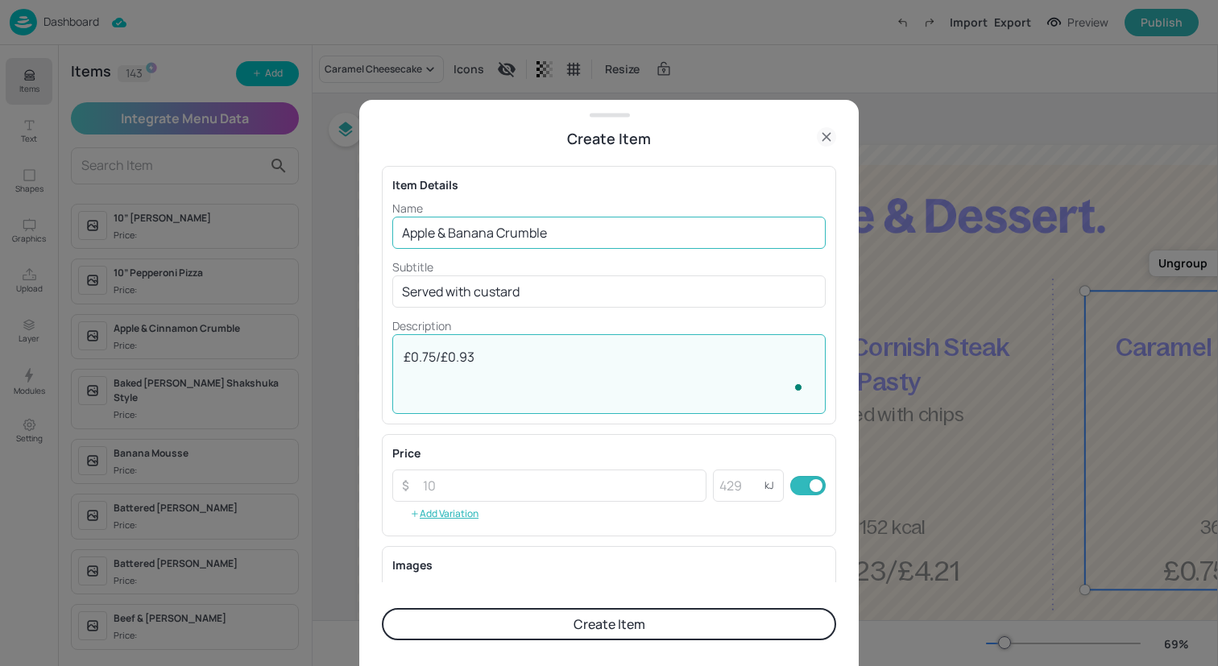
type textarea "£0.75/£0.93"
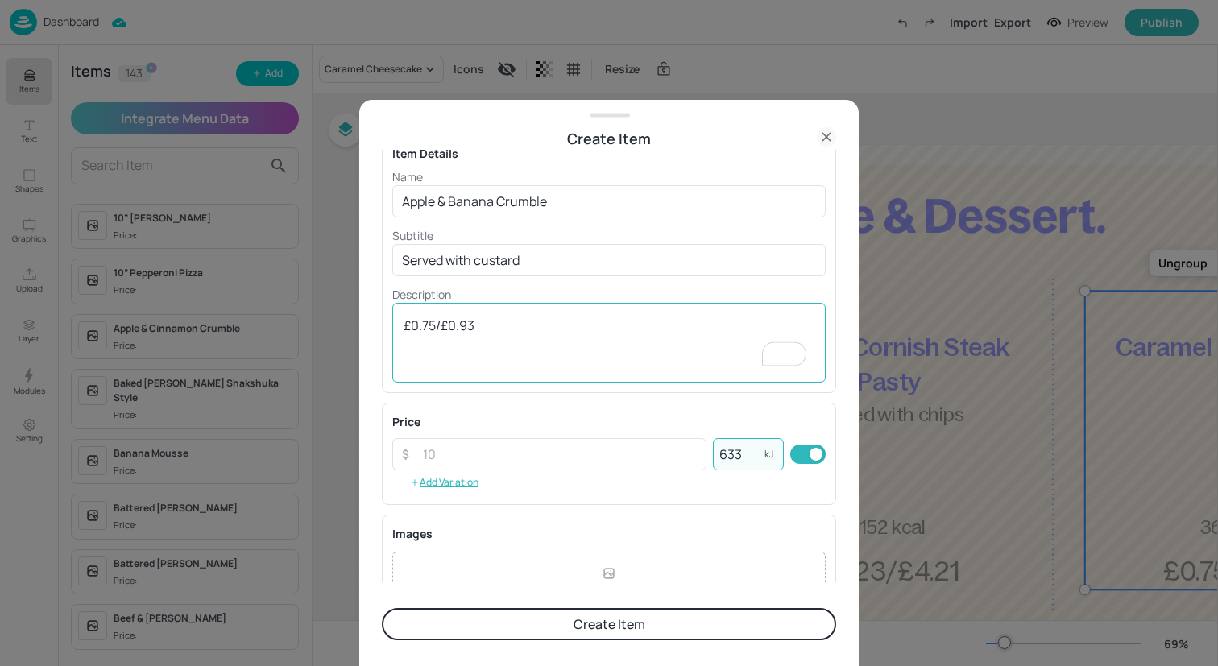
scroll to position [38, 0]
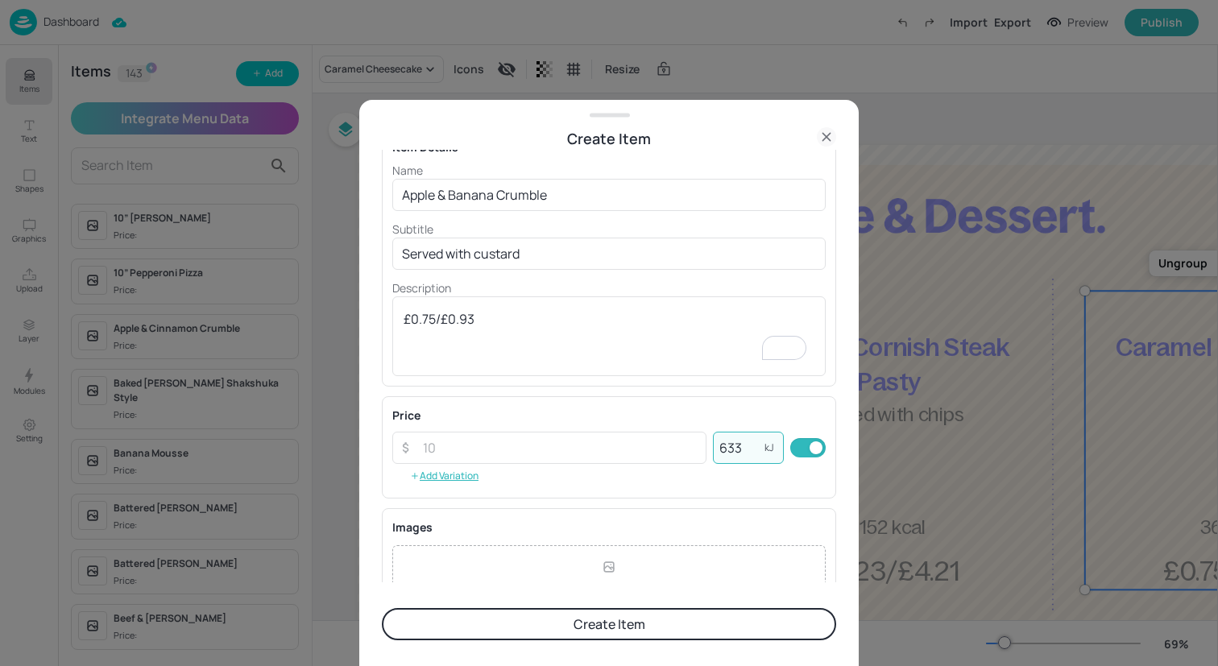
type input "633"
click at [566, 626] on button "Create Item" at bounding box center [609, 624] width 454 height 32
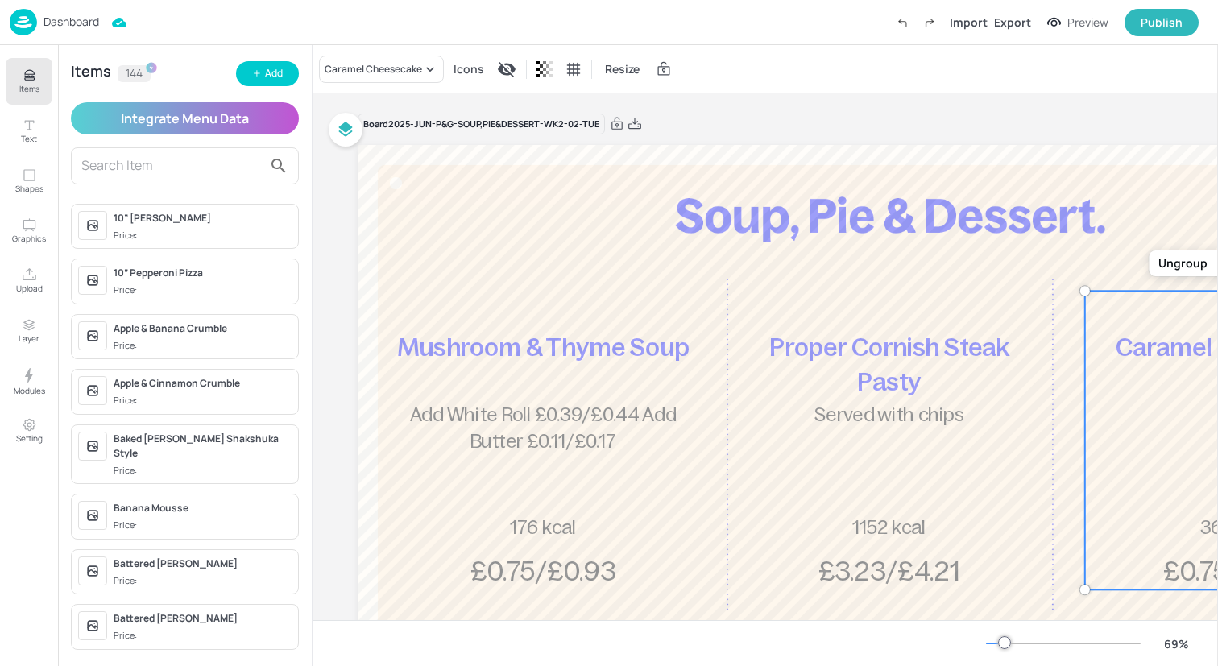
click at [404, 83] on div "Caramel Cheesecake Icons Resize" at bounding box center [764, 69] width 905 height 48
click at [404, 78] on div "Caramel Cheesecake" at bounding box center [381, 69] width 125 height 27
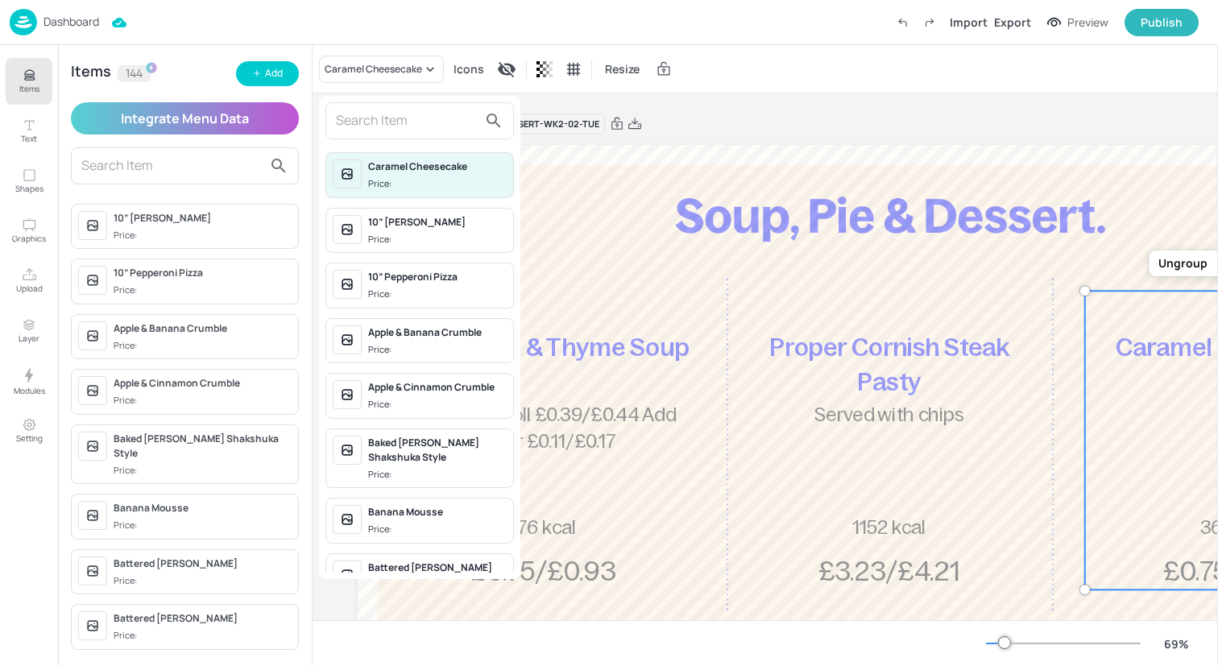
click at [419, 128] on input "text" at bounding box center [407, 121] width 142 height 26
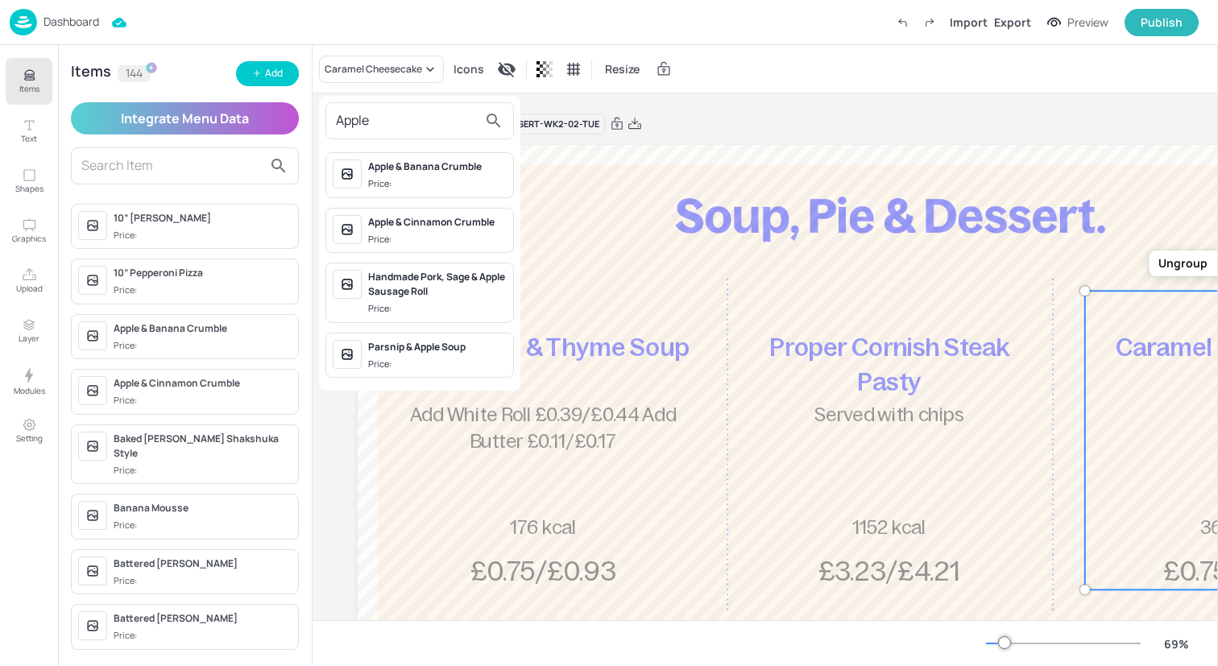
type input "Apple"
click at [424, 172] on div "Apple & Banana Crumble" at bounding box center [437, 166] width 139 height 14
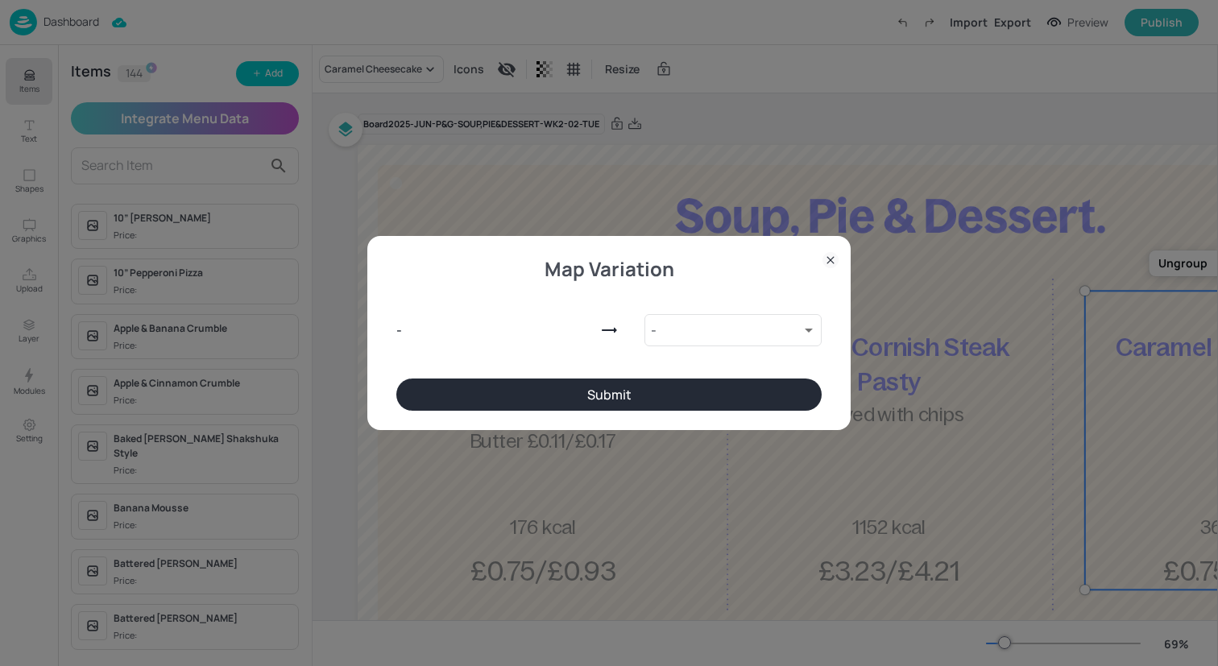
click at [540, 385] on button "Submit" at bounding box center [608, 395] width 425 height 32
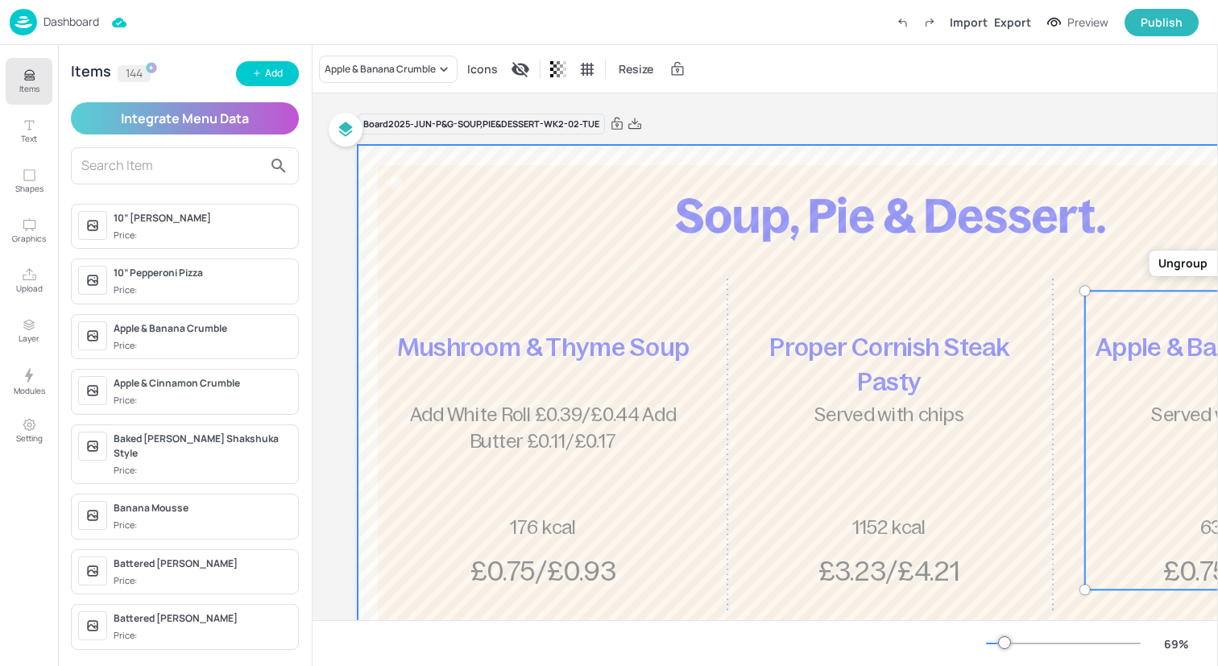
click at [565, 238] on div at bounding box center [890, 444] width 1065 height 599
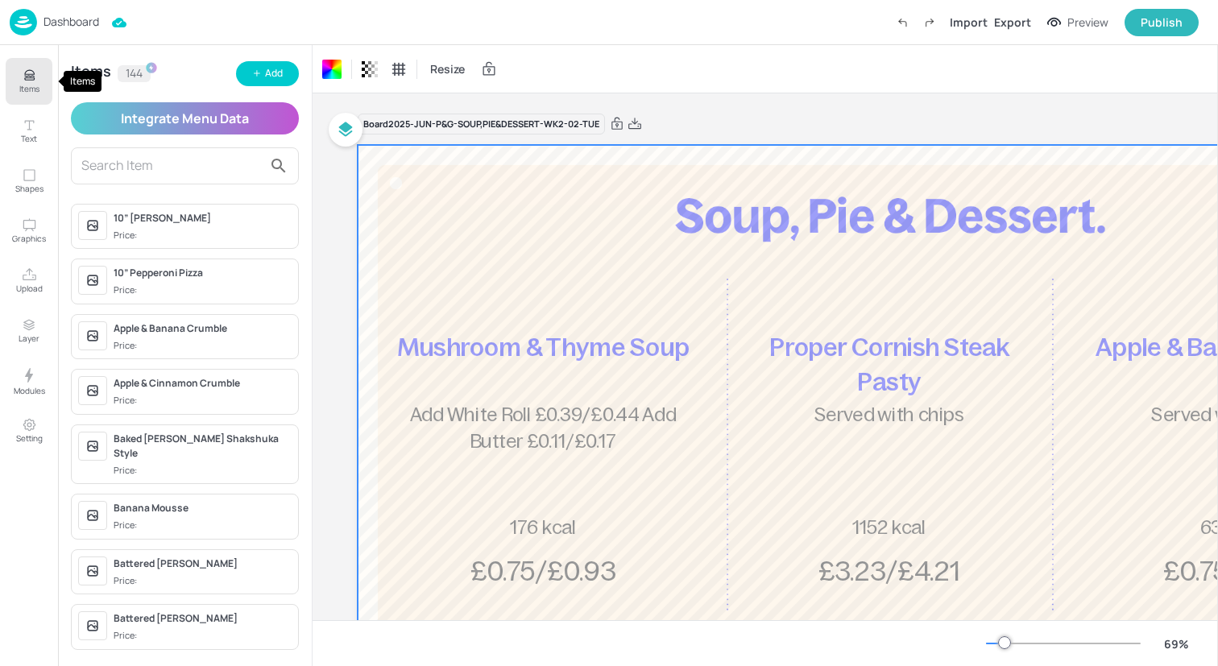
click at [26, 72] on icon "Items" at bounding box center [29, 72] width 10 height 4
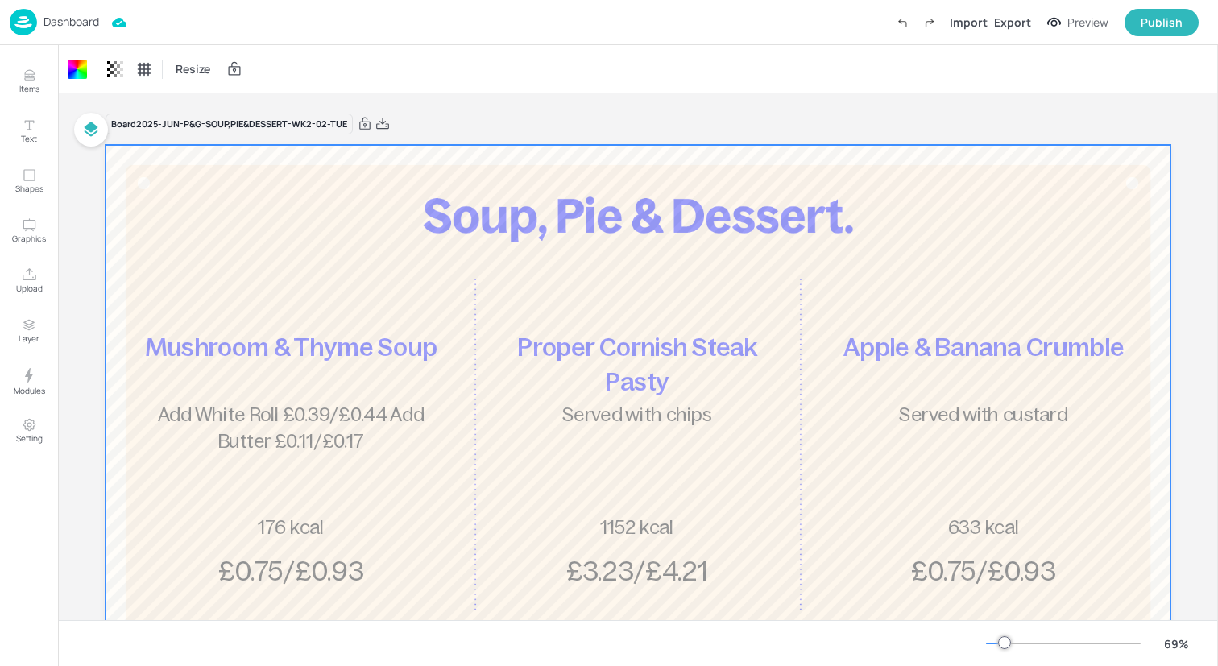
click at [14, 27] on img at bounding box center [23, 22] width 27 height 27
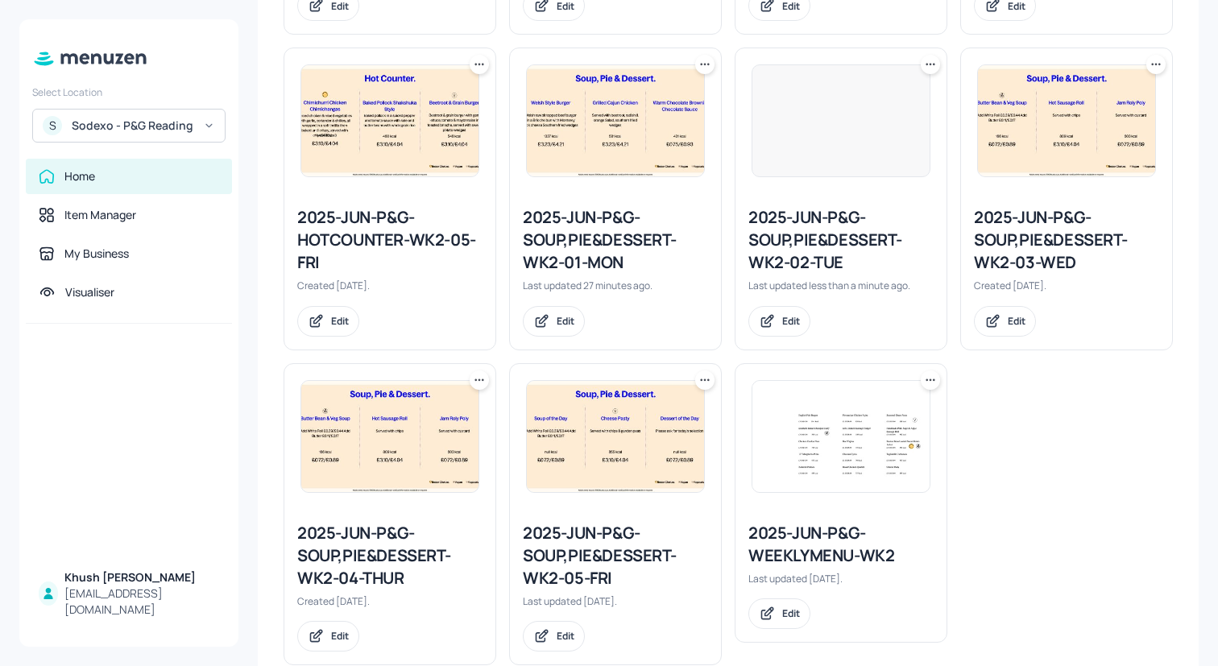
scroll to position [763, 0]
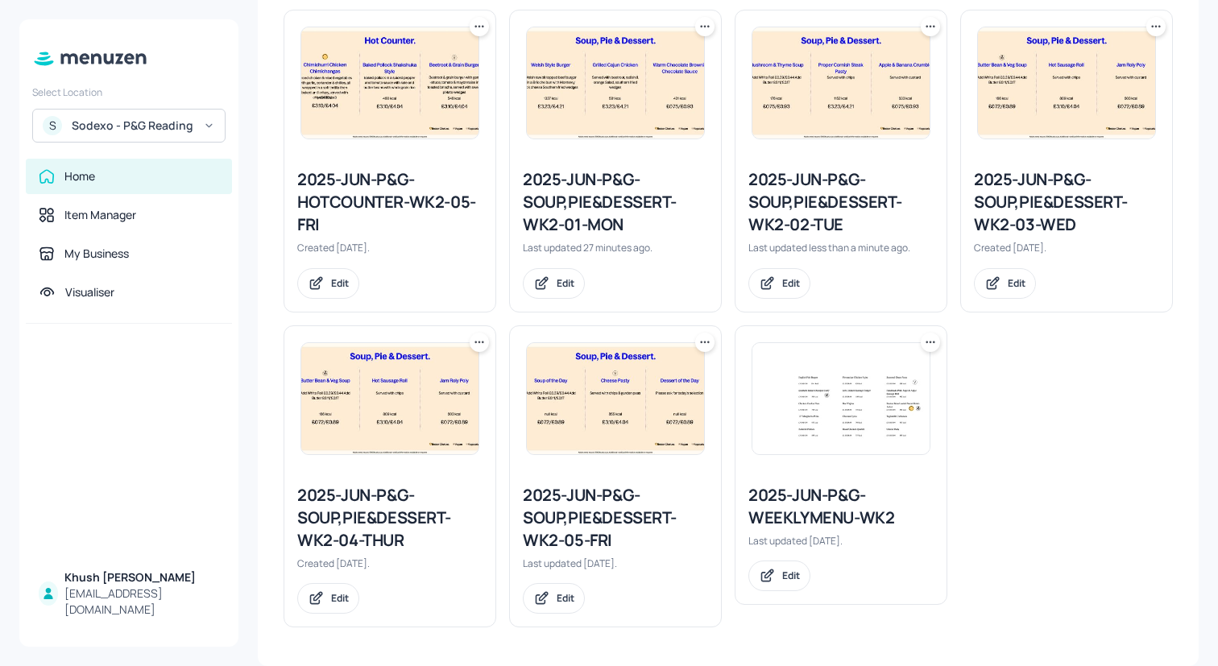
click at [1070, 191] on div "2025-JUN-P&G-SOUP,PIE&DESSERT-WK2-03-WED" at bounding box center [1066, 202] width 185 height 68
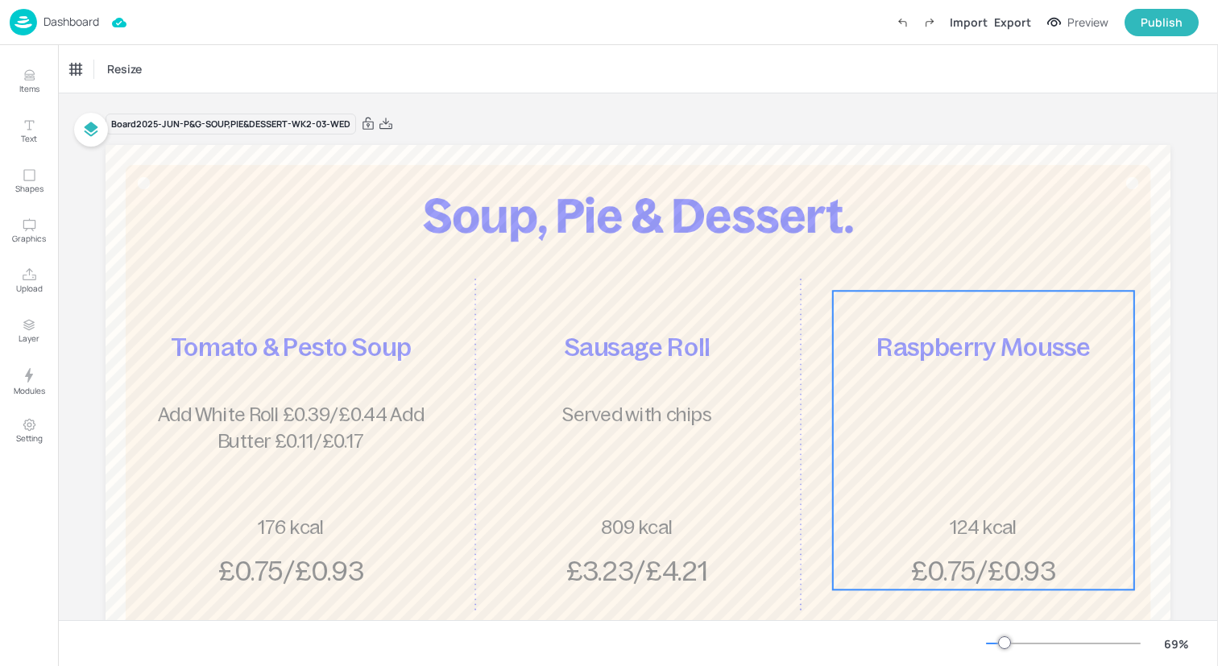
click at [948, 395] on div "Raspberry Mousse £0.75/£0.93 124 kcal" at bounding box center [983, 440] width 301 height 299
click at [155, 70] on icon at bounding box center [162, 69] width 16 height 16
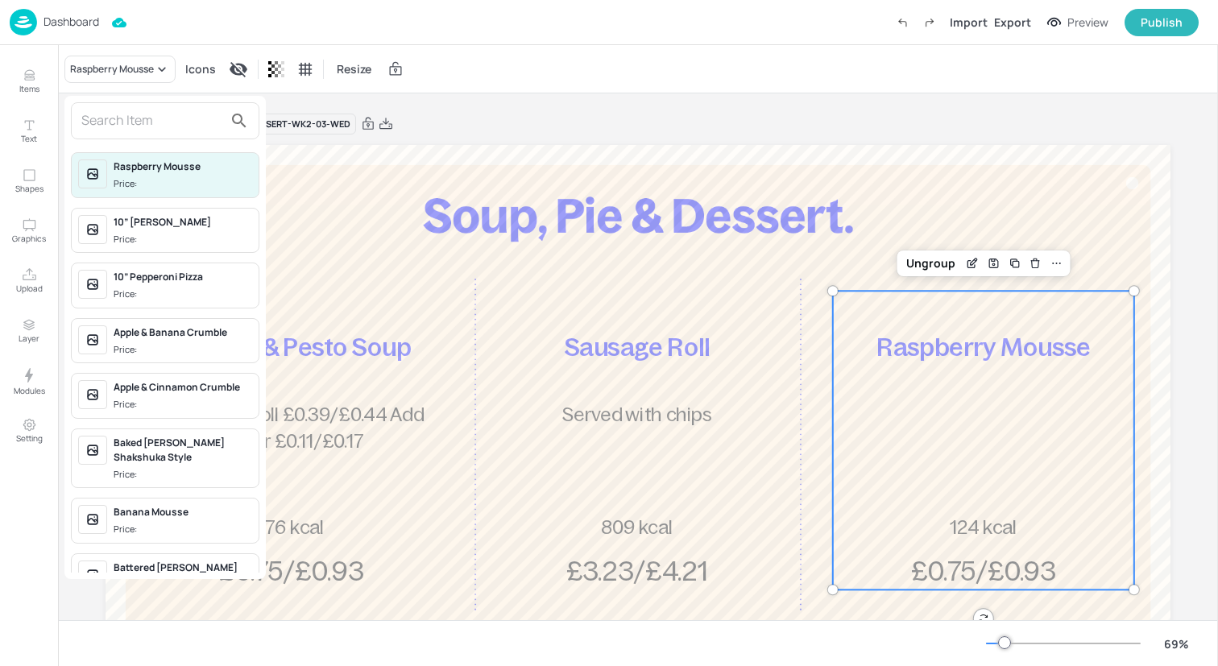
click at [188, 119] on input "text" at bounding box center [152, 121] width 142 height 26
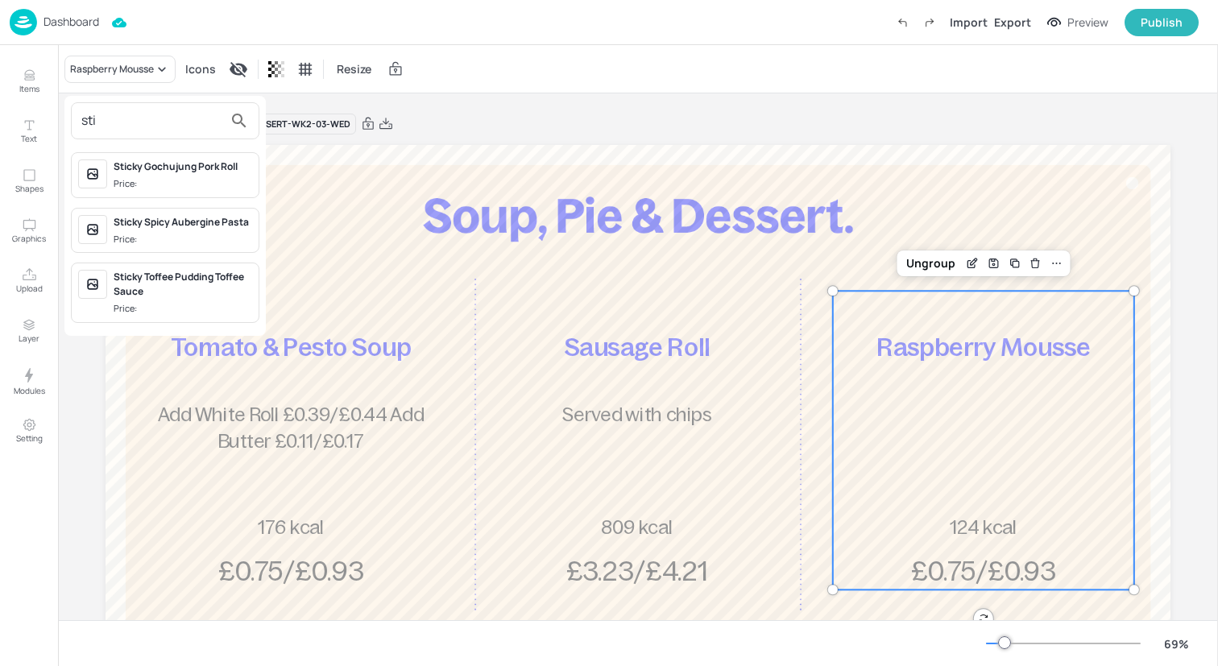
type input "sti"
click at [205, 303] on span "Price:" at bounding box center [183, 309] width 139 height 14
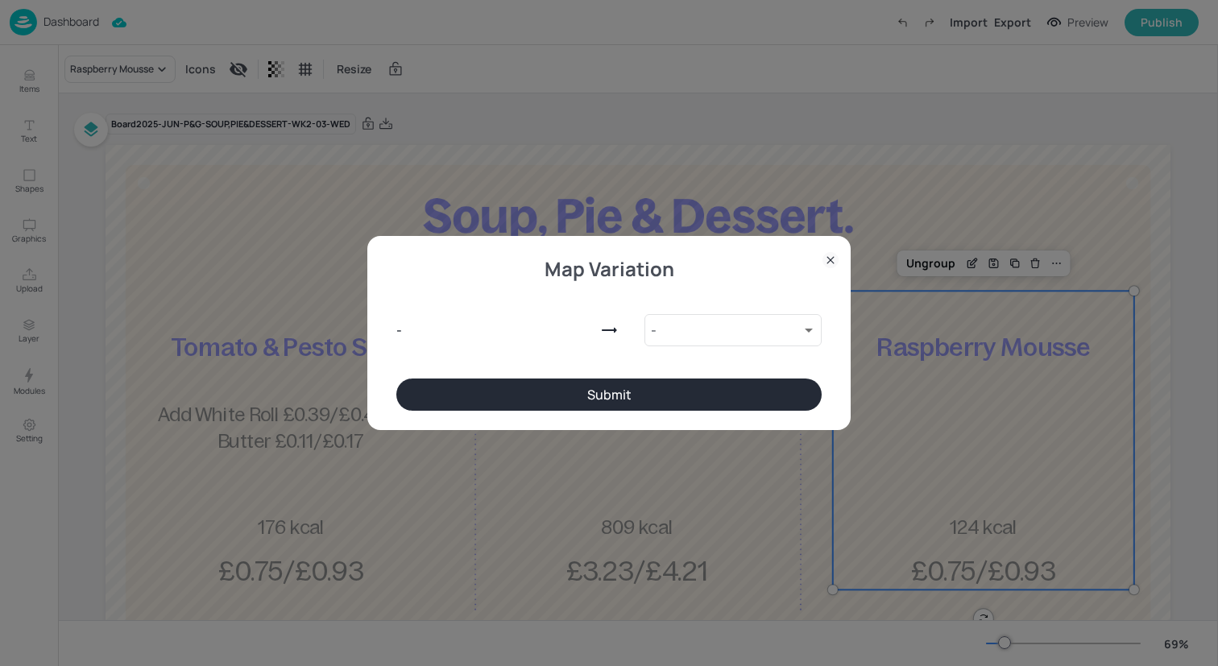
click at [454, 385] on button "Submit" at bounding box center [608, 395] width 425 height 32
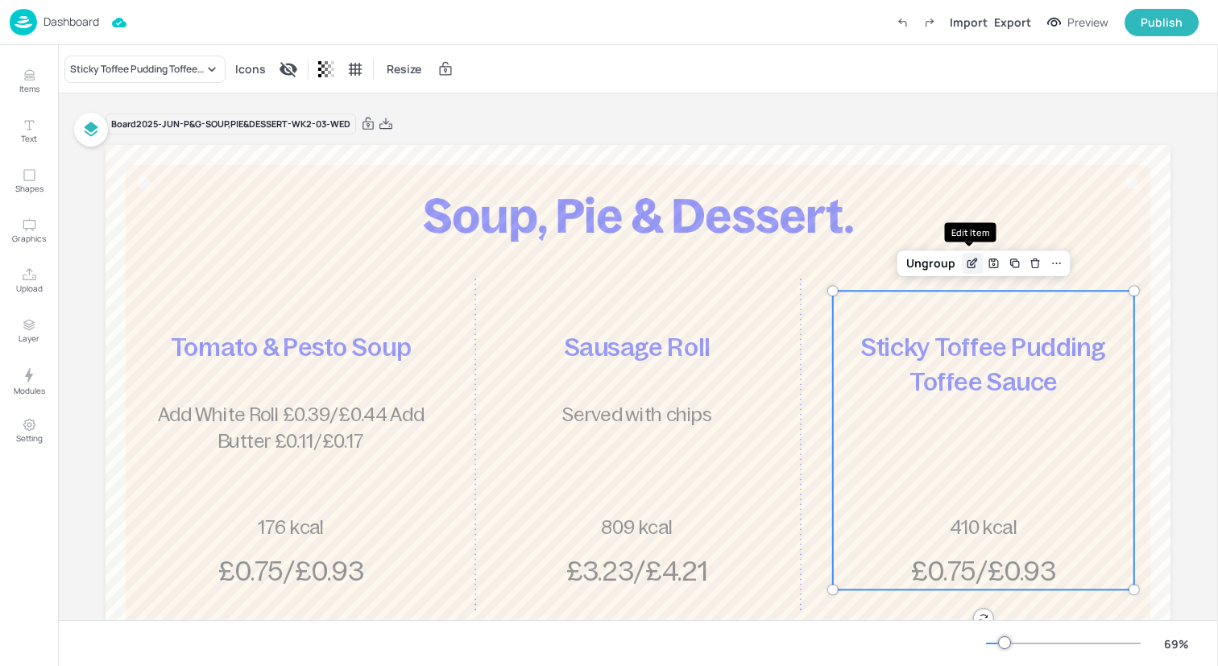
click at [969, 260] on icon "Edit Item" at bounding box center [973, 263] width 14 height 13
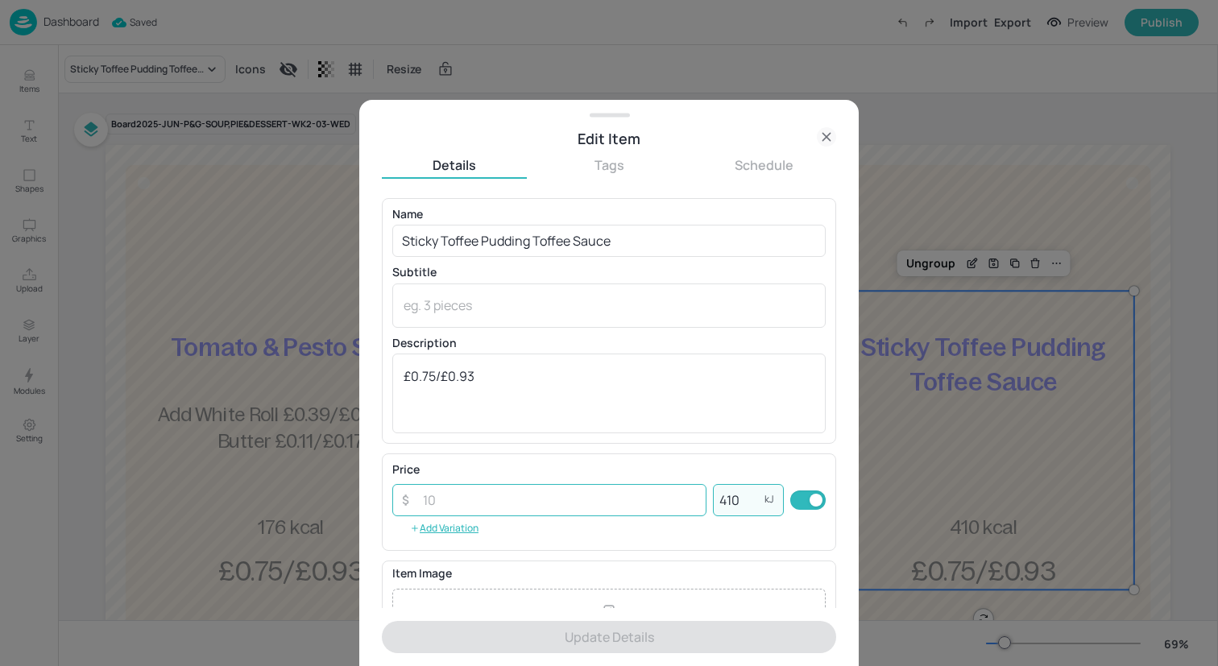
drag, startPoint x: 745, startPoint y: 496, endPoint x: 631, endPoint y: 496, distance: 113.6
click at [631, 496] on div "​ ​ 410 kJ ​" at bounding box center [608, 500] width 433 height 32
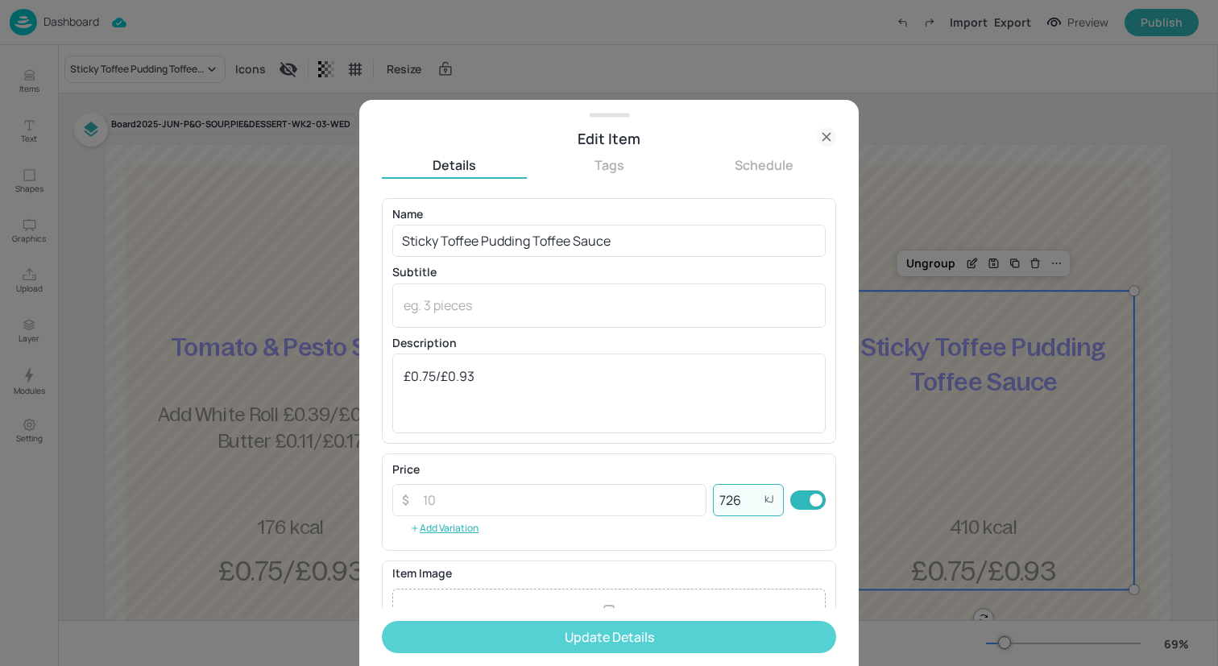
type input "726"
click at [648, 637] on button "Update Details" at bounding box center [609, 637] width 454 height 32
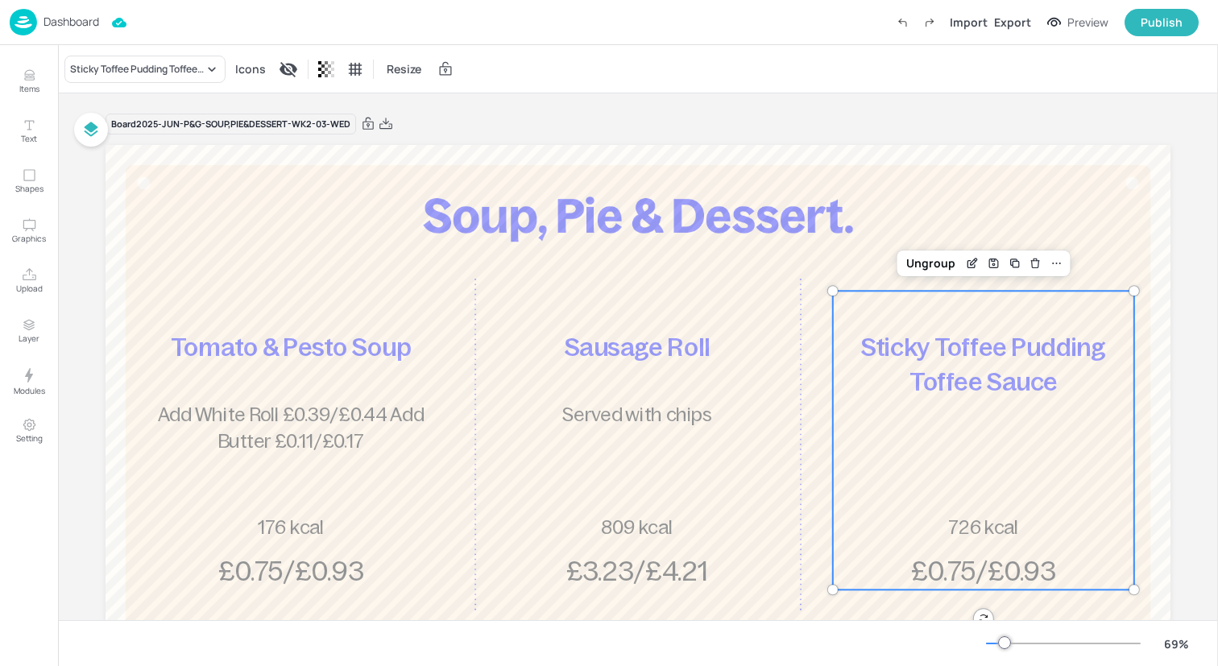
click at [25, 23] on img at bounding box center [23, 22] width 27 height 27
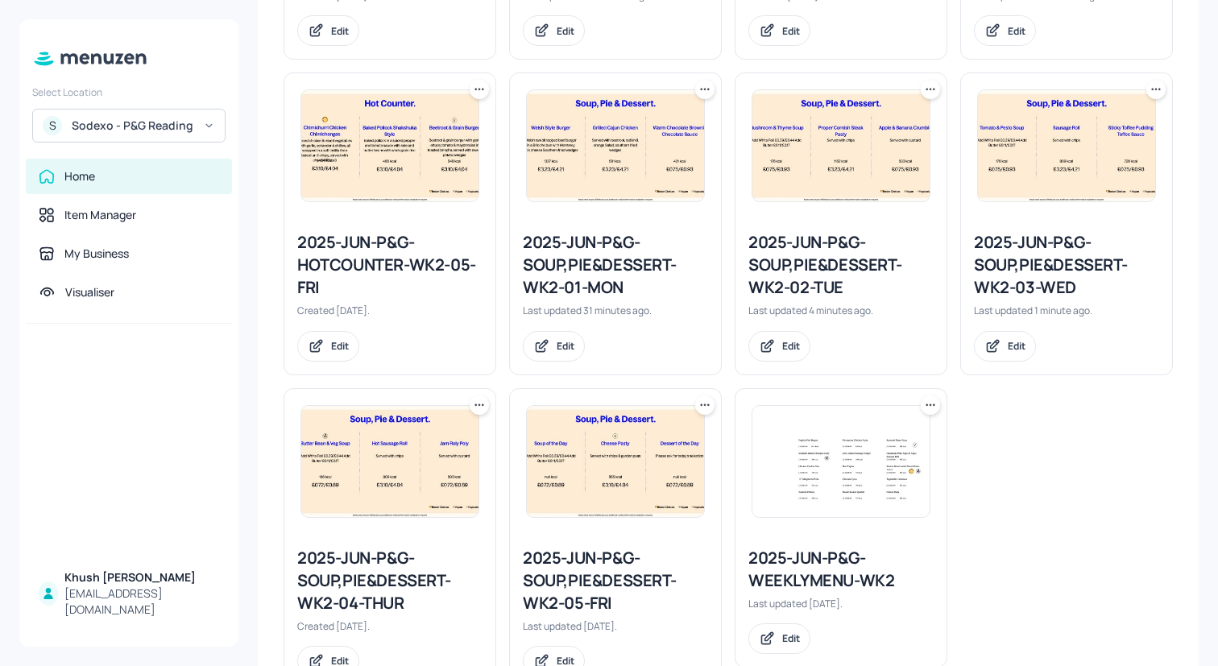
scroll to position [708, 0]
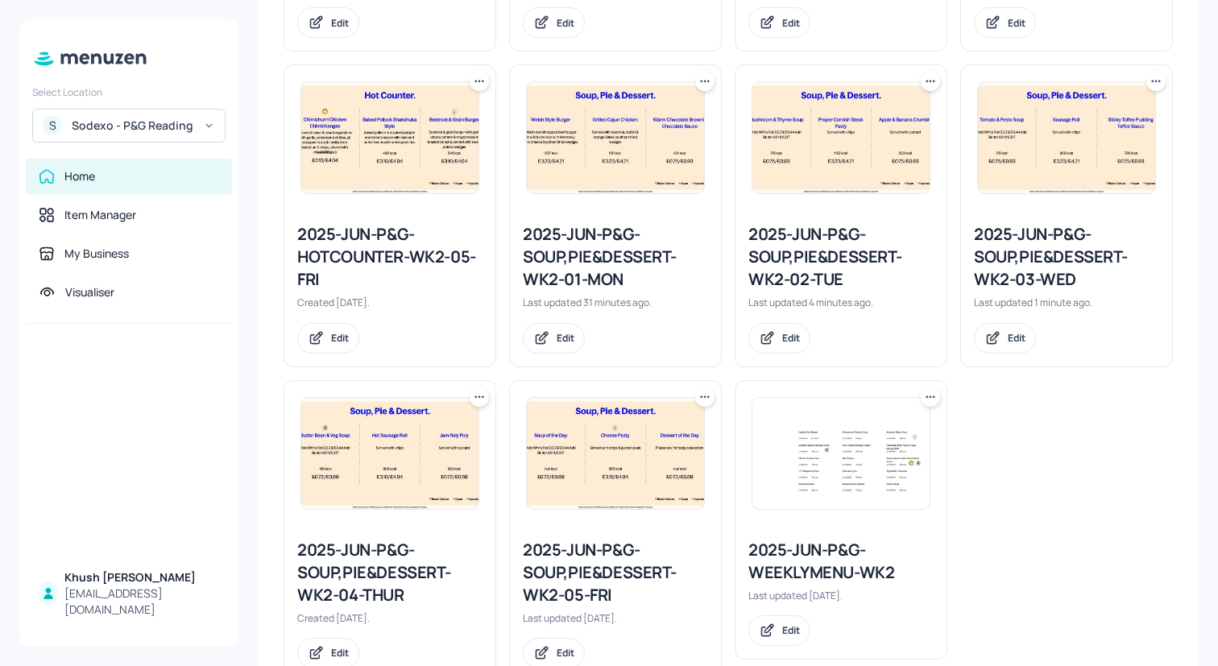
click at [383, 563] on div "2025-JUN-P&G-SOUP,PIE&DESSERT-WK2-04-THUR" at bounding box center [389, 573] width 185 height 68
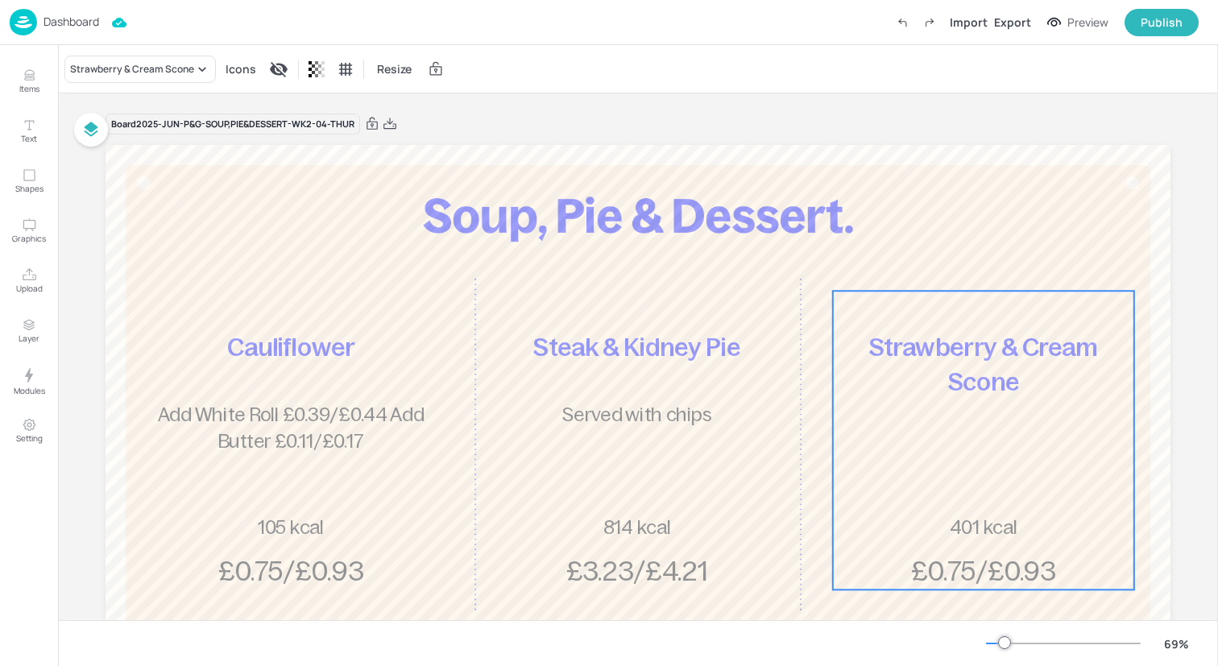
click at [931, 399] on div "Strawberry & Cream Scone £0.75/£0.93 401 kcal" at bounding box center [983, 440] width 301 height 299
click at [183, 73] on div "Strawberry & Cream Scone" at bounding box center [132, 69] width 124 height 14
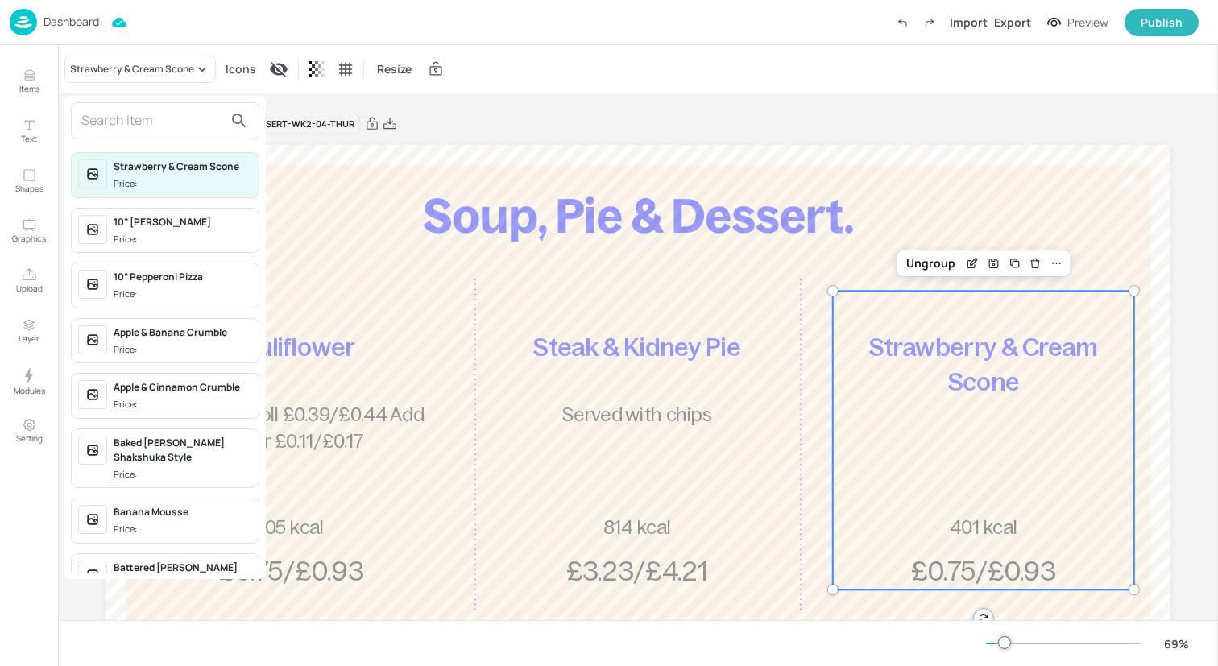
click at [180, 135] on div at bounding box center [165, 120] width 188 height 37
click at [180, 131] on input "text" at bounding box center [152, 121] width 142 height 26
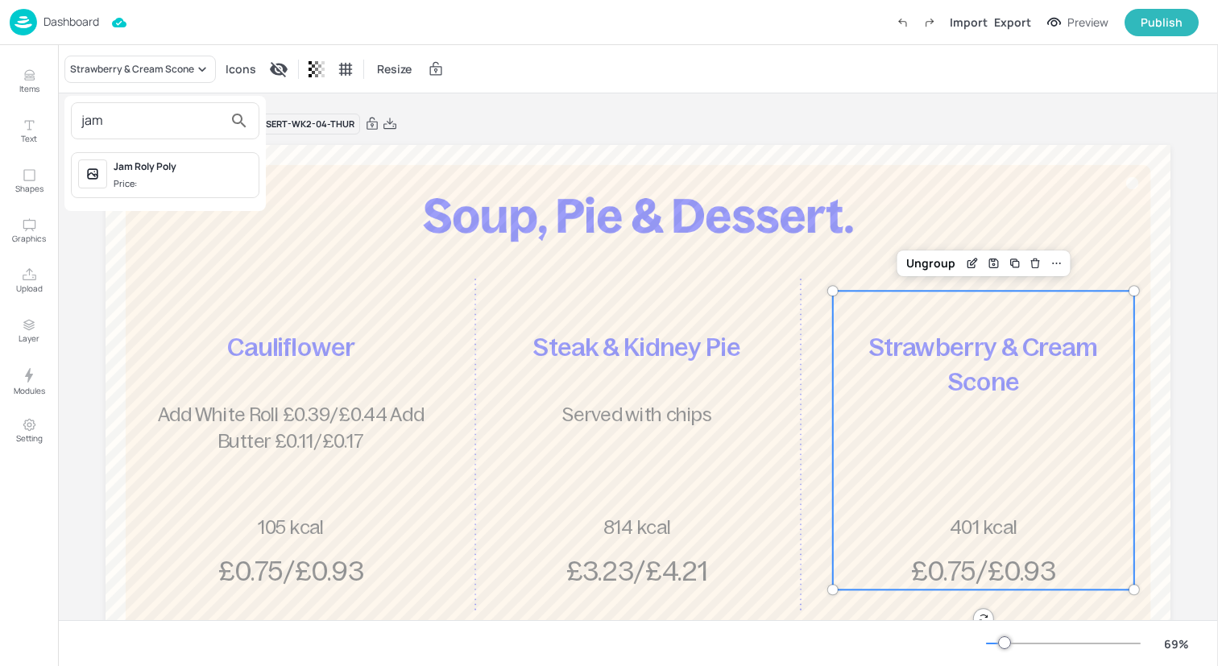
type input "jam"
click at [143, 67] on div at bounding box center [609, 333] width 1218 height 666
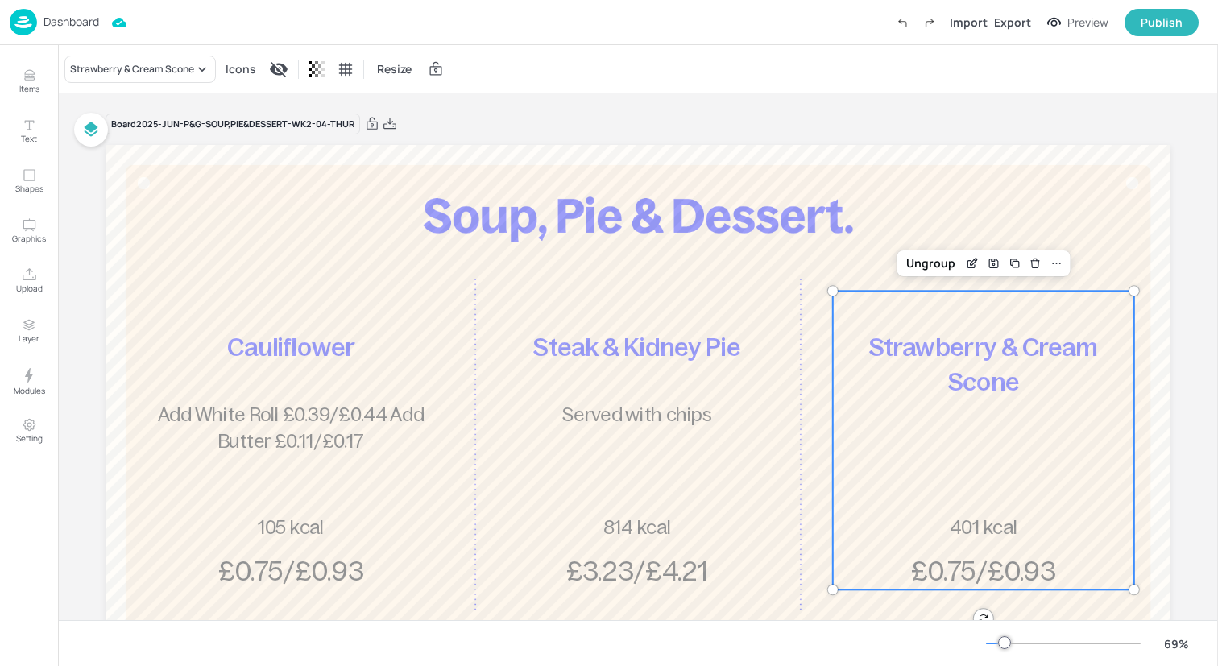
click at [142, 67] on div "Strawberry & Cream Scone" at bounding box center [132, 69] width 124 height 14
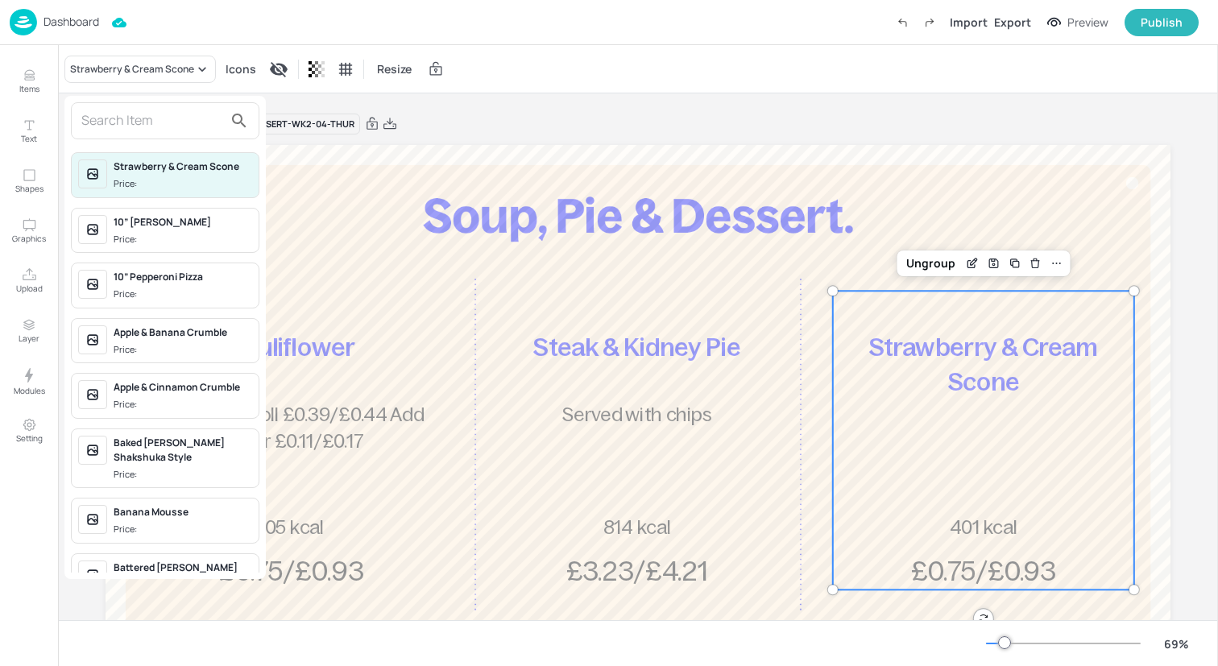
click at [28, 81] on div at bounding box center [609, 333] width 1218 height 666
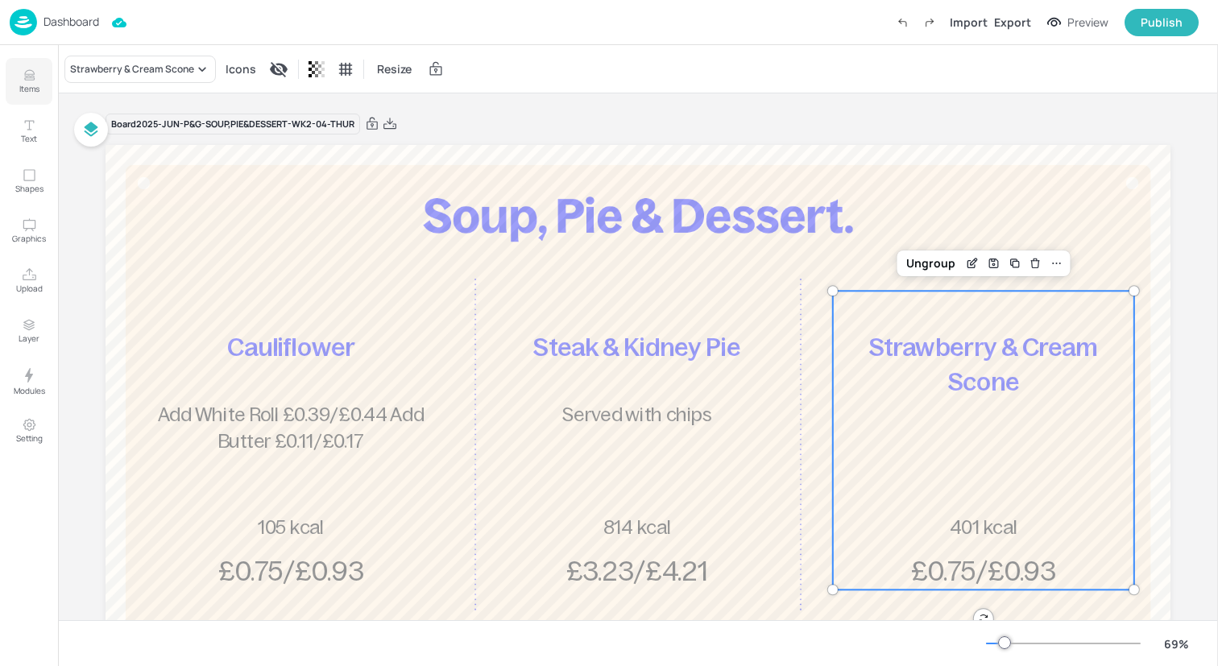
click at [28, 81] on icon "Items" at bounding box center [29, 75] width 15 height 15
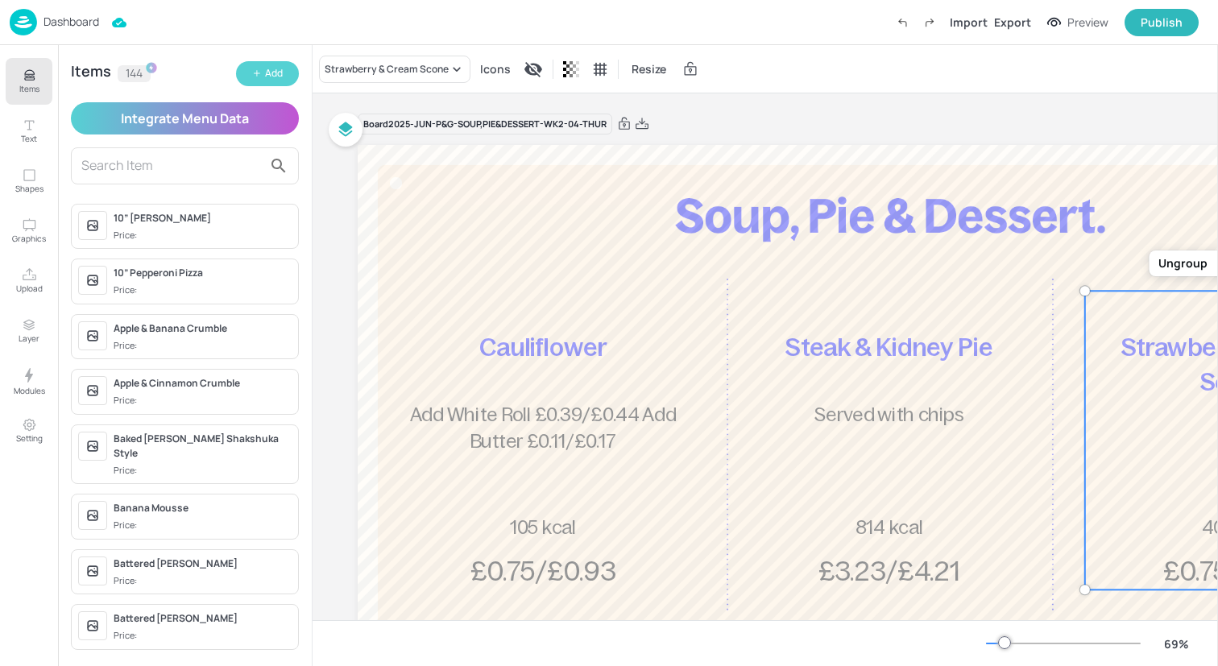
click at [262, 68] on button "Add" at bounding box center [267, 73] width 63 height 25
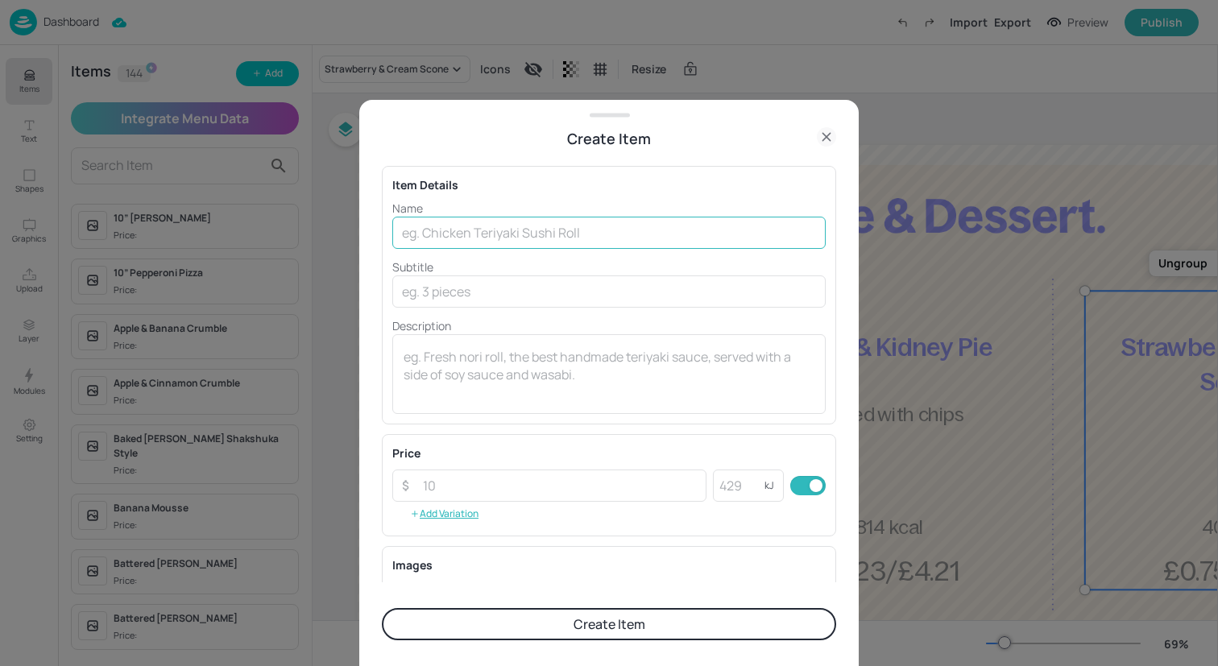
click at [601, 244] on input "text" at bounding box center [608, 233] width 433 height 32
type input "Jam & Coconut Sponge"
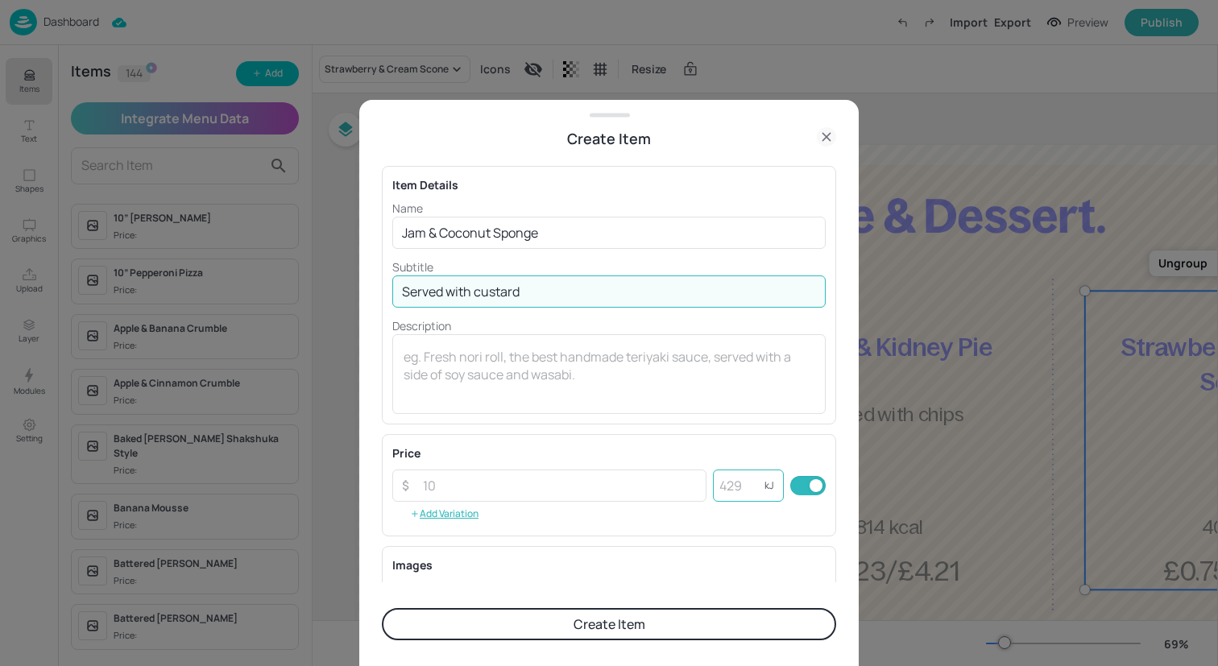
type input "Served with custard"
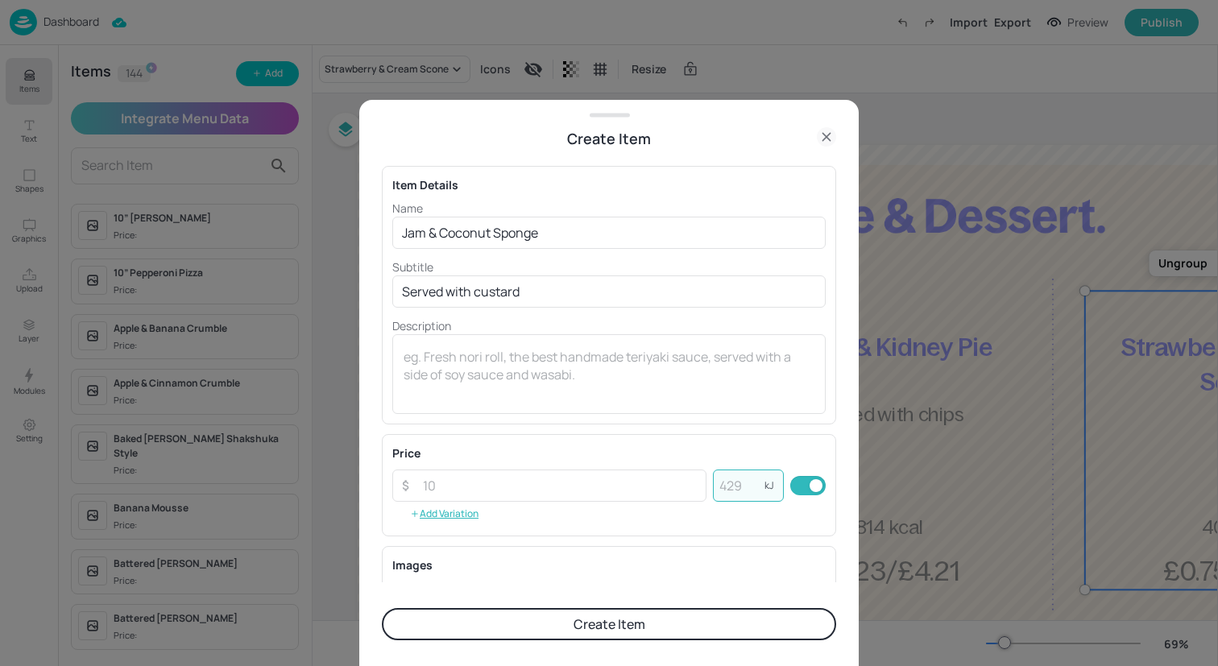
click at [722, 481] on input "number" at bounding box center [739, 486] width 52 height 32
type input "514"
click at [633, 379] on textarea at bounding box center [609, 374] width 411 height 53
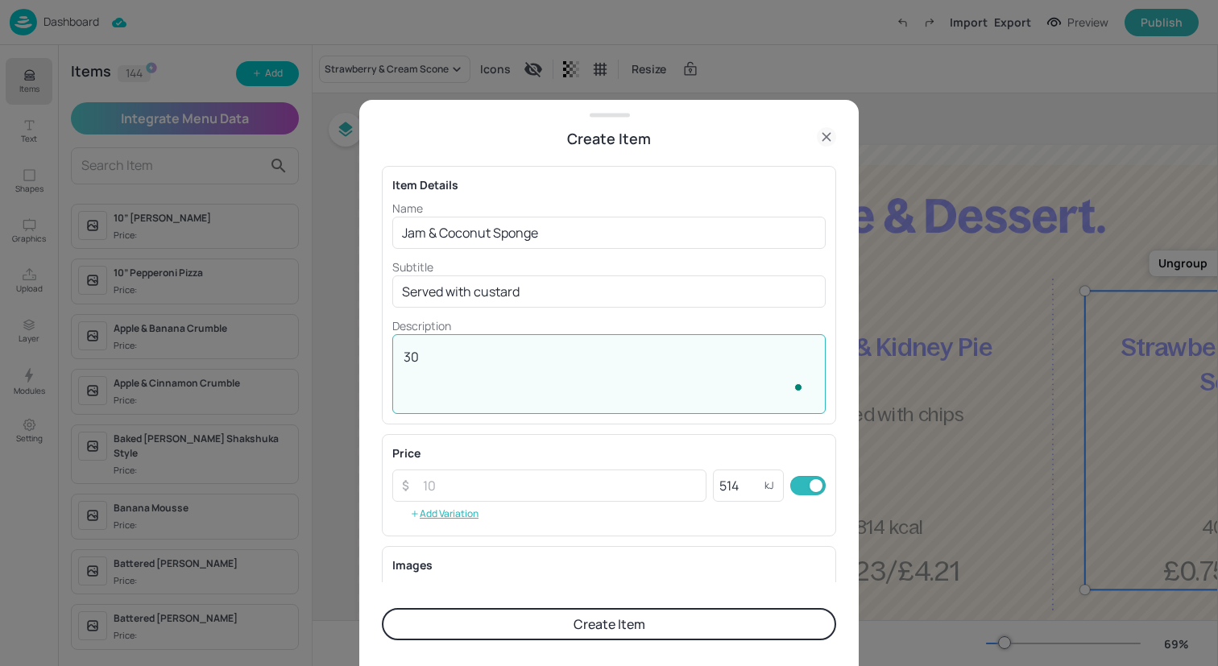
type textarea "3"
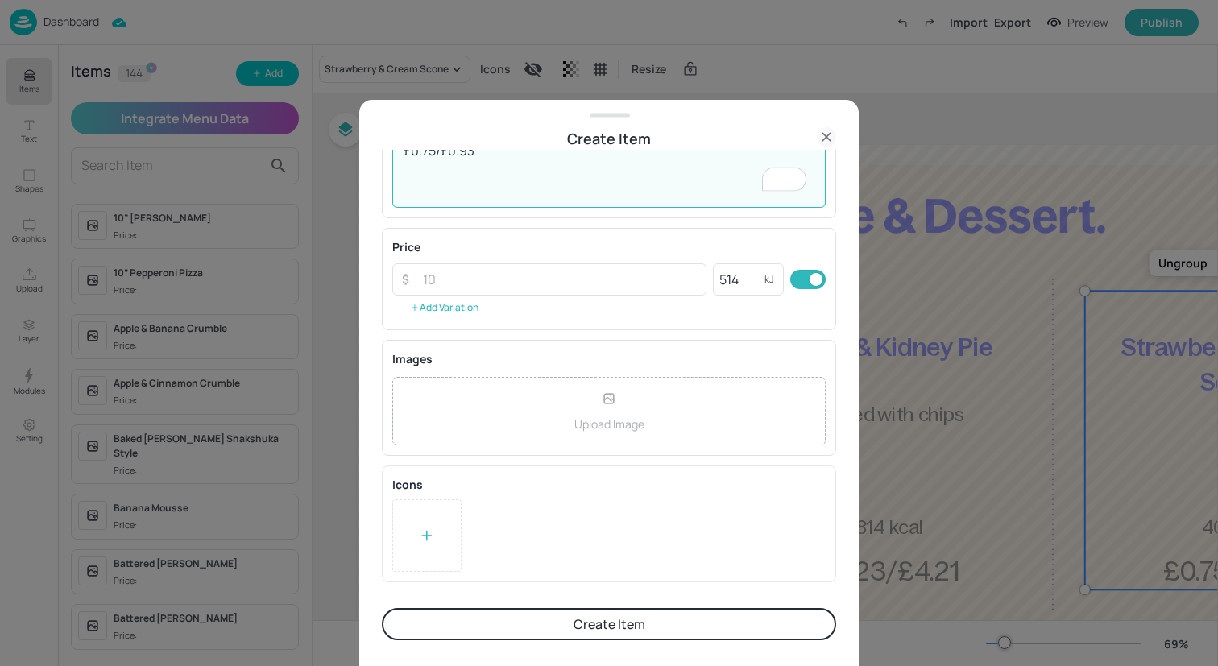
type textarea "£0.75/£0.93"
click at [618, 625] on button "Create Item" at bounding box center [609, 624] width 454 height 32
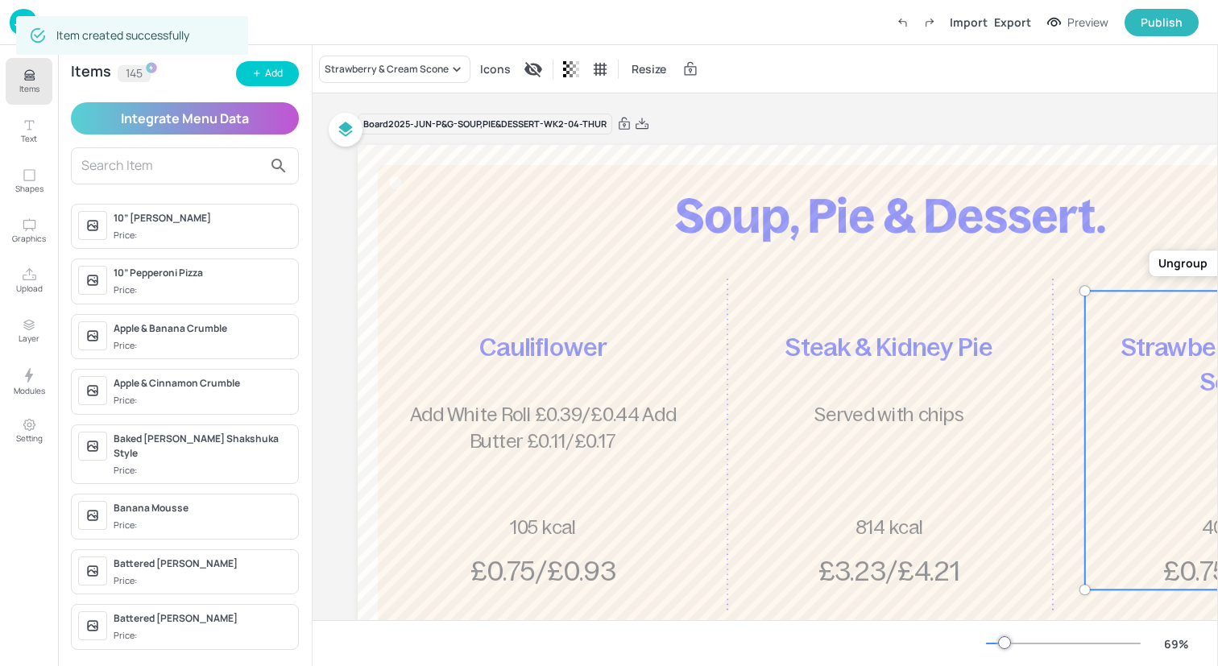
scroll to position [206, 0]
click at [379, 64] on div "Strawberry & Cream Scone" at bounding box center [387, 69] width 124 height 14
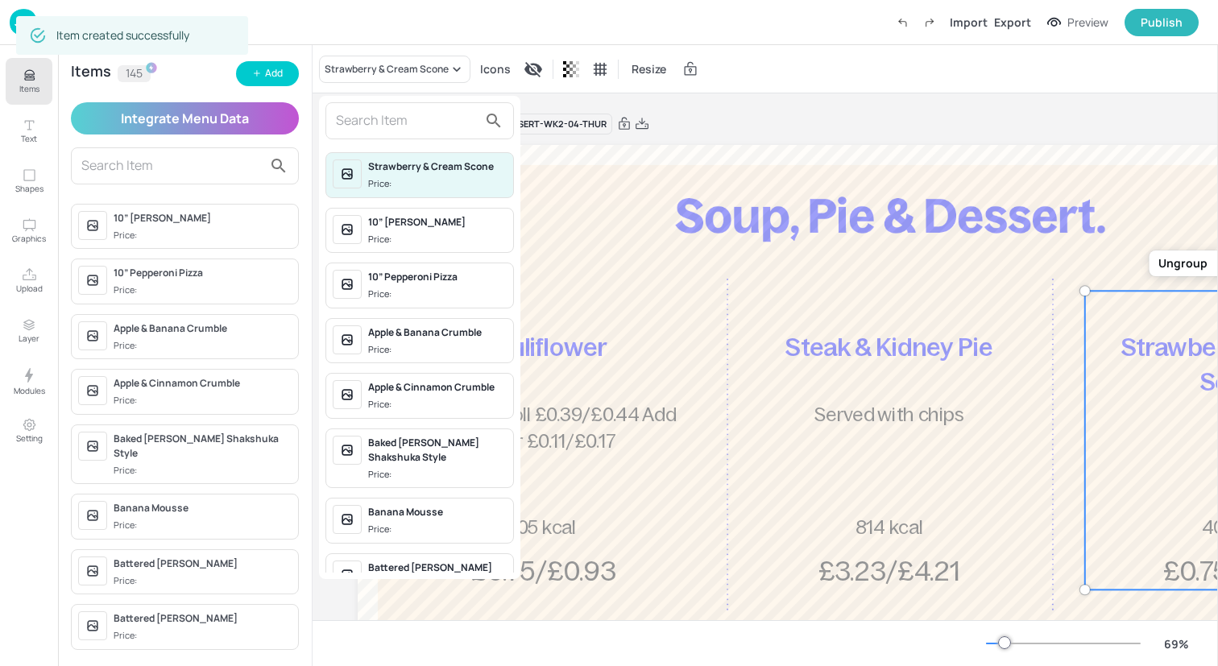
click at [402, 124] on input "text" at bounding box center [407, 121] width 142 height 26
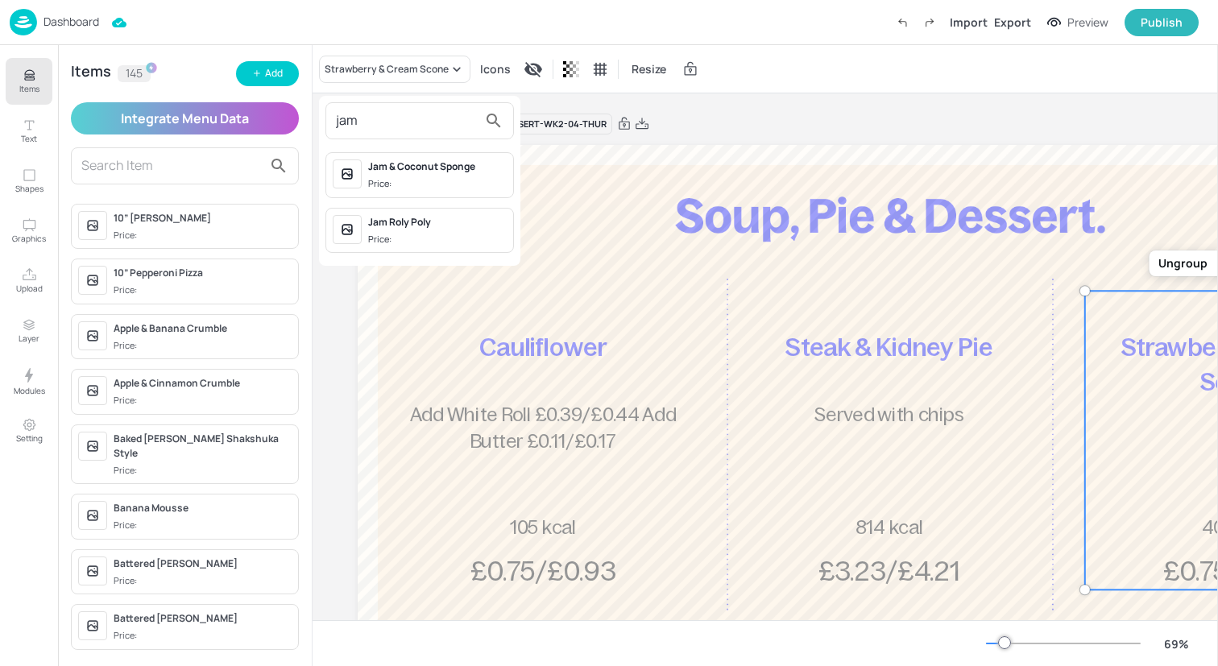
type input "jam"
click at [416, 177] on span "Price:" at bounding box center [437, 184] width 139 height 14
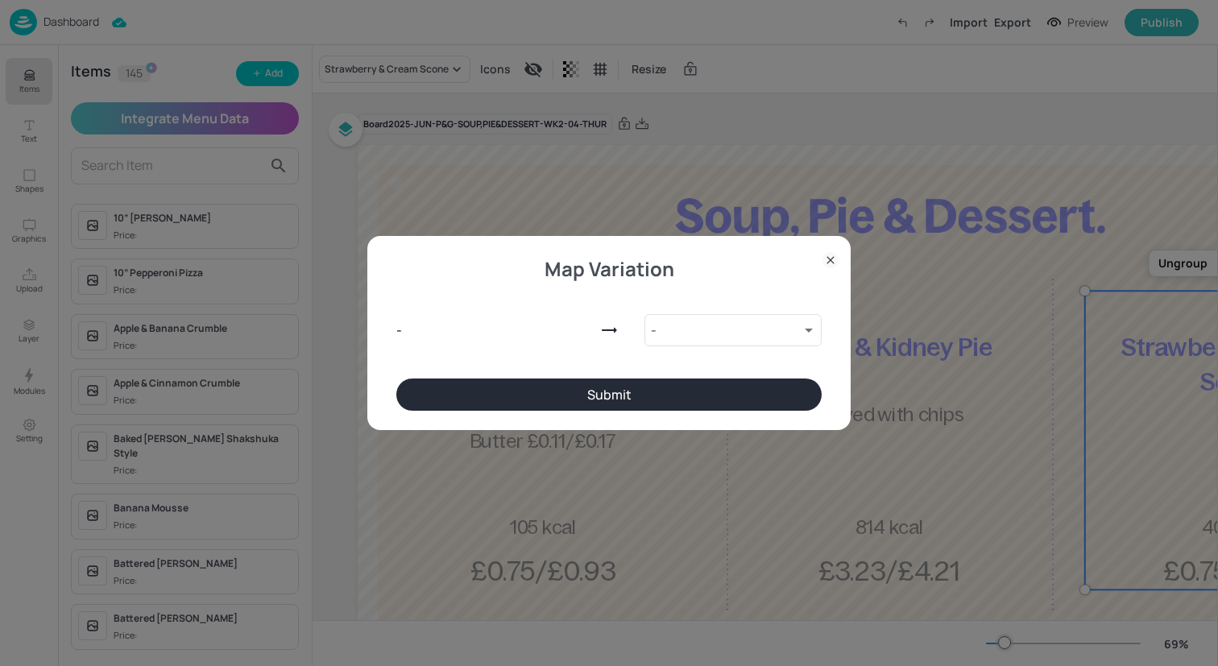
click at [537, 389] on button "Submit" at bounding box center [608, 395] width 425 height 32
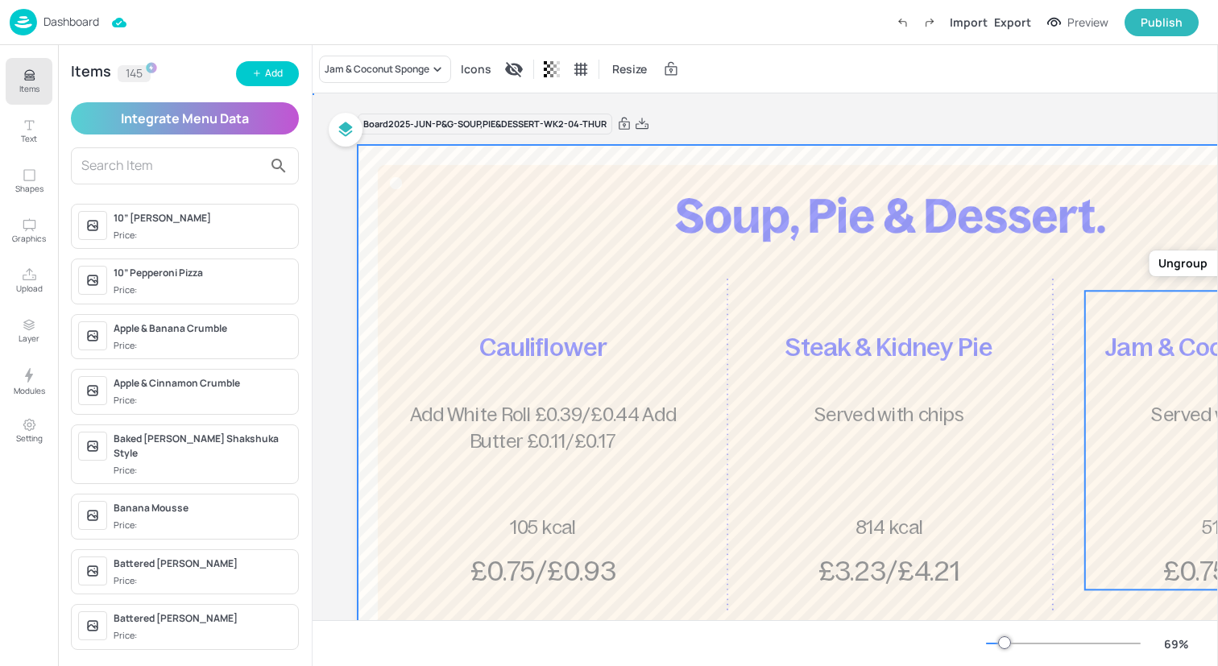
click at [527, 213] on div at bounding box center [890, 444] width 1065 height 599
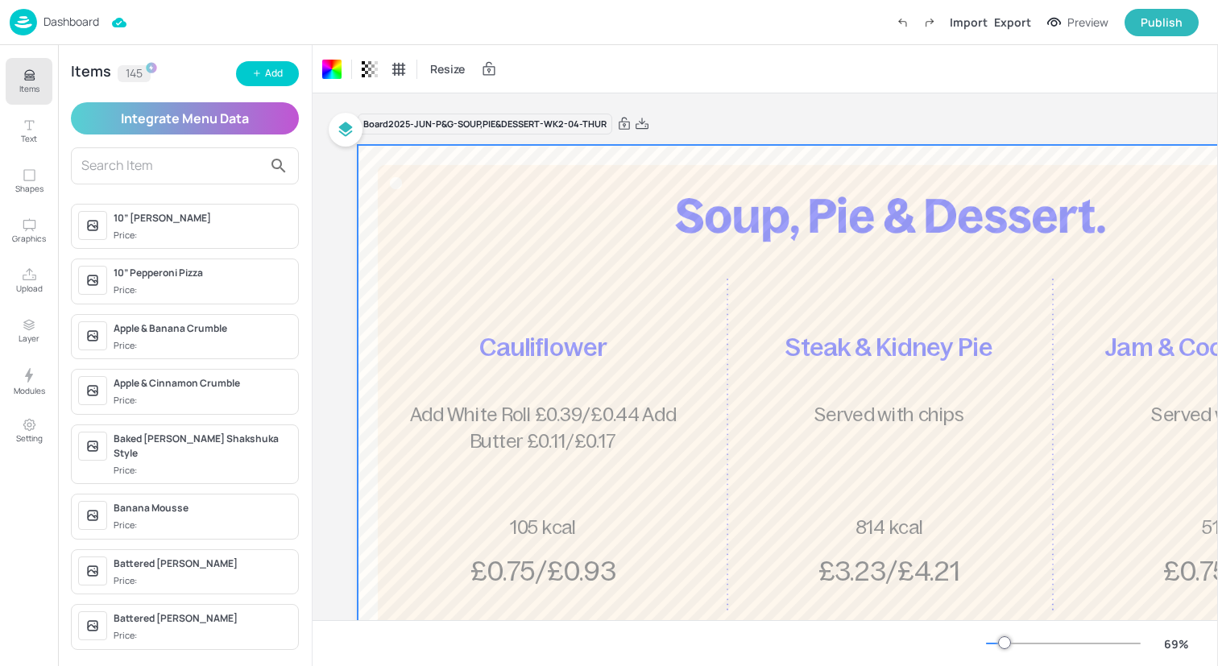
click at [373, 20] on div "Dashboard Import Export Preview Publish" at bounding box center [604, 22] width 1189 height 44
click at [28, 21] on img at bounding box center [23, 22] width 27 height 27
click at [27, 23] on img at bounding box center [23, 22] width 27 height 27
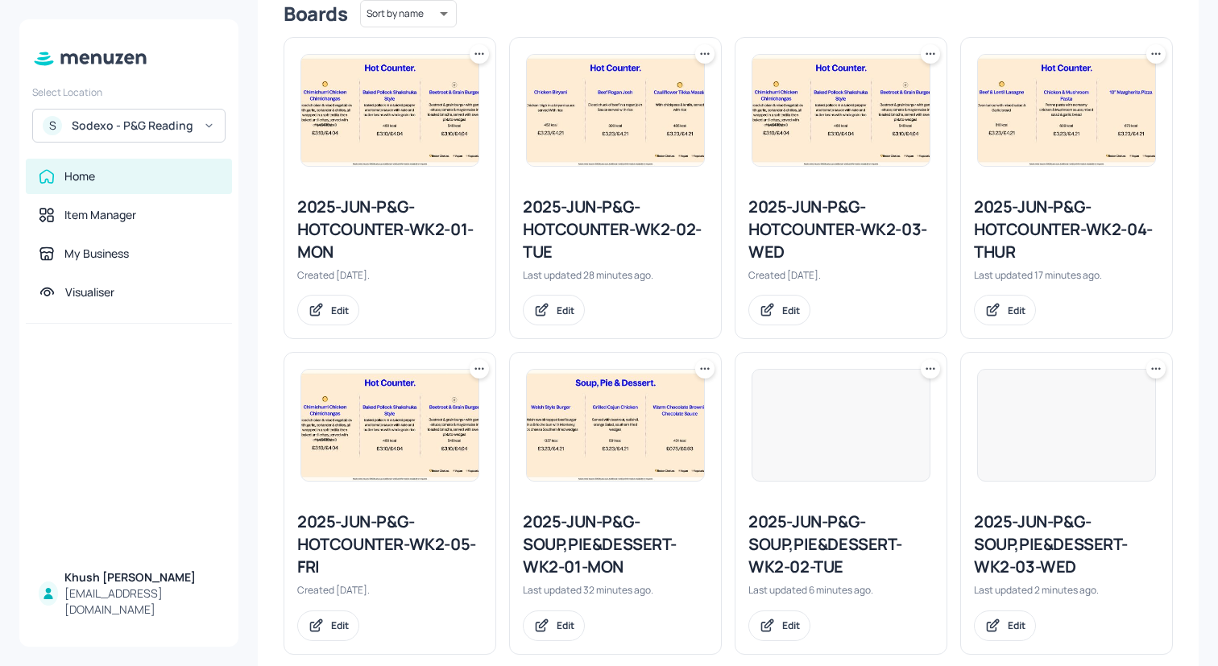
scroll to position [763, 0]
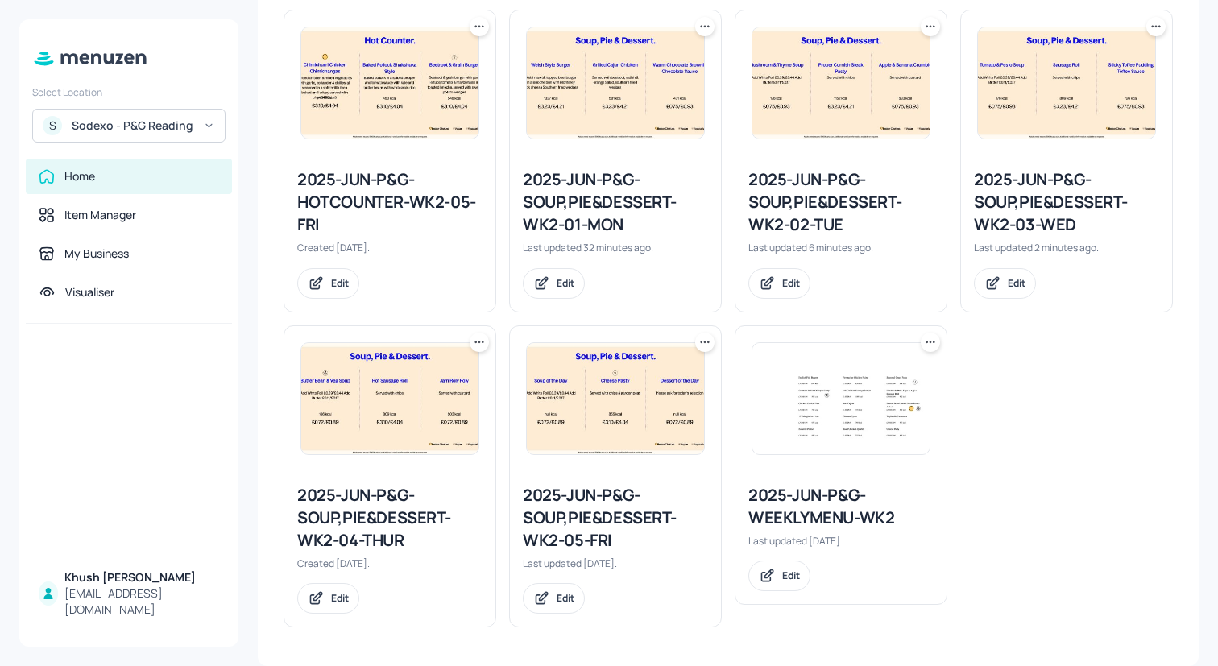
click at [631, 405] on img at bounding box center [615, 398] width 177 height 111
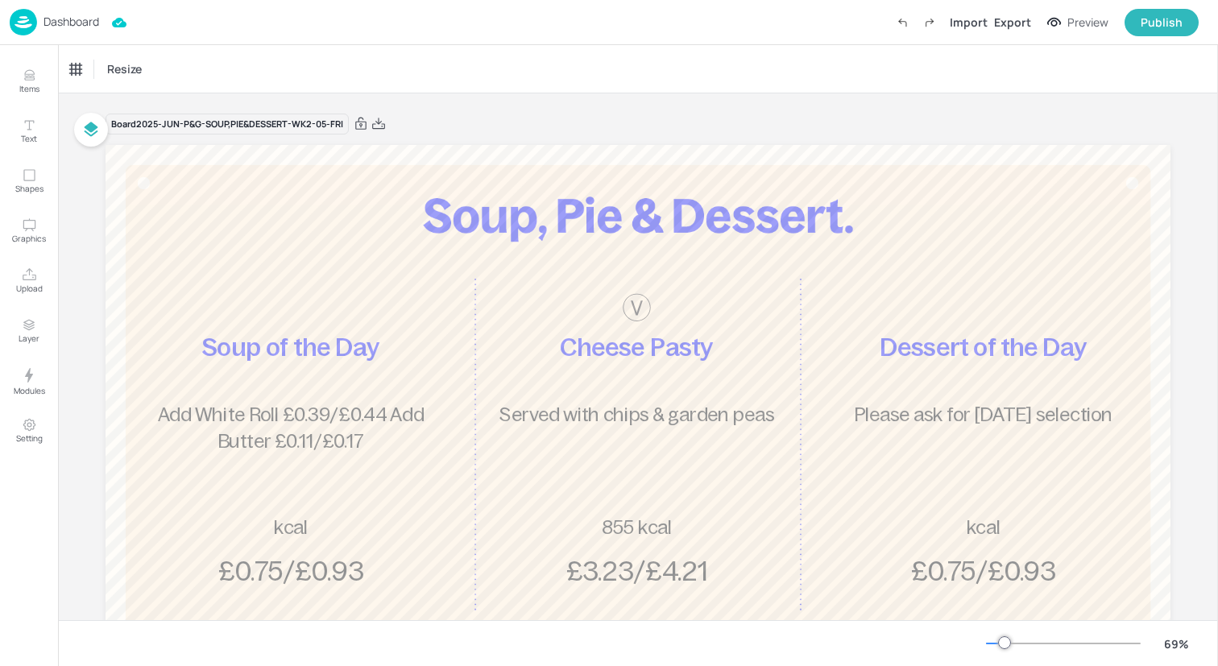
click at [23, 23] on img at bounding box center [23, 22] width 27 height 27
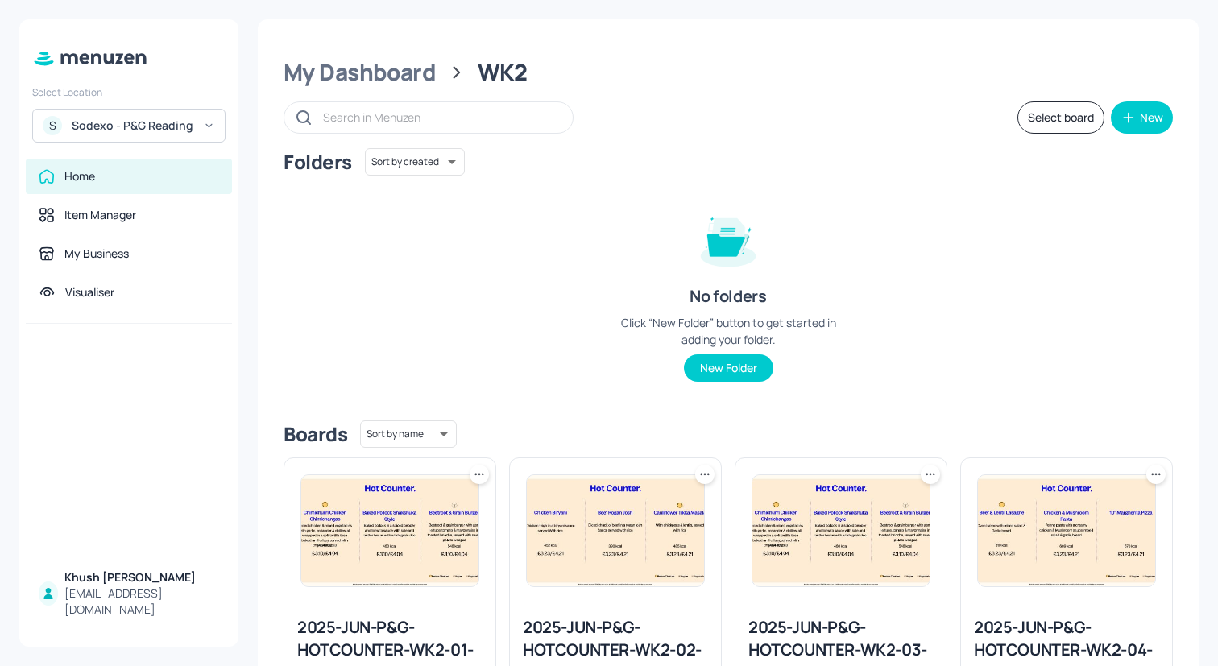
click at [482, 476] on icon at bounding box center [479, 474] width 16 height 16
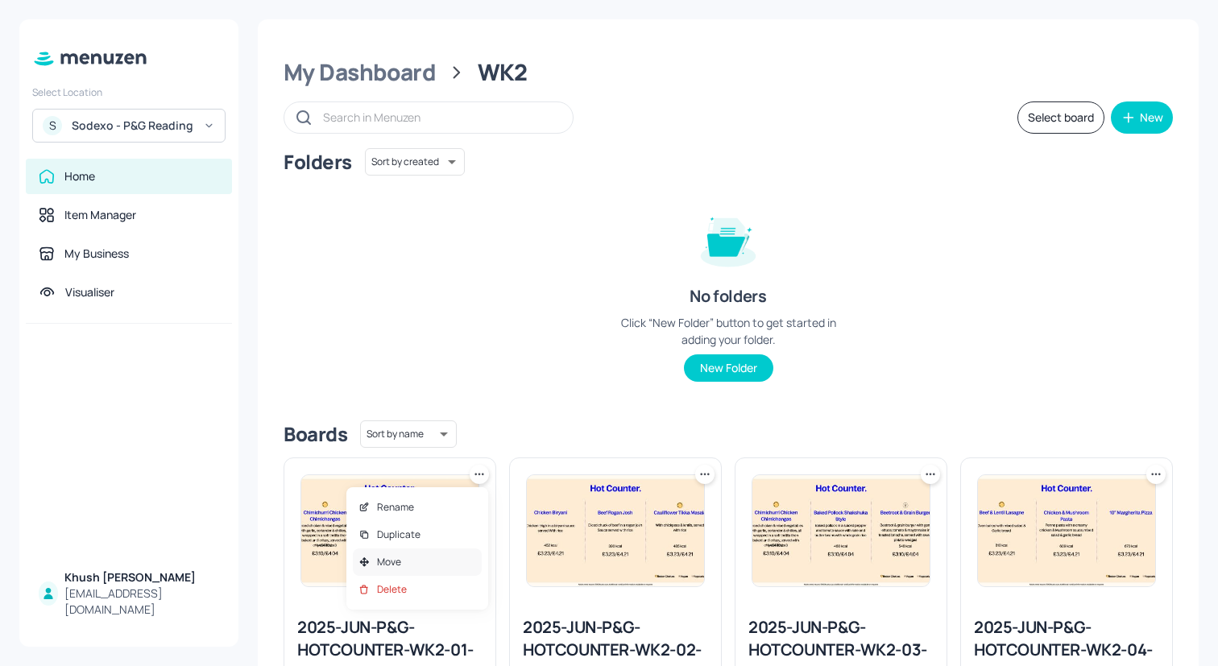
click at [458, 553] on div "Move" at bounding box center [417, 561] width 129 height 27
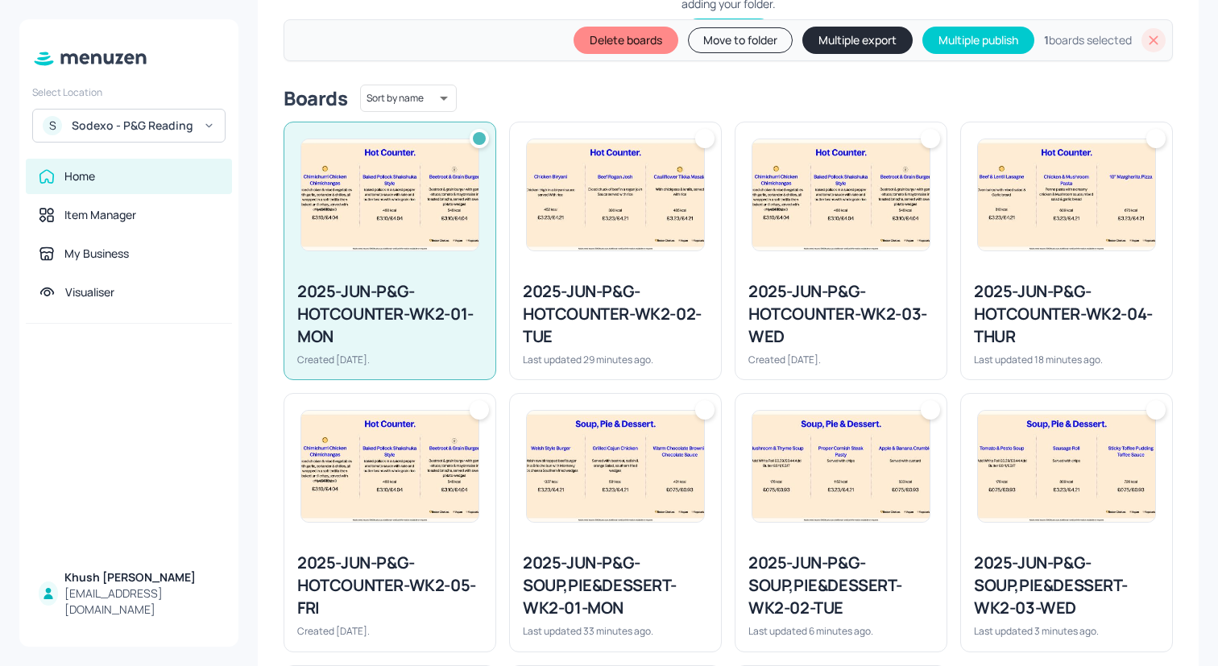
scroll to position [427, 0]
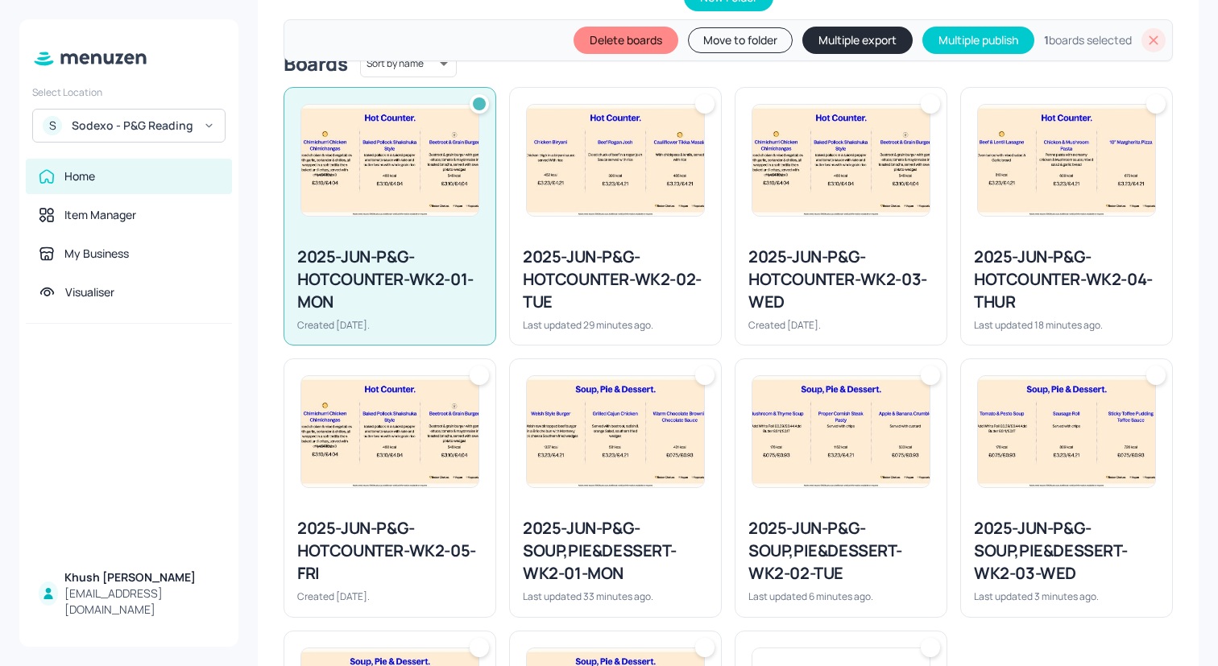
click at [637, 242] on div "2025-JUN-P&G-HOTCOUNTER-WK2-02-TUE Last updated 29 minutes ago." at bounding box center [615, 289] width 211 height 112
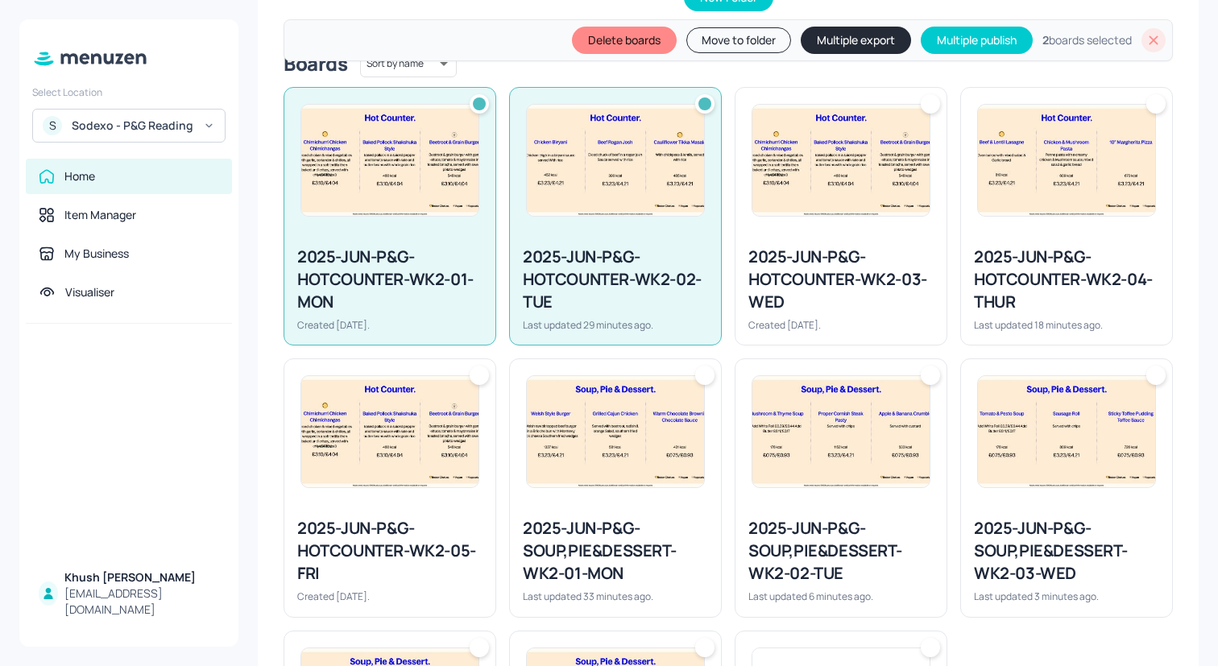
click at [888, 239] on div "2025-JUN-P&G-HOTCOUNTER-WK2-03-WED Created 4 months ago." at bounding box center [840, 289] width 211 height 112
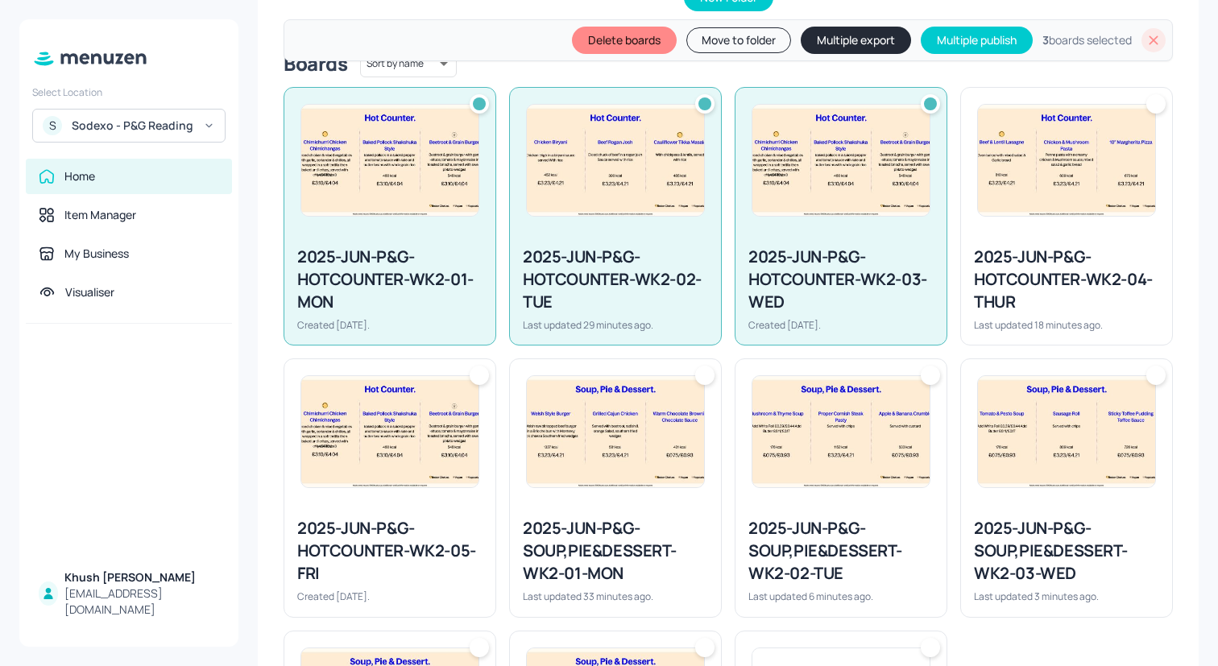
click at [1018, 213] on img at bounding box center [1066, 160] width 177 height 111
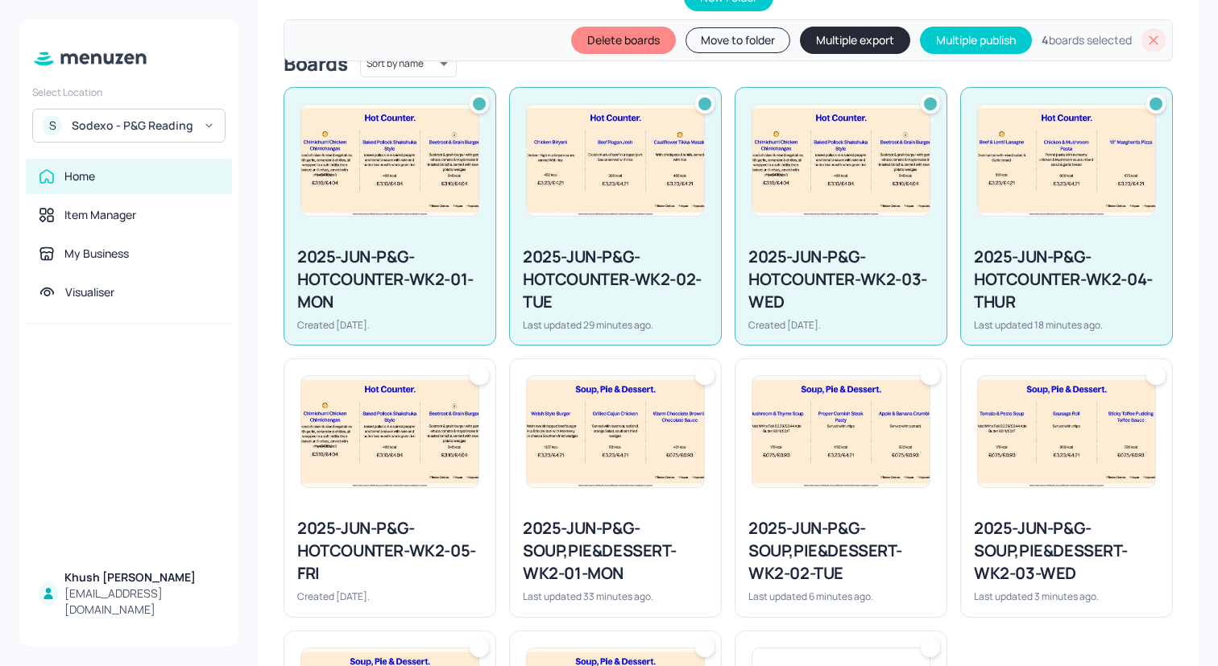
click at [1024, 387] on img at bounding box center [1066, 431] width 177 height 111
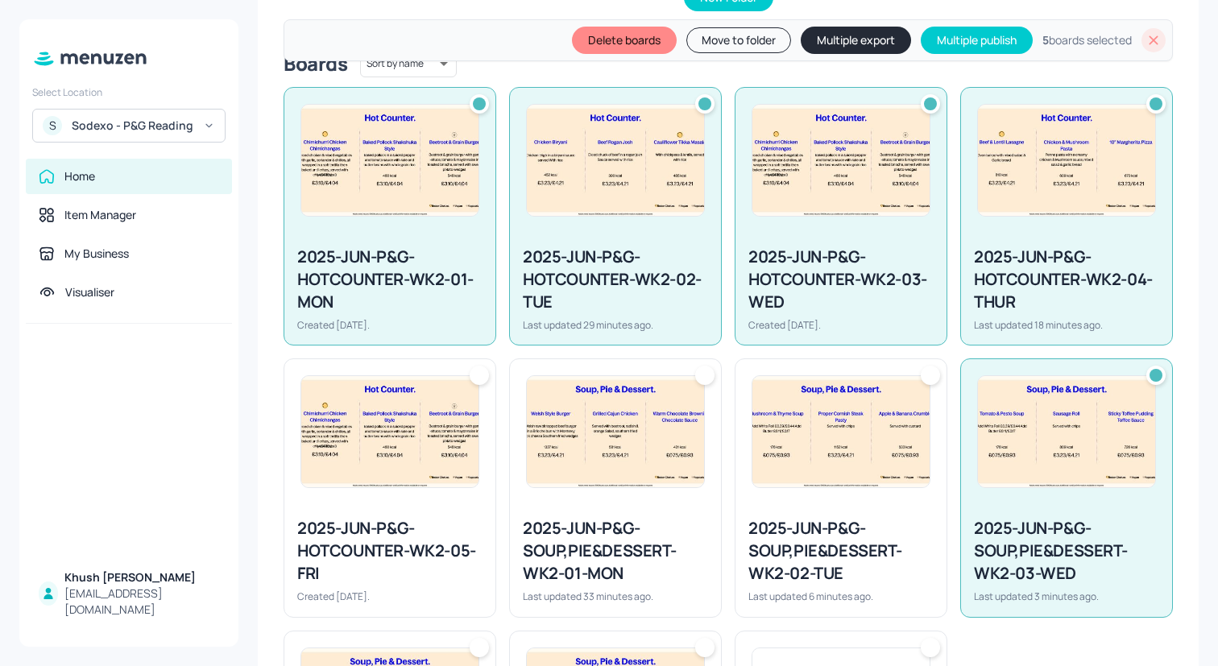
click at [859, 441] on img at bounding box center [840, 431] width 177 height 111
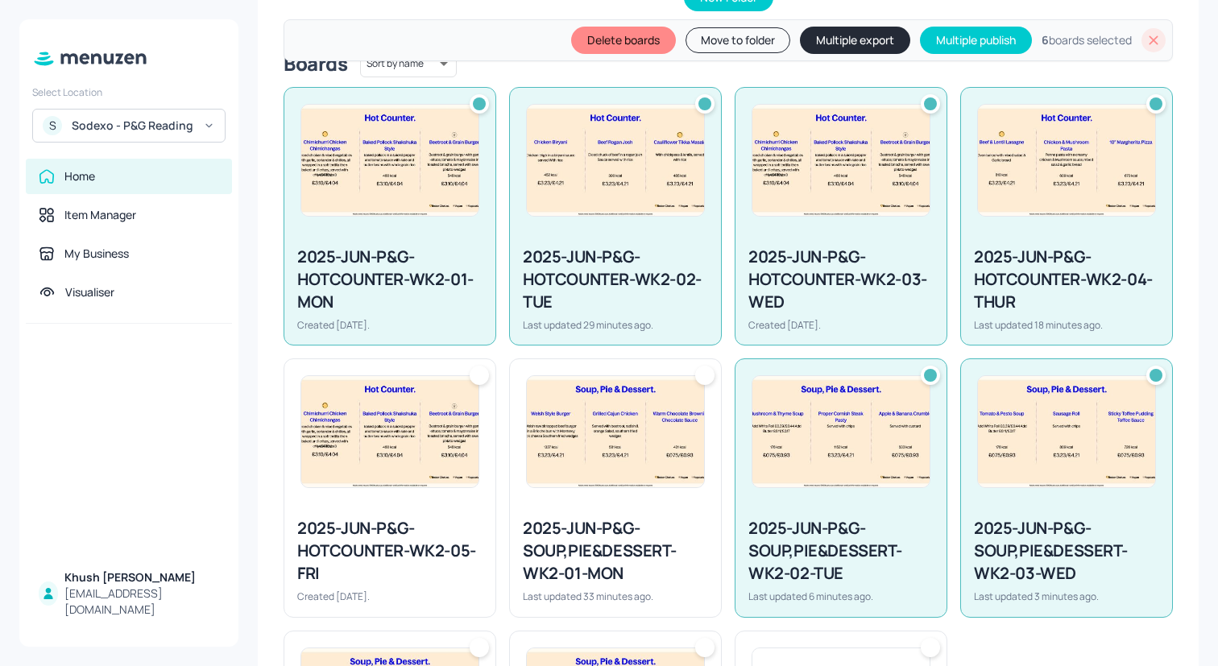
click at [651, 441] on img at bounding box center [615, 431] width 177 height 111
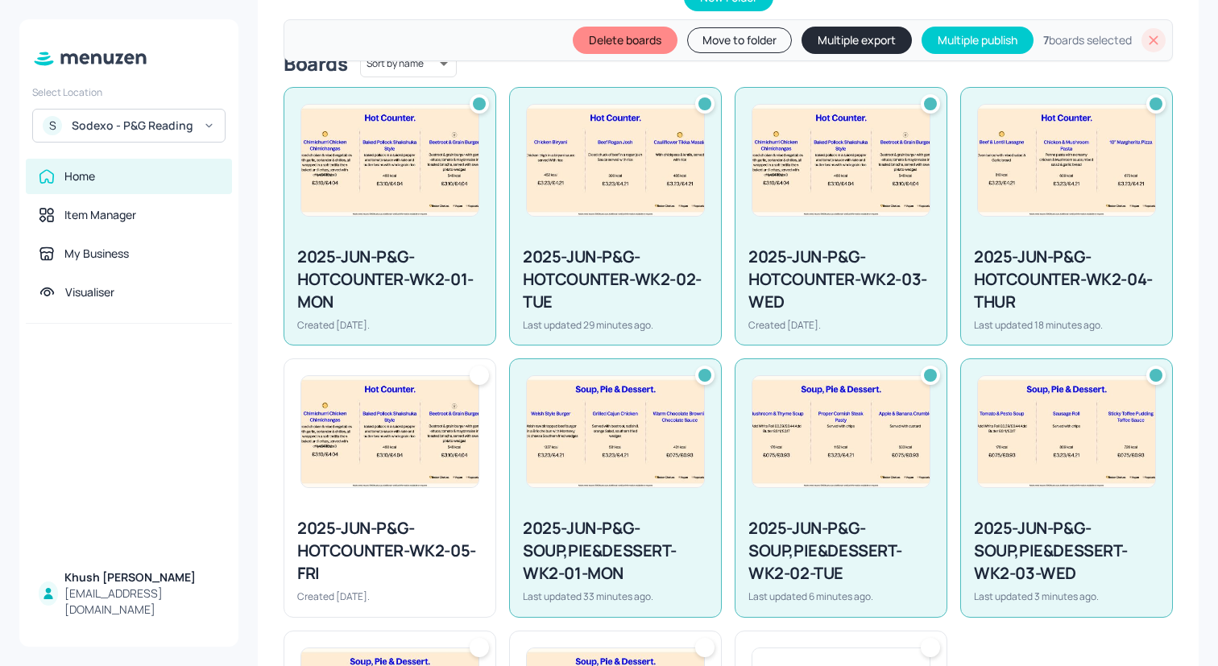
click at [429, 441] on img at bounding box center [389, 431] width 177 height 111
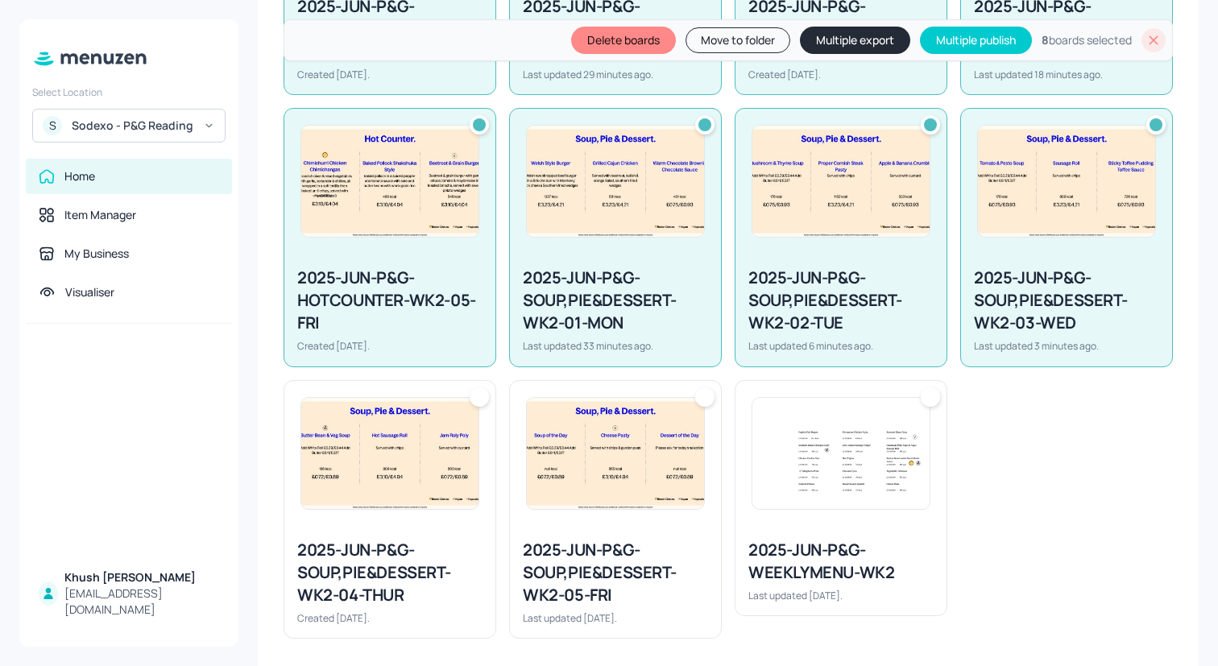
scroll to position [685, 0]
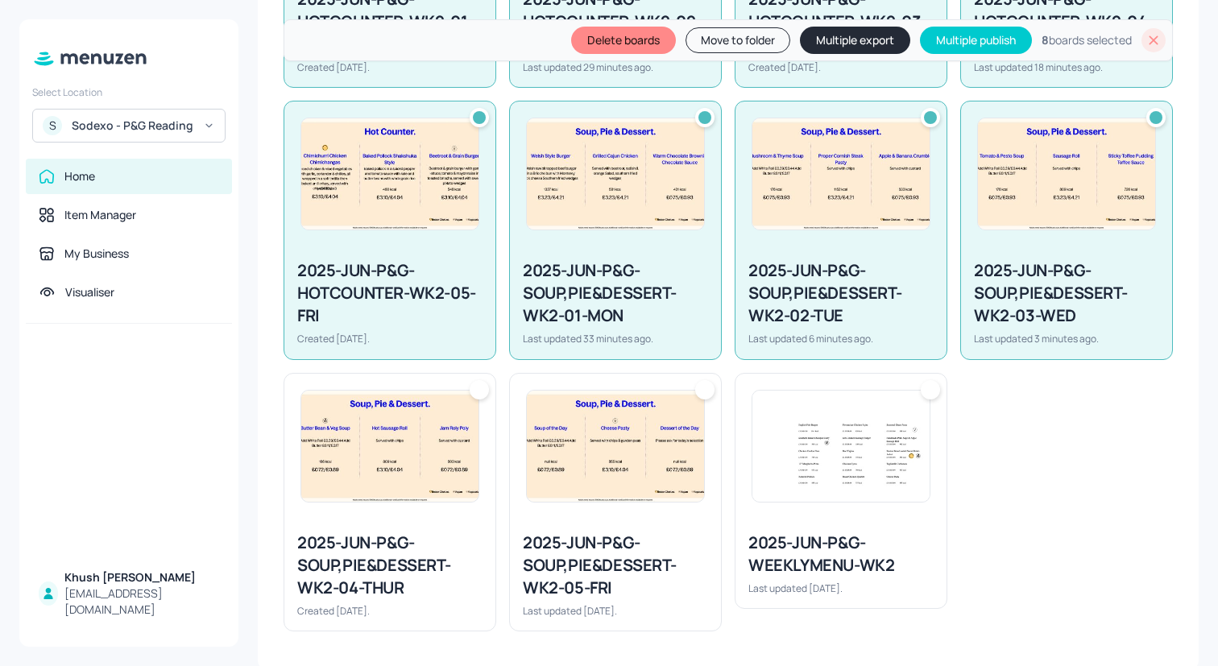
click at [429, 441] on img at bounding box center [389, 446] width 177 height 111
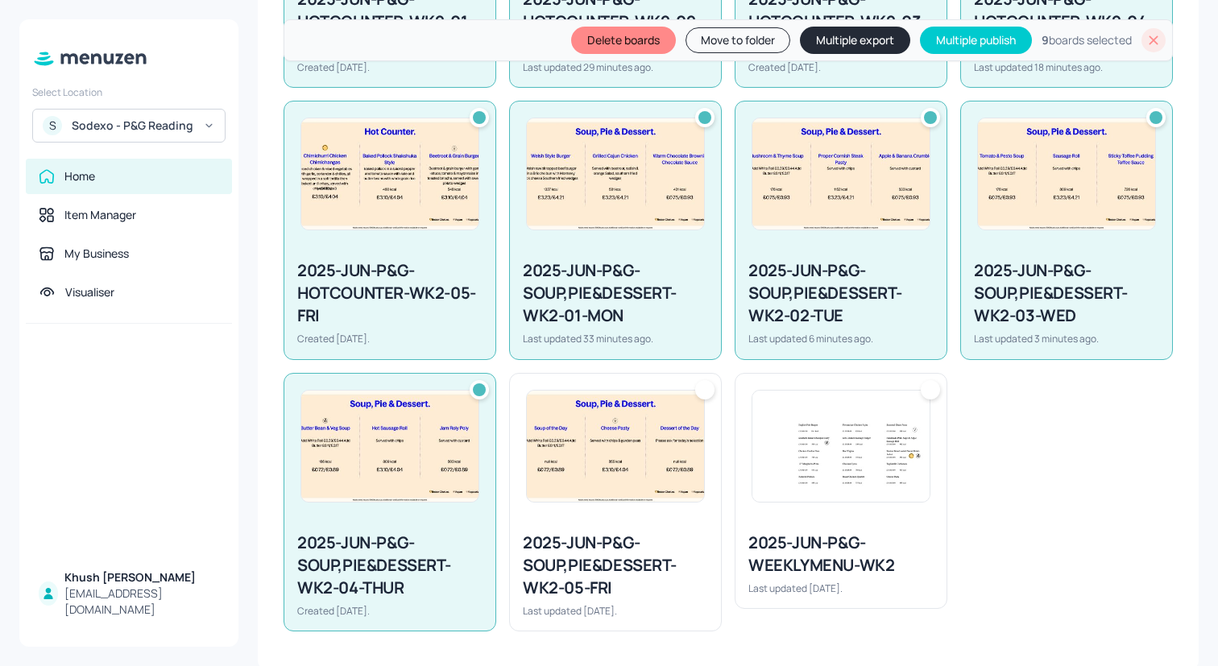
click at [582, 446] on img at bounding box center [615, 446] width 177 height 111
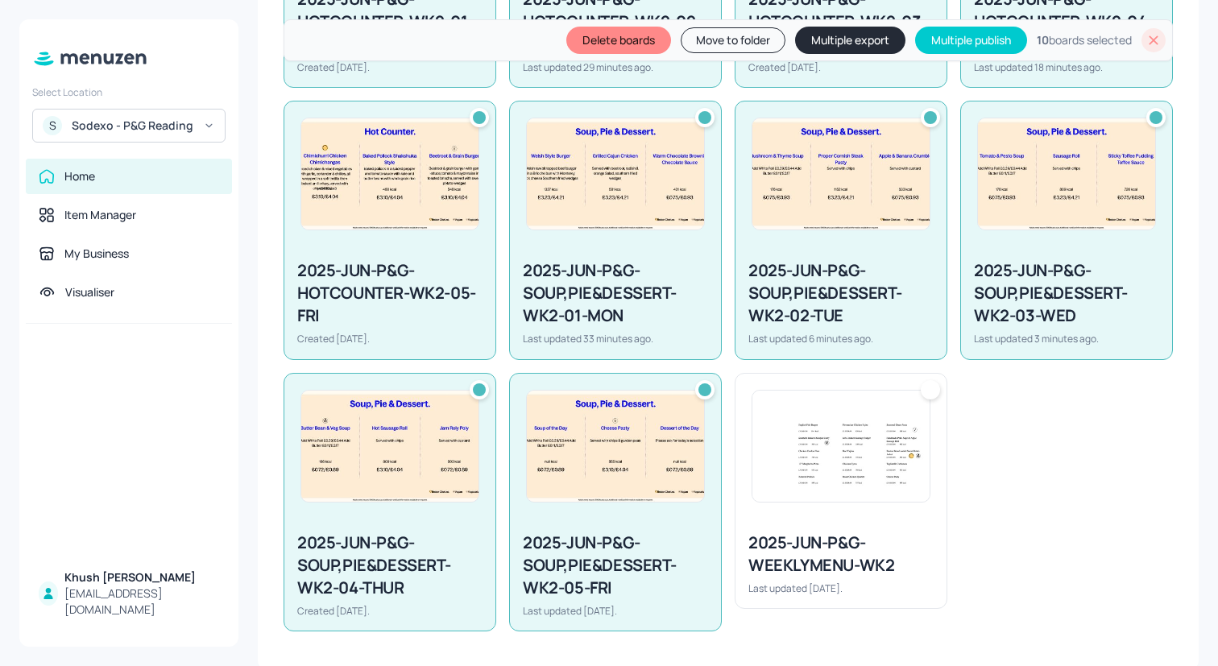
click at [864, 482] on img at bounding box center [840, 446] width 177 height 111
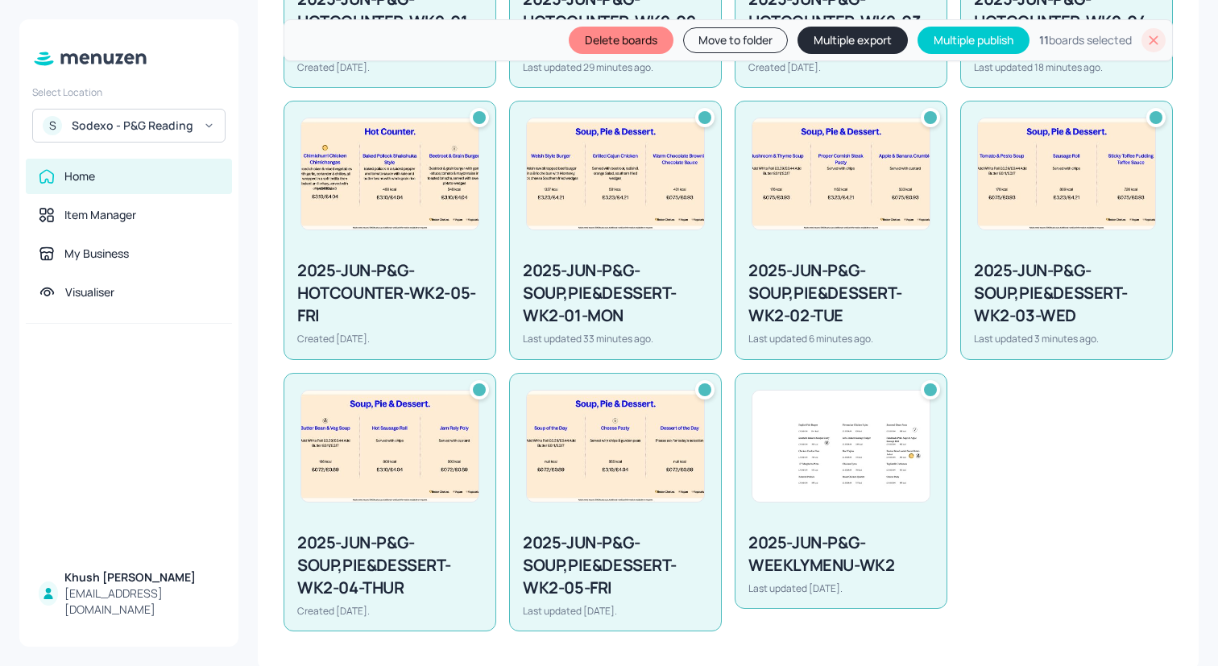
click at [842, 39] on button "Multiple export" at bounding box center [852, 40] width 110 height 27
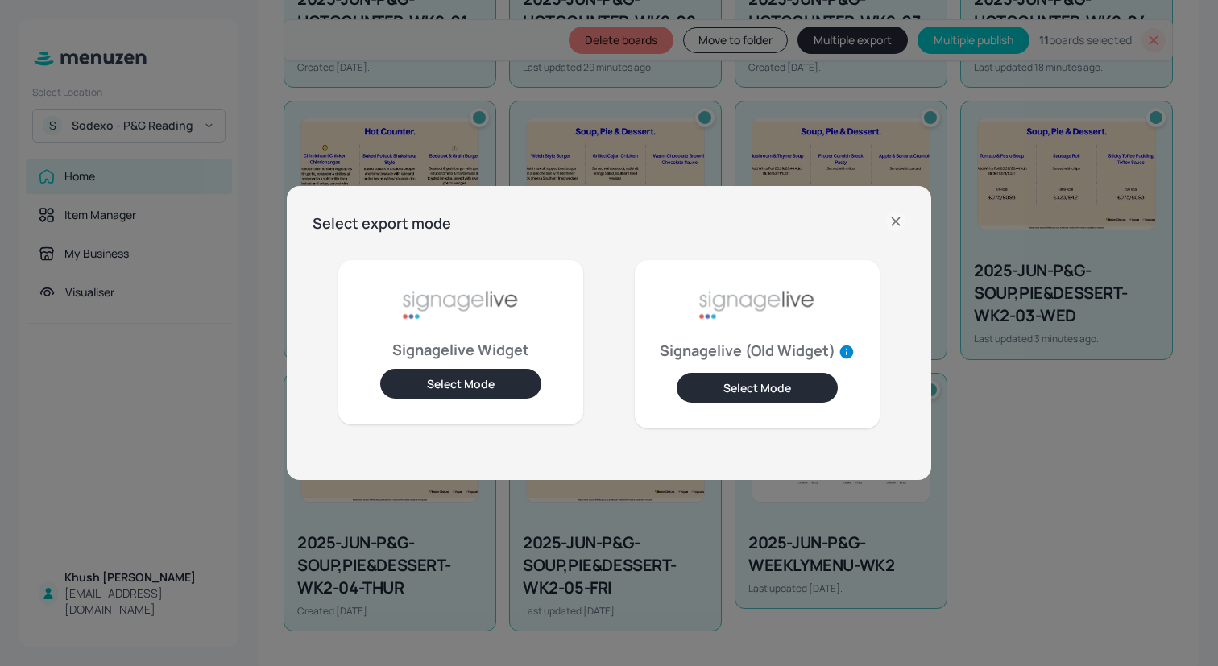
click at [482, 380] on button "Select Mode" at bounding box center [460, 384] width 161 height 30
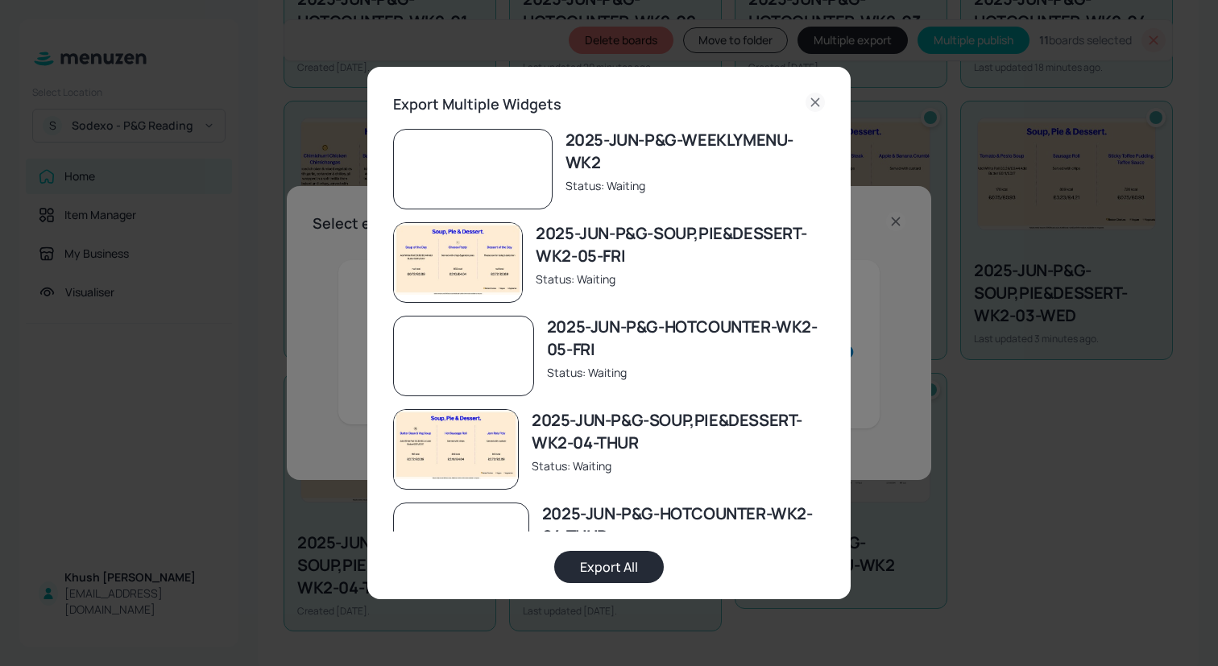
click at [615, 563] on button "Export All" at bounding box center [609, 567] width 110 height 32
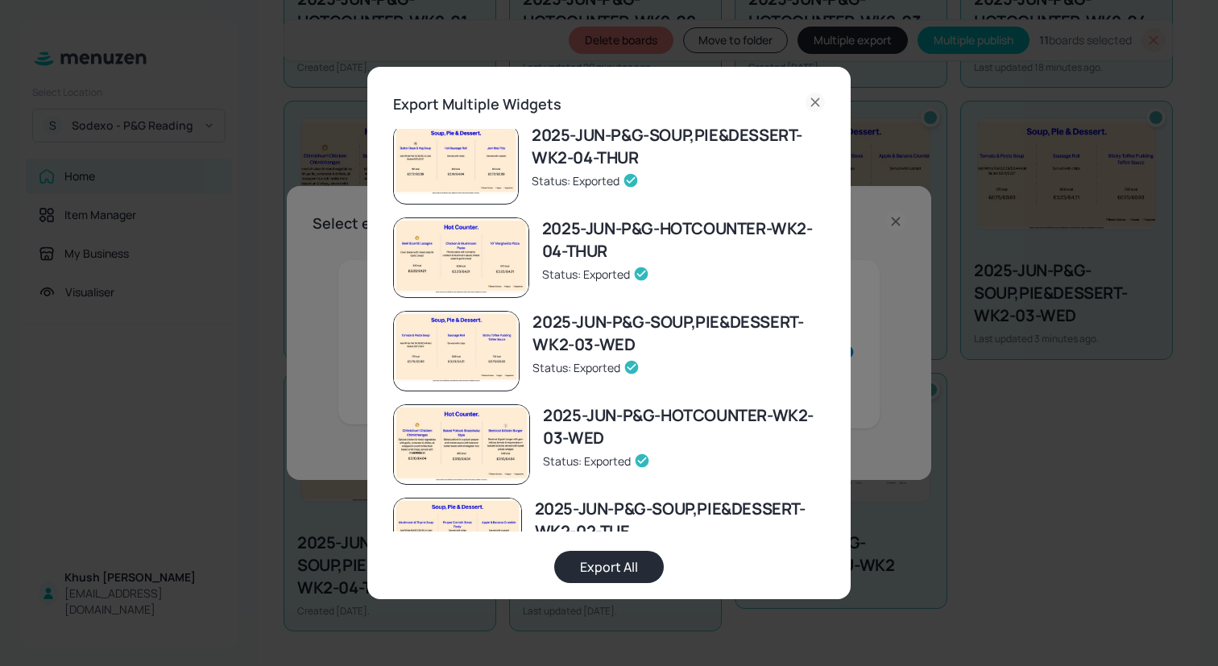
scroll to position [612, 0]
